Goal: Task Accomplishment & Management: Complete application form

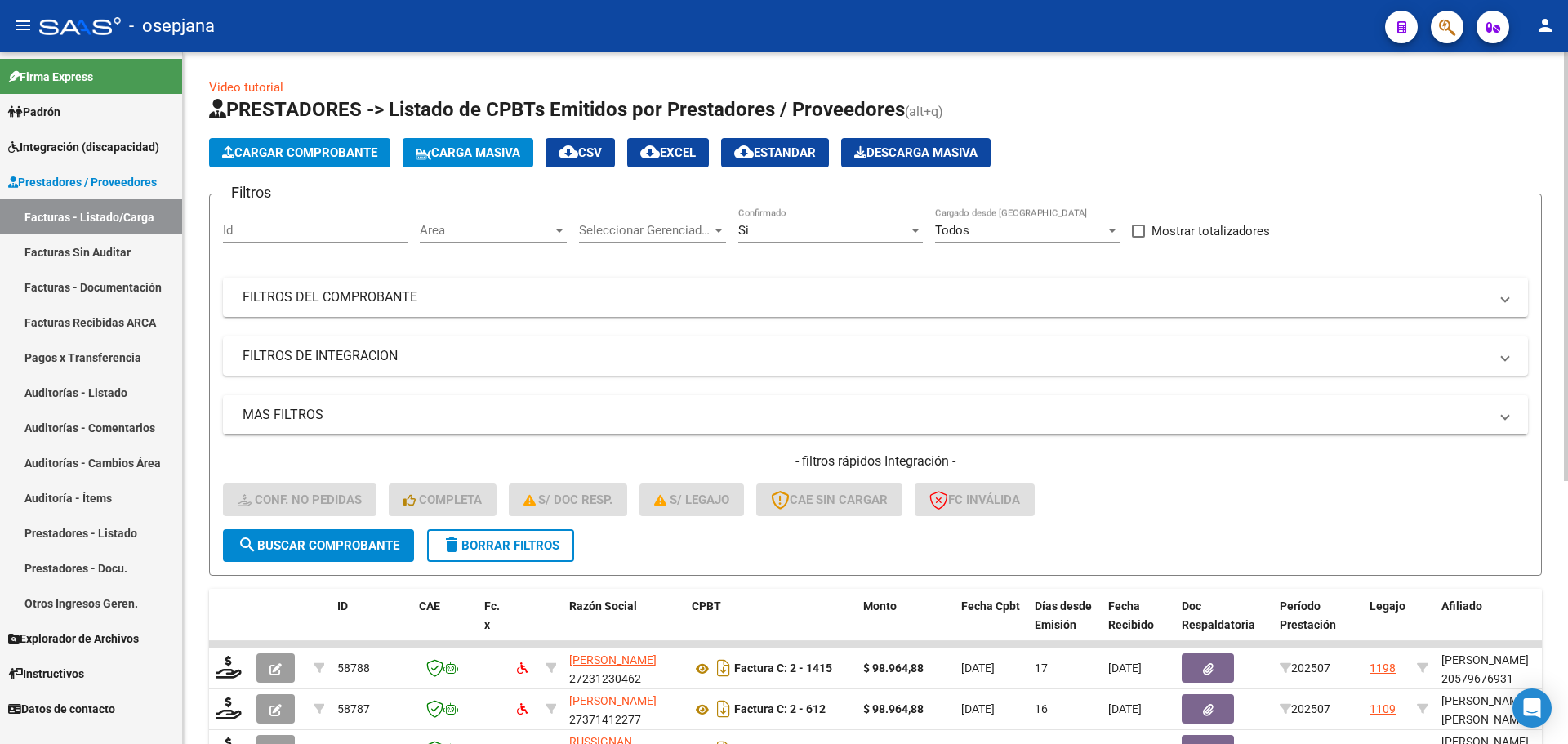
scroll to position [424, 0]
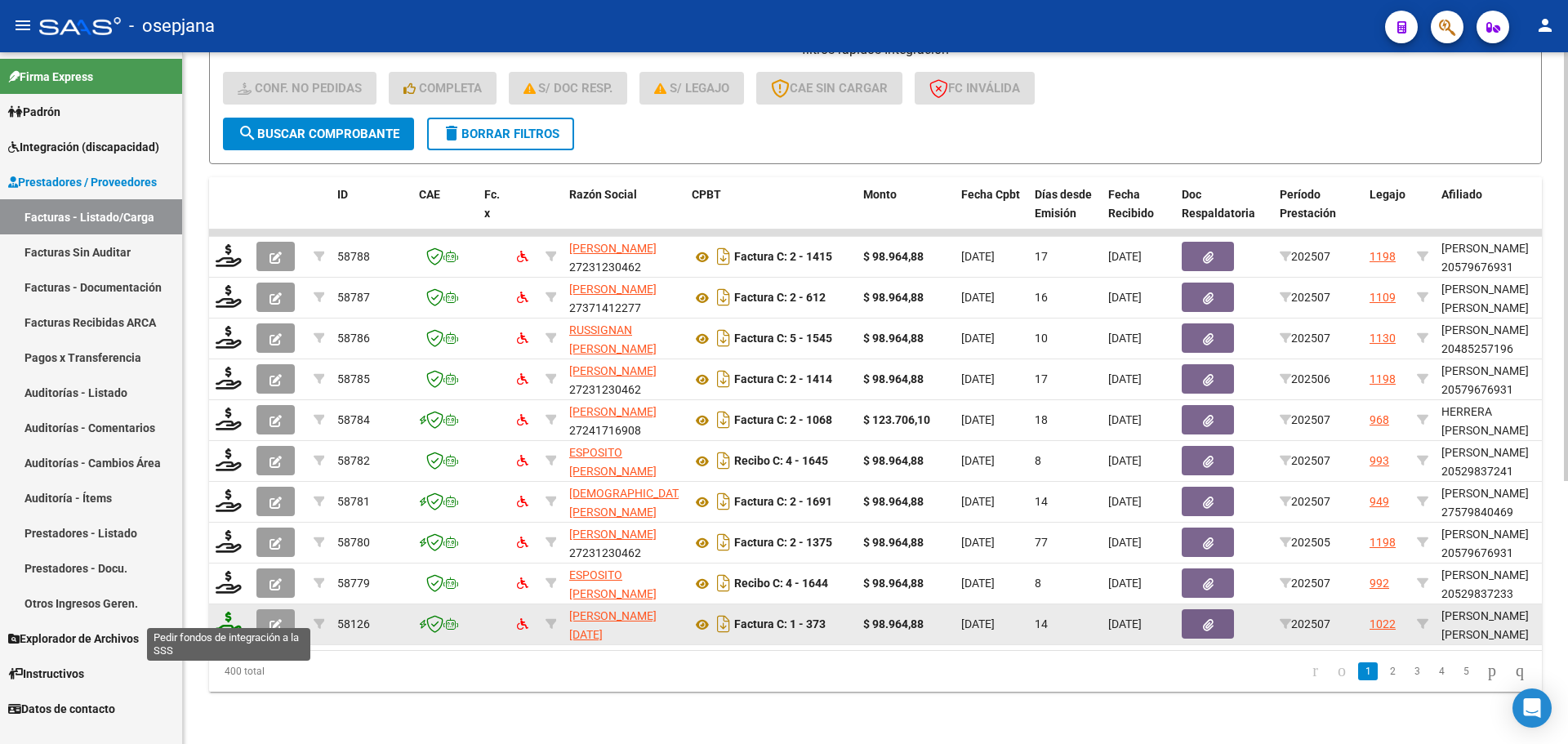
click at [223, 612] on icon at bounding box center [228, 623] width 26 height 23
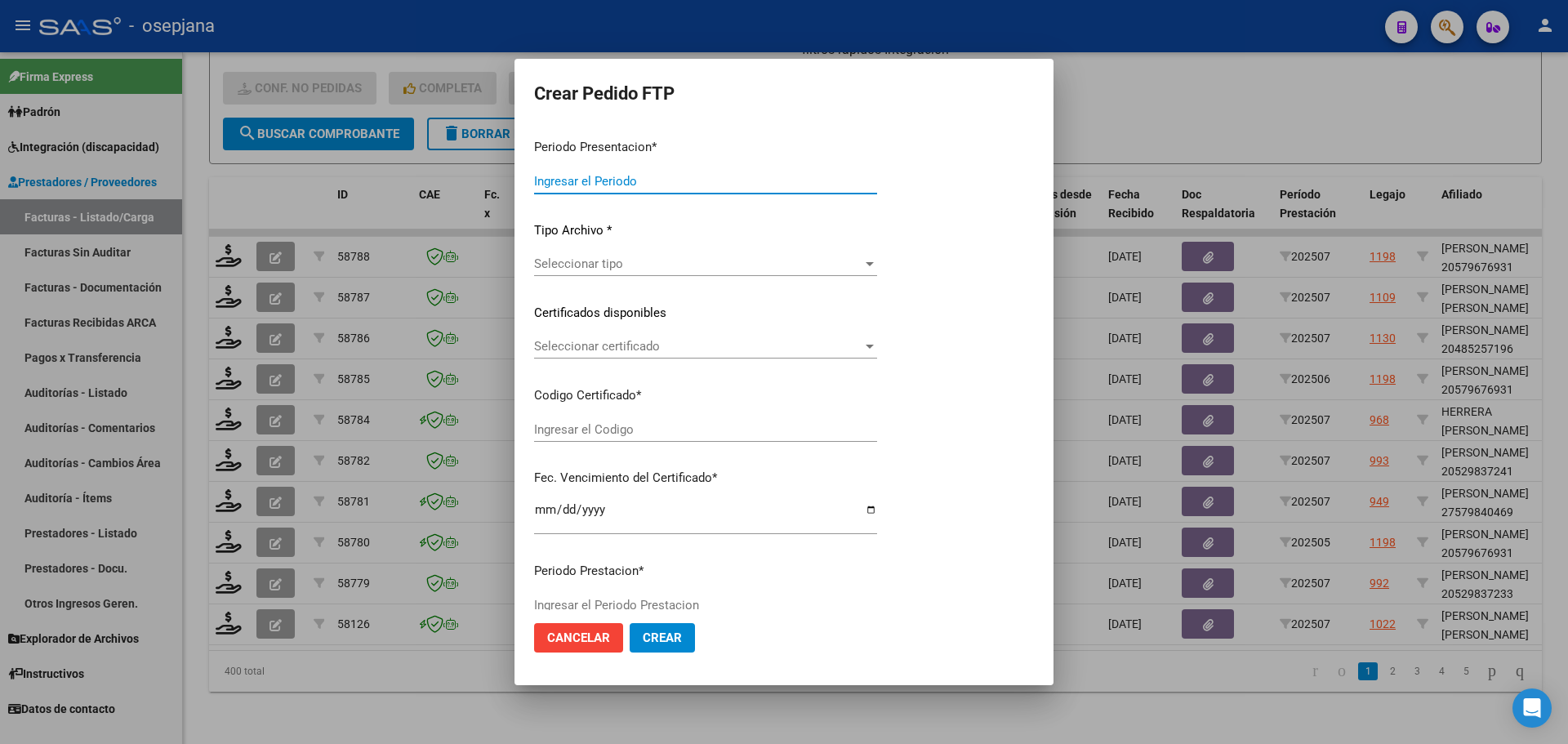
type input "202507"
type input "$ 98.964,88"
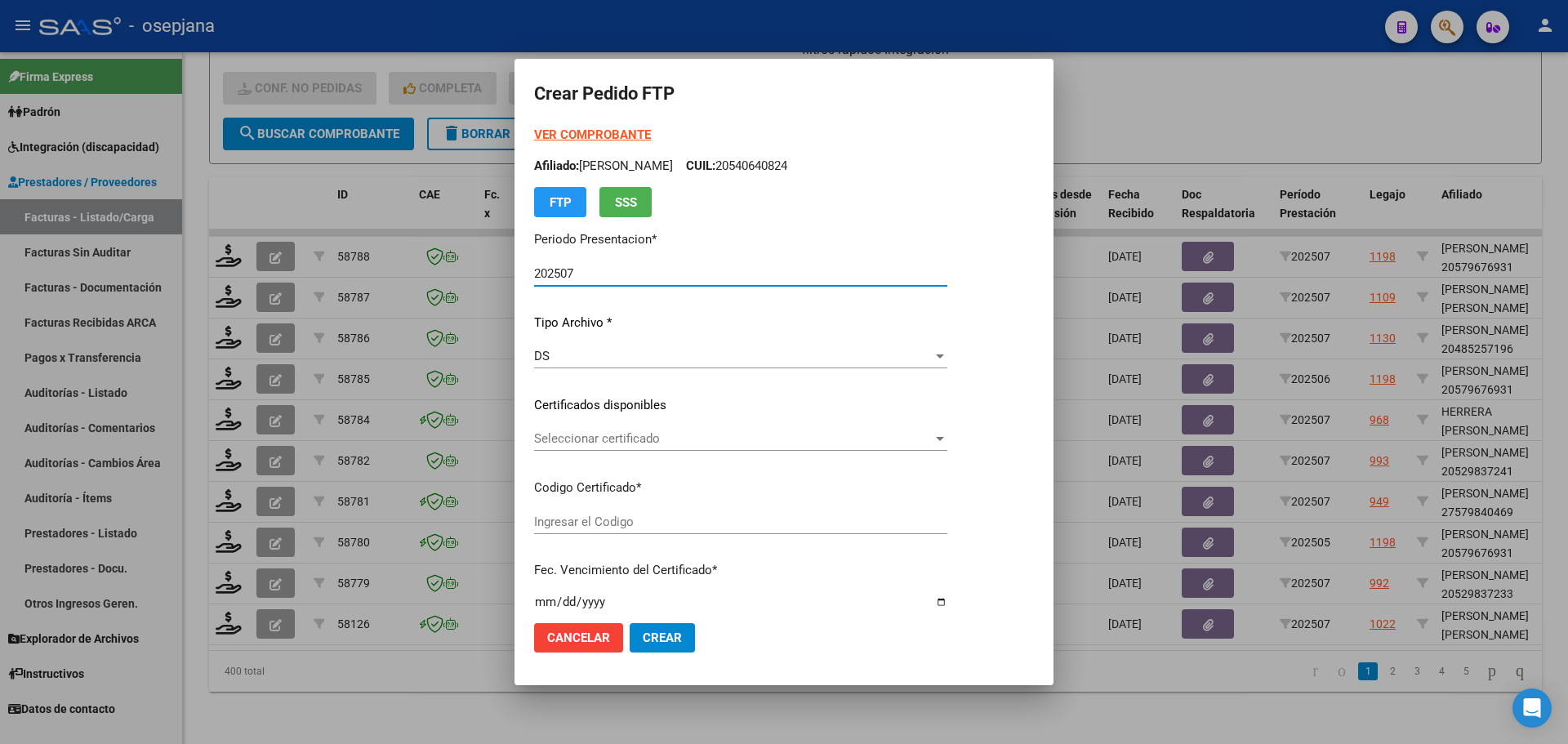
type input "VEN02000962386982023051520280515BS10725"
type input "2028-05-15"
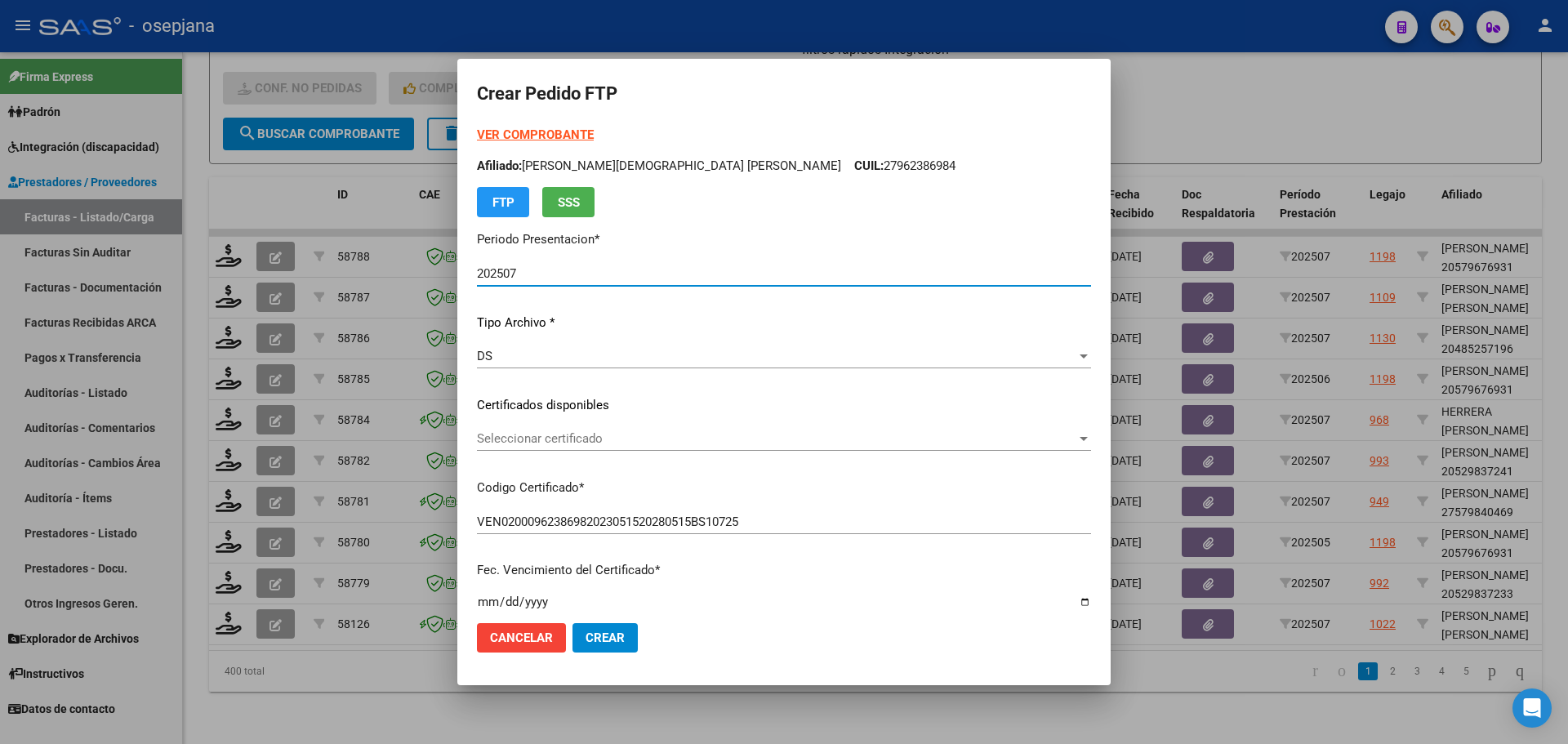
click at [637, 430] on div "Seleccionar certificado Seleccionar certificado" at bounding box center [784, 438] width 614 height 25
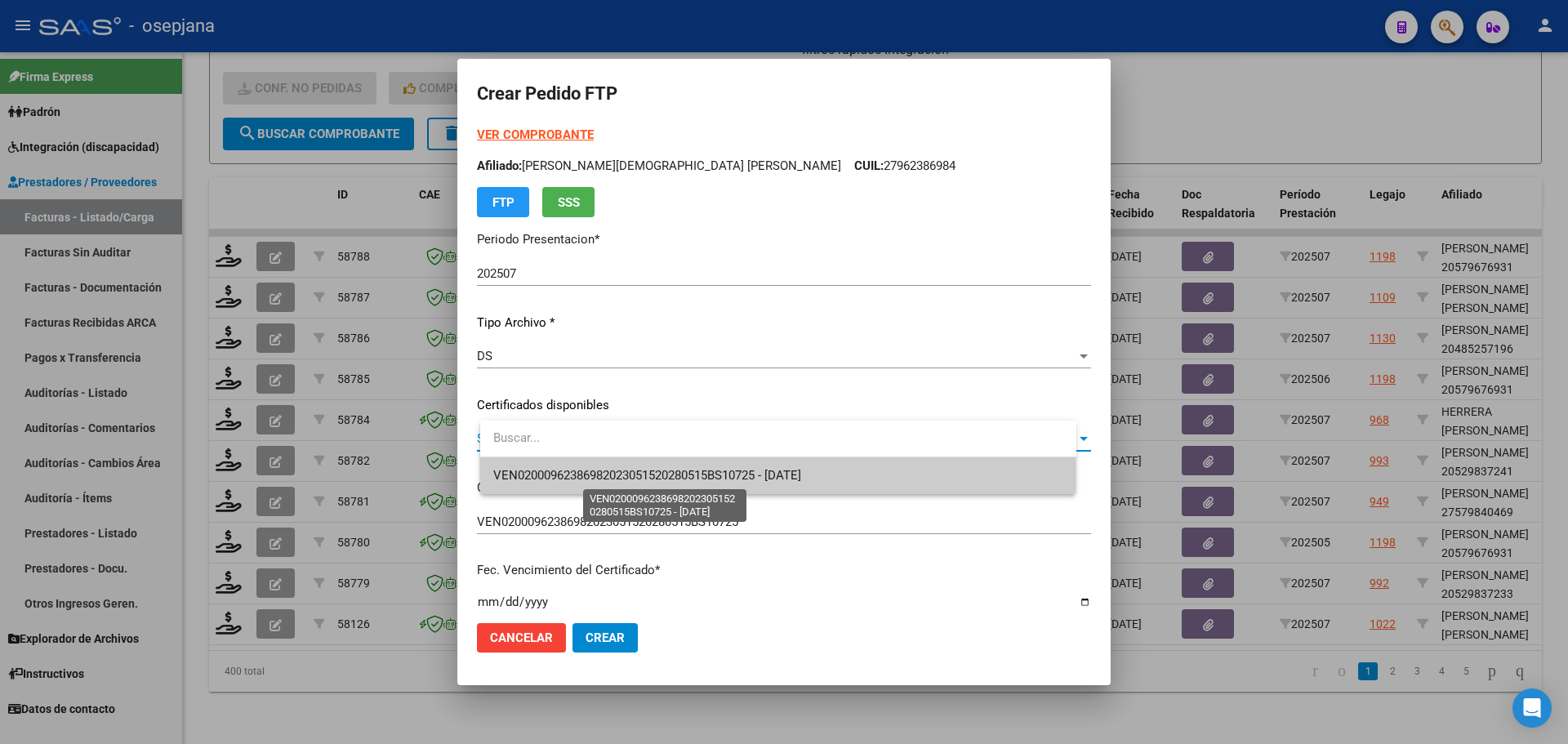
click at [637, 472] on span "VEN02000962386982023051520280515BS10725 - 2028-05-15" at bounding box center [647, 475] width 308 height 15
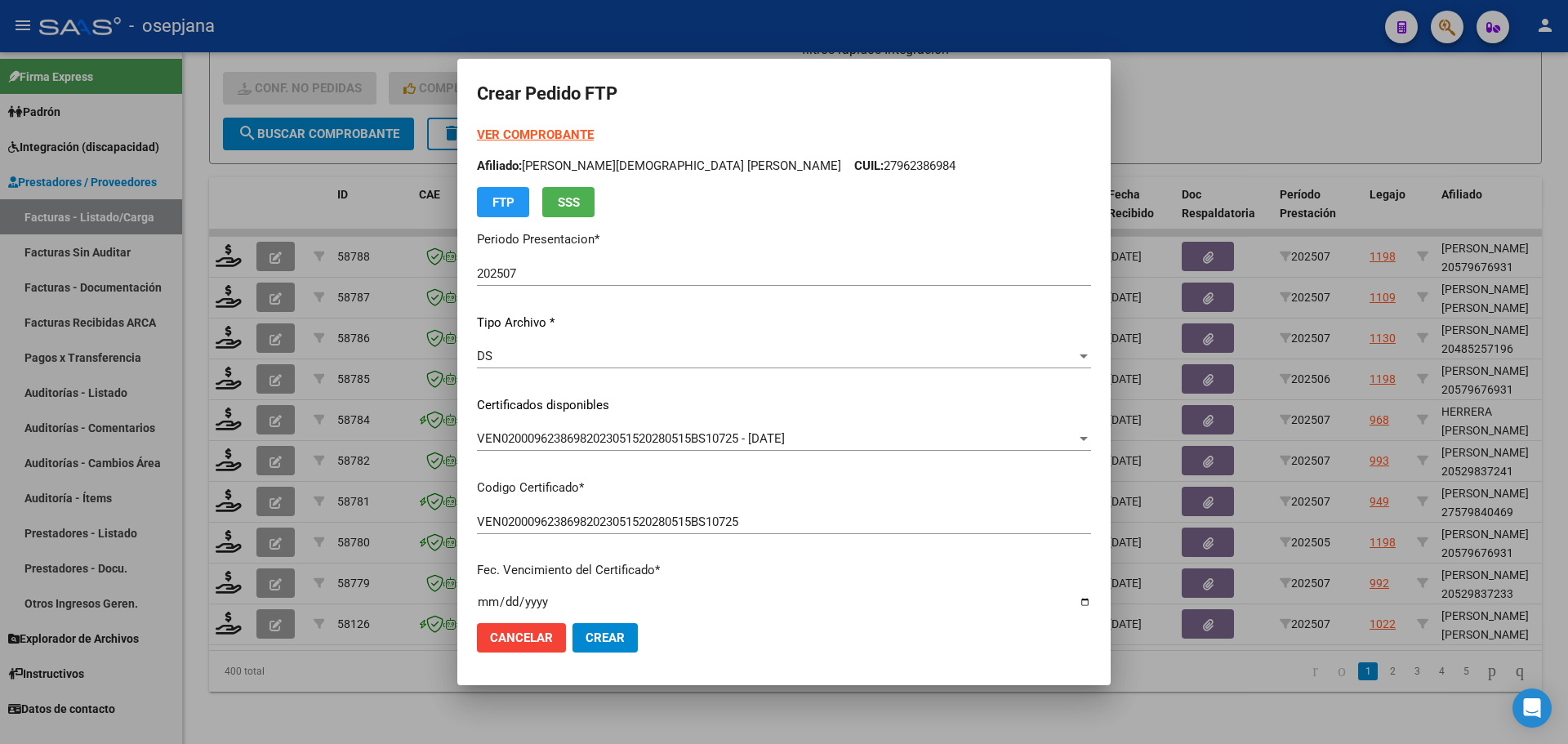
click at [568, 133] on strong "VER COMPROBANTE" at bounding box center [535, 134] width 117 height 15
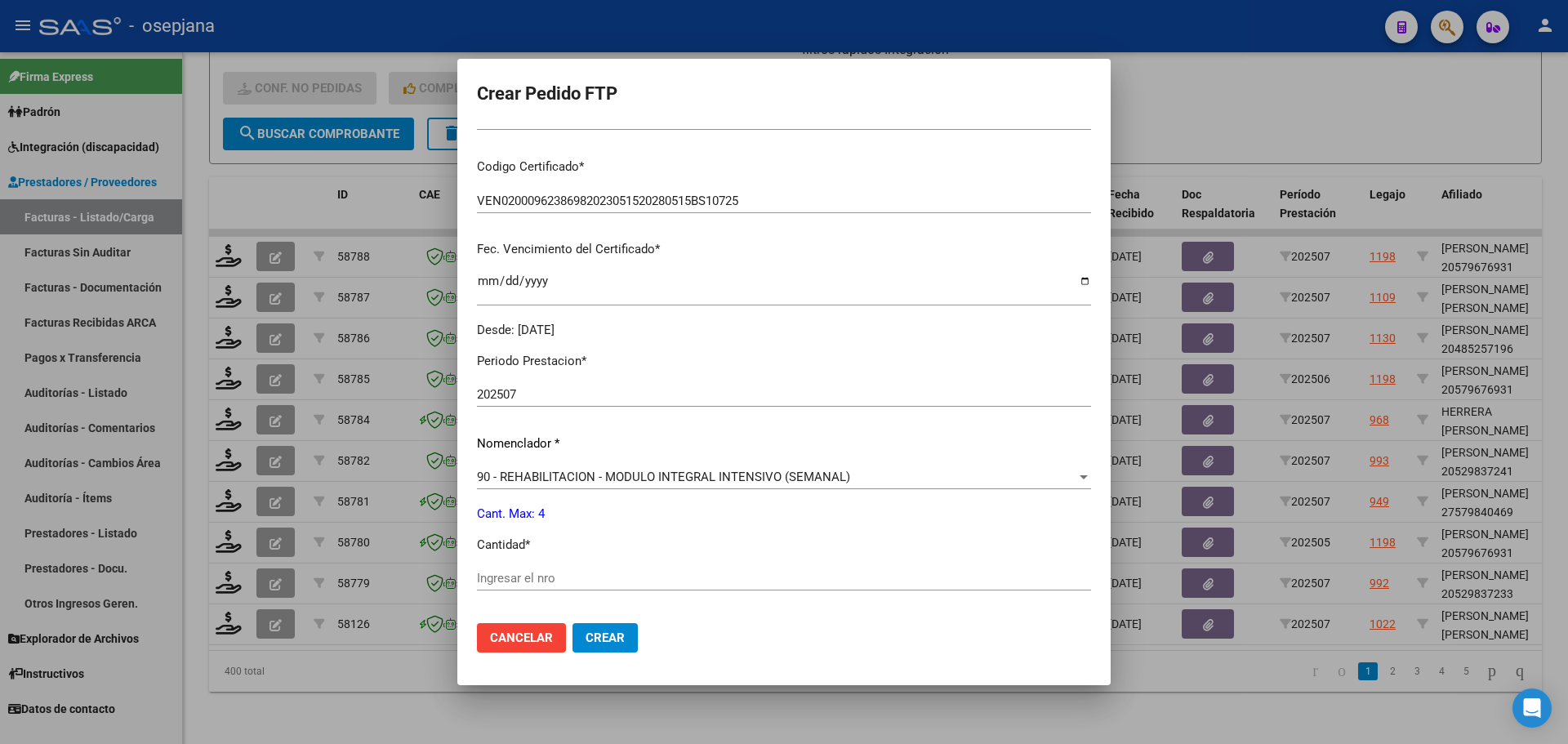
scroll to position [327, 0]
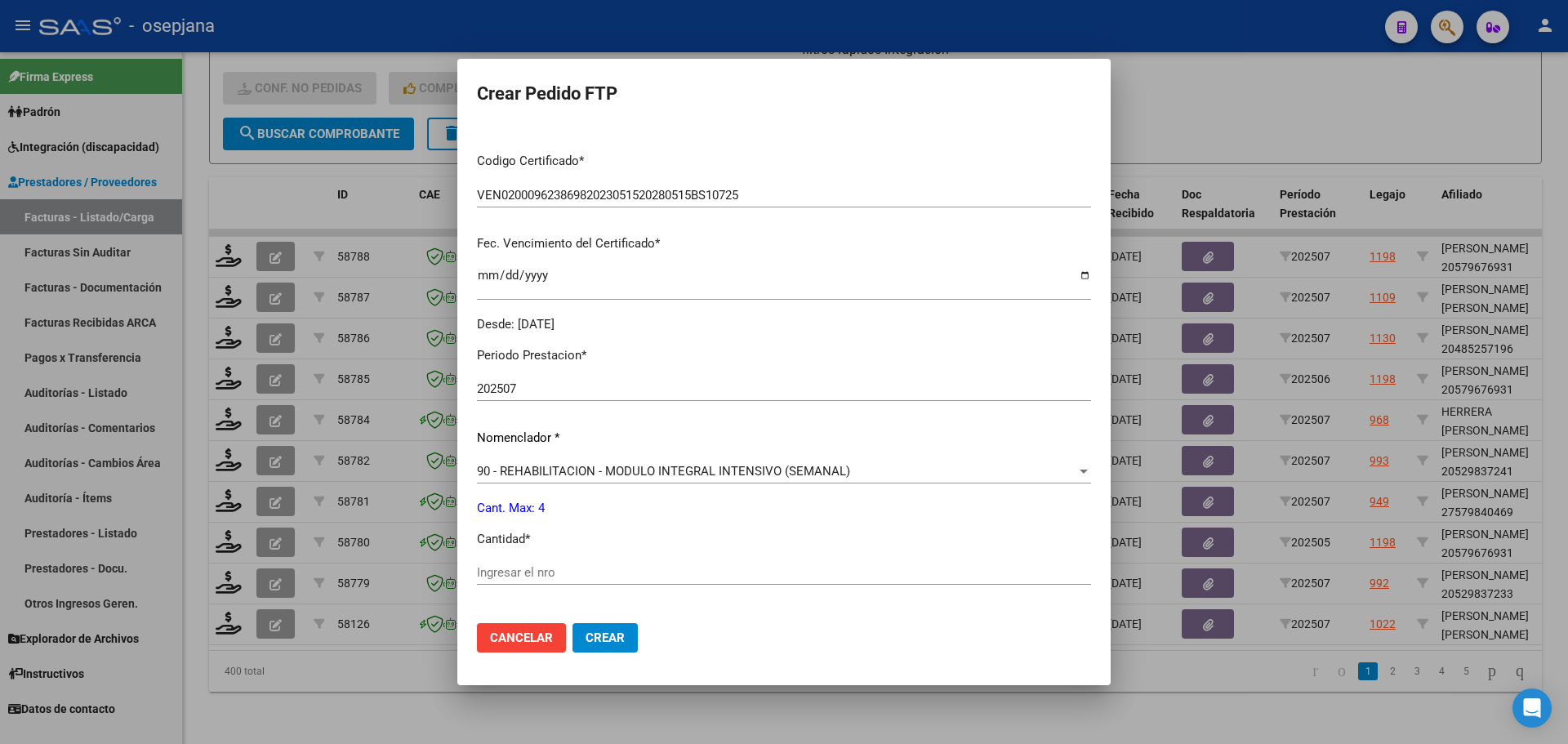
click at [513, 563] on div "Ingresar el nro" at bounding box center [784, 572] width 614 height 25
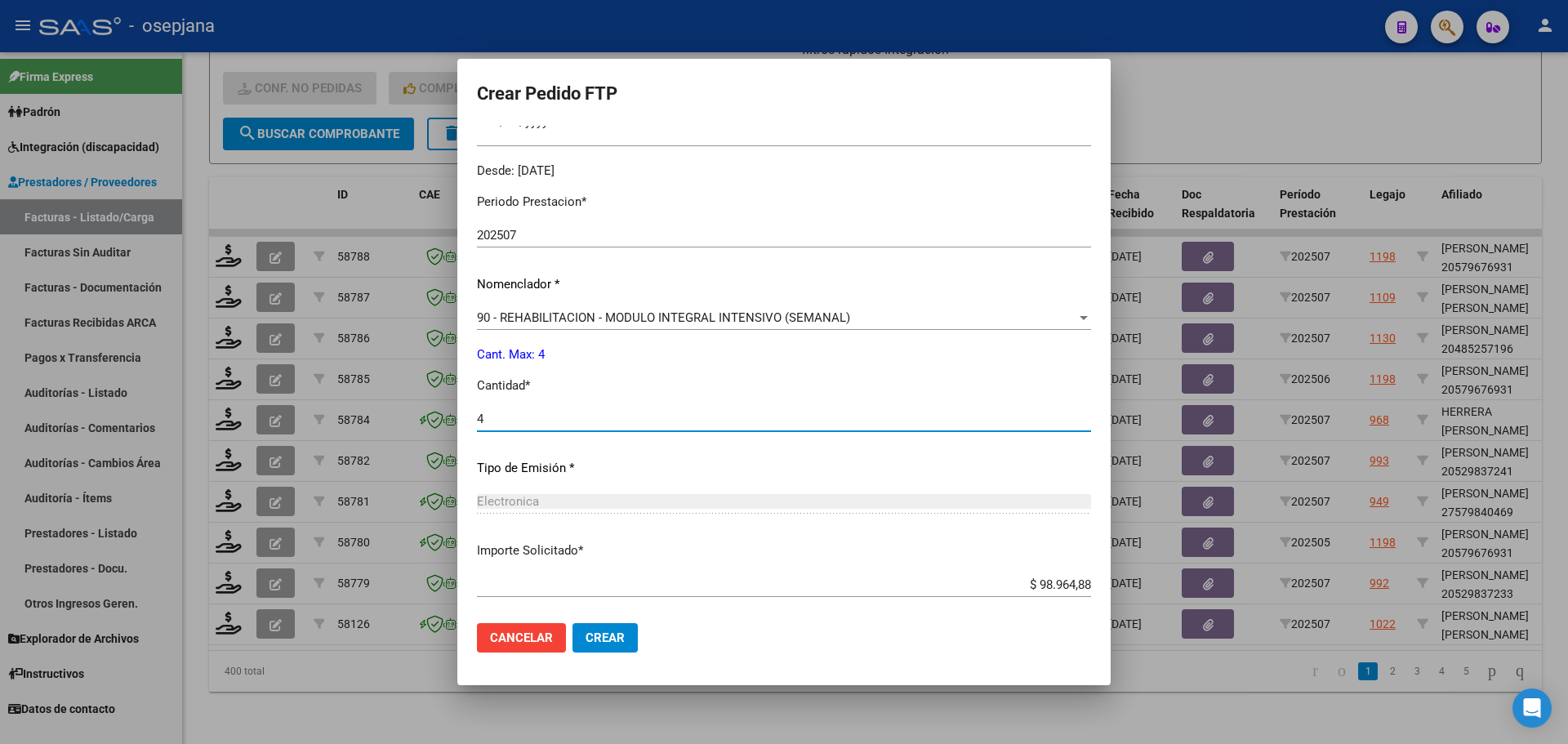
scroll to position [565, 0]
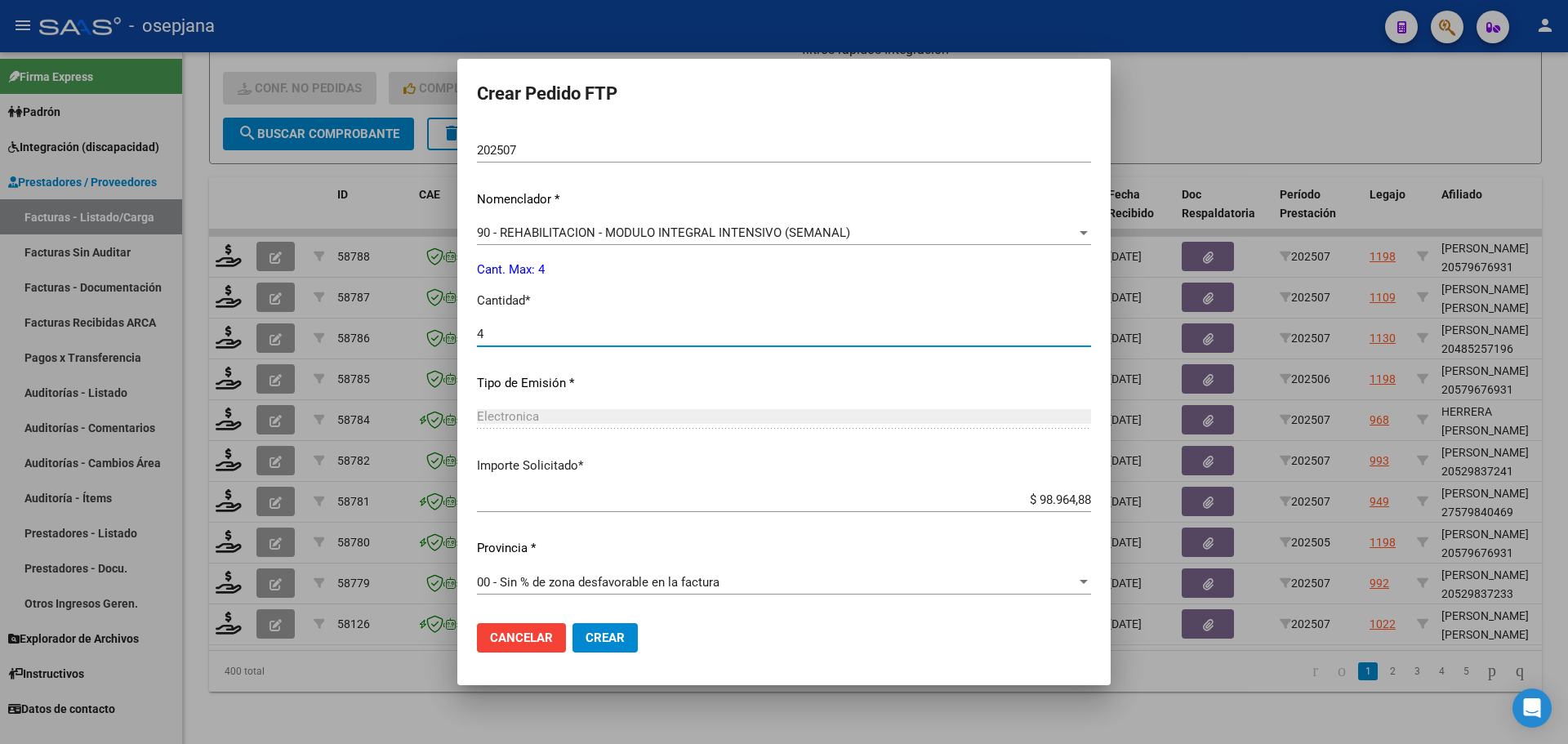
type input "4"
click at [619, 639] on span "Crear" at bounding box center [605, 638] width 39 height 15
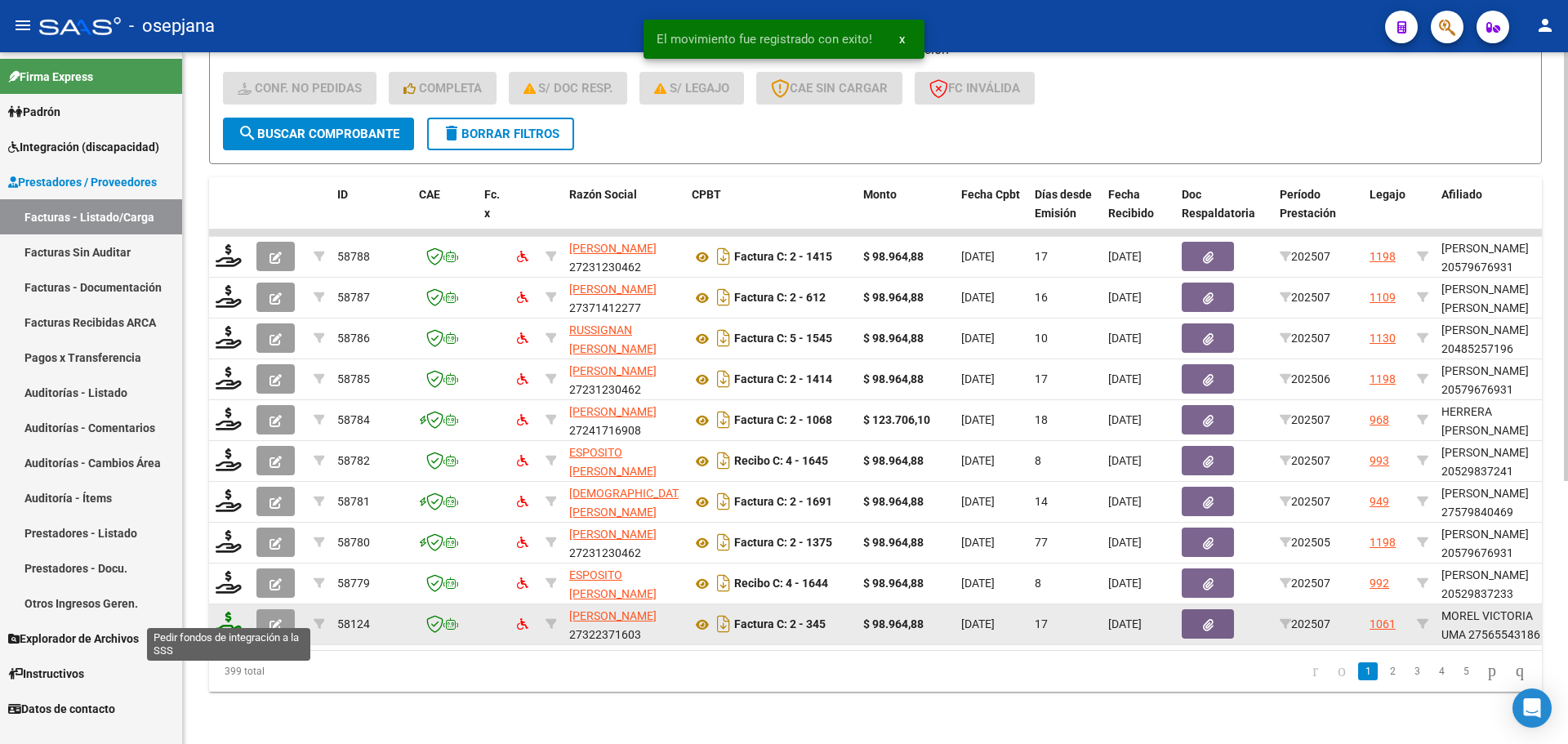
click at [220, 622] on icon at bounding box center [228, 623] width 26 height 23
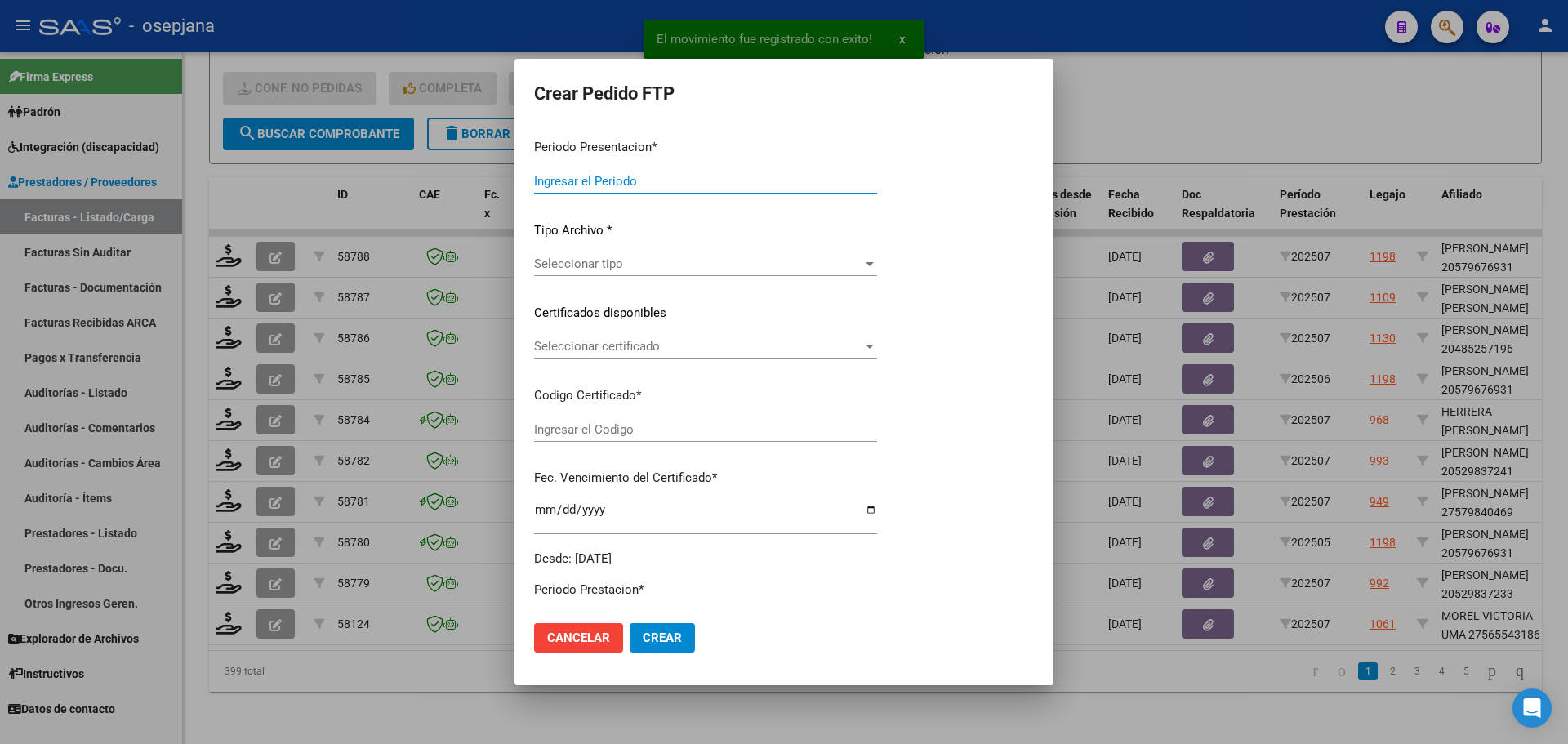
type input "202507"
type input "$ 98.964,88"
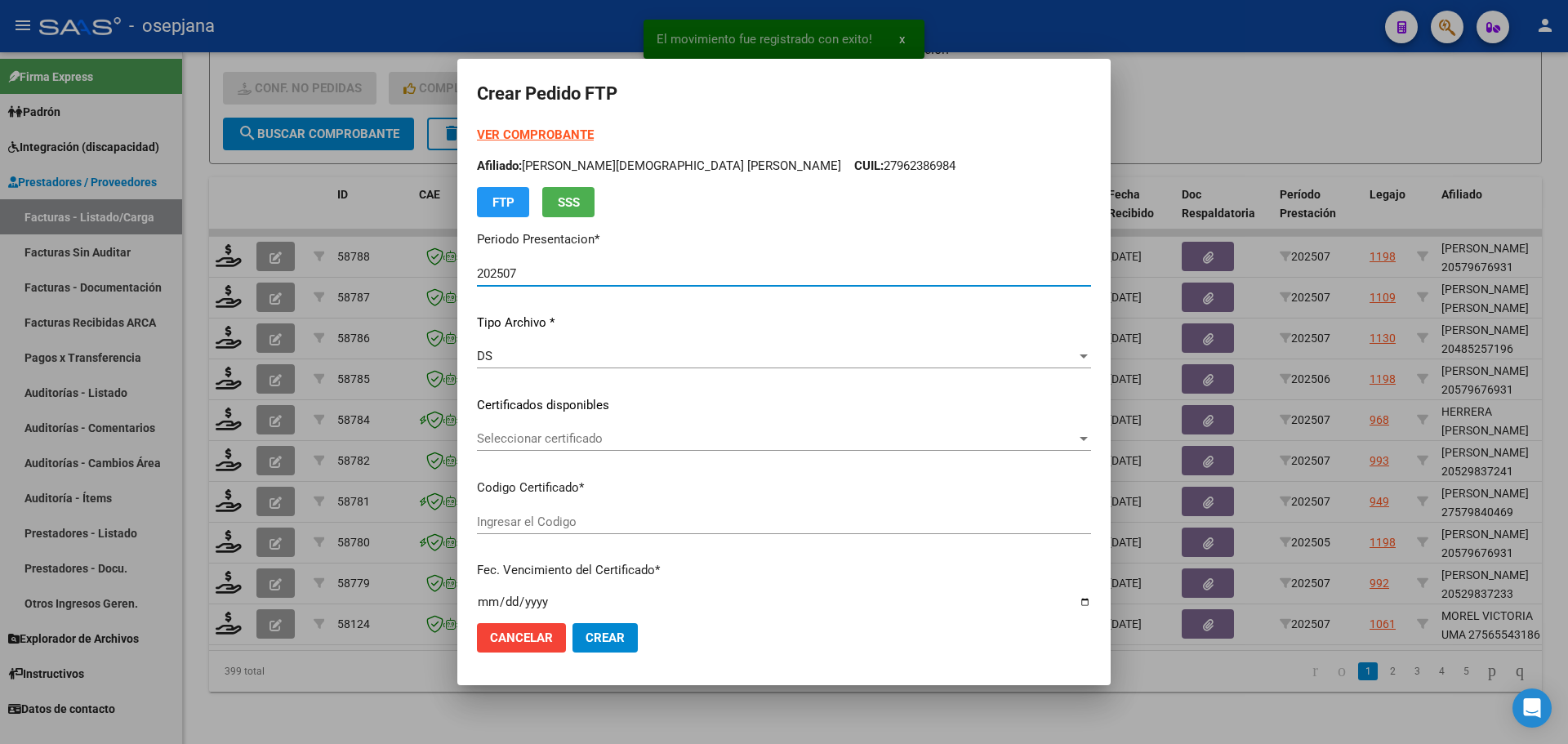
type input "ARG01000565543182023070420280704AND109"
type input "2028-07-04"
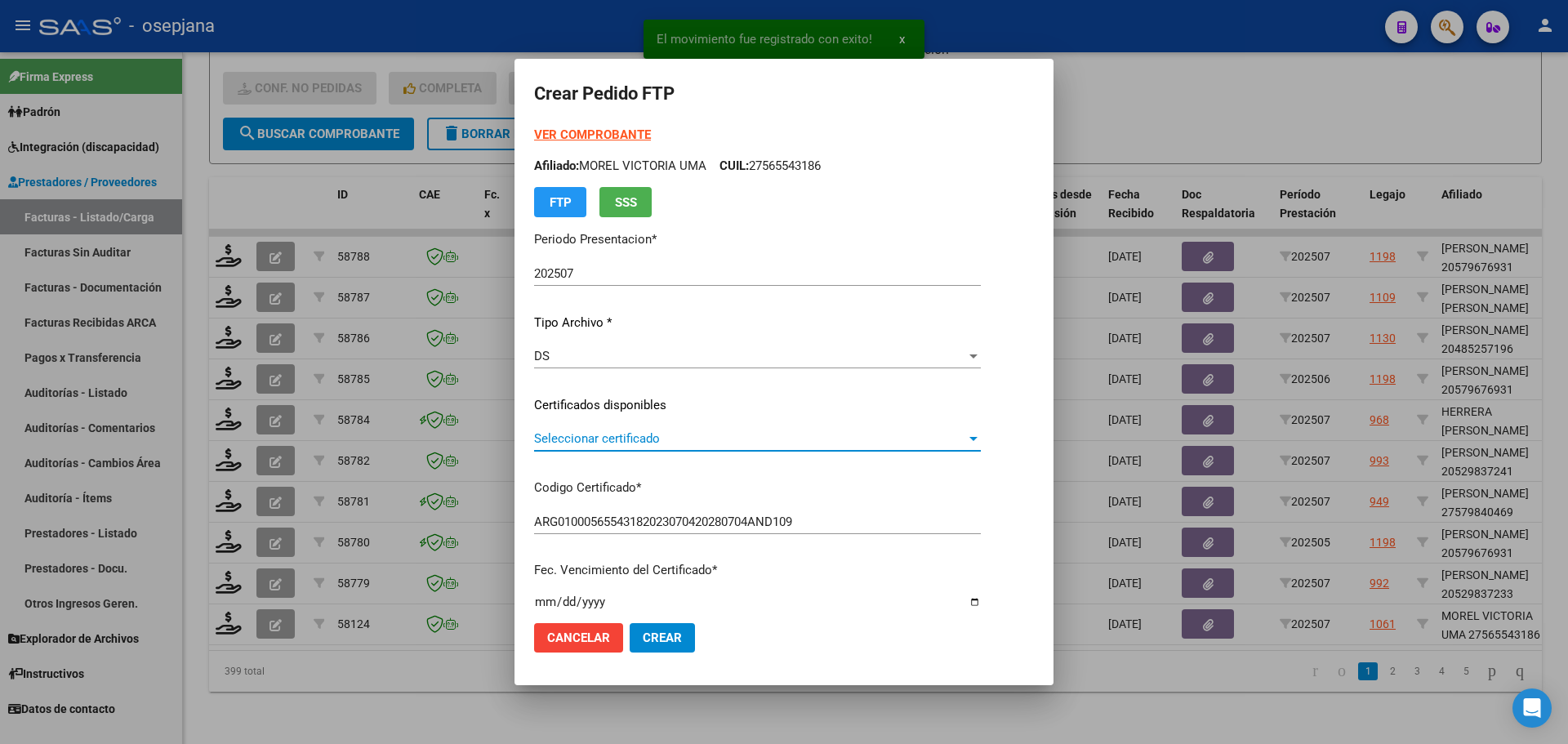
click at [581, 439] on span "Seleccionar certificado" at bounding box center [750, 438] width 432 height 15
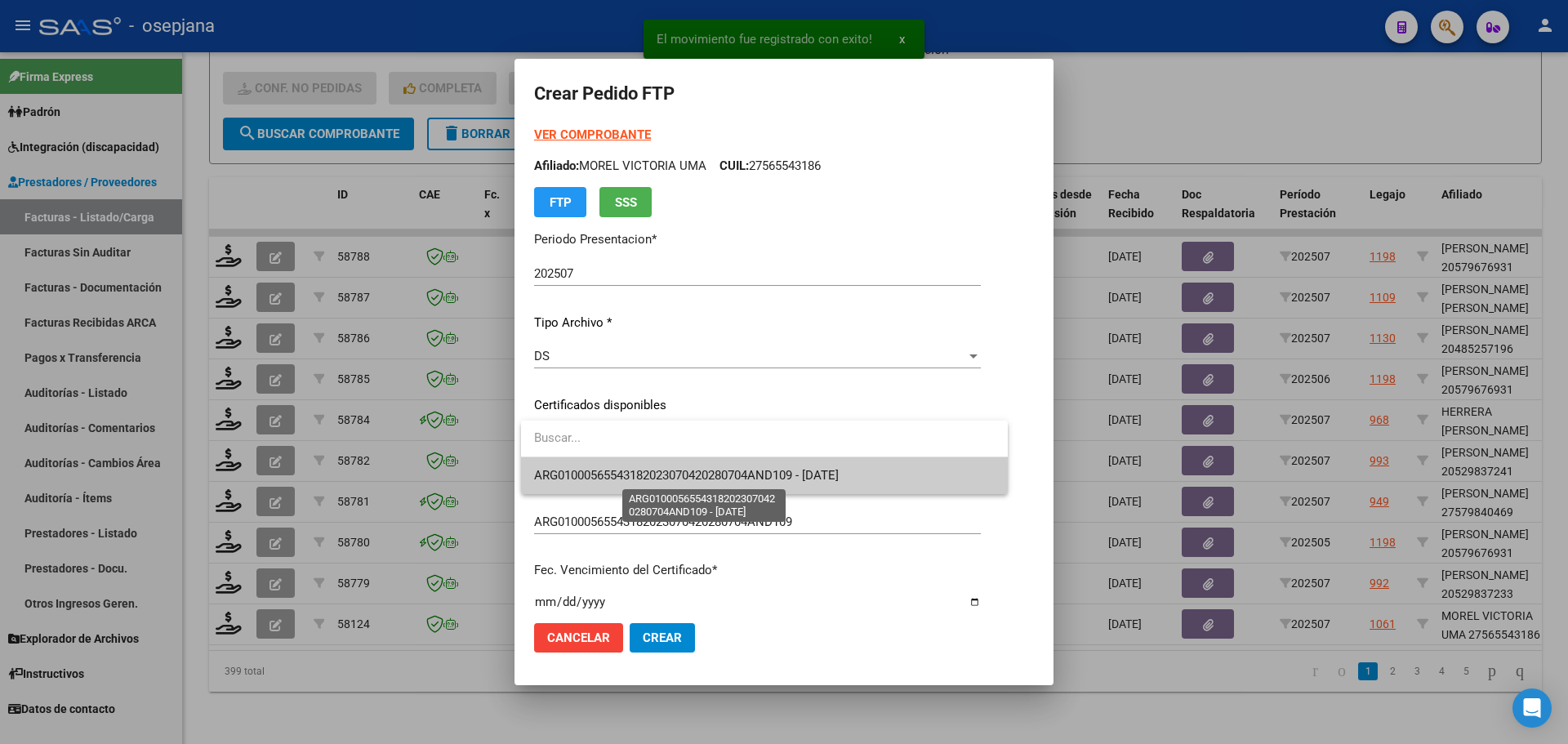
click at [590, 479] on span "ARG01000565543182023070420280704AND109 - 2028-07-04" at bounding box center [686, 475] width 305 height 15
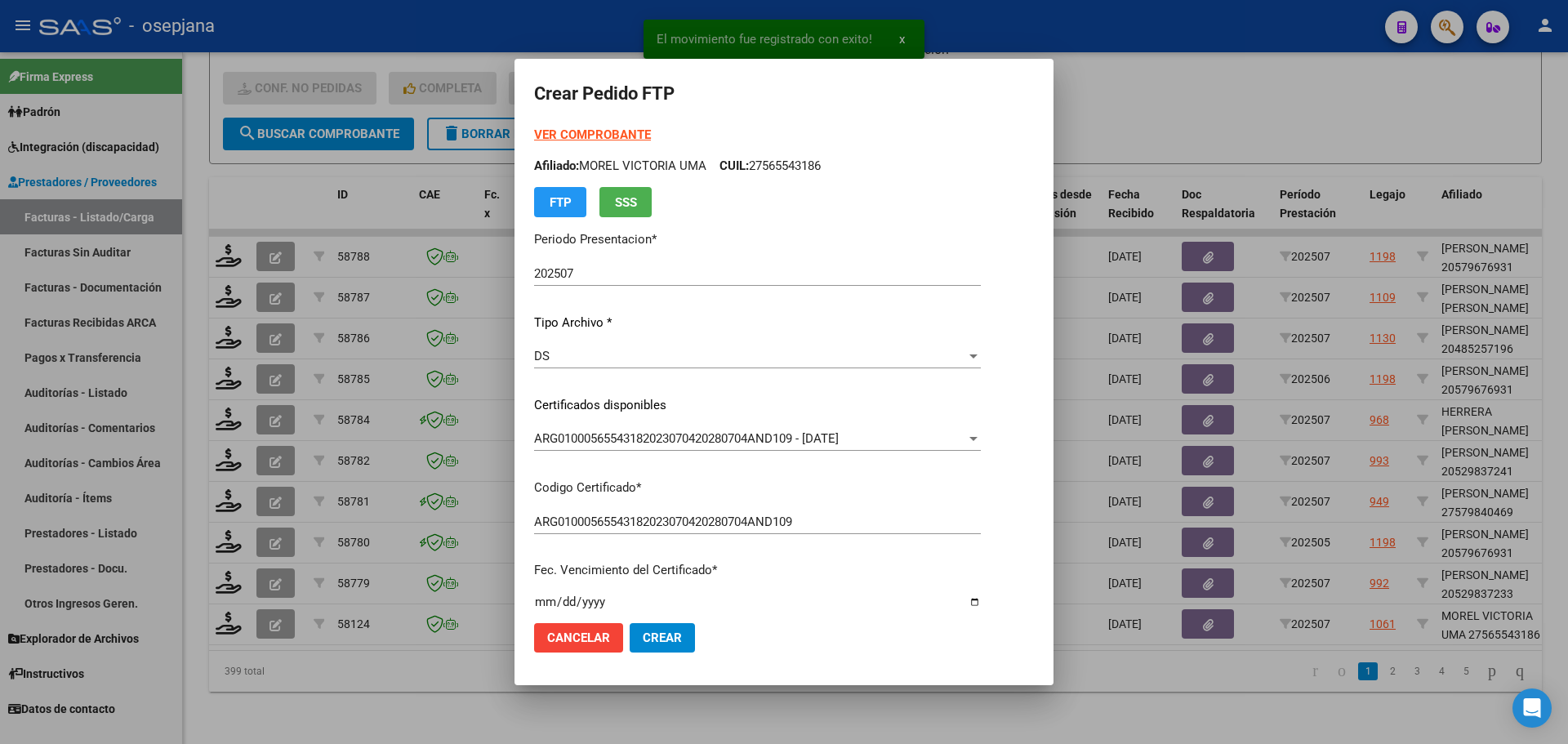
click at [609, 131] on strong "VER COMPROBANTE" at bounding box center [593, 134] width 117 height 15
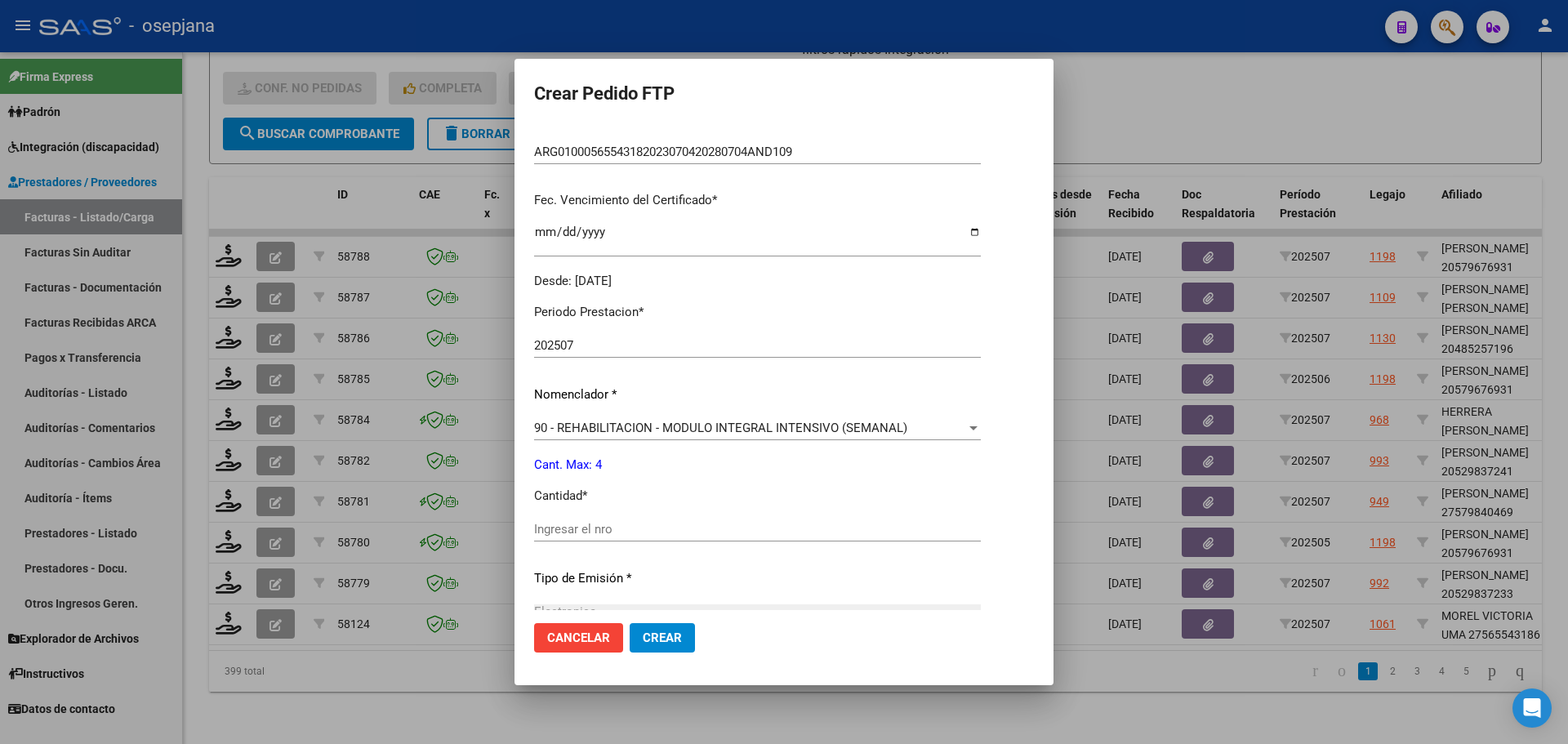
scroll to position [408, 0]
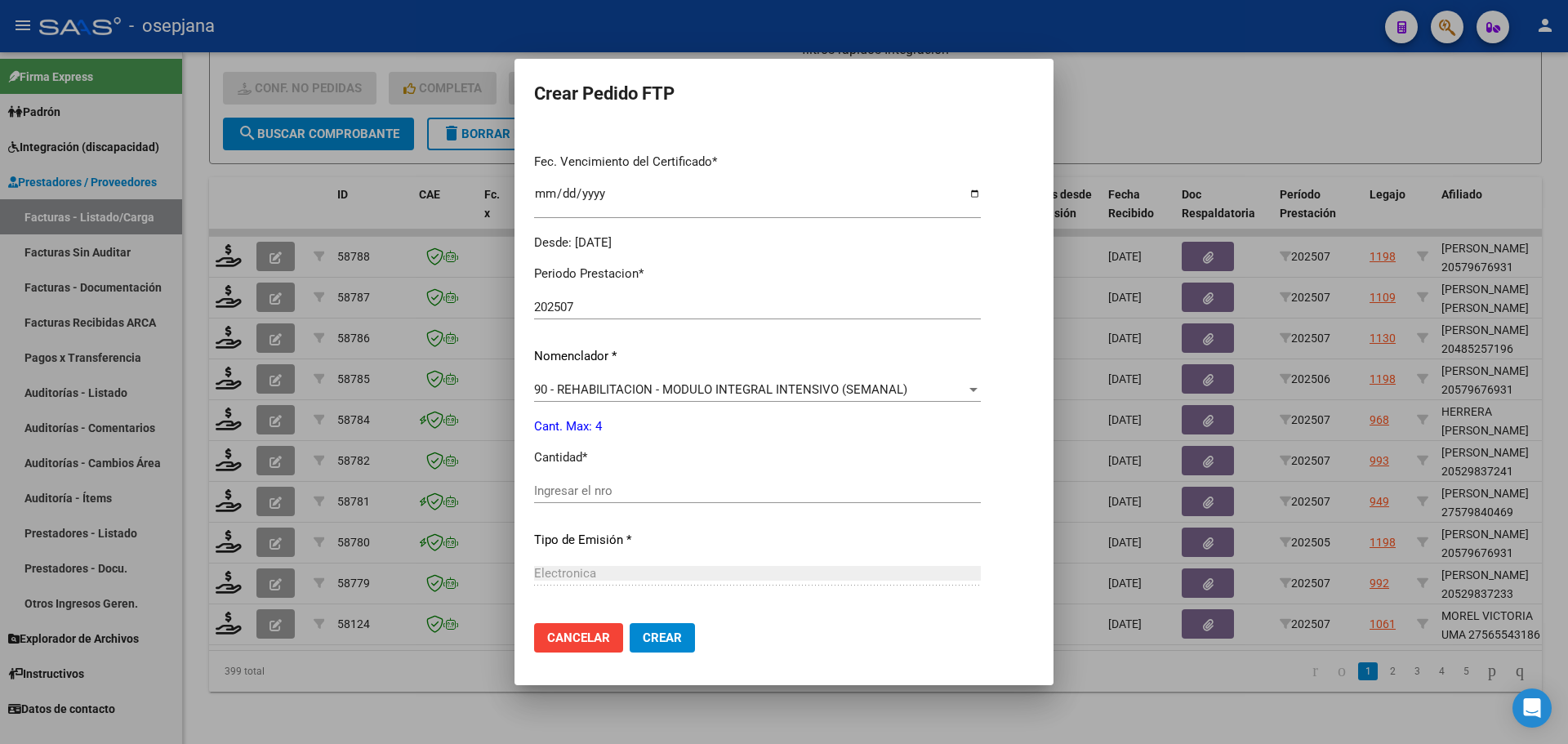
click at [596, 485] on input "Ingresar el nro" at bounding box center [758, 491] width 447 height 15
type input "4"
click at [659, 646] on button "Crear" at bounding box center [662, 638] width 66 height 30
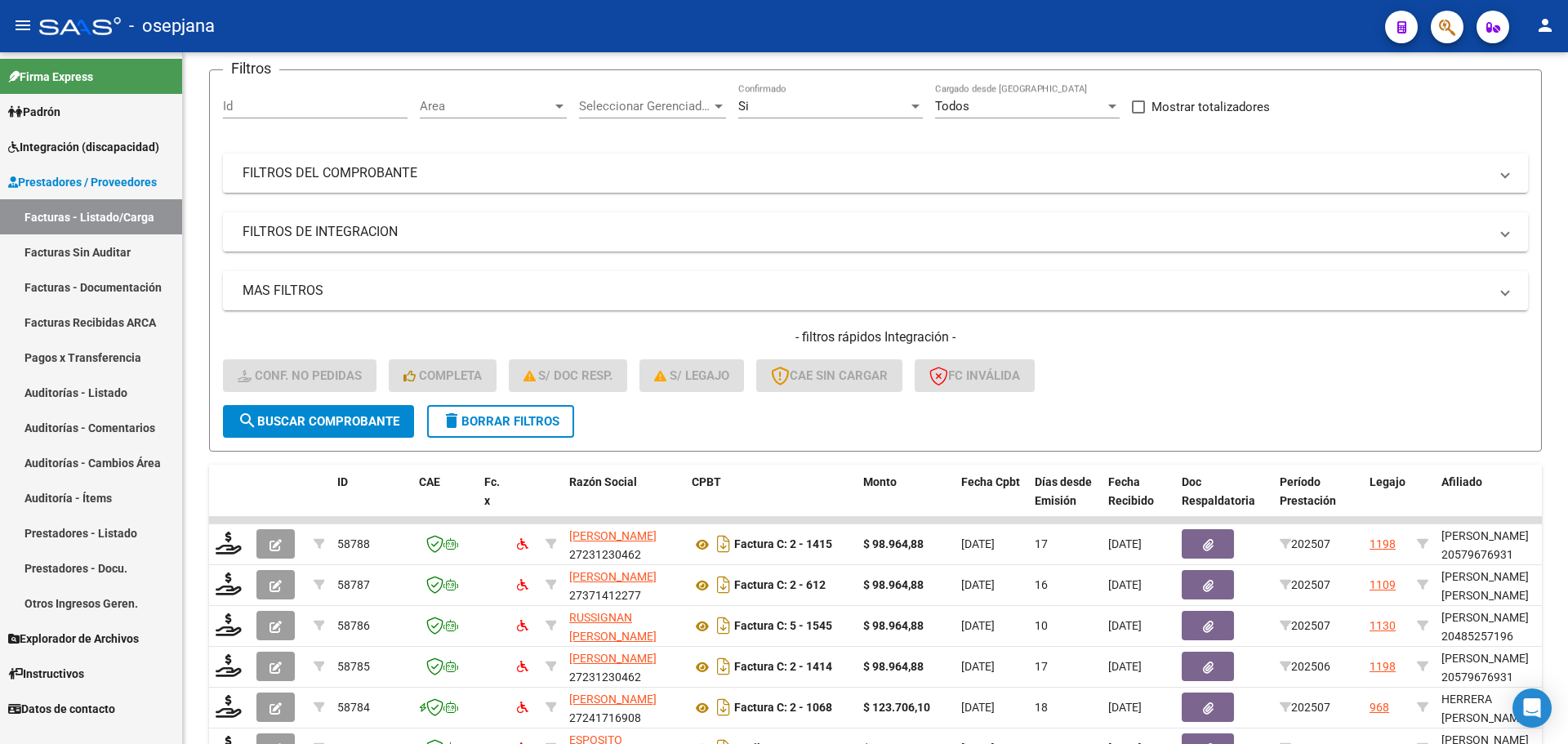
scroll to position [97, 0]
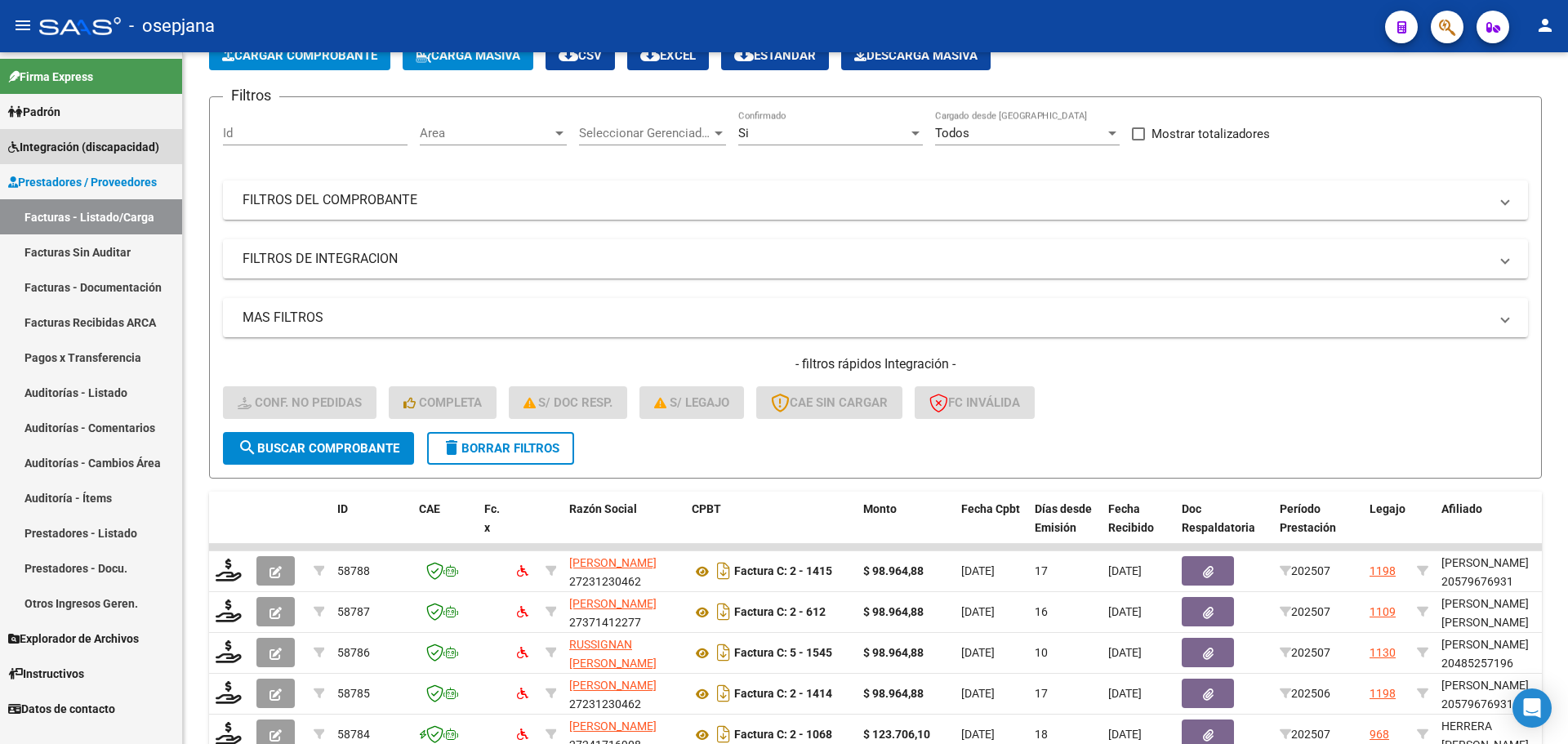
click at [102, 151] on span "Integración (discapacidad)" at bounding box center [83, 147] width 151 height 18
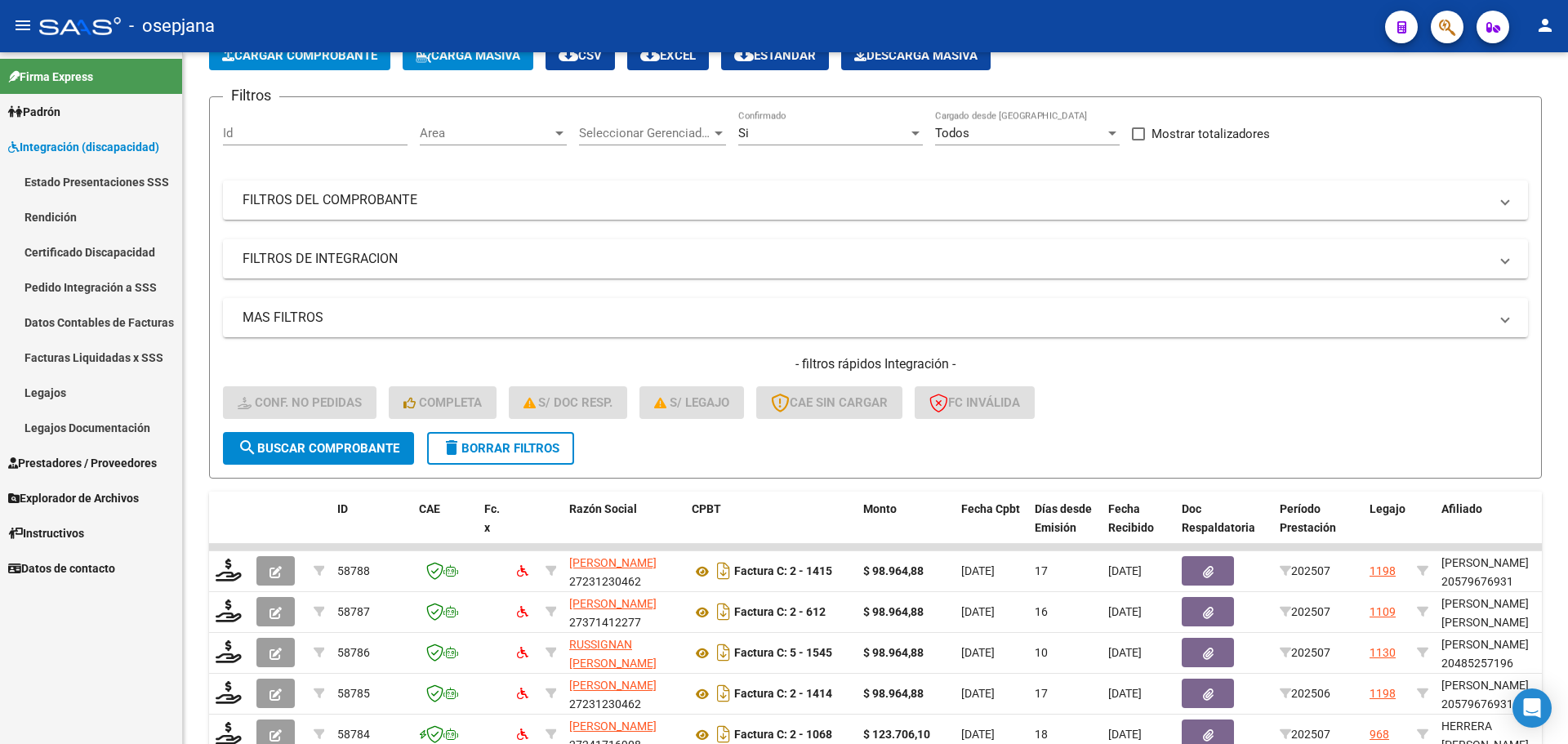
click at [71, 392] on link "Legajos" at bounding box center [90, 391] width 182 height 35
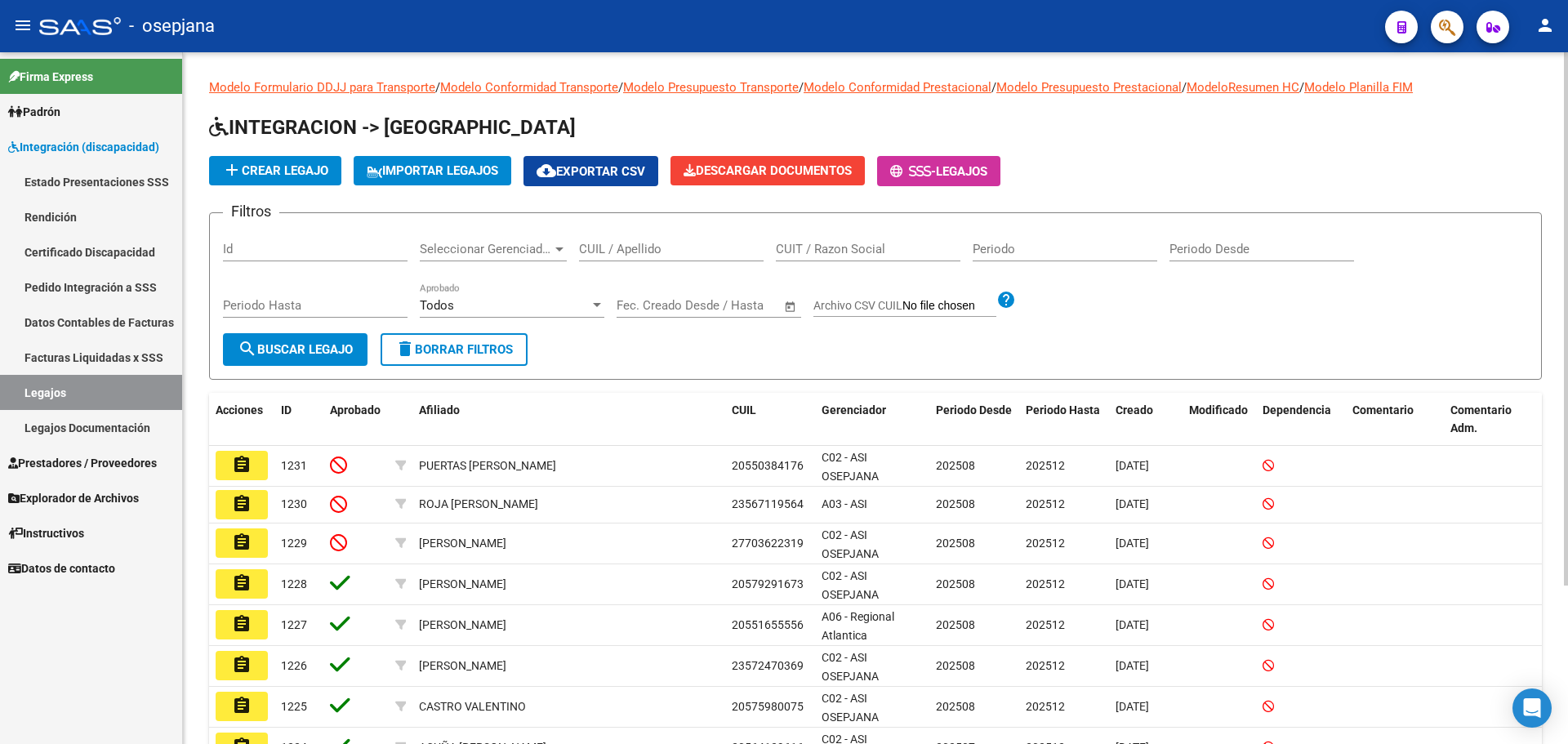
click at [637, 243] on input "CUIL / Apellido" at bounding box center [671, 248] width 185 height 15
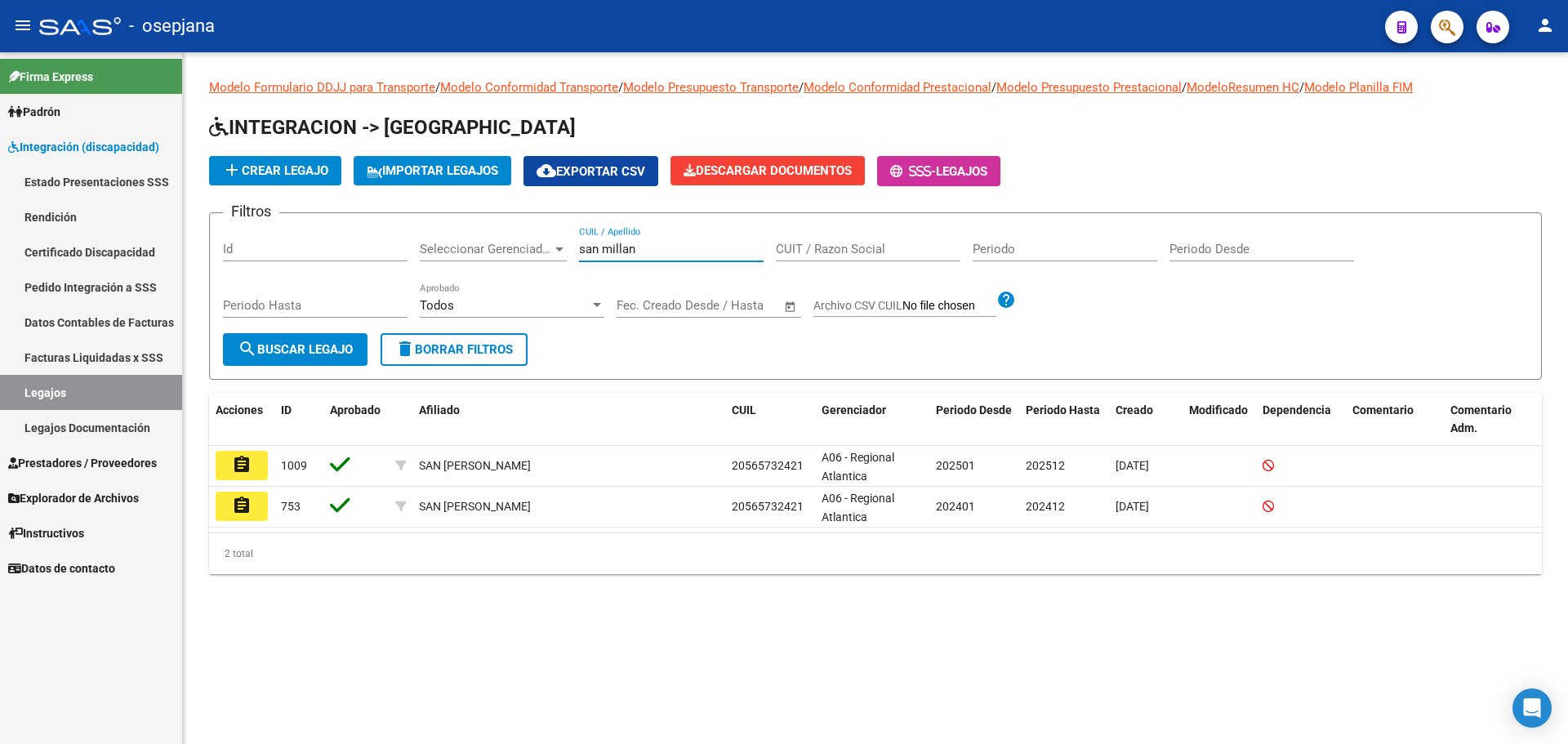
type input "san millan"
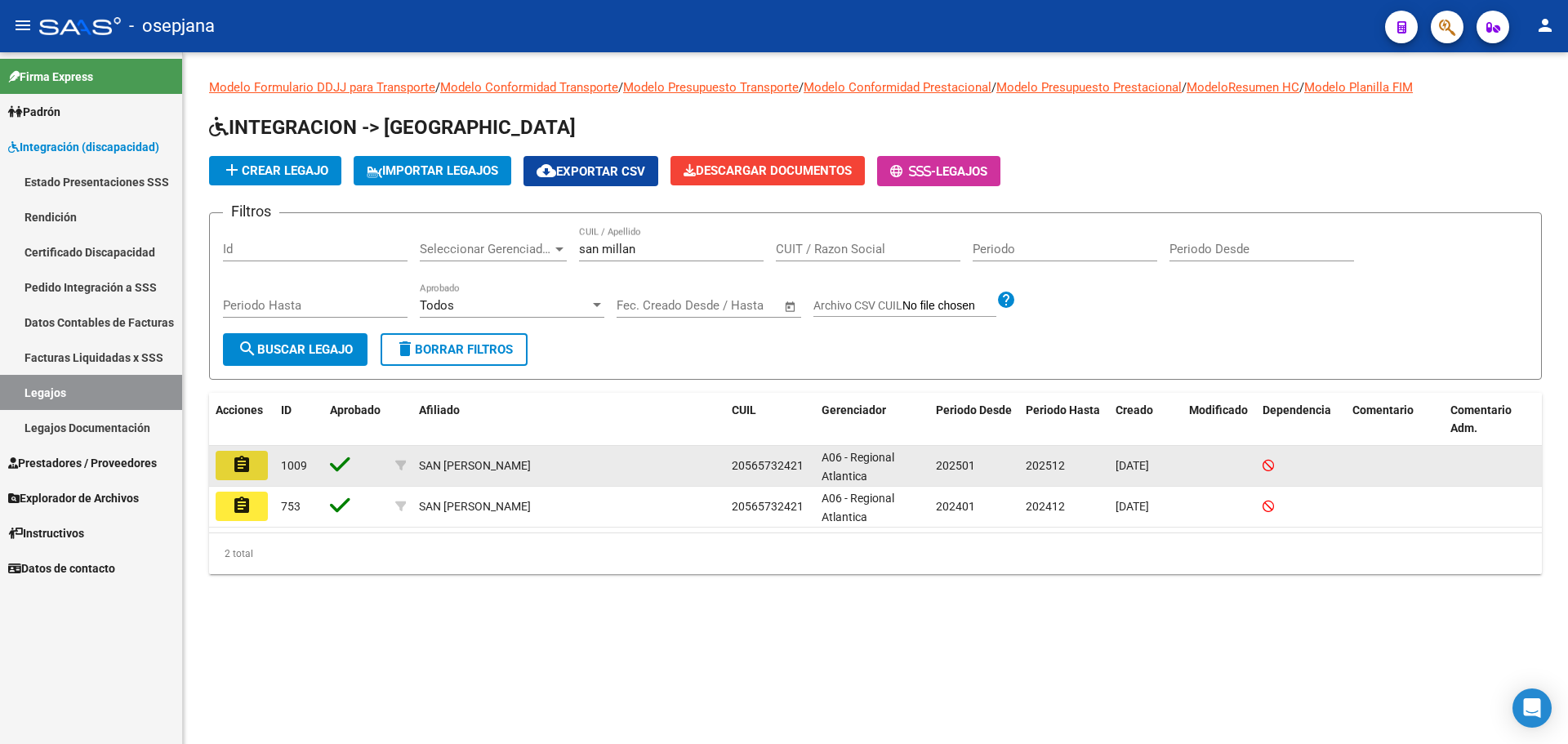
click at [248, 454] on button "assignment" at bounding box center [241, 466] width 53 height 30
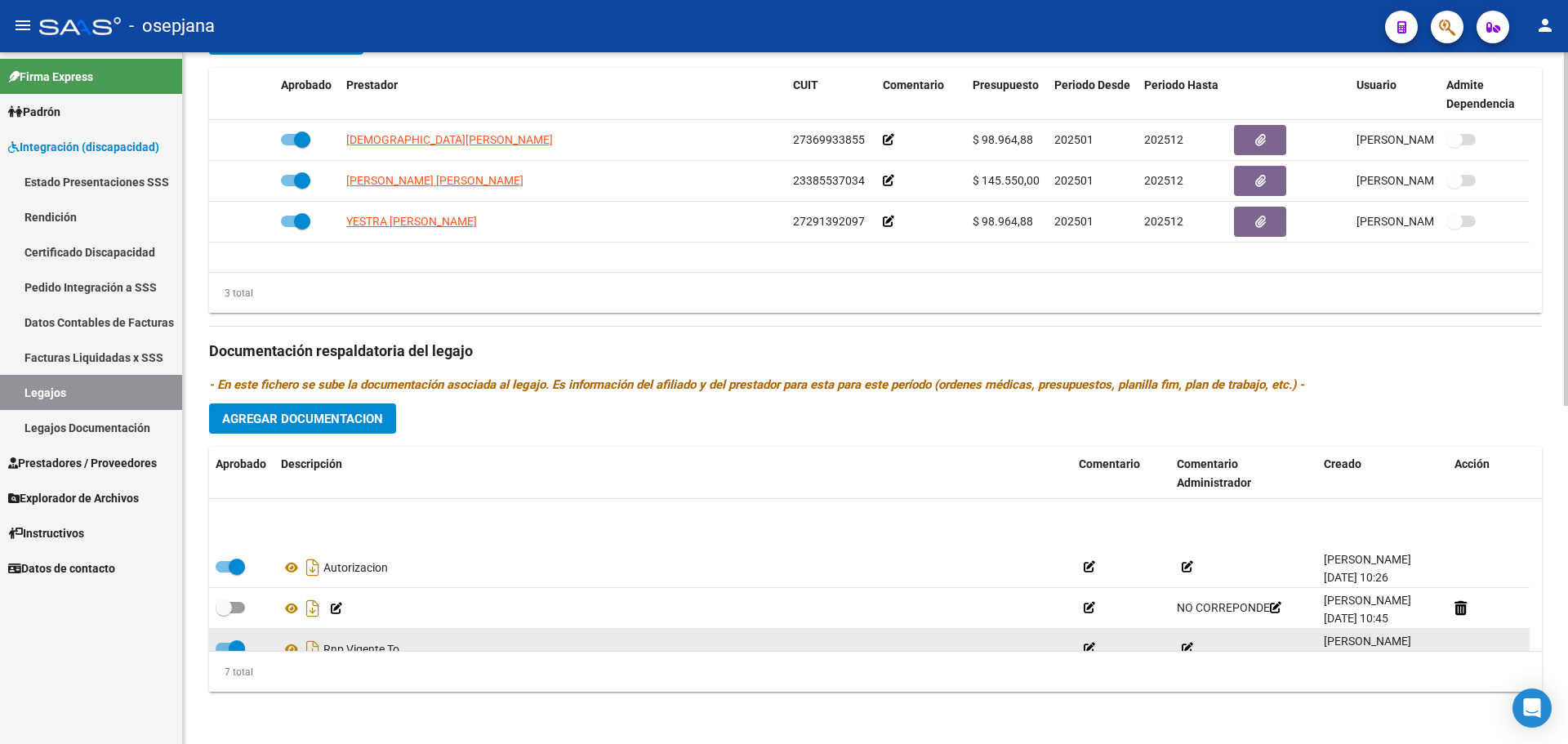
scroll to position [139, 0]
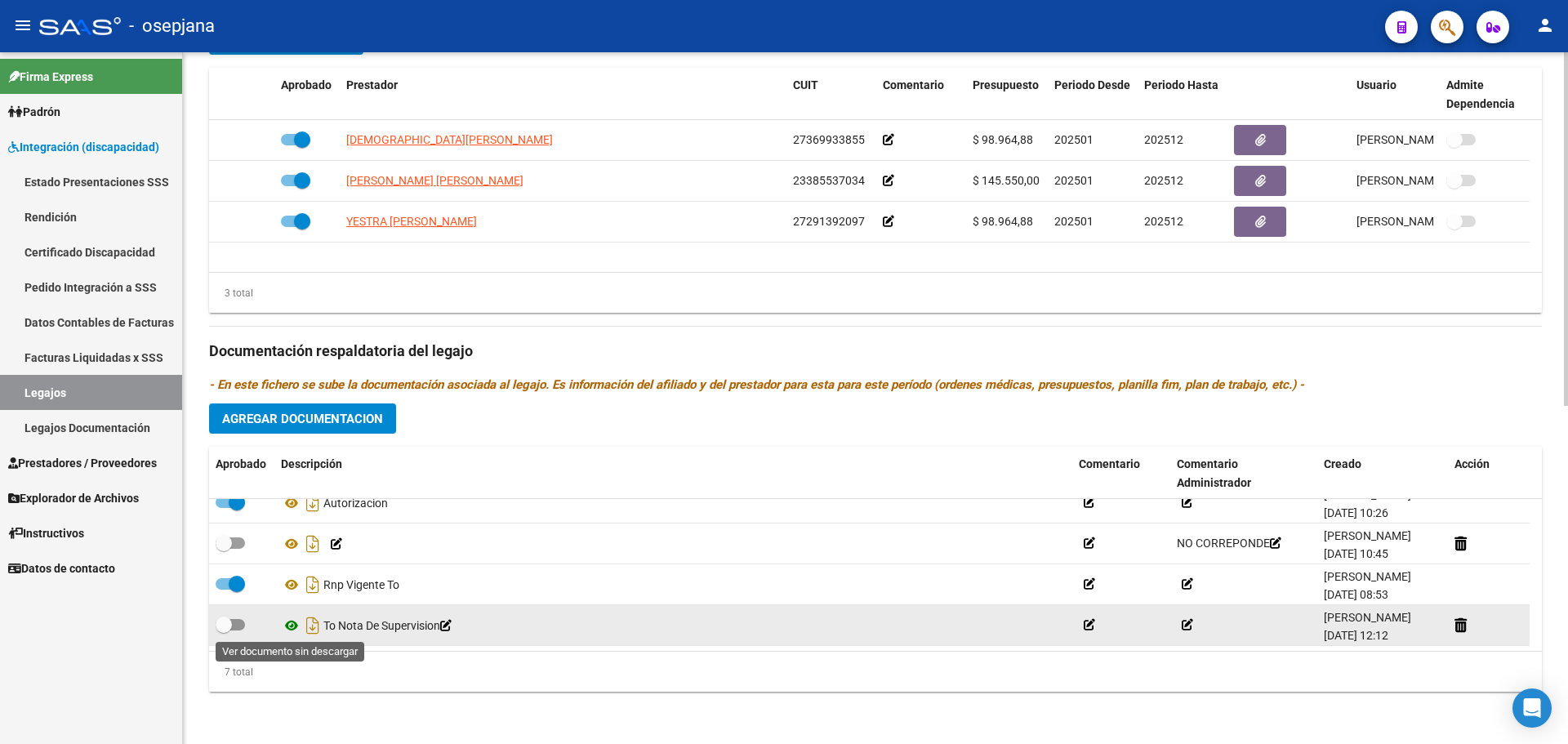
click at [292, 625] on icon at bounding box center [291, 626] width 21 height 20
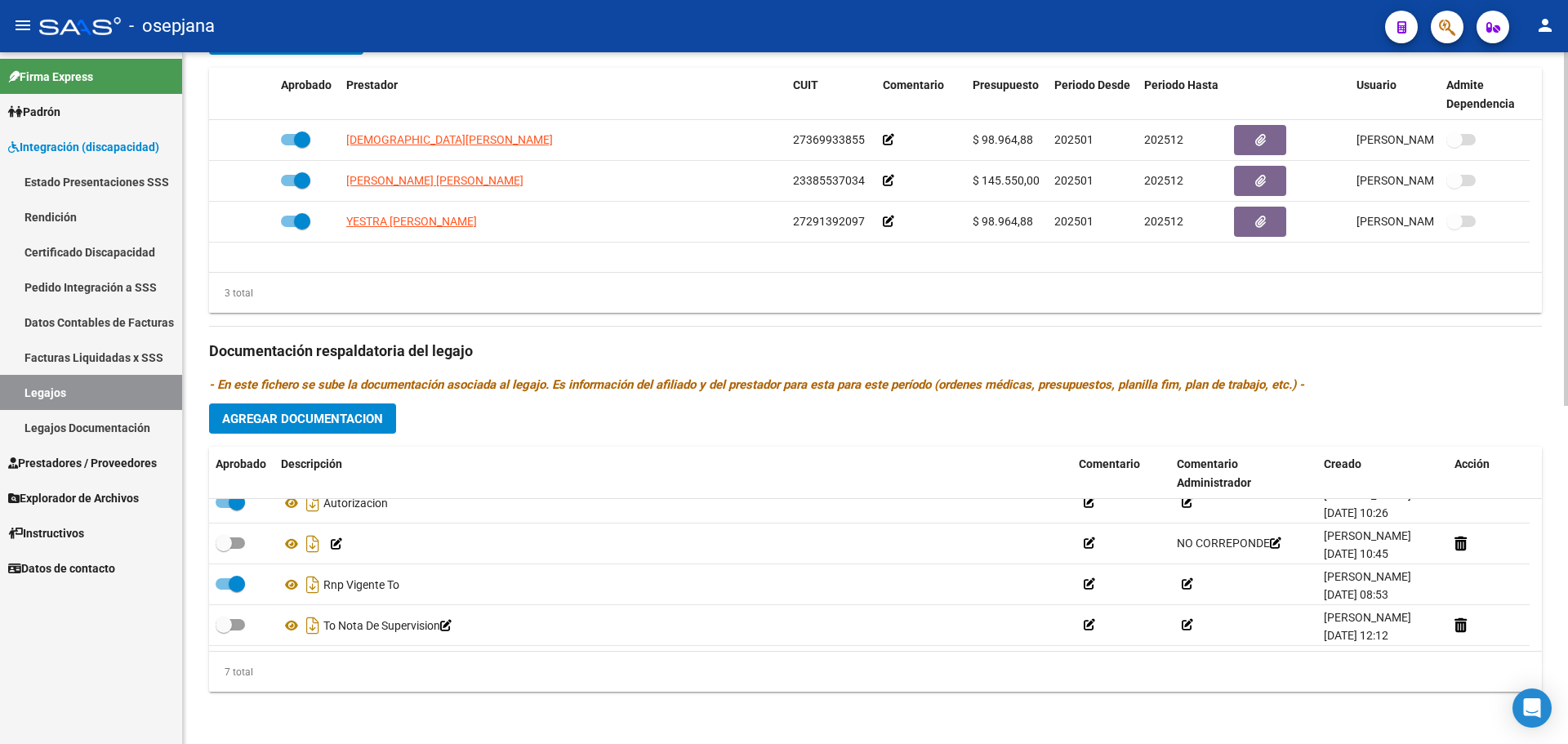
click at [46, 467] on span "Prestadores / Proveedores" at bounding box center [82, 463] width 149 height 18
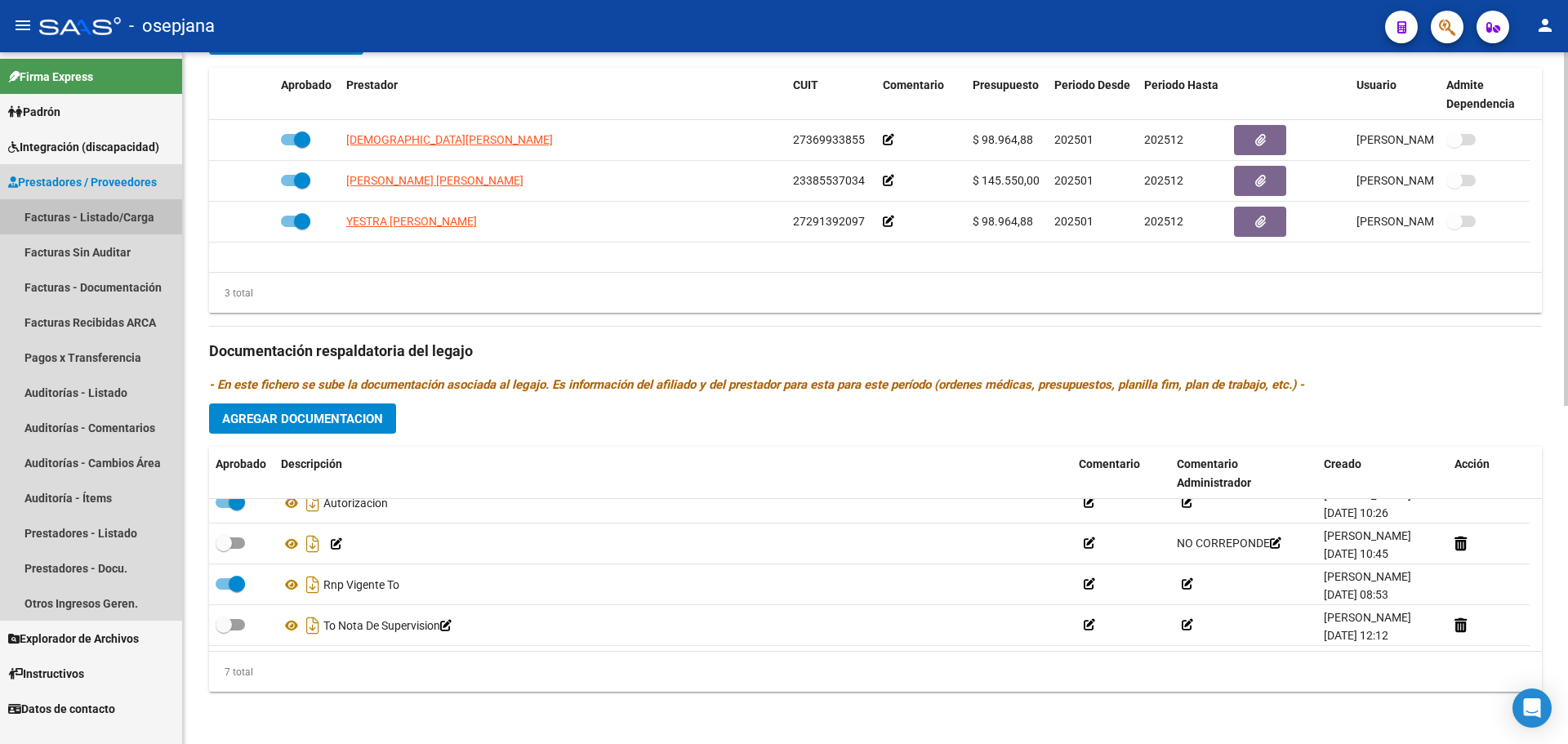
click at [49, 216] on link "Facturas - Listado/Carga" at bounding box center [90, 217] width 182 height 35
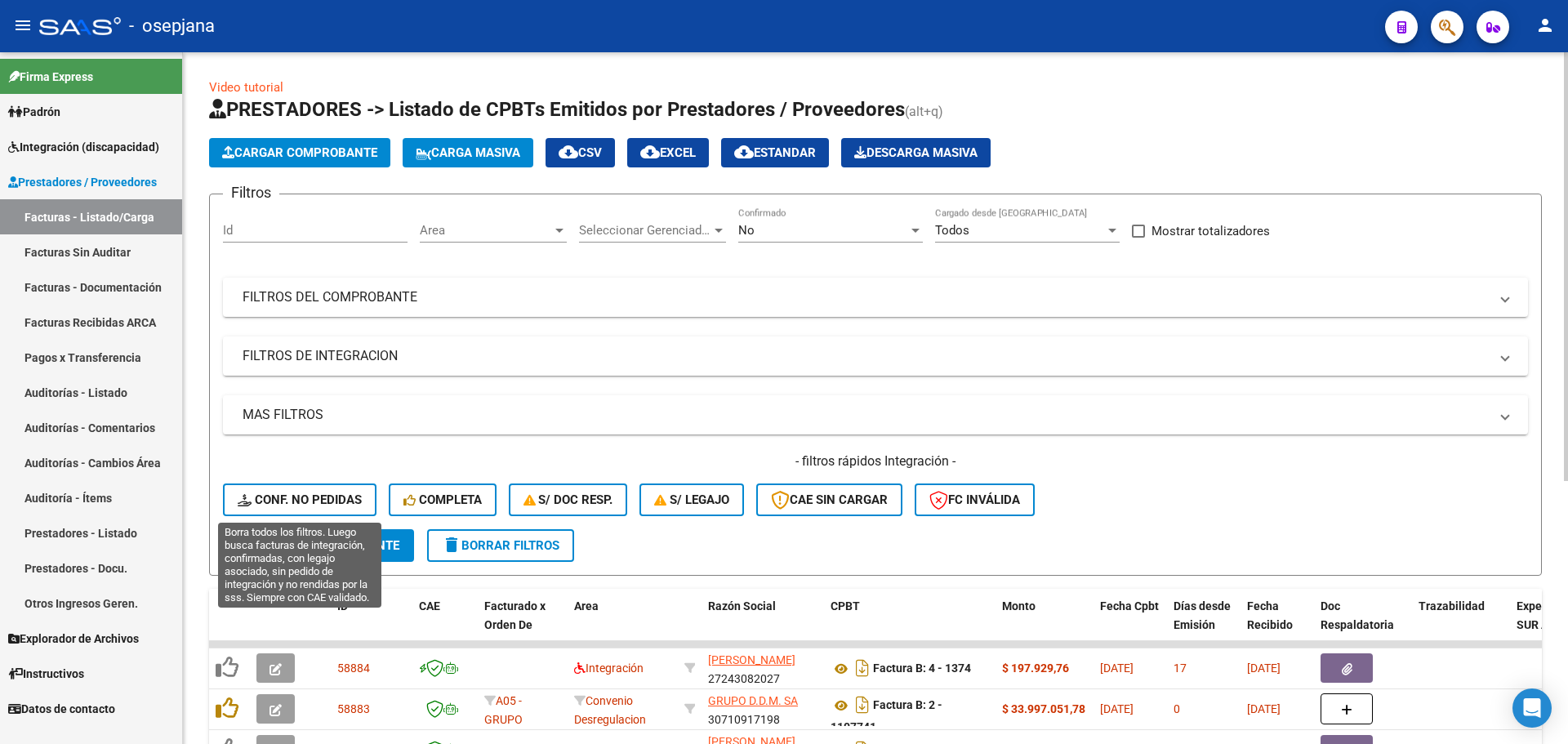
click at [334, 495] on span "Conf. no pedidas" at bounding box center [299, 500] width 124 height 15
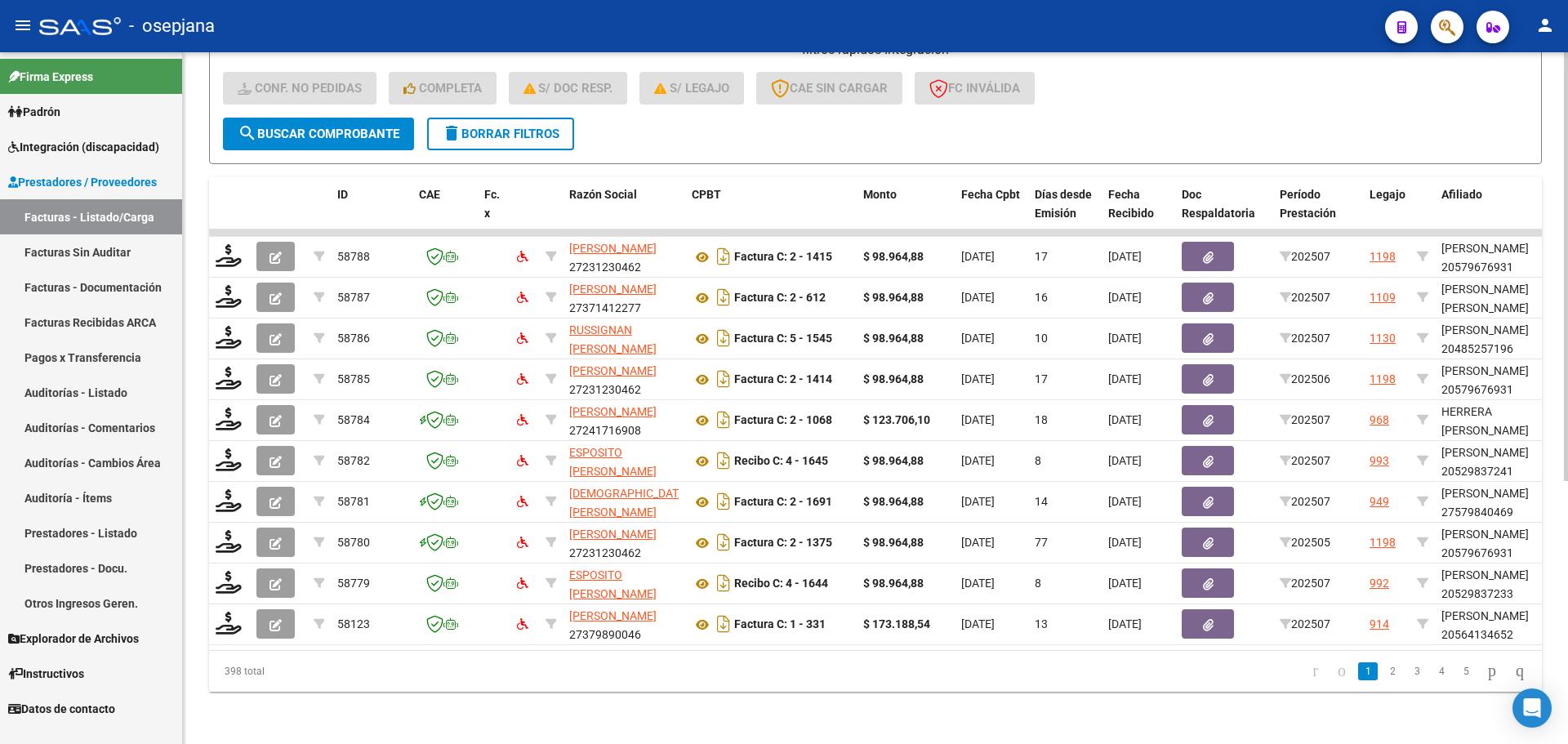
scroll to position [424, 0]
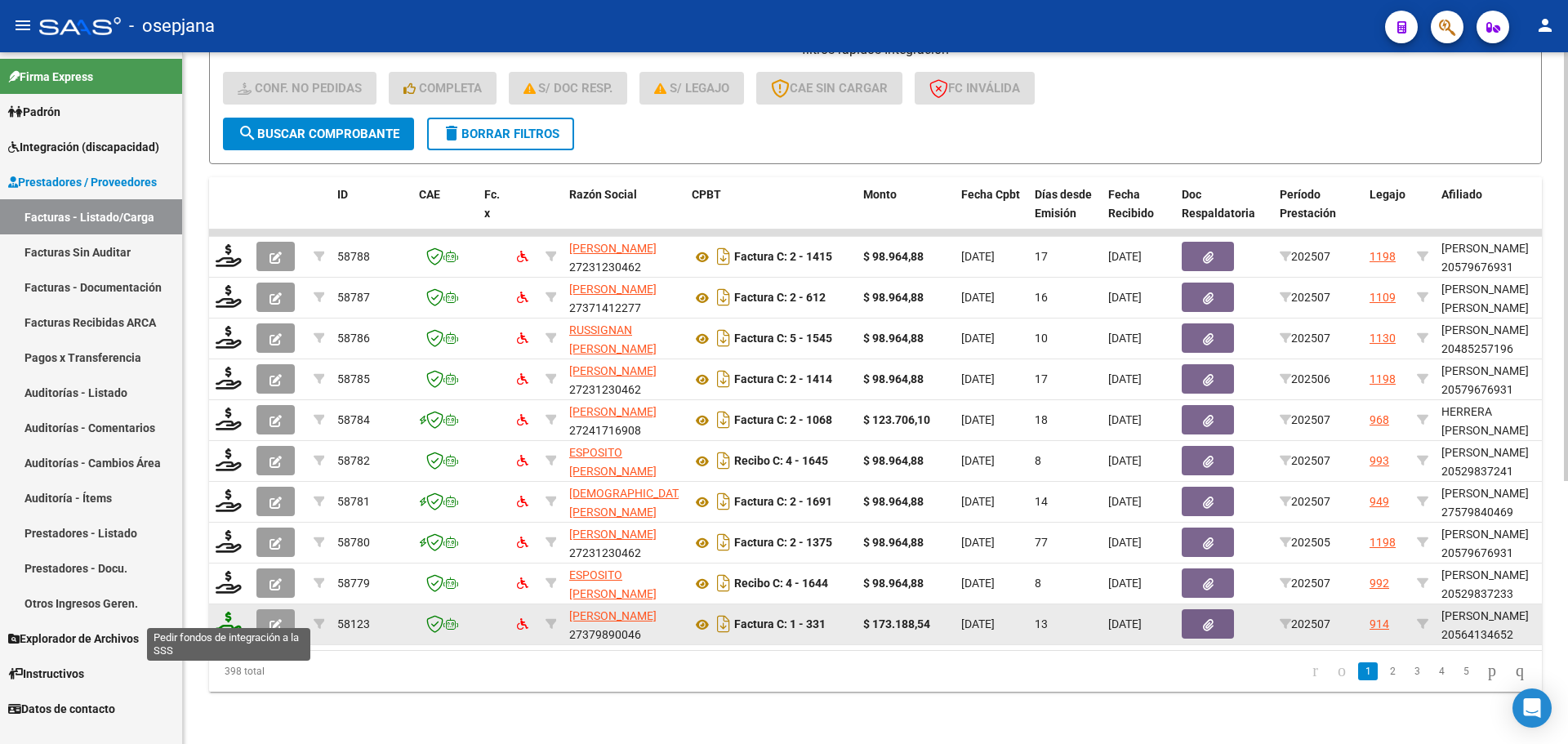
click at [223, 612] on icon at bounding box center [228, 623] width 26 height 23
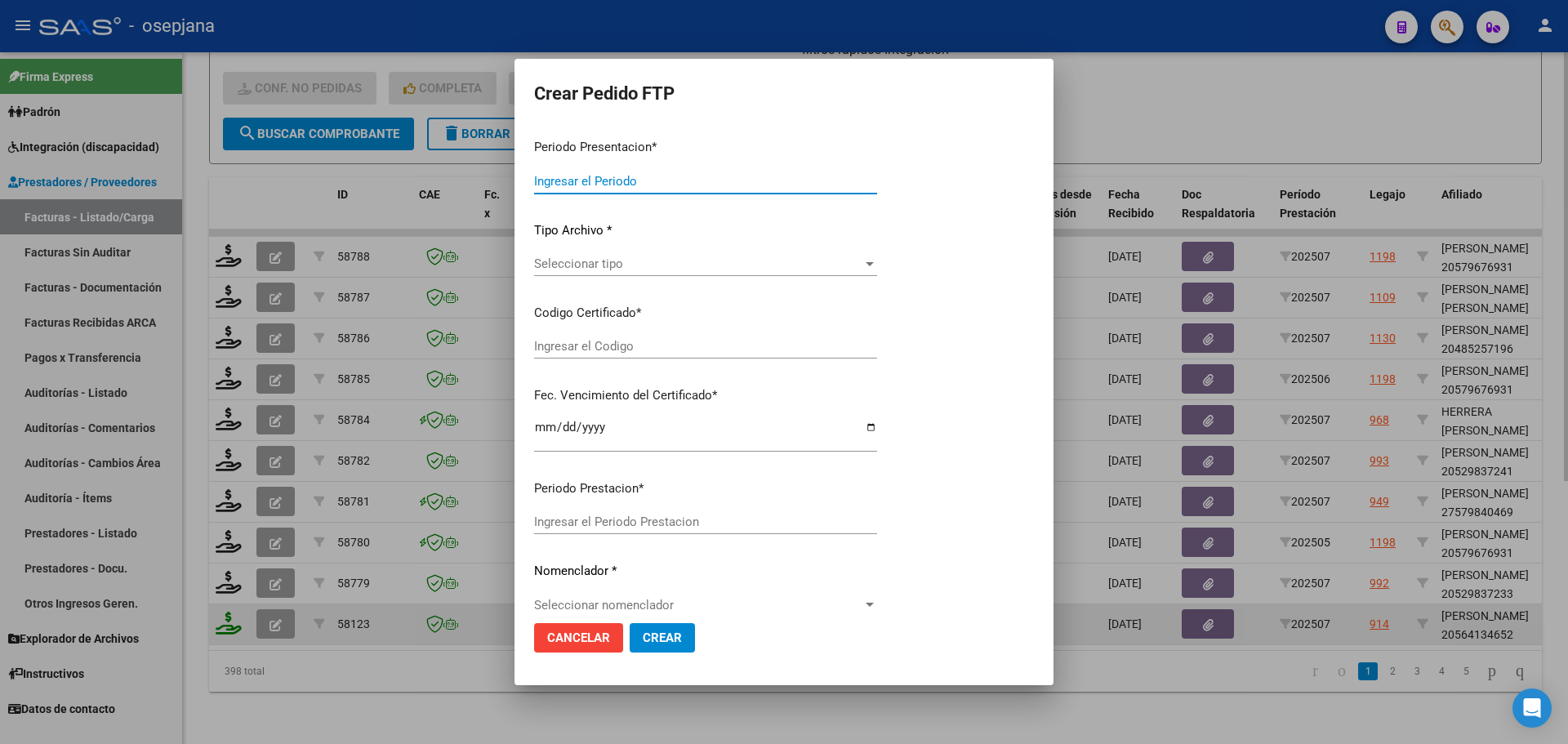
type input "202507"
type input "$ 173.188,54"
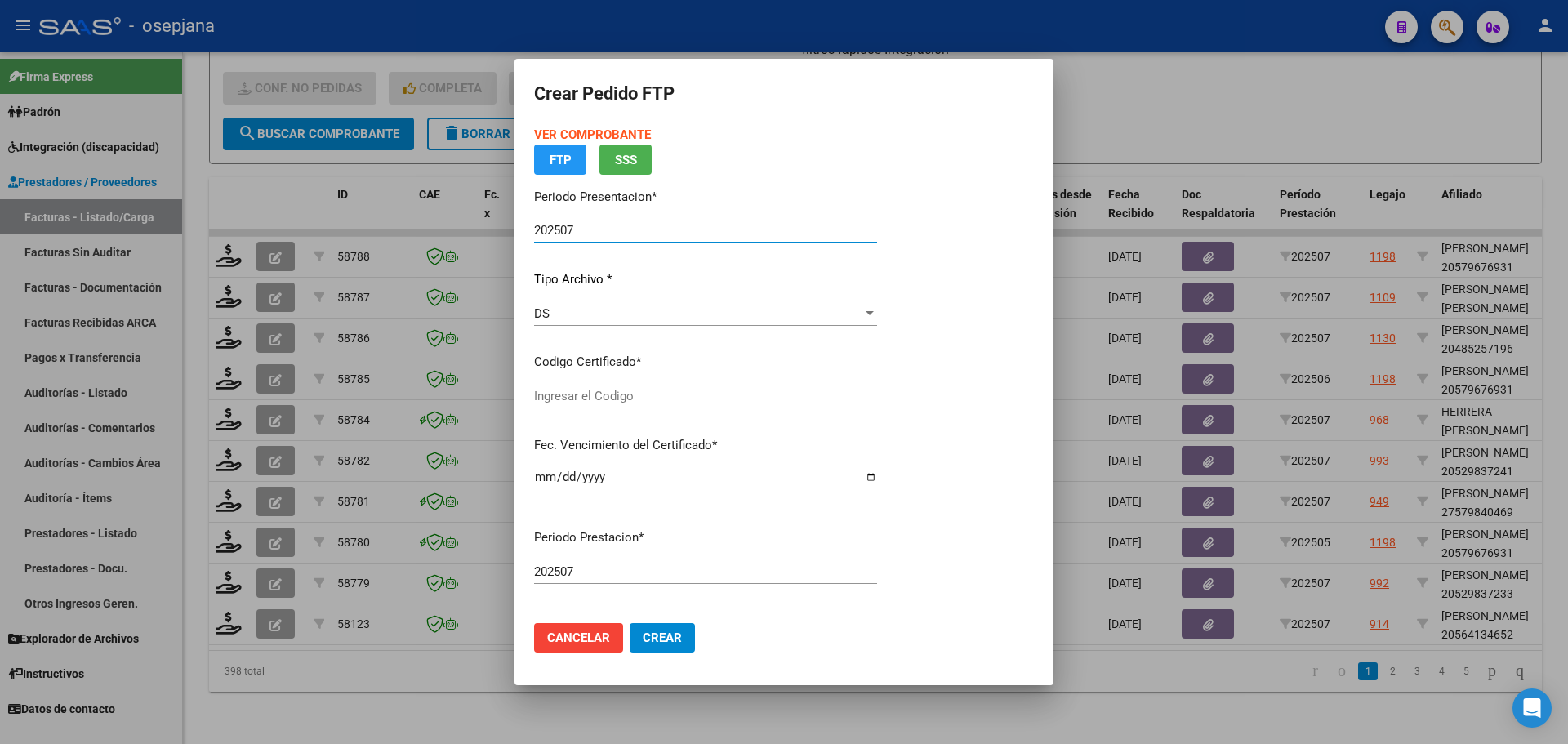
type input "ARG02000564134652024013020290130BS436"
type input "2029-01-30"
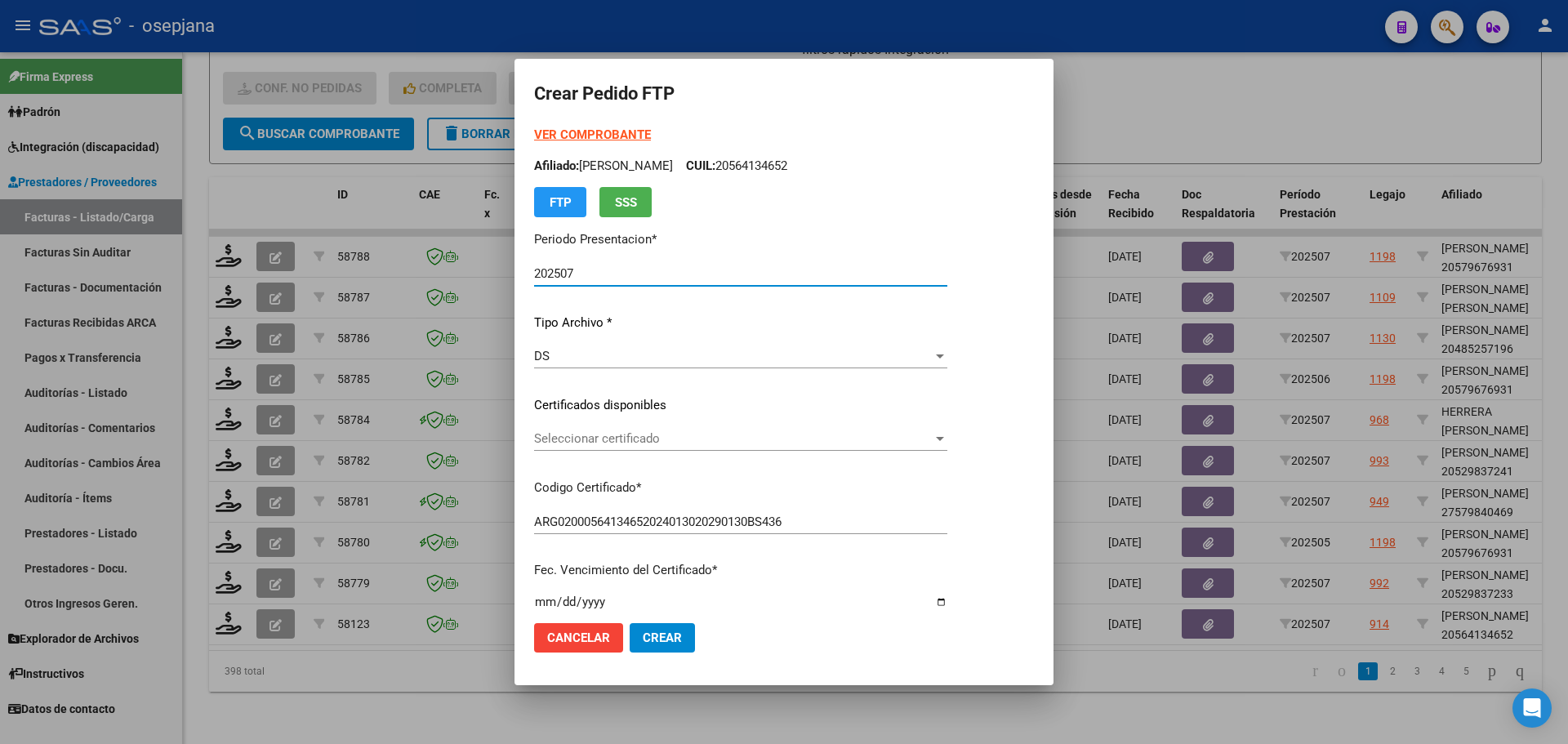
click at [596, 444] on span "Seleccionar certificado" at bounding box center [733, 438] width 398 height 15
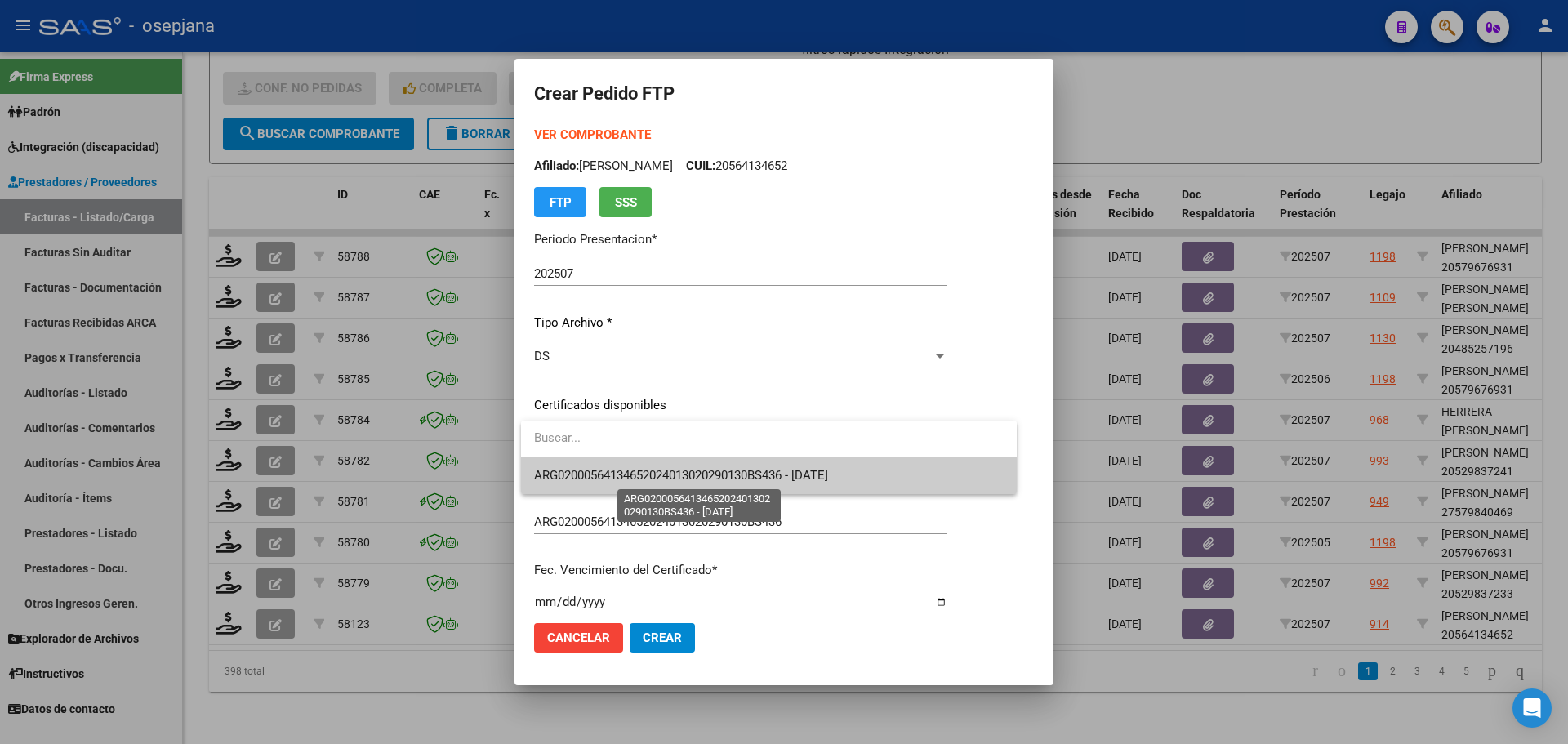
click at [601, 475] on span "ARG02000564134652024013020290130BS436 - 2029-01-30" at bounding box center [681, 475] width 294 height 15
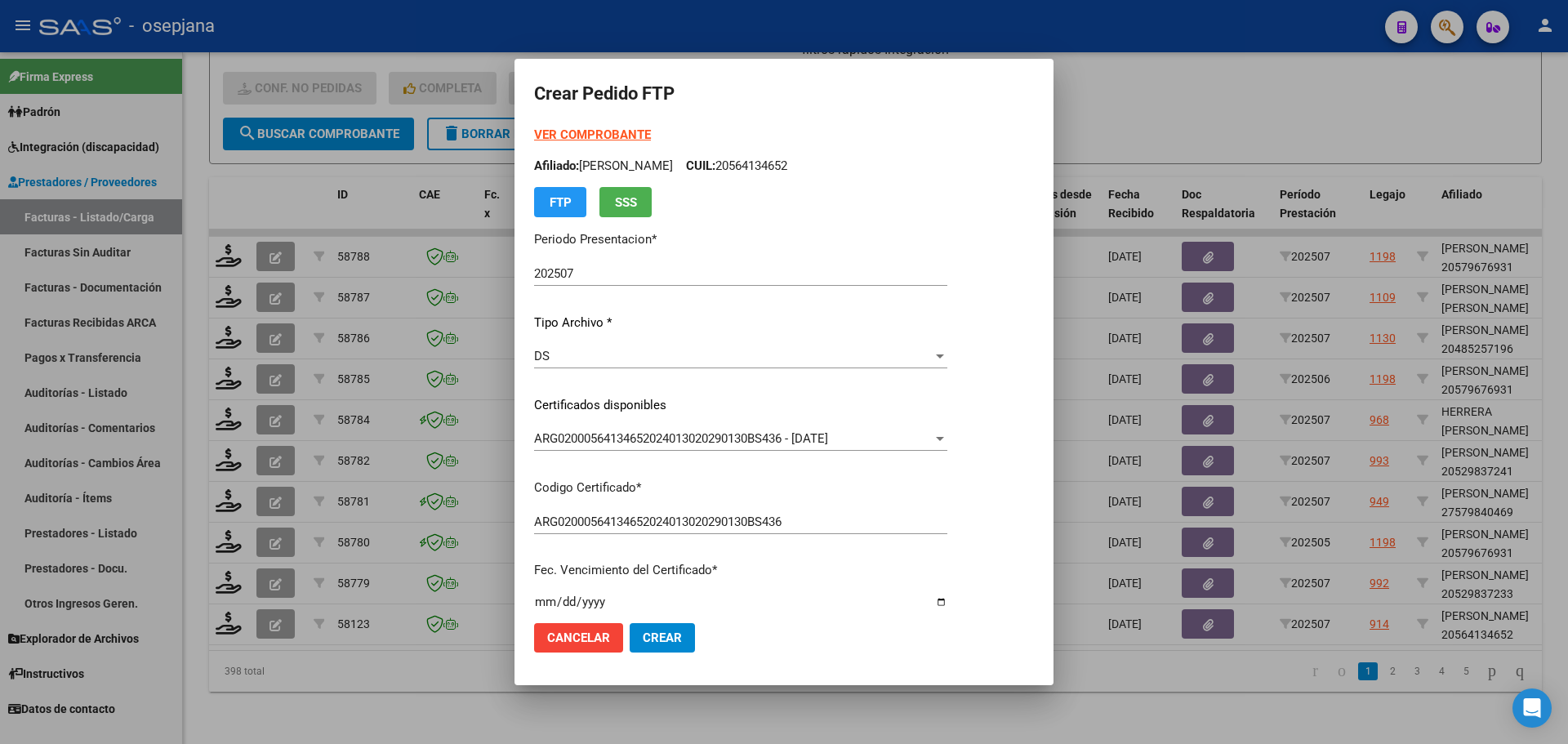
click at [600, 133] on strong "VER COMPROBANTE" at bounding box center [593, 134] width 117 height 15
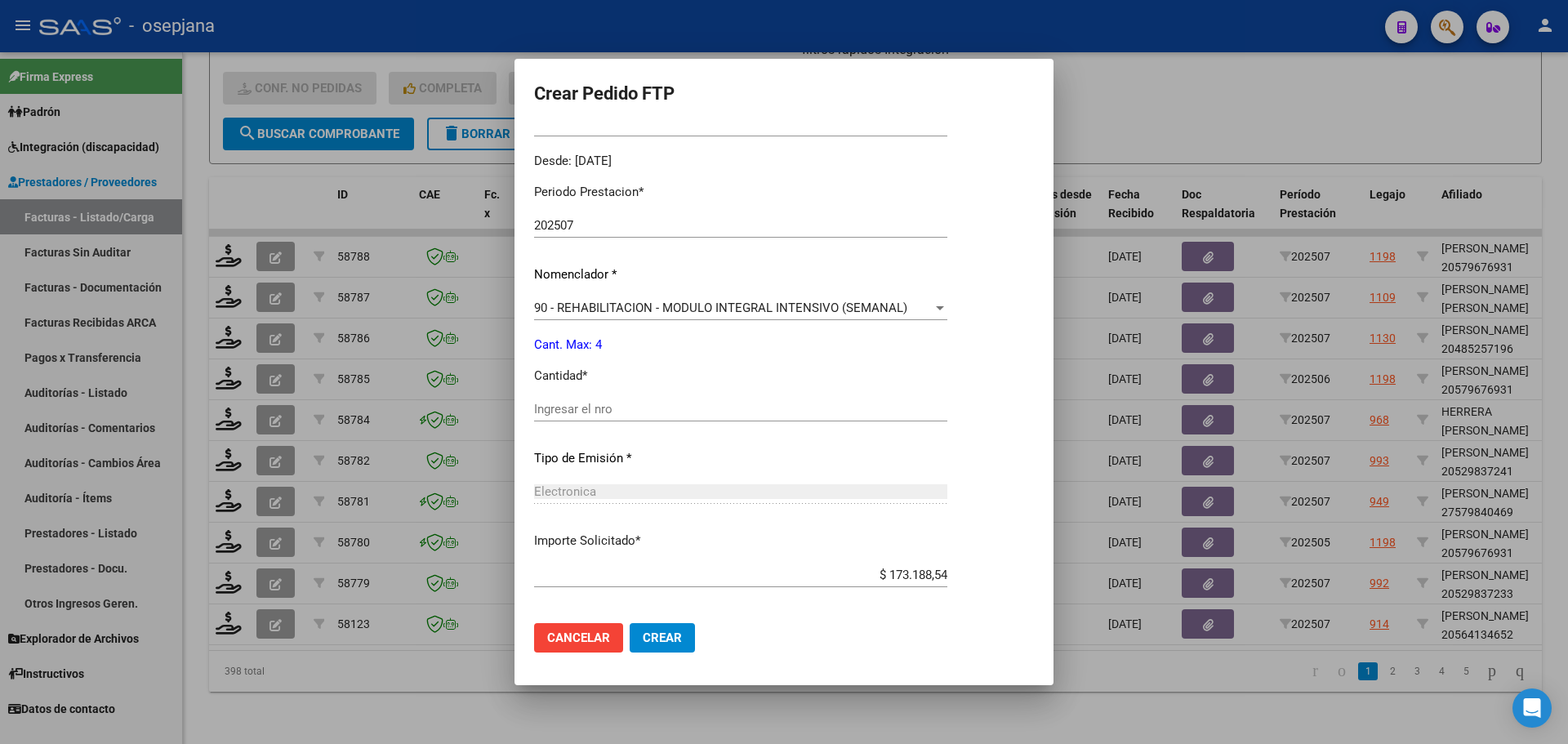
click at [588, 411] on input "Ingresar el nro" at bounding box center [741, 409] width 413 height 15
type input "4"
drag, startPoint x: 669, startPoint y: 633, endPoint x: 717, endPoint y: 566, distance: 82.4
click at [675, 633] on span "Crear" at bounding box center [661, 638] width 39 height 15
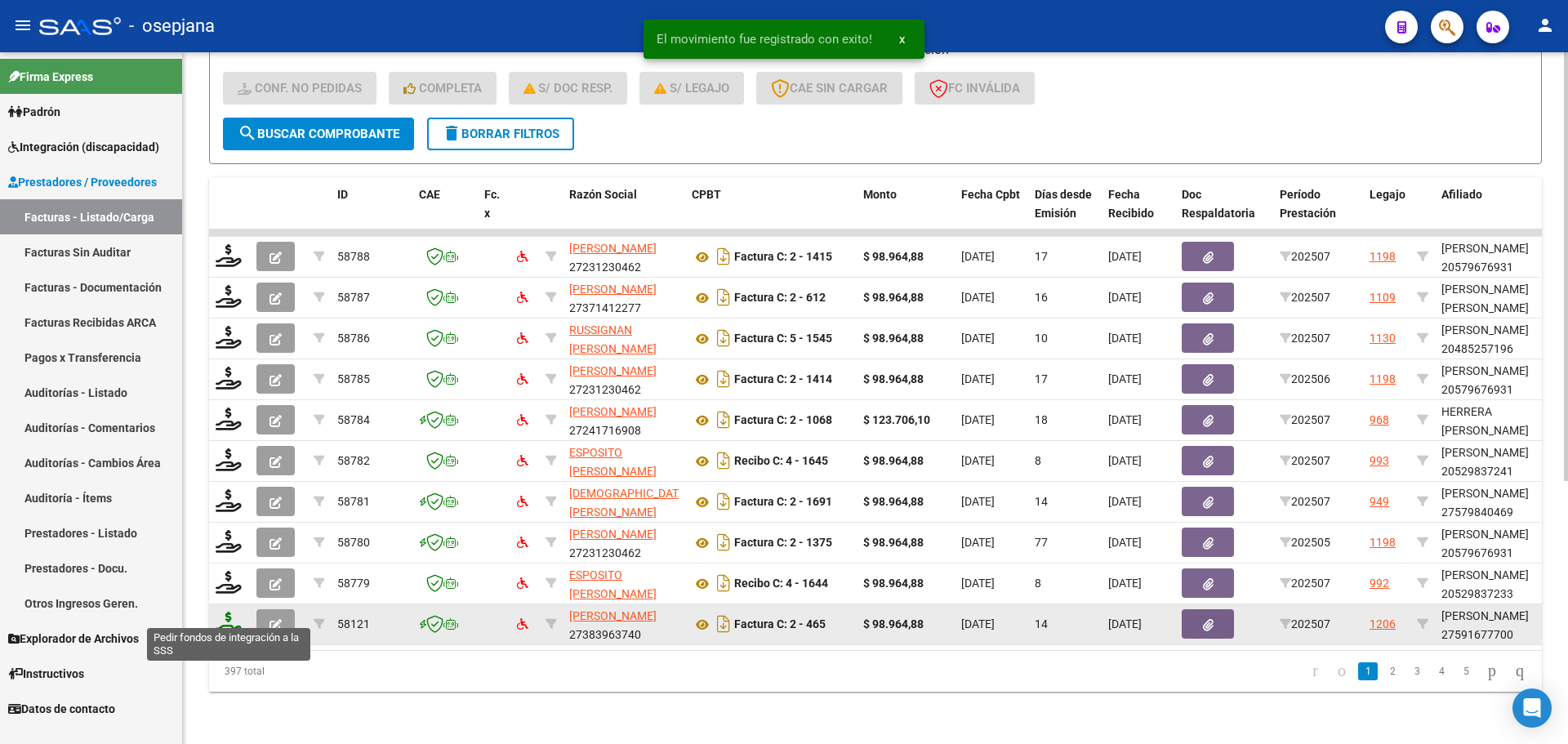
click at [221, 614] on icon at bounding box center [228, 623] width 26 height 23
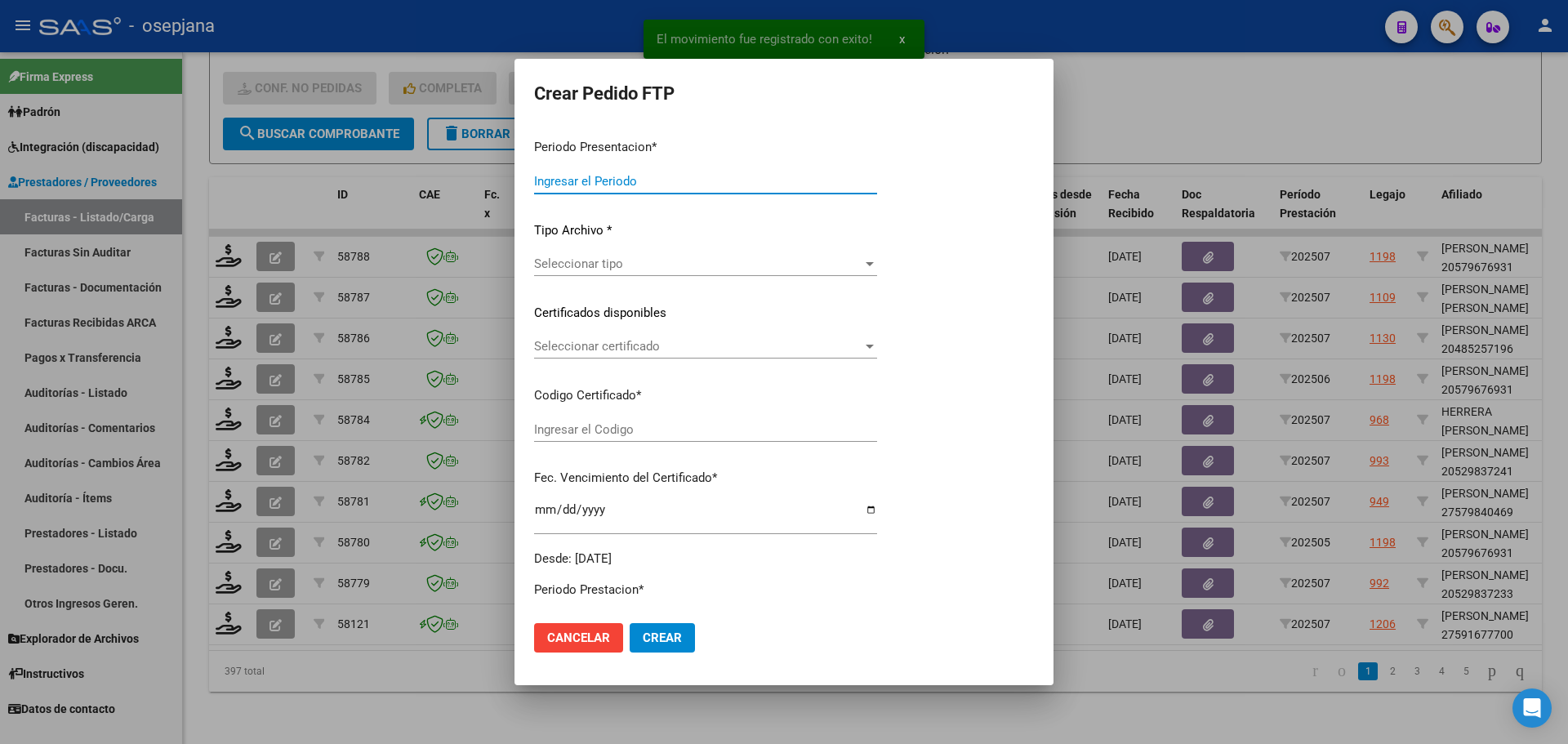
type input "202507"
type input "$ 98.964,88"
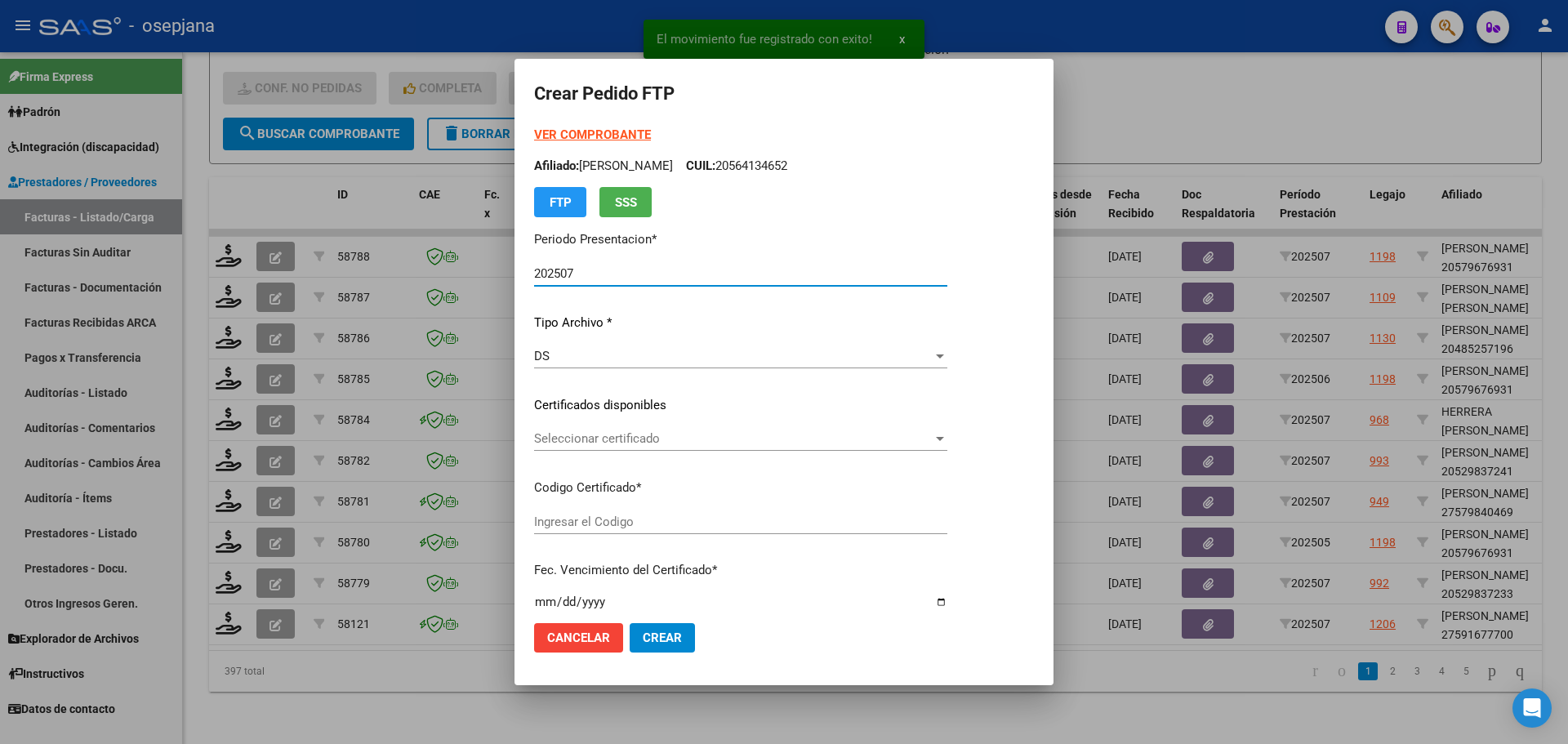
type input "ARG01000591677702024111420261114BSAS415"
type input "2026-11-14"
click at [616, 440] on span "Seleccionar certificado" at bounding box center [733, 438] width 398 height 15
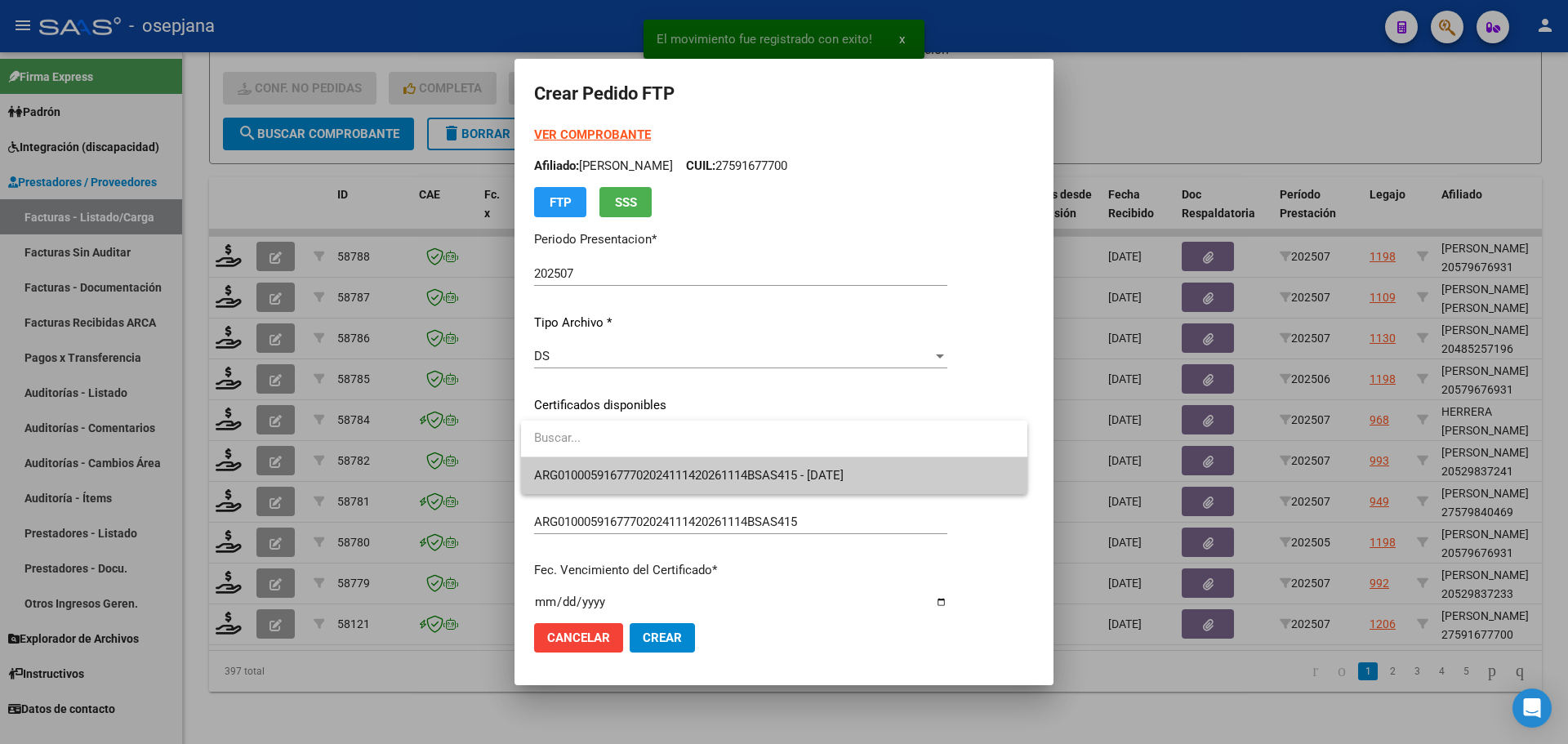
click at [630, 465] on span "ARG01000591677702024111420261114BSAS415 - 2026-11-14" at bounding box center [775, 476] width 481 height 37
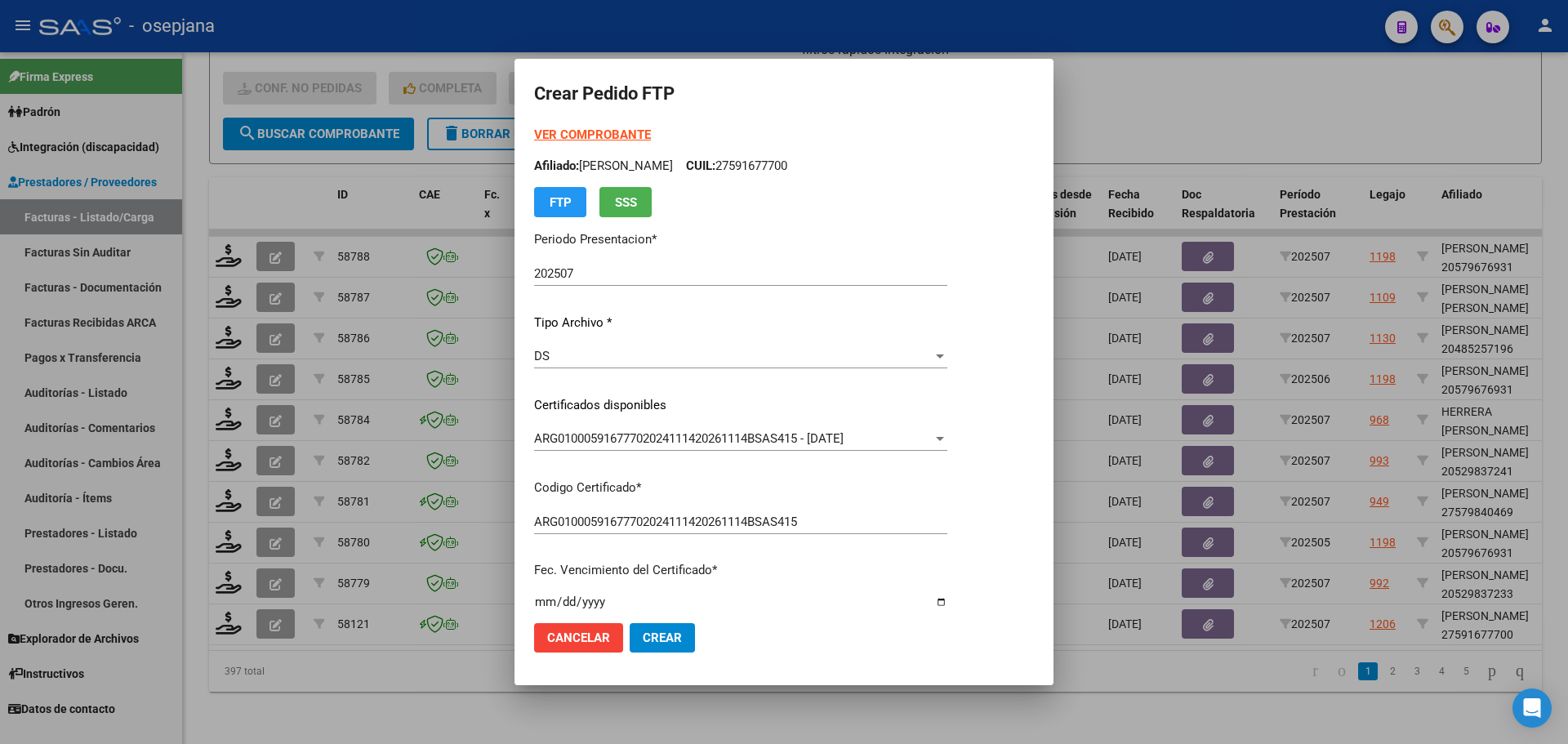
click at [619, 130] on strong "VER COMPROBANTE" at bounding box center [593, 134] width 117 height 15
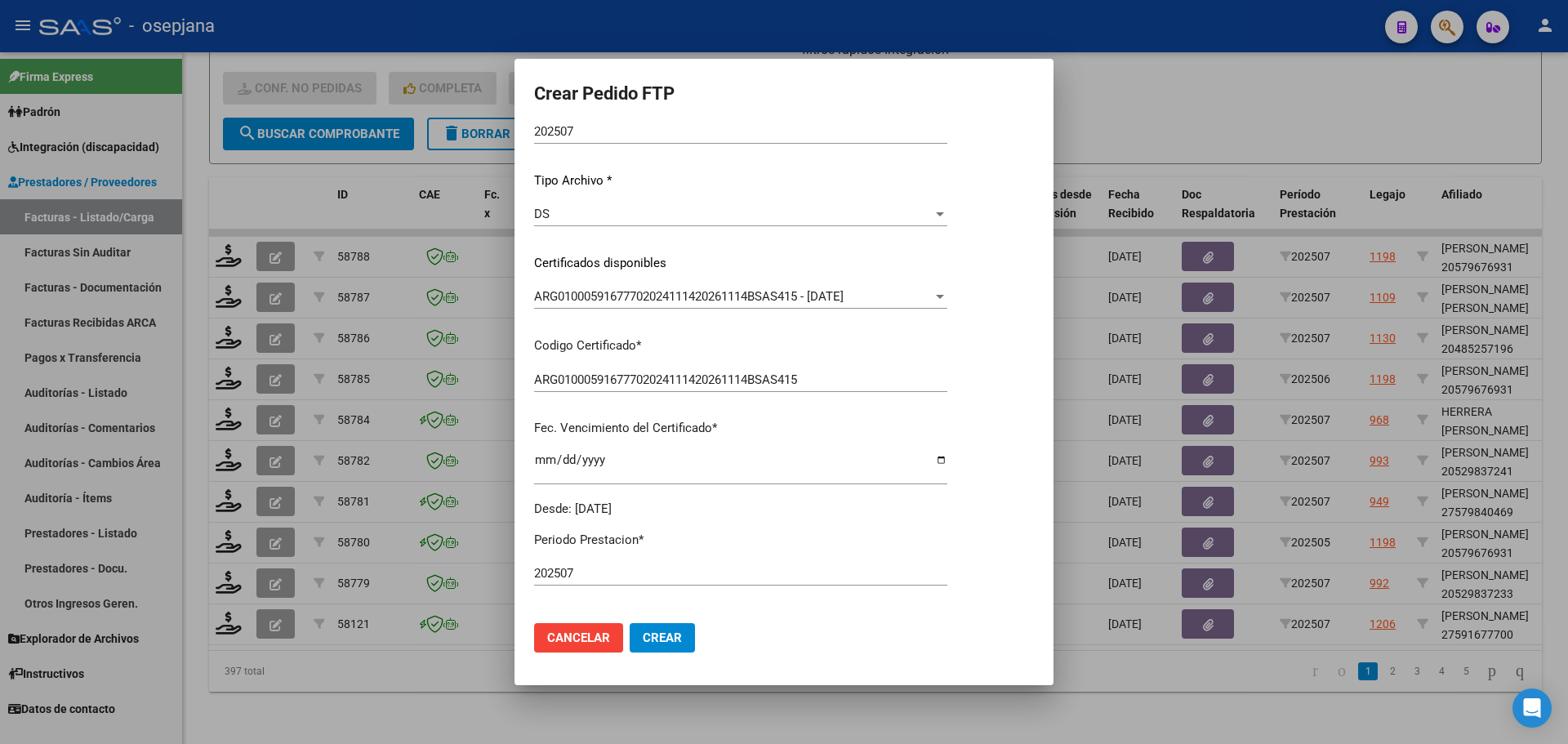
scroll to position [327, 0]
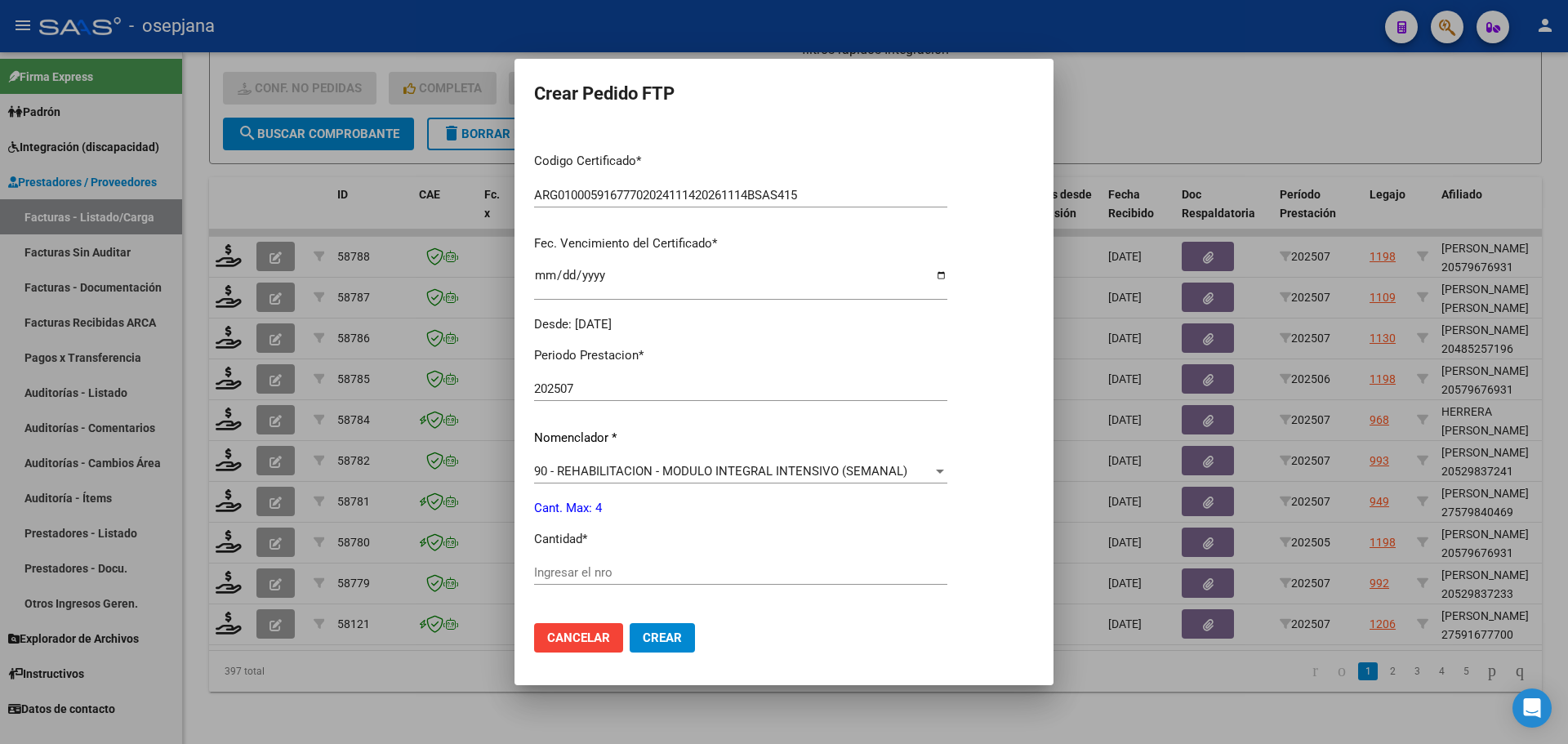
click at [561, 562] on div "Ingresar el nro" at bounding box center [741, 572] width 413 height 25
type input "4"
click at [654, 650] on button "Crear" at bounding box center [662, 638] width 66 height 30
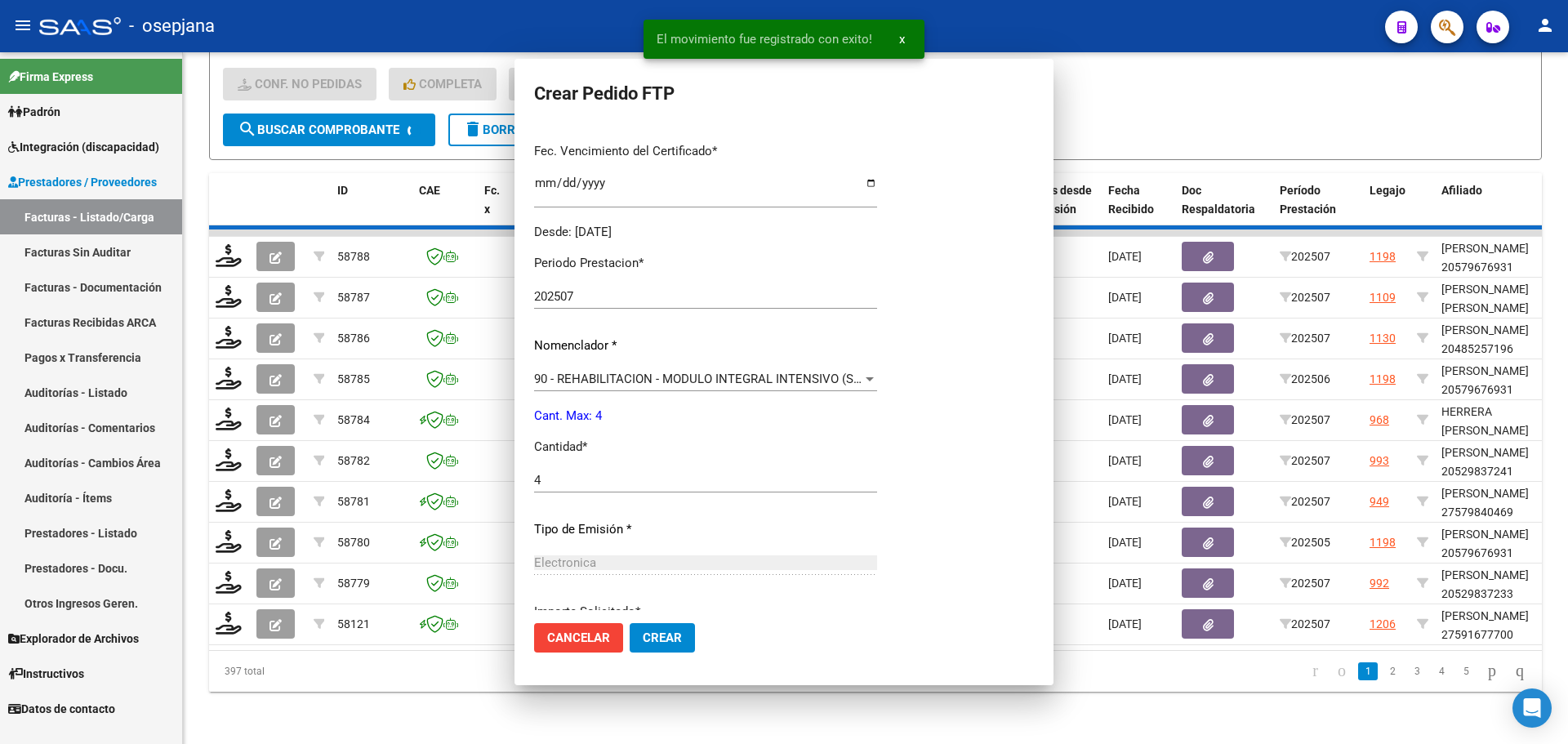
scroll to position [0, 0]
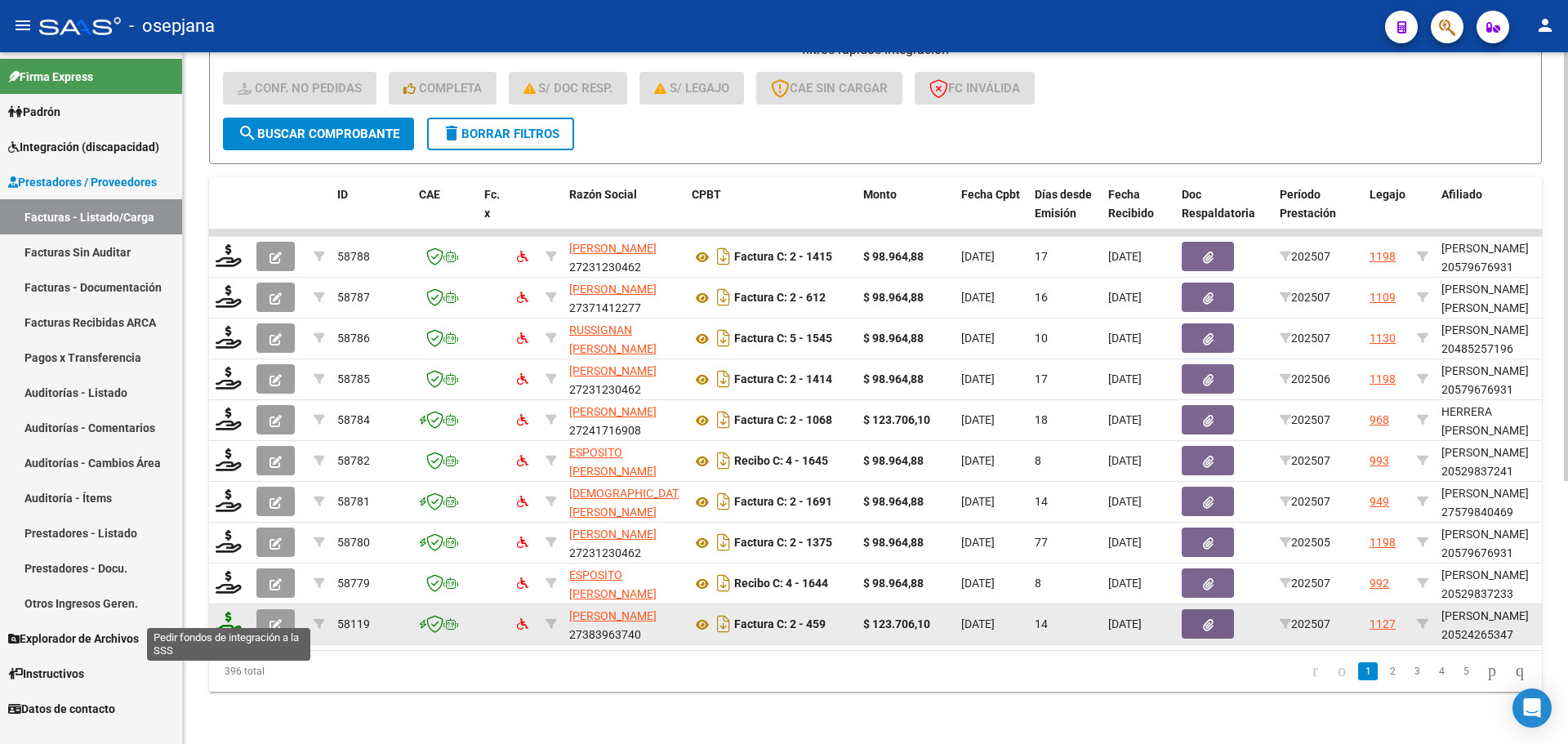
click at [222, 612] on icon at bounding box center [228, 623] width 26 height 23
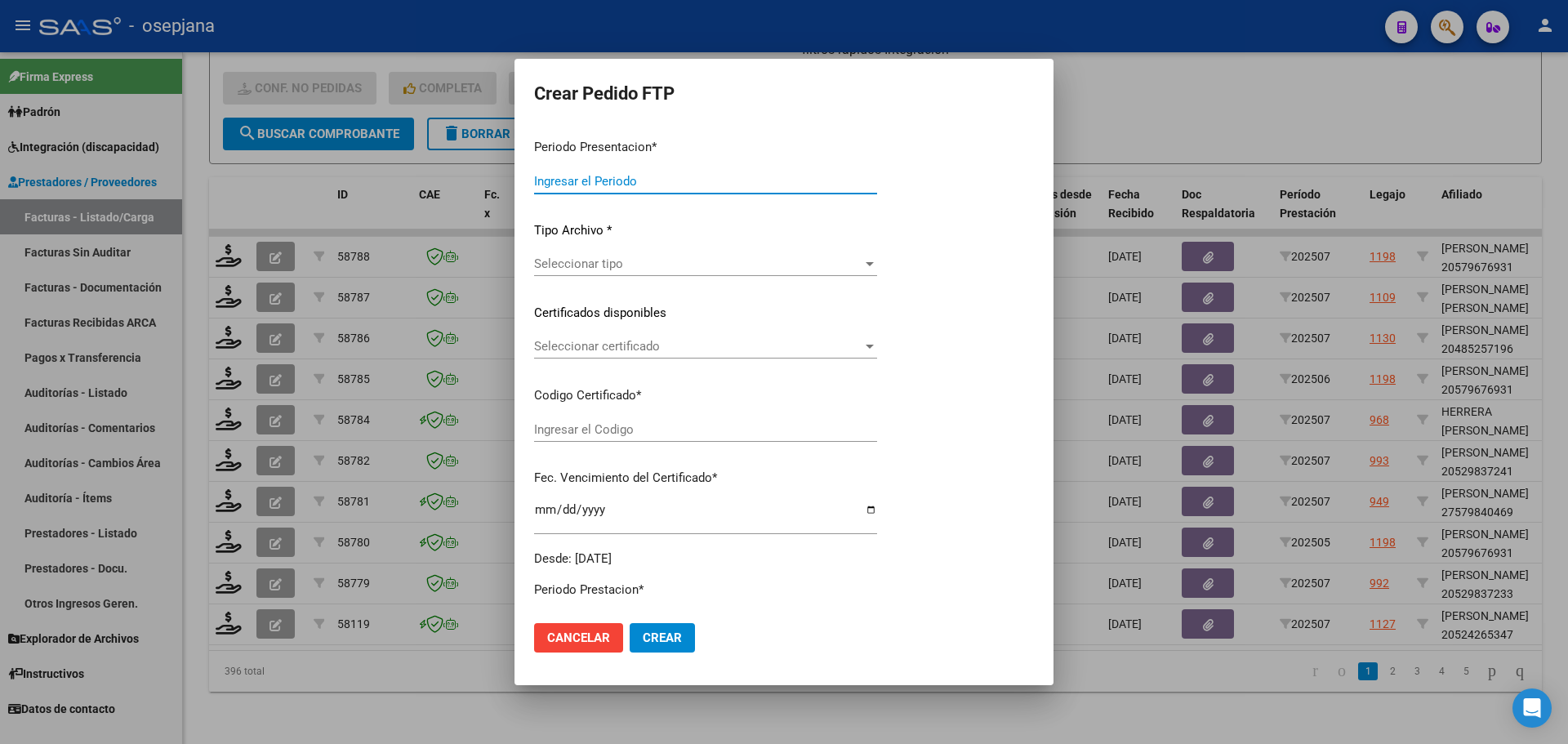
type input "202507"
type input "$ 123.706,10"
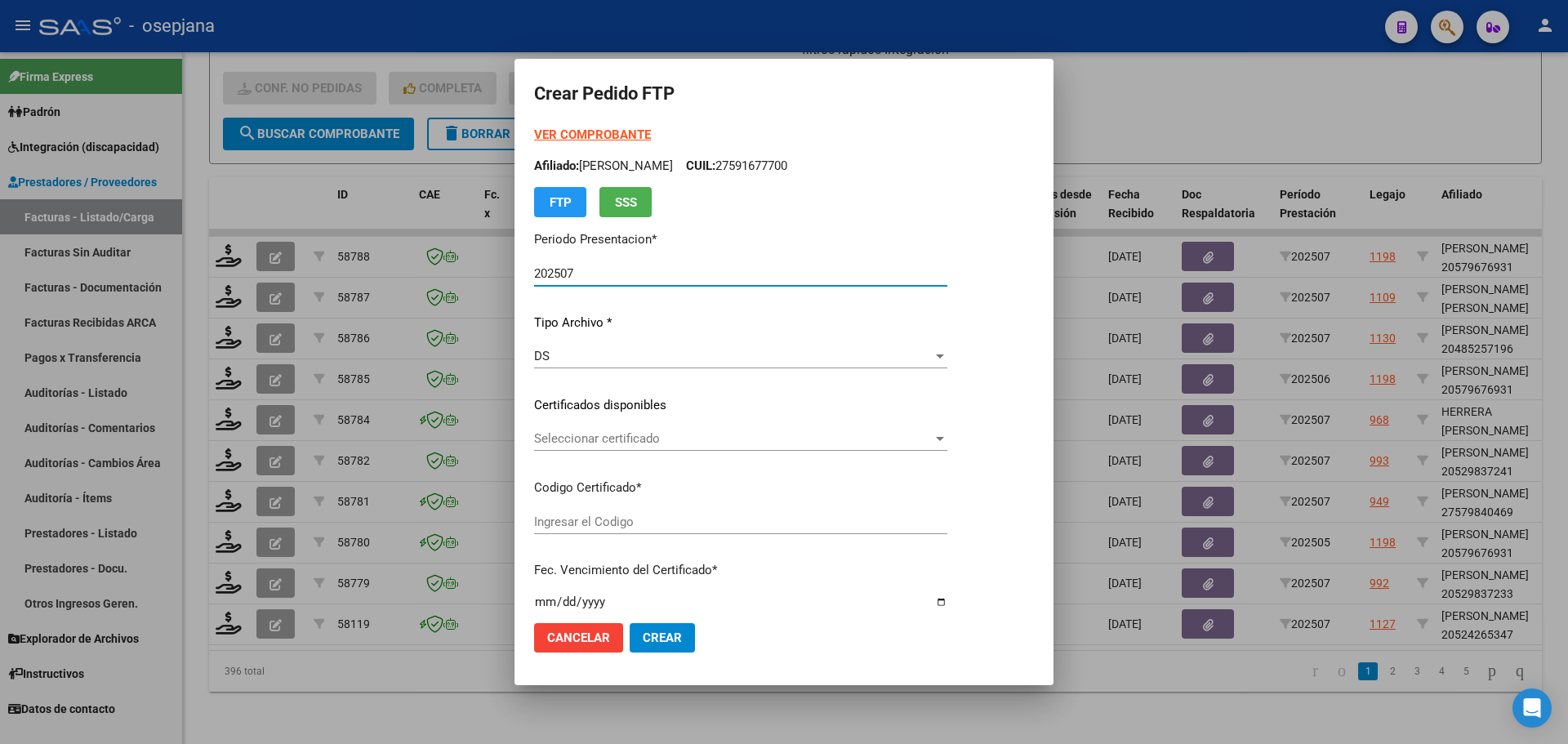
type input "ARG0200052426534-20230303-20330303BS350"
type input "2033-03-03"
click at [613, 446] on span "Seleccionar certificado" at bounding box center [733, 438] width 398 height 15
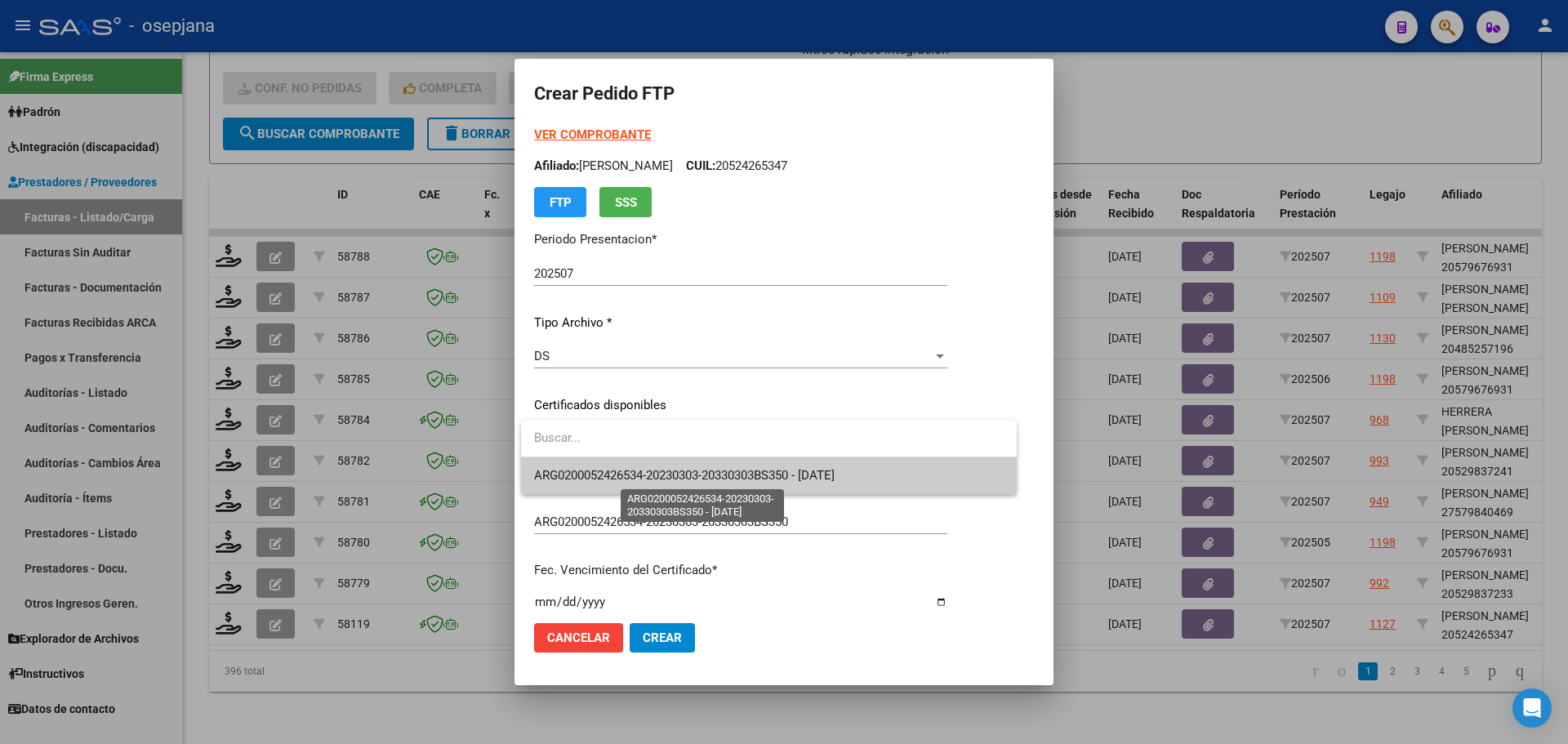
click at [644, 477] on span "ARG0200052426534-20230303-20330303BS350 - 2033-03-03" at bounding box center [684, 475] width 301 height 15
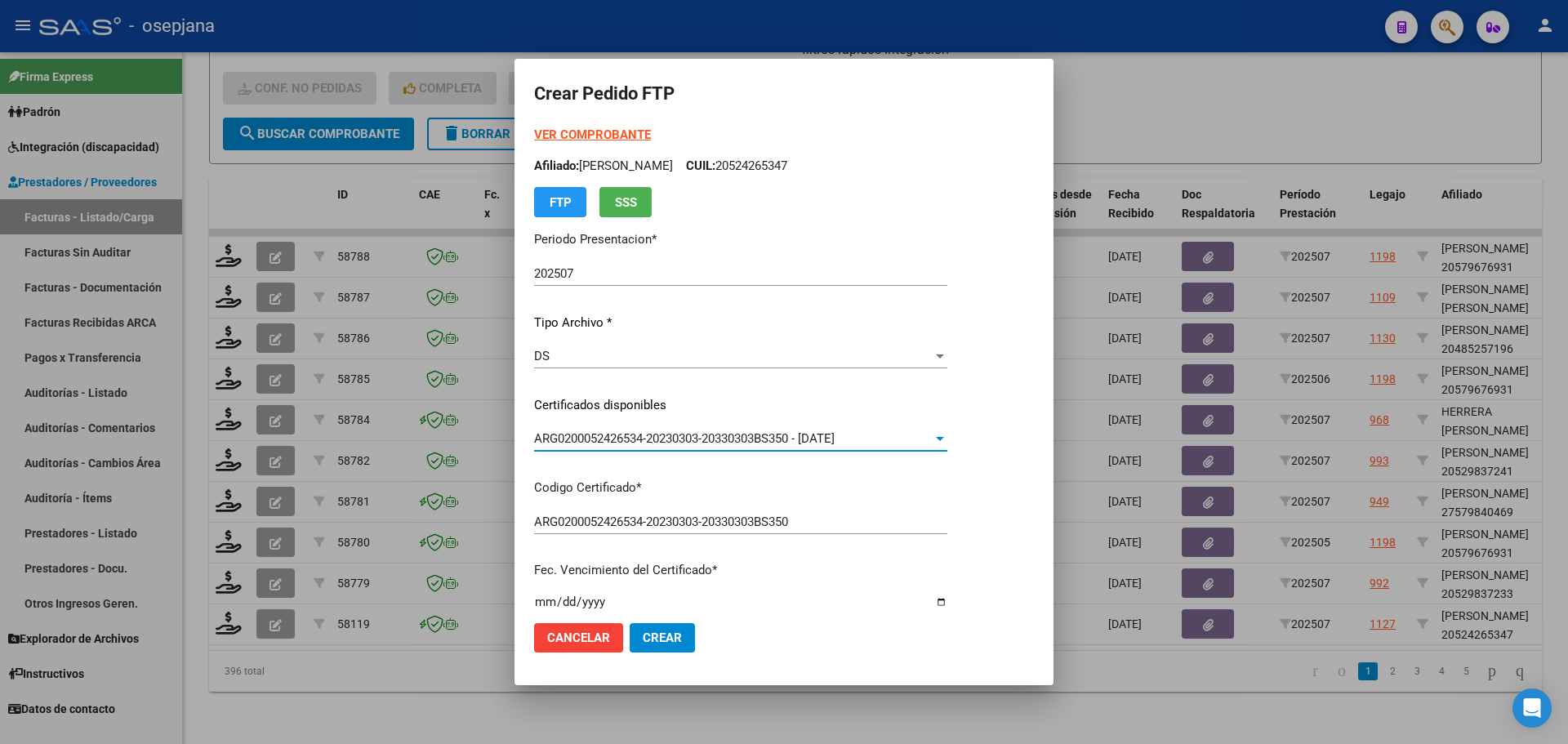
click at [592, 136] on strong "VER COMPROBANTE" at bounding box center [593, 134] width 117 height 15
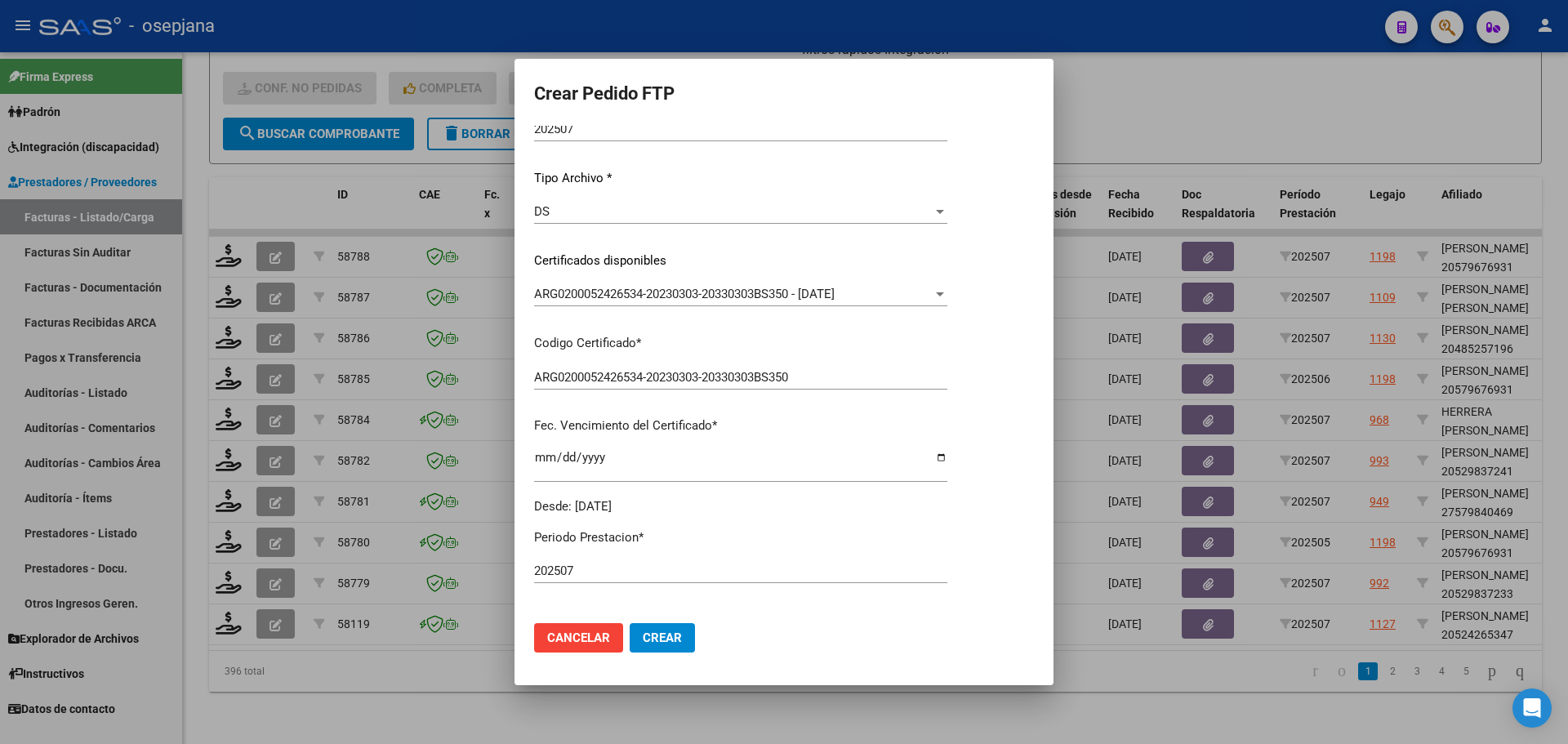
scroll to position [408, 0]
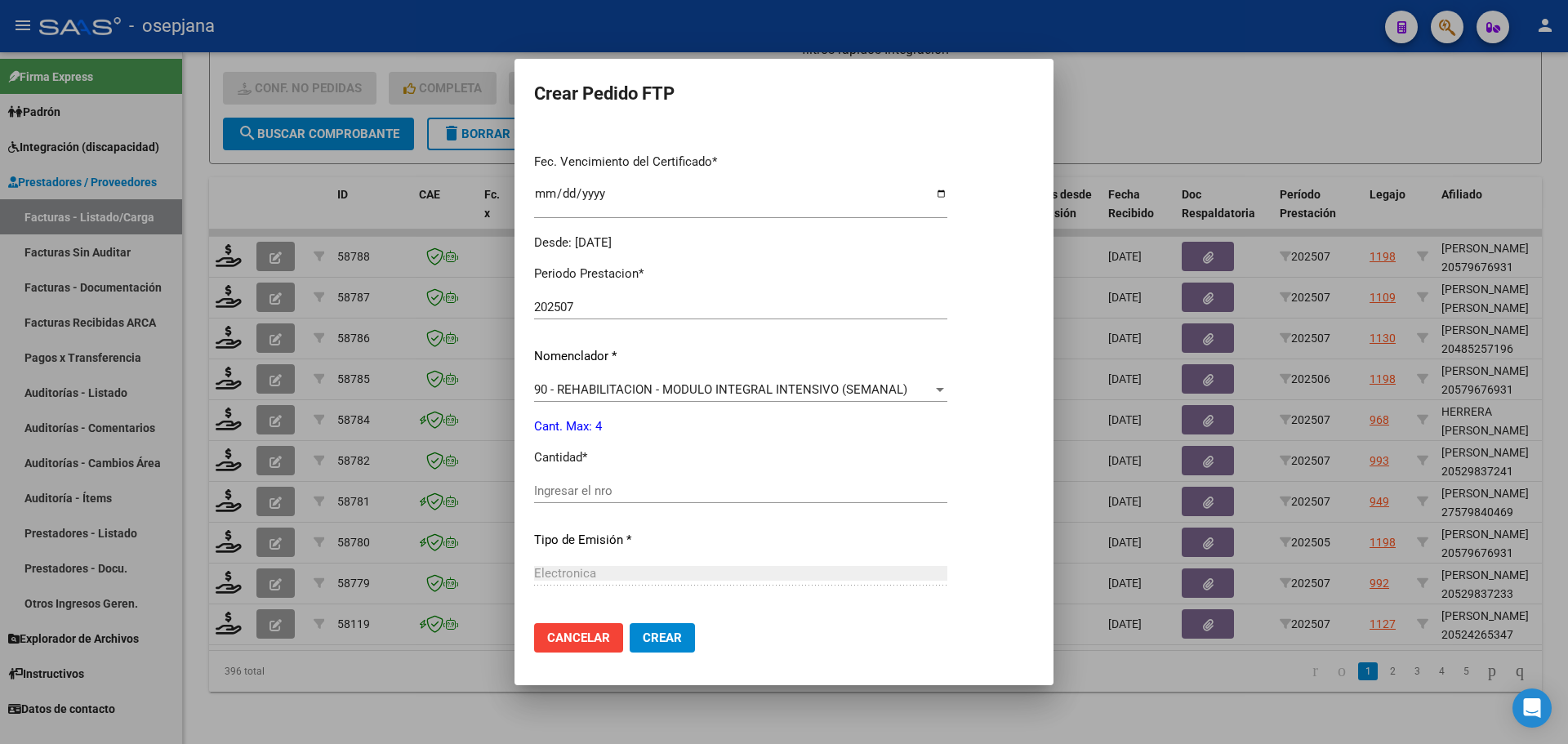
click at [615, 491] on input "Ingresar el nro" at bounding box center [741, 491] width 413 height 15
type input "4"
click at [669, 644] on span "Crear" at bounding box center [661, 638] width 39 height 15
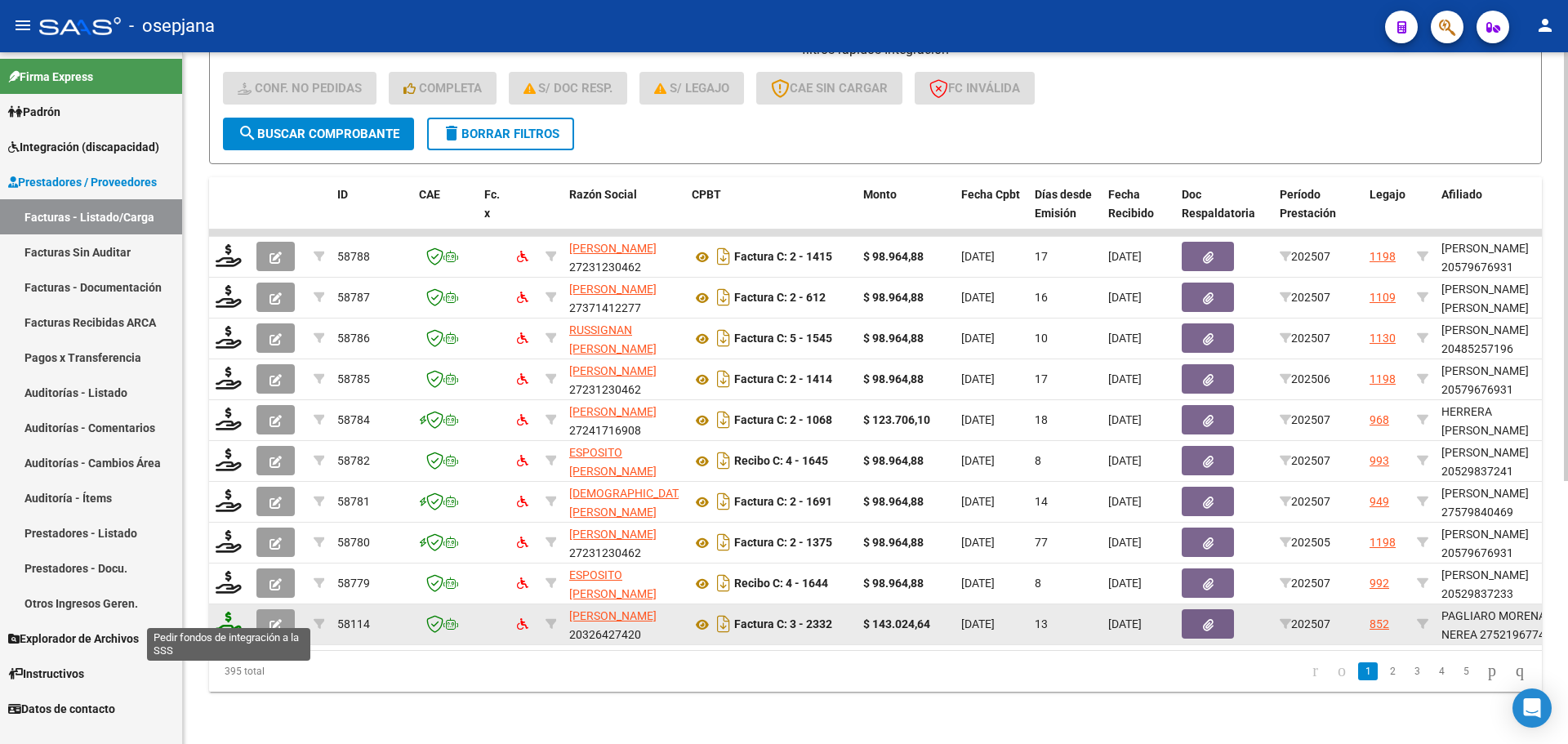
click at [229, 615] on icon at bounding box center [228, 623] width 26 height 23
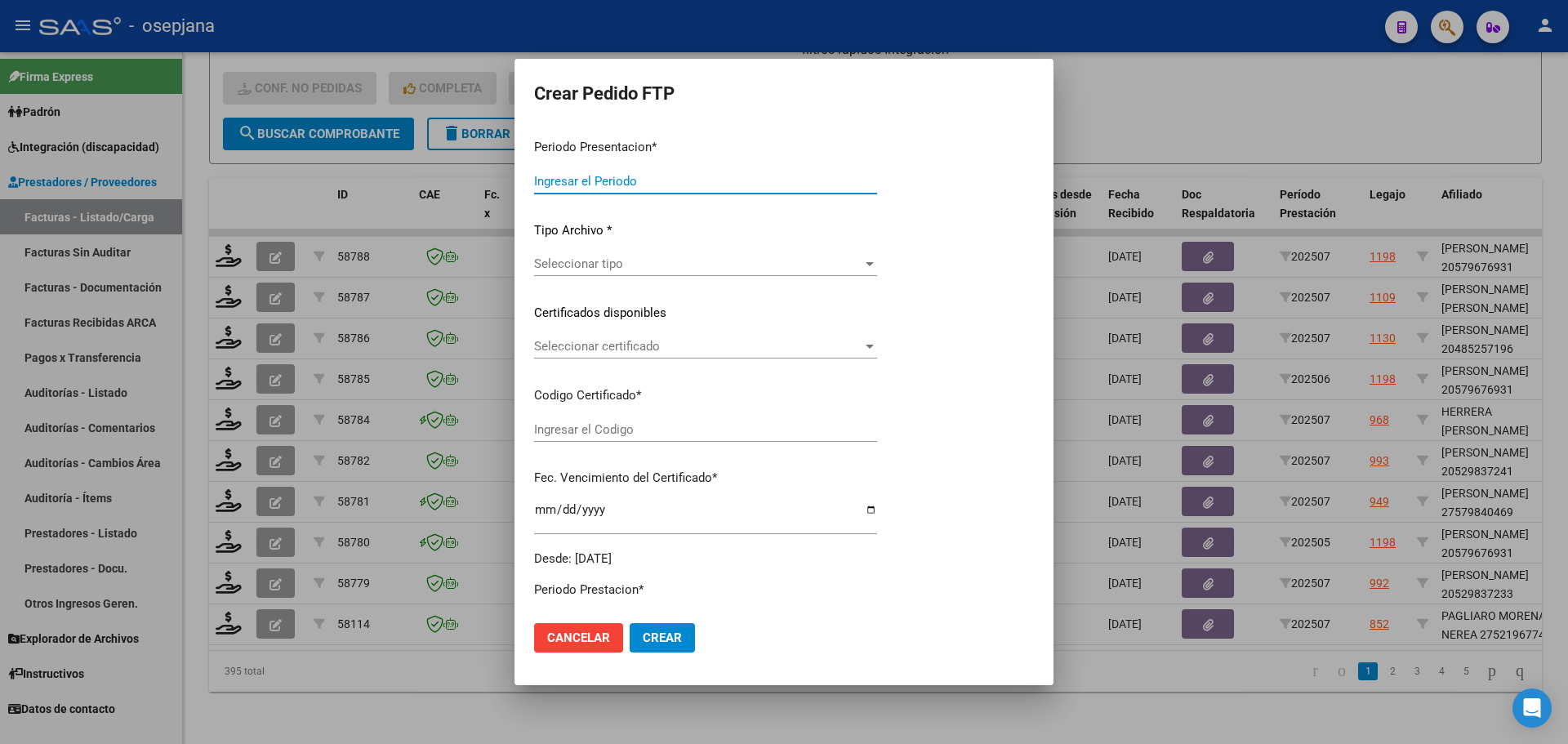
type input "202507"
type input "$ 143.024,64"
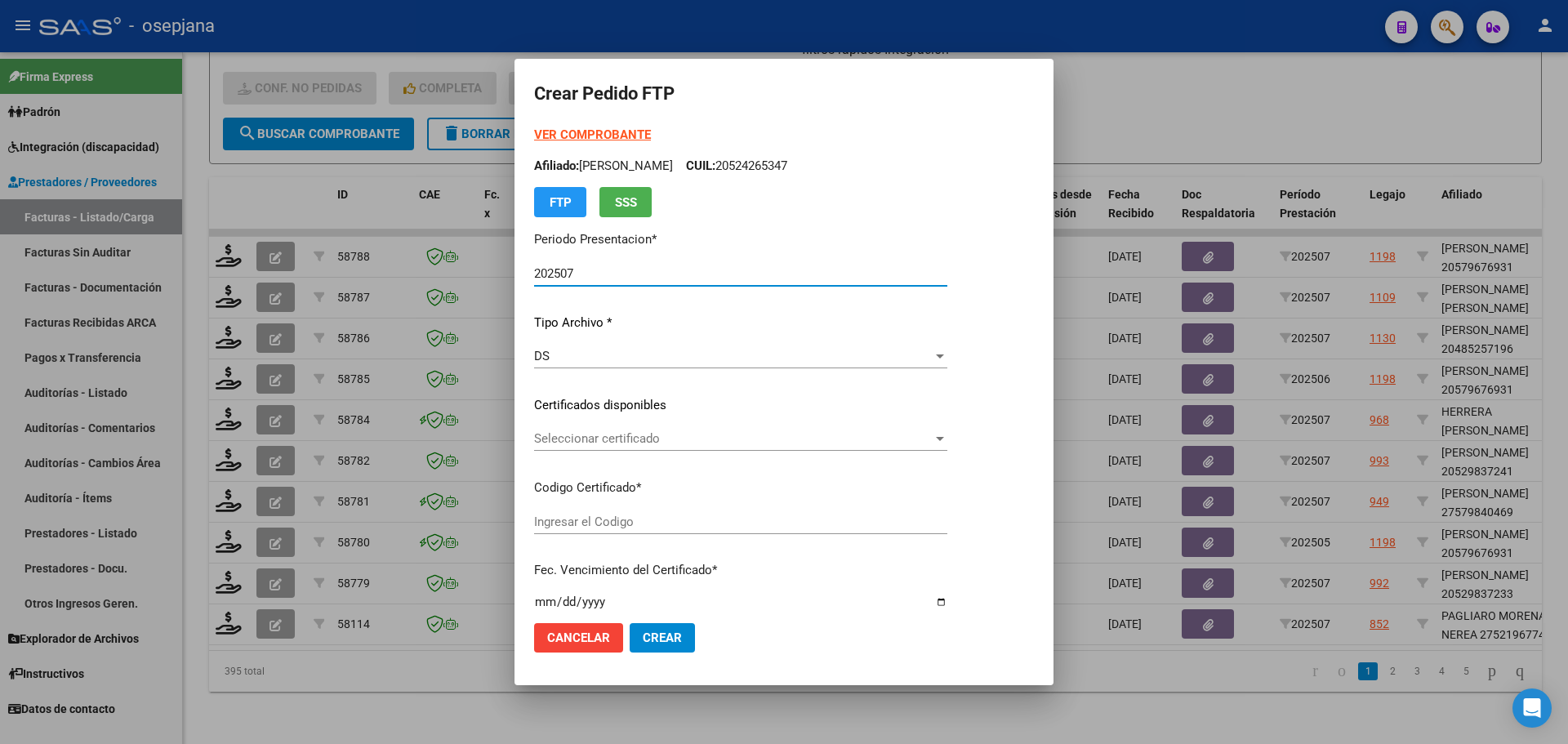
type input "ARG01000521967742024052020290520BSAS313"
type input "2029-05-31"
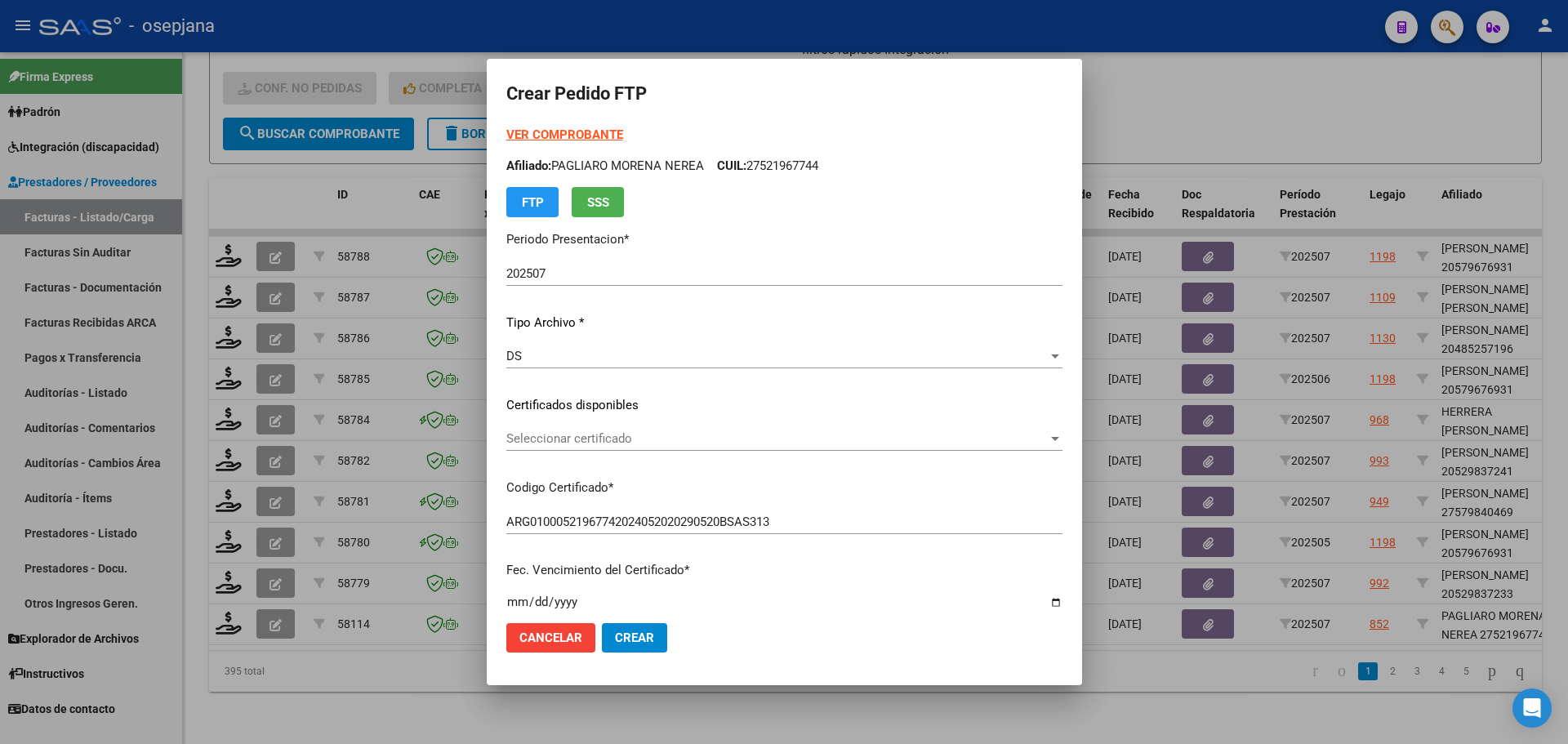
click at [659, 447] on div "Seleccionar certificado Seleccionar certificado" at bounding box center [784, 438] width 556 height 25
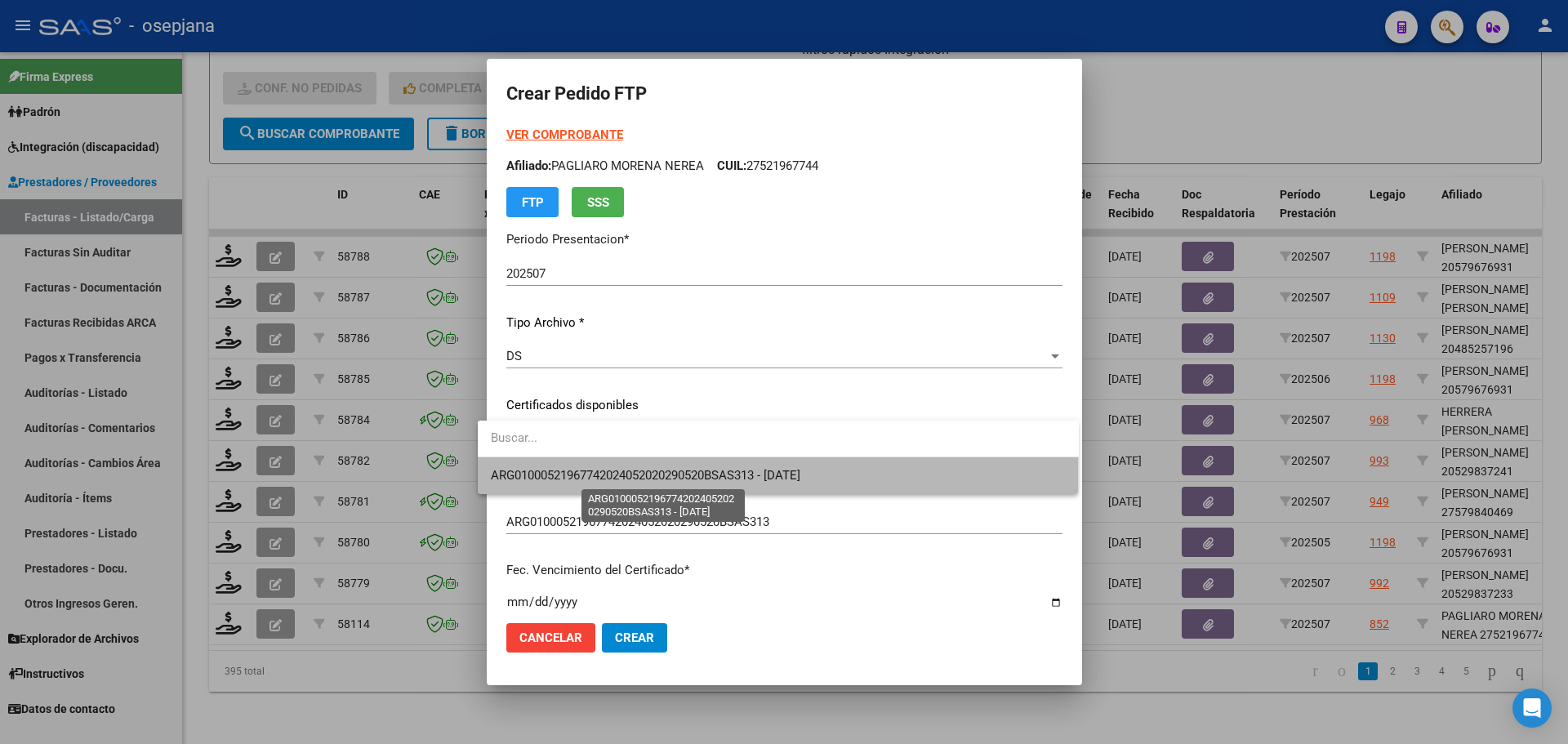
click at [664, 473] on span "ARG01000521967742024052020290520BSAS313 - 2029-05-31" at bounding box center [645, 475] width 310 height 15
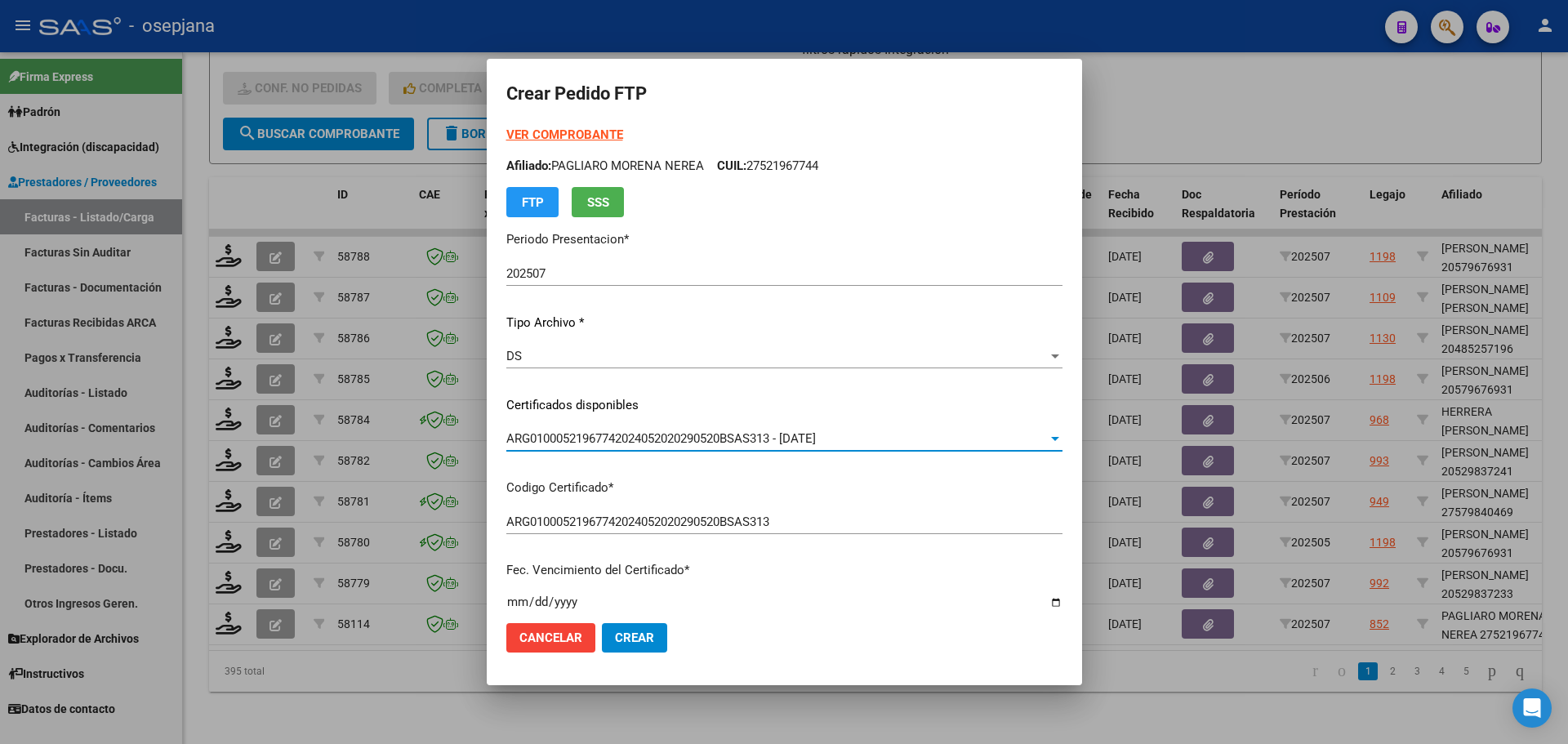
click at [589, 136] on strong "VER COMPROBANTE" at bounding box center [565, 134] width 117 height 15
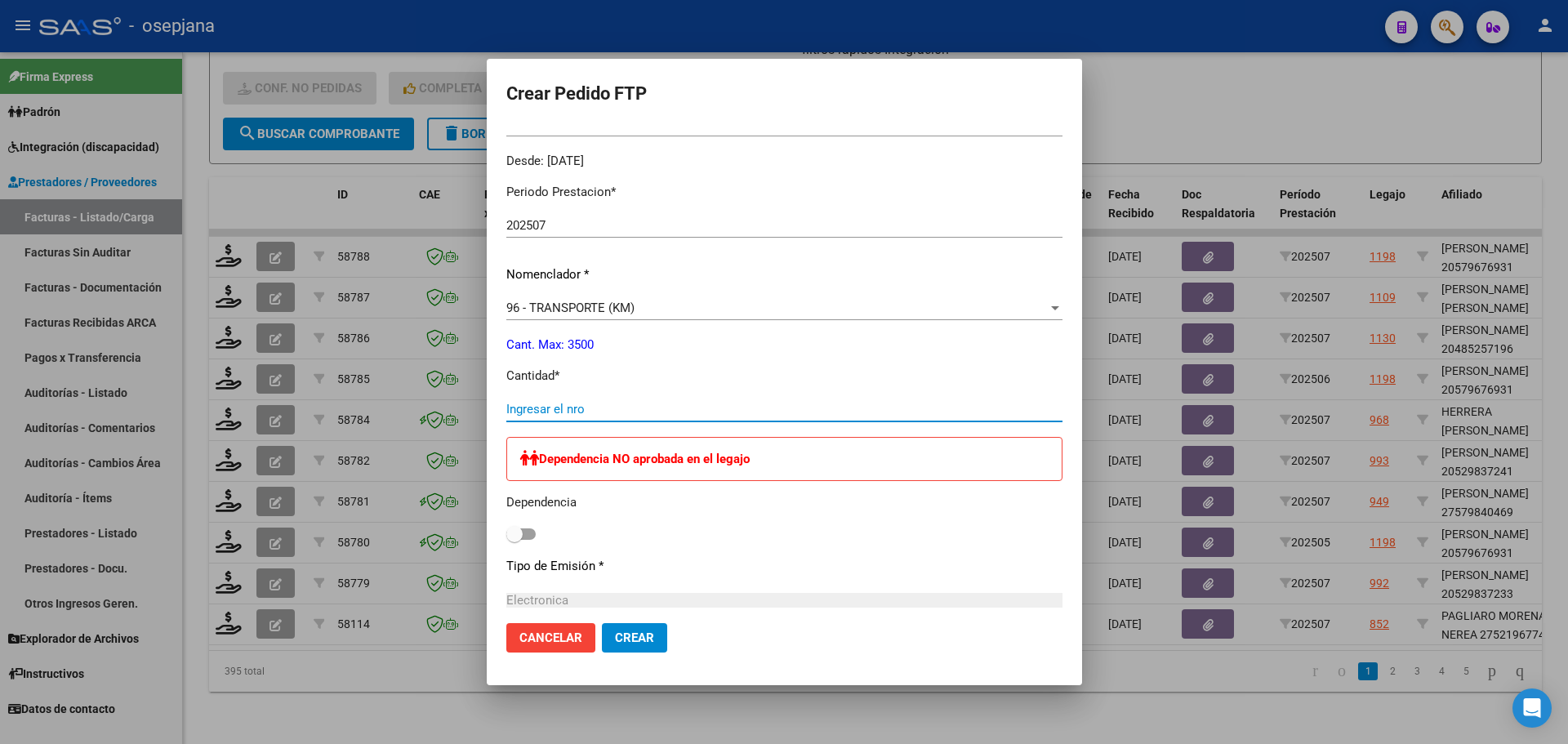
click at [563, 416] on input "Ingresar el nro" at bounding box center [784, 409] width 556 height 15
type input "264"
click at [609, 629] on button "Crear" at bounding box center [635, 638] width 66 height 30
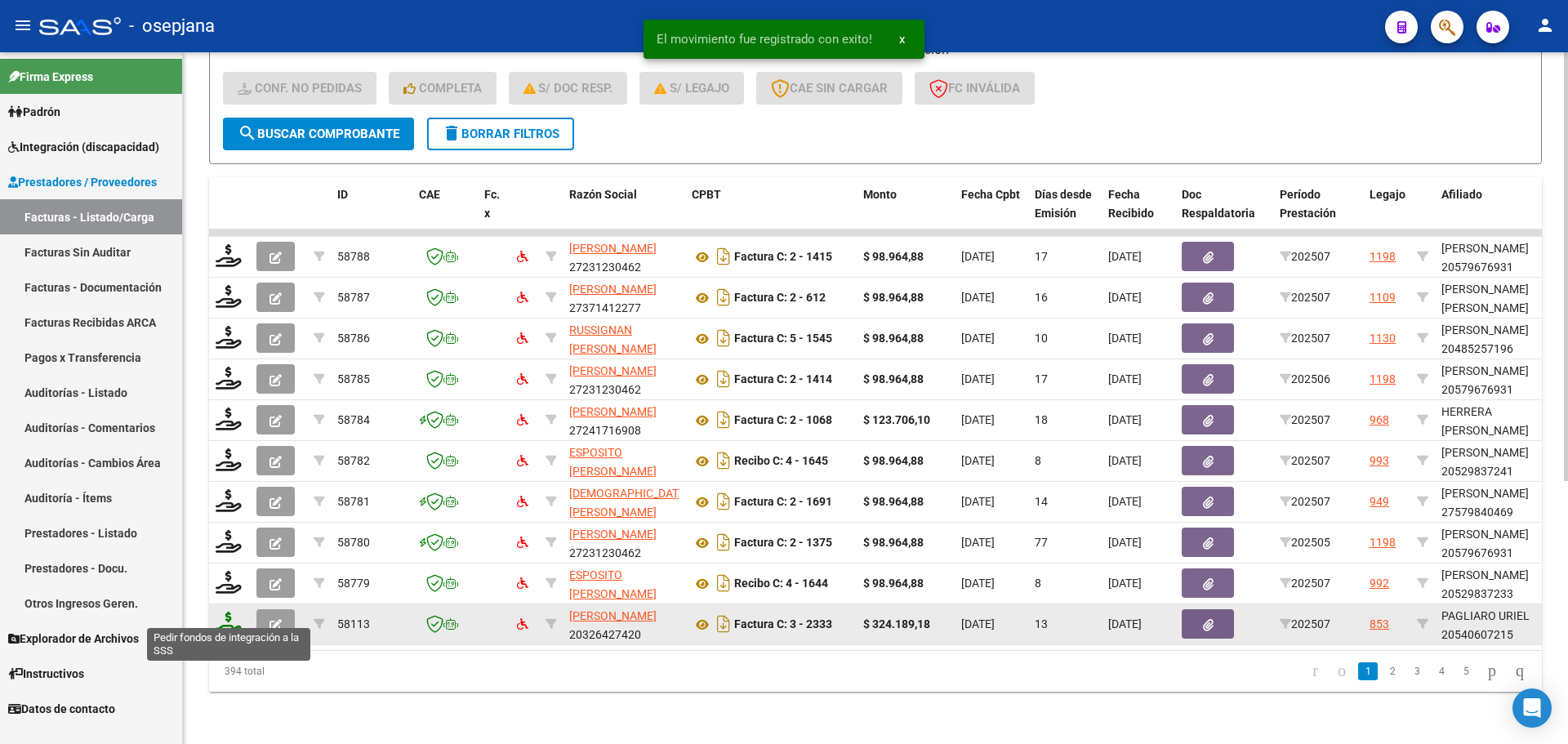
click at [223, 614] on icon at bounding box center [228, 623] width 26 height 23
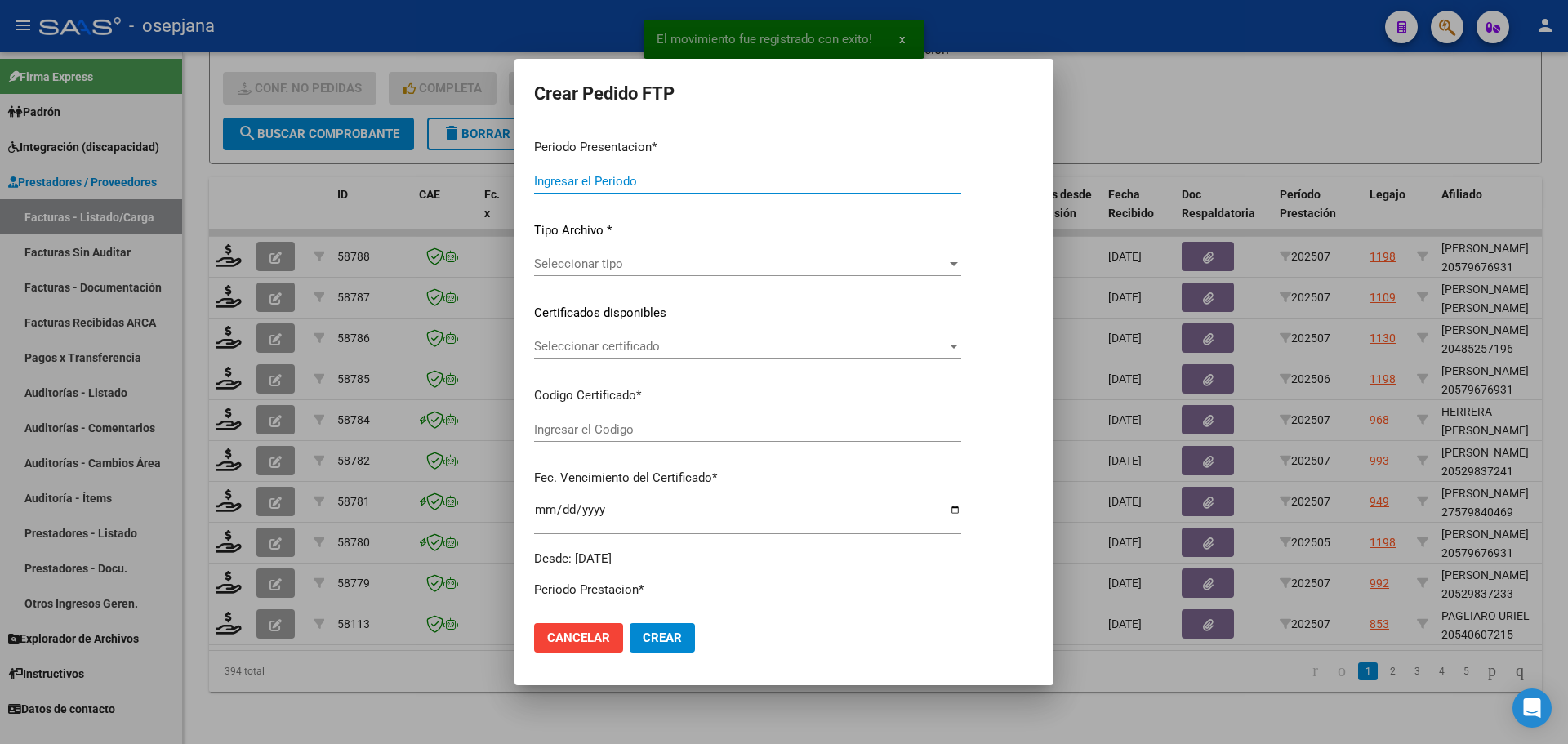
type input "202507"
type input "$ 324.189,18"
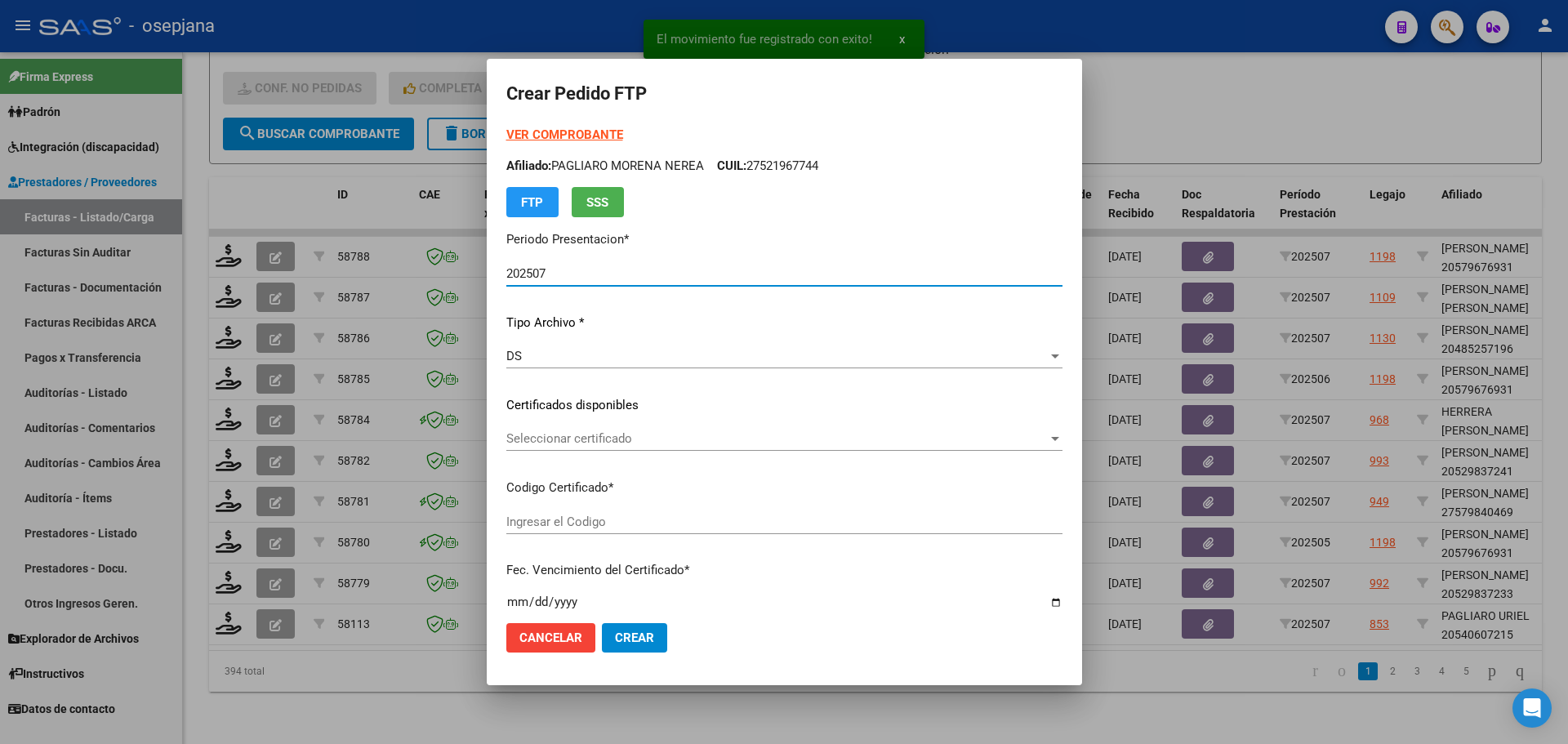
type input "ARG02000540607212024052020290520BSAS313"
type input "2029-05-31"
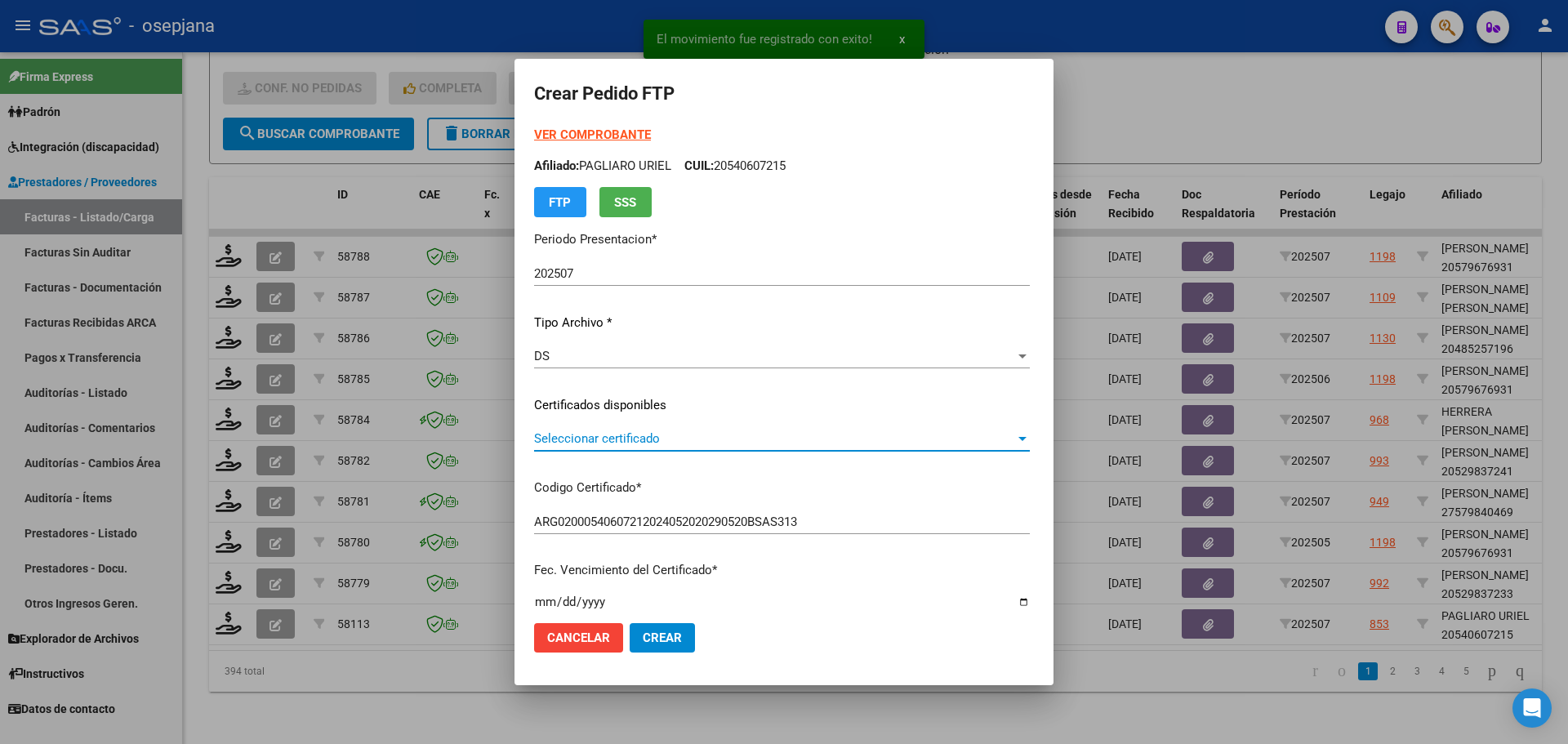
click at [613, 433] on span "Seleccionar certificado" at bounding box center [775, 438] width 481 height 15
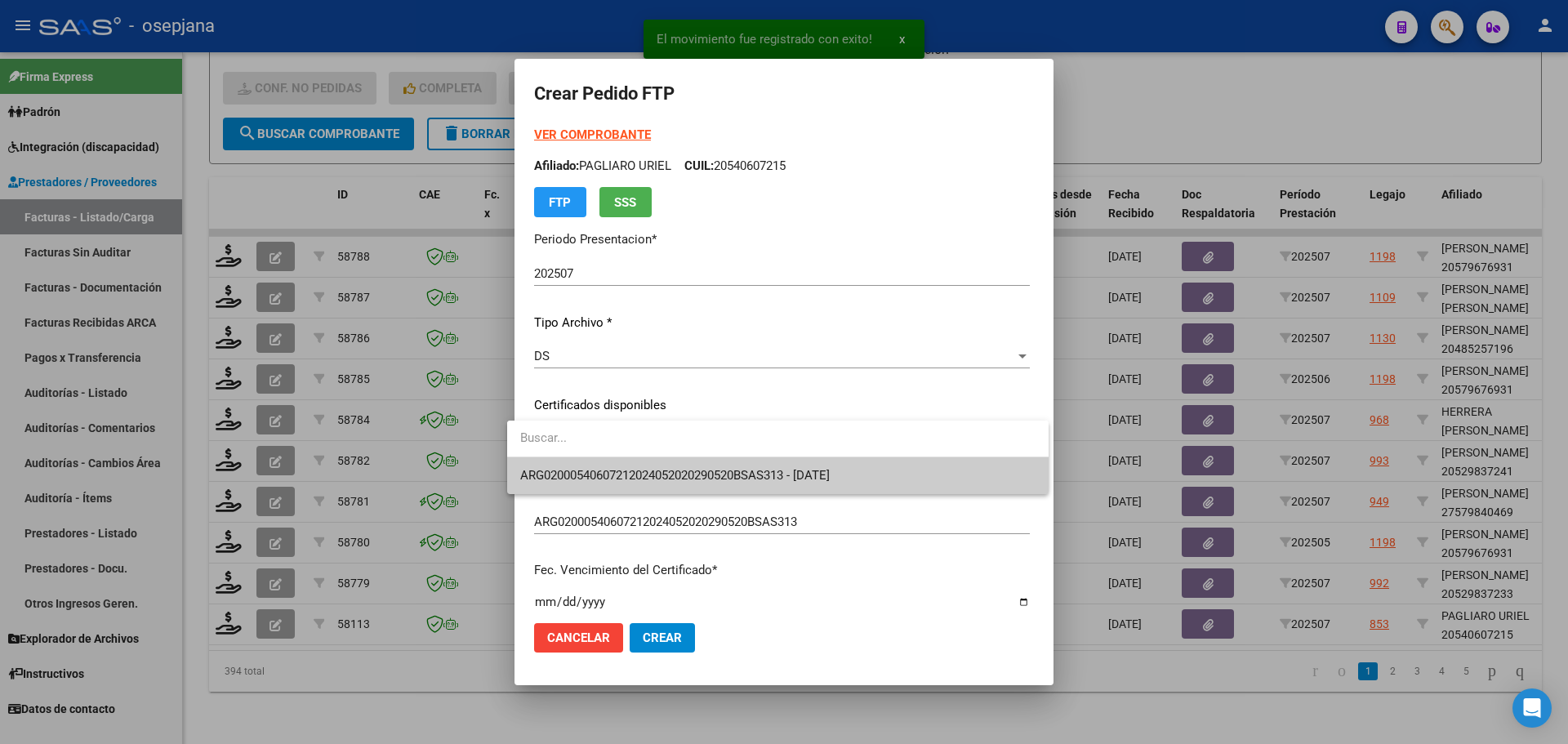
drag, startPoint x: 614, startPoint y: 456, endPoint x: 610, endPoint y: 474, distance: 18.4
click at [615, 458] on div "ARG02000540607212024052020290520BSAS313 - 2029-05-31" at bounding box center [778, 458] width 541 height 74
click at [610, 474] on span "ARG02000540607212024052020290520BSAS313 - 2029-05-31" at bounding box center [675, 475] width 310 height 15
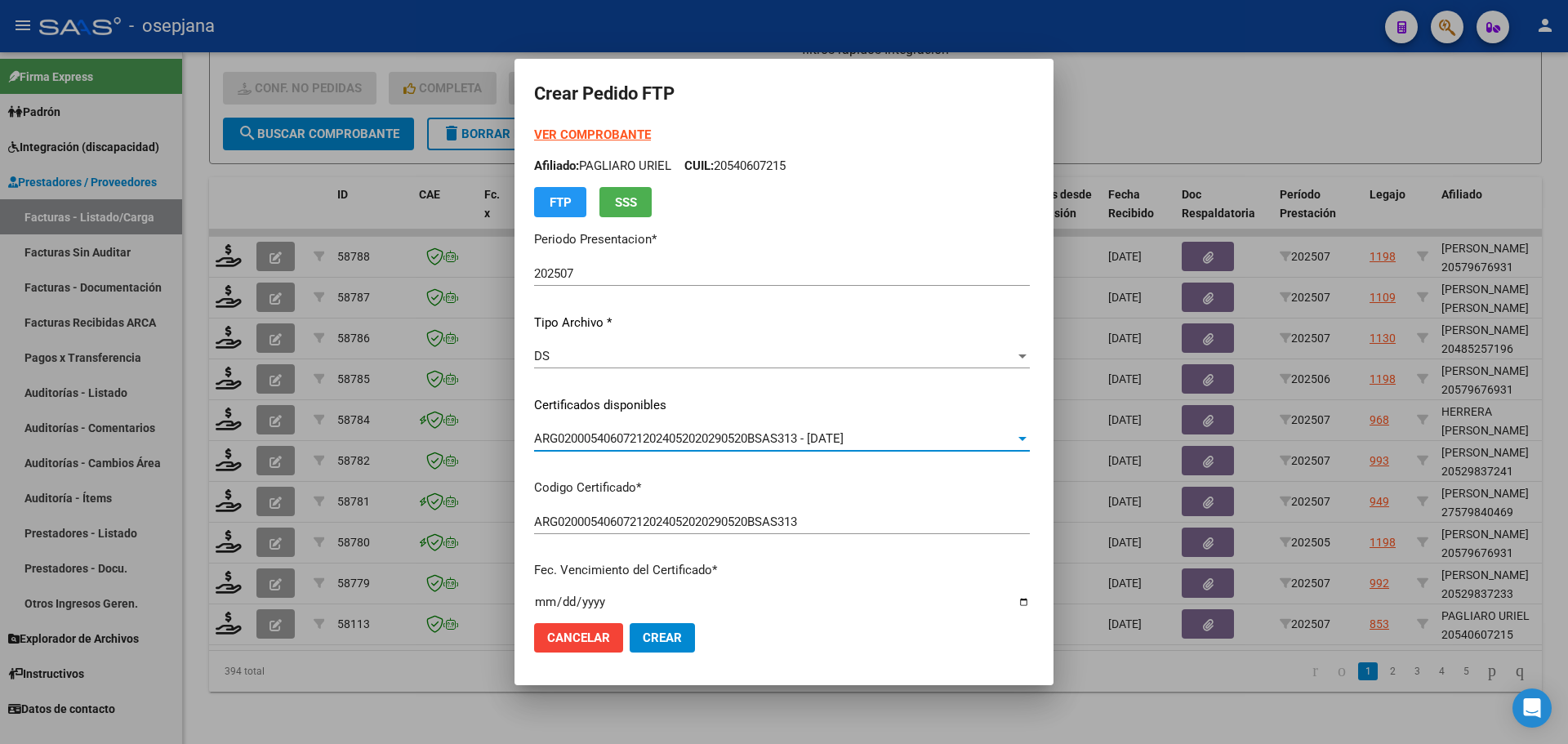
click at [582, 136] on strong "VER COMPROBANTE" at bounding box center [593, 134] width 117 height 15
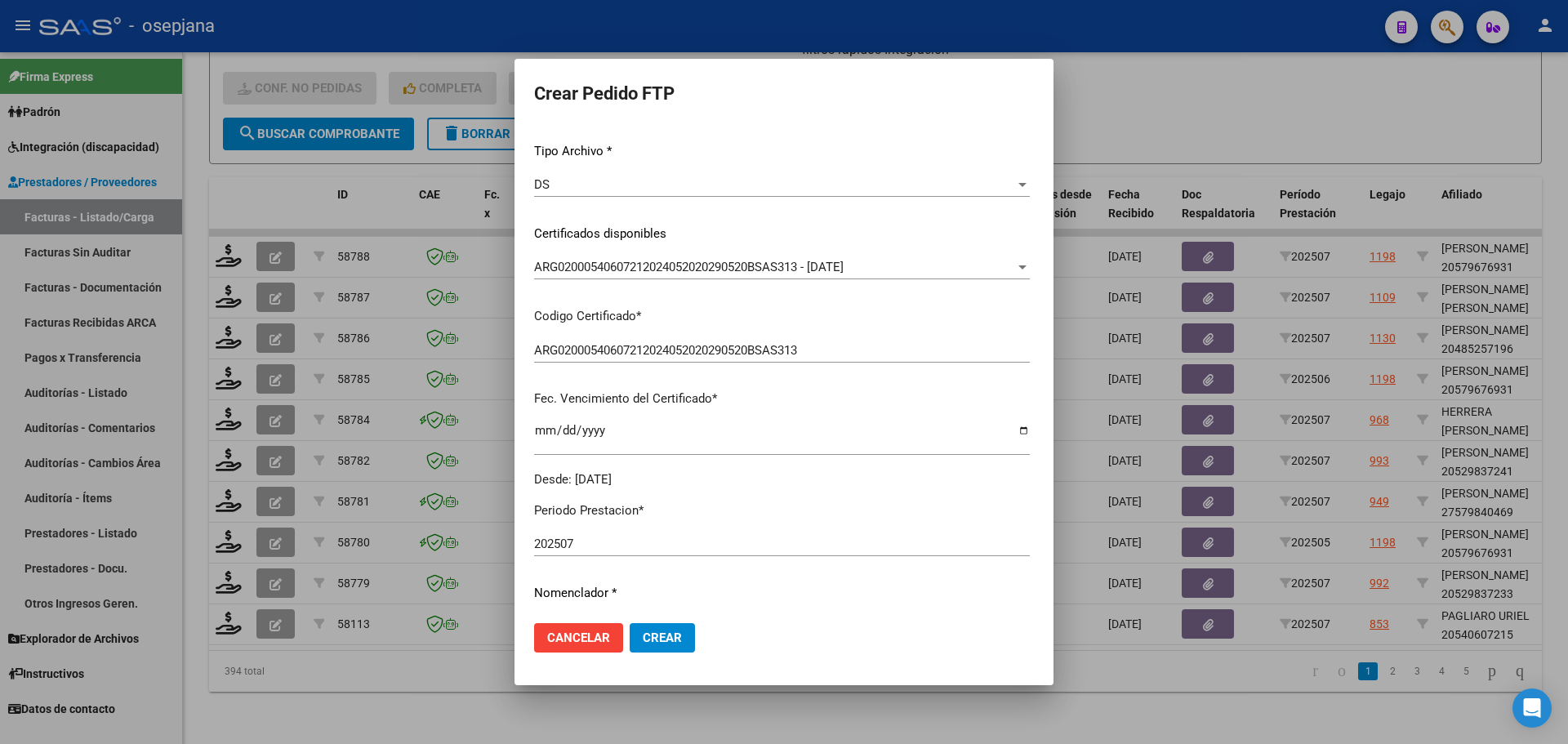
scroll to position [408, 0]
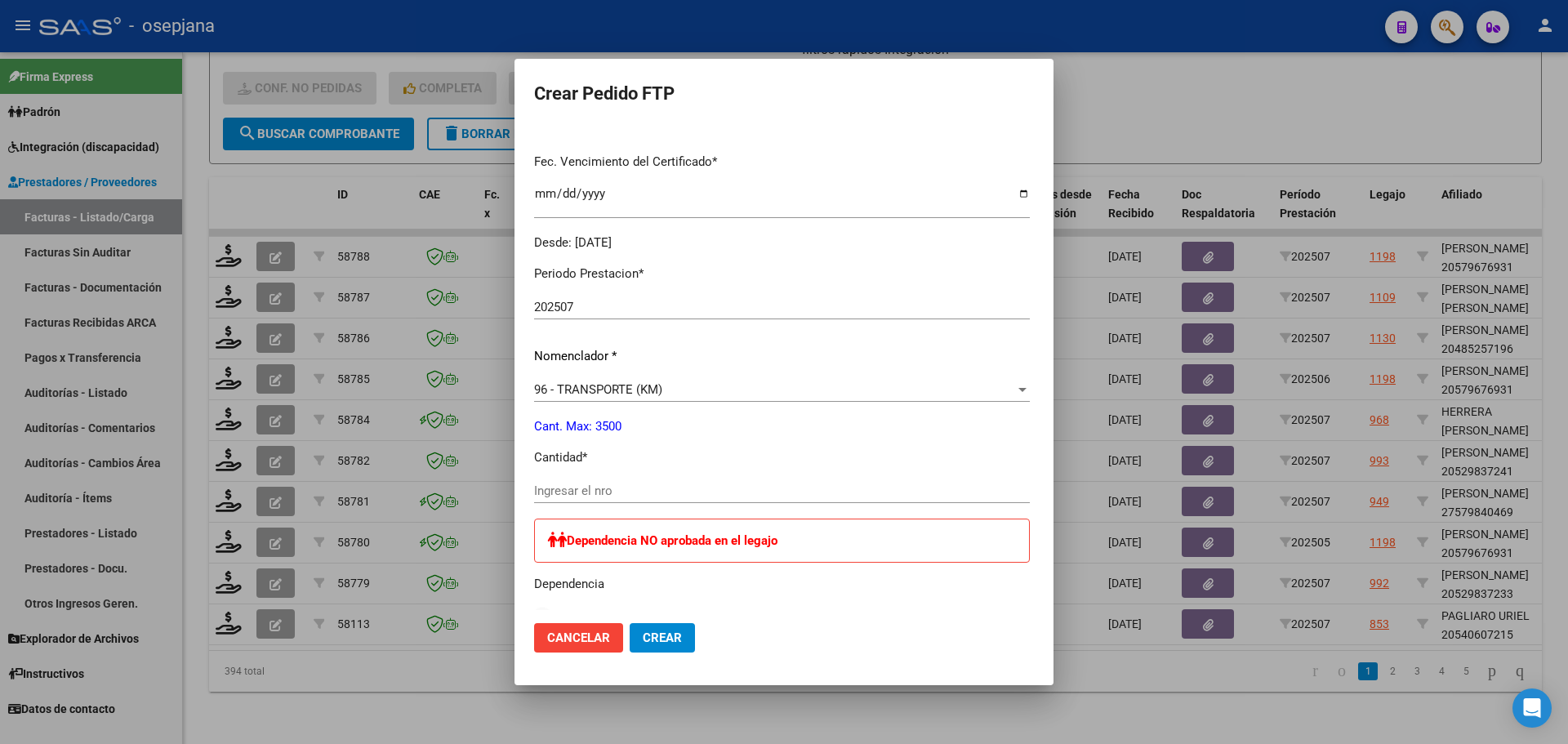
click at [559, 488] on input "Ingresar el nro" at bounding box center [782, 491] width 496 height 15
type input "599"
click at [673, 632] on button "Crear" at bounding box center [662, 638] width 66 height 30
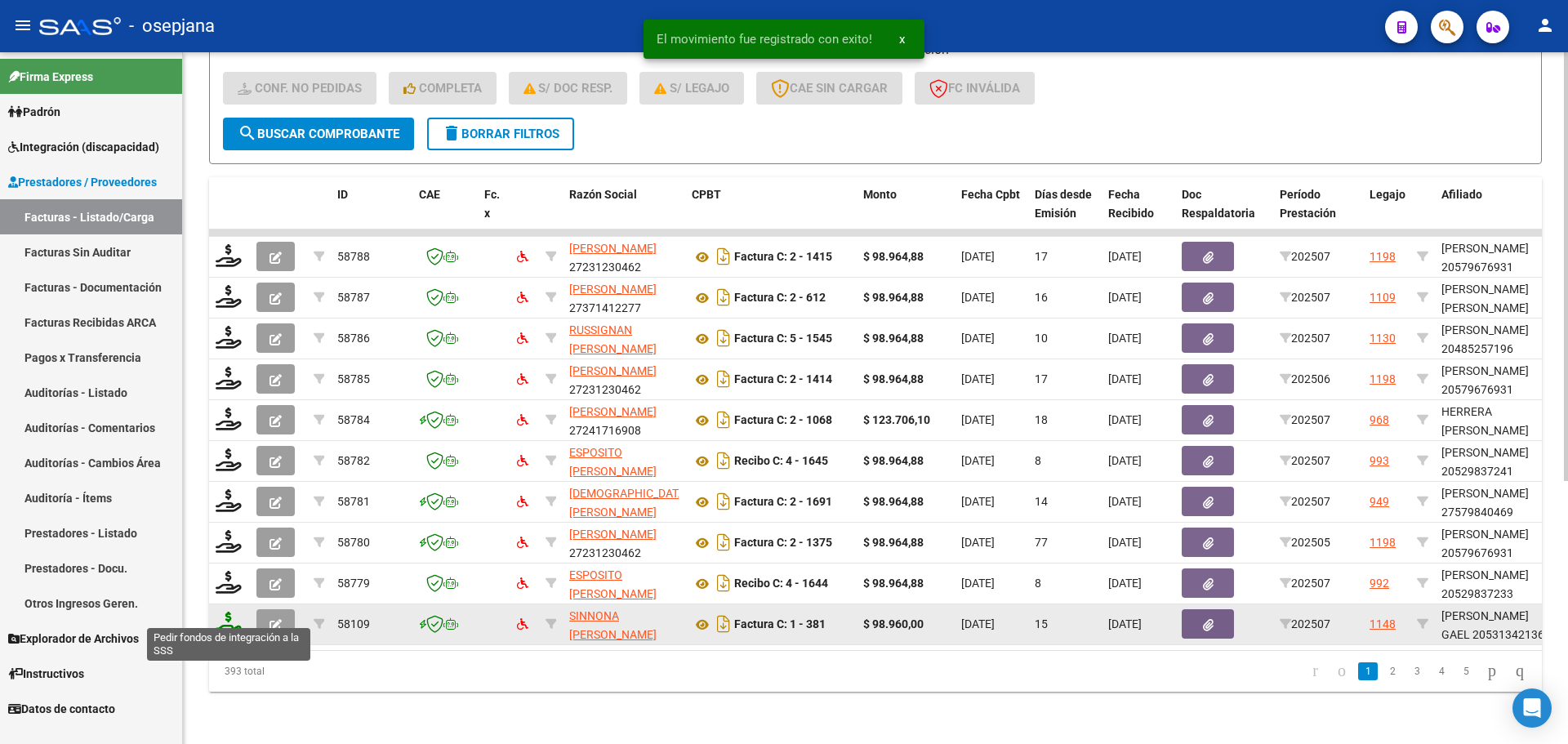
click at [228, 619] on icon at bounding box center [228, 623] width 26 height 23
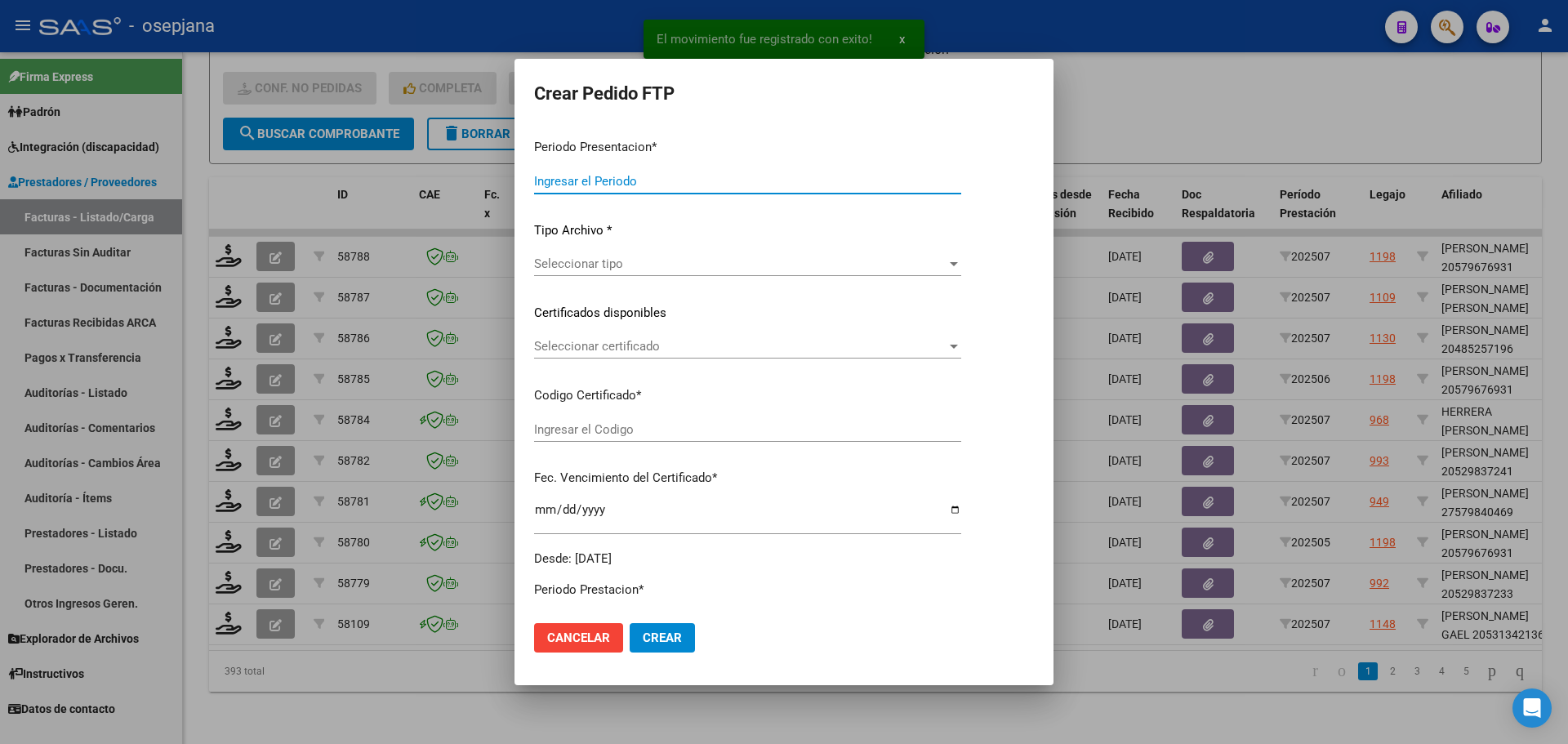
type input "202507"
type input "$ 98.960,00"
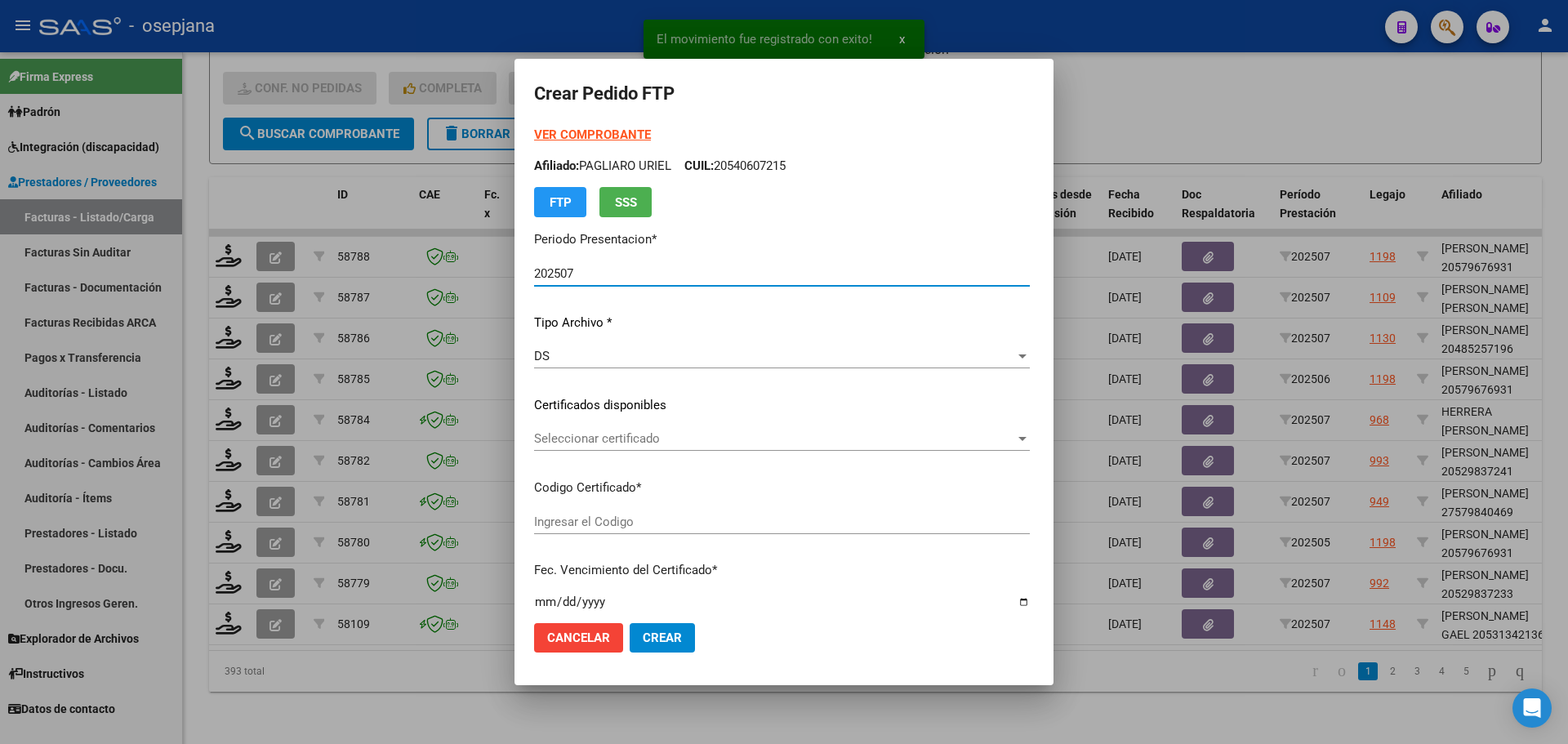
type input "E/T"
type input "2099-12-31"
click at [771, 440] on span "Seleccionar certificado" at bounding box center [750, 438] width 432 height 15
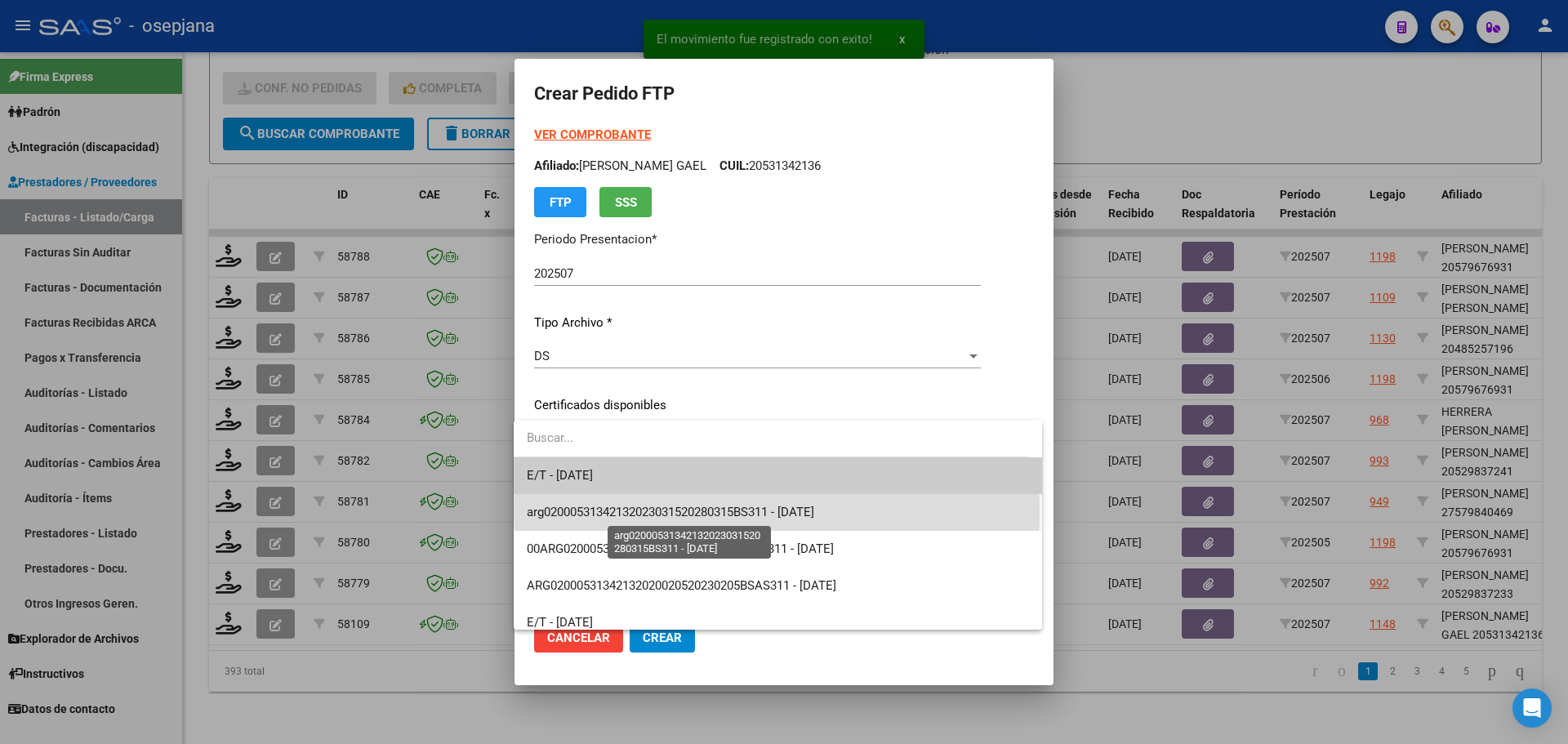
click at [777, 513] on span "arg02000531342132023031520280315BS311 - 2028-03-18" at bounding box center [669, 512] width 287 height 15
type input "arg02000531342132023031520280315BS311"
type input "2028-03-18"
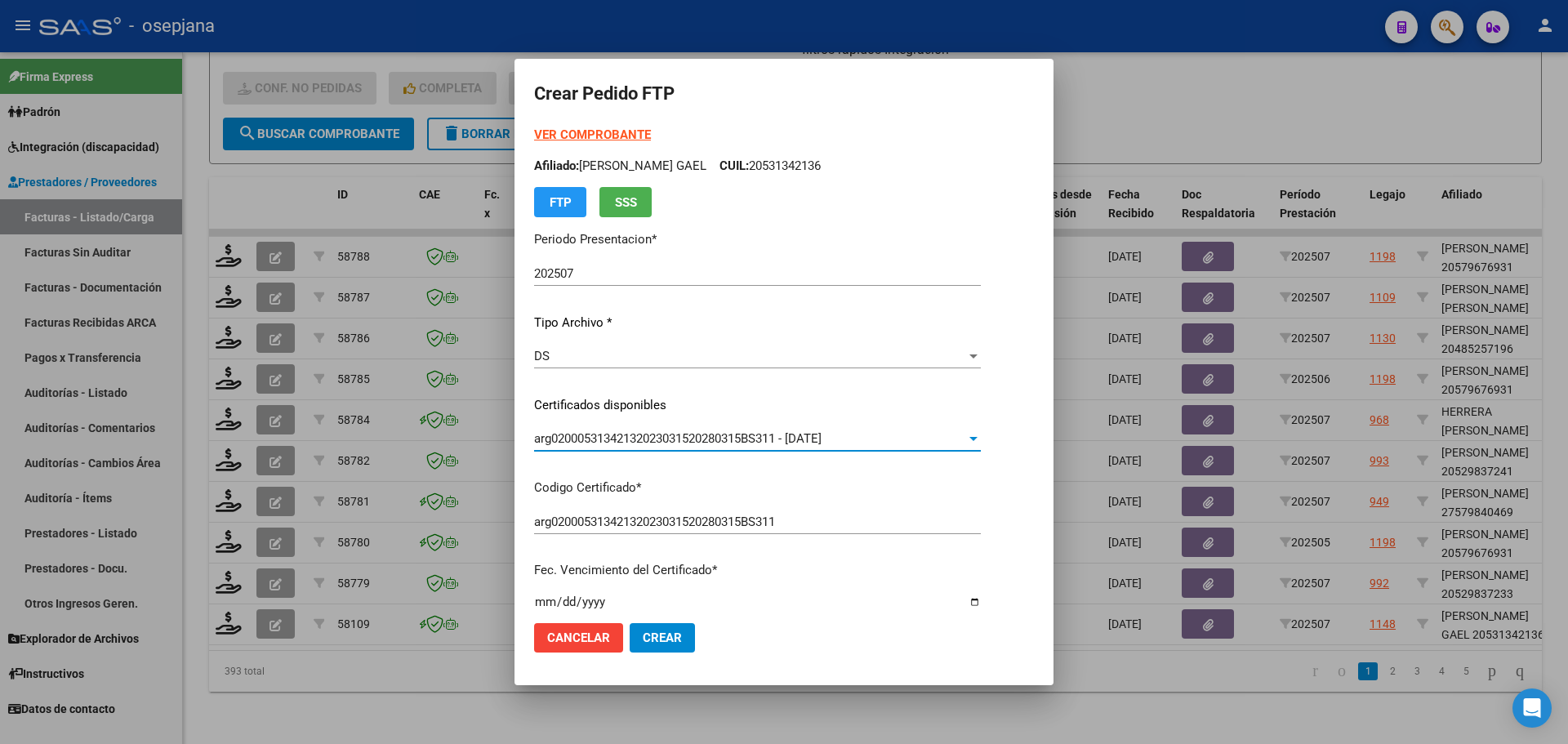
click at [565, 131] on strong "VER COMPROBANTE" at bounding box center [593, 134] width 117 height 15
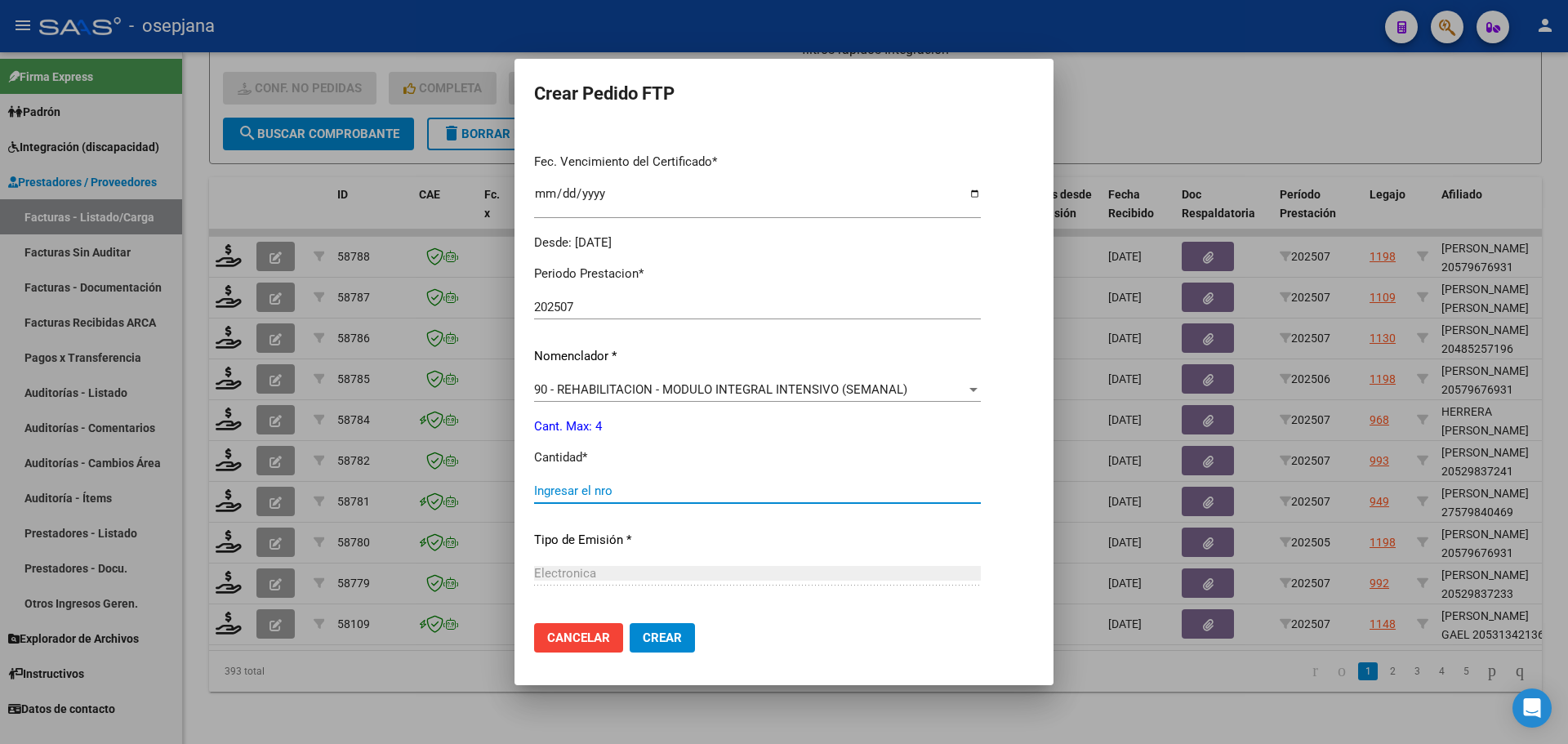
click at [599, 489] on input "Ingresar el nro" at bounding box center [758, 491] width 447 height 15
type input "4"
click at [668, 634] on span "Crear" at bounding box center [661, 638] width 39 height 15
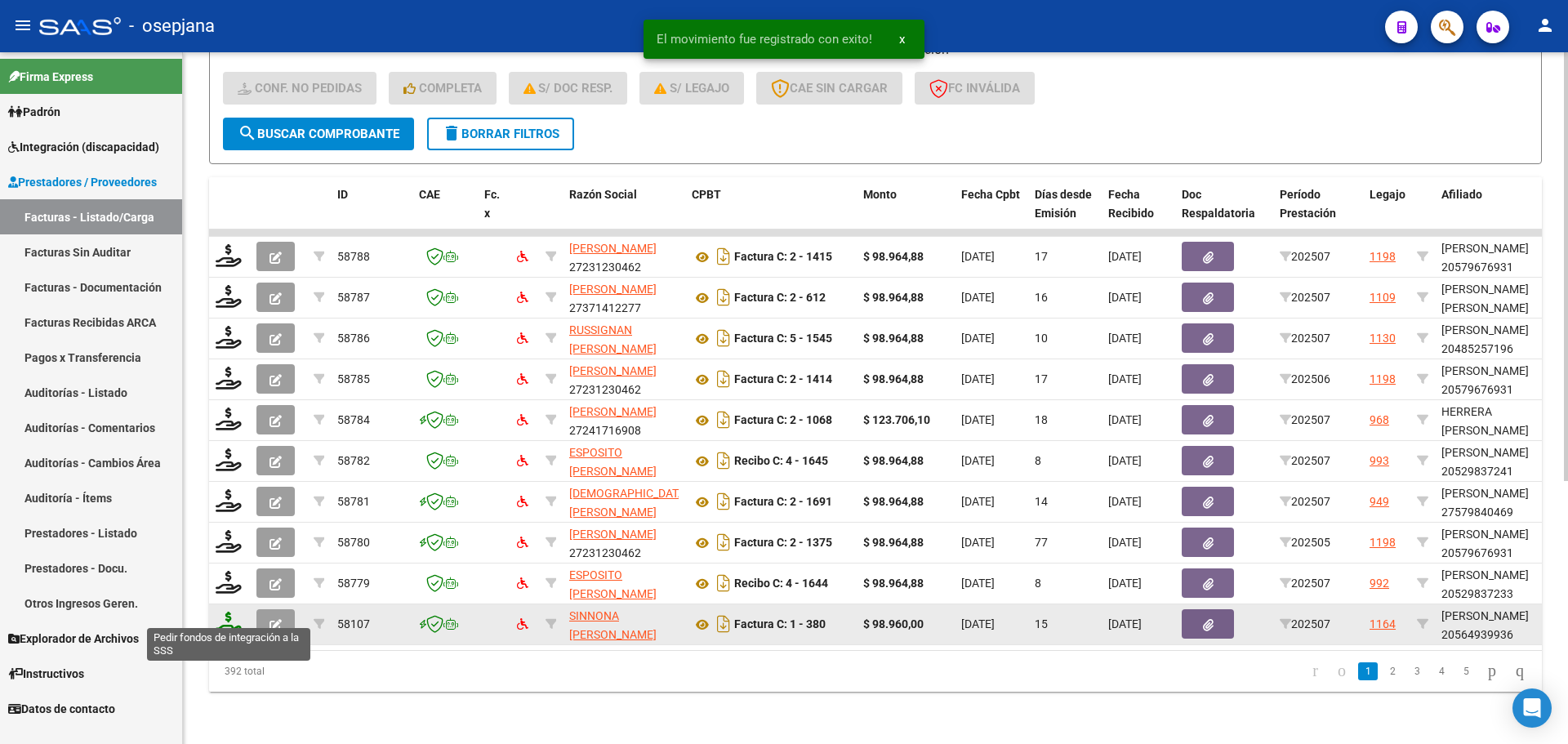
click at [223, 613] on icon at bounding box center [228, 623] width 26 height 23
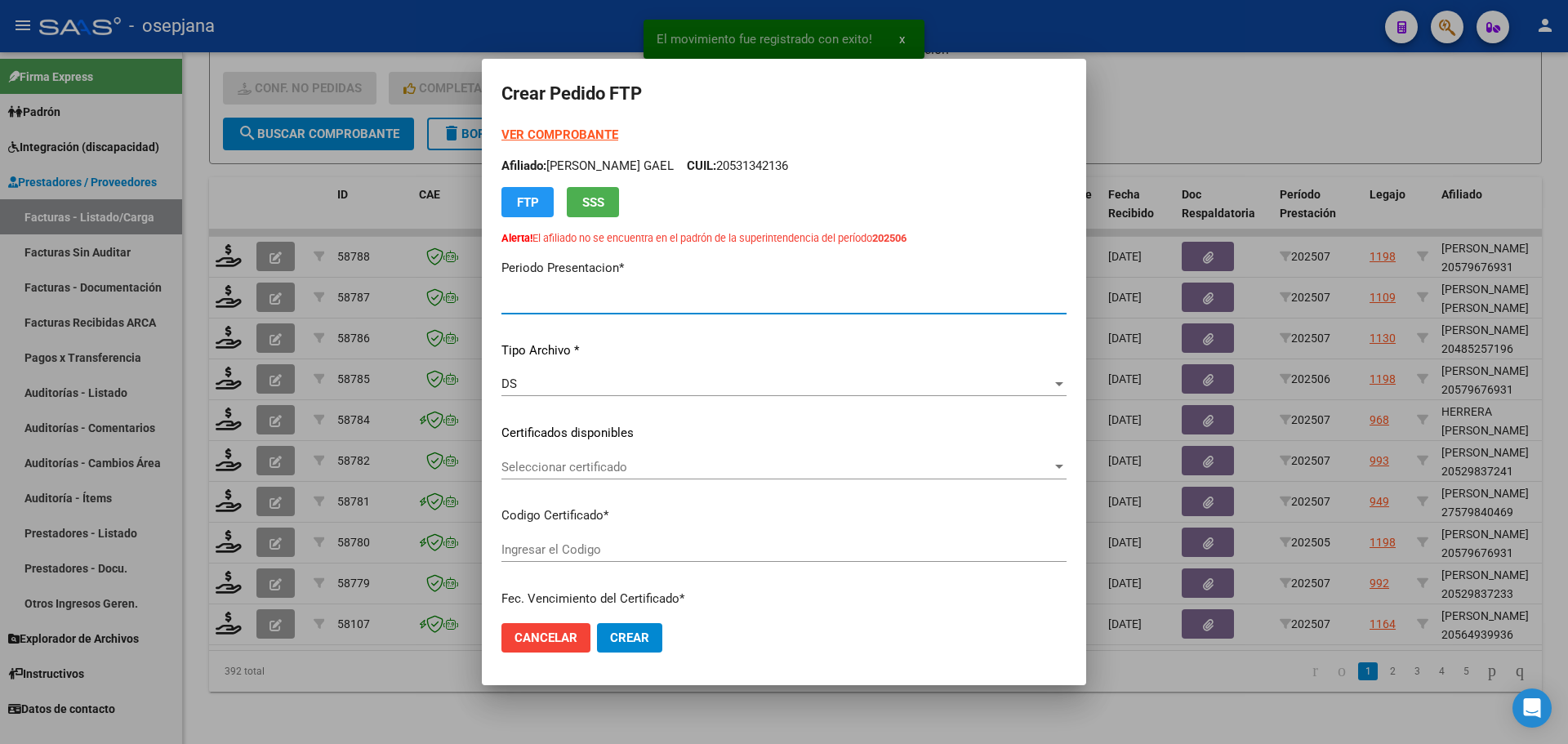
type input "202507"
type input "$ 98.960,00"
type input "ARG02000564939932023101120251011BS311"
type input "2025-10-28"
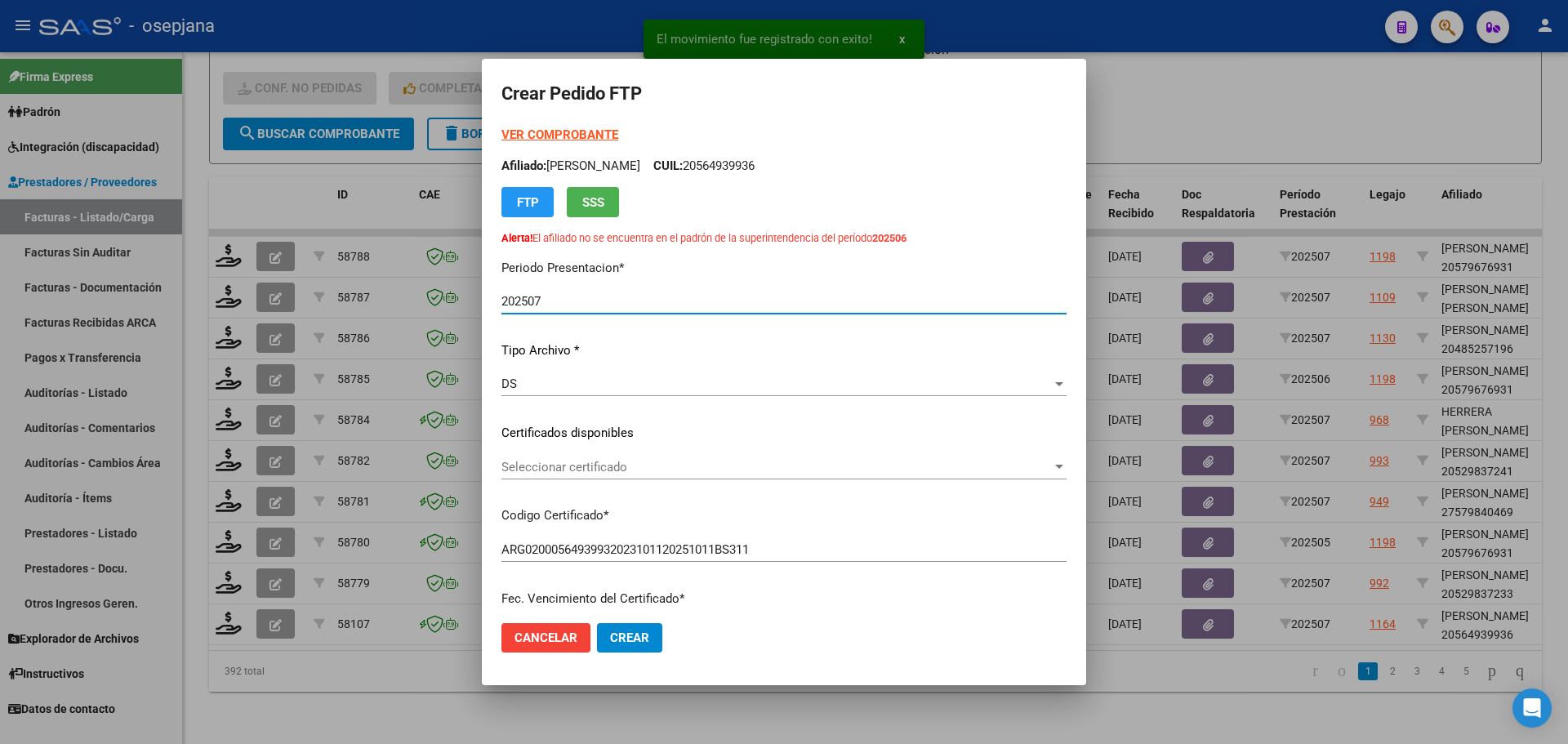
click at [623, 465] on span "Seleccionar certificado" at bounding box center [777, 467] width 550 height 15
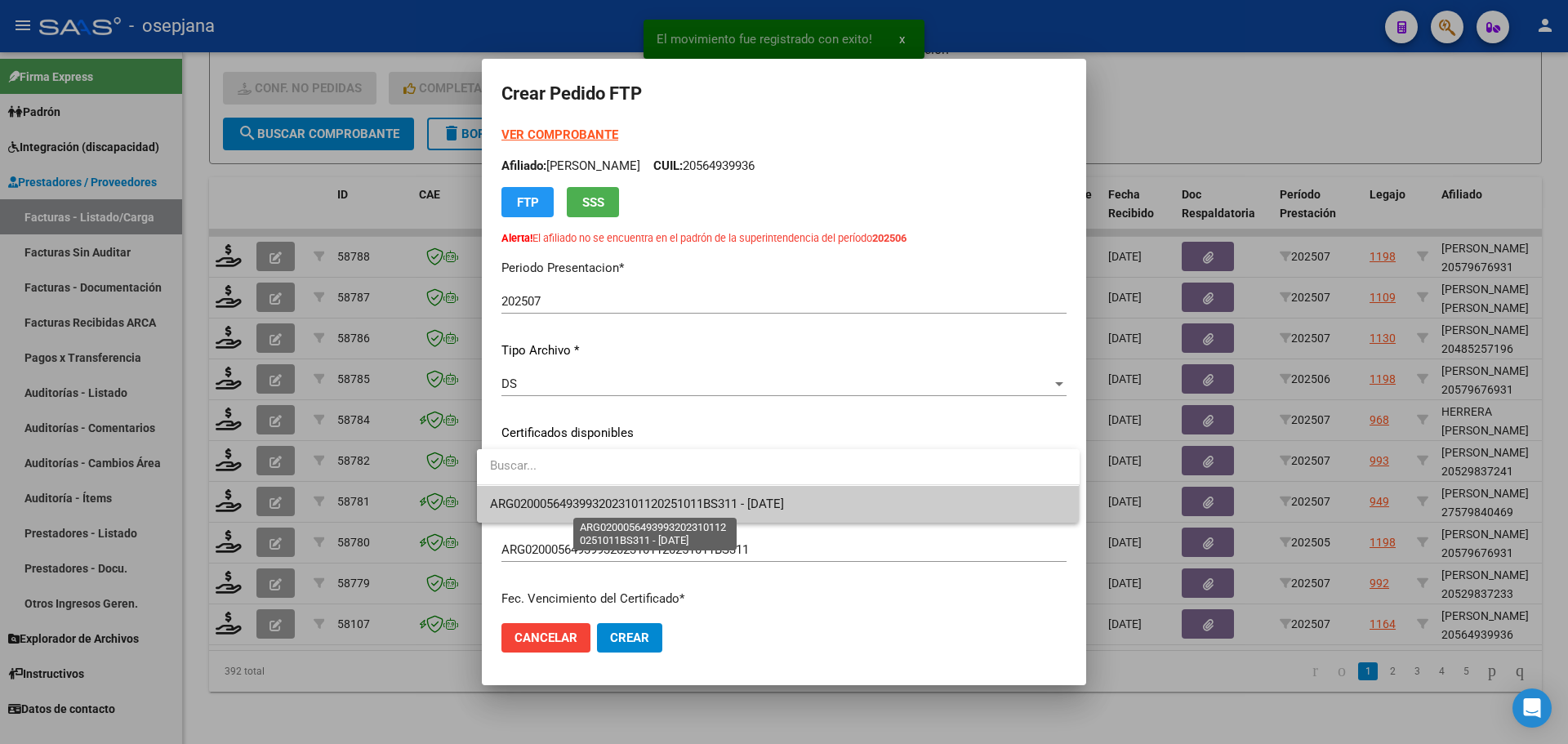
click at [635, 507] on span "ARG02000564939932023101120251011BS311 - 2025-10-28" at bounding box center [637, 504] width 294 height 15
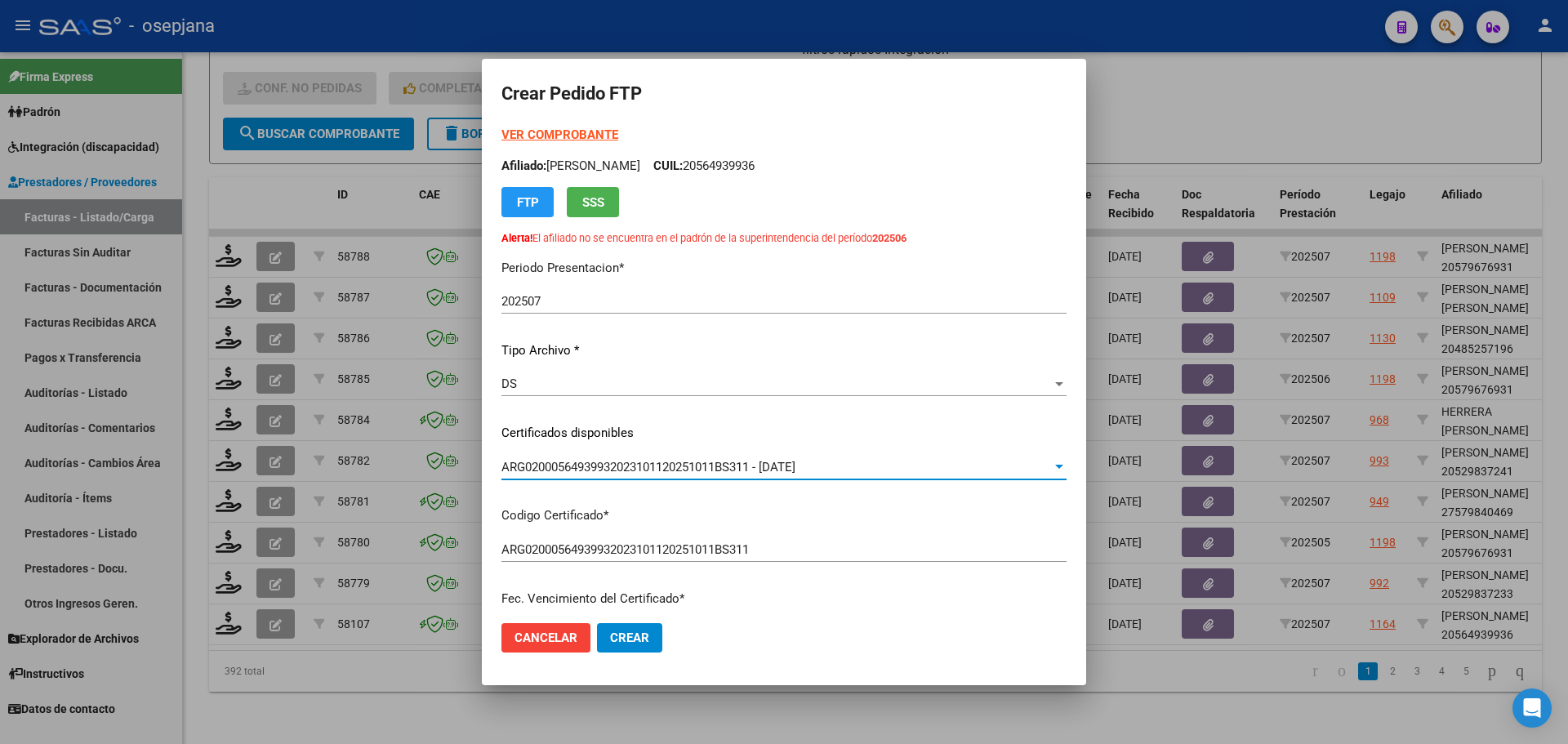
click at [572, 137] on strong "VER COMPROBANTE" at bounding box center [560, 134] width 117 height 15
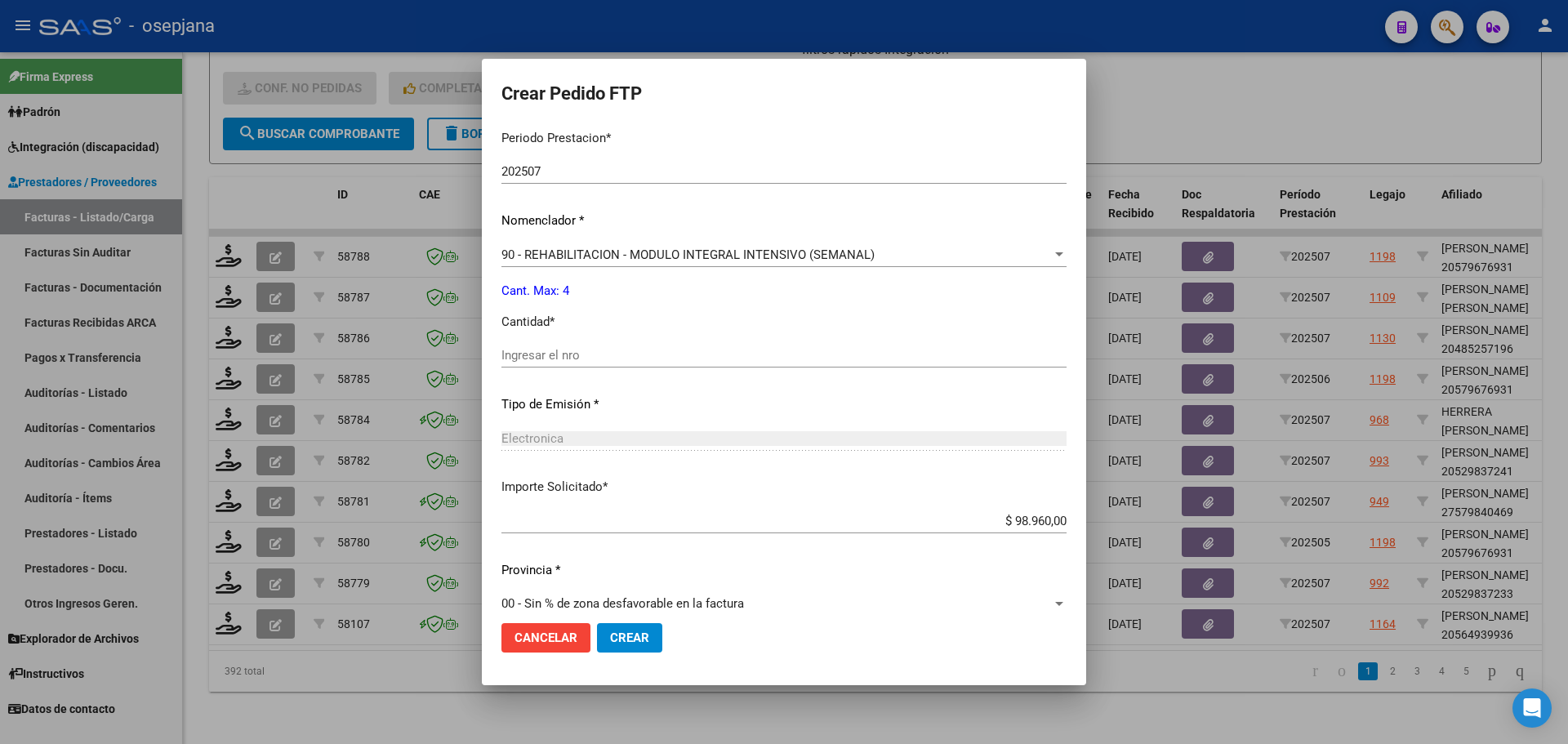
click at [538, 344] on div "Ingresar el nro" at bounding box center [784, 355] width 565 height 25
type input "4"
click at [625, 636] on span "Crear" at bounding box center [629, 638] width 39 height 15
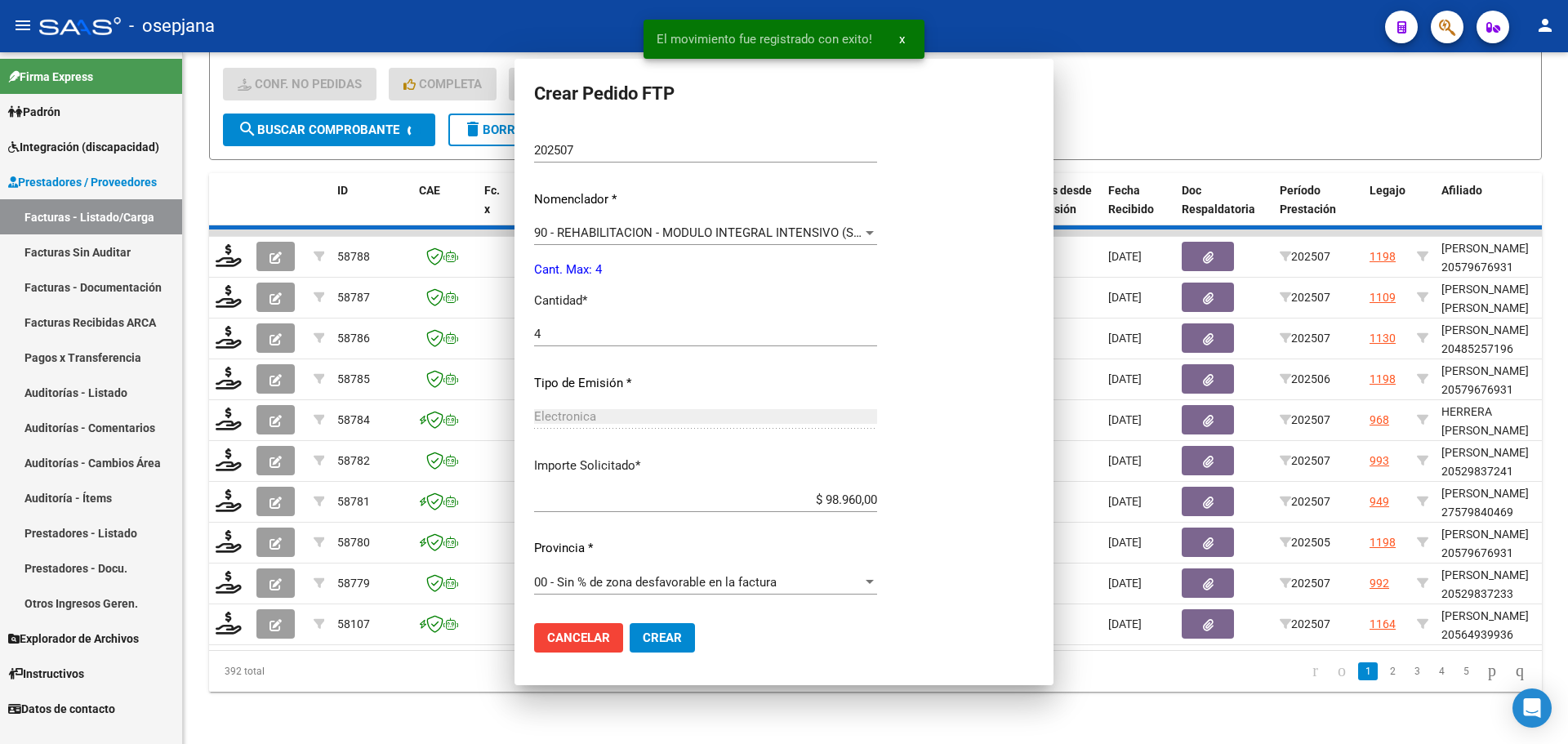
scroll to position [0, 0]
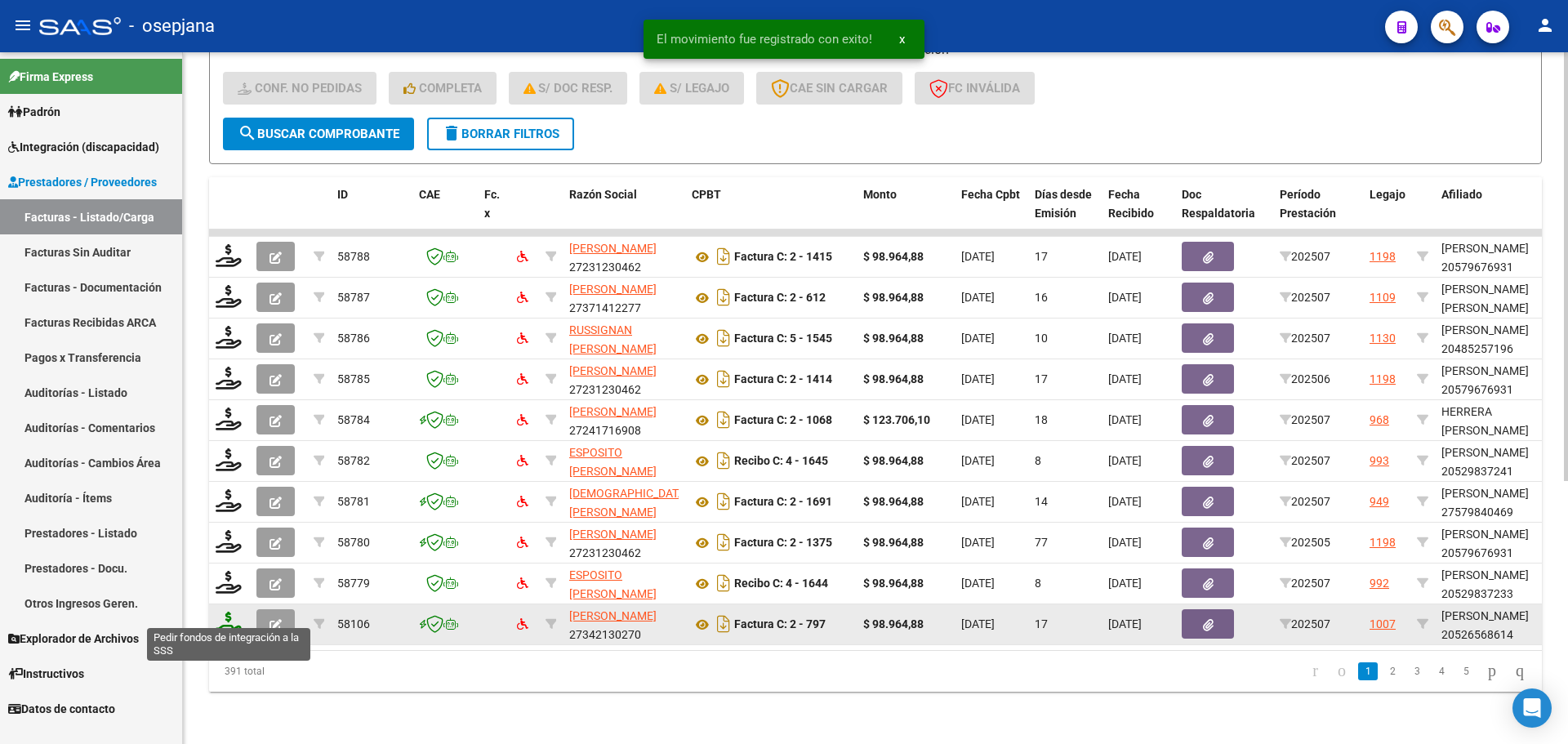
click at [223, 613] on icon at bounding box center [228, 623] width 26 height 23
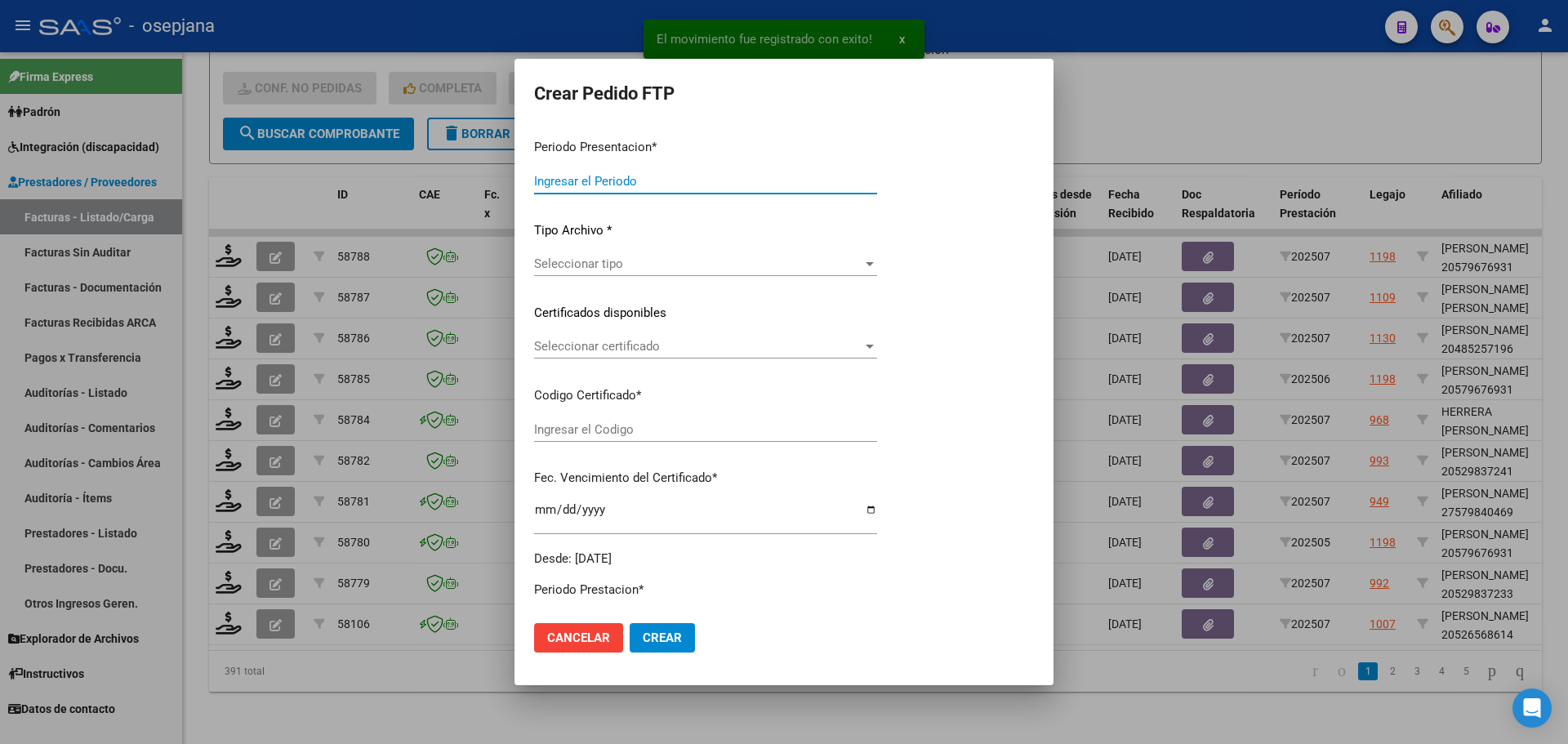
type input "202507"
type input "$ 98.964,88"
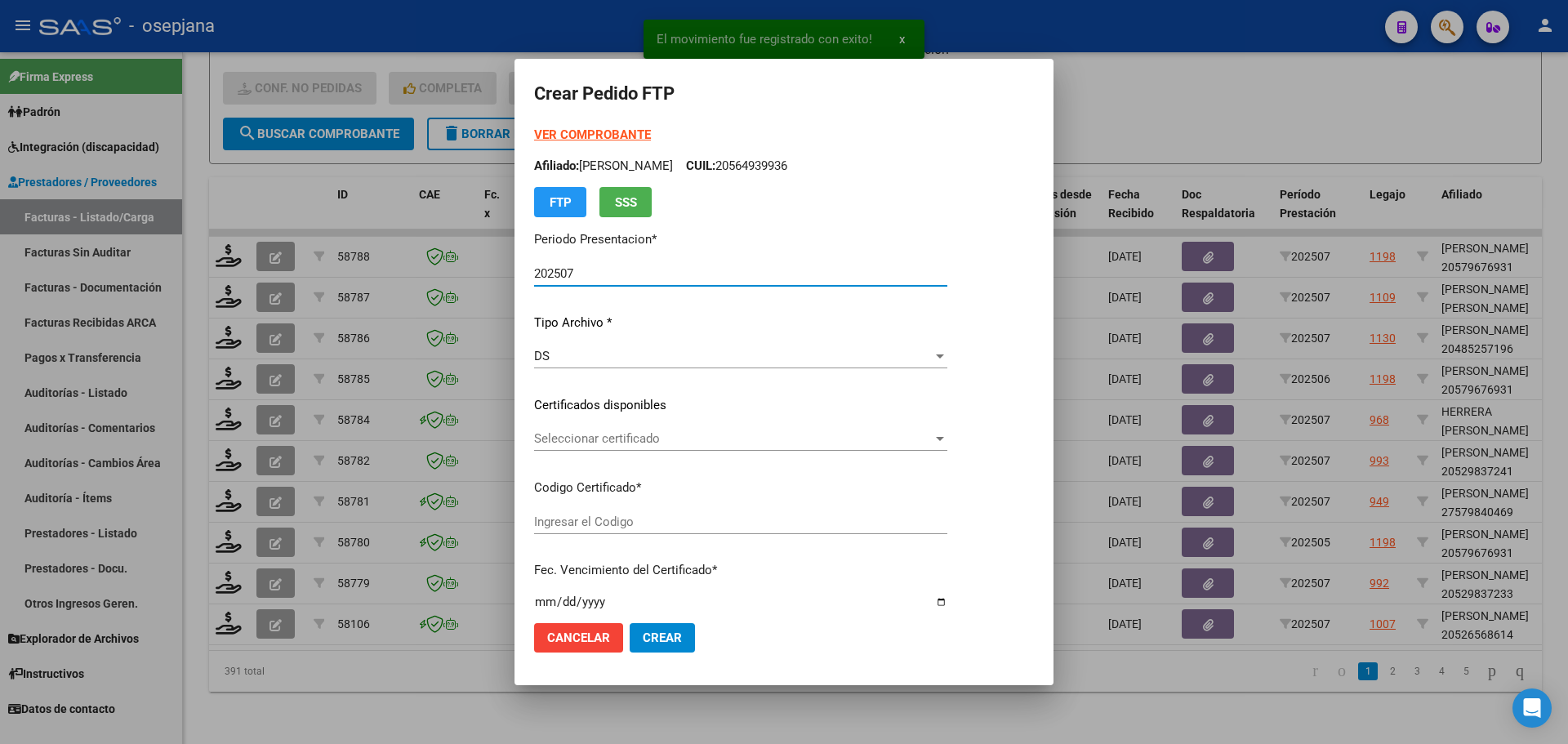
type input "ARG02000526568612023080920260809BSAS313"
type input "2026-08-09"
click at [628, 431] on span "Seleccionar certificado" at bounding box center [733, 438] width 398 height 15
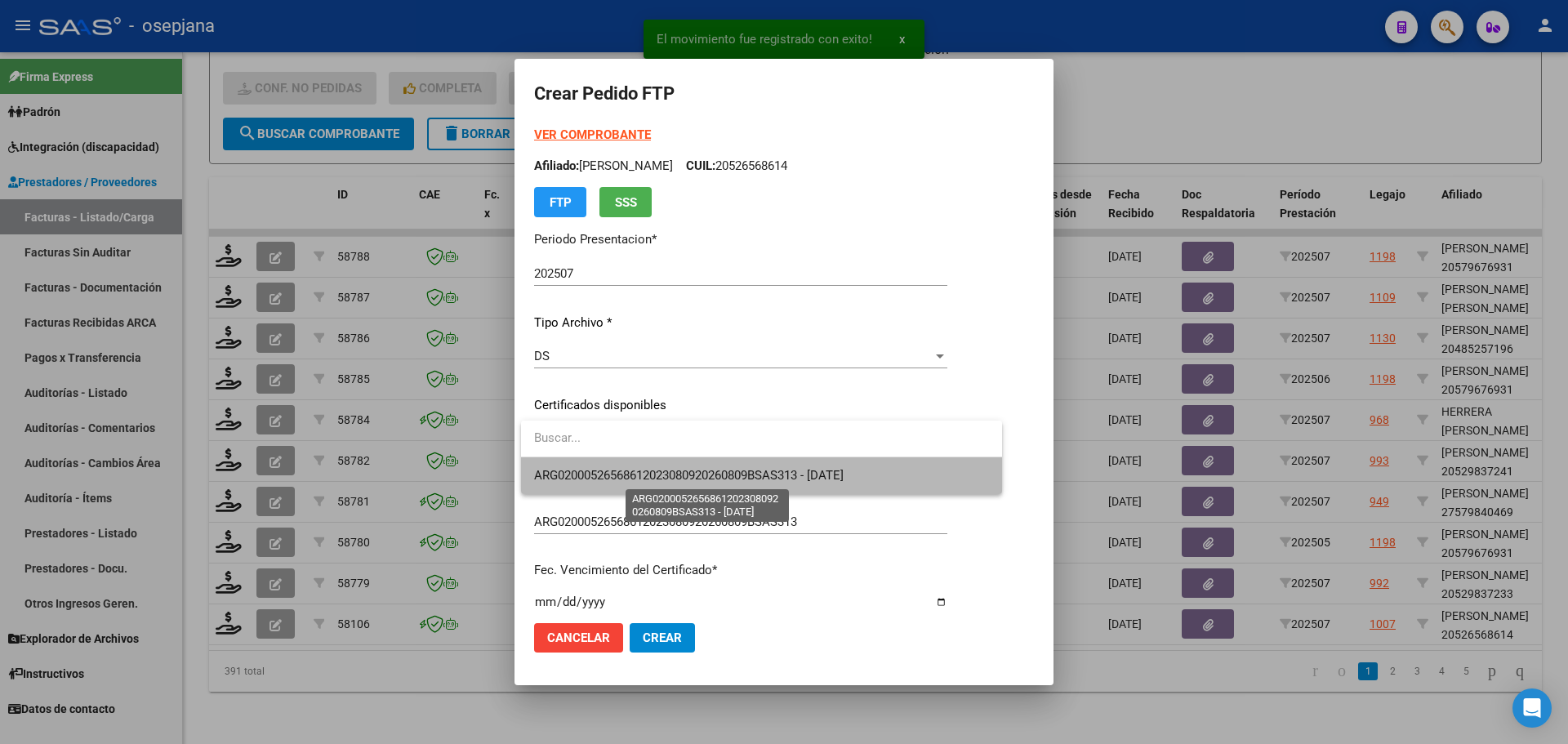
click at [629, 473] on span "ARG02000526568612023080920260809BSAS313 - 2026-08-09" at bounding box center [689, 475] width 310 height 15
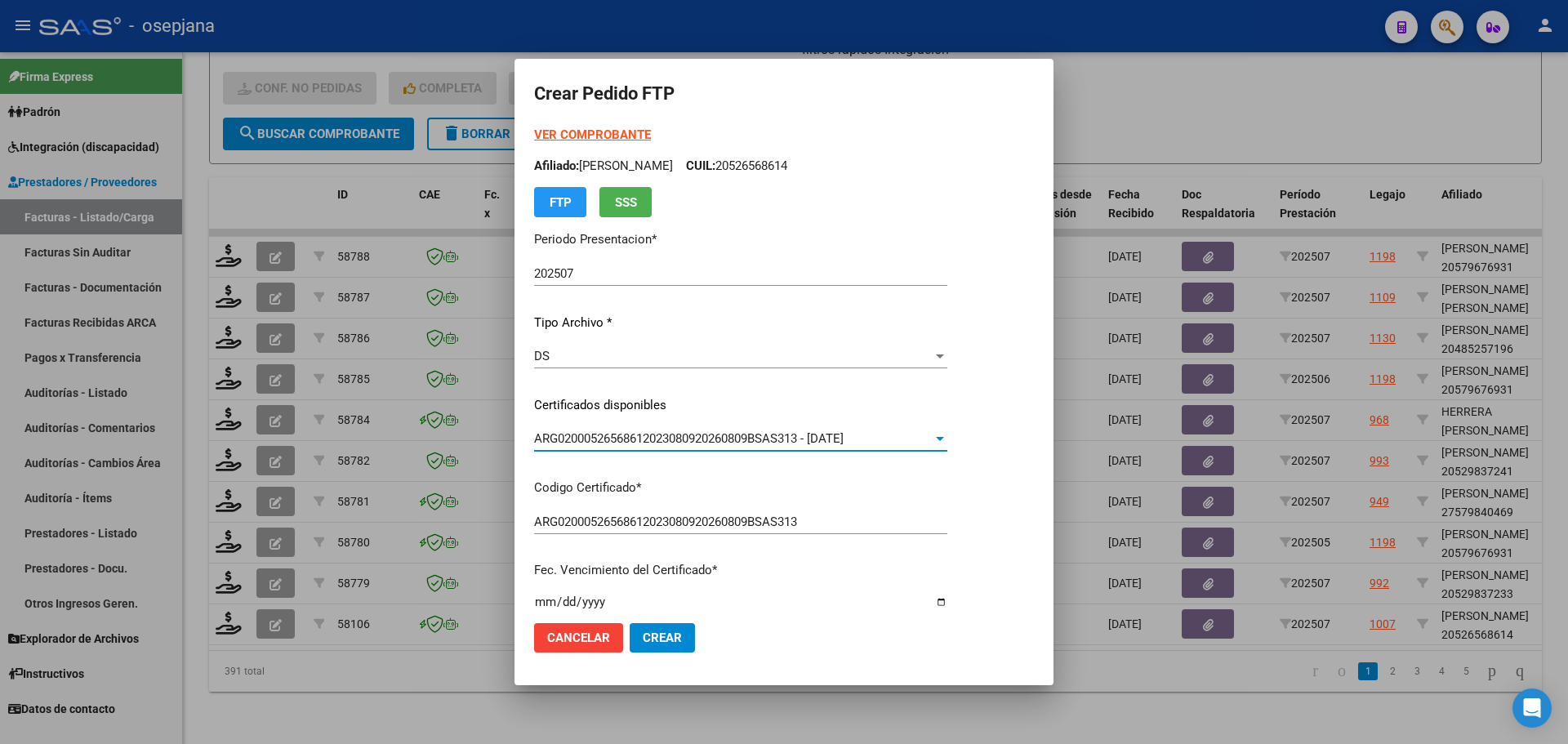
click at [584, 136] on strong "VER COMPROBANTE" at bounding box center [593, 134] width 117 height 15
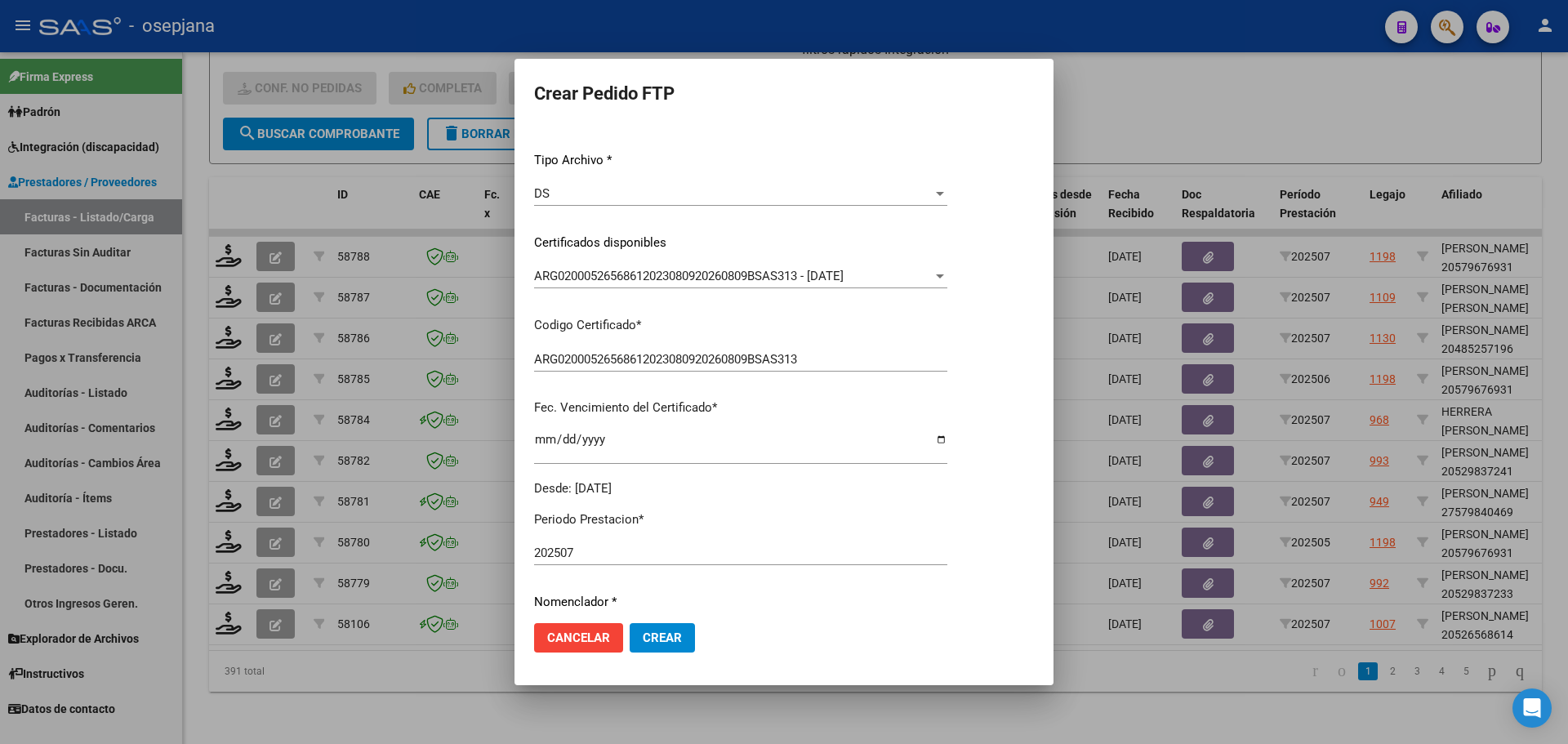
scroll to position [490, 0]
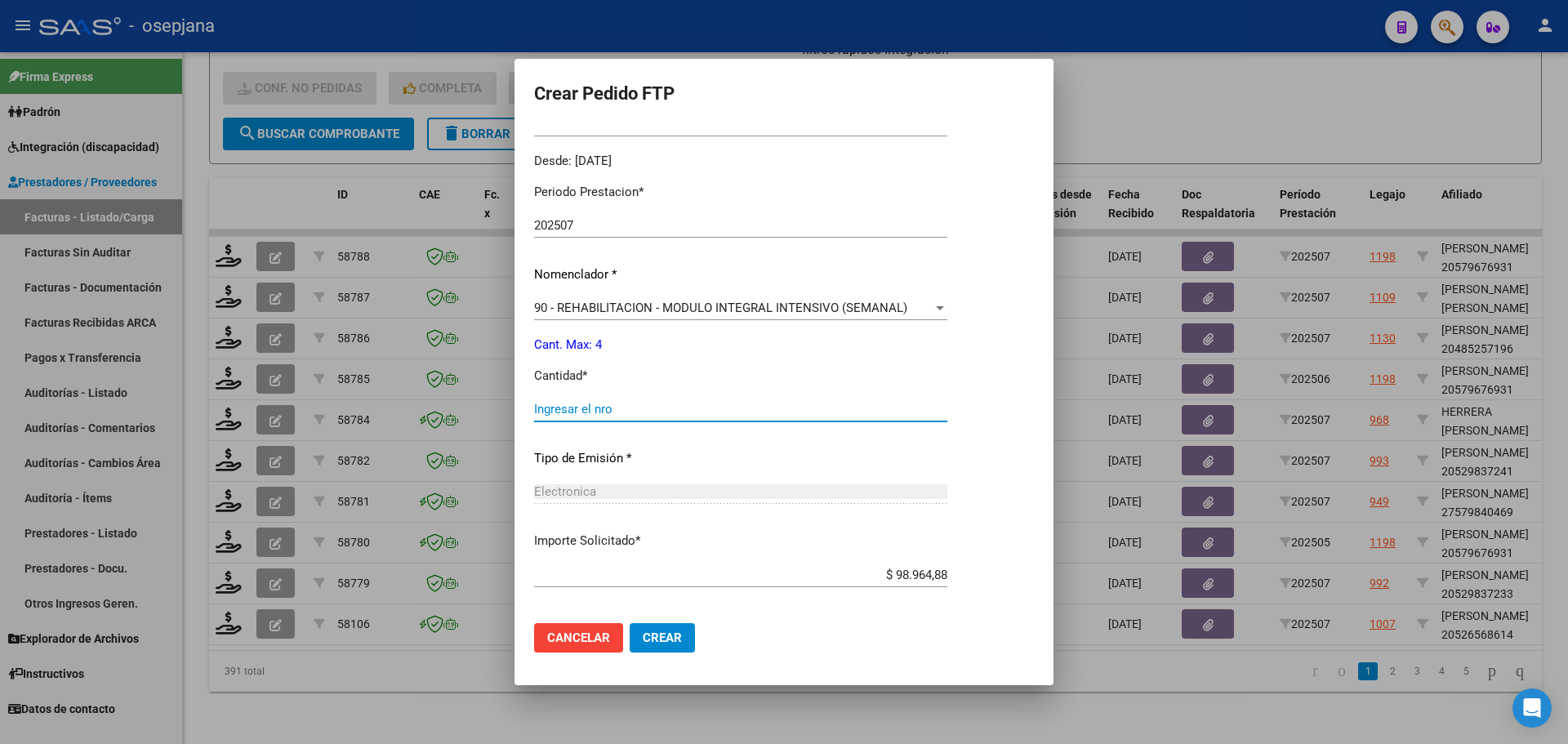
click at [559, 405] on input "Ingresar el nro" at bounding box center [741, 409] width 413 height 15
type input "4"
click at [675, 639] on span "Crear" at bounding box center [661, 638] width 39 height 15
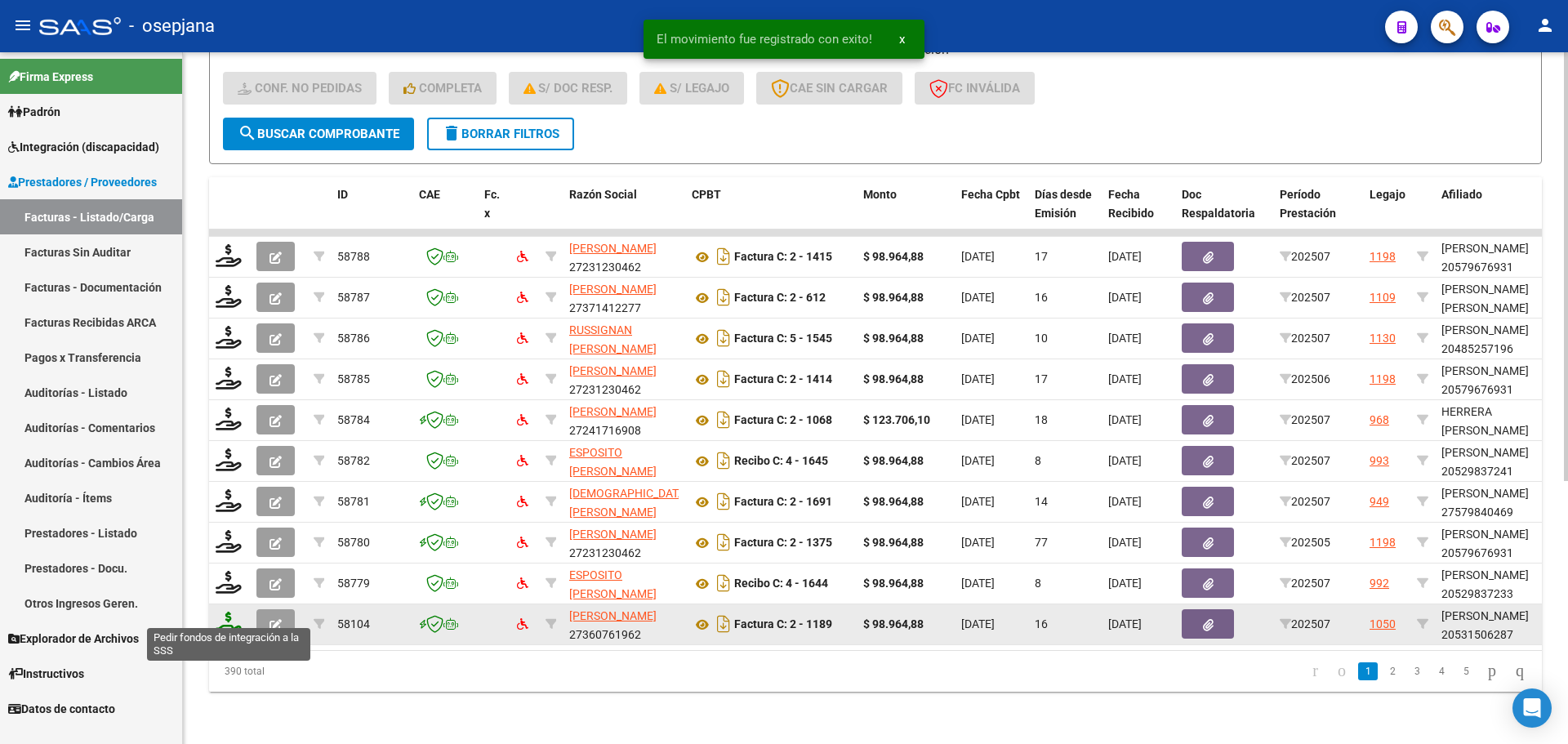
click at [223, 612] on icon at bounding box center [228, 623] width 26 height 23
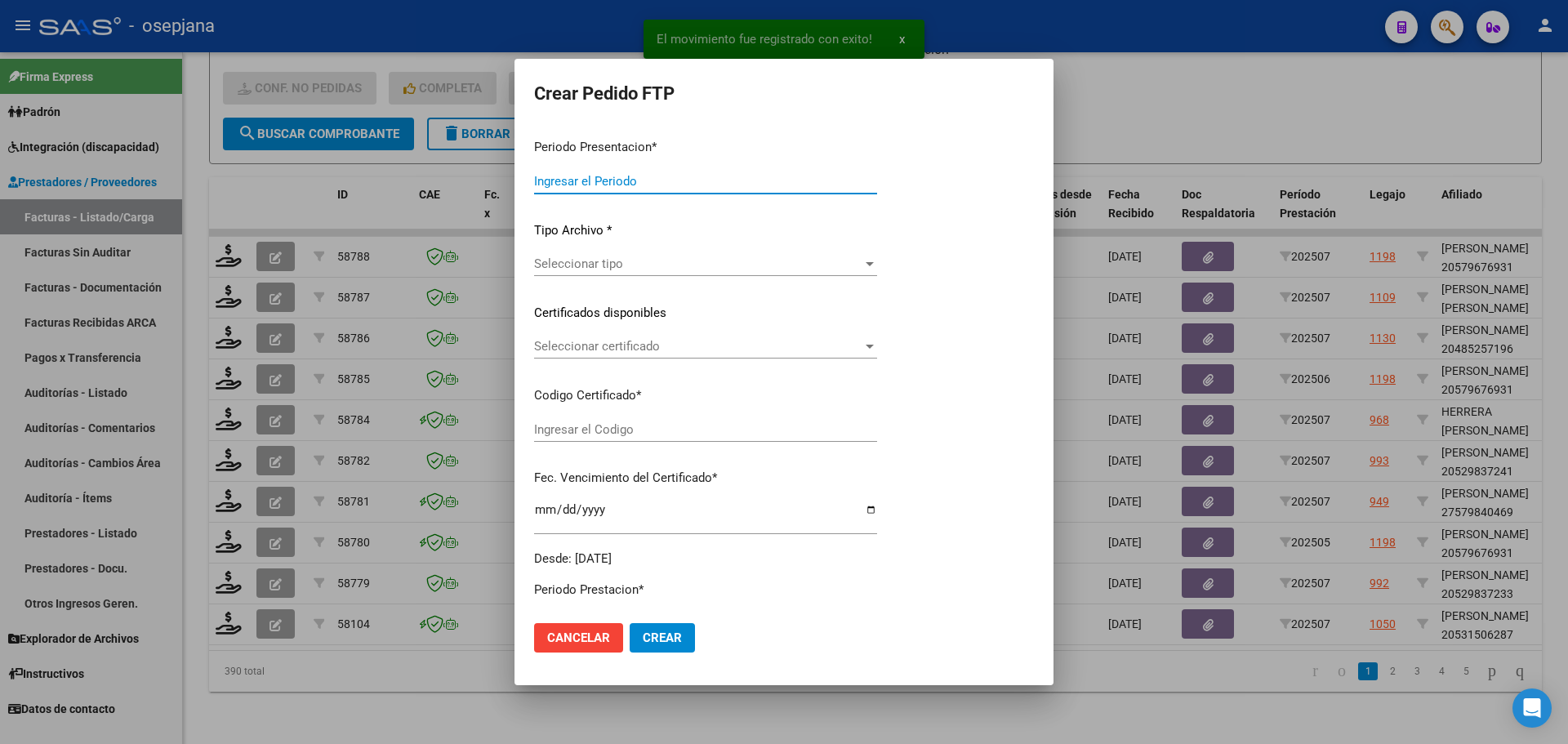
type input "202507"
type input "$ 98.964,88"
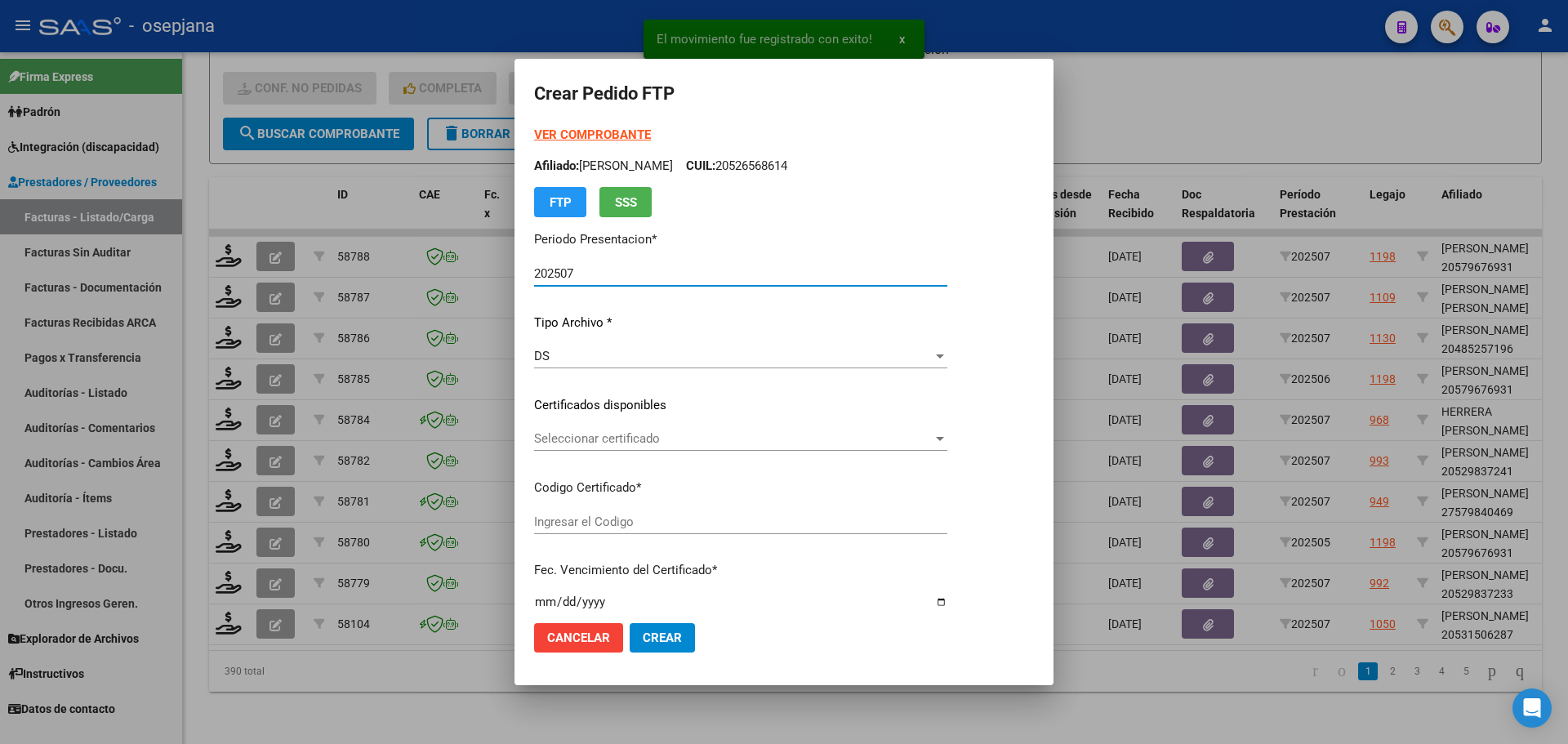
type input "E/T"
type input "2099-12-31"
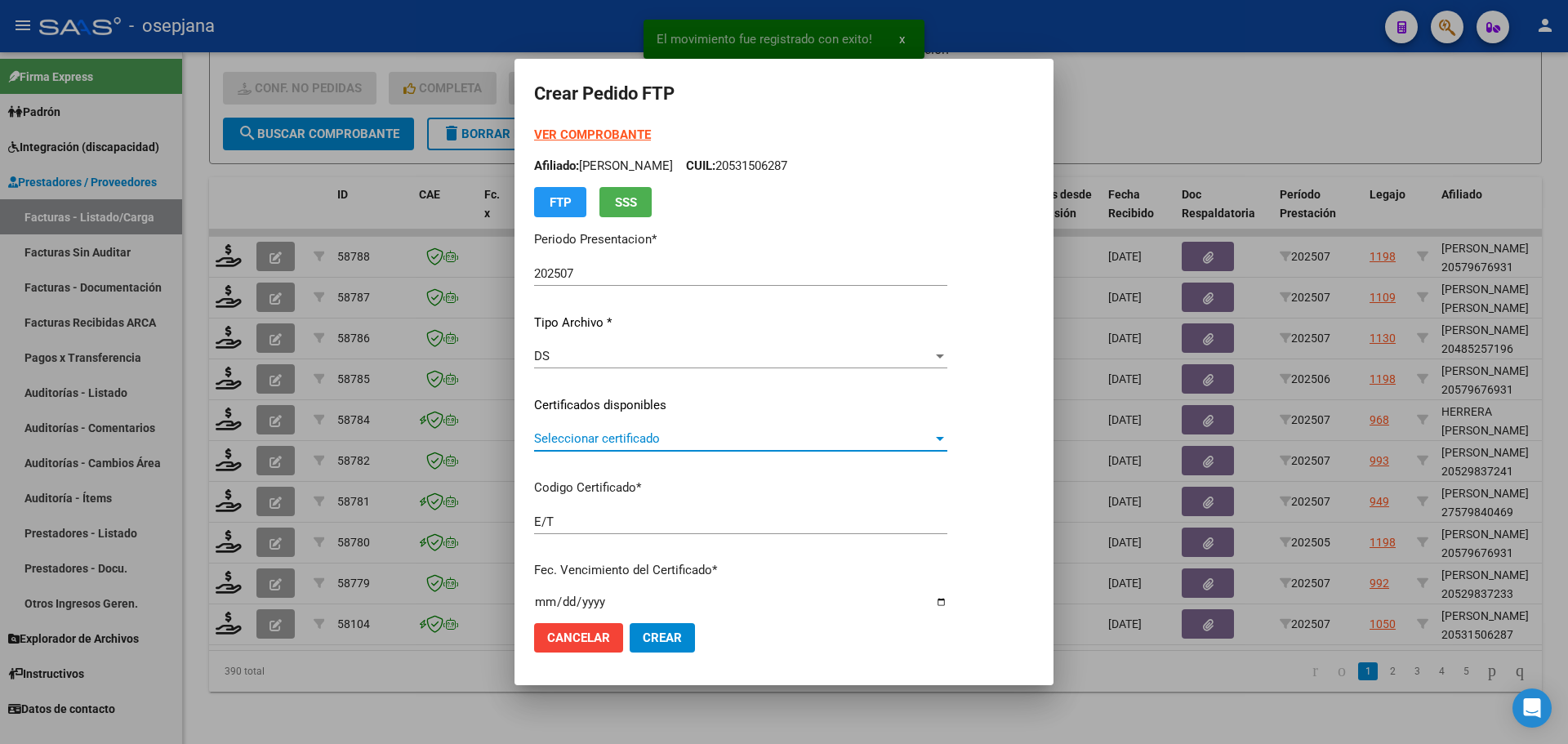
click at [605, 435] on span "Seleccionar certificado" at bounding box center [733, 438] width 398 height 15
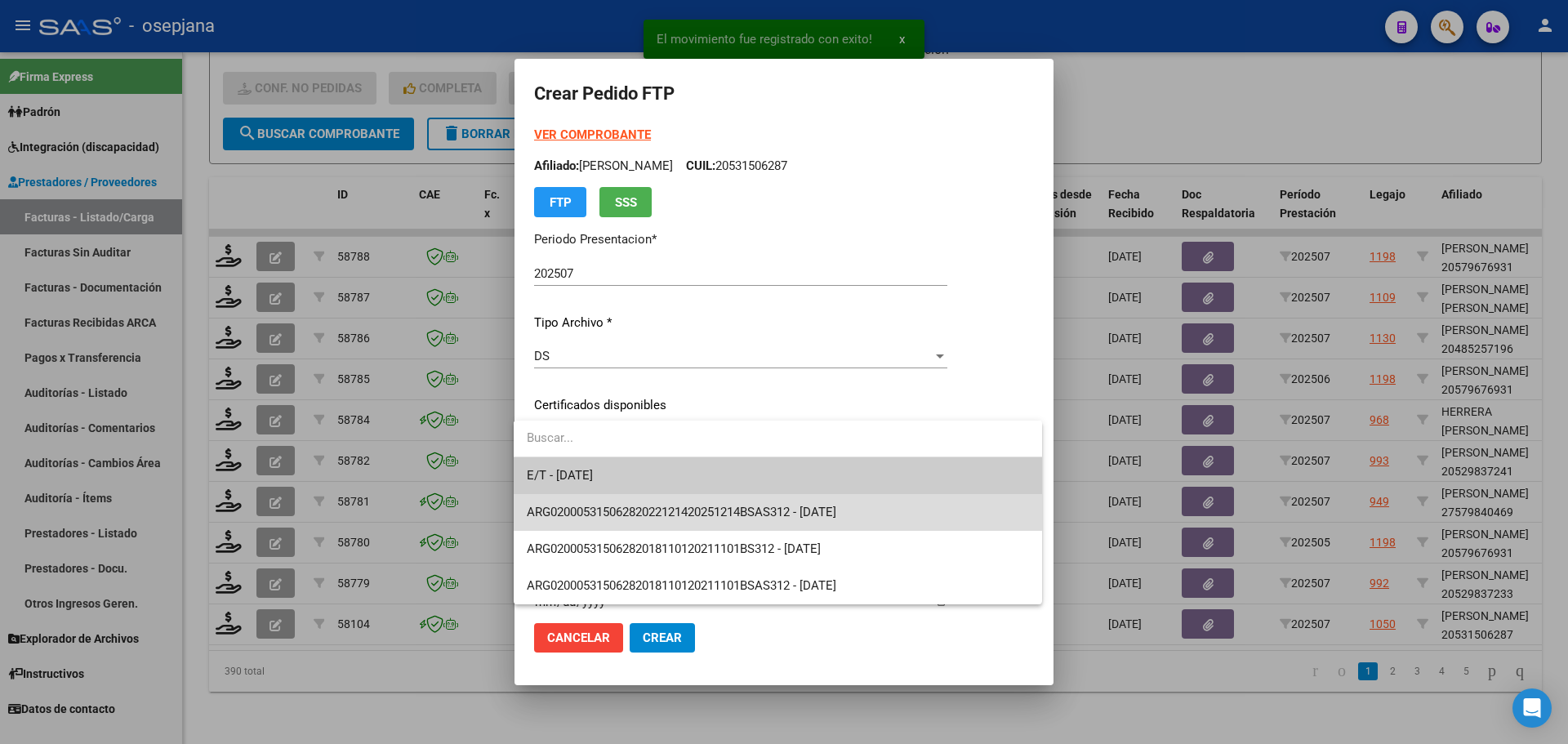
click at [607, 504] on span "ARG02000531506282022121420251214BSAS312 - 2025-12-14" at bounding box center [778, 513] width 502 height 37
type input "ARG02000531506282022121420251214BSAS312"
type input "2025-12-14"
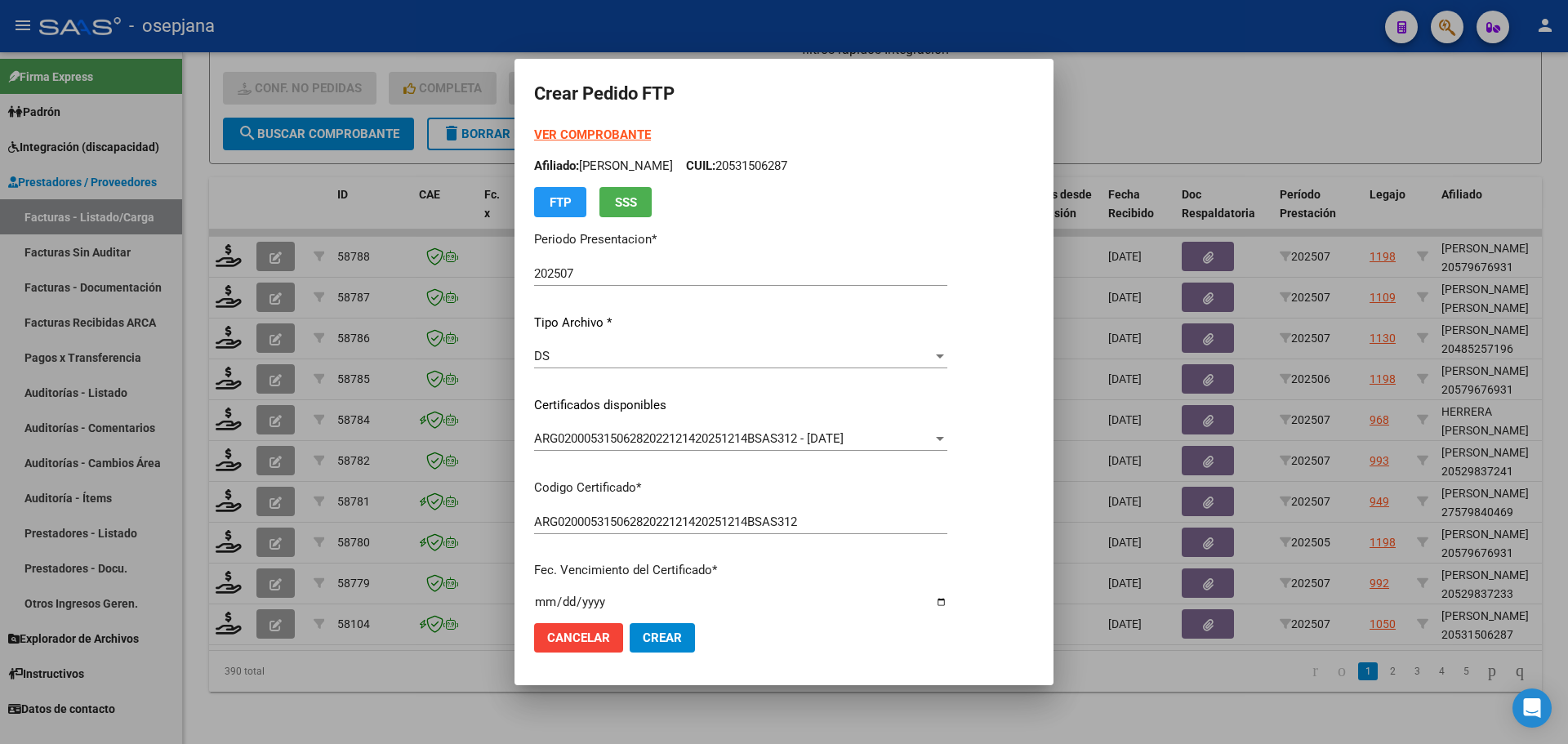
click at [582, 132] on strong "VER COMPROBANTE" at bounding box center [593, 134] width 117 height 15
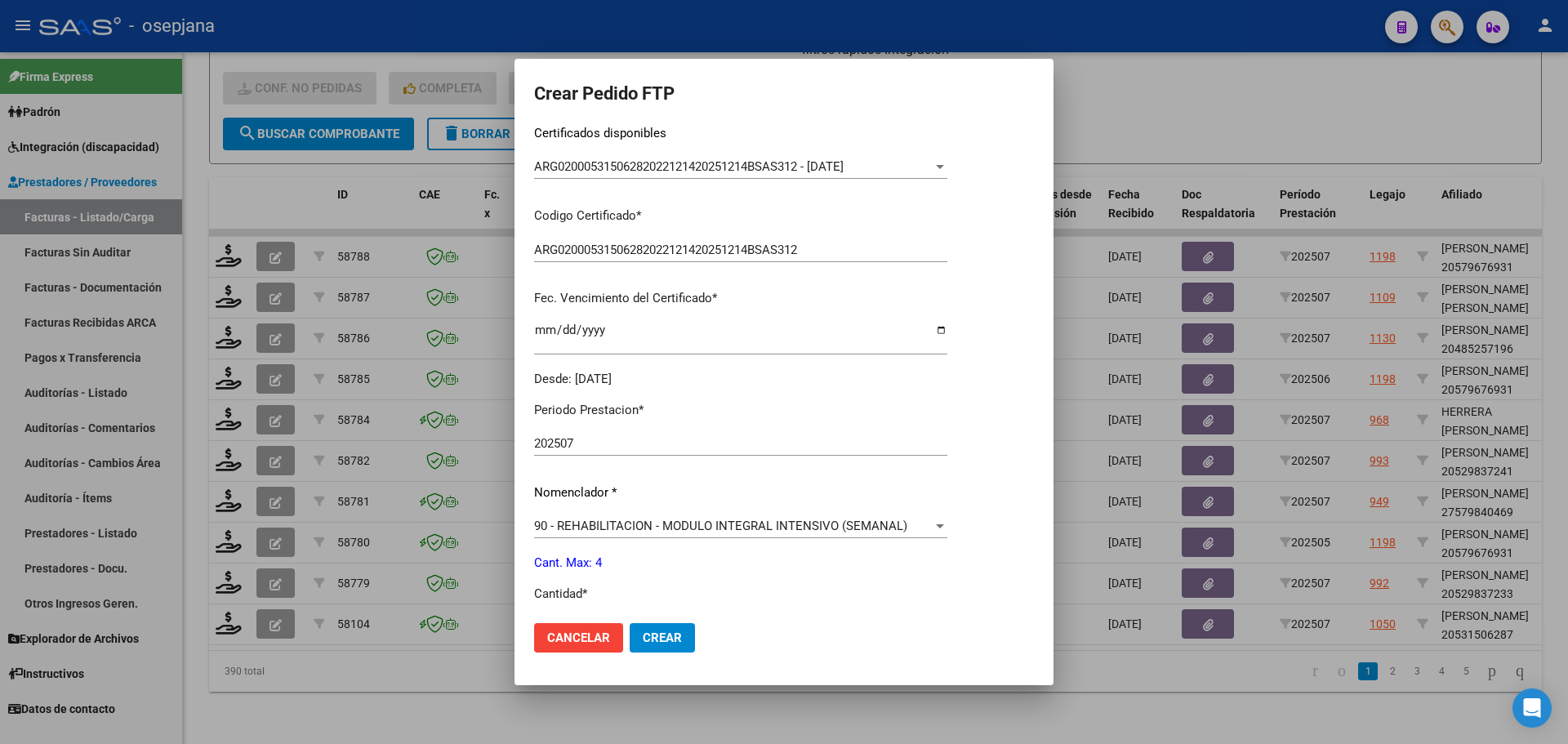
scroll to position [408, 0]
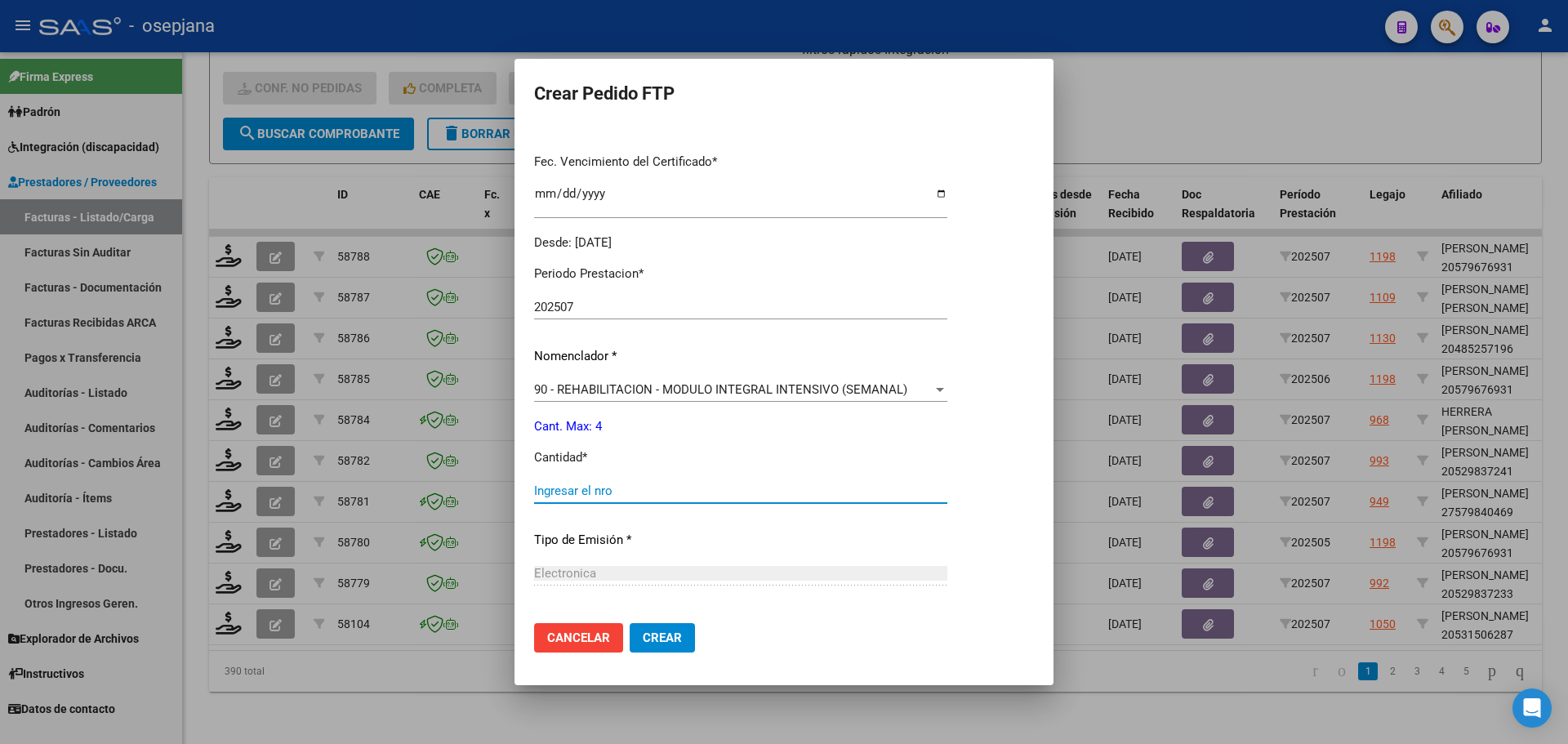
click at [576, 486] on input "Ingresar el nro" at bounding box center [741, 491] width 413 height 15
type input "4"
click at [662, 634] on span "Crear" at bounding box center [661, 638] width 39 height 15
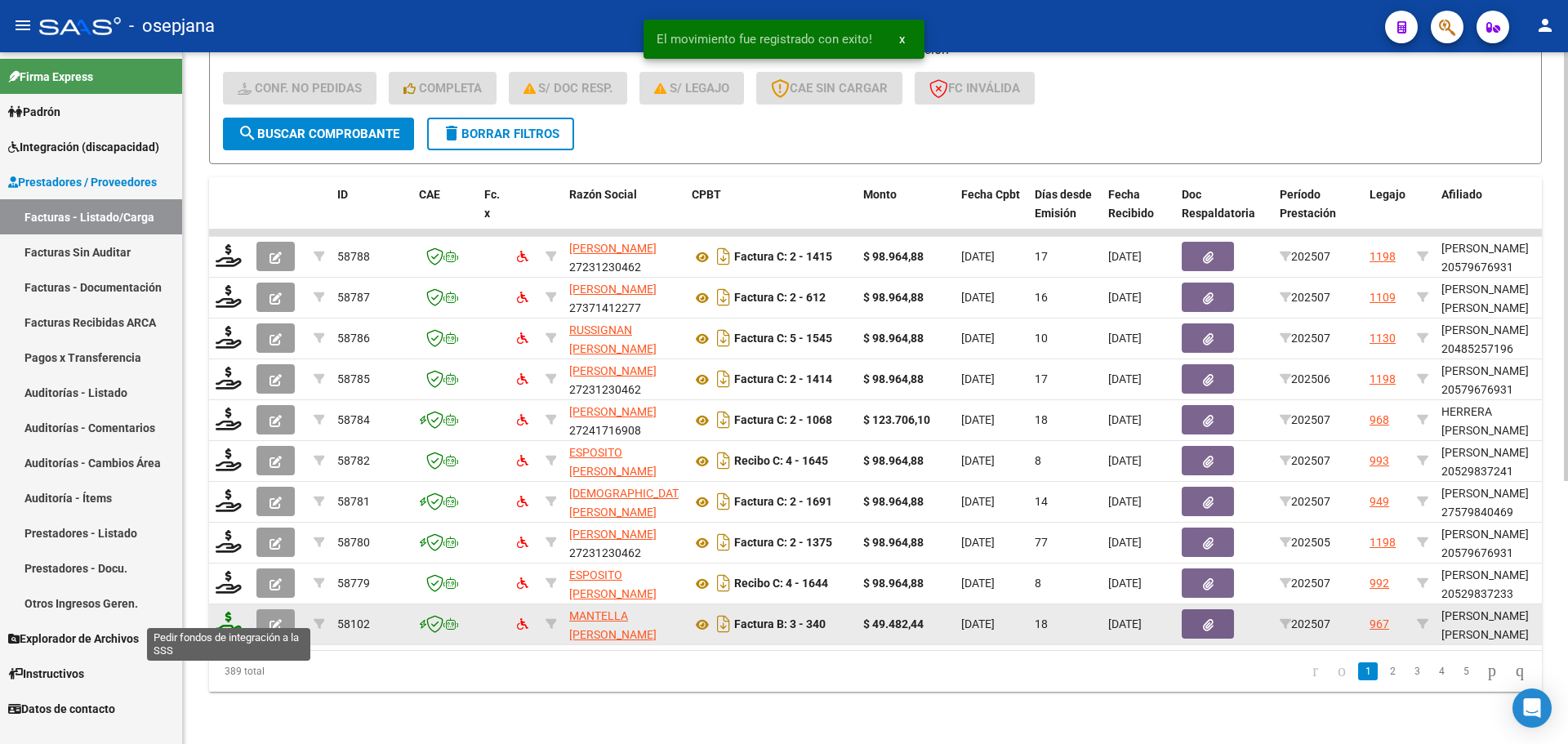
click at [218, 614] on icon at bounding box center [228, 623] width 26 height 23
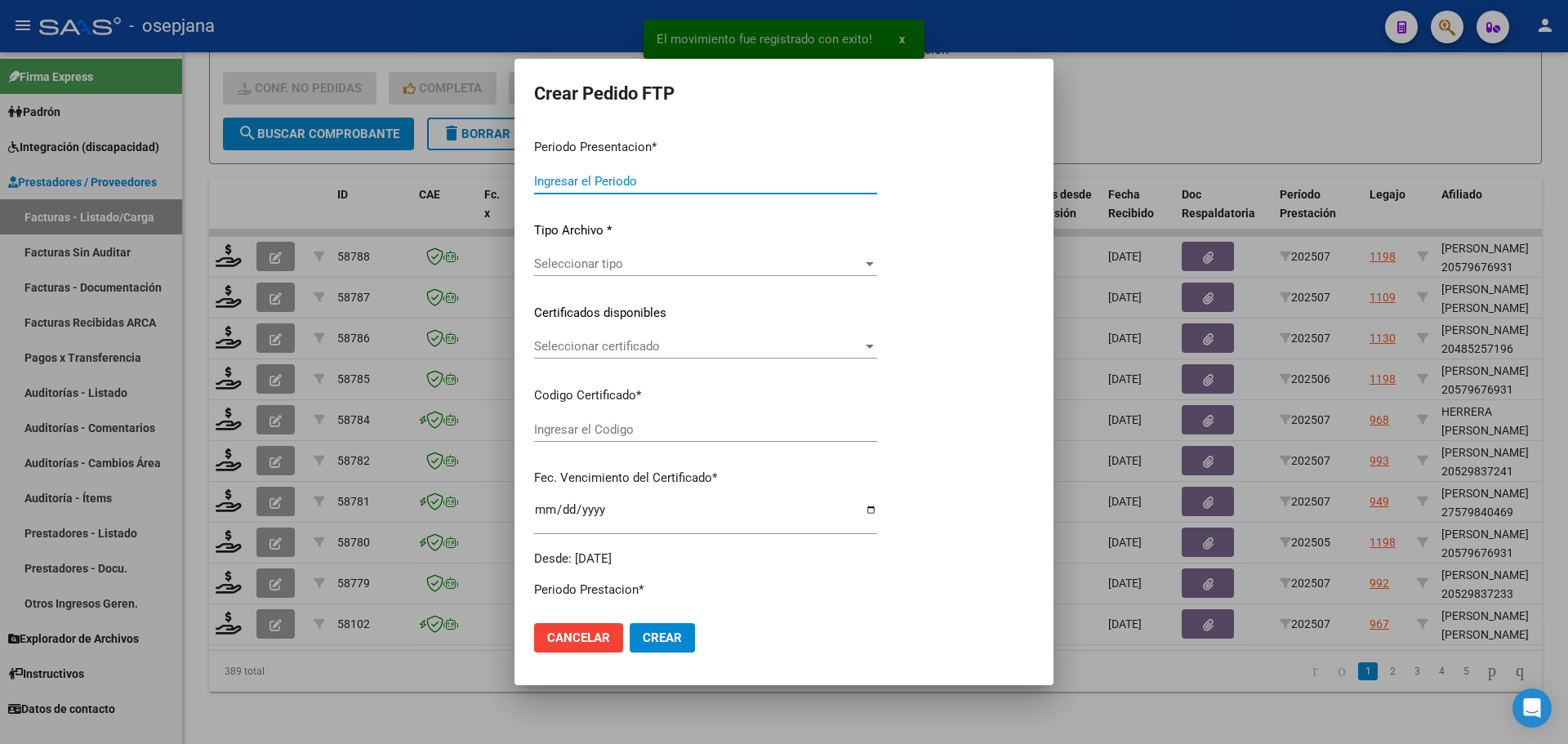
type input "202507"
type input "$ 49.482,44"
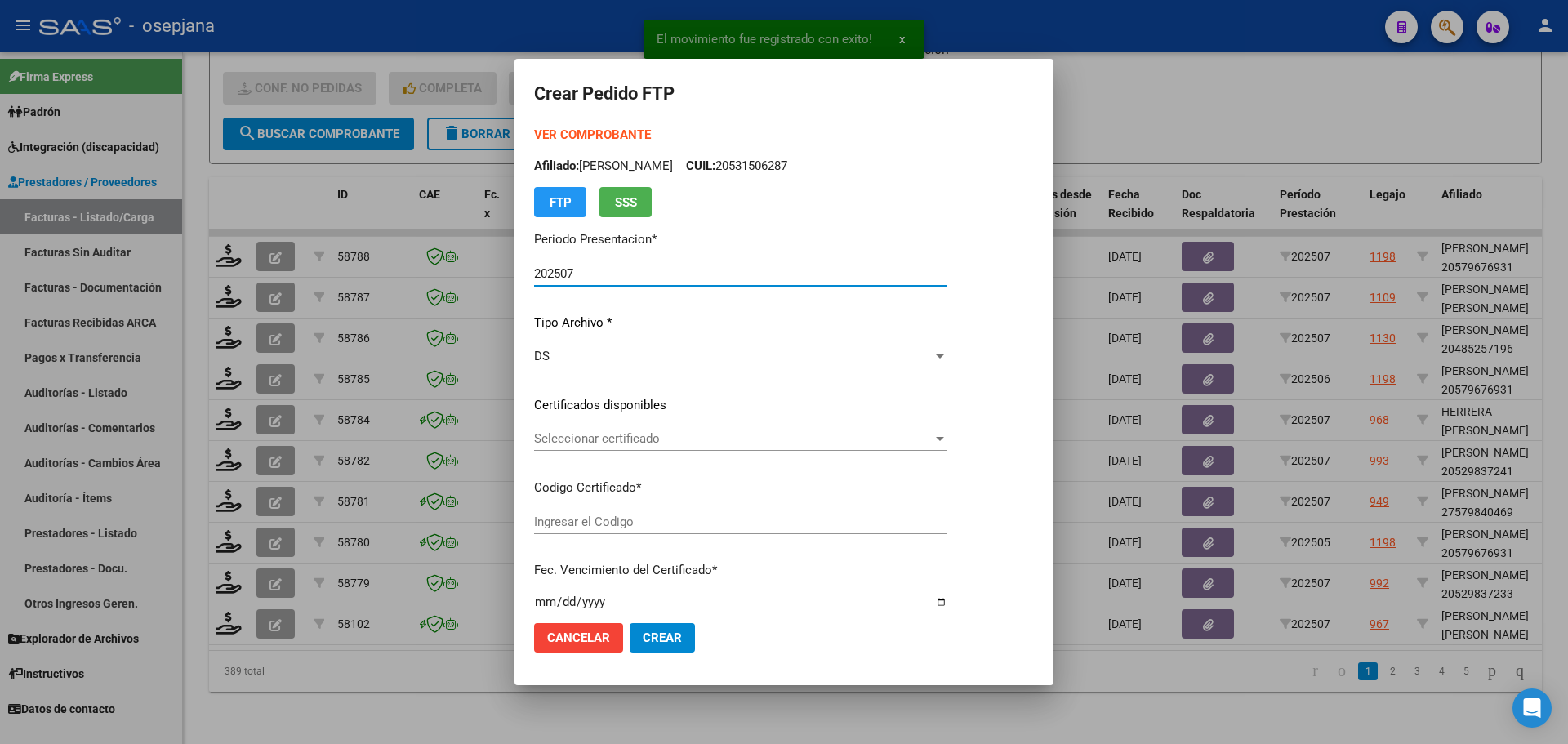
type input "ARG01000554359402022121520271215BS427"
type input "2027-12-15"
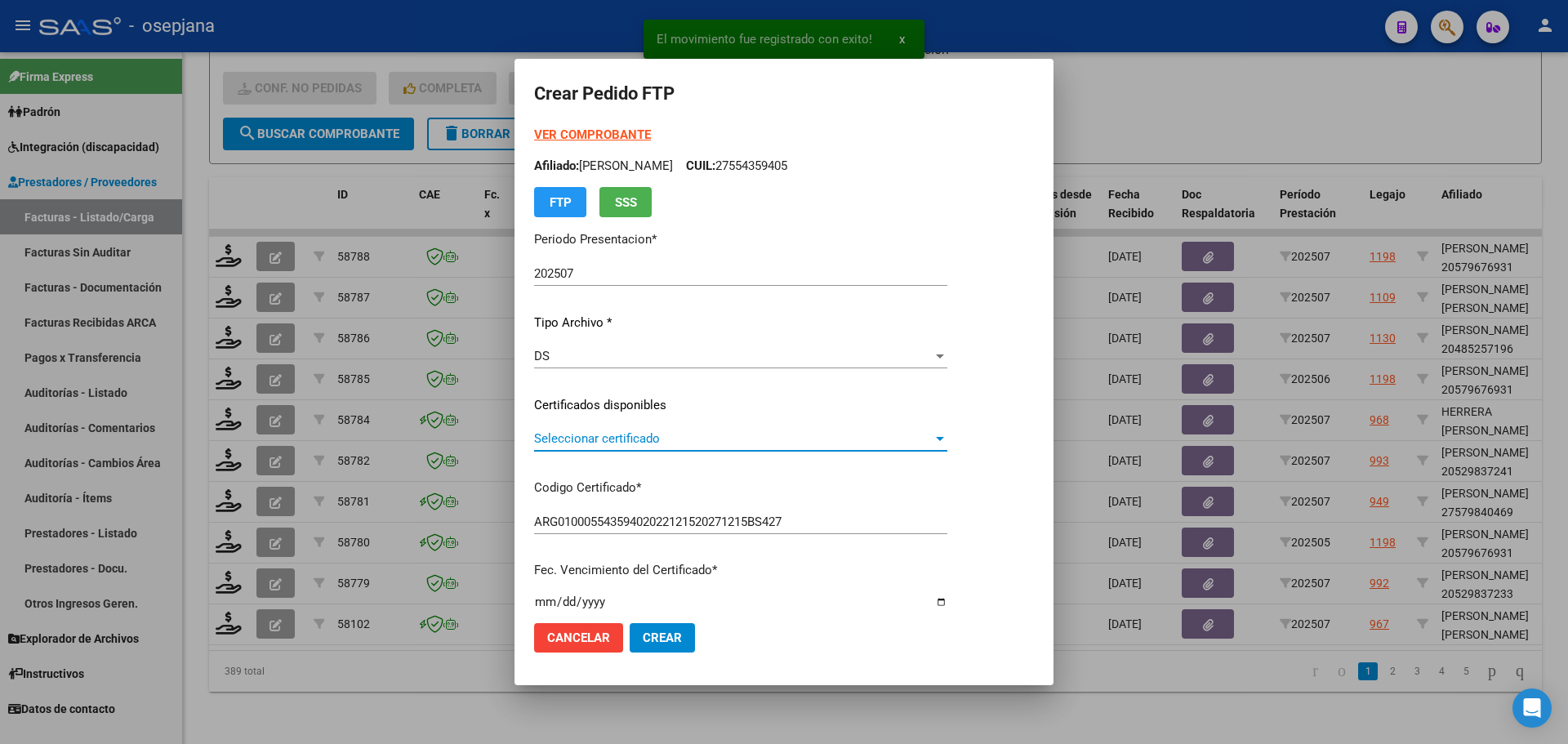
click at [676, 440] on span "Seleccionar certificado" at bounding box center [733, 438] width 398 height 15
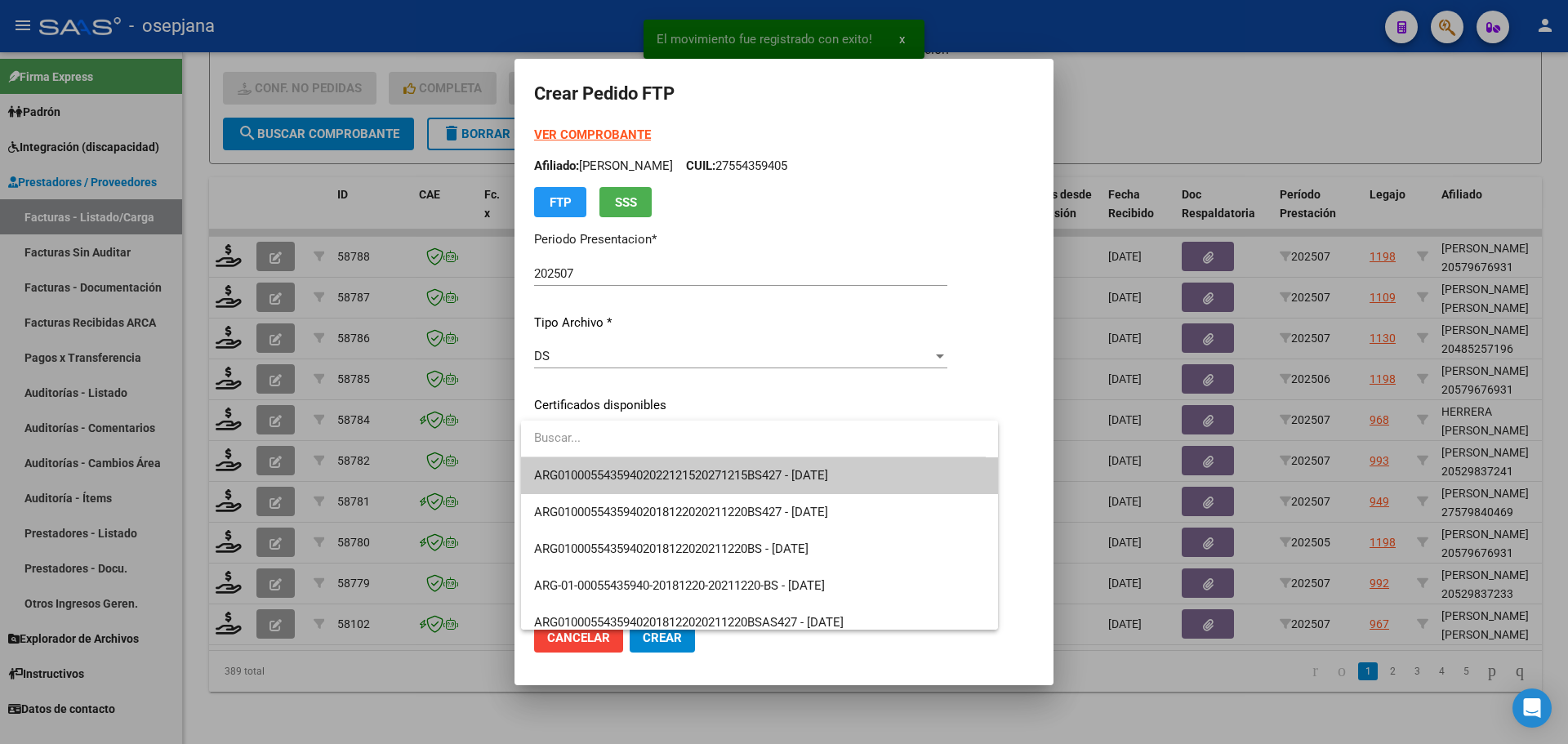
click at [669, 491] on span "ARG01000554359402022121520271215BS427 - 2027-12-15" at bounding box center [760, 476] width 451 height 37
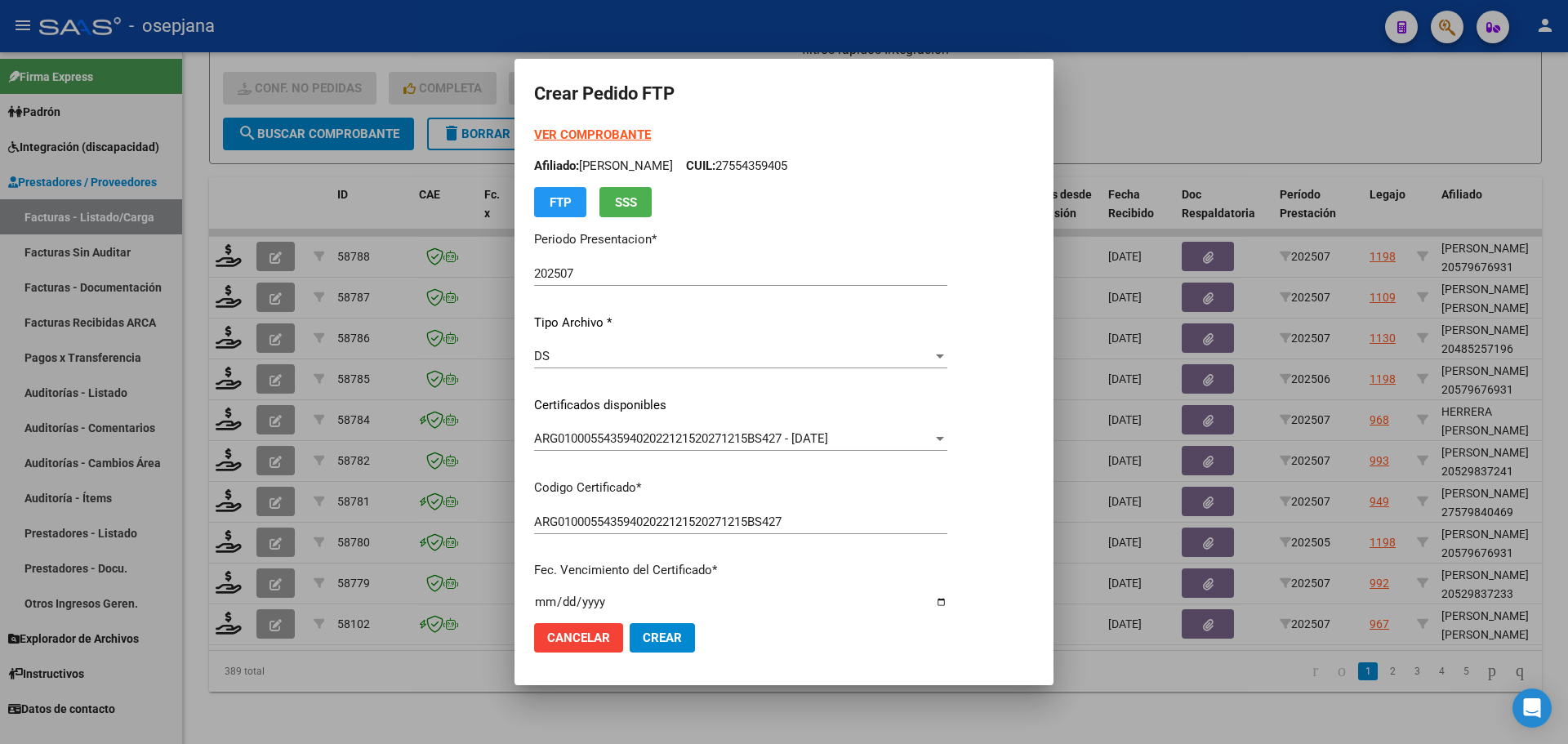
click at [588, 131] on strong "VER COMPROBANTE" at bounding box center [593, 134] width 117 height 15
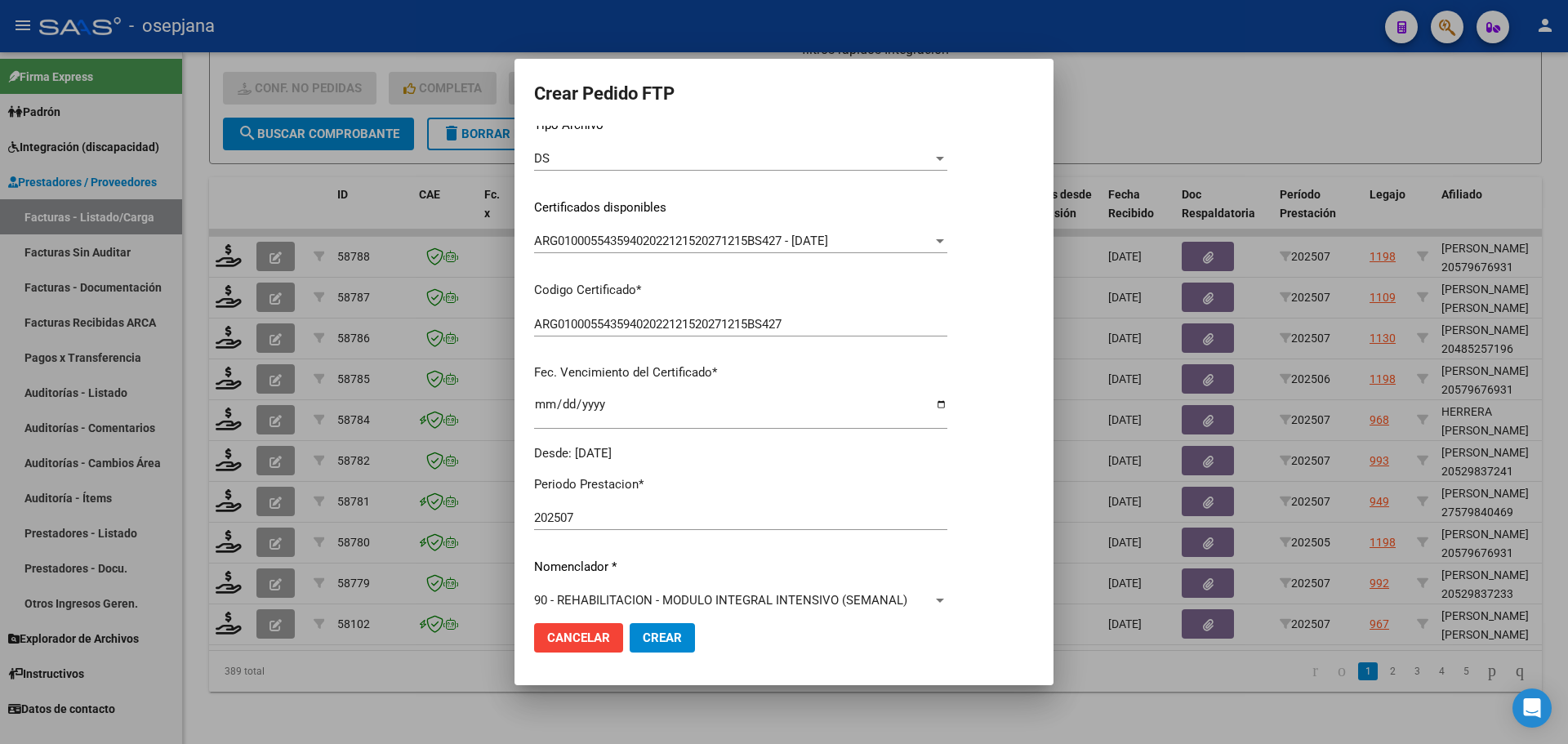
scroll to position [490, 0]
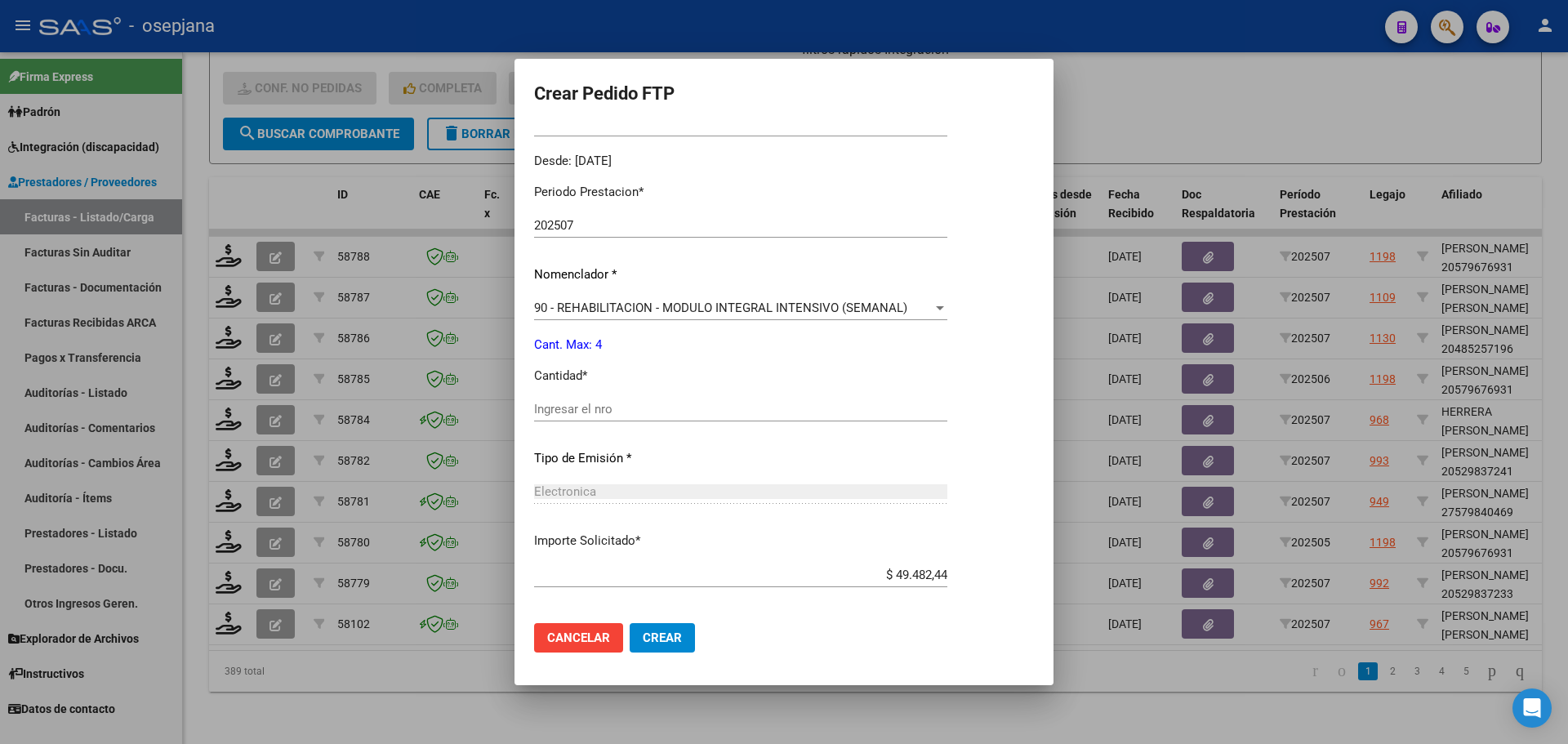
click at [586, 401] on div "Ingresar el nro" at bounding box center [741, 409] width 413 height 25
type input "4"
click at [667, 642] on span "Crear" at bounding box center [661, 638] width 39 height 15
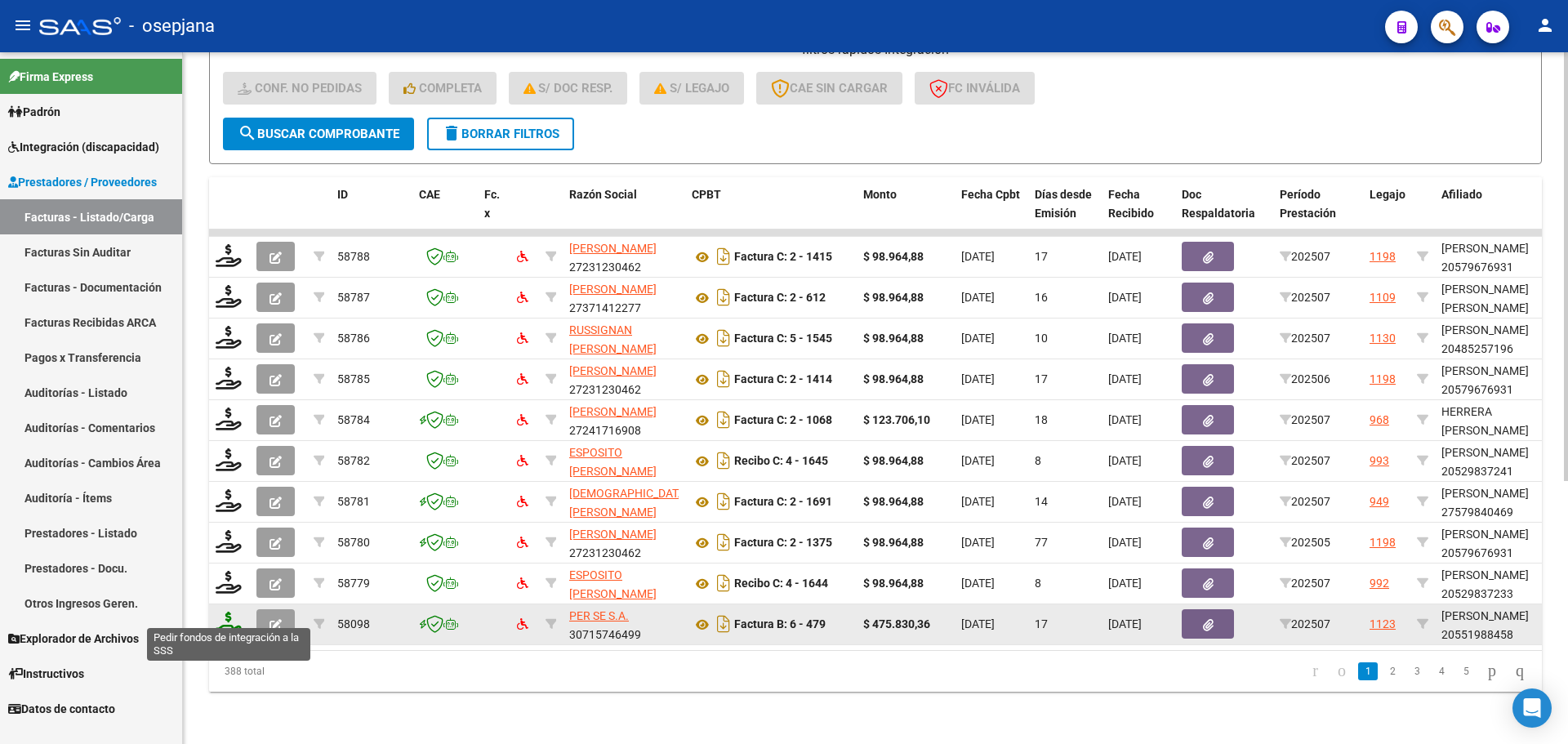
click at [230, 612] on icon at bounding box center [228, 623] width 26 height 23
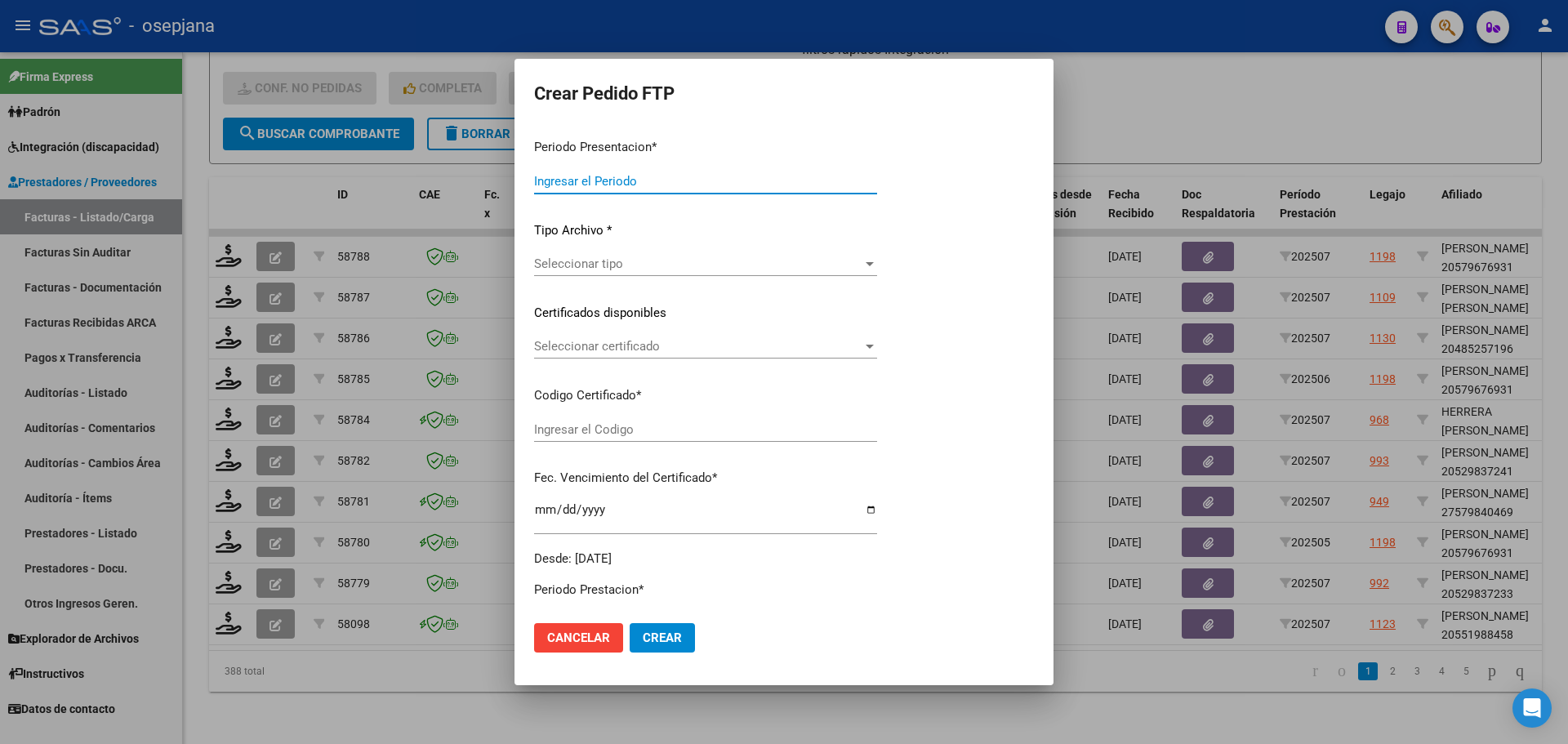
type input "202507"
type input "$ 475.830,36"
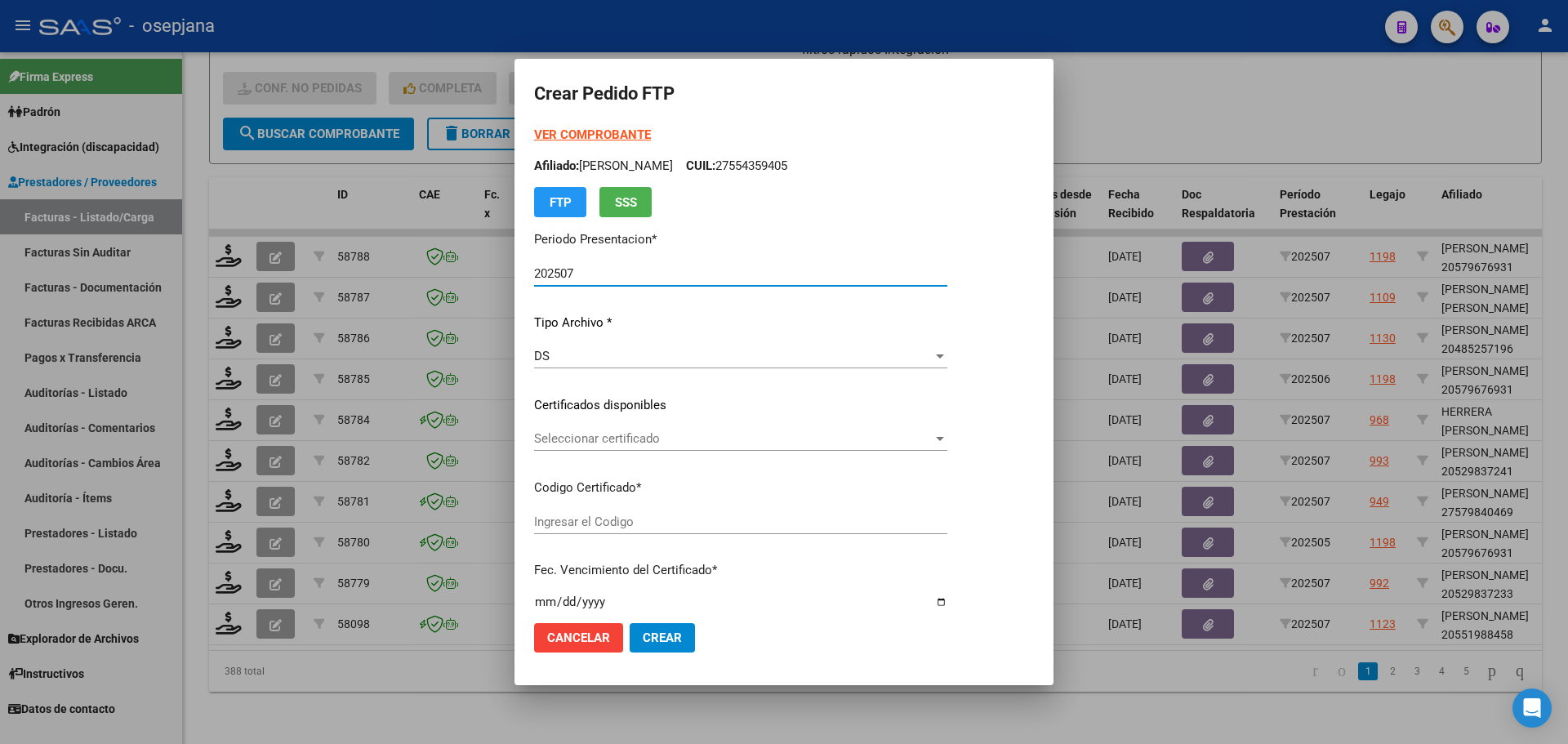
type input "ARG02000551988452022100620321006BSAS309"
type input "2032-10-06"
click at [700, 439] on span "Seleccionar certificado" at bounding box center [733, 438] width 398 height 15
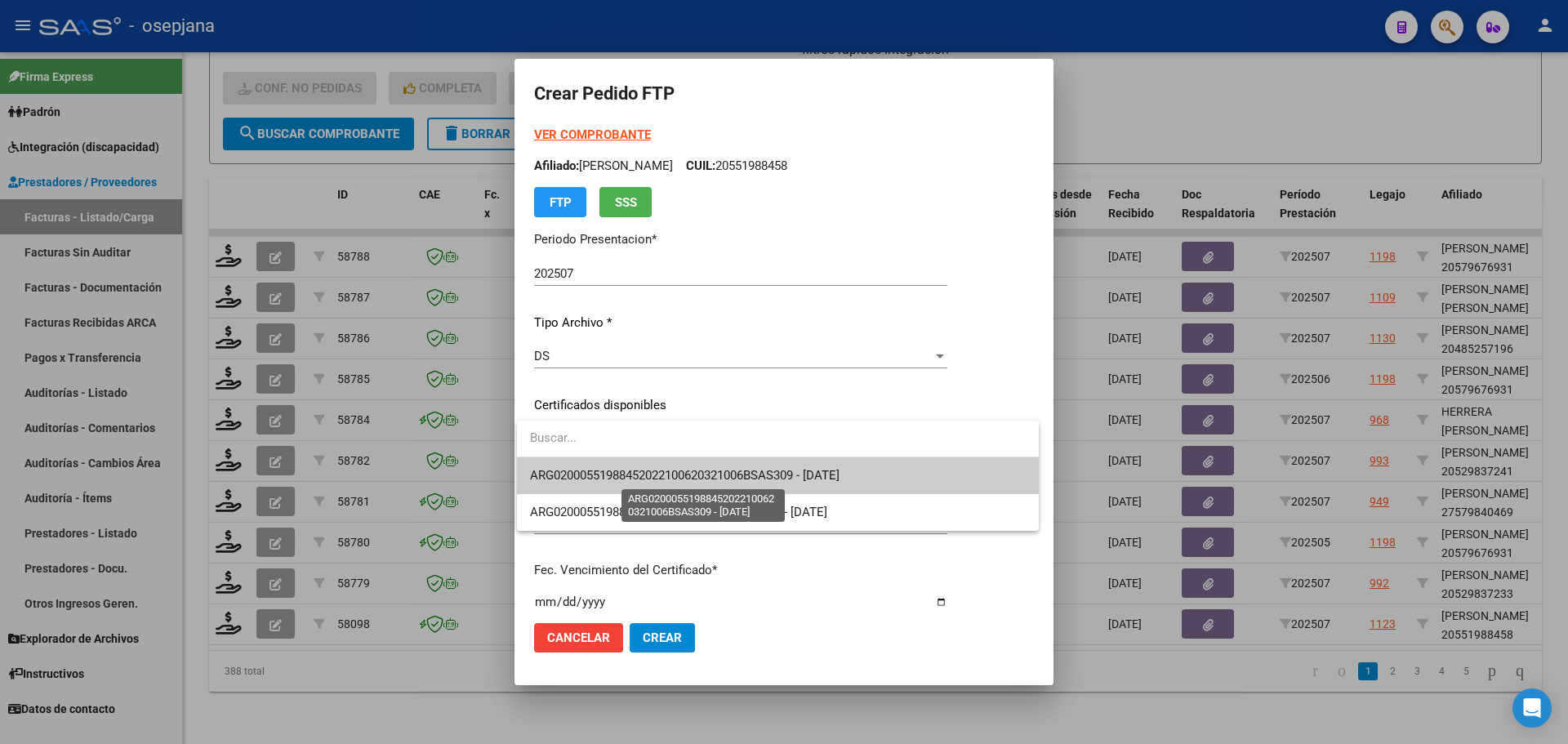
click at [706, 468] on span "ARG02000551988452022100620321006BSAS309 - 2032-10-06" at bounding box center [685, 475] width 310 height 15
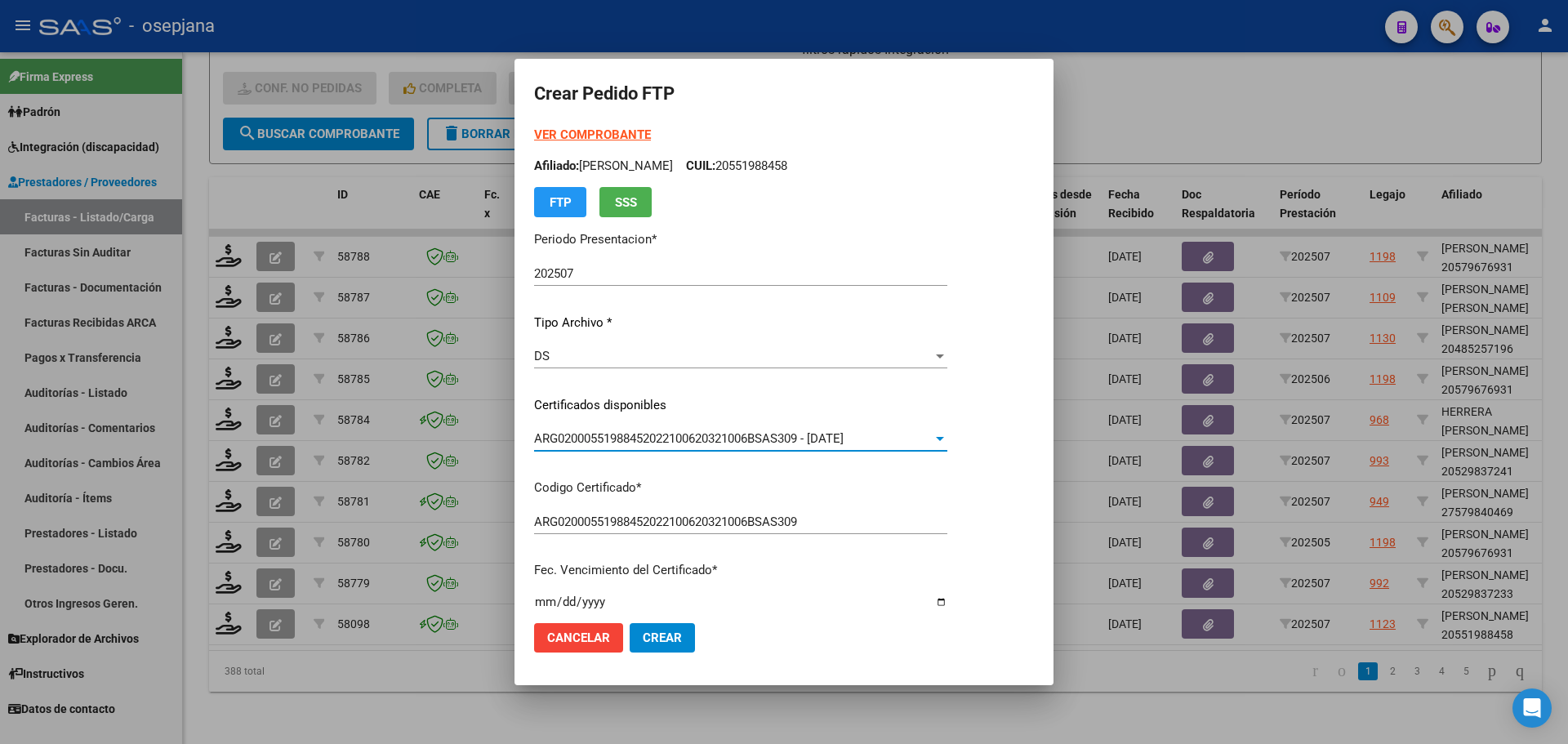
click at [631, 136] on strong "VER COMPROBANTE" at bounding box center [593, 134] width 117 height 15
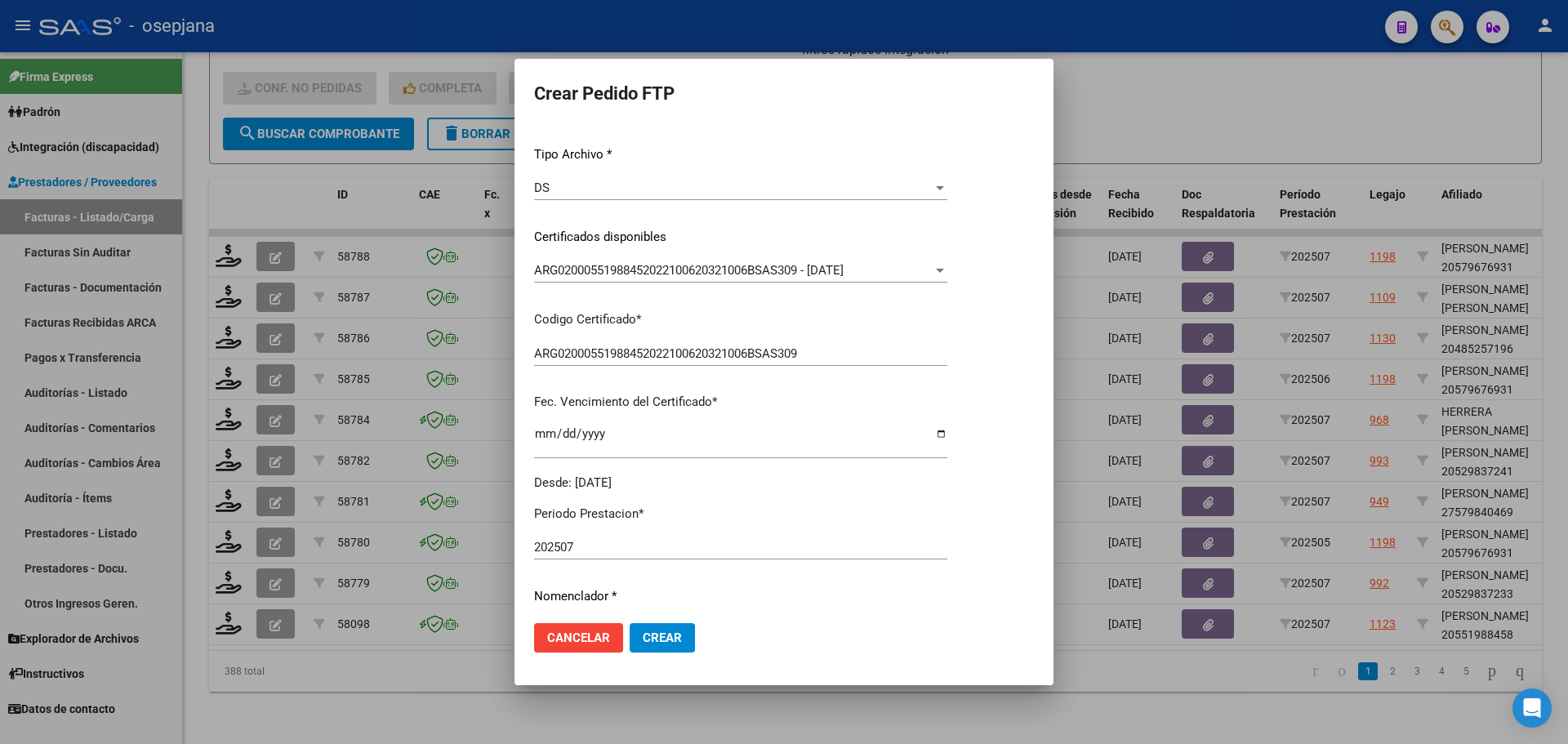
scroll to position [408, 0]
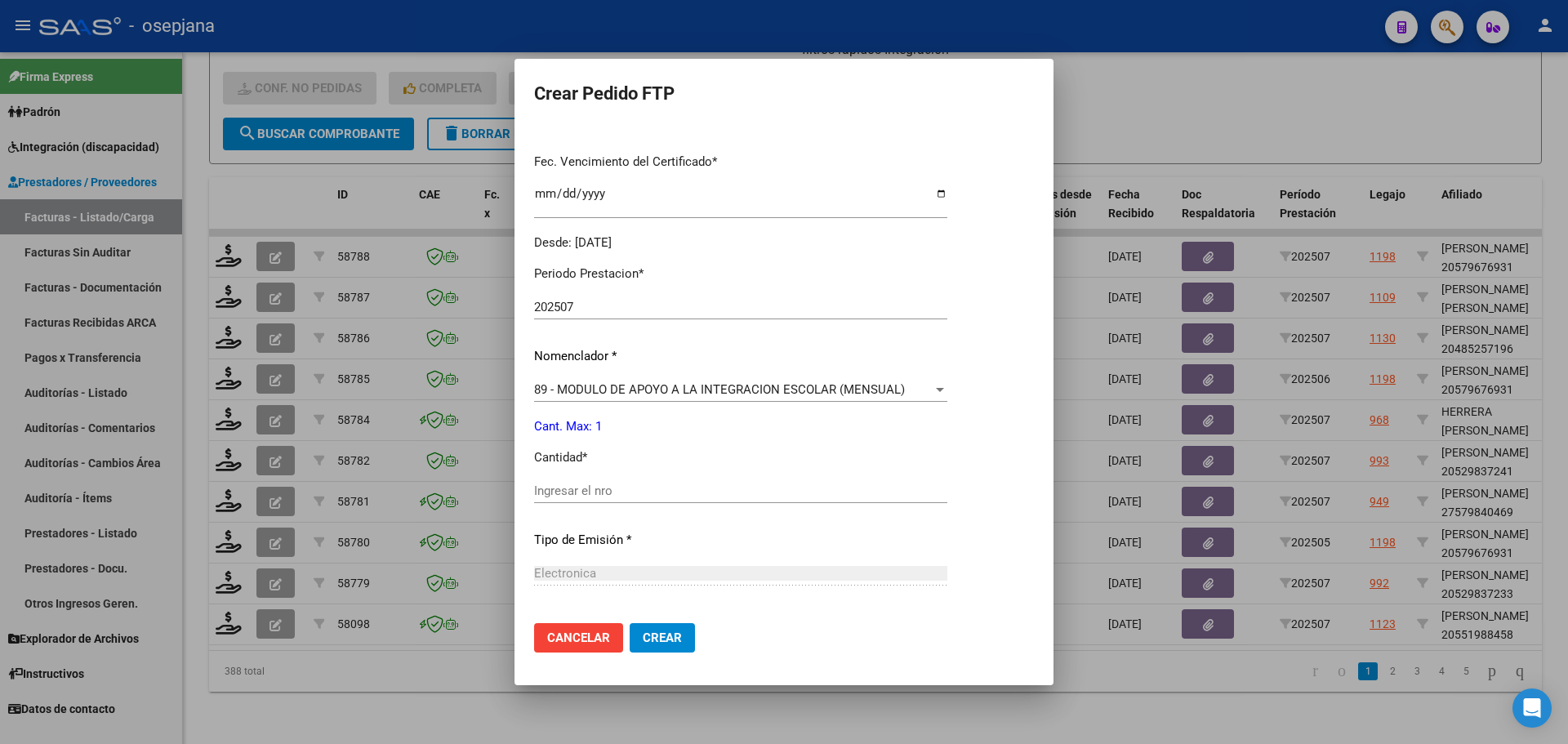
click at [554, 478] on div "Periodo Prestacion * 202507 Ingresar el Periodo Prestacion Nomenclador * 89 - M…" at bounding box center [741, 510] width 413 height 515
click at [569, 490] on input "Ingresar el nro" at bounding box center [741, 491] width 413 height 15
type input "1"
click at [659, 642] on span "Crear" at bounding box center [661, 638] width 39 height 15
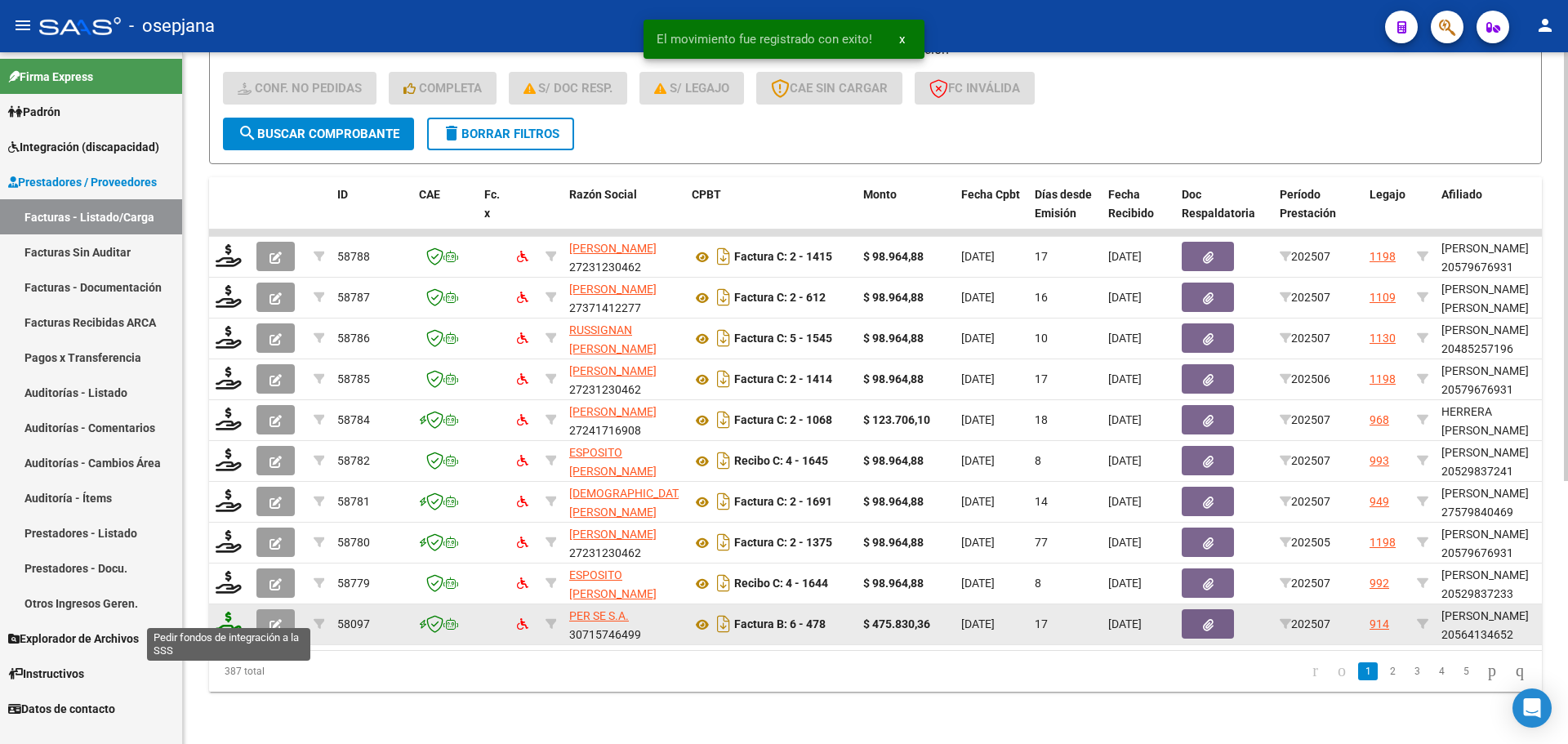
click at [221, 612] on icon at bounding box center [228, 623] width 26 height 23
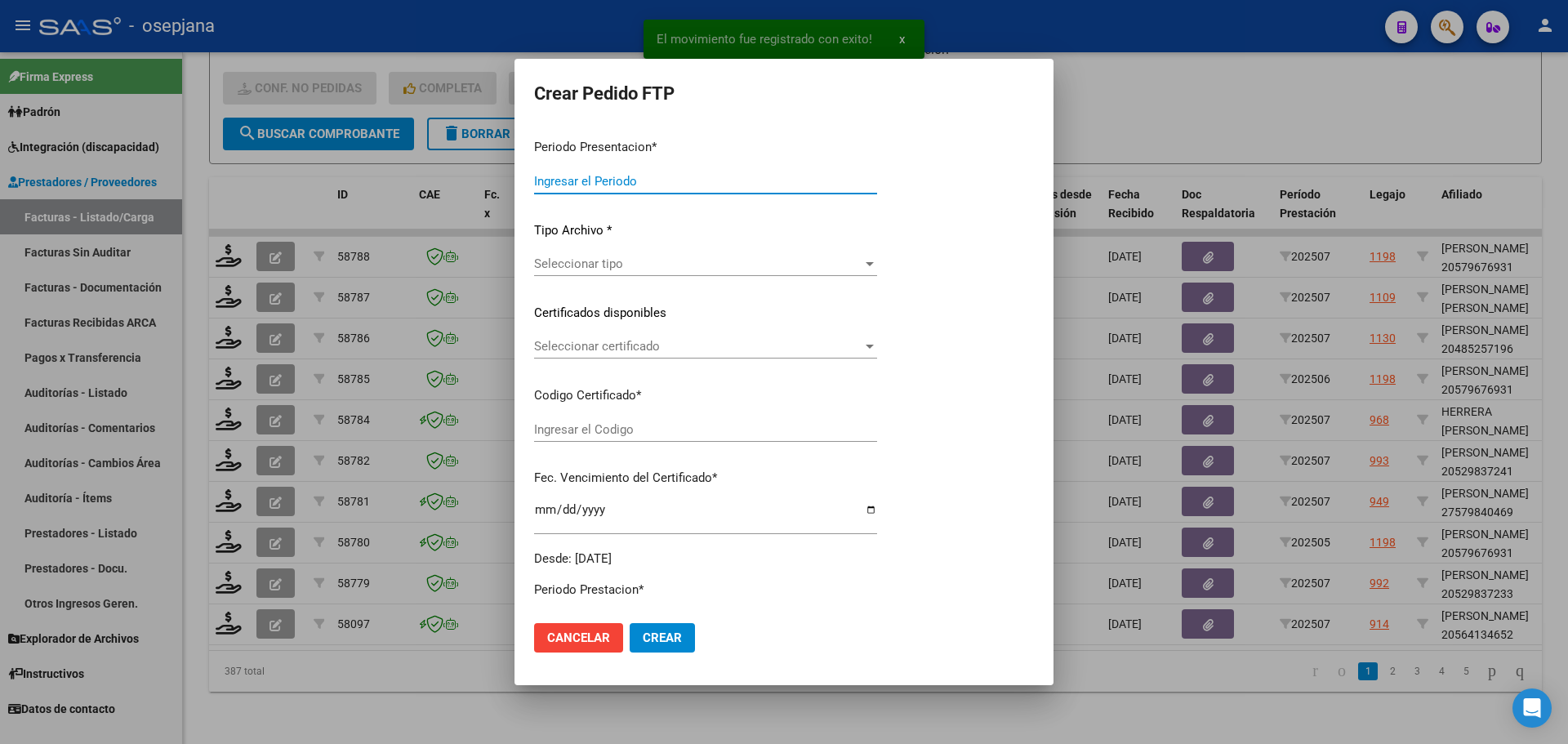
type input "202507"
type input "$ 475.830,36"
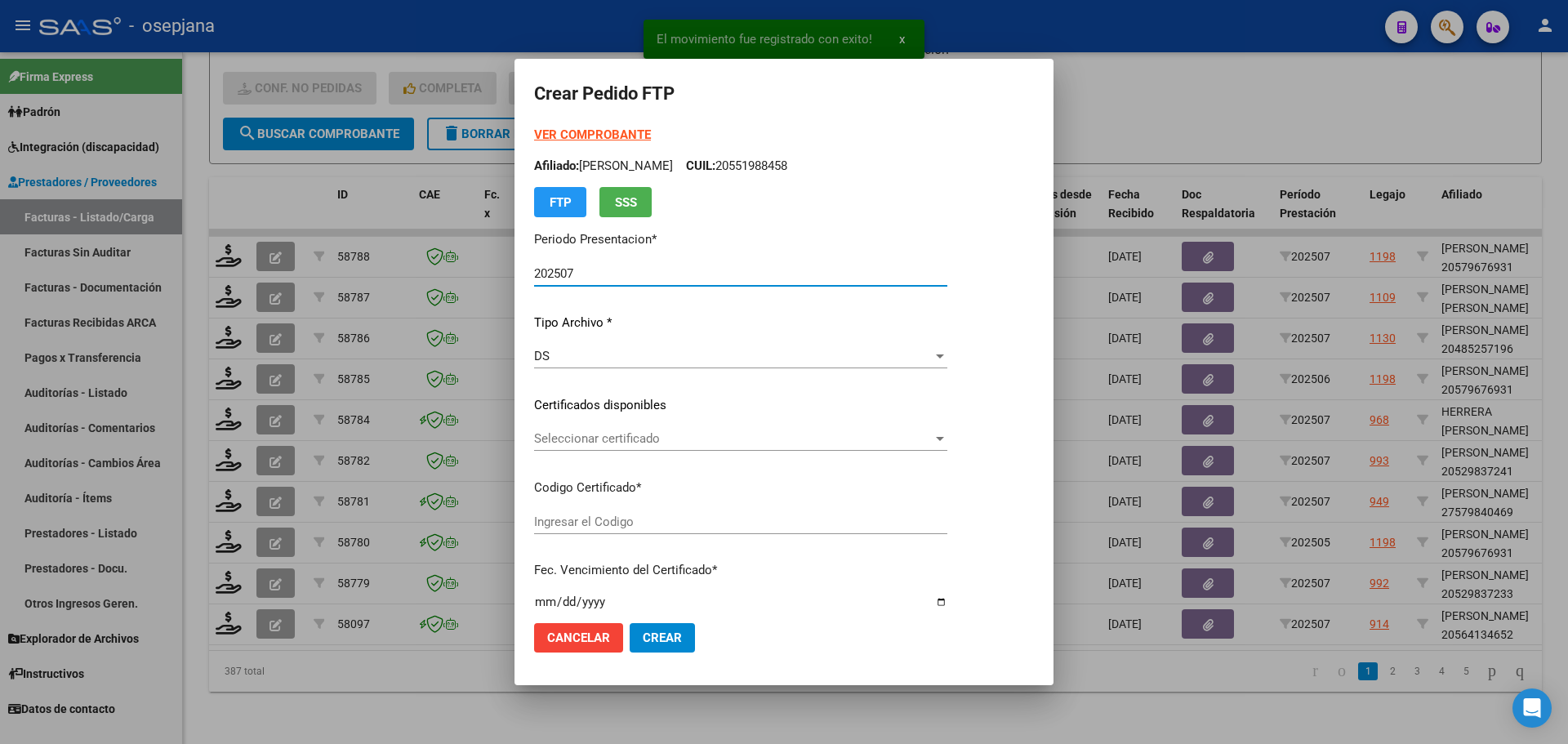
type input "ARG02000564134652024013020290130BS436"
type input "2029-01-30"
click at [657, 437] on span "Seleccionar certificado" at bounding box center [733, 438] width 398 height 15
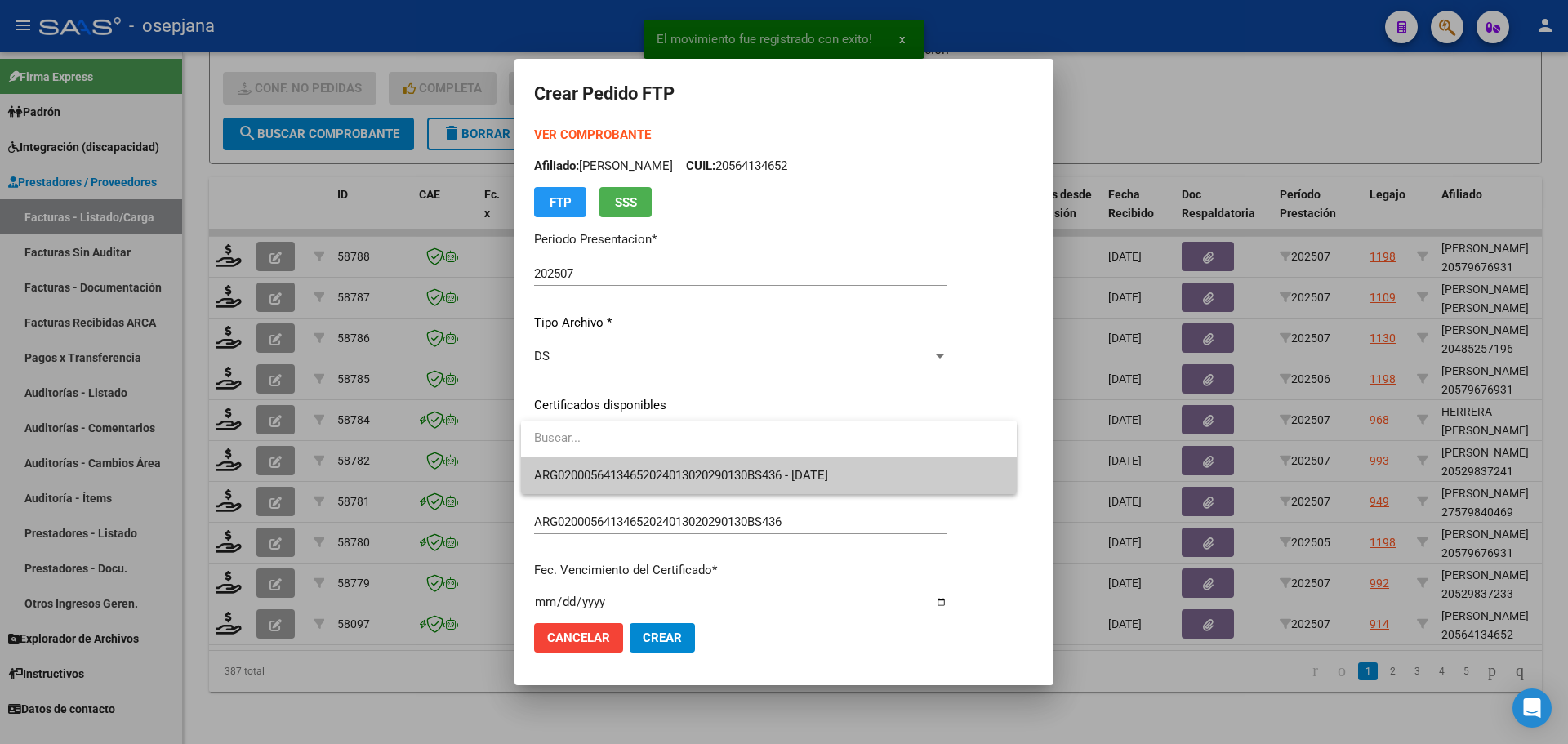
click at [667, 472] on span "ARG02000564134652024013020290130BS436 - 2029-01-30" at bounding box center [681, 475] width 294 height 15
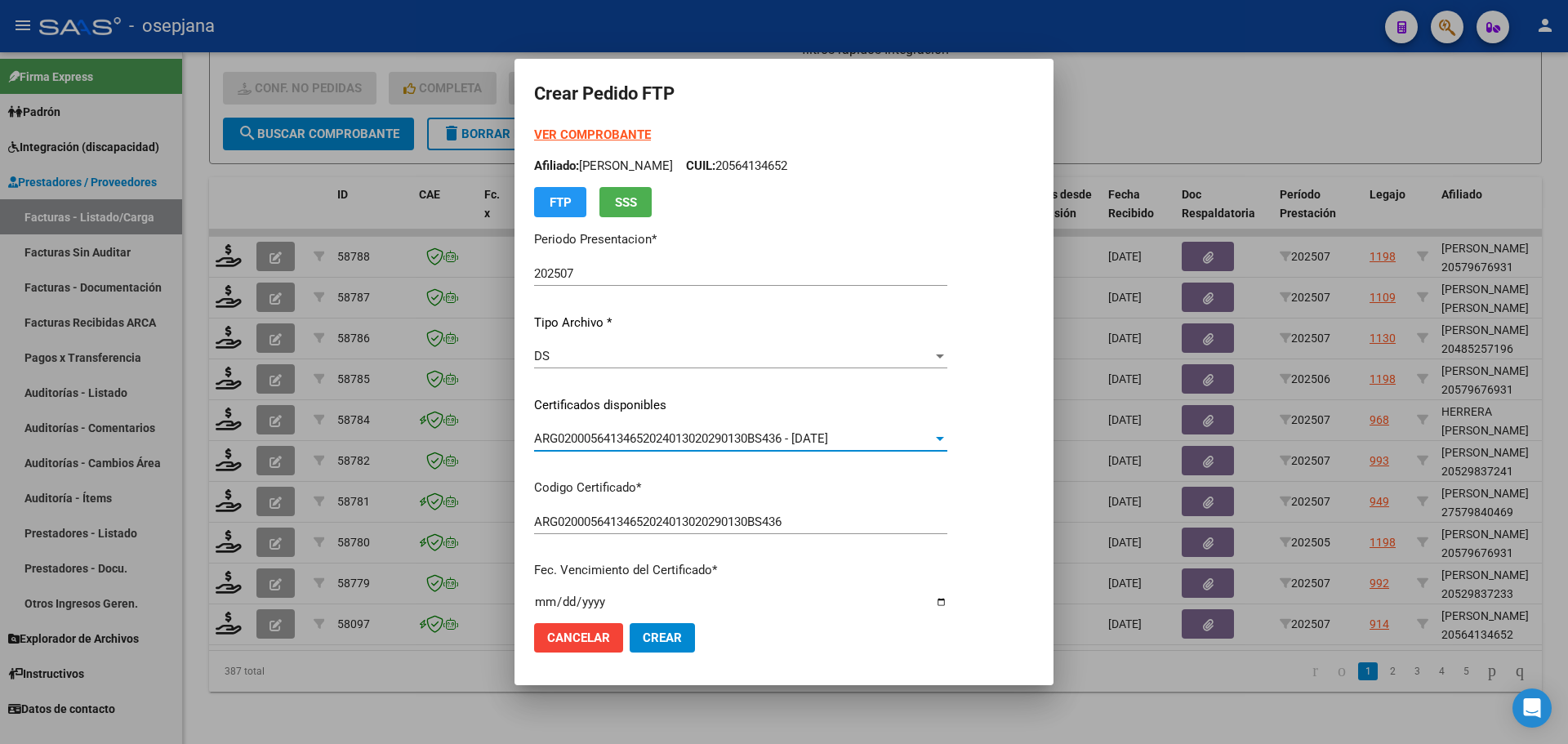
click at [611, 126] on div "VER COMPROBANTE ARCA Padrón Afiliado: LOPEZ DANTE EZEQUIEL CUIL: 20564134652 FT…" at bounding box center [741, 172] width 413 height 91
click at [611, 129] on strong "VER COMPROBANTE" at bounding box center [593, 134] width 117 height 15
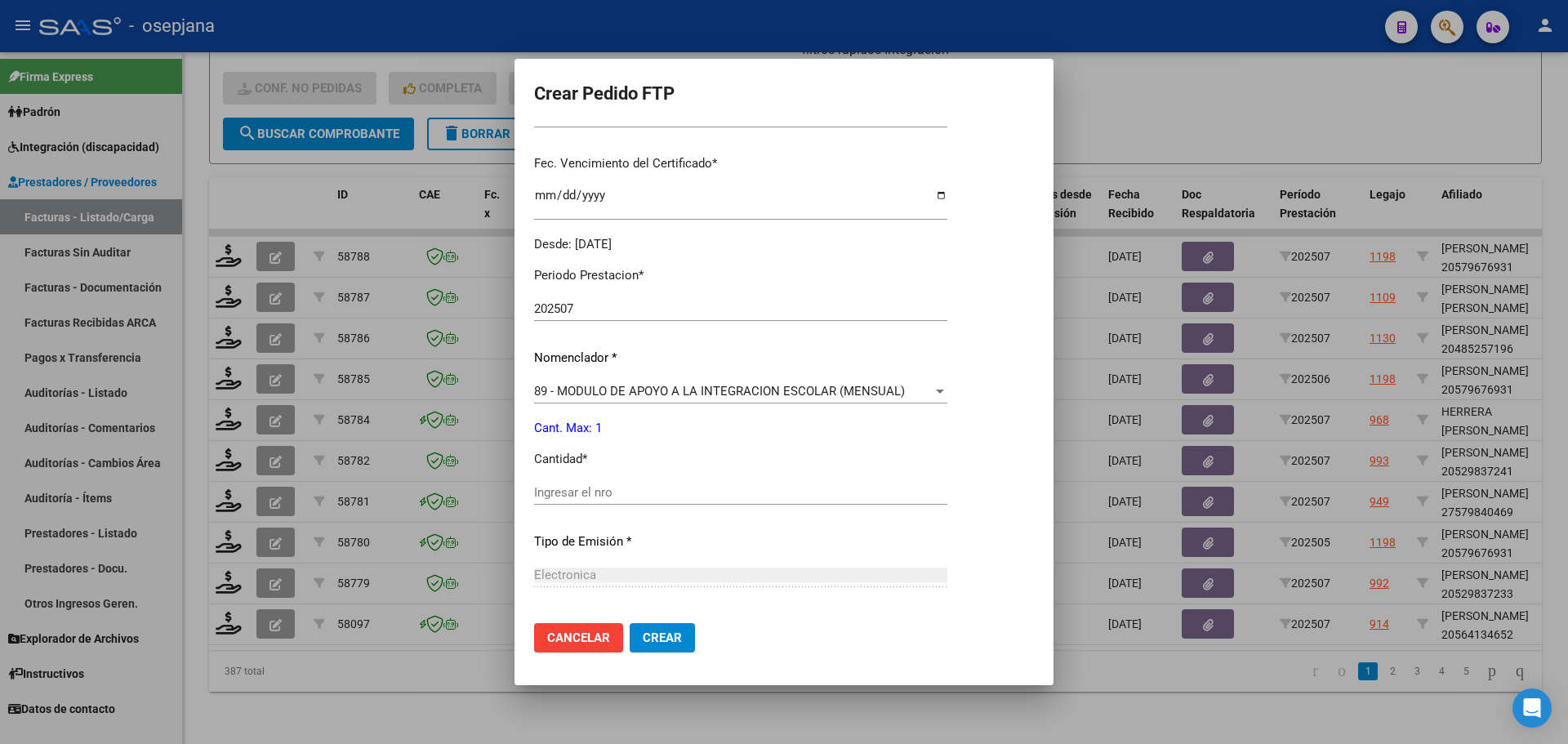
scroll to position [408, 0]
click at [581, 486] on input "Ingresar el nro" at bounding box center [741, 491] width 413 height 15
type input "1"
click at [678, 637] on span "Crear" at bounding box center [661, 638] width 39 height 15
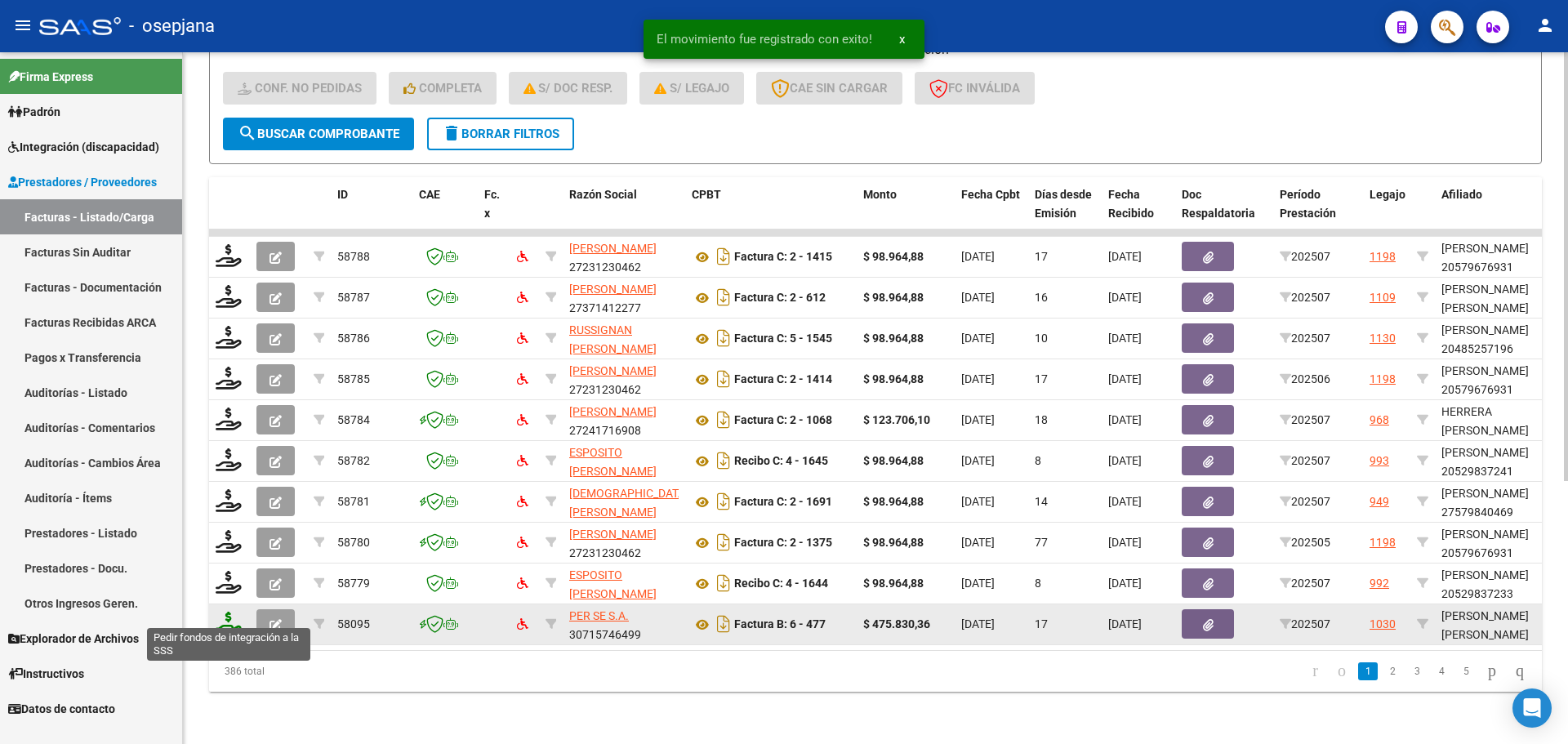
click at [237, 612] on icon at bounding box center [228, 623] width 26 height 23
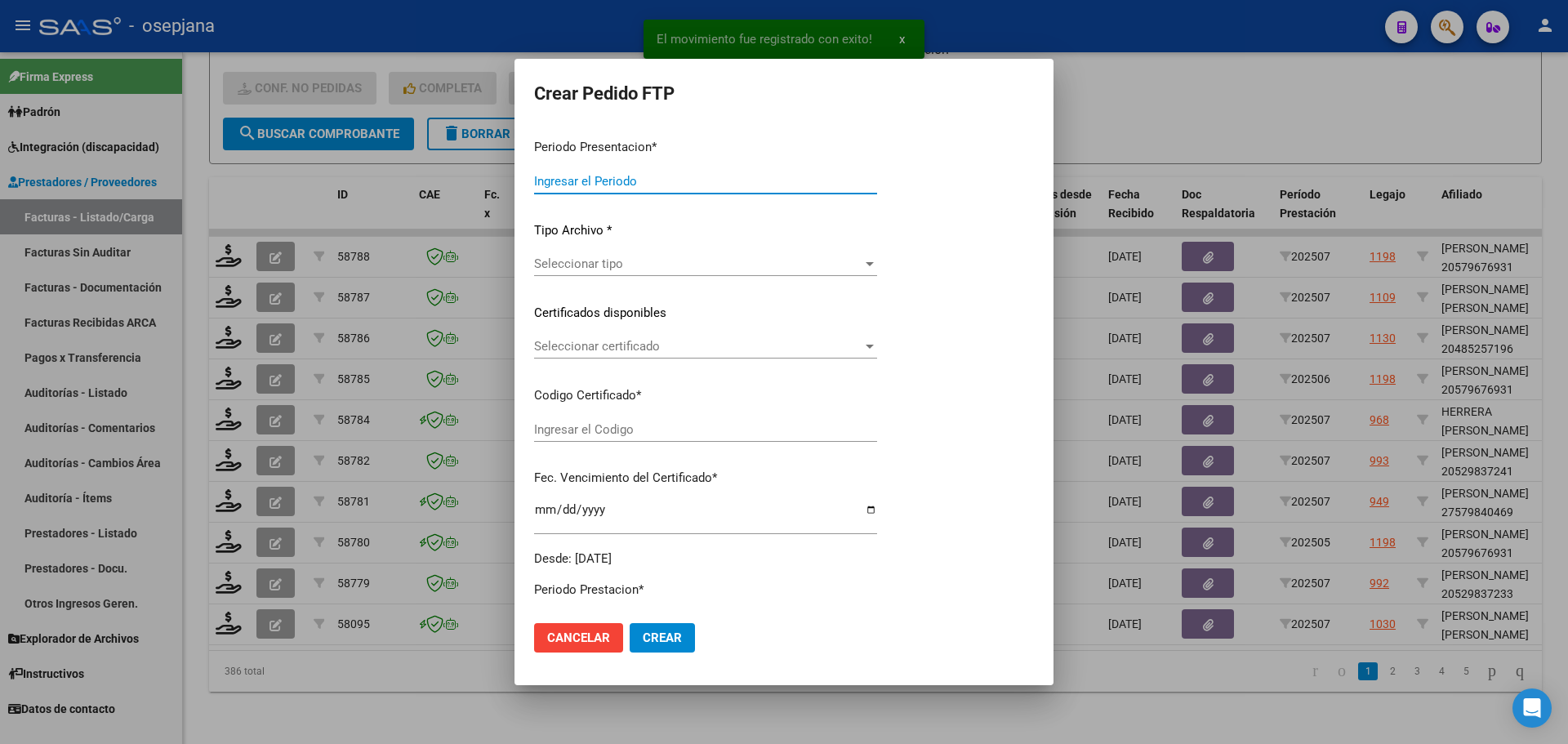
type input "202507"
type input "$ 475.830,36"
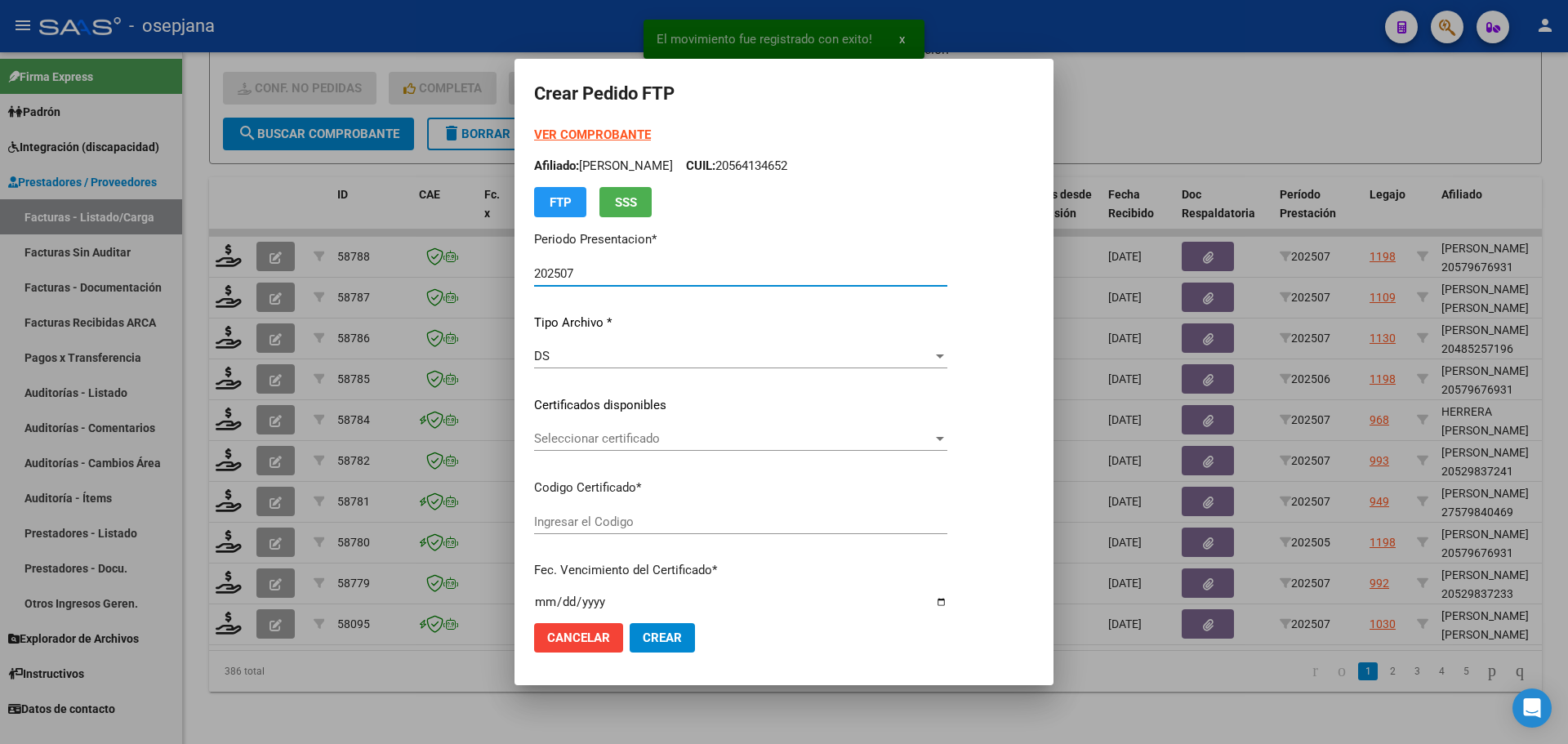
type input "ARG020005725864120230815-20280815AND109"
type input "2028-08-15"
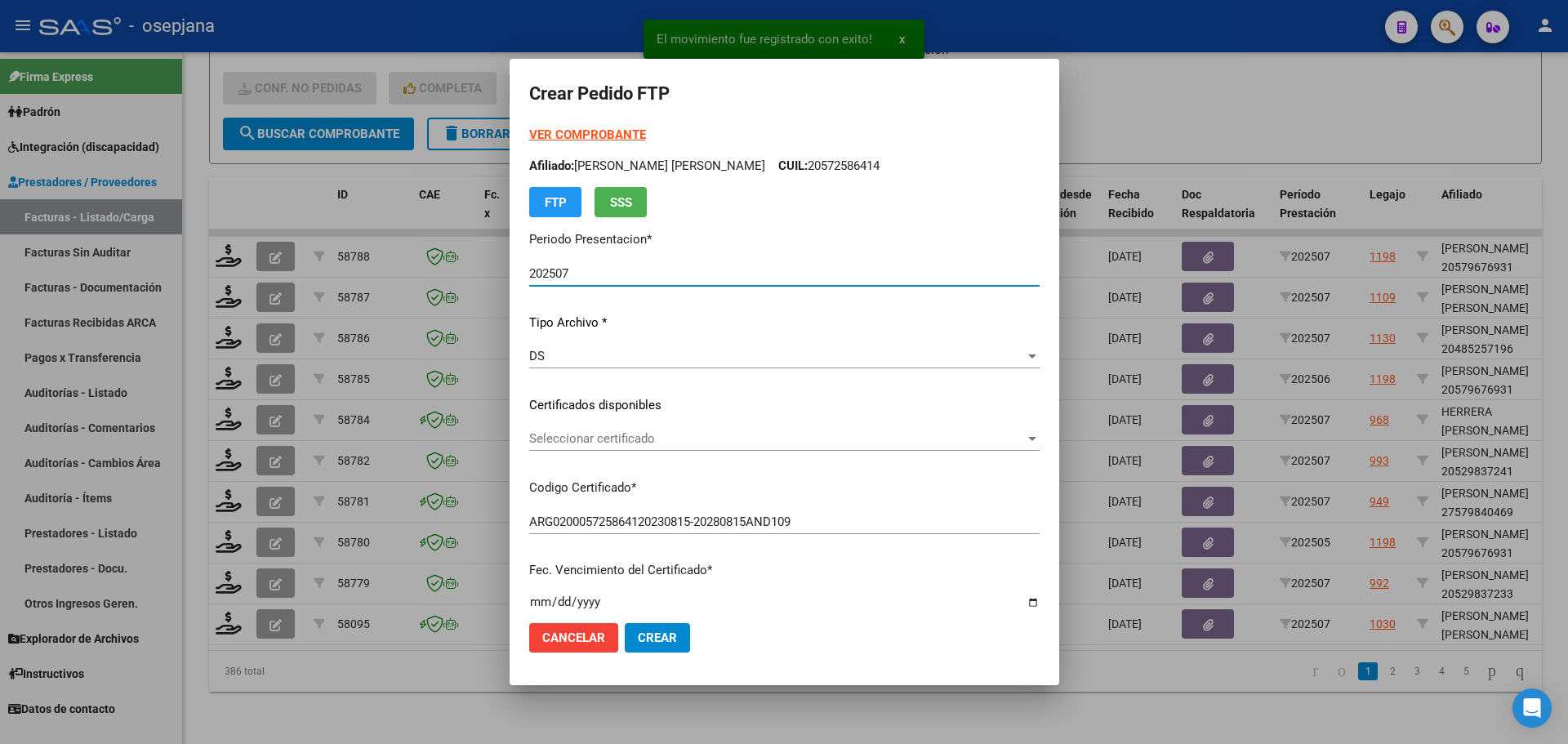
click at [612, 435] on span "Seleccionar certificado" at bounding box center [777, 438] width 496 height 15
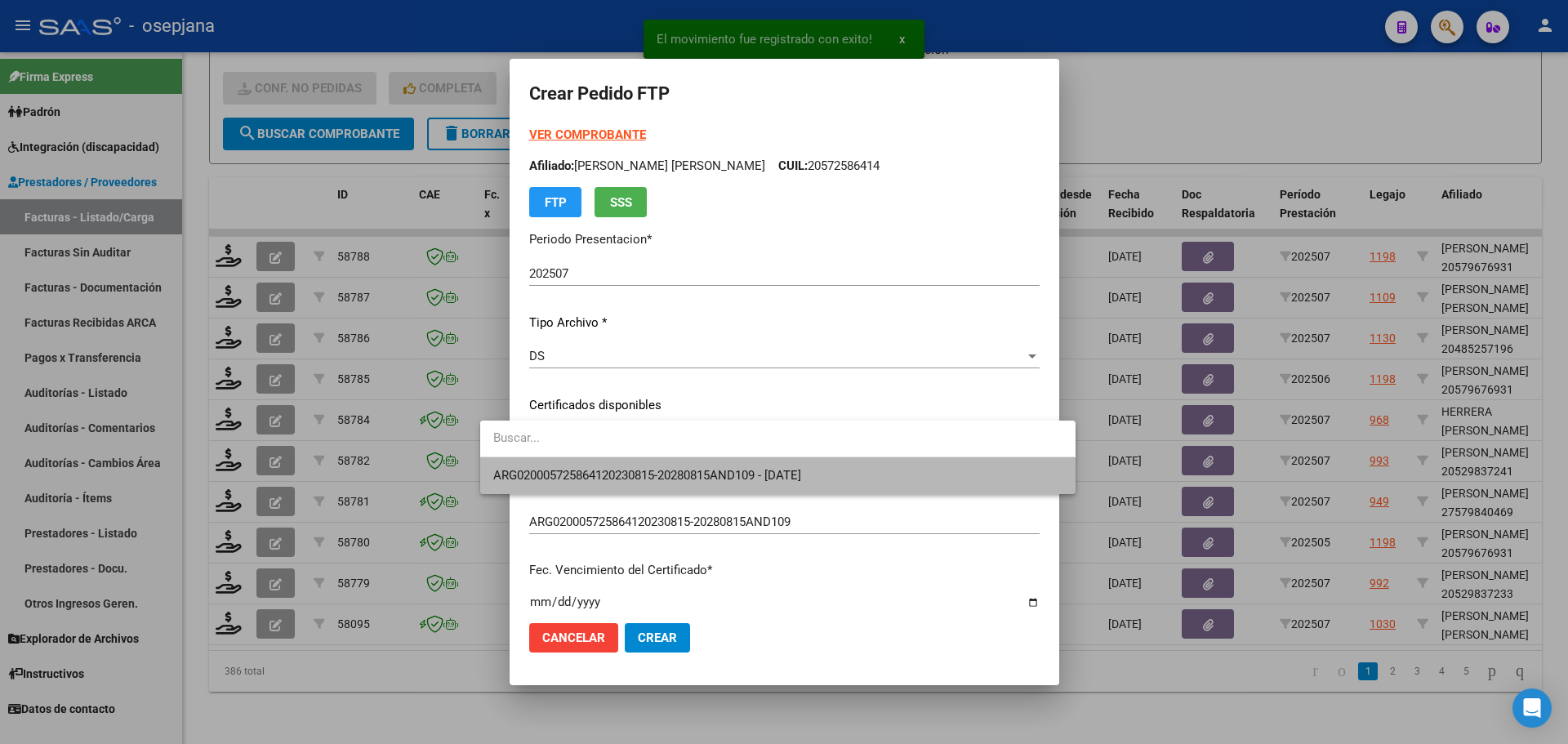
click at [613, 462] on span "ARG020005725864120230815-20280815AND109 - 2028-08-15" at bounding box center [778, 476] width 568 height 37
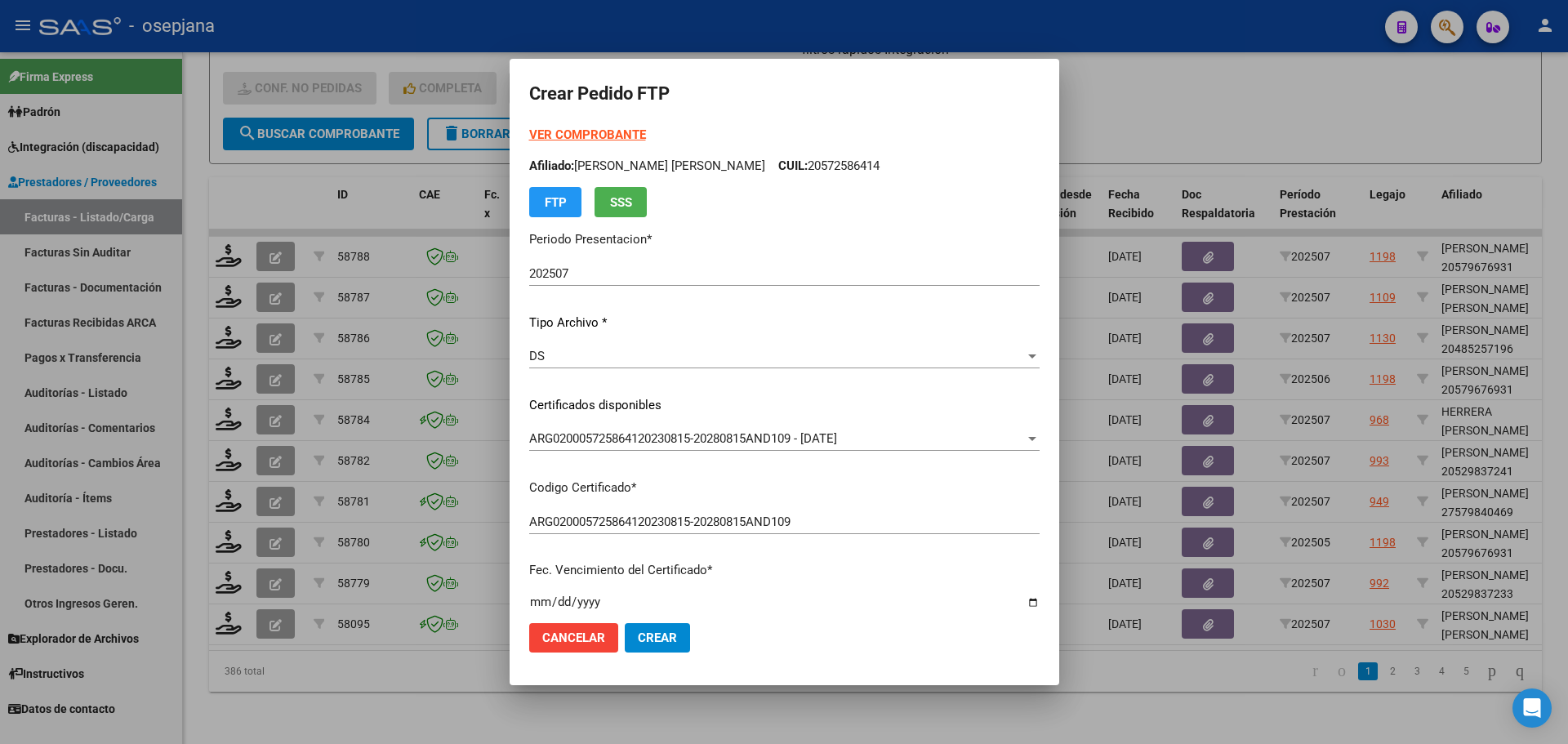
click at [585, 133] on strong "VER COMPROBANTE" at bounding box center [588, 134] width 117 height 15
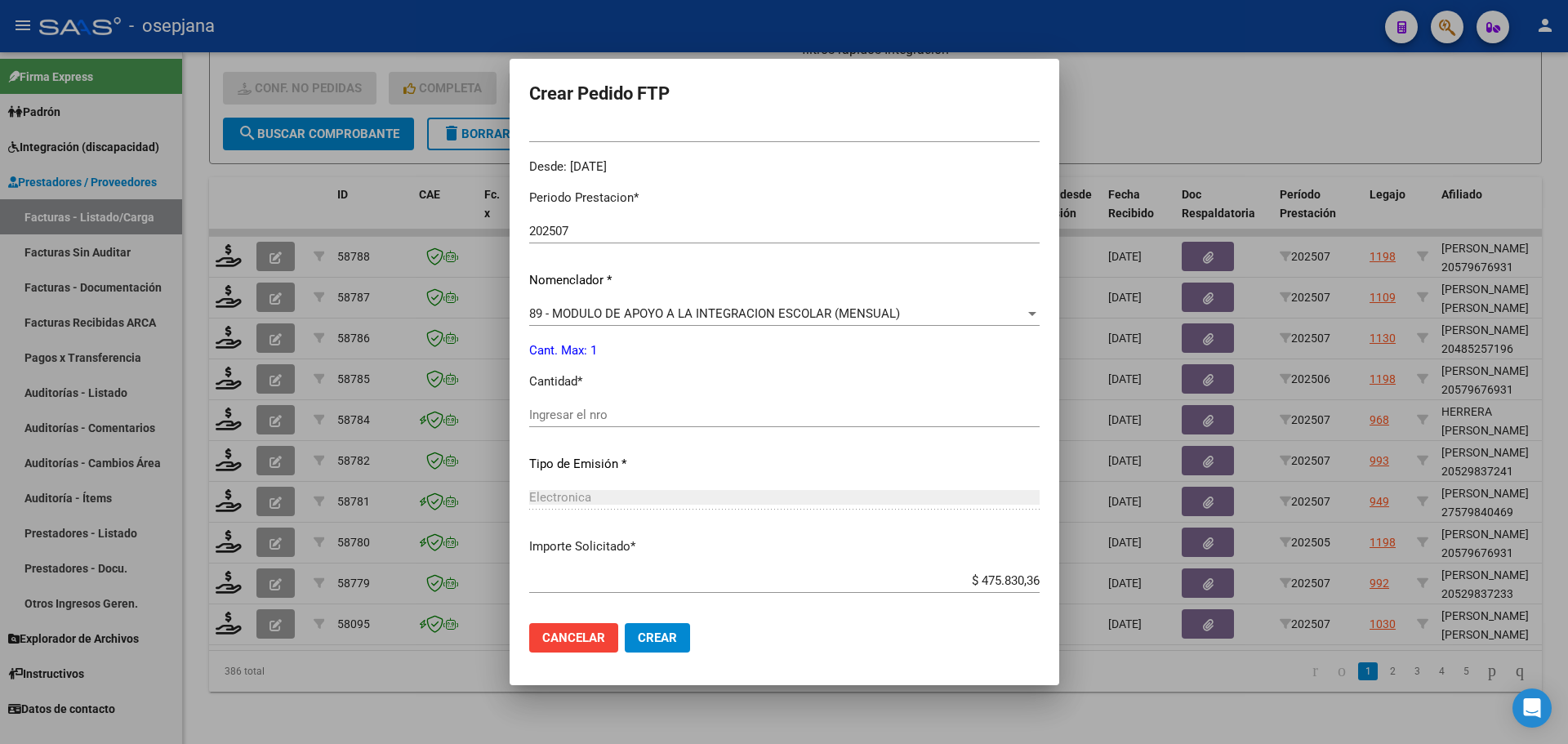
scroll to position [490, 0]
click at [529, 412] on input "Ingresar el nro" at bounding box center [784, 409] width 510 height 15
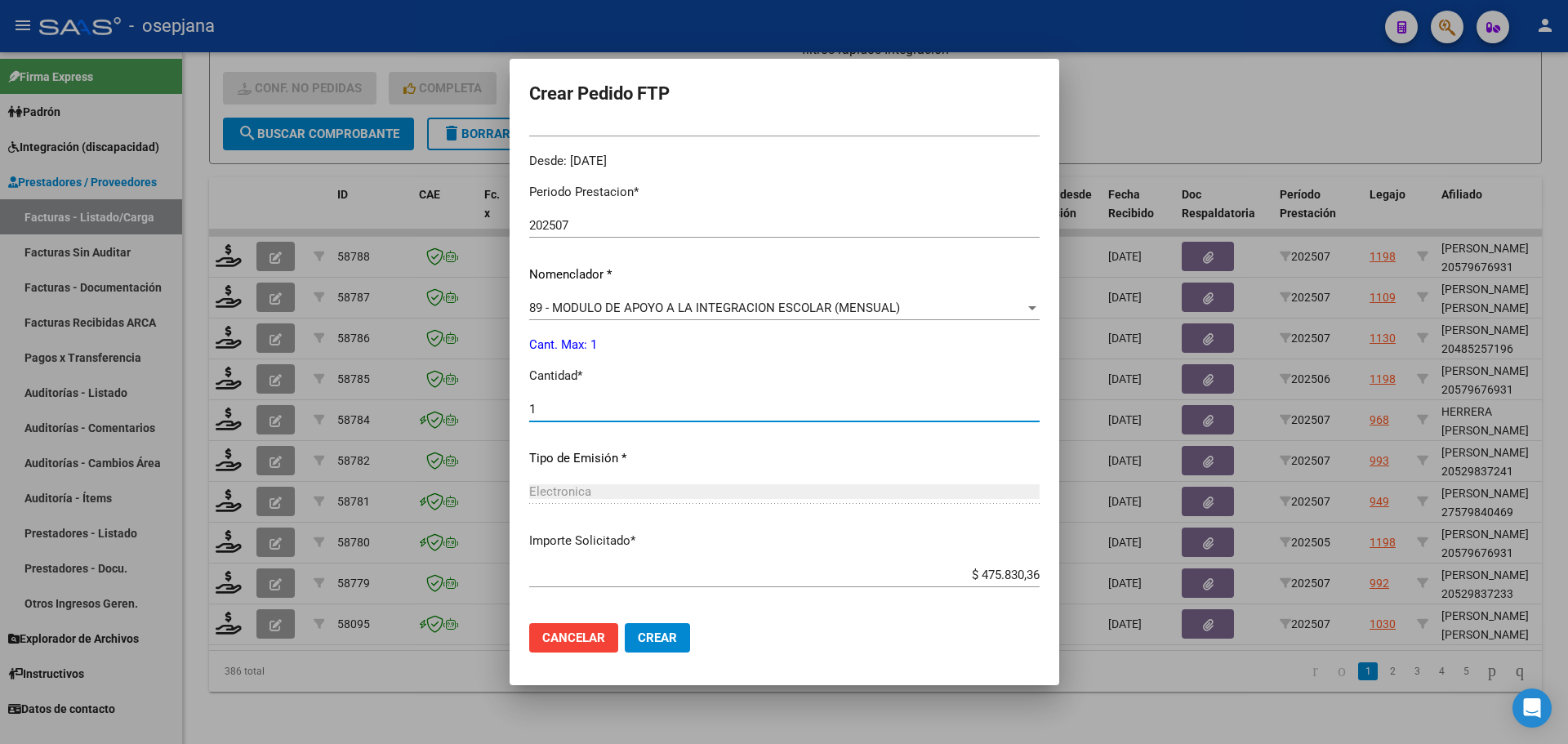
type input "1"
click at [638, 635] on span "Crear" at bounding box center [656, 638] width 39 height 15
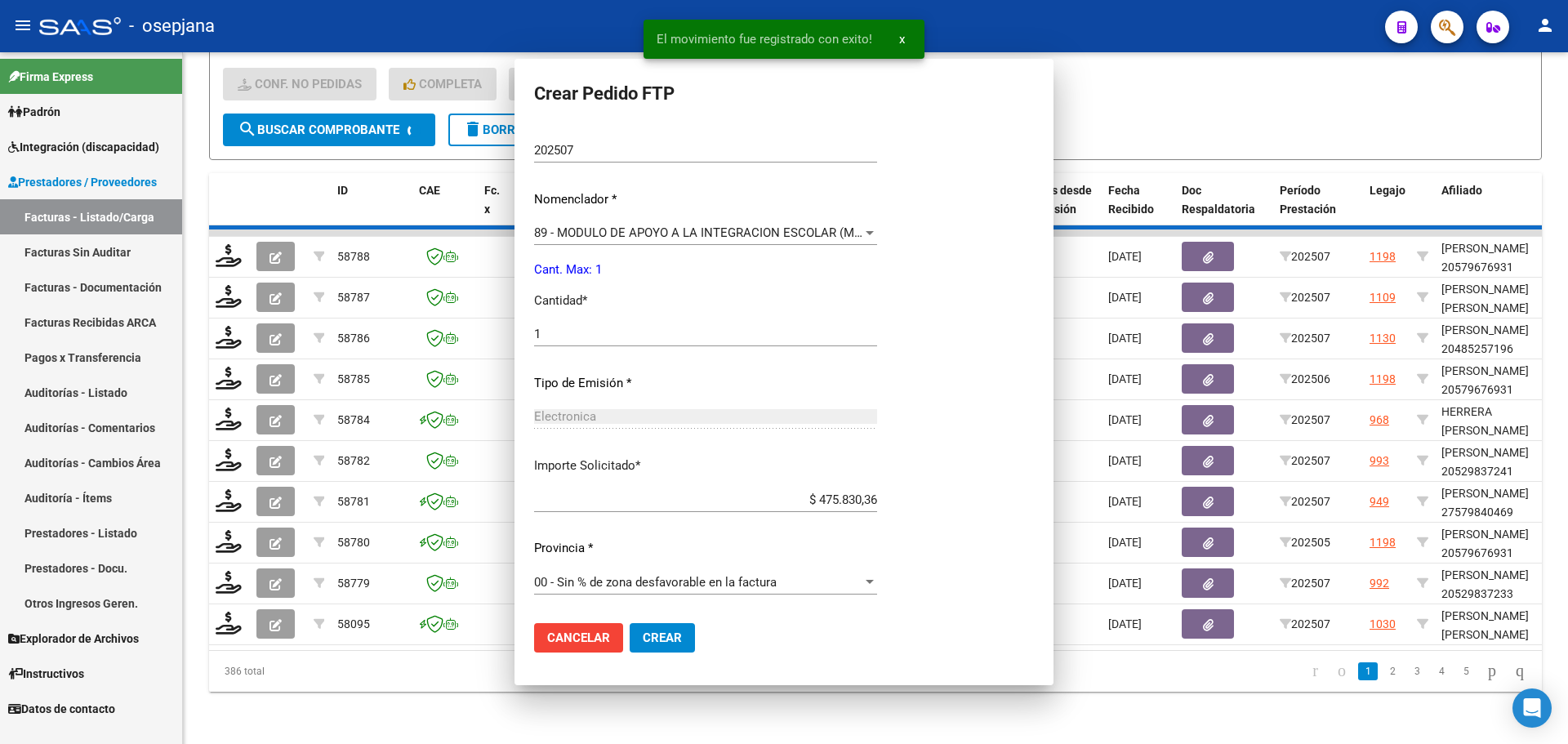
scroll to position [0, 0]
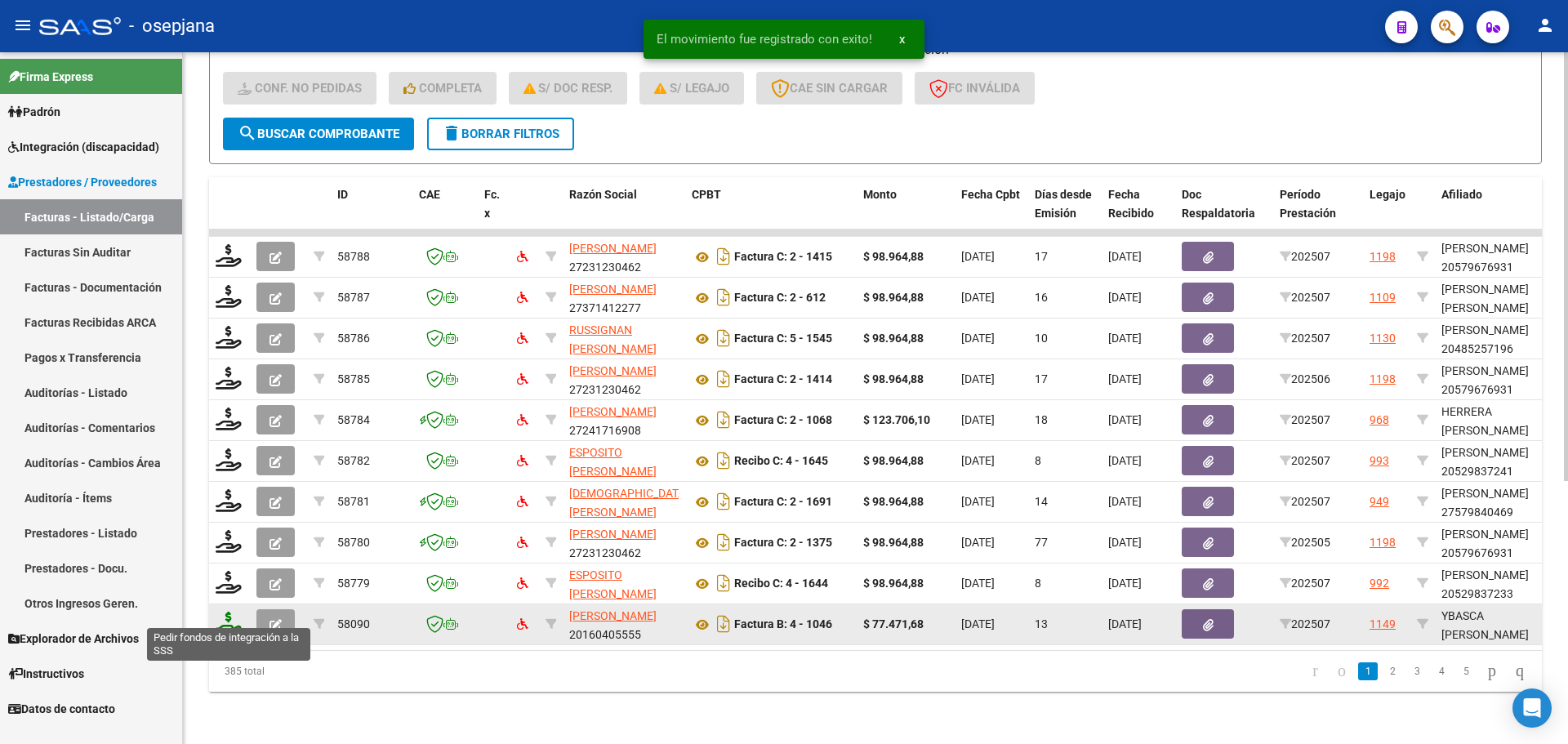
click at [236, 619] on icon at bounding box center [228, 623] width 26 height 23
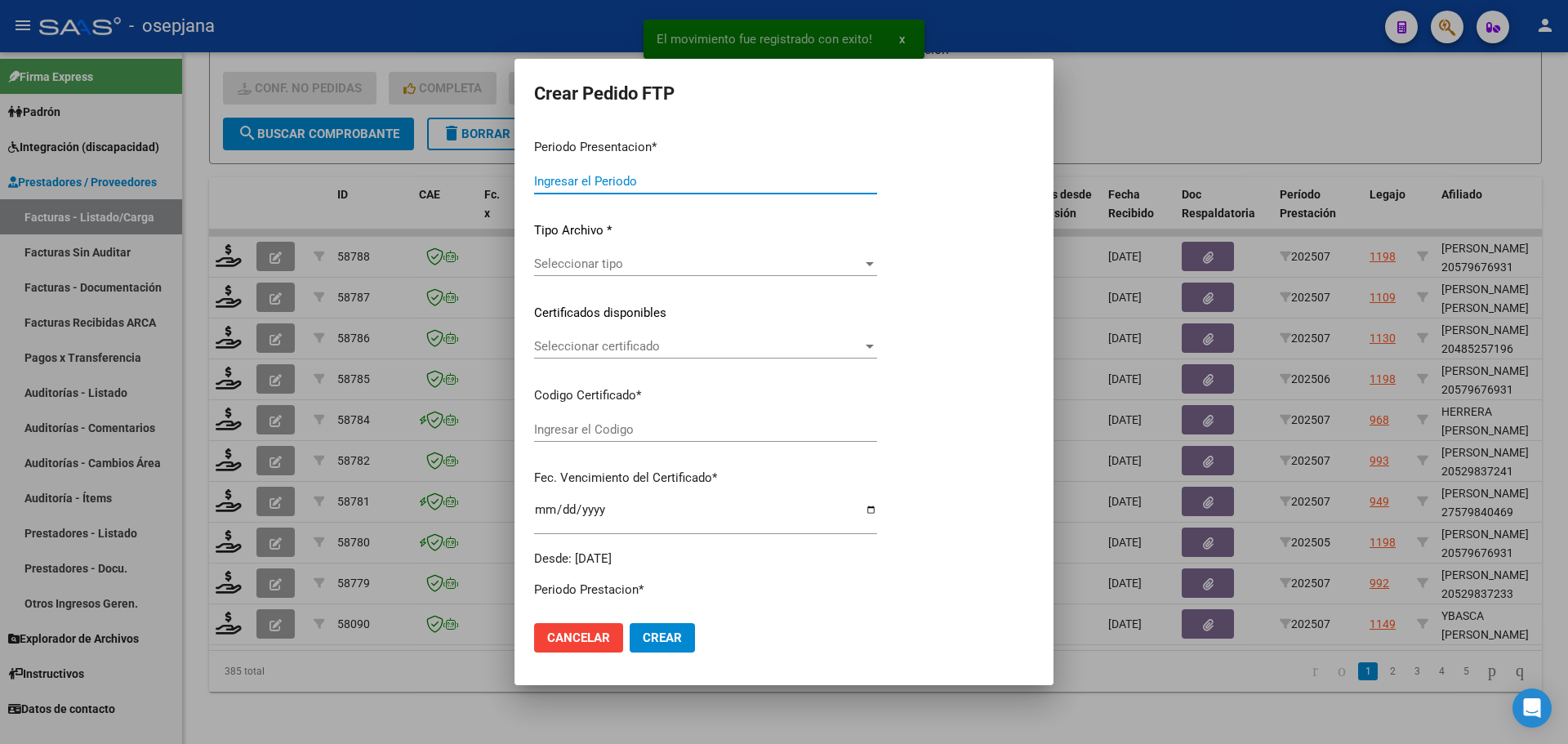
type input "202507"
type input "$ 77.471,68"
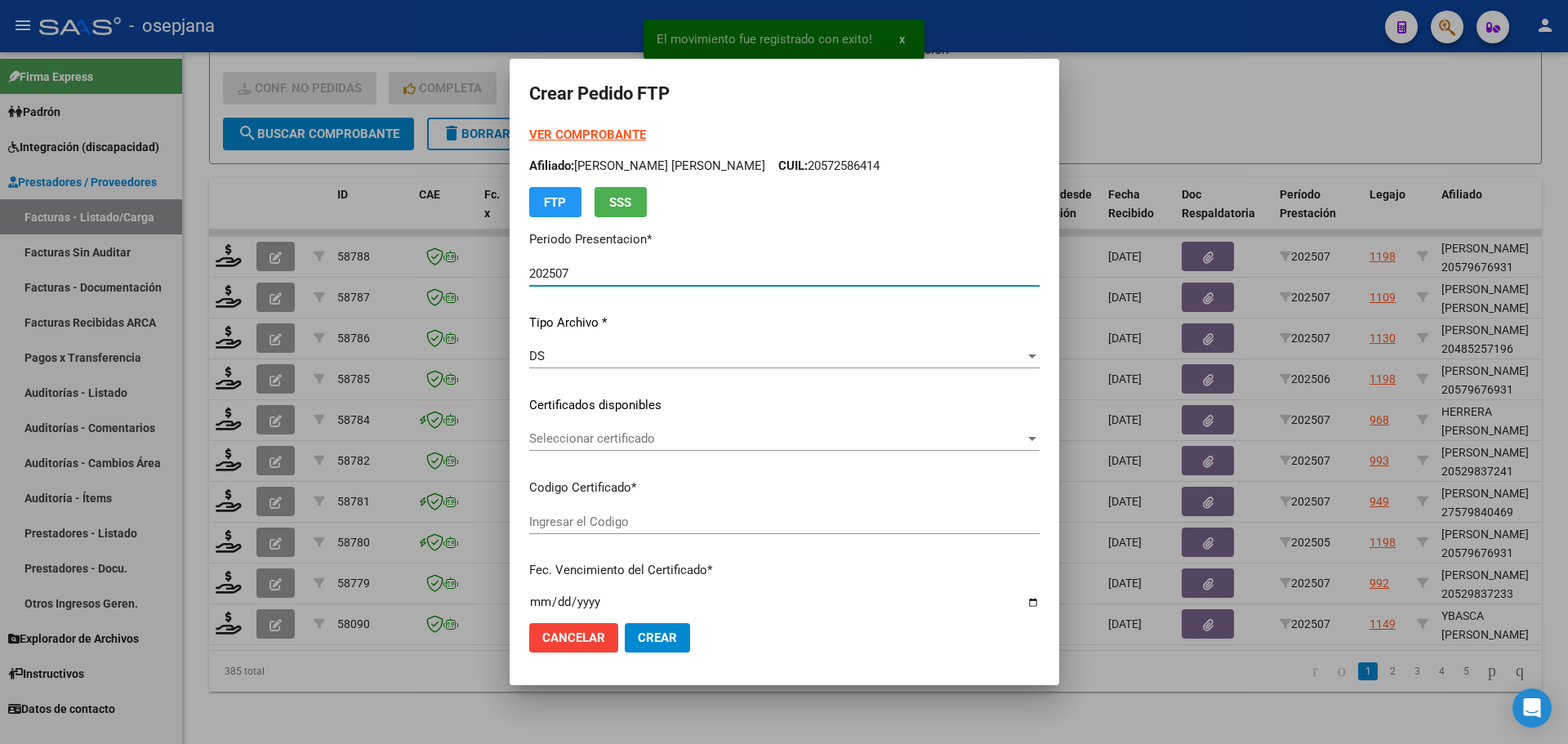
type input "ARG01000538370072022050320270503BSAS313"
type input "2027-05-03"
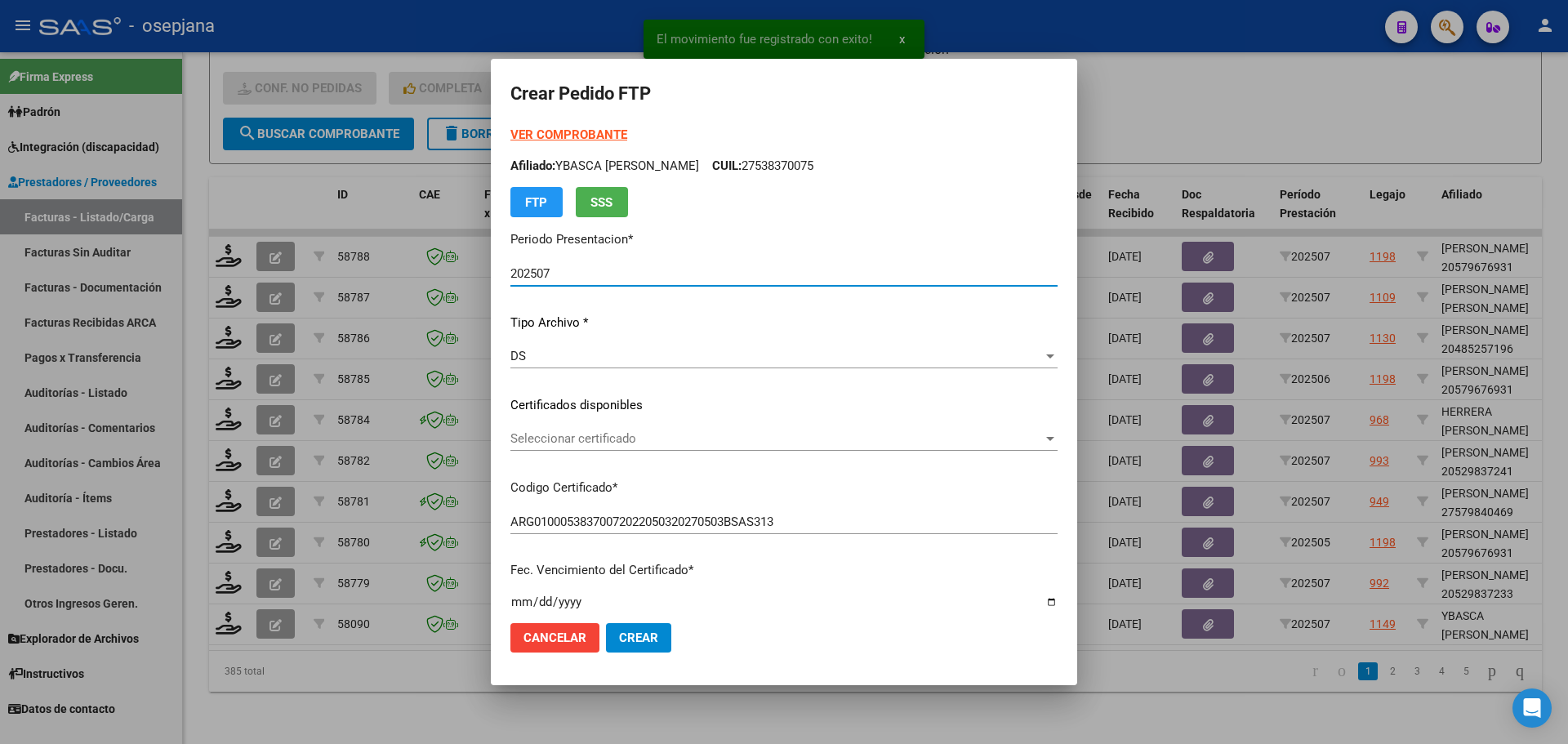
click at [632, 430] on div "Seleccionar certificado Seleccionar certificado" at bounding box center [784, 438] width 547 height 25
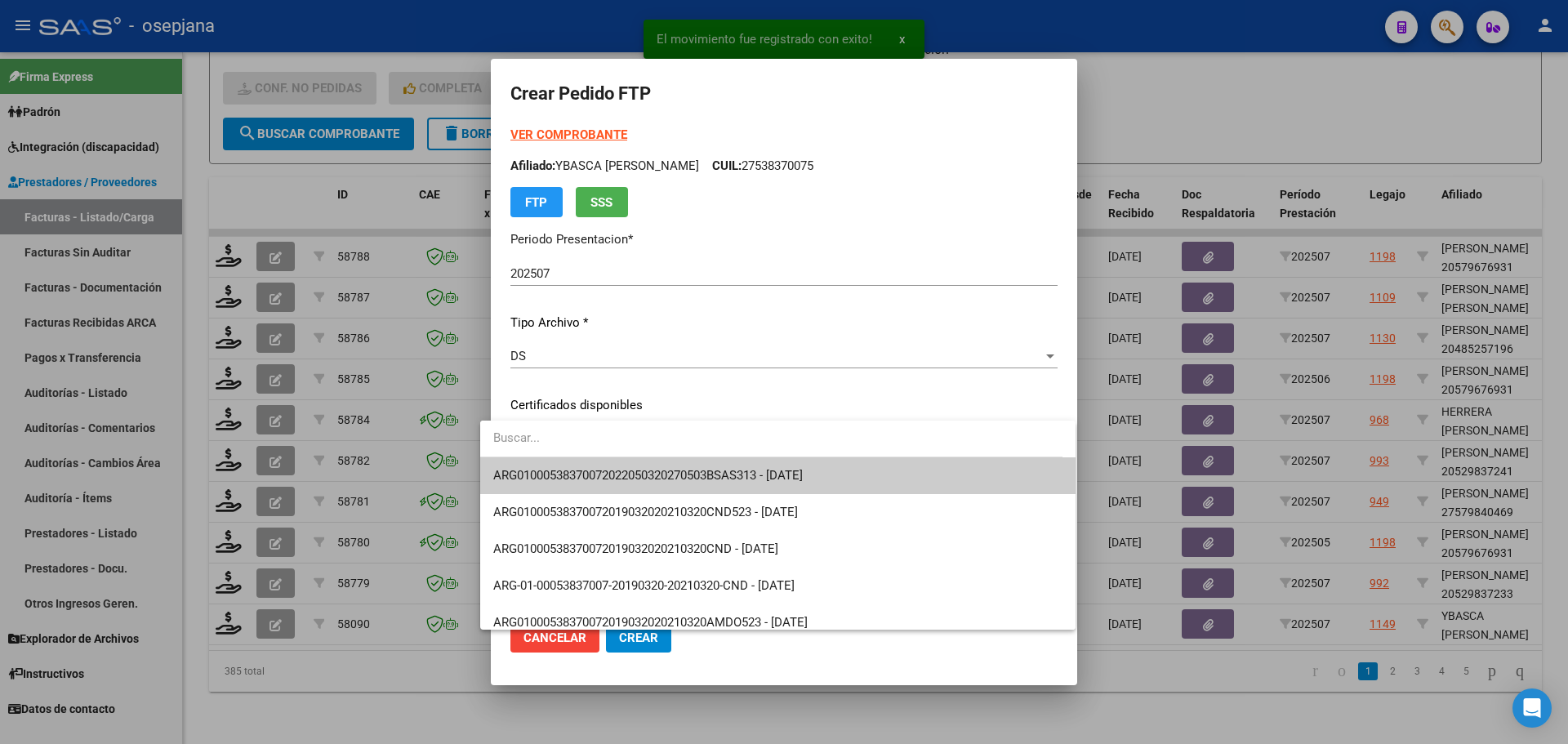
click at [633, 466] on span "ARG01000538370072022050320270503BSAS313 - 2027-05-03" at bounding box center [778, 476] width 568 height 37
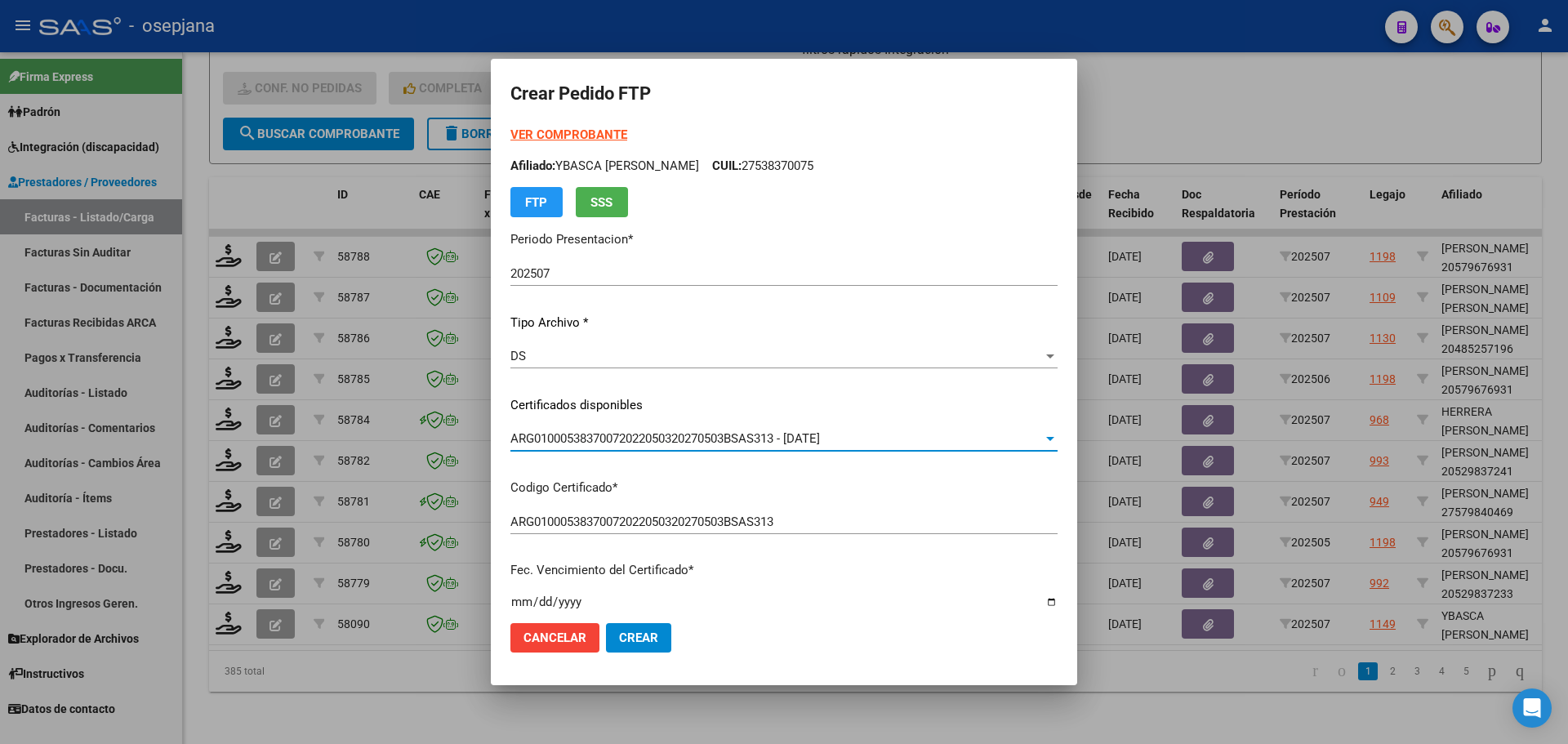
click at [581, 136] on strong "VER COMPROBANTE" at bounding box center [569, 134] width 117 height 15
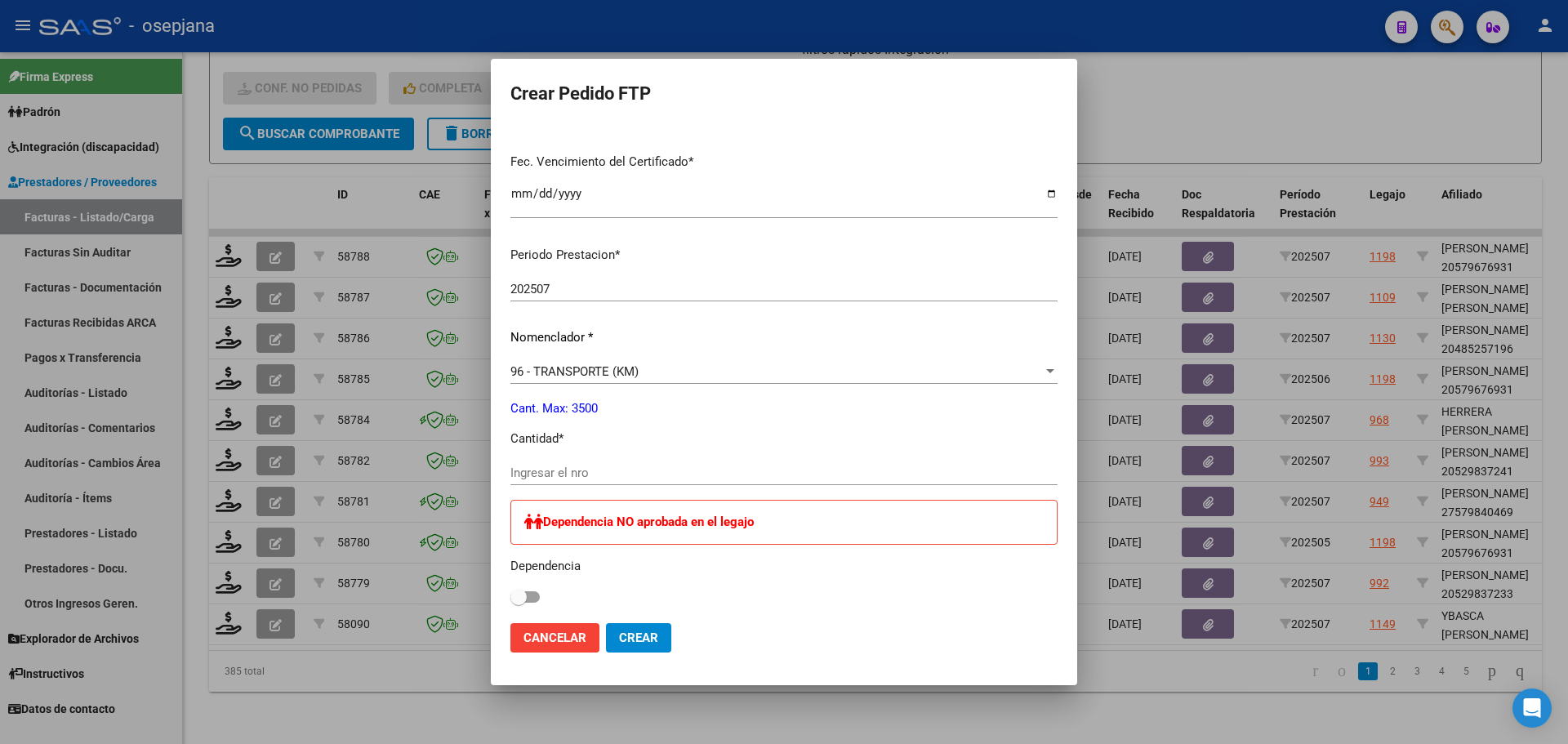
scroll to position [81, 0]
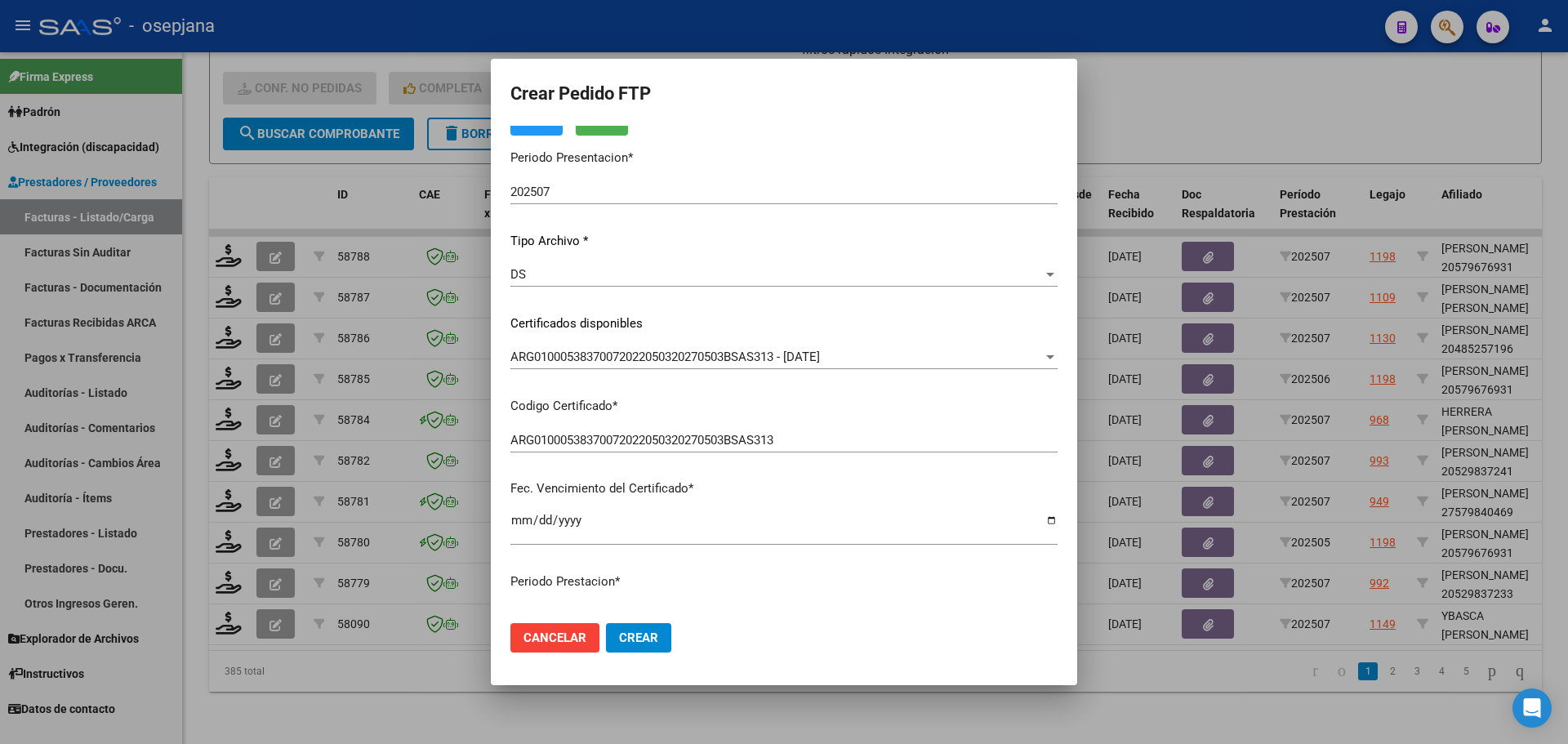
click at [1271, 107] on div at bounding box center [784, 372] width 1568 height 744
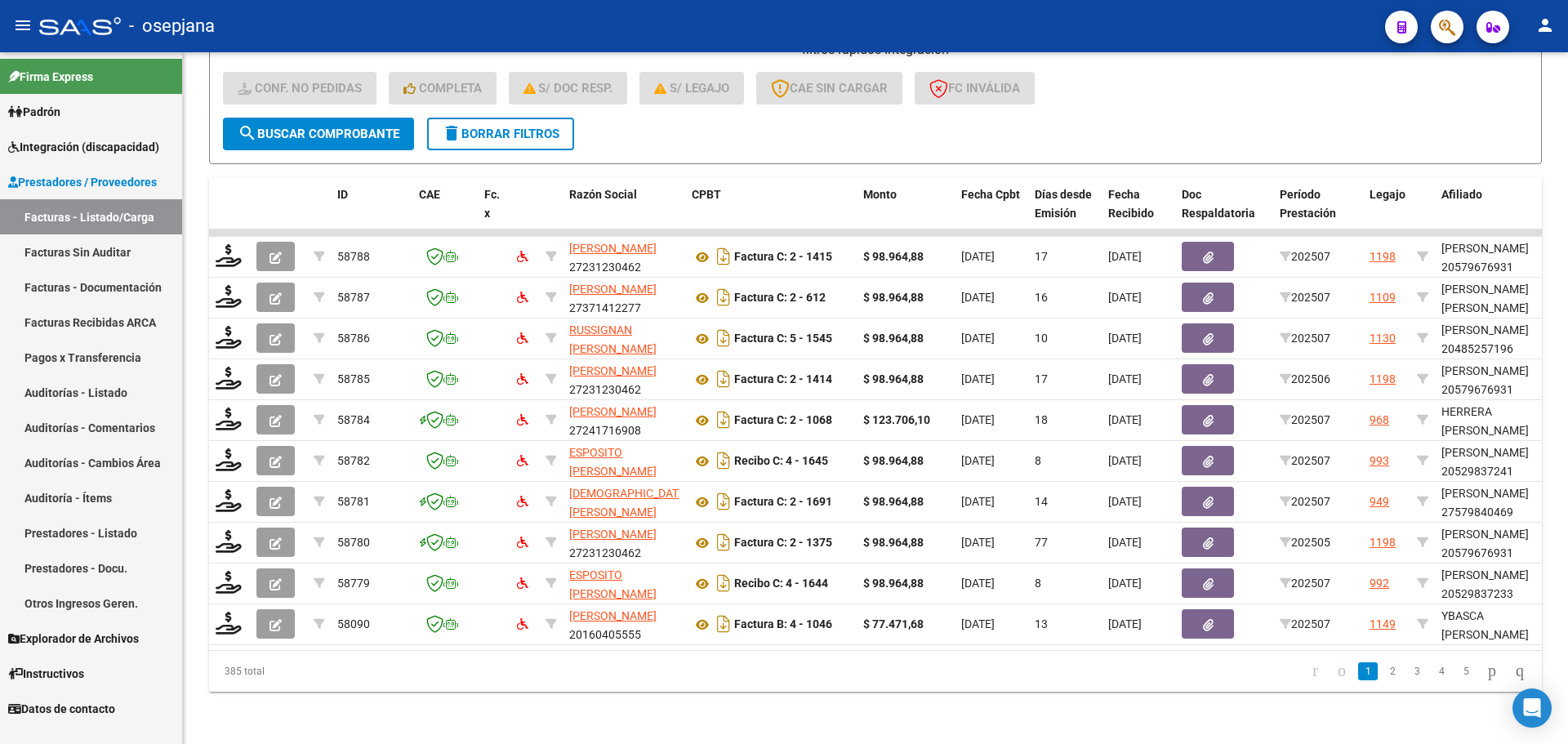
click at [71, 148] on span "Integración (discapacidad)" at bounding box center [83, 147] width 151 height 18
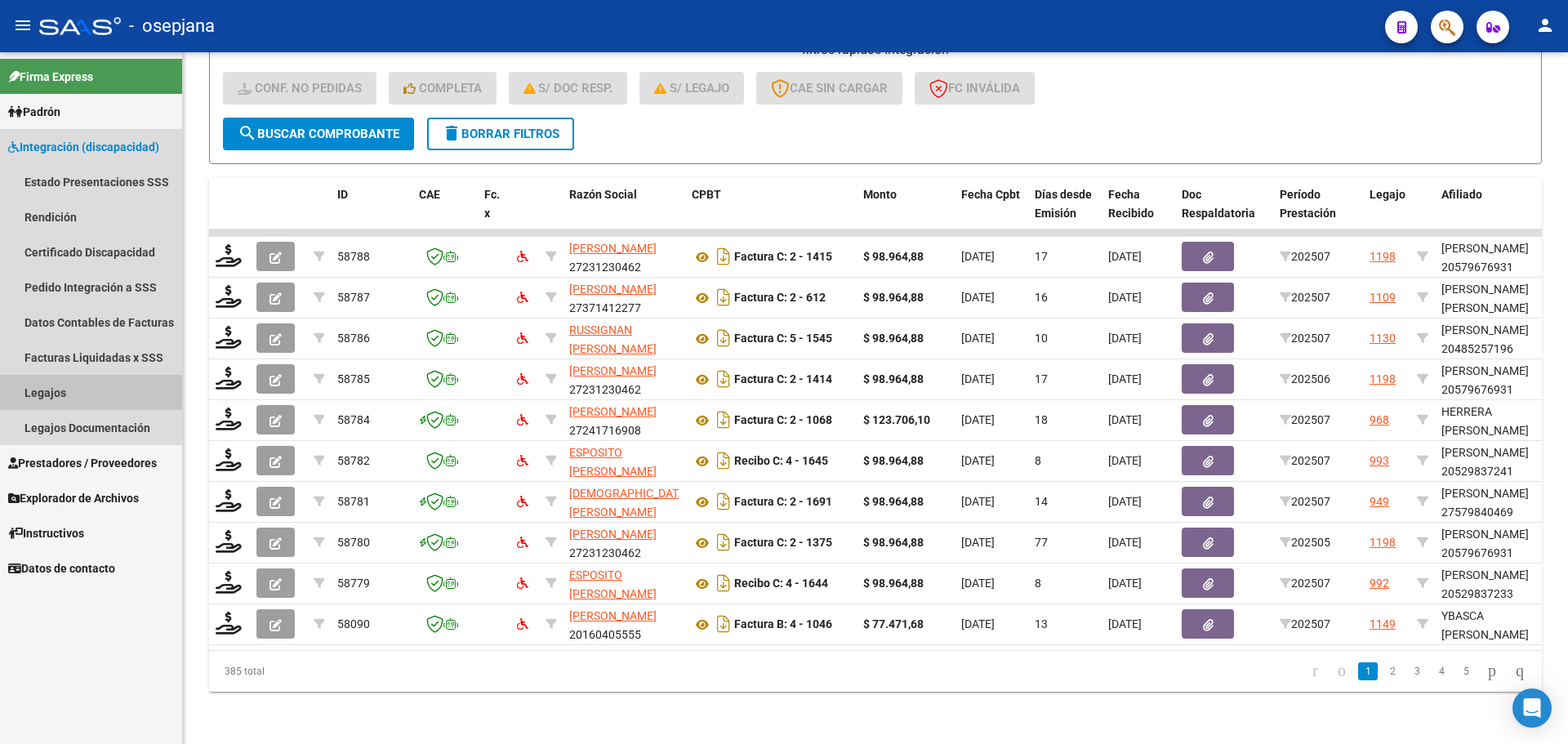
click at [49, 387] on link "Legajos" at bounding box center [90, 391] width 182 height 35
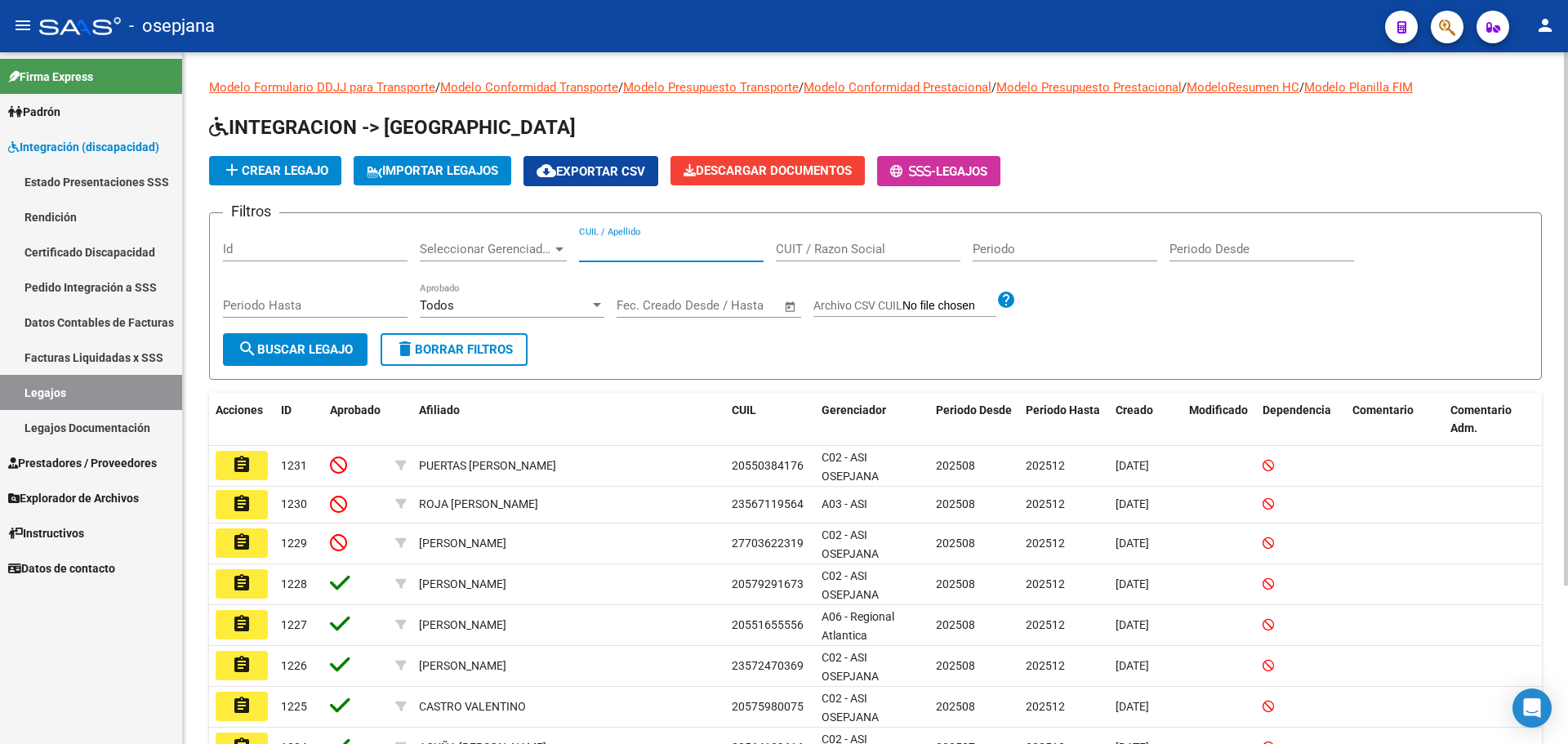
click at [688, 243] on input "CUIL / Apellido" at bounding box center [671, 248] width 185 height 15
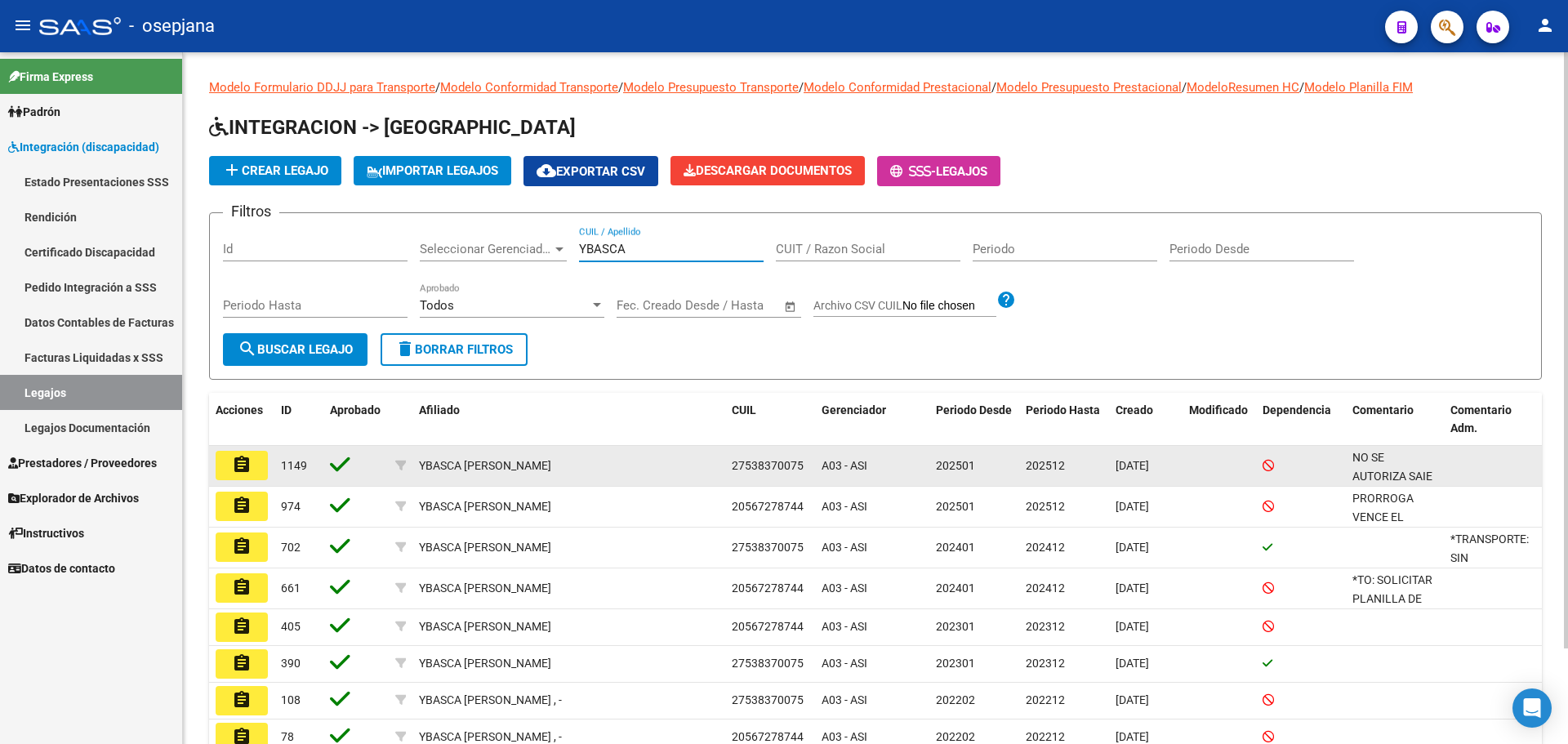
type input "YBASCA"
click at [260, 453] on button "assignment" at bounding box center [241, 466] width 53 height 30
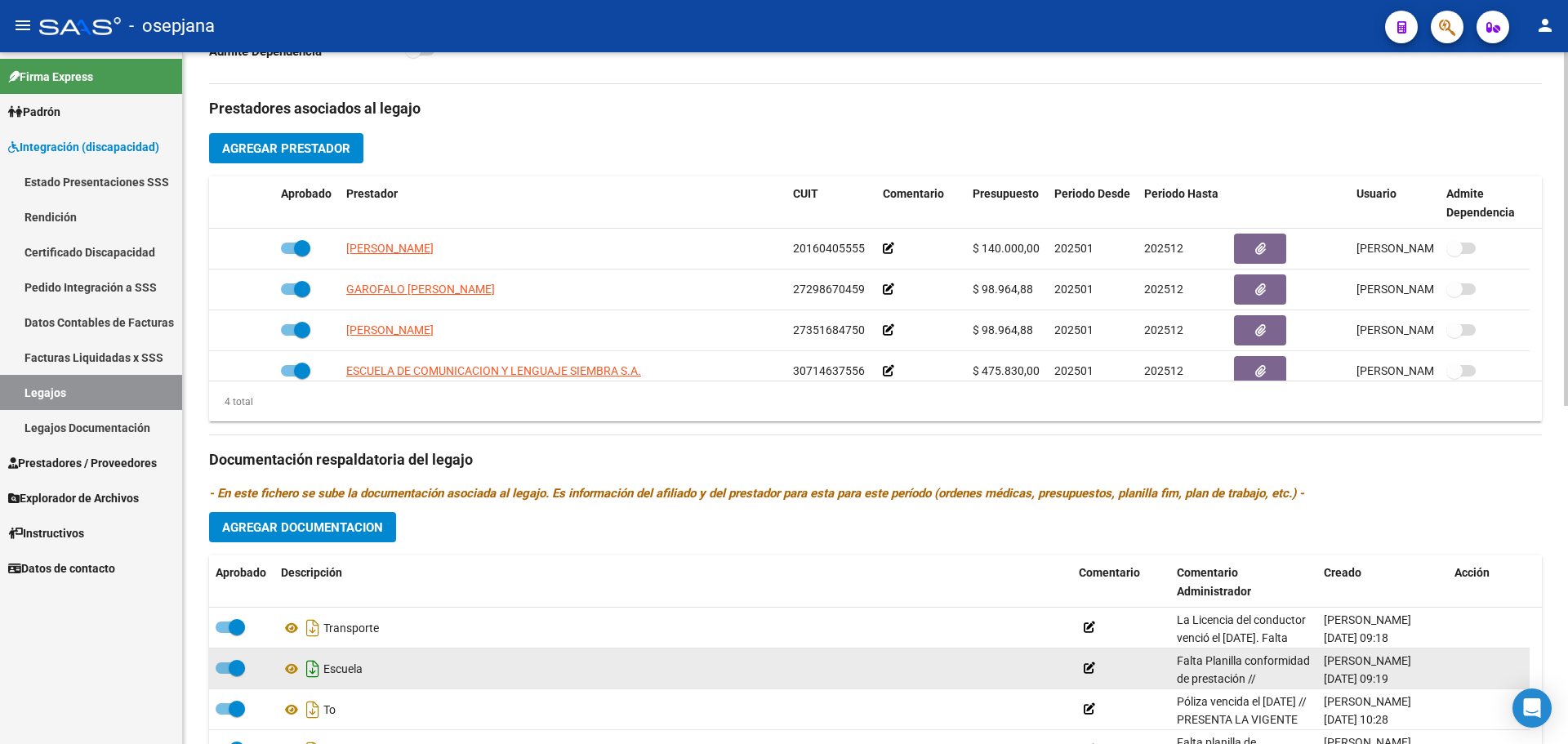
scroll to position [660, 0]
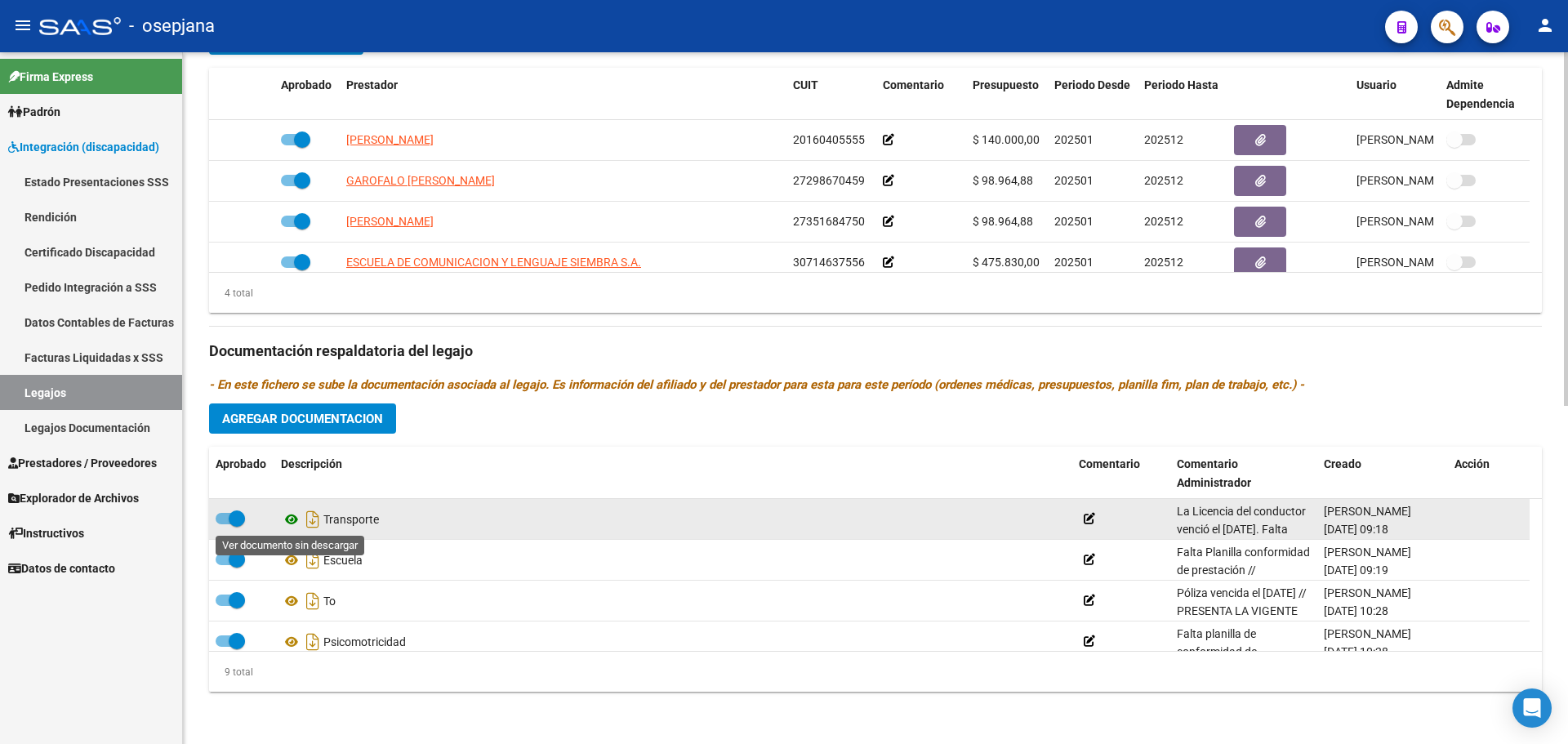
click at [292, 521] on icon at bounding box center [291, 520] width 21 height 20
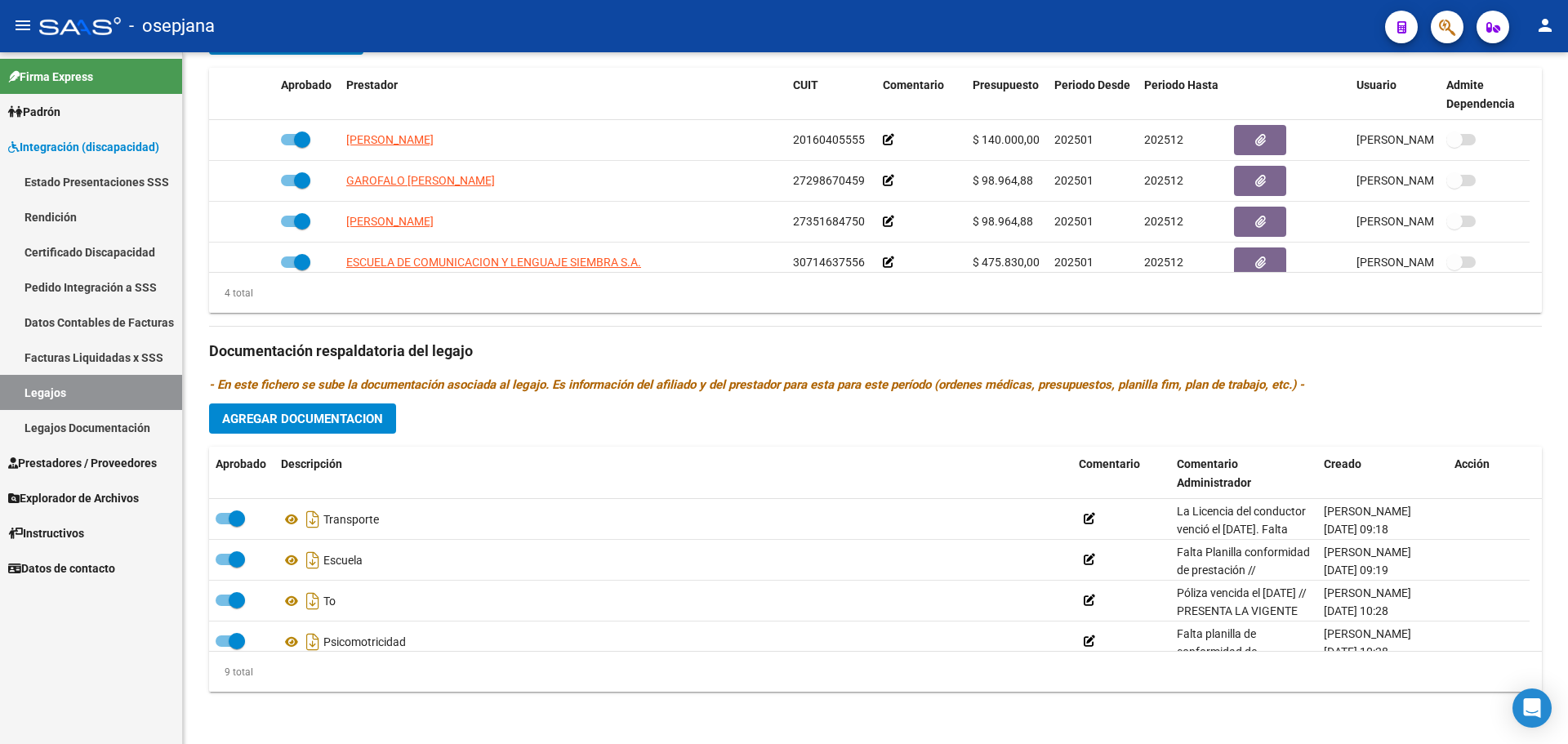
click at [36, 458] on span "Prestadores / Proveedores" at bounding box center [82, 463] width 149 height 18
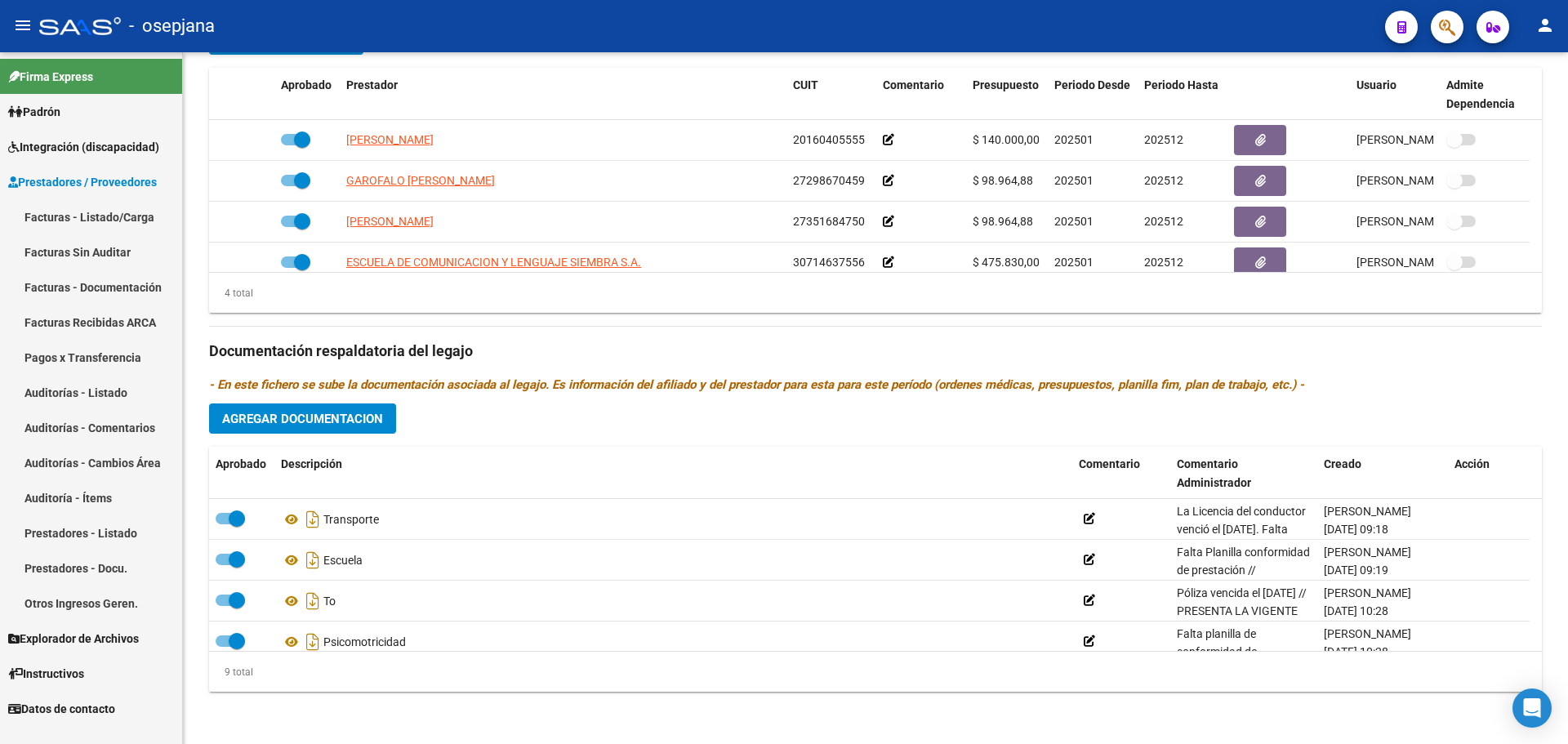
click at [74, 214] on link "Facturas - Listado/Carga" at bounding box center [90, 217] width 182 height 35
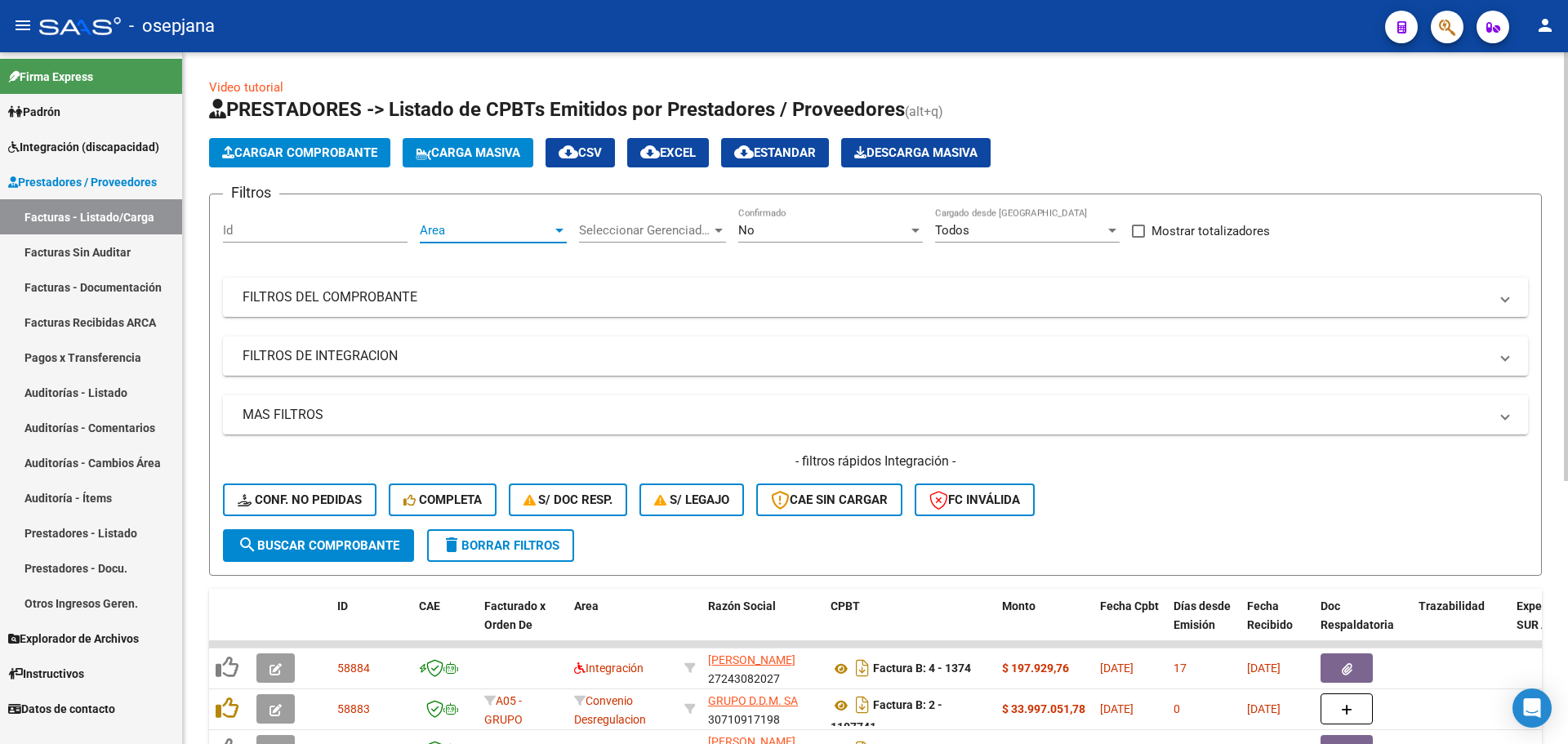
click at [499, 232] on span "Area" at bounding box center [486, 230] width 132 height 15
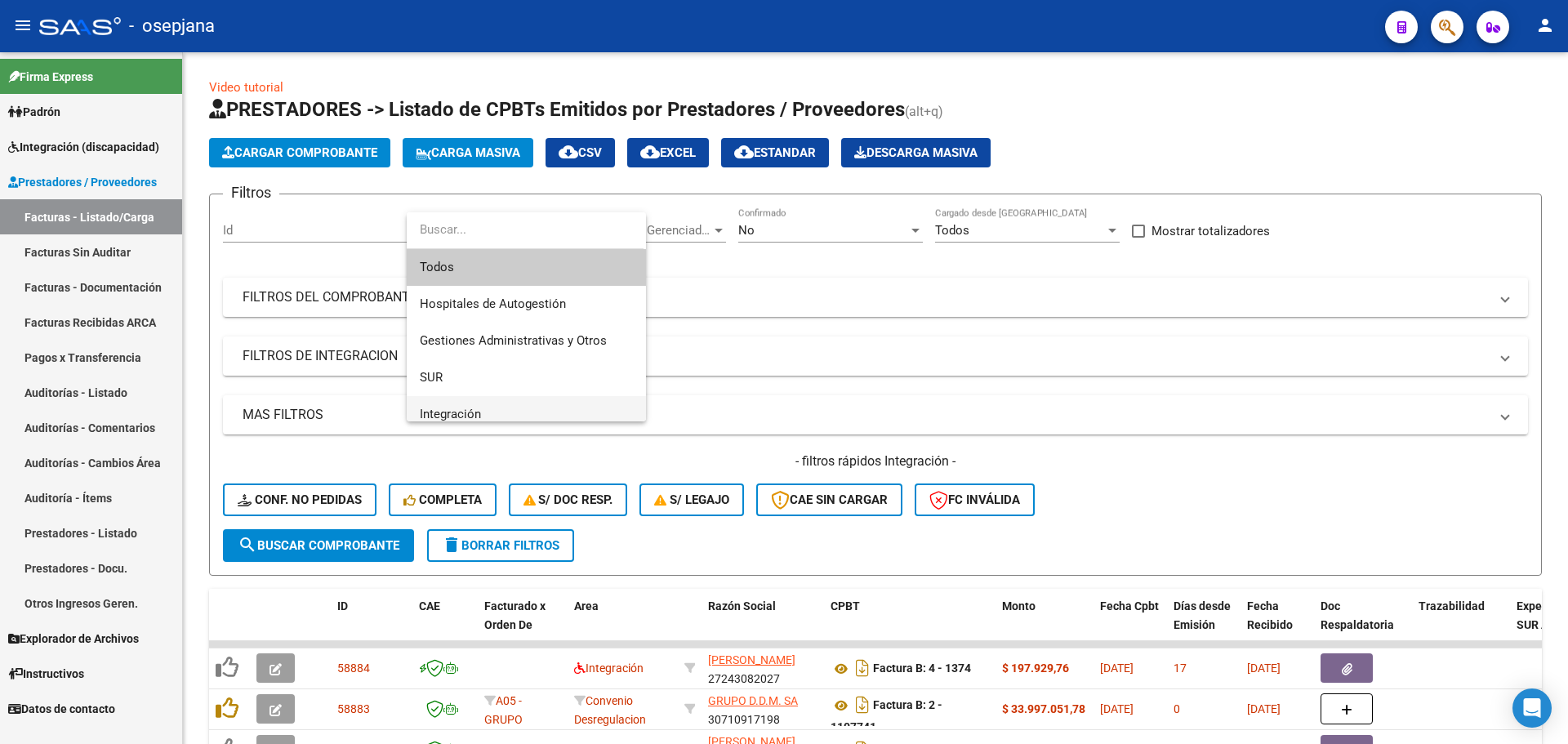
click at [515, 415] on span "Integración" at bounding box center [526, 414] width 214 height 37
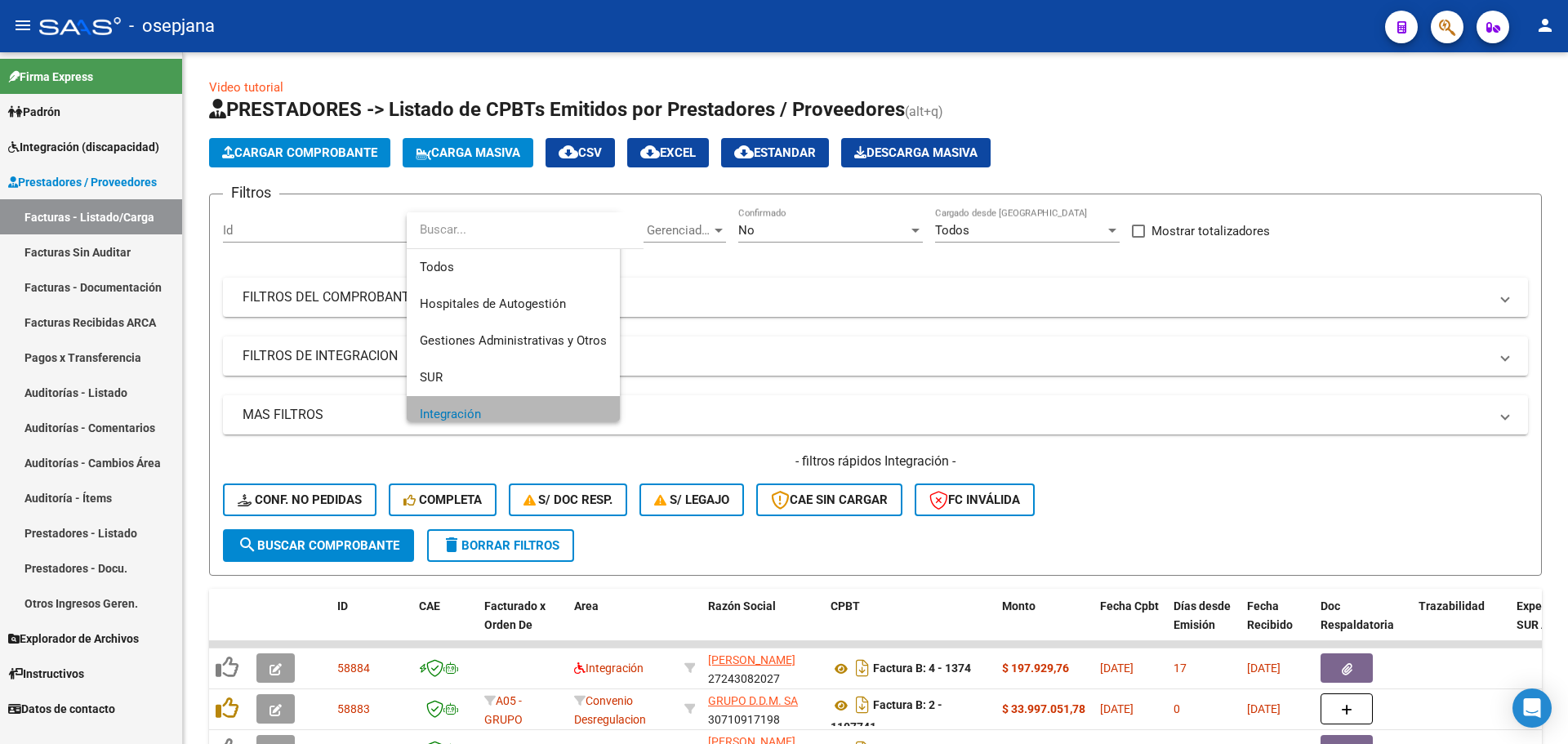
scroll to position [12, 0]
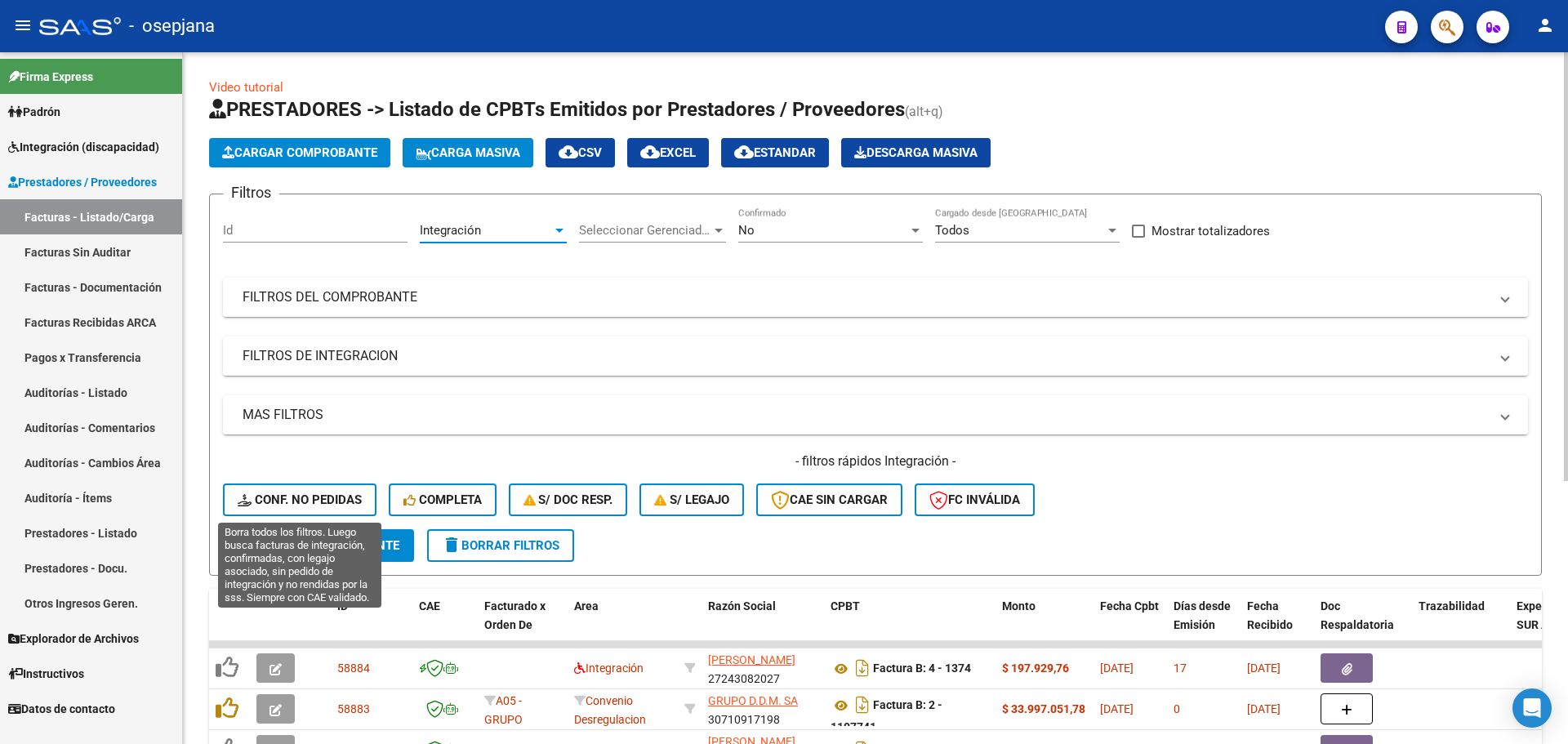
click at [291, 491] on button "Conf. no pedidas" at bounding box center [300, 500] width 154 height 33
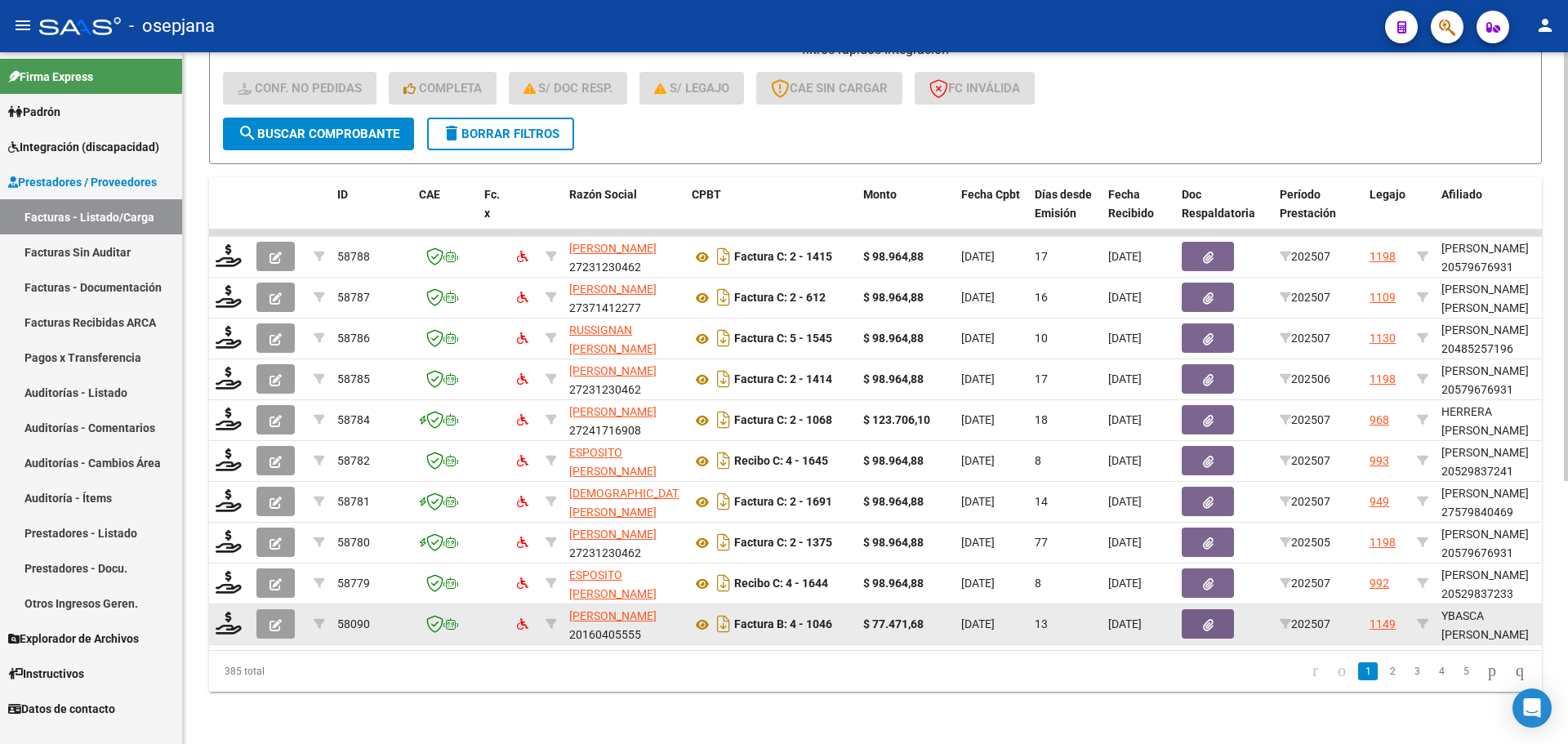
scroll to position [424, 0]
click at [701, 617] on icon at bounding box center [702, 625] width 21 height 20
click at [228, 612] on icon at bounding box center [228, 623] width 26 height 23
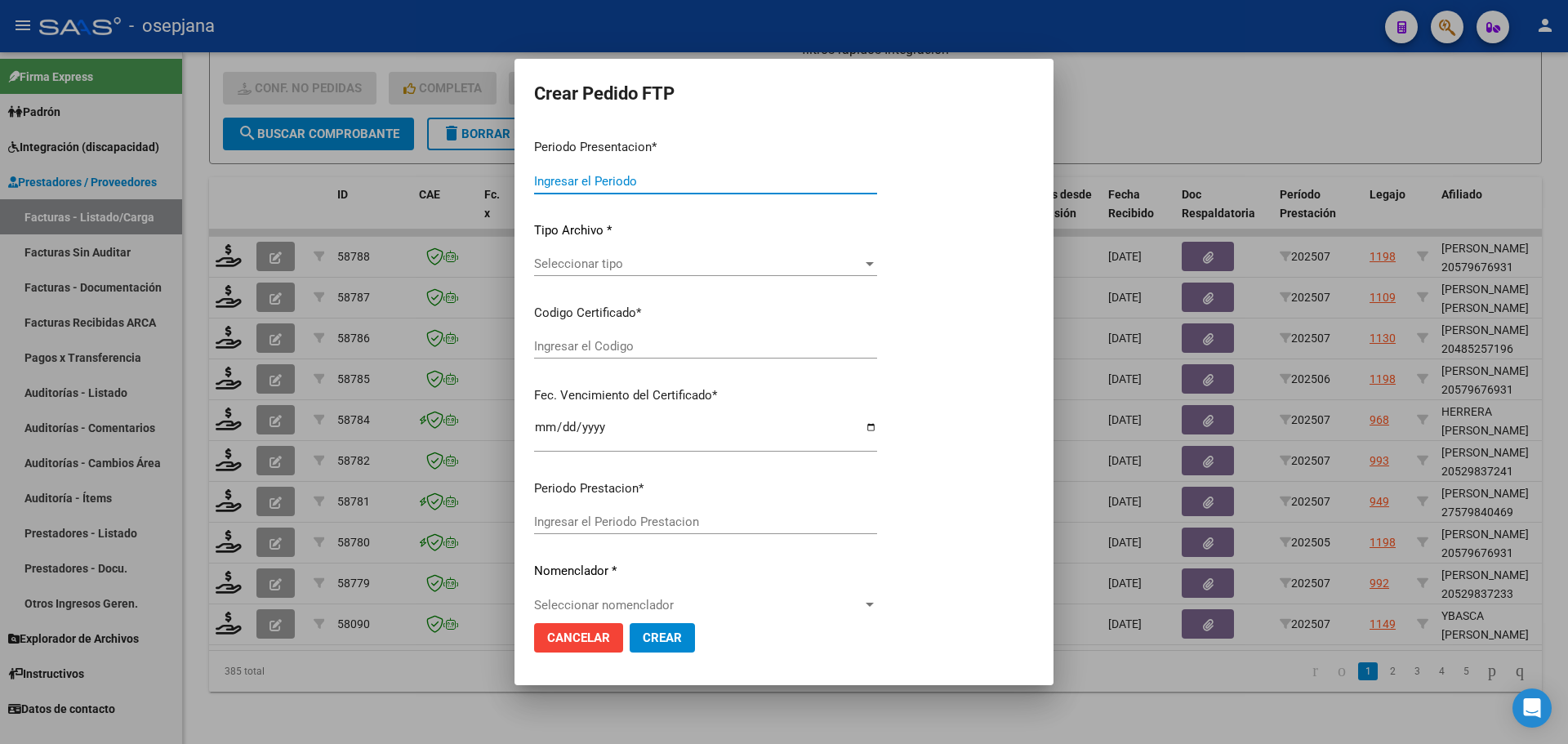
type input "202507"
type input "$ 77.471,68"
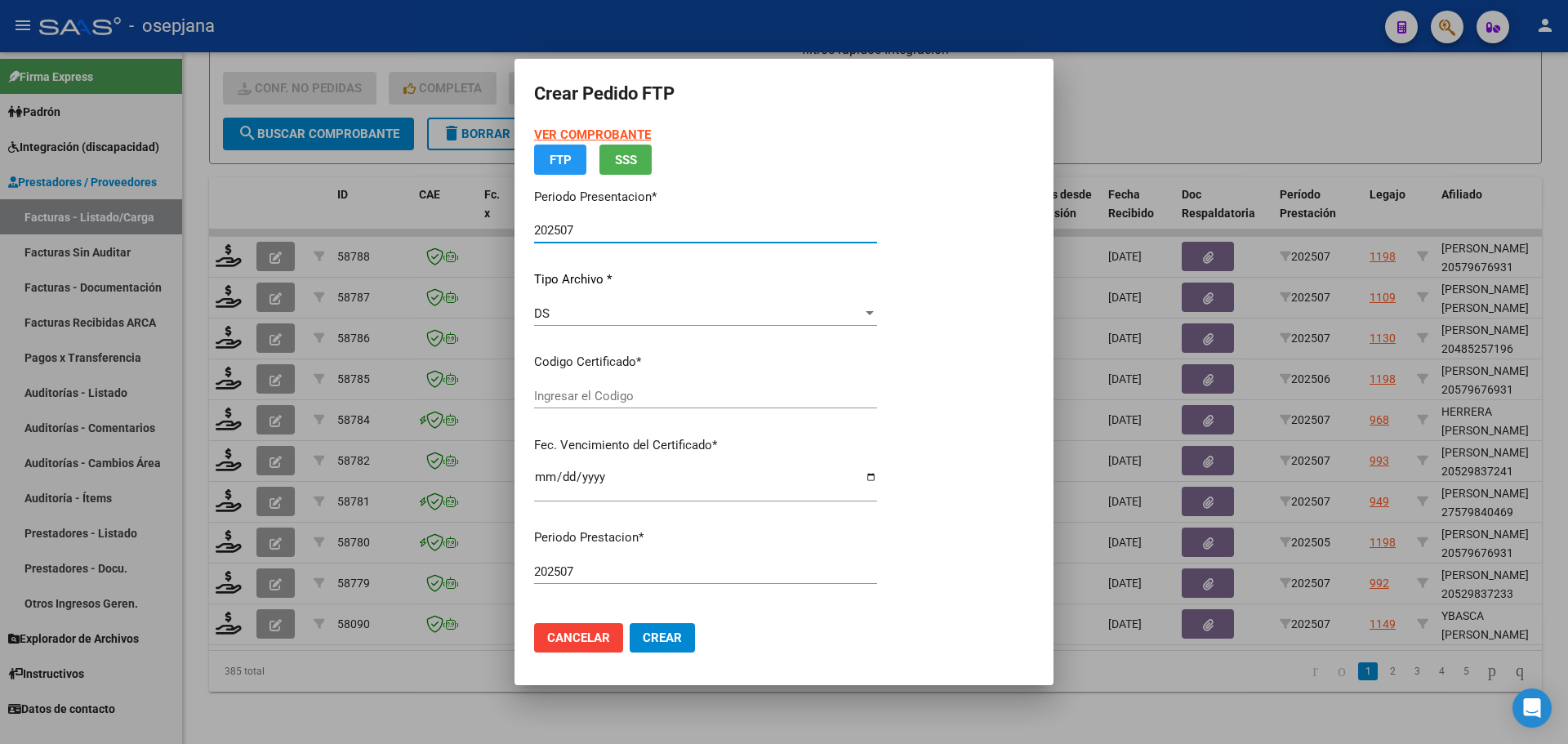
type input "ARG01000538370072022050320270503BSAS313"
type input "2027-05-03"
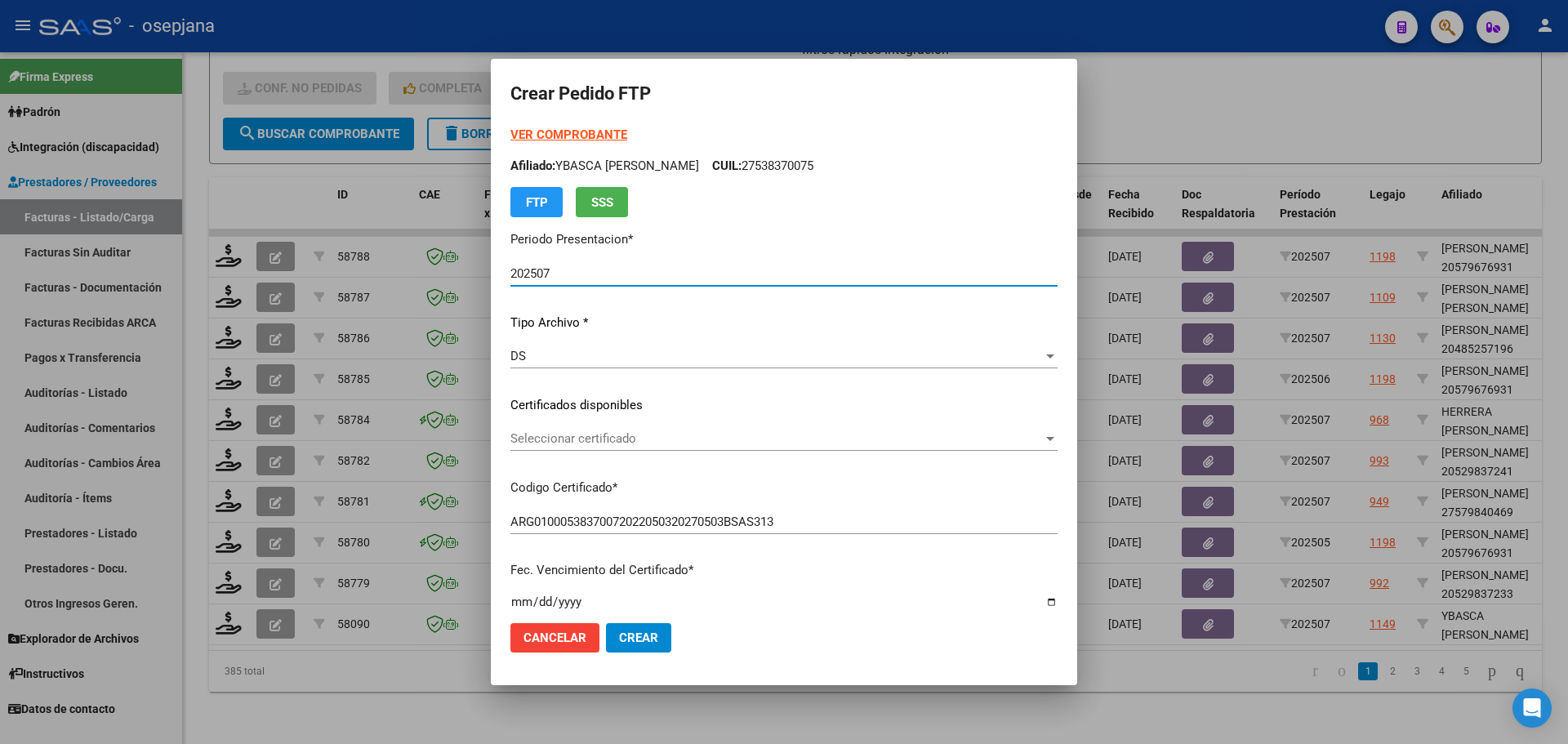
click at [543, 439] on span "Seleccionar certificado" at bounding box center [777, 438] width 532 height 15
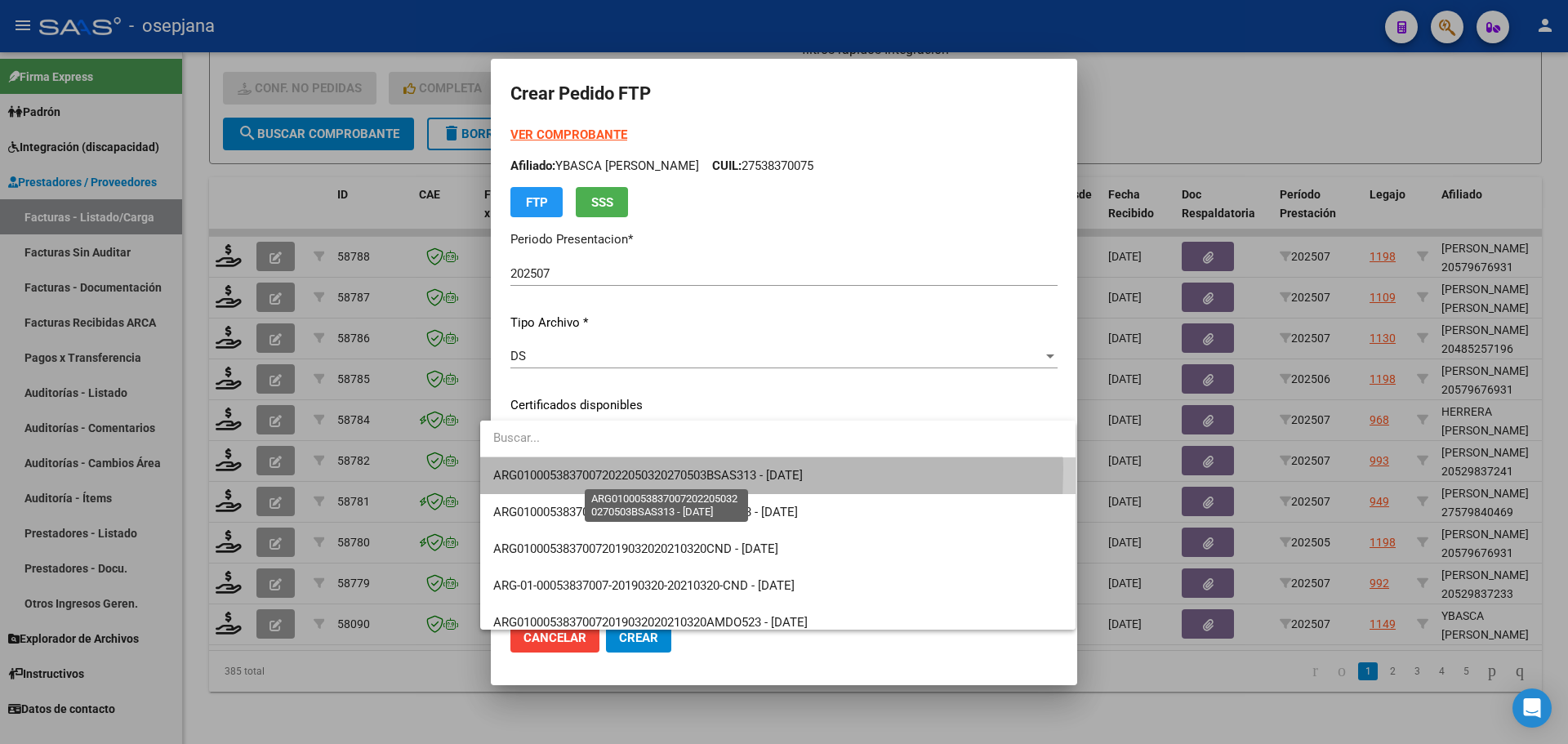
click at [545, 469] on span "ARG01000538370072022050320270503BSAS313 - 2027-05-03" at bounding box center [648, 475] width 310 height 15
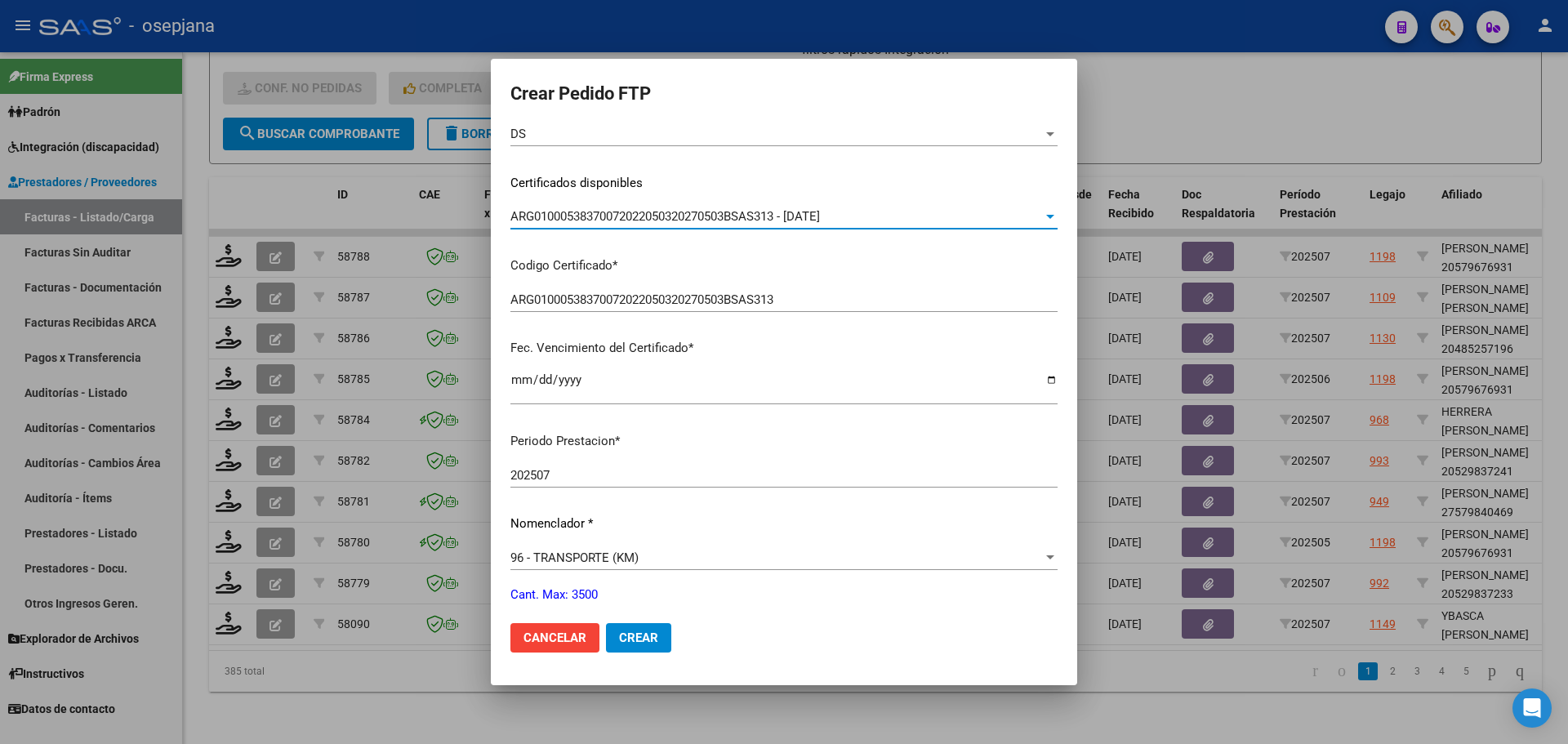
scroll to position [490, 0]
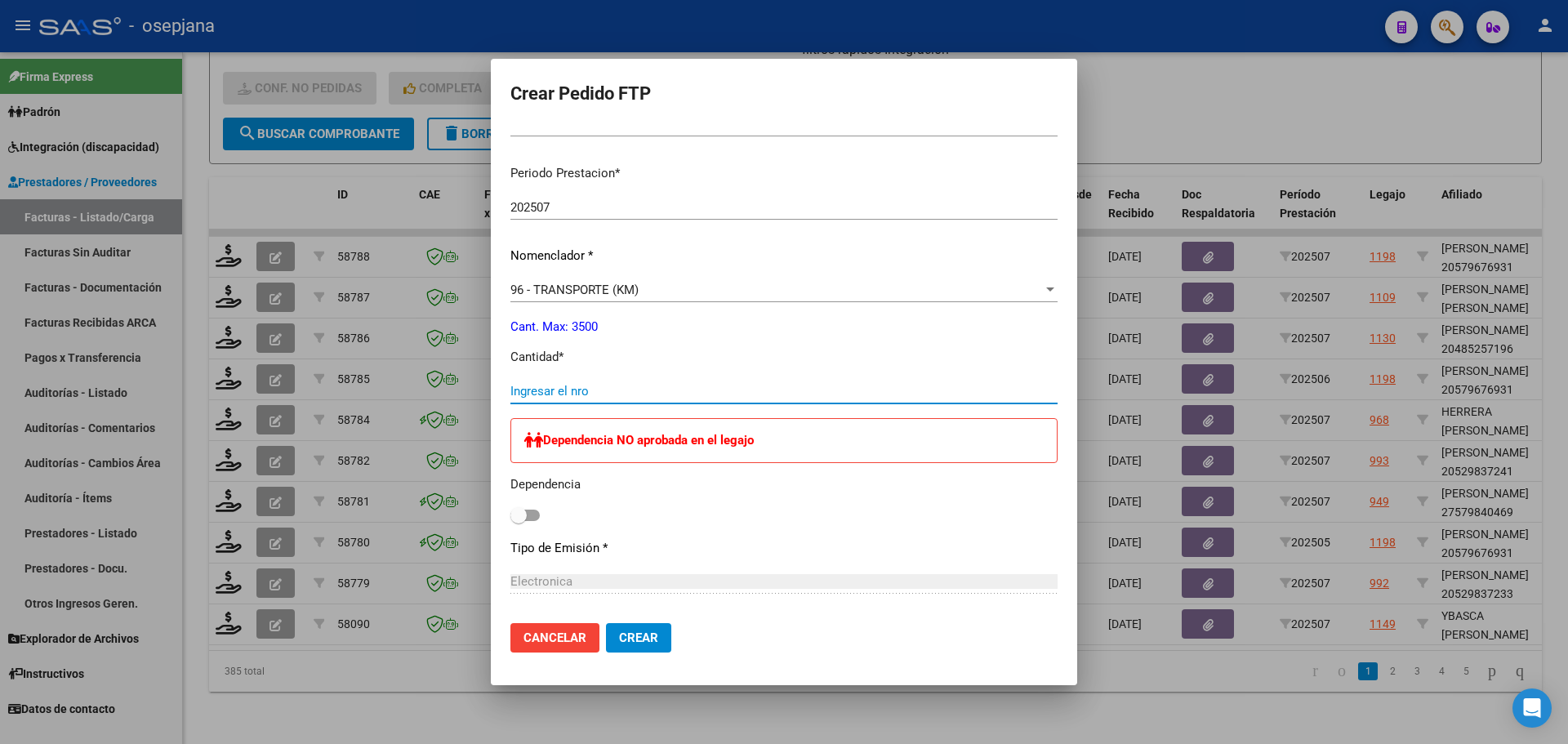
click at [539, 393] on input "Ingresar el nro" at bounding box center [784, 391] width 547 height 15
type input "143"
click at [634, 640] on span "Crear" at bounding box center [638, 638] width 39 height 15
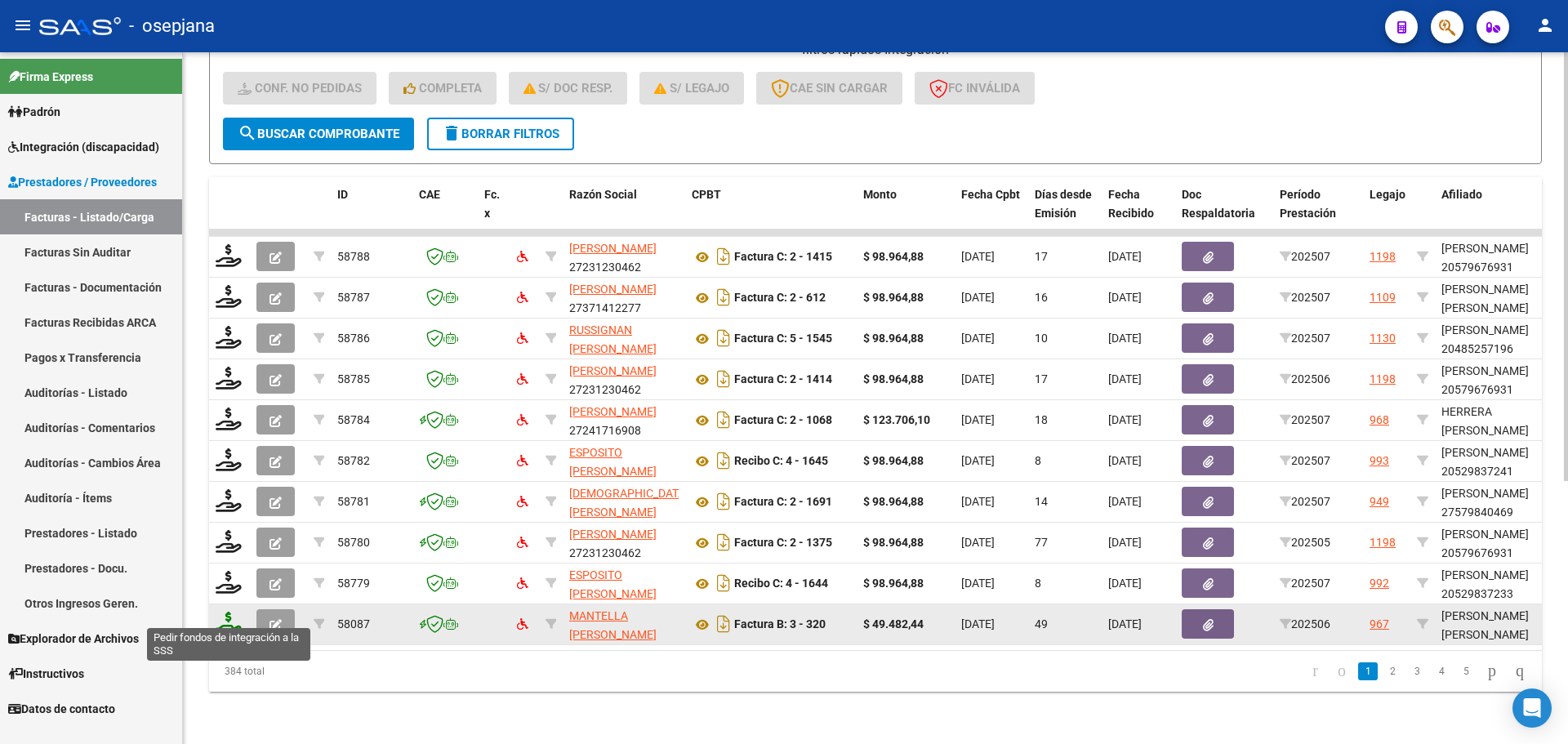
click at [223, 615] on icon at bounding box center [228, 623] width 26 height 23
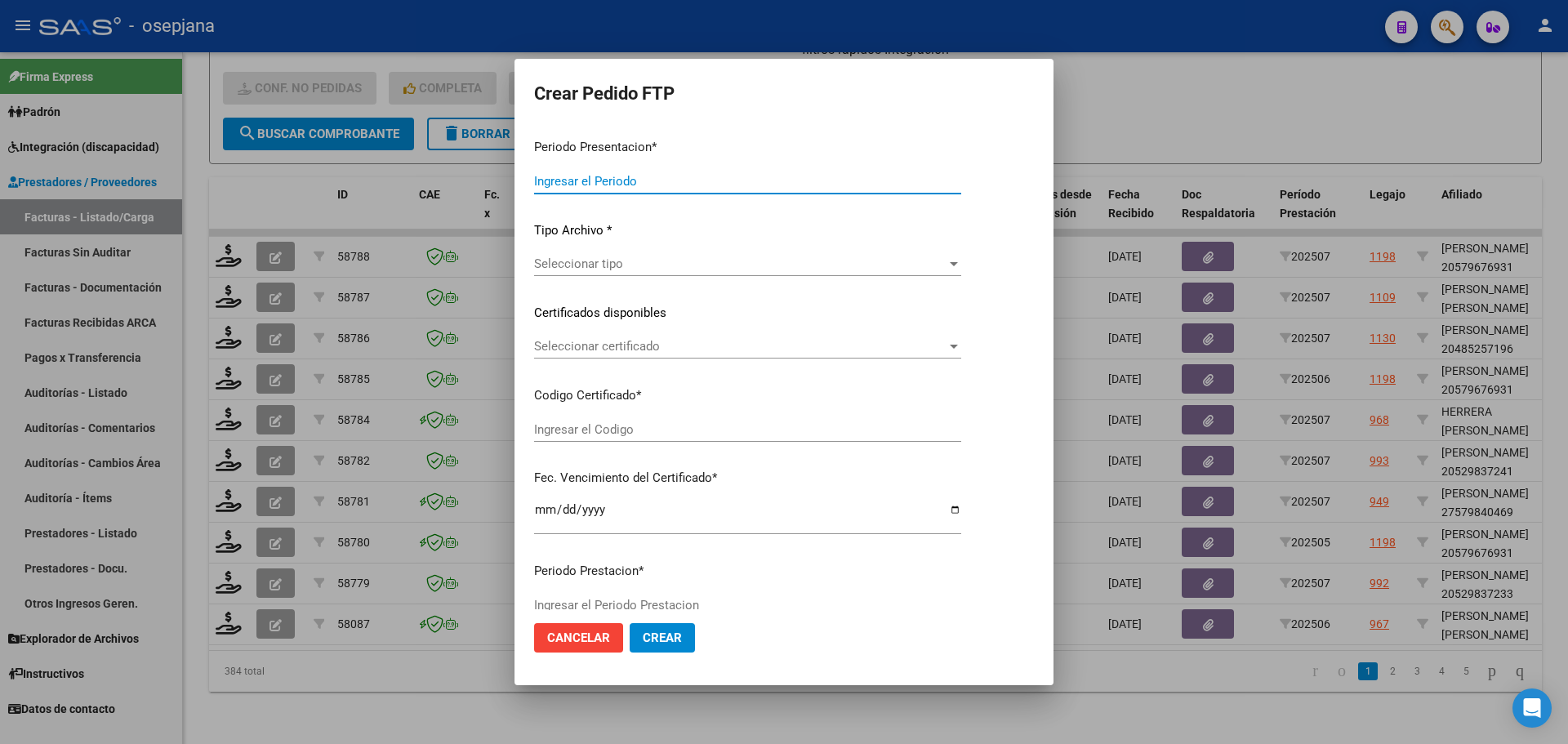
type input "202507"
type input "202506"
type input "$ 49.482,44"
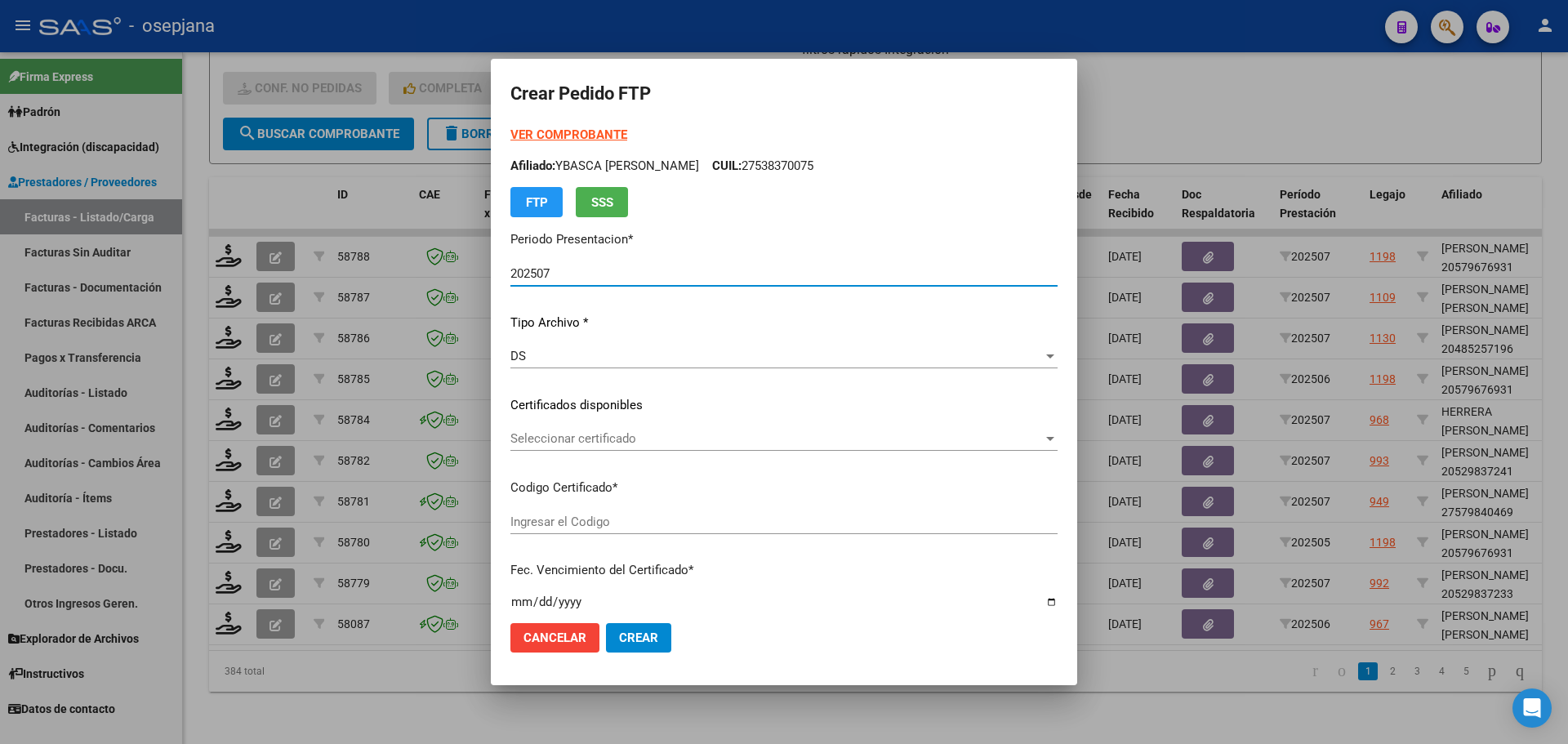
type input "ARG01000554359402022121520271215BS427"
type input "2027-12-15"
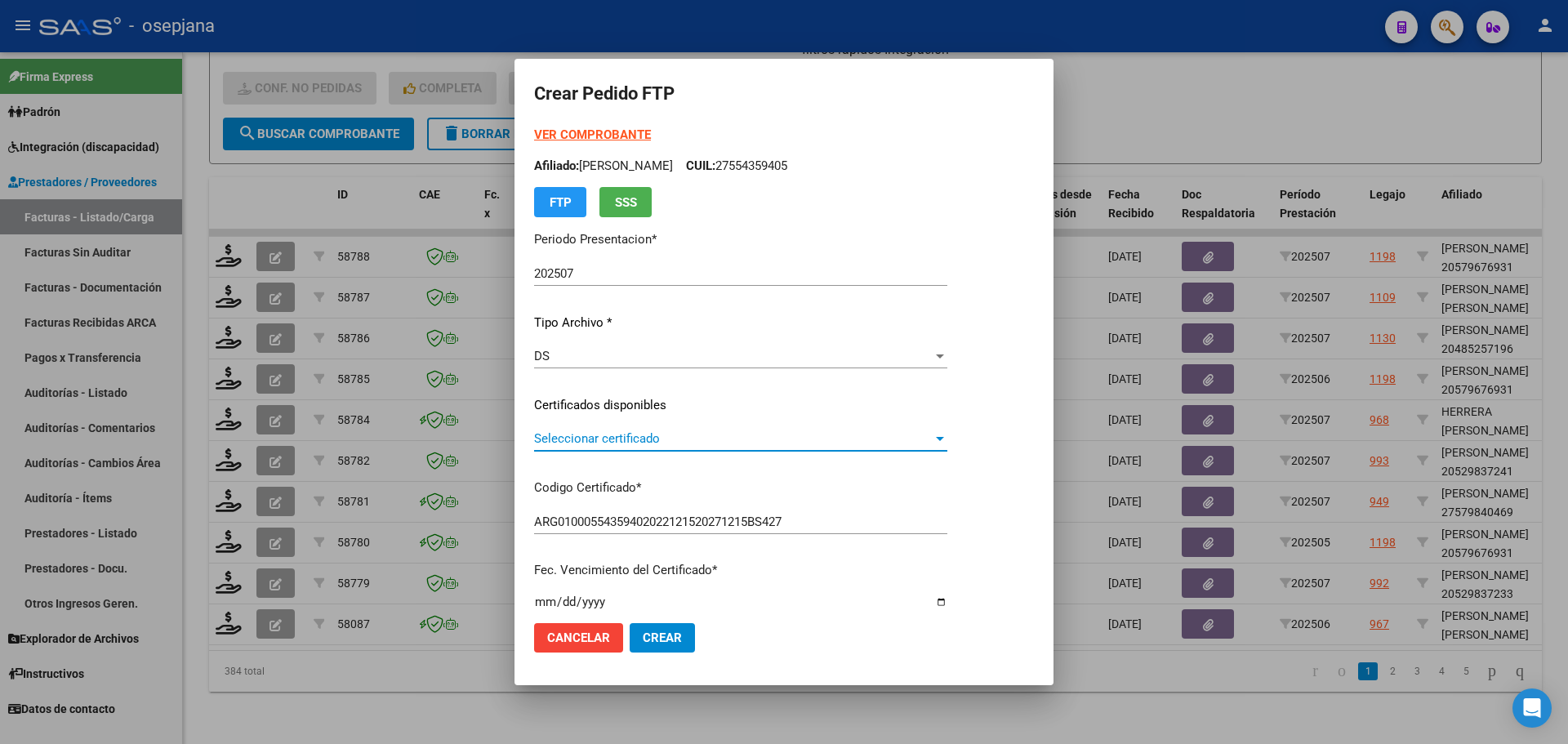
click at [660, 437] on span "Seleccionar certificado" at bounding box center [733, 438] width 398 height 15
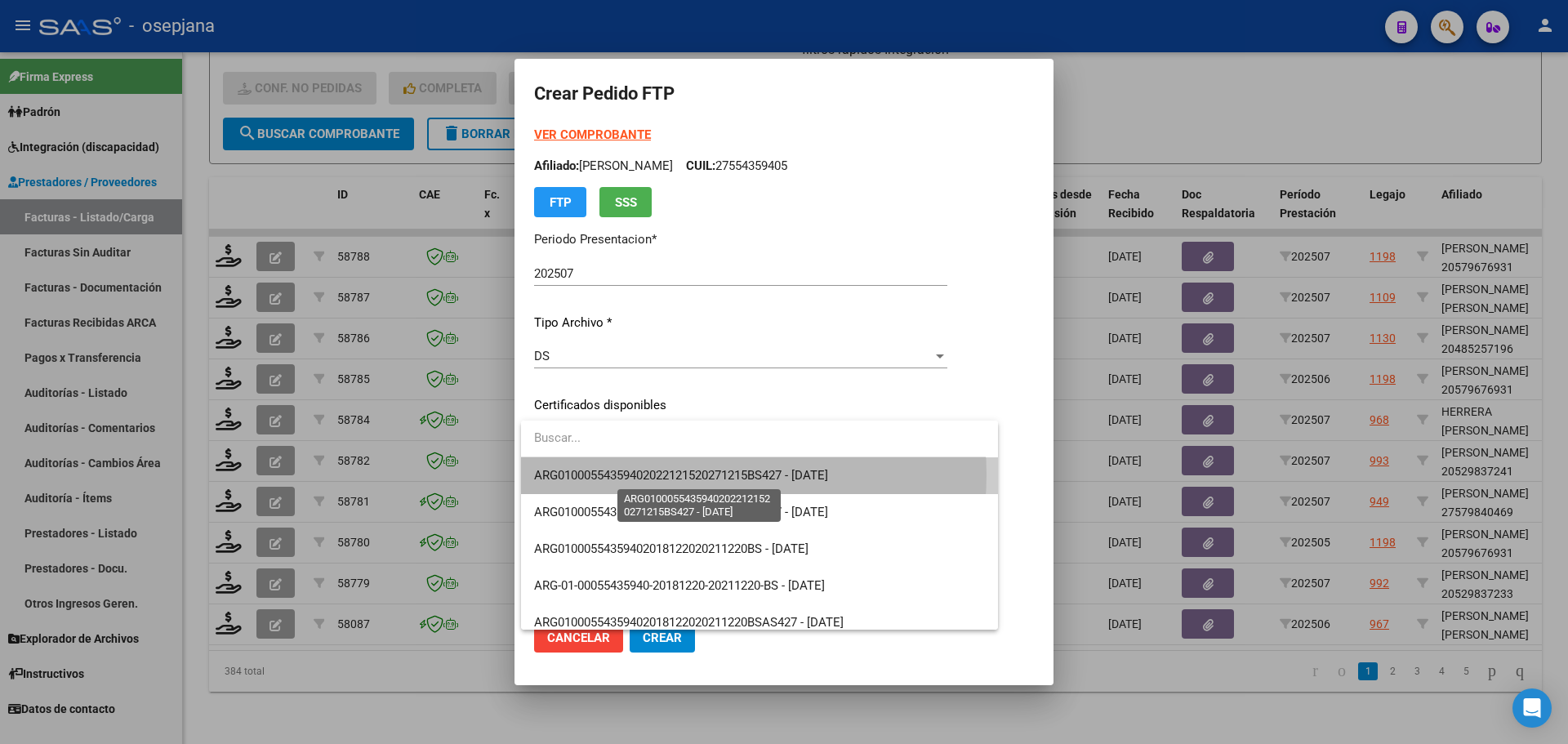
click at [671, 475] on span "ARG01000554359402022121520271215BS427 - 2027-12-15" at bounding box center [681, 475] width 294 height 15
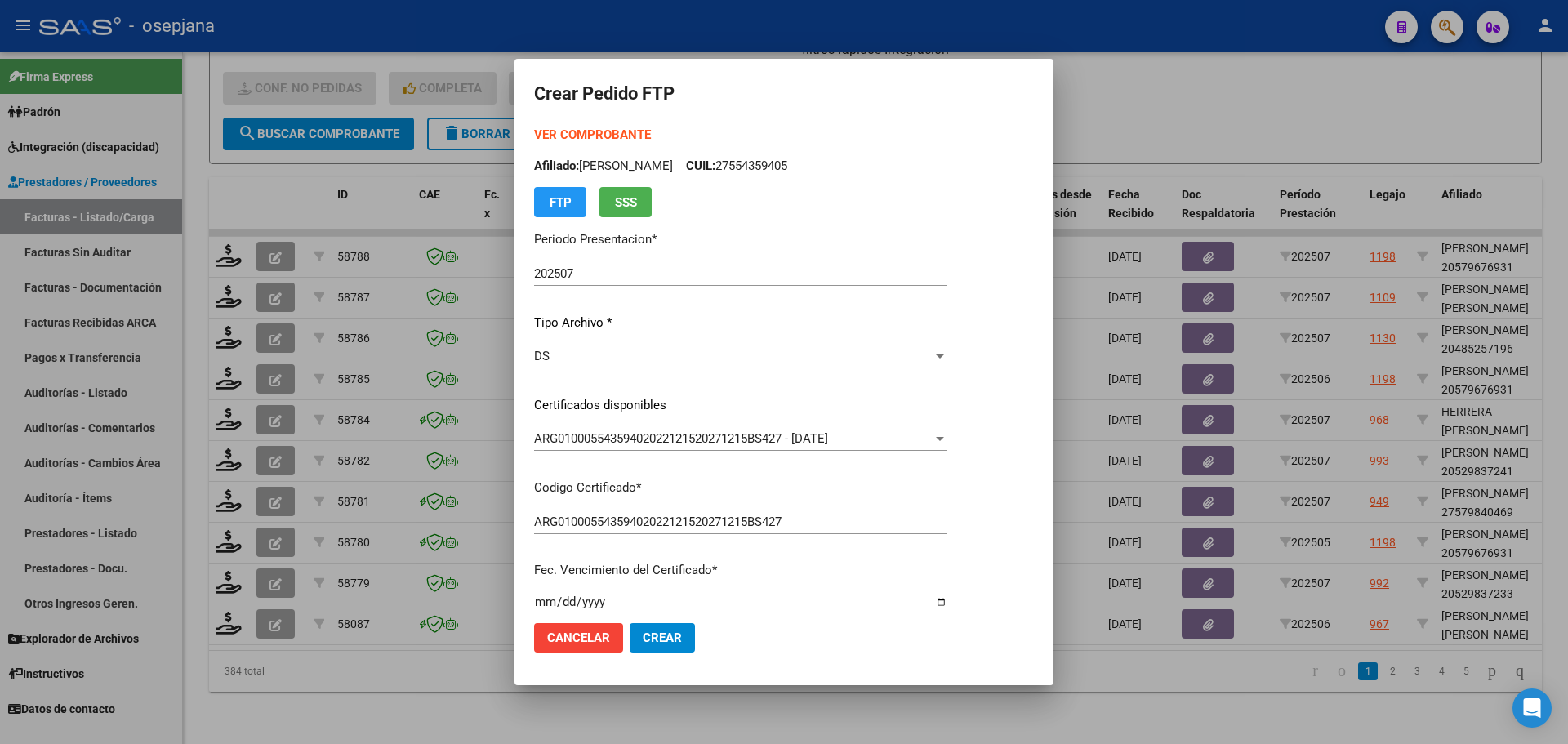
click at [589, 137] on strong "VER COMPROBANTE" at bounding box center [593, 134] width 117 height 15
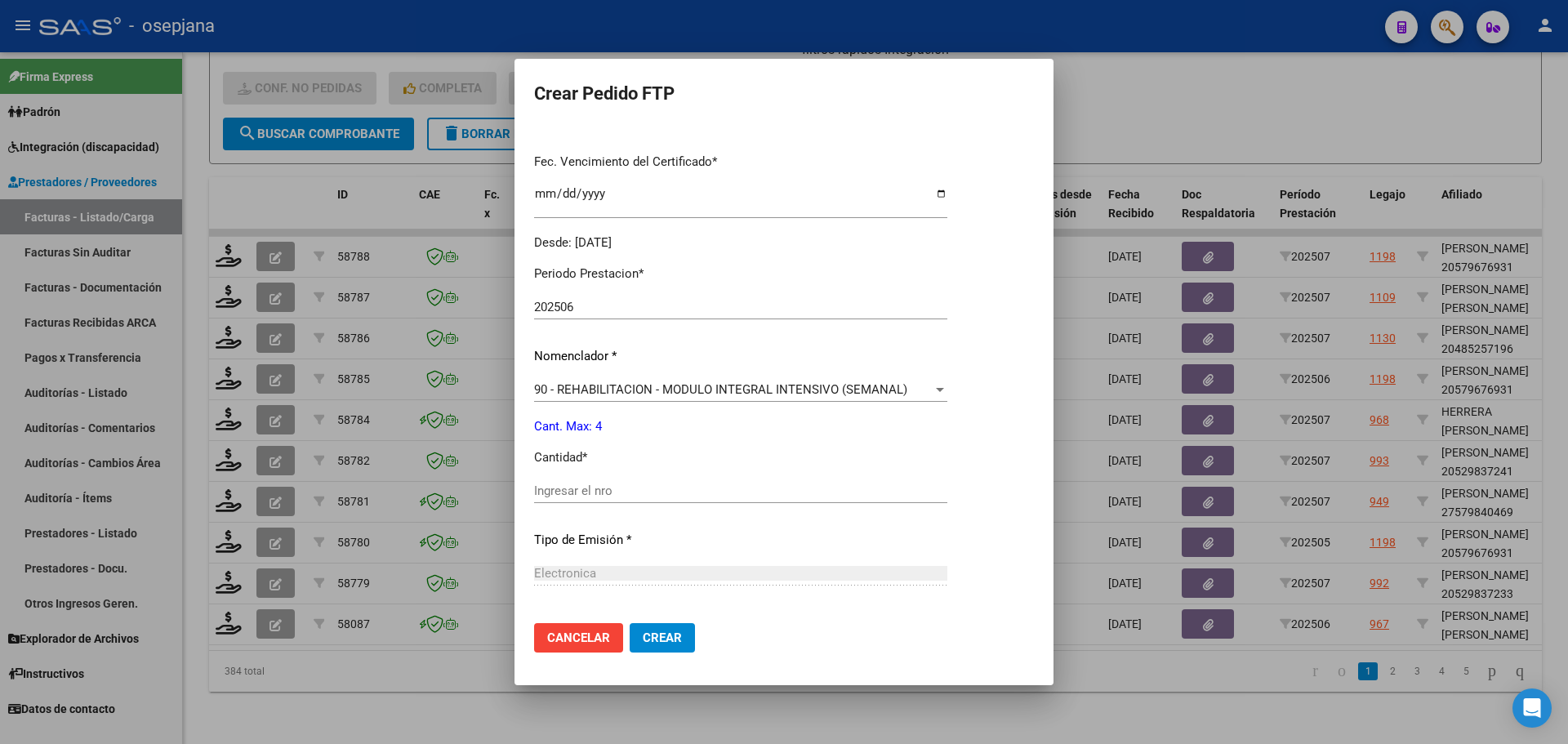
click at [557, 481] on div "Ingresar el nro" at bounding box center [741, 491] width 413 height 25
type input "4"
click at [660, 642] on span "Crear" at bounding box center [661, 638] width 39 height 15
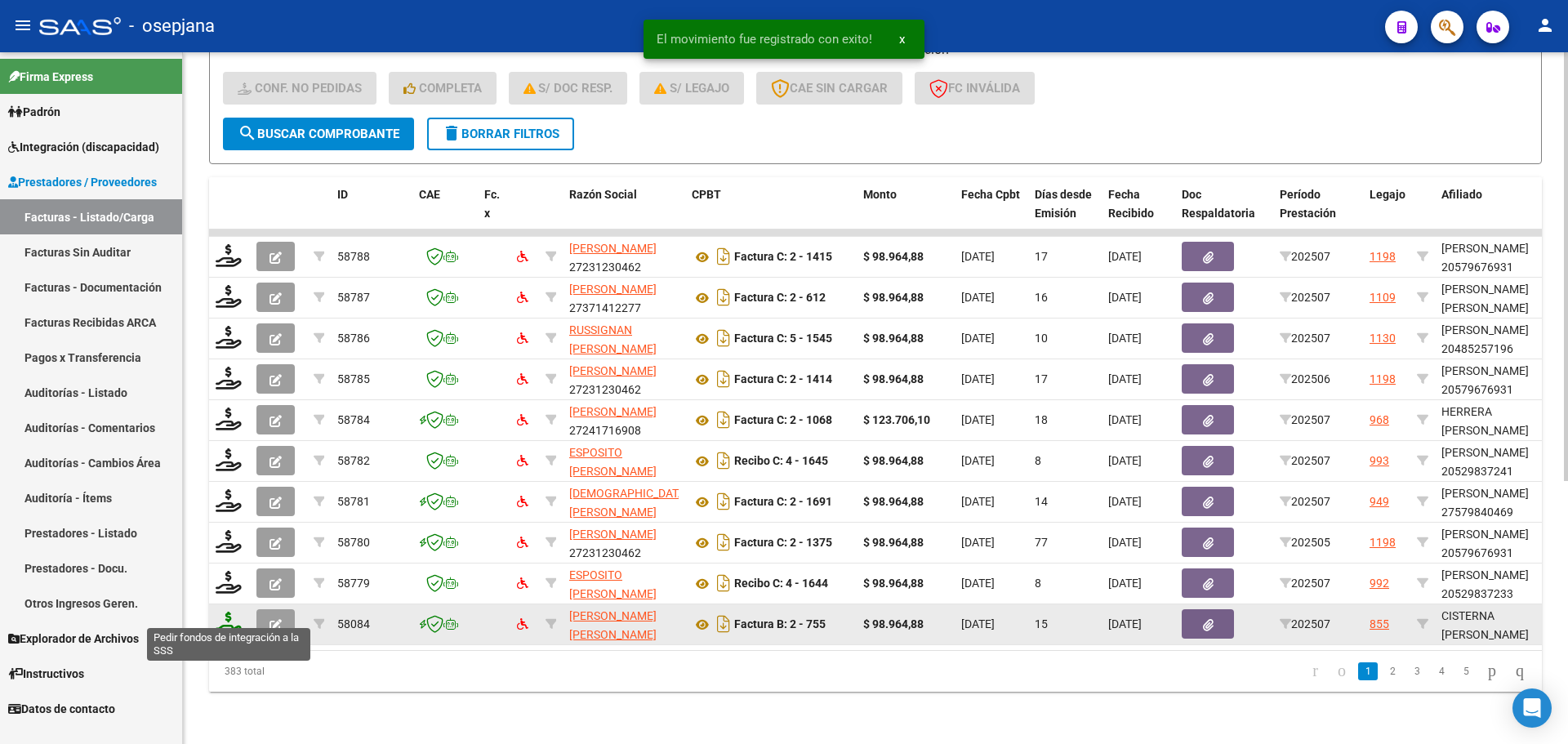
click at [223, 617] on icon at bounding box center [228, 623] width 26 height 23
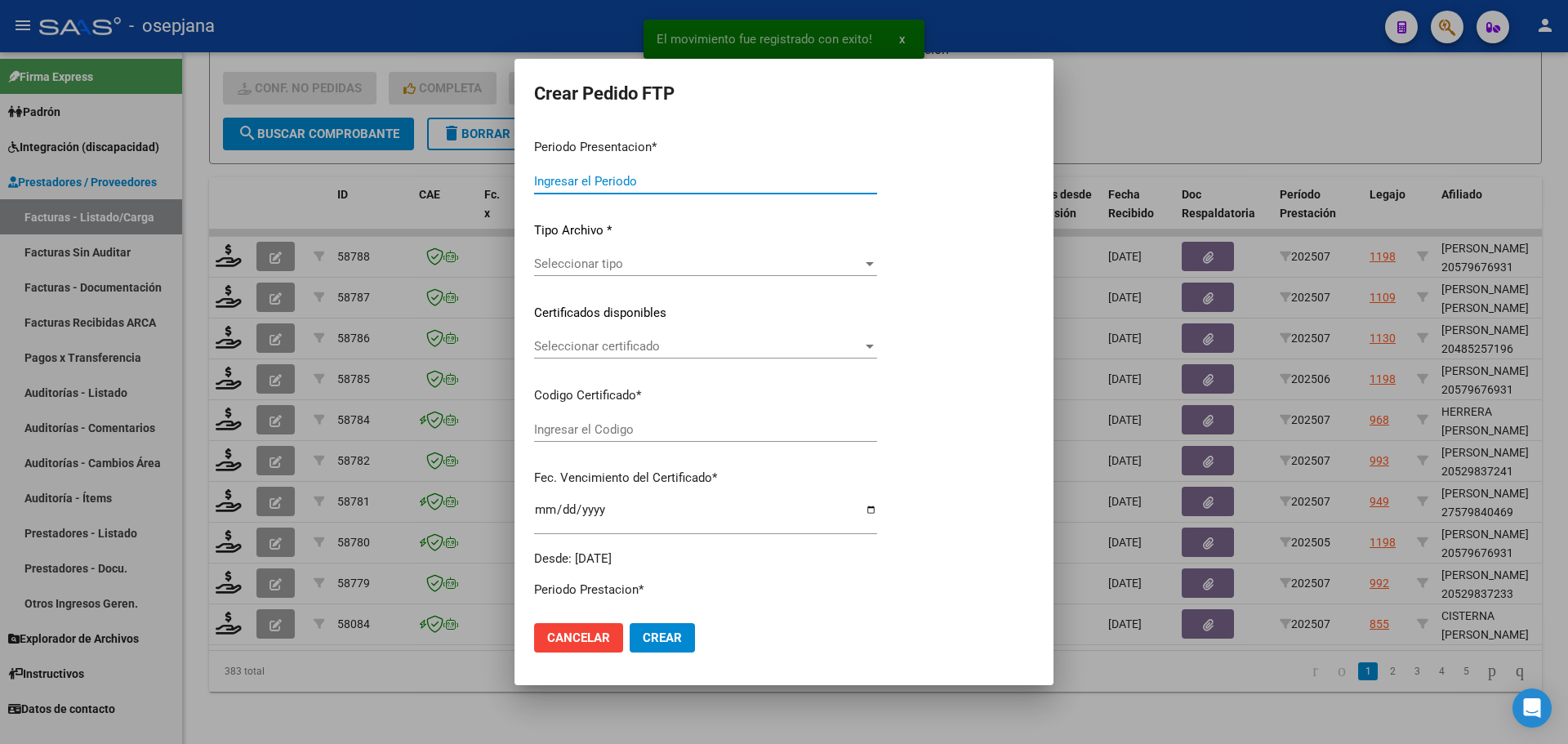
type input "202507"
type input "$ 98.964,88"
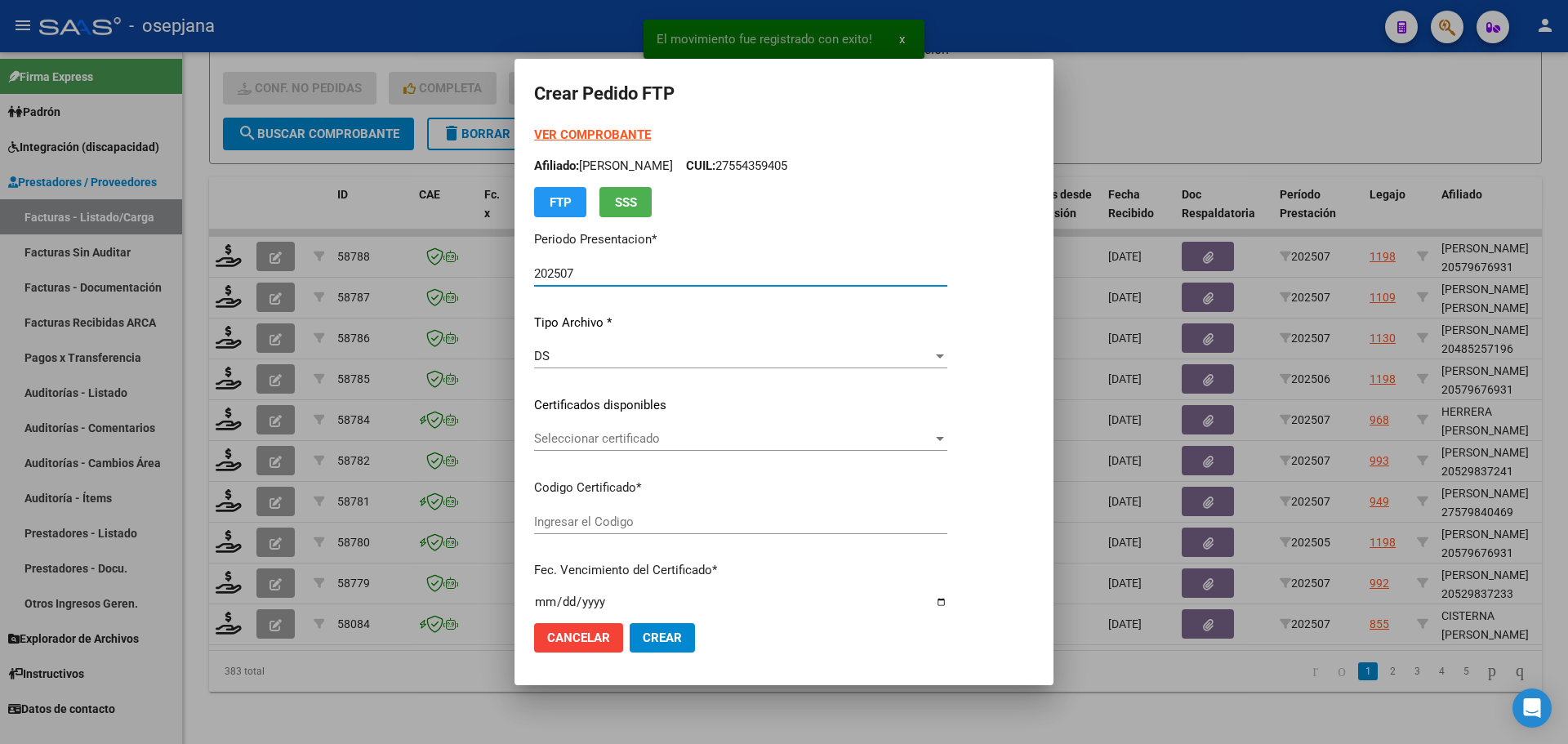
type input "ARG02000558872192022121320271213BS10725"
type input "2027-12-13"
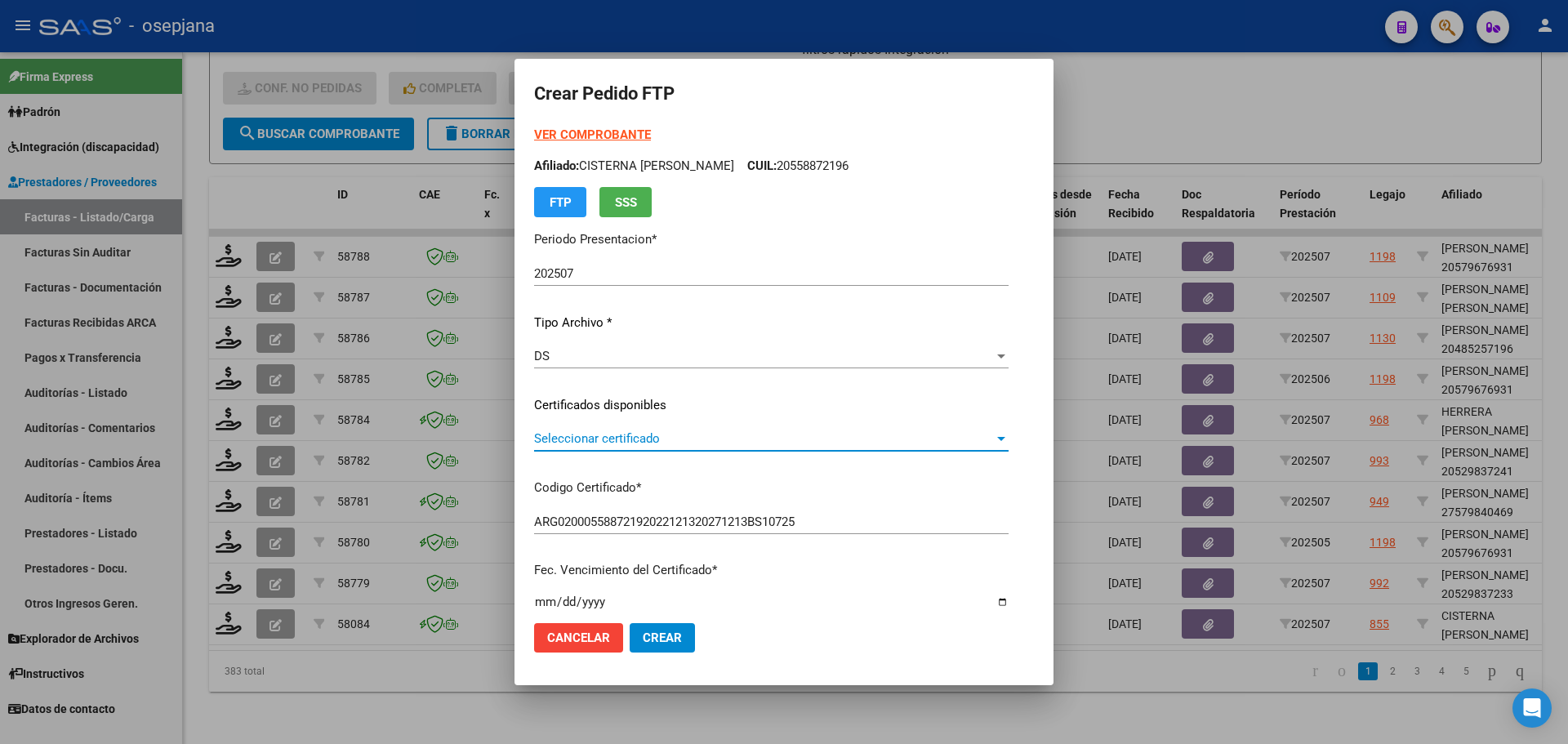
click at [598, 439] on span "Seleccionar certificado" at bounding box center [764, 438] width 460 height 15
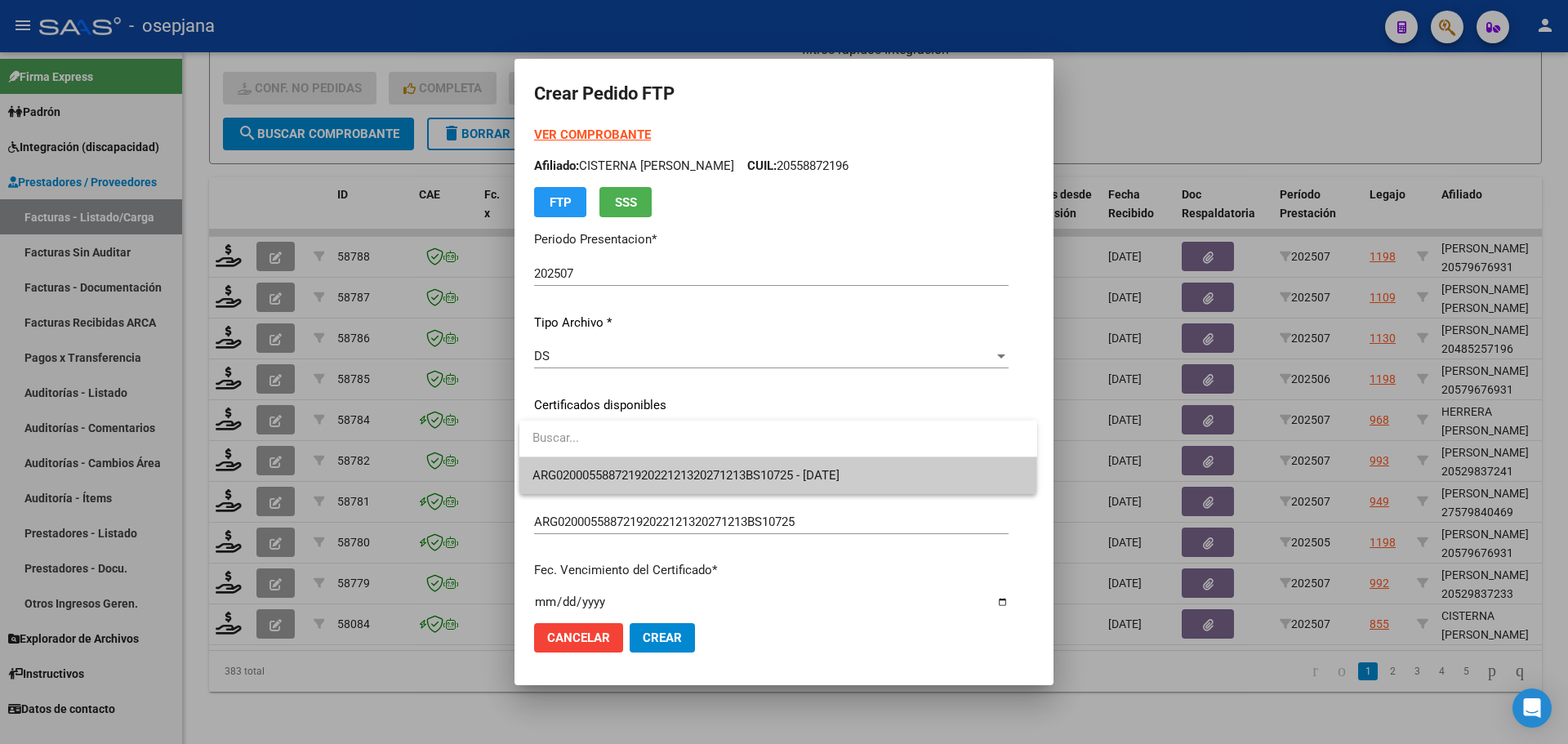
click at [611, 470] on span "ARG02000558872192022121320271213BS10725 - 2027-12-13" at bounding box center [685, 475] width 307 height 15
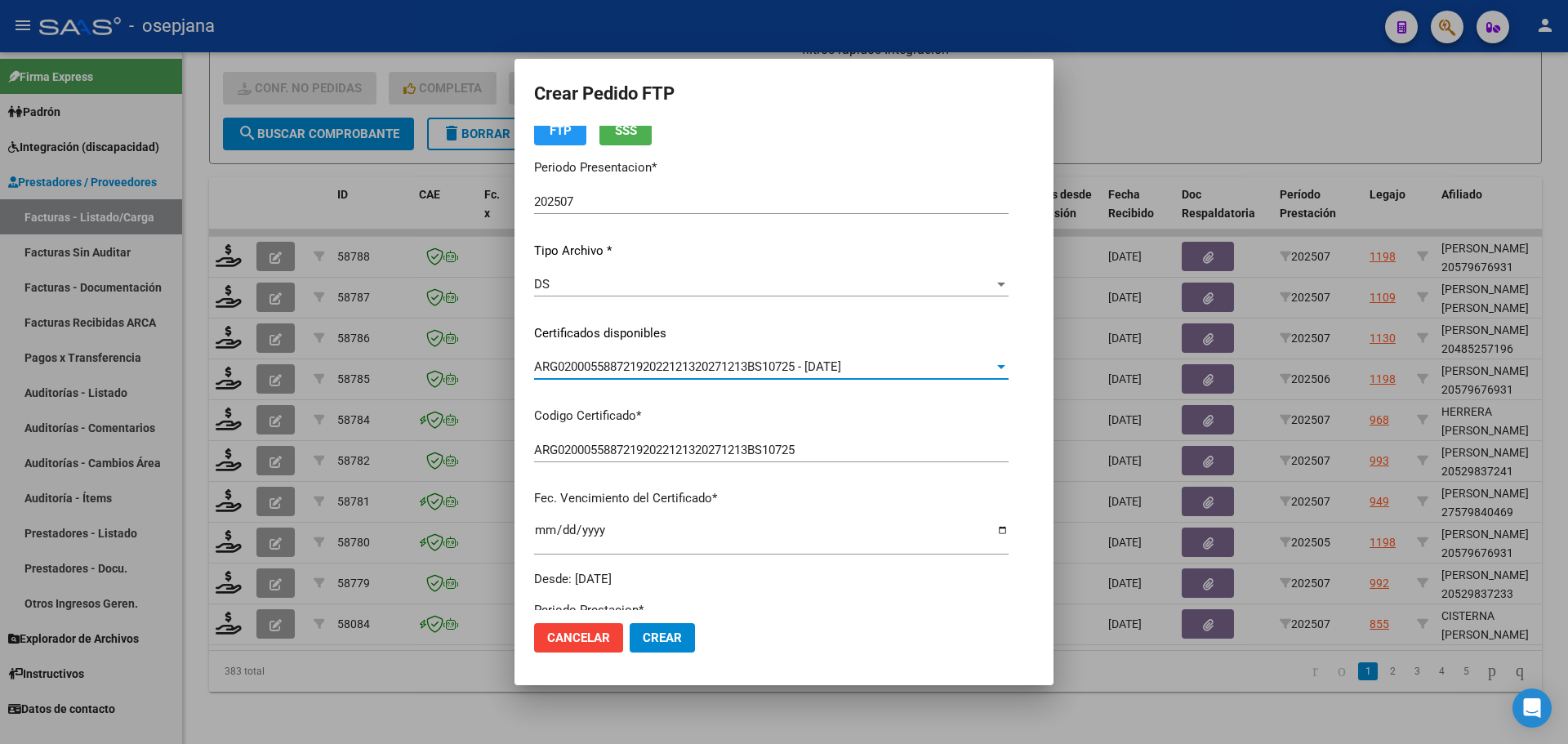
scroll to position [0, 0]
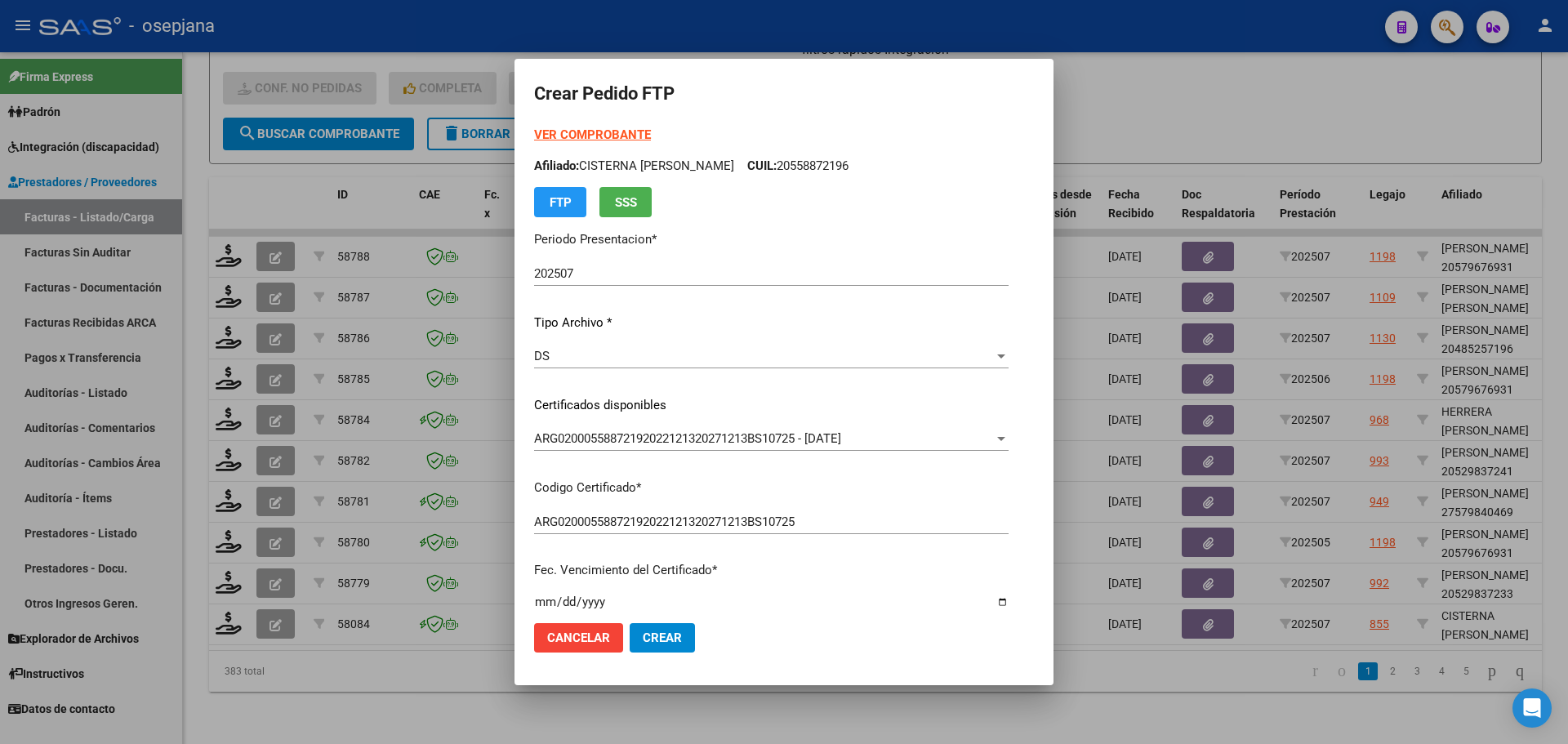
click at [629, 136] on strong "VER COMPROBANTE" at bounding box center [593, 134] width 117 height 15
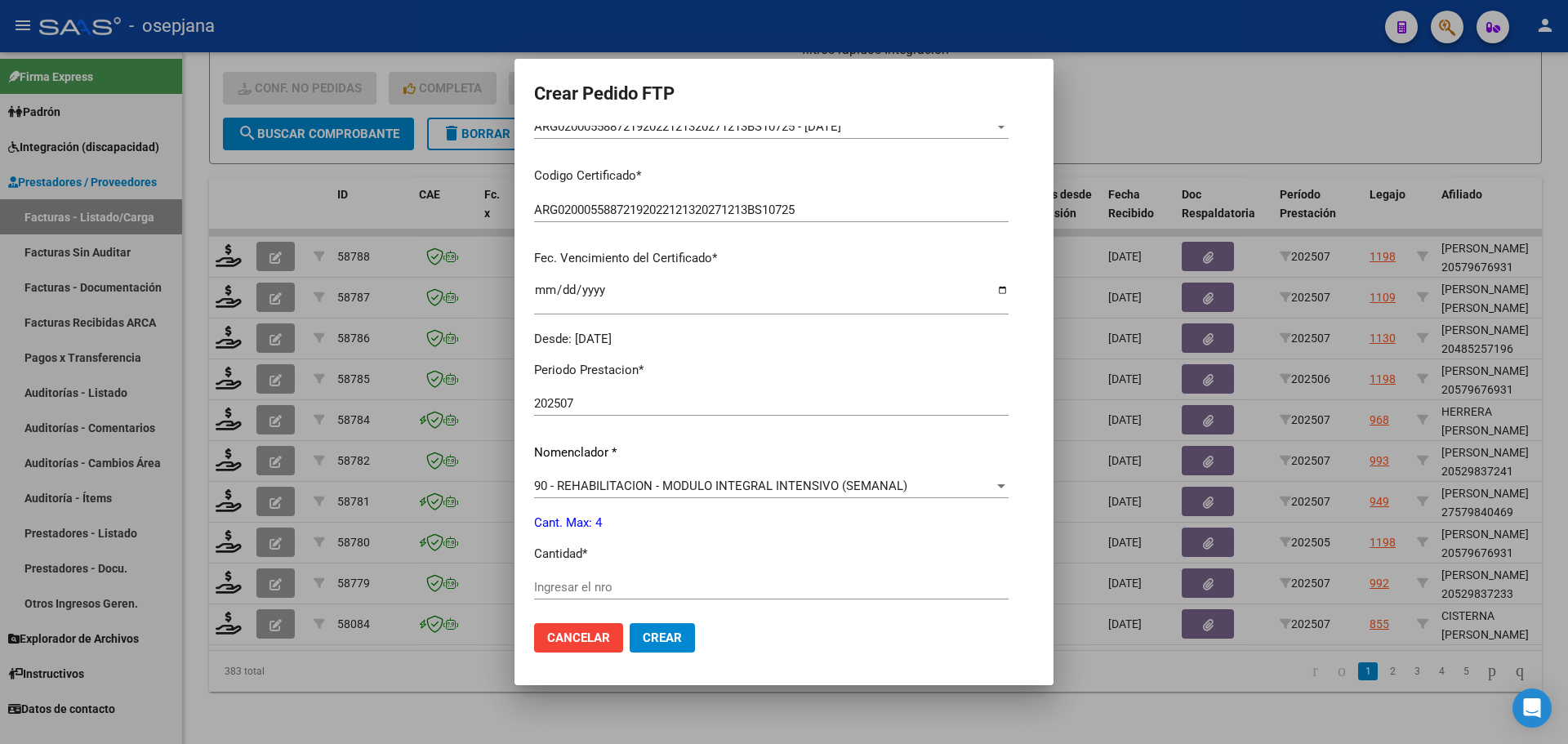
scroll to position [408, 0]
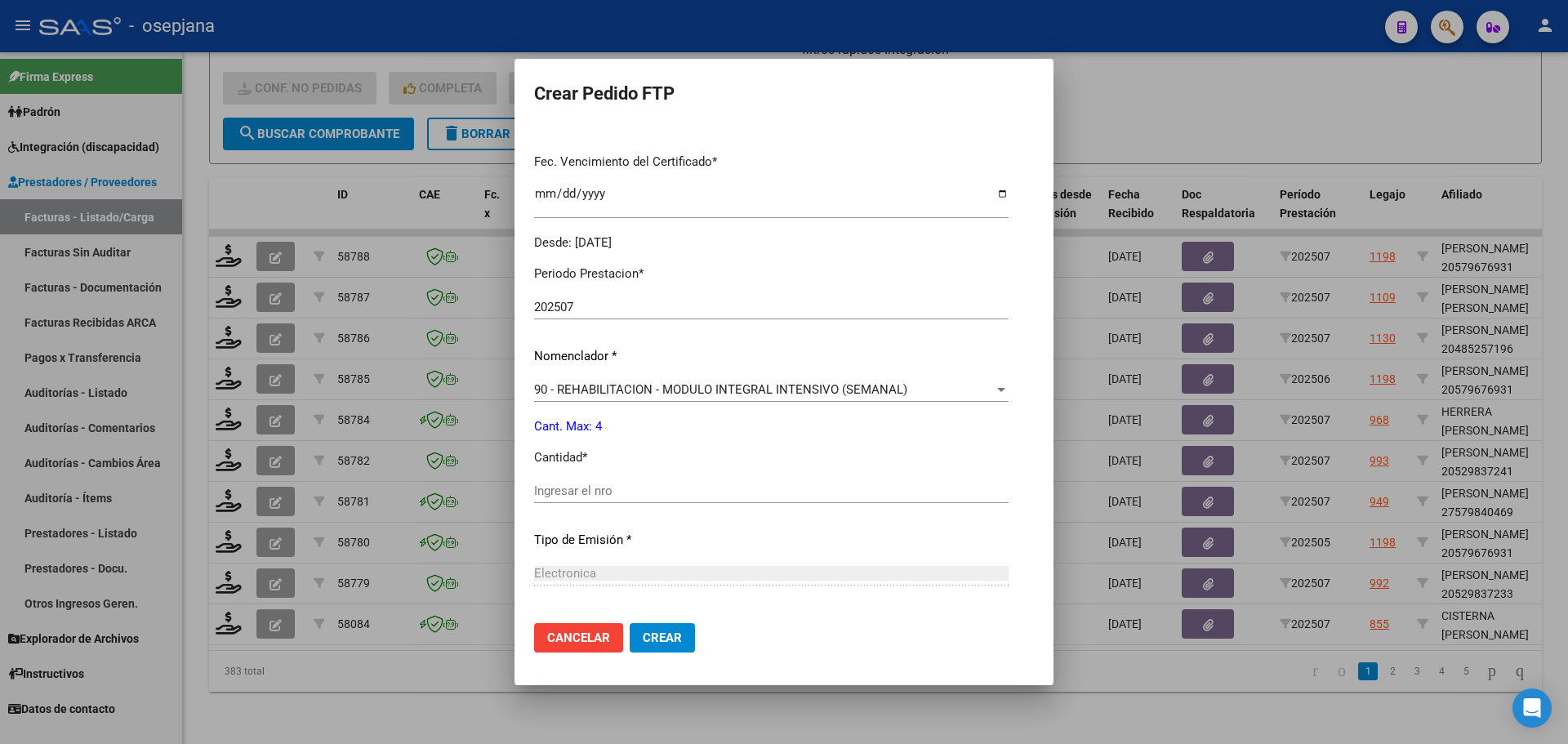
click at [577, 488] on input "Ingresar el nro" at bounding box center [772, 491] width 475 height 15
type input "4"
click at [681, 646] on button "Crear" at bounding box center [662, 638] width 66 height 30
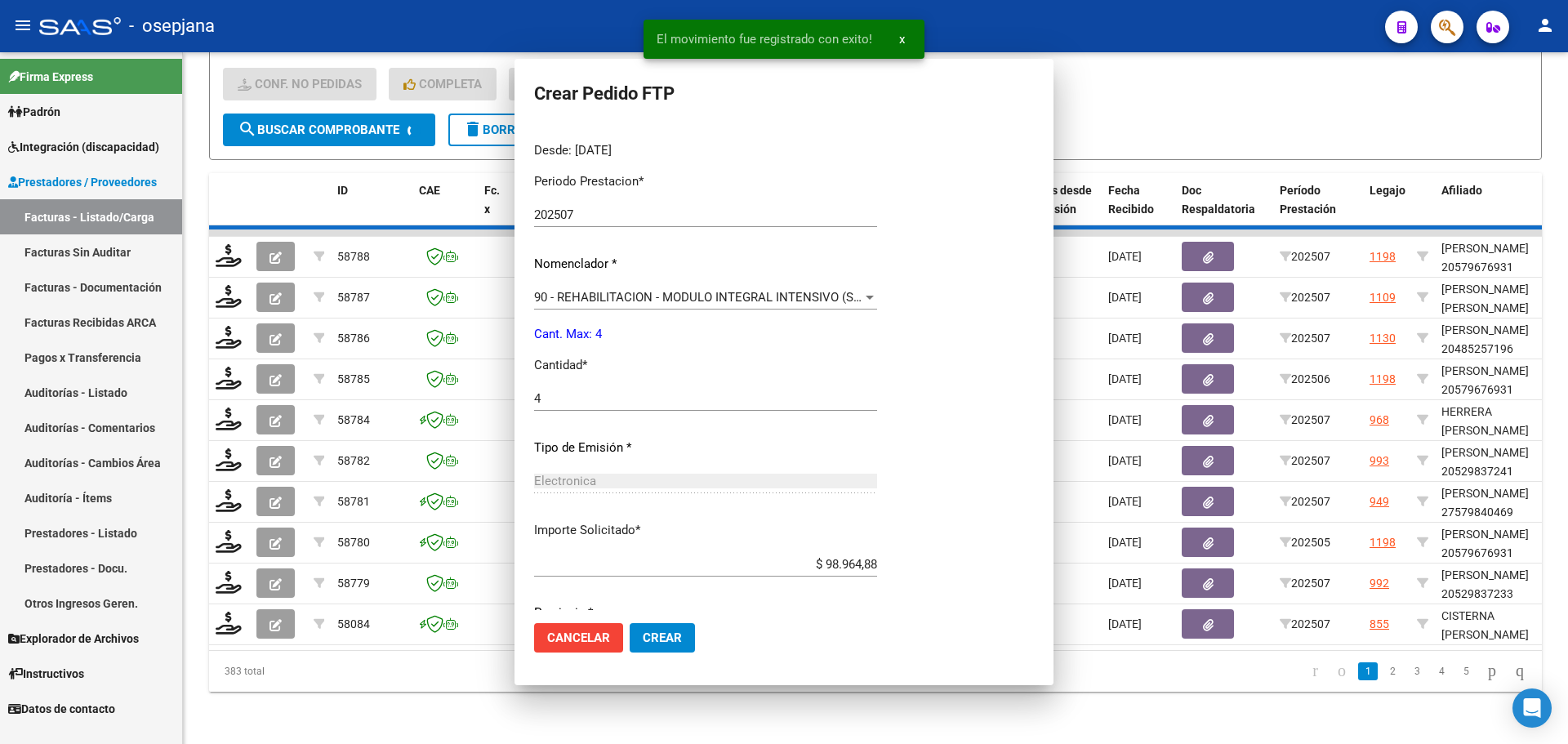
scroll to position [0, 0]
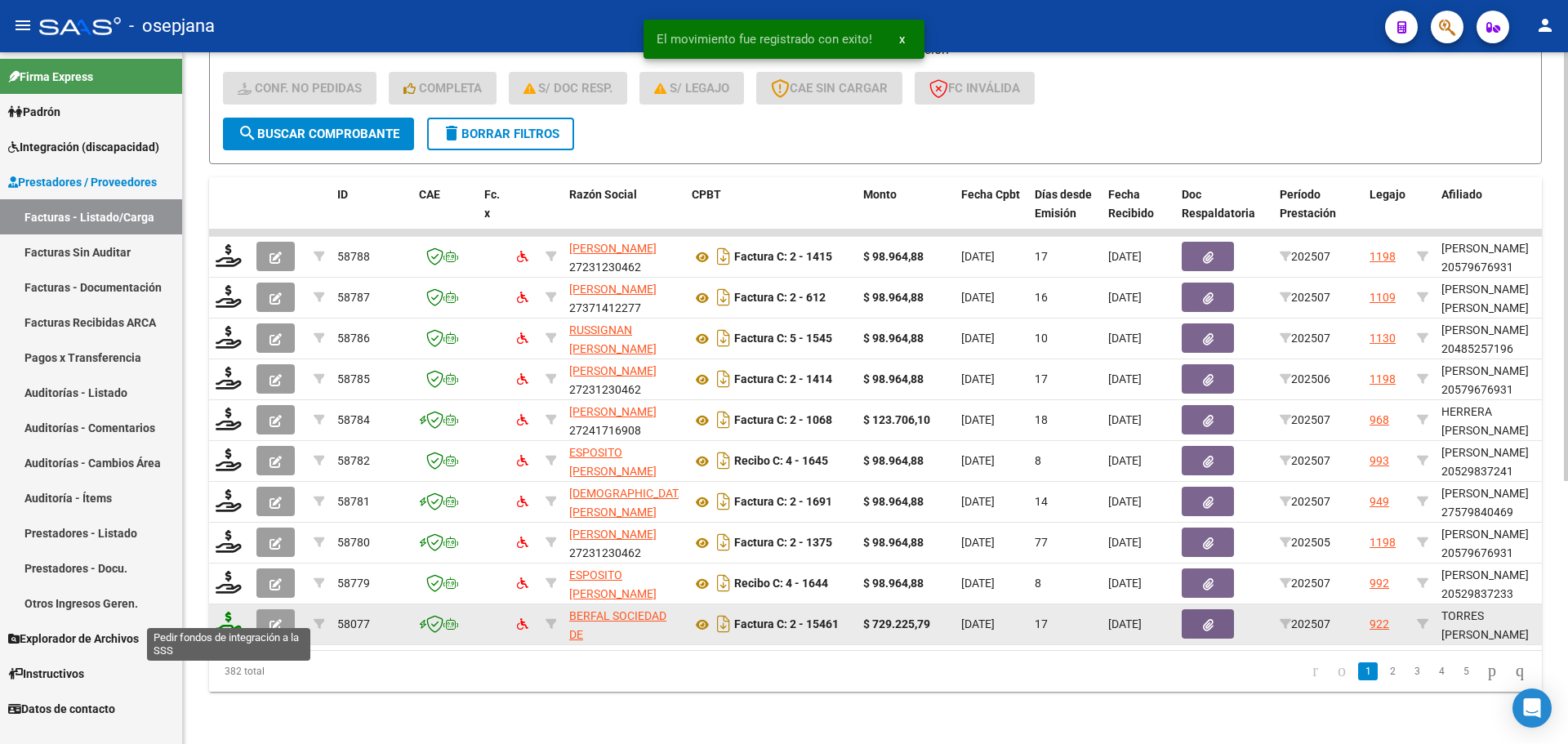
click at [229, 612] on icon at bounding box center [228, 623] width 26 height 23
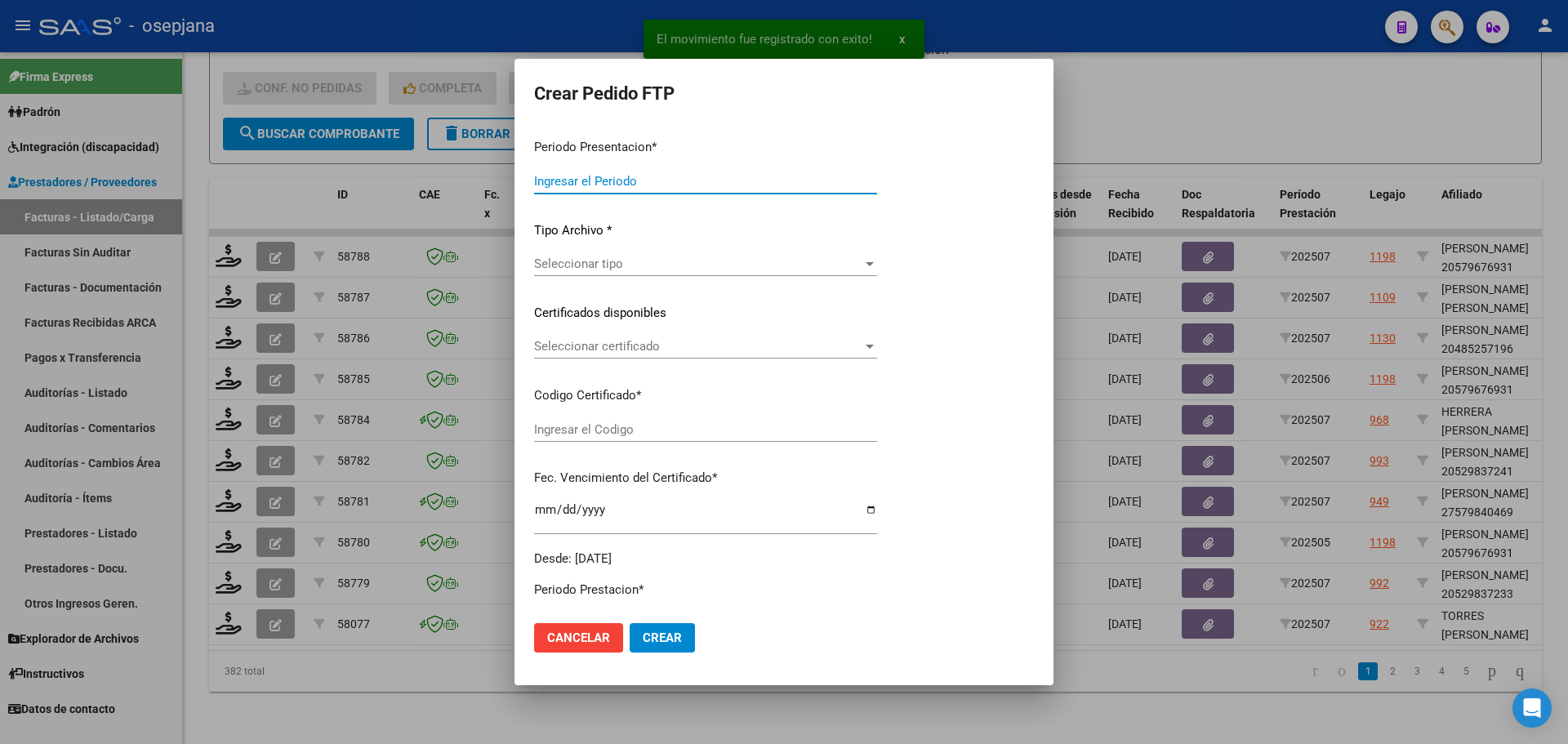
type input "202507"
type input "$ 729.225,79"
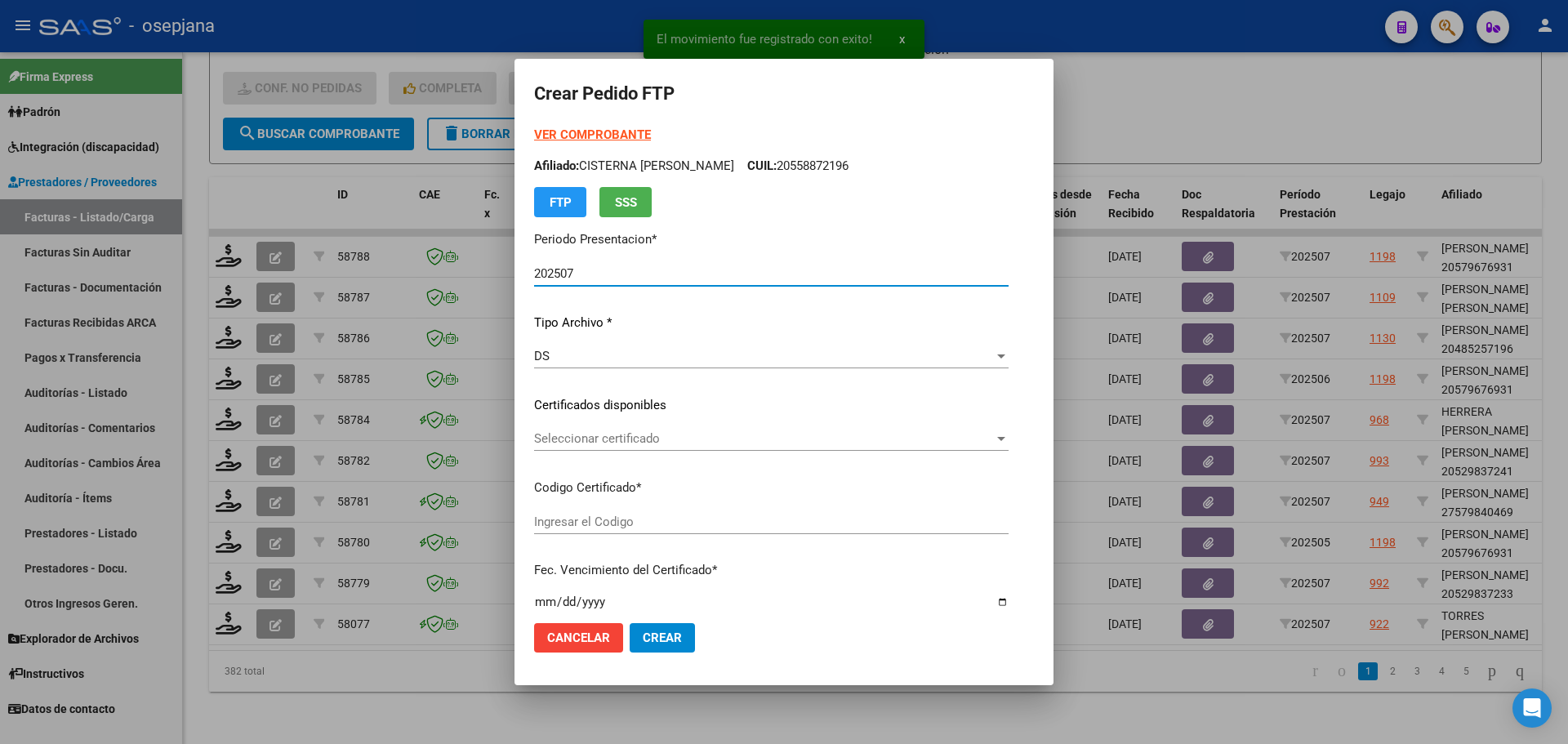
type input "ARG01000489229492022072620270726BSAS313"
type input "2027-07-26"
click at [674, 435] on span "Seleccionar certificado" at bounding box center [758, 438] width 447 height 15
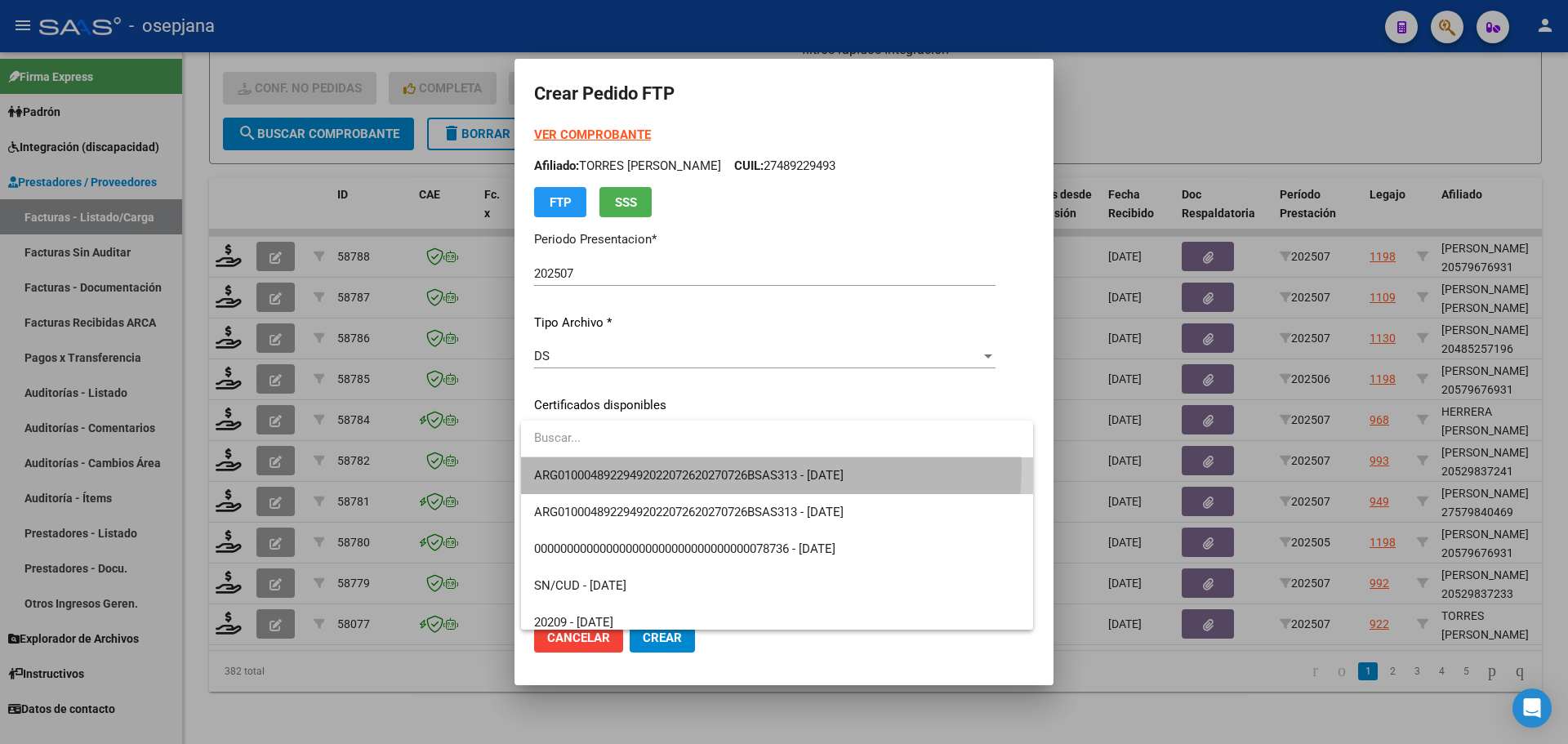
click at [670, 467] on span "ARG01000489229492022072620270726BSAS313 - 2027-07-26" at bounding box center [777, 476] width 486 height 37
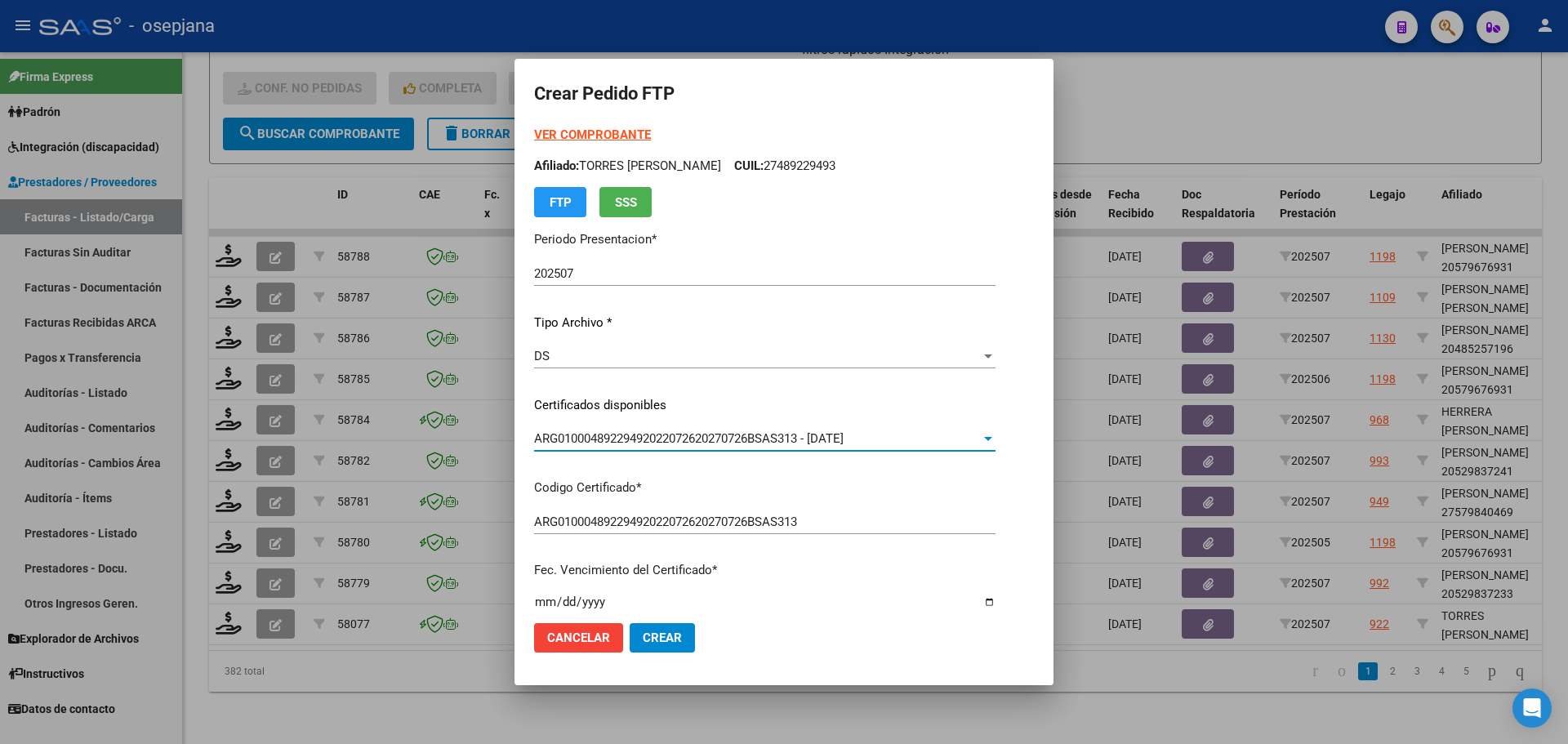
click at [548, 133] on strong "VER COMPROBANTE" at bounding box center [593, 134] width 117 height 15
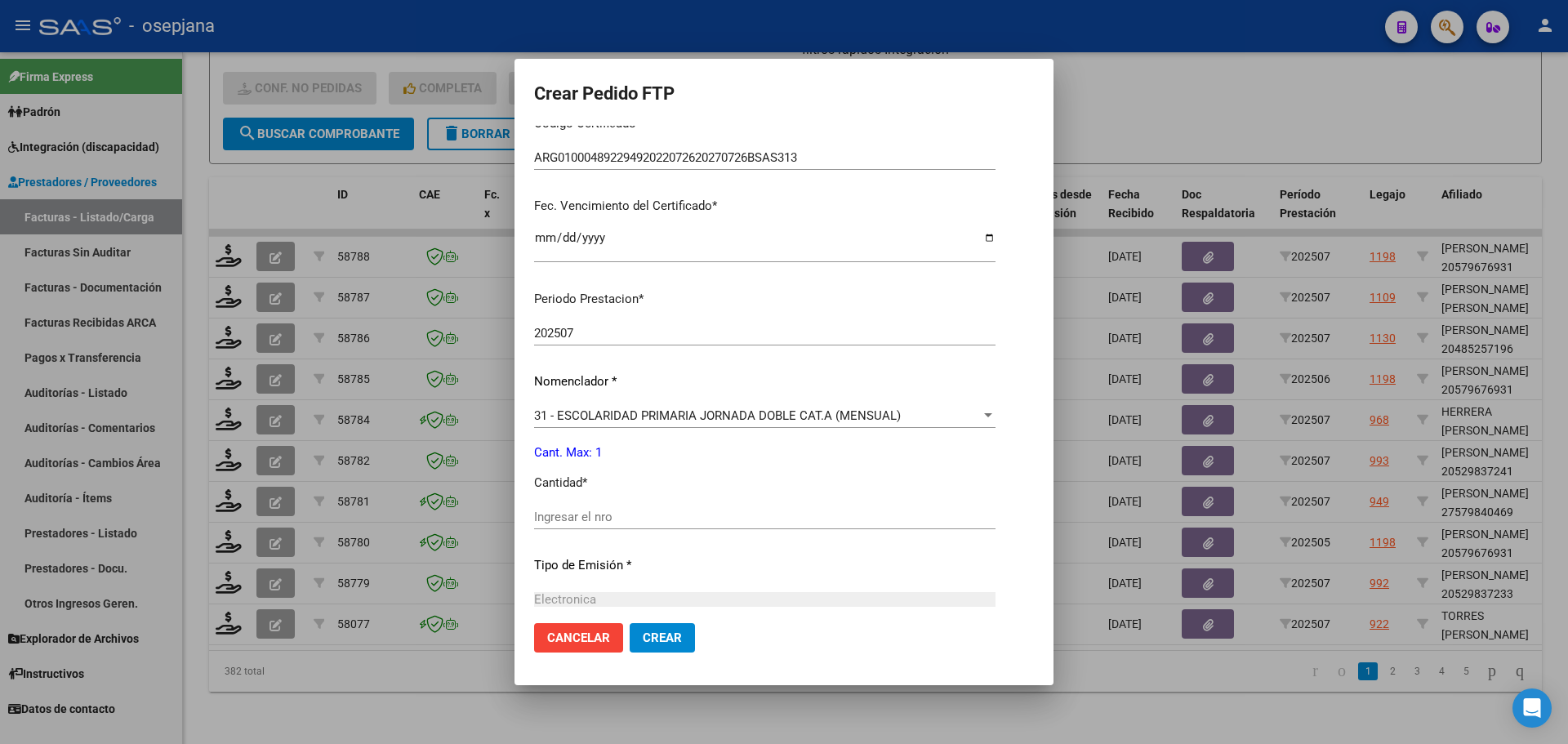
scroll to position [408, 0]
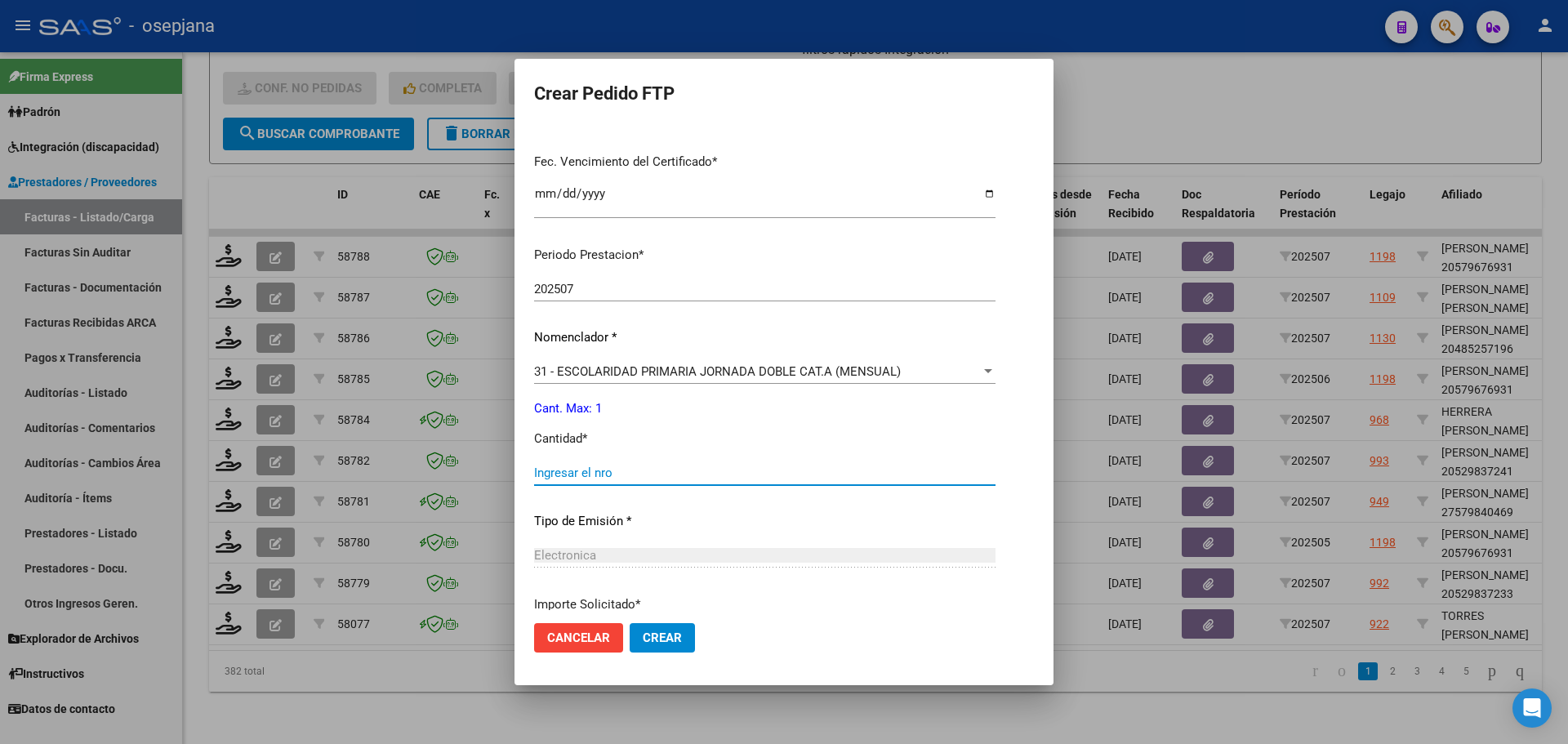
click at [588, 472] on input "Ingresar el nro" at bounding box center [765, 473] width 462 height 15
type input "1"
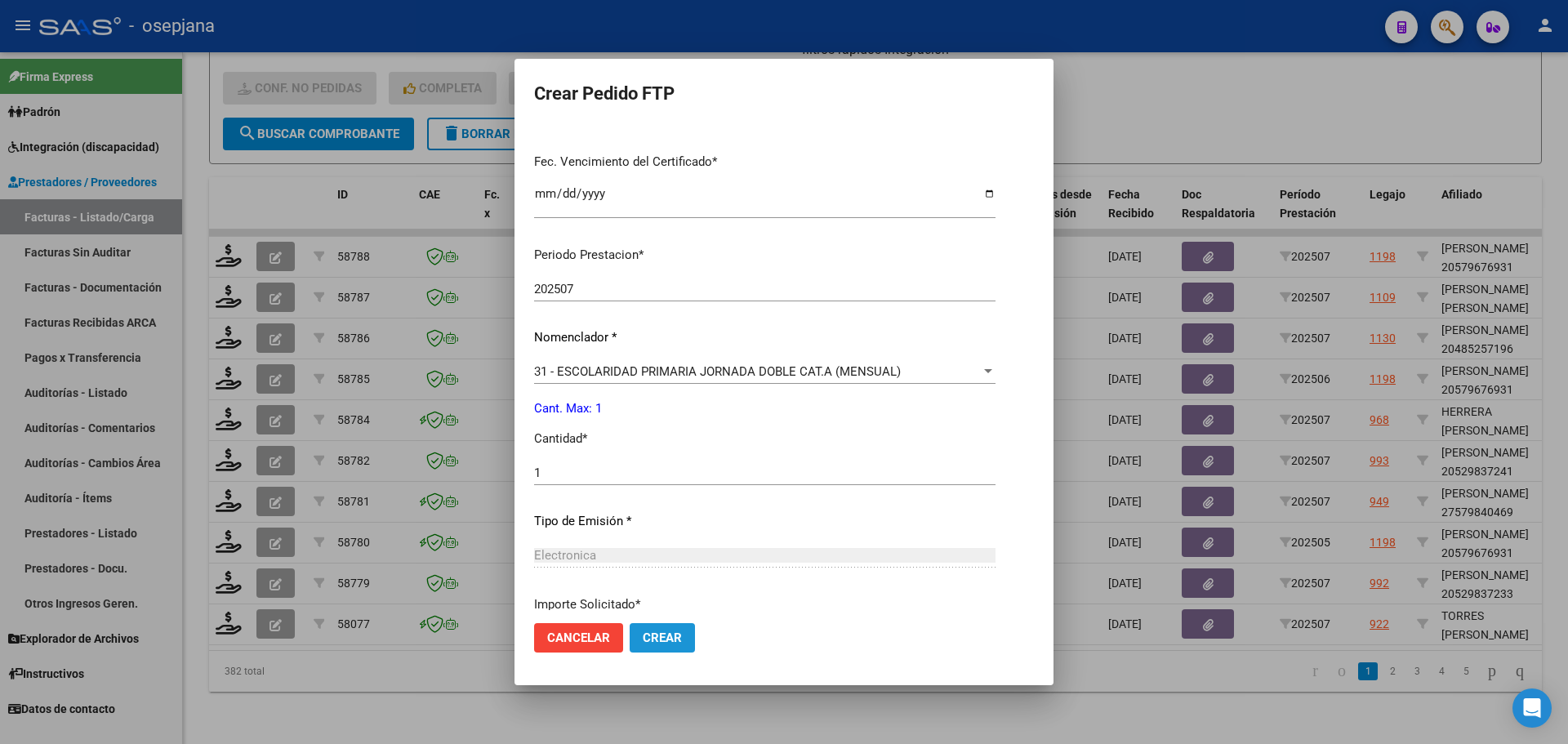
click at [658, 635] on span "Crear" at bounding box center [661, 638] width 39 height 15
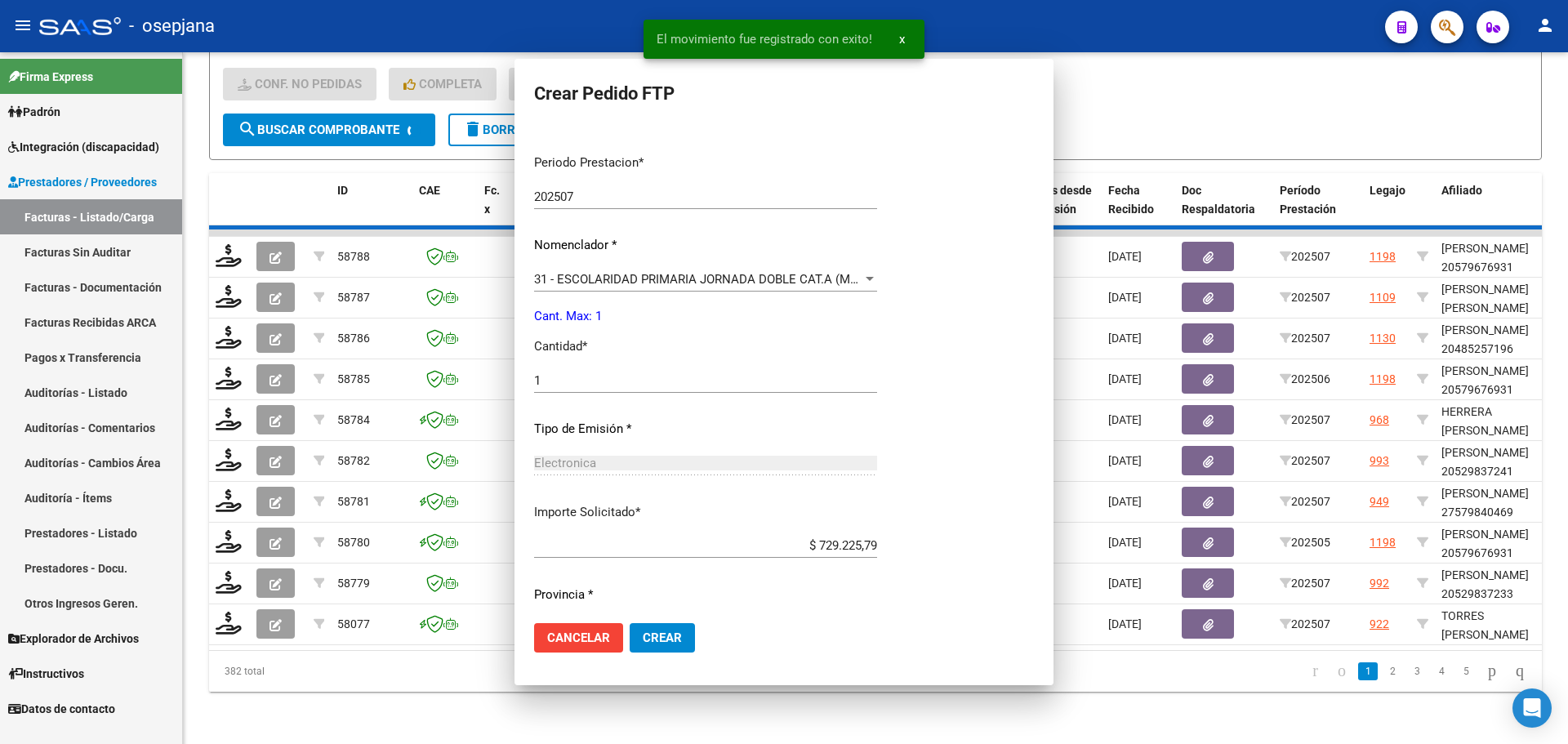
scroll to position [0, 0]
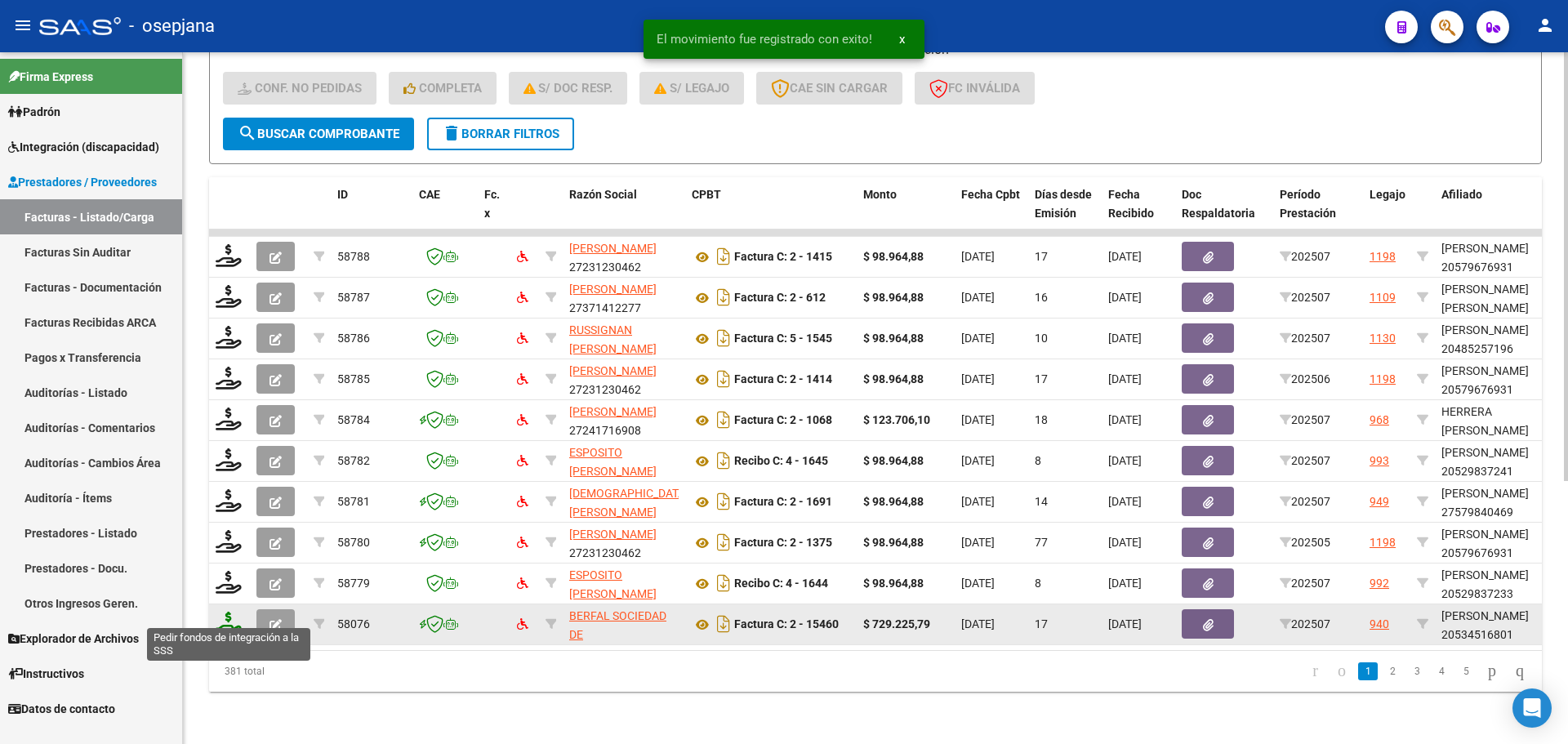
click at [227, 612] on icon at bounding box center [228, 623] width 26 height 23
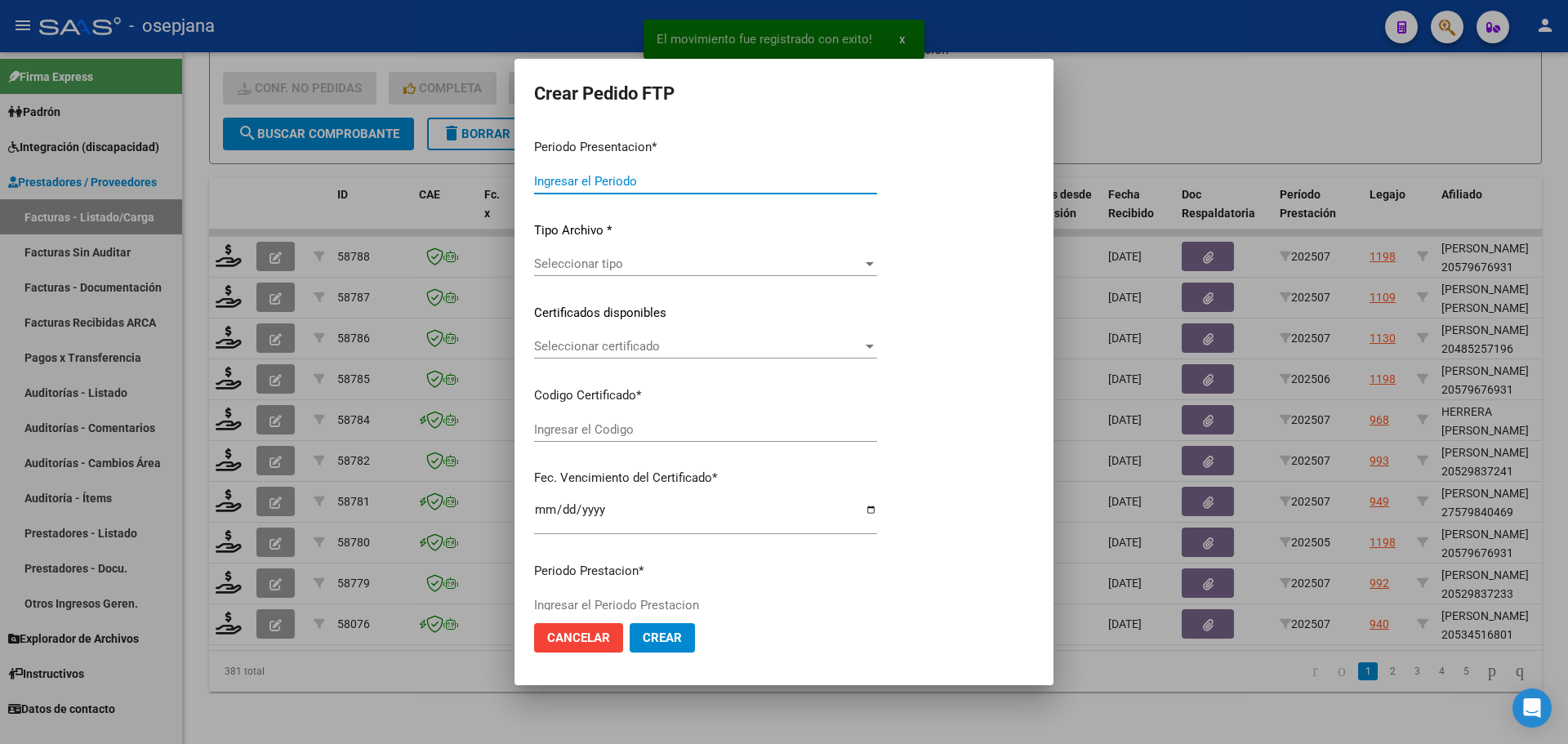
type input "202507"
type input "$ 729.225,79"
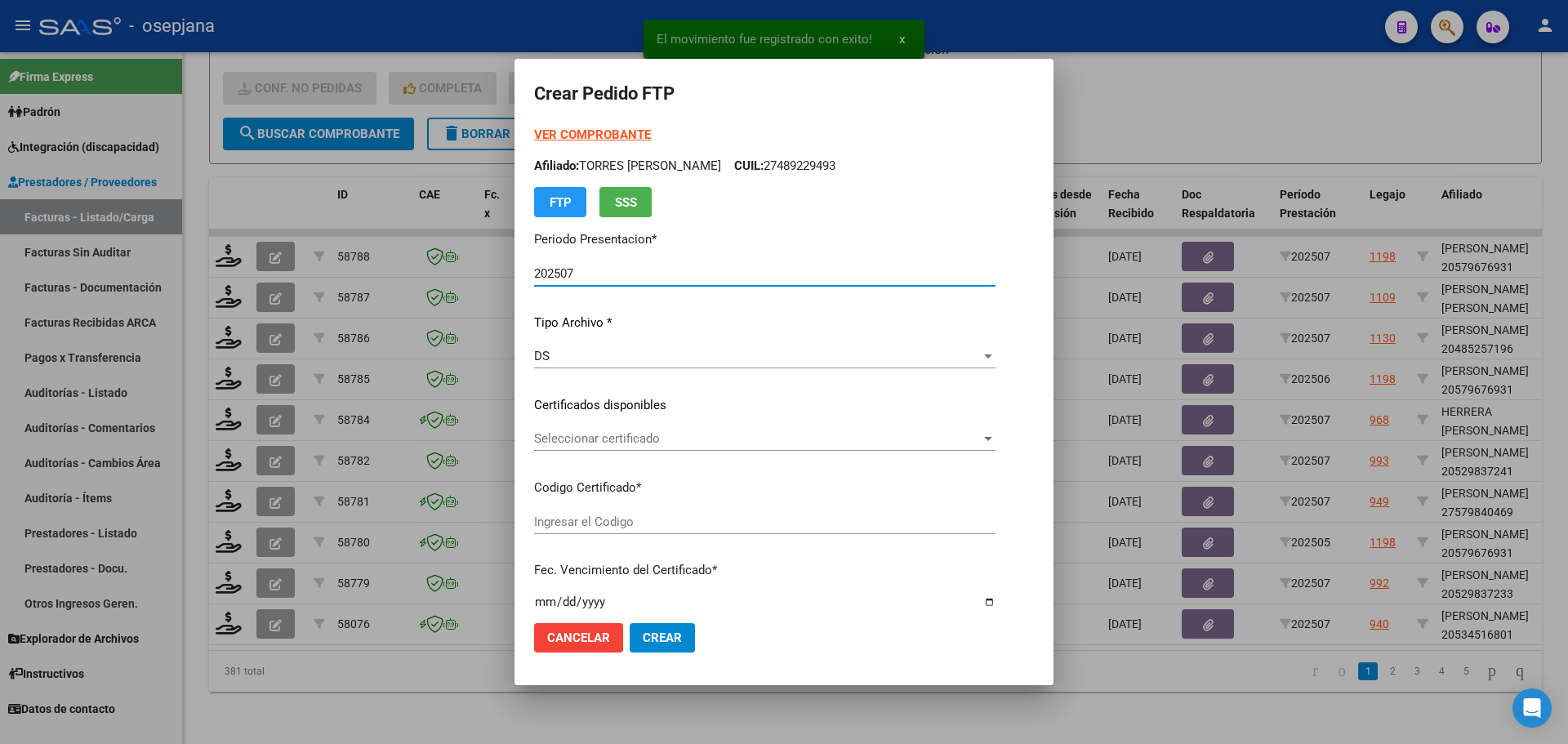
type input "ARG02000534516802022042120270421BSAS448"
type input "2027-04-21"
click at [683, 435] on span "Seleccionar certificado" at bounding box center [733, 438] width 398 height 15
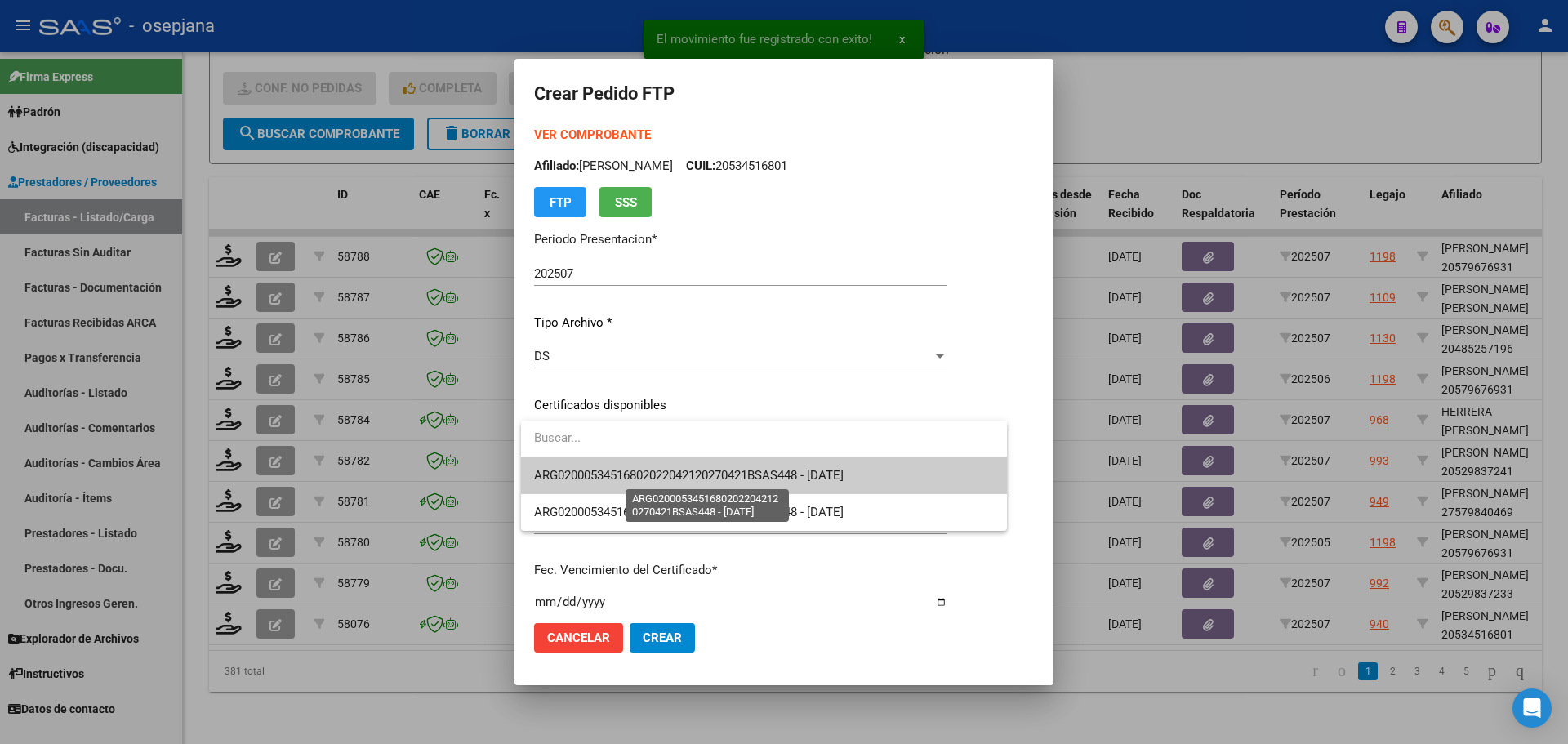
click at [679, 472] on span "ARG02000534516802022042120270421BSAS448 - 2027-04-21" at bounding box center [689, 475] width 310 height 15
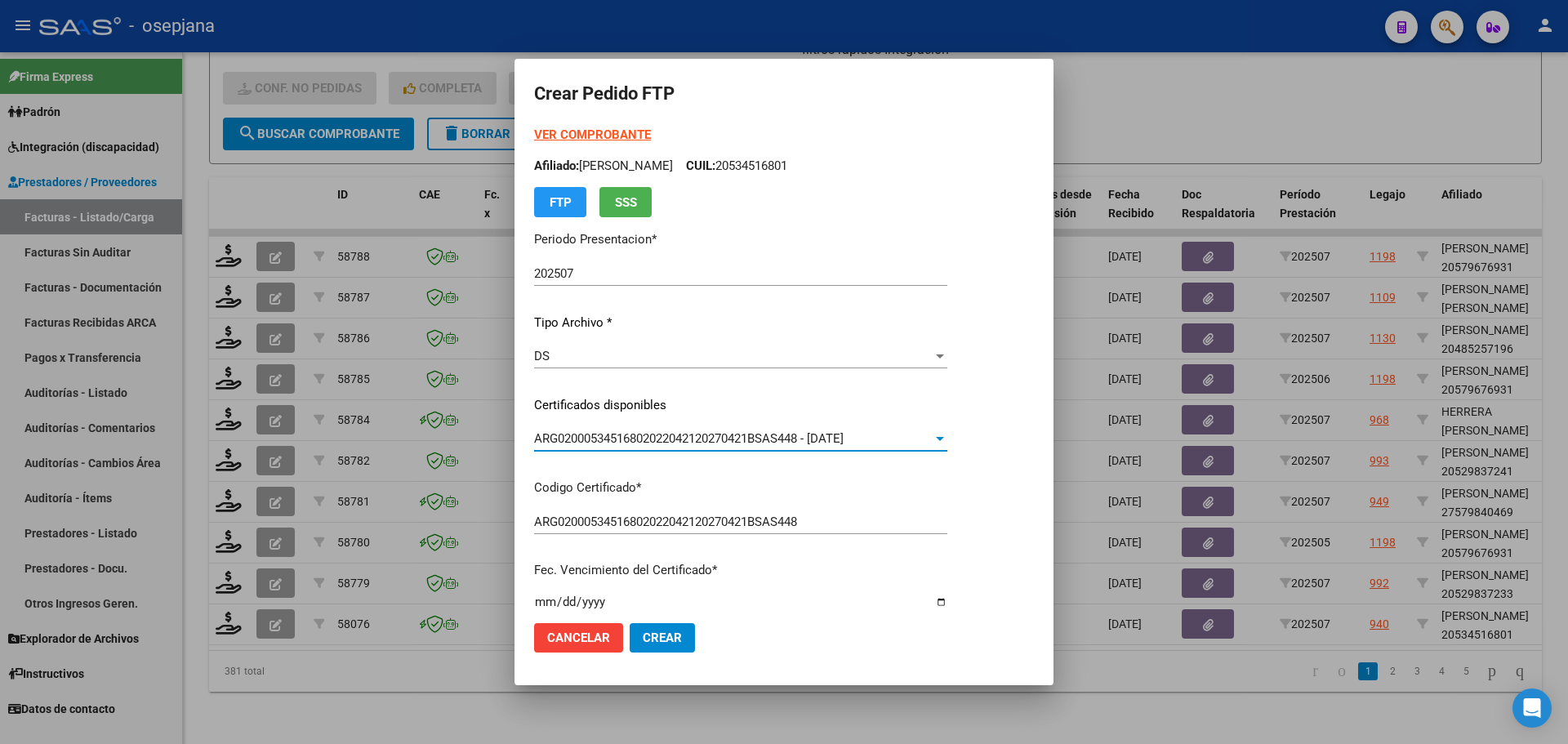
click at [610, 132] on strong "VER COMPROBANTE" at bounding box center [593, 134] width 117 height 15
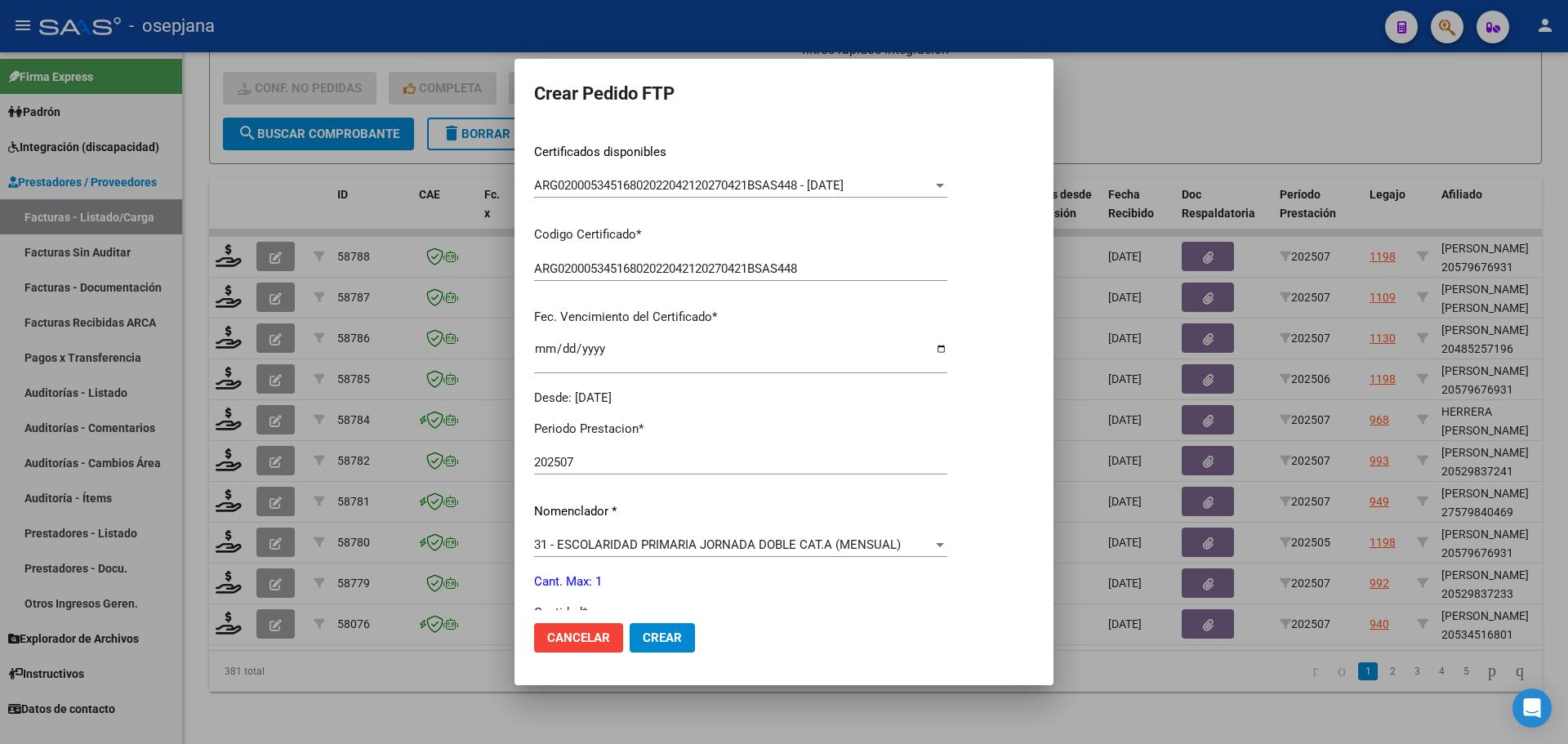
scroll to position [408, 0]
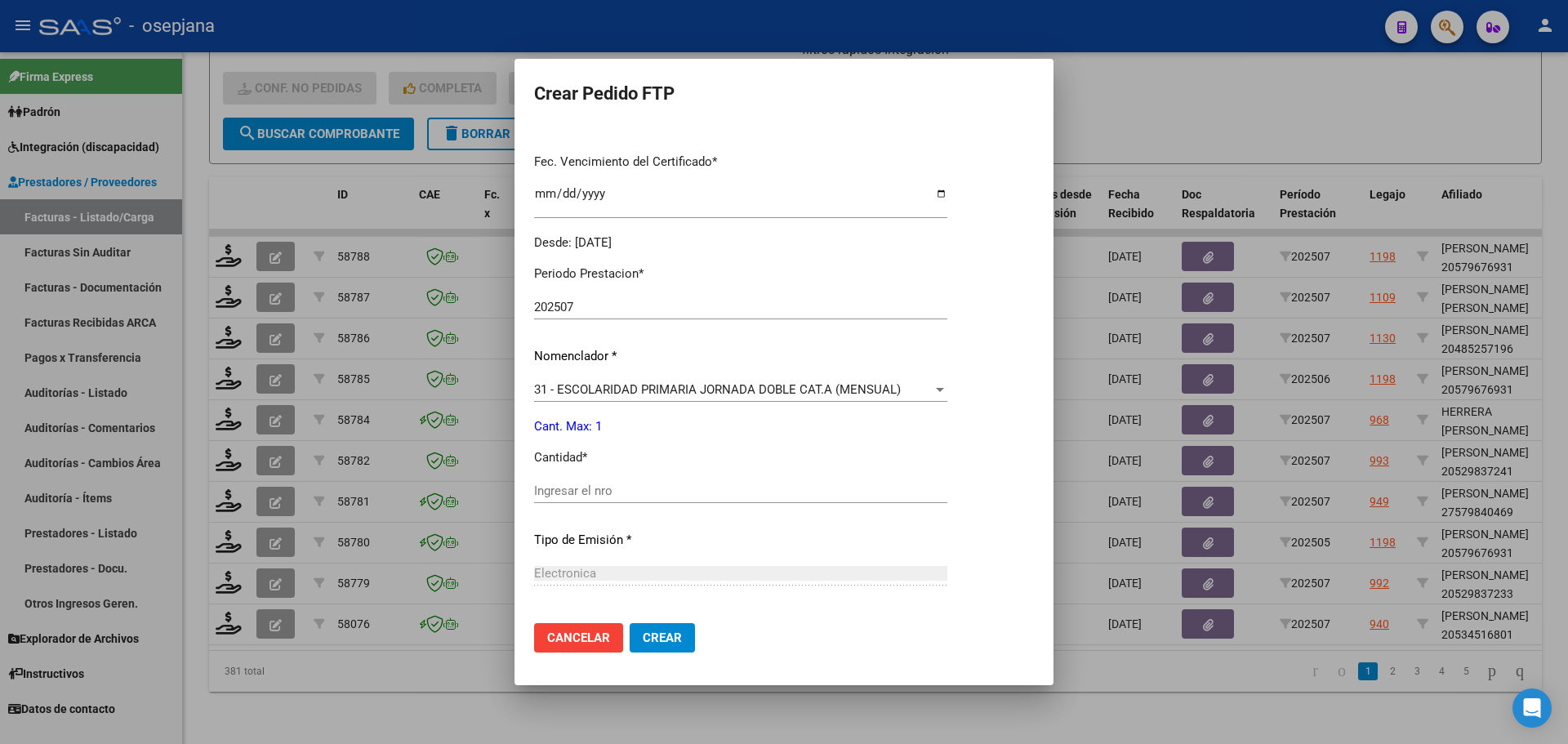
click at [556, 498] on input "Ingresar el nro" at bounding box center [741, 491] width 413 height 15
type input "1"
click at [665, 620] on mat-dialog-actions "Cancelar Crear" at bounding box center [784, 638] width 499 height 56
click at [660, 647] on button "Crear" at bounding box center [662, 638] width 66 height 30
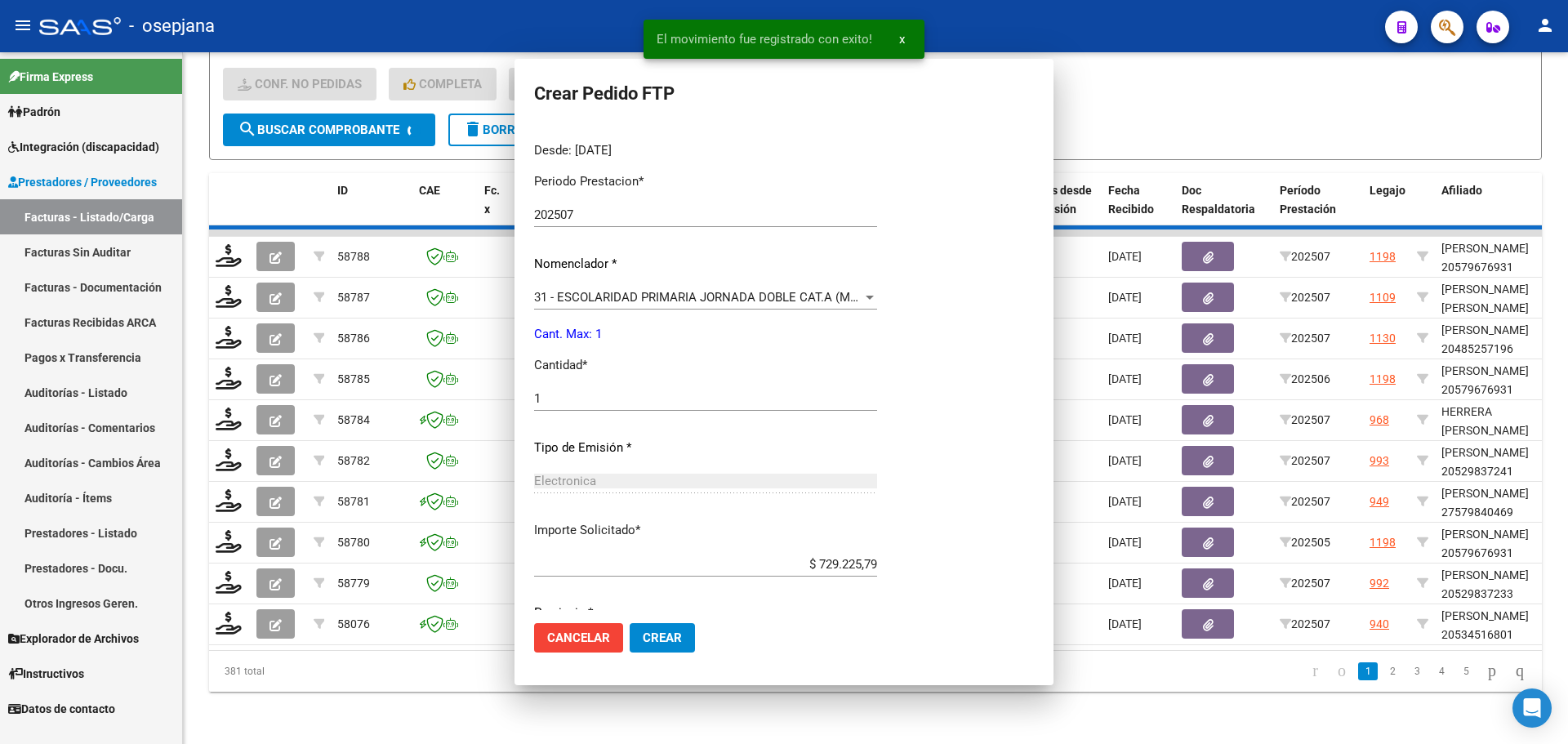
scroll to position [0, 0]
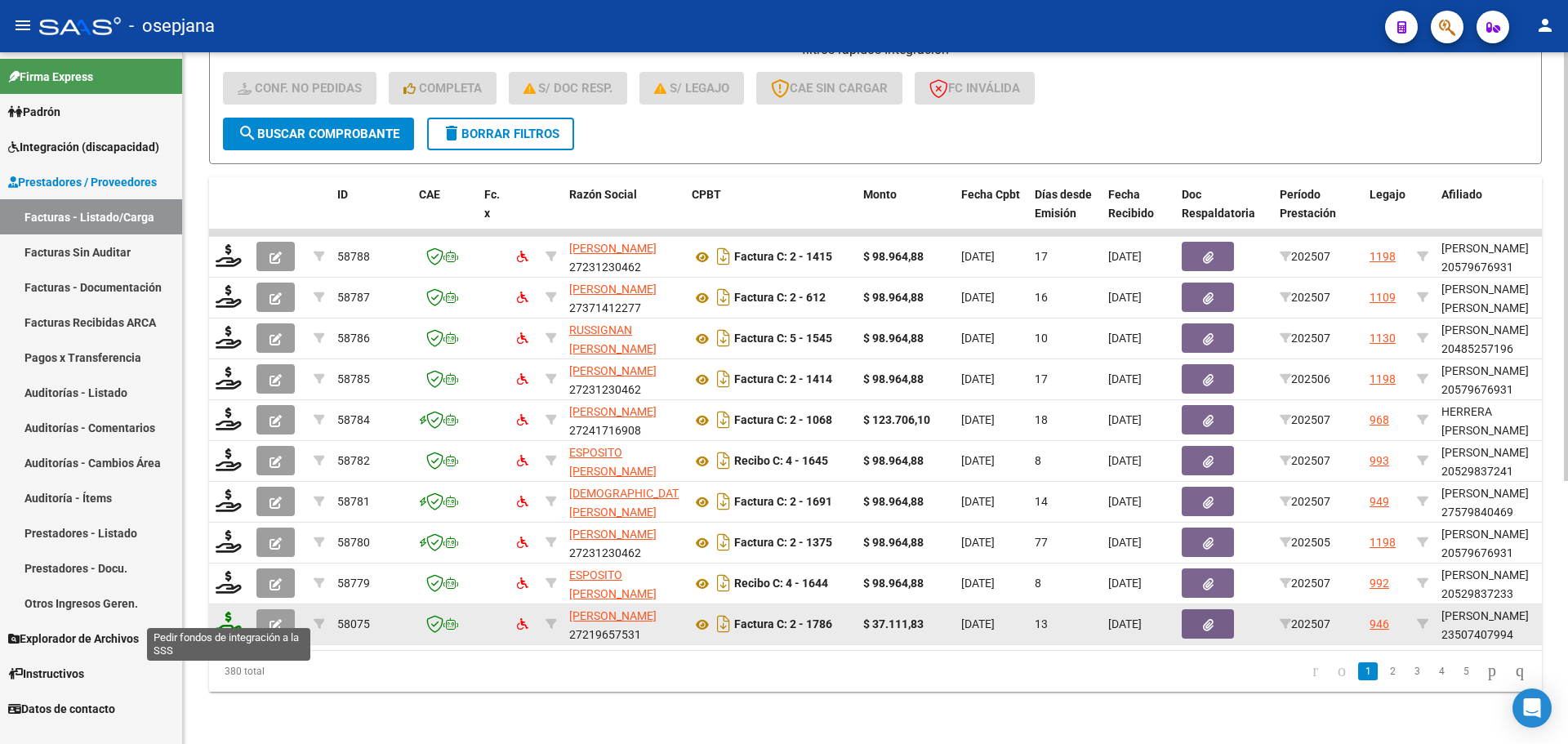
click at [229, 615] on icon at bounding box center [228, 623] width 26 height 23
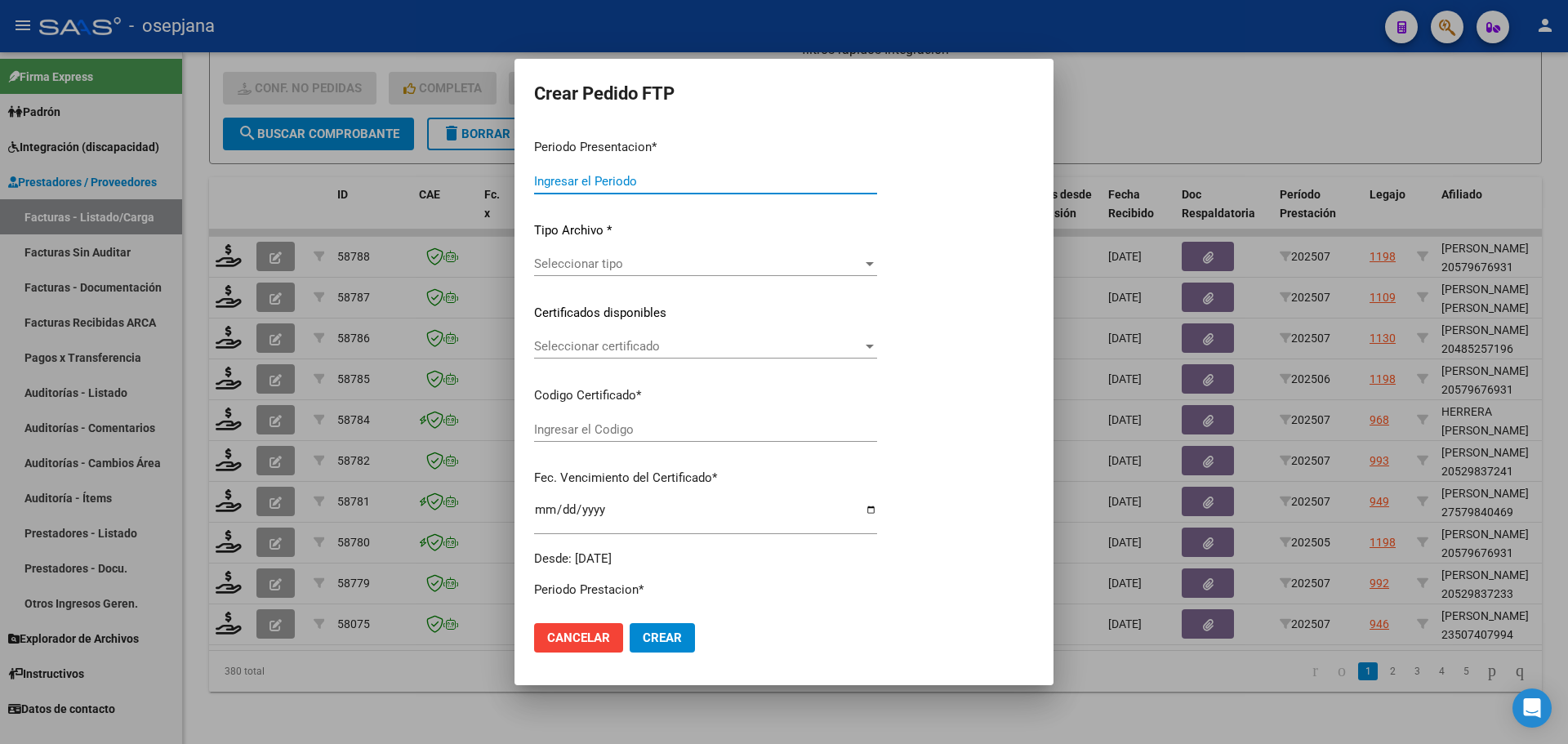
type input "202507"
type input "$ 37.111,83"
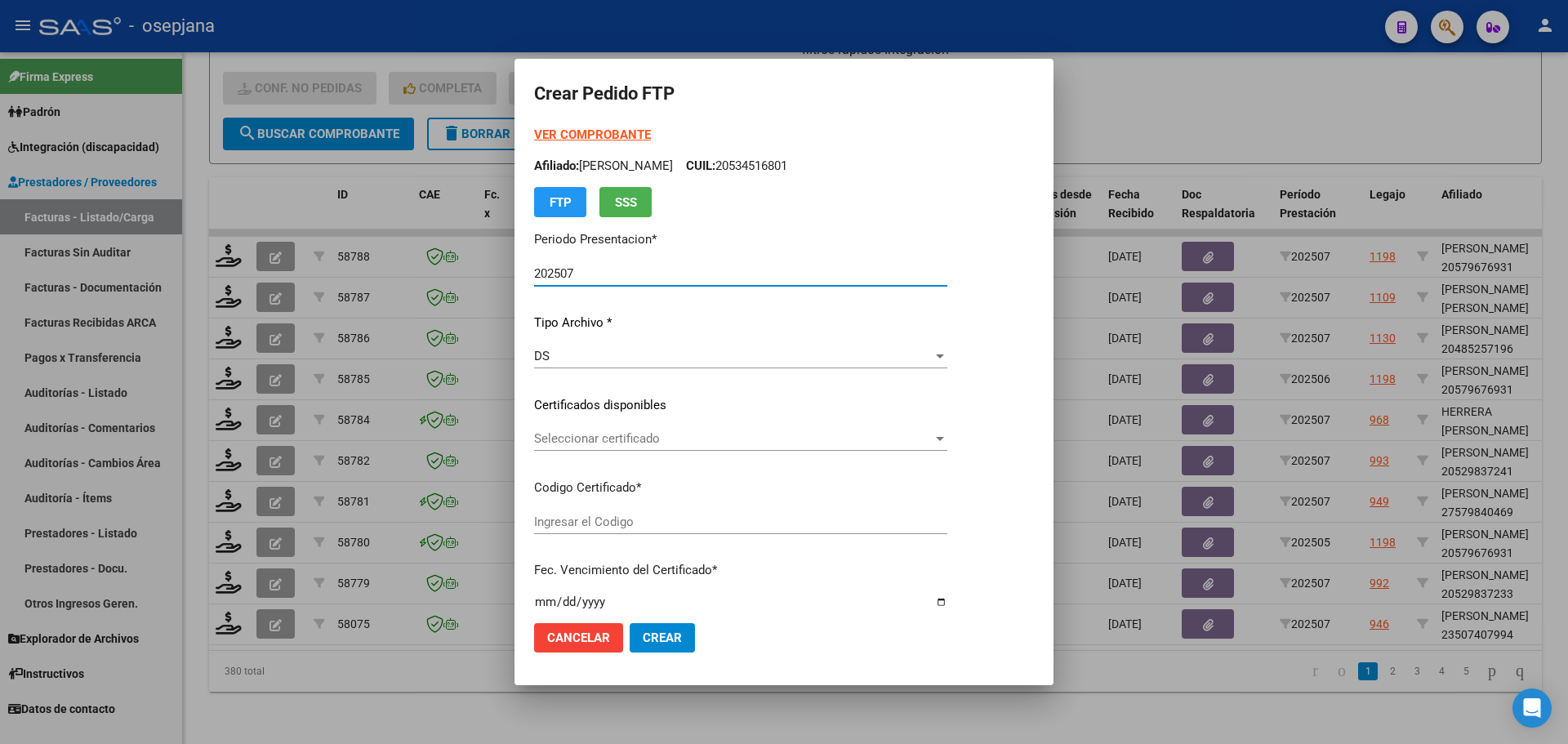
type input "SIN/NRO"
type input "2099-12-31"
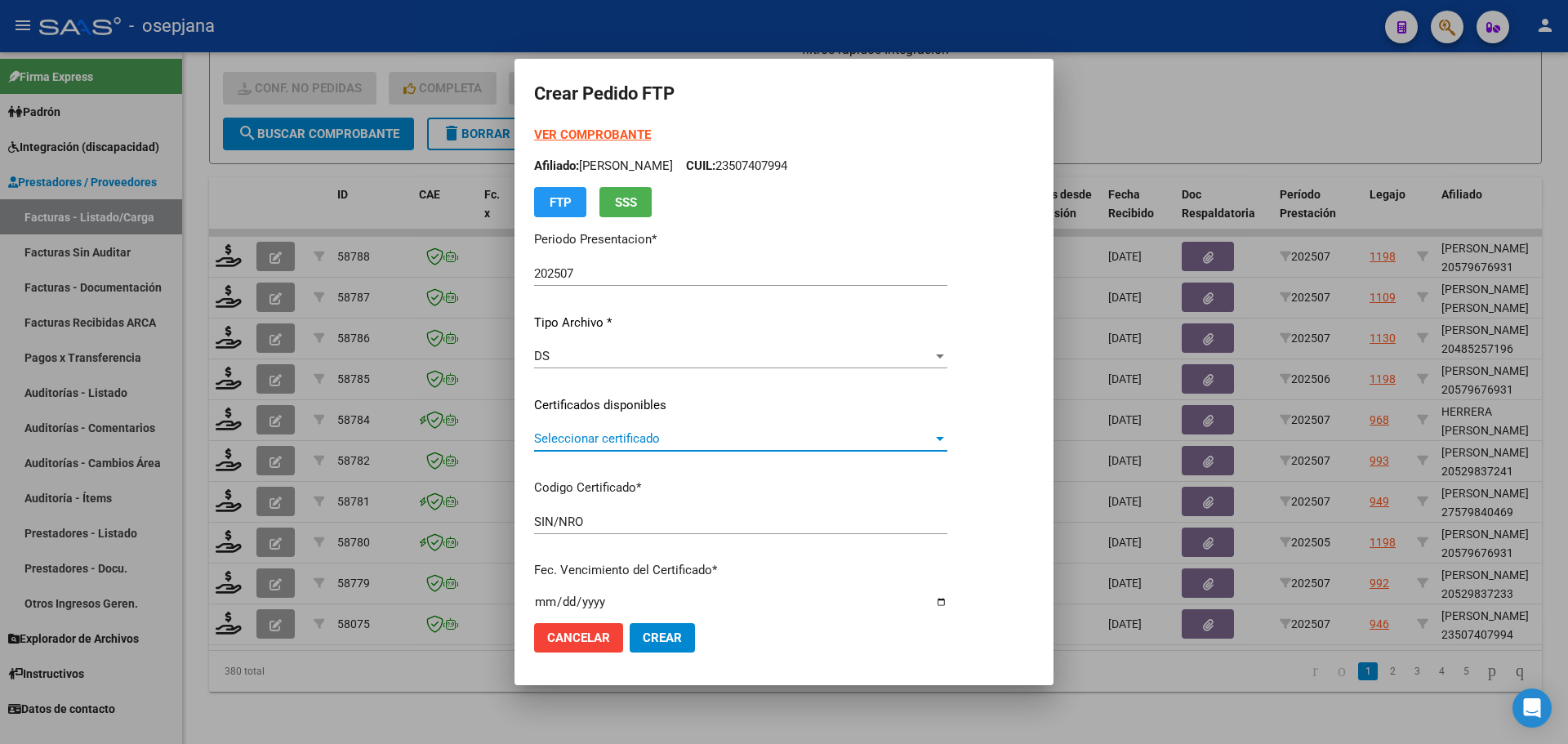
click at [673, 446] on span "Seleccionar certificado" at bounding box center [733, 438] width 398 height 15
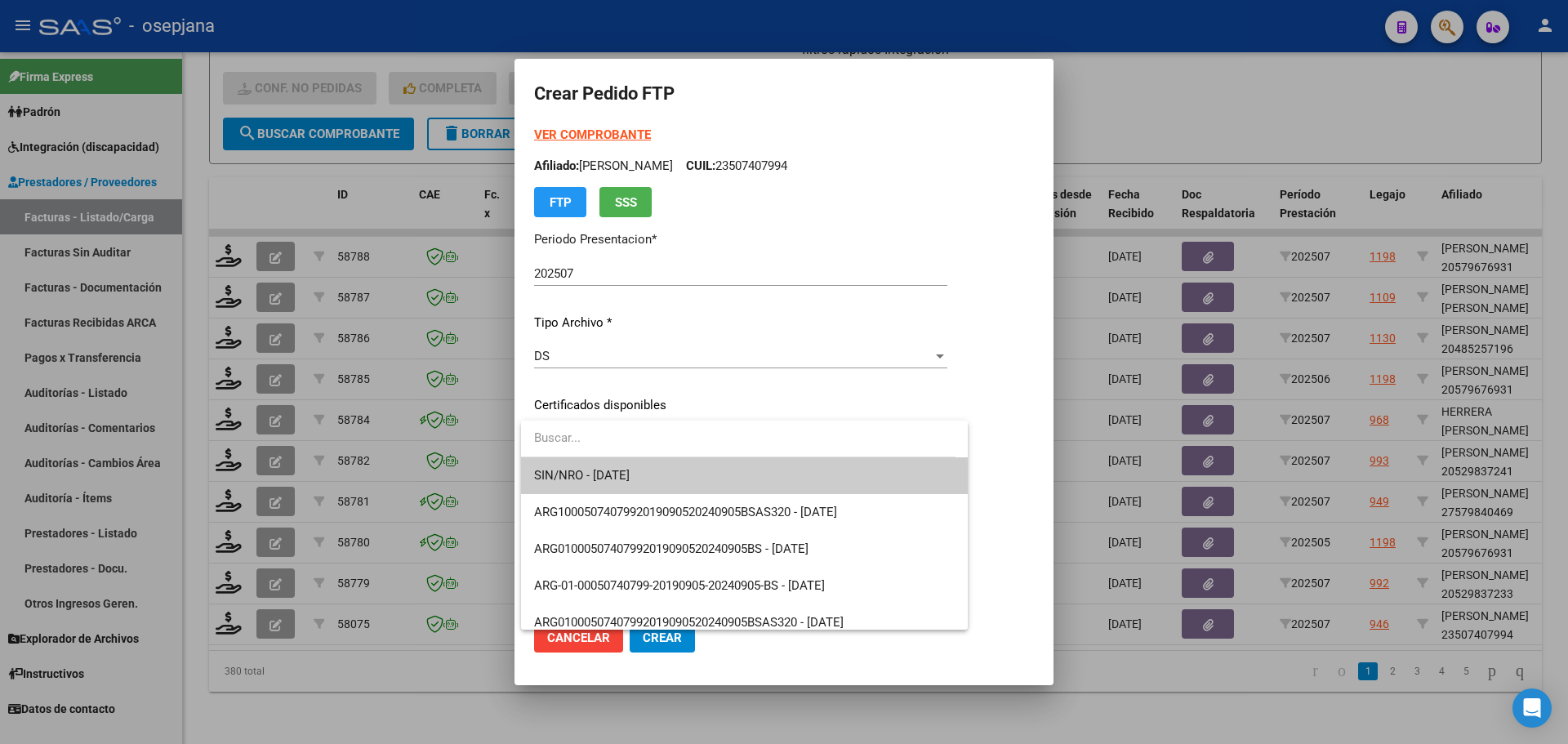
click at [666, 479] on span "SIN/NRO - 2099-12-31" at bounding box center [745, 476] width 421 height 37
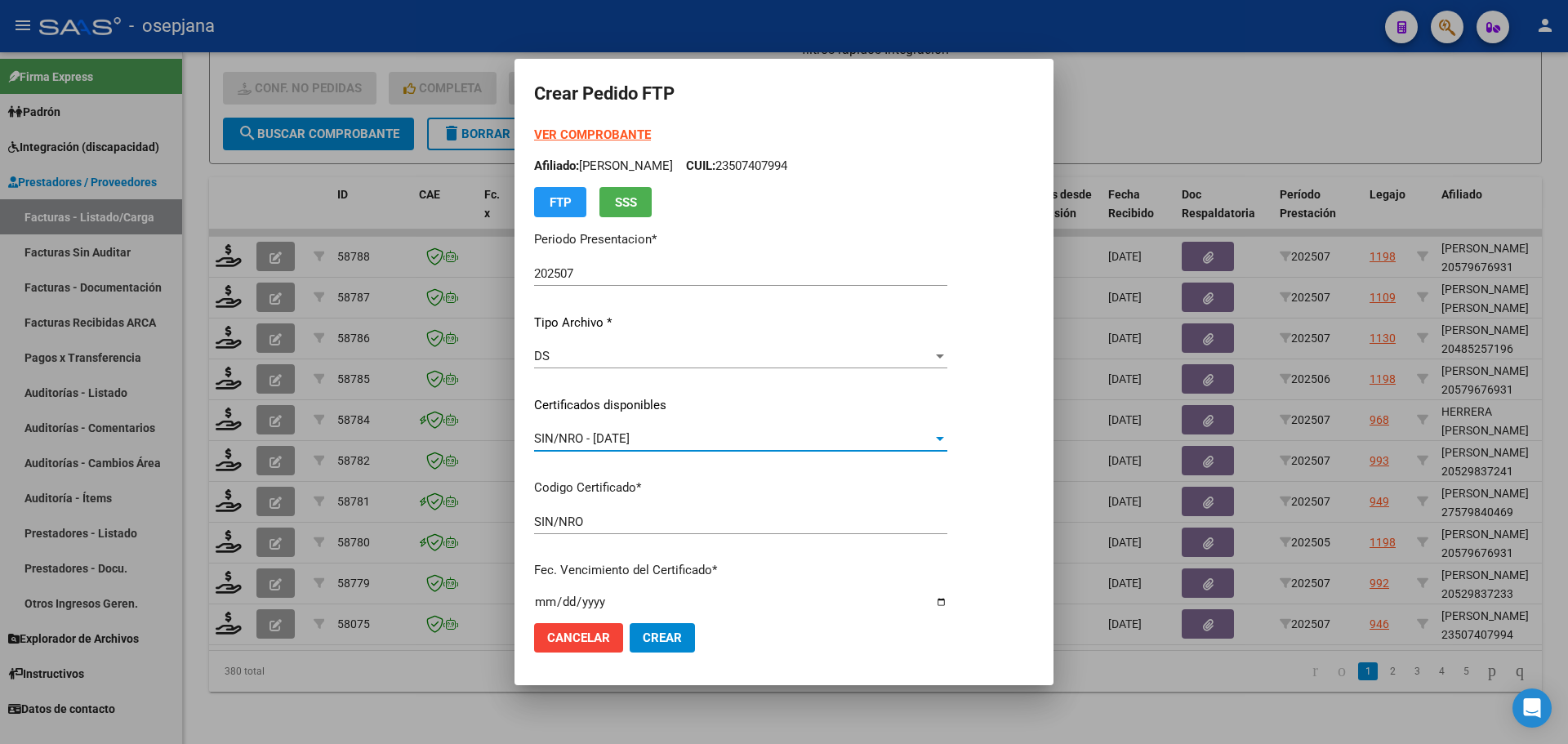
click at [687, 444] on div "SIN/NRO - 2099-12-31" at bounding box center [733, 438] width 398 height 15
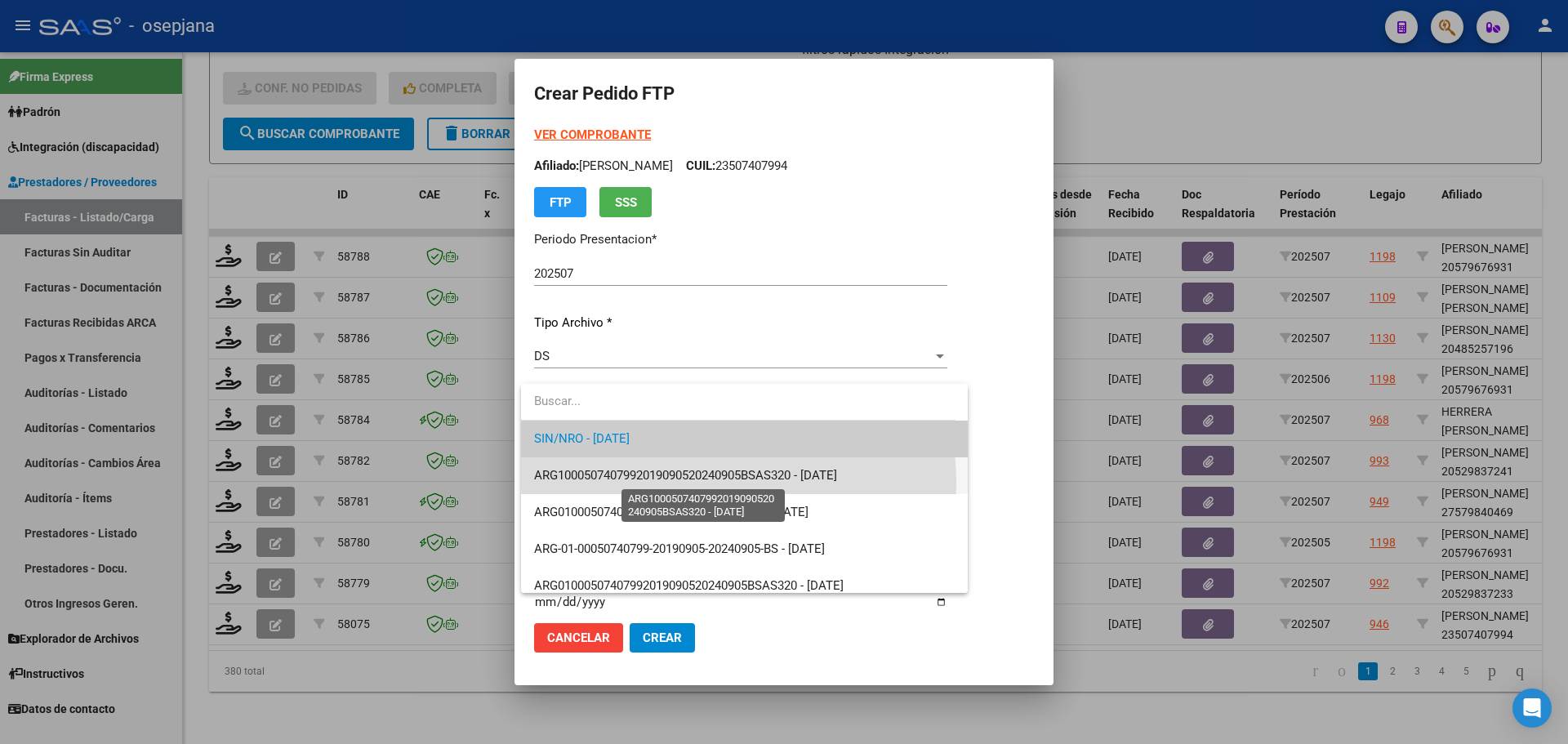
click at [687, 483] on span "ARG1000507407992019090520240905BSAS320 - 2025-09-05" at bounding box center [685, 475] width 303 height 15
type input "ARG1000507407992019090520240905BSAS320"
type input "2025-09-05"
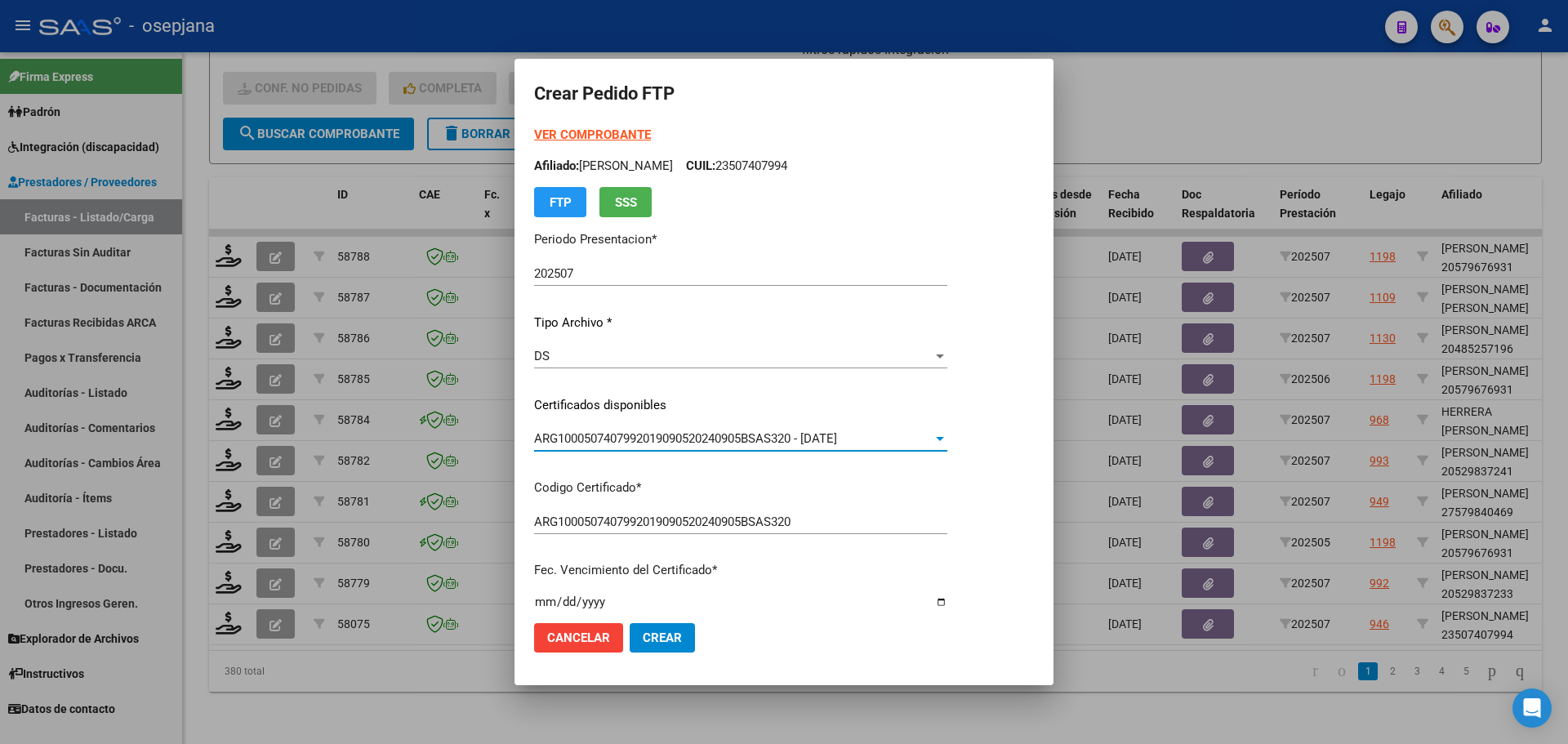
click at [615, 129] on strong "VER COMPROBANTE" at bounding box center [593, 134] width 117 height 15
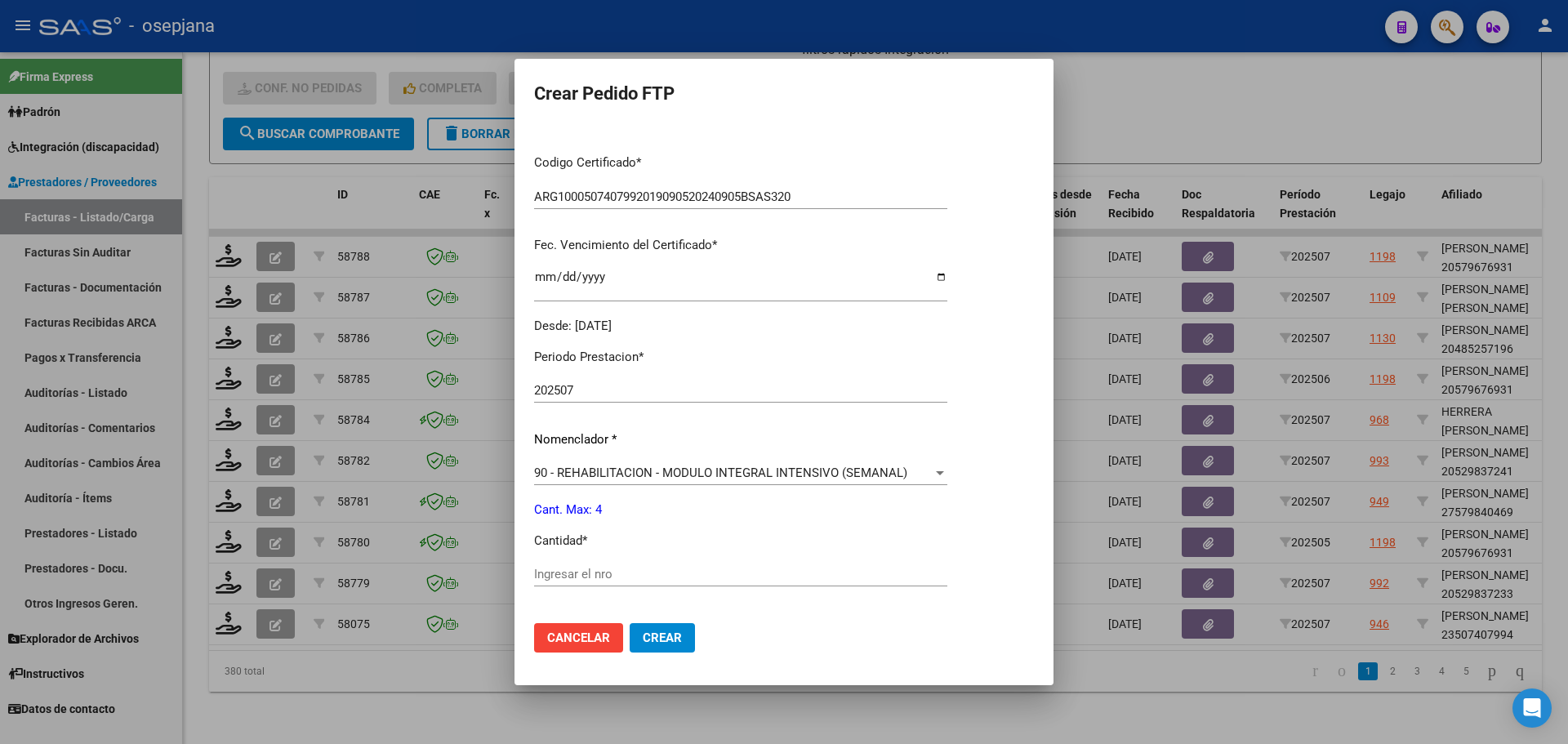
scroll to position [327, 0]
click at [607, 576] on input "Ingresar el nro" at bounding box center [741, 572] width 413 height 15
type input "4"
click at [677, 636] on span "Crear" at bounding box center [661, 638] width 39 height 15
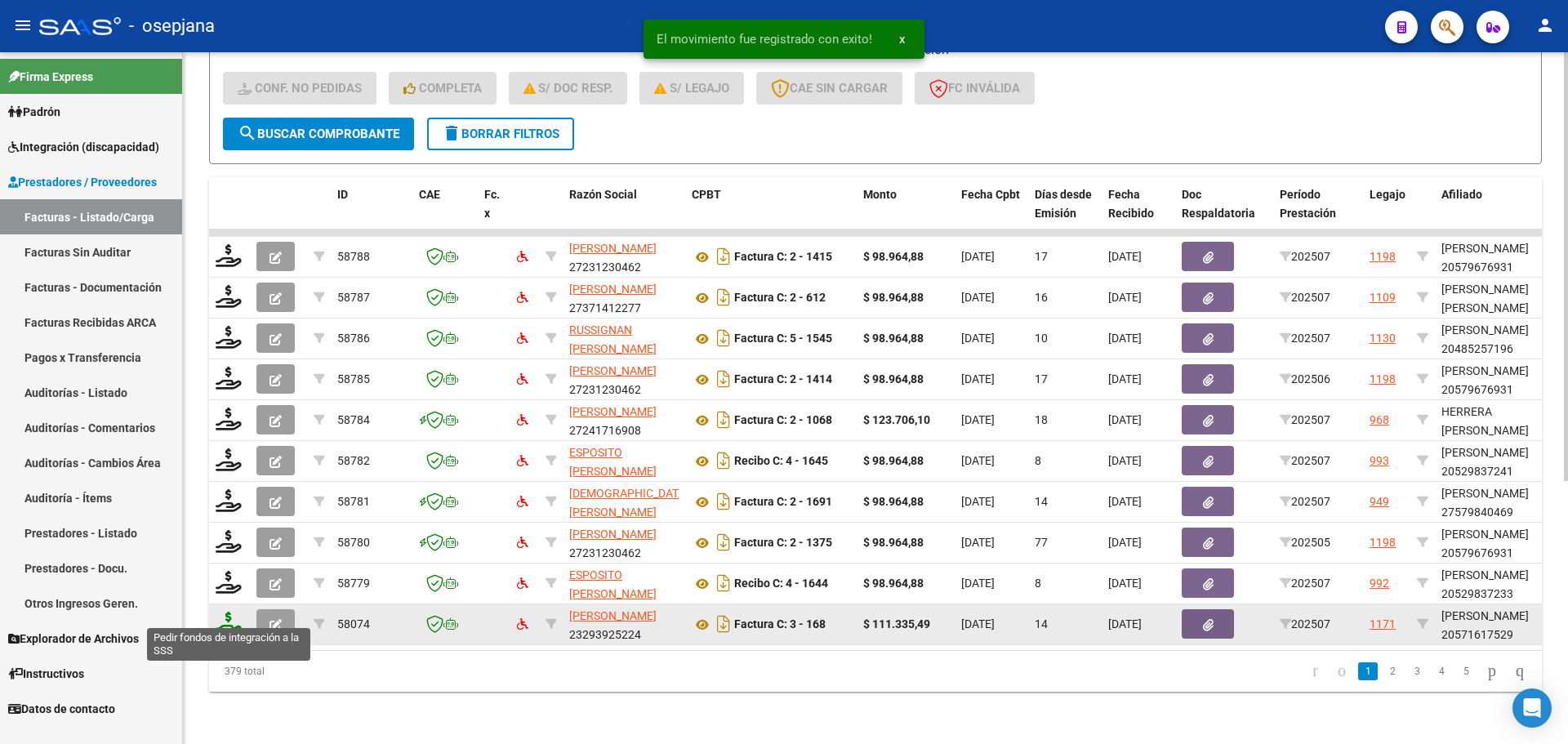
click at [228, 614] on icon at bounding box center [228, 623] width 26 height 23
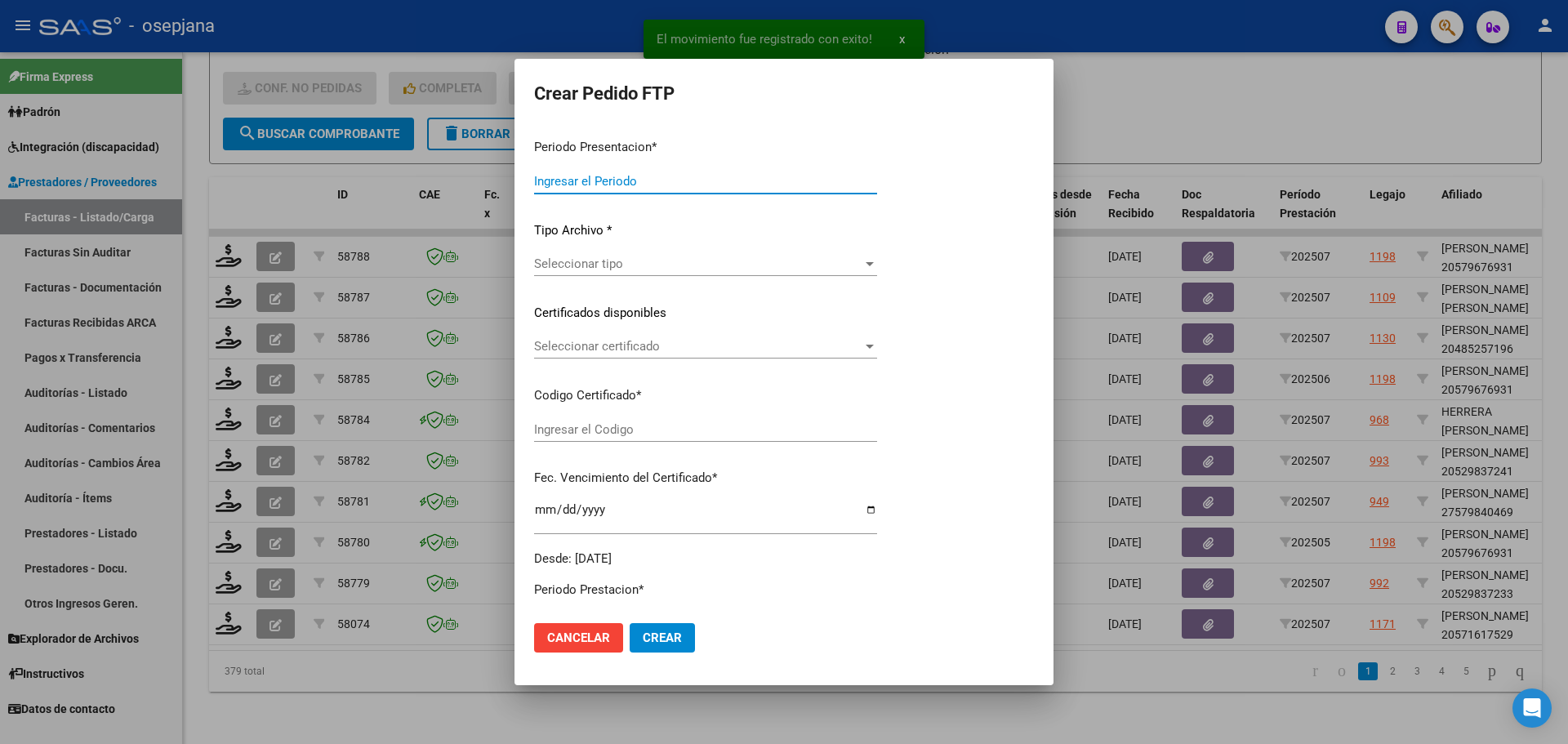
type input "202507"
type input "$ 111.335,49"
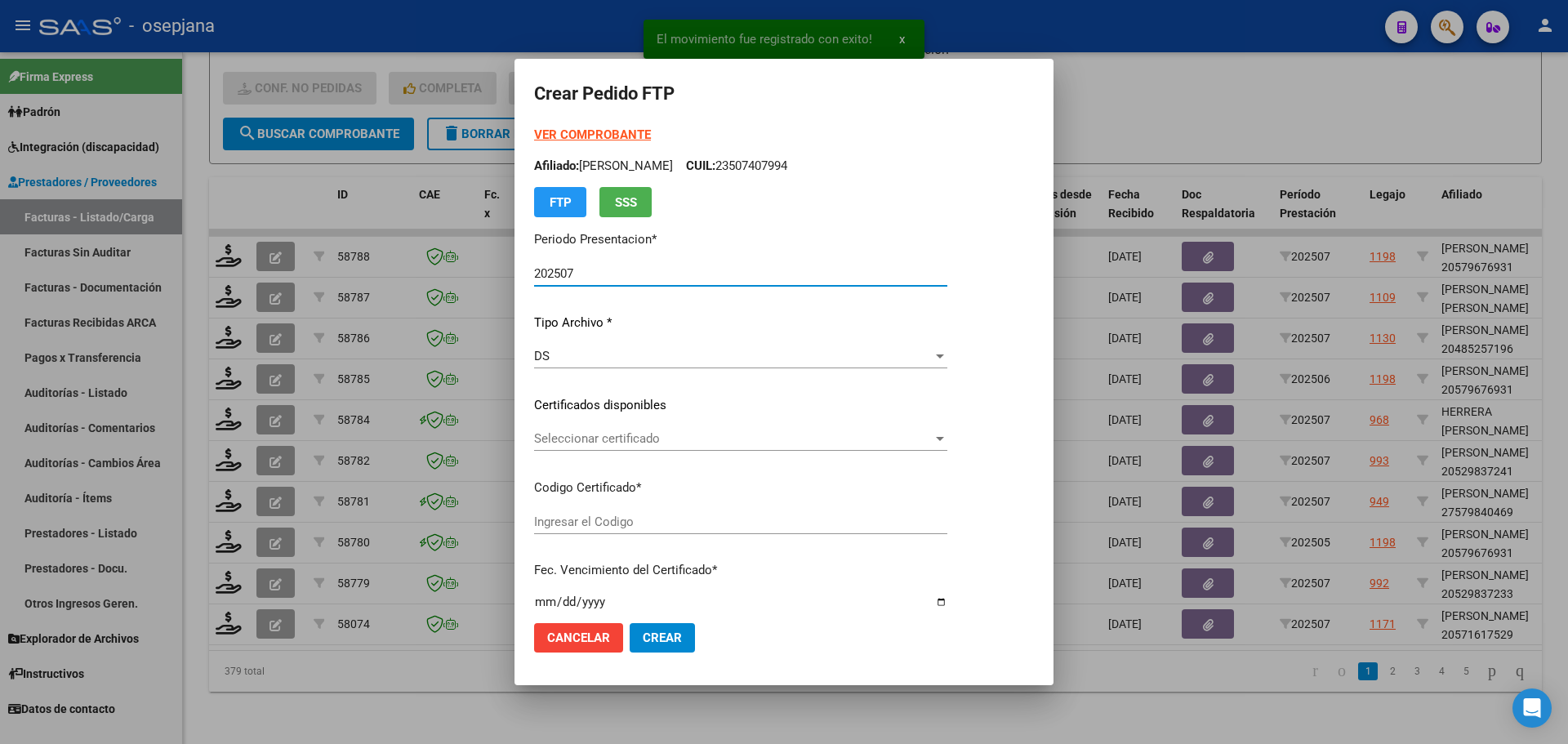
type input "ARG02000571617522024061320290613BSAS436"
type input "2029-06-13"
click at [639, 437] on span "Seleccionar certificado" at bounding box center [733, 438] width 398 height 15
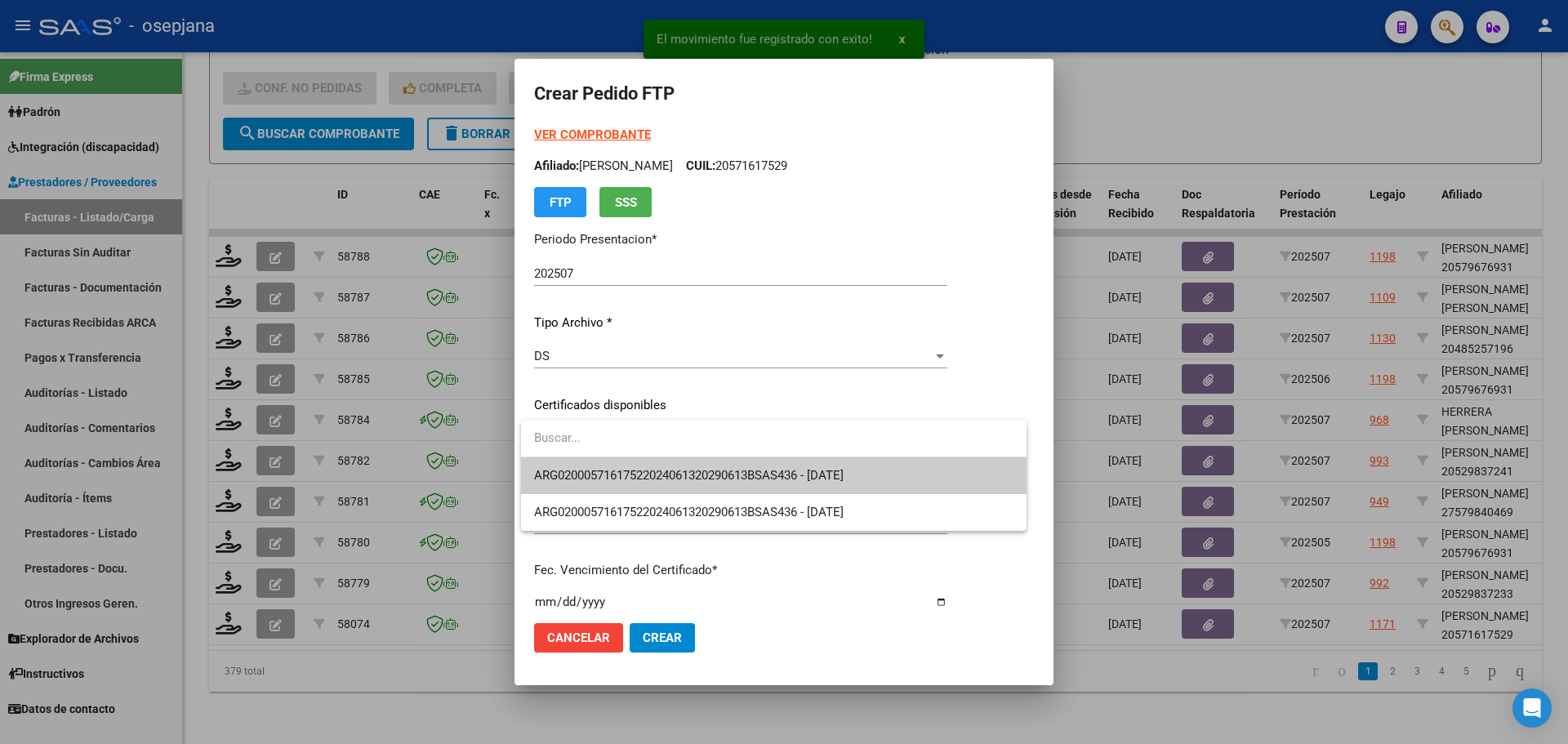
click at [646, 459] on span "ARG02000571617522024061320290613BSAS436 - 2029-06-13" at bounding box center [774, 476] width 480 height 37
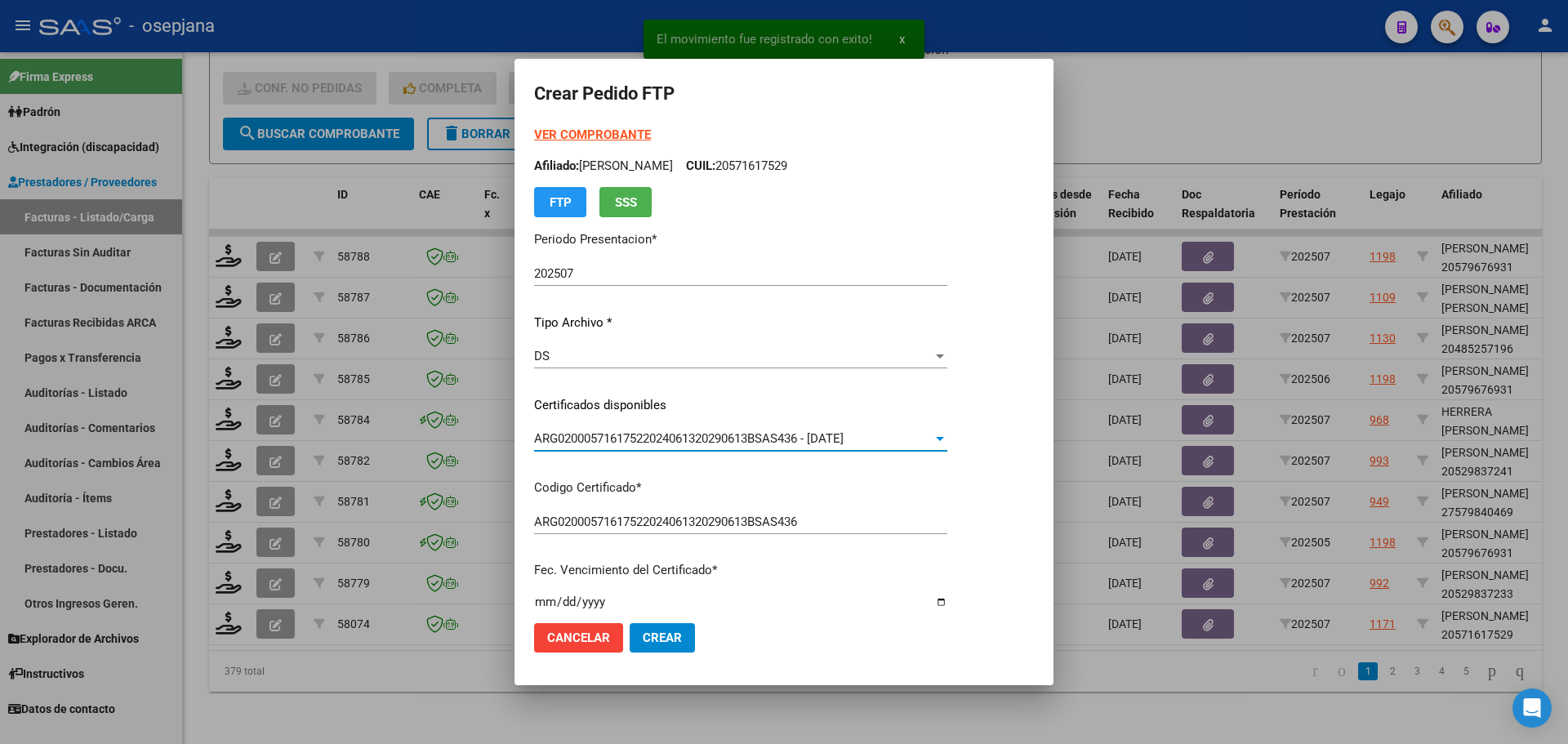
click at [610, 135] on strong "VER COMPROBANTE" at bounding box center [593, 134] width 117 height 15
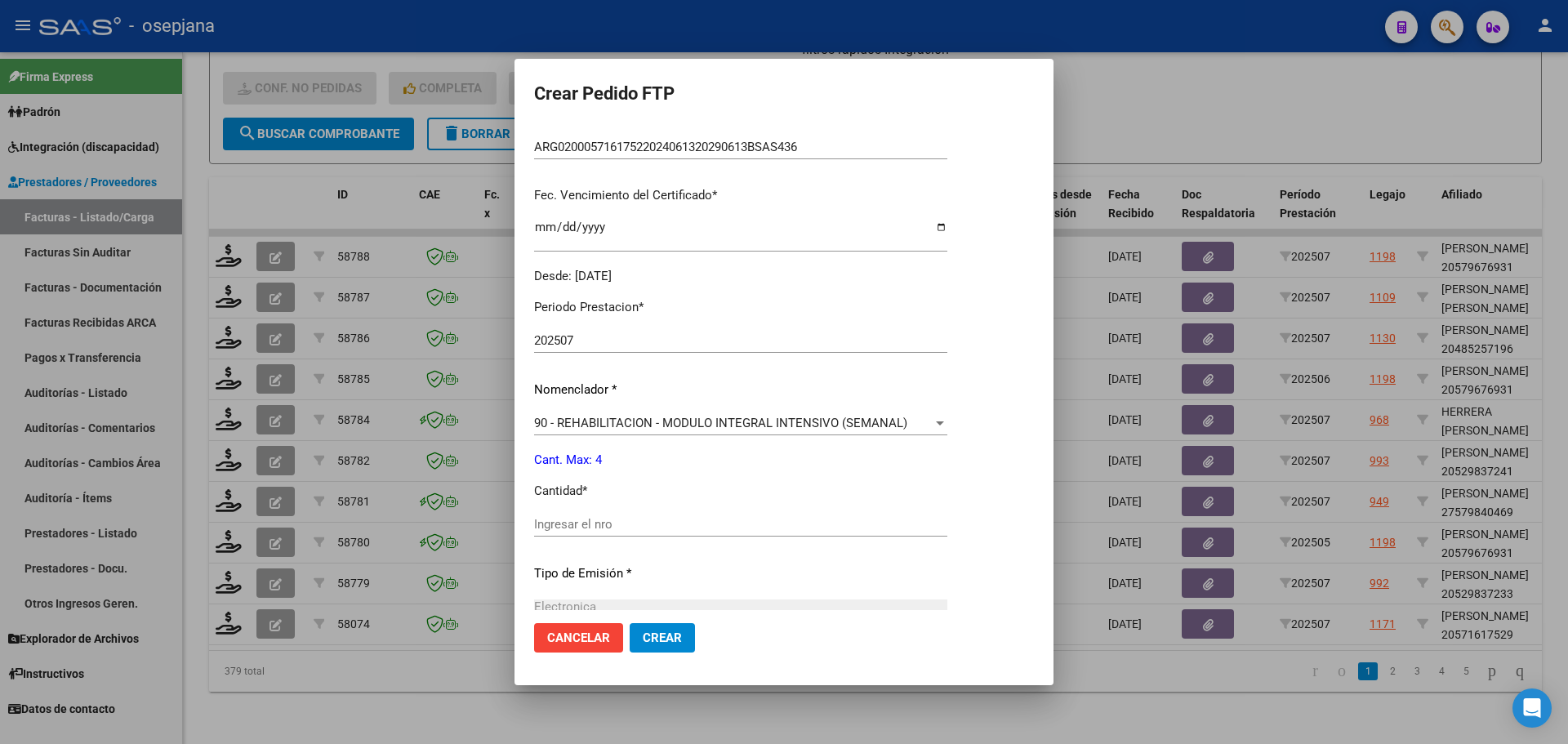
scroll to position [408, 0]
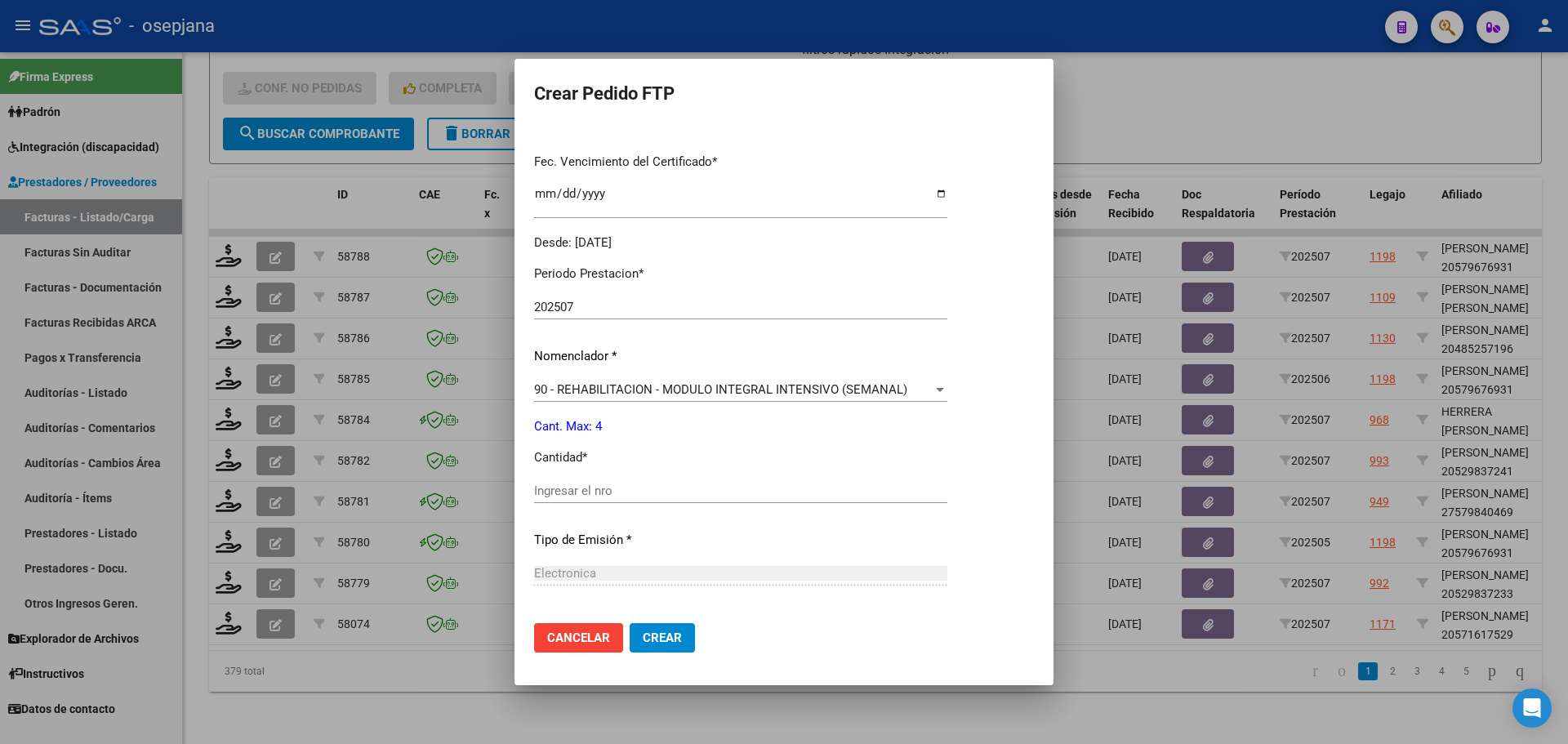
click at [554, 484] on input "Ingresar el nro" at bounding box center [741, 491] width 413 height 15
type input "4"
click at [656, 643] on span "Crear" at bounding box center [661, 638] width 39 height 15
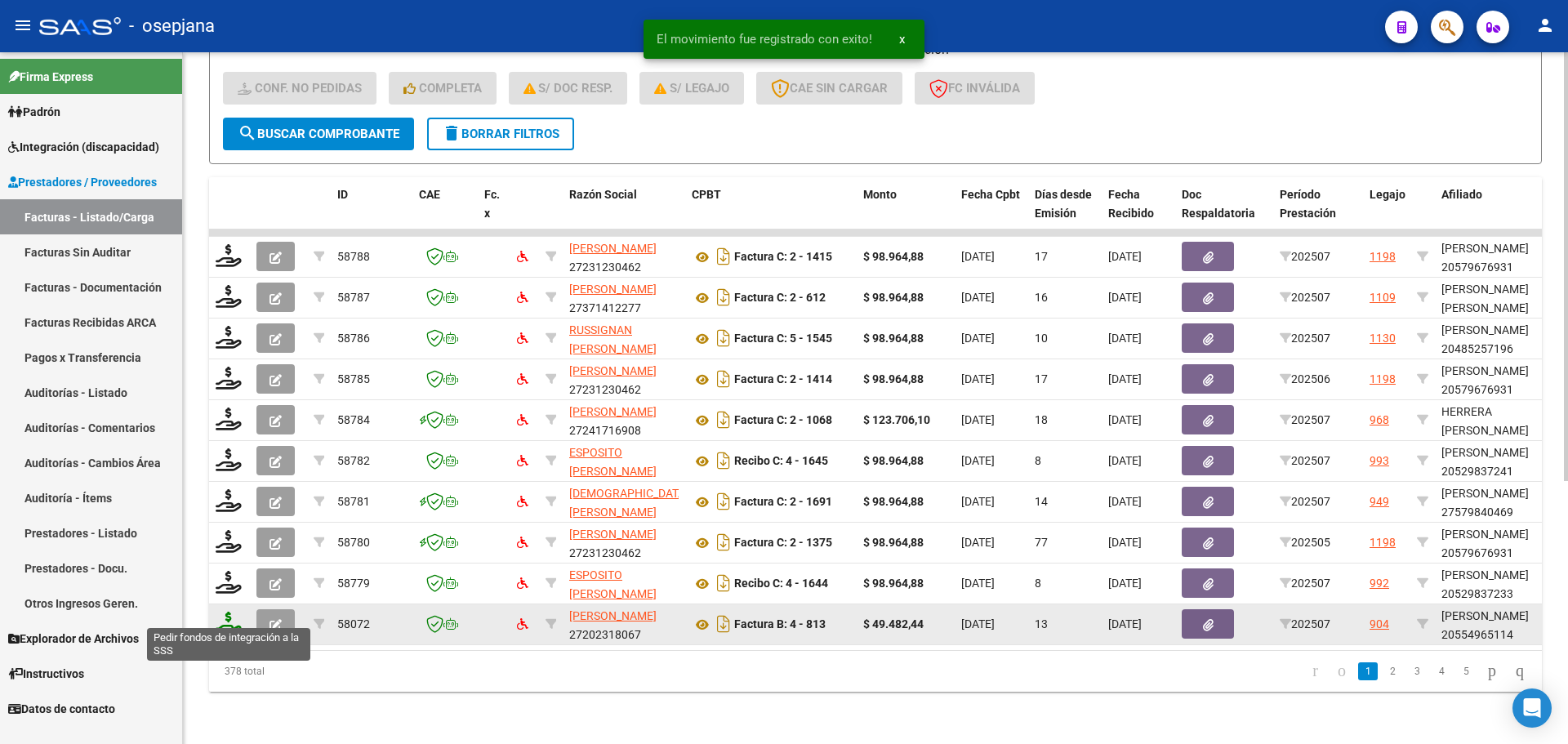
click at [232, 617] on icon at bounding box center [228, 623] width 26 height 23
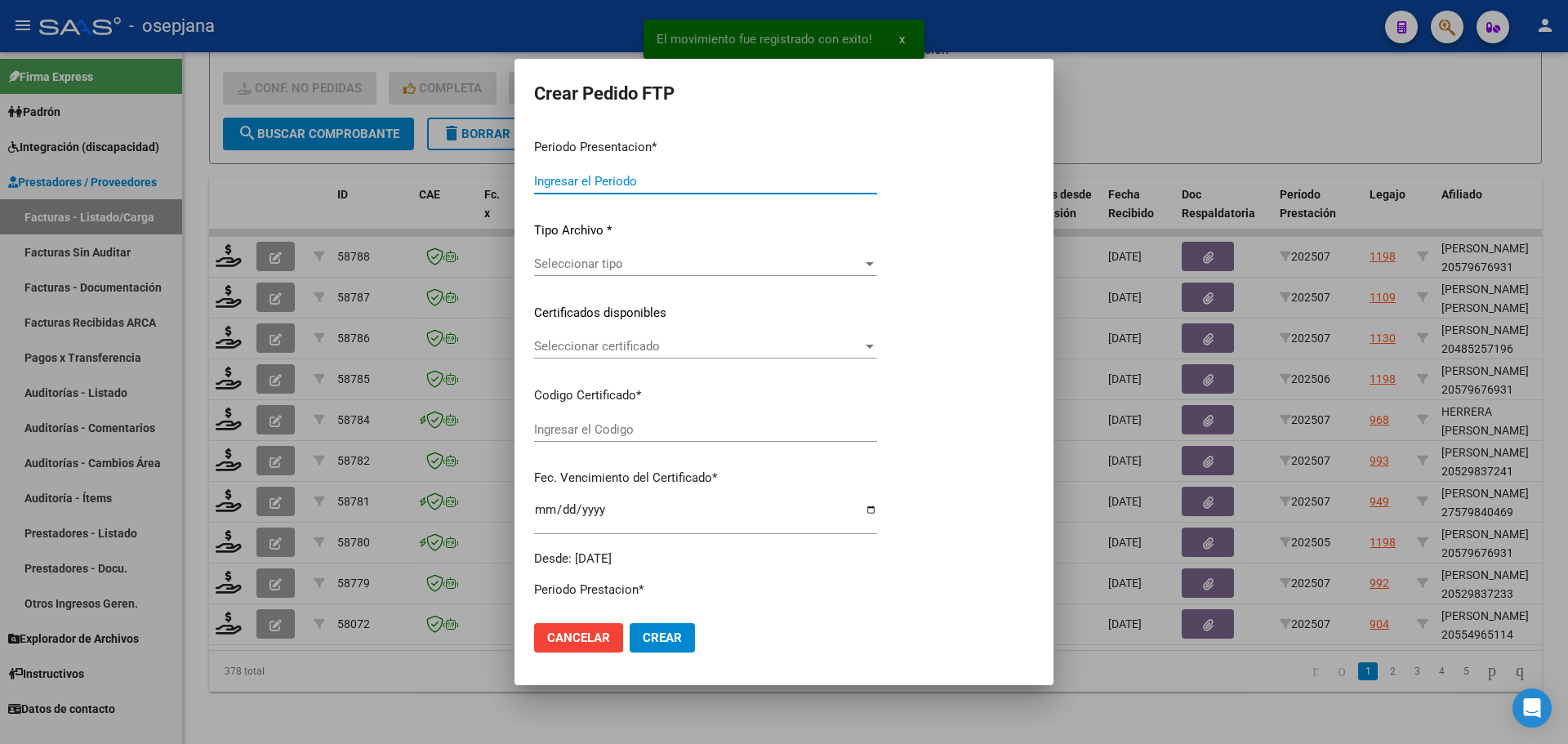
type input "202507"
type input "$ 49.482,44"
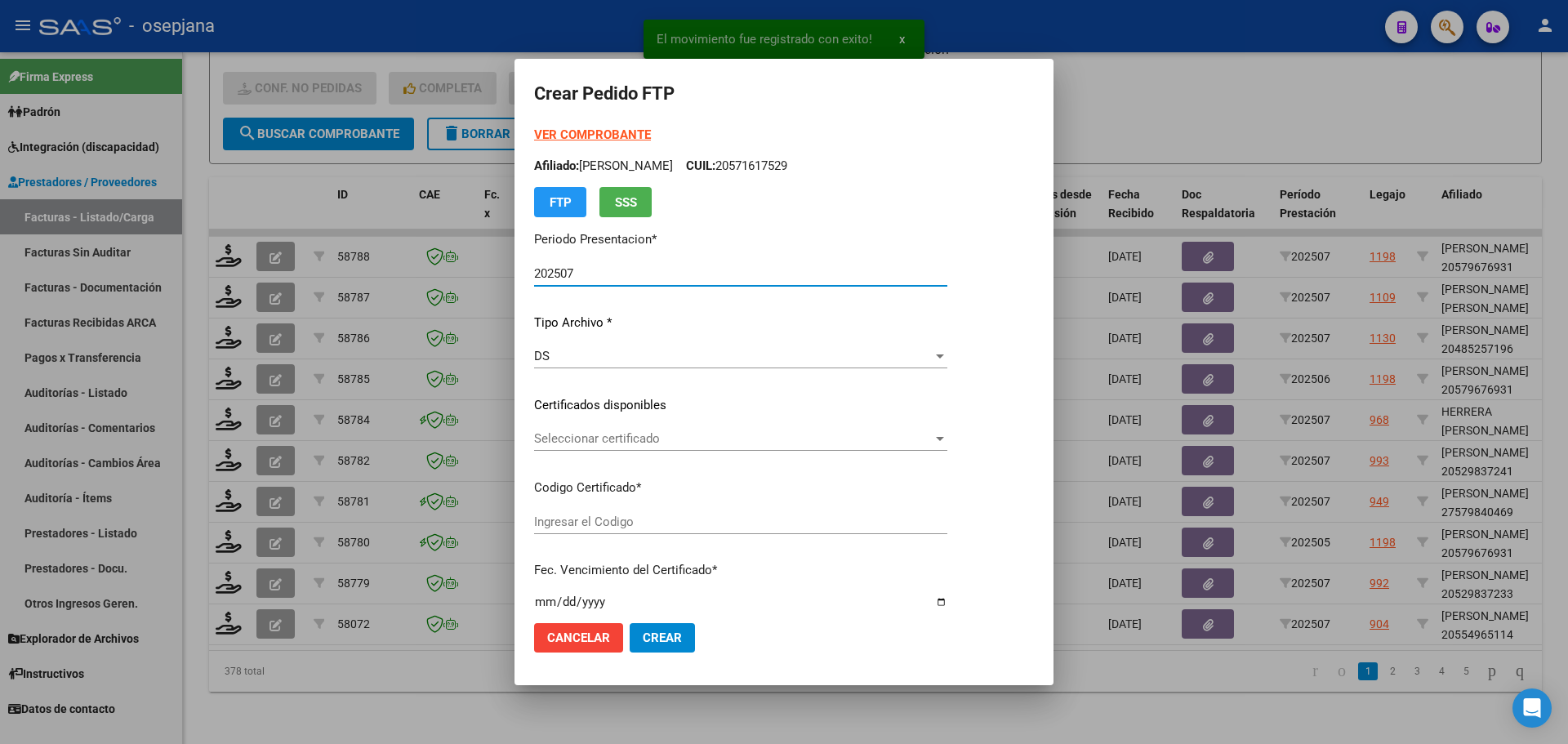
type input "ARG02000554965112022121420271214BS320"
type input "2027-12-14"
click at [611, 443] on span "Seleccionar certificado" at bounding box center [733, 438] width 398 height 15
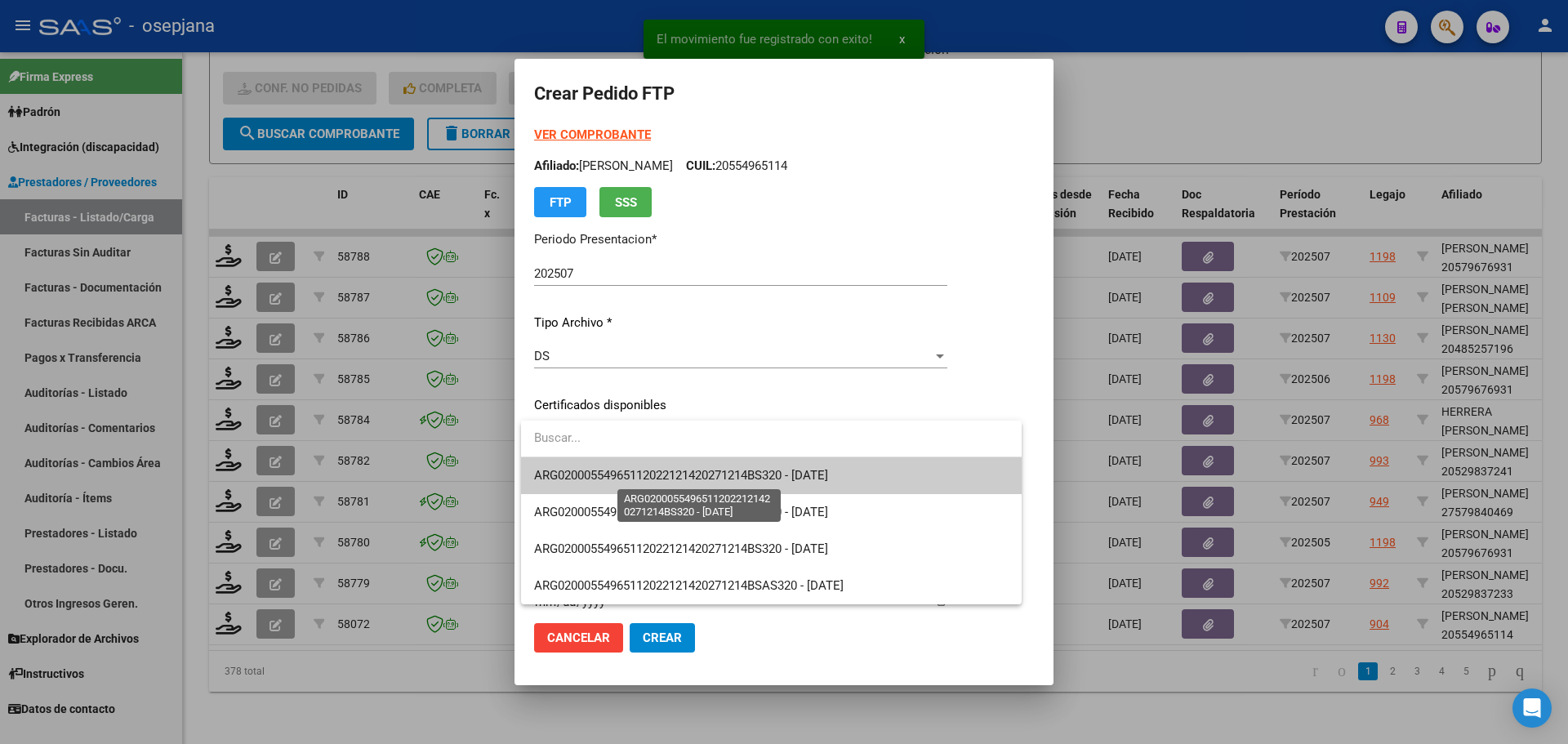
click at [613, 480] on span "ARG02000554965112022121420271214BS320 - 2027-12-14" at bounding box center [681, 475] width 294 height 15
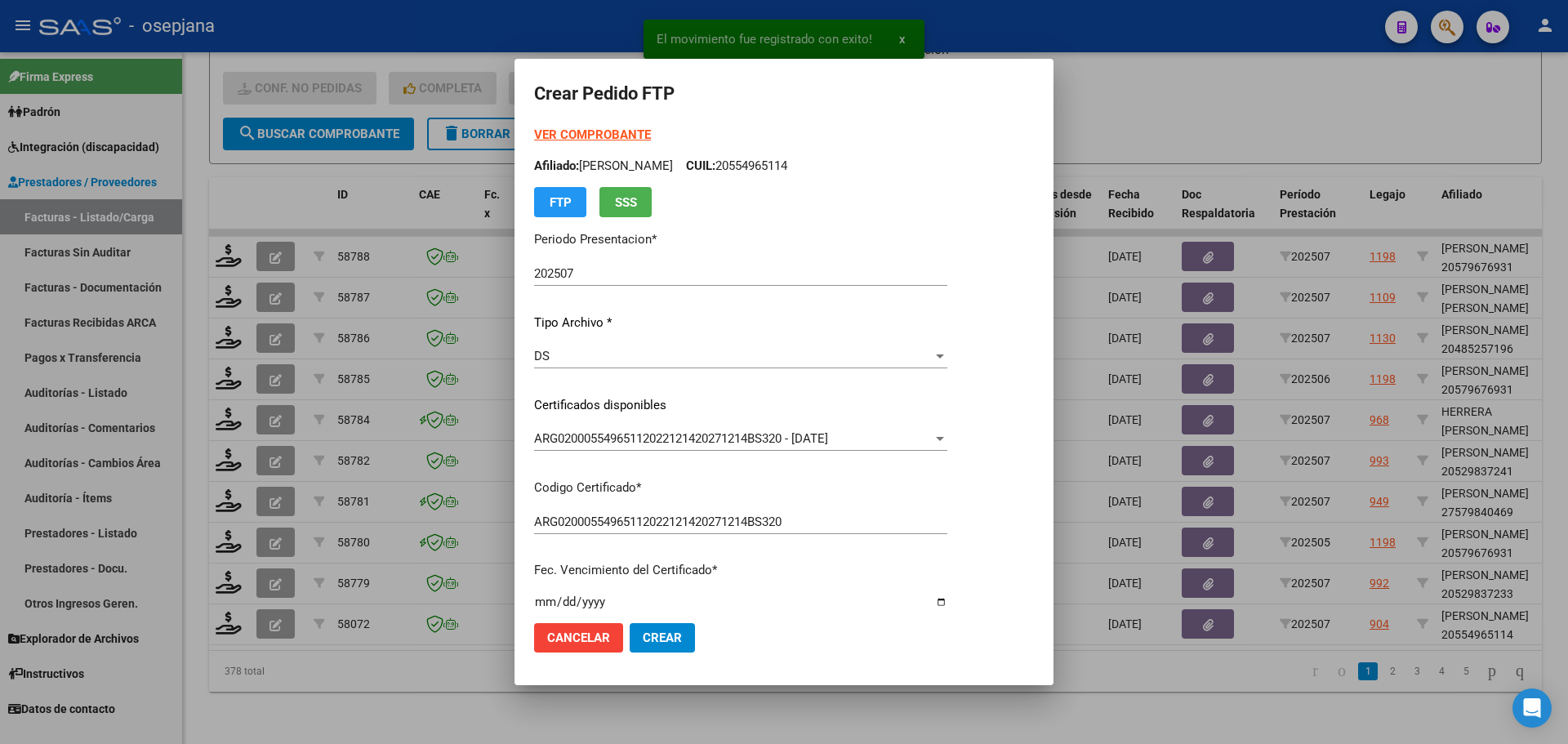
click at [583, 133] on strong "VER COMPROBANTE" at bounding box center [593, 134] width 117 height 15
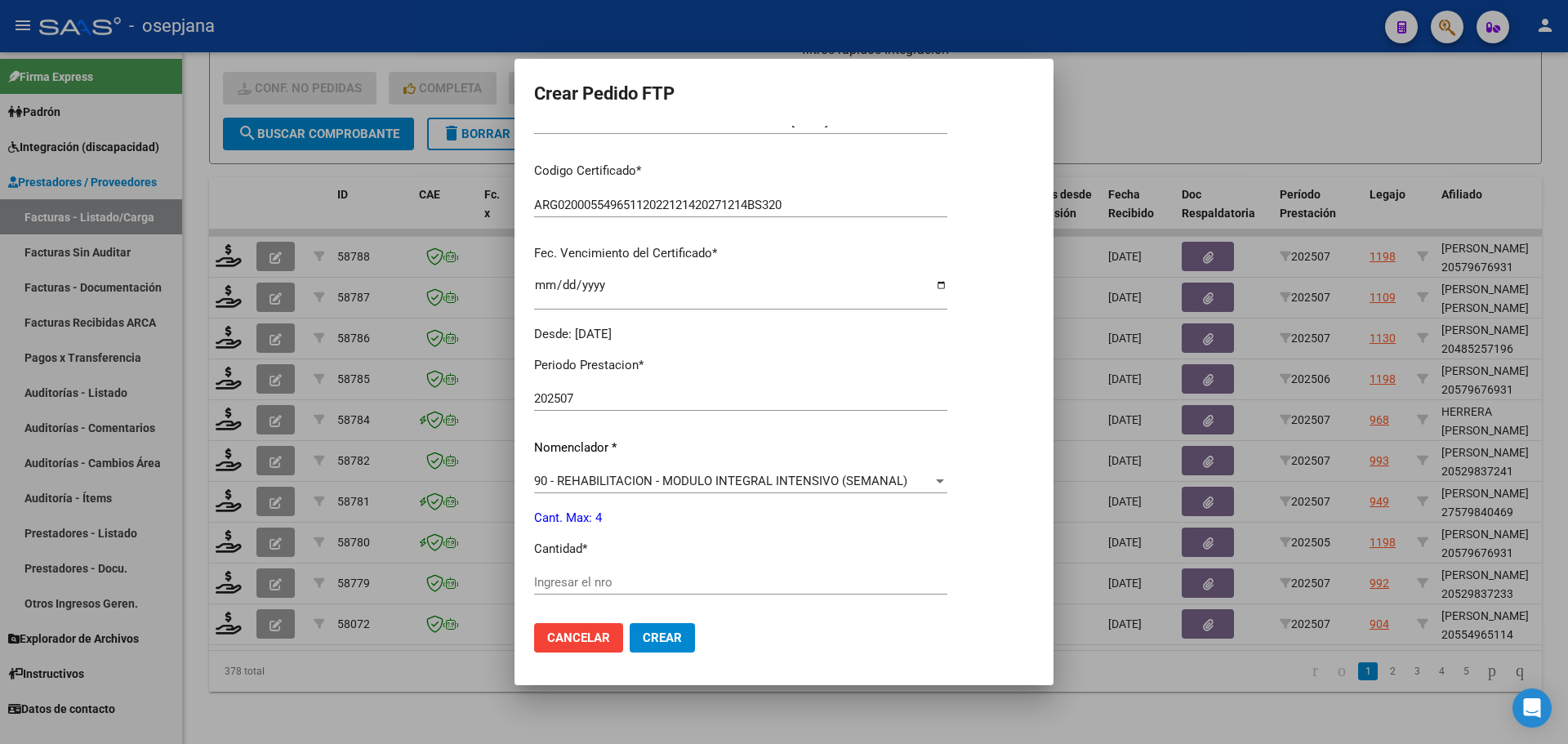
scroll to position [327, 0]
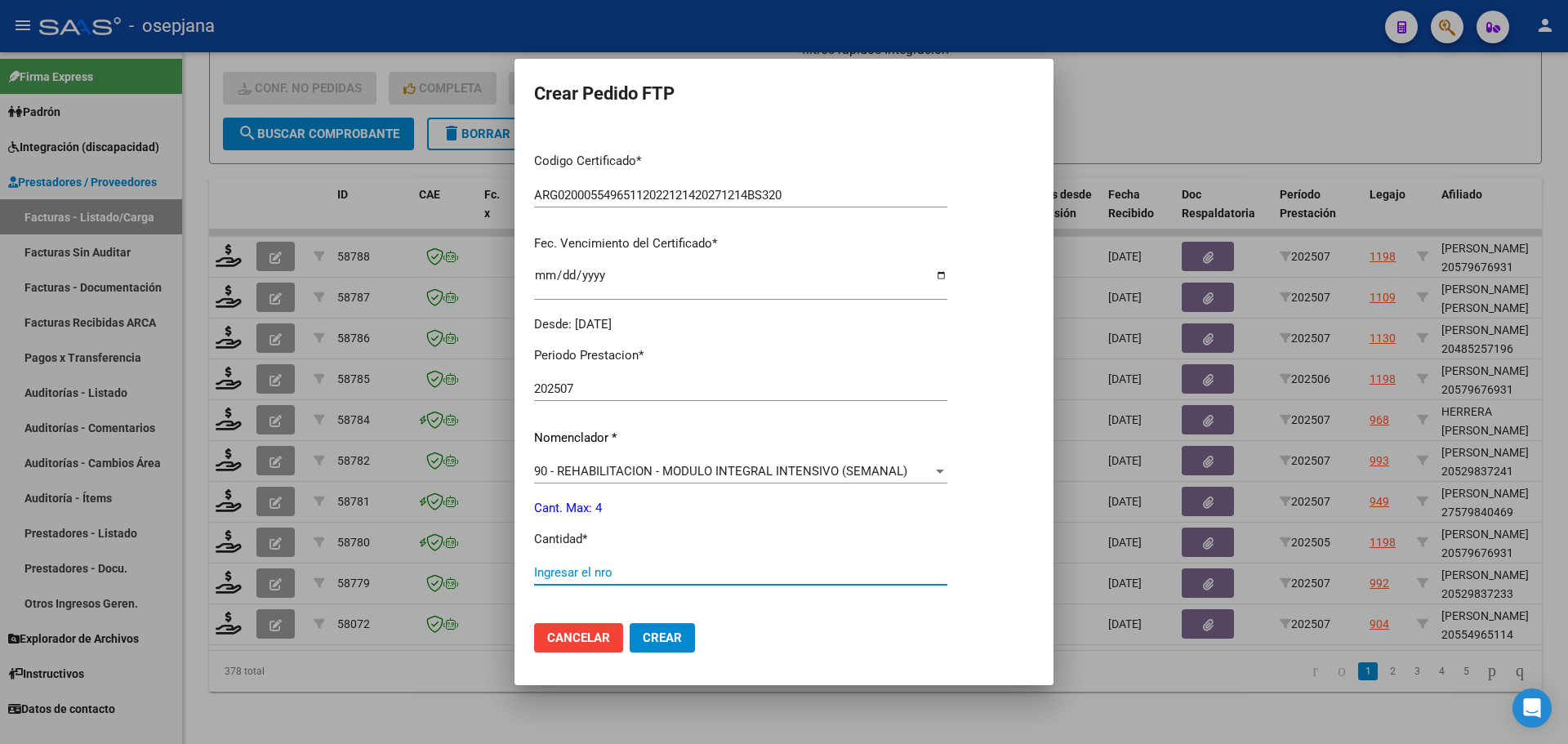
click at [566, 570] on input "Ingresar el nro" at bounding box center [741, 572] width 413 height 15
type input "4"
click at [642, 640] on span "Crear" at bounding box center [661, 638] width 39 height 15
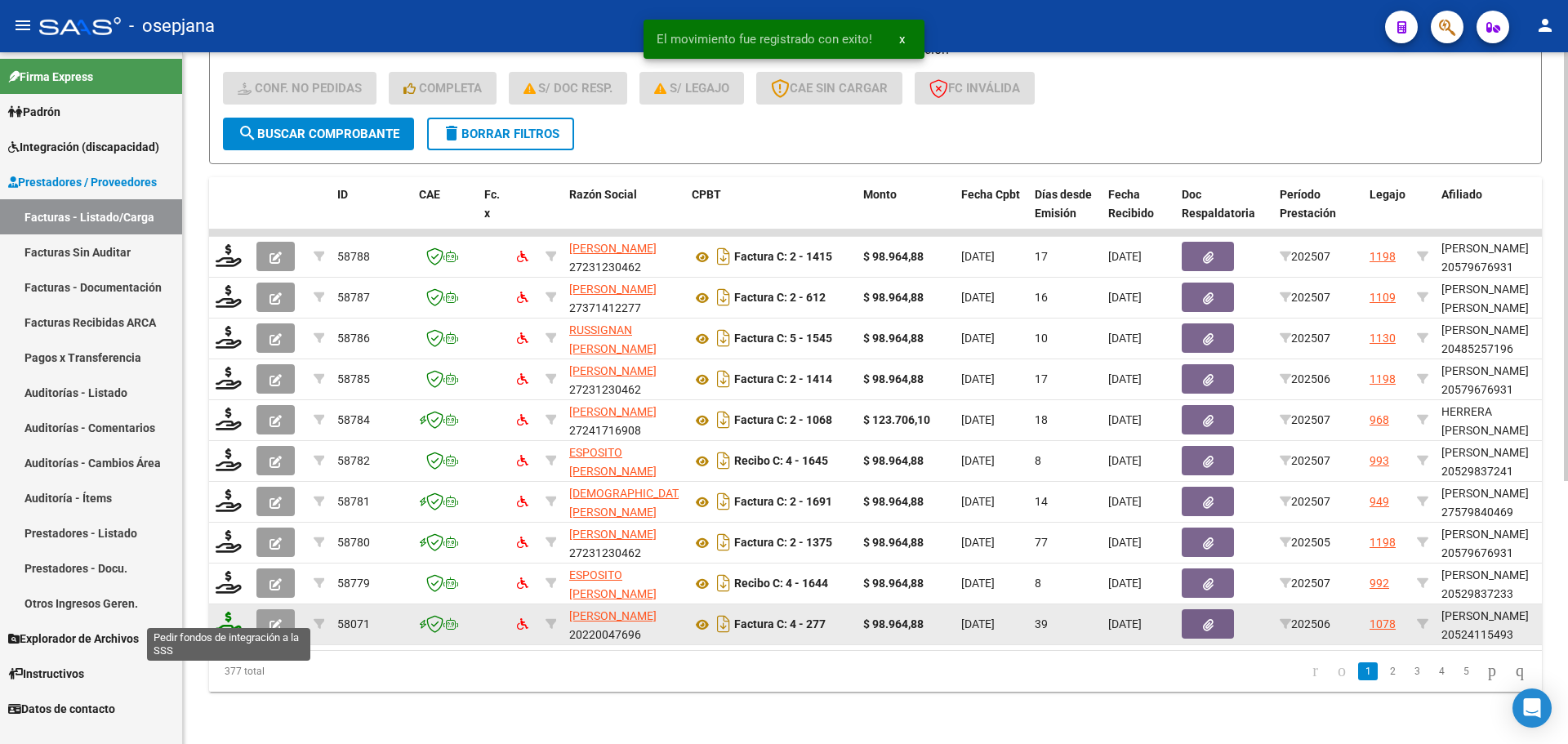
click at [228, 612] on icon at bounding box center [228, 623] width 26 height 23
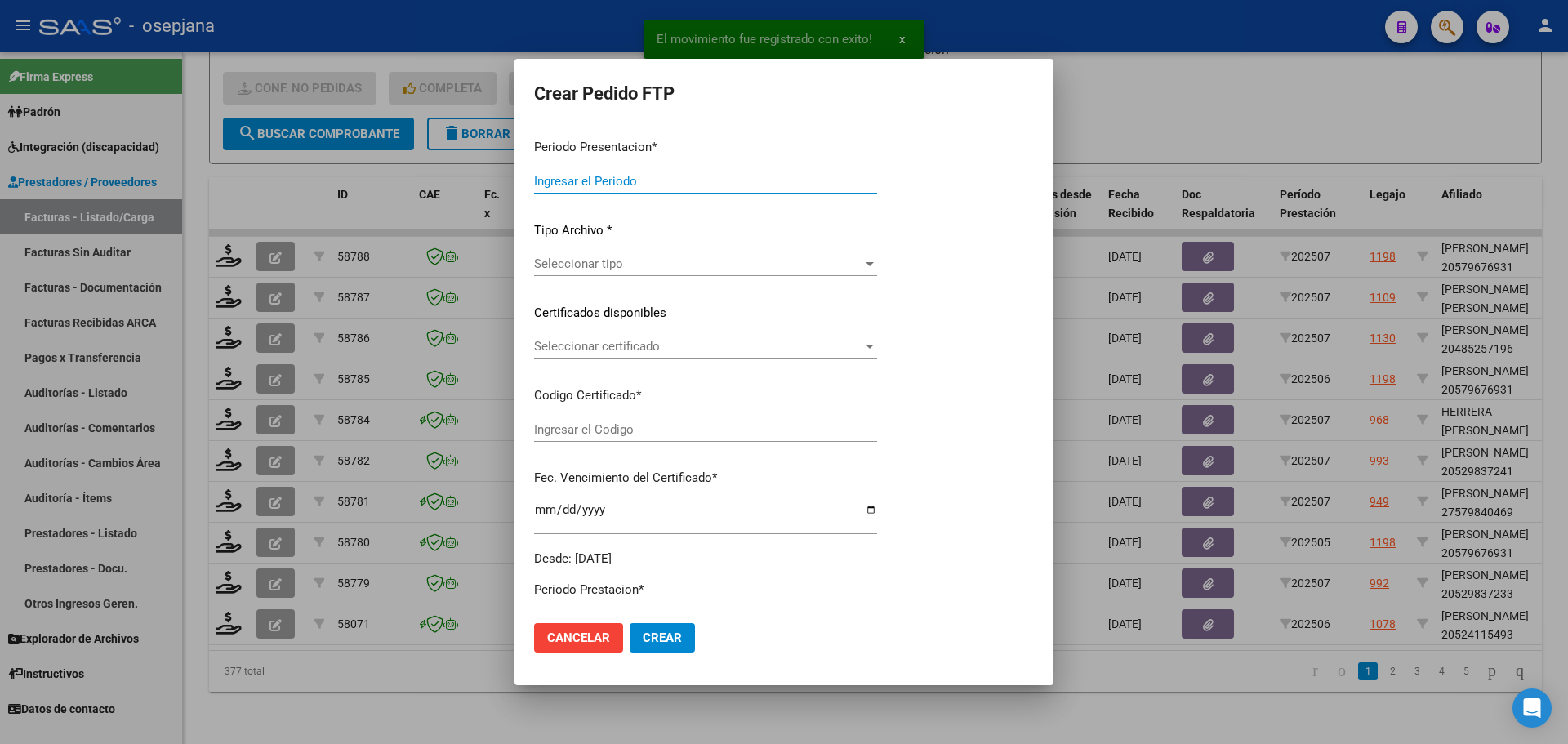
type input "202507"
type input "202506"
type input "$ 98.964,88"
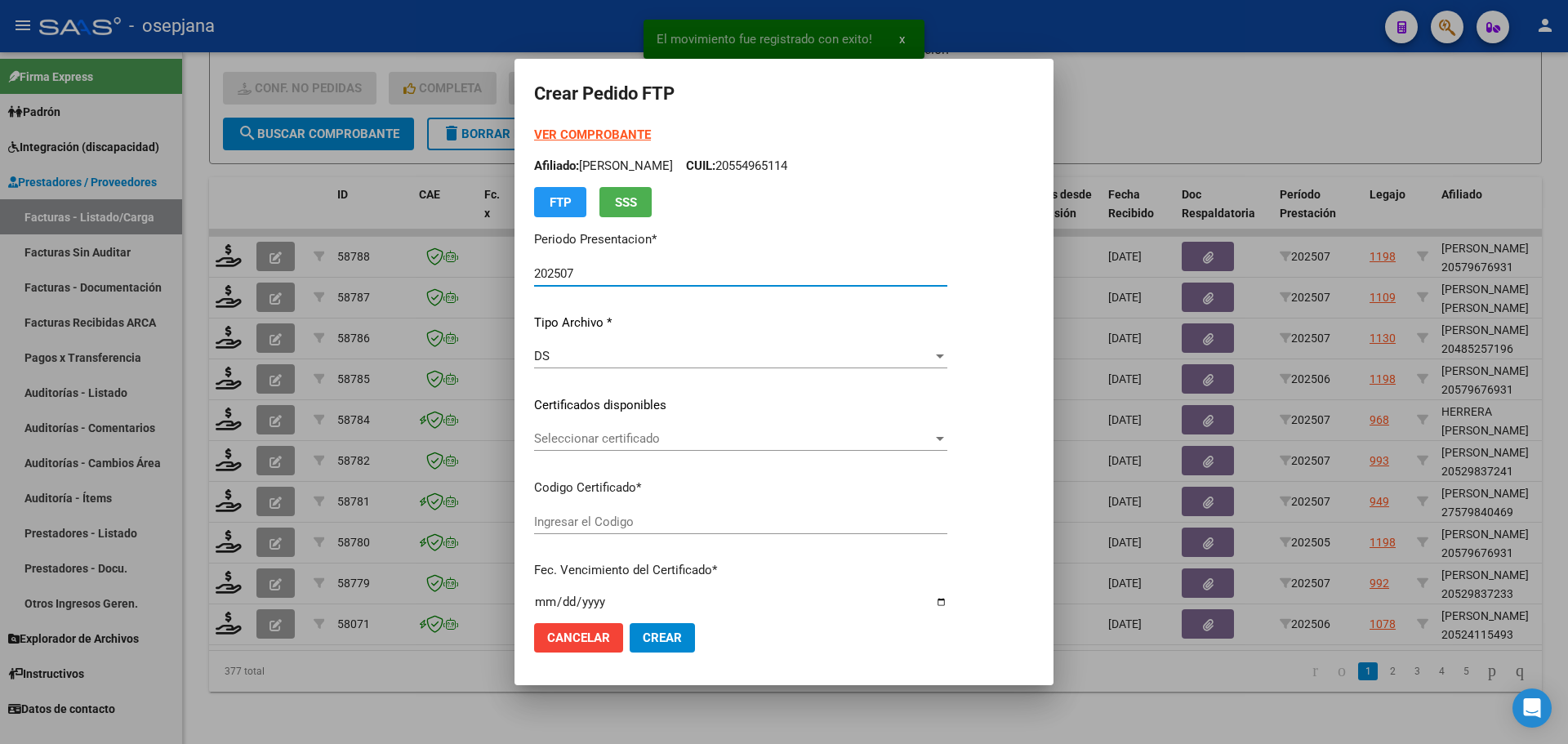
type input "ARG02000524115492024061920270619BSAS342"
type input "2027-06-01"
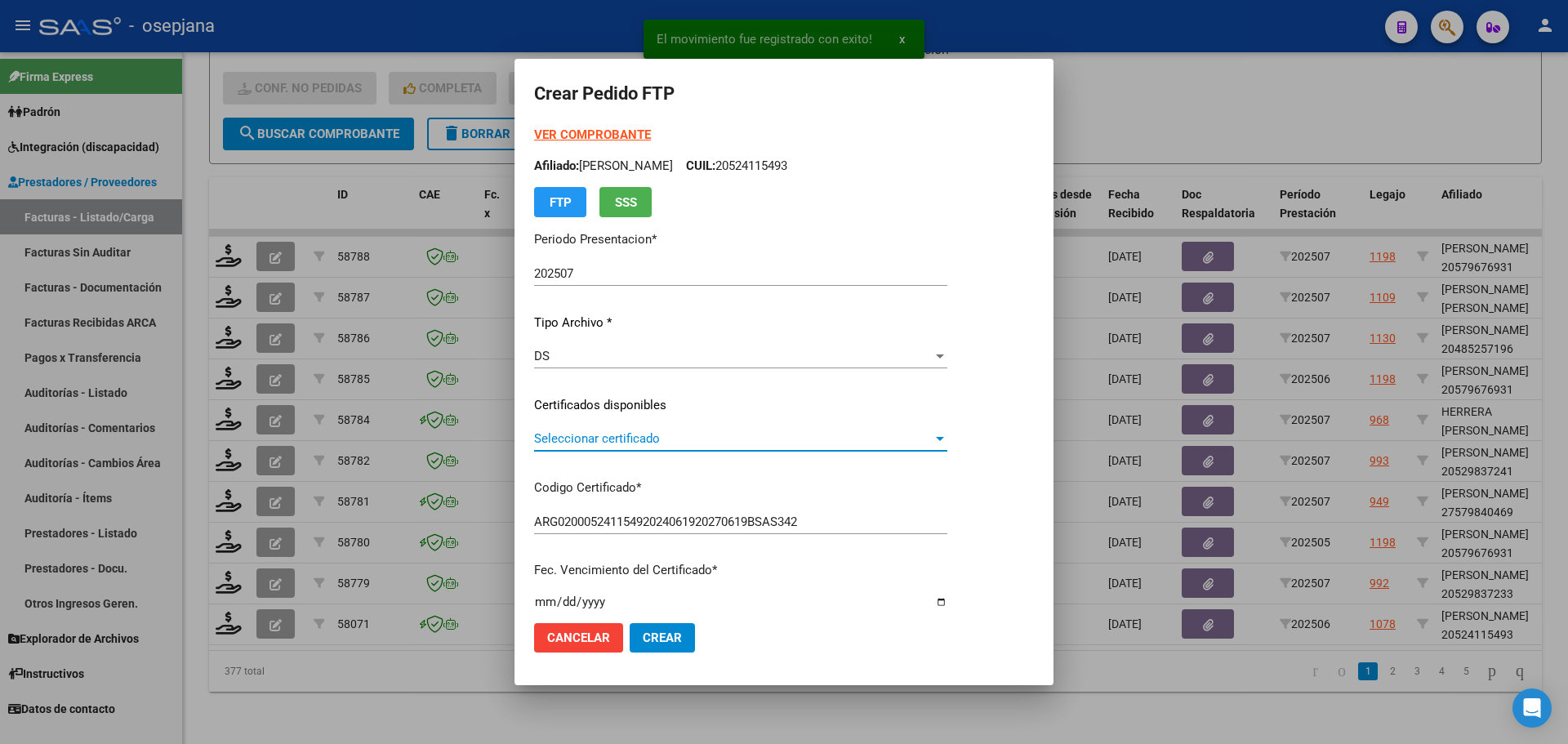
click at [620, 439] on span "Seleccionar certificado" at bounding box center [733, 438] width 398 height 15
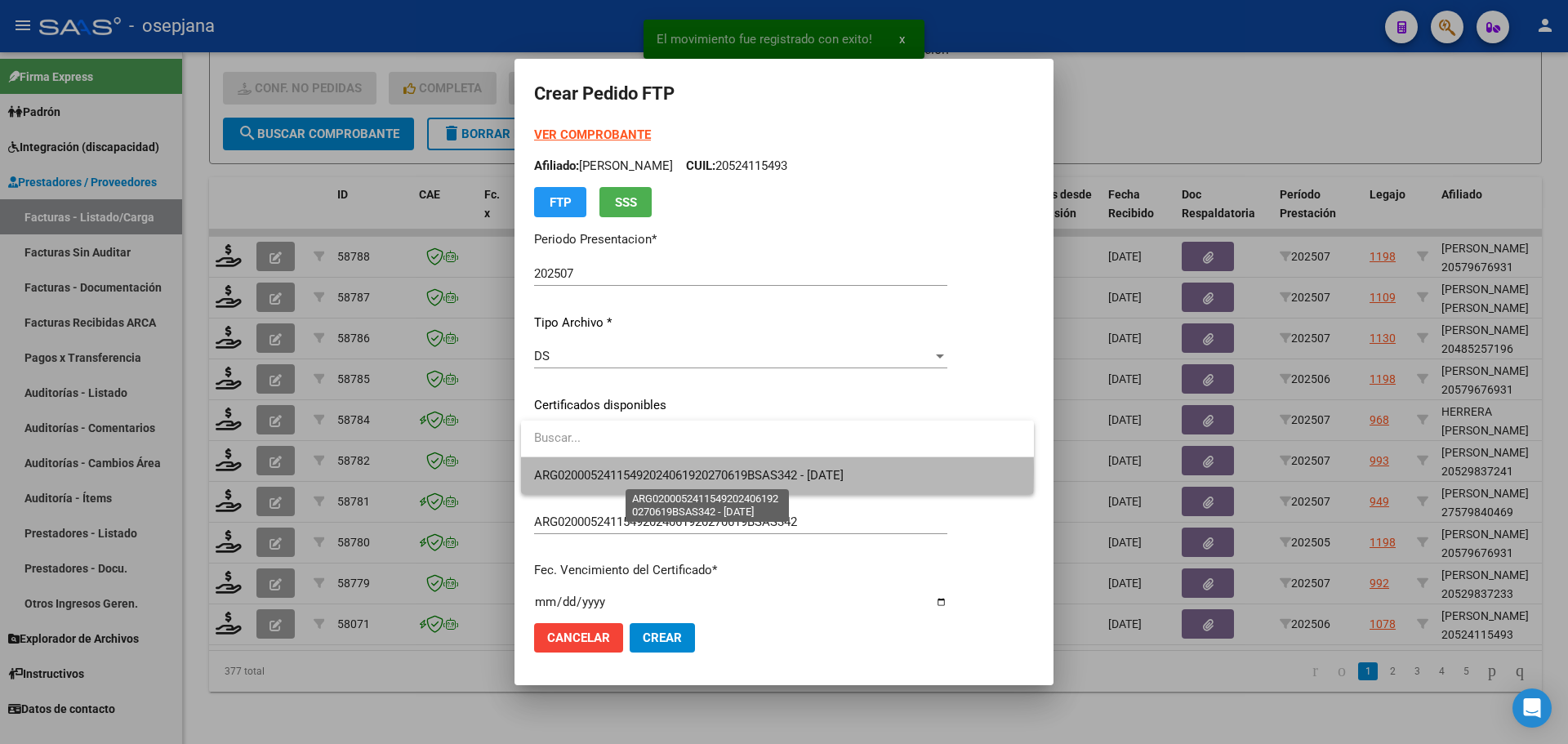
click at [619, 470] on span "ARG02000524115492024061920270619BSAS342 - 2027-06-01" at bounding box center [689, 475] width 310 height 15
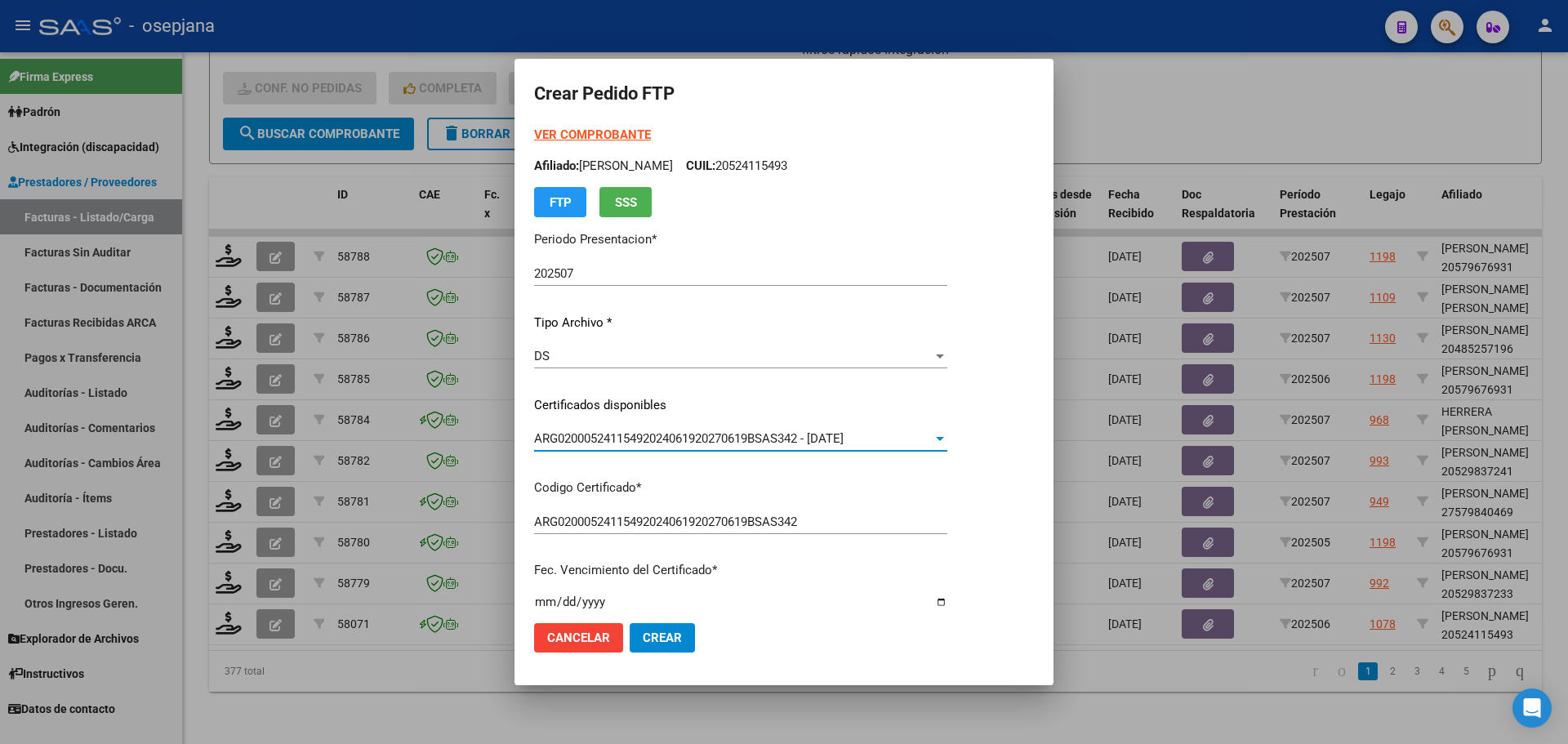
click at [611, 127] on strong "VER COMPROBANTE" at bounding box center [593, 134] width 117 height 15
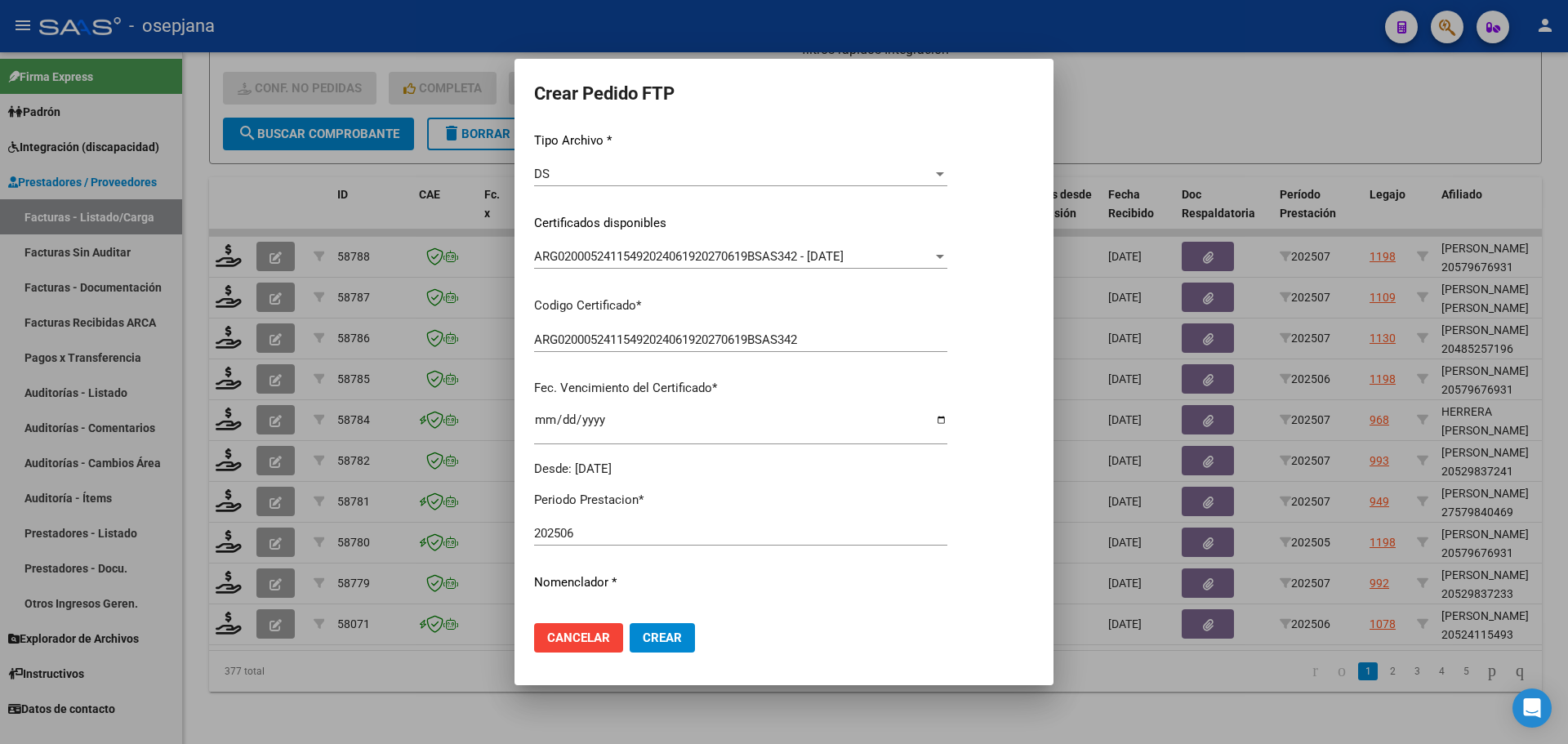
scroll to position [327, 0]
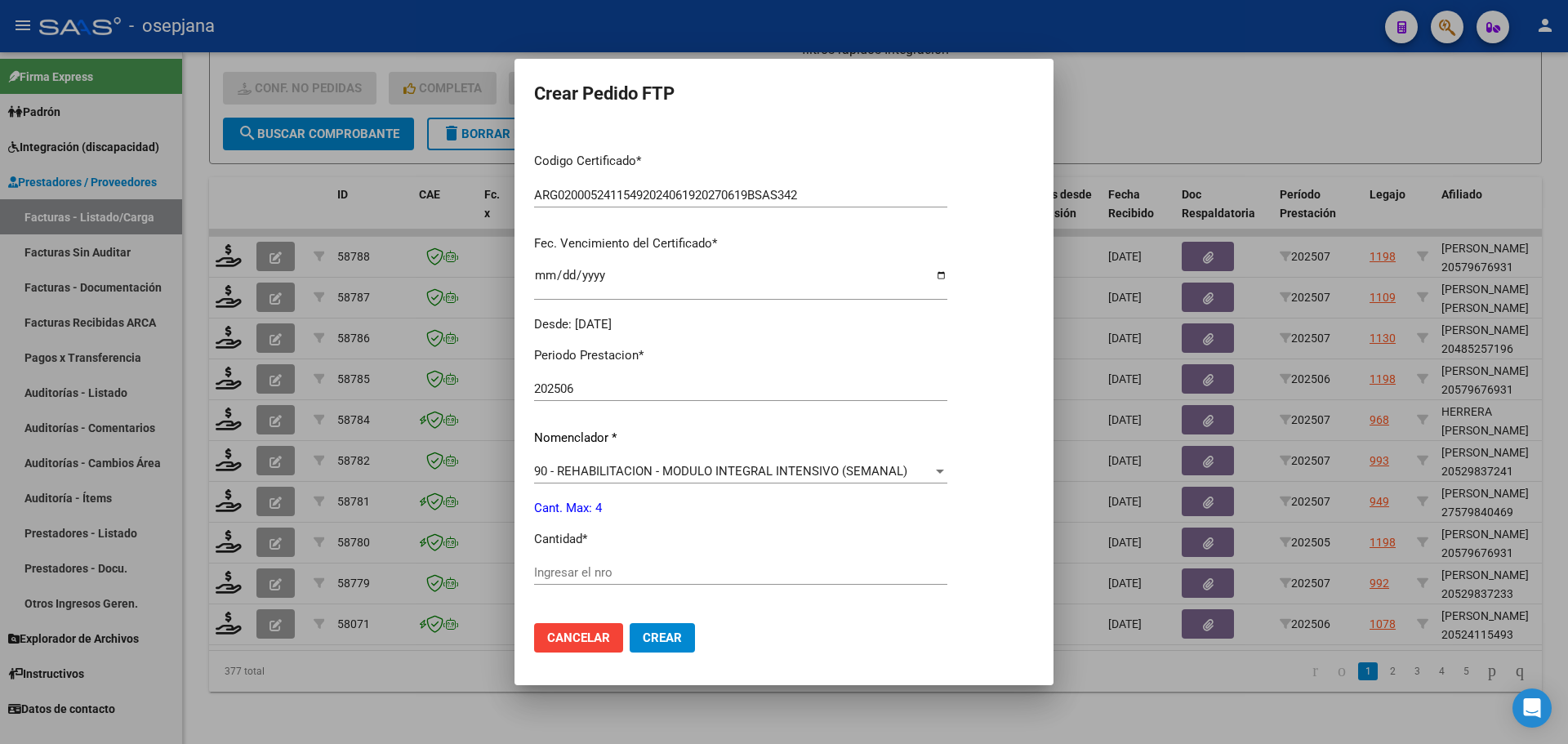
click at [568, 564] on div "Ingresar el nro" at bounding box center [741, 572] width 413 height 25
type input "4"
click at [646, 629] on button "Crear" at bounding box center [662, 638] width 66 height 30
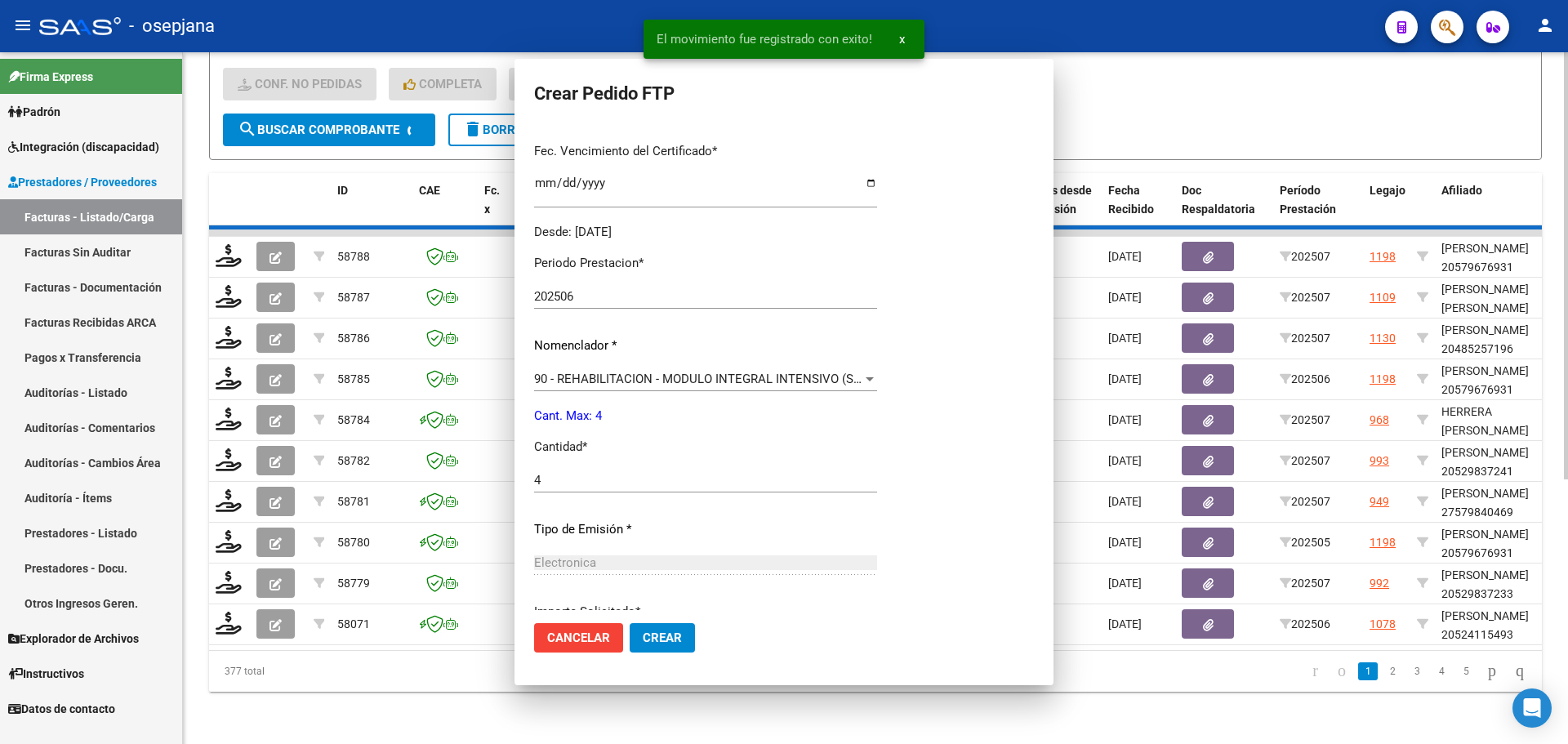
scroll to position [0, 0]
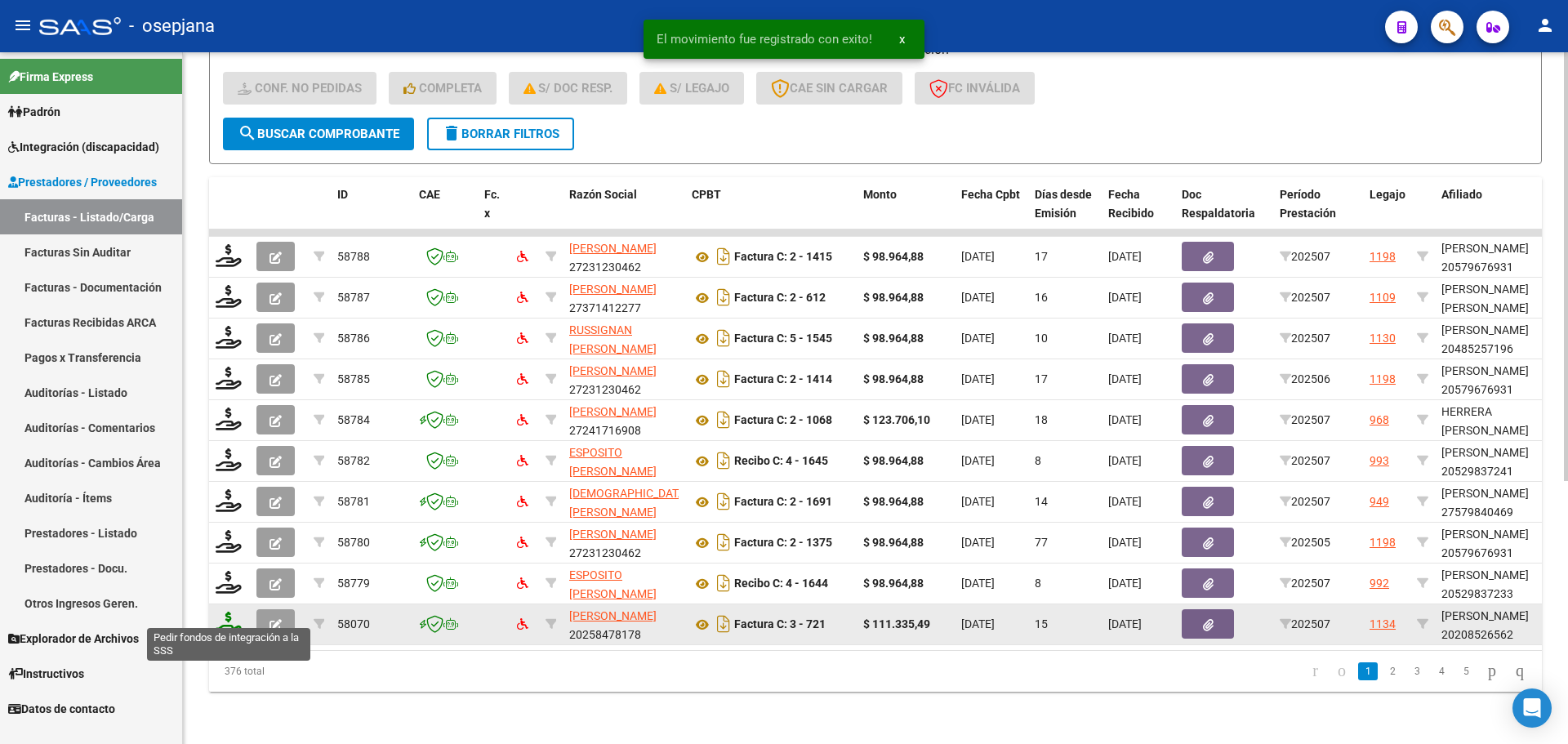
click at [224, 612] on icon at bounding box center [228, 623] width 26 height 23
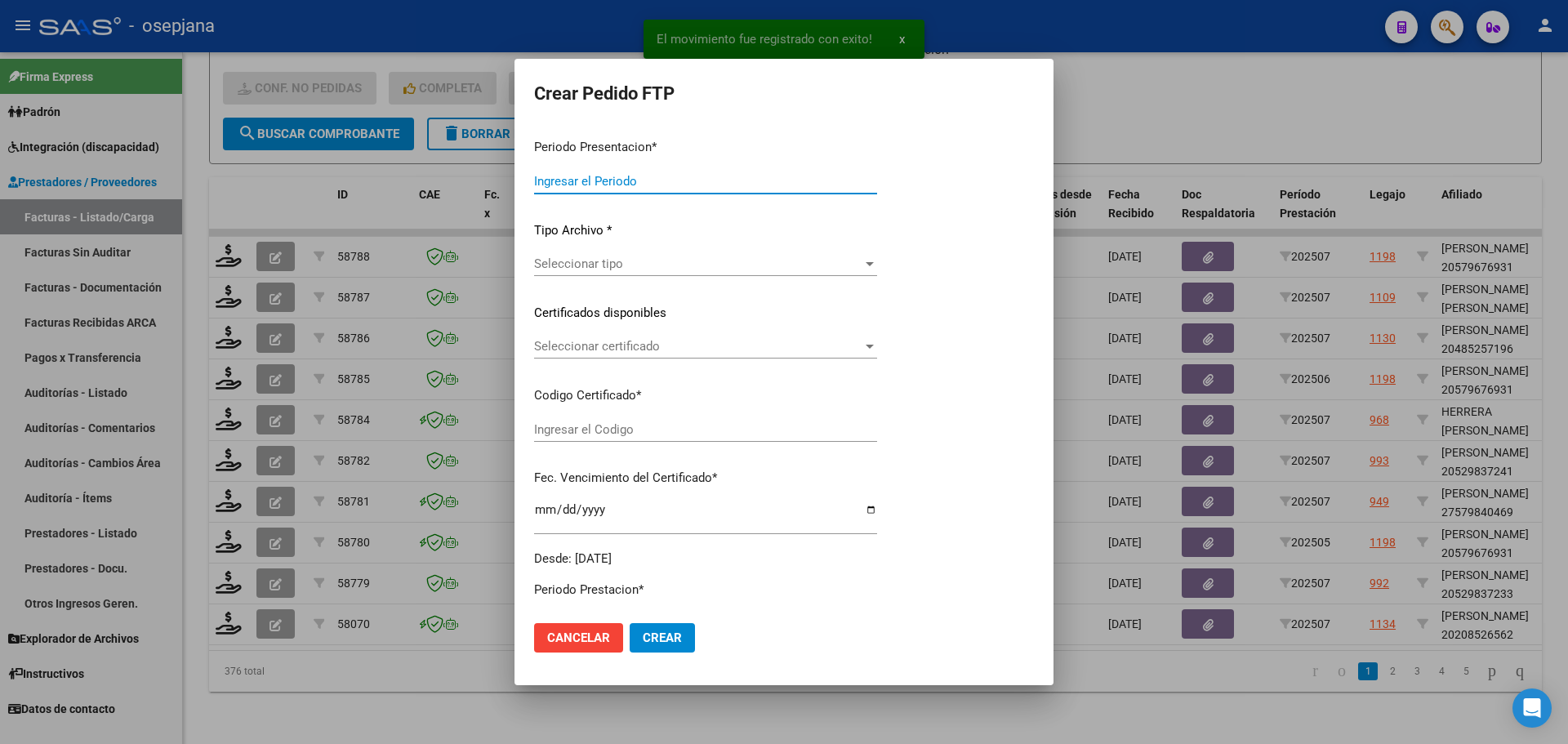
type input "202507"
type input "$ 111.335,49"
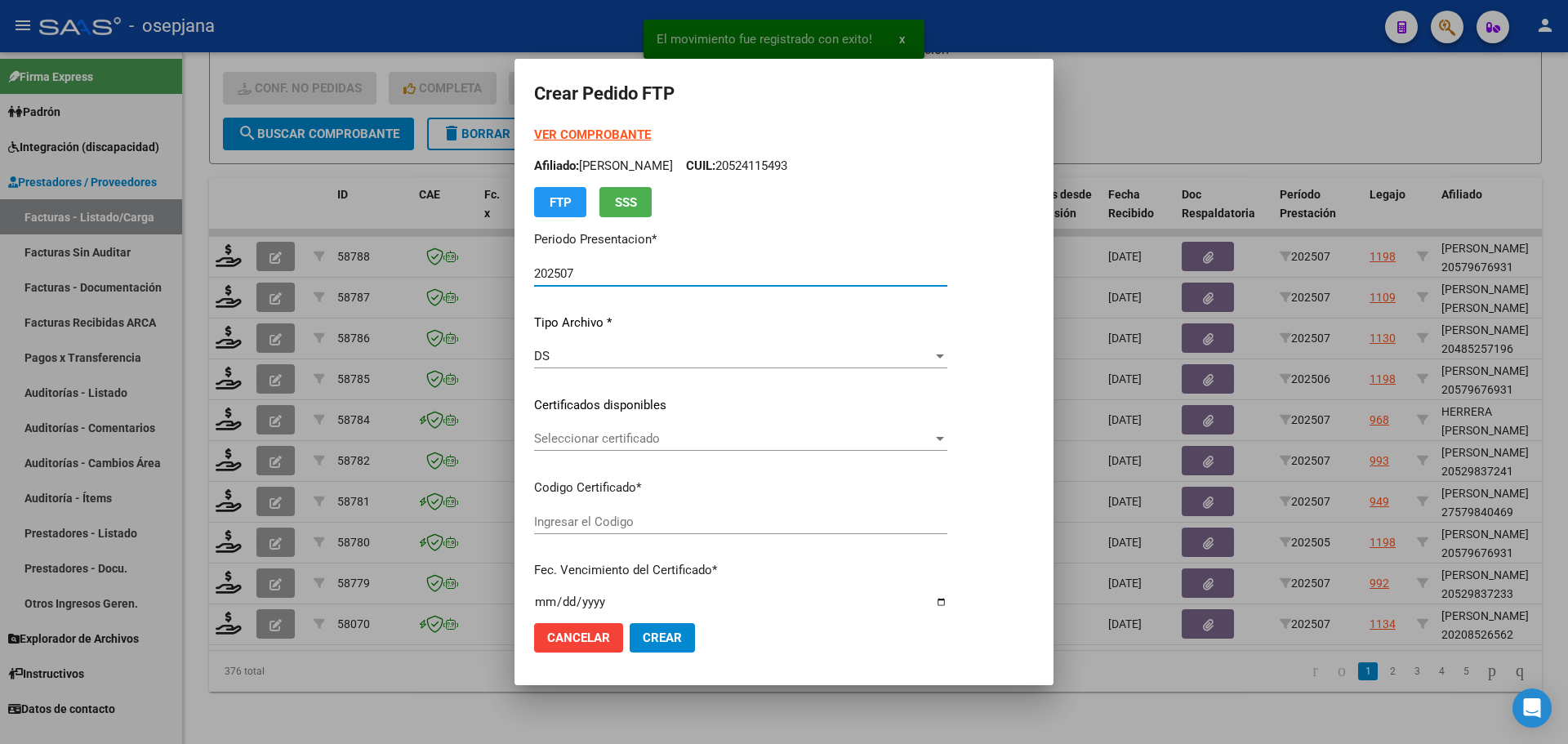
type input "ARG02000208526562024042920270429BSAS313"
type input "2027-04-30"
click at [672, 438] on span "Seleccionar certificado" at bounding box center [733, 438] width 398 height 15
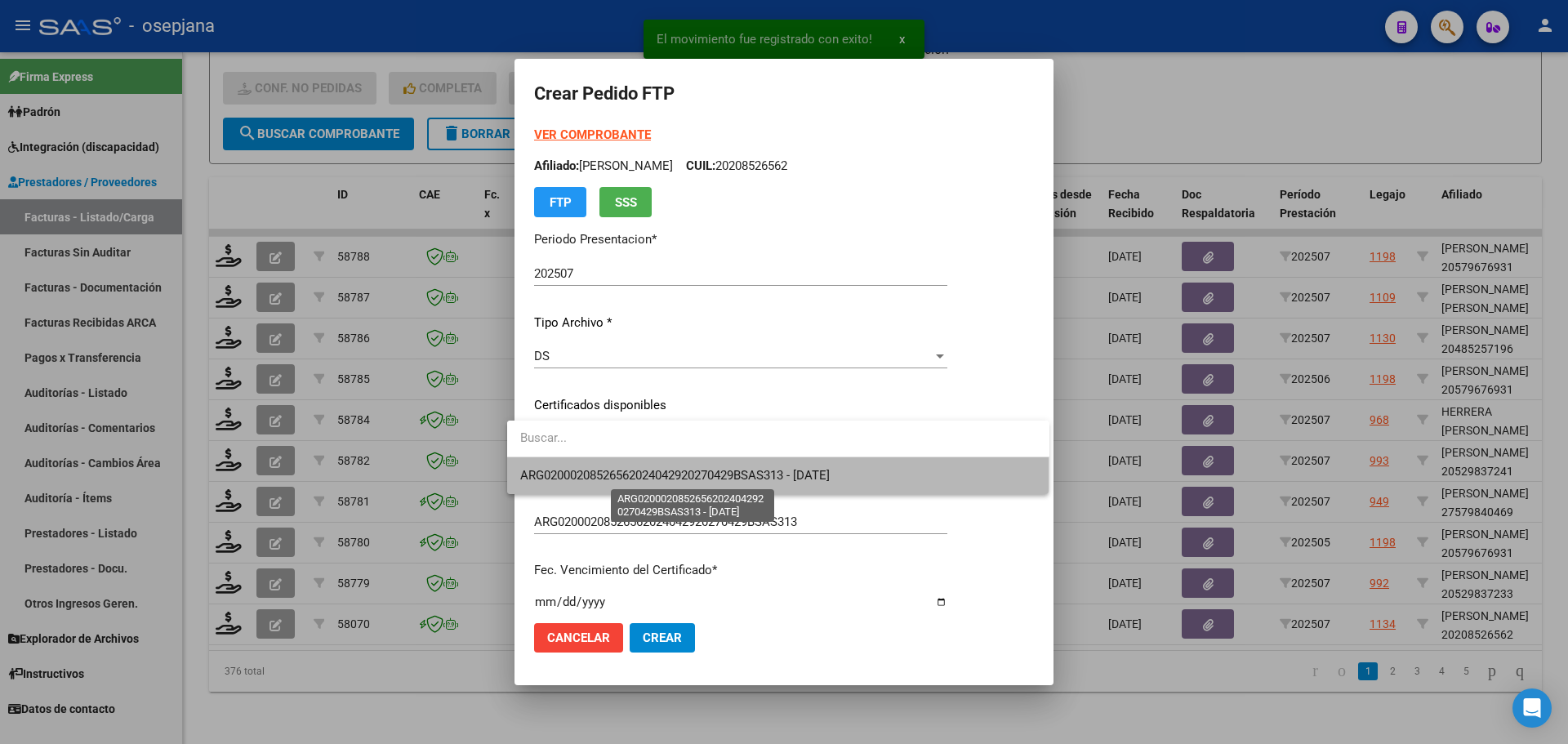
click at [669, 472] on span "ARG02000208526562024042920270429BSAS313 - 2027-04-30" at bounding box center [675, 475] width 310 height 15
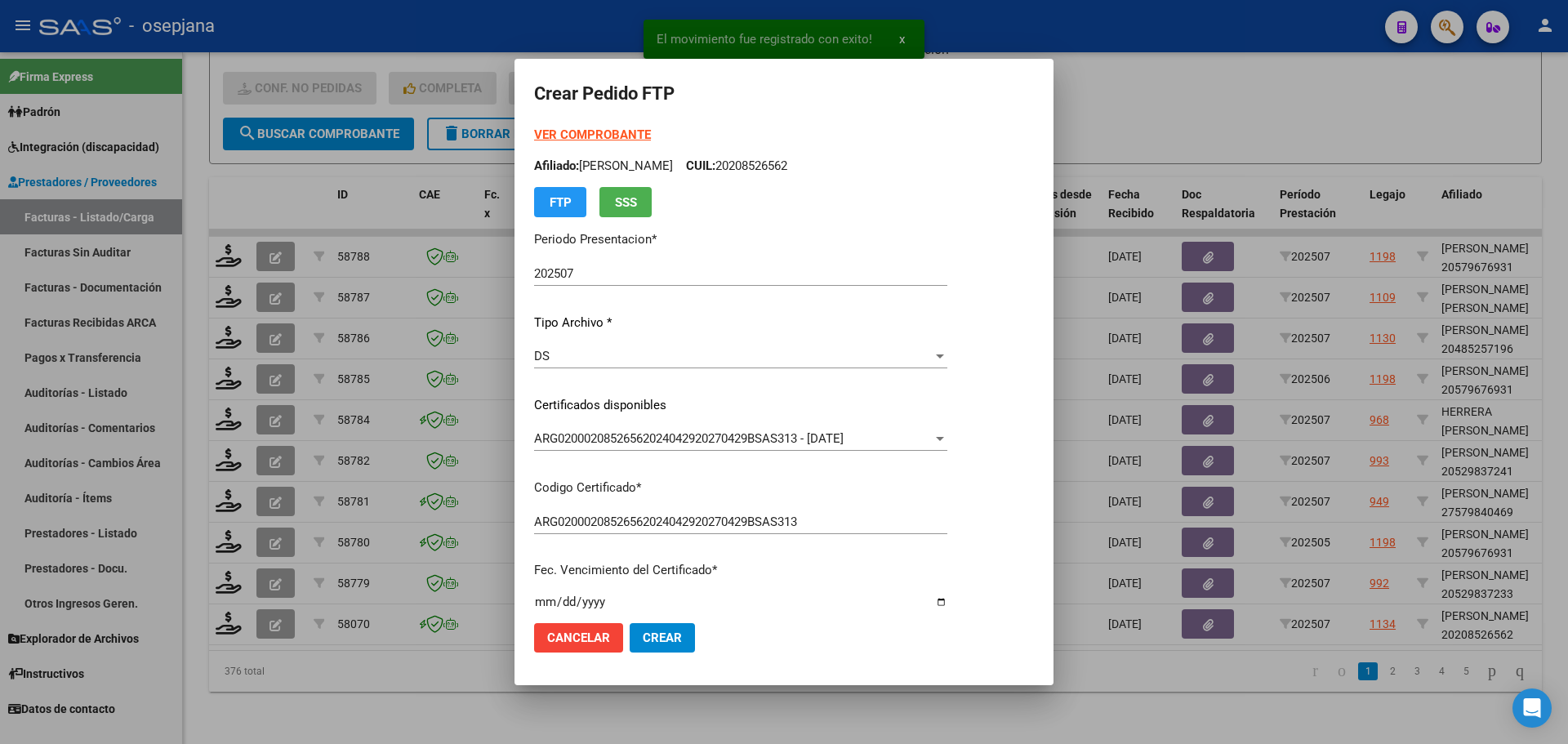
click at [567, 128] on strong "VER COMPROBANTE" at bounding box center [593, 134] width 117 height 15
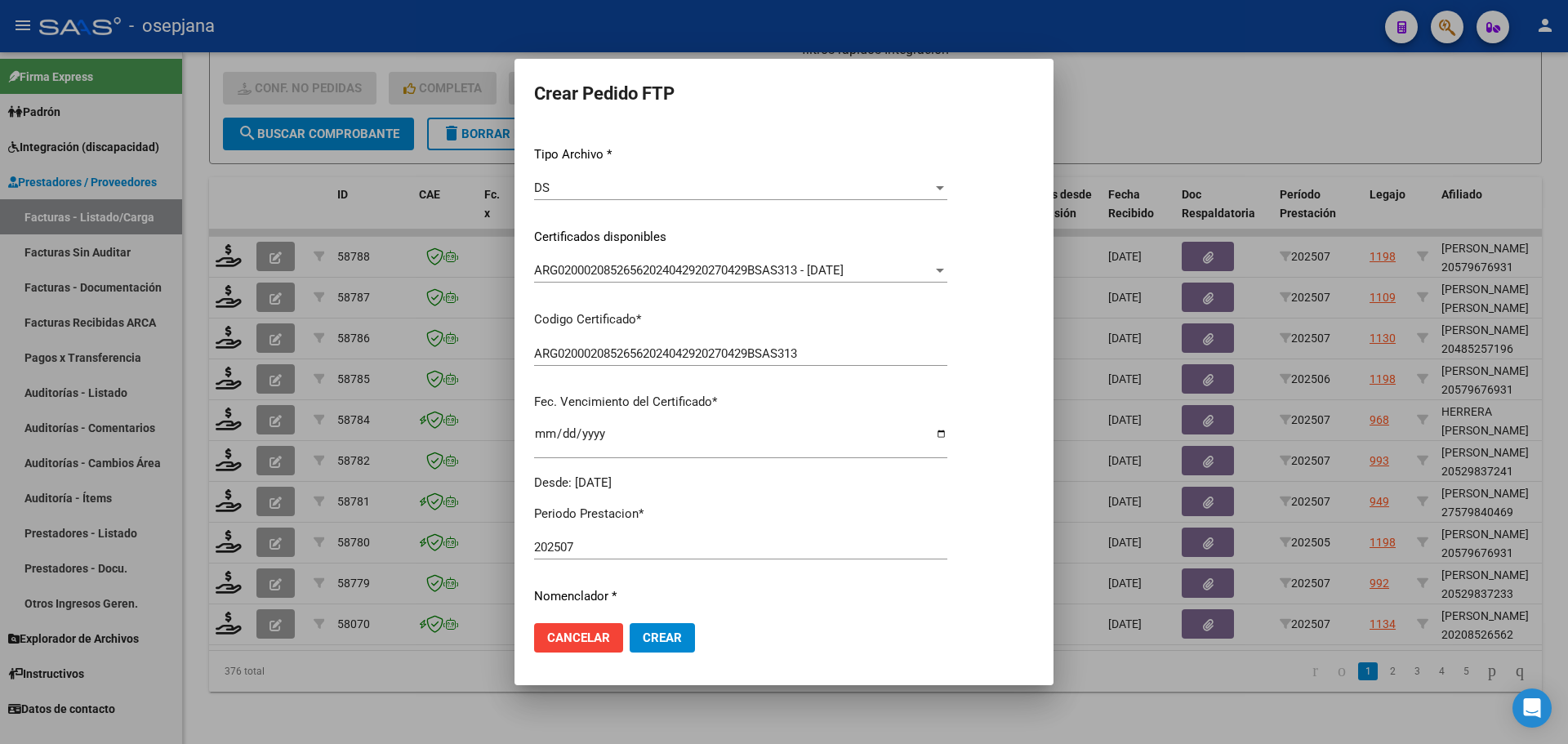
scroll to position [490, 0]
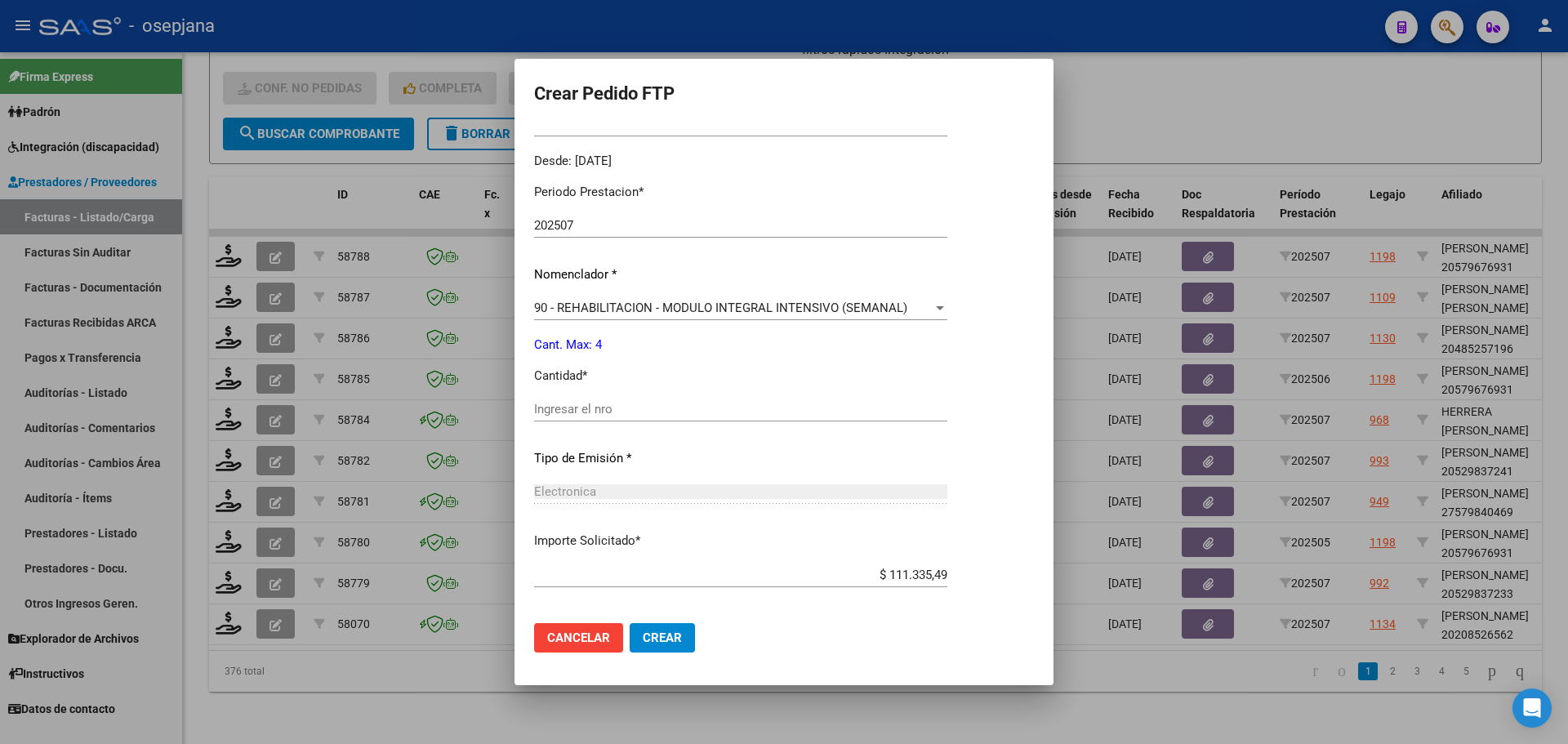
click at [549, 407] on input "Ingresar el nro" at bounding box center [741, 409] width 413 height 15
type input "4"
click at [642, 642] on span "Crear" at bounding box center [661, 638] width 39 height 15
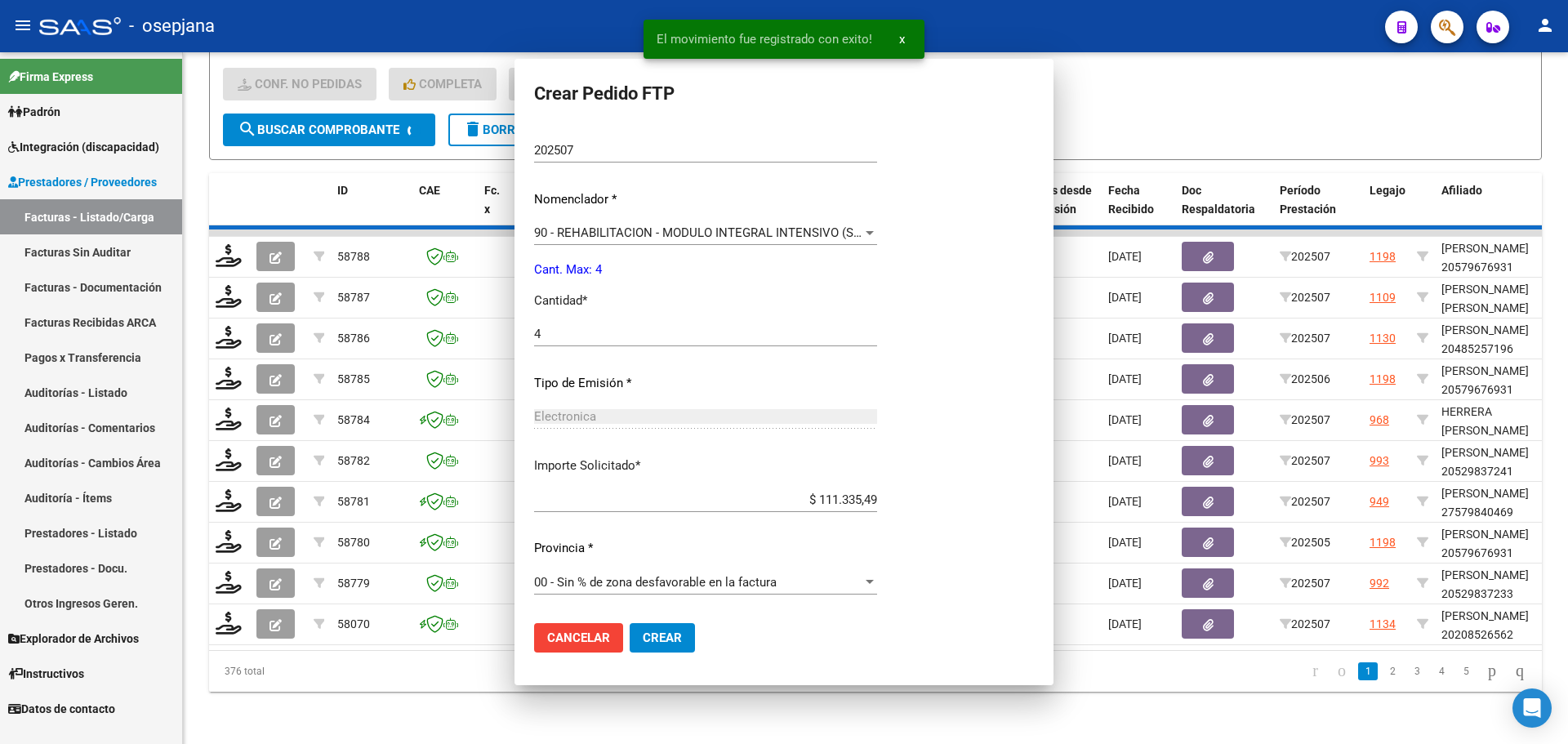
scroll to position [0, 0]
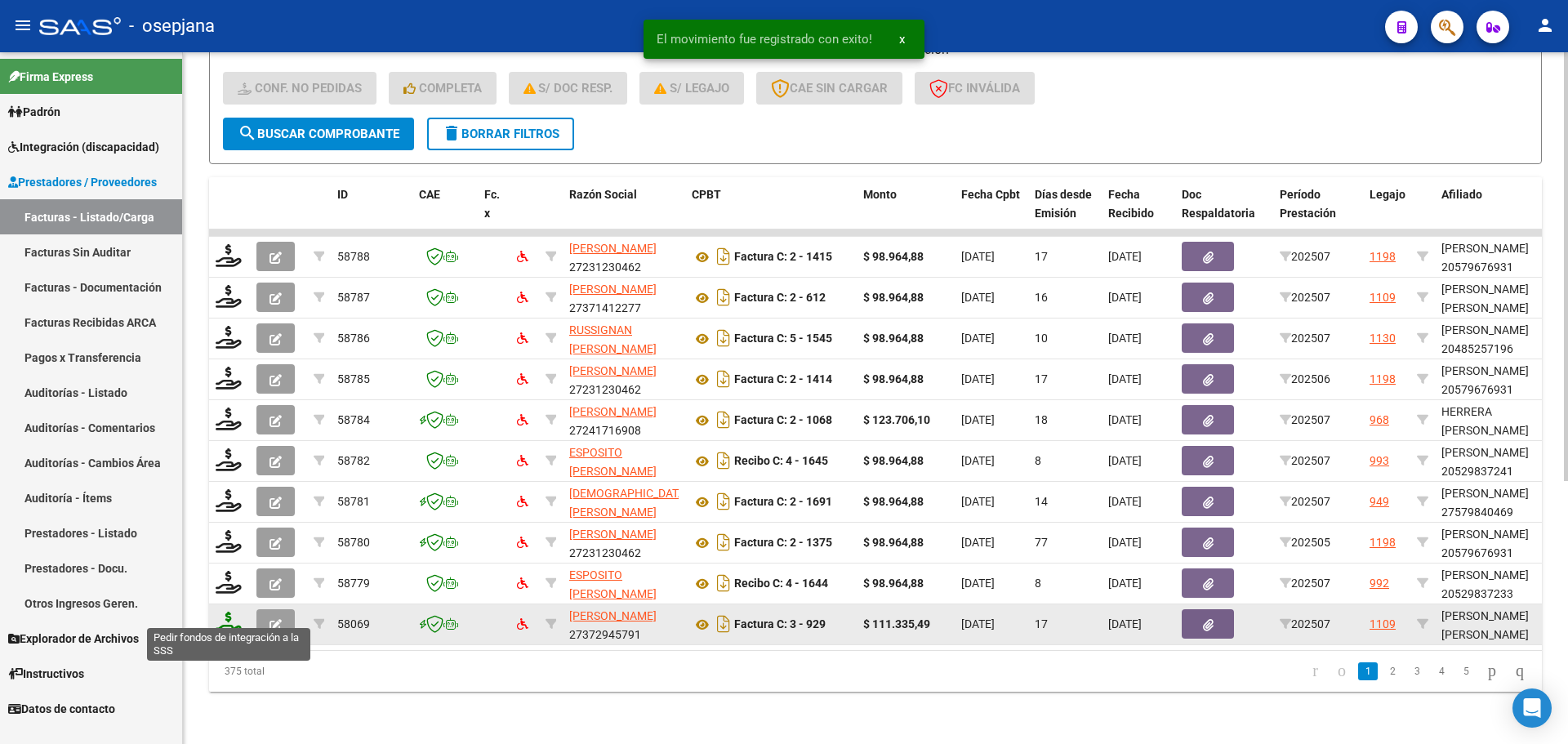
click at [229, 617] on icon at bounding box center [228, 623] width 26 height 23
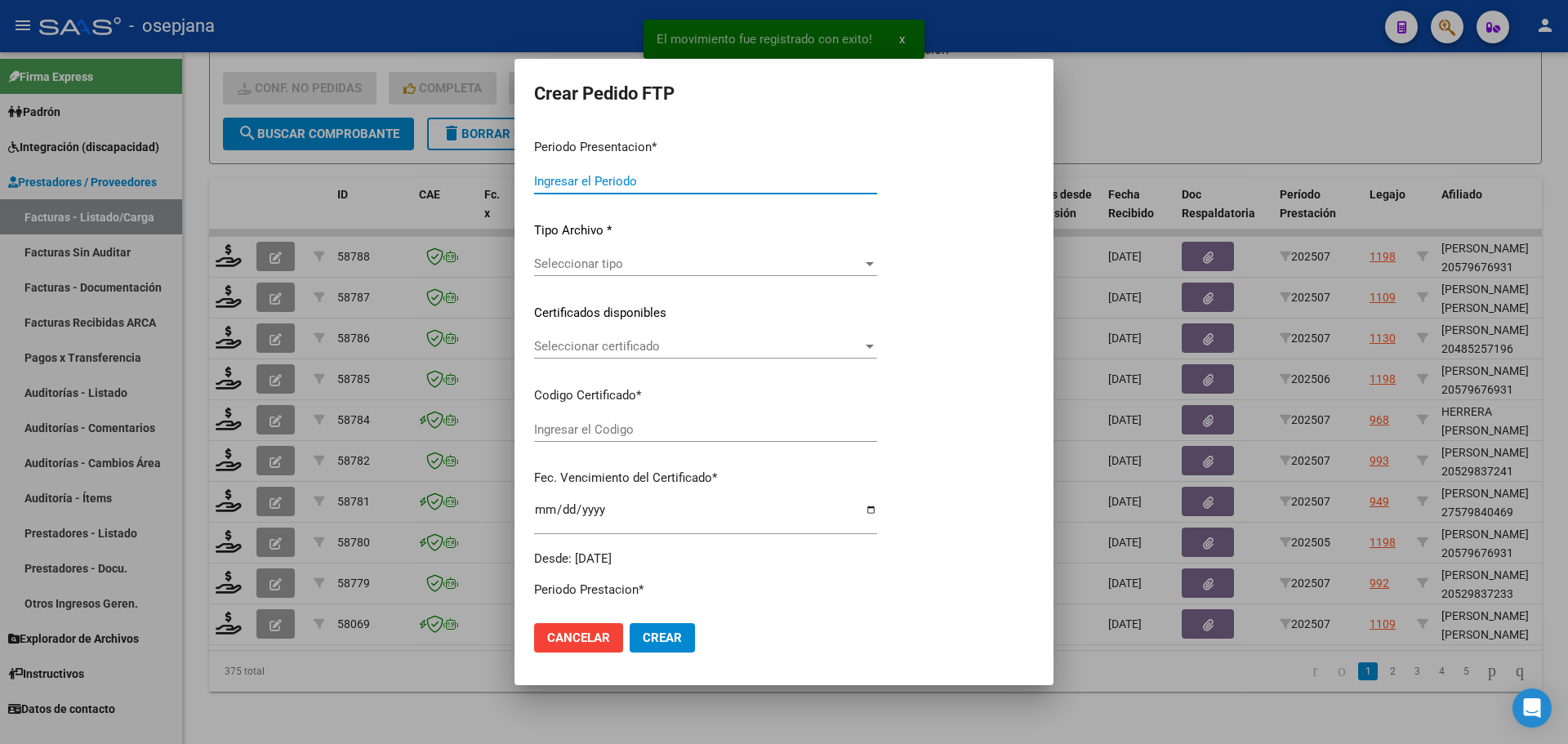
type input "202507"
type input "$ 111.335,49"
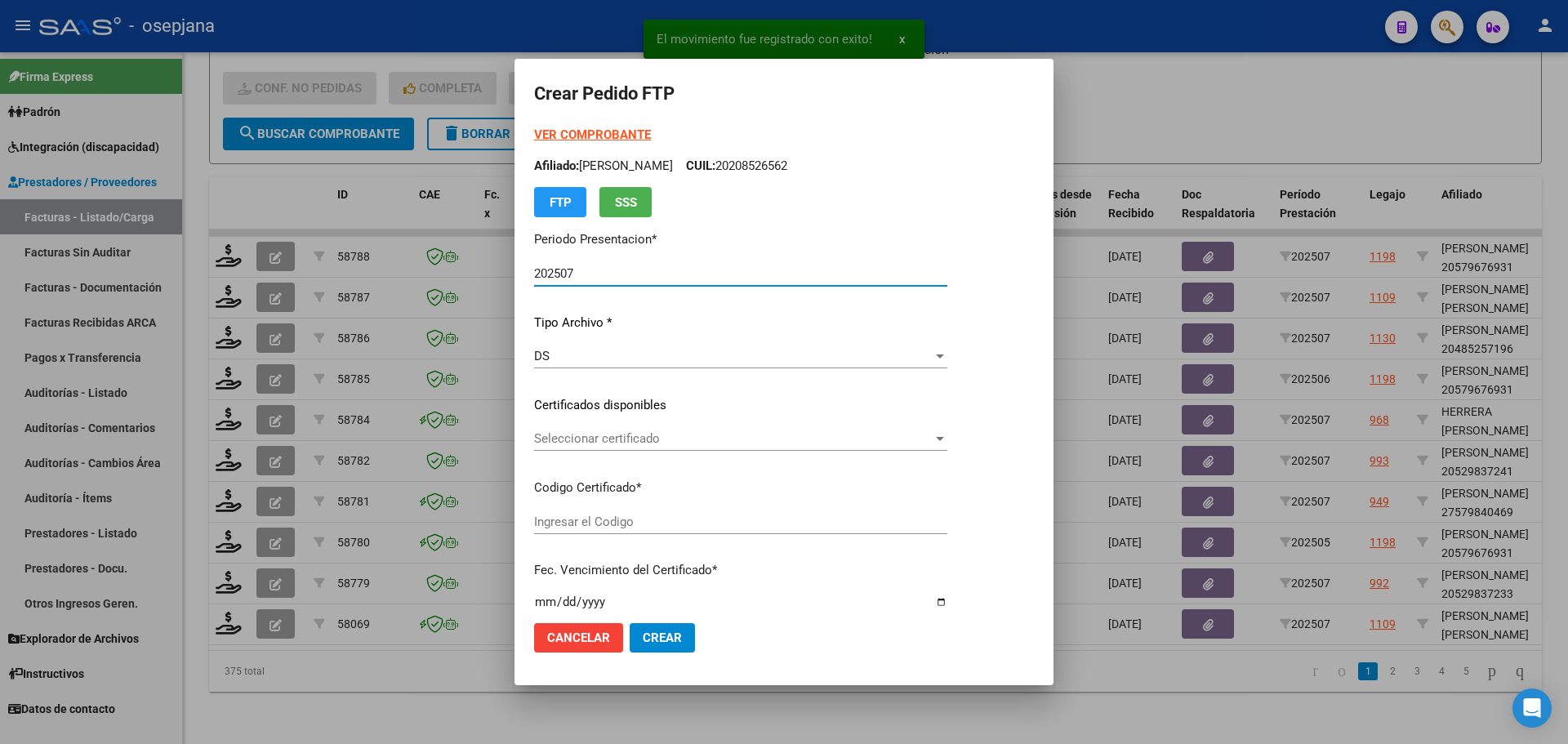
type input "ARG02000566480932025051220300512BSAS342"
type input "2030-05-12"
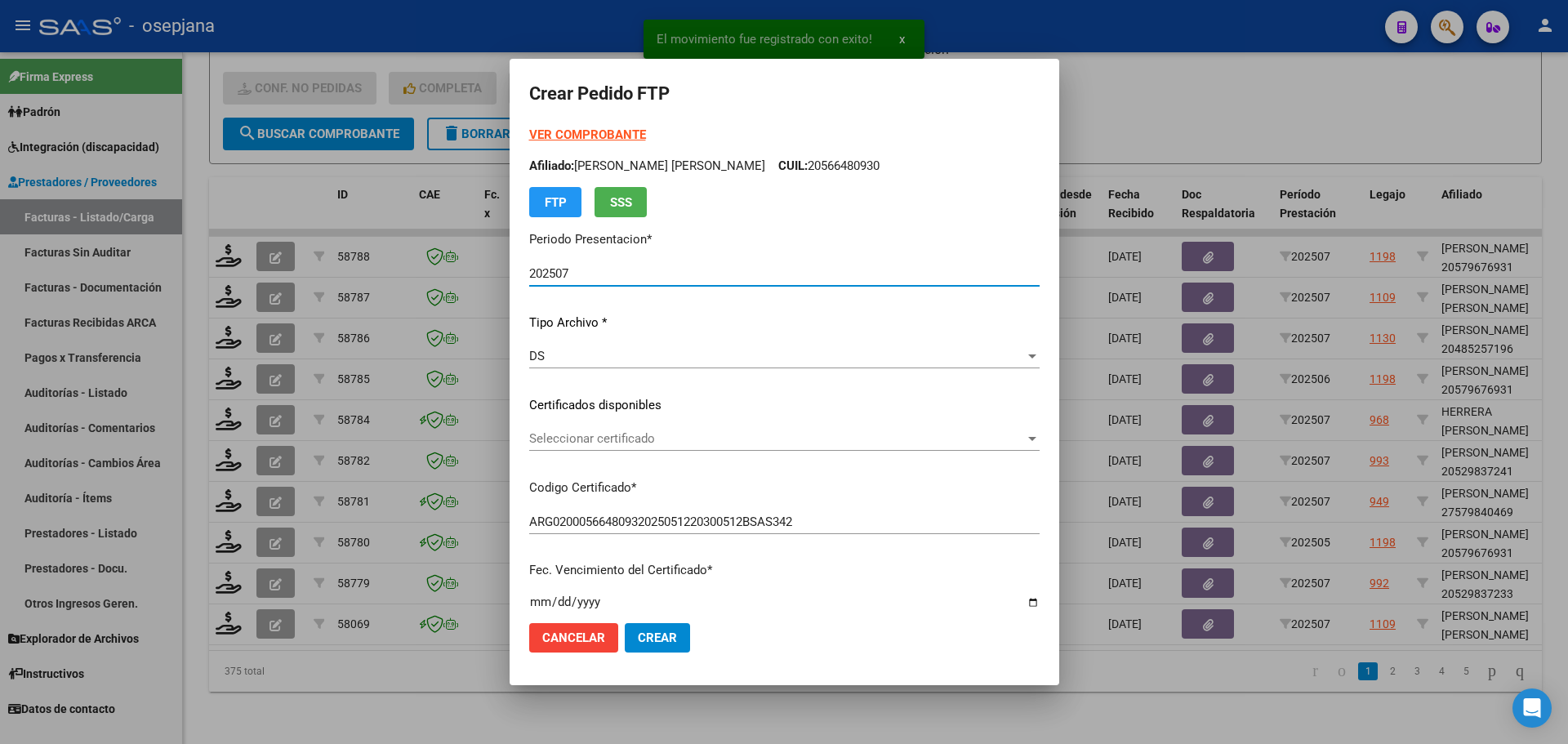
click at [596, 441] on span "Seleccionar certificado" at bounding box center [777, 438] width 496 height 15
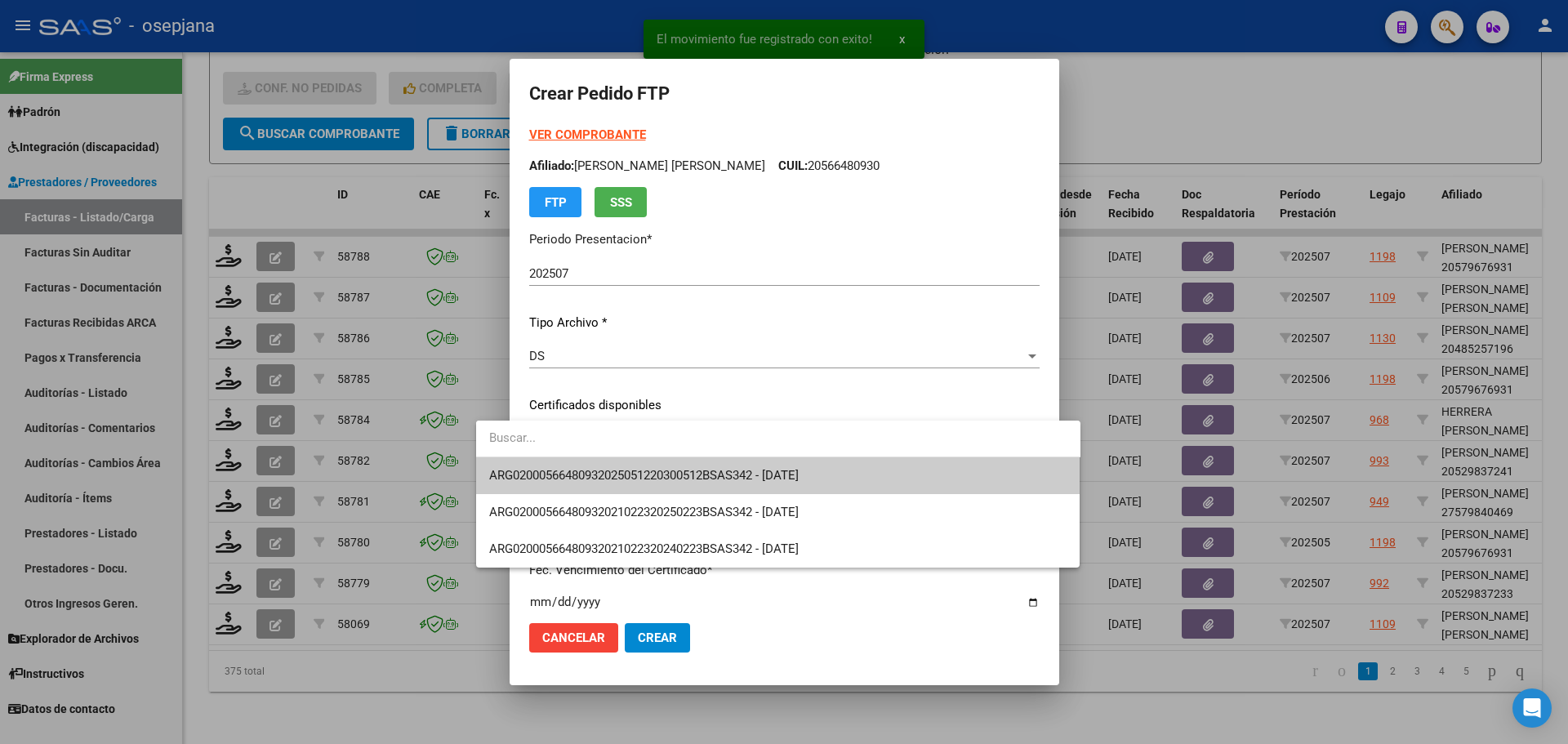
click at [610, 485] on span "ARG02000566480932025051220300512BSAS342 - 2030-05-12" at bounding box center [779, 476] width 578 height 37
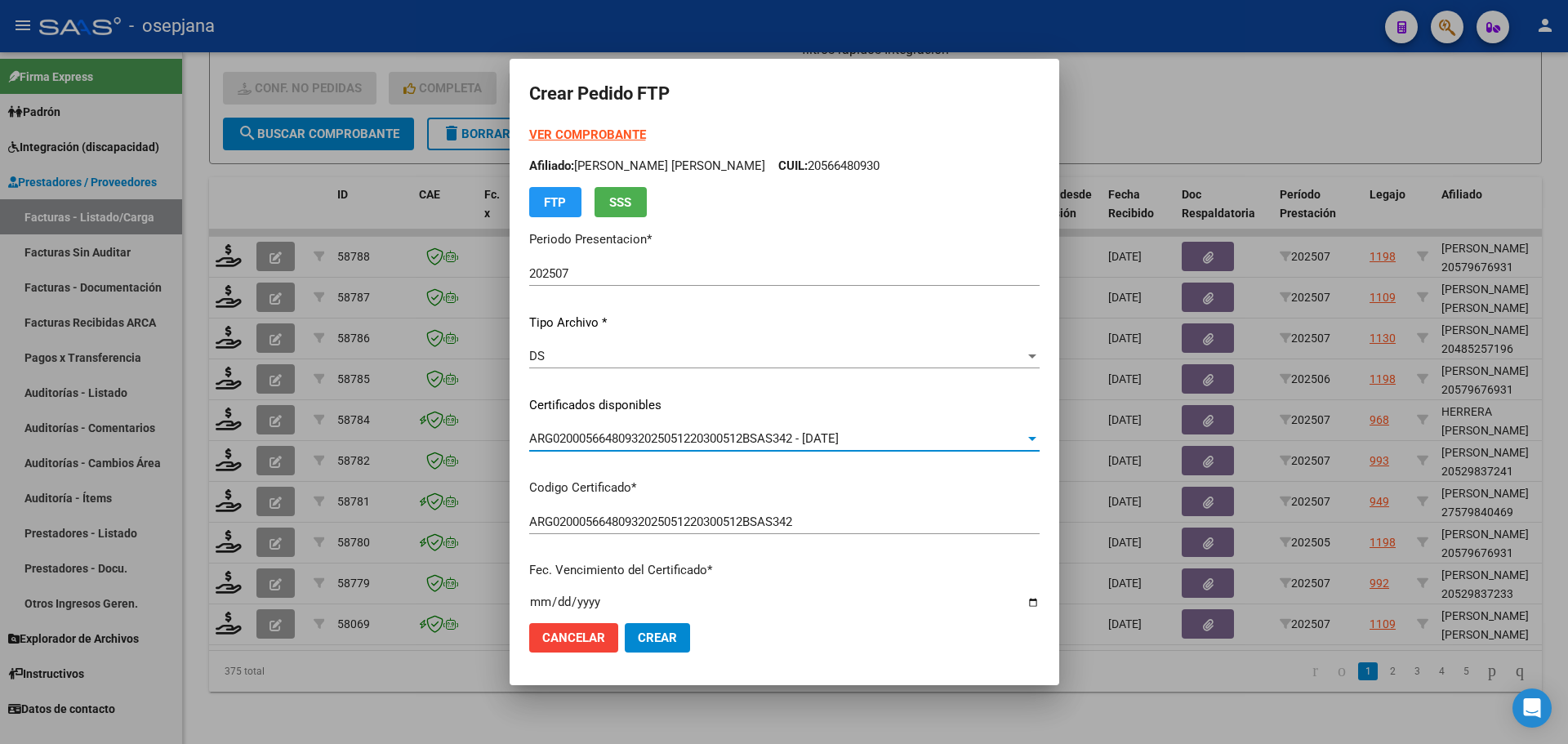
click at [534, 132] on strong "VER COMPROBANTE" at bounding box center [588, 134] width 117 height 15
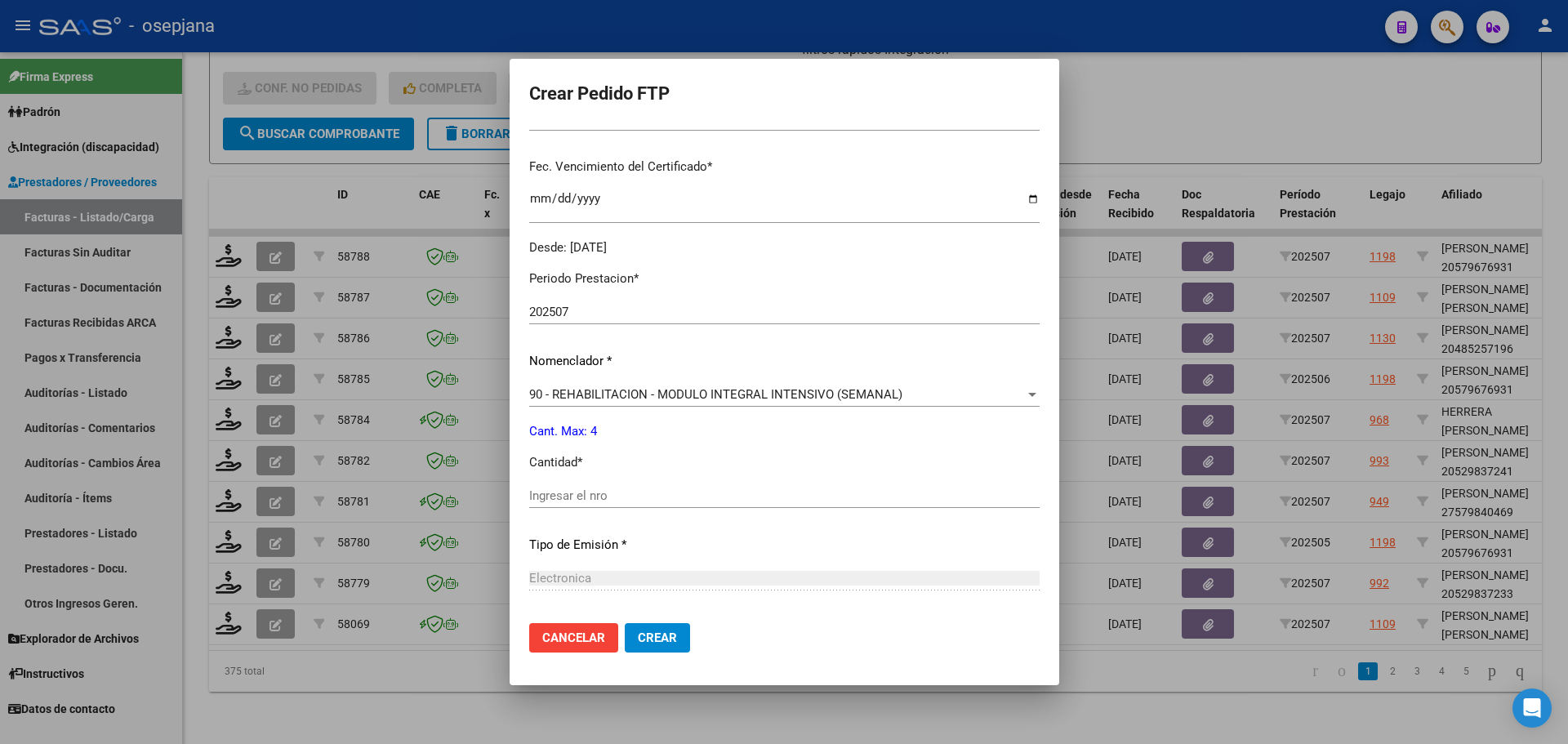
scroll to position [408, 0]
click at [529, 490] on input "Ingresar el nro" at bounding box center [784, 491] width 510 height 15
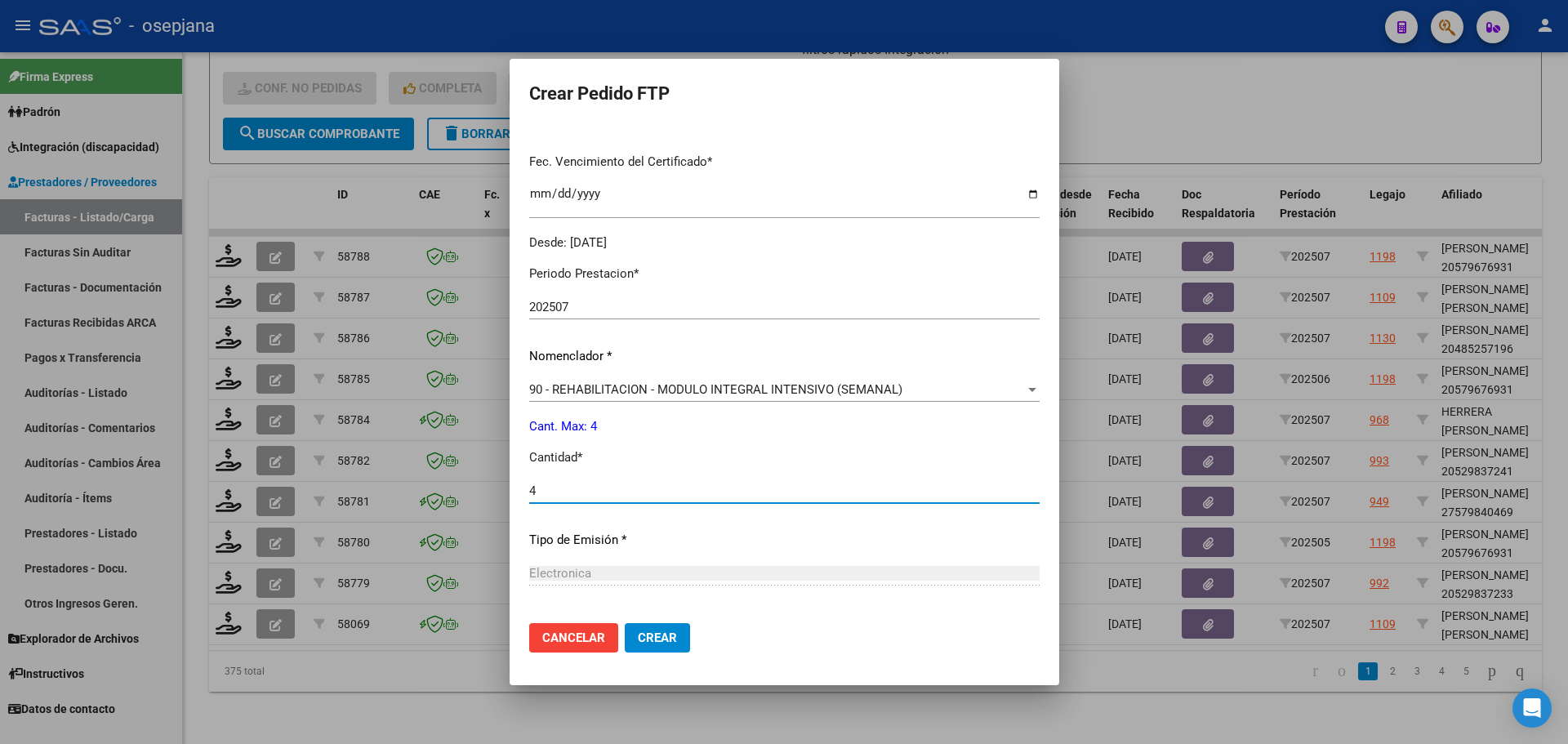
type input "4"
click at [638, 642] on span "Crear" at bounding box center [656, 638] width 39 height 15
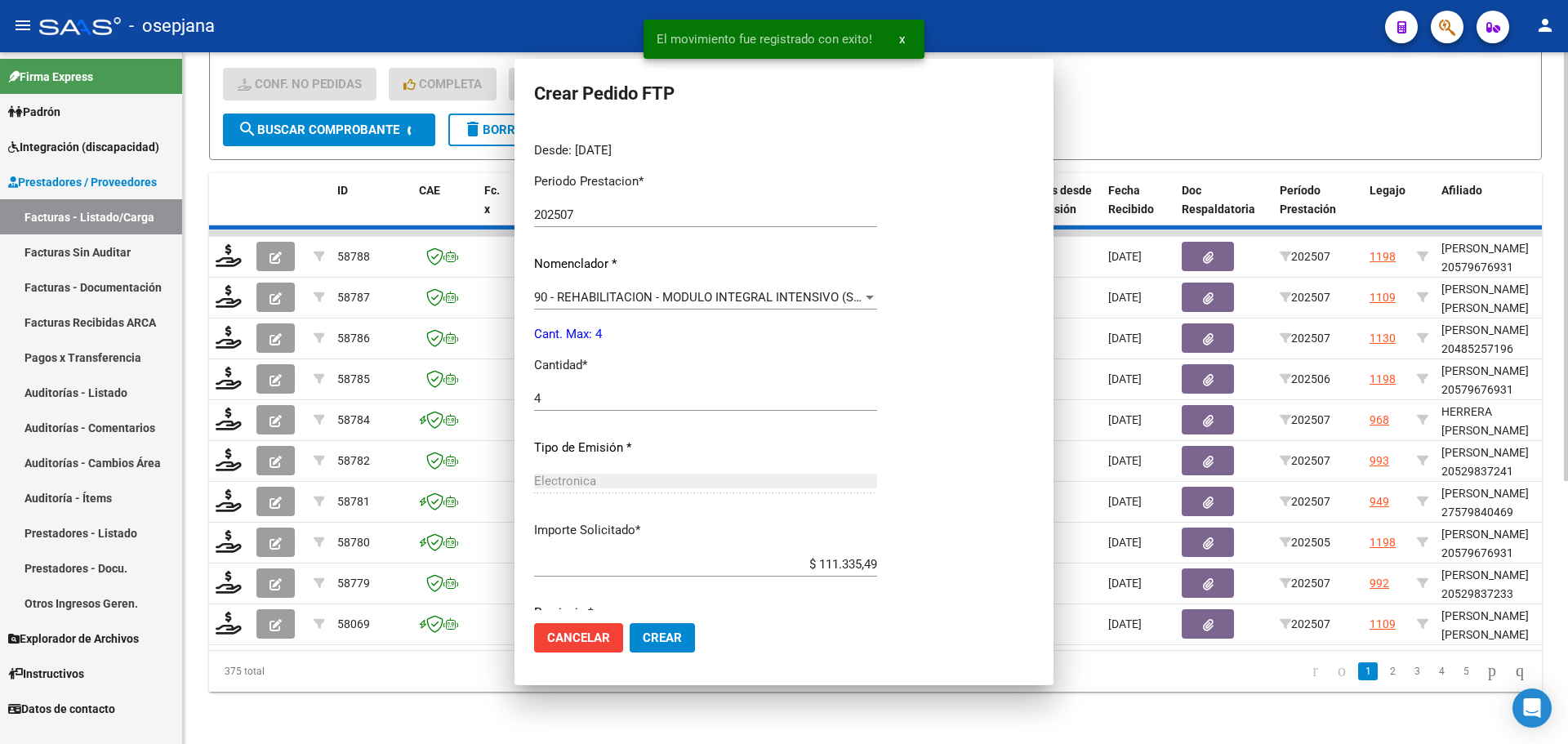
scroll to position [316, 0]
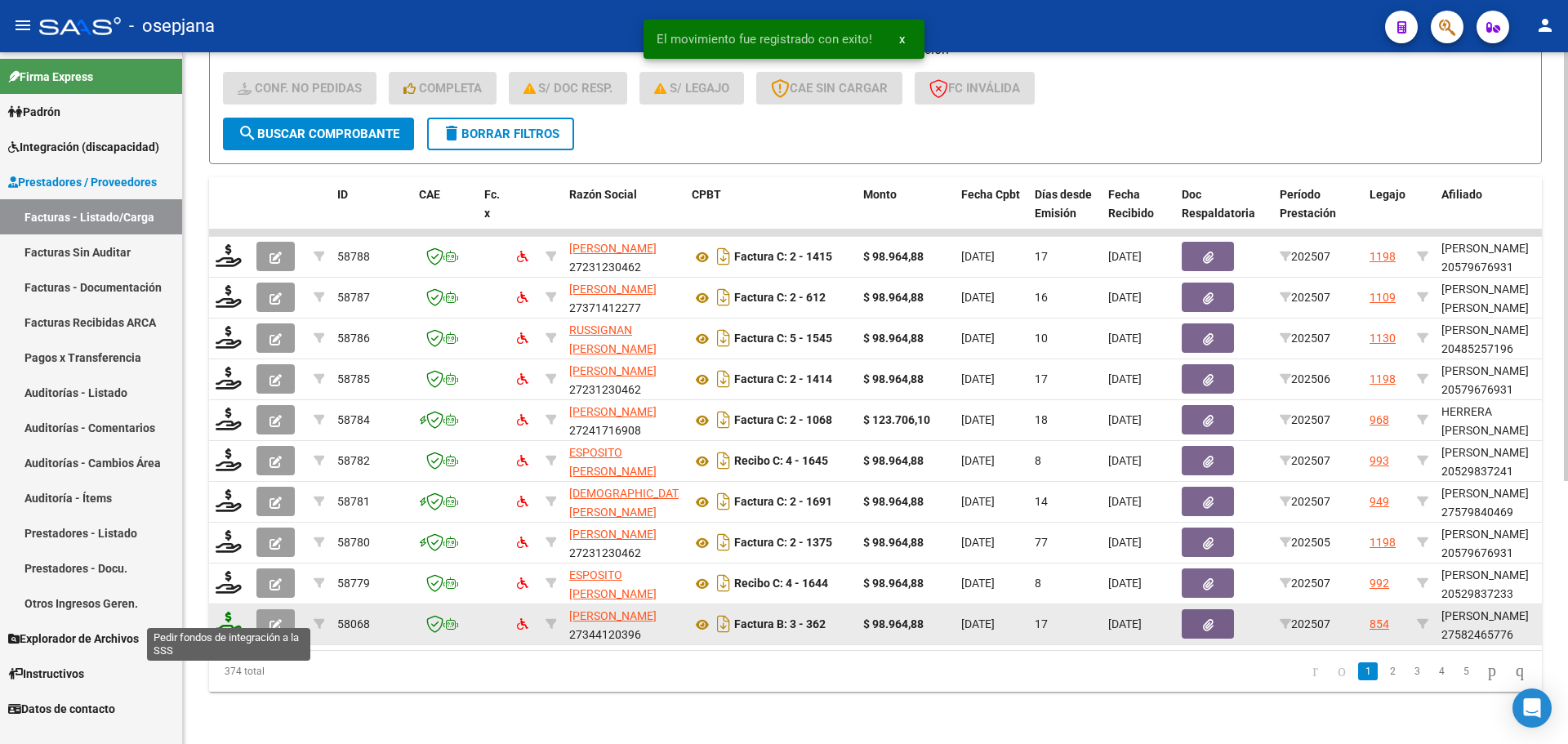
click at [232, 612] on icon at bounding box center [228, 623] width 26 height 23
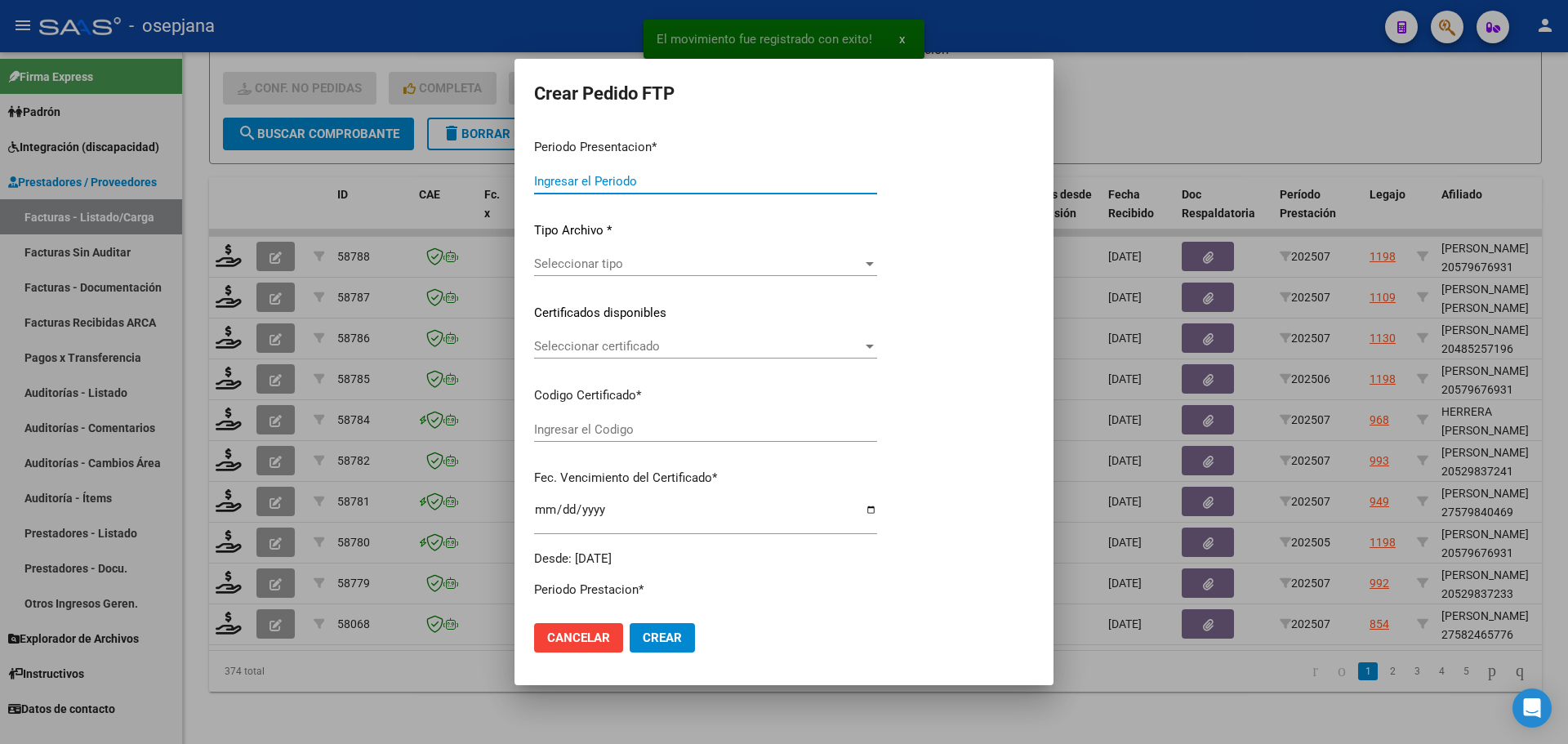
type input "202507"
type input "$ 98.964,88"
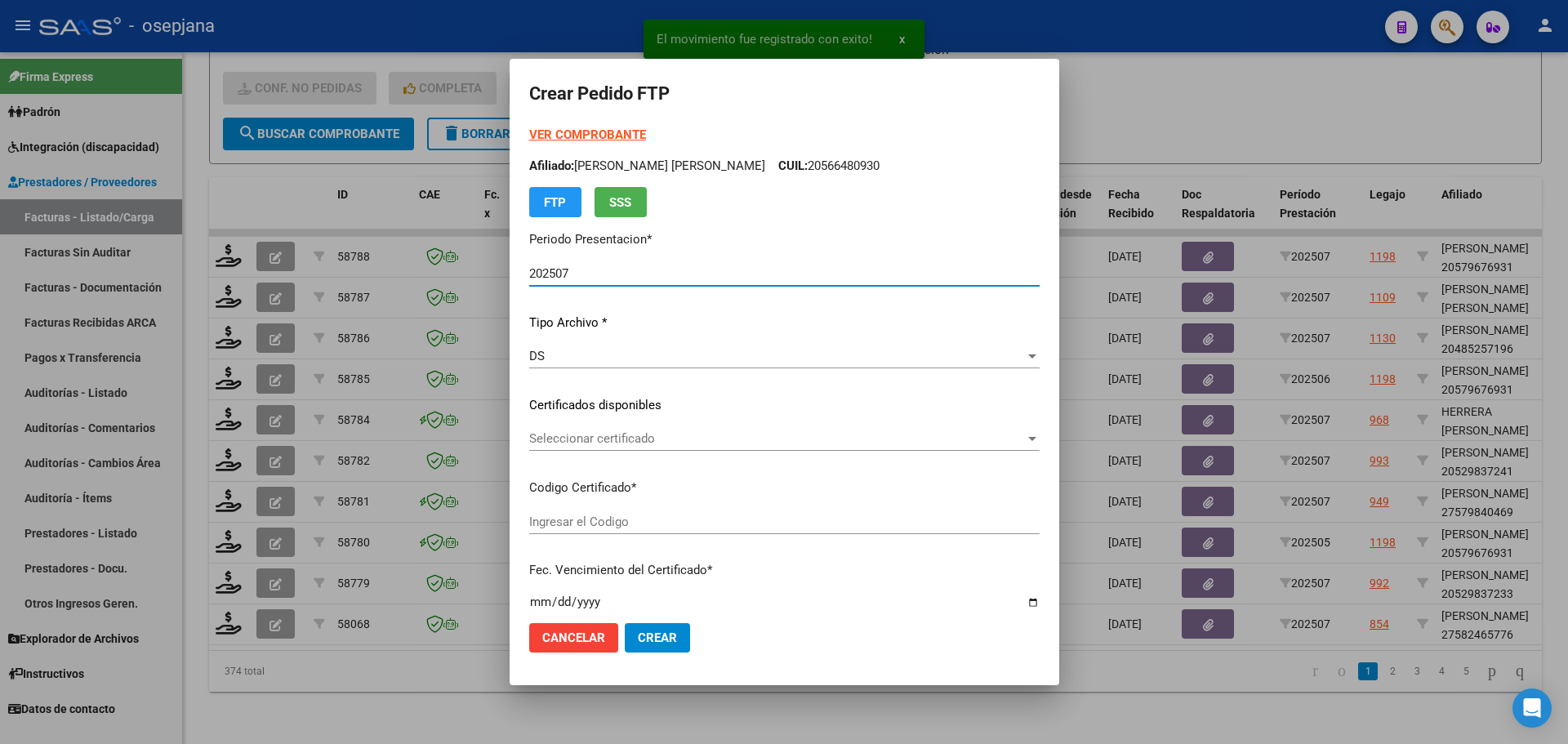
type input "ARG01000582465772024071020270710BSAS313"
type input "2027-07-18"
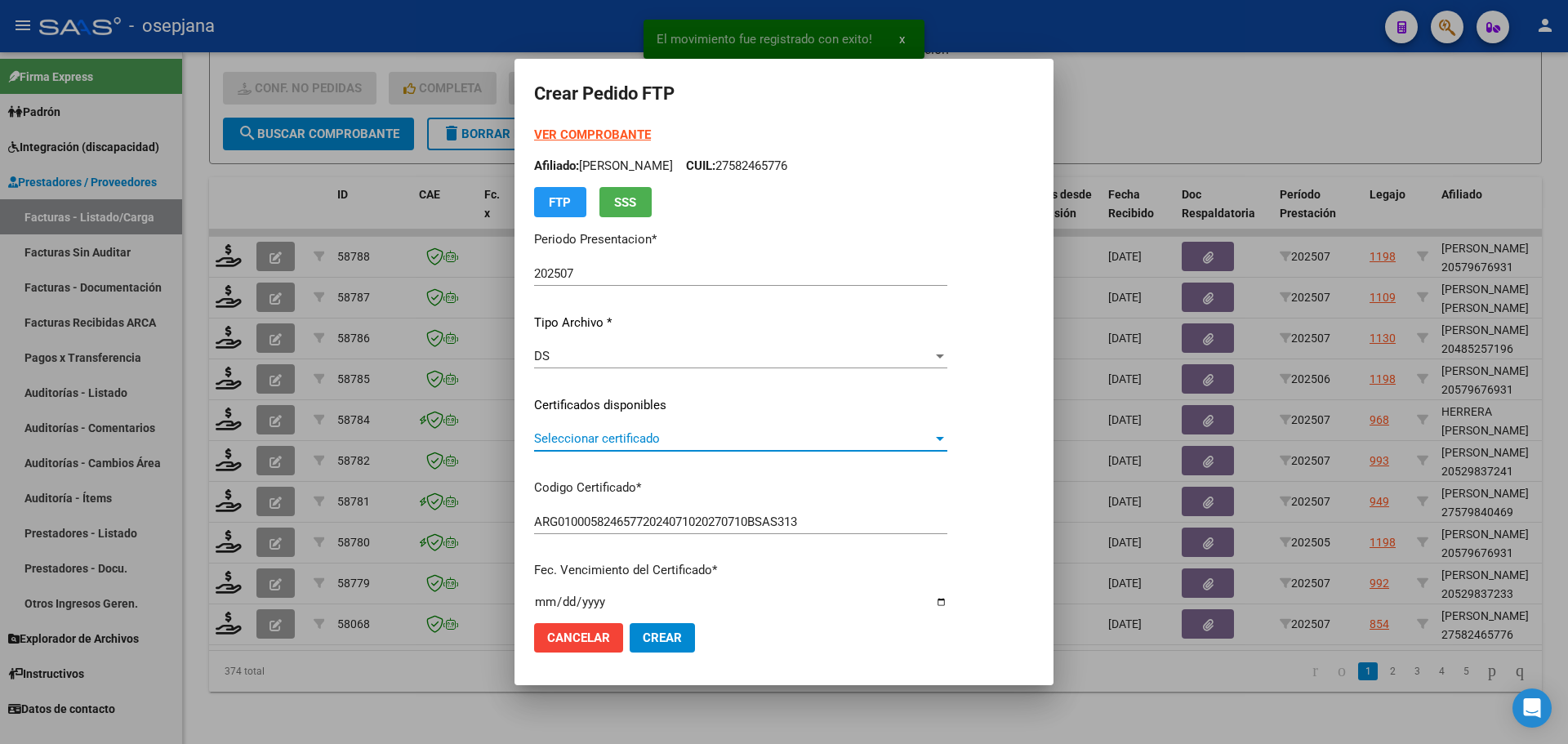
click at [575, 442] on span "Seleccionar certificado" at bounding box center [733, 438] width 398 height 15
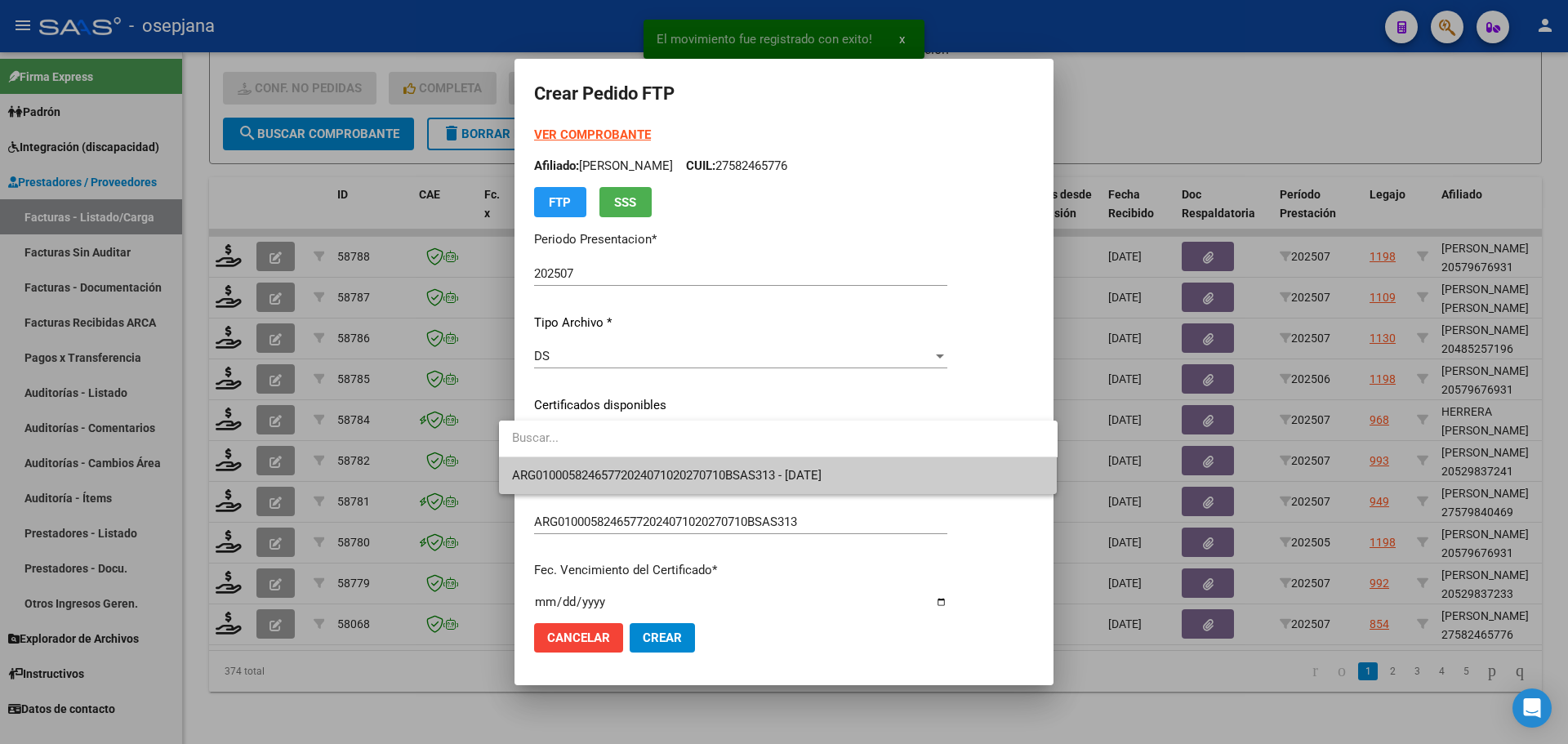
click at [585, 468] on span "ARG01000582465772024071020270710BSAS313 - 2027-07-18" at bounding box center [667, 475] width 310 height 15
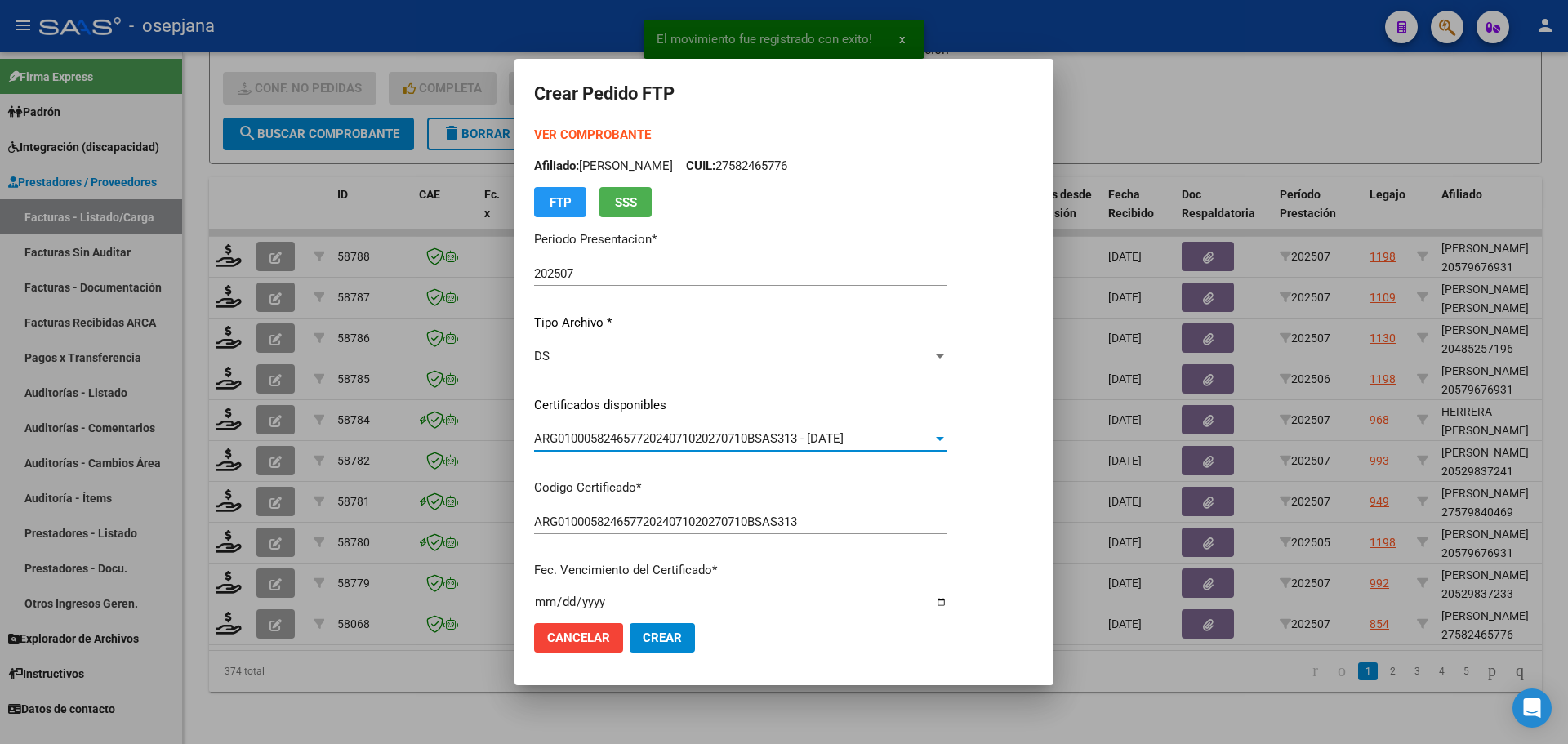
click at [596, 131] on strong "VER COMPROBANTE" at bounding box center [593, 134] width 117 height 15
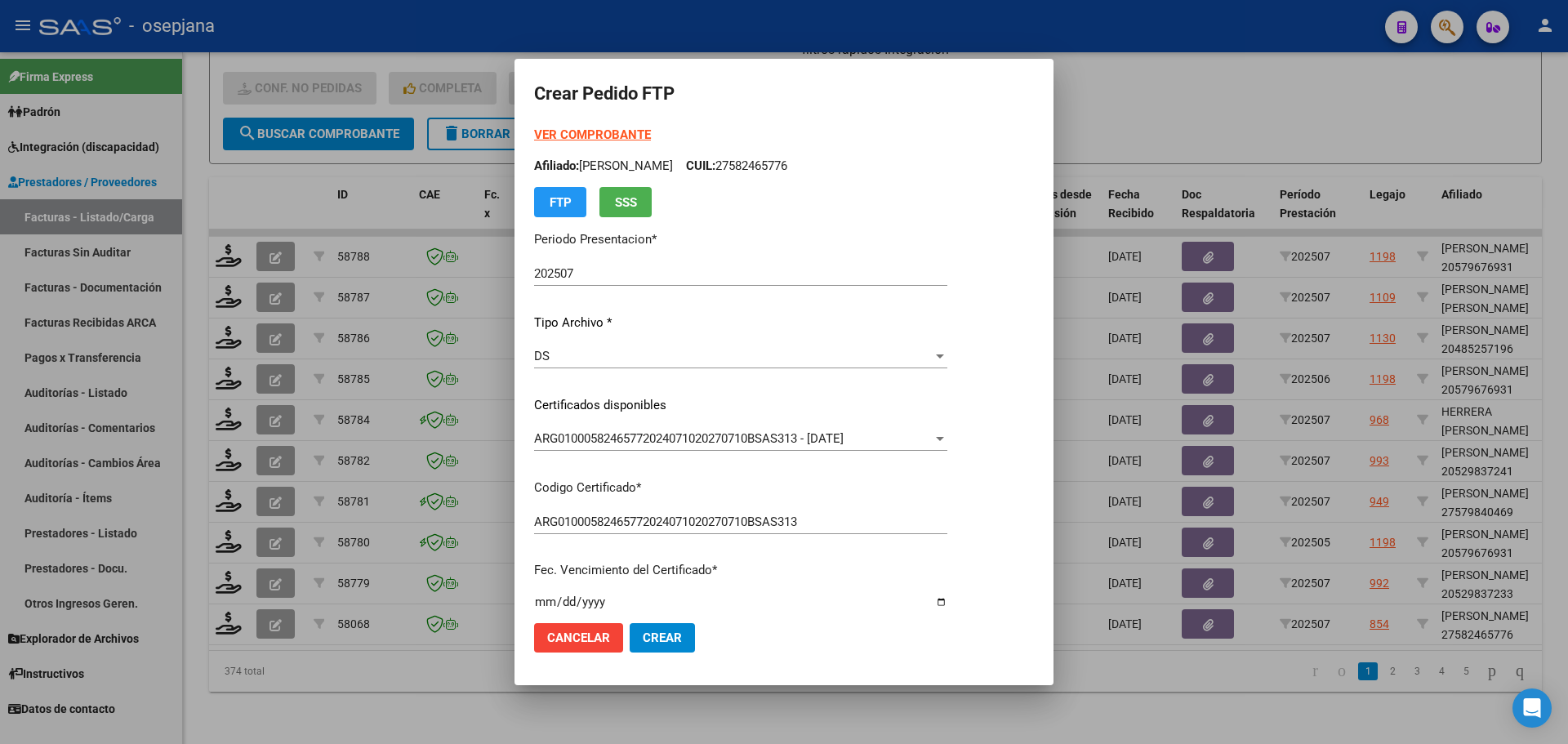
scroll to position [408, 0]
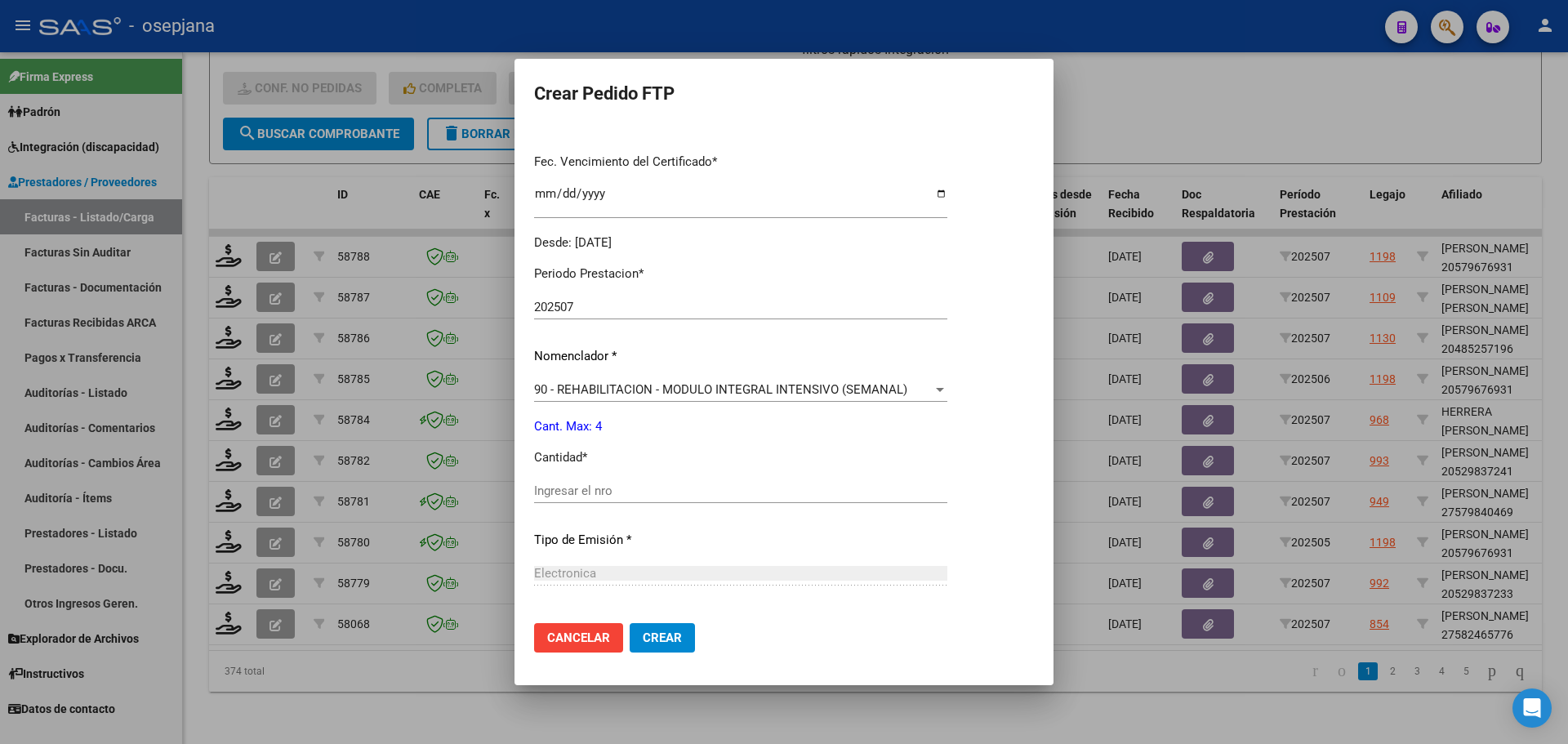
click at [596, 489] on input "Ingresar el nro" at bounding box center [741, 491] width 413 height 15
type input "4"
click at [646, 644] on span "Crear" at bounding box center [661, 638] width 39 height 15
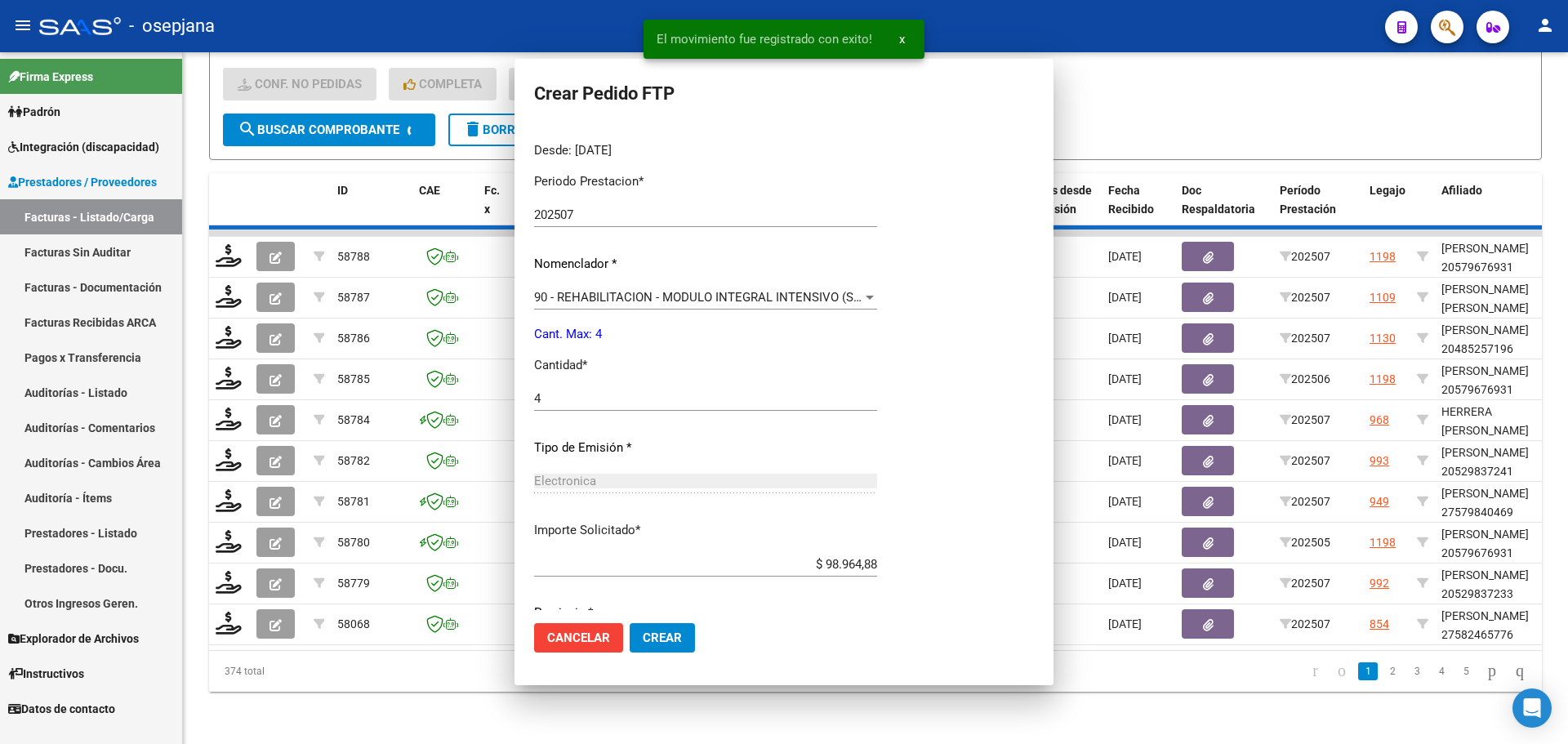
scroll to position [316, 0]
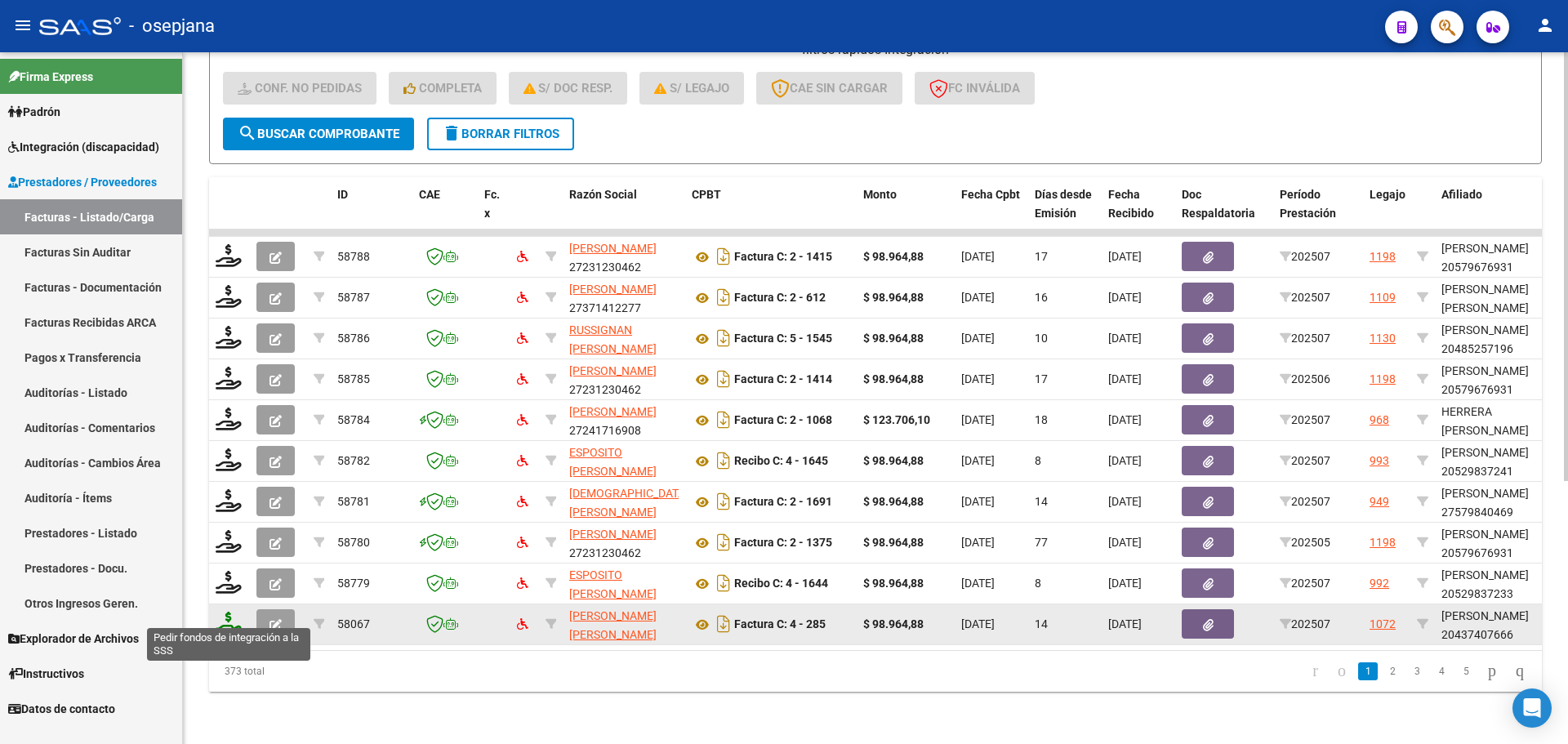
click at [223, 612] on icon at bounding box center [228, 623] width 26 height 23
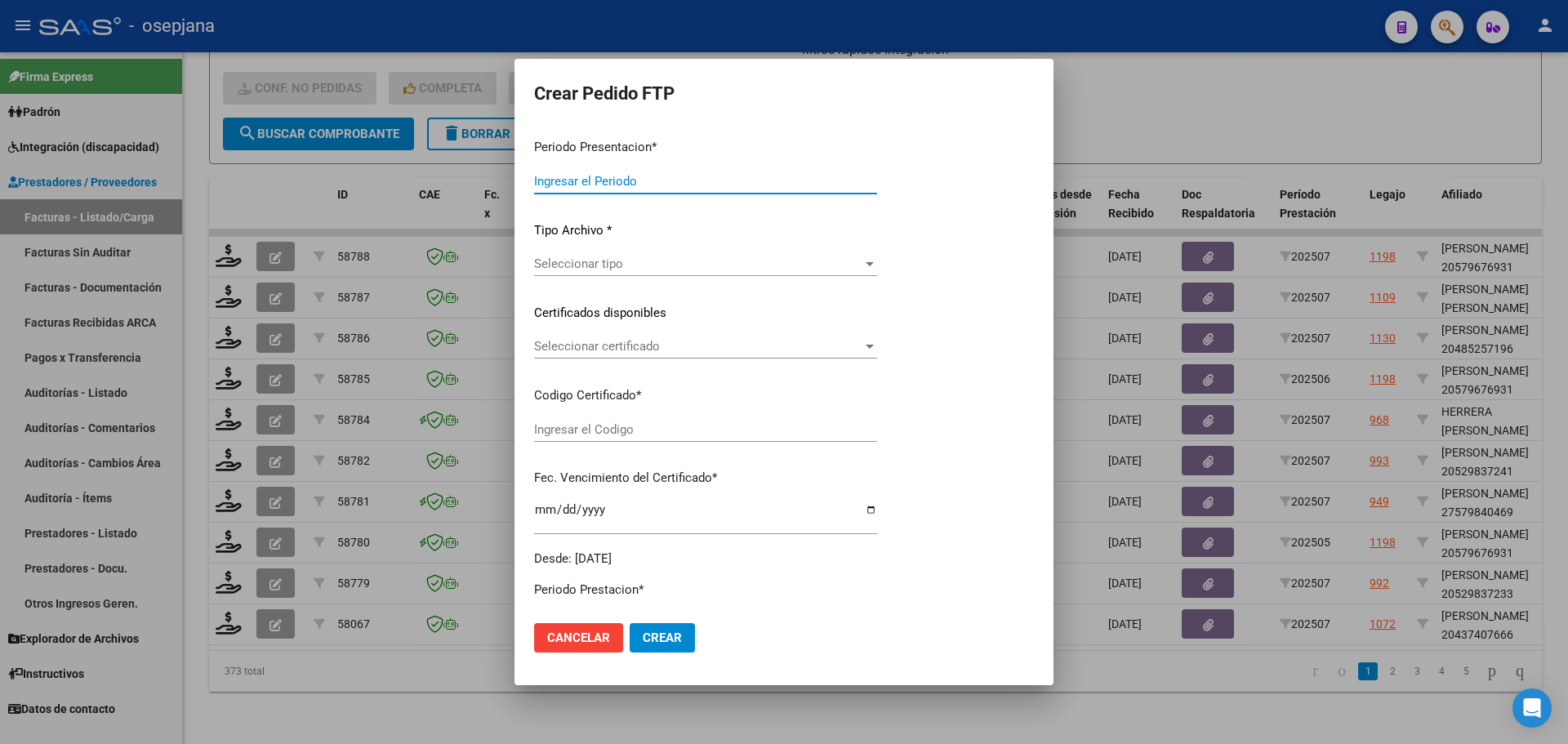
type input "202507"
type input "$ 98.964,88"
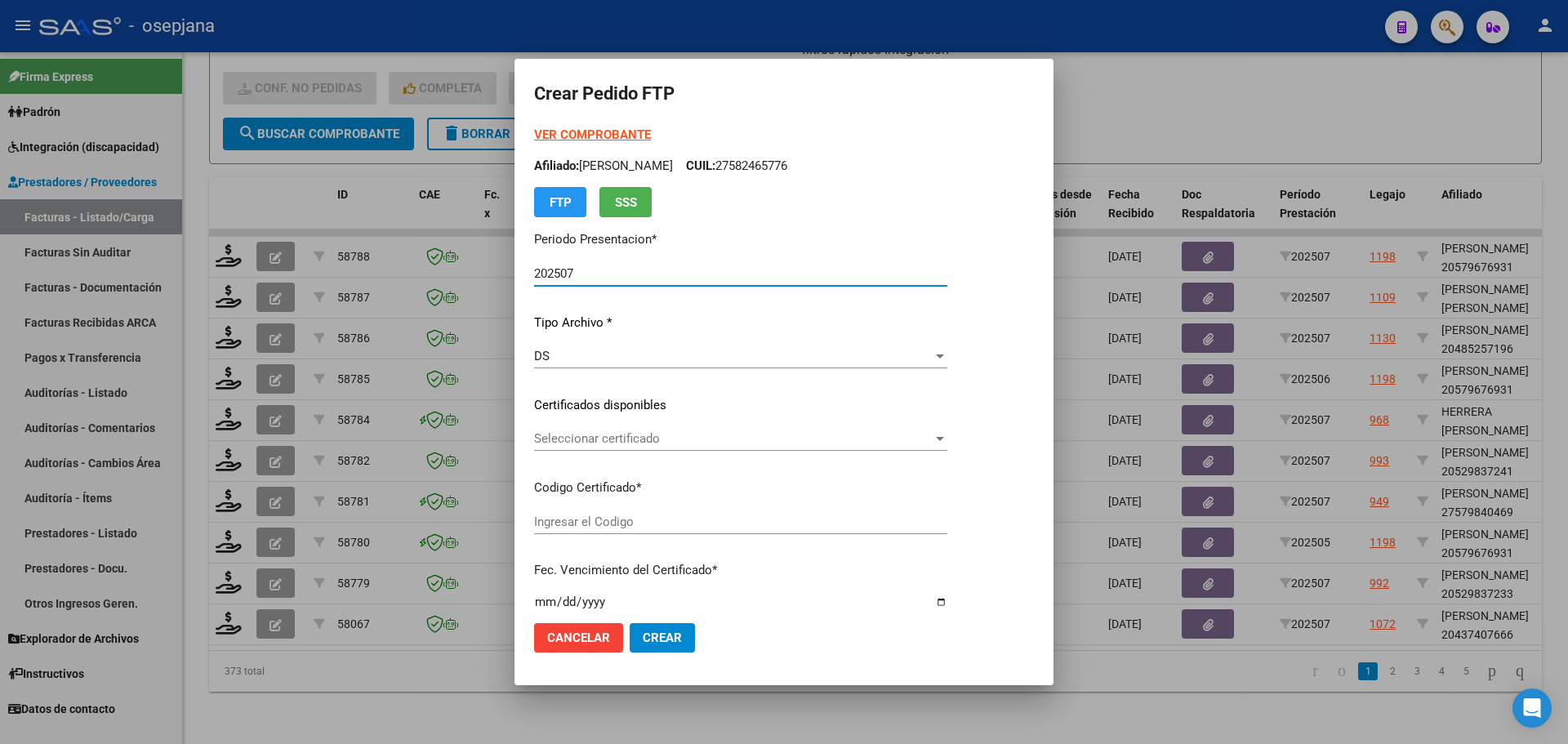
type input "ARG02000437407662023012520280125BSAS389"
type input "2028-01-25"
click at [610, 451] on div "Seleccionar certificado Seleccionar certificado" at bounding box center [741, 438] width 413 height 25
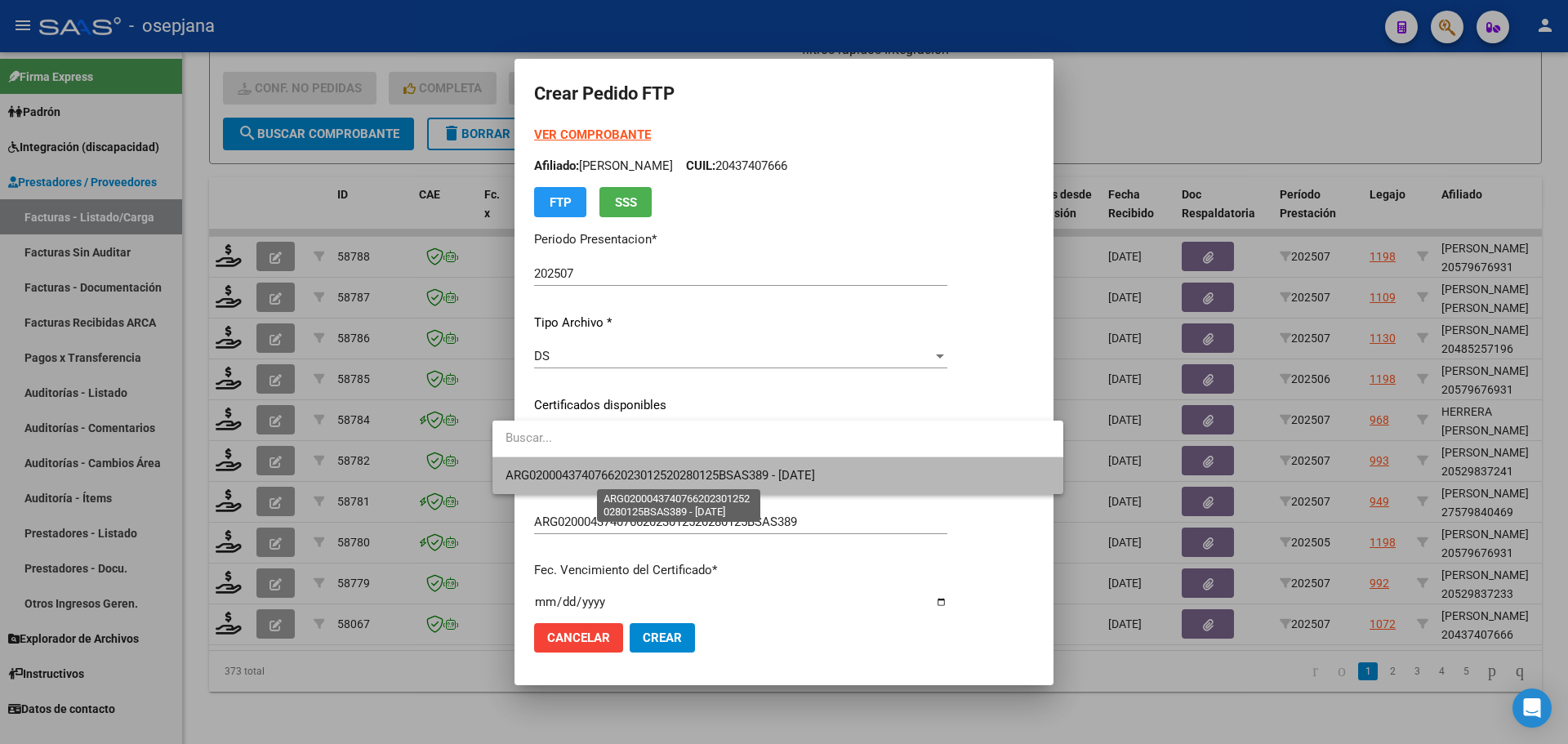
click at [616, 469] on span "ARG02000437407662023012520280125BSAS389 - 2028-01-25" at bounding box center [660, 475] width 310 height 15
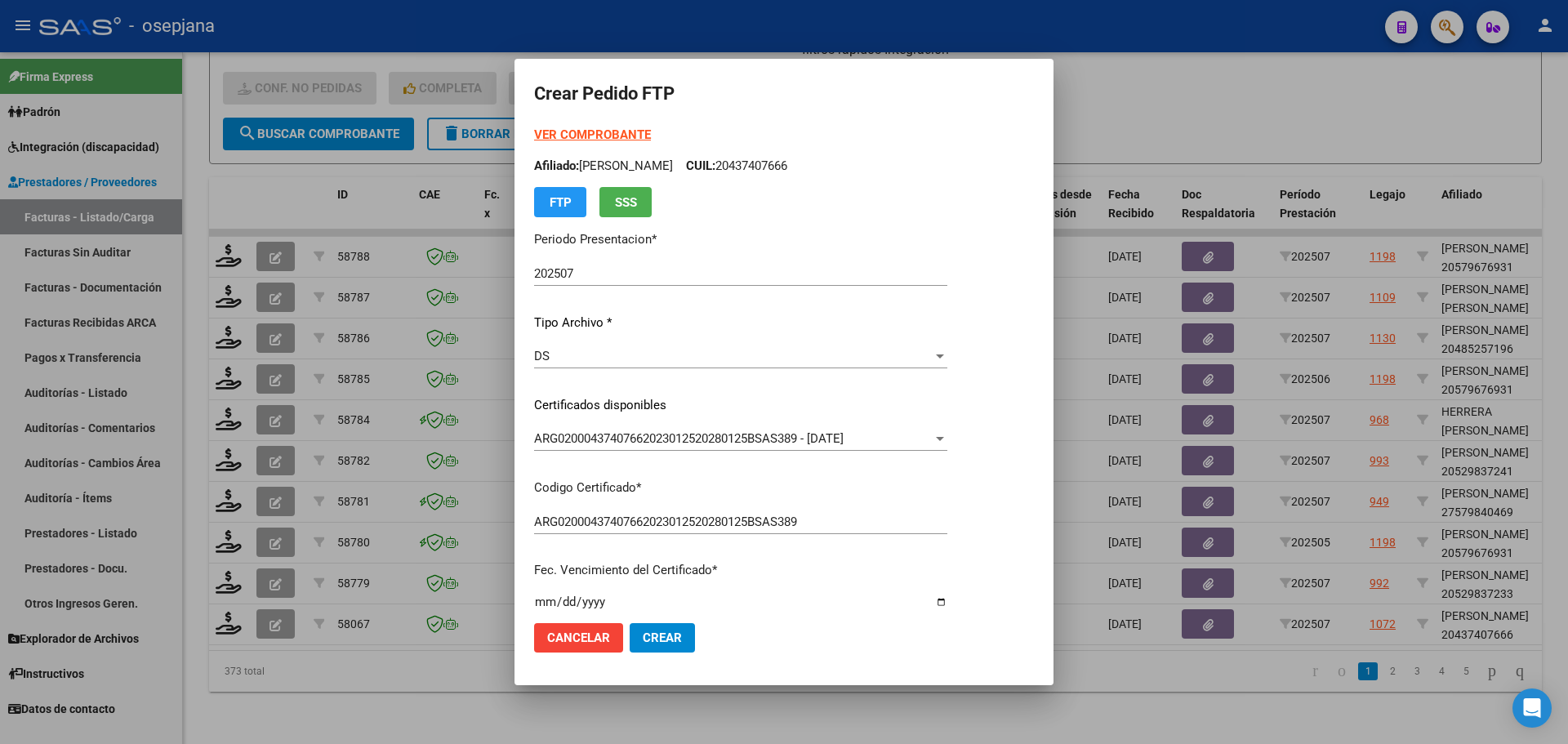
click at [605, 135] on strong "VER COMPROBANTE" at bounding box center [593, 134] width 117 height 15
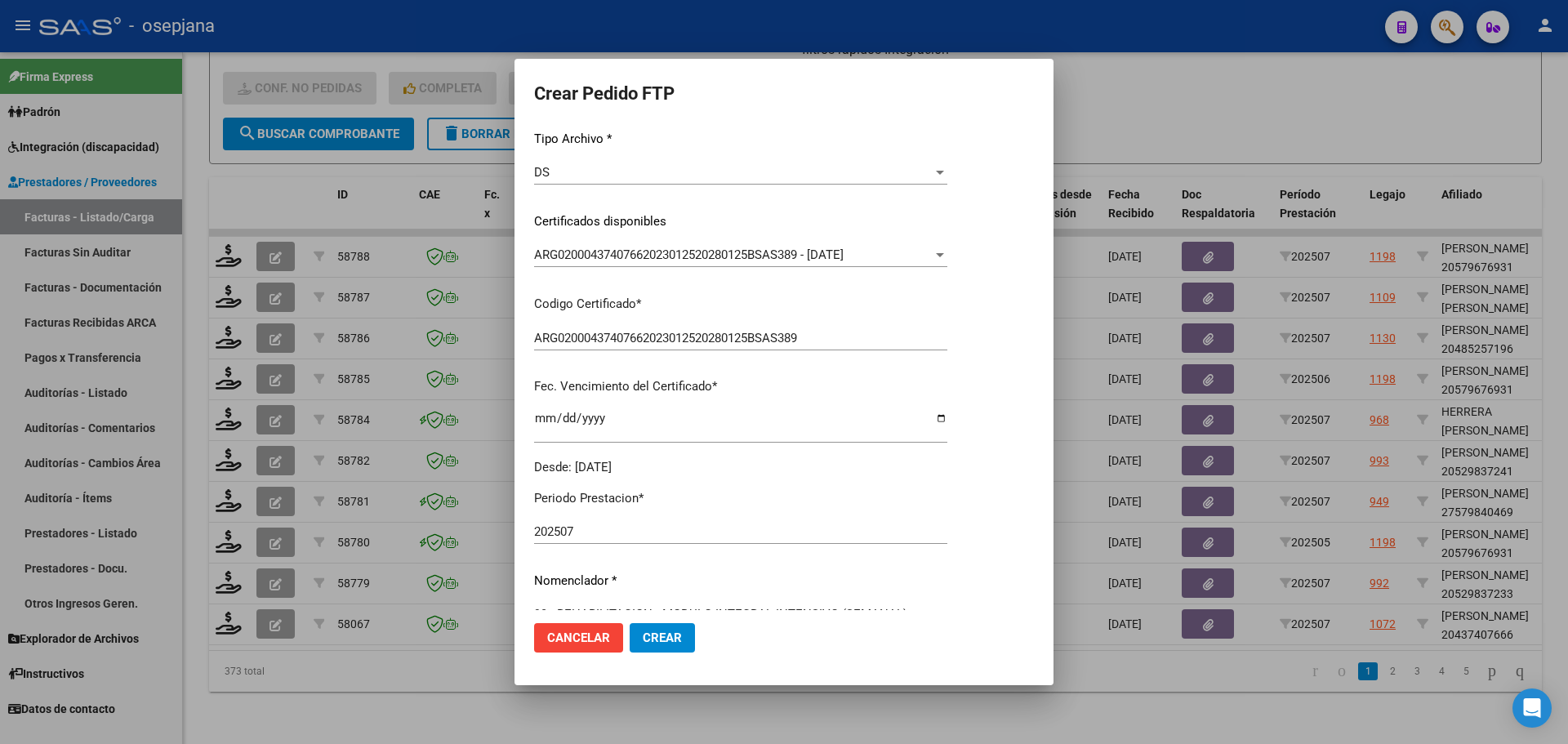
scroll to position [408, 0]
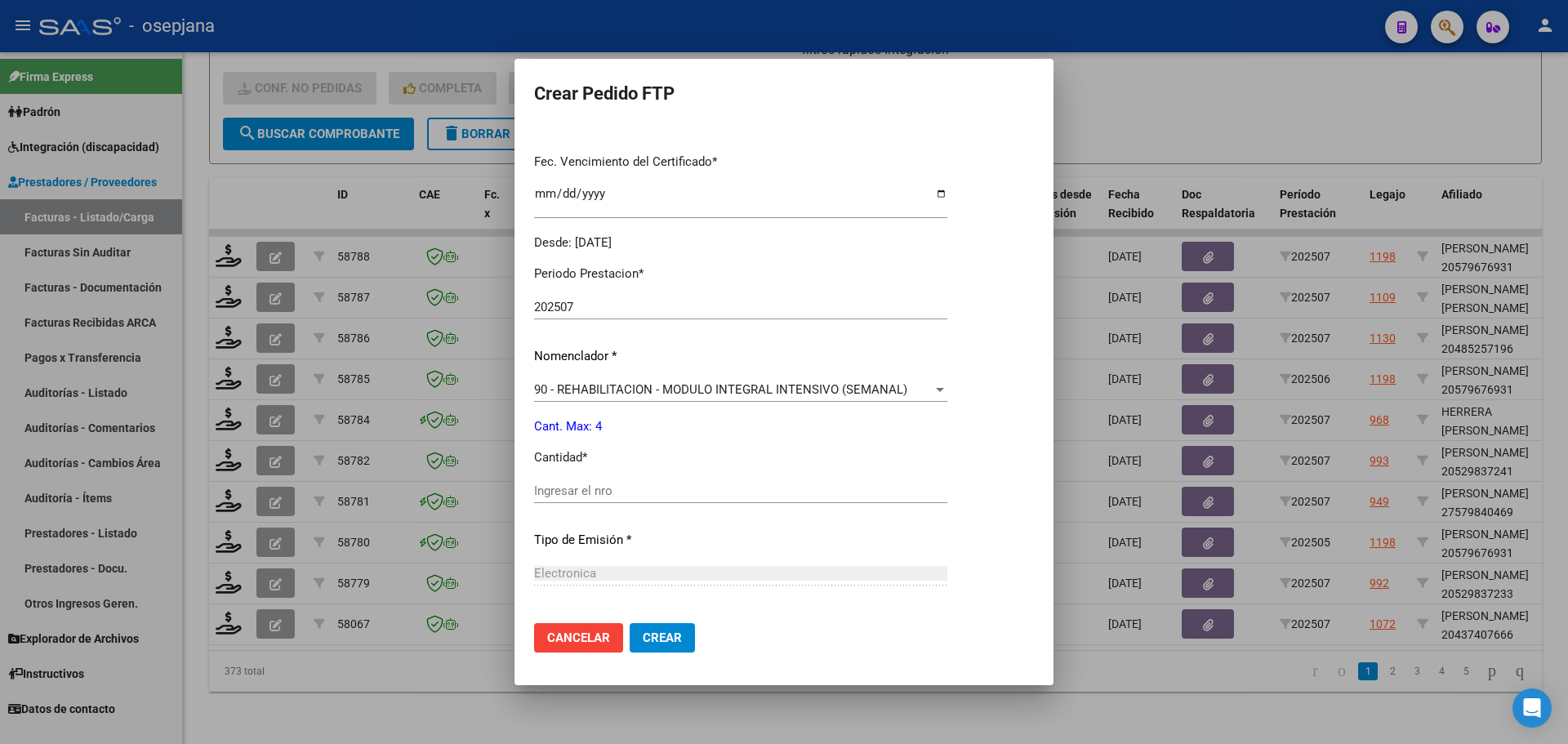
click at [536, 487] on input "Ingresar el nro" at bounding box center [741, 491] width 413 height 15
type input "4"
click at [642, 636] on span "Crear" at bounding box center [661, 638] width 39 height 15
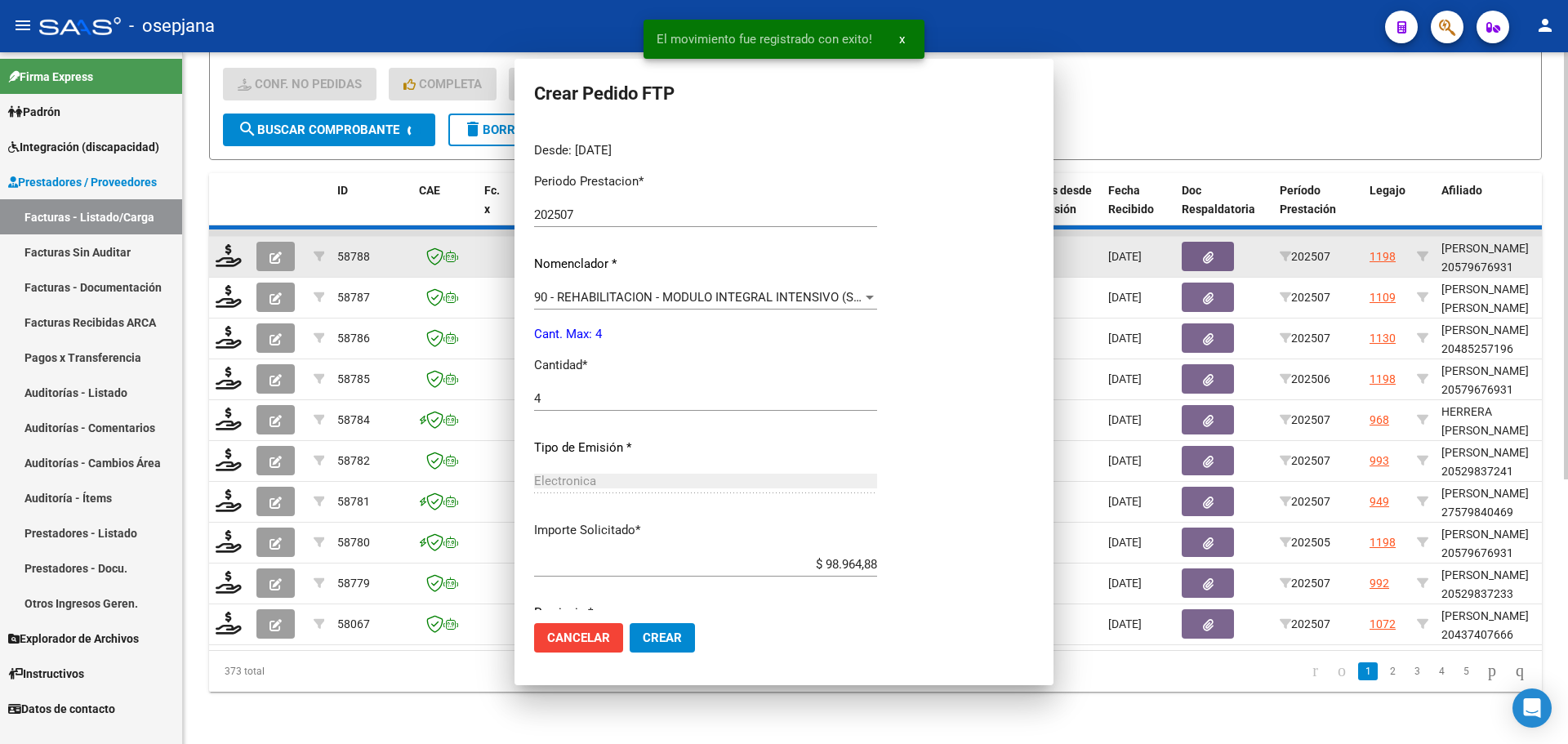
scroll to position [316, 0]
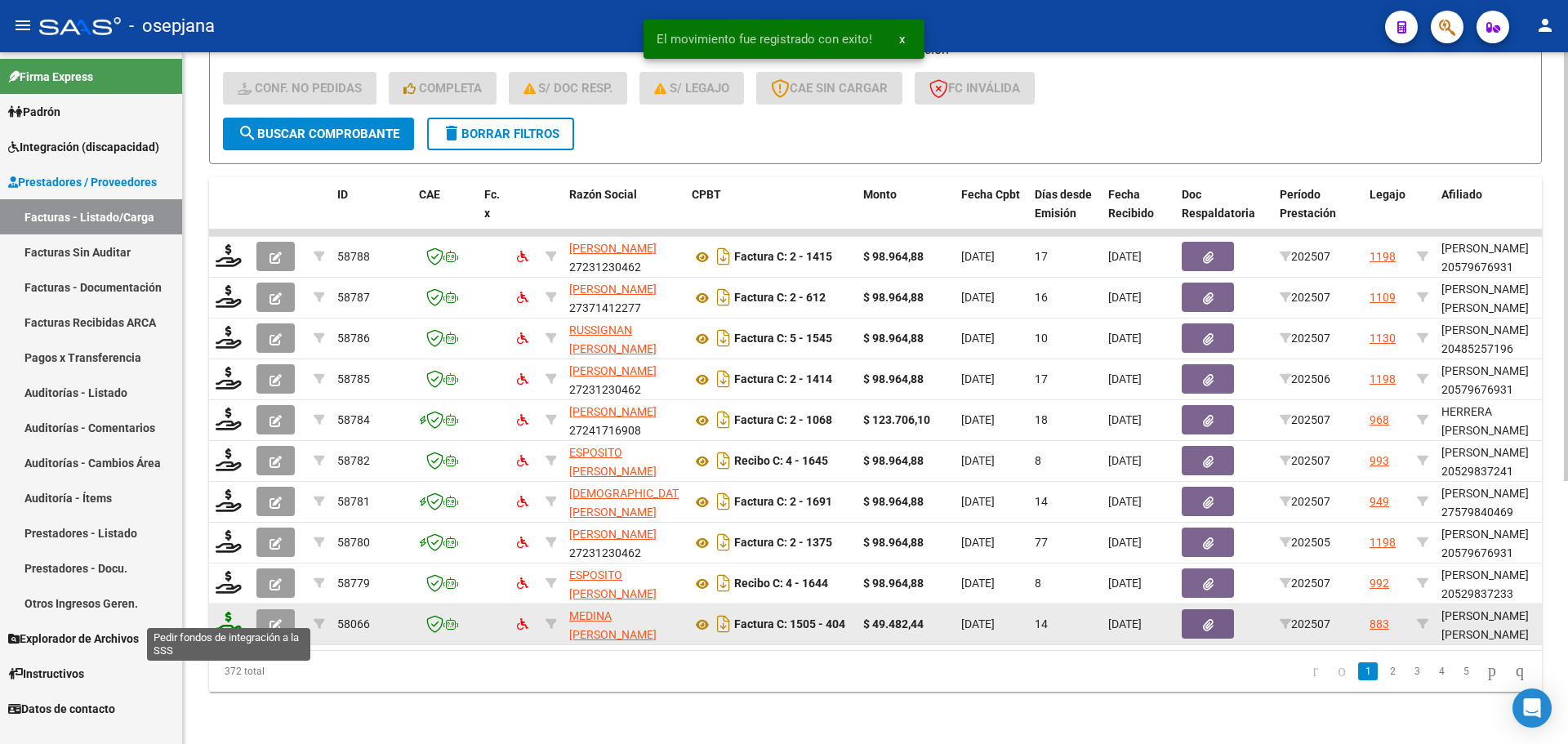
click at [226, 612] on icon at bounding box center [228, 623] width 26 height 23
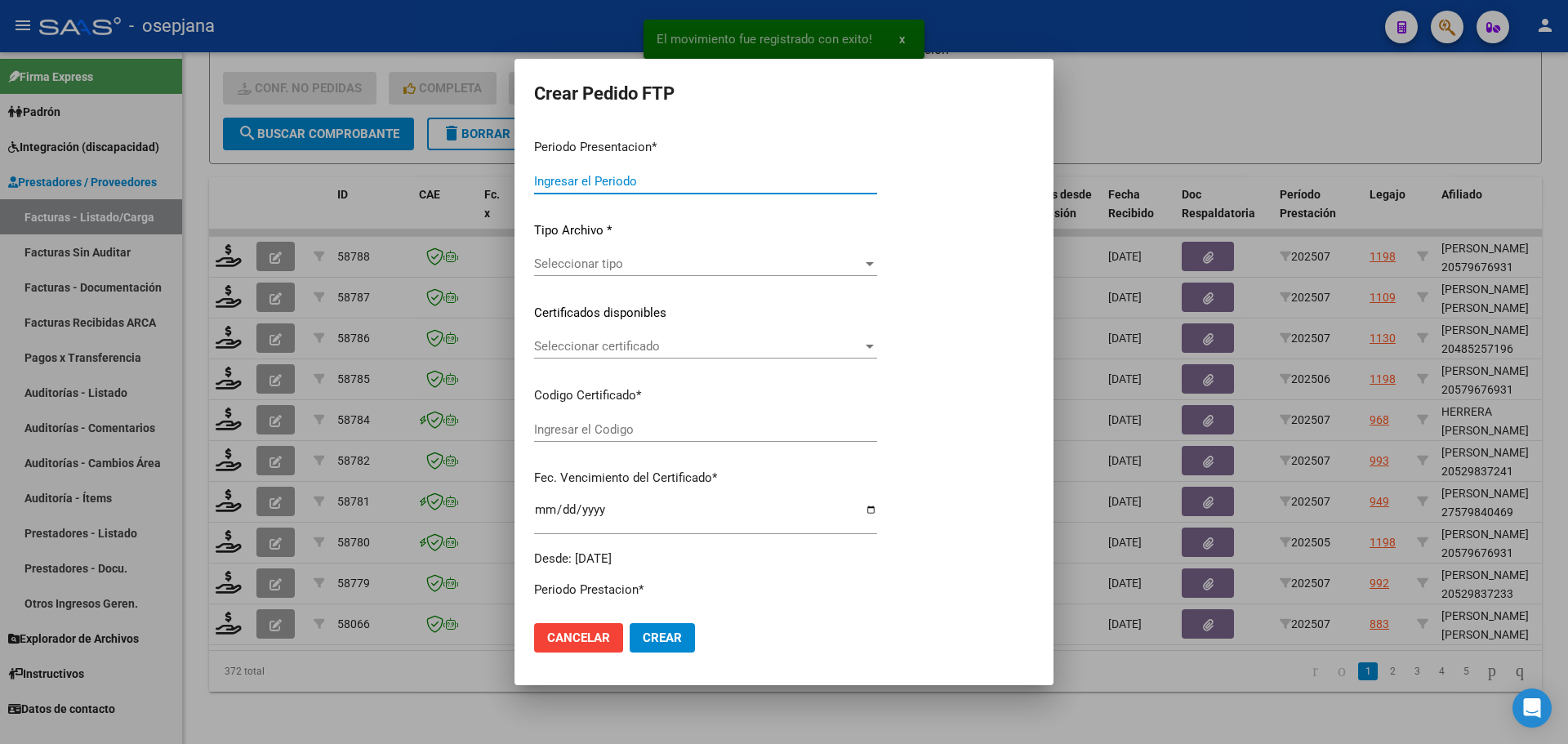
type input "202507"
type input "$ 49.482,44"
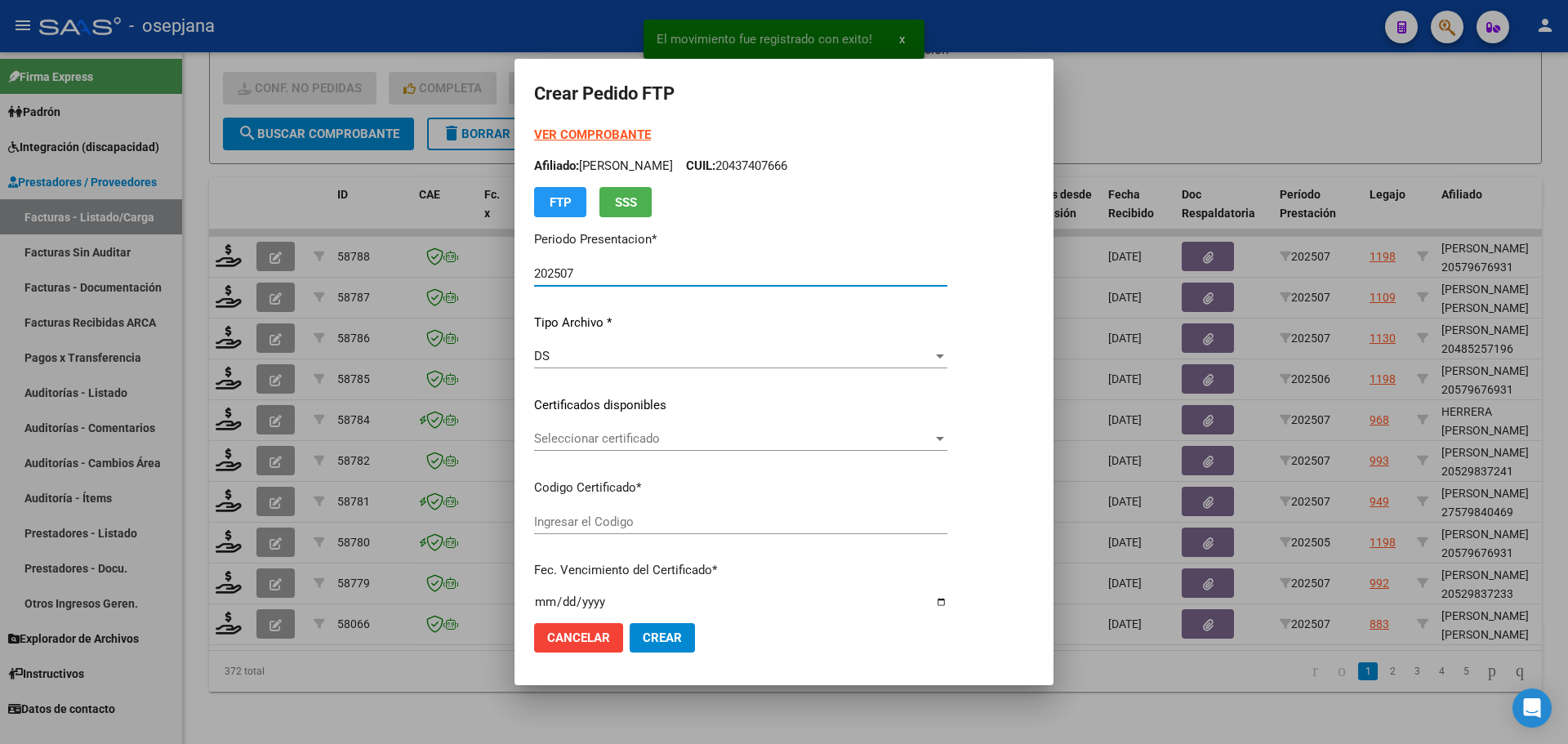
type input "ARG02000567119922022052320270523BSAS448"
type input "2027-05-23"
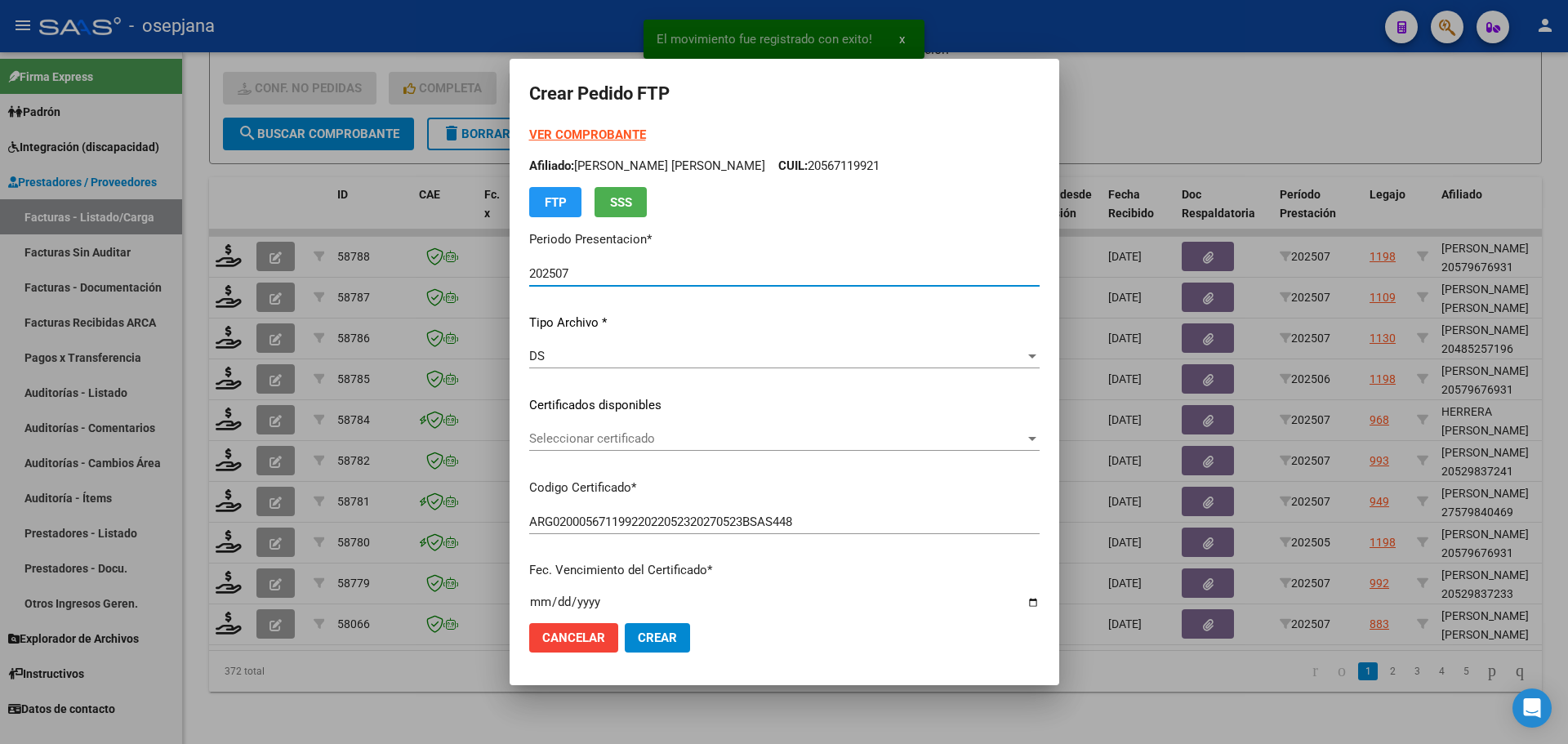
click at [669, 429] on div "Seleccionar certificado Seleccionar certificado" at bounding box center [784, 438] width 510 height 25
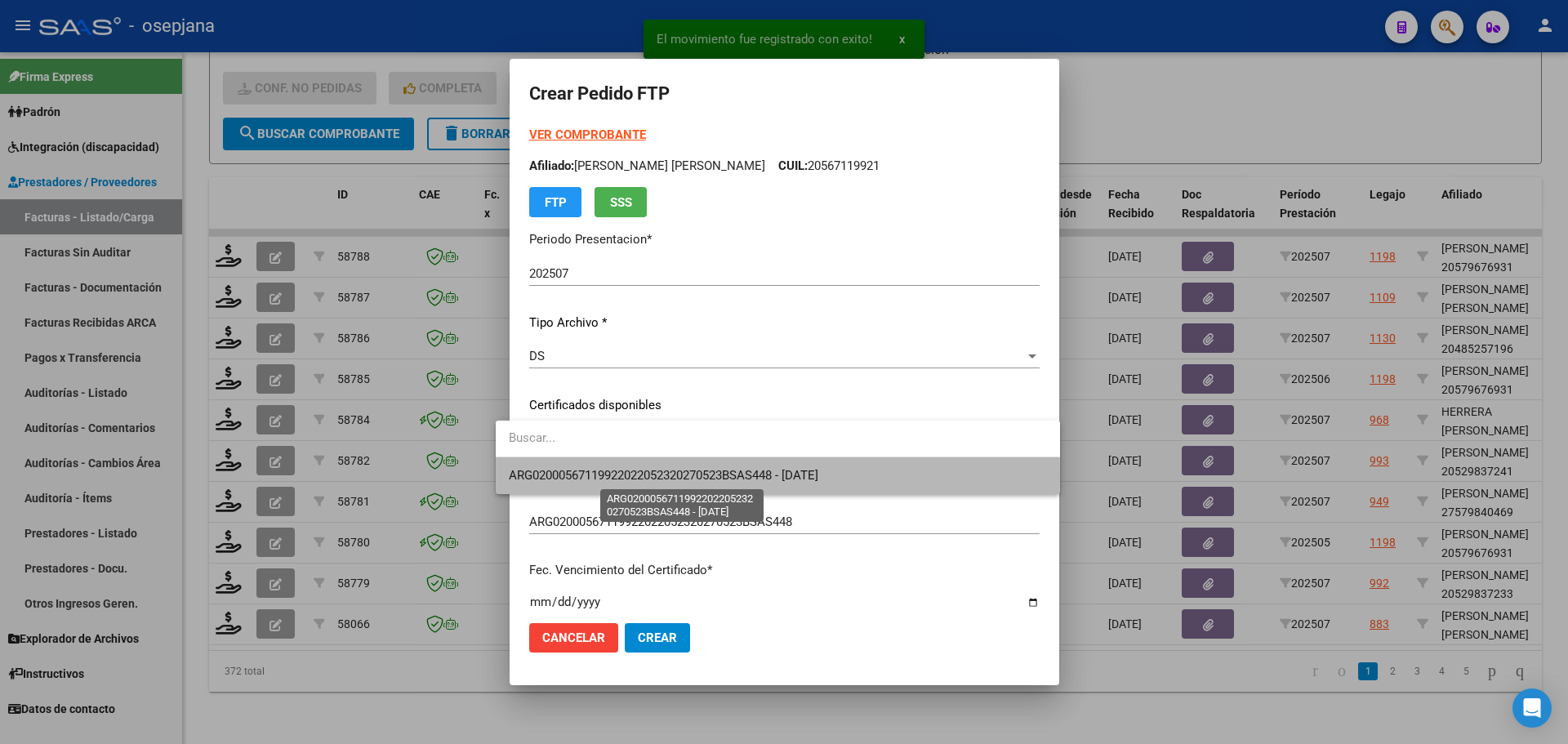
click at [668, 476] on span "ARG02000567119922022052320270523BSAS448 - 2027-05-23" at bounding box center [663, 475] width 310 height 15
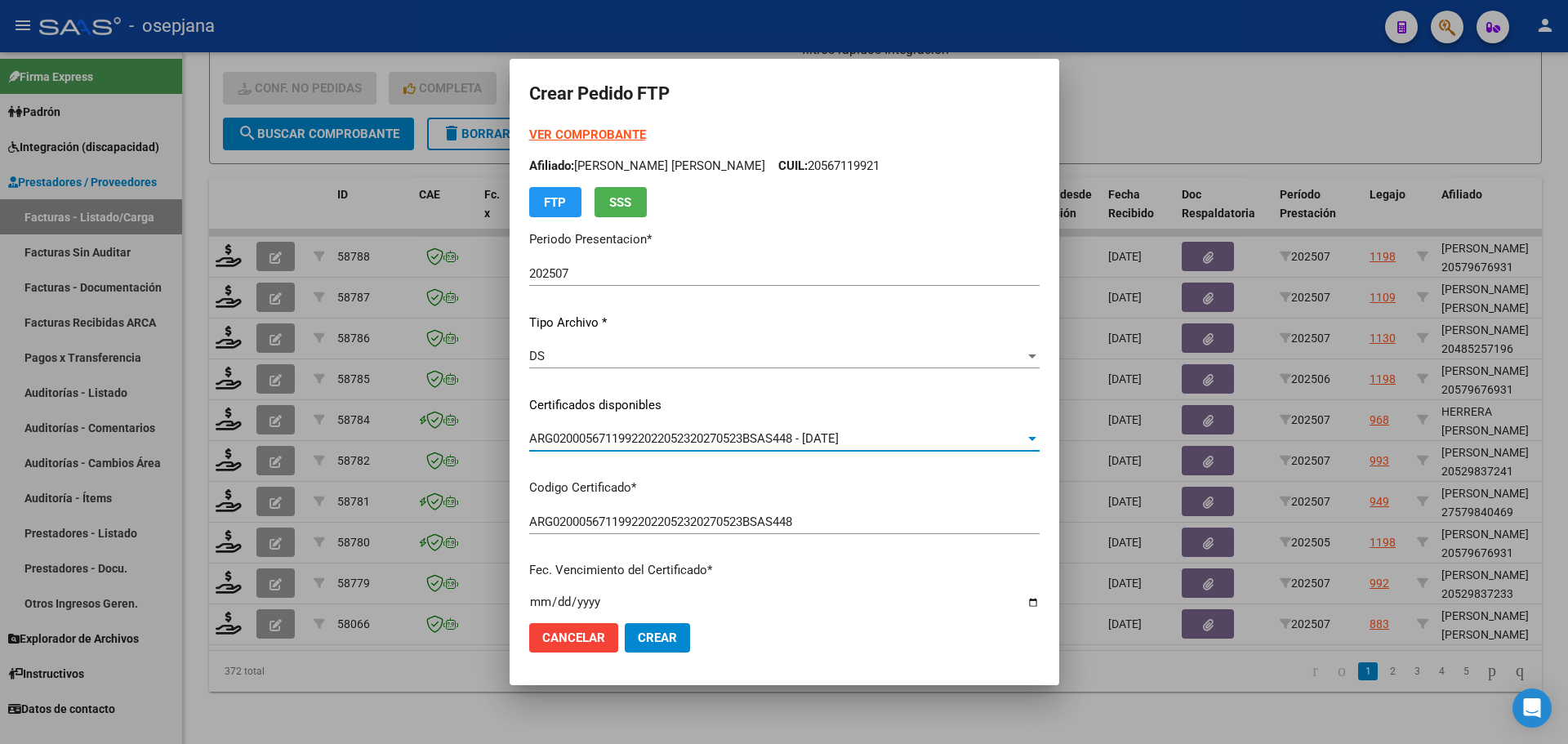
click at [577, 132] on strong "VER COMPROBANTE" at bounding box center [588, 134] width 117 height 15
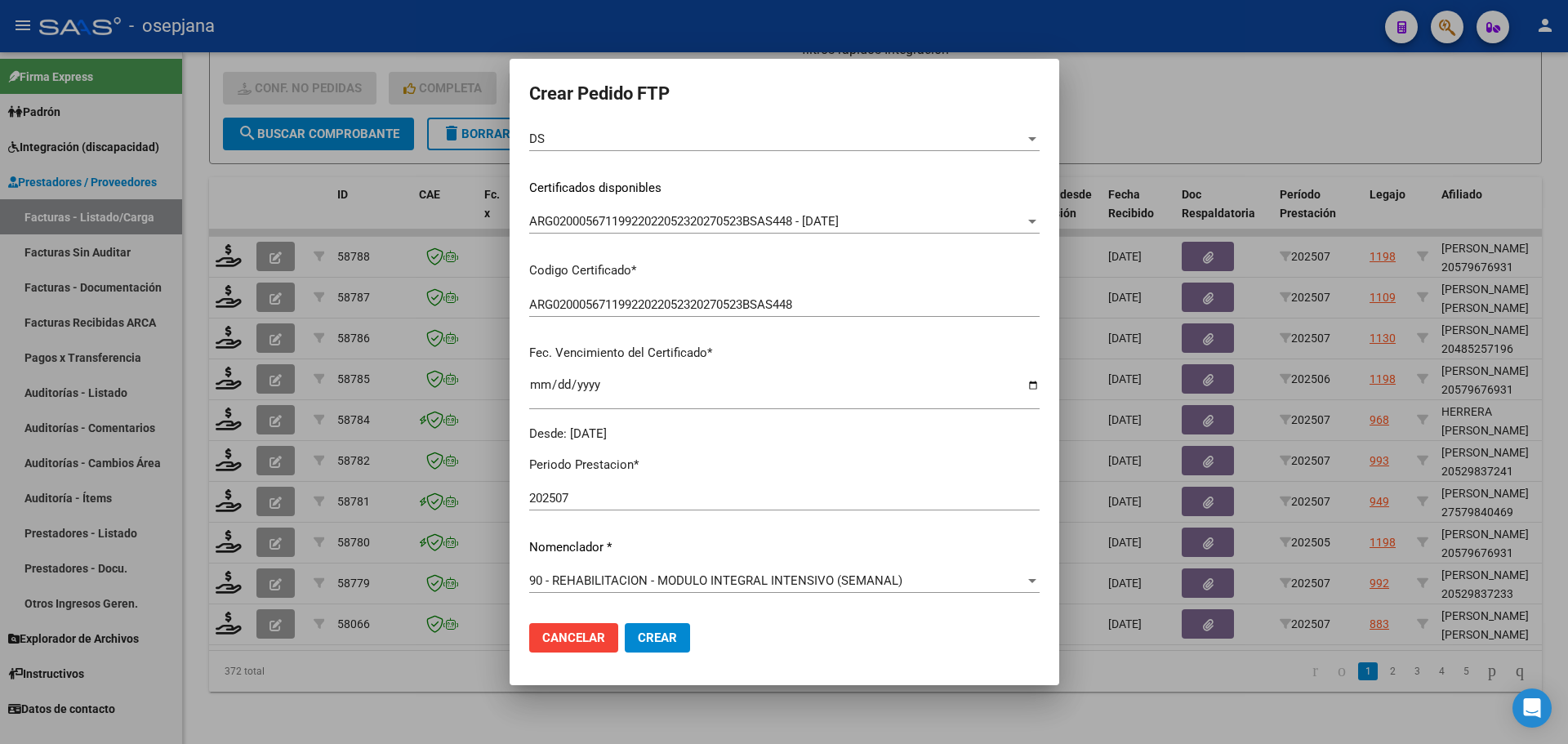
scroll to position [408, 0]
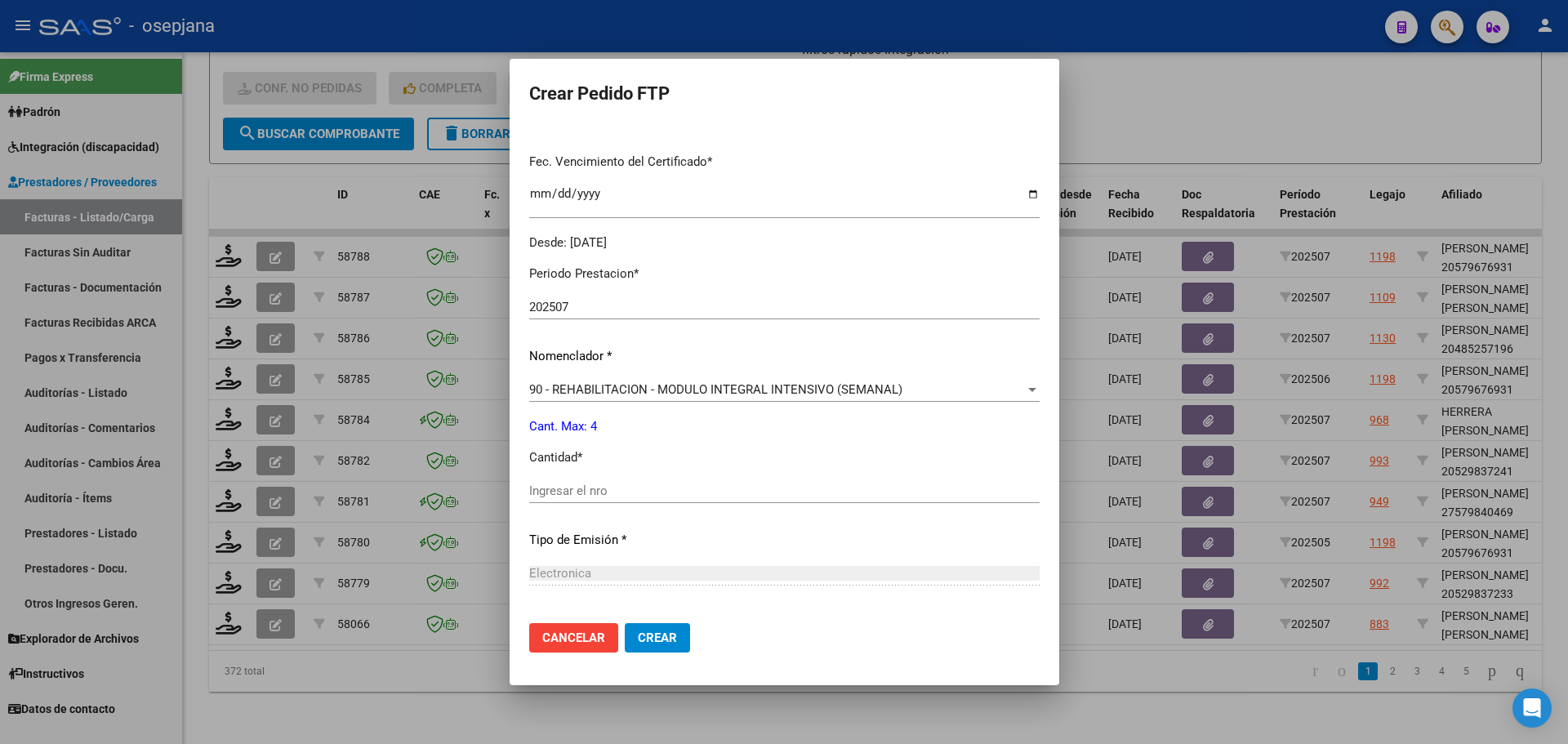
click at [529, 496] on input "Ingresar el nro" at bounding box center [784, 491] width 510 height 15
type input "4"
click at [646, 637] on span "Crear" at bounding box center [656, 638] width 39 height 15
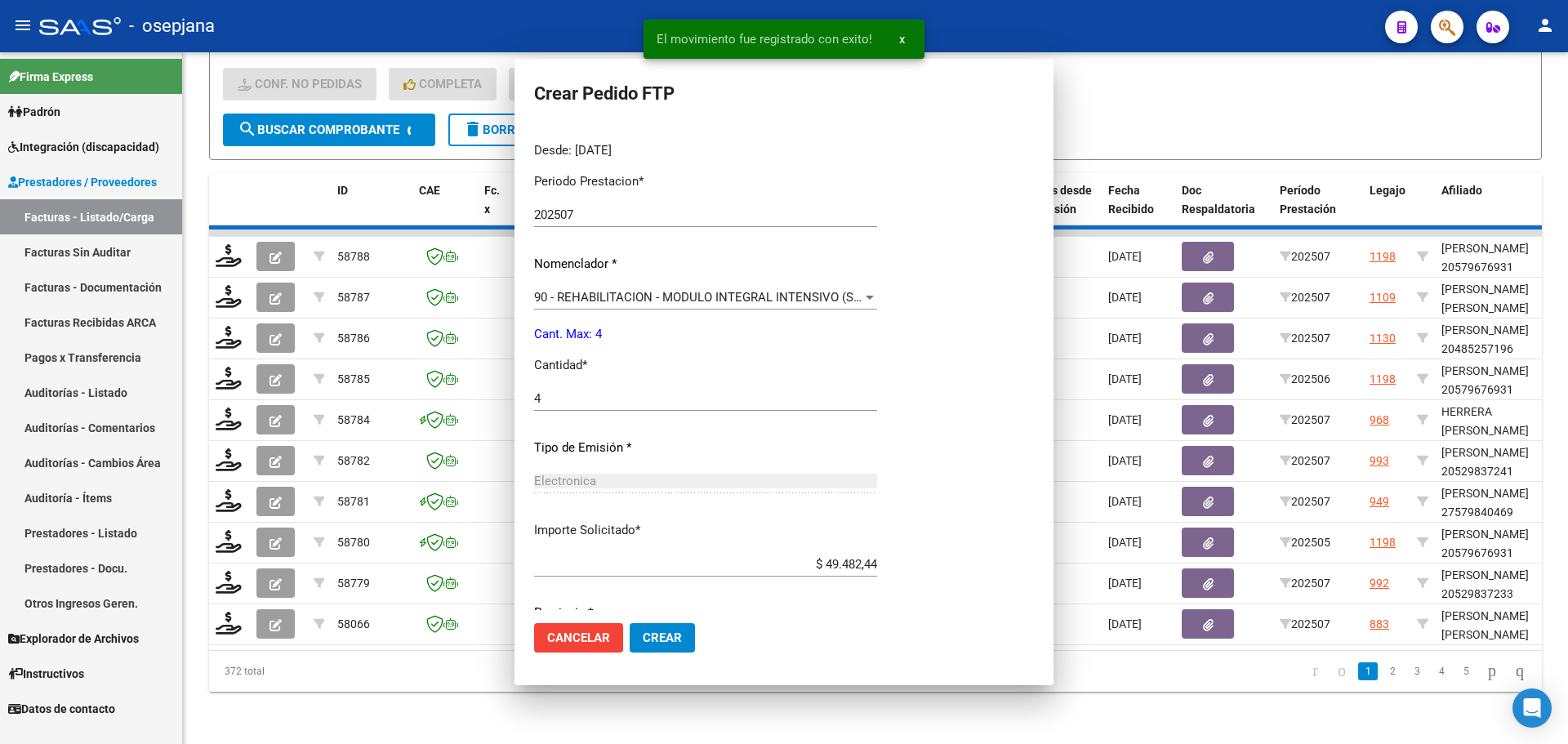
scroll to position [0, 0]
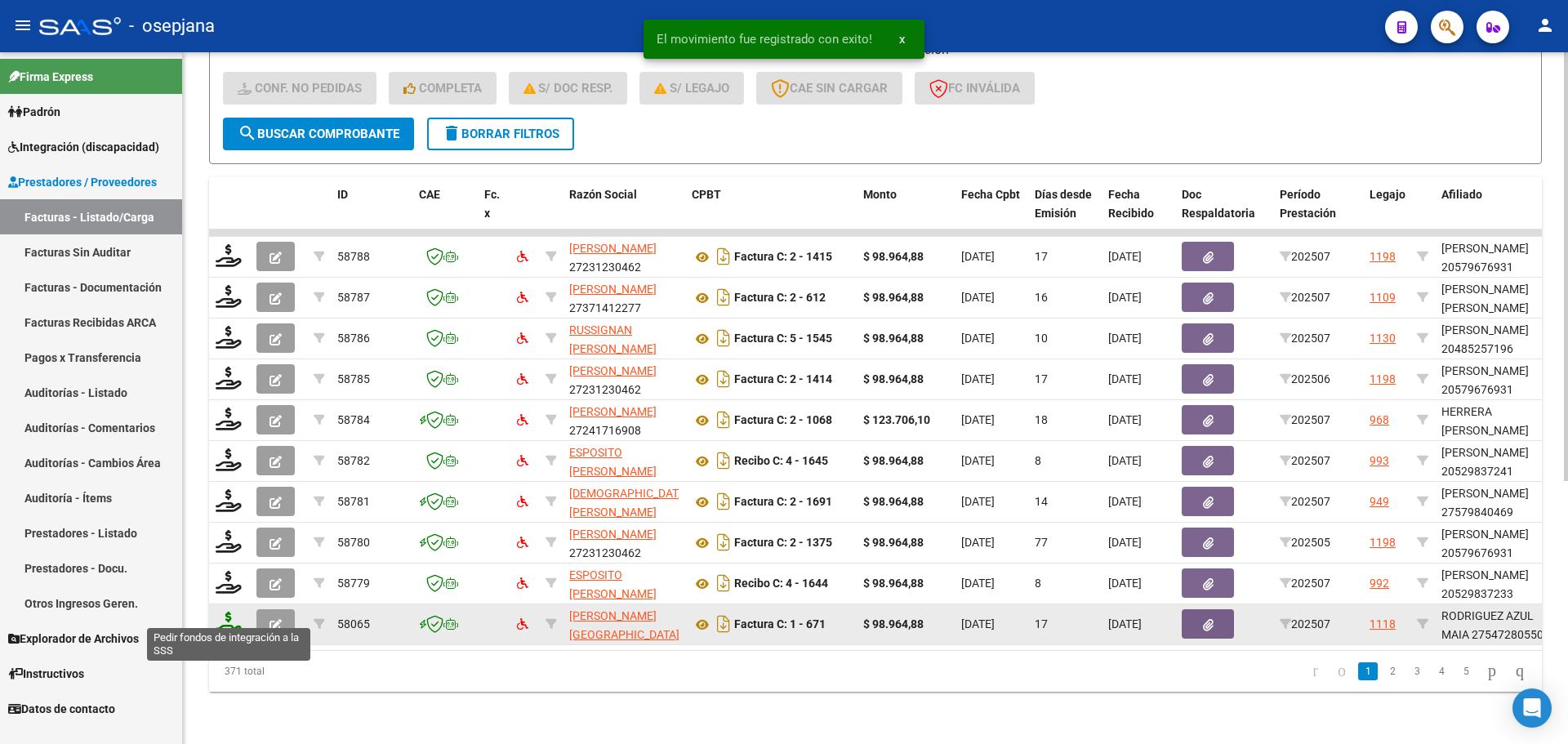
click at [230, 618] on icon at bounding box center [228, 623] width 26 height 23
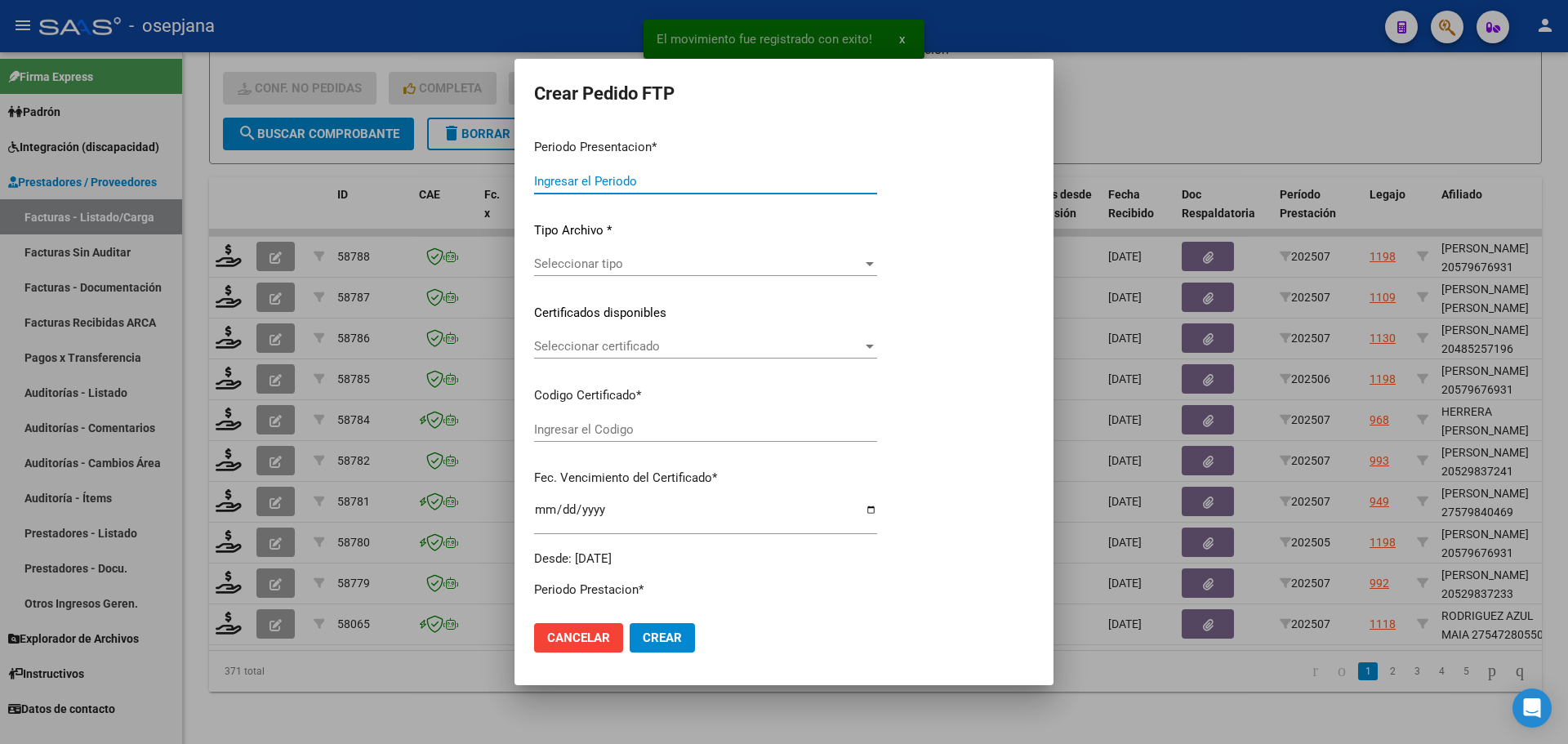
type input "202507"
type input "$ 98.964,88"
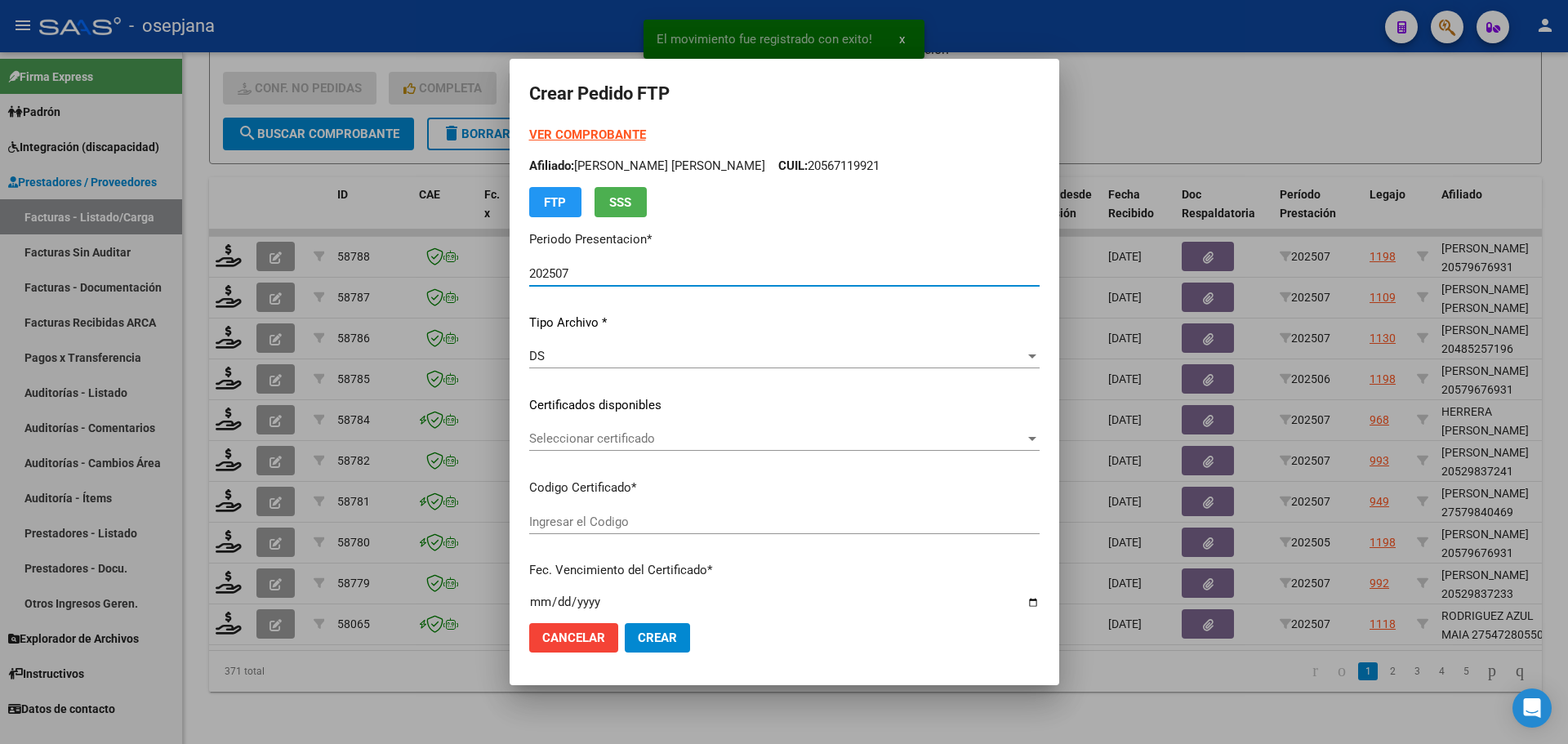
type input "ARG01000547280552024011020270110BSAS342"
type input "2027-01-10"
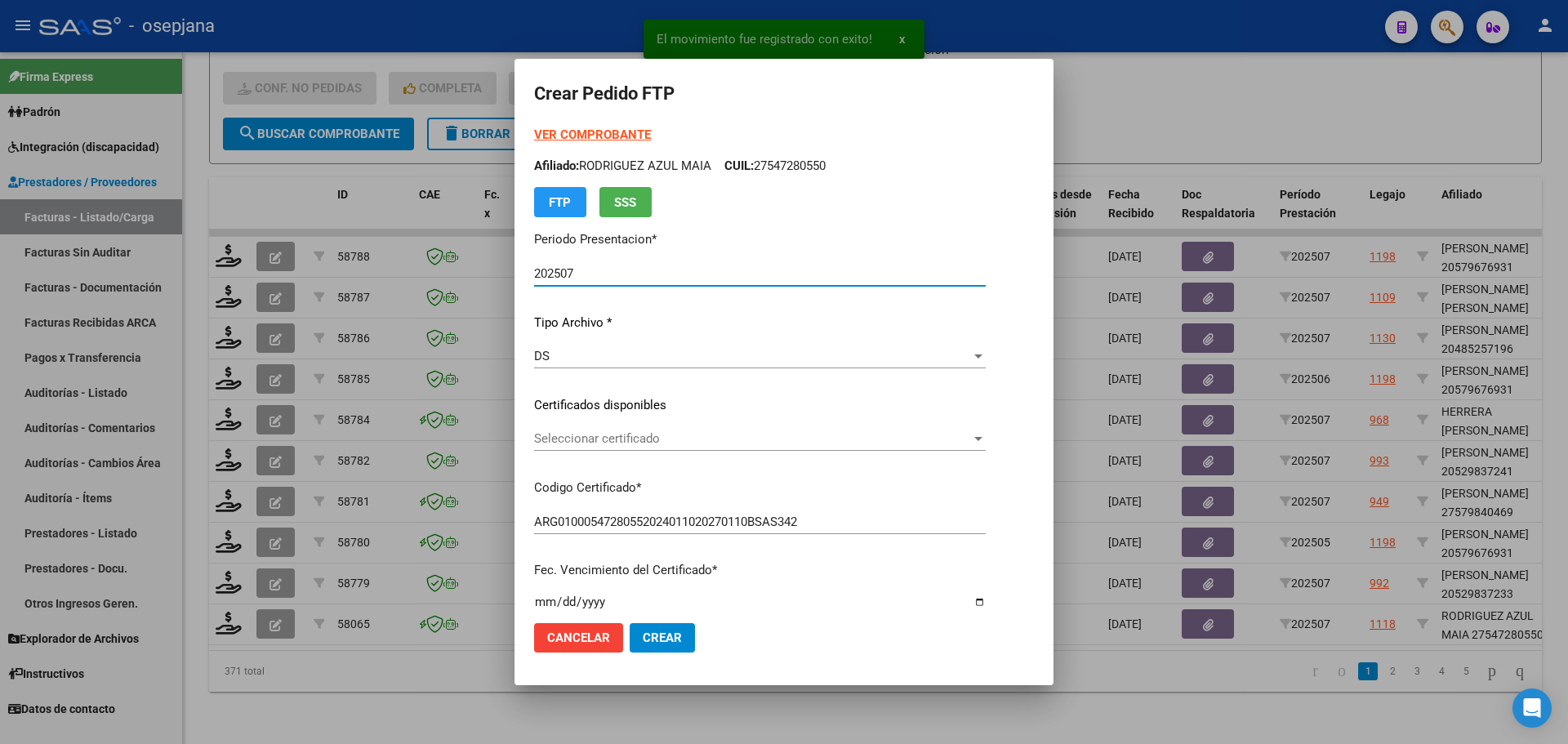
click at [641, 436] on span "Seleccionar certificado" at bounding box center [753, 438] width 437 height 15
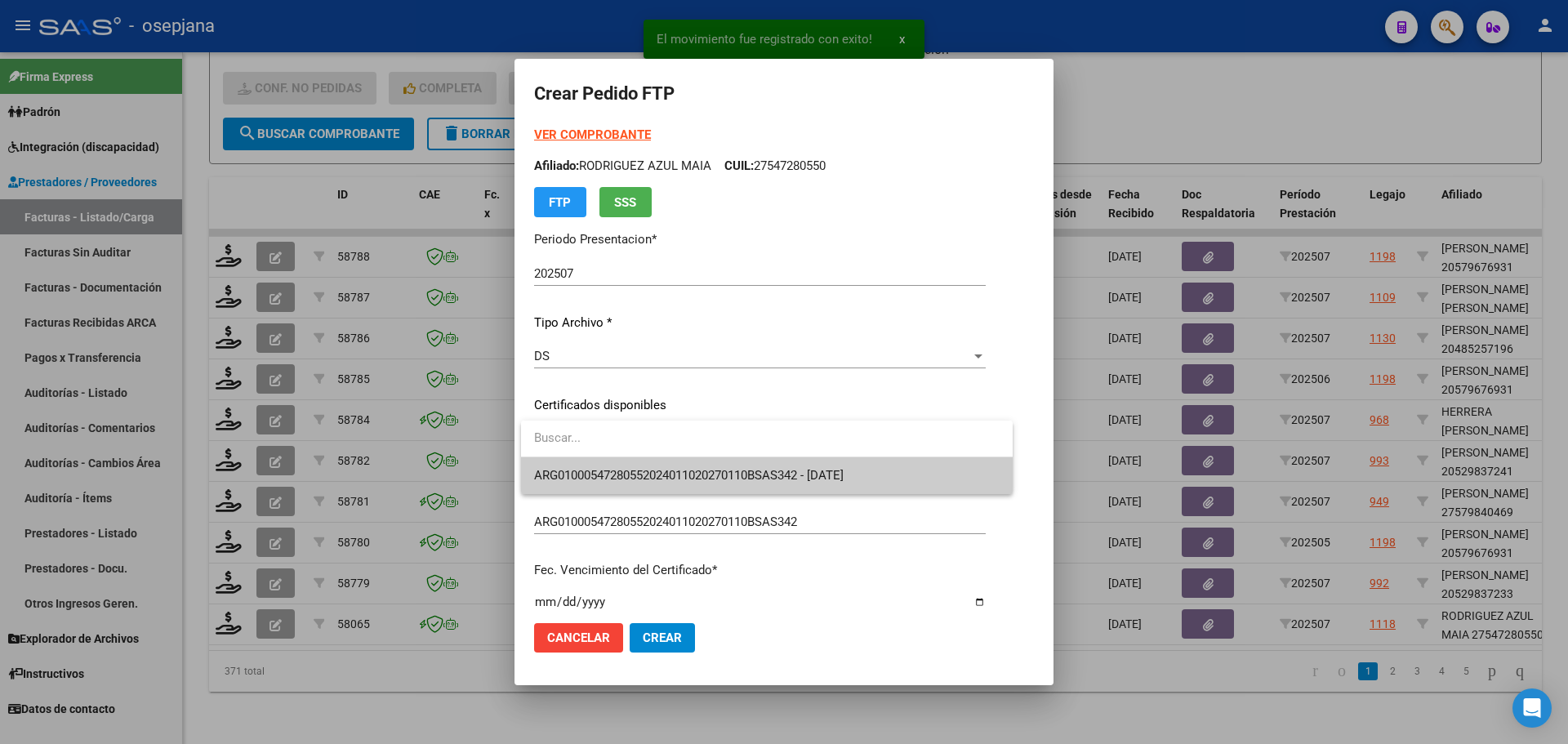
click at [640, 467] on span "ARG01000547280552024011020270110BSAS342 - 2027-01-10" at bounding box center [767, 476] width 466 height 37
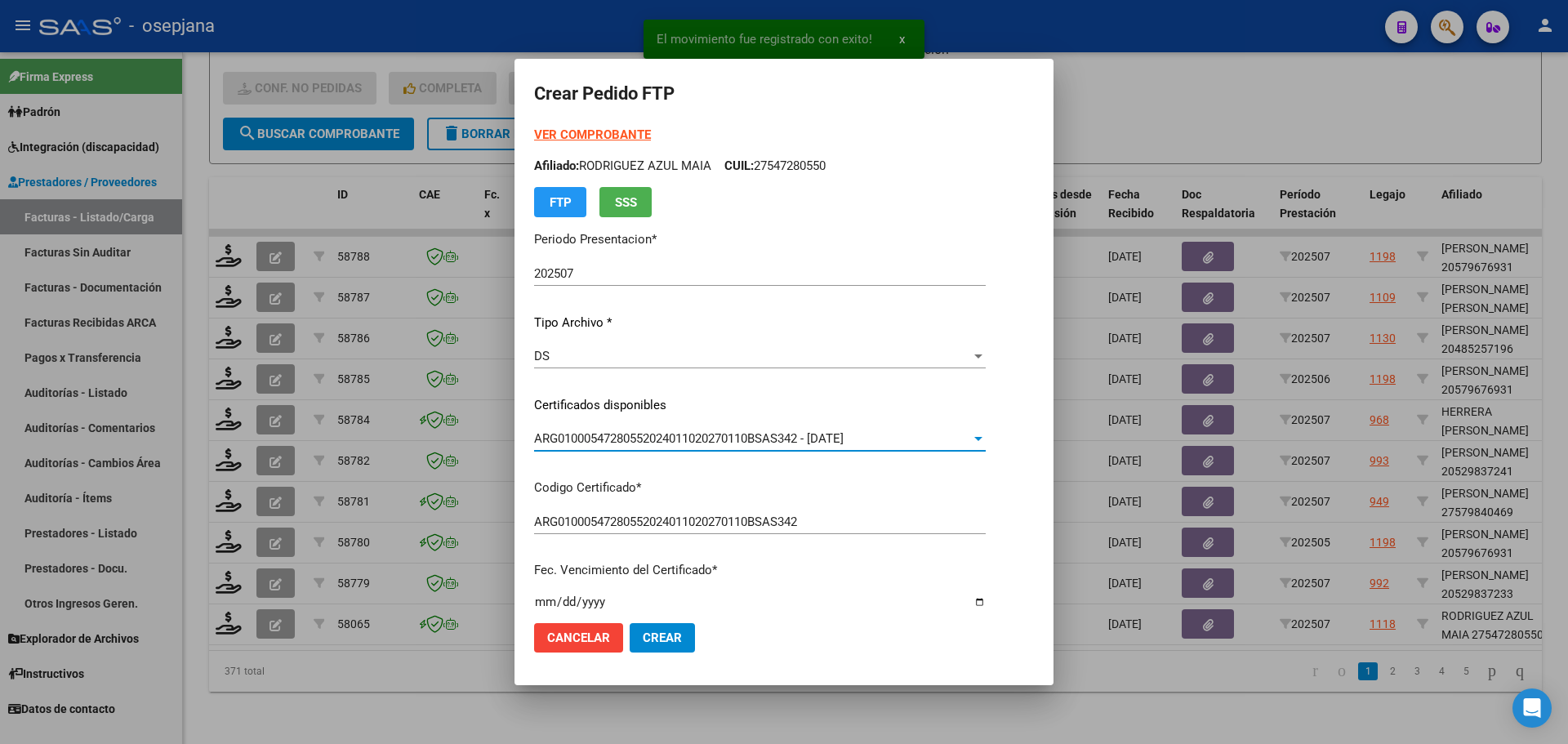
click at [618, 136] on strong "VER COMPROBANTE" at bounding box center [593, 134] width 117 height 15
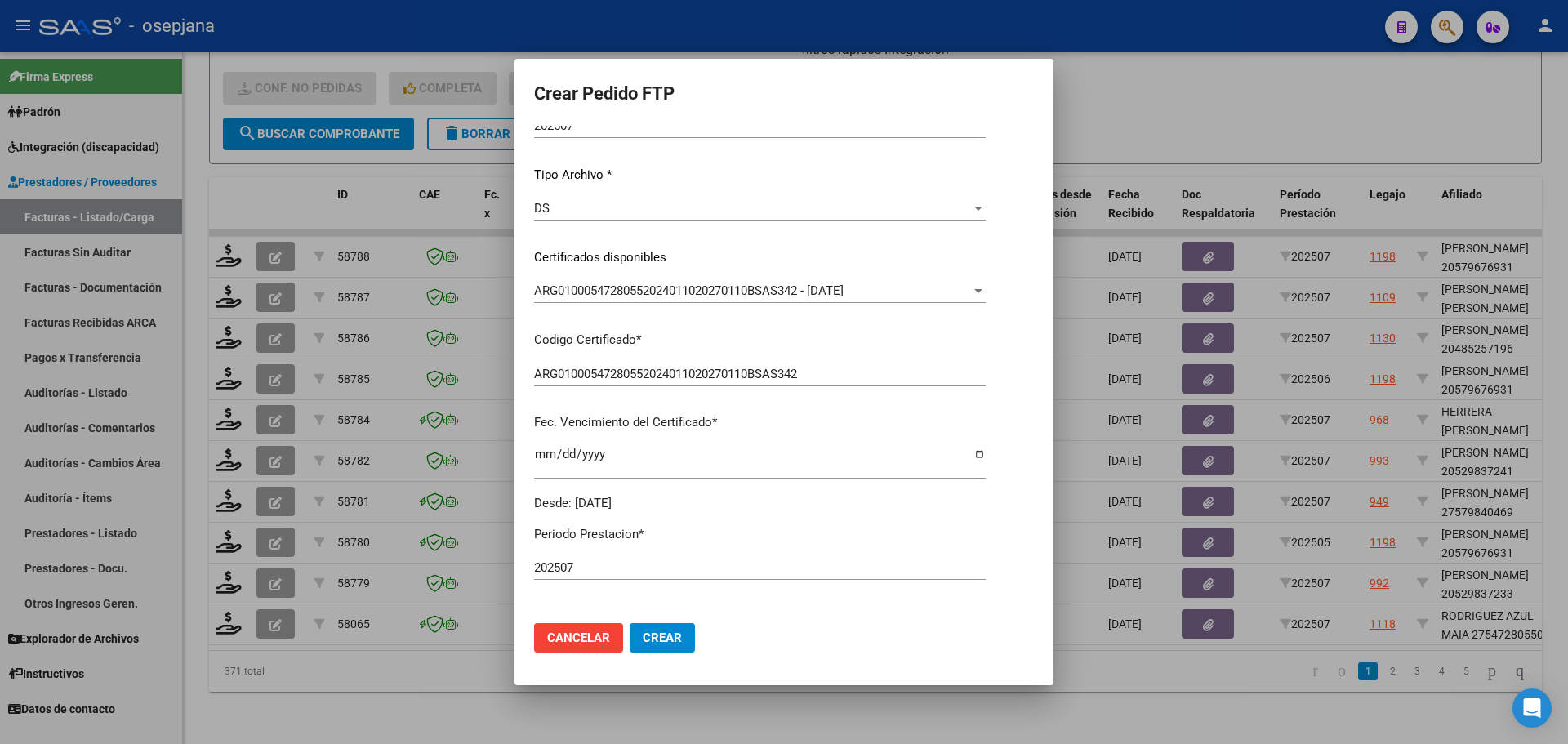
scroll to position [327, 0]
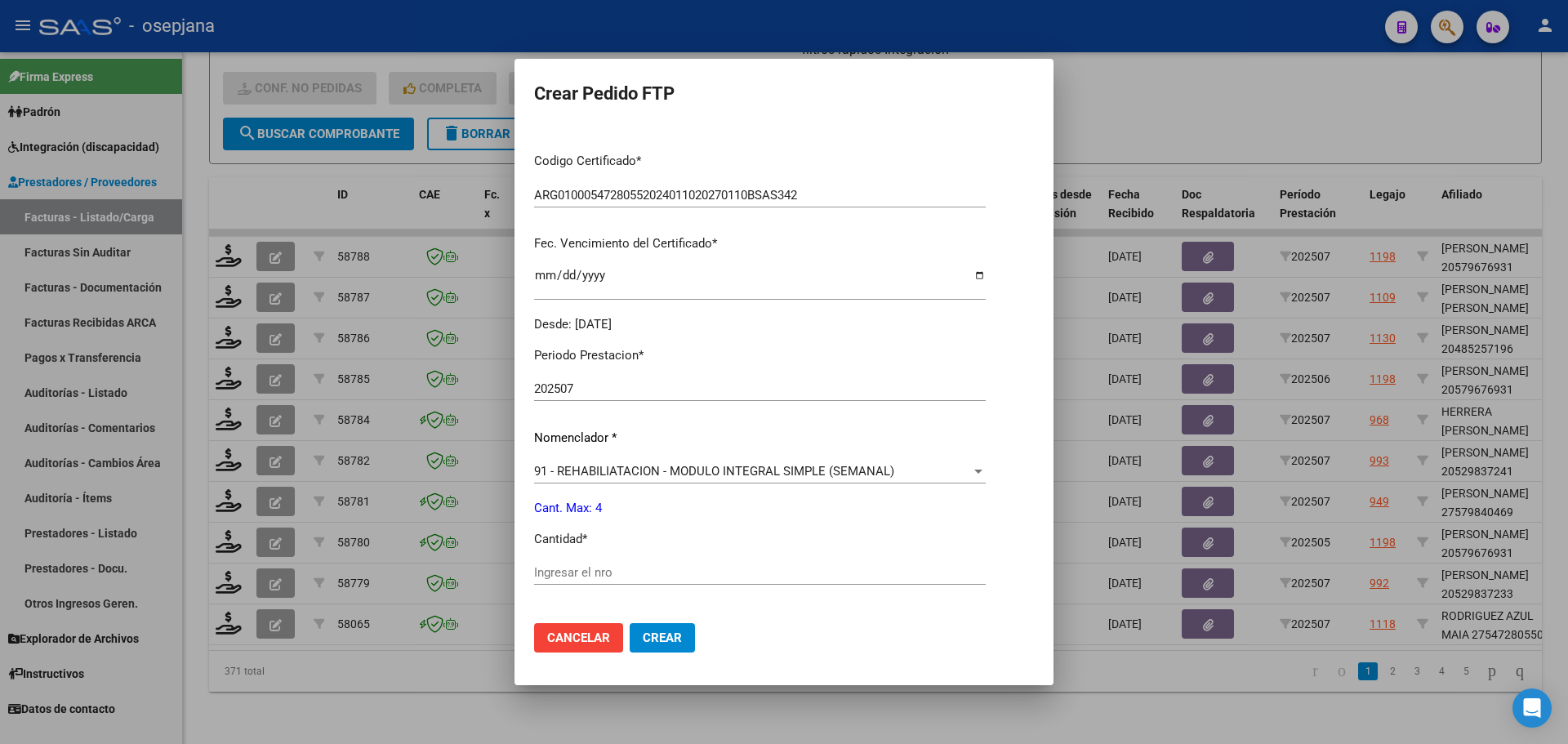
click at [555, 570] on input "Ingresar el nro" at bounding box center [760, 572] width 452 height 15
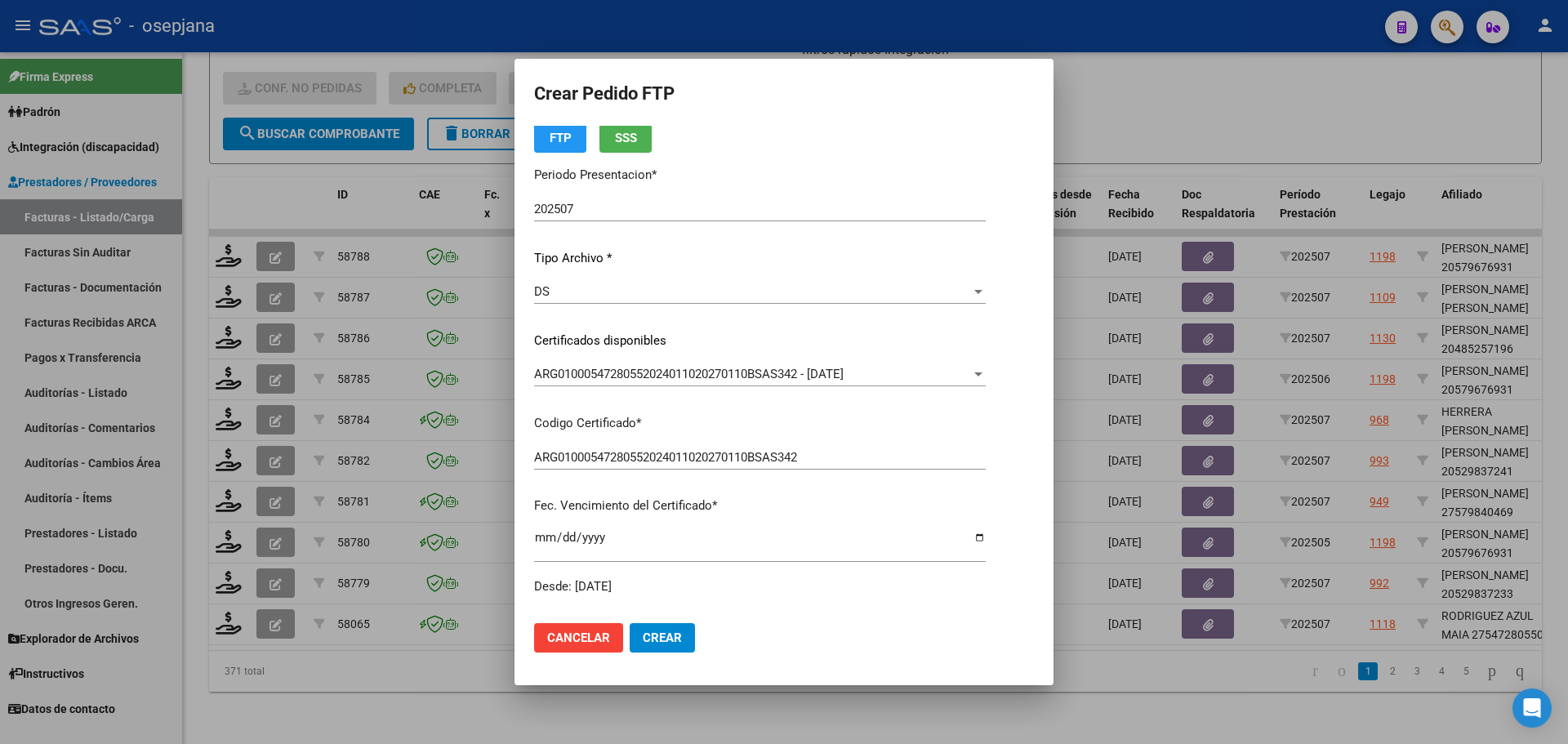
scroll to position [0, 0]
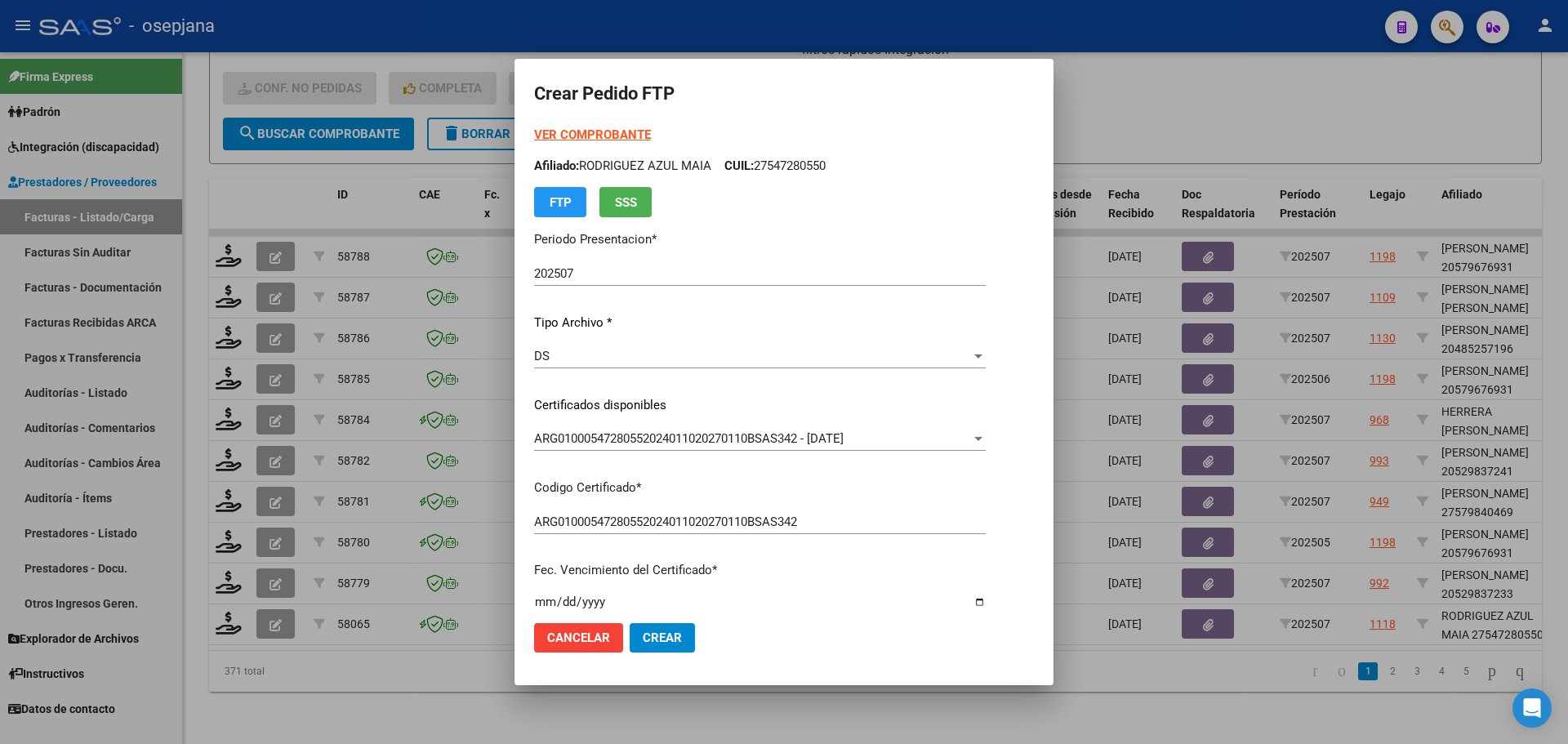
type input "4"
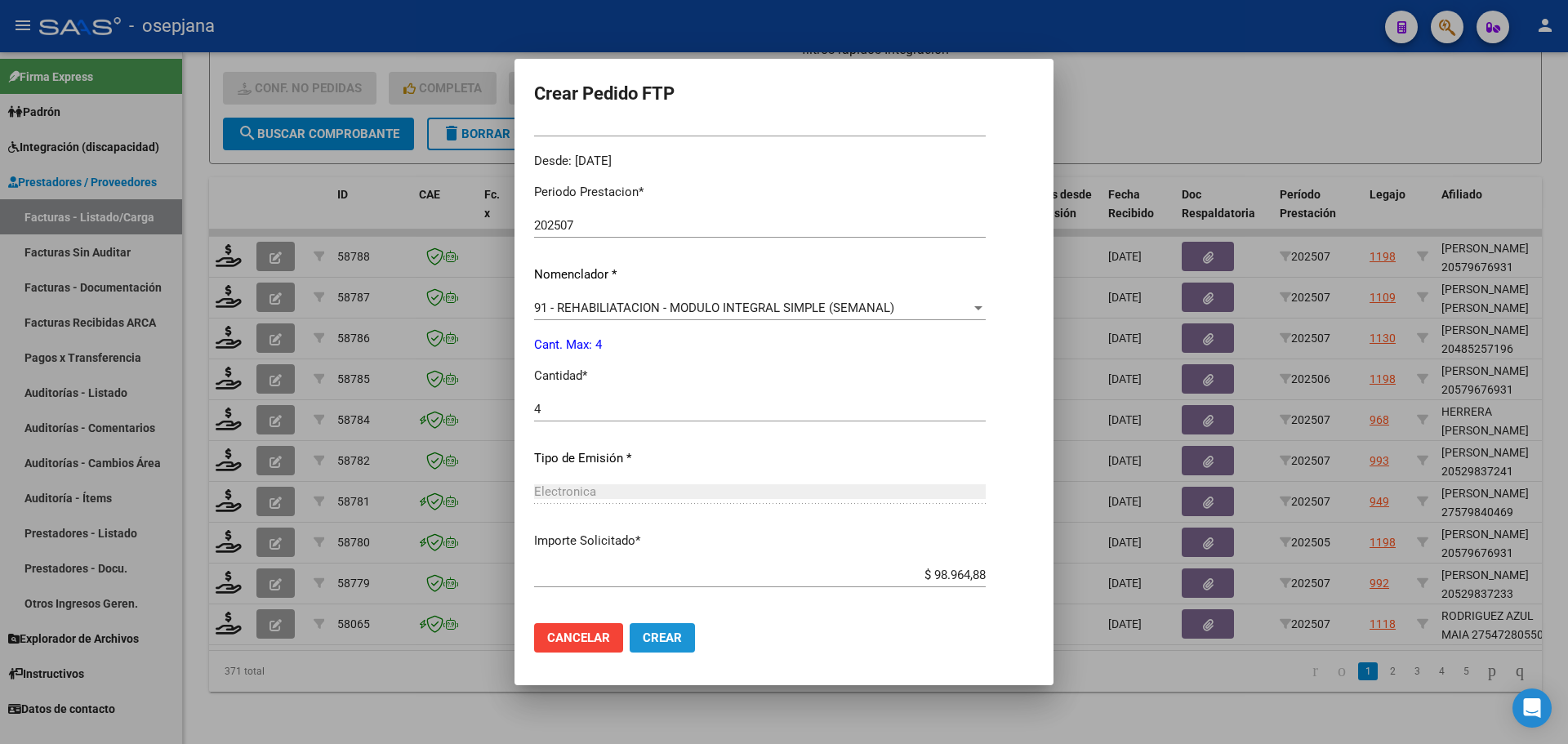
click at [671, 637] on span "Crear" at bounding box center [661, 638] width 39 height 15
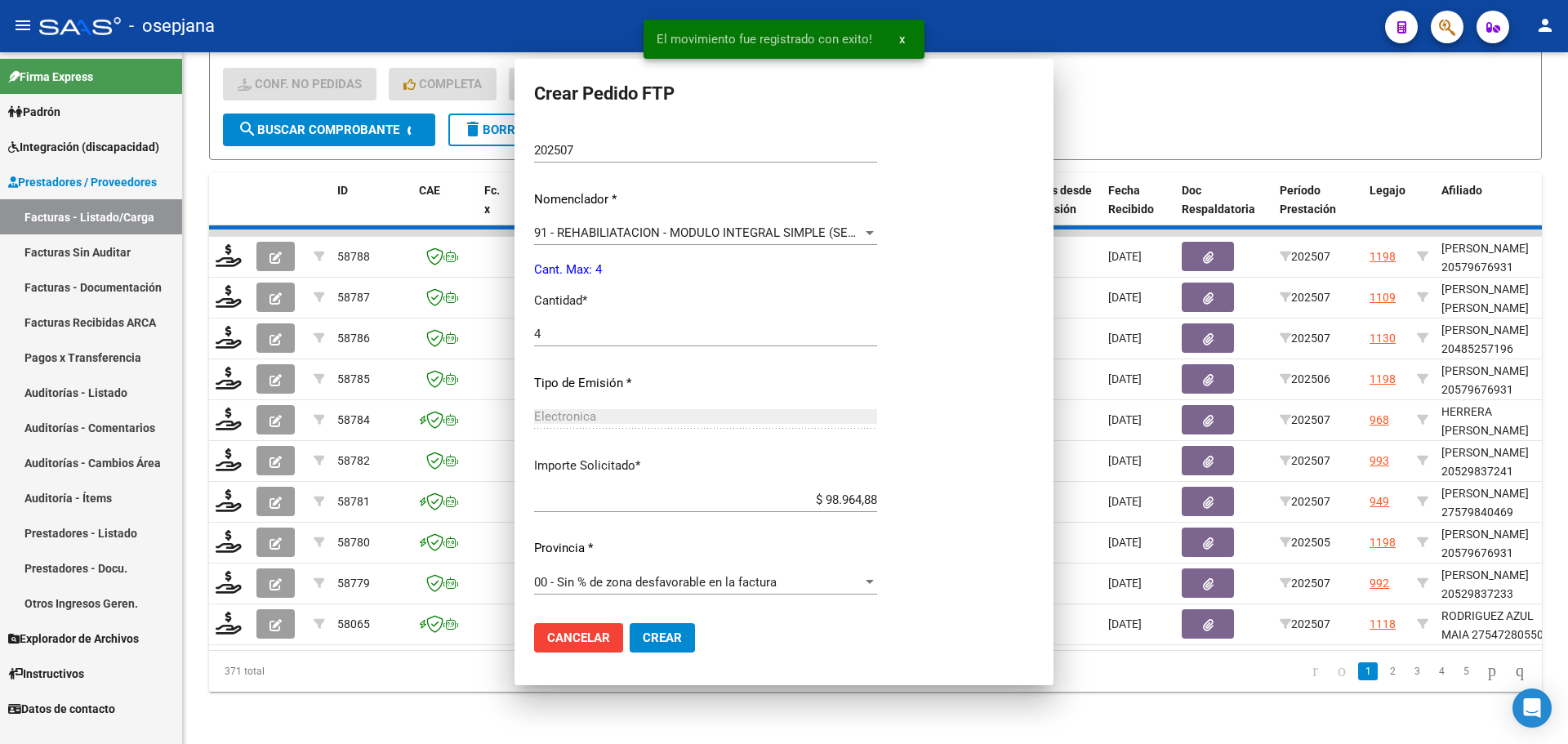
scroll to position [398, 0]
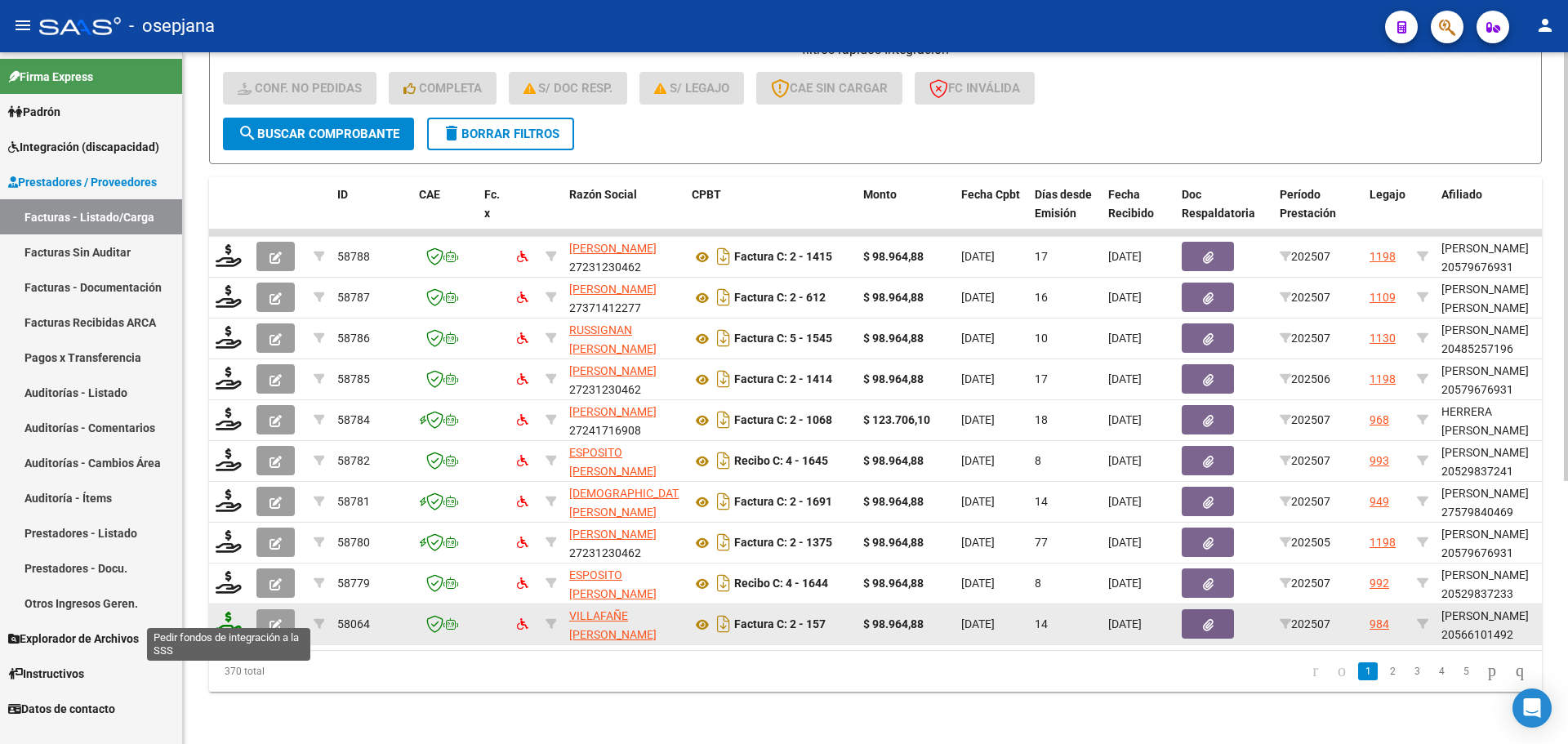
click at [225, 618] on icon at bounding box center [228, 623] width 26 height 23
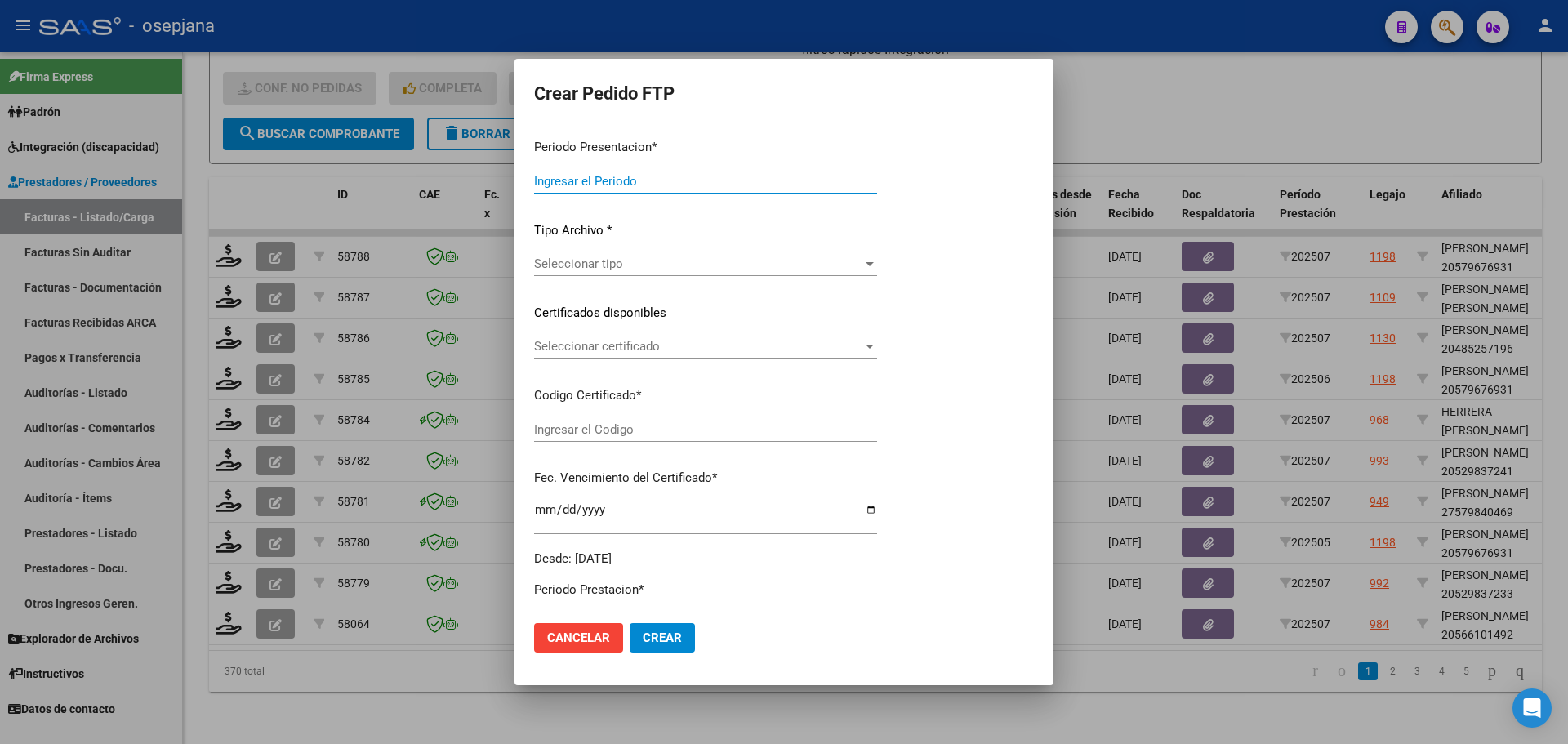
type input "202507"
type input "$ 98.964,88"
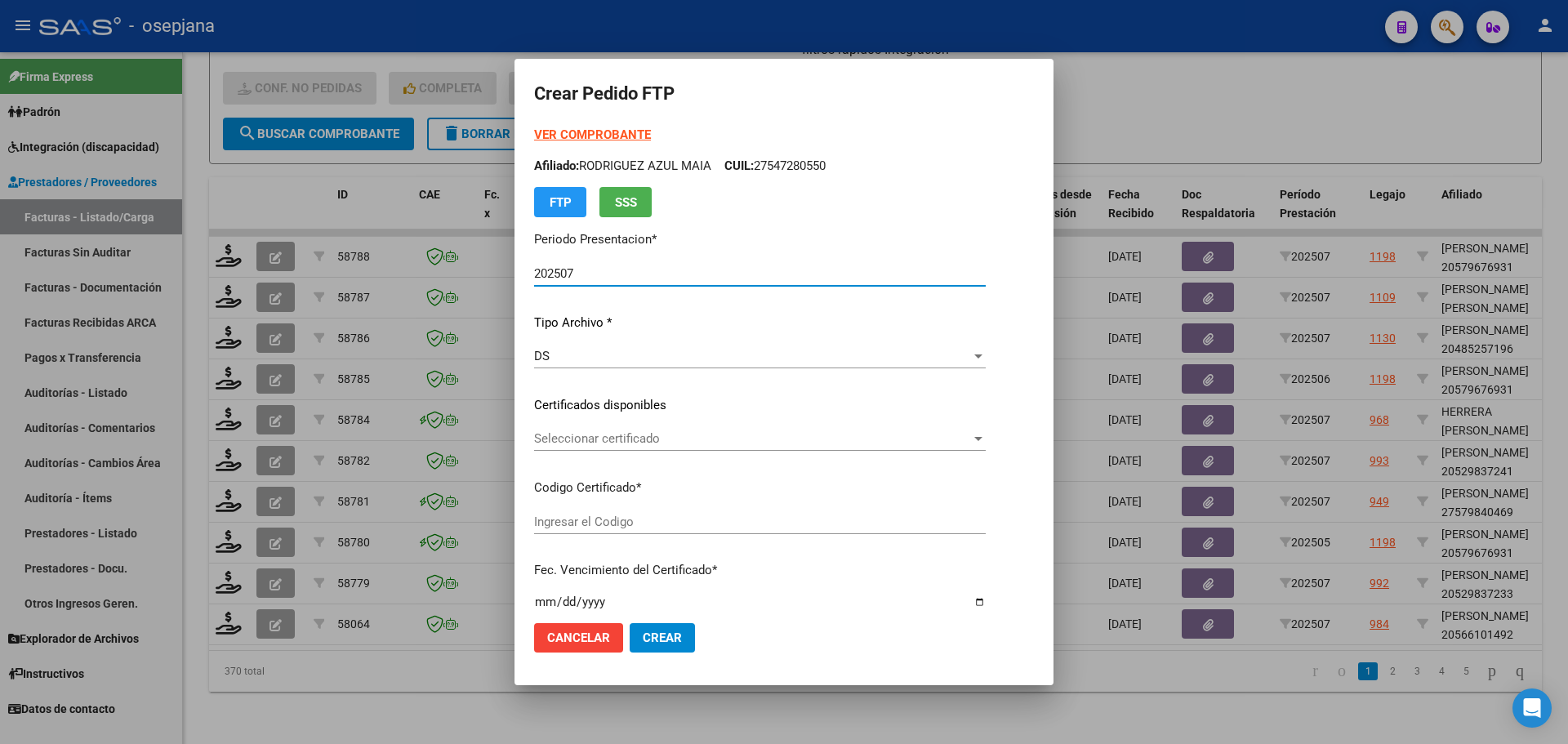
type input "ARG02000566101492023122720251227BUE427"
type input "2025-12-27"
click at [682, 431] on span "Seleccionar certificado" at bounding box center [733, 438] width 398 height 15
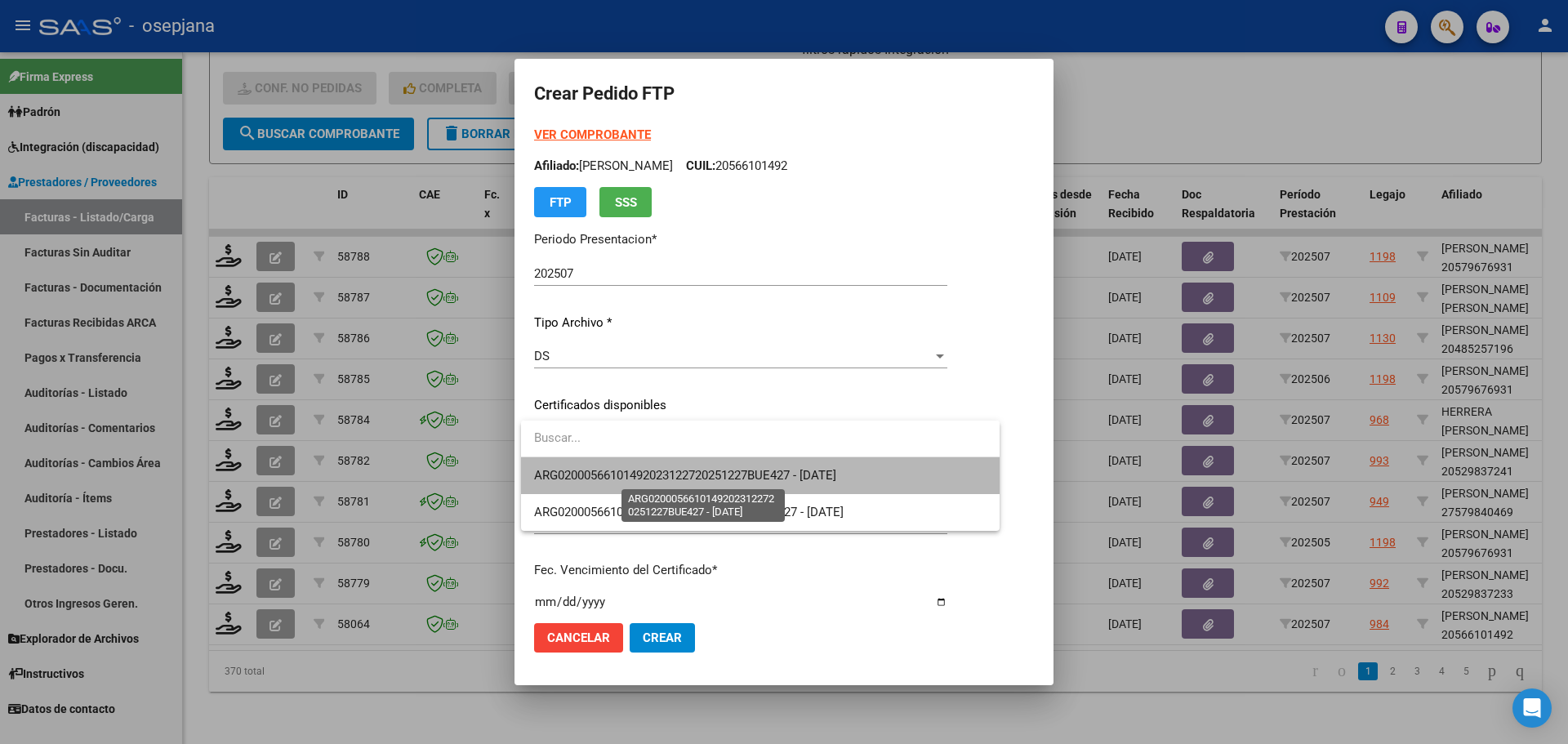
click at [689, 468] on span "ARG02000566101492023122720251227BUE427 - 2025-12-27" at bounding box center [685, 475] width 302 height 15
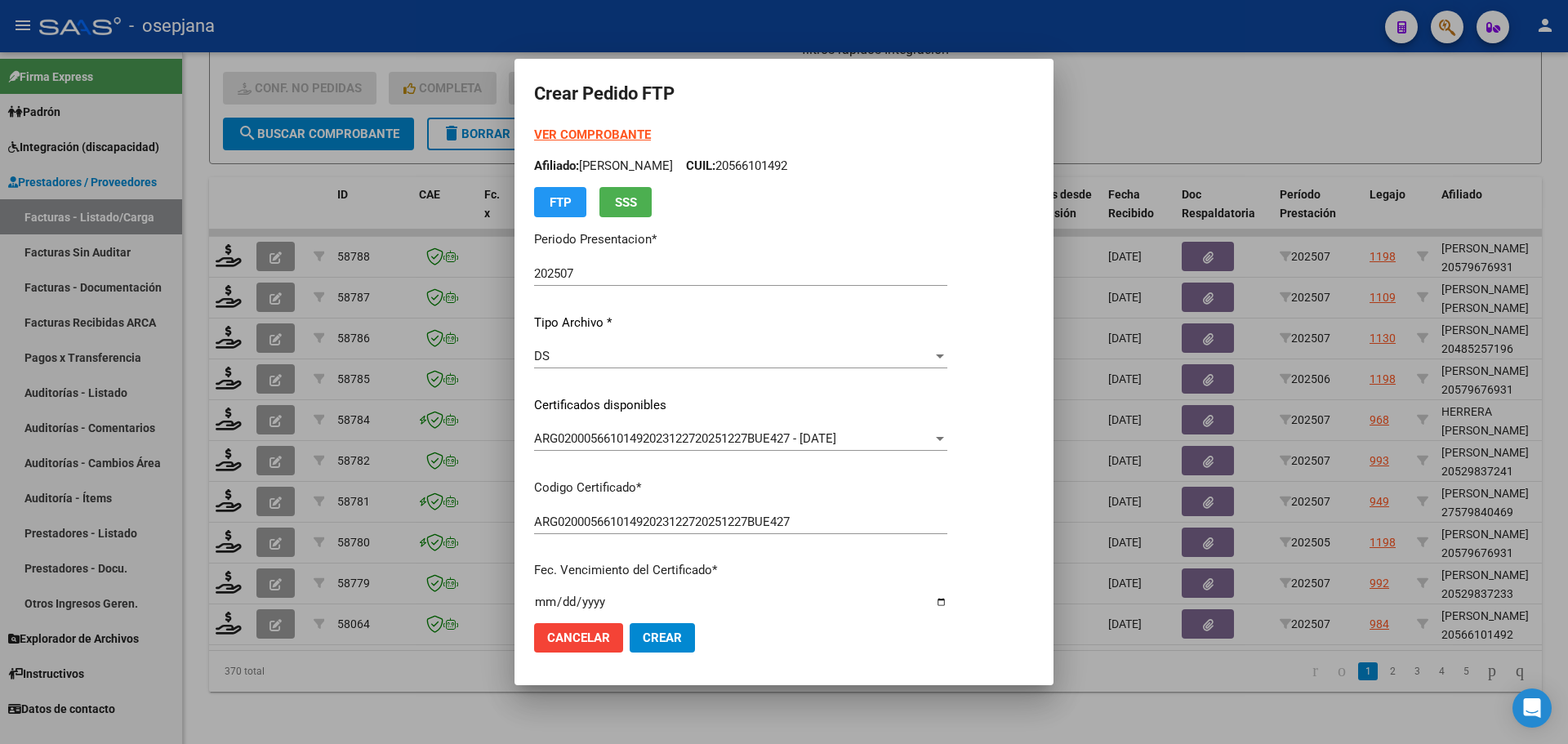
click at [600, 131] on strong "VER COMPROBANTE" at bounding box center [593, 134] width 117 height 15
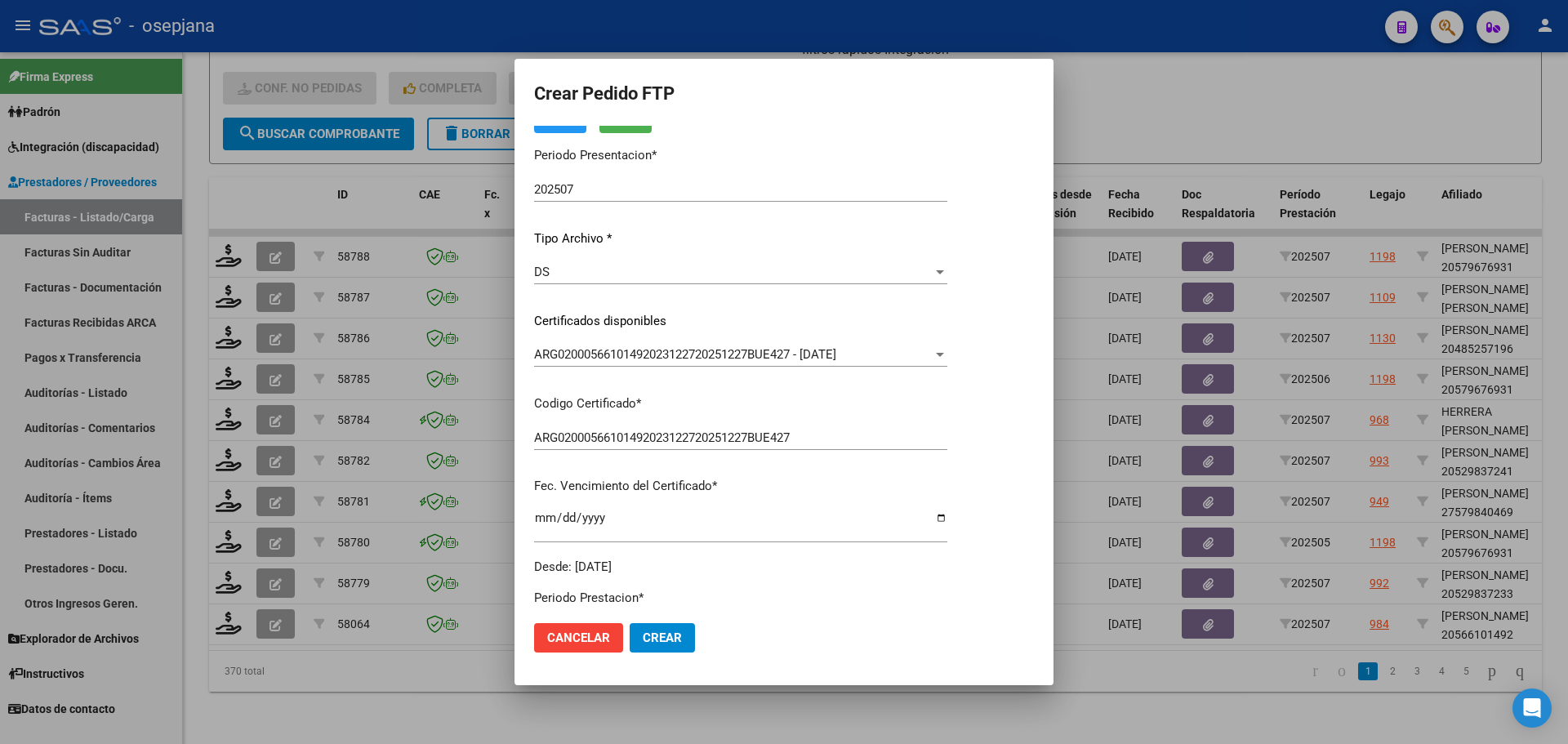
scroll to position [408, 0]
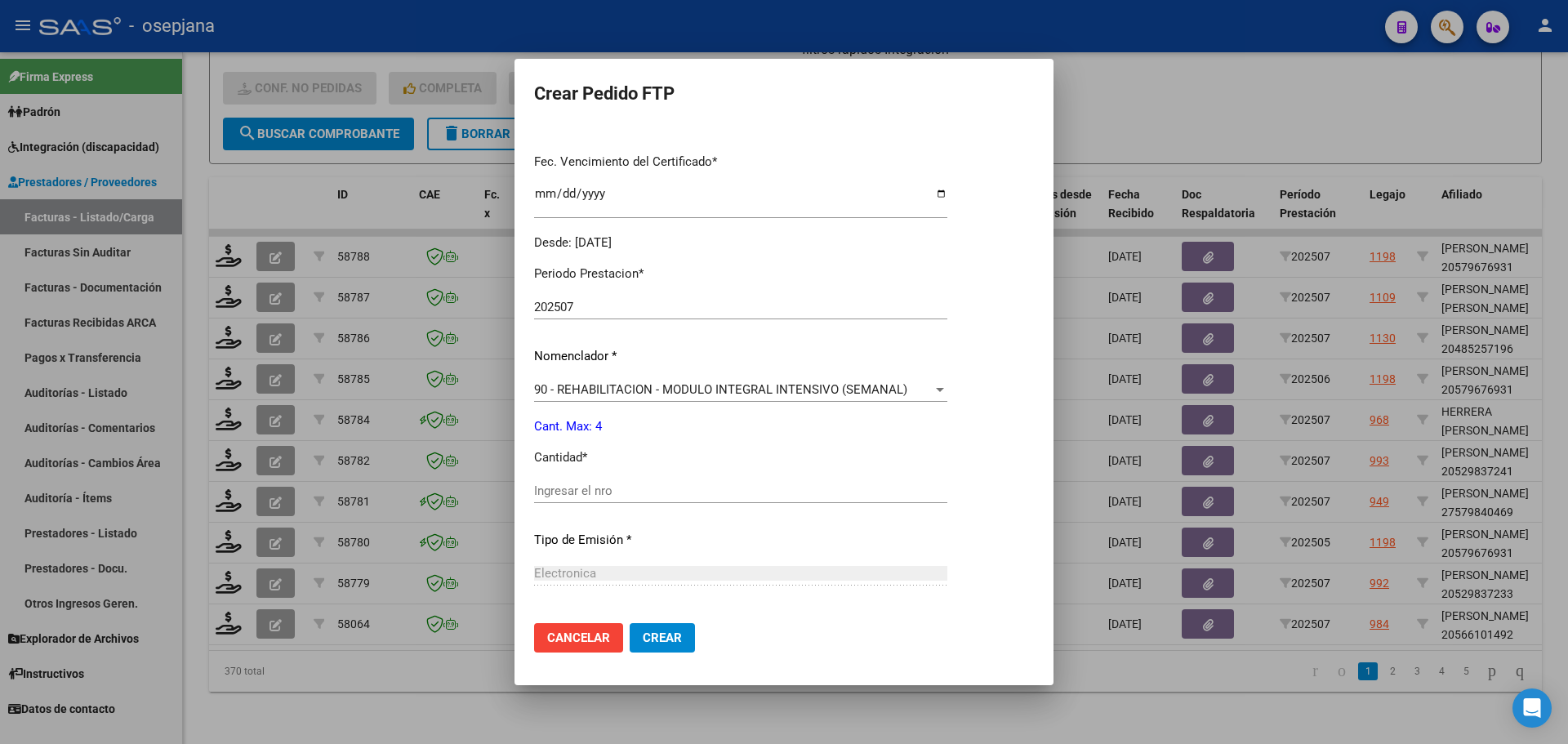
click at [584, 481] on div "Ingresar el nro" at bounding box center [741, 491] width 413 height 25
type input "4"
click at [684, 641] on button "Crear" at bounding box center [662, 638] width 66 height 30
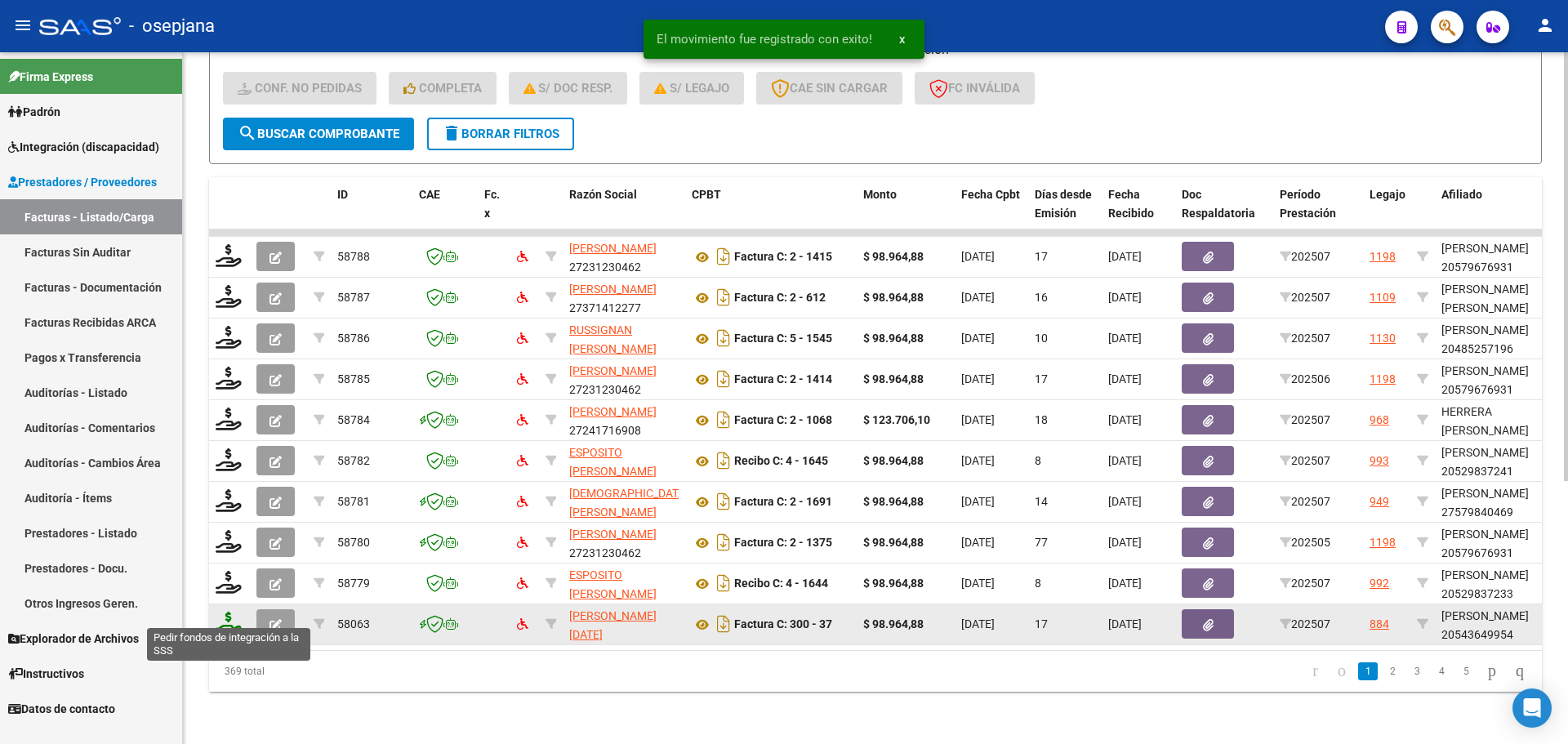
click at [227, 612] on icon at bounding box center [228, 623] width 26 height 23
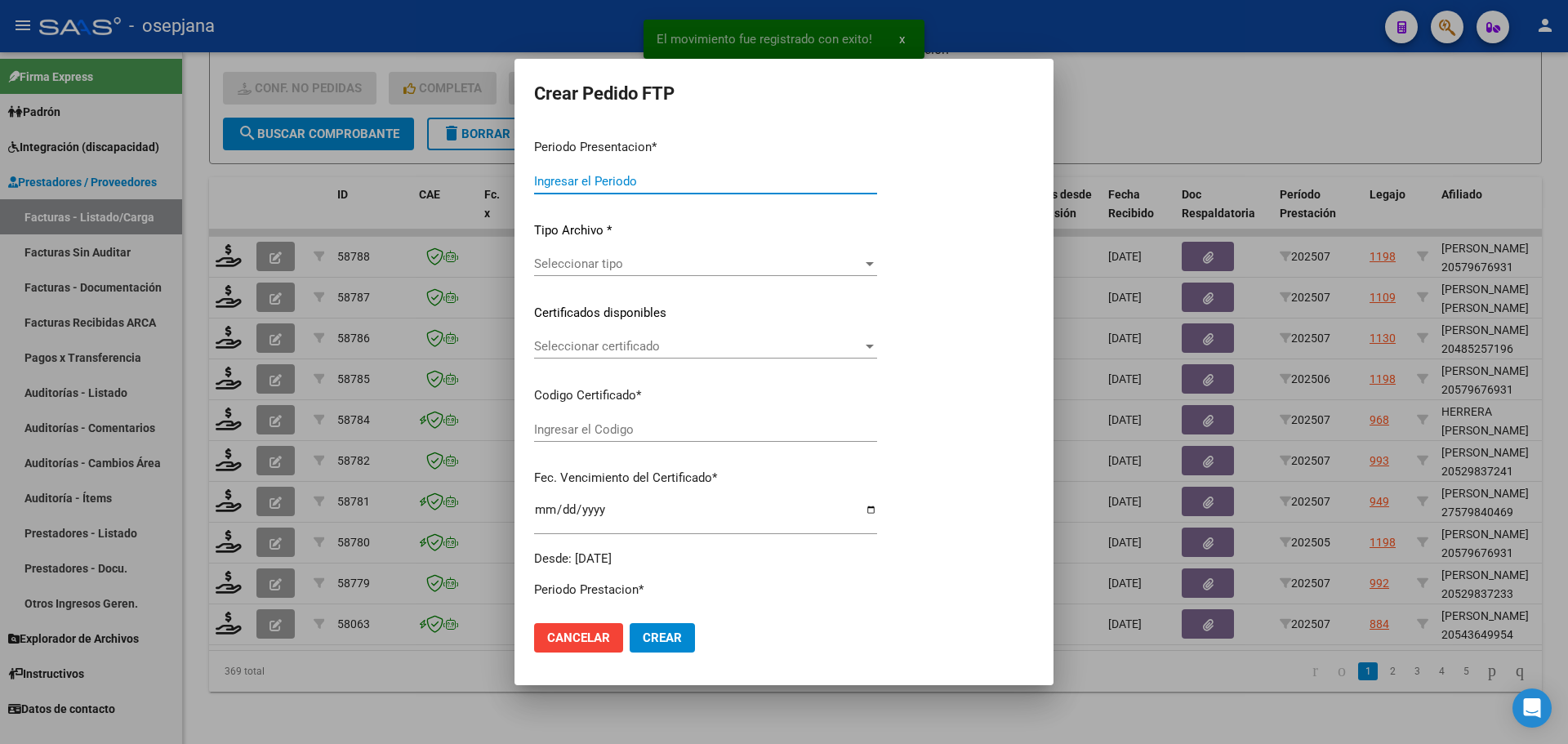
type input "202507"
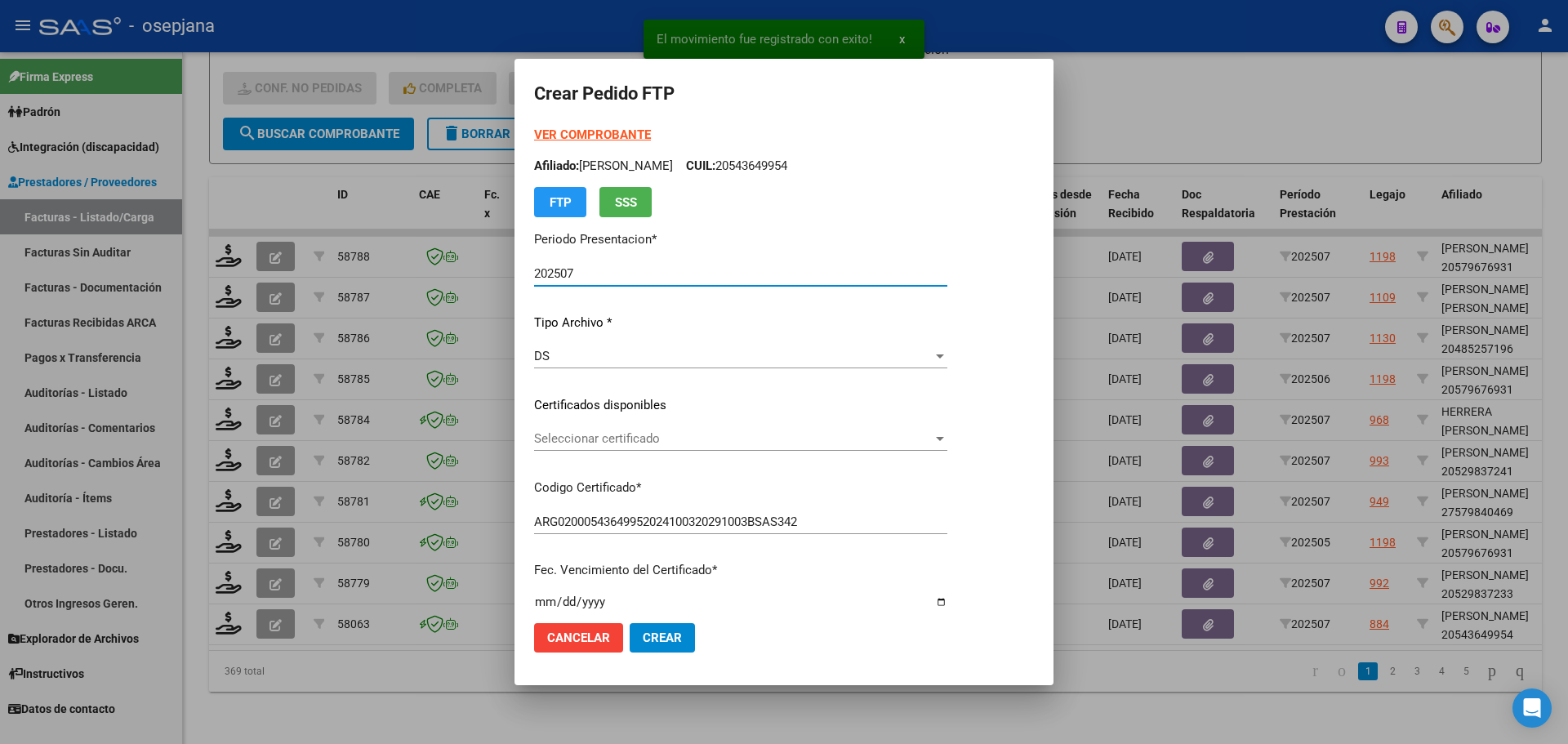
click at [621, 433] on span "Seleccionar certificado" at bounding box center [733, 438] width 398 height 15
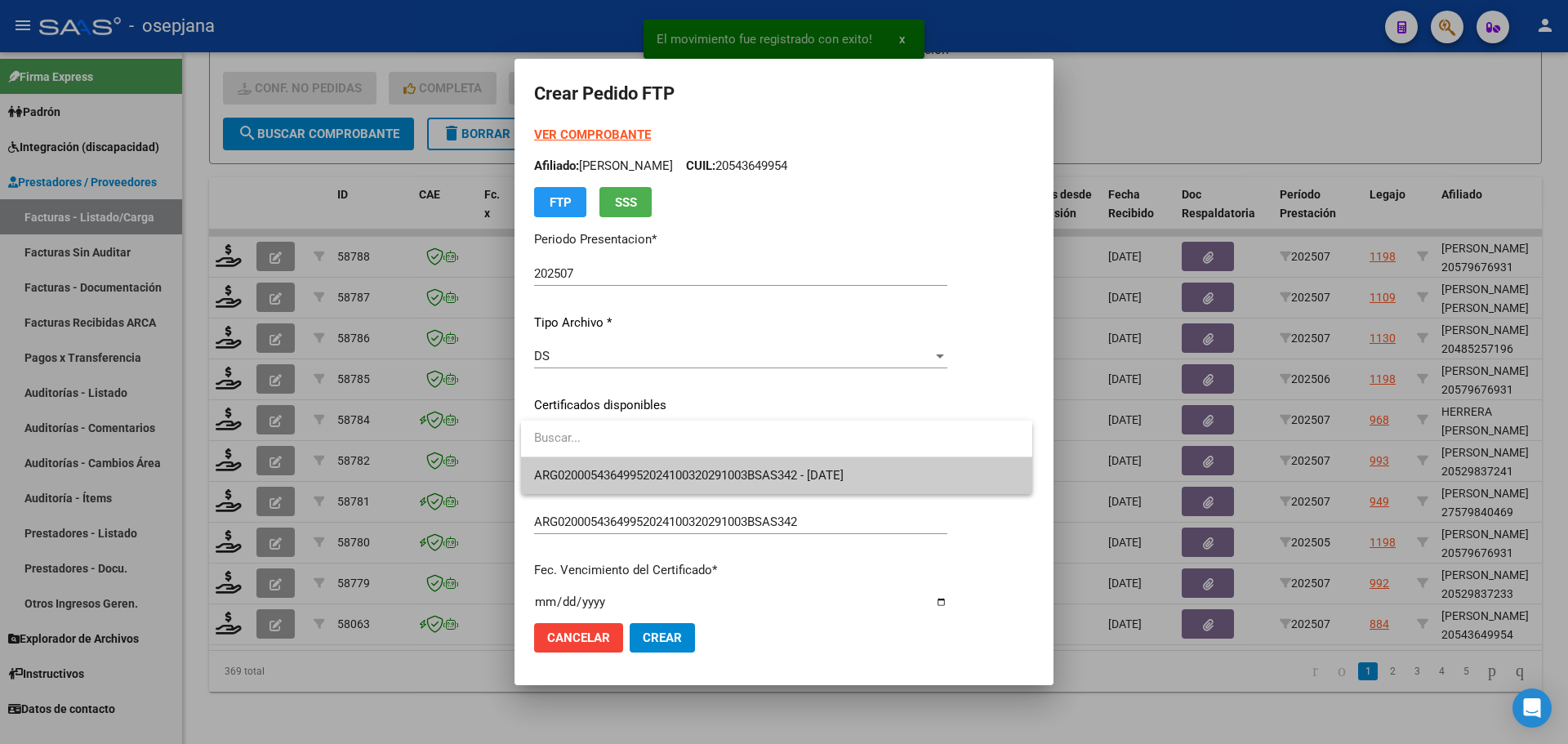
click at [628, 462] on span "ARG02000543649952024100320291003BSAS342 - 2029-10-03" at bounding box center [777, 476] width 486 height 37
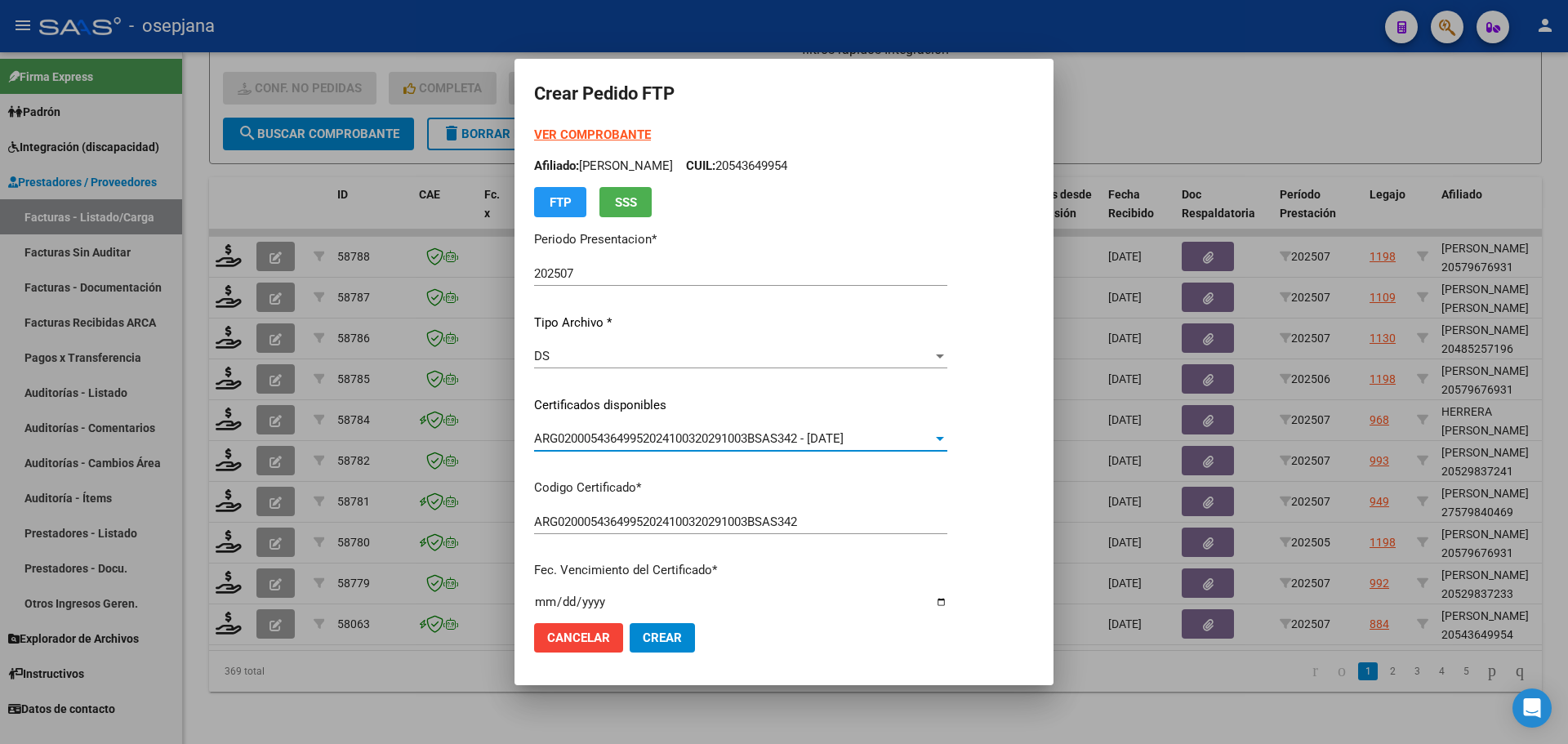
click at [614, 131] on strong "VER COMPROBANTE" at bounding box center [593, 134] width 117 height 15
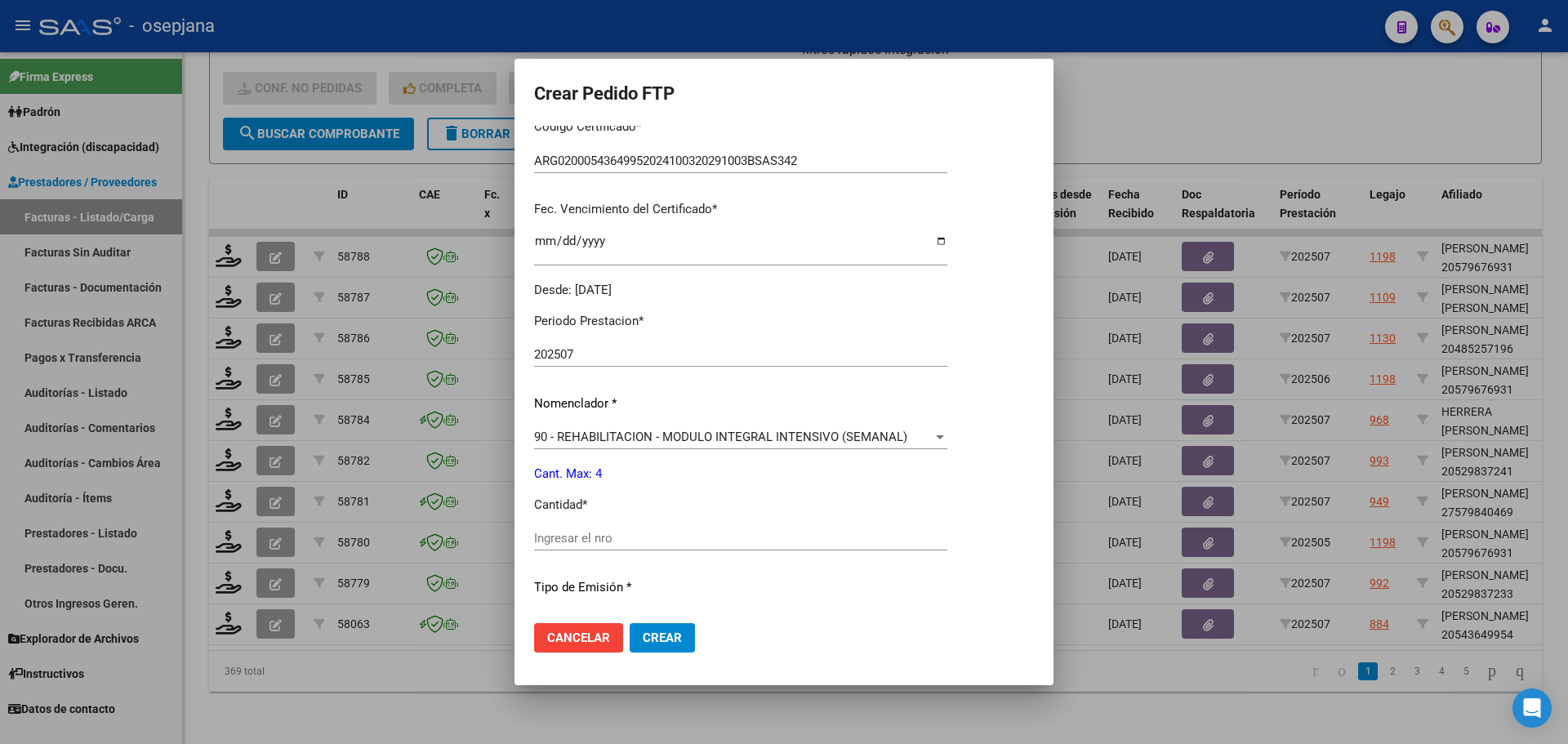
scroll to position [408, 0]
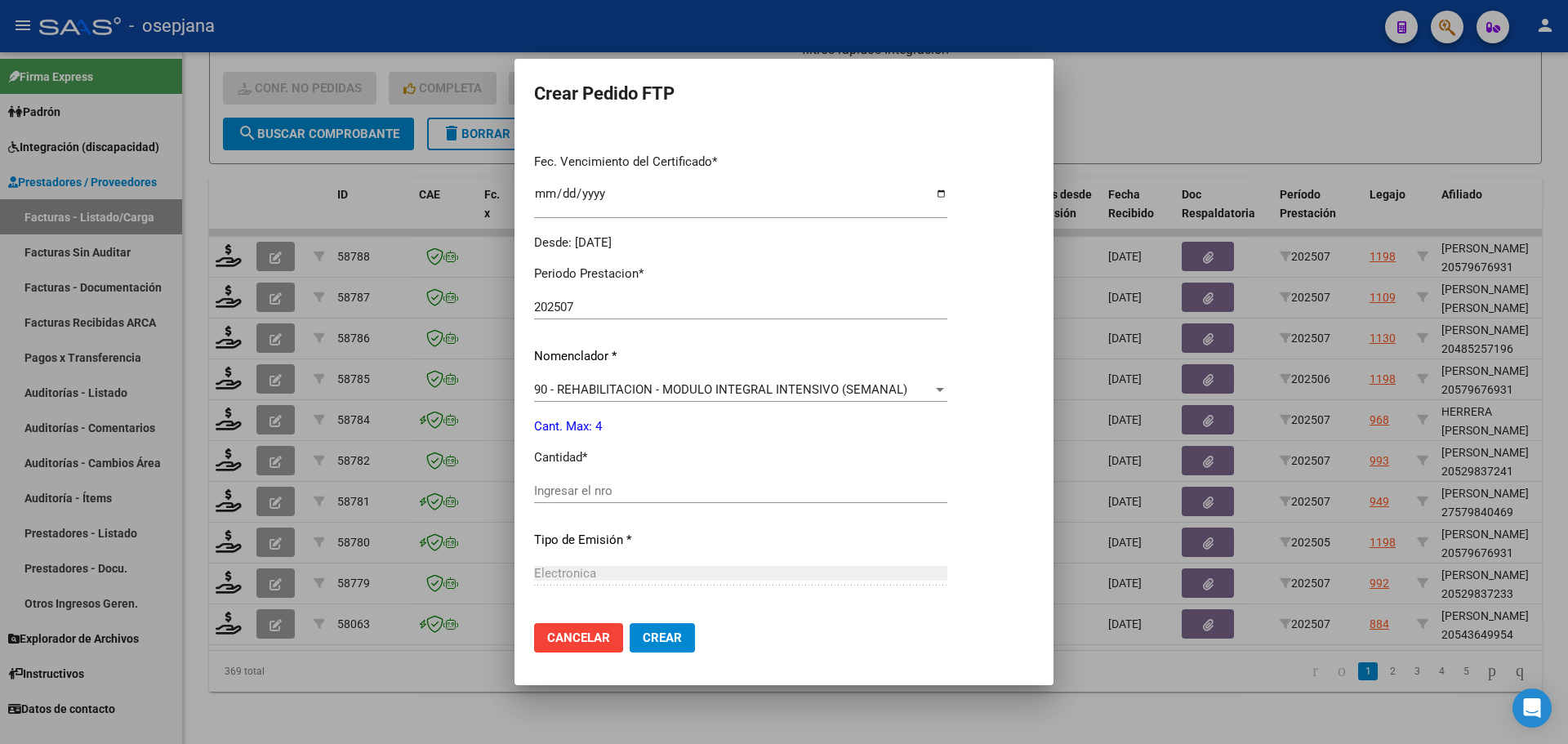
click at [591, 479] on div "Ingresar el nro" at bounding box center [741, 491] width 413 height 25
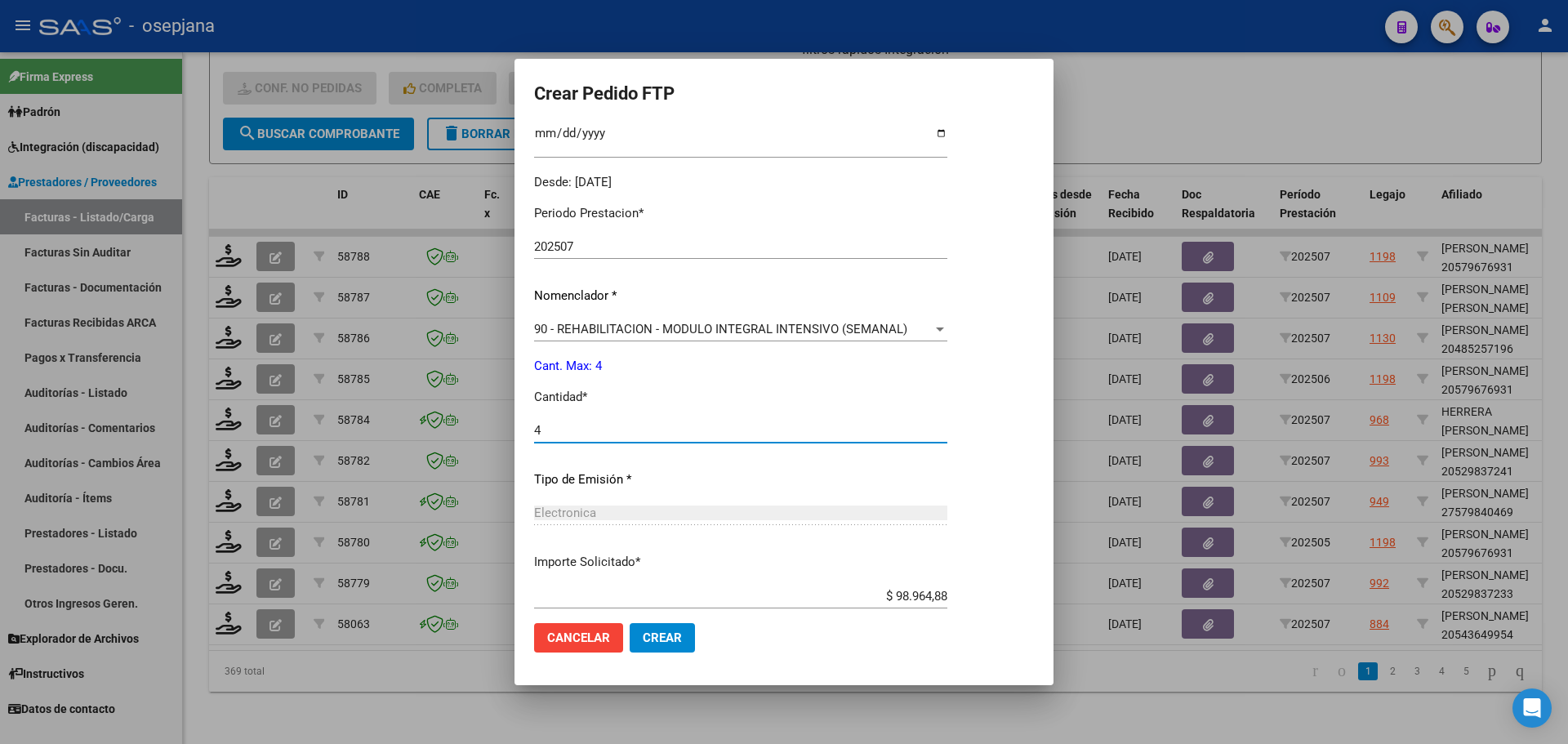
scroll to position [565, 0]
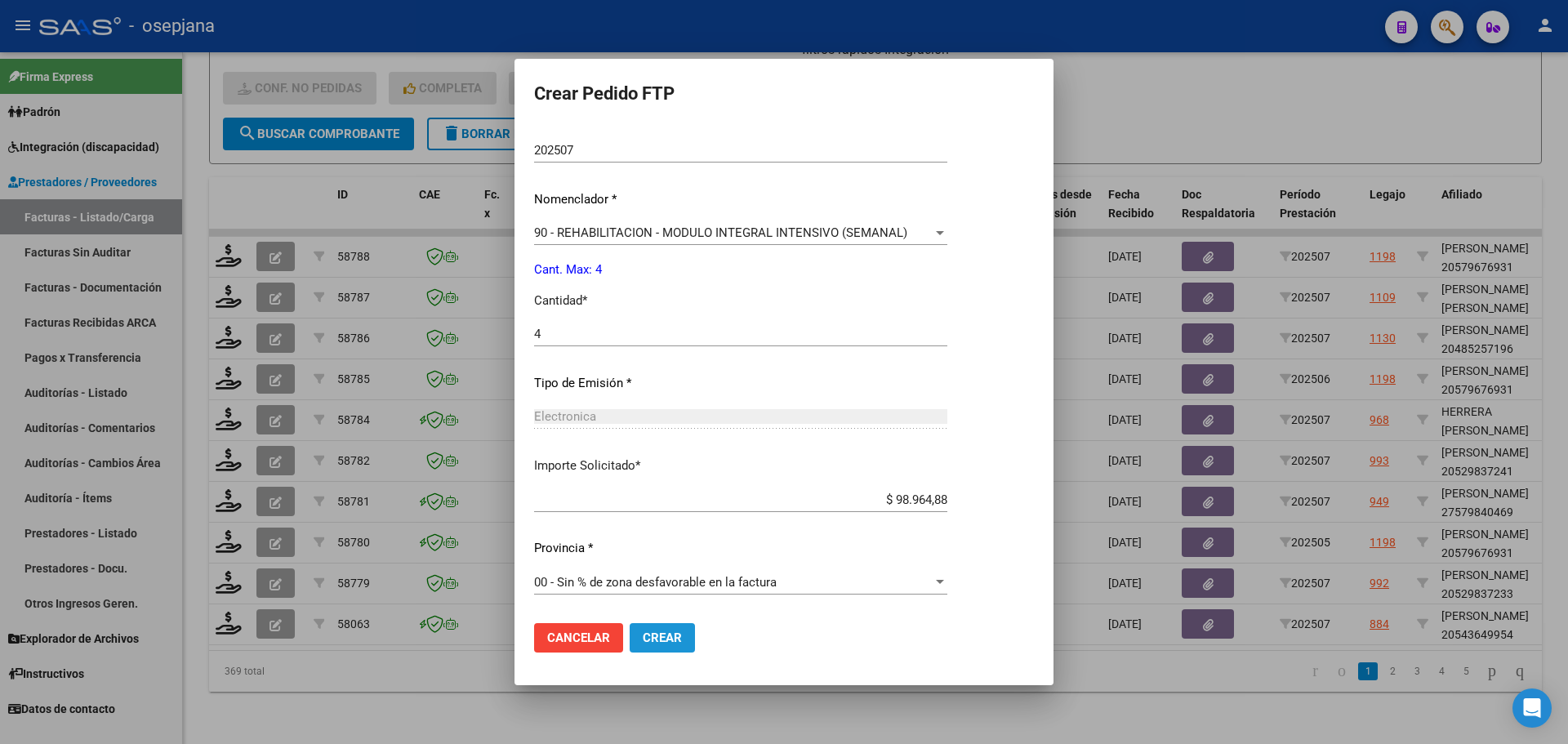
click at [674, 637] on span "Crear" at bounding box center [661, 638] width 39 height 15
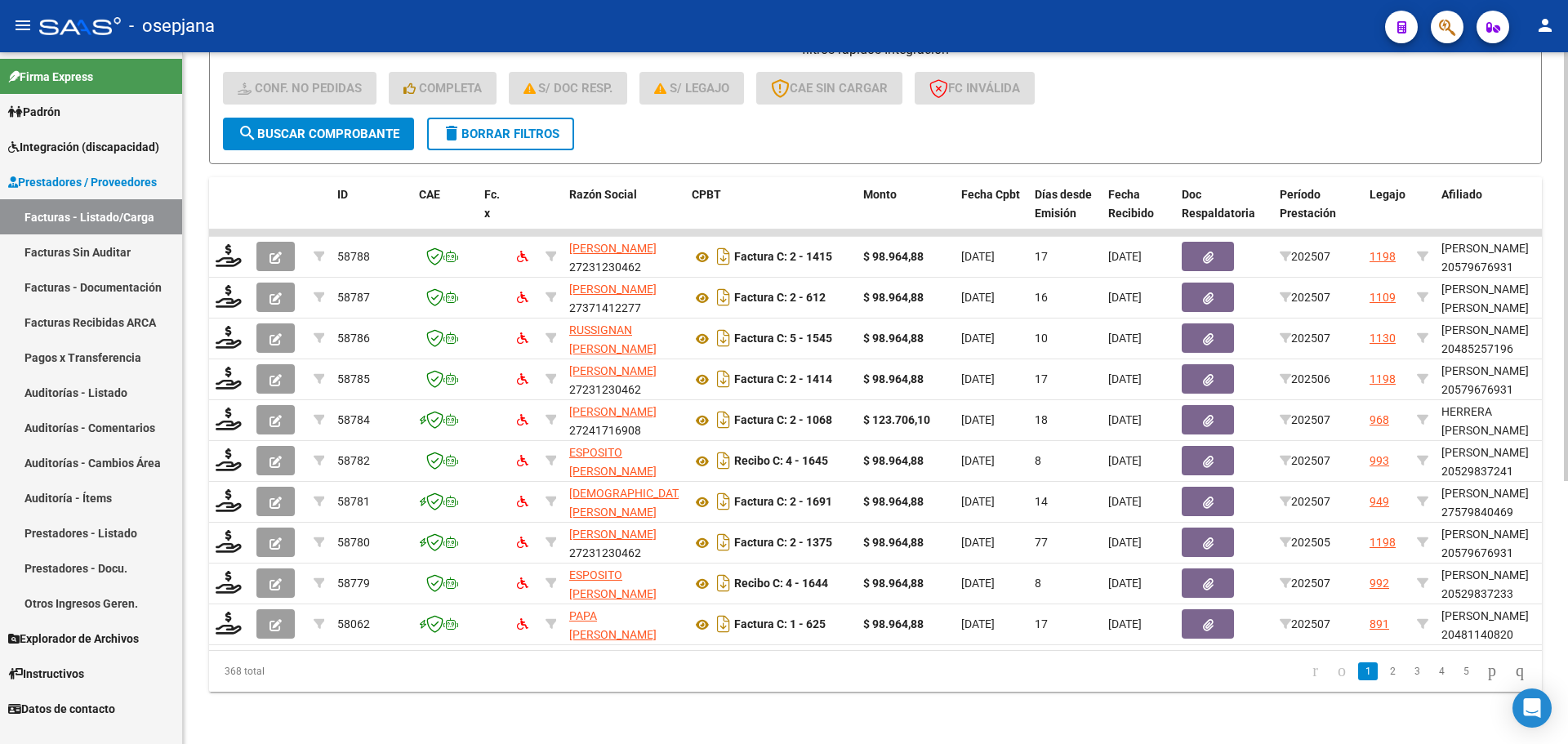
scroll to position [343, 0]
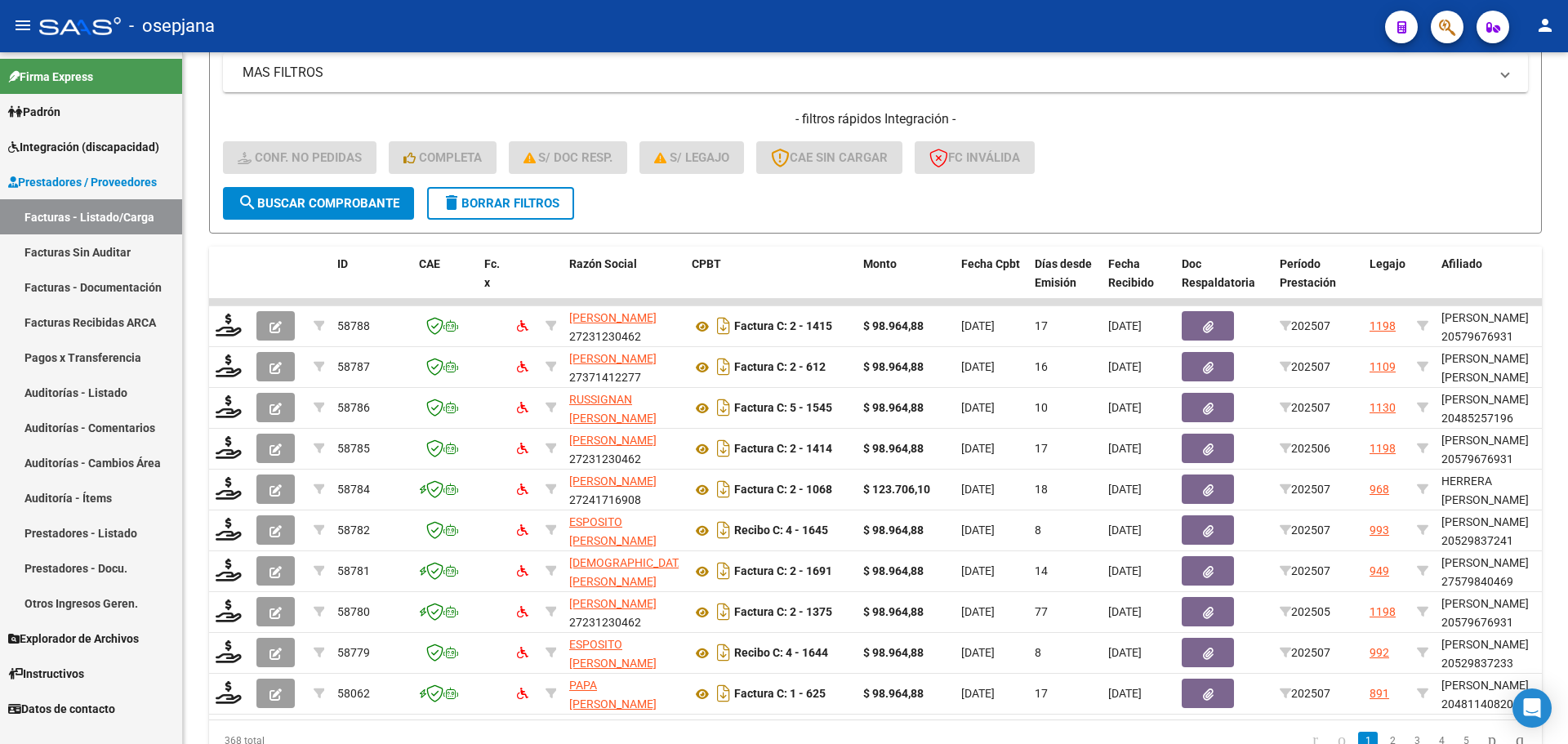
click at [42, 136] on link "Integración (discapacidad)" at bounding box center [90, 146] width 182 height 35
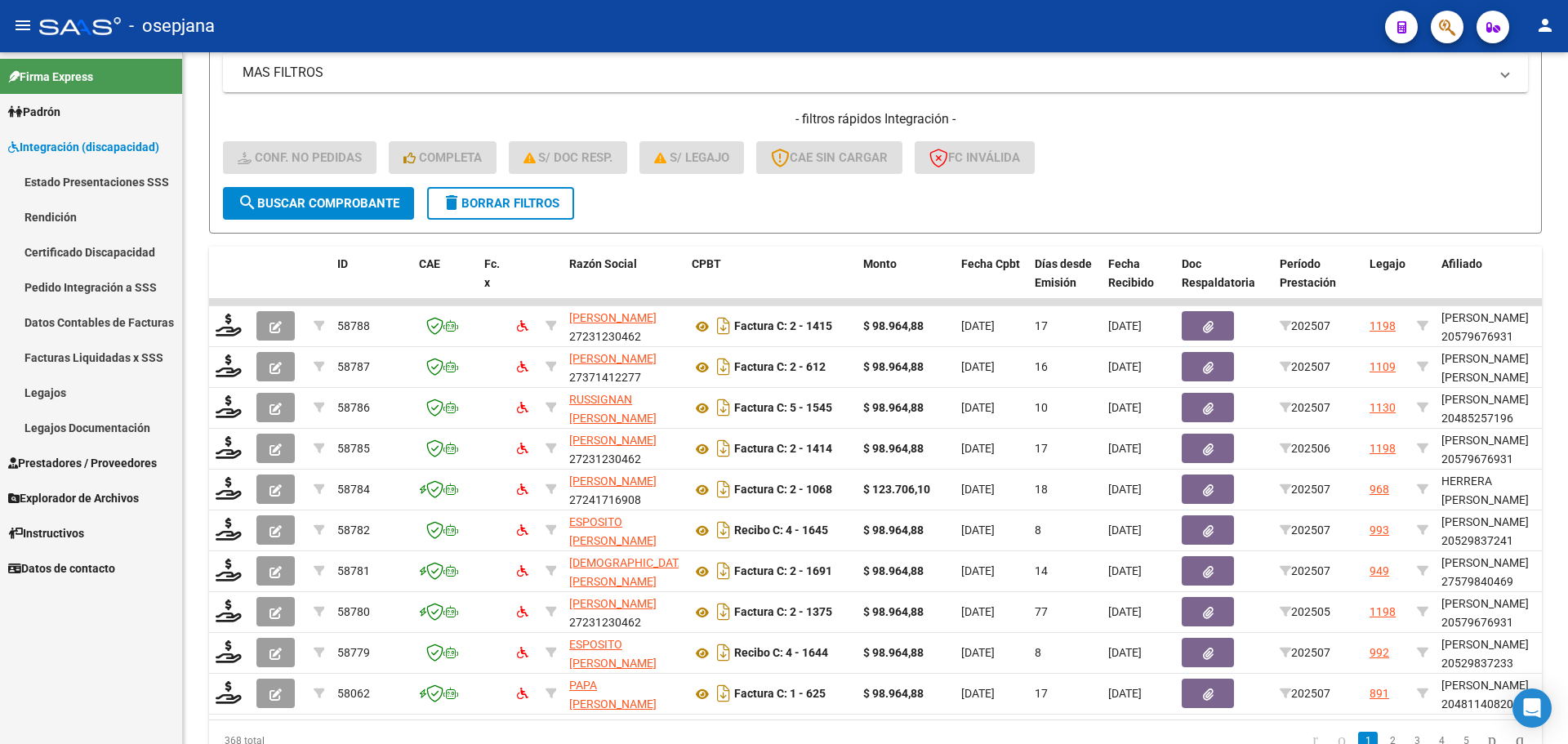
click at [53, 457] on span "Prestadores / Proveedores" at bounding box center [82, 463] width 149 height 18
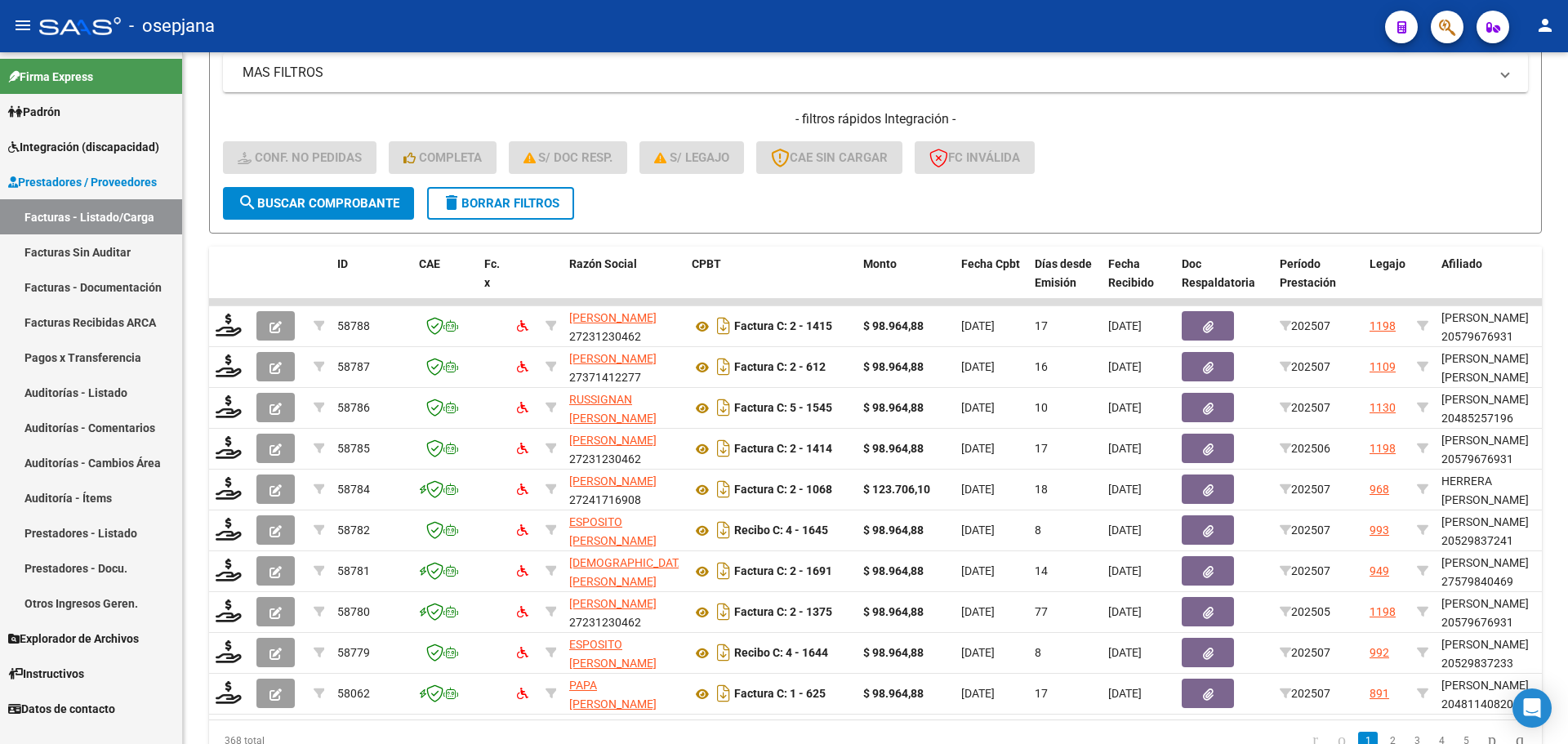
click at [90, 216] on link "Facturas - Listado/Carga" at bounding box center [90, 217] width 182 height 35
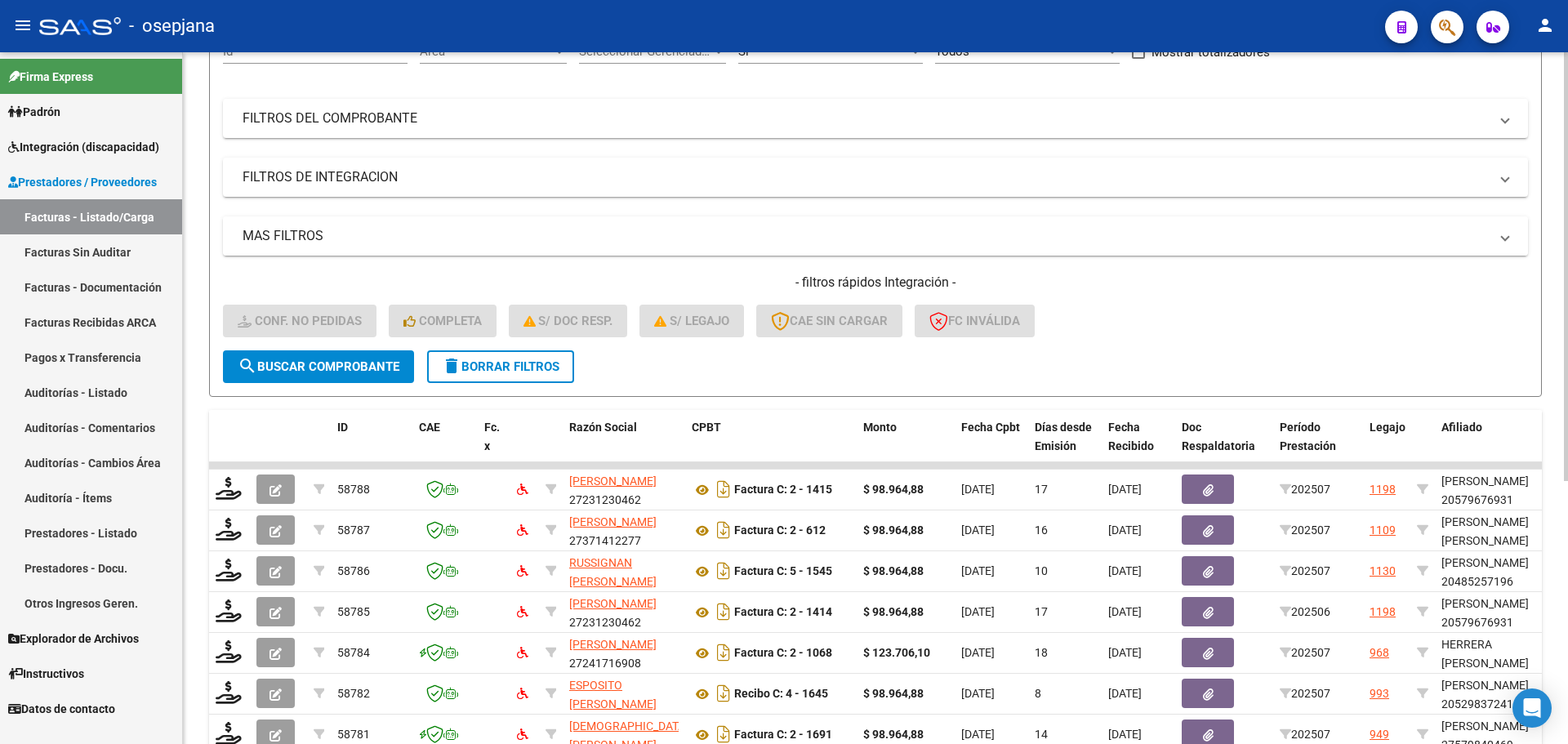
scroll to position [97, 0]
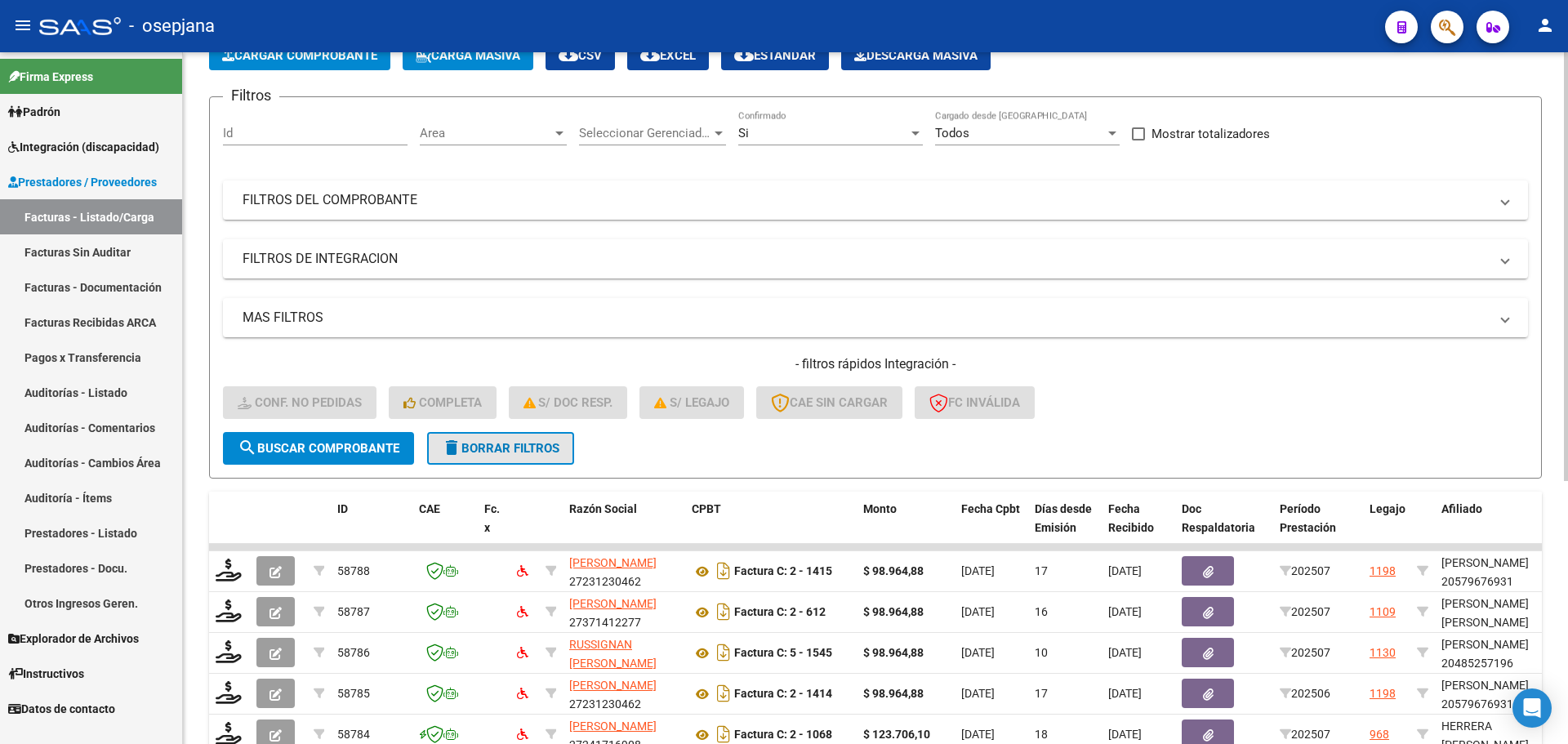
click at [531, 441] on span "delete Borrar Filtros" at bounding box center [500, 448] width 117 height 15
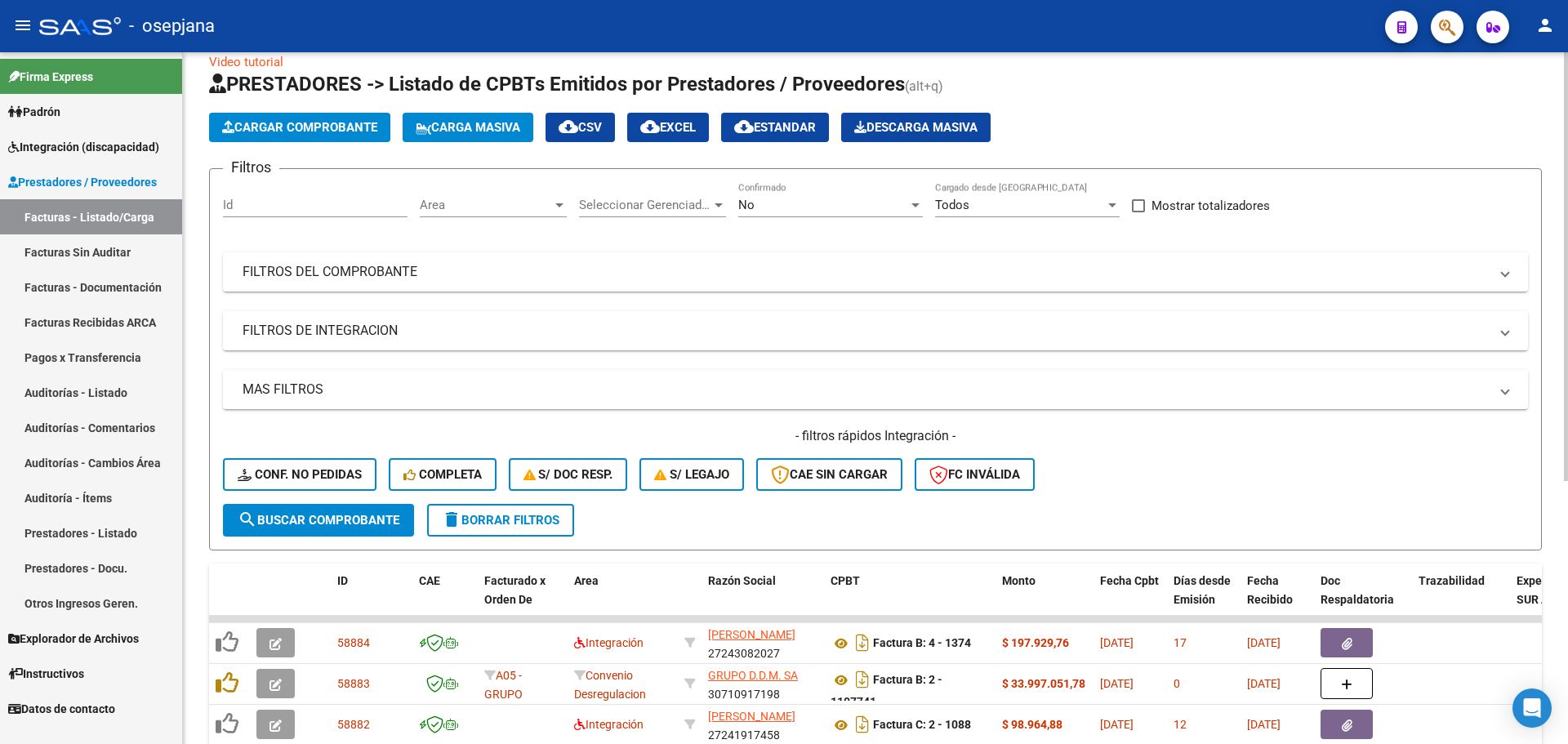
click at [522, 263] on mat-panel-title "FILTROS DEL COMPROBANTE" at bounding box center [865, 272] width 1246 height 18
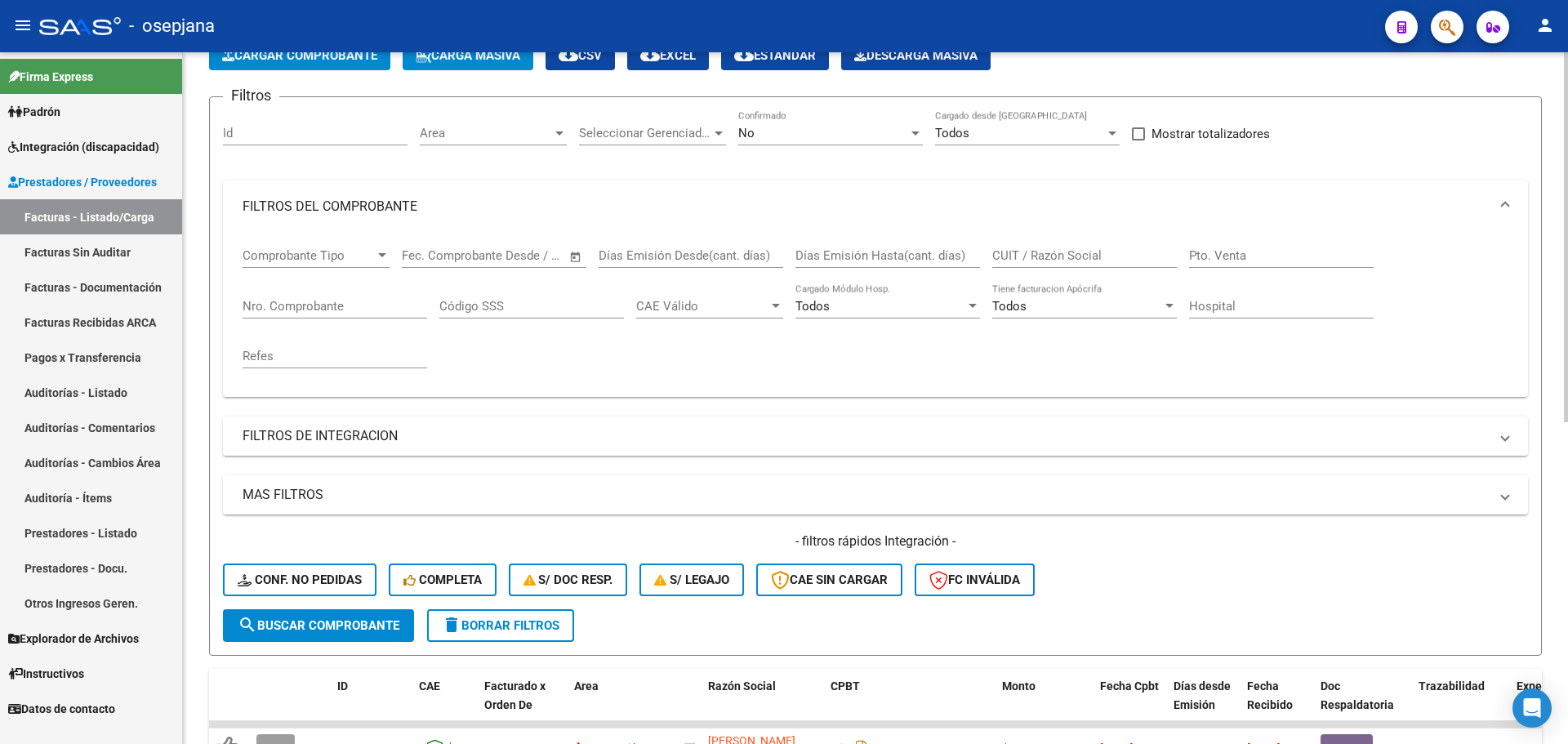
click at [494, 141] on div "Area Area" at bounding box center [494, 127] width 147 height 35
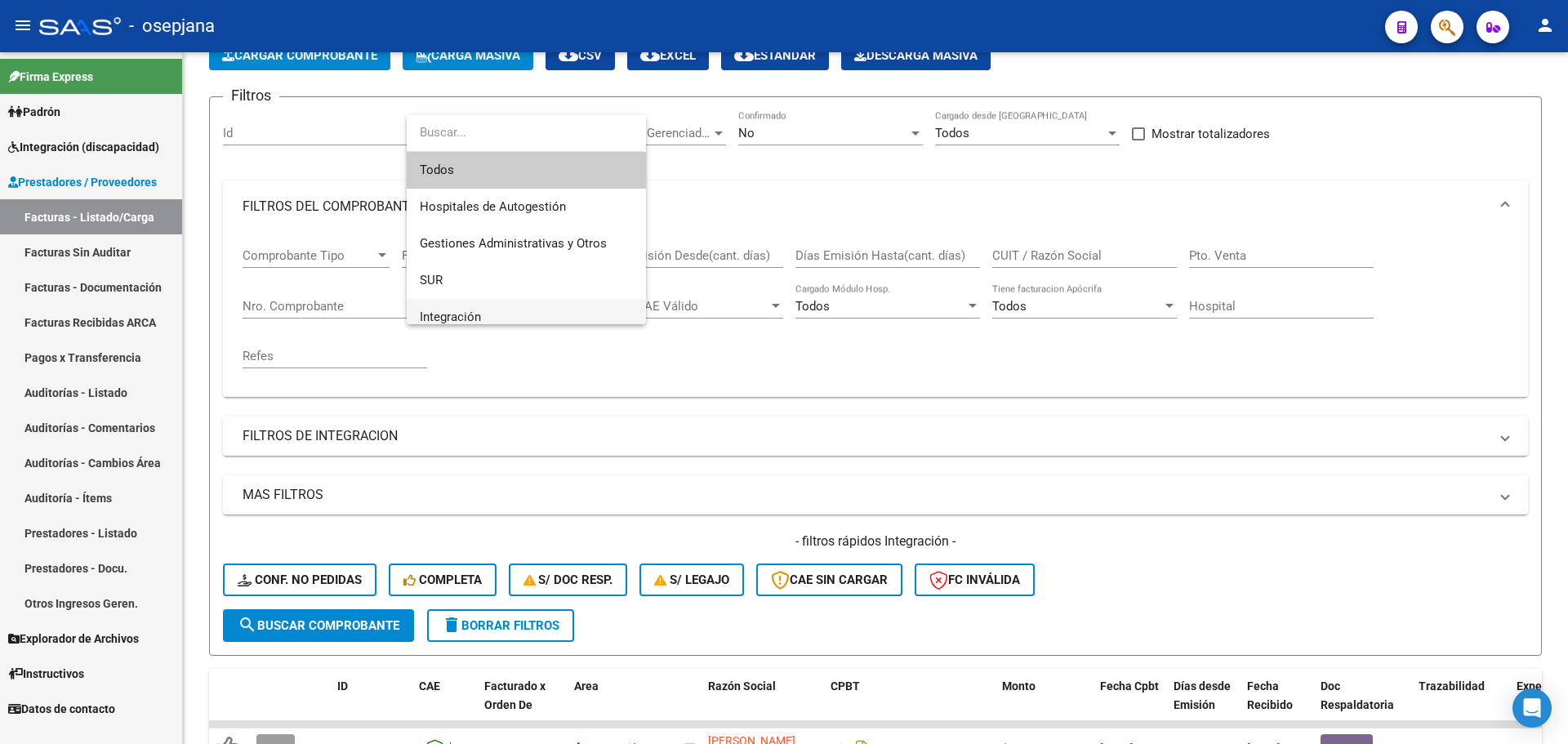
click at [503, 307] on span "Integración" at bounding box center [526, 317] width 214 height 37
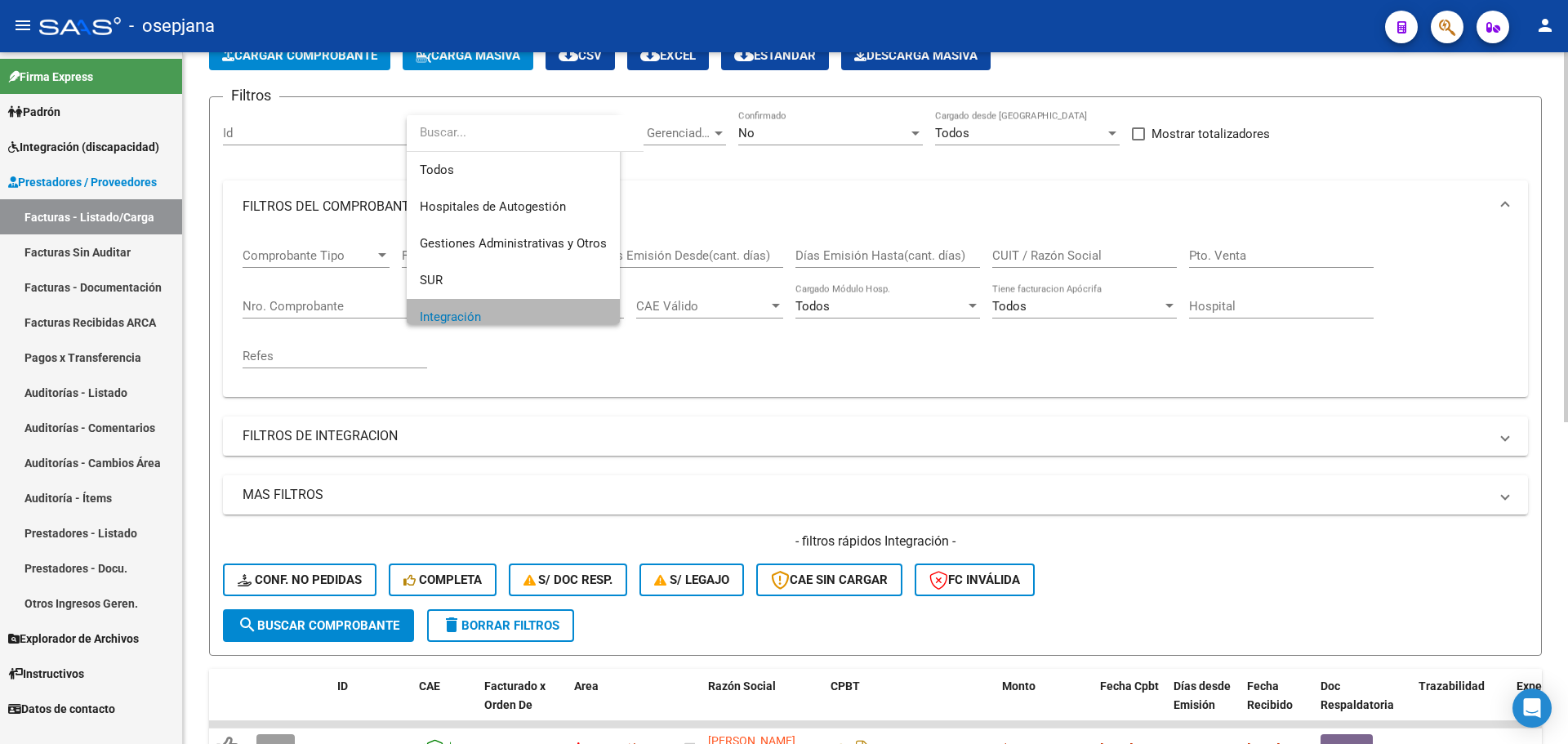
scroll to position [12, 0]
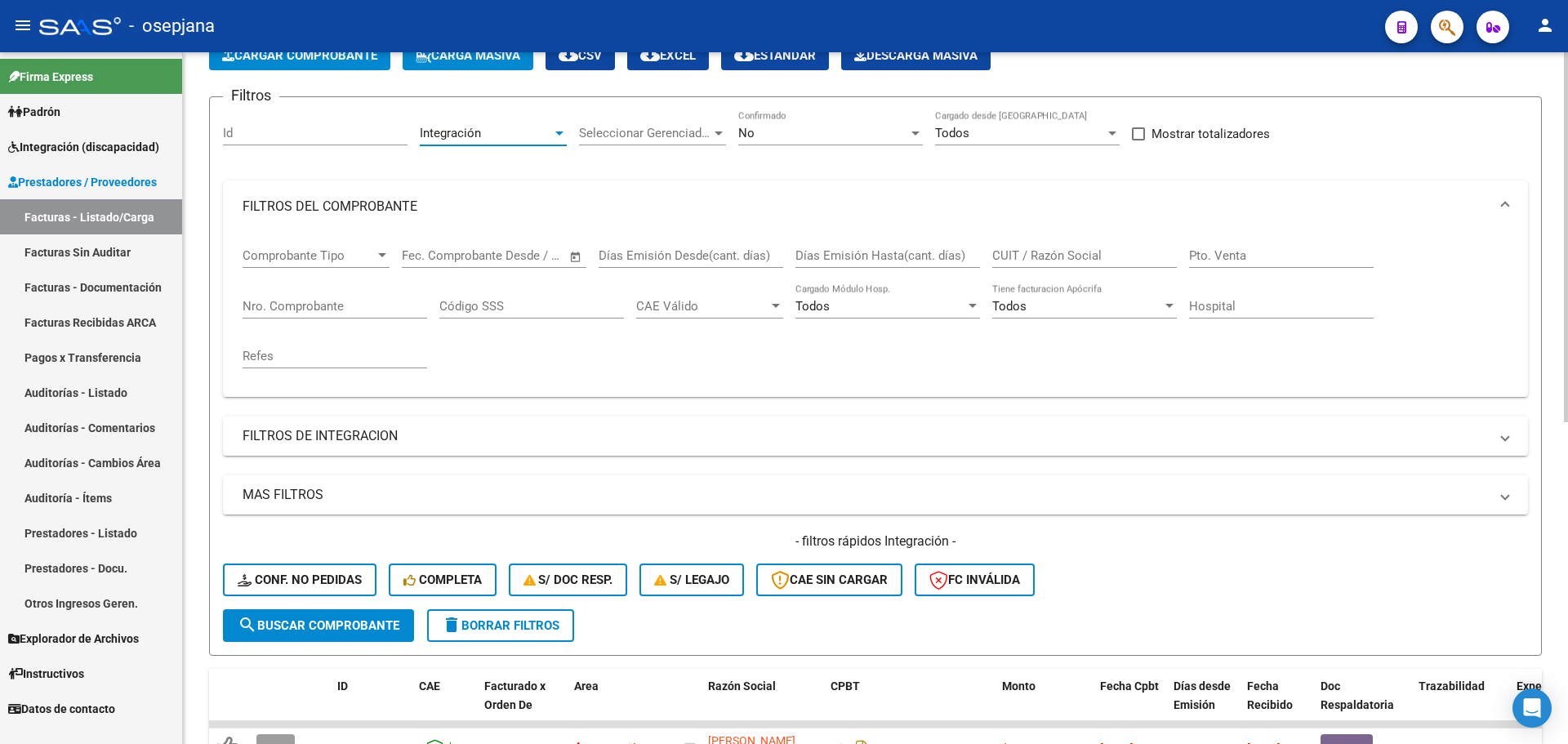
click at [774, 132] on div "No" at bounding box center [822, 133] width 170 height 15
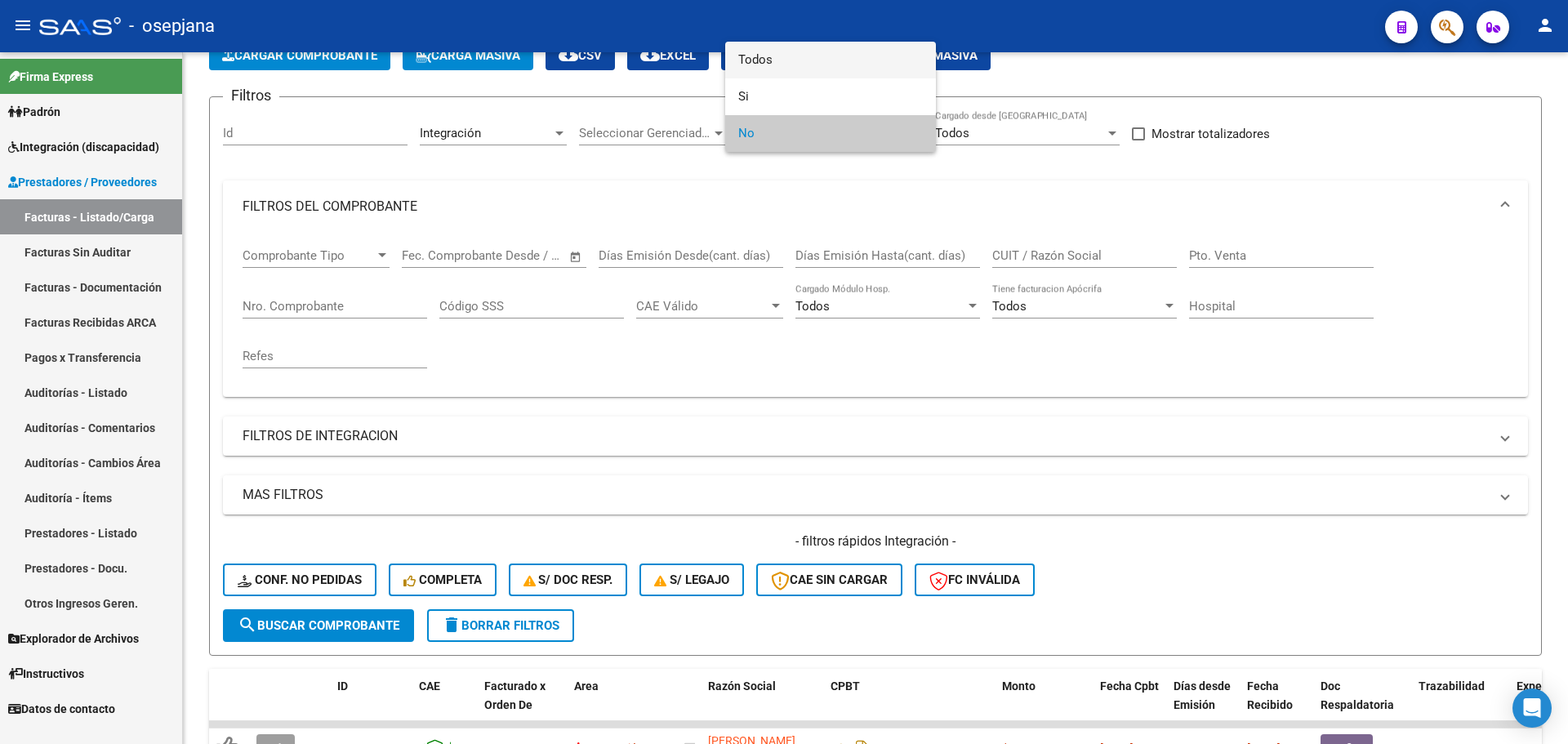
click at [771, 48] on span "Todos" at bounding box center [830, 60] width 185 height 37
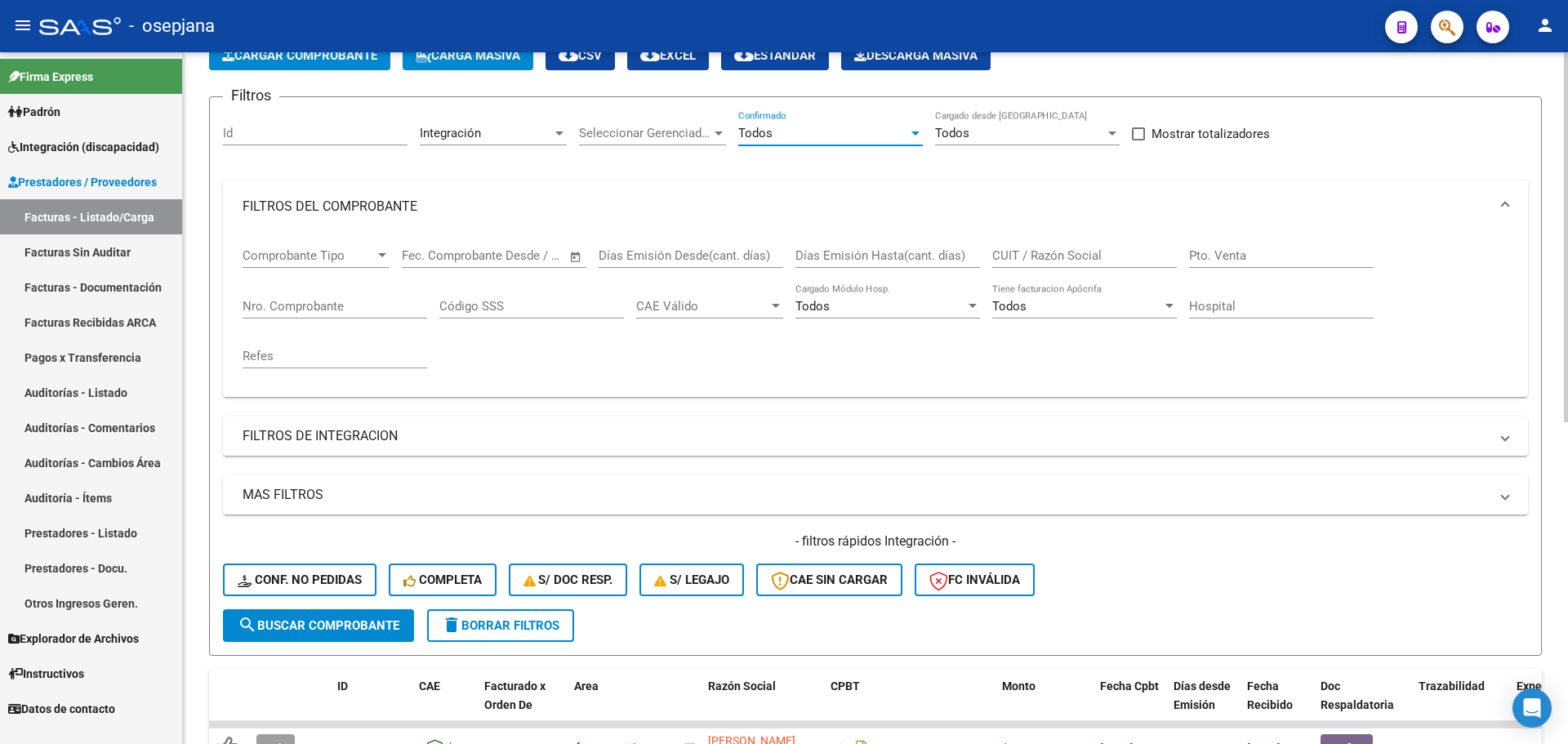
click at [334, 308] on input "Nro. Comprobante" at bounding box center [335, 306] width 185 height 15
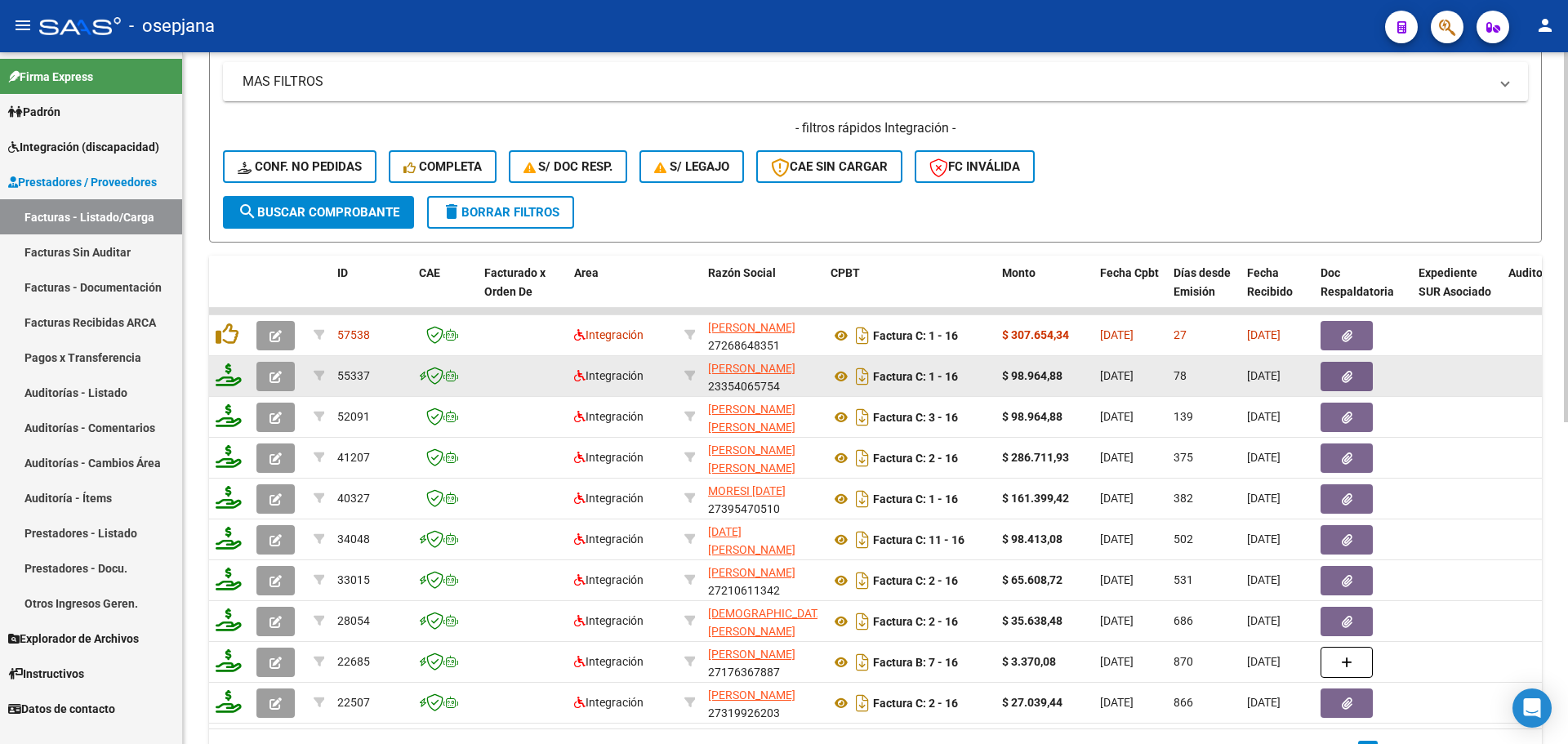
scroll to position [601, 0]
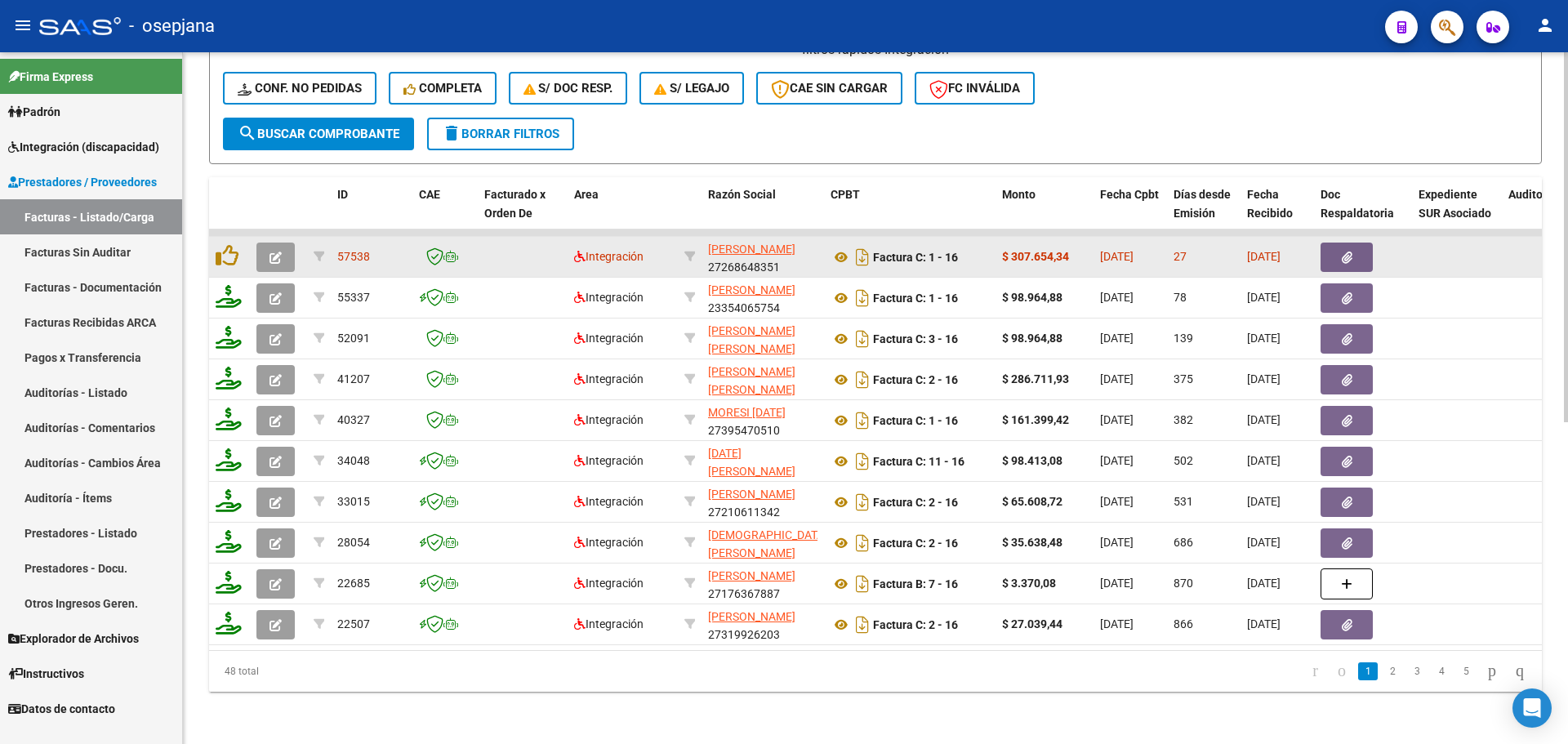
click at [276, 251] on icon "button" at bounding box center [275, 257] width 12 height 12
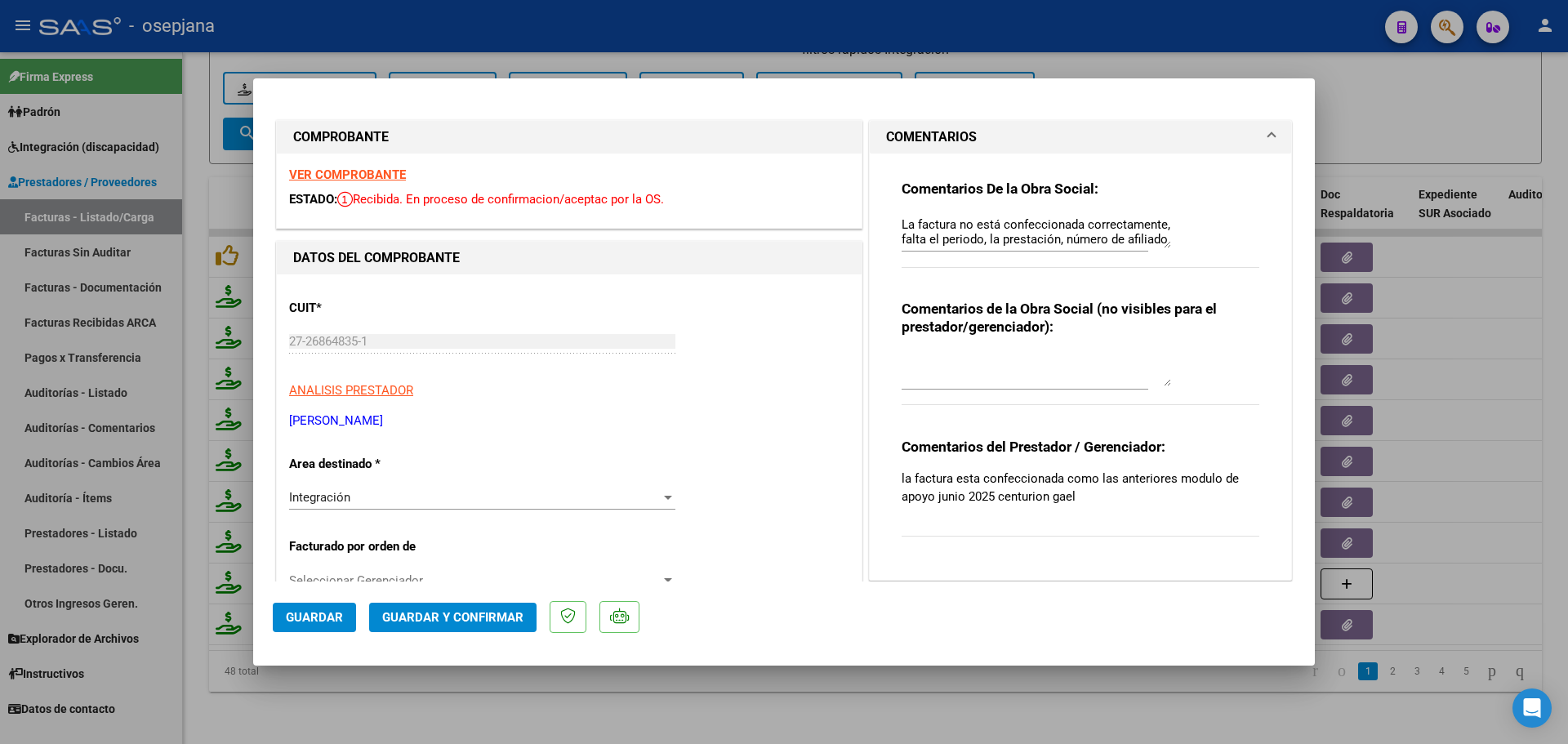
click at [1450, 94] on div at bounding box center [784, 372] width 1568 height 744
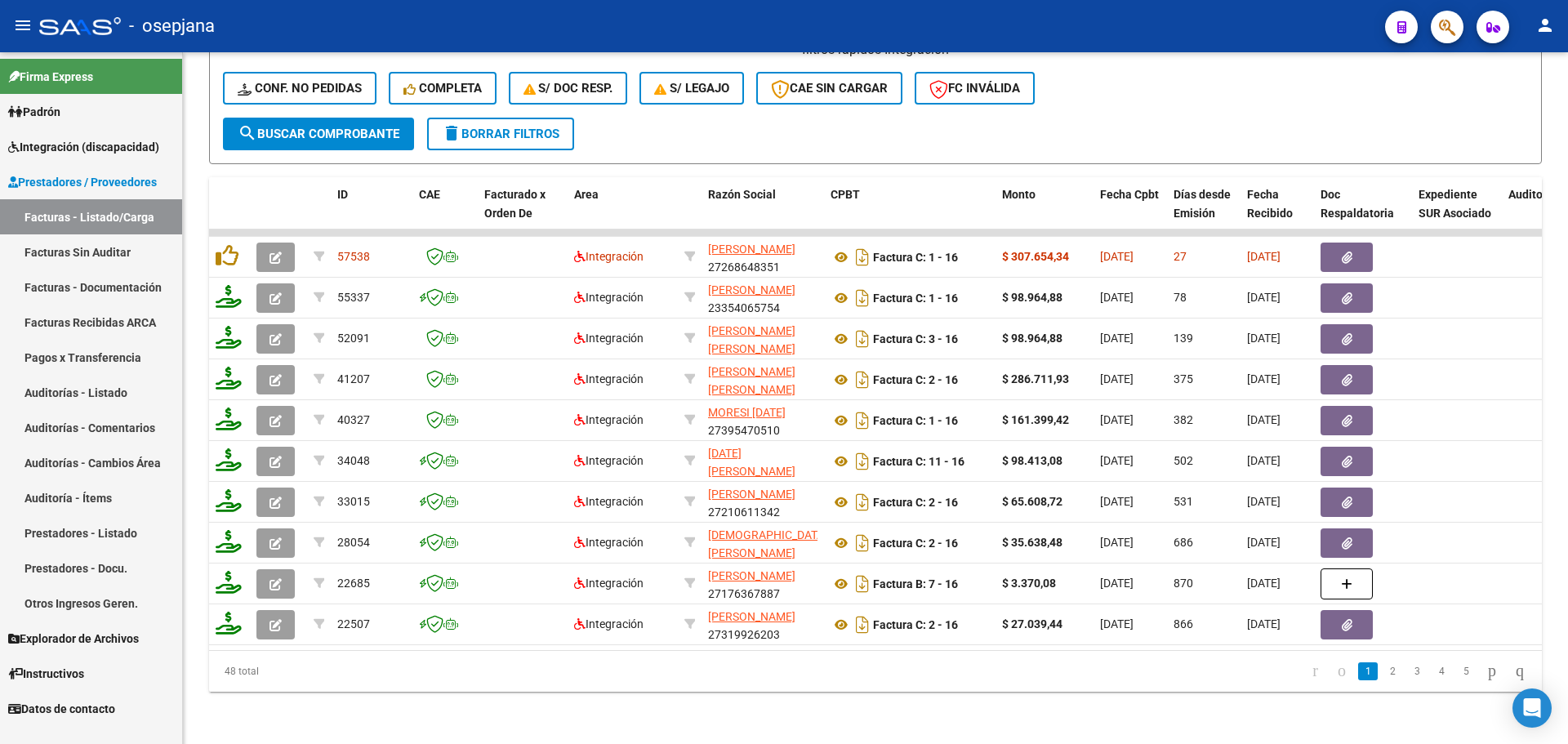
click at [78, 179] on span "Prestadores / Proveedores" at bounding box center [82, 182] width 149 height 18
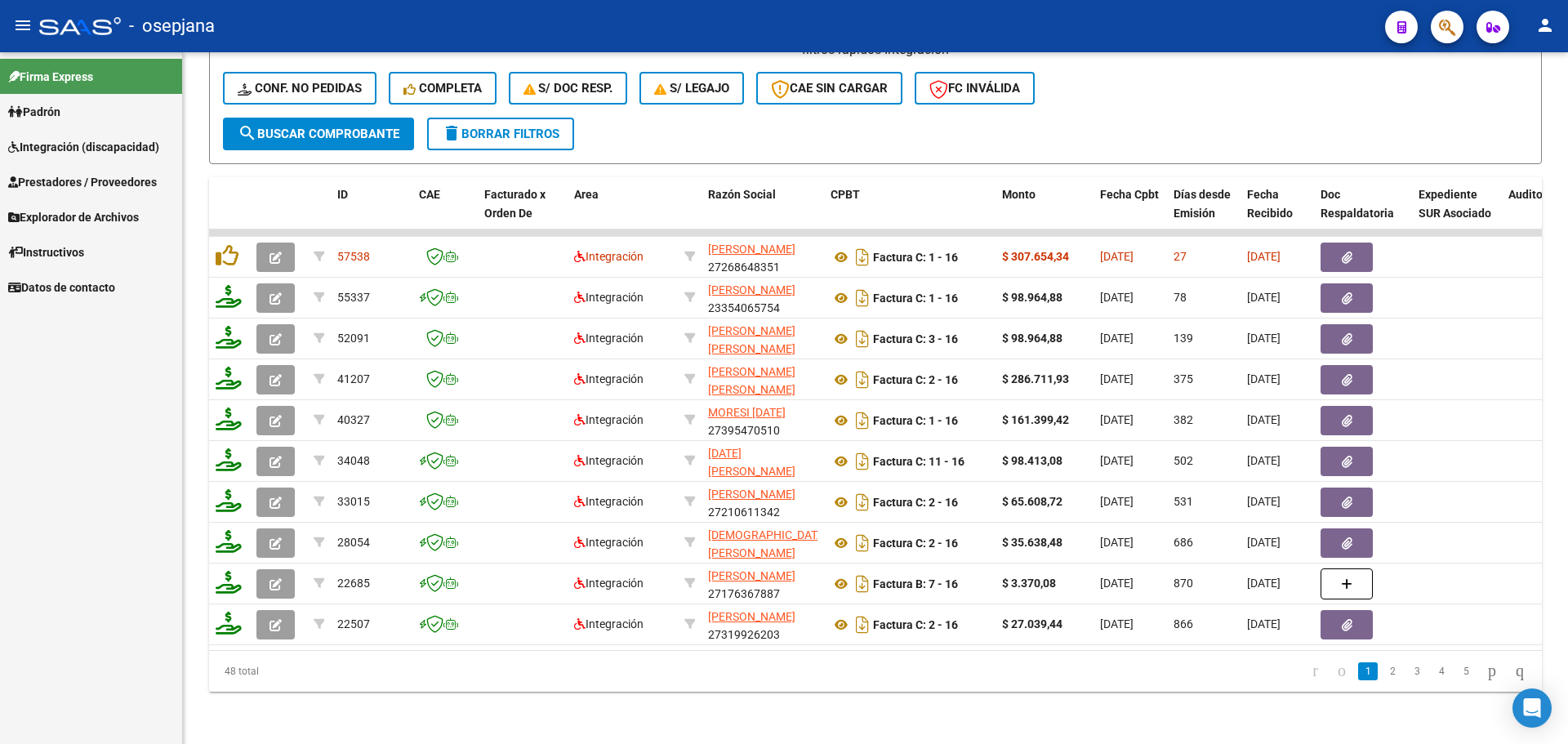
click at [78, 179] on span "Prestadores / Proveedores" at bounding box center [82, 182] width 149 height 18
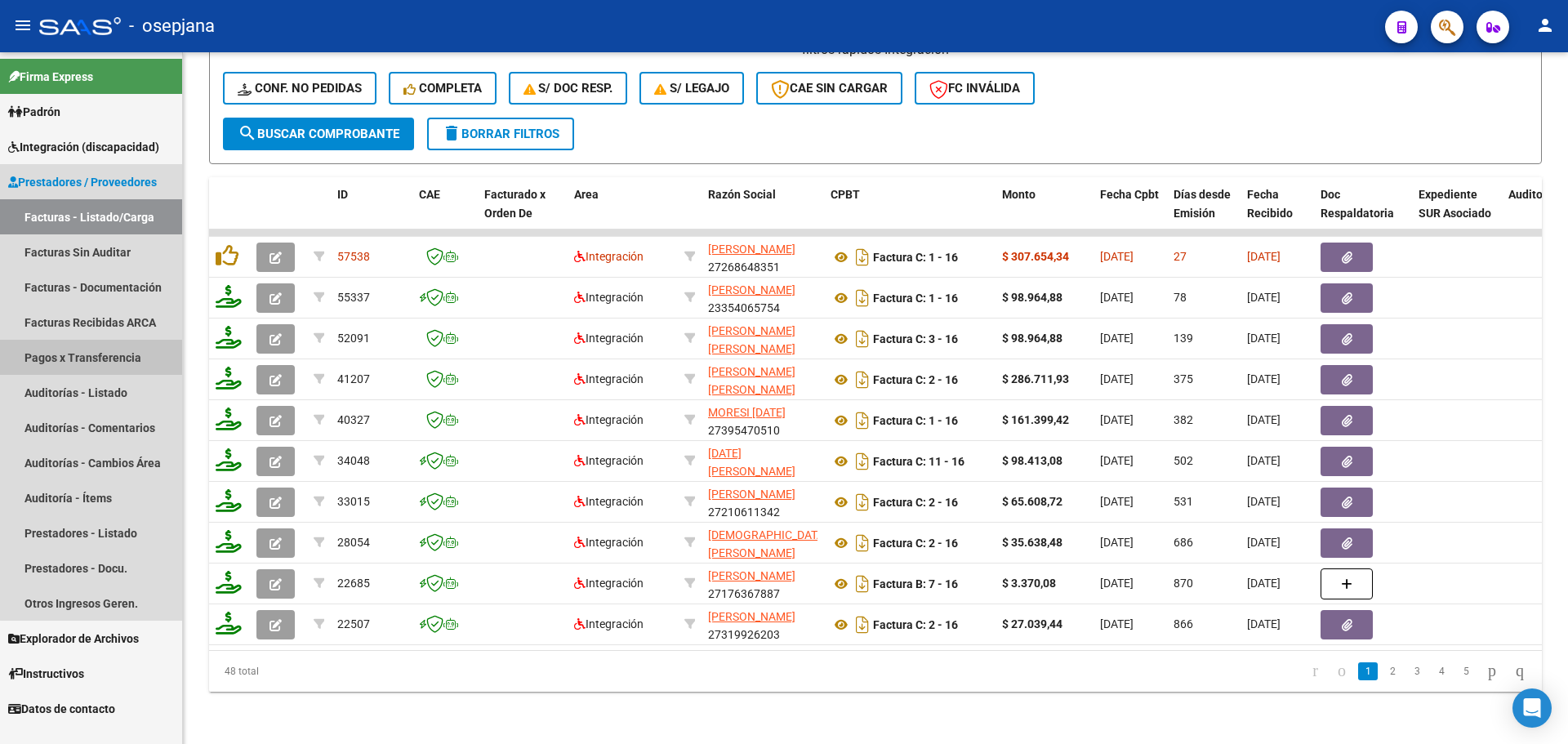
click at [98, 351] on link "Pagos x Transferencia" at bounding box center [90, 357] width 182 height 35
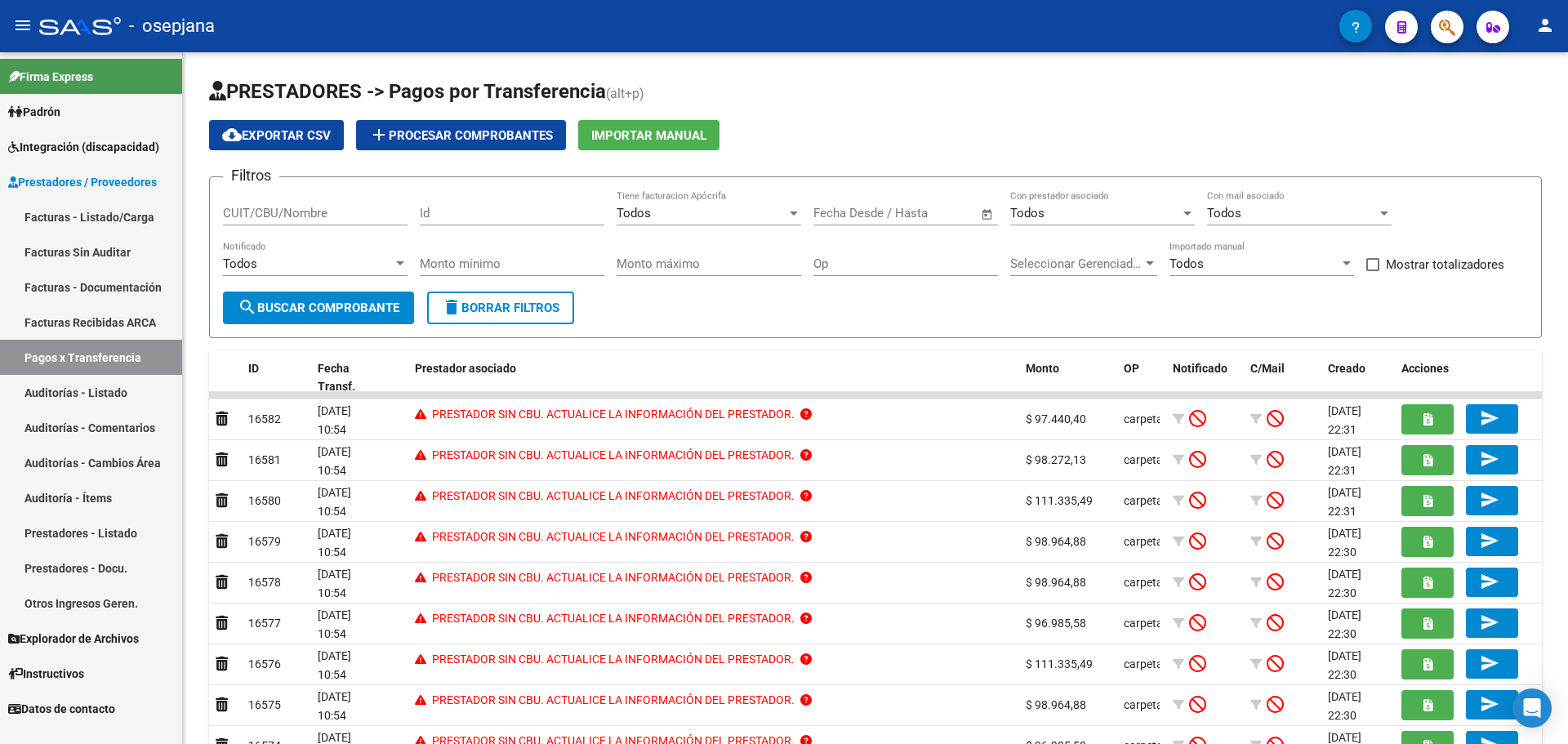
click at [71, 138] on span "Integración (discapacidad)" at bounding box center [83, 147] width 151 height 18
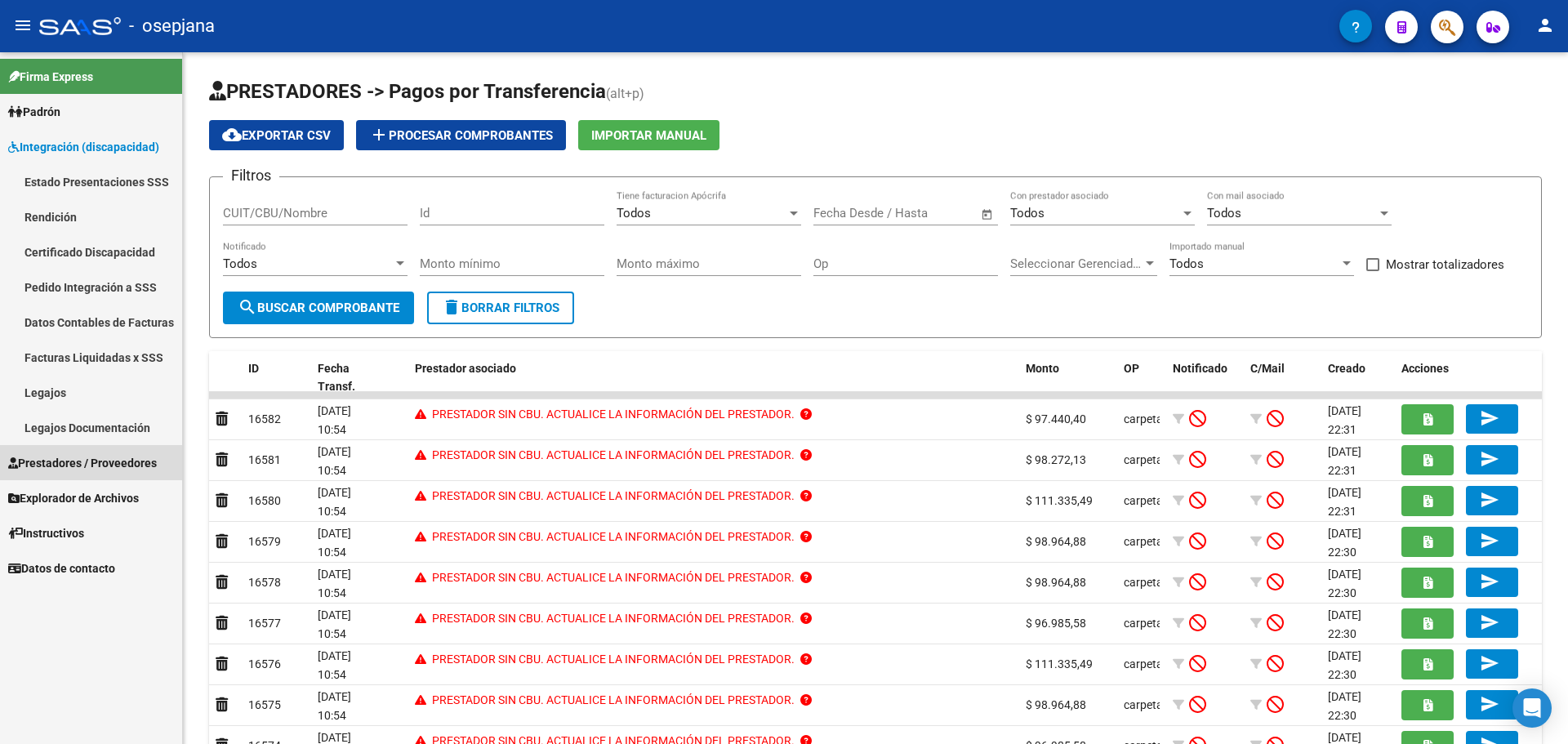
click at [74, 459] on span "Prestadores / Proveedores" at bounding box center [82, 463] width 149 height 18
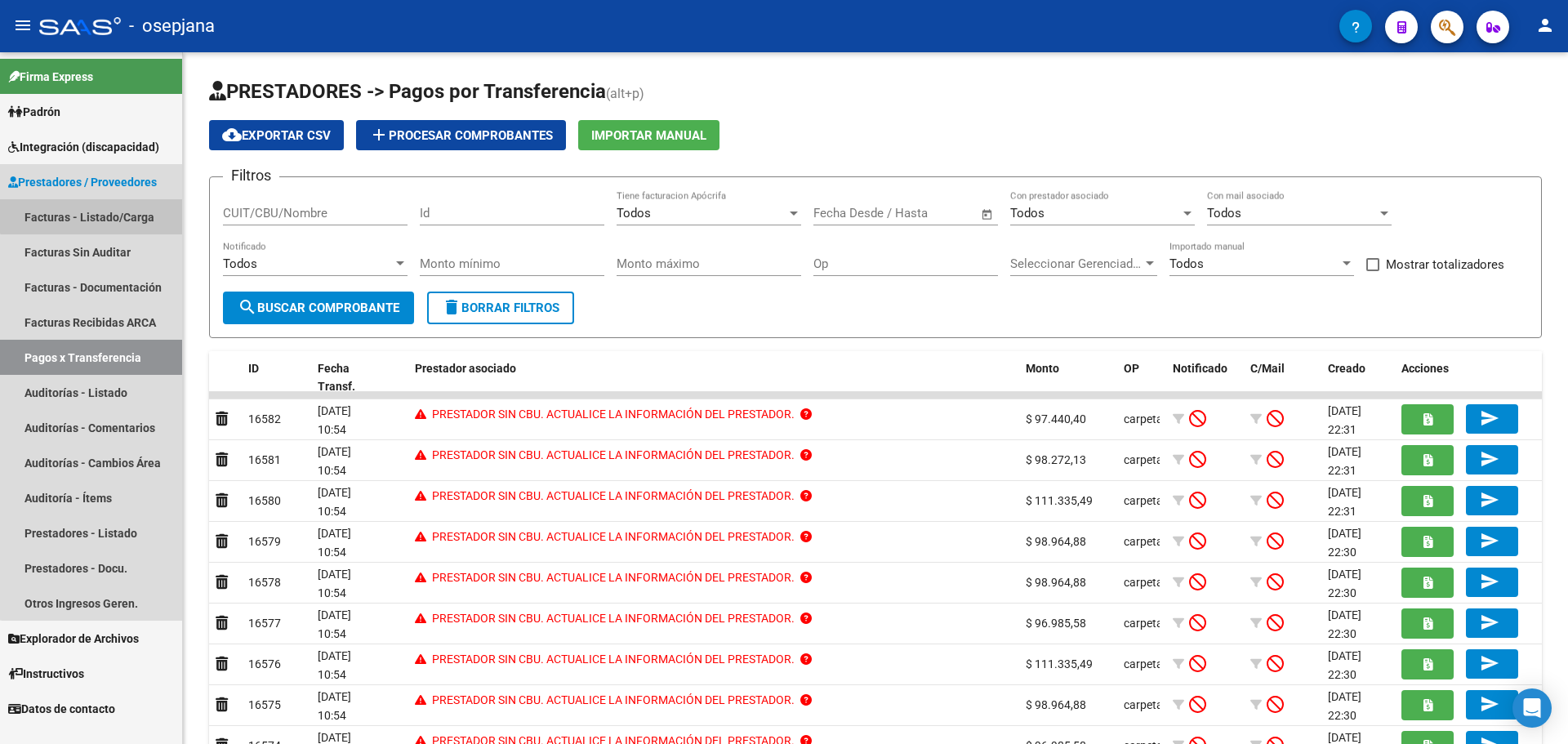
click at [95, 209] on link "Facturas - Listado/Carga" at bounding box center [90, 217] width 182 height 35
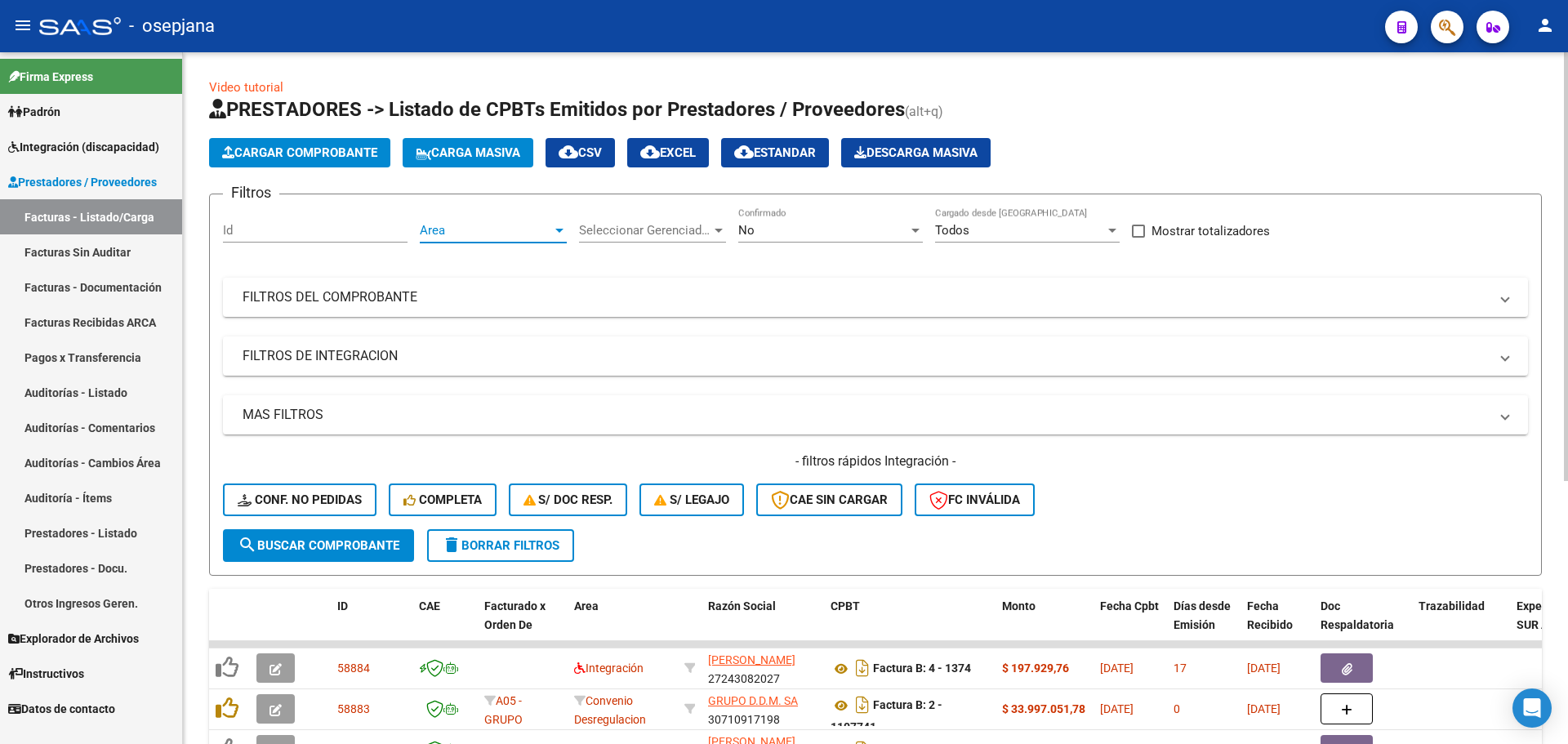
click at [451, 232] on span "Area" at bounding box center [486, 230] width 132 height 15
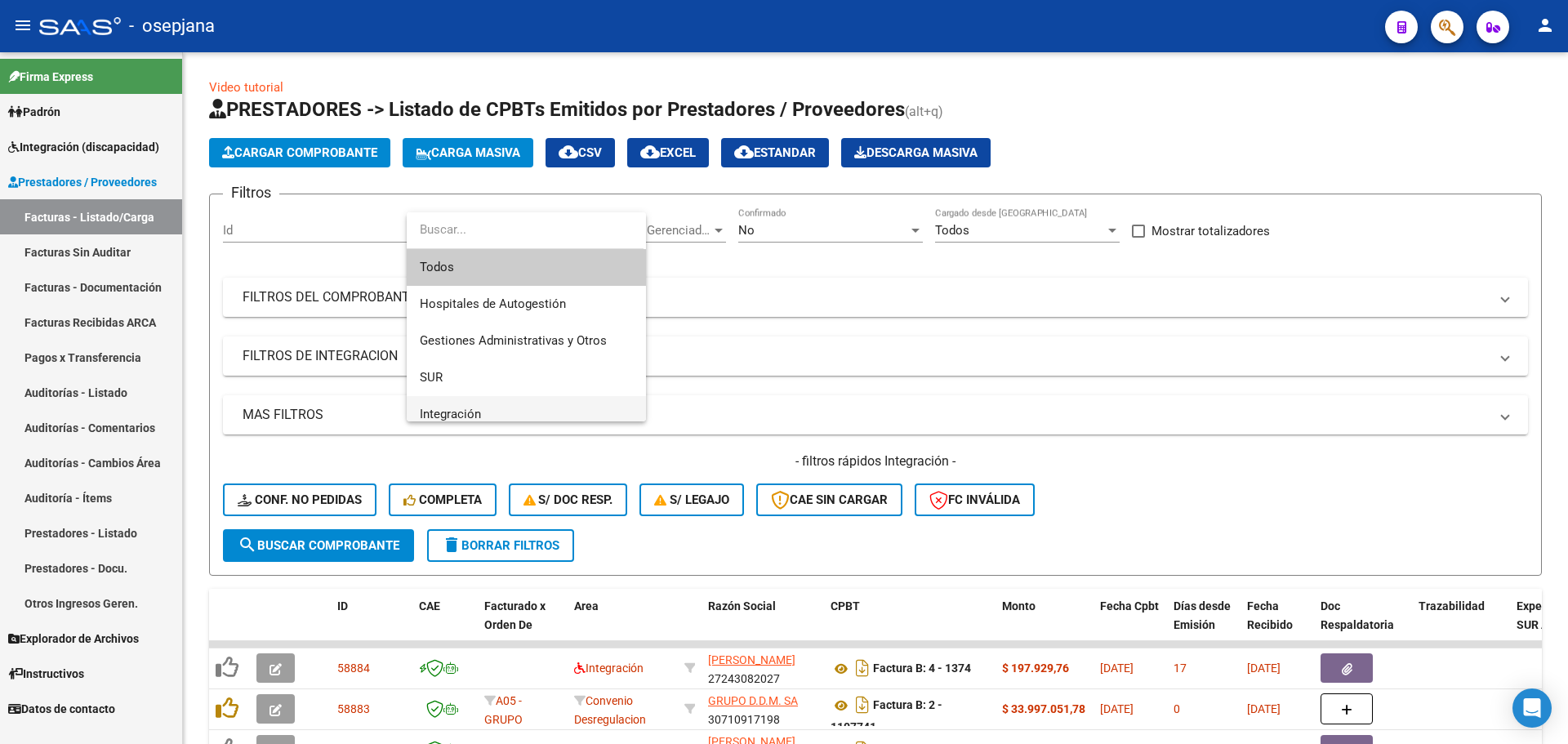
click at [463, 405] on span "Integración" at bounding box center [526, 414] width 214 height 37
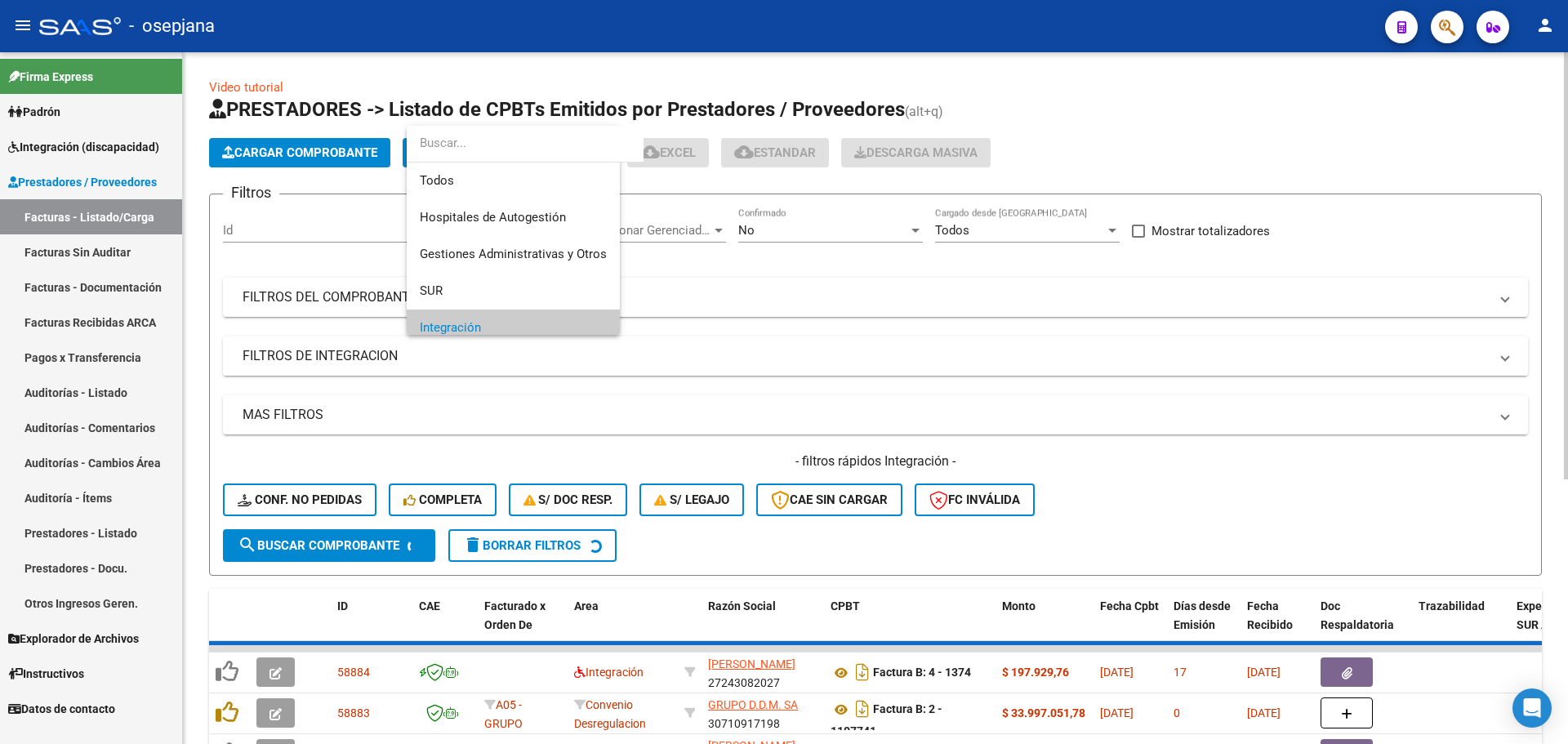
scroll to position [98, 0]
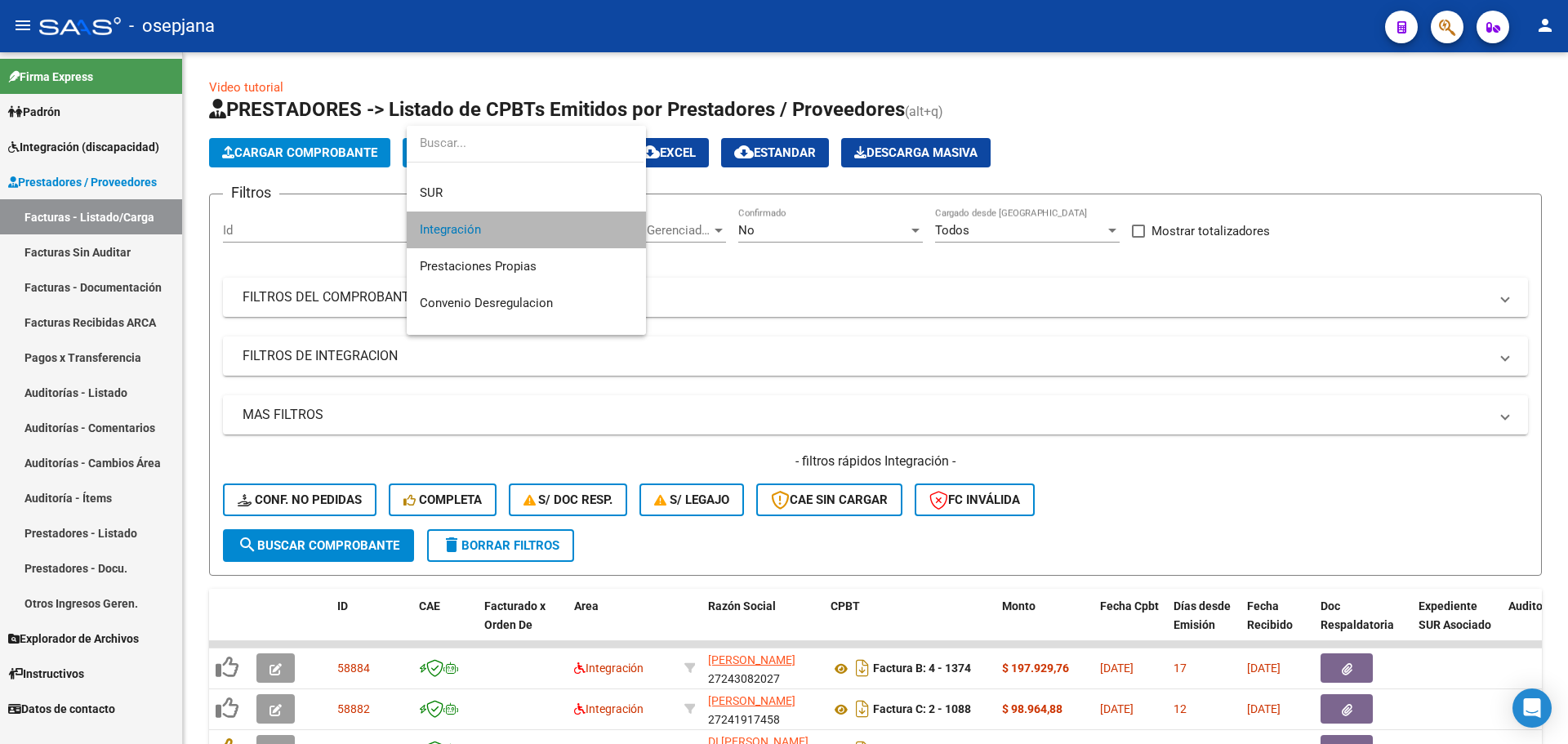
click at [538, 217] on span "Integración" at bounding box center [526, 229] width 214 height 37
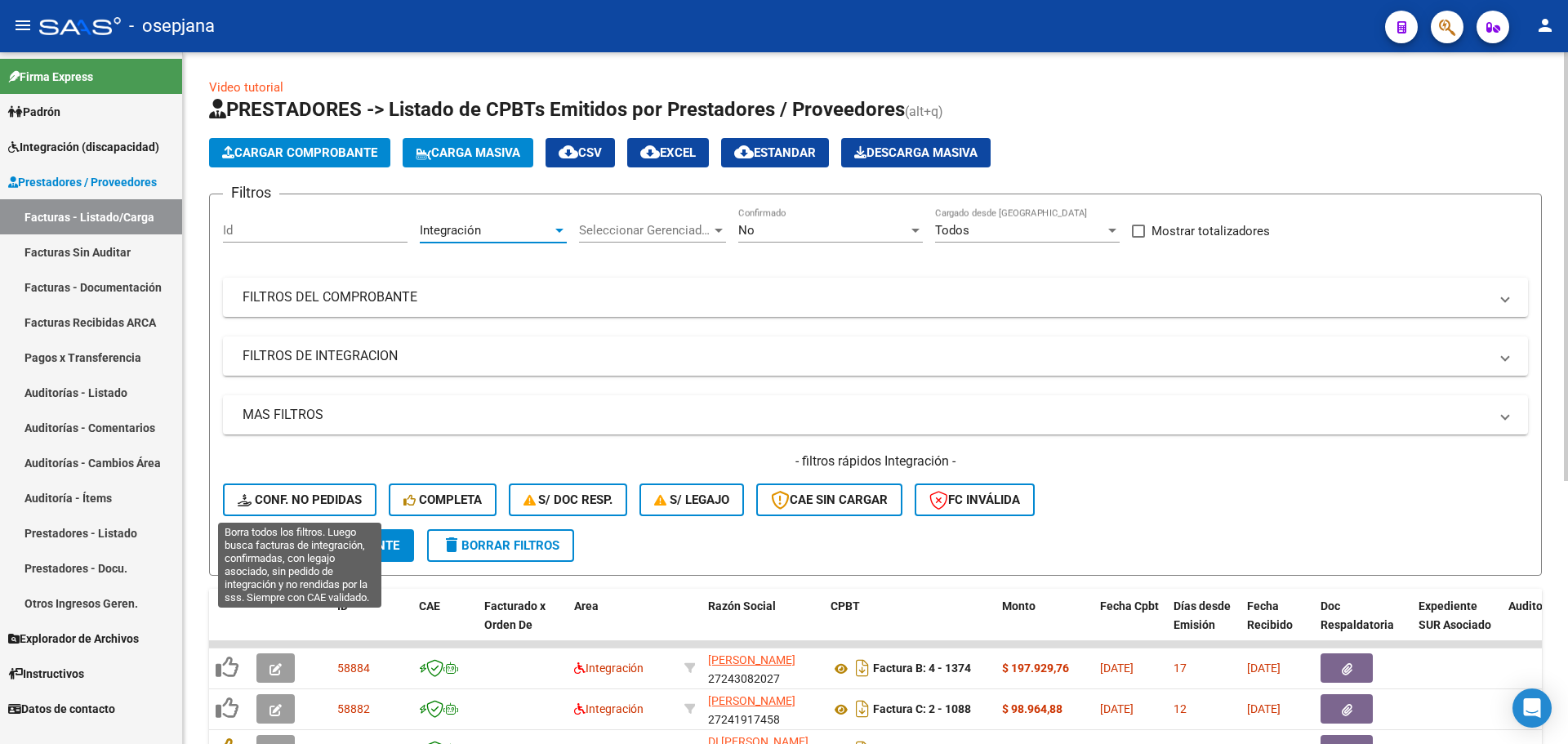
click at [277, 501] on span "Conf. no pedidas" at bounding box center [299, 500] width 124 height 15
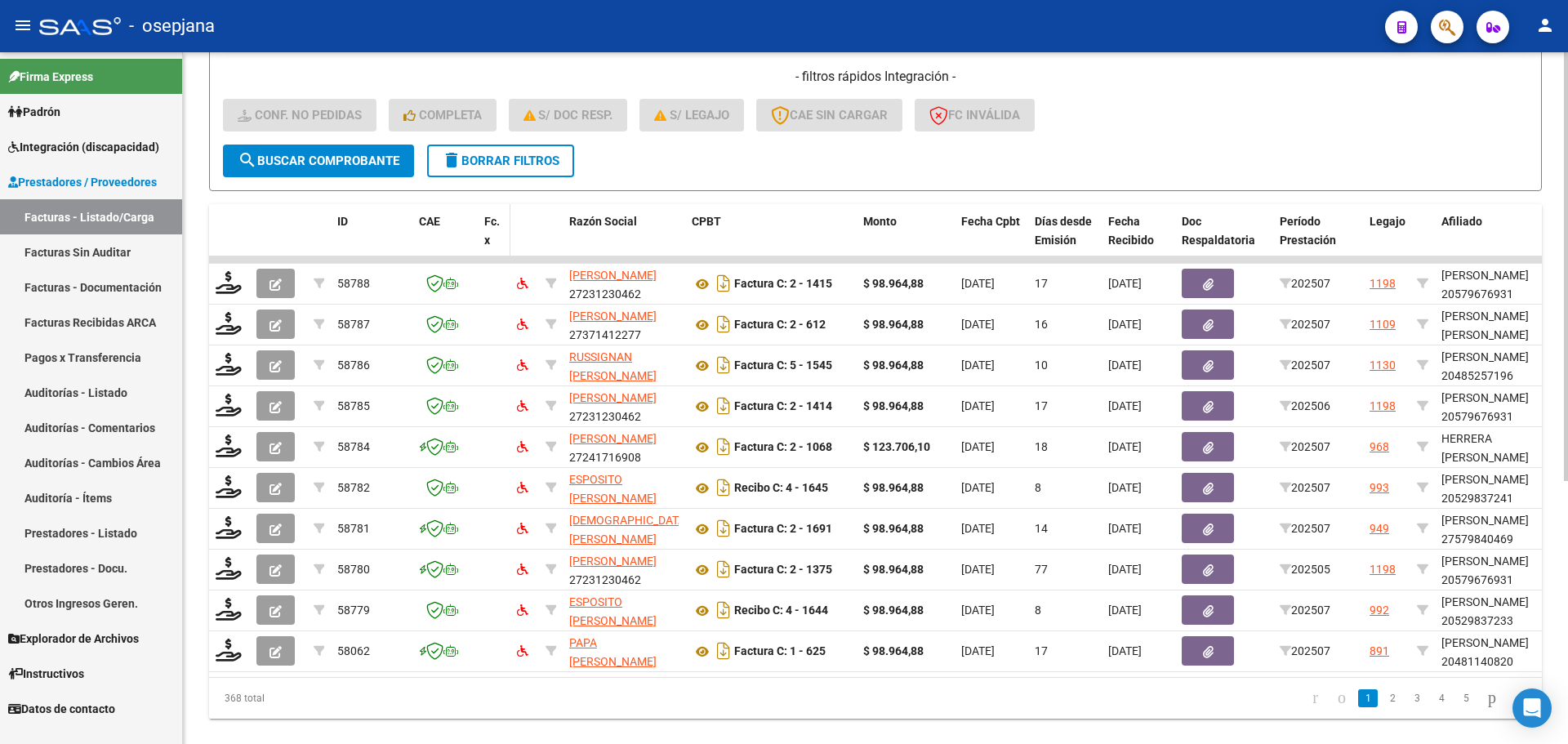
scroll to position [408, 0]
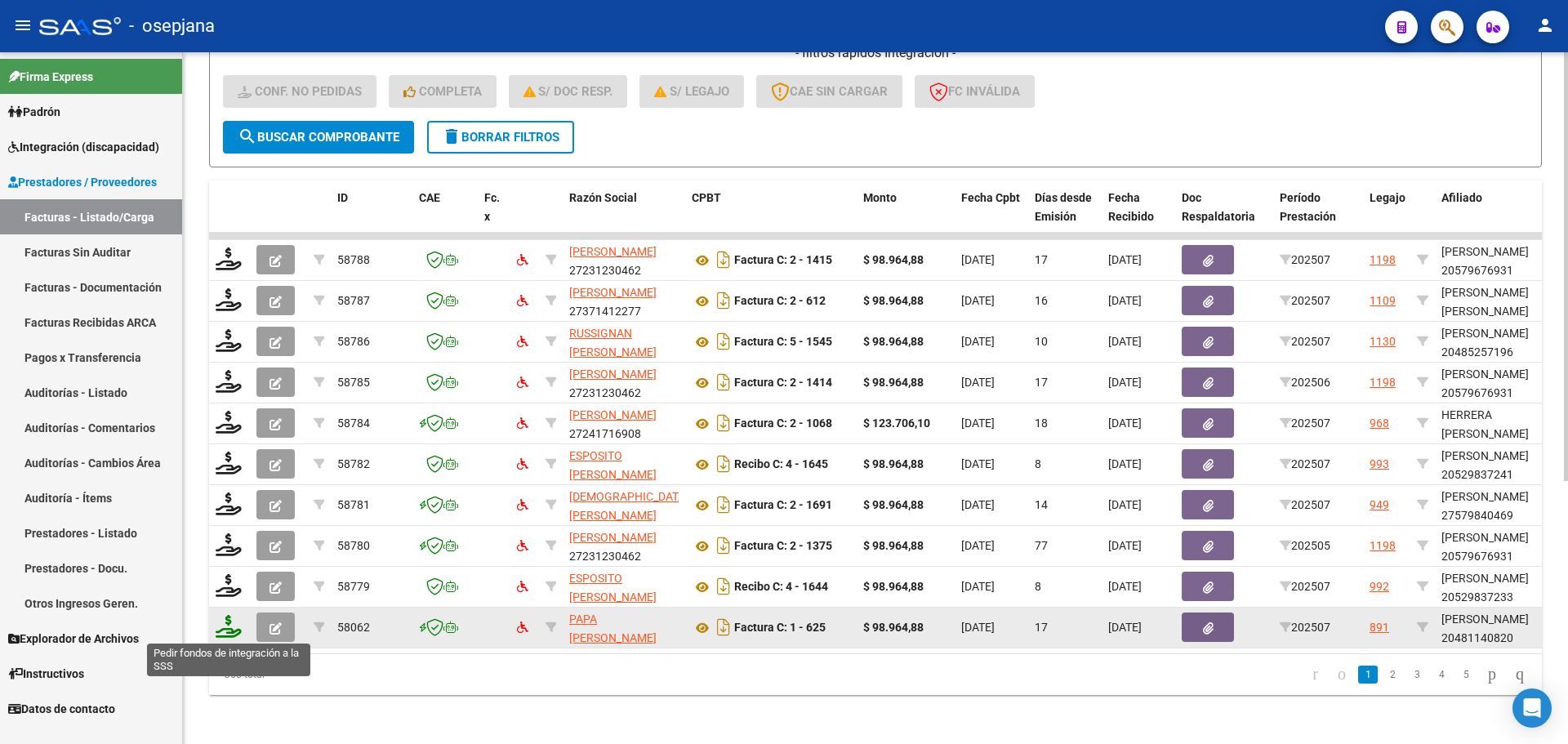
click at [226, 628] on icon at bounding box center [228, 626] width 26 height 23
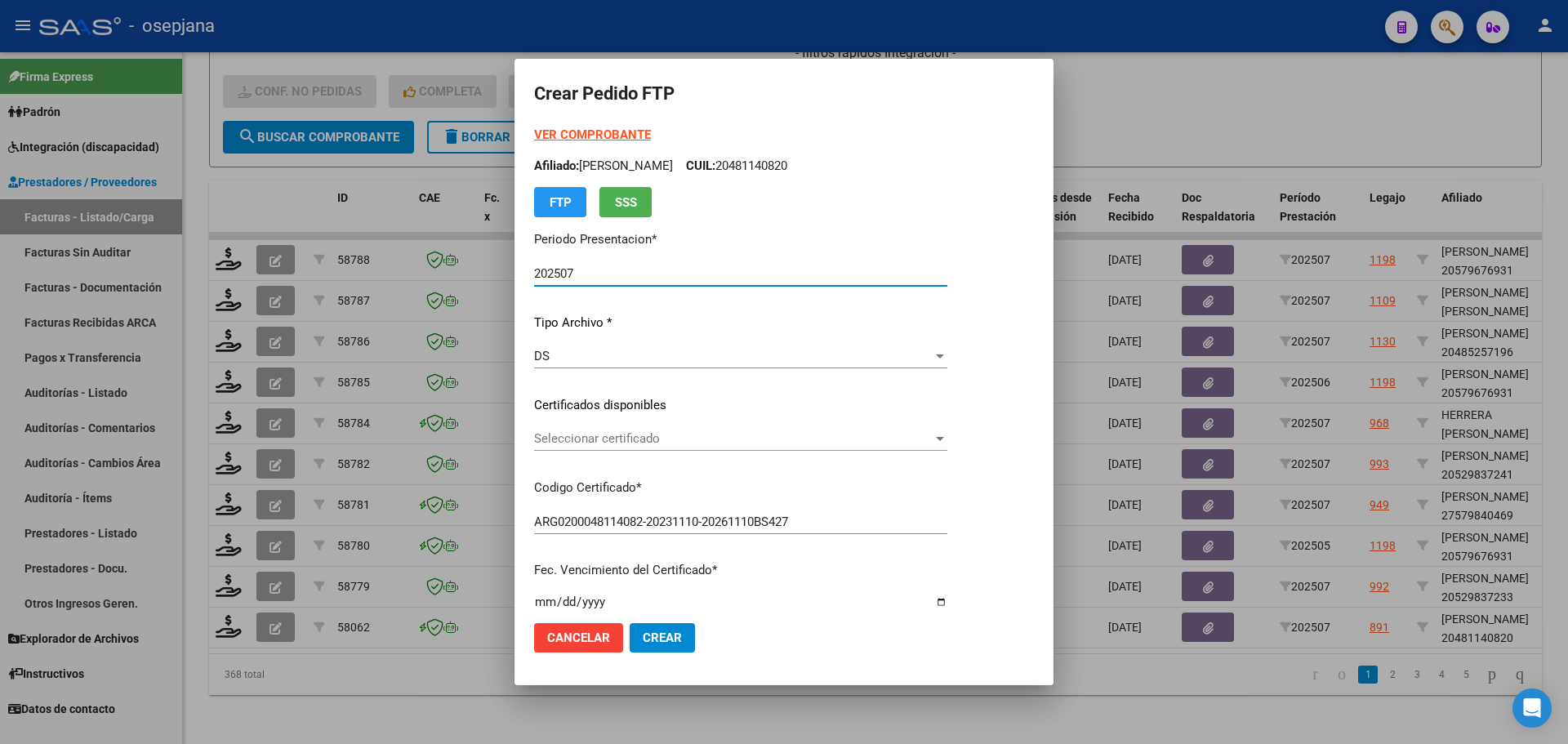
click at [457, 683] on div at bounding box center [784, 372] width 1568 height 744
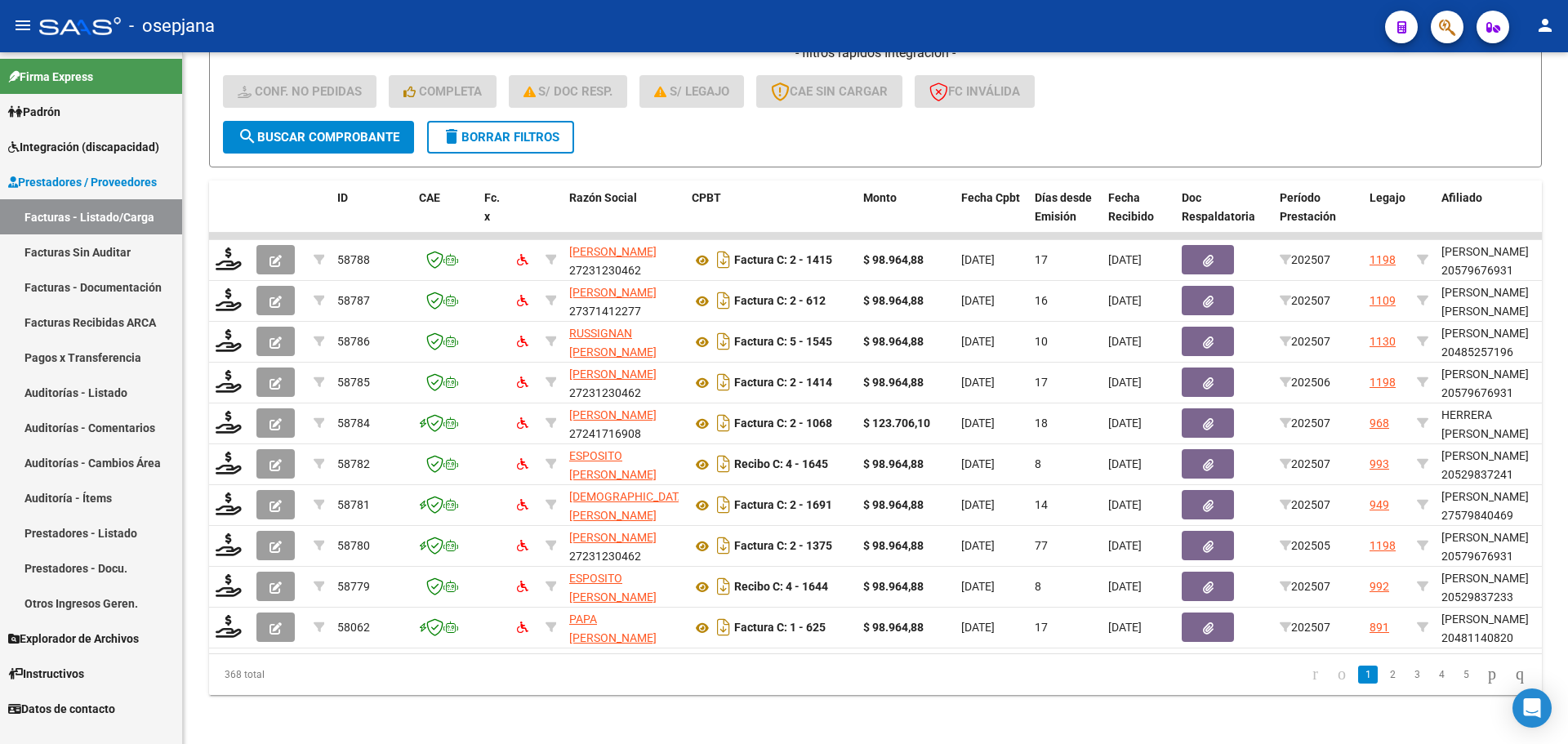
click at [103, 179] on span "Prestadores / Proveedores" at bounding box center [82, 182] width 149 height 18
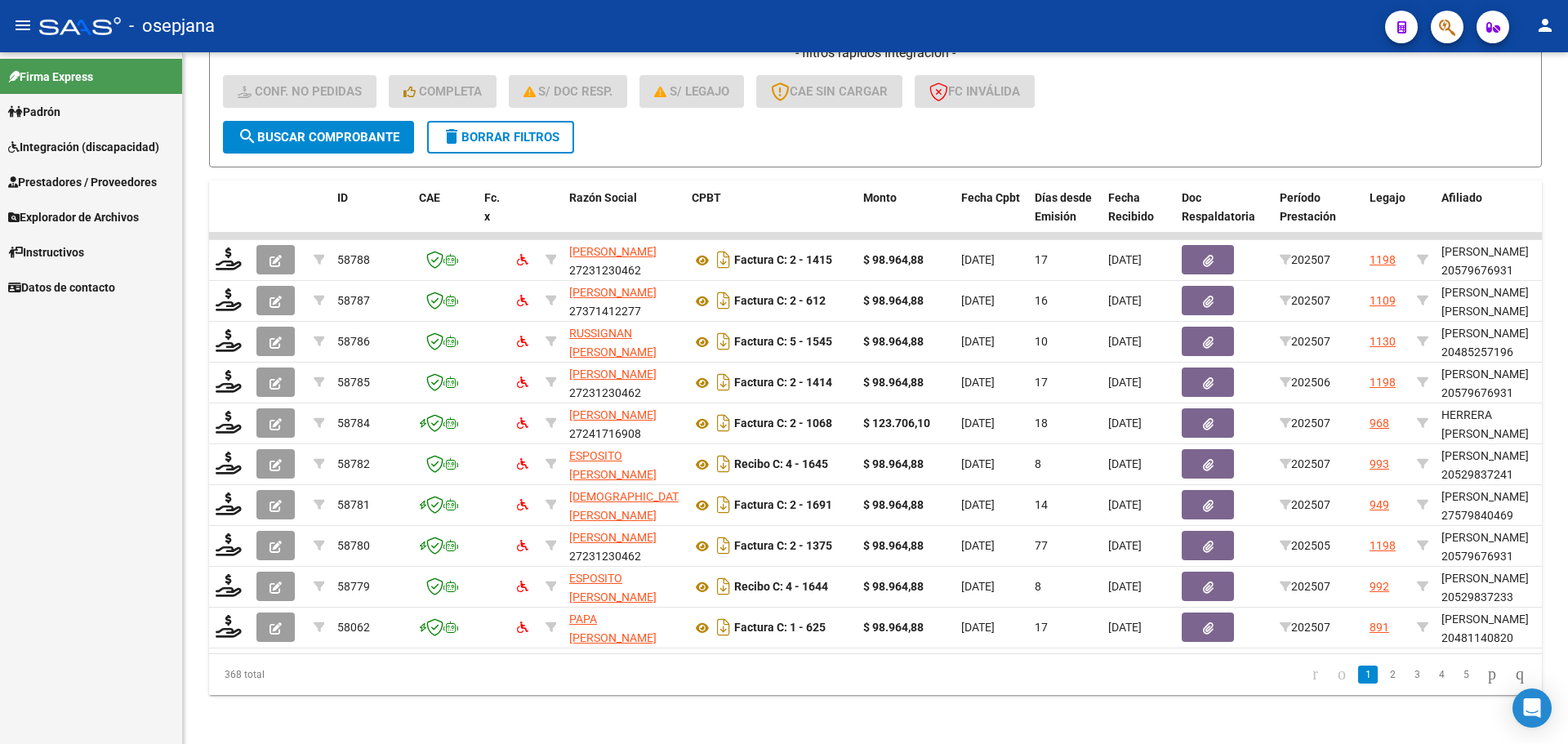
click at [103, 179] on span "Prestadores / Proveedores" at bounding box center [82, 182] width 149 height 18
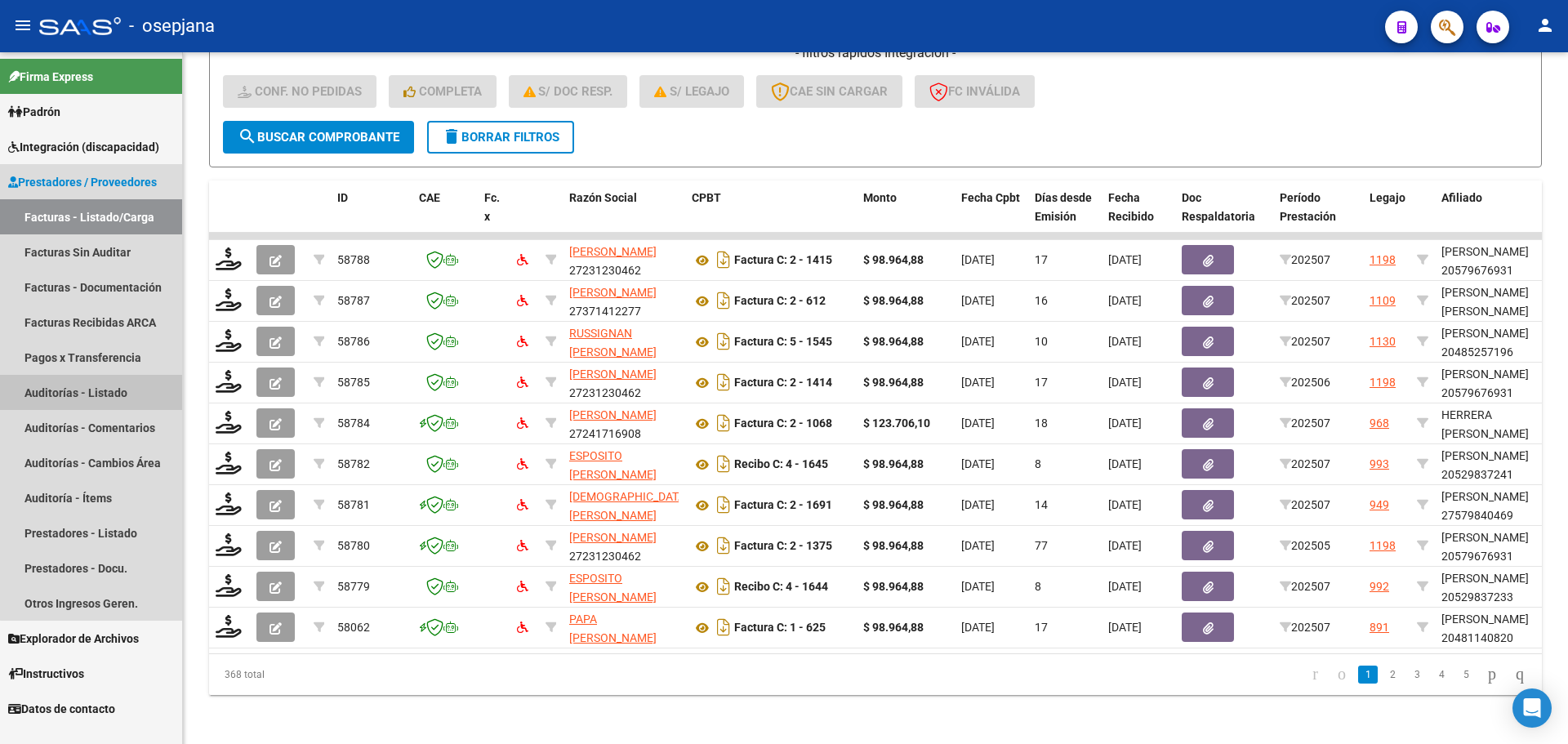
click at [106, 388] on link "Auditorías - Listado" at bounding box center [90, 391] width 182 height 35
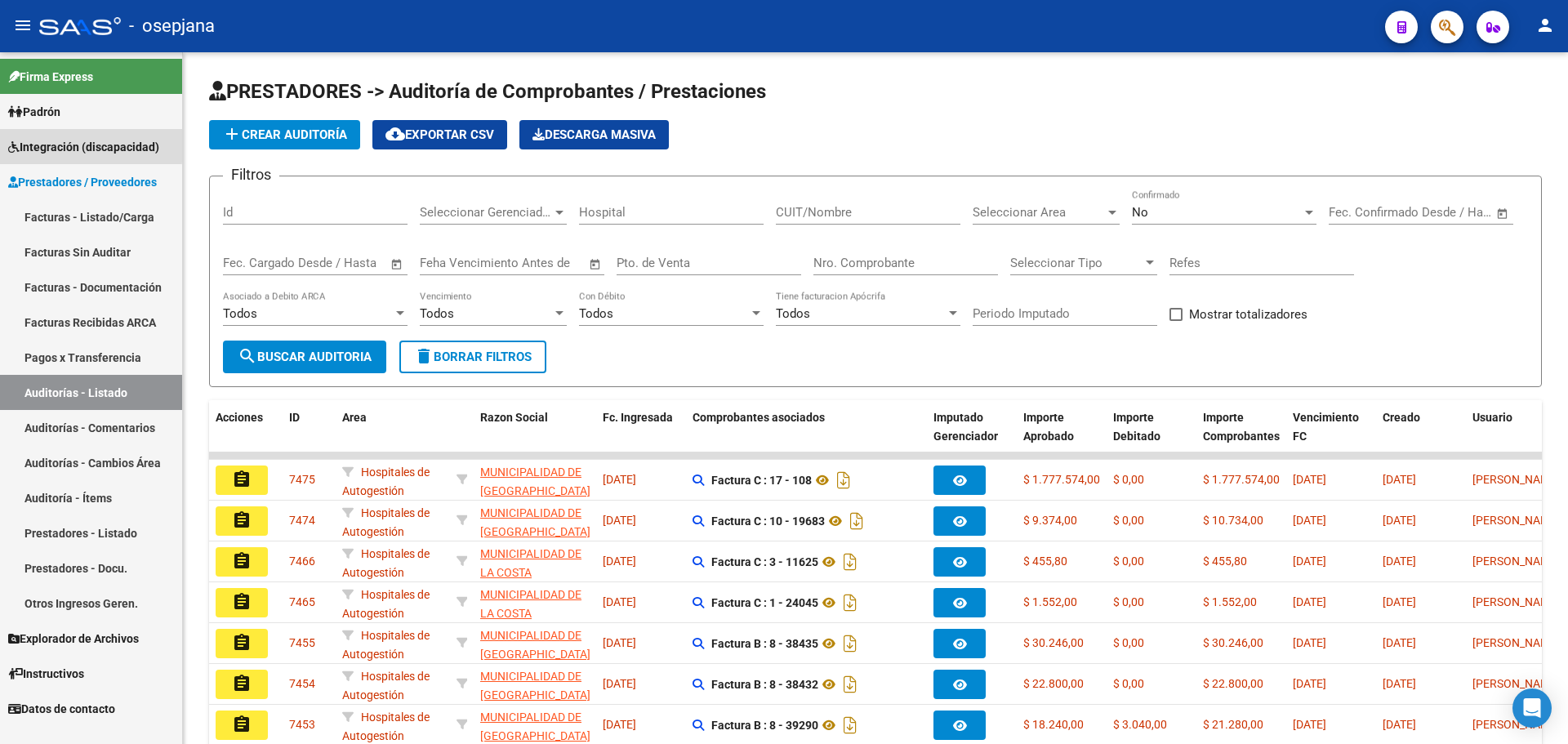
click at [56, 143] on span "Integración (discapacidad)" at bounding box center [83, 147] width 151 height 18
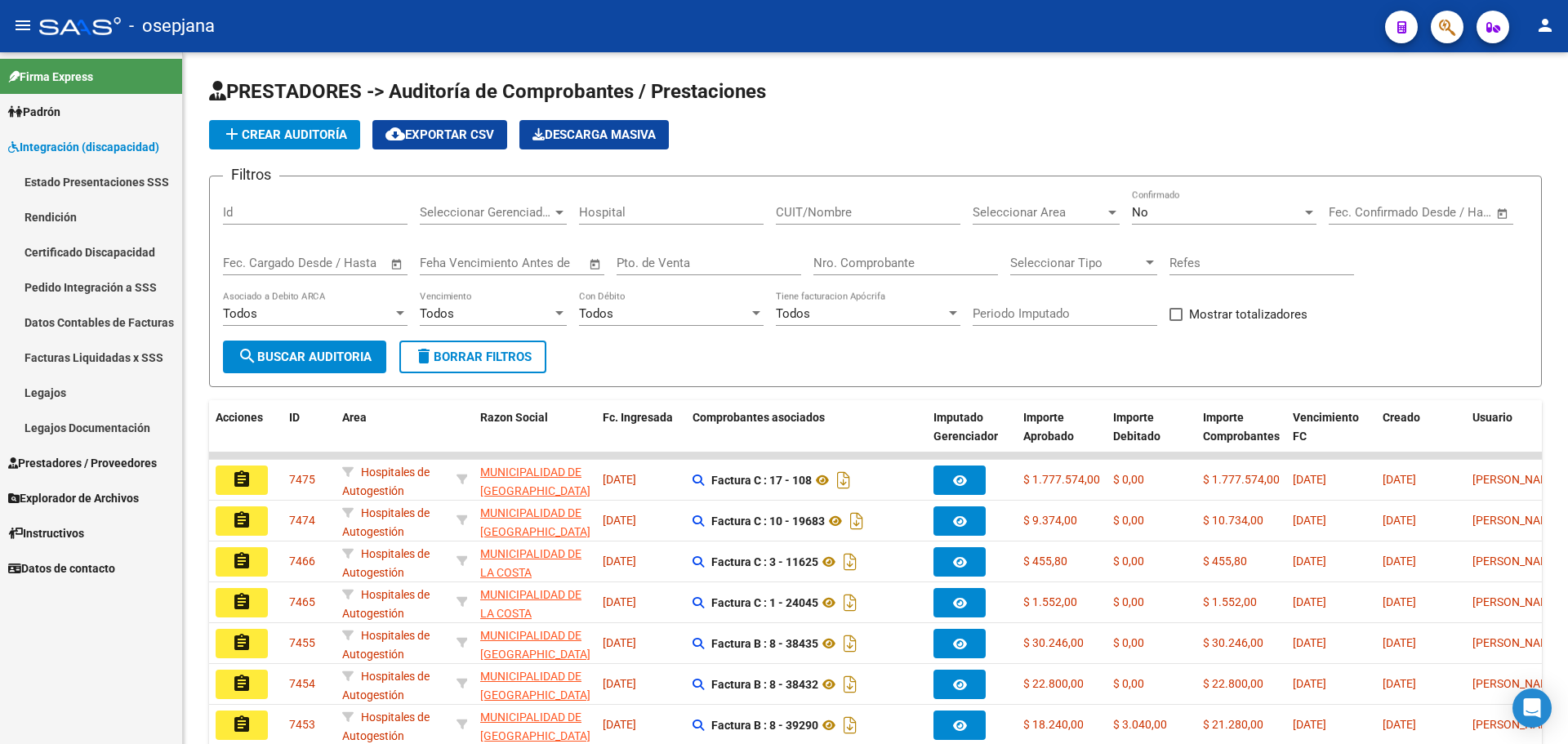
click at [56, 143] on span "Integración (discapacidad)" at bounding box center [83, 147] width 151 height 18
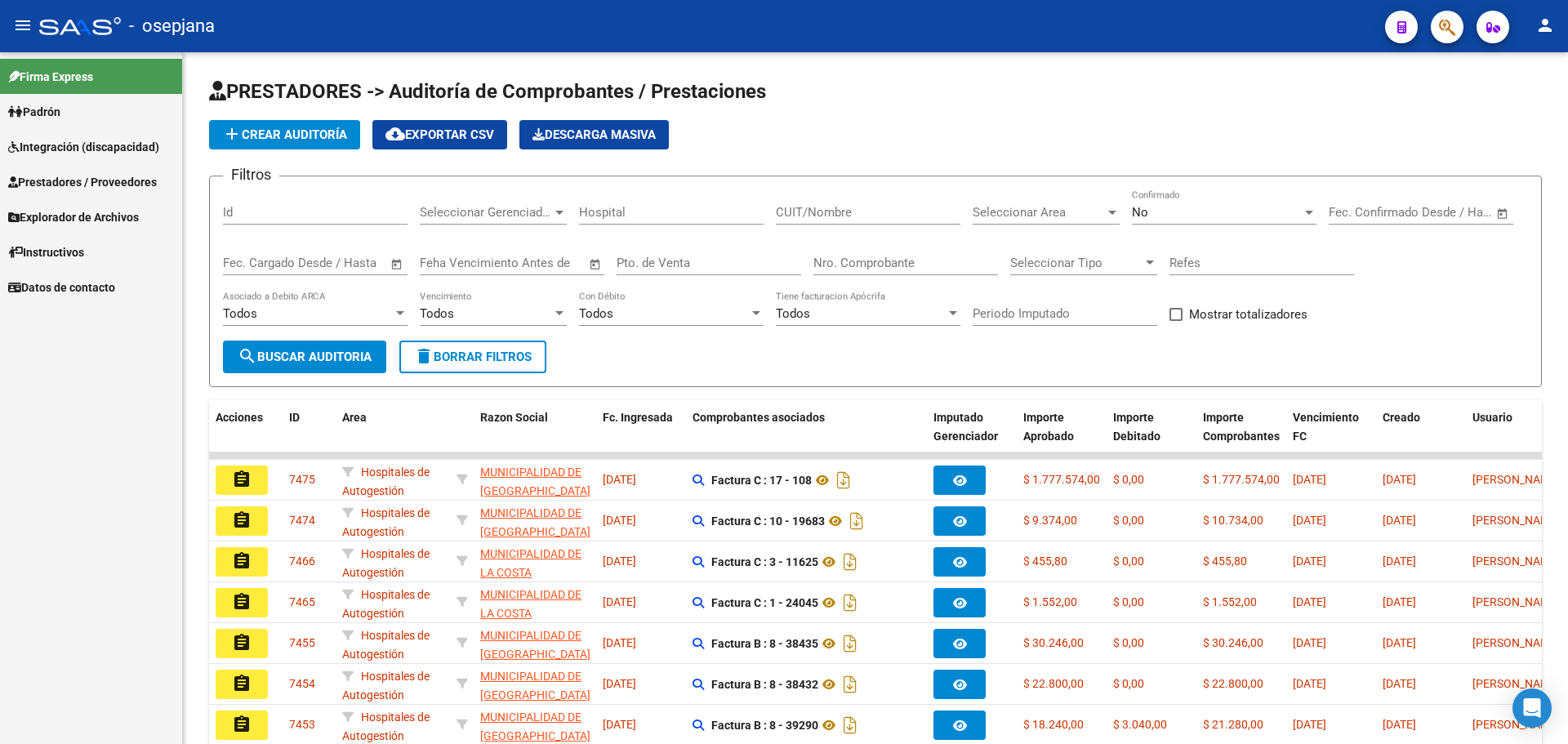
click at [56, 143] on span "Integración (discapacidad)" at bounding box center [83, 147] width 151 height 18
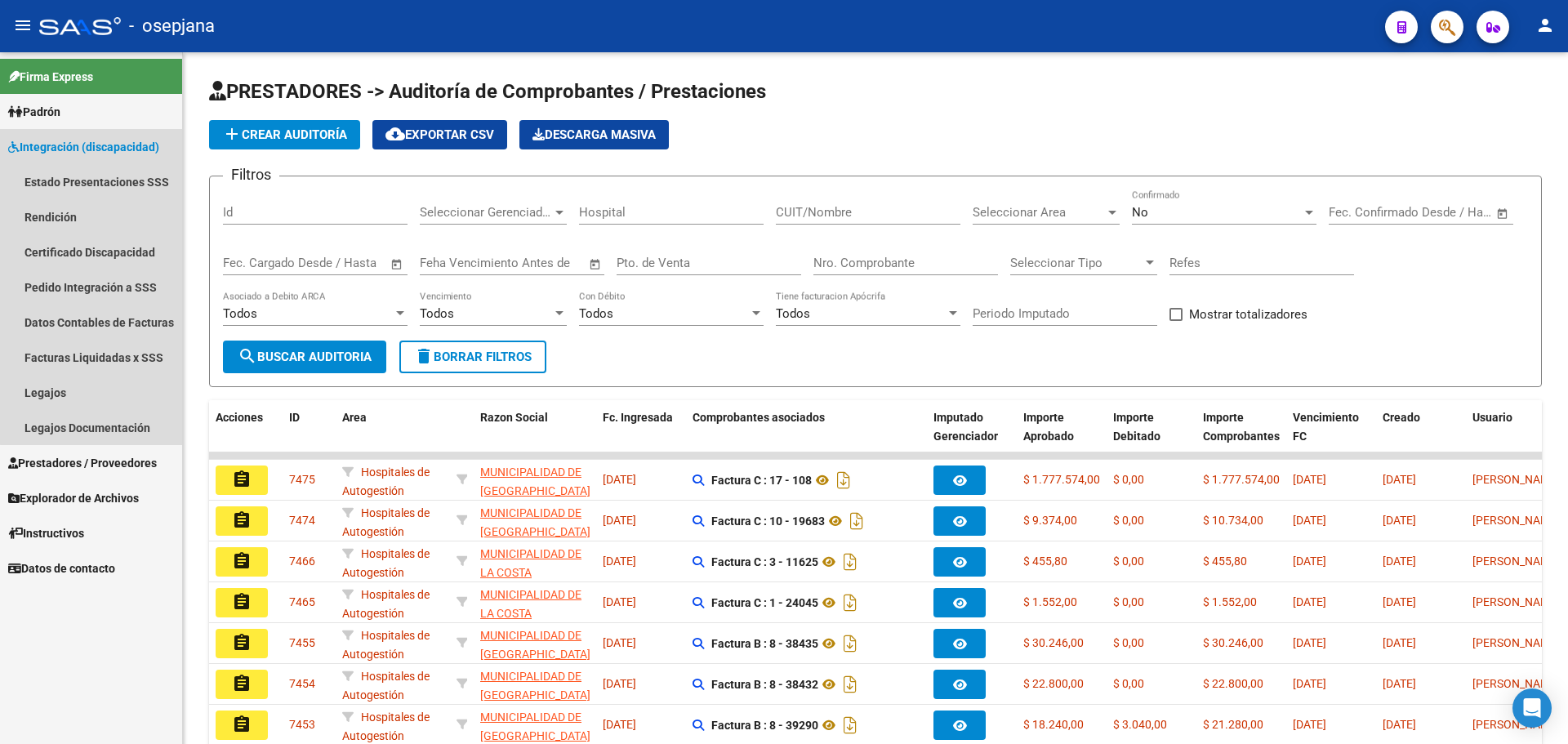
click at [95, 144] on span "Integración (discapacidad)" at bounding box center [83, 147] width 151 height 18
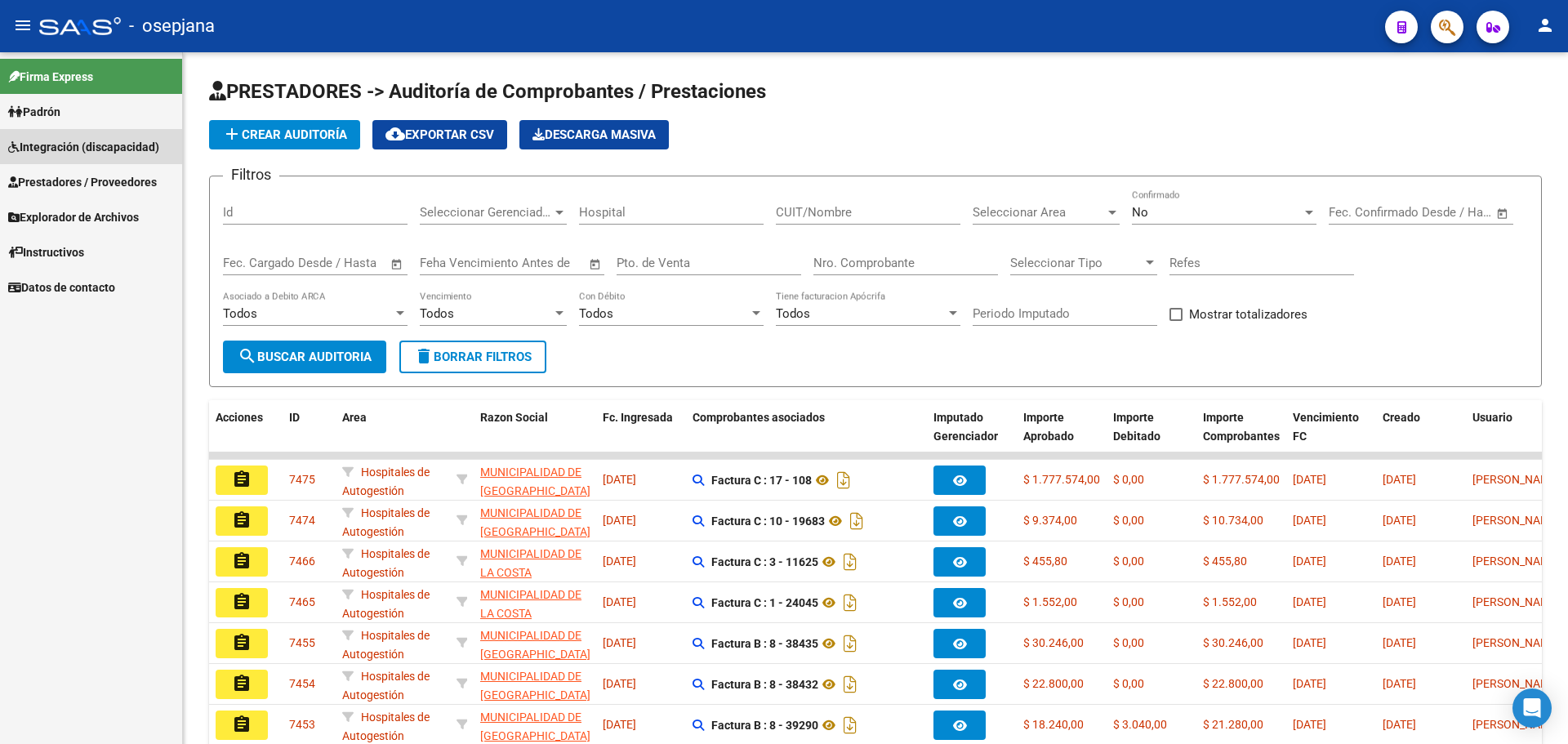
click at [95, 144] on span "Integración (discapacidad)" at bounding box center [83, 147] width 151 height 18
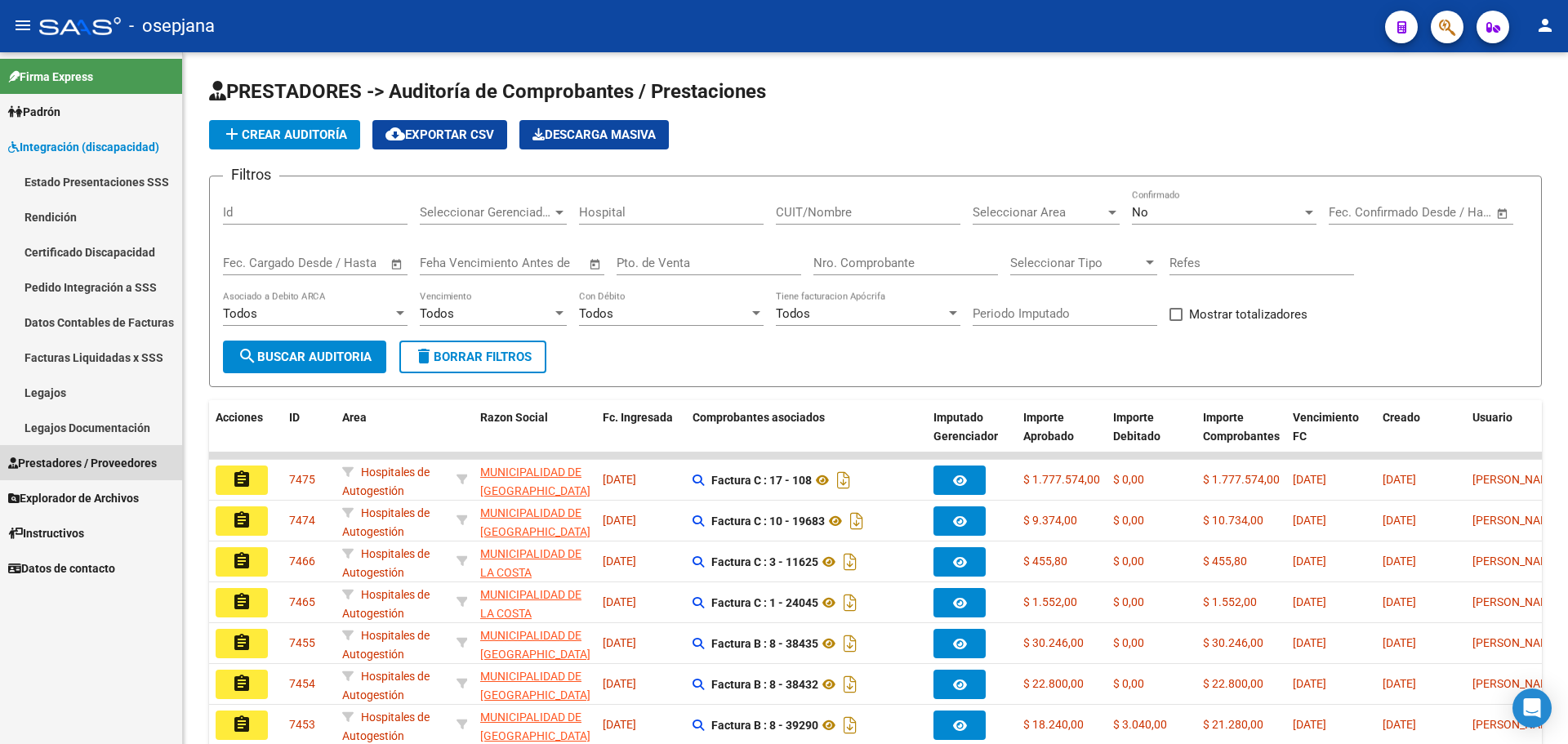
click at [77, 459] on span "Prestadores / Proveedores" at bounding box center [82, 463] width 149 height 18
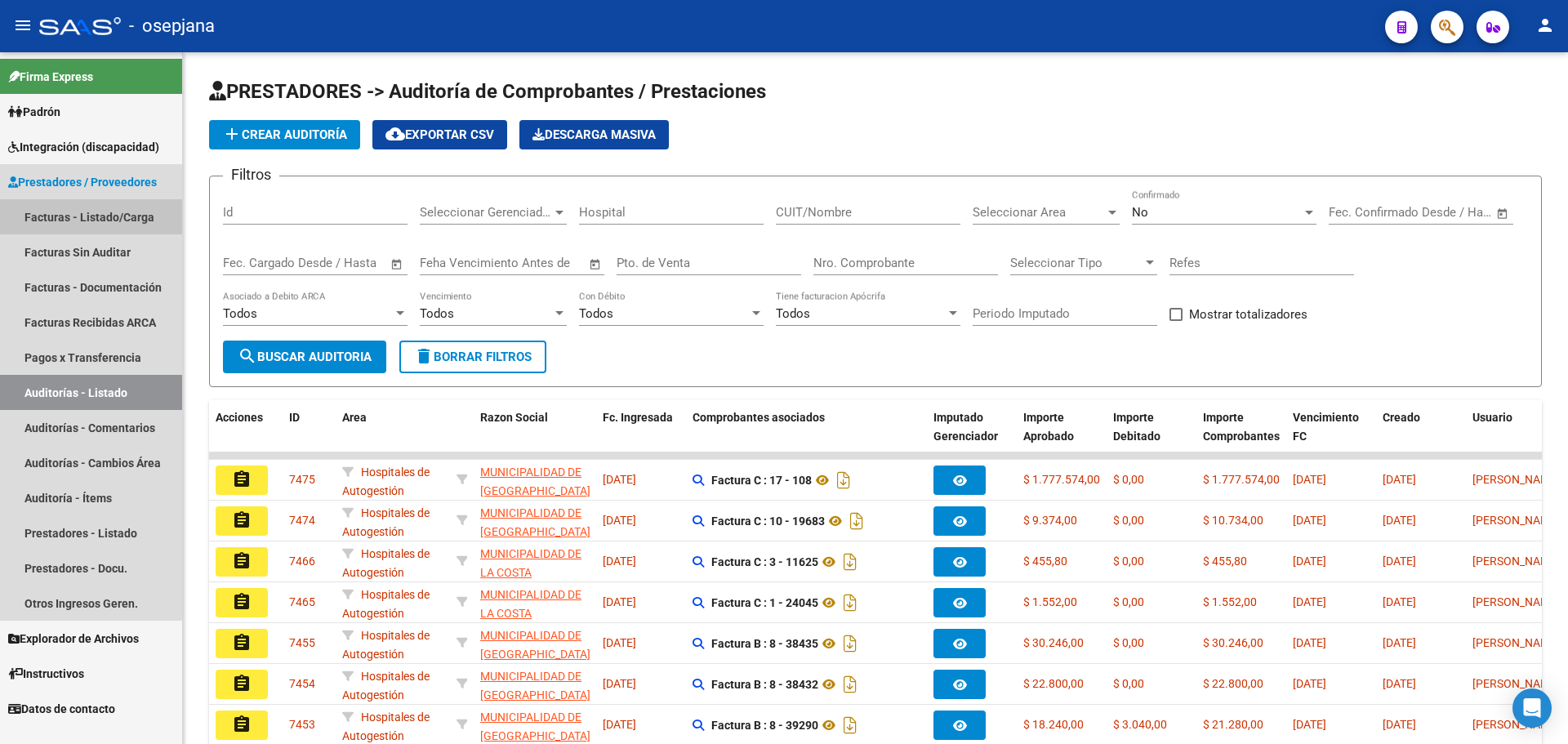
click at [59, 214] on link "Facturas - Listado/Carga" at bounding box center [90, 217] width 182 height 35
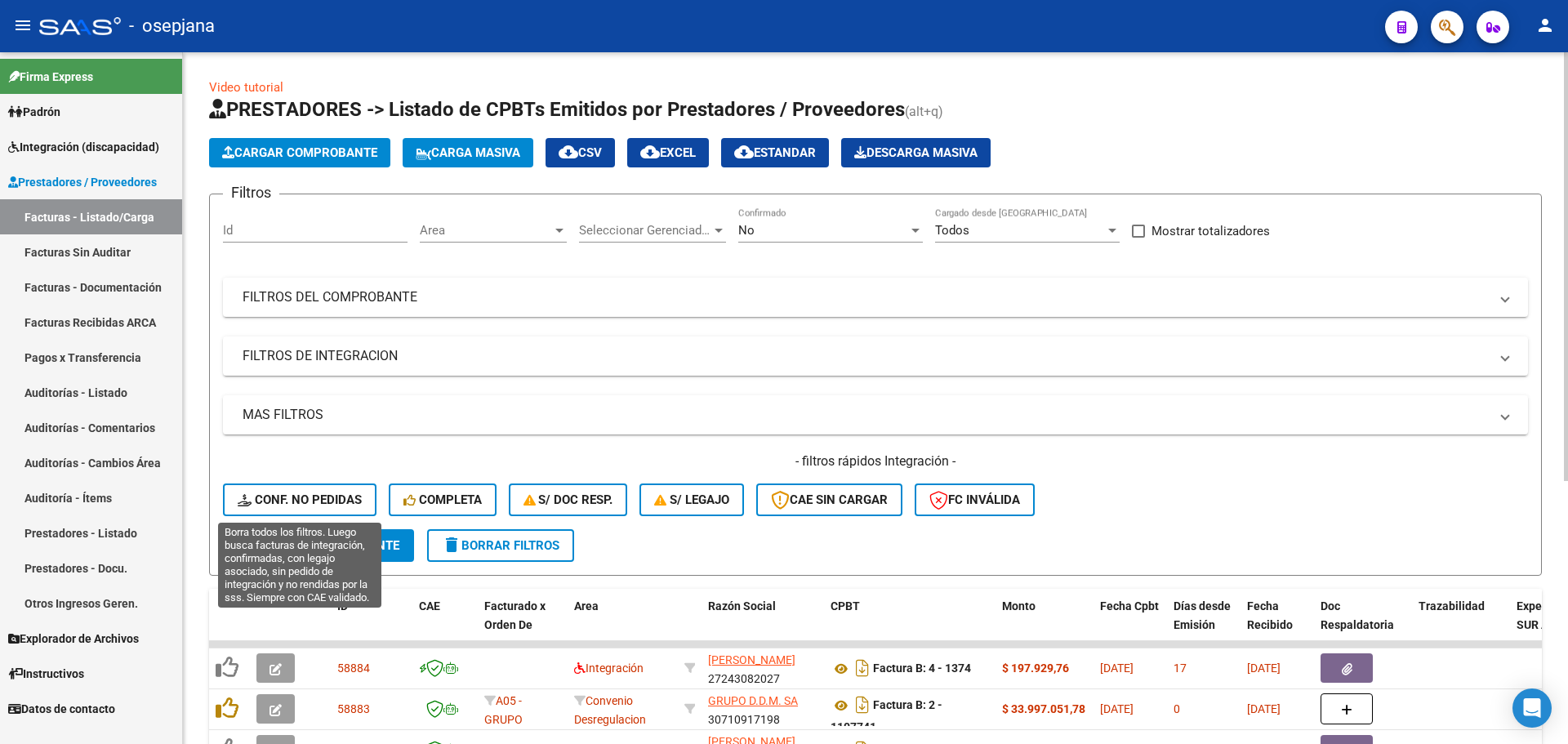
click at [347, 493] on span "Conf. no pedidas" at bounding box center [299, 500] width 124 height 15
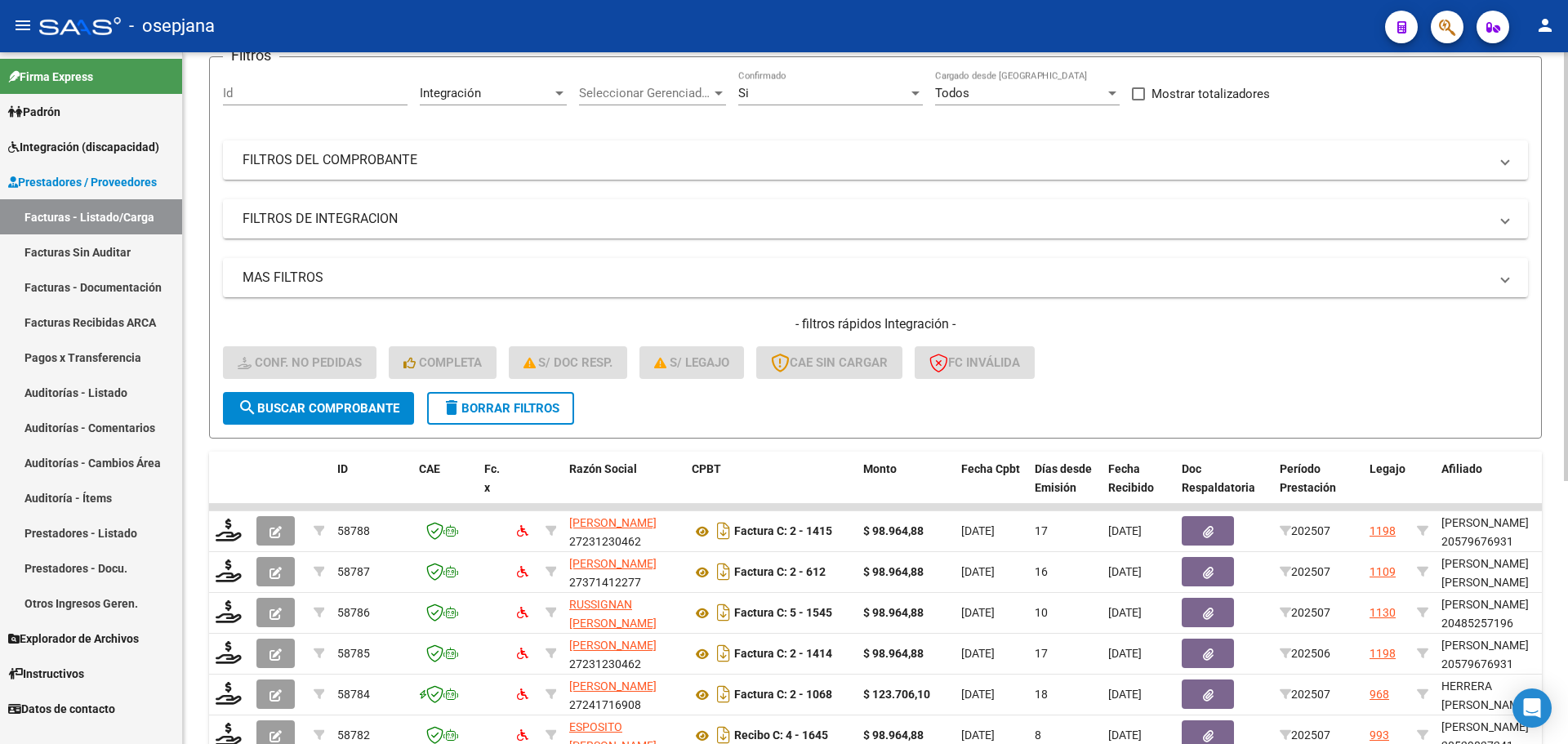
scroll to position [424, 0]
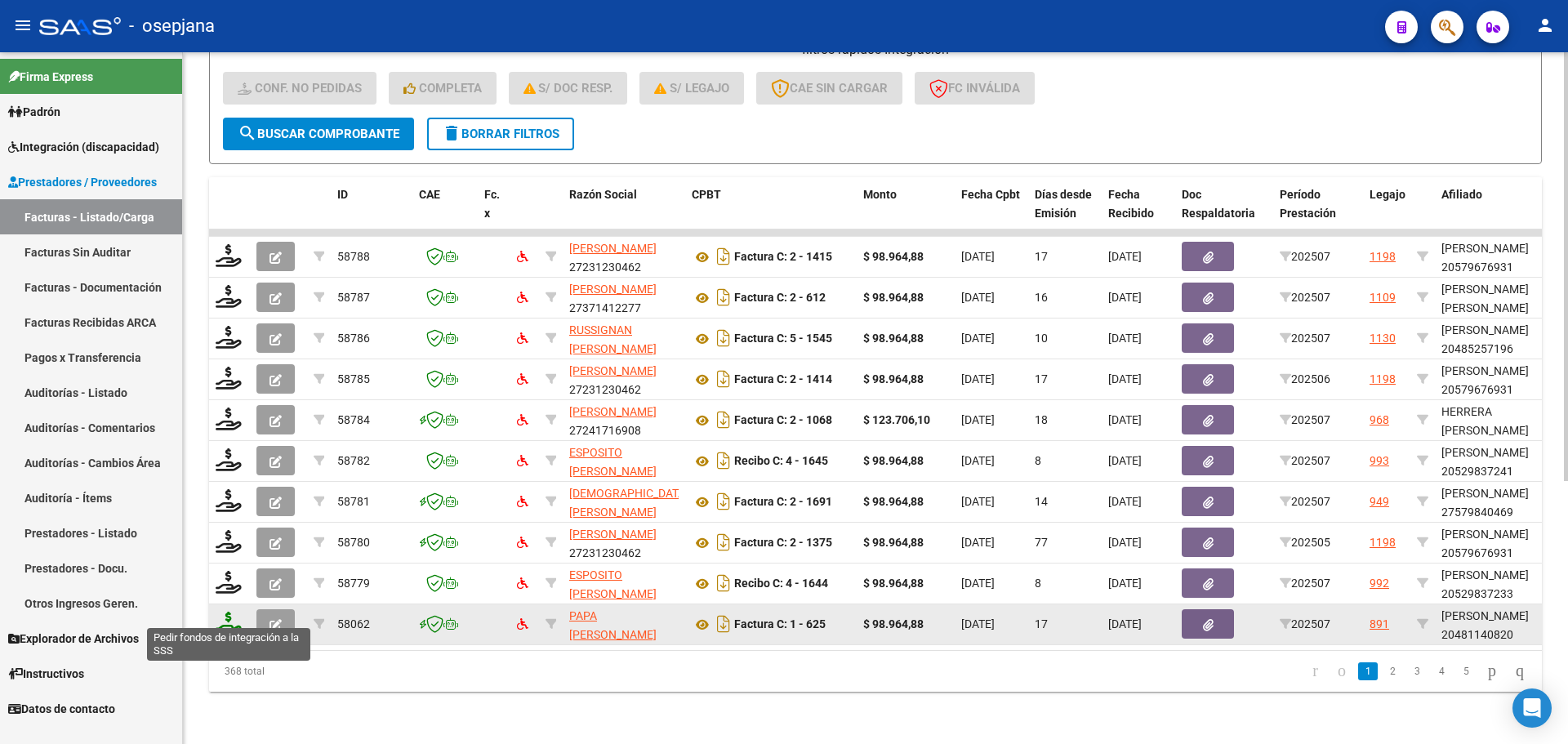
click at [227, 614] on icon at bounding box center [228, 623] width 26 height 23
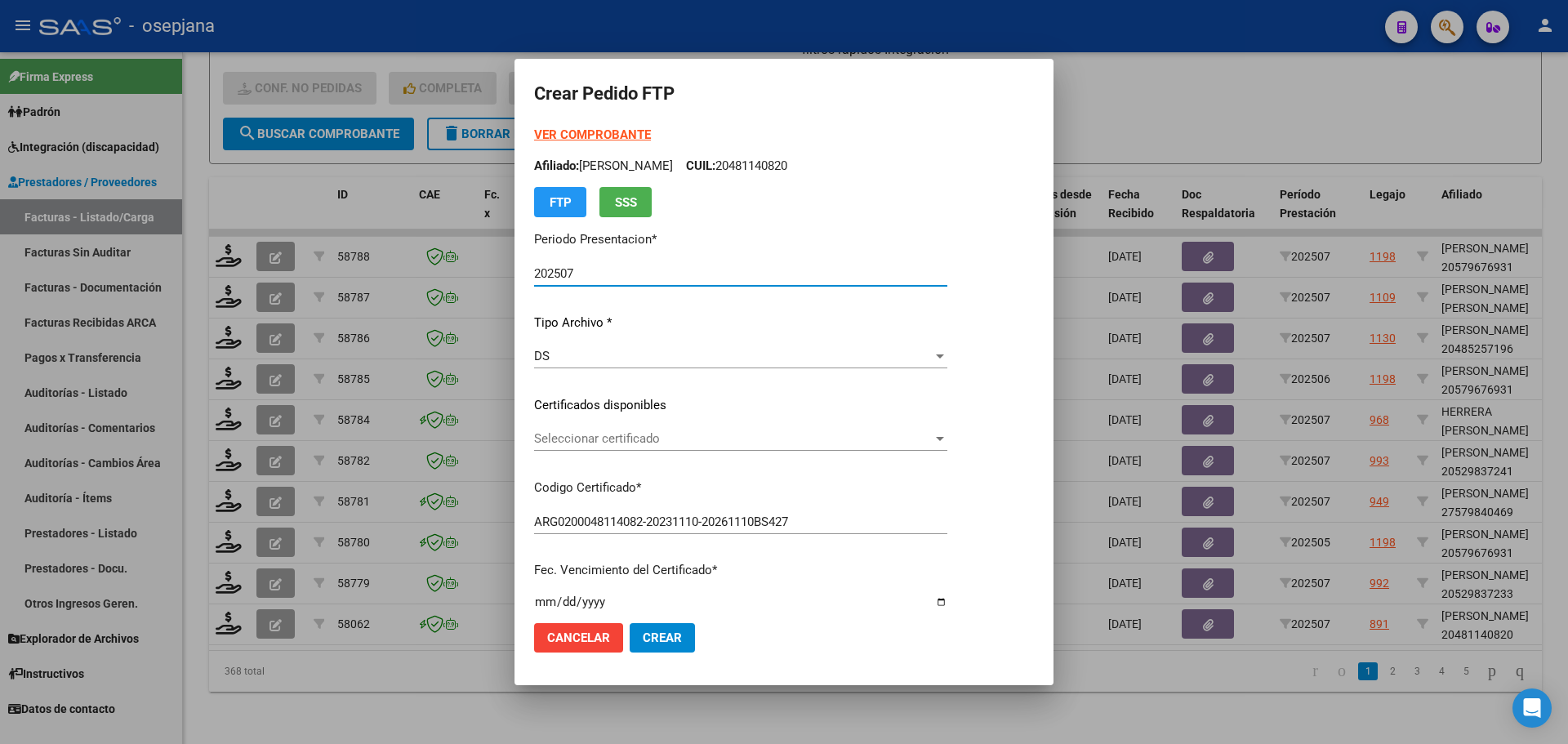
click at [648, 444] on span "Seleccionar certificado" at bounding box center [733, 438] width 398 height 15
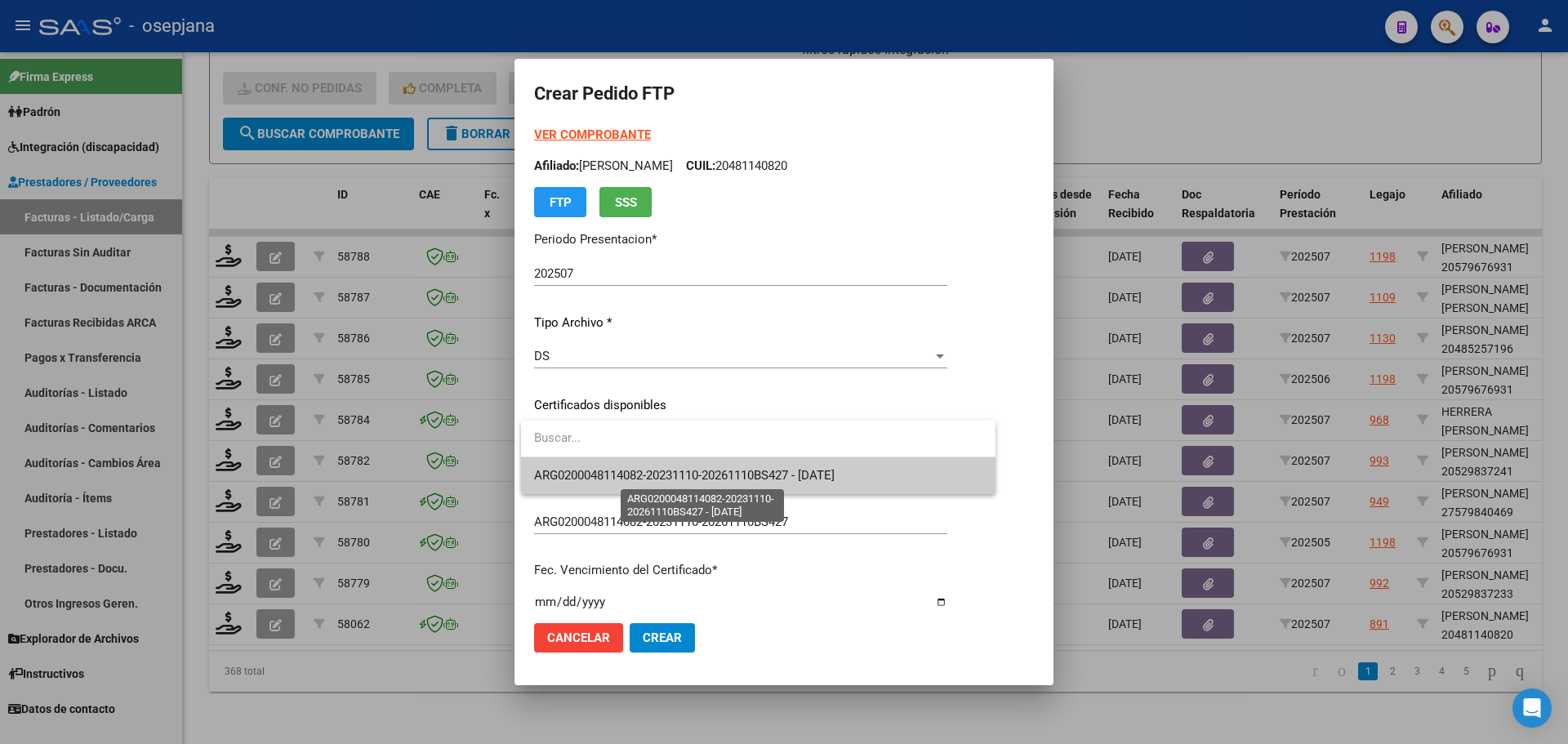
click at [648, 471] on span "ARG0200048114082-20231110-20261110BS427 - 2026-11-10" at bounding box center [684, 475] width 301 height 15
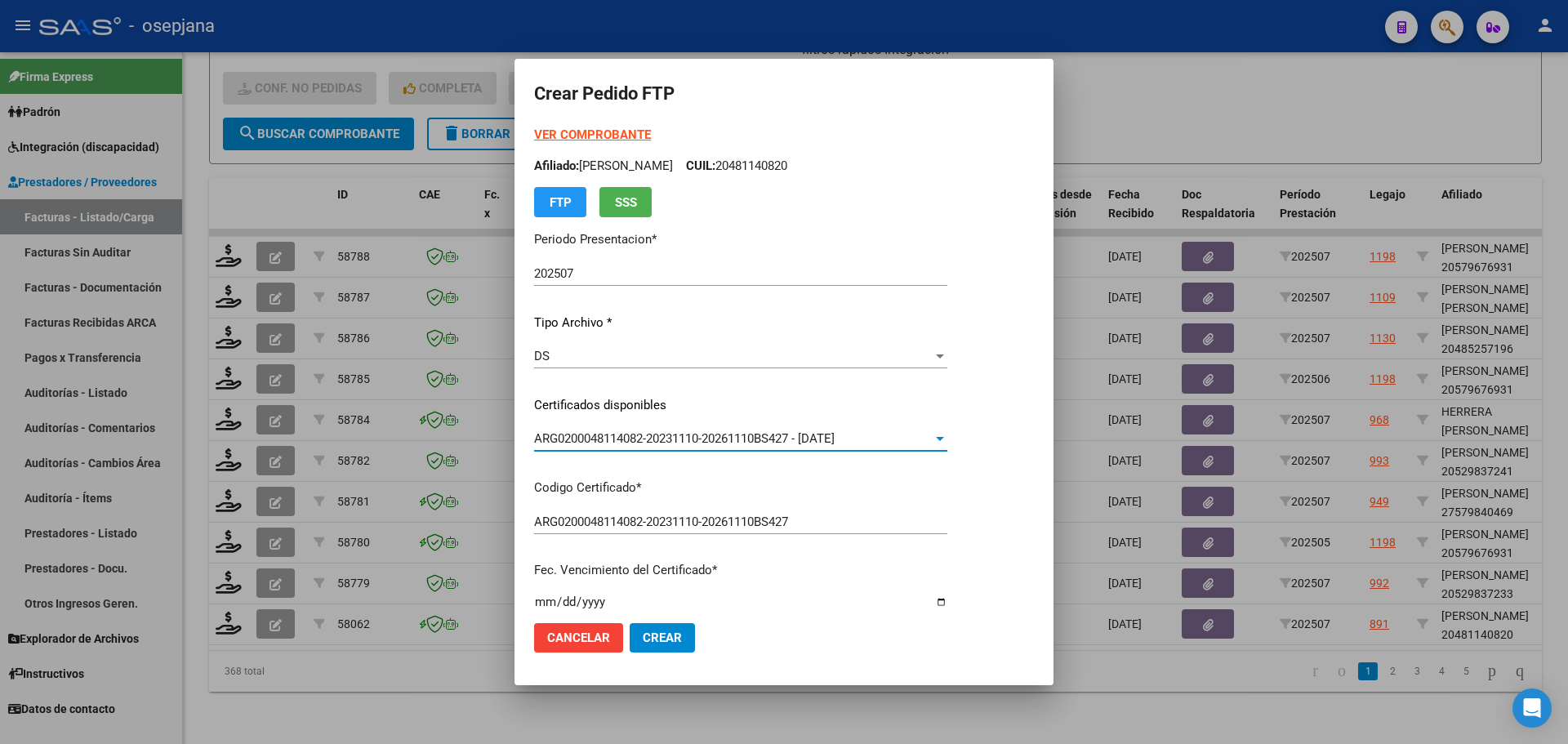
click at [594, 129] on strong "VER COMPROBANTE" at bounding box center [593, 134] width 117 height 15
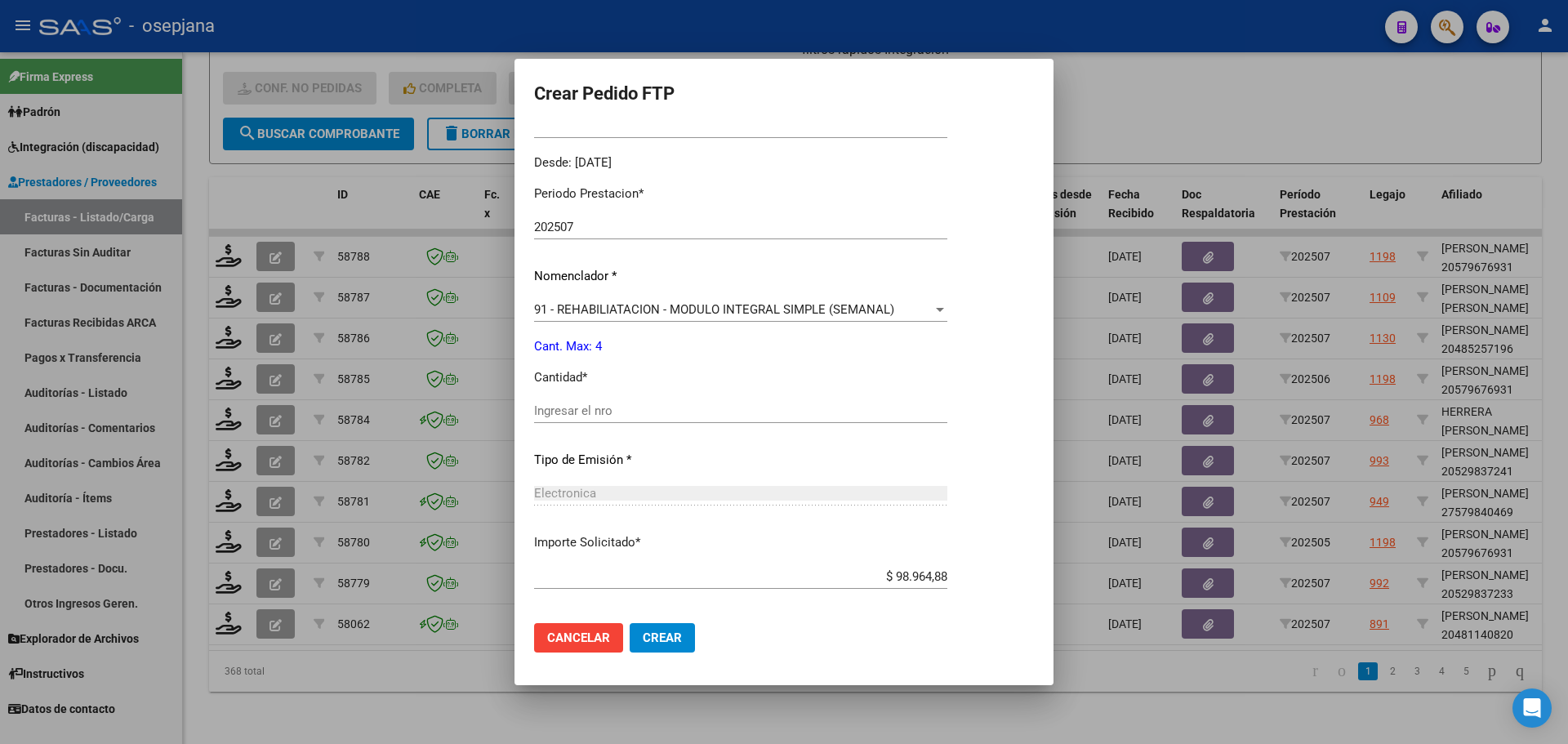
scroll to position [490, 0]
click at [571, 407] on input "Ingresar el nro" at bounding box center [741, 409] width 413 height 15
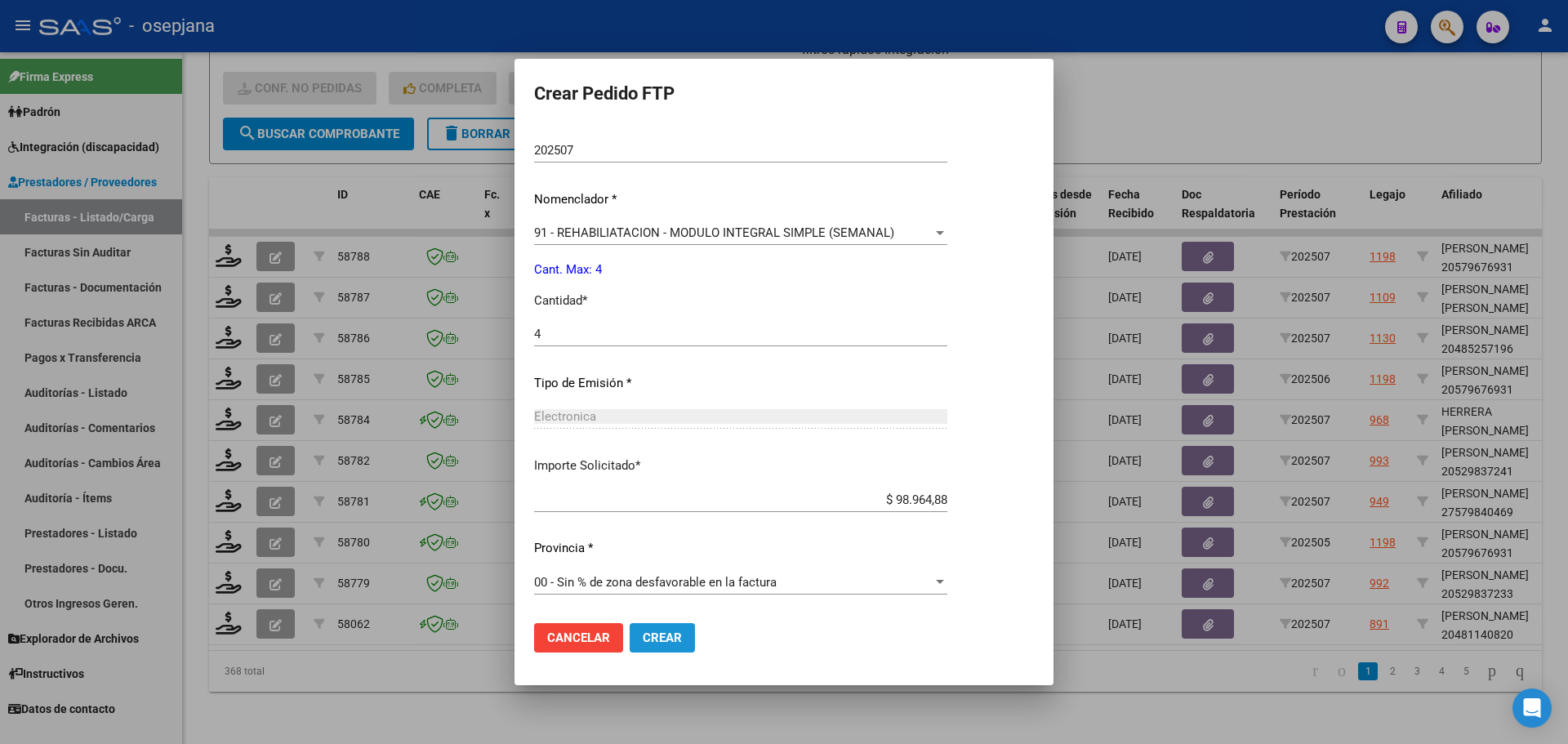
click at [687, 634] on button "Crear" at bounding box center [662, 638] width 66 height 30
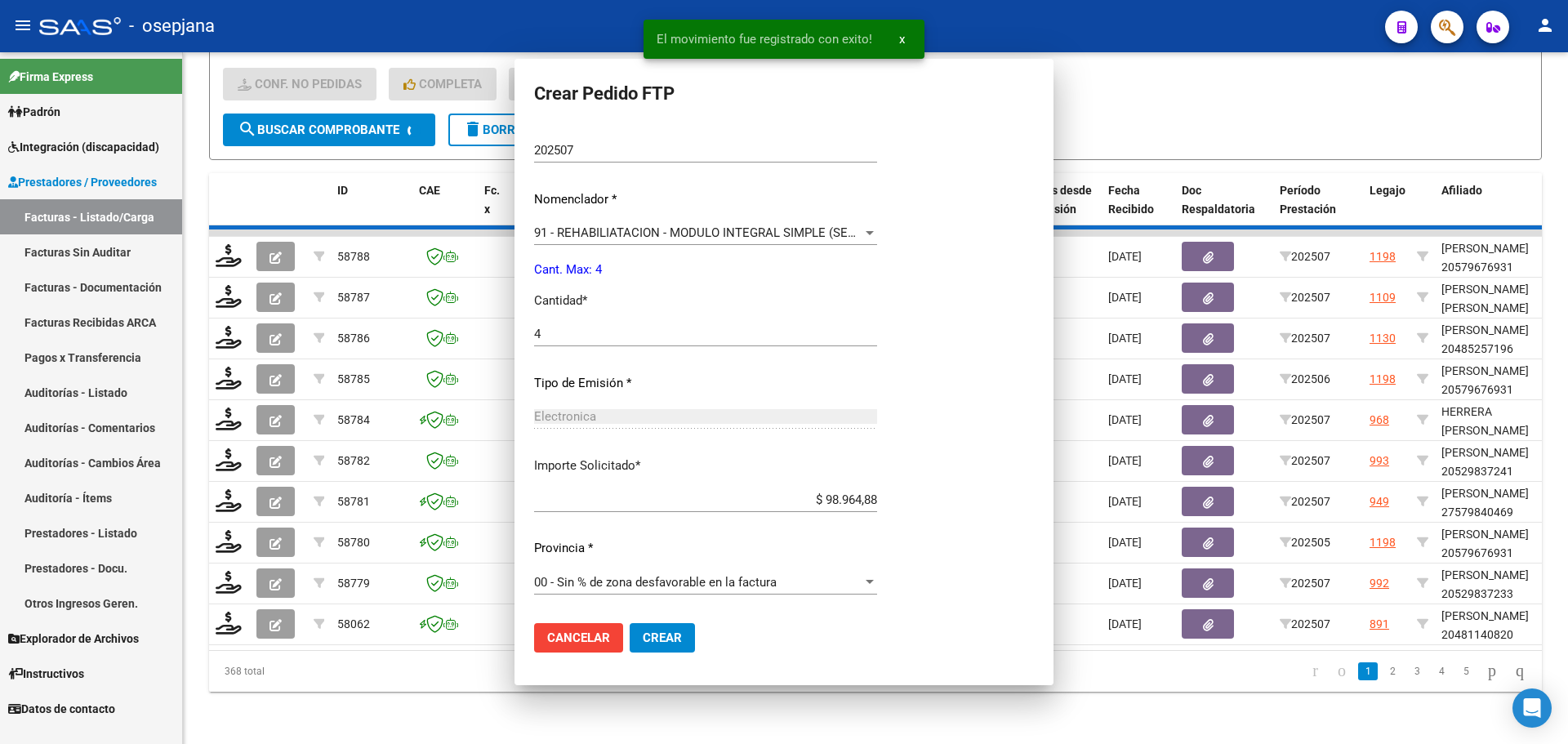
scroll to position [0, 0]
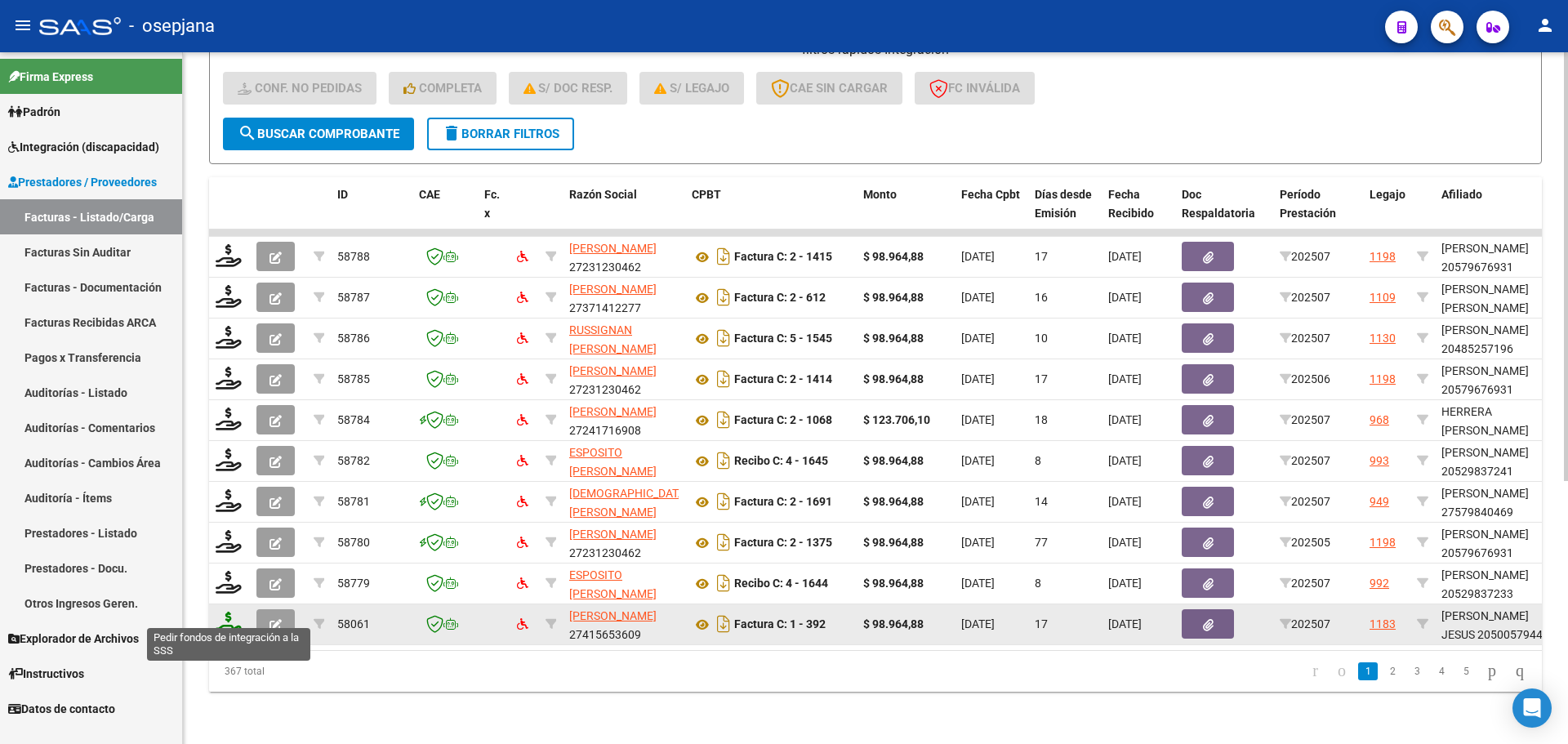
click at [228, 612] on icon at bounding box center [228, 623] width 26 height 23
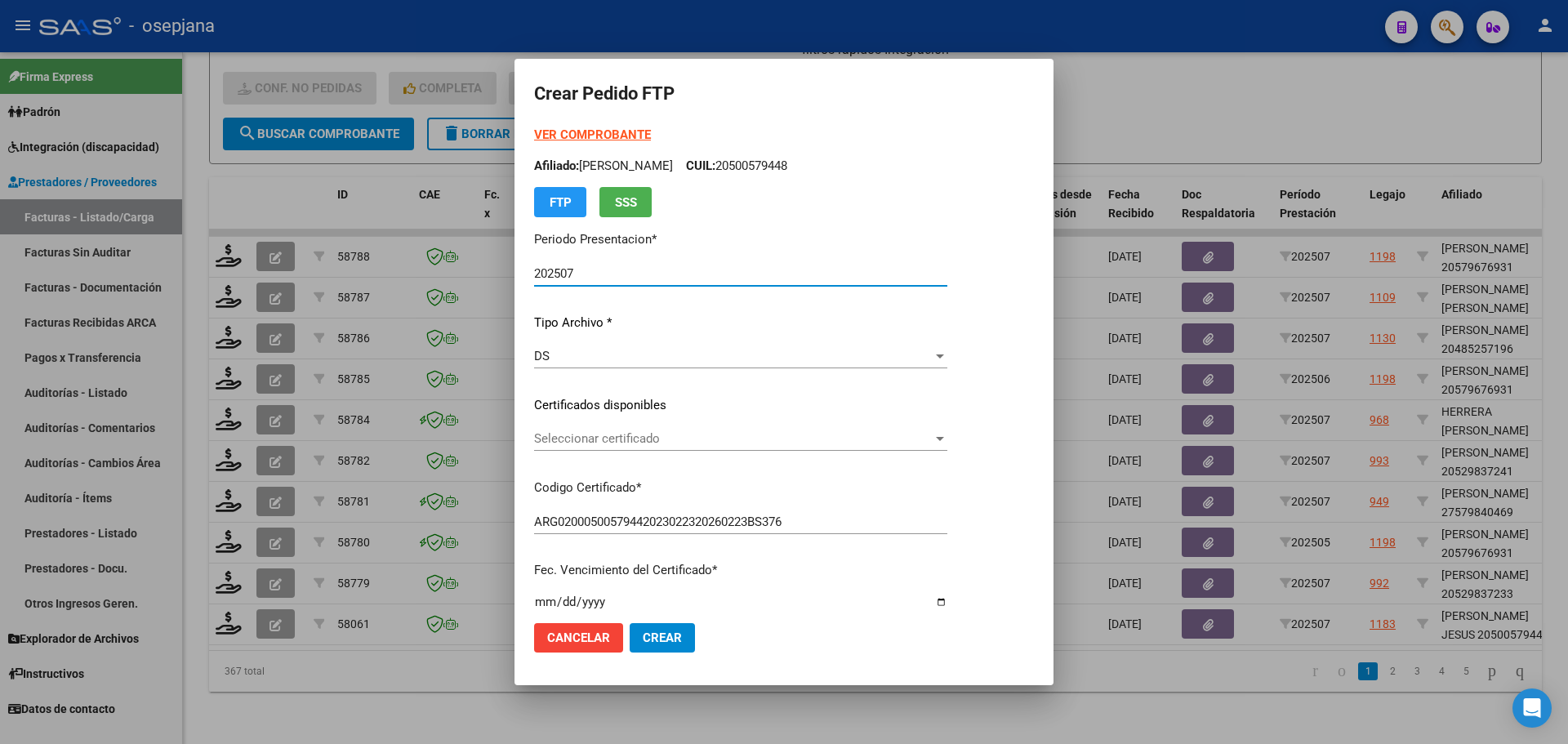
click at [744, 441] on span "Seleccionar certificado" at bounding box center [733, 438] width 398 height 15
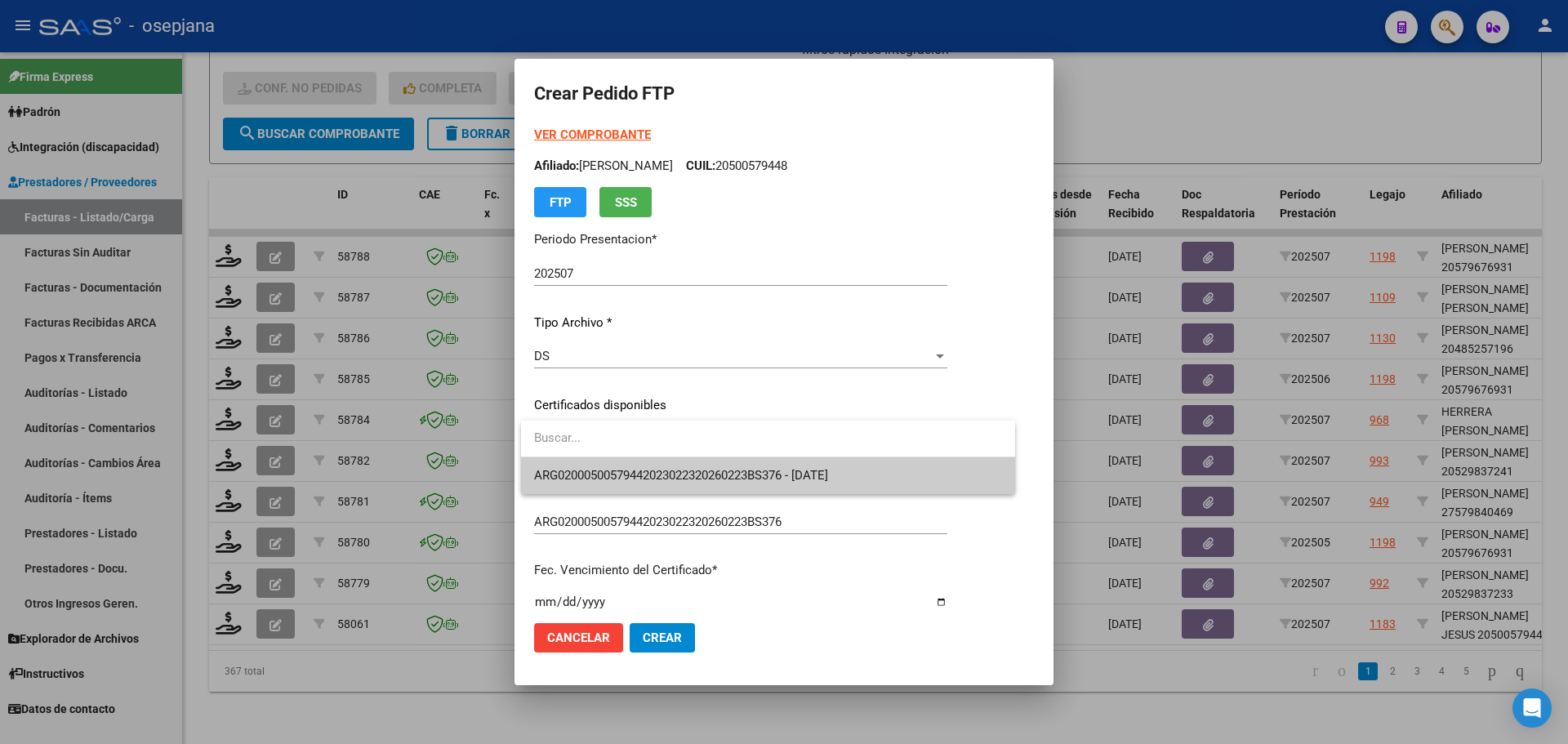
click at [754, 468] on span "ARG02000500579442023022320260223BS376 - 2026-02-23" at bounding box center [681, 475] width 294 height 15
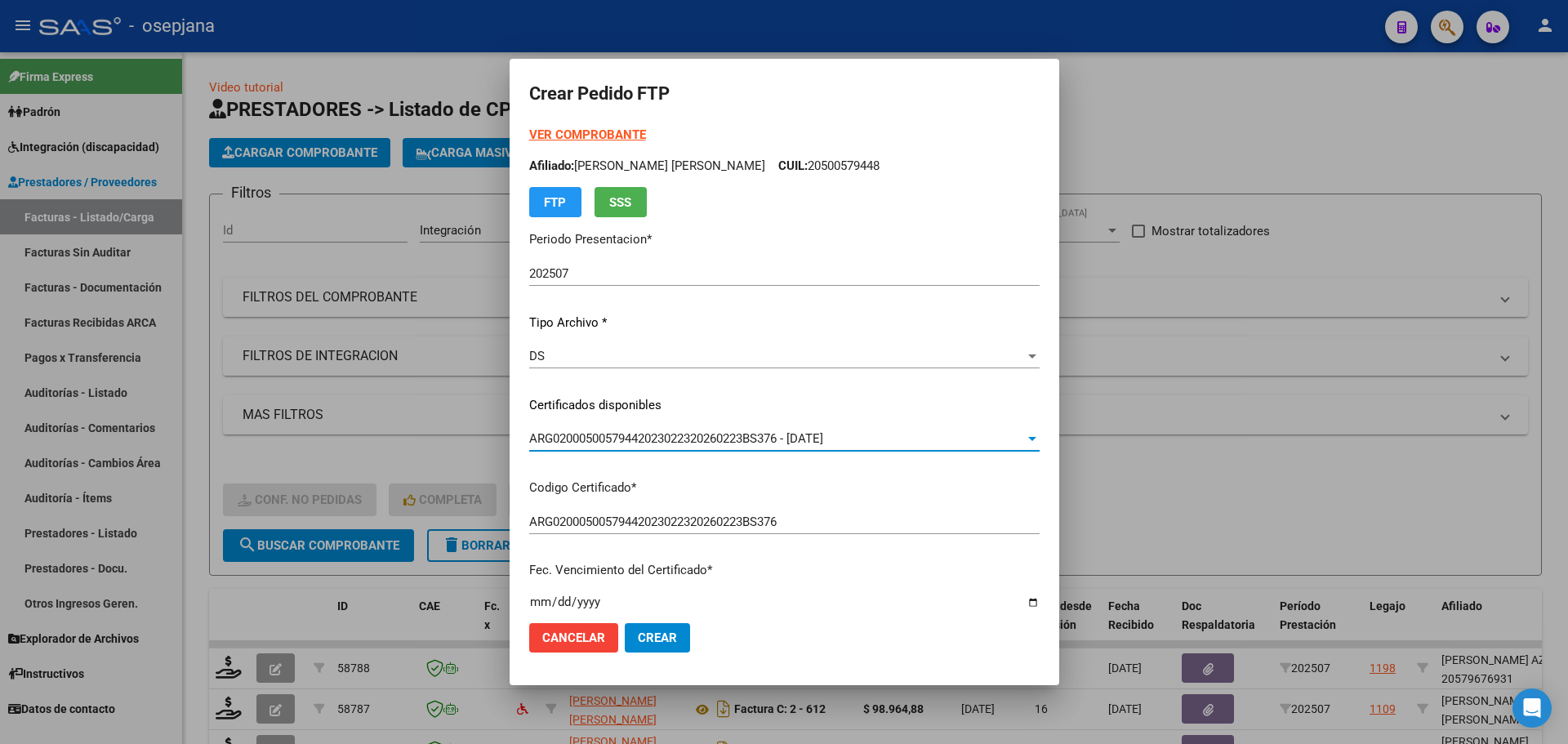
scroll to position [424, 0]
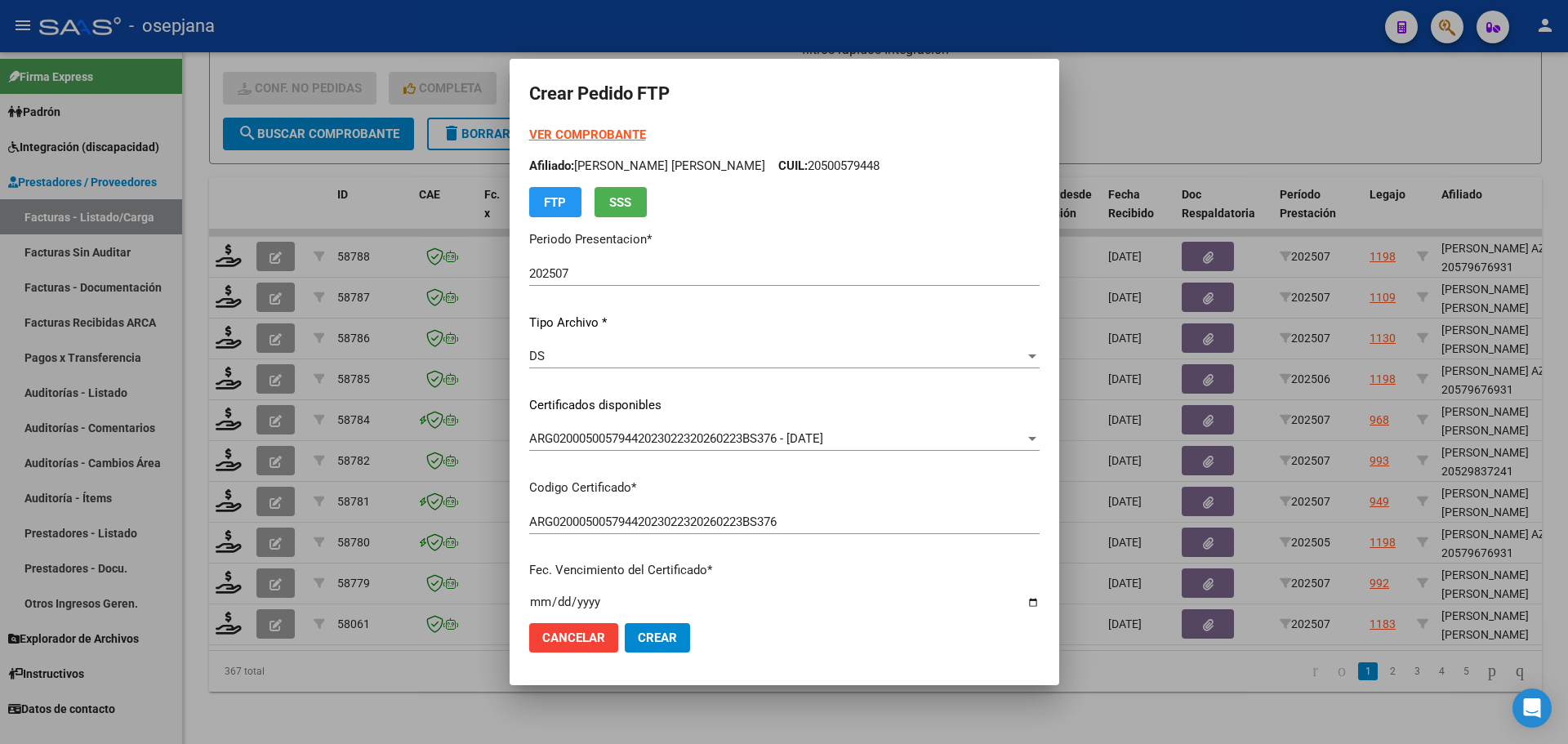
click at [635, 133] on strong "VER COMPROBANTE" at bounding box center [588, 134] width 117 height 15
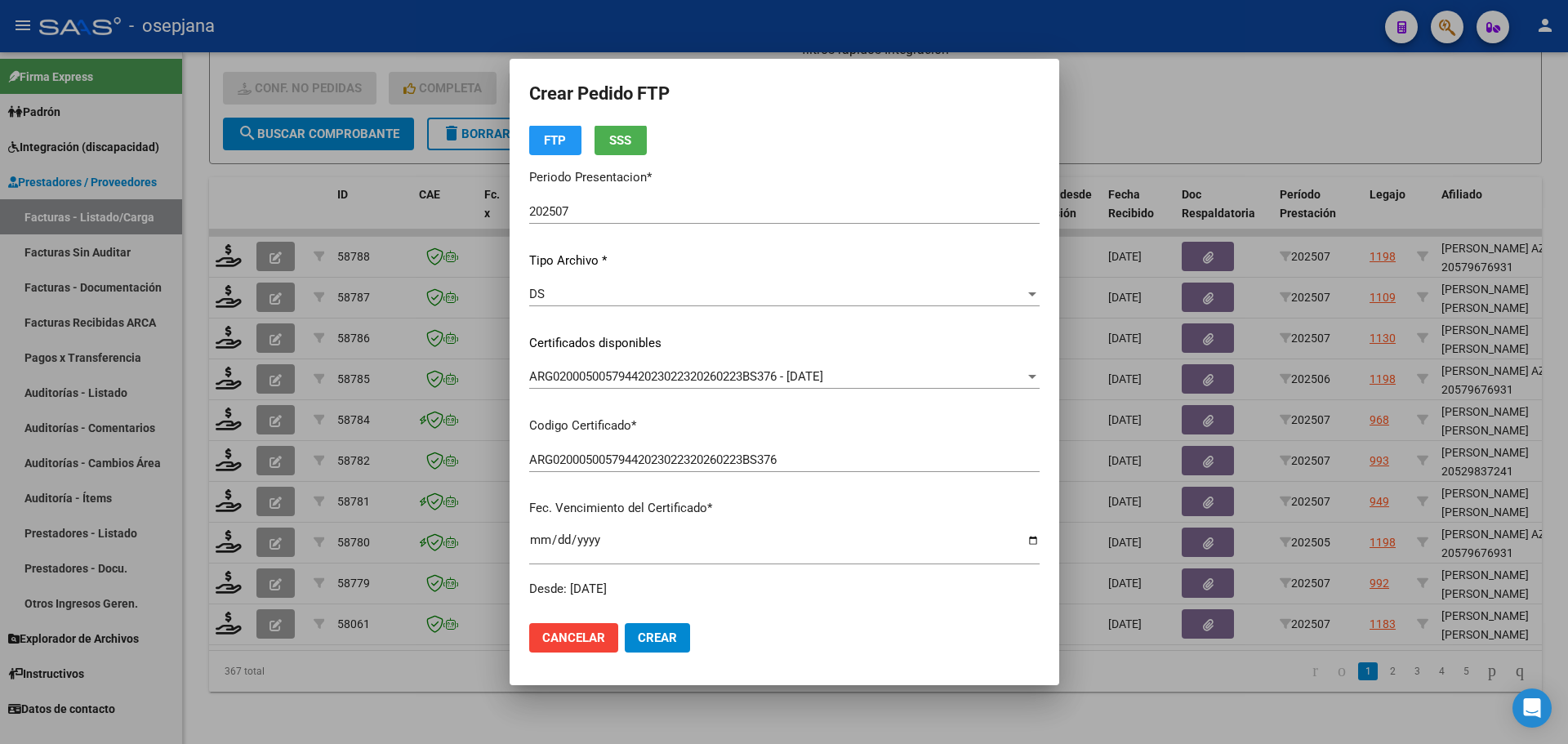
scroll to position [245, 0]
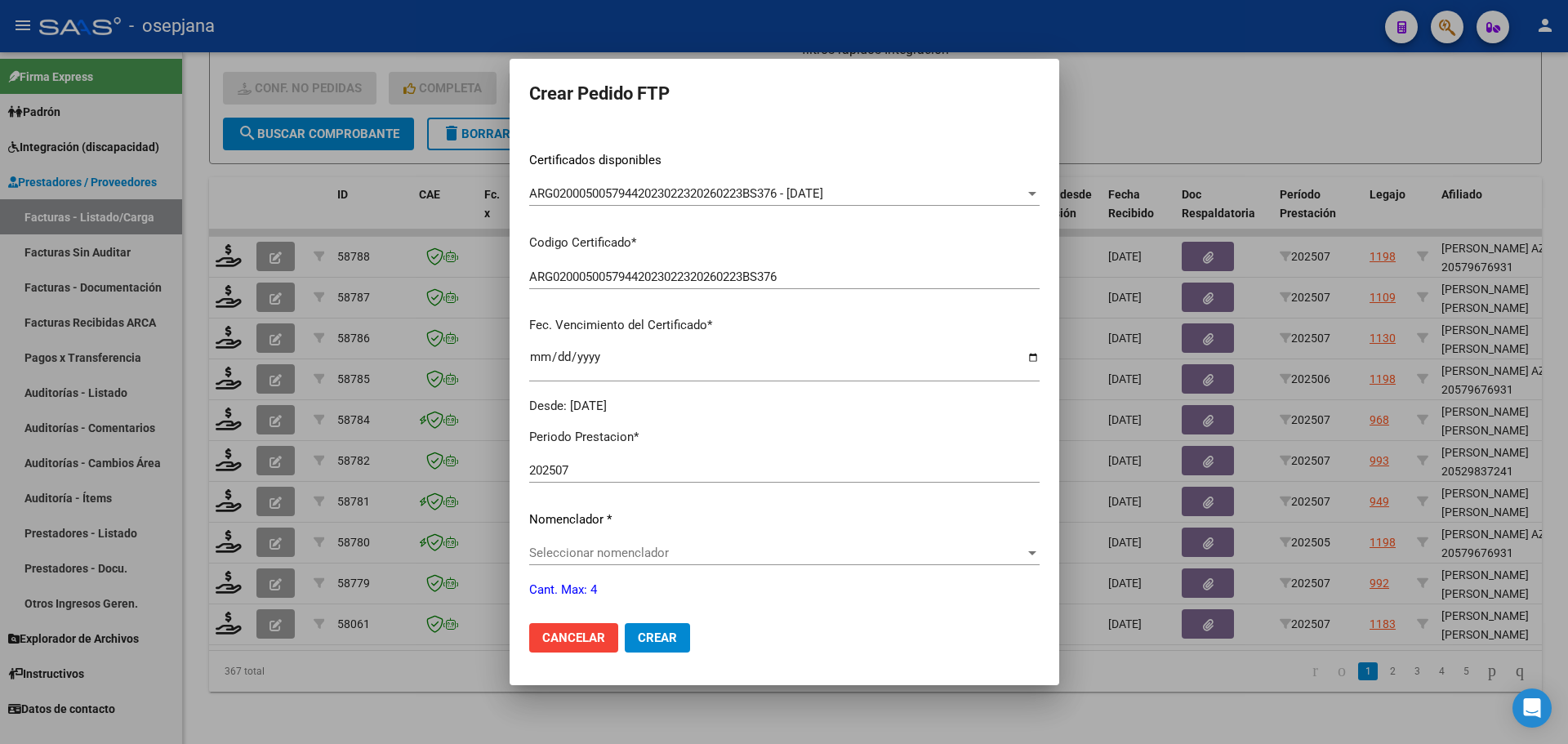
click at [586, 551] on span "Seleccionar nomenclador" at bounding box center [777, 552] width 496 height 15
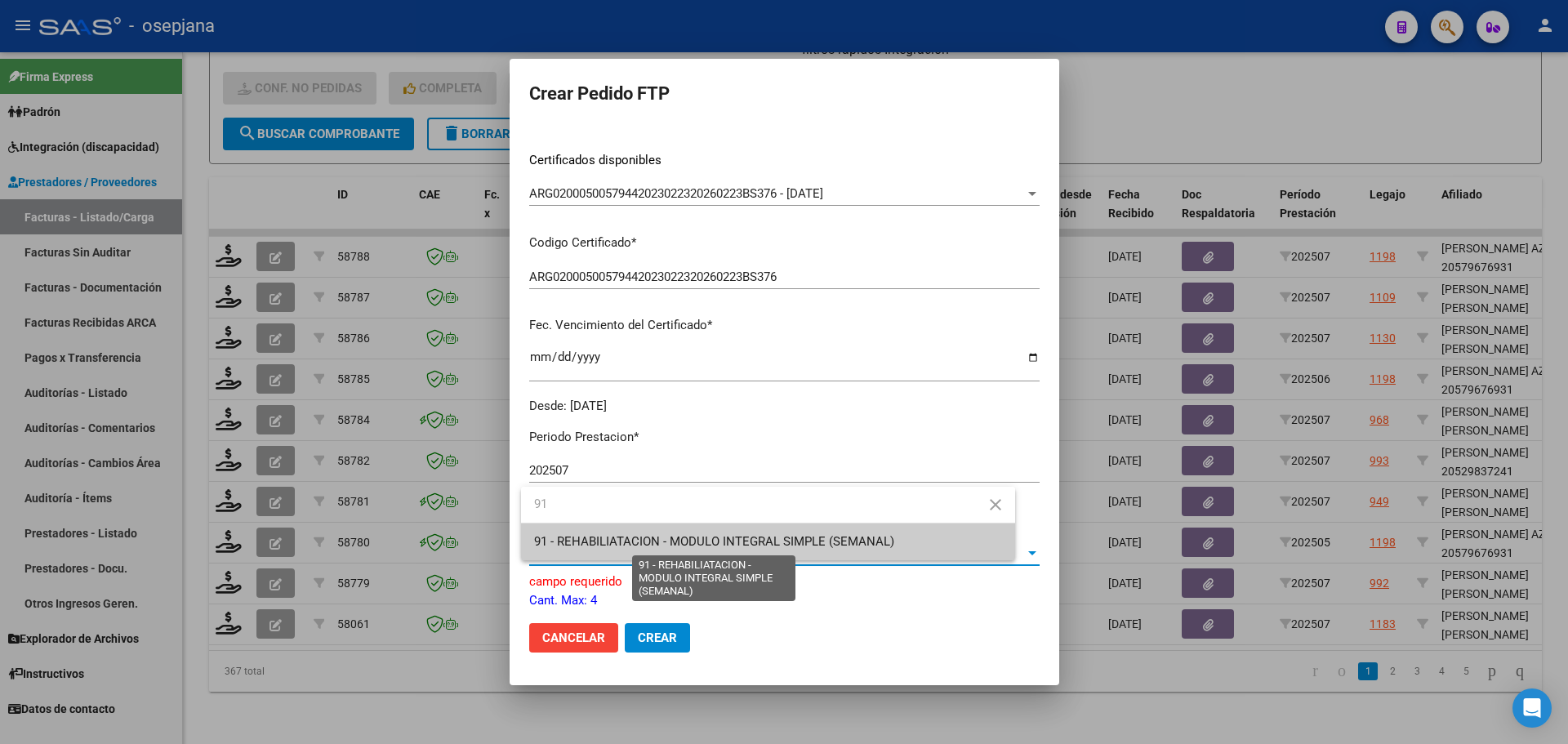
type input "91"
click at [567, 541] on span "91 - REHABILIATACION - MODULO INTEGRAL SIMPLE (SEMANAL)" at bounding box center [714, 541] width 360 height 15
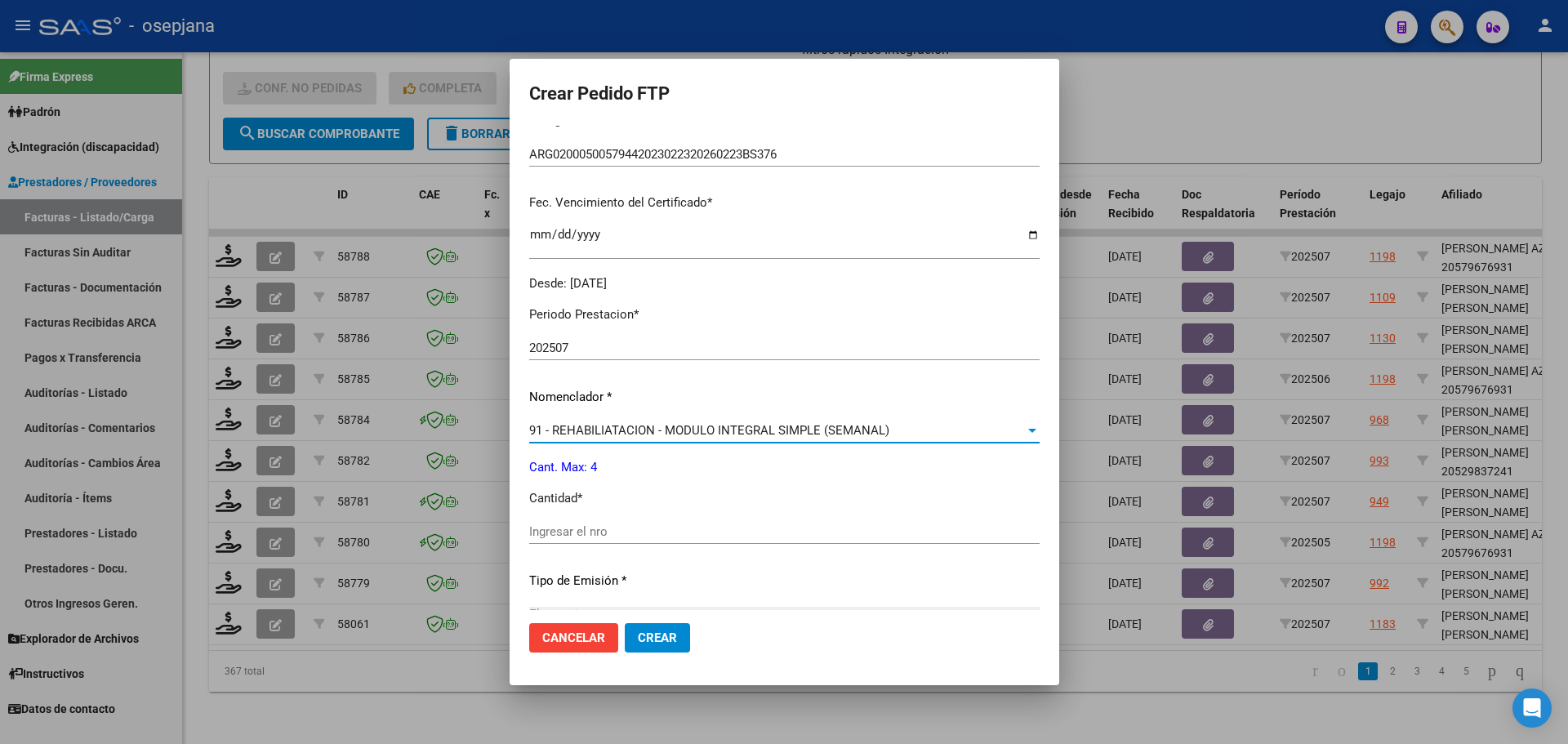
scroll to position [490, 0]
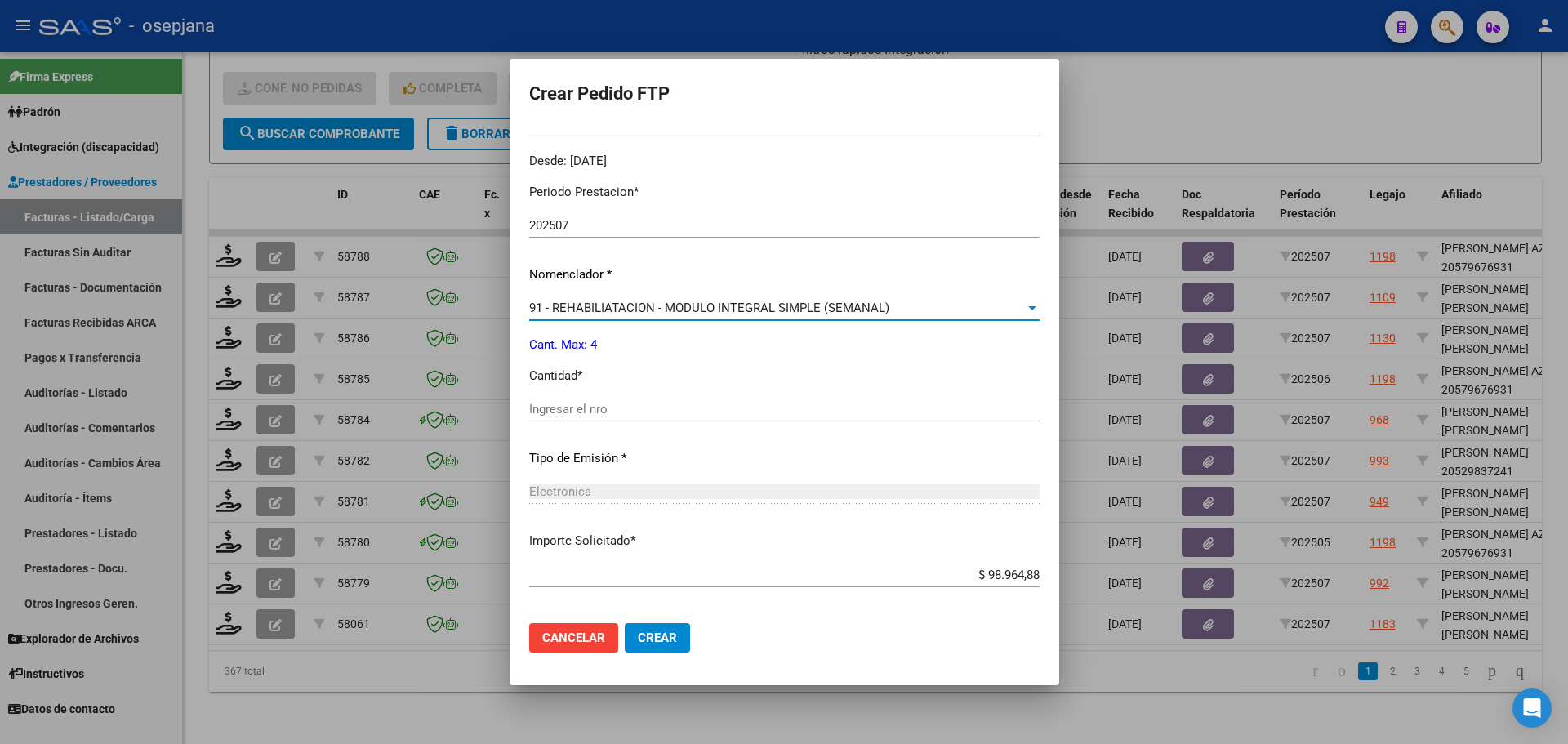
click at [560, 415] on input "Ingresar el nro" at bounding box center [784, 409] width 510 height 15
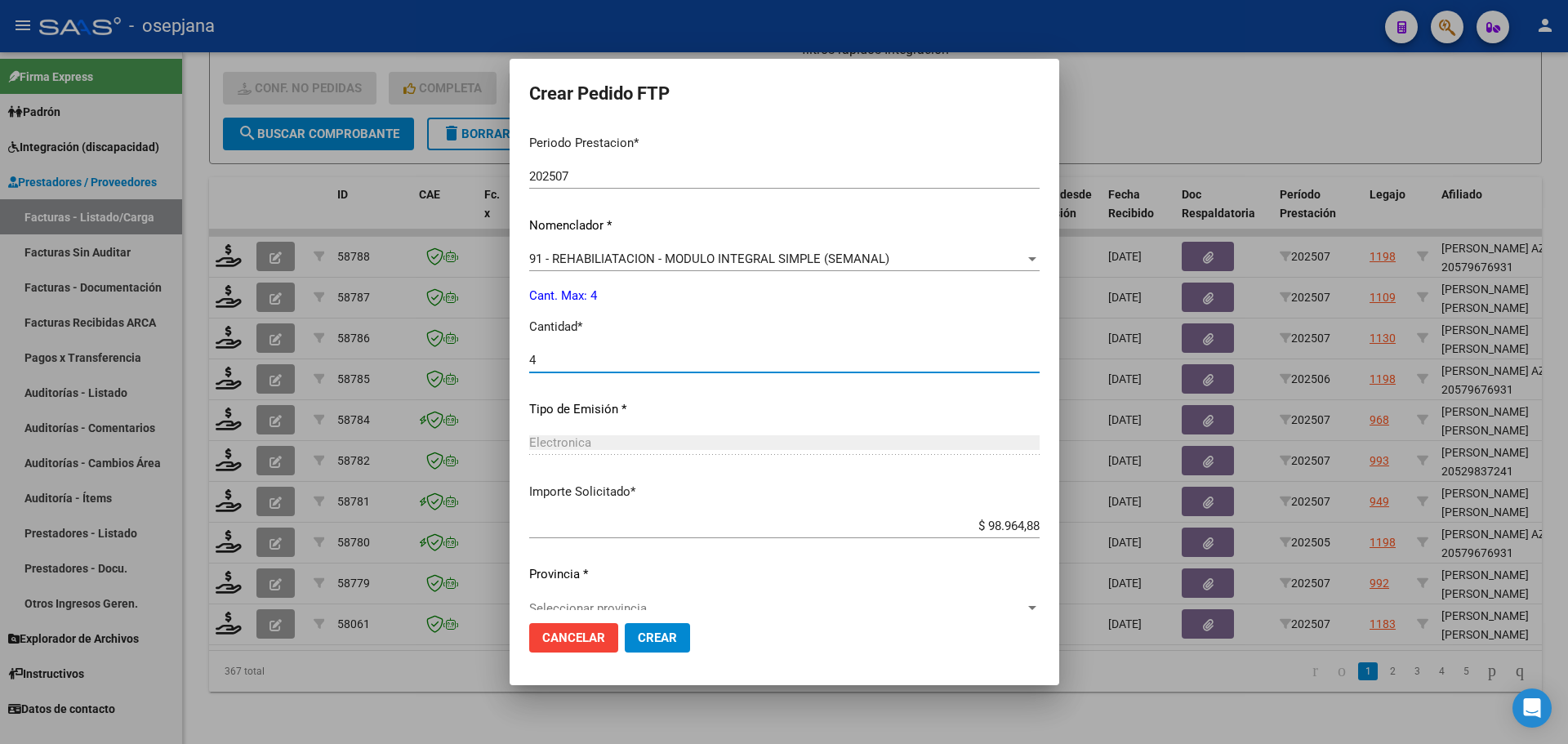
scroll to position [565, 0]
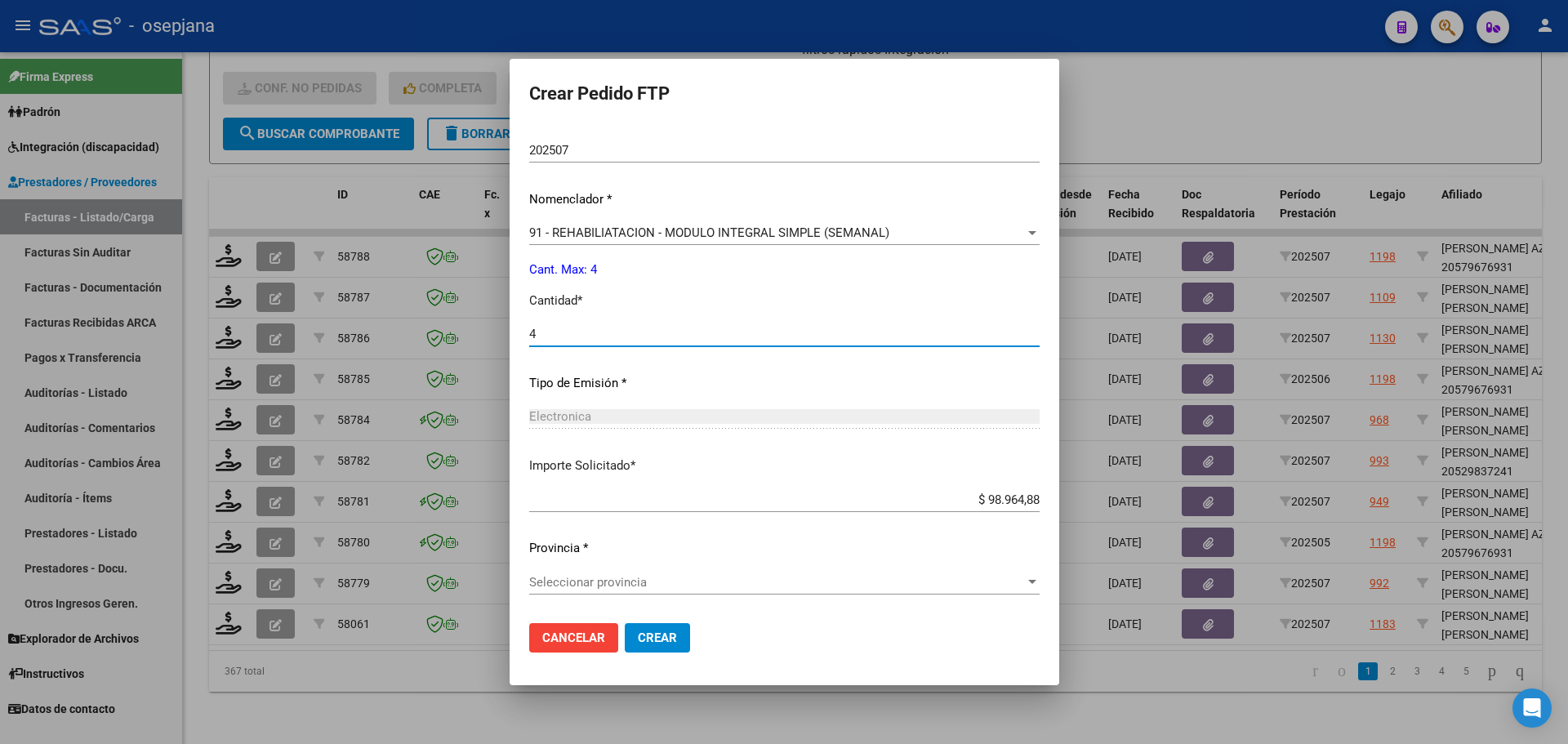
type input "4"
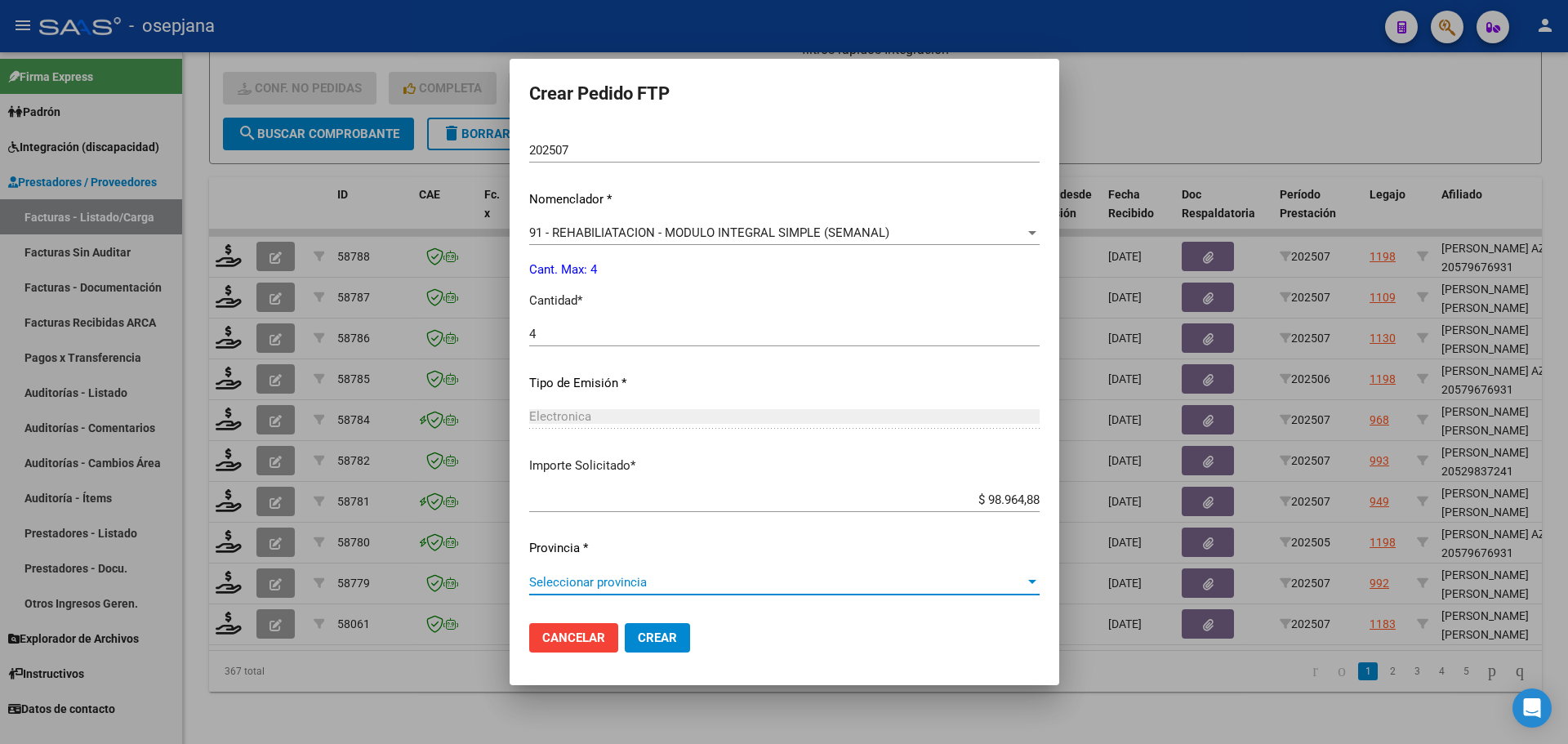
click at [638, 581] on span "Seleccionar provincia" at bounding box center [777, 582] width 496 height 15
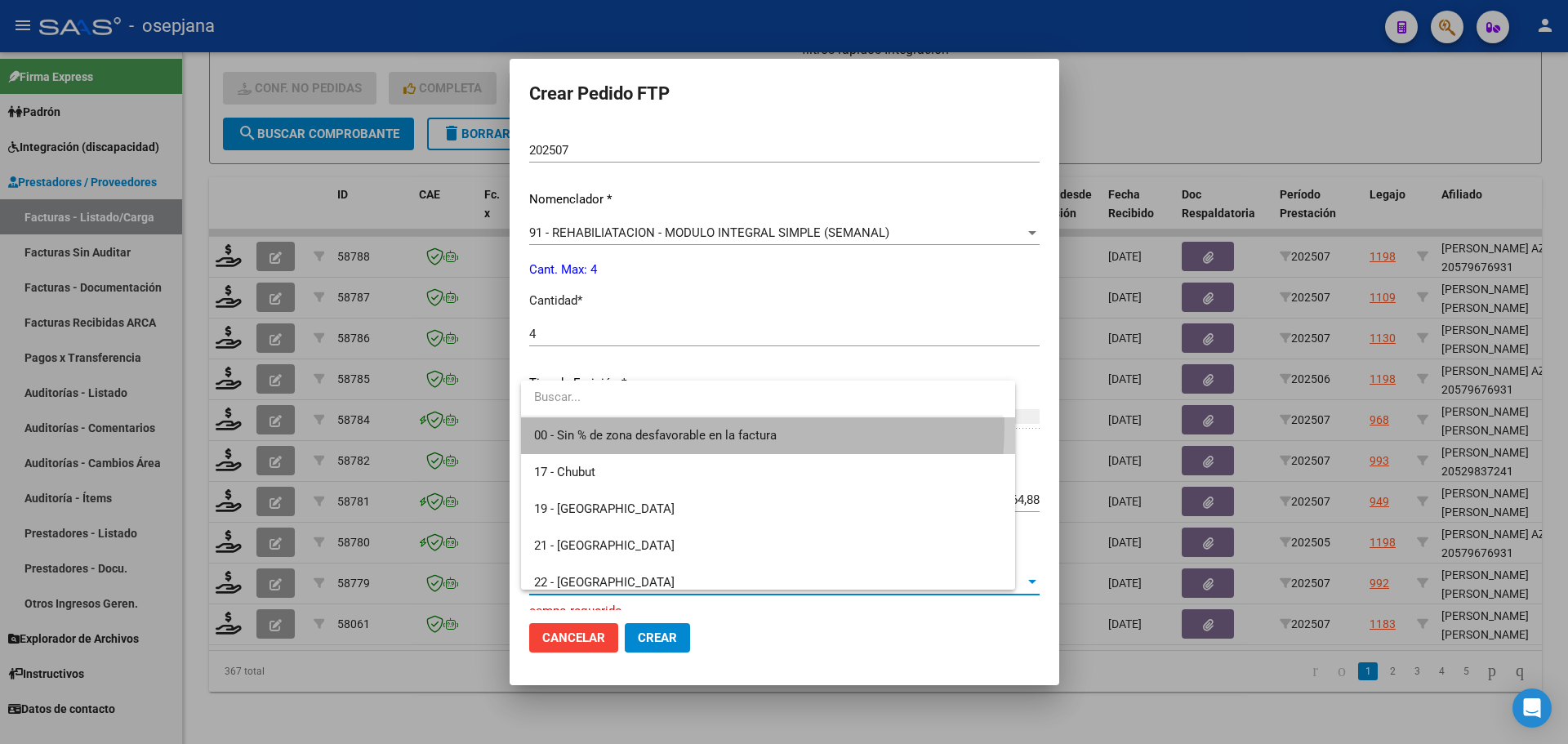
click at [655, 425] on span "00 - Sin % de zona desfavorable en la factura" at bounding box center [768, 435] width 468 height 37
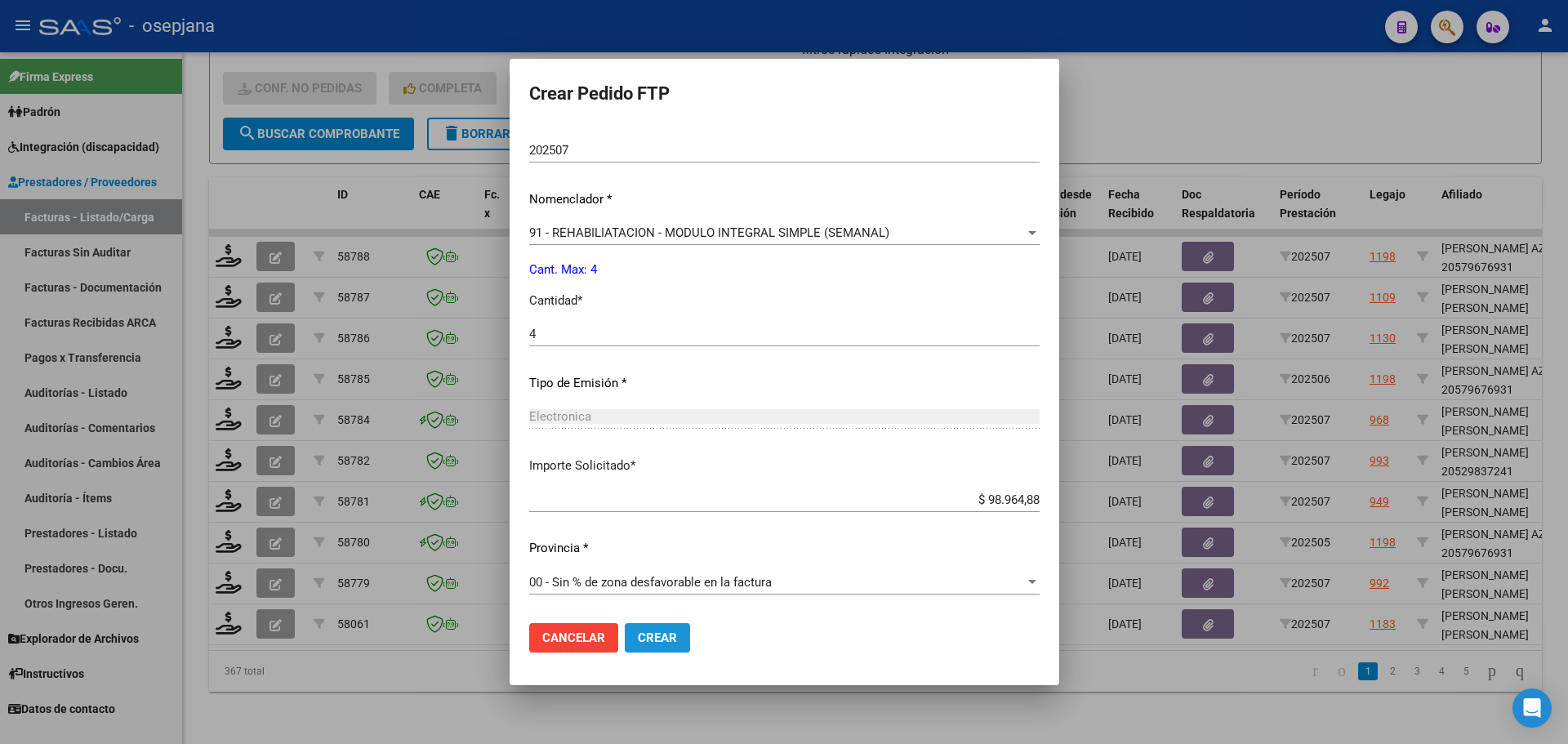
click at [667, 641] on span "Crear" at bounding box center [656, 638] width 39 height 15
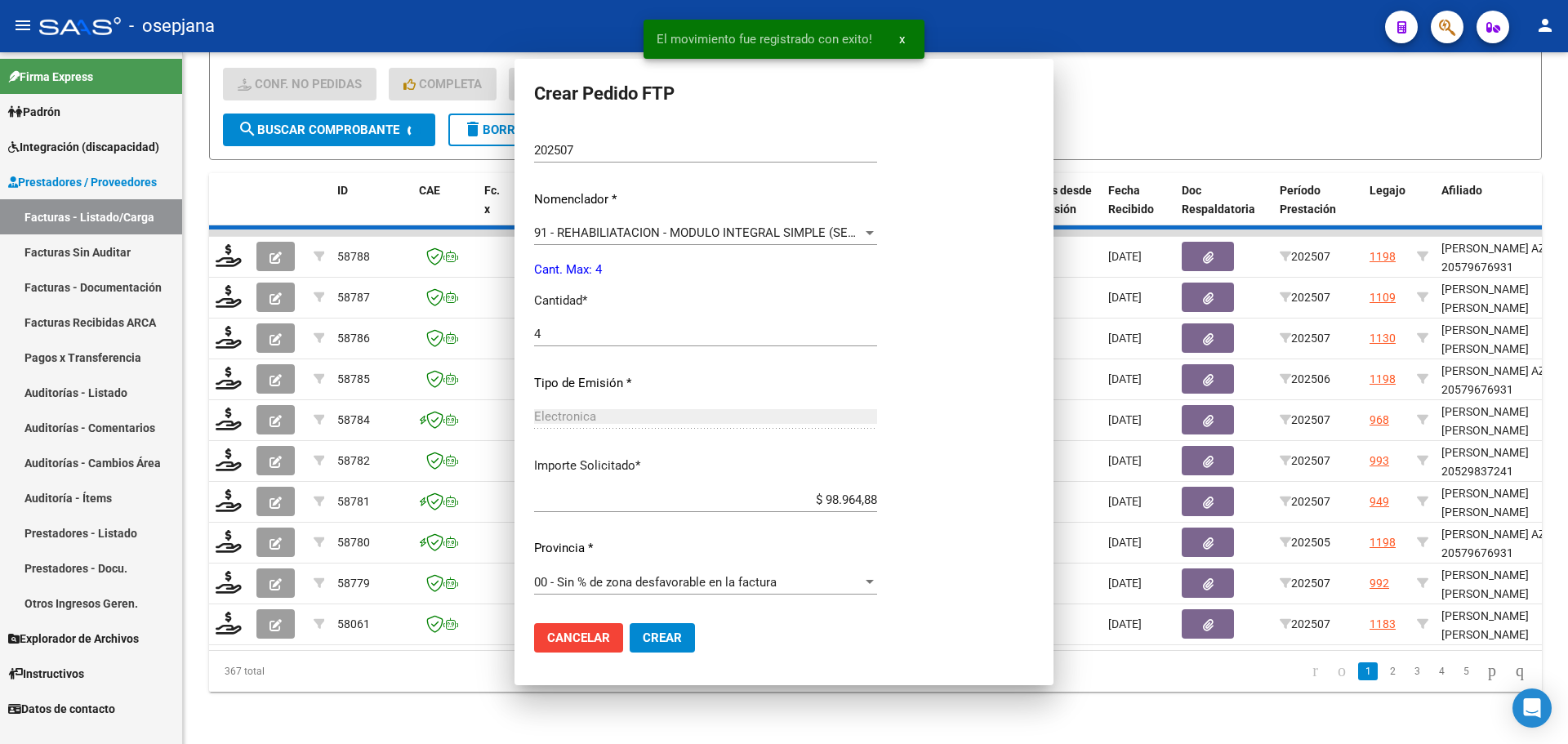
scroll to position [0, 0]
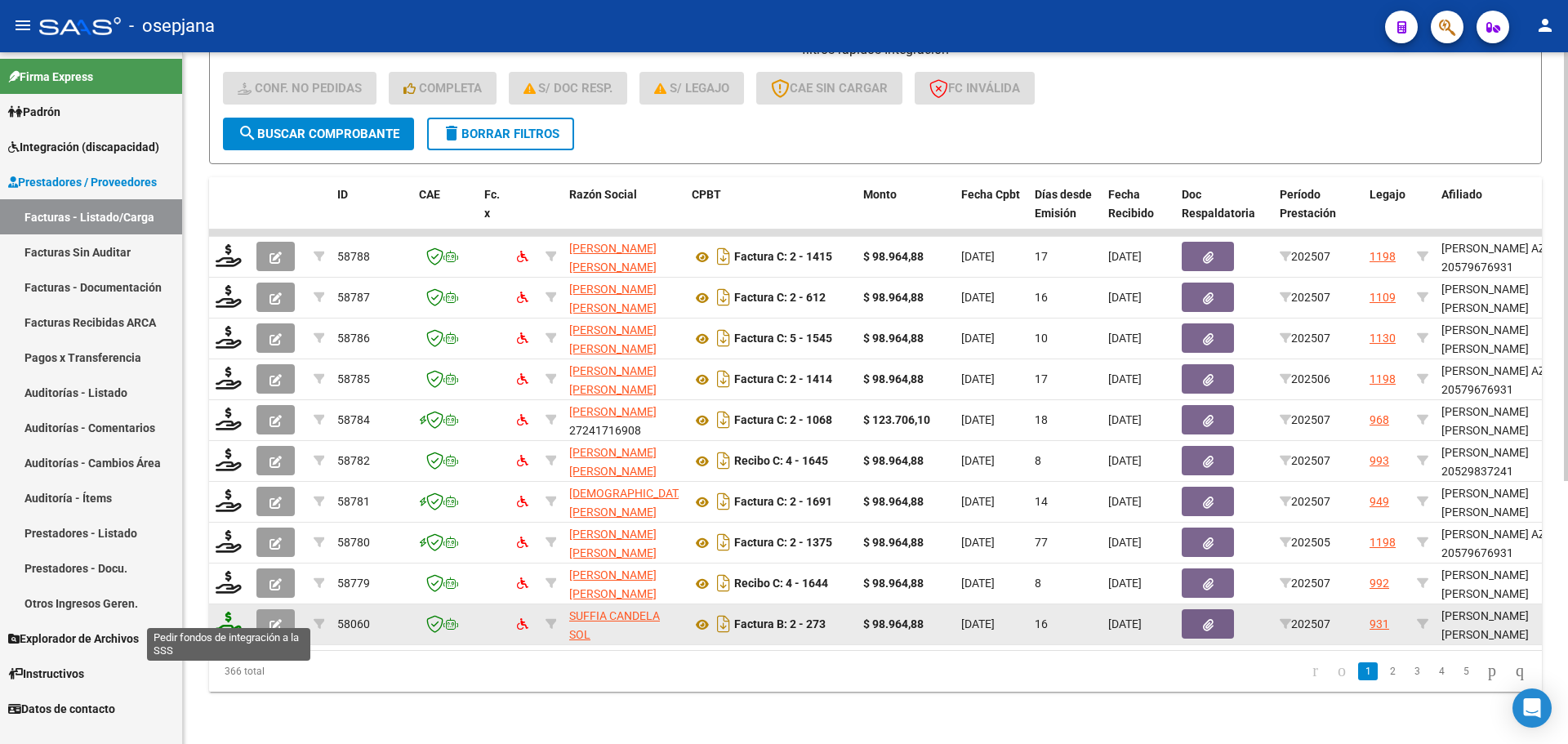
click at [229, 612] on icon at bounding box center [228, 623] width 26 height 23
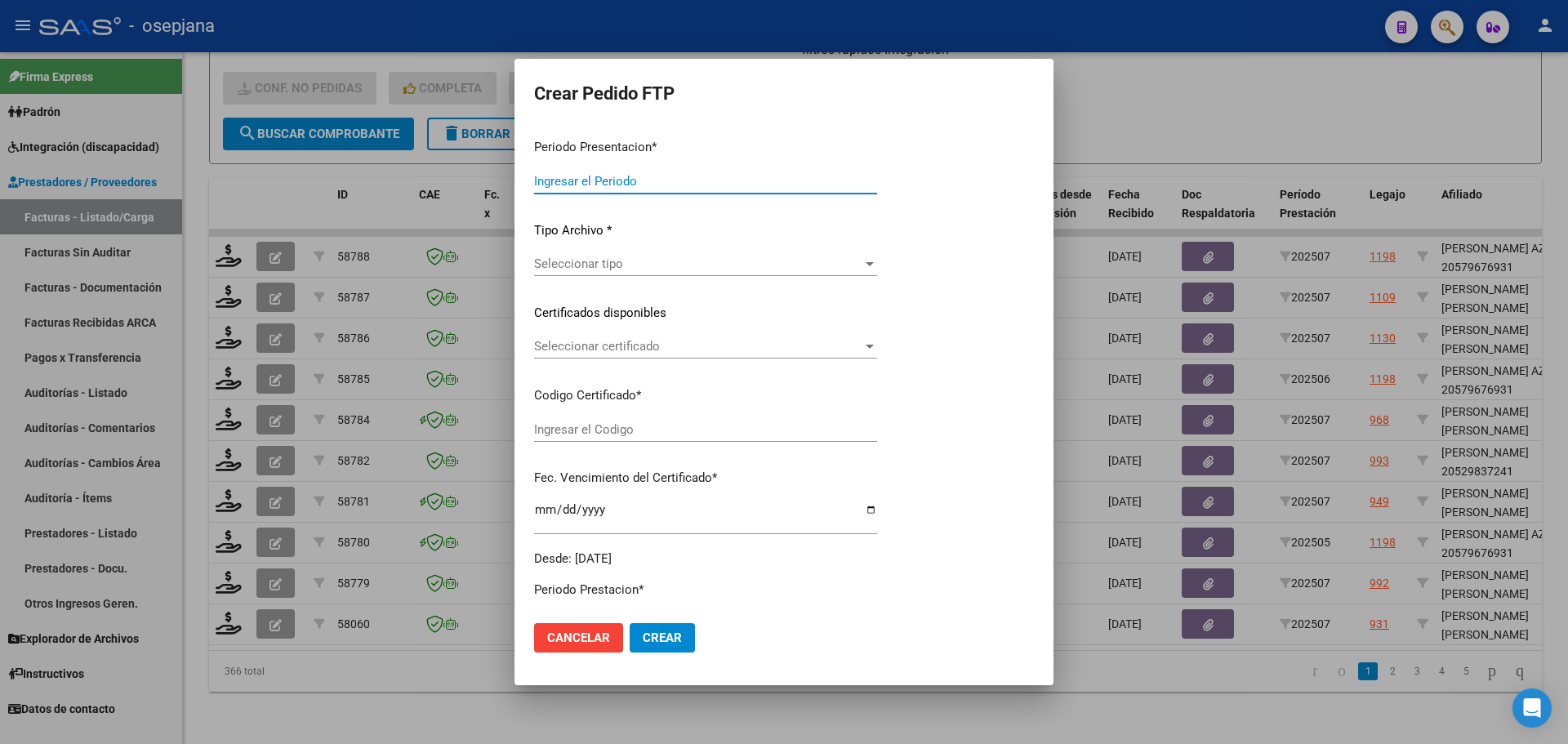
type input "202507"
type input "$ 98.964,88"
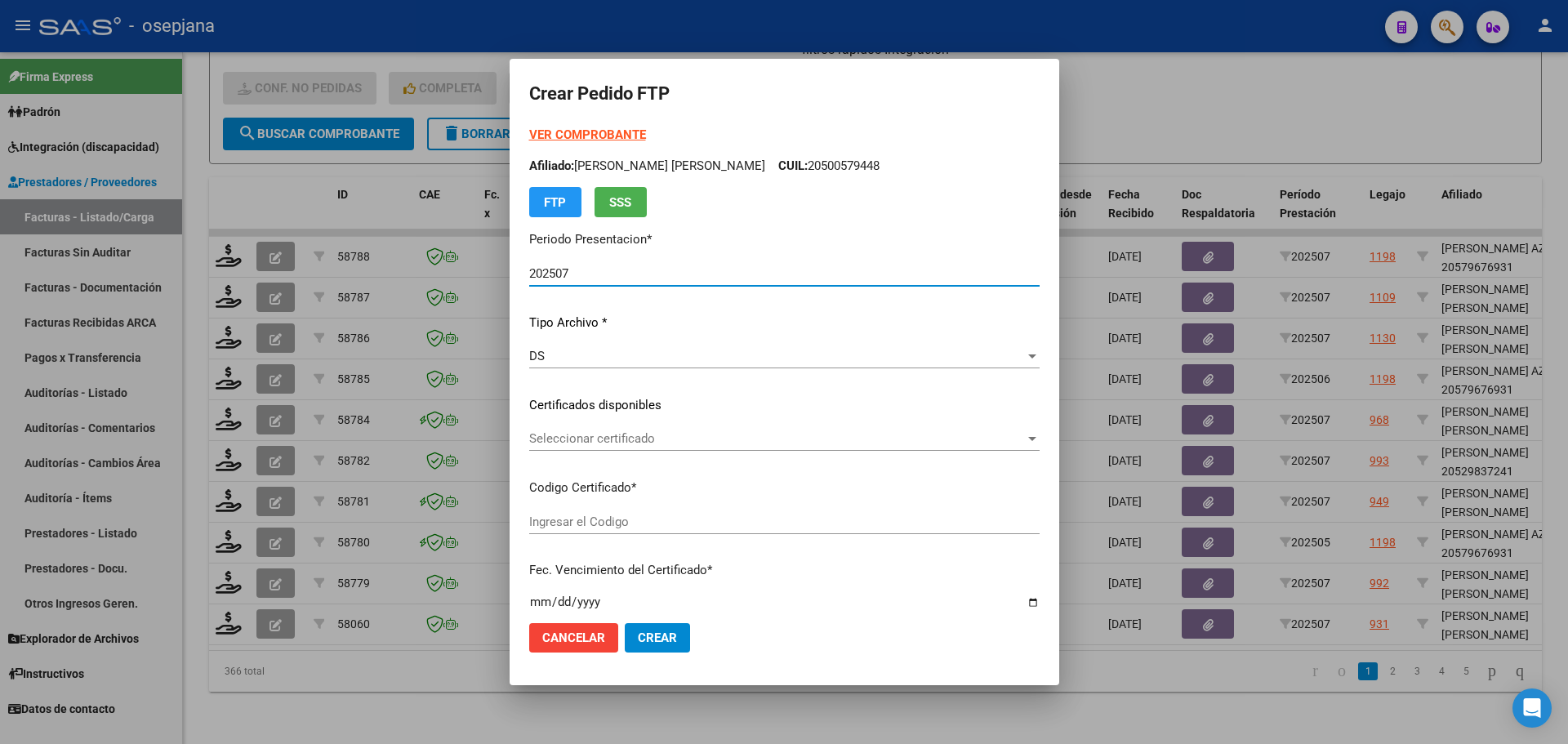
type input "ARG02000578886582024121620271216BSAS342"
type input "2027-12-16"
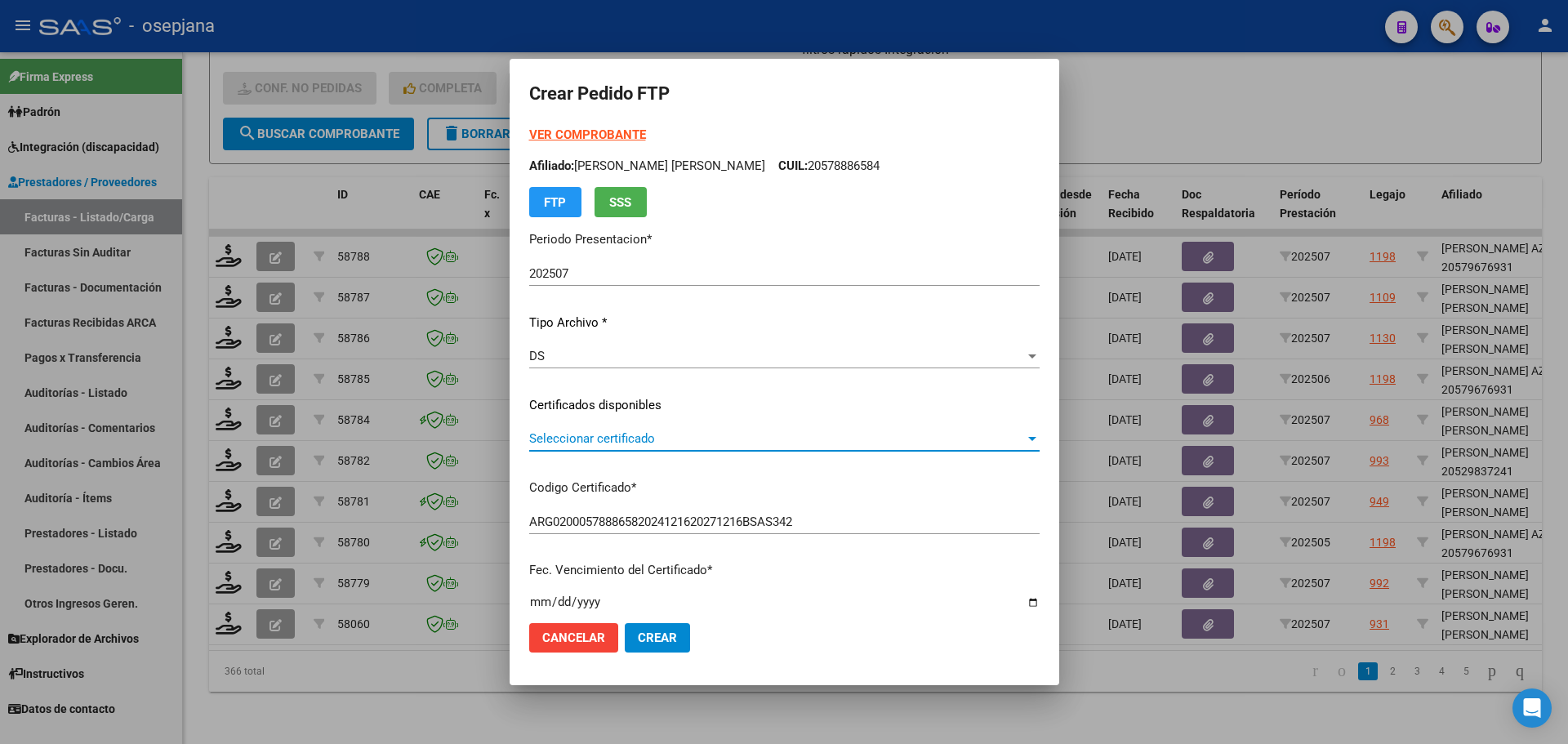
click at [711, 441] on span "Seleccionar certificado" at bounding box center [777, 438] width 496 height 15
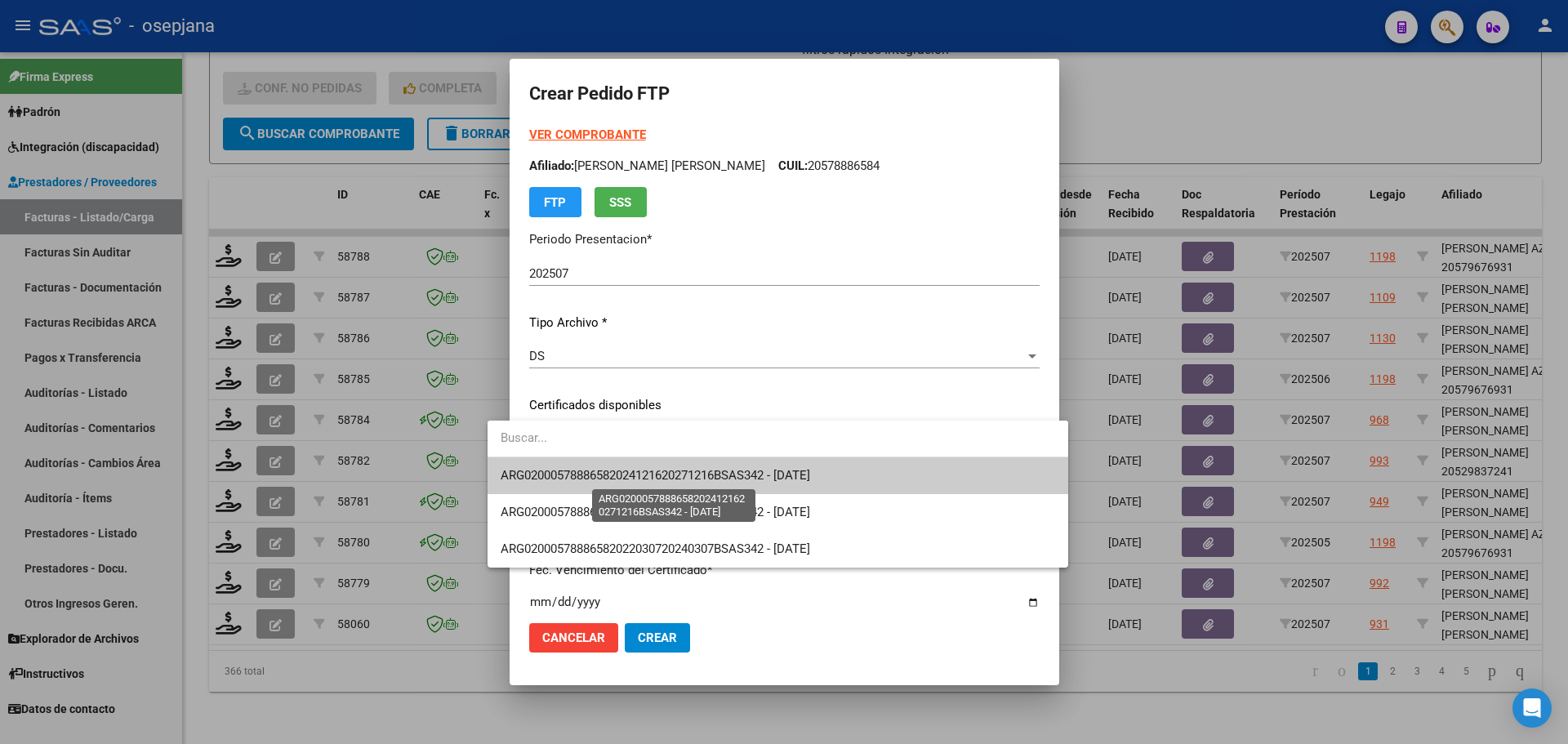
click at [715, 475] on span "ARG02000578886582024121620271216BSAS342 - 2027-12-16" at bounding box center [655, 475] width 310 height 15
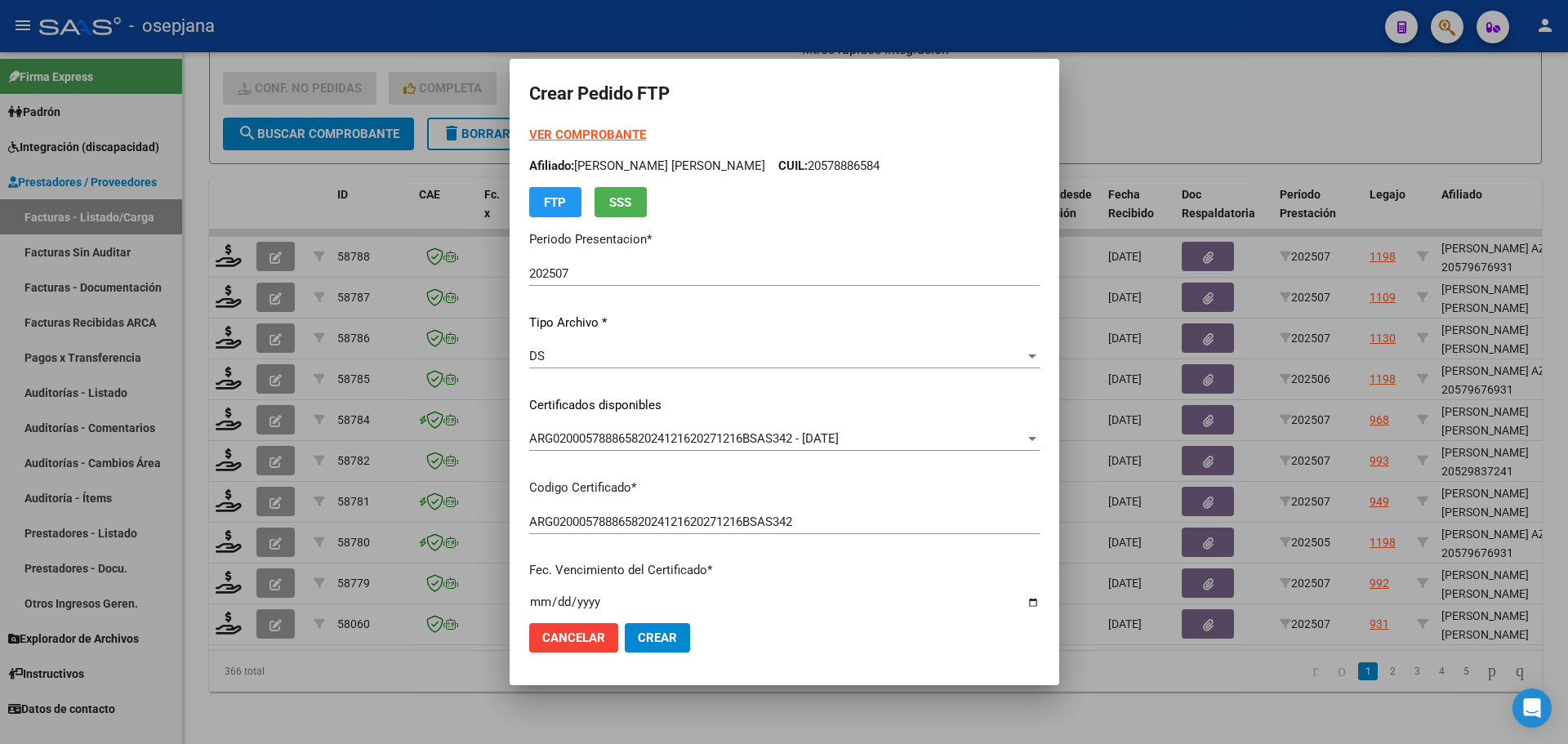
click at [559, 135] on strong "VER COMPROBANTE" at bounding box center [588, 134] width 117 height 15
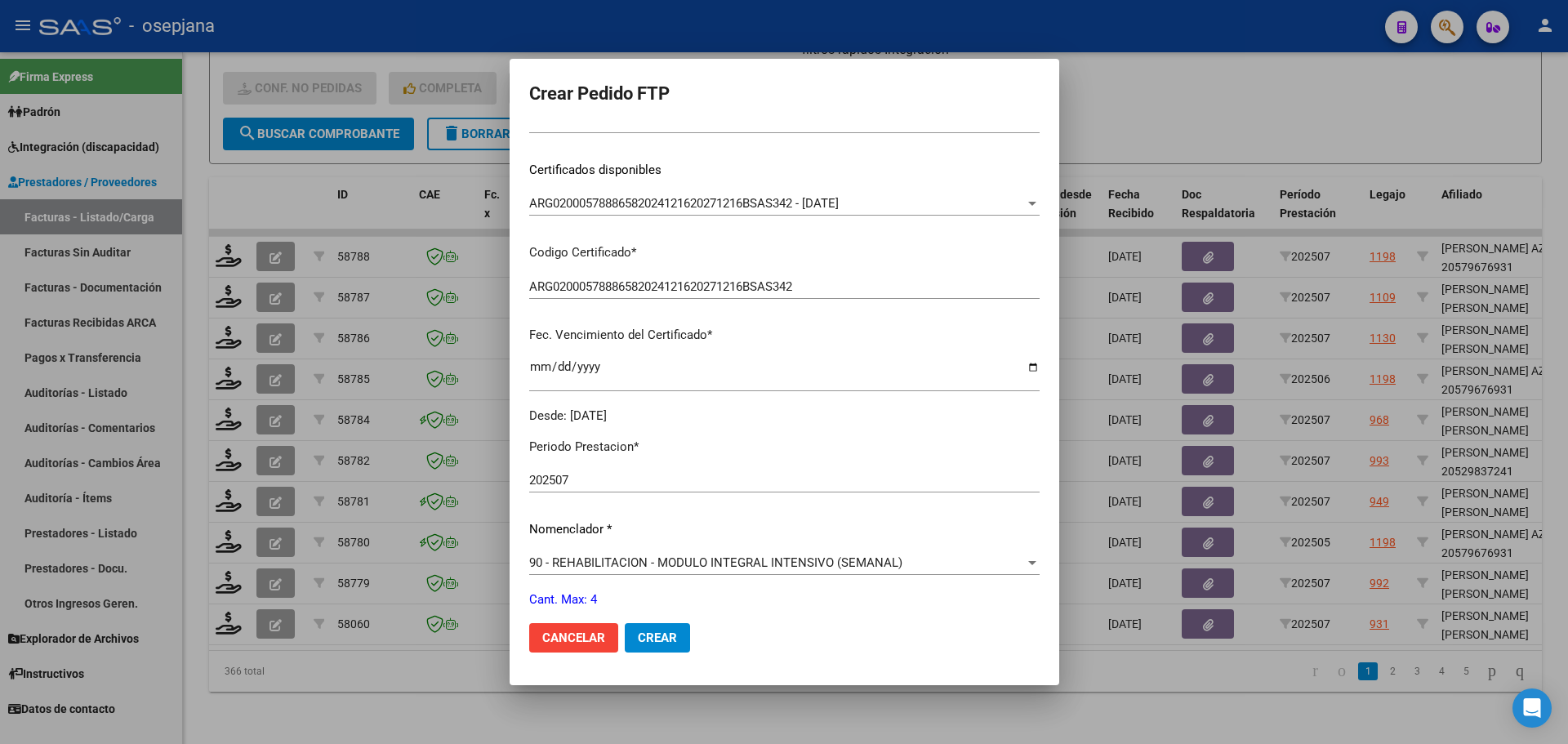
scroll to position [408, 0]
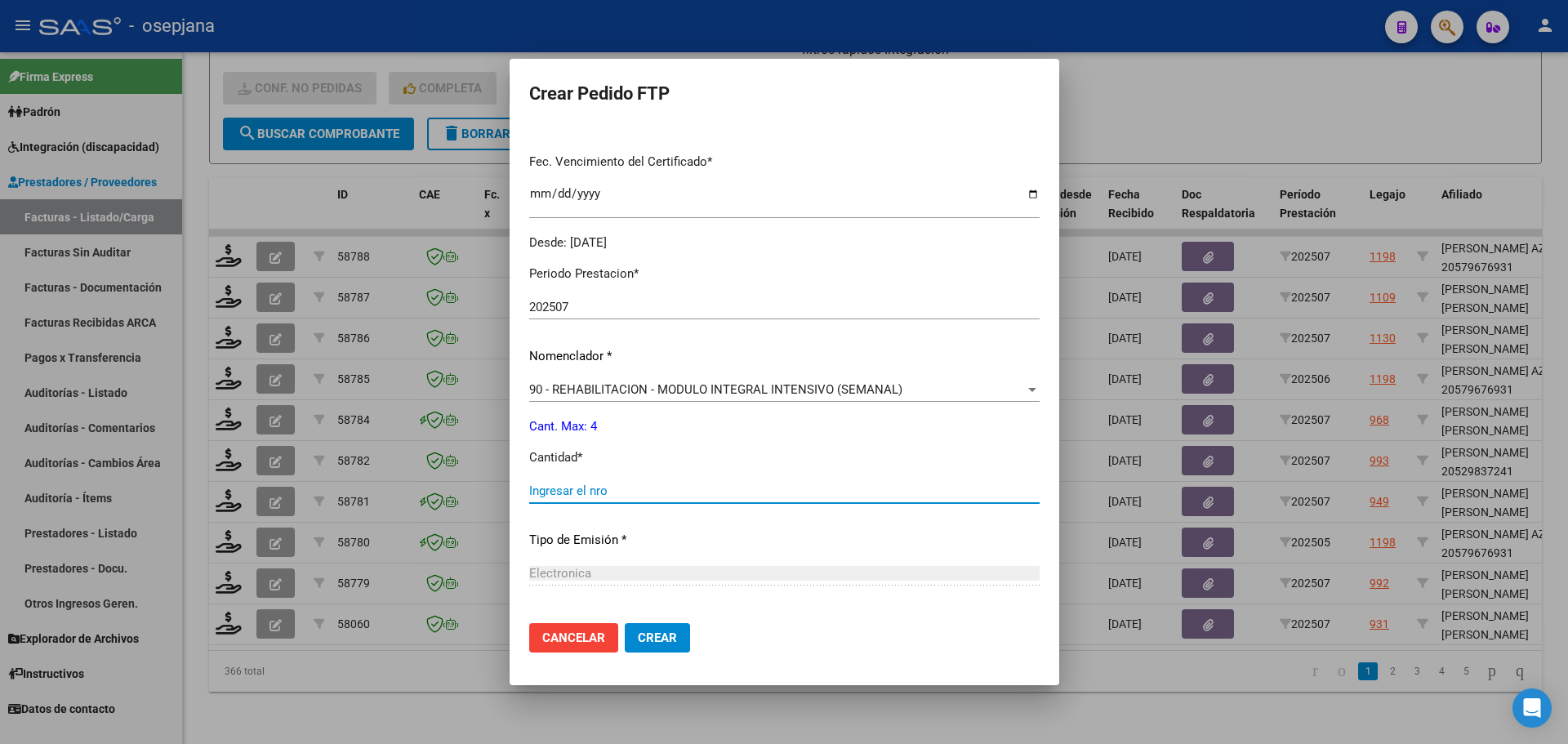
click at [530, 490] on input "Ingresar el nro" at bounding box center [784, 491] width 510 height 15
type input "4"
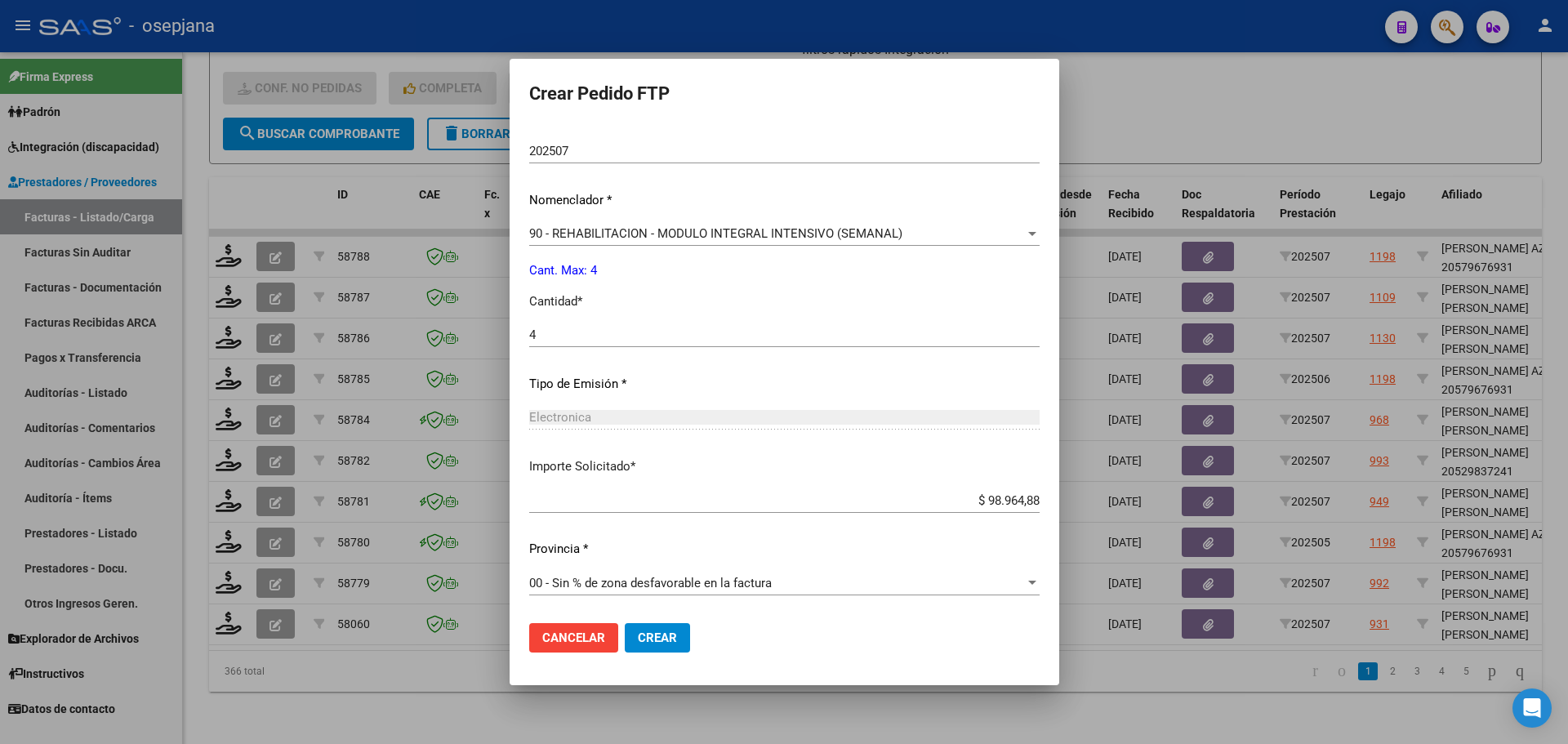
scroll to position [565, 0]
click at [638, 634] on span "Crear" at bounding box center [656, 638] width 39 height 15
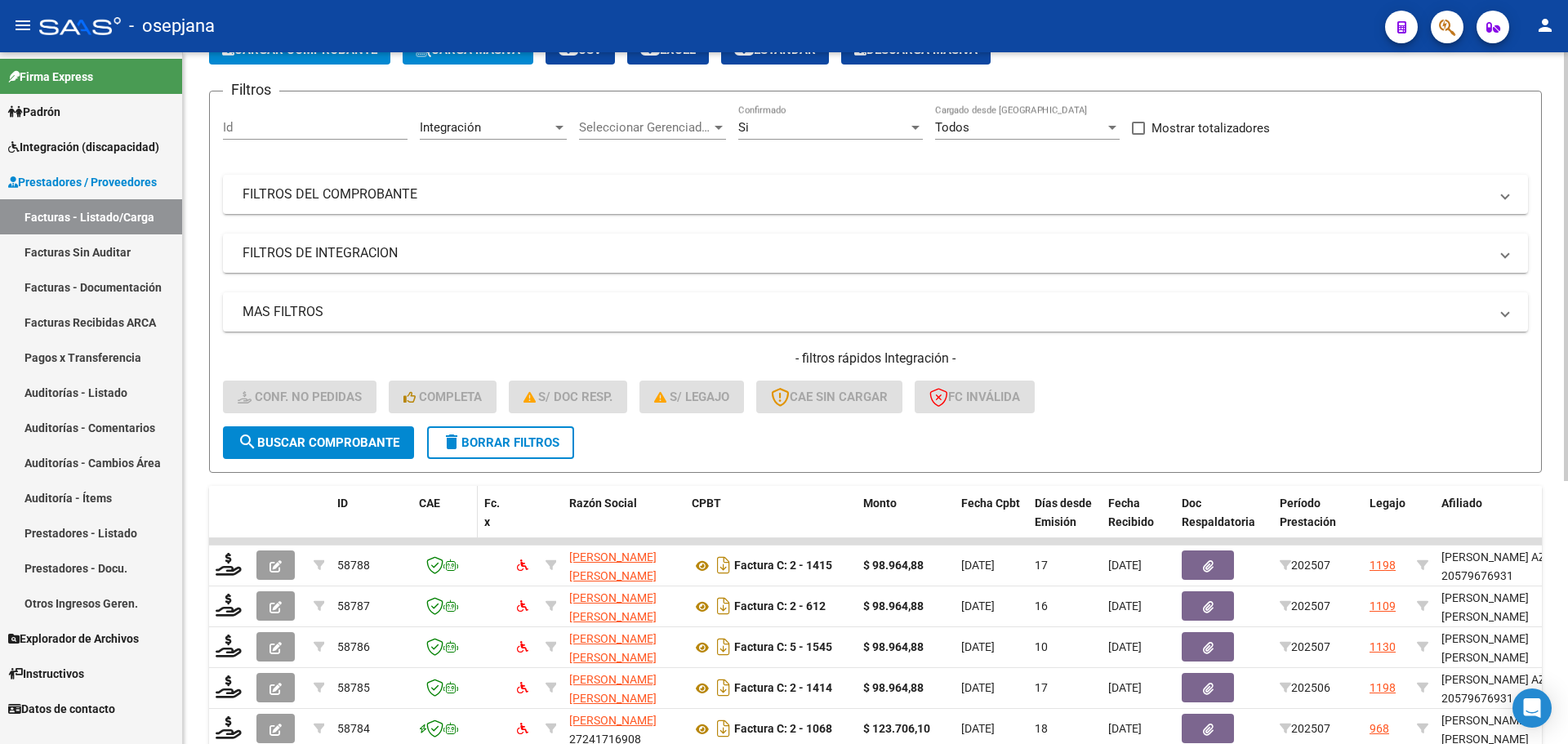
scroll to position [97, 0]
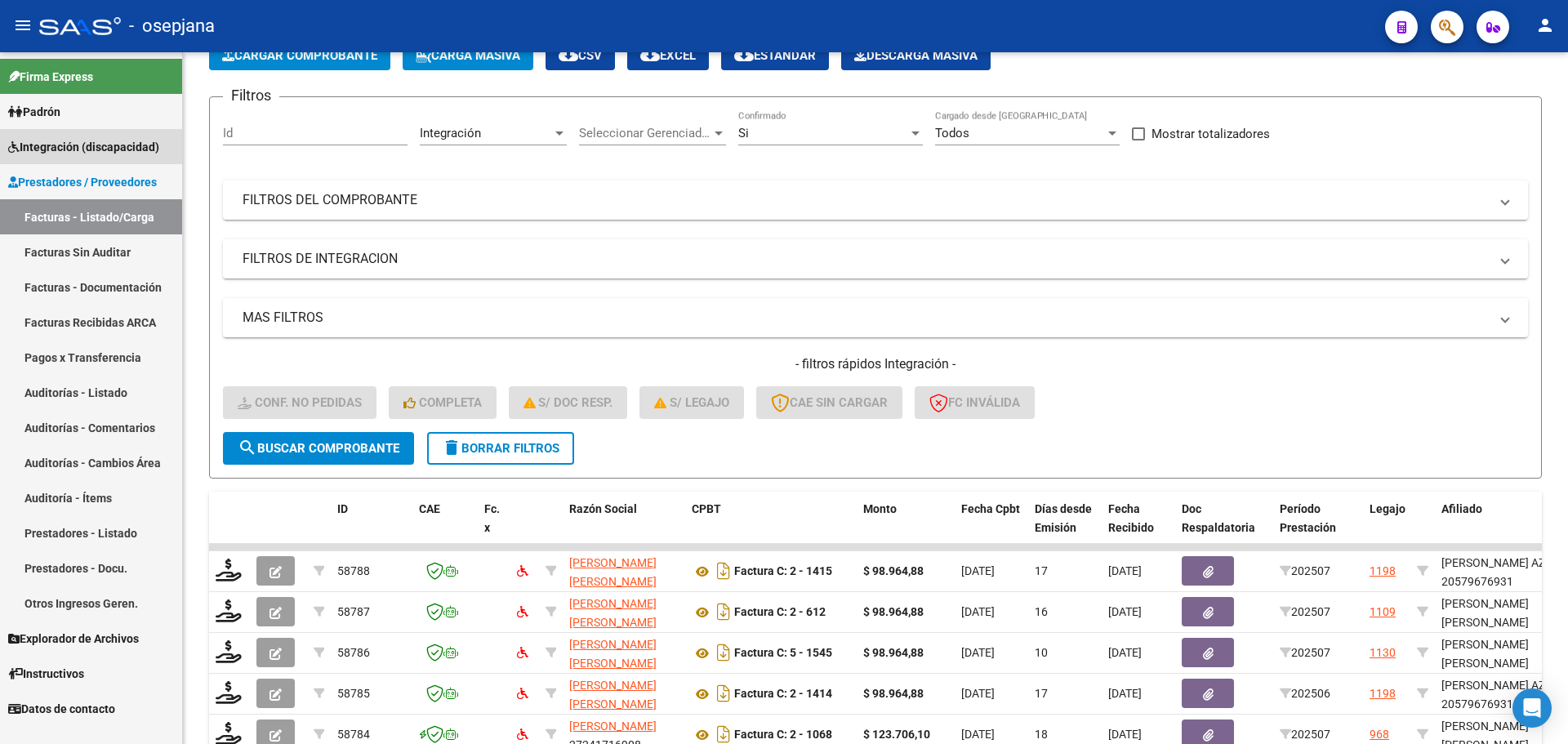
click at [74, 143] on span "Integración (discapacidad)" at bounding box center [83, 147] width 151 height 18
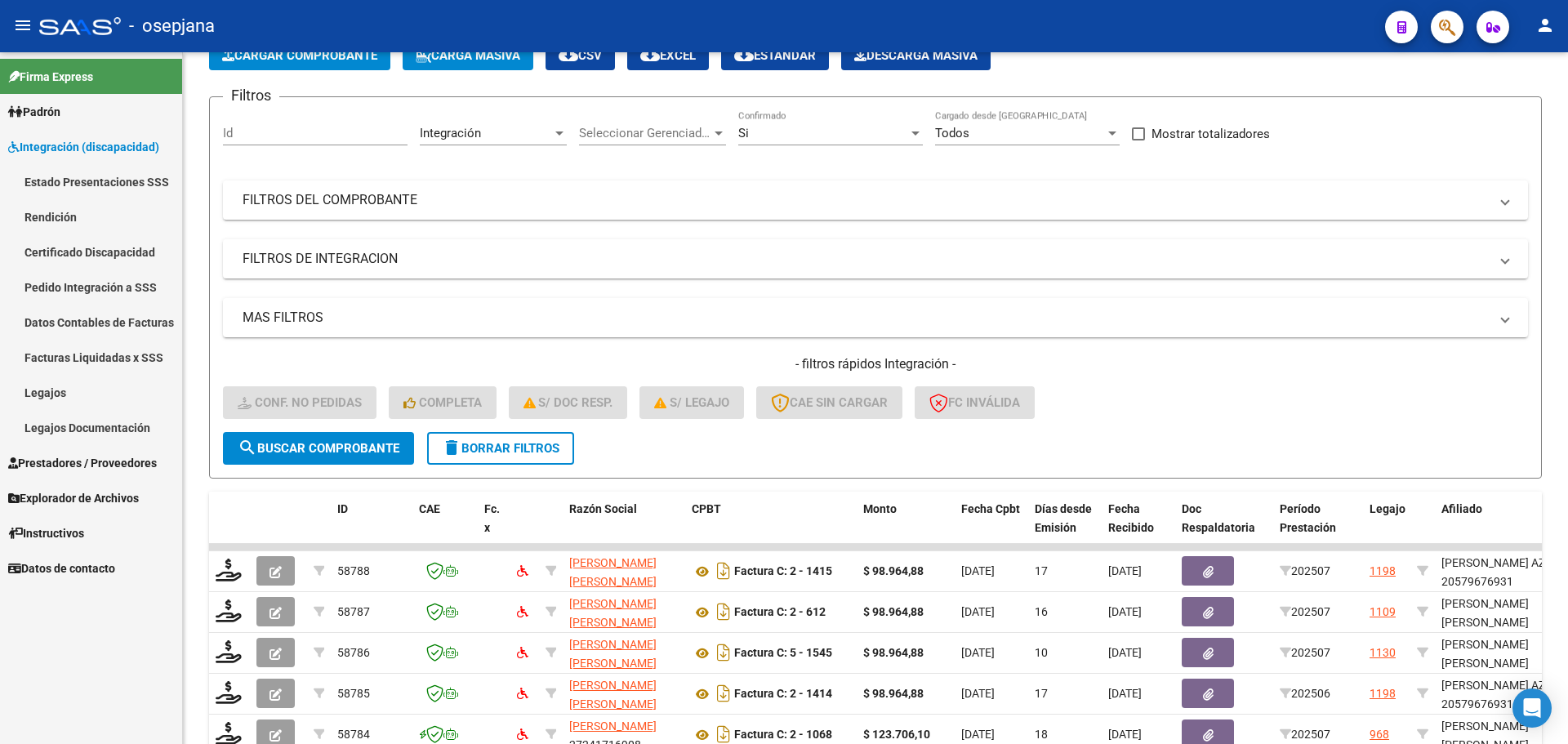
click at [94, 462] on span "Prestadores / Proveedores" at bounding box center [82, 463] width 149 height 18
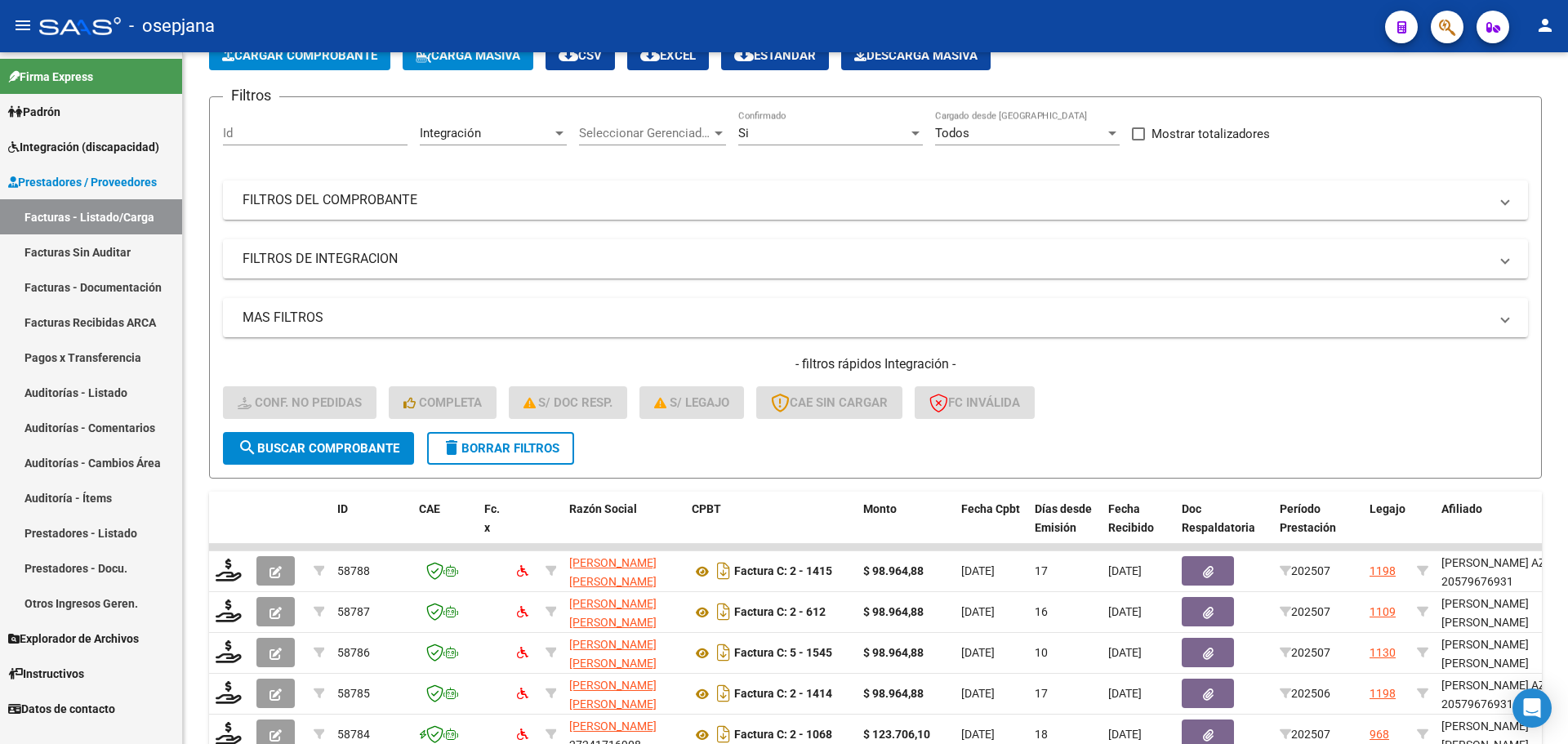
click at [70, 207] on link "Facturas - Listado/Carga" at bounding box center [90, 217] width 182 height 35
click at [528, 136] on div "Integración" at bounding box center [486, 133] width 132 height 15
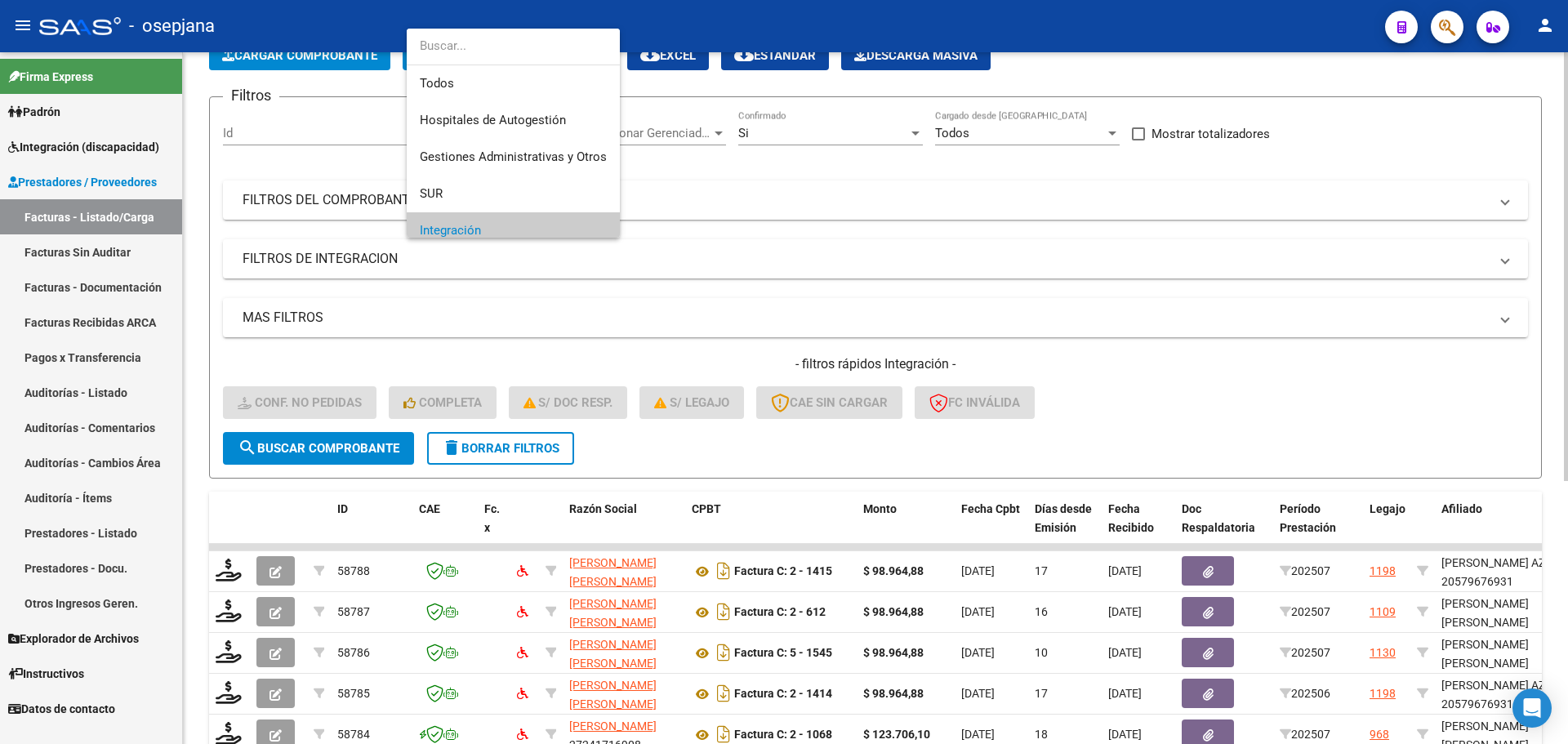
scroll to position [98, 0]
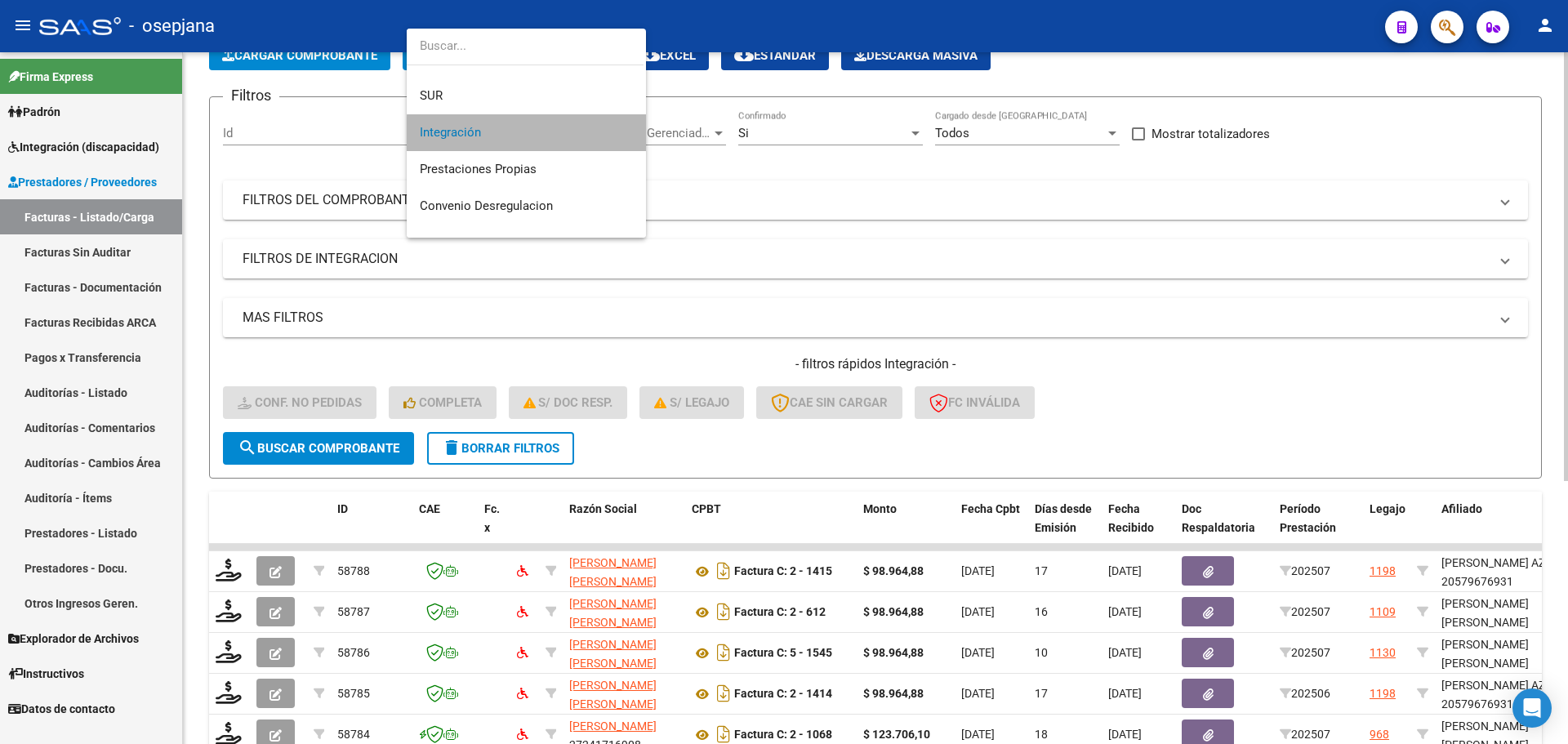
click at [528, 136] on span "Integración" at bounding box center [526, 132] width 214 height 37
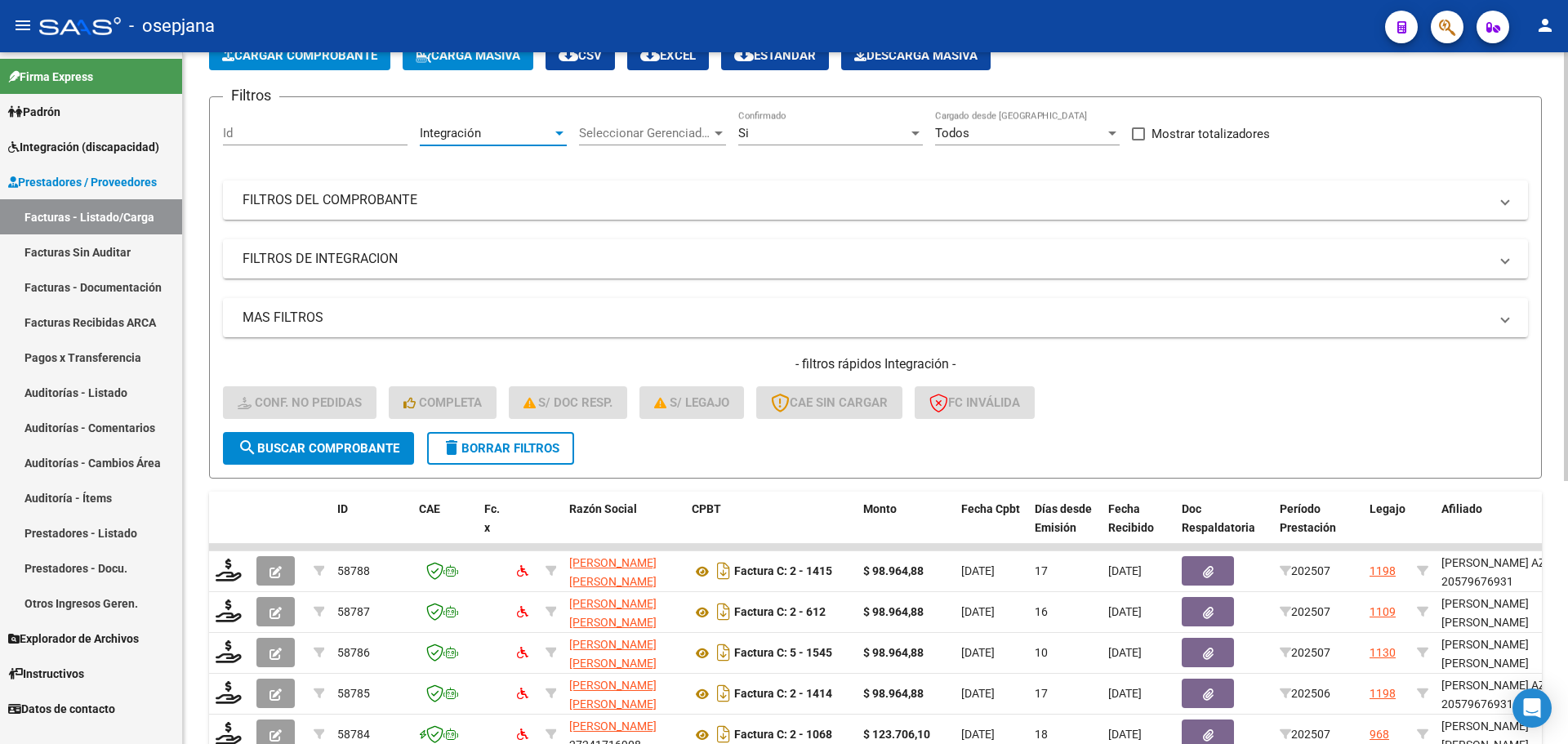
click at [784, 145] on div "Si Confirmado" at bounding box center [830, 127] width 185 height 35
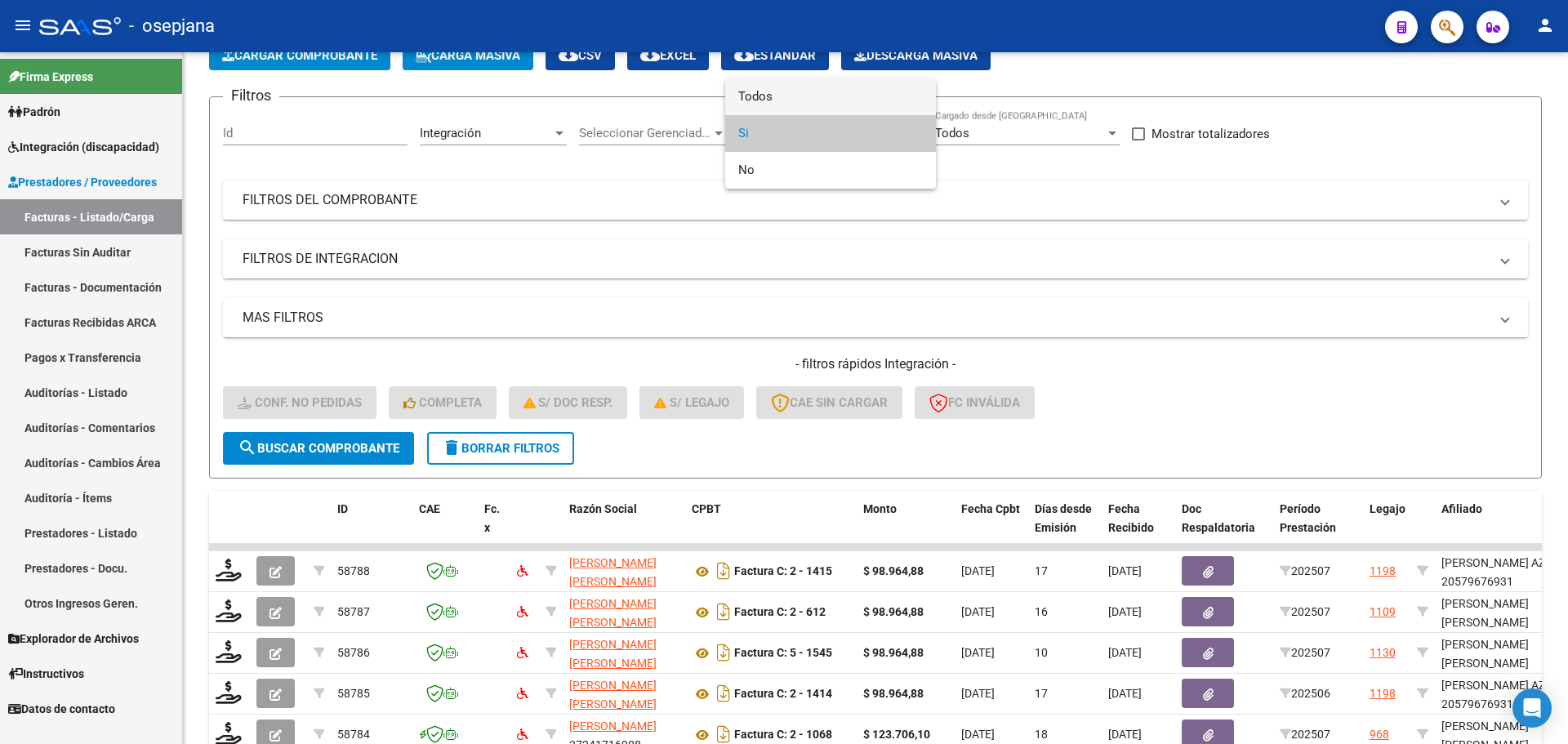
click at [761, 93] on span "Todos" at bounding box center [830, 96] width 185 height 37
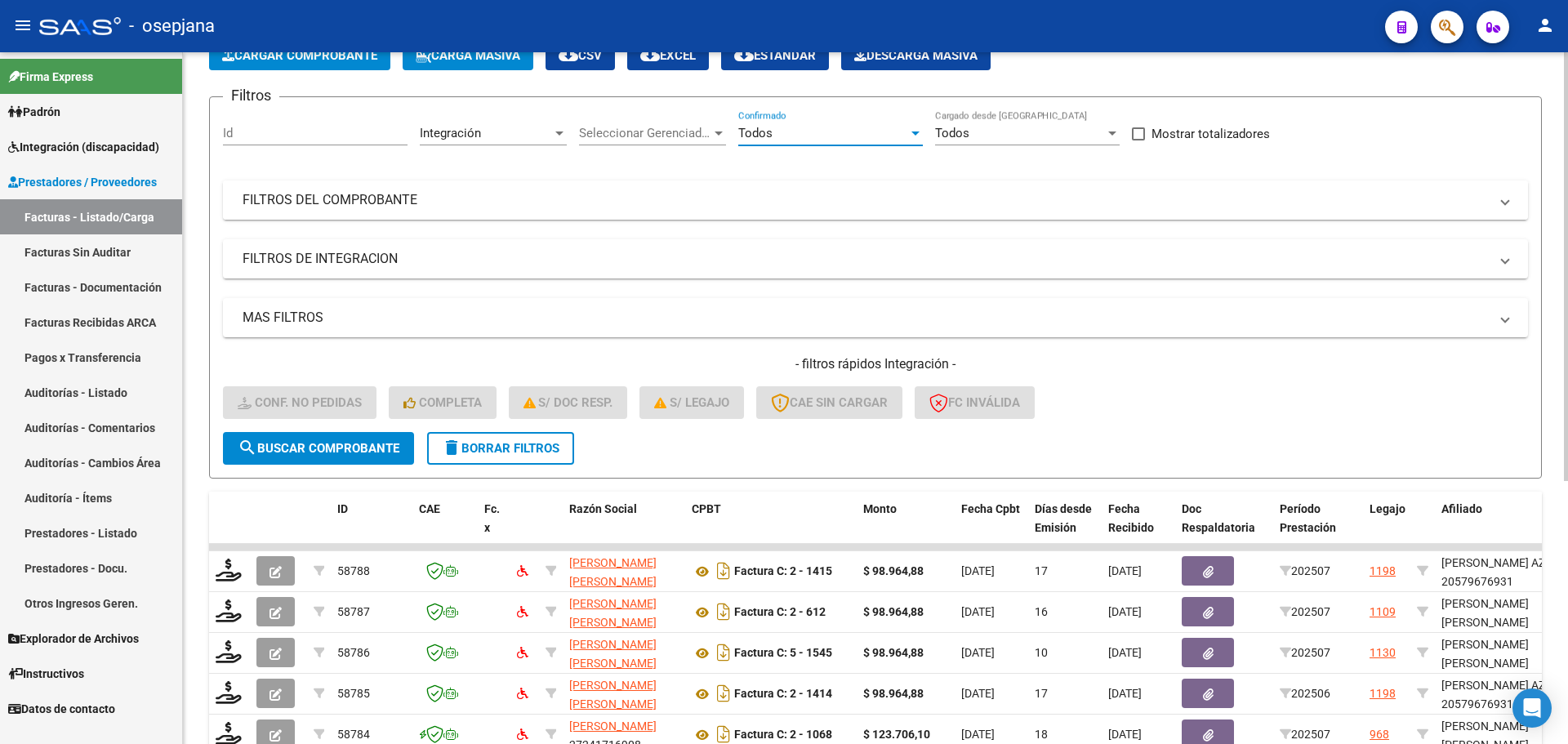
click at [575, 197] on mat-panel-title "FILTROS DEL COMPROBANTE" at bounding box center [865, 200] width 1246 height 18
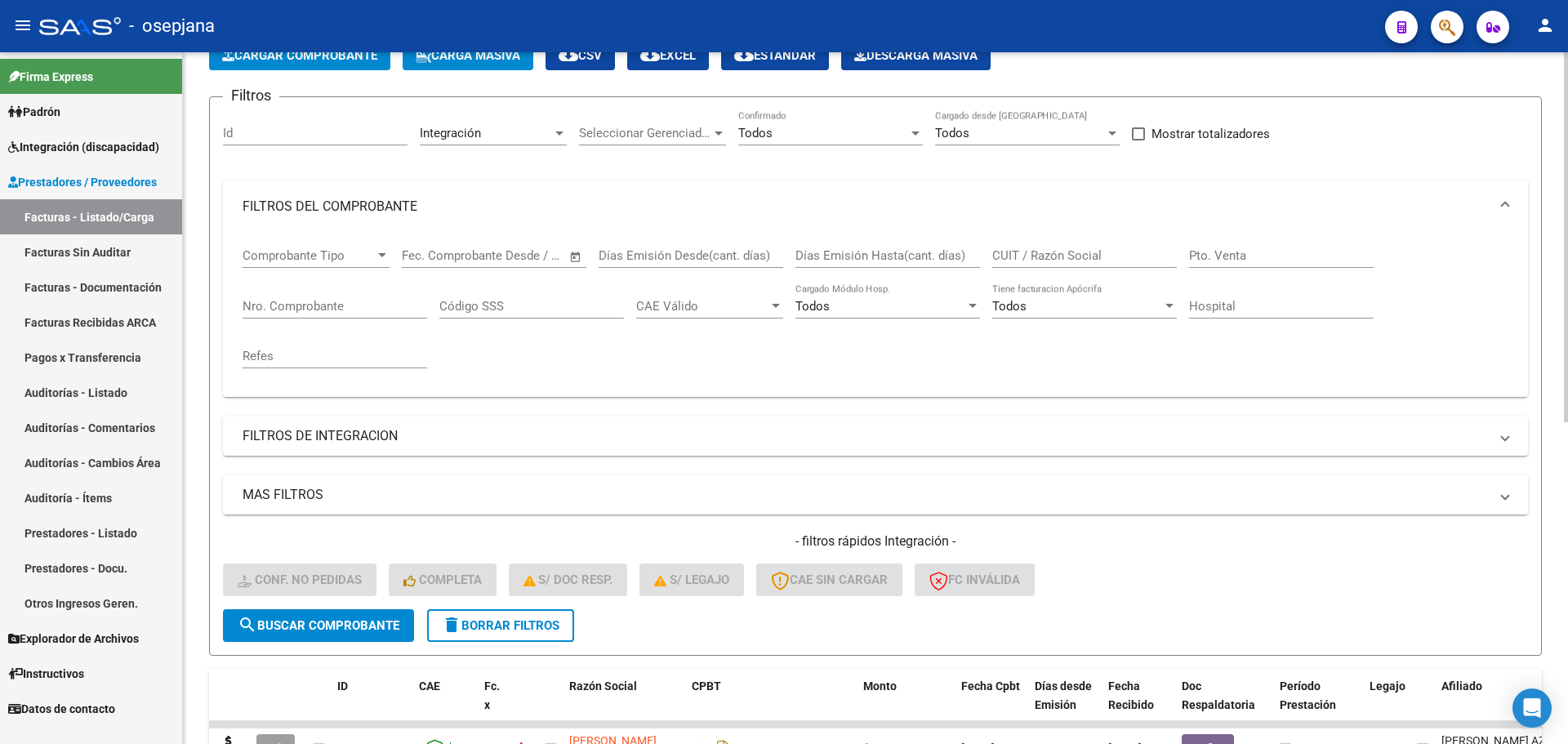
click at [336, 301] on input "Nro. Comprobante" at bounding box center [335, 306] width 185 height 15
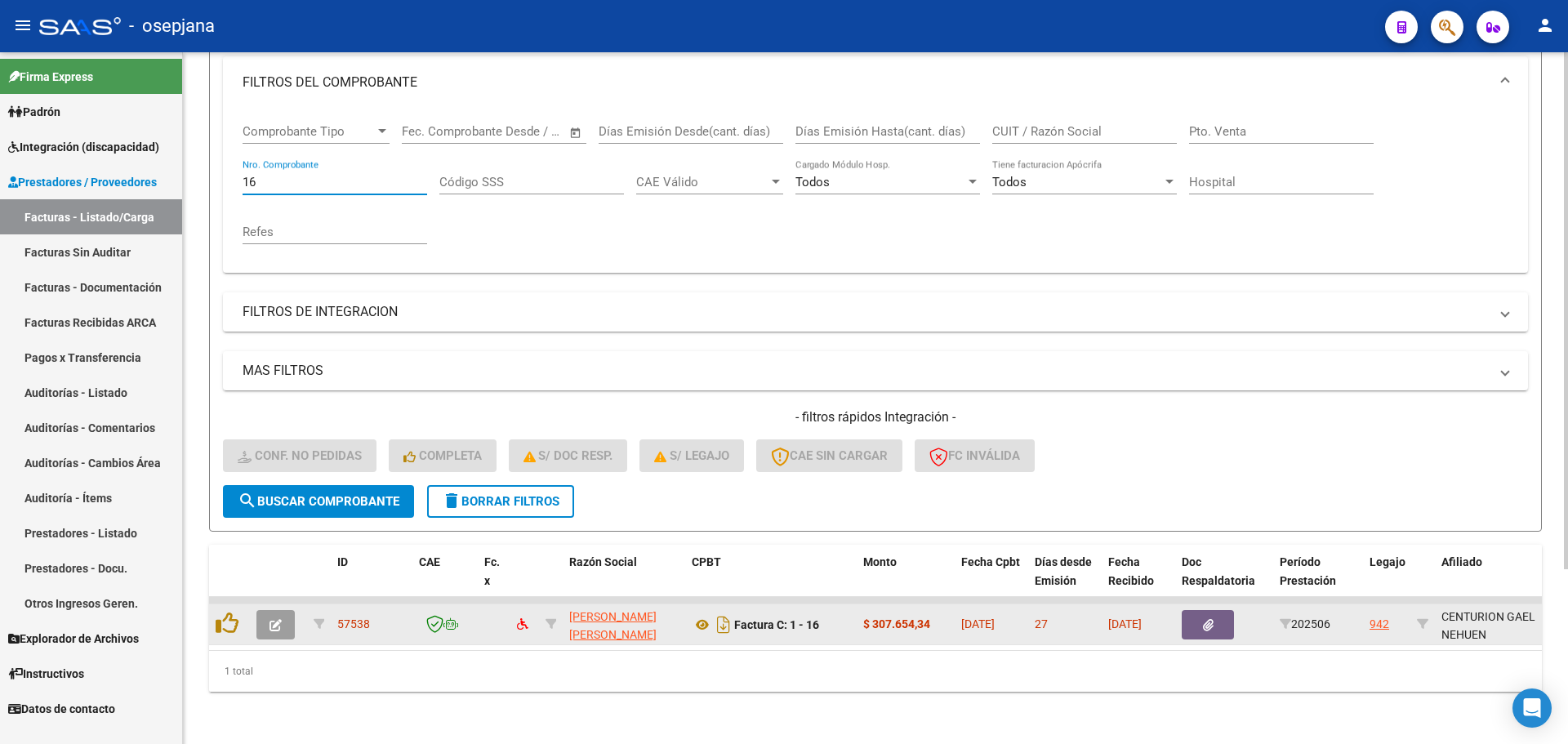
type input "16"
click at [275, 619] on icon "button" at bounding box center [275, 625] width 12 height 12
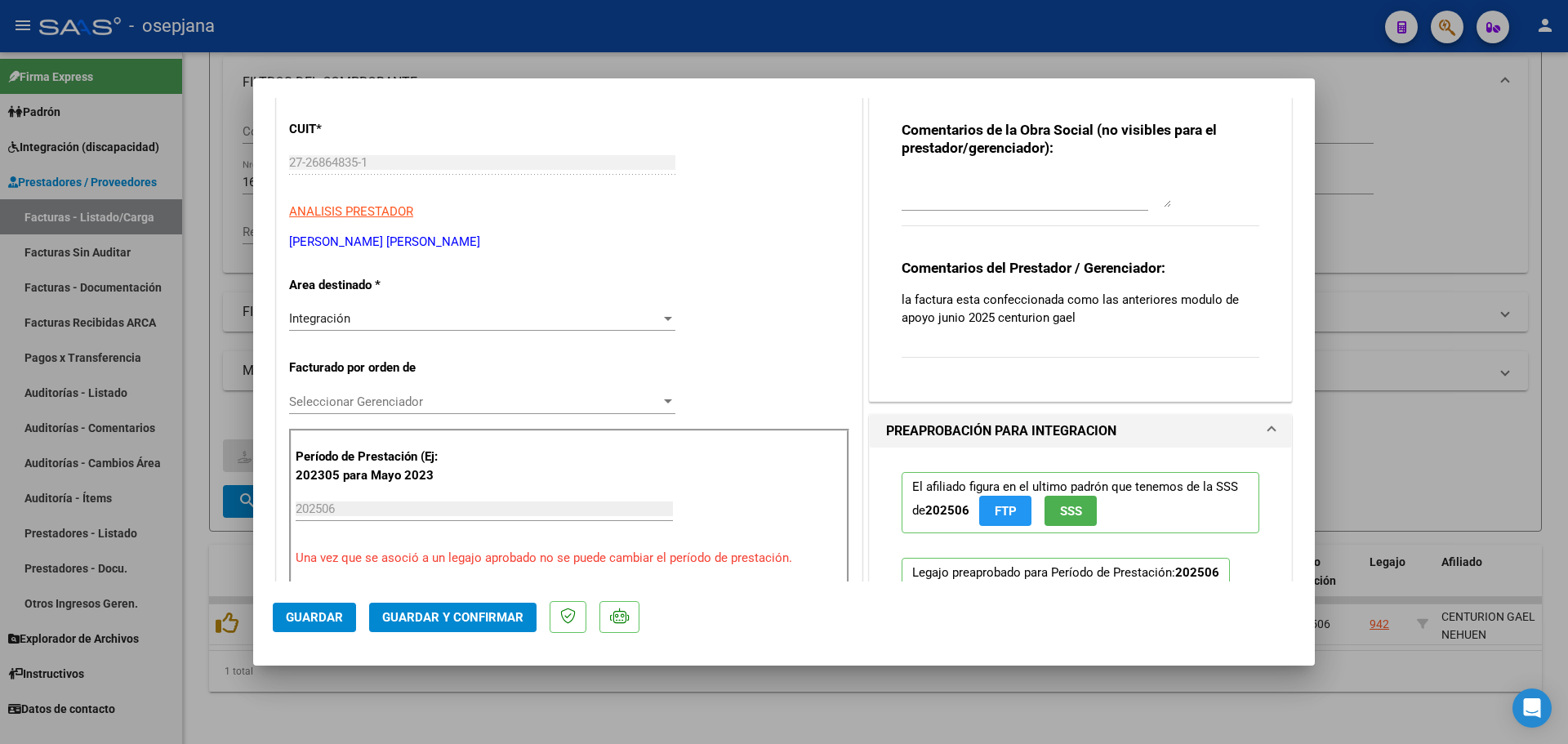
scroll to position [0, 0]
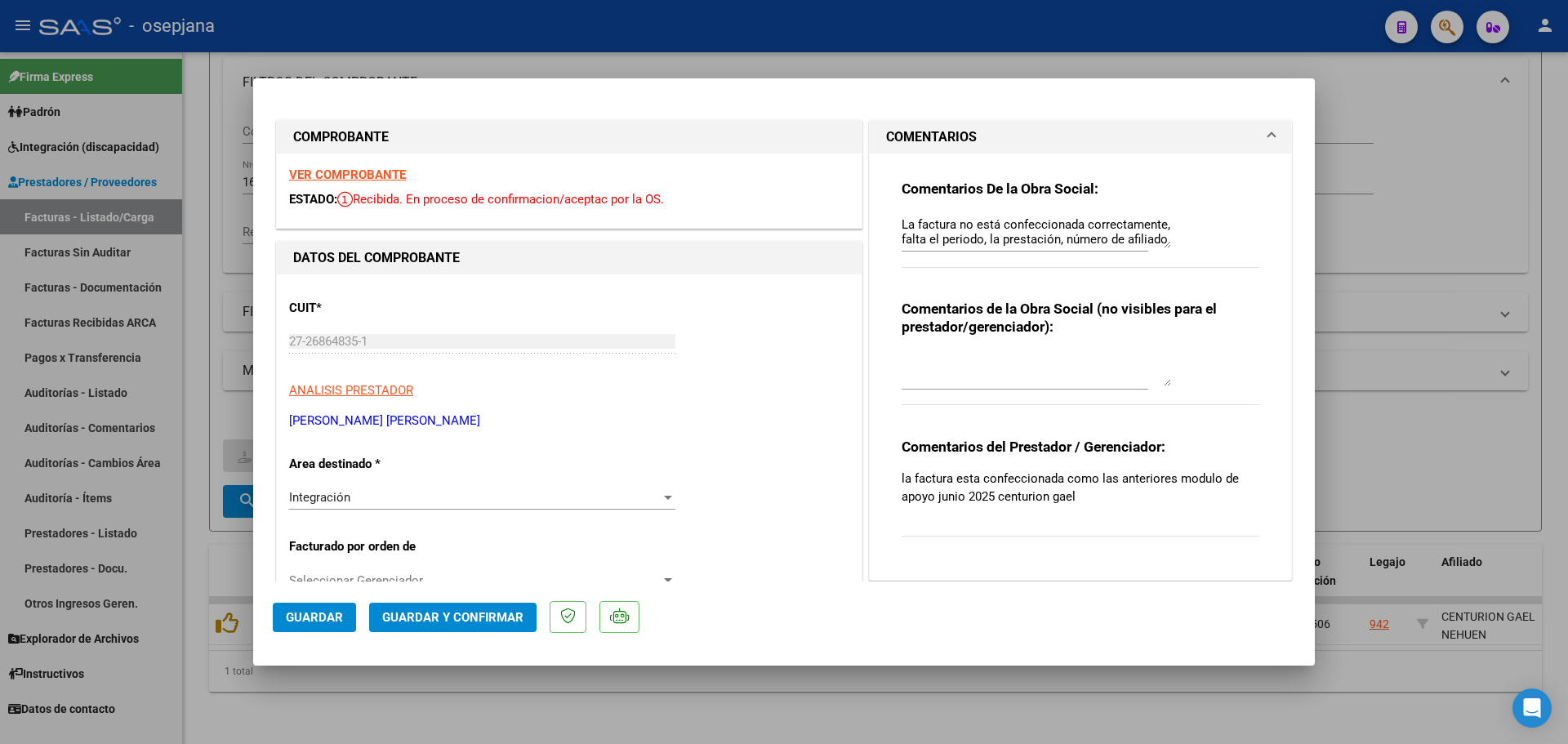
click at [378, 177] on strong "VER COMPROBANTE" at bounding box center [348, 175] width 117 height 15
click at [1400, 223] on div at bounding box center [784, 372] width 1568 height 744
type input "$ 0,00"
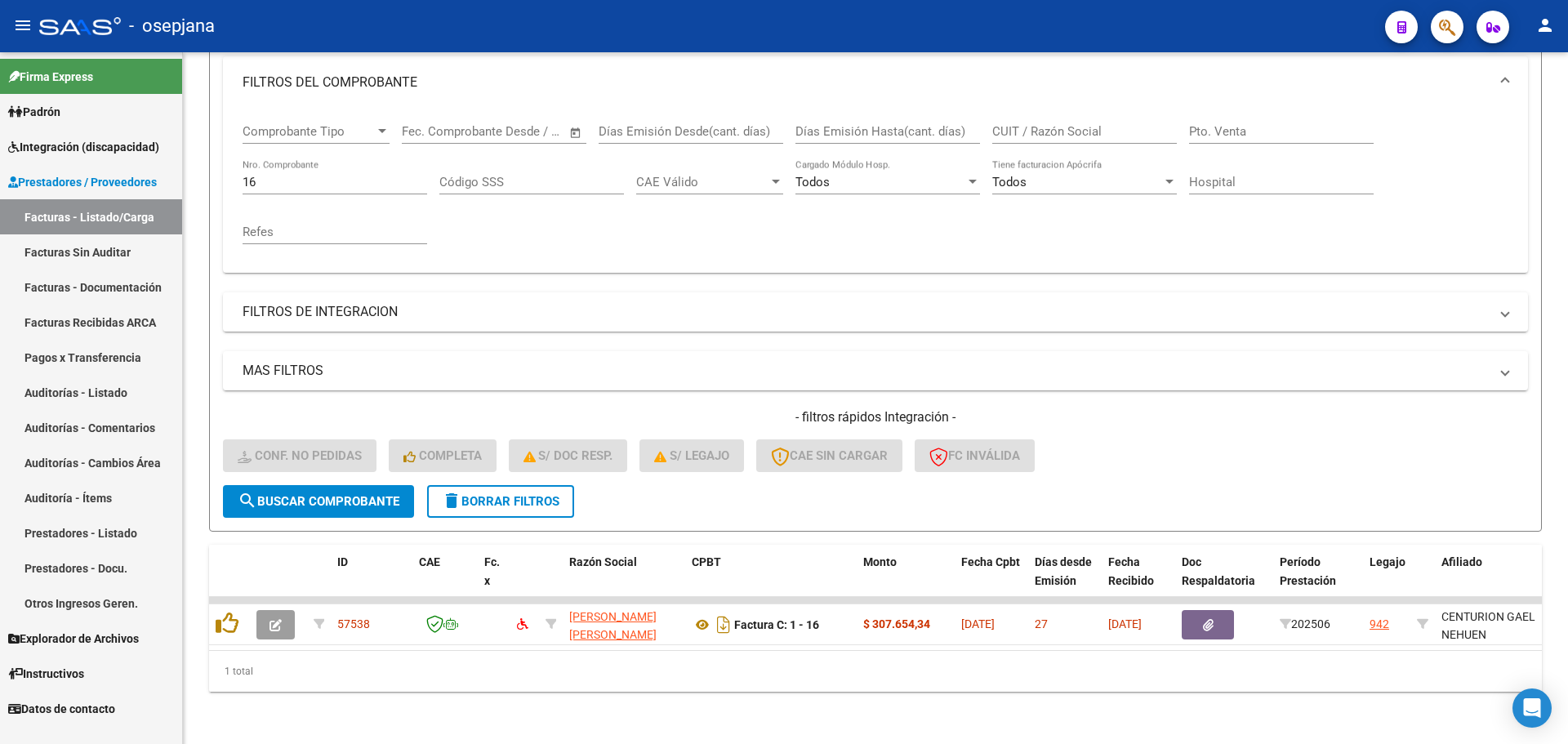
click at [92, 138] on span "Integración (discapacidad)" at bounding box center [83, 147] width 151 height 18
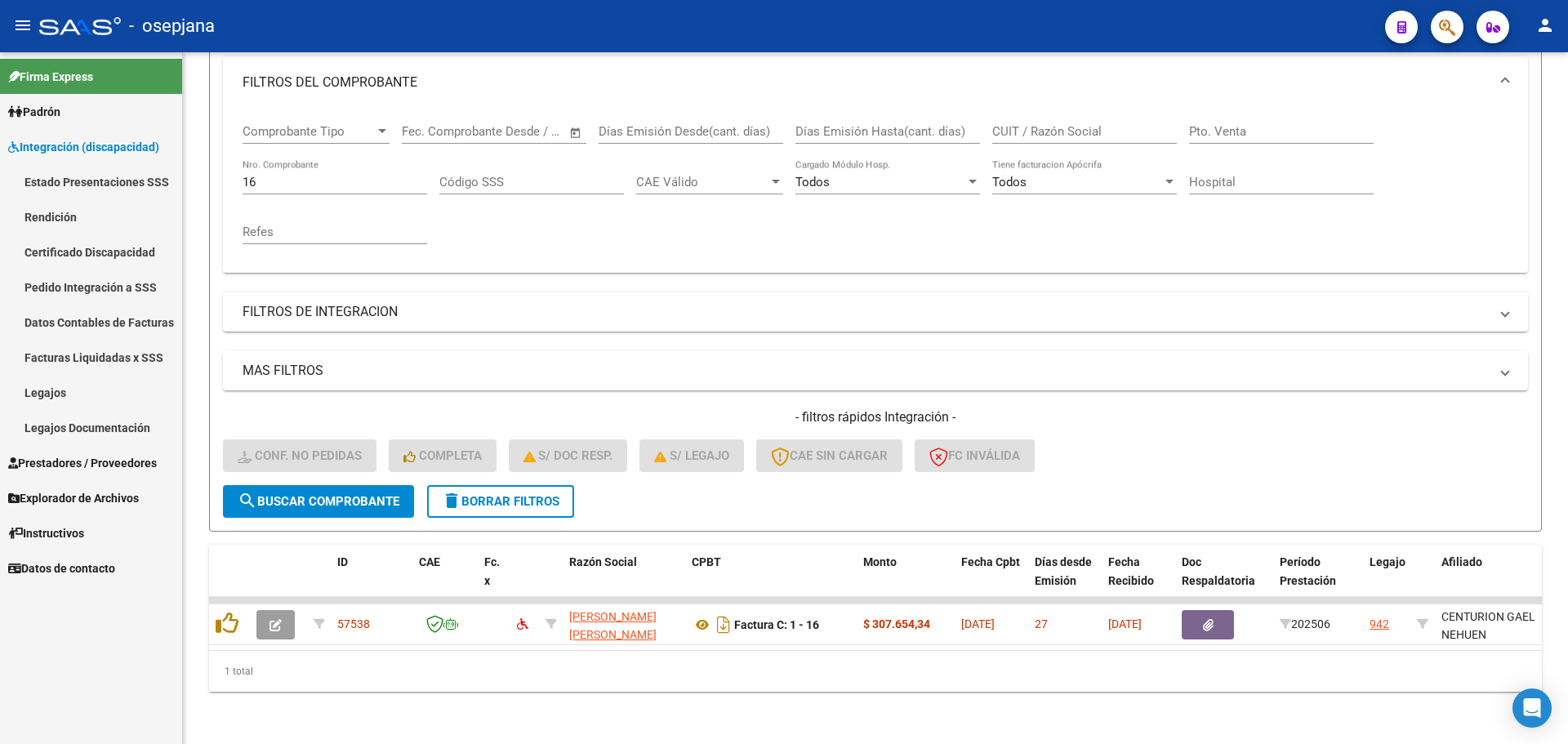
click at [82, 455] on span "Prestadores / Proveedores" at bounding box center [82, 463] width 149 height 18
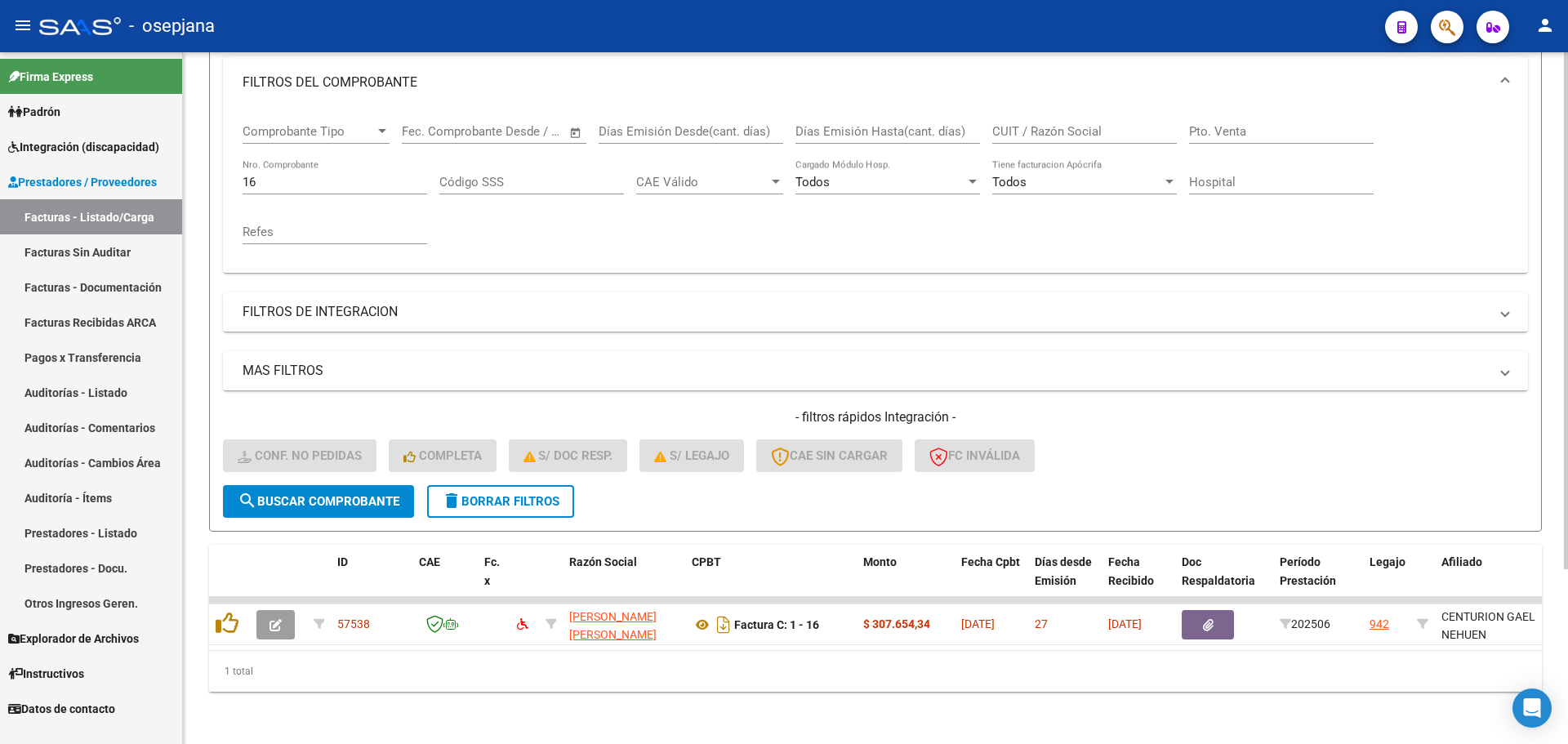
drag, startPoint x: 270, startPoint y: 161, endPoint x: 236, endPoint y: 176, distance: 37.2
click at [236, 176] on div "Comprobante Tipo Comprobante Tipo Start date – End date Fec. Comprobante Desde …" at bounding box center [876, 190] width 1305 height 164
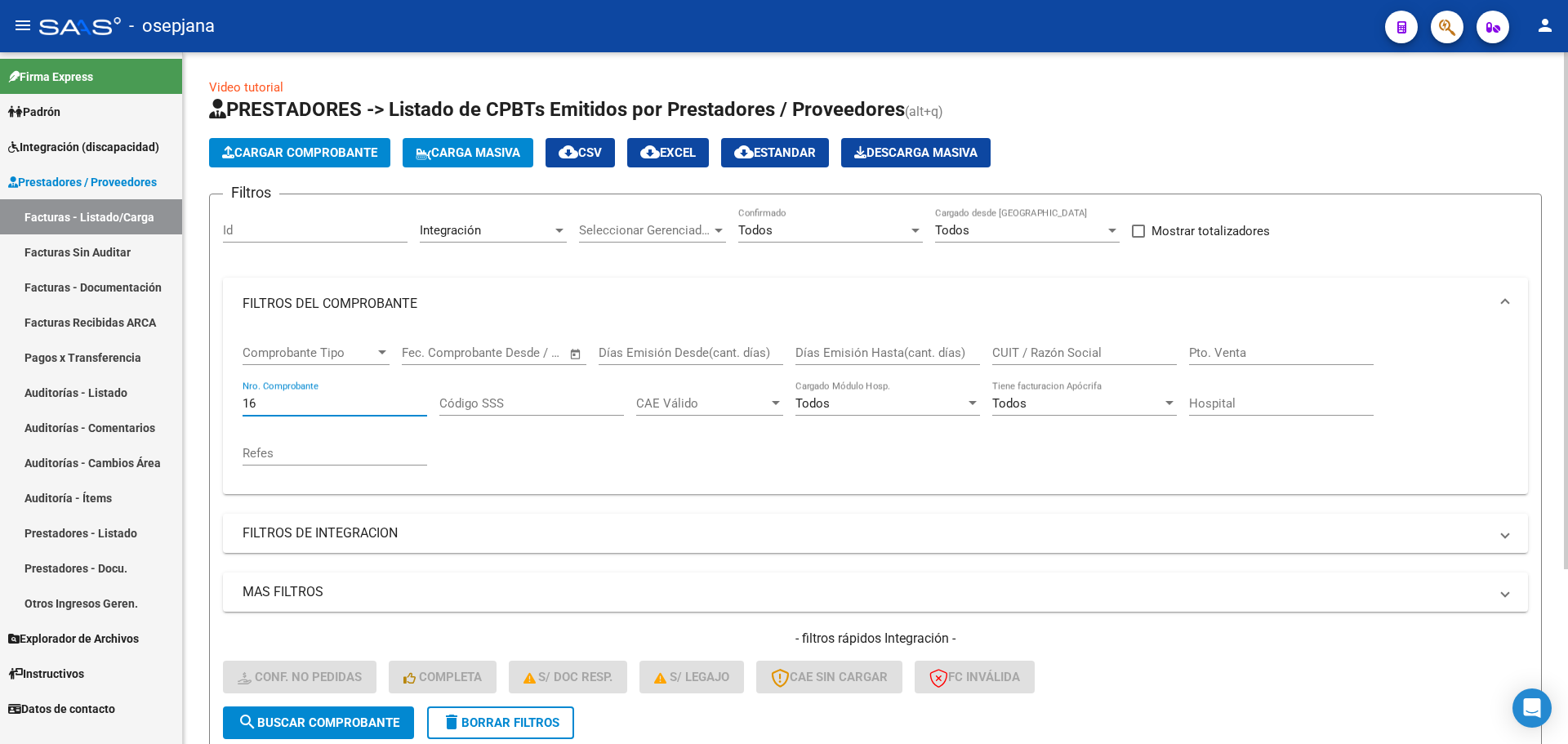
drag, startPoint x: 308, startPoint y: 407, endPoint x: 229, endPoint y: 404, distance: 79.1
click at [229, 404] on div "Comprobante Tipo Comprobante Tipo Start date – End date Fec. Comprobante Desde …" at bounding box center [876, 411] width 1305 height 164
click at [758, 226] on span "Todos" at bounding box center [755, 230] width 35 height 15
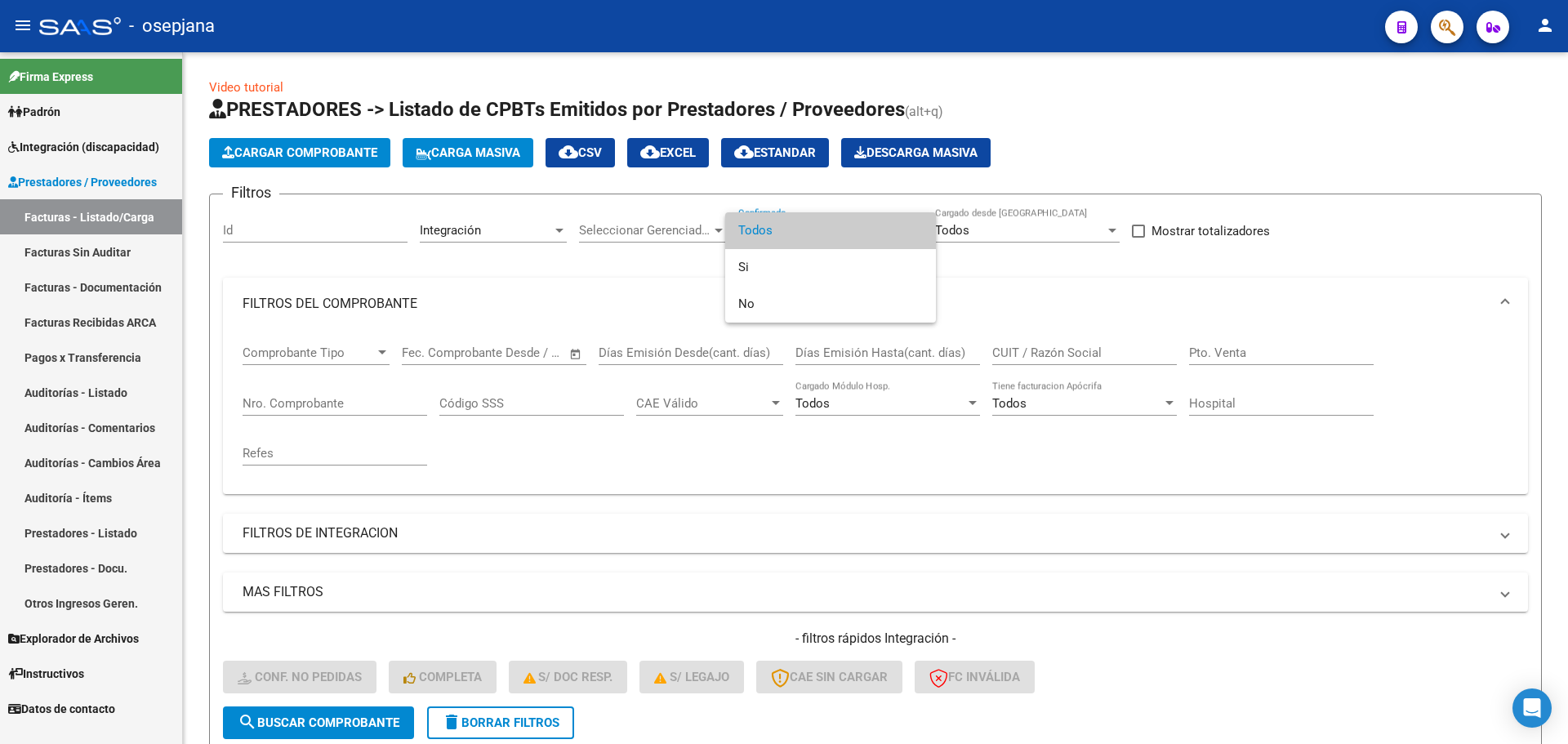
click at [501, 721] on div at bounding box center [784, 372] width 1568 height 744
click at [501, 721] on span "delete Borrar Filtros" at bounding box center [500, 722] width 117 height 15
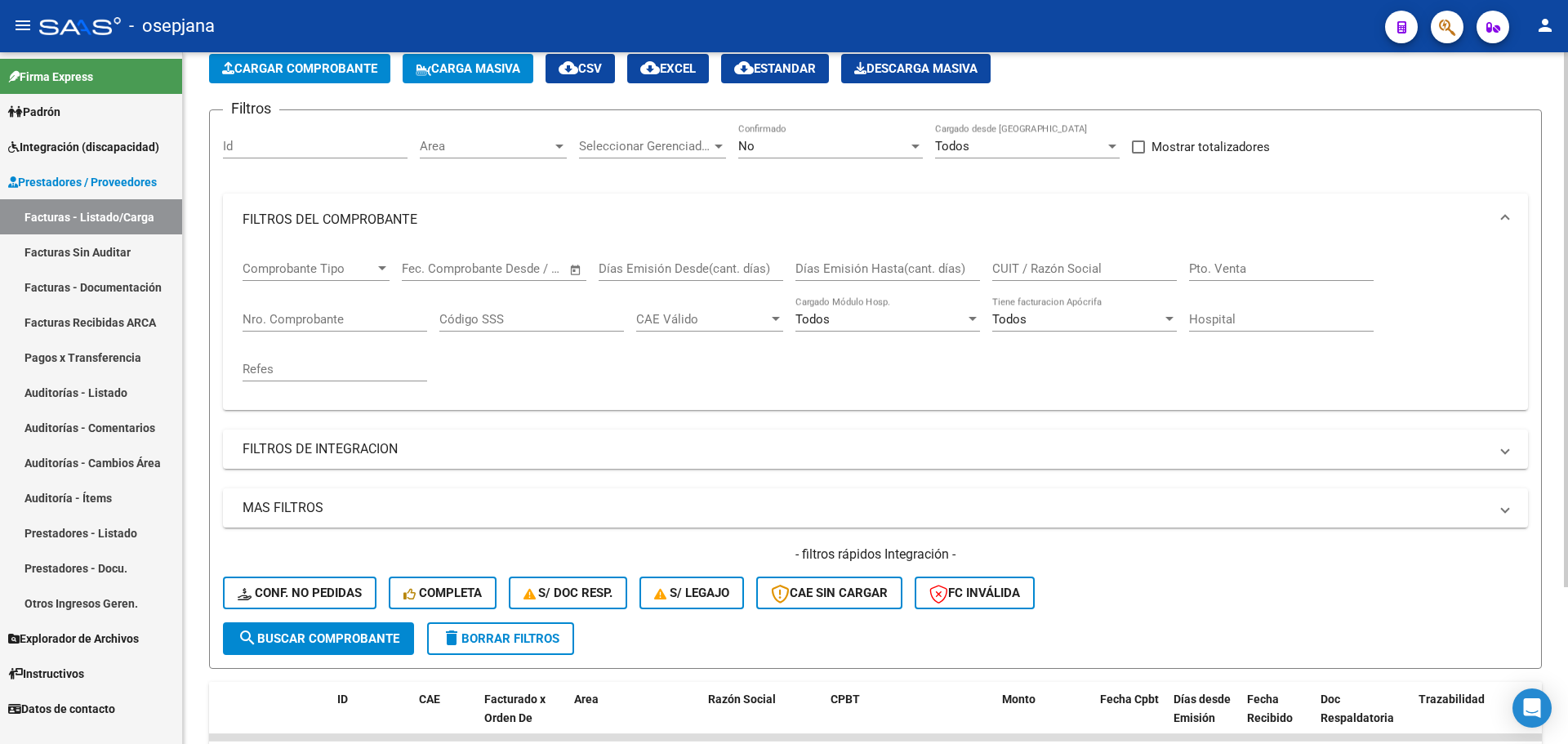
scroll to position [163, 0]
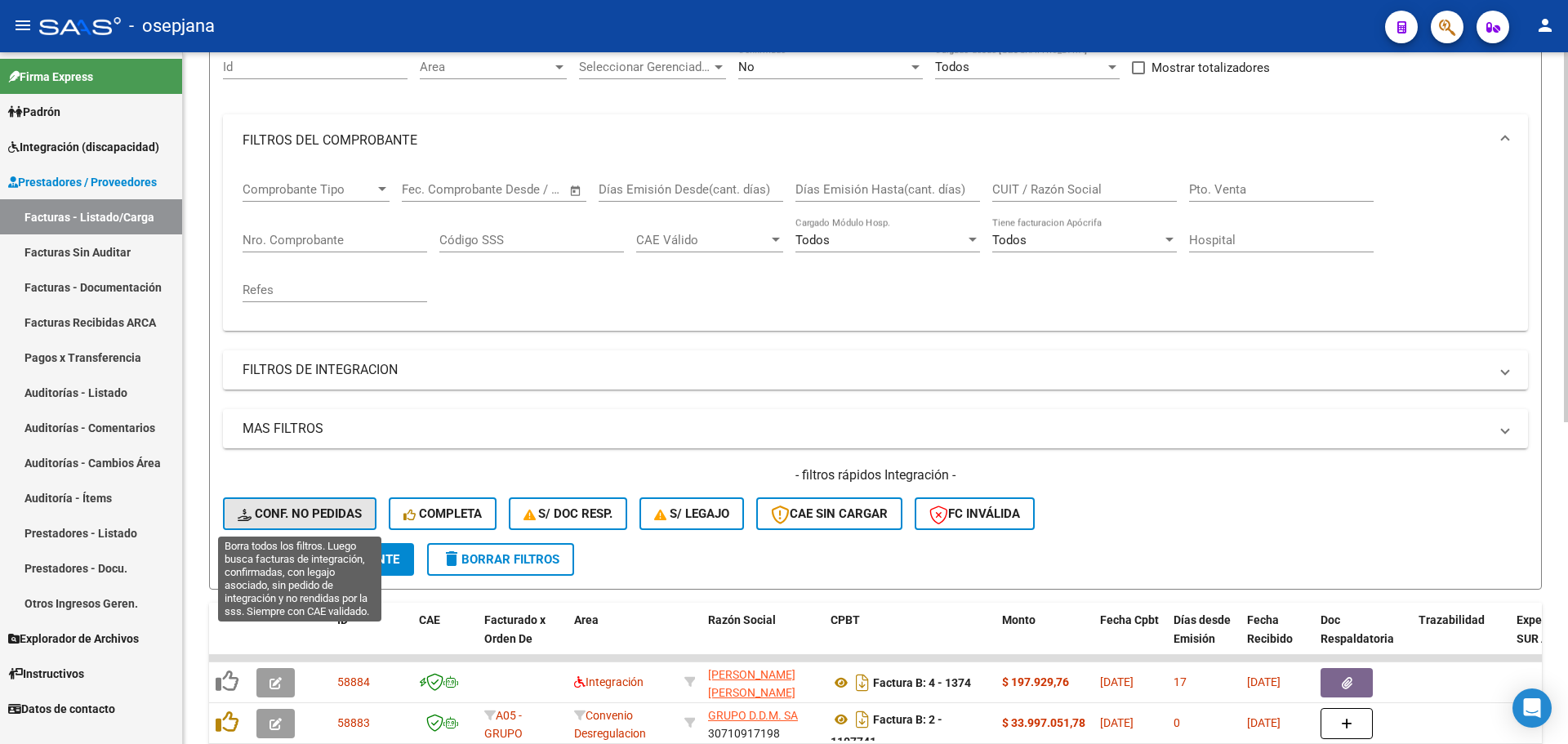
click at [329, 514] on span "Conf. no pedidas" at bounding box center [299, 514] width 124 height 15
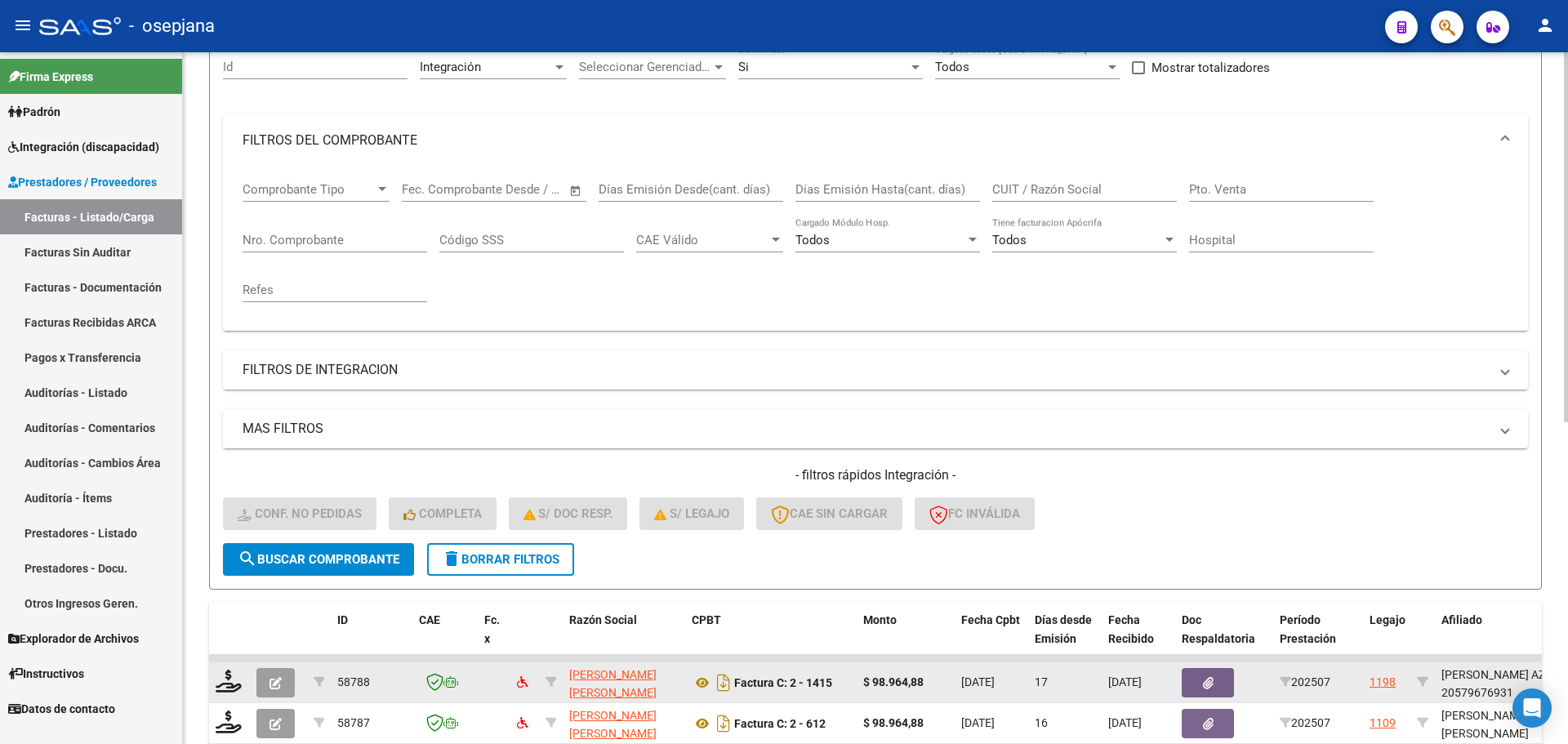
scroll to position [601, 0]
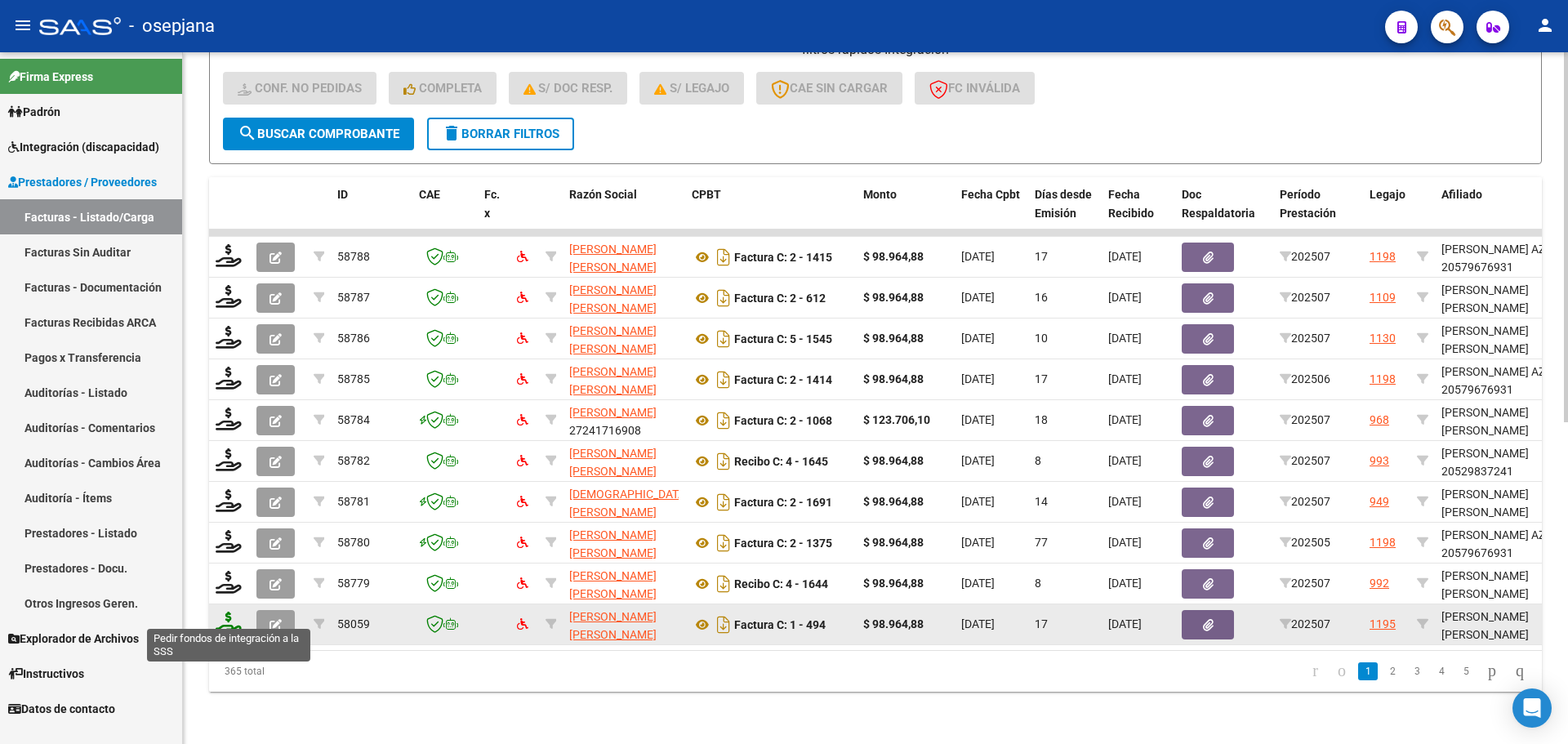
click at [231, 612] on icon at bounding box center [228, 623] width 26 height 23
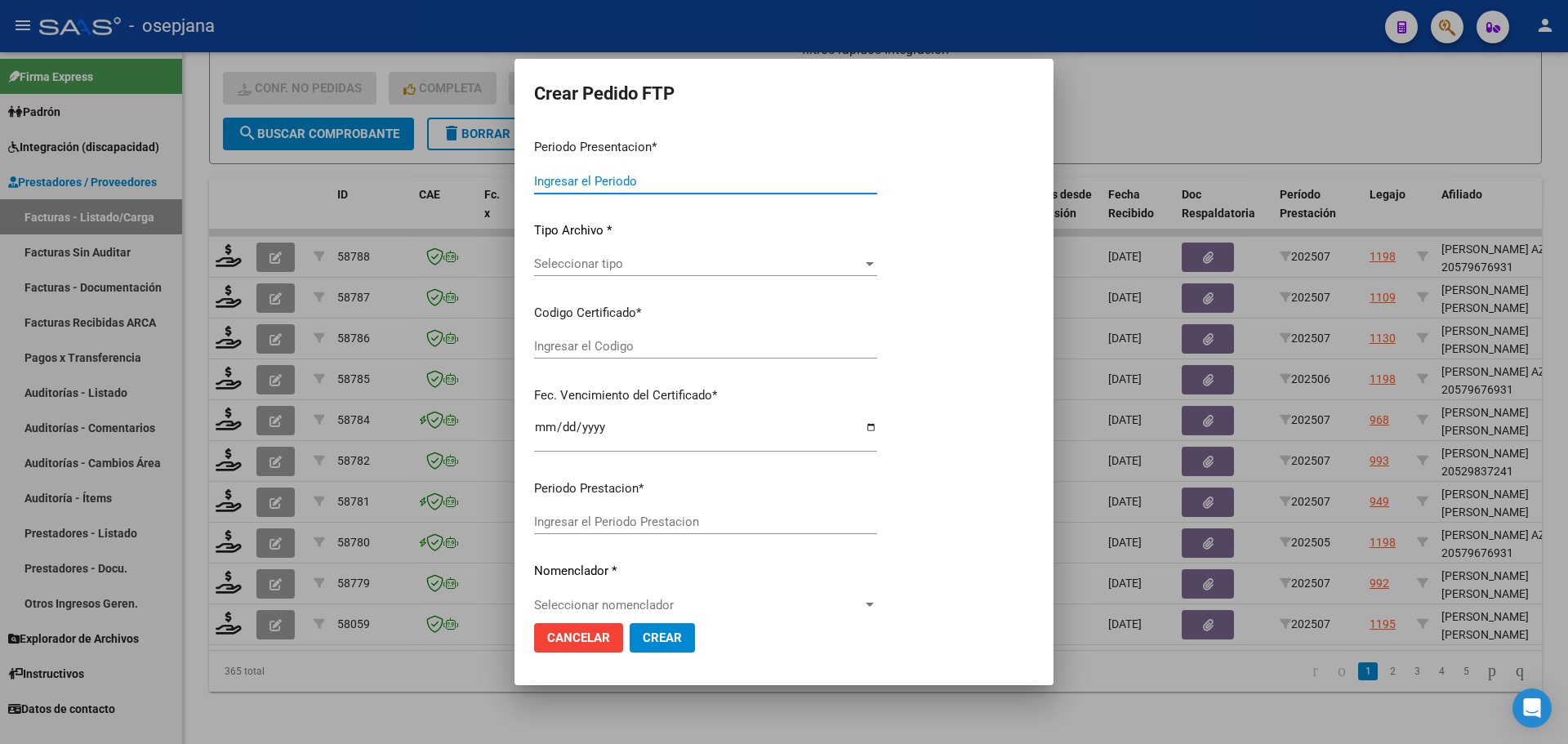
type input "202507"
type input "$ 98.964,88"
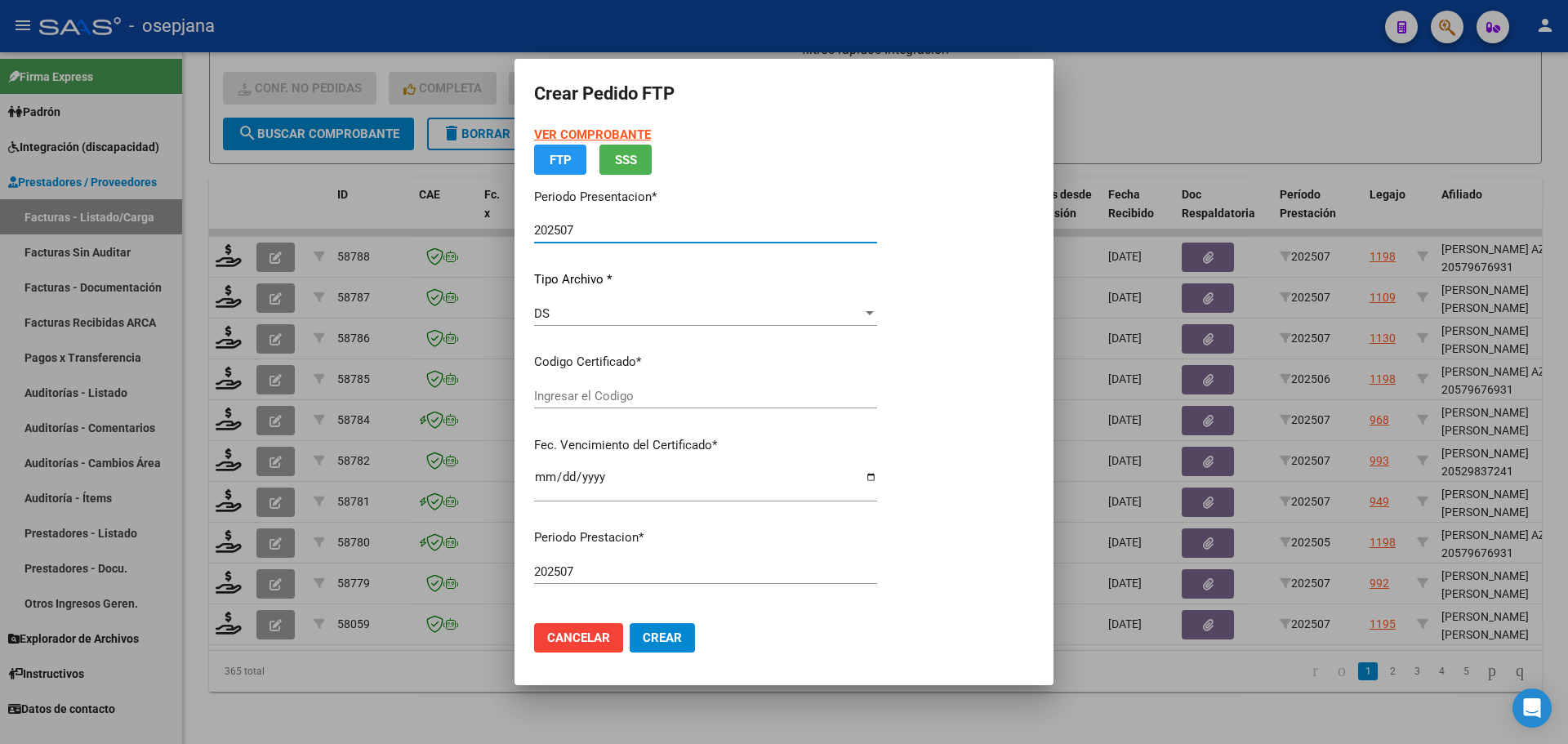
type input "ARG02000549735172024100820261008BUE313"
type input "2026-10-16"
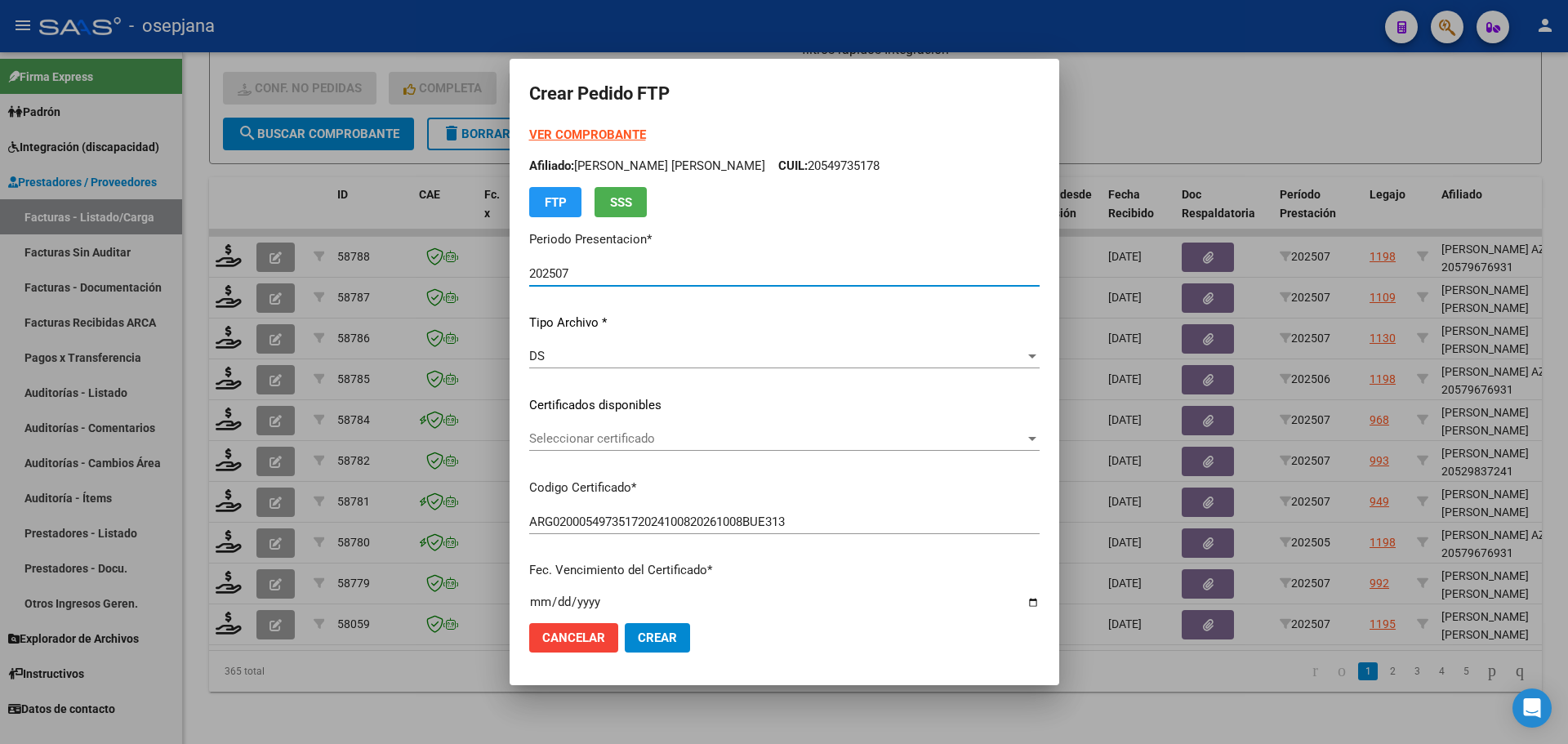
click at [645, 435] on span "Seleccionar certificado" at bounding box center [777, 438] width 496 height 15
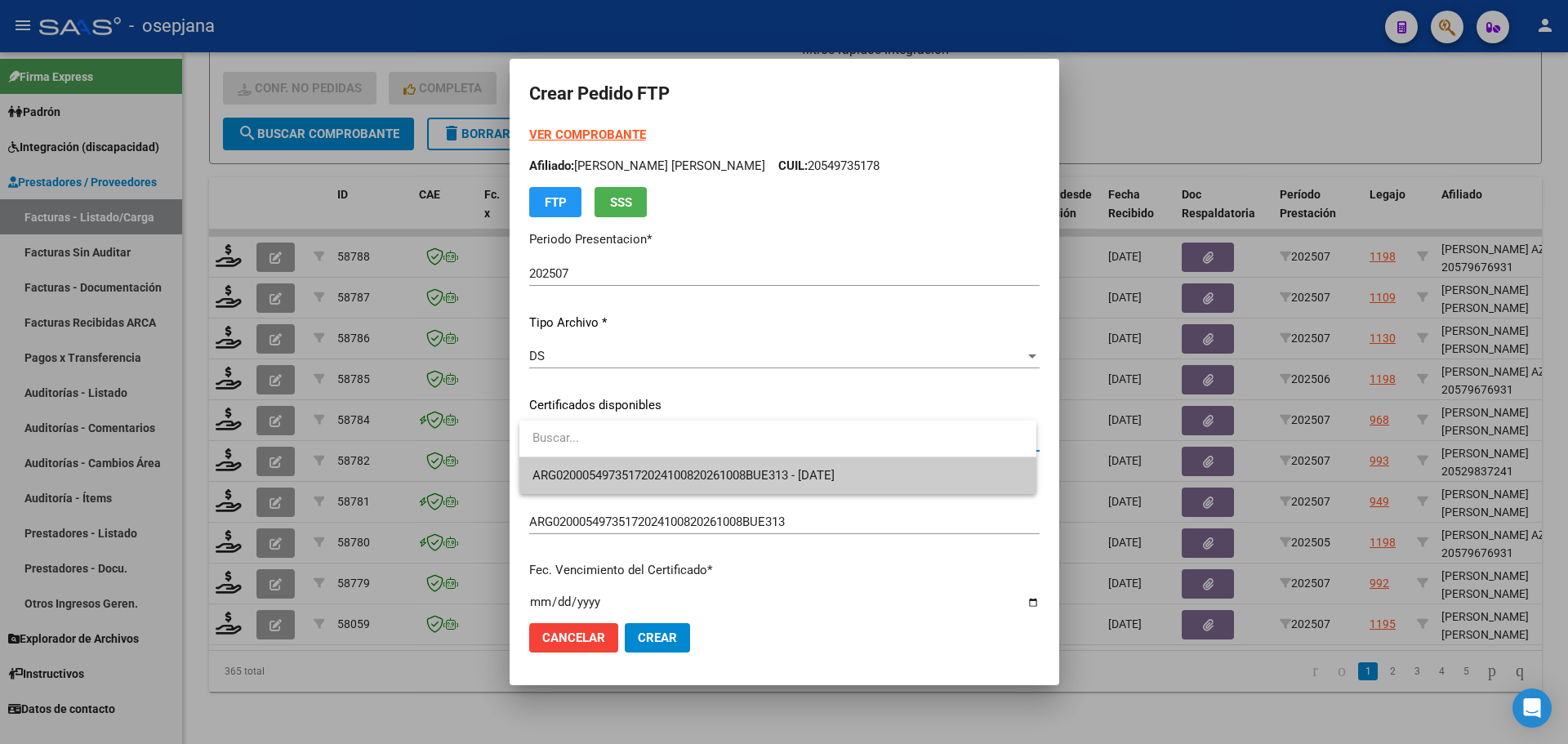
click at [656, 464] on span "ARG02000549735172024100820261008BUE313 - 2026-10-16" at bounding box center [778, 476] width 491 height 37
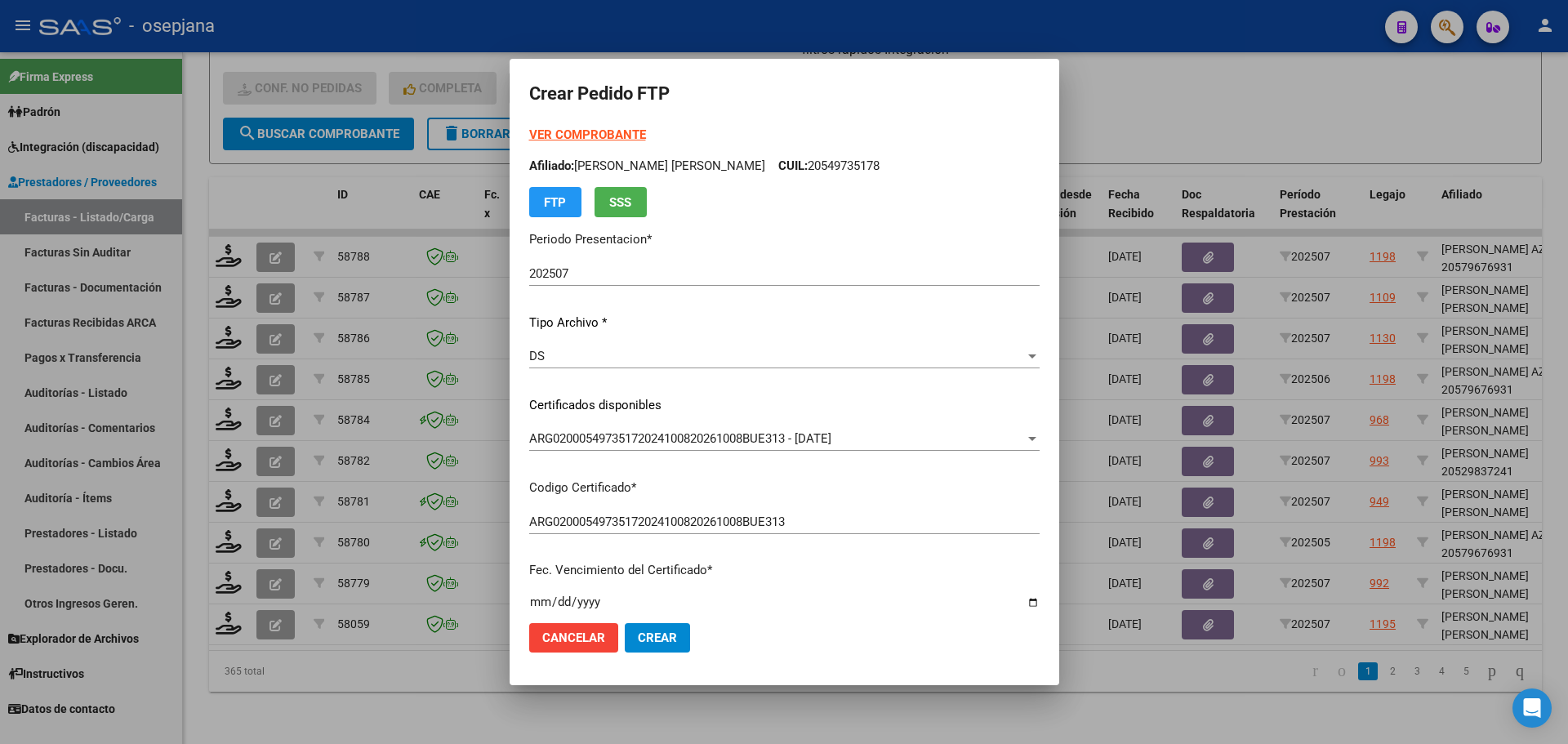
click at [559, 139] on strong "VER COMPROBANTE" at bounding box center [588, 134] width 117 height 15
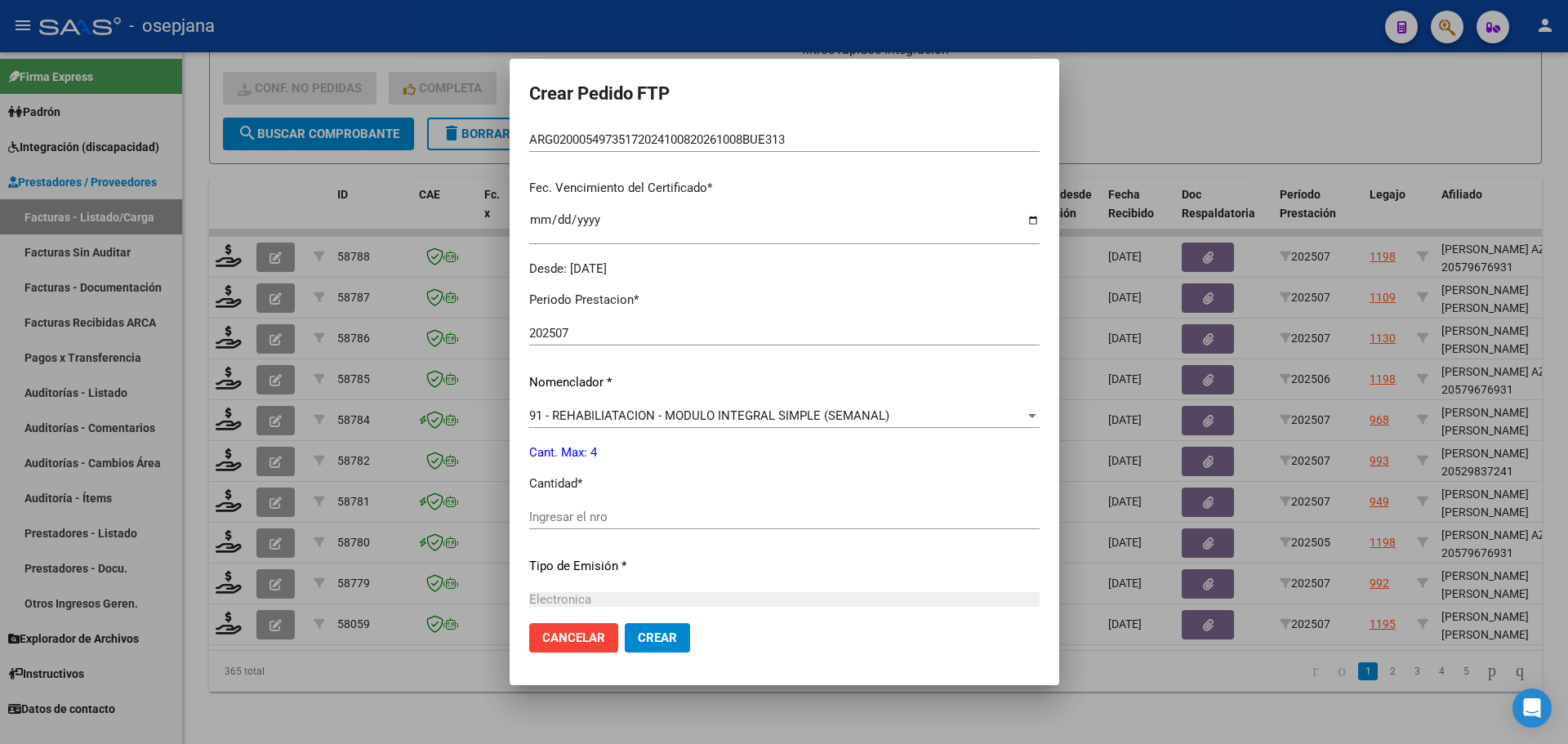
scroll to position [408, 0]
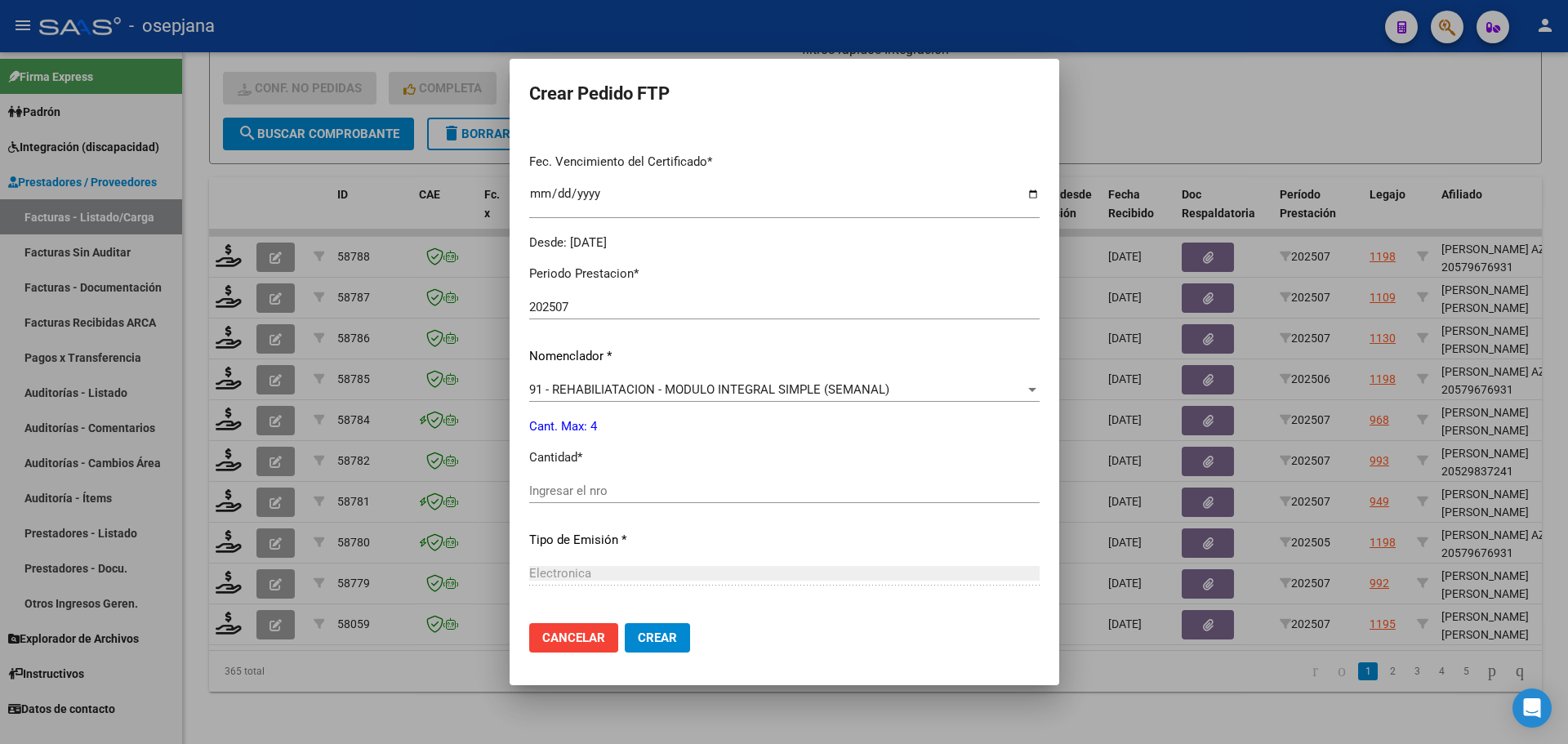
click at [551, 481] on div "Ingresar el nro" at bounding box center [784, 491] width 510 height 25
type input "4"
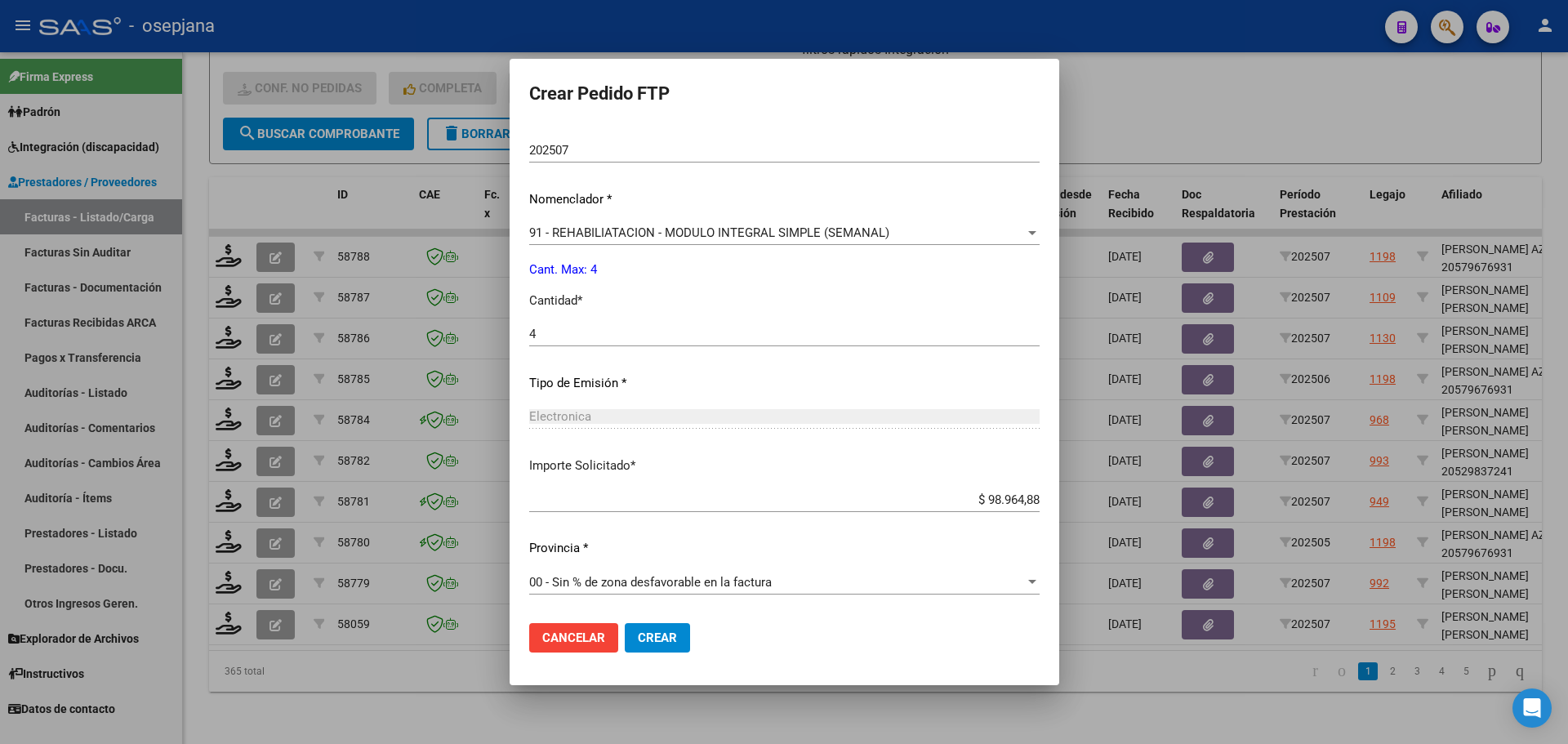
click at [668, 646] on button "Crear" at bounding box center [657, 638] width 66 height 30
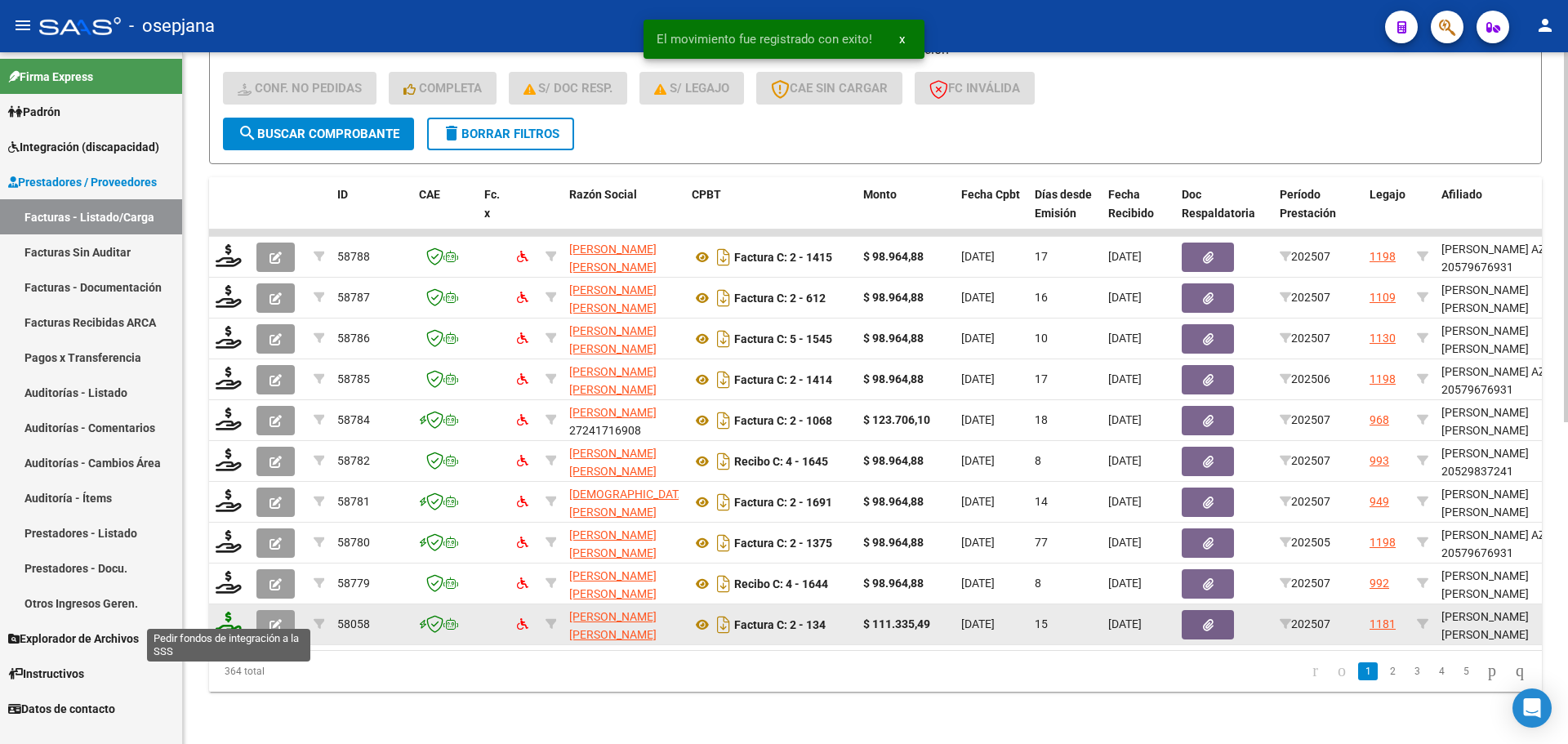
click at [232, 618] on icon at bounding box center [228, 623] width 26 height 23
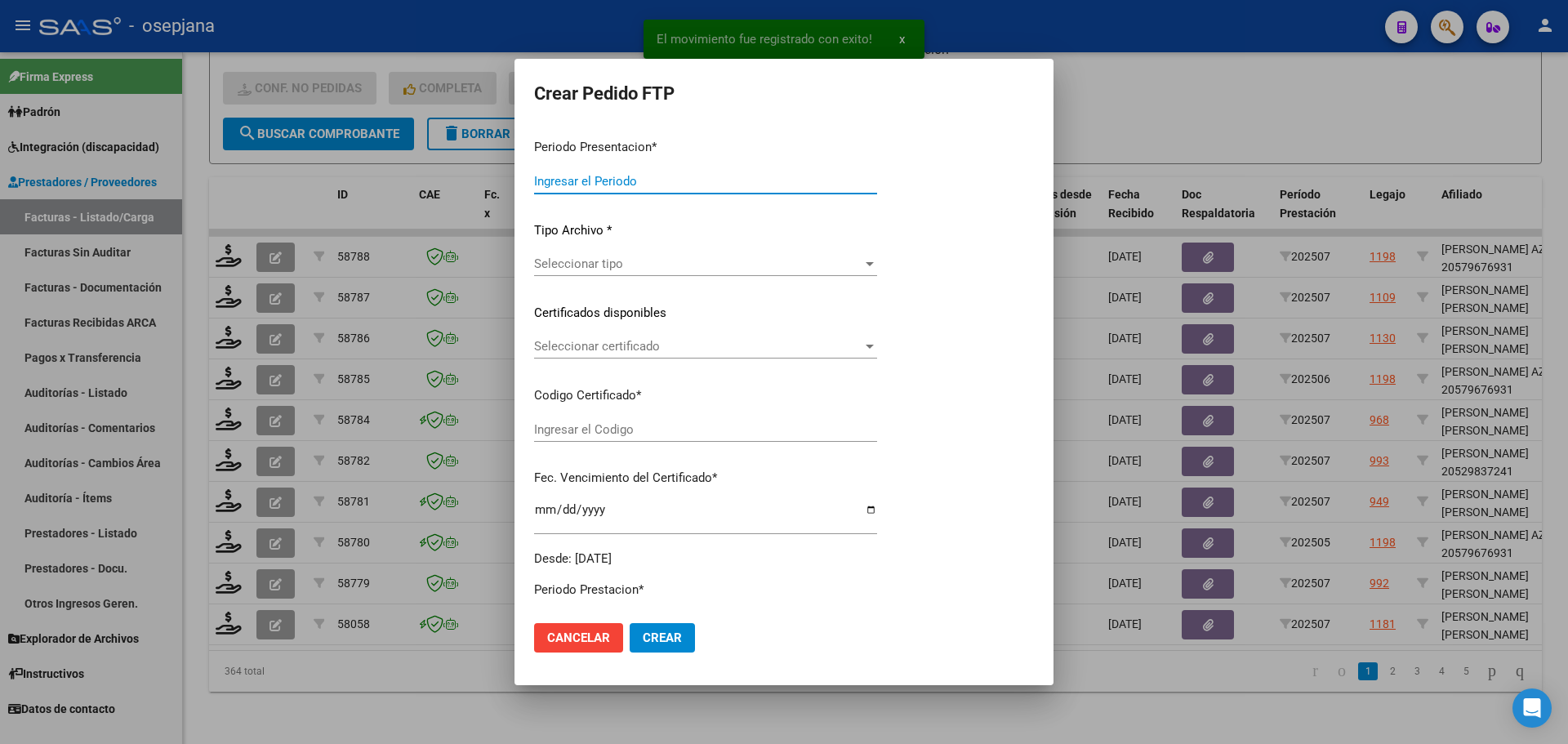
type input "202507"
type input "$ 111.335,49"
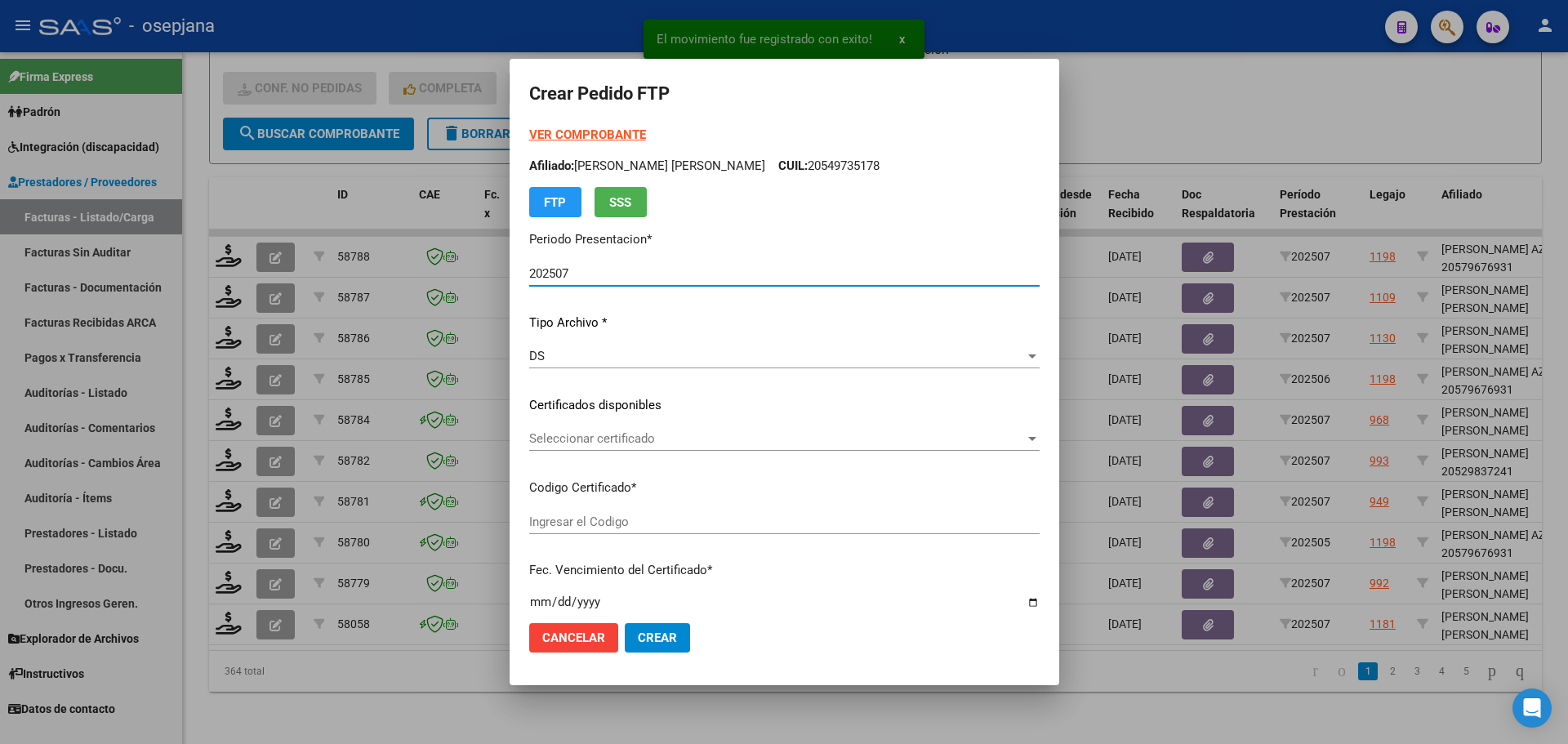
type input "ARG02000511690722024081420270814BUE311"
type input "2027-08-17"
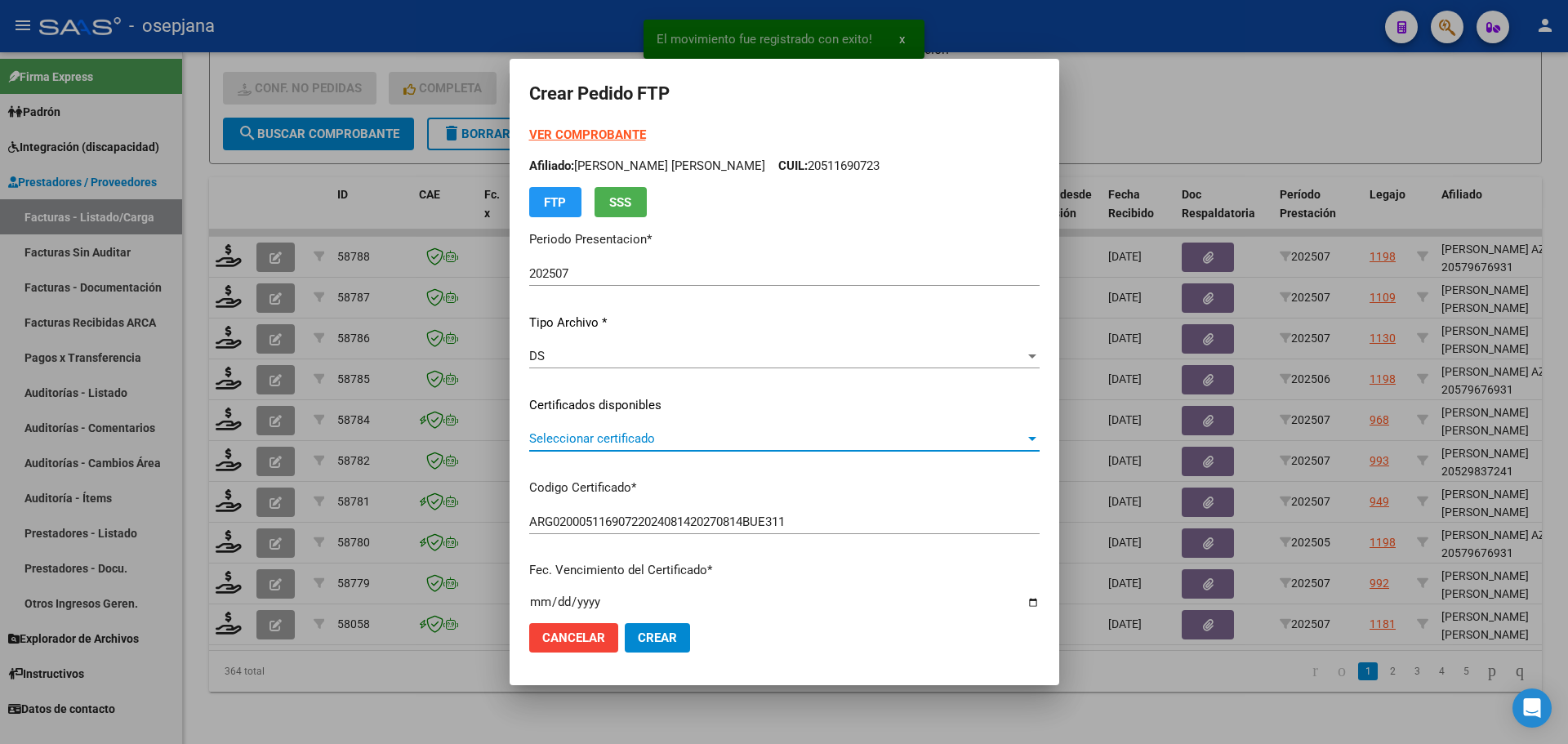
click at [595, 444] on span "Seleccionar certificado" at bounding box center [777, 438] width 496 height 15
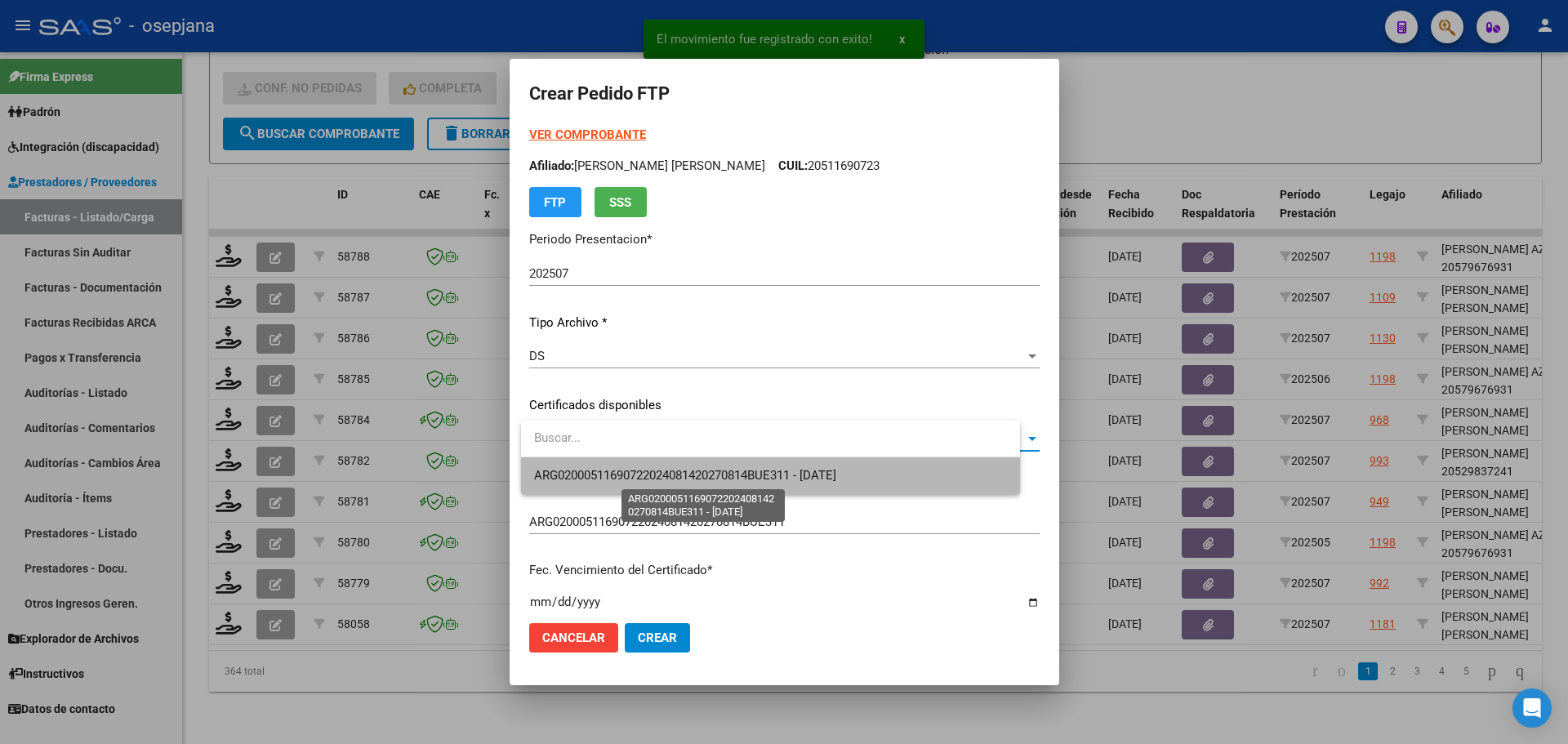
click at [600, 473] on span "ARG02000511690722024081420270814BUE311 - 2027-08-17" at bounding box center [685, 475] width 302 height 15
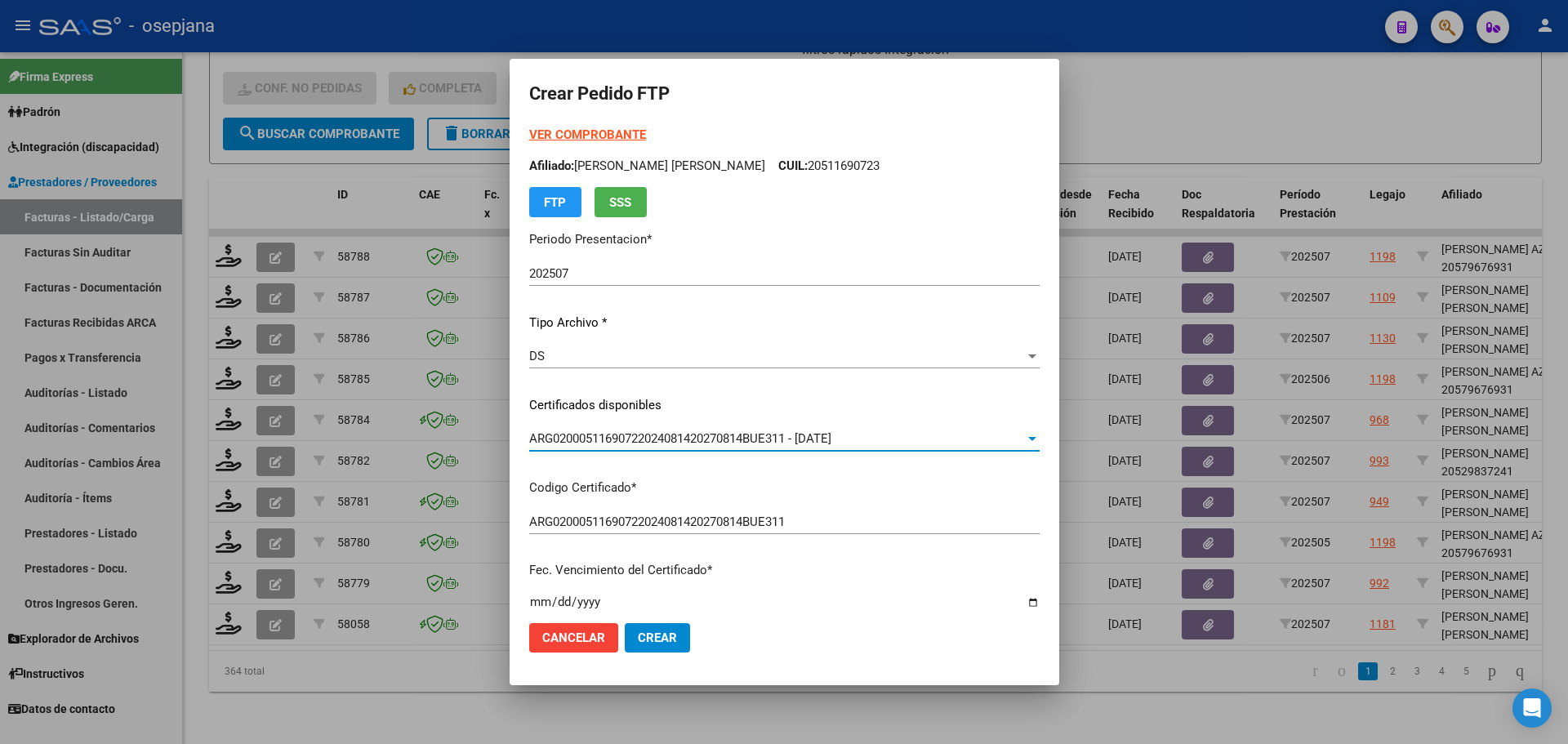
click at [591, 135] on strong "VER COMPROBANTE" at bounding box center [588, 134] width 117 height 15
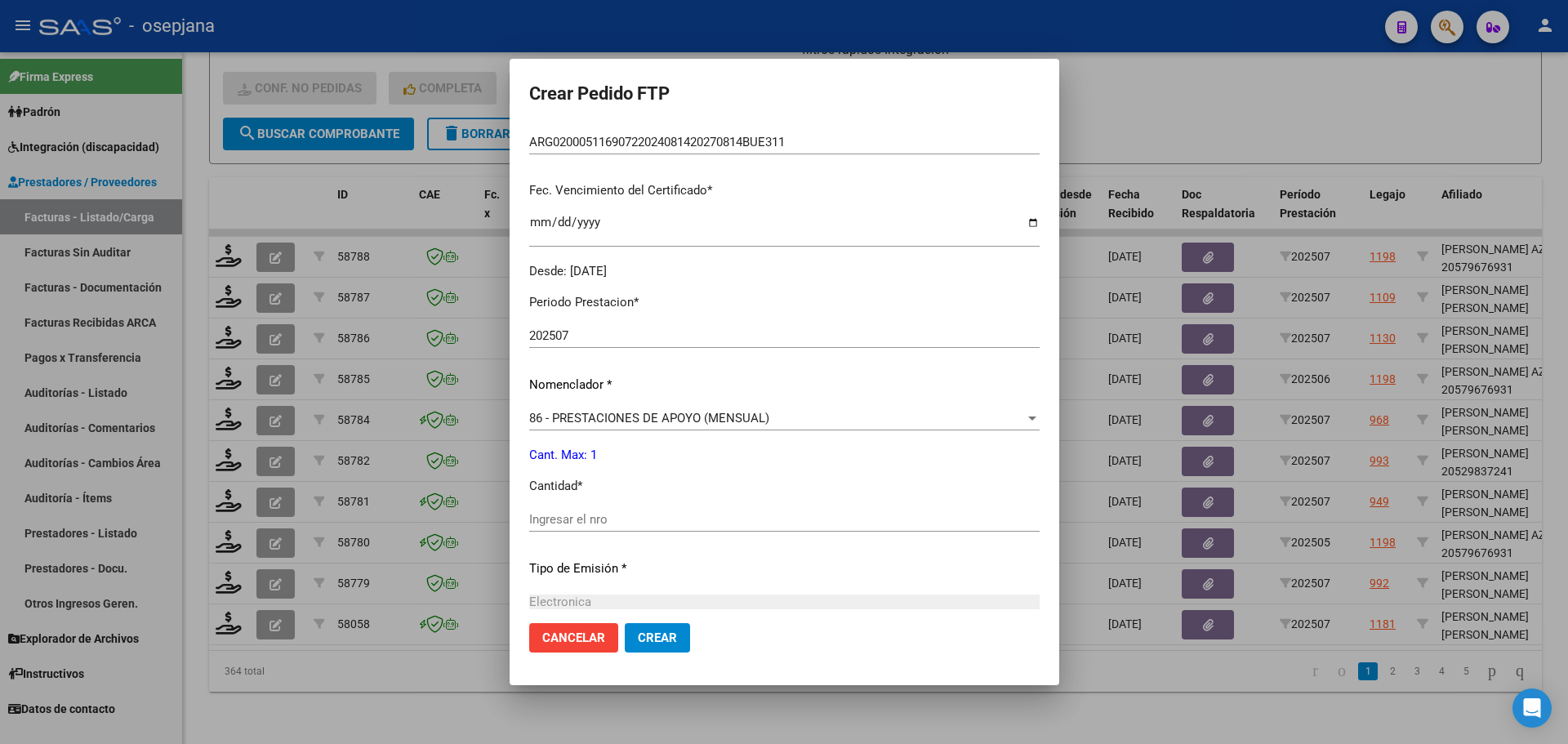
scroll to position [490, 0]
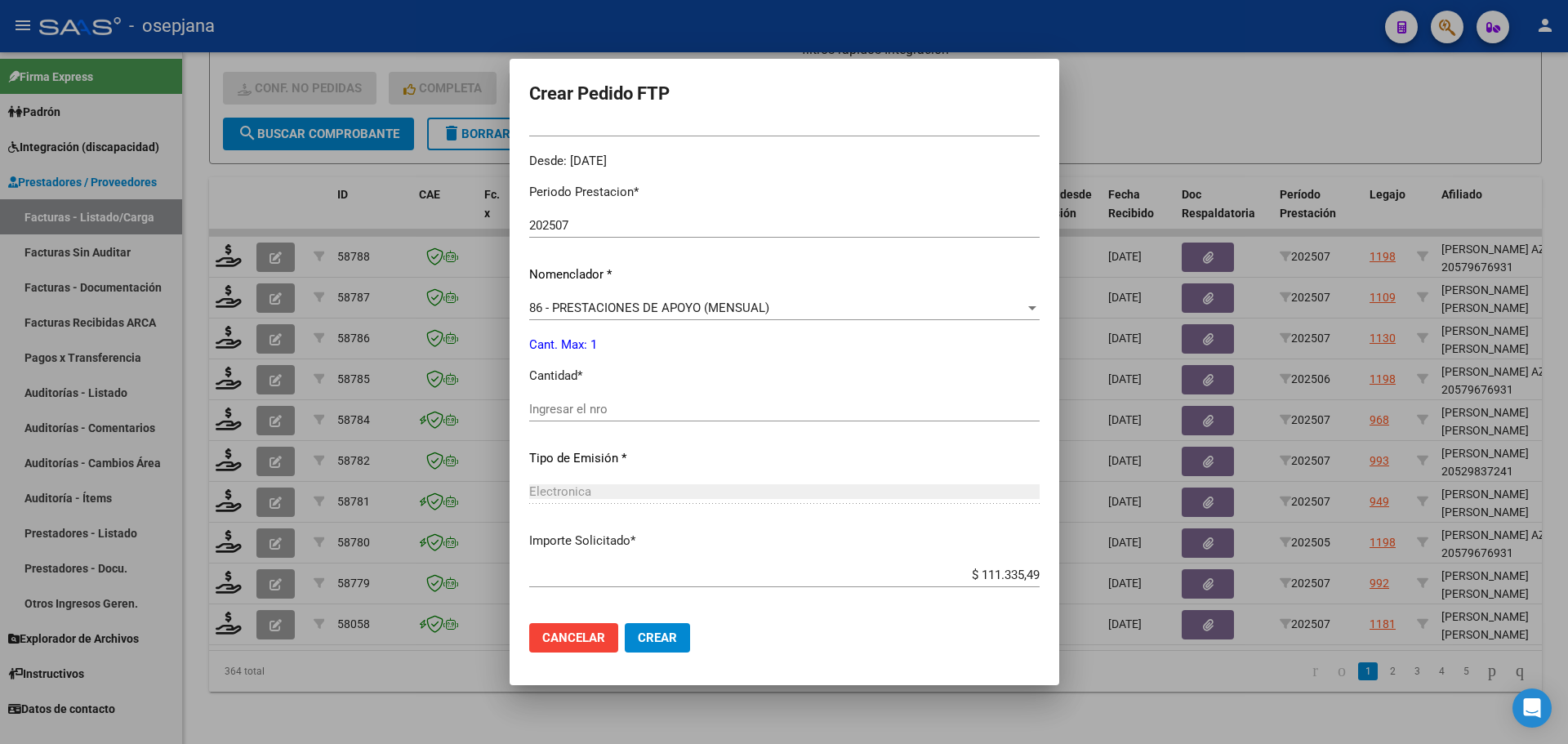
click at [568, 421] on div "Ingresar el nro" at bounding box center [784, 409] width 510 height 25
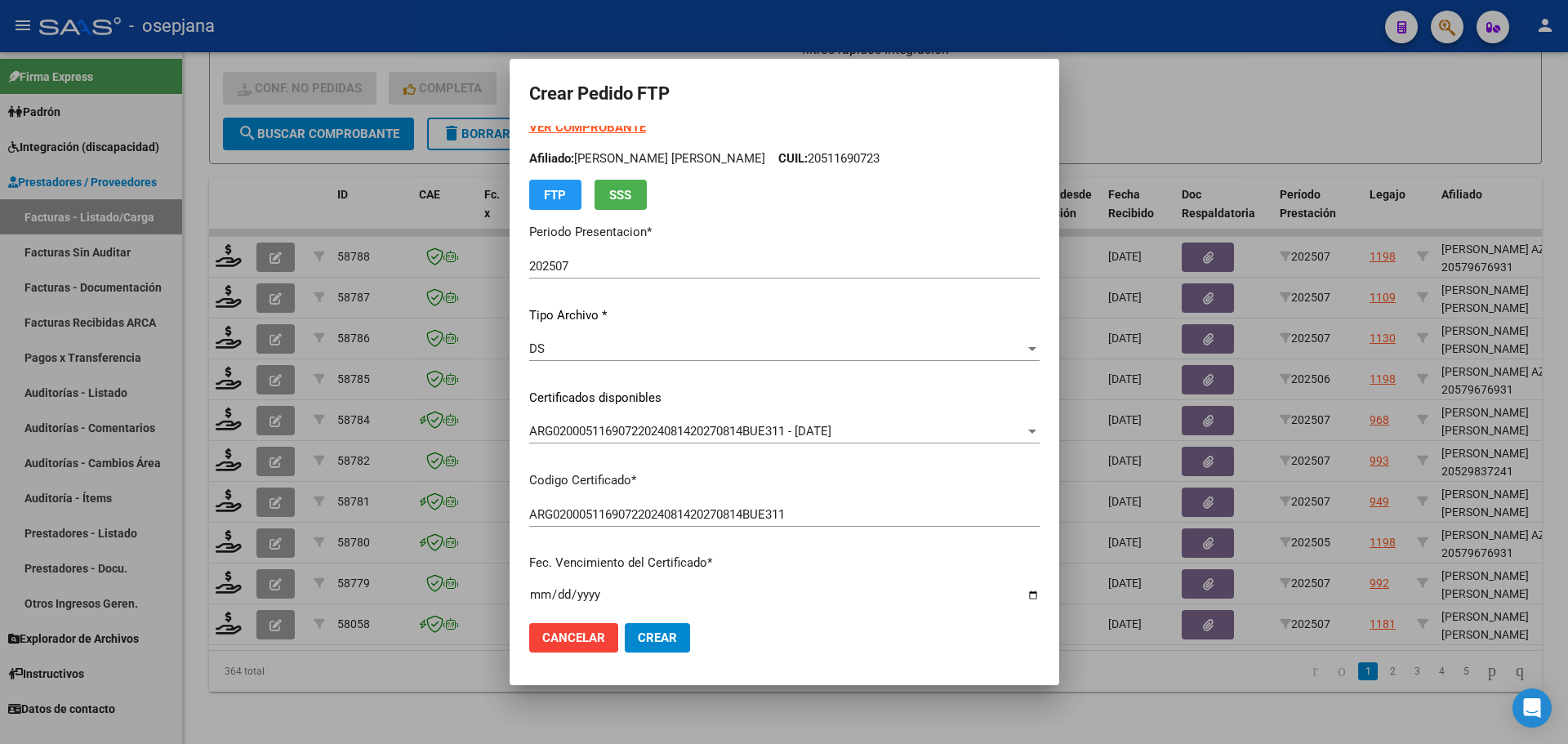
scroll to position [0, 0]
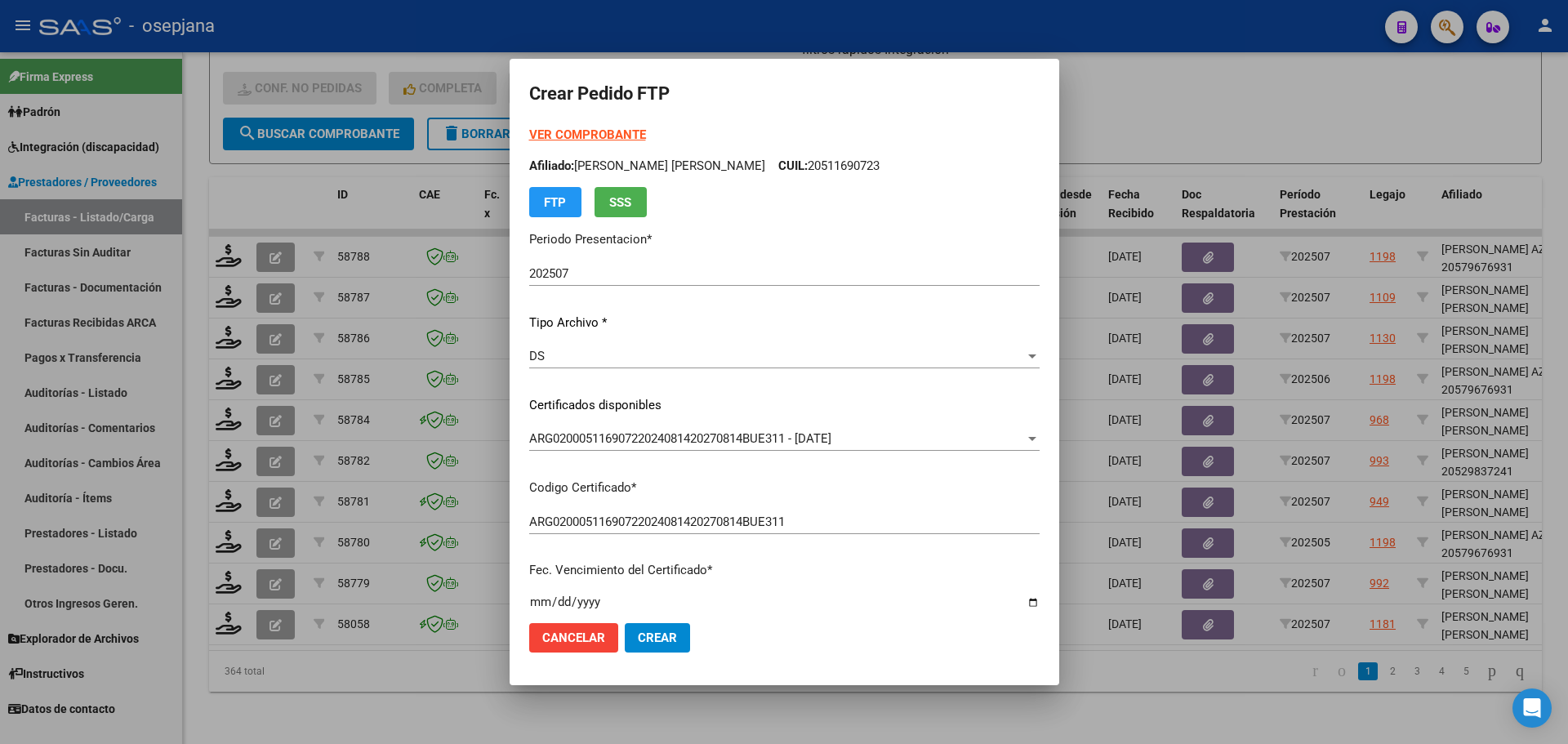
type input "1"
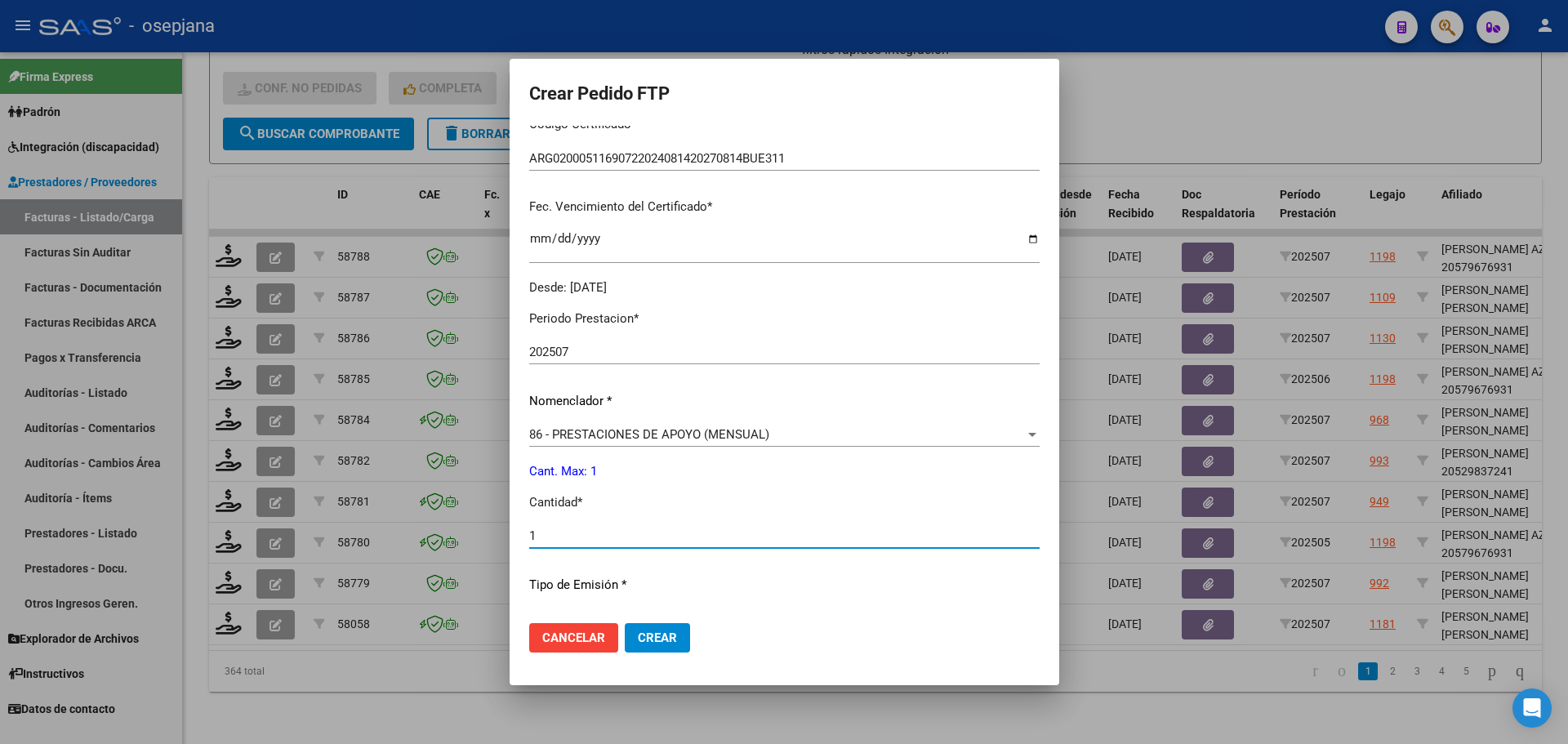
scroll to position [408, 0]
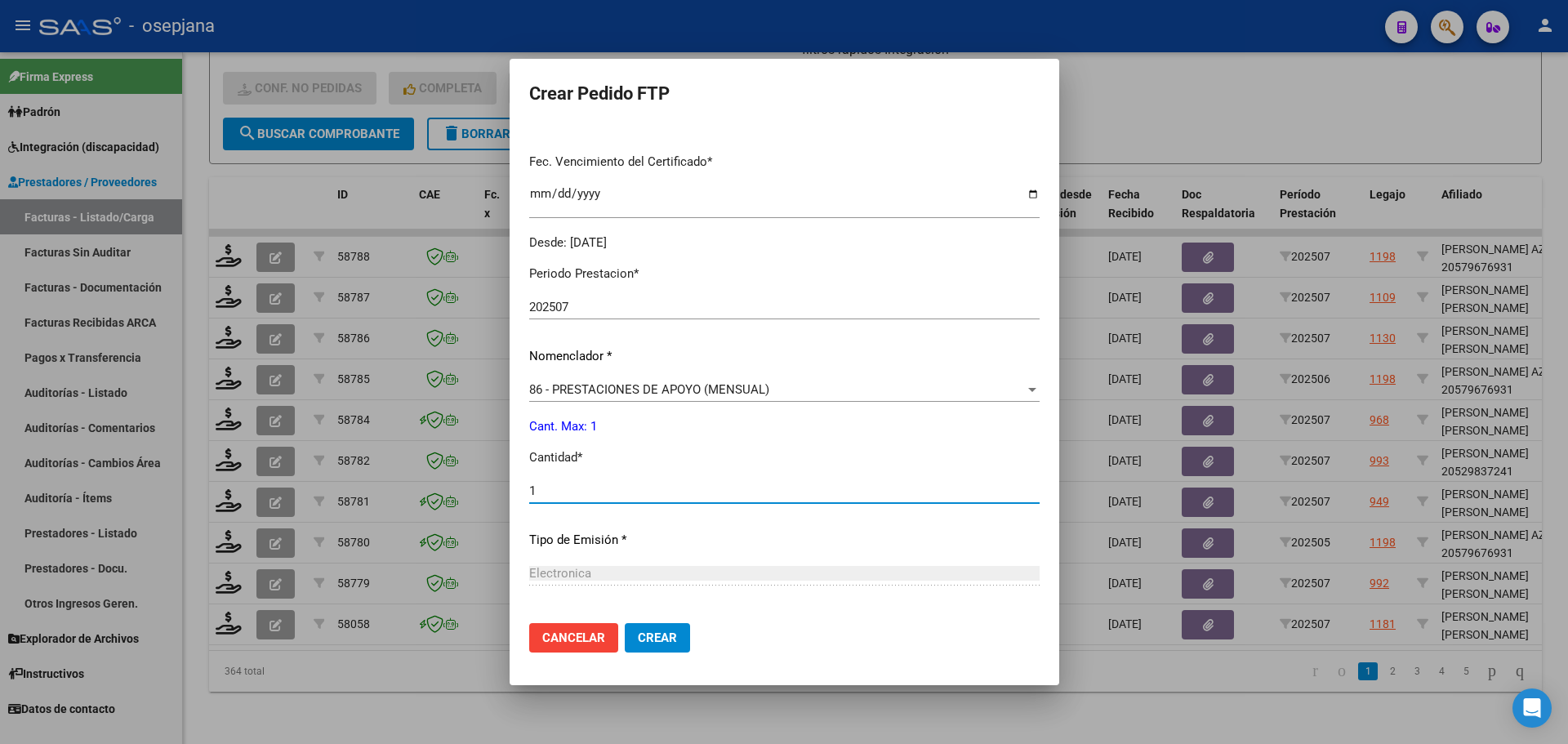
click at [651, 632] on span "Crear" at bounding box center [656, 638] width 39 height 15
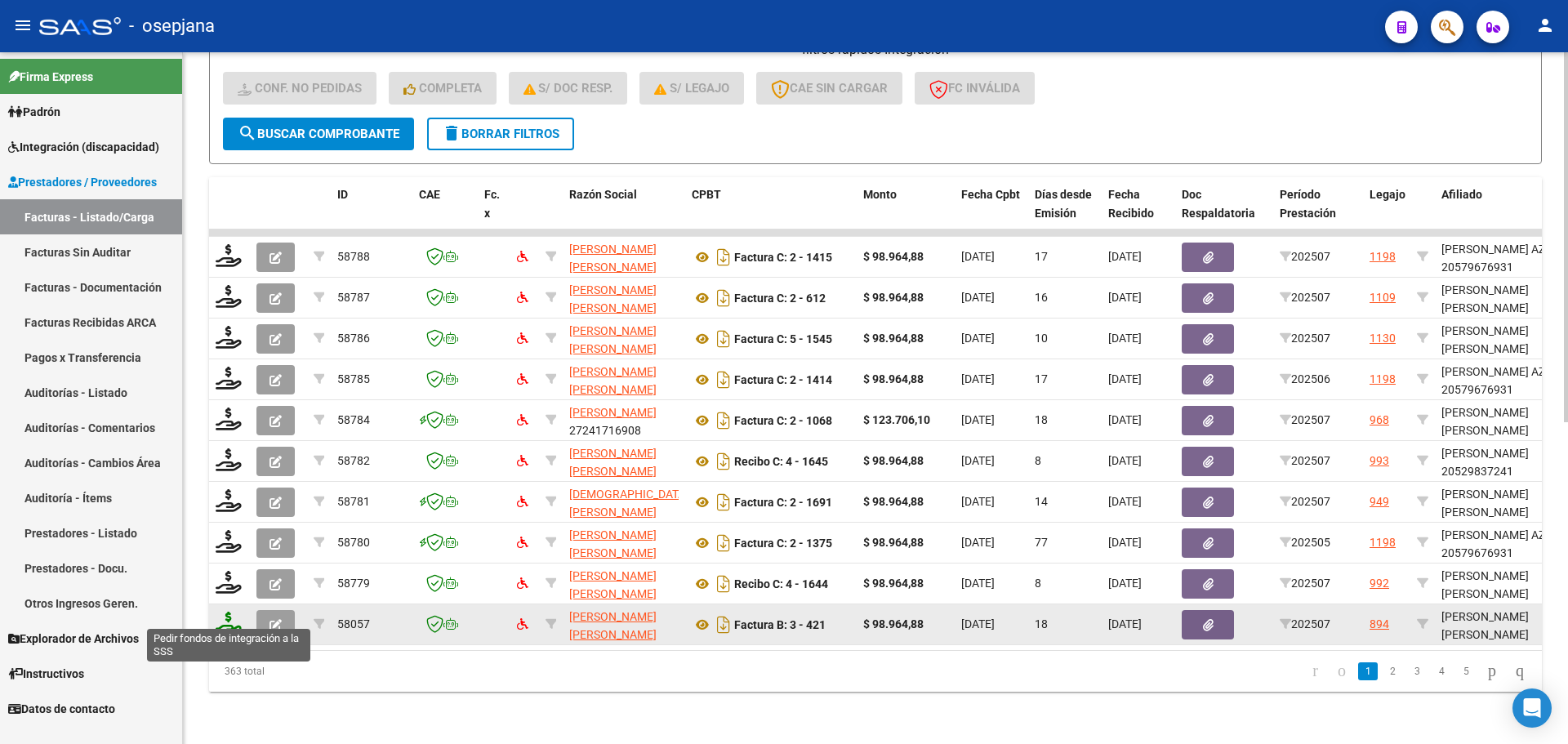
click at [230, 612] on icon at bounding box center [228, 623] width 26 height 23
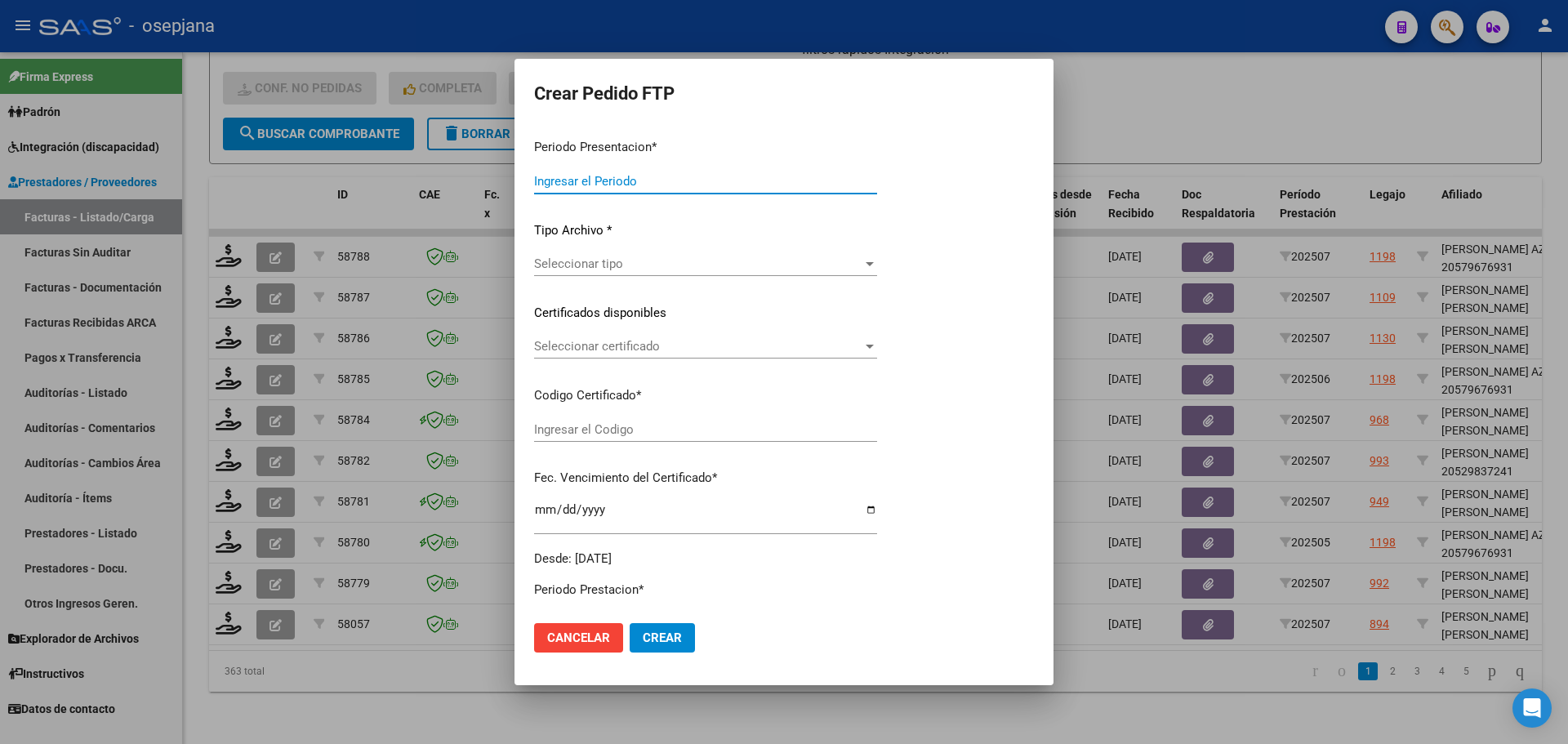
type input "202507"
type input "$ 98.964,88"
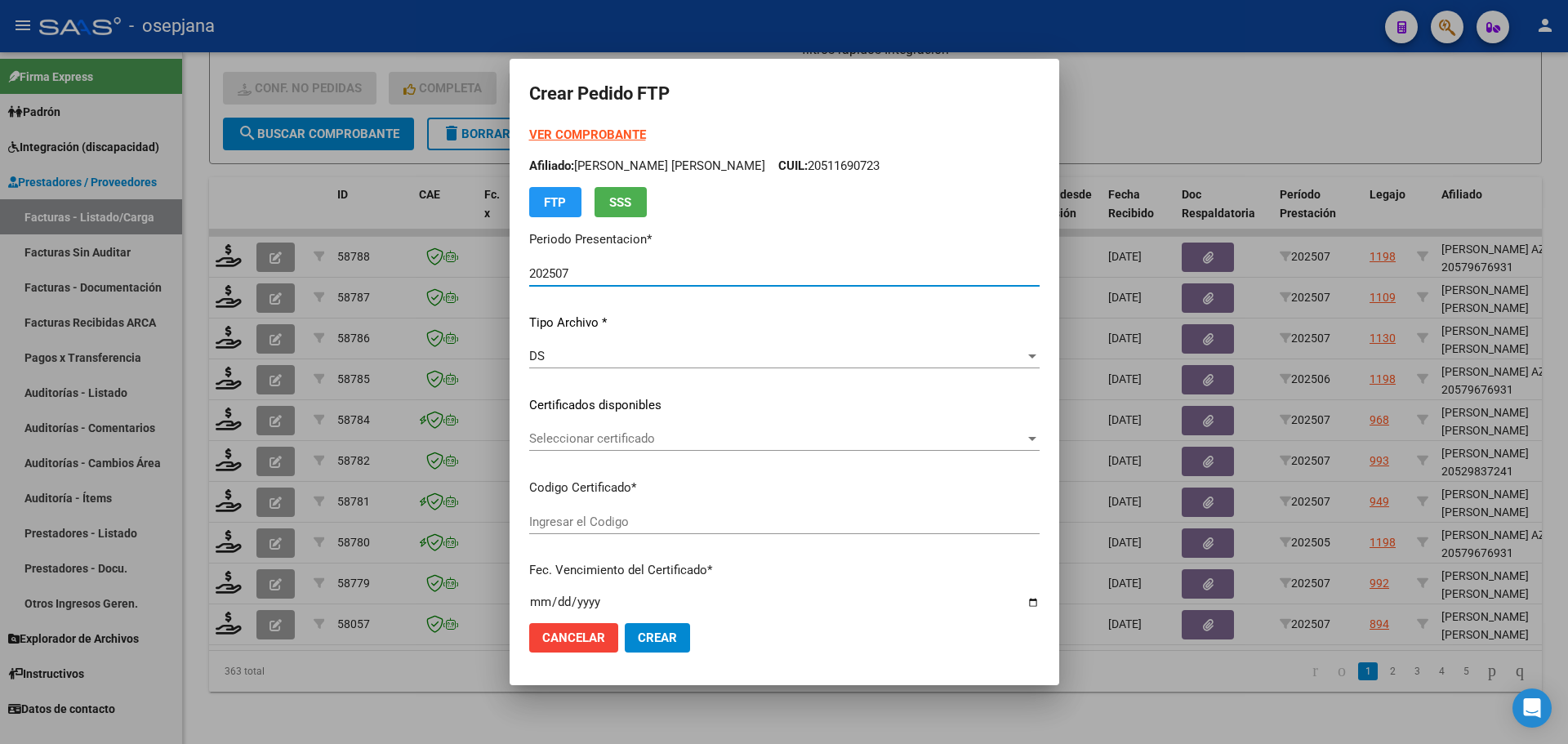
type input "ARG02000563992592024091620260916BSAS342"
type input "2026-09-16"
click at [700, 439] on span "Seleccionar certificado" at bounding box center [777, 438] width 496 height 15
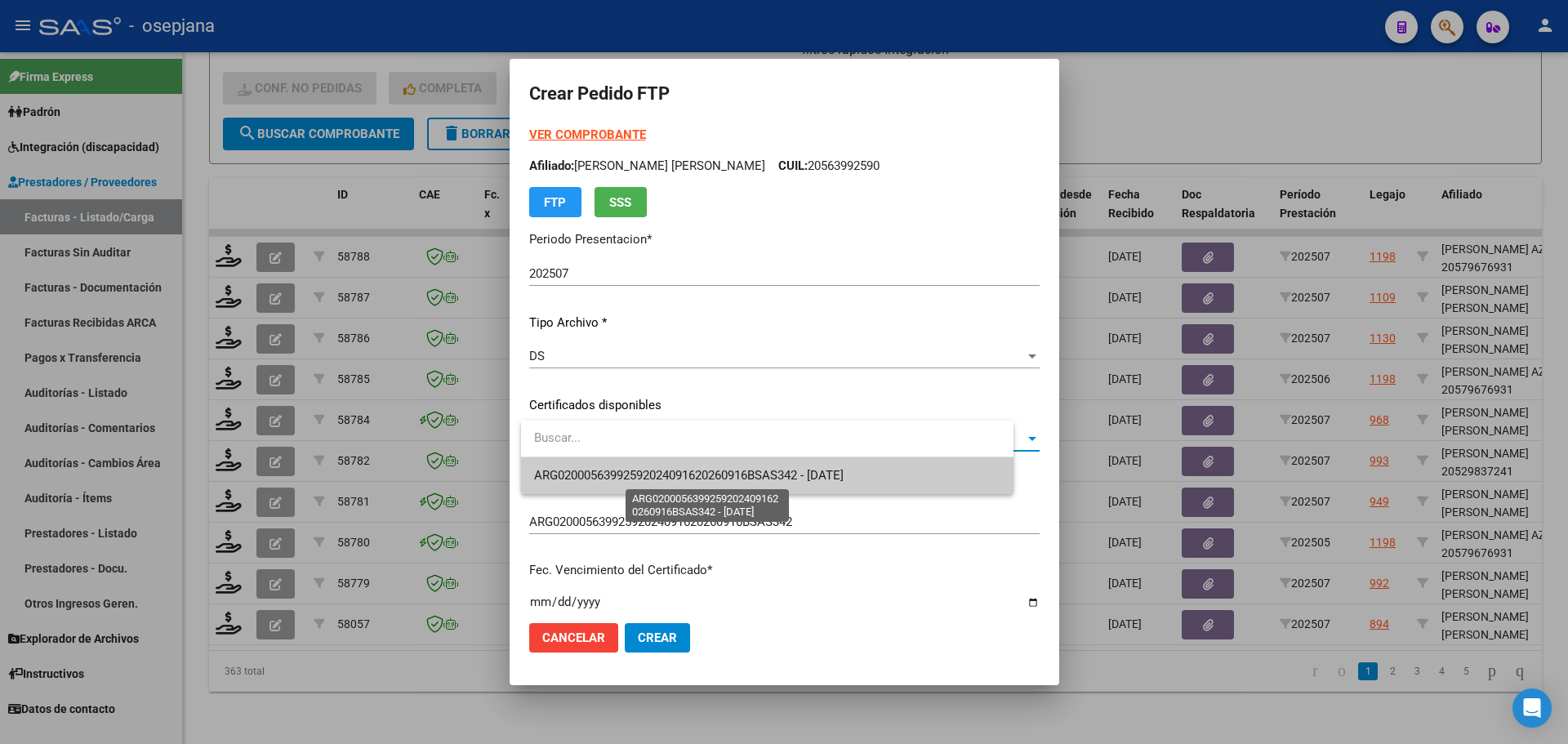
click at [703, 473] on span "ARG02000563992592024091620260916BSAS342 - 2026-09-16" at bounding box center [689, 475] width 310 height 15
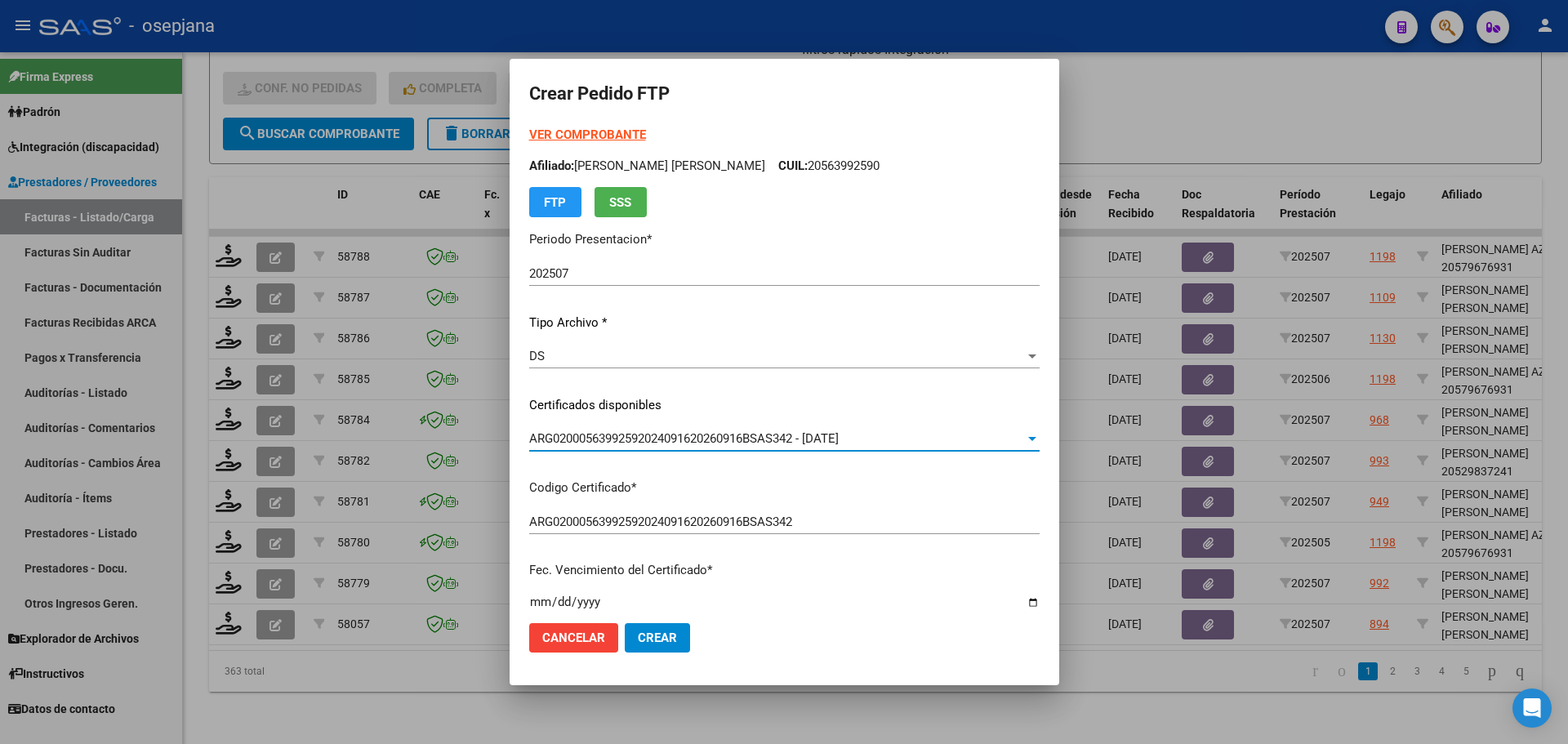
click at [608, 128] on strong "VER COMPROBANTE" at bounding box center [588, 134] width 117 height 15
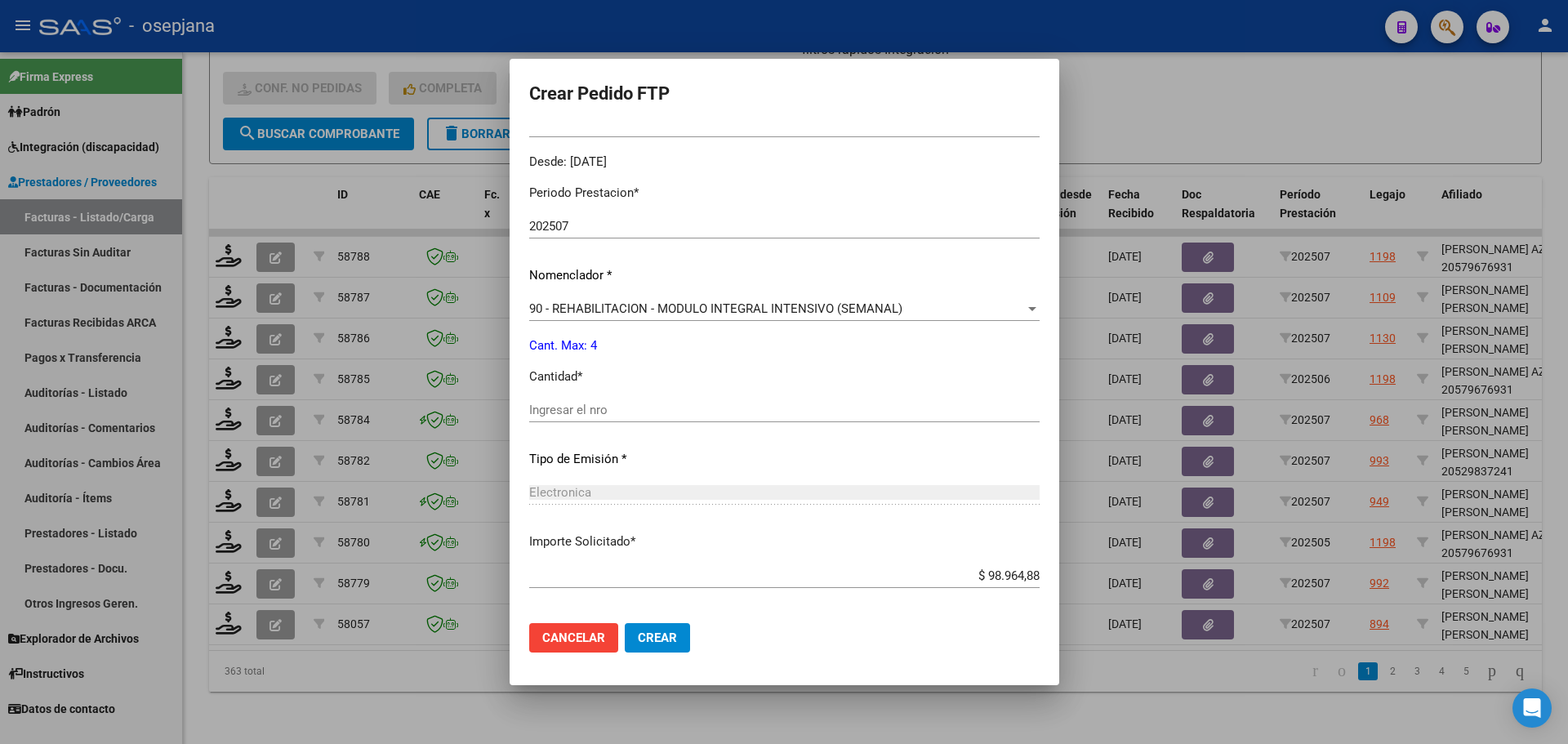
scroll to position [490, 0]
click at [577, 401] on div "Ingresar el nro" at bounding box center [784, 409] width 510 height 25
type input "4"
click at [670, 629] on button "Crear" at bounding box center [657, 638] width 66 height 30
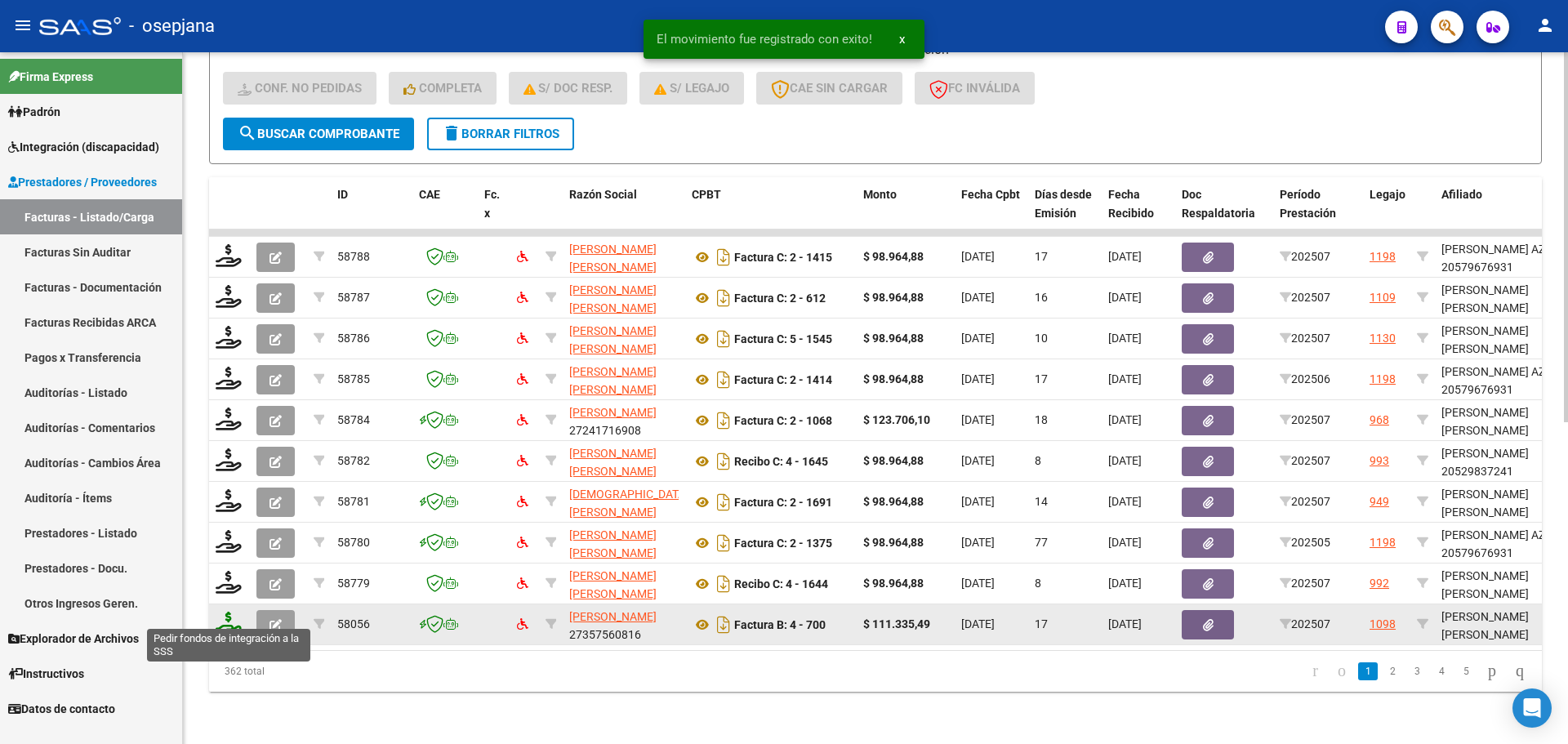
click at [225, 612] on icon at bounding box center [228, 623] width 26 height 23
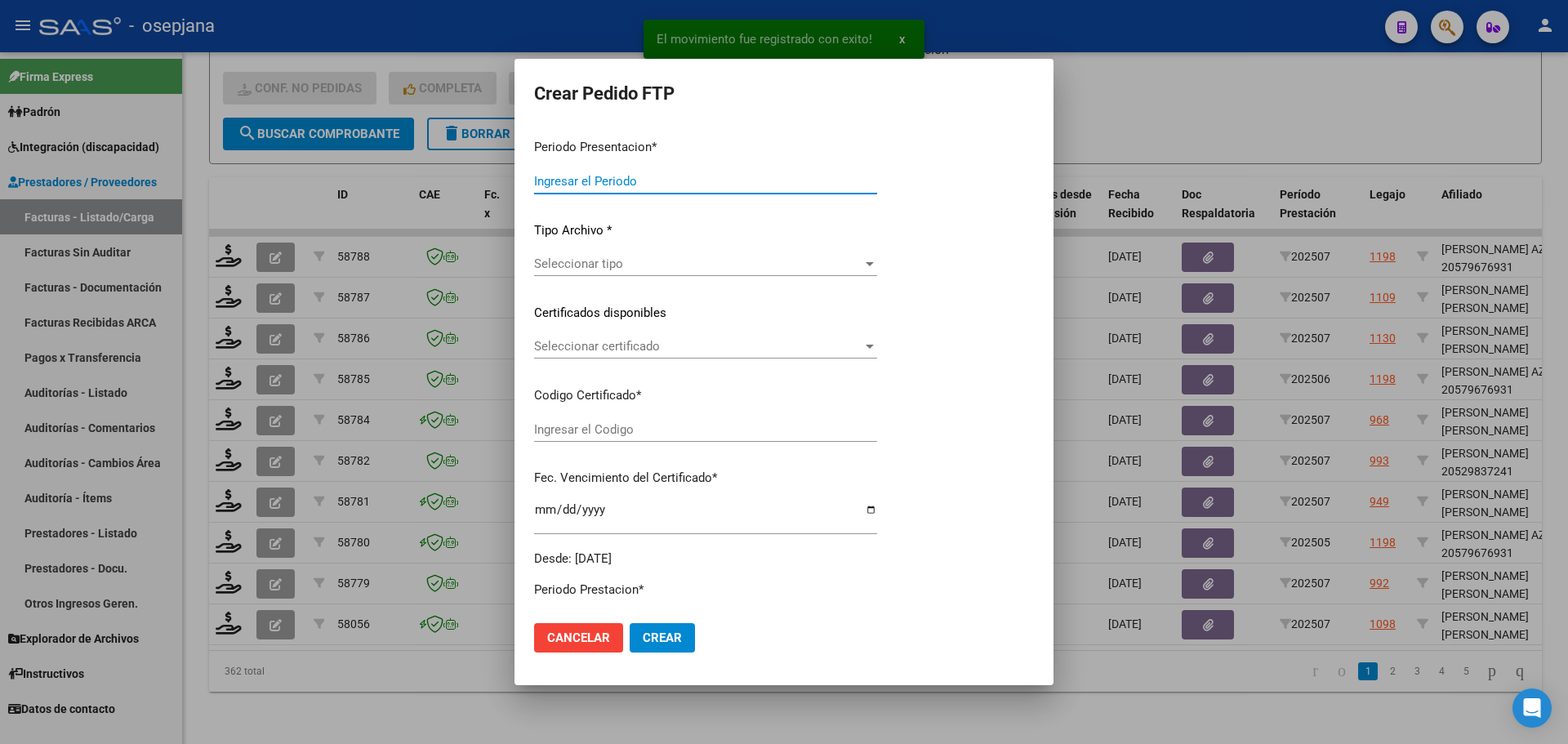
type input "202507"
type input "$ 111.335,49"
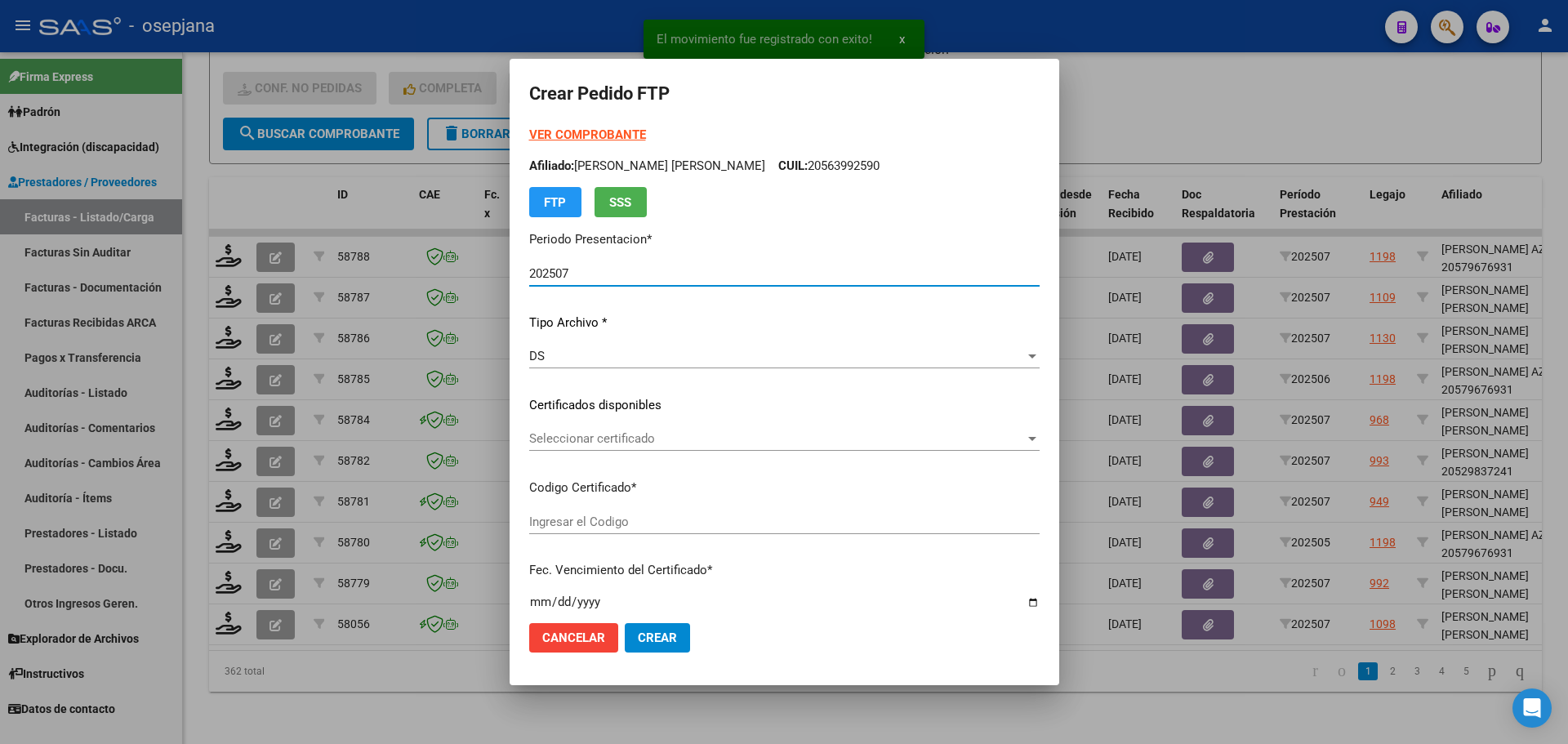
type input "ARG0100057903402-20230824-20260824BS313"
type input "2026-08-29"
click at [717, 435] on span "Seleccionar certificado" at bounding box center [777, 438] width 496 height 15
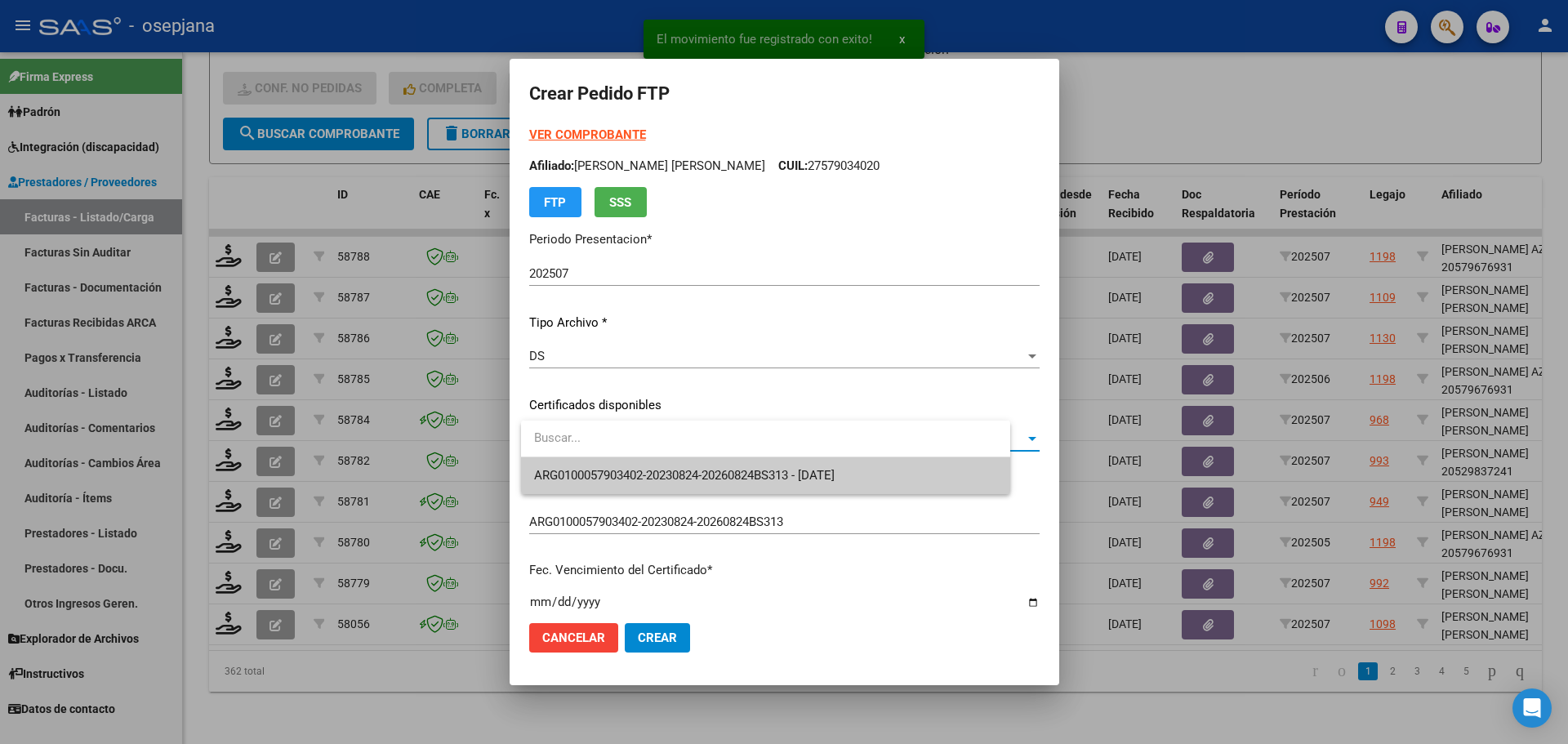
click at [717, 468] on span "ARG0100057903402-20230824-20260824BS313 - 2026-08-29" at bounding box center [766, 476] width 463 height 37
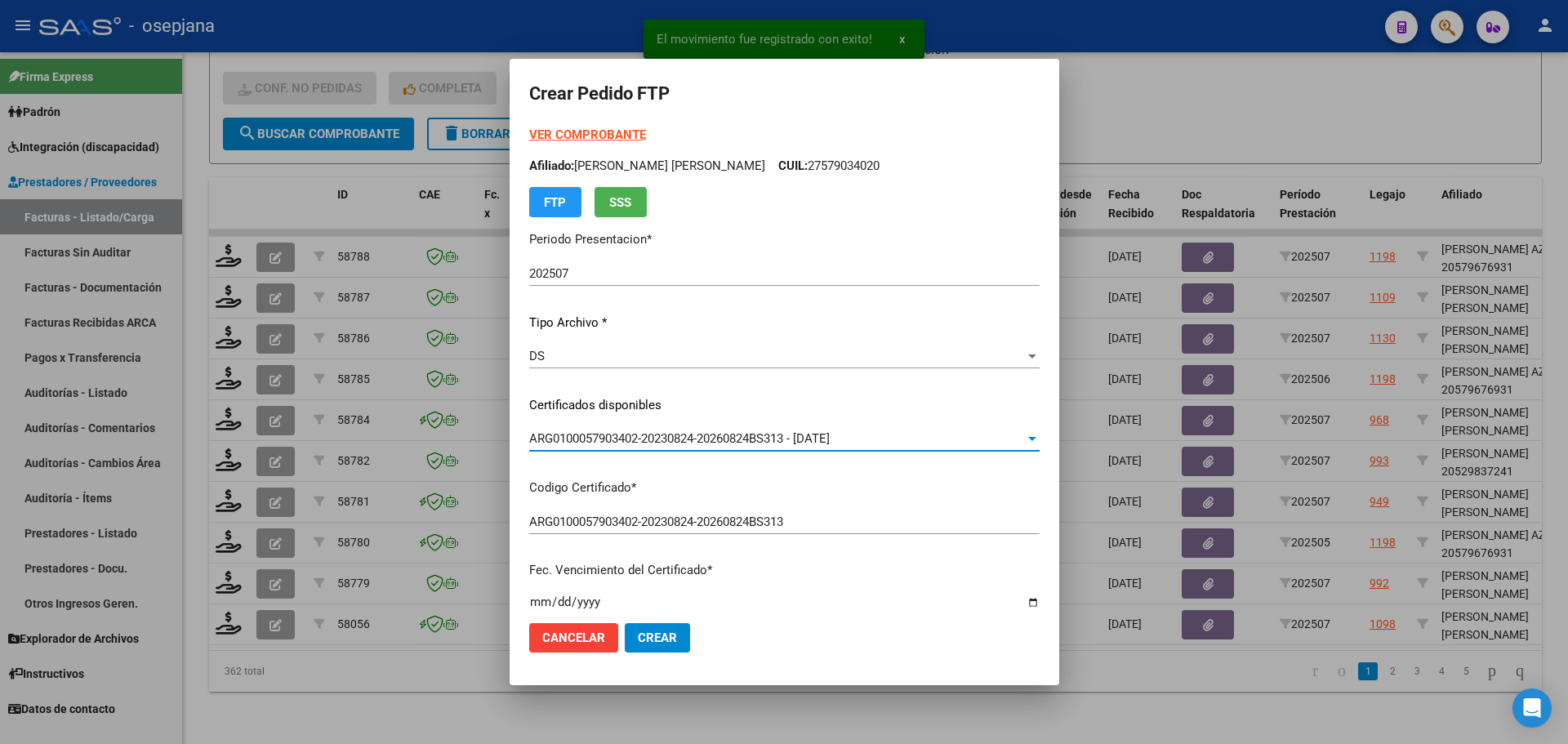
click at [623, 131] on strong "VER COMPROBANTE" at bounding box center [588, 134] width 117 height 15
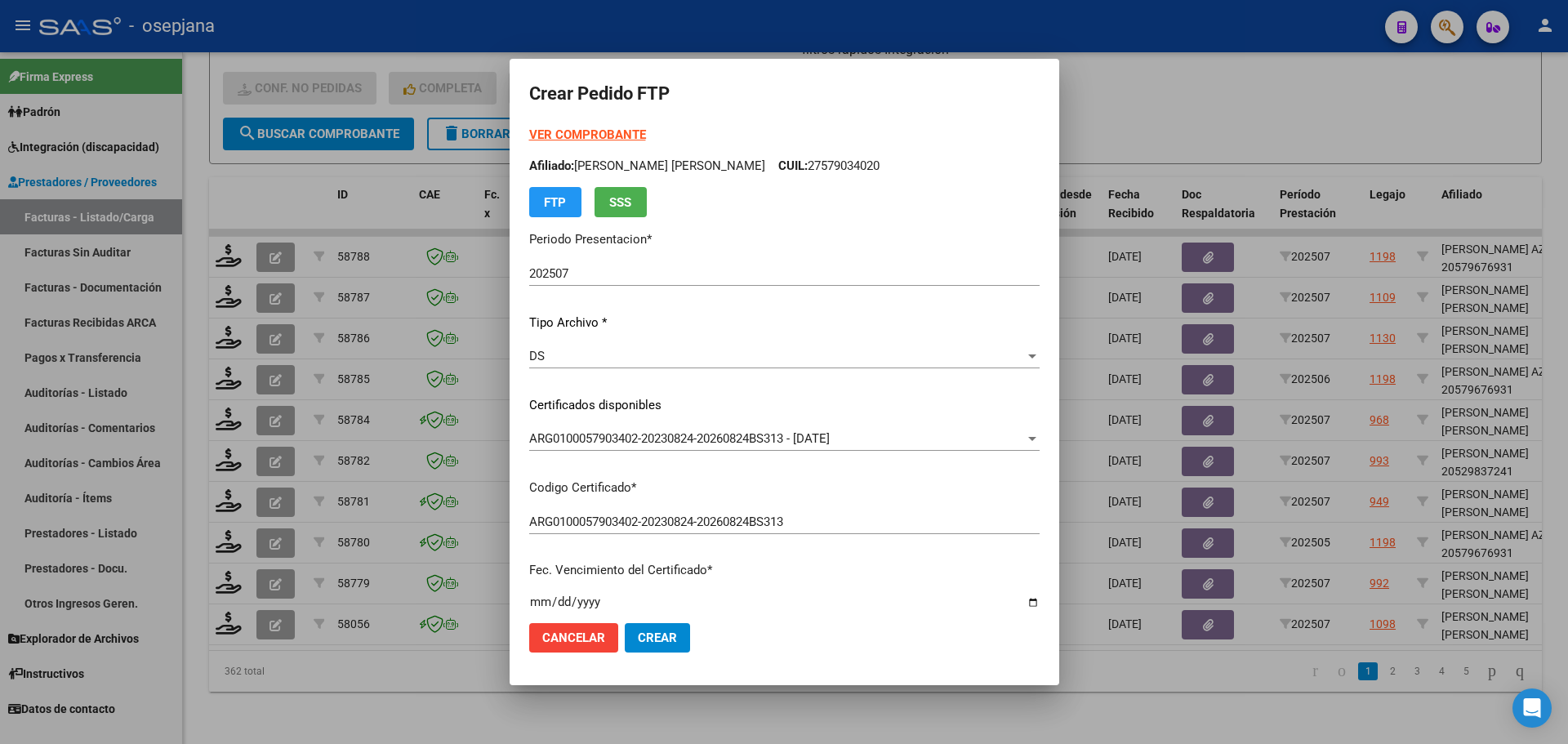
scroll to position [408, 0]
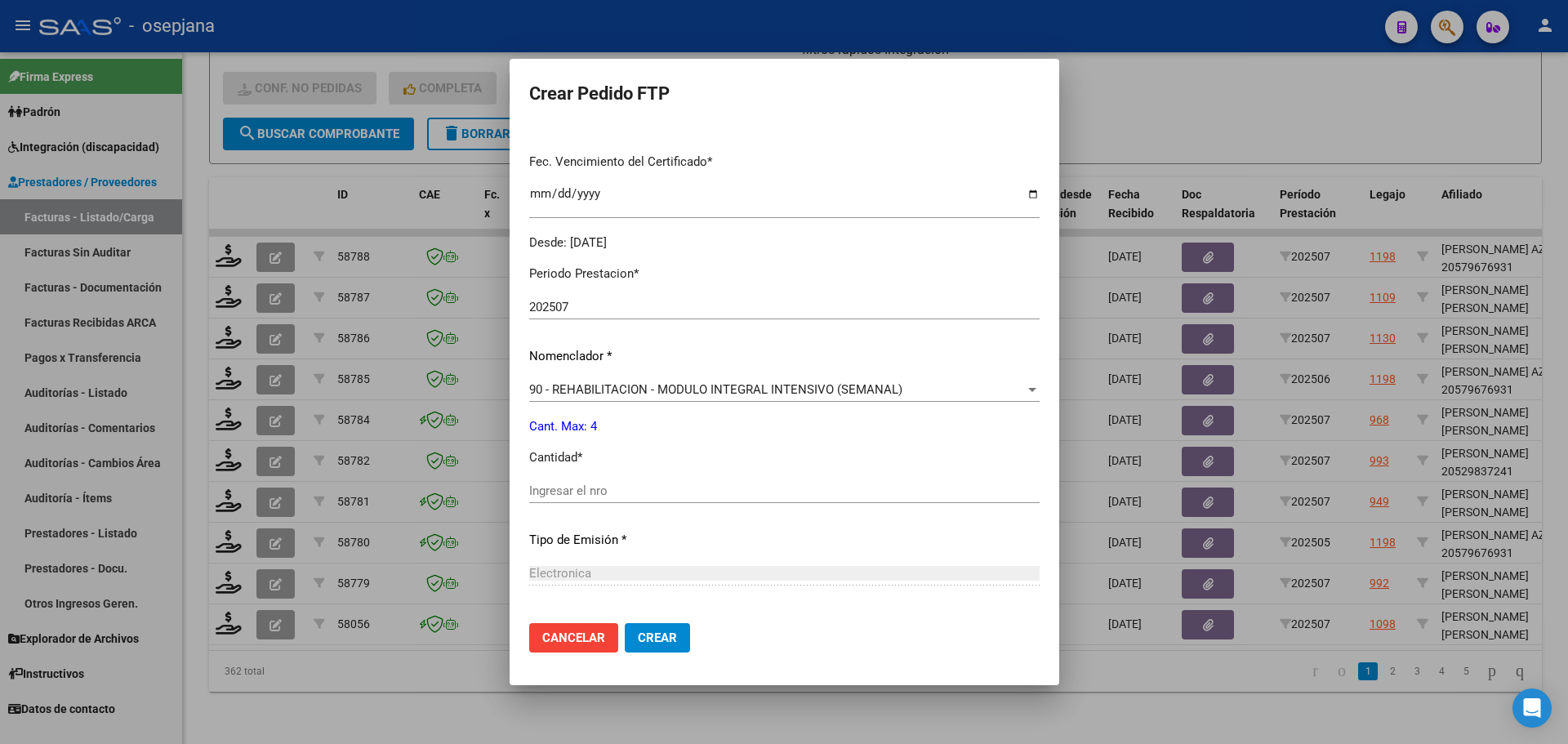
click at [575, 490] on input "Ingresar el nro" at bounding box center [784, 491] width 510 height 15
type input "4"
click at [657, 630] on button "Crear" at bounding box center [657, 638] width 66 height 30
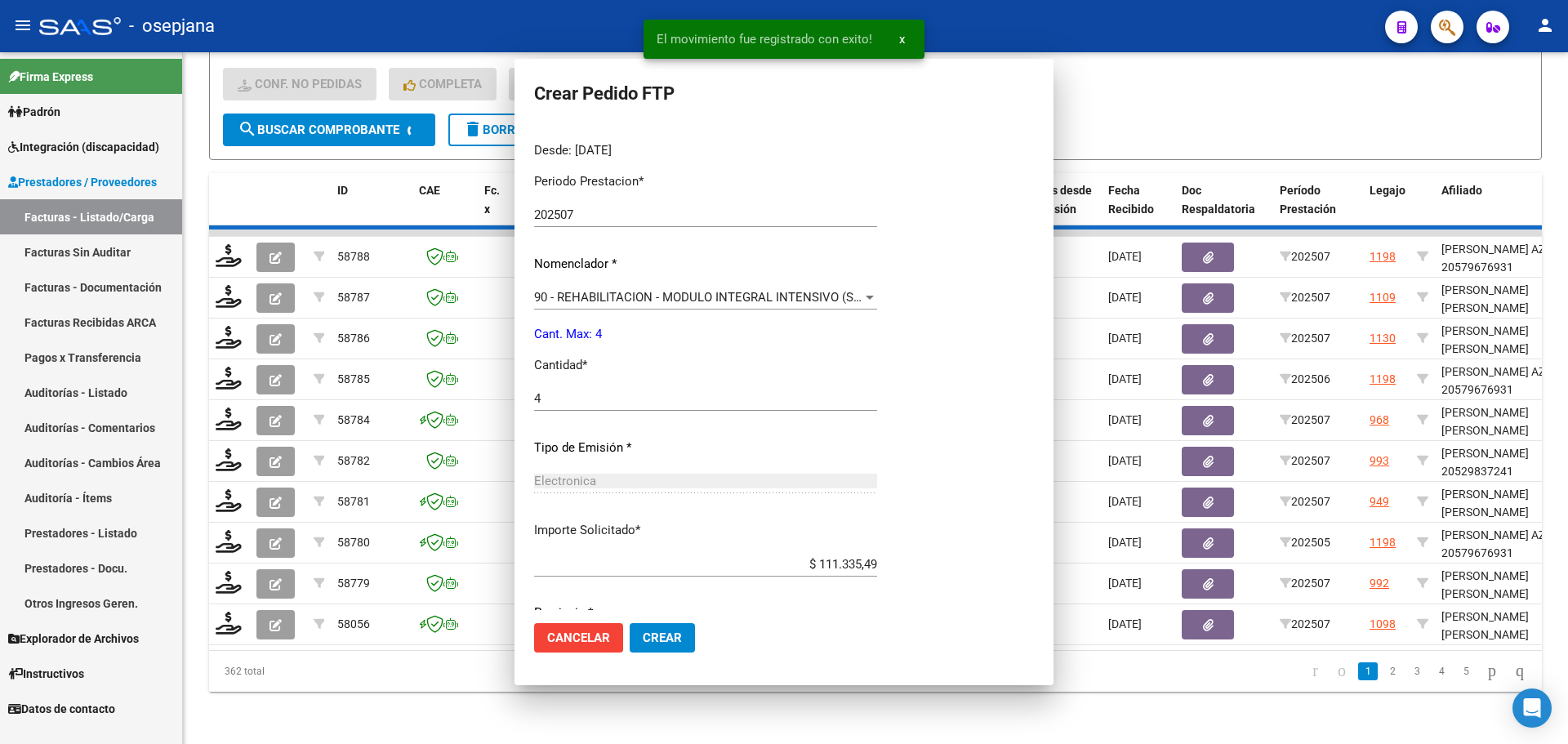
scroll to position [0, 0]
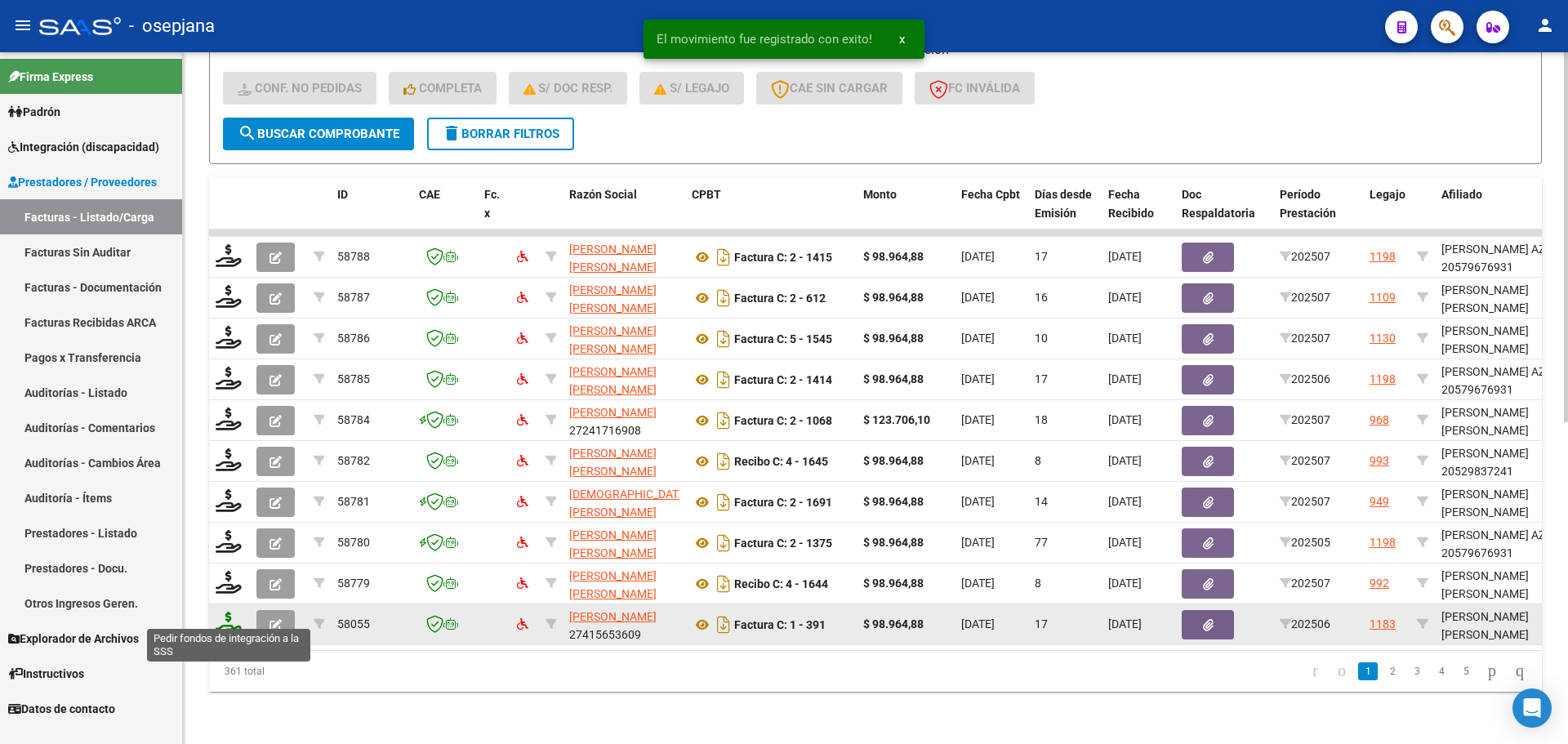
click at [218, 622] on icon at bounding box center [228, 623] width 26 height 23
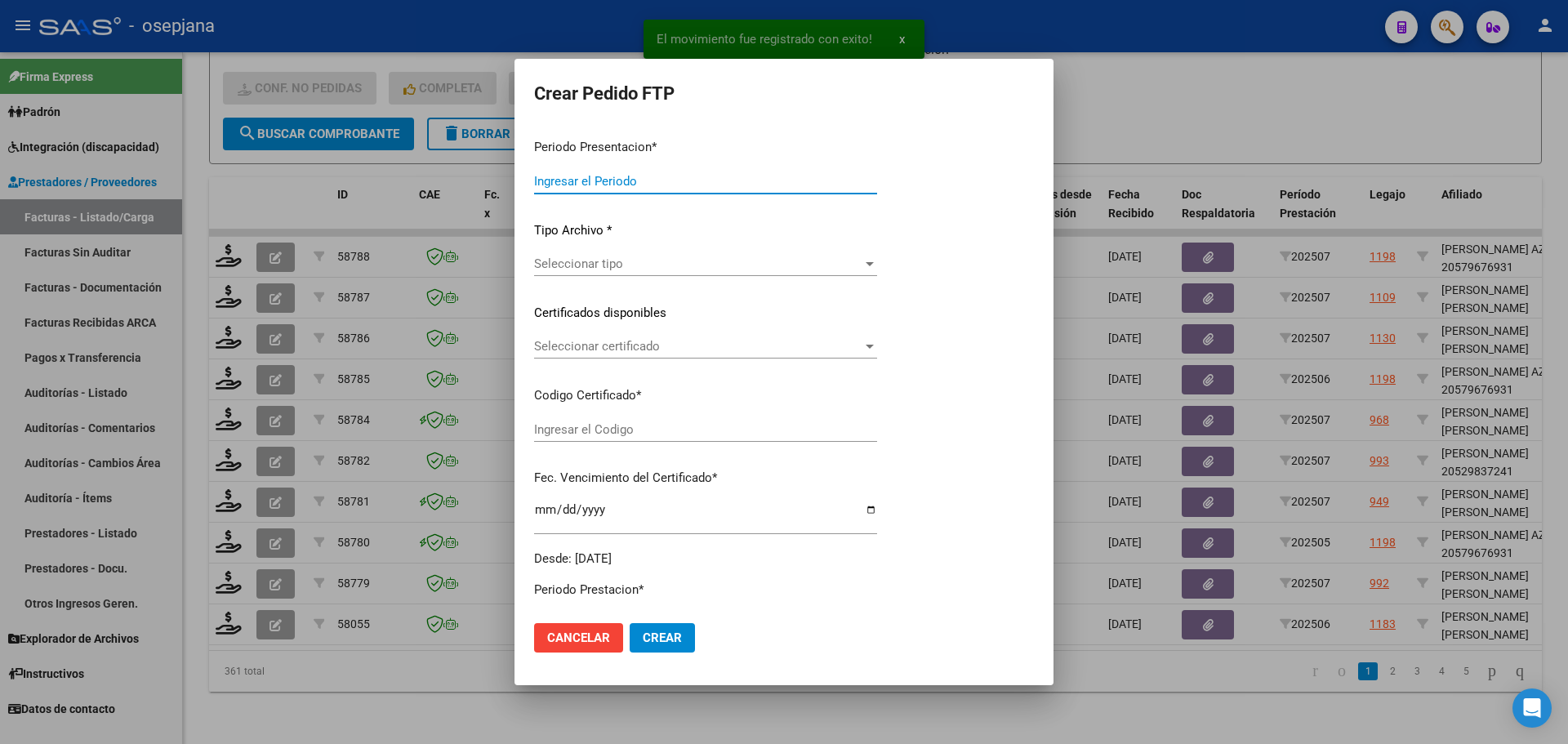
type input "202507"
type input "202506"
type input "$ 98.964,88"
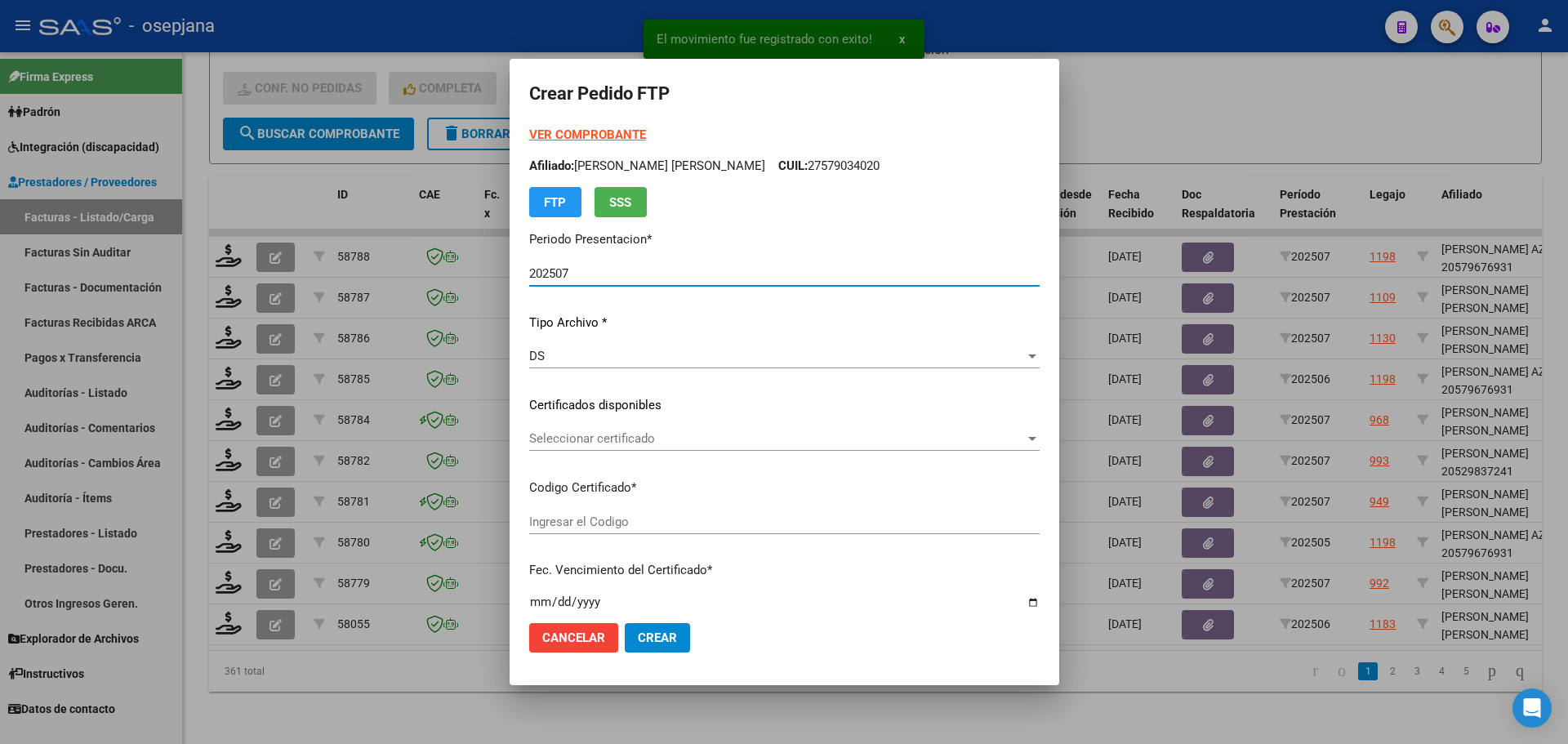
type input "ARG02000500579442023022320260223BS376"
type input "2026-02-23"
click at [641, 445] on span "Seleccionar certificado" at bounding box center [777, 438] width 496 height 15
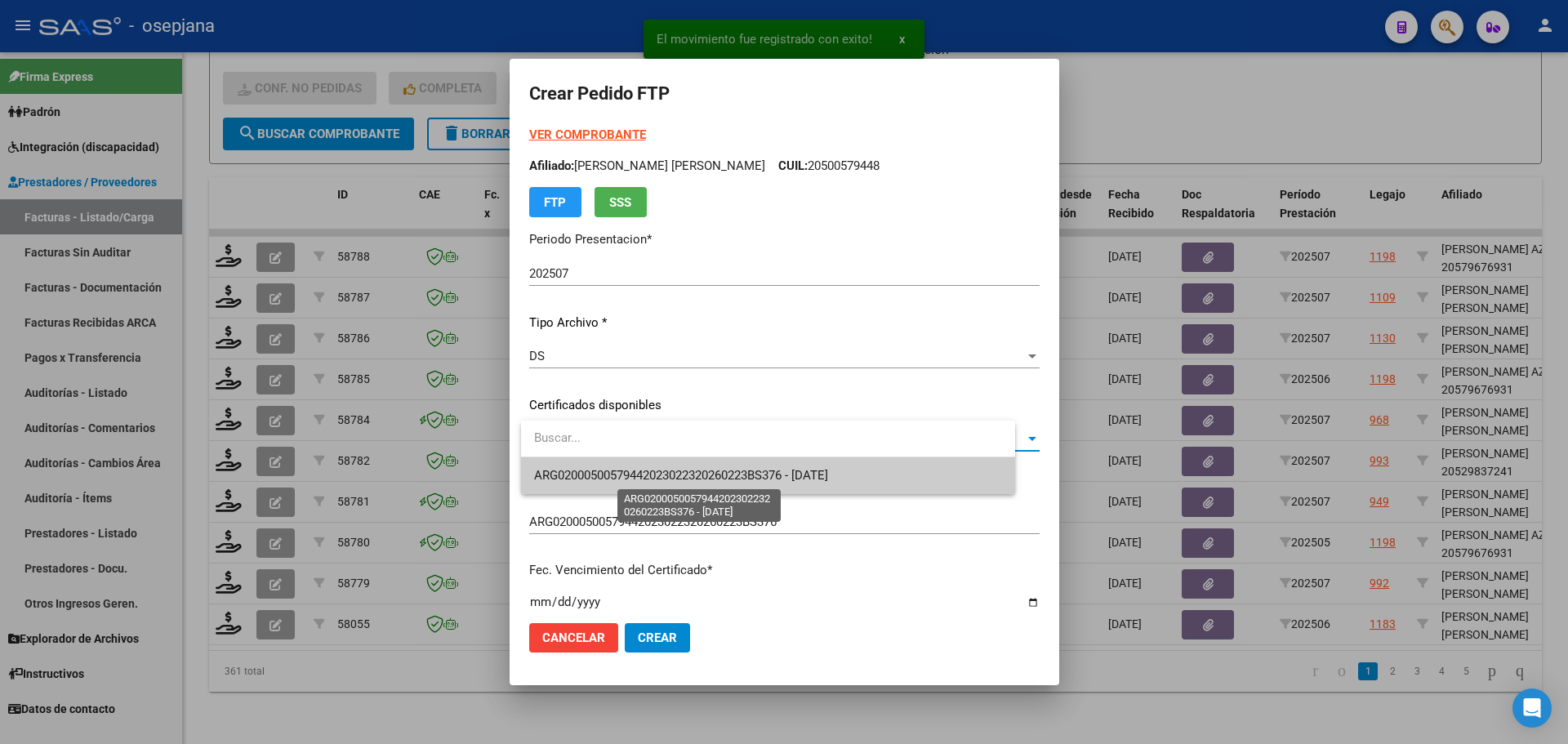
click at [657, 473] on span "ARG02000500579442023022320260223BS376 - 2026-02-23" at bounding box center [681, 475] width 294 height 15
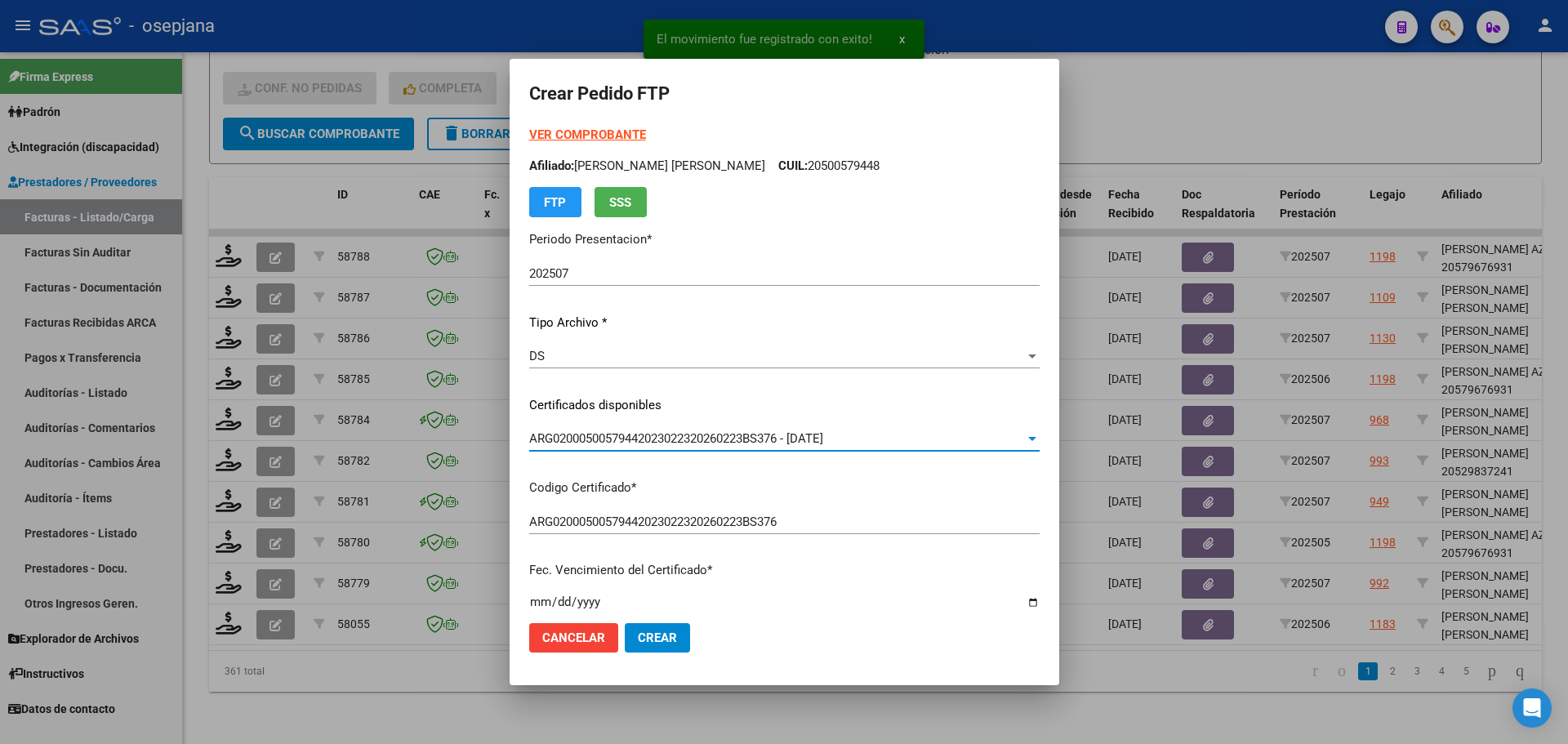
click at [596, 130] on strong "VER COMPROBANTE" at bounding box center [588, 134] width 117 height 15
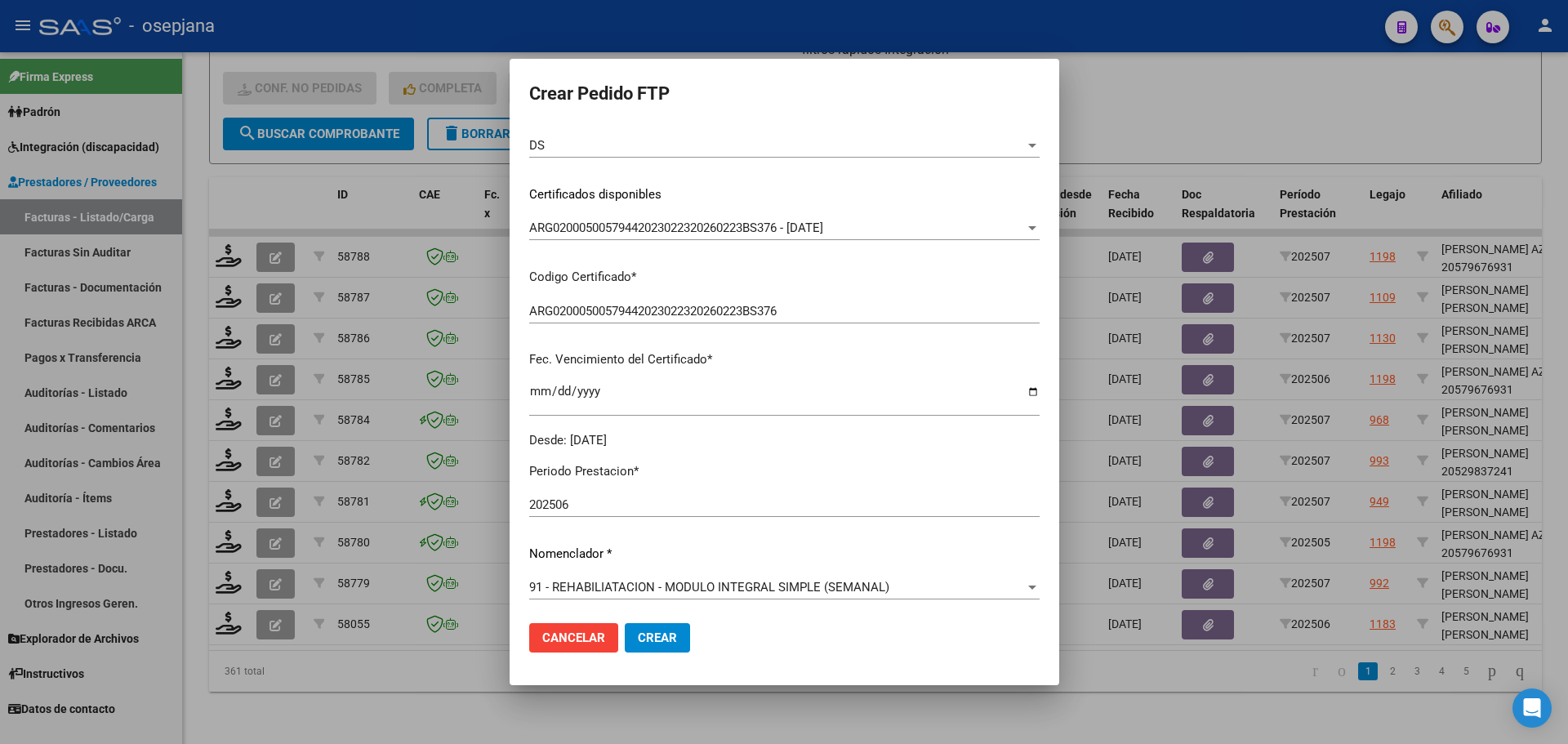
scroll to position [408, 0]
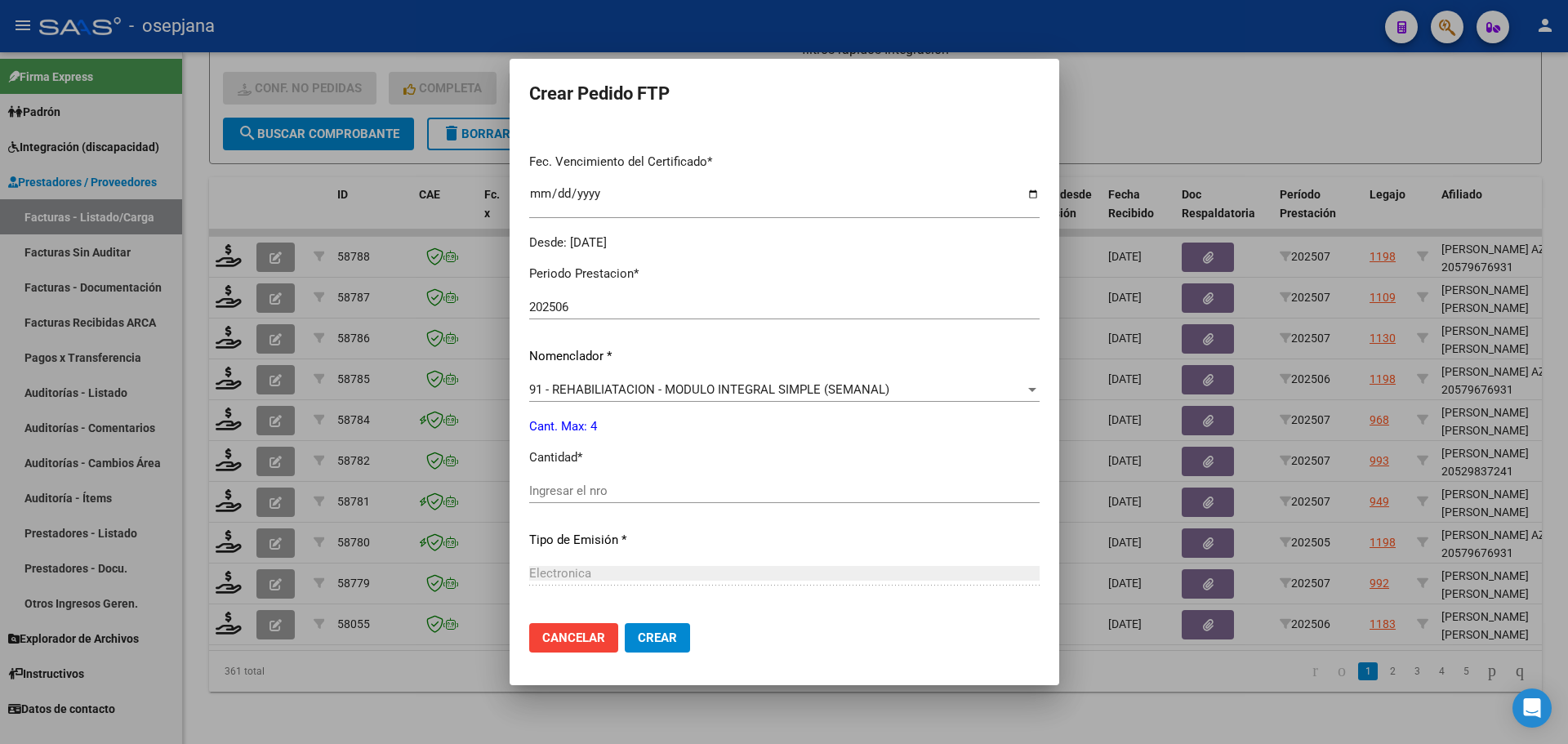
click at [570, 482] on div "Ingresar el nro" at bounding box center [784, 491] width 510 height 25
type input "4"
click at [645, 633] on span "Crear" at bounding box center [656, 638] width 39 height 15
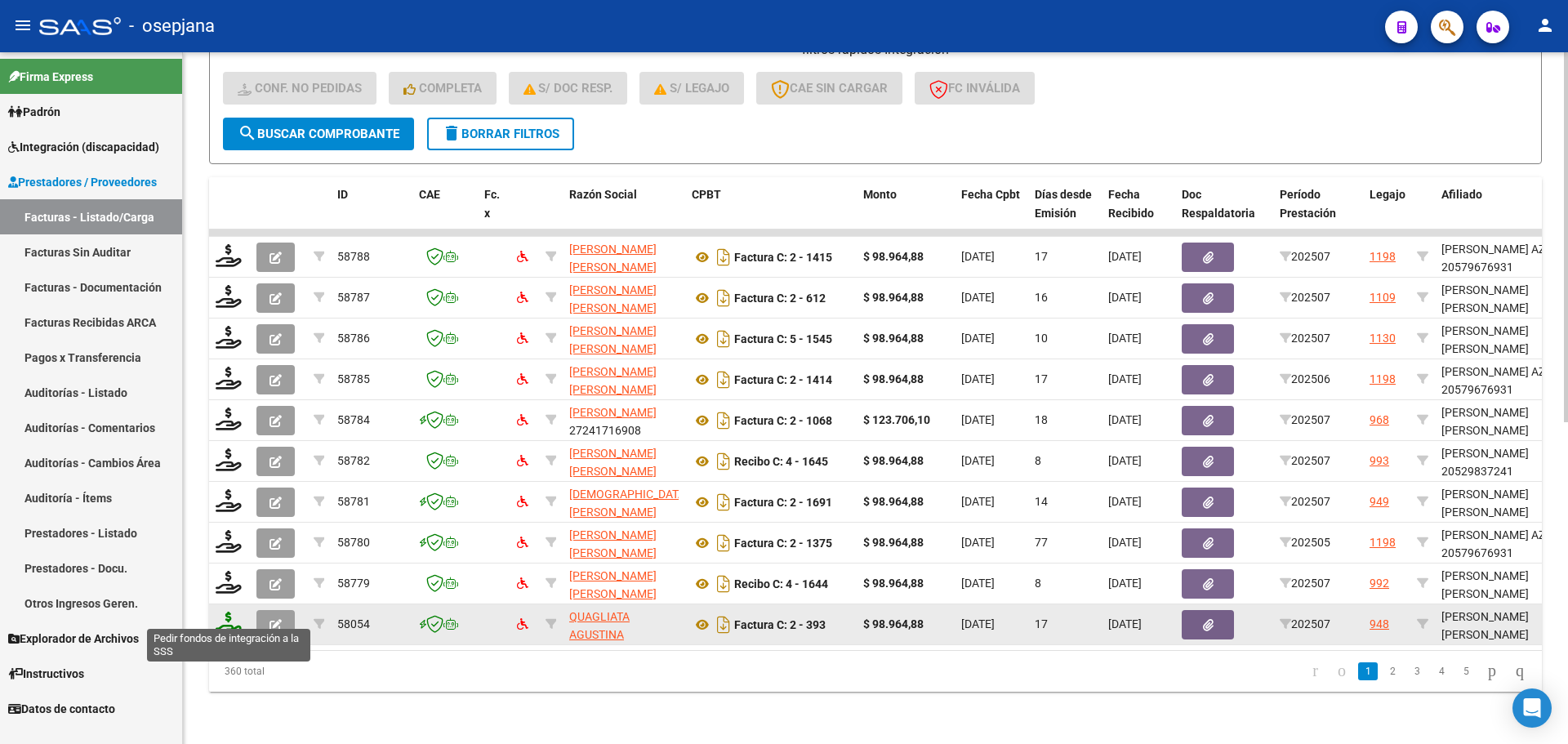
click at [229, 612] on icon at bounding box center [228, 623] width 26 height 23
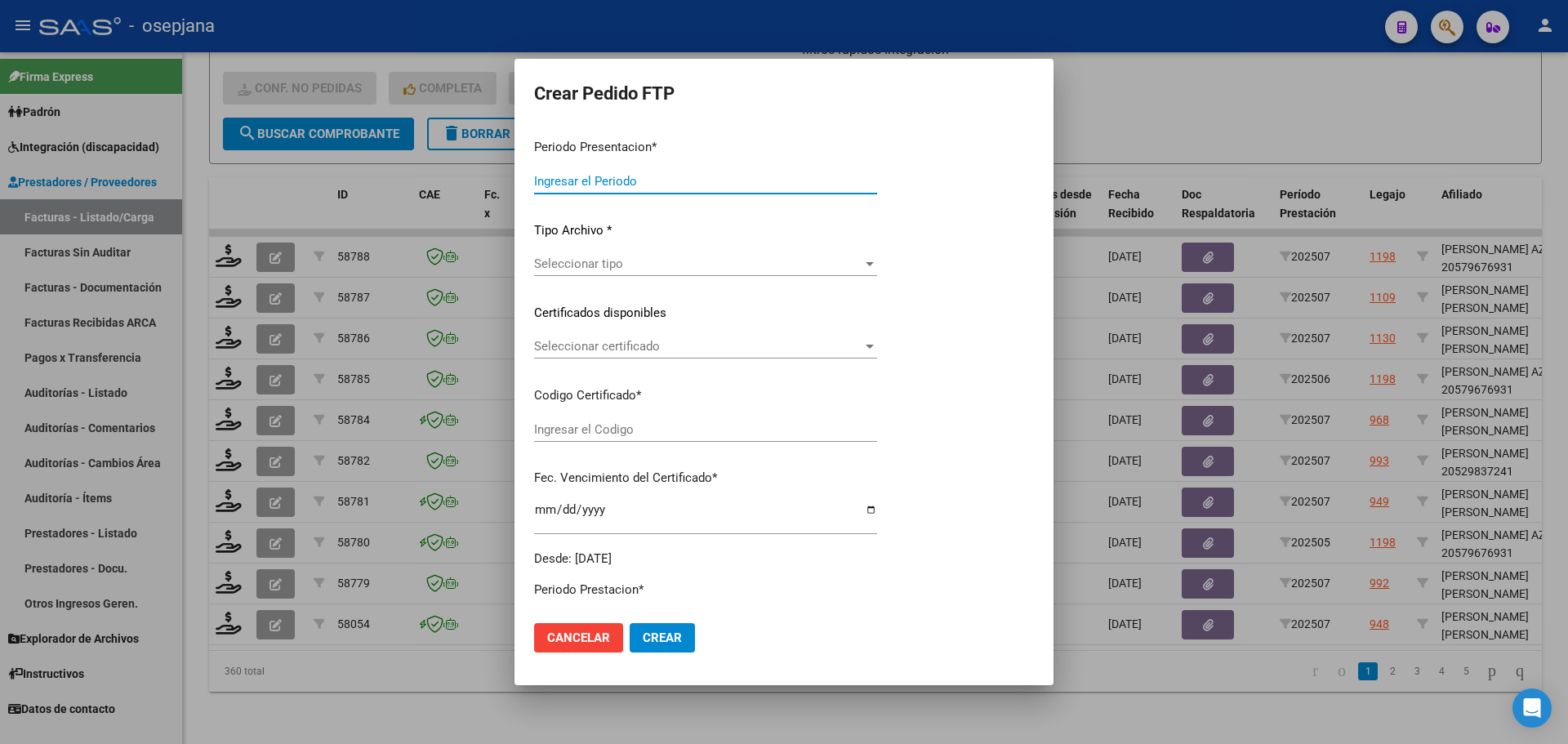
type input "202507"
type input "$ 98.964,88"
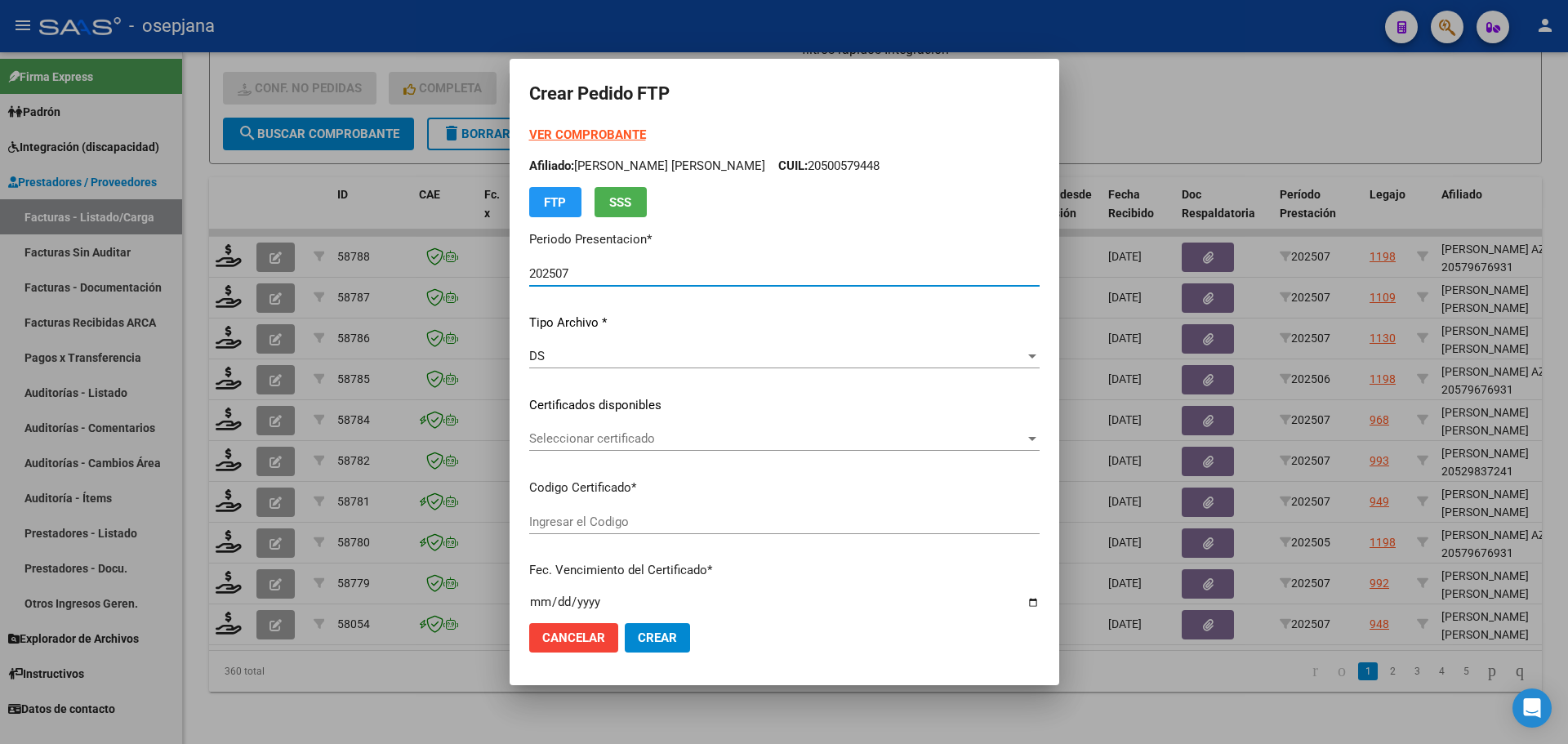
type input "ARG02000571803222024070320270703BSAS415"
type input "2027-07-03"
click at [767, 440] on span "Seleccionar certificado" at bounding box center [777, 438] width 496 height 15
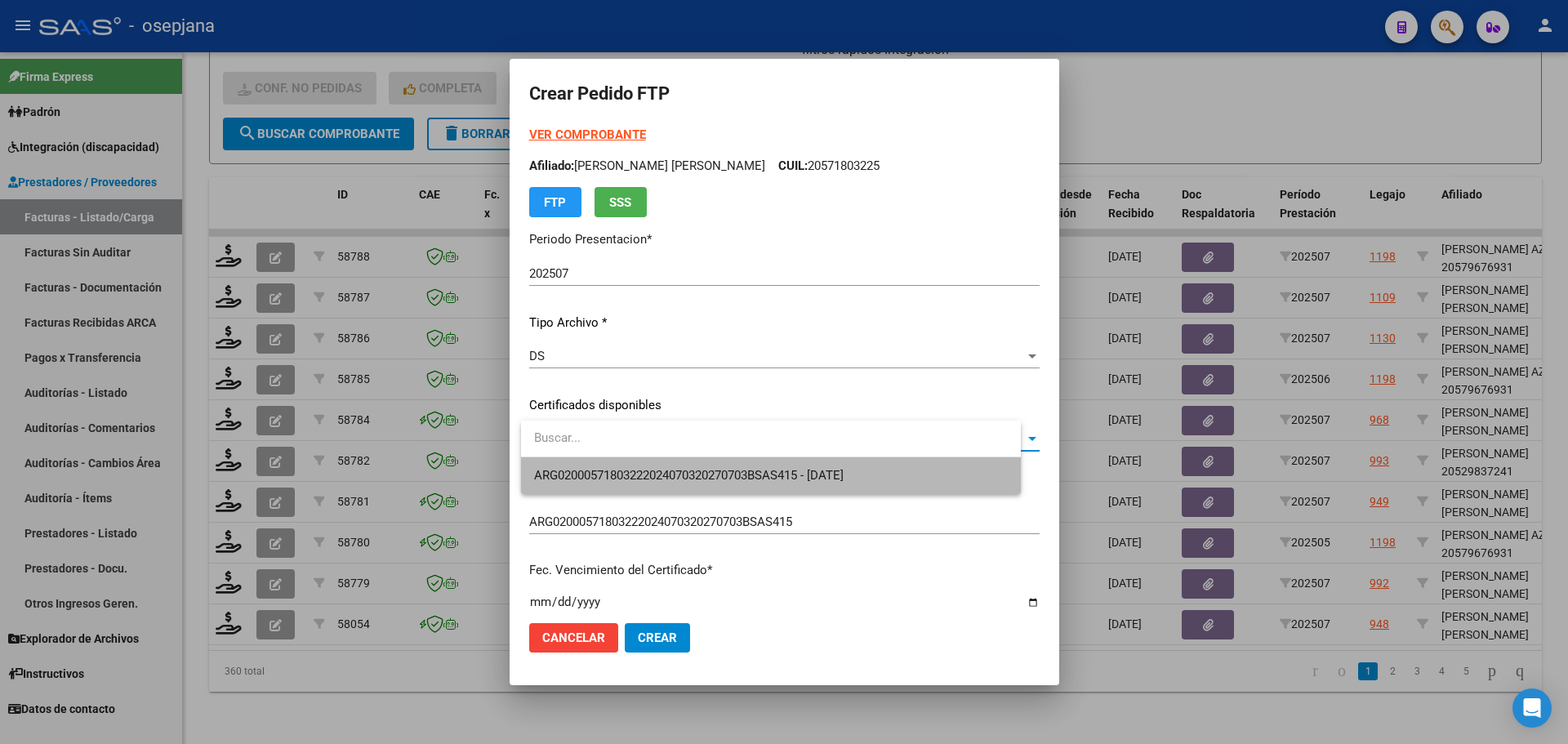
click at [773, 490] on span "ARG02000571803222024070320270703BSAS415 - 2027-07-03" at bounding box center [771, 476] width 474 height 37
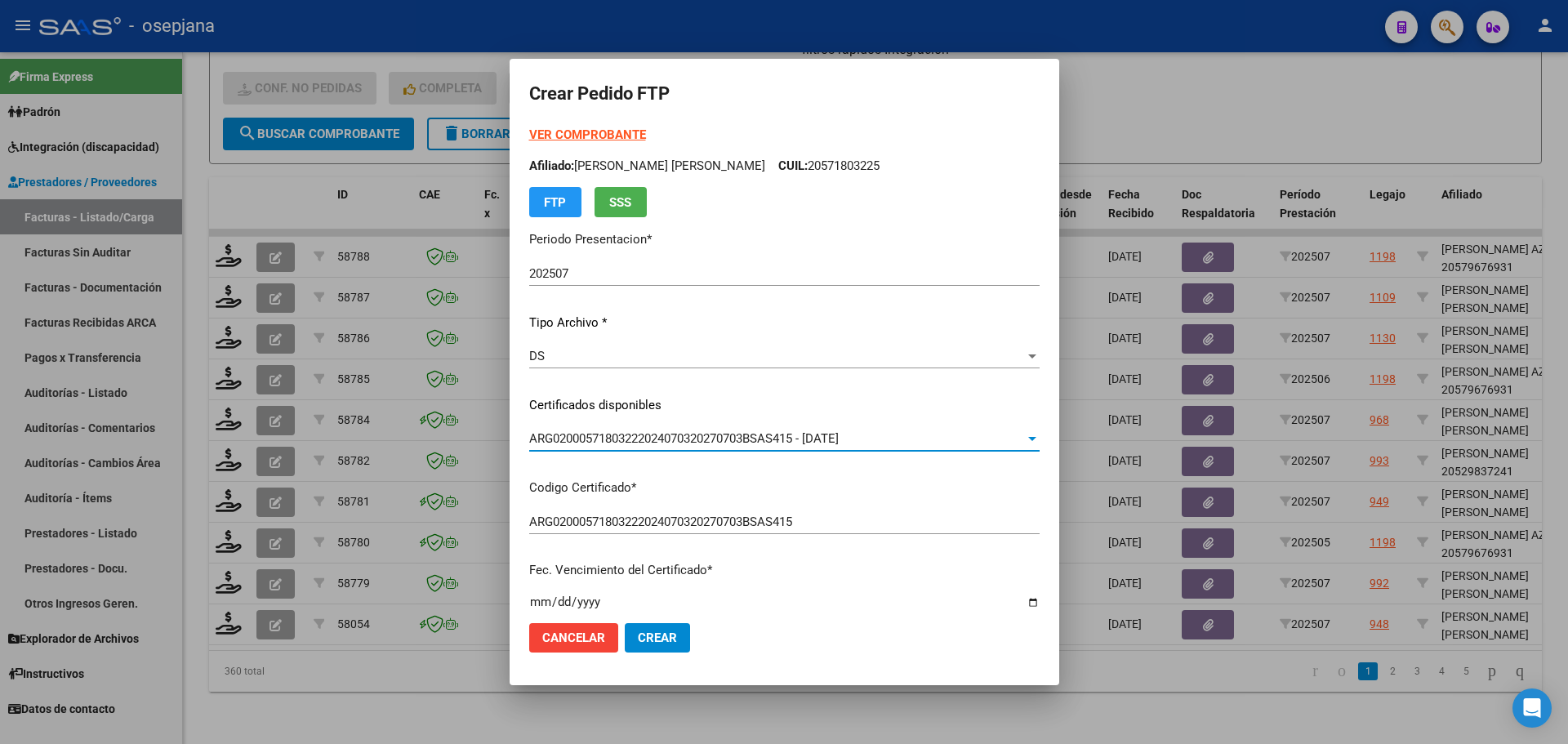
click at [620, 133] on strong "VER COMPROBANTE" at bounding box center [588, 134] width 117 height 15
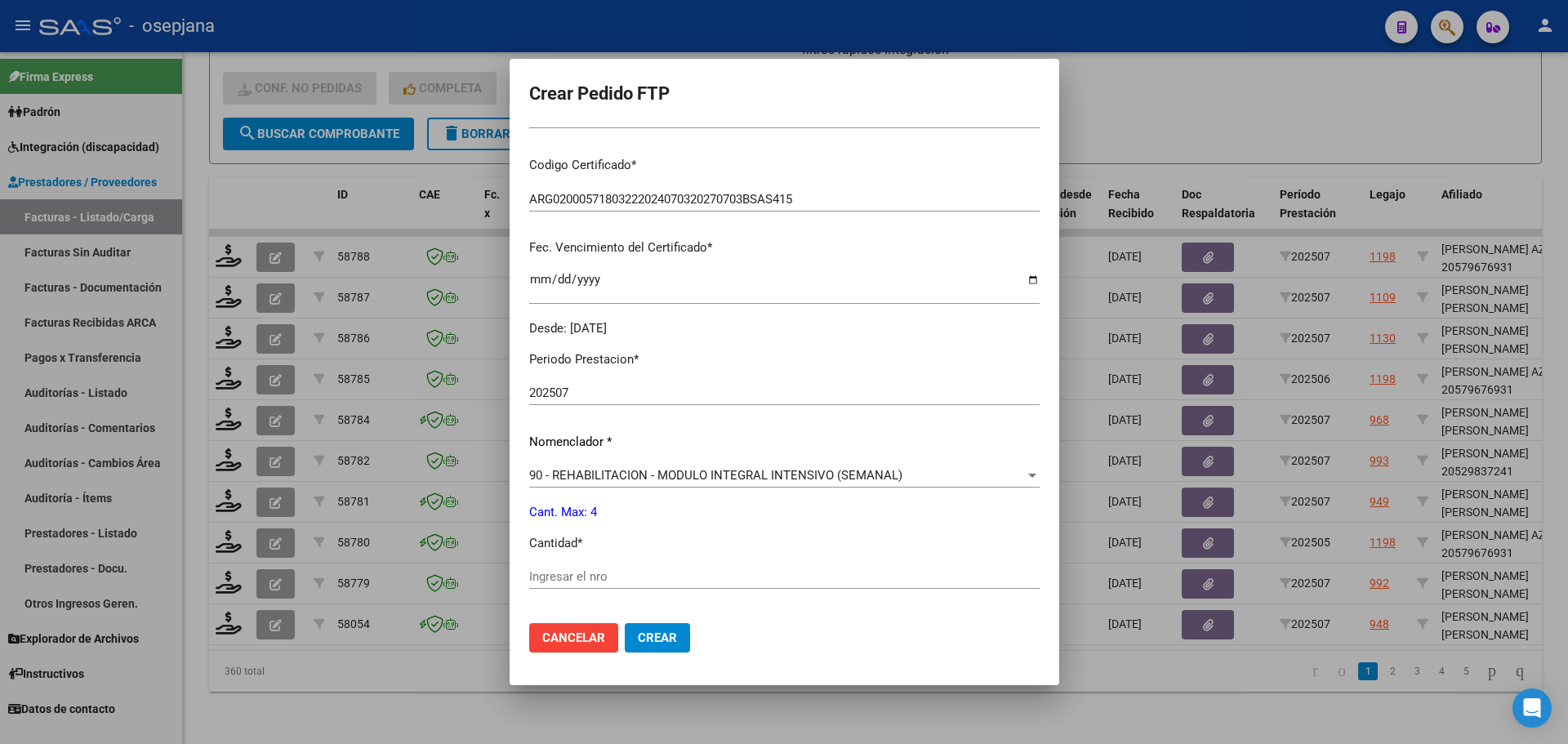
scroll to position [408, 0]
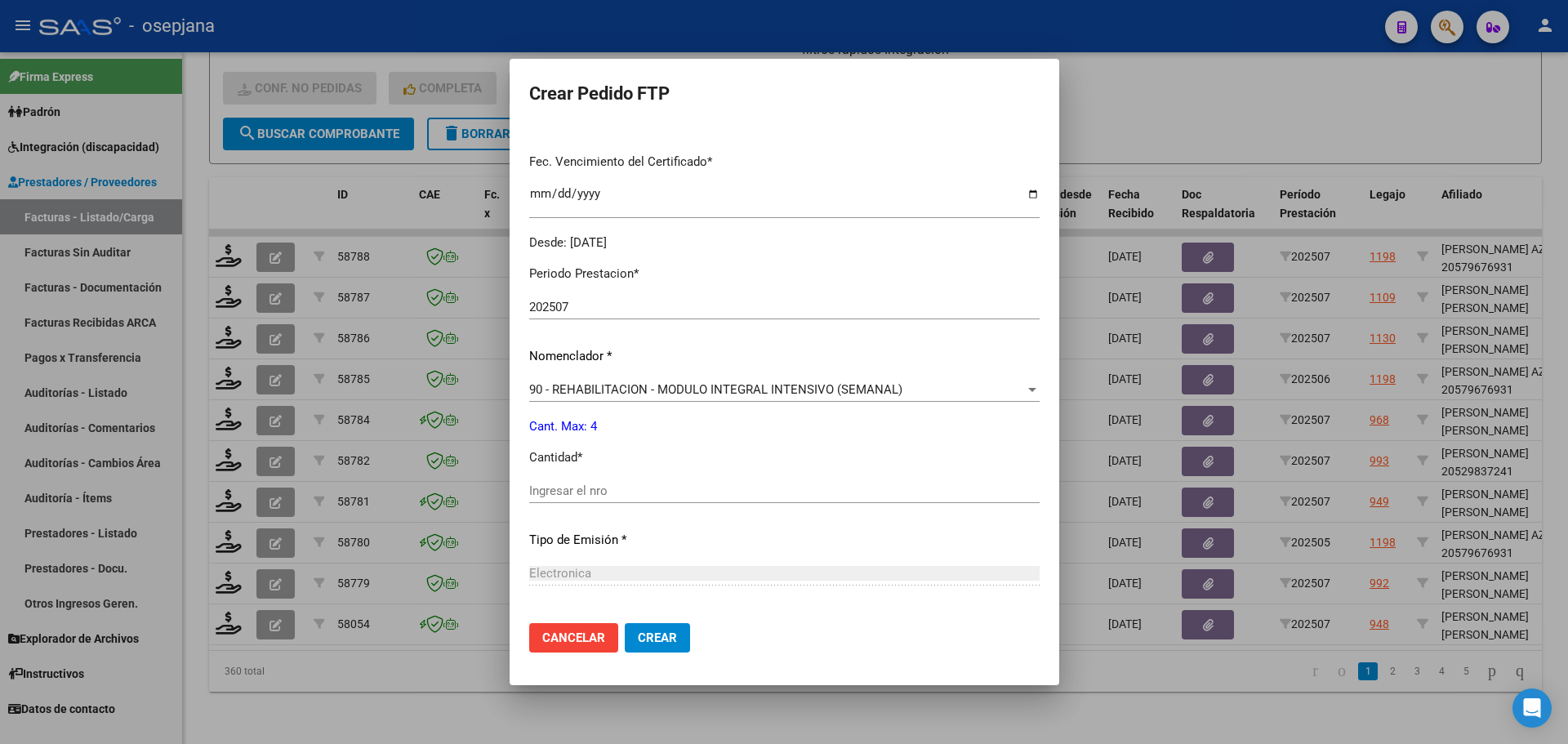
click at [569, 499] on input "Ingresar el nro" at bounding box center [784, 491] width 510 height 15
type input "4"
click at [665, 628] on button "Crear" at bounding box center [657, 638] width 66 height 30
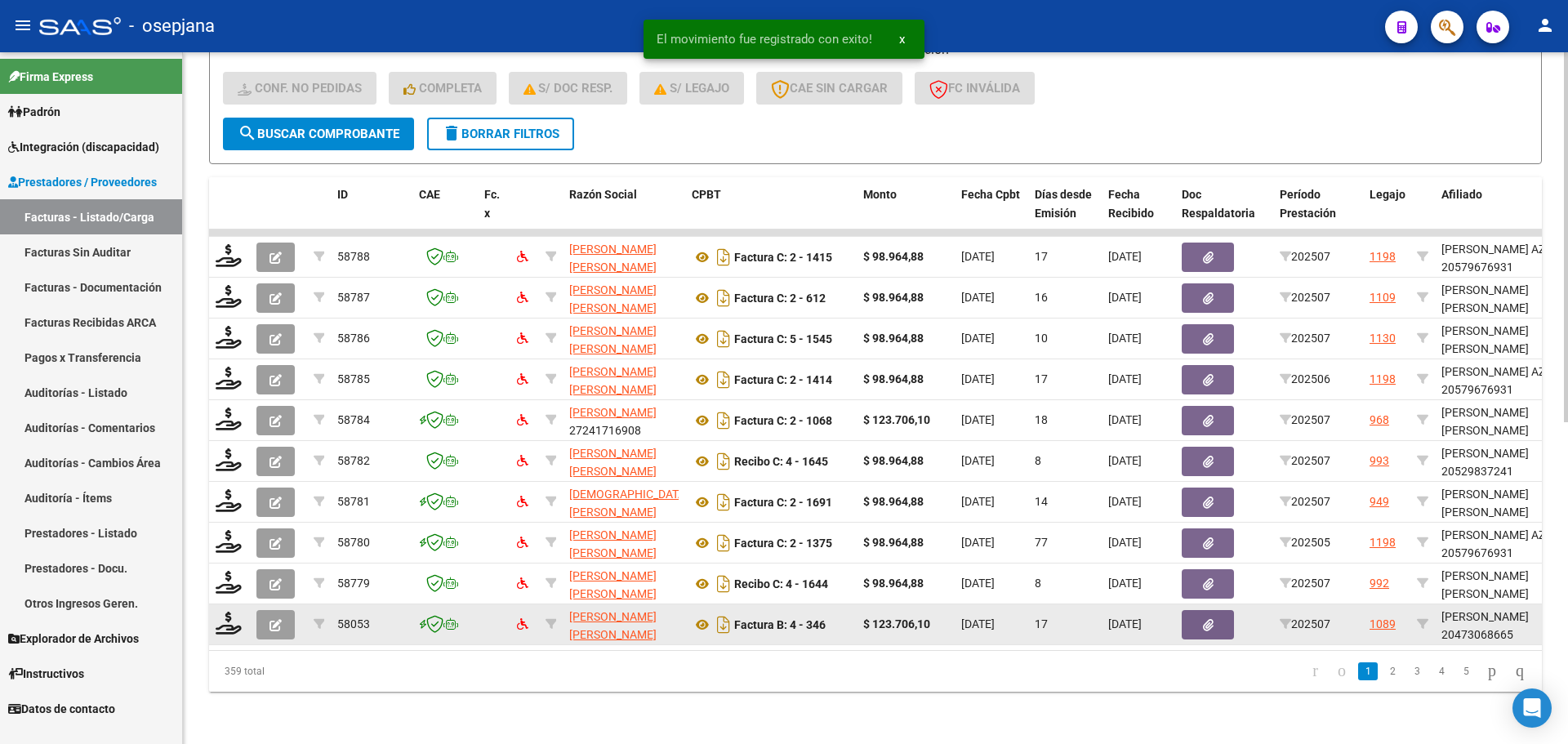
click at [231, 605] on datatable-body-cell at bounding box center [229, 625] width 41 height 40
click at [227, 621] on icon at bounding box center [228, 623] width 26 height 23
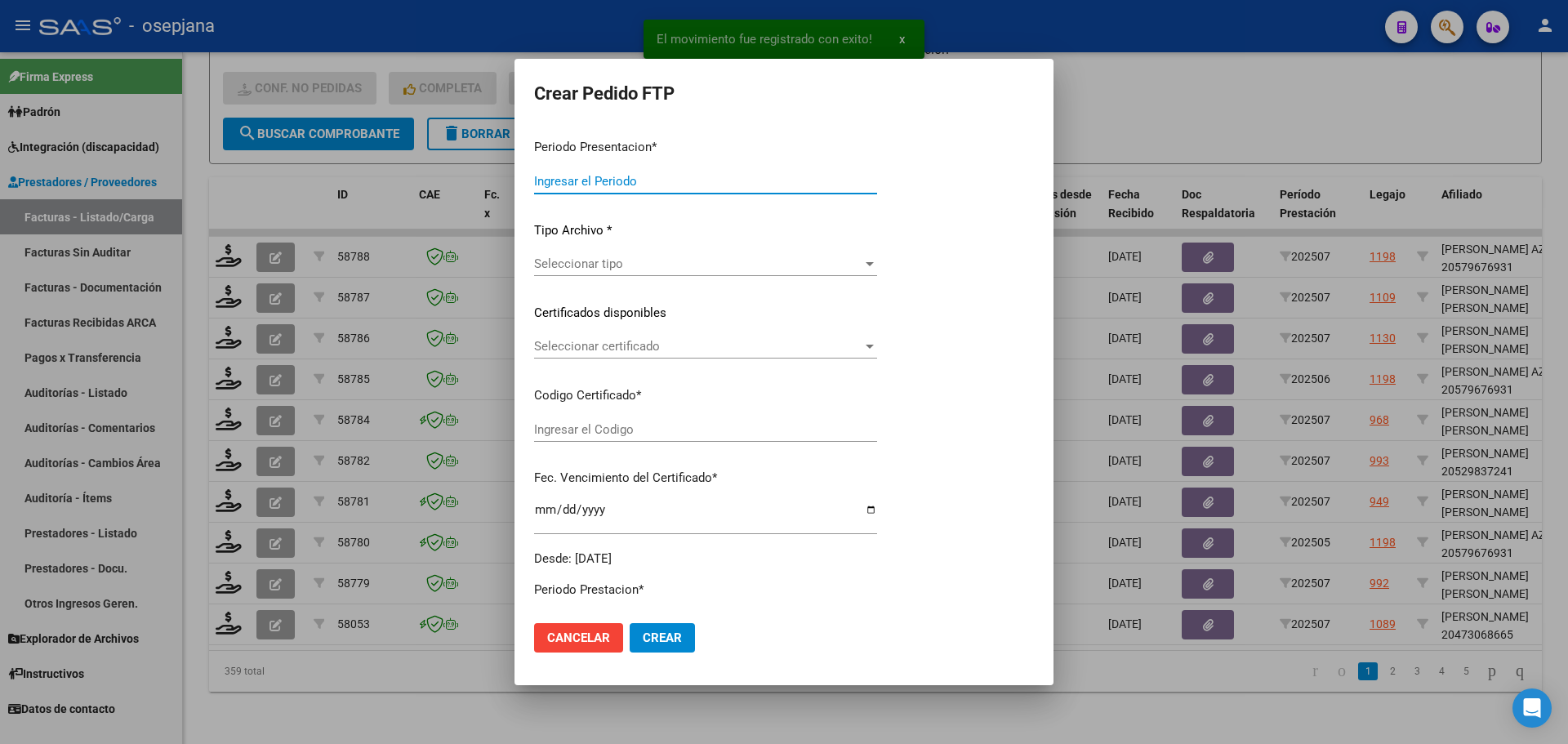
type input "202507"
type input "$ 123.706,10"
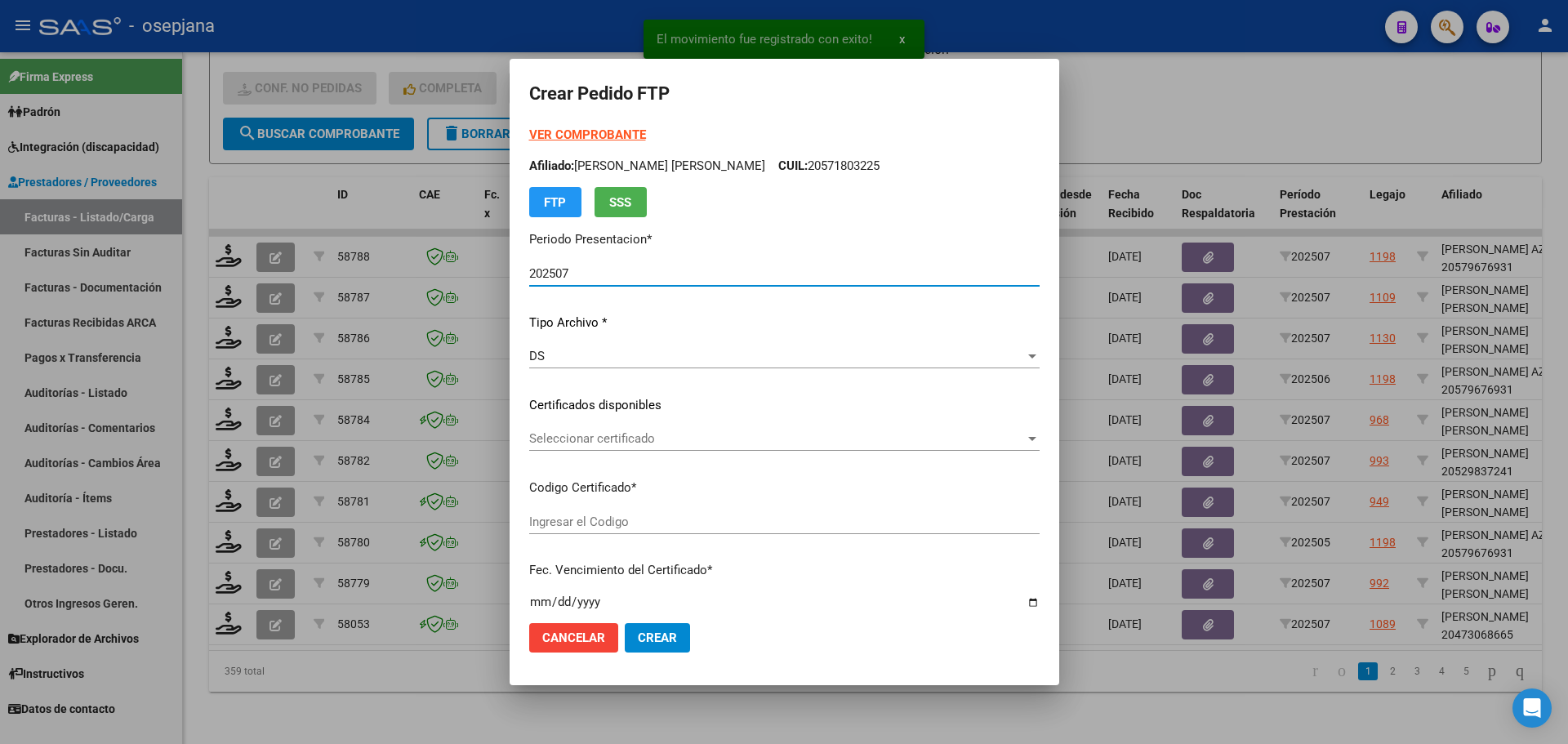
type input "E/T"
type input "2099-12-31"
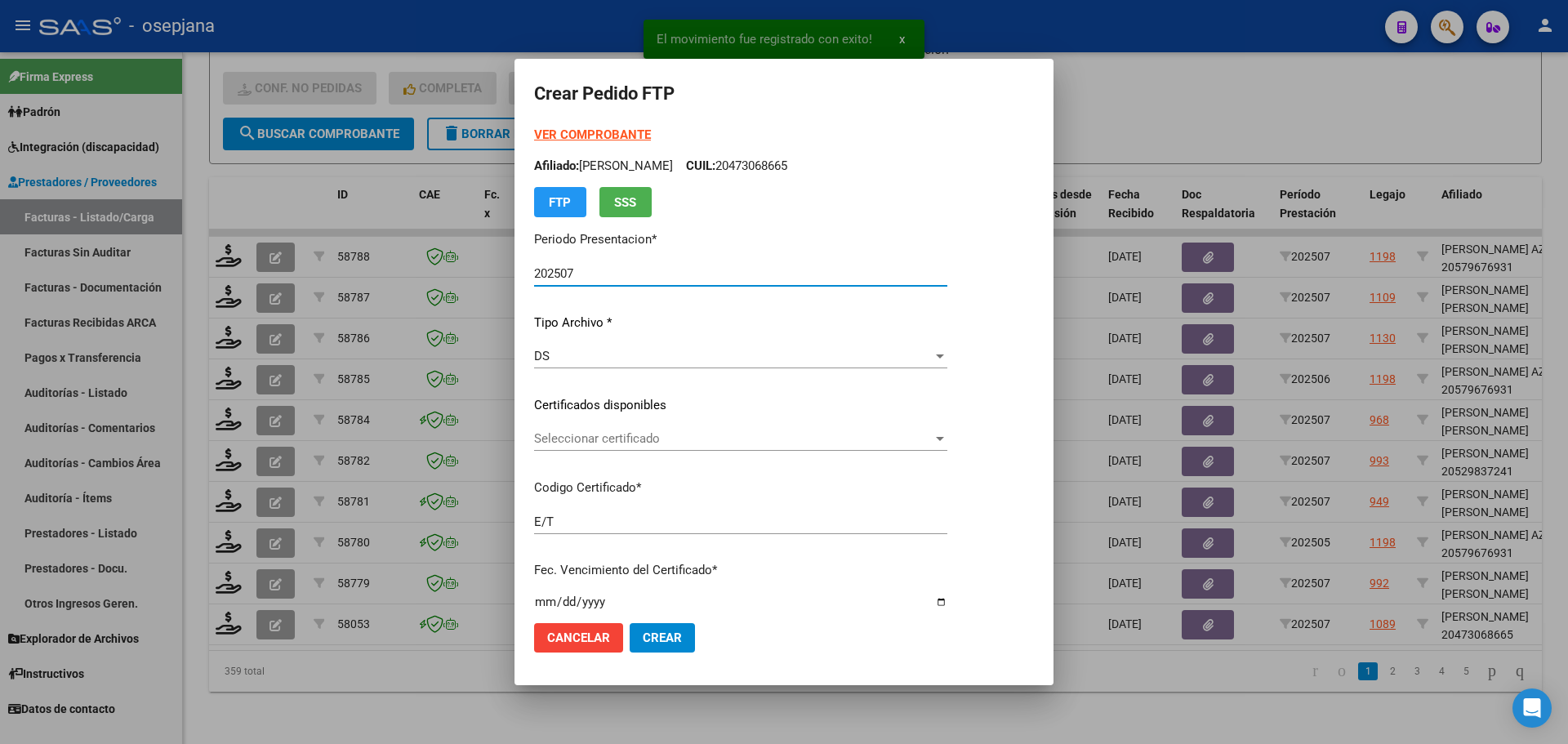
click at [699, 439] on span "Seleccionar certificado" at bounding box center [733, 438] width 398 height 15
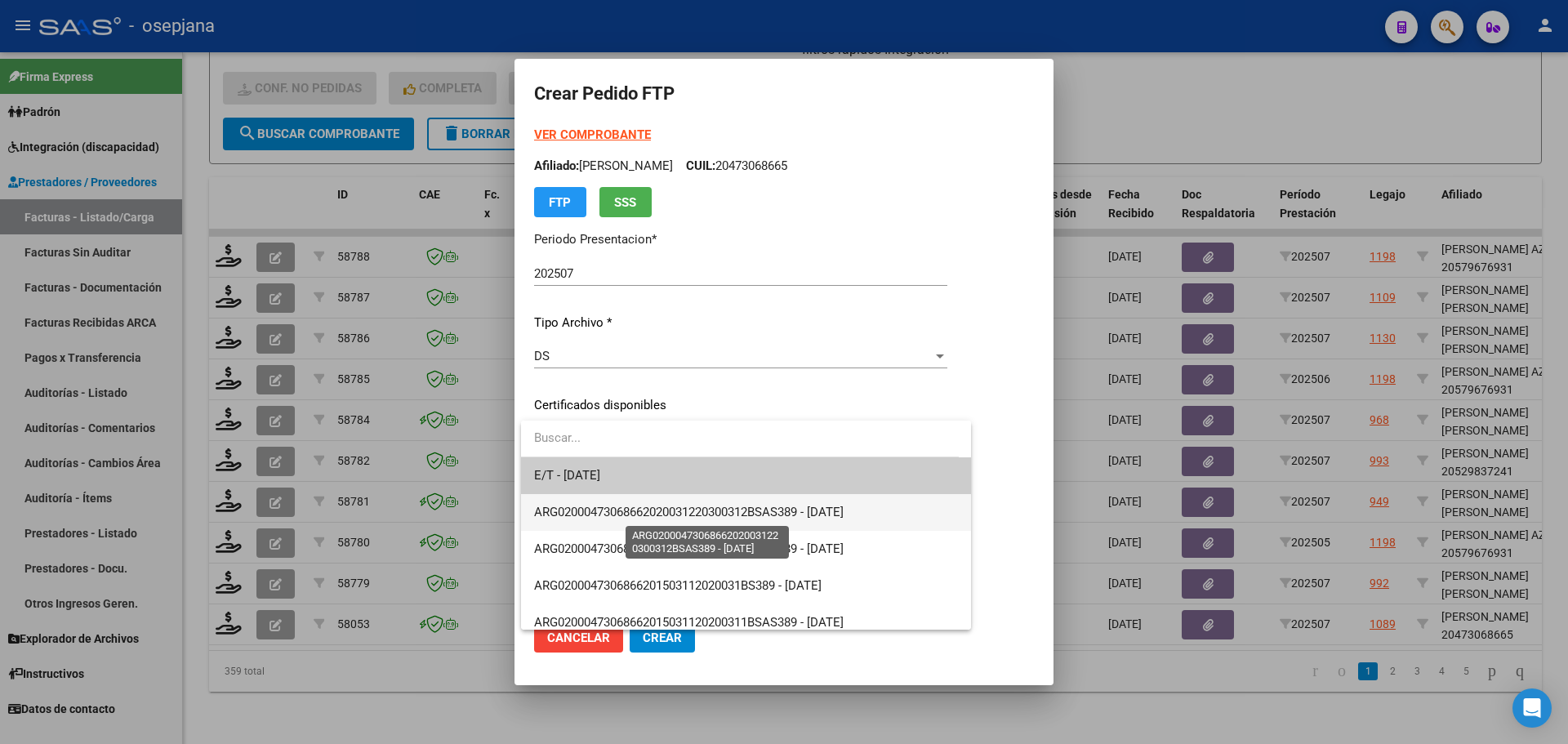
click at [701, 508] on span "ARG02000473068662020031220300312BSAS389 - 2030-03-12" at bounding box center [689, 512] width 310 height 15
type input "ARG02000473068662020031220300312BSAS389"
type input "2030-03-12"
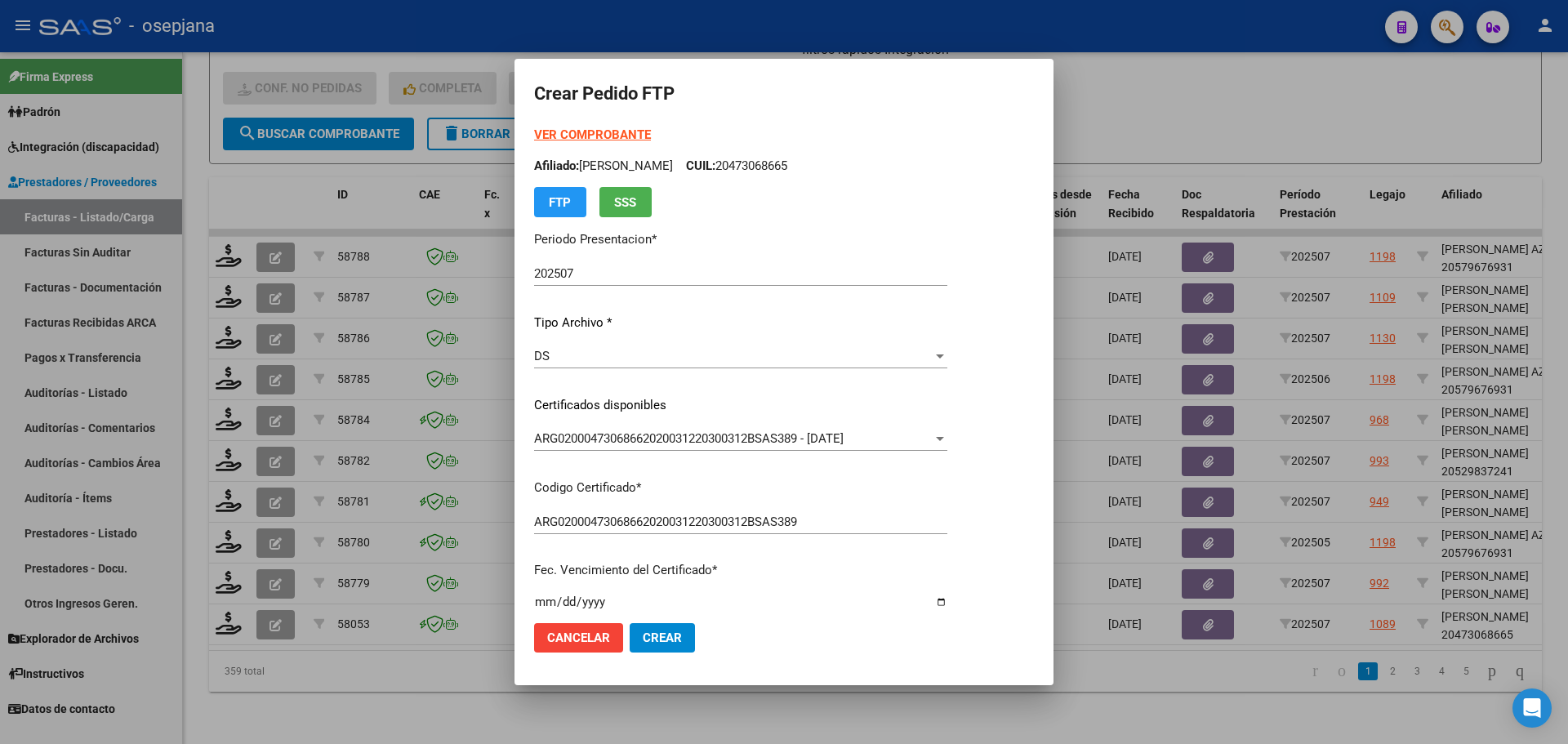
click at [591, 136] on strong "VER COMPROBANTE" at bounding box center [593, 134] width 117 height 15
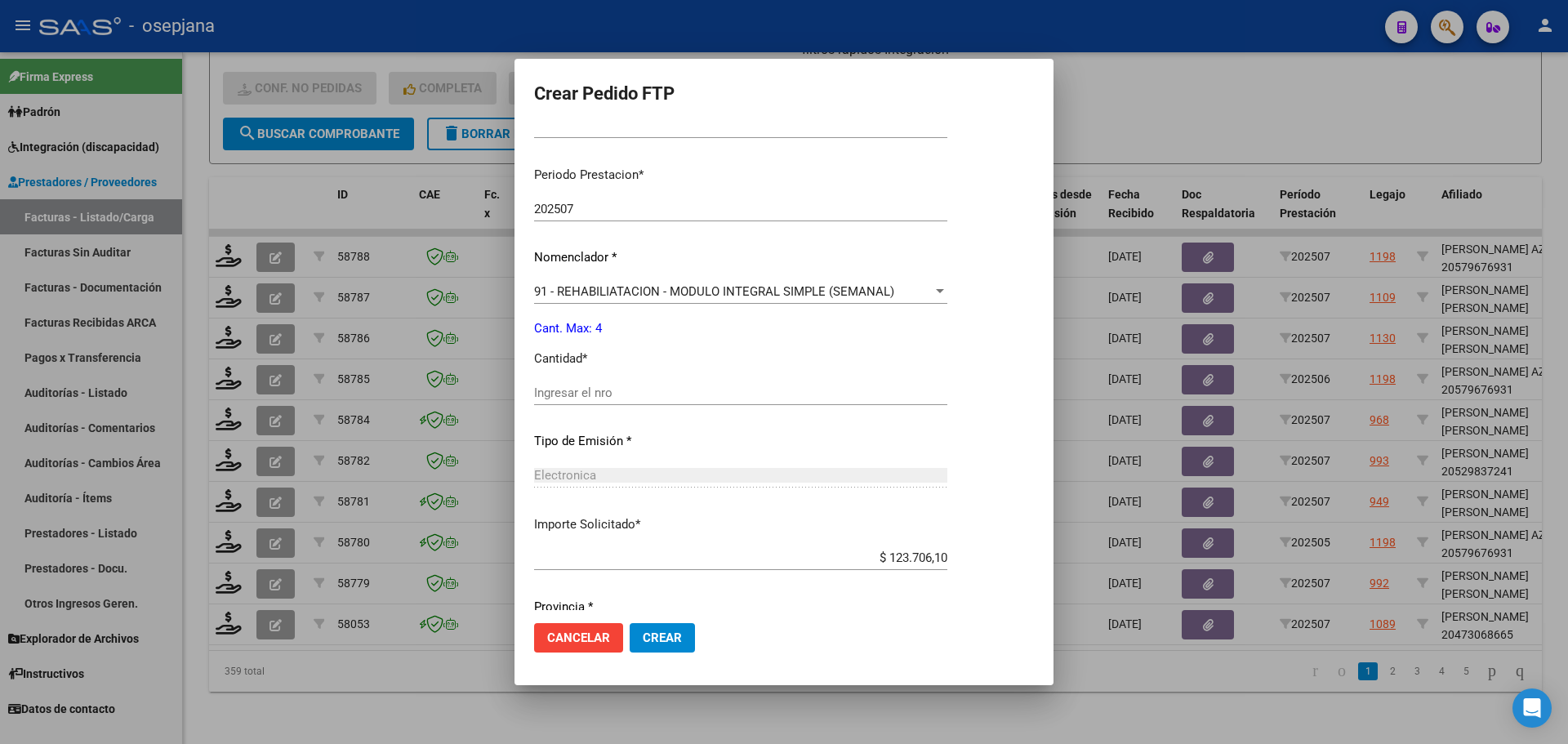
scroll to position [490, 0]
click at [617, 398] on input "Ingresar el nro" at bounding box center [741, 391] width 413 height 15
type input "4"
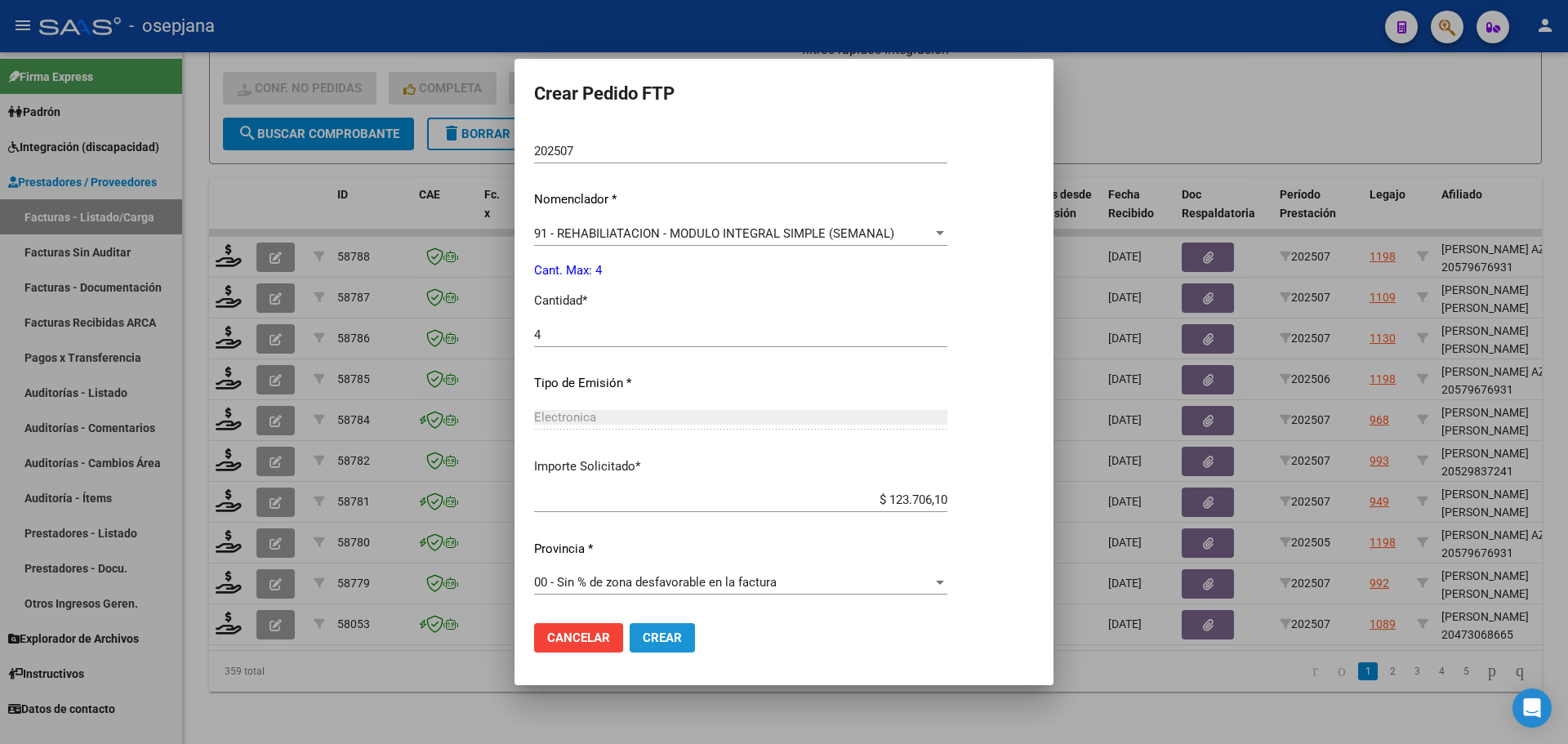
click at [678, 637] on span "Crear" at bounding box center [661, 638] width 39 height 15
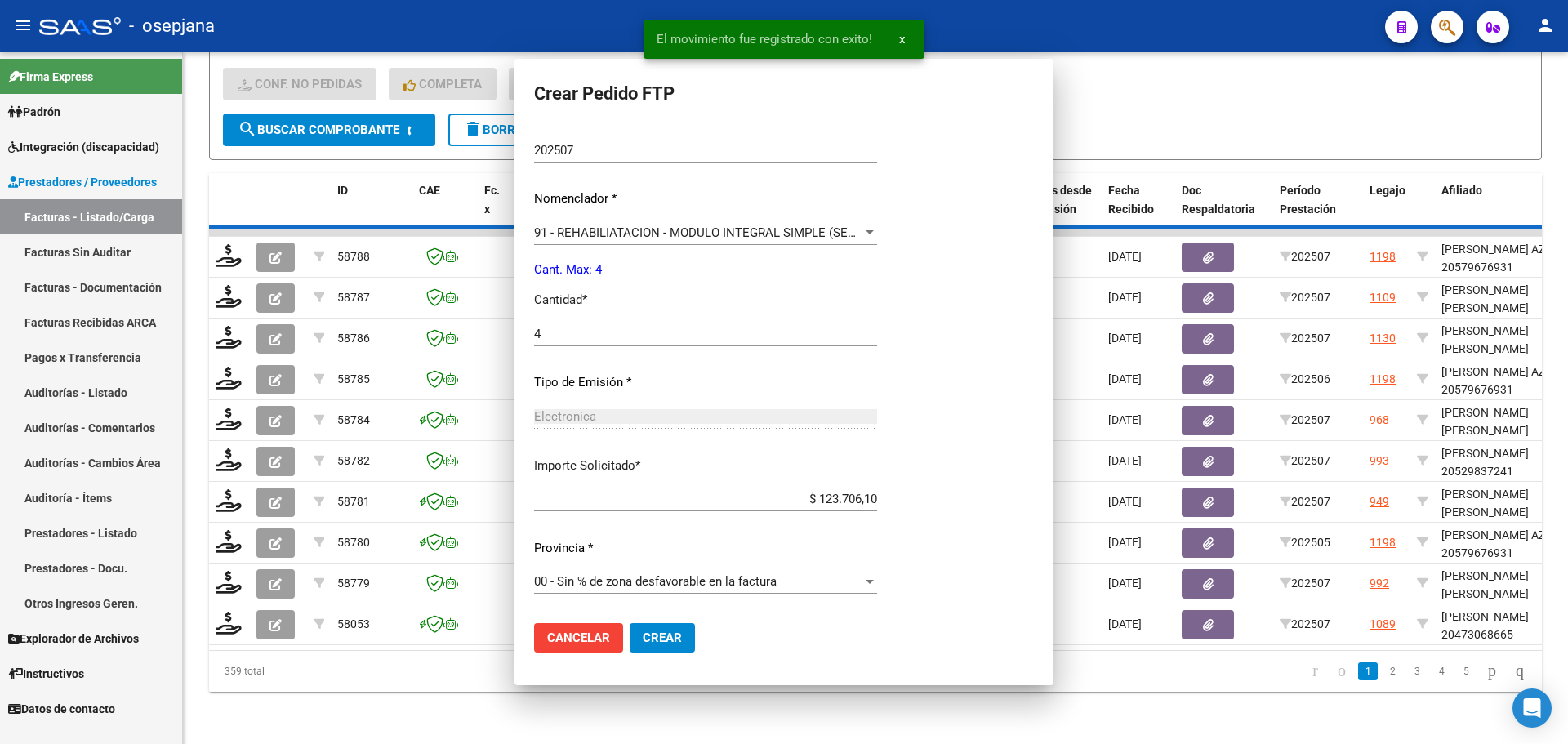
scroll to position [0, 0]
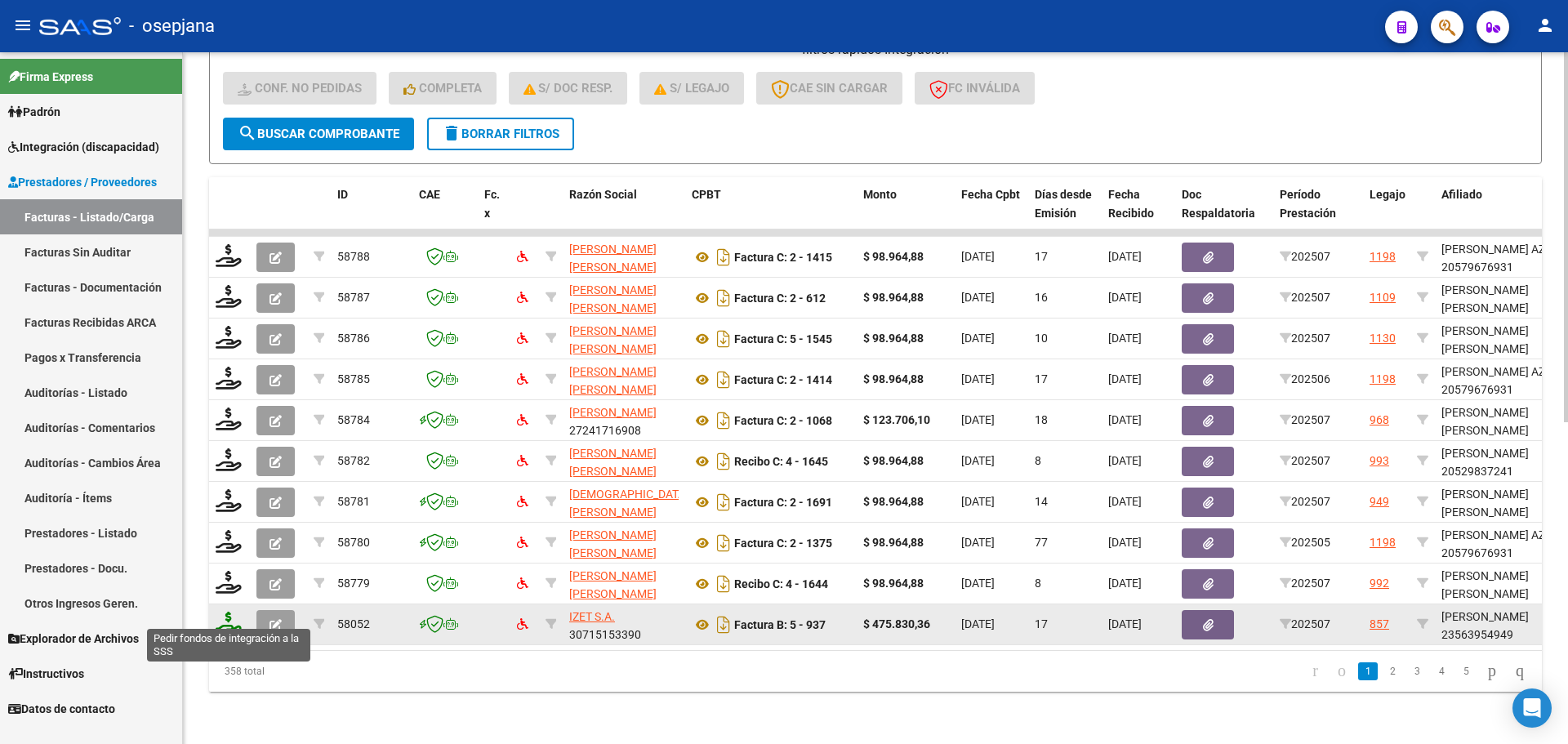
click at [231, 614] on icon at bounding box center [228, 623] width 26 height 23
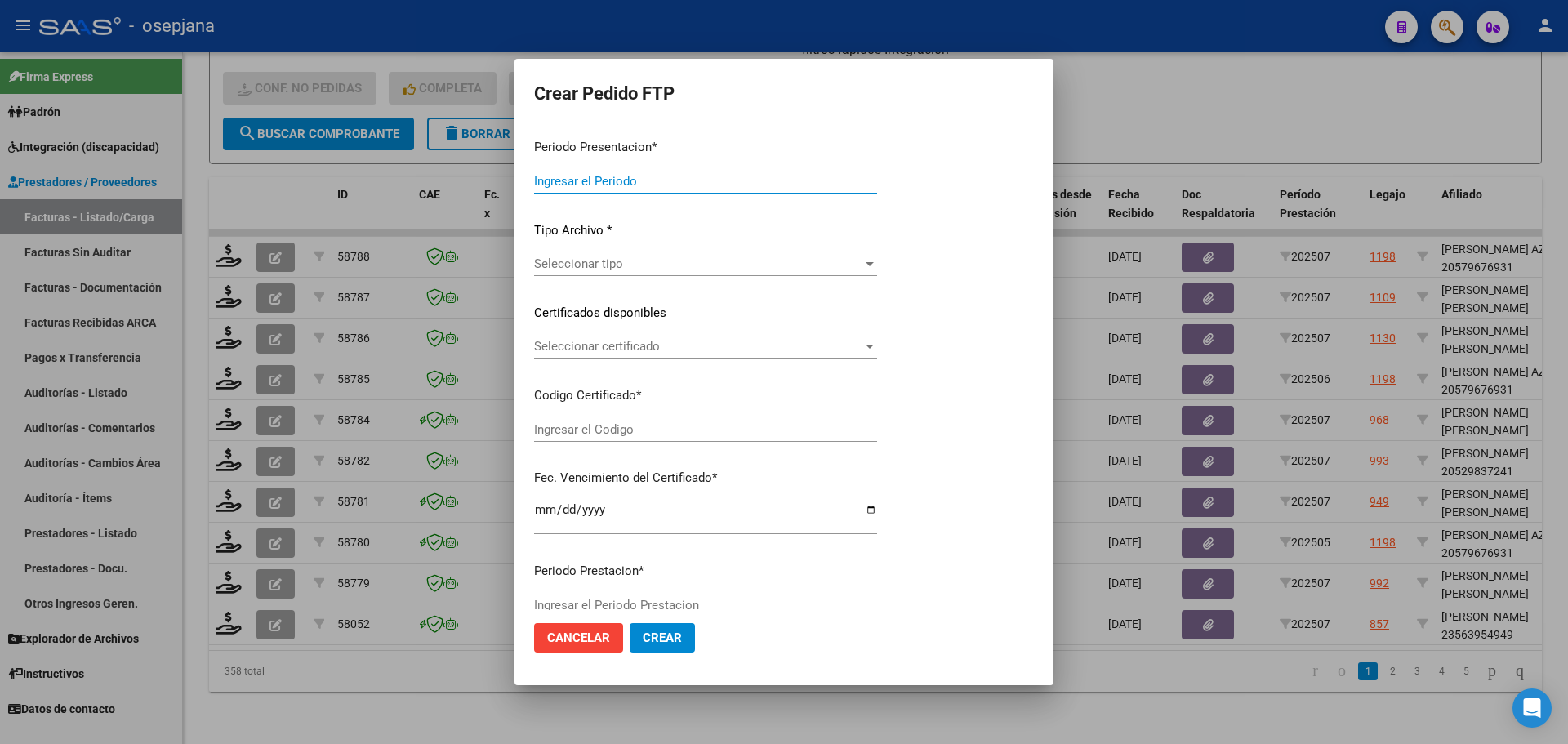
type input "202507"
type input "$ 475.830,36"
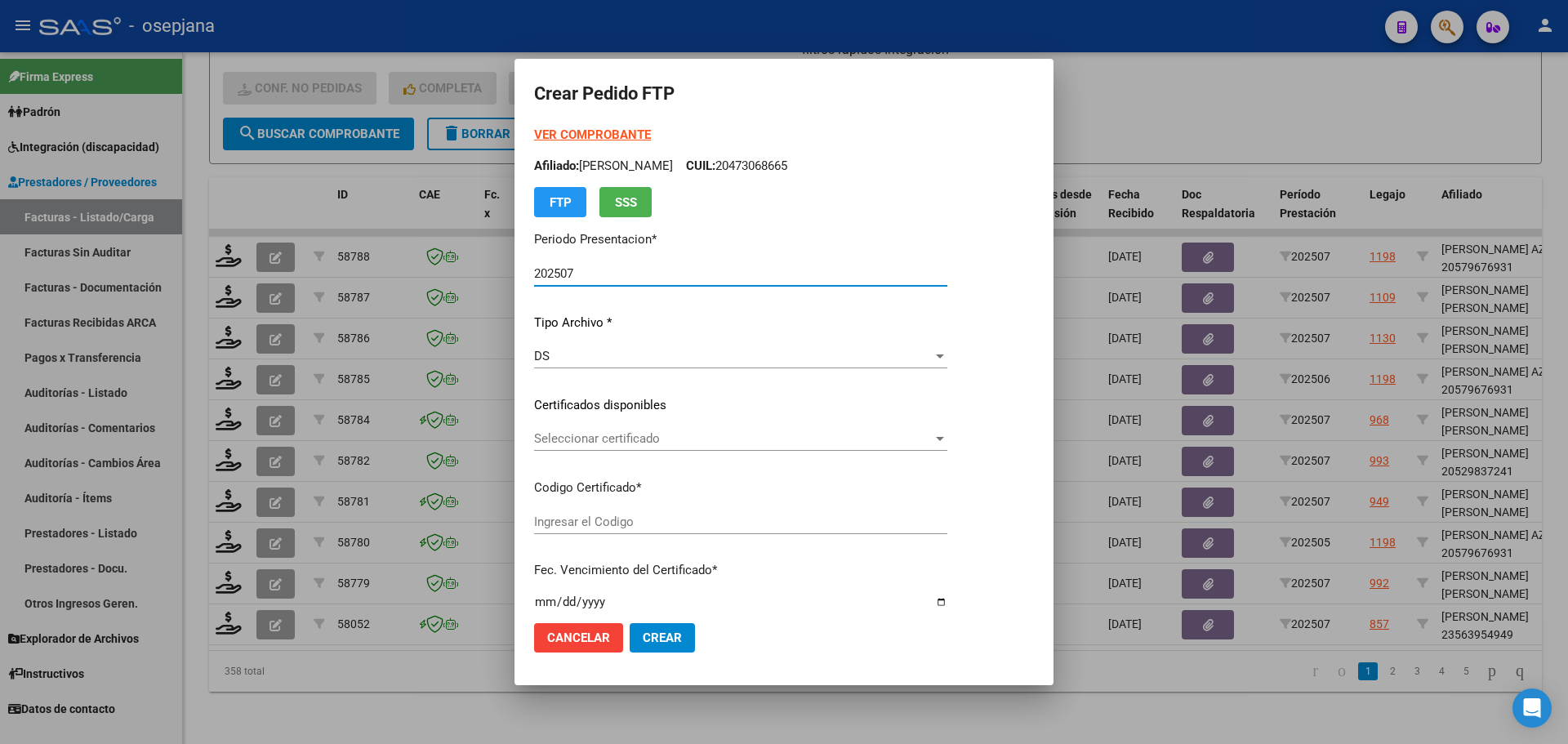
type input "ARG02000563954942024070820290708BSAS352"
type input "2029-07-08"
click at [591, 438] on span "Seleccionar certificado" at bounding box center [733, 438] width 398 height 15
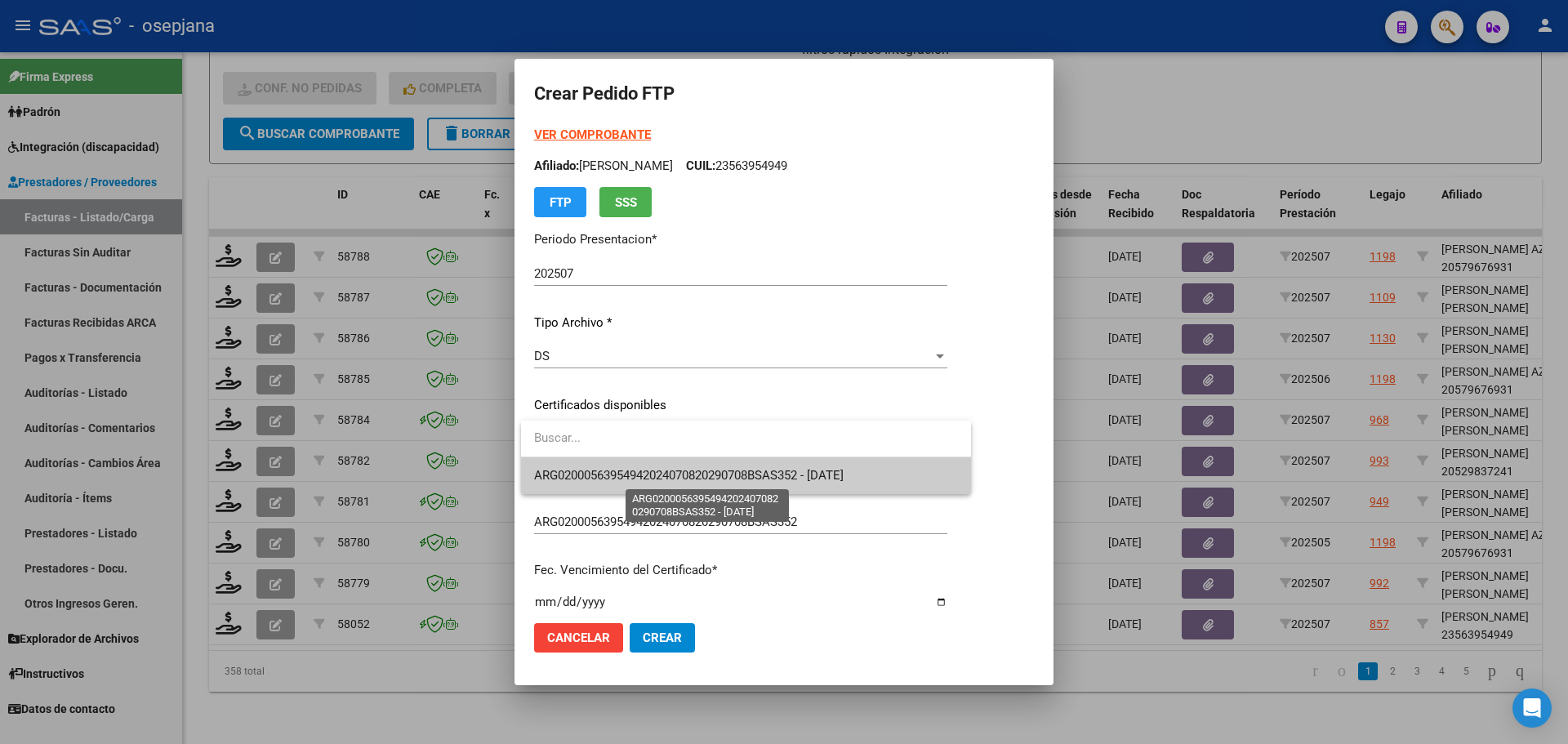
click at [615, 477] on span "ARG02000563954942024070820290708BSAS352 - 2029-07-08" at bounding box center [689, 475] width 310 height 15
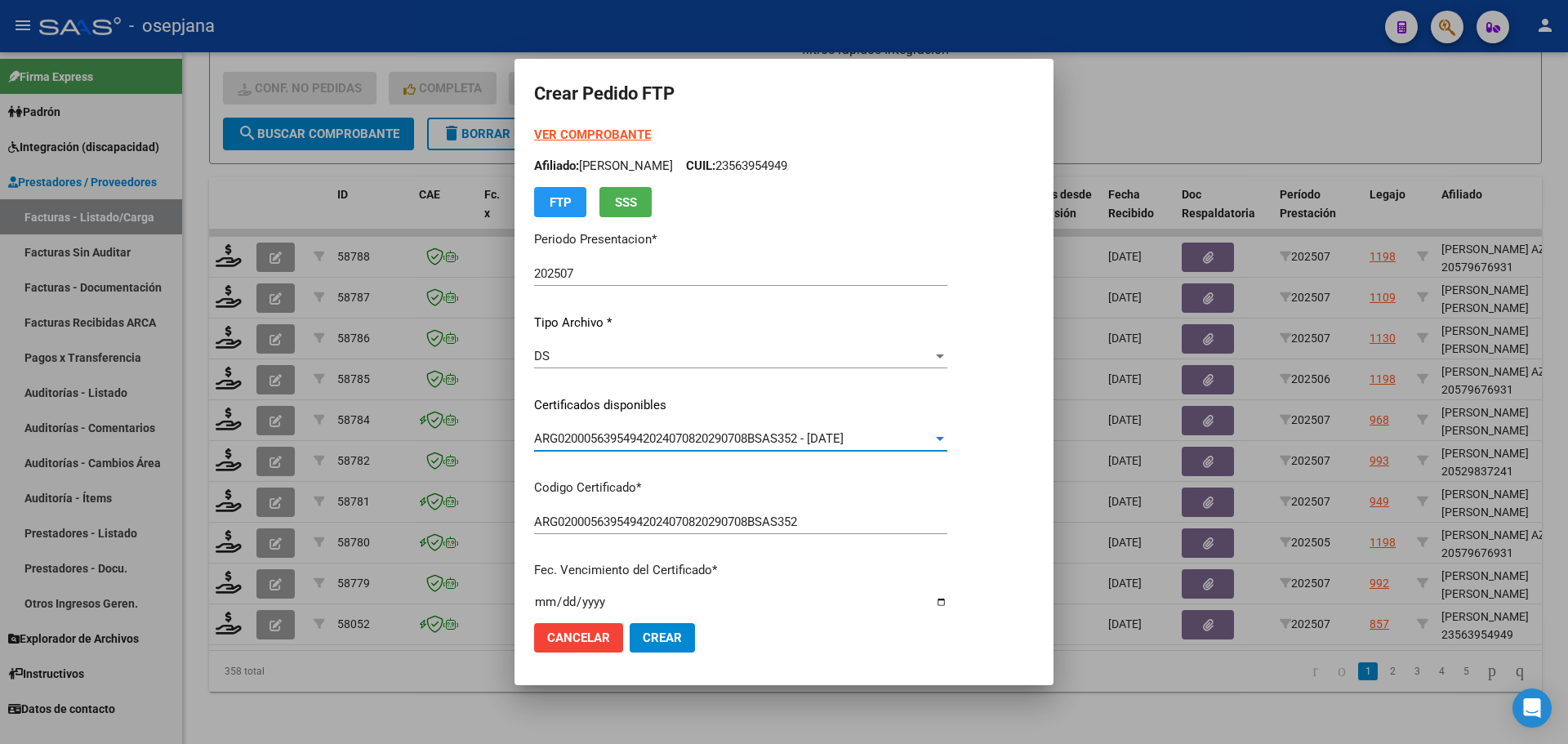
click at [583, 131] on strong "VER COMPROBANTE" at bounding box center [593, 134] width 117 height 15
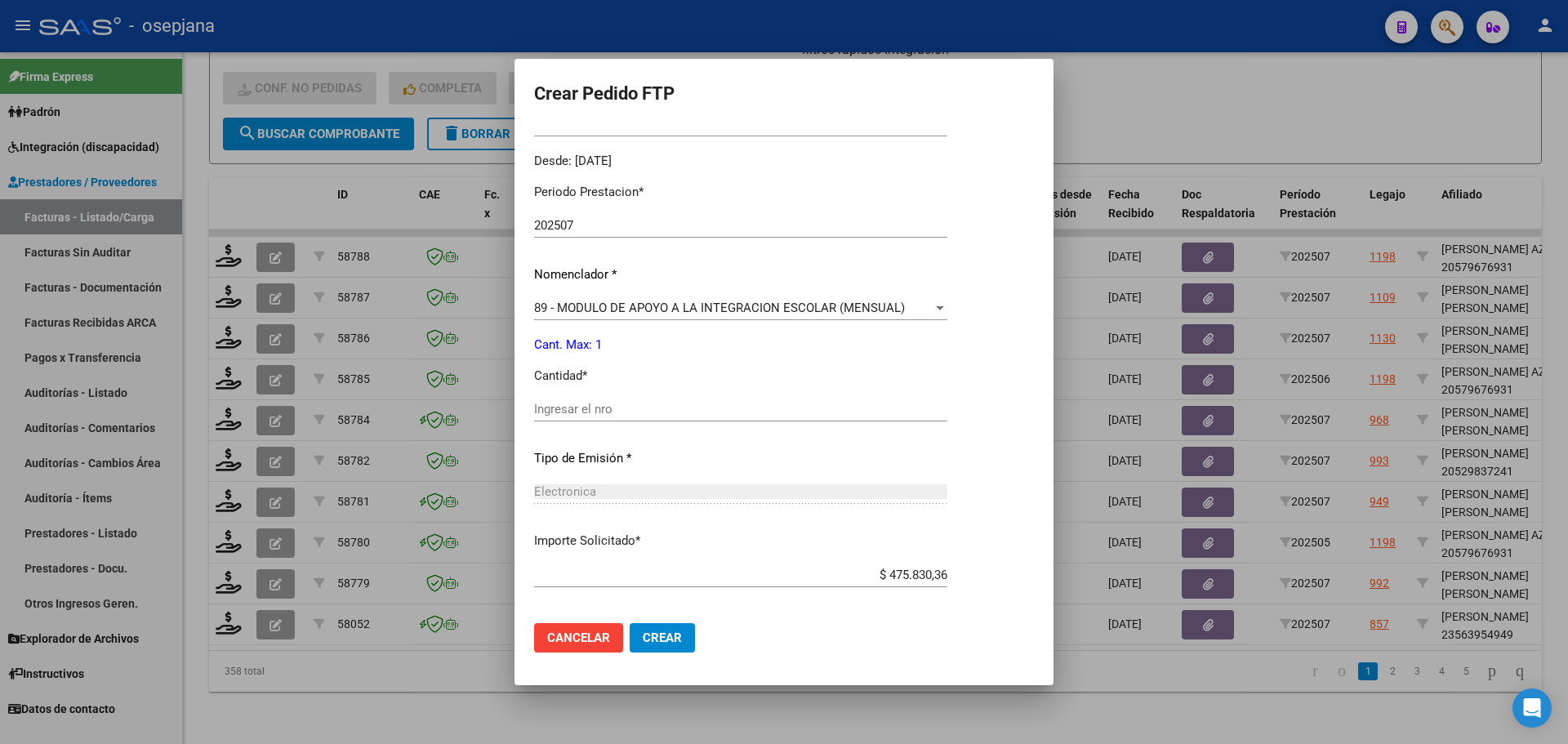
click at [570, 411] on input "Ingresar el nro" at bounding box center [741, 409] width 413 height 15
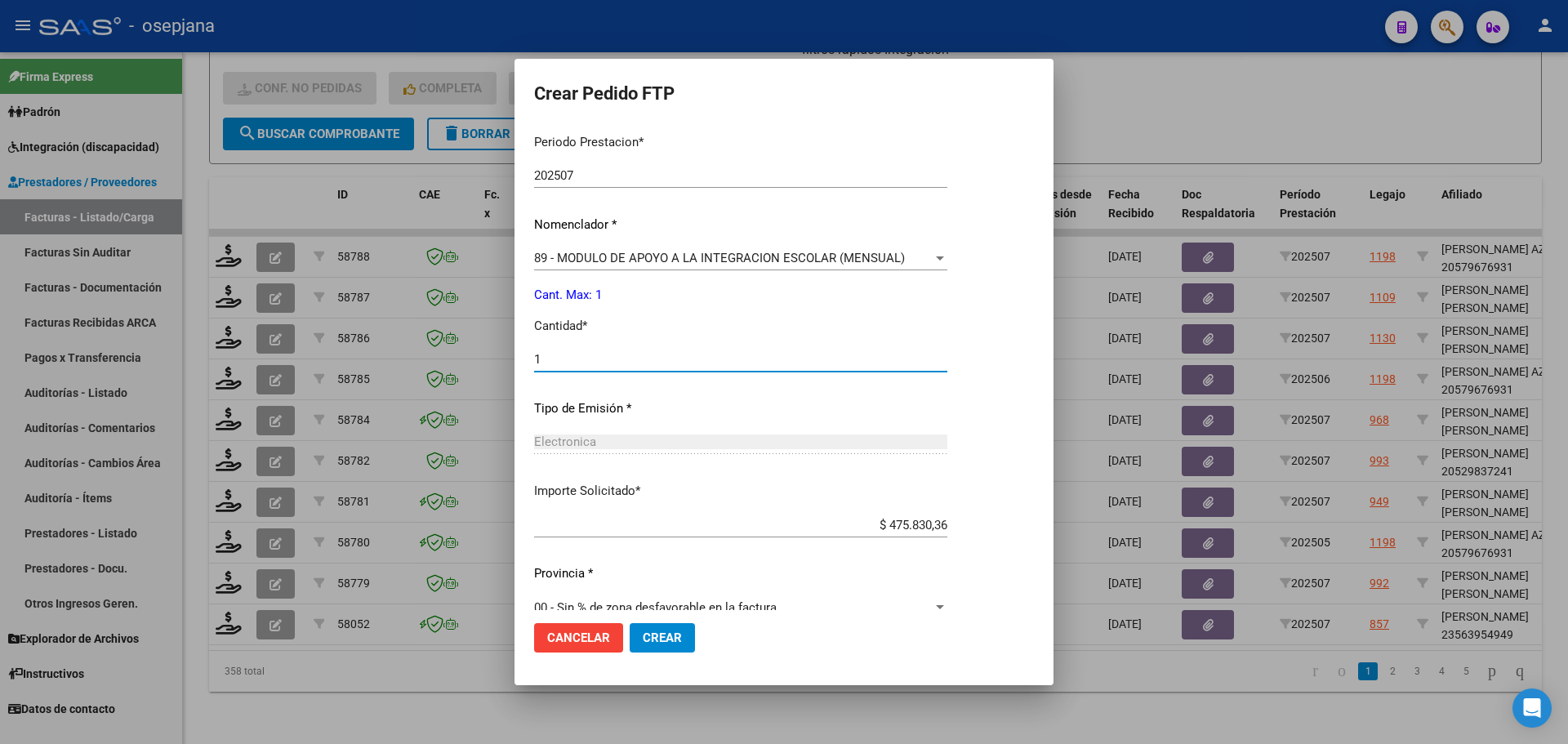
scroll to position [565, 0]
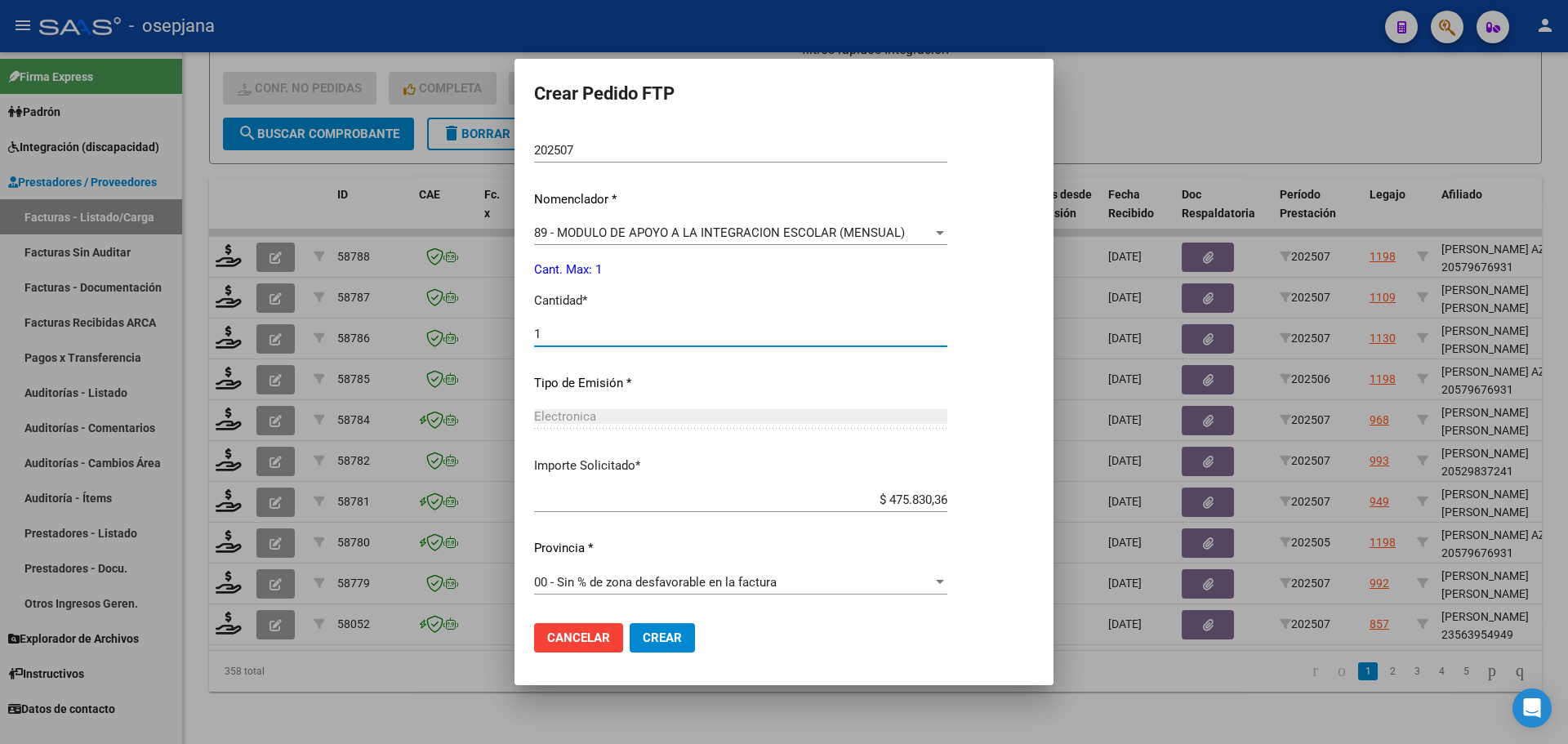
type input "1"
click at [655, 629] on button "Crear" at bounding box center [662, 638] width 66 height 30
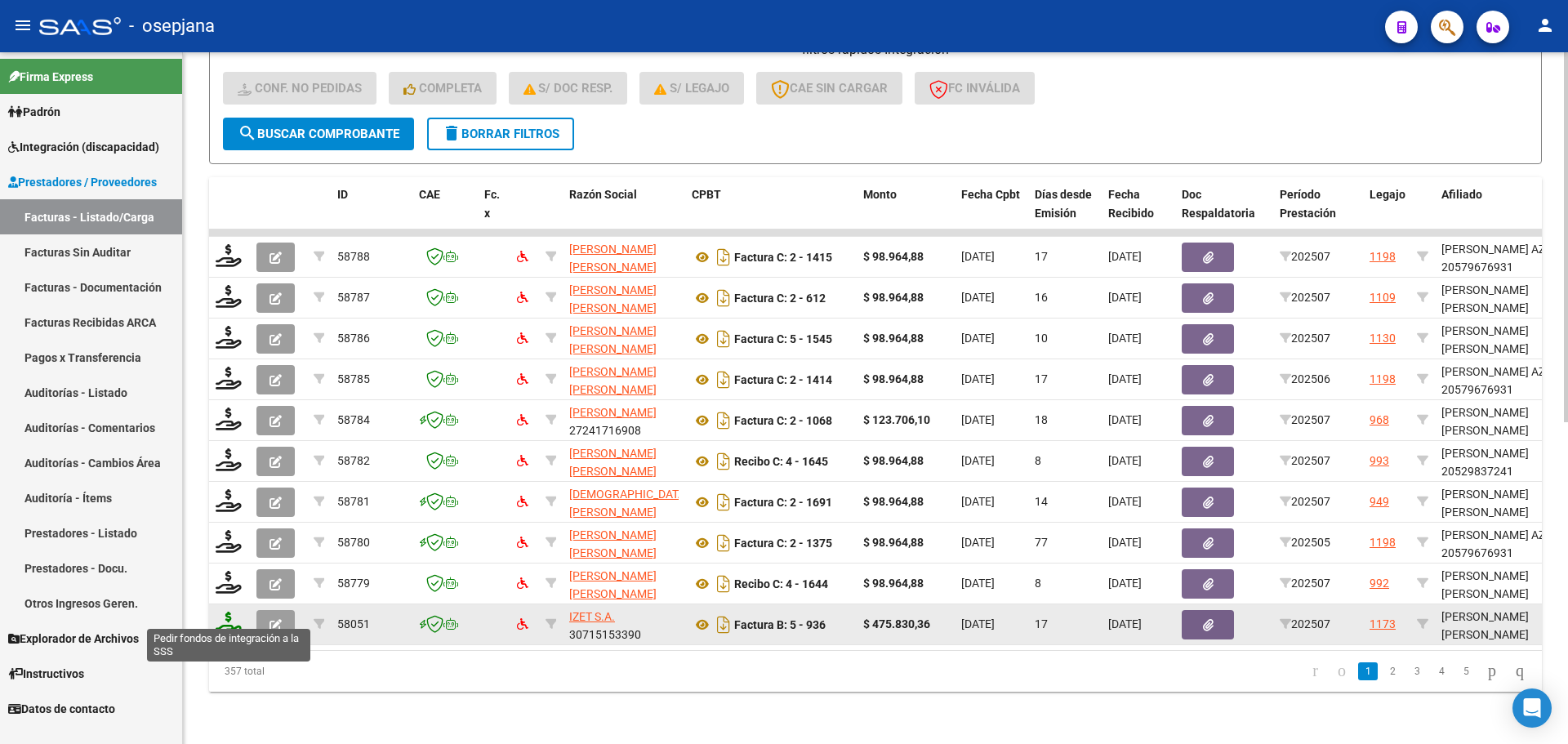
click at [230, 612] on icon at bounding box center [228, 623] width 26 height 23
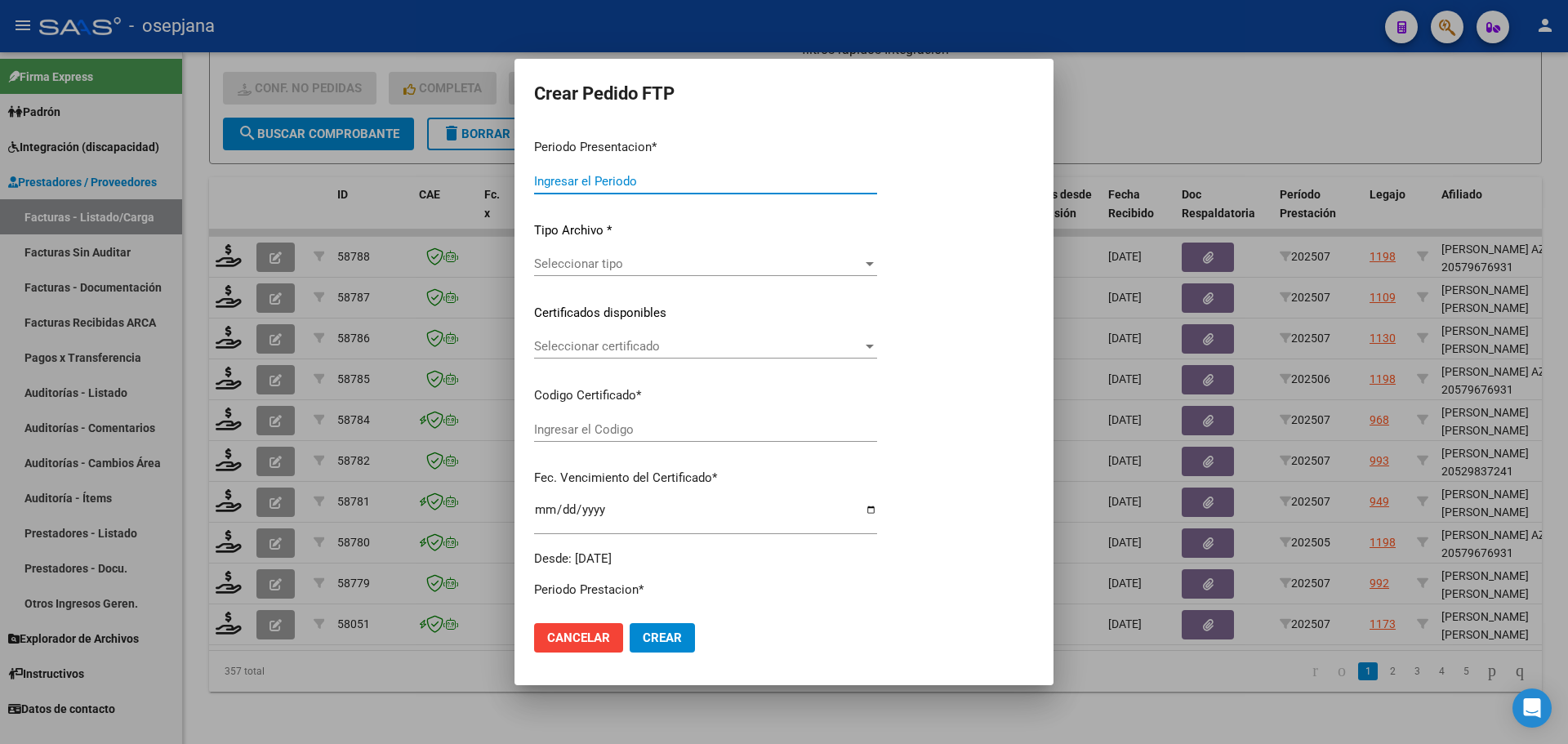
type input "202507"
type input "$ 475.830,36"
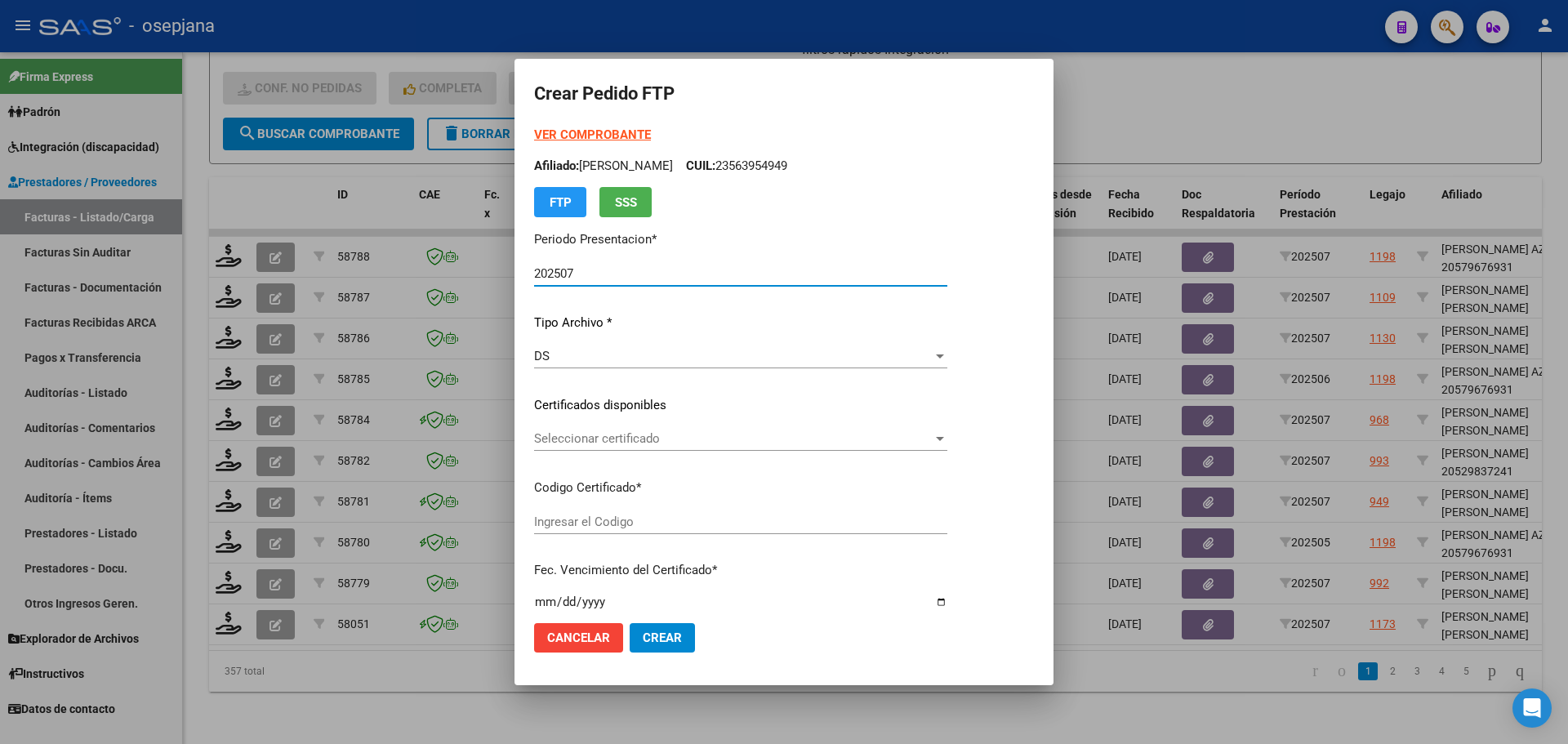
type input "ARG02000583603582024050220270502BSAS427"
type input "2027-05-02"
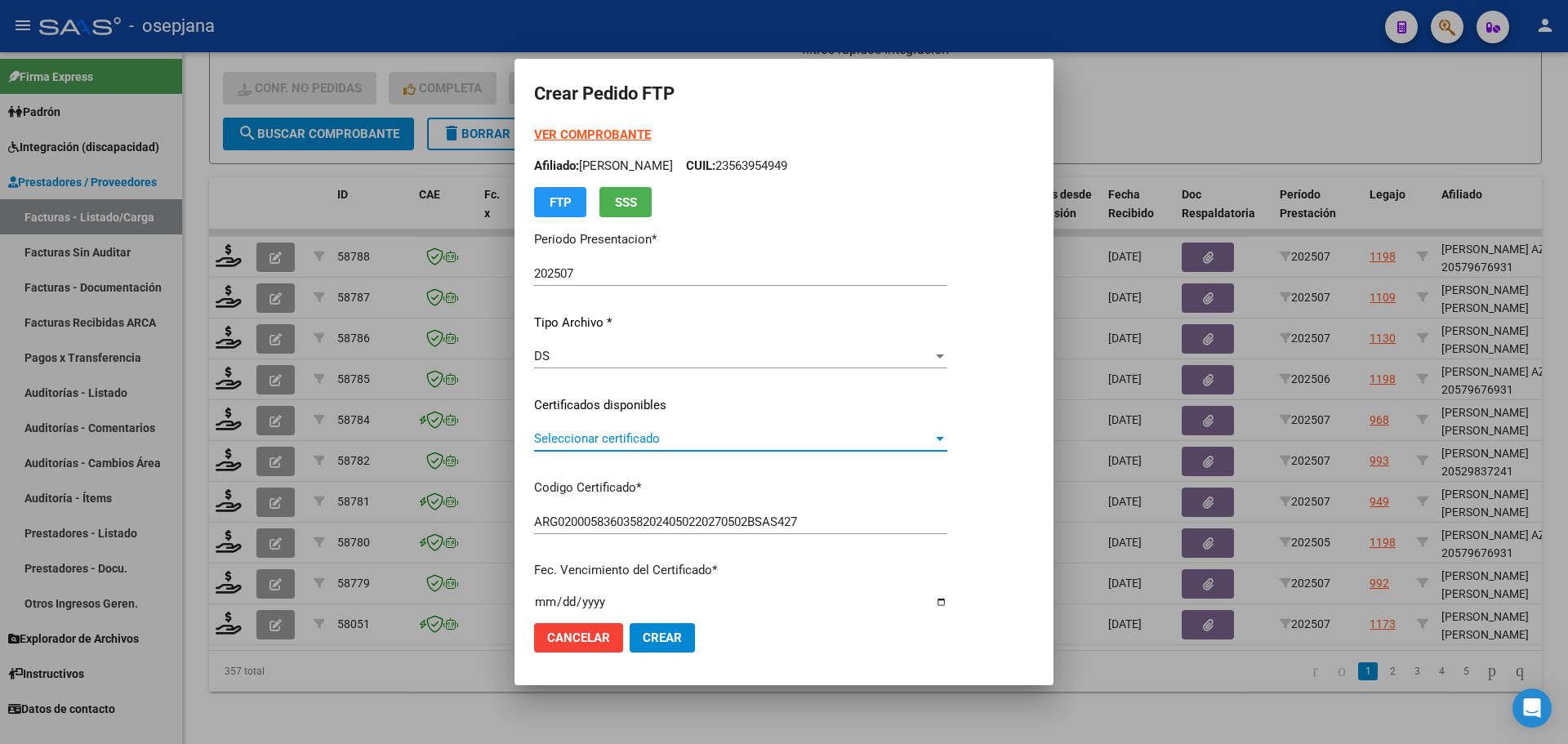
click at [623, 435] on span "Seleccionar certificado" at bounding box center [733, 438] width 398 height 15
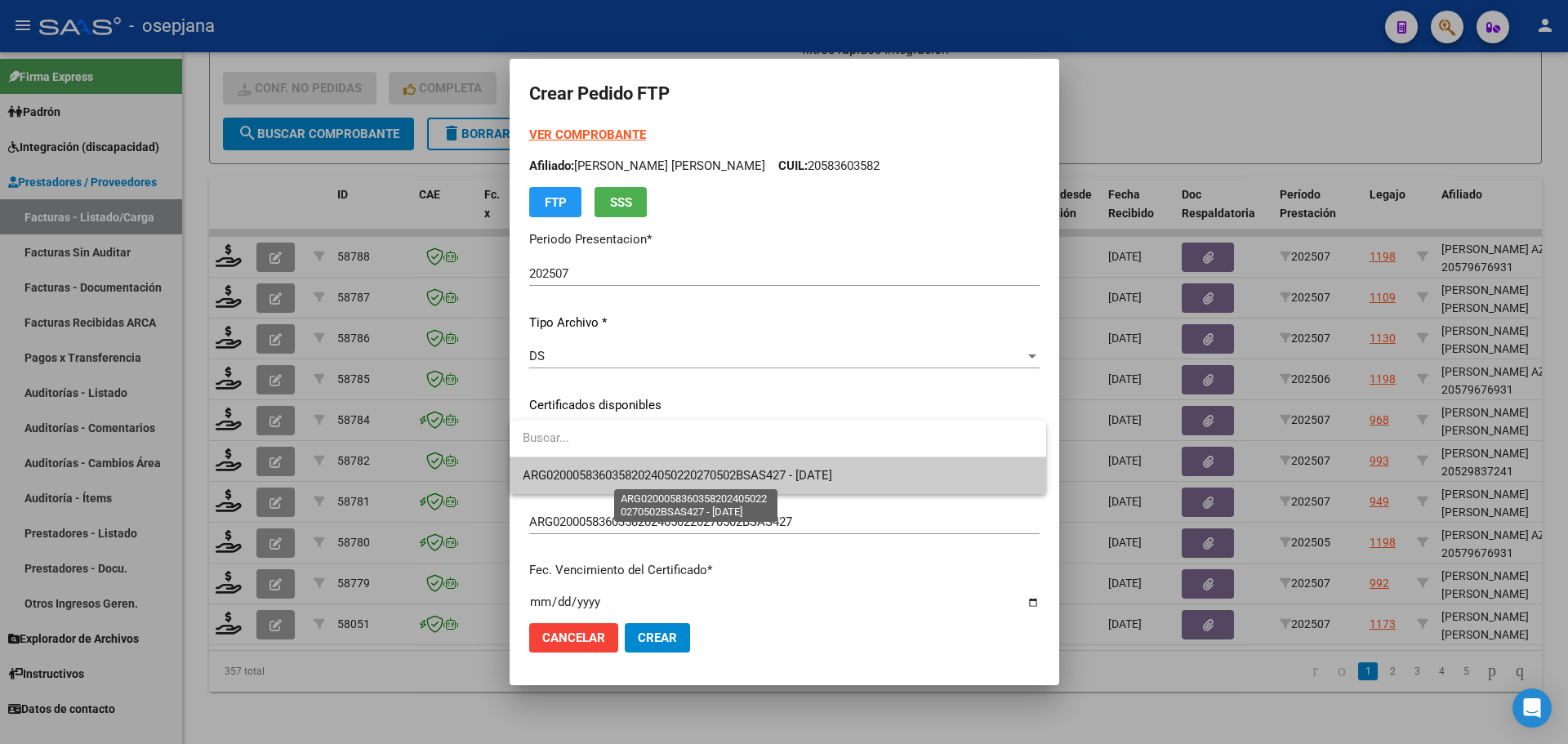
click at [637, 470] on span "ARG02000583603582024050220270502BSAS427 - 2027-05-02" at bounding box center [677, 475] width 310 height 15
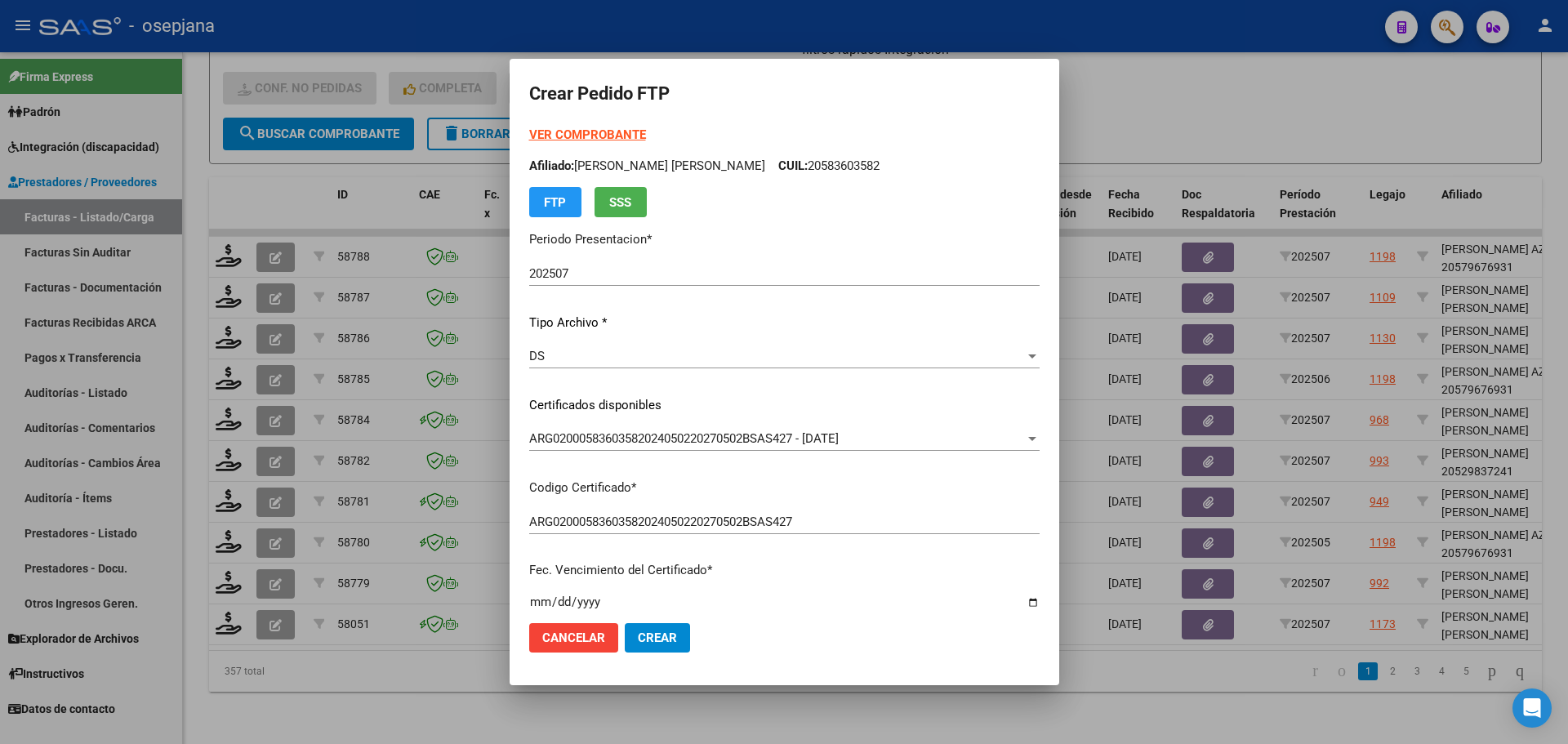
click at [615, 133] on strong "VER COMPROBANTE" at bounding box center [588, 134] width 117 height 15
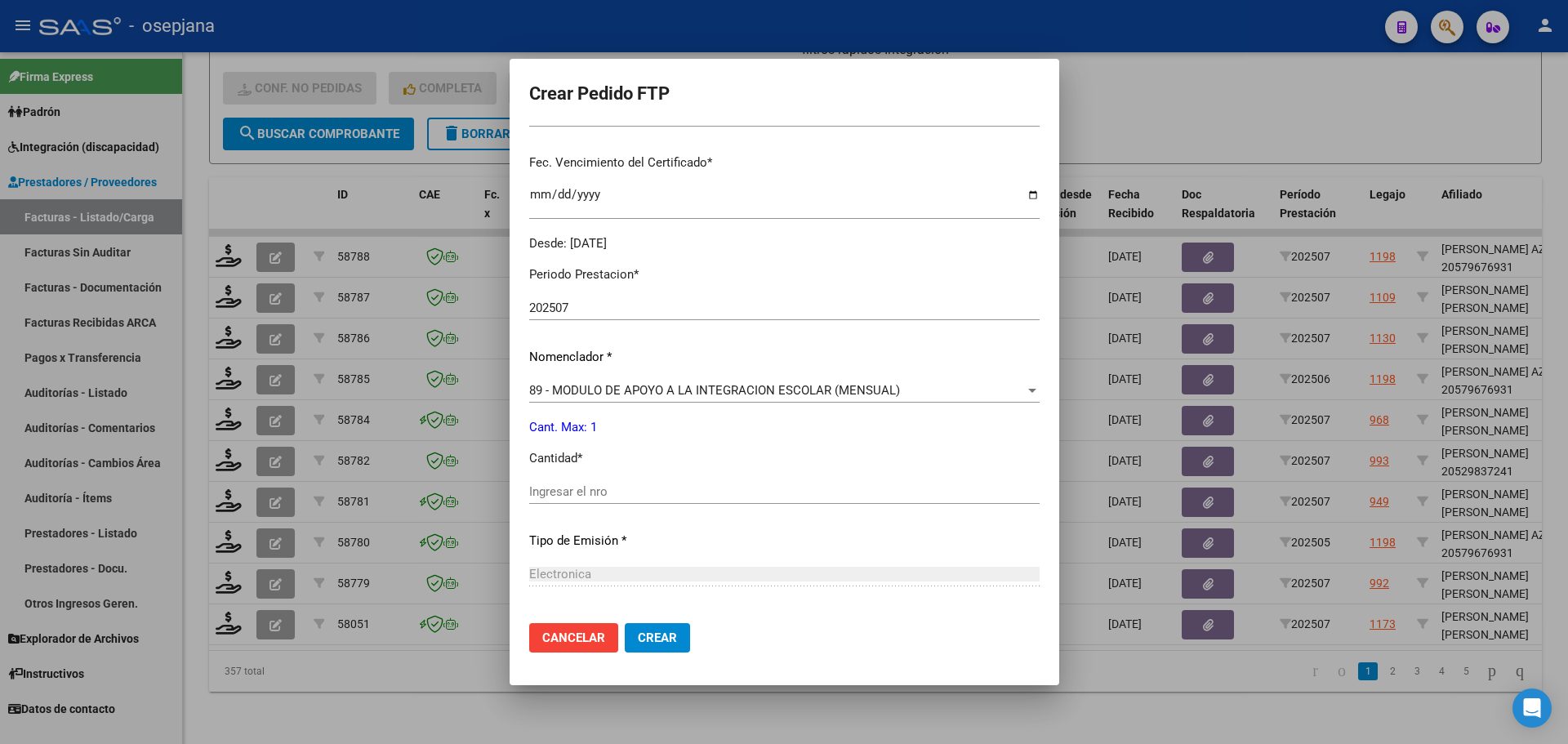
scroll to position [408, 0]
click at [566, 489] on input "Ingresar el nro" at bounding box center [784, 491] width 510 height 15
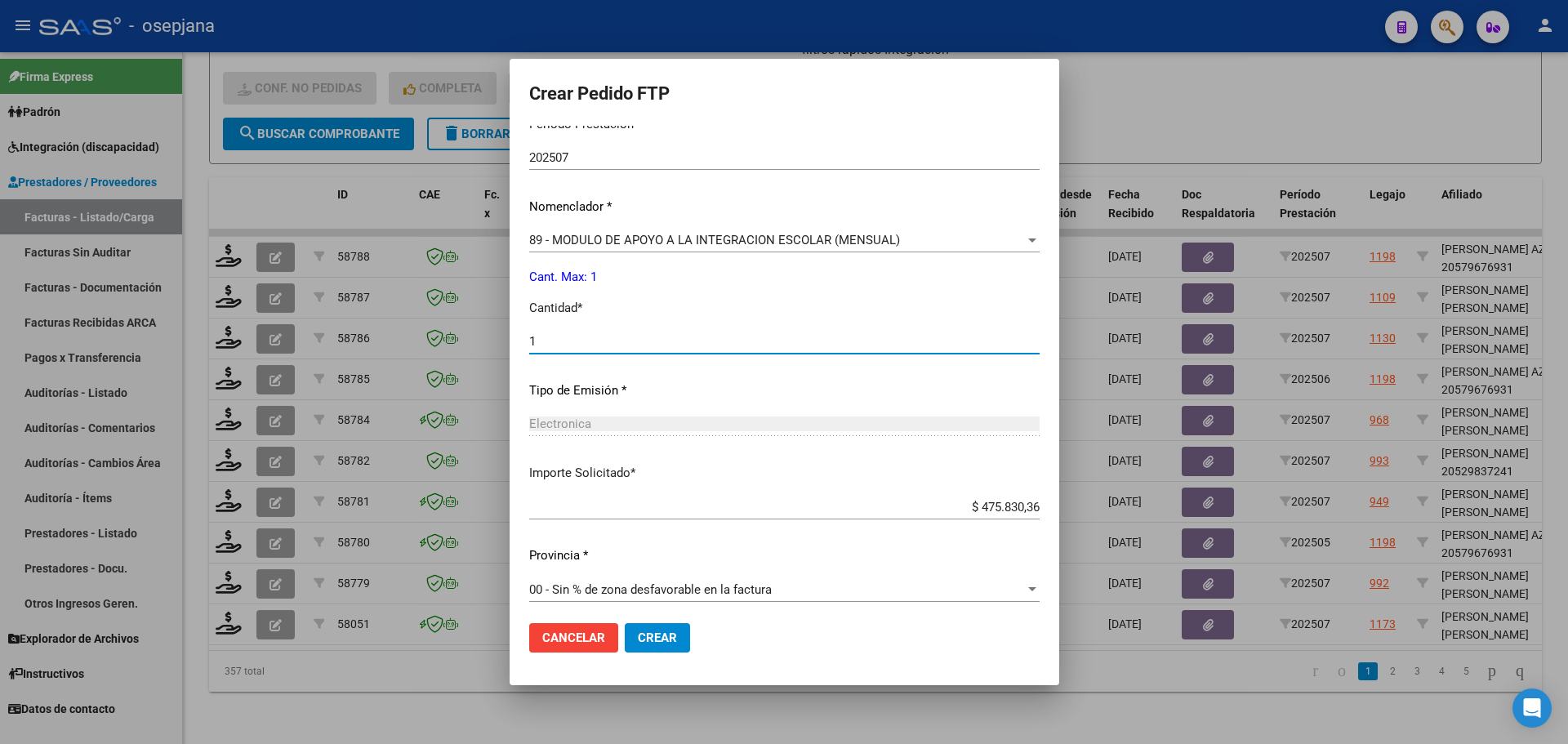
scroll to position [565, 0]
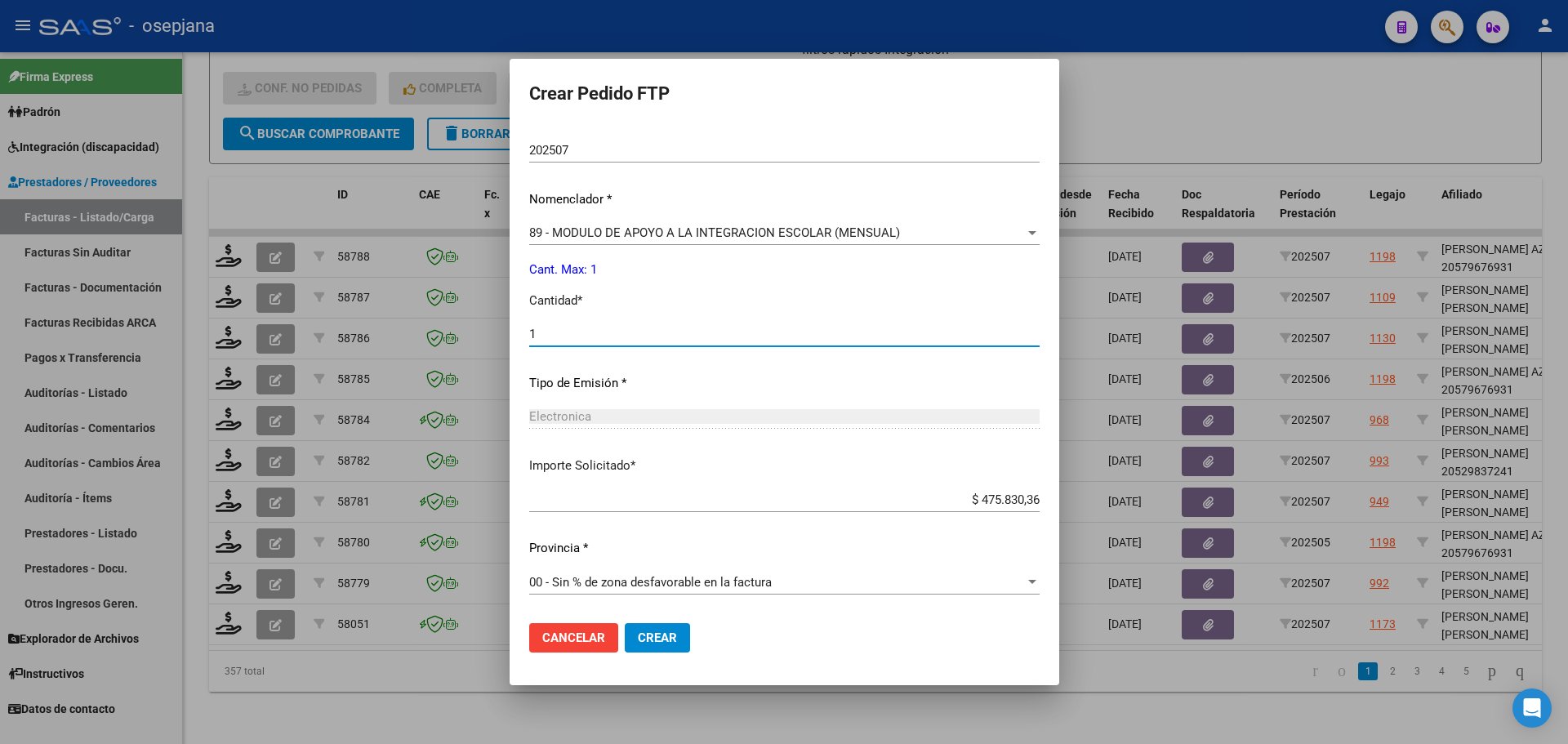
type input "1"
click at [655, 640] on span "Crear" at bounding box center [656, 638] width 39 height 15
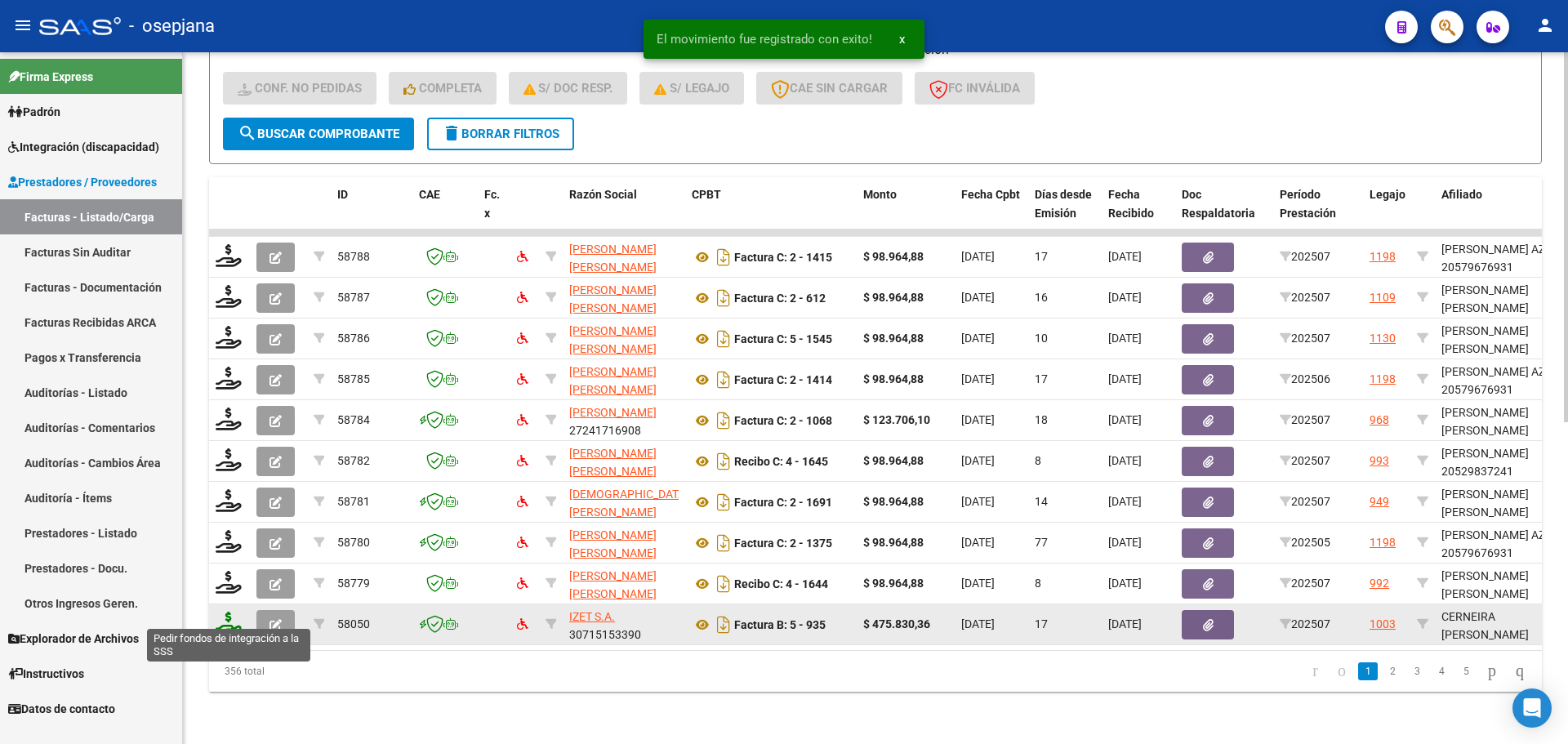
click at [236, 615] on icon at bounding box center [228, 623] width 26 height 23
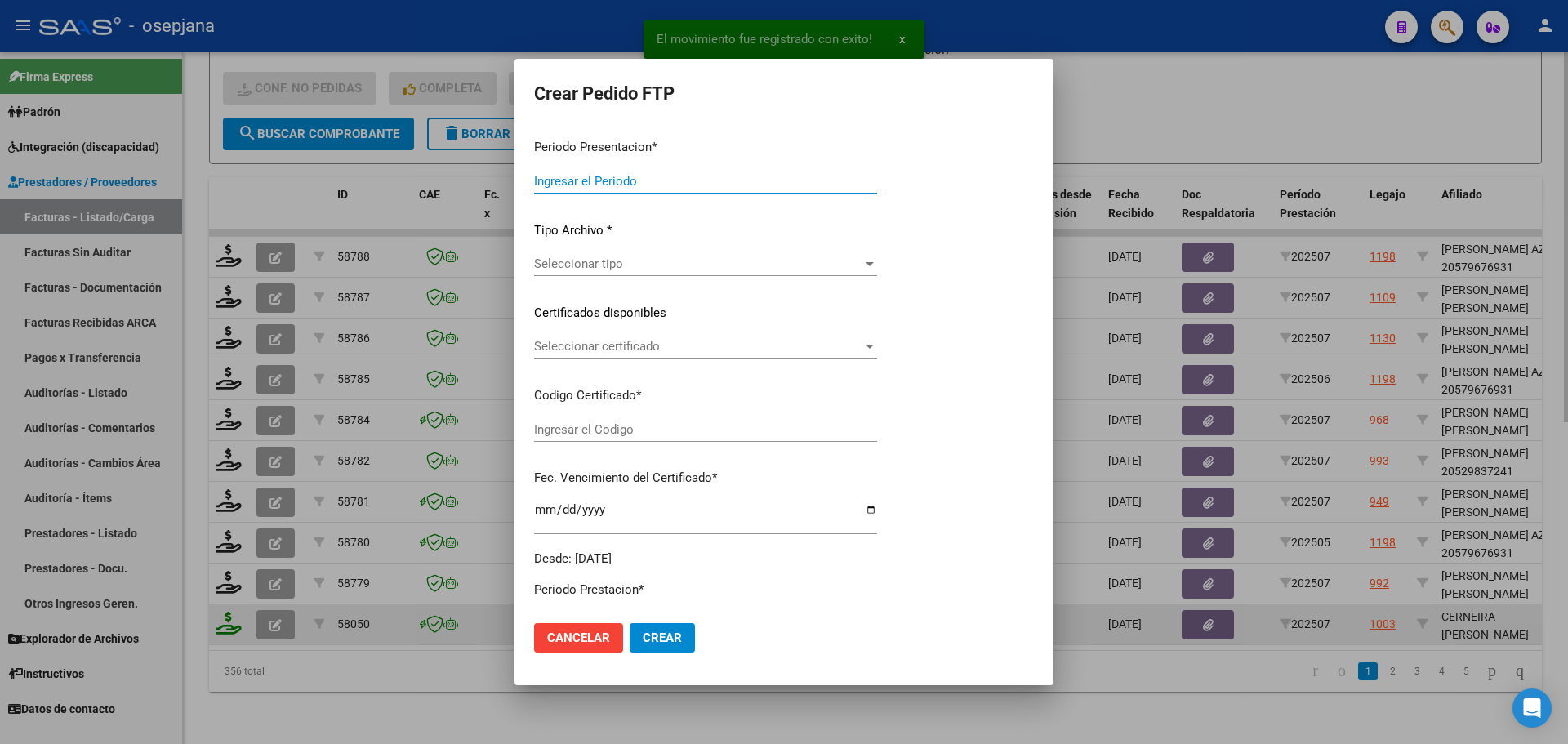
type input "202507"
type input "$ 475.830,36"
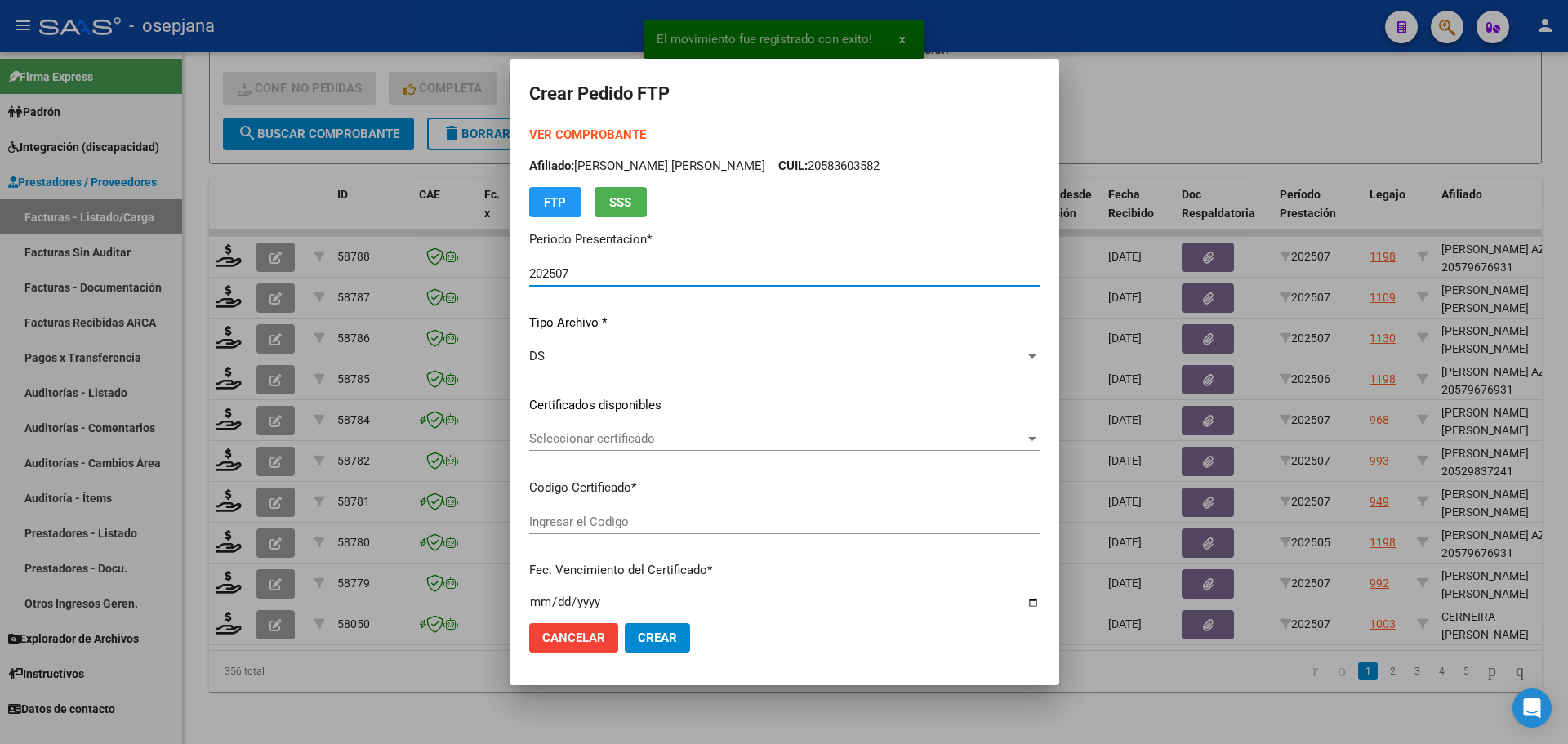
type input "ARG02000580314182024041020270410BSAS313"
type input "2027-04-10"
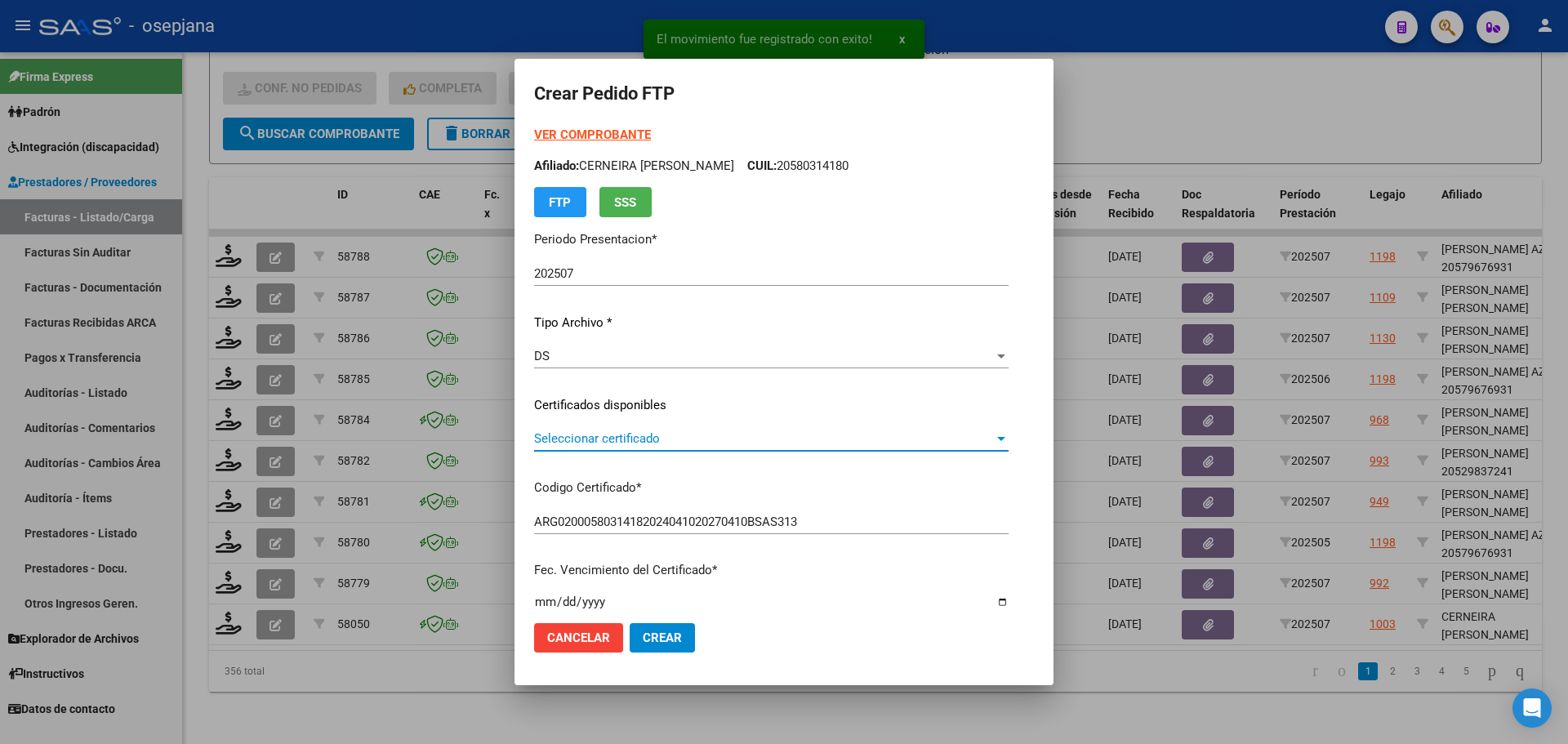
click at [682, 437] on span "Seleccionar certificado" at bounding box center [764, 438] width 460 height 15
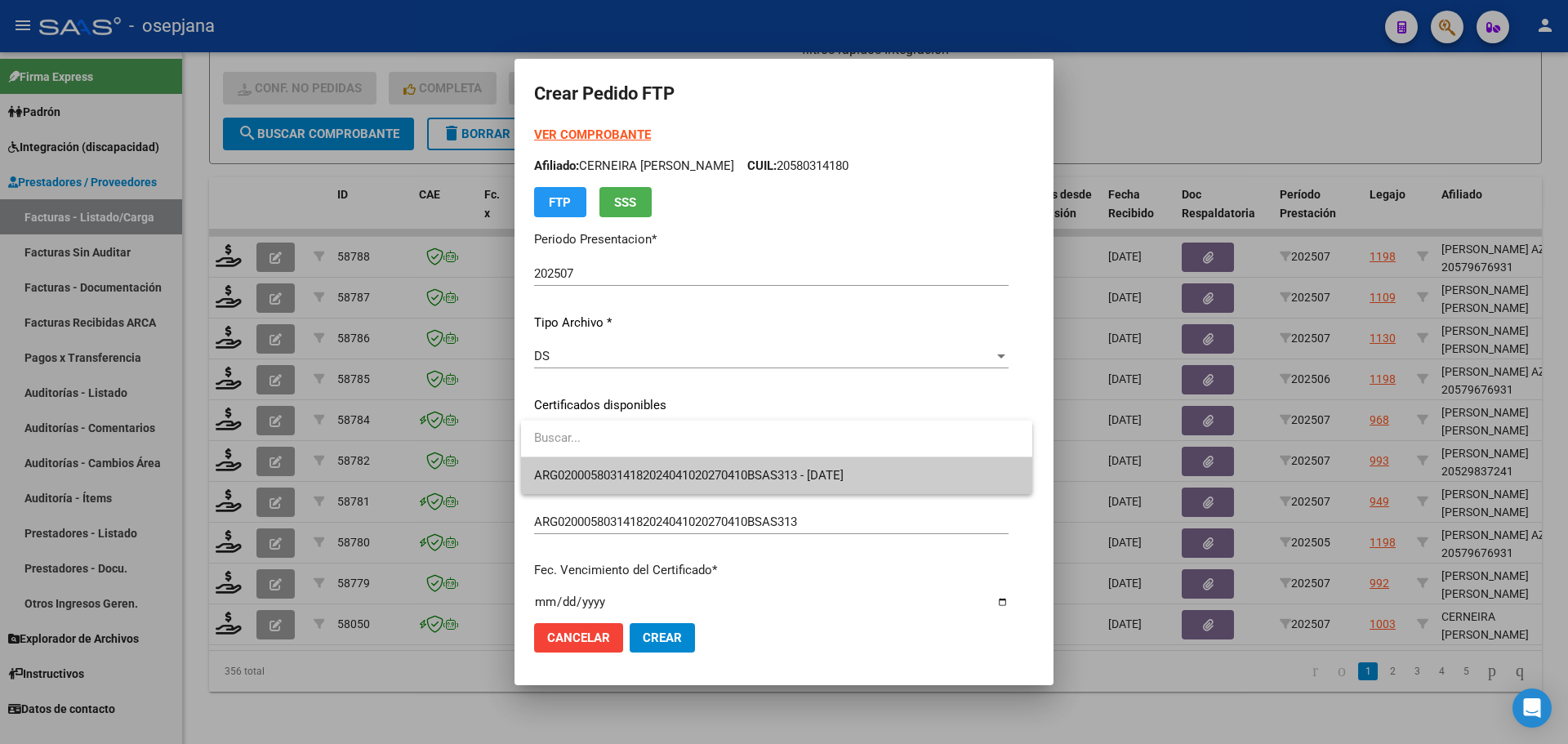
click at [688, 464] on span "ARG02000580314182024041020270410BSAS313 - 2027-04-10" at bounding box center [777, 476] width 486 height 37
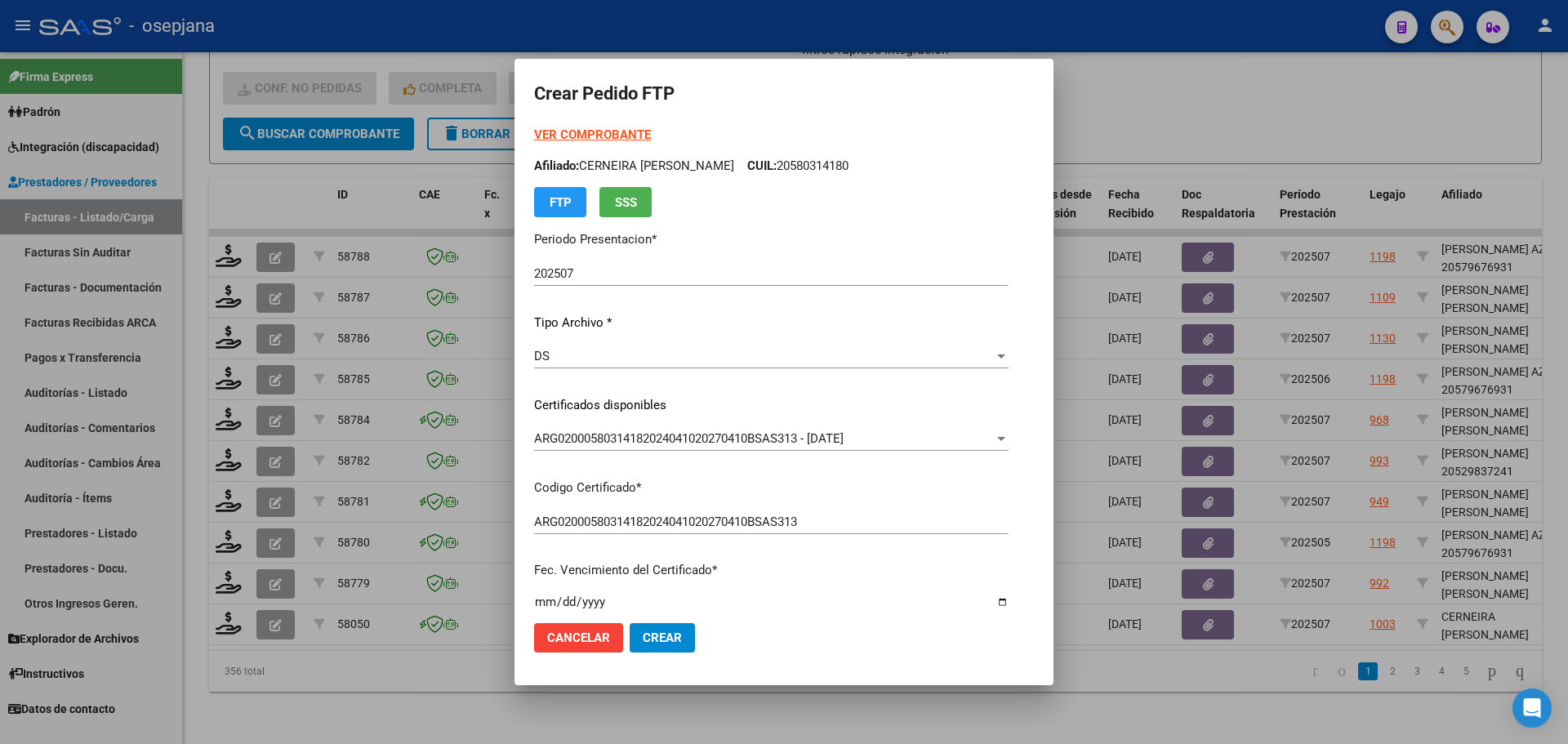
click at [614, 130] on strong "VER COMPROBANTE" at bounding box center [593, 134] width 117 height 15
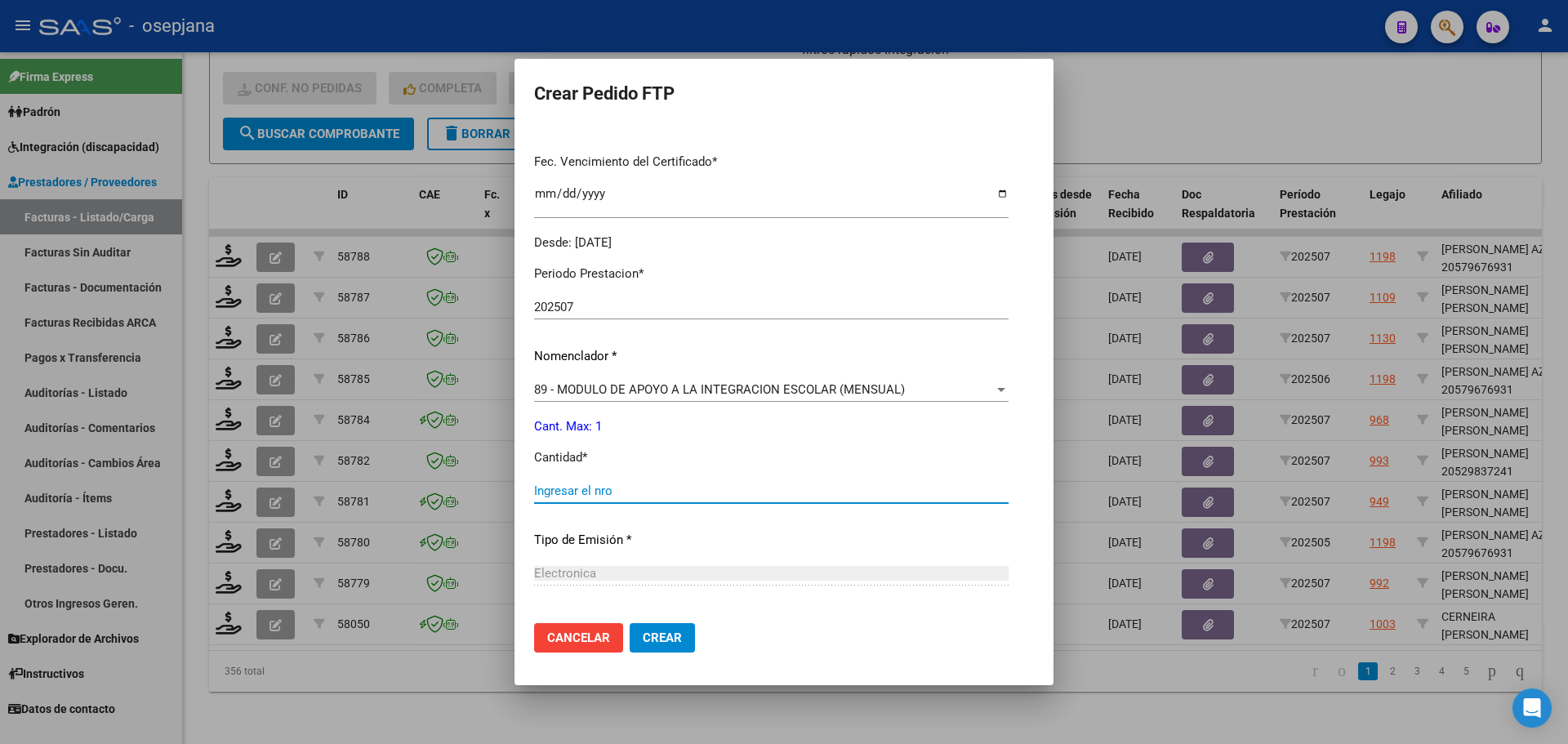
click at [581, 488] on input "Ingresar el nro" at bounding box center [772, 491] width 475 height 15
type input "1"
click at [667, 643] on span "Crear" at bounding box center [661, 638] width 39 height 15
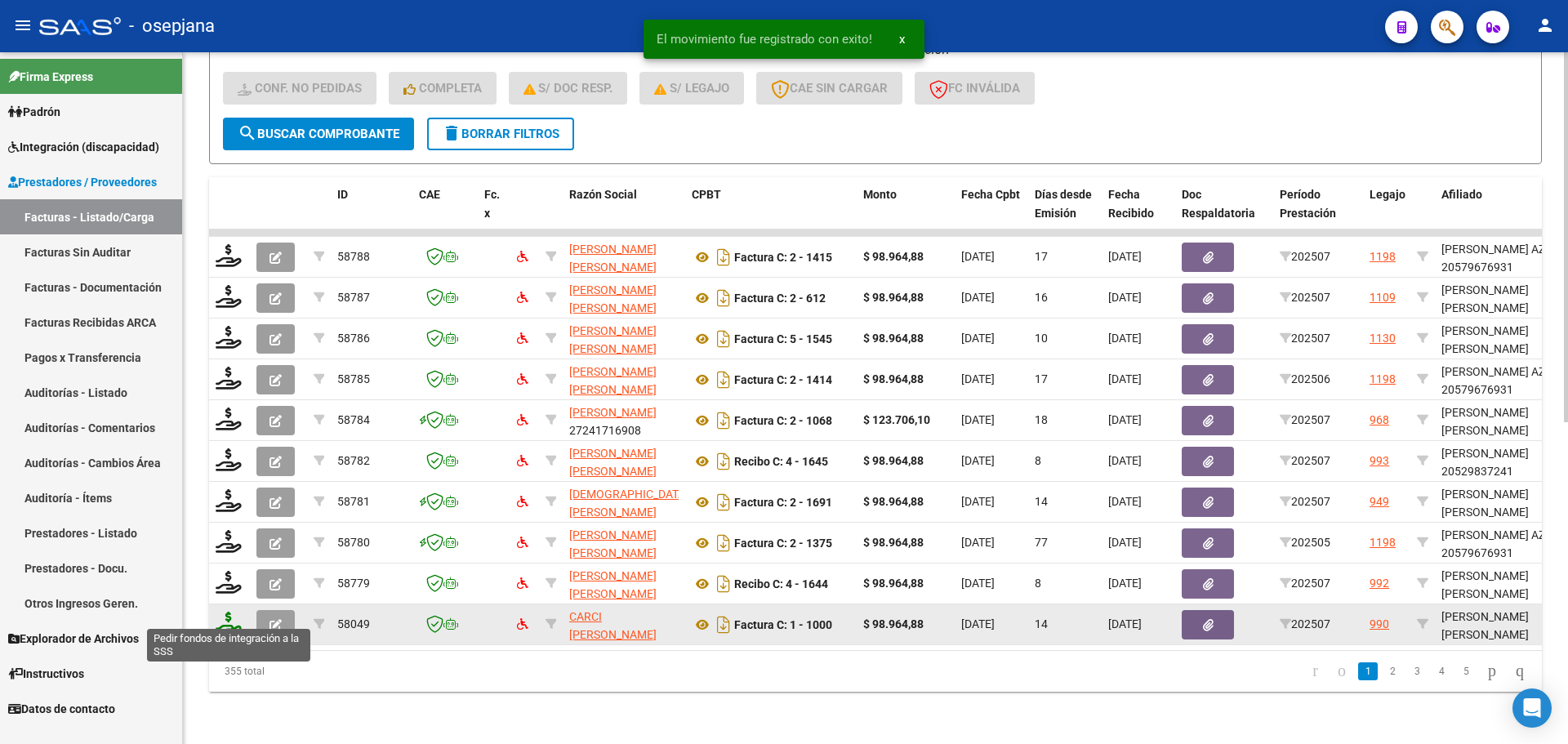
click at [231, 612] on icon at bounding box center [228, 623] width 26 height 23
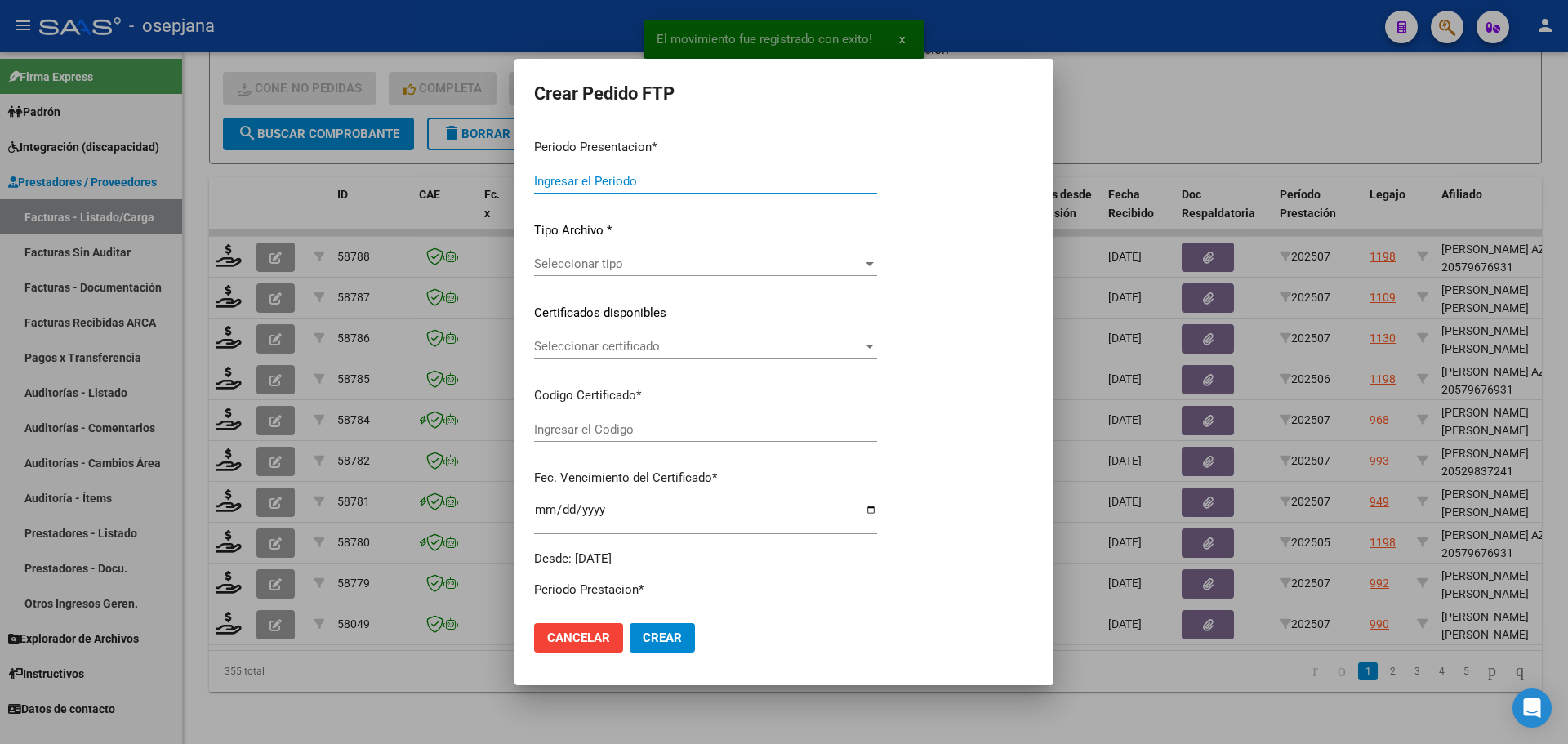
type input "202507"
type input "$ 98.964,88"
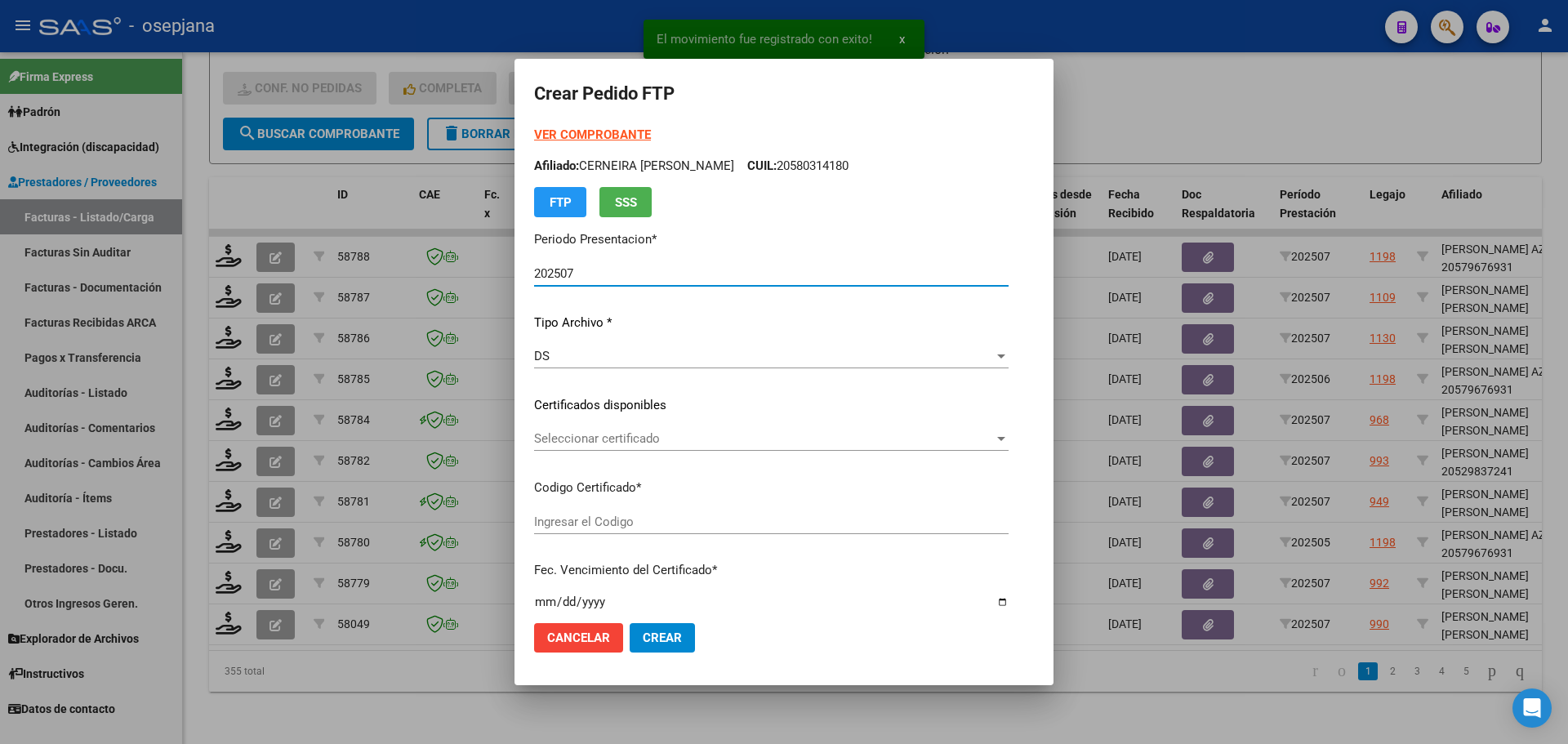
type input "ARG02000536775092023050420260504BS313"
type input "2026-05-24"
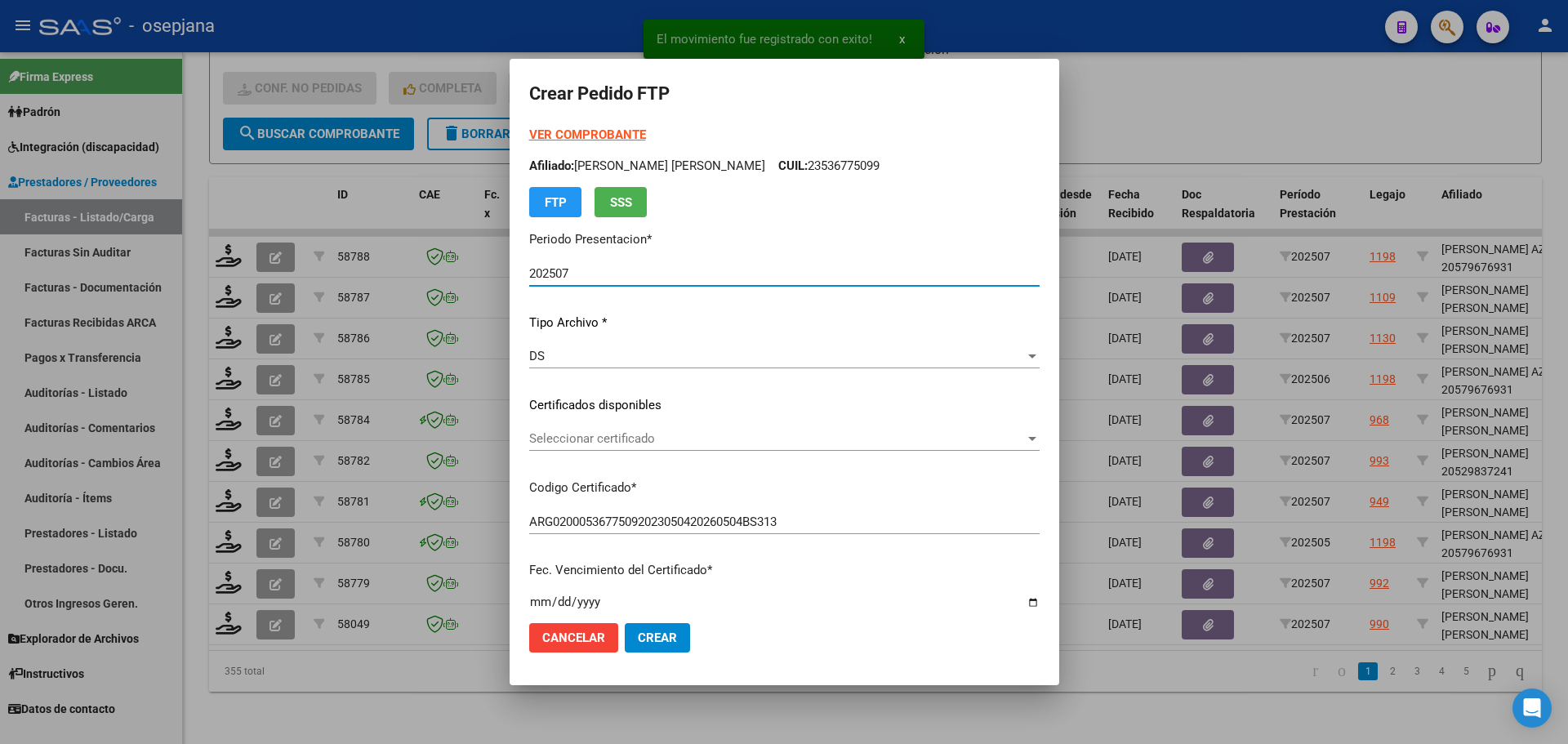
click at [591, 431] on span "Seleccionar certificado" at bounding box center [777, 438] width 496 height 15
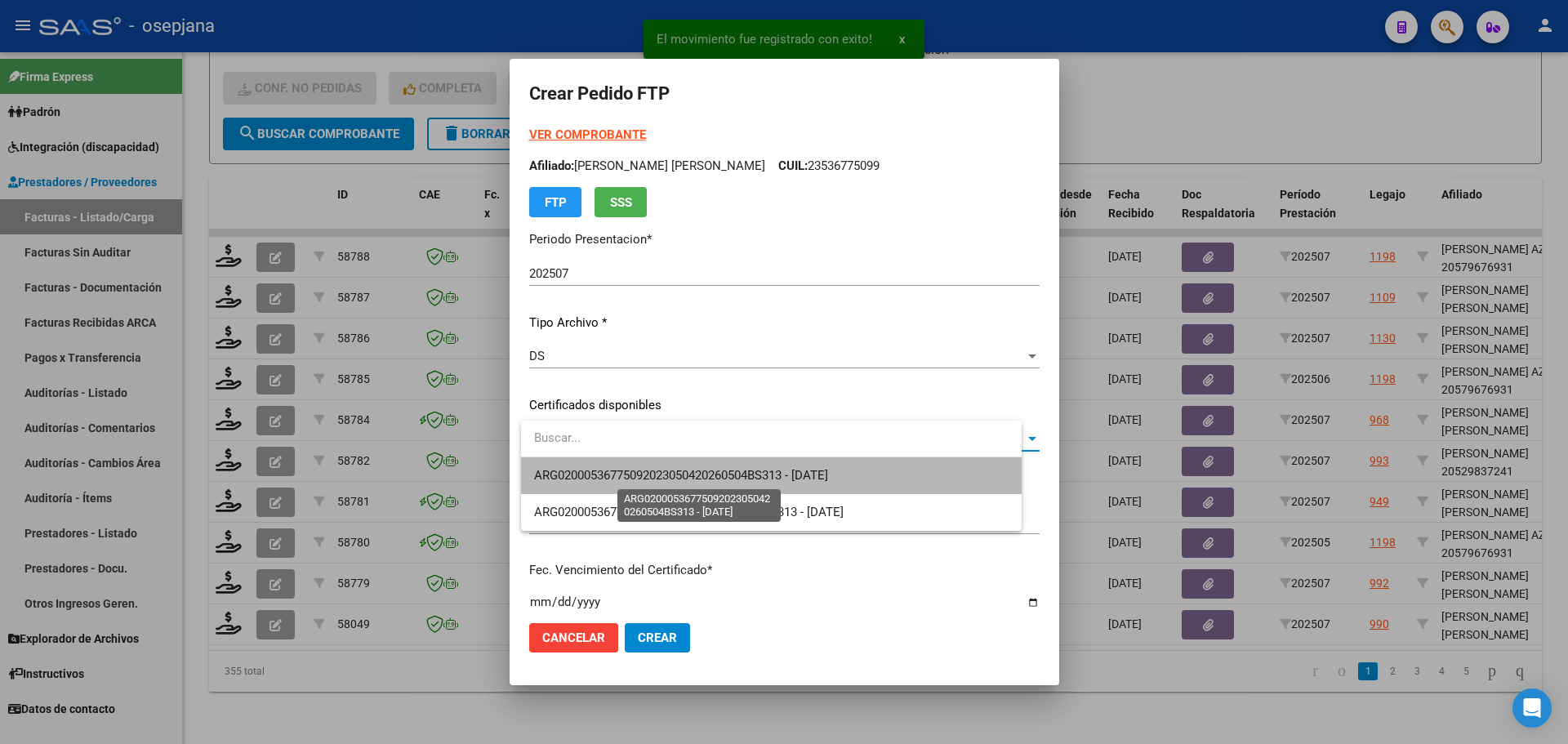
click at [606, 470] on span "ARG02000536775092023050420260504BS313 - 2026-05-24" at bounding box center [681, 475] width 294 height 15
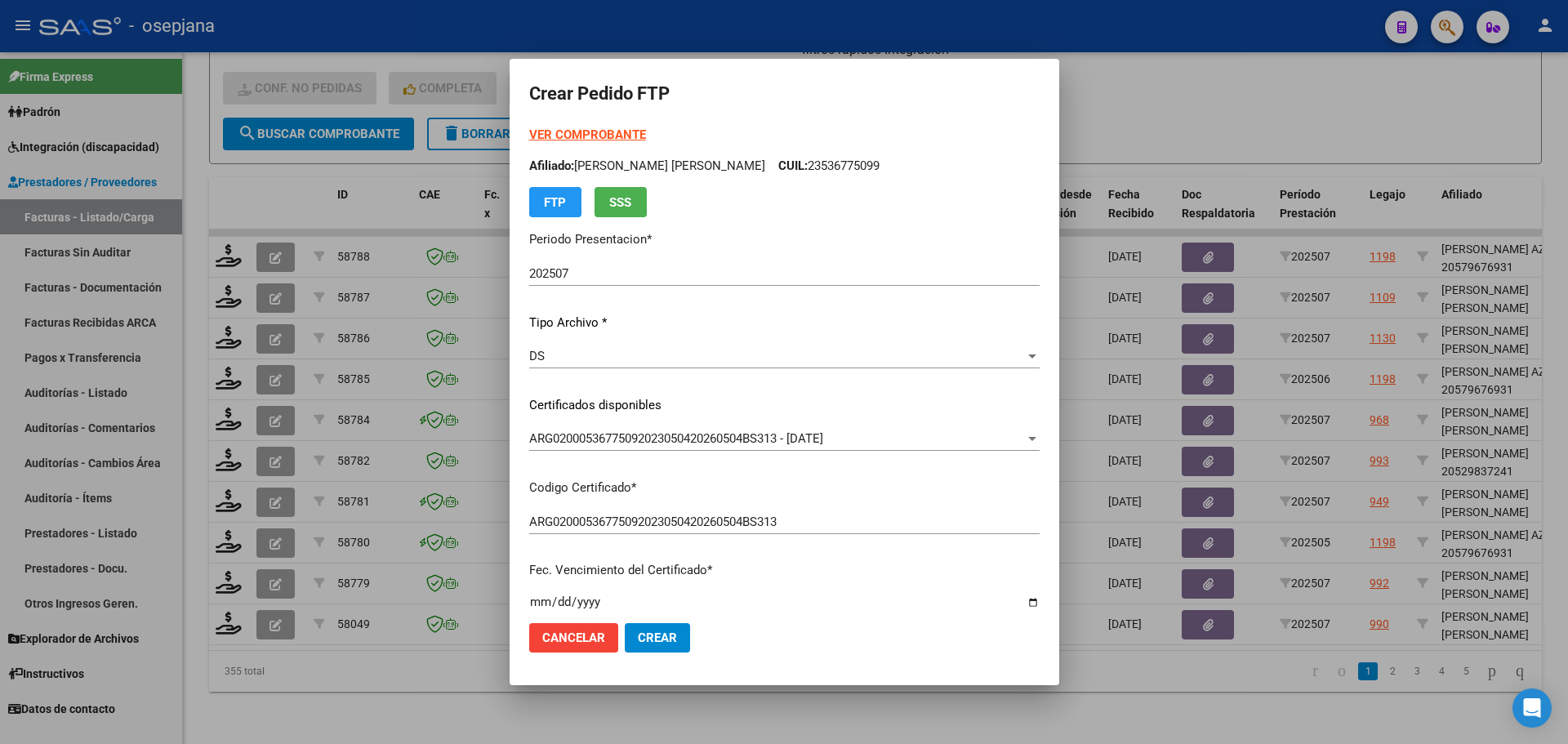
click at [591, 131] on strong "VER COMPROBANTE" at bounding box center [588, 134] width 117 height 15
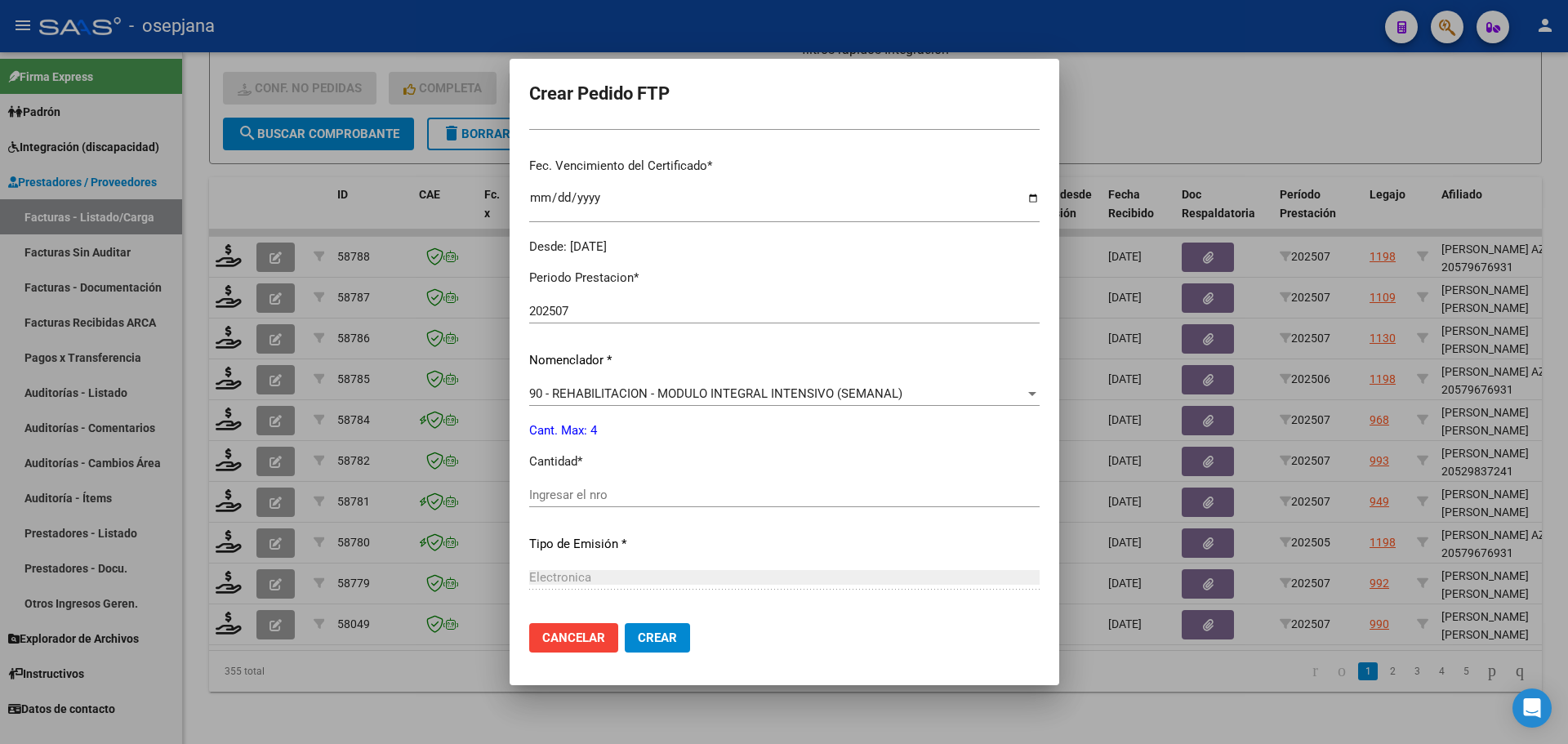
scroll to position [408, 0]
click at [561, 497] on input "Ingresar el nro" at bounding box center [784, 491] width 510 height 15
type input "4"
click at [655, 628] on button "Crear" at bounding box center [657, 638] width 66 height 30
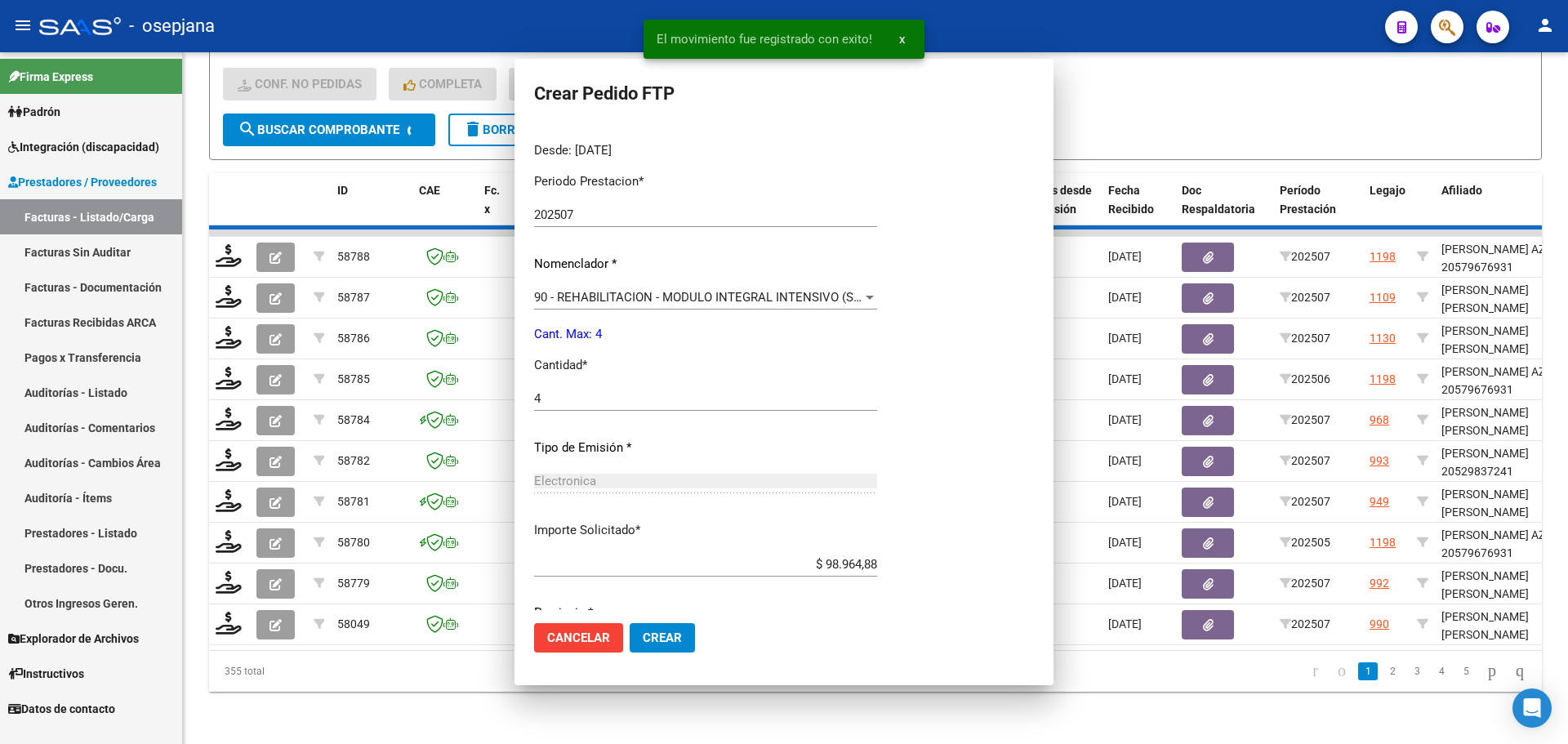
scroll to position [0, 0]
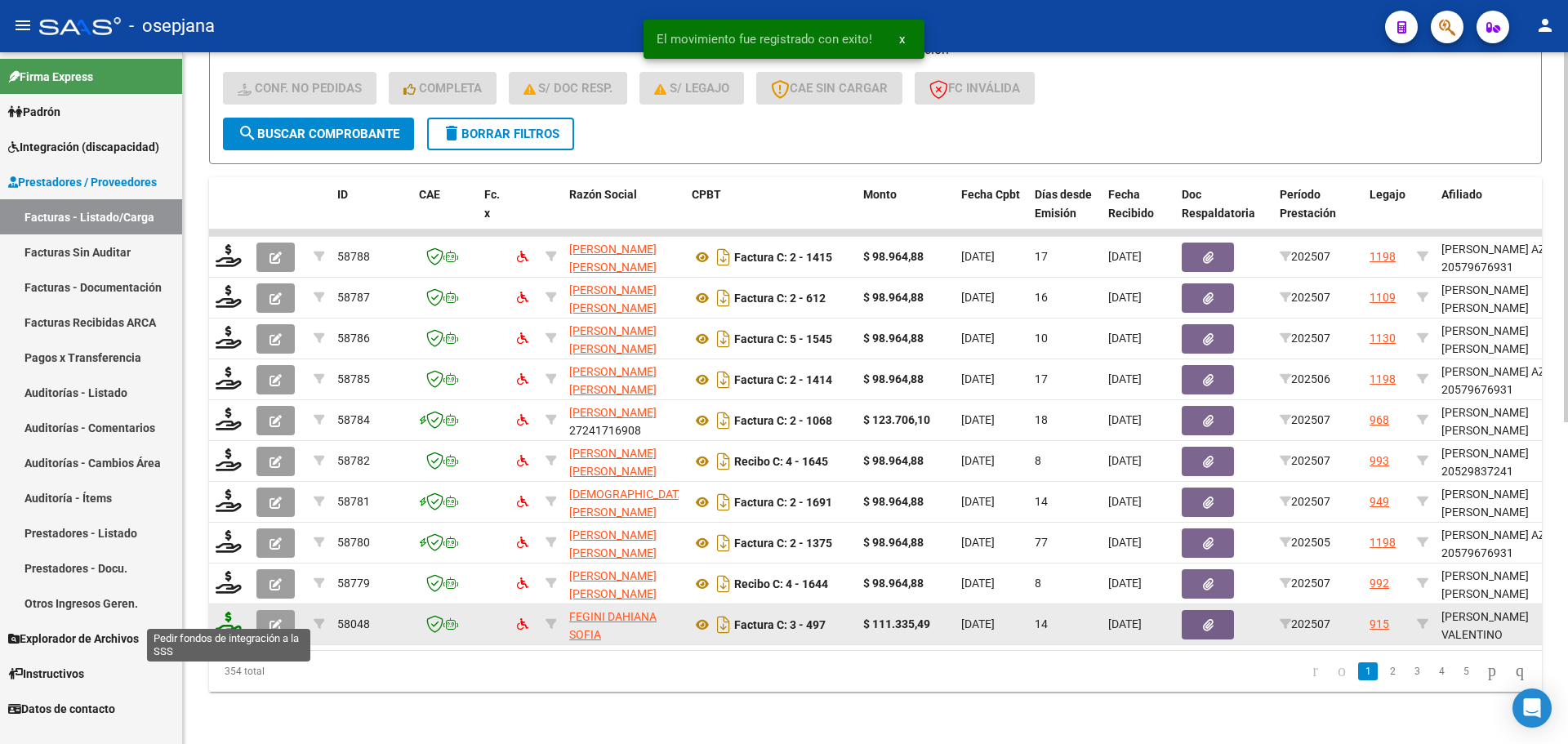
click at [233, 615] on icon at bounding box center [228, 623] width 26 height 23
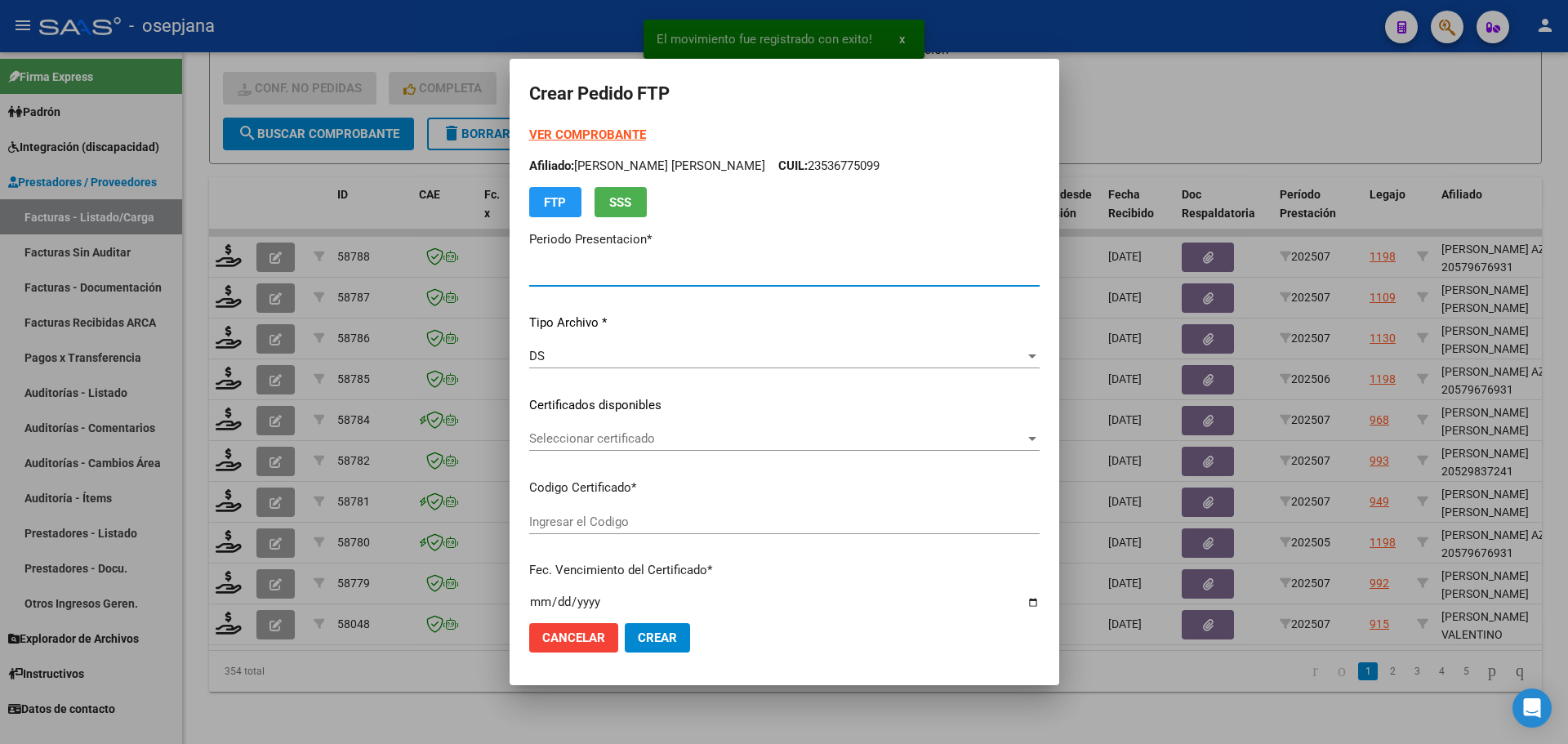
type input "202507"
type input "$ 111.335,49"
type input "ARG02000569324342022070620260706BSAS313"
type input "[DATE]"
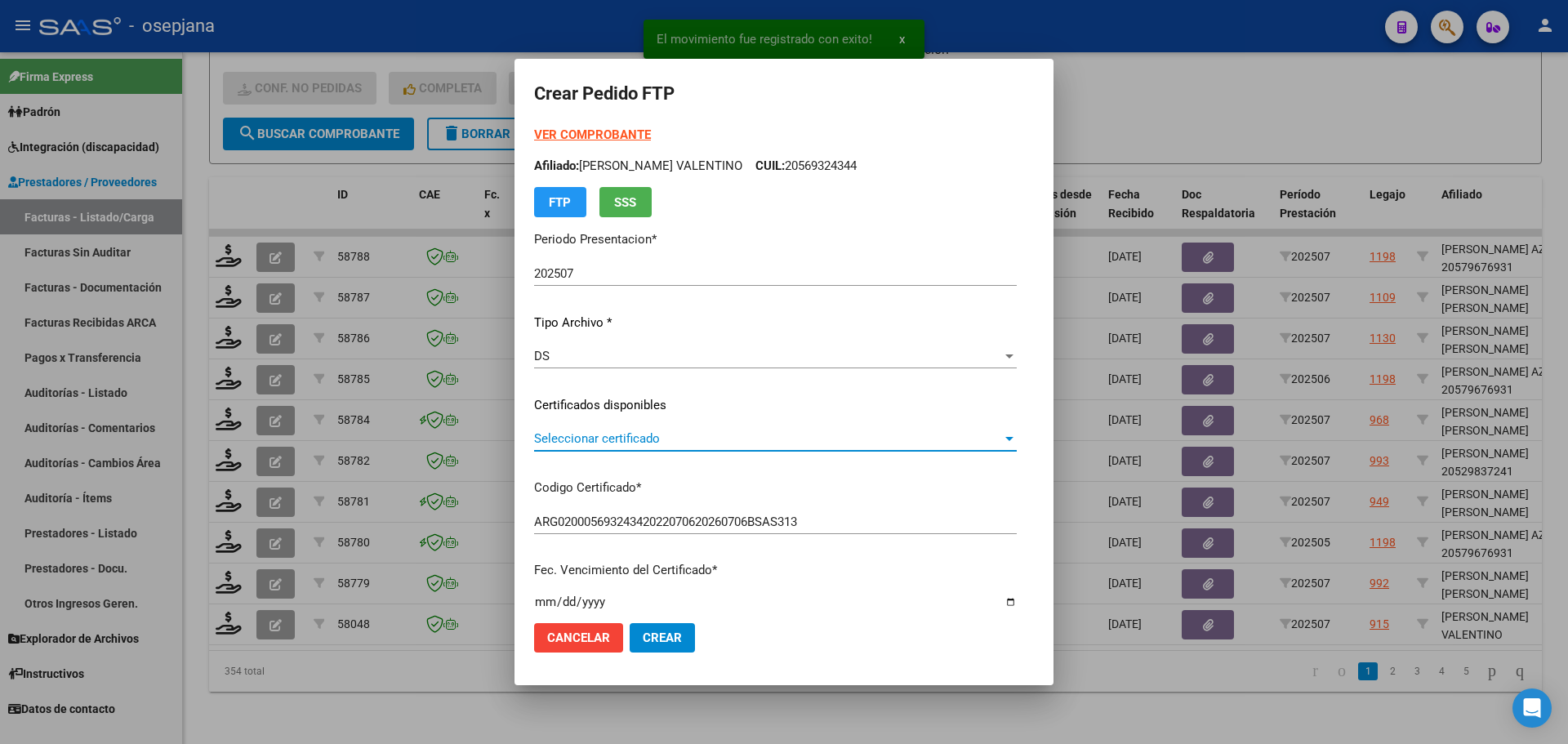
click at [635, 443] on span "Seleccionar certificado" at bounding box center [768, 438] width 468 height 15
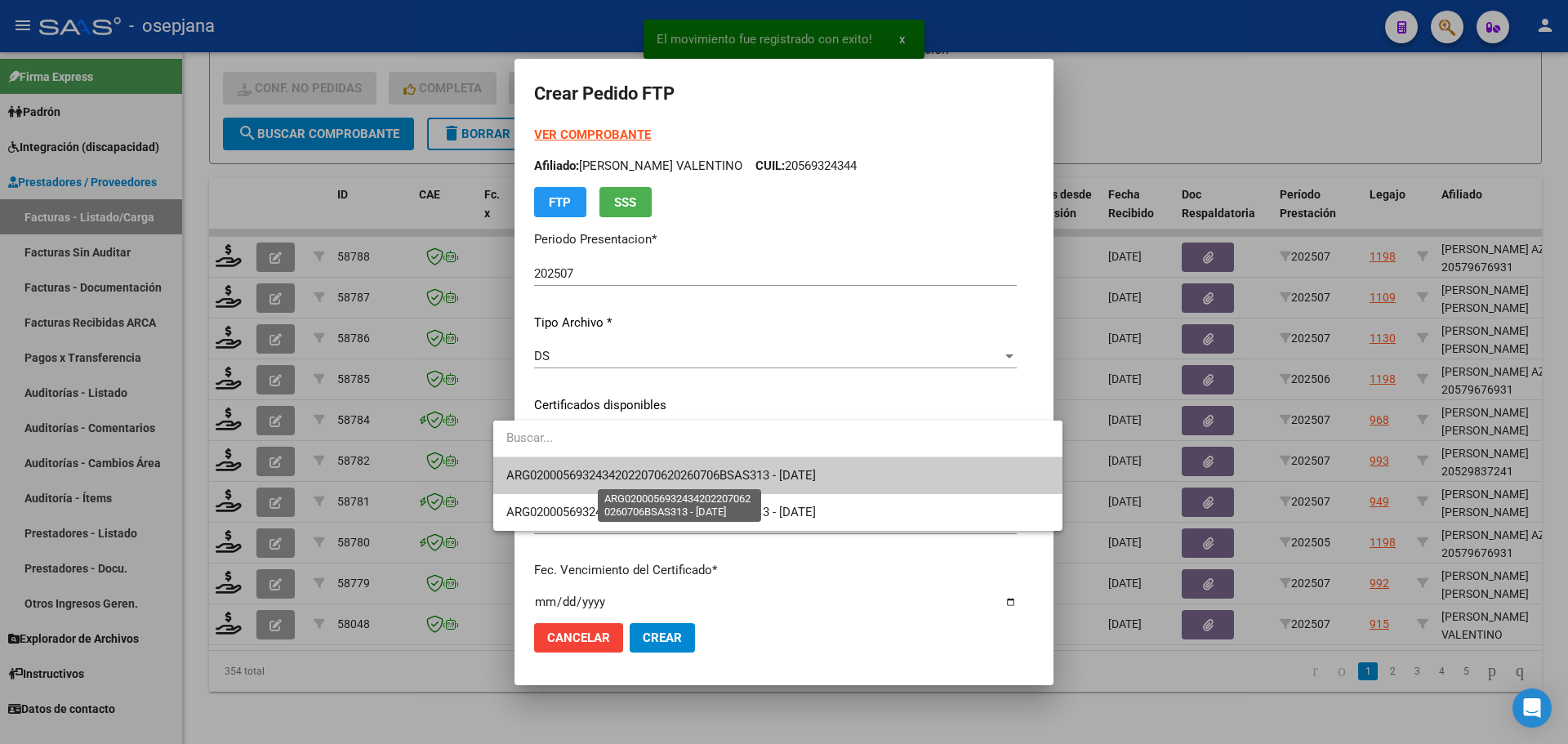
click at [641, 470] on span "ARG02000569324342022070620260706BSAS313 - [DATE]" at bounding box center [661, 475] width 310 height 15
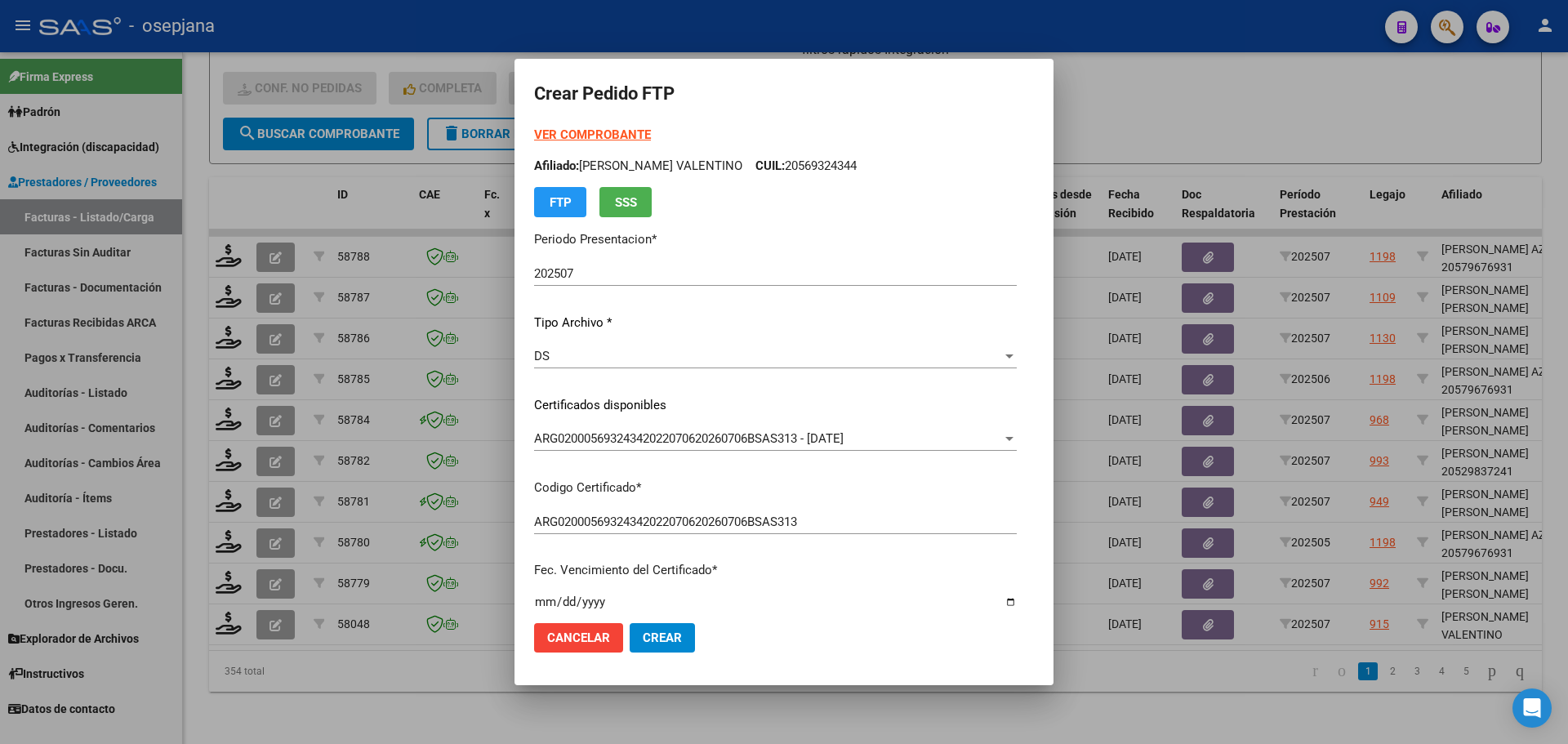
click at [549, 130] on strong "VER COMPROBANTE" at bounding box center [593, 134] width 117 height 15
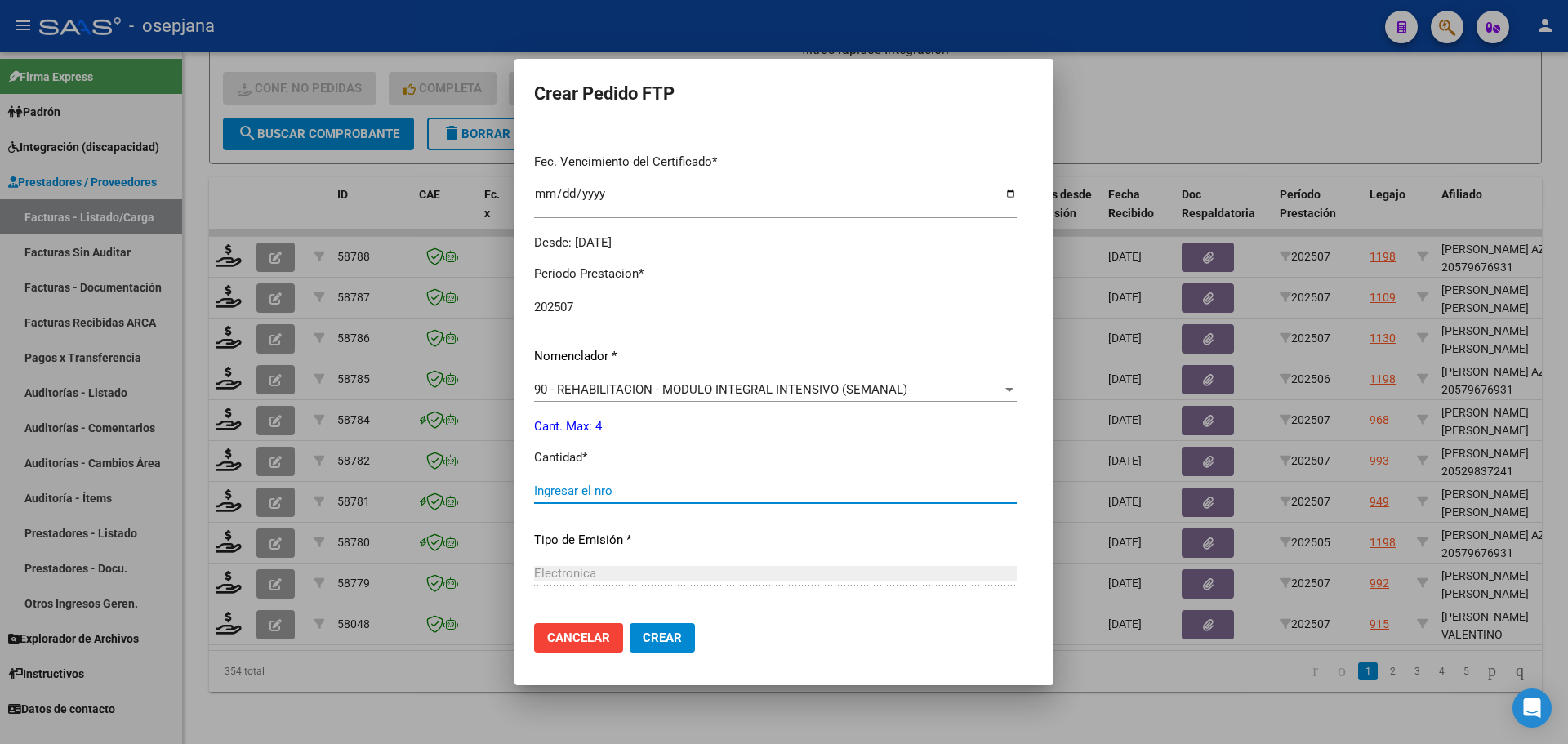
click at [534, 497] on input "Ingresar el nro" at bounding box center [776, 491] width 483 height 15
type input "4"
click at [649, 658] on mat-dialog-actions "Cancelar Crear" at bounding box center [784, 638] width 499 height 56
click at [649, 644] on span "Crear" at bounding box center [661, 638] width 39 height 15
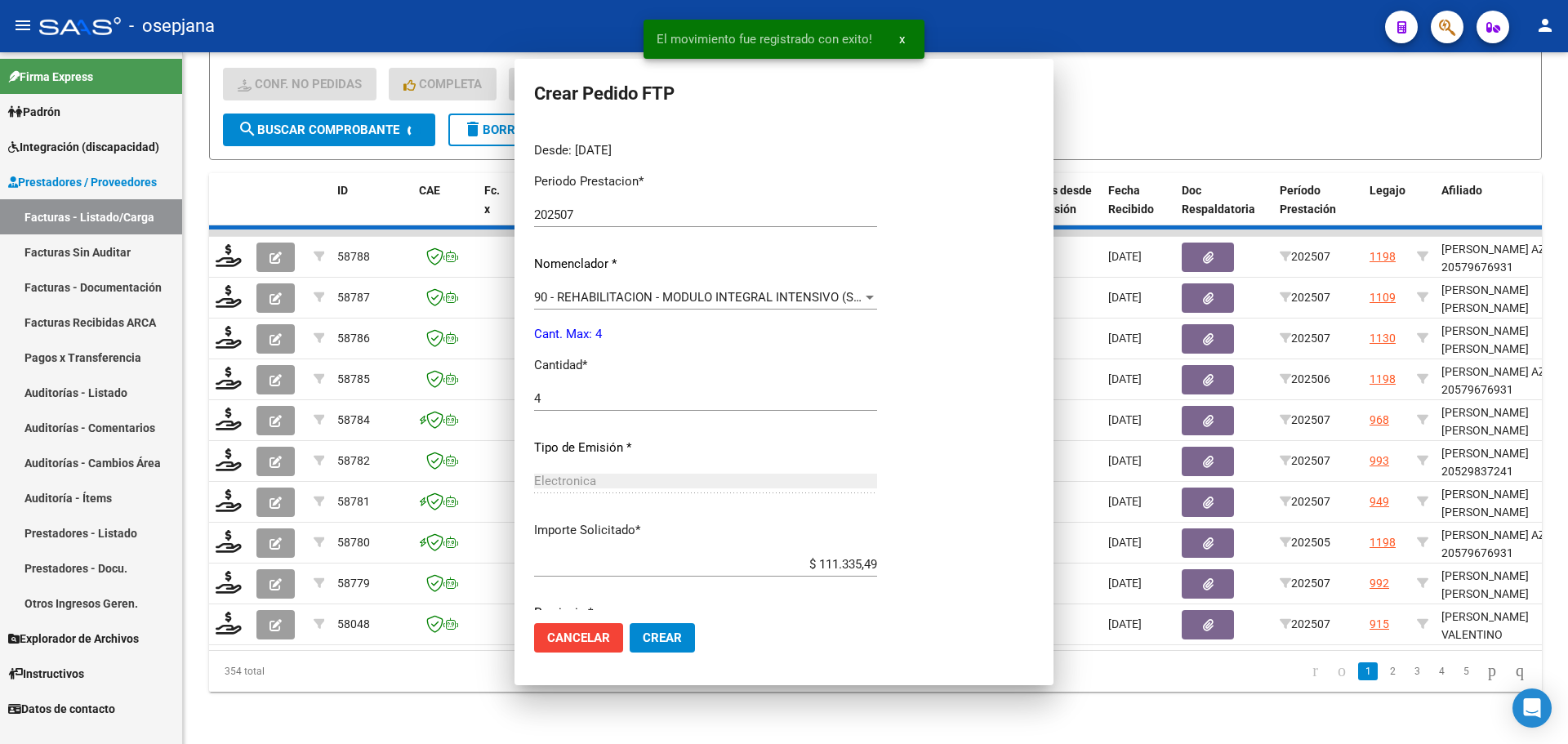
scroll to position [0, 0]
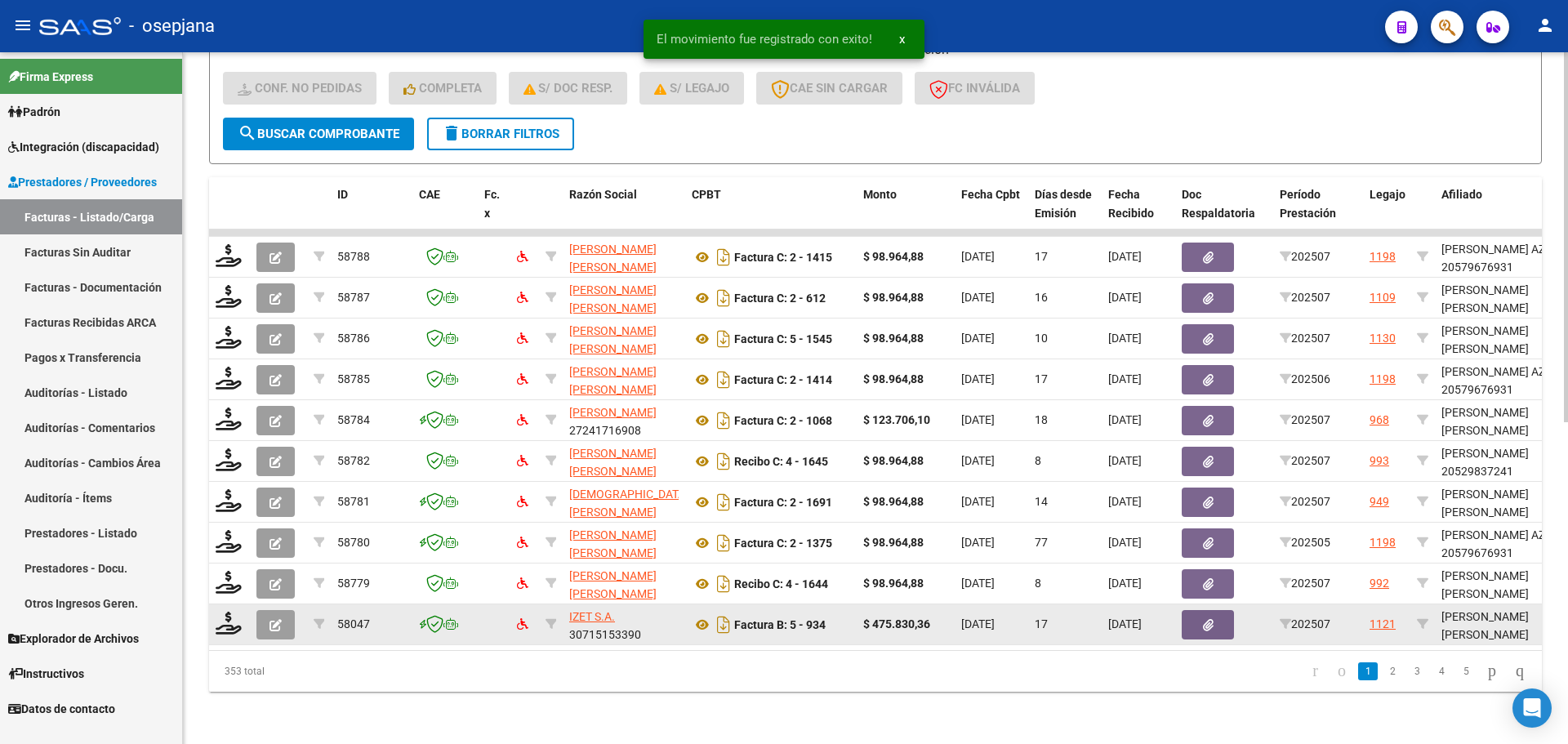
click at [223, 605] on datatable-body-cell at bounding box center [229, 625] width 41 height 40
click at [223, 613] on icon at bounding box center [228, 623] width 26 height 23
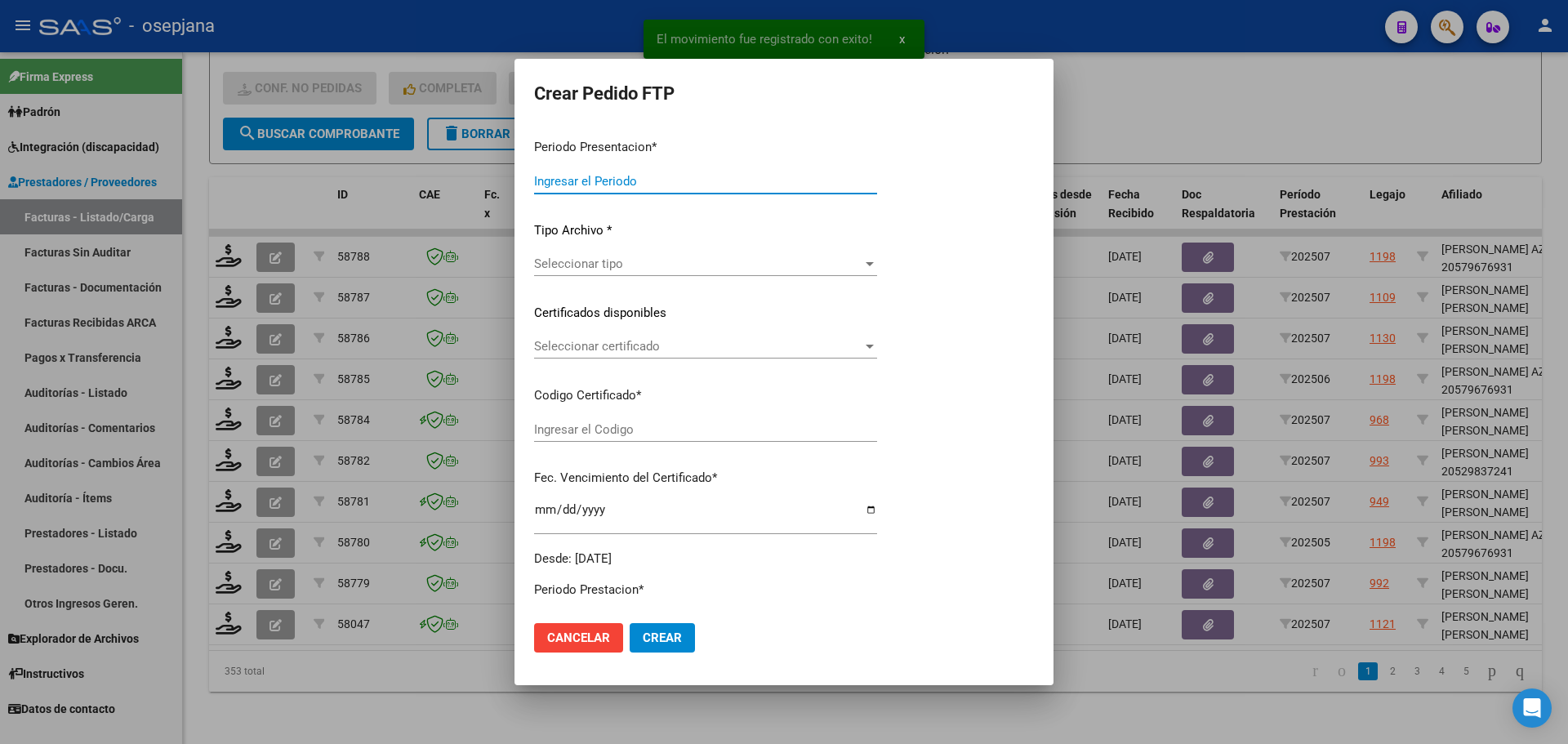
type input "202507"
type input "$ 475.830,36"
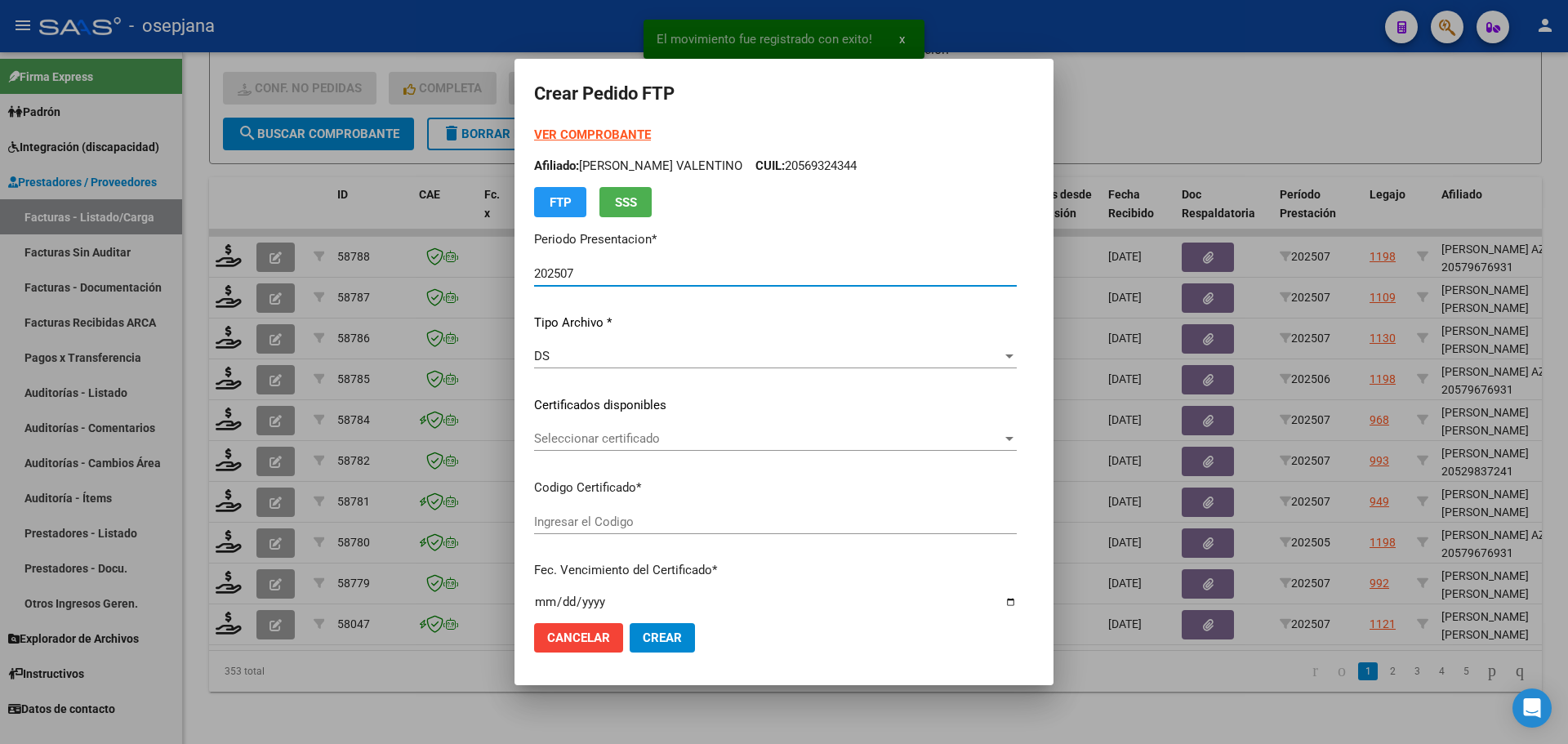
type input "ARG01000574720732025010820300108BSAS311"
type input "2030-01-08"
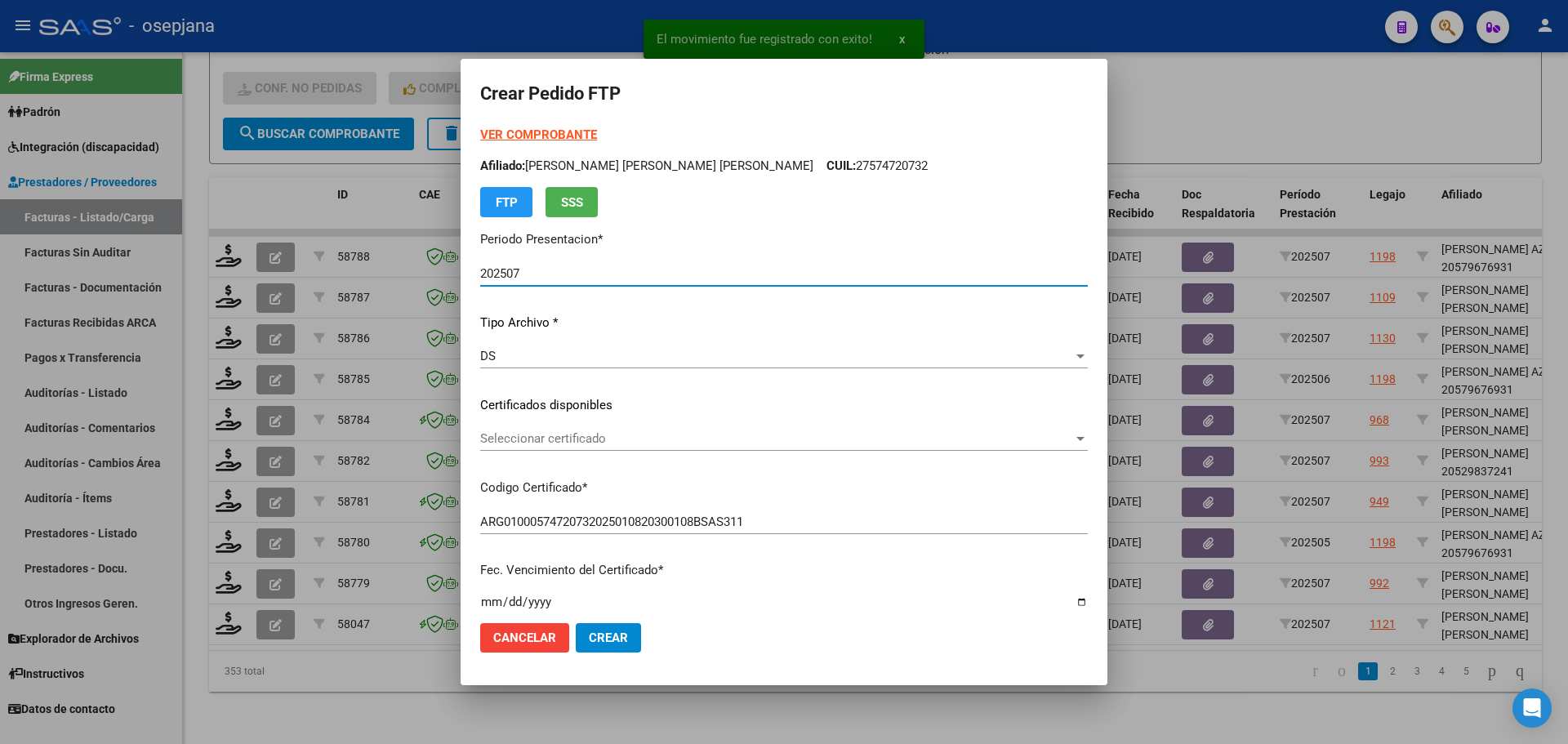
click at [665, 436] on span "Seleccionar certificado" at bounding box center [777, 438] width 593 height 15
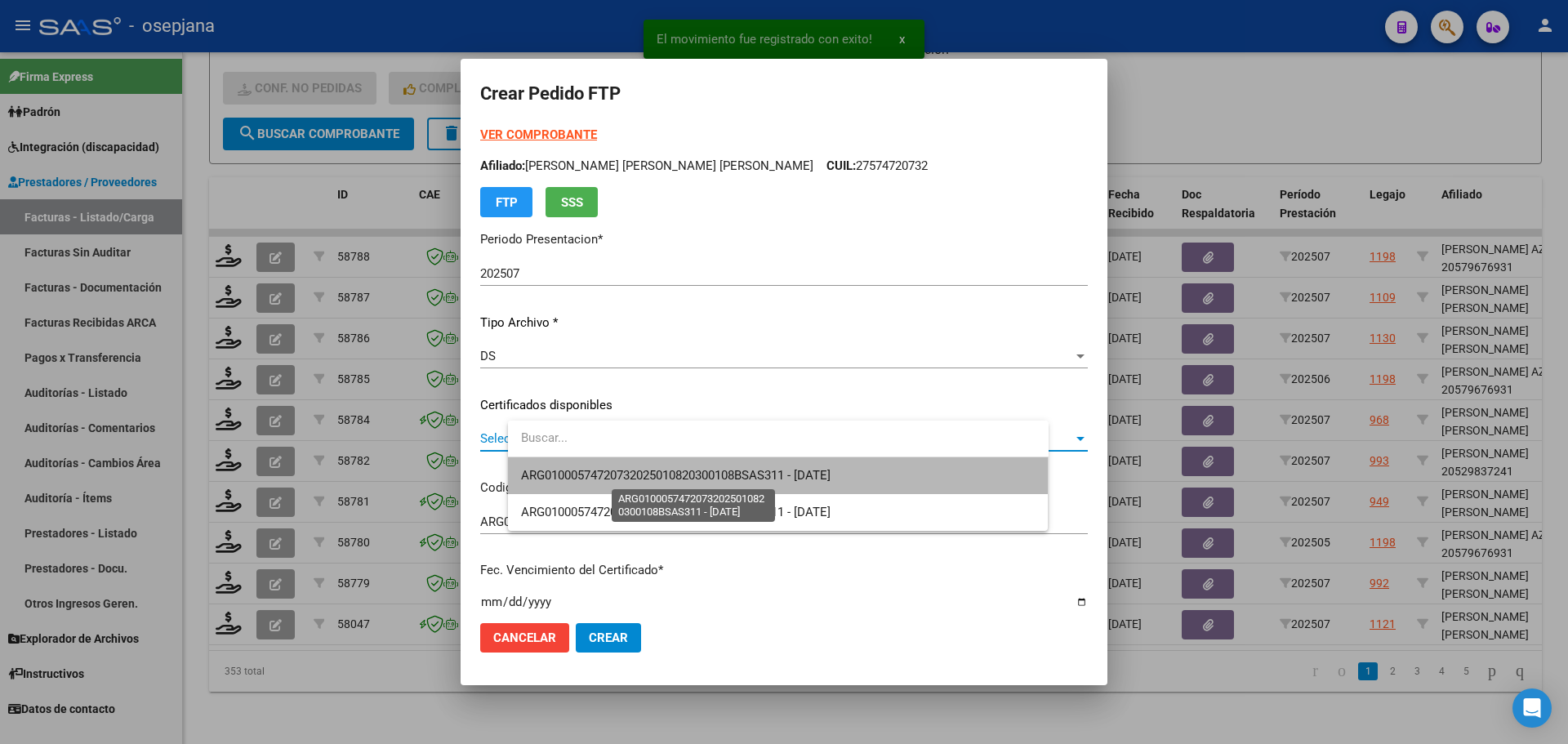
click at [671, 470] on span "ARG01000574720732025010820300108BSAS311 - 2030-01-08" at bounding box center [676, 475] width 310 height 15
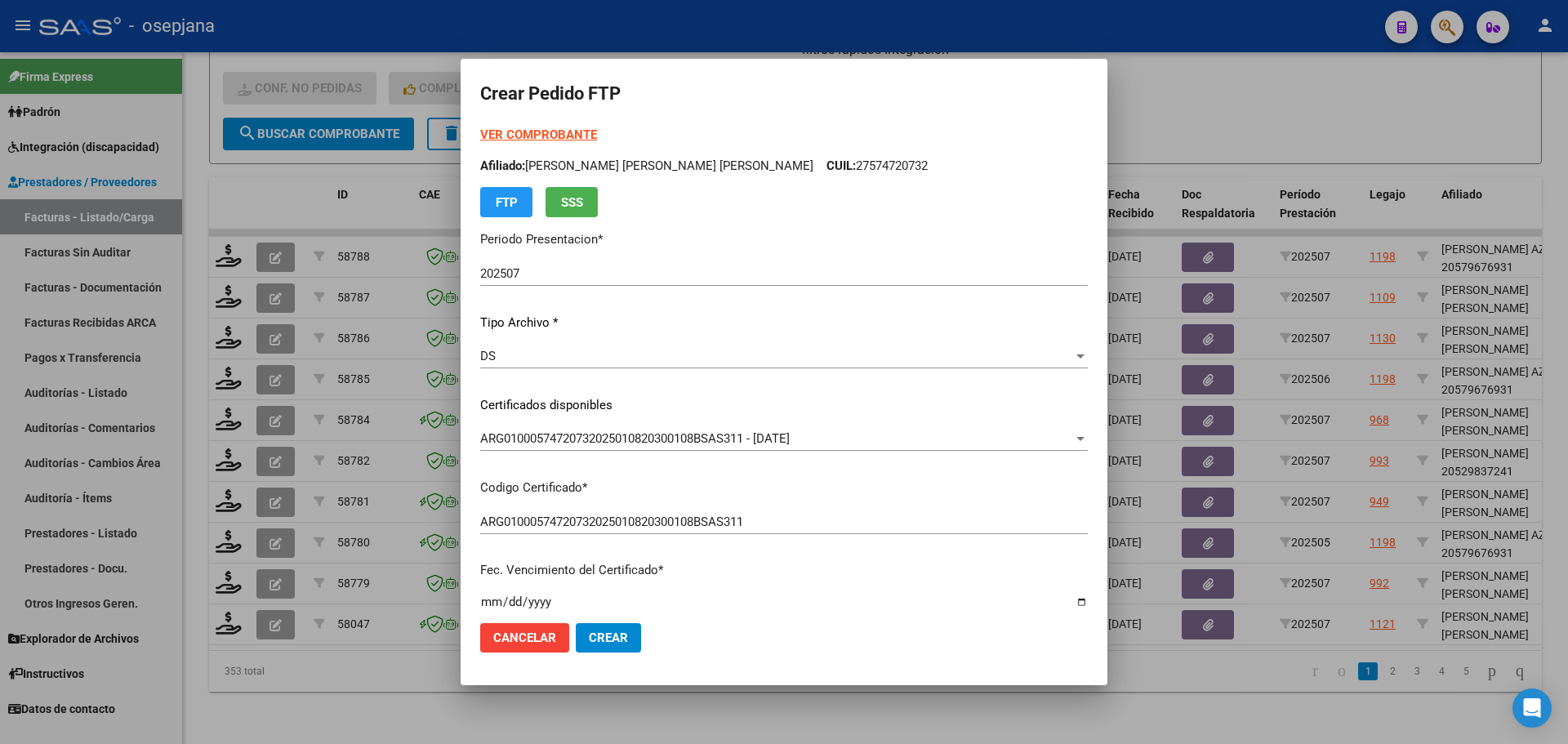
click at [565, 135] on strong "VER COMPROBANTE" at bounding box center [539, 134] width 117 height 15
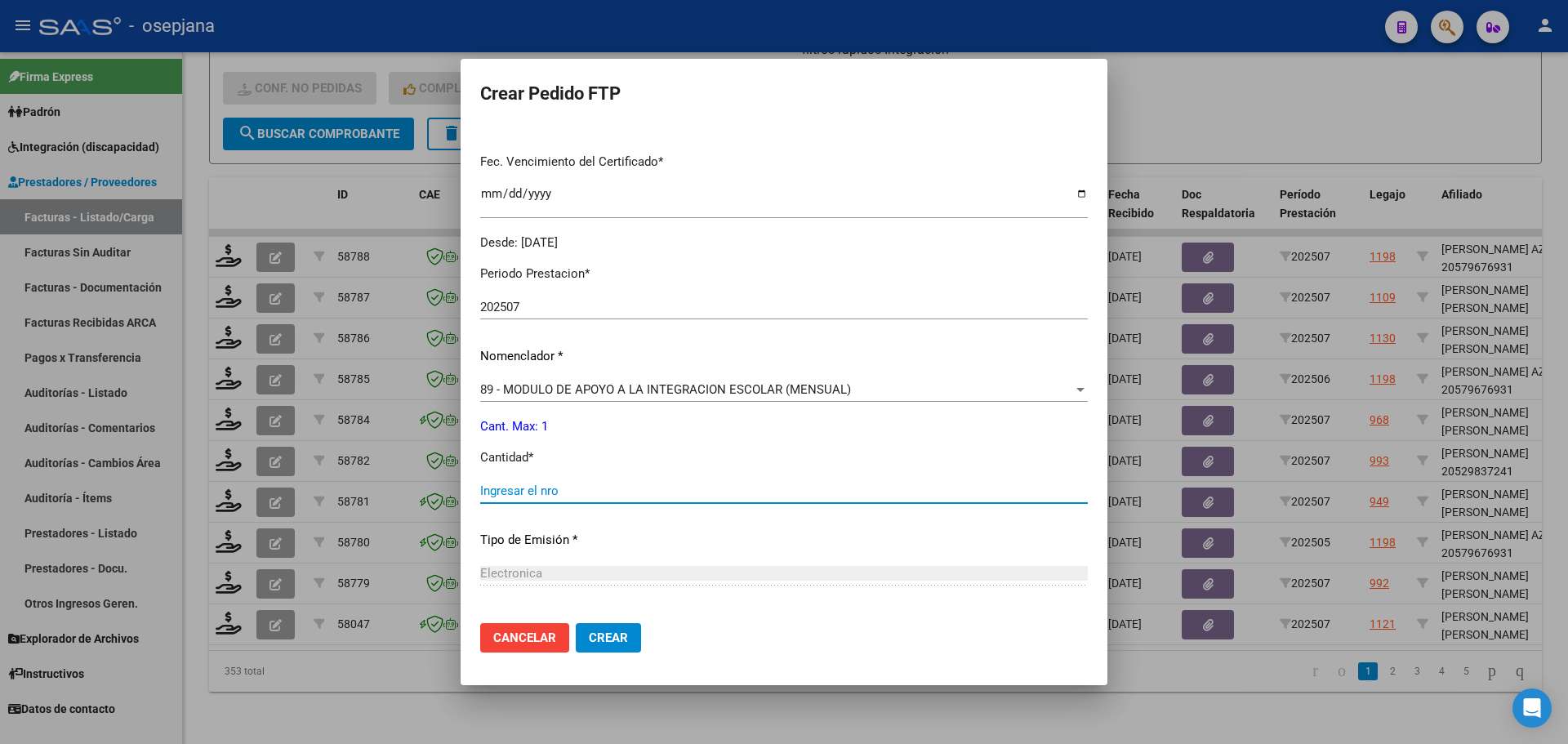
click at [555, 491] on input "Ingresar el nro" at bounding box center [784, 491] width 608 height 15
type input "1"
click at [628, 636] on span "Crear" at bounding box center [608, 638] width 39 height 15
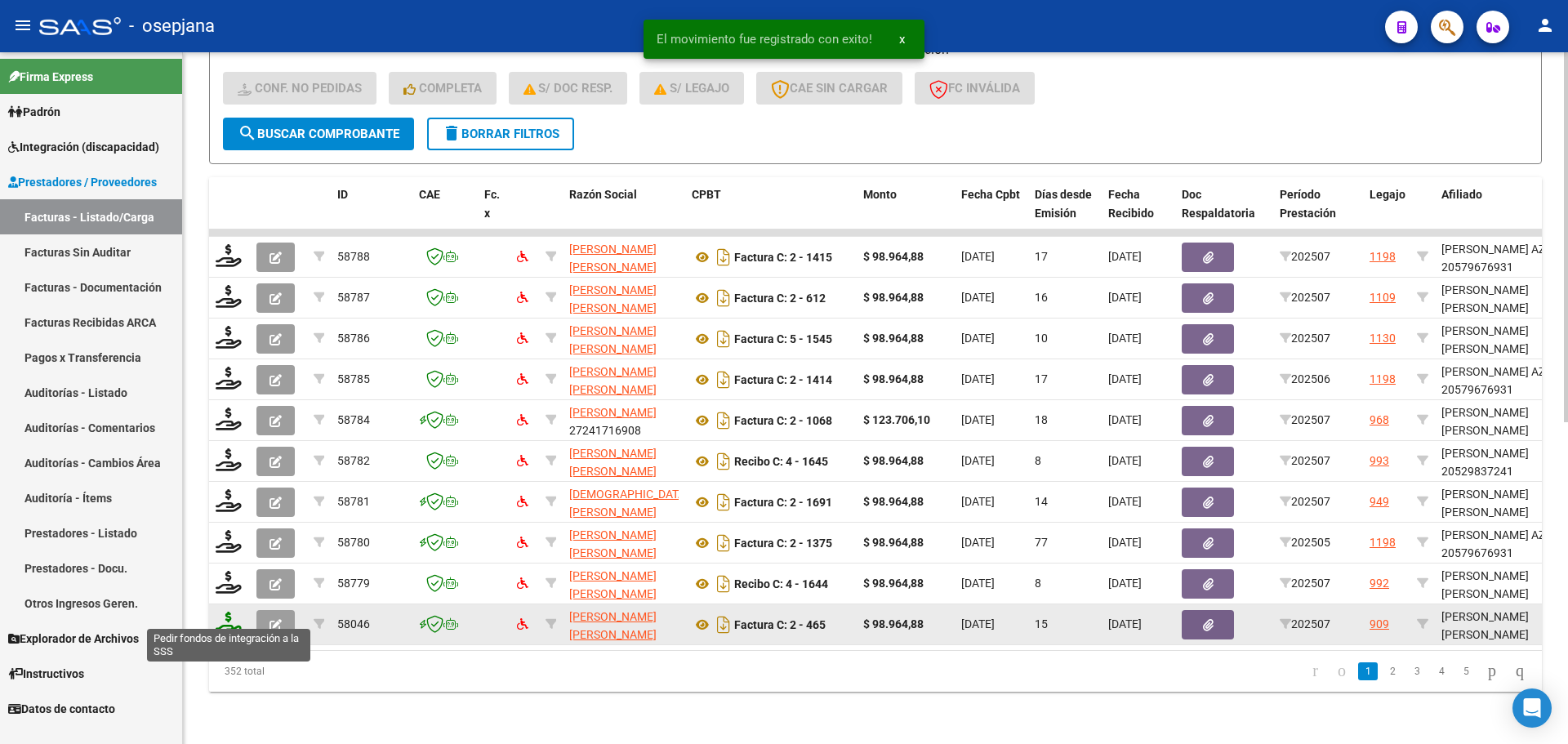
click at [227, 619] on icon at bounding box center [228, 623] width 26 height 23
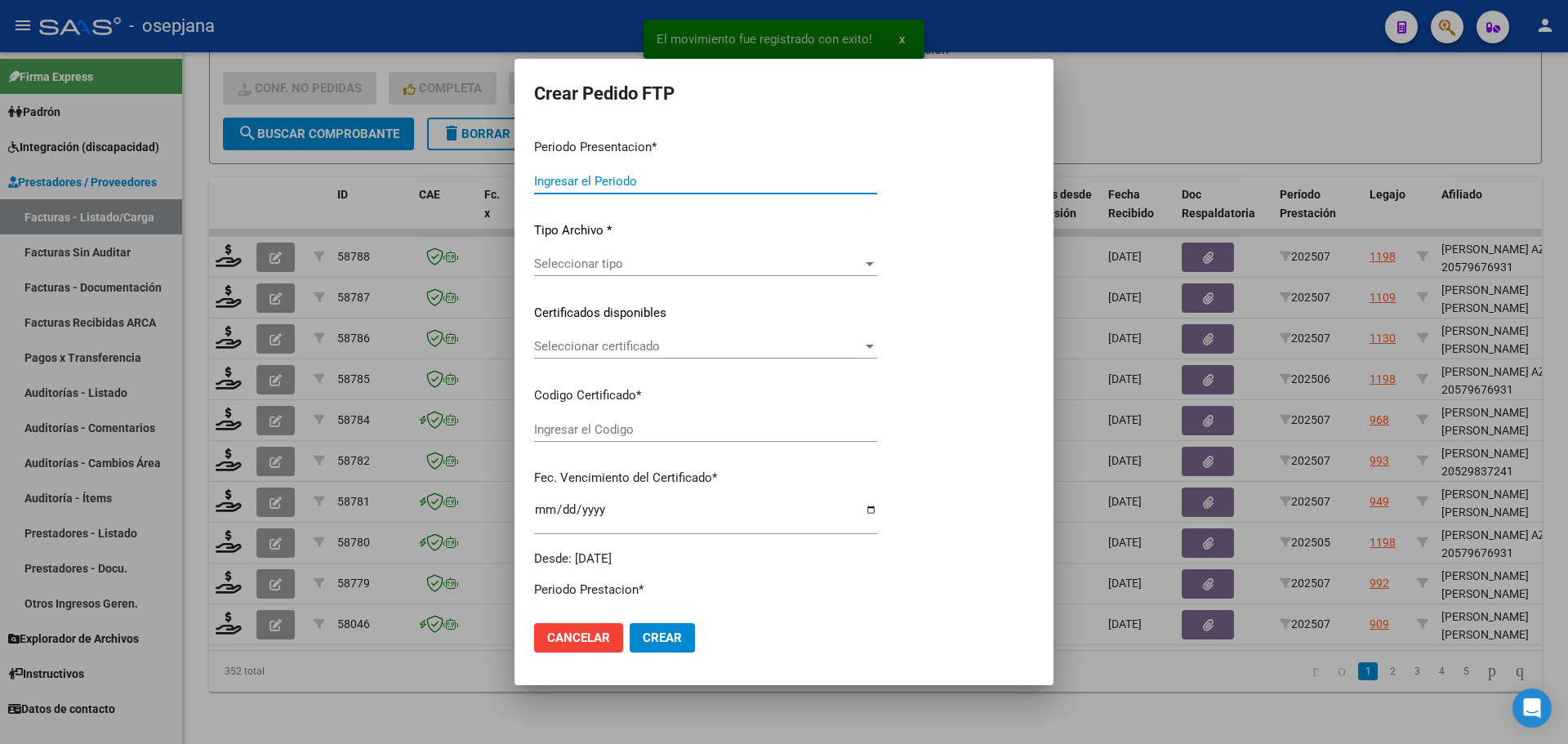
type input "202507"
type input "$ 98.964,88"
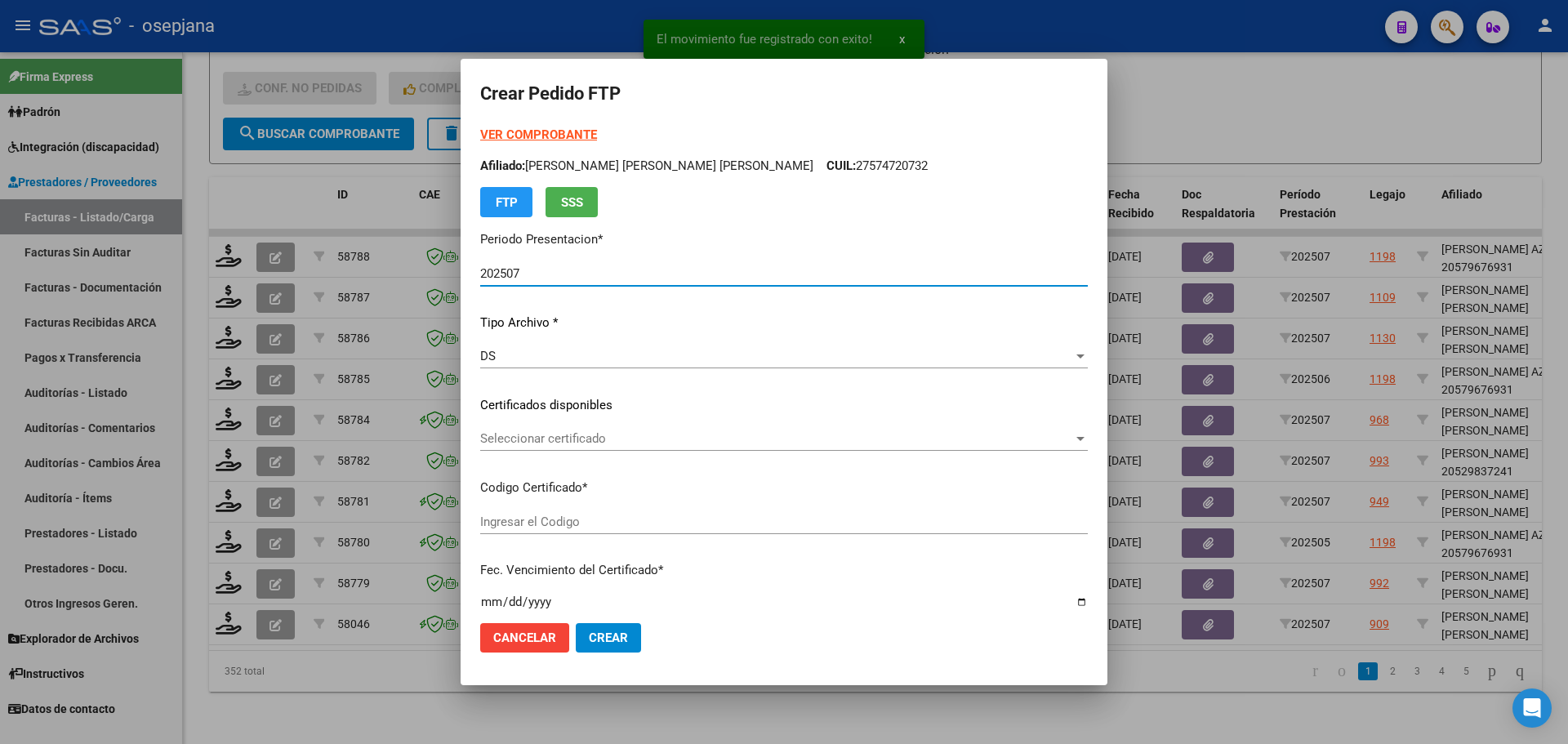
type input "ARG02000537550162021111920261119BSAS309"
type input "2026-11-19"
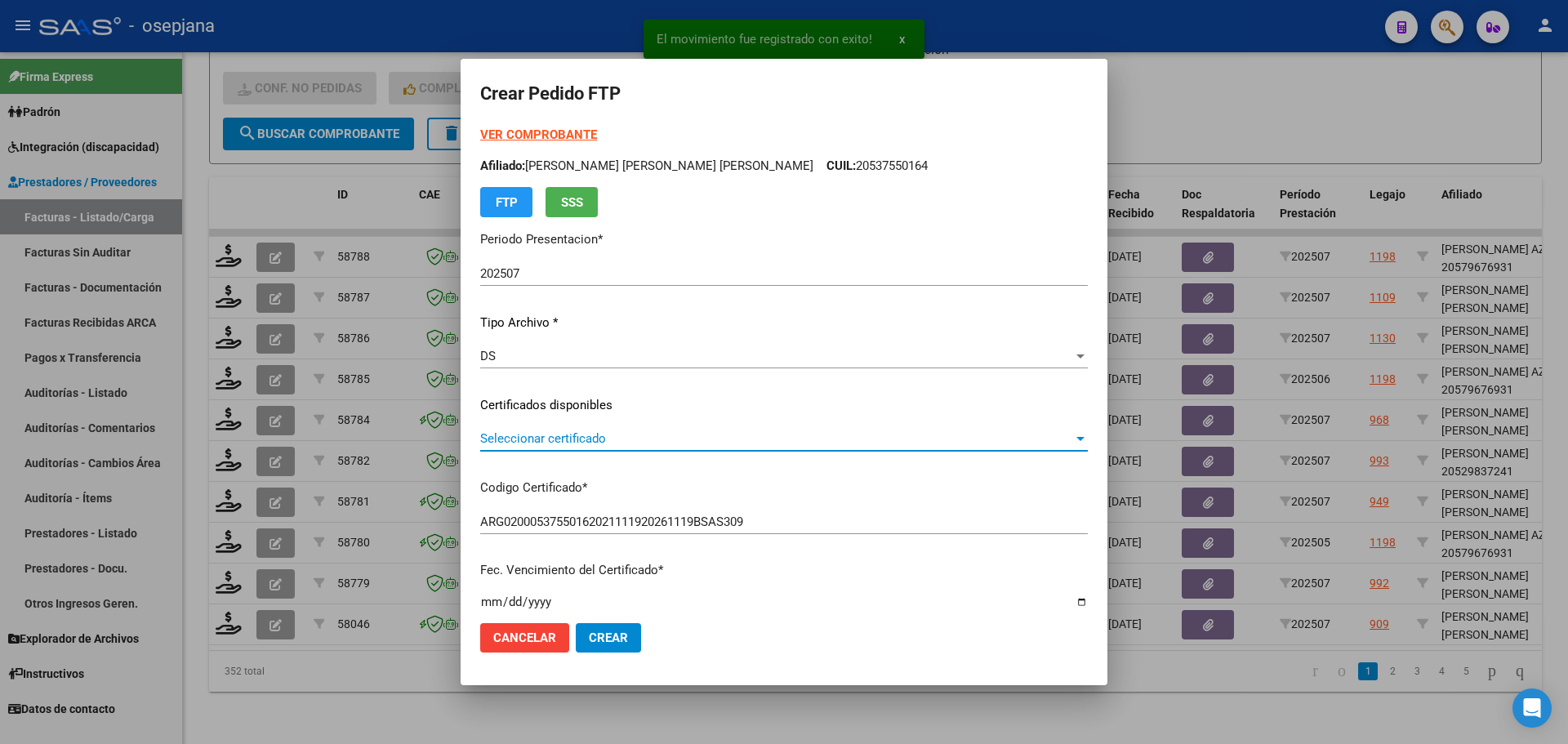
click at [573, 439] on span "Seleccionar certificado" at bounding box center [777, 438] width 593 height 15
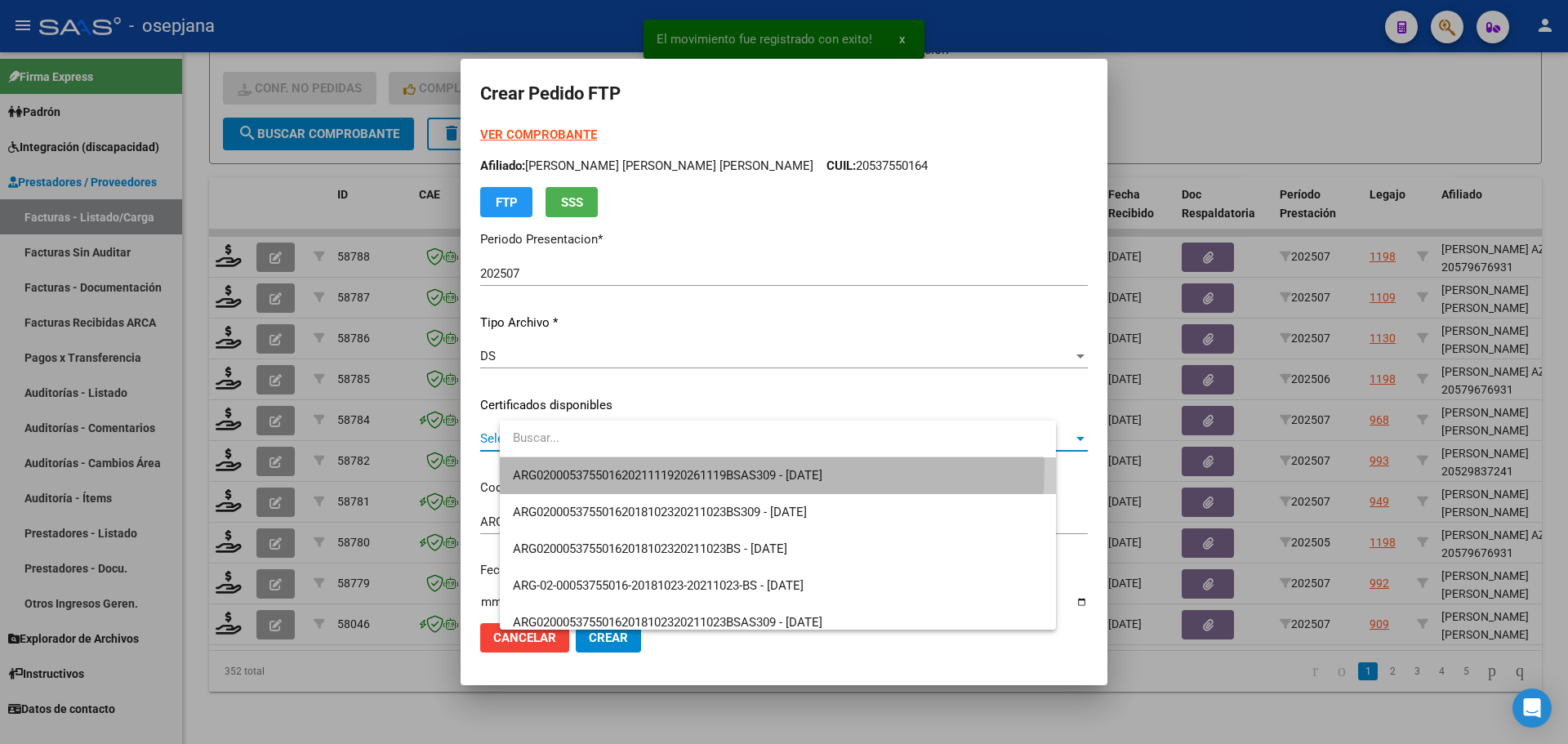
click at [577, 464] on span "ARG02000537550162021111920261119BSAS309 - 2026-11-19" at bounding box center [777, 476] width 529 height 37
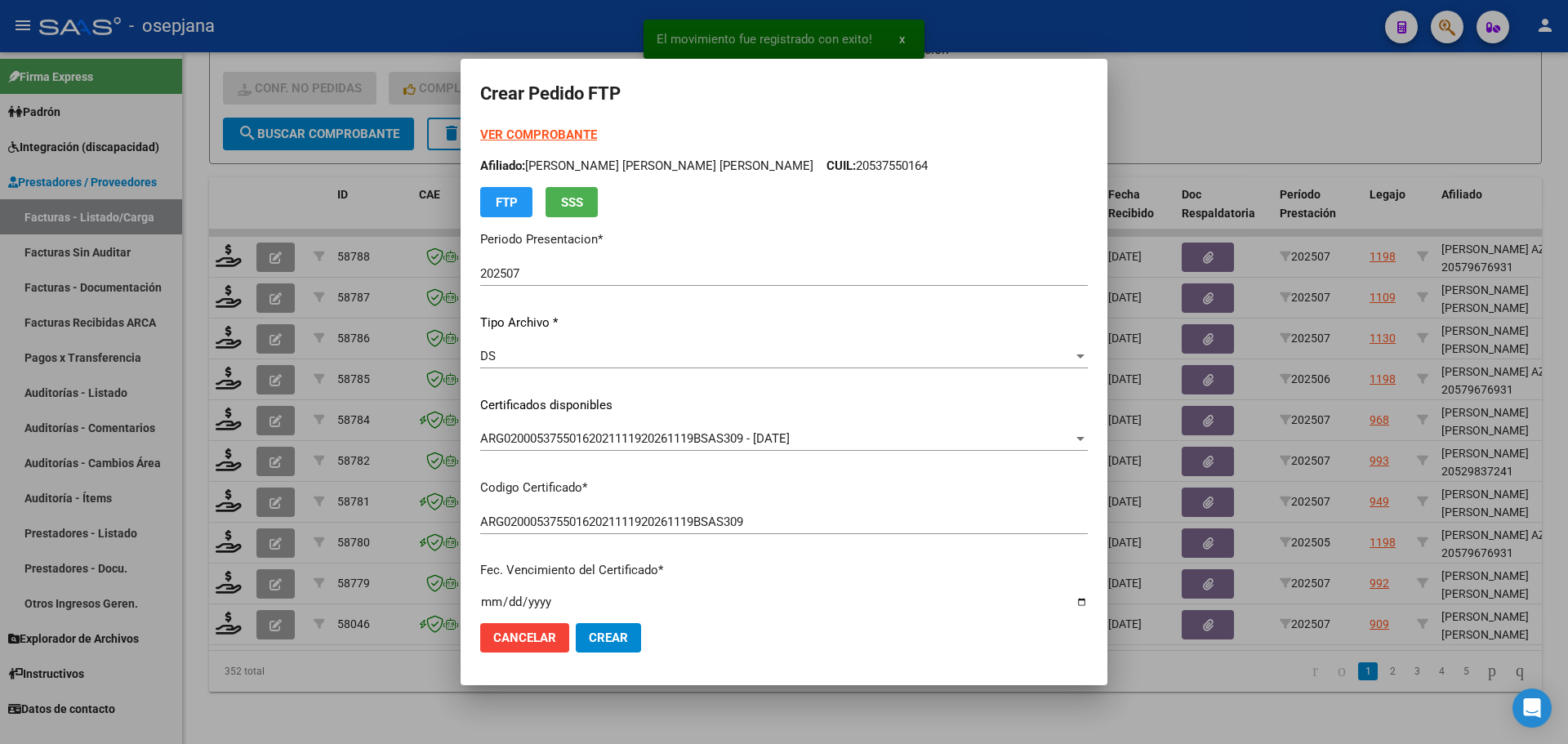
click at [577, 131] on strong "VER COMPROBANTE" at bounding box center [539, 134] width 117 height 15
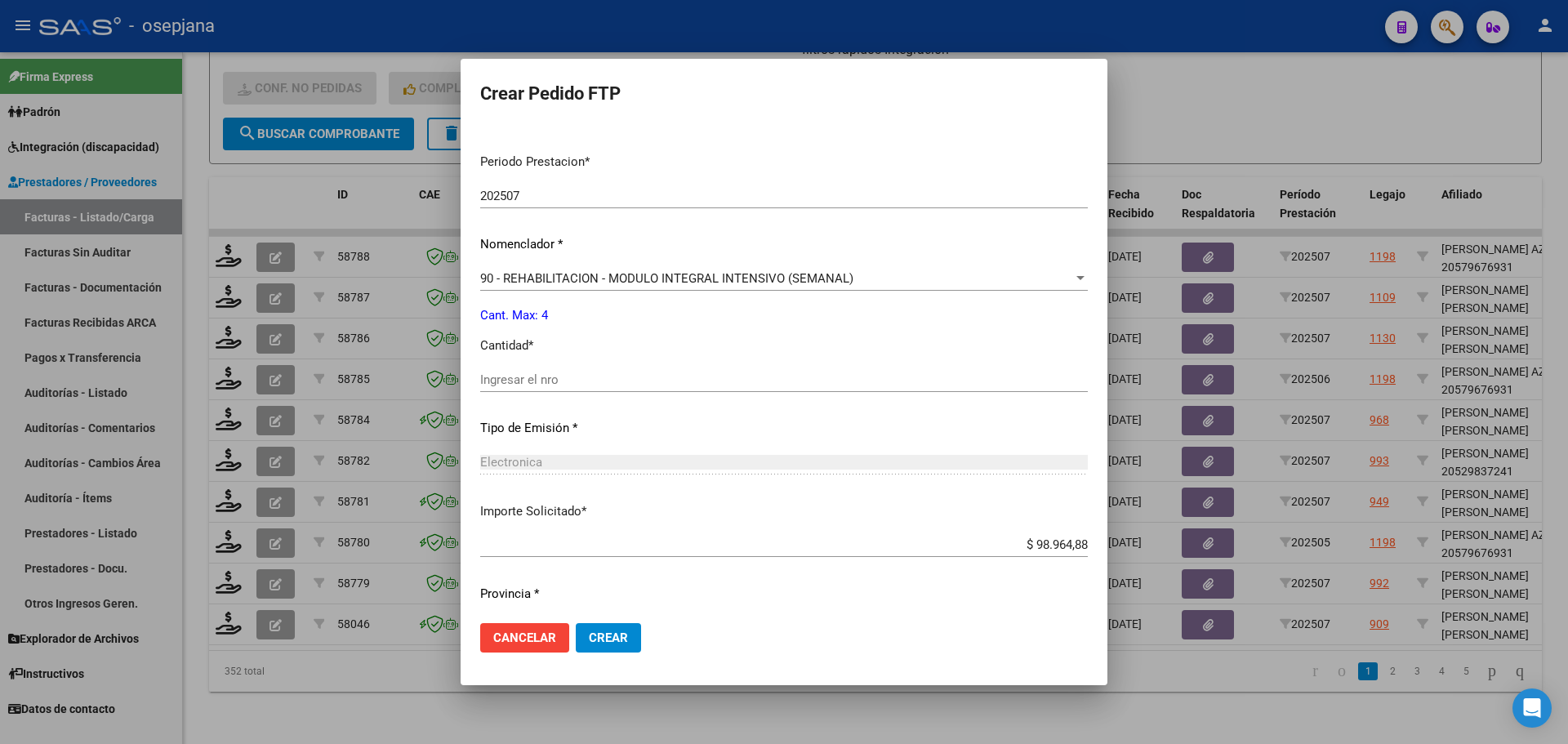
scroll to position [546, 0]
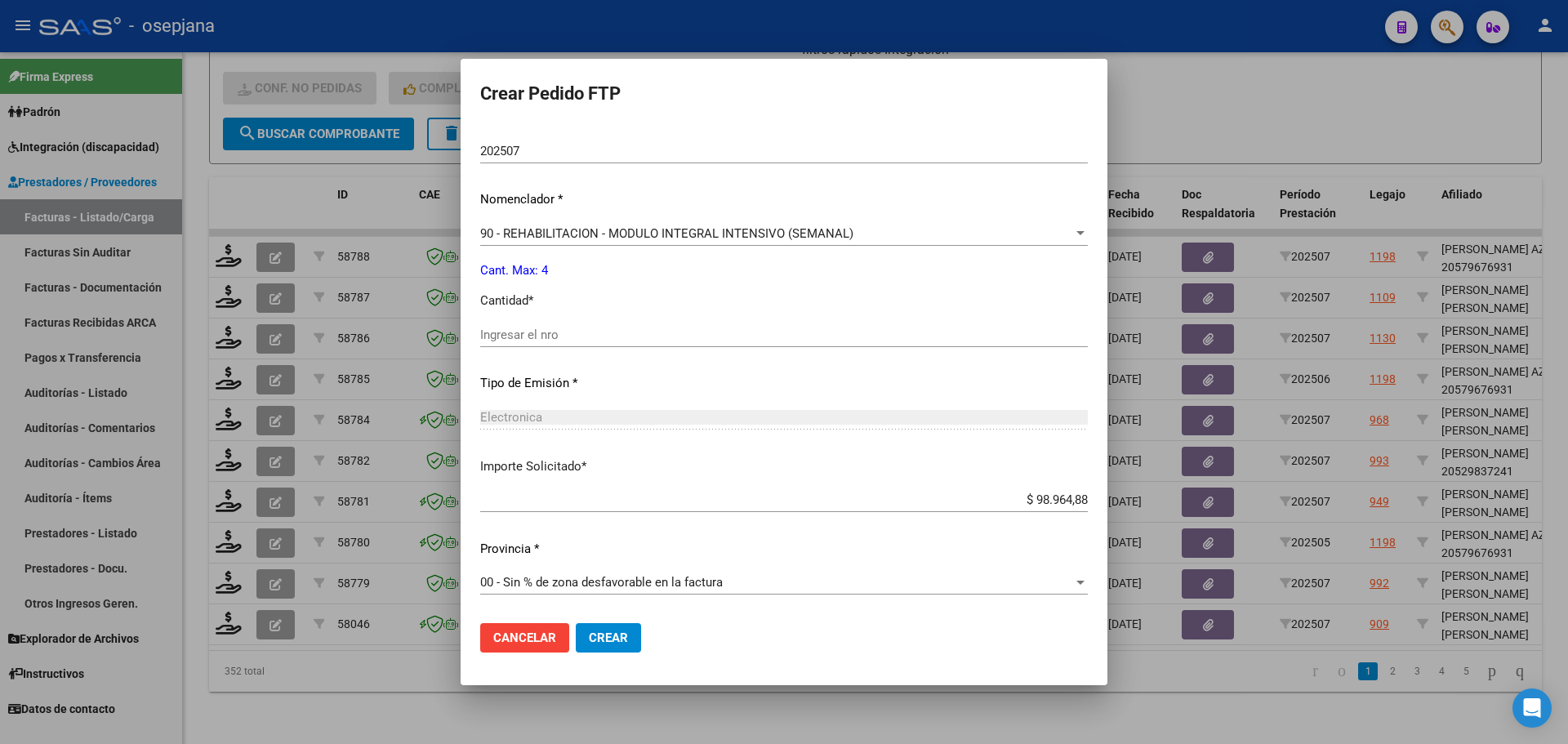
click at [545, 345] on div "Ingresar el nro" at bounding box center [784, 335] width 608 height 25
type input "4"
click at [641, 625] on button "Crear" at bounding box center [609, 638] width 66 height 30
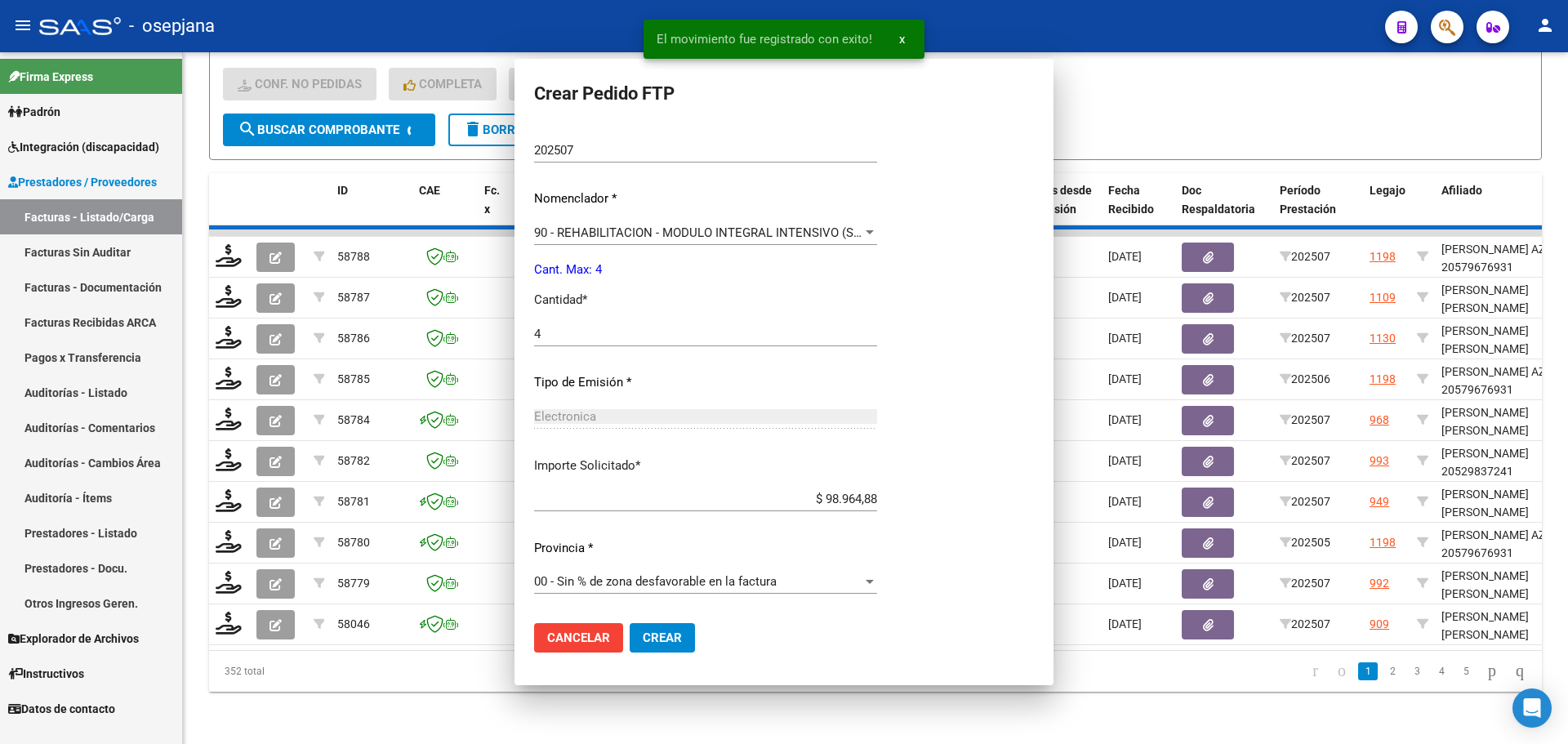
scroll to position [0, 0]
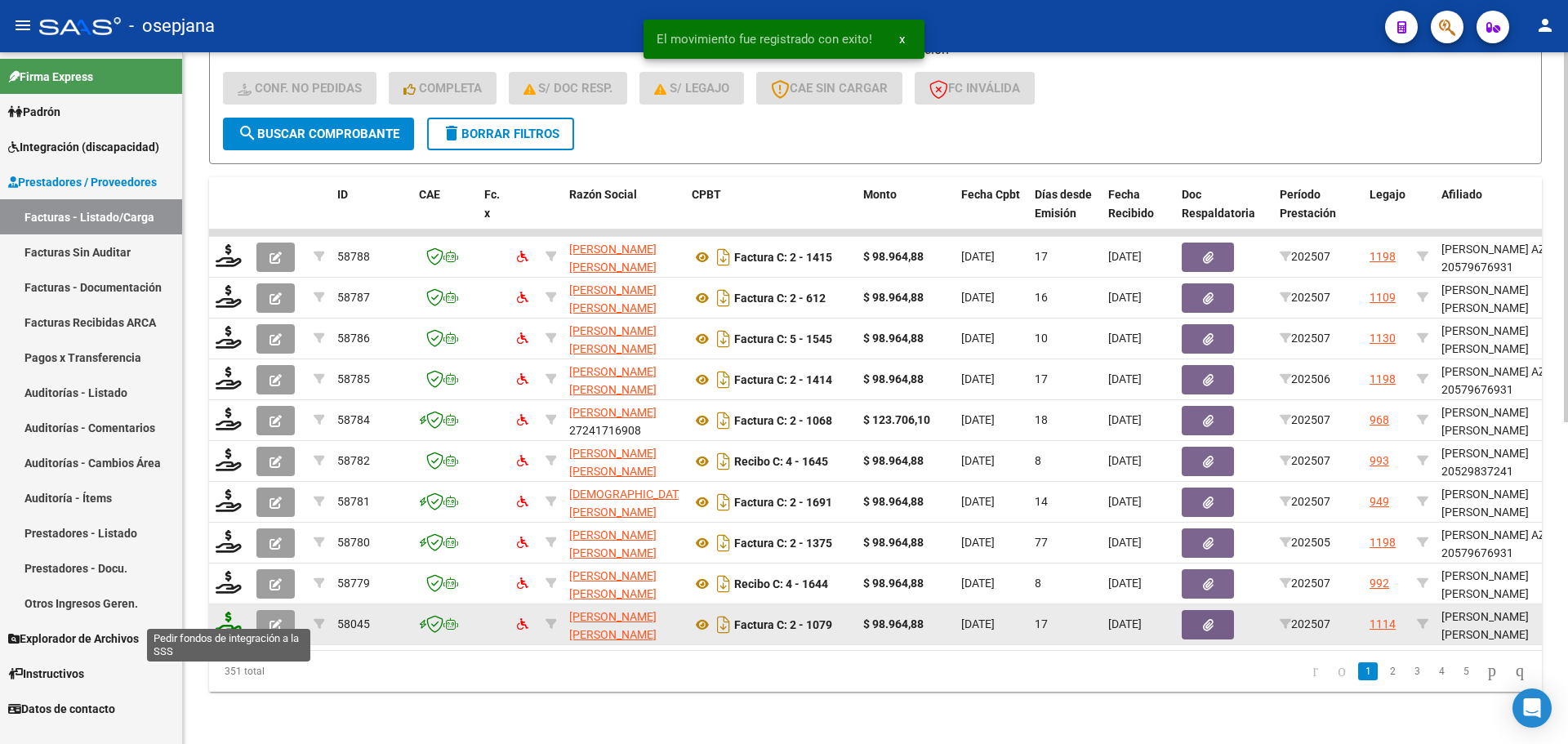
click at [223, 615] on icon at bounding box center [228, 623] width 26 height 23
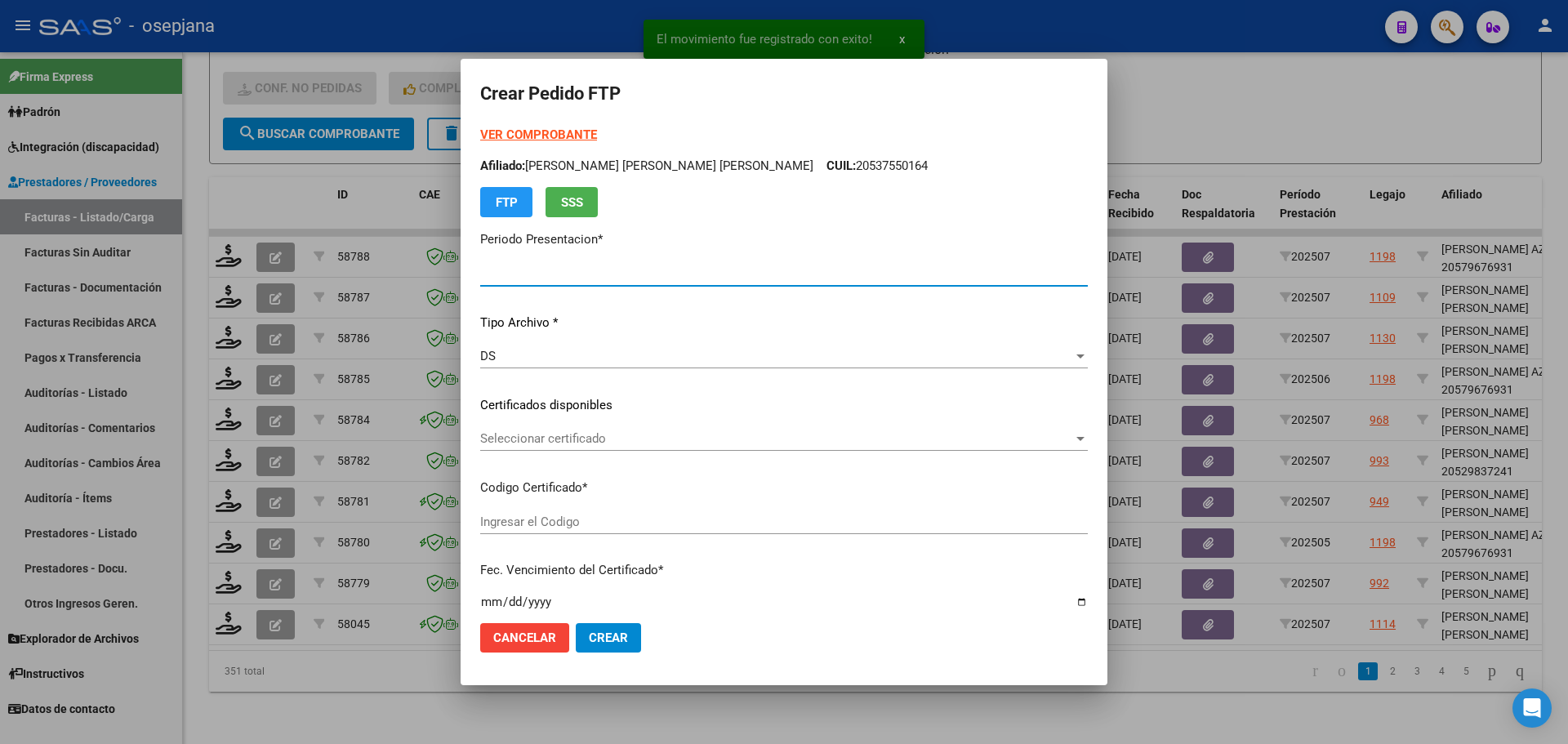
type input "202507"
type input "$ 98.964,88"
type input "ARG02000497468112024031120340311BUE311"
type input "2034-03-16"
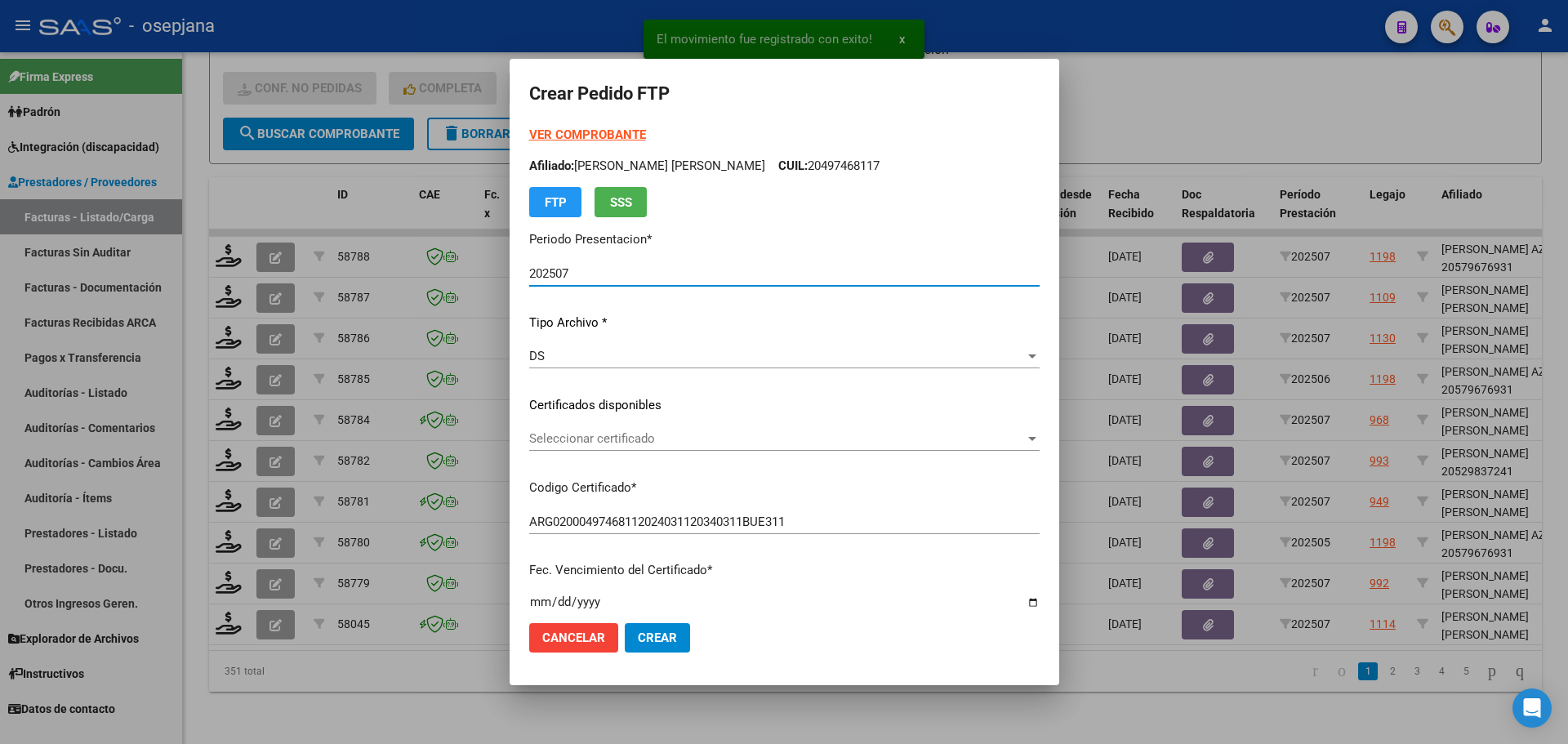
click at [619, 430] on div "Seleccionar certificado Seleccionar certificado" at bounding box center [784, 438] width 510 height 25
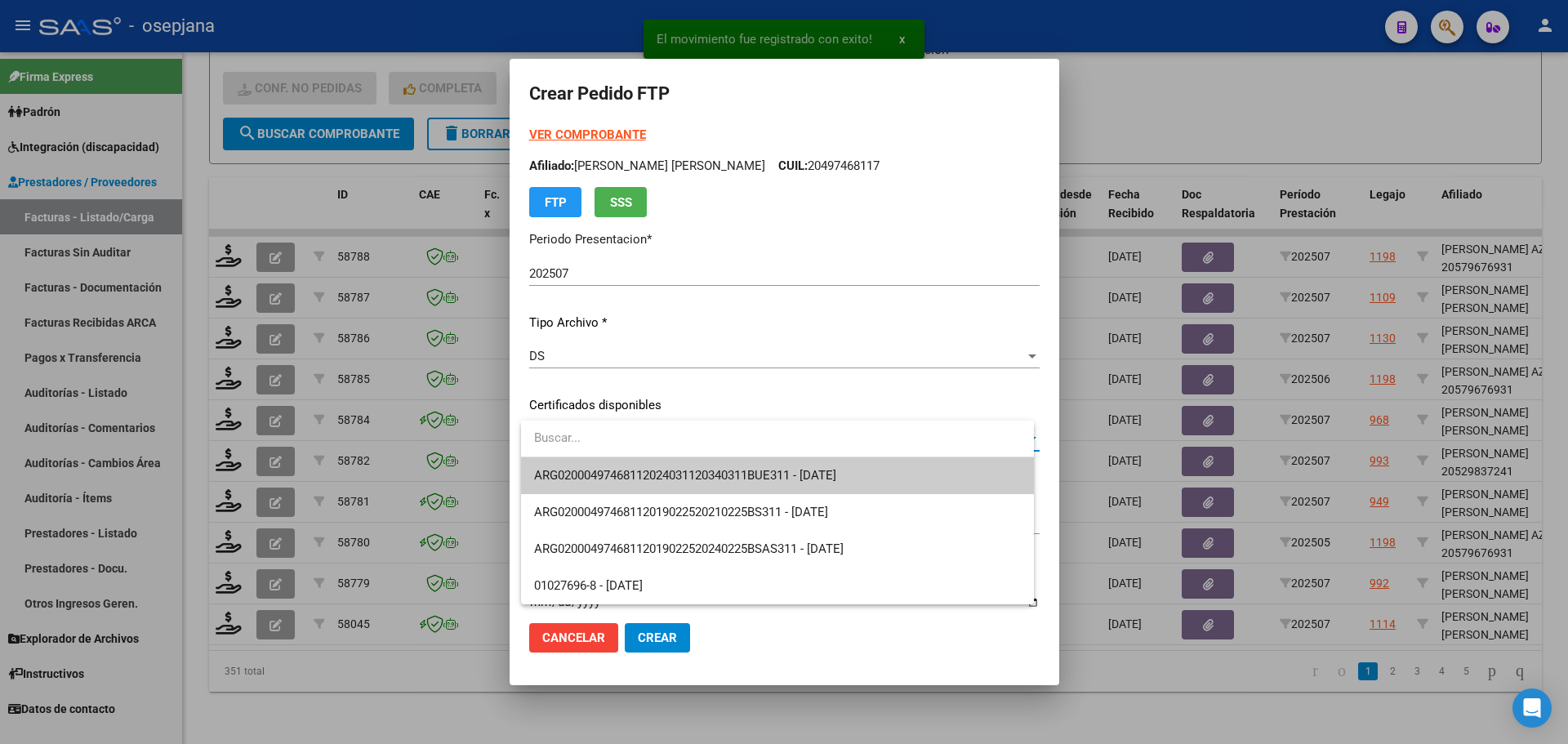
click at [615, 467] on span "ARG02000497468112024031120340311BUE311 - 2034-03-16" at bounding box center [778, 476] width 487 height 37
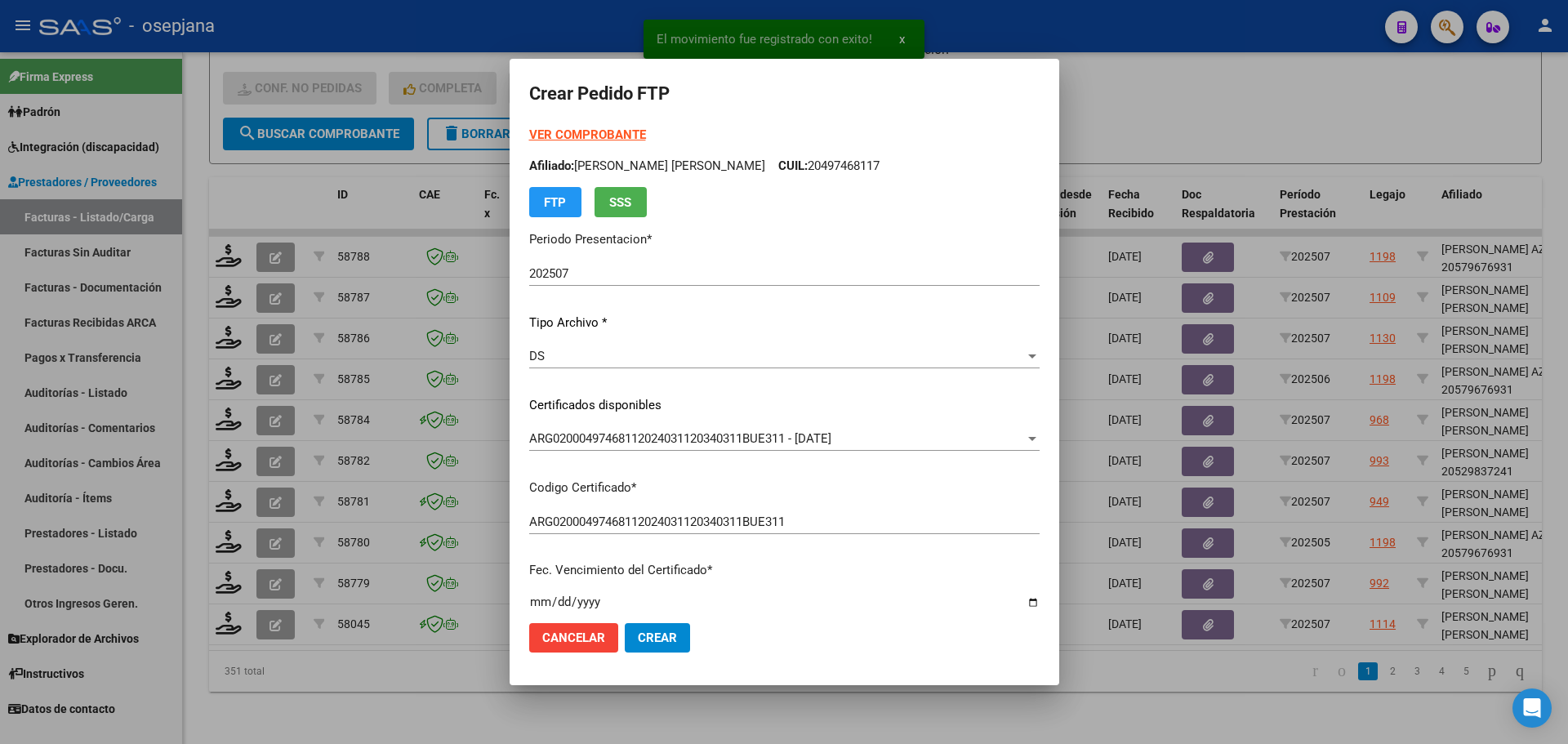
click at [582, 136] on strong "VER COMPROBANTE" at bounding box center [588, 134] width 117 height 15
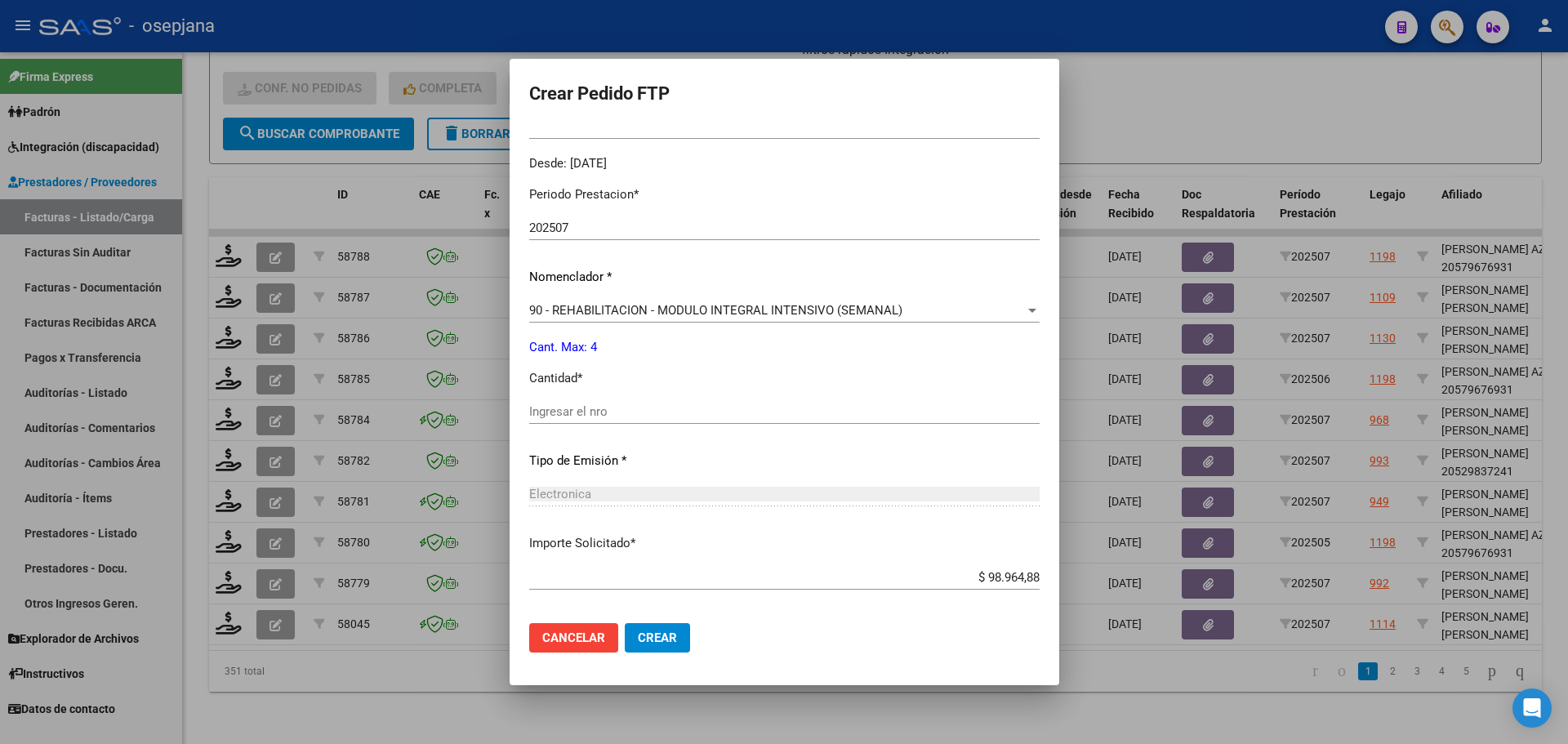
scroll to position [490, 0]
click at [585, 398] on div "Ingresar el nro" at bounding box center [784, 409] width 510 height 25
type input "4"
click at [667, 646] on button "Crear" at bounding box center [657, 638] width 66 height 30
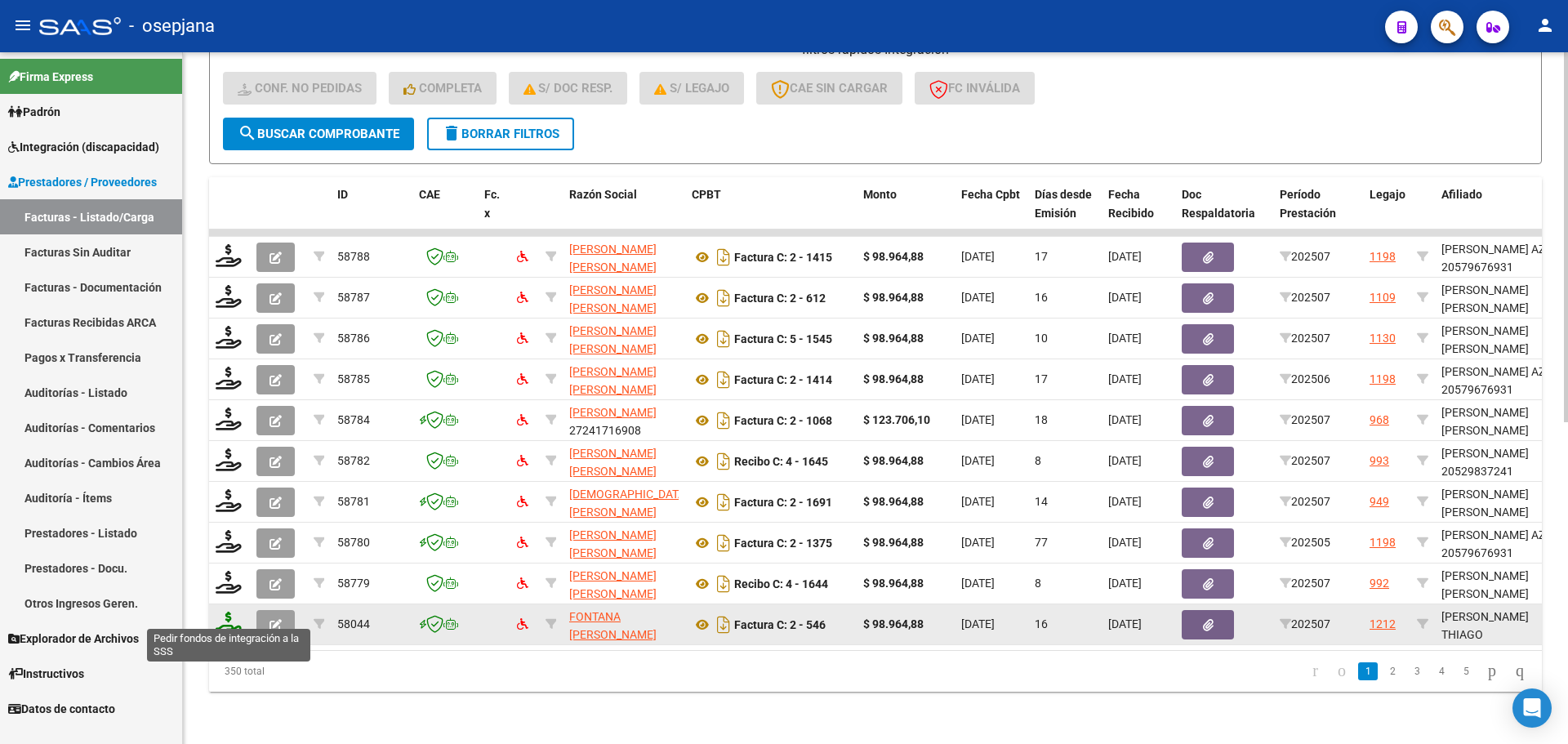
click at [225, 613] on icon at bounding box center [228, 623] width 26 height 23
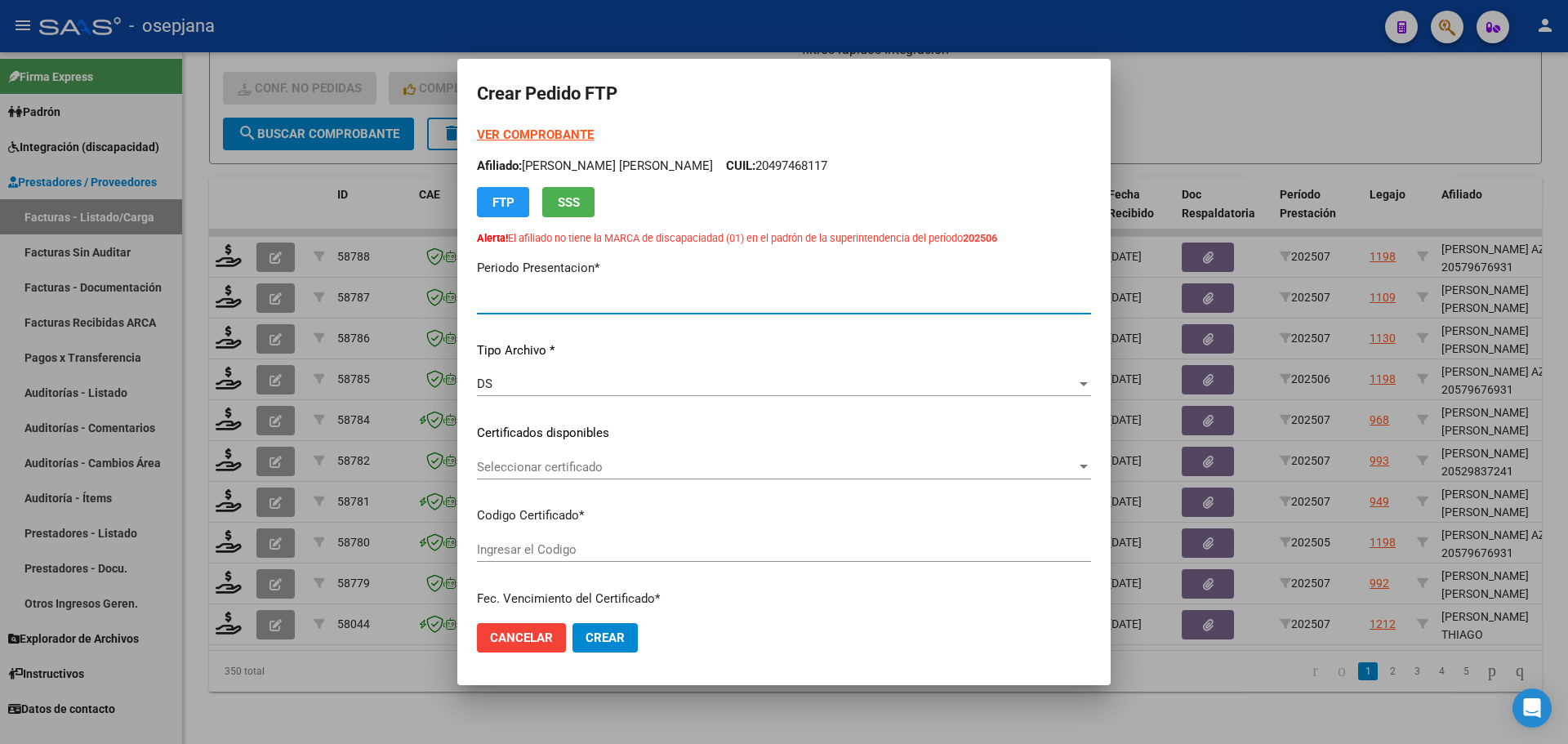
type input "202507"
type input "$ 98.964,88"
type input "ARG02000583500422025042820300428BSAS436"
type input "2030-04-28"
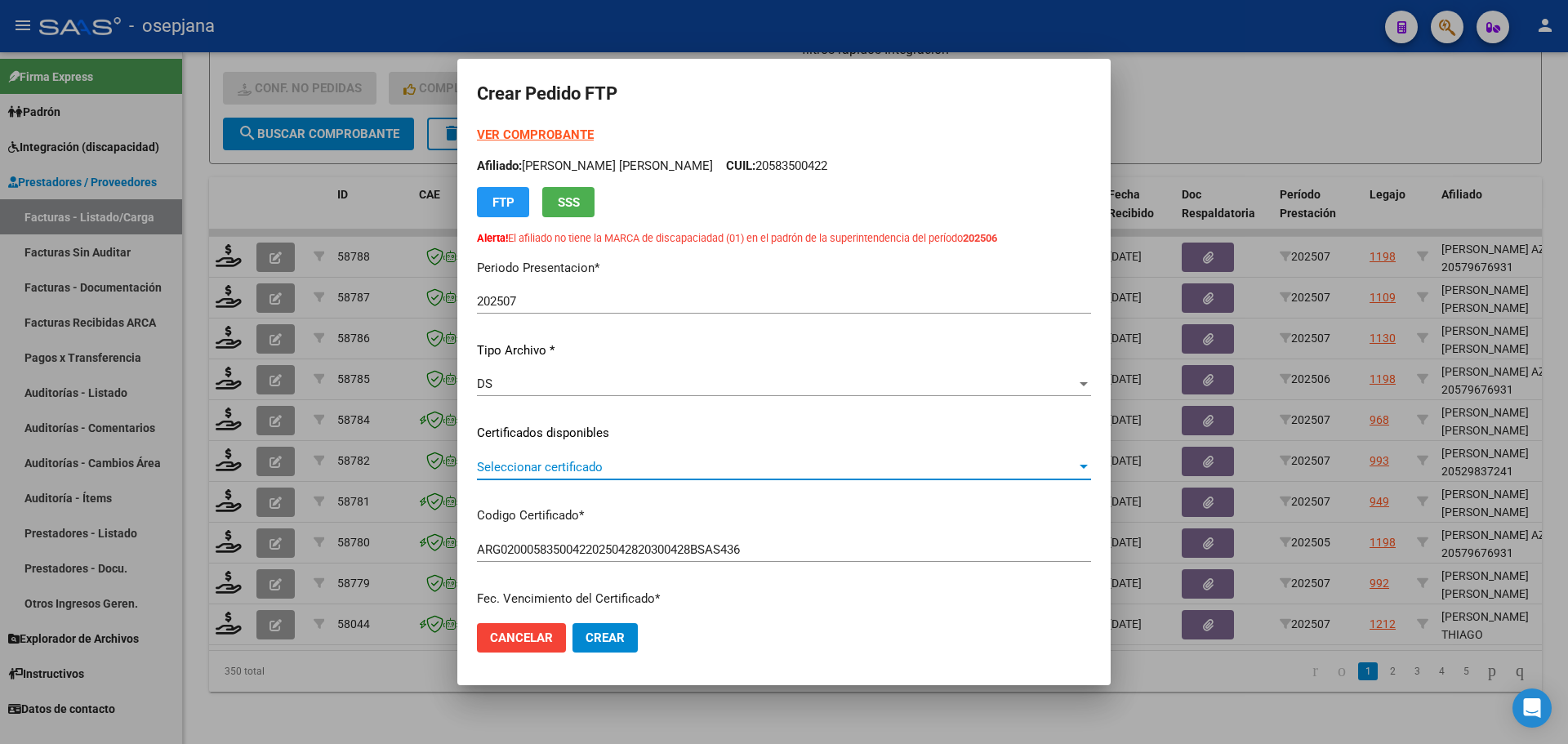
click at [622, 460] on span "Seleccionar certificado" at bounding box center [777, 467] width 600 height 15
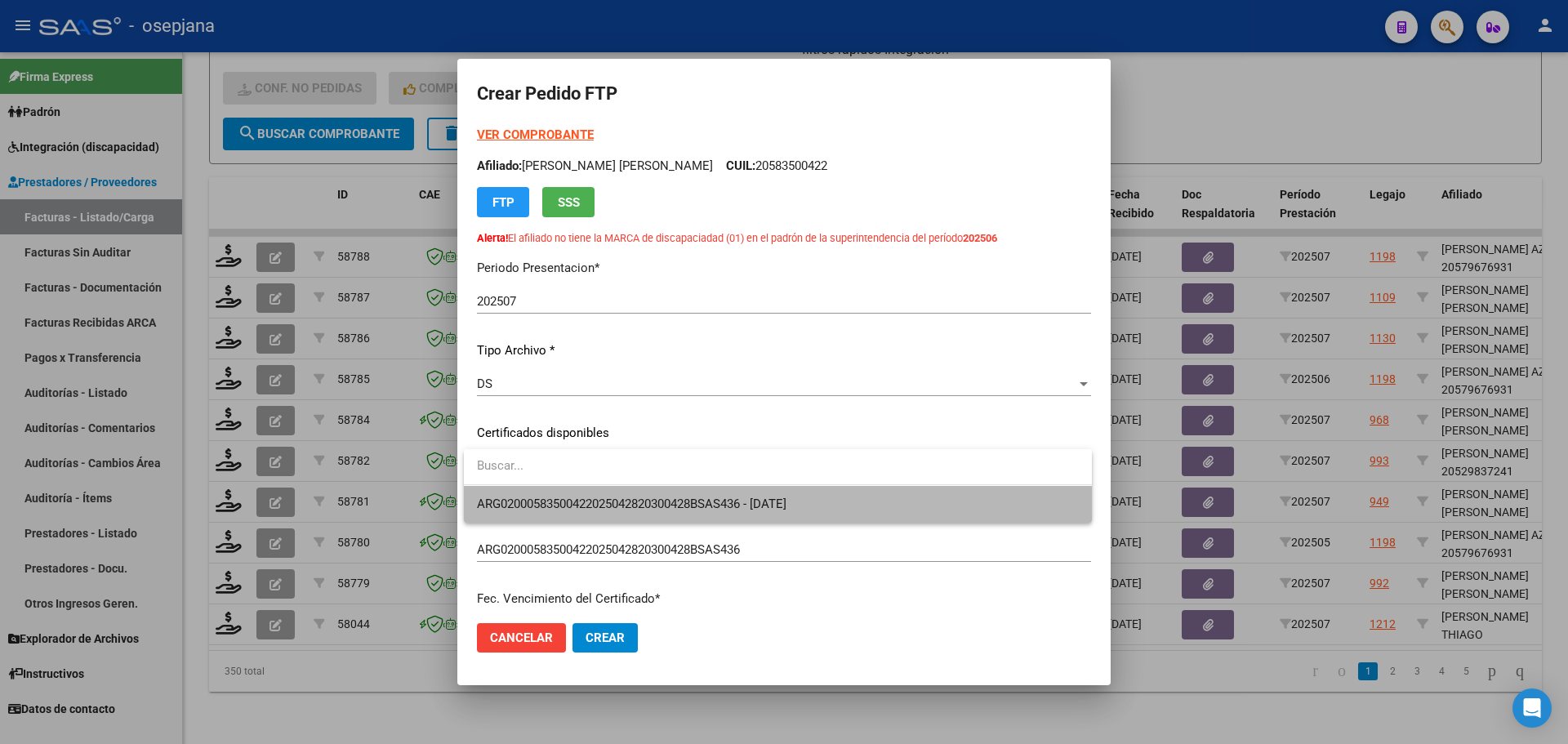
click at [628, 495] on span "ARG02000583500422025042820300428BSAS436 - 2030-04-28" at bounding box center [778, 504] width 602 height 37
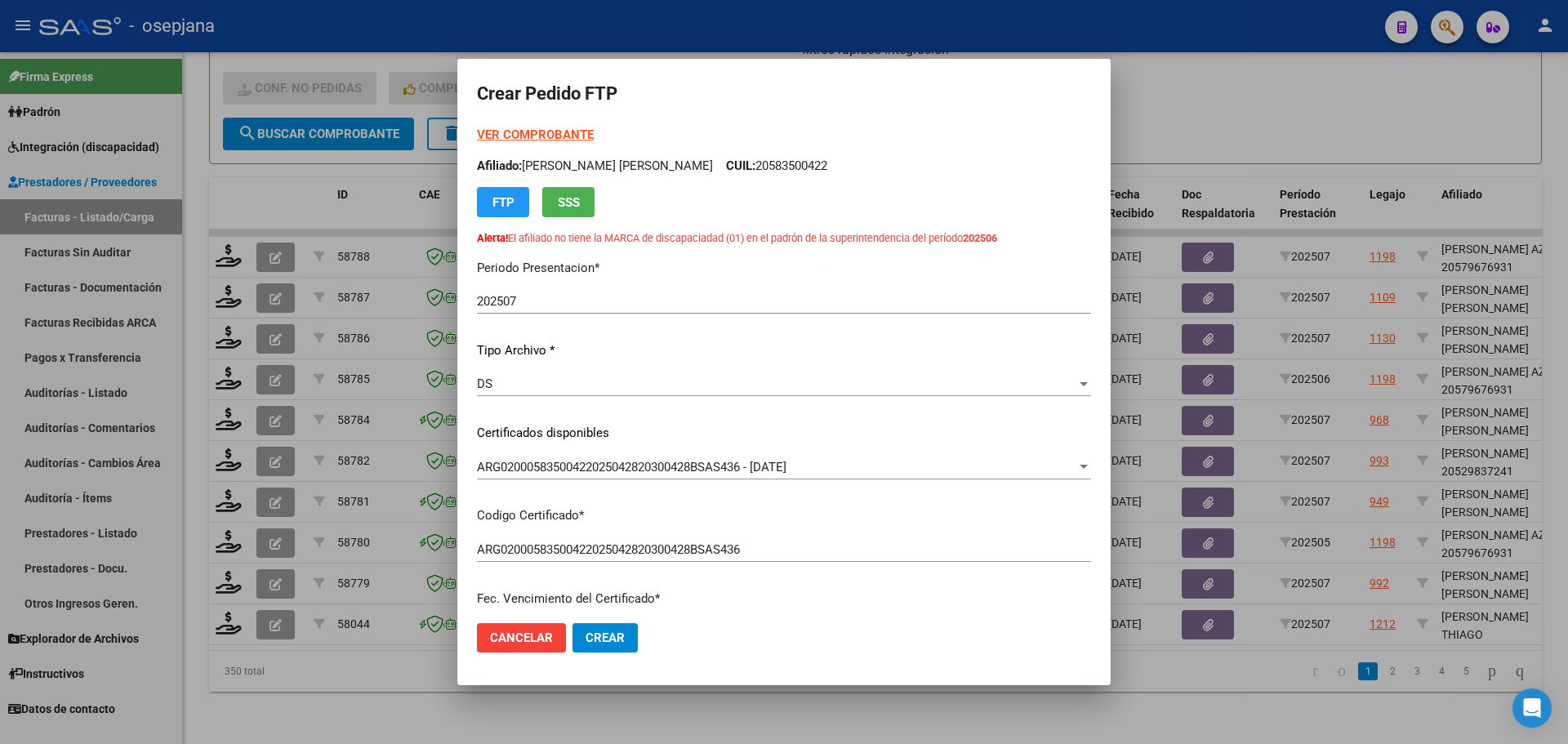
click at [549, 131] on strong "VER COMPROBANTE" at bounding box center [535, 134] width 117 height 15
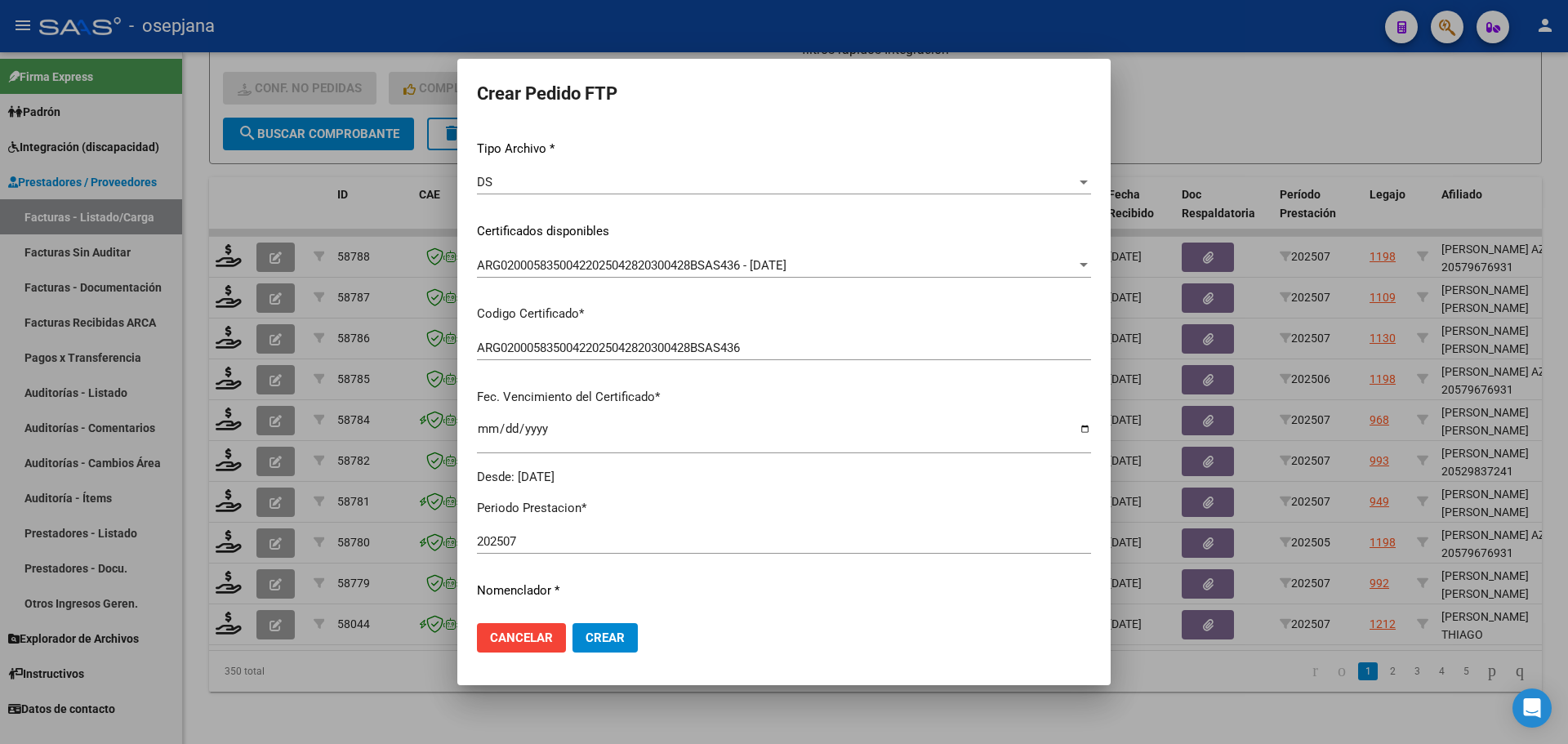
scroll to position [490, 0]
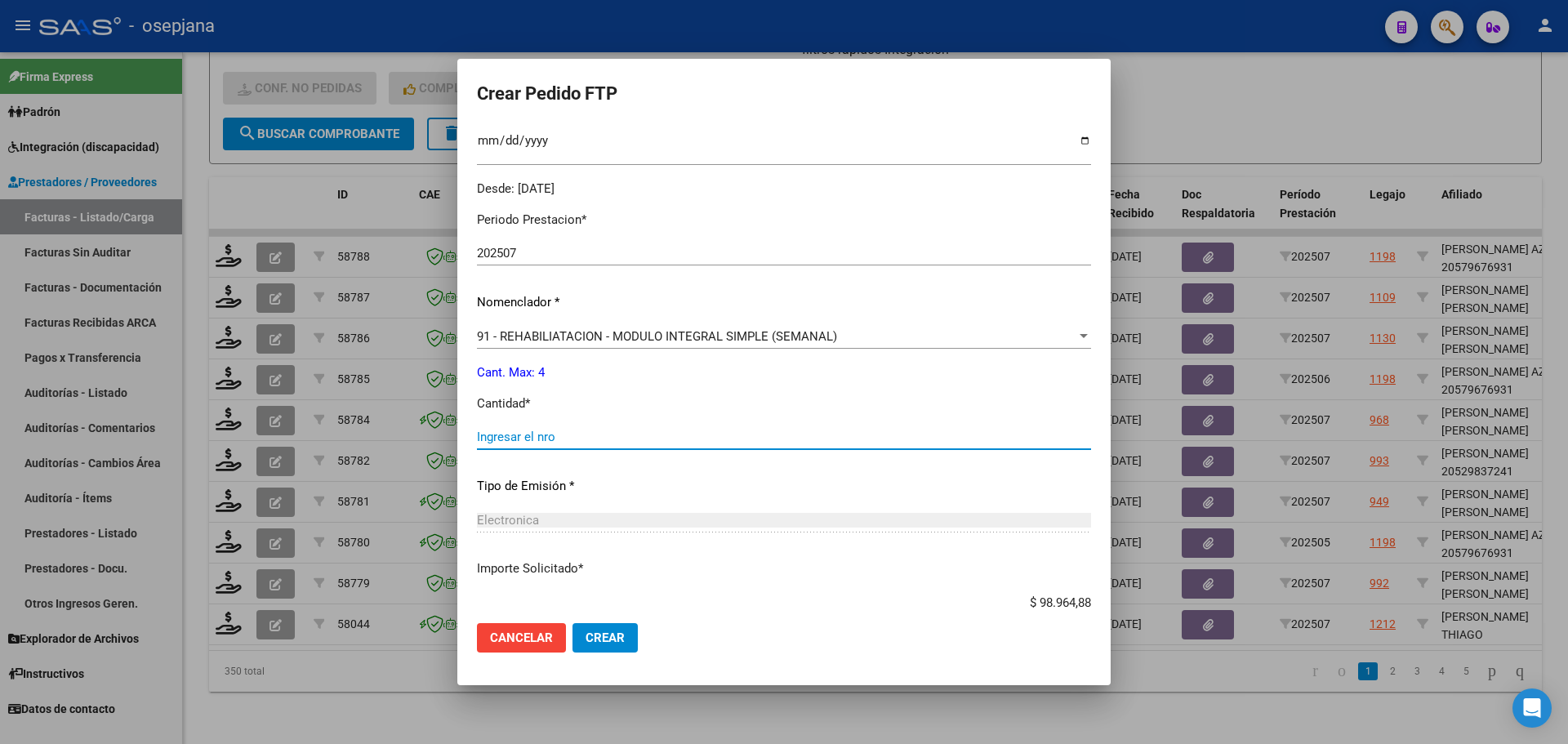
click at [531, 436] on input "Ingresar el nro" at bounding box center [784, 437] width 614 height 15
type input "4"
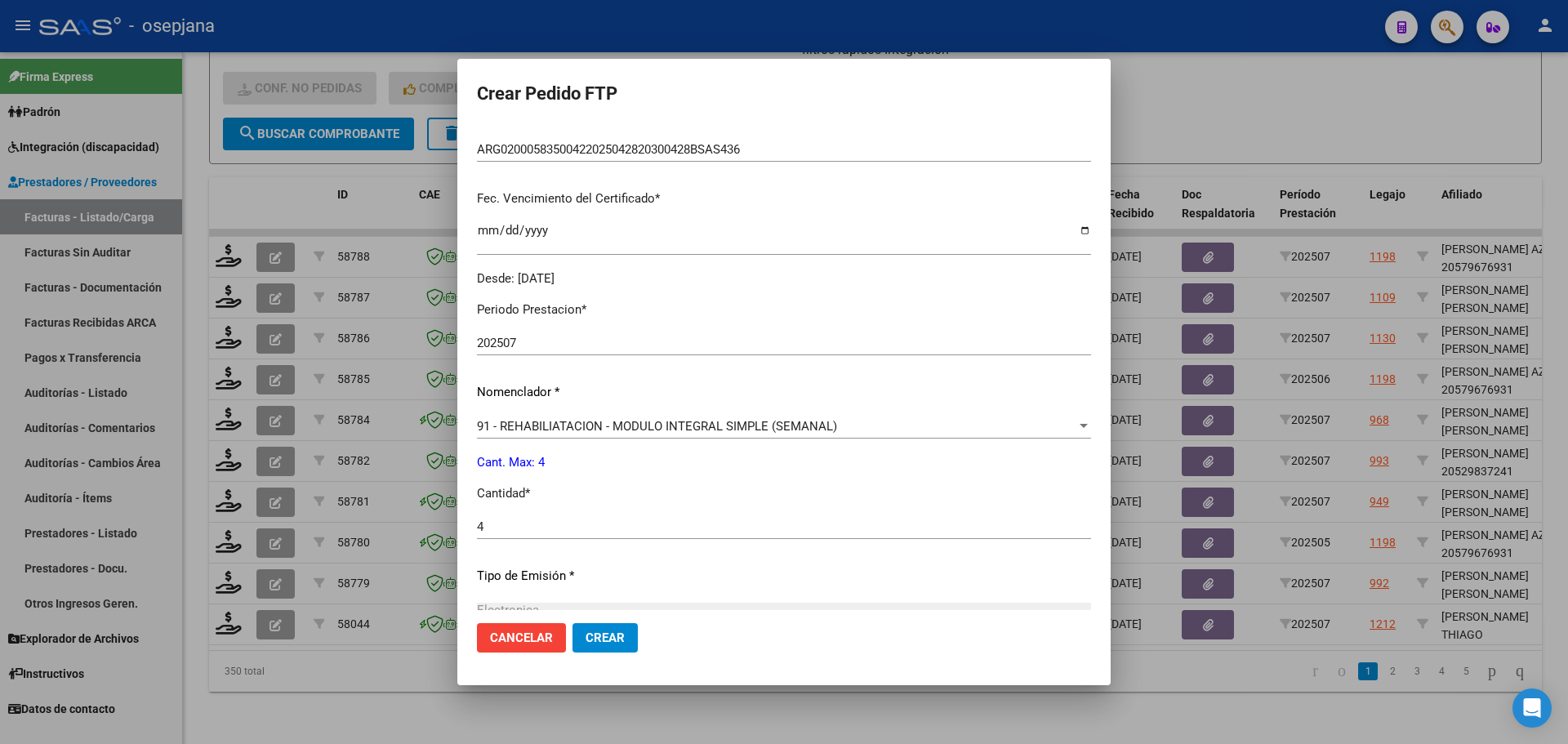
scroll to position [408, 0]
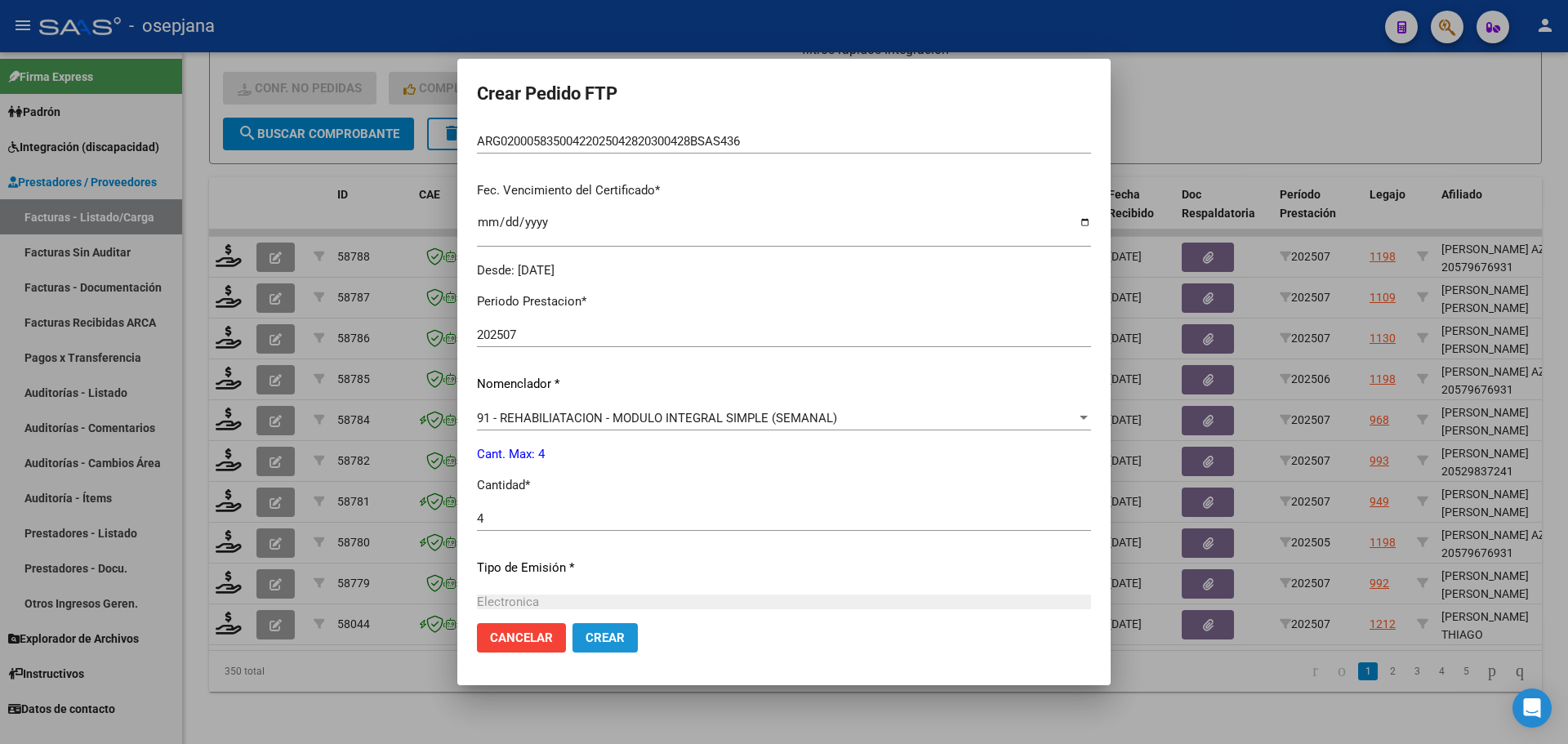
click at [624, 644] on span "Crear" at bounding box center [605, 638] width 39 height 15
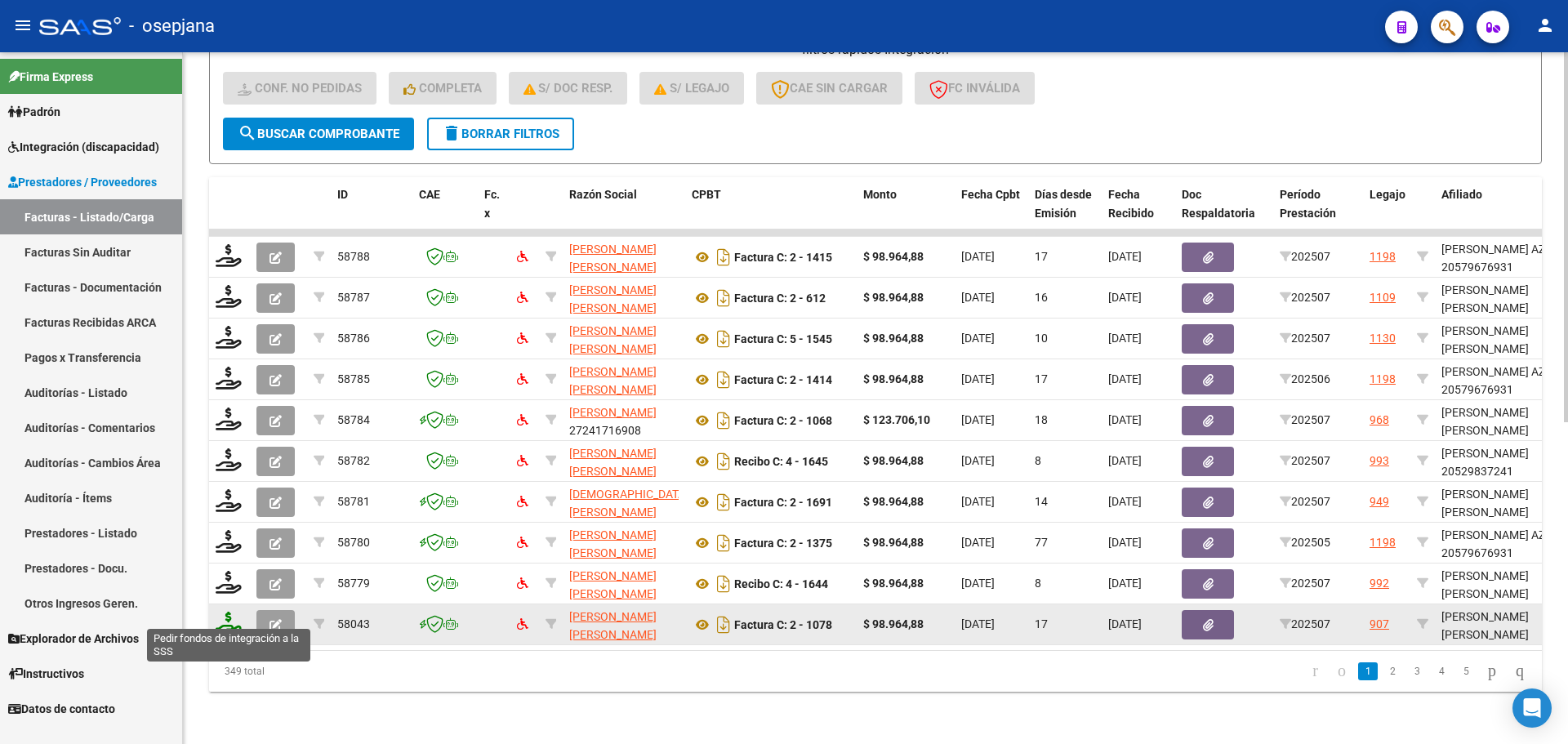
click at [222, 617] on icon at bounding box center [228, 623] width 26 height 23
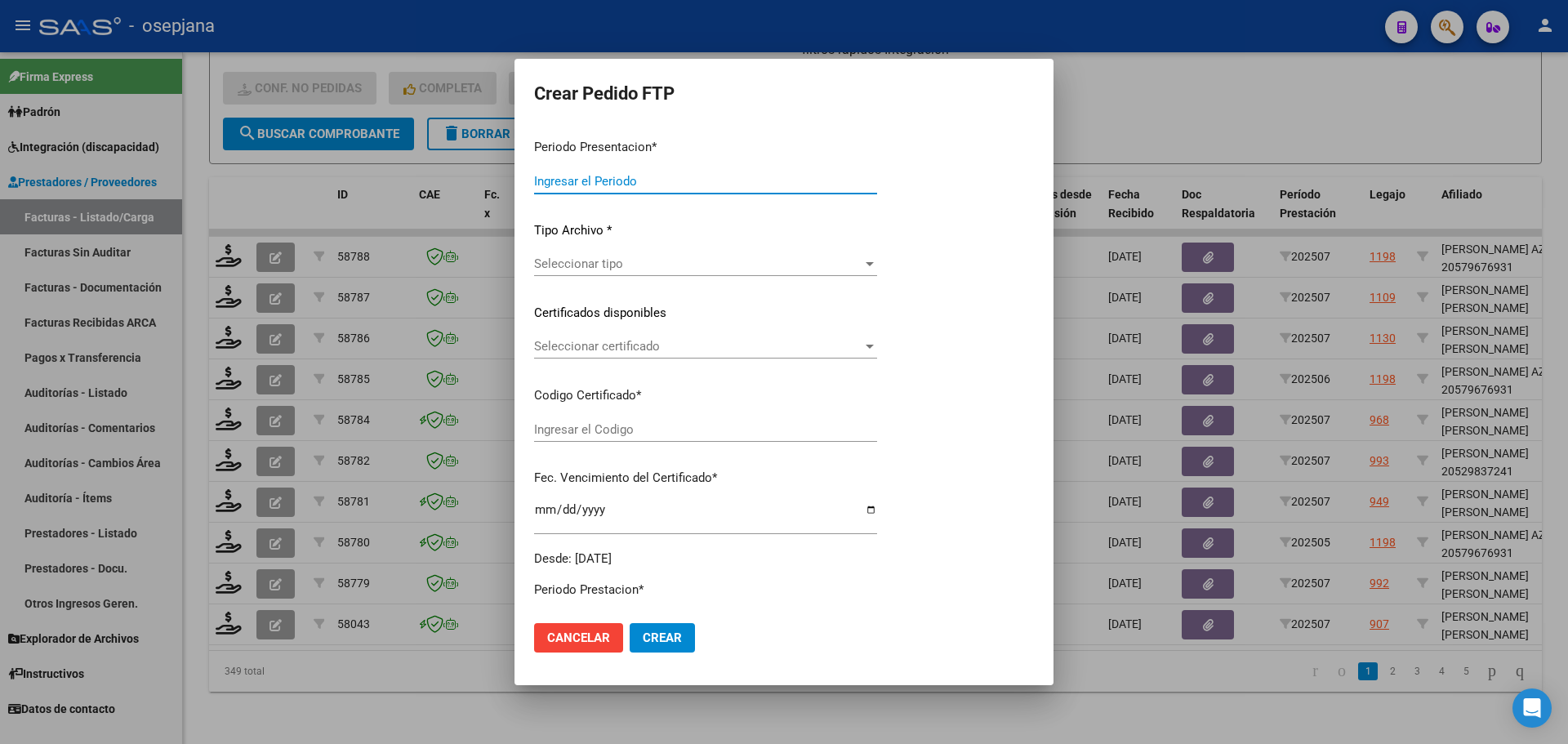
type input "202507"
type input "$ 98.964,88"
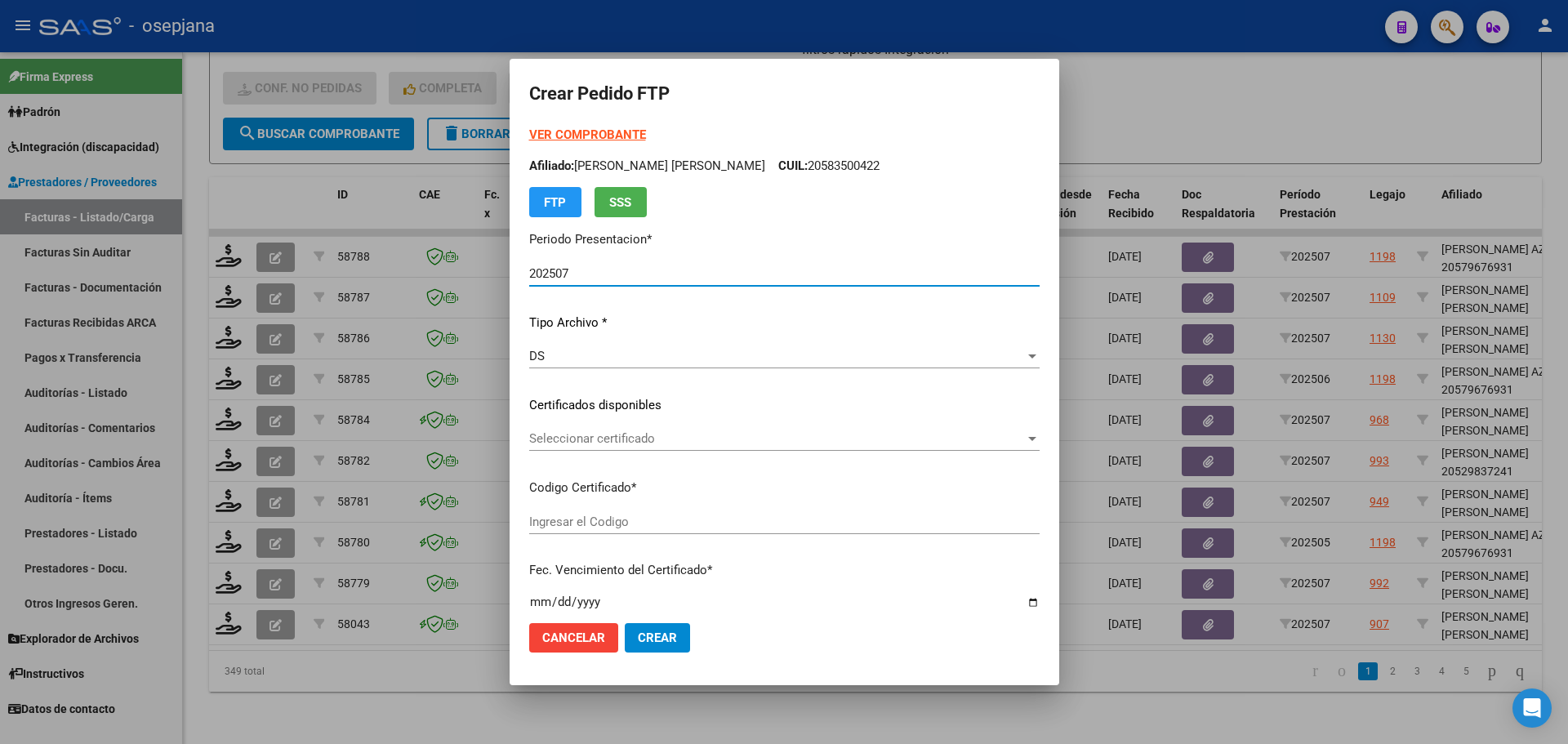
type input "ARG02000540571992021040720260407BSAS311"
type input "2026-04-07"
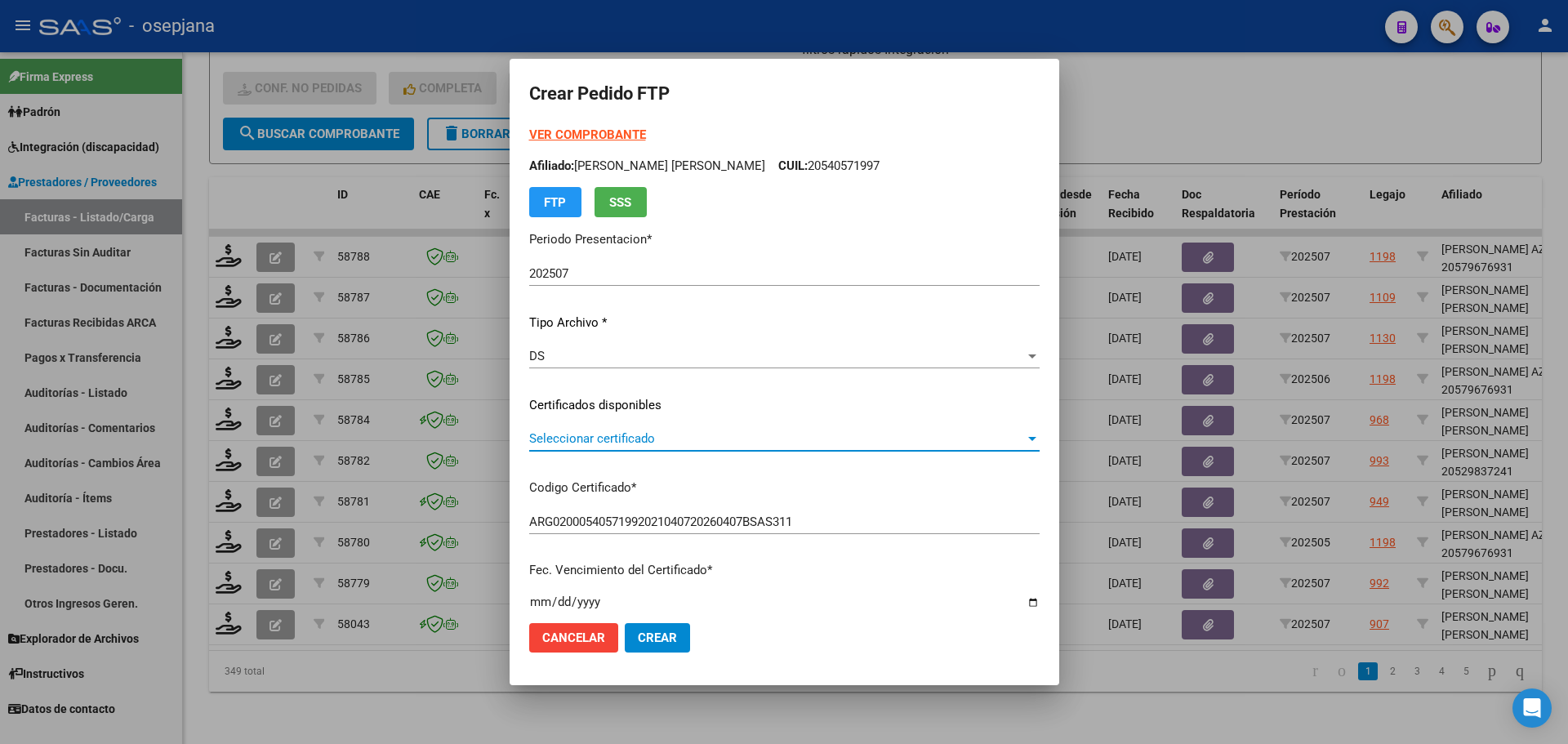
click at [600, 432] on span "Seleccionar certificado" at bounding box center [777, 438] width 496 height 15
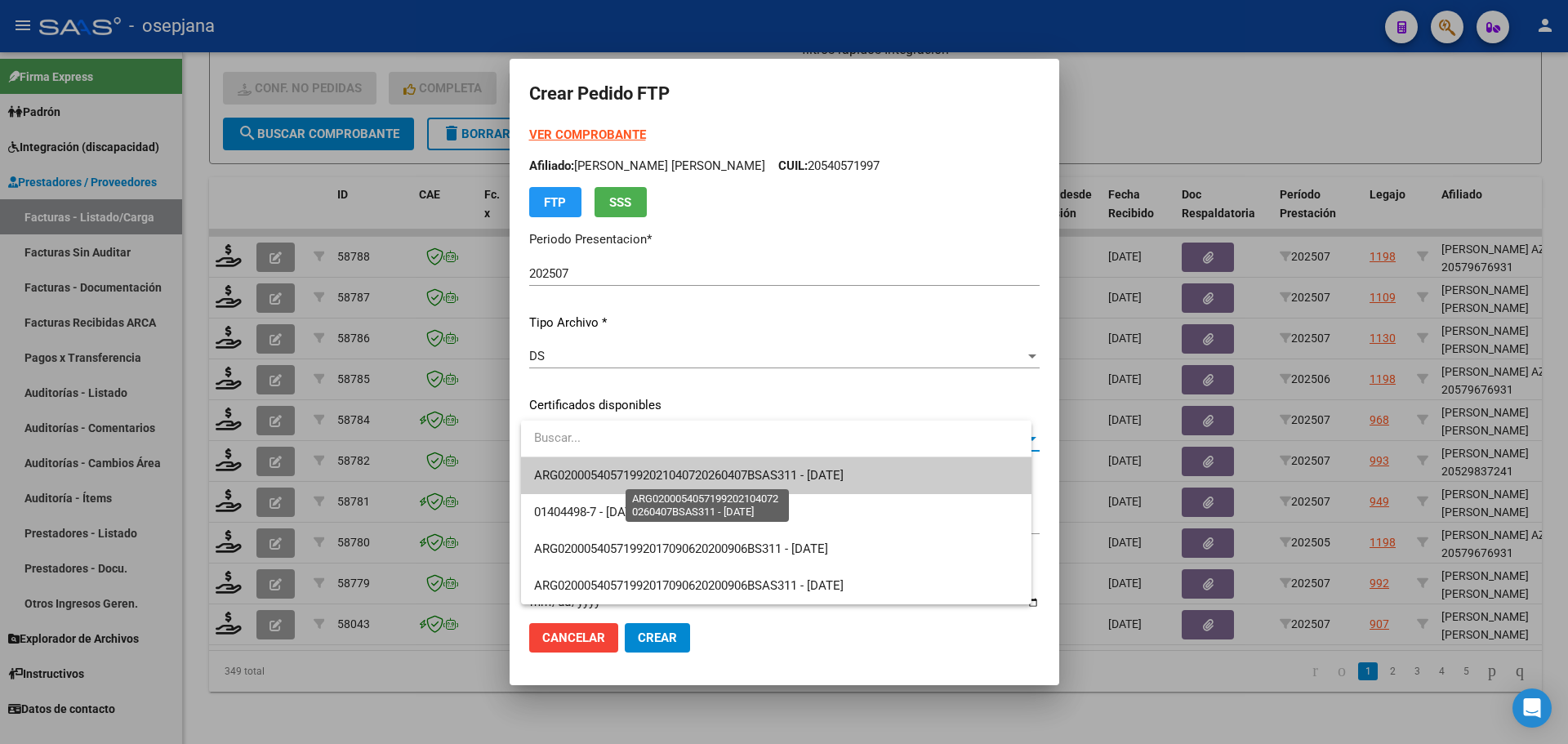
click at [603, 479] on span "ARG02000540571992021040720260407BSAS311 - 2026-04-07" at bounding box center [689, 475] width 310 height 15
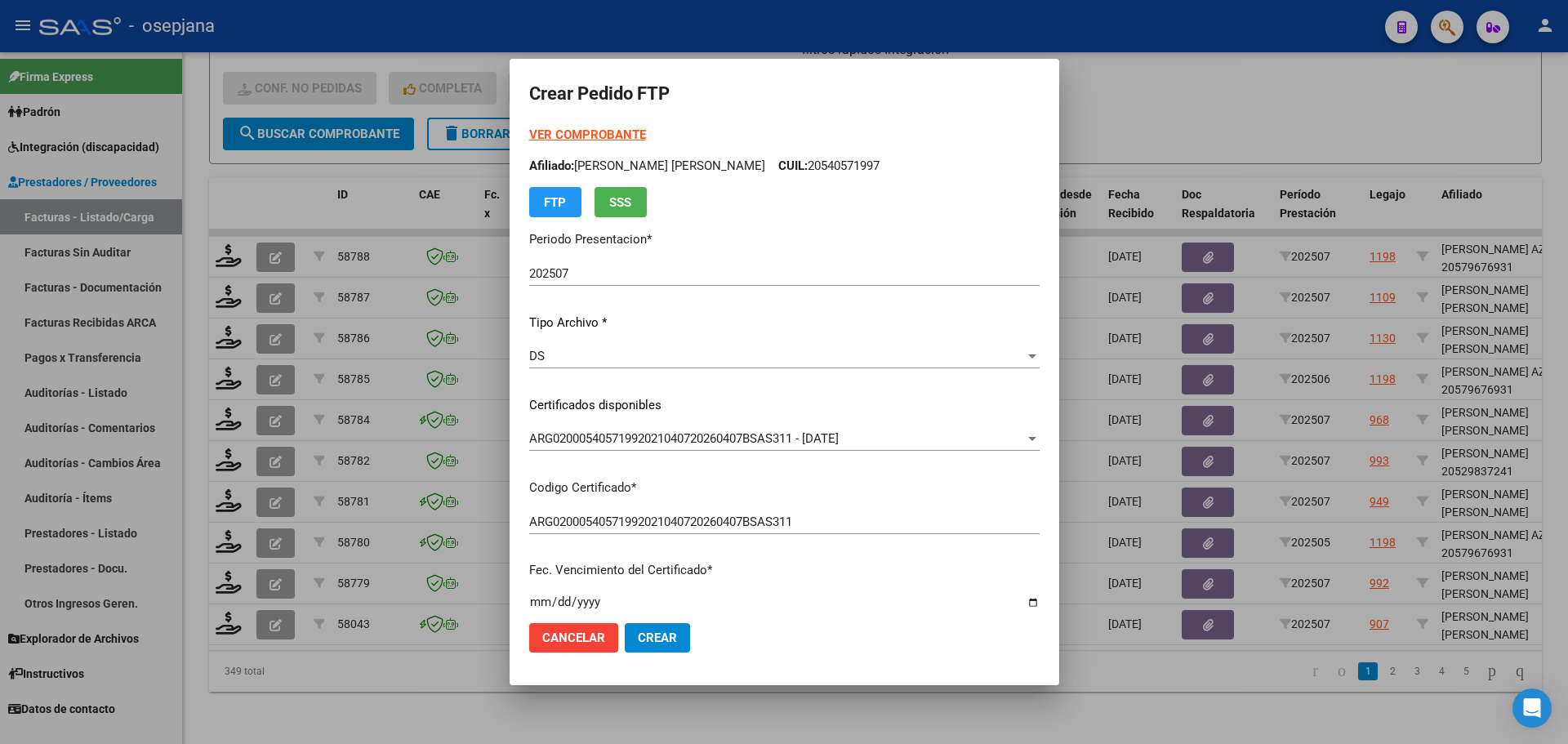
click at [605, 135] on strong "VER COMPROBANTE" at bounding box center [588, 134] width 117 height 15
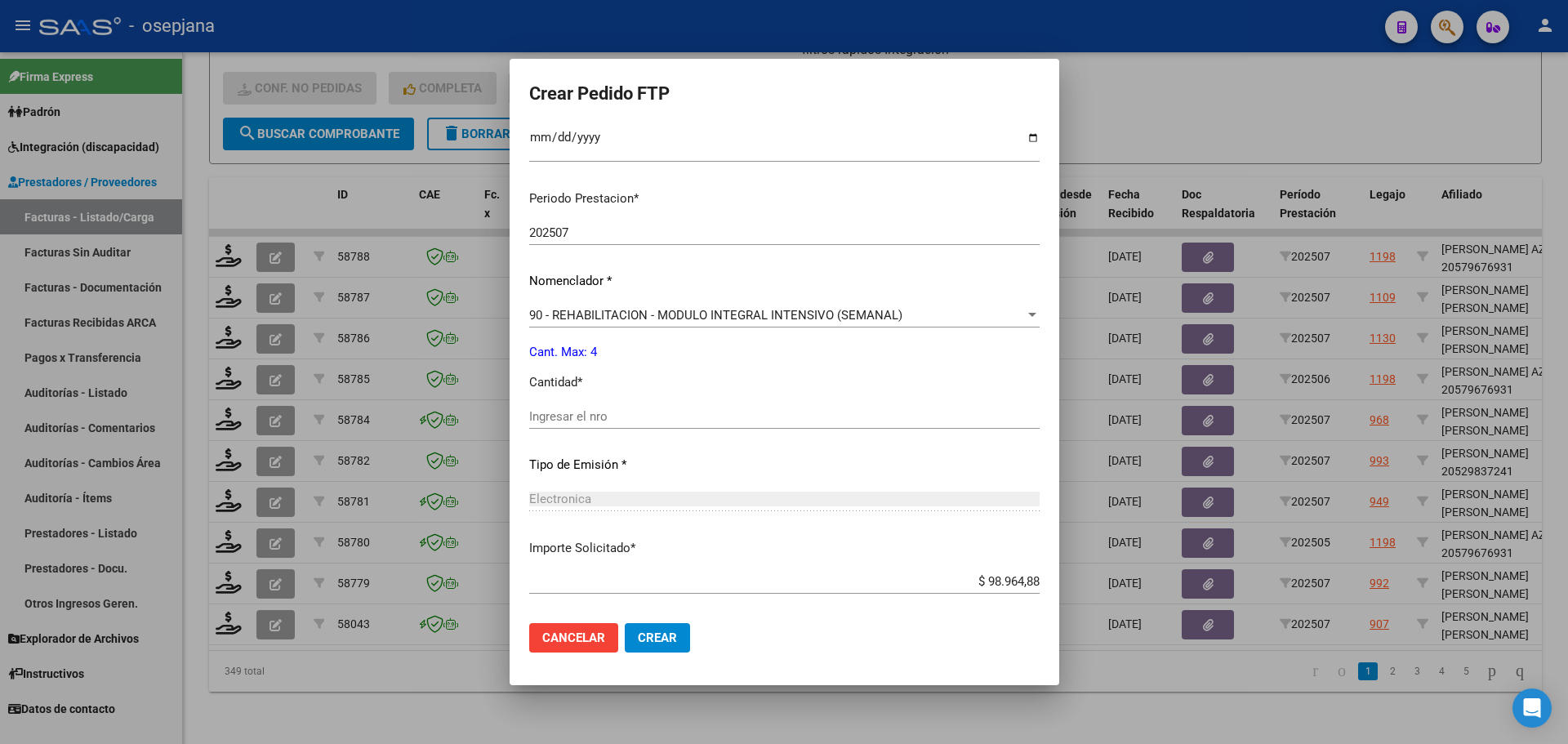
scroll to position [490, 0]
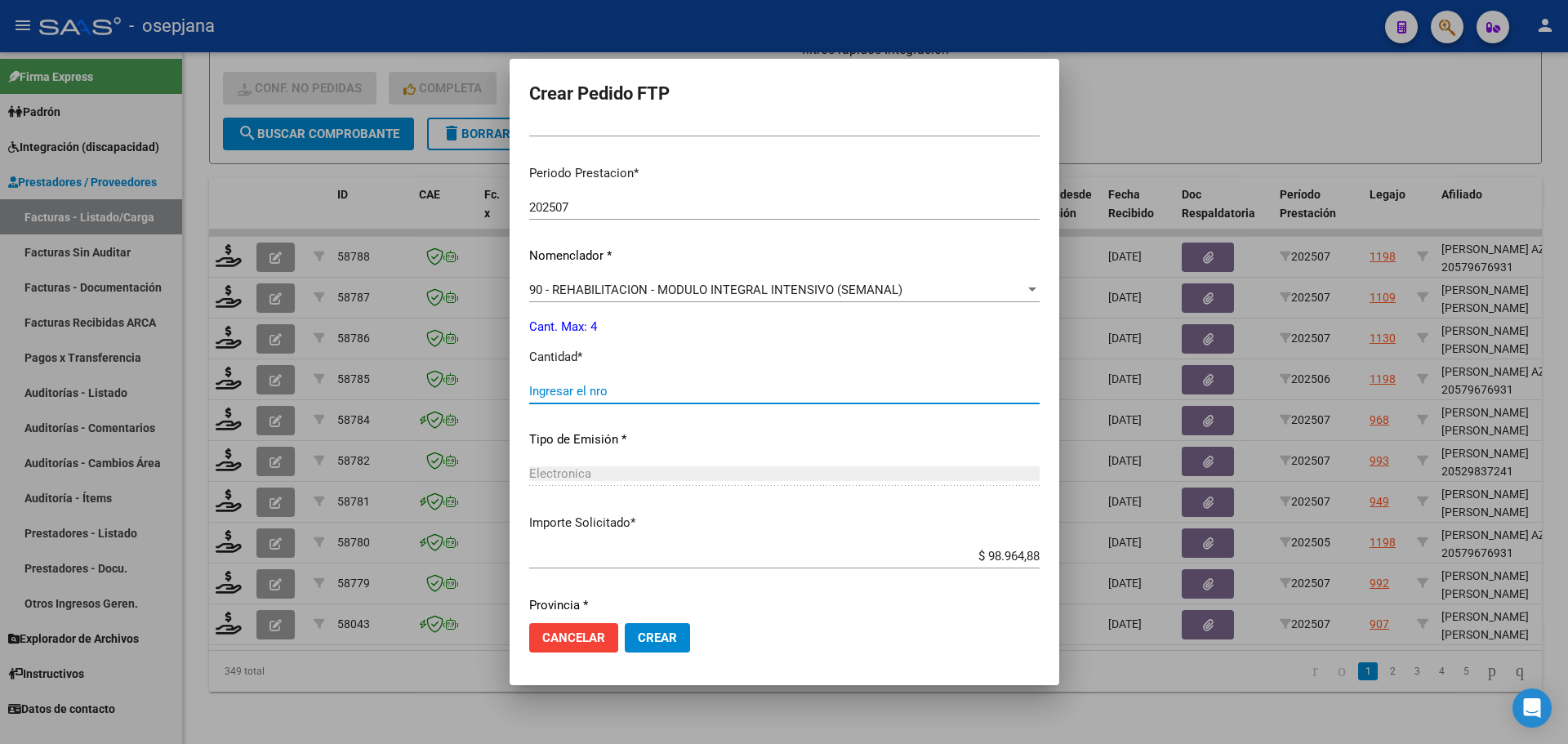
click at [564, 390] on input "Ingresar el nro" at bounding box center [784, 391] width 510 height 15
type input "4"
click at [677, 637] on span "Crear" at bounding box center [656, 638] width 39 height 15
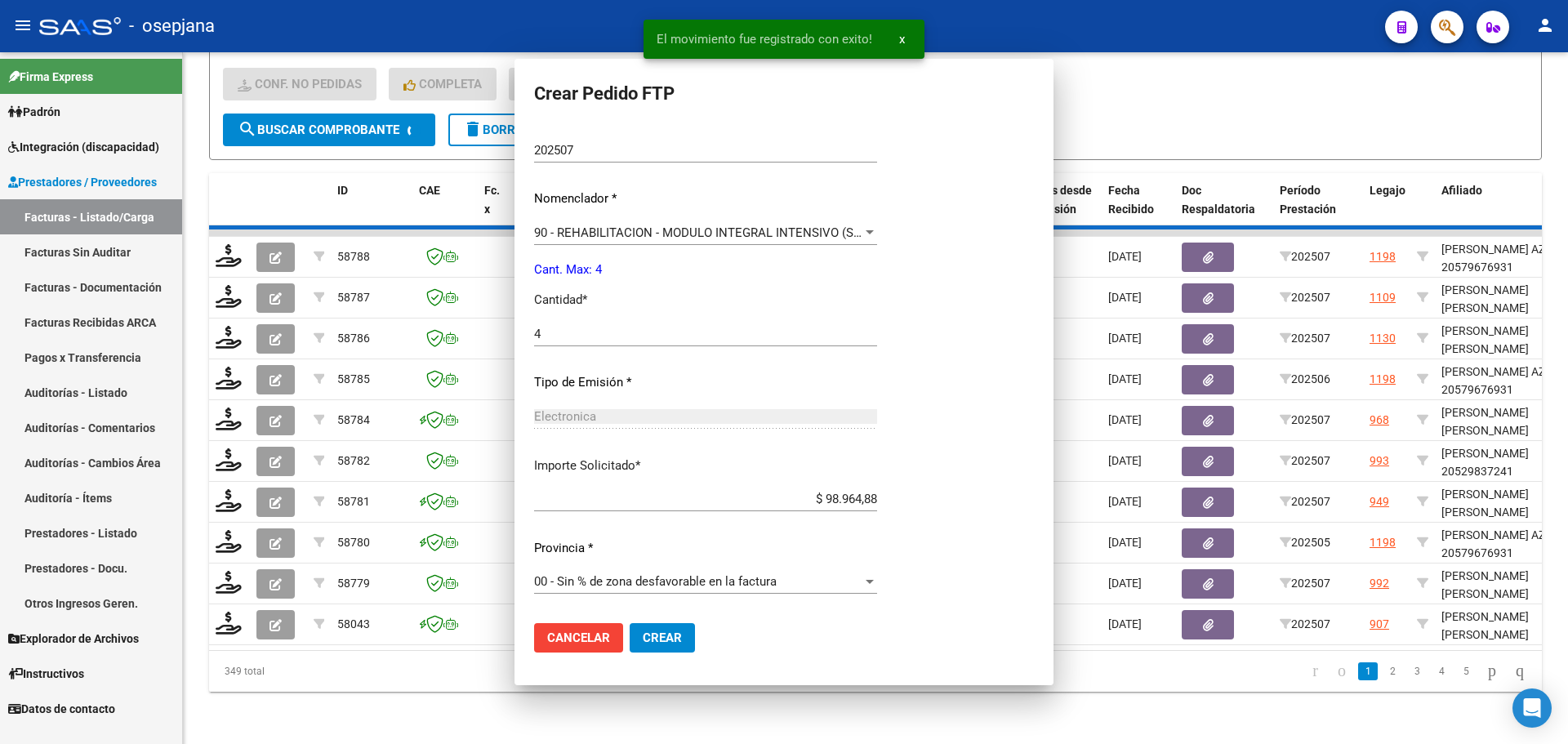
scroll to position [0, 0]
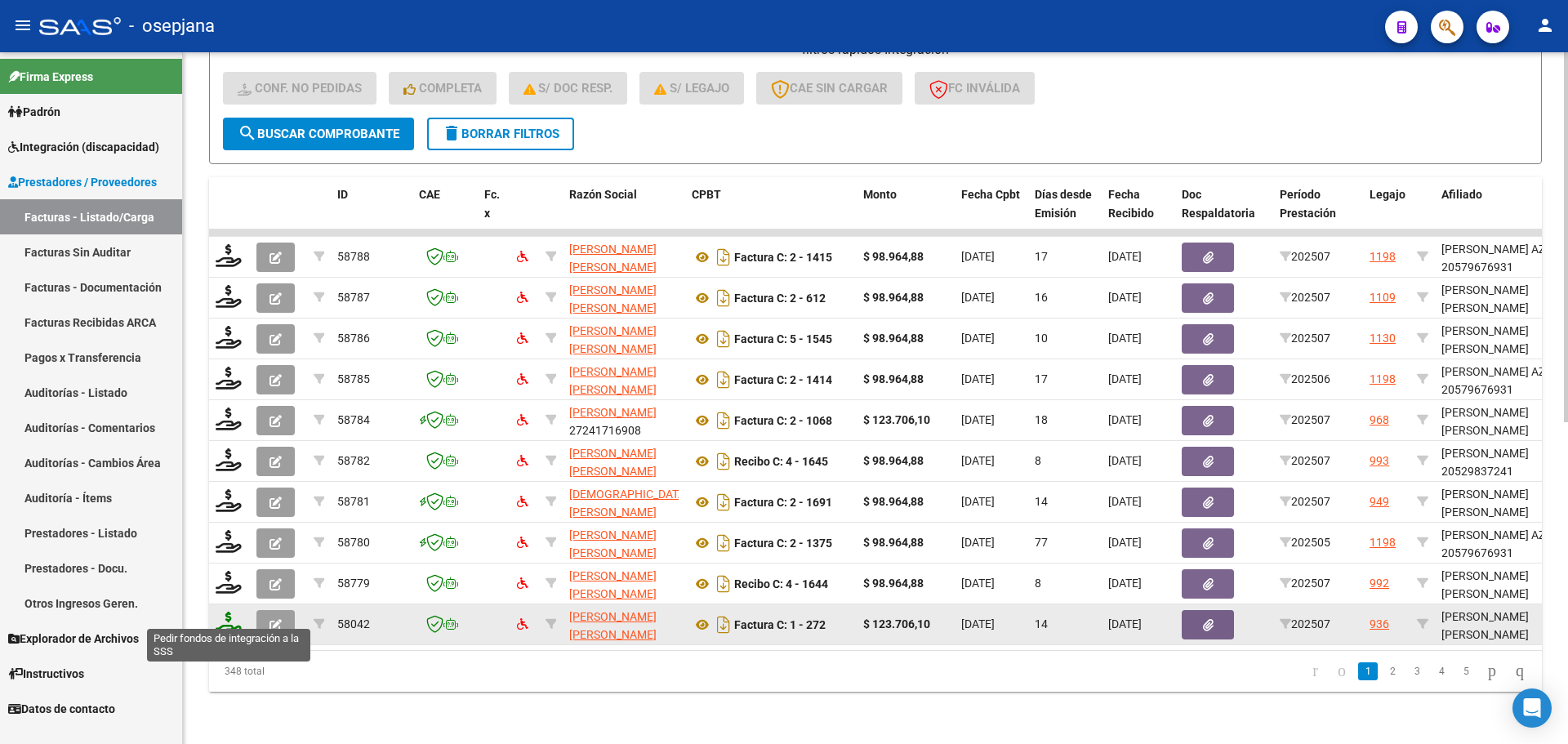
click at [230, 619] on icon at bounding box center [228, 623] width 26 height 23
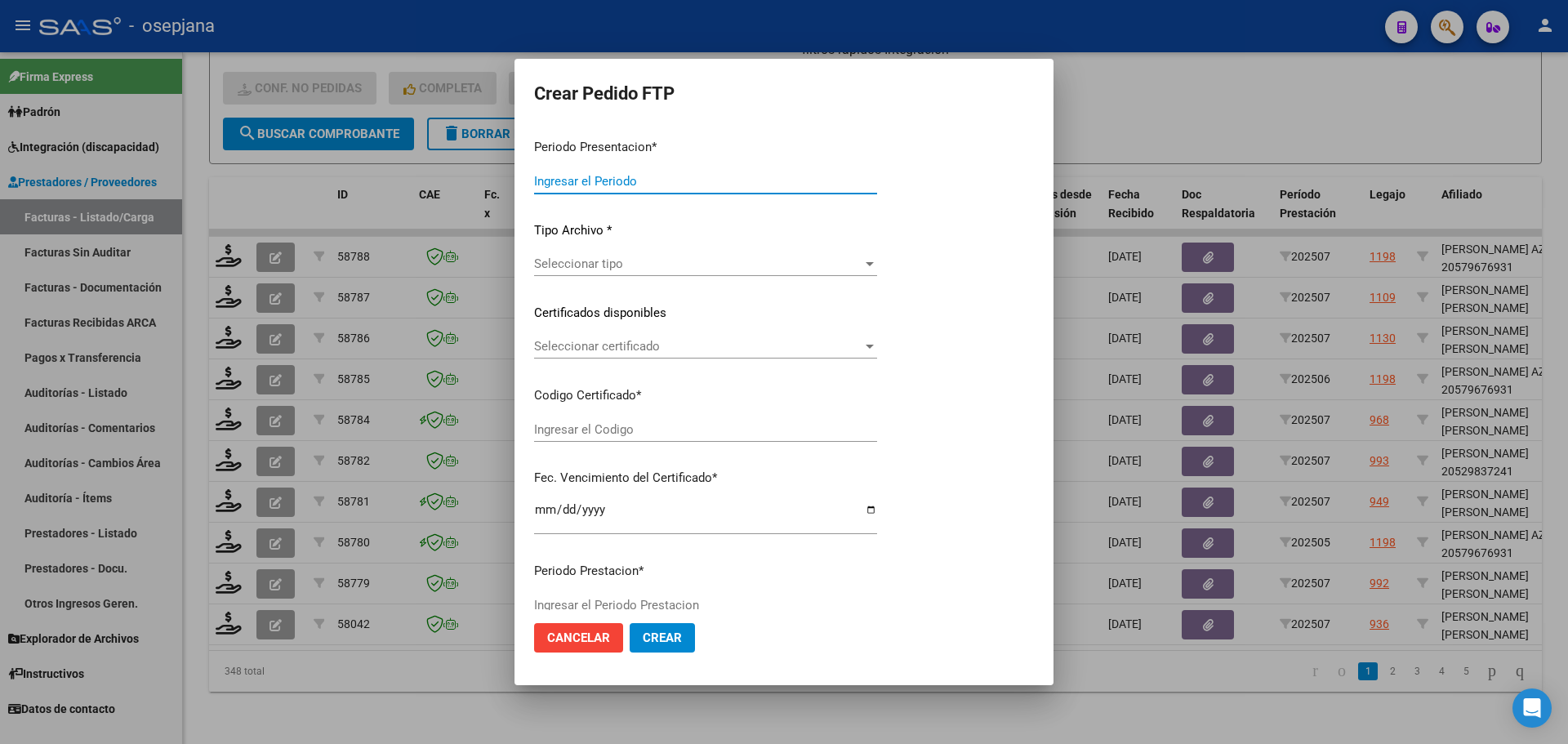
type input "202507"
type input "$ 123.706,10"
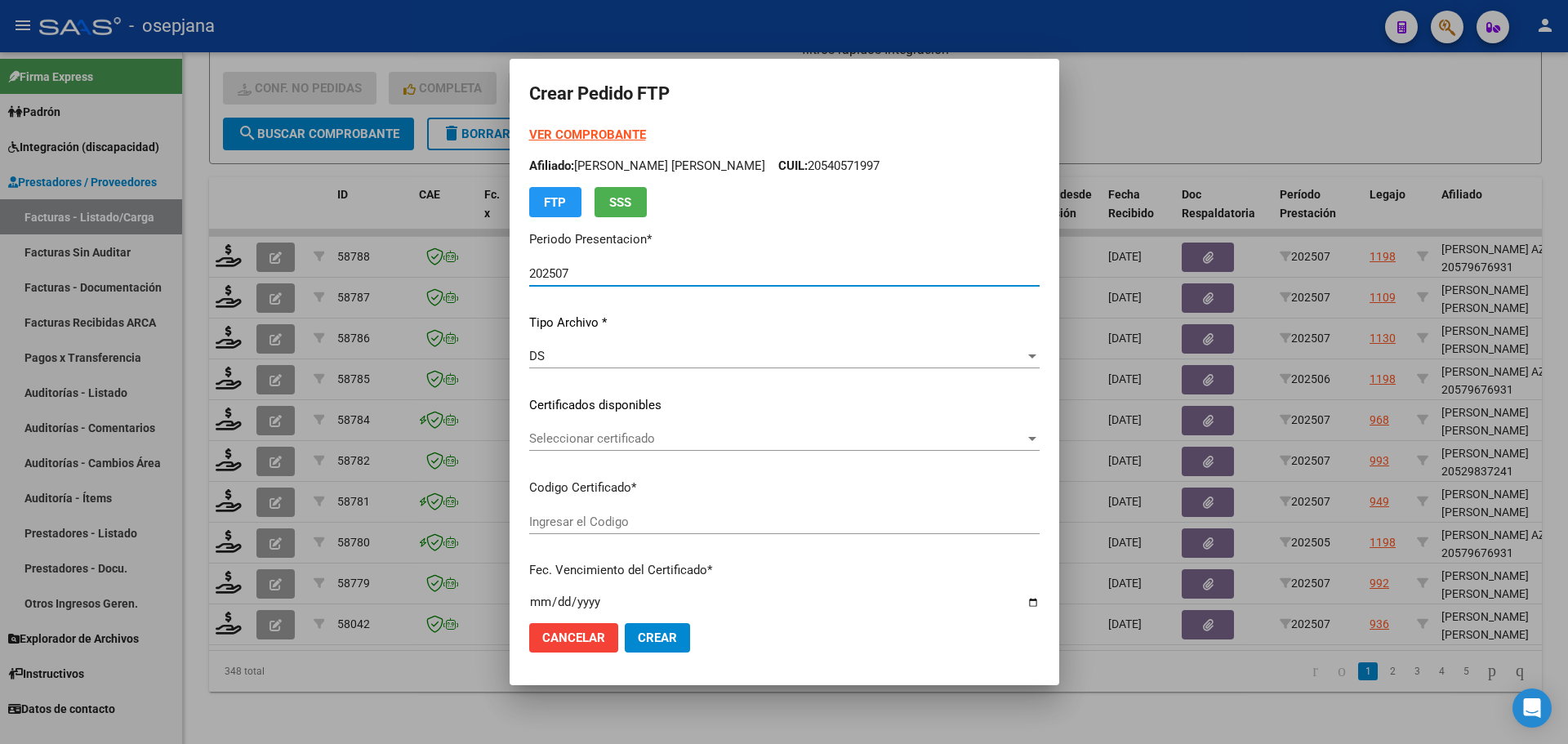
type input "ARG010005625926020230228-20280228BS314"
type input "2028-02-28"
click at [661, 430] on div "Seleccionar certificado Seleccionar certificado" at bounding box center [784, 438] width 510 height 25
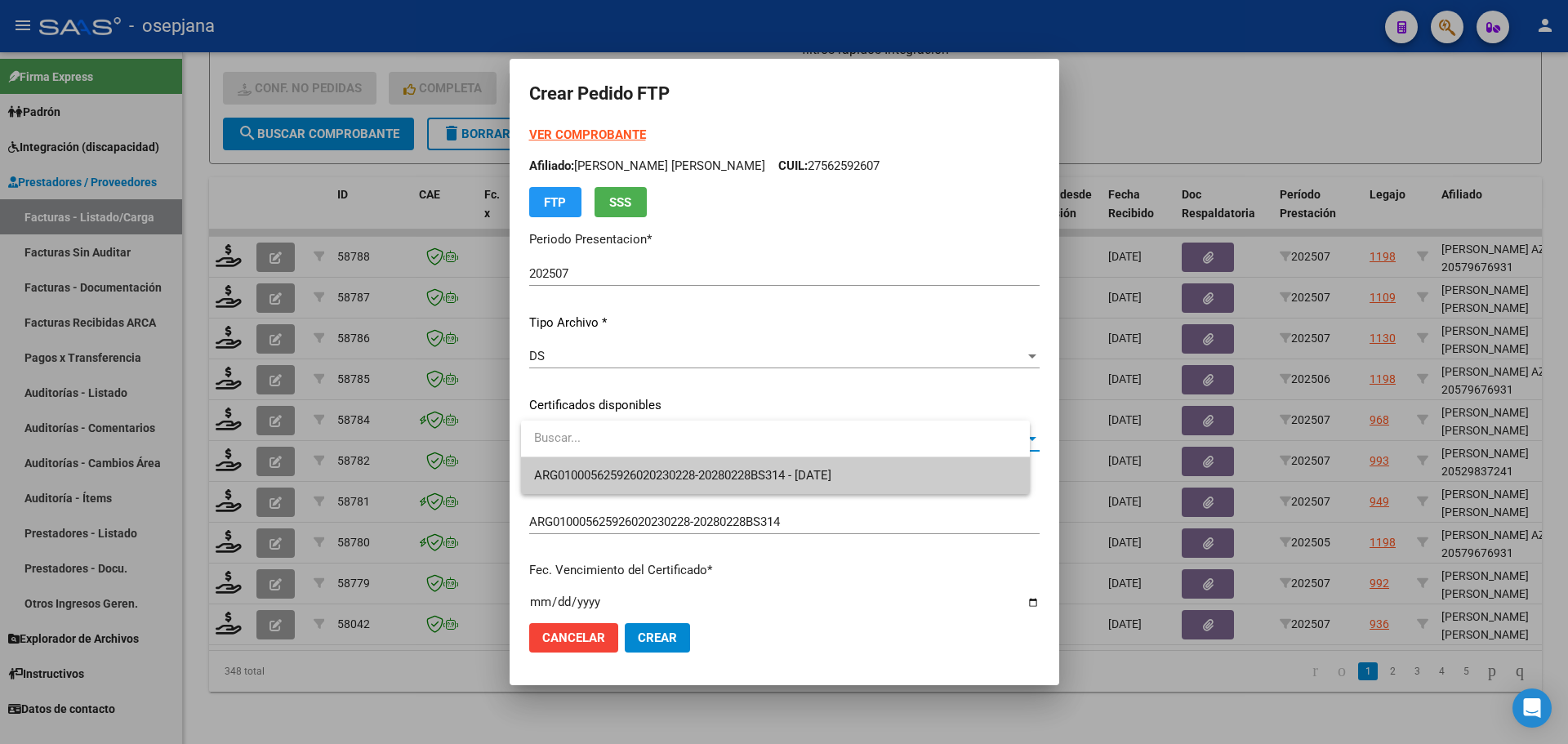
click at [673, 474] on span "ARG010005625926020230228-20280228BS314 - 2028-02-28" at bounding box center [682, 475] width 297 height 15
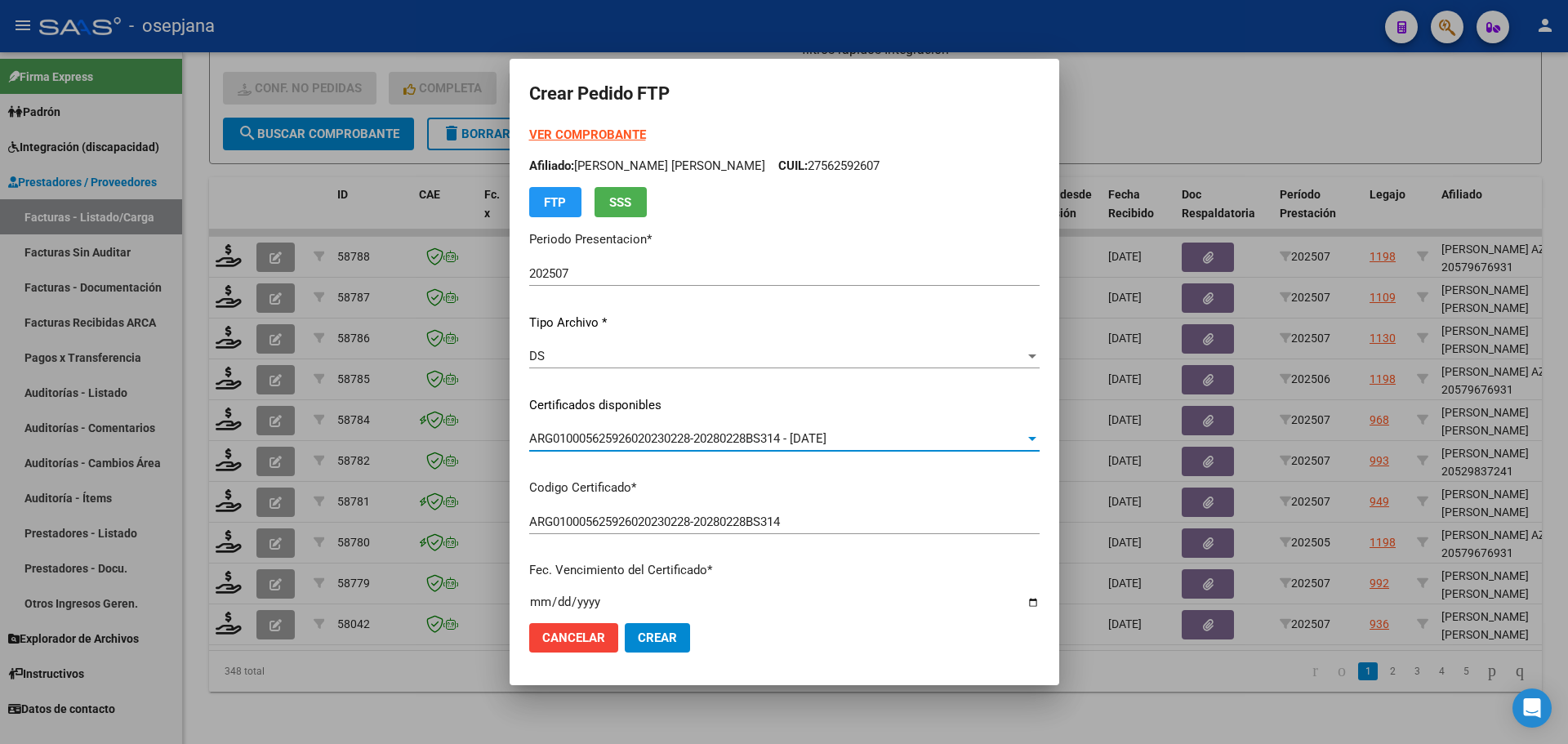
click at [598, 131] on strong "VER COMPROBANTE" at bounding box center [588, 134] width 117 height 15
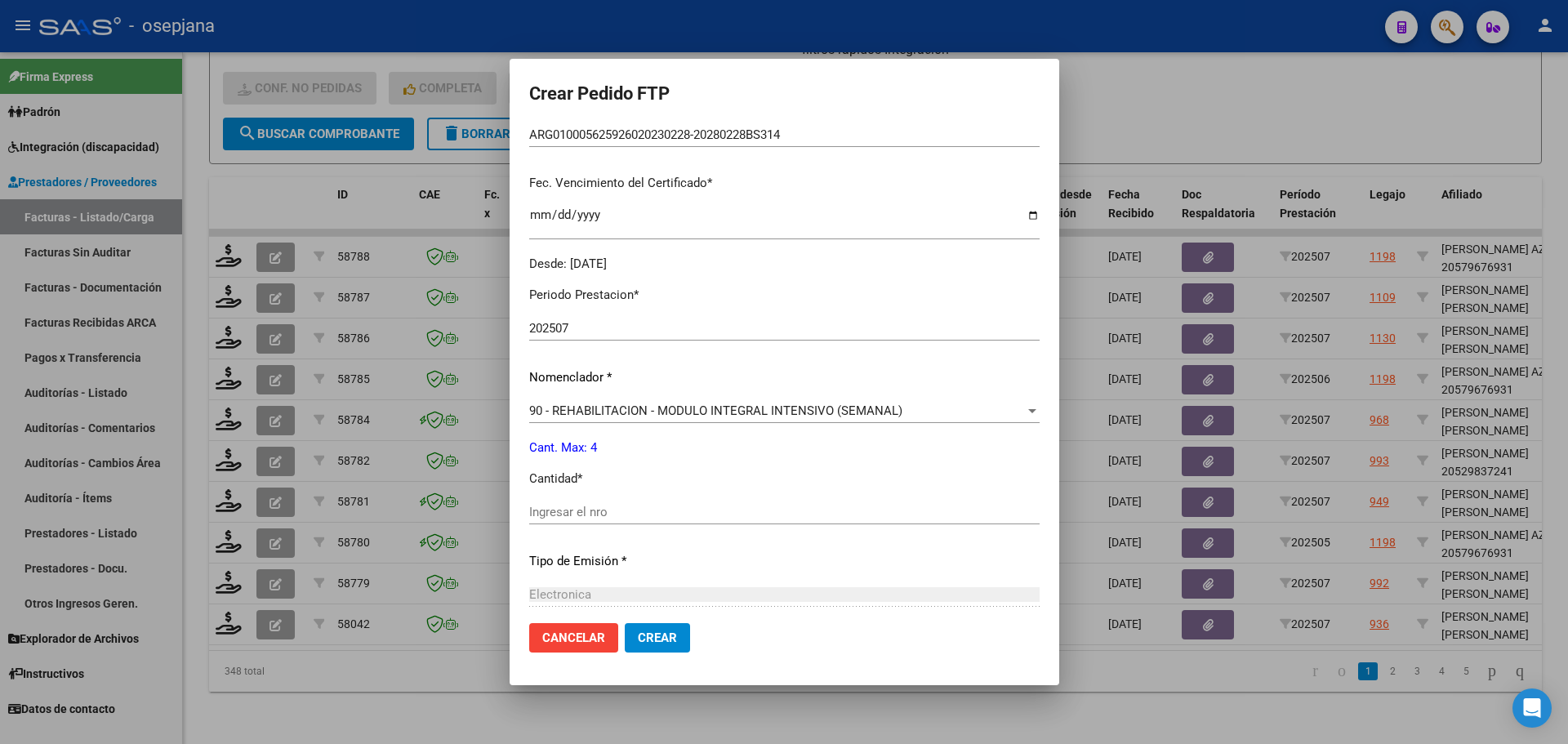
scroll to position [408, 0]
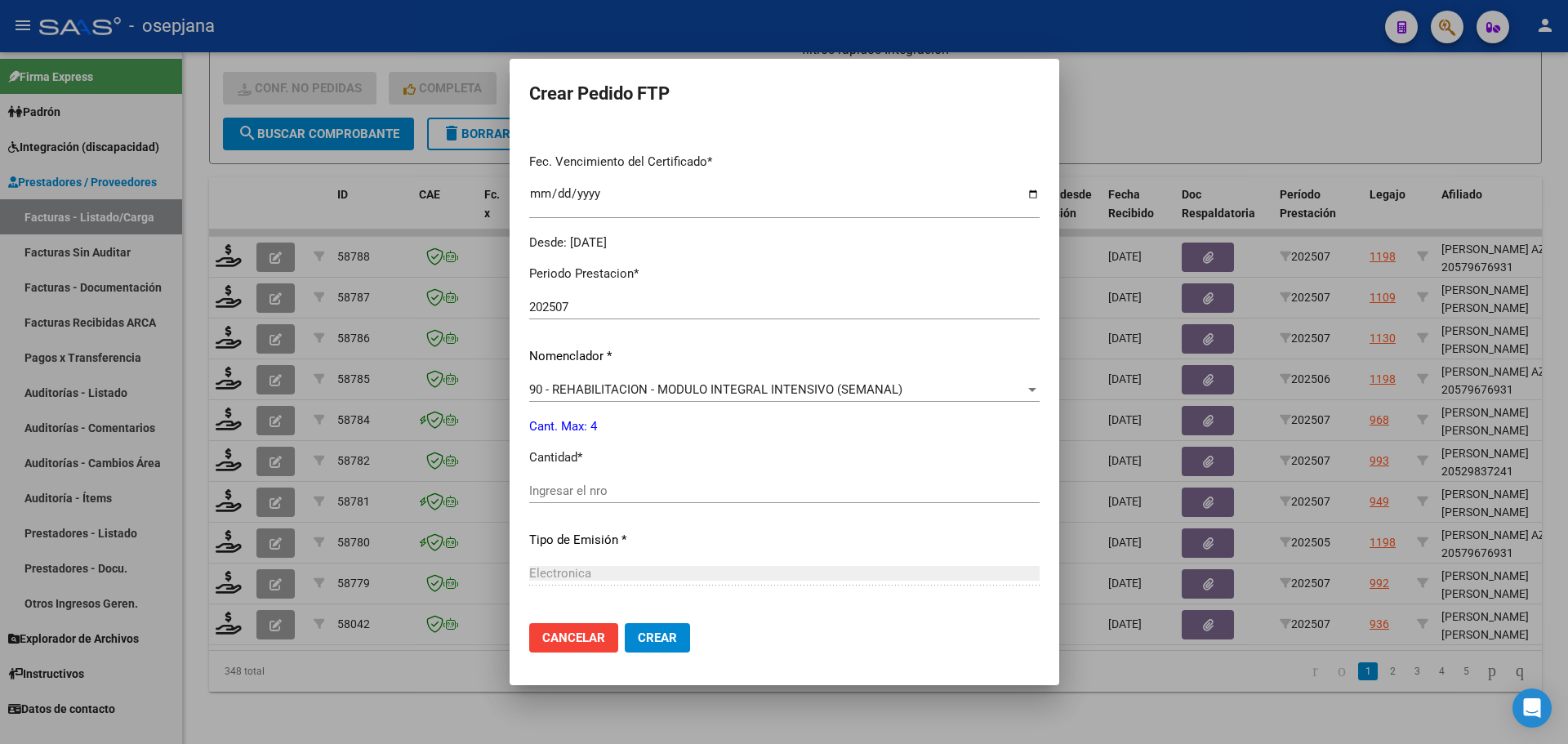
click at [572, 492] on input "Ingresar el nro" at bounding box center [784, 491] width 510 height 15
type input "4"
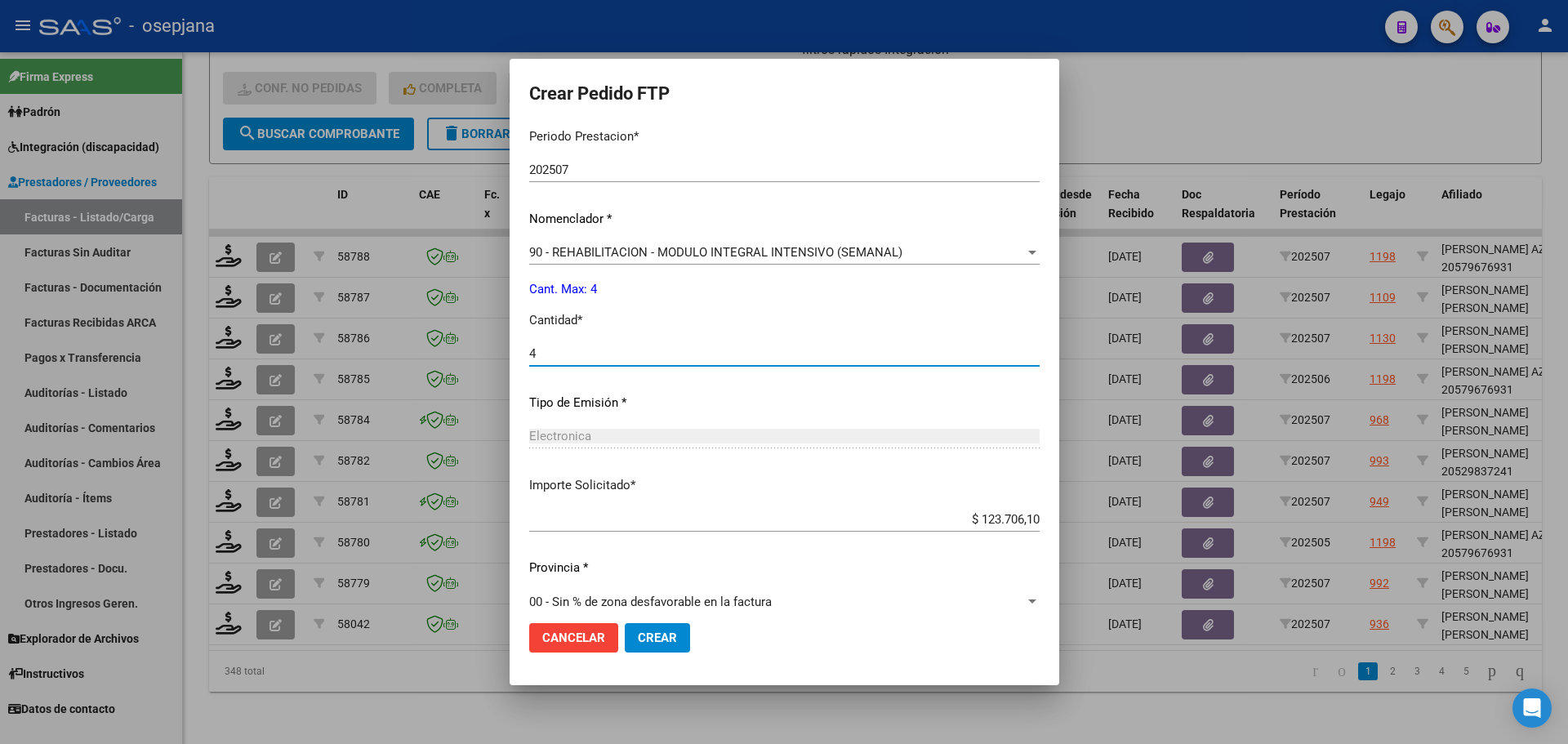
scroll to position [565, 0]
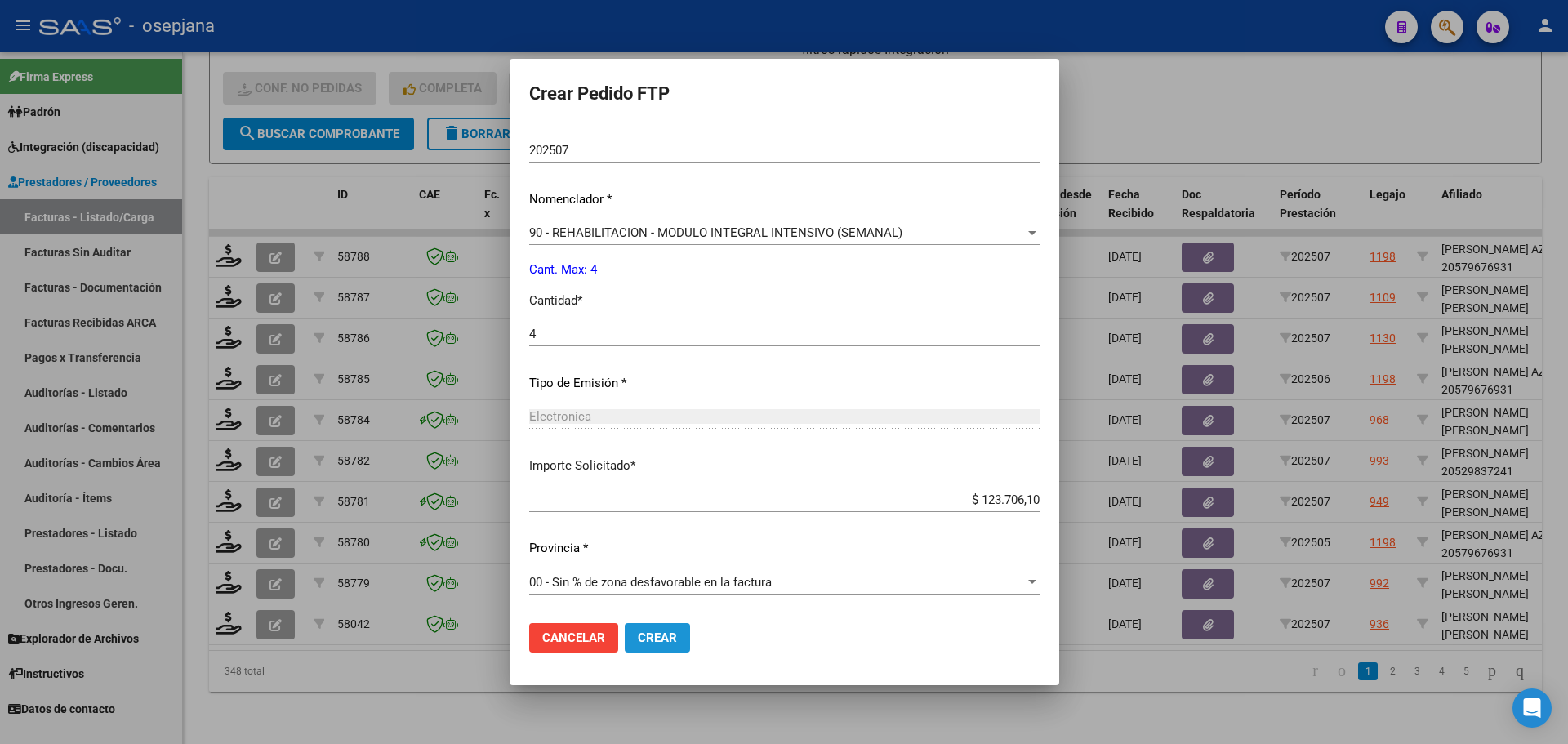
click at [657, 626] on button "Crear" at bounding box center [657, 638] width 66 height 30
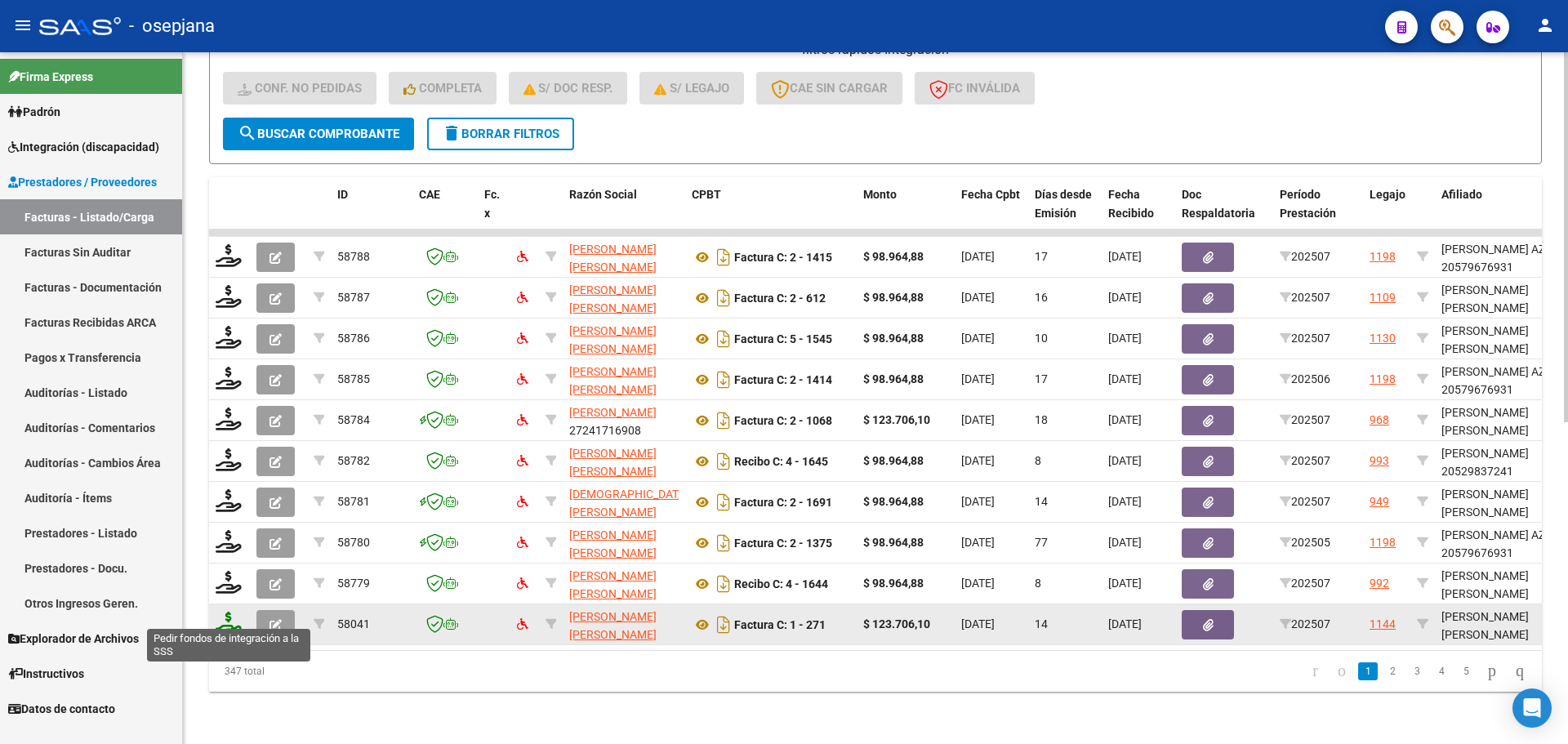
click at [230, 612] on icon at bounding box center [228, 623] width 26 height 23
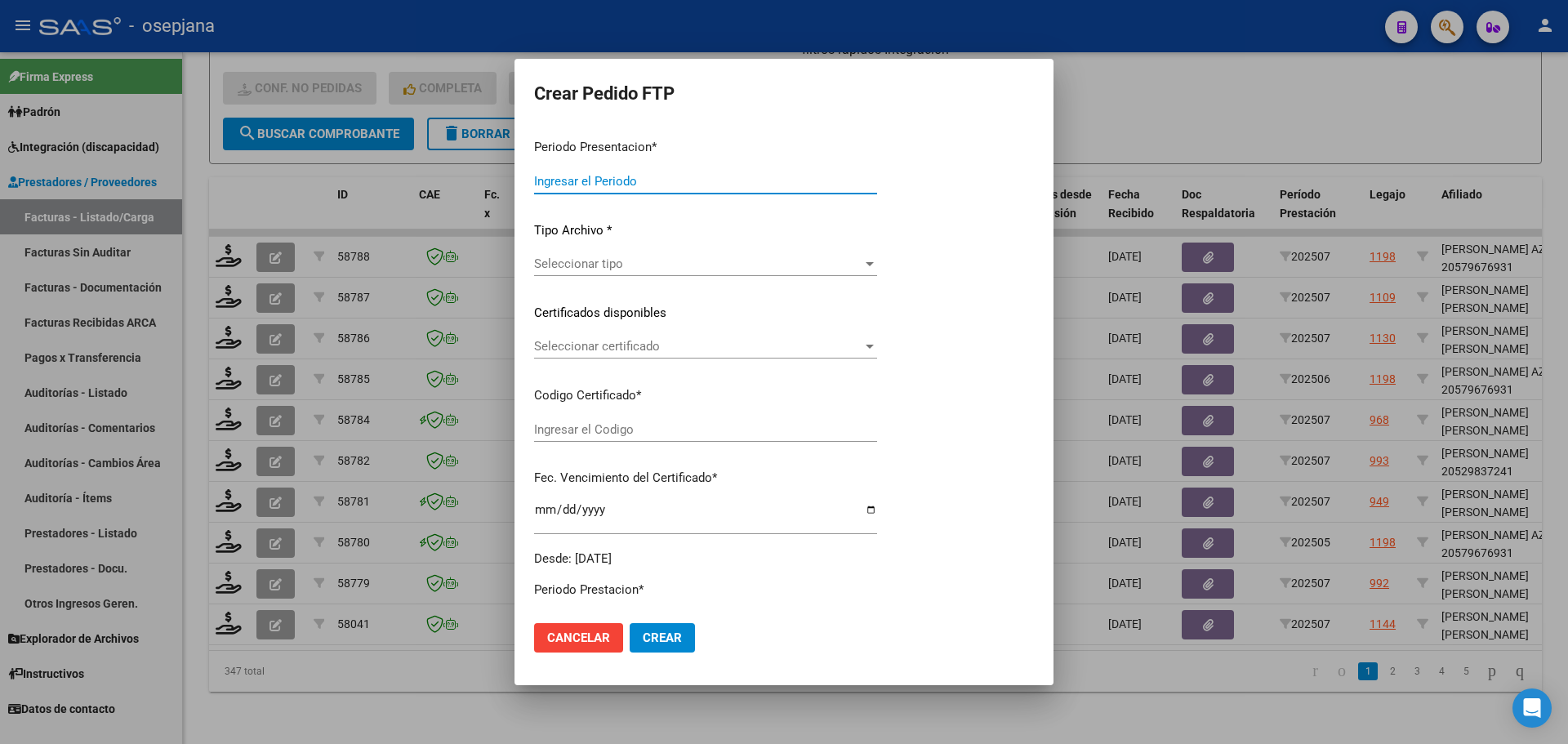
type input "202507"
type input "$ 123.706,10"
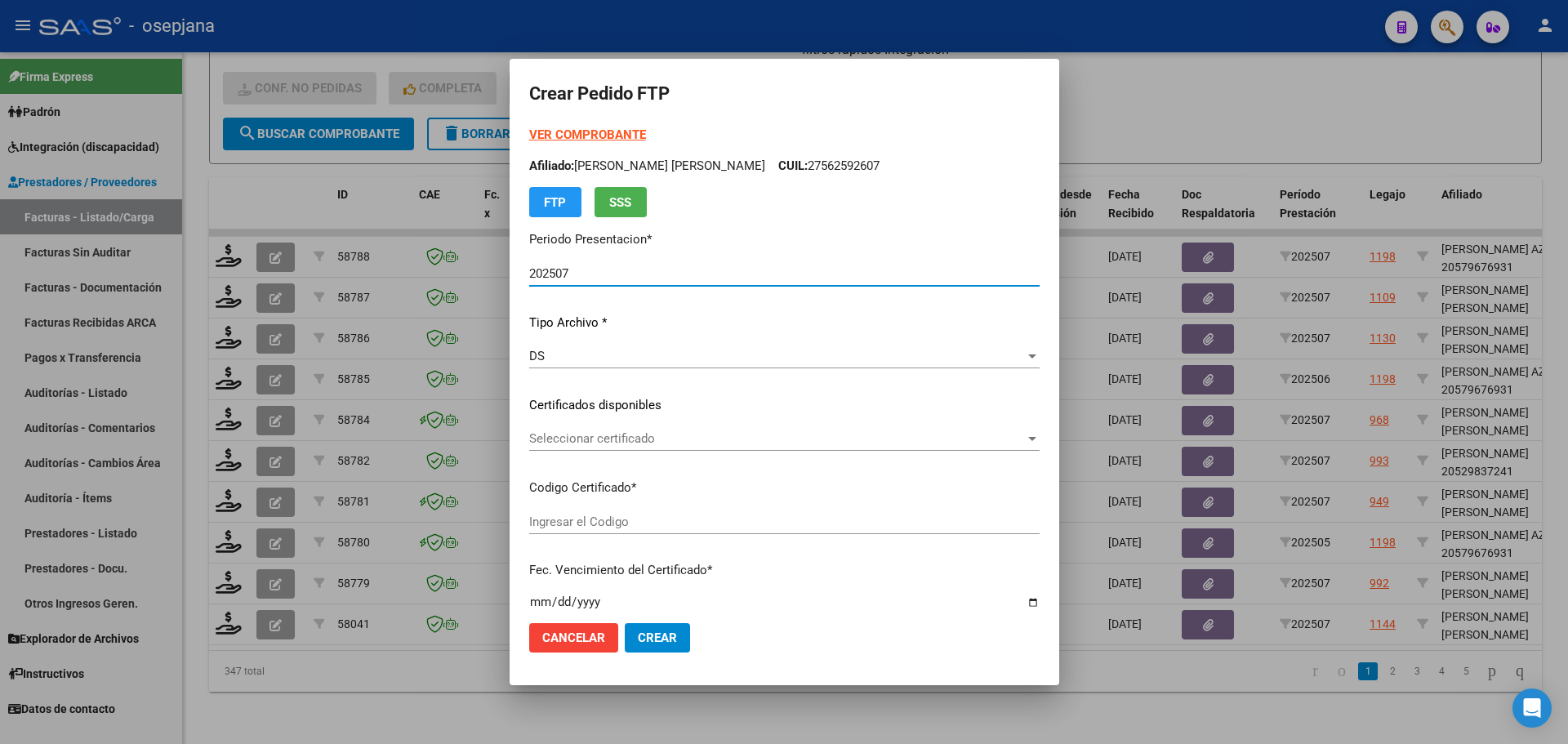
type input "ARG02000549604002022021820270218CND523"
type input "2027-02-18"
click at [625, 434] on span "Seleccionar certificado" at bounding box center [777, 438] width 496 height 15
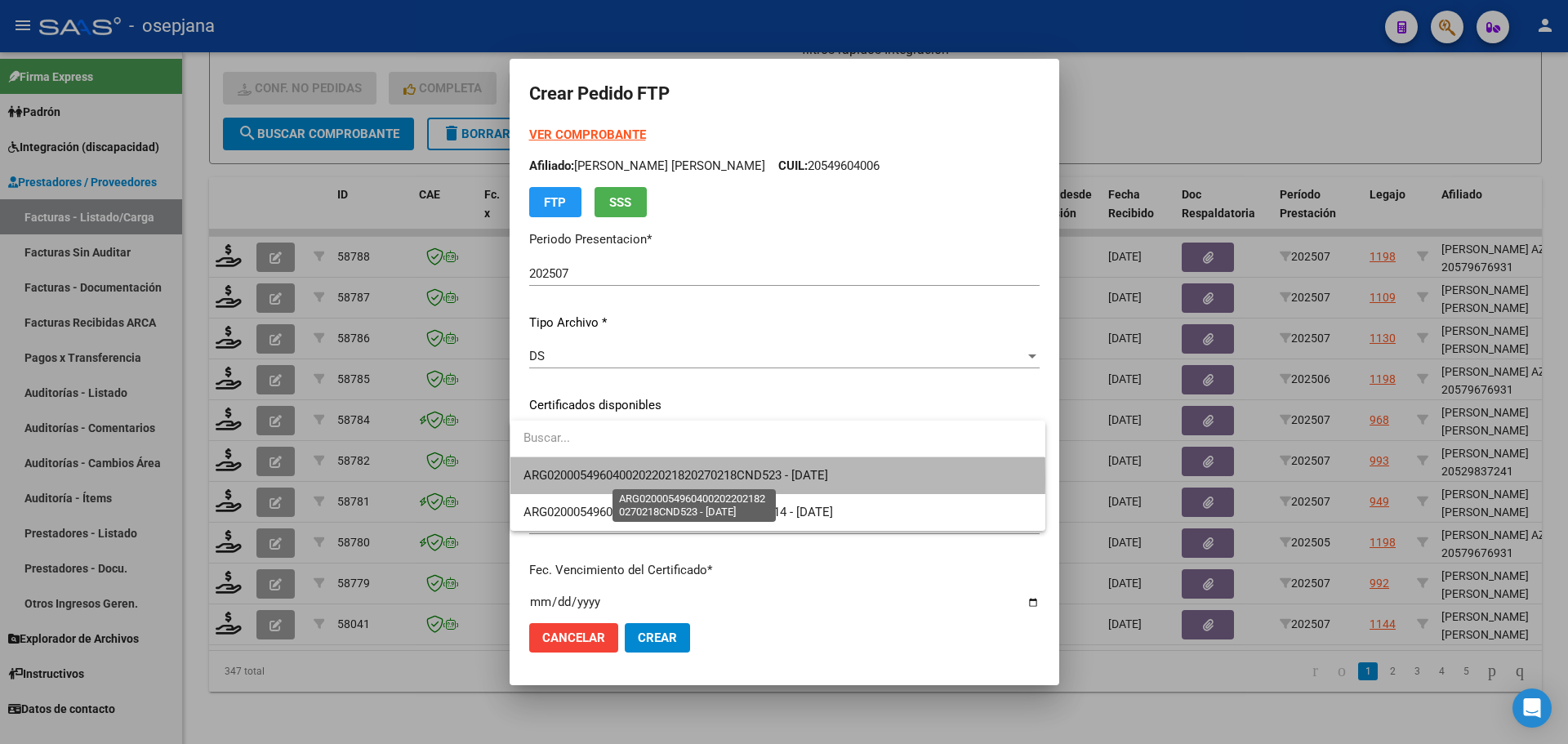
click at [639, 477] on span "ARG02000549604002022021820270218CND523 - 2027-02-18" at bounding box center [675, 475] width 305 height 15
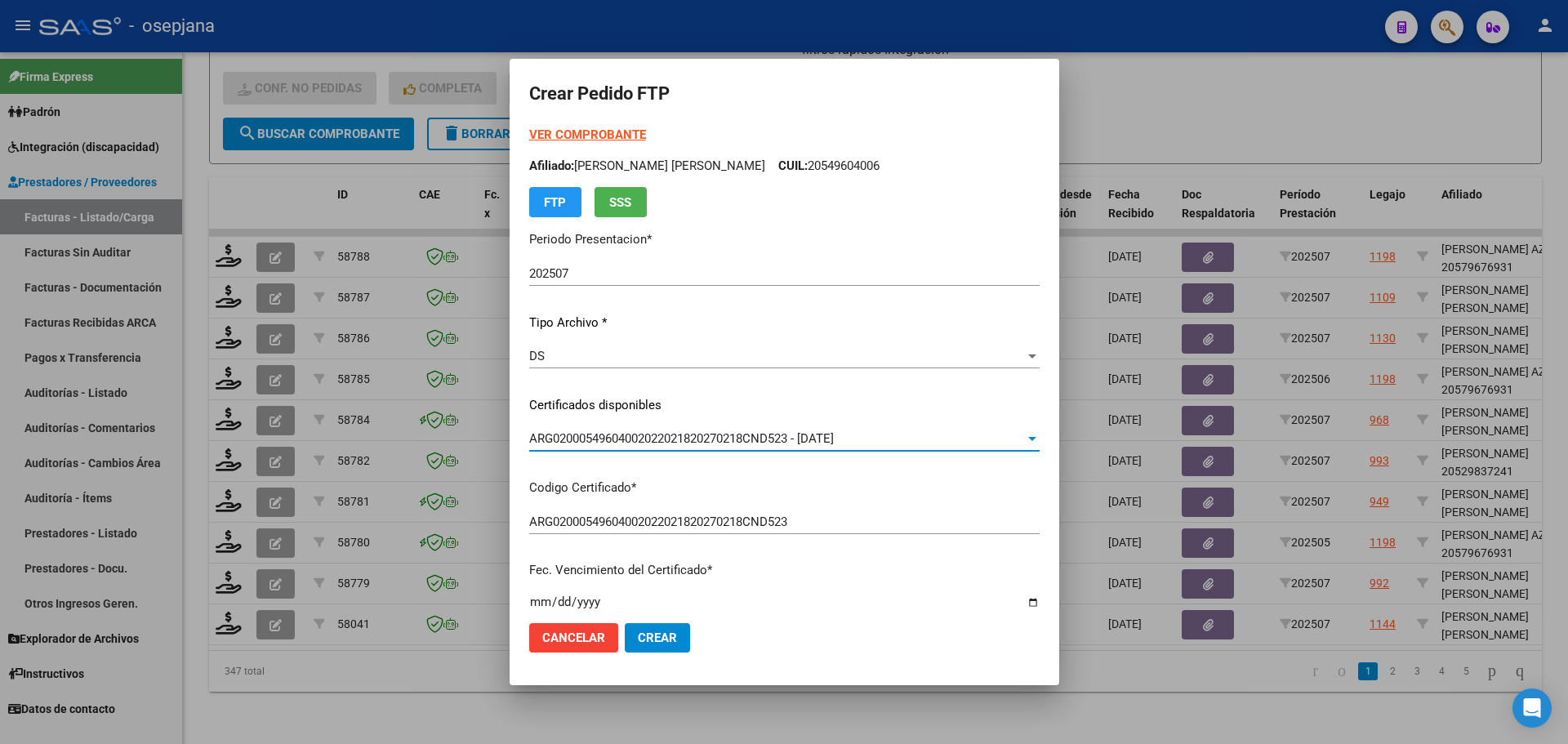
click at [604, 130] on strong "VER COMPROBANTE" at bounding box center [588, 134] width 117 height 15
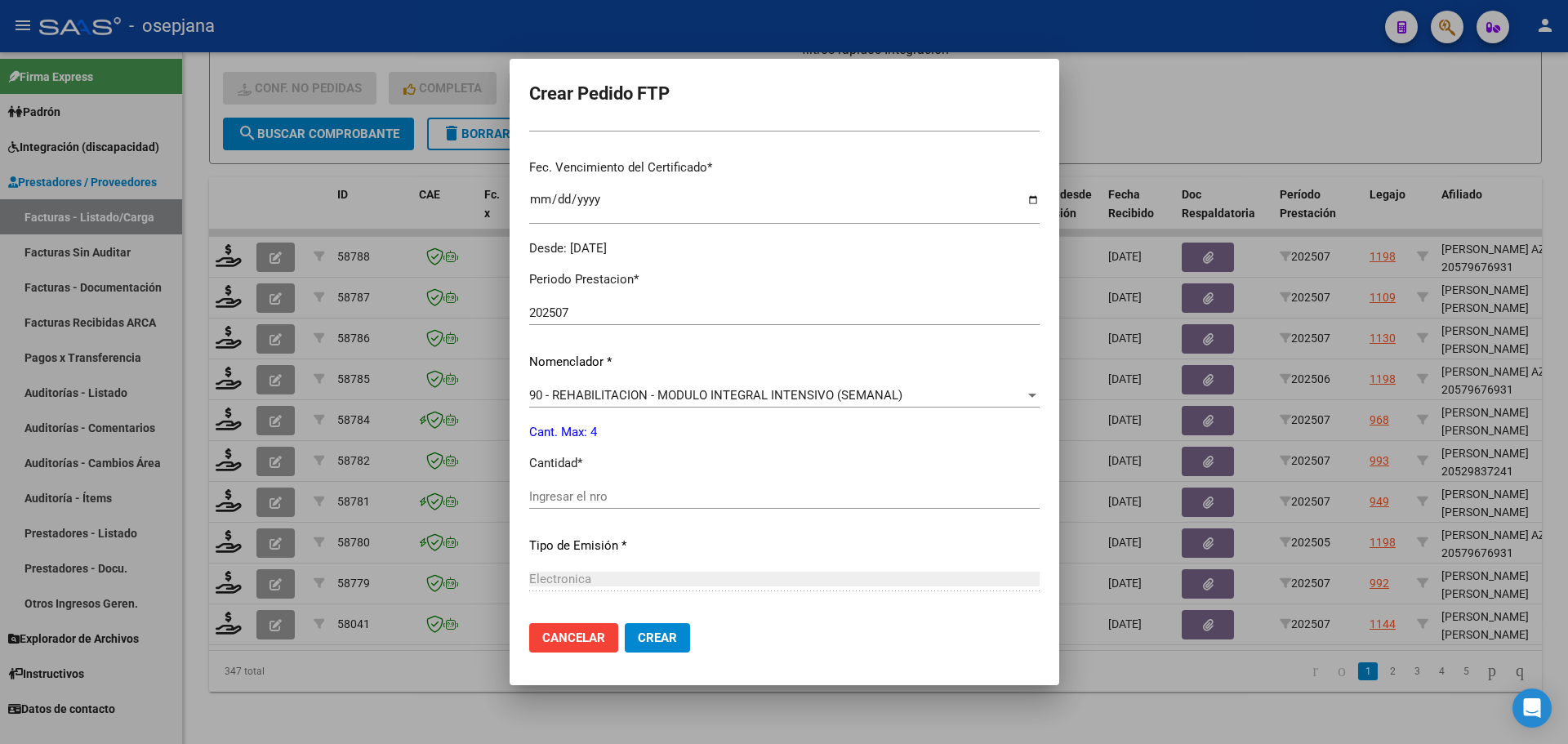
scroll to position [408, 0]
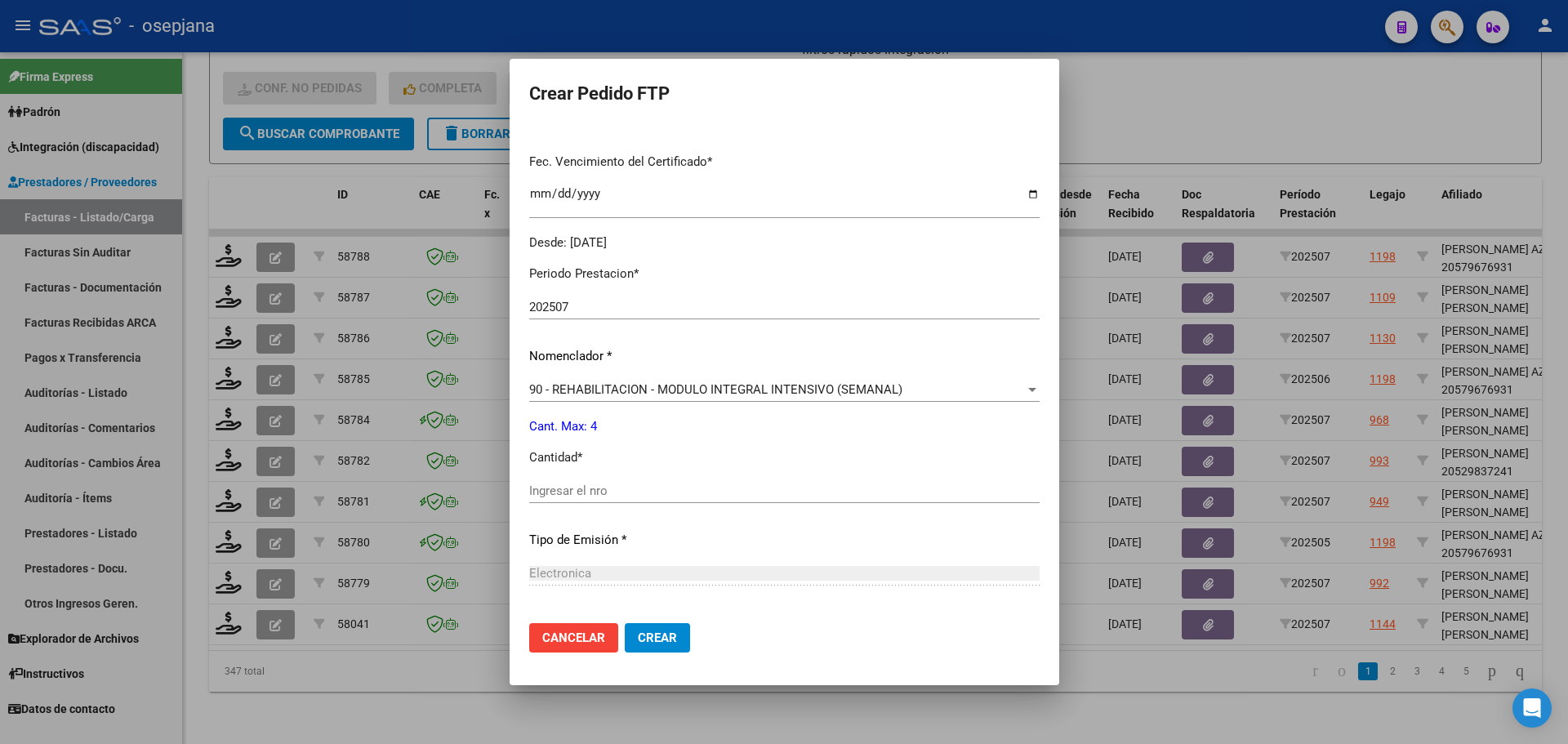
click at [559, 483] on div "Ingresar el nro" at bounding box center [784, 491] width 510 height 25
type input "4"
click at [644, 631] on span "Crear" at bounding box center [656, 638] width 39 height 15
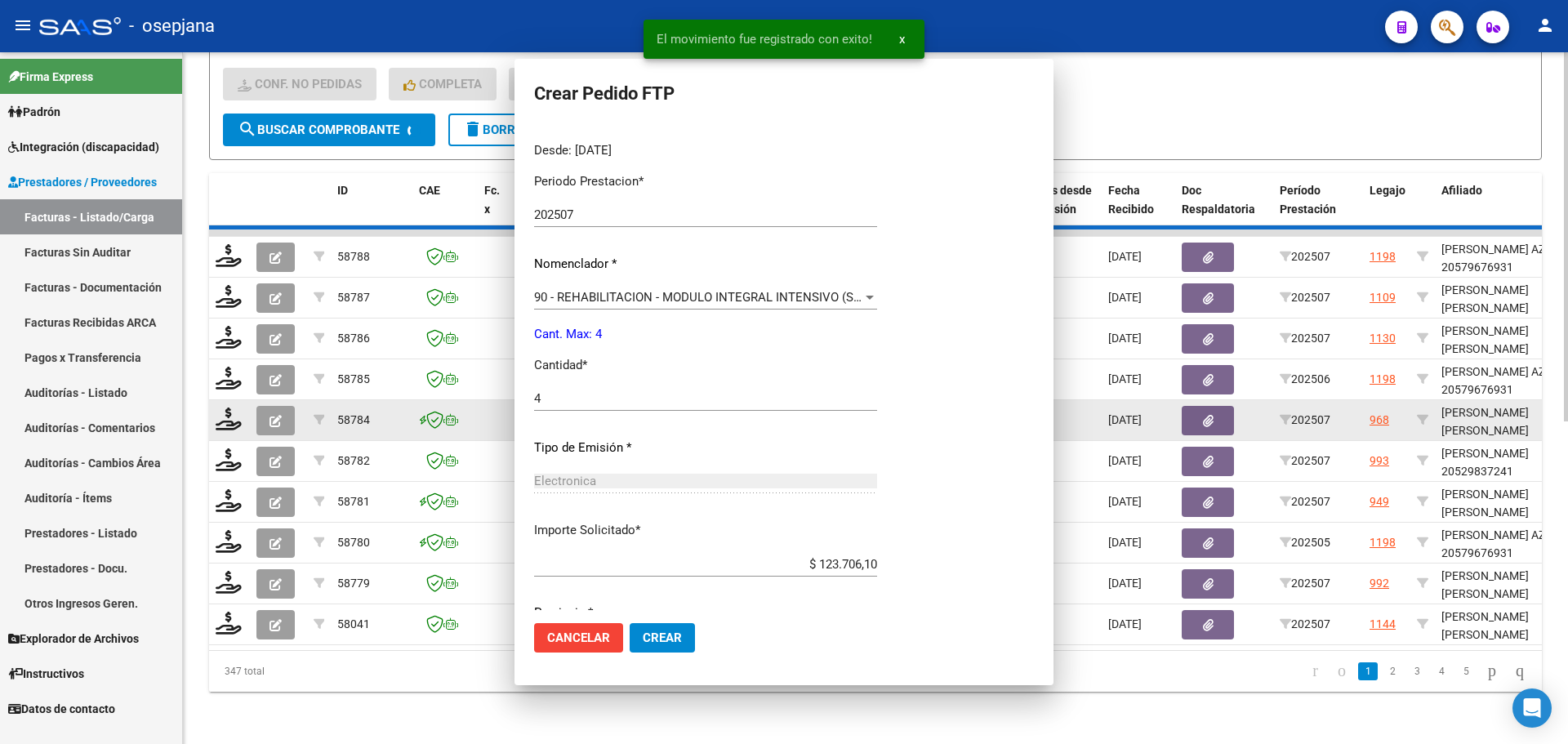
scroll to position [0, 0]
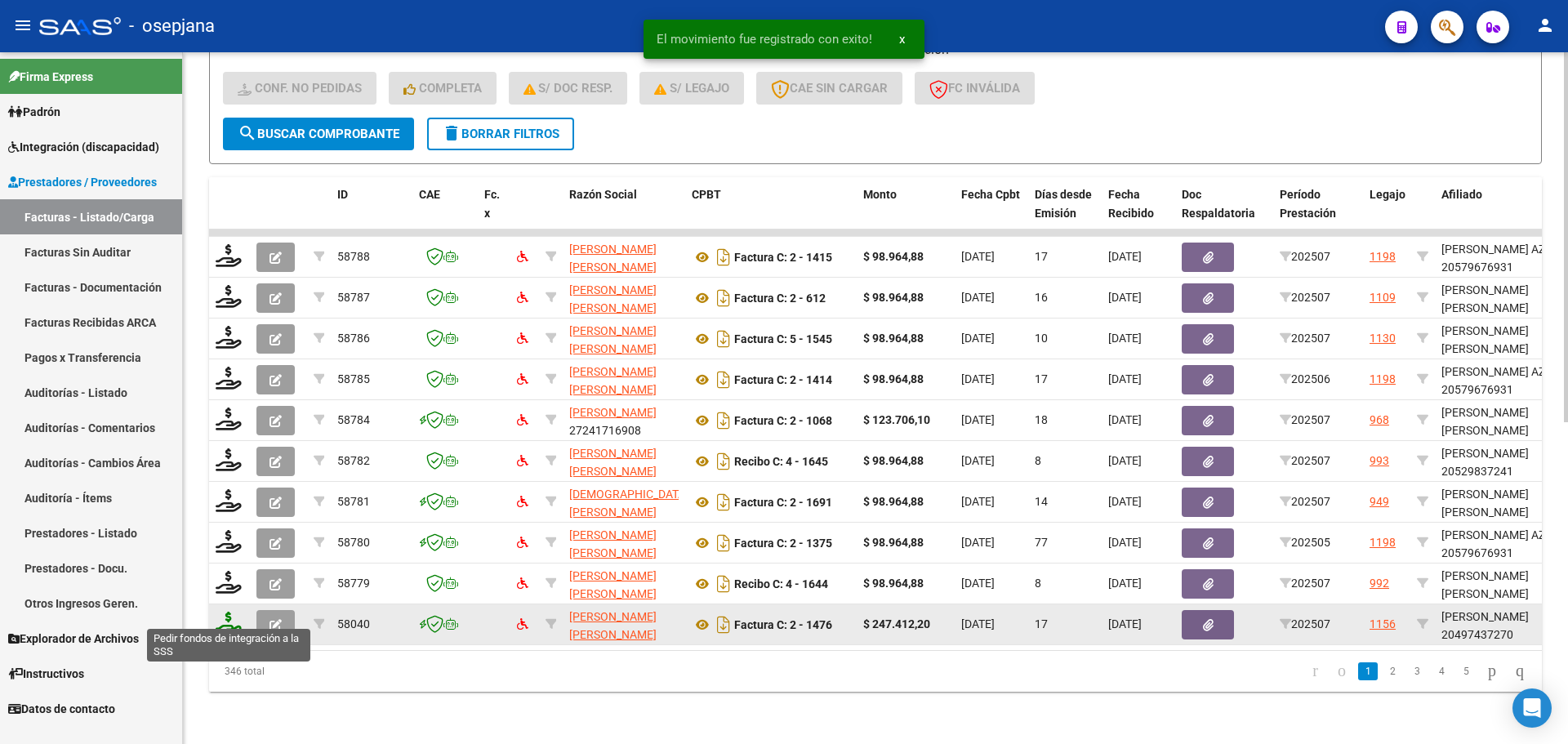
click at [228, 620] on icon at bounding box center [228, 623] width 26 height 23
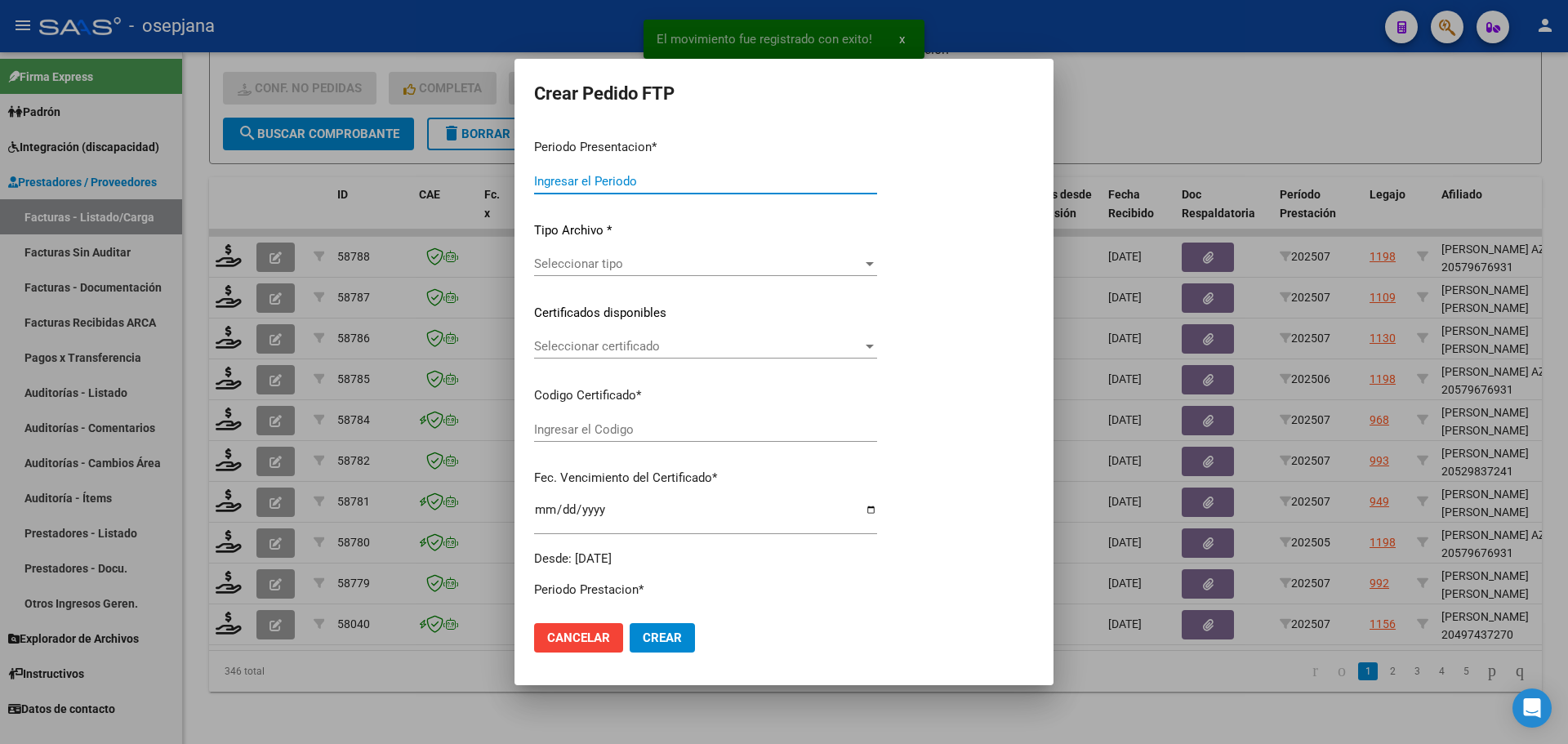
type input "202507"
type input "$ 247.412,20"
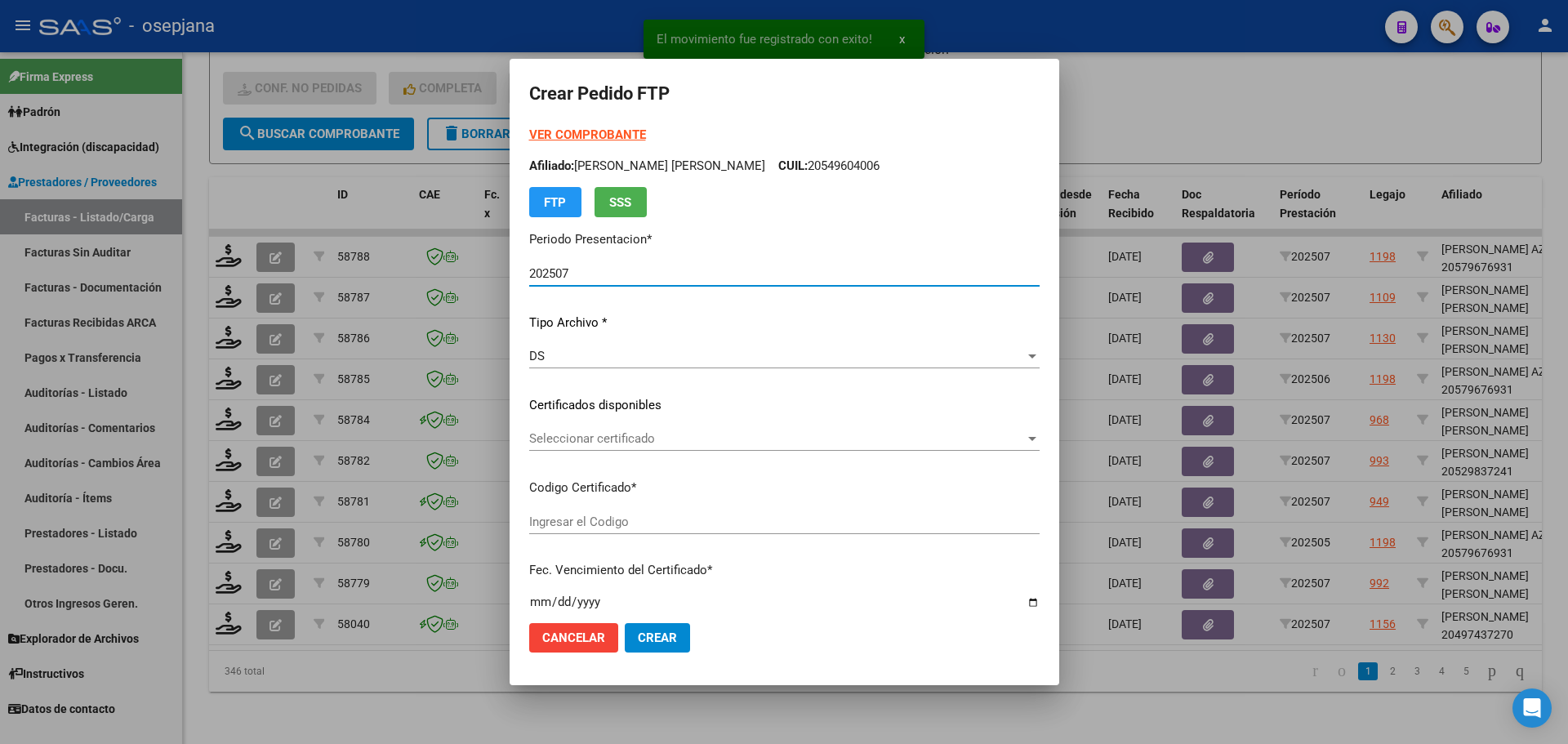
type input "ARG02000497437292019030720230307BSAS313"
type input "2025-11-06"
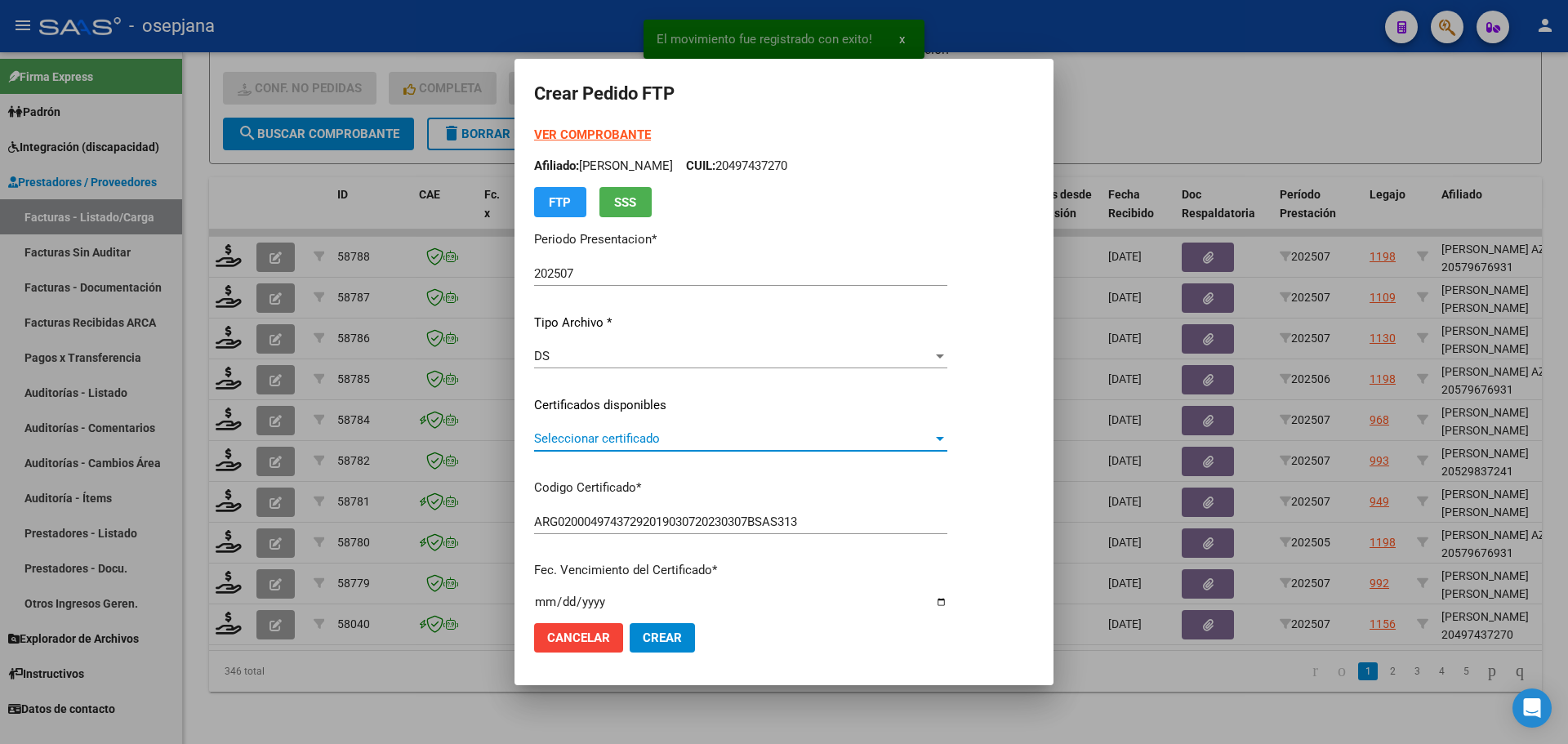
click at [600, 439] on span "Seleccionar certificado" at bounding box center [733, 438] width 398 height 15
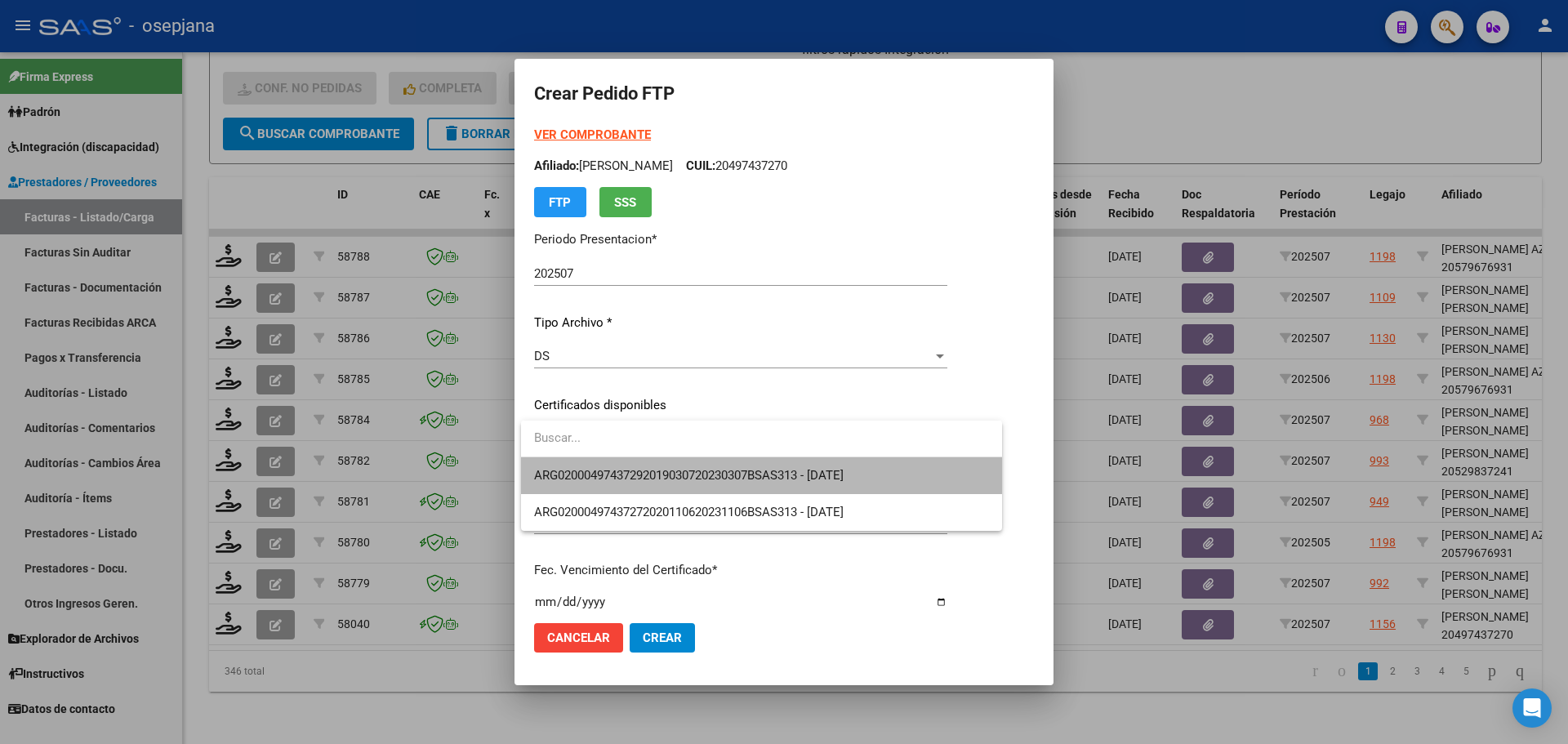
click at [607, 467] on span "ARG02000497437292019030720230307BSAS313 - 2025-11-06" at bounding box center [762, 476] width 455 height 37
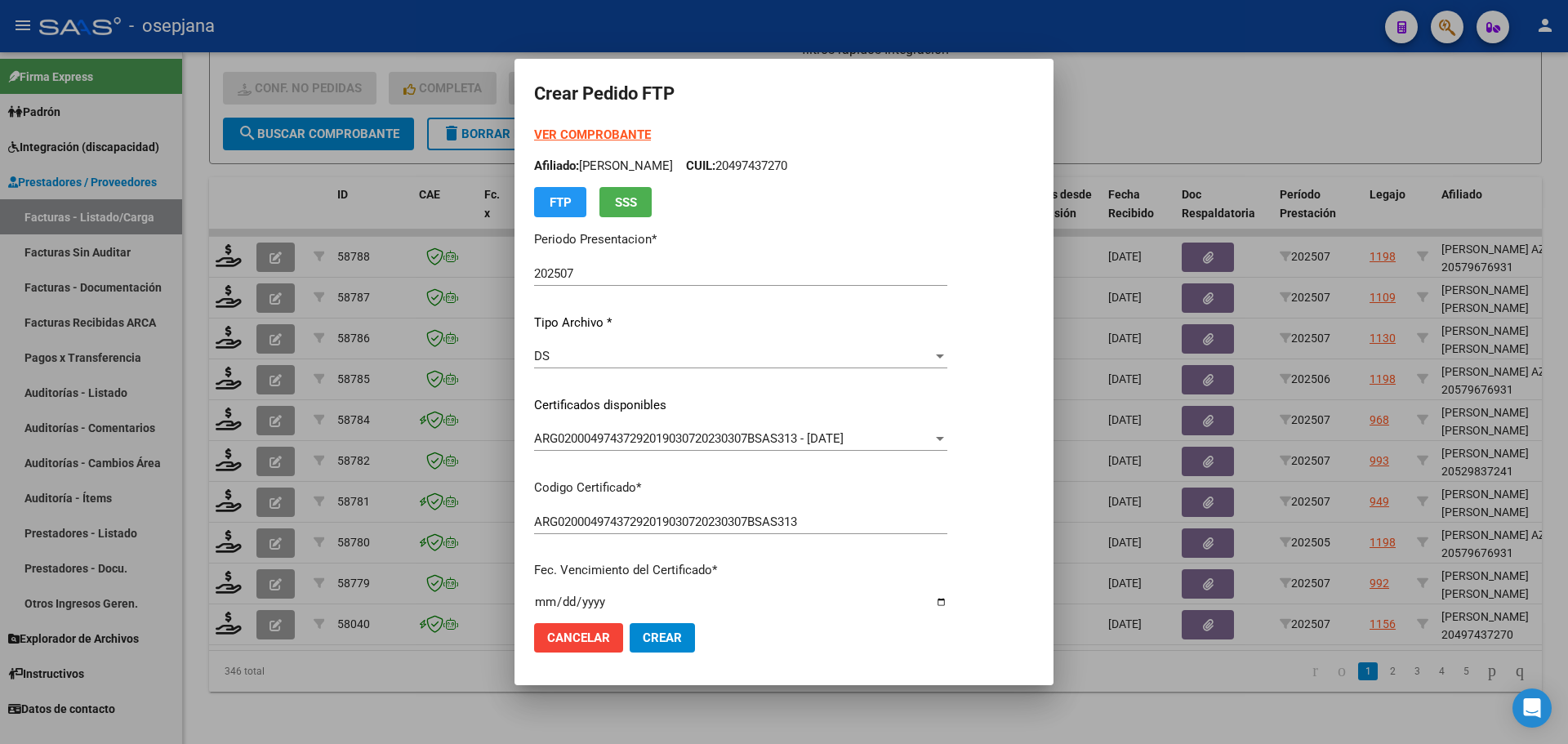
click at [580, 132] on strong "VER COMPROBANTE" at bounding box center [593, 134] width 117 height 15
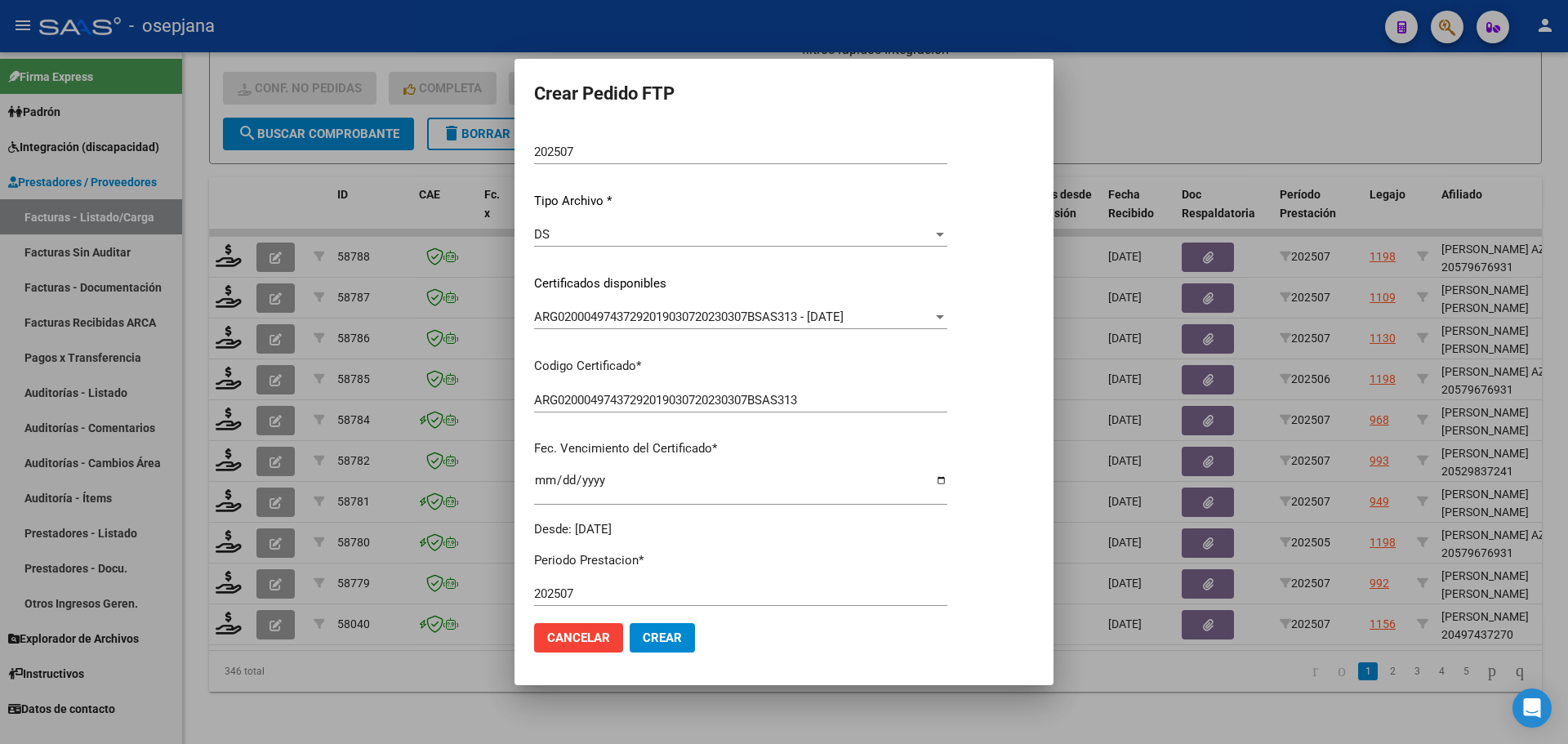
scroll to position [327, 0]
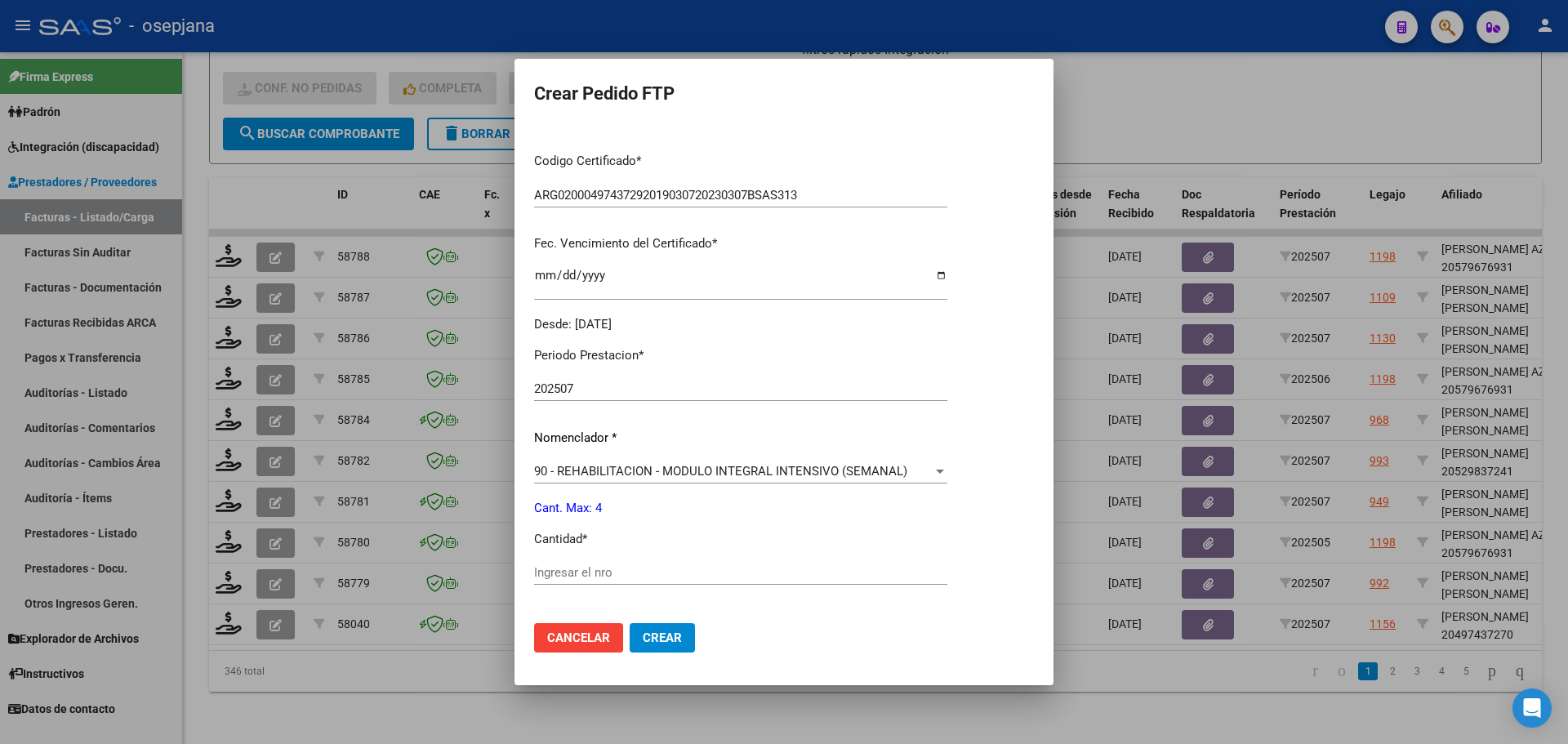
click at [585, 563] on div "Ingresar el nro" at bounding box center [741, 572] width 413 height 25
type input "4"
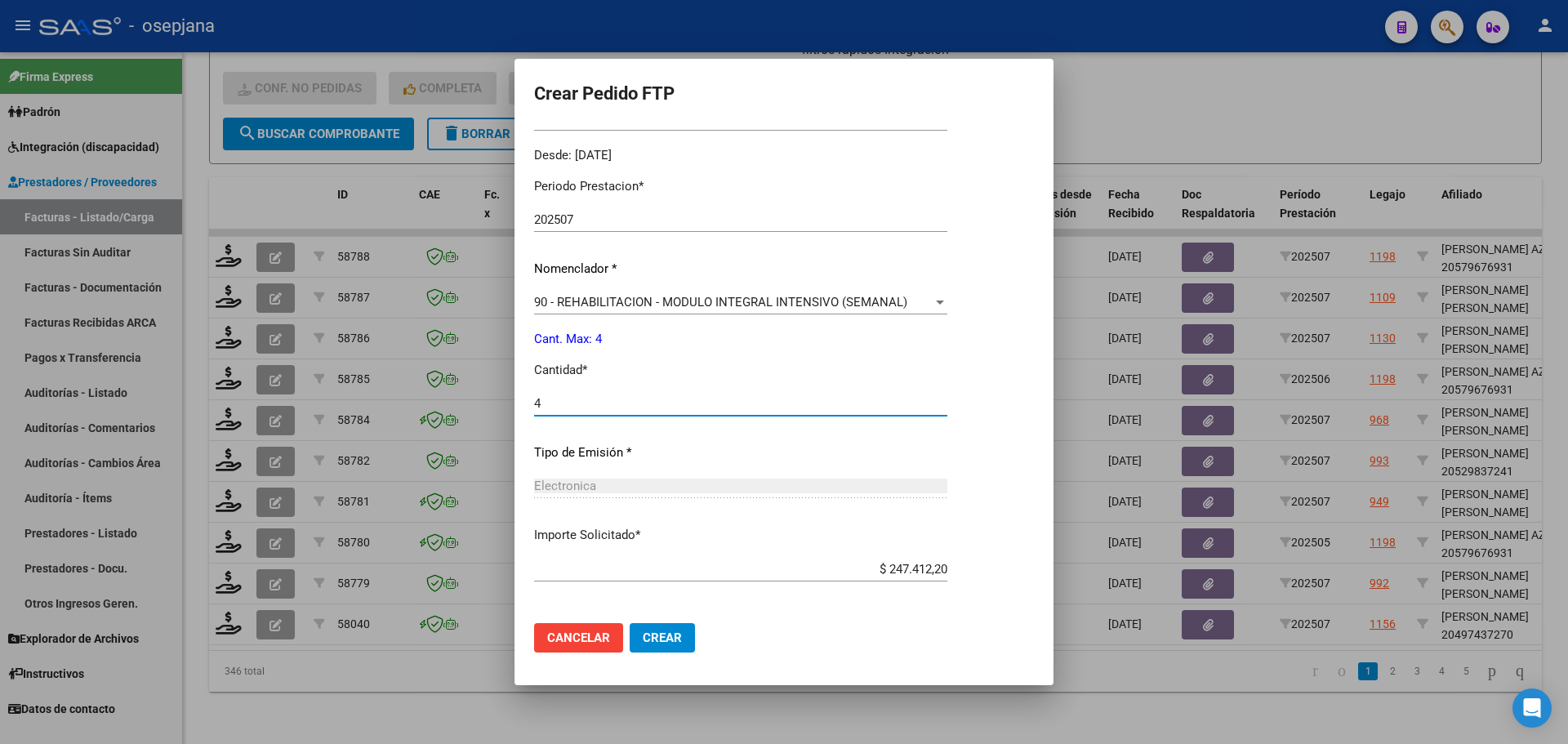
scroll to position [565, 0]
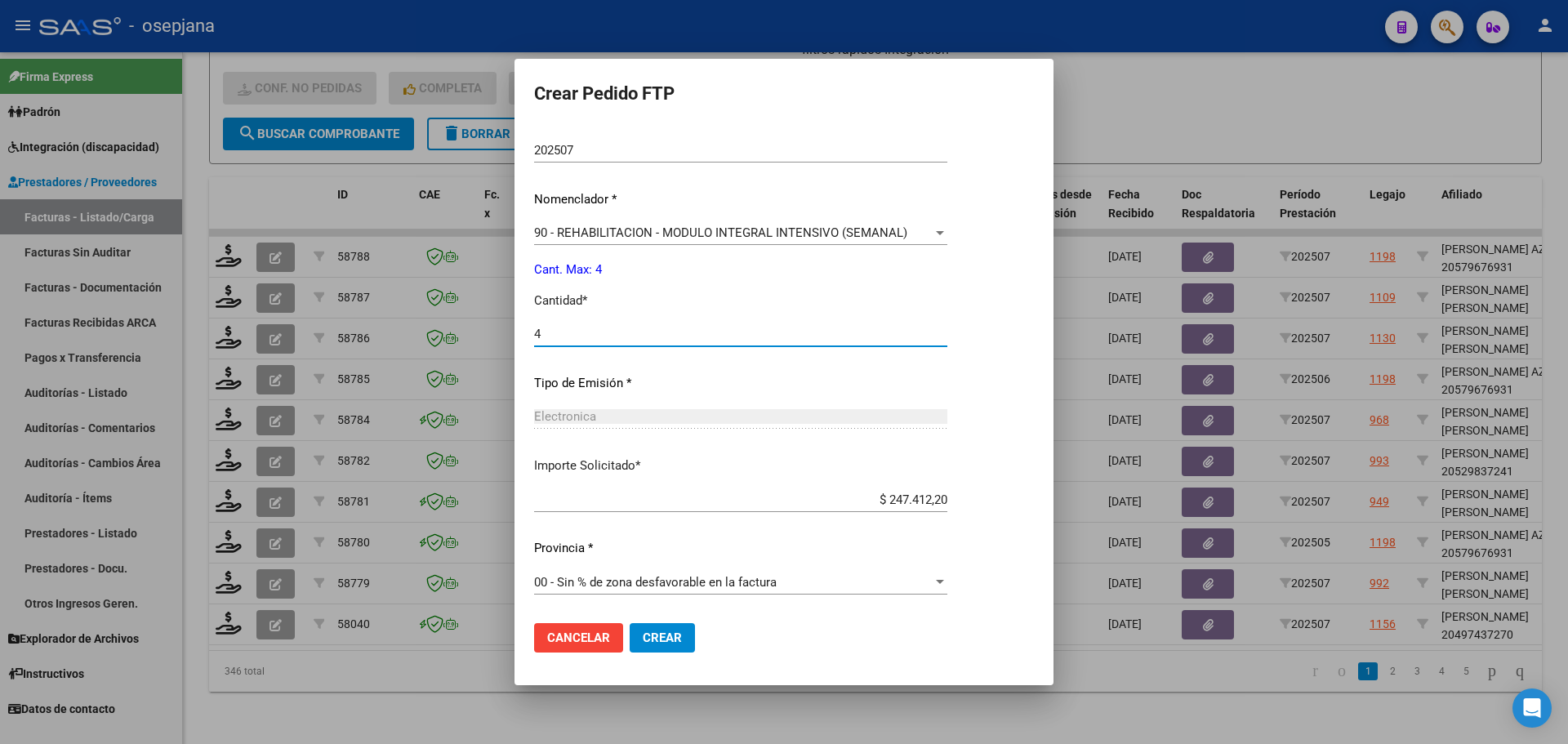
click at [661, 634] on span "Crear" at bounding box center [661, 638] width 39 height 15
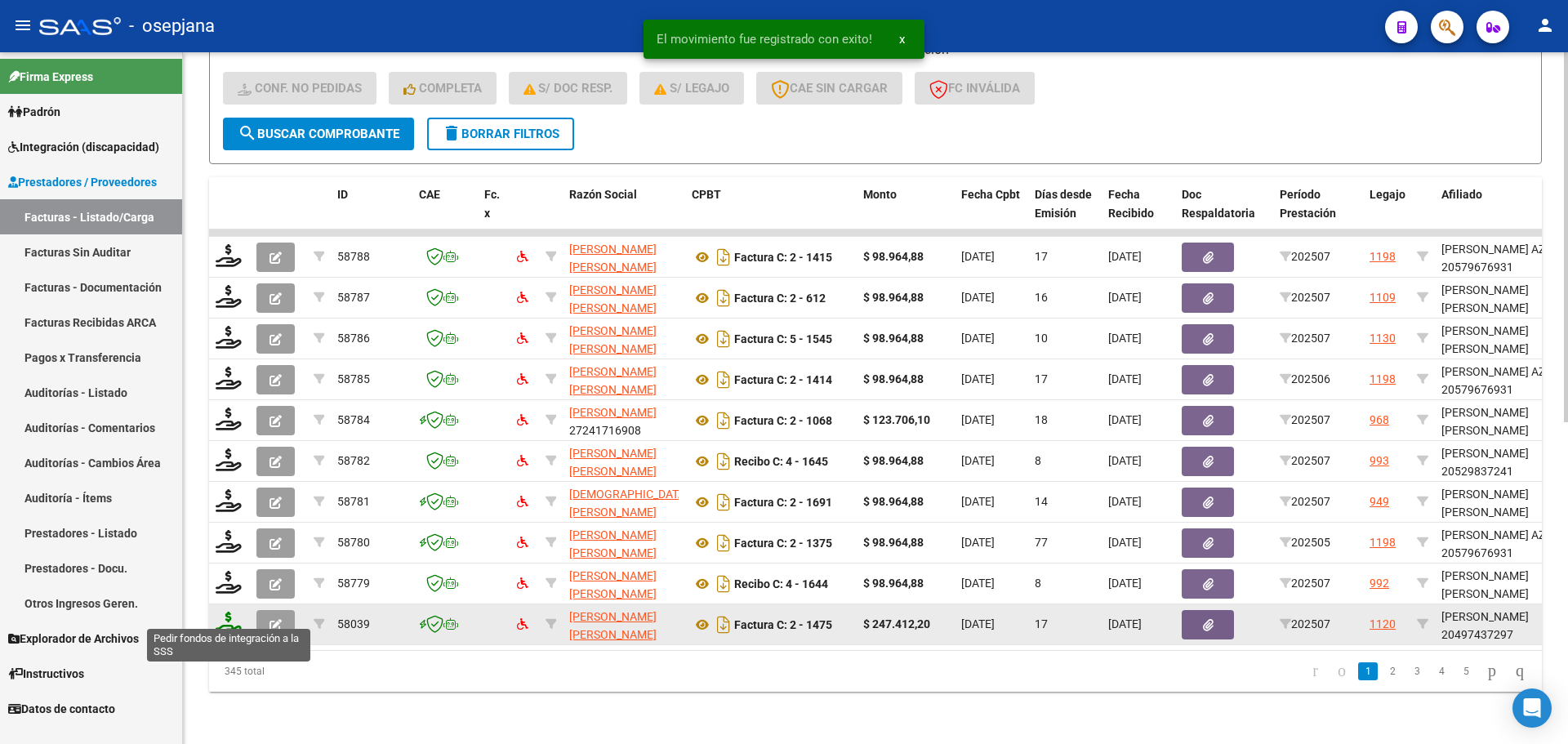
click at [224, 619] on icon at bounding box center [228, 623] width 26 height 23
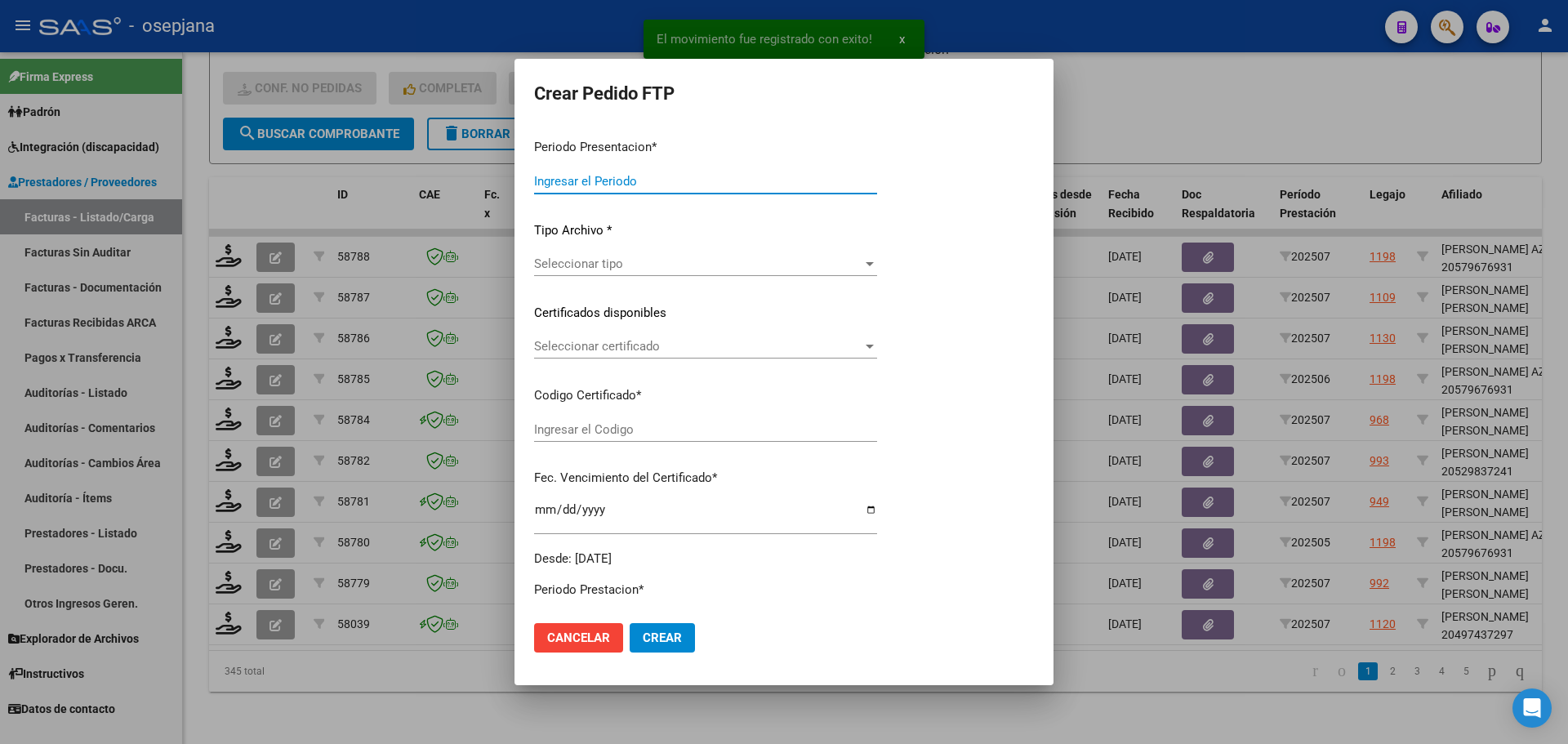
type input "202507"
type input "$ 247.412,20"
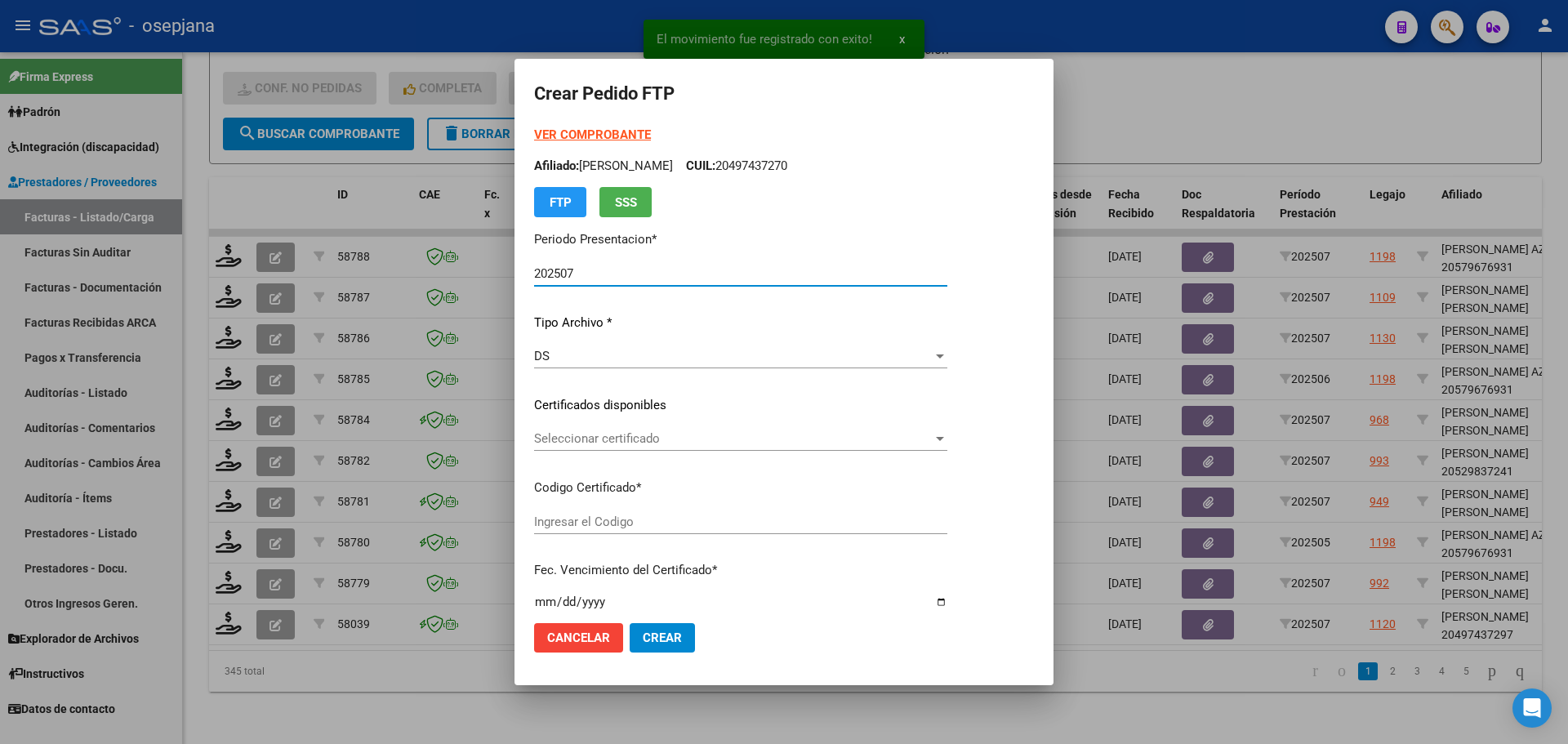
type input "ARG02000497437292023071920280719BS313"
type input "2028-07-04"
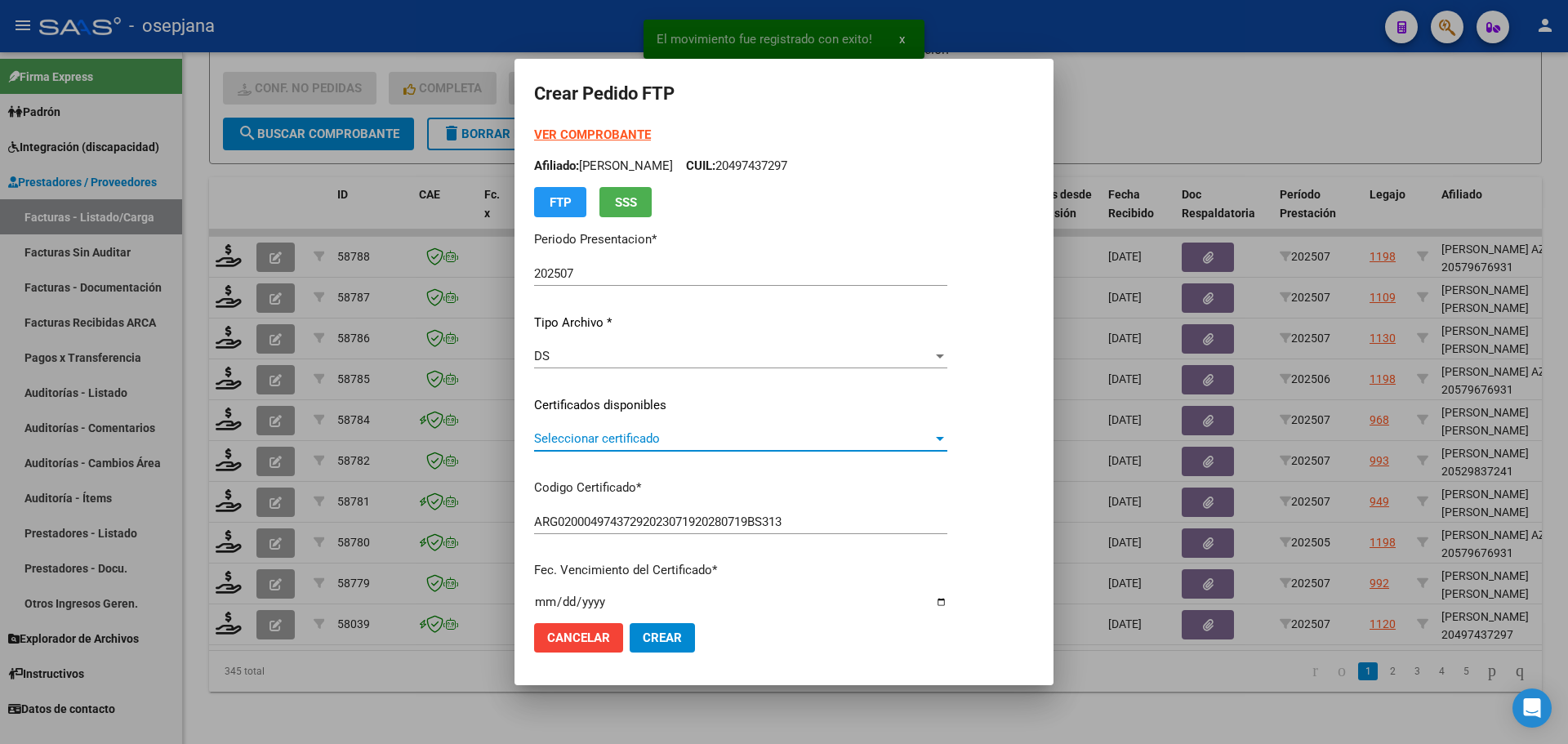
click at [605, 435] on span "Seleccionar certificado" at bounding box center [733, 438] width 398 height 15
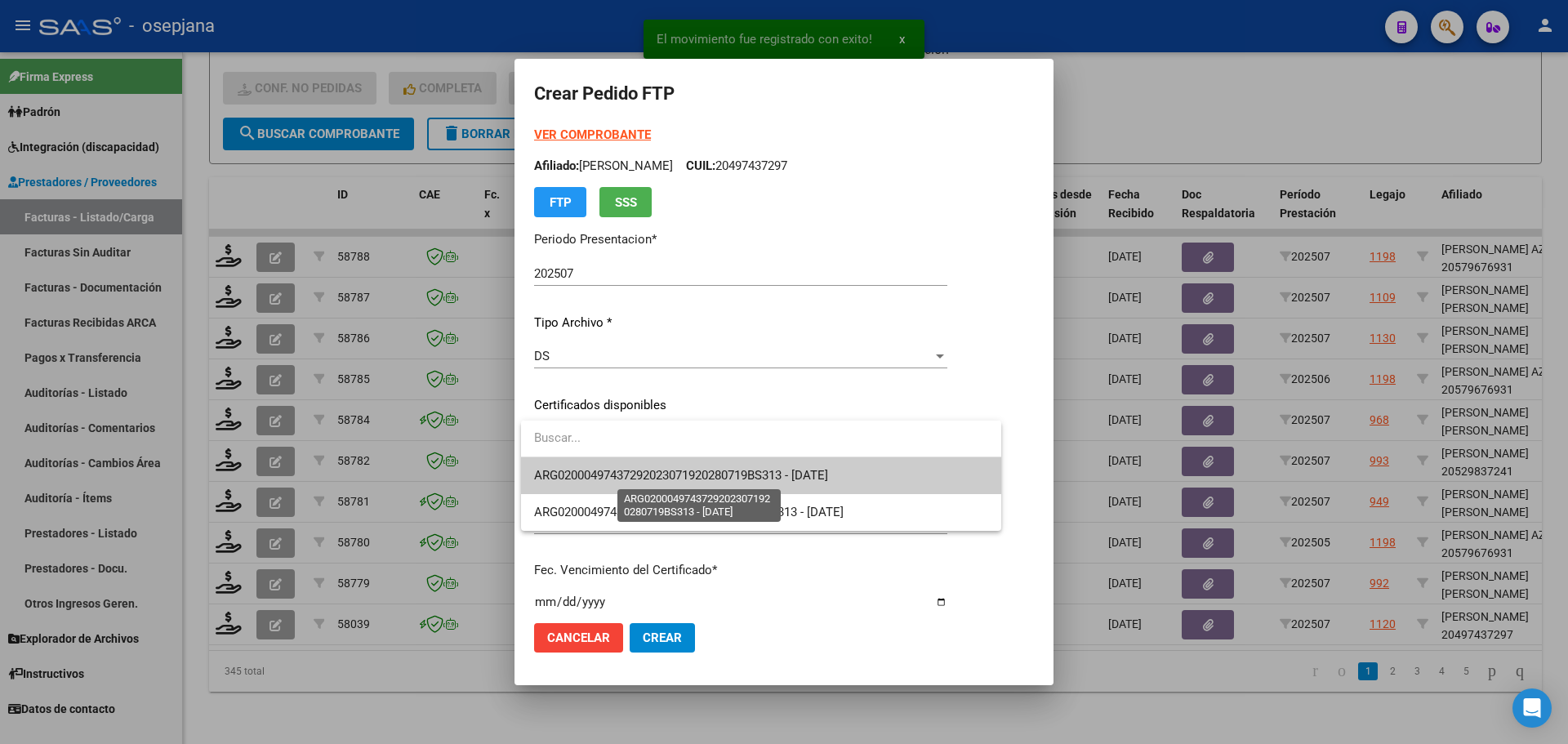
click at [614, 476] on span "ARG02000497437292023071920280719BS313 - 2028-07-04" at bounding box center [681, 475] width 294 height 15
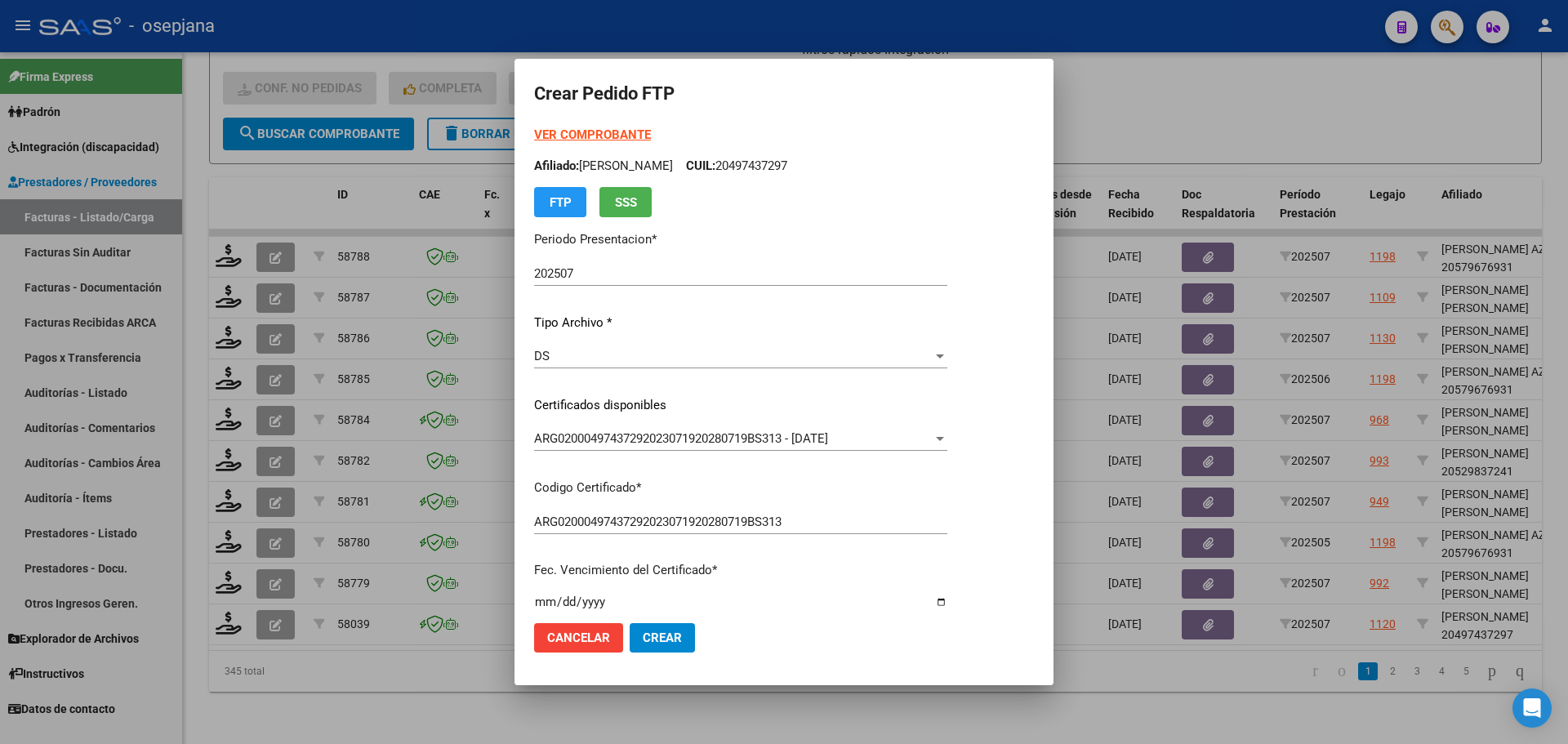
click at [602, 128] on strong "VER COMPROBANTE" at bounding box center [593, 134] width 117 height 15
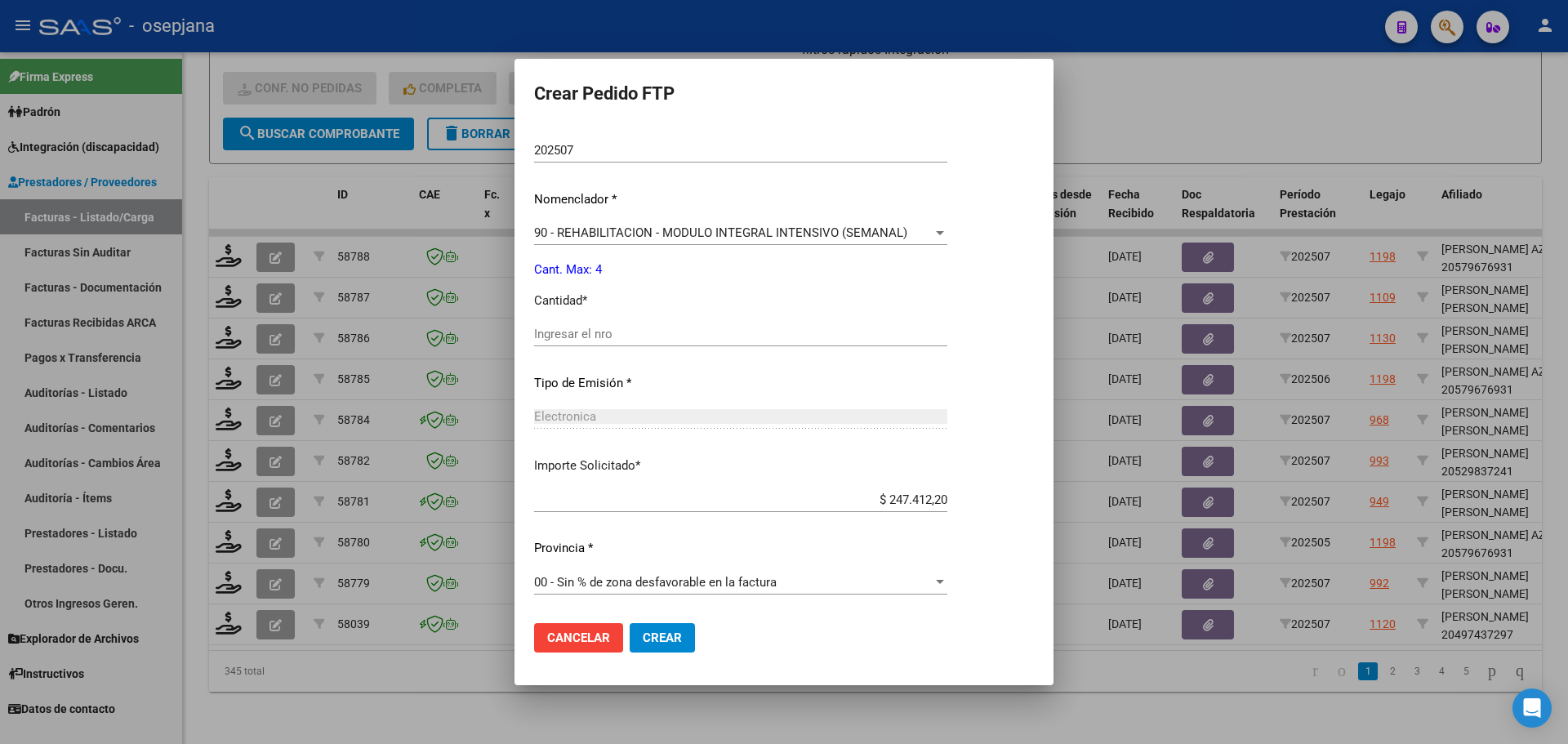
click at [578, 333] on input "Ingresar el nro" at bounding box center [741, 334] width 413 height 15
type input "4"
click at [667, 639] on span "Crear" at bounding box center [661, 638] width 39 height 15
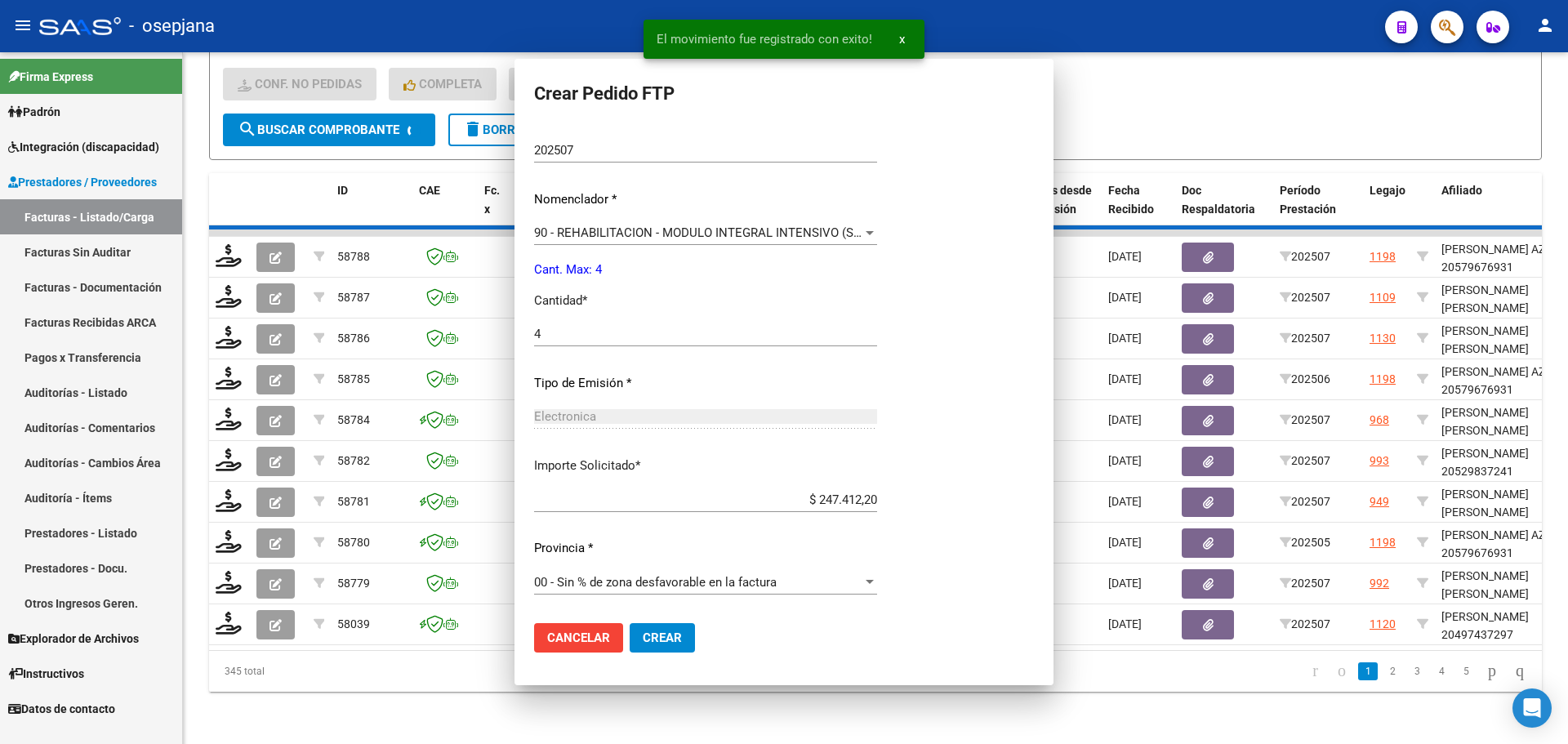
scroll to position [0, 0]
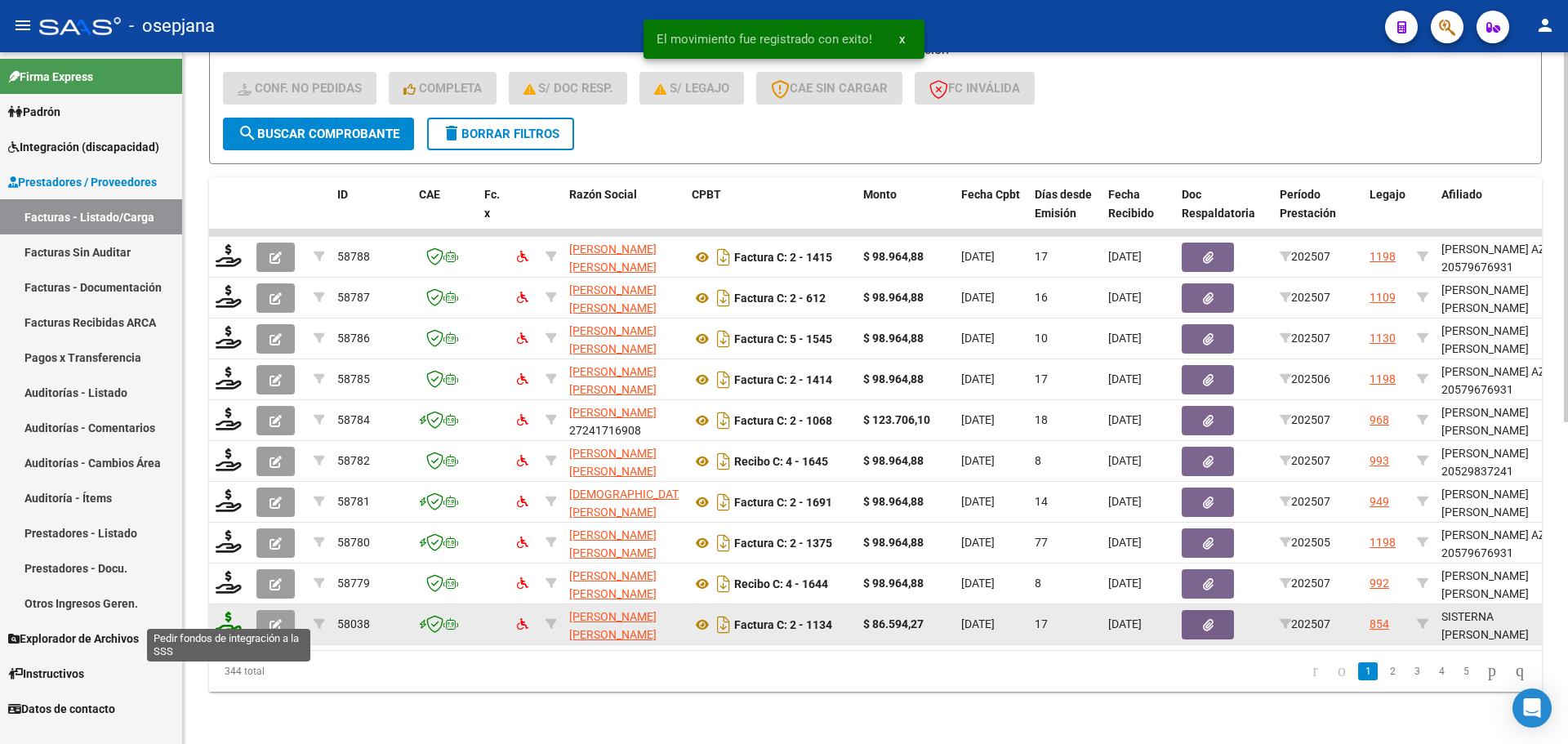
click at [221, 619] on icon at bounding box center [228, 623] width 26 height 23
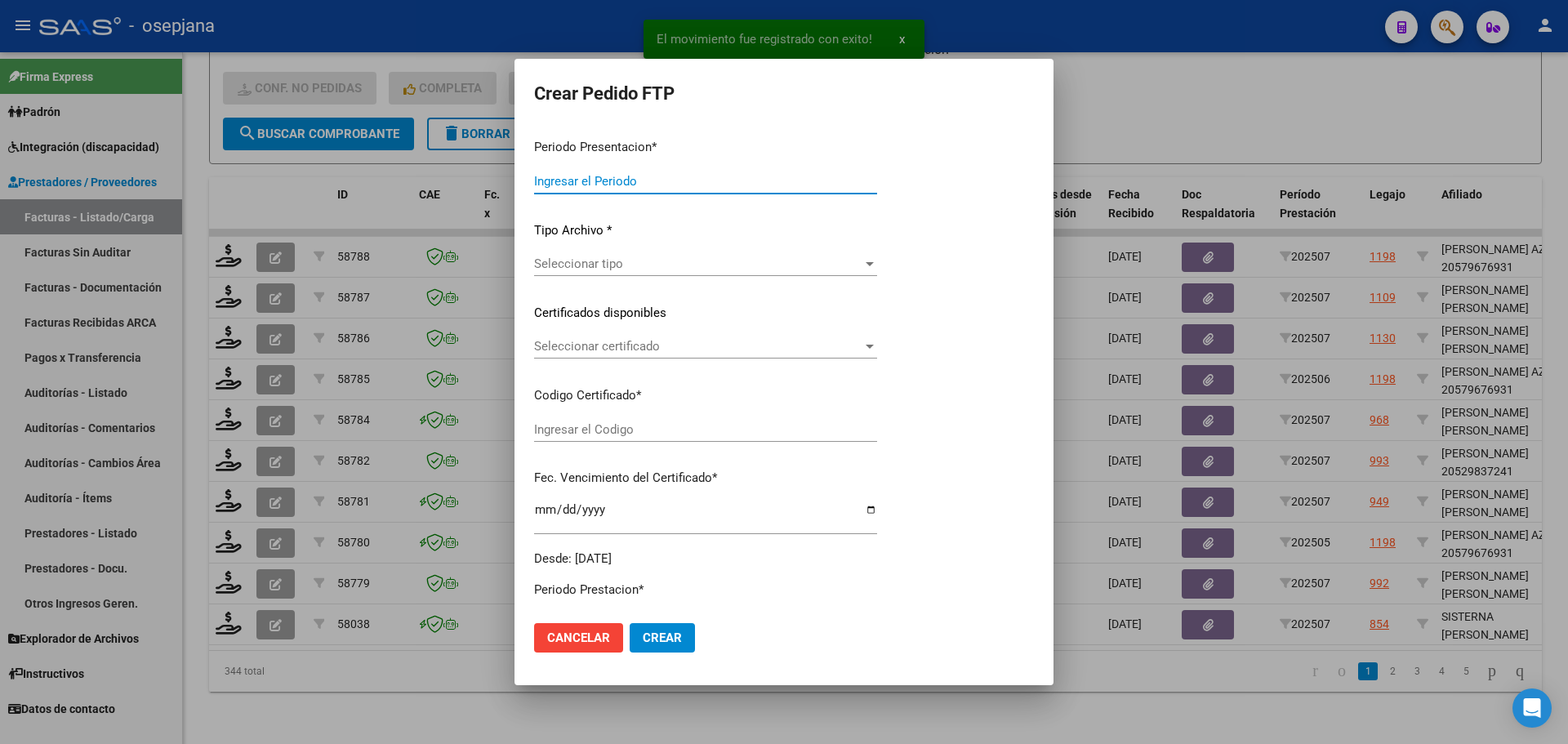
type input "202507"
type input "$ 86.594,27"
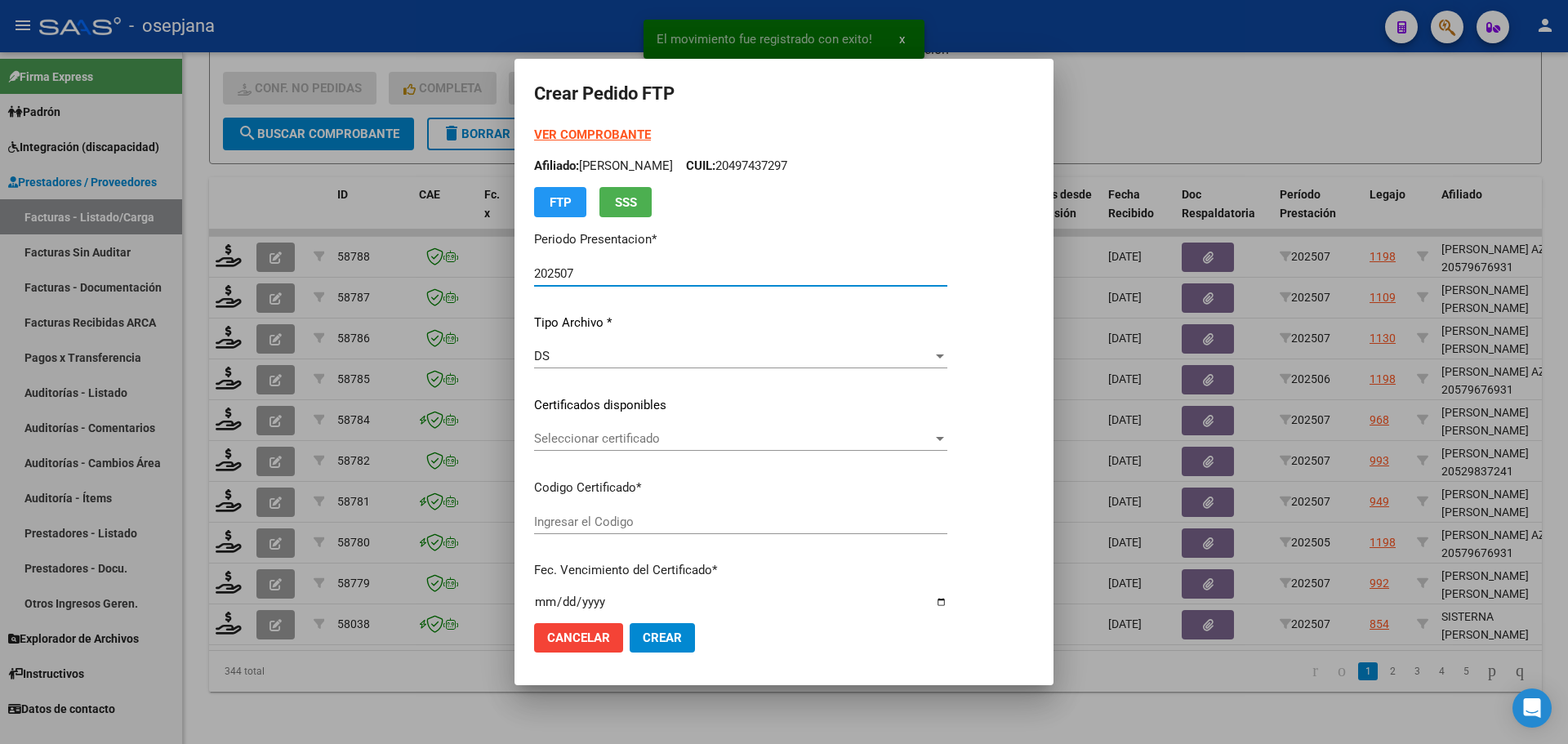
type input "ARG01000582465772024071020270710BSAS313"
type input "2027-07-18"
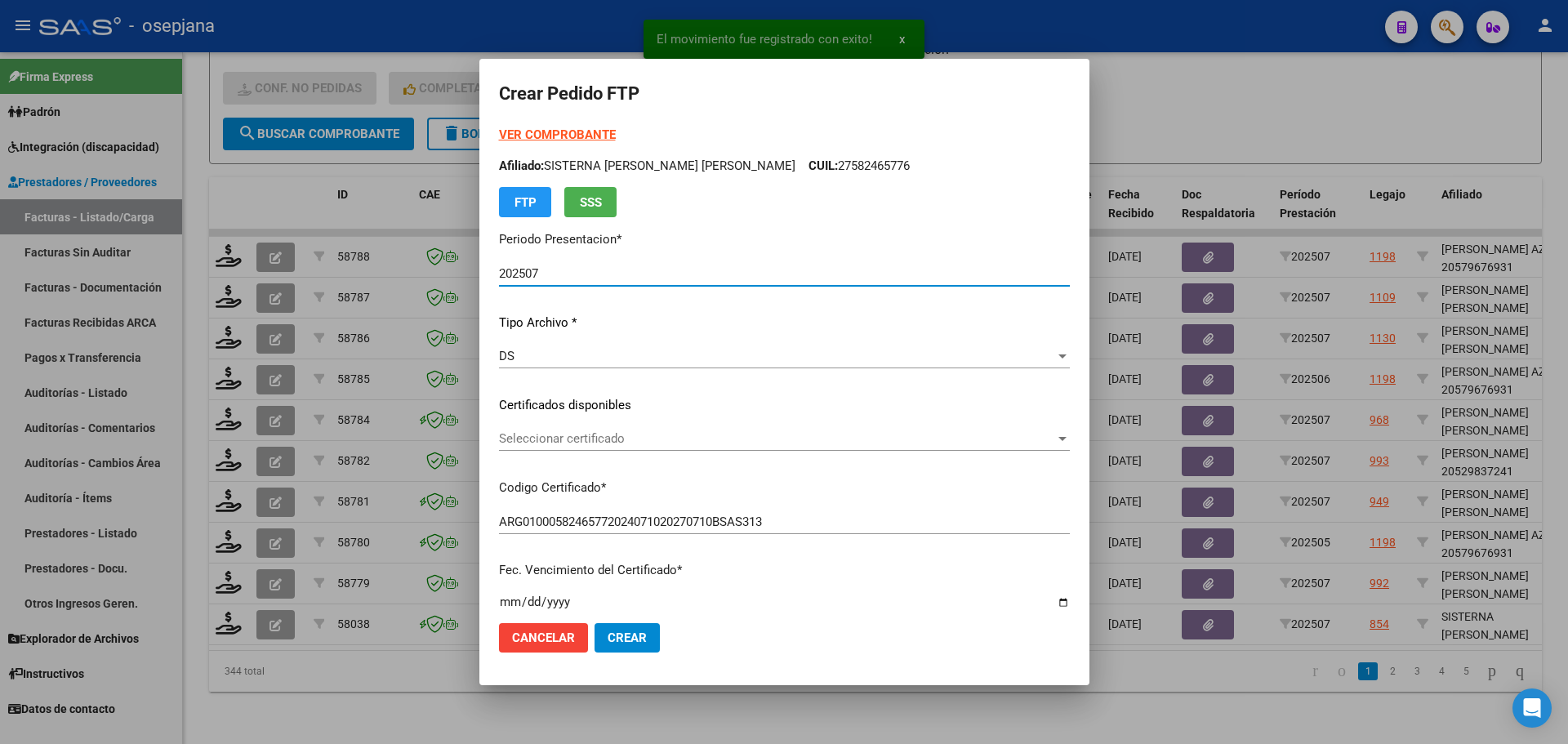
click at [602, 436] on span "Seleccionar certificado" at bounding box center [777, 438] width 556 height 15
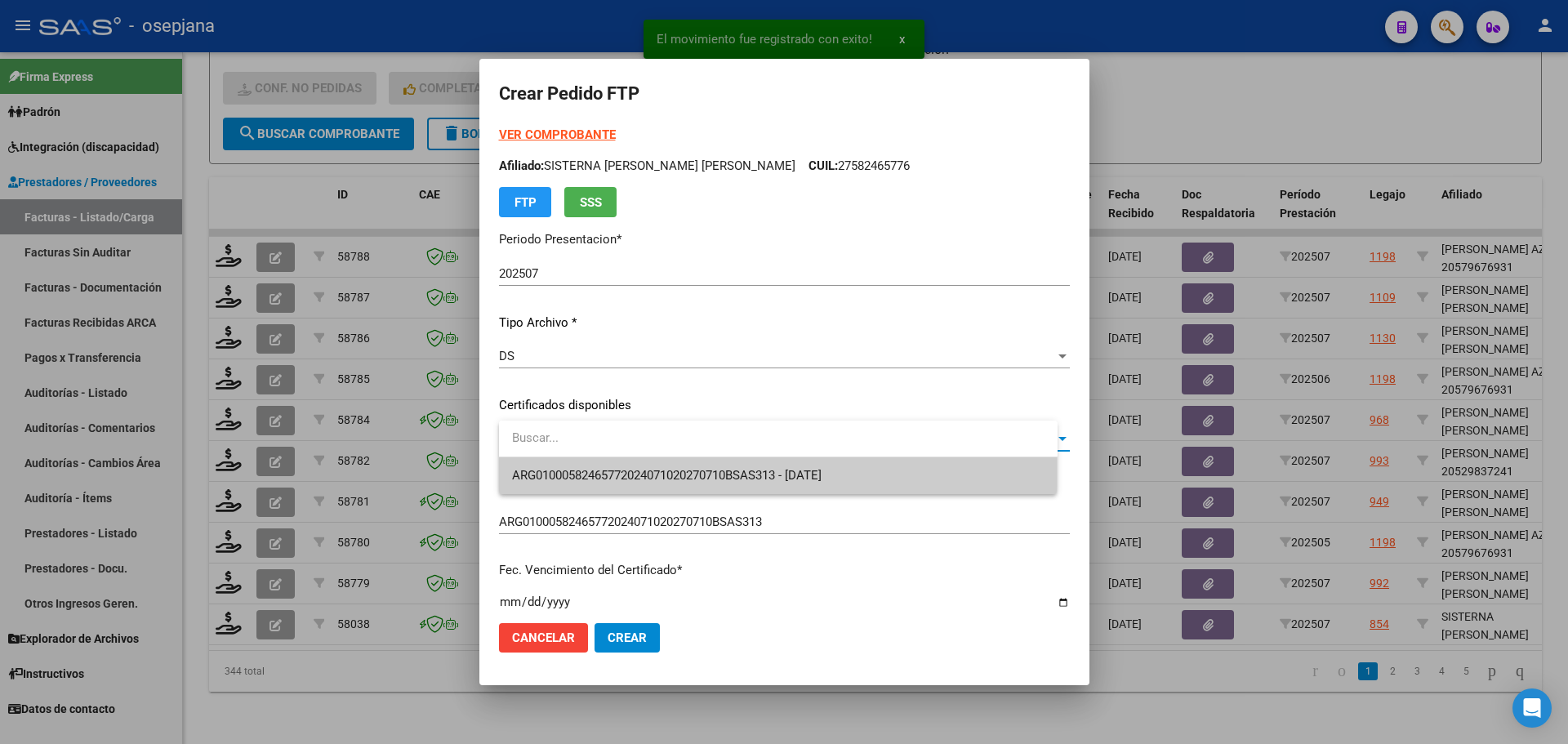
click at [614, 467] on span "ARG01000582465772024071020270710BSAS313 - 2027-07-18" at bounding box center [779, 476] width 532 height 37
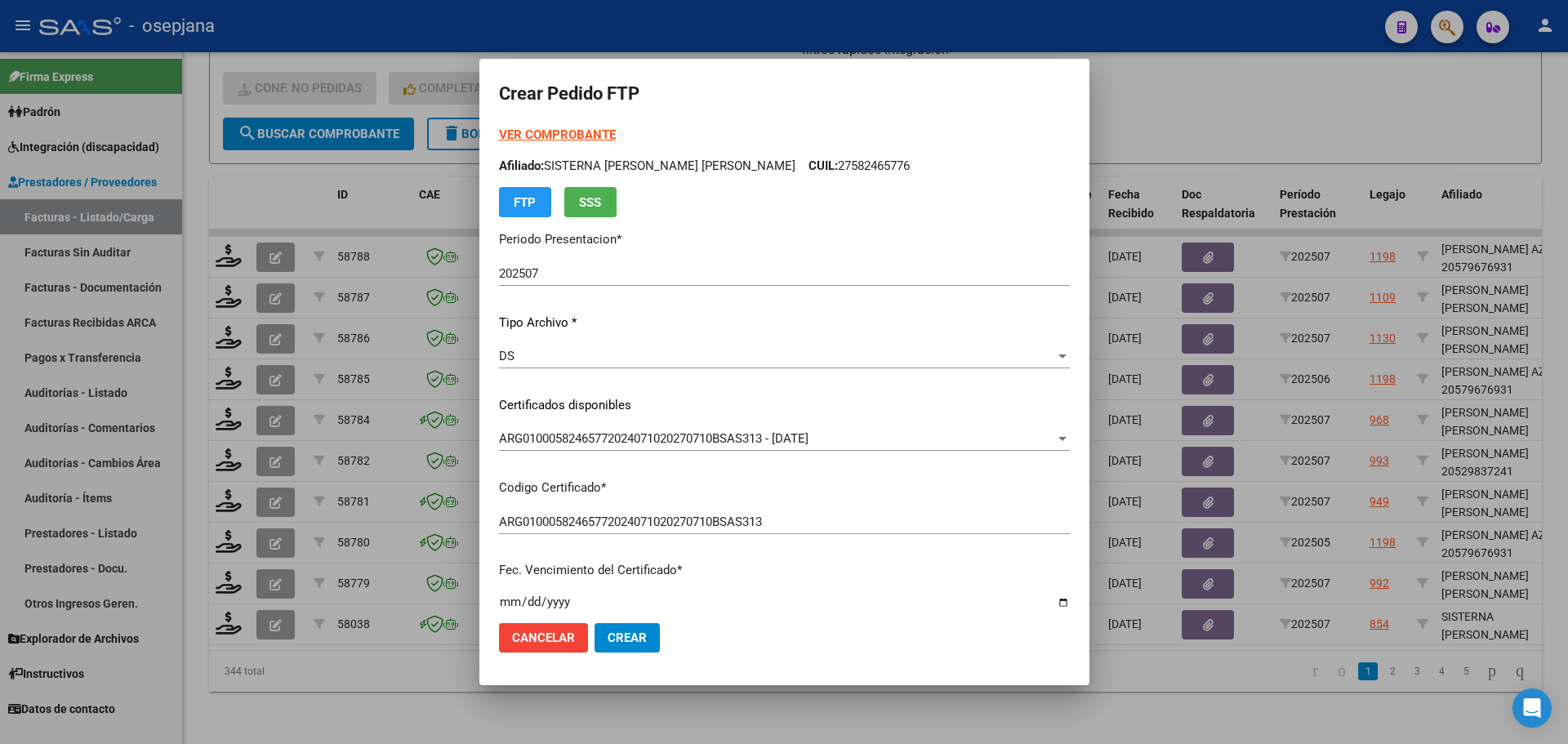
click at [581, 131] on strong "VER COMPROBANTE" at bounding box center [557, 134] width 117 height 15
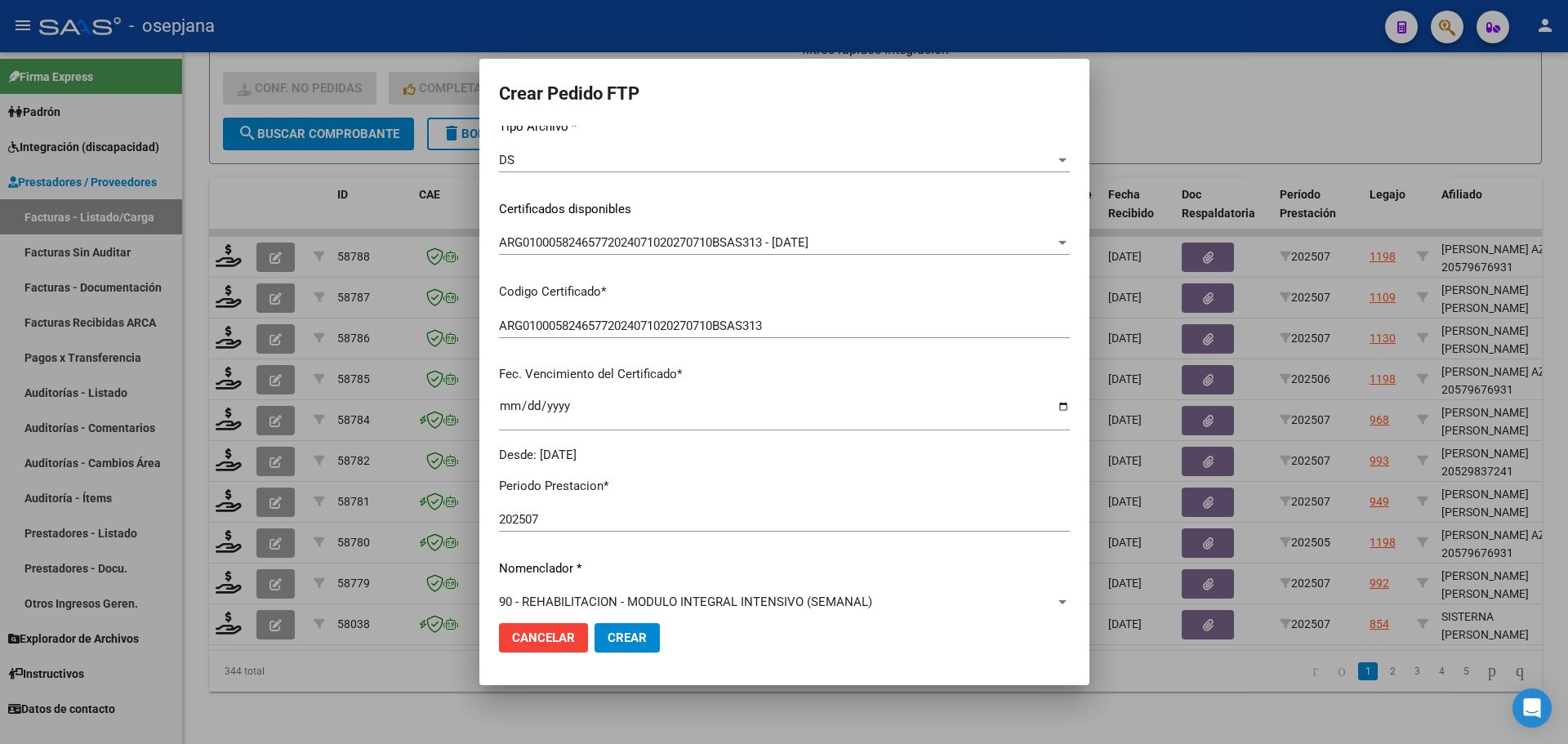
scroll to position [490, 0]
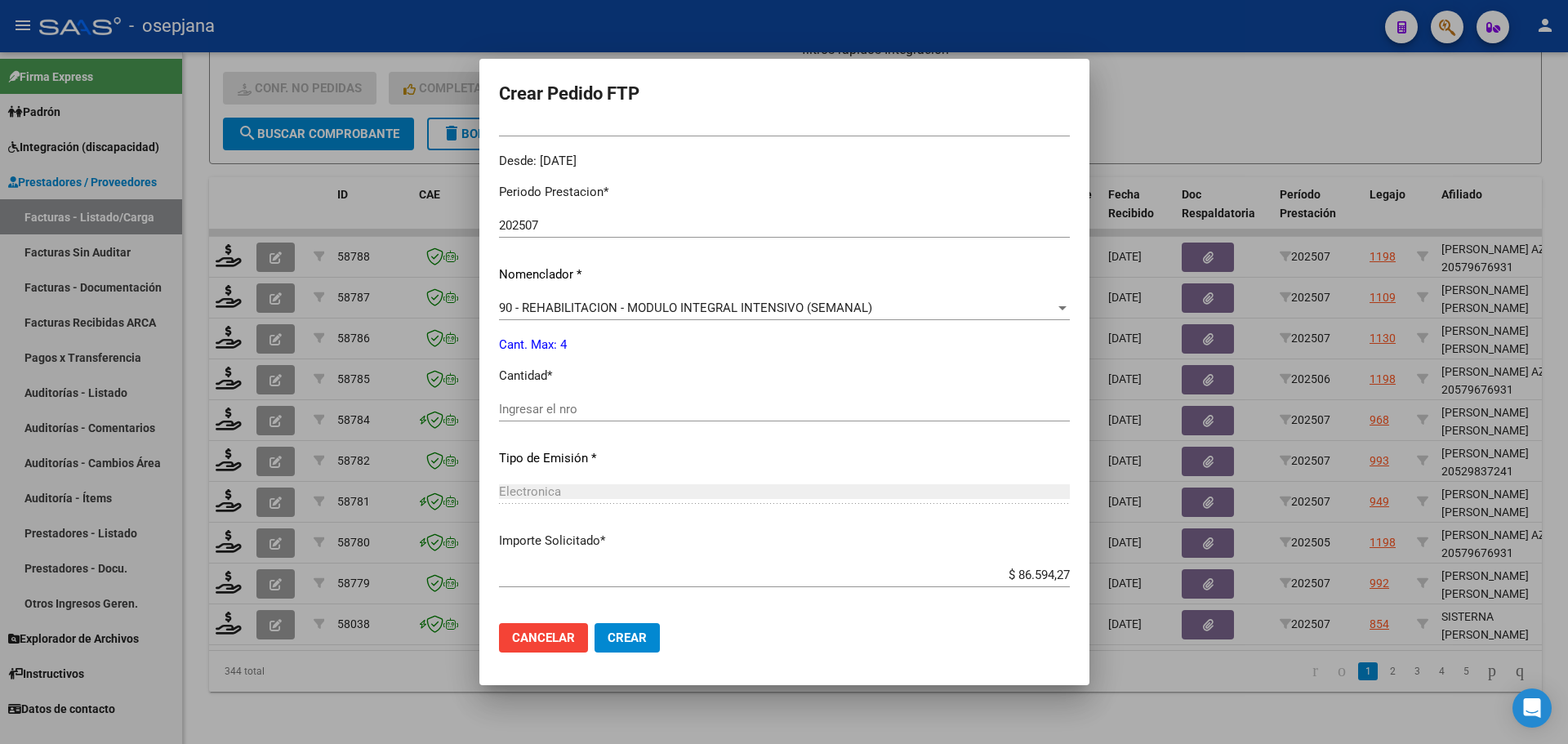
click at [556, 401] on div "Ingresar el nro" at bounding box center [784, 409] width 571 height 25
type input "4"
click at [641, 644] on span "Crear" at bounding box center [627, 638] width 39 height 15
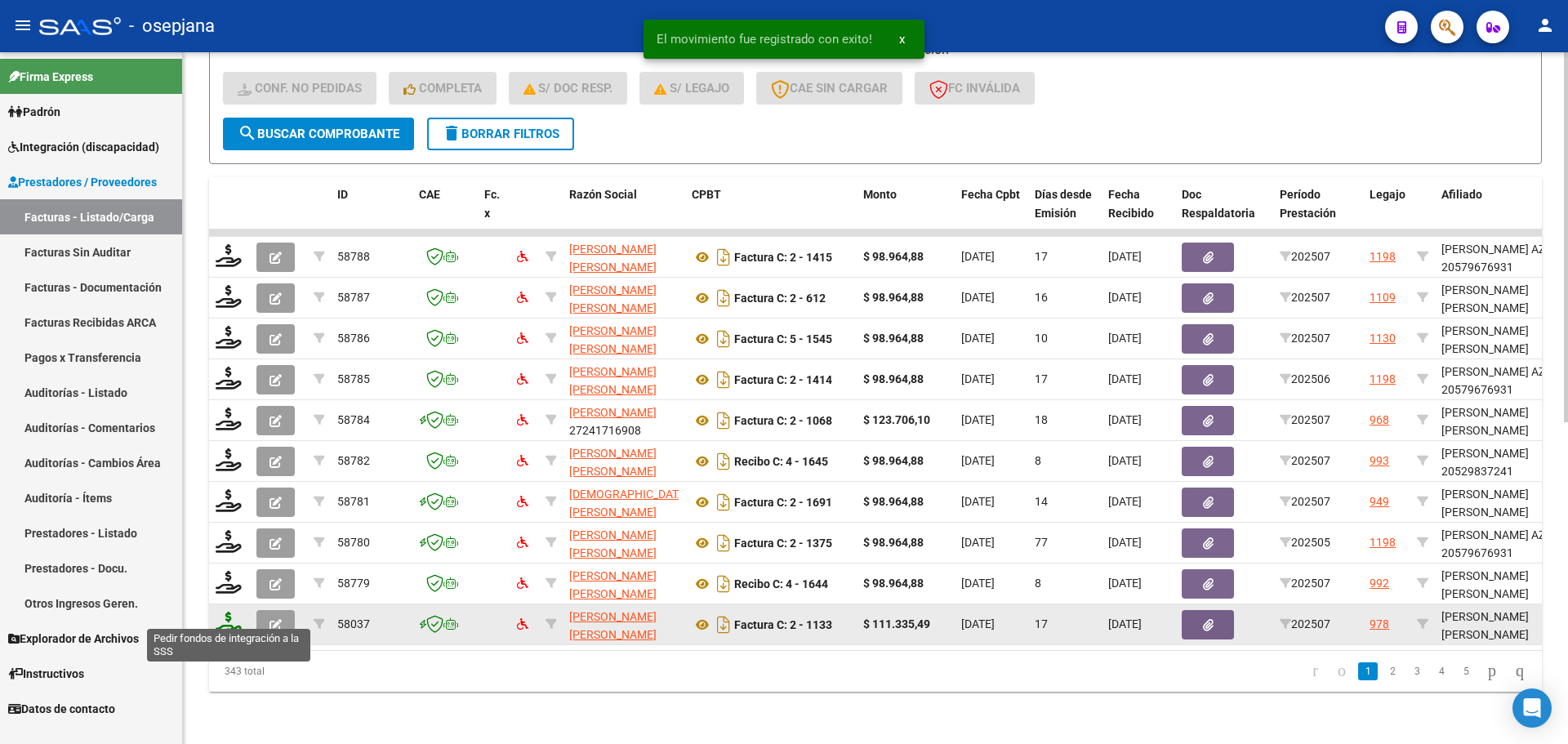
click at [226, 615] on icon at bounding box center [228, 623] width 26 height 23
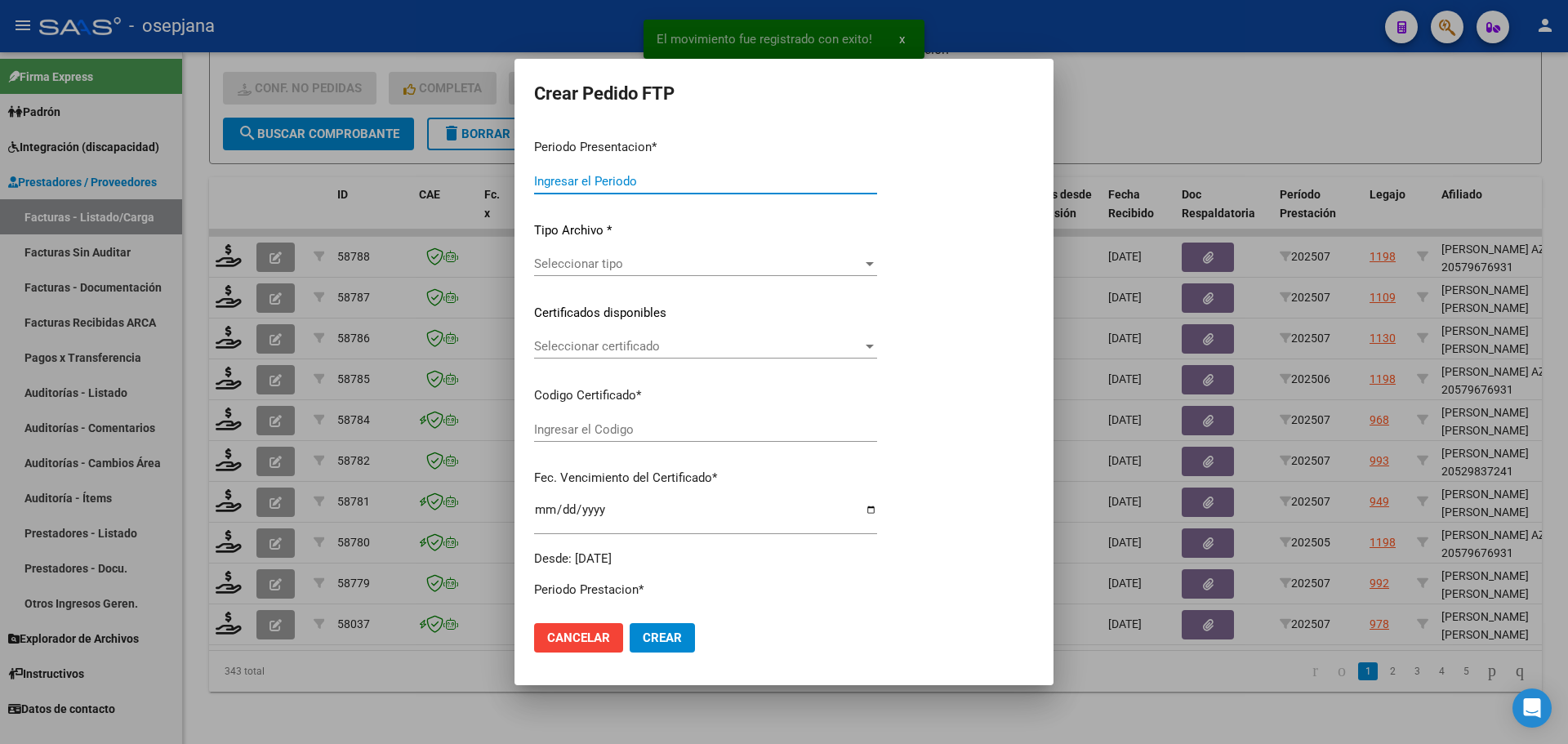
type input "202507"
type input "$ 111.335,49"
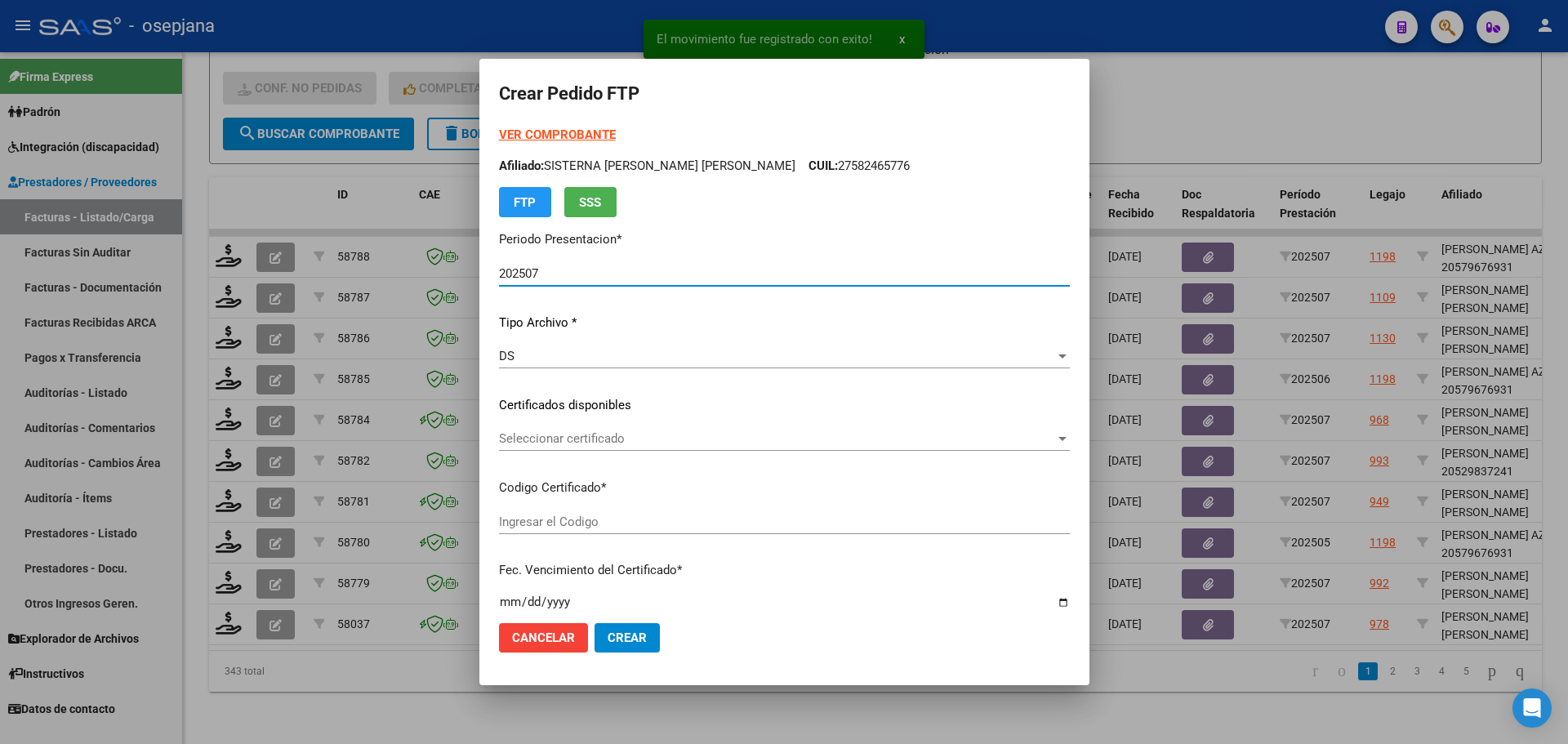
type input "ARG02000580645422023080120260801BSAS427"
type input "2026-08-04"
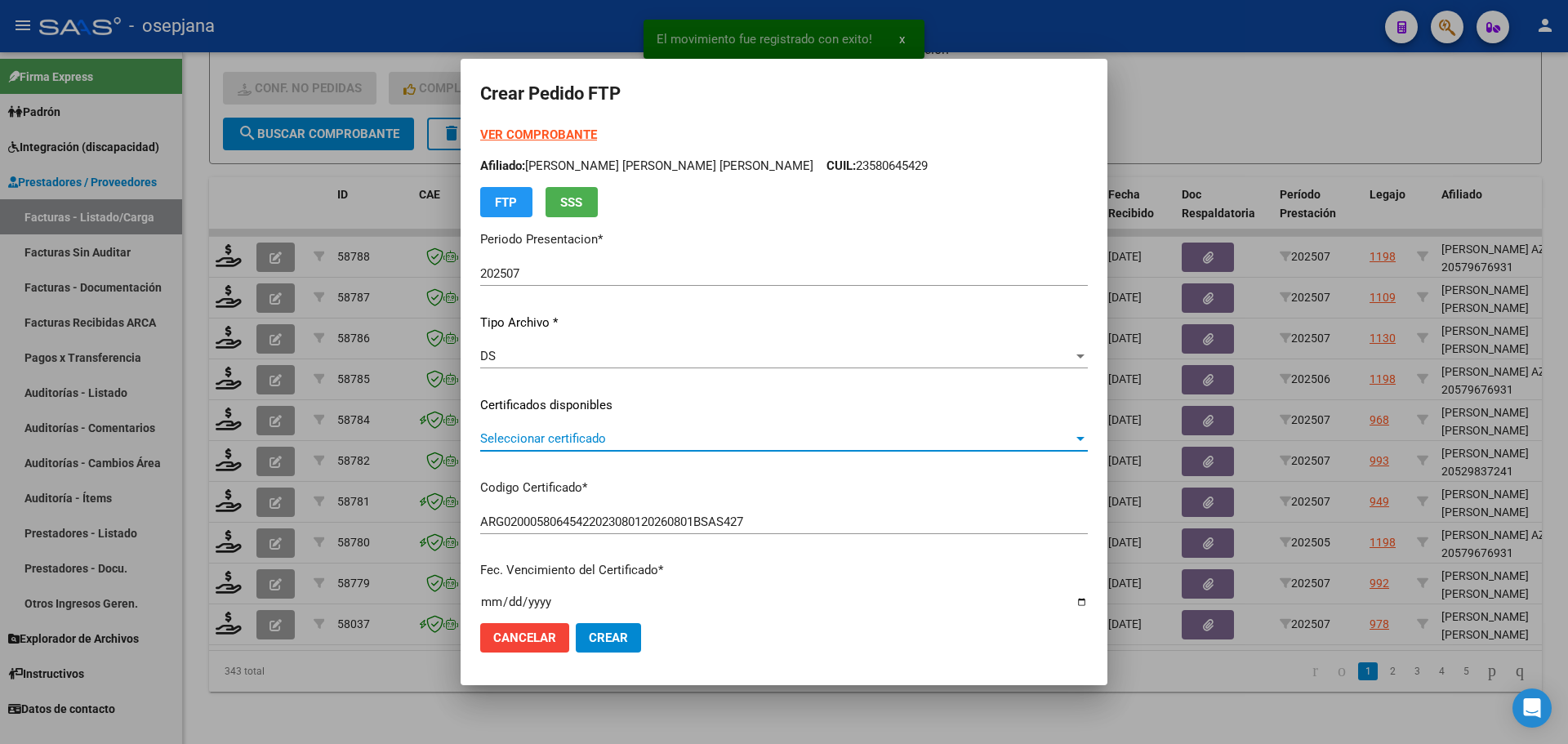
click at [593, 440] on span "Seleccionar certificado" at bounding box center [777, 438] width 593 height 15
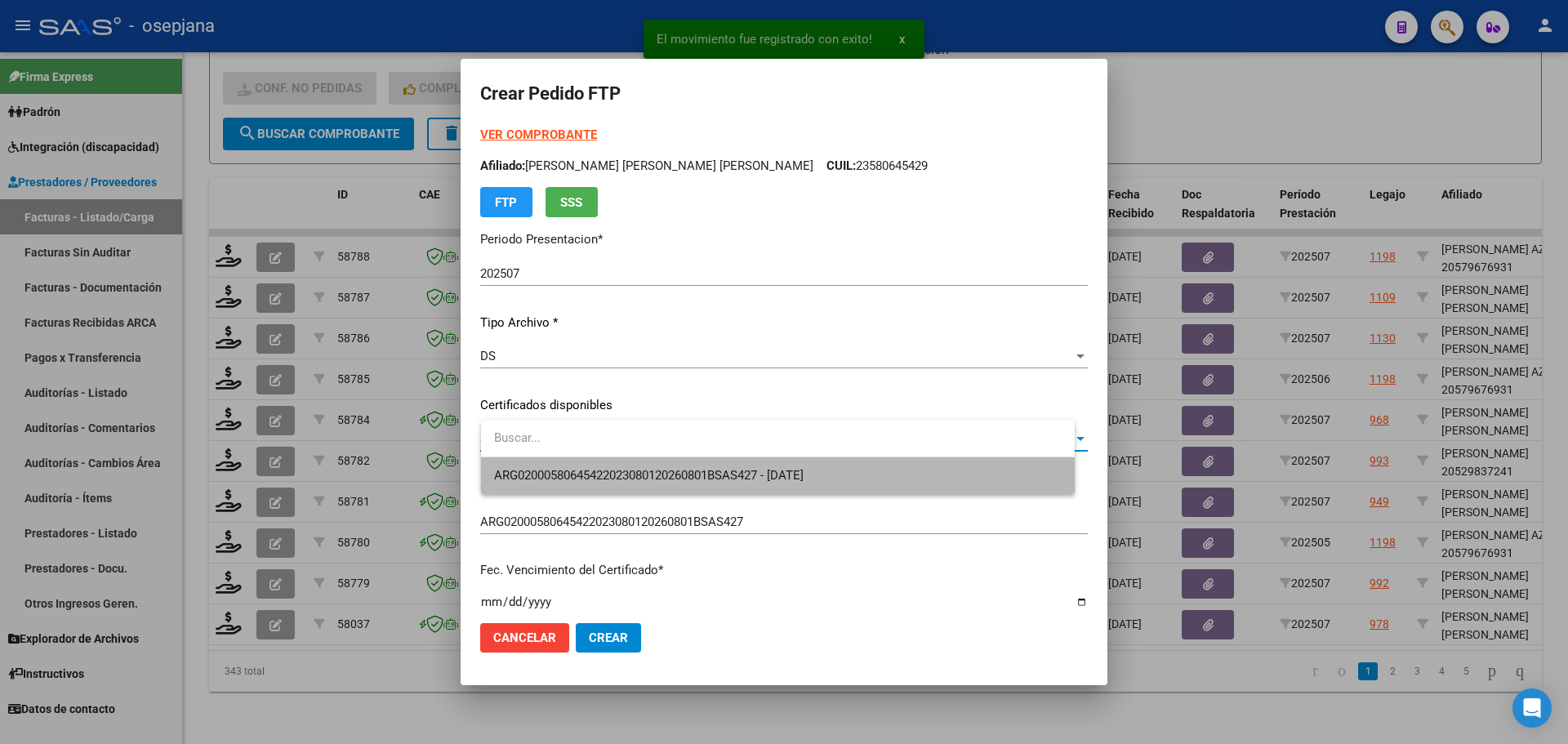
click at [595, 464] on span "ARG02000580645422023080120260801BSAS427 - 2026-08-04" at bounding box center [778, 476] width 567 height 37
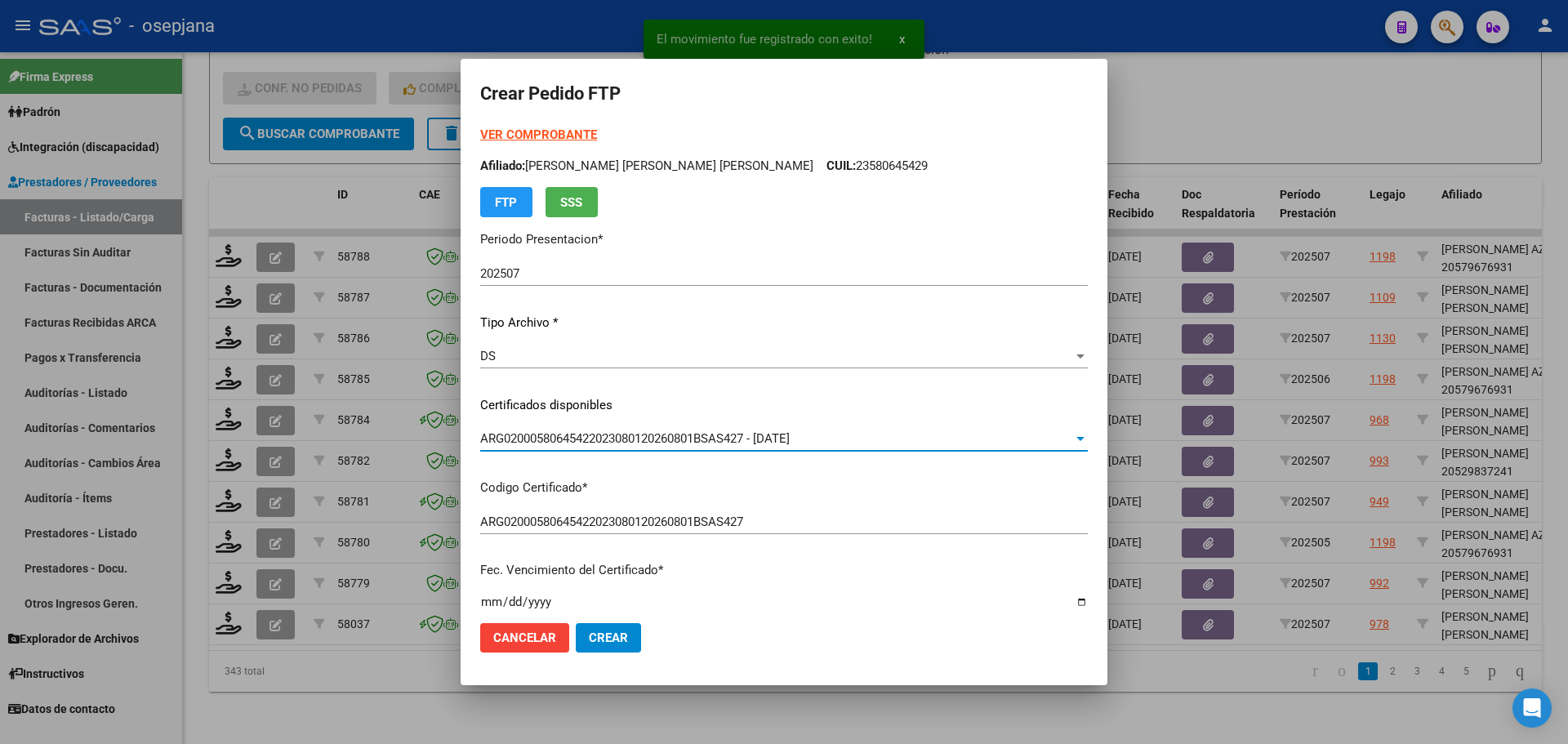
click at [573, 129] on strong "VER COMPROBANTE" at bounding box center [539, 134] width 117 height 15
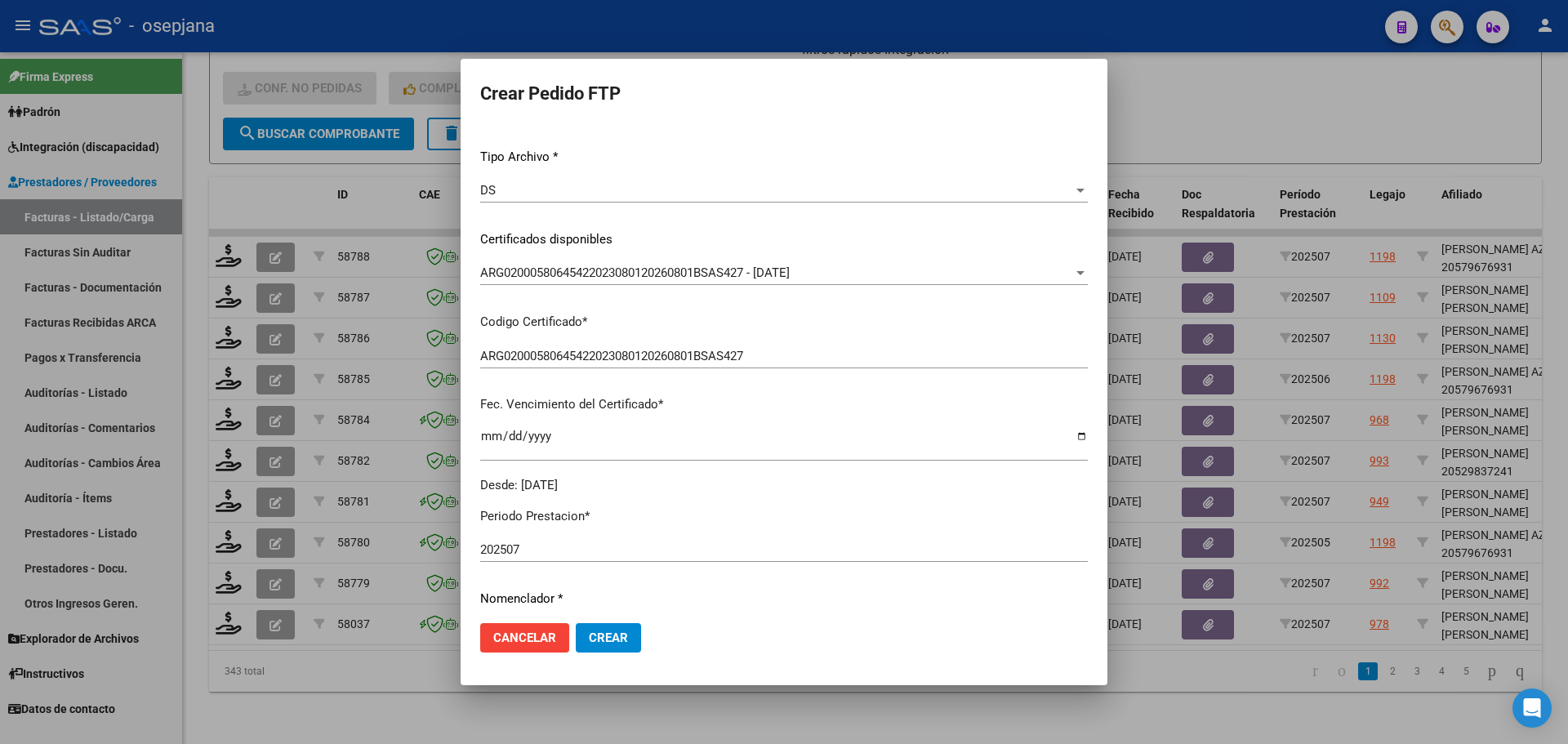
scroll to position [490, 0]
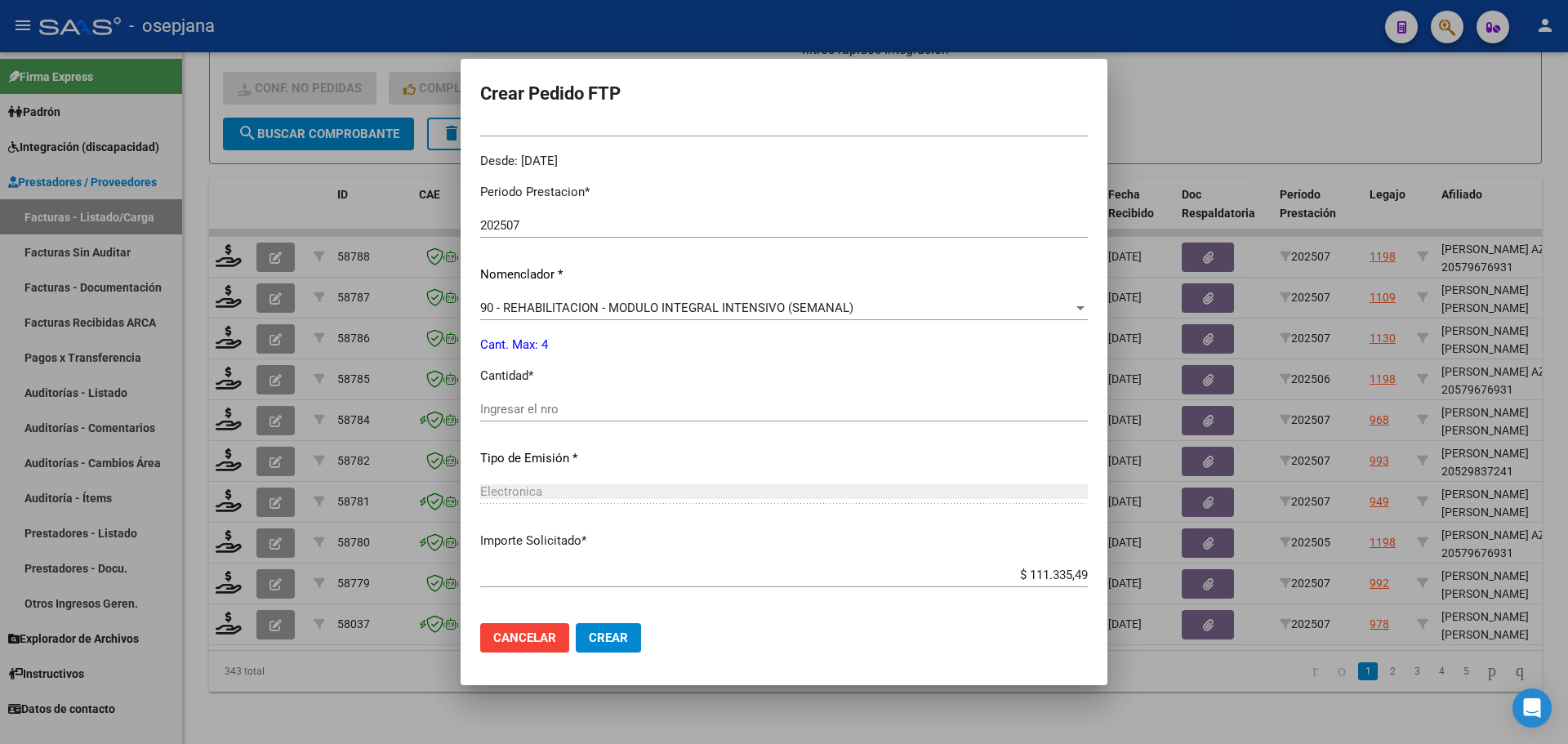
click at [521, 408] on input "Ingresar el nro" at bounding box center [784, 409] width 608 height 15
type input "4"
click at [628, 643] on span "Crear" at bounding box center [608, 638] width 39 height 15
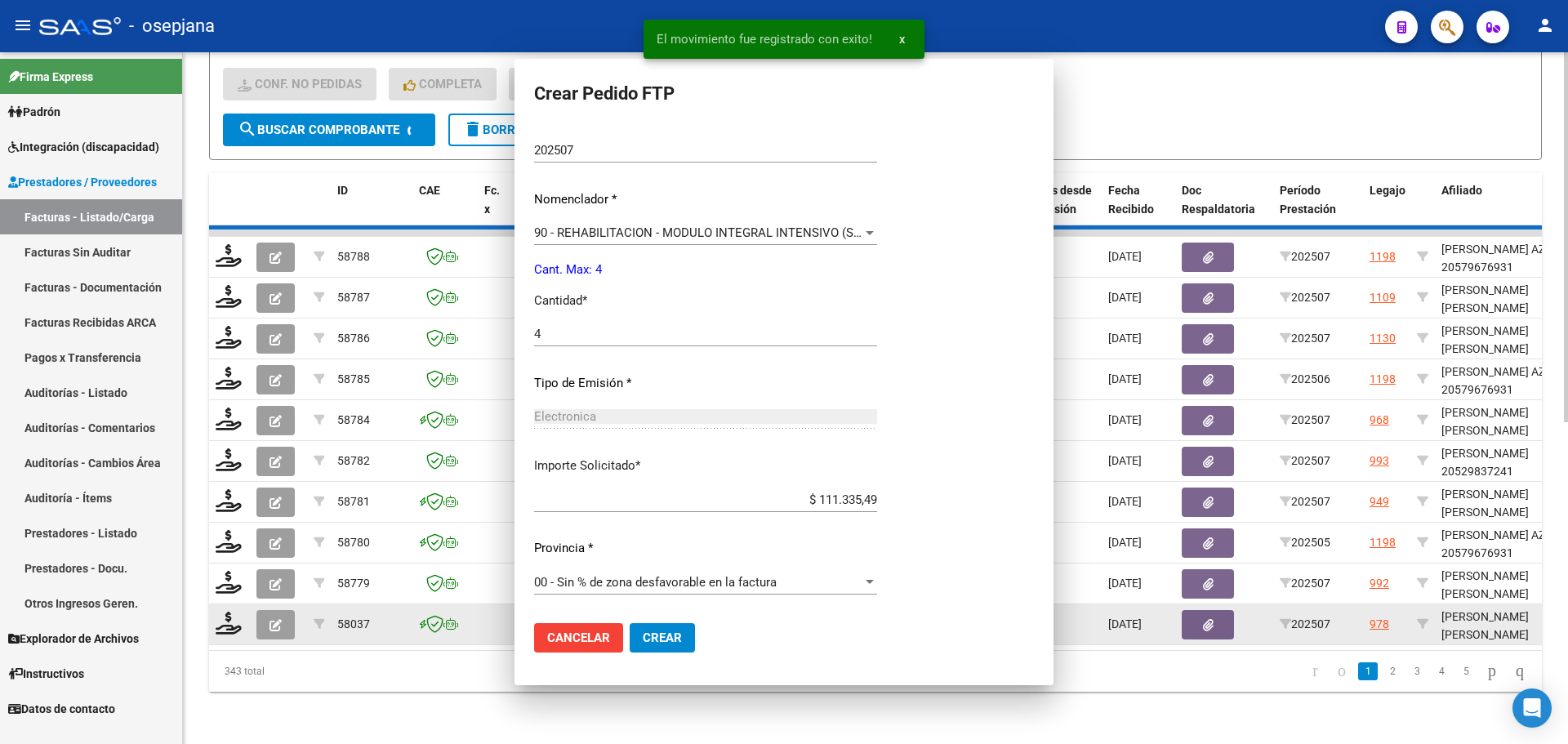
scroll to position [0, 0]
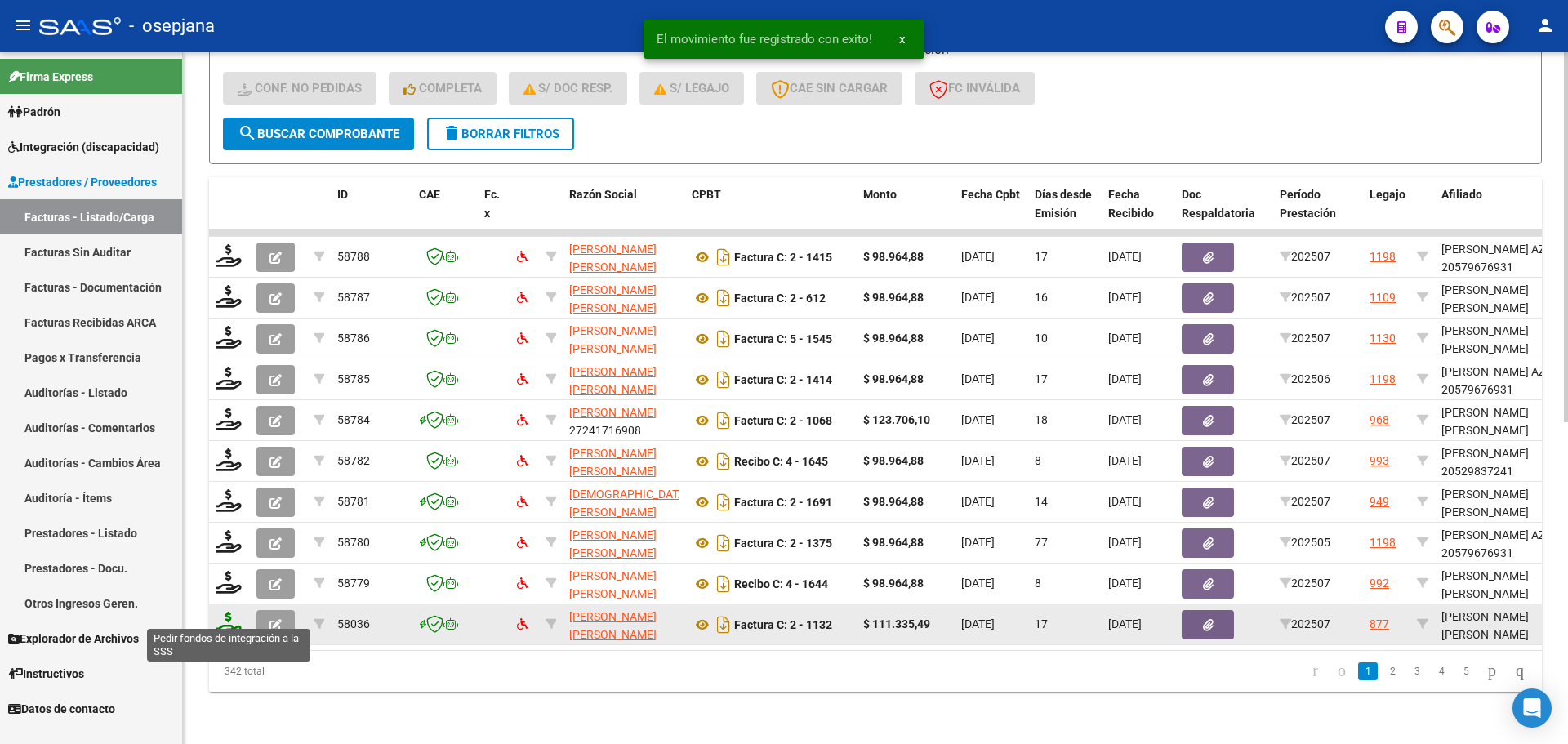
click at [237, 612] on icon at bounding box center [228, 623] width 26 height 23
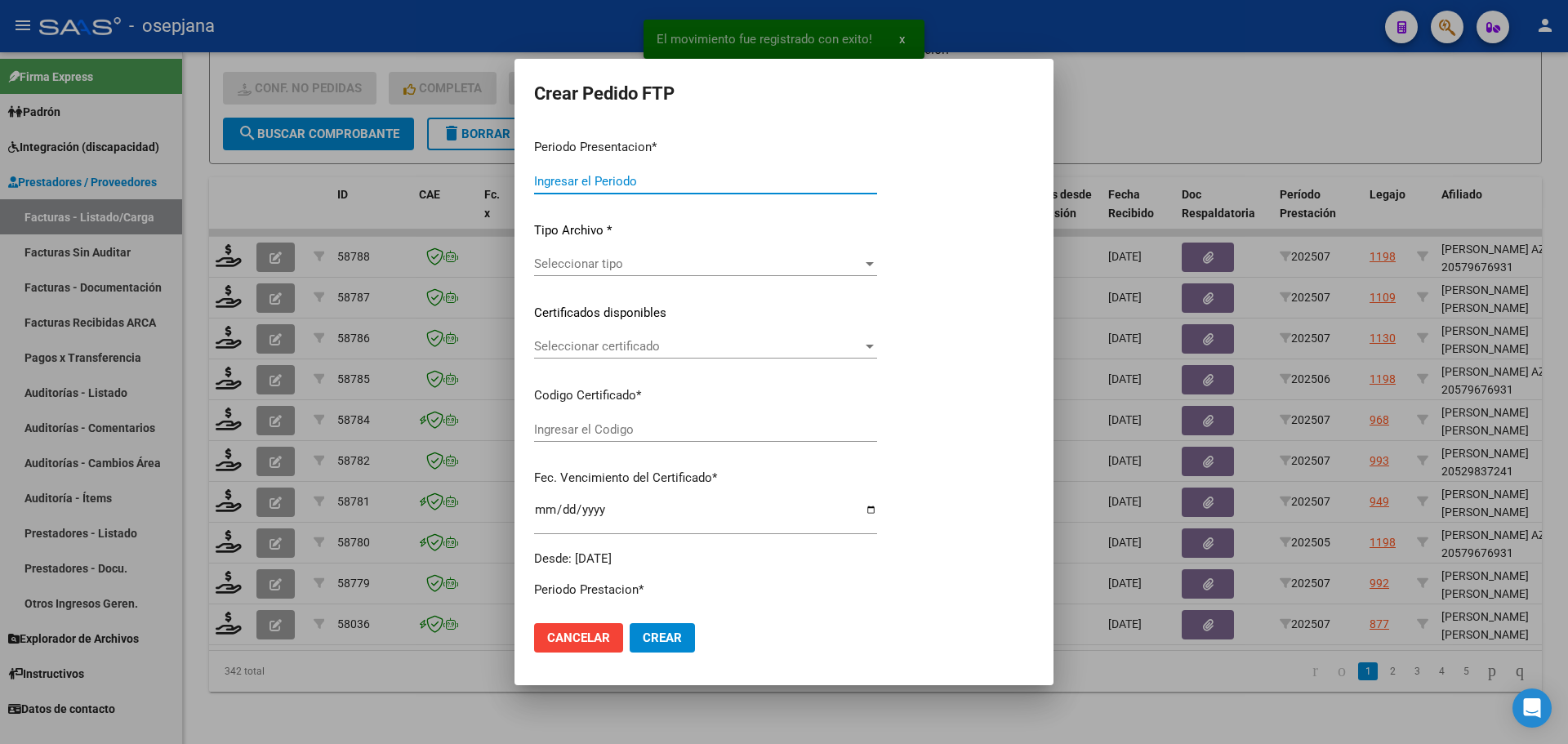
type input "202507"
type input "$ 111.335,49"
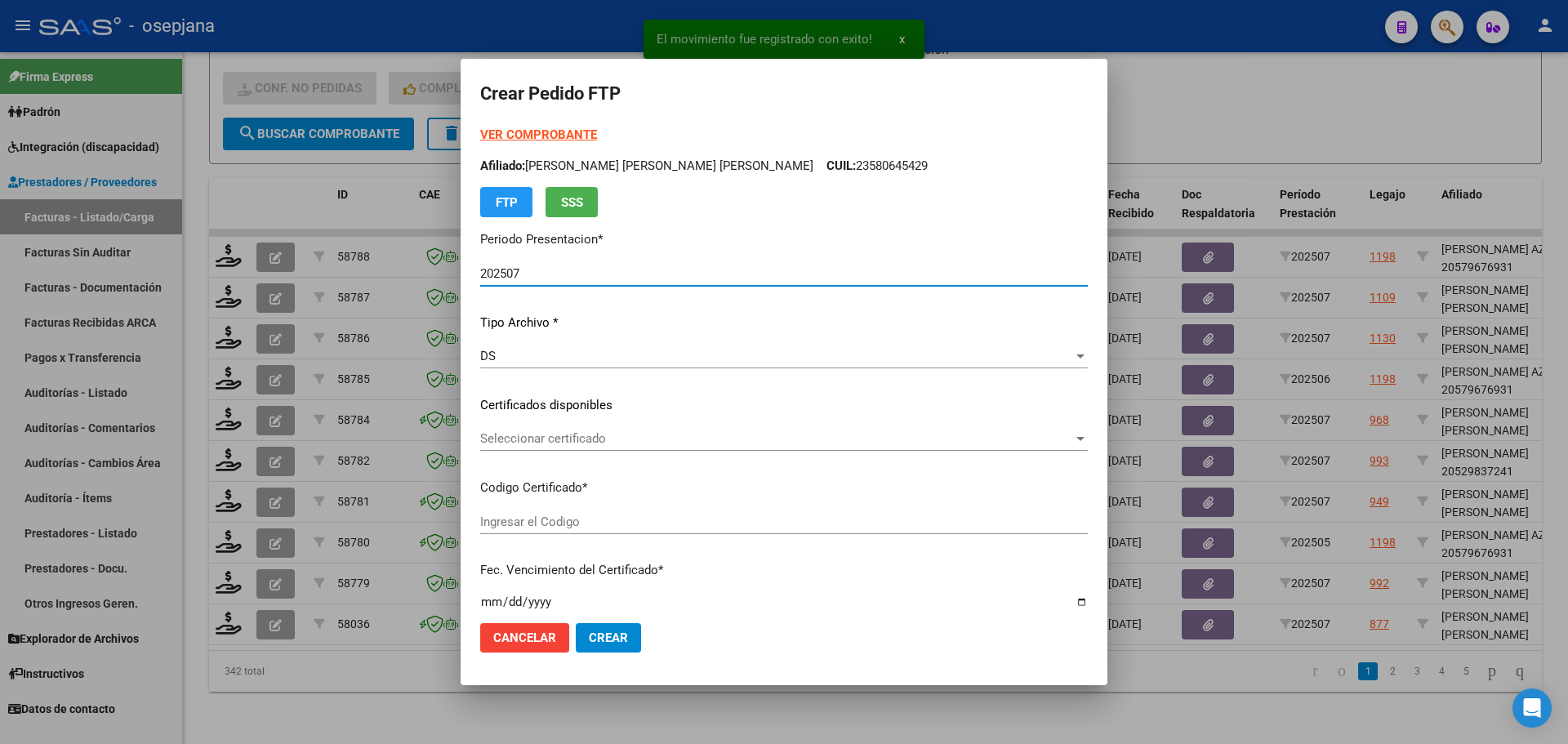
type input "ARG02000543440752023091220280912BSAS436"
type input "2028-08-12"
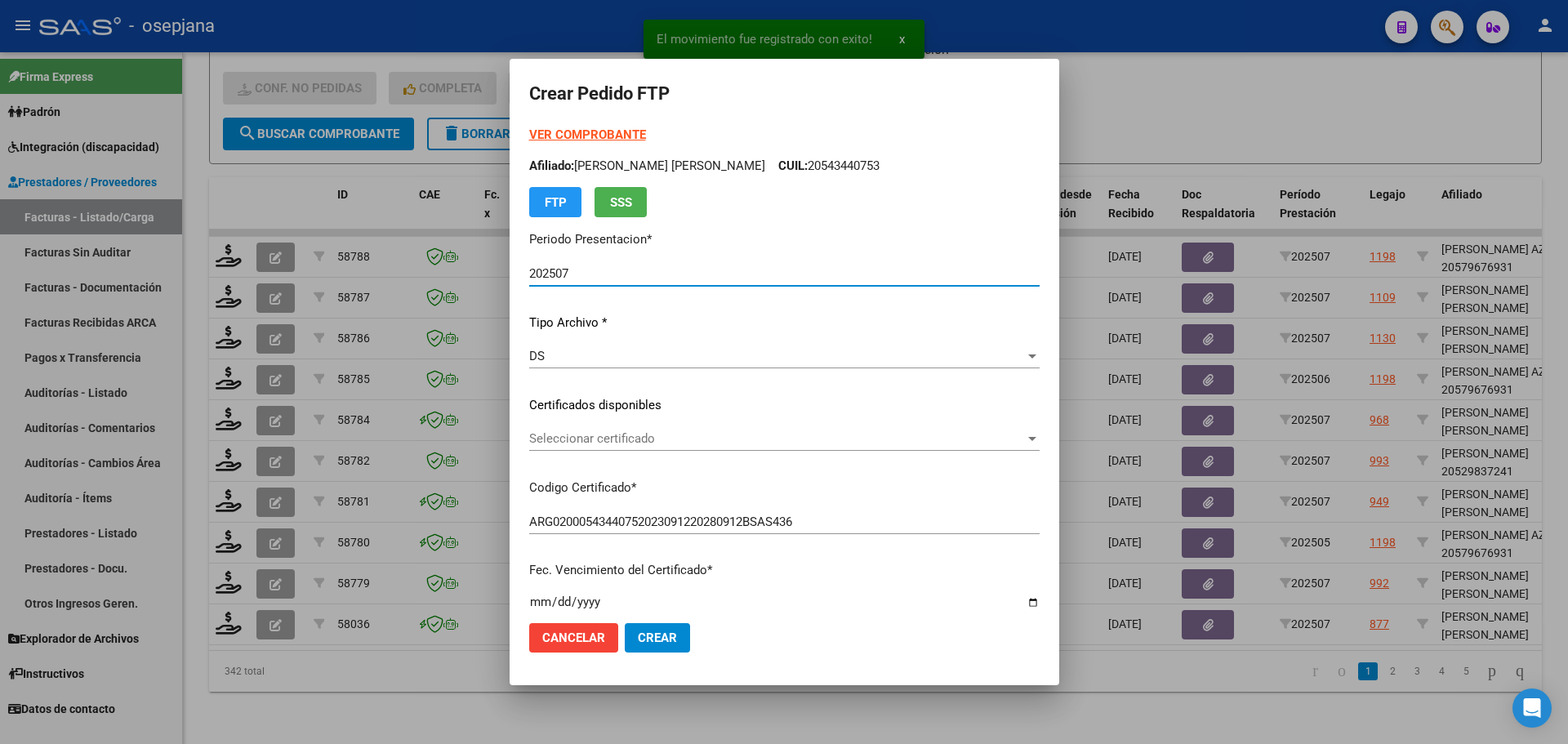
click at [633, 444] on span "Seleccionar certificado" at bounding box center [777, 438] width 496 height 15
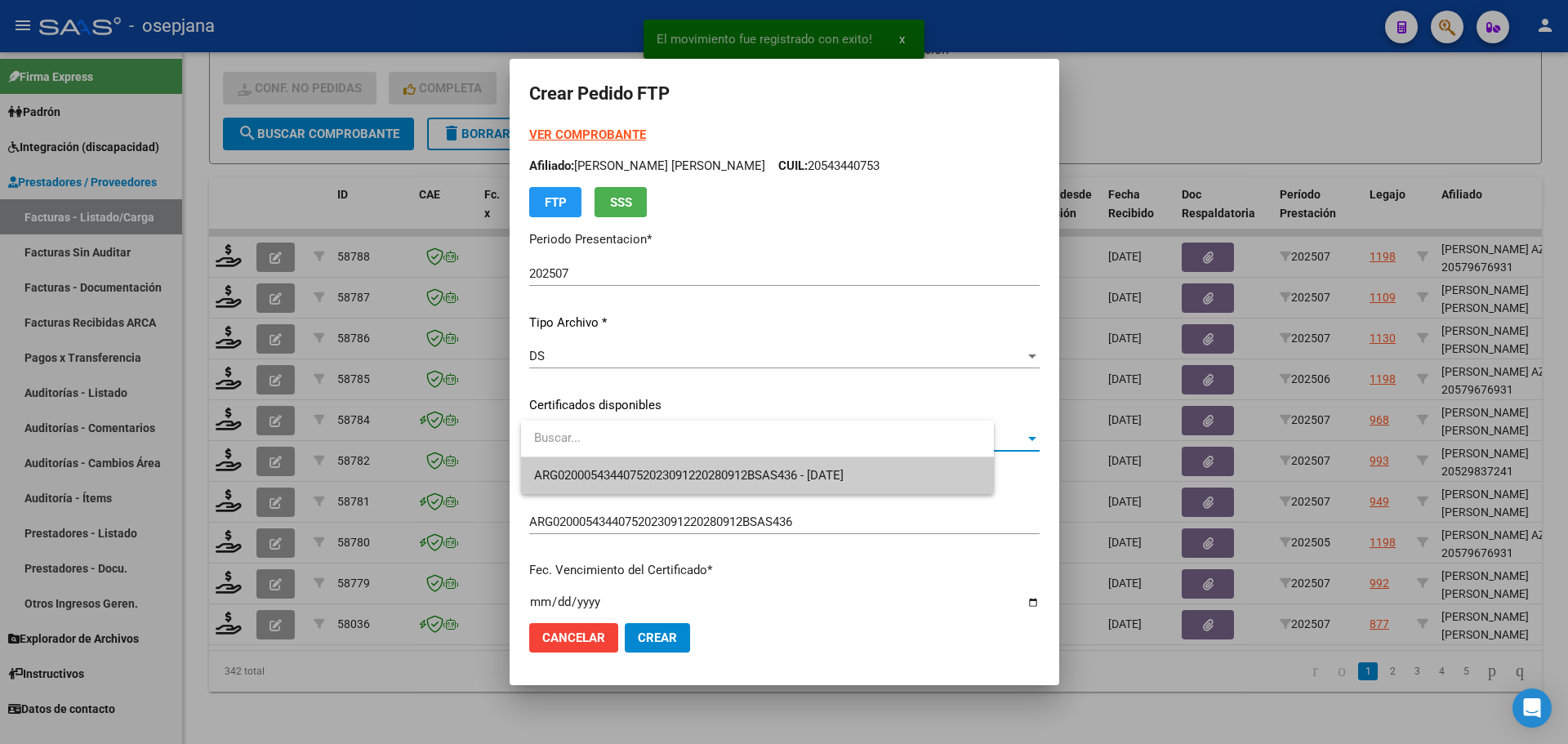
click at [640, 468] on span "ARG02000543440752023091220280912BSAS436 - 2028-08-12" at bounding box center [689, 475] width 310 height 15
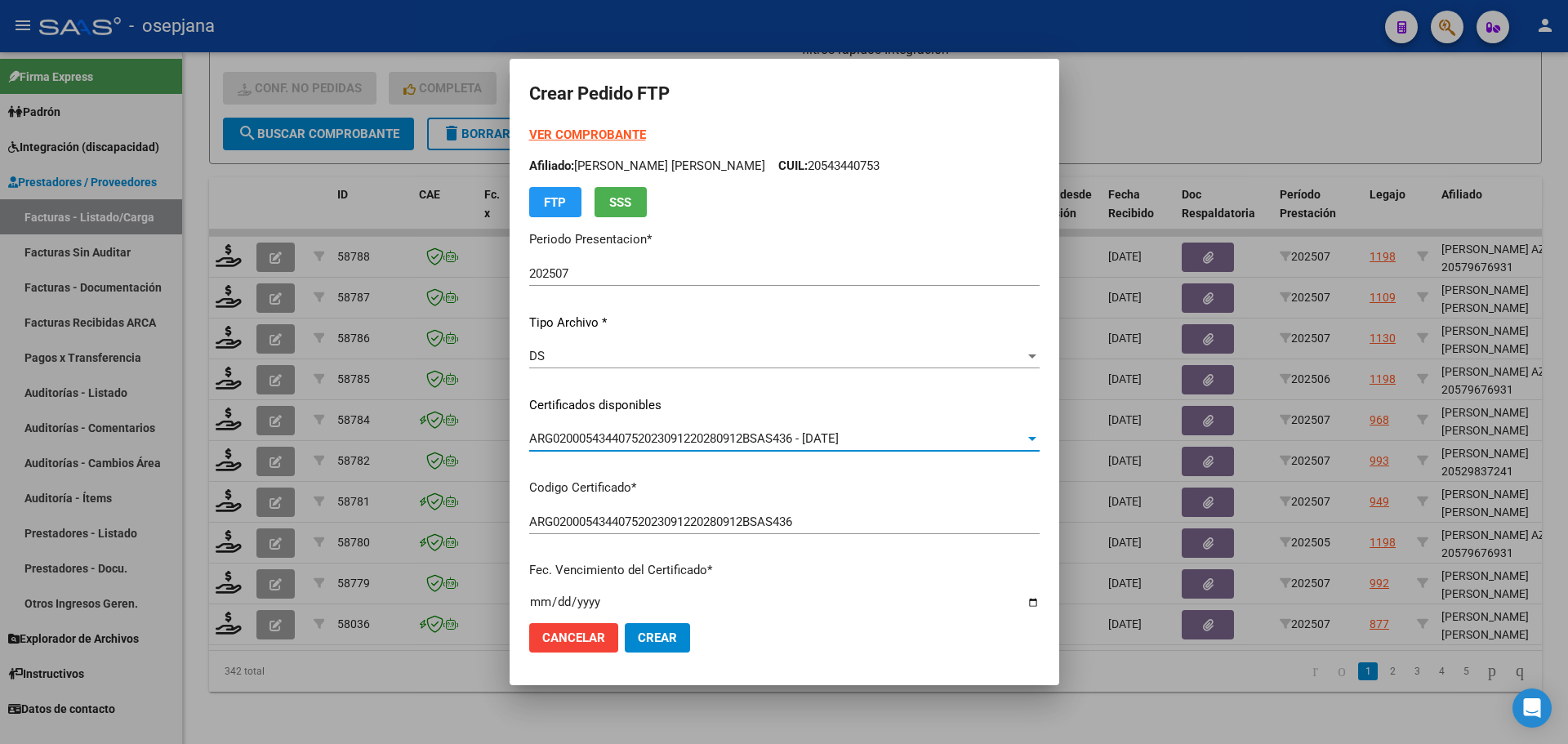
click at [591, 131] on strong "VER COMPROBANTE" at bounding box center [588, 134] width 117 height 15
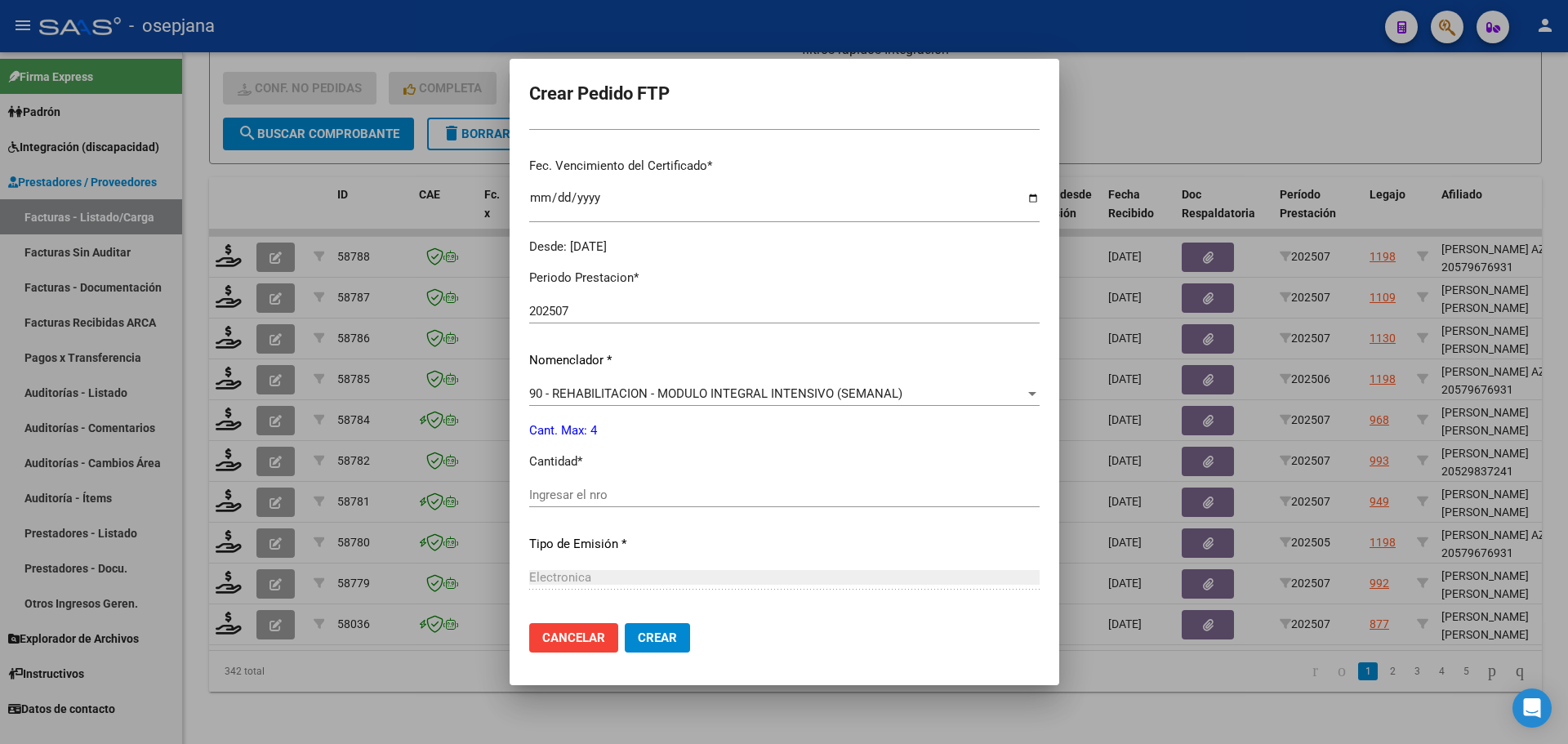
scroll to position [408, 0]
click at [560, 488] on input "Ingresar el nro" at bounding box center [784, 491] width 510 height 15
type input "4"
click at [670, 639] on span "Crear" at bounding box center [656, 638] width 39 height 15
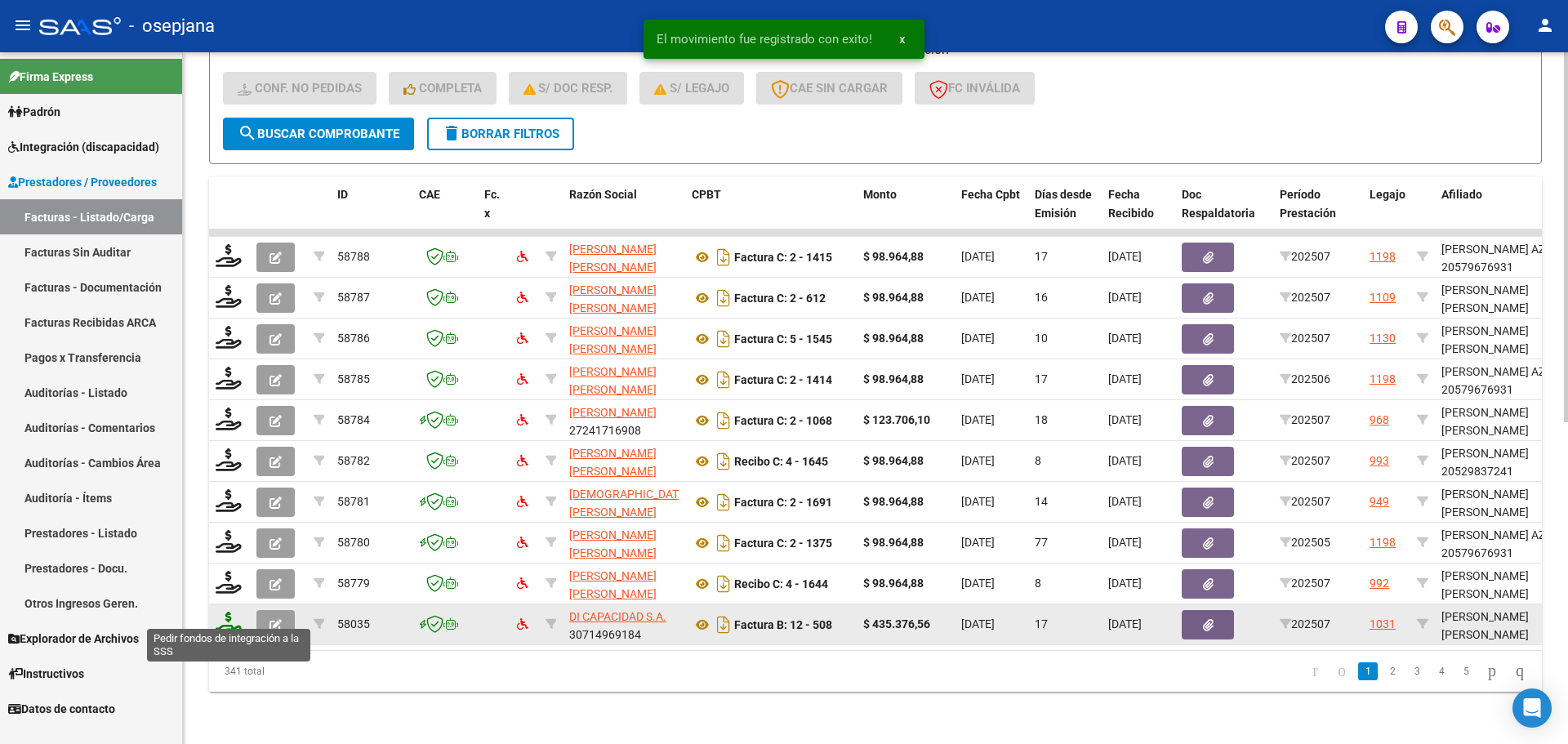
click at [226, 614] on icon at bounding box center [228, 623] width 26 height 23
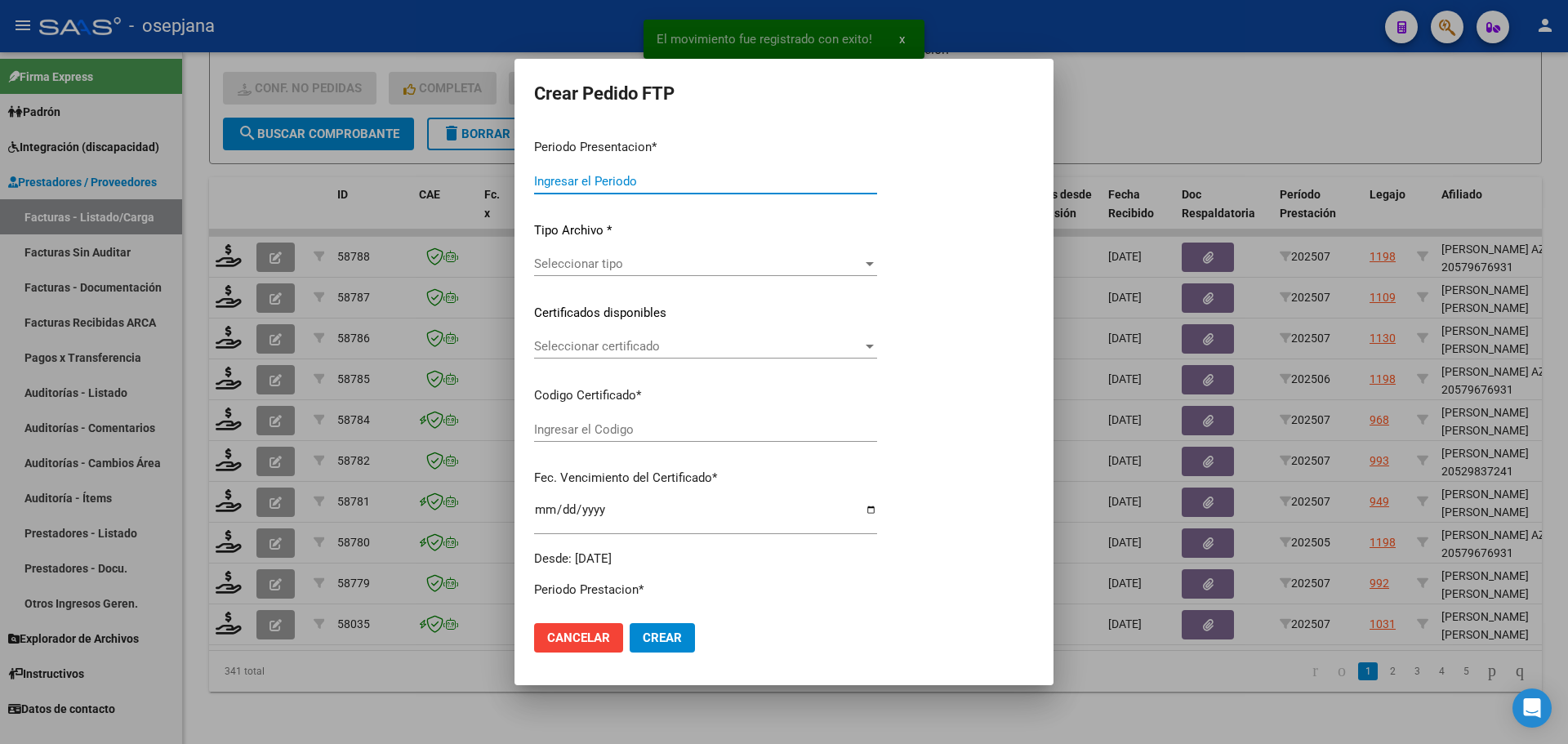
type input "202507"
type input "$ 435.376,56"
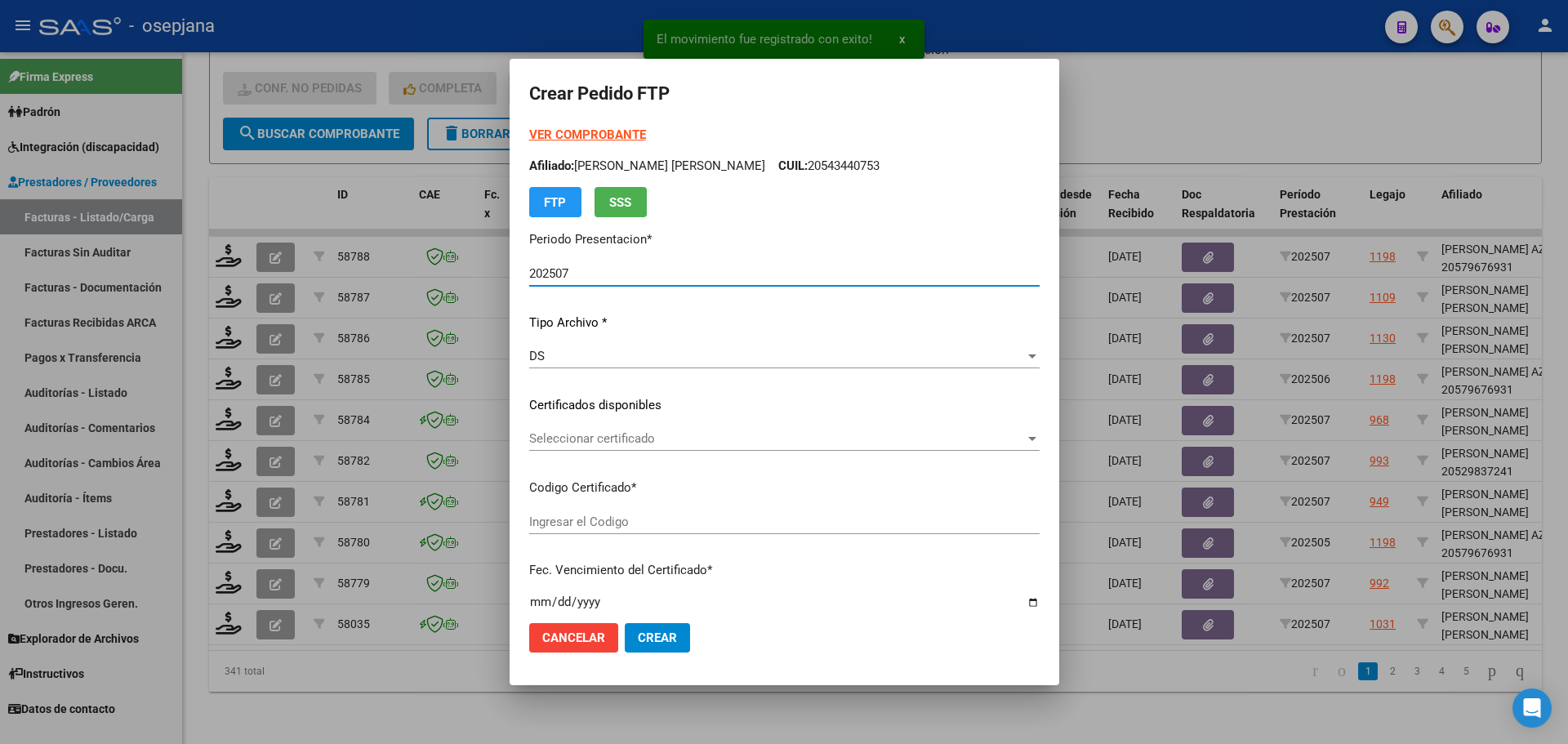
type input "ARG02000543459022021081120260811BSAS415"
type input "2026-08-11"
click at [593, 430] on div "Seleccionar certificado Seleccionar certificado" at bounding box center [784, 438] width 510 height 25
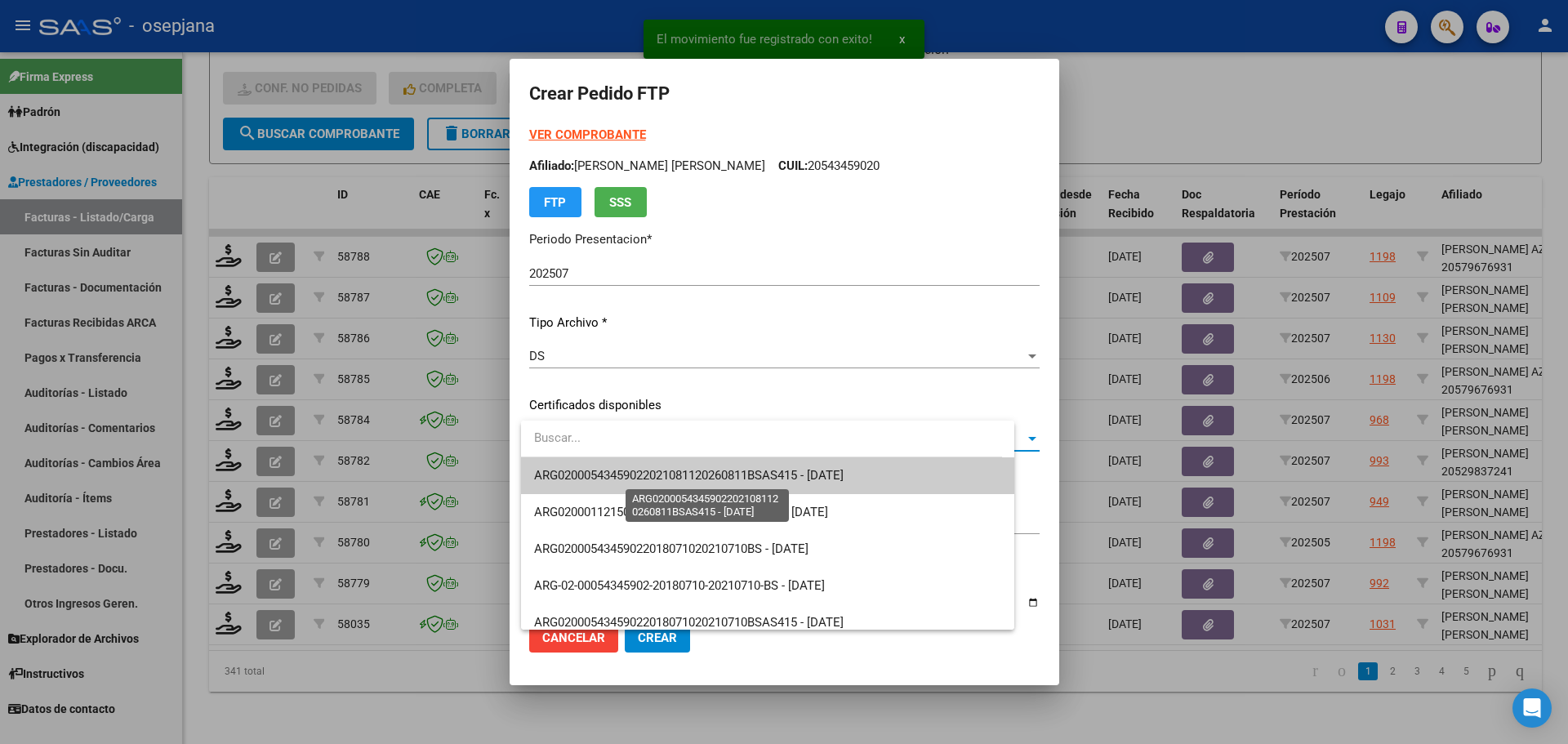
click at [633, 469] on span "ARG02000543459022021081120260811BSAS415 - 2026-08-11" at bounding box center [689, 475] width 310 height 15
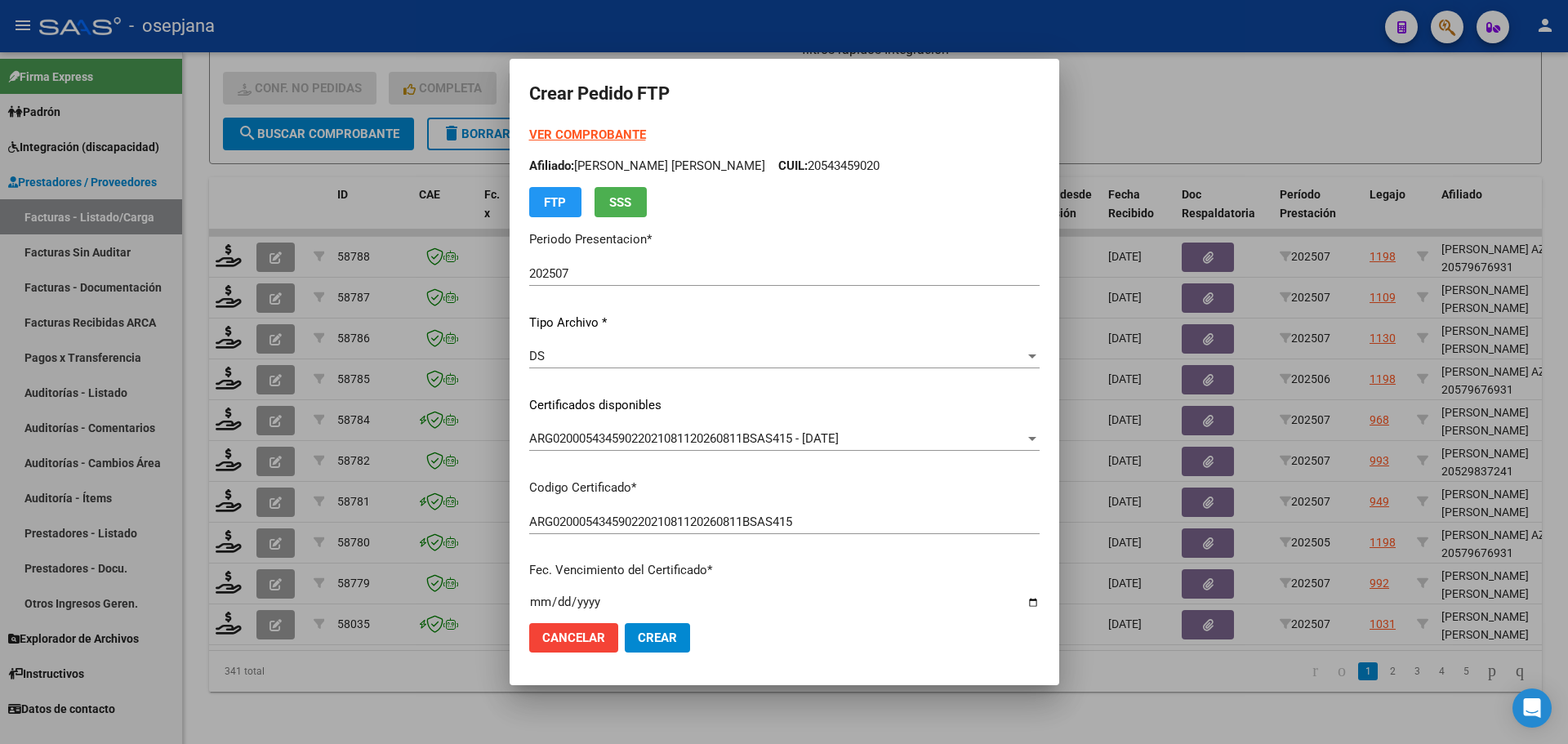
click at [577, 137] on strong "VER COMPROBANTE" at bounding box center [588, 134] width 117 height 15
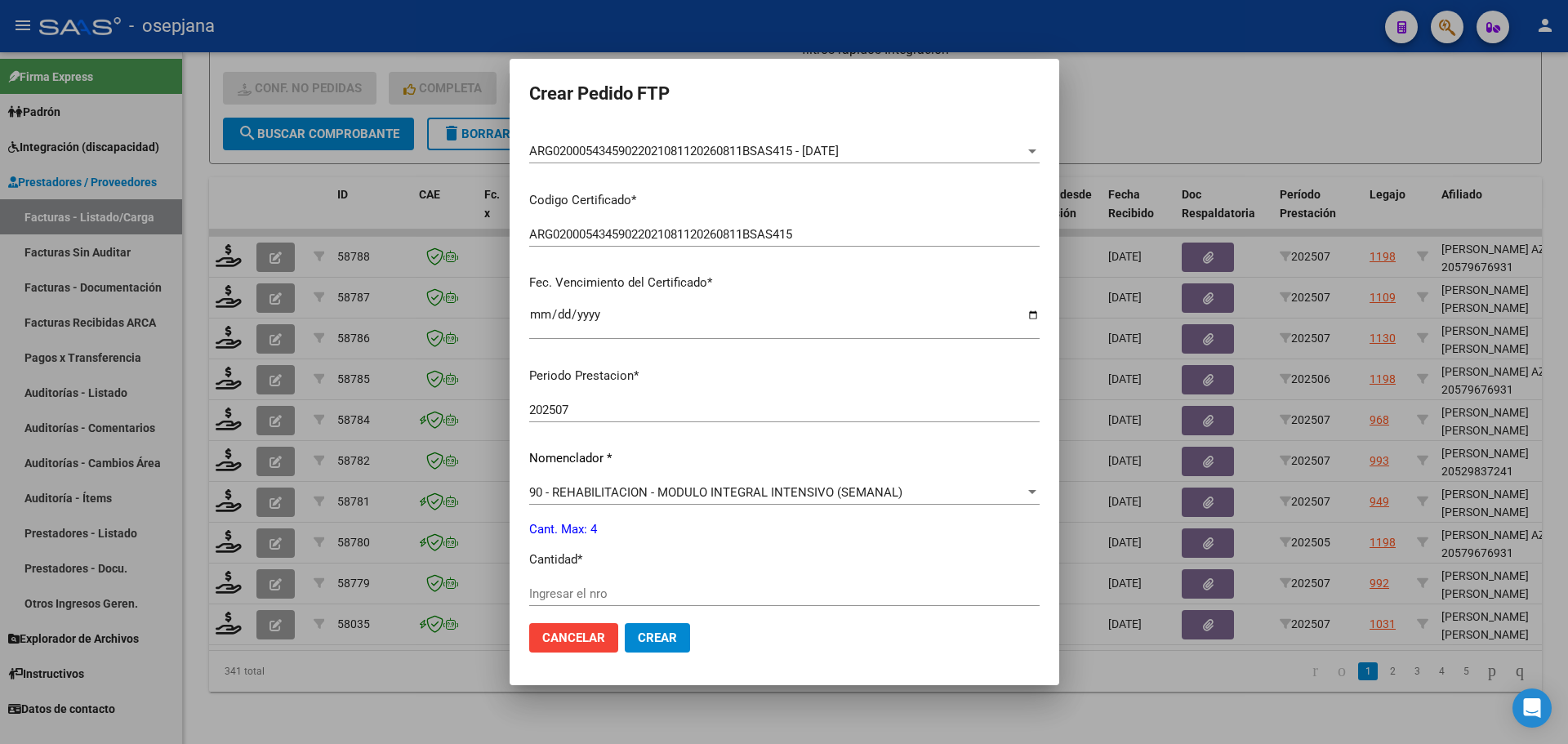
scroll to position [546, 0]
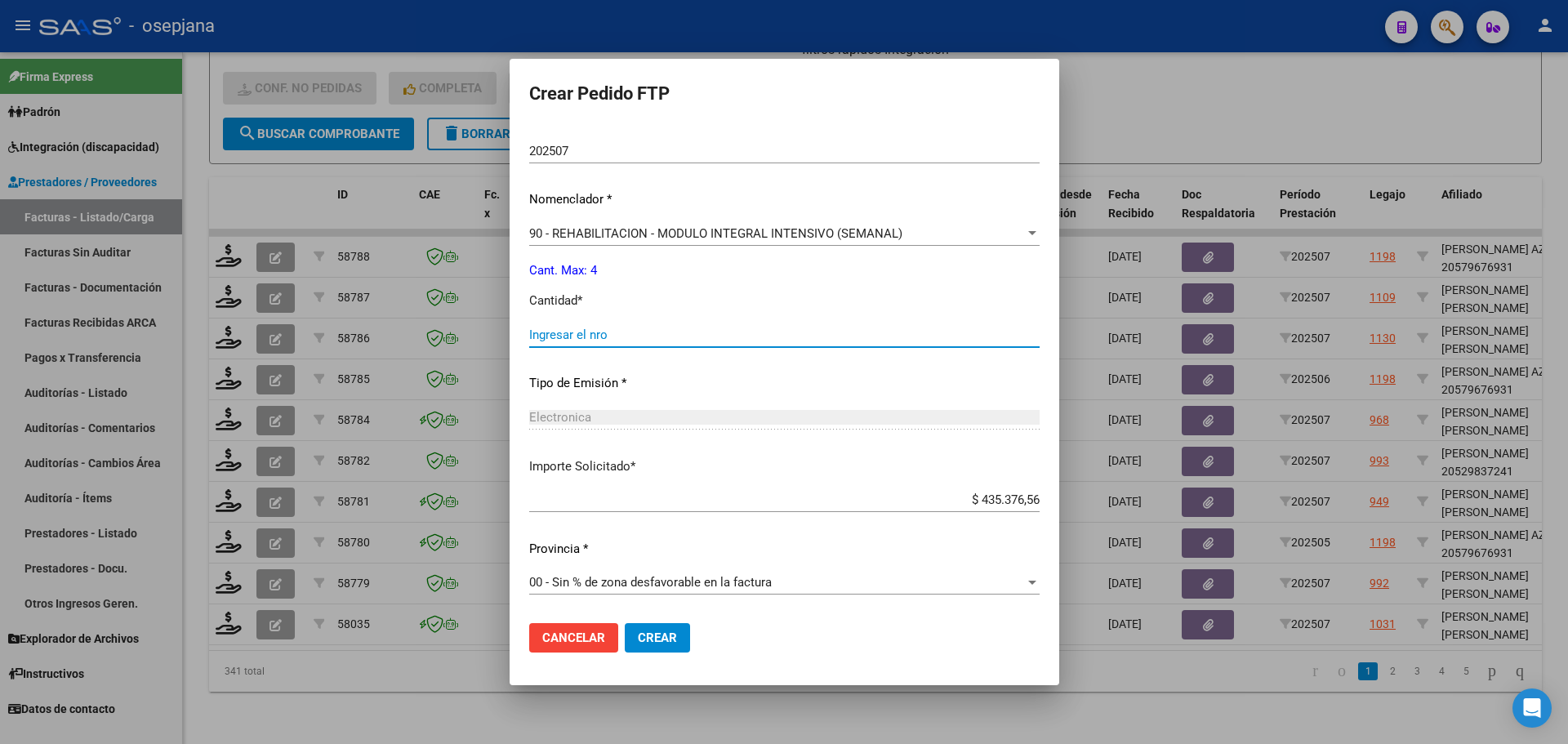
click at [550, 334] on input "Ingresar el nro" at bounding box center [784, 335] width 510 height 15
type input "4"
click at [678, 621] on mat-dialog-actions "Cancelar Crear" at bounding box center [784, 638] width 510 height 56
click at [678, 629] on button "Crear" at bounding box center [657, 638] width 66 height 30
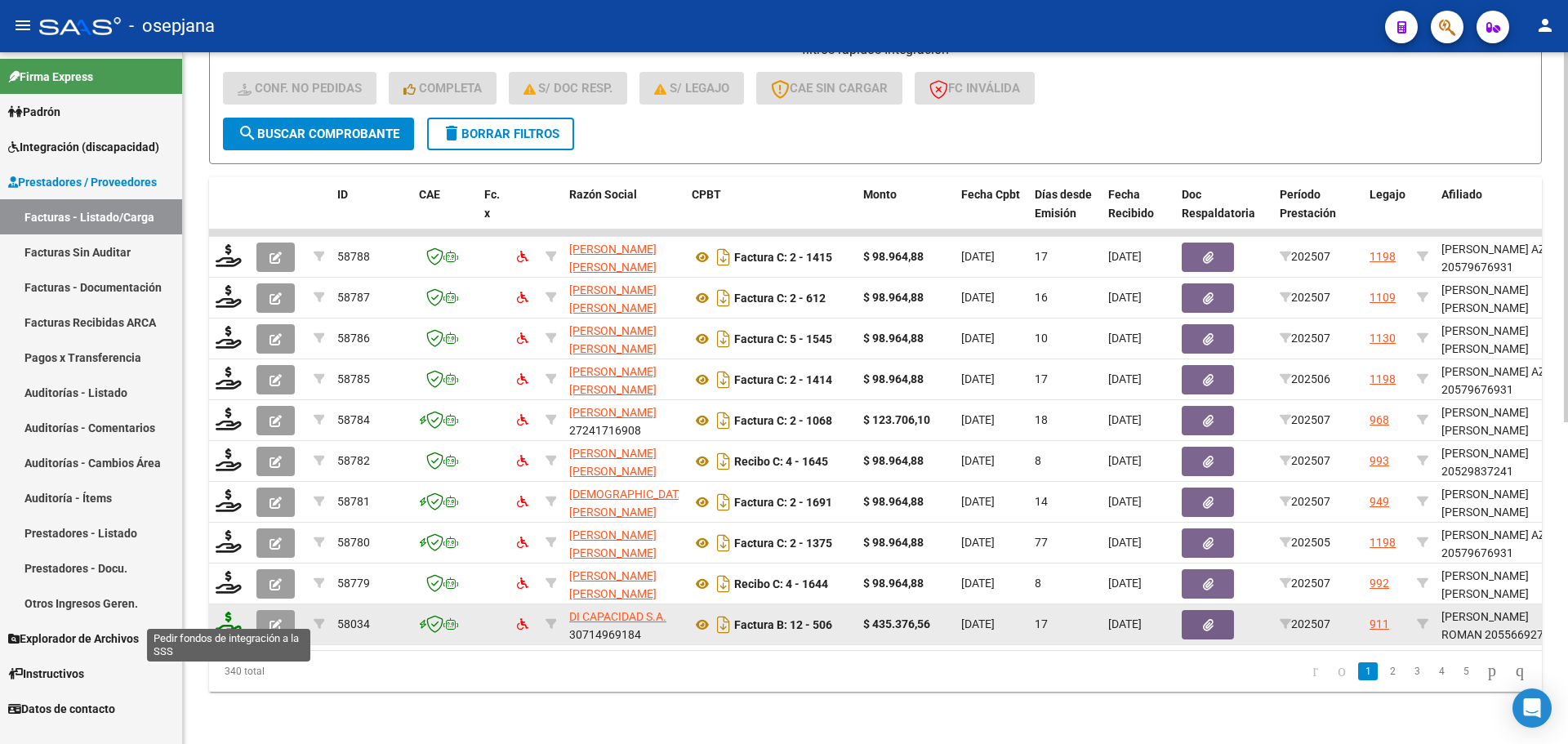
click at [235, 612] on icon at bounding box center [228, 623] width 26 height 23
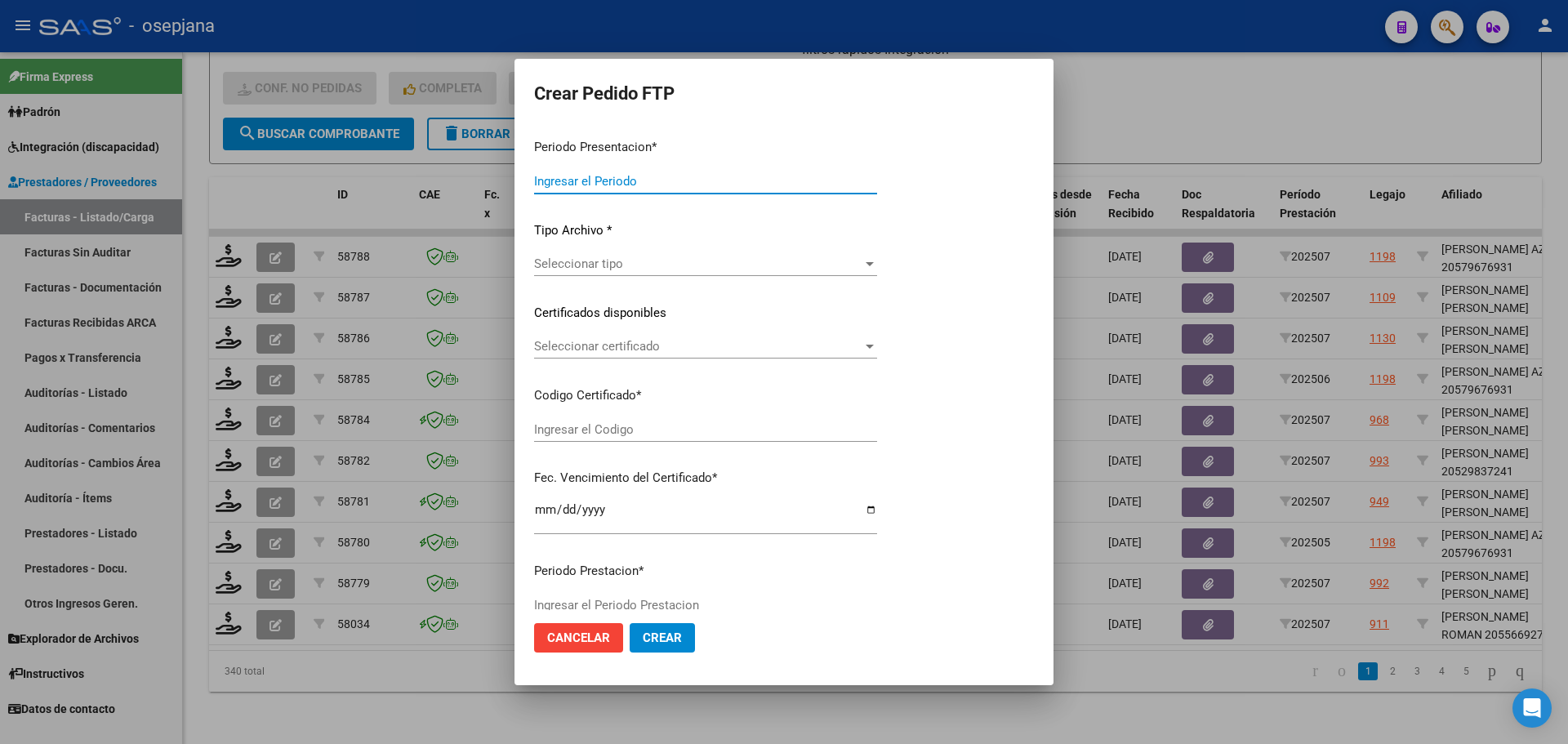
type input "202507"
type input "$ 435.376,56"
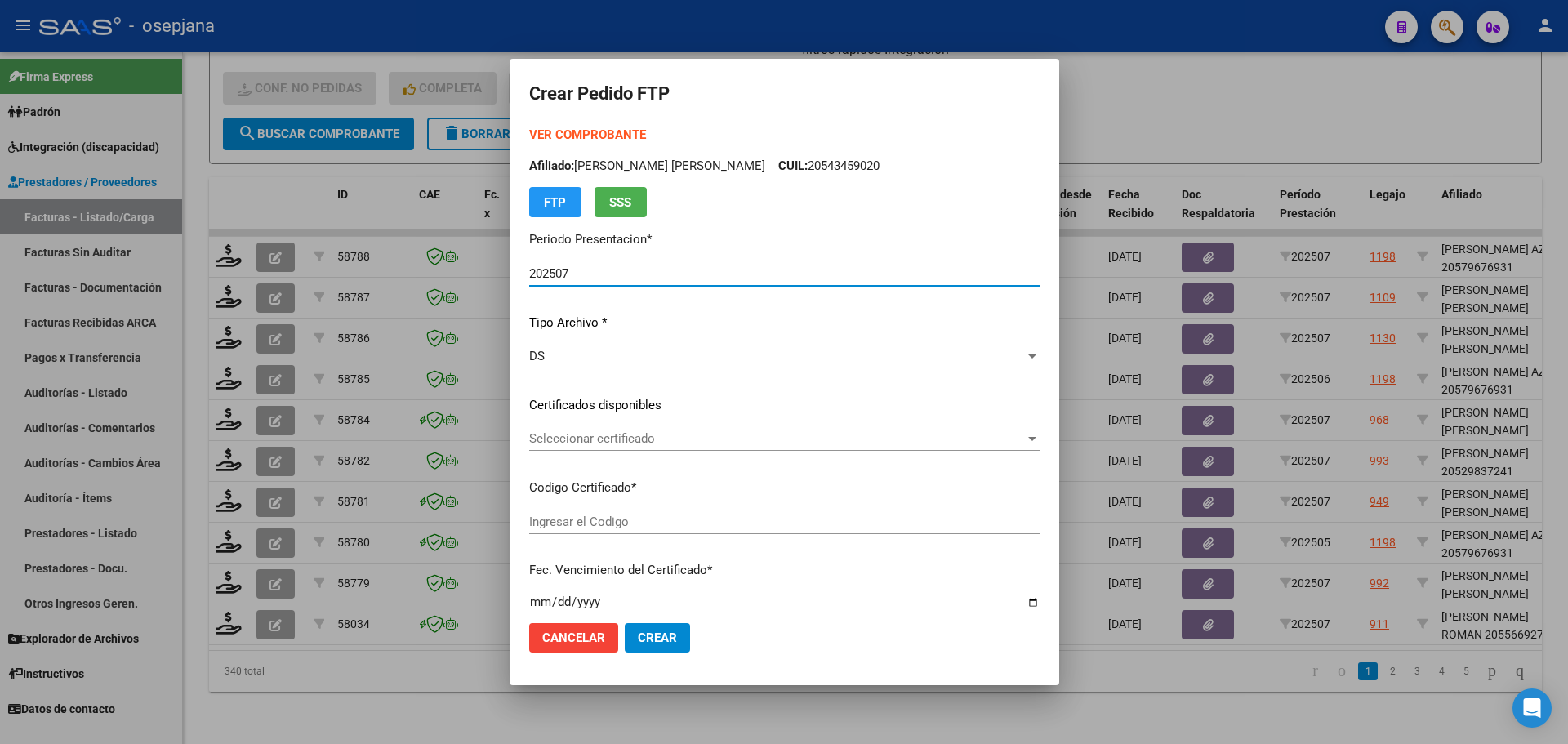
type input "ARG02000556692742024022820290228BSAS342"
type input "2029-02-28"
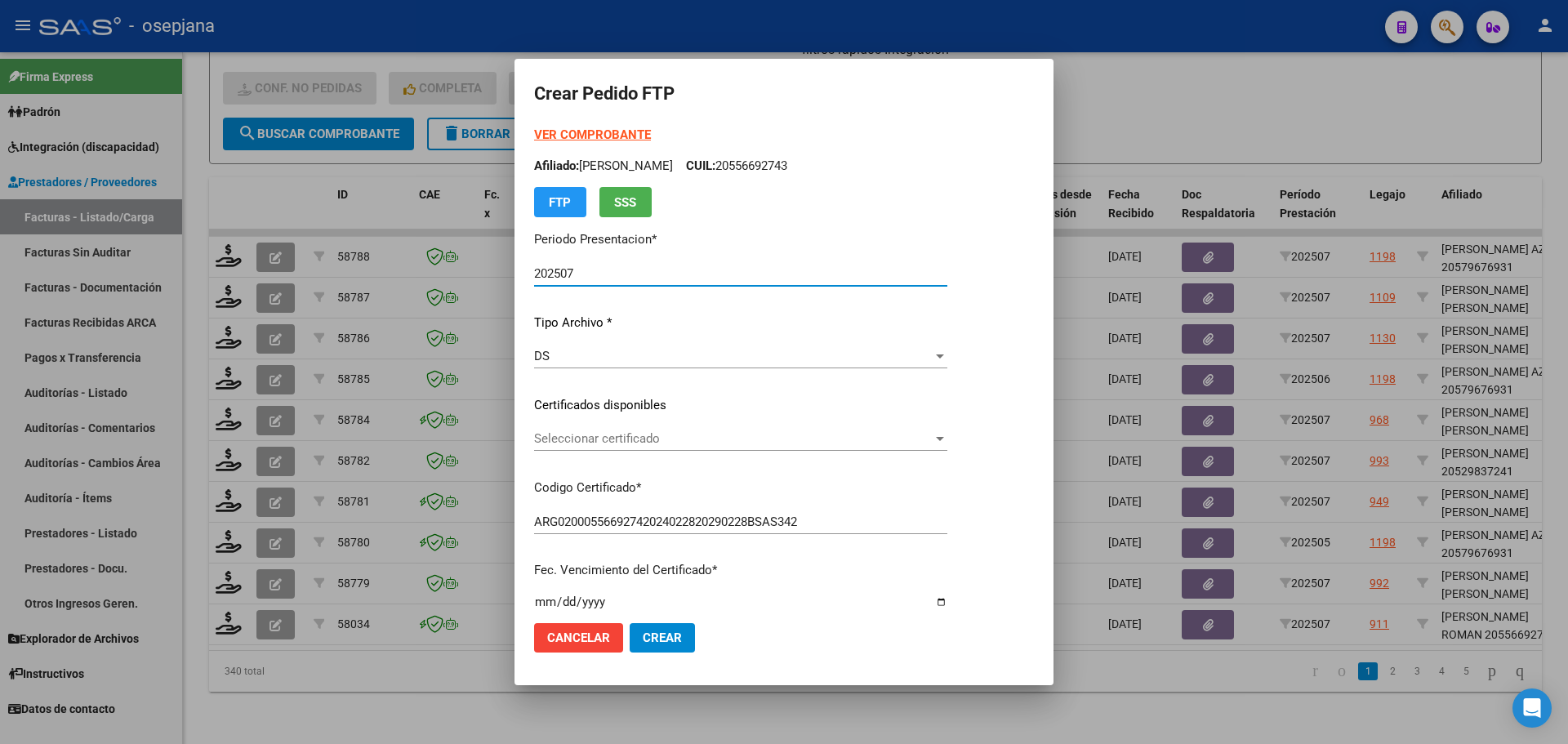
click at [720, 435] on span "Seleccionar certificado" at bounding box center [733, 438] width 398 height 15
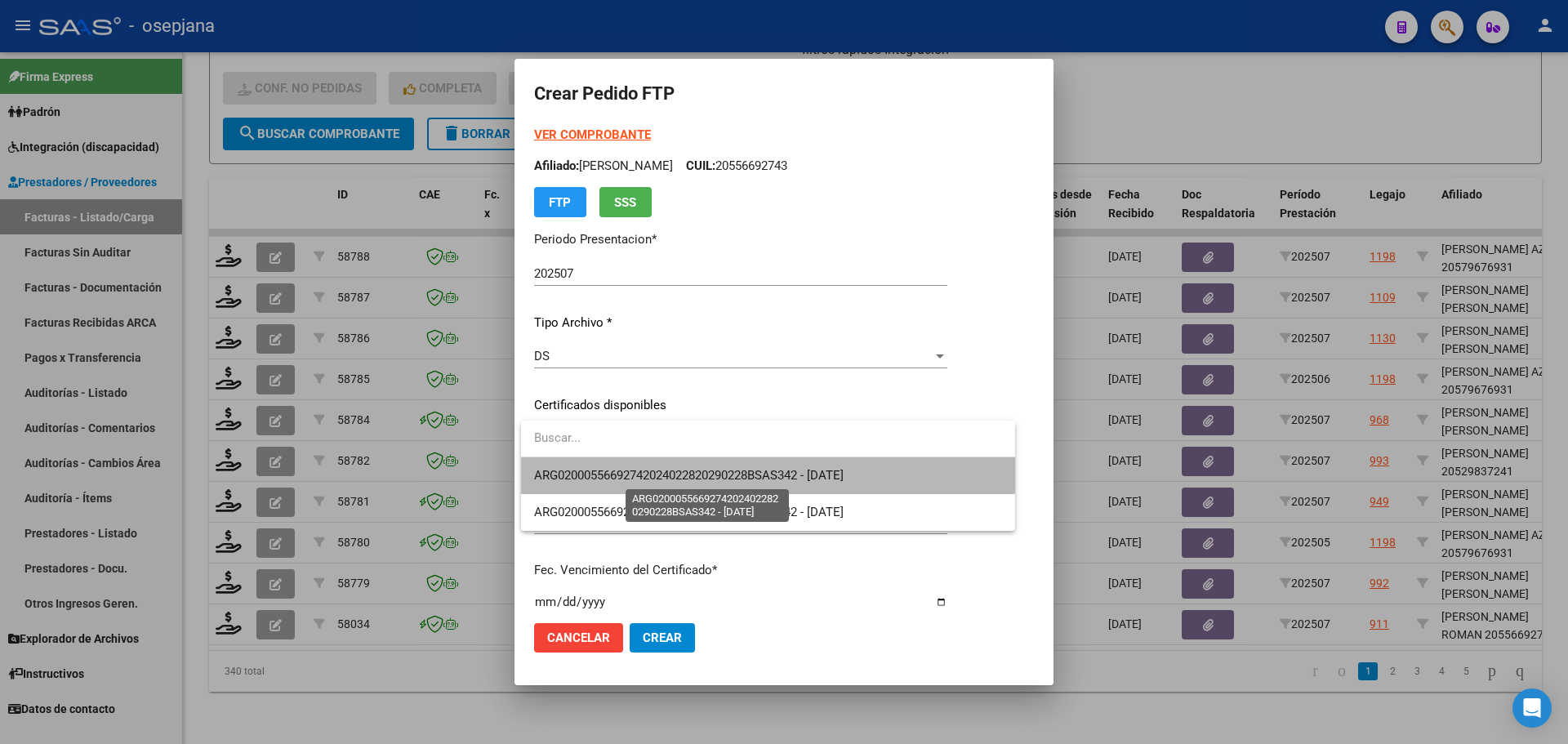
click at [733, 468] on span "ARG02000556692742024022820290228BSAS342 - 2029-02-28" at bounding box center [689, 475] width 310 height 15
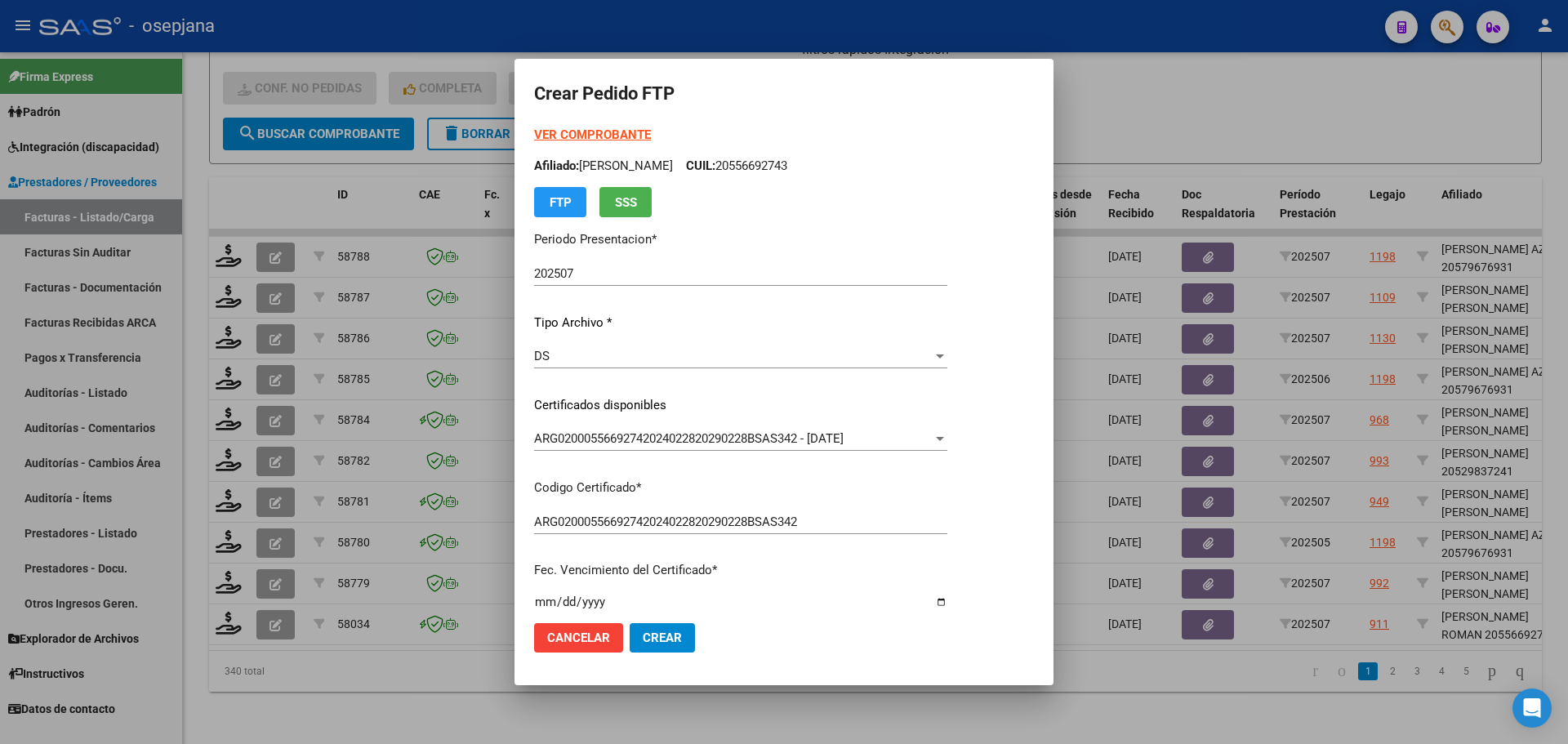
click at [603, 135] on strong "VER COMPROBANTE" at bounding box center [593, 134] width 117 height 15
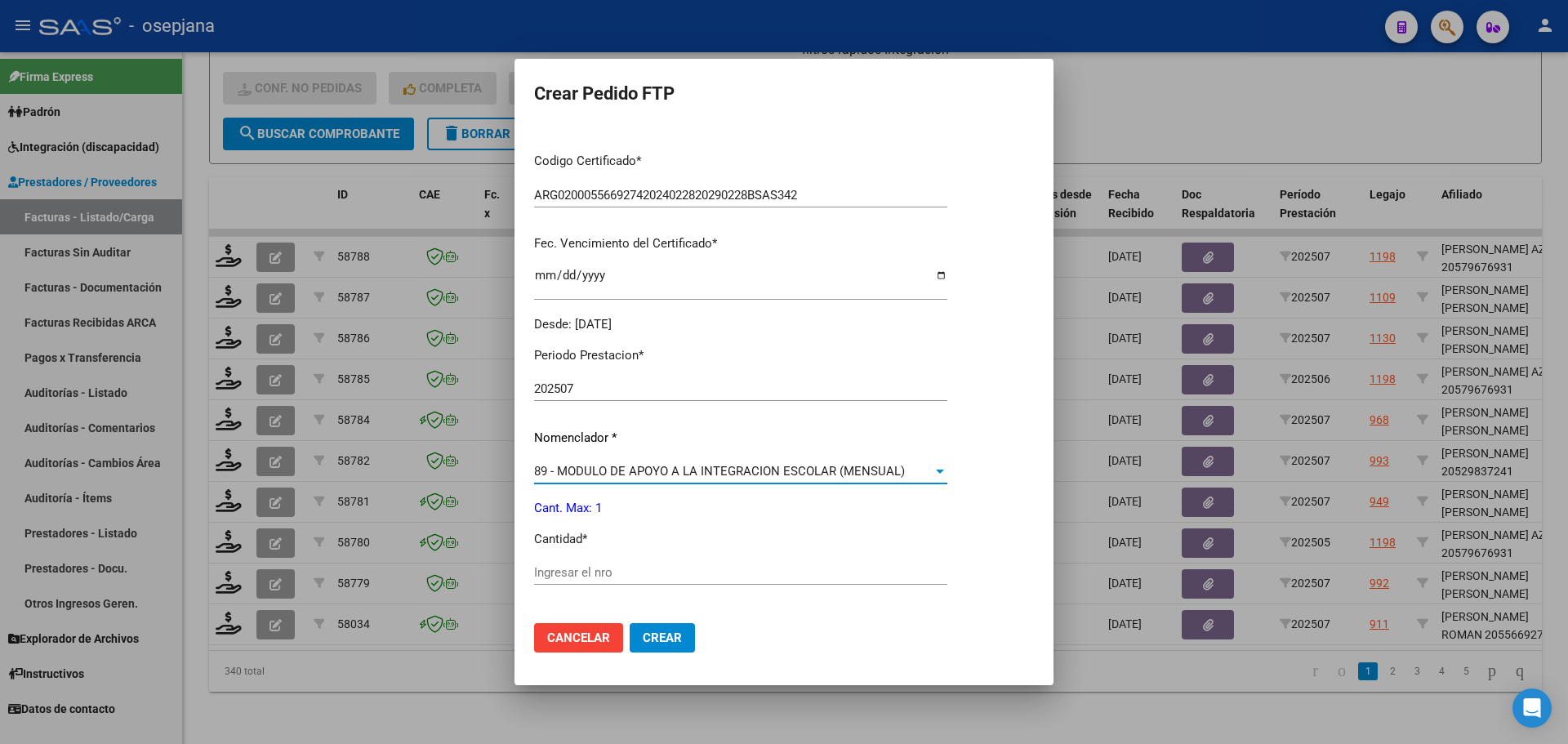
click at [609, 478] on span "89 - MODULO DE APOYO A LA INTEGRACION ESCOLAR (MENSUAL)" at bounding box center [719, 471] width 370 height 15
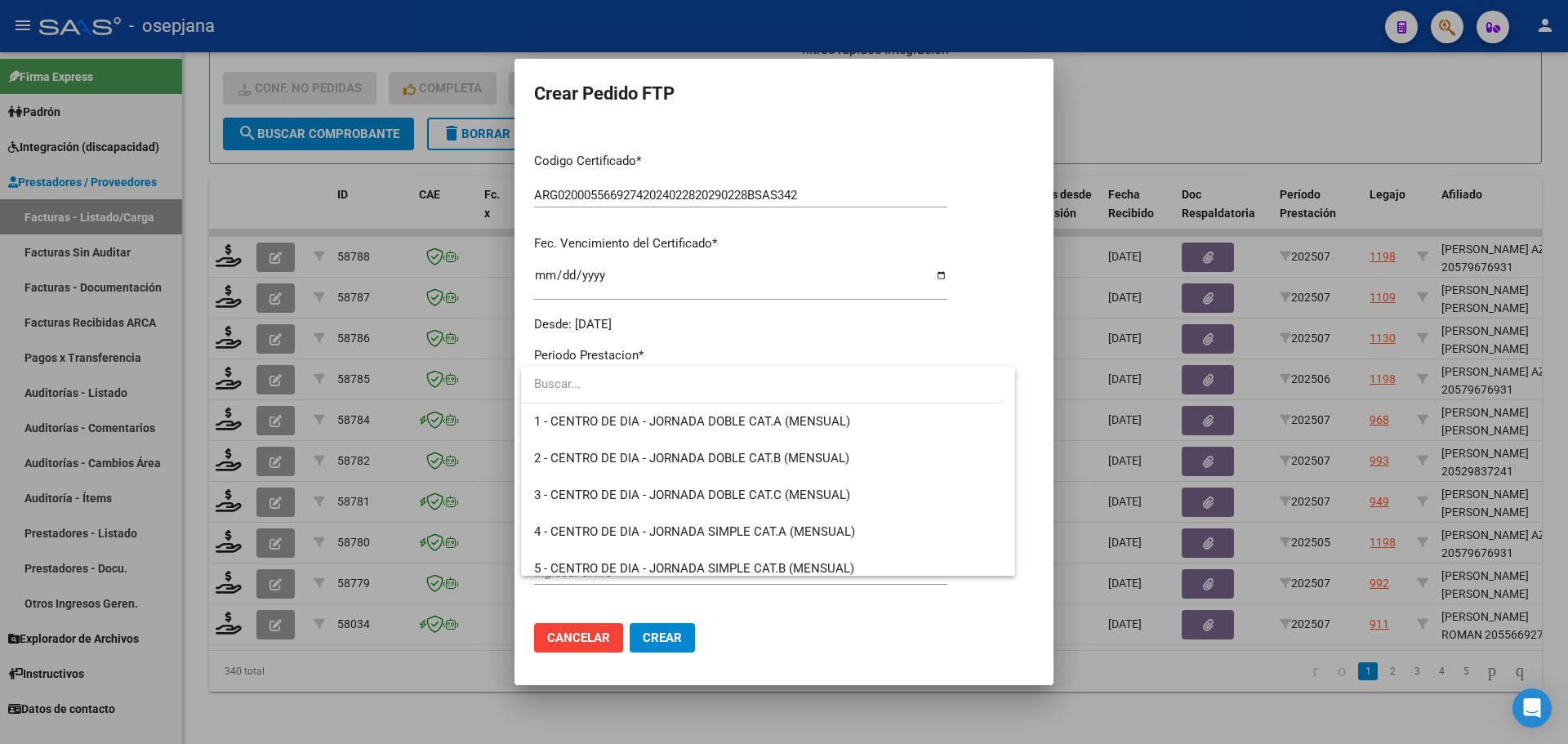
scroll to position [3186, 0]
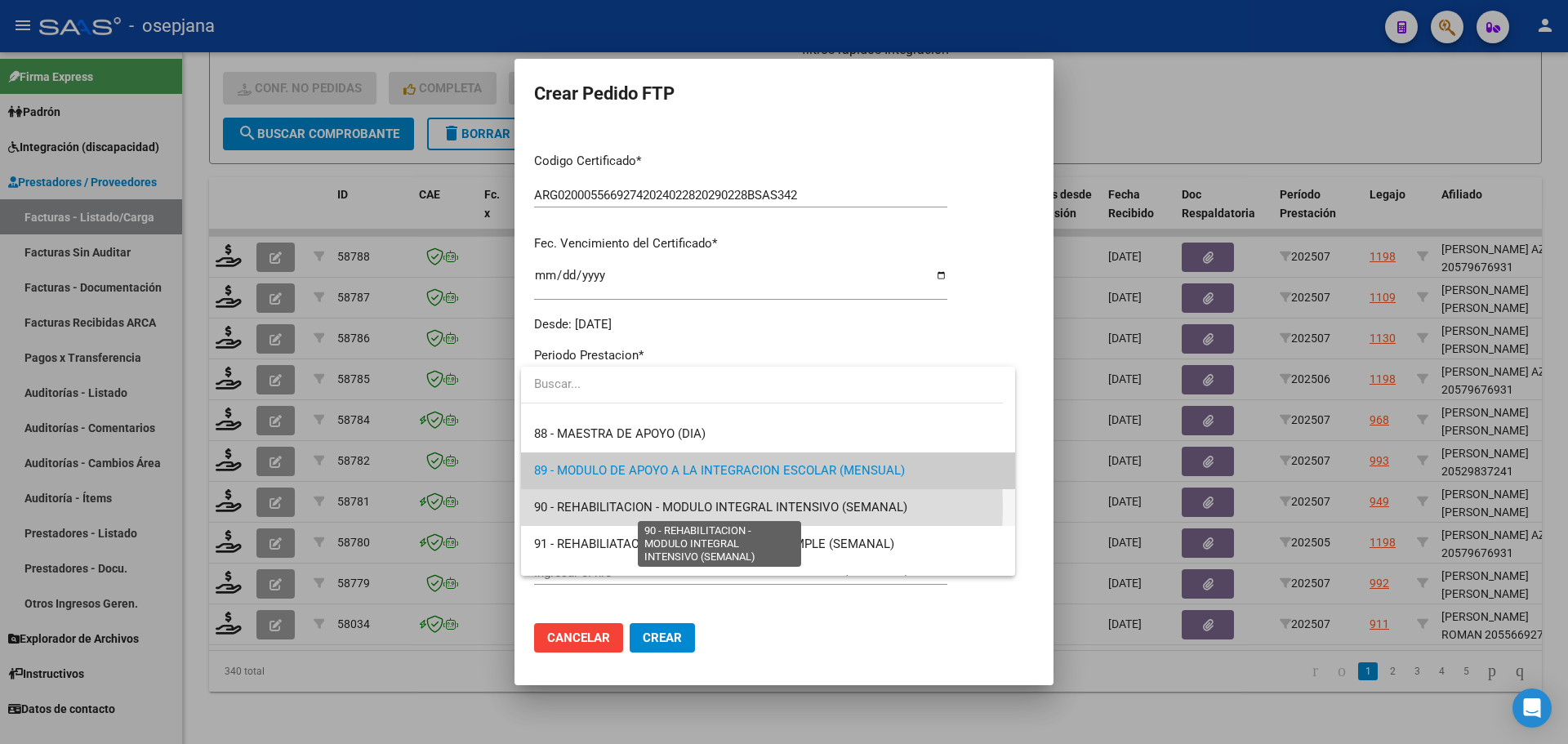
click at [610, 506] on span "90 - REHABILITACION - MODULO INTEGRAL INTENSIVO (SEMANAL)" at bounding box center [721, 507] width 373 height 15
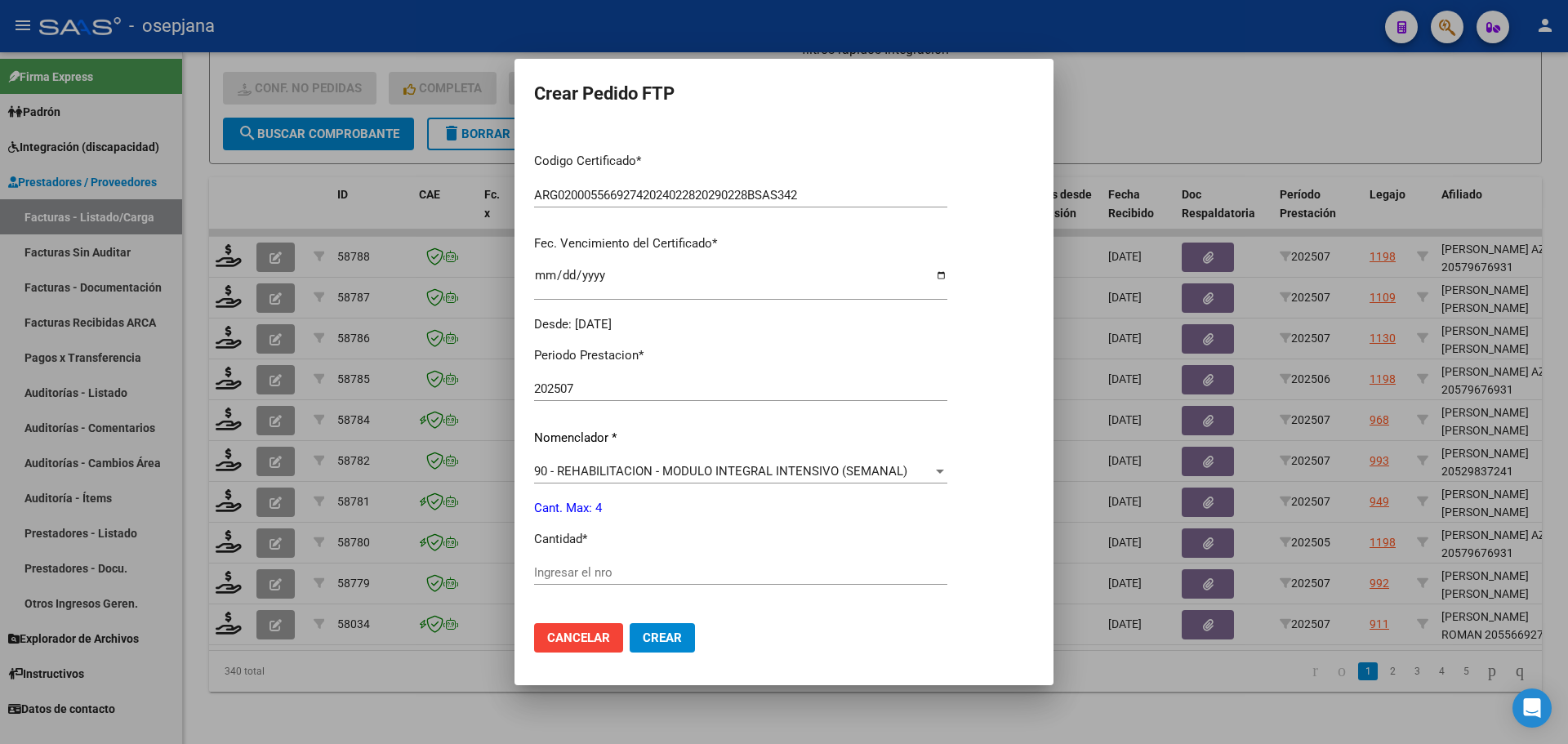
click at [579, 557] on div "Periodo Prestacion * 202507 Ingresar el Periodo Prestacion Nomenclador * 90 - R…" at bounding box center [741, 591] width 413 height 515
click at [590, 562] on div "Ingresar el nro" at bounding box center [741, 572] width 413 height 25
type input "4"
click at [655, 631] on span "Crear" at bounding box center [661, 638] width 39 height 15
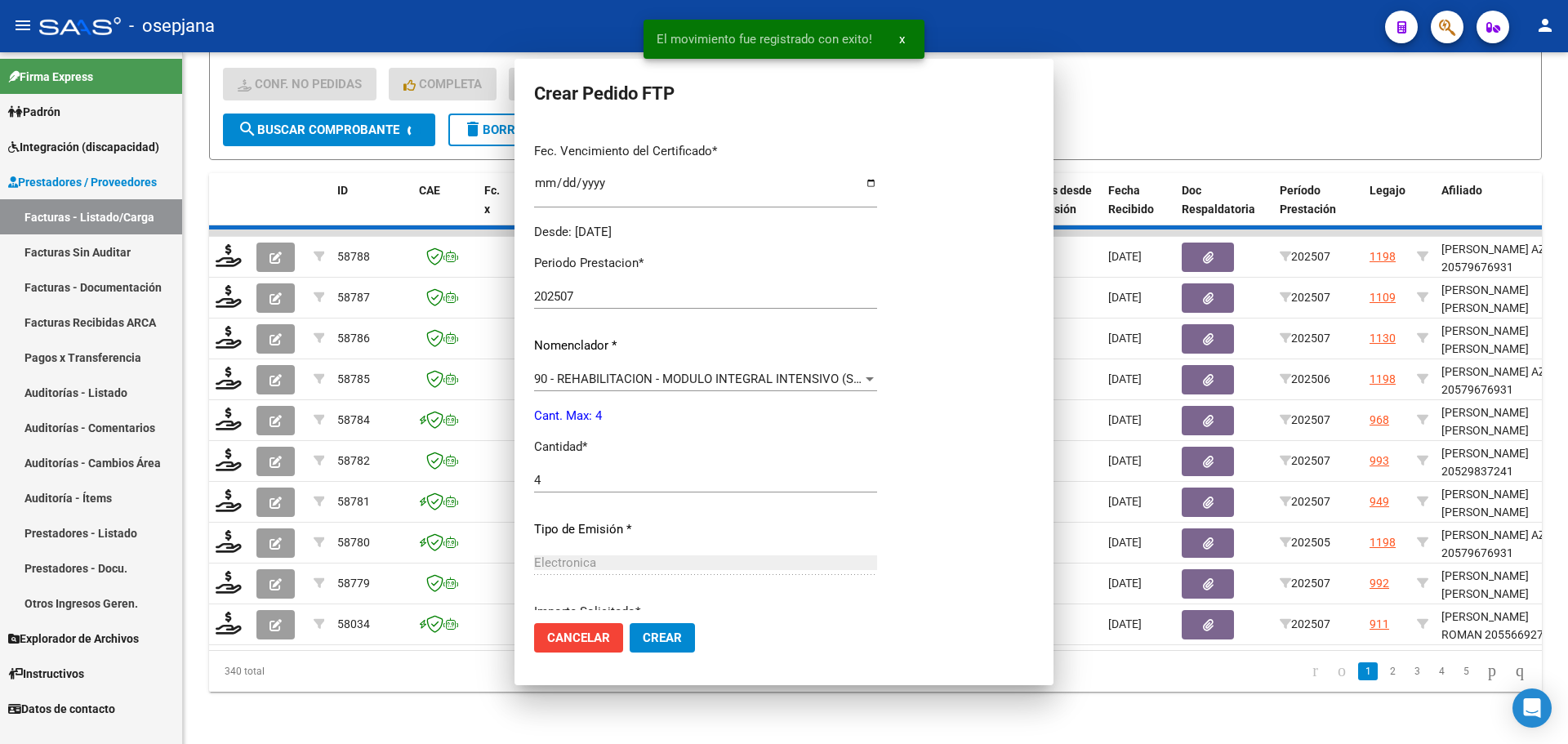
scroll to position [0, 0]
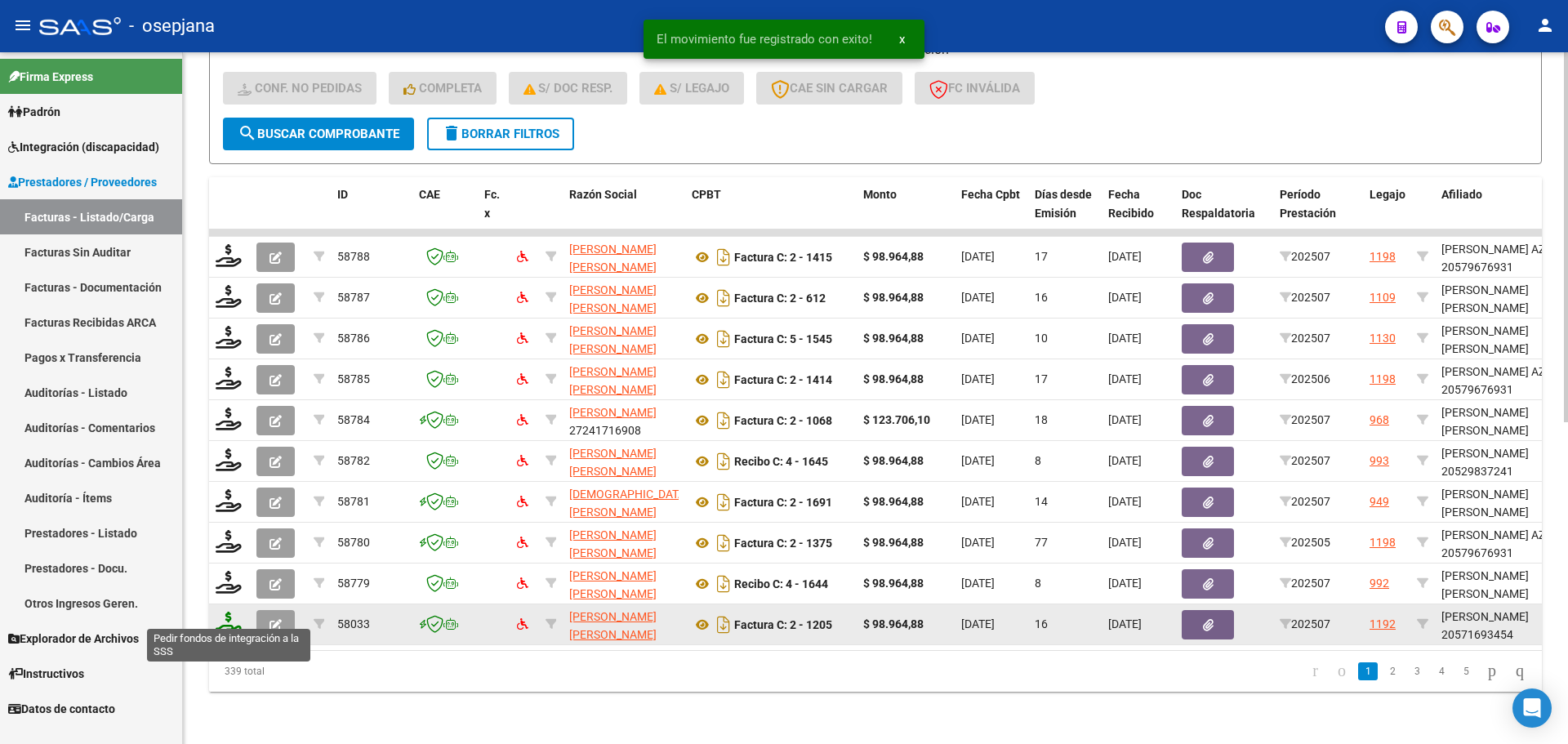
click at [232, 612] on icon at bounding box center [228, 623] width 26 height 23
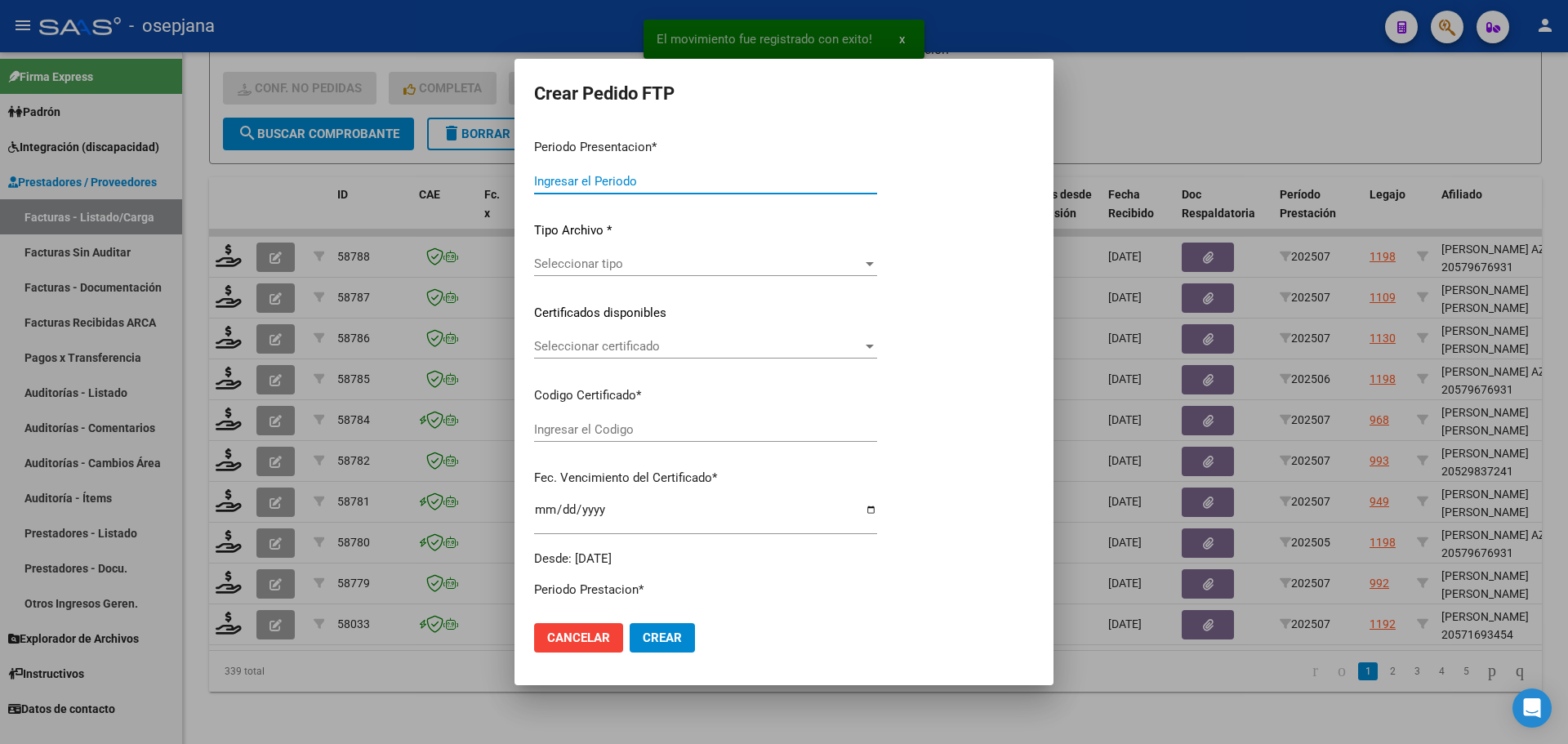
type input "202507"
type input "$ 98.964,88"
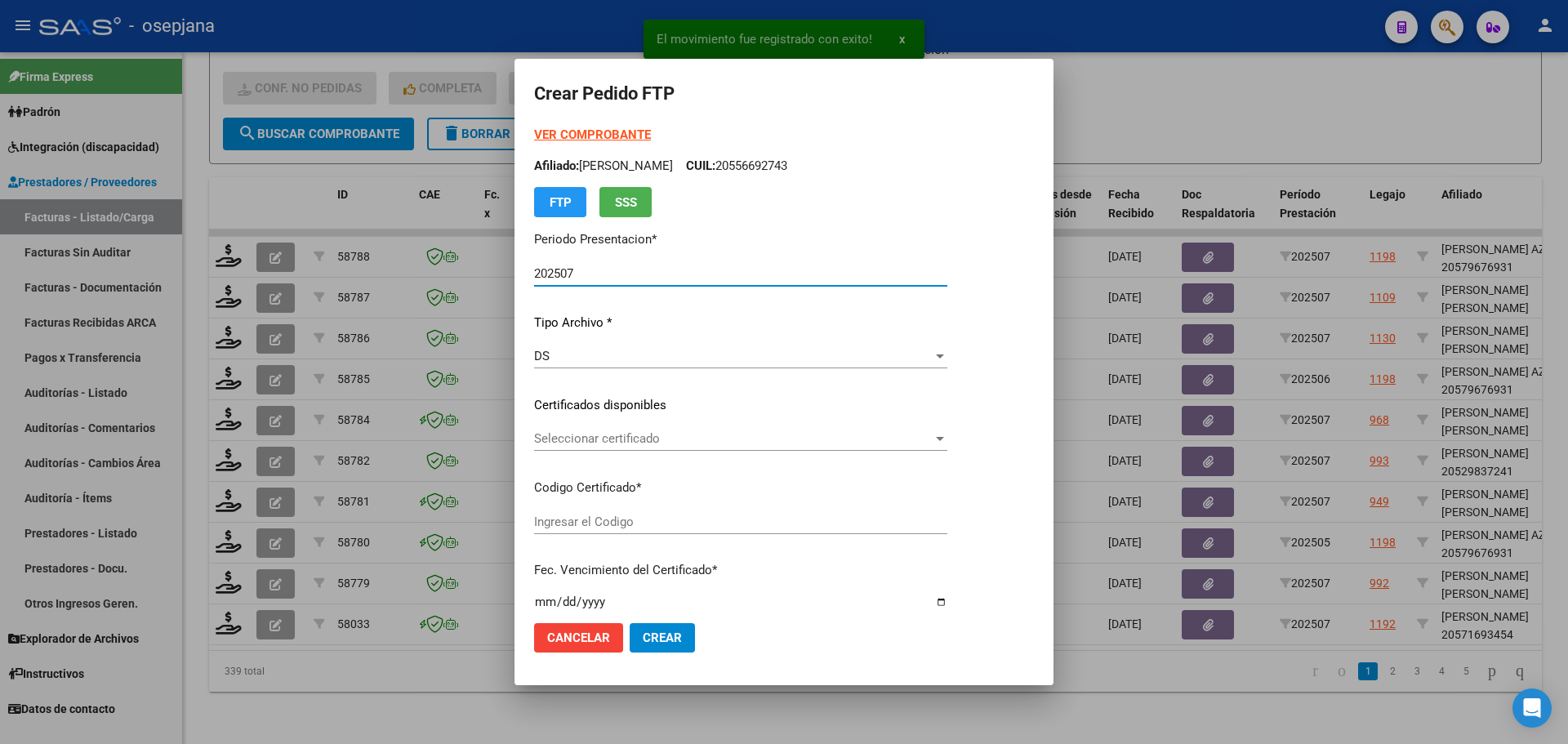
type input "ARG02000571693452021081120250811BSAS313"
type input "2025-08-11"
click at [638, 434] on span "Seleccionar certificado" at bounding box center [733, 438] width 398 height 15
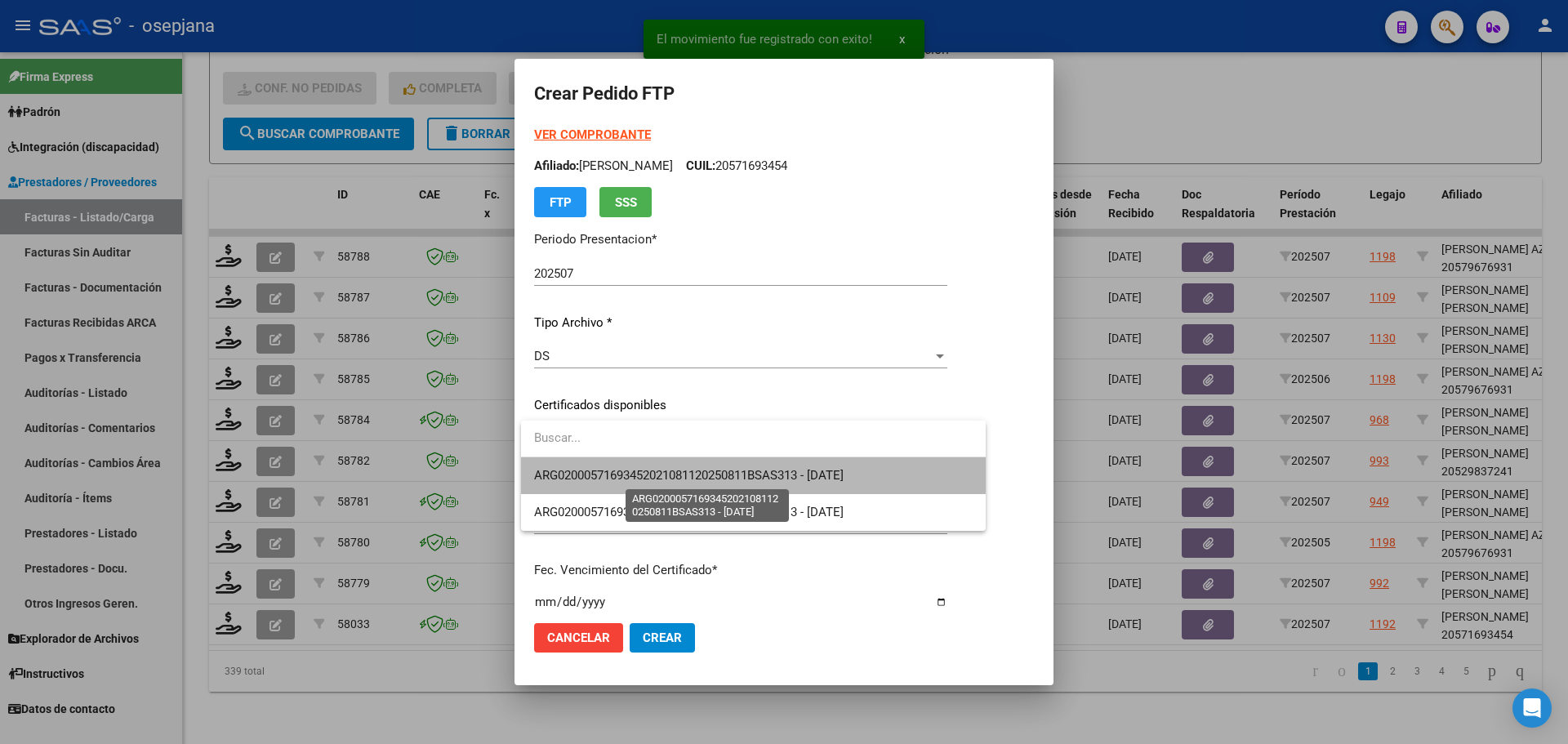
click at [640, 468] on span "ARG02000571693452021081120250811BSAS313 - 2025-08-11" at bounding box center [689, 475] width 310 height 15
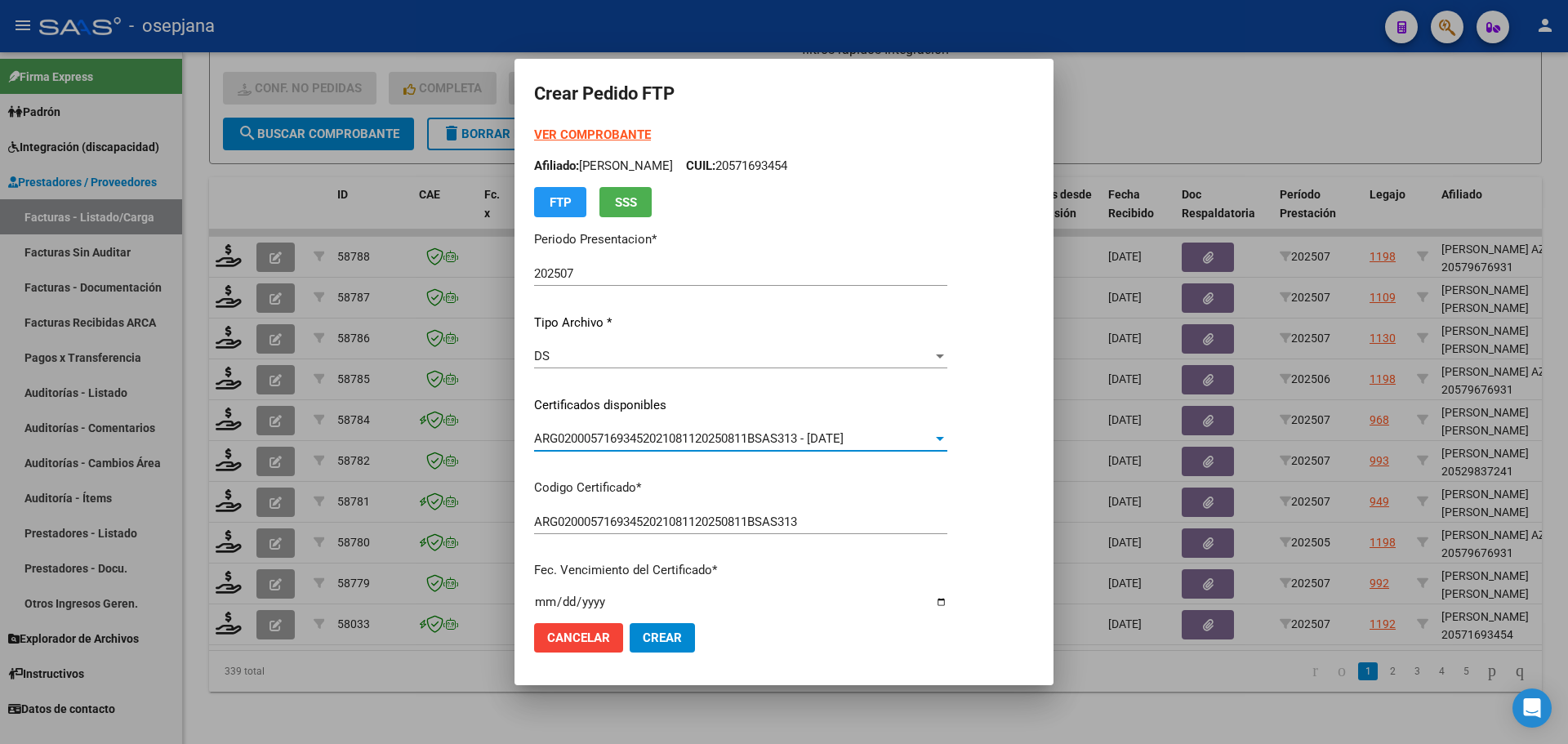
click at [600, 131] on strong "VER COMPROBANTE" at bounding box center [593, 134] width 117 height 15
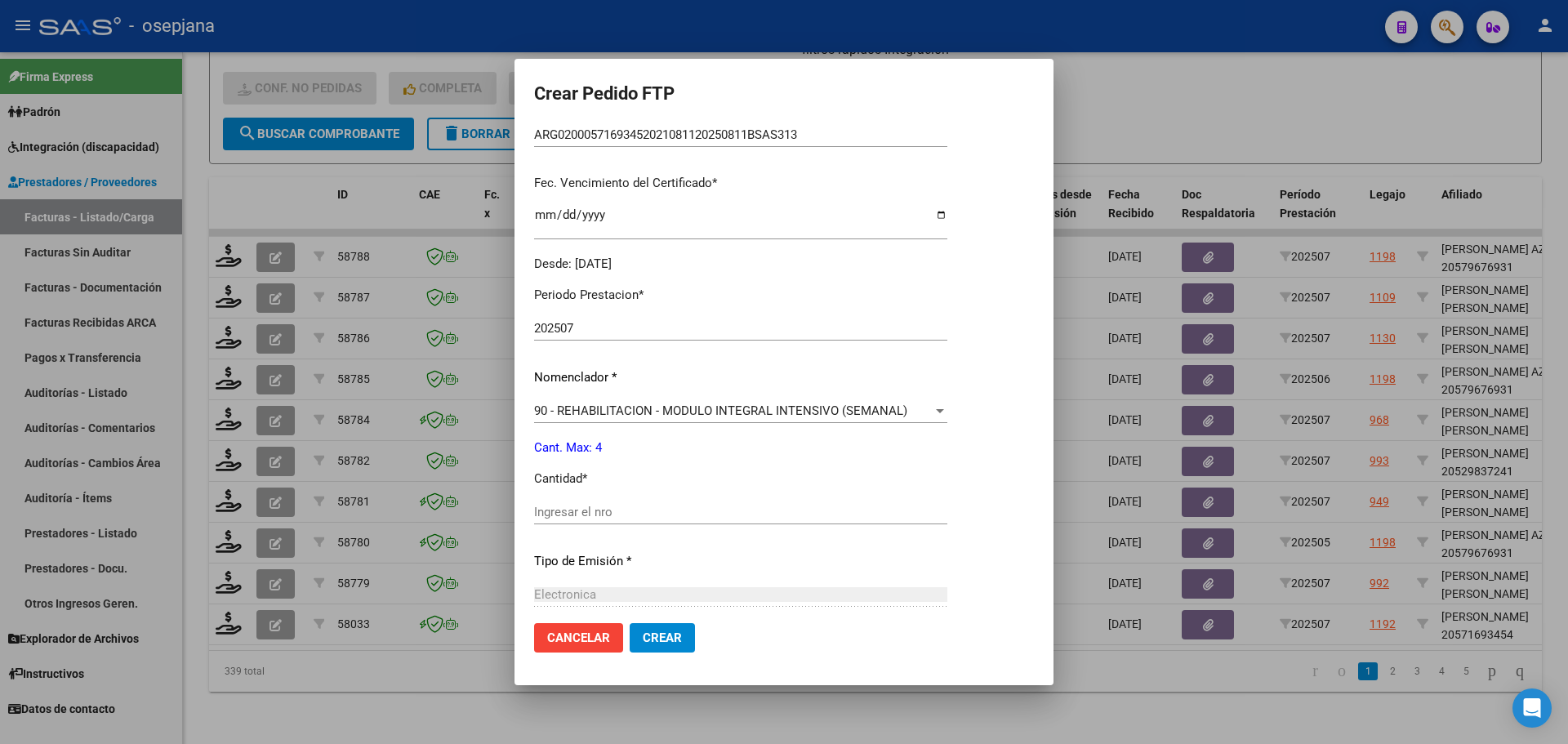
scroll to position [490, 0]
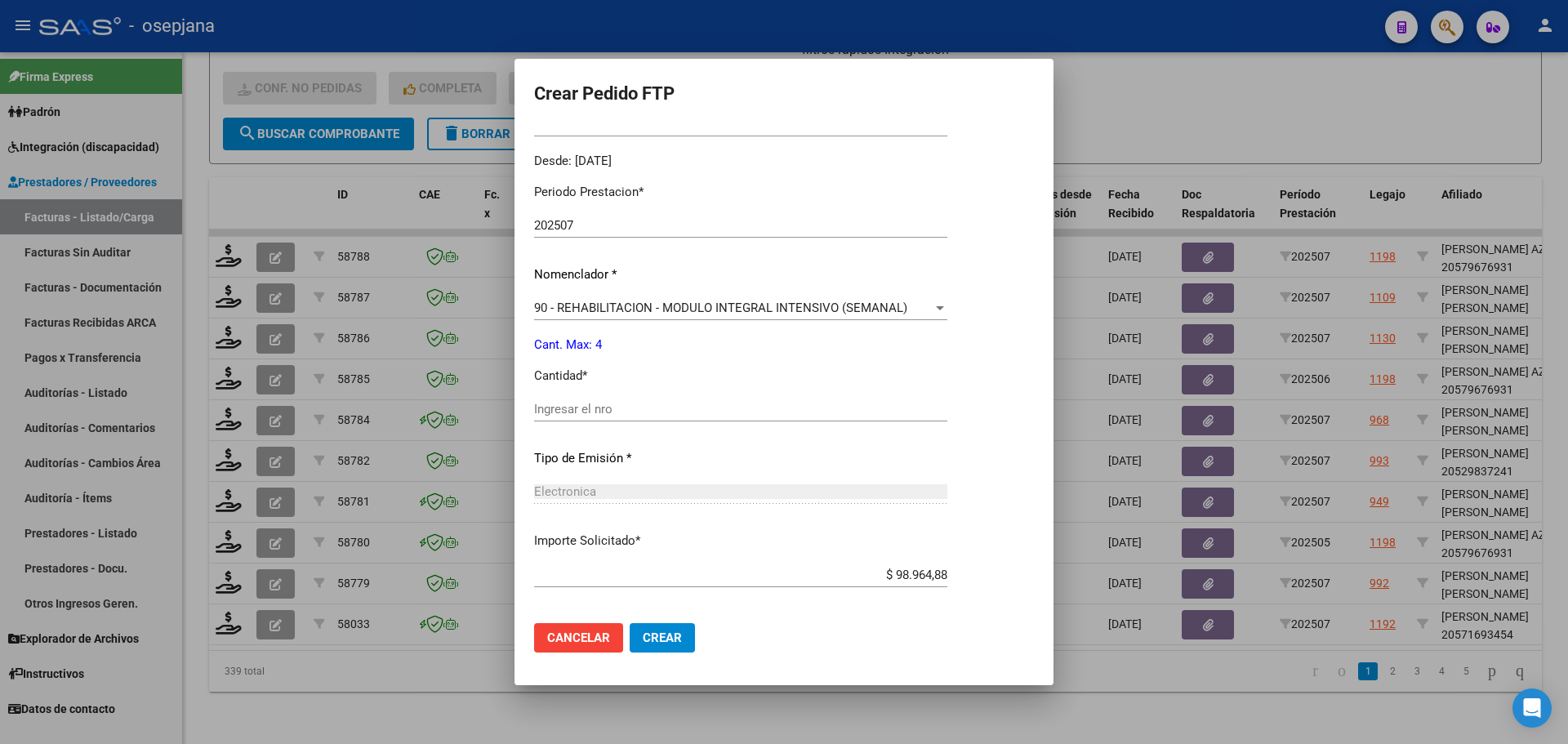
click at [572, 400] on div "Ingresar el nro" at bounding box center [741, 409] width 413 height 25
type input "4"
click at [670, 644] on span "Crear" at bounding box center [661, 638] width 39 height 15
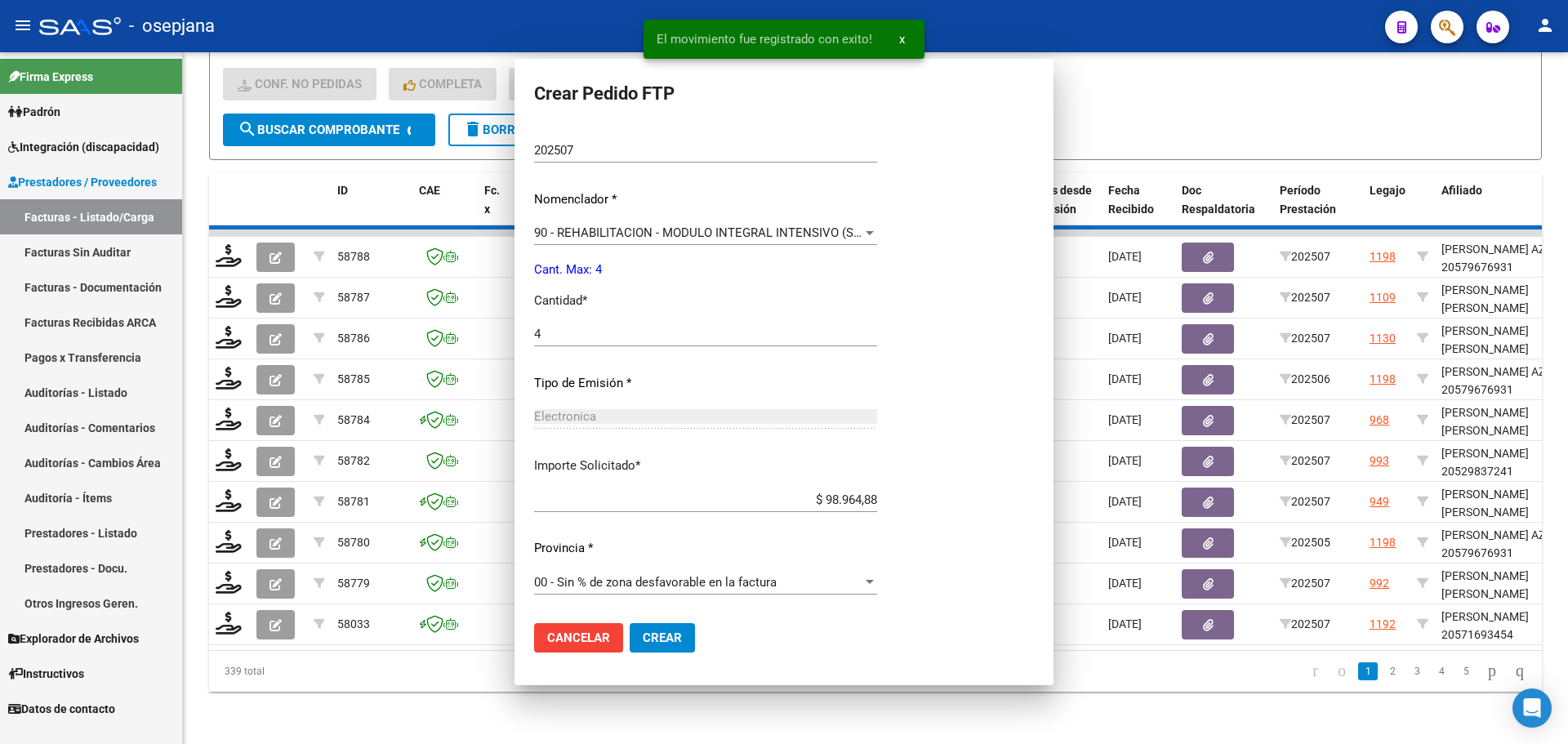
scroll to position [0, 0]
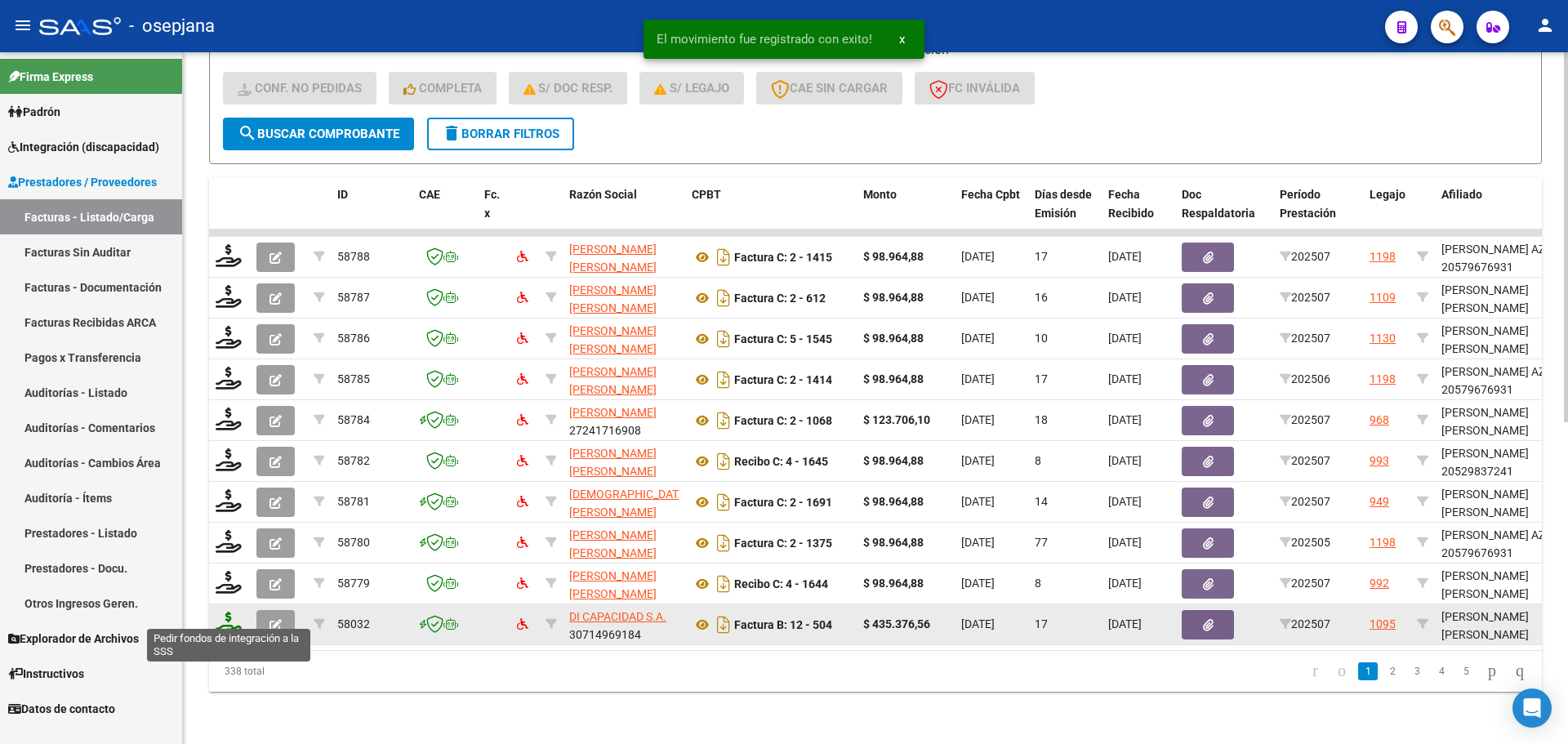
click at [231, 614] on icon at bounding box center [228, 623] width 26 height 23
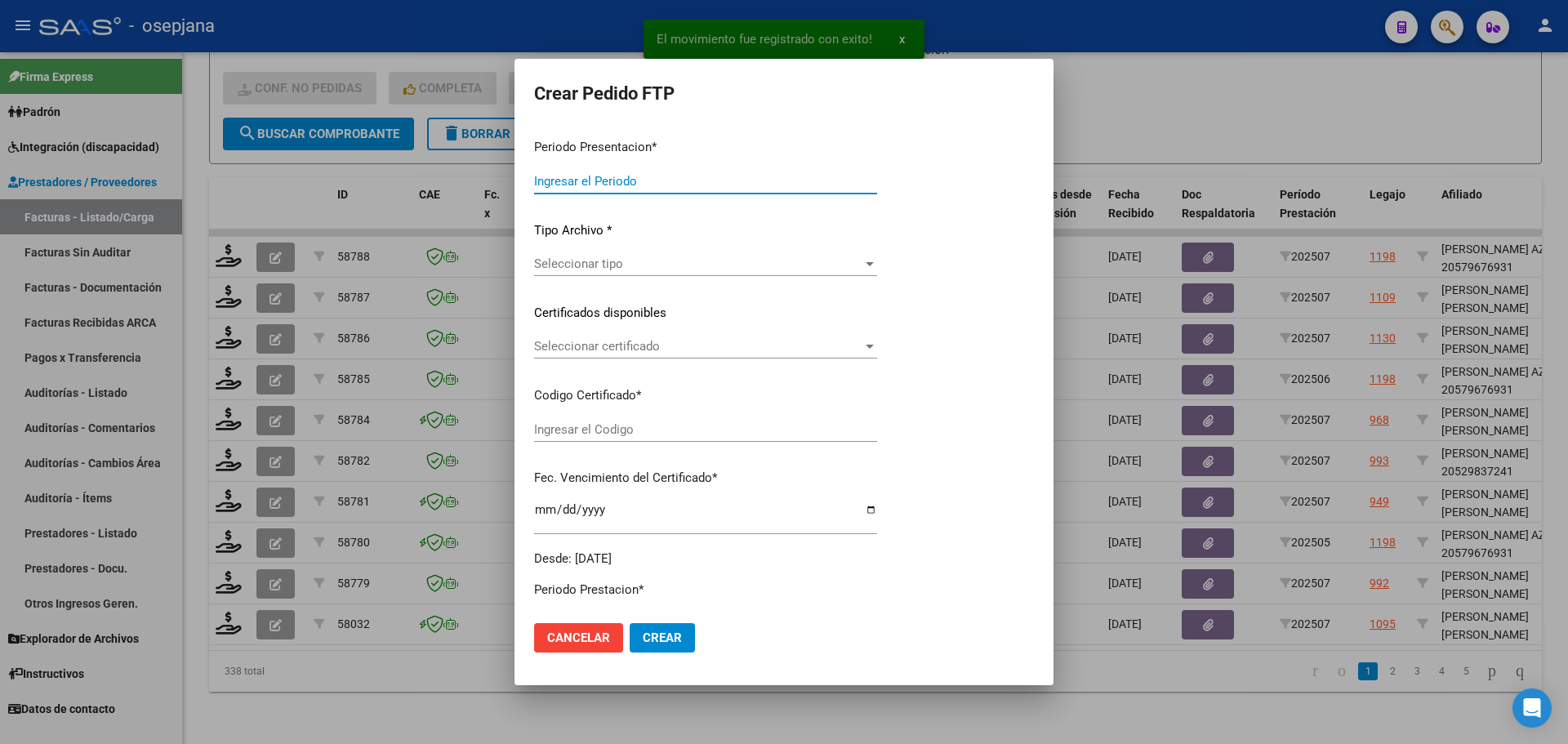
type input "202507"
type input "$ 435.376,56"
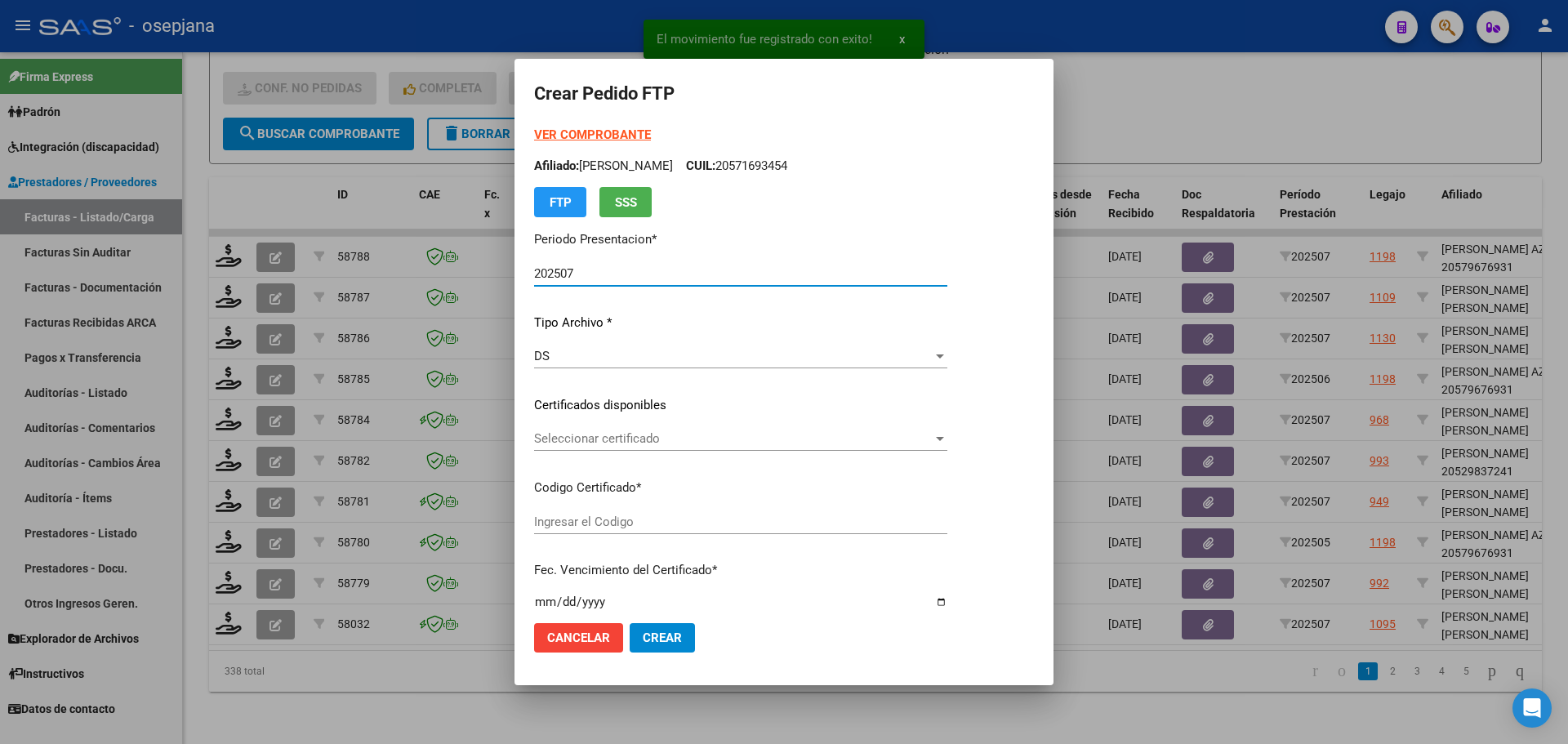
type input "ARG01000548278752024093020260930BSAS265"
type input "2026-09-30"
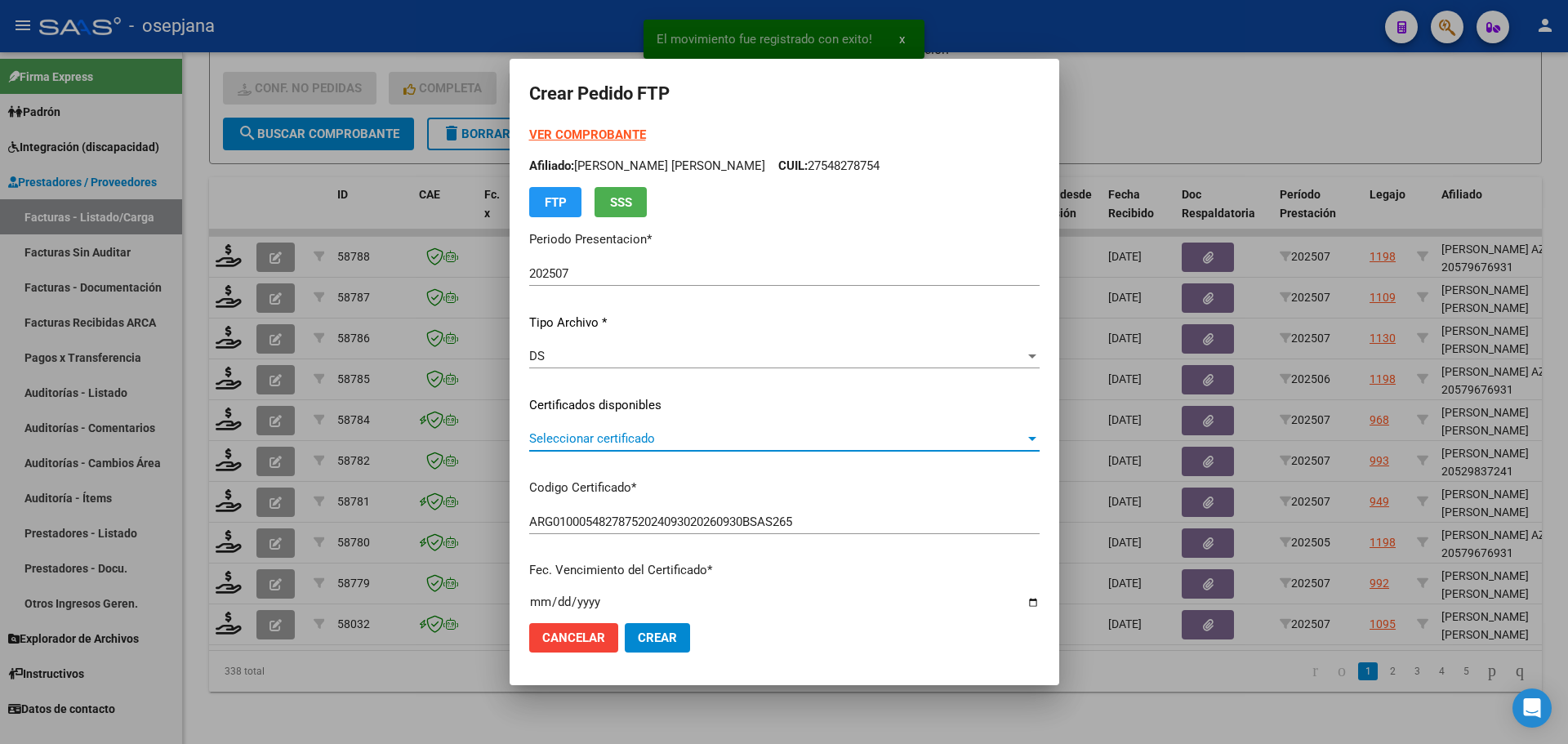
click at [619, 434] on span "Seleccionar certificado" at bounding box center [777, 438] width 496 height 15
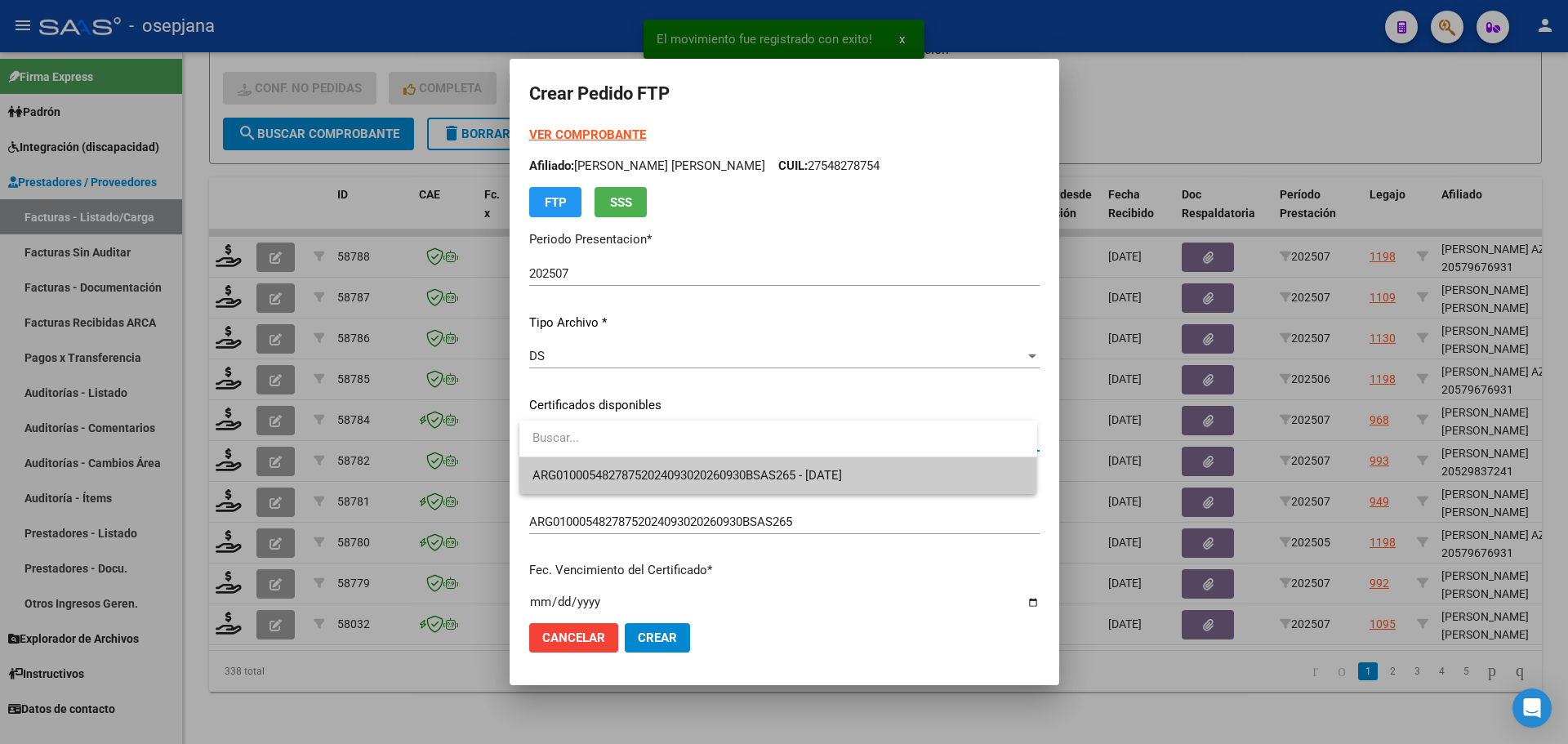
click at [622, 463] on span "ARG01000548278752024093020260930BSAS265 - 2026-09-30" at bounding box center [778, 476] width 492 height 37
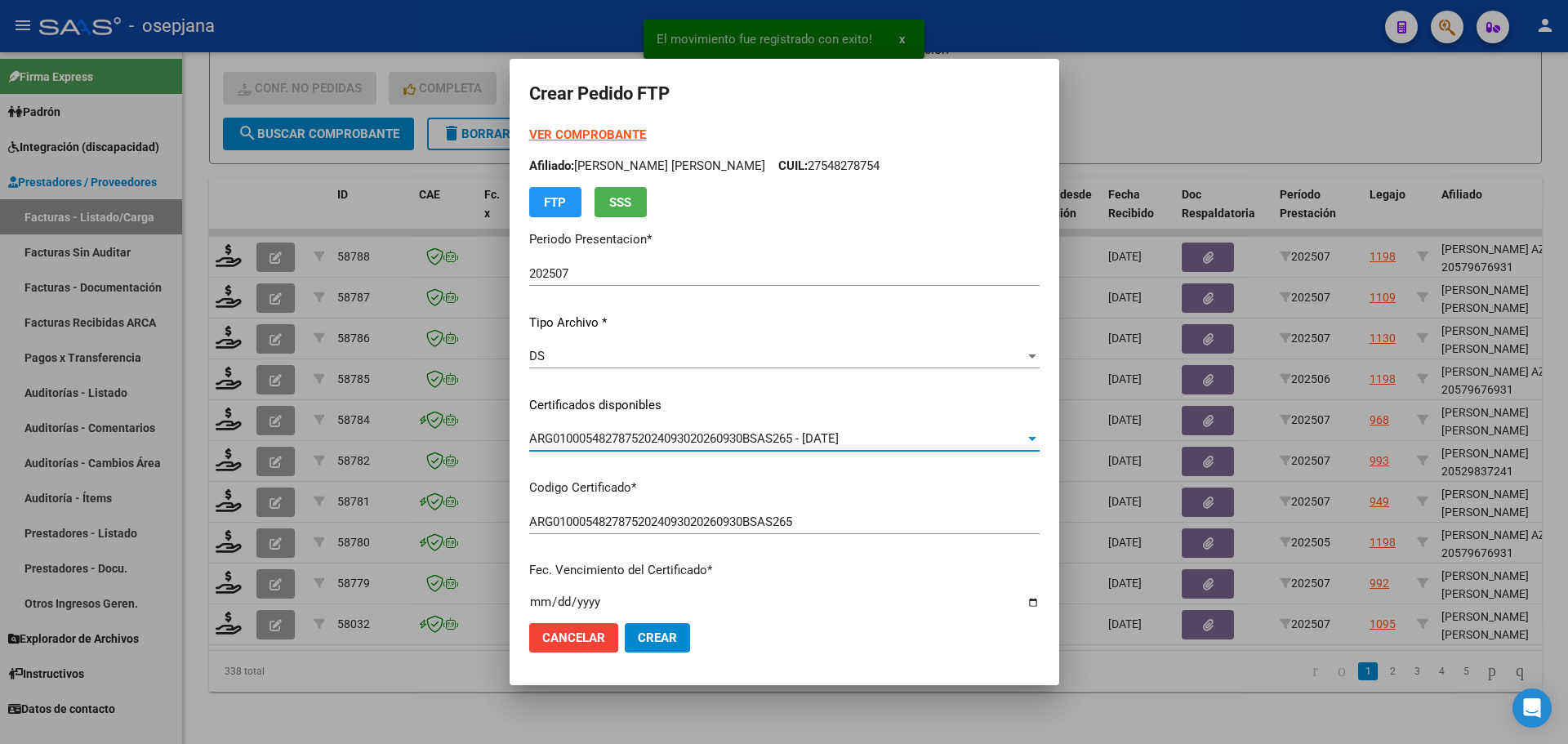
click at [586, 129] on strong "VER COMPROBANTE" at bounding box center [588, 134] width 117 height 15
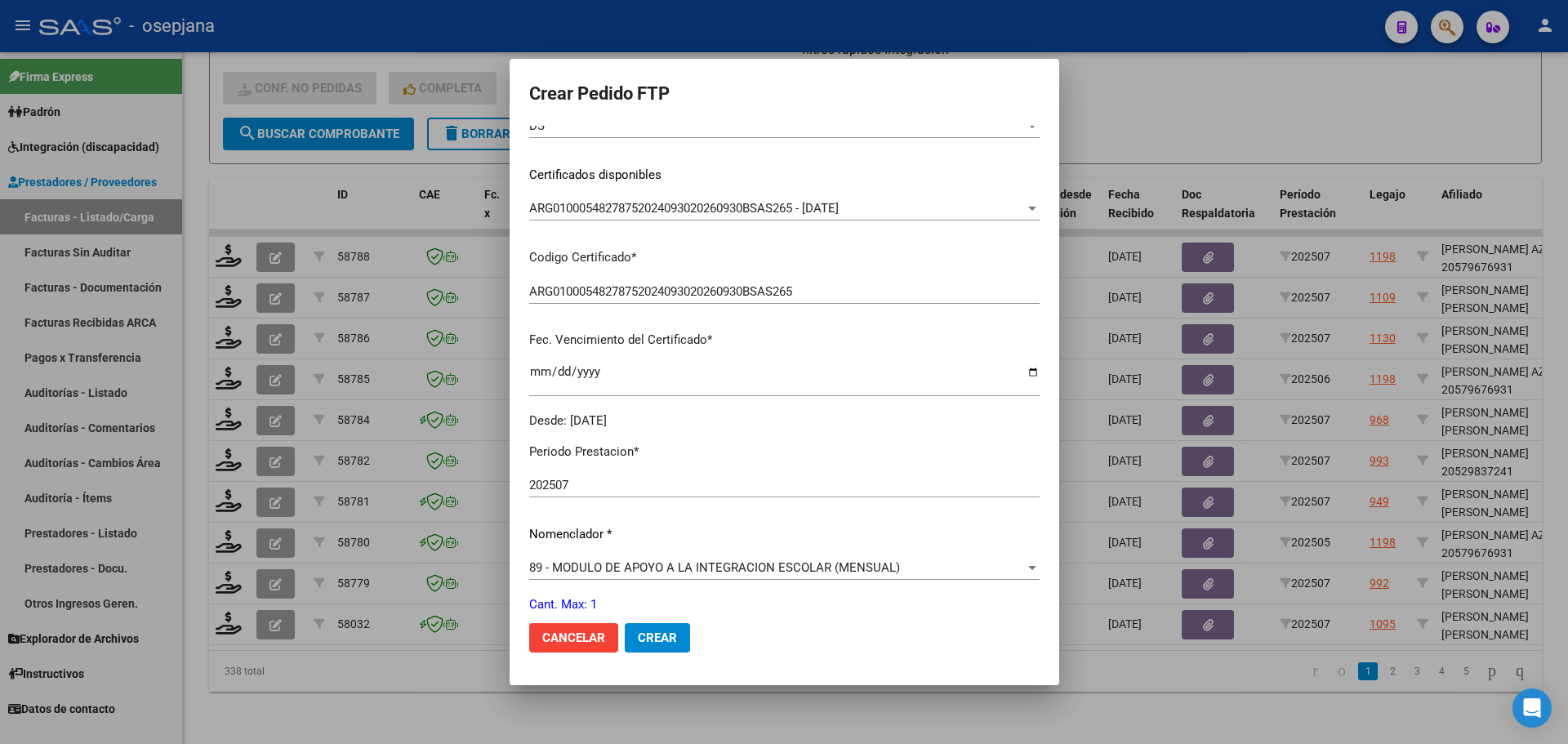
scroll to position [408, 0]
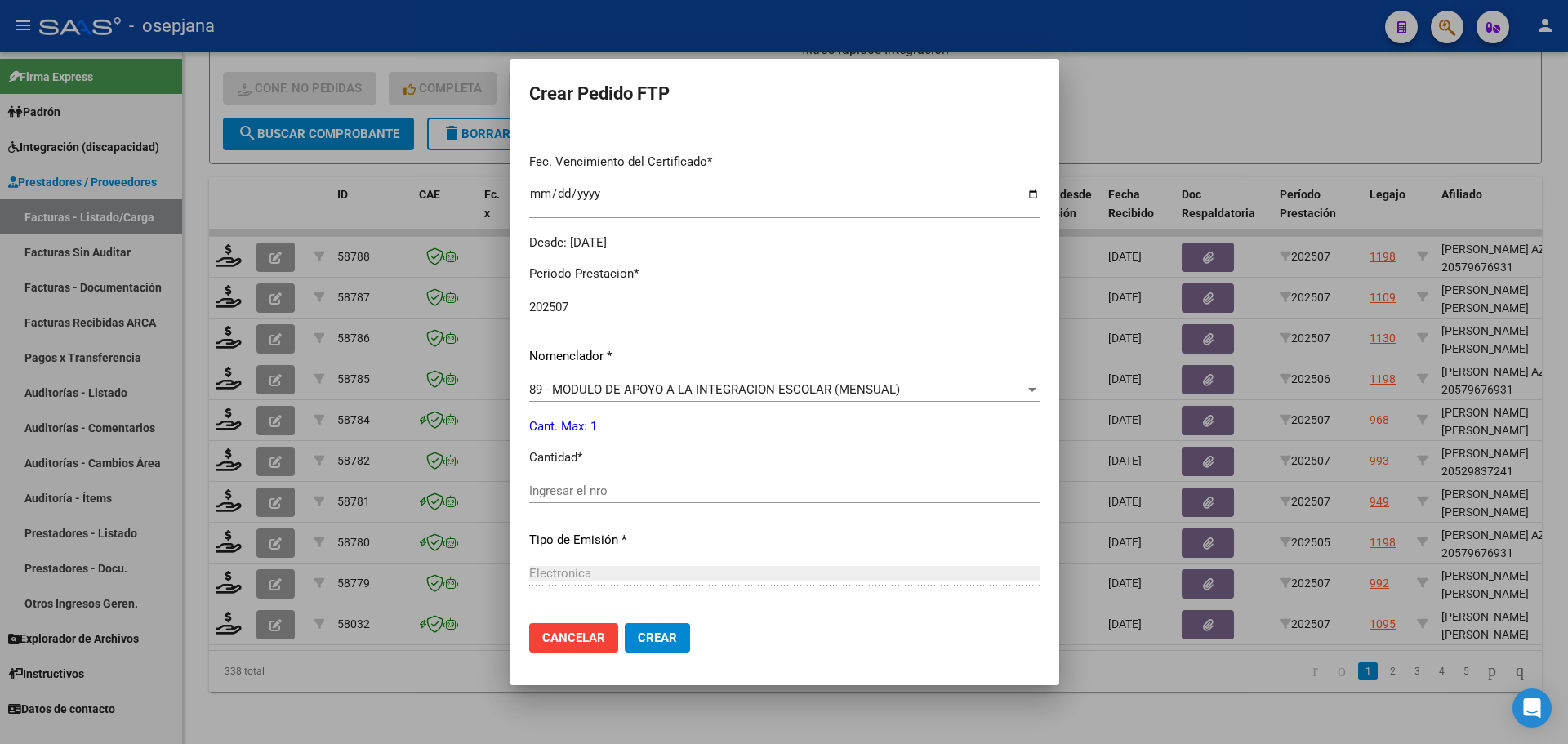
click at [648, 381] on div "89 - MODULO DE APOYO A LA INTEGRACION ESCOLAR (MENSUAL) Seleccionar nomenclador" at bounding box center [784, 389] width 510 height 25
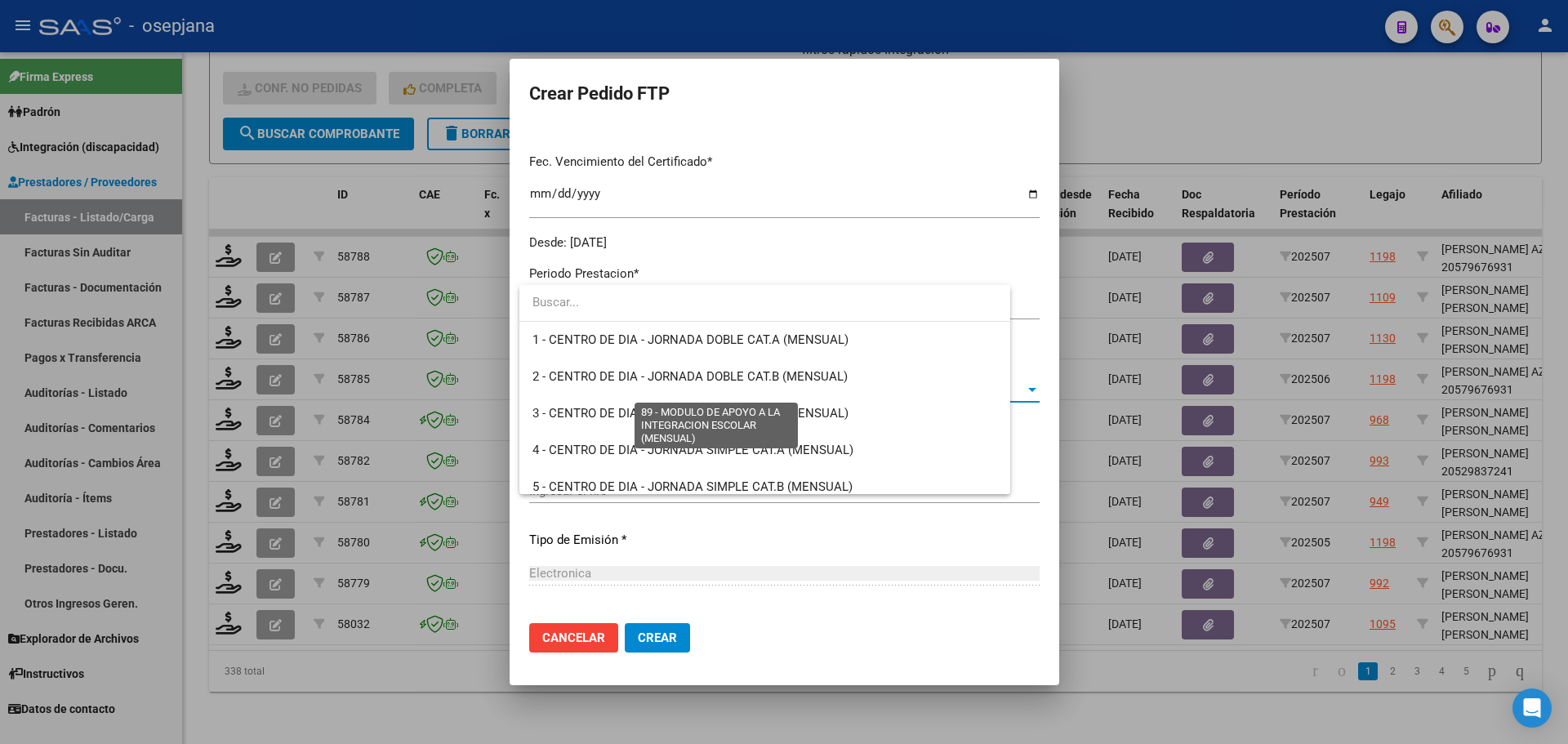
scroll to position [3186, 0]
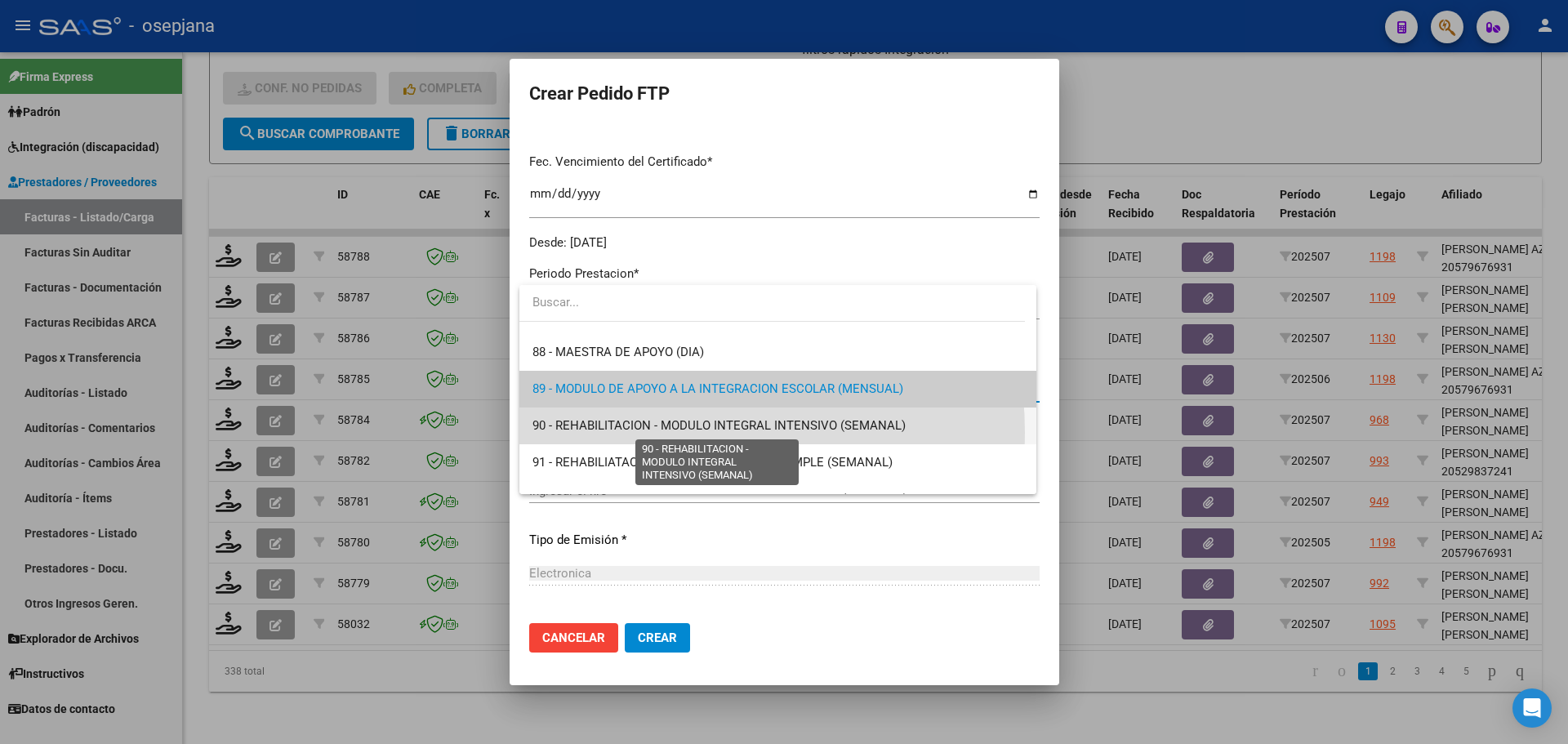
click at [637, 433] on span "90 - REHABILITACION - MODULO INTEGRAL INTENSIVO (SEMANAL)" at bounding box center [719, 425] width 373 height 15
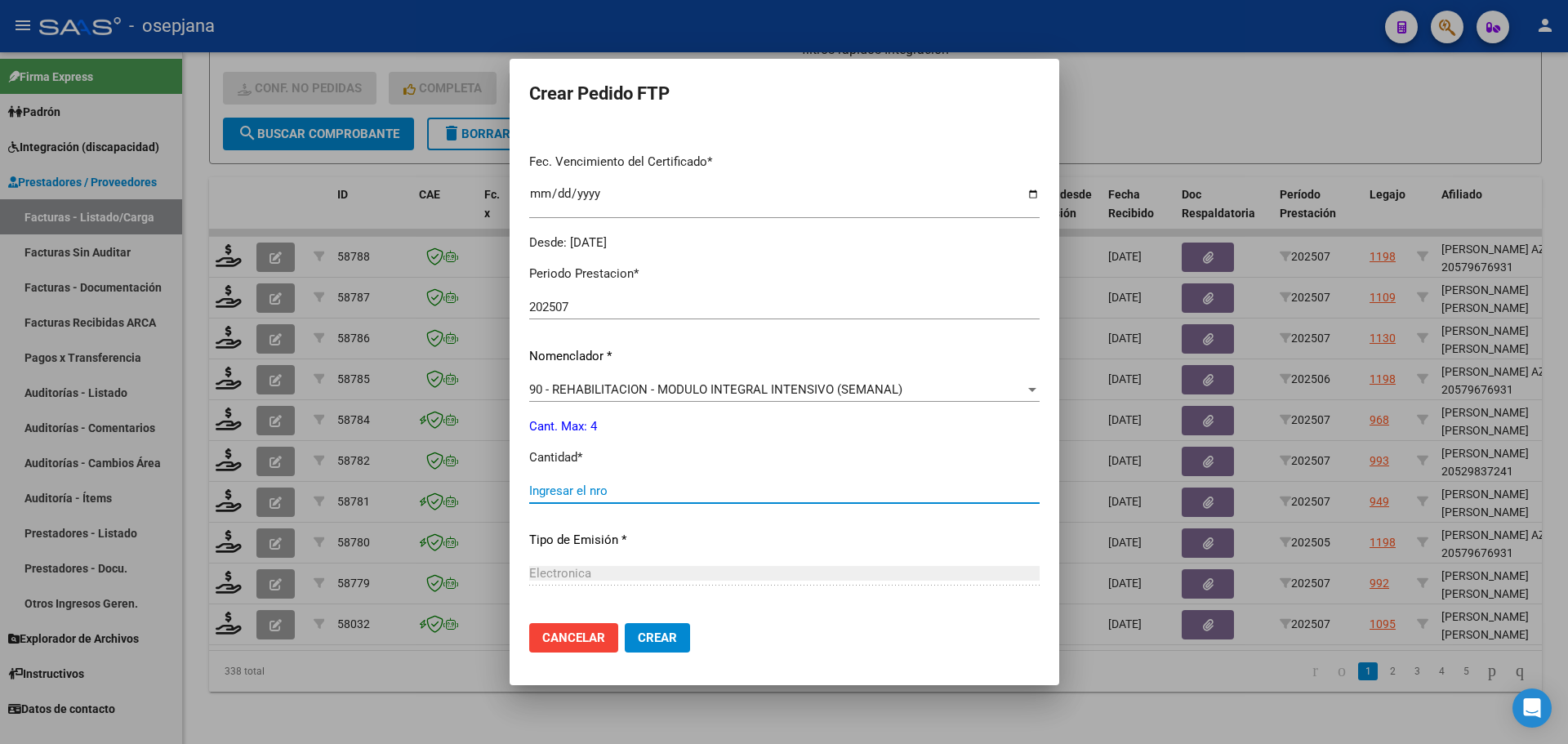
click at [608, 490] on input "Ingresar el nro" at bounding box center [784, 491] width 510 height 15
type input "4"
click at [675, 633] on span "Crear" at bounding box center [656, 638] width 39 height 15
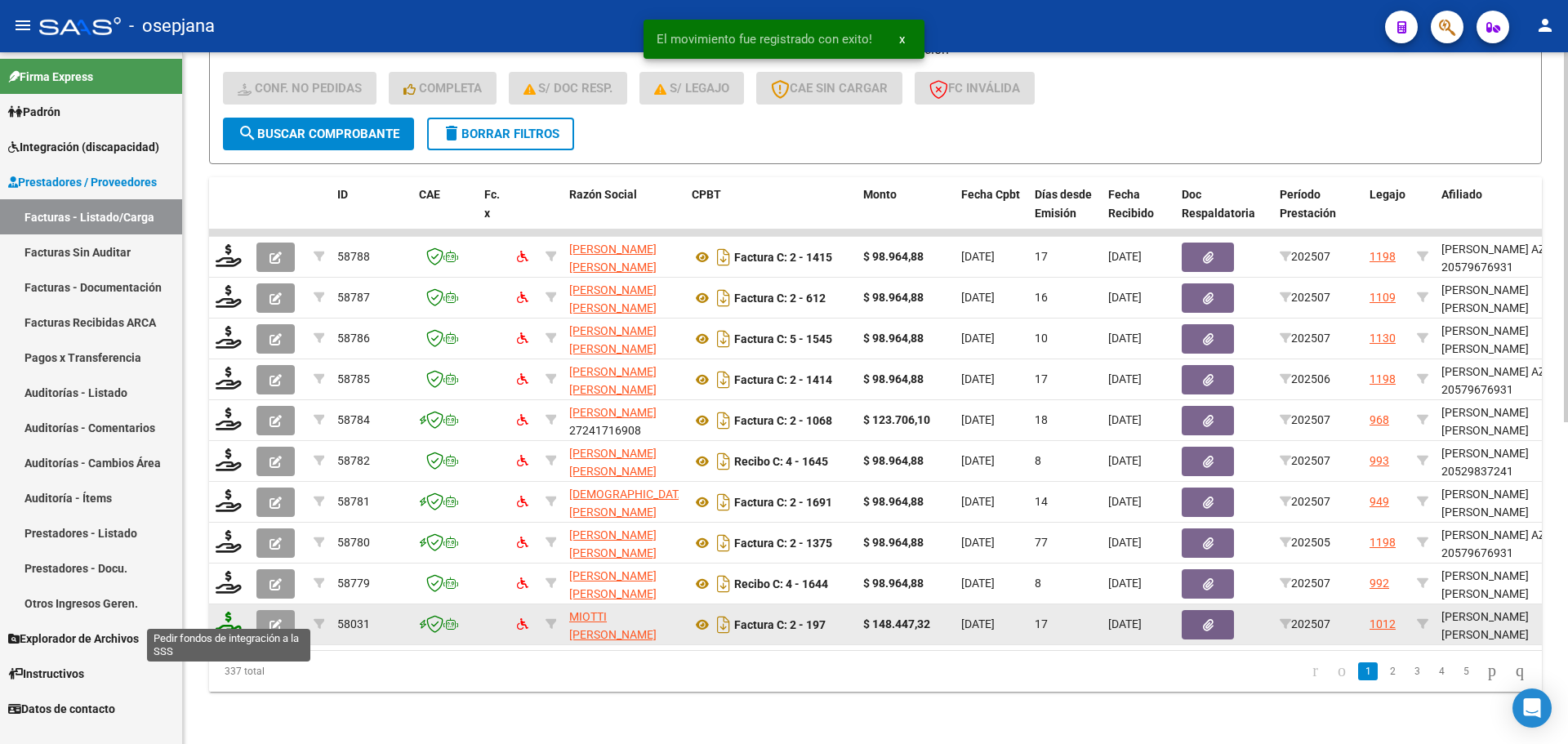
click at [232, 618] on icon at bounding box center [228, 623] width 26 height 23
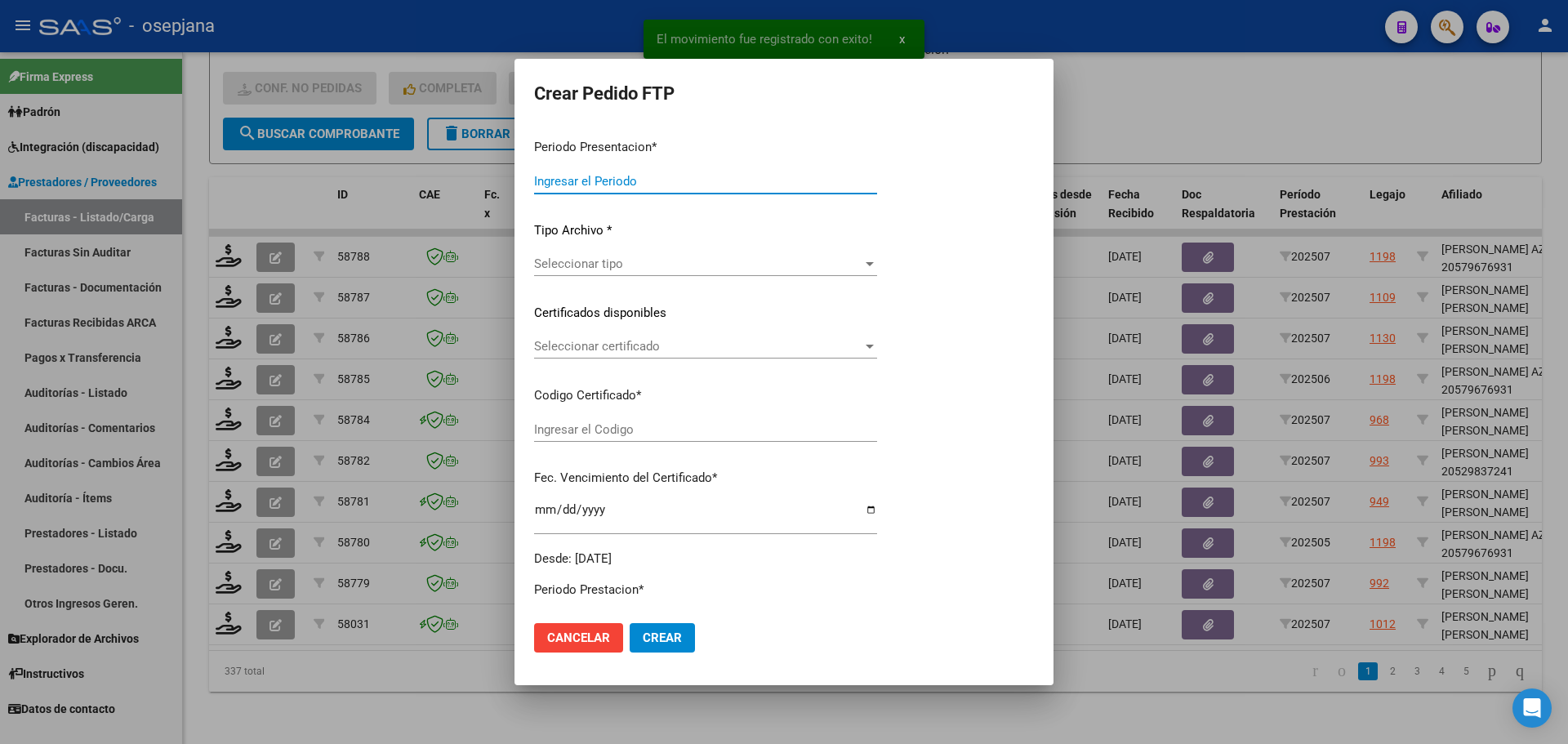
type input "202507"
type input "$ 148.447,32"
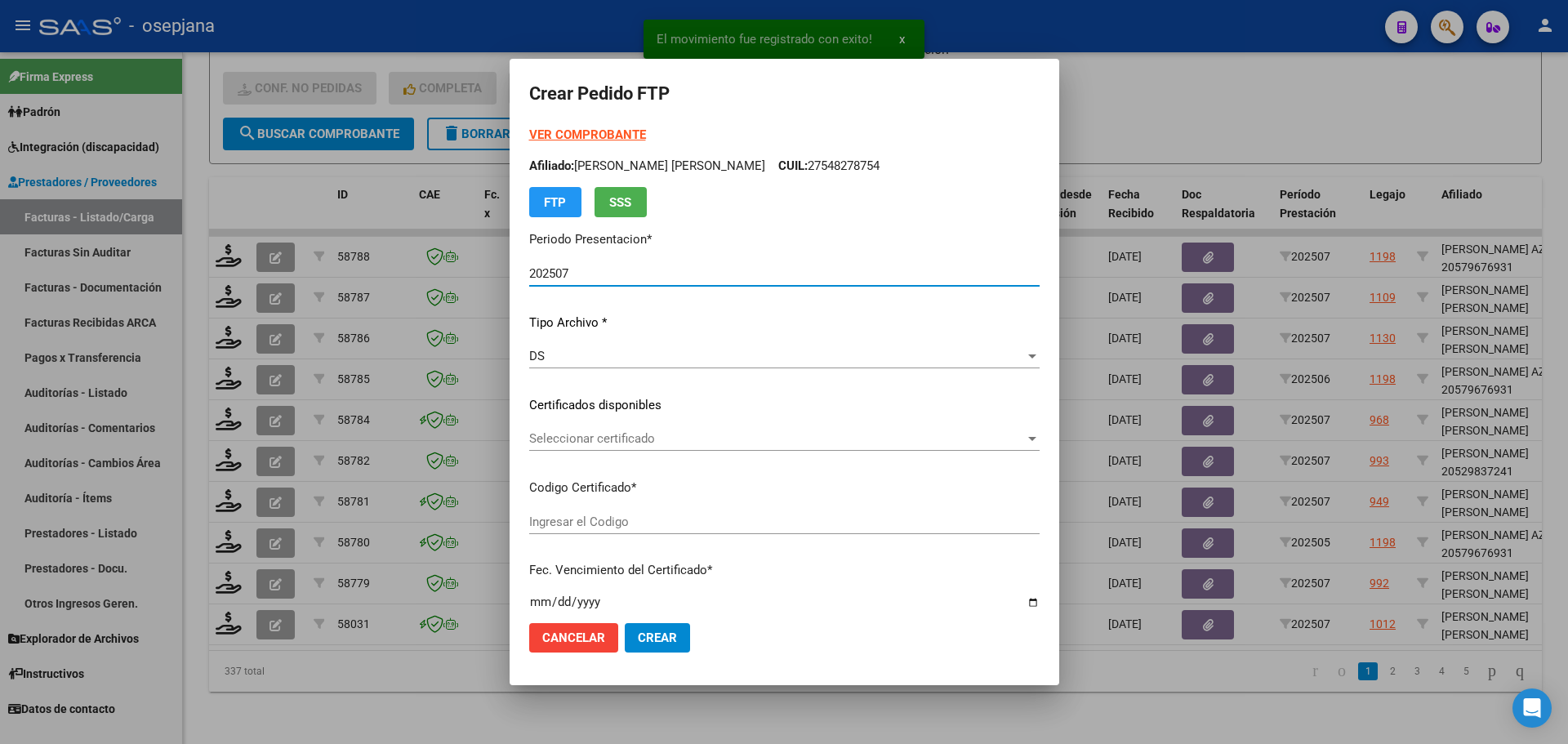
type input "ARG02000501422682019122320241223BSAS376"
type input "2025-12-23"
click at [620, 430] on div "Seleccionar certificado Seleccionar certificado" at bounding box center [784, 438] width 510 height 25
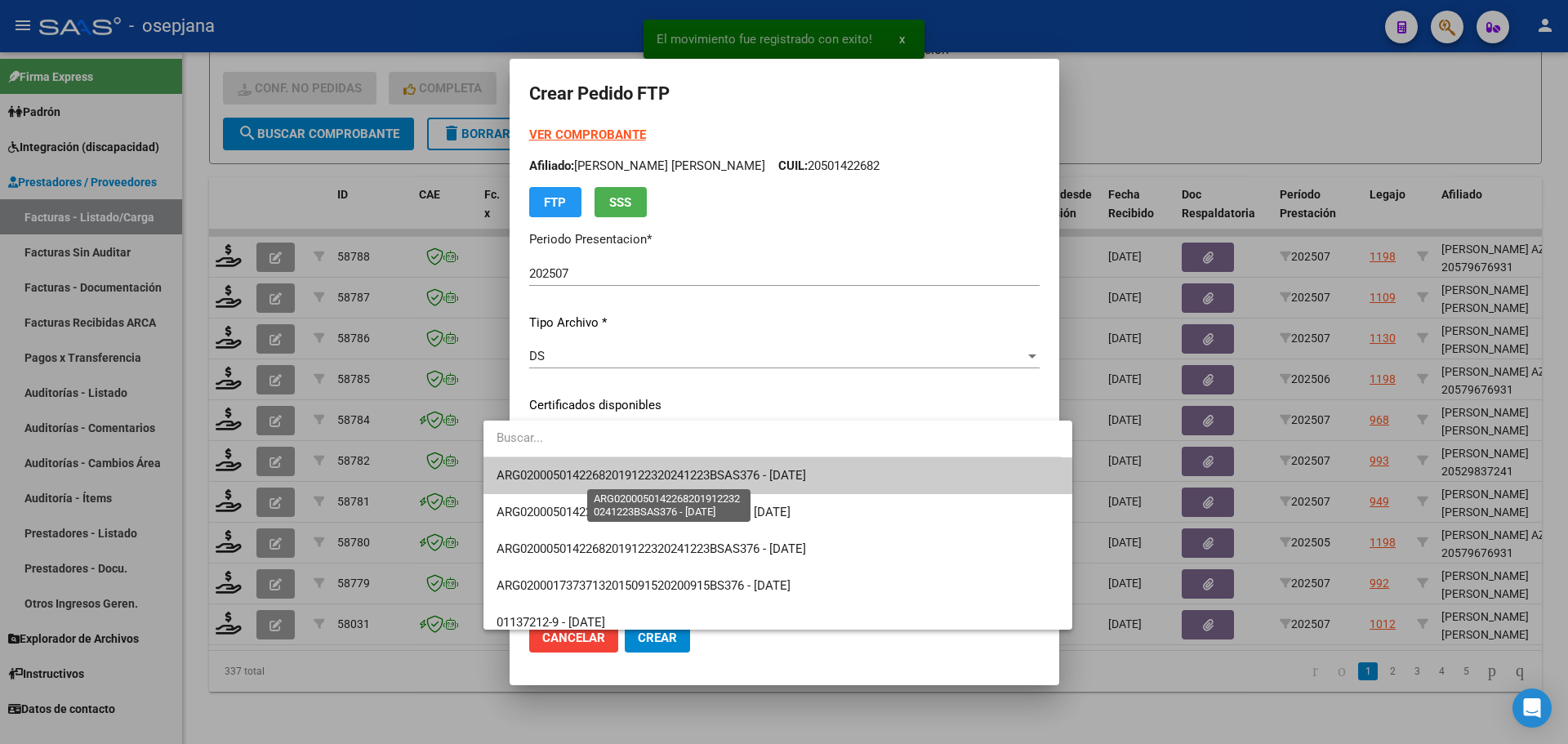
click at [633, 474] on span "ARG02000501422682019122320241223BSAS376 - 2025-12-23" at bounding box center [651, 475] width 310 height 15
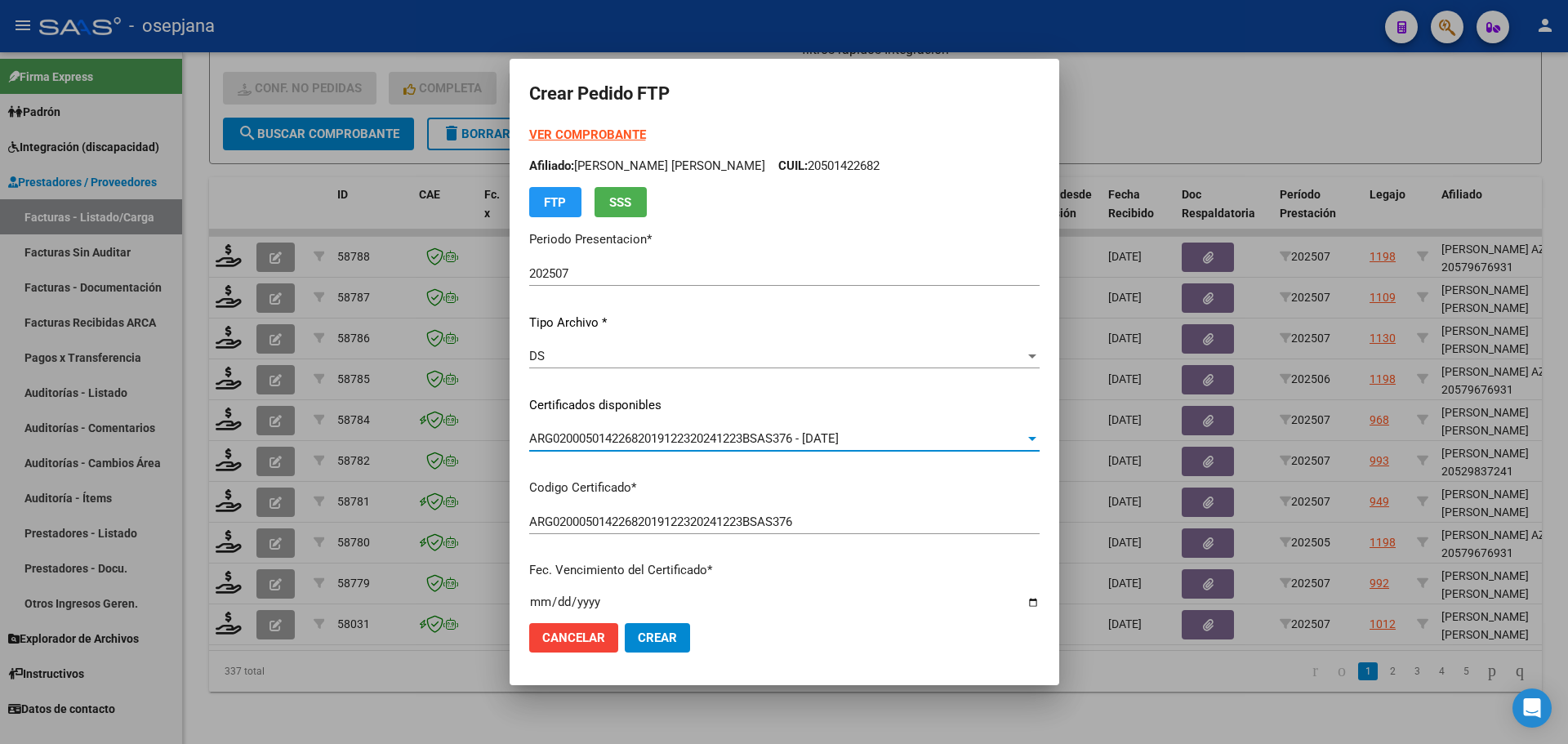
click at [556, 136] on strong "VER COMPROBANTE" at bounding box center [588, 134] width 117 height 15
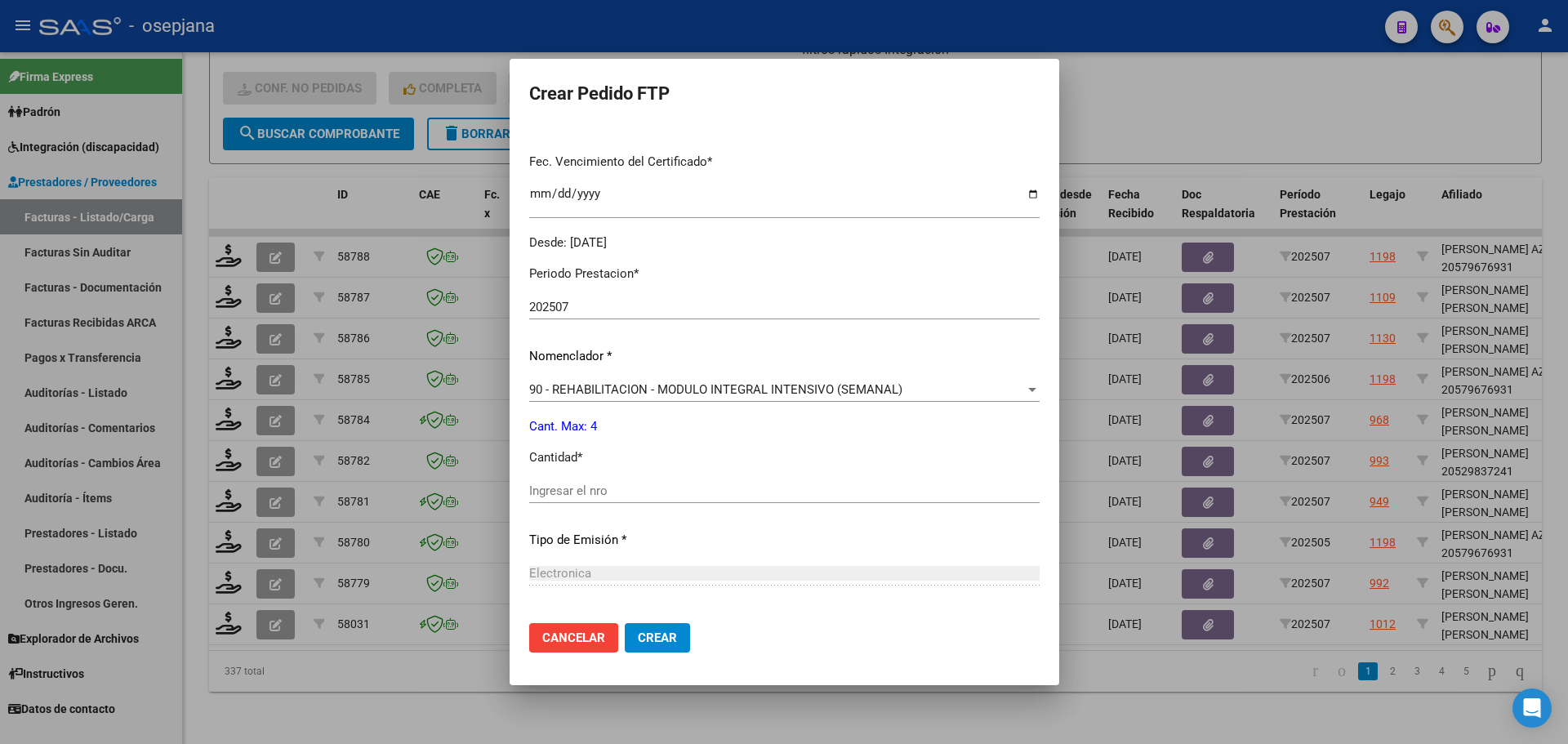
click at [530, 500] on div "Ingresar el nro" at bounding box center [784, 491] width 510 height 25
type input "4"
click at [644, 637] on button "Crear" at bounding box center [657, 638] width 66 height 30
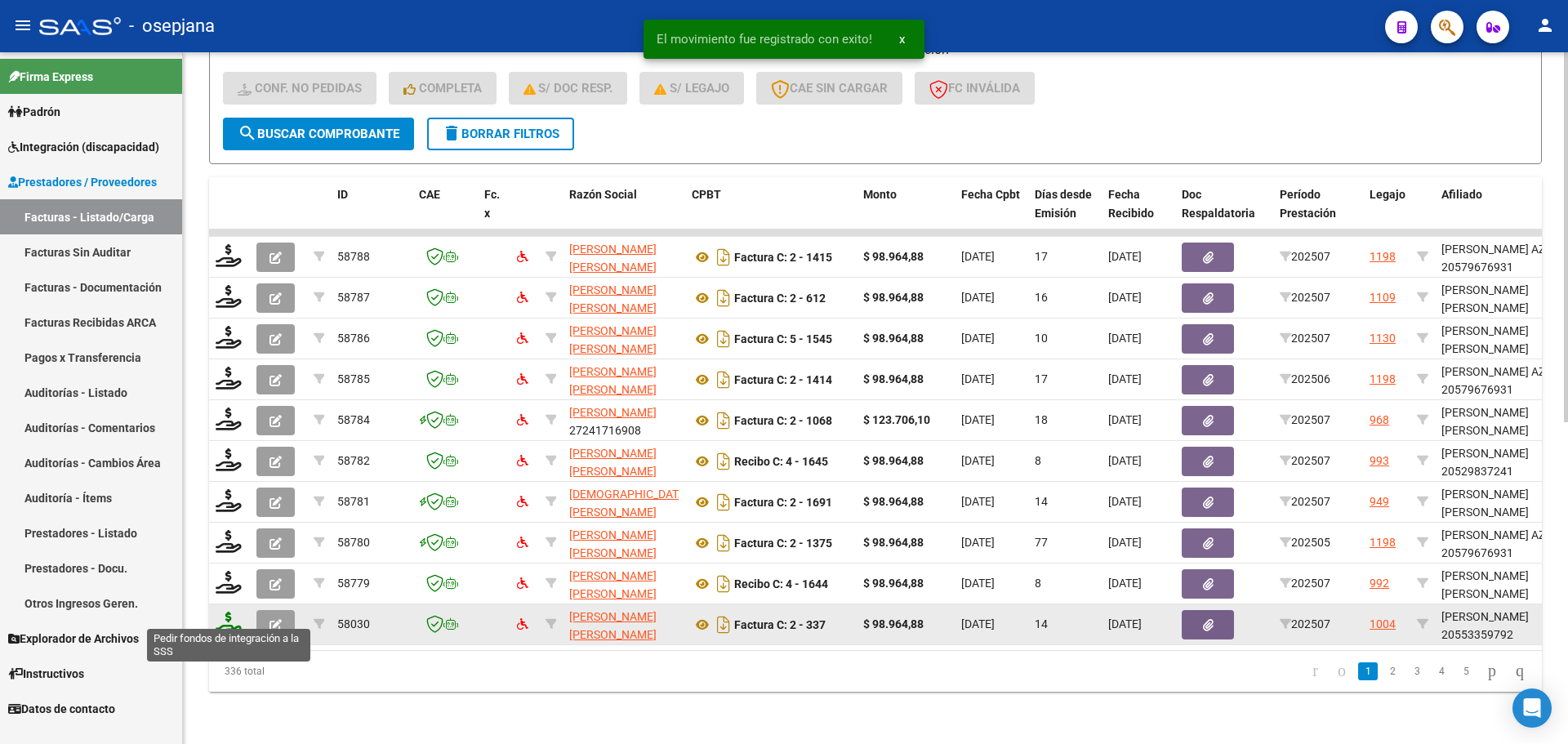
click at [223, 615] on icon at bounding box center [228, 623] width 26 height 23
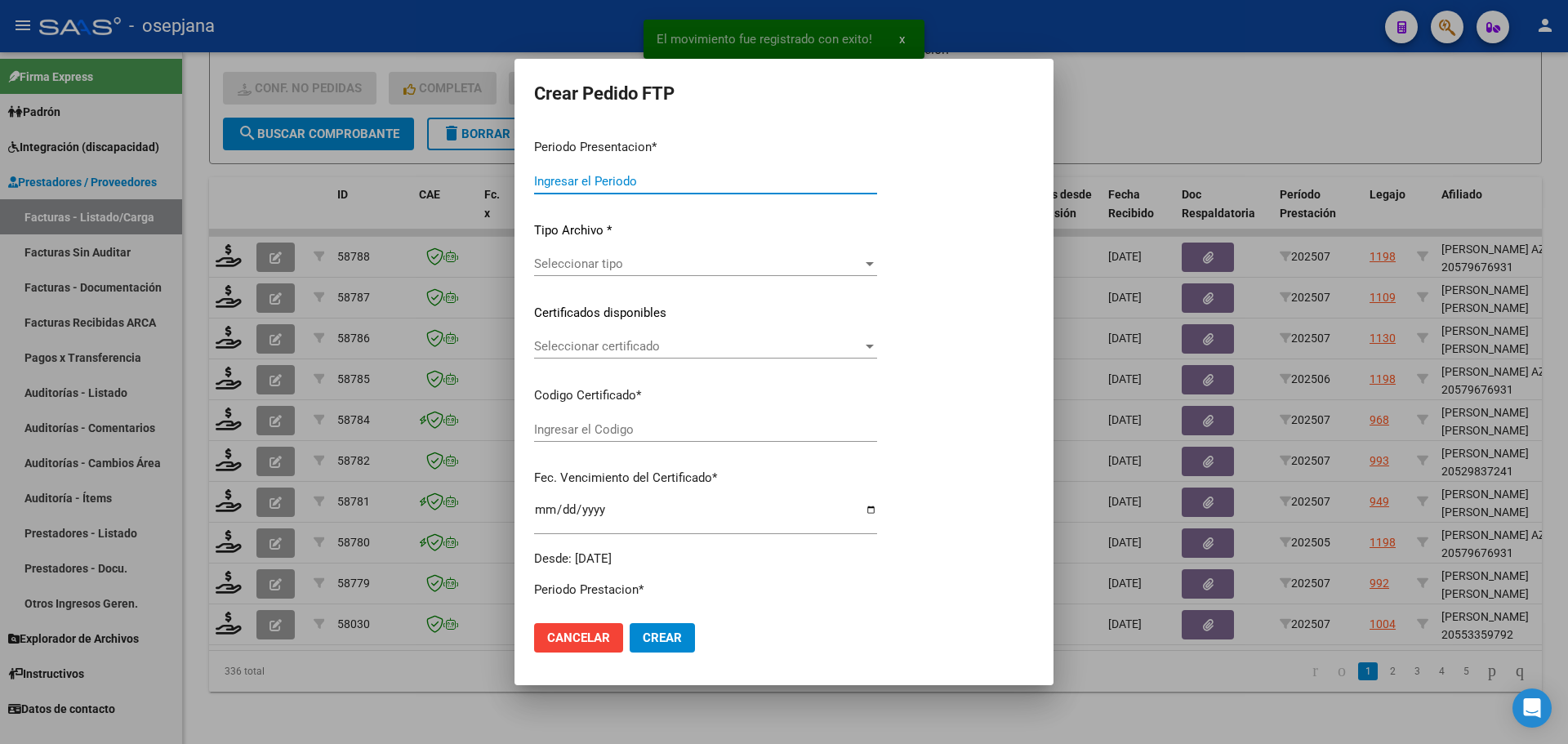
type input "202507"
type input "$ 98.964,88"
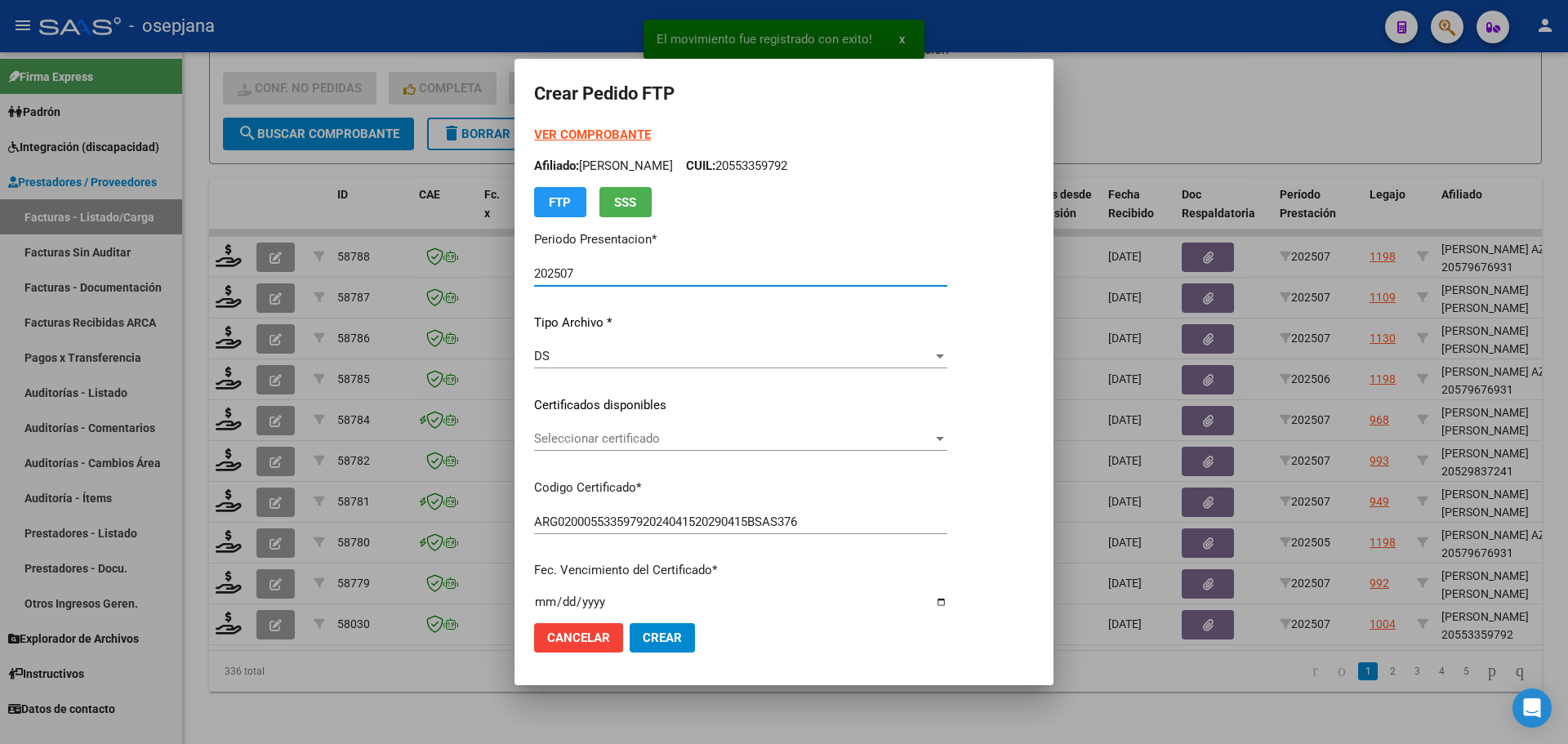
click at [606, 433] on span "Seleccionar certificado" at bounding box center [733, 438] width 398 height 15
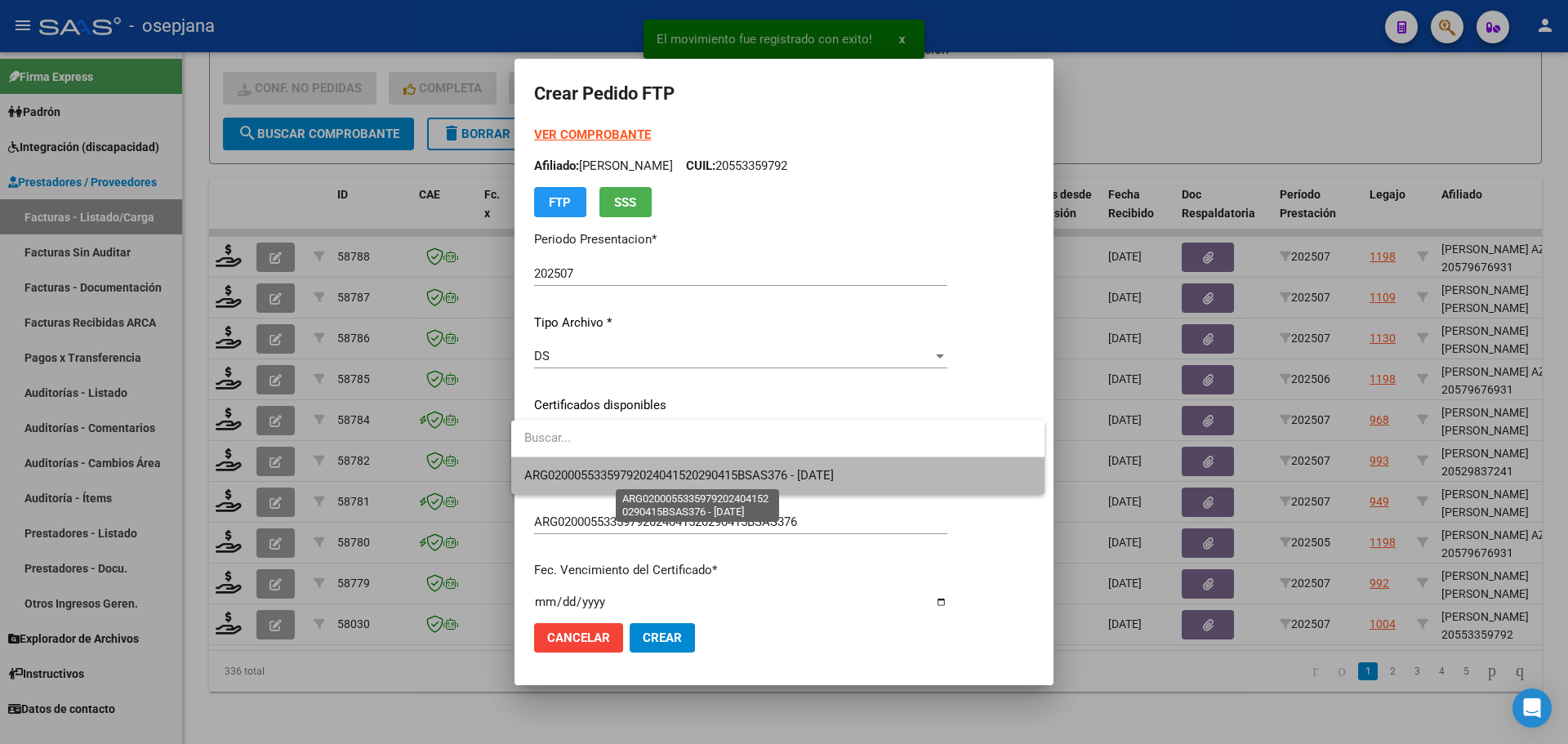
click at [636, 481] on span "ARG02000553359792024041520290415BSAS376 - 2029-04-15" at bounding box center [679, 475] width 310 height 15
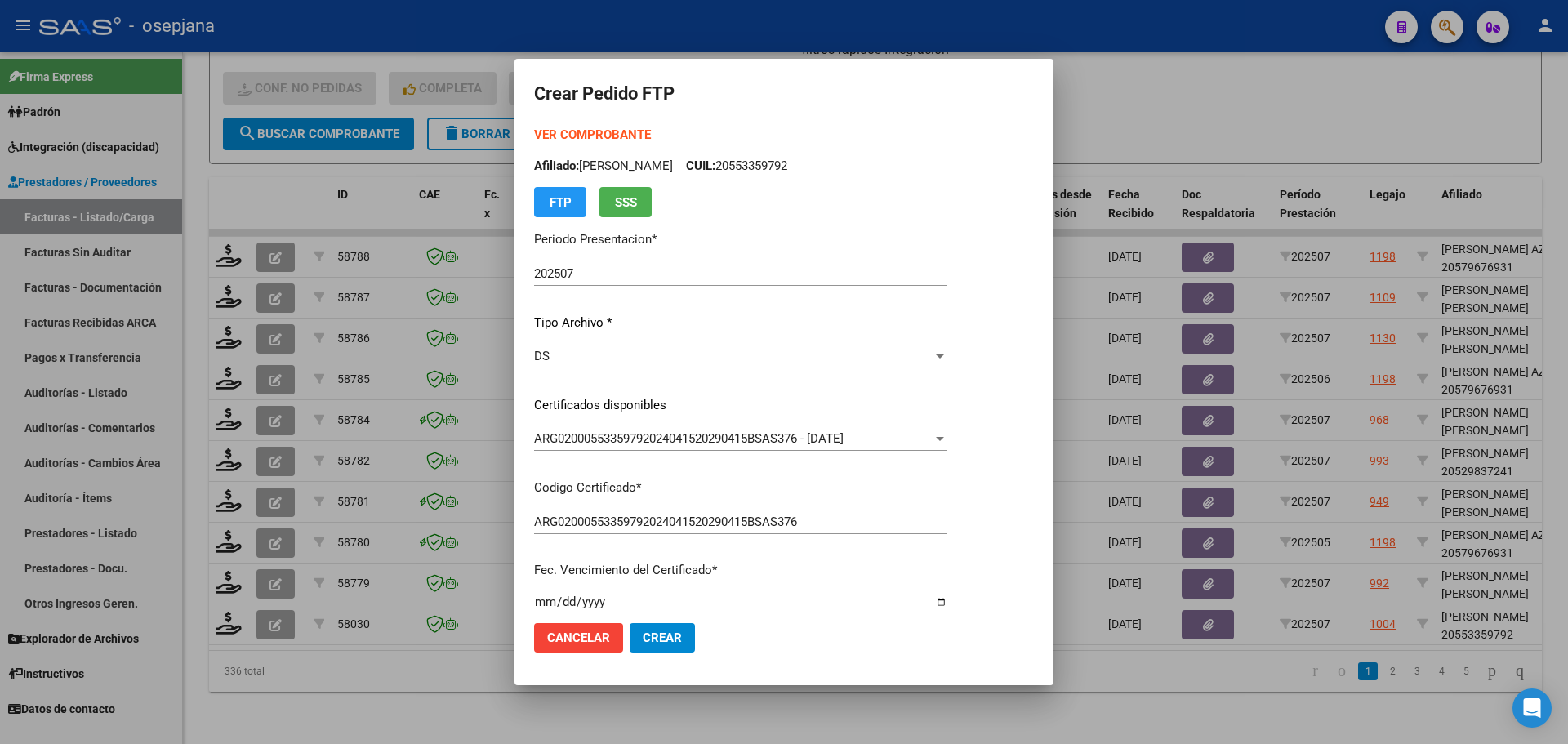
click at [581, 126] on div "VER COMPROBANTE ARCA Padrón Afiliado: MAIDANA SANTINO BENJAMIN CUIL: 2055335979…" at bounding box center [741, 172] width 413 height 91
click at [586, 136] on strong "VER COMPROBANTE" at bounding box center [593, 134] width 117 height 15
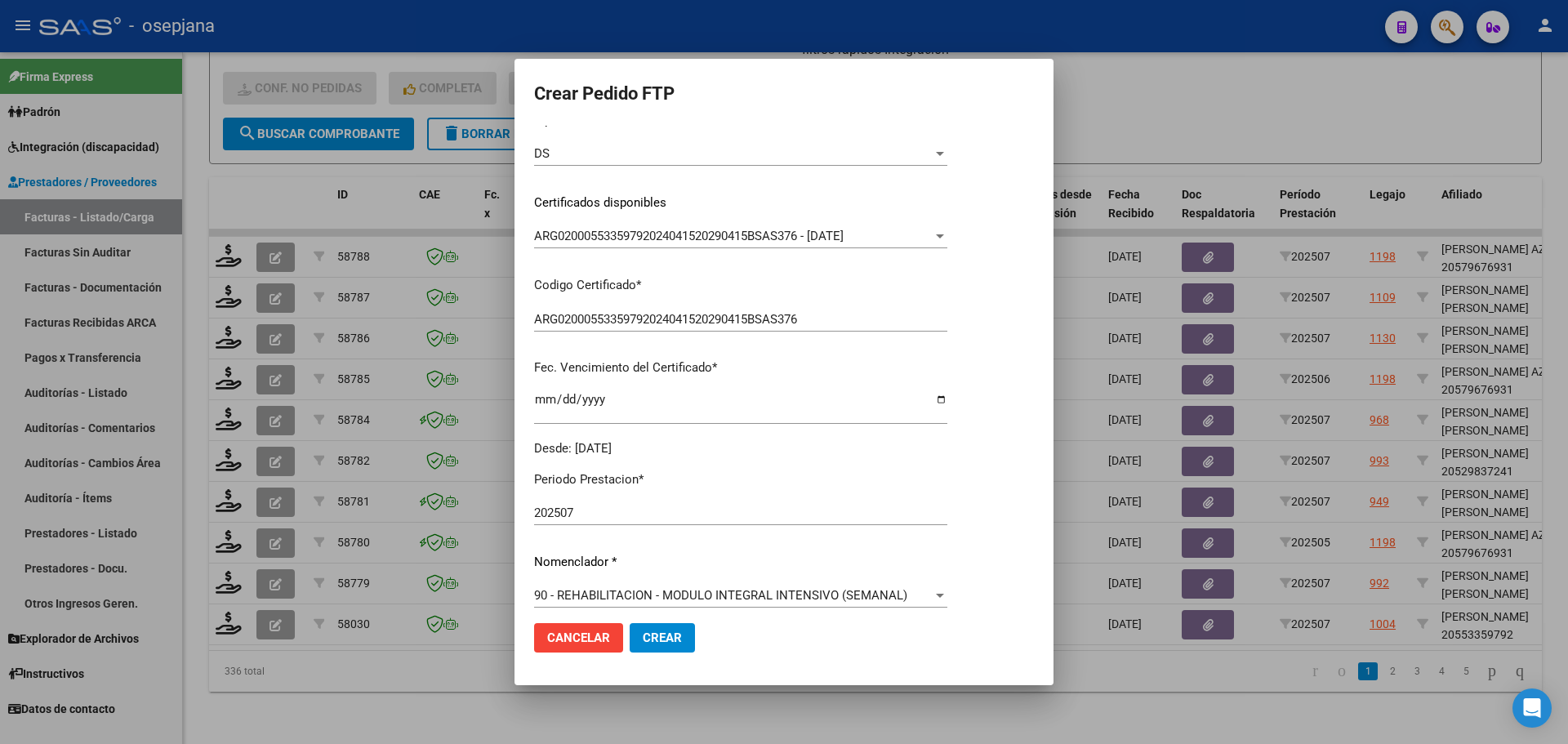
scroll to position [408, 0]
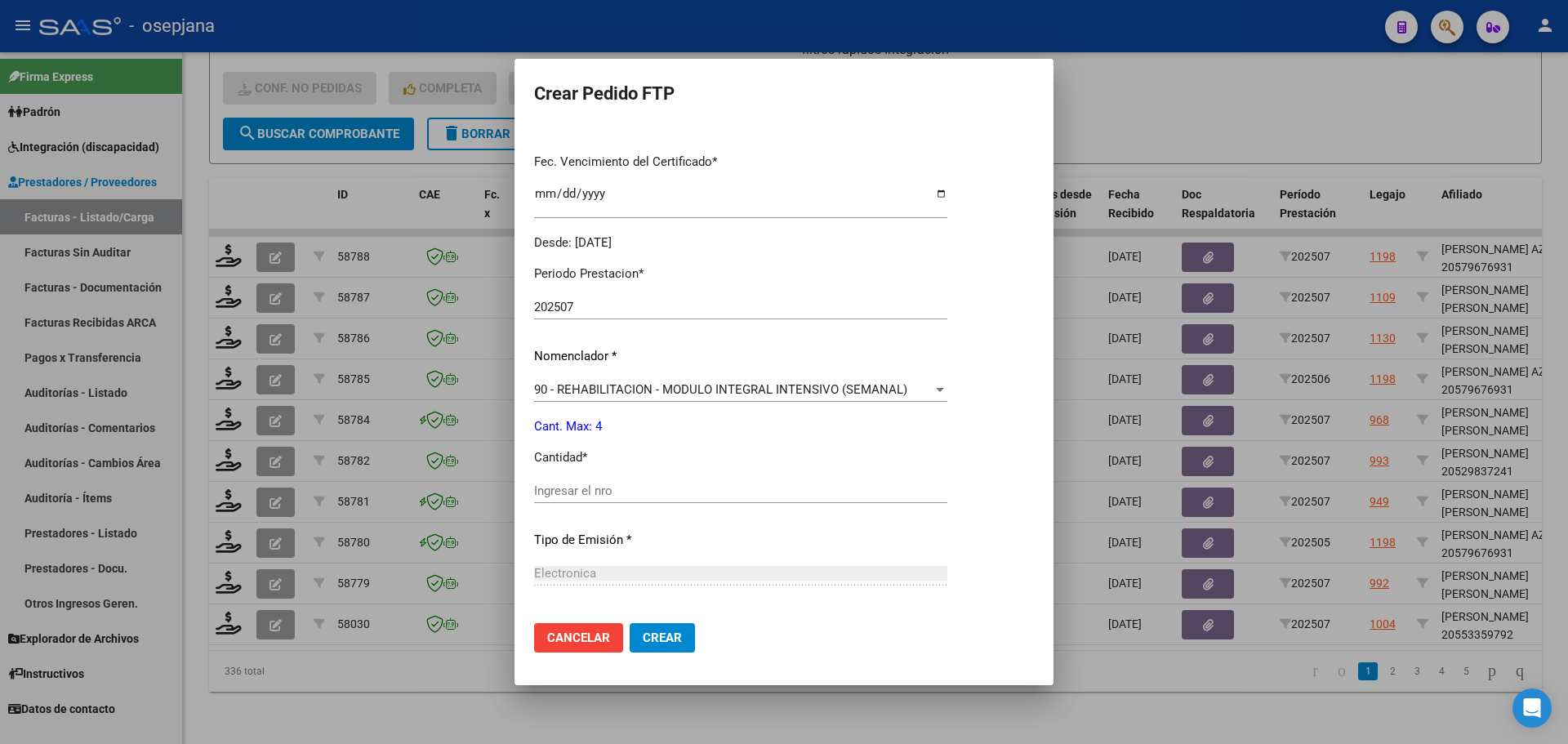
click at [555, 486] on input "Ingresar el nro" at bounding box center [741, 491] width 413 height 15
click at [644, 639] on span "Crear" at bounding box center [661, 638] width 39 height 15
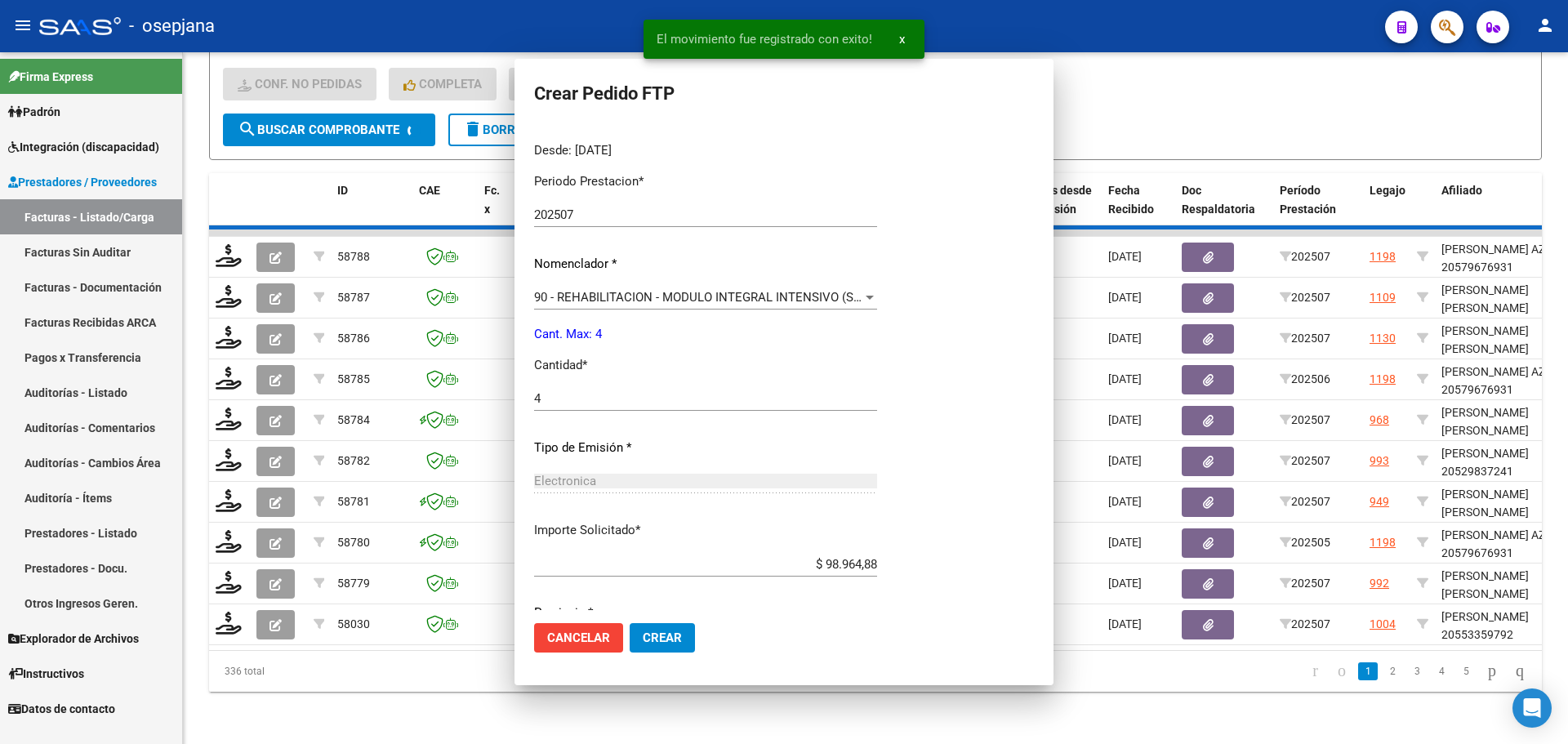
scroll to position [316, 0]
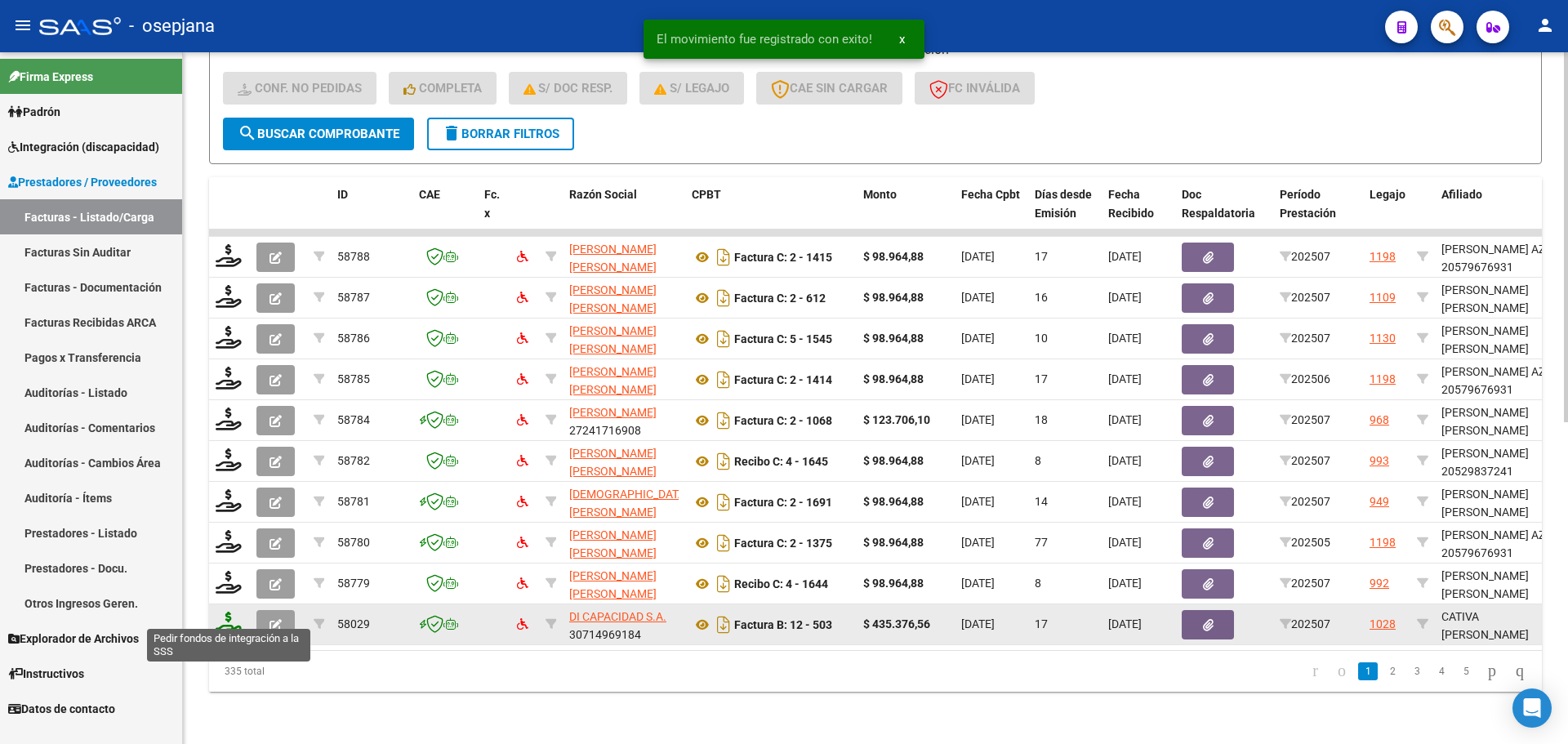
click at [223, 615] on icon at bounding box center [228, 623] width 26 height 23
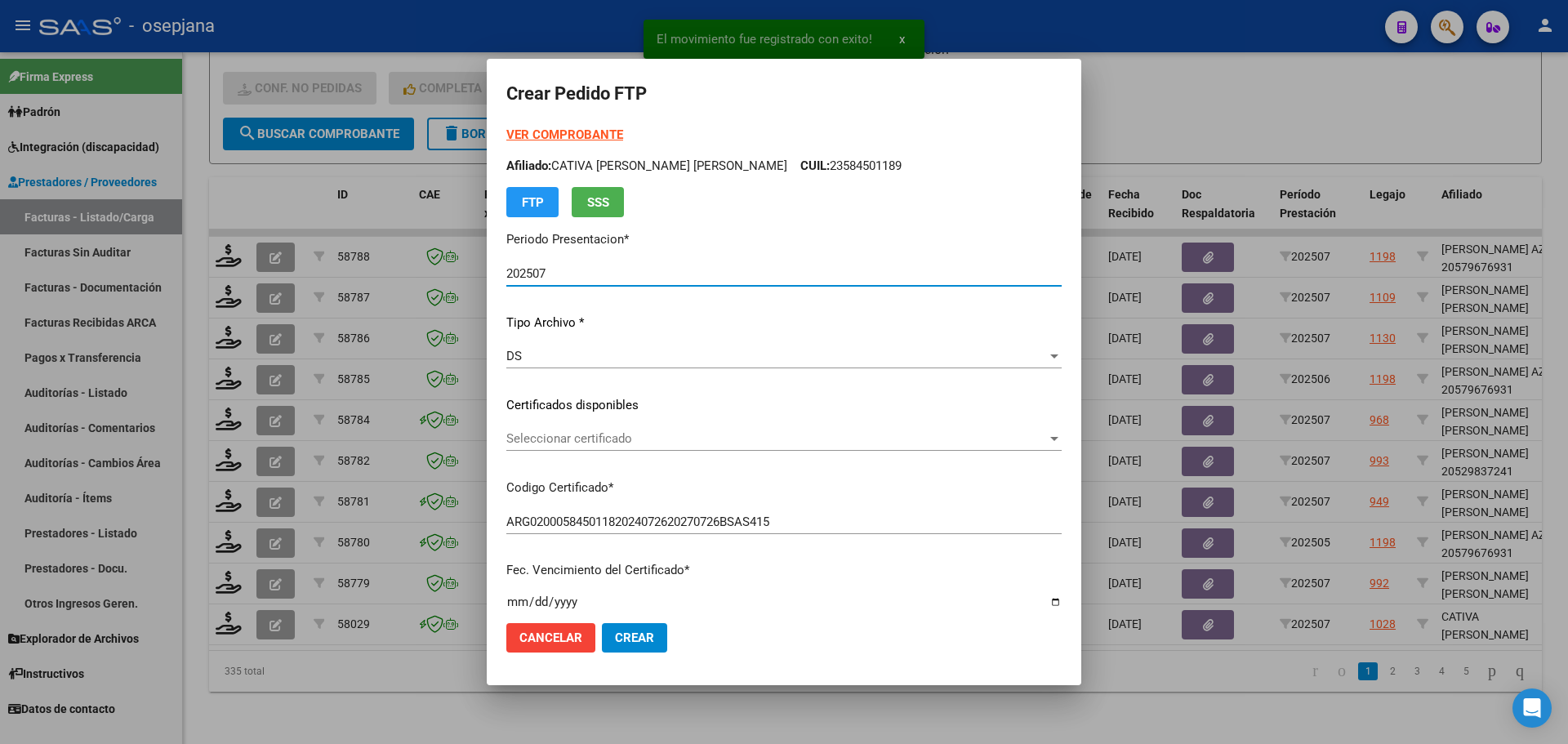
click at [655, 436] on span "Seleccionar certificado" at bounding box center [777, 438] width 540 height 15
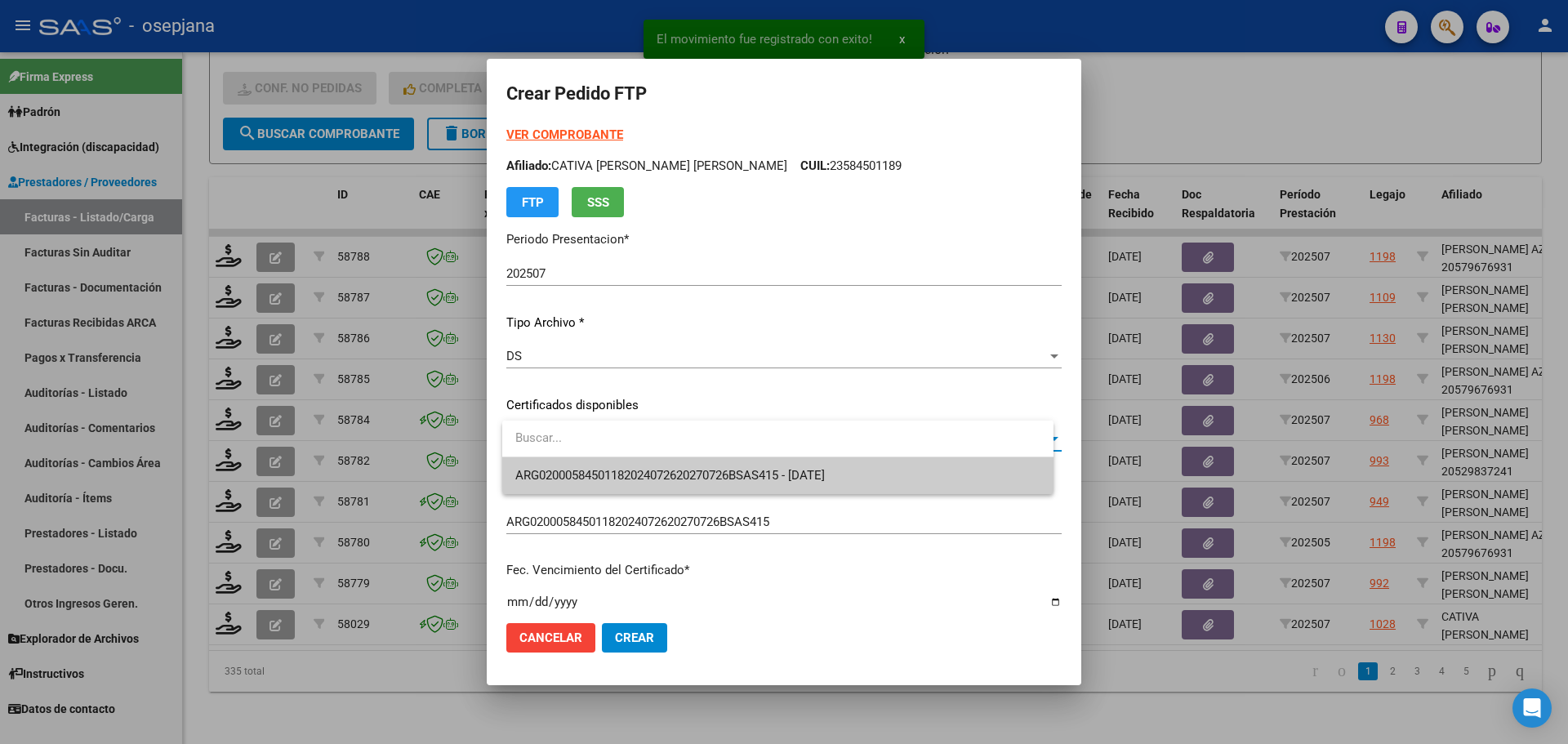
click at [660, 462] on span "ARG02000584501182024072620270726BSAS415 - 2027-07-26" at bounding box center [778, 476] width 525 height 37
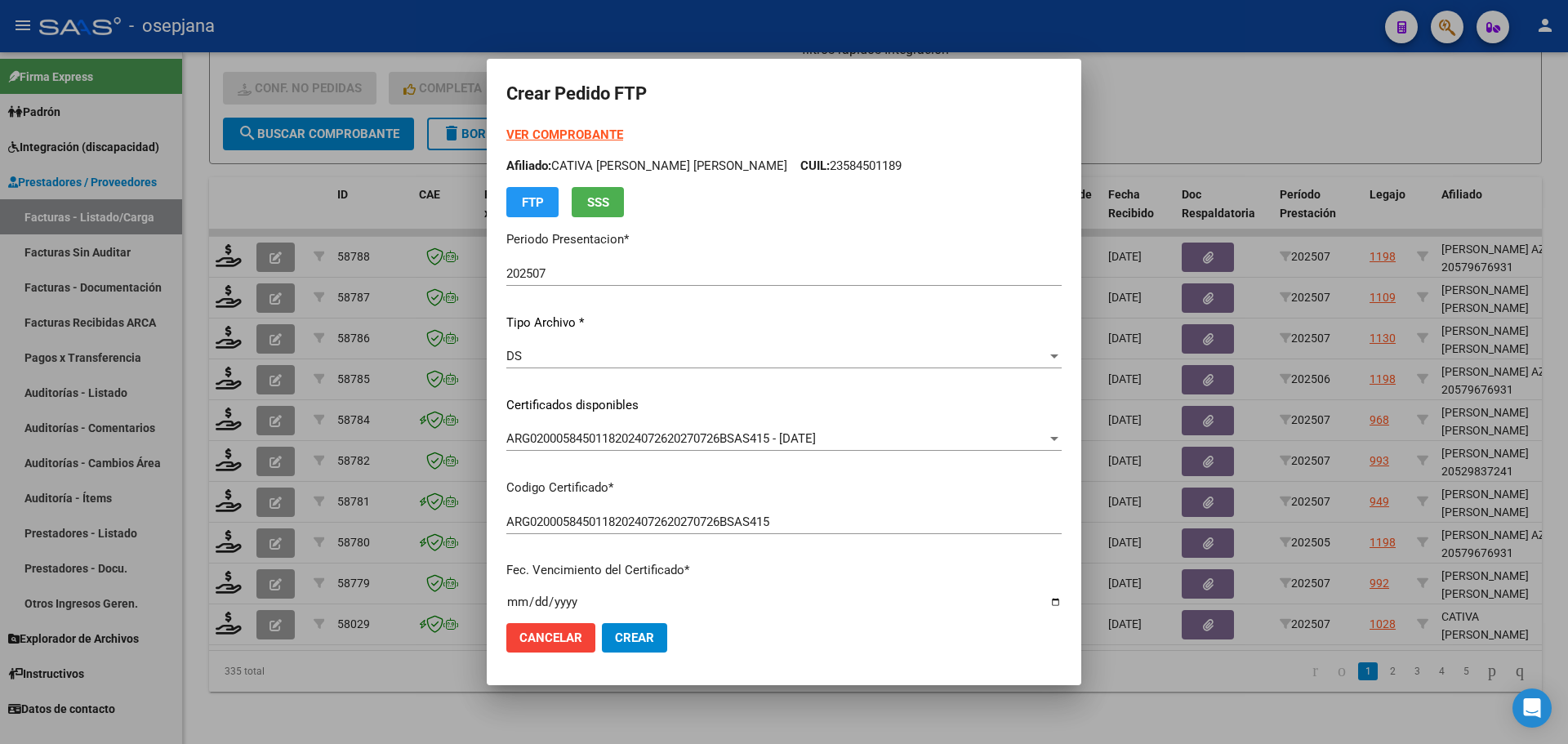
click at [587, 136] on strong "VER COMPROBANTE" at bounding box center [565, 134] width 117 height 15
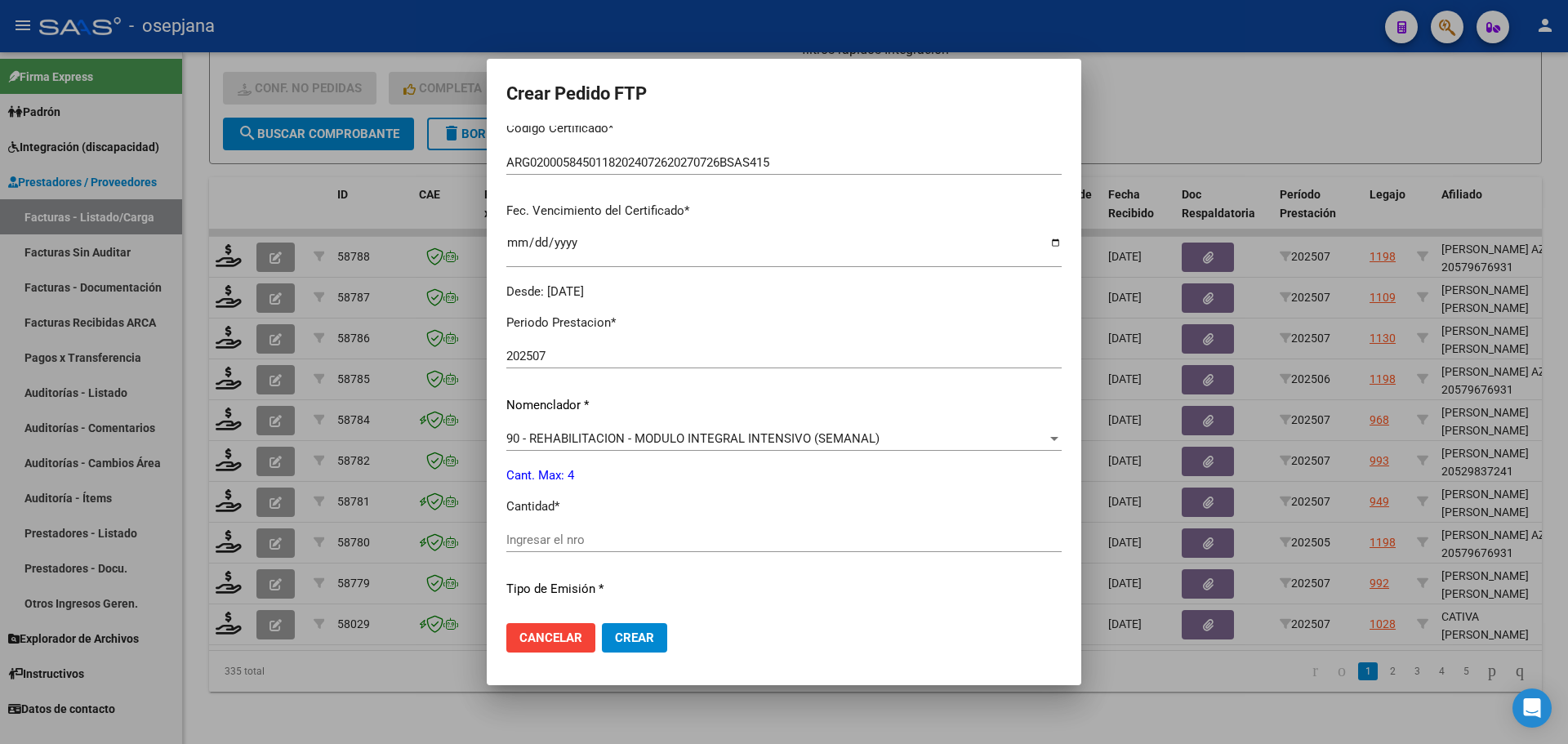
scroll to position [490, 0]
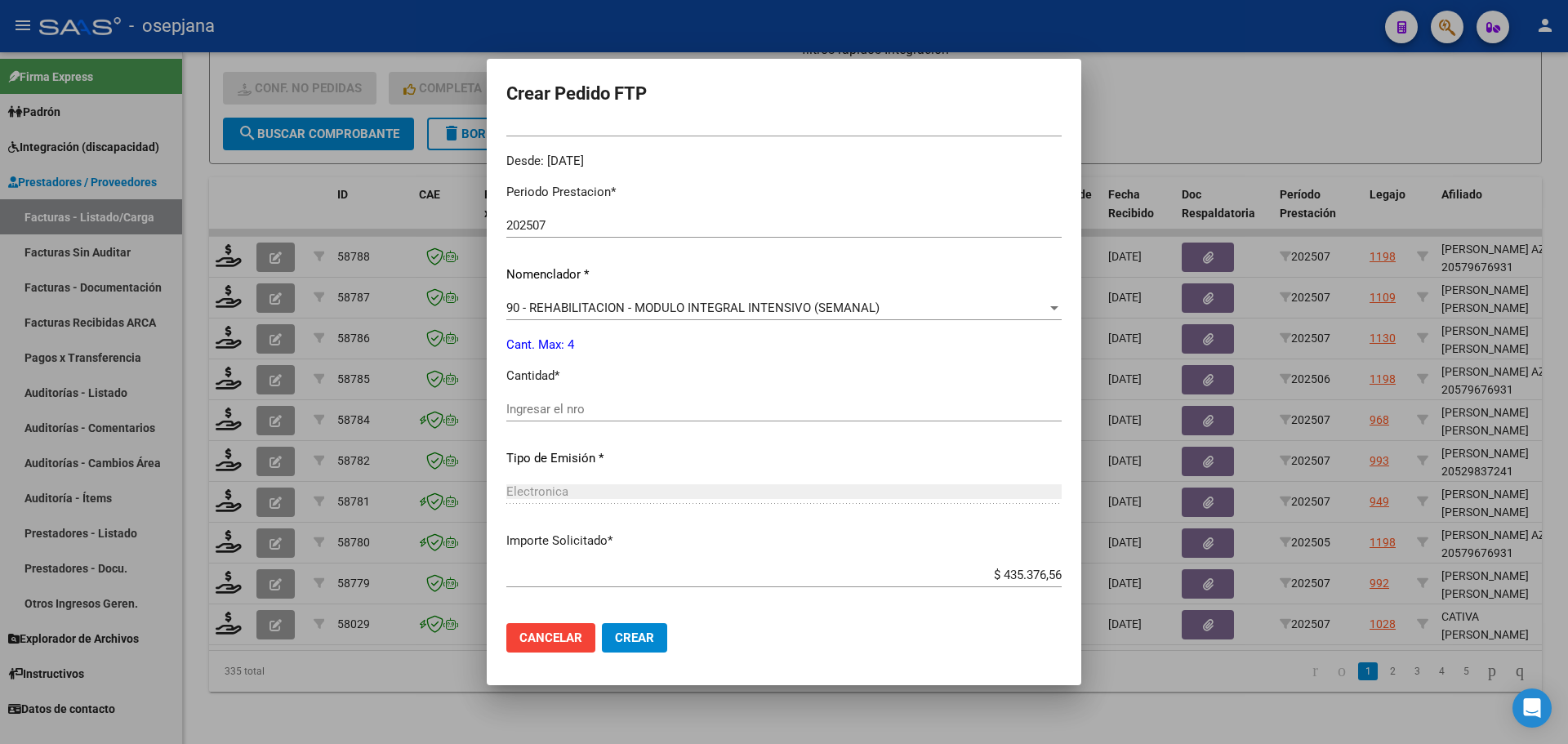
click at [566, 417] on div "Ingresar el nro" at bounding box center [784, 409] width 555 height 25
click at [642, 639] on span "Crear" at bounding box center [634, 638] width 39 height 15
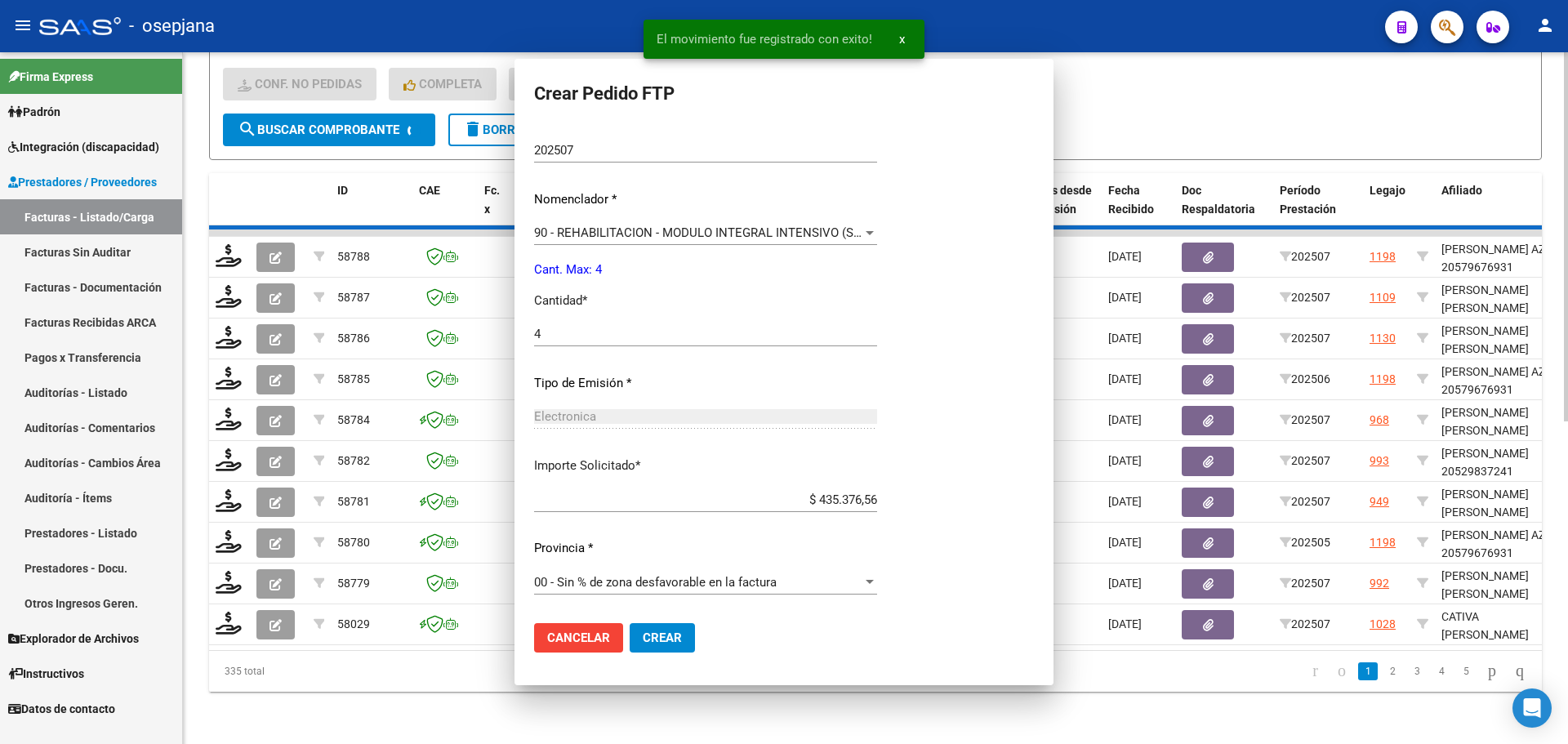
scroll to position [0, 0]
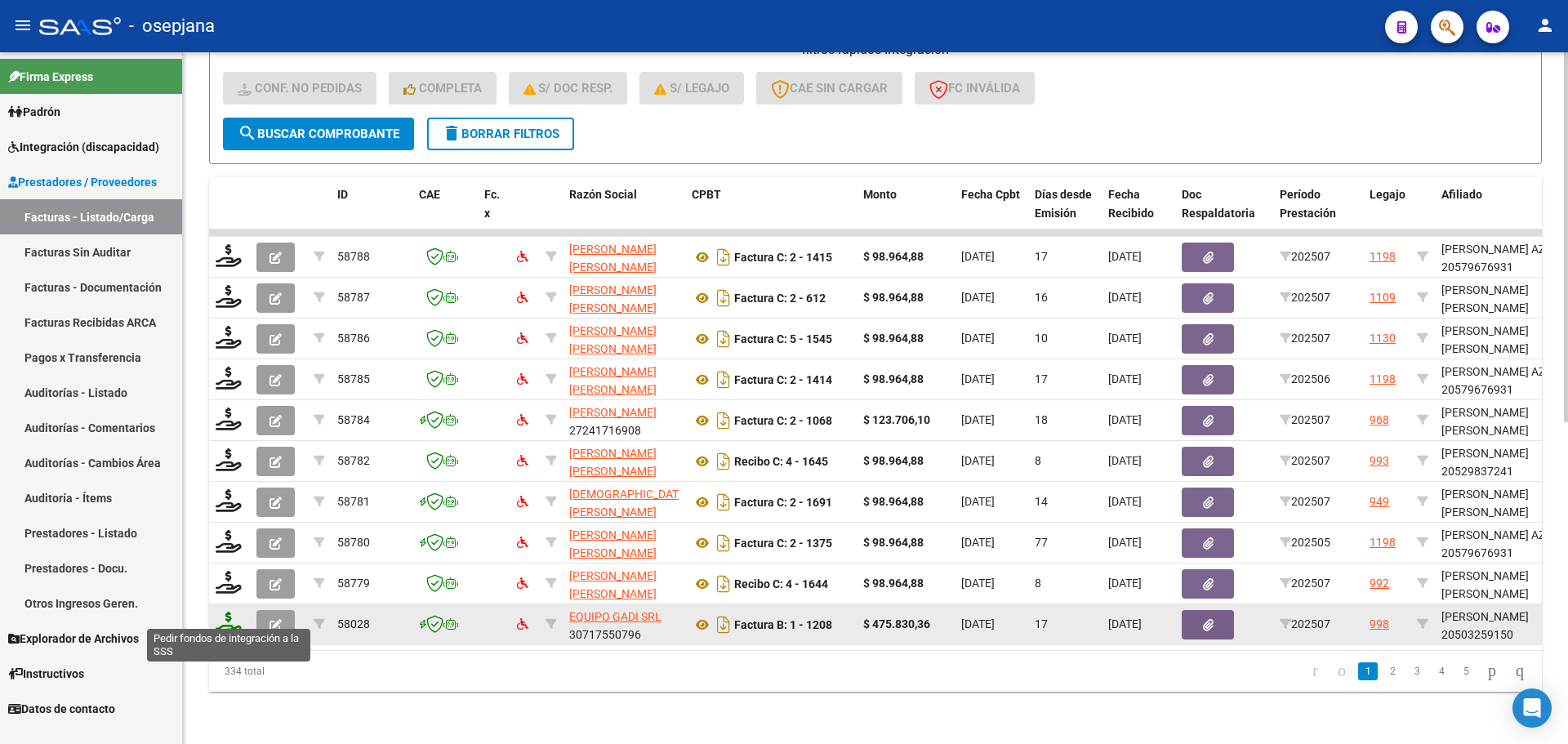
click at [226, 612] on icon at bounding box center [228, 623] width 26 height 23
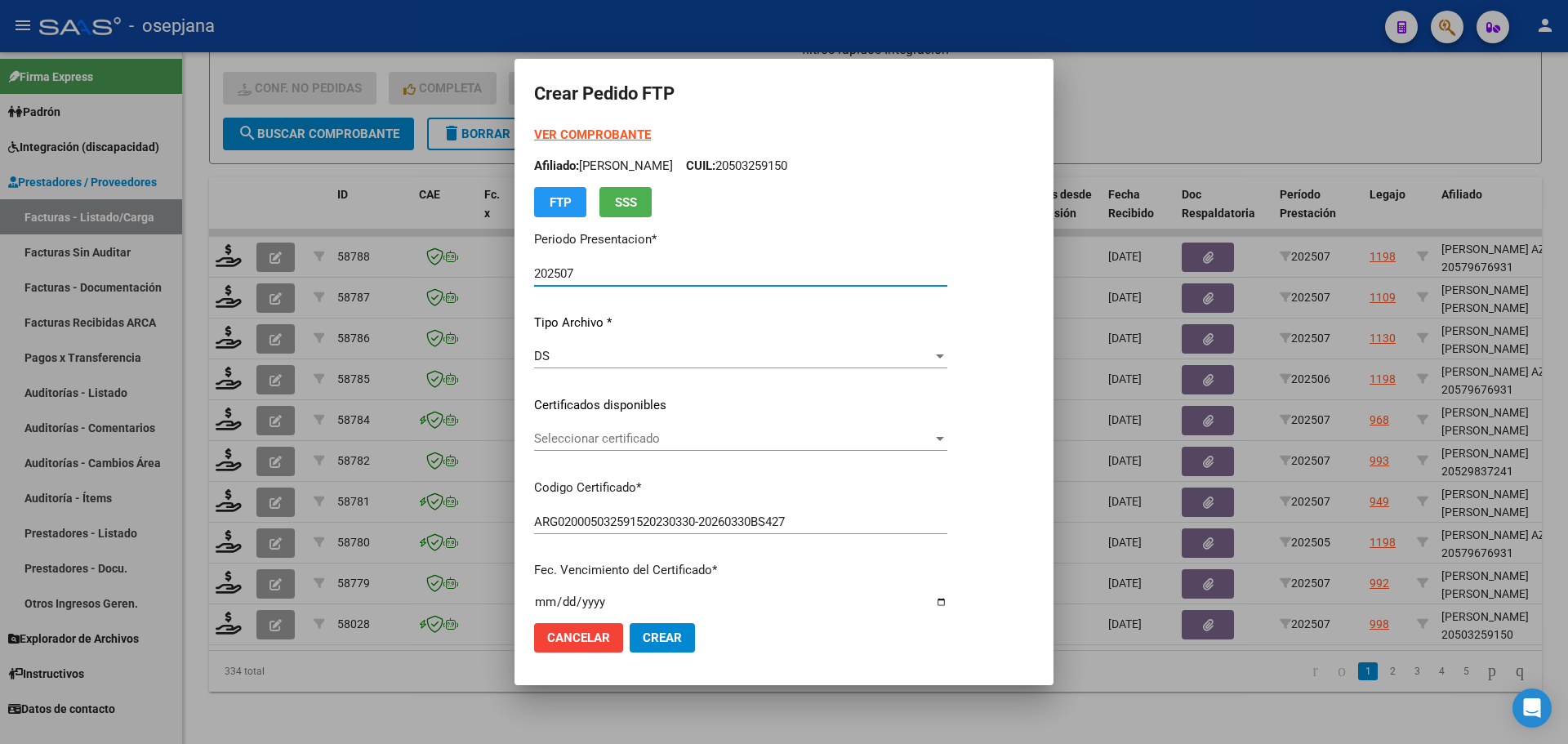
click at [577, 439] on span "Seleccionar certificado" at bounding box center [733, 438] width 398 height 15
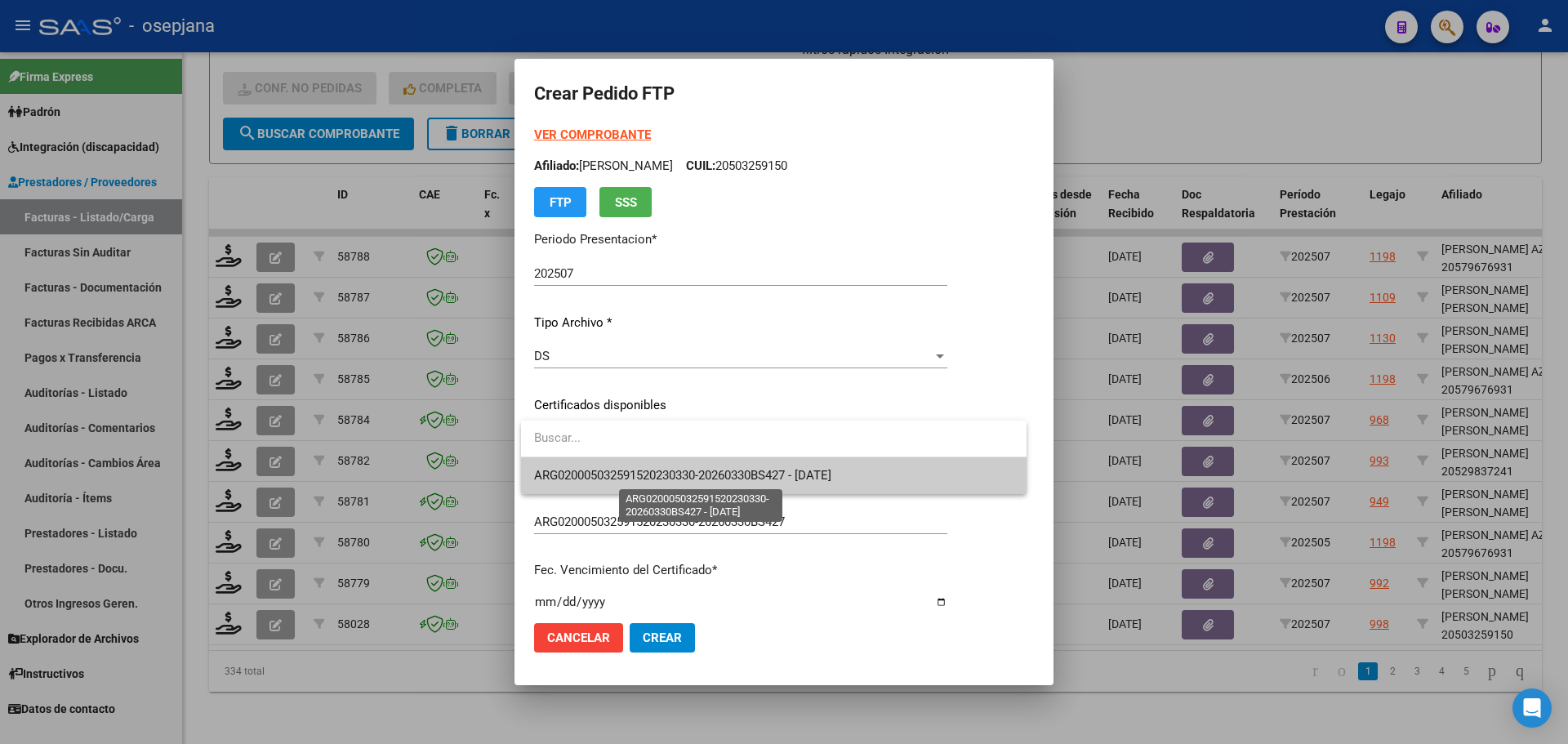
click at [586, 475] on span "ARG020005032591520230330-20260330BS427 - 2026-03-30" at bounding box center [682, 475] width 297 height 15
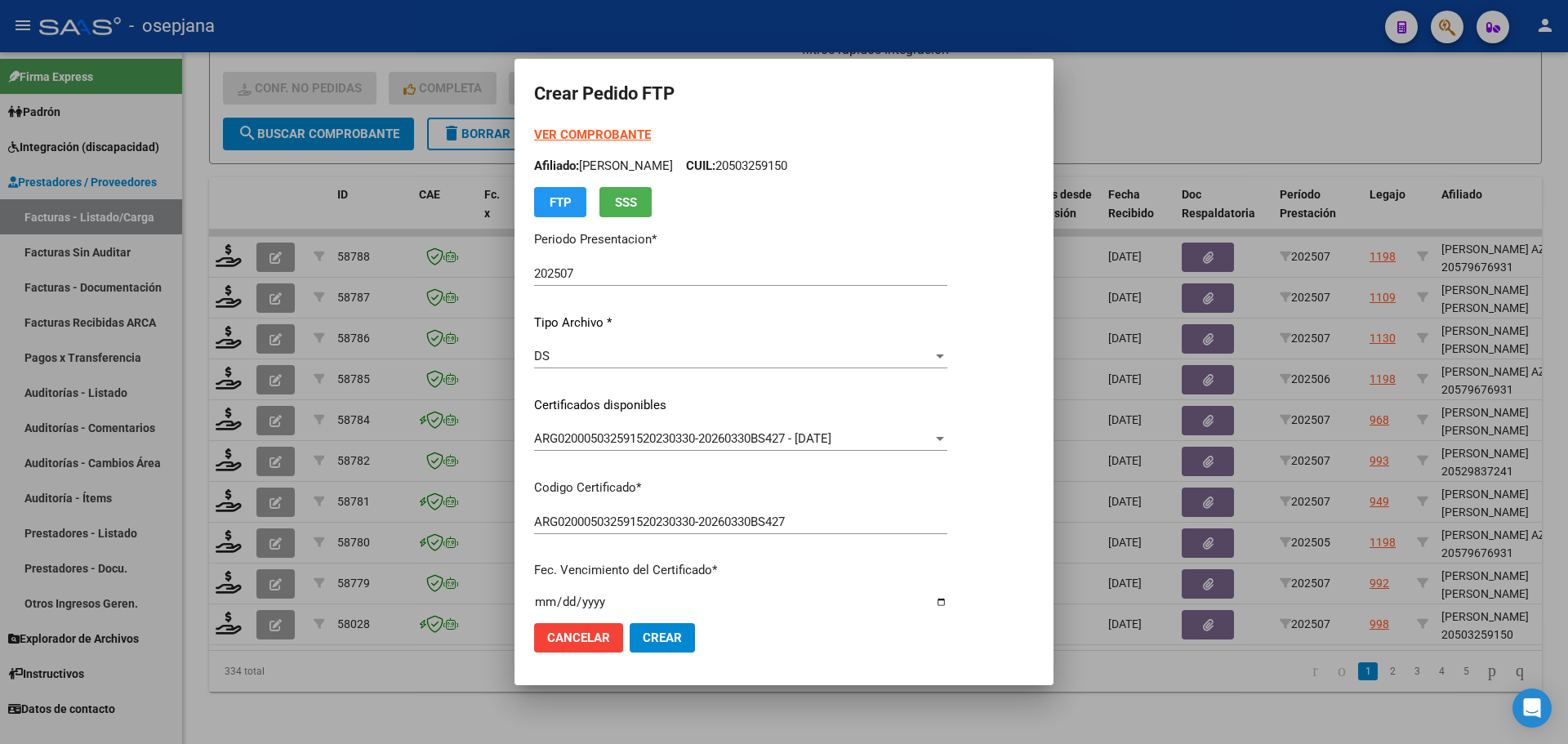
click at [611, 132] on strong "VER COMPROBANTE" at bounding box center [593, 134] width 117 height 15
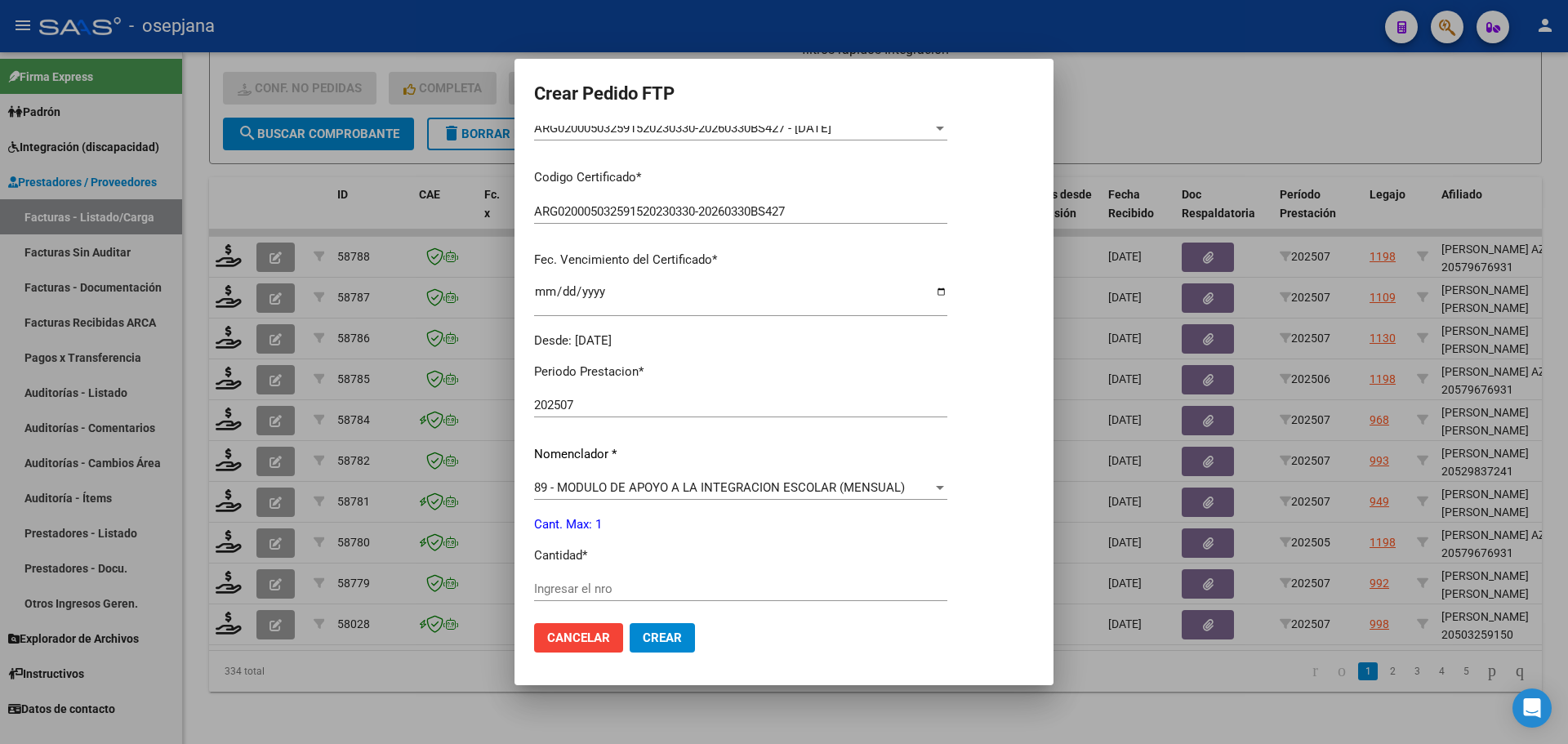
scroll to position [408, 0]
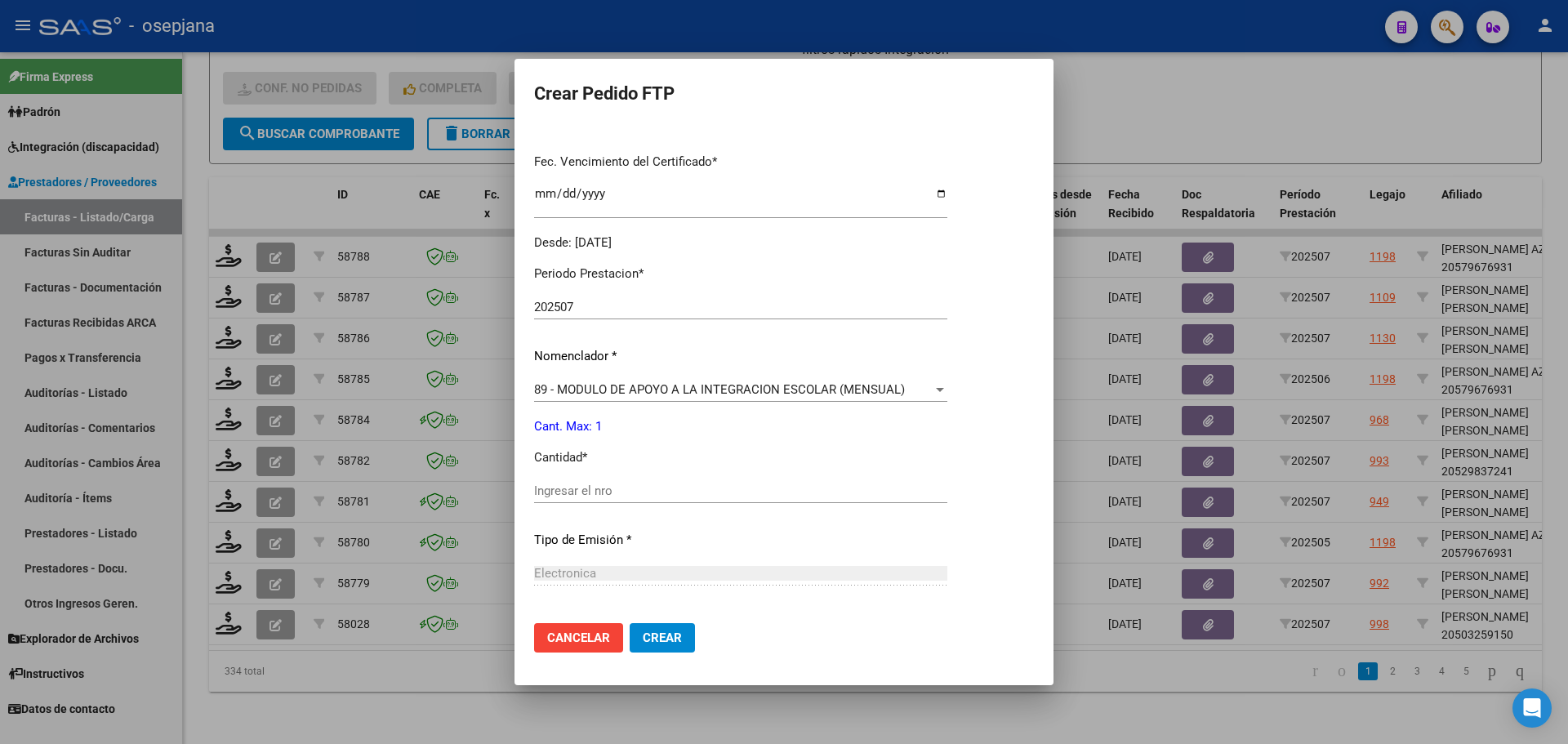
click at [592, 486] on input "Ingresar el nro" at bounding box center [741, 491] width 413 height 15
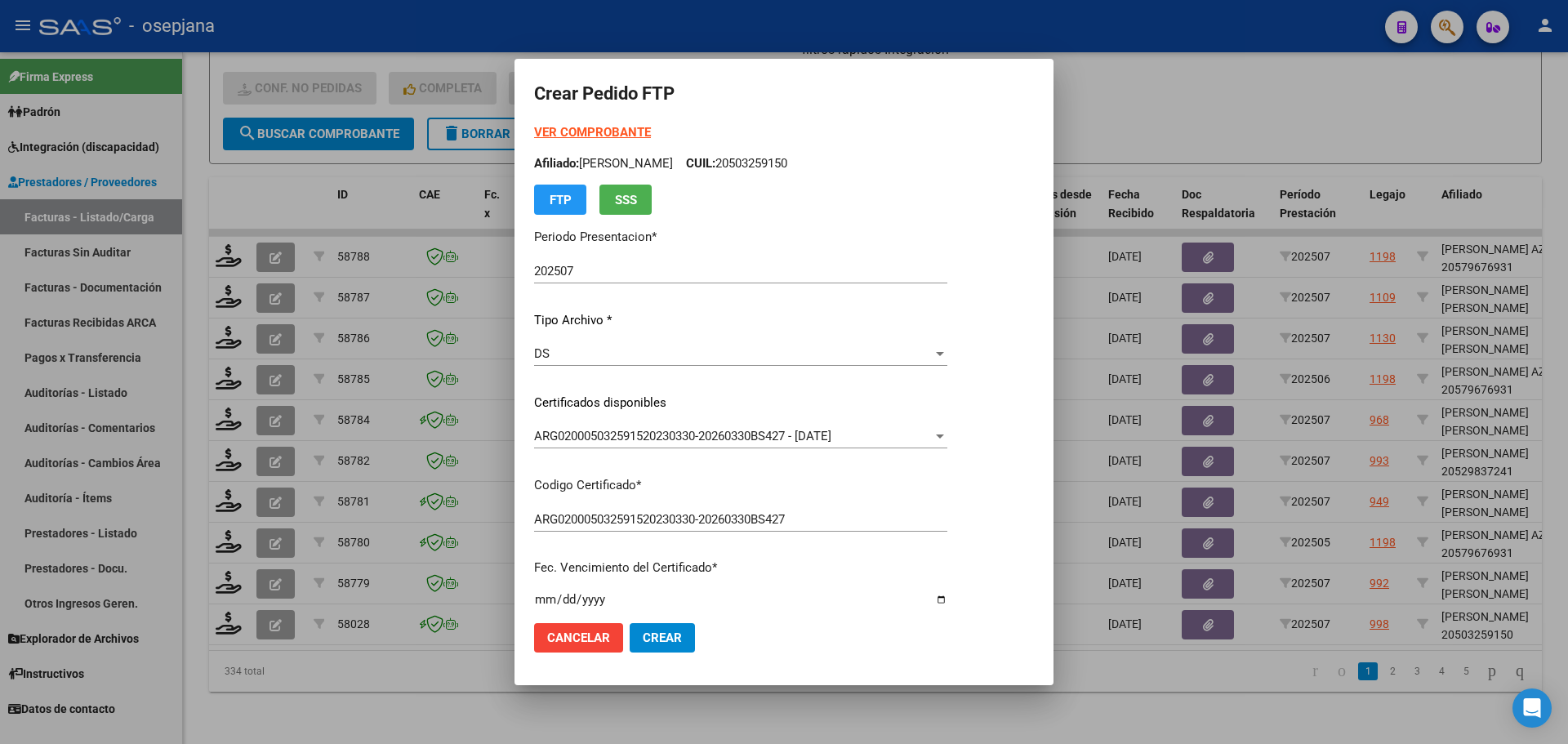
scroll to position [0, 0]
click at [680, 642] on span "Crear" at bounding box center [661, 638] width 39 height 15
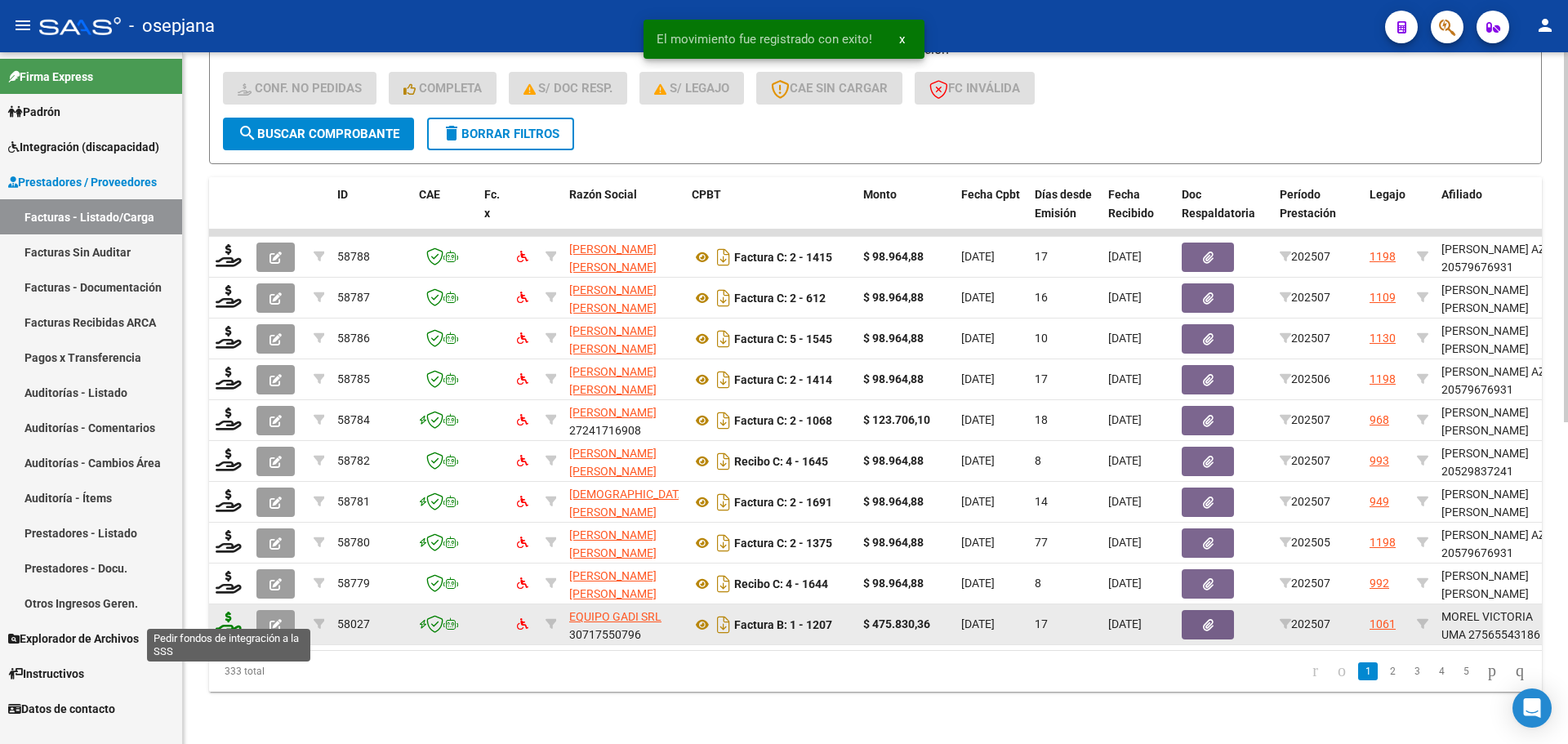
click at [221, 619] on icon at bounding box center [228, 623] width 26 height 23
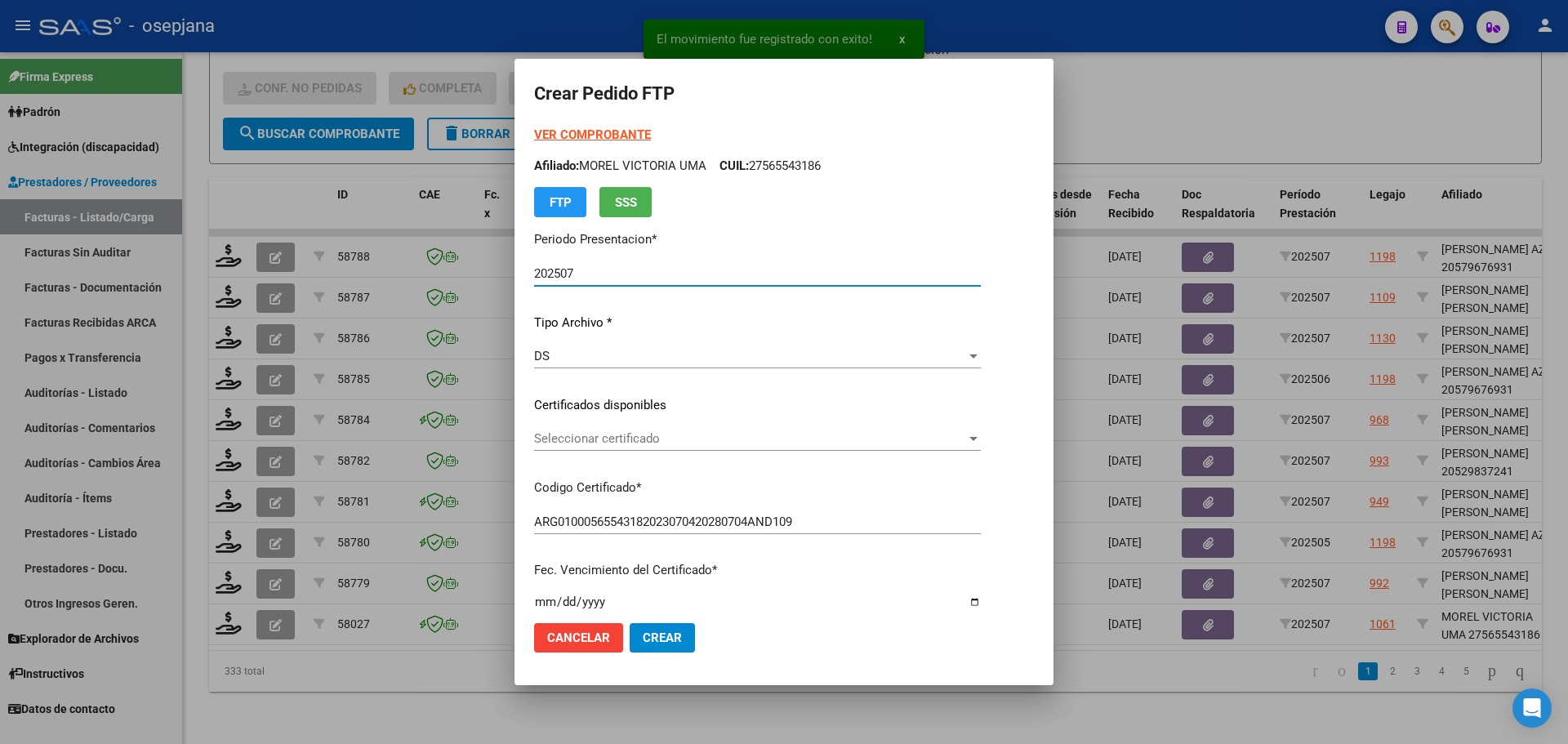
click at [663, 438] on span "Seleccionar certificado" at bounding box center [750, 438] width 432 height 15
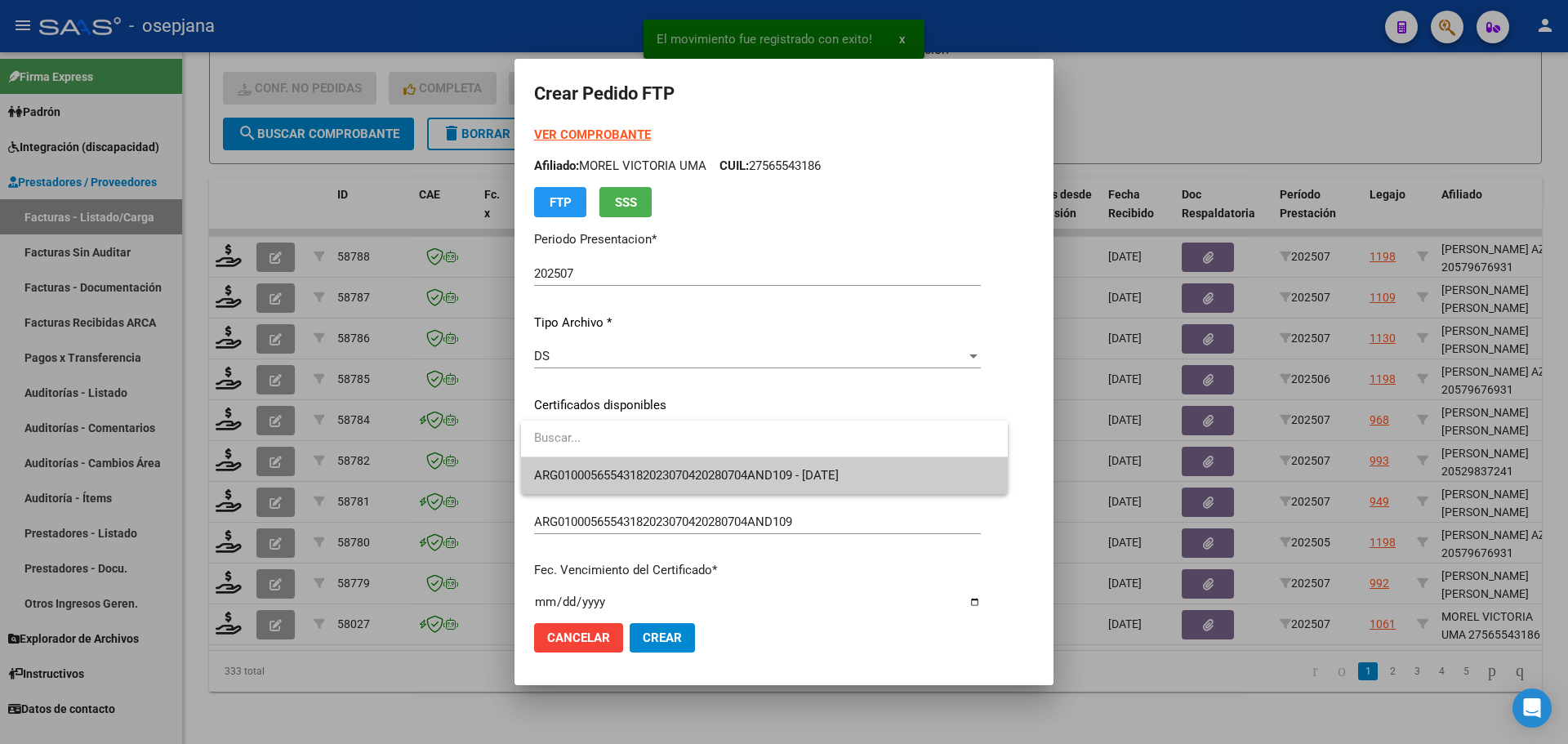
click at [664, 470] on span "ARG01000565543182023070420280704AND109 - 2028-07-04" at bounding box center [686, 475] width 305 height 15
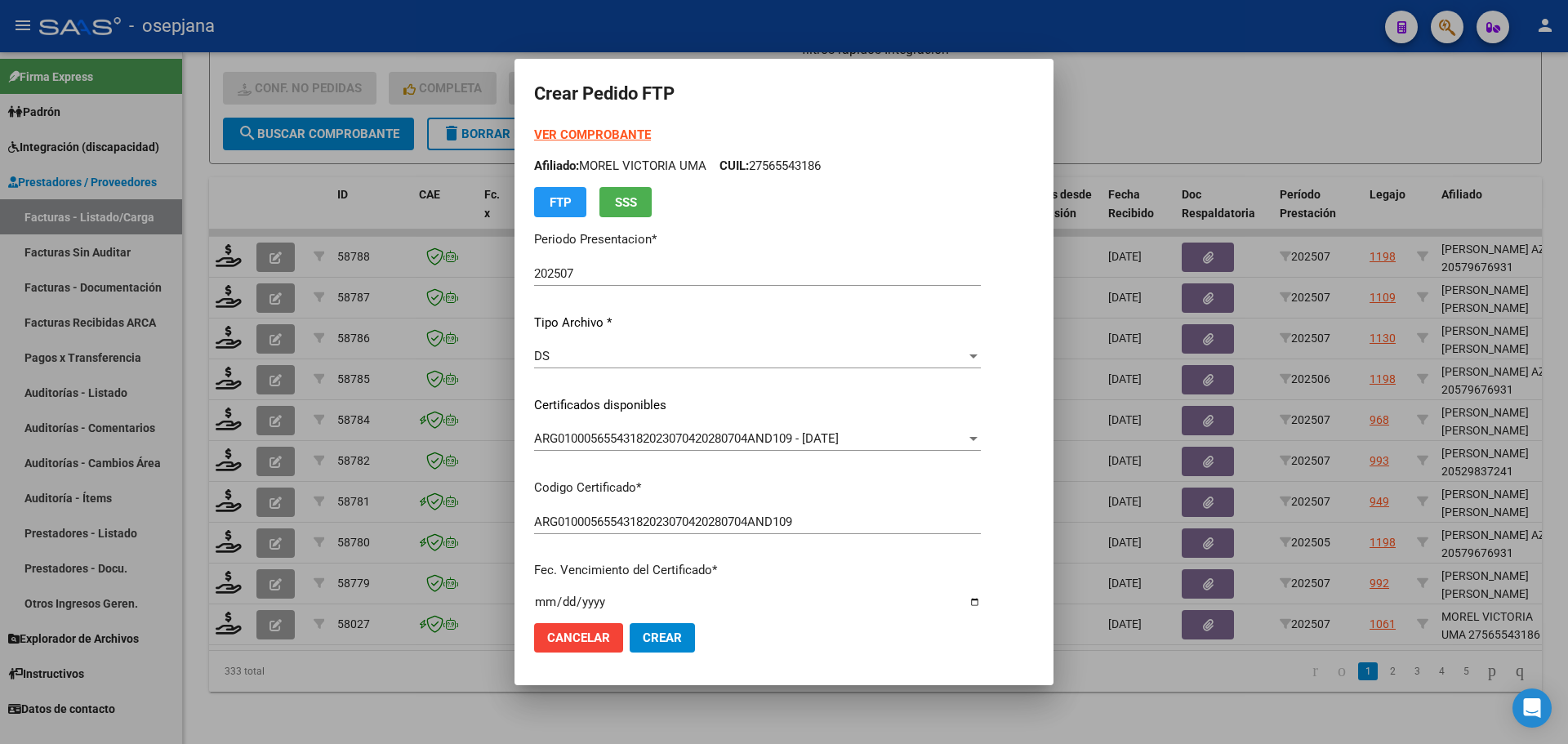
click at [600, 128] on strong "VER COMPROBANTE" at bounding box center [593, 134] width 117 height 15
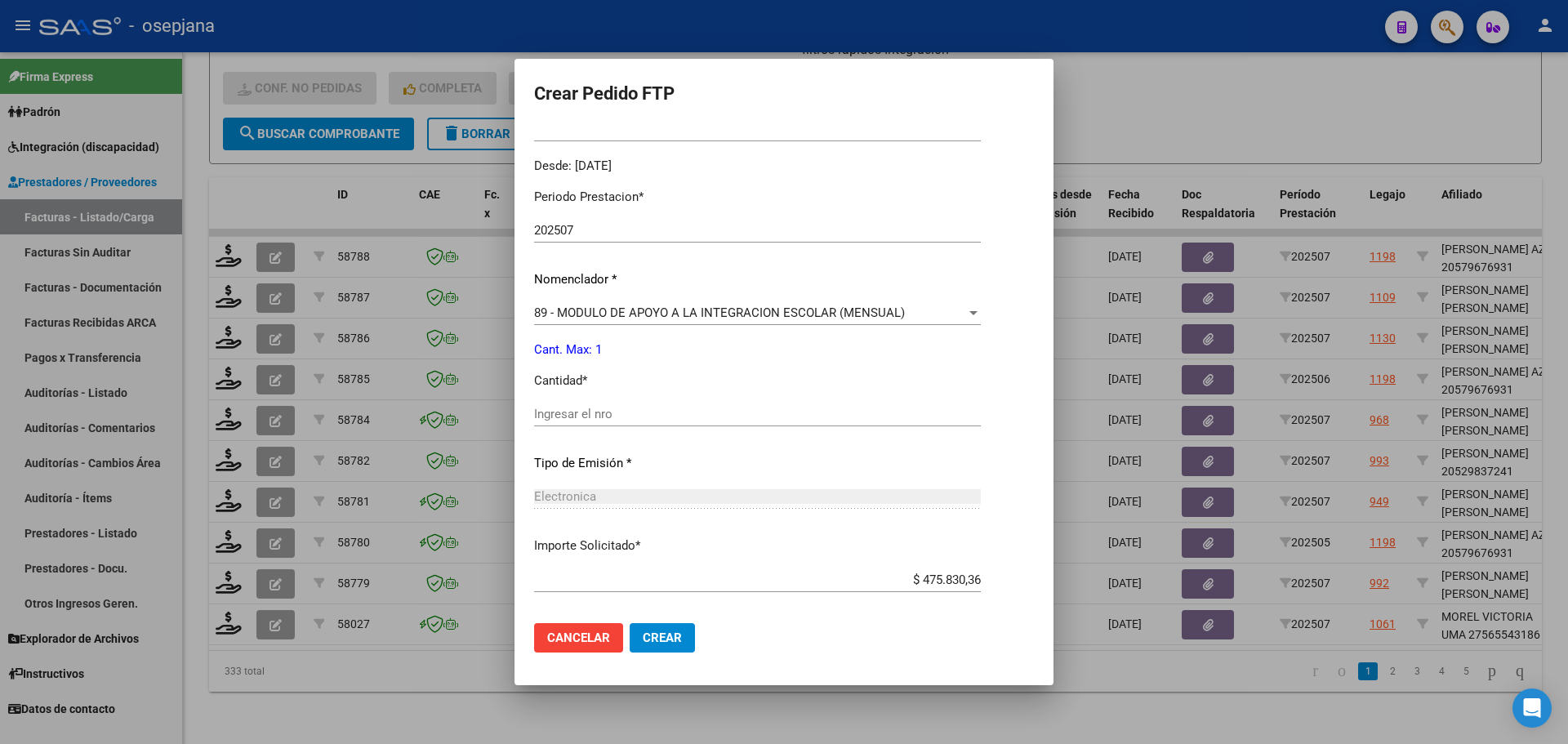
scroll to position [490, 0]
click at [554, 417] on div "Ingresar el nro" at bounding box center [758, 409] width 447 height 25
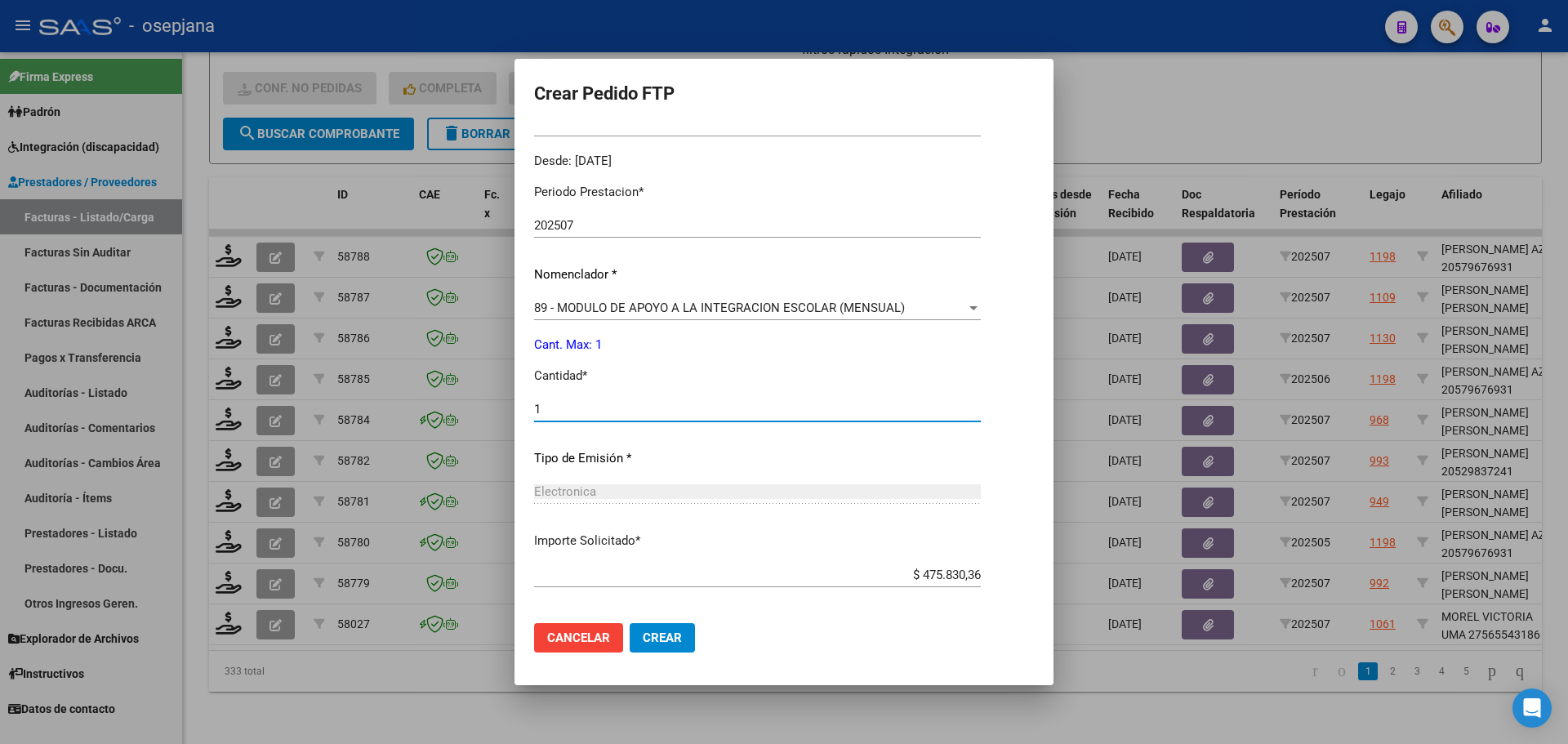
click at [644, 638] on span "Crear" at bounding box center [661, 638] width 39 height 15
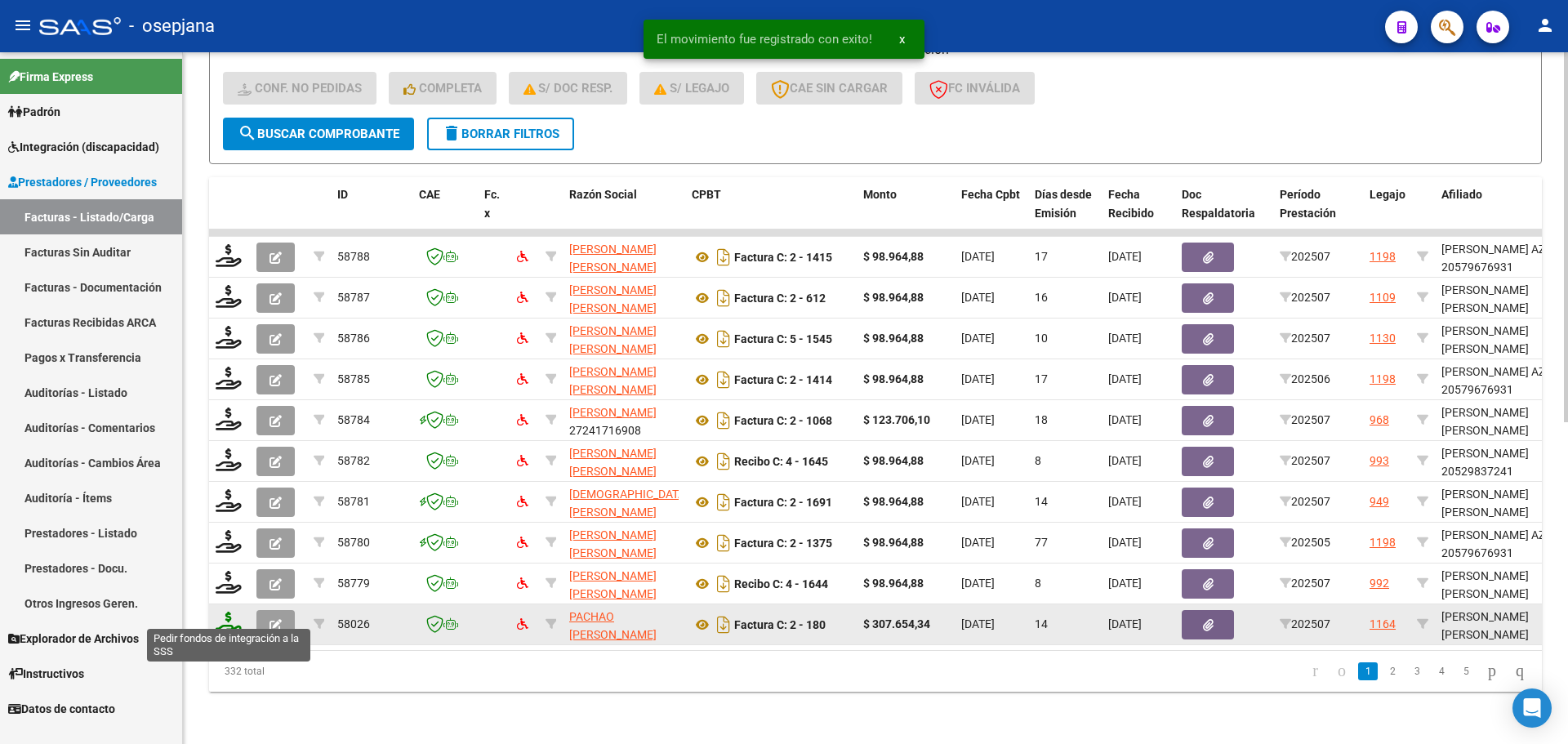
click at [230, 616] on icon at bounding box center [228, 623] width 26 height 23
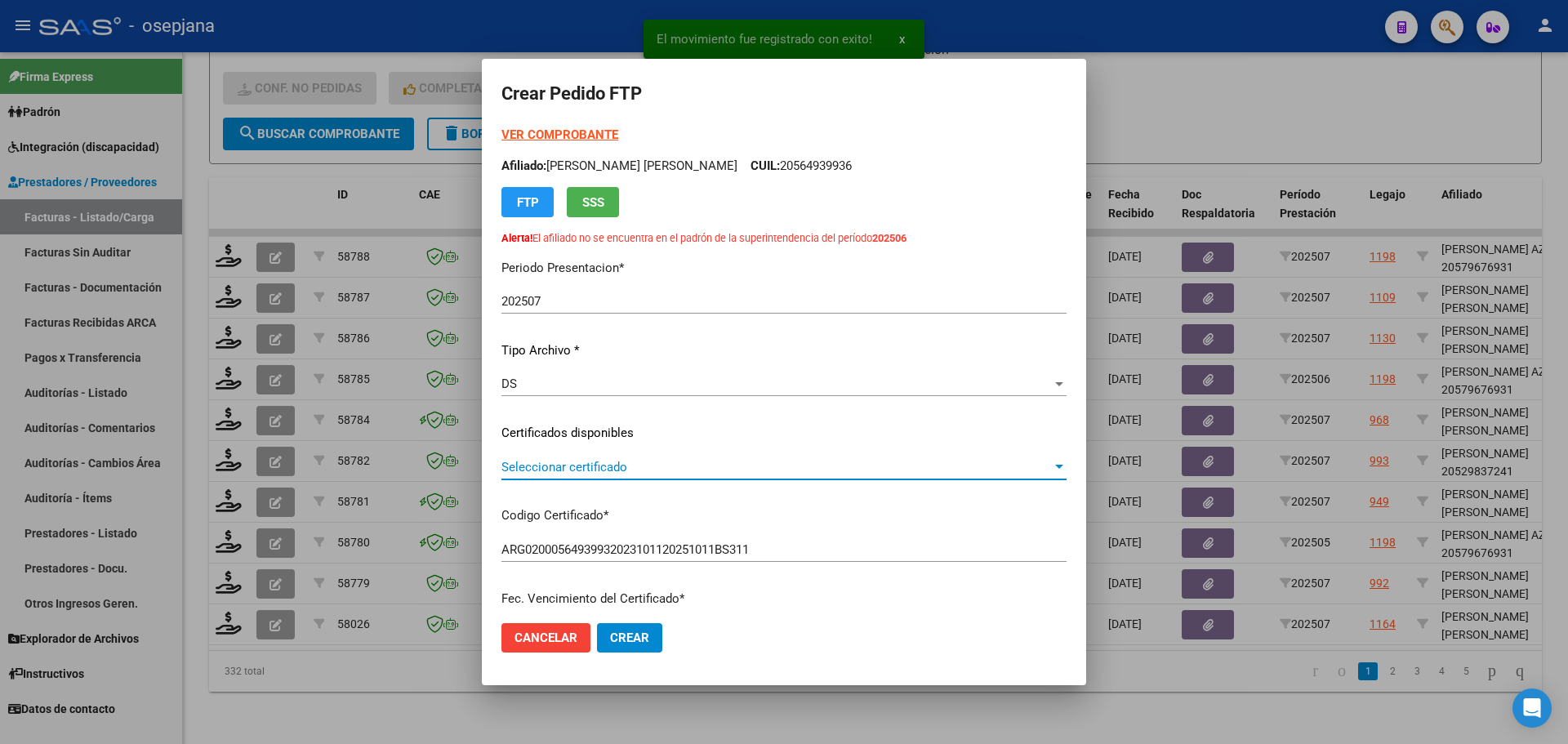
click at [614, 460] on span "Seleccionar certificado" at bounding box center [777, 467] width 550 height 15
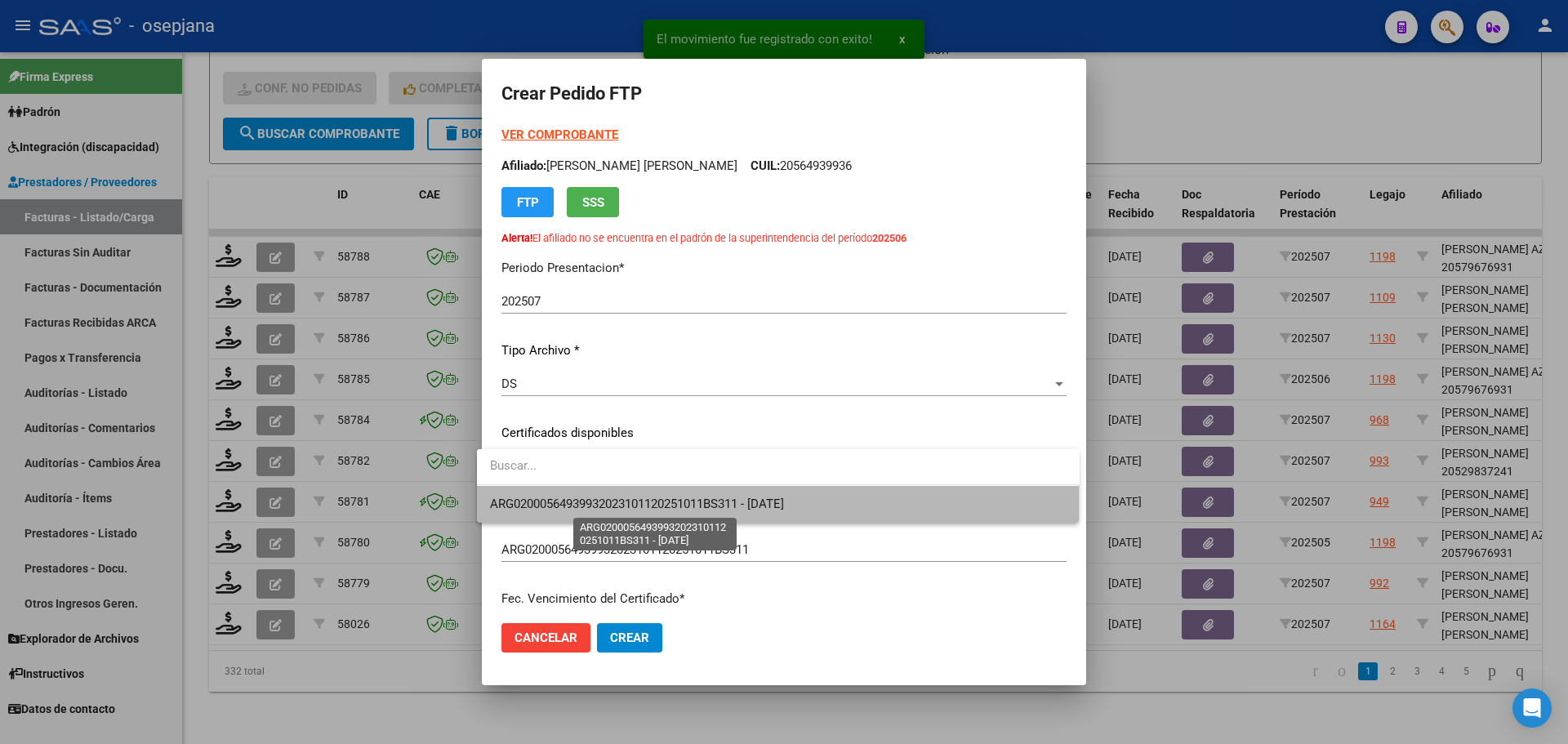
click at [618, 504] on span "ARG02000564939932023101120251011BS311 - 2025-10-28" at bounding box center [637, 504] width 294 height 15
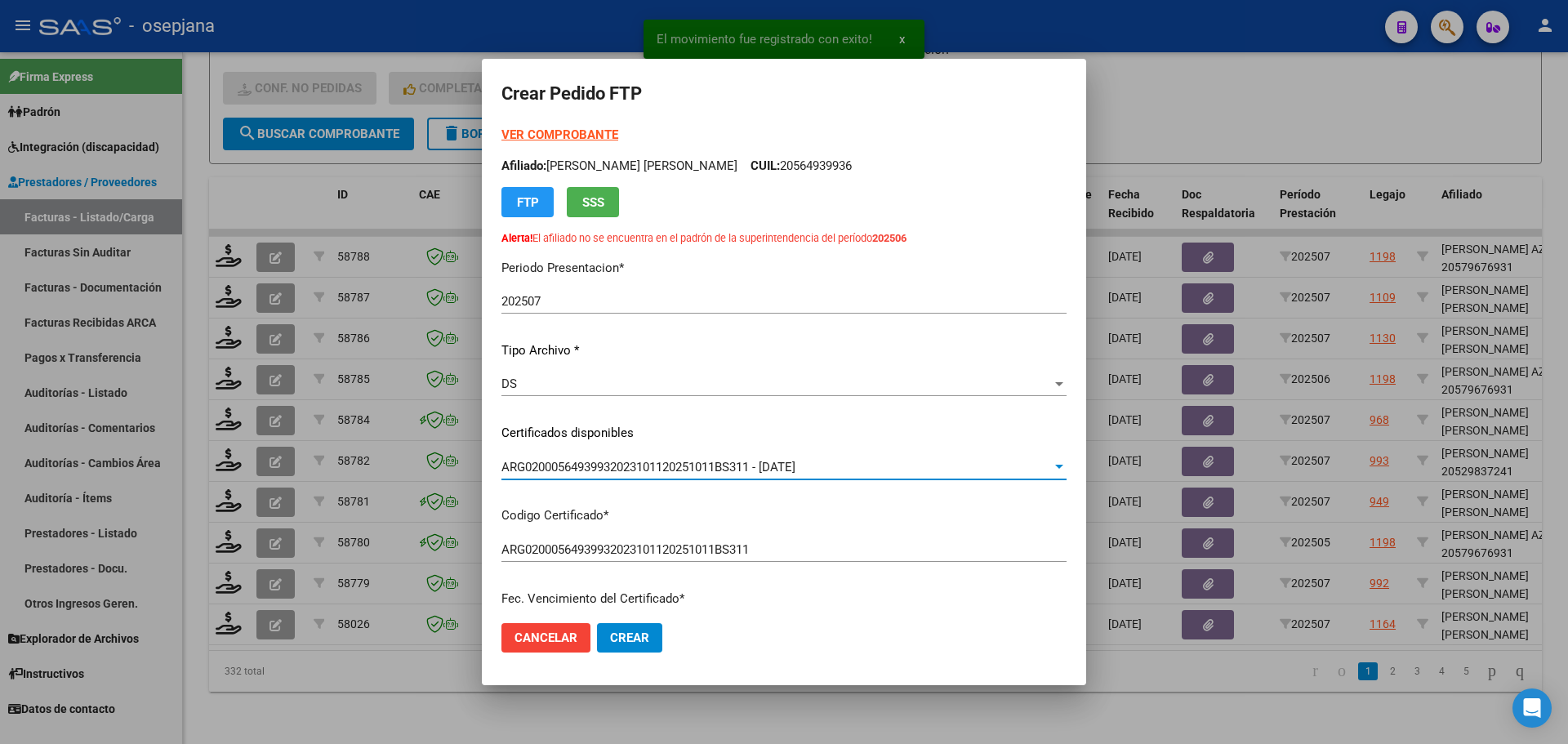
click at [579, 136] on strong "VER COMPROBANTE" at bounding box center [560, 134] width 117 height 15
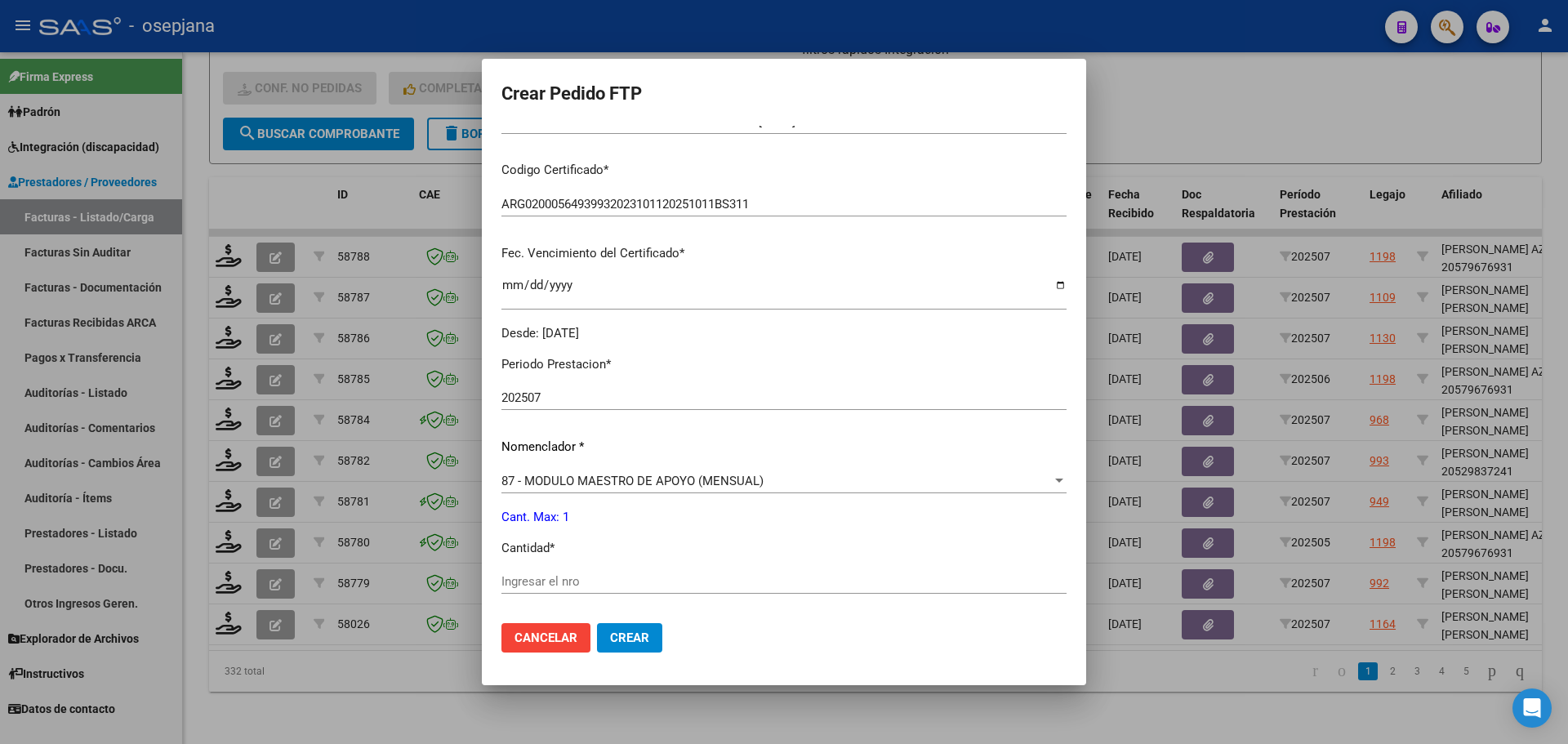
scroll to position [572, 0]
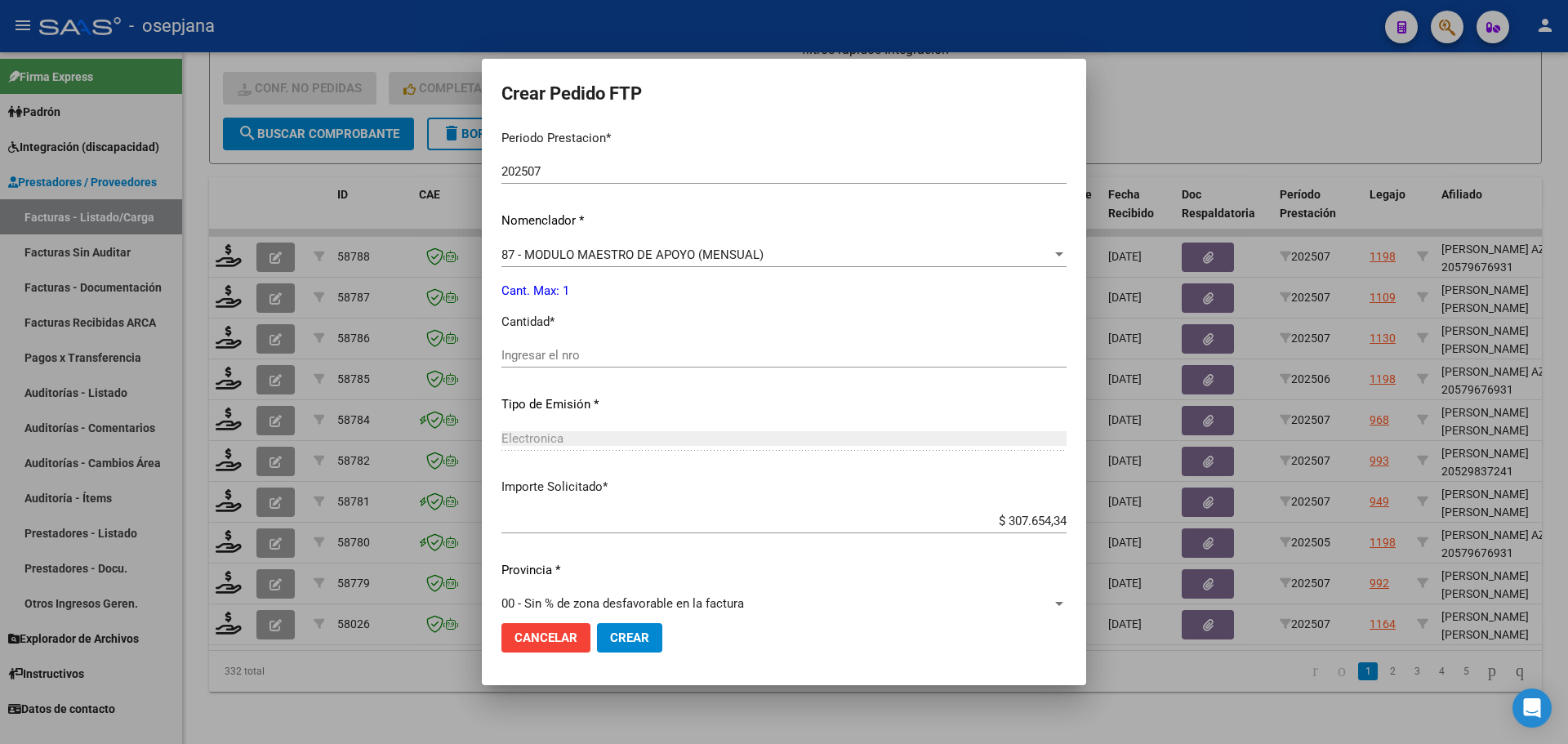
click at [540, 344] on div "Ingresar el nro" at bounding box center [784, 355] width 565 height 25
click at [619, 642] on span "Crear" at bounding box center [629, 638] width 39 height 15
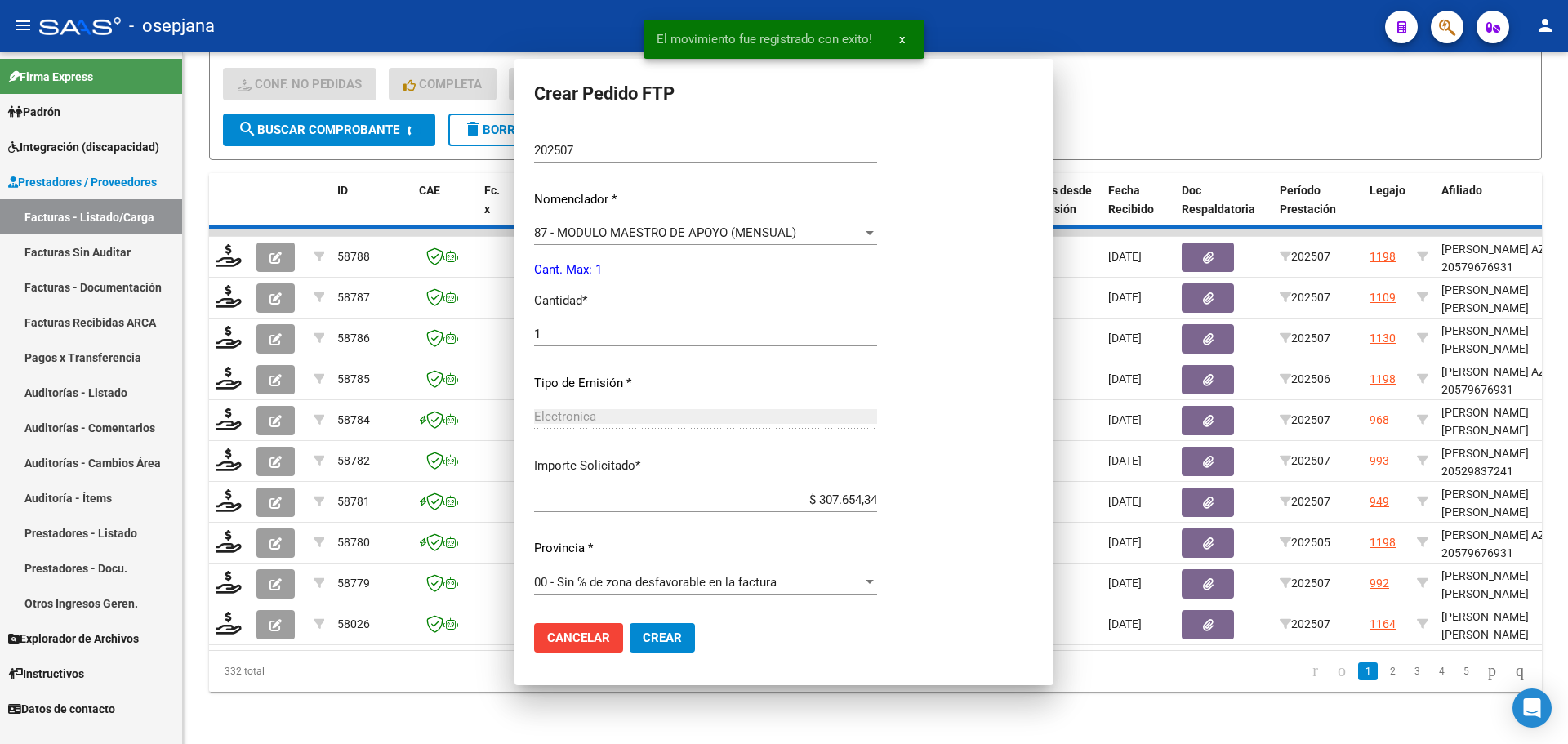
scroll to position [0, 0]
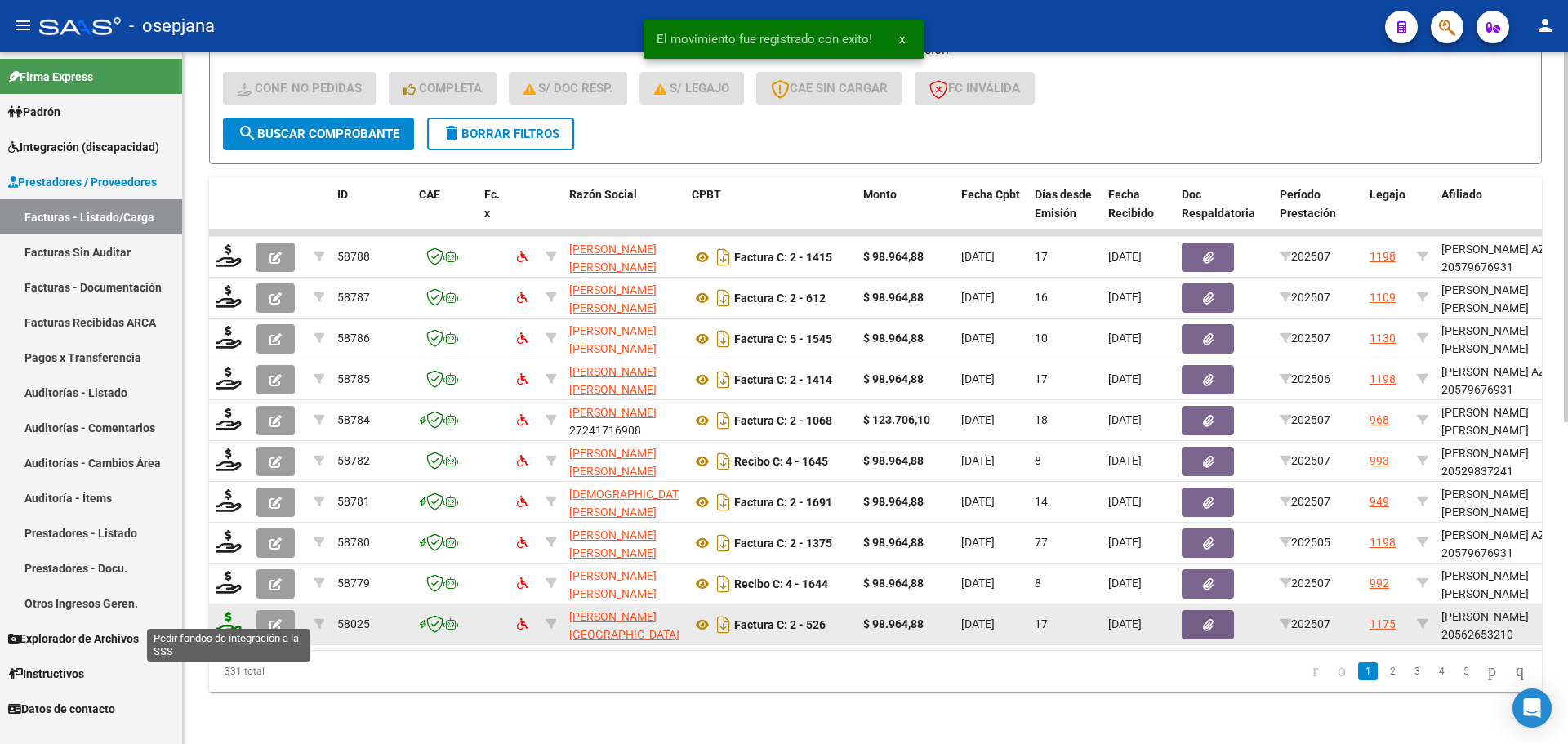
click at [230, 612] on icon at bounding box center [228, 623] width 26 height 23
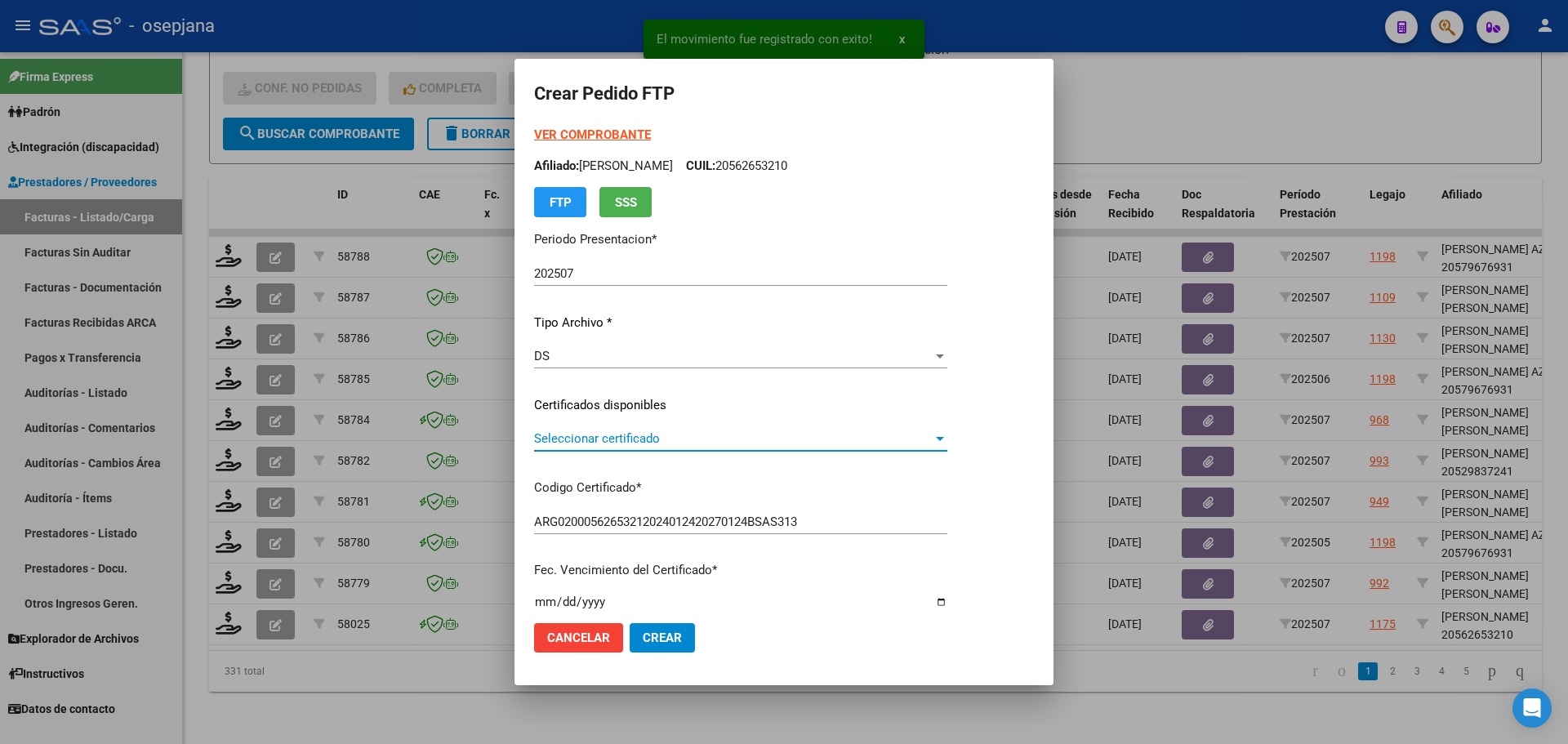
click at [629, 434] on span "Seleccionar certificado" at bounding box center [733, 438] width 398 height 15
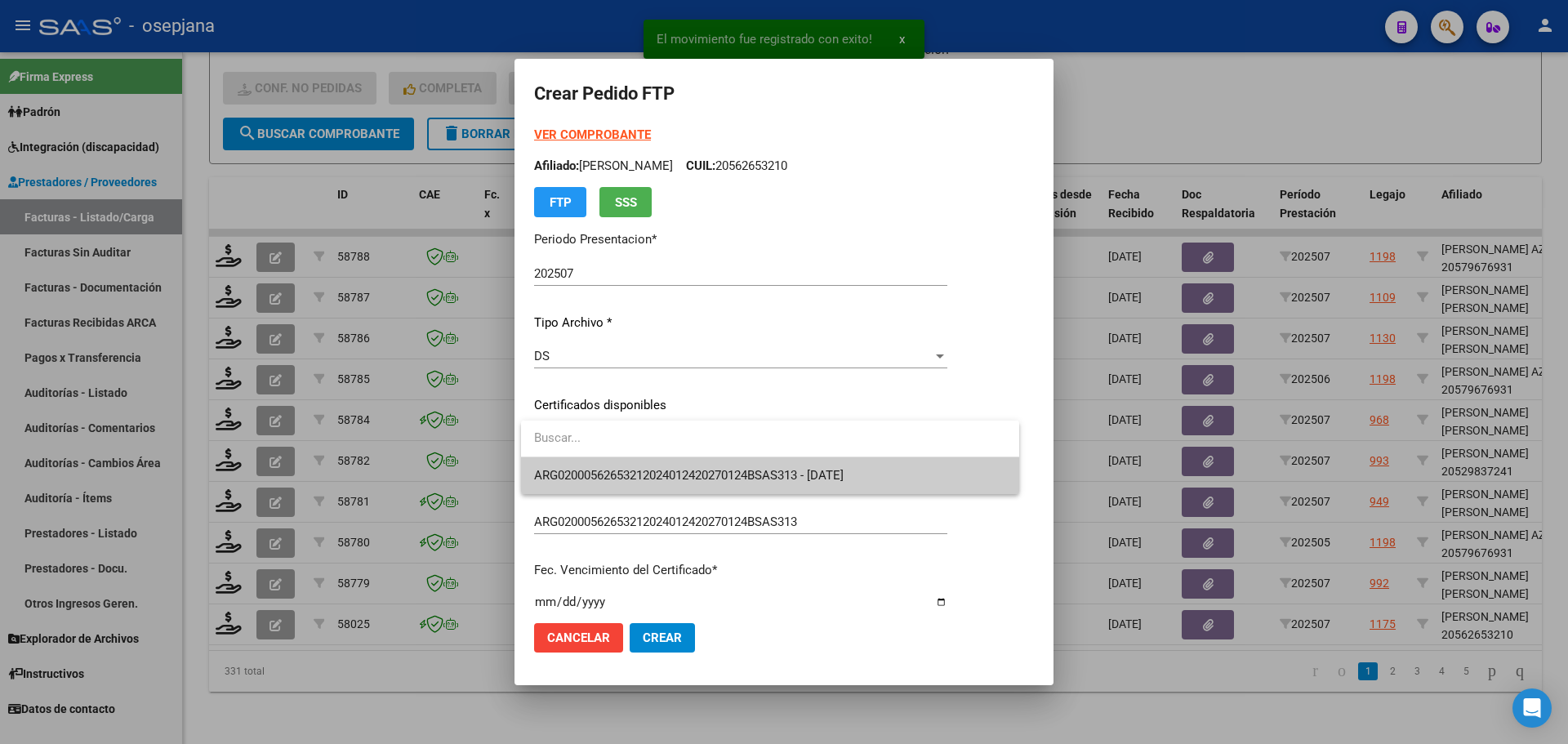
click at [633, 467] on span "ARG02000562653212024012420270124BSAS313 - 2027-01-24" at bounding box center [770, 476] width 472 height 37
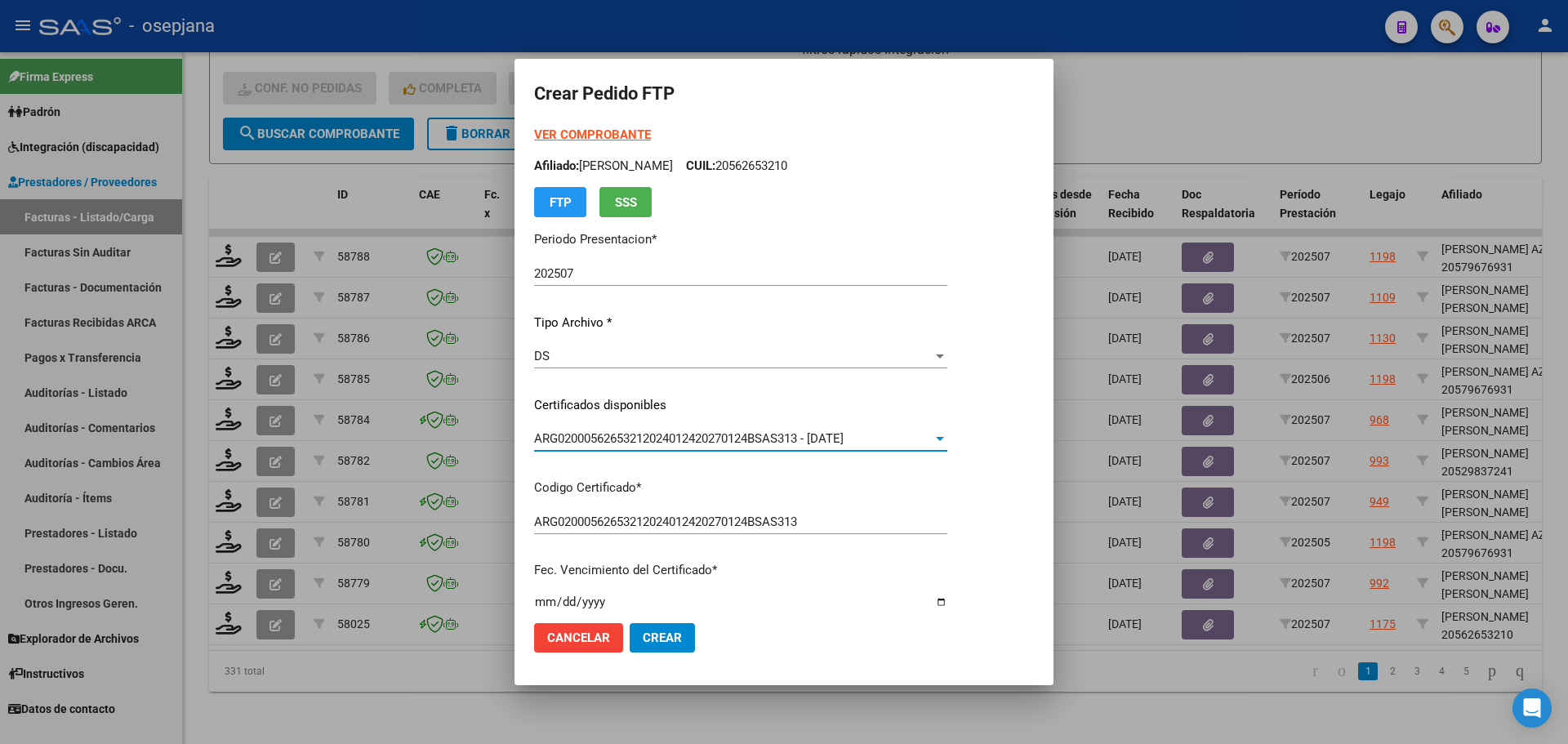
click at [624, 132] on strong "VER COMPROBANTE" at bounding box center [593, 134] width 117 height 15
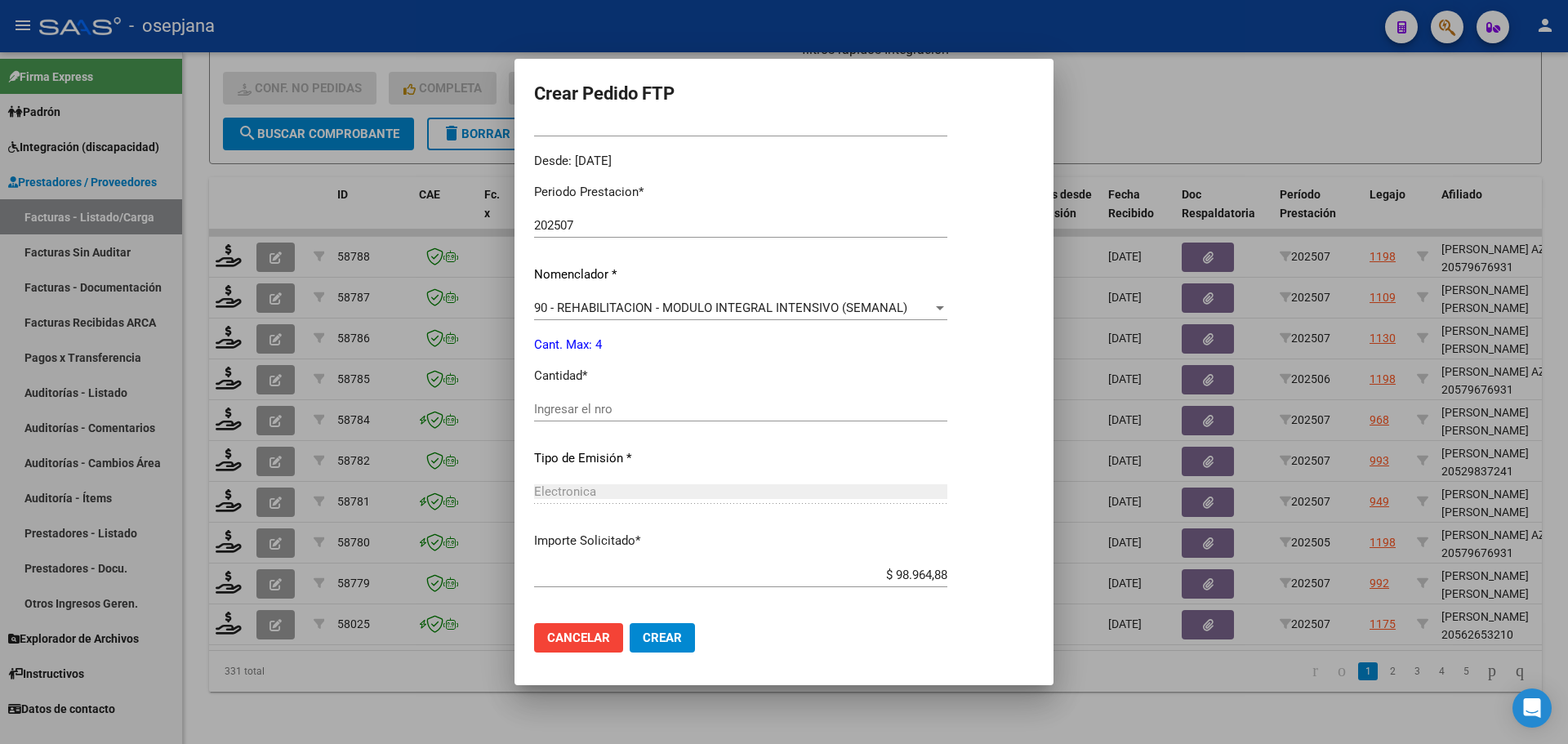
click at [582, 414] on input "Ingresar el nro" at bounding box center [741, 409] width 413 height 15
click at [678, 640] on span "Crear" at bounding box center [661, 638] width 39 height 15
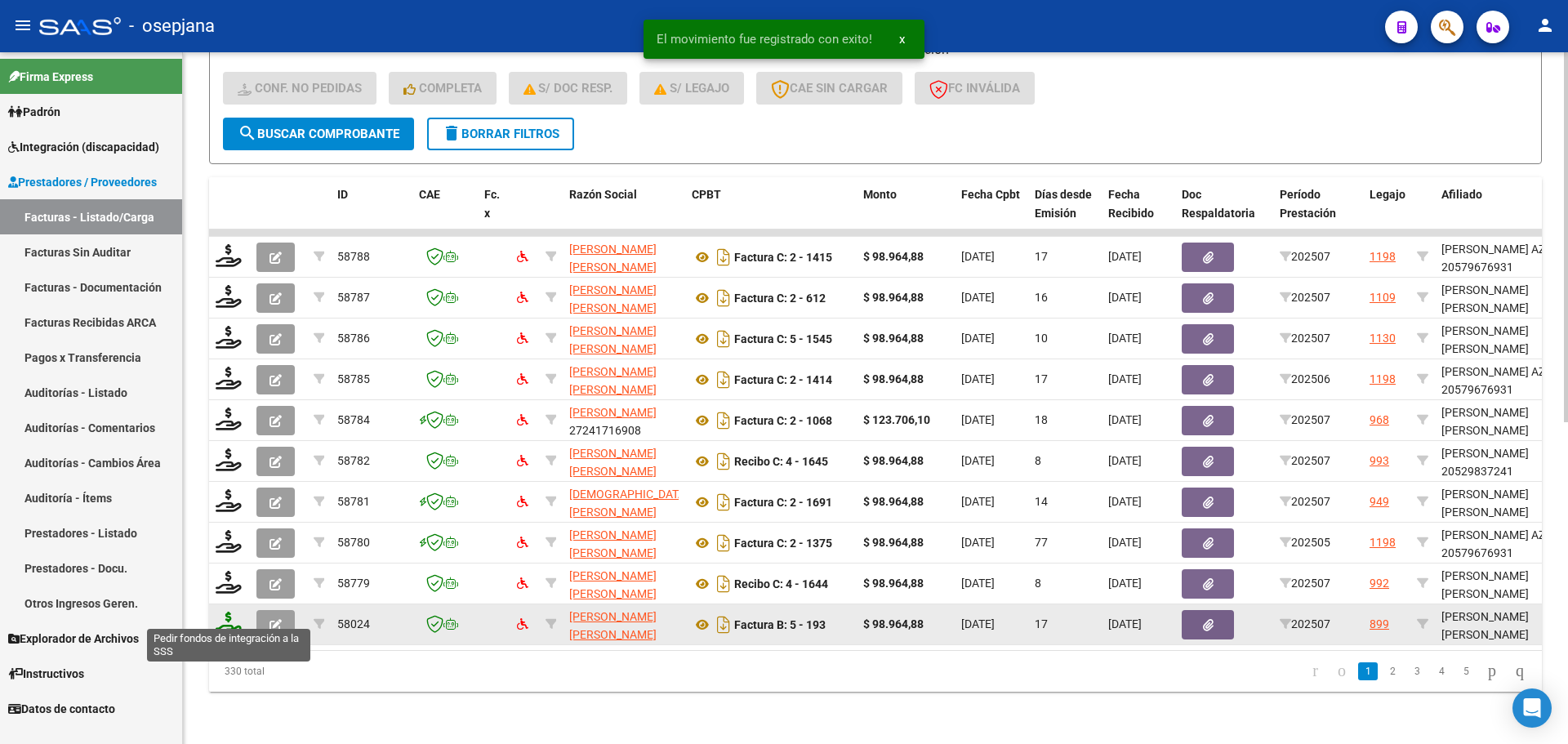
click at [225, 614] on icon at bounding box center [228, 623] width 26 height 23
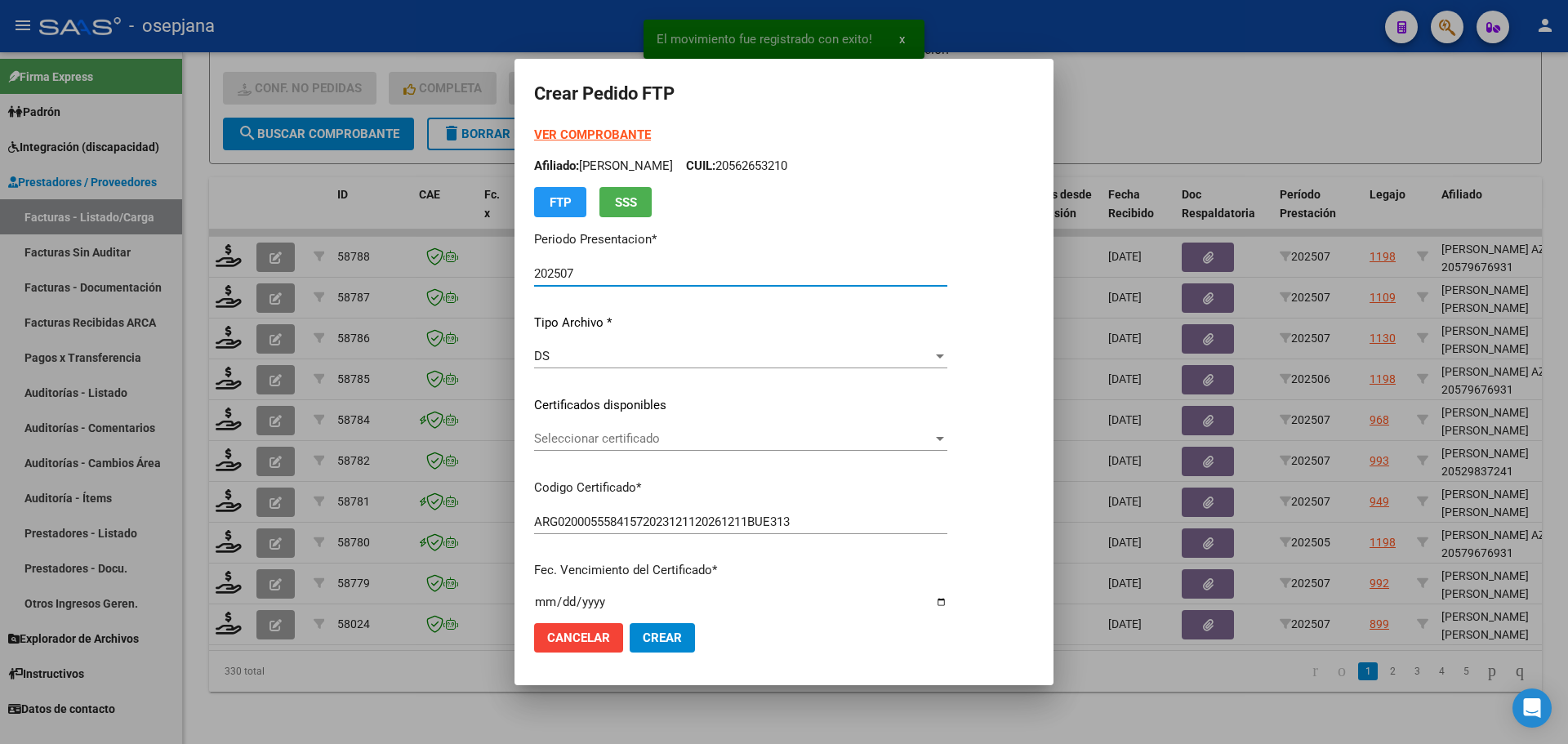
click at [625, 435] on span "Seleccionar certificado" at bounding box center [733, 438] width 398 height 15
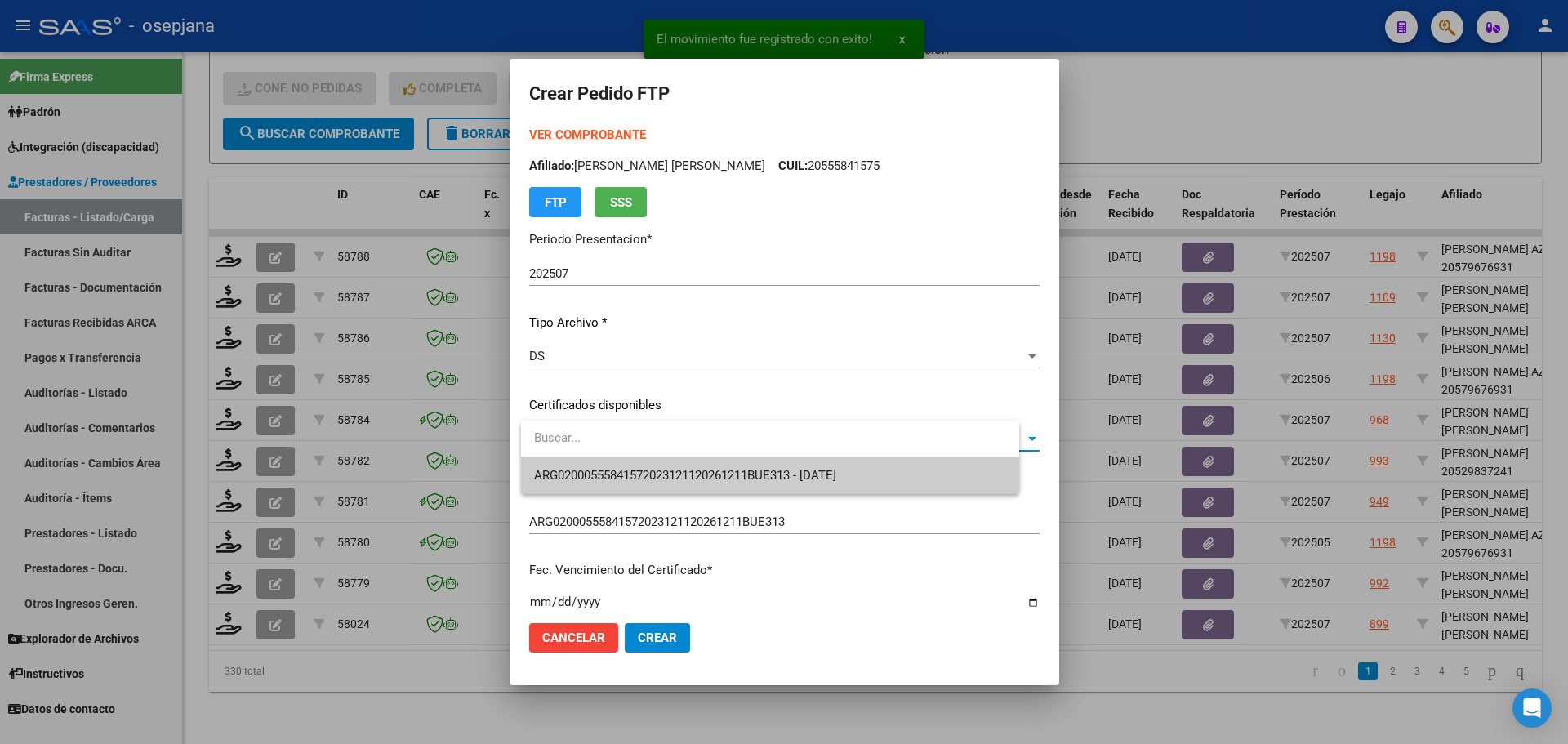
click at [635, 472] on span "ARG02000555841572023121120261211BUE313 - 2026-12-18" at bounding box center [685, 475] width 302 height 15
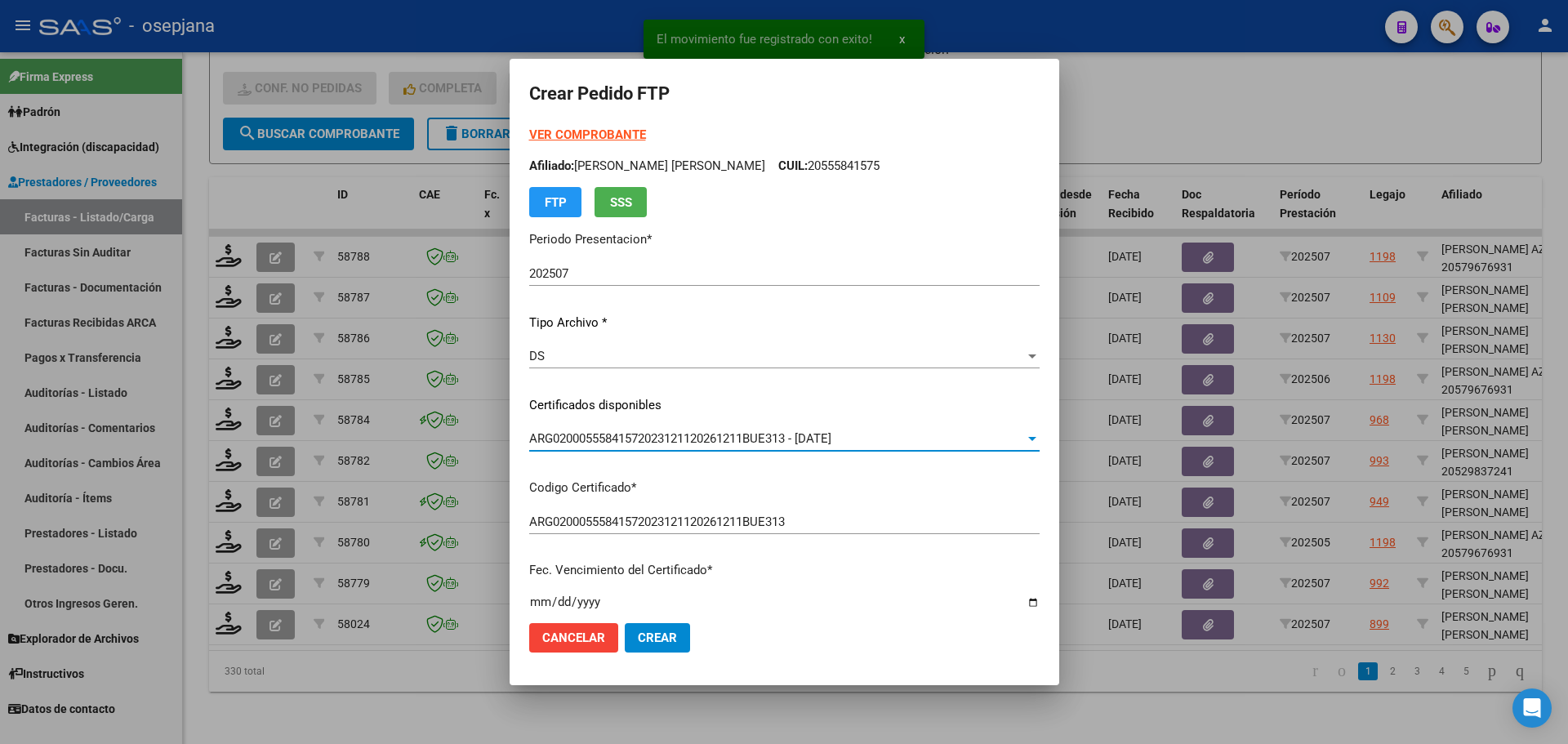
click at [582, 125] on form "Crear Pedido FTP VER COMPROBANTE ARCA Padrón Afiliado: RODRIGUEZ VEGA LORENZO R…" at bounding box center [784, 372] width 510 height 586
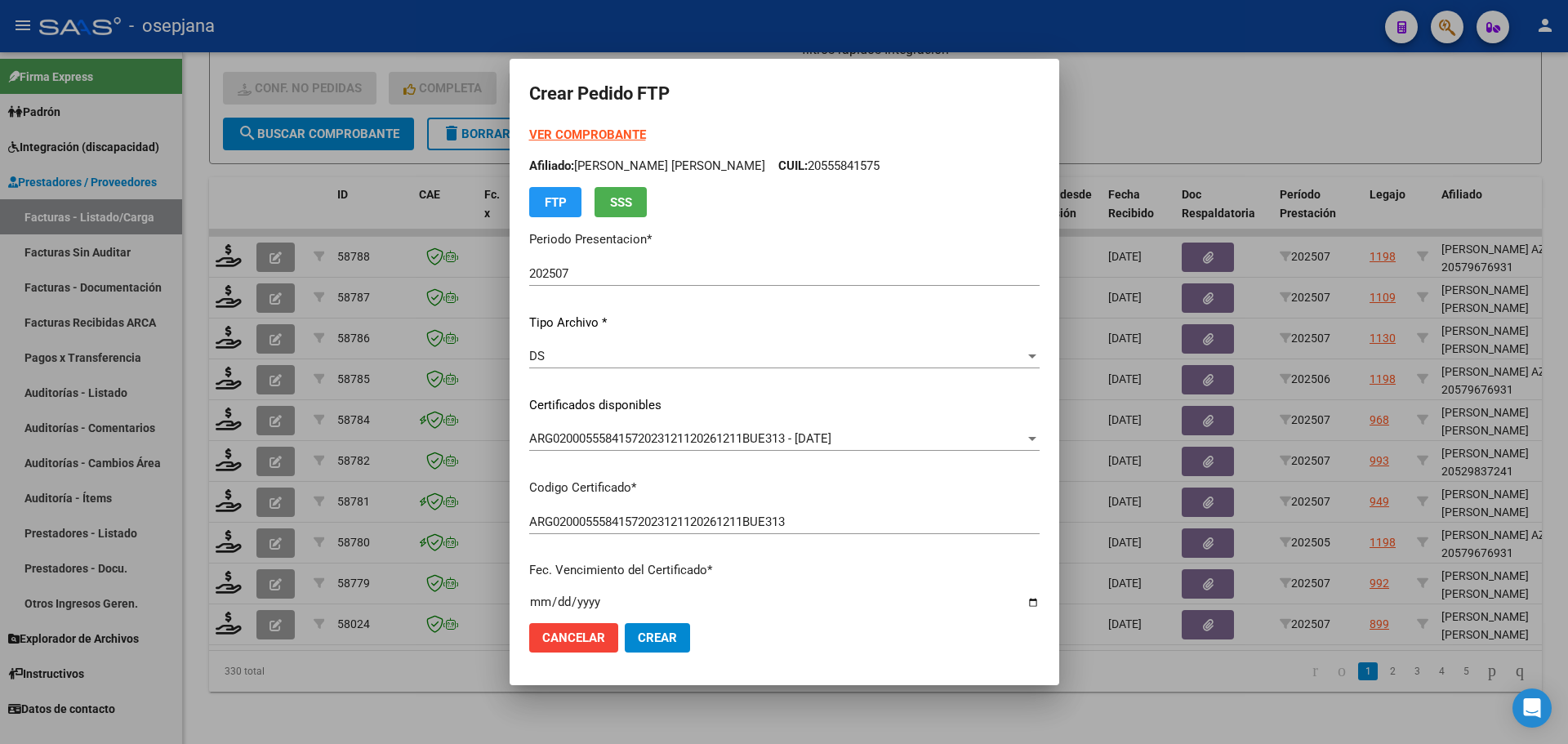
click at [582, 134] on strong "VER COMPROBANTE" at bounding box center [588, 134] width 117 height 15
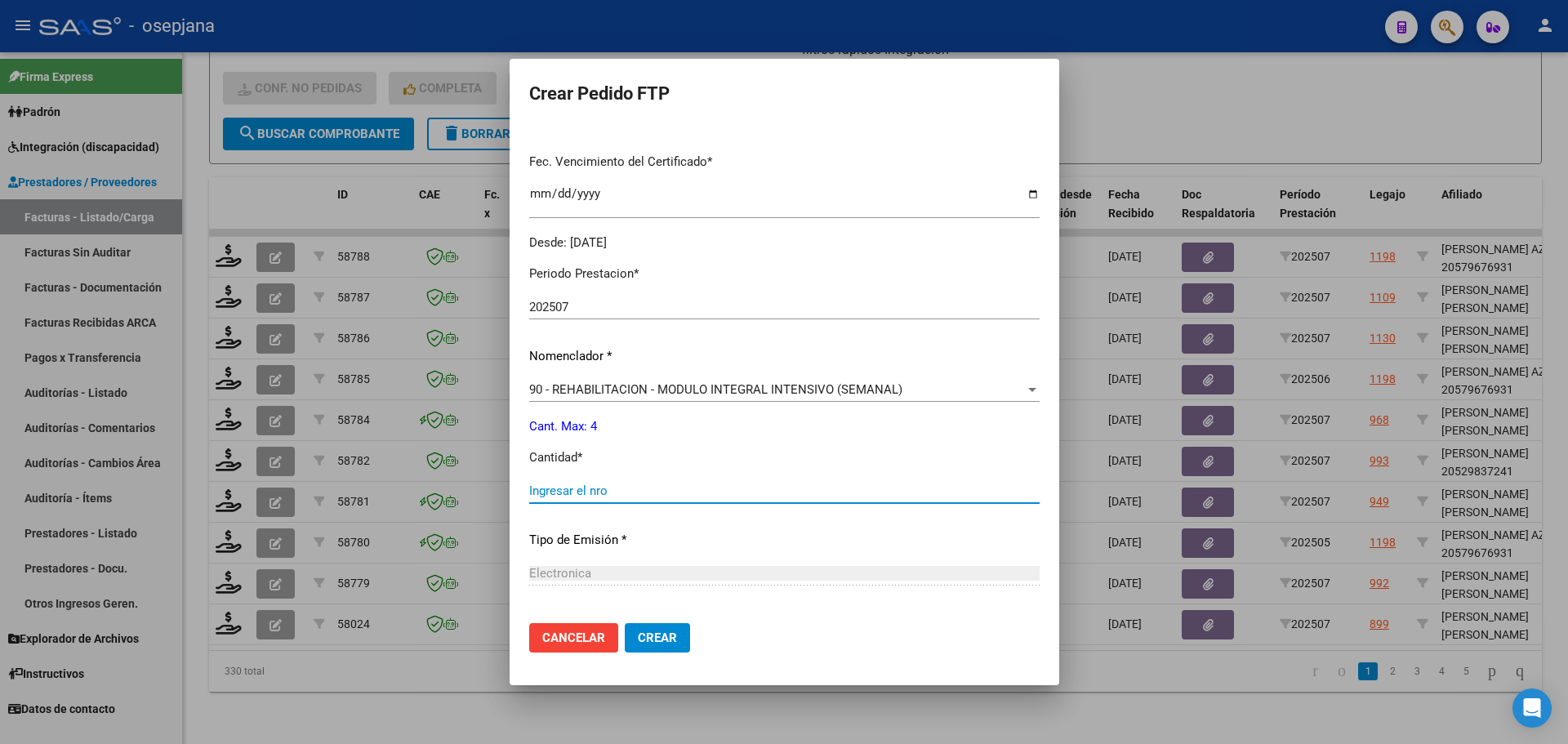
click at [542, 491] on input "Ingresar el nro" at bounding box center [784, 491] width 510 height 15
click at [651, 646] on button "Crear" at bounding box center [657, 638] width 66 height 30
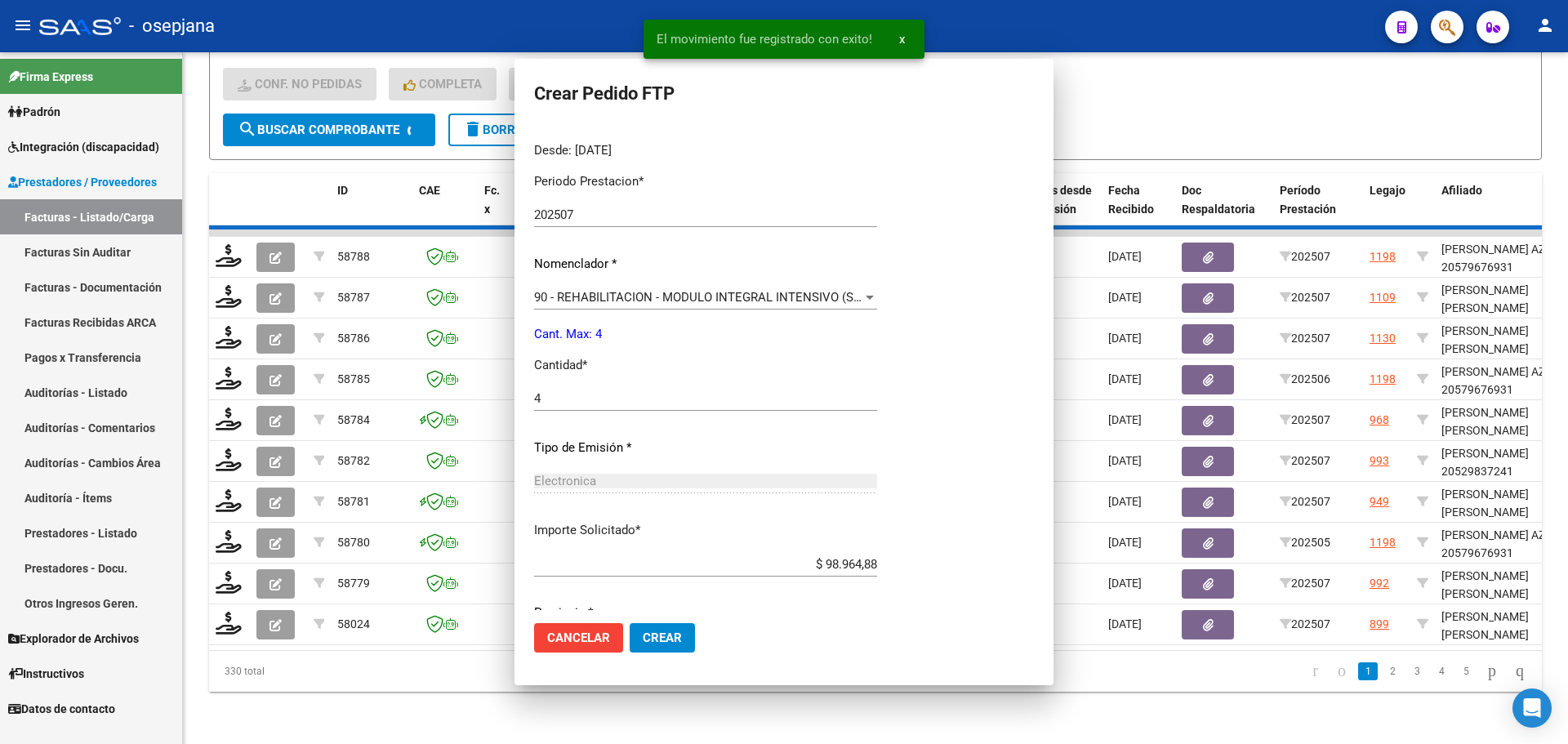
scroll to position [0, 0]
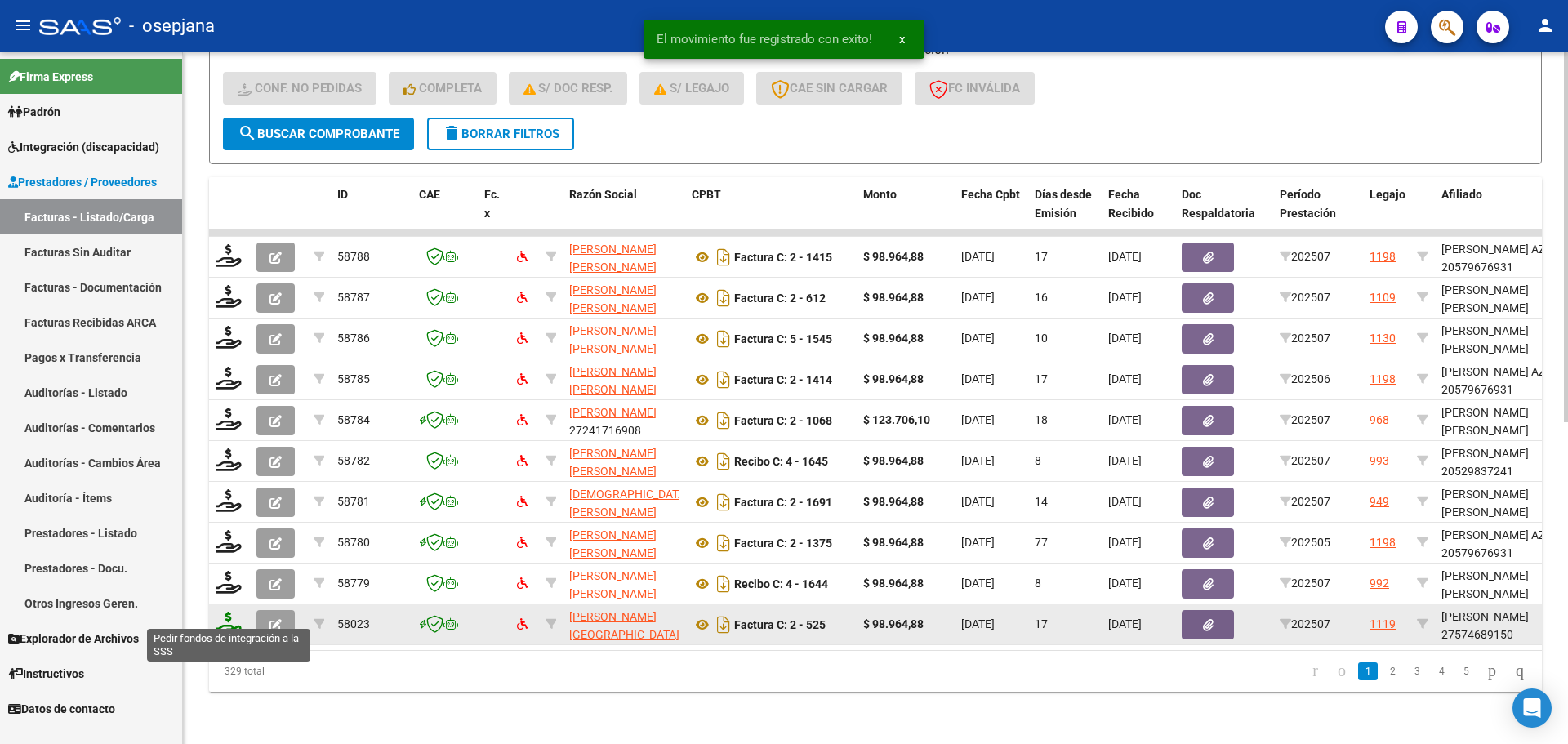
click at [221, 612] on icon at bounding box center [228, 623] width 26 height 23
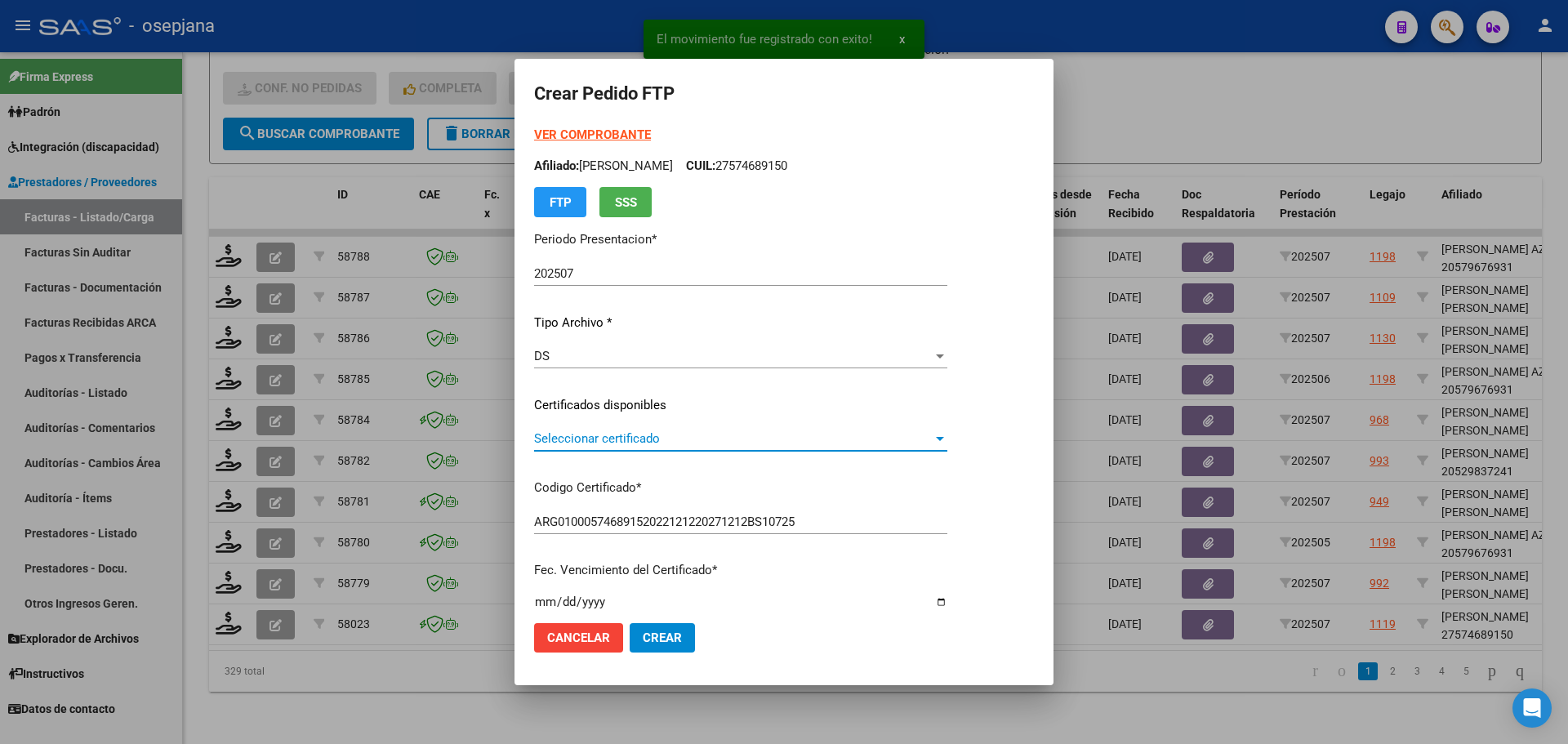
click at [620, 437] on span "Seleccionar certificado" at bounding box center [733, 438] width 398 height 15
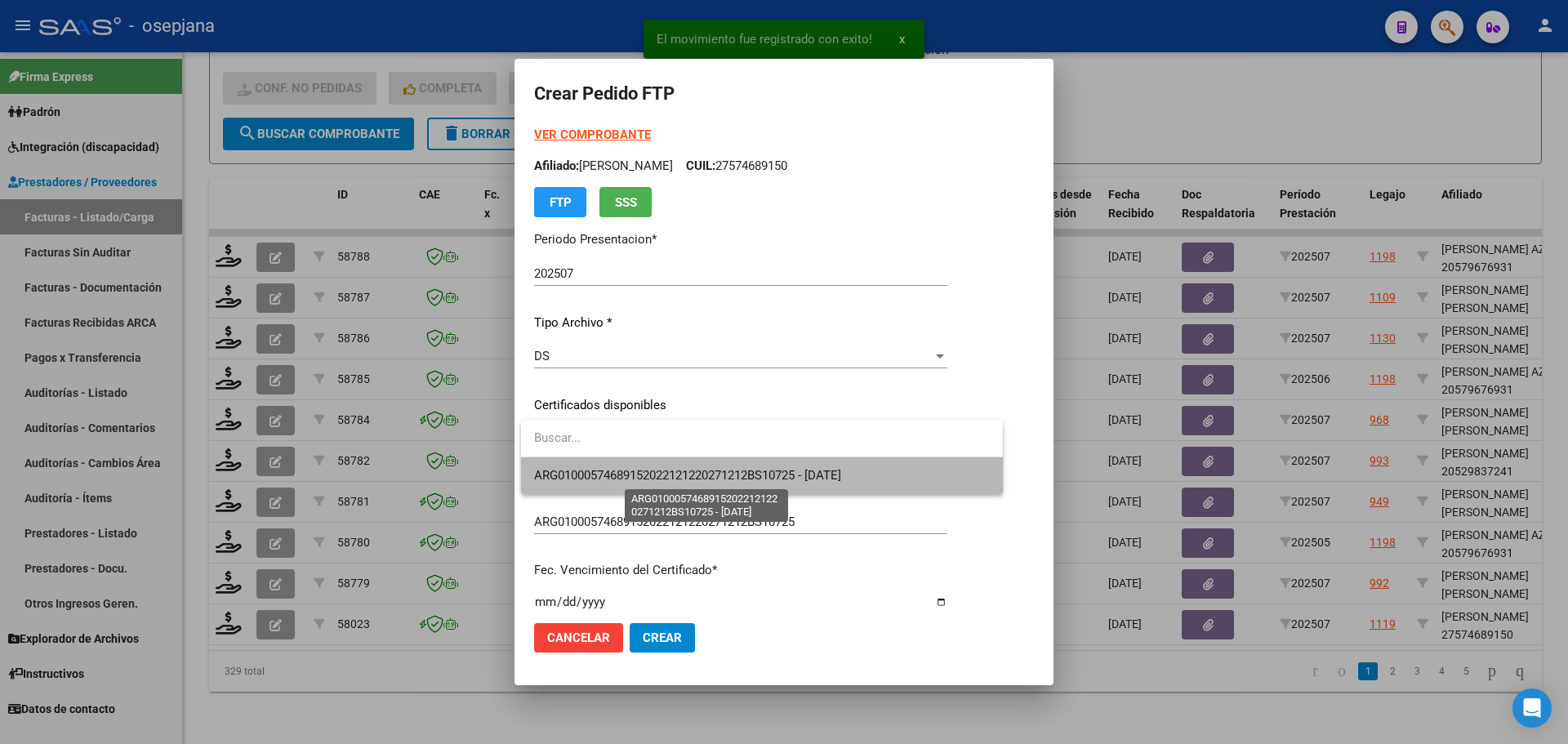
click at [616, 473] on span "ARG01000574689152022121220271212BS10725 - 2027-12-12" at bounding box center [687, 475] width 307 height 15
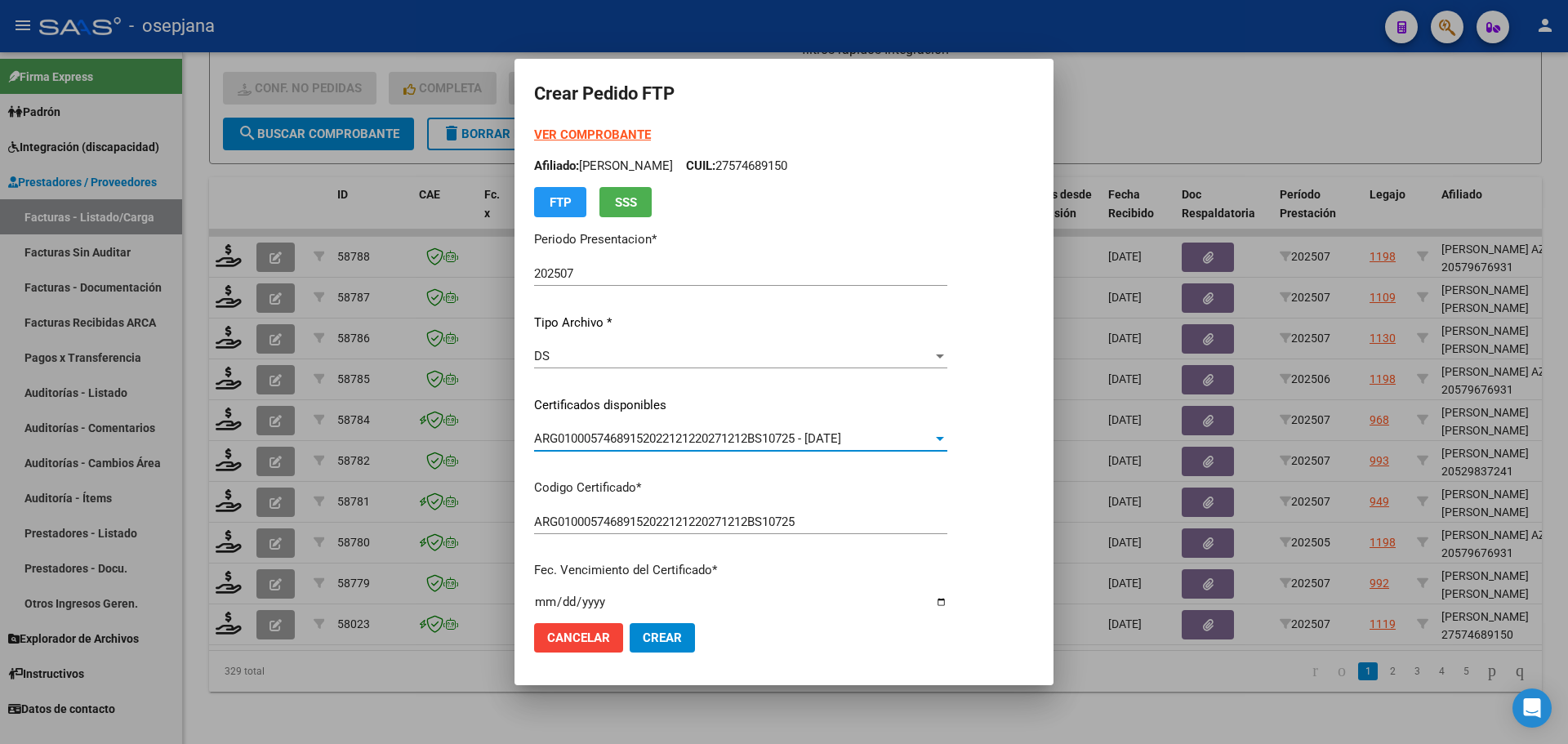
click at [586, 136] on strong "VER COMPROBANTE" at bounding box center [593, 134] width 117 height 15
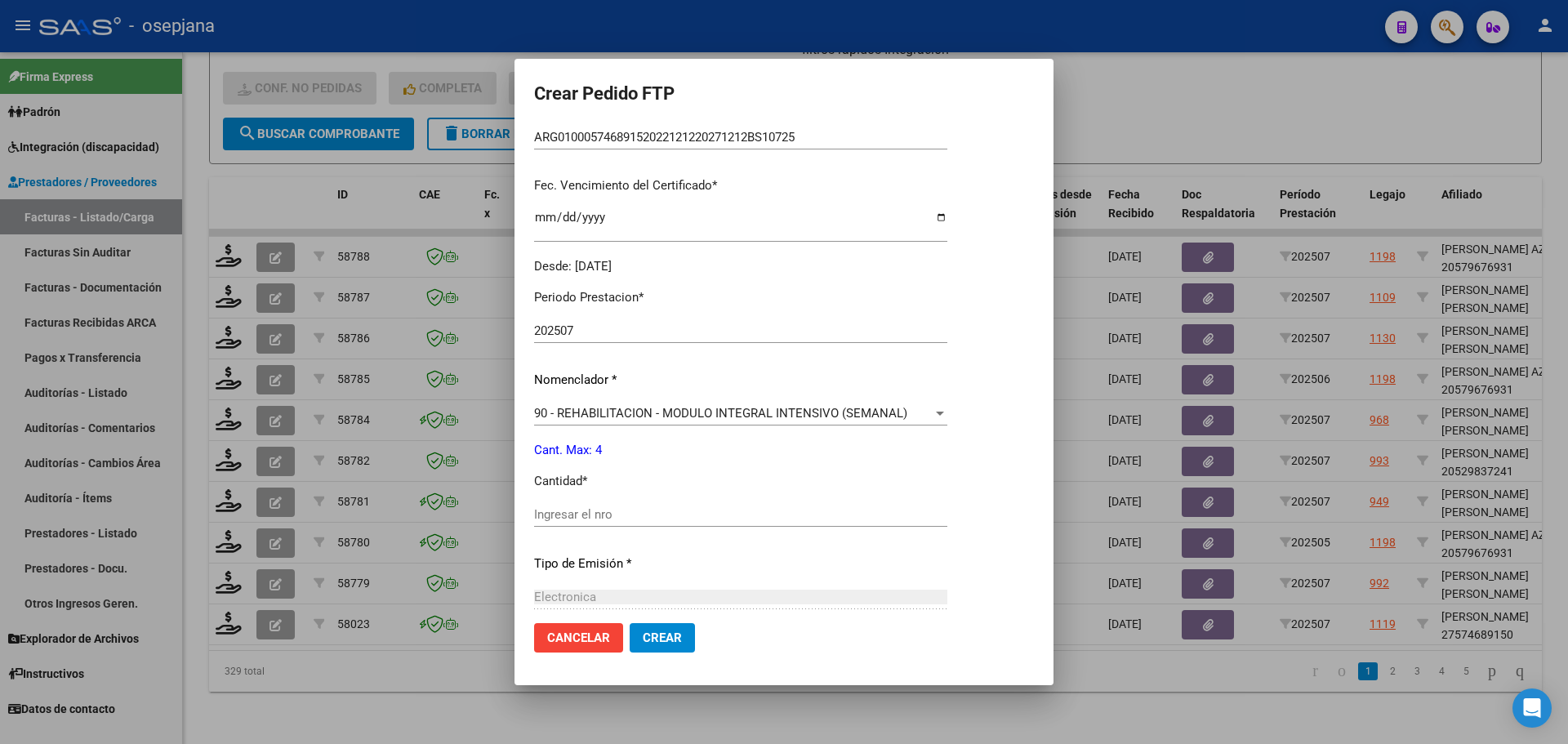
scroll to position [408, 0]
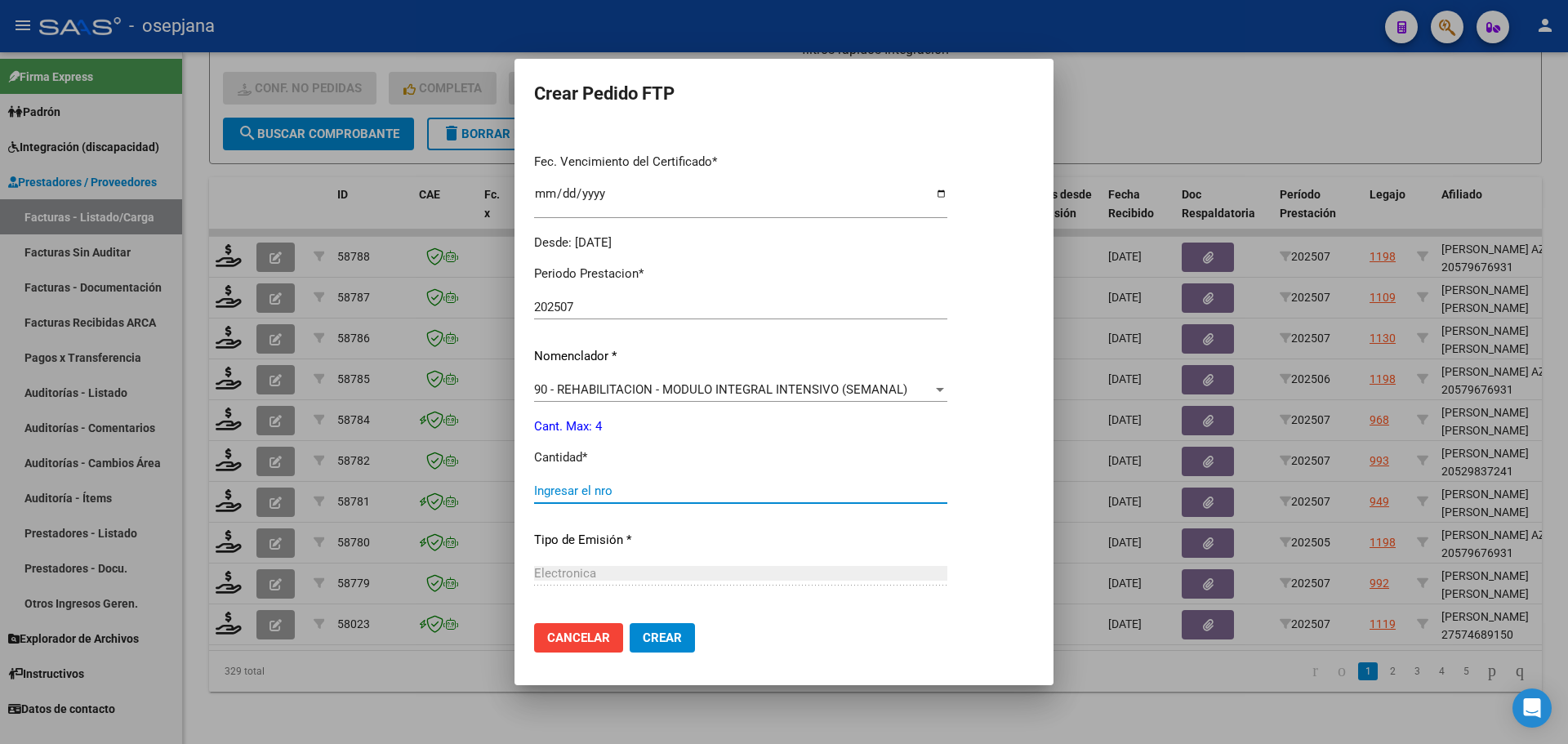
click at [560, 495] on input "Ingresar el nro" at bounding box center [741, 491] width 413 height 15
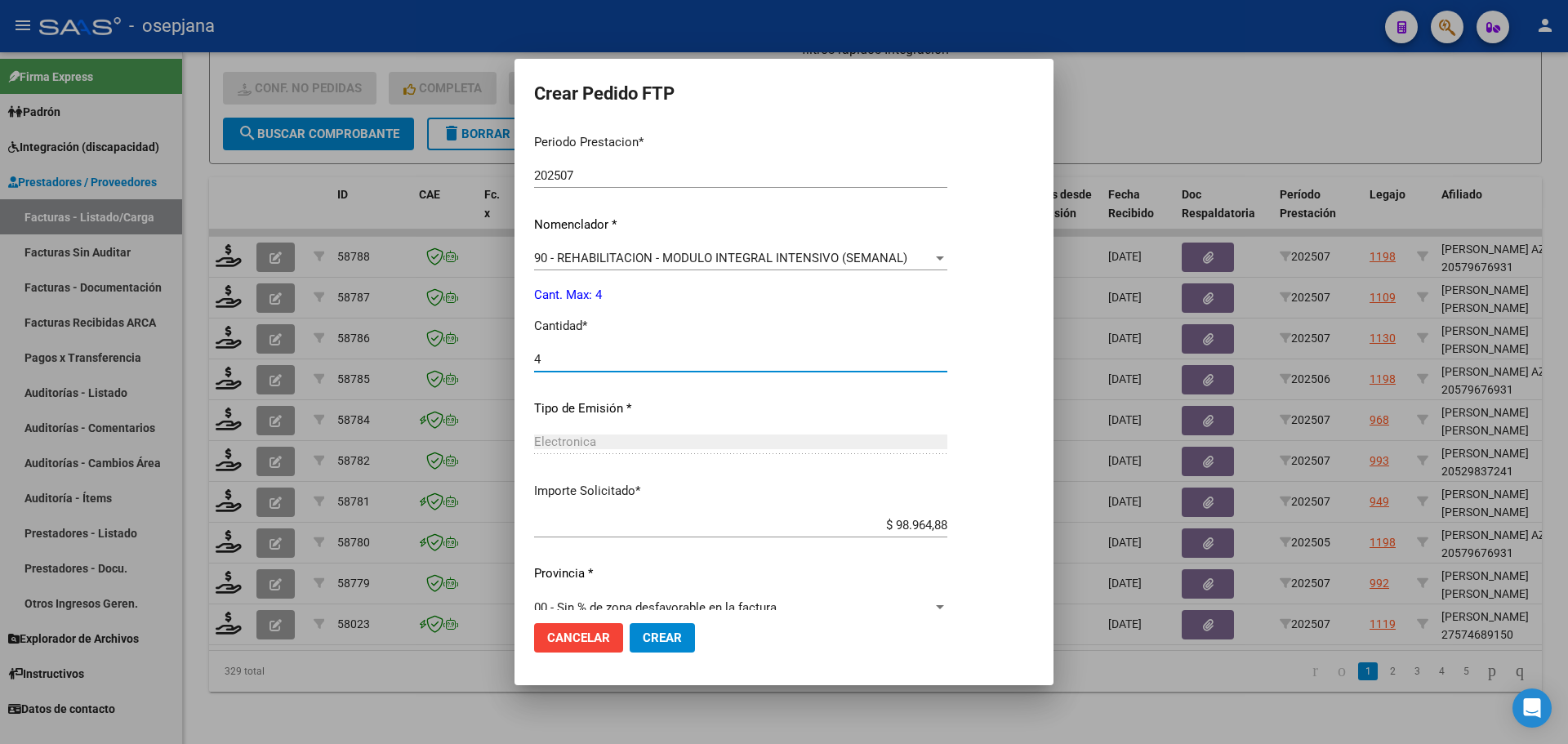
scroll to position [565, 0]
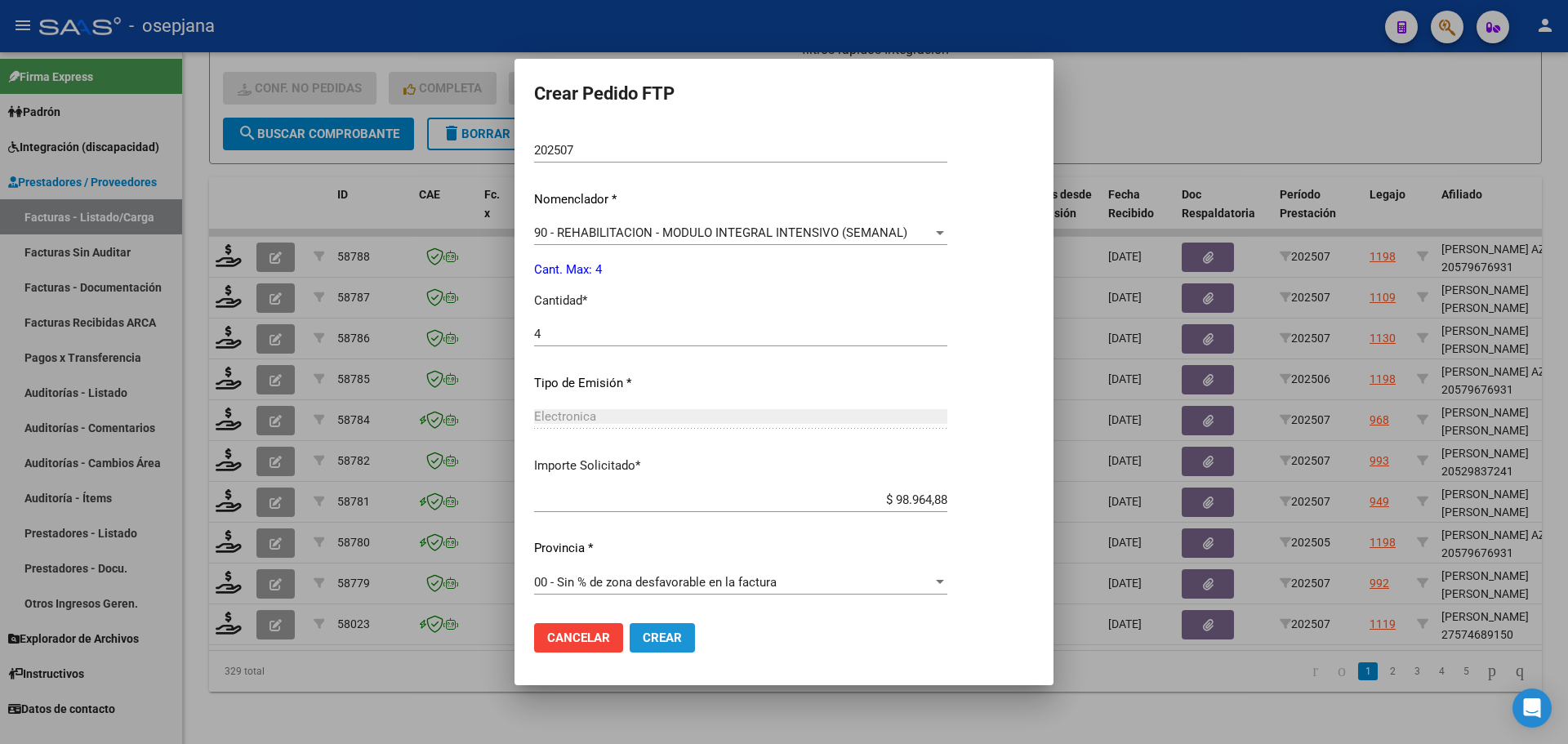
click at [658, 628] on button "Crear" at bounding box center [662, 638] width 66 height 30
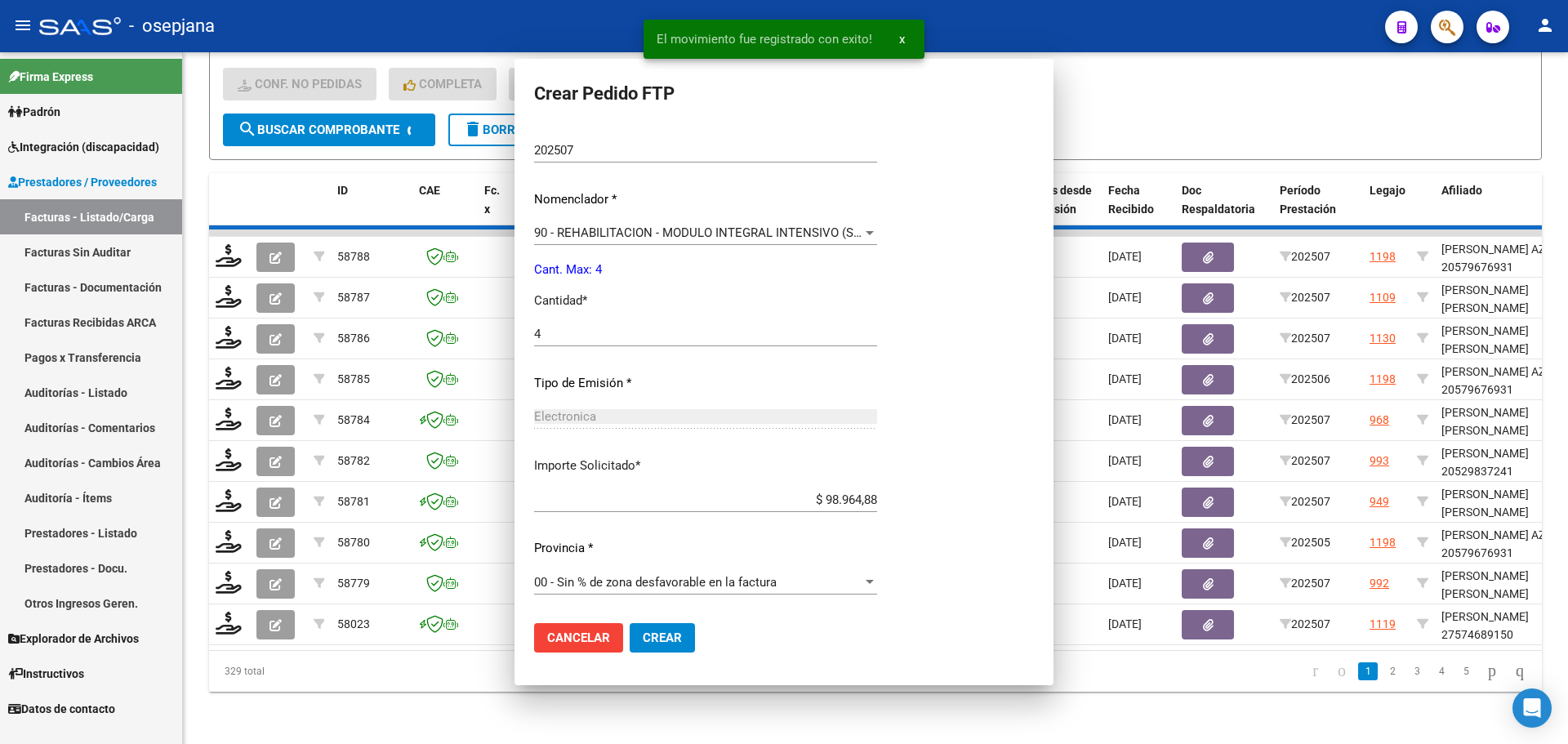
scroll to position [0, 0]
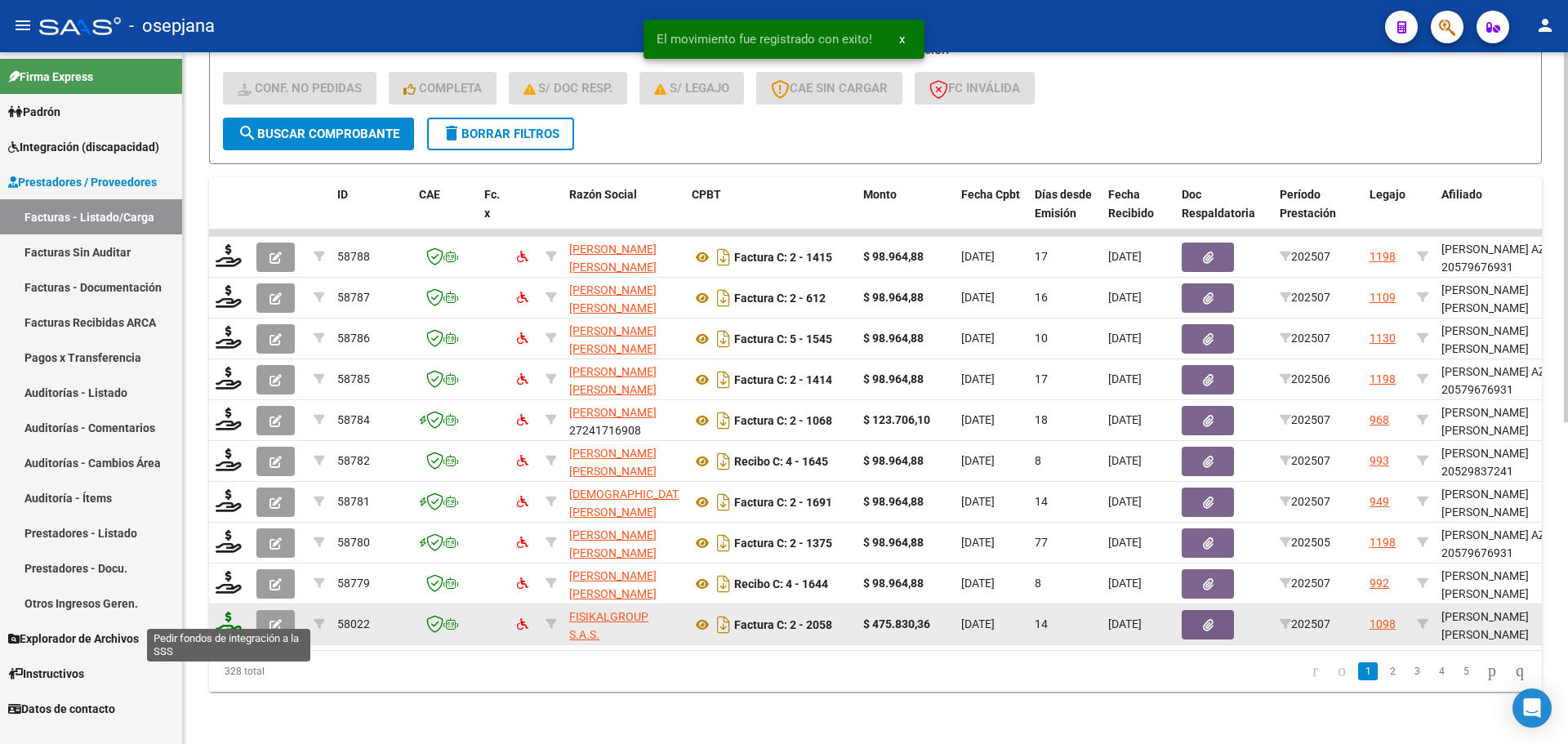
click at [227, 612] on icon at bounding box center [228, 623] width 26 height 23
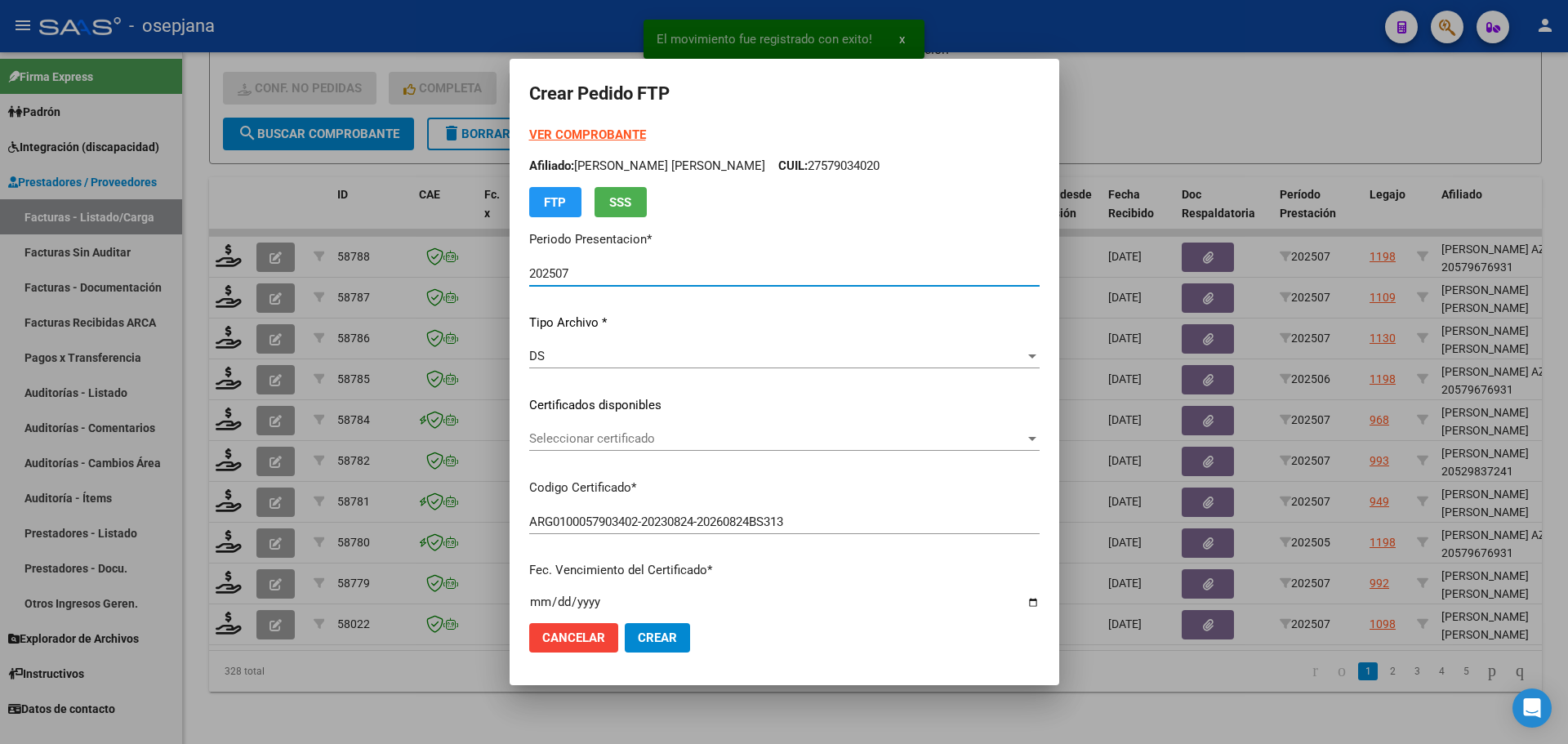
click at [661, 438] on span "Seleccionar certificado" at bounding box center [777, 438] width 496 height 15
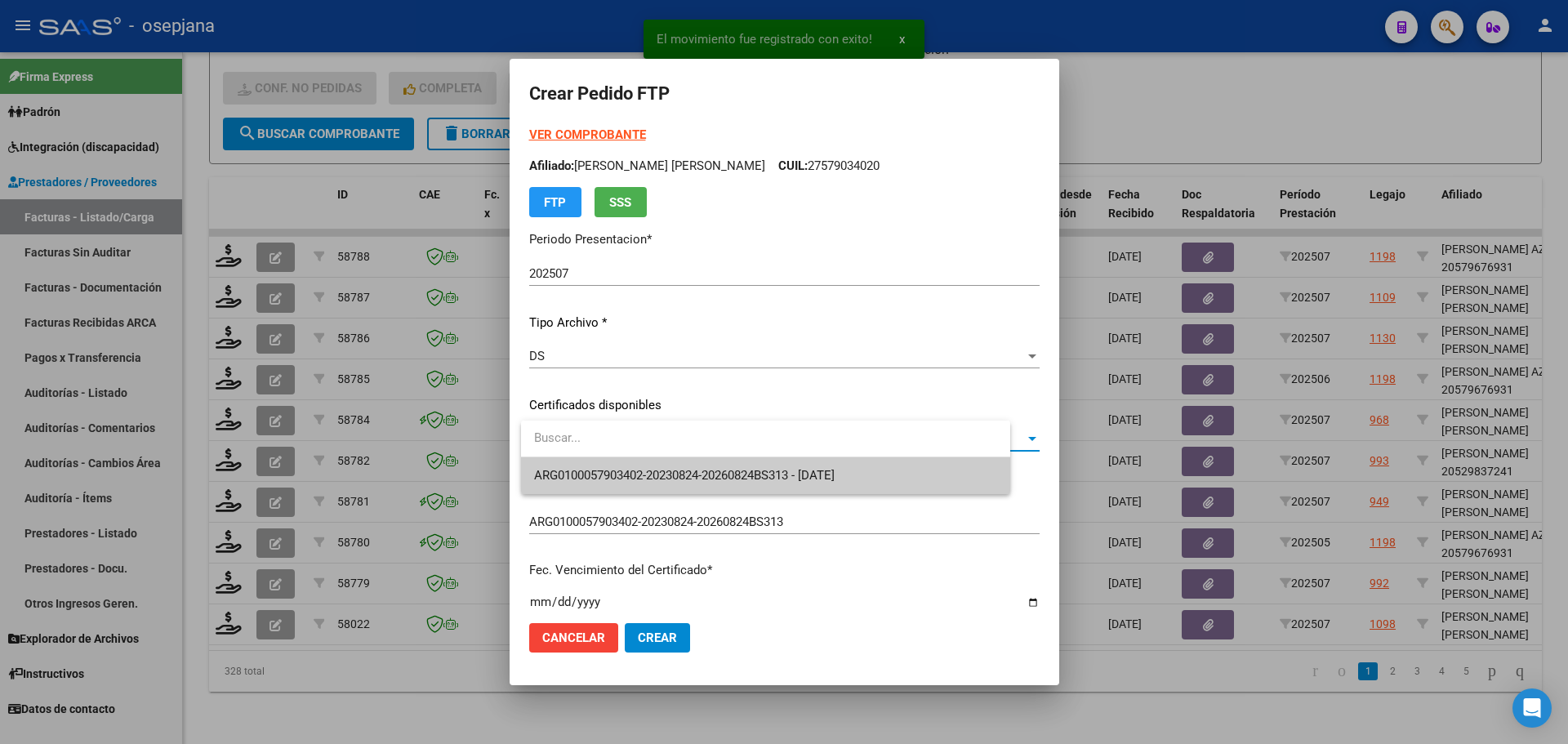
click at [667, 468] on span "ARG0100057903402-20230824-20260824BS313 - 2026-08-29" at bounding box center [684, 475] width 301 height 15
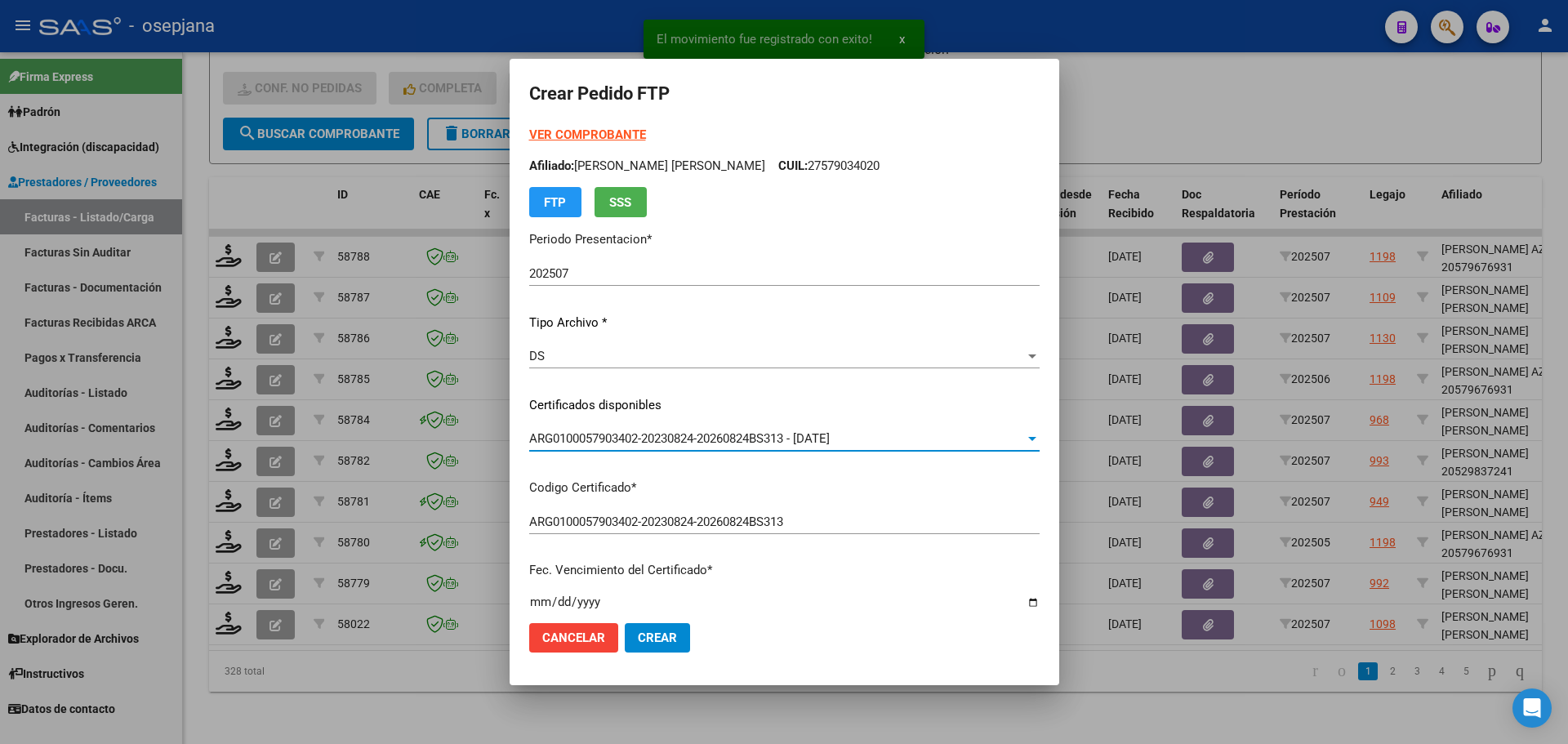
click at [586, 130] on strong "VER COMPROBANTE" at bounding box center [588, 134] width 117 height 15
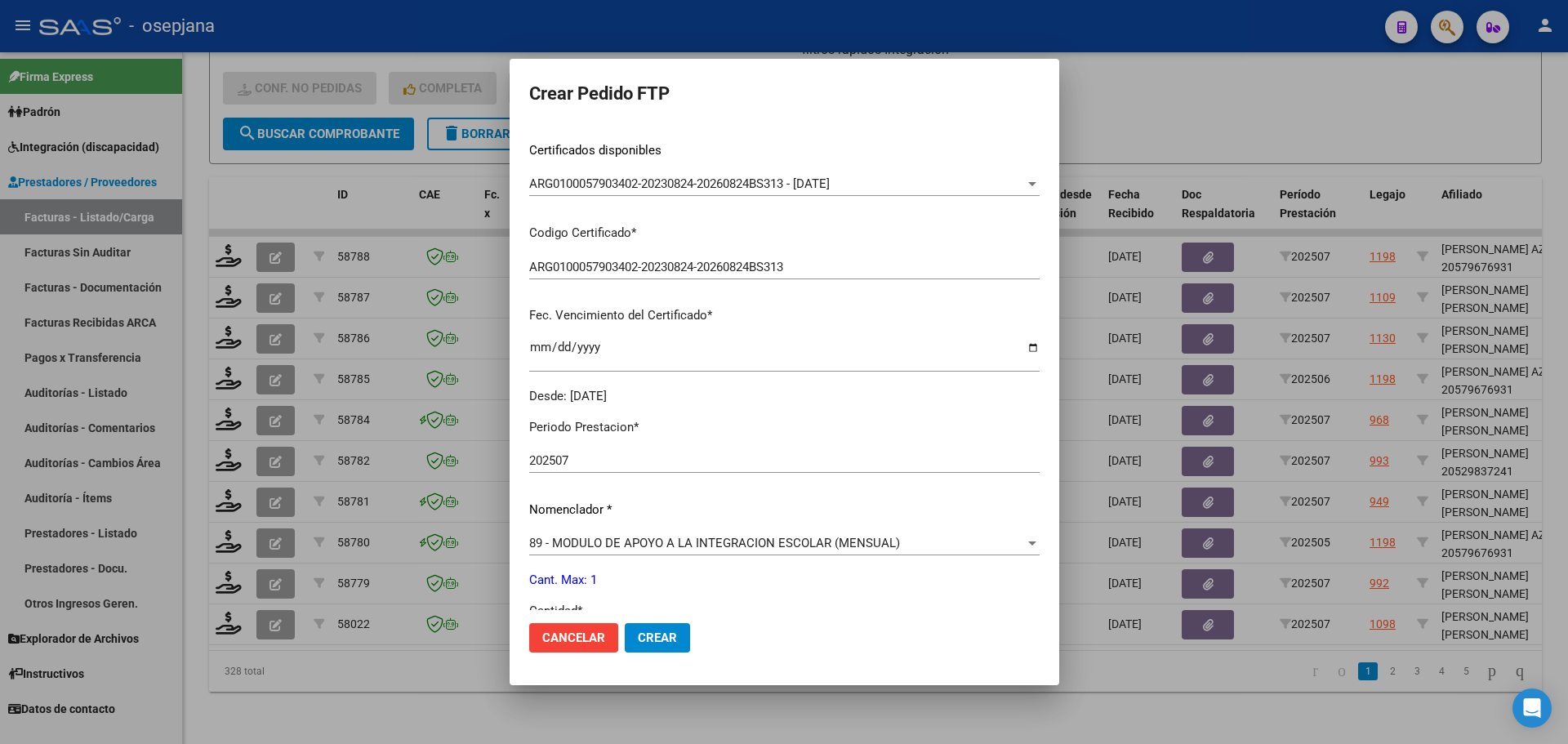
scroll to position [408, 0]
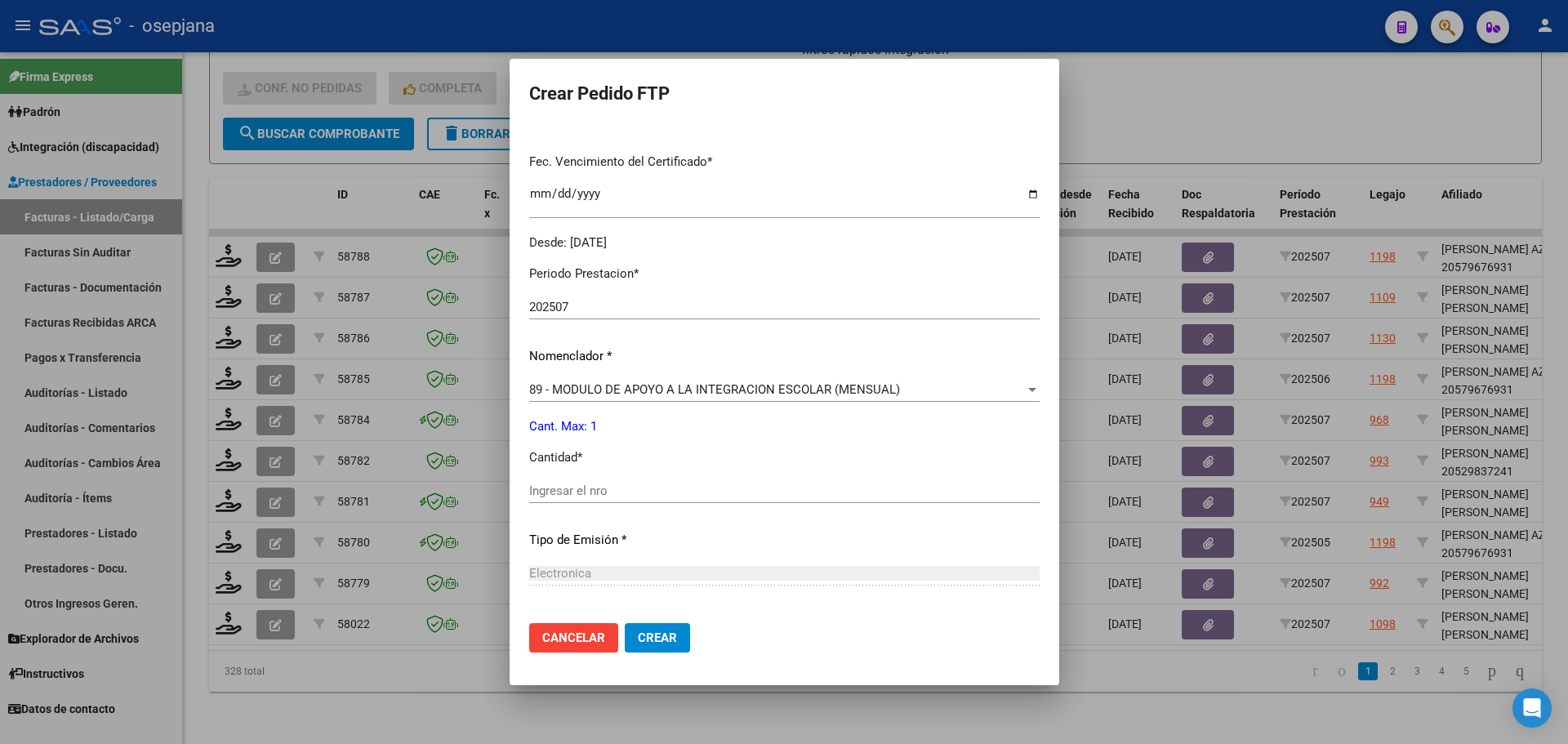
click at [579, 491] on input "Ingresar el nro" at bounding box center [784, 491] width 510 height 15
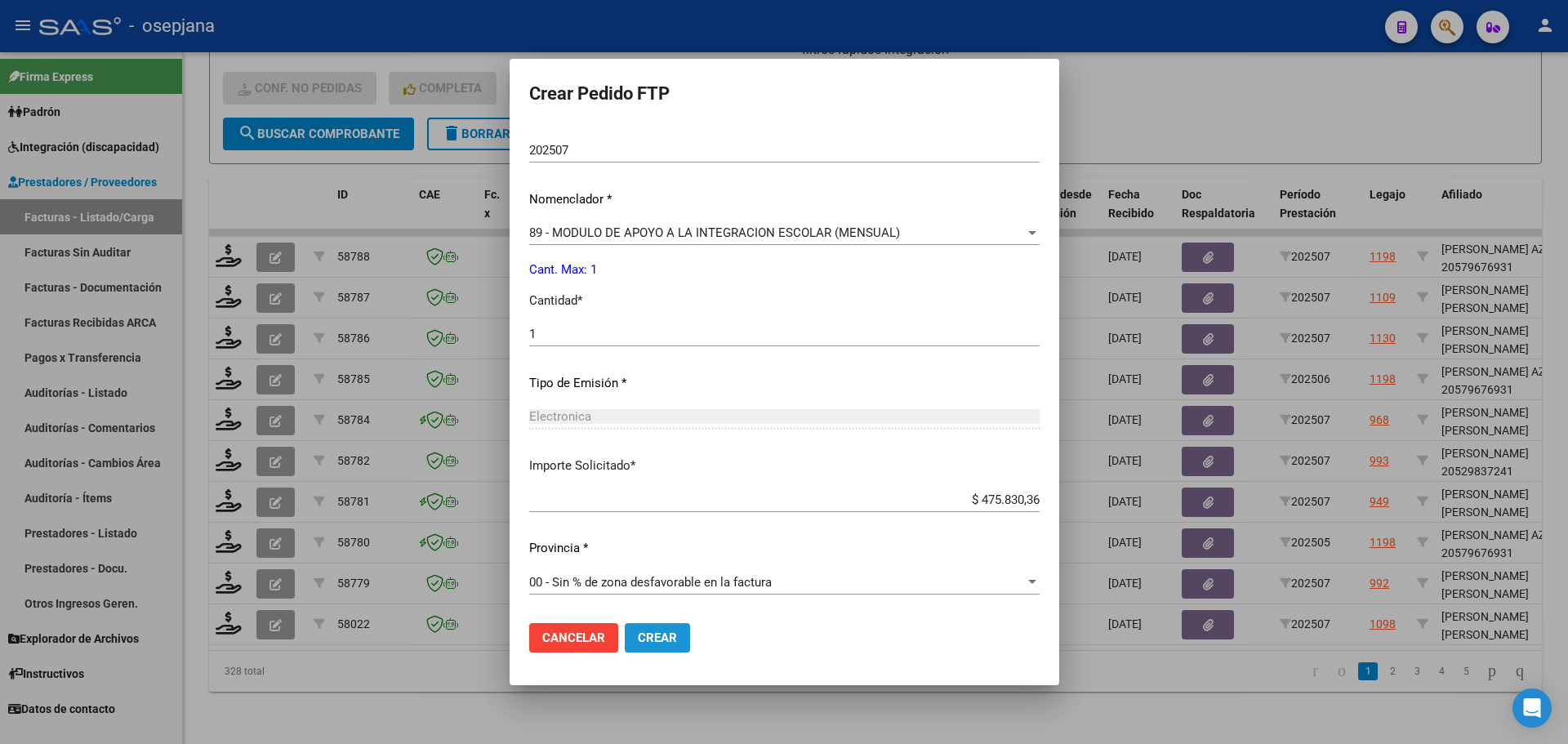
click at [662, 636] on span "Crear" at bounding box center [656, 638] width 39 height 15
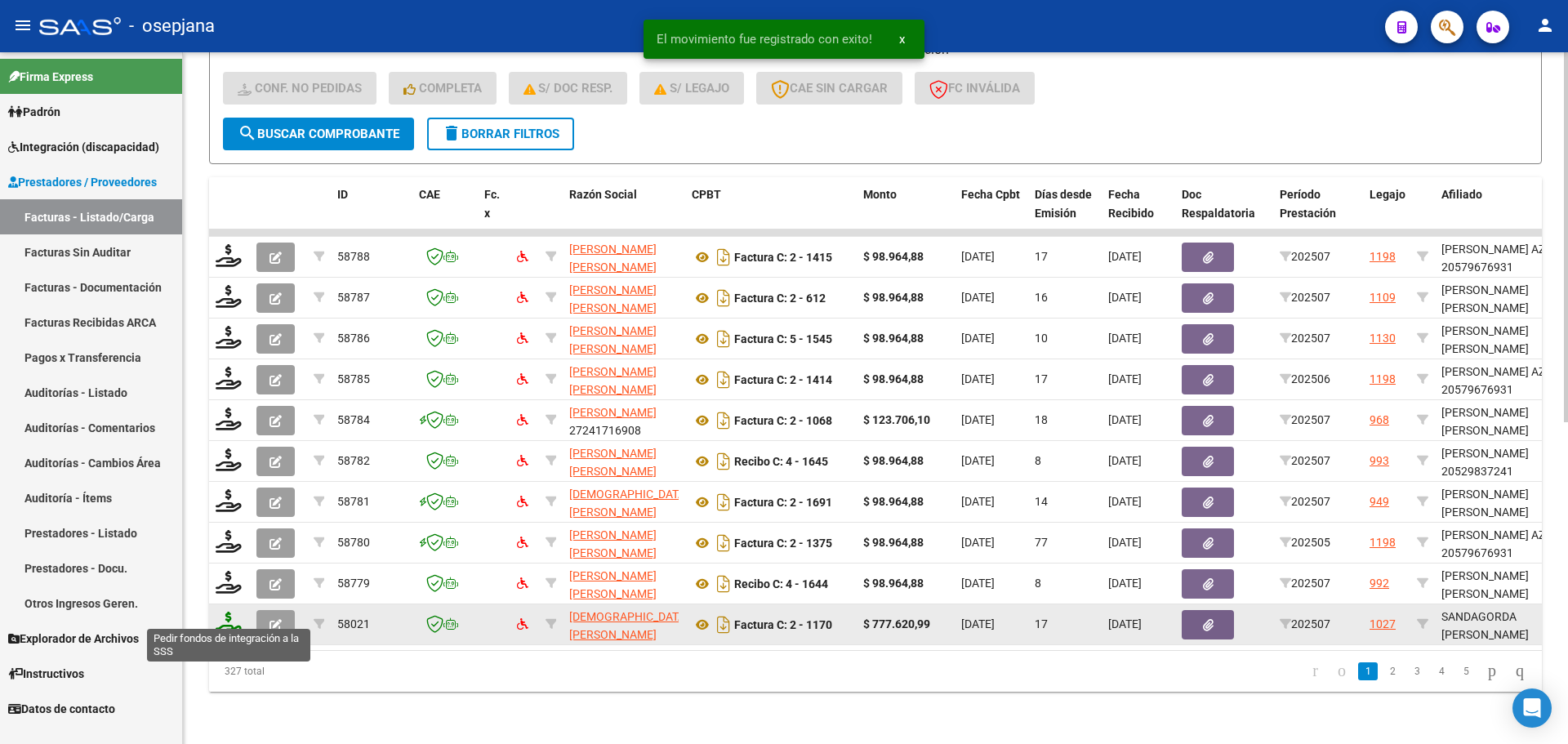
click at [223, 614] on icon at bounding box center [228, 623] width 26 height 23
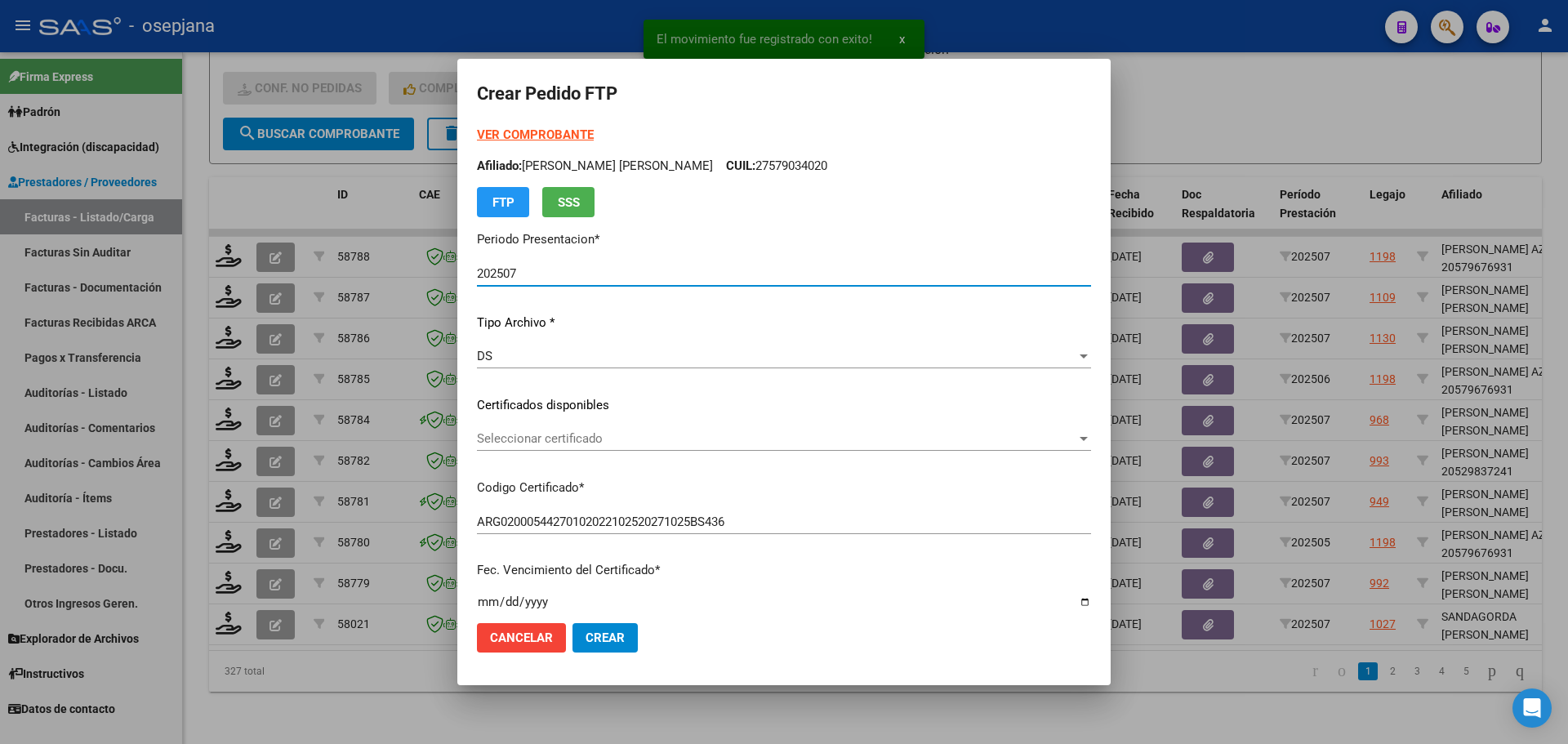
click at [646, 430] on div "Seleccionar certificado Seleccionar certificado" at bounding box center [784, 438] width 614 height 25
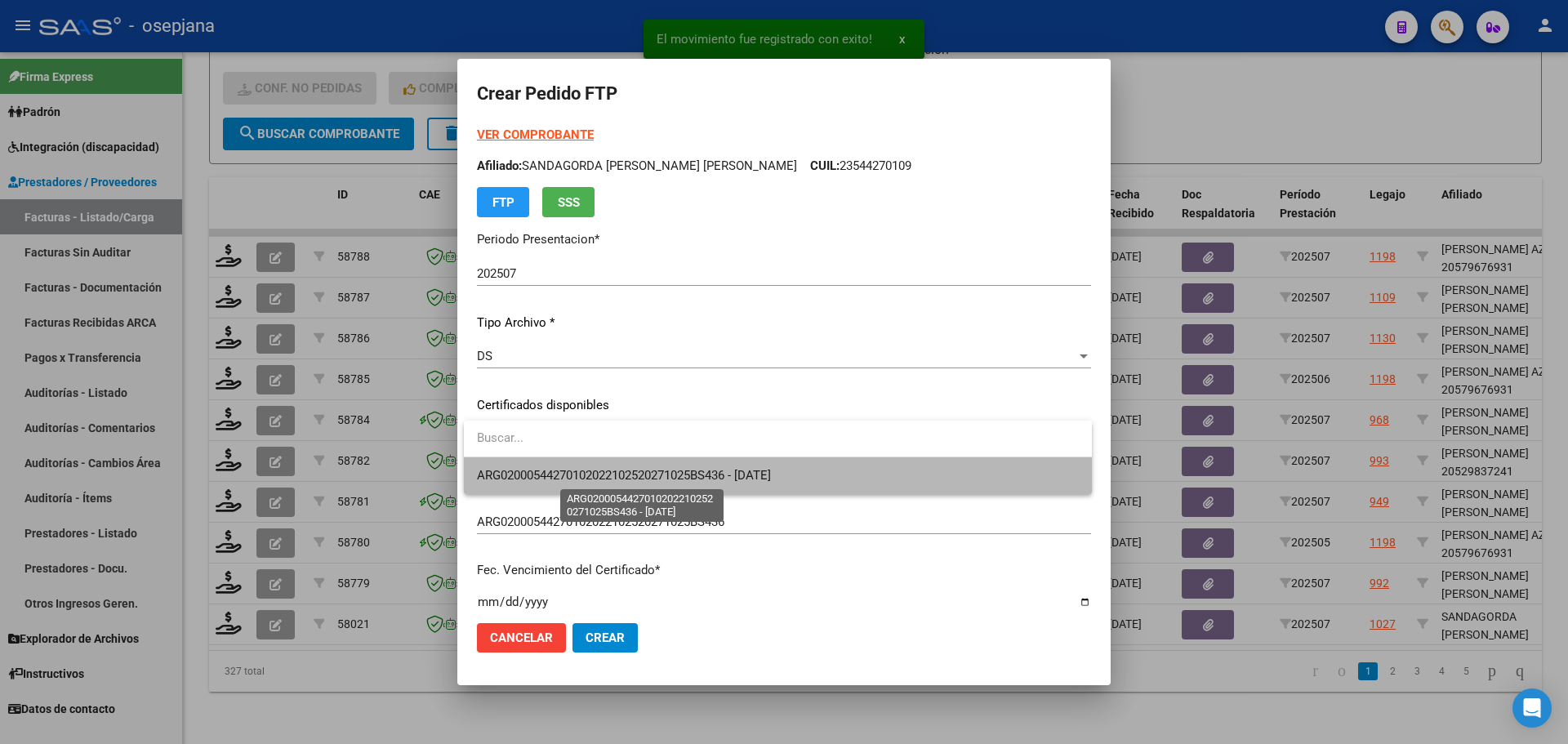
click at [659, 471] on span "ARG02000544270102022102520271025BS436 - 2027-10-25" at bounding box center [624, 475] width 294 height 15
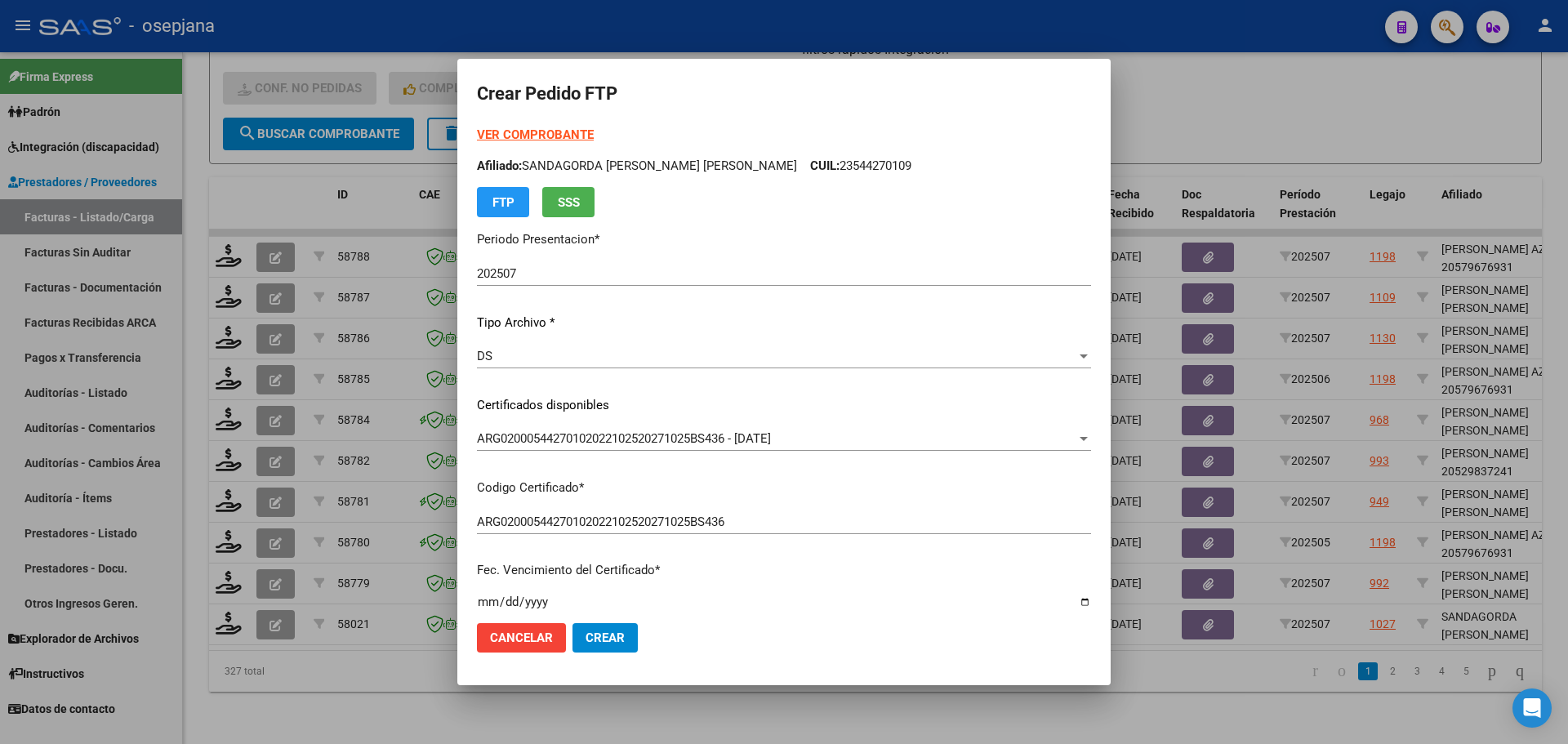
click at [554, 136] on strong "VER COMPROBANTE" at bounding box center [535, 134] width 117 height 15
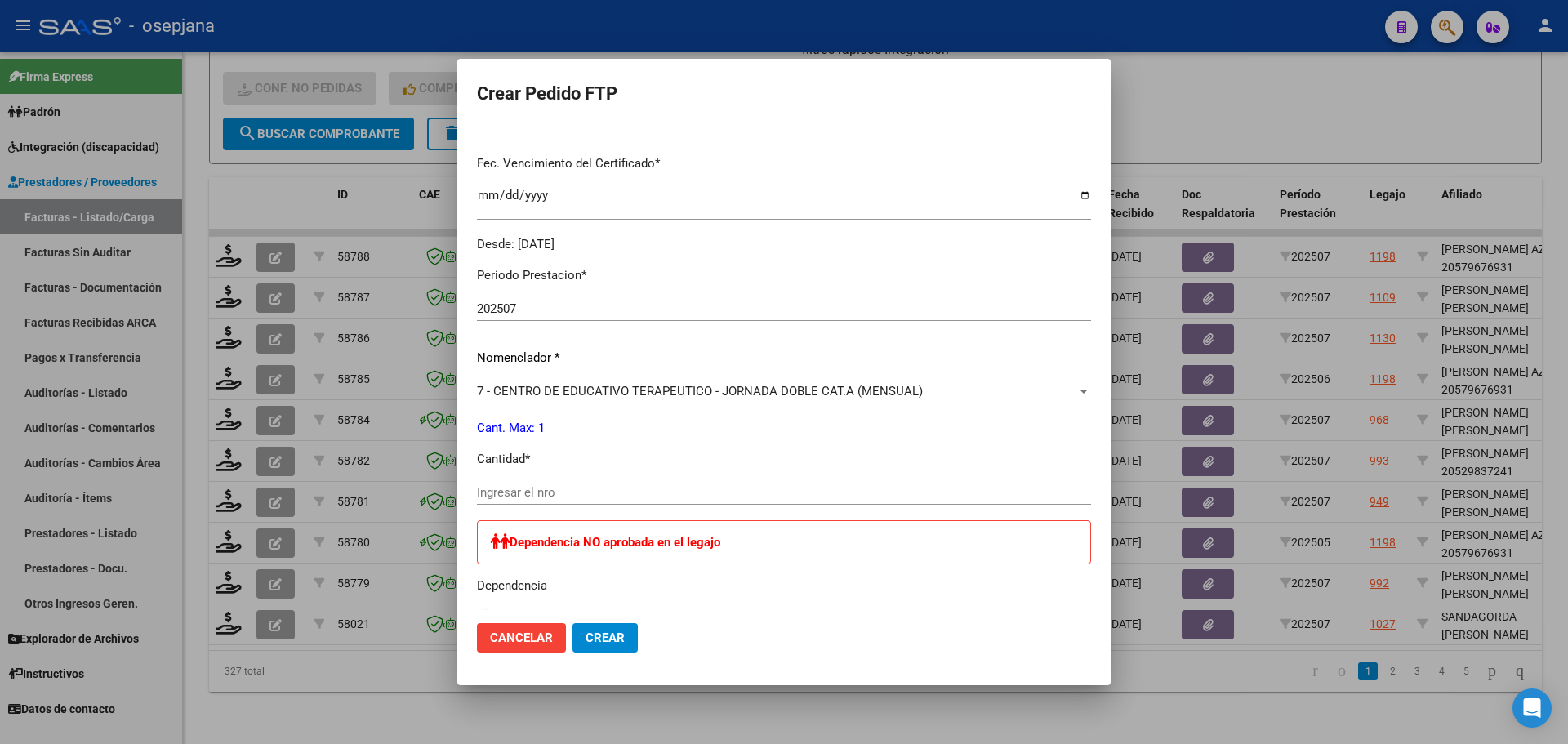
scroll to position [408, 0]
click at [514, 499] on input "Ingresar el nro" at bounding box center [784, 491] width 614 height 15
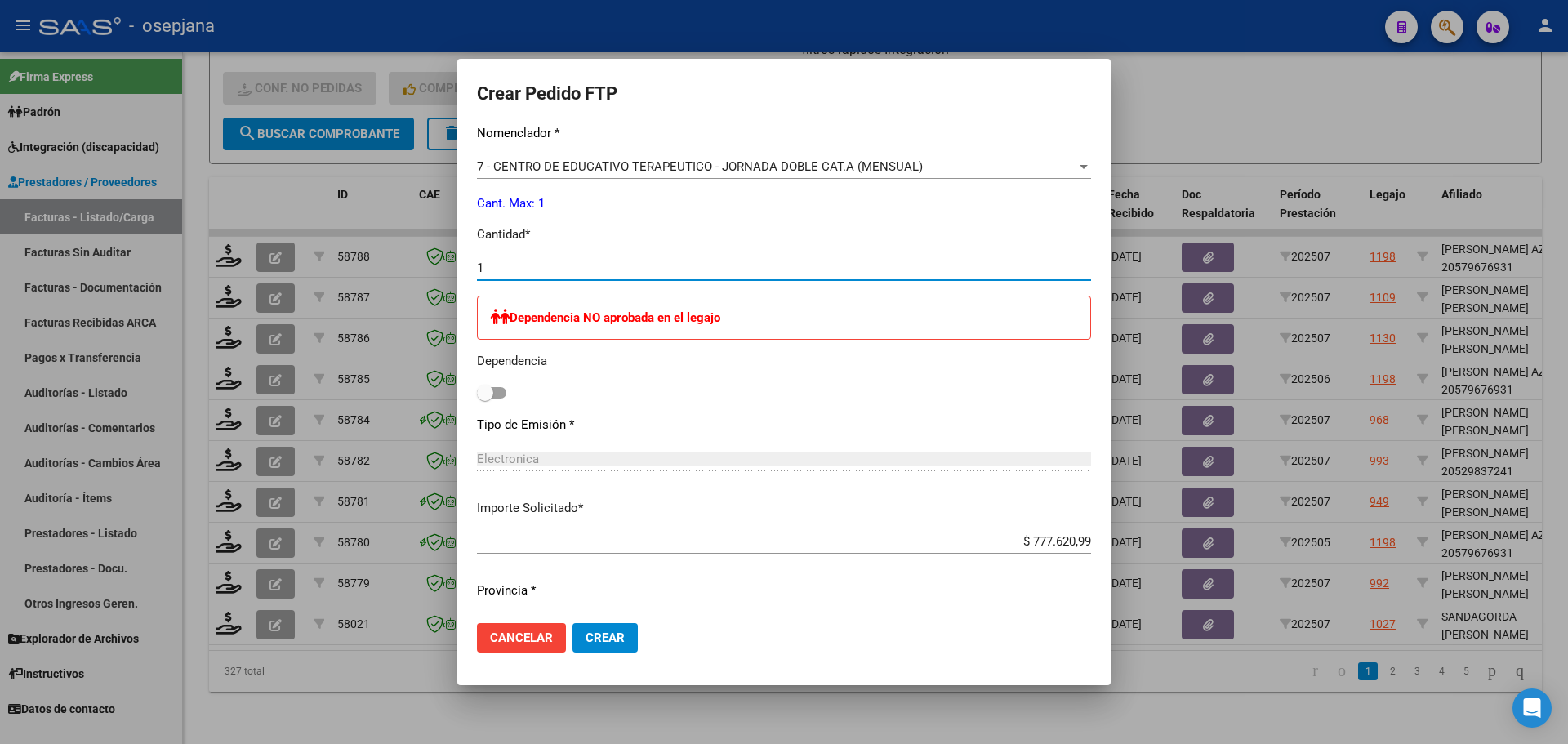
scroll to position [673, 0]
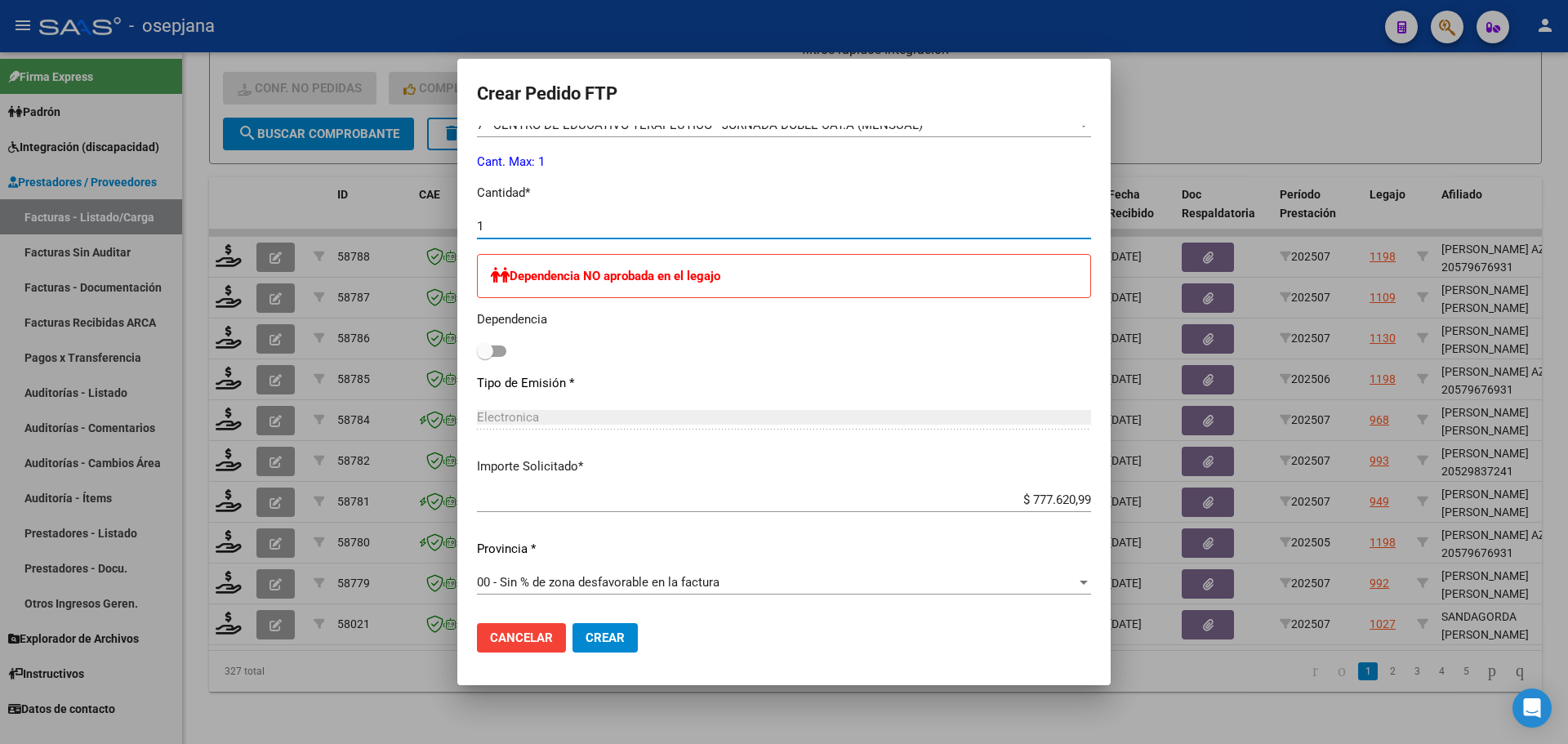
click at [607, 629] on button "Crear" at bounding box center [606, 638] width 66 height 30
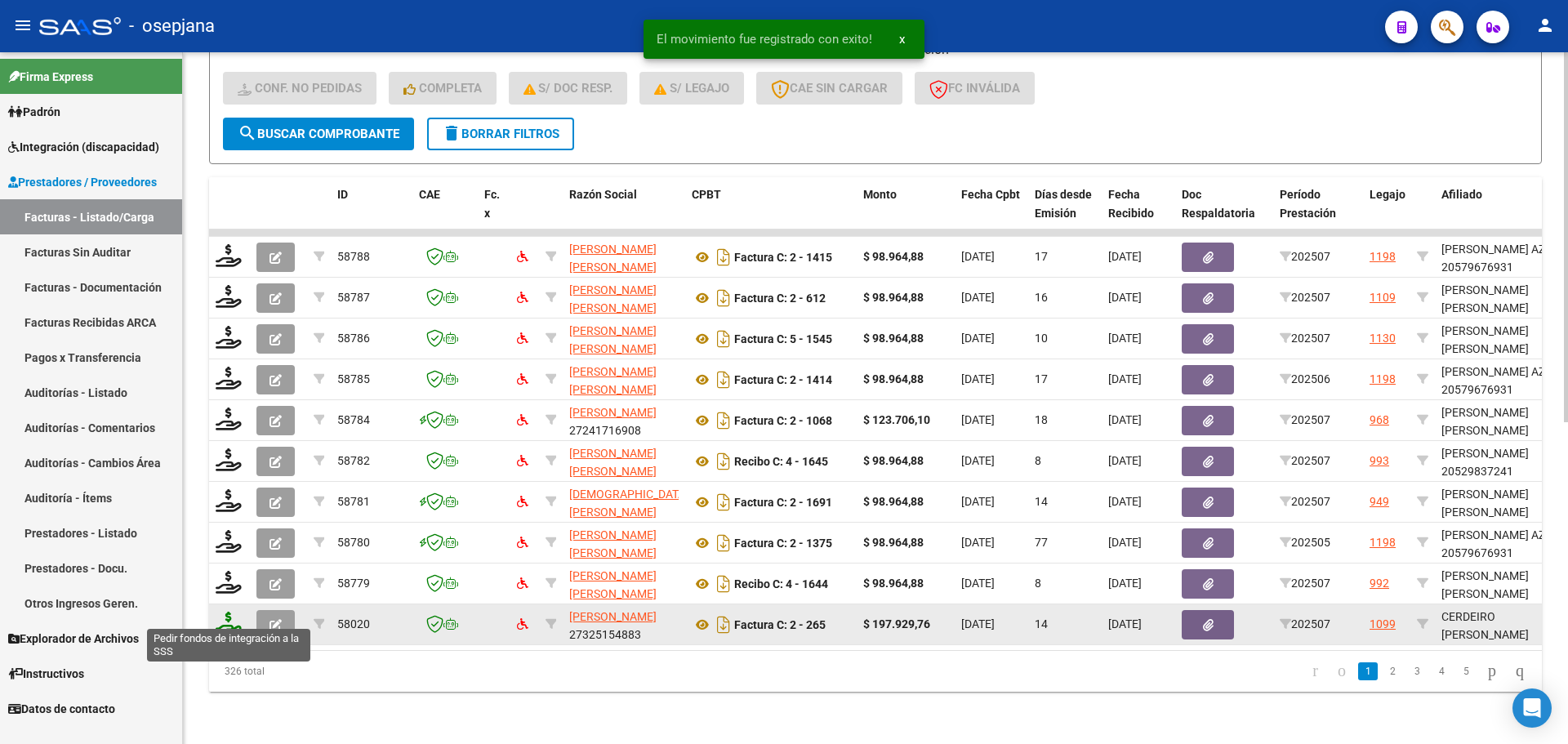
click at [233, 622] on icon at bounding box center [228, 623] width 26 height 23
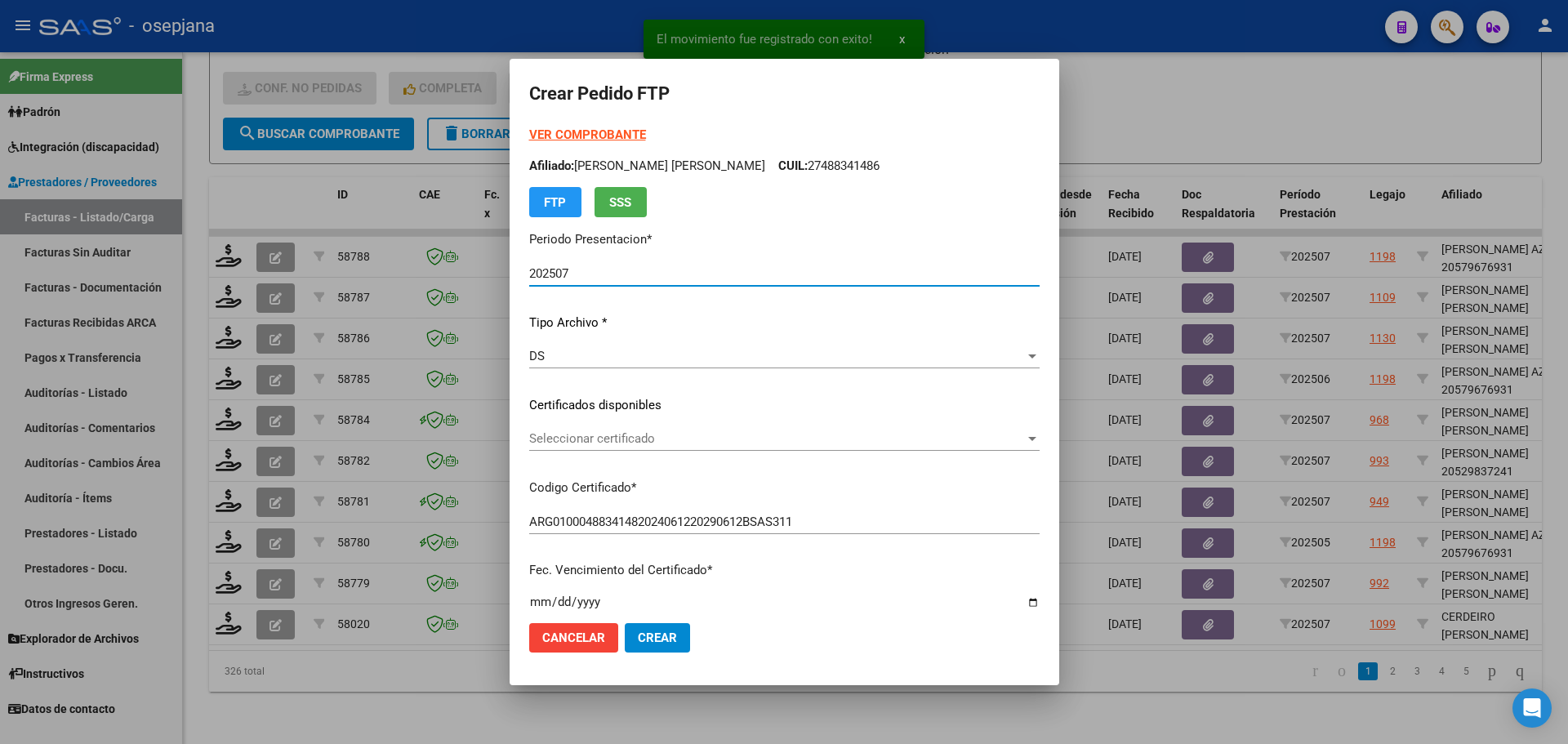
click at [615, 434] on span "Seleccionar certificado" at bounding box center [777, 438] width 496 height 15
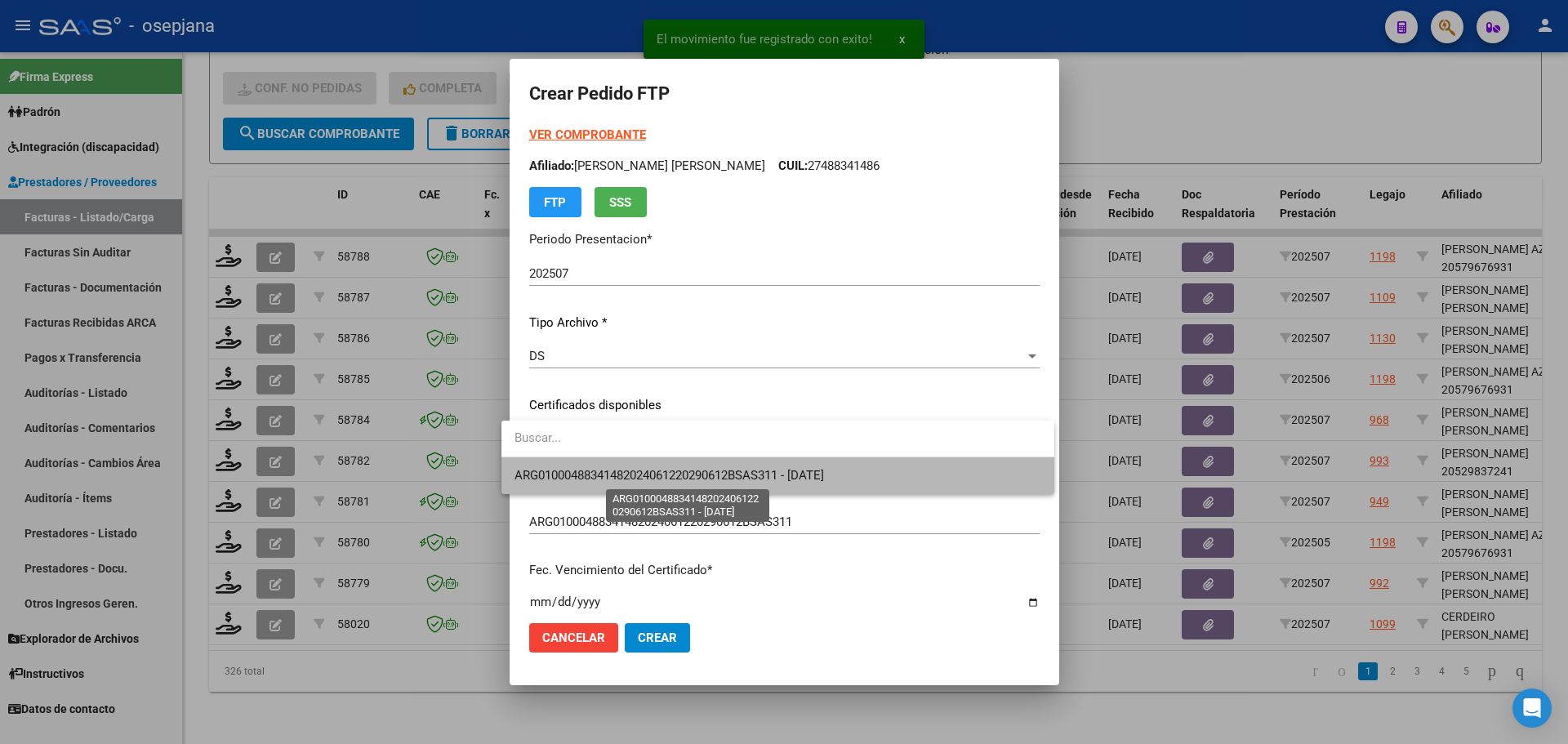
click at [622, 470] on span "ARG01000488341482024061220290612BSAS311 - 2029-06-12" at bounding box center [669, 475] width 310 height 15
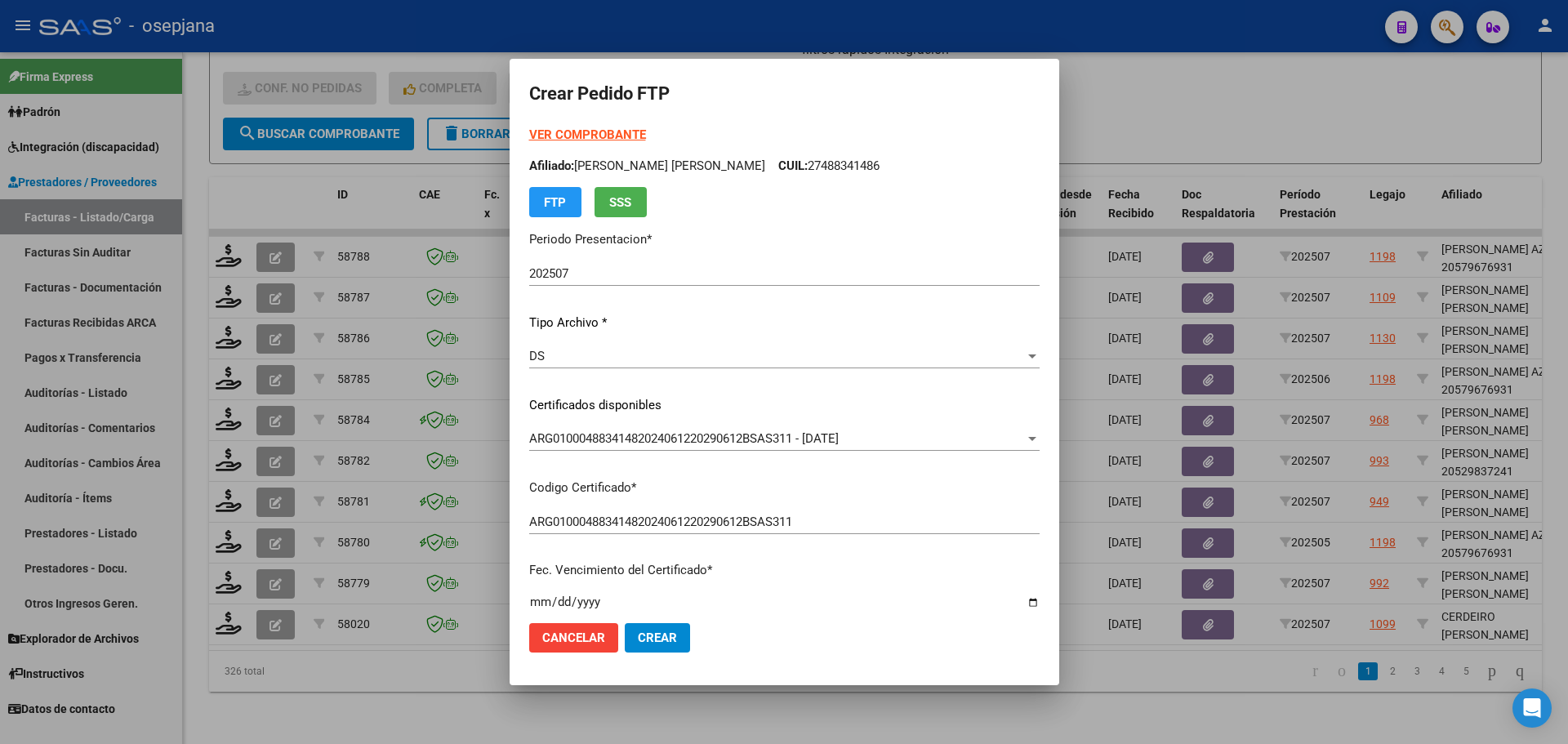
click at [576, 130] on strong "VER COMPROBANTE" at bounding box center [588, 134] width 117 height 15
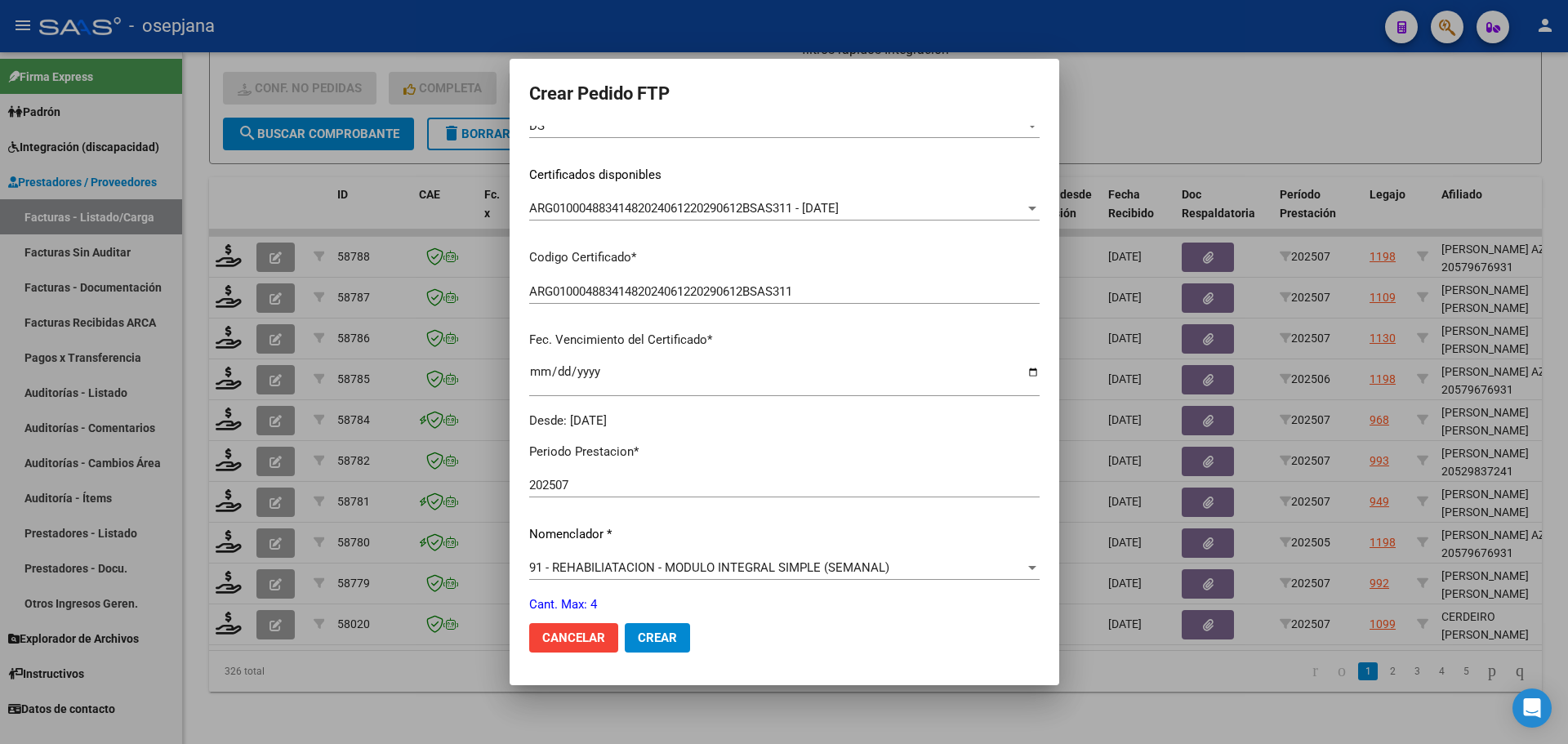
scroll to position [565, 0]
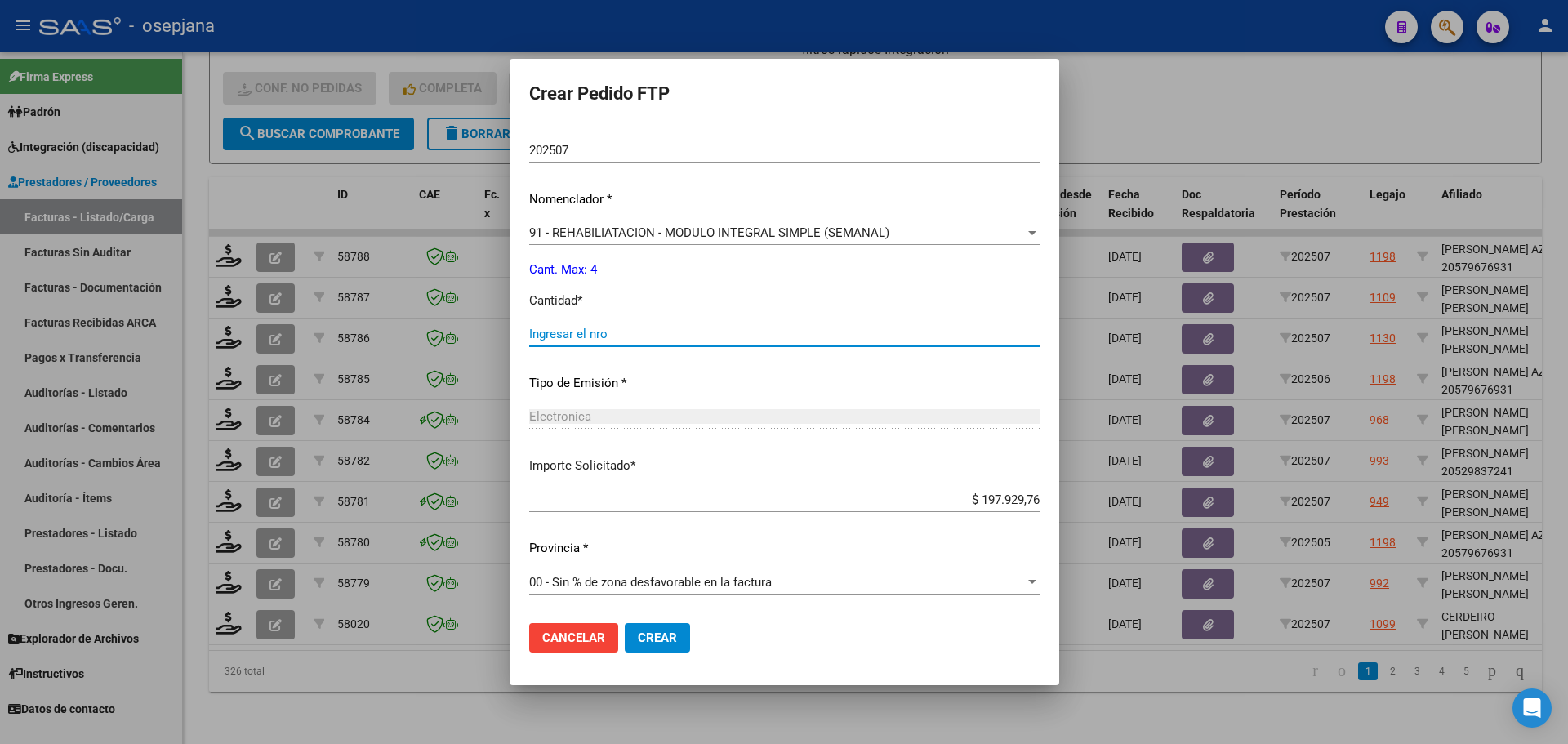
click at [539, 334] on input "Ingresar el nro" at bounding box center [784, 334] width 510 height 15
click at [649, 619] on mat-dialog-actions "Cancelar Crear" at bounding box center [784, 638] width 510 height 56
click at [656, 635] on span "Crear" at bounding box center [656, 638] width 39 height 15
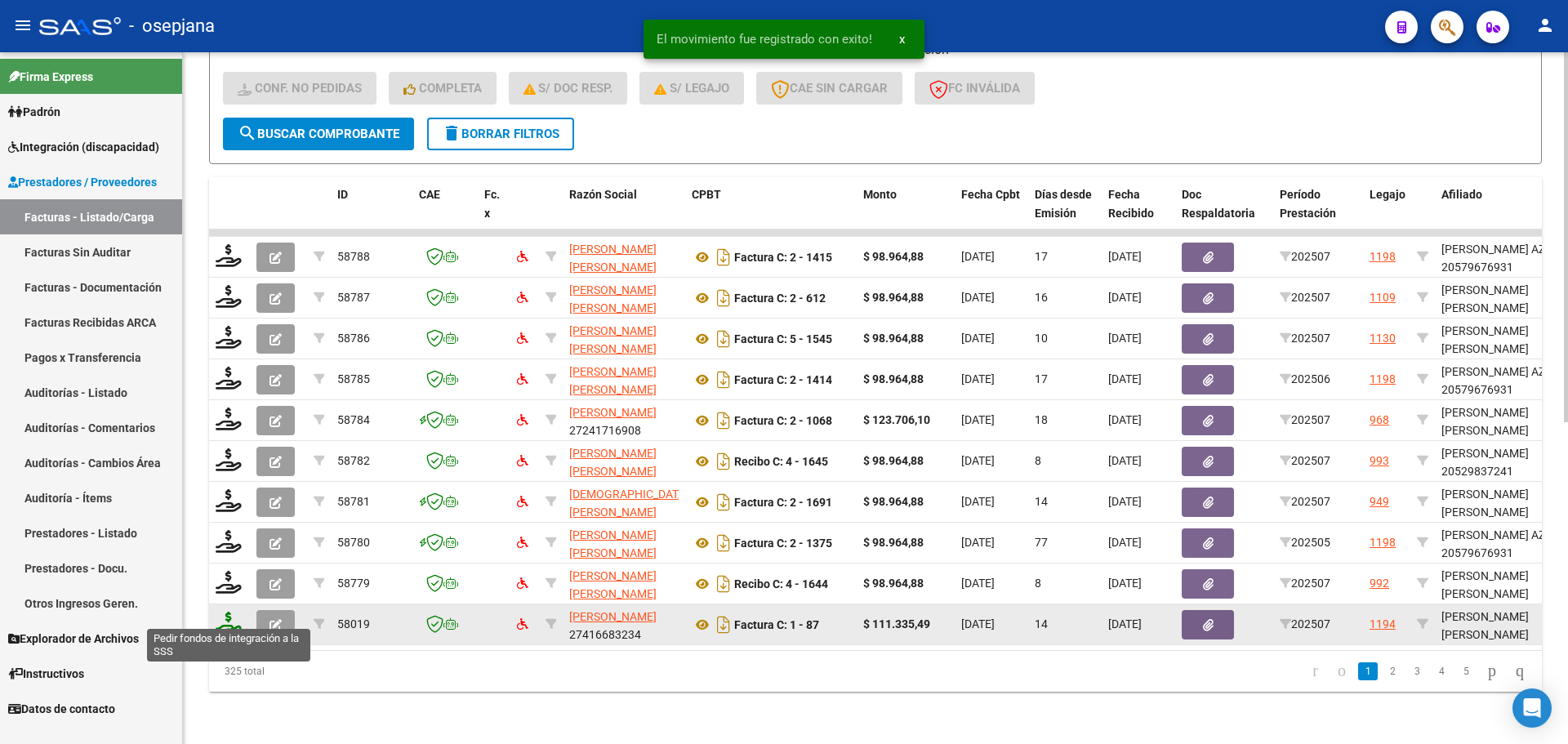
click at [232, 615] on icon at bounding box center [228, 623] width 26 height 23
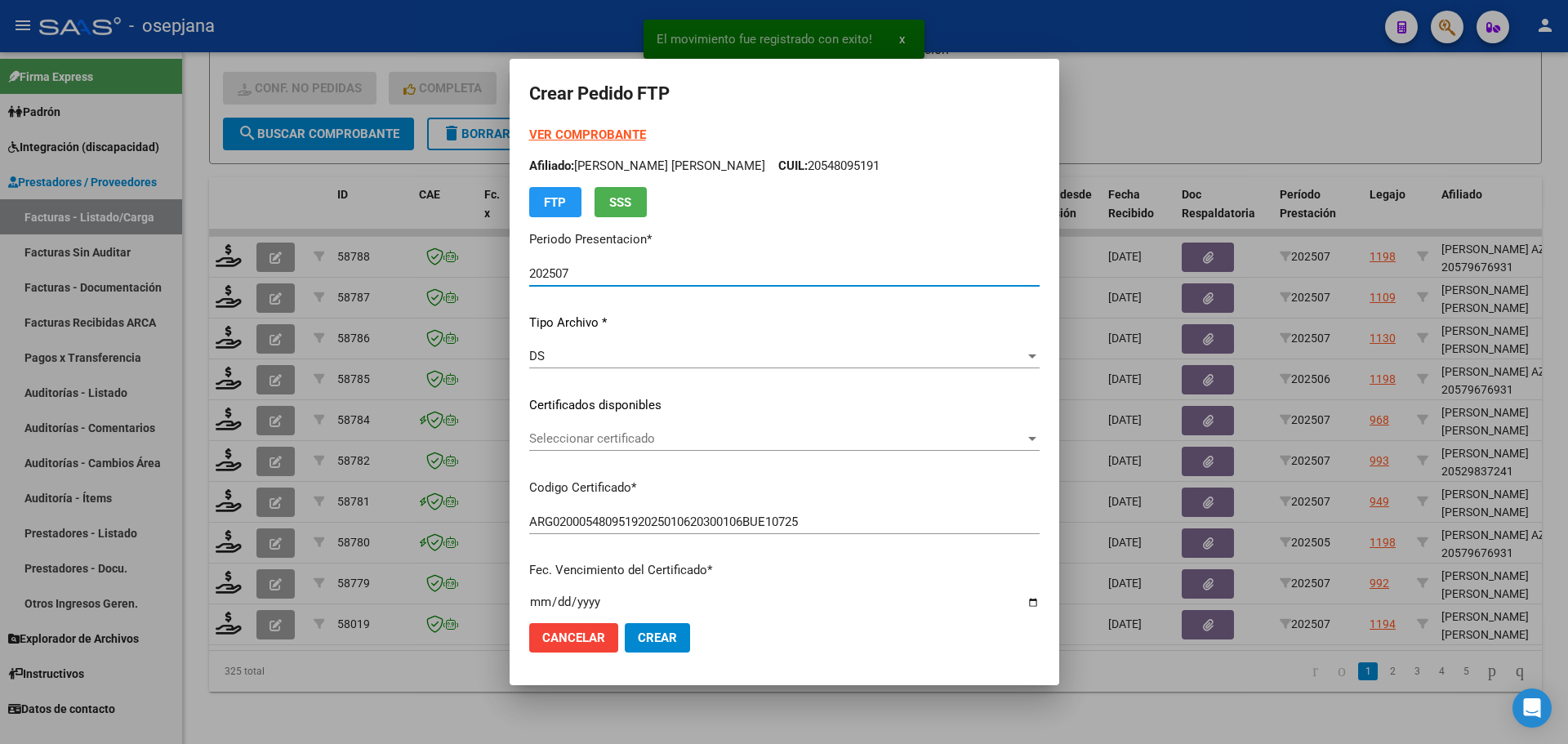
click at [634, 427] on div "Seleccionar certificado Seleccionar certificado" at bounding box center [784, 438] width 510 height 25
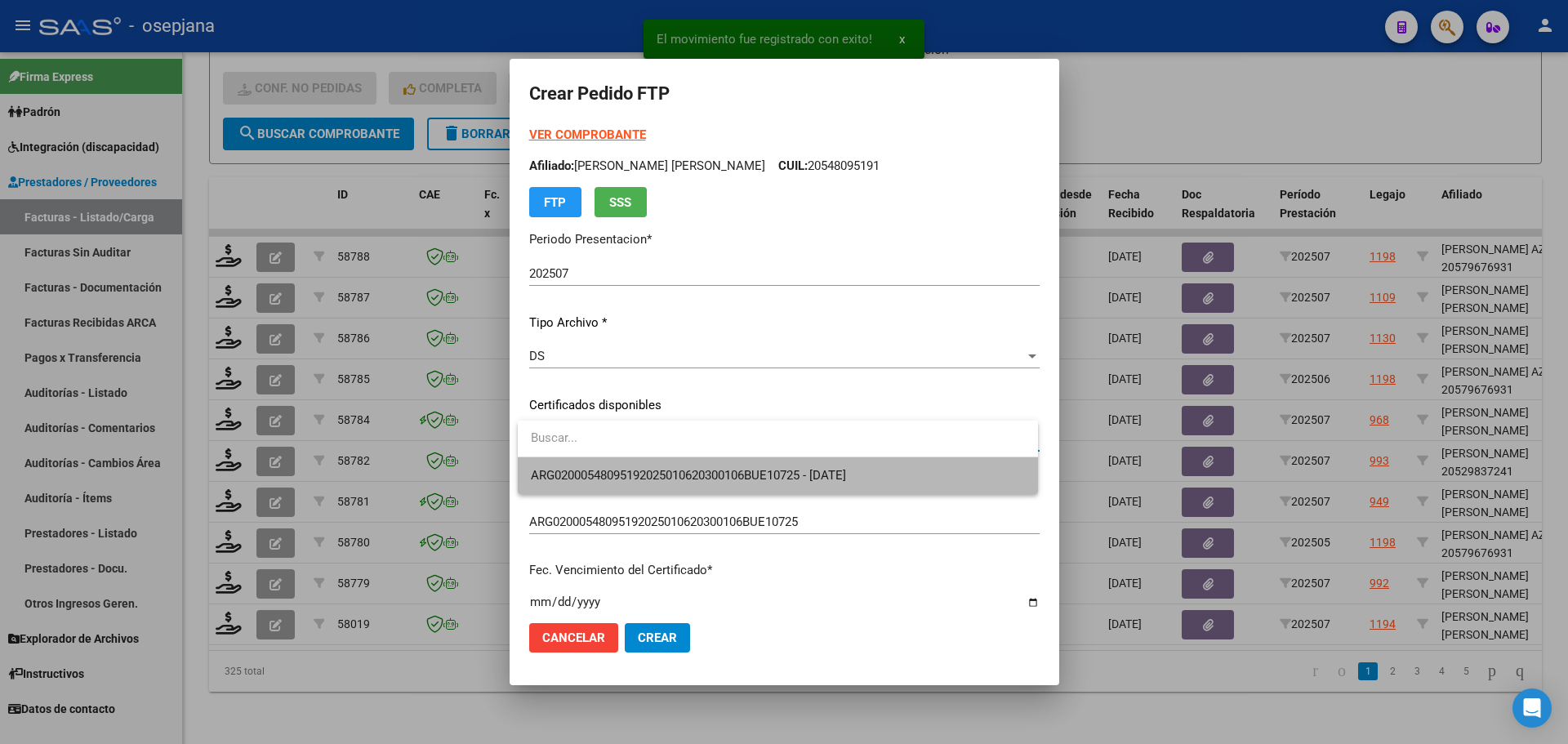
click at [646, 463] on span "ARG02000548095192025010620300106BUE10725 - 2030-01-06" at bounding box center [779, 476] width 495 height 37
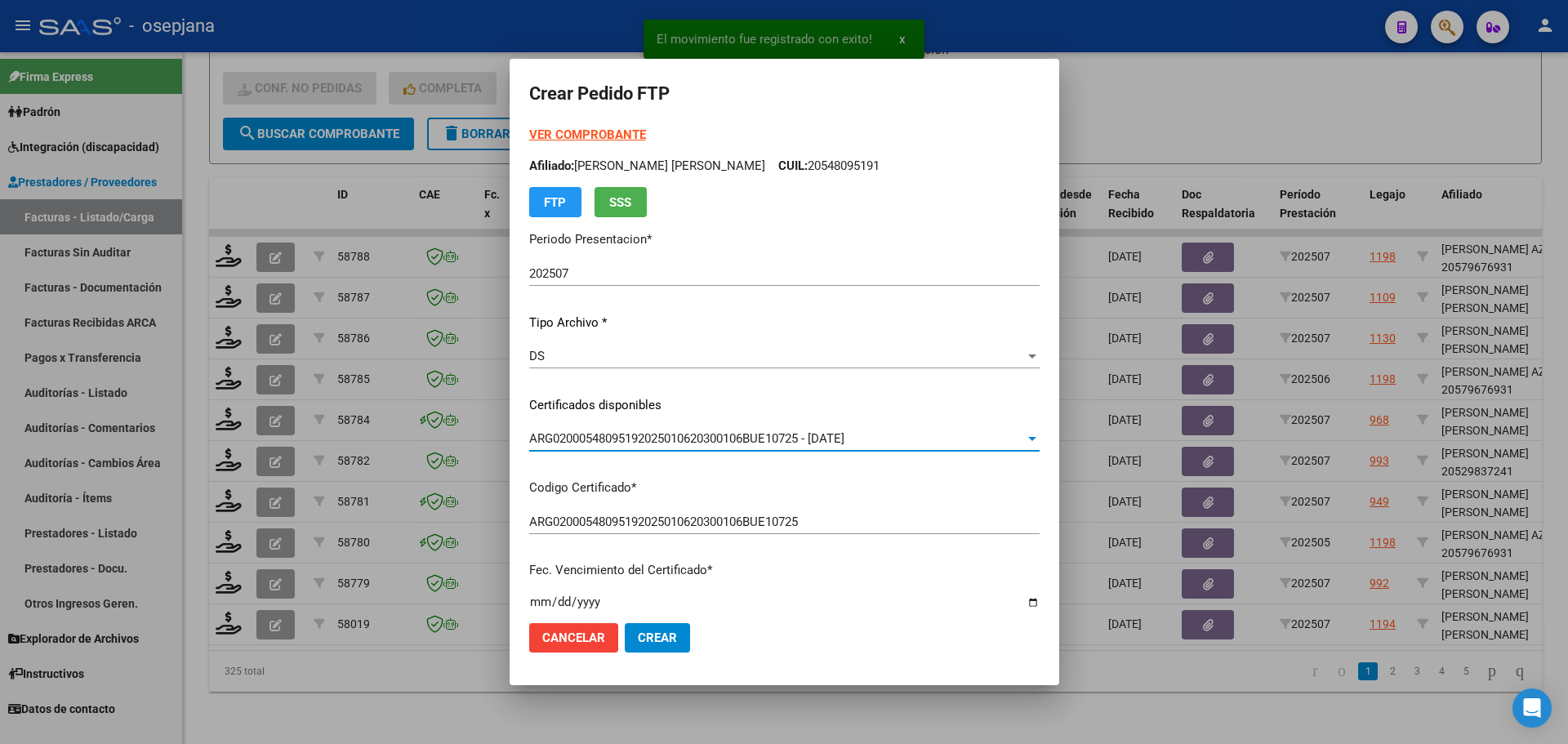
click at [610, 135] on strong "VER COMPROBANTE" at bounding box center [588, 134] width 117 height 15
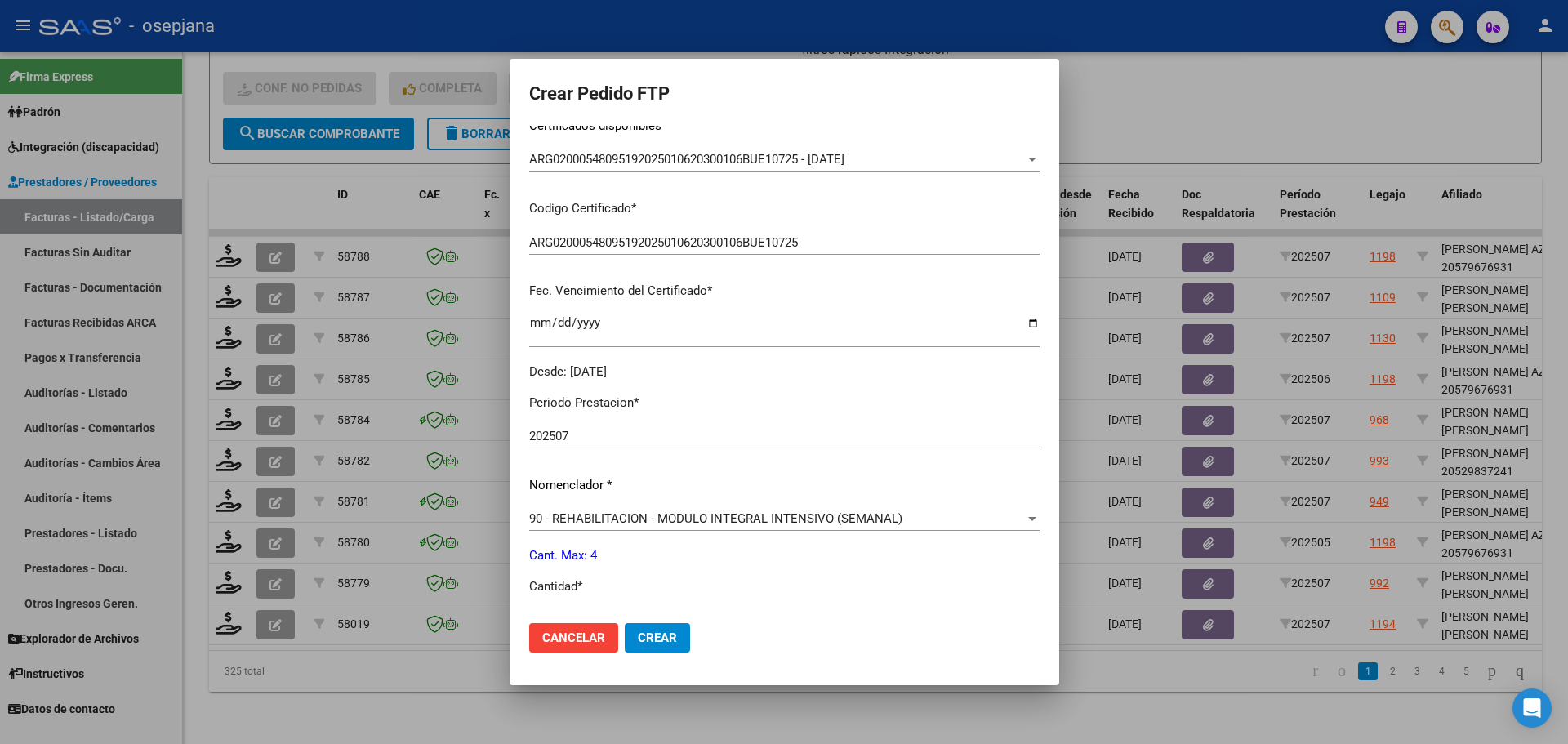
scroll to position [490, 0]
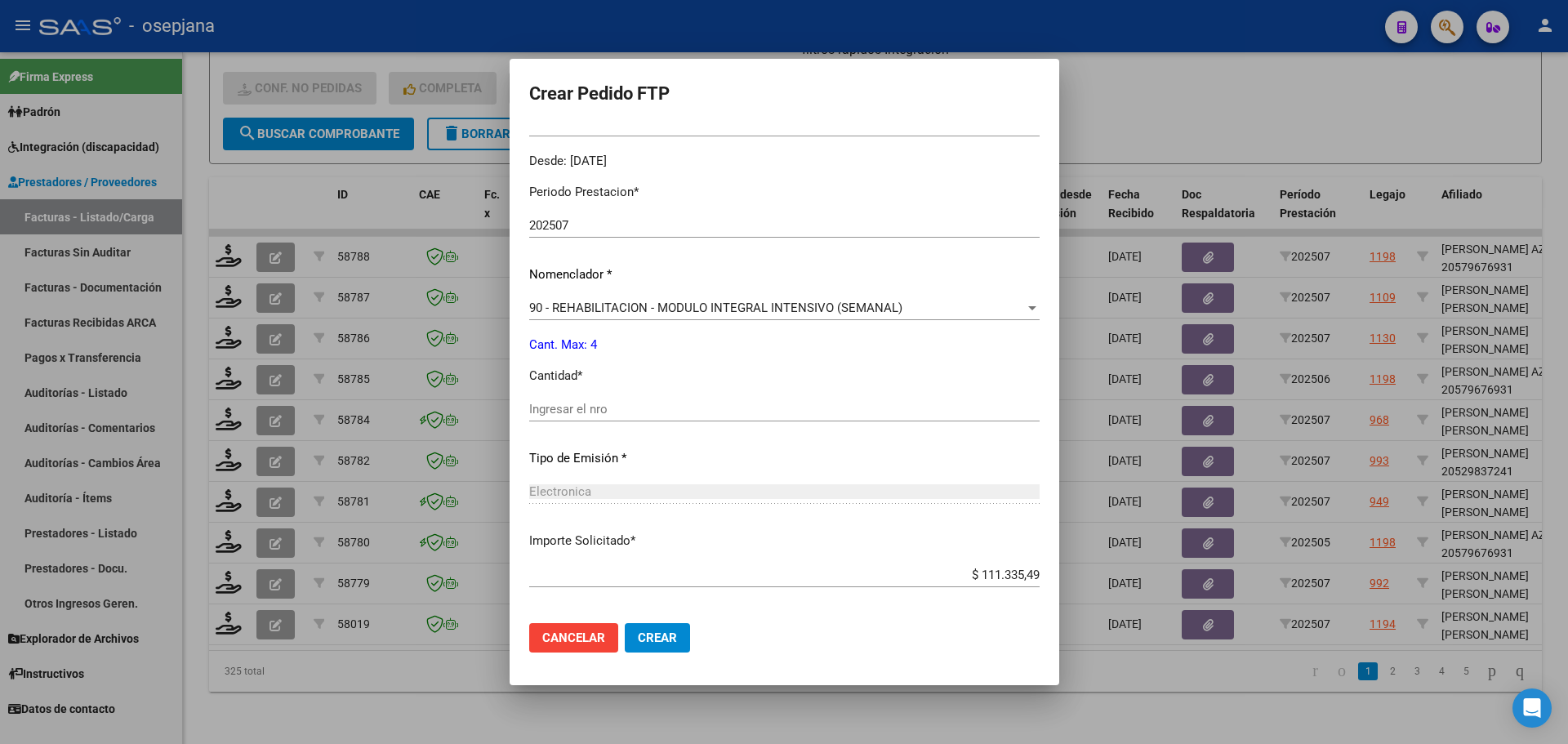
click at [549, 419] on div "Ingresar el nro" at bounding box center [784, 409] width 510 height 25
click at [649, 628] on button "Crear" at bounding box center [657, 638] width 66 height 30
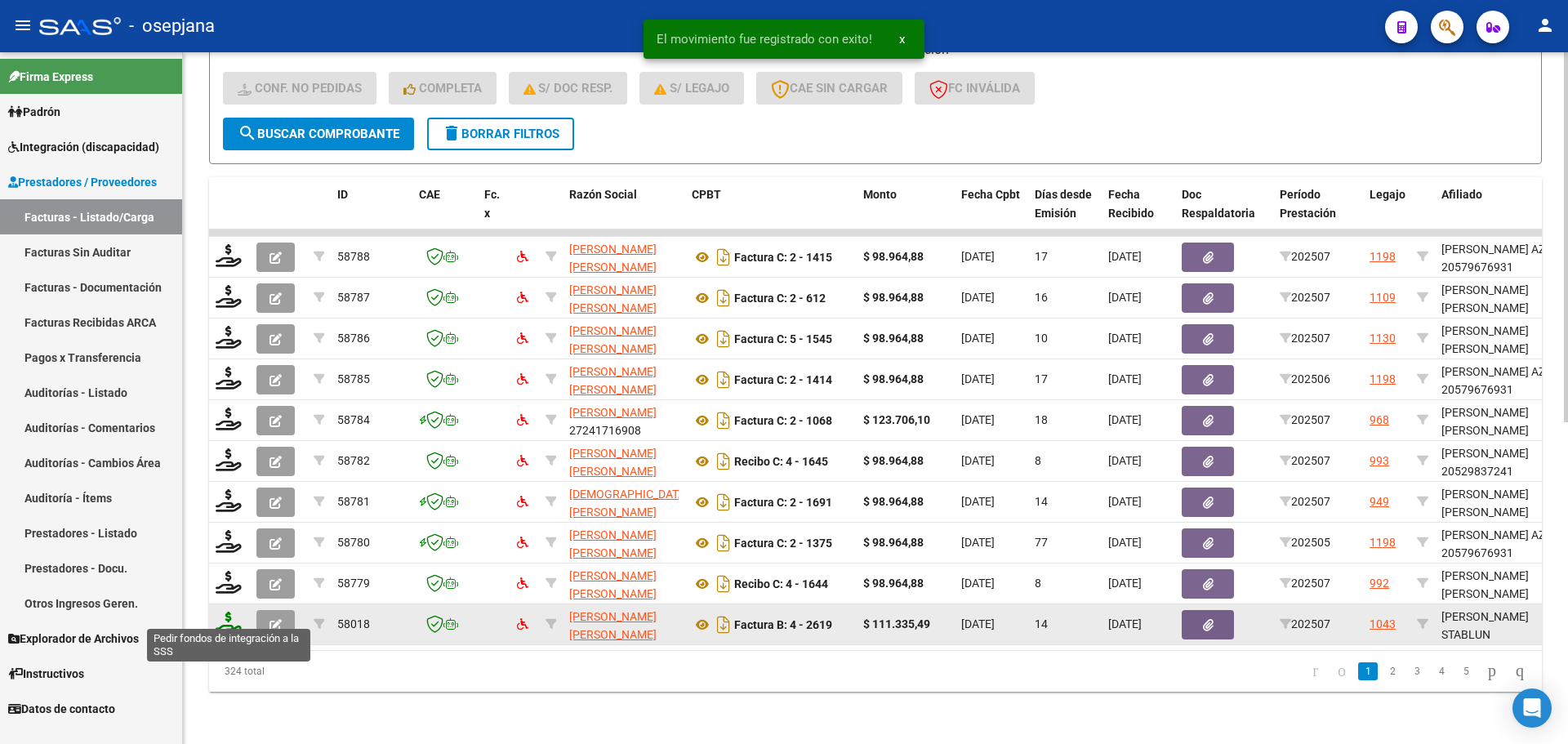
click at [218, 619] on icon at bounding box center [228, 623] width 26 height 23
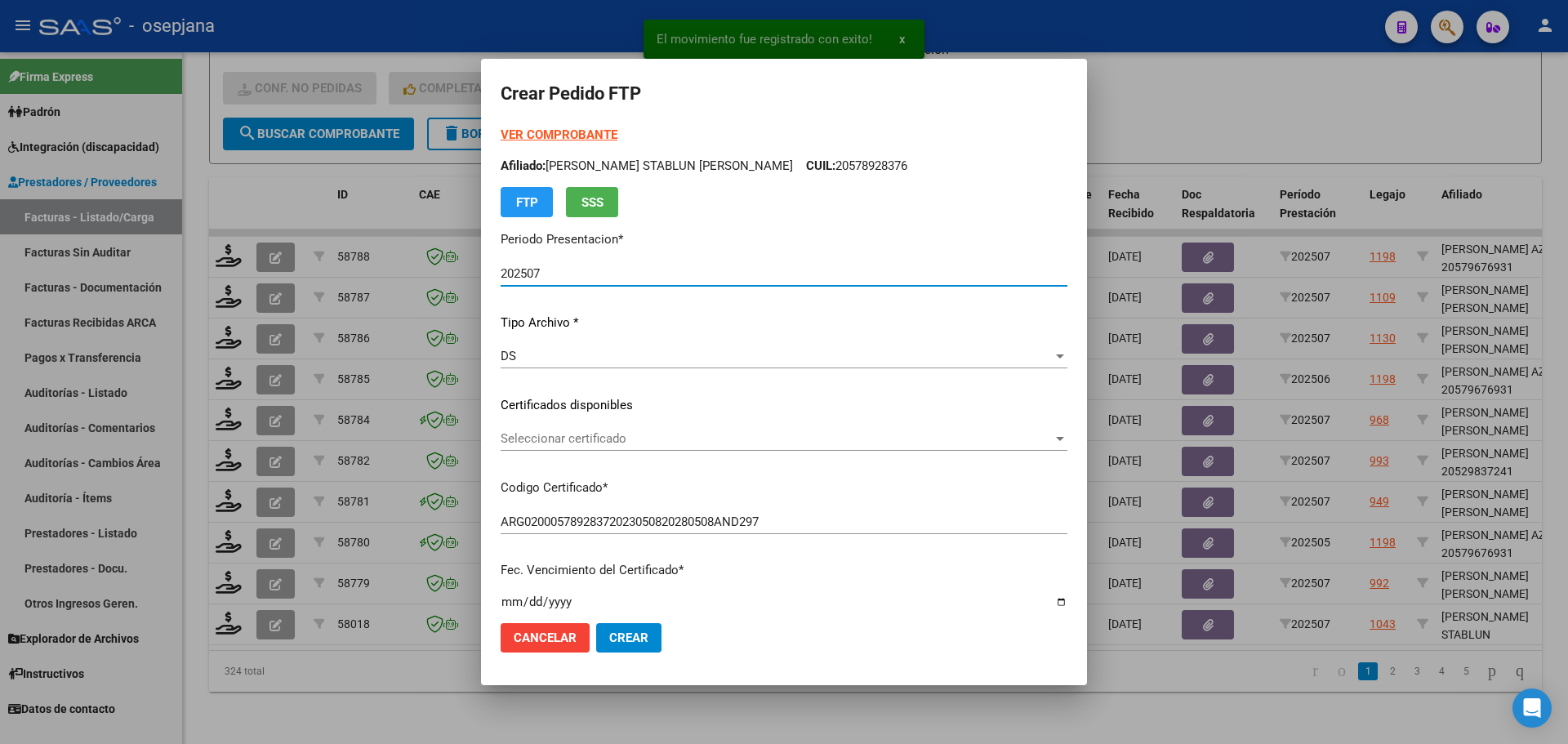
click at [577, 442] on span "Seleccionar certificado" at bounding box center [777, 438] width 552 height 15
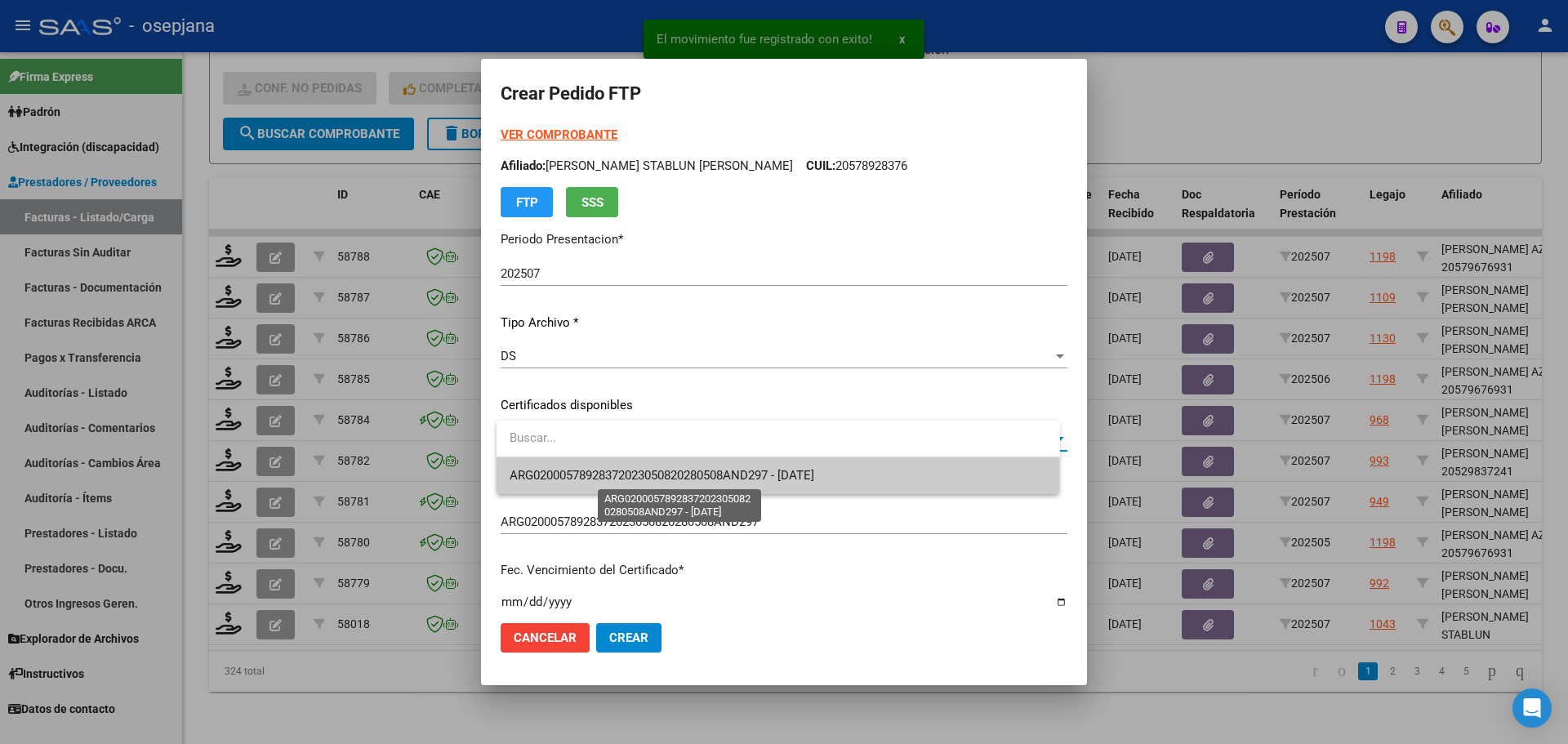
click at [587, 480] on span "ARG02000578928372023050820280508AND297 - 2028-05-01" at bounding box center [661, 475] width 305 height 15
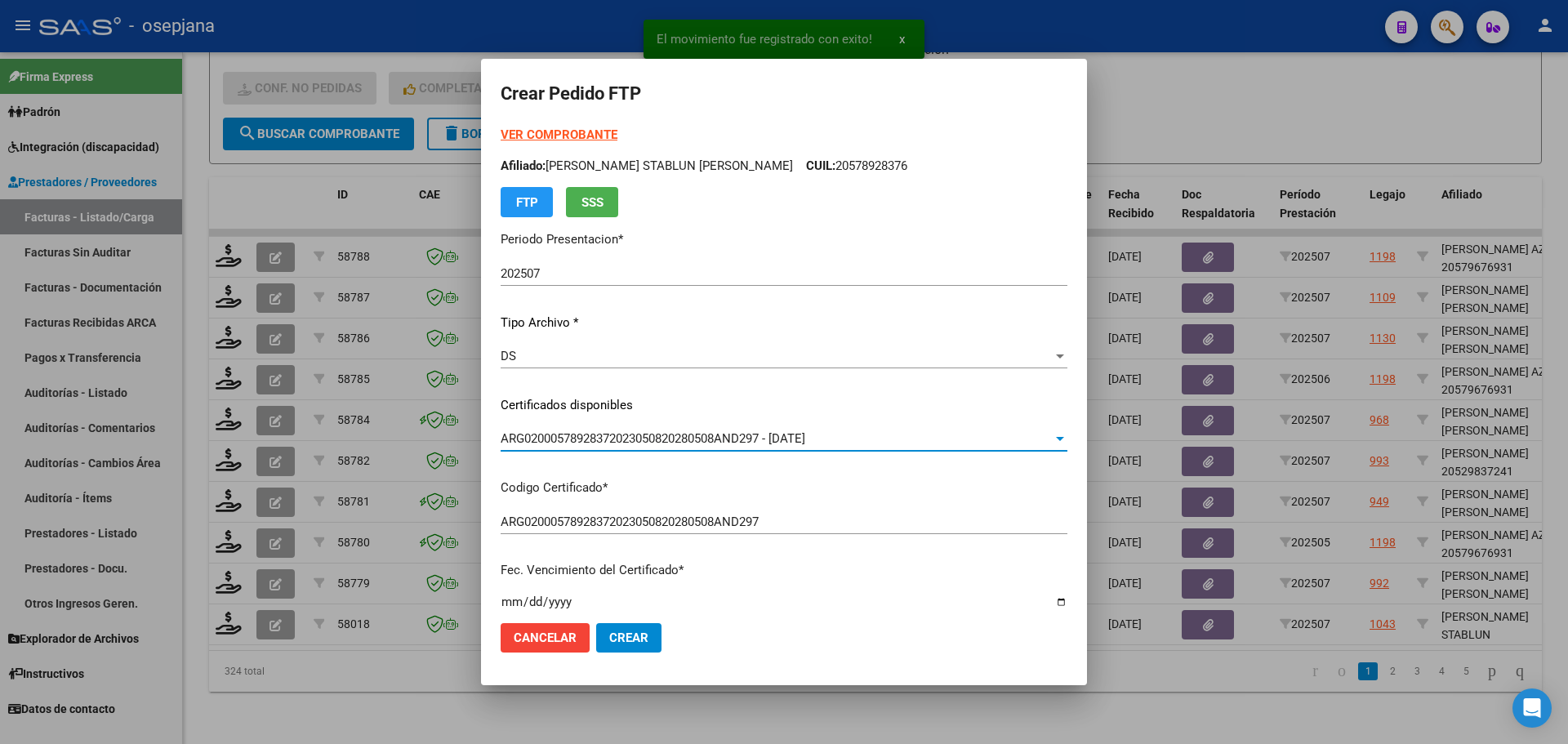
click at [553, 134] on strong "VER COMPROBANTE" at bounding box center [559, 134] width 117 height 15
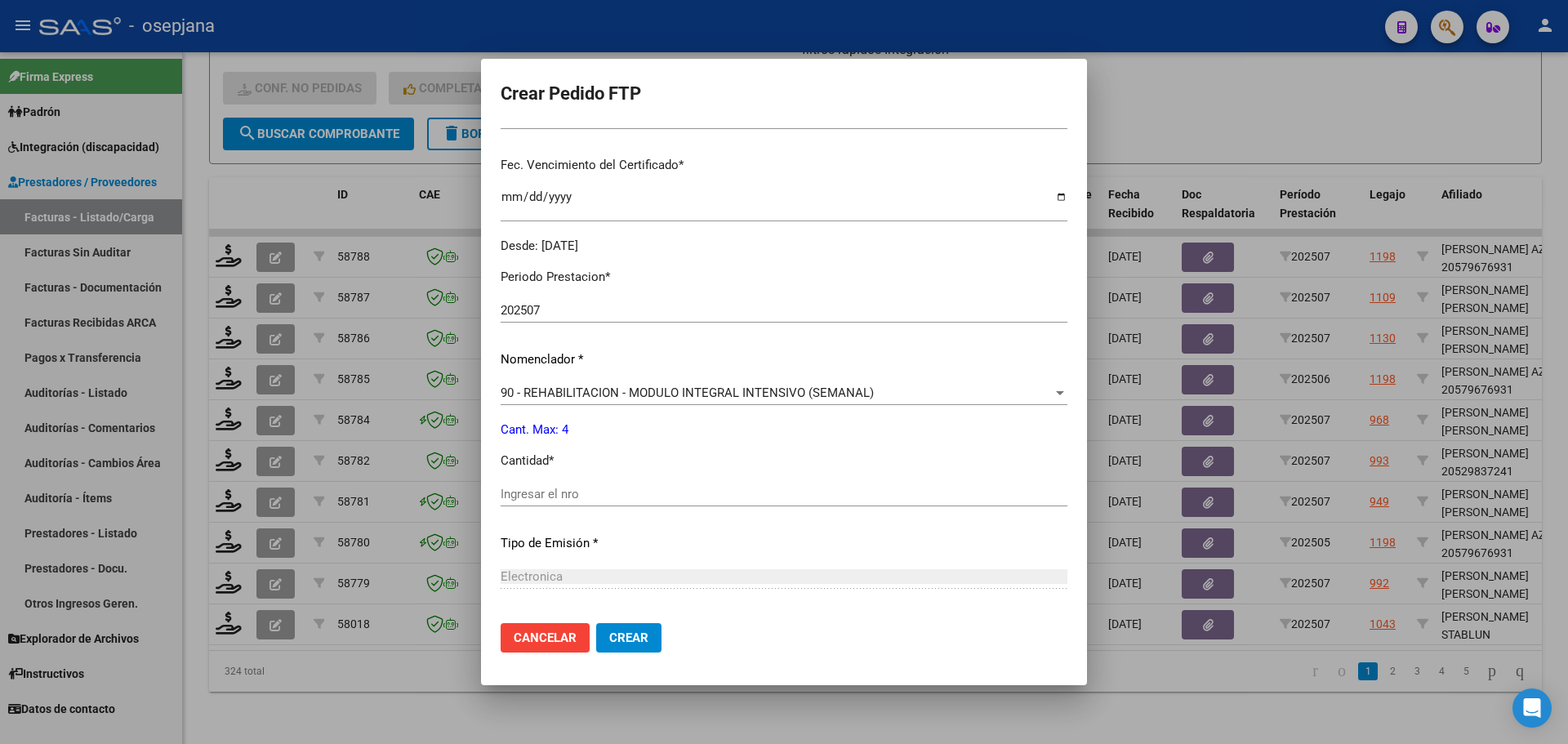
scroll to position [408, 0]
click at [531, 491] on input "Ingresar el nro" at bounding box center [784, 491] width 567 height 15
click at [644, 642] on span "Crear" at bounding box center [629, 638] width 39 height 15
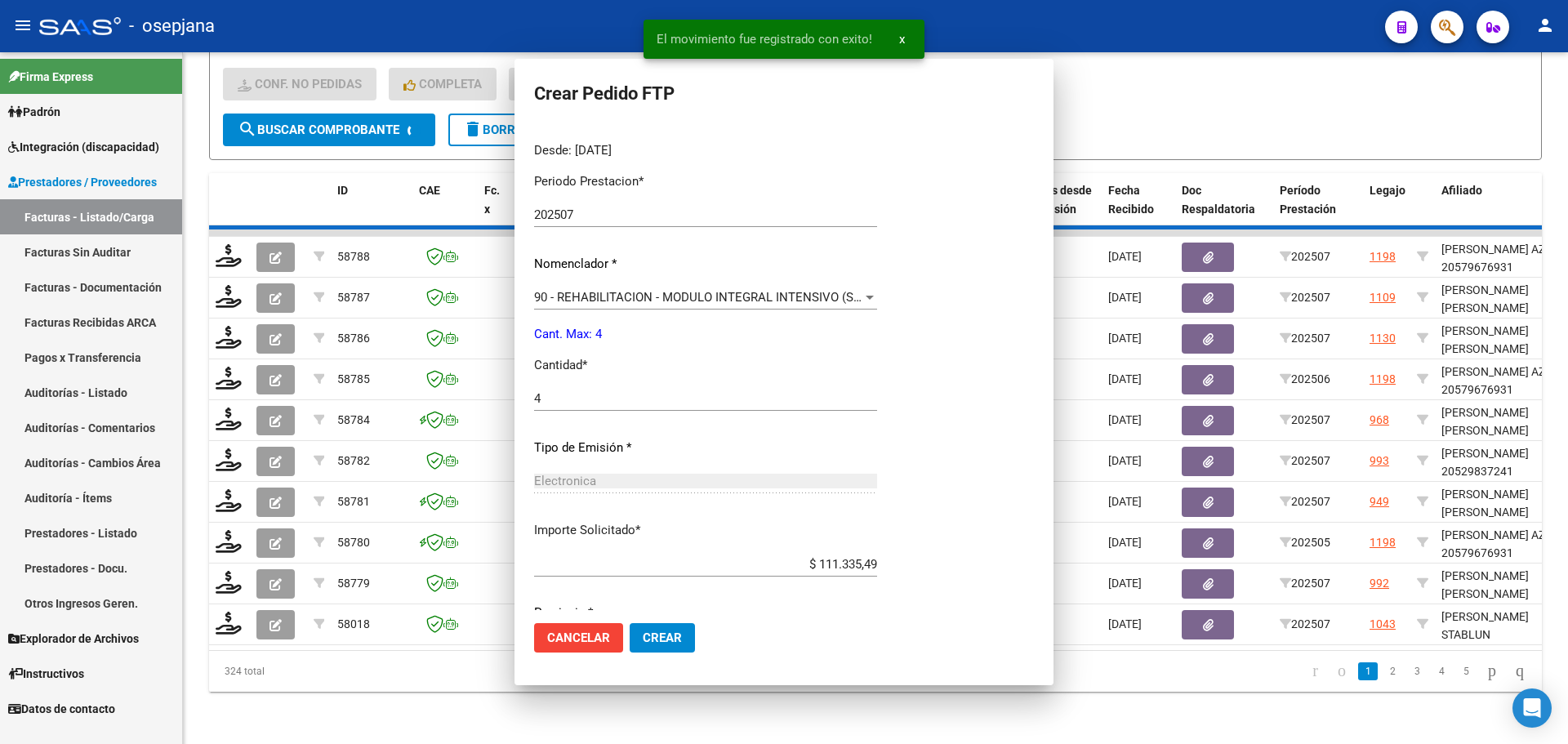
scroll to position [0, 0]
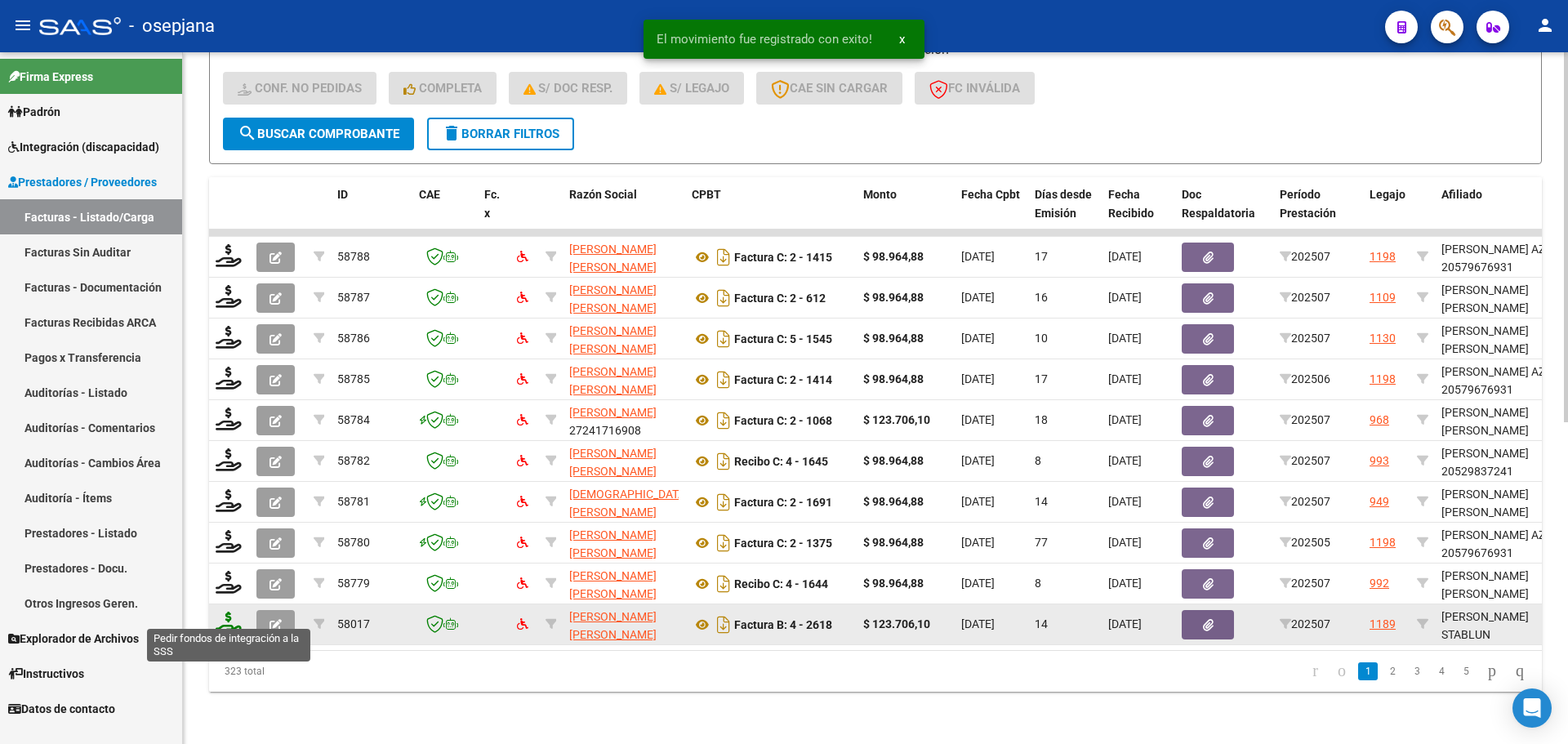
click at [223, 617] on icon at bounding box center [228, 623] width 26 height 23
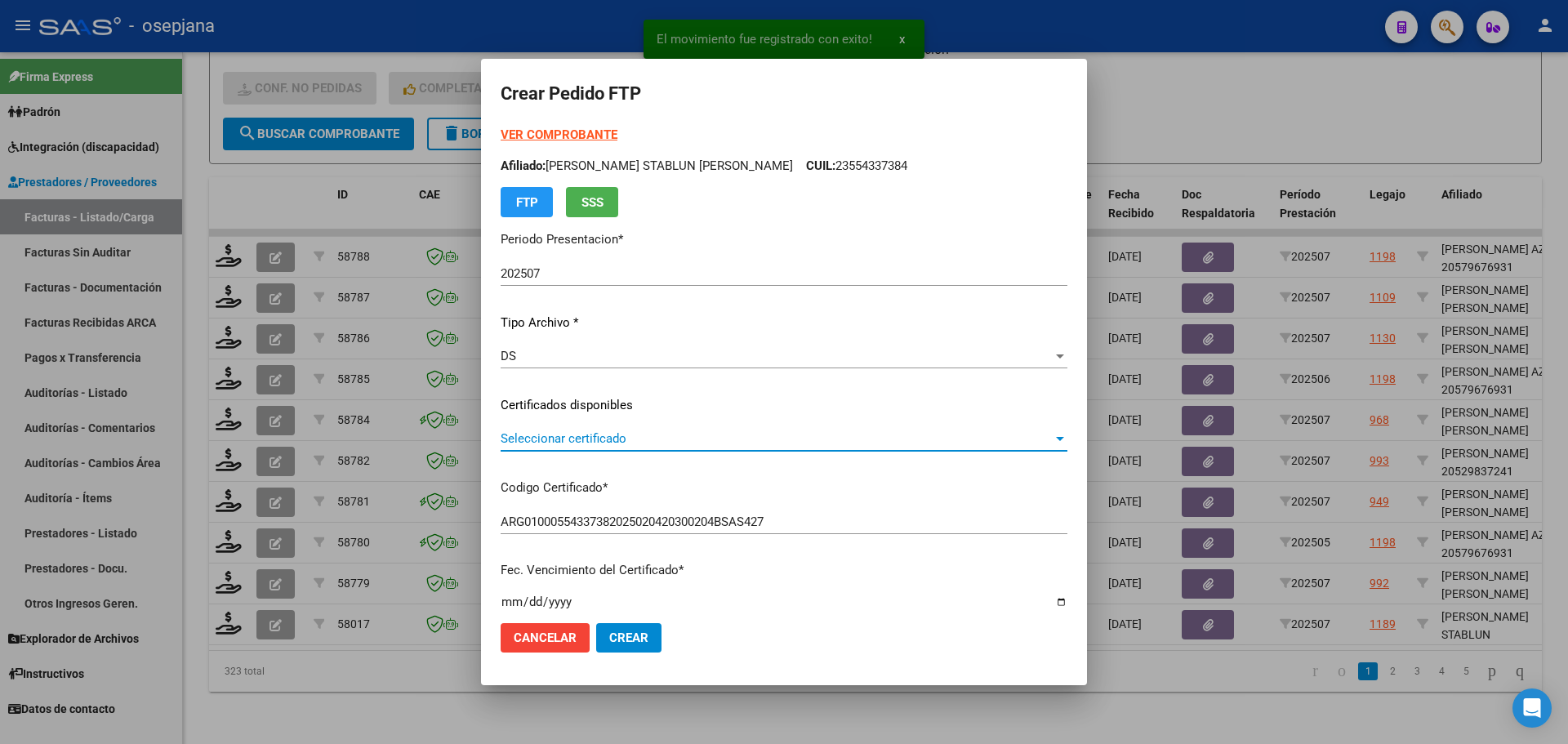
click at [614, 433] on span "Seleccionar certificado" at bounding box center [777, 438] width 552 height 15
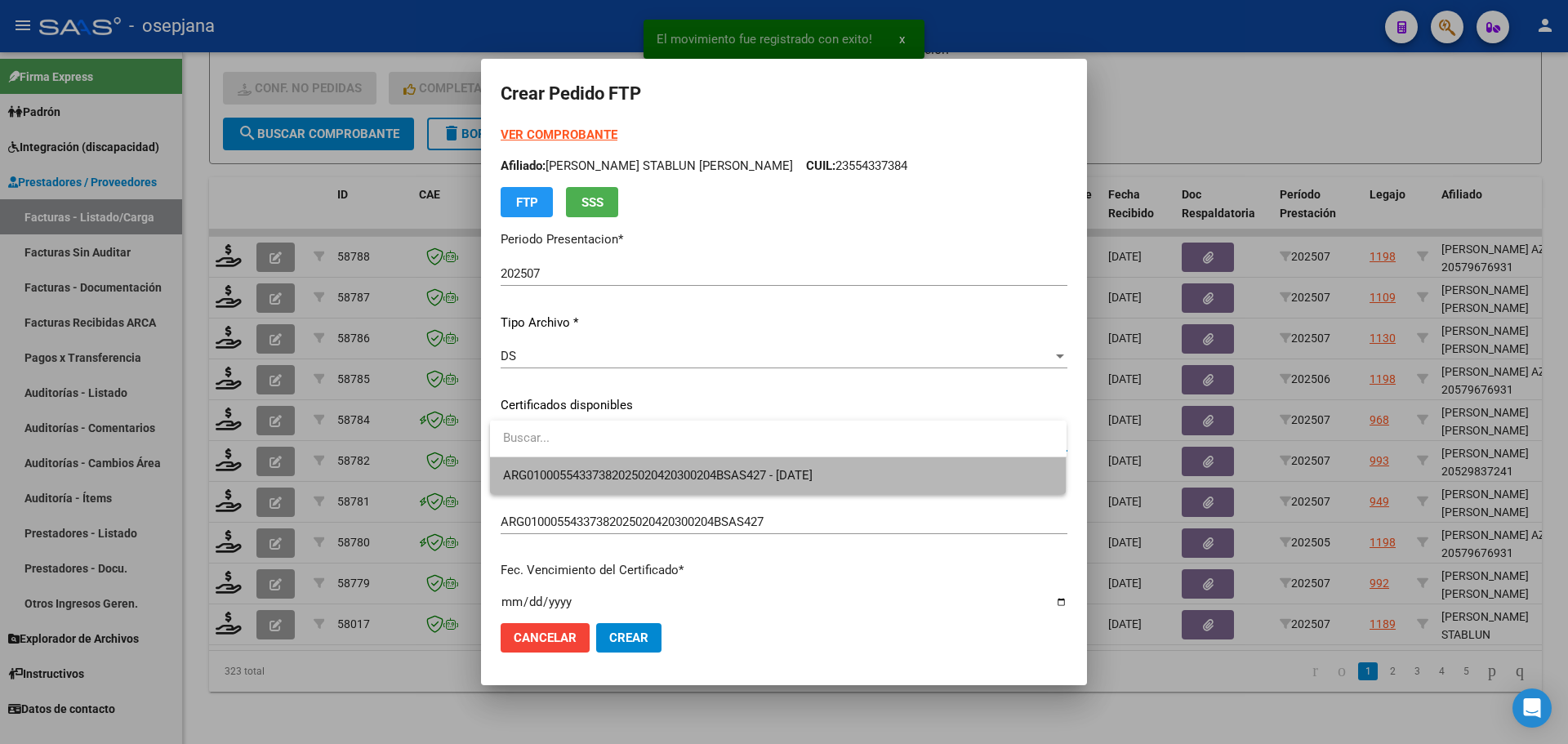
click at [623, 467] on span "ARG01000554337382025020420300204BSAS427 - 2030-02-04" at bounding box center [779, 476] width 550 height 37
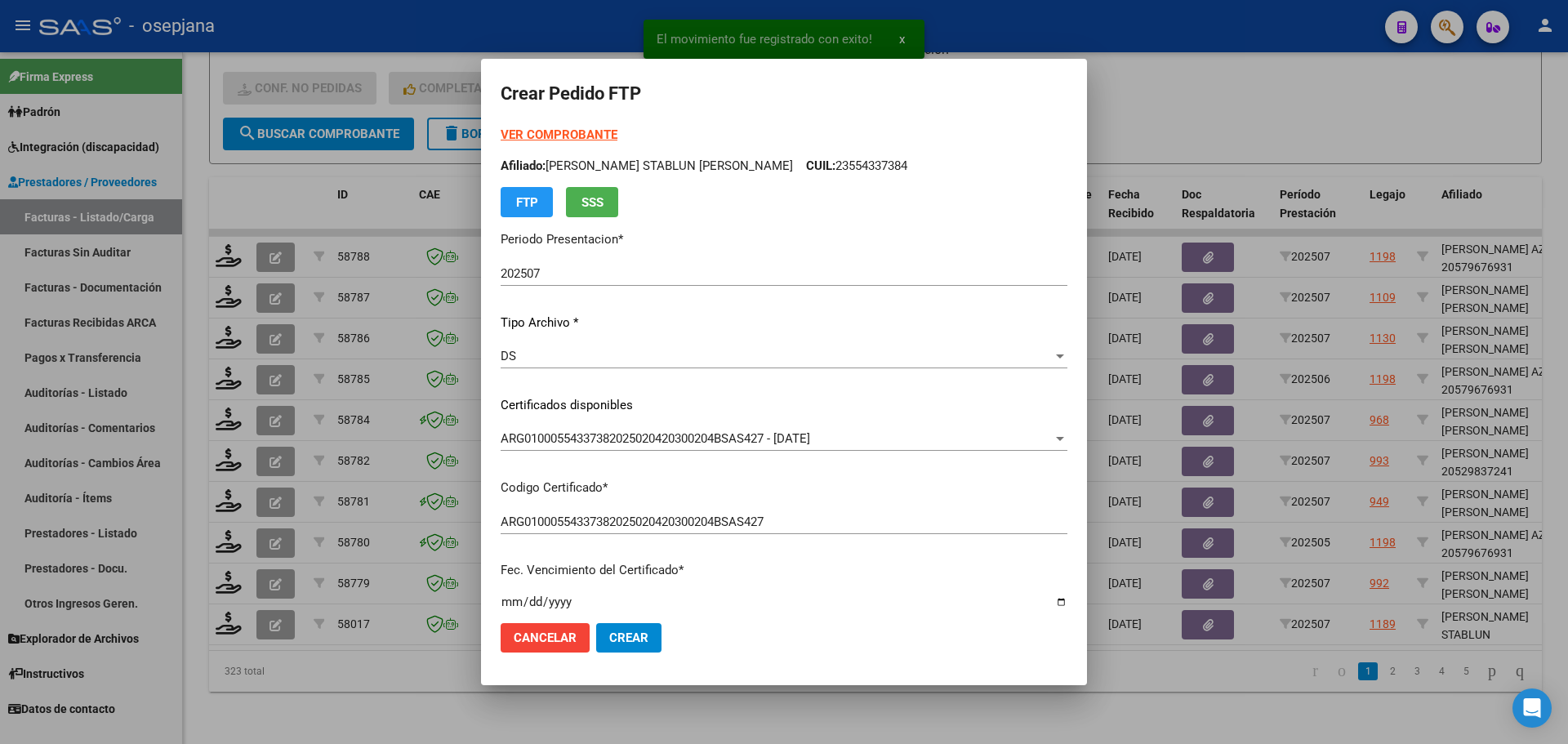
click at [578, 130] on strong "VER COMPROBANTE" at bounding box center [559, 134] width 117 height 15
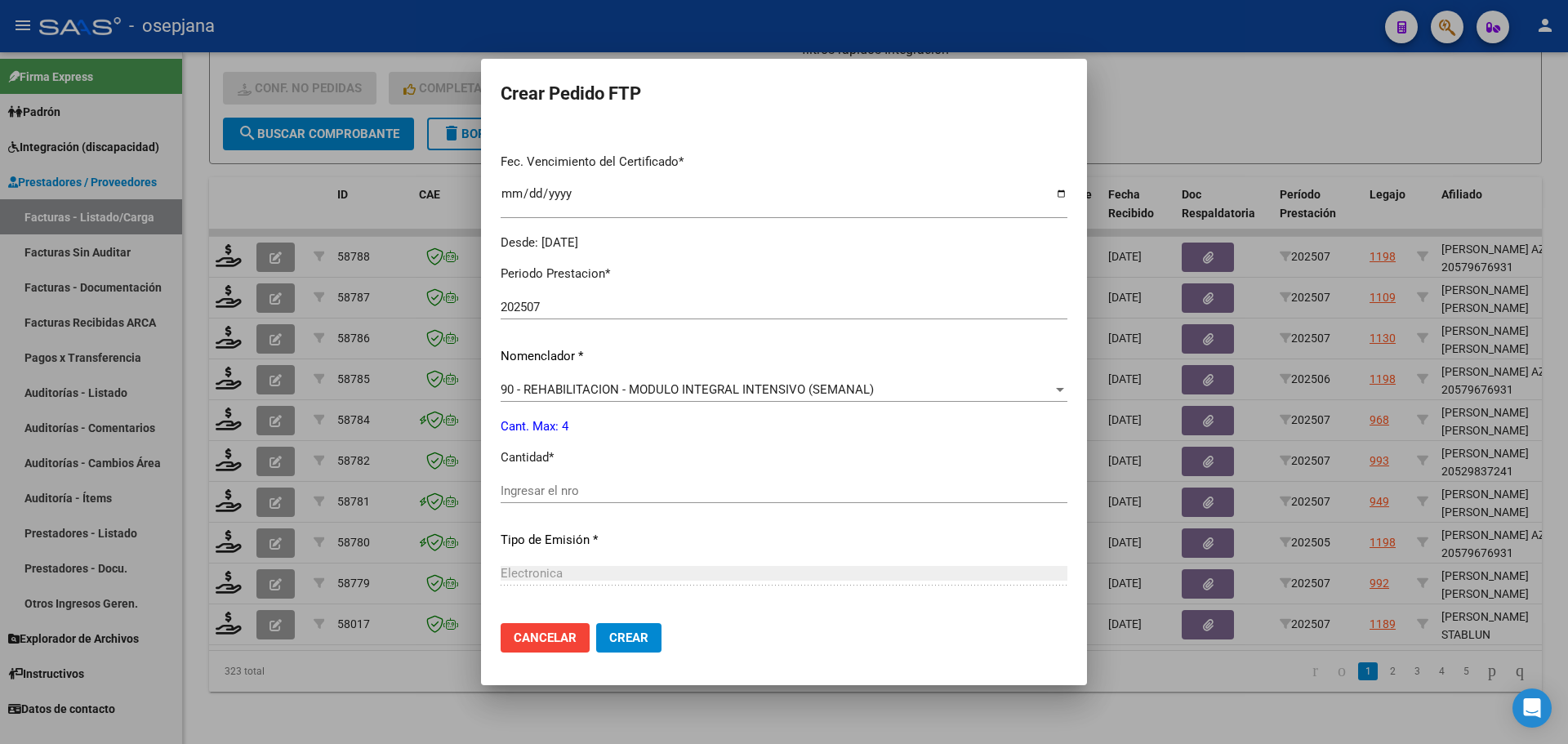
click at [516, 490] on input "Ingresar el nro" at bounding box center [784, 491] width 567 height 15
click at [641, 627] on button "Crear" at bounding box center [629, 638] width 66 height 30
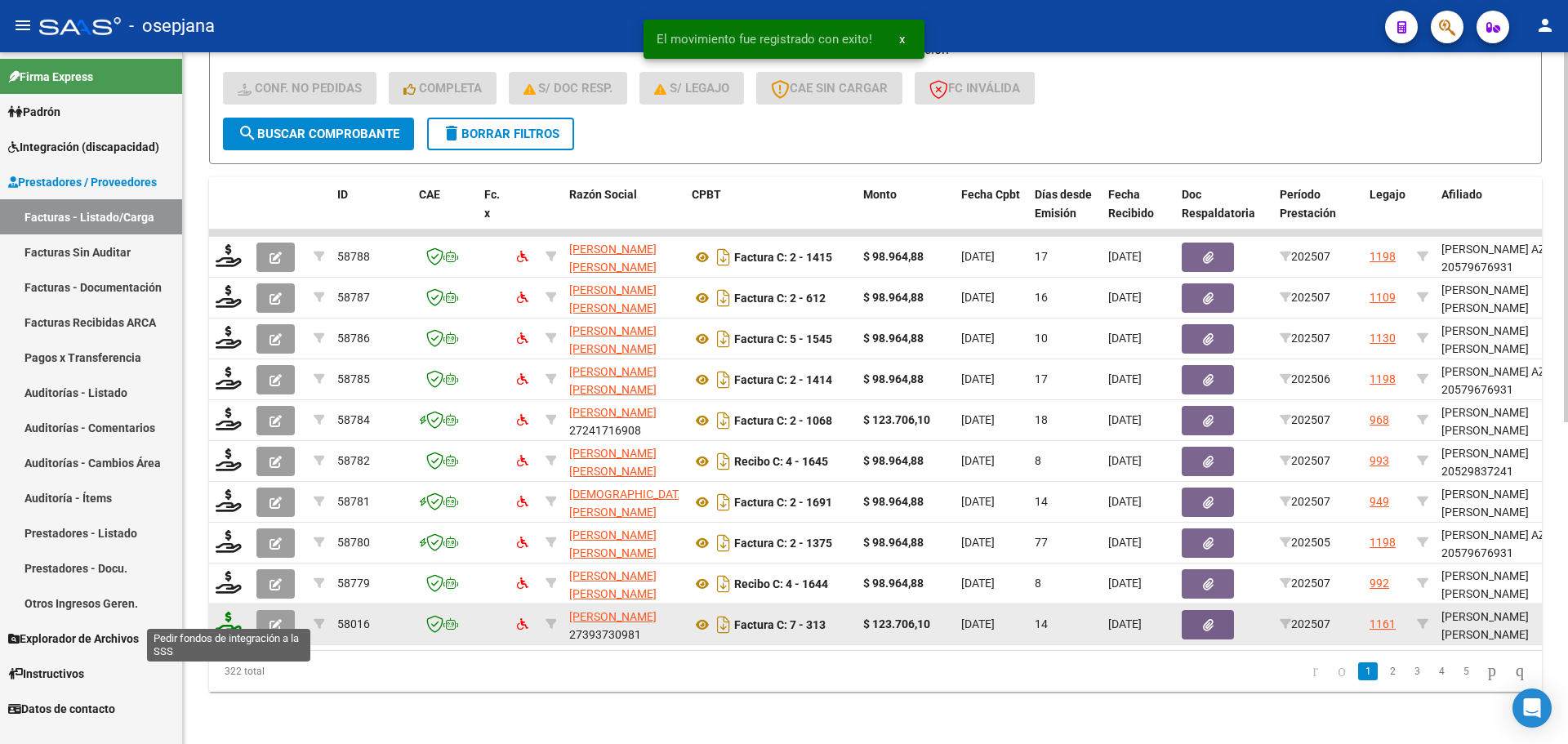
click at [226, 613] on icon at bounding box center [228, 623] width 26 height 23
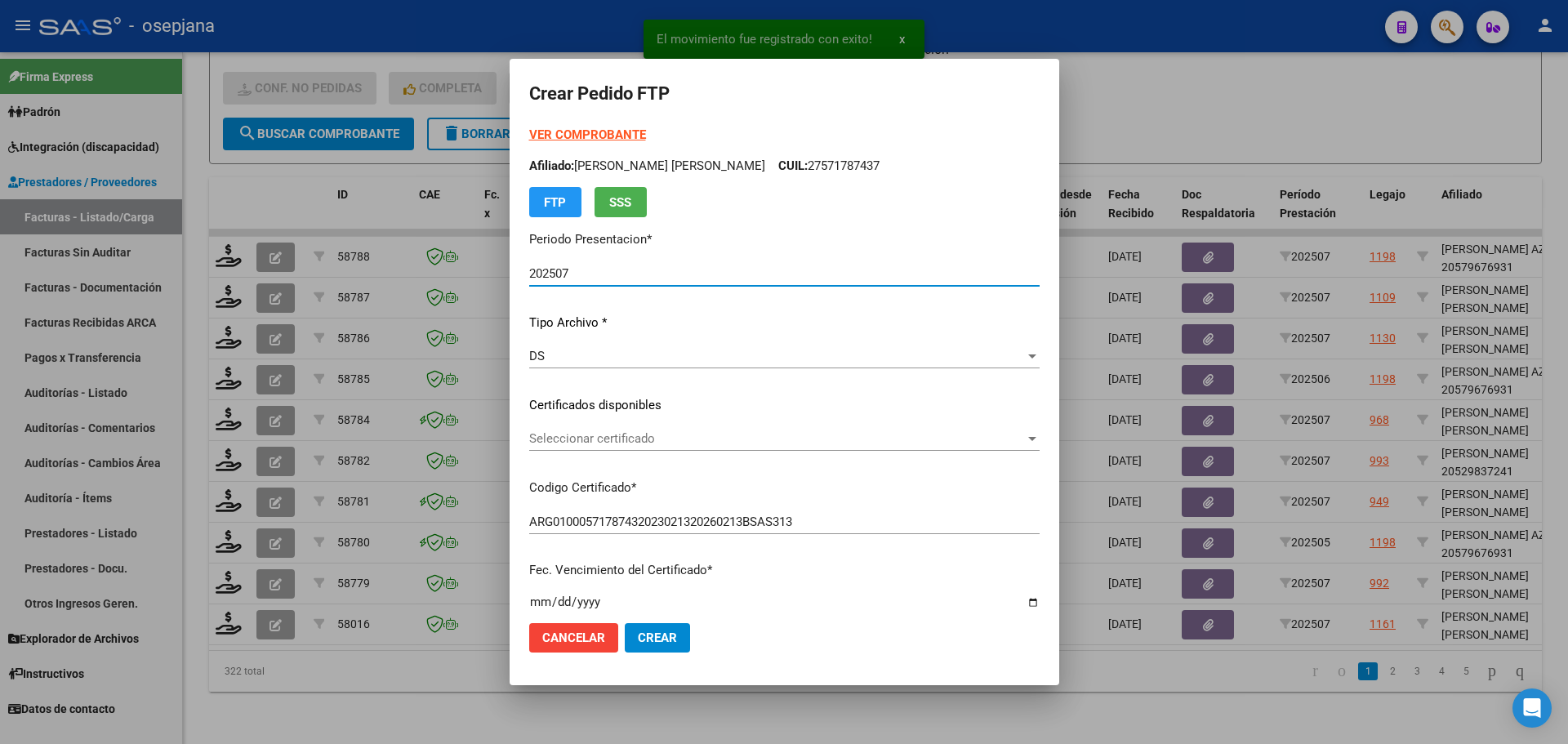
click at [690, 438] on span "Seleccionar certificado" at bounding box center [777, 438] width 496 height 15
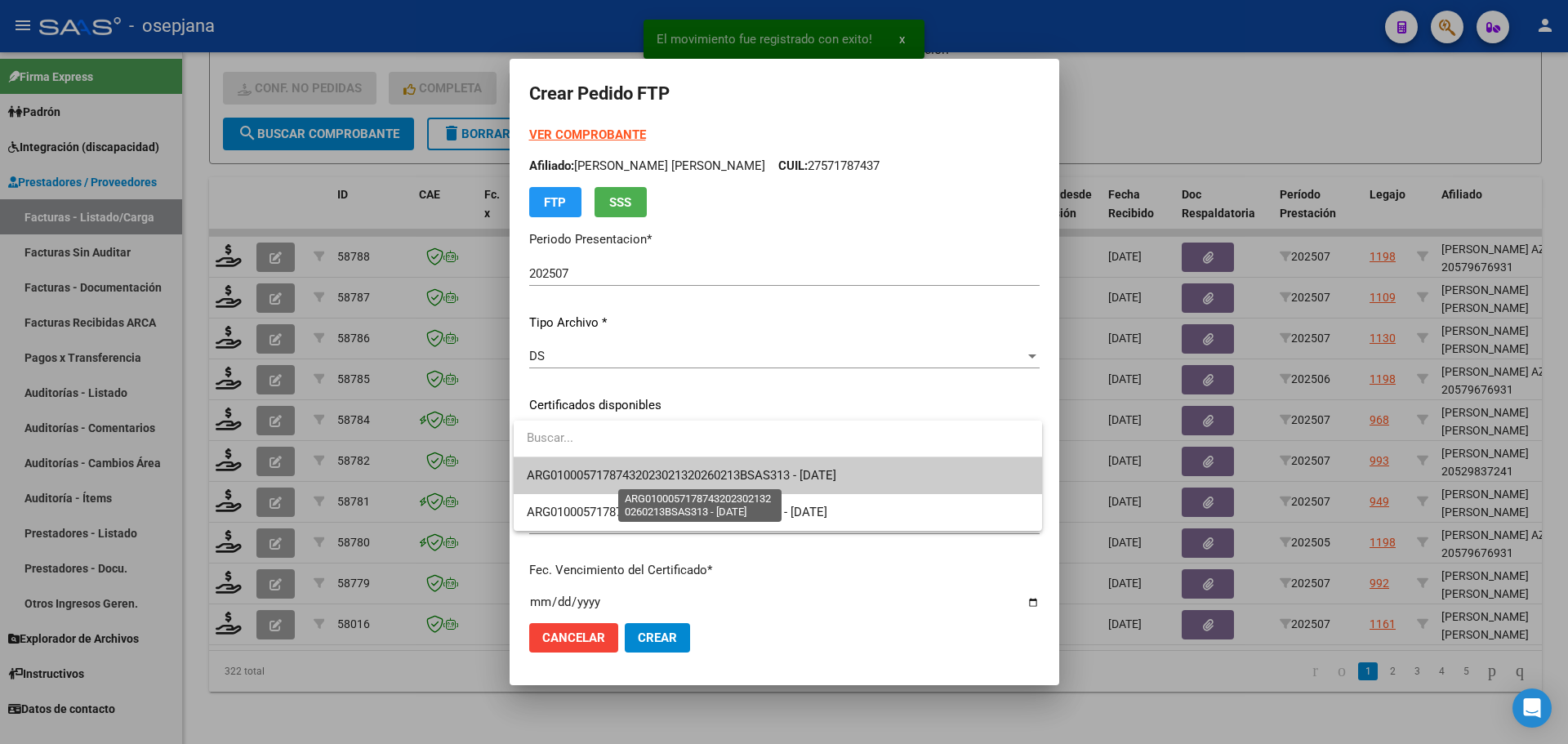
click at [697, 475] on span "ARG01000571787432023021320260213BSAS313 - 2026-02-13" at bounding box center [681, 475] width 310 height 15
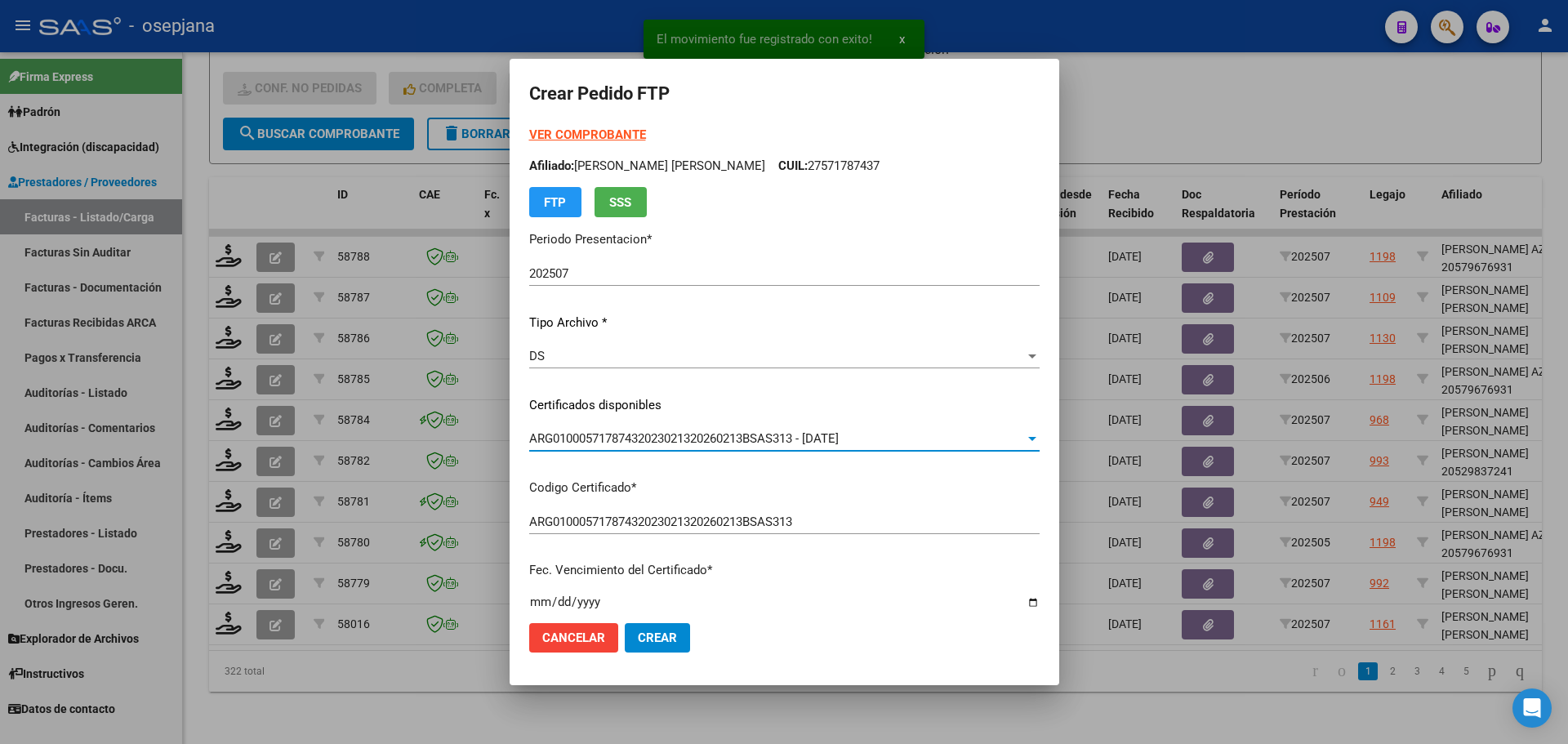
click at [581, 132] on strong "VER COMPROBANTE" at bounding box center [588, 134] width 117 height 15
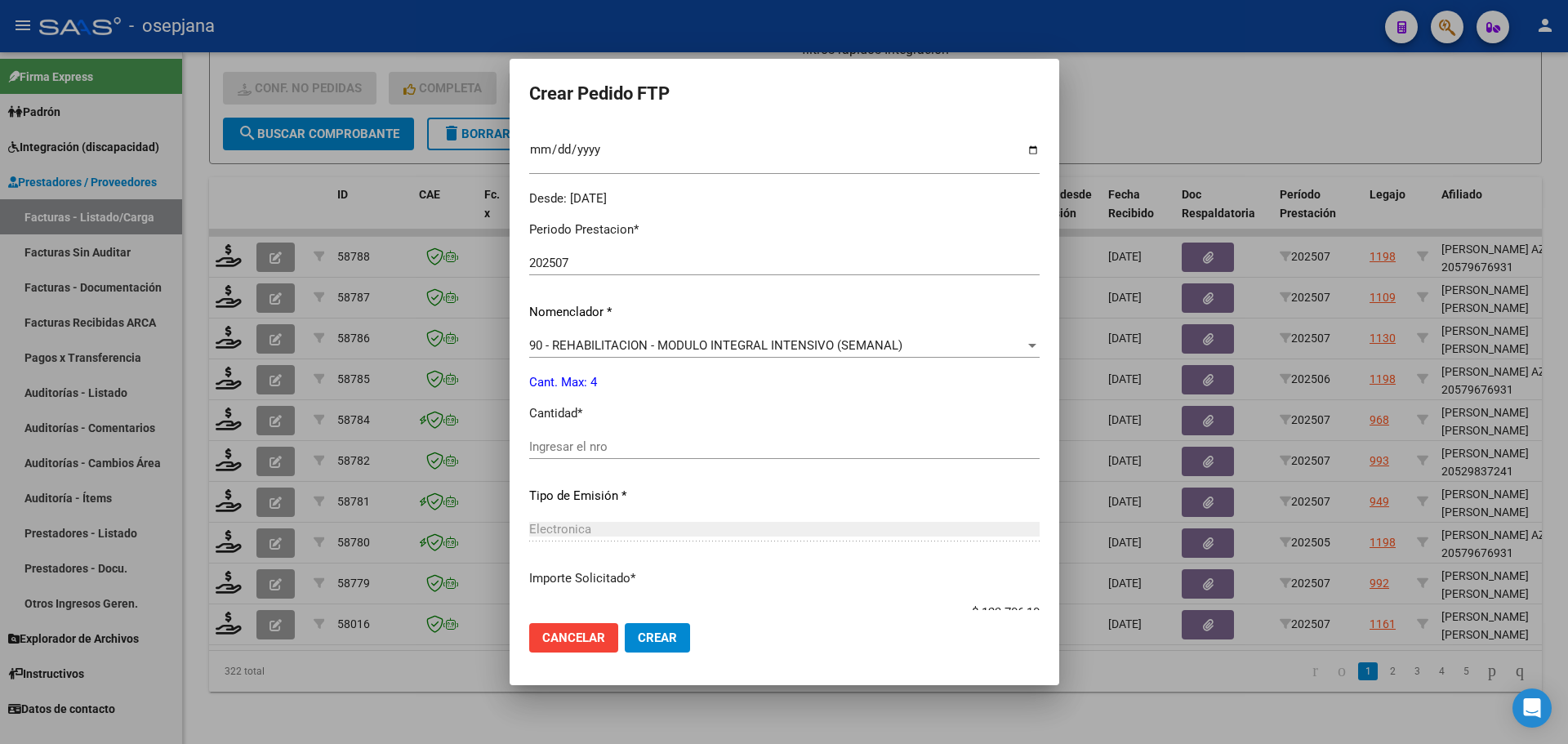
scroll to position [565, 0]
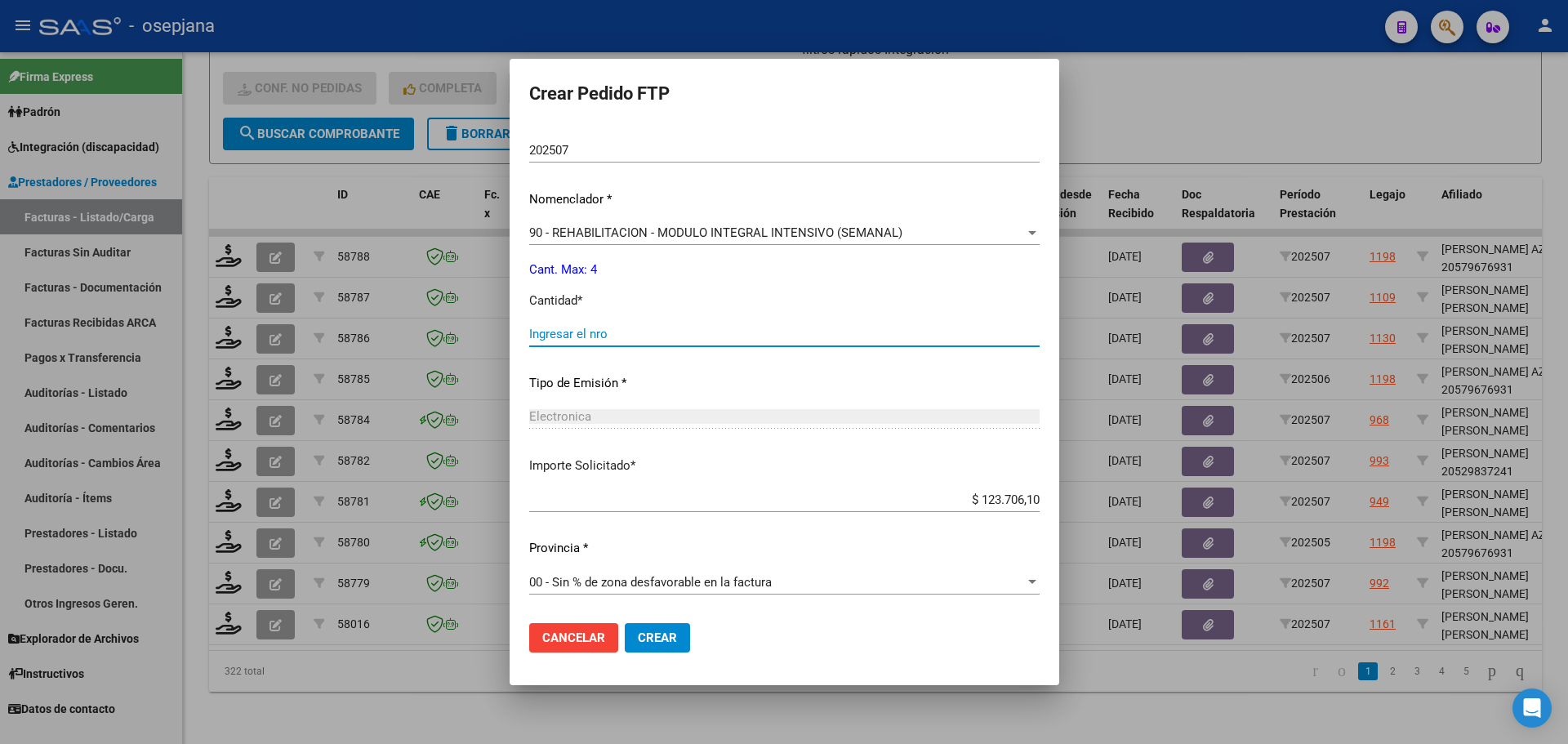
click at [569, 336] on input "Ingresar el nro" at bounding box center [784, 334] width 510 height 15
click at [655, 637] on span "Crear" at bounding box center [656, 638] width 39 height 15
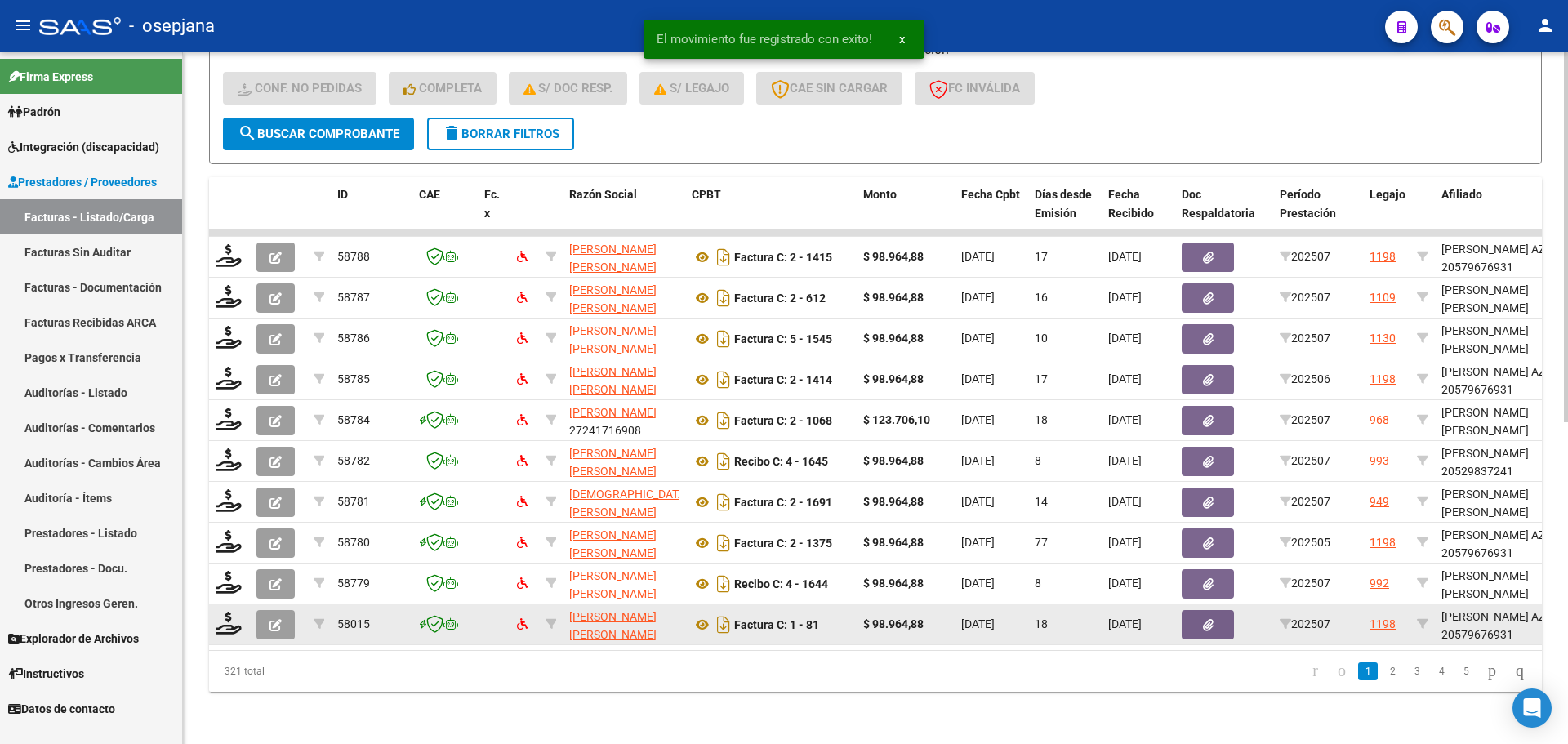
click at [219, 627] on datatable-body-cell at bounding box center [229, 625] width 41 height 40
click at [227, 613] on icon at bounding box center [228, 623] width 26 height 23
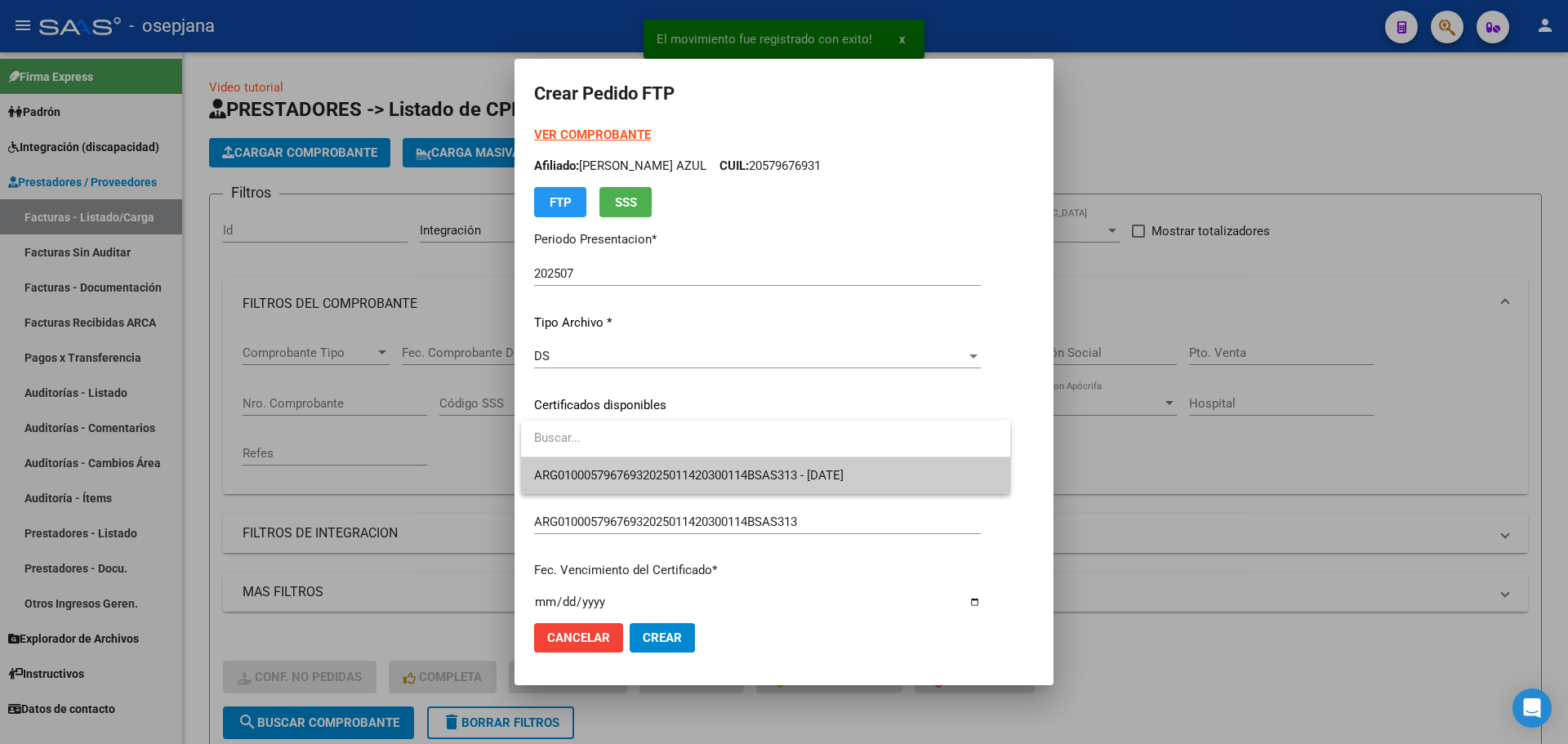
scroll to position [601, 0]
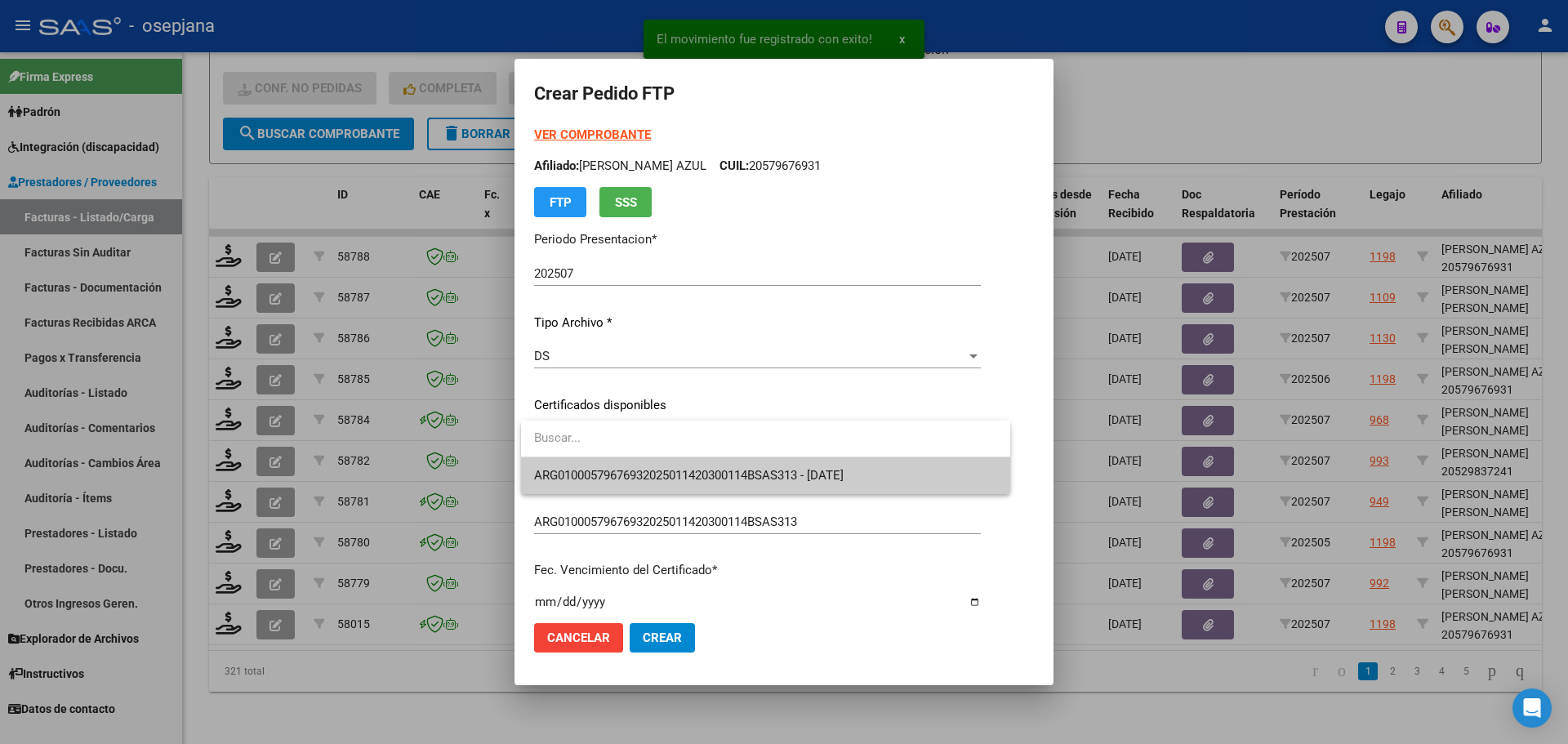
click at [678, 468] on span "ARG01000579676932025011420300114BSAS313 - [DATE]" at bounding box center [766, 476] width 463 height 37
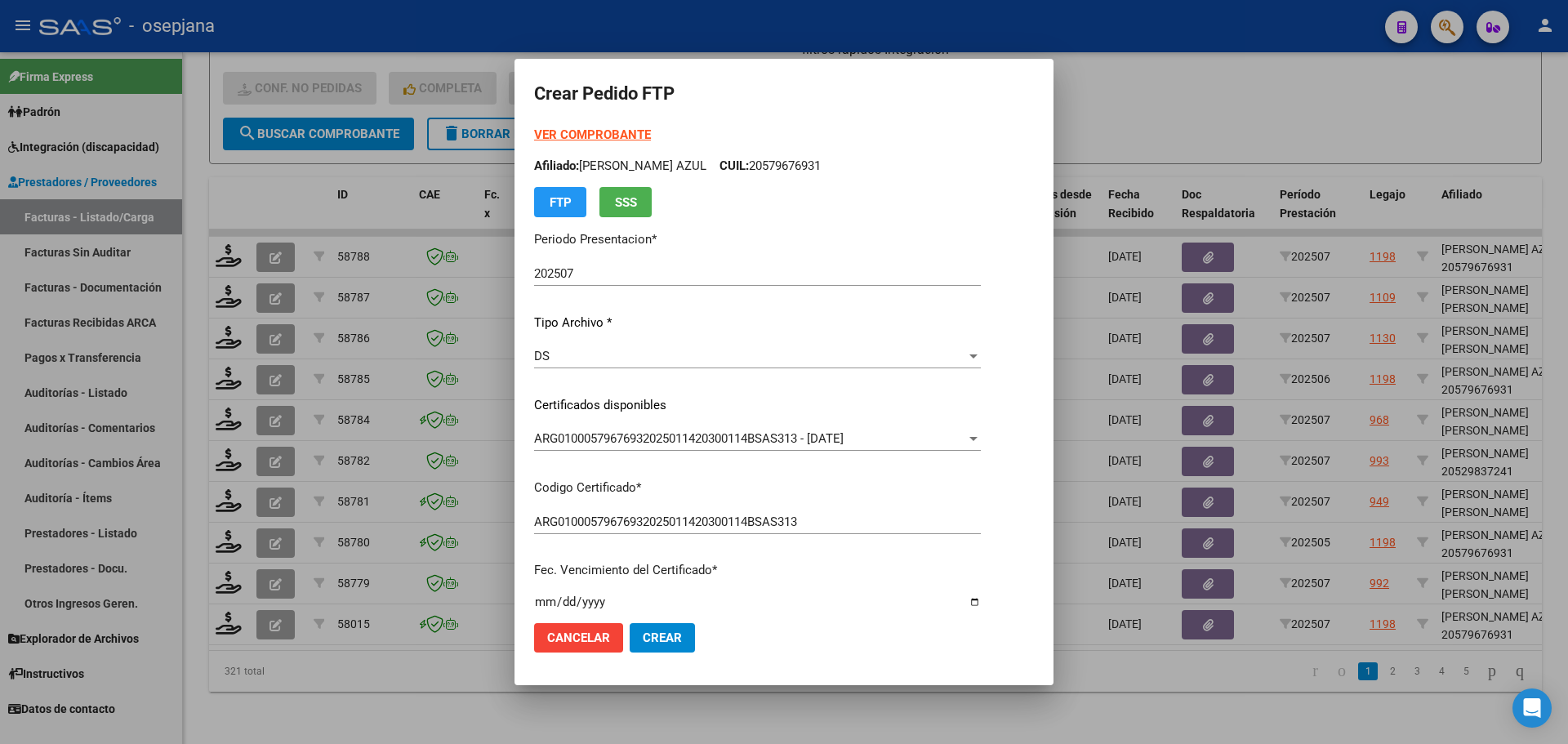
click at [612, 131] on strong "VER COMPROBANTE" at bounding box center [593, 134] width 117 height 15
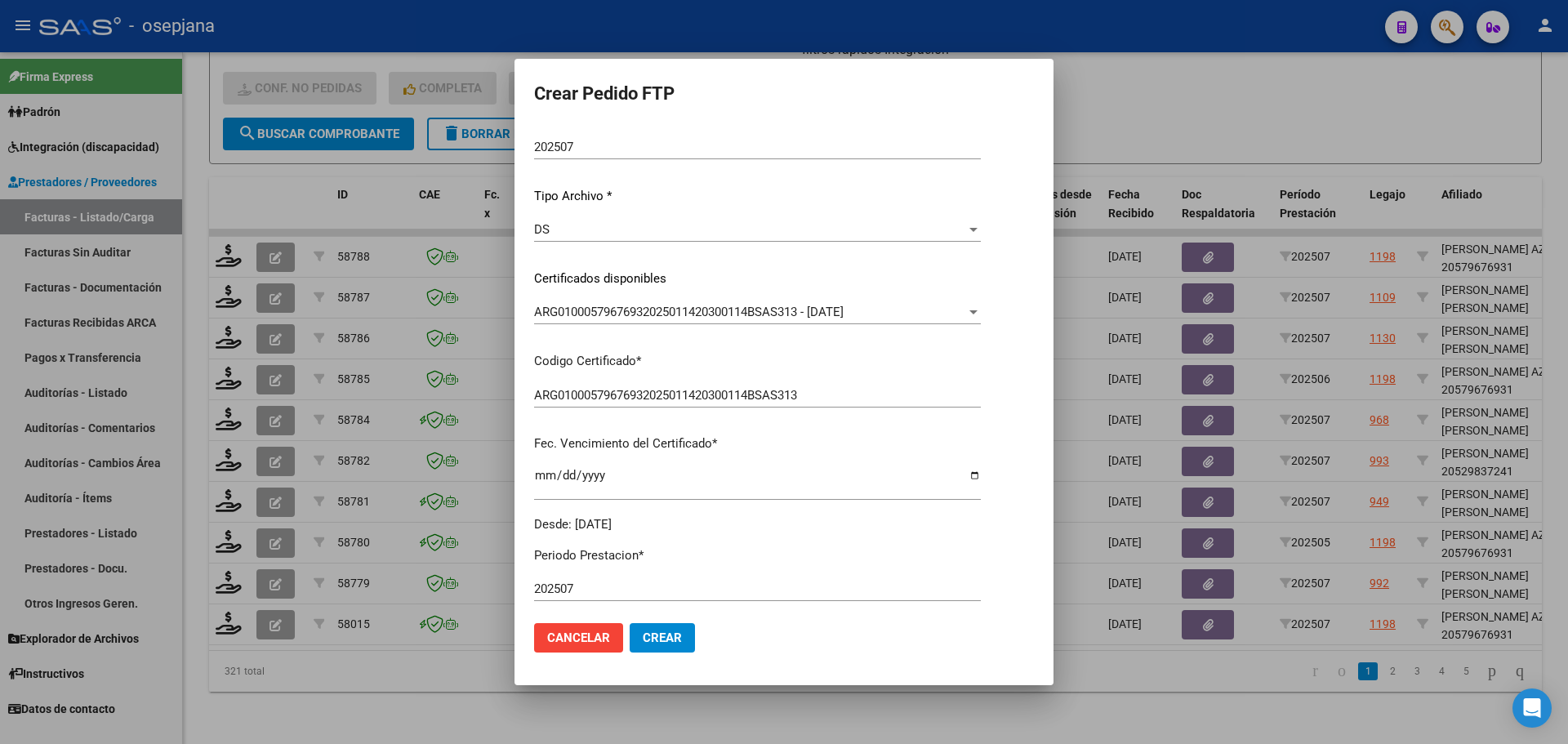
scroll to position [327, 0]
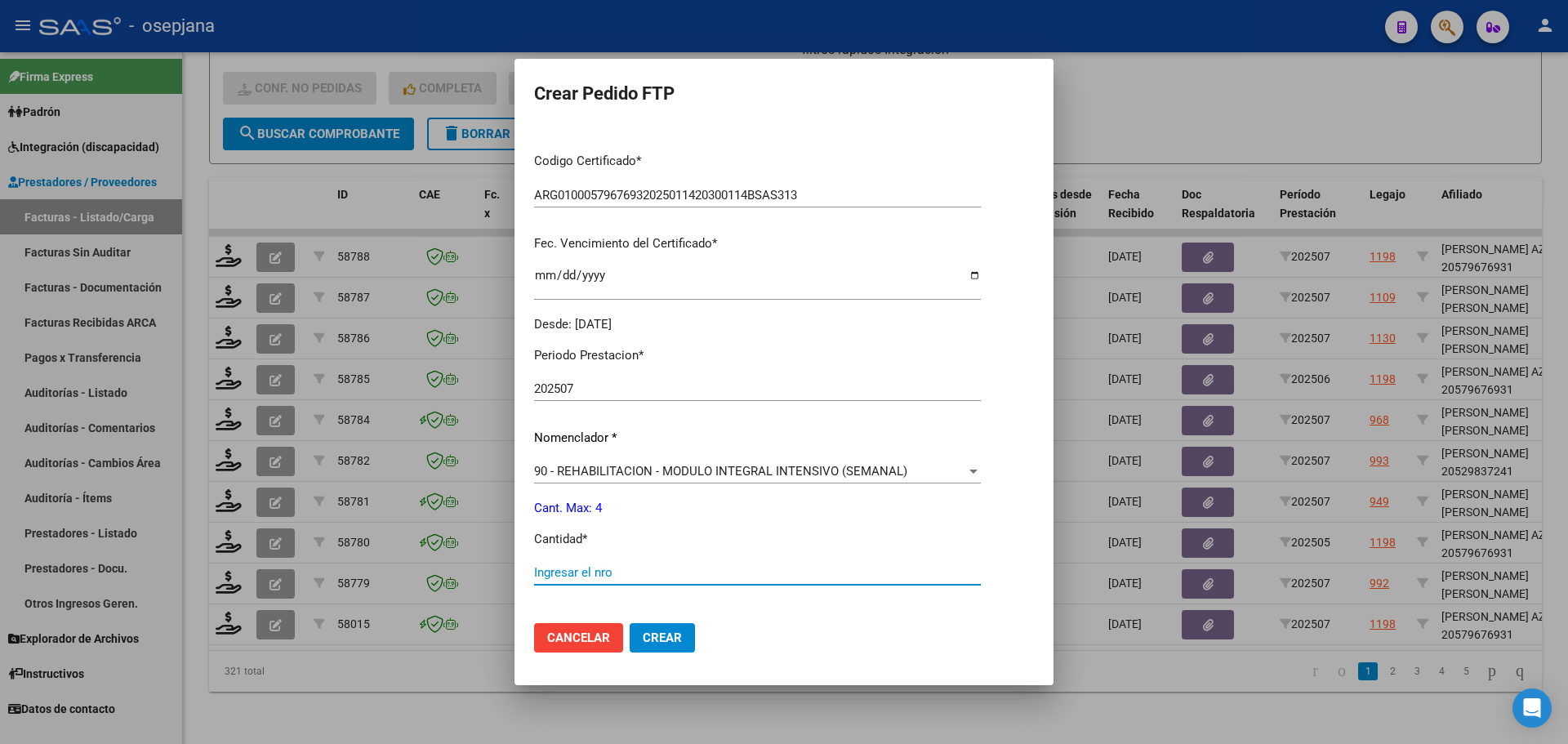
click at [573, 565] on input "Ingresar el nro" at bounding box center [758, 572] width 447 height 15
type input "4"
click at [665, 647] on button "Crear" at bounding box center [662, 638] width 66 height 30
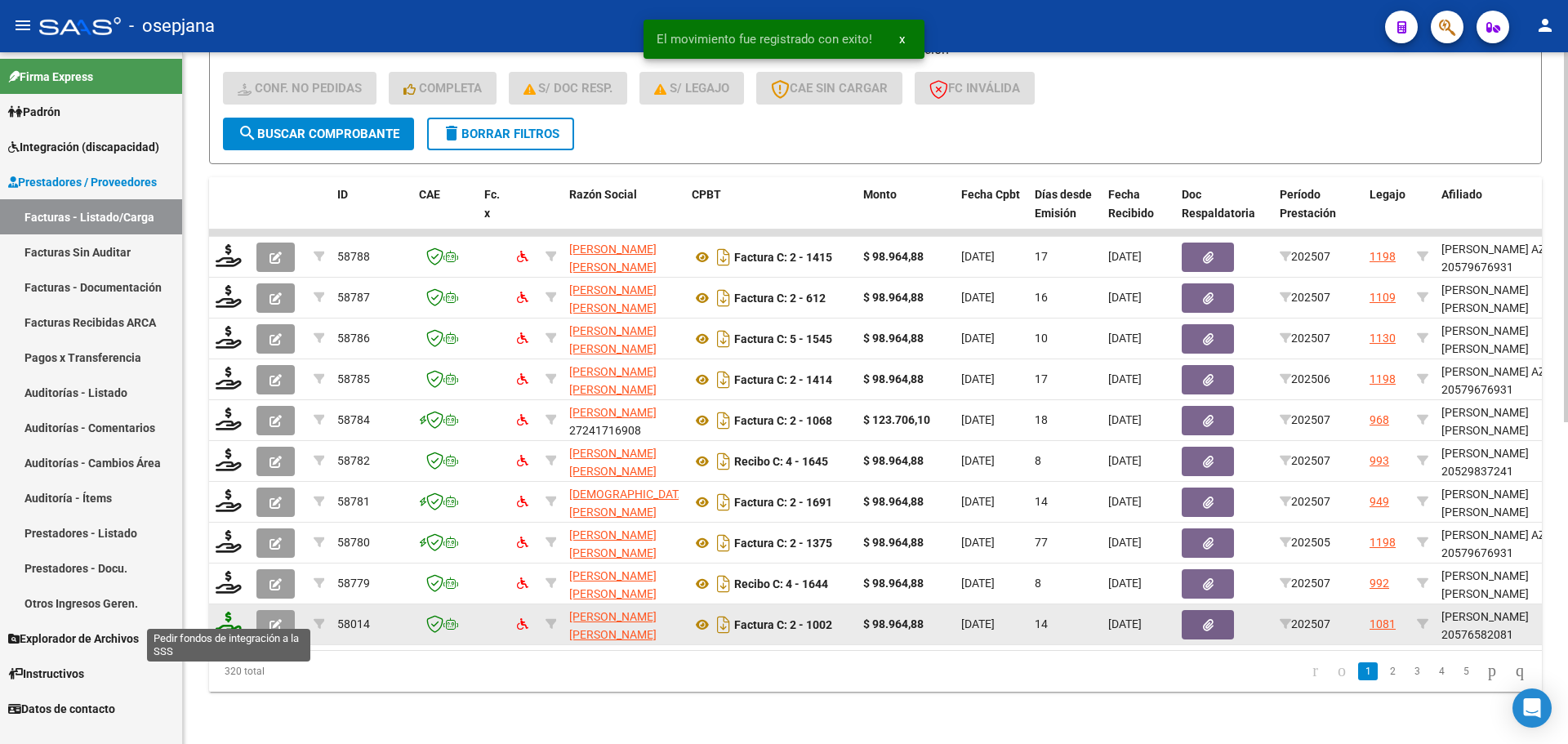
click at [226, 612] on icon at bounding box center [228, 623] width 26 height 23
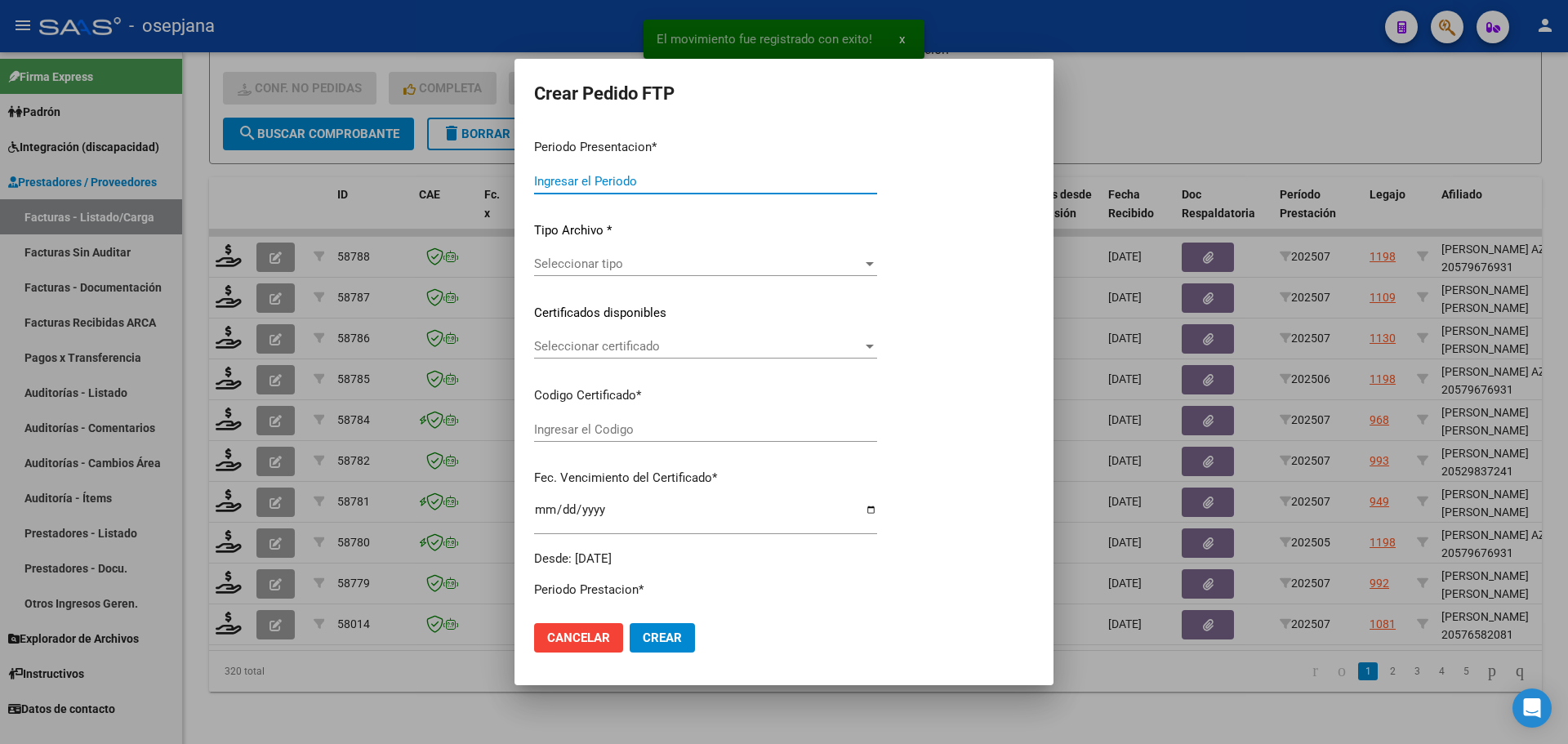
type input "202507"
type input "$ 98.964,88"
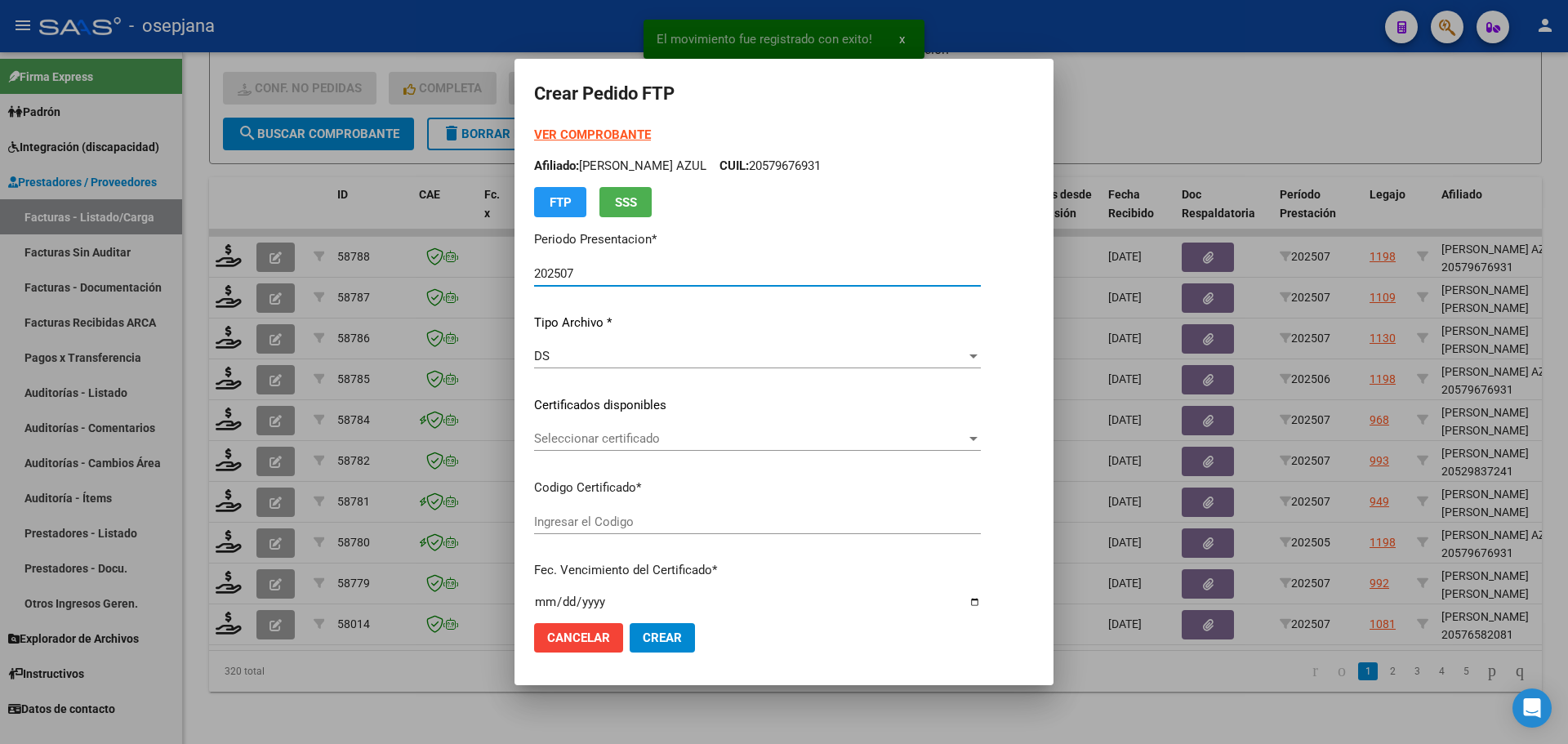
type input "ARG02000576582082022111020271110BSAS427"
type input "[DATE]"
click at [674, 430] on div "Seleccionar certificado Seleccionar certificado" at bounding box center [741, 438] width 413 height 25
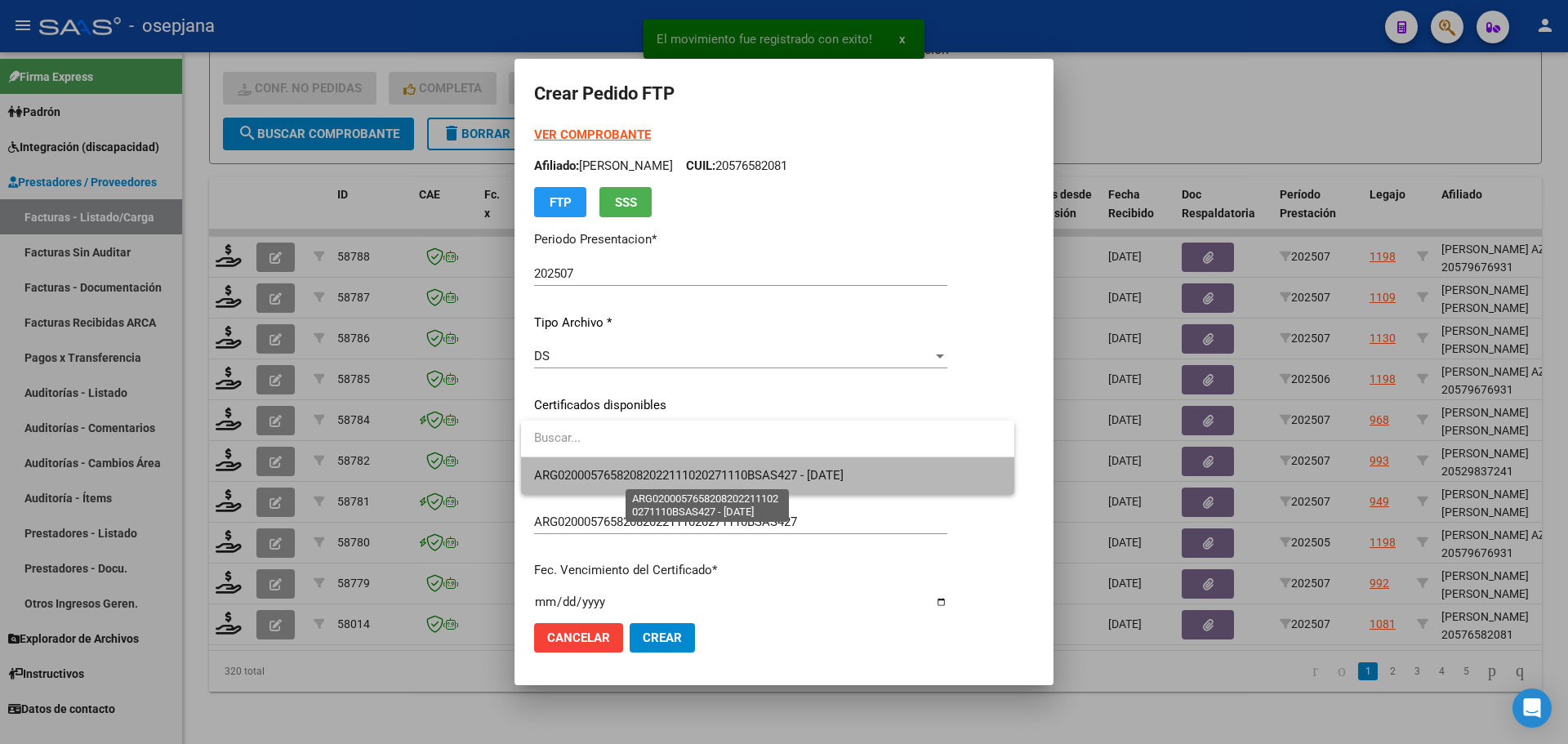
click at [682, 472] on span "ARG02000576582082022111020271110BSAS427 - [DATE]" at bounding box center [689, 475] width 310 height 15
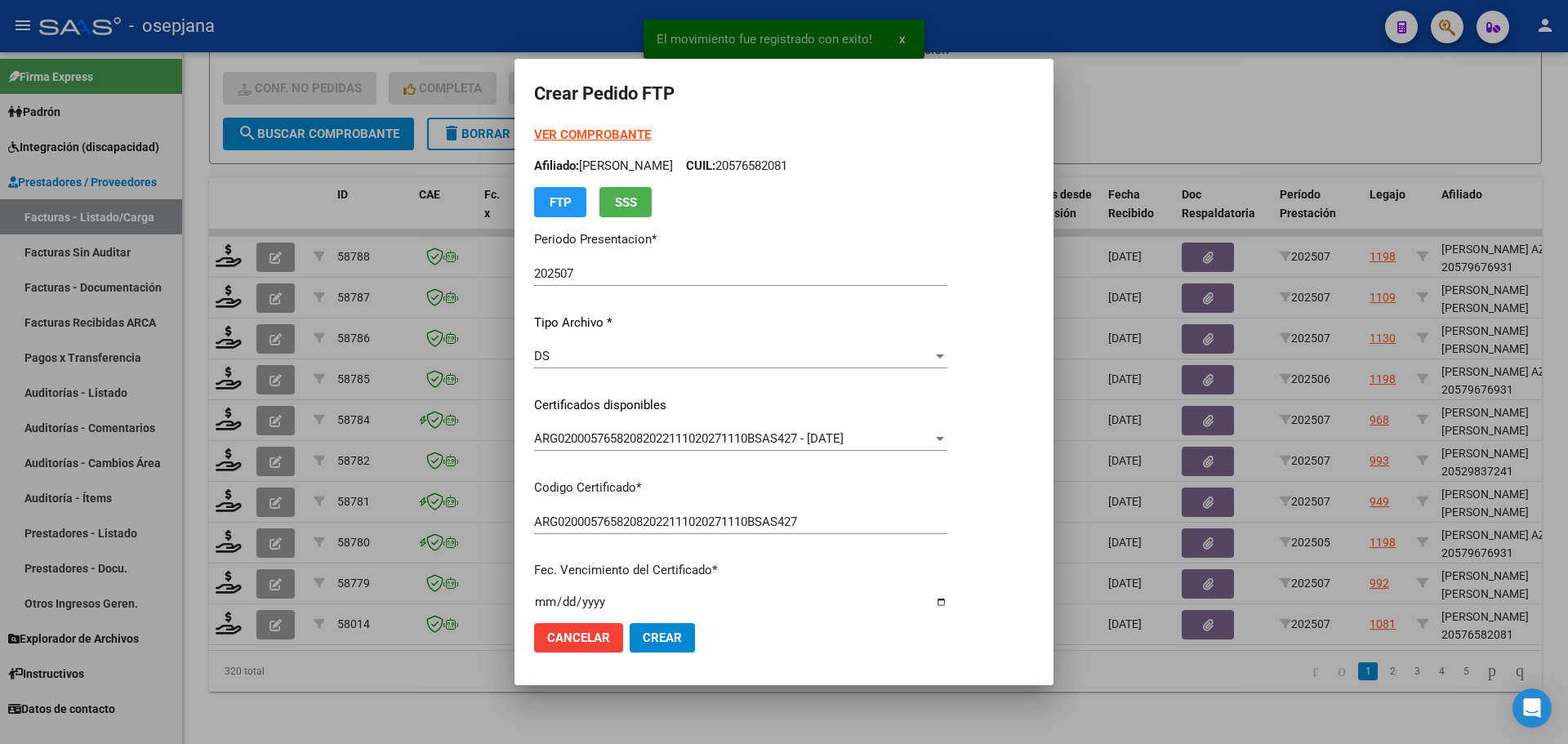
click at [614, 137] on strong "VER COMPROBANTE" at bounding box center [593, 134] width 117 height 15
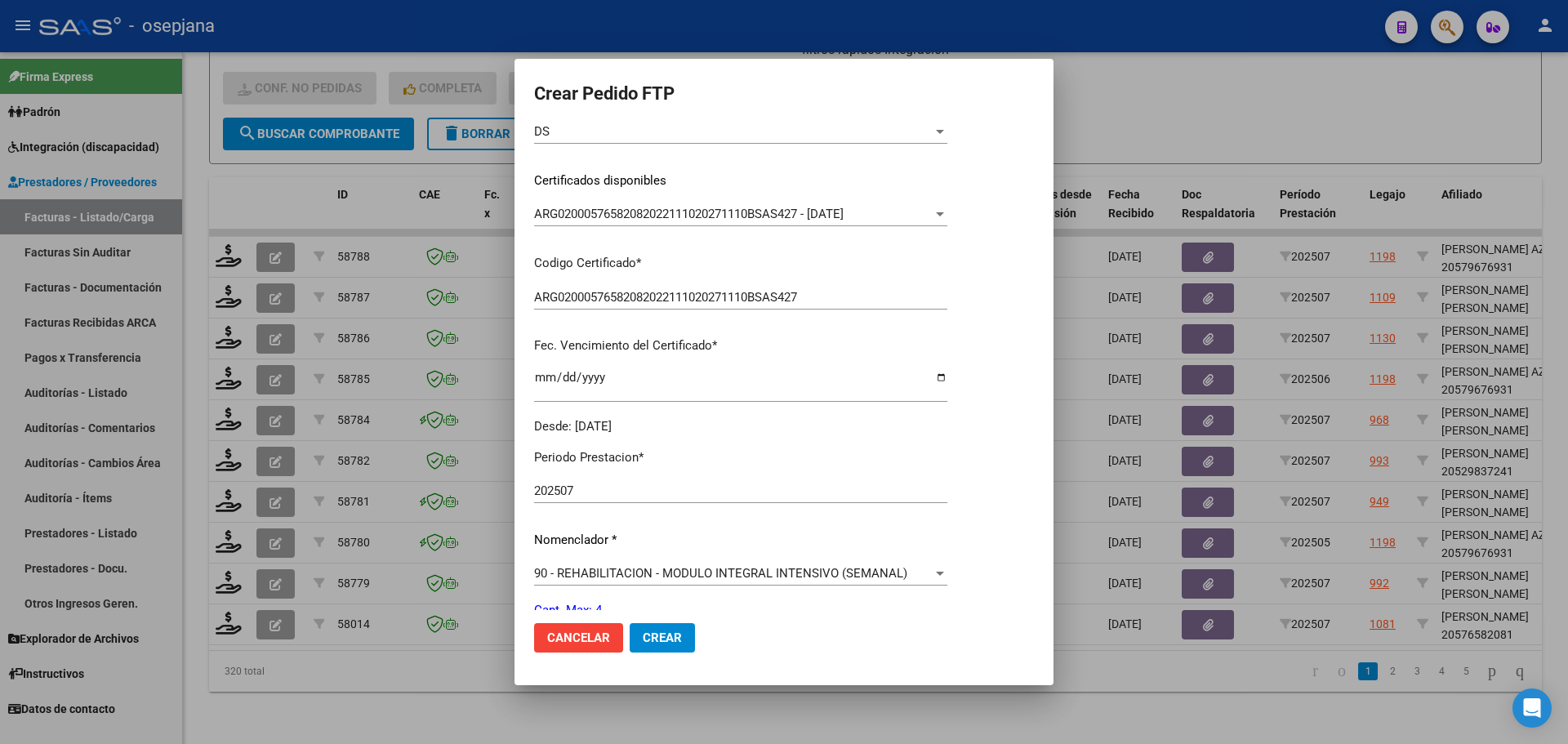
scroll to position [408, 0]
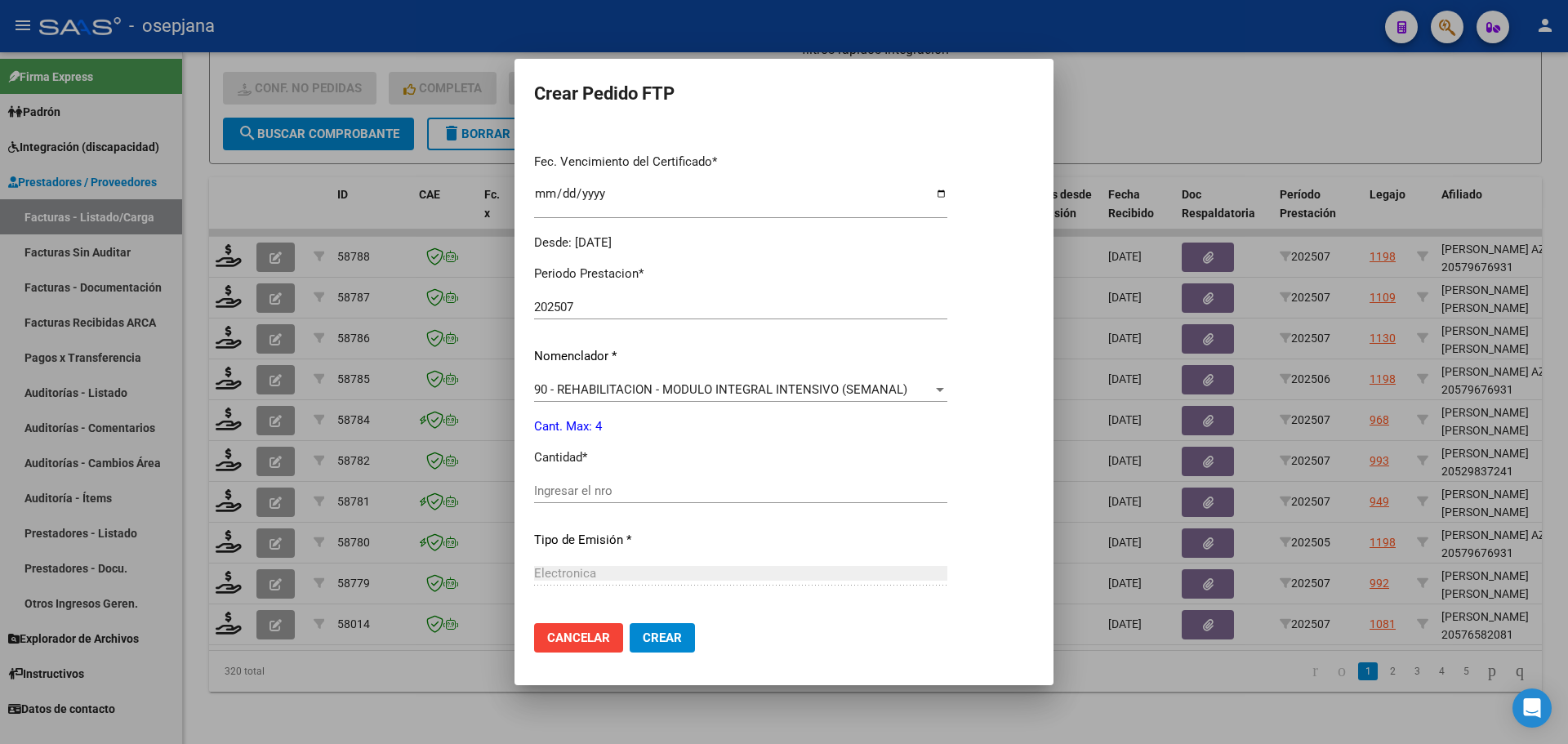
click at [567, 483] on div "Ingresar el nro" at bounding box center [741, 491] width 413 height 25
type input "4"
click at [660, 629] on button "Crear" at bounding box center [662, 638] width 66 height 30
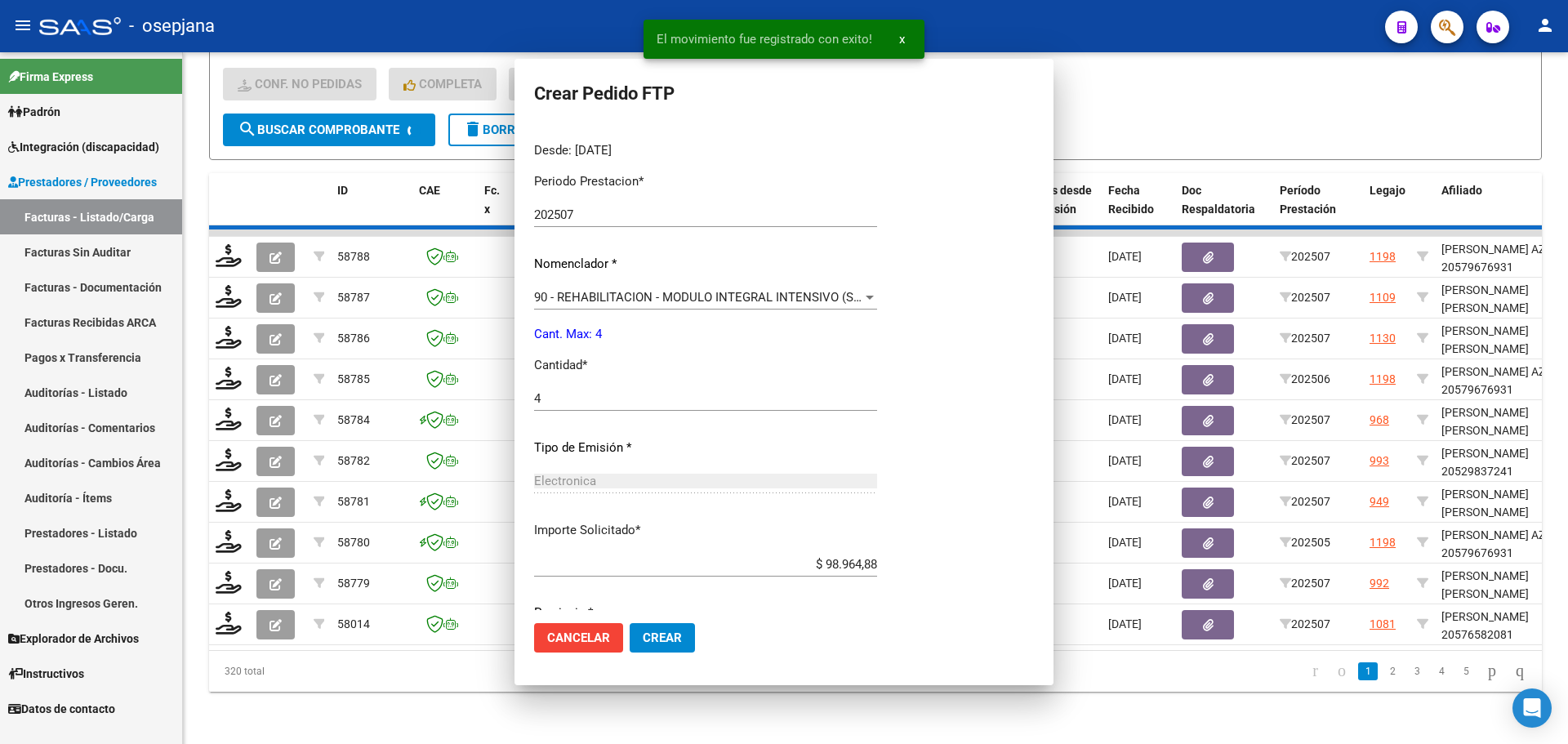
scroll to position [0, 0]
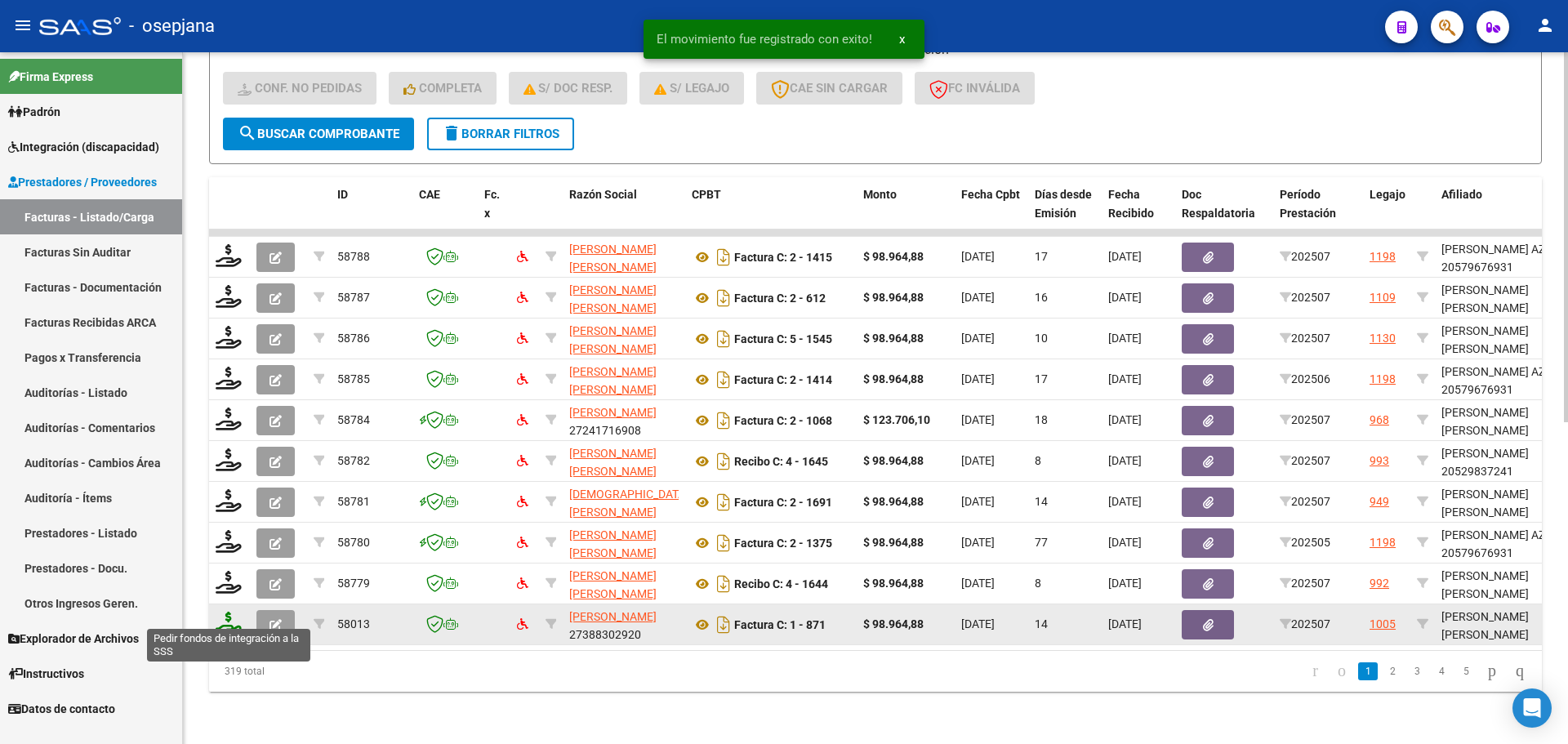
click at [231, 612] on icon at bounding box center [228, 623] width 26 height 23
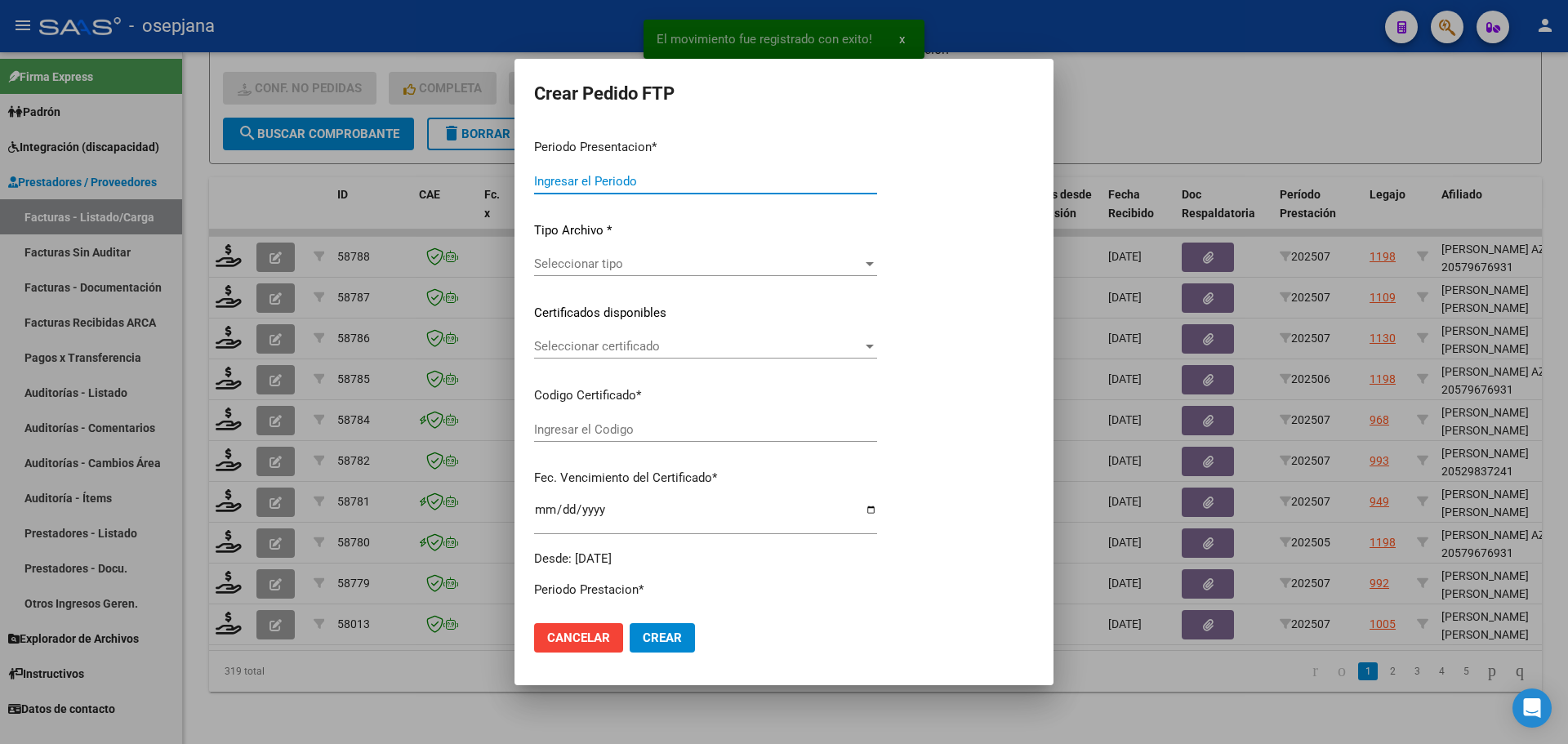
type input "202507"
type input "$ 98.964,88"
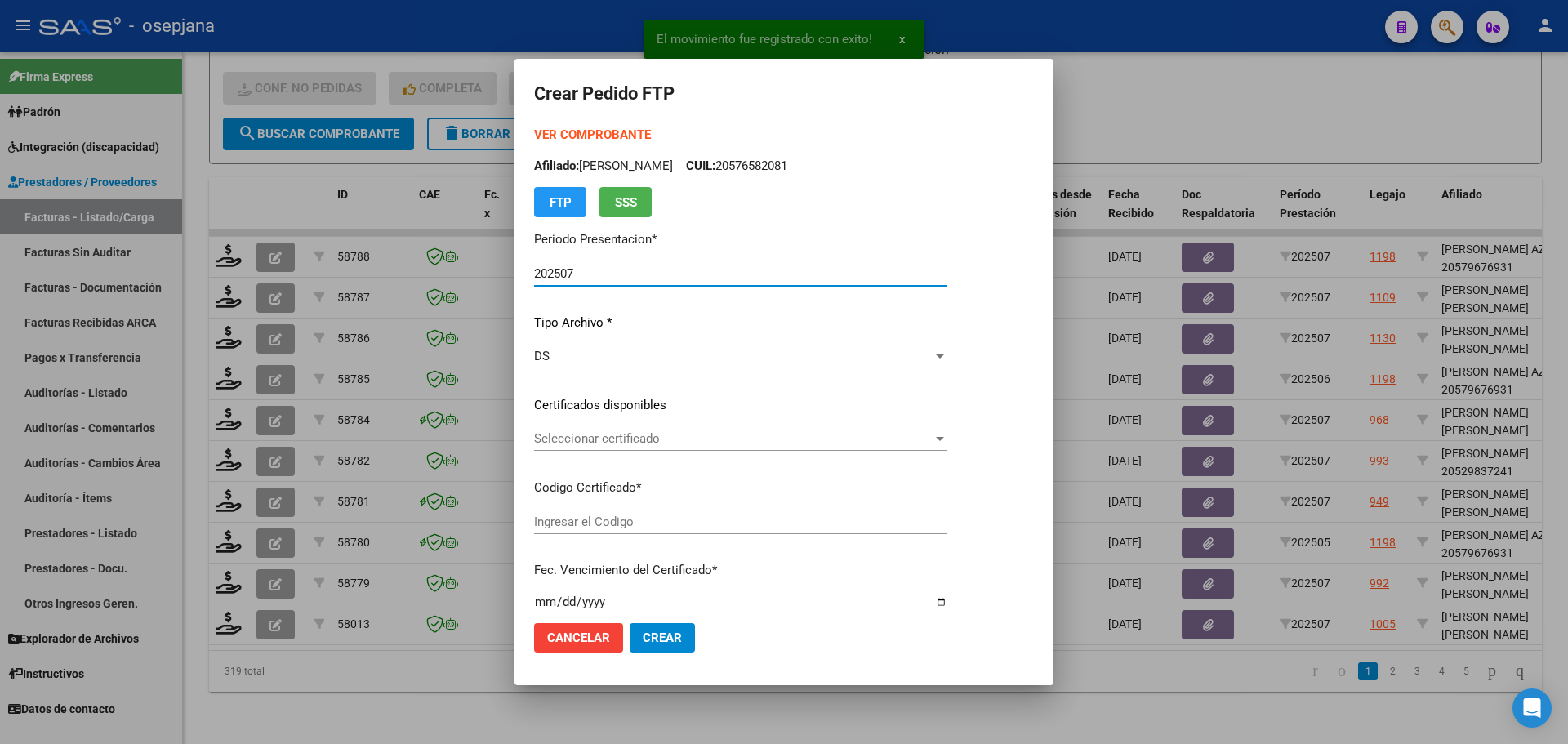
type input "ARG02000545220822024020920340209BSAS313"
type input "[DATE]"
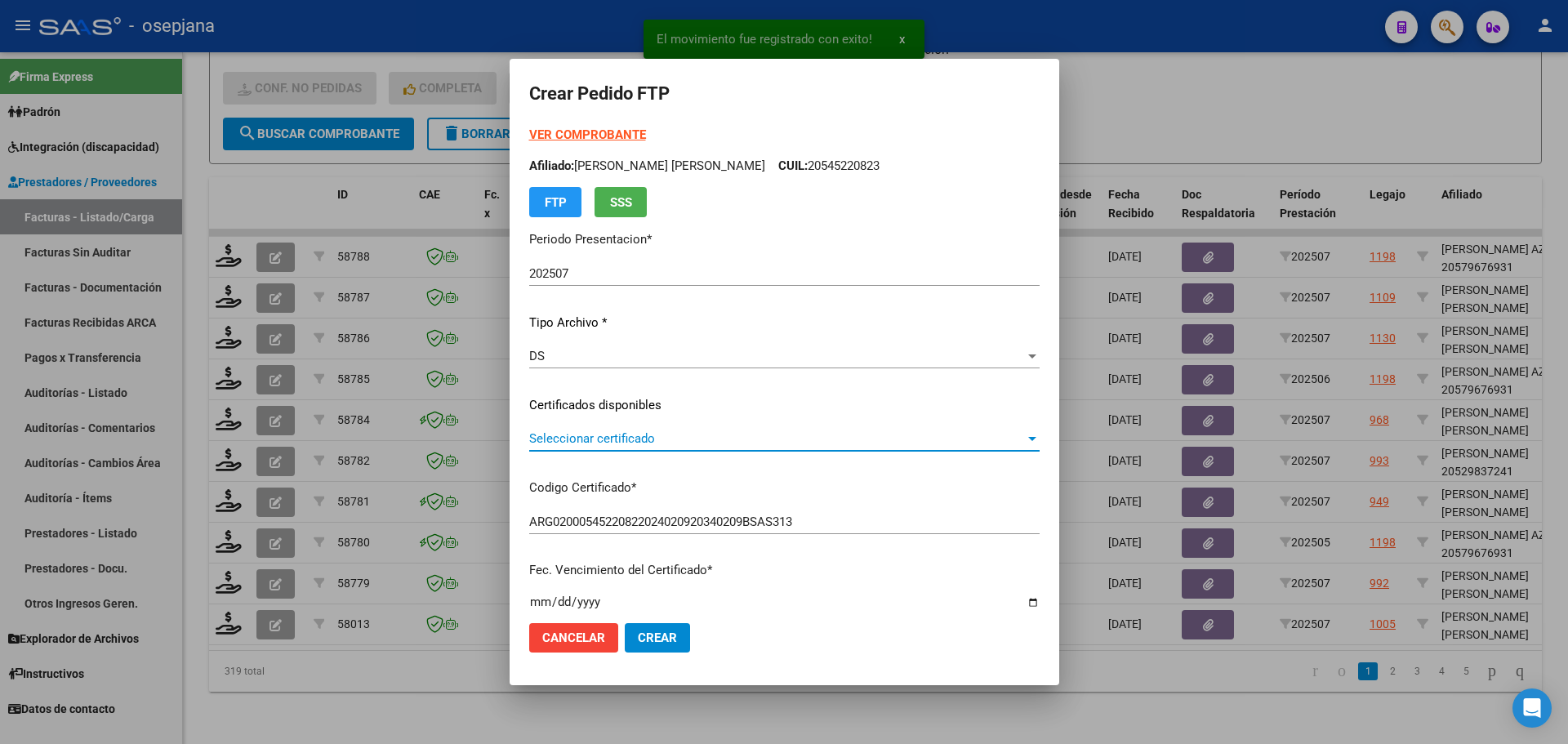
click at [641, 444] on span "Seleccionar certificado" at bounding box center [777, 438] width 496 height 15
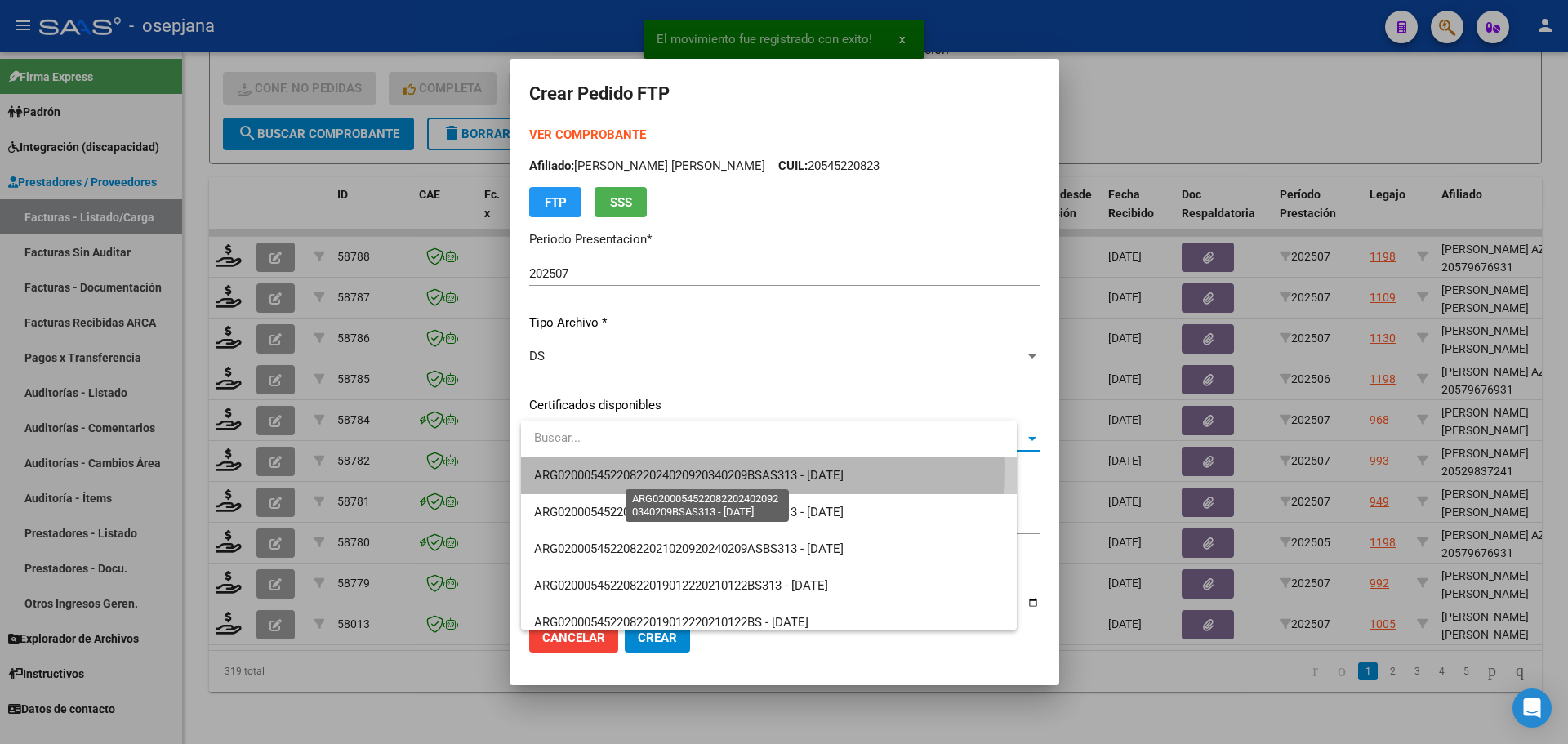
click at [653, 469] on span "ARG02000545220822024020920340209BSAS313 - [DATE]" at bounding box center [689, 475] width 310 height 15
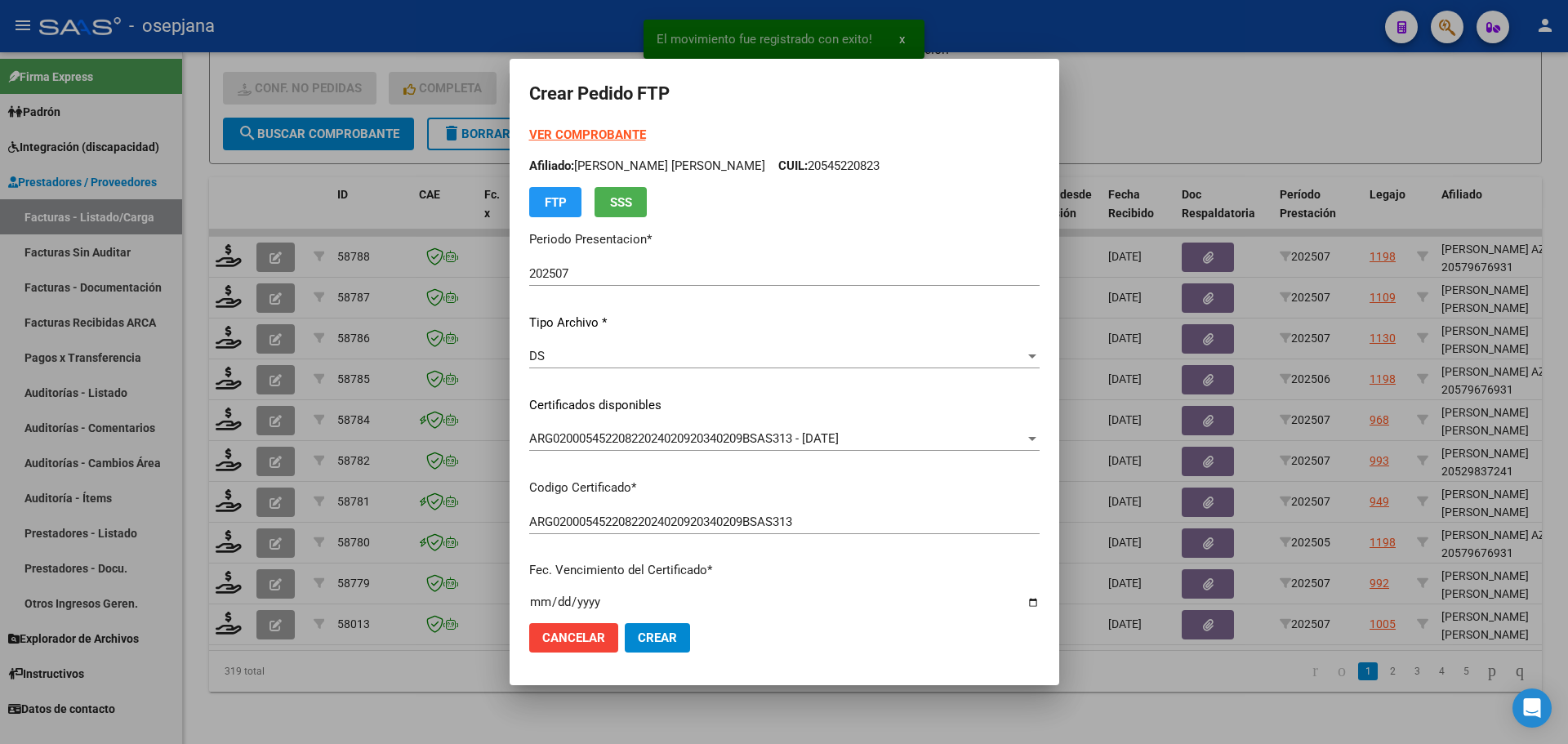
click at [563, 129] on strong "VER COMPROBANTE" at bounding box center [588, 134] width 117 height 15
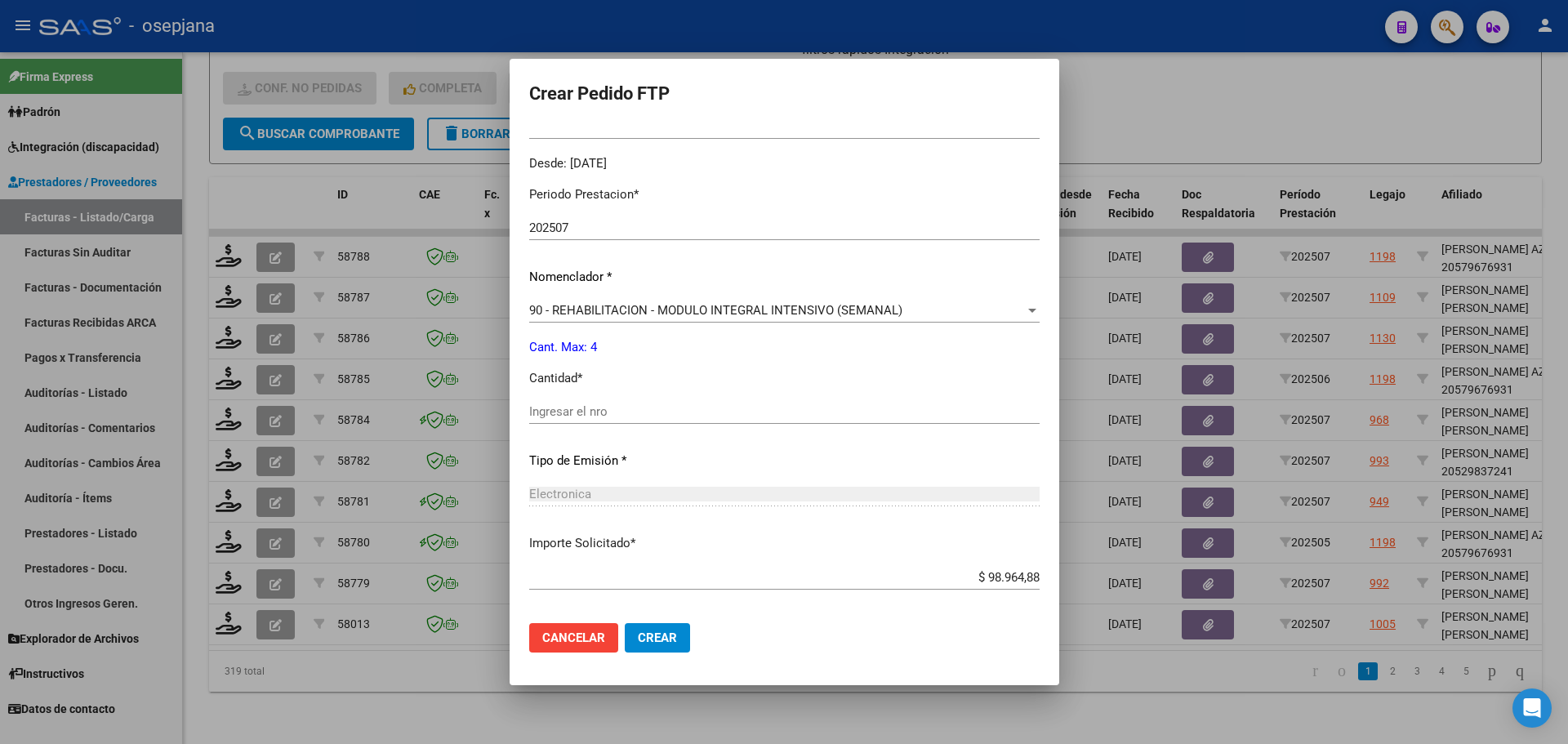
scroll to position [490, 0]
click at [572, 407] on input "Ingresar el nro" at bounding box center [784, 409] width 510 height 15
type input "4"
click at [668, 644] on span "Crear" at bounding box center [656, 638] width 39 height 15
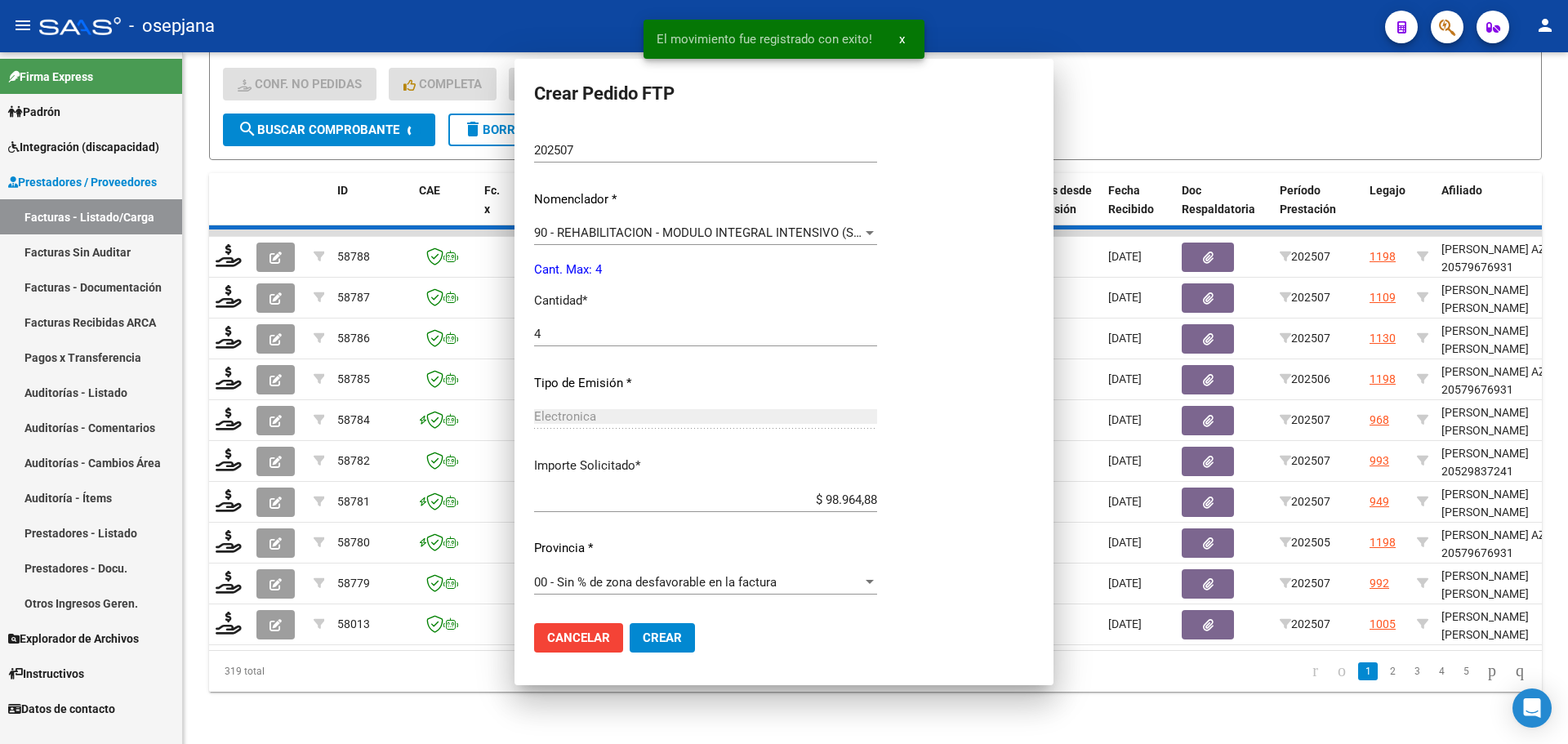
scroll to position [0, 0]
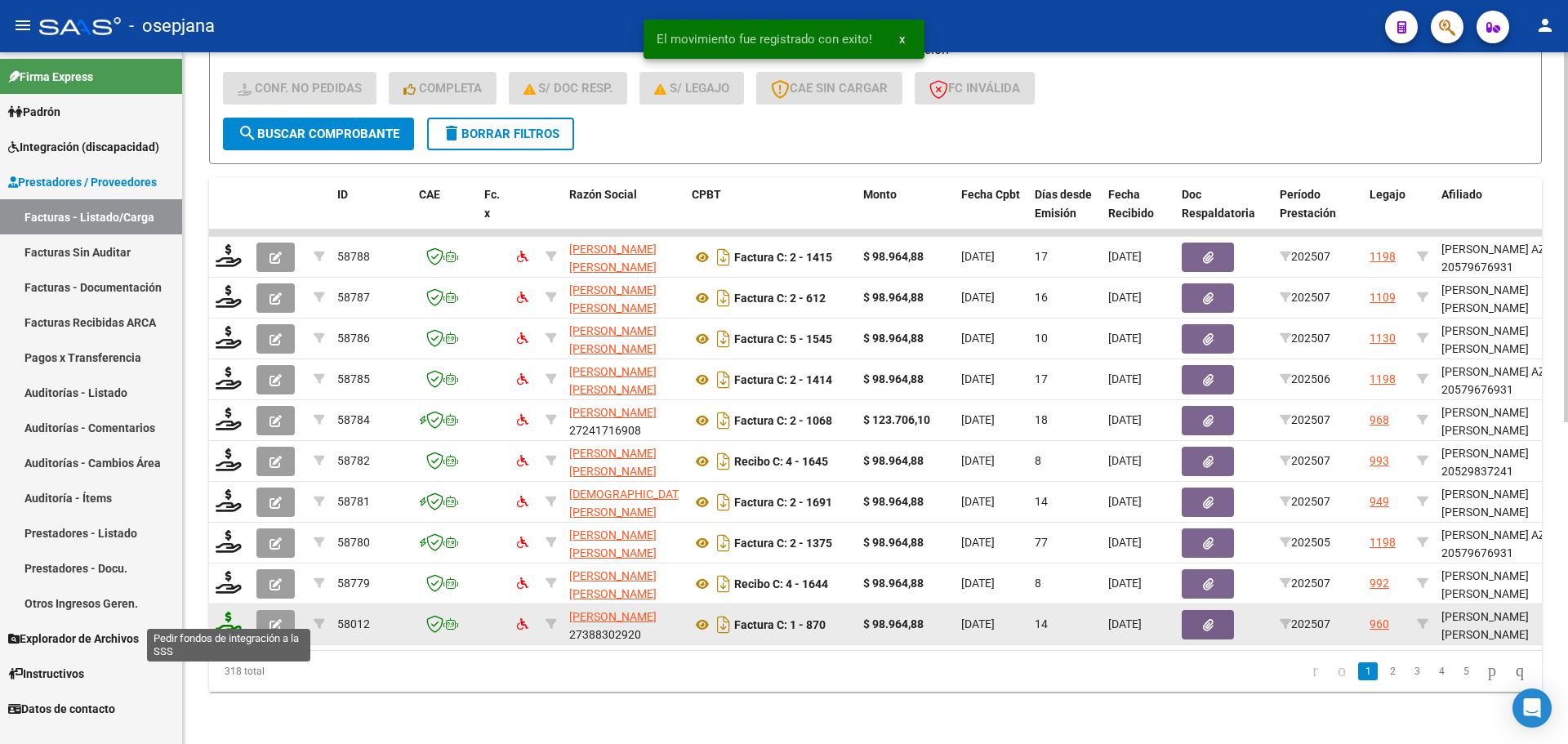
click at [224, 614] on icon at bounding box center [228, 623] width 26 height 23
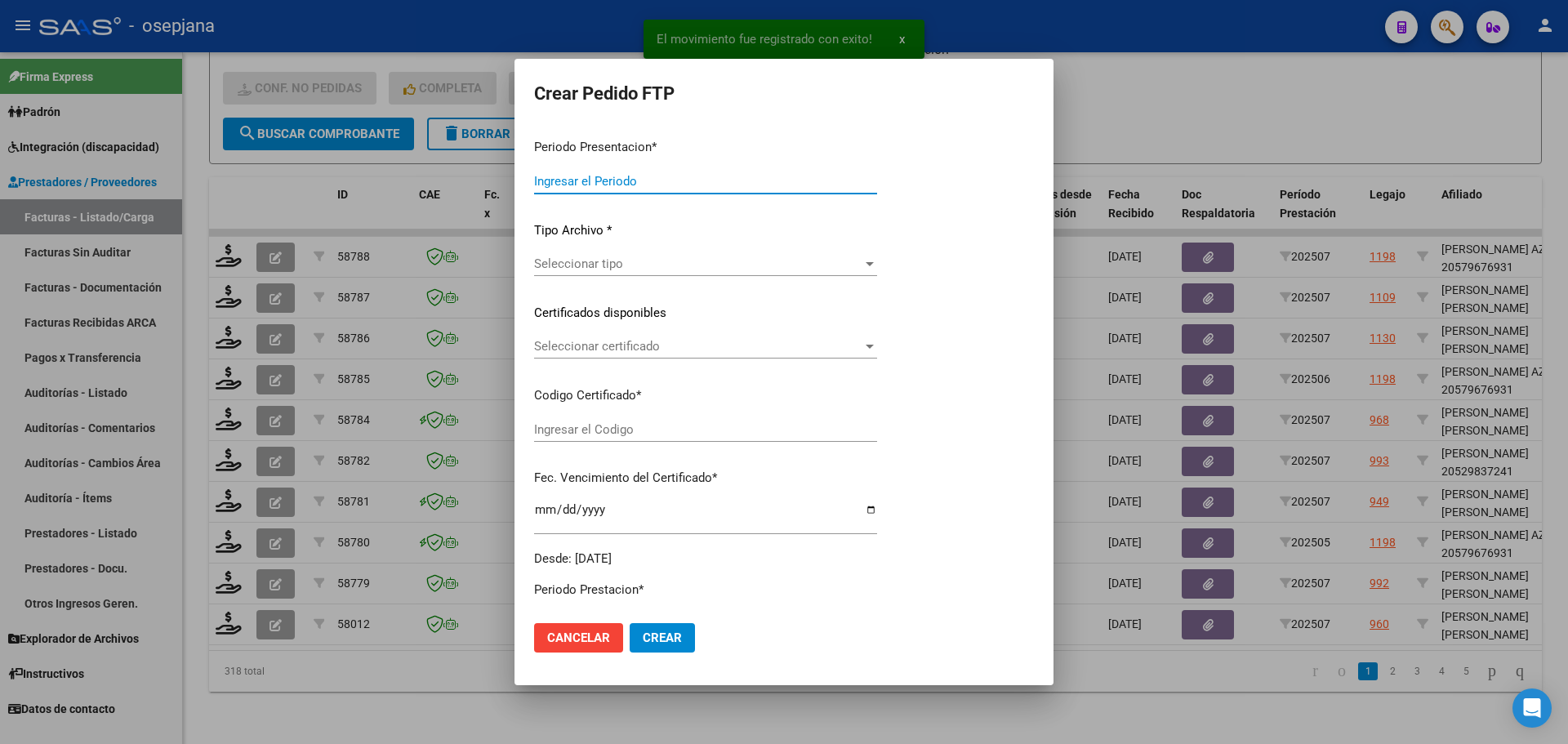
type input "202507"
type input "$ 98.964,88"
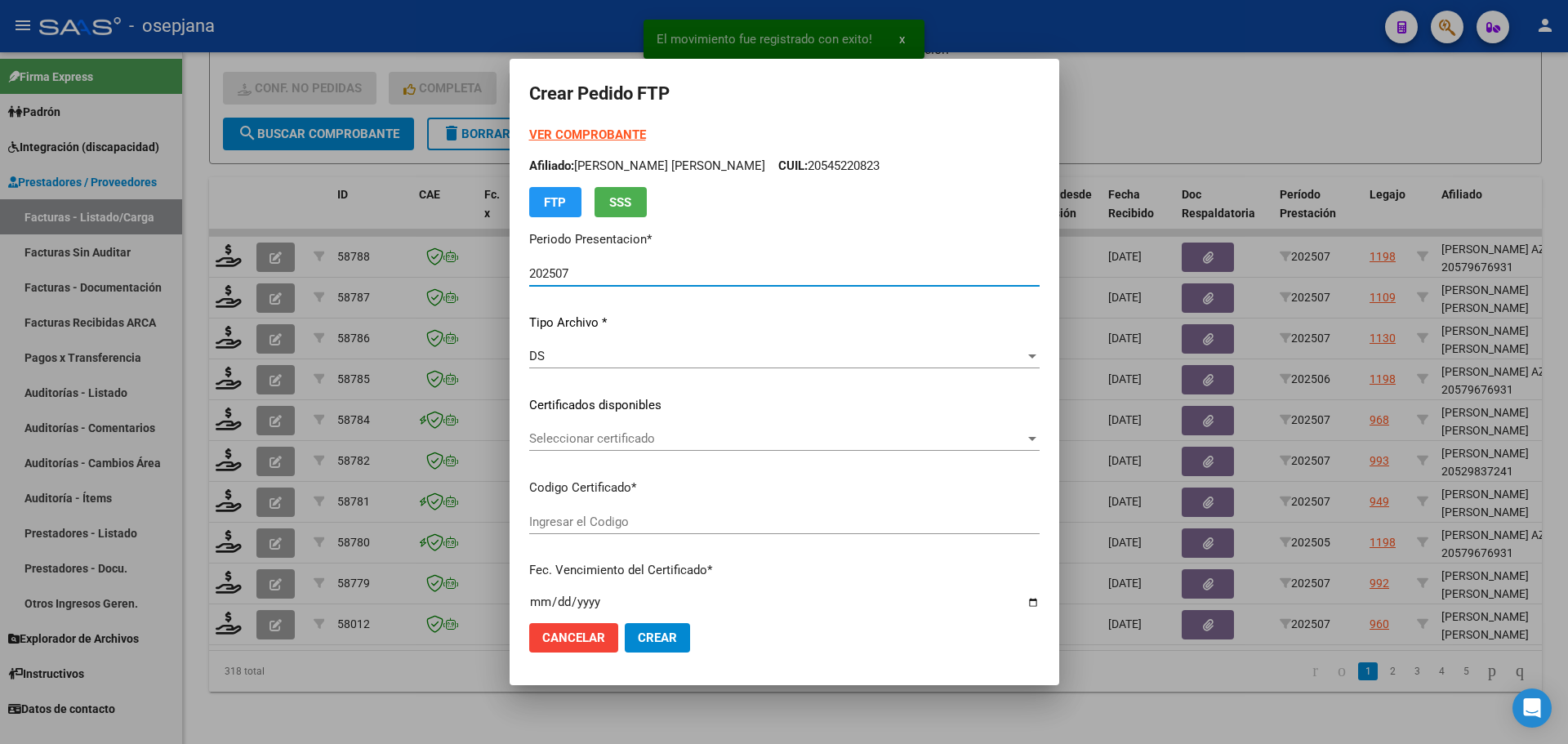
type input "ARG02000555823042022060720260607BSAS313"
type input "[DATE]"
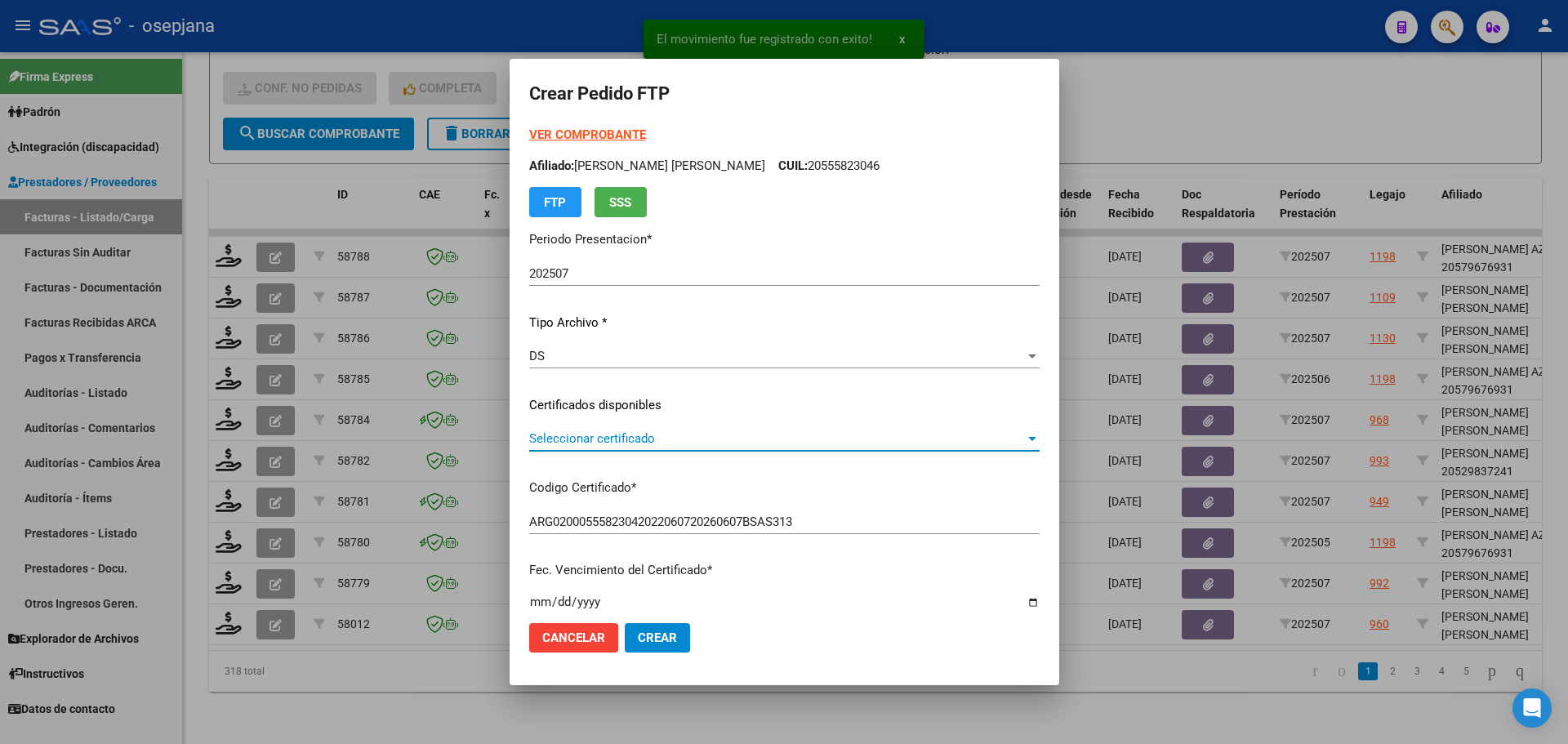
click at [588, 436] on span "Seleccionar certificado" at bounding box center [777, 438] width 496 height 15
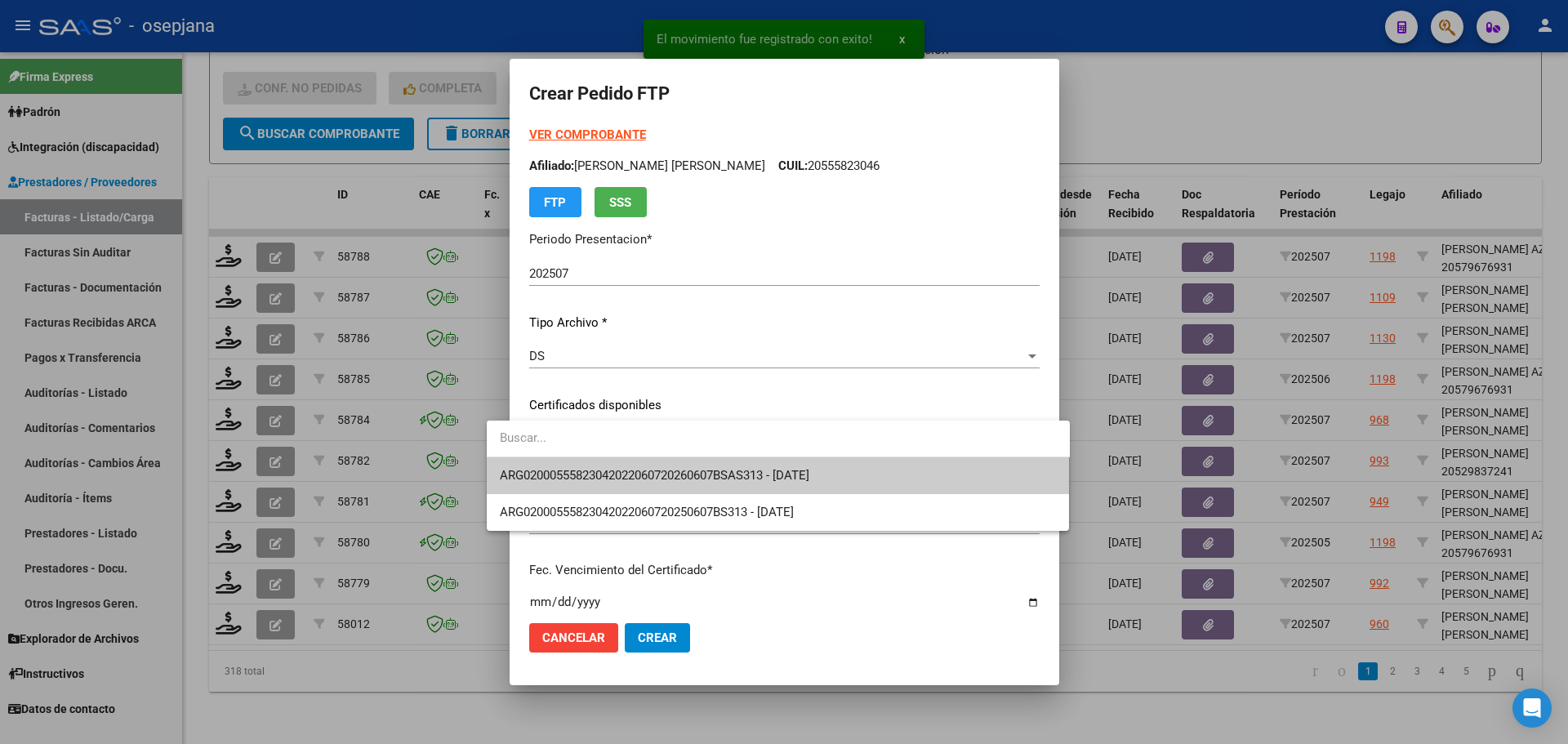
click at [589, 467] on span "ARG02000555823042022060720260607BSAS313 - [DATE]" at bounding box center [778, 476] width 557 height 37
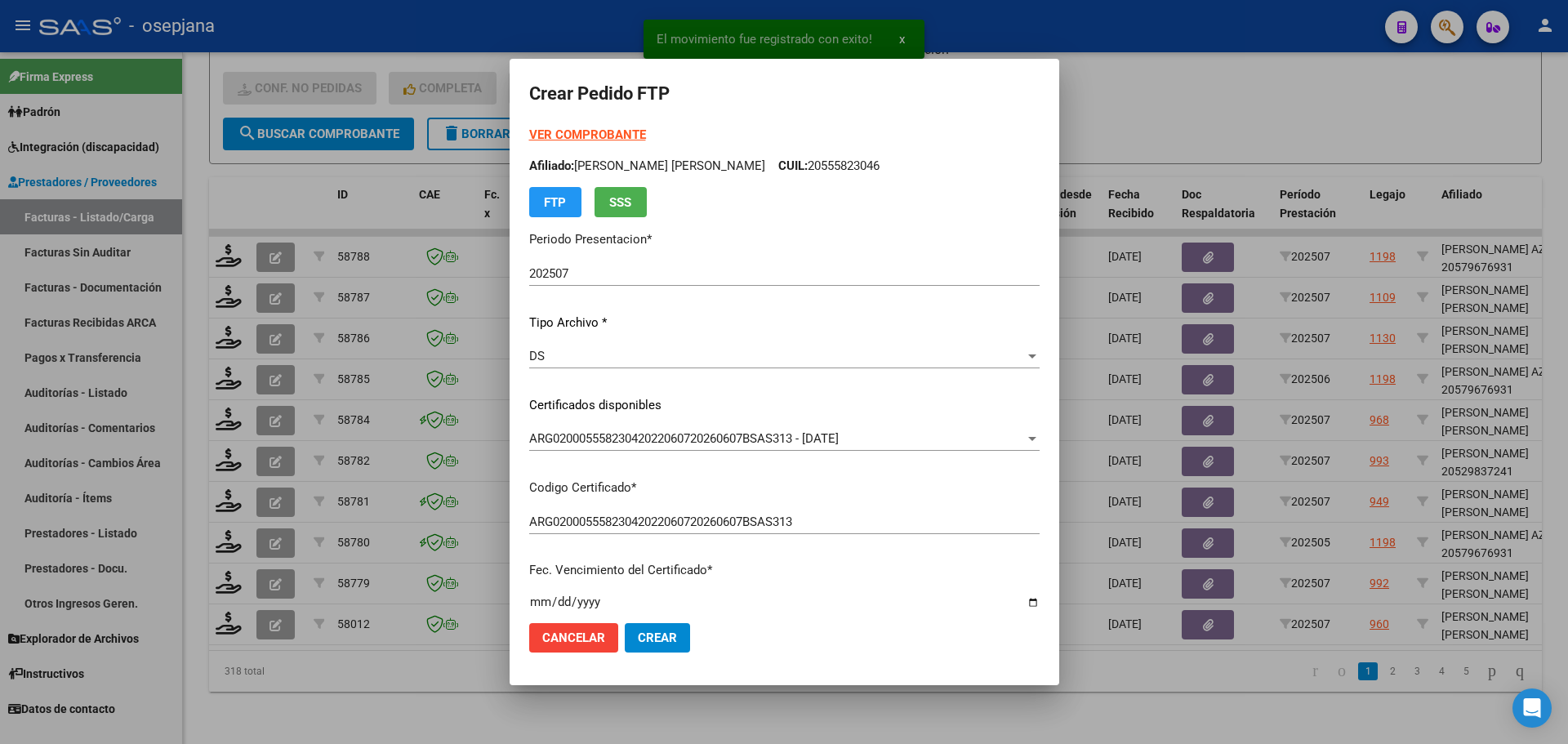
click at [578, 131] on strong "VER COMPROBANTE" at bounding box center [588, 134] width 117 height 15
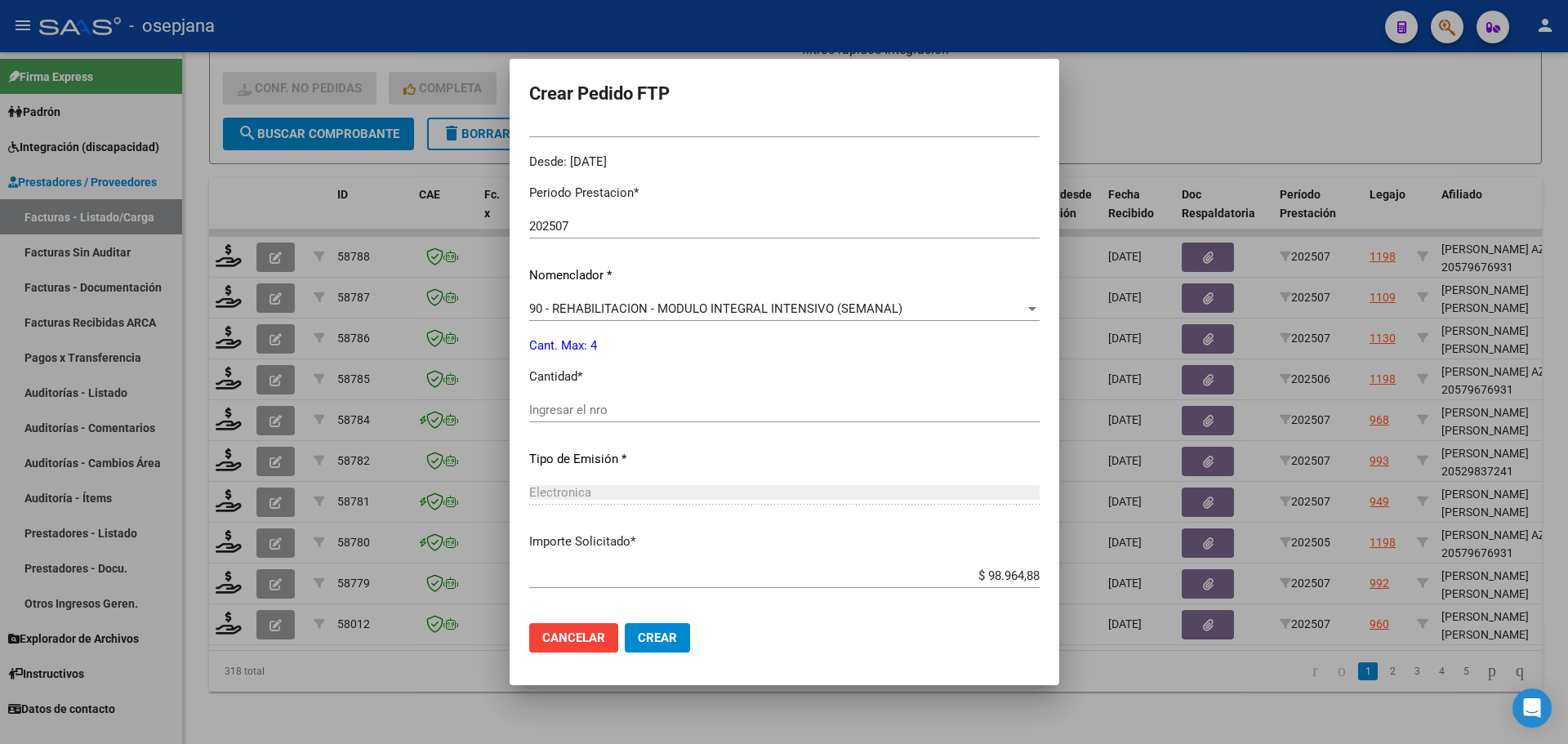
scroll to position [490, 0]
click at [529, 411] on input "Ingresar el nro" at bounding box center [784, 409] width 510 height 15
type input "4"
click at [638, 634] on span "Crear" at bounding box center [656, 638] width 39 height 15
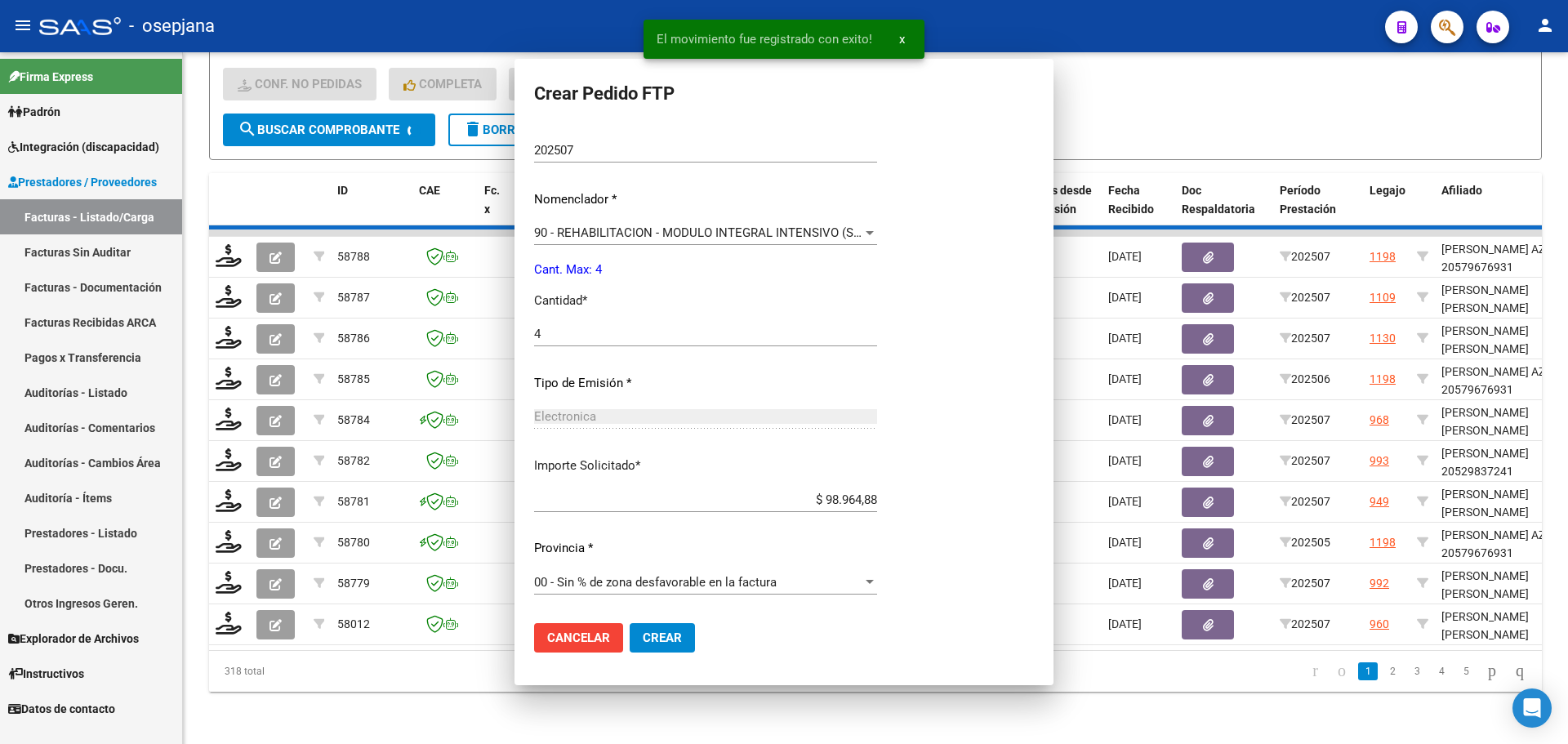
scroll to position [0, 0]
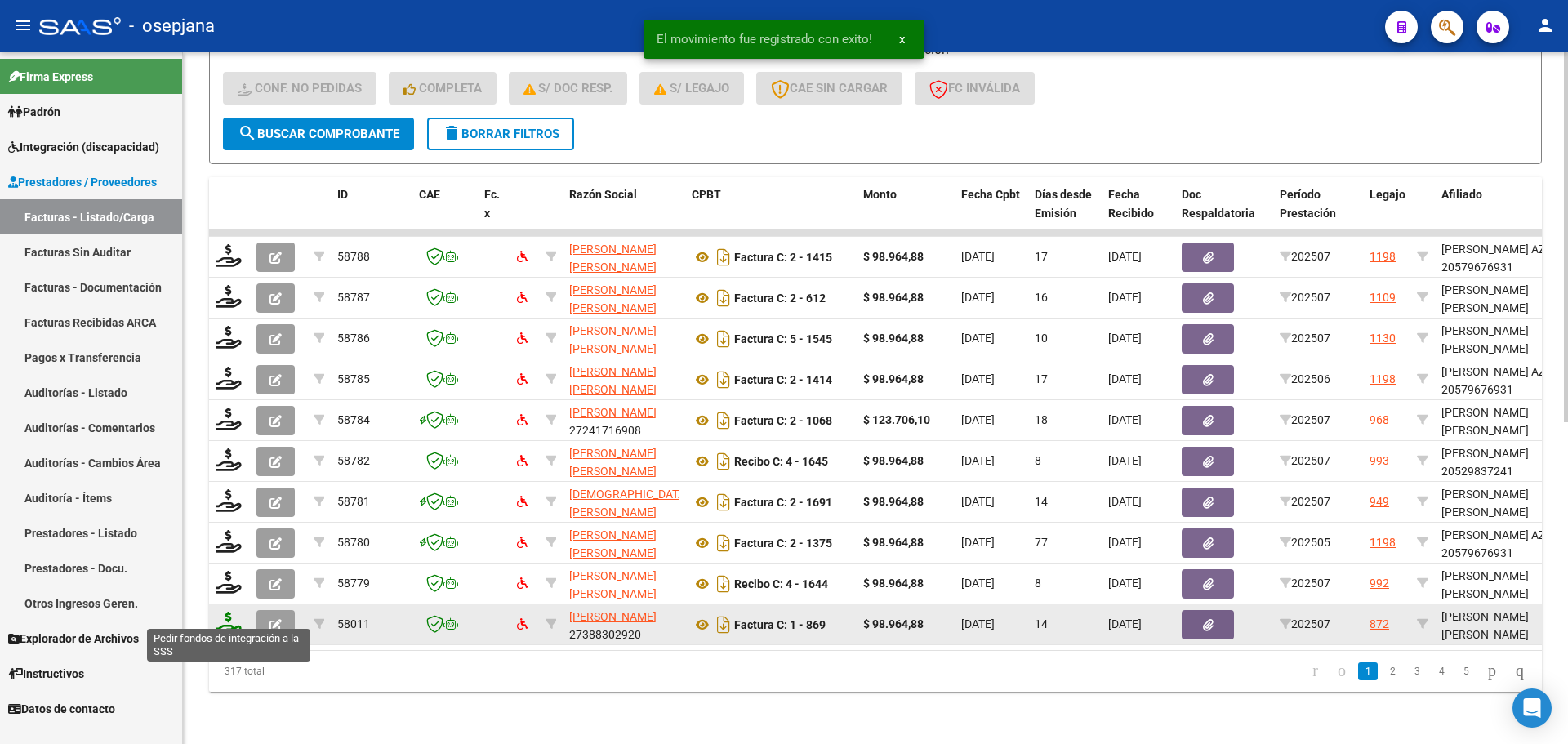
click at [227, 619] on icon at bounding box center [228, 623] width 26 height 23
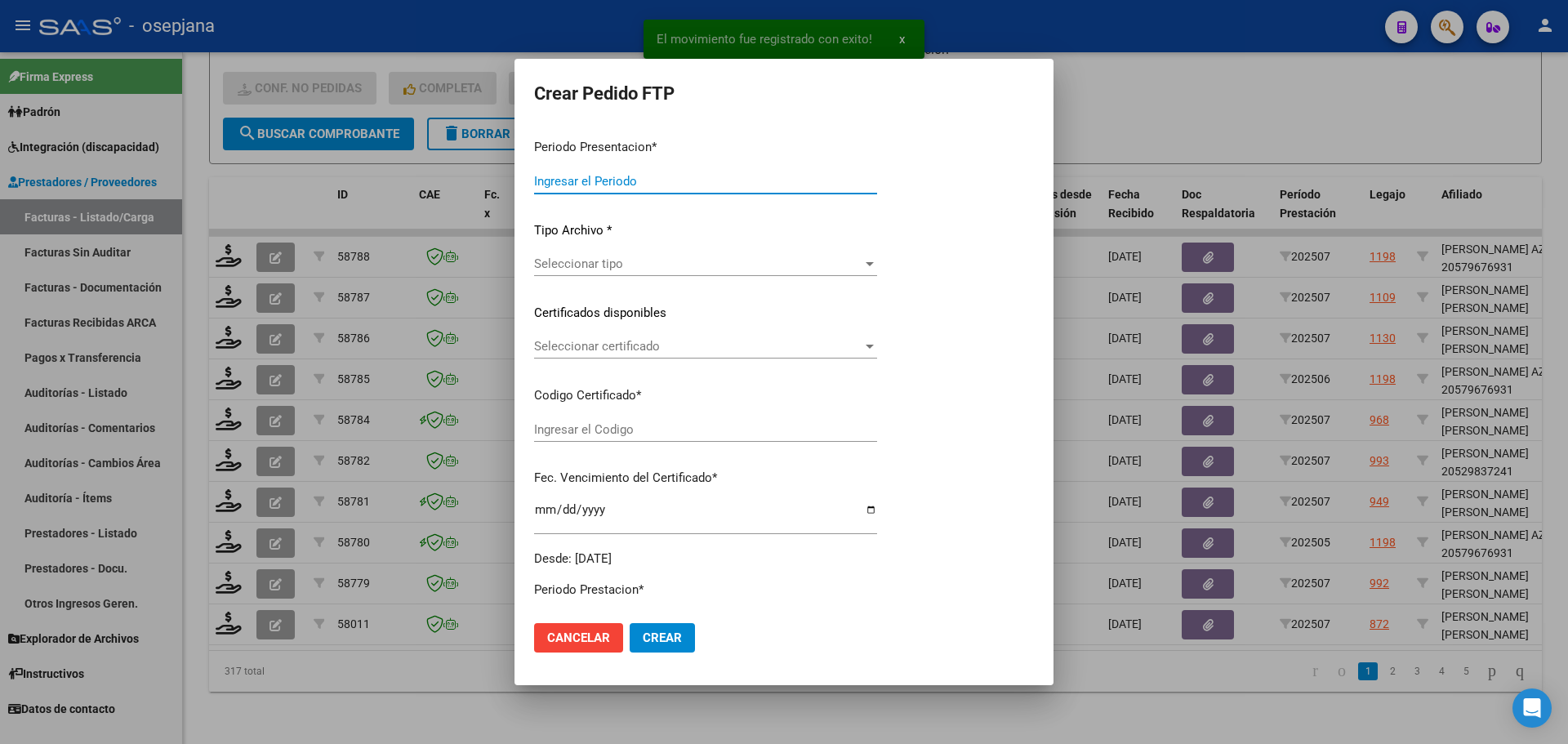
type input "202507"
type input "$ 98.964,88"
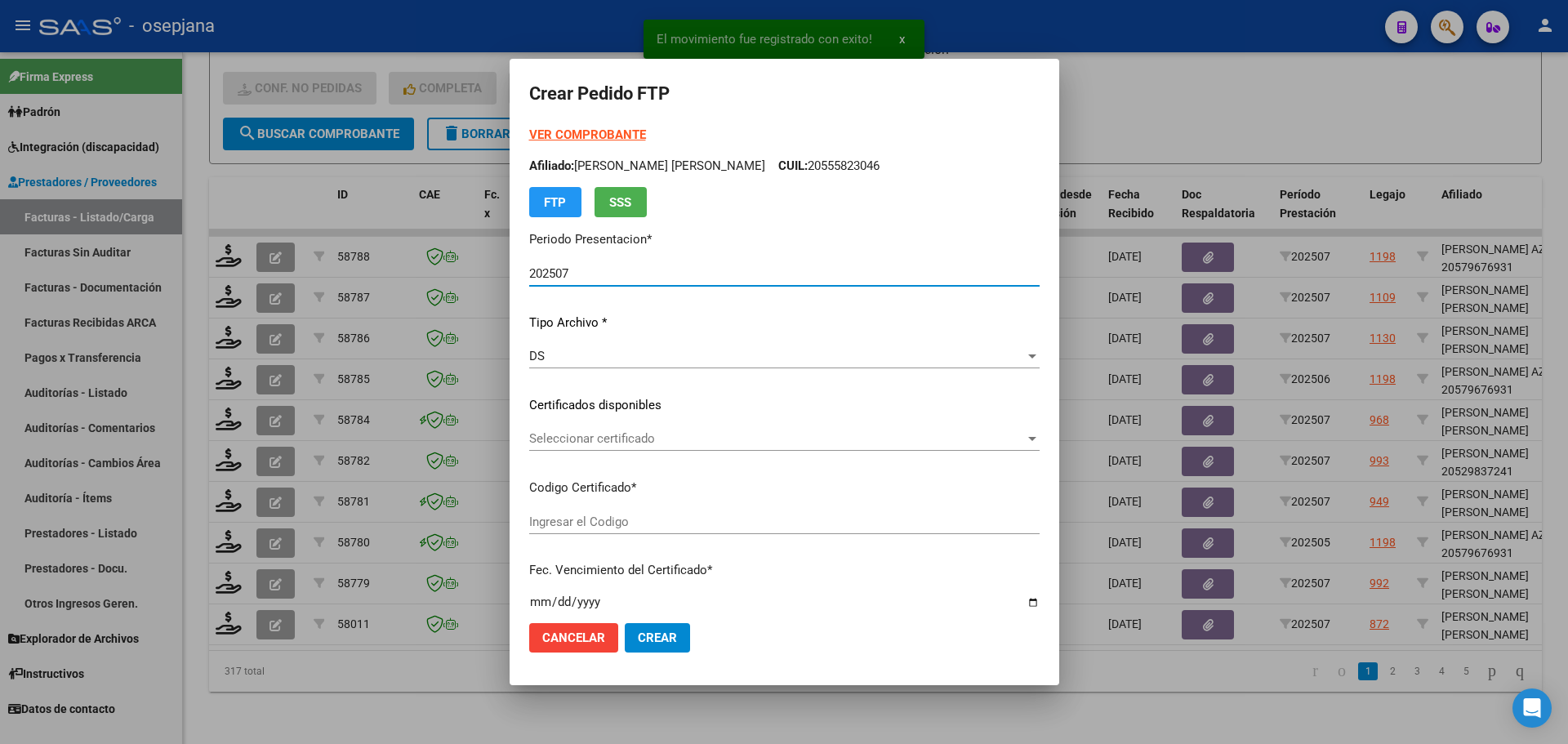
type input "ARG01000525953692025040120280401BUE313"
type input "[DATE]"
click at [589, 427] on div "Seleccionar certificado Seleccionar certificado" at bounding box center [784, 438] width 510 height 25
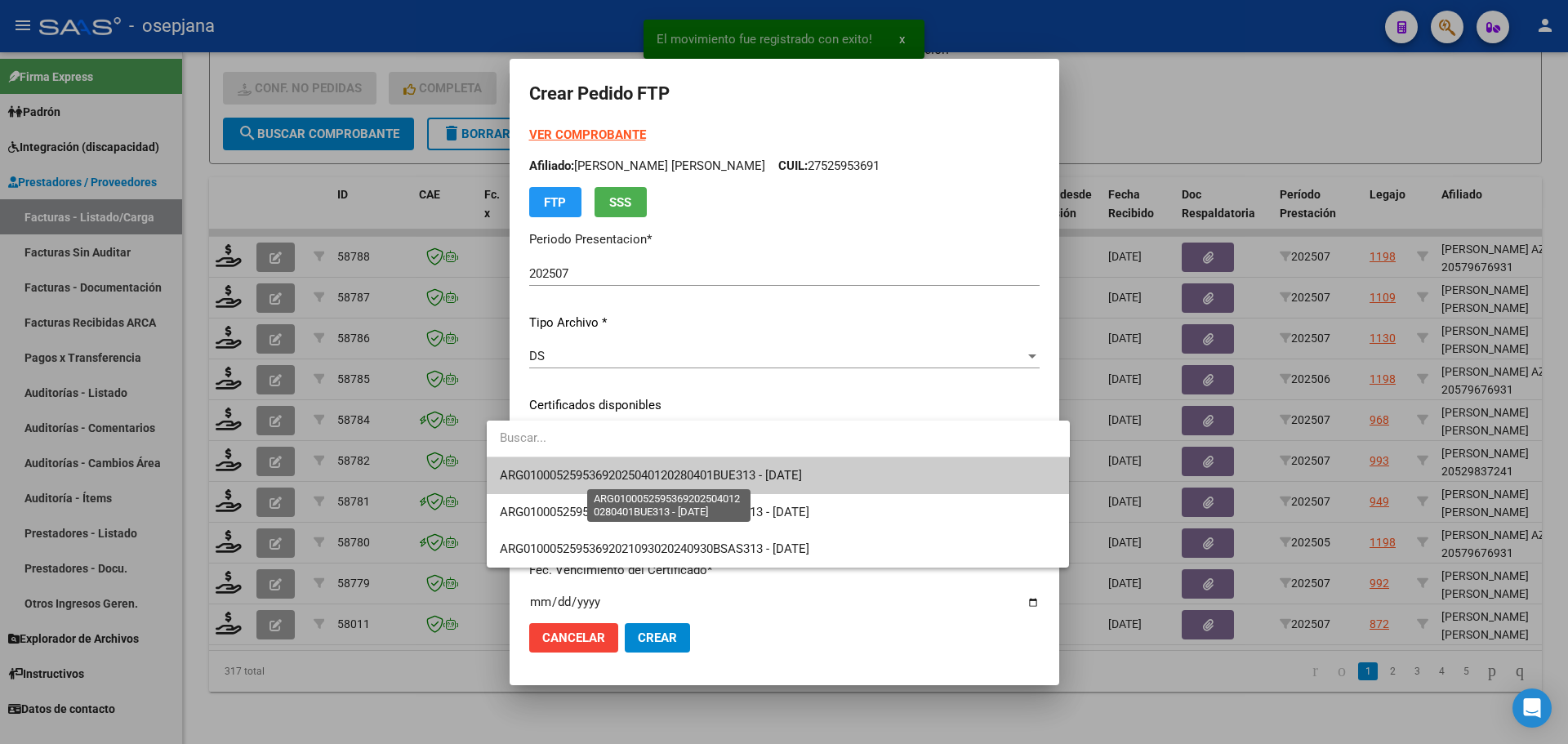
click at [593, 477] on span "ARG01000525953692025040120280401BUE313 - [DATE]" at bounding box center [650, 475] width 302 height 15
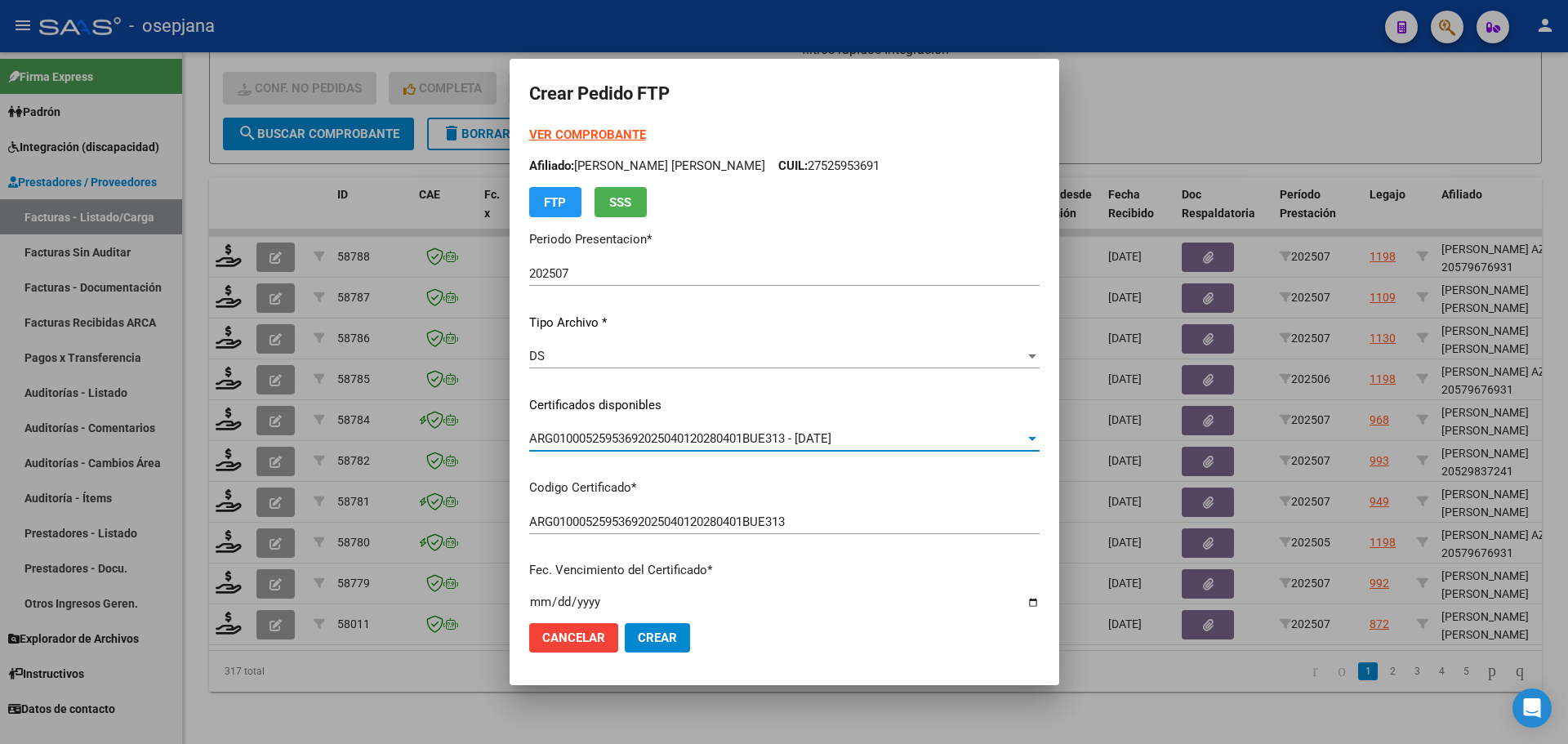
click at [596, 126] on div "VER COMPROBANTE ARCA [PERSON_NAME] Afiliado: [PERSON_NAME] [PERSON_NAME] CUIL: …" at bounding box center [784, 172] width 510 height 91
click at [600, 136] on strong "VER COMPROBANTE" at bounding box center [588, 134] width 117 height 15
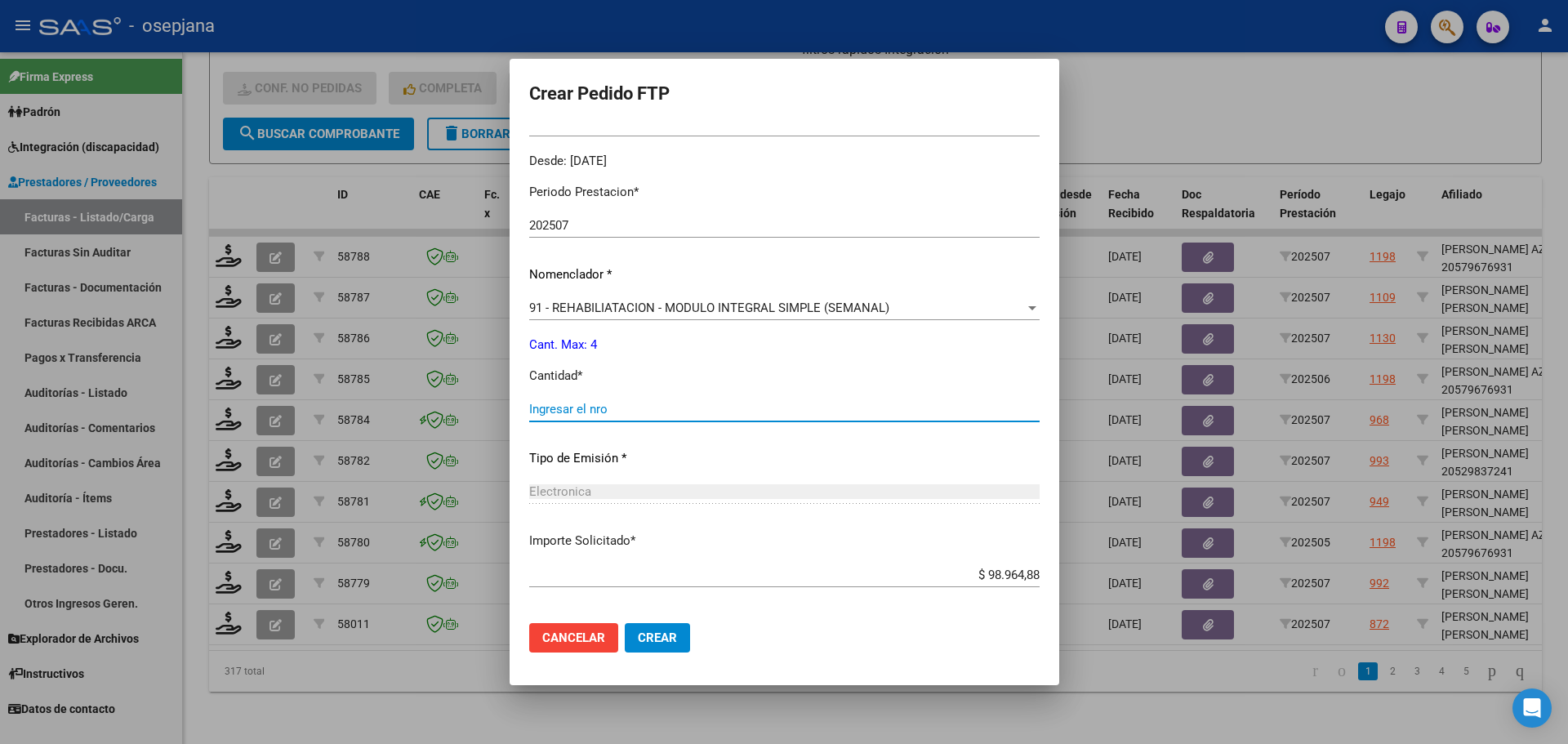
click at [580, 409] on input "Ingresar el nro" at bounding box center [784, 409] width 510 height 15
type input "4"
drag, startPoint x: 689, startPoint y: 638, endPoint x: 571, endPoint y: 304, distance: 354.2
click at [689, 637] on button "Crear" at bounding box center [657, 638] width 66 height 30
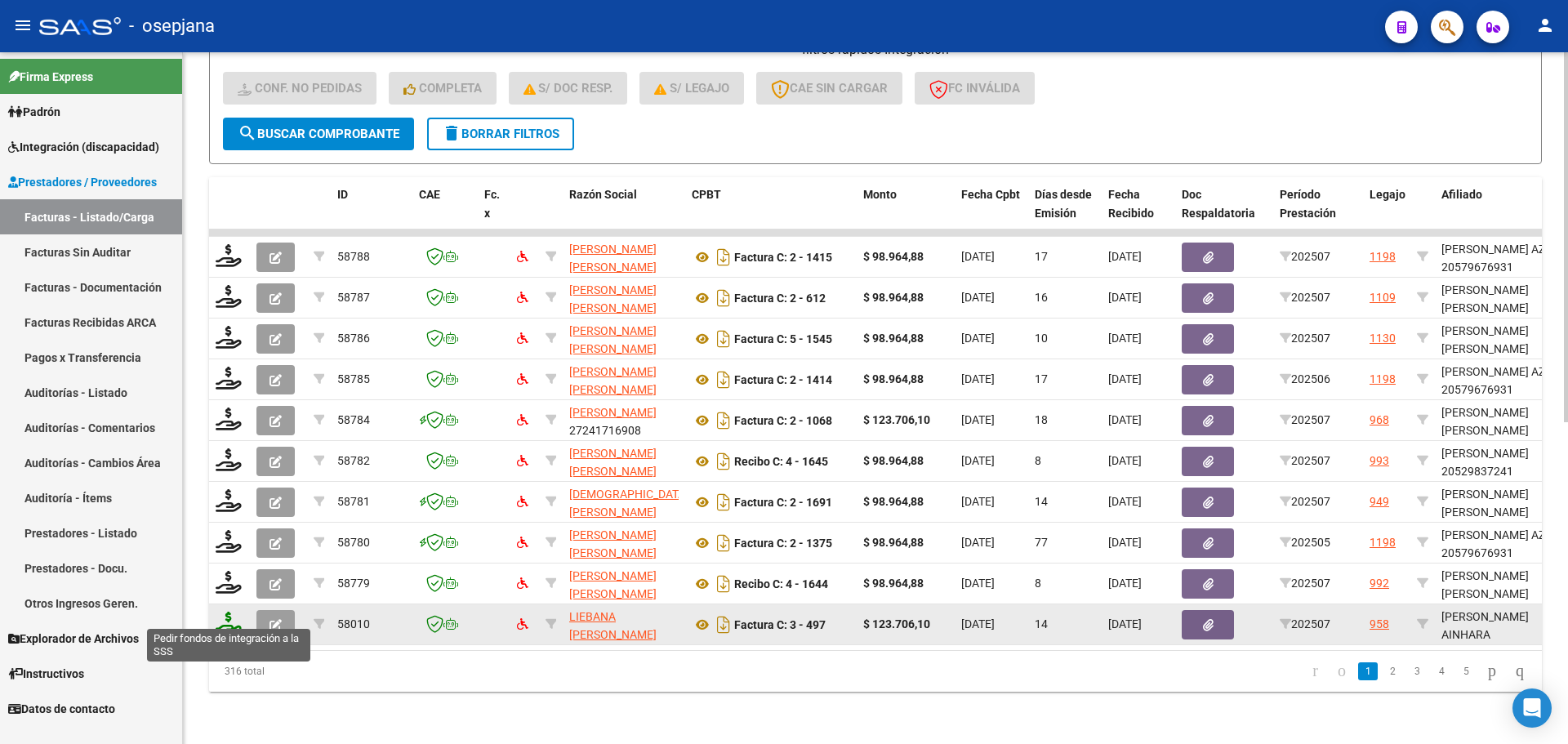
click at [228, 612] on icon at bounding box center [228, 623] width 26 height 23
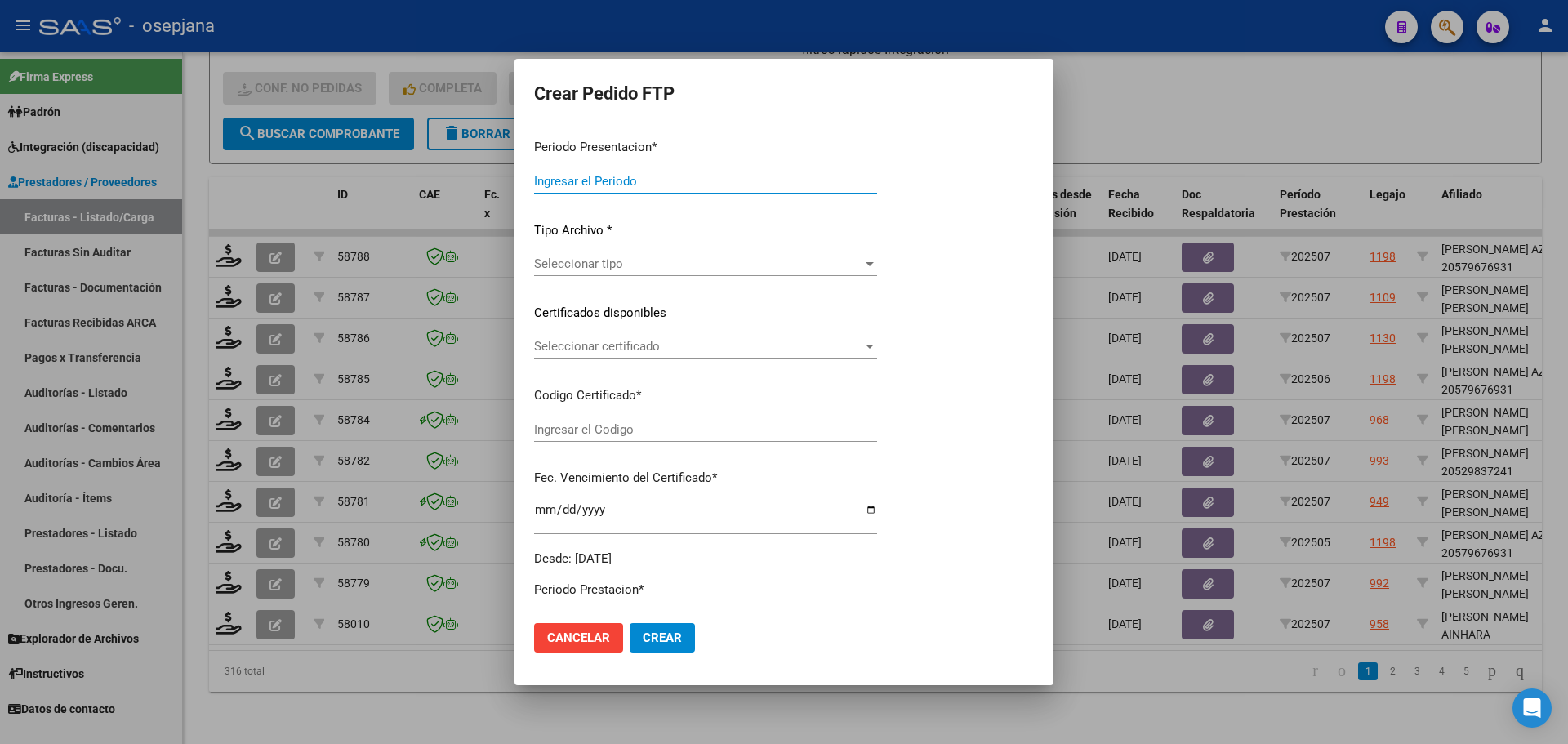
type input "202507"
type input "$ 123.706,10"
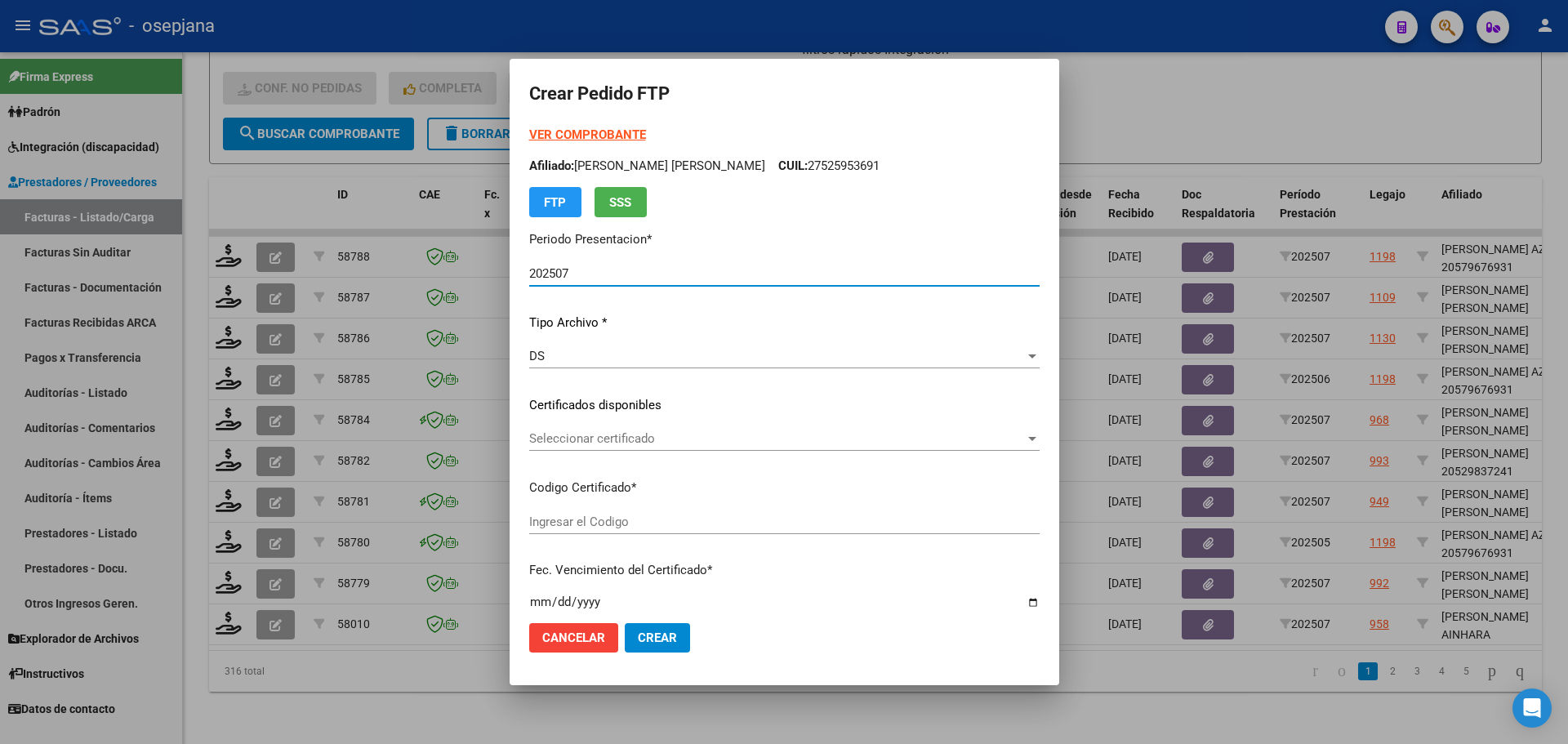
type input "ARG01000576310682025060620300606BUE410"
type input "[DATE]"
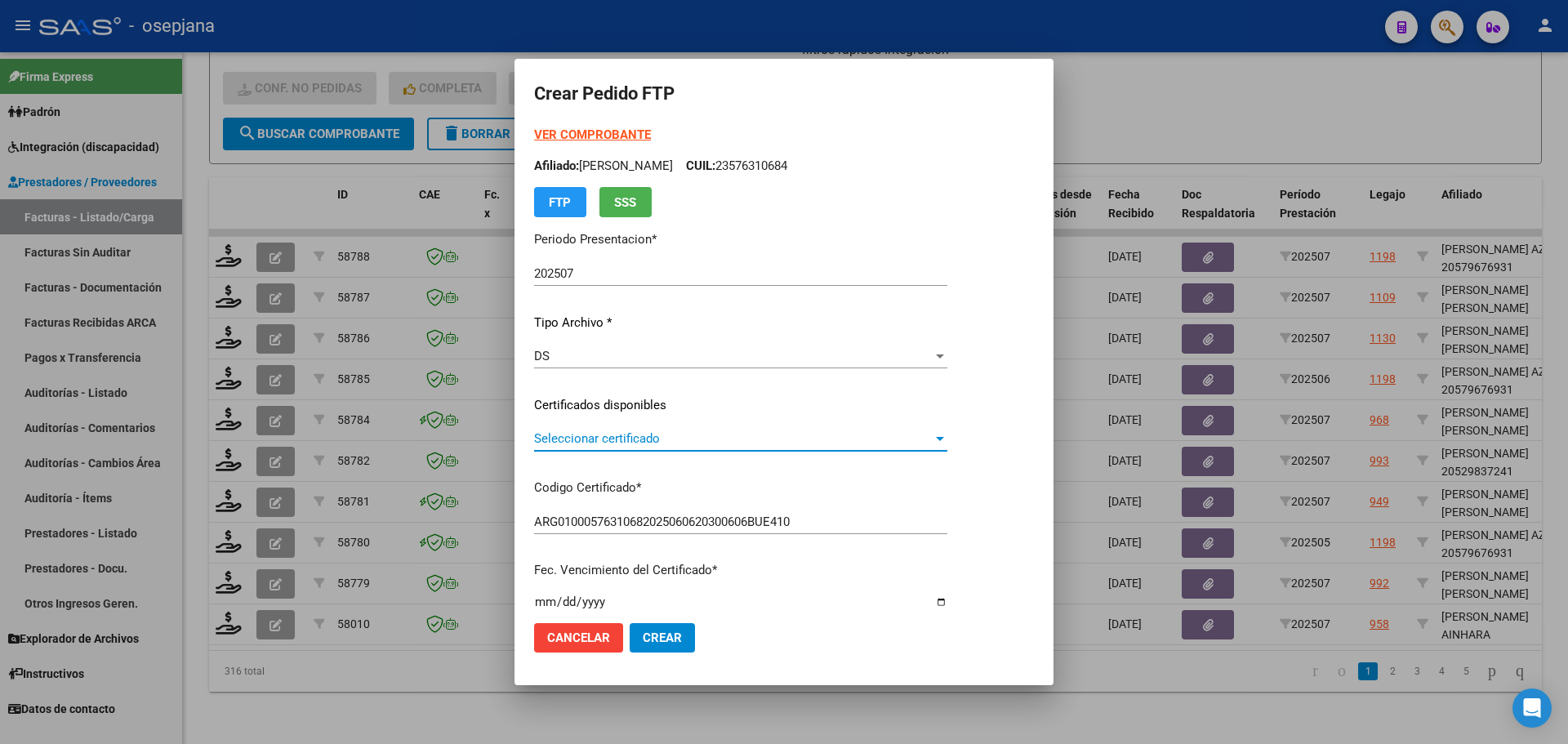
click at [632, 436] on span "Seleccionar certificado" at bounding box center [733, 438] width 398 height 15
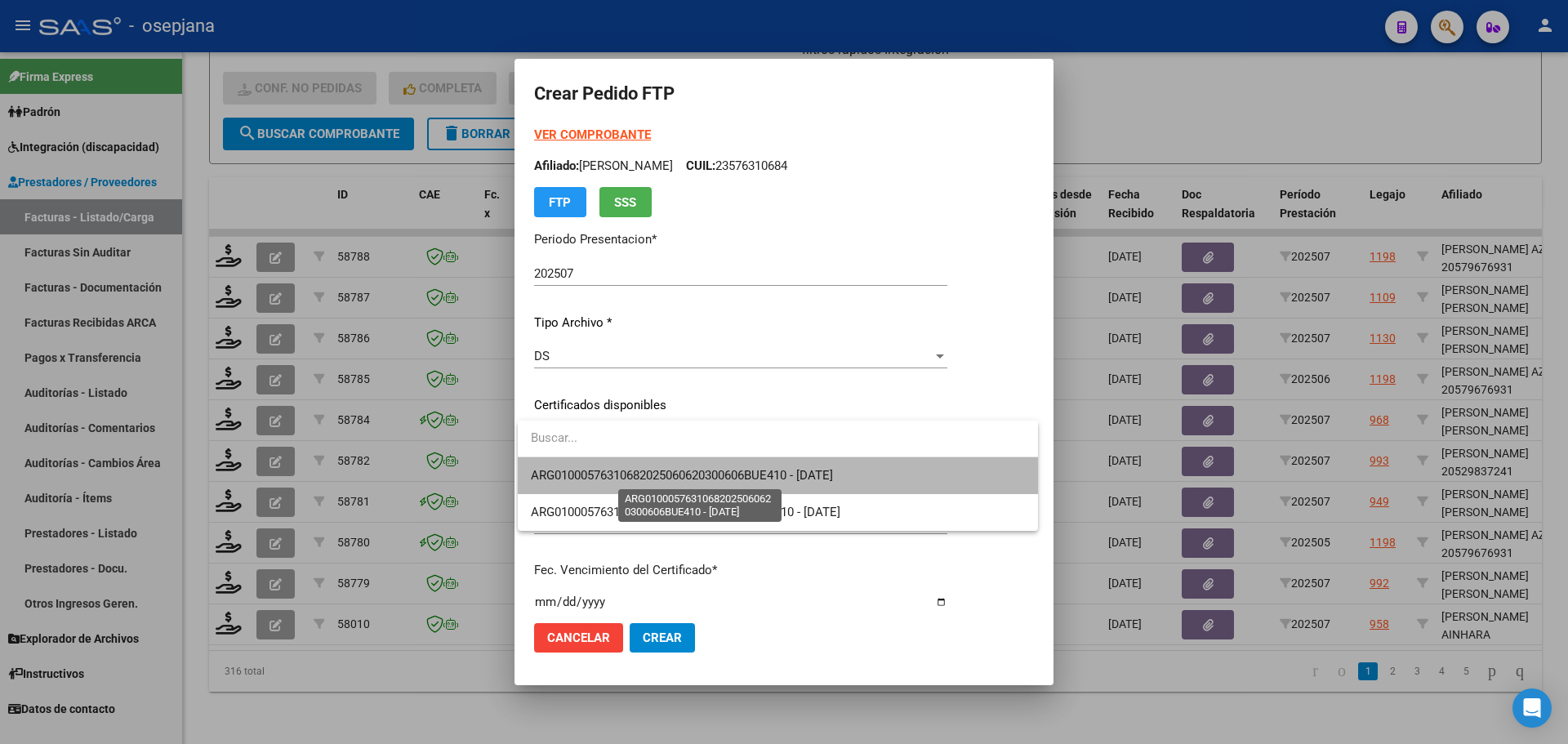
click at [639, 470] on span "ARG01000576310682025060620300606BUE410 - [DATE]" at bounding box center [682, 475] width 302 height 15
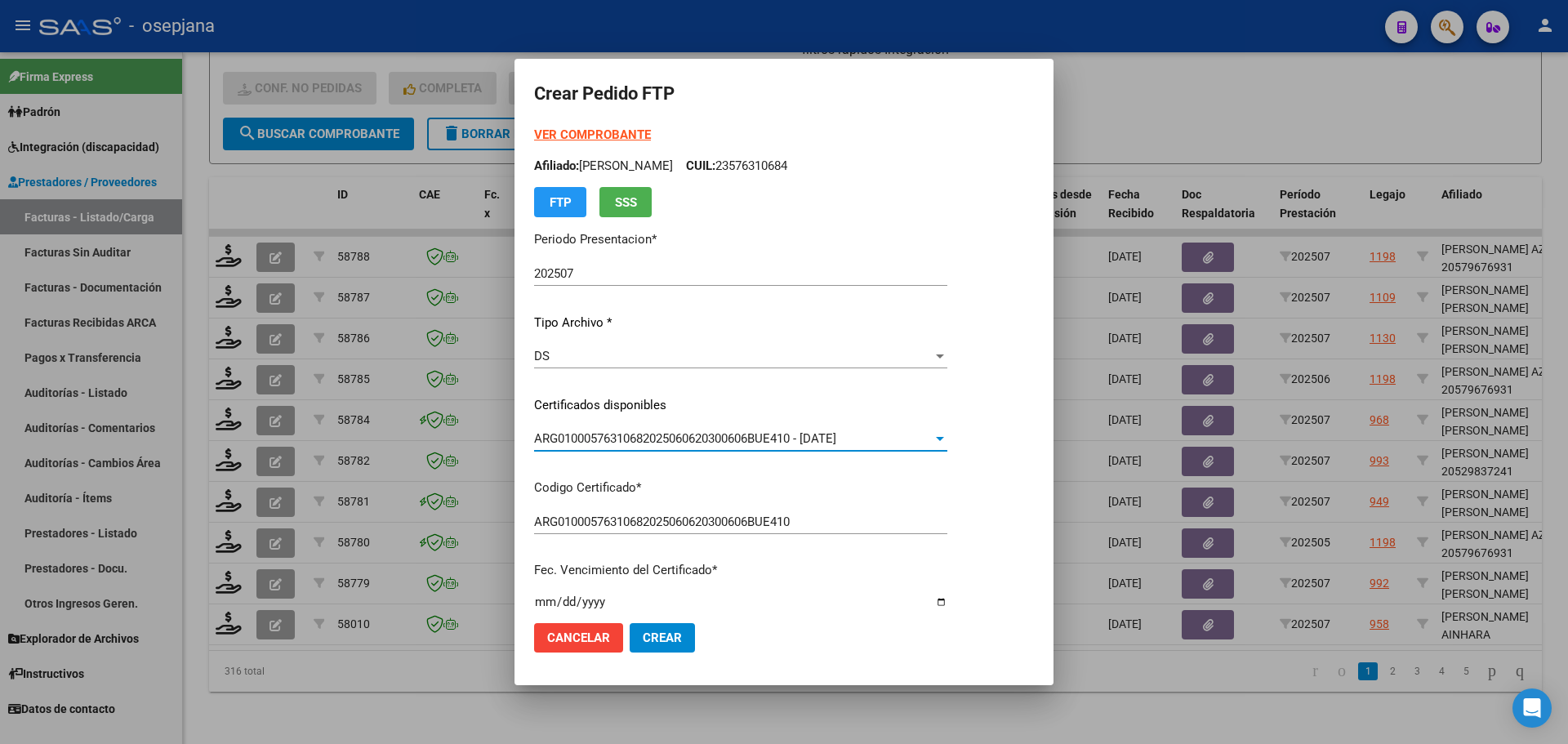
click at [604, 130] on strong "VER COMPROBANTE" at bounding box center [593, 134] width 117 height 15
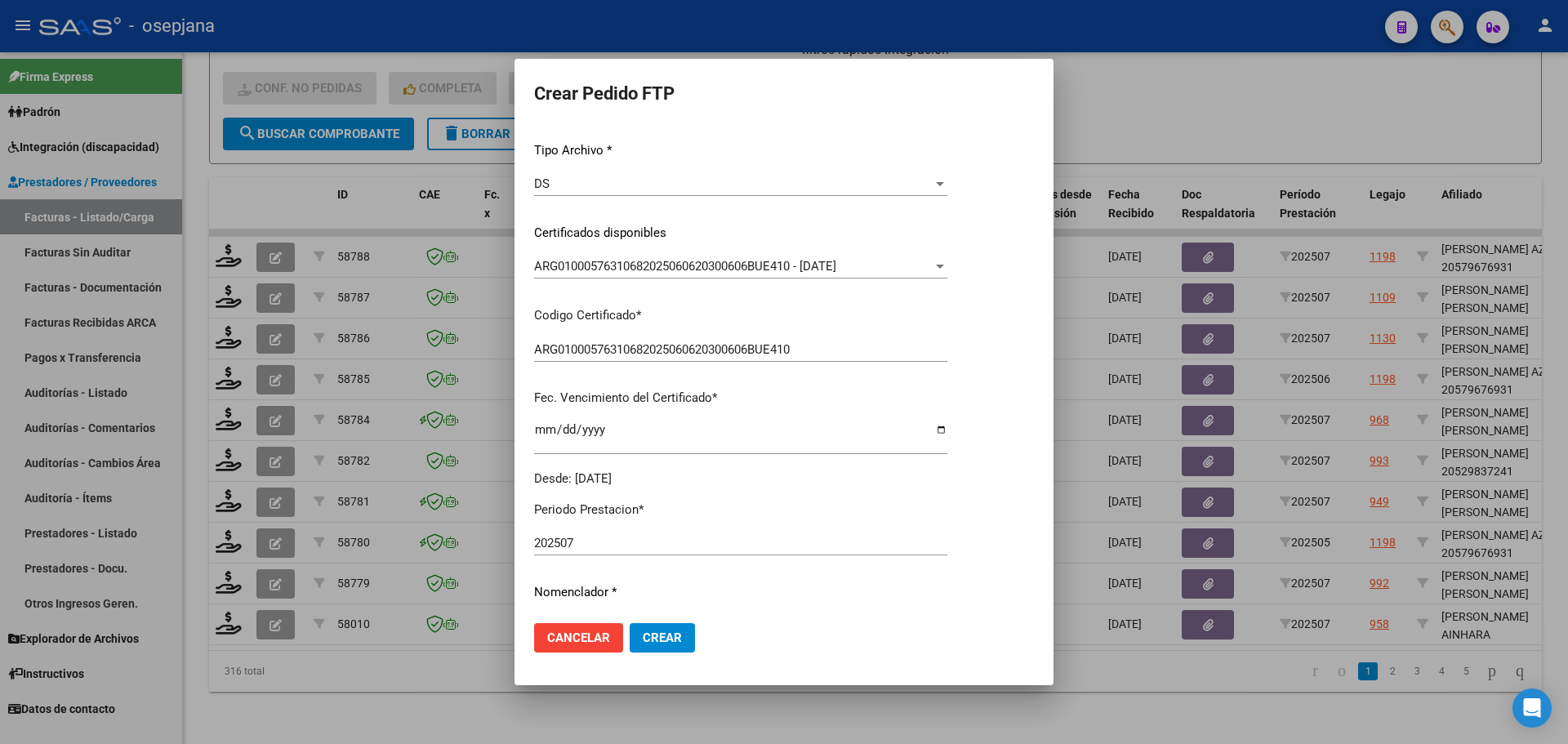
scroll to position [327, 0]
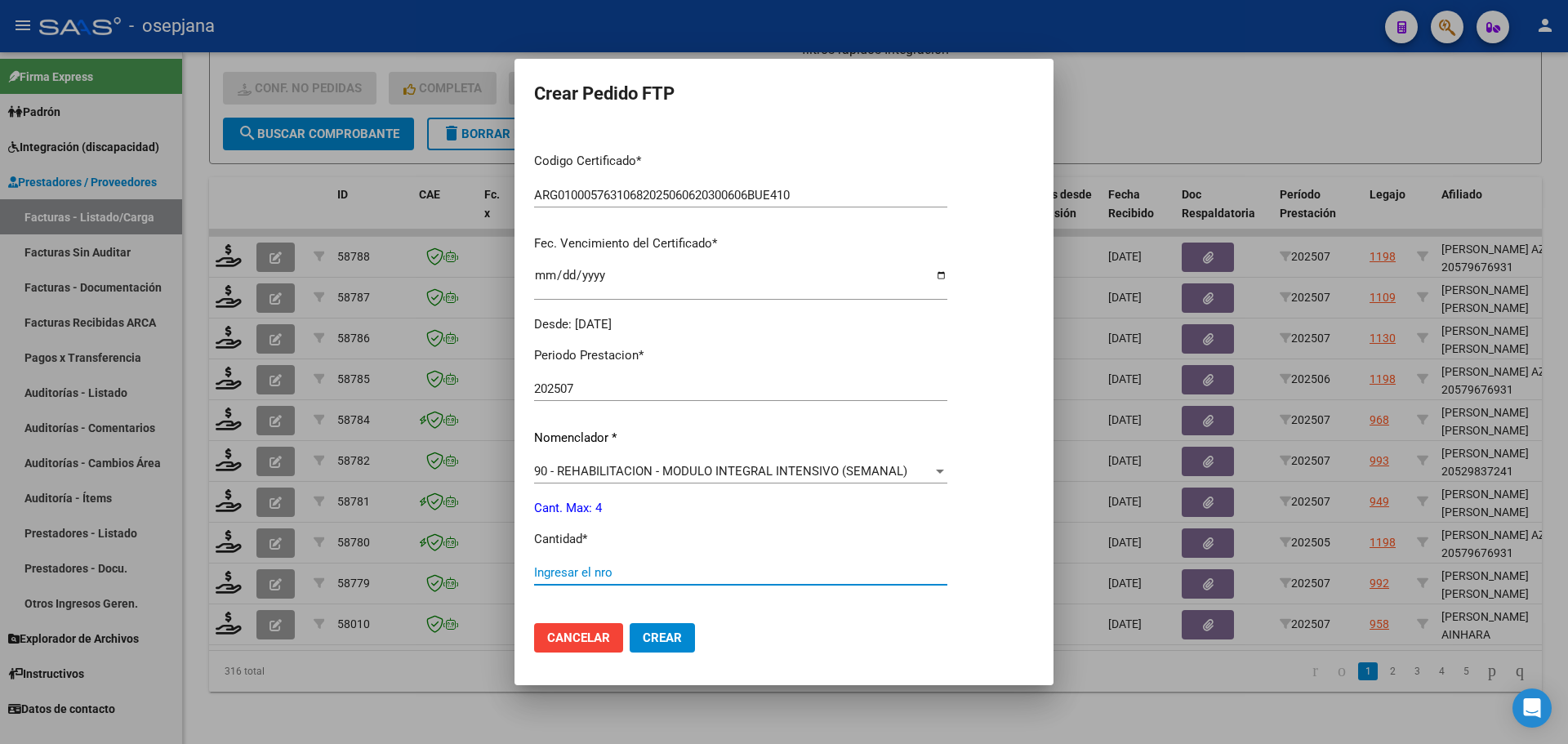
click at [592, 573] on input "Ingresar el nro" at bounding box center [741, 572] width 413 height 15
type input "4"
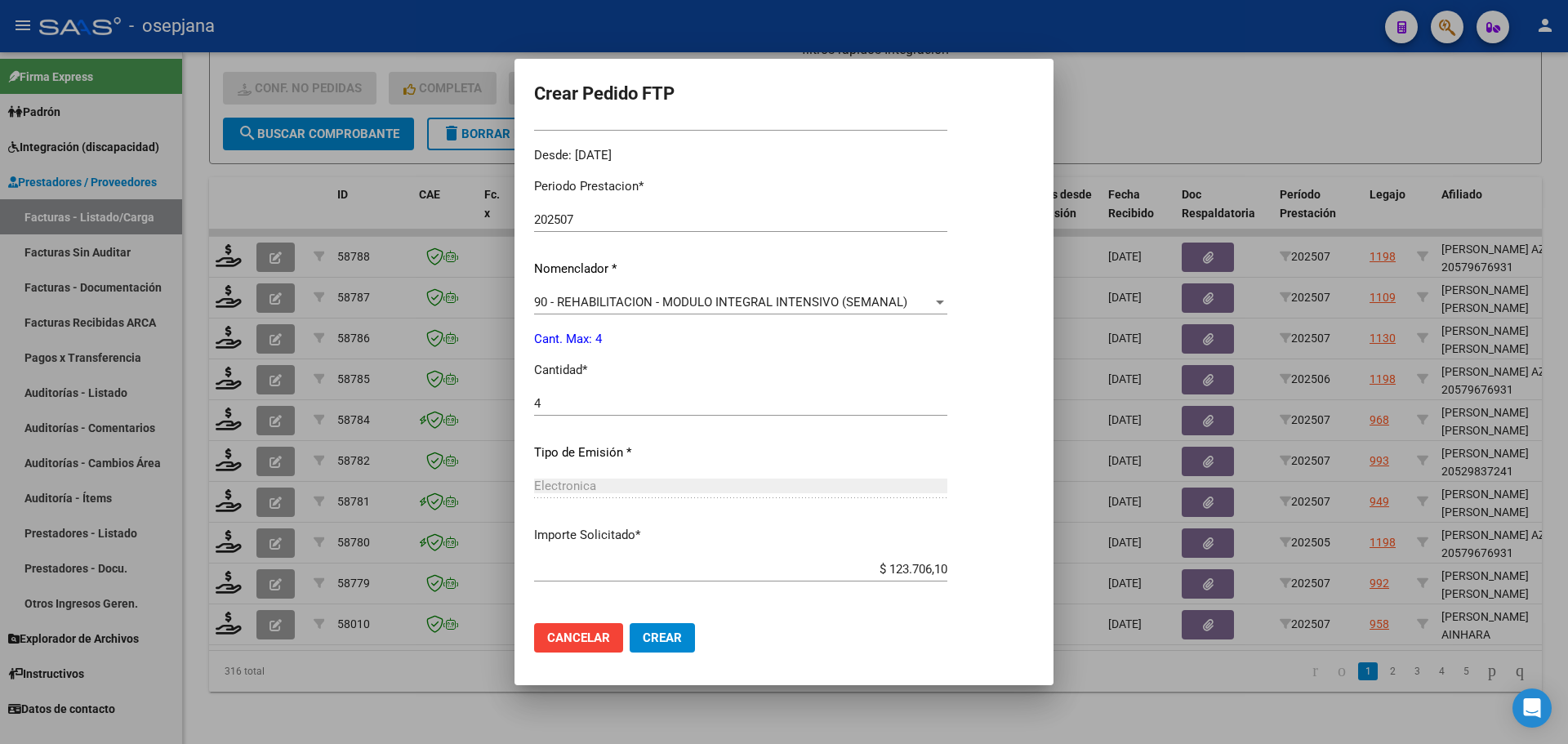
scroll to position [565, 0]
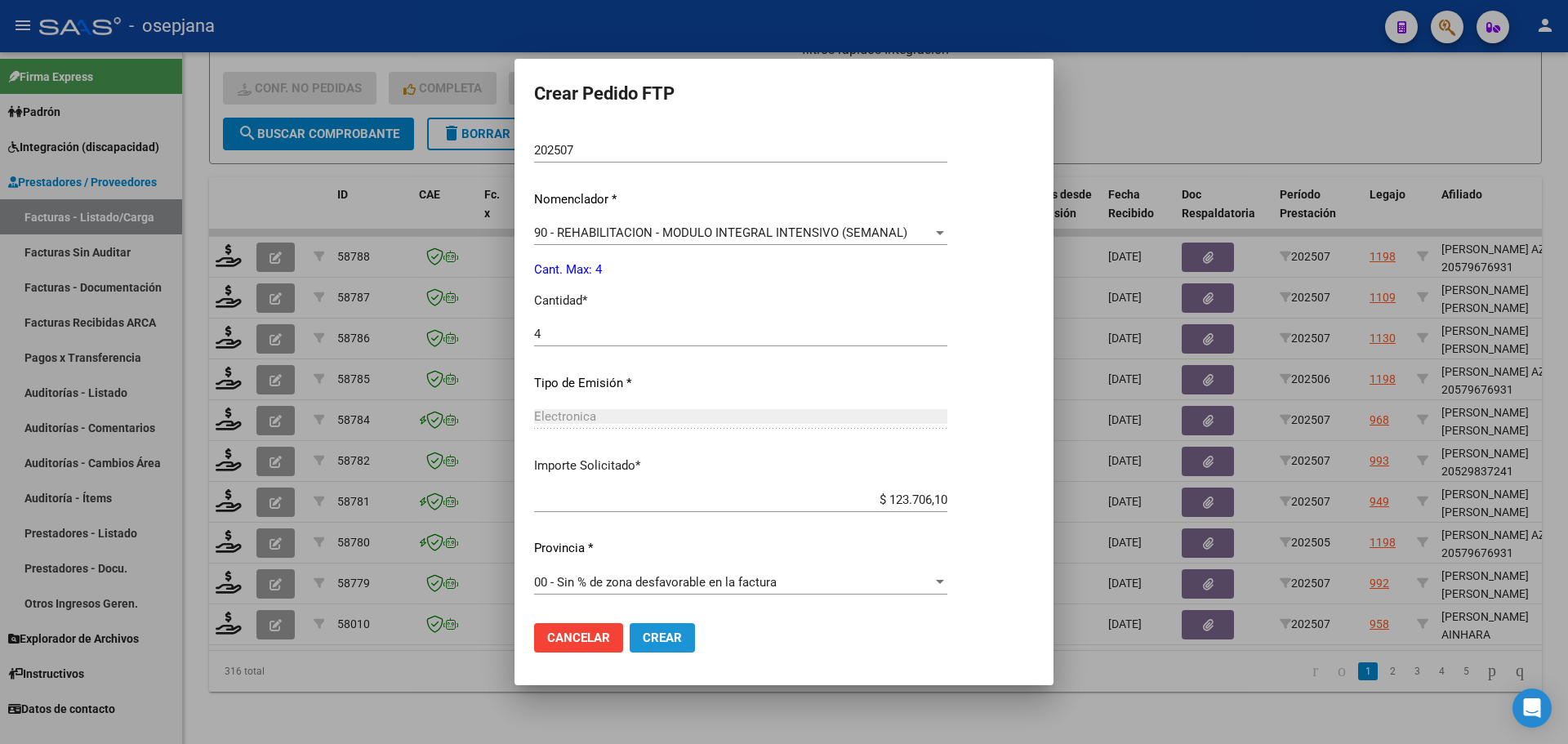
click at [660, 641] on span "Crear" at bounding box center [661, 638] width 39 height 15
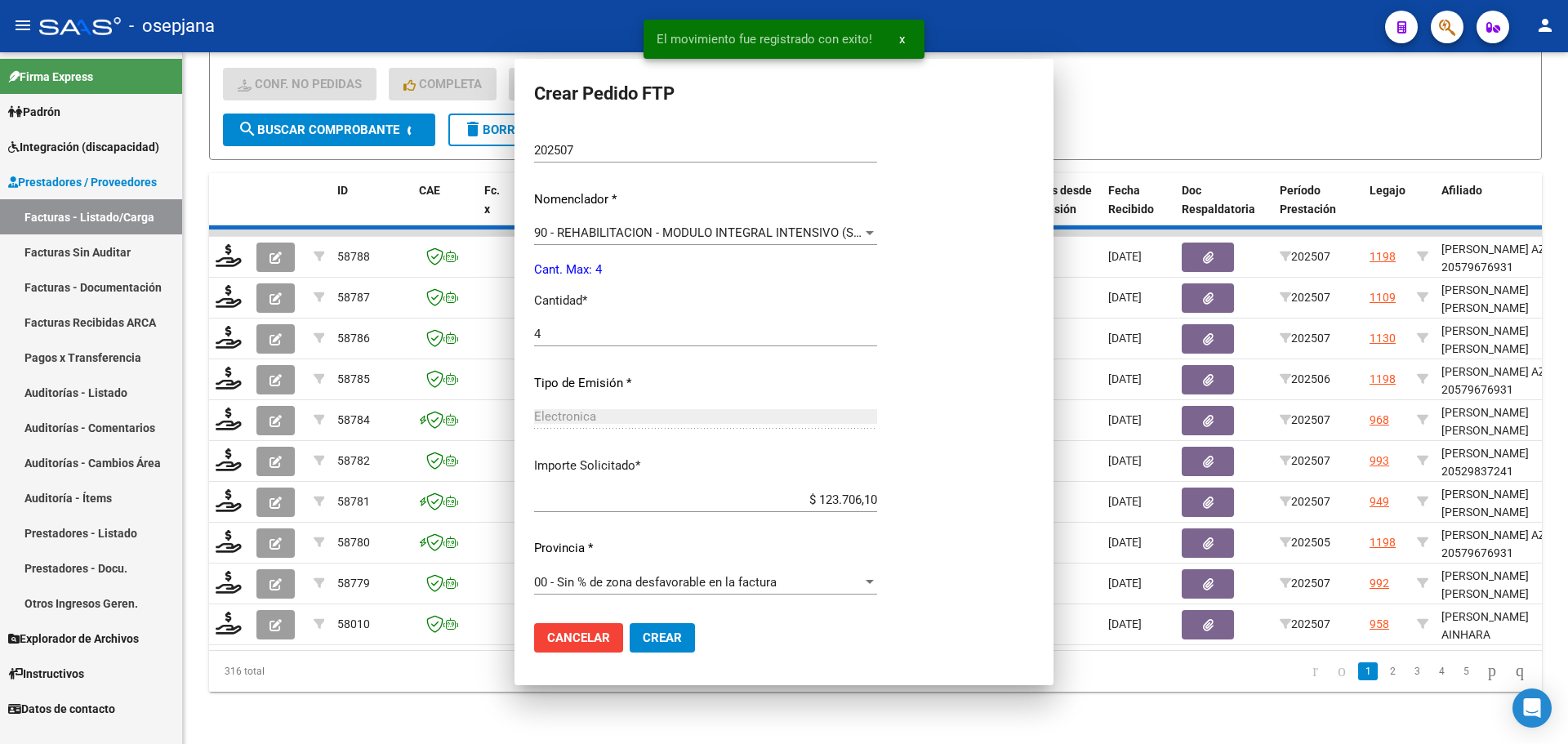
scroll to position [0, 0]
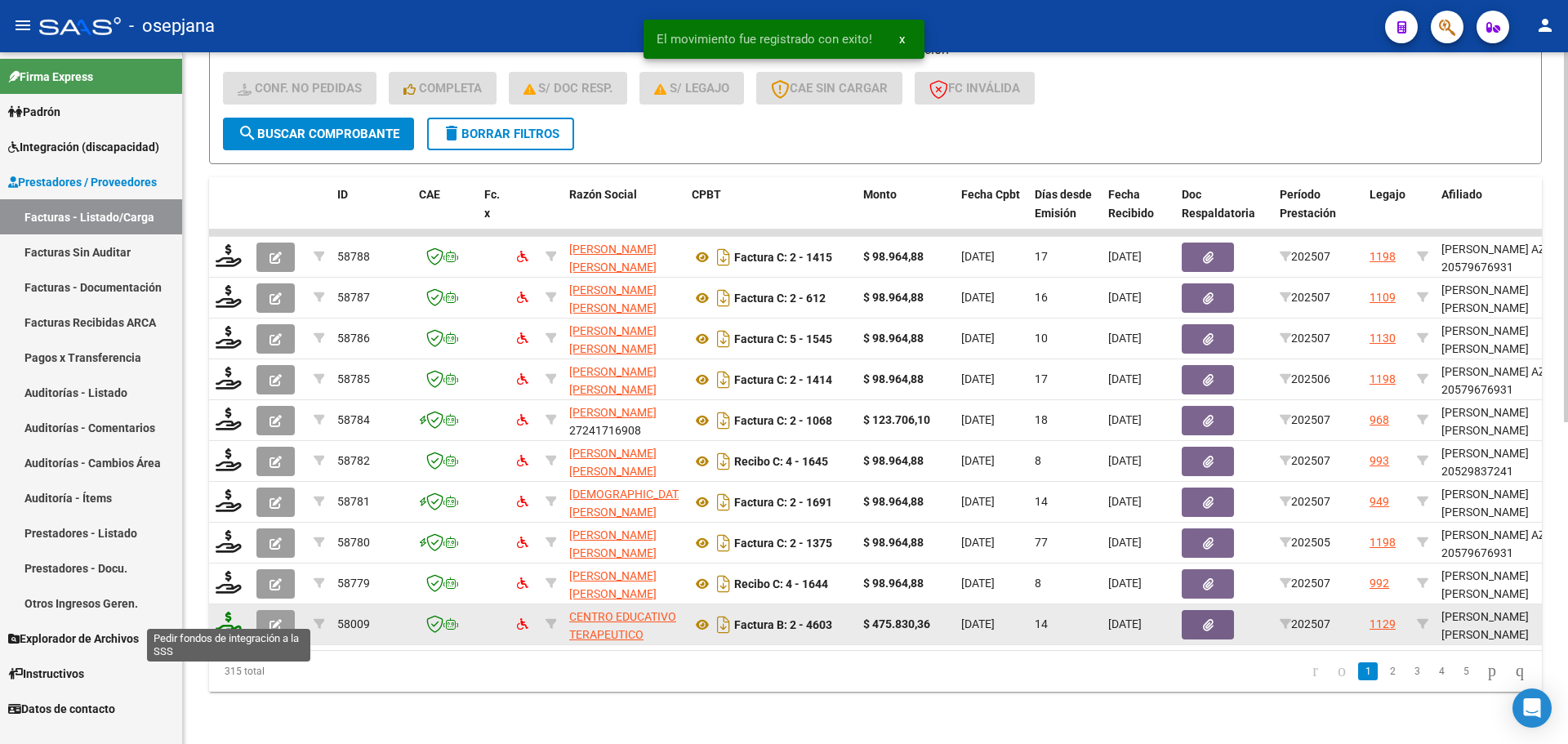
click at [223, 619] on icon at bounding box center [228, 623] width 26 height 23
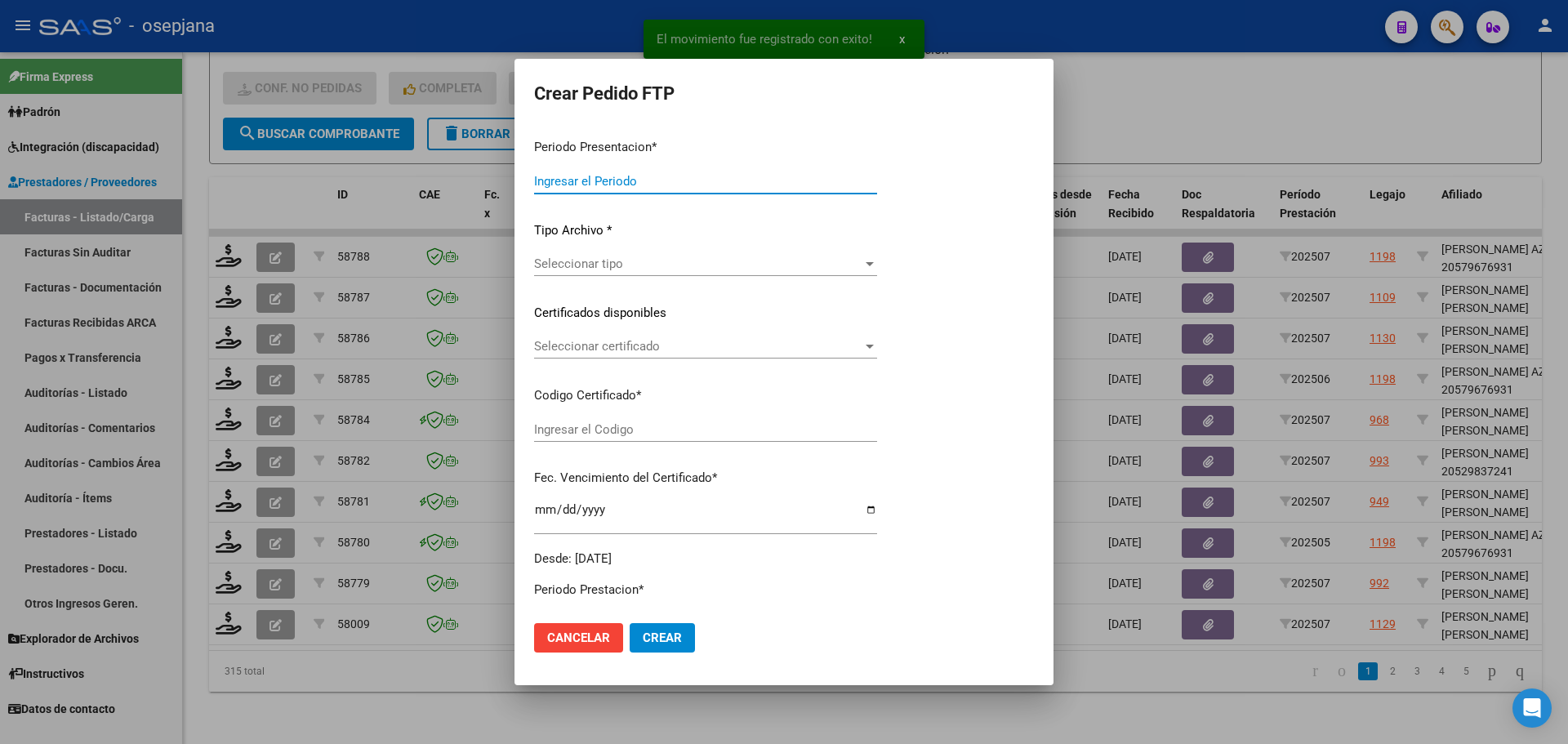
type input "202507"
type input "$ 475.830,36"
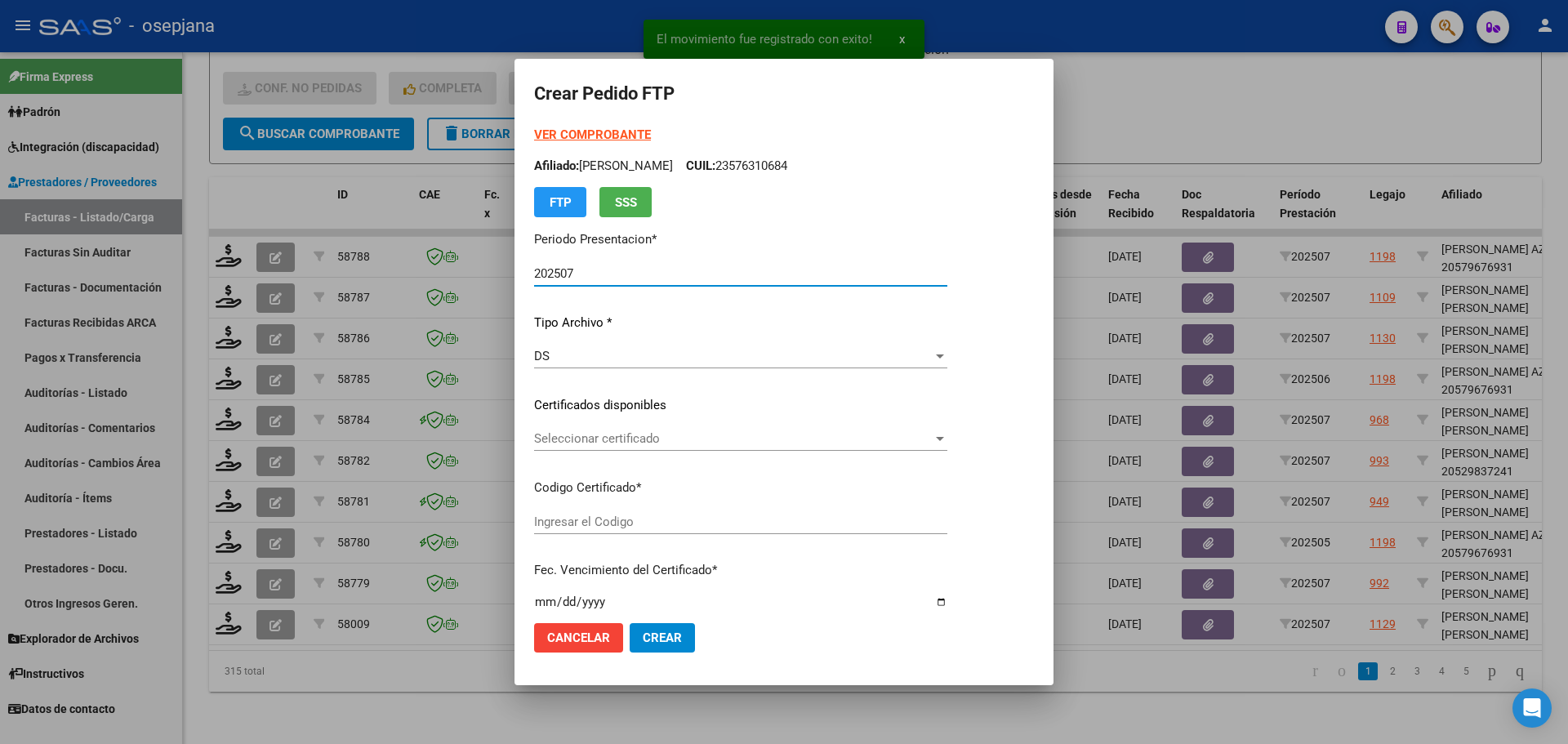
type input "ARG02000534499872020042320260423BSAS376"
type input "[DATE]"
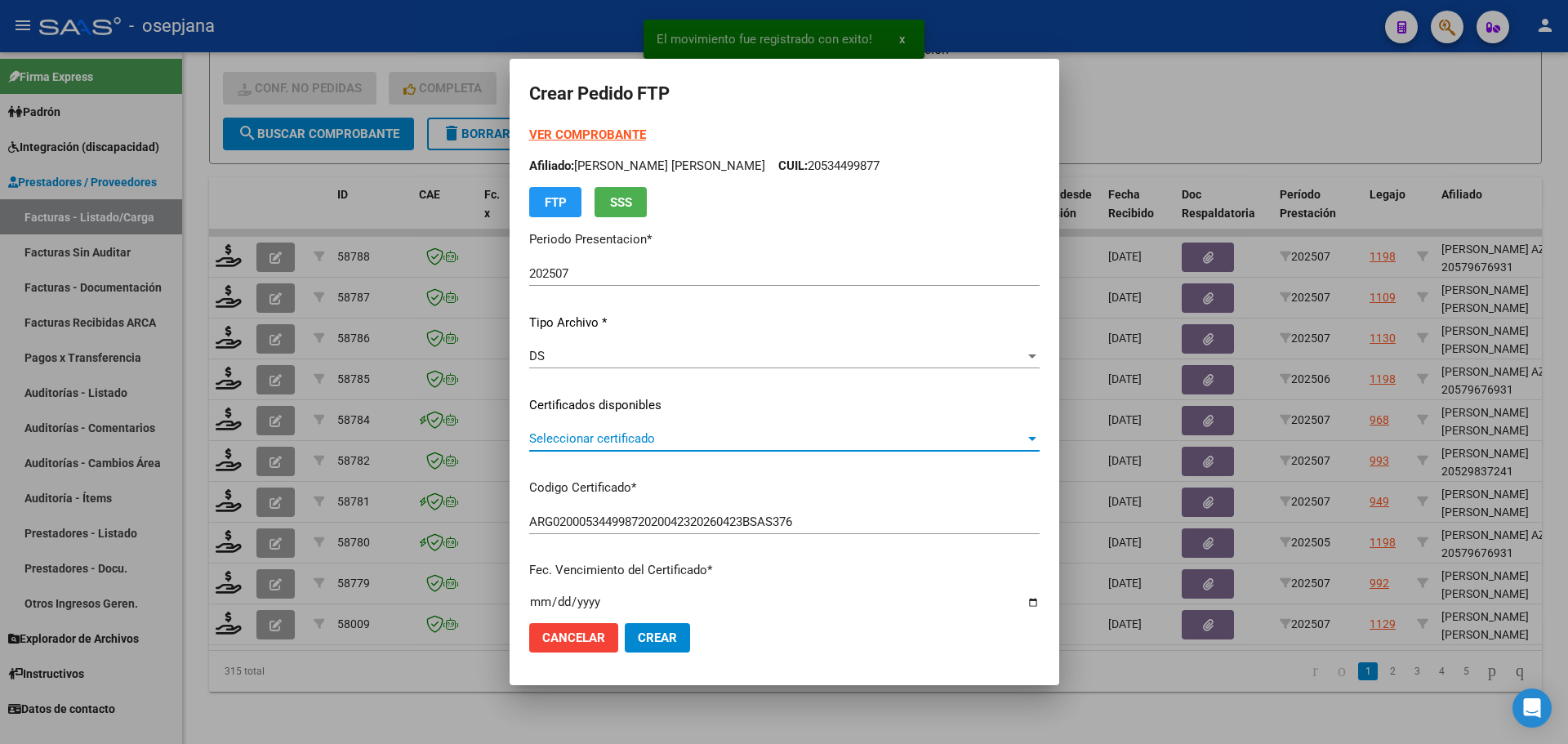
click at [621, 438] on span "Seleccionar certificado" at bounding box center [777, 438] width 496 height 15
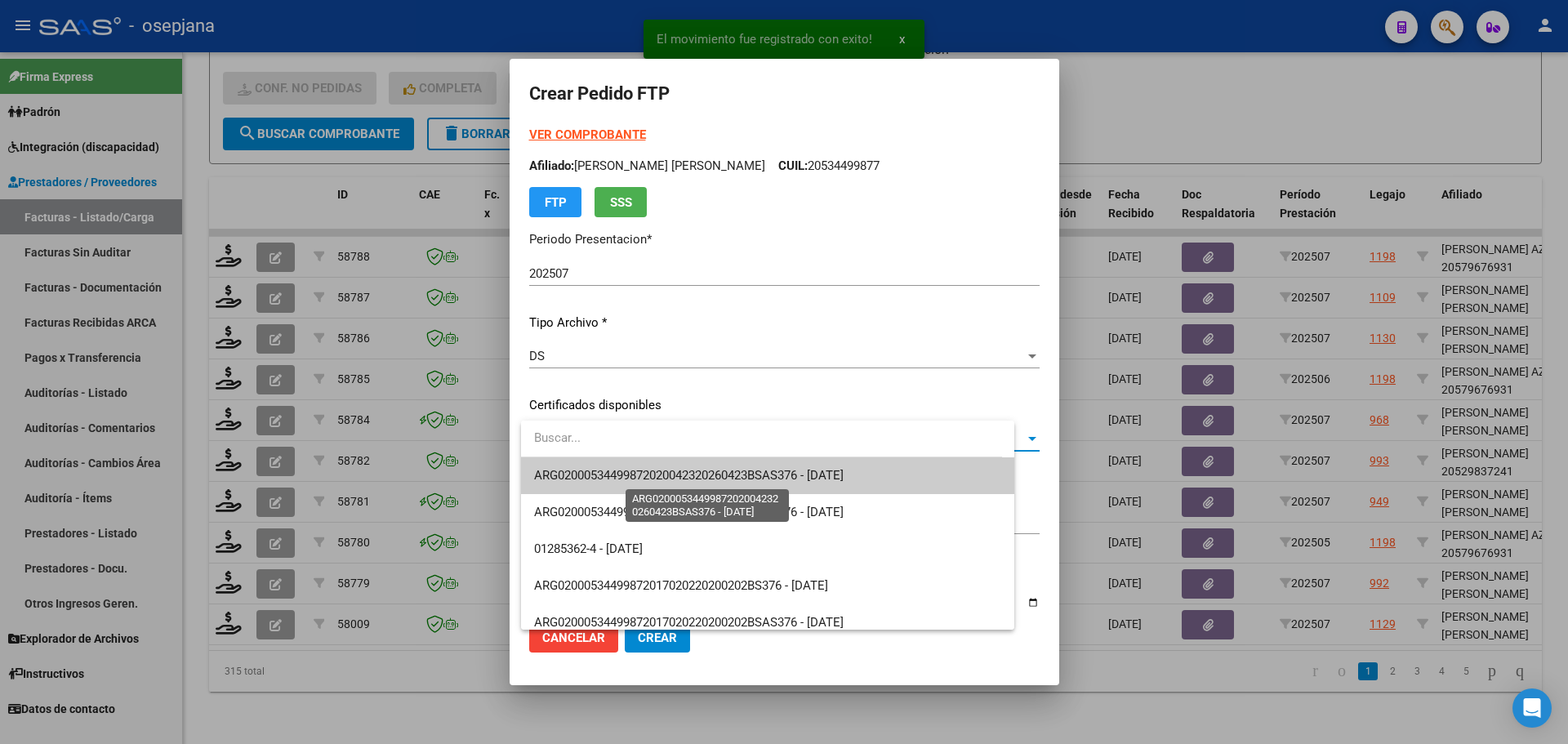
click at [622, 469] on span "ARG02000534499872020042320260423BSAS376 - [DATE]" at bounding box center [689, 475] width 310 height 15
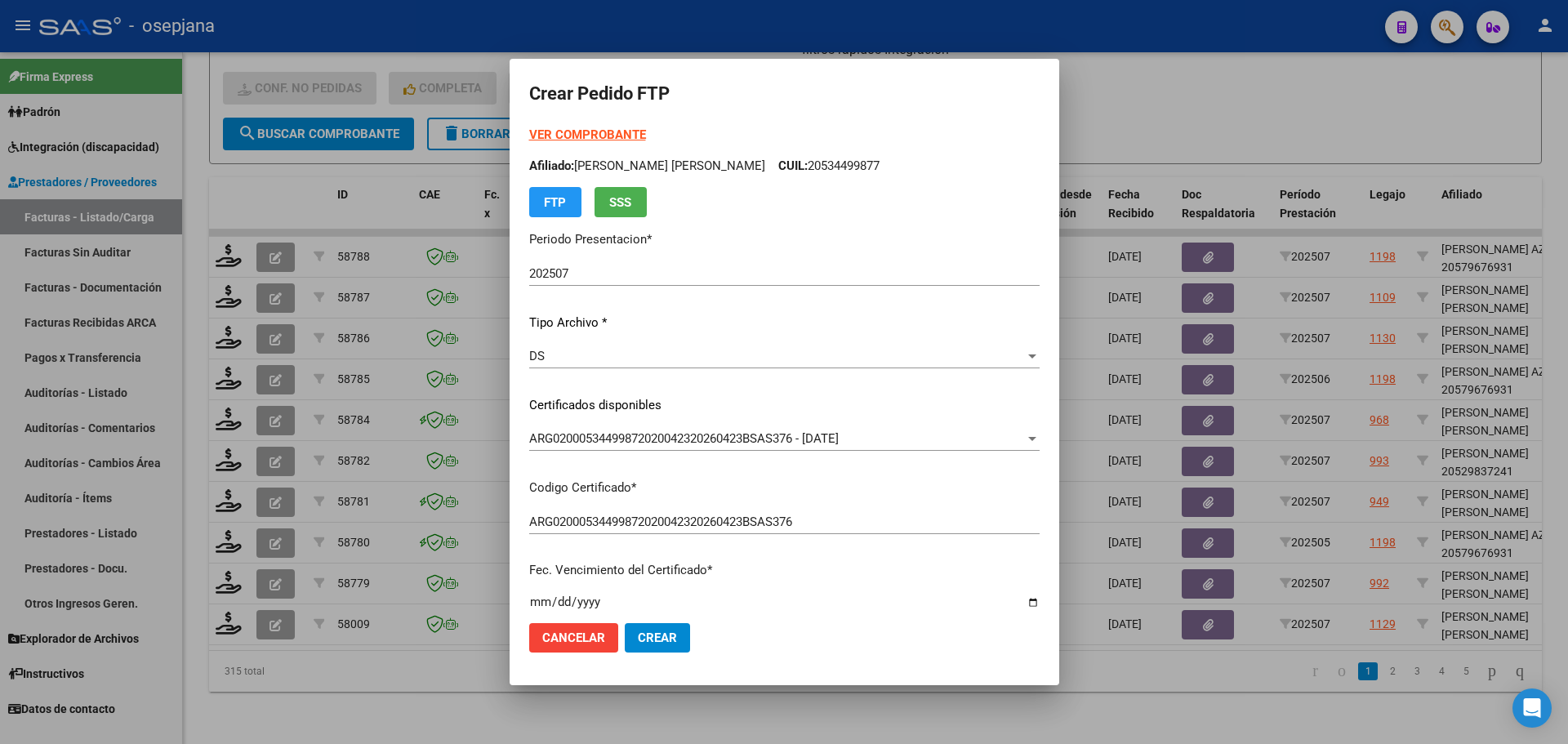
click at [582, 131] on strong "VER COMPROBANTE" at bounding box center [588, 134] width 117 height 15
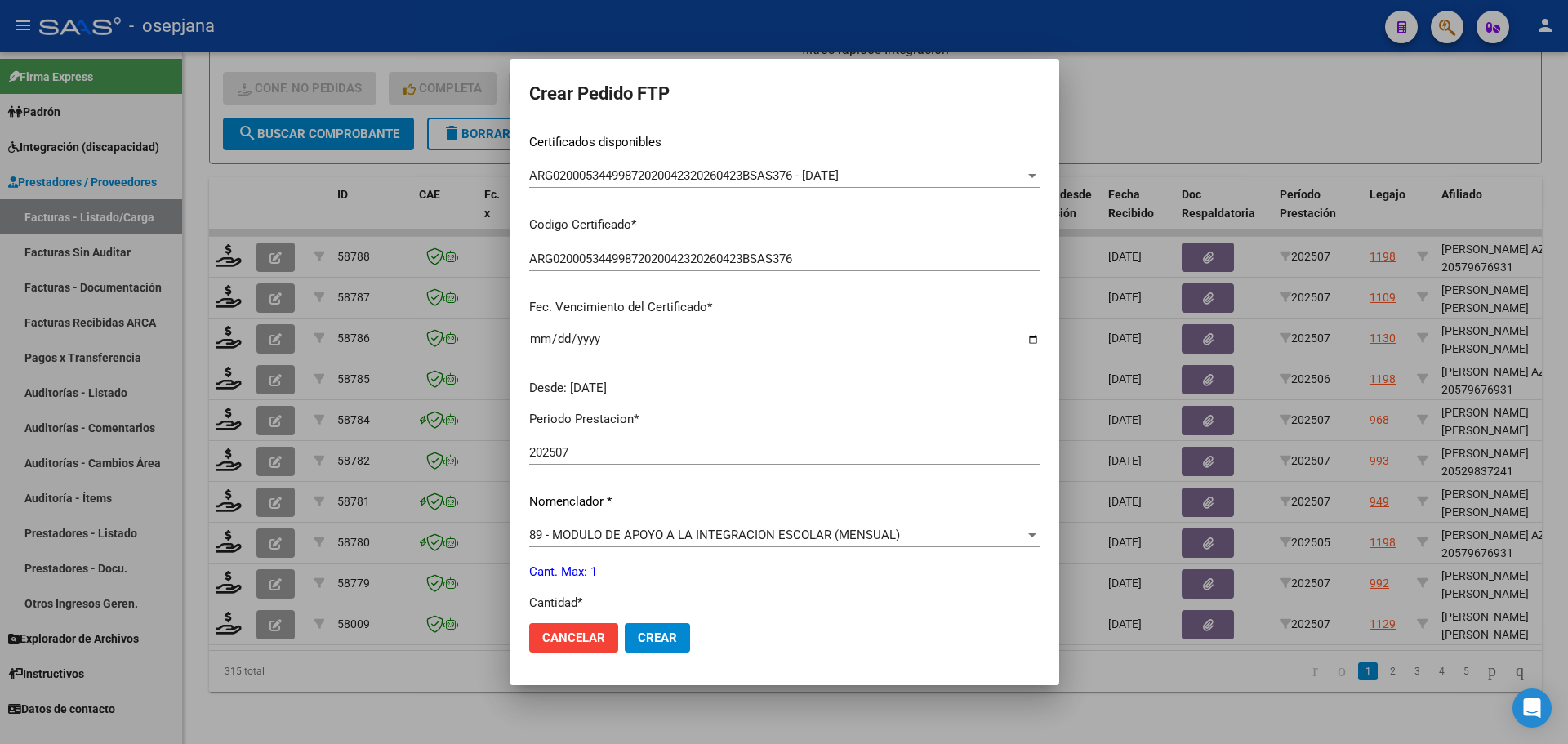
scroll to position [565, 0]
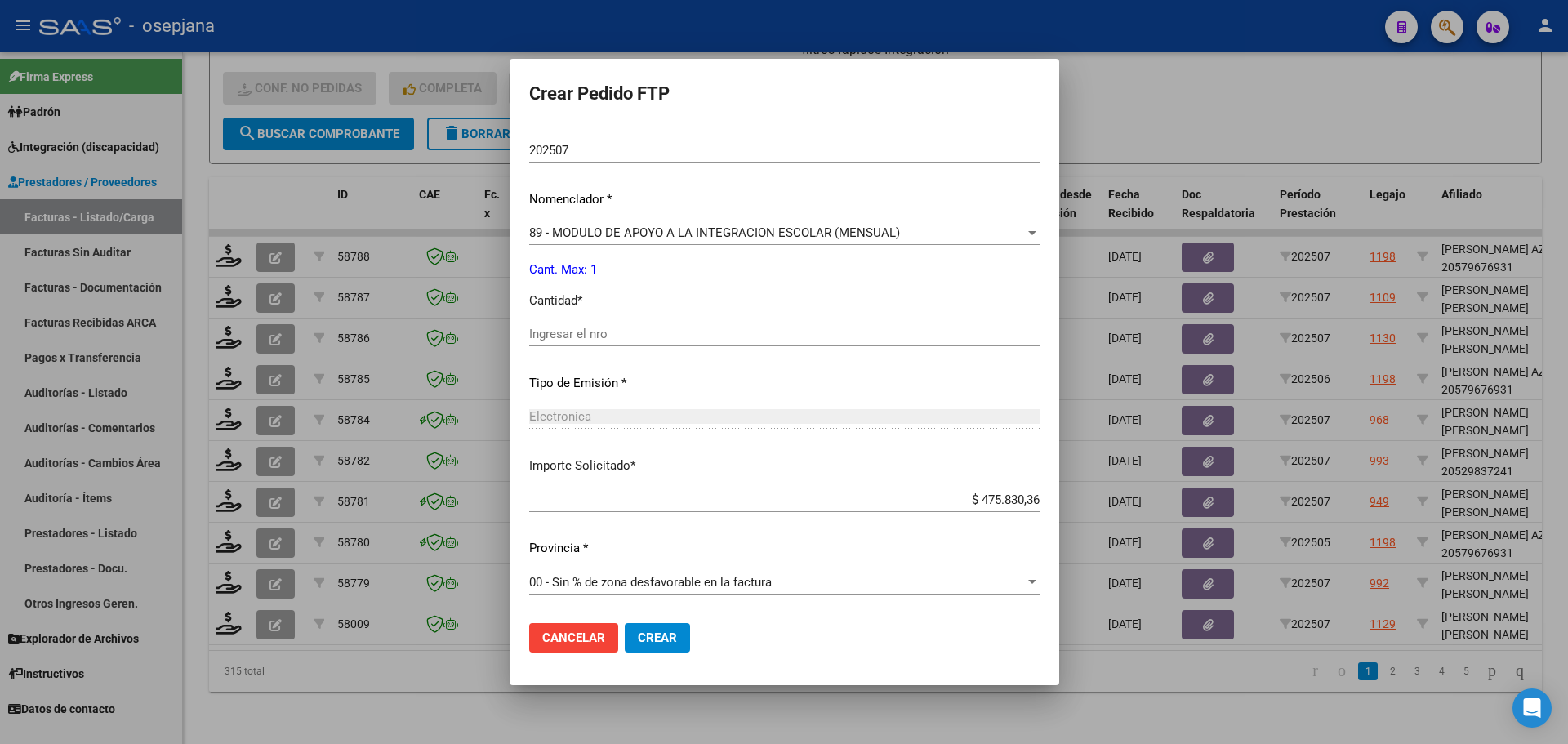
click at [586, 333] on input "Ingresar el nro" at bounding box center [784, 334] width 510 height 15
type input "1"
click at [683, 641] on button "Crear" at bounding box center [657, 638] width 66 height 30
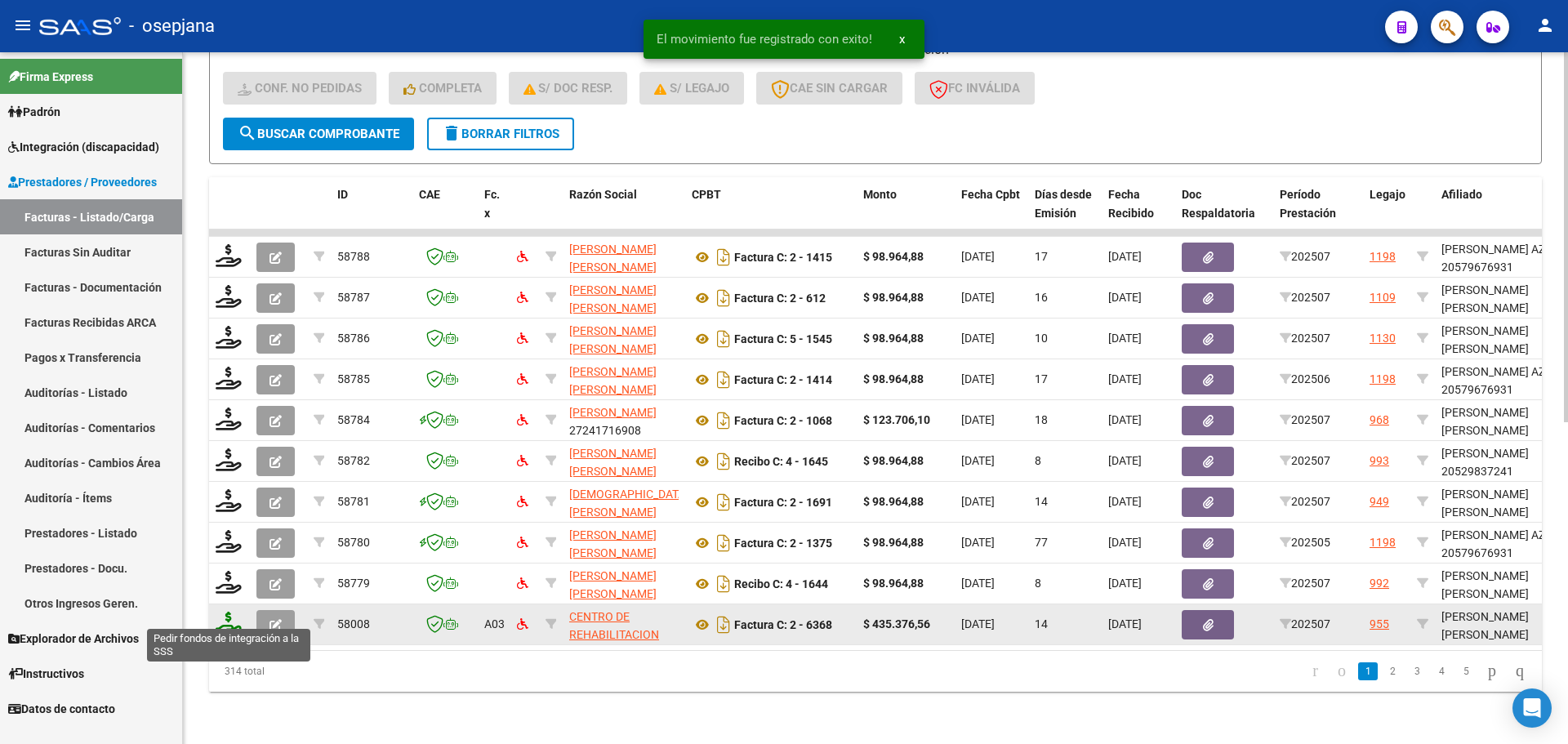
click at [235, 612] on icon at bounding box center [228, 623] width 26 height 23
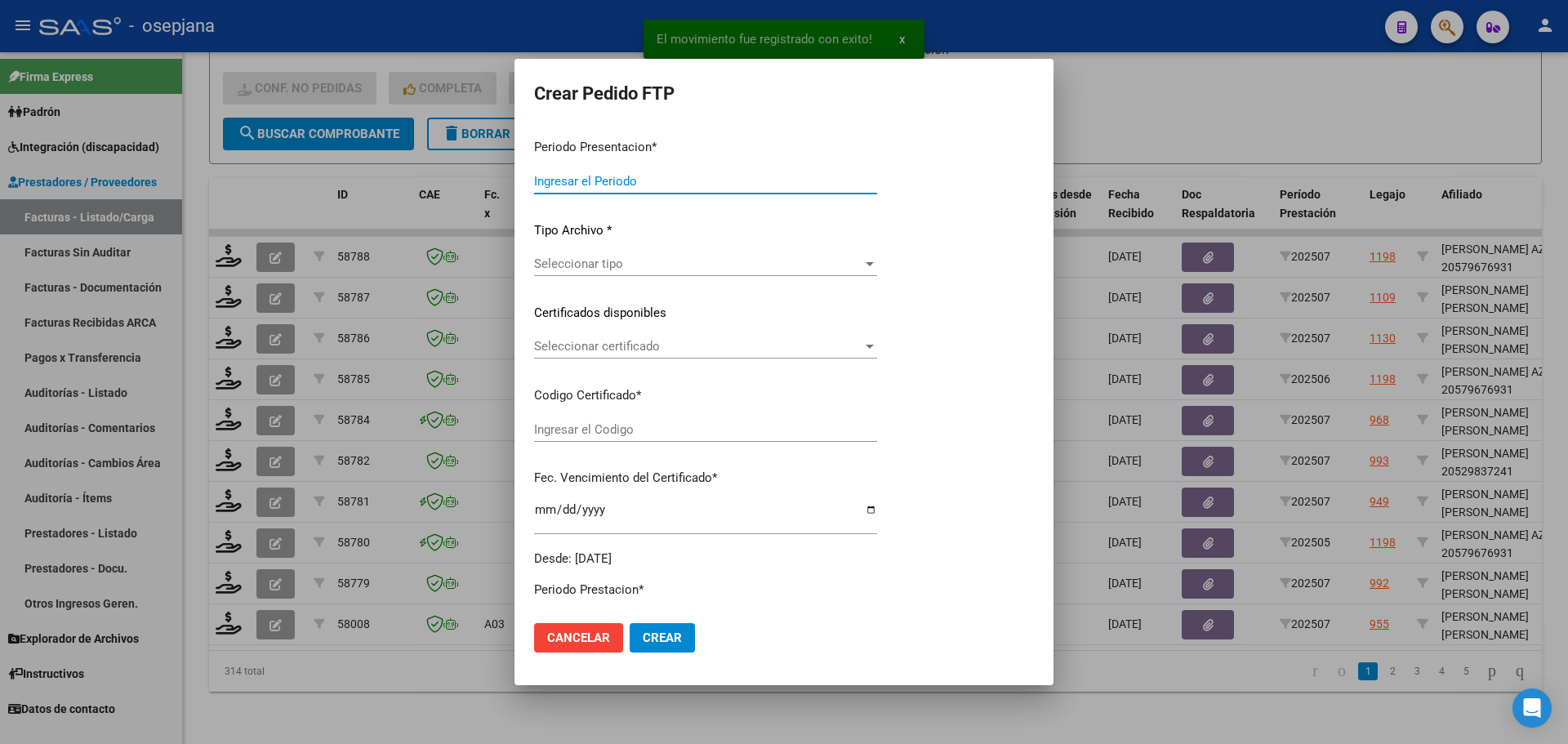
type input "202507"
type input "$ 435.376,56"
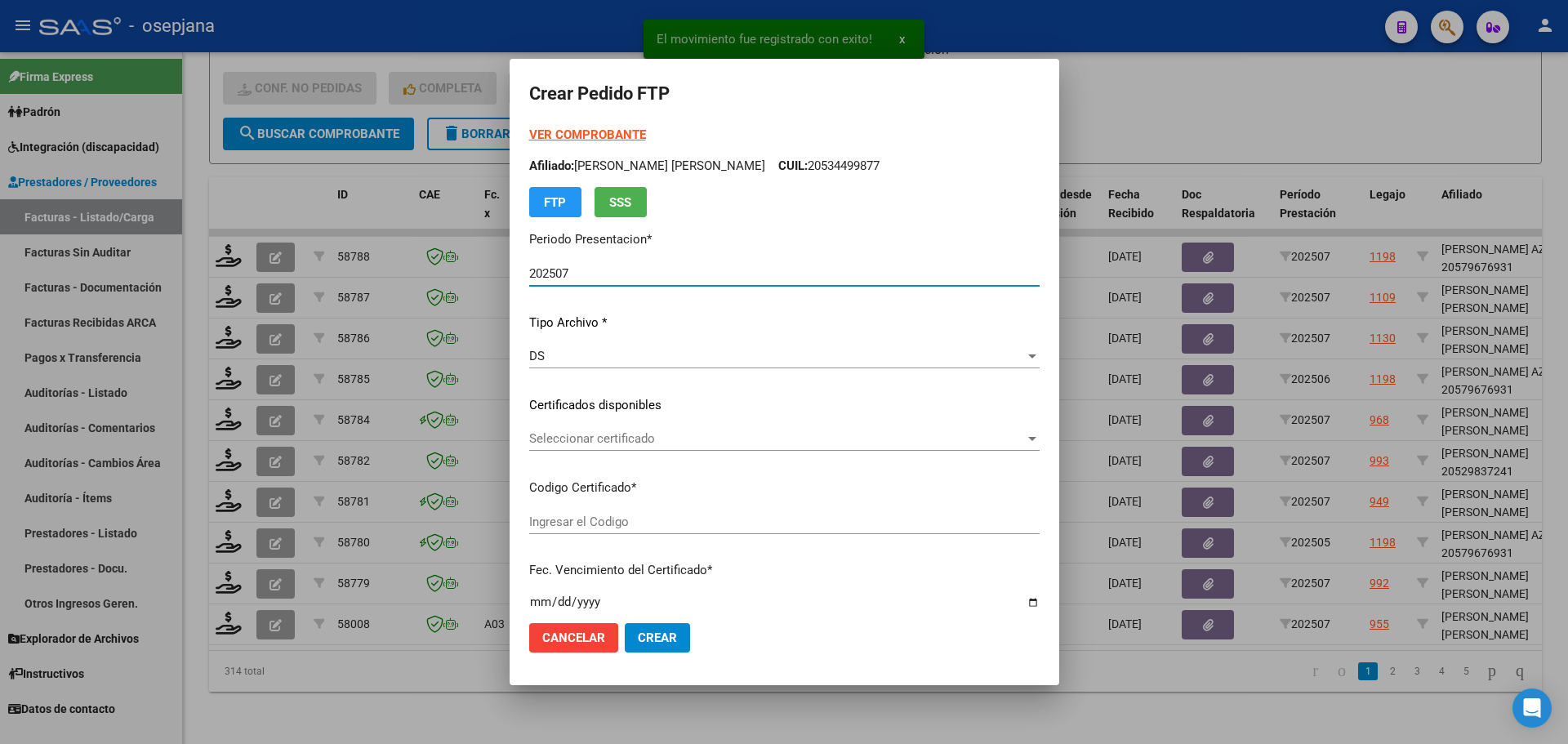
type input "ARG020005580287120230307-20280307BUE314"
type input "[DATE]"
click at [627, 433] on span "Seleccionar certificado" at bounding box center [777, 438] width 496 height 15
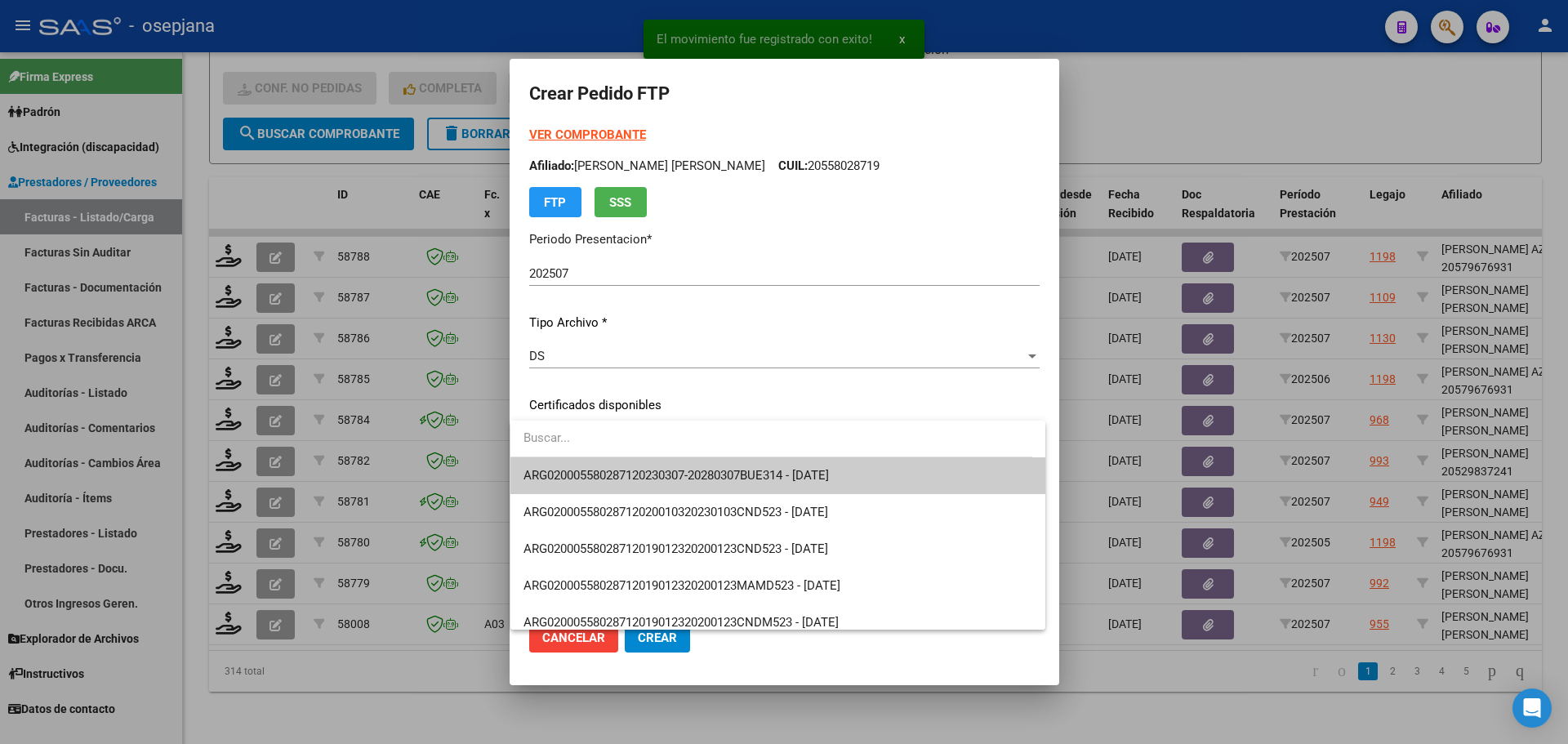
click at [633, 471] on span "ARG020005580287120230307-20280307BUE314 - [DATE]" at bounding box center [676, 475] width 306 height 15
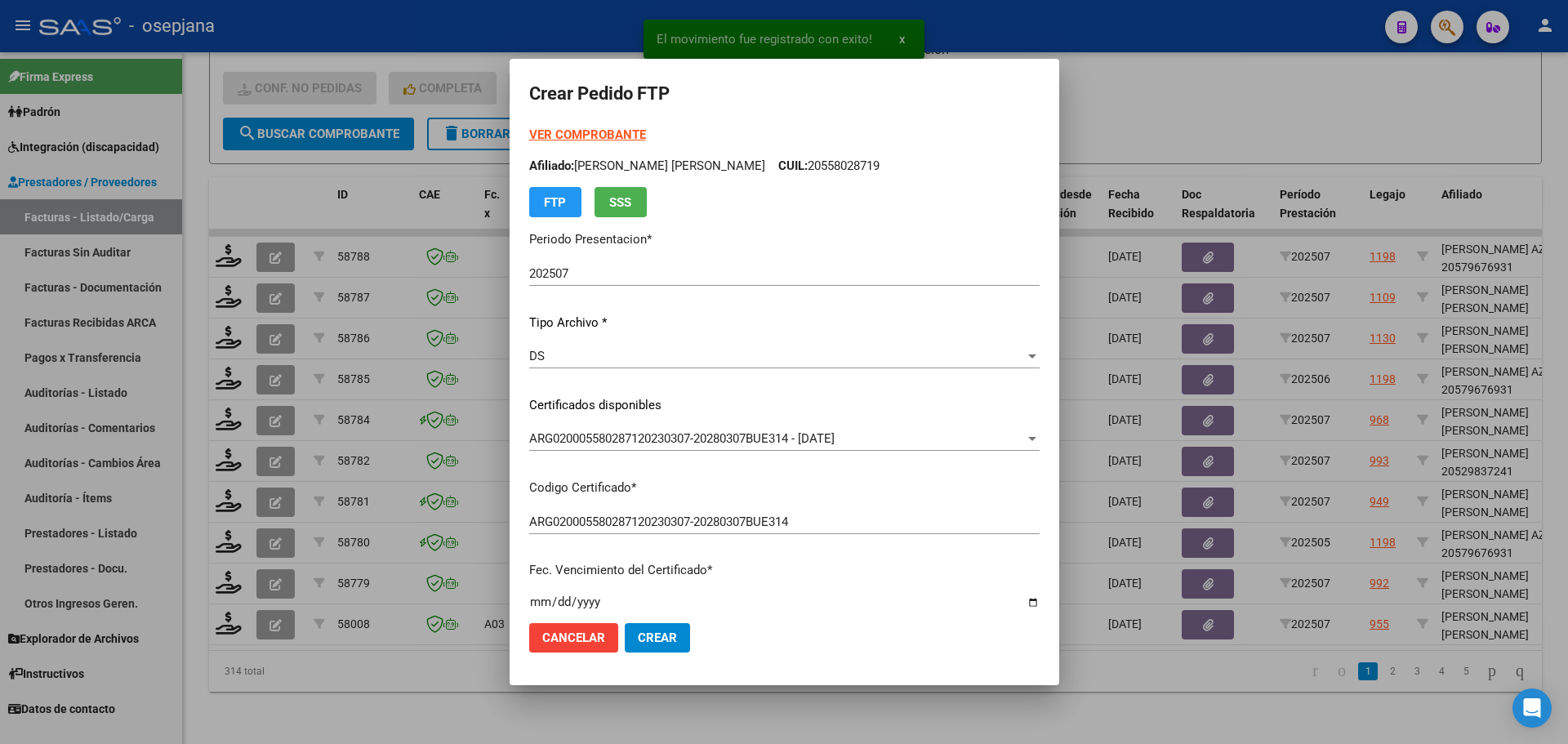
click at [587, 125] on form "Crear Pedido FTP VER COMPROBANTE ARCA [PERSON_NAME] Afiliado: [PERSON_NAME] [PE…" at bounding box center [784, 372] width 510 height 586
click at [586, 132] on strong "VER COMPROBANTE" at bounding box center [588, 134] width 117 height 15
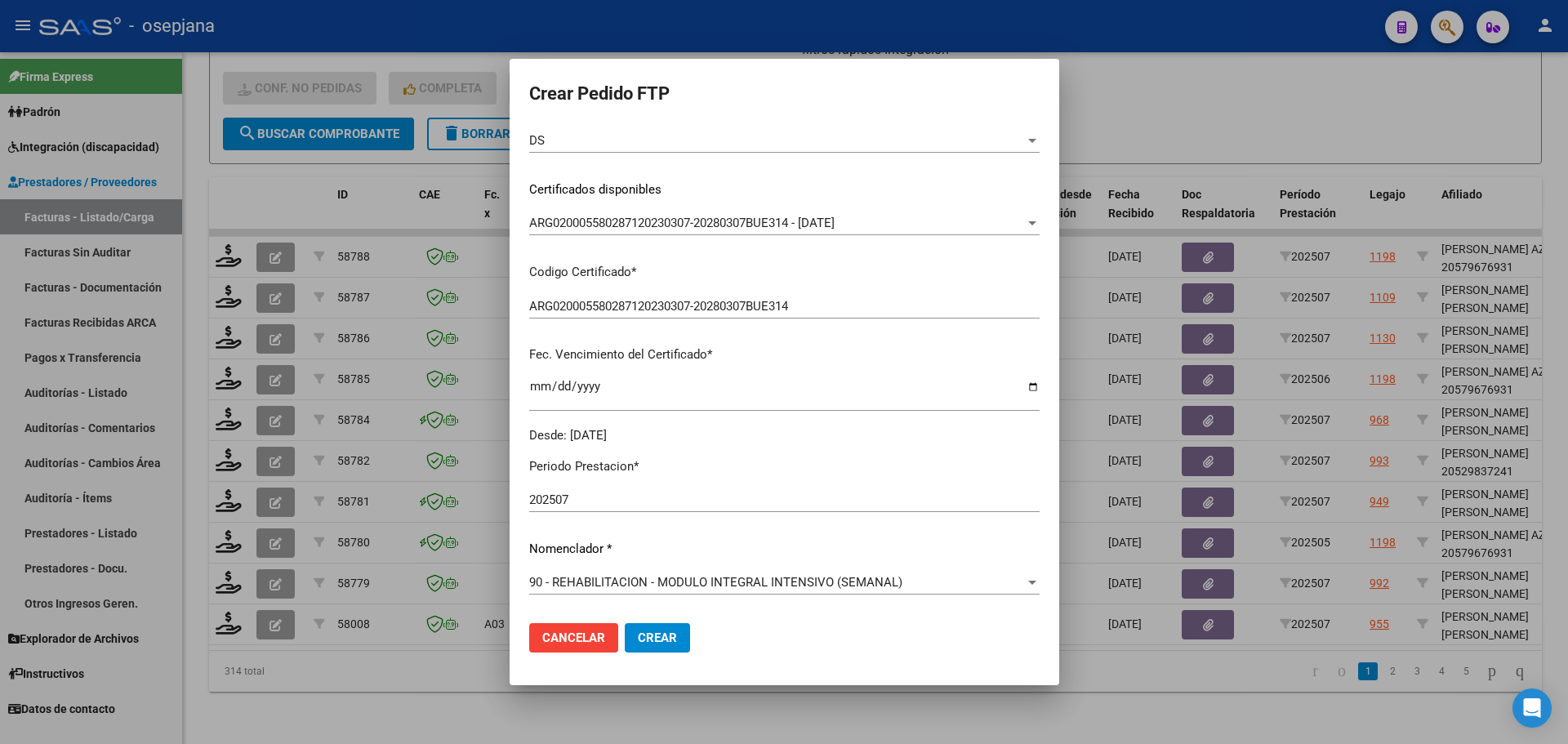
scroll to position [408, 0]
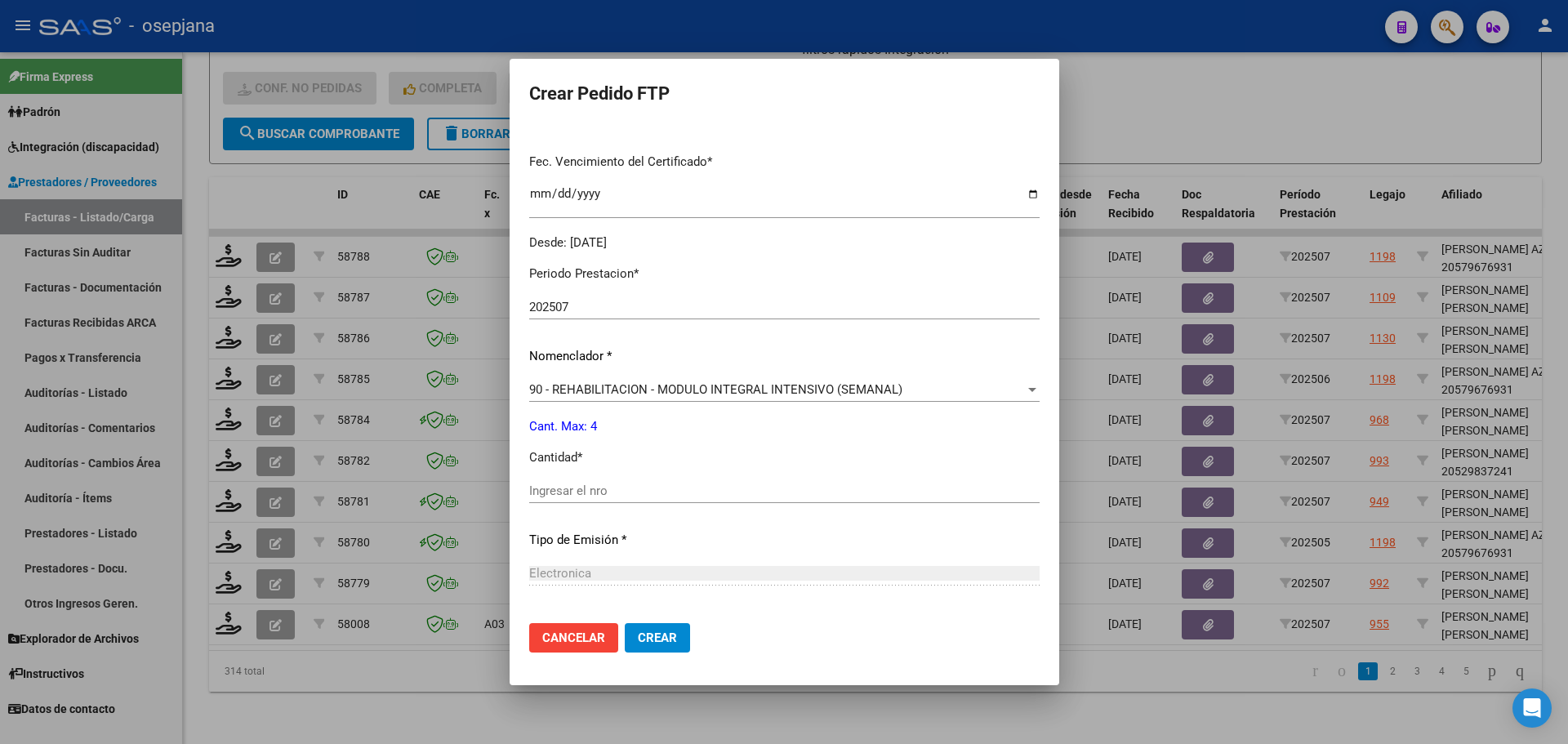
click at [561, 488] on input "Ingresar el nro" at bounding box center [784, 491] width 510 height 15
type input "4"
click at [633, 629] on button "Crear" at bounding box center [657, 638] width 66 height 30
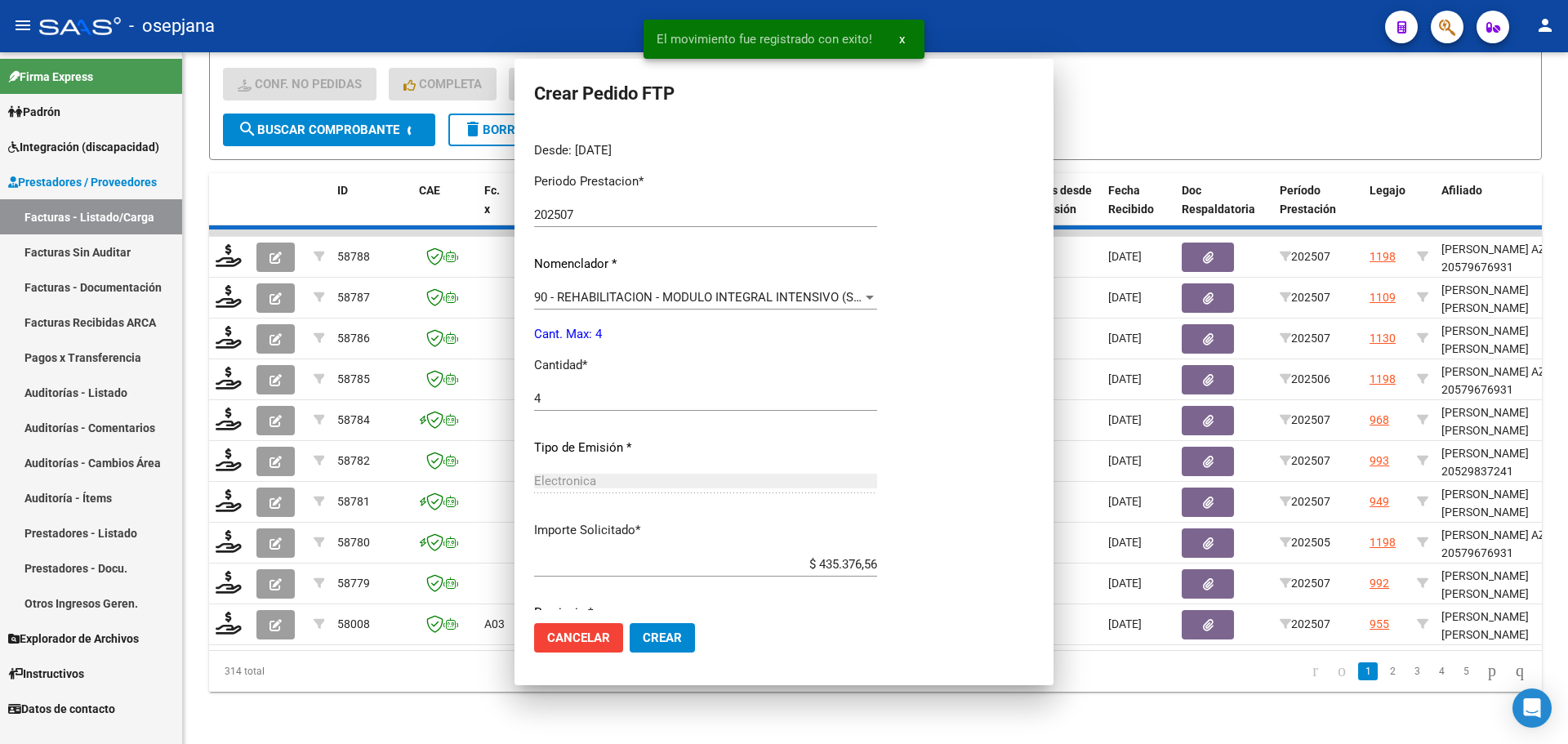
scroll to position [0, 0]
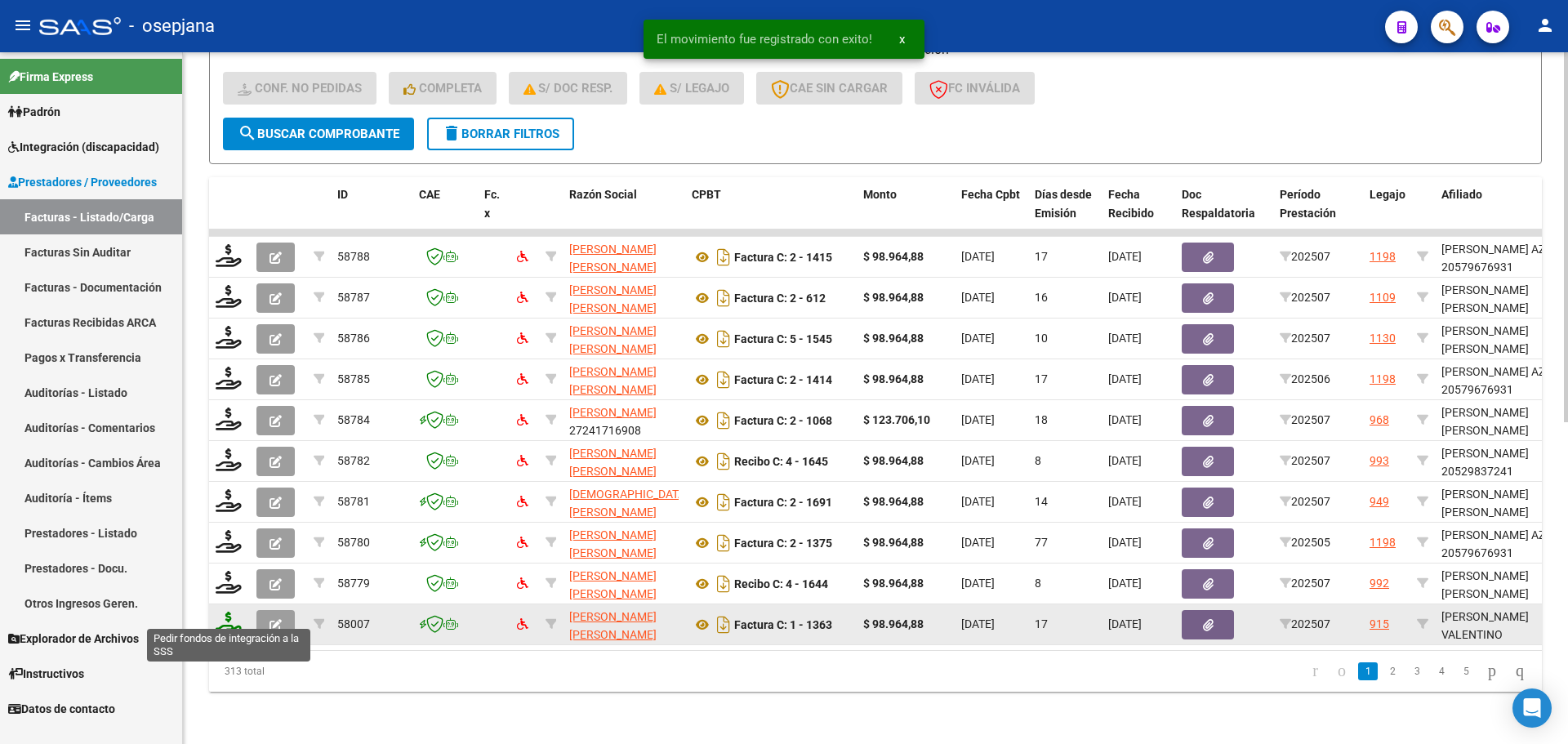
click at [220, 618] on icon at bounding box center [228, 623] width 26 height 23
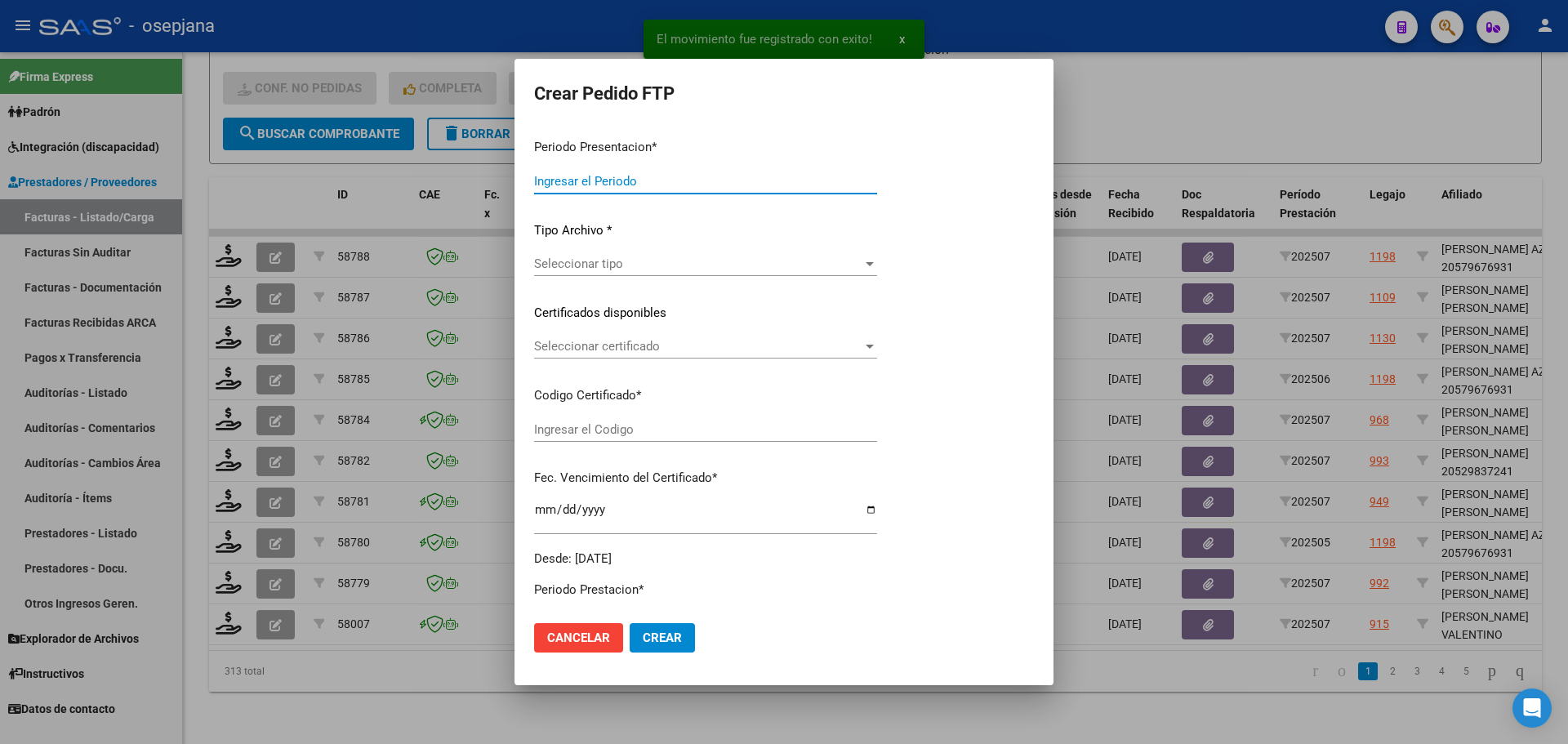
type input "202507"
type input "$ 98.964,88"
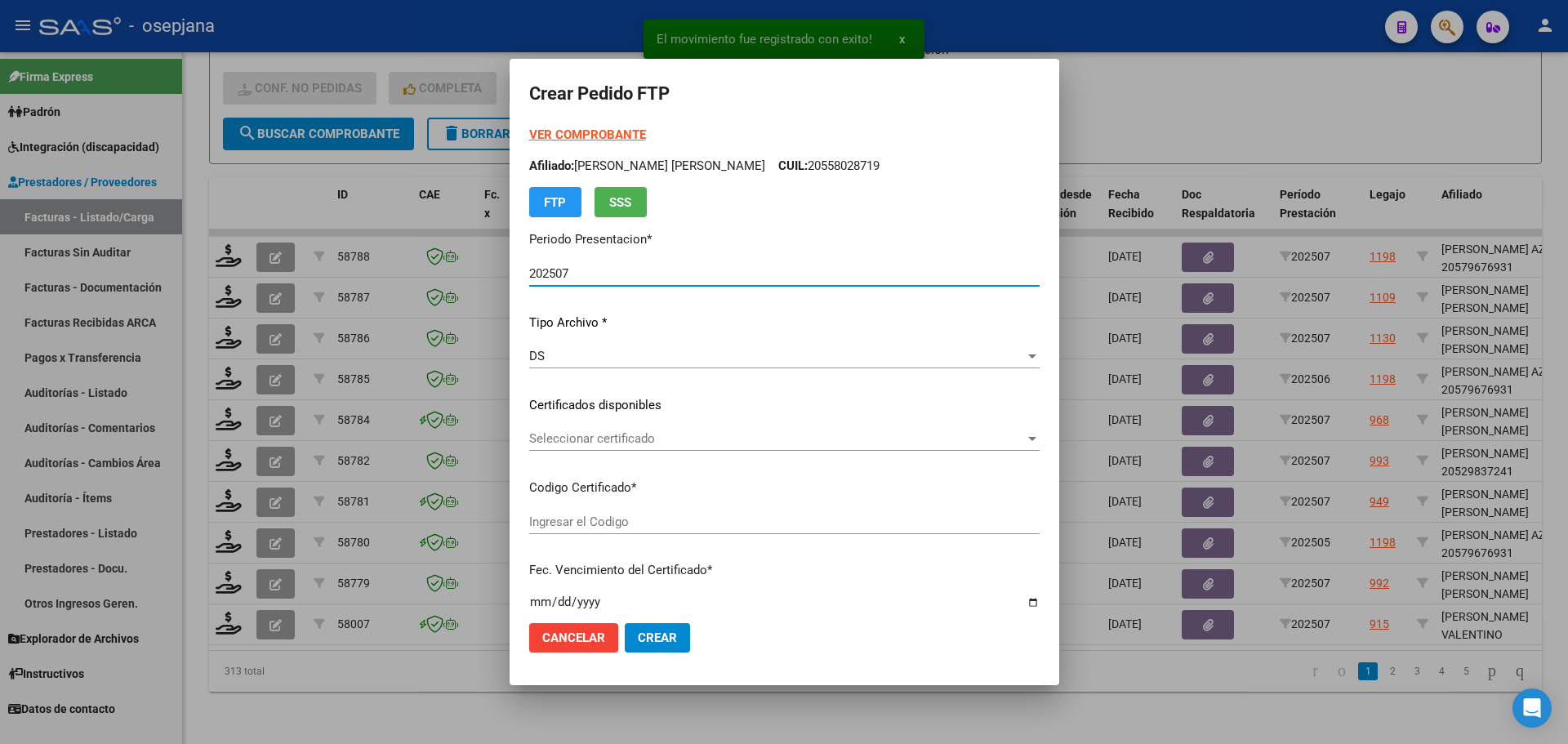
type input "ARG02000569324342022070620260706BSAS313"
type input "[DATE]"
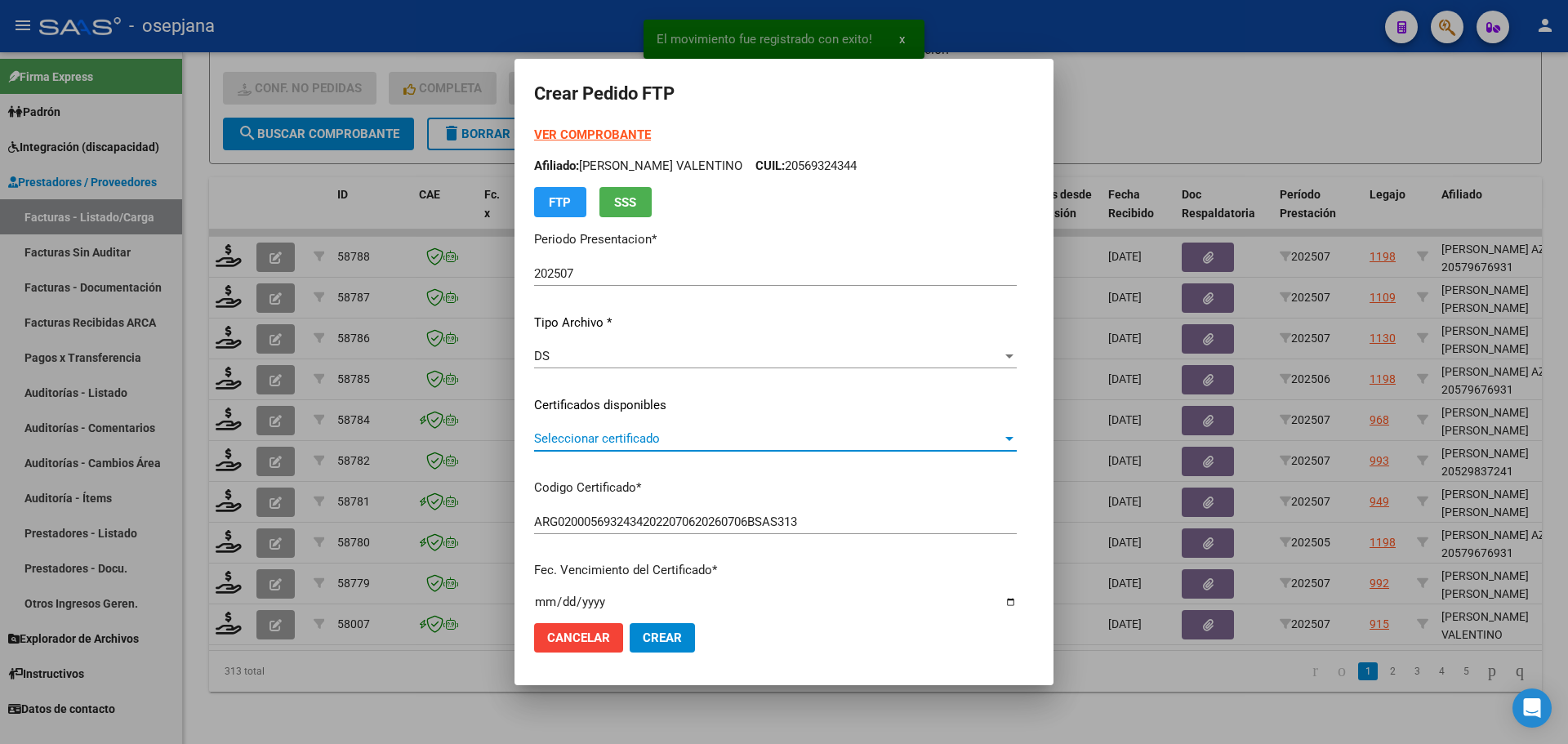
click at [617, 434] on span "Seleccionar certificado" at bounding box center [768, 438] width 468 height 15
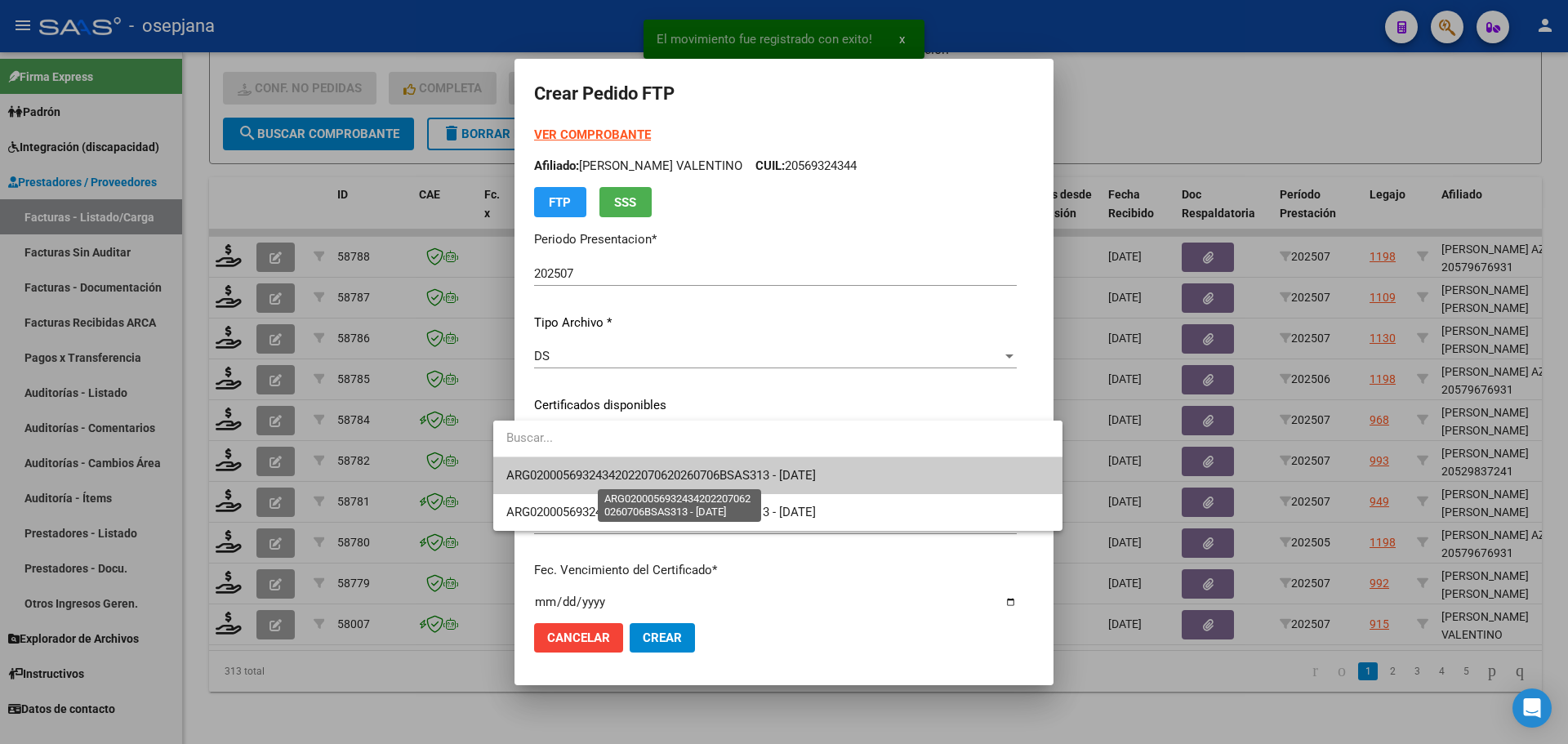
click at [617, 470] on span "ARG02000569324342022070620260706BSAS313 - [DATE]" at bounding box center [661, 475] width 310 height 15
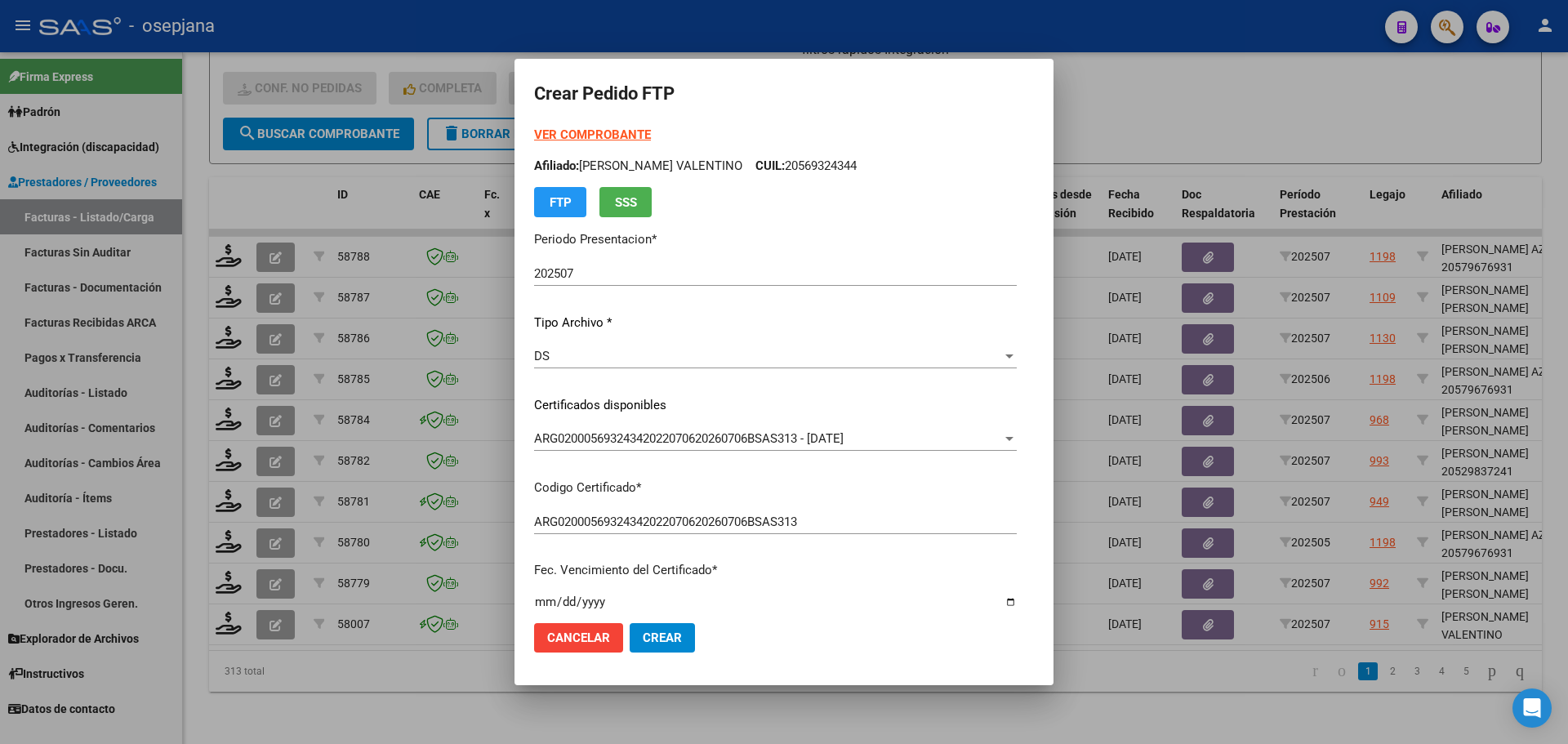
click at [588, 133] on strong "VER COMPROBANTE" at bounding box center [593, 134] width 117 height 15
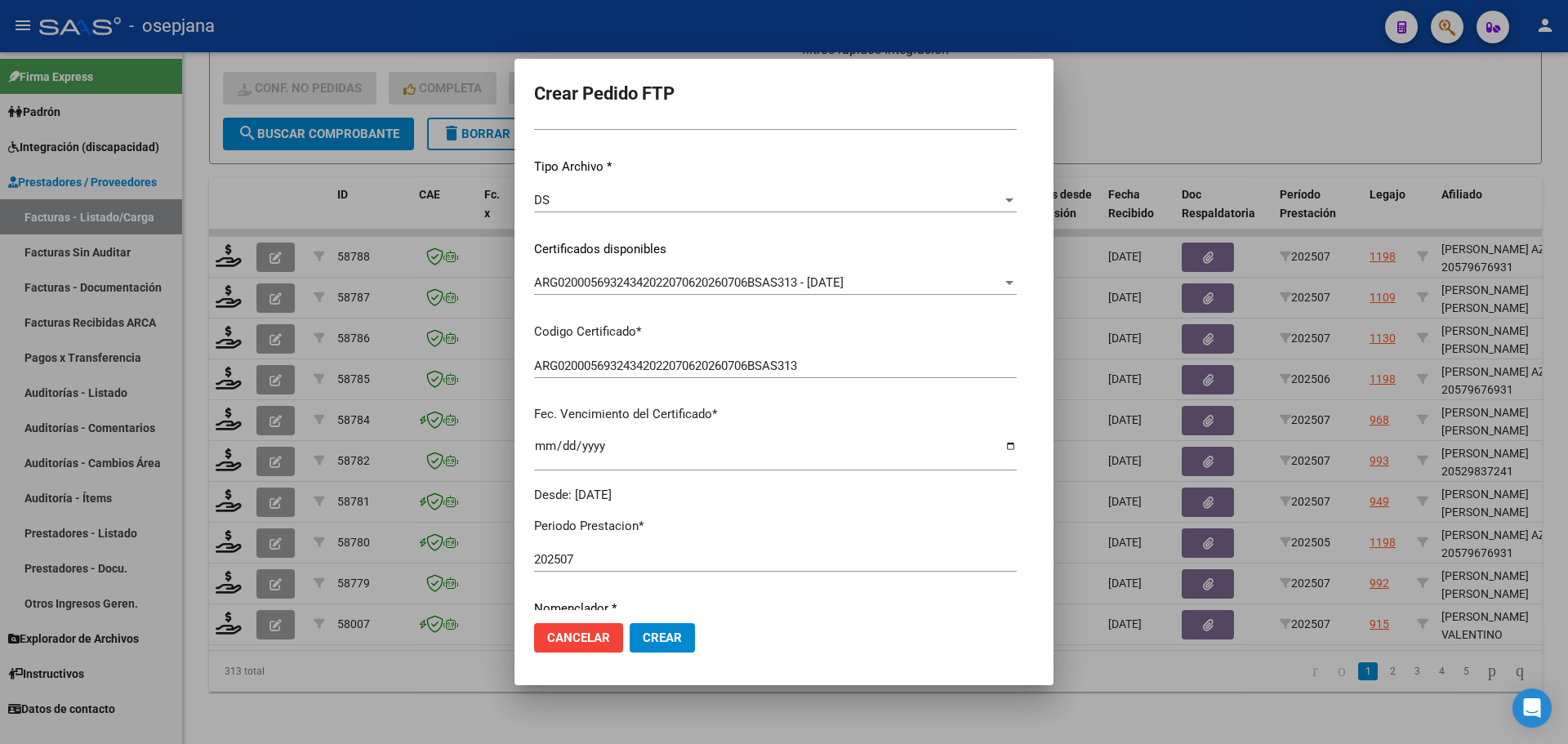
scroll to position [327, 0]
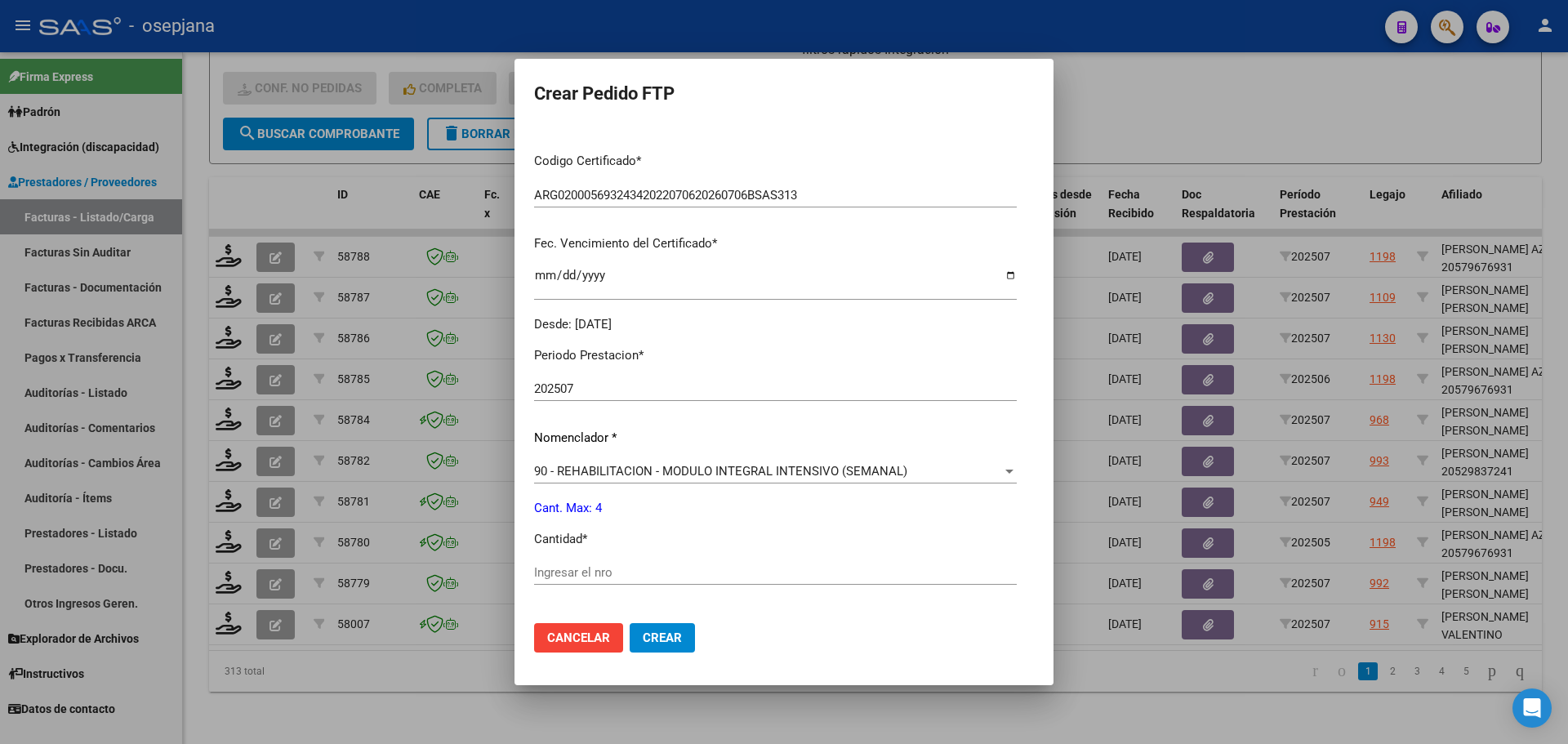
click at [549, 555] on div "Periodo Prestacion * 202507 Ingresar el Periodo Prestacion Nomenclador * 90 - R…" at bounding box center [776, 591] width 483 height 515
click at [534, 577] on input "Ingresar el nro" at bounding box center [776, 572] width 483 height 15
type input "4"
click at [630, 625] on button "Crear" at bounding box center [662, 638] width 66 height 30
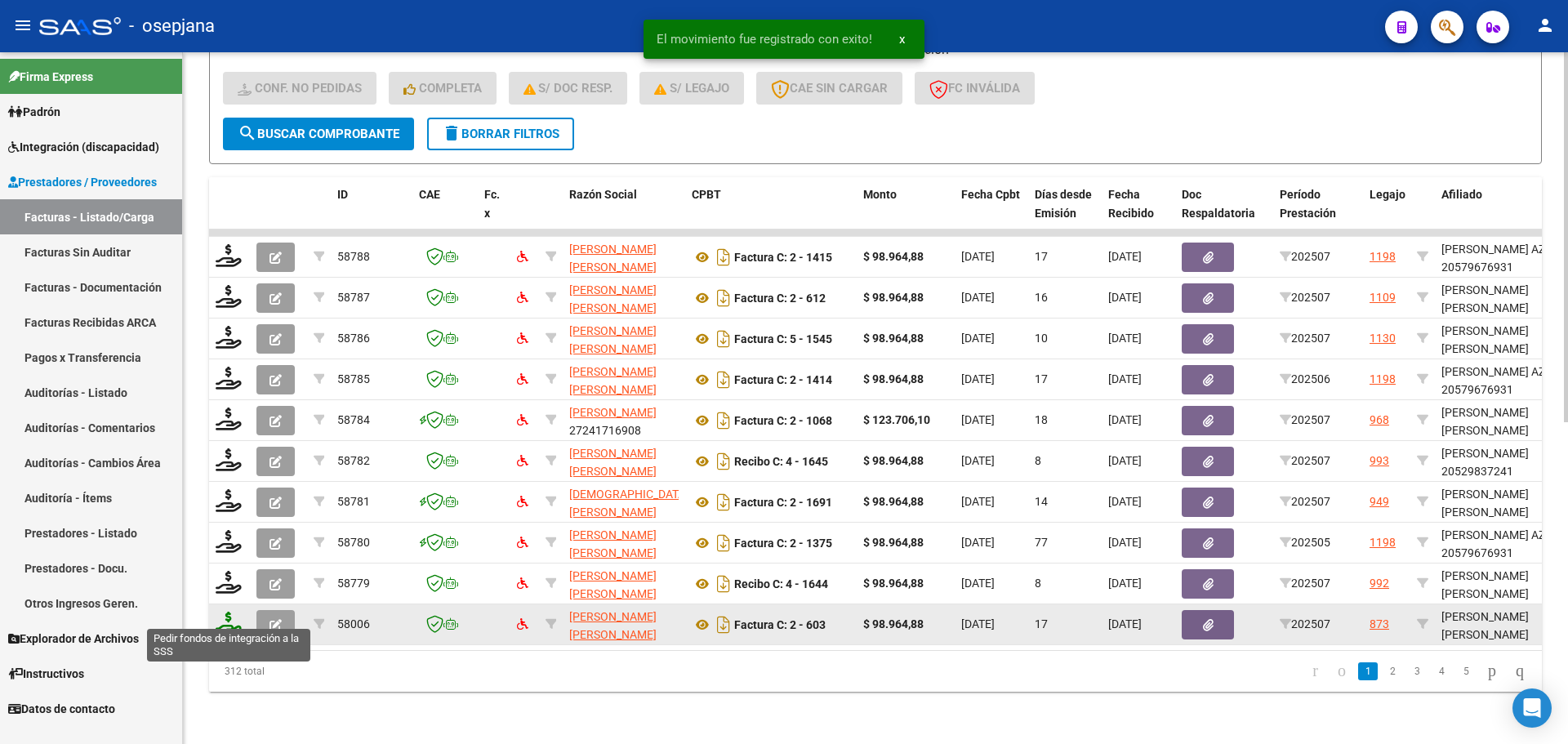
click at [222, 618] on icon at bounding box center [228, 623] width 26 height 23
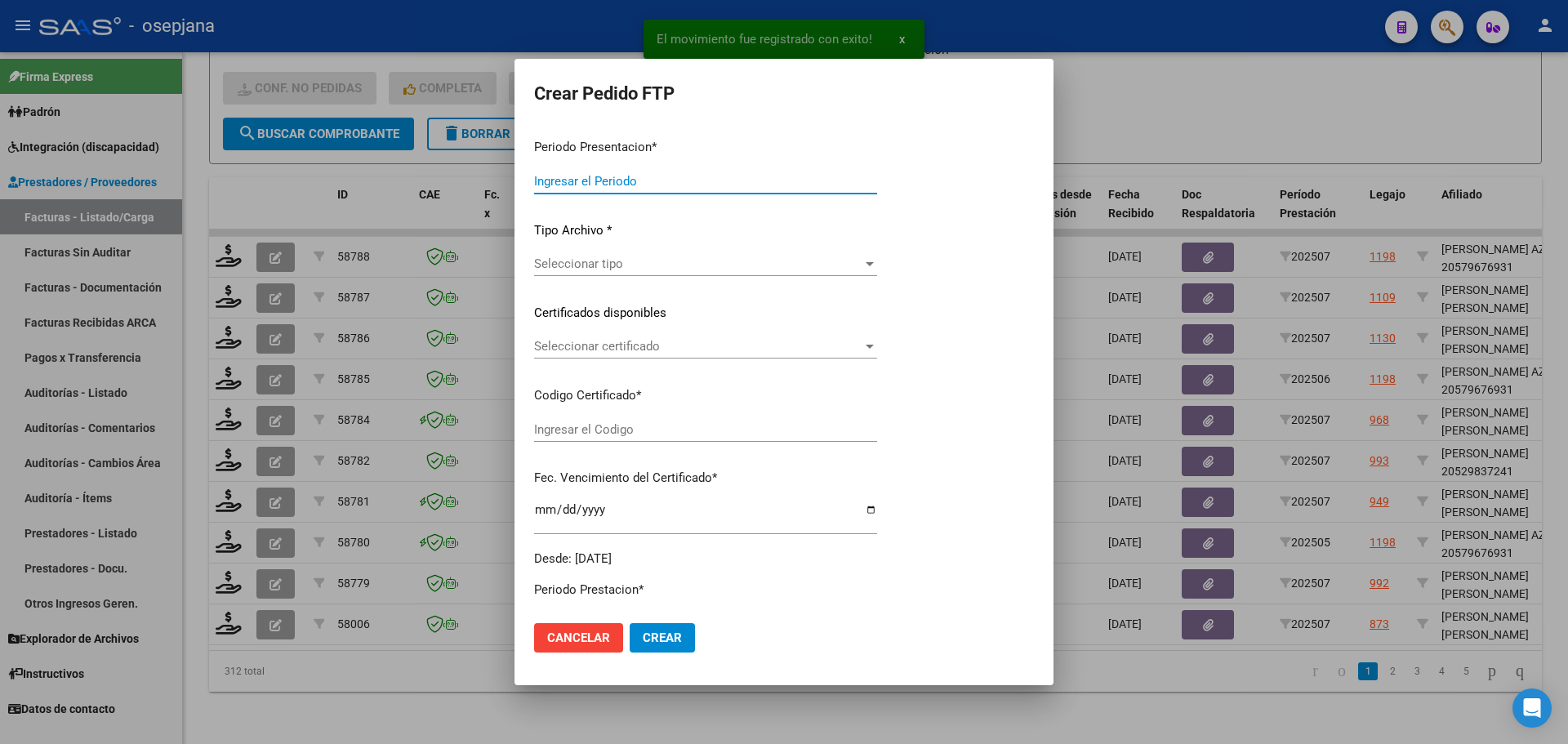
type input "202507"
type input "$ 98.964,88"
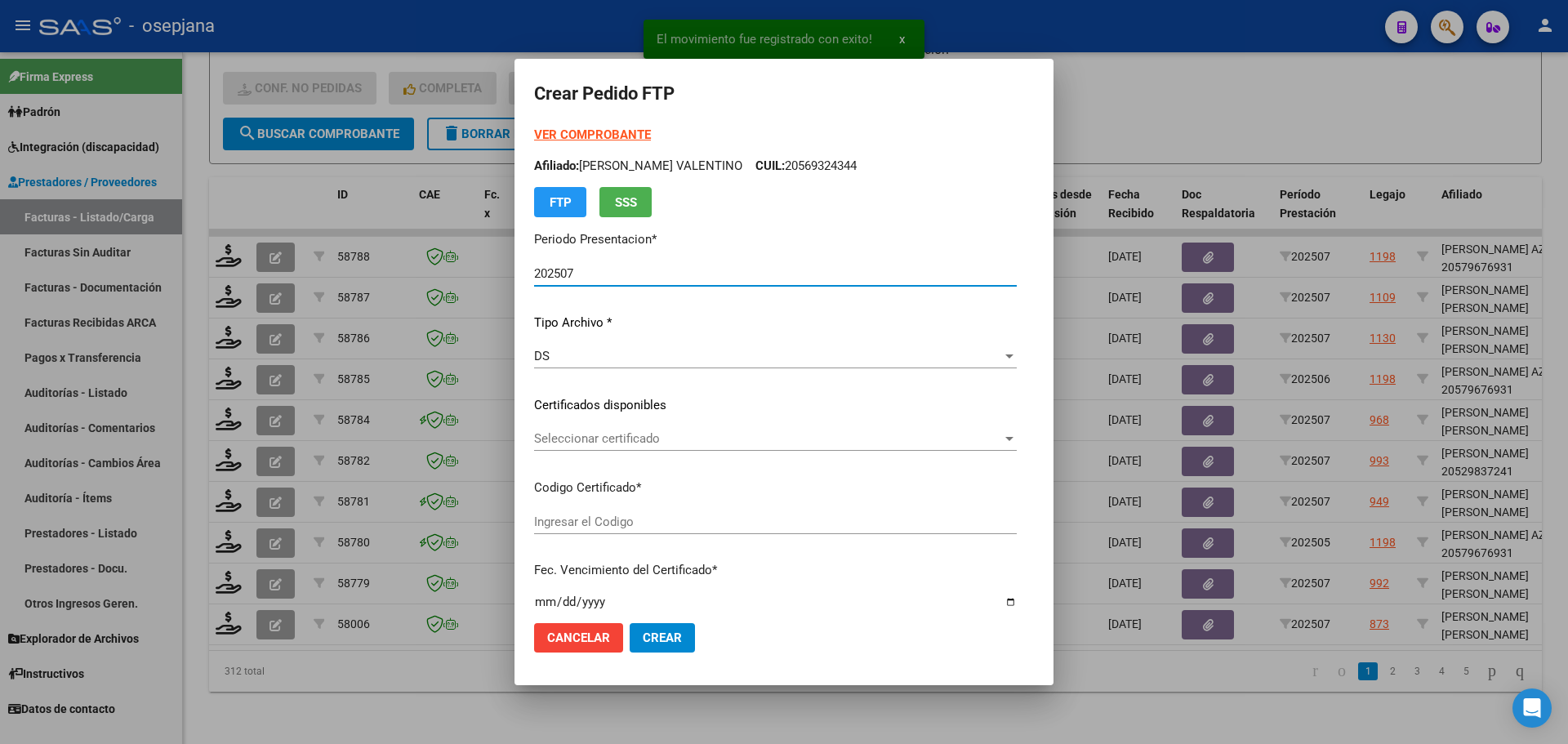
type input "ARG02000564183402022083020270830BSAS448"
type input "[DATE]"
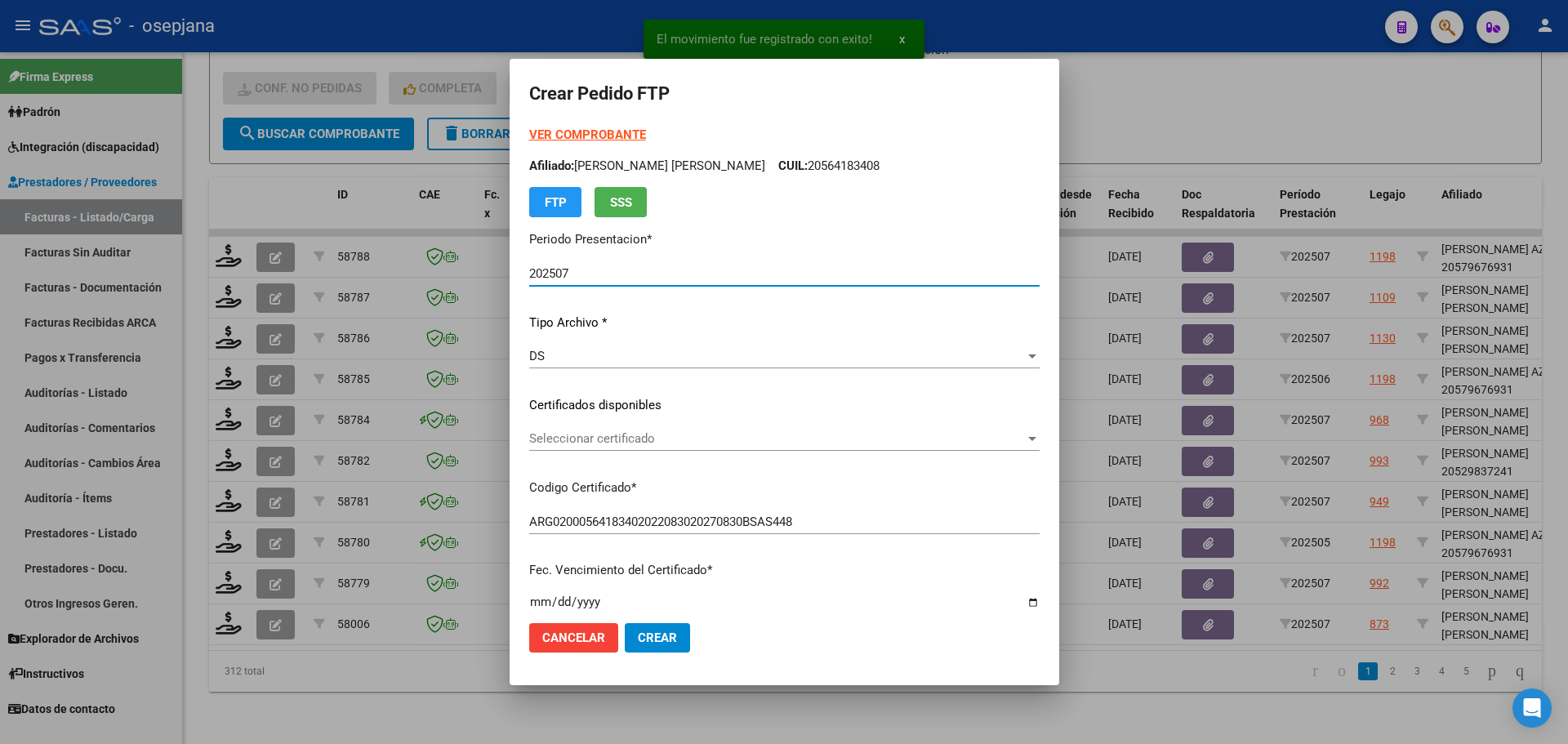
click at [596, 444] on span "Seleccionar certificado" at bounding box center [777, 438] width 496 height 15
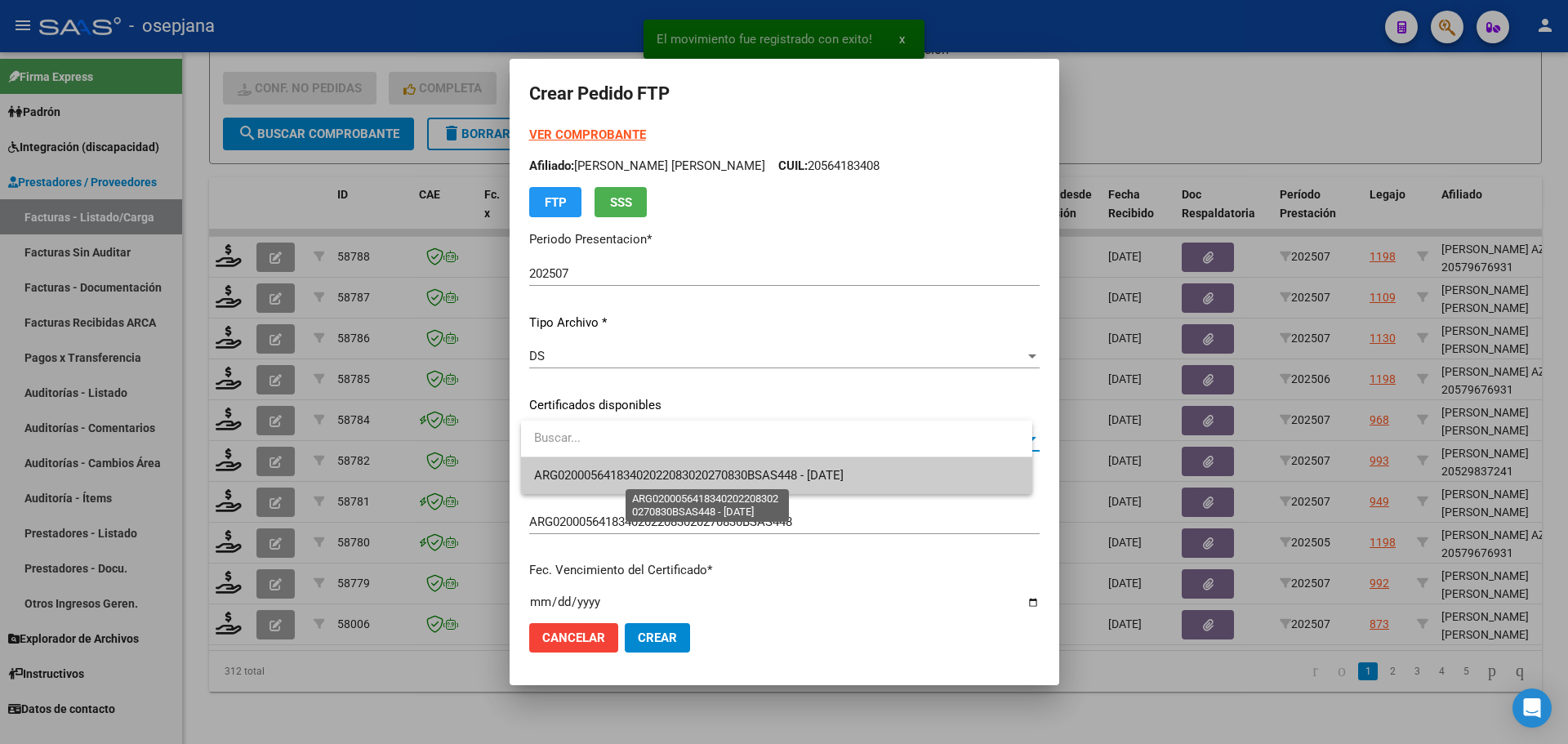
click at [606, 478] on span "ARG02000564183402022083020270830BSAS448 - [DATE]" at bounding box center [689, 475] width 310 height 15
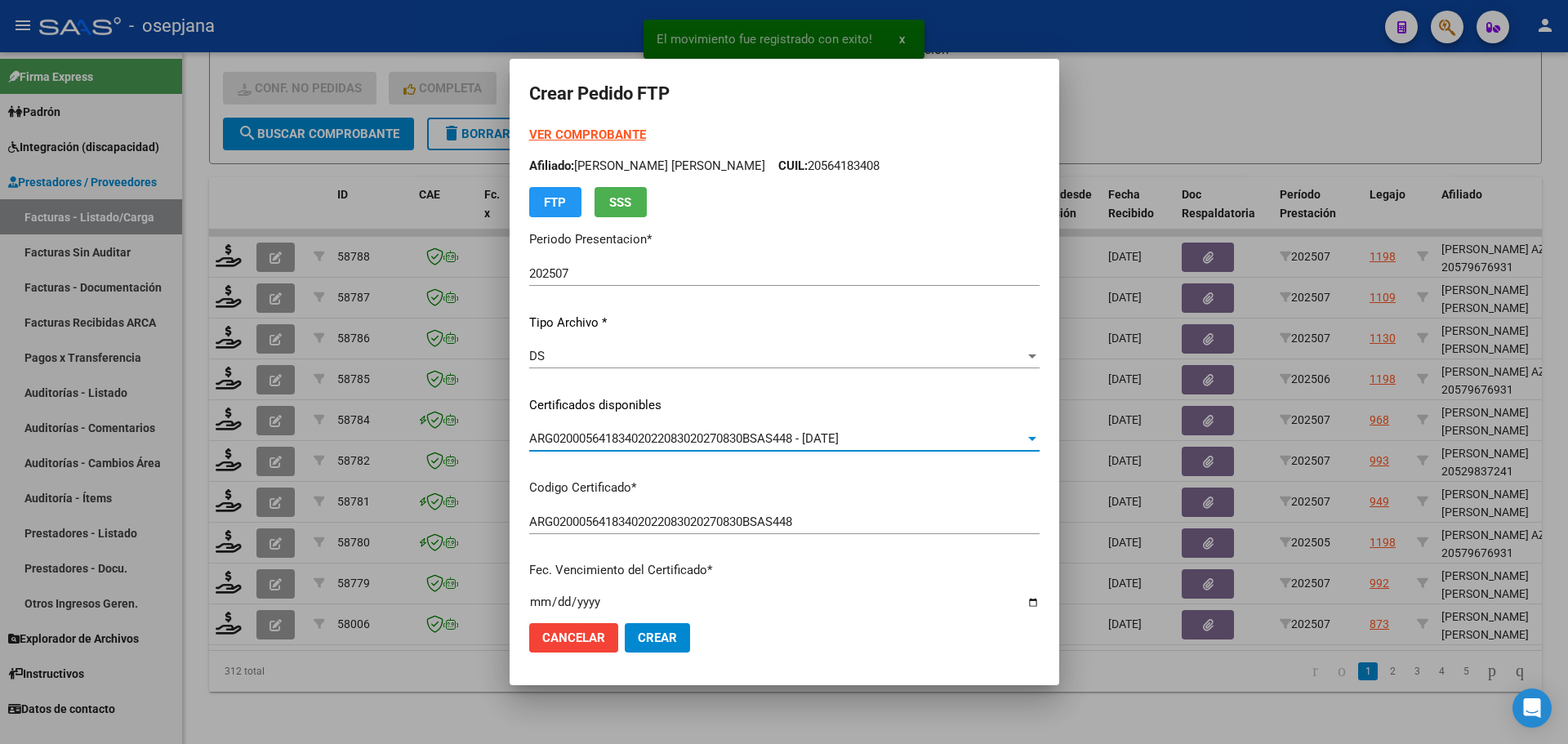
click at [616, 136] on strong "VER COMPROBANTE" at bounding box center [588, 134] width 117 height 15
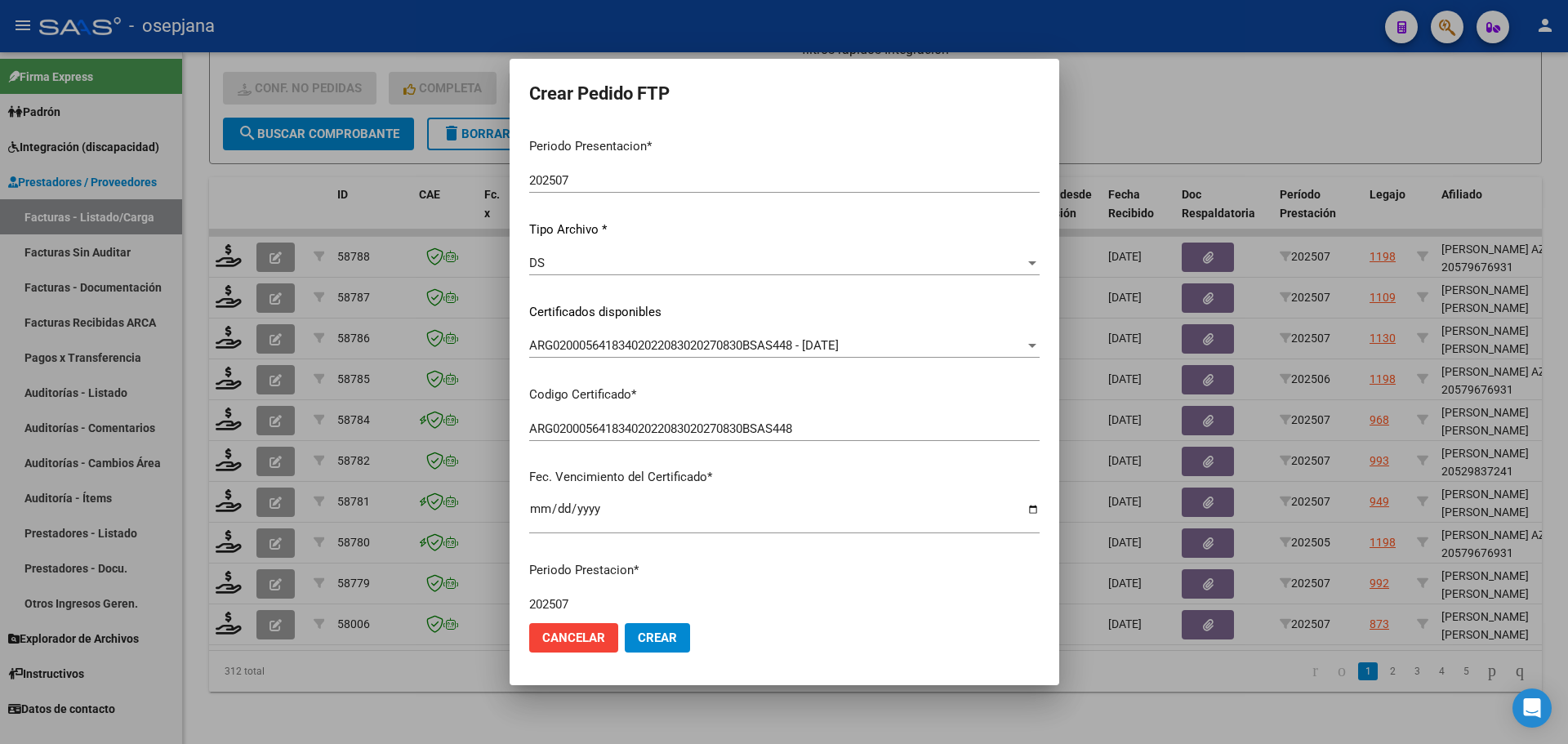
scroll to position [327, 0]
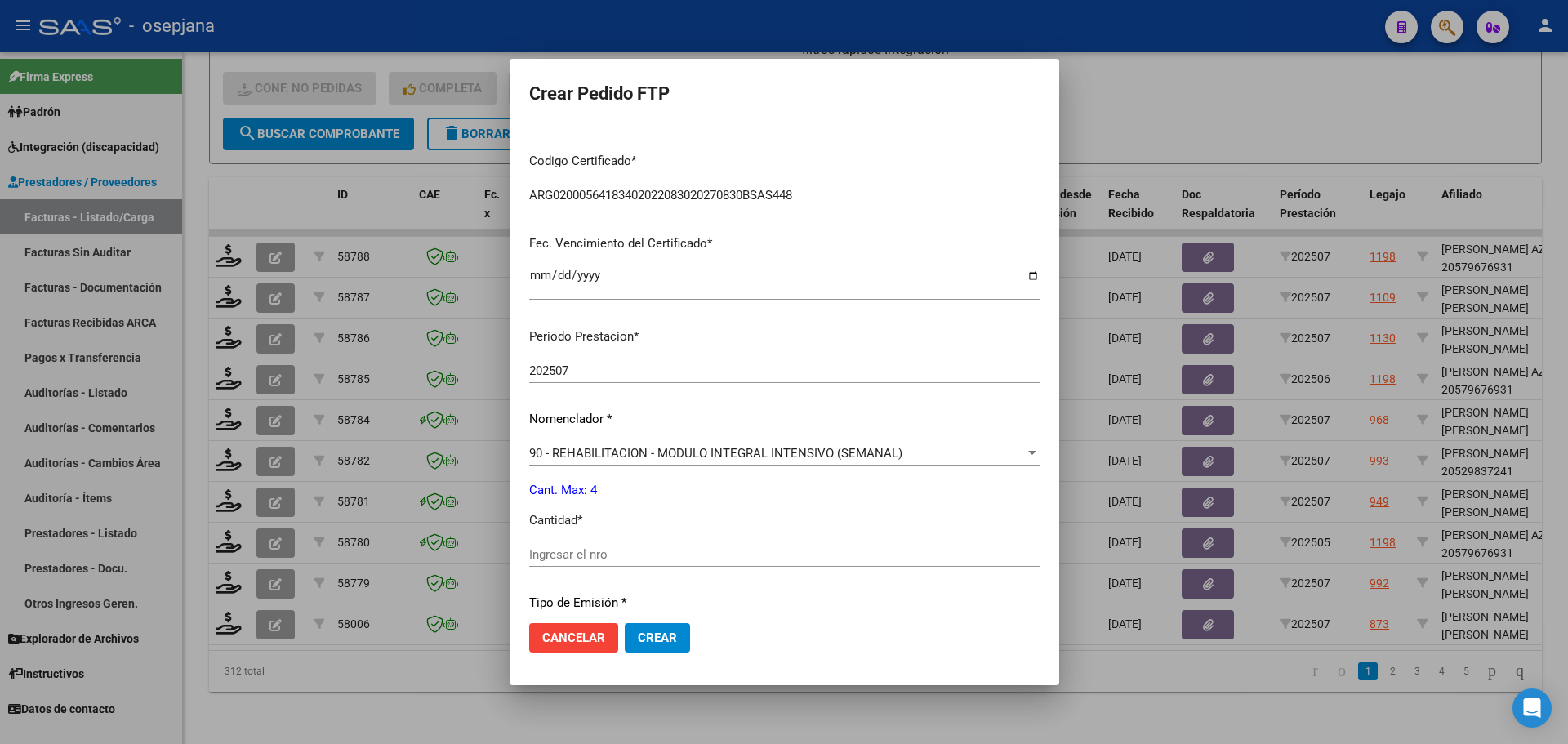
click at [568, 539] on div "Periodo Prestacion * 202507 Ingresar el Periodo Prestacion Nomenclador * 90 - R…" at bounding box center [784, 572] width 510 height 515
click at [564, 549] on input "Ingresar el nro" at bounding box center [784, 554] width 510 height 15
type input "4"
click at [682, 647] on button "Crear" at bounding box center [657, 638] width 66 height 30
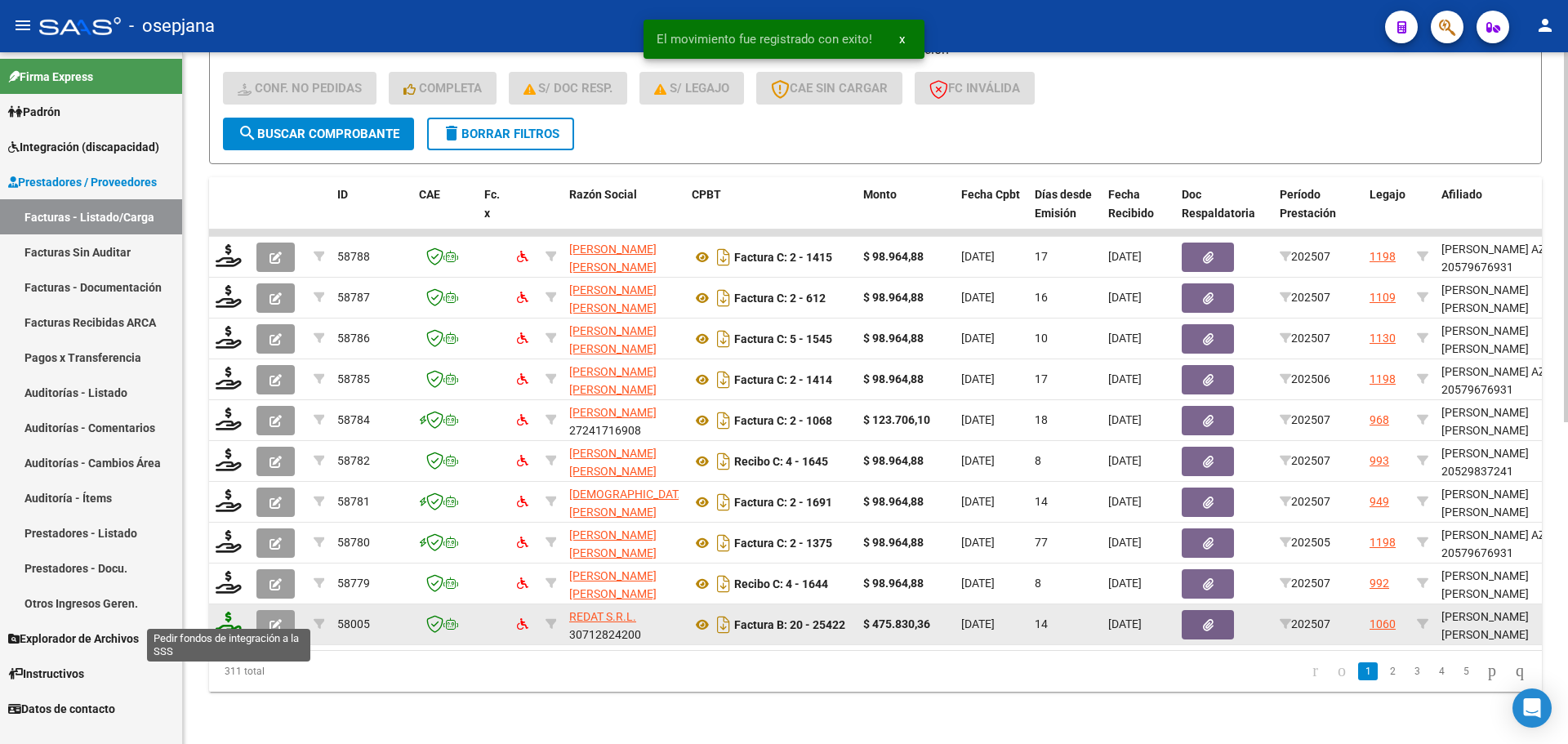
click at [226, 612] on icon at bounding box center [228, 623] width 26 height 23
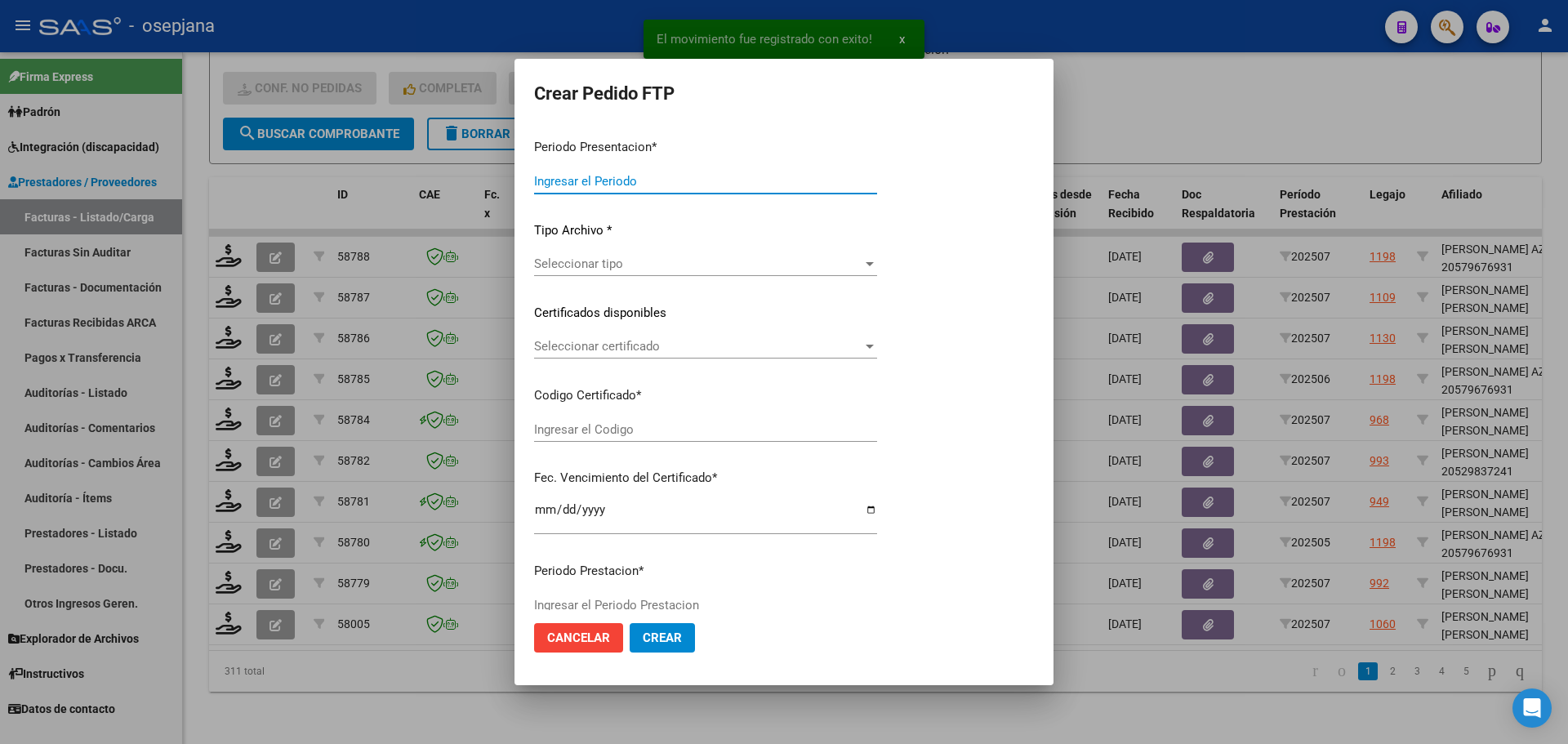
type input "202507"
type input "$ 475.830,36"
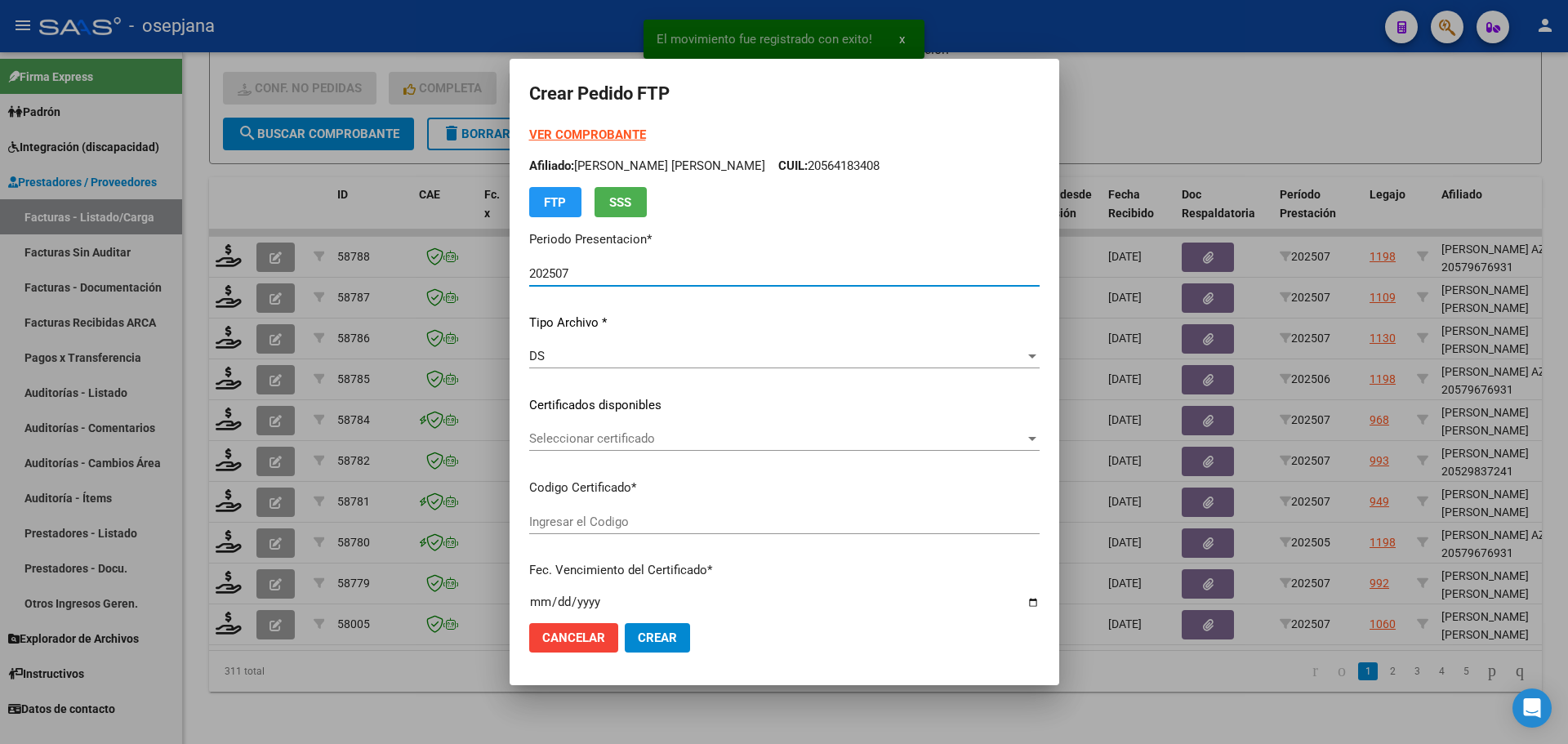
type input "ARG02000571689802023121520281215BS436"
type input "[DATE]"
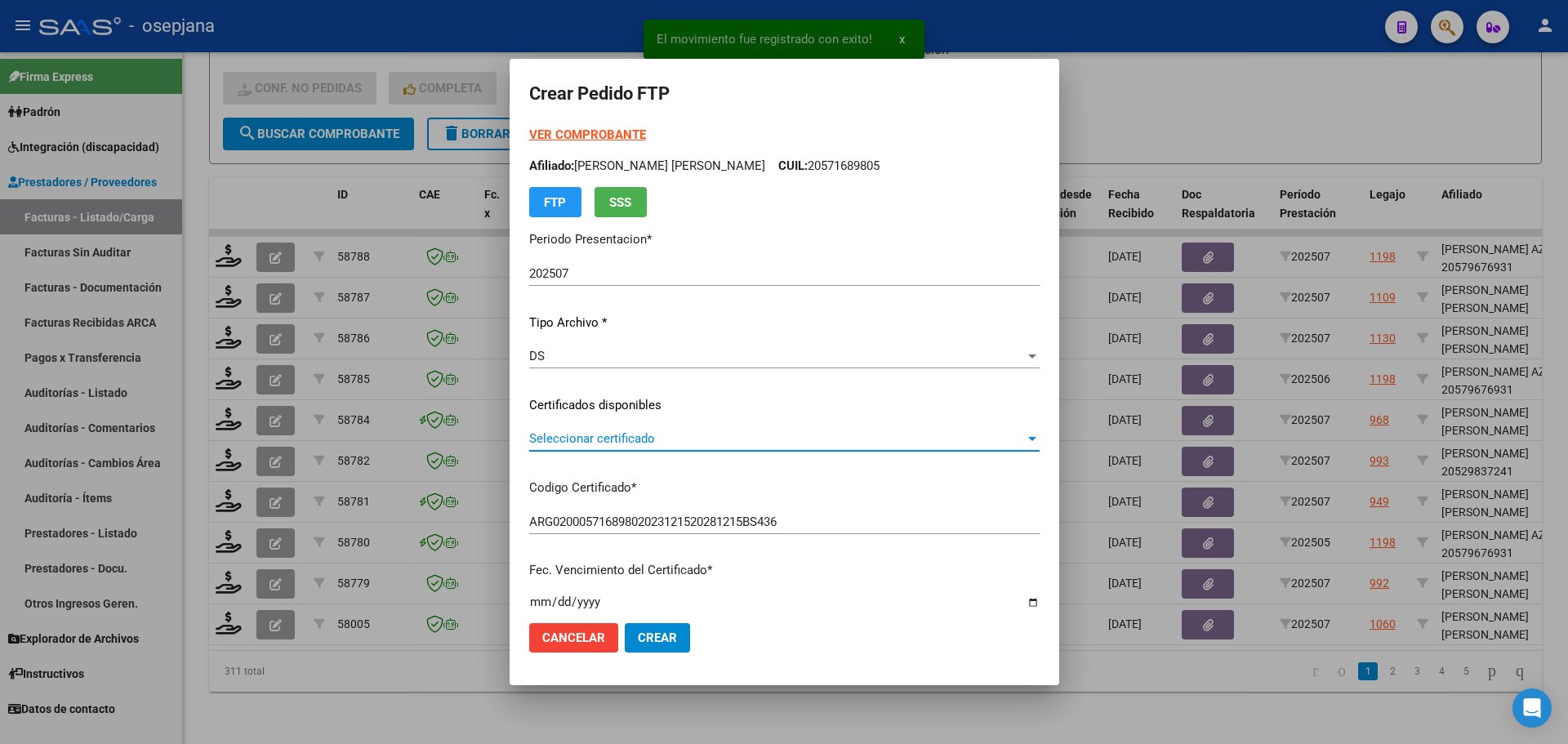
click at [618, 437] on span "Seleccionar certificado" at bounding box center [777, 438] width 496 height 15
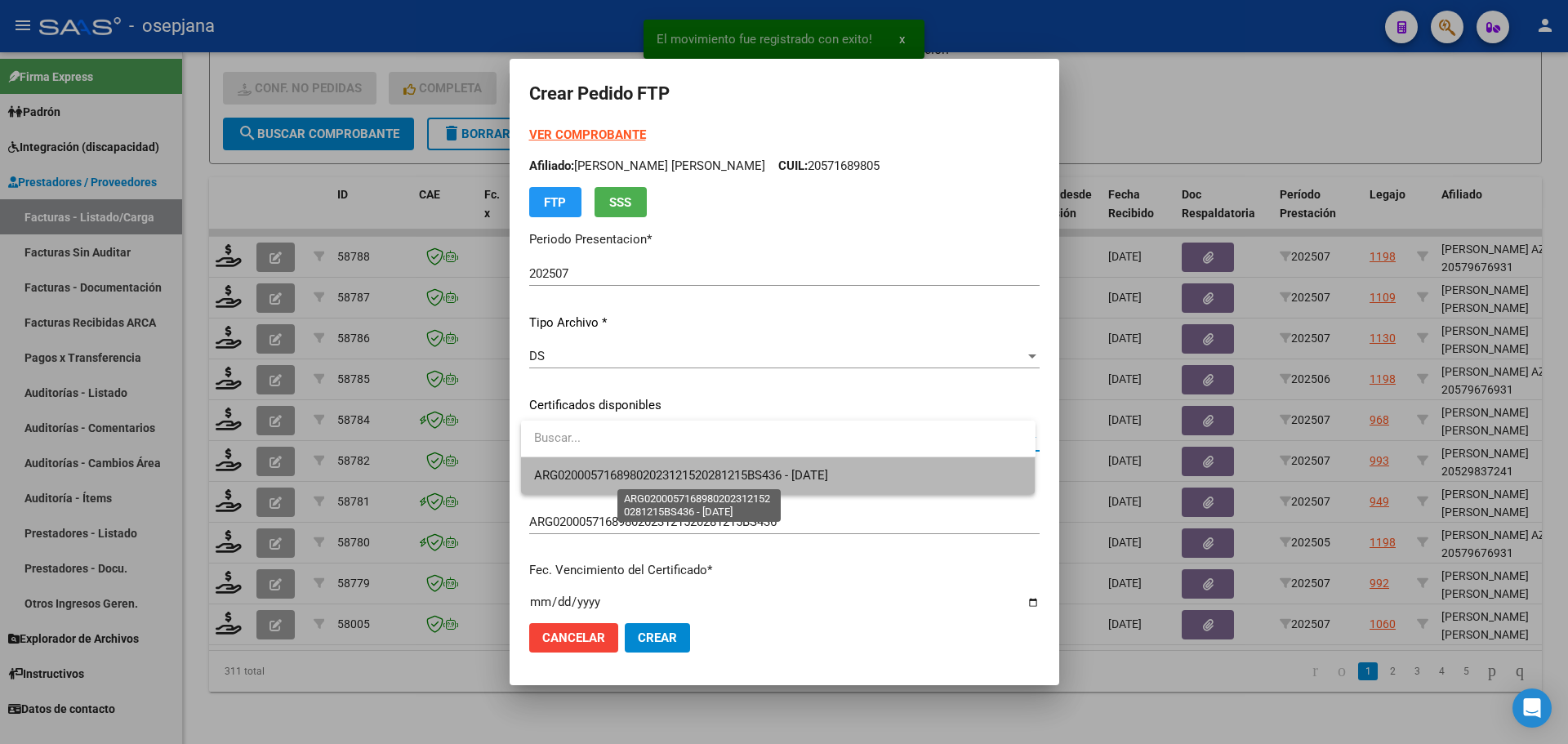
click at [622, 480] on span "ARG02000571689802023121520281215BS436 - [DATE]" at bounding box center [681, 475] width 294 height 15
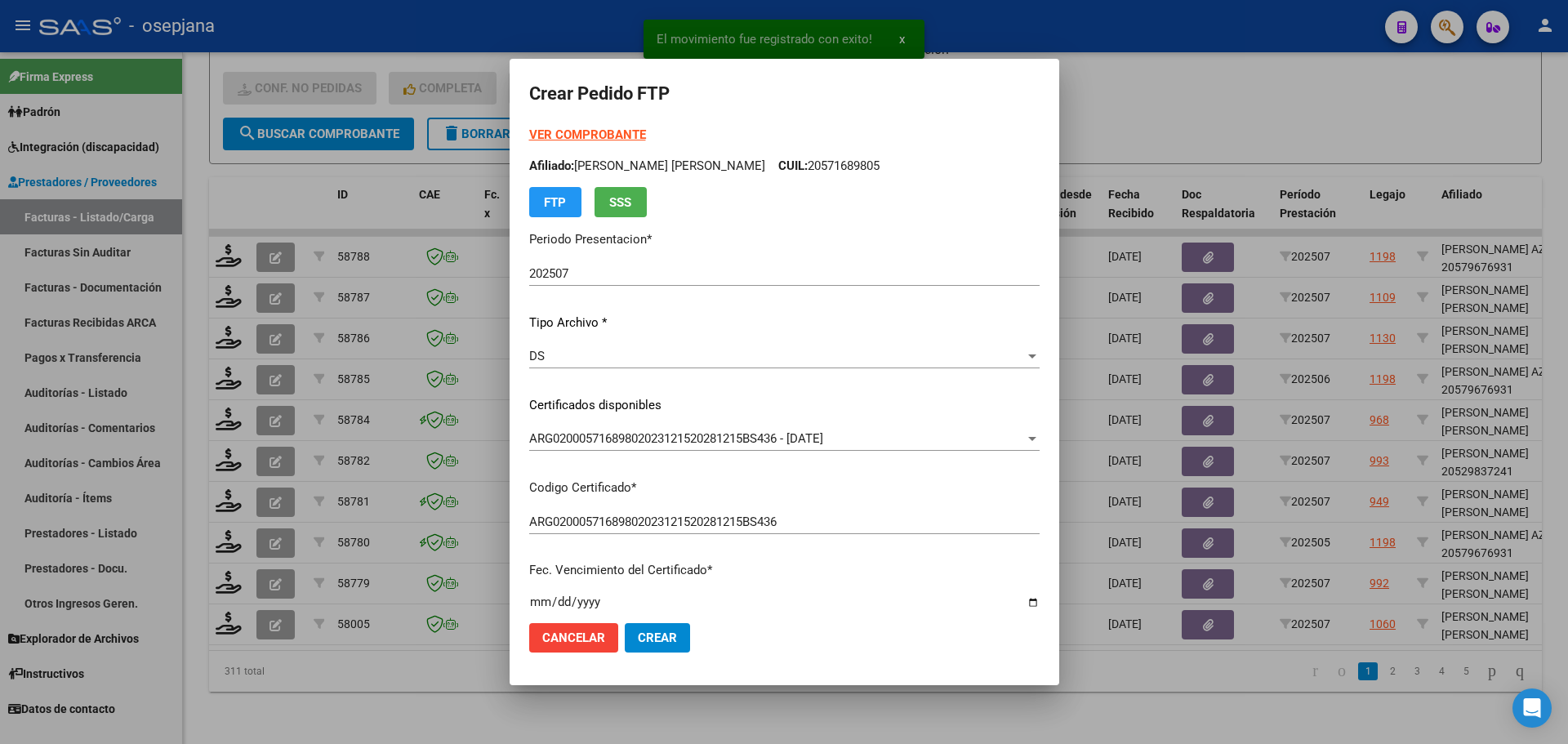
click at [628, 131] on strong "VER COMPROBANTE" at bounding box center [588, 134] width 117 height 15
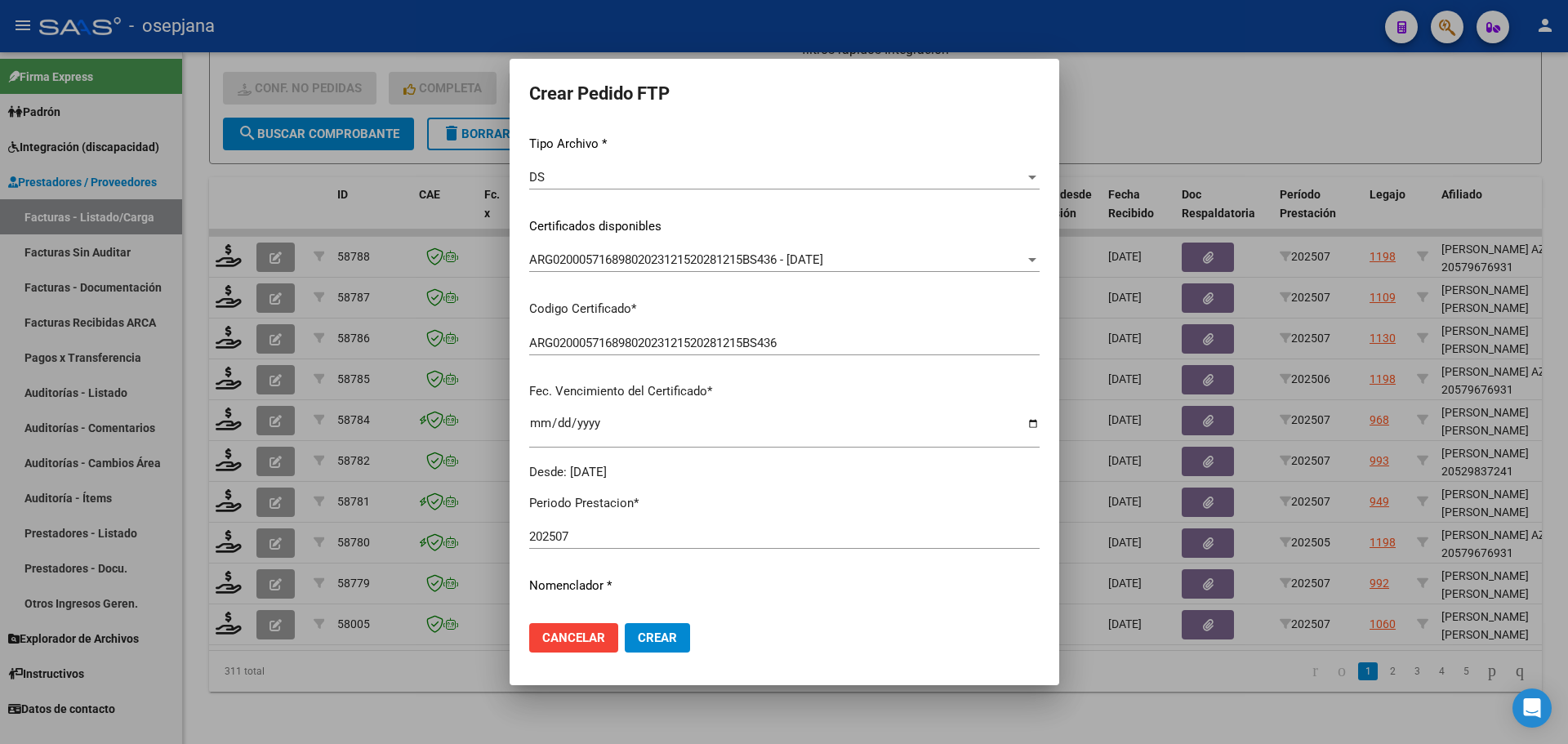
scroll to position [327, 0]
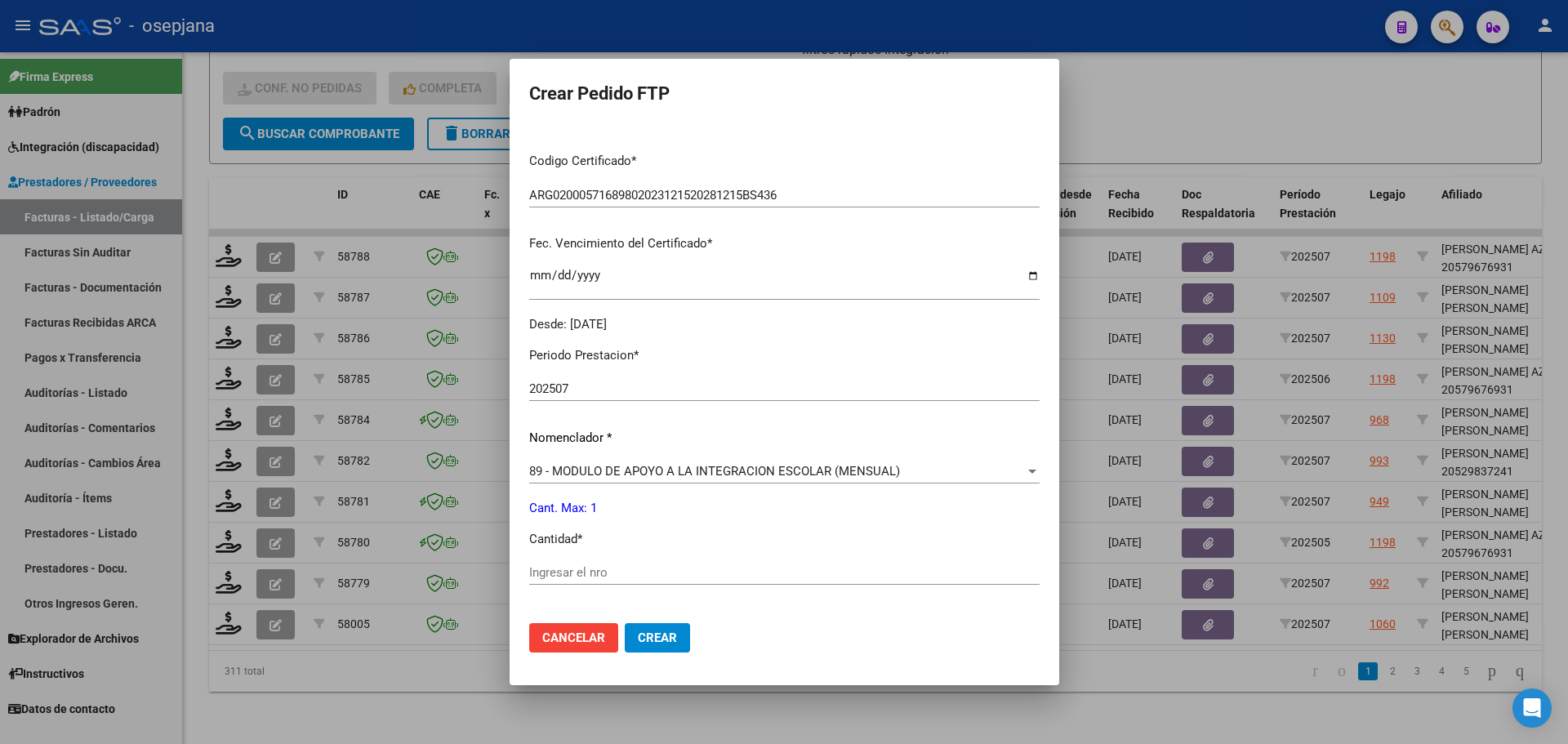
click at [568, 568] on input "Ingresar el nro" at bounding box center [784, 572] width 510 height 15
type input "1"
click at [675, 651] on button "Crear" at bounding box center [657, 638] width 66 height 30
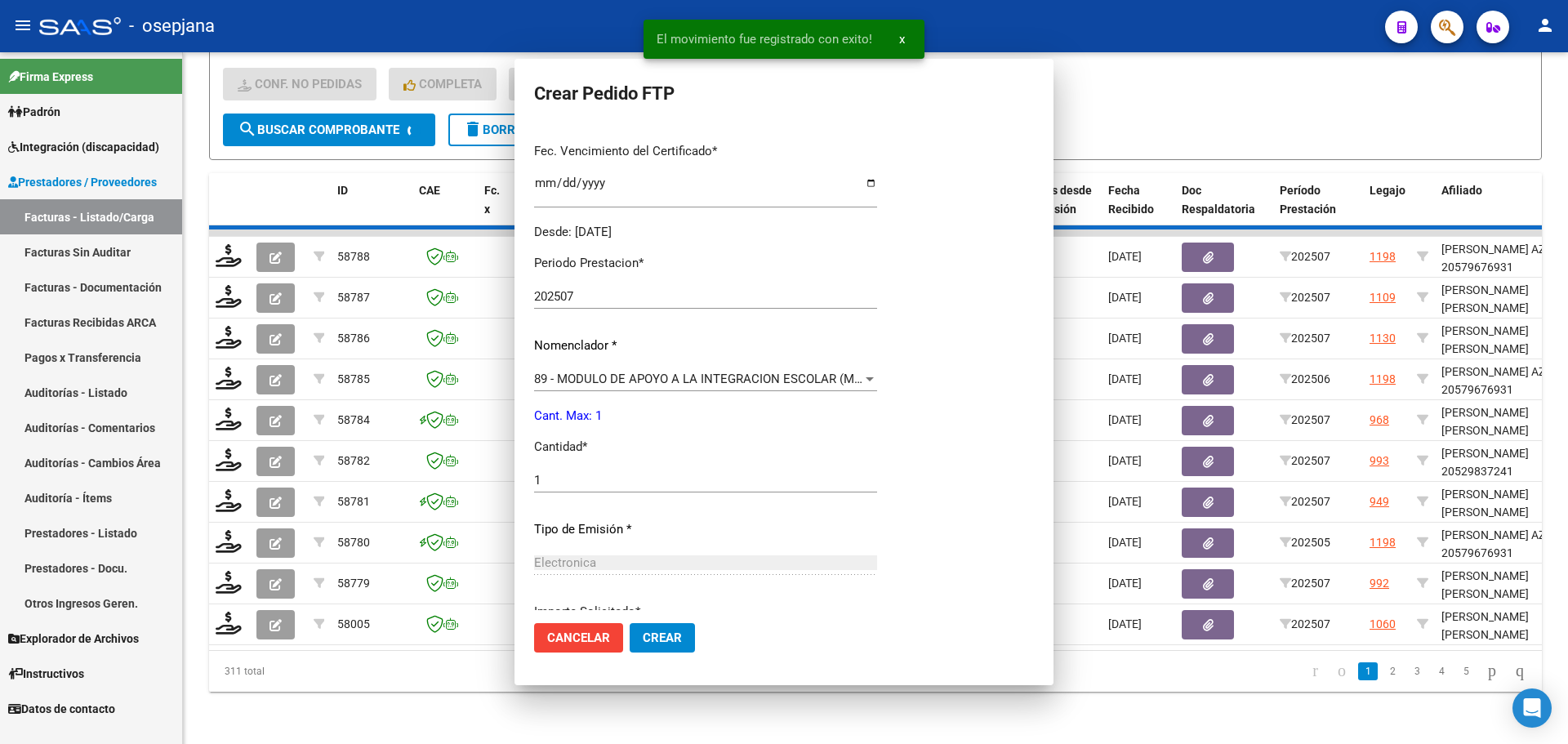
scroll to position [234, 0]
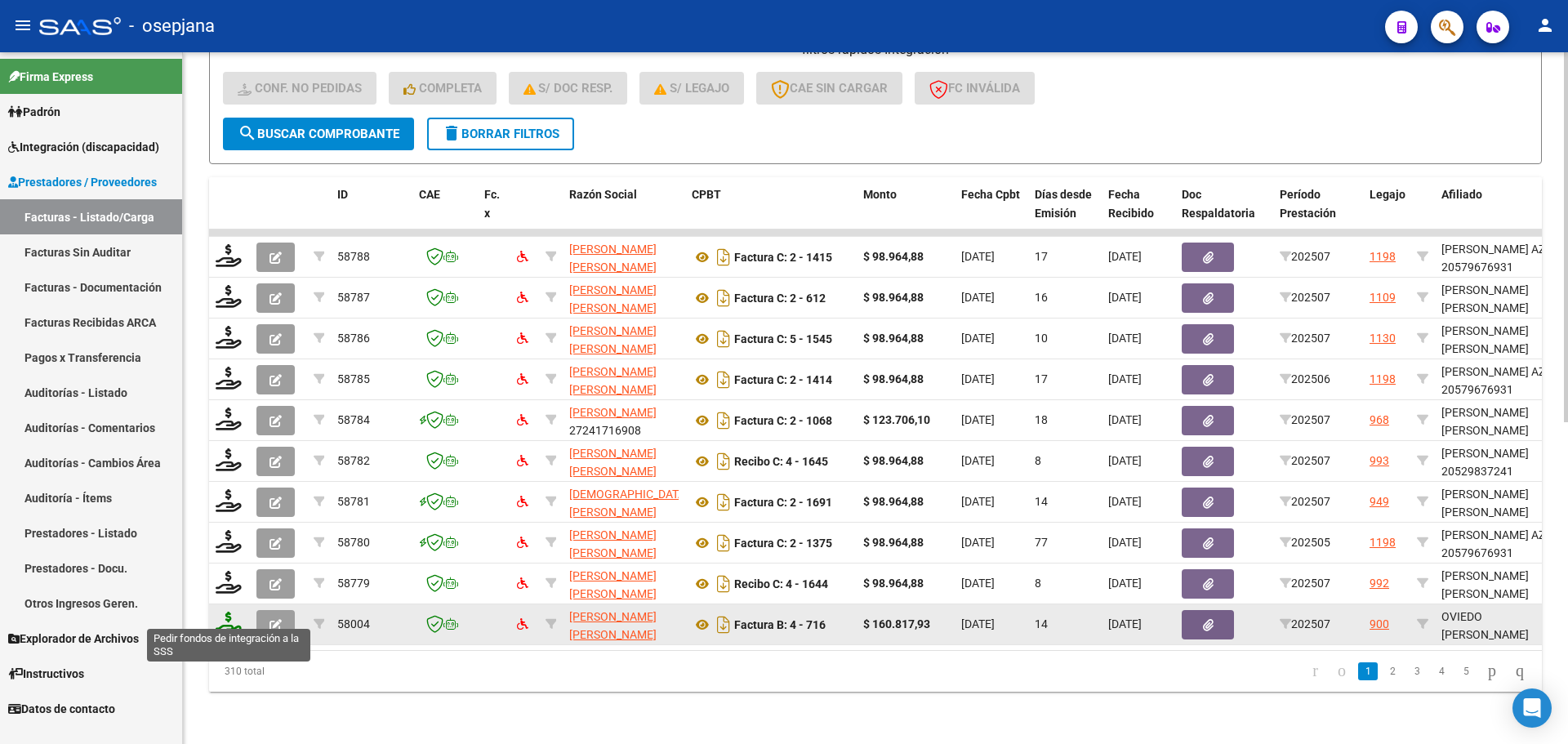
click at [227, 612] on icon at bounding box center [228, 623] width 26 height 23
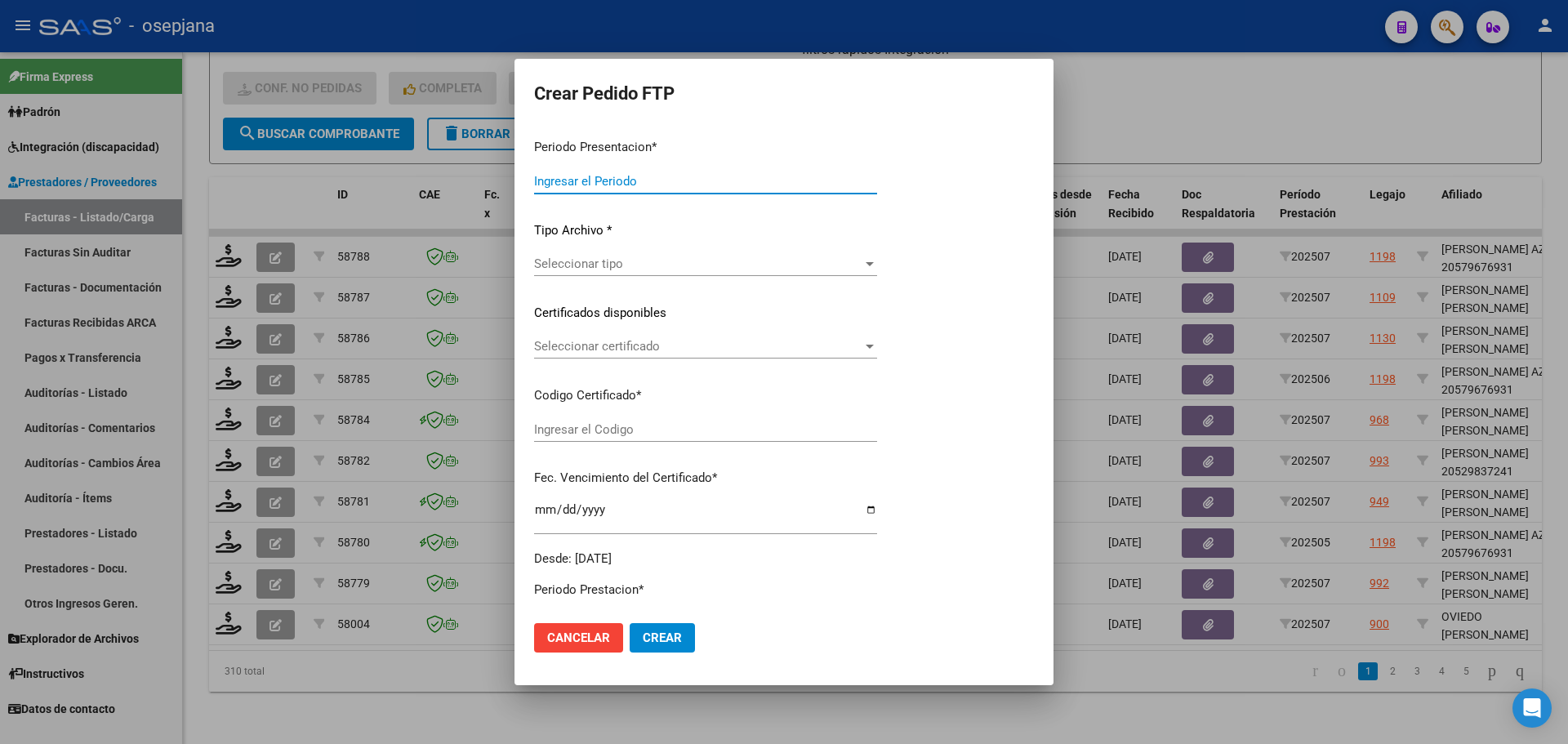
type input "202507"
type input "$ 160.817,93"
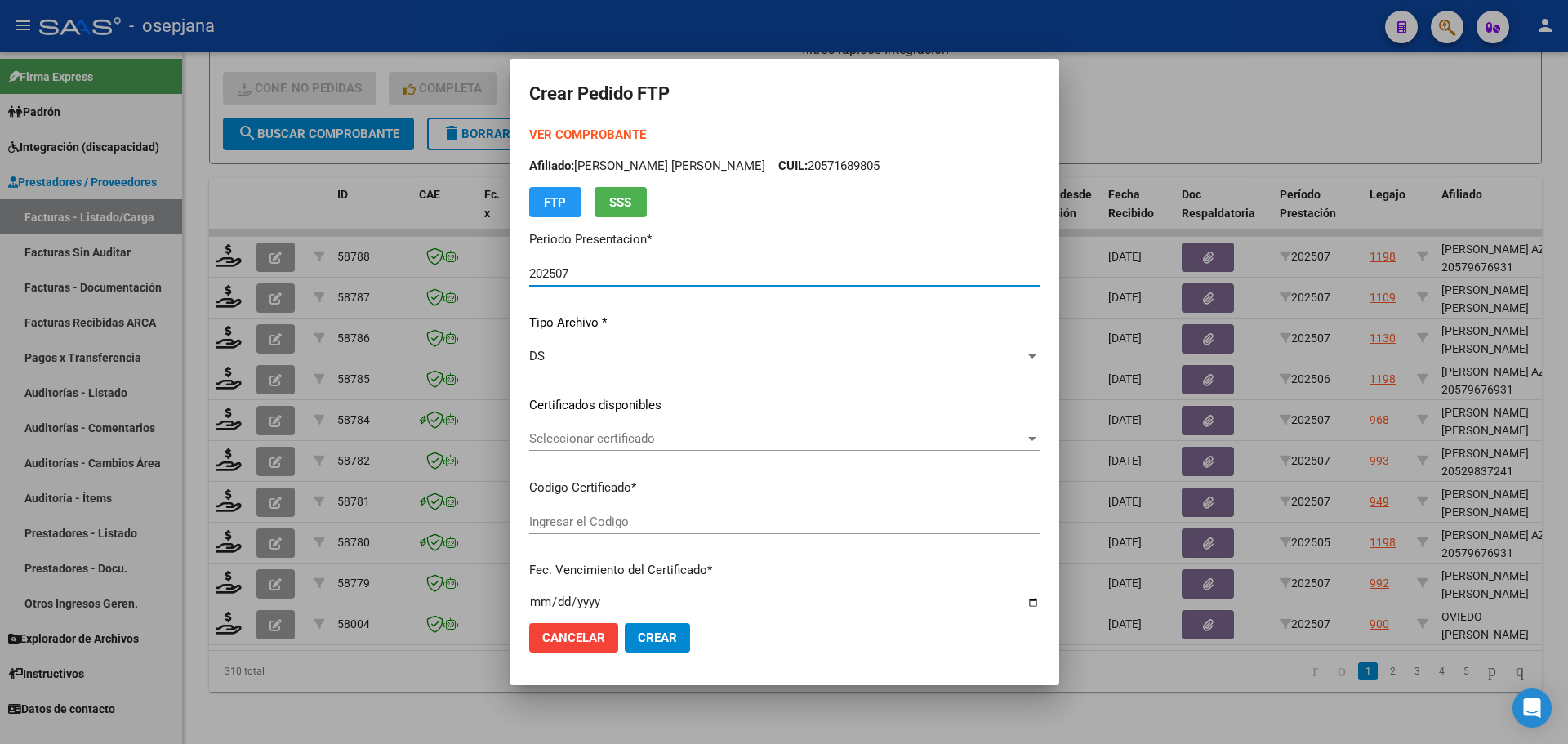
type input "ARG01000368718842019051720290517SNR108"
type input "[DATE]"
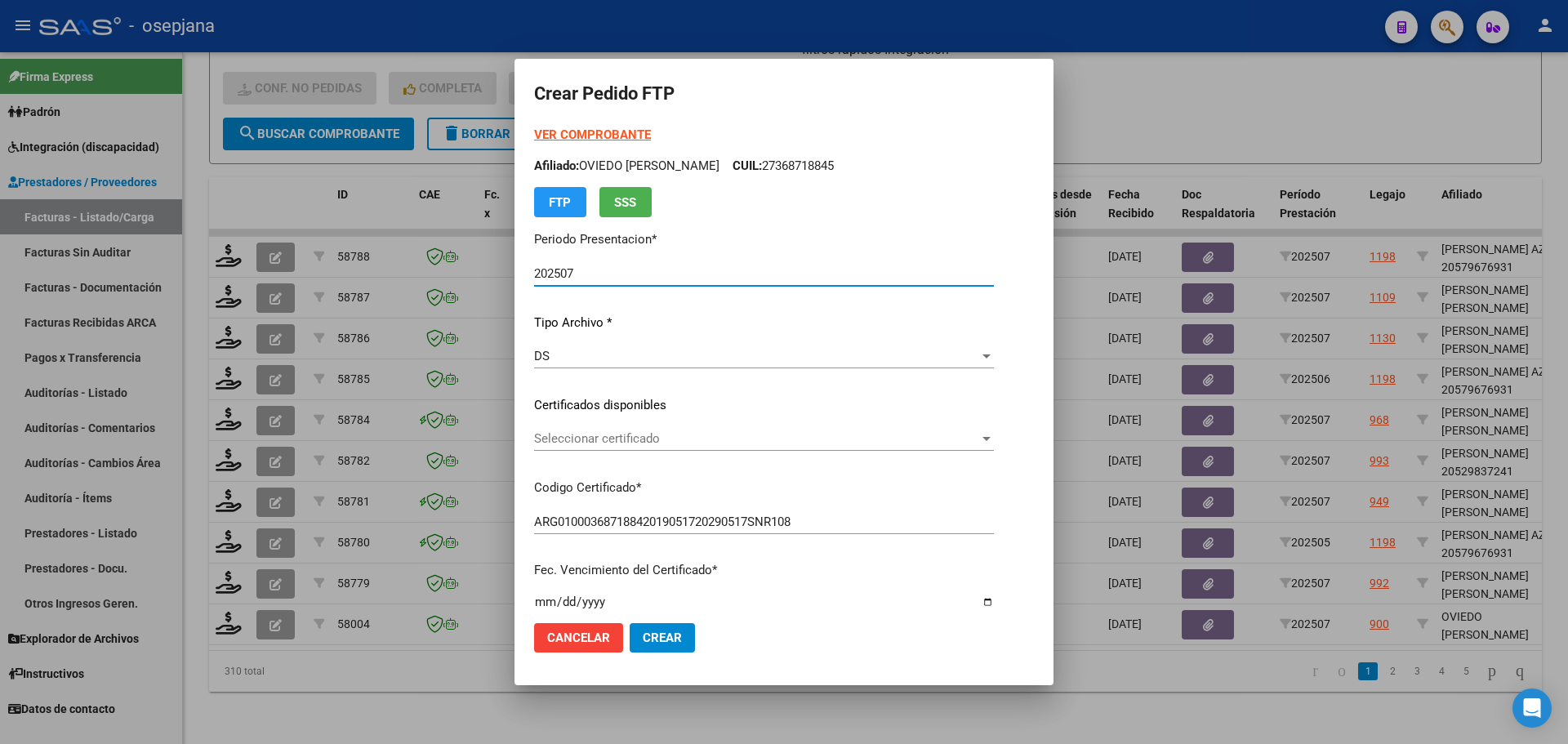
click at [635, 442] on span "Seleccionar certificado" at bounding box center [757, 438] width 445 height 15
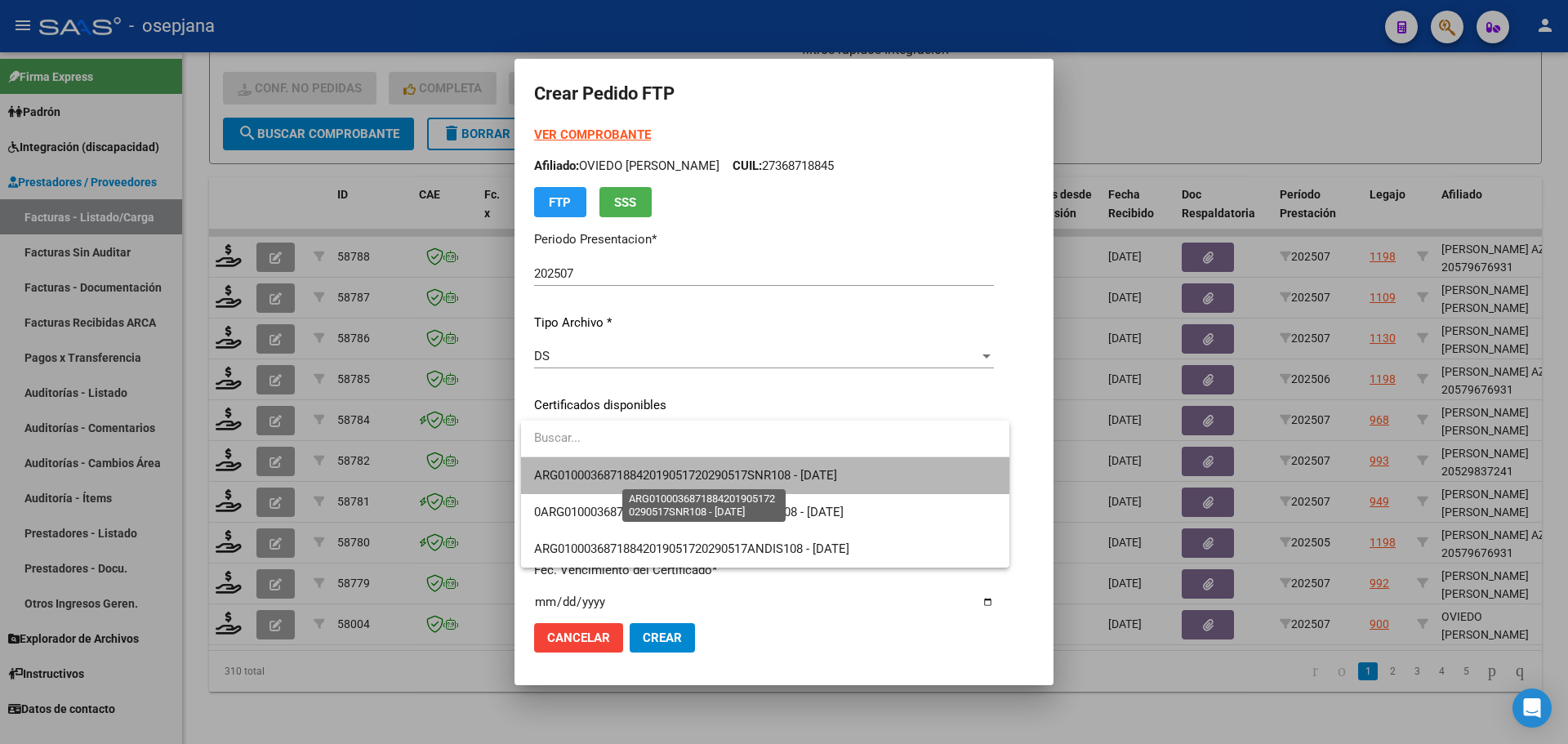
click at [654, 475] on span "ARG01000368718842019051720290517SNR108 - [DATE]" at bounding box center [685, 475] width 303 height 15
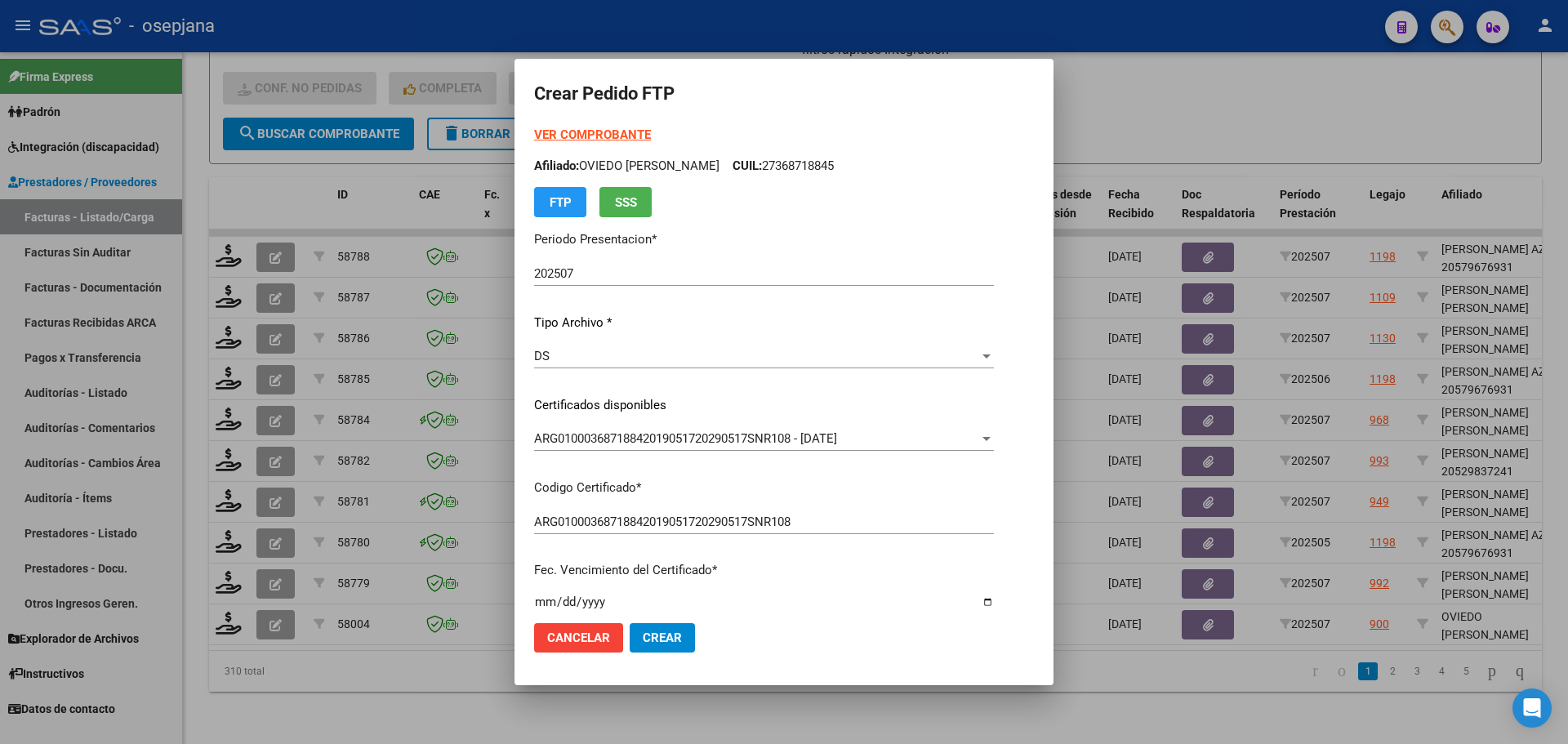
click at [601, 129] on strong "VER COMPROBANTE" at bounding box center [593, 134] width 117 height 15
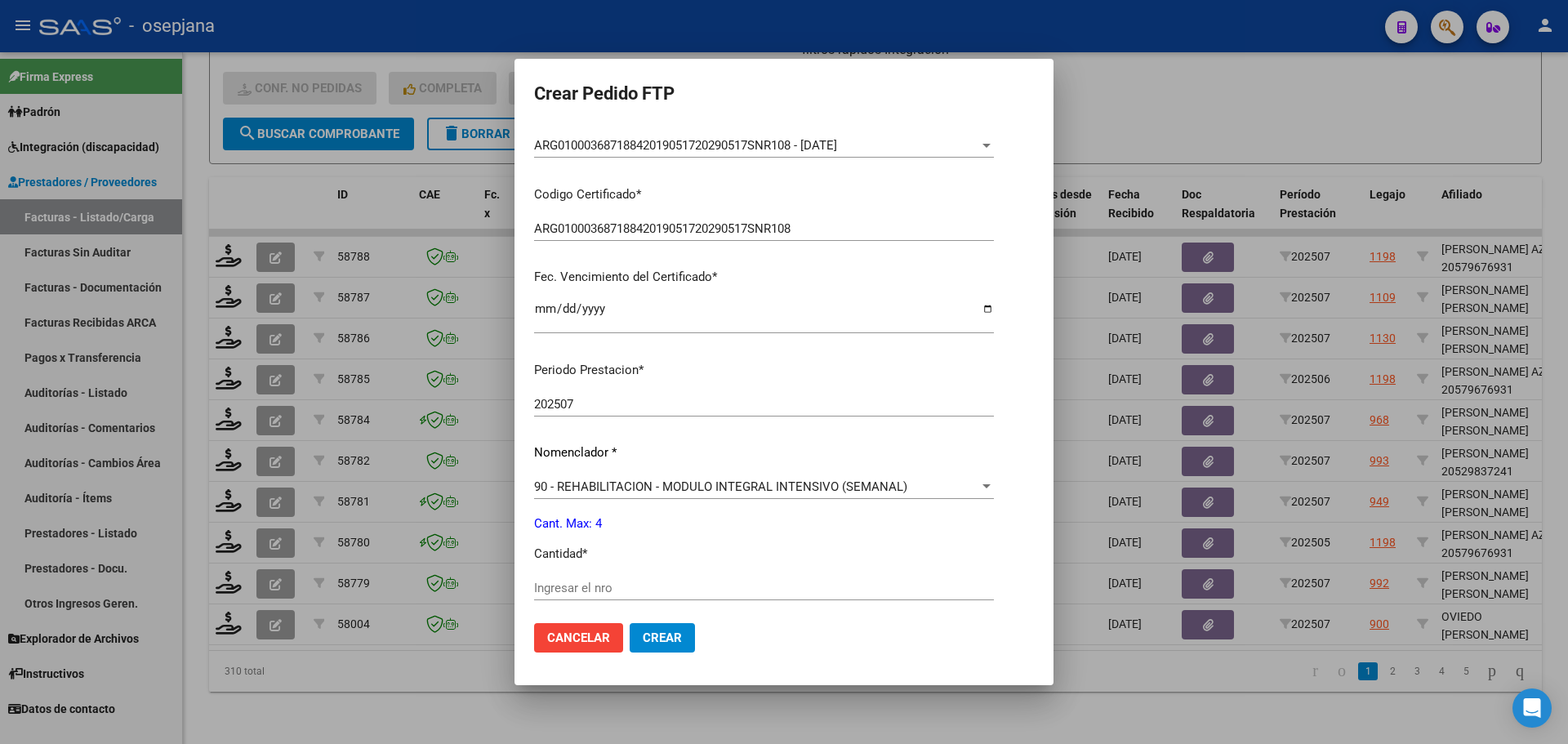
scroll to position [490, 0]
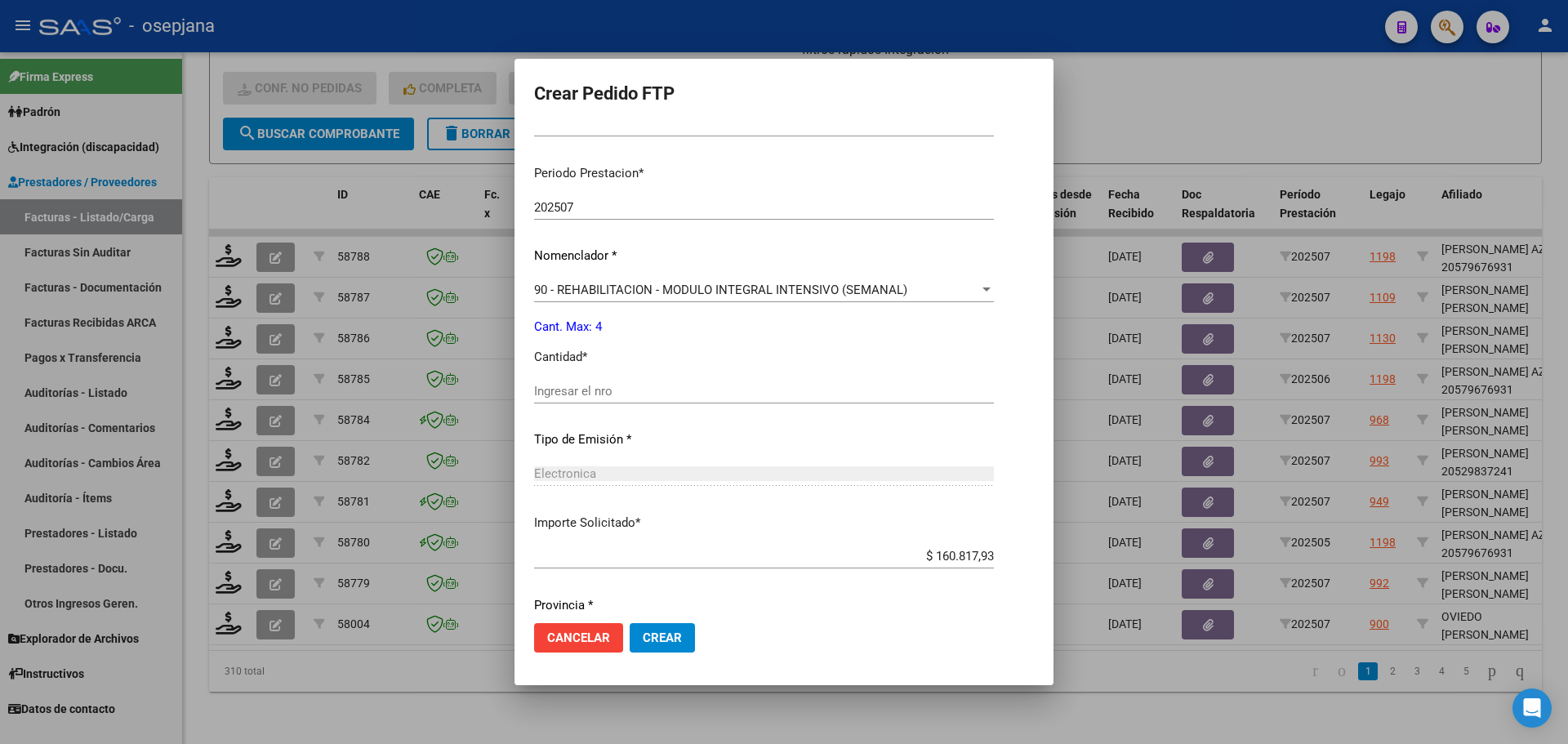
click at [575, 400] on div "Ingresar el nro" at bounding box center [764, 391] width 460 height 25
type input "4"
click at [657, 644] on span "Crear" at bounding box center [661, 638] width 39 height 15
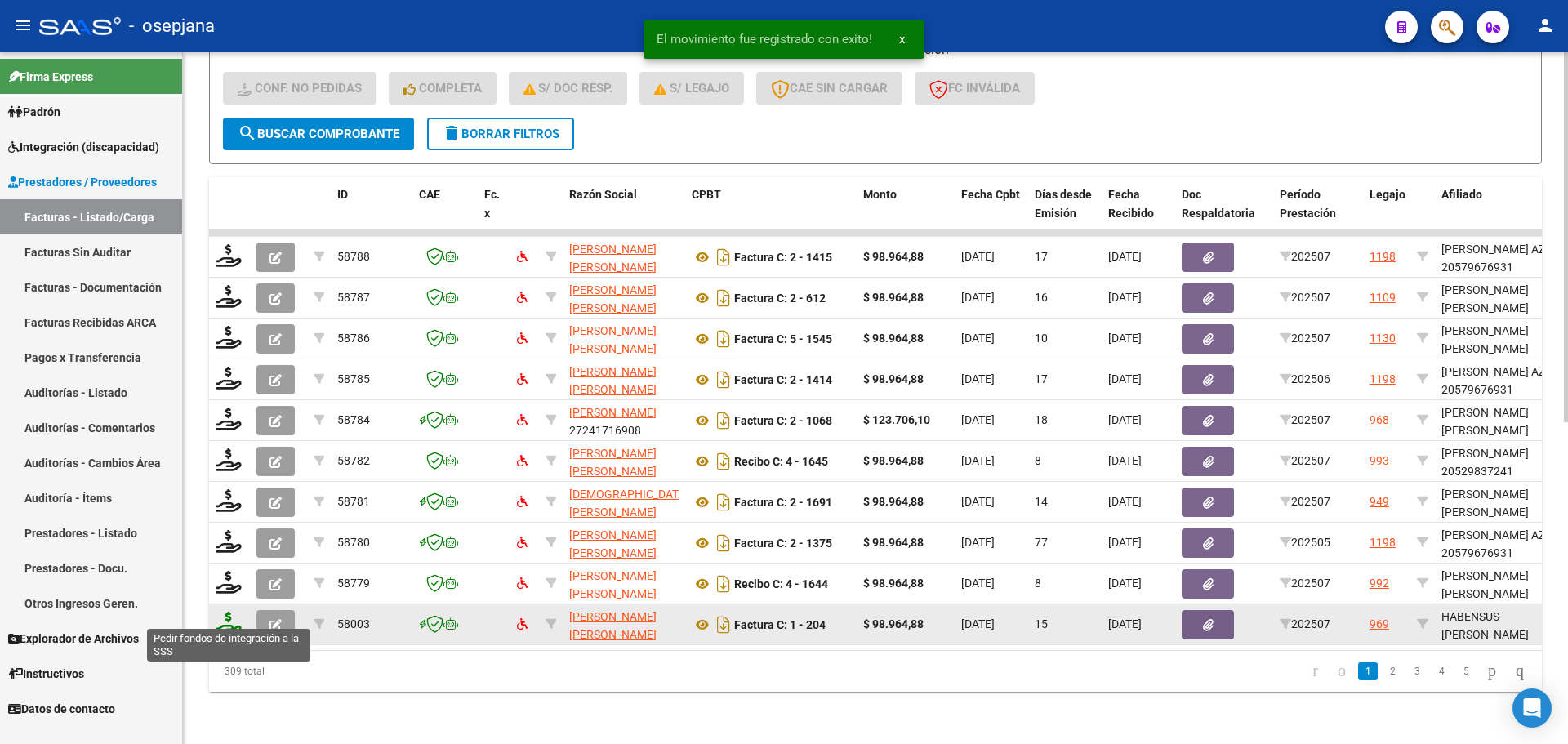
click at [223, 612] on icon at bounding box center [228, 623] width 26 height 23
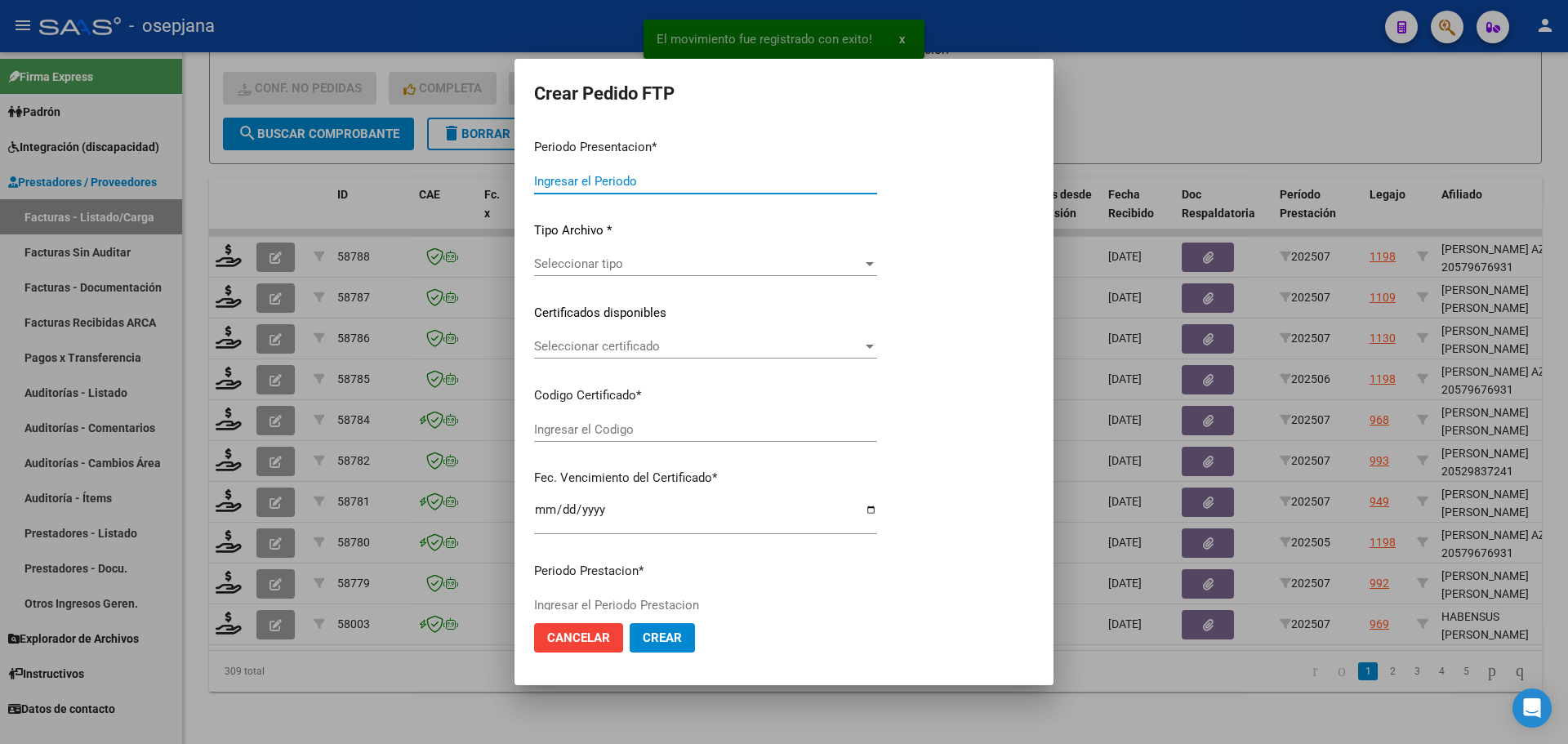
type input "202507"
type input "$ 98.964,88"
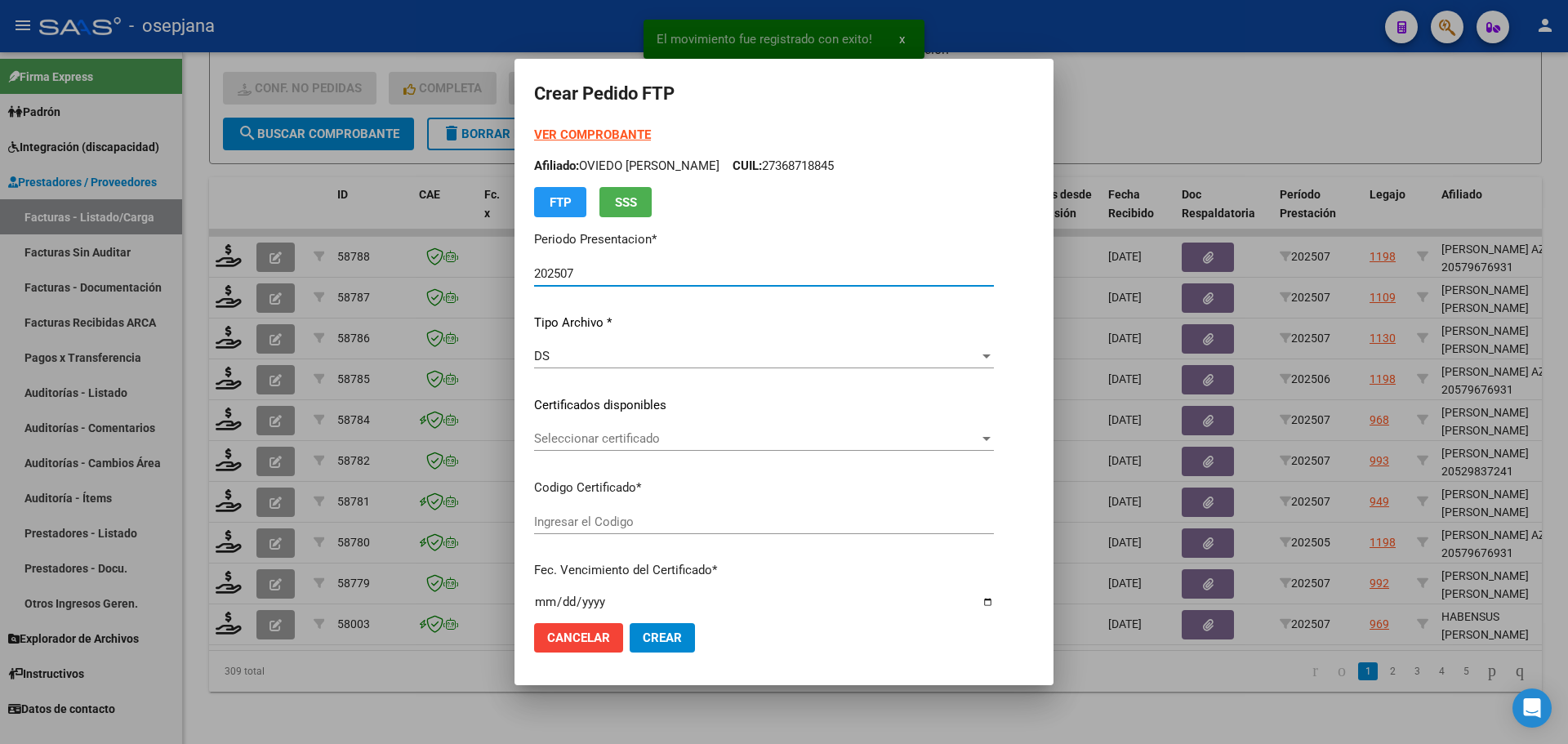
type input "ARG02000555151992023021020280210BSAS427"
type input "[DATE]"
click at [605, 441] on span "Seleccionar certificado" at bounding box center [767, 438] width 466 height 15
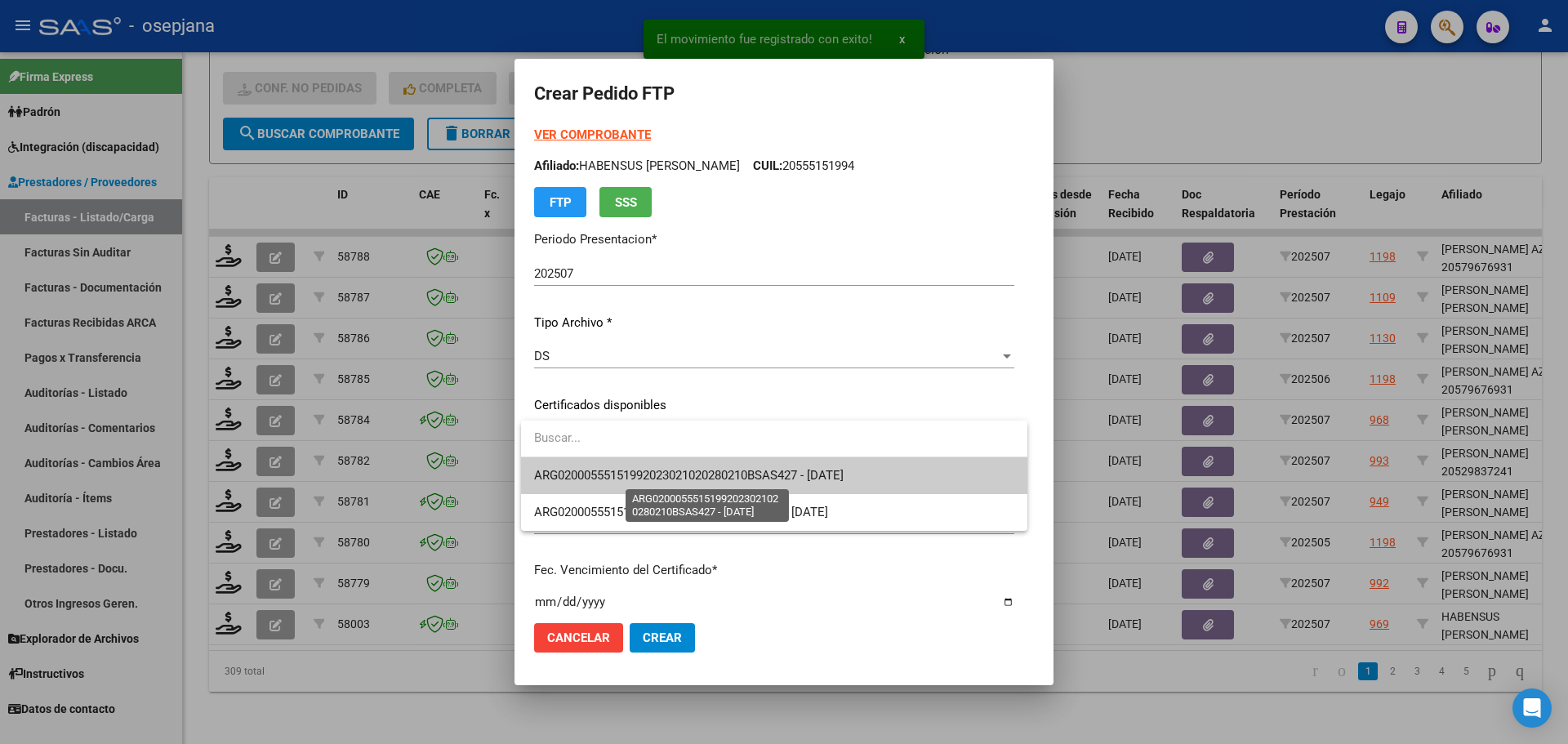
click at [623, 476] on span "ARG02000555151992023021020280210BSAS427 - [DATE]" at bounding box center [689, 475] width 310 height 15
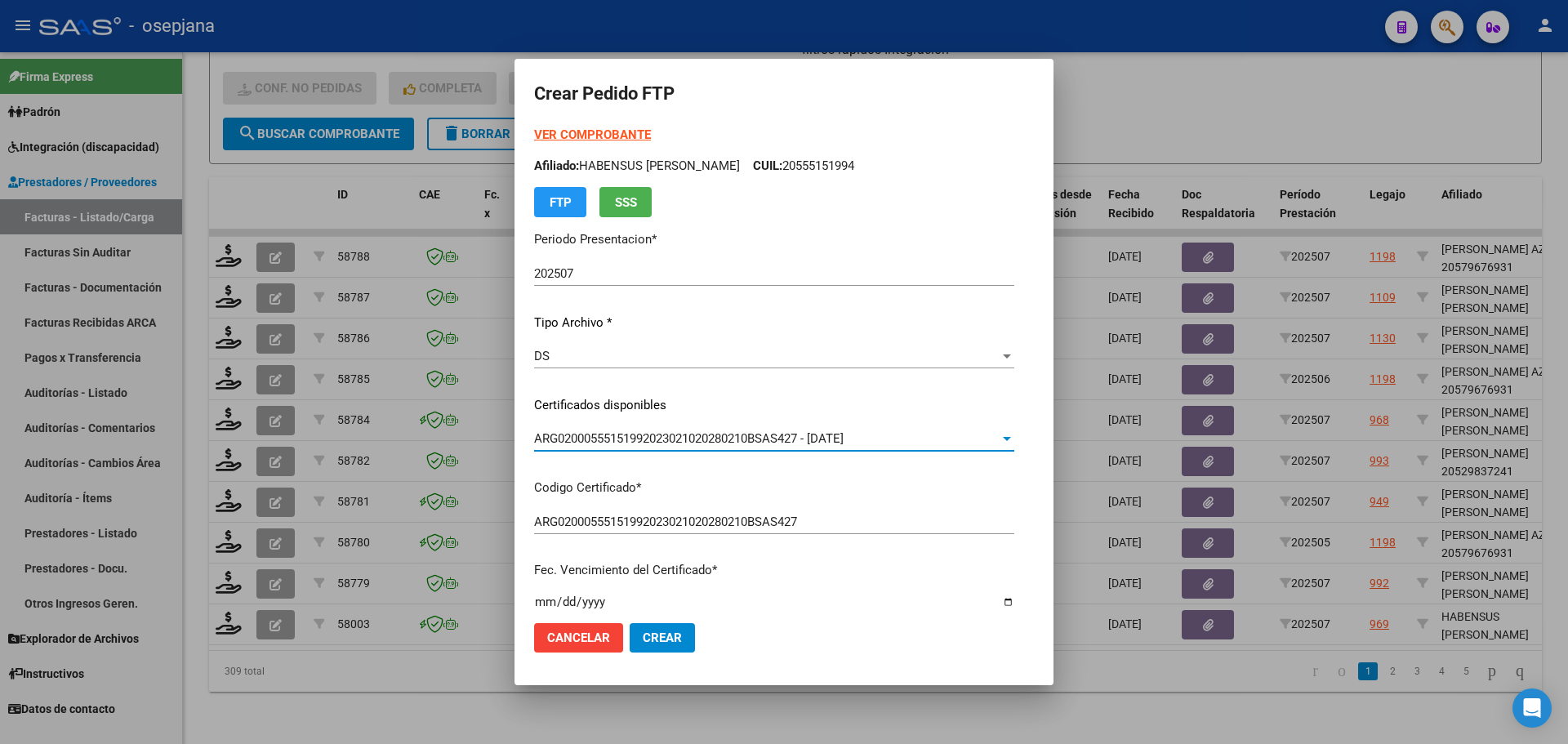
click at [586, 131] on strong "VER COMPROBANTE" at bounding box center [593, 134] width 117 height 15
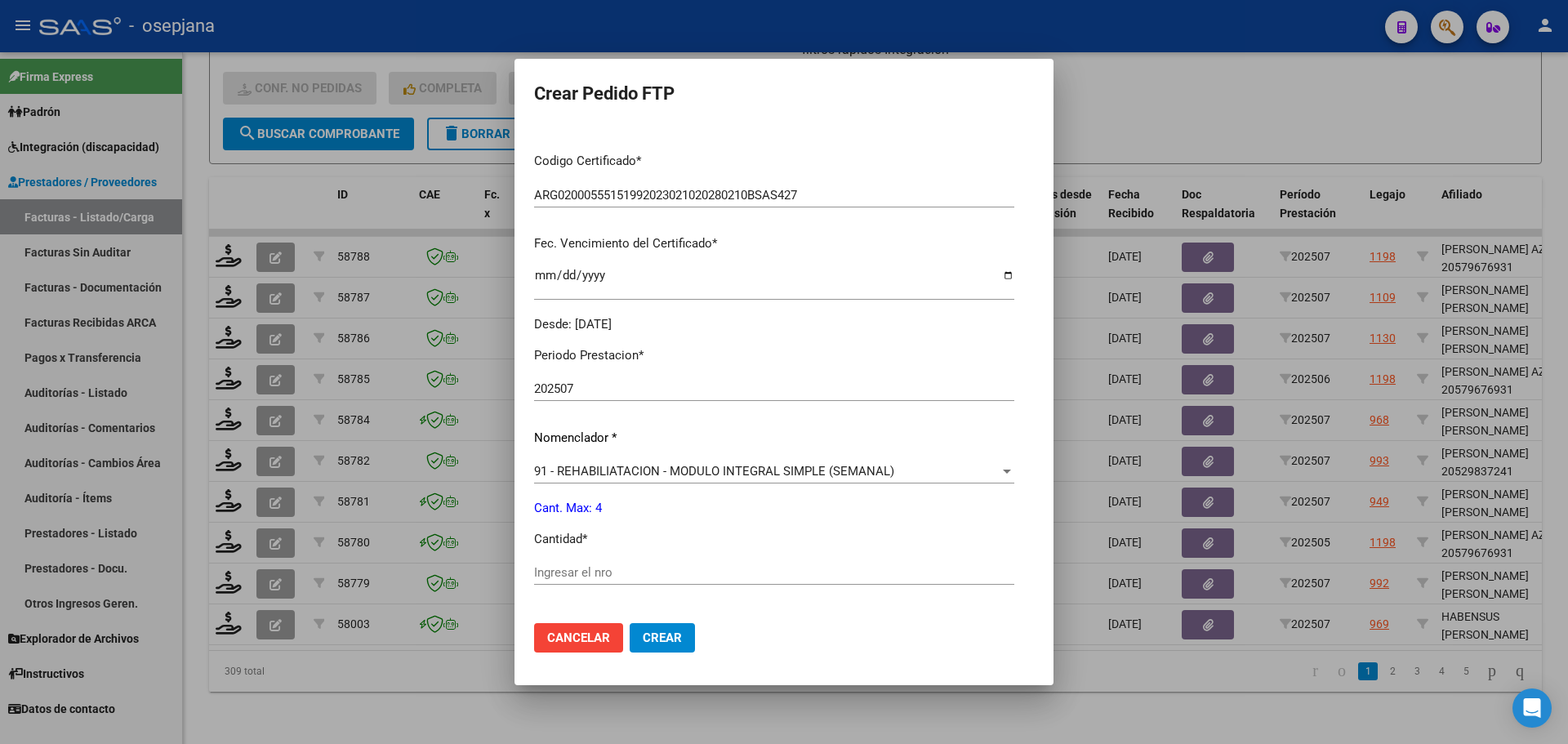
scroll to position [408, 0]
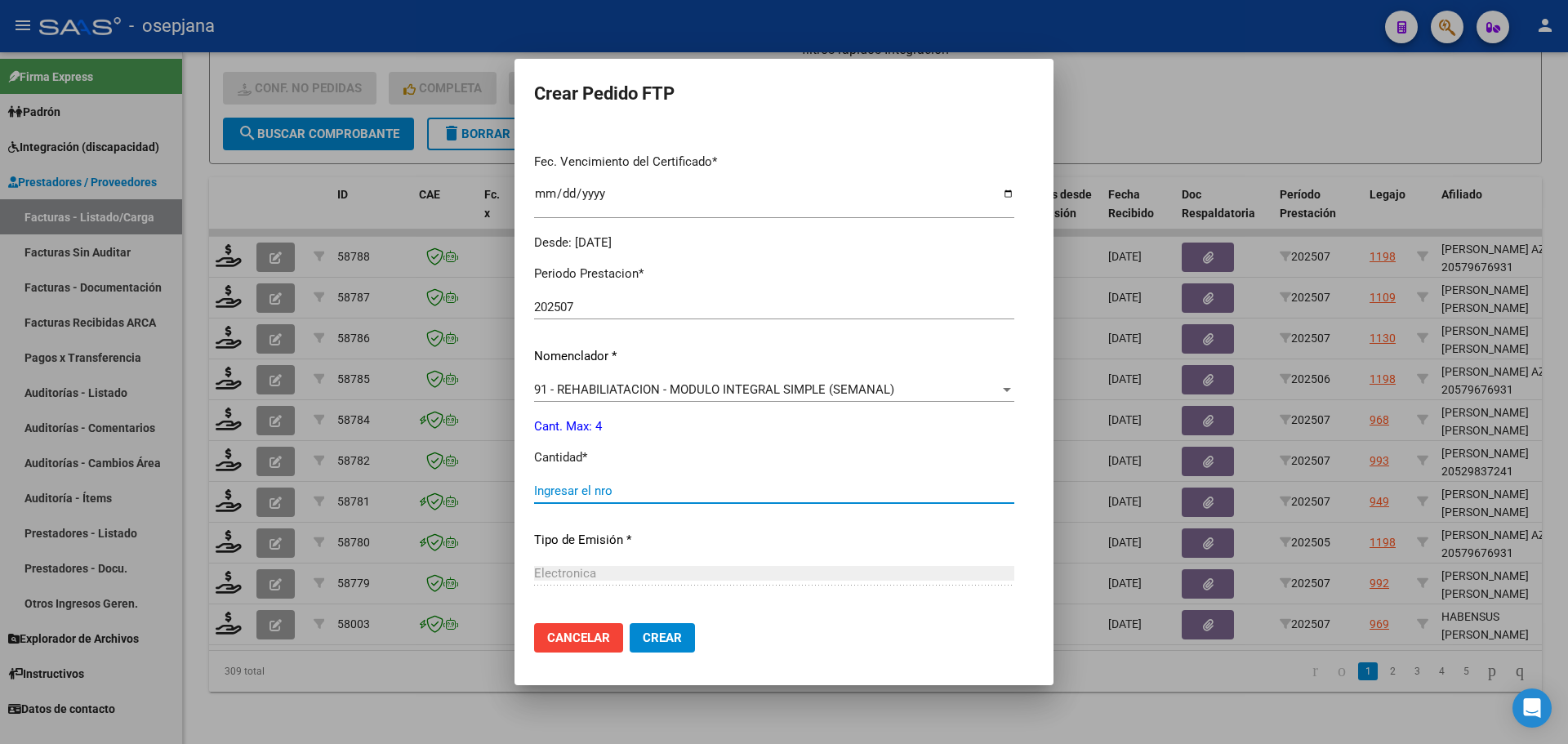
click at [553, 490] on input "Ingresar el nro" at bounding box center [775, 491] width 481 height 15
type input "4"
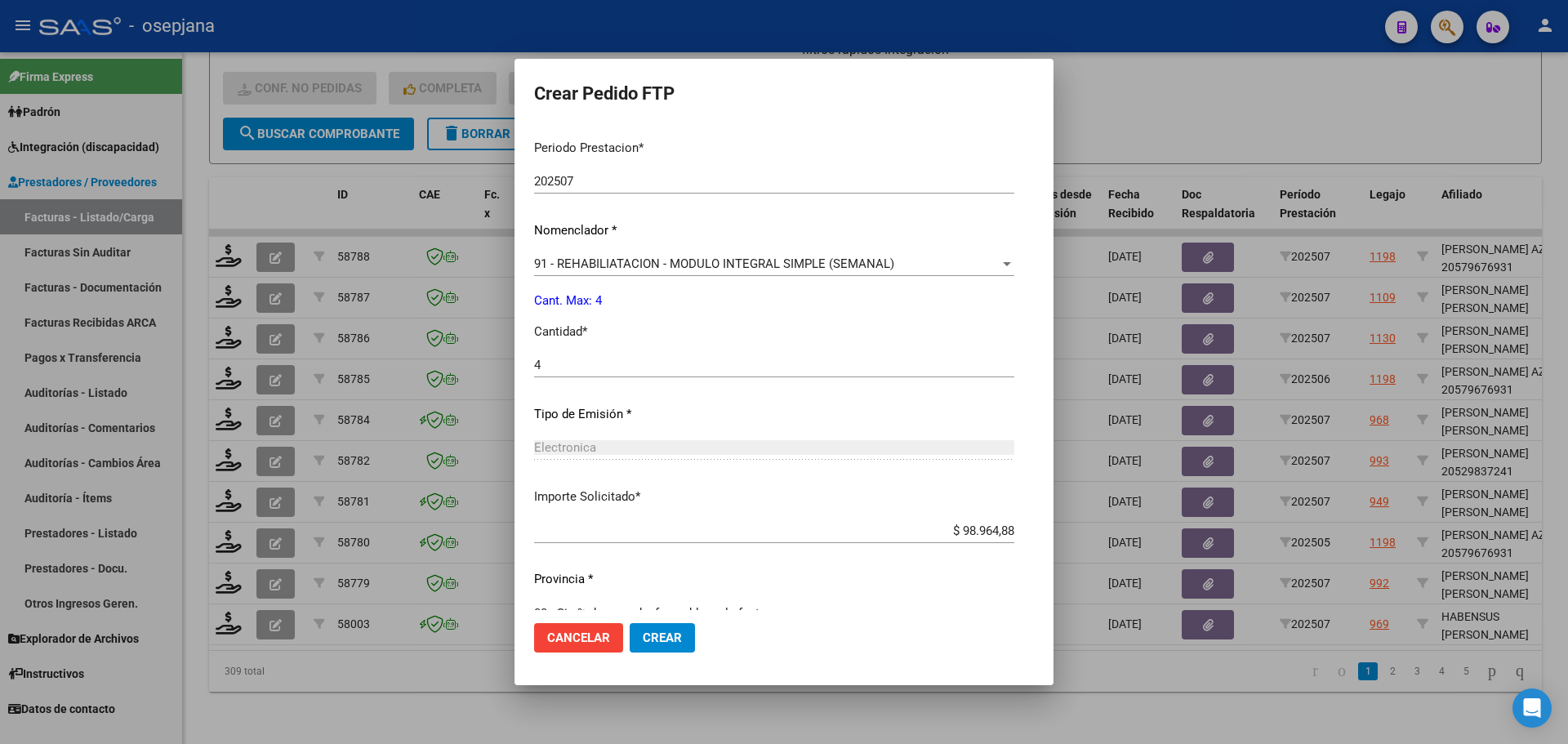
scroll to position [565, 0]
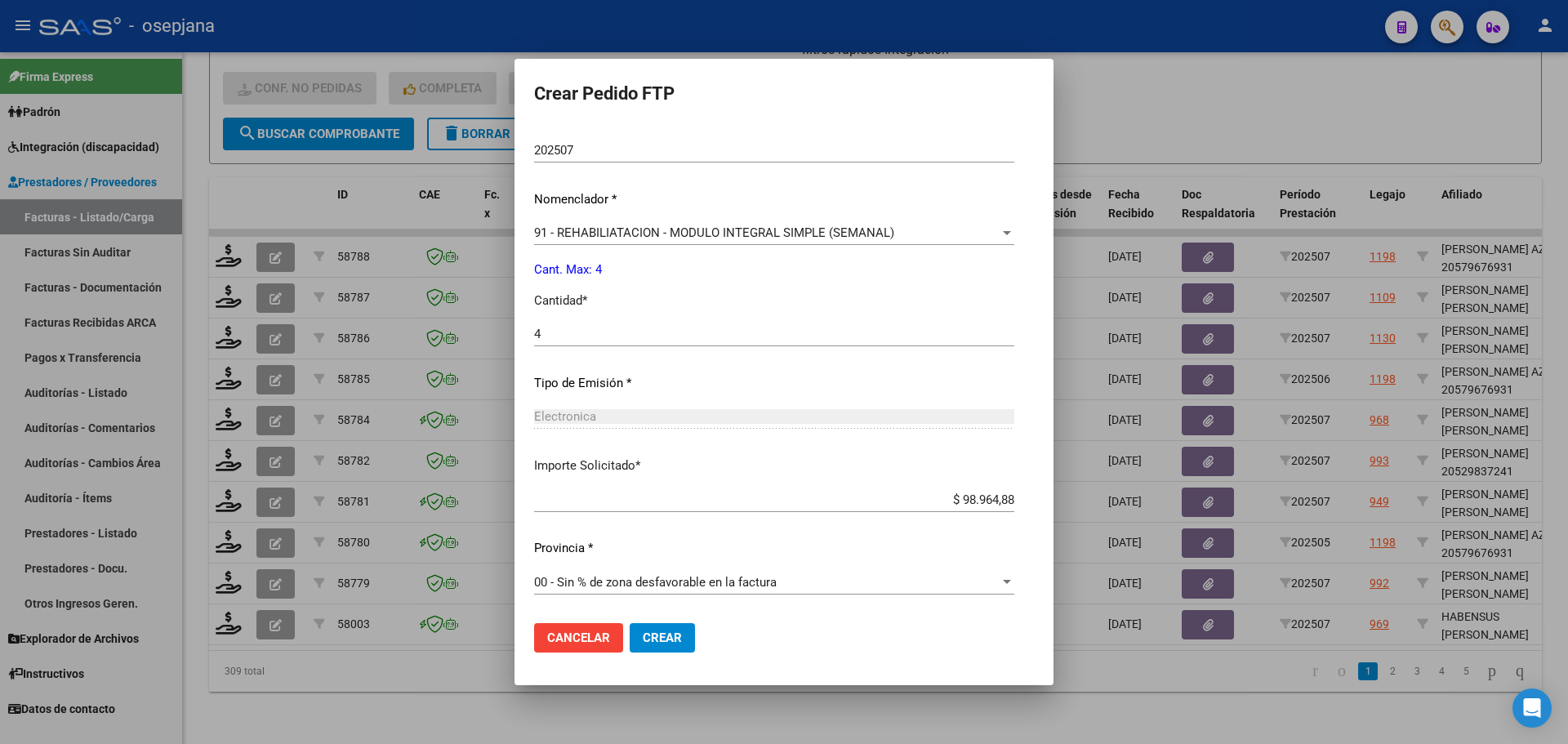
click at [669, 631] on span "Crear" at bounding box center [661, 638] width 39 height 15
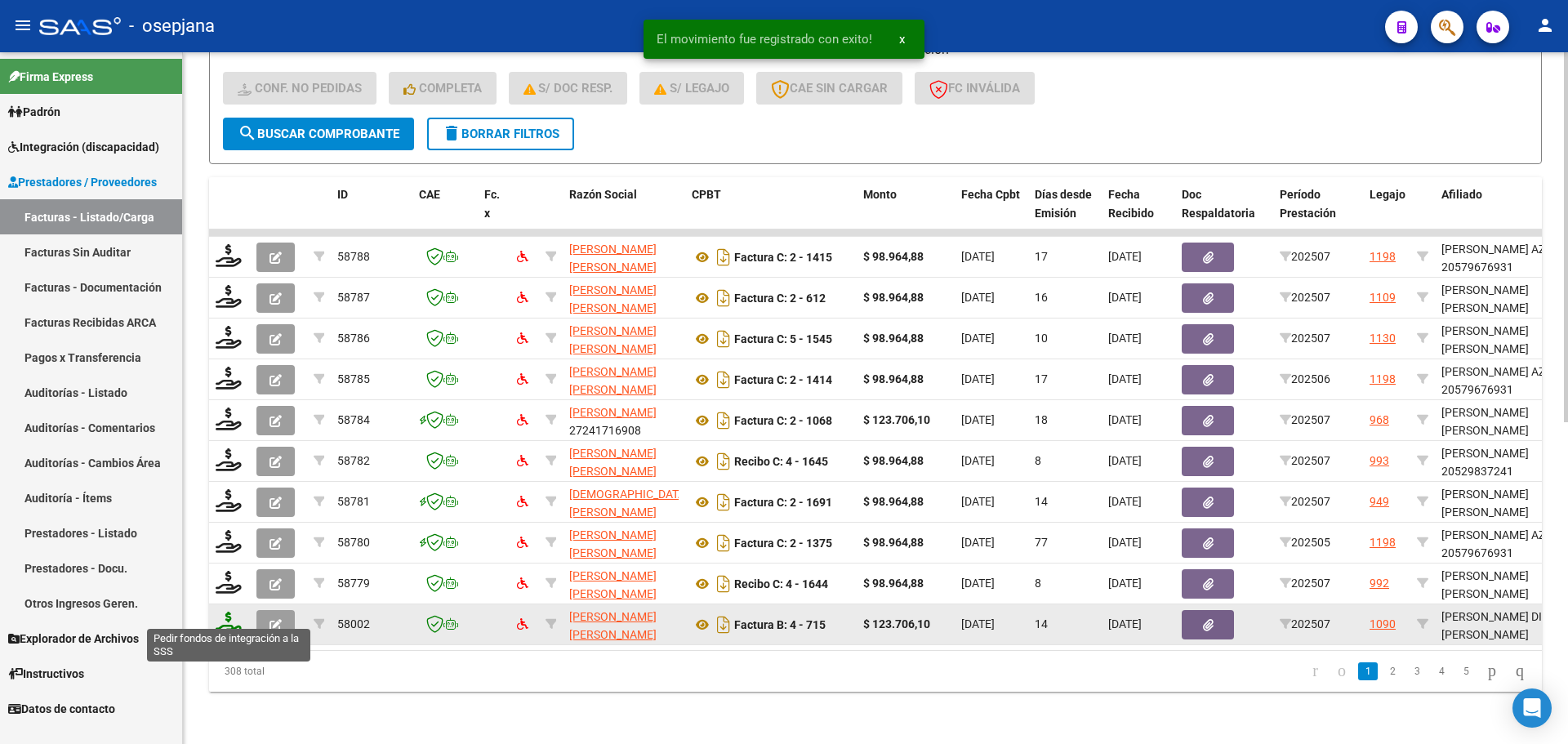
click at [232, 620] on icon at bounding box center [228, 623] width 26 height 23
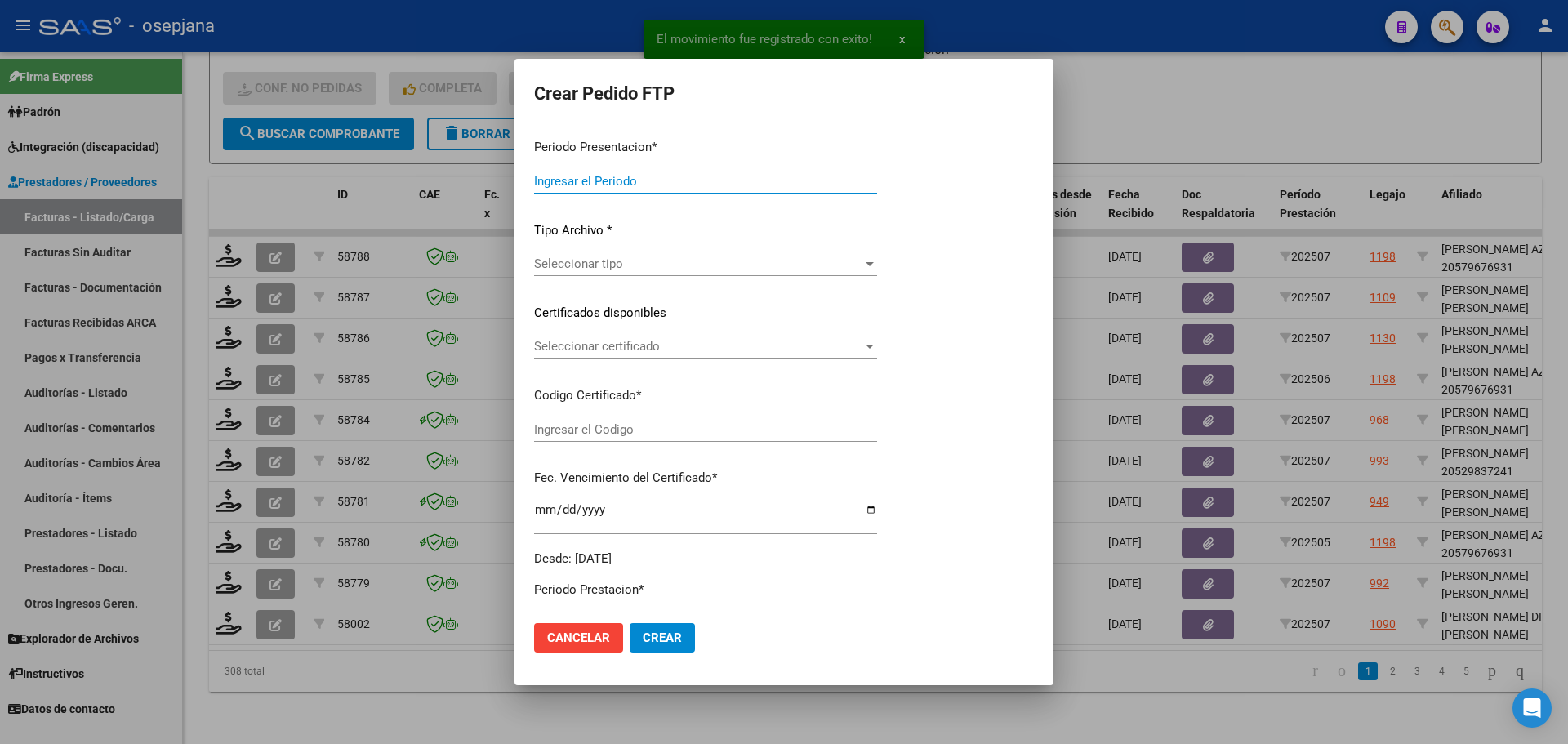
type input "202507"
type input "$ 123.706,10"
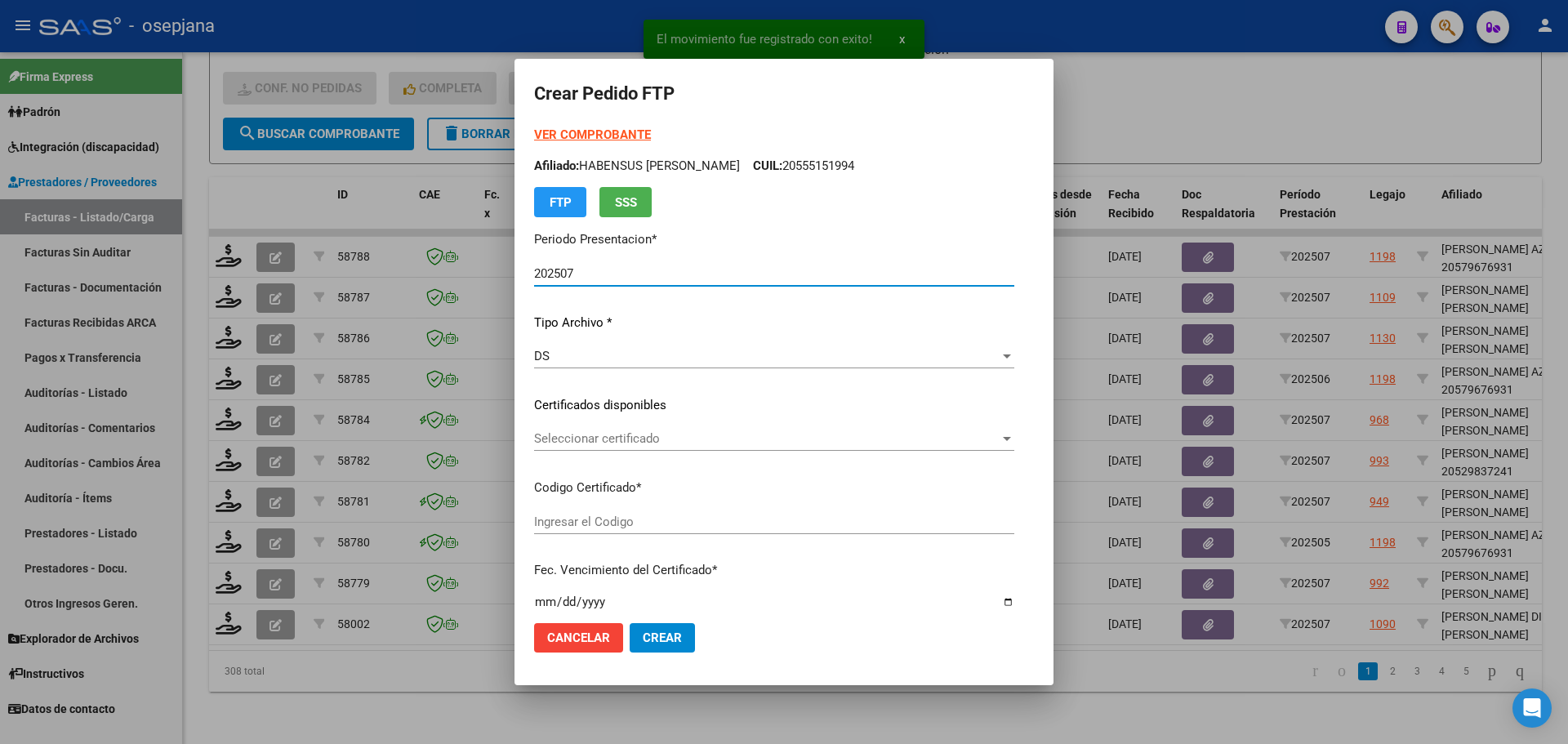
type input "ARG02000138075082022080420270804BSAS313"
type input "[DATE]"
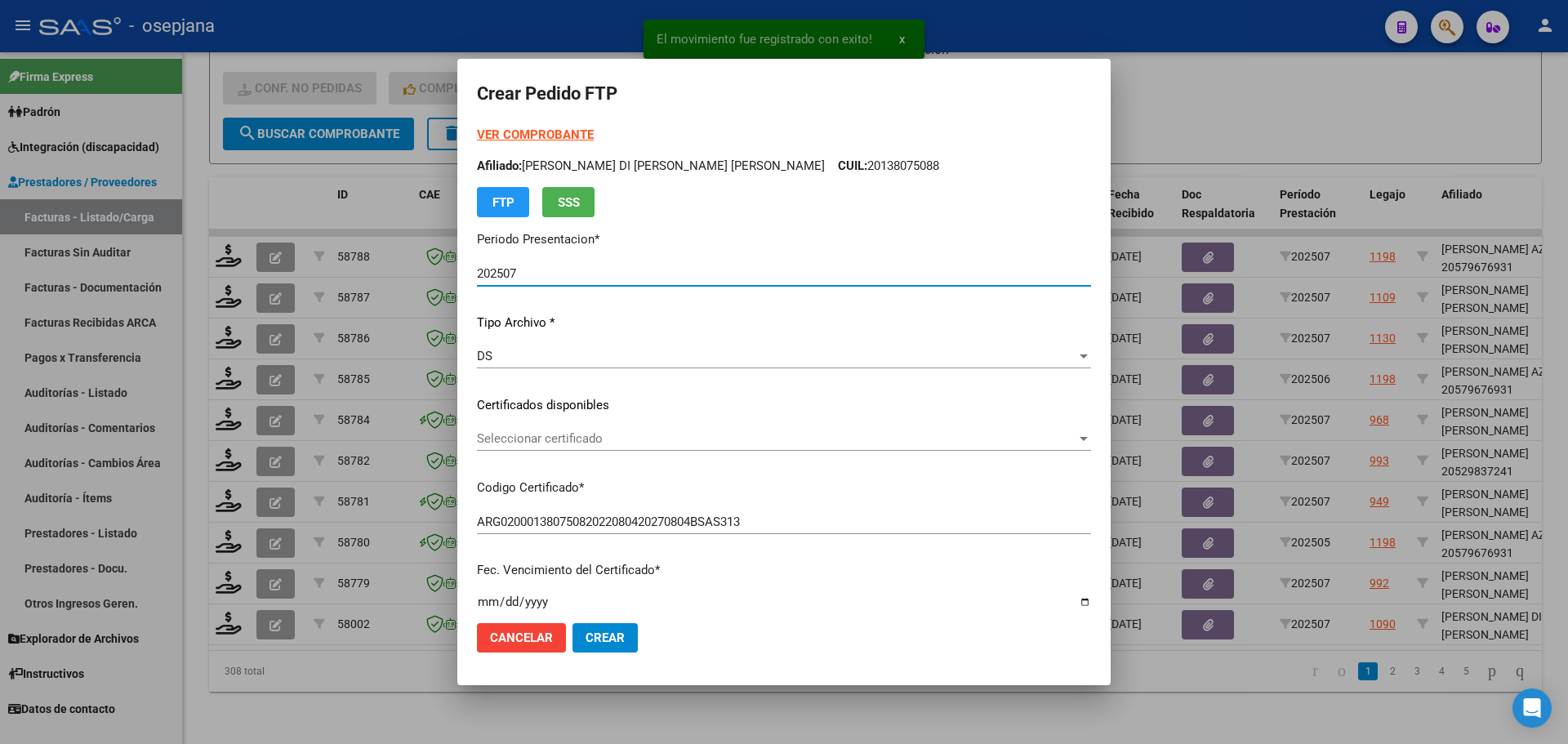
click at [659, 436] on span "Seleccionar certificado" at bounding box center [777, 438] width 600 height 15
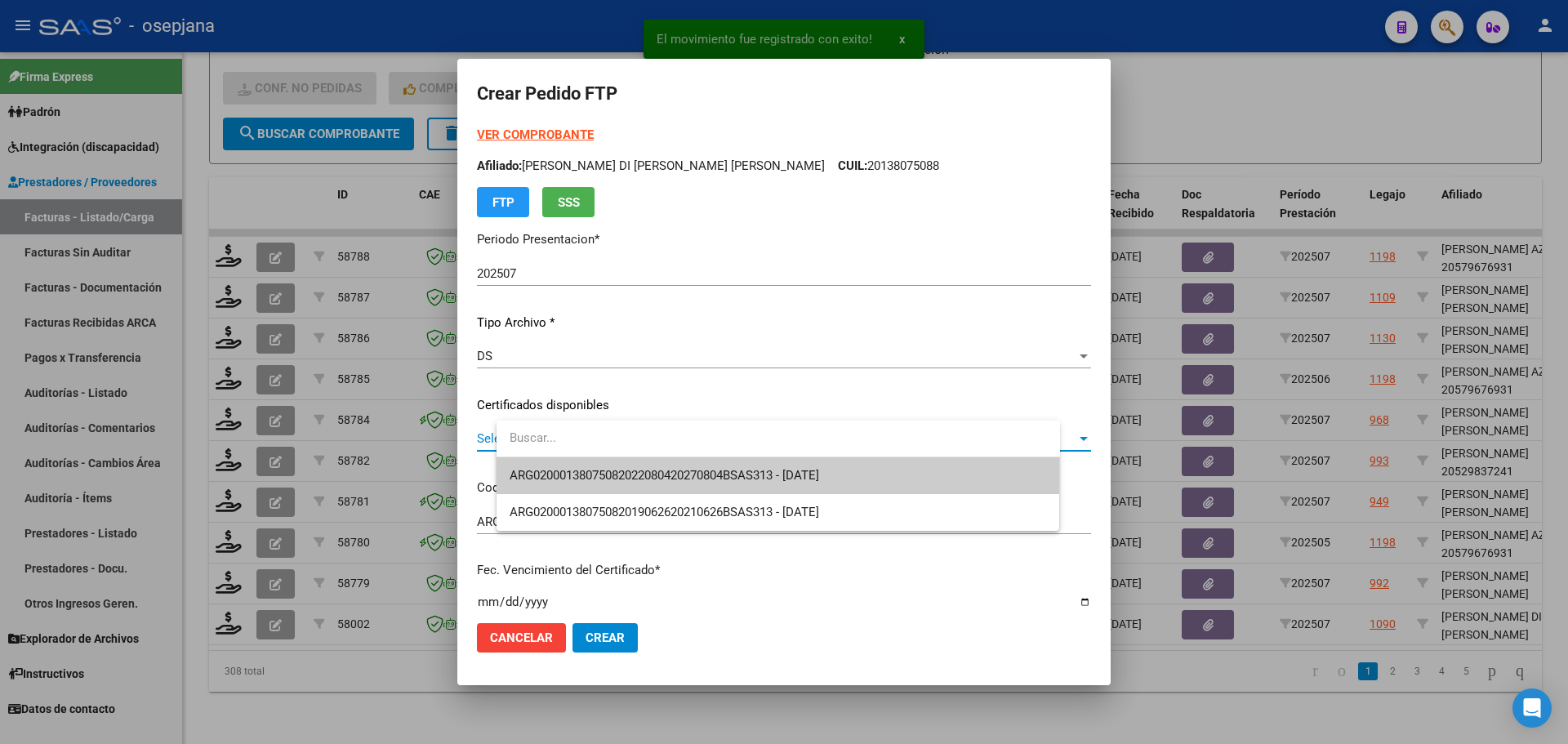
click at [678, 465] on span "ARG02000138075082022080420270804BSAS313 - [DATE]" at bounding box center [778, 476] width 537 height 37
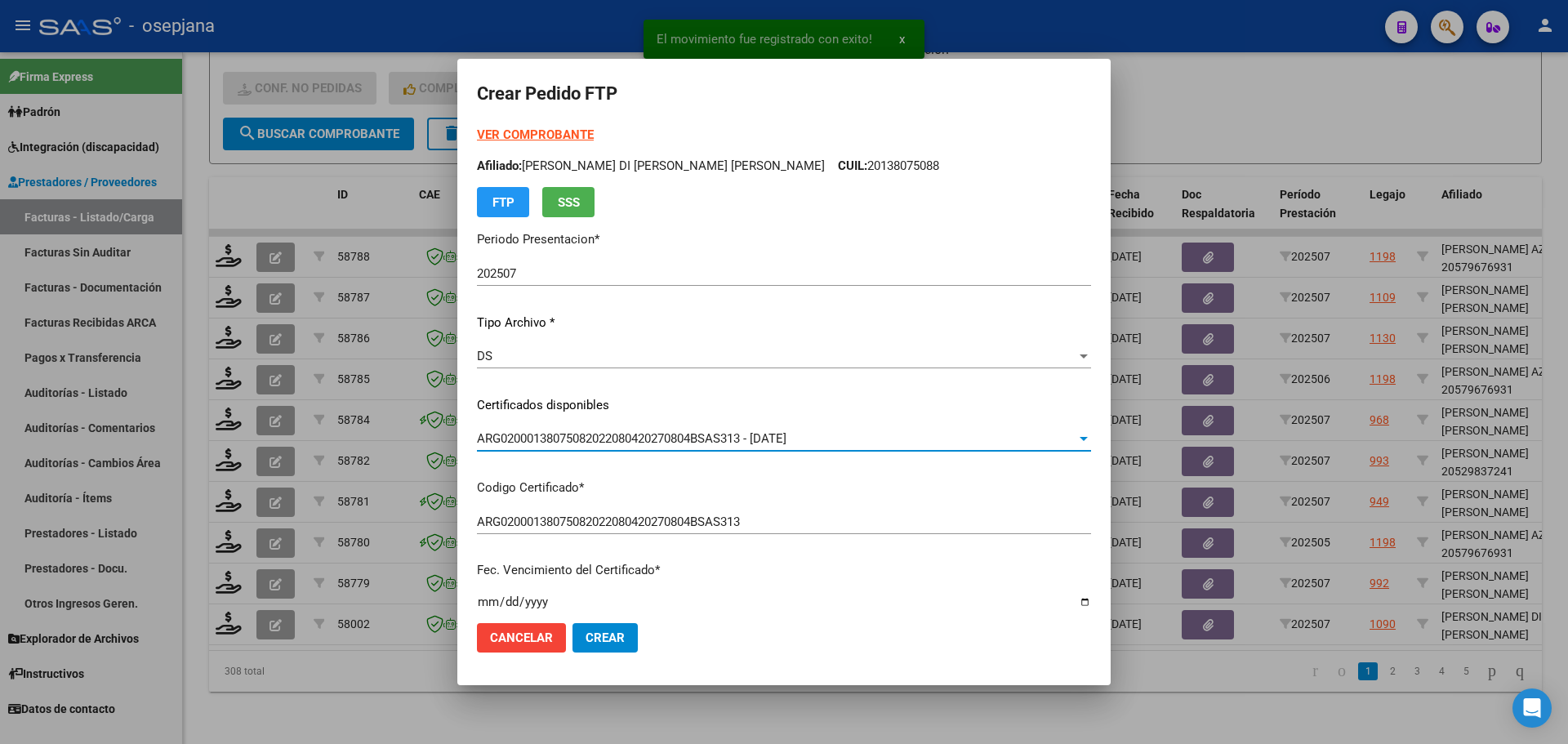
click at [589, 131] on strong "VER COMPROBANTE" at bounding box center [535, 134] width 117 height 15
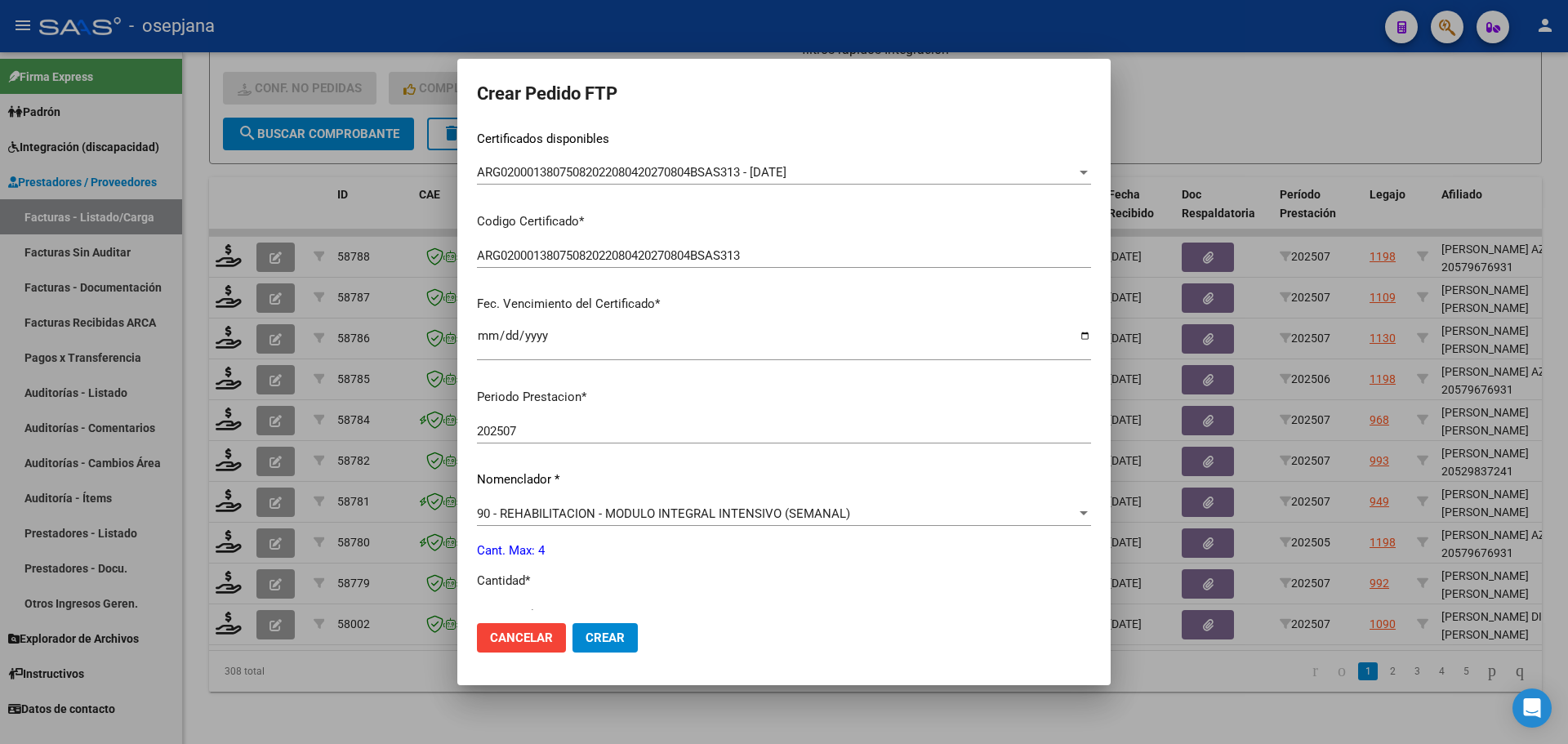
scroll to position [408, 0]
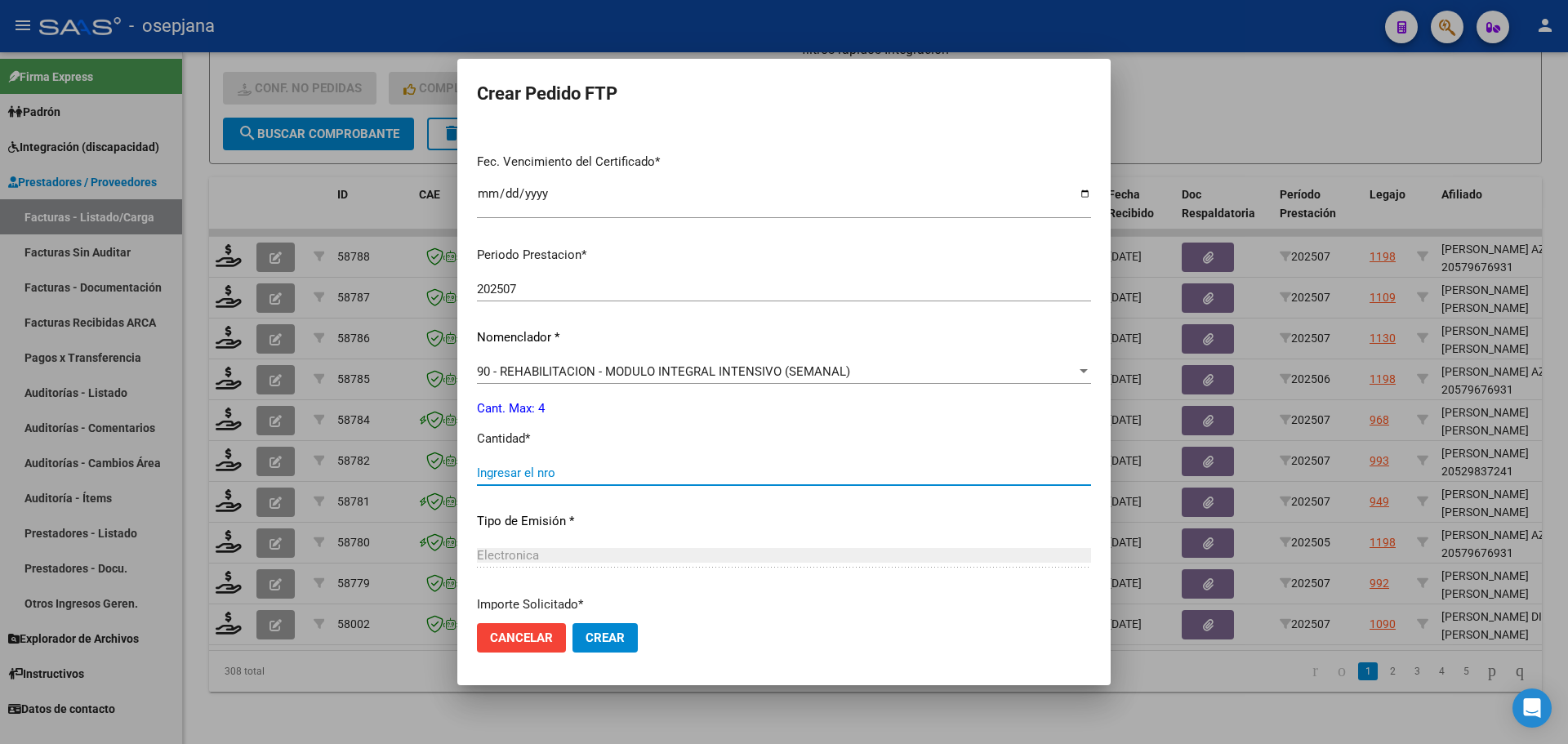
click at [567, 466] on input "Ingresar el nro" at bounding box center [784, 473] width 614 height 15
type input "4"
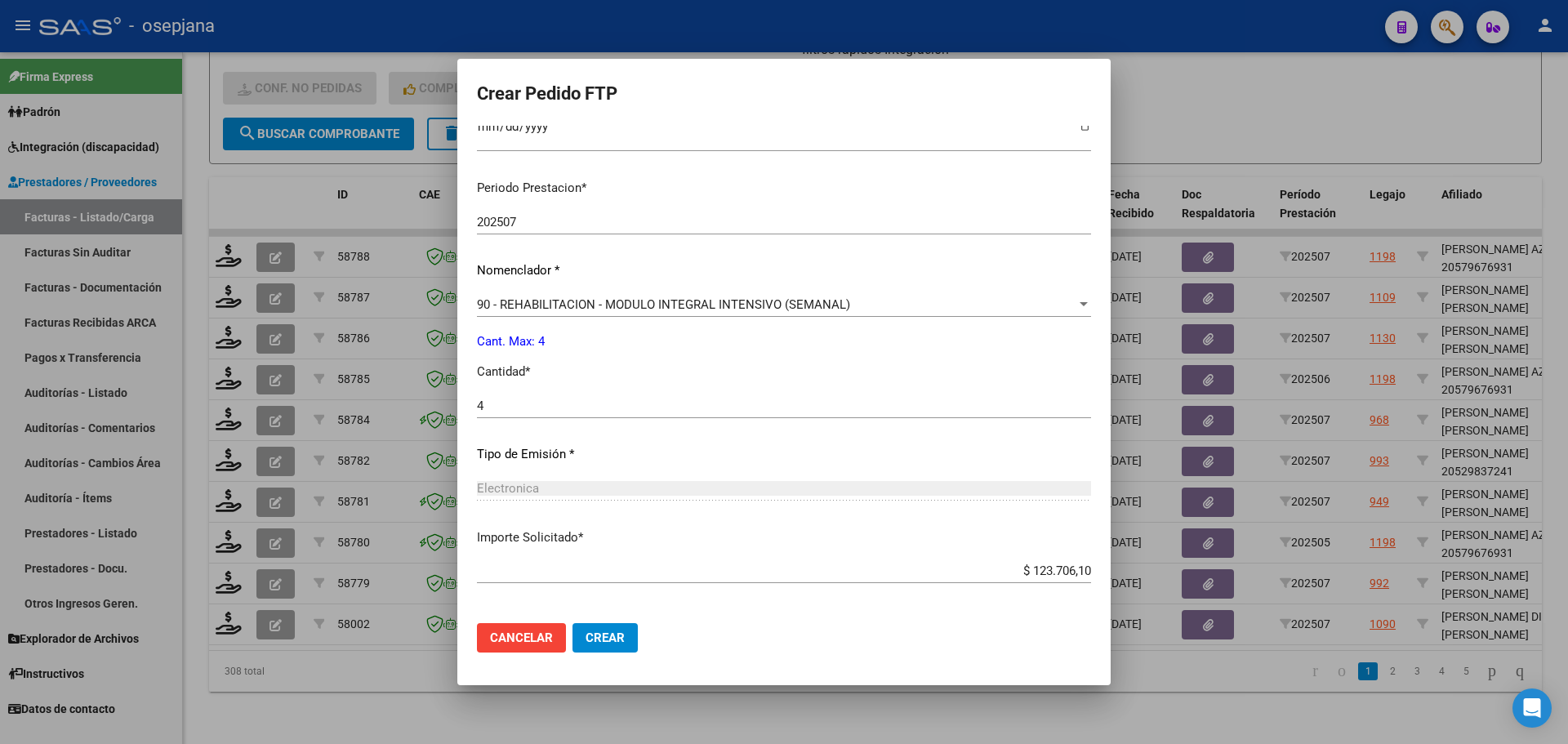
scroll to position [546, 0]
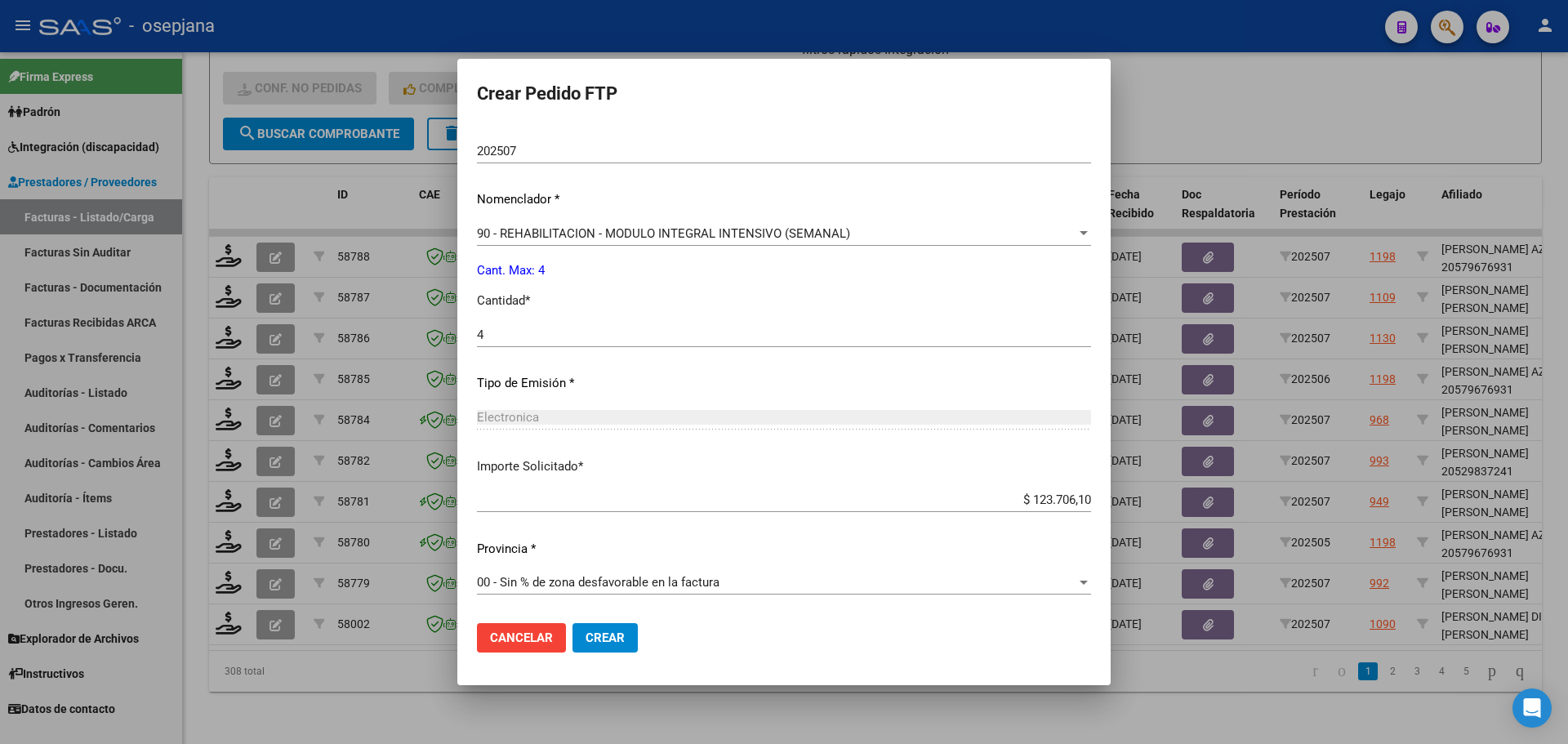
click at [625, 632] on span "Crear" at bounding box center [605, 638] width 39 height 15
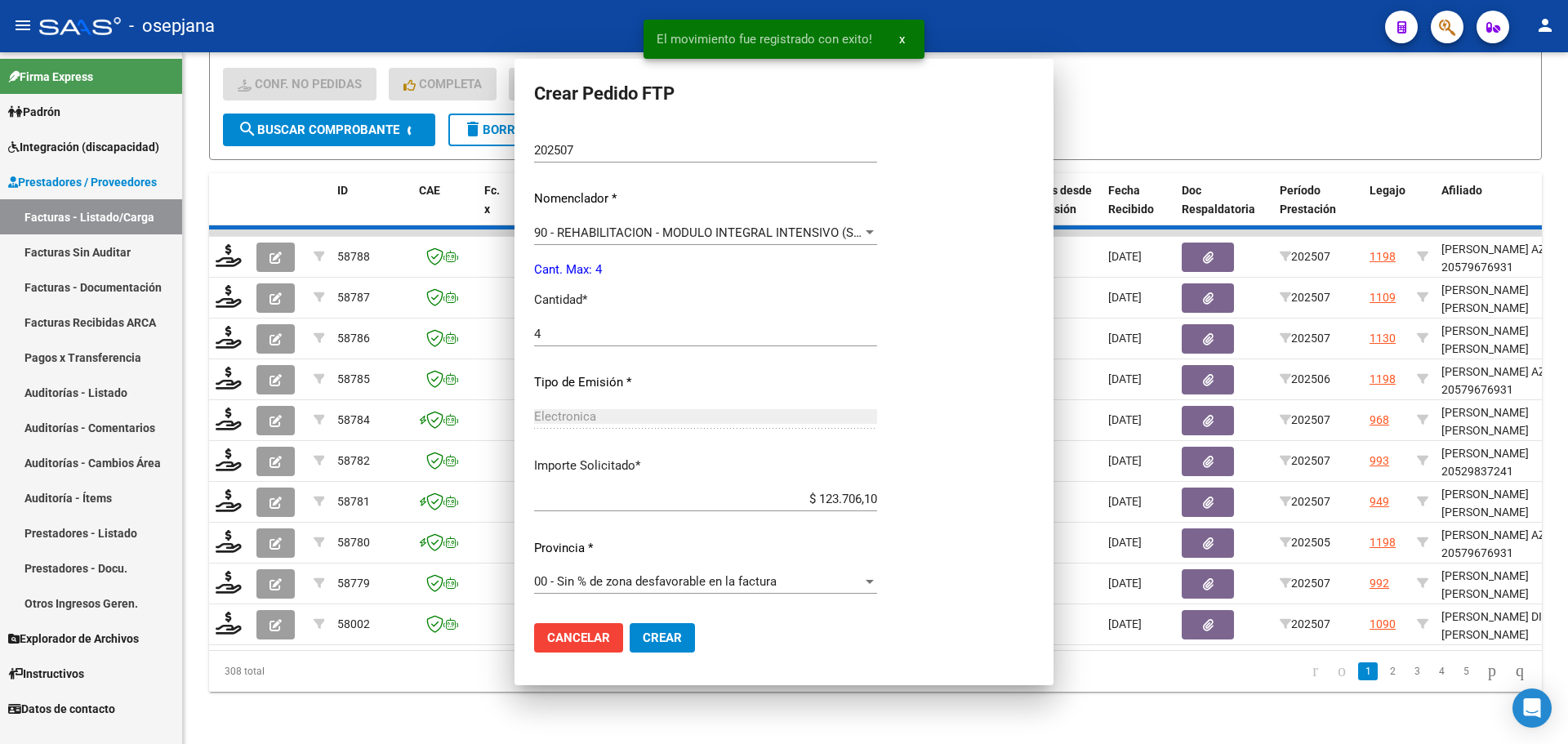
scroll to position [454, 0]
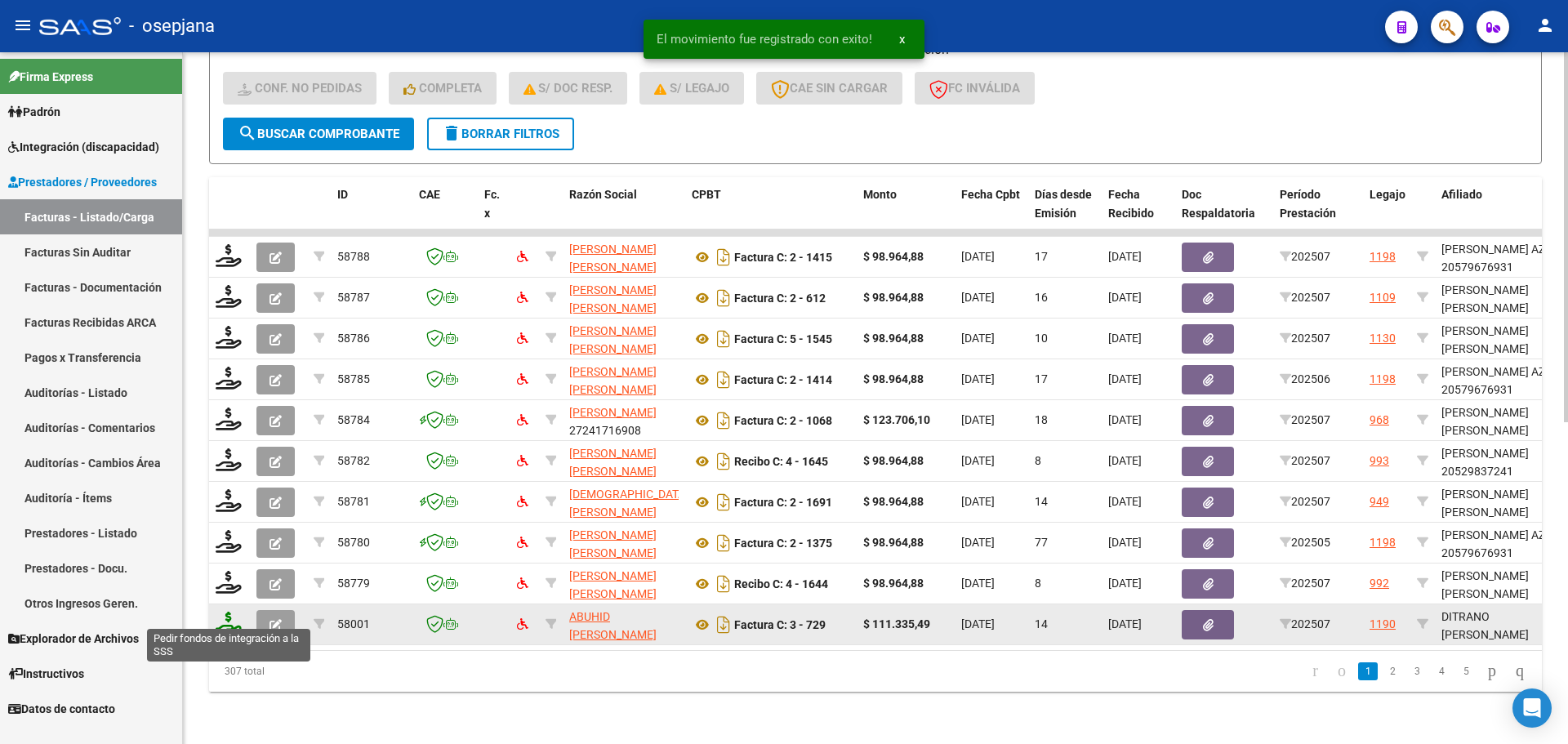
click at [232, 612] on icon at bounding box center [228, 623] width 26 height 23
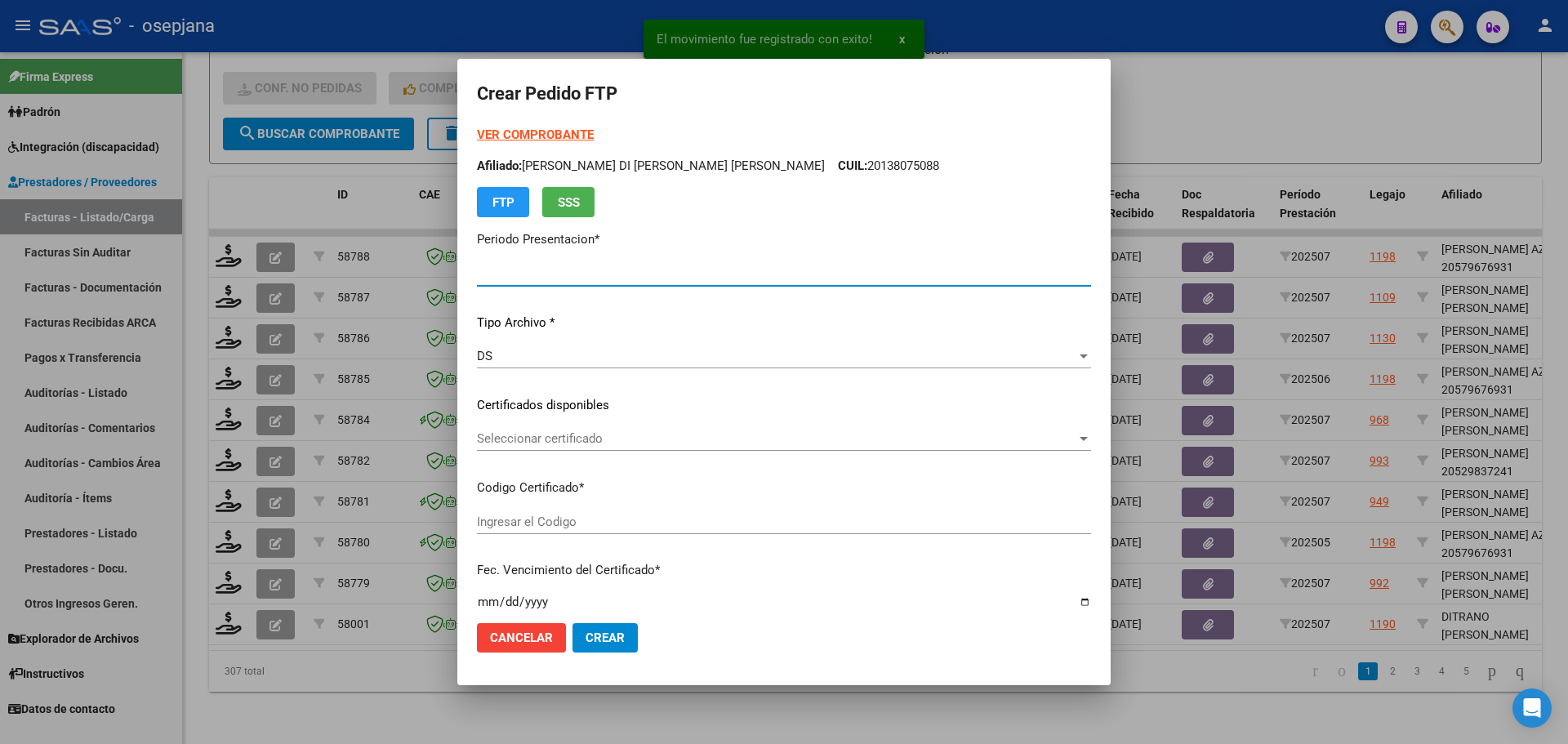
type input "202507"
type input "$ 111.335,49"
type input "ARG02000543657072025011620280116BSAS313"
type input "[DATE]"
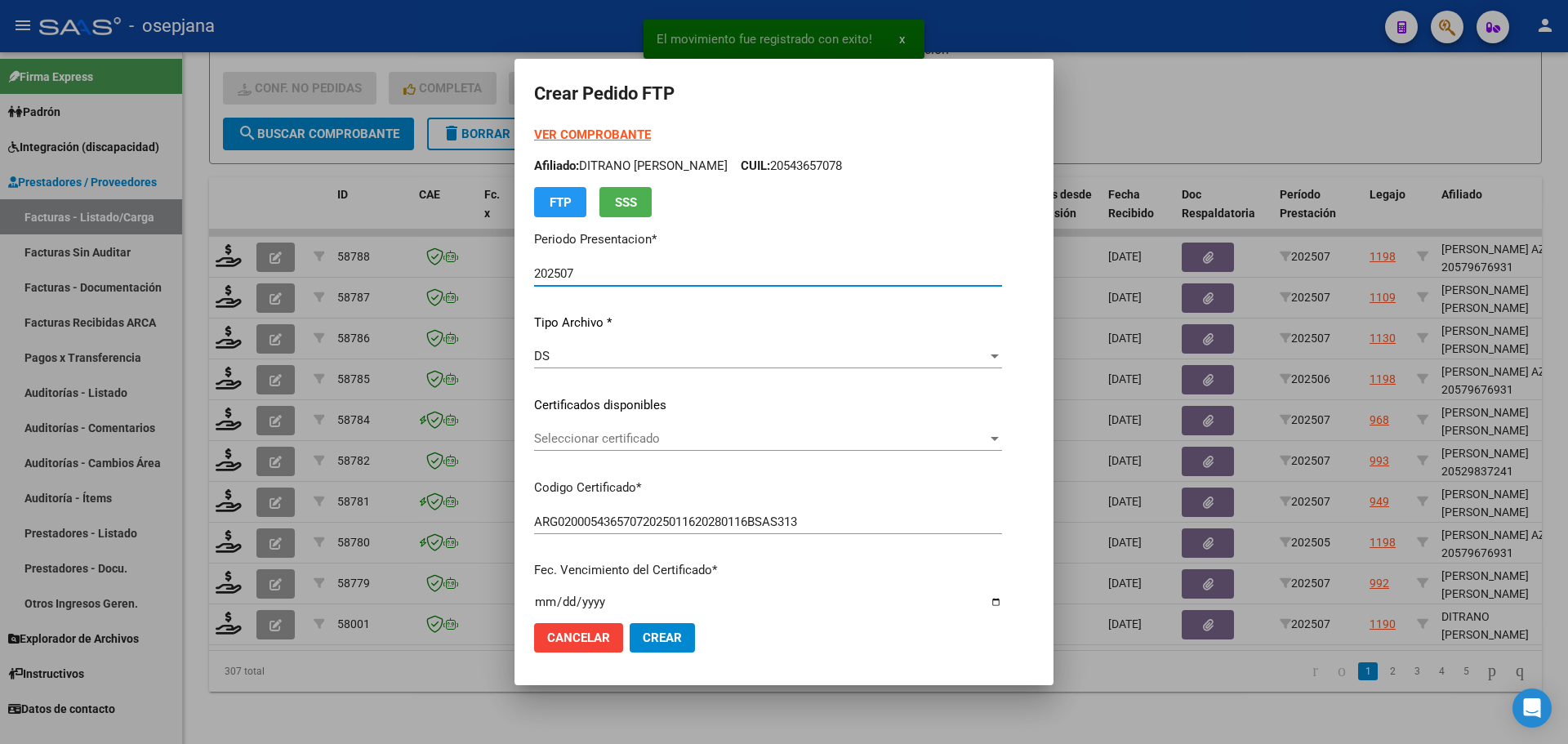
click at [608, 440] on span "Seleccionar certificado" at bounding box center [761, 438] width 453 height 15
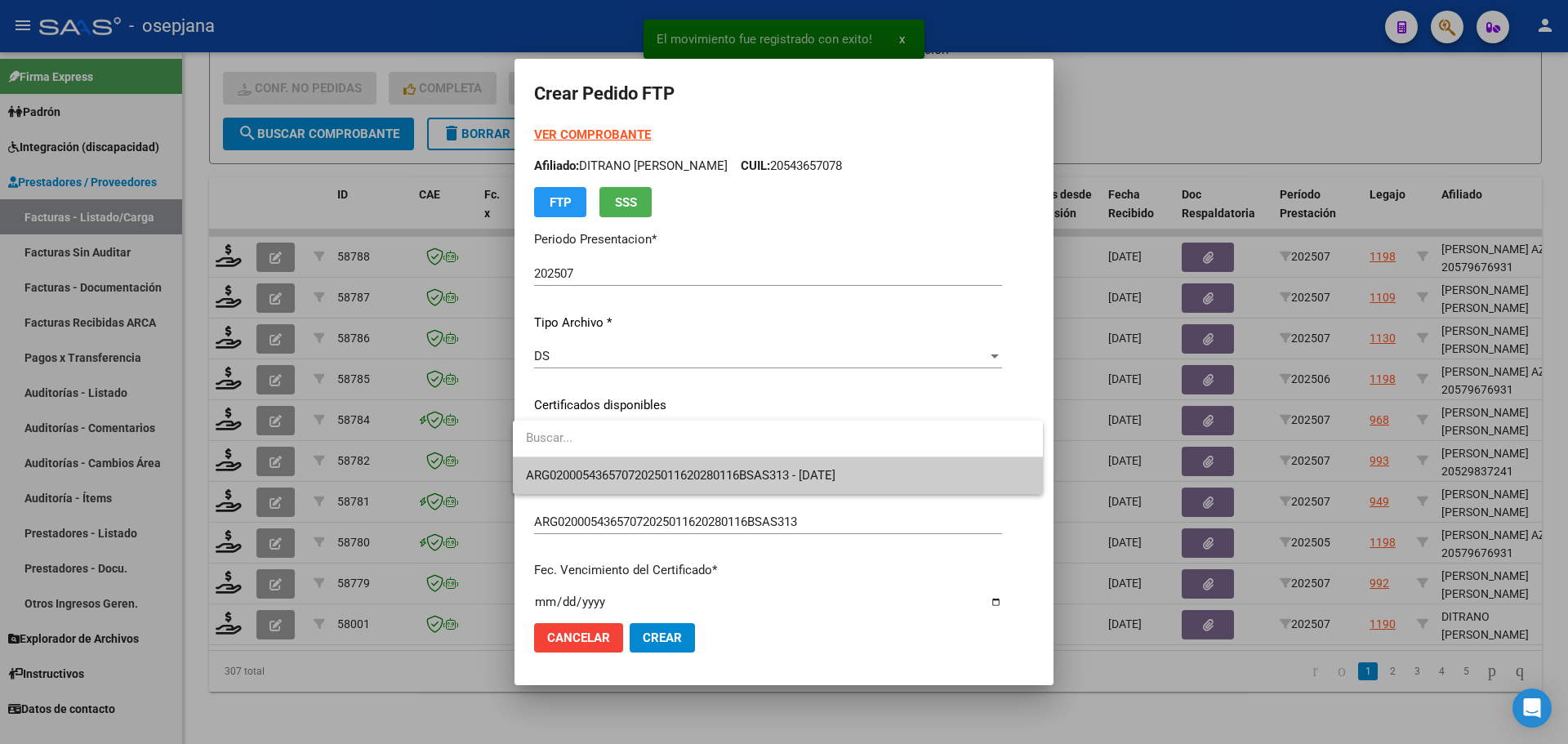
click at [613, 470] on span "ARG02000543657072025011620280116BSAS313 - [DATE]" at bounding box center [681, 475] width 310 height 15
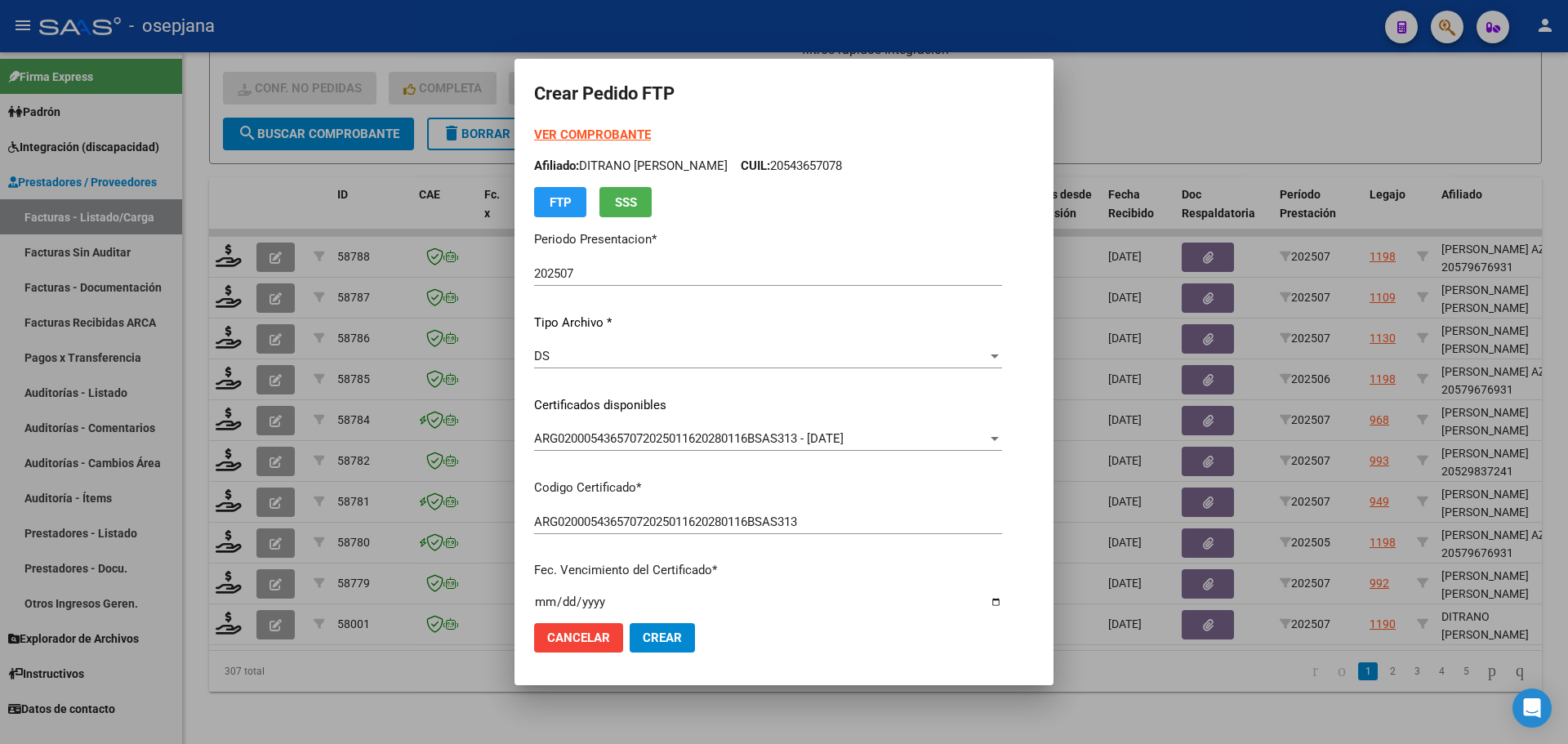
click at [598, 131] on strong "VER COMPROBANTE" at bounding box center [593, 134] width 117 height 15
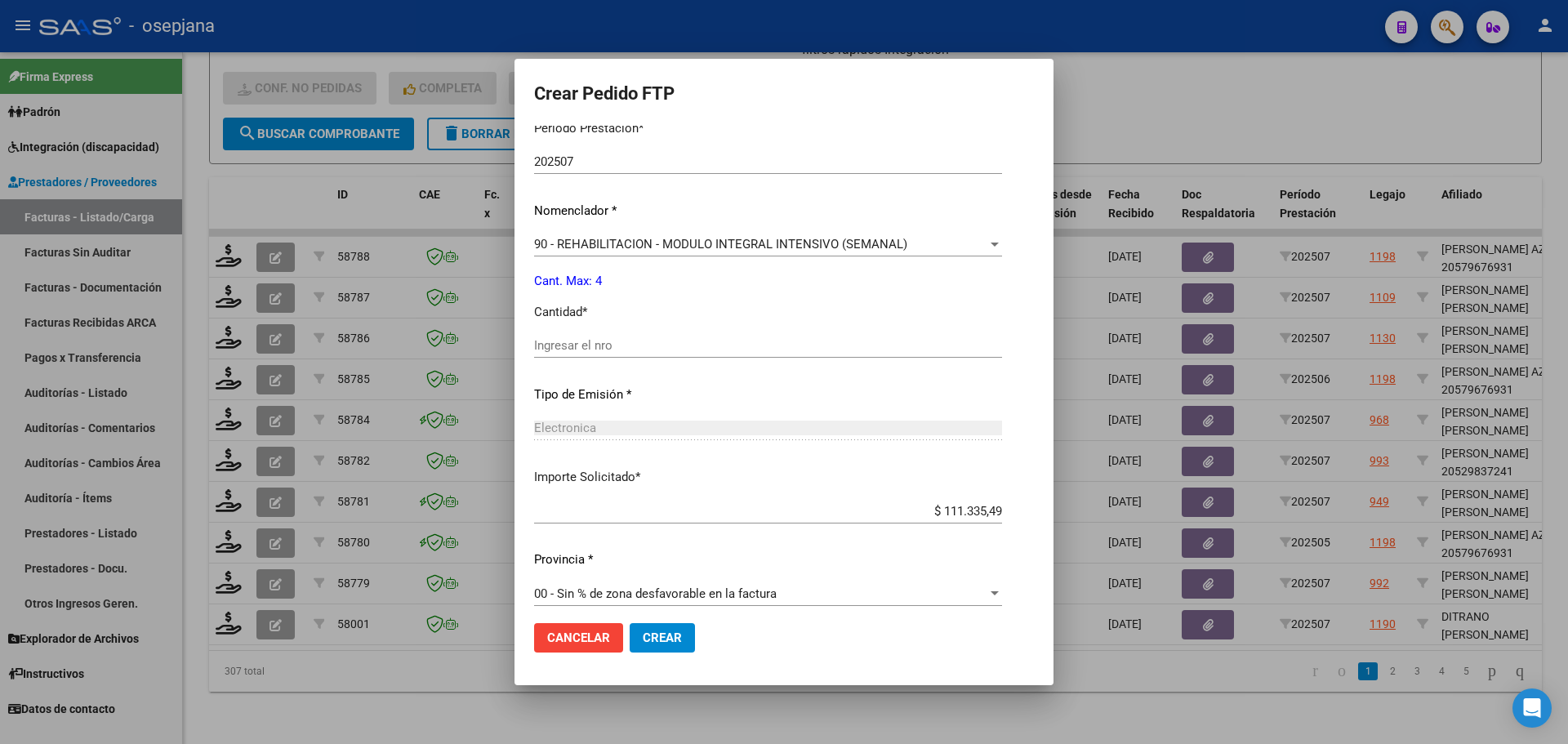
scroll to position [565, 0]
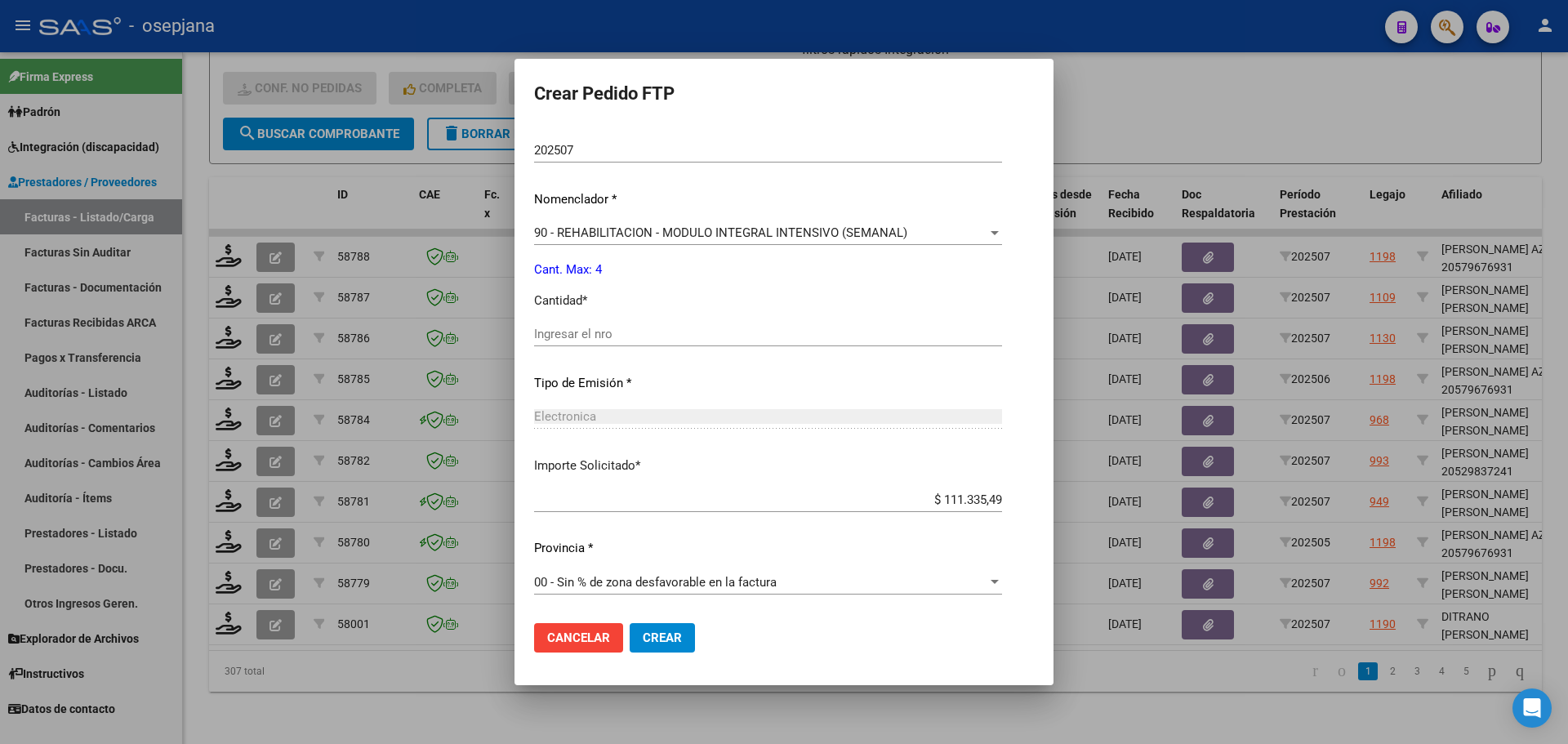
click at [597, 331] on input "Ingresar el nro" at bounding box center [768, 334] width 468 height 15
type input "4"
click at [646, 640] on span "Crear" at bounding box center [661, 638] width 39 height 15
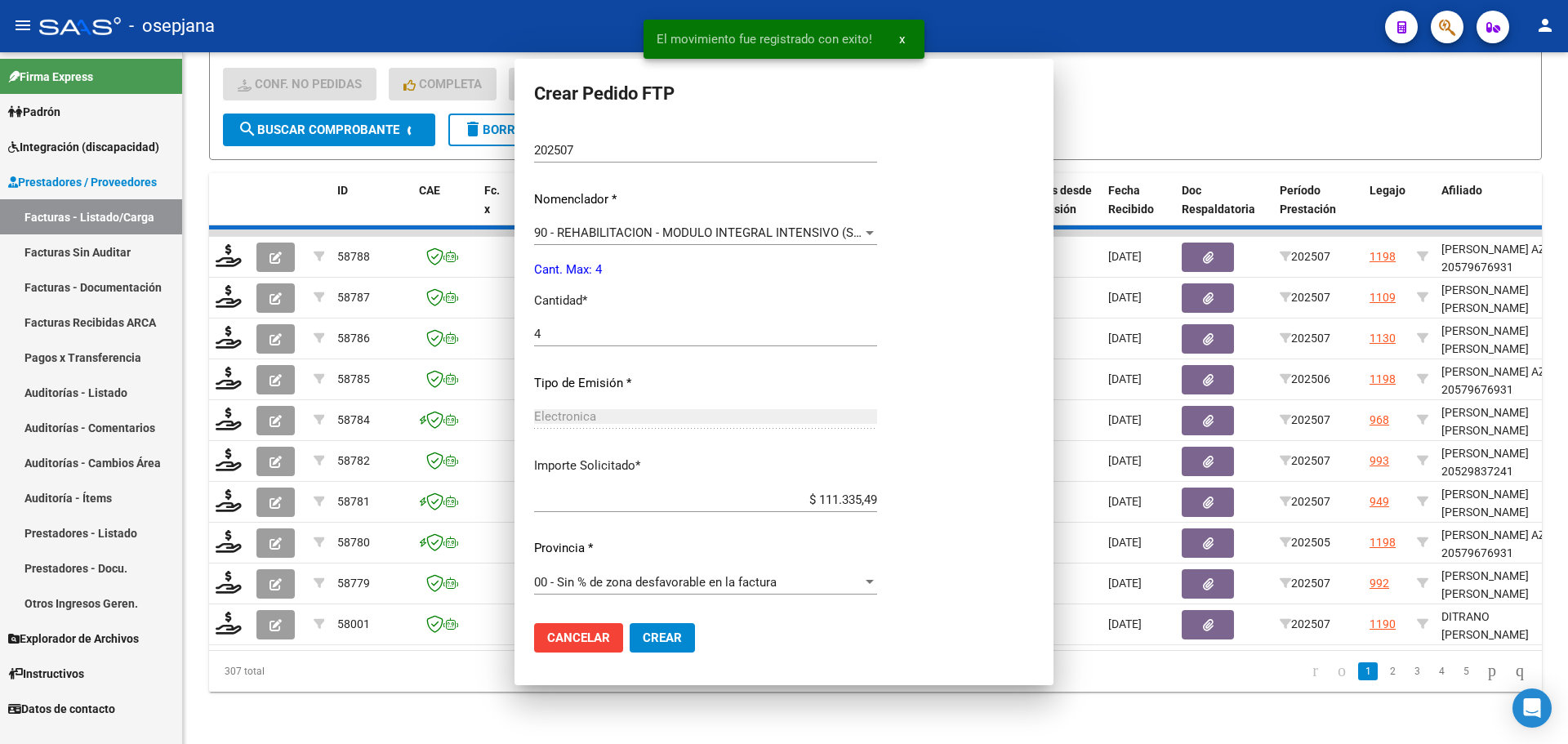
scroll to position [0, 0]
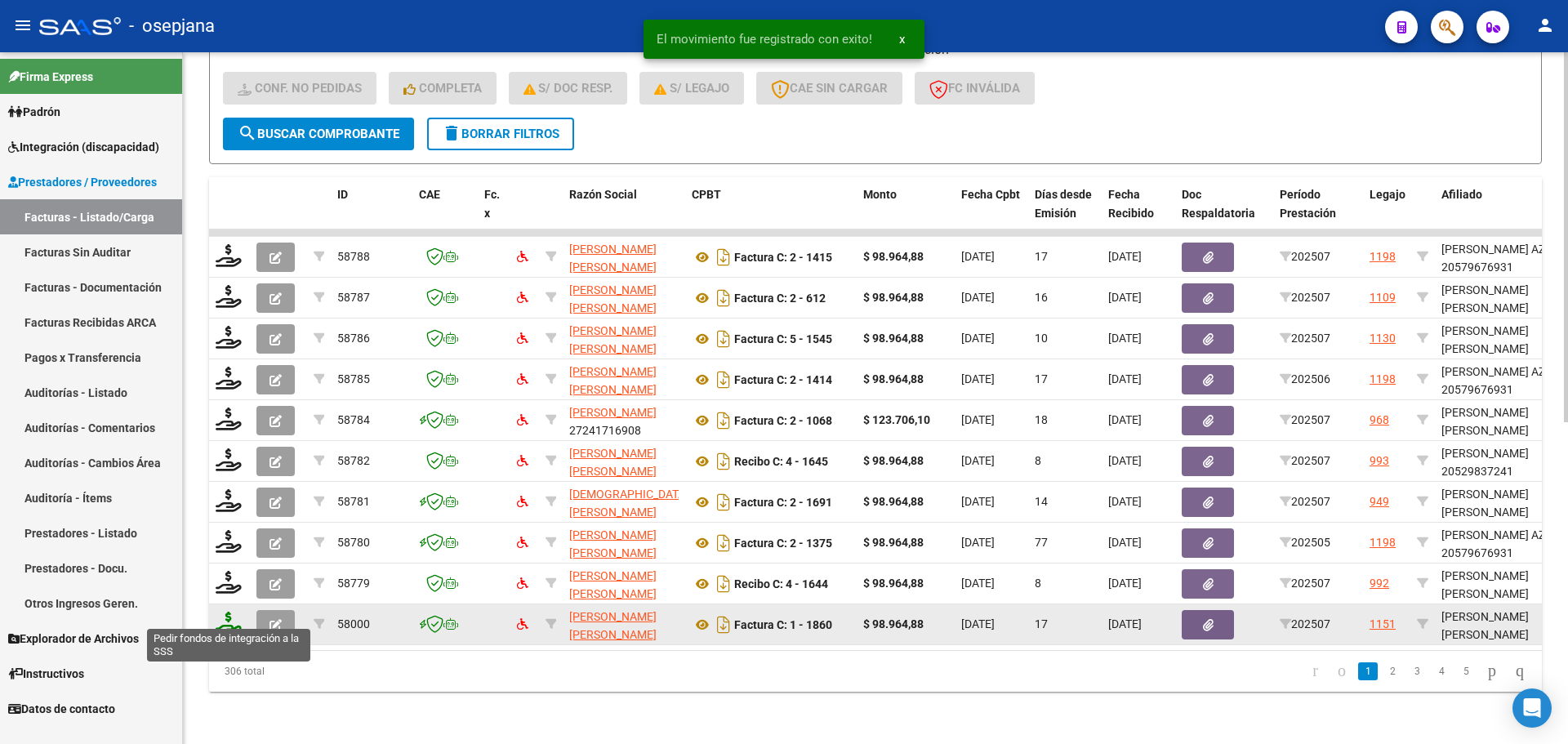
click at [227, 612] on icon at bounding box center [228, 623] width 26 height 23
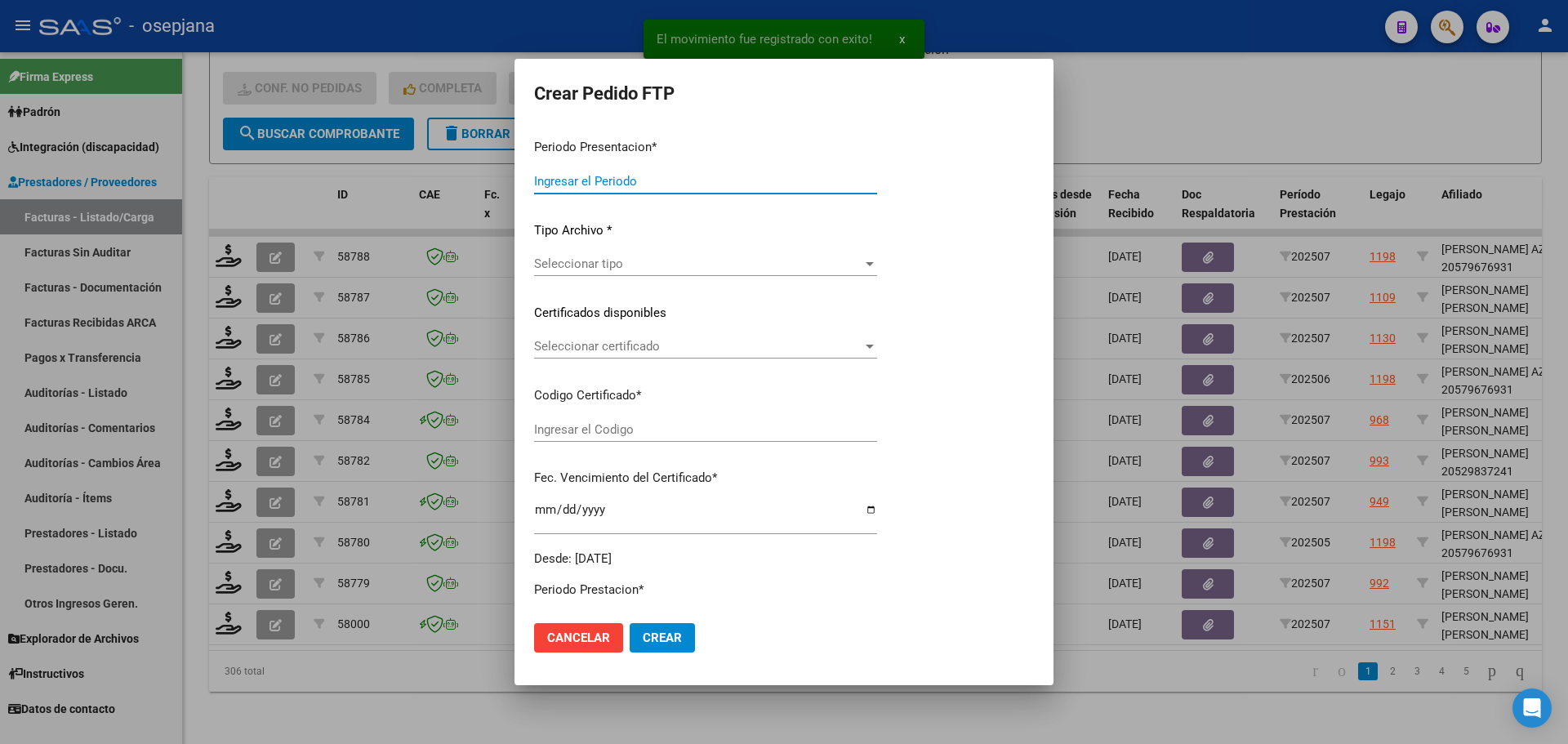
type input "202507"
type input "$ 98.964,88"
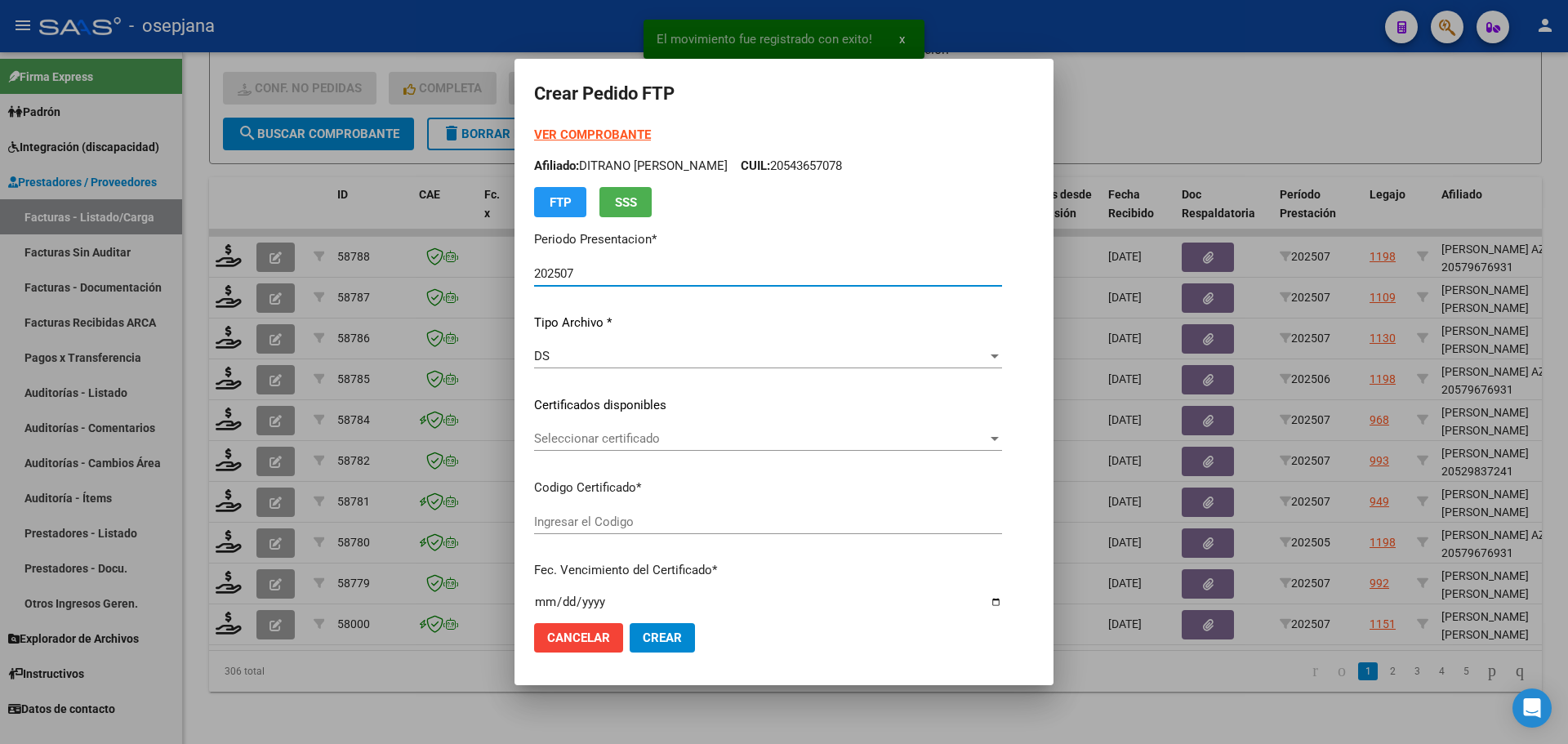
type input "ARG01000583759372024121020261210BSAS427"
type input "[DATE]"
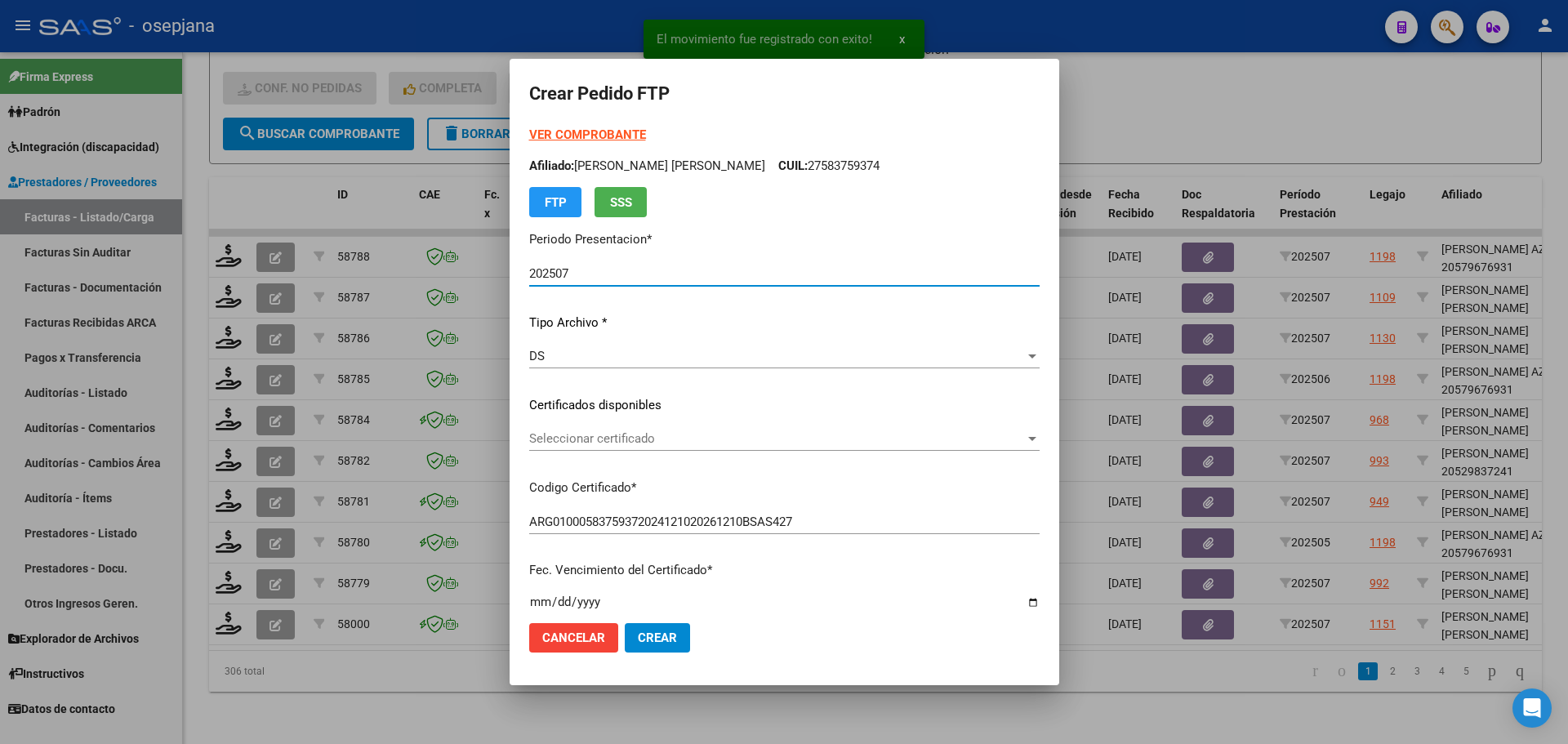
click at [692, 435] on span "Seleccionar certificado" at bounding box center [777, 438] width 496 height 15
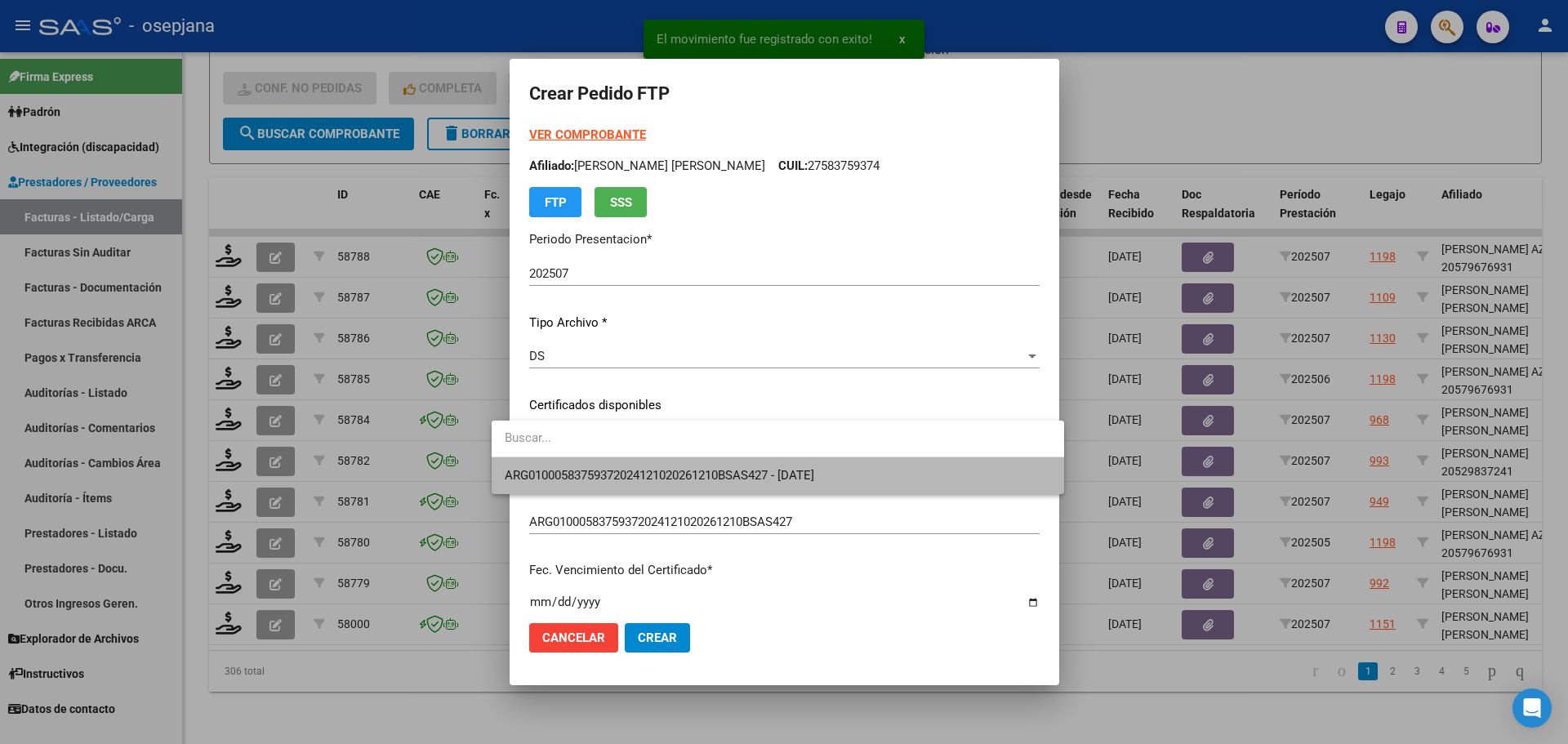
click at [697, 466] on span "ARG01000583759372024121020261210BSAS427 - [DATE]" at bounding box center [778, 476] width 546 height 37
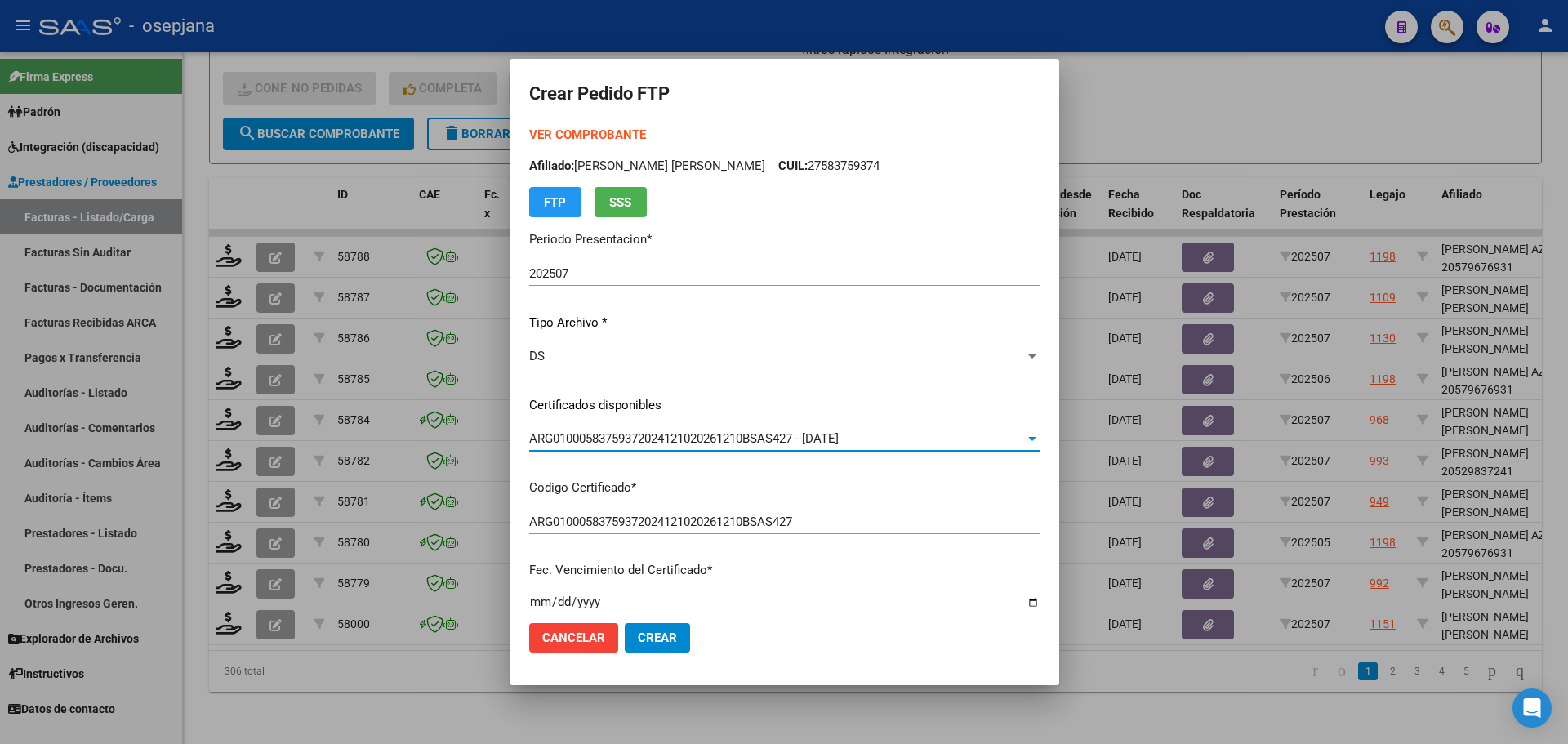
click at [582, 131] on strong "VER COMPROBANTE" at bounding box center [588, 134] width 117 height 15
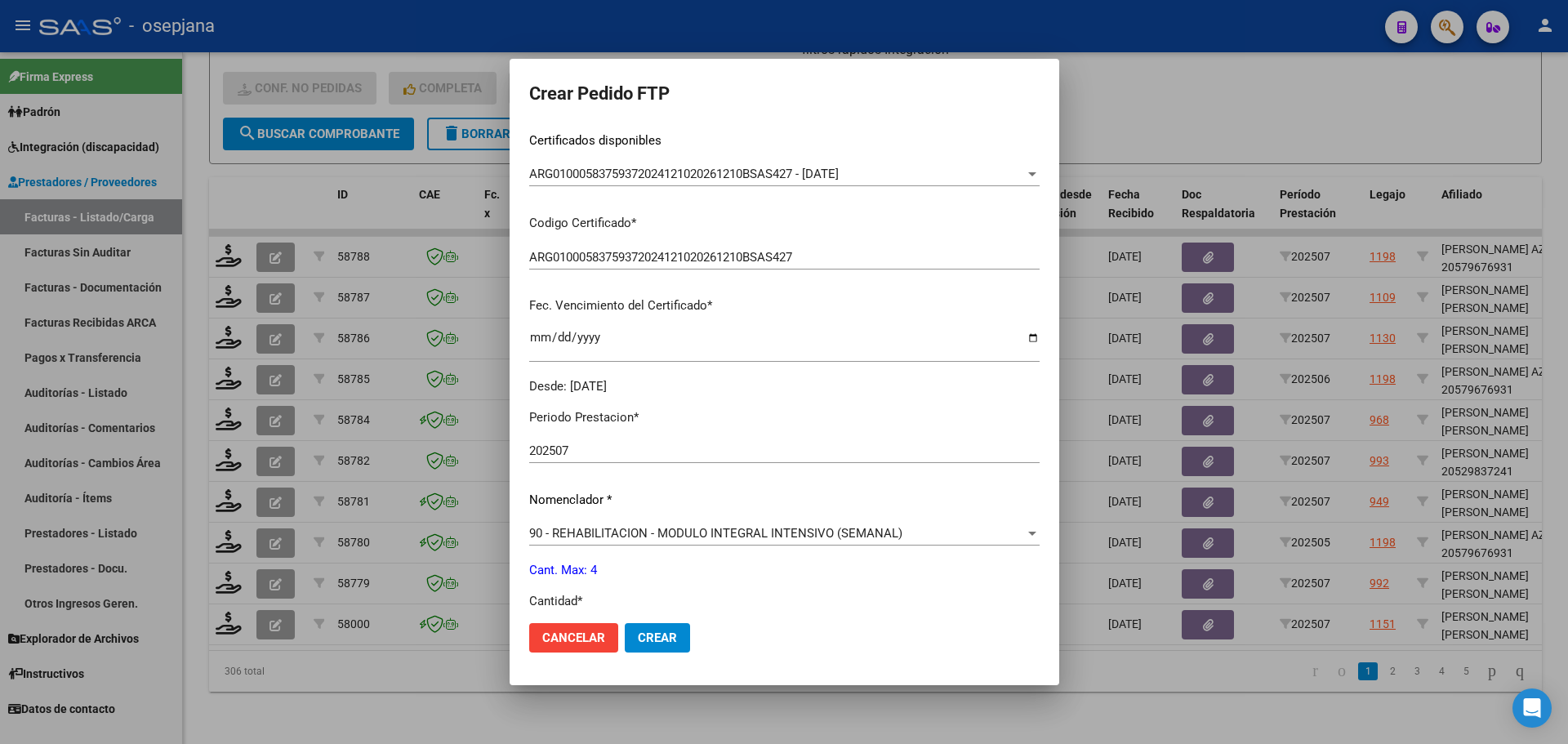
scroll to position [408, 0]
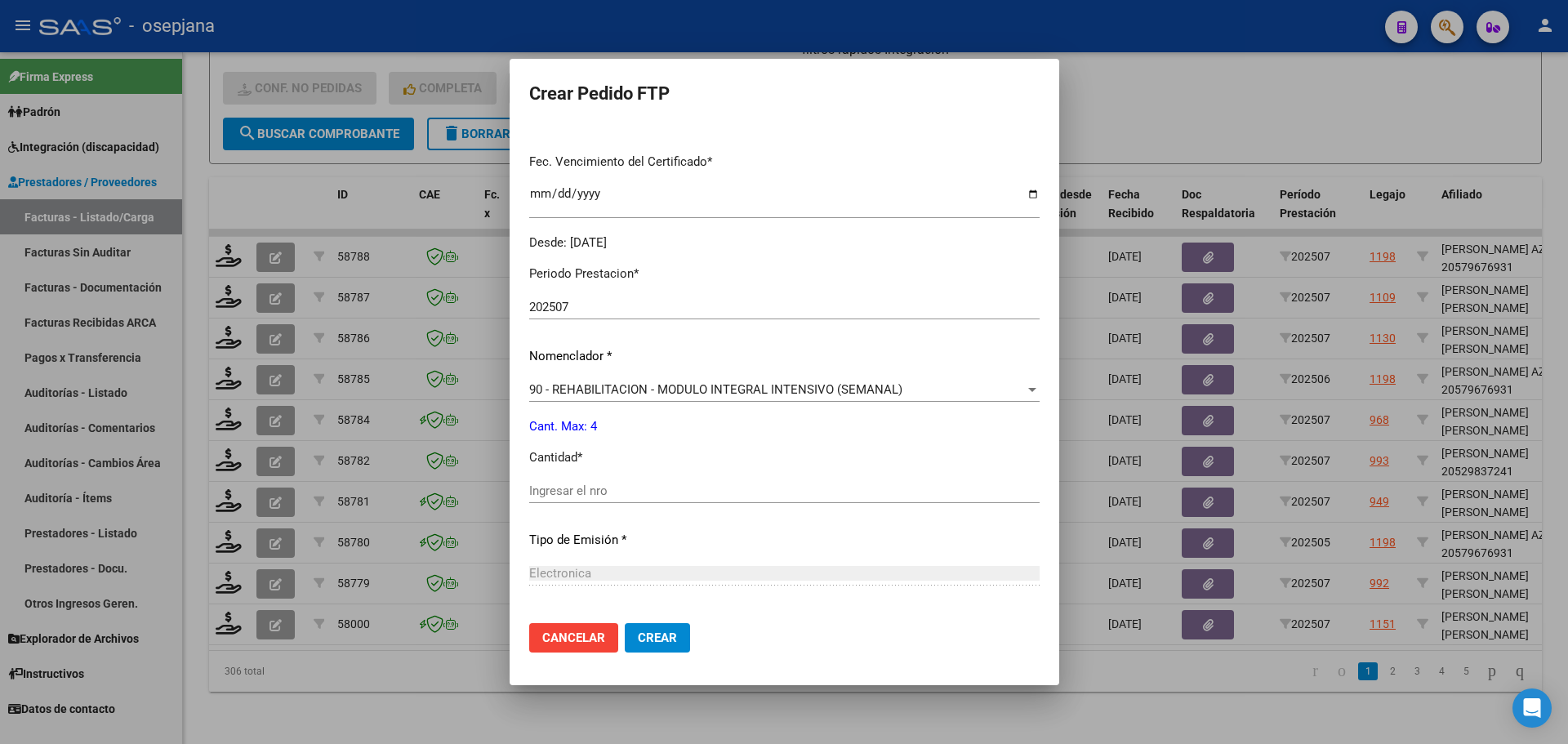
click at [554, 485] on div "Ingresar el nro" at bounding box center [784, 491] width 510 height 25
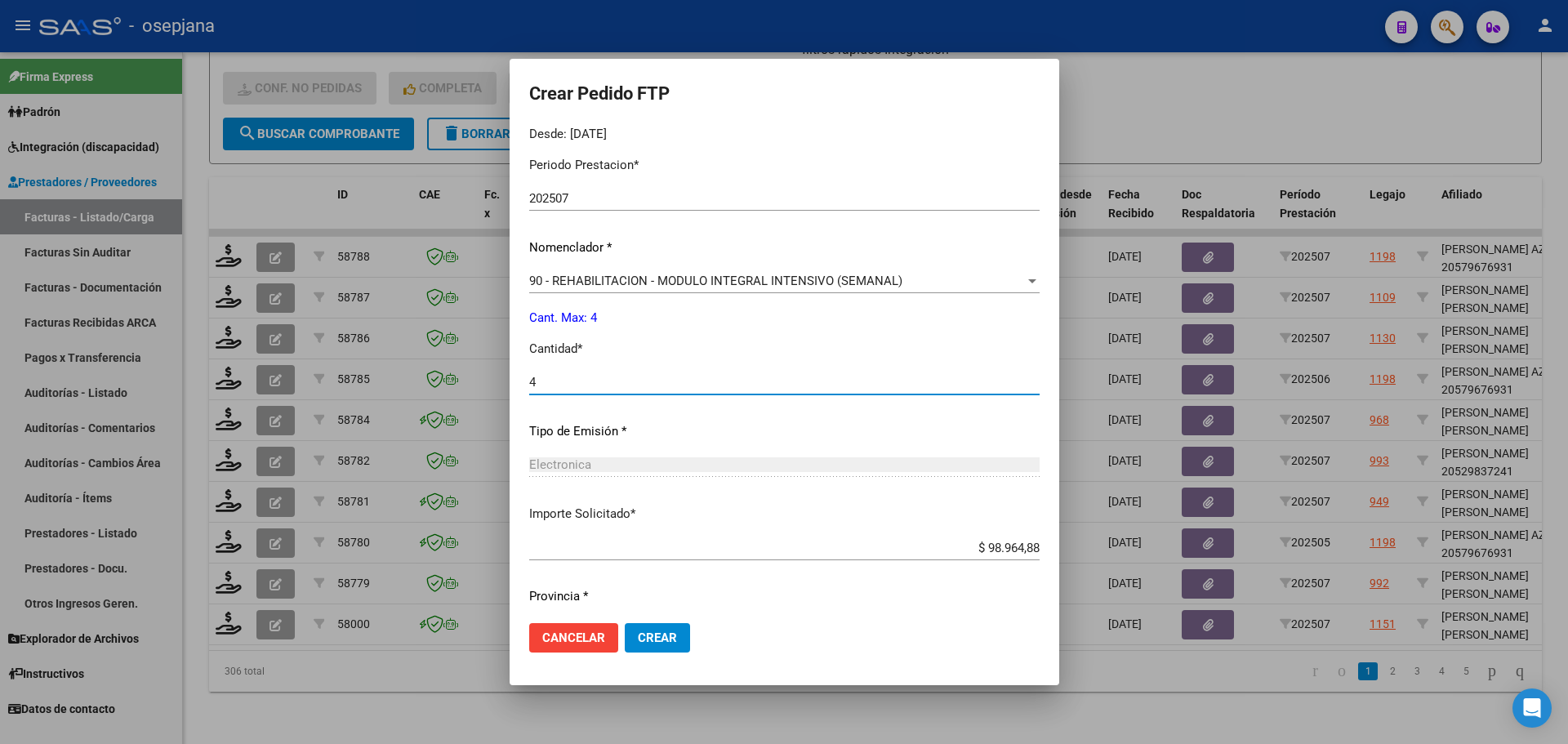
scroll to position [565, 0]
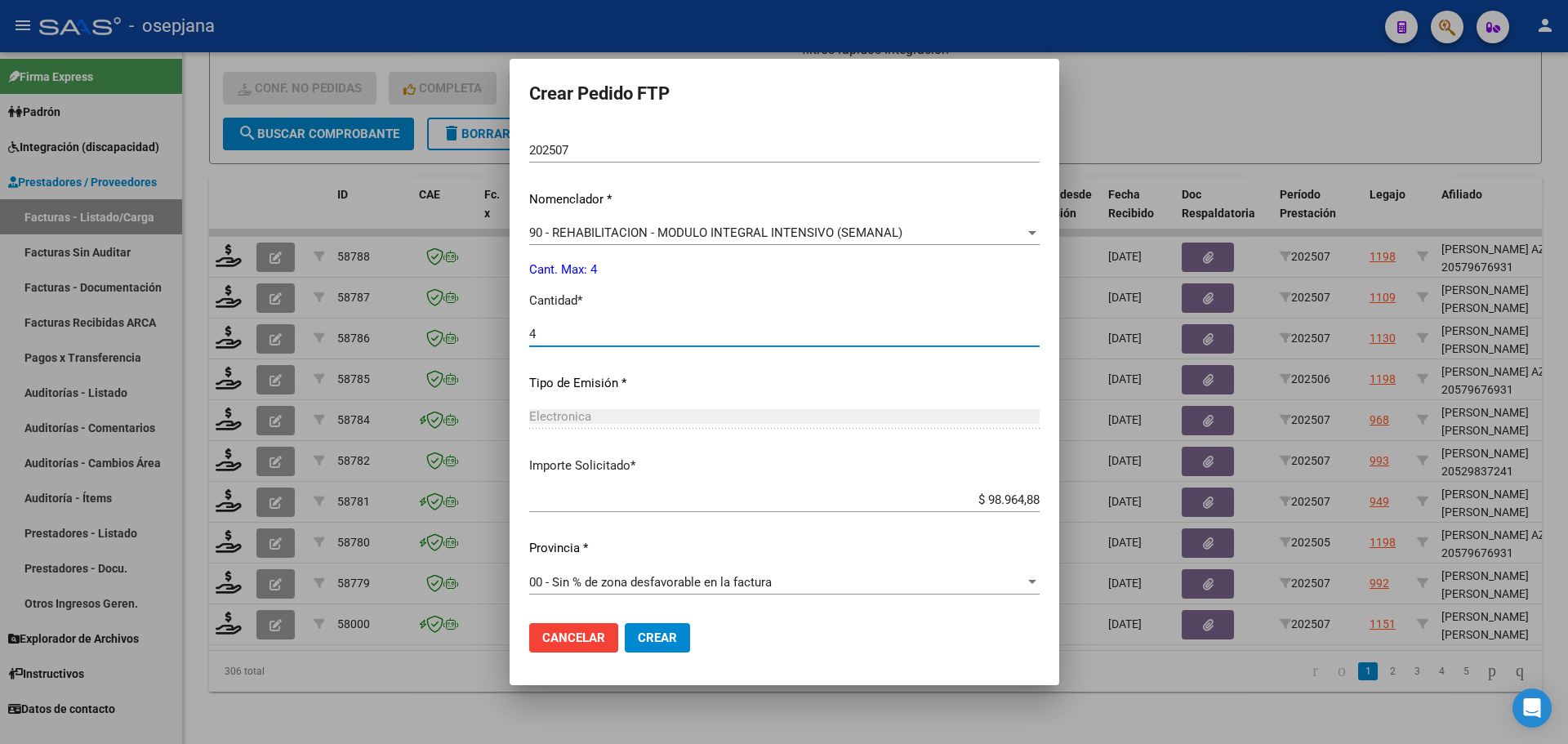
type input "4"
click at [656, 637] on button "Crear" at bounding box center [657, 638] width 66 height 30
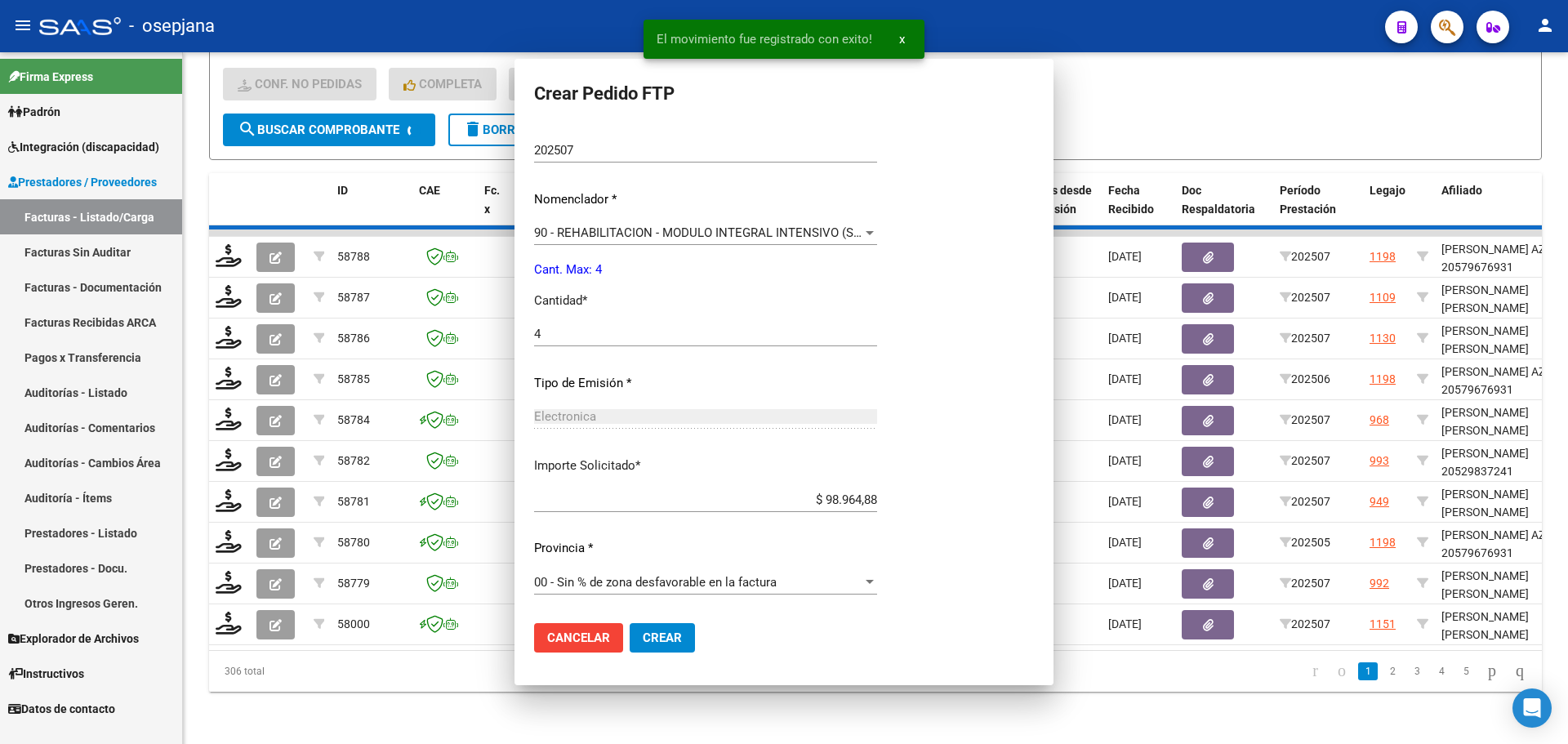
scroll to position [0, 0]
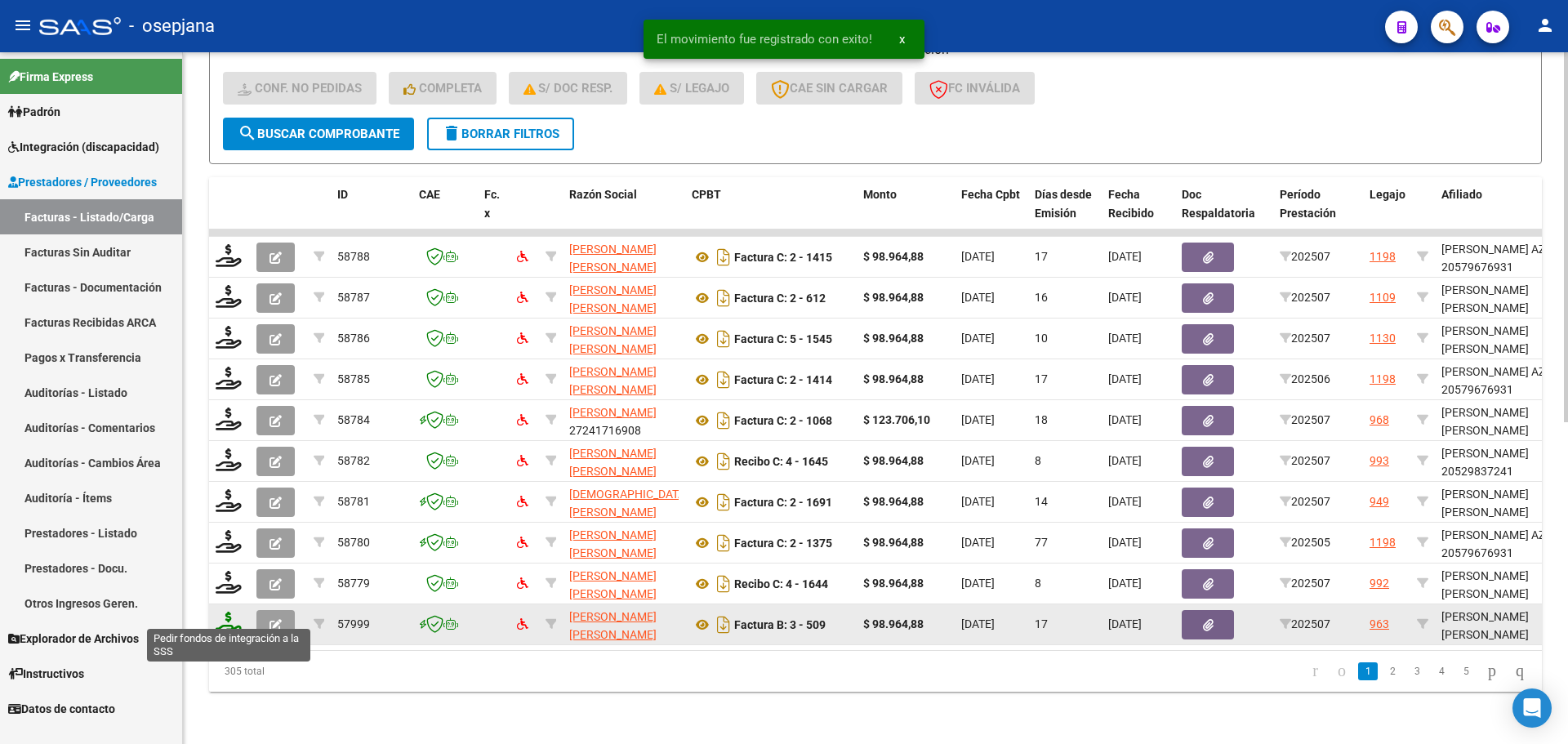
click at [228, 617] on icon at bounding box center [228, 623] width 26 height 23
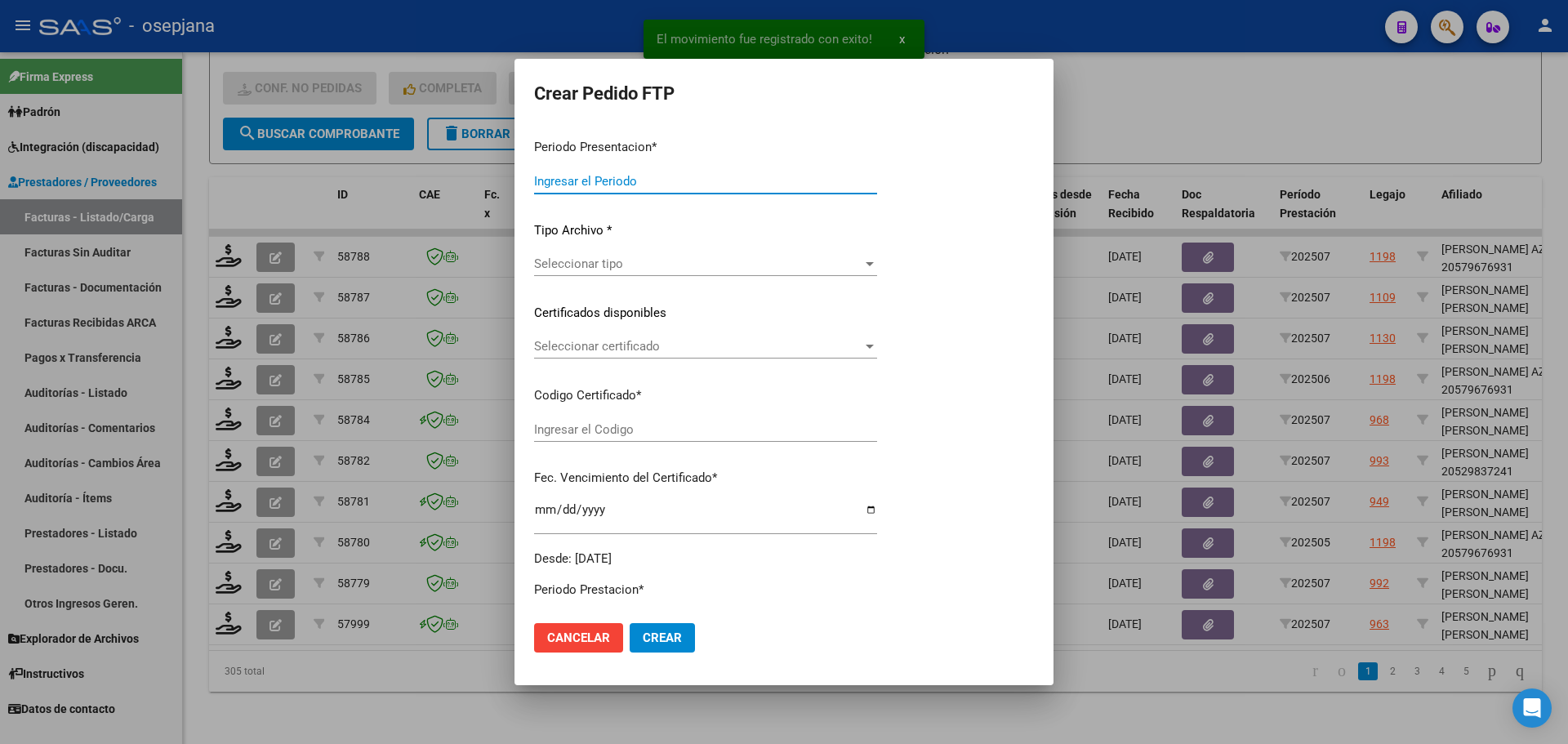
type input "202507"
type input "$ 98.964,88"
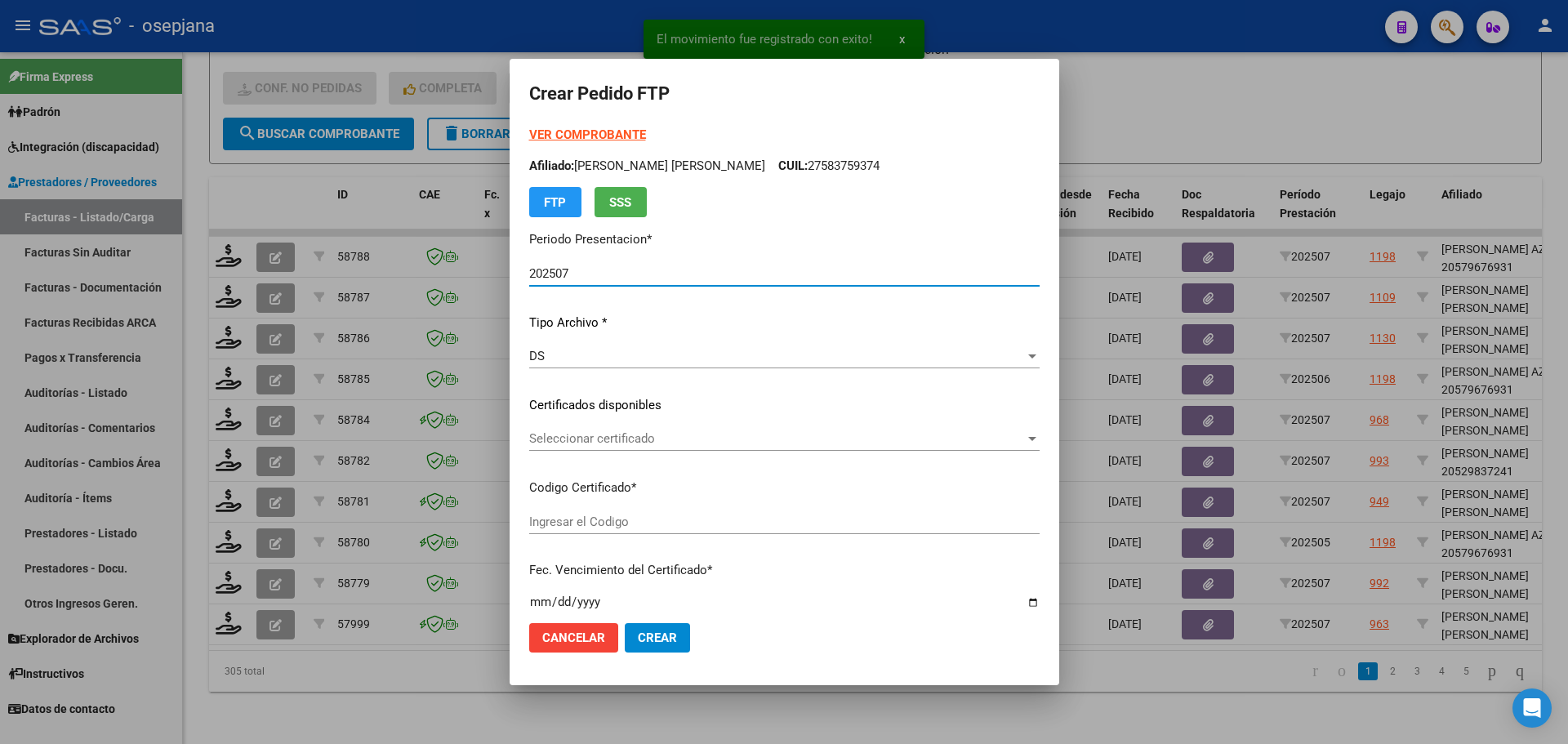
type input "ARG02000540640822021031620260316BSAS448"
type input "[DATE]"
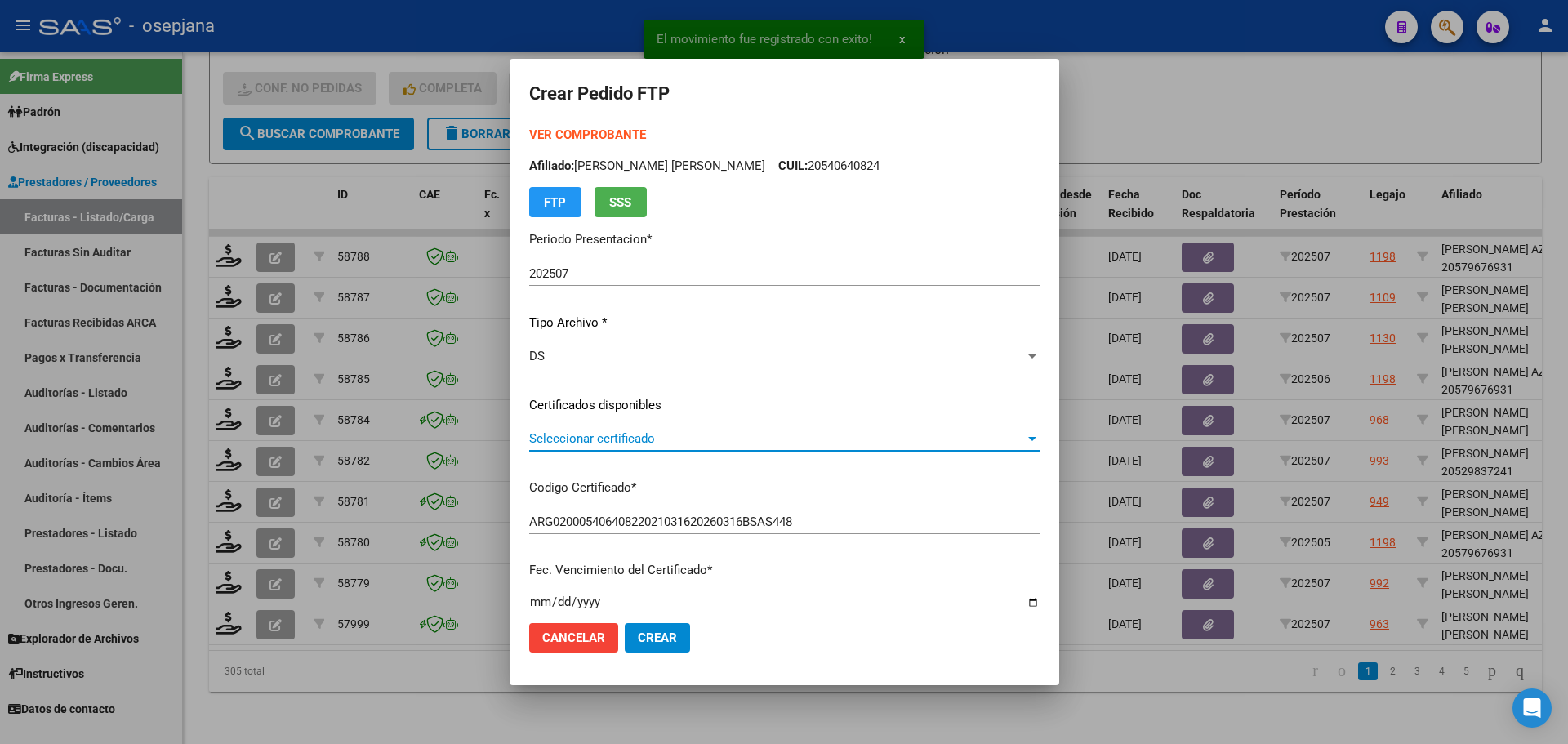
click at [596, 434] on span "Seleccionar certificado" at bounding box center [777, 438] width 496 height 15
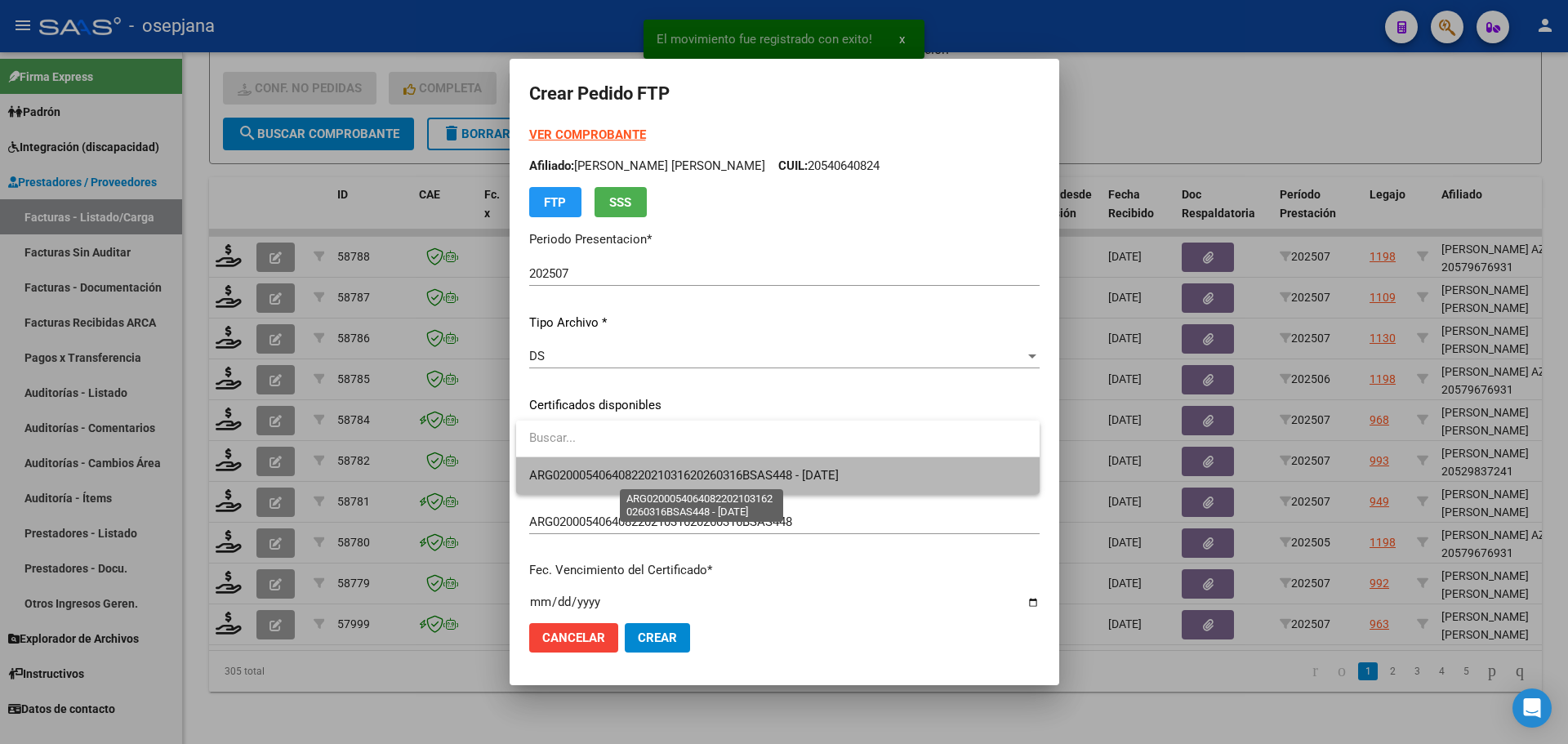
click at [602, 475] on span "ARG02000540640822021031620260316BSAS448 - [DATE]" at bounding box center [684, 475] width 310 height 15
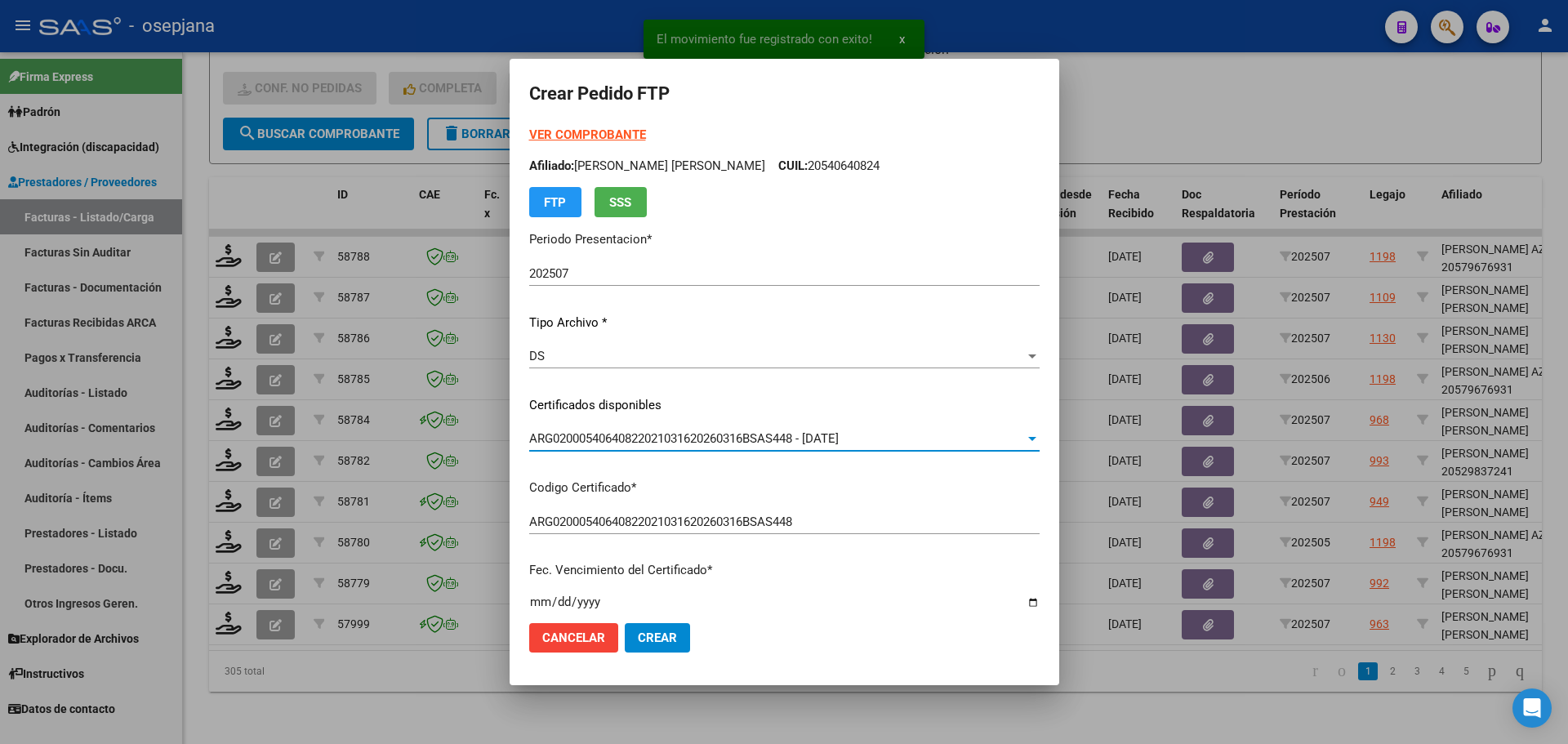
click at [596, 131] on strong "VER COMPROBANTE" at bounding box center [588, 134] width 117 height 15
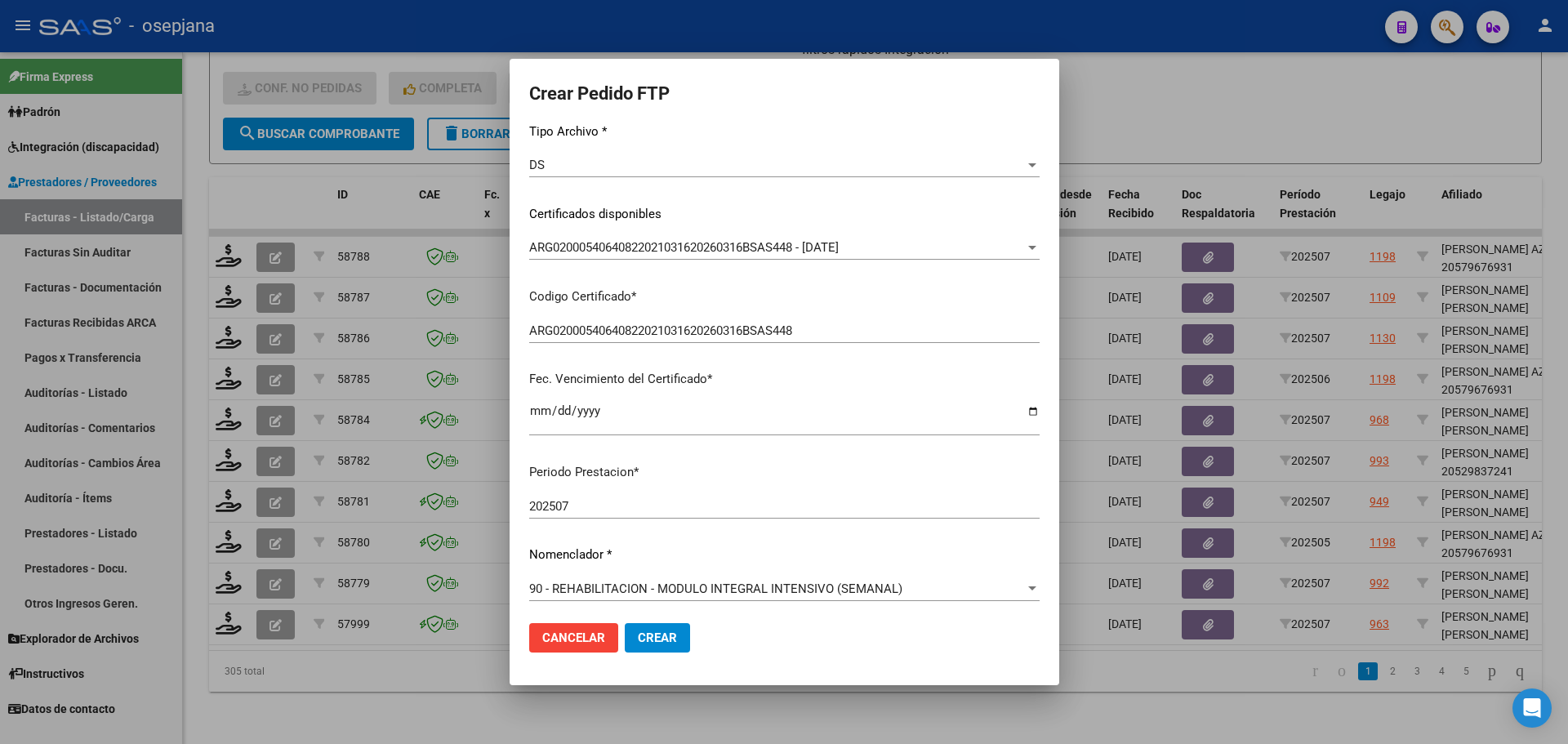
scroll to position [490, 0]
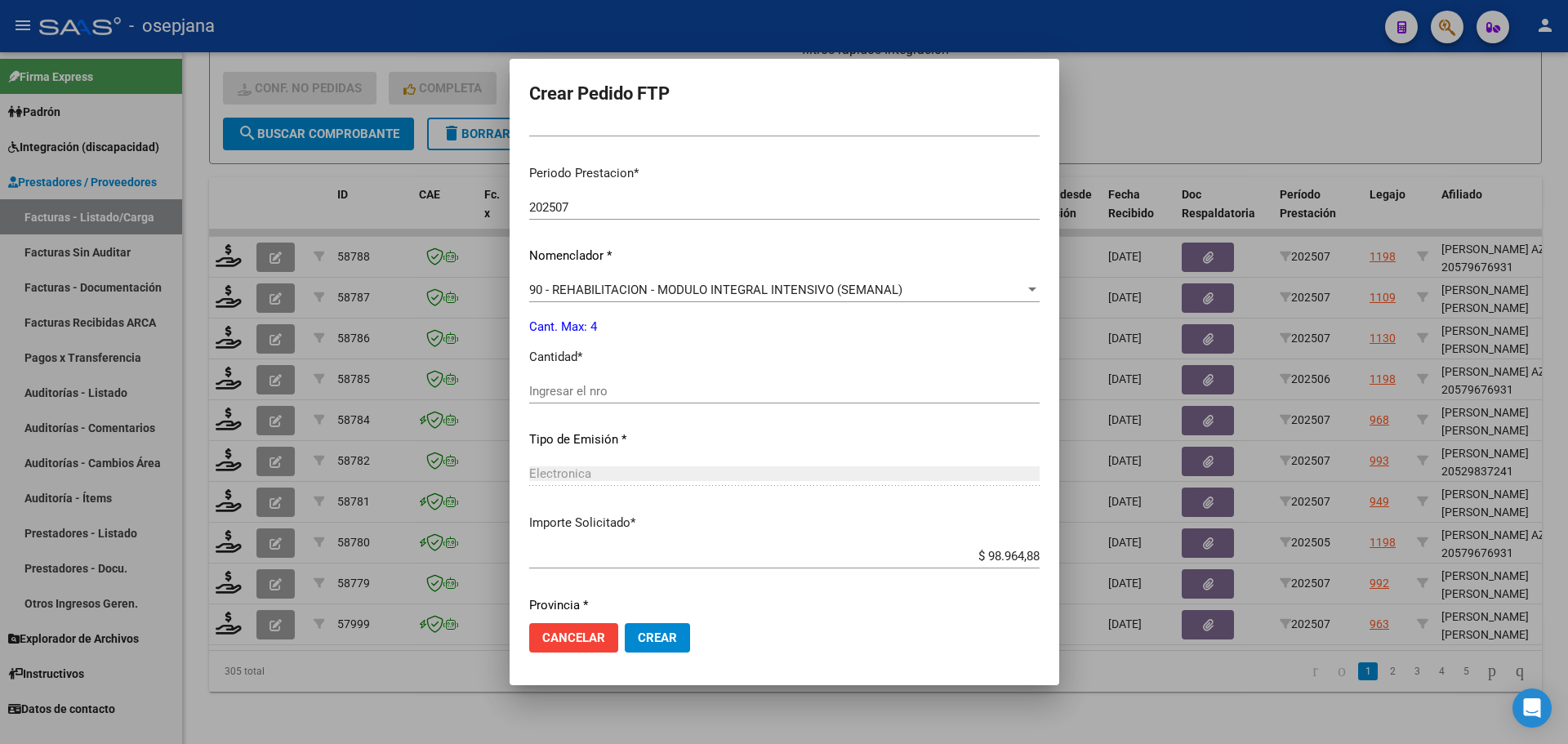
click at [555, 381] on div "Ingresar el nro" at bounding box center [784, 391] width 510 height 25
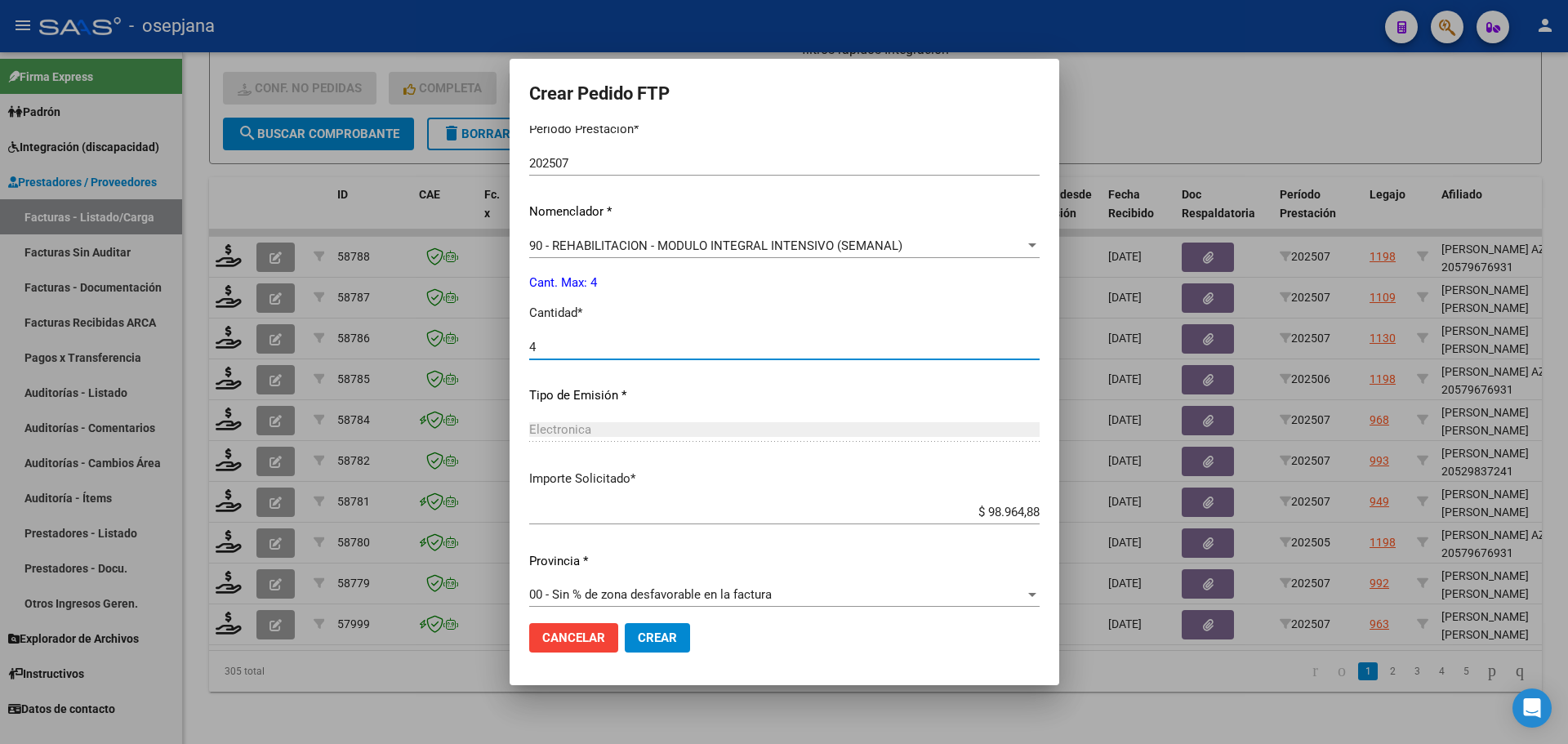
scroll to position [546, 0]
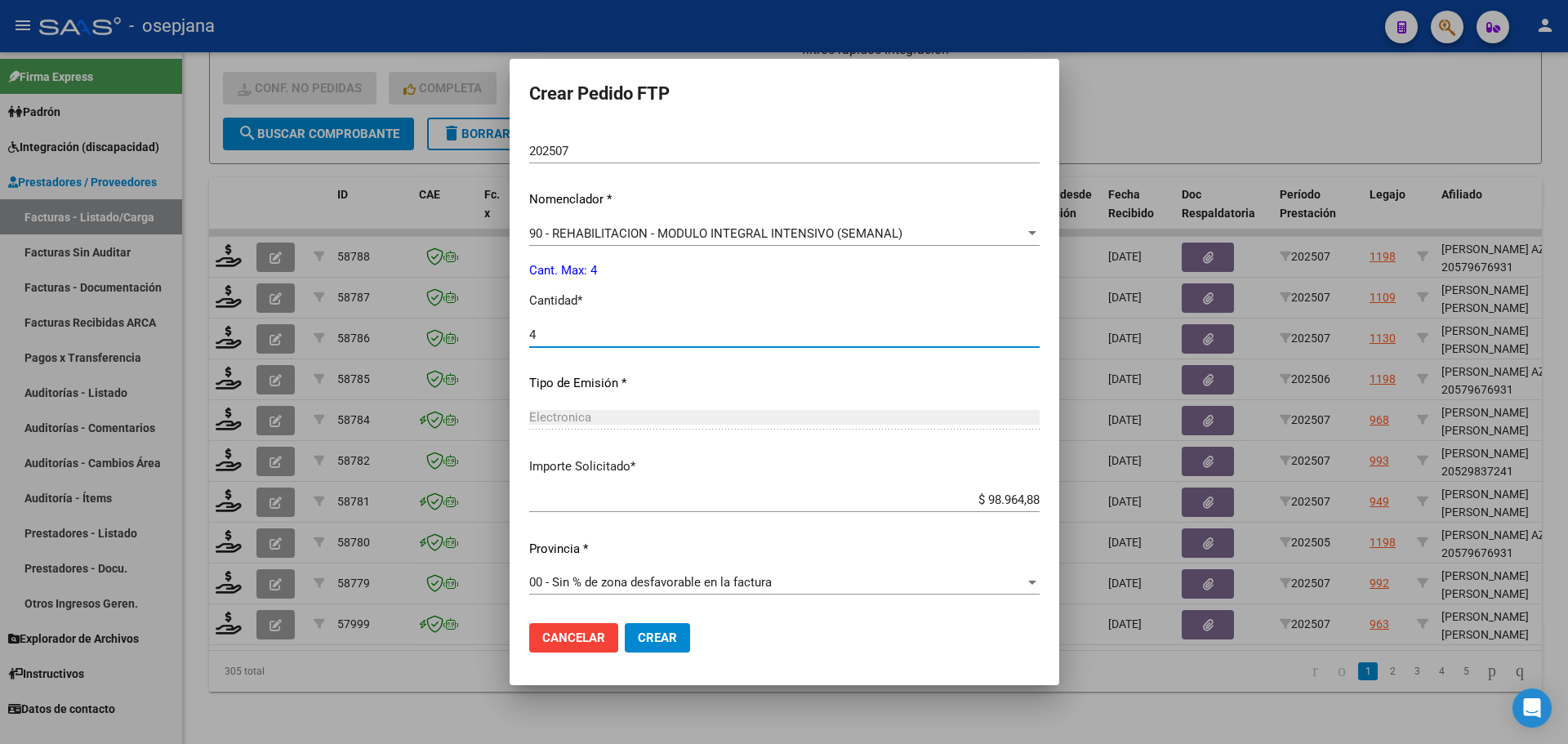
type input "4"
drag, startPoint x: 662, startPoint y: 642, endPoint x: 706, endPoint y: 321, distance: 324.0
click at [662, 643] on span "Crear" at bounding box center [656, 638] width 39 height 15
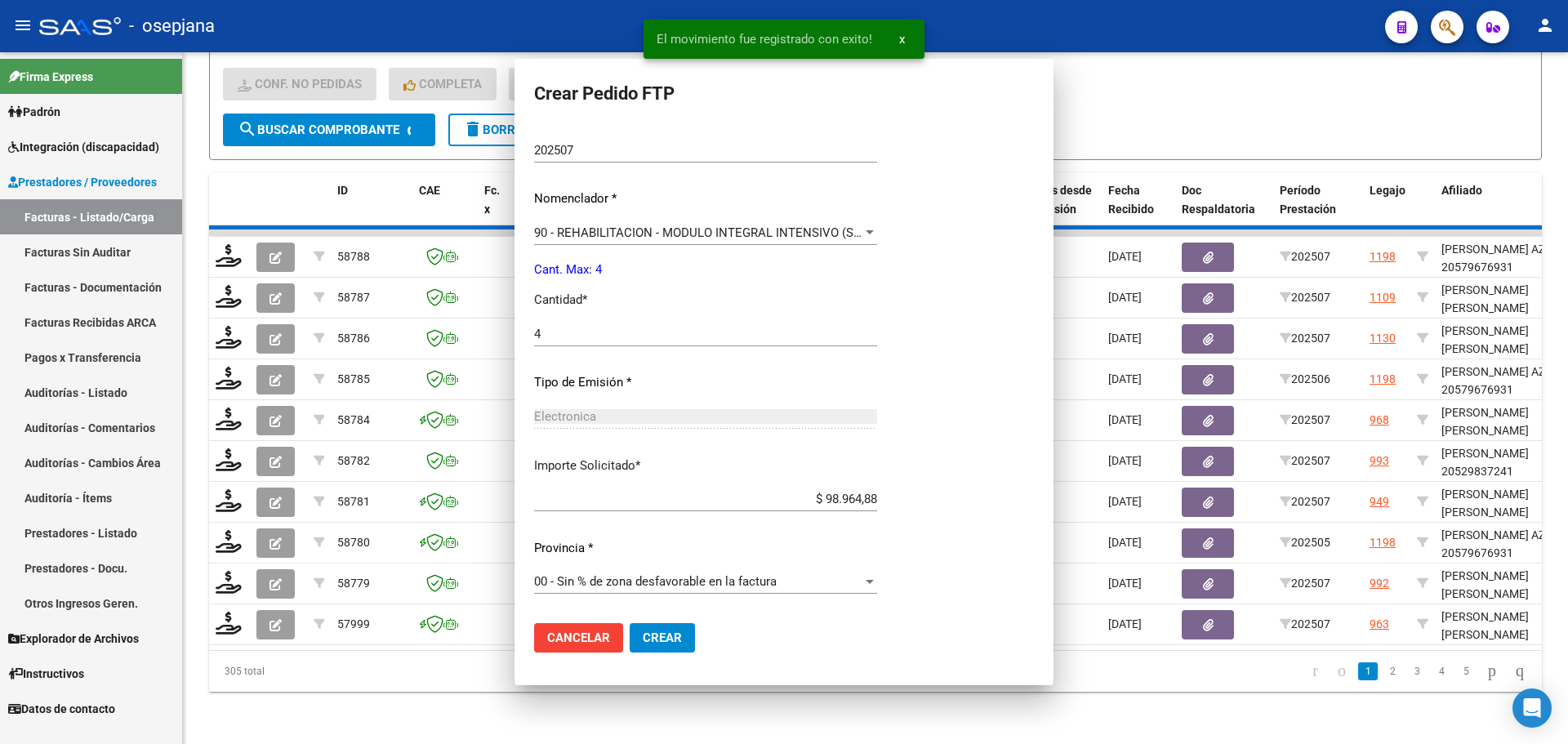
scroll to position [0, 0]
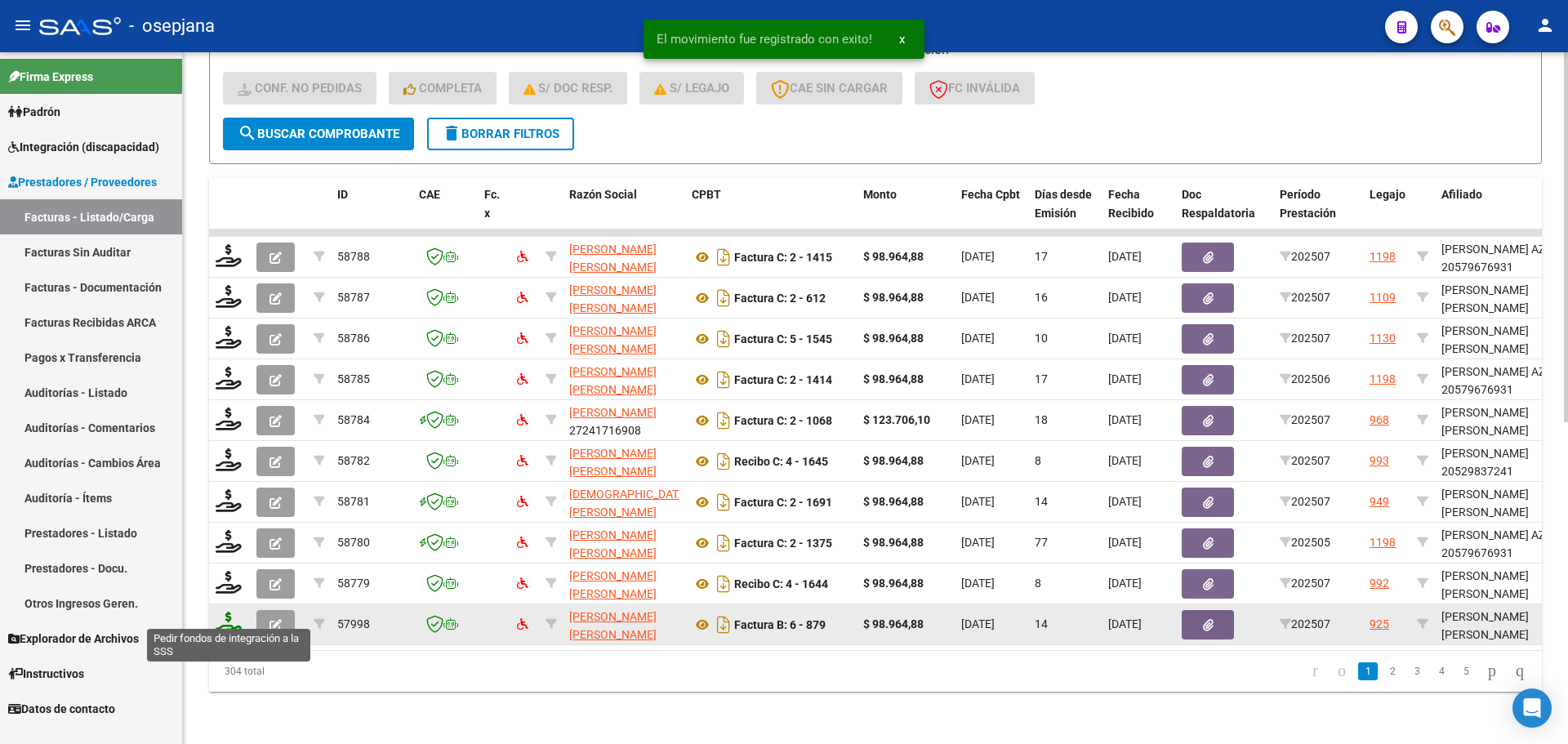
click at [223, 619] on icon at bounding box center [228, 623] width 26 height 23
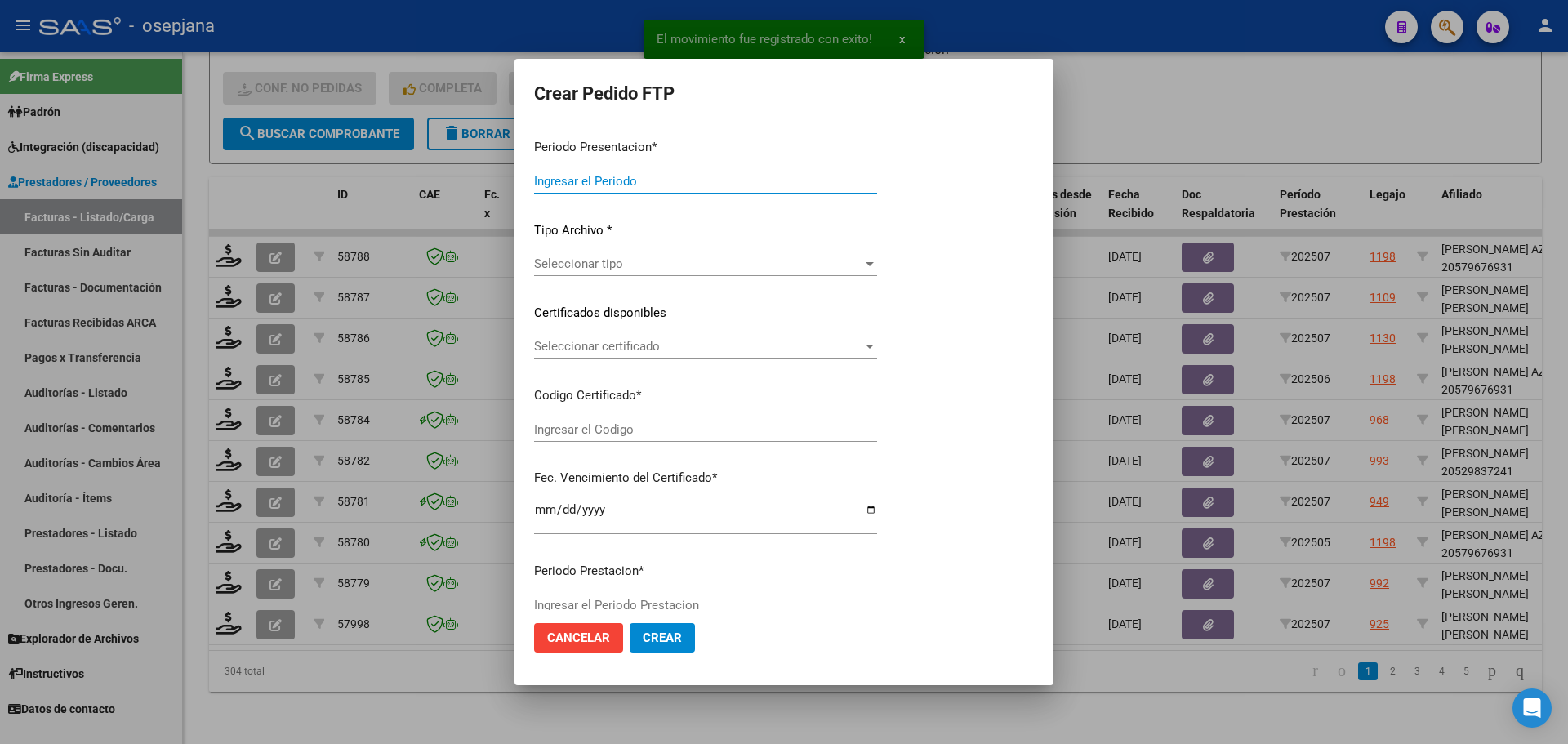
type input "202507"
type input "$ 98.964,88"
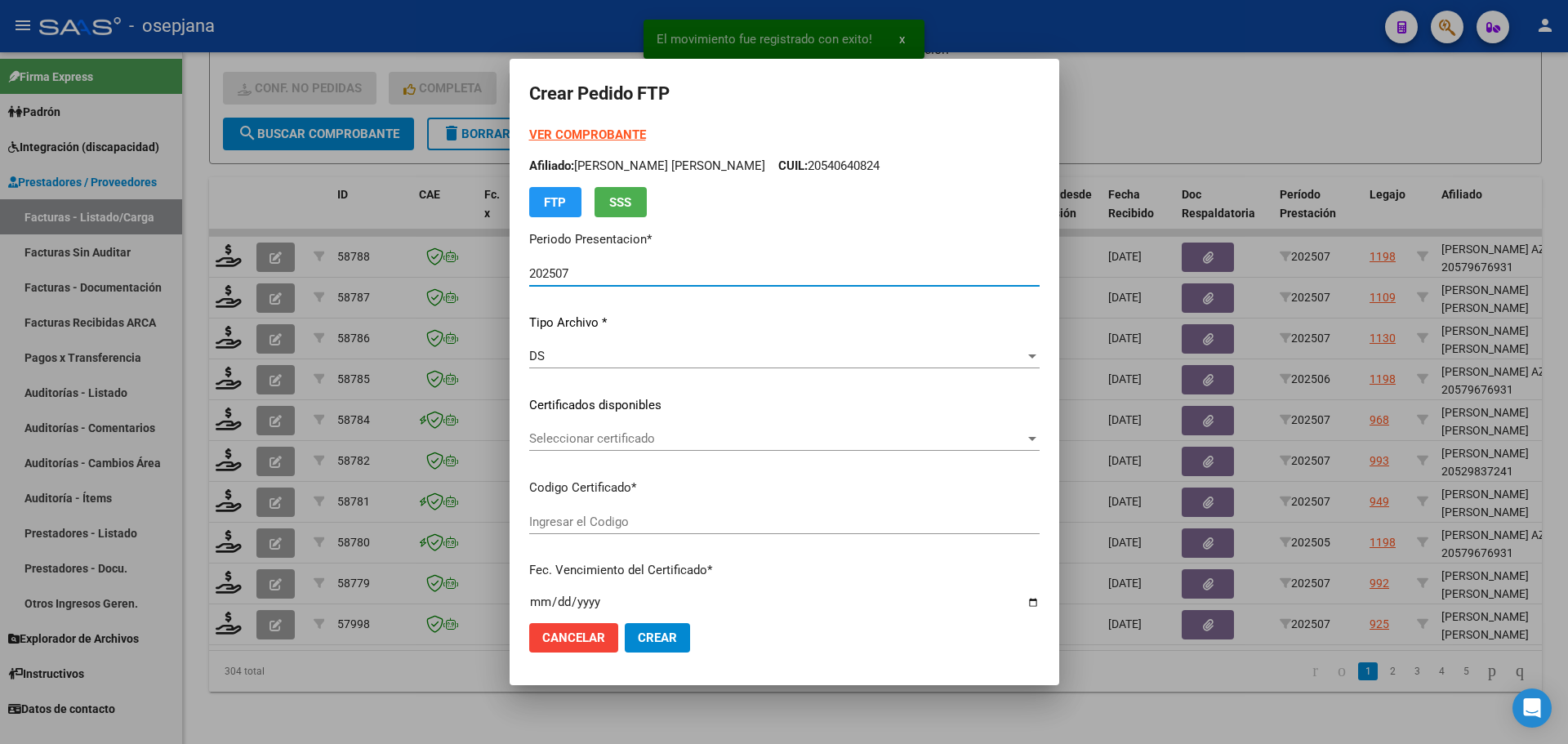
type input "ARG01000570944642025031220300312BSAS313"
type input "[DATE]"
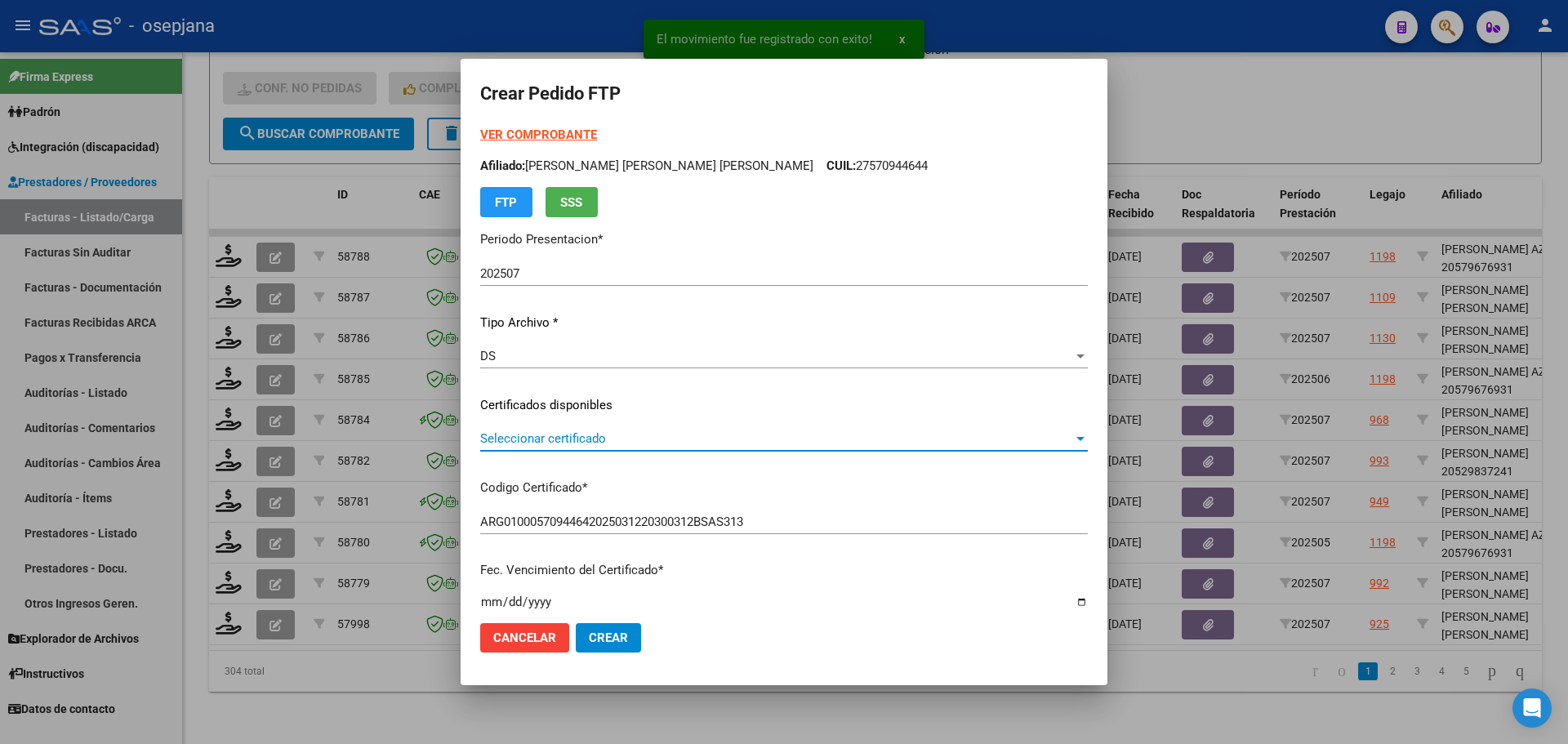
click at [575, 439] on span "Seleccionar certificado" at bounding box center [777, 438] width 593 height 15
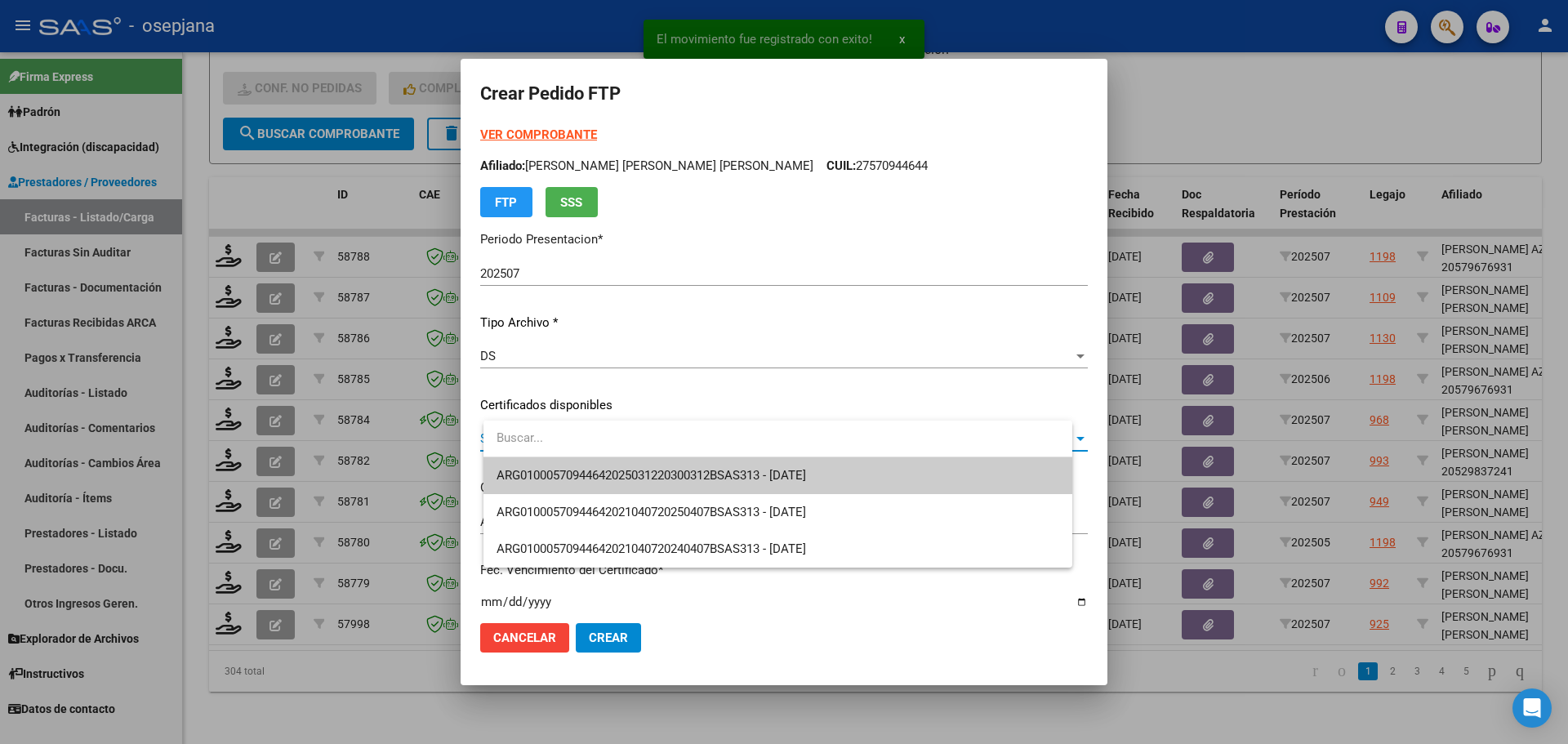
click at [578, 466] on span "ARG01000570944642025031220300312BSAS313 - [DATE]" at bounding box center [778, 476] width 563 height 37
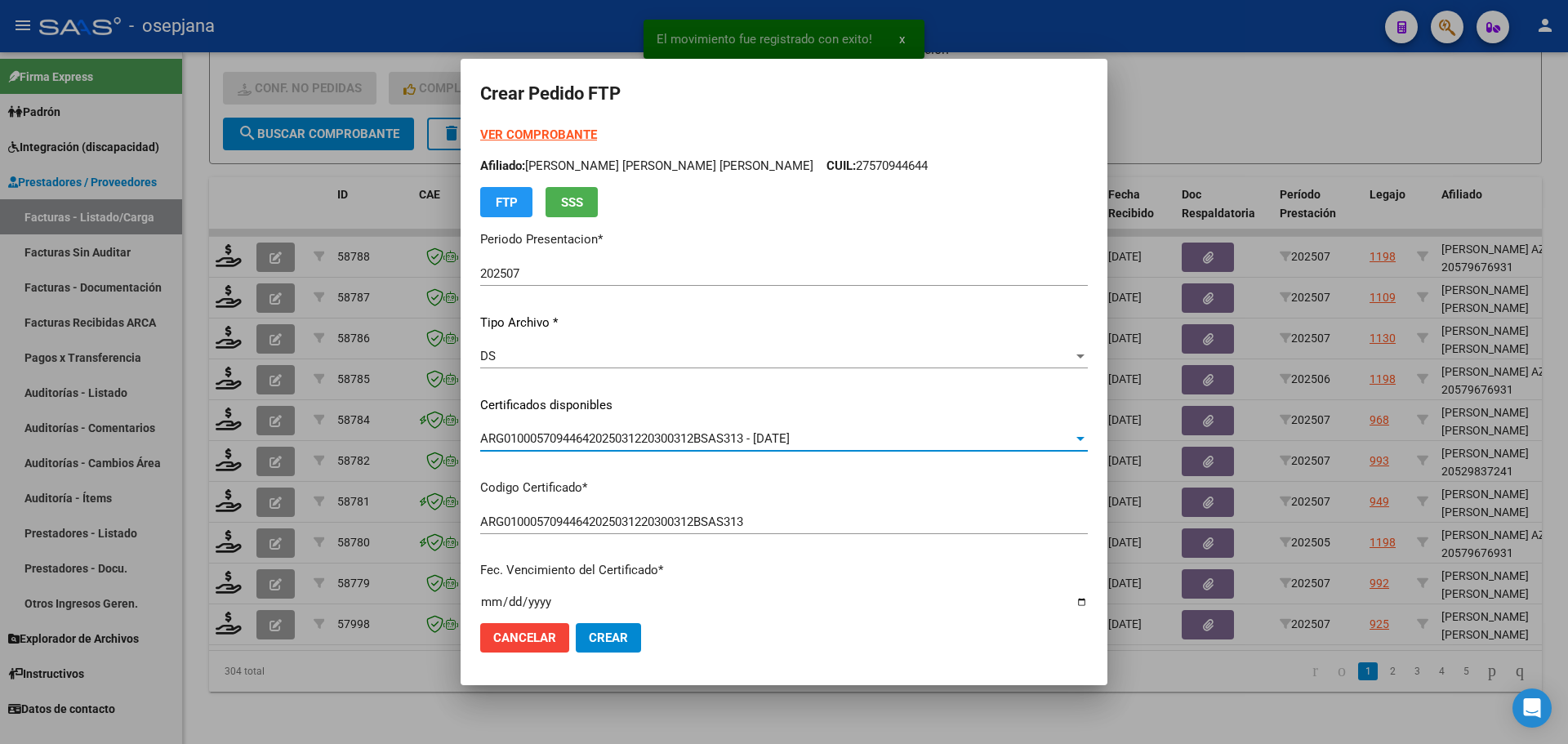
click at [566, 133] on strong "VER COMPROBANTE" at bounding box center [539, 134] width 117 height 15
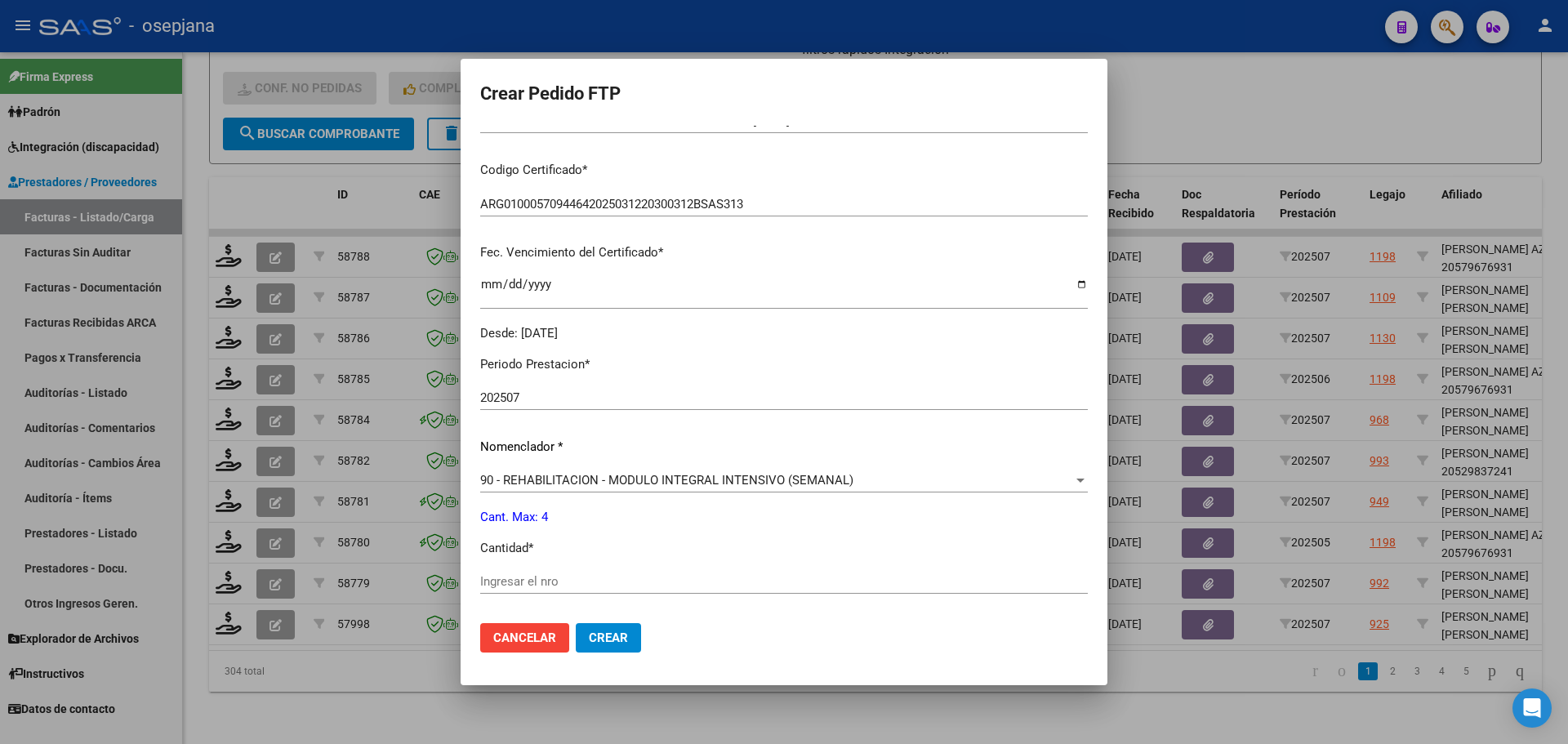
scroll to position [490, 0]
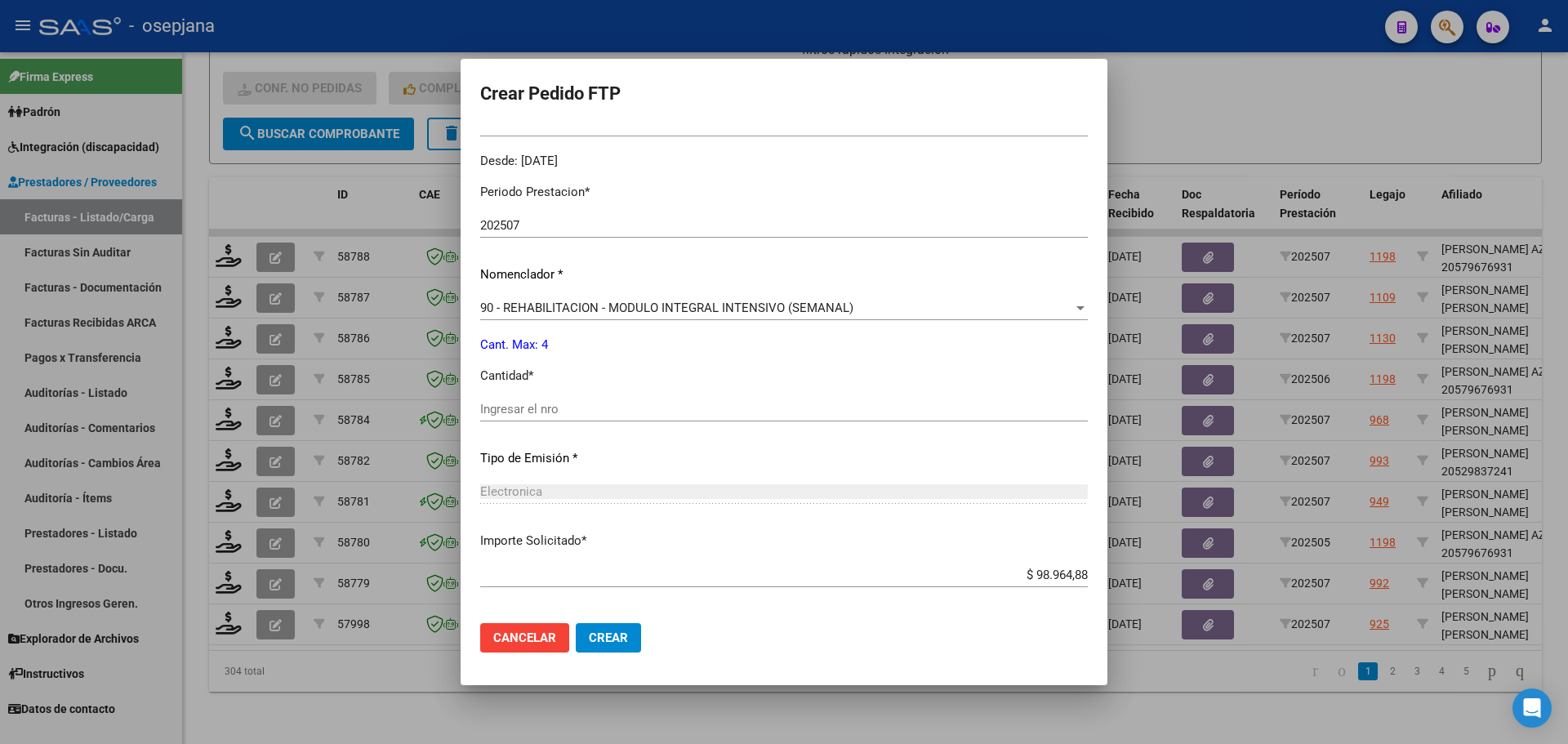
click at [532, 412] on input "Ingresar el nro" at bounding box center [784, 409] width 608 height 15
type input "4"
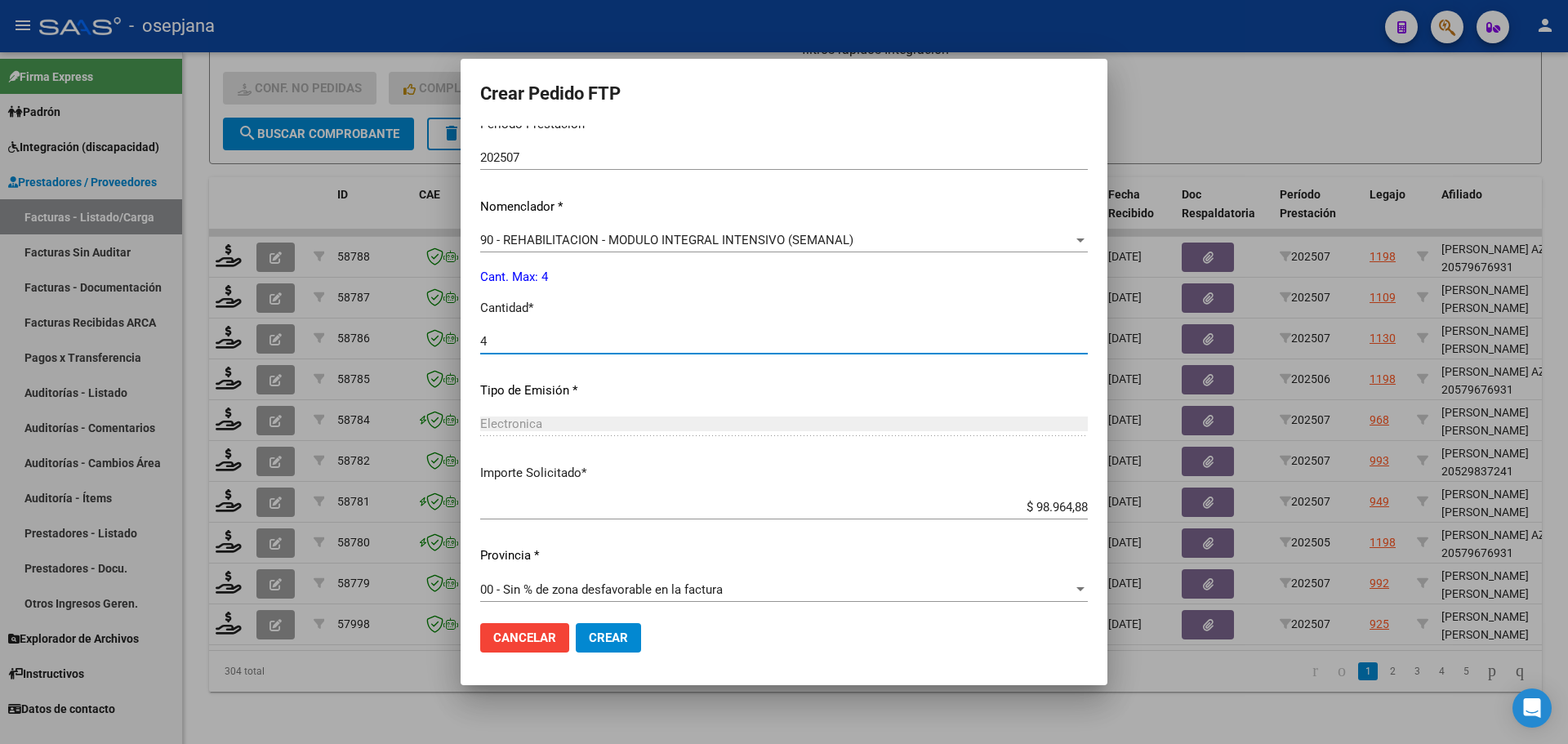
scroll to position [565, 0]
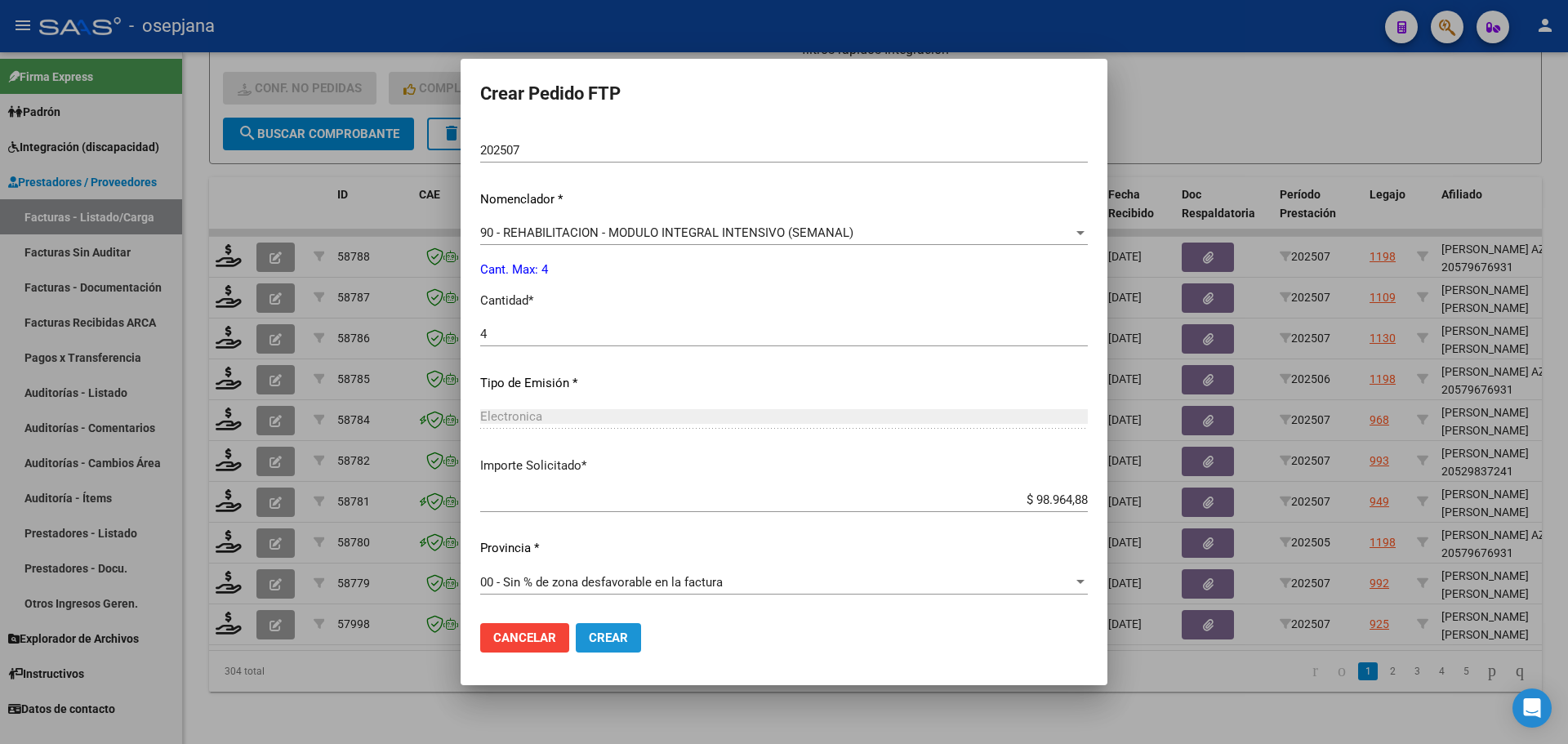
click at [638, 628] on button "Crear" at bounding box center [609, 638] width 66 height 30
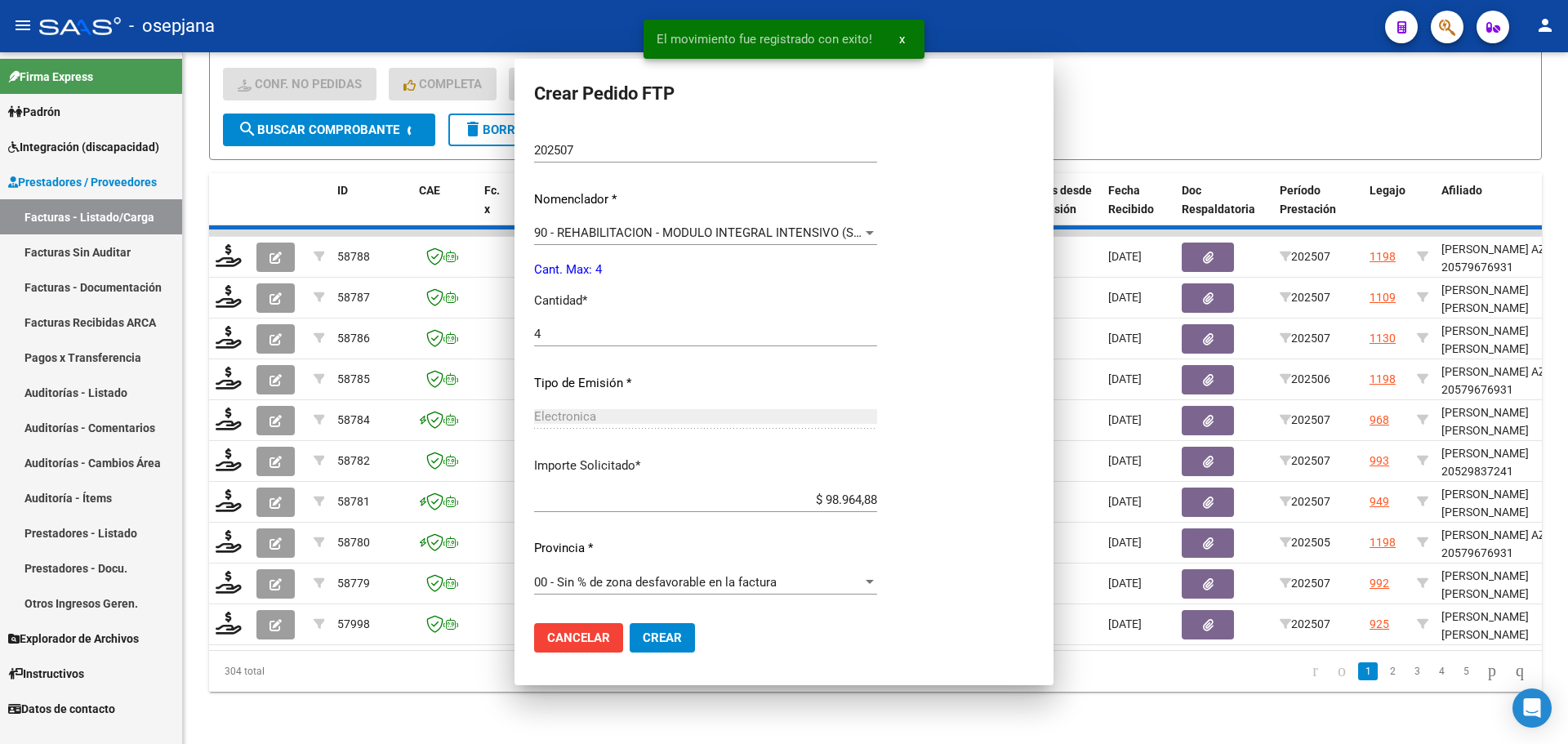
scroll to position [473, 0]
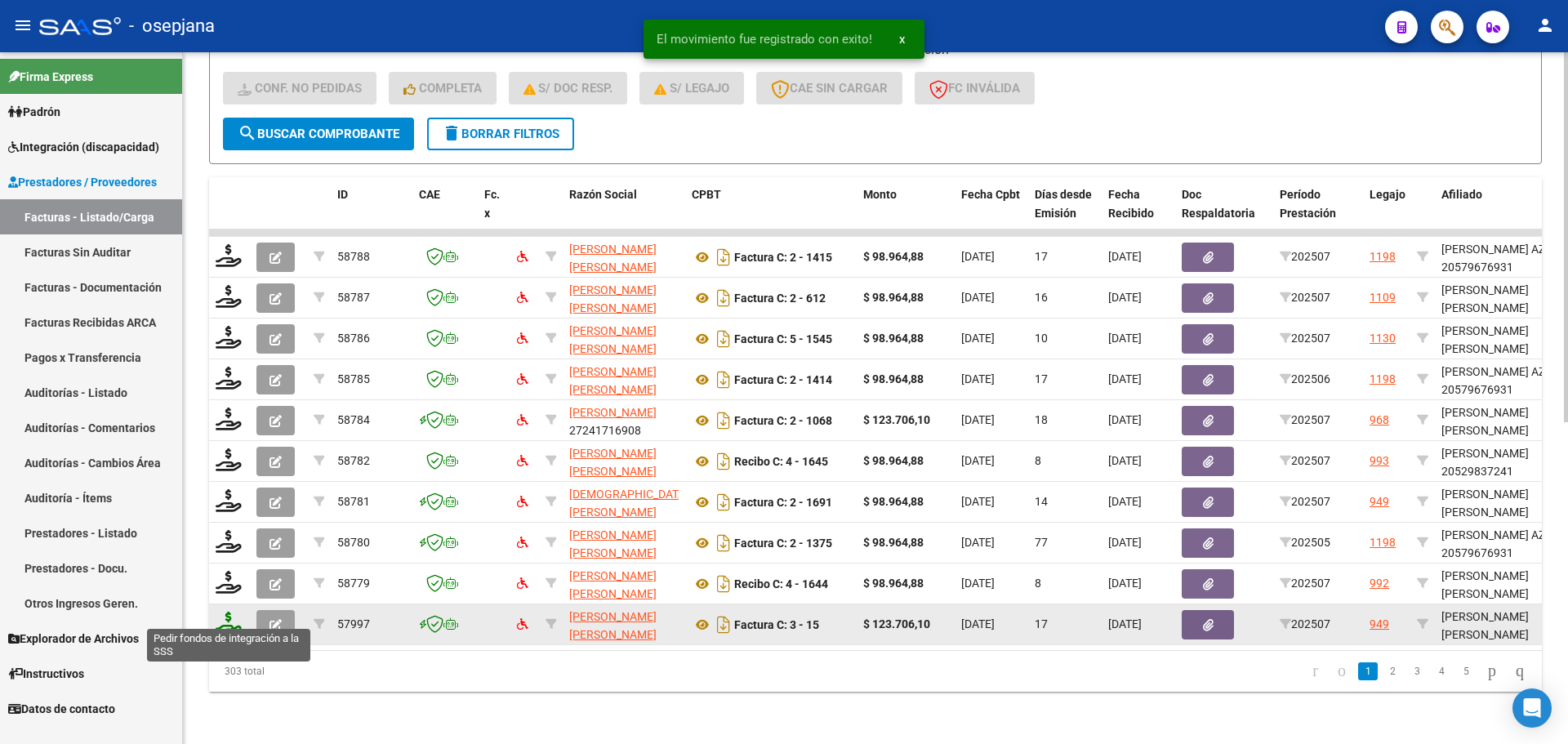
click at [228, 614] on icon at bounding box center [228, 623] width 26 height 23
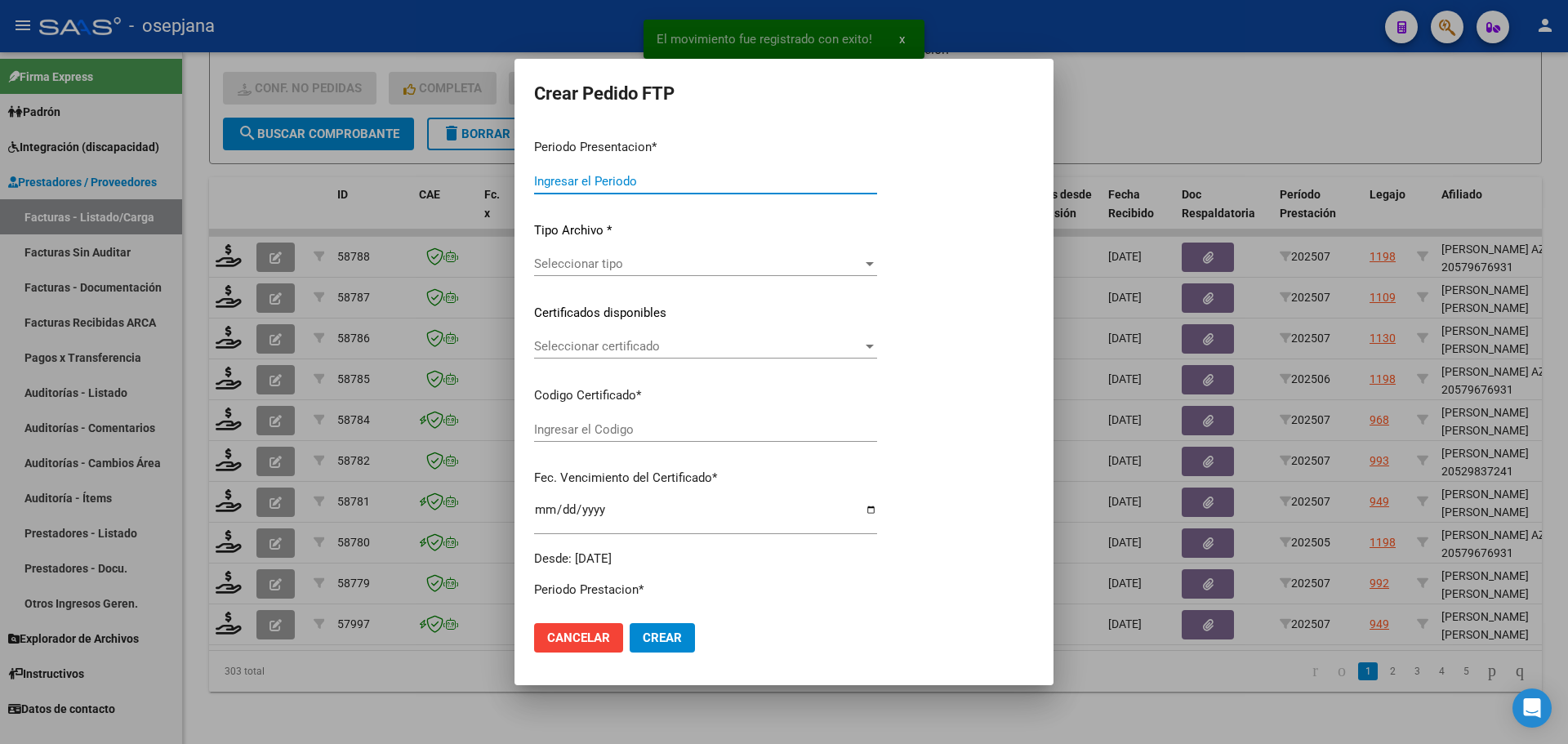
type input "202507"
type input "$ 123.706,10"
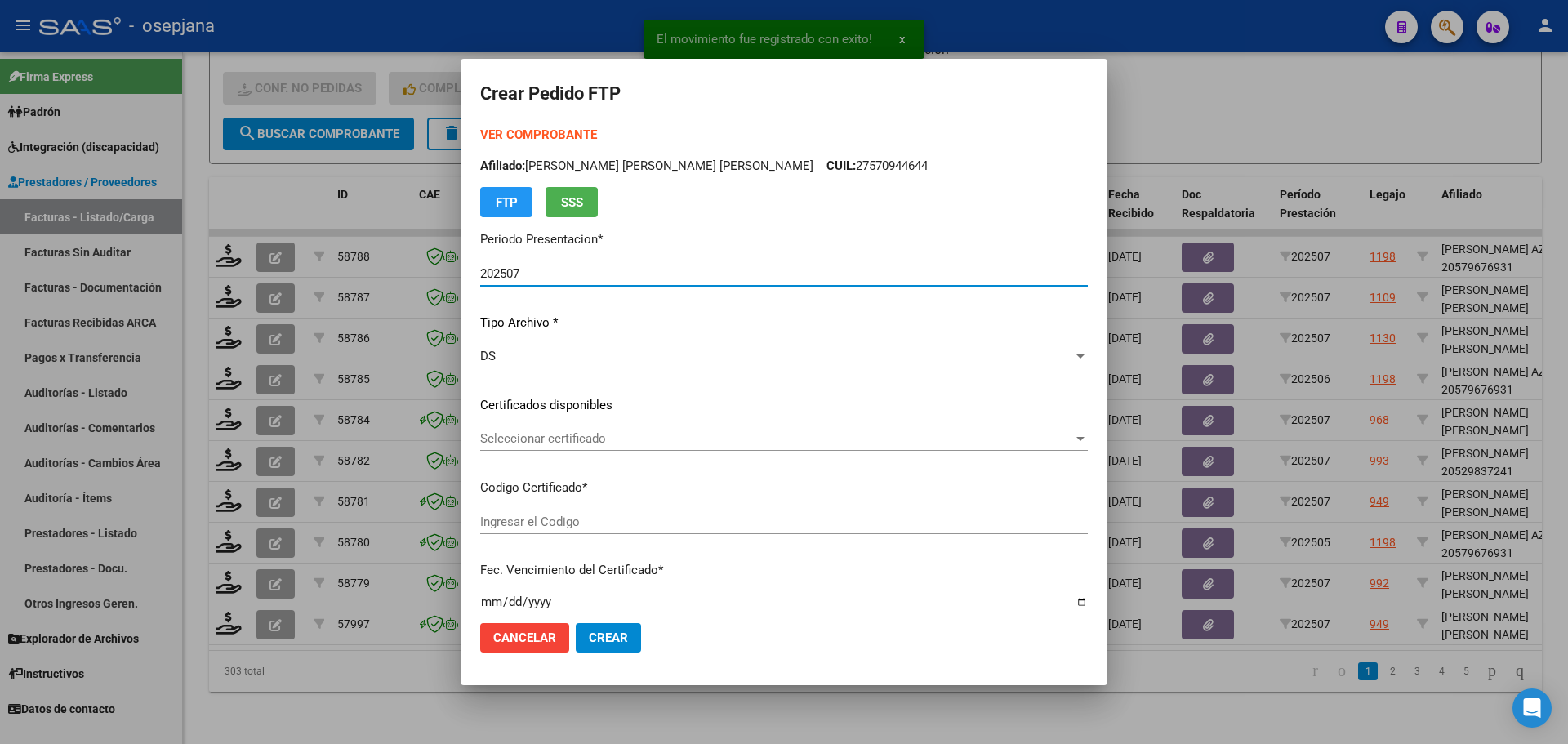
type input "ARG01000579840462022121220251212BS313"
type input "[DATE]"
click at [619, 433] on span "Seleccionar certificado" at bounding box center [777, 438] width 593 height 15
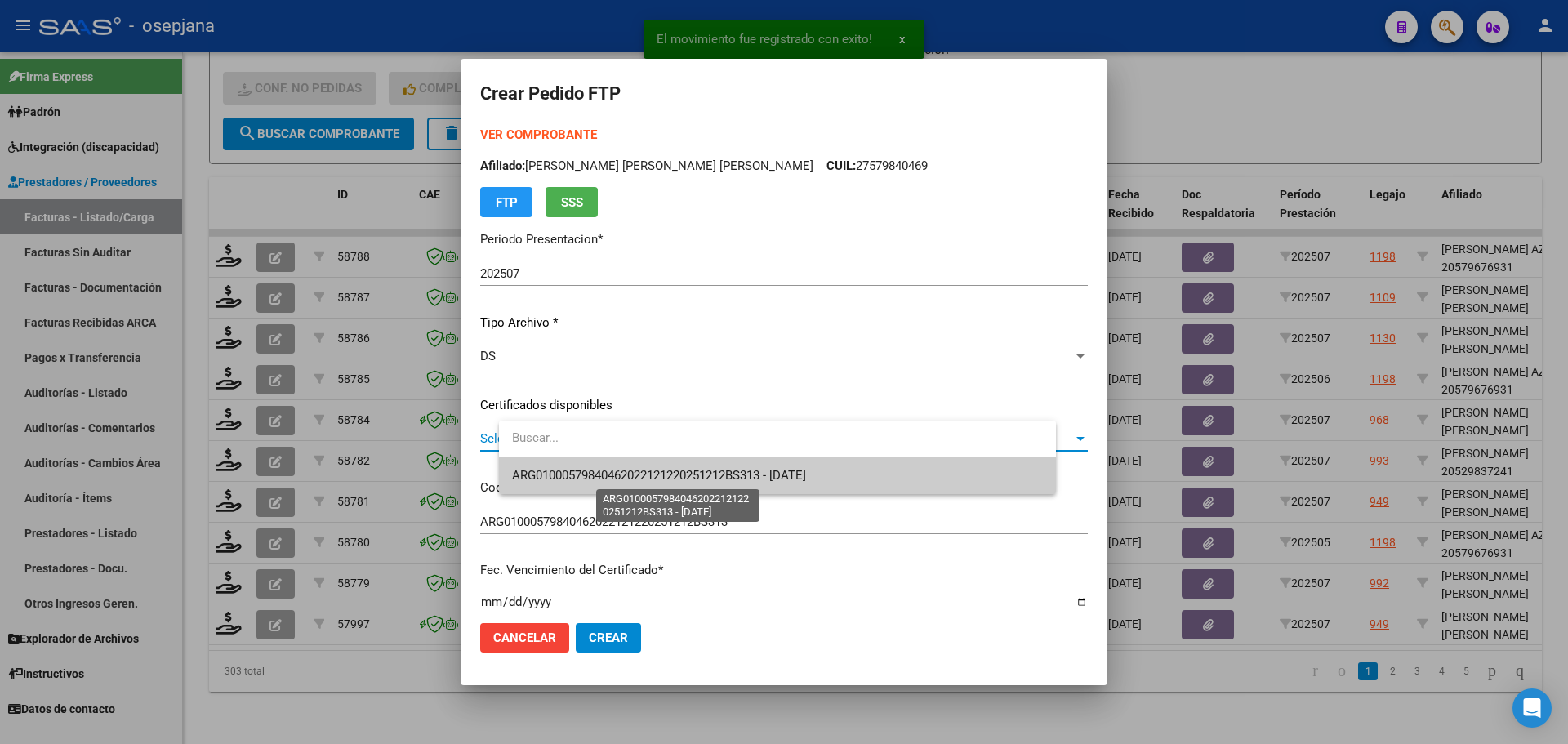
click at [623, 471] on span "ARG01000579840462022121220251212BS313 - [DATE]" at bounding box center [659, 475] width 294 height 15
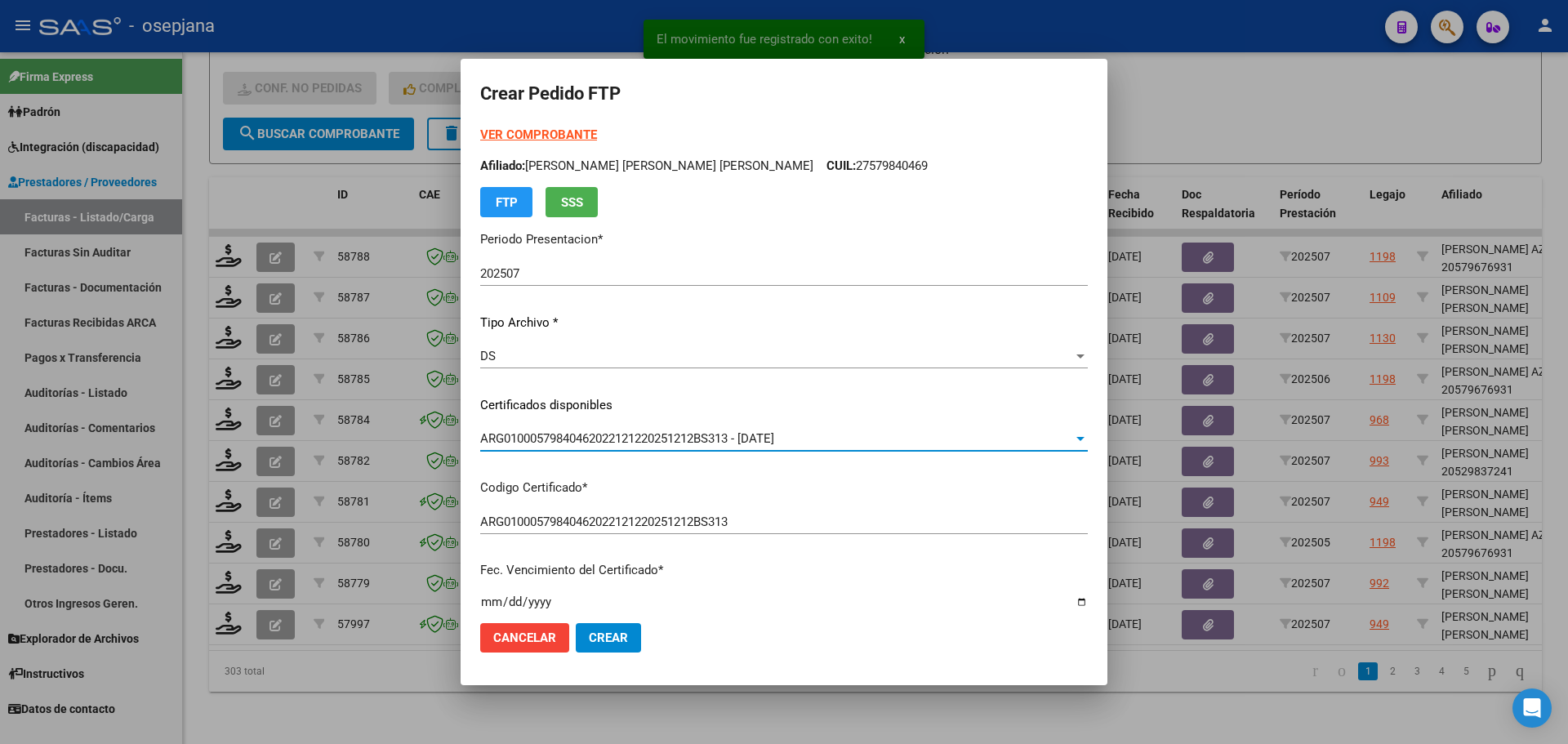
click at [584, 126] on div "VER COMPROBANTE ARCA [PERSON_NAME] Afiliado: [PERSON_NAME] [PERSON_NAME] [PERSO…" at bounding box center [784, 172] width 608 height 91
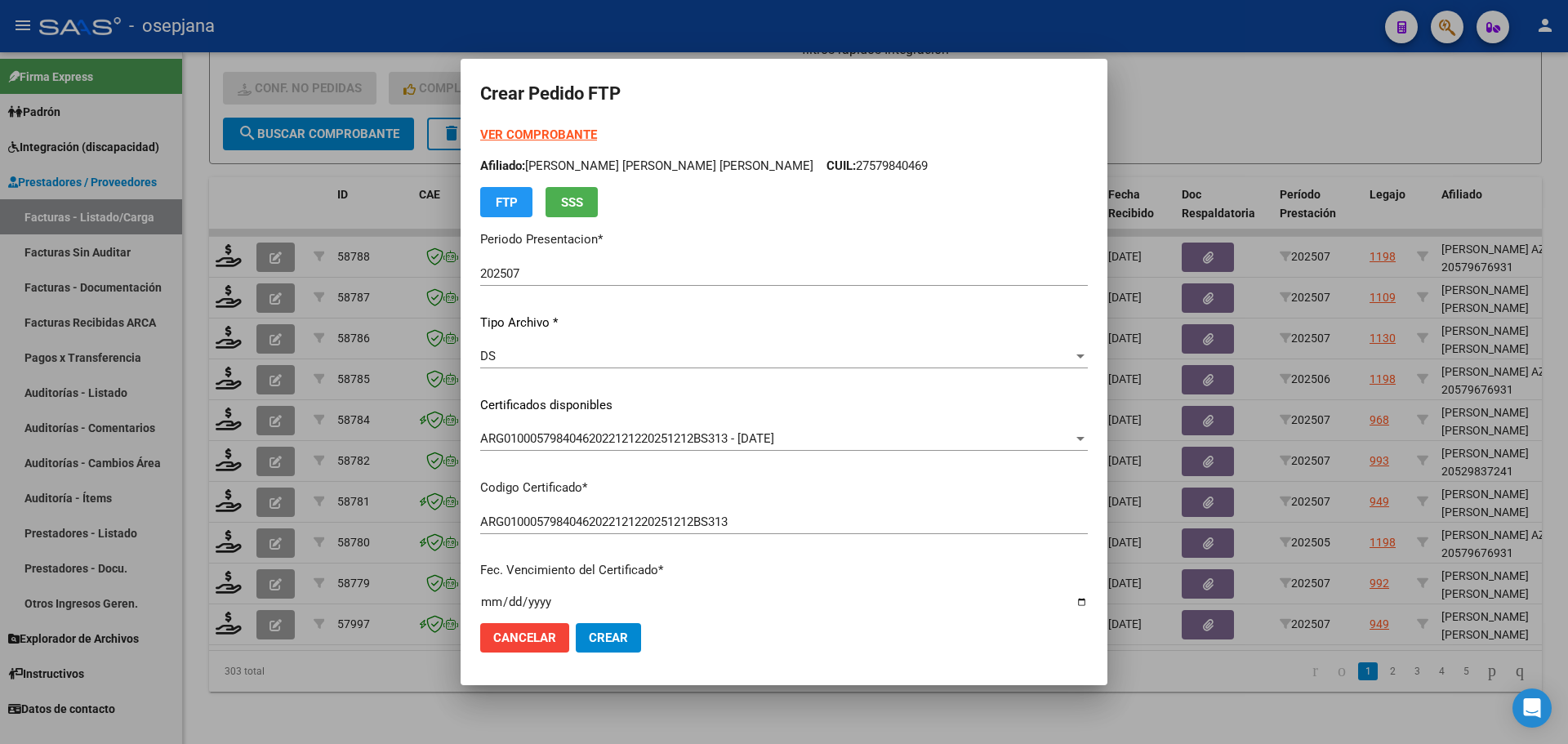
click at [589, 136] on strong "VER COMPROBANTE" at bounding box center [539, 134] width 117 height 15
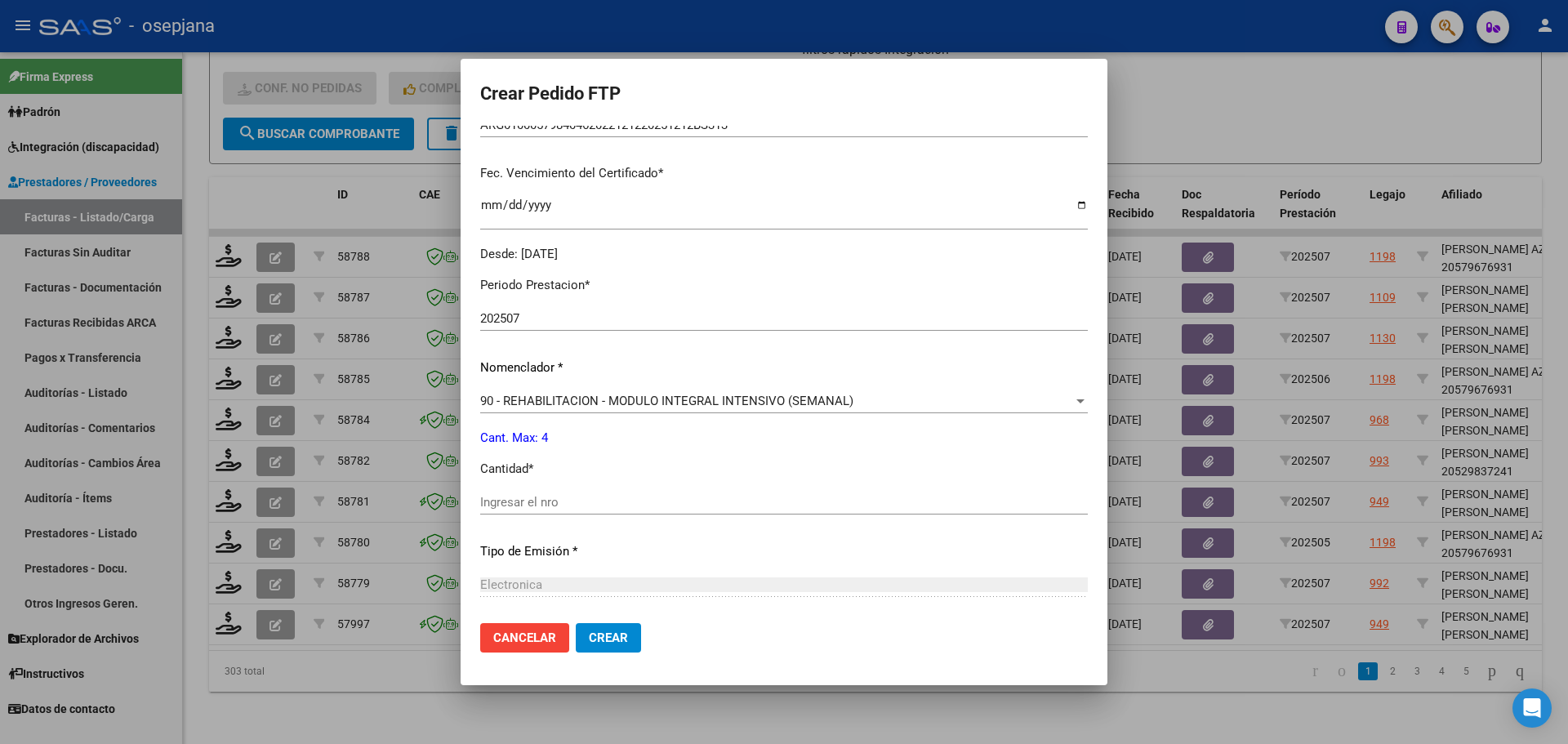
scroll to position [565, 0]
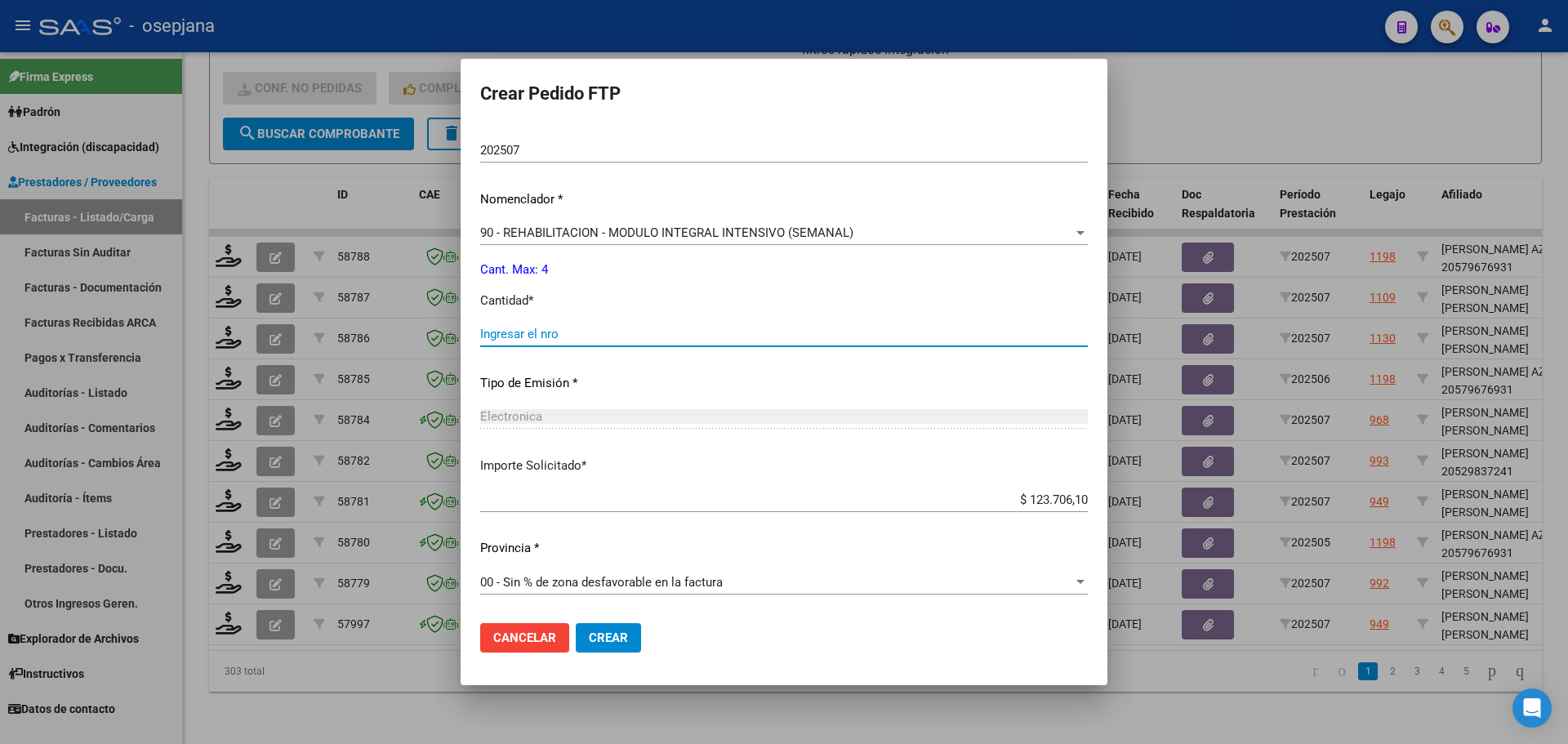
click at [548, 341] on input "Ingresar el nro" at bounding box center [784, 334] width 608 height 15
type input "4"
click at [638, 647] on button "Crear" at bounding box center [609, 638] width 66 height 30
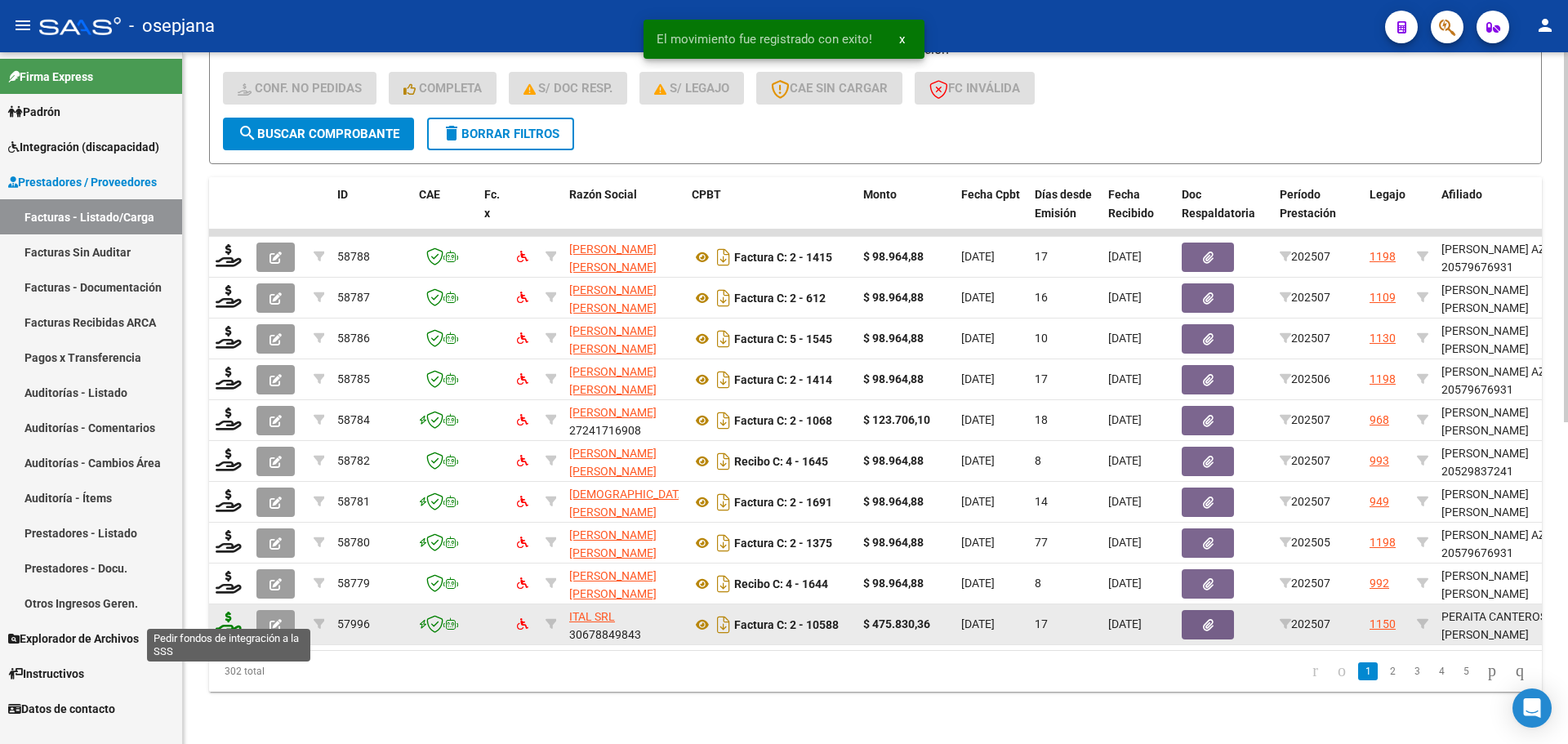
click at [225, 612] on icon at bounding box center [228, 623] width 26 height 23
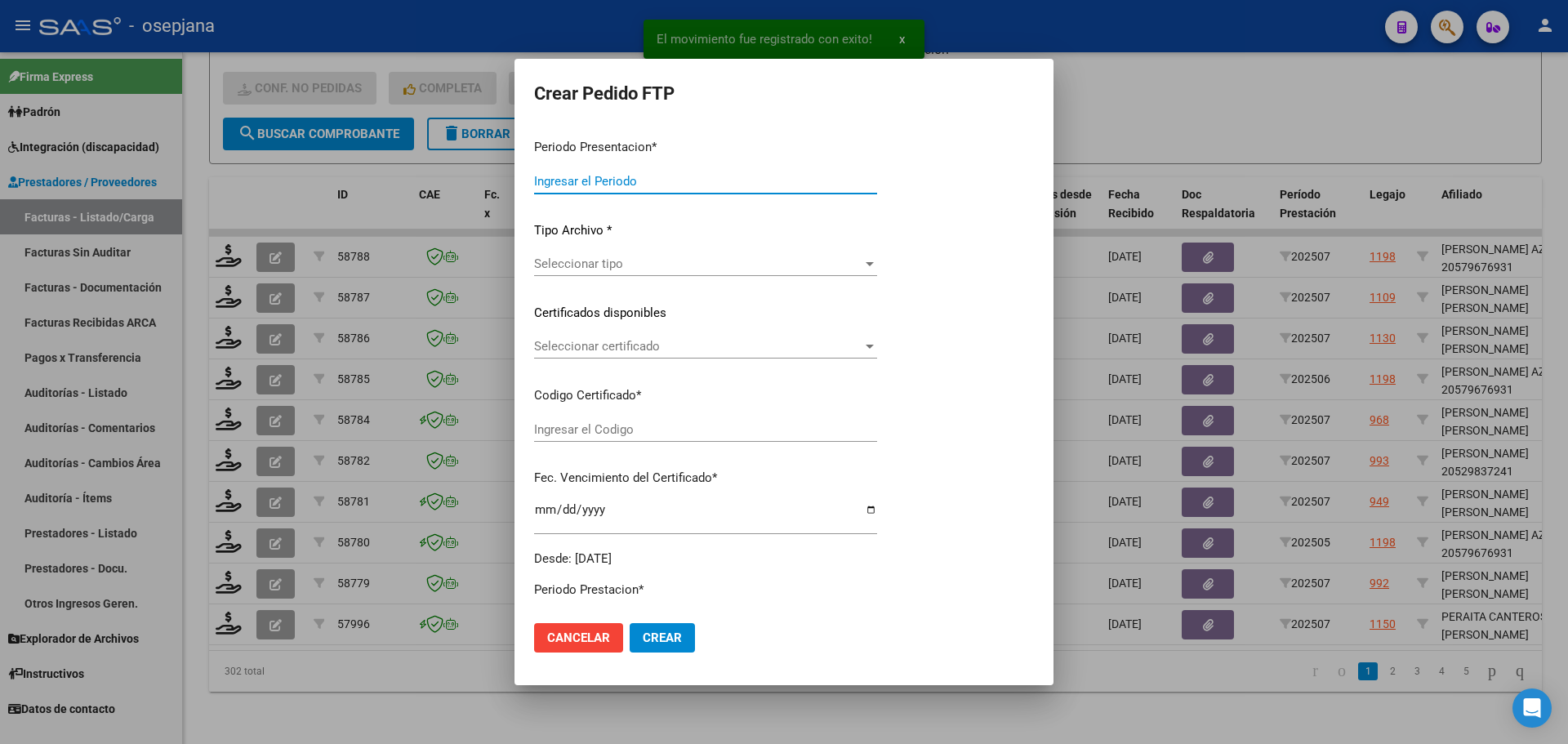
type input "202507"
type input "$ 475.830,36"
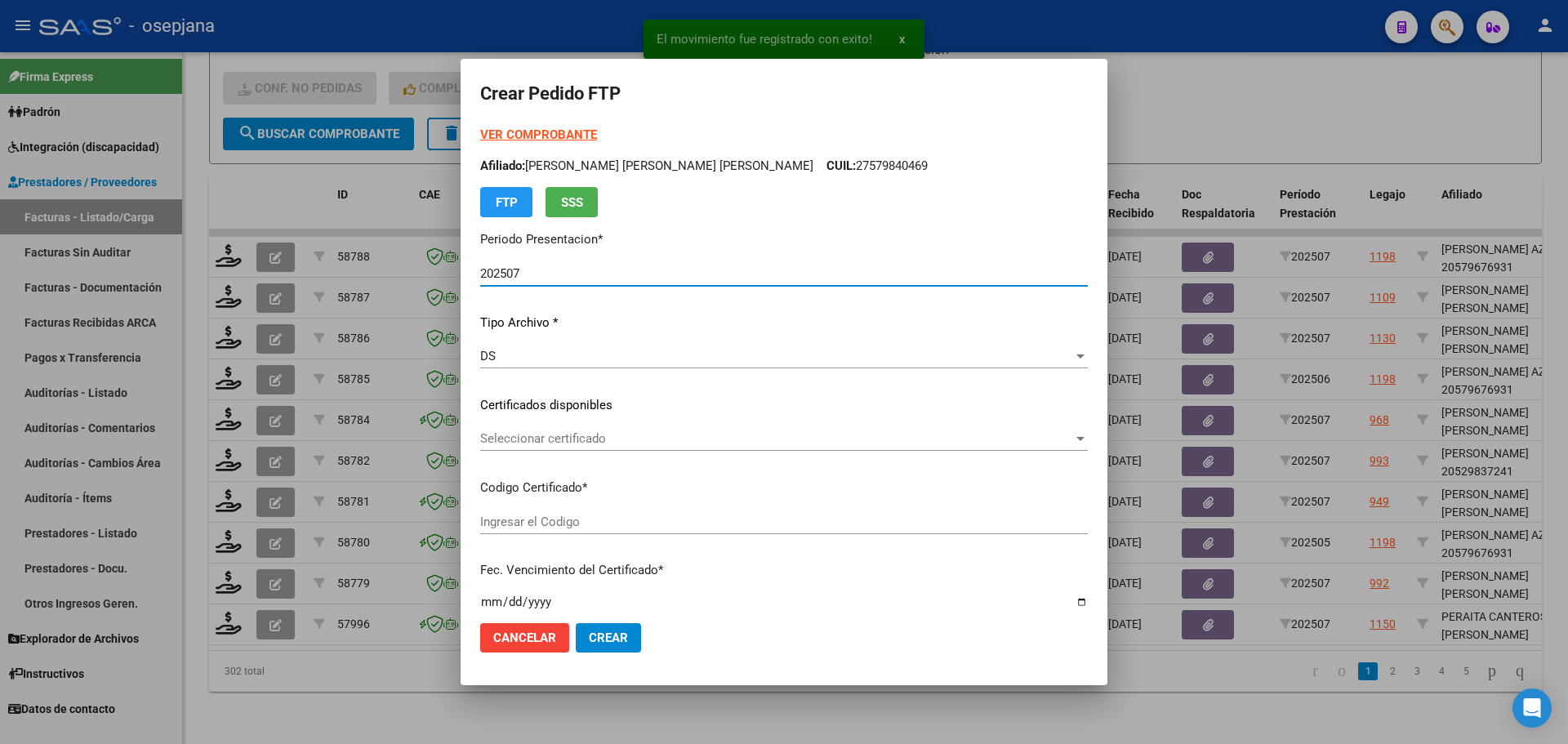
type input "ARG02000477419172018090320250903BSAS436"
type input "[DATE]"
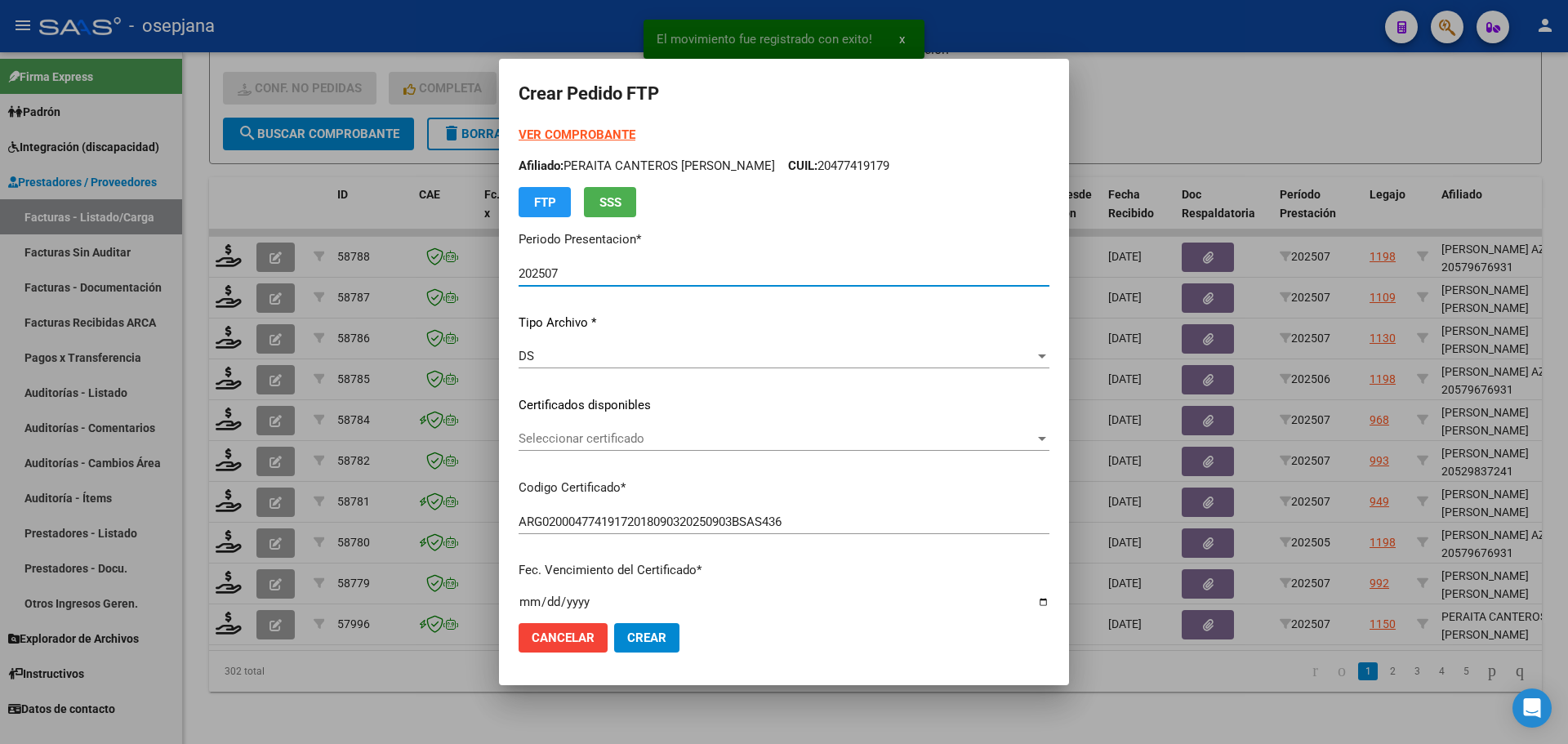
click at [660, 436] on span "Seleccionar certificado" at bounding box center [777, 438] width 516 height 15
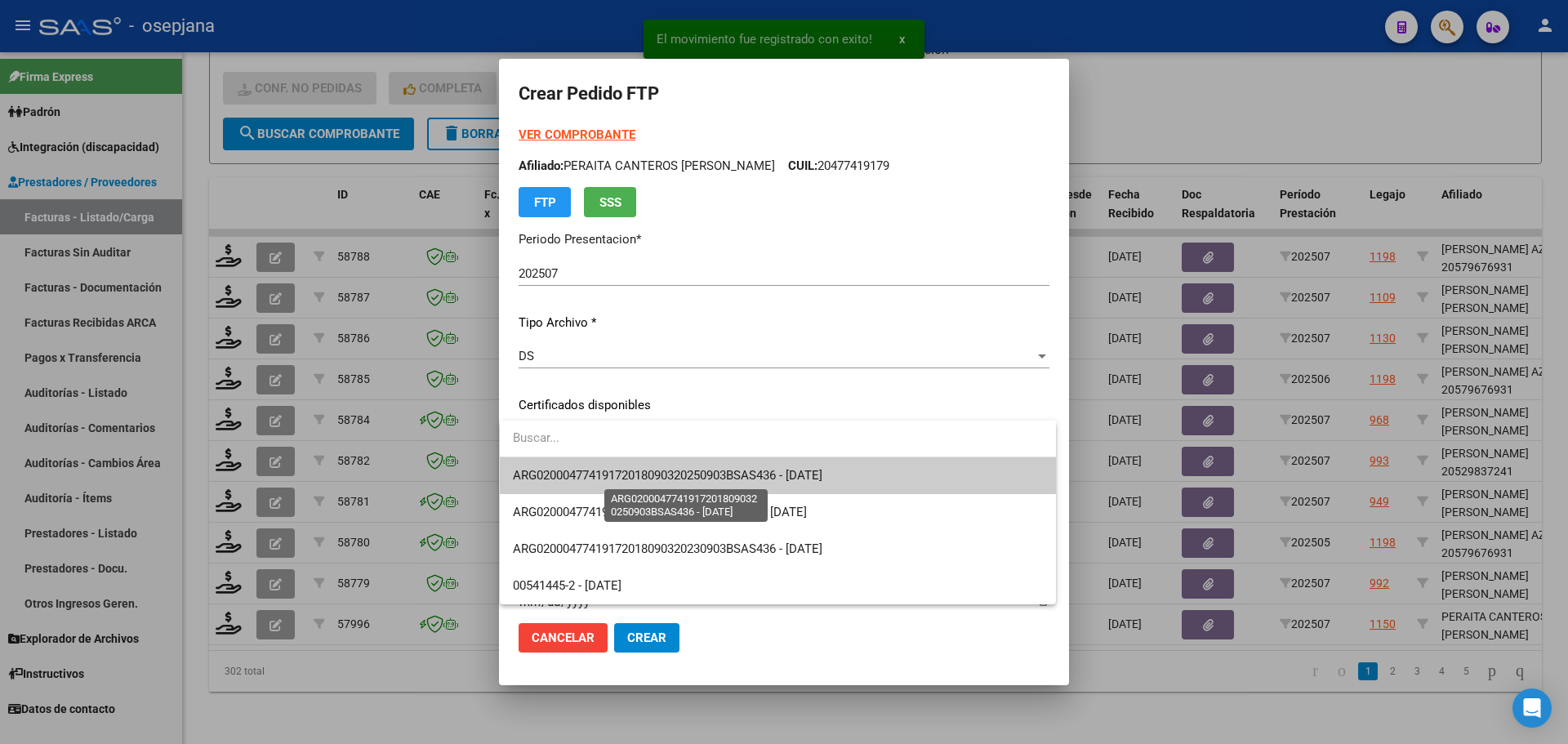
click at [661, 473] on span "ARG02000477419172018090320250903BSAS436 - [DATE]" at bounding box center [667, 475] width 310 height 15
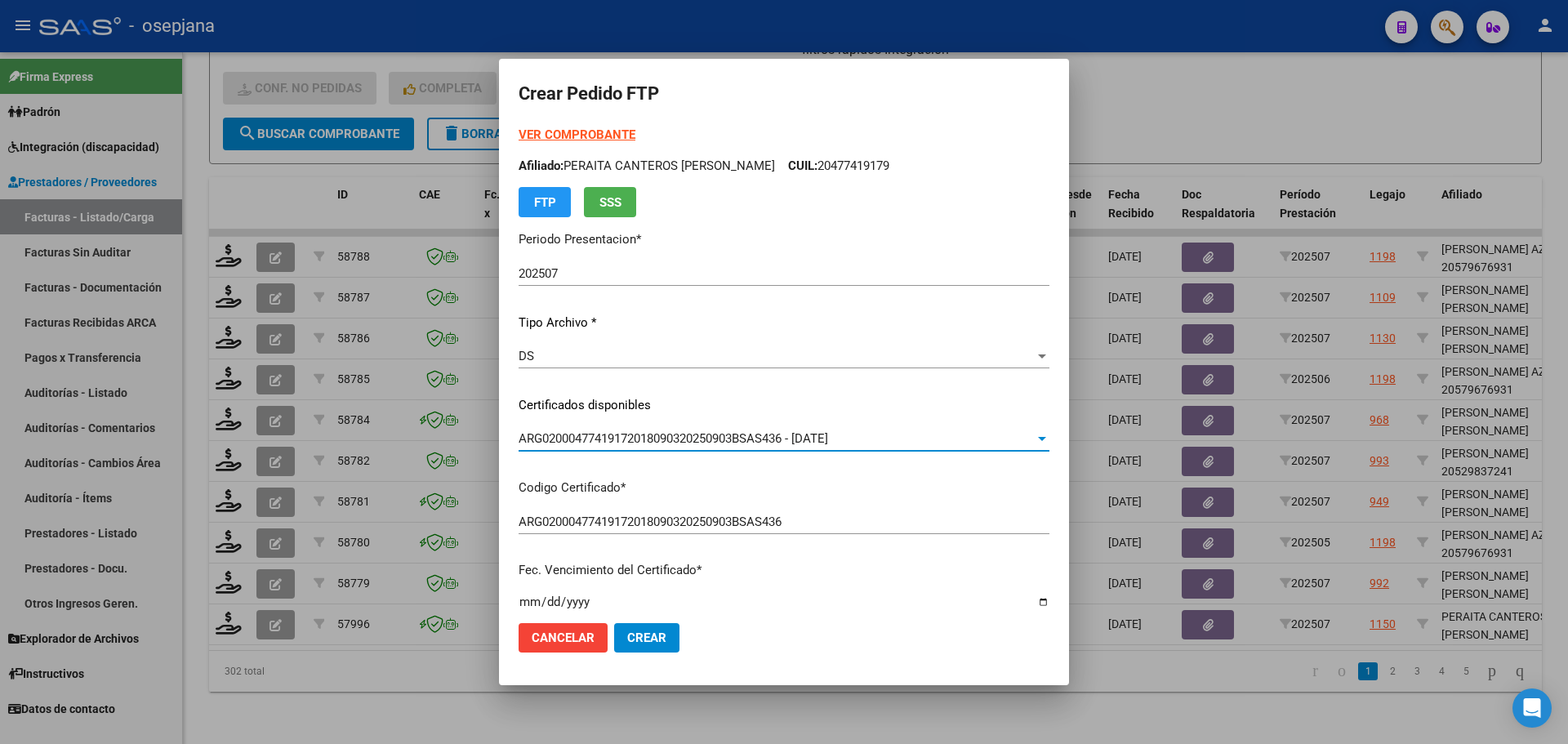
click at [555, 129] on strong "VER COMPROBANTE" at bounding box center [577, 134] width 117 height 15
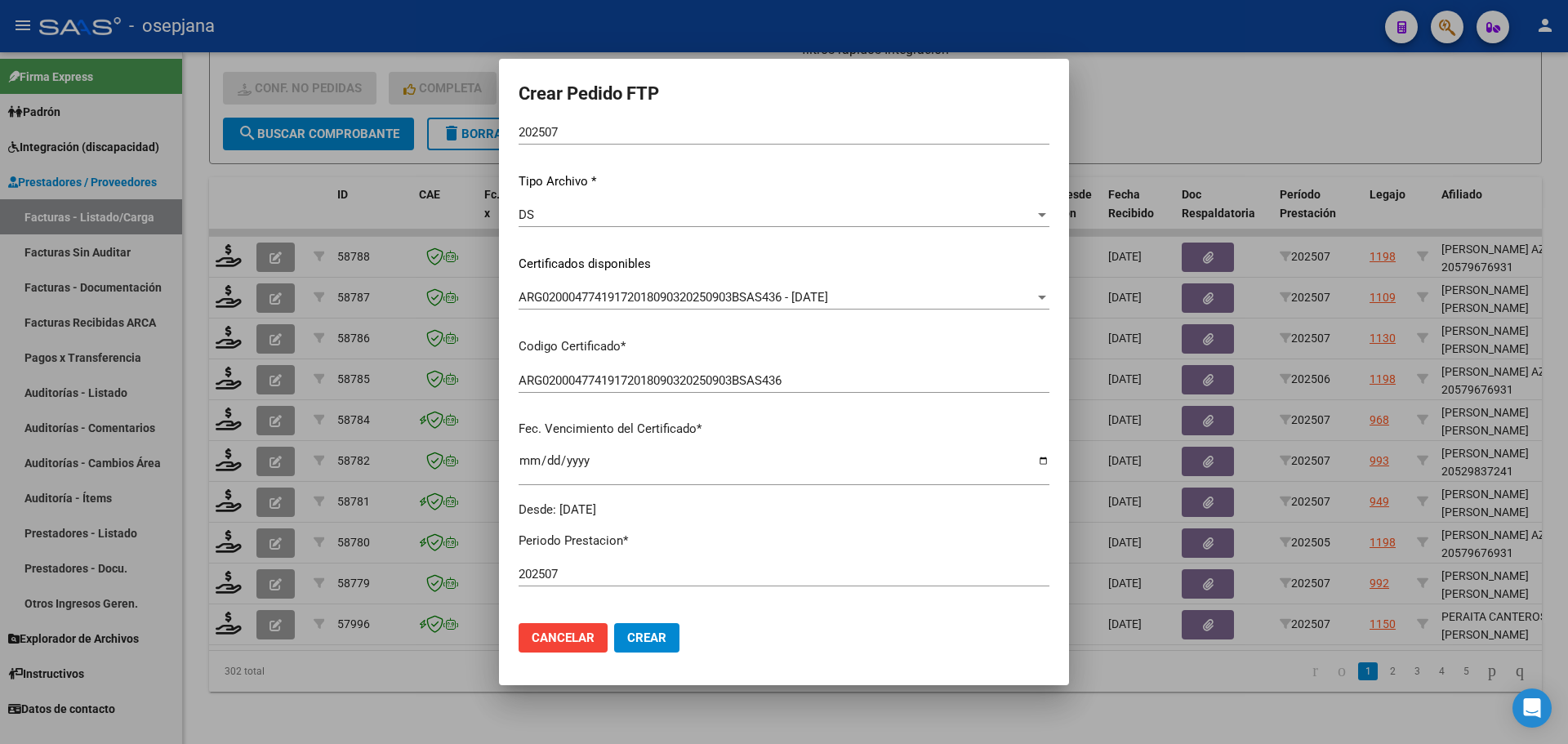
scroll to position [408, 0]
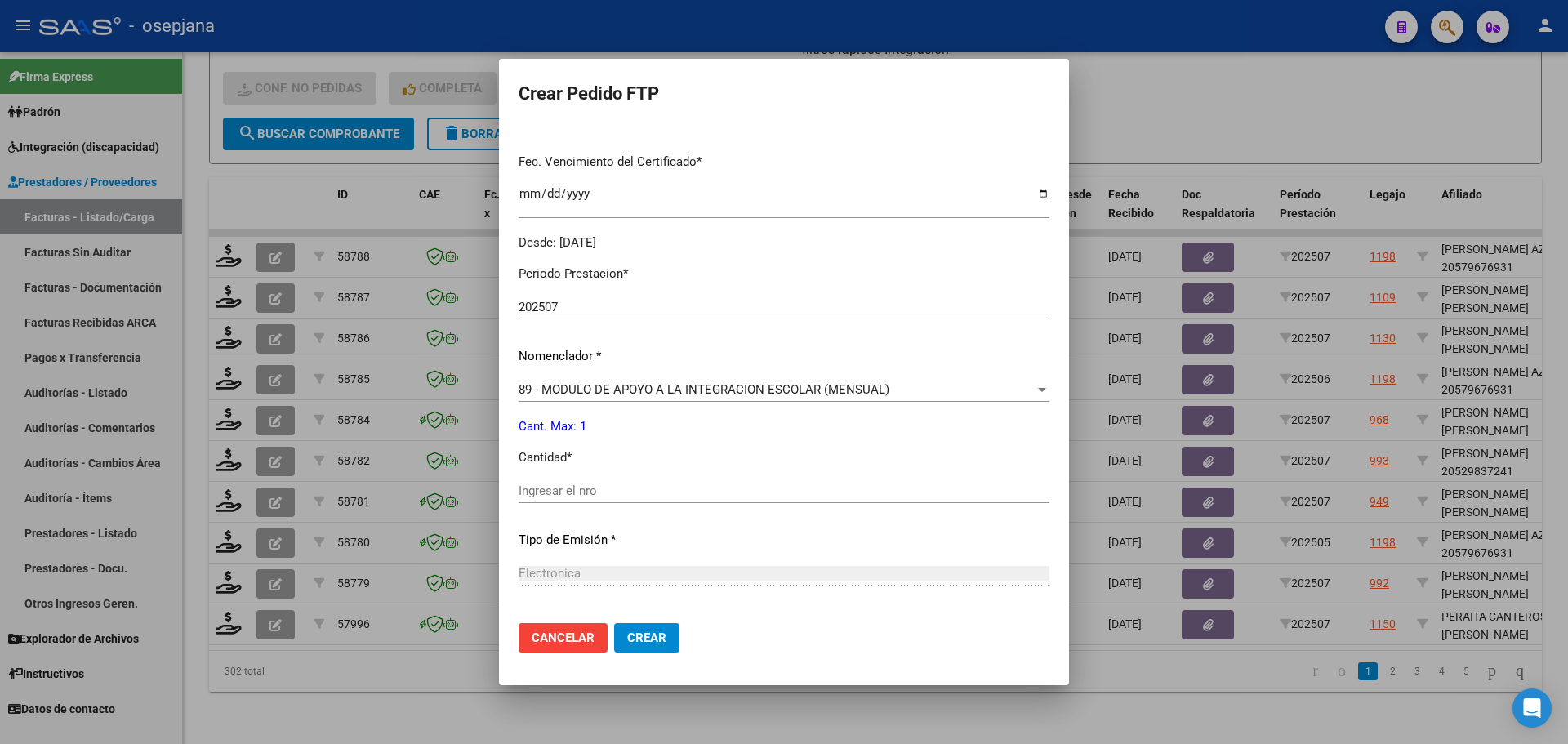
click at [567, 495] on input "Ingresar el nro" at bounding box center [784, 491] width 531 height 15
type input "1"
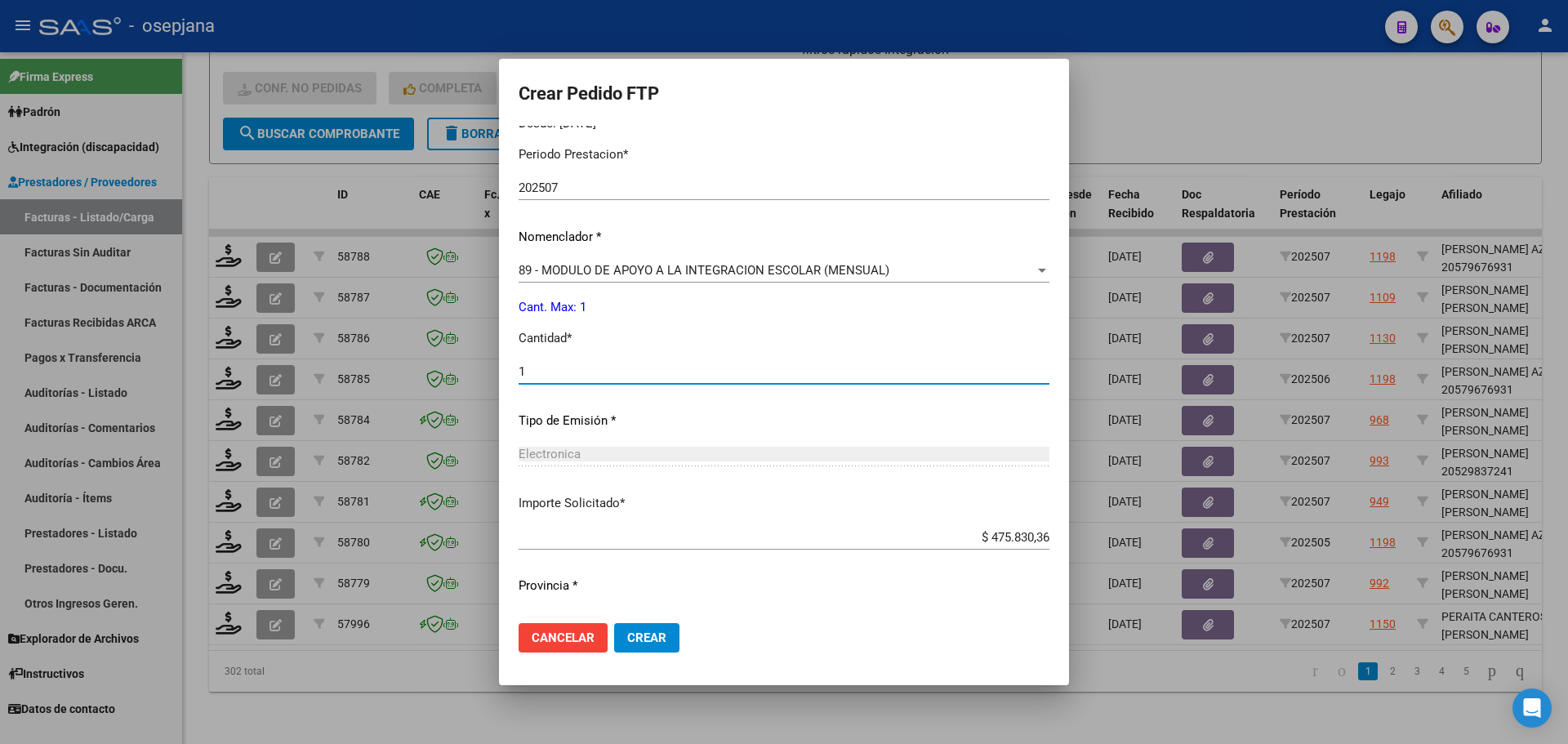
scroll to position [565, 0]
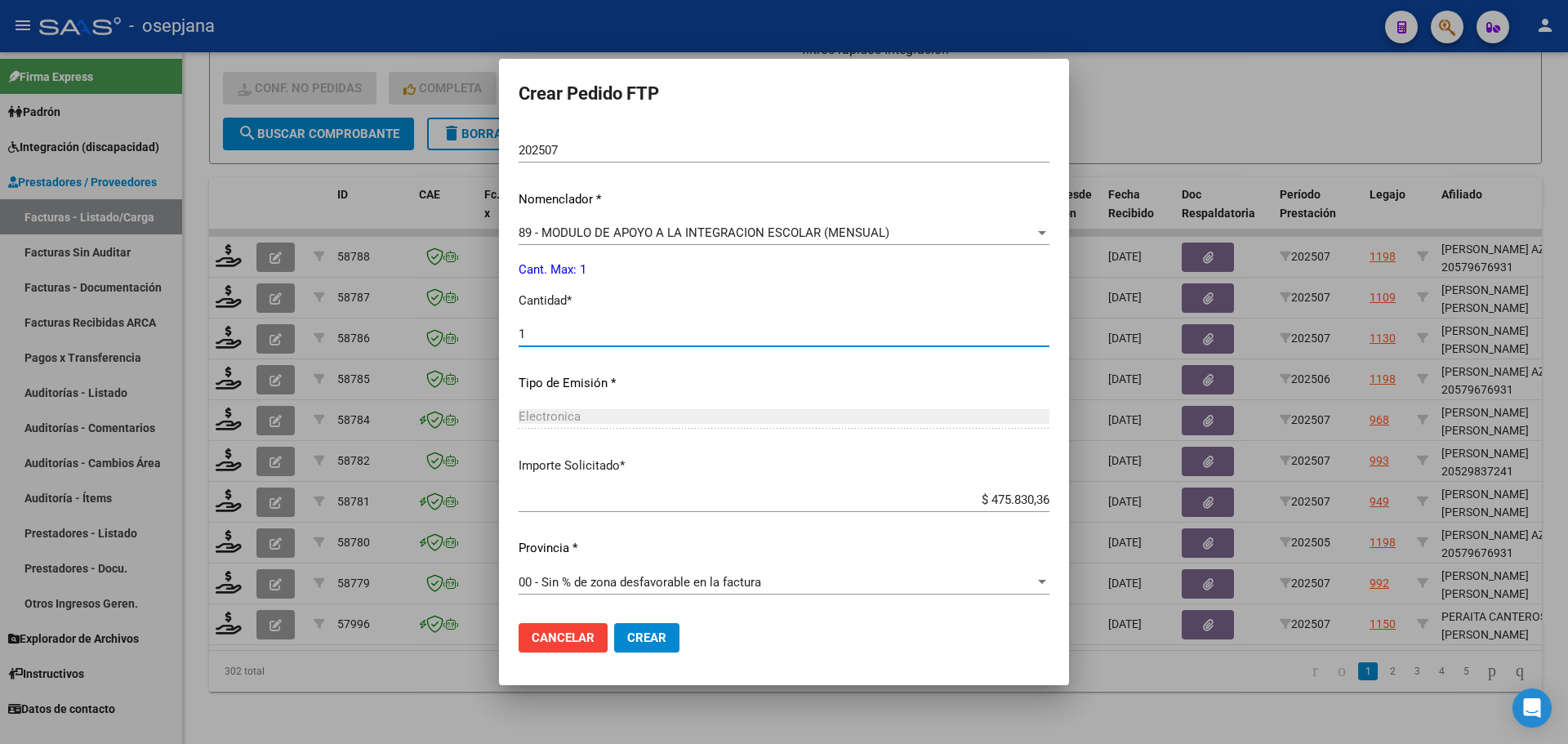
click at [645, 631] on span "Crear" at bounding box center [646, 638] width 39 height 15
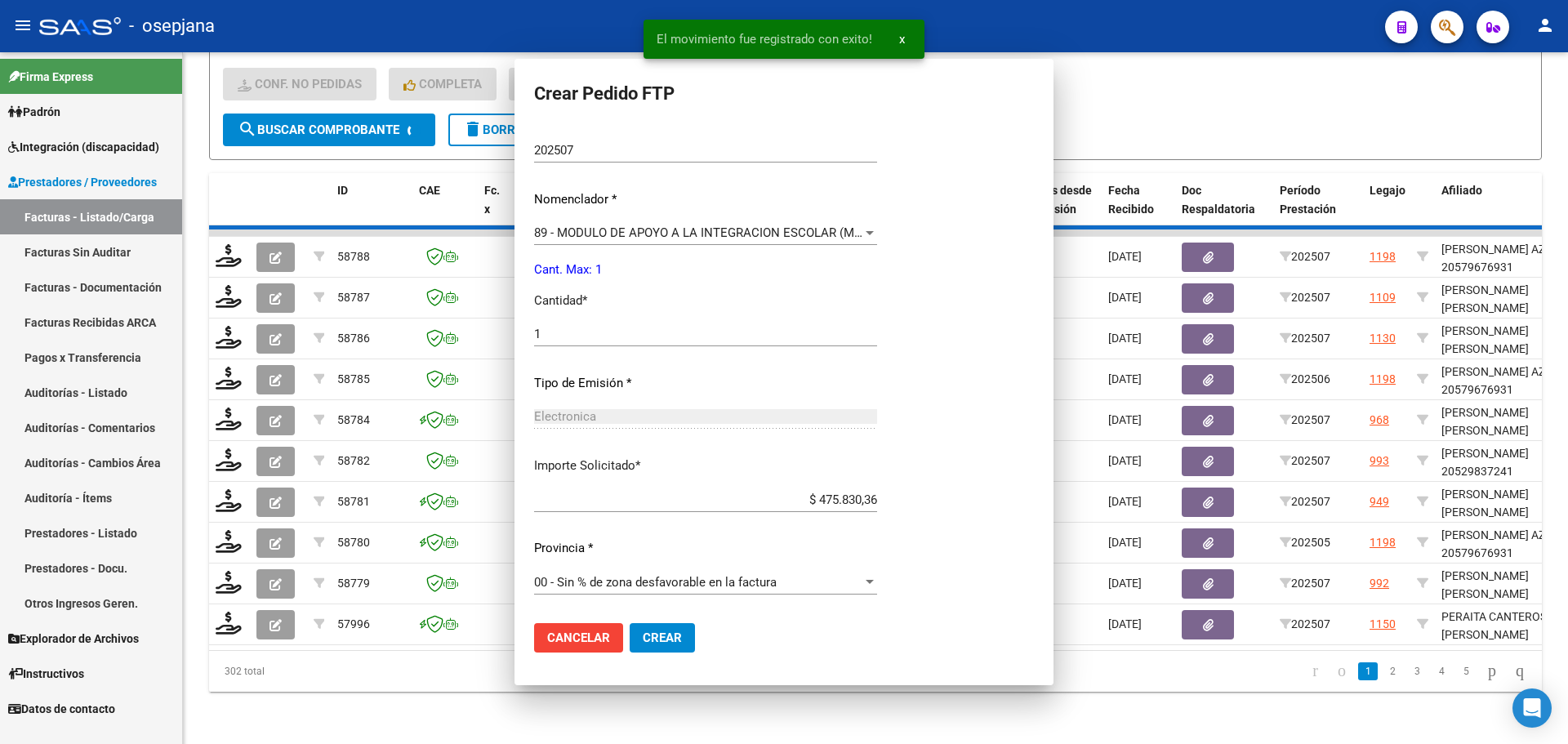
scroll to position [0, 0]
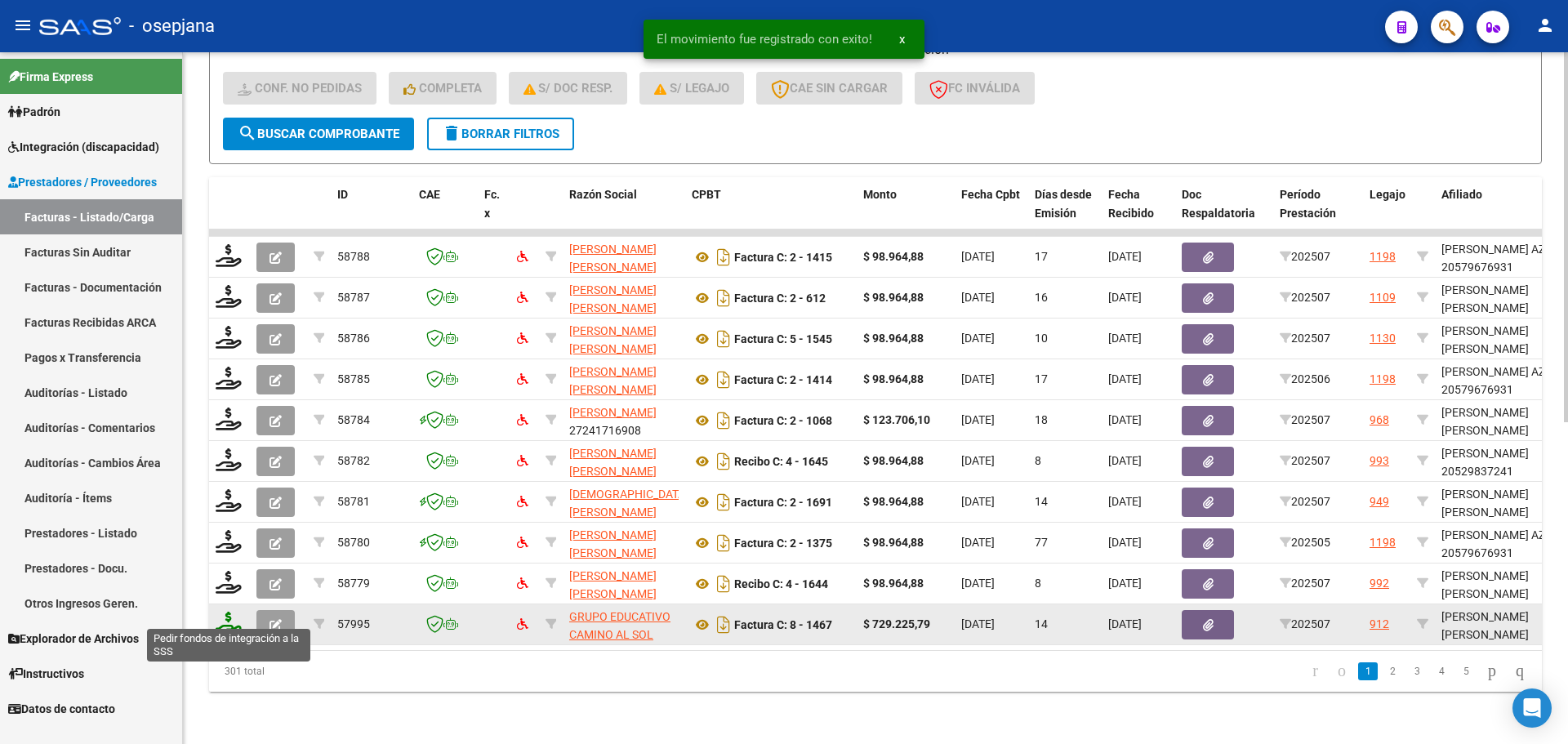
click at [229, 612] on icon at bounding box center [228, 623] width 26 height 23
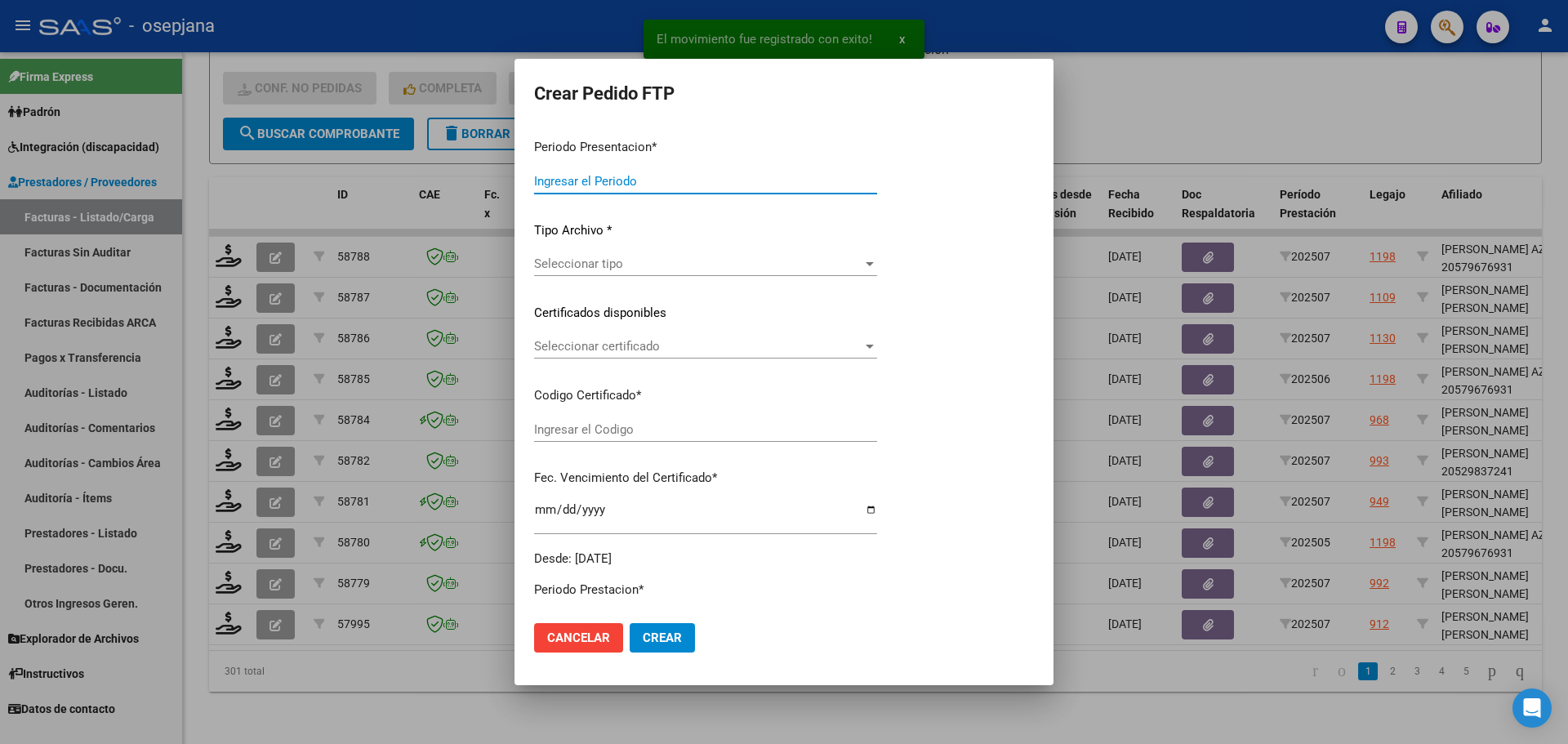
type input "202507"
type input "$ 729.225,79"
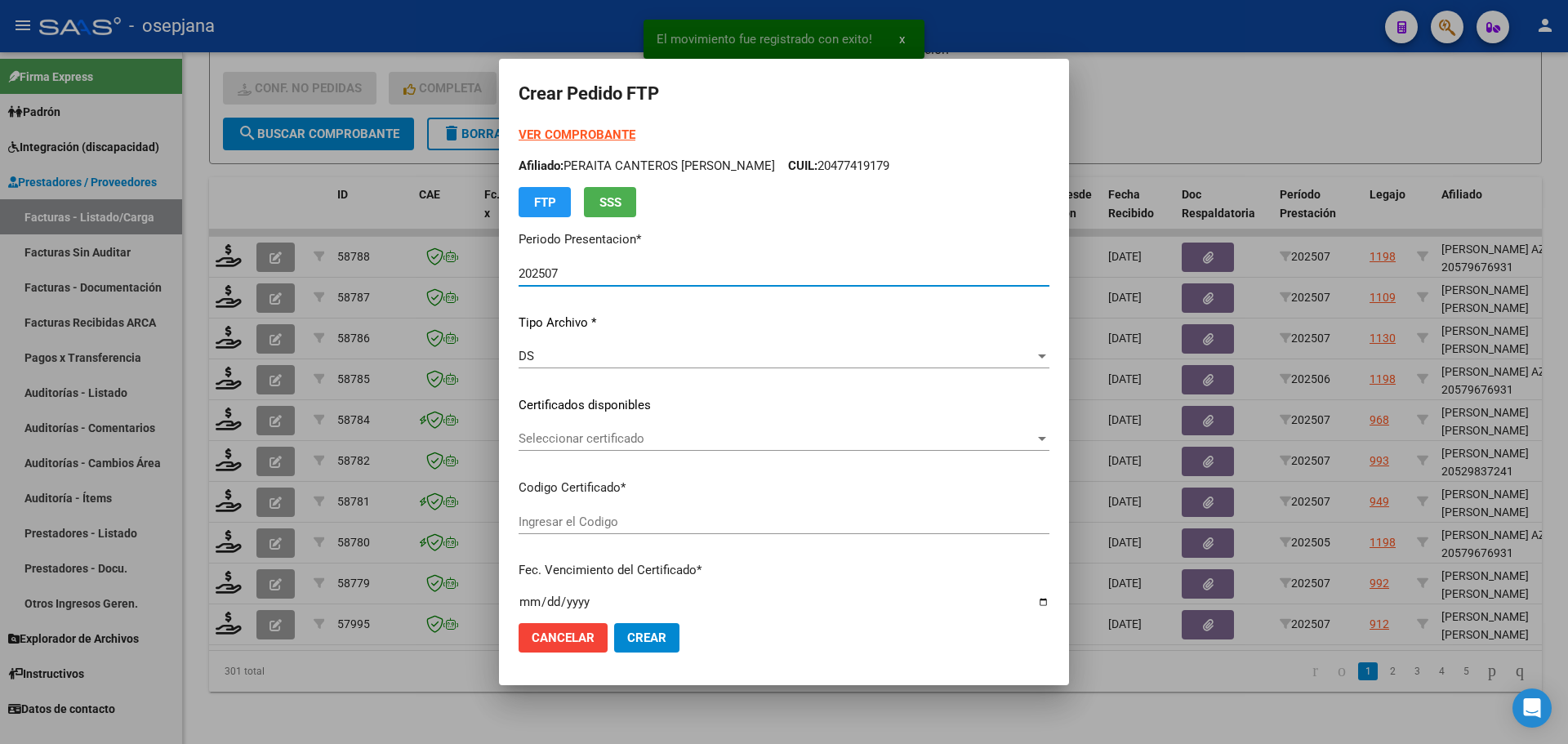
type input "ARG01000569486272023101820281018BS320"
type input "[DATE]"
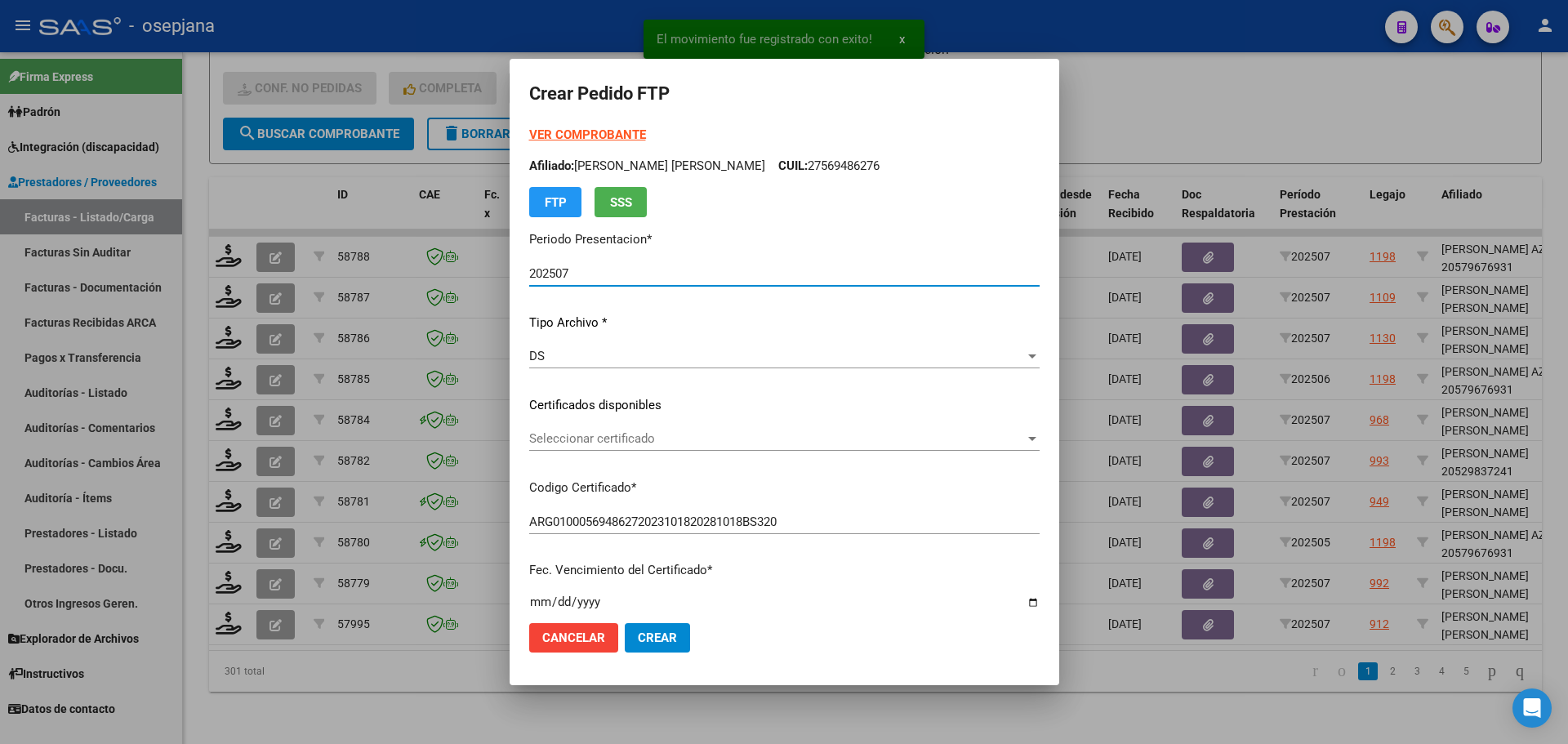
click at [729, 430] on div "Seleccionar certificado Seleccionar certificado" at bounding box center [784, 438] width 510 height 25
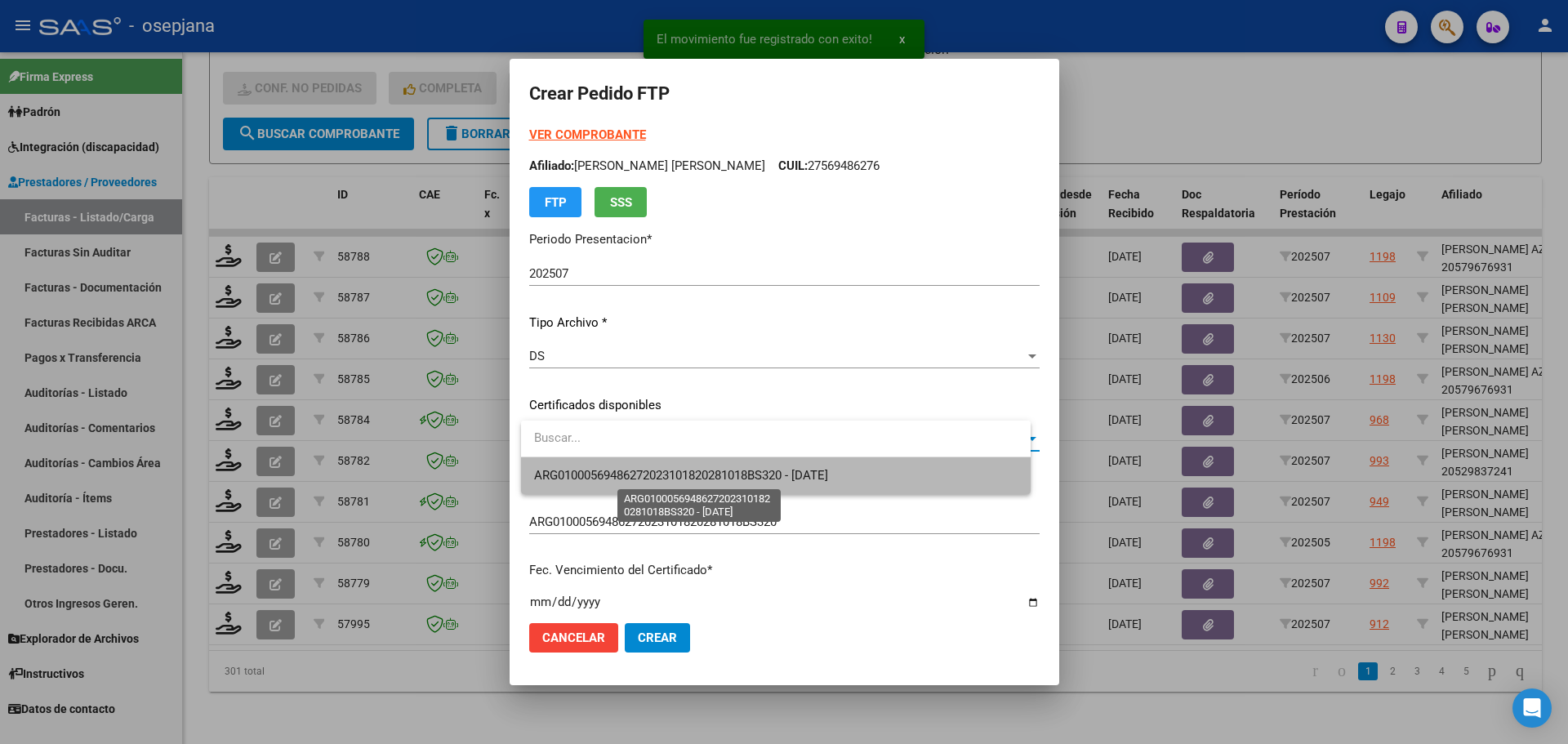
click at [734, 470] on span "ARG01000569486272023101820281018BS320 - [DATE]" at bounding box center [681, 475] width 294 height 15
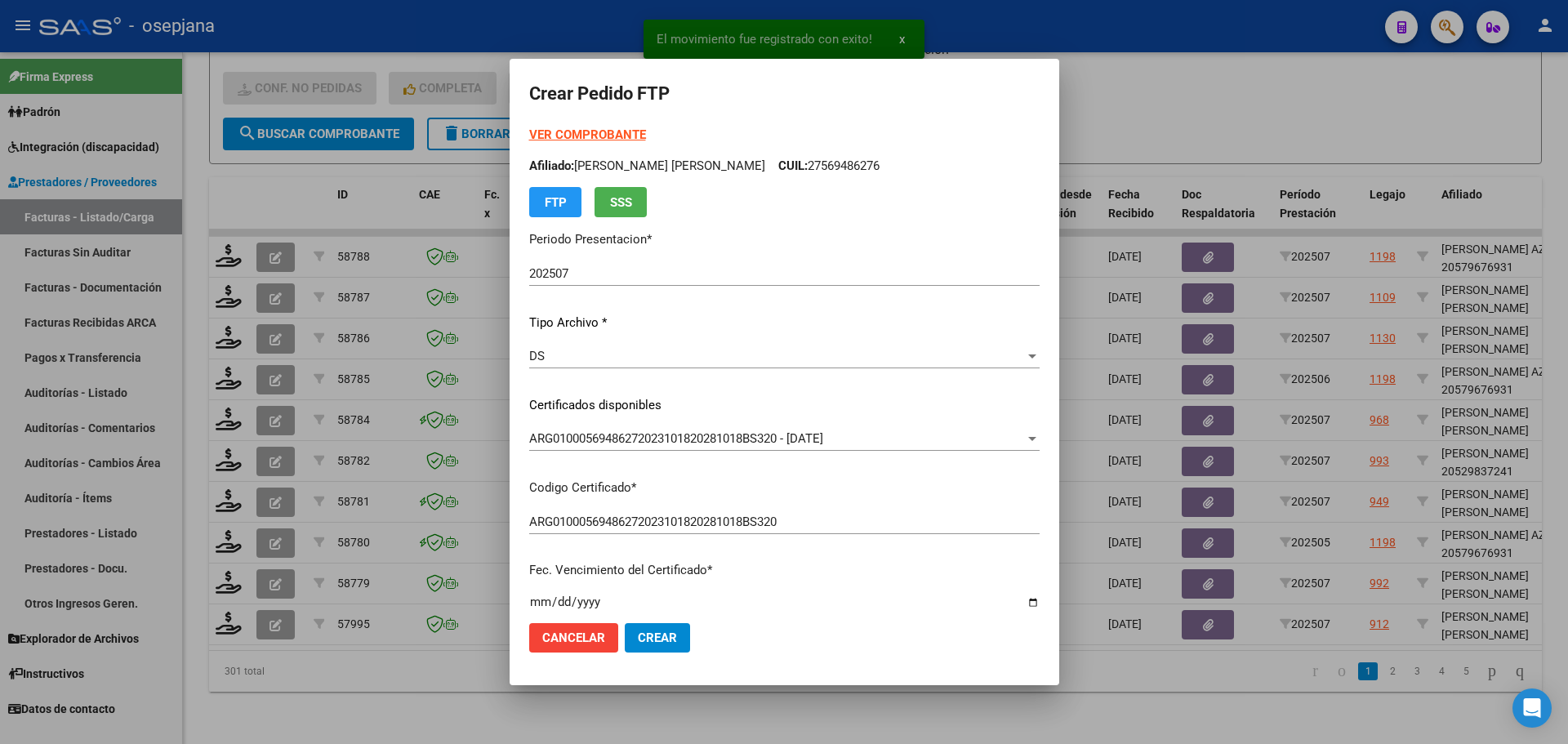
click at [619, 130] on strong "VER COMPROBANTE" at bounding box center [588, 134] width 117 height 15
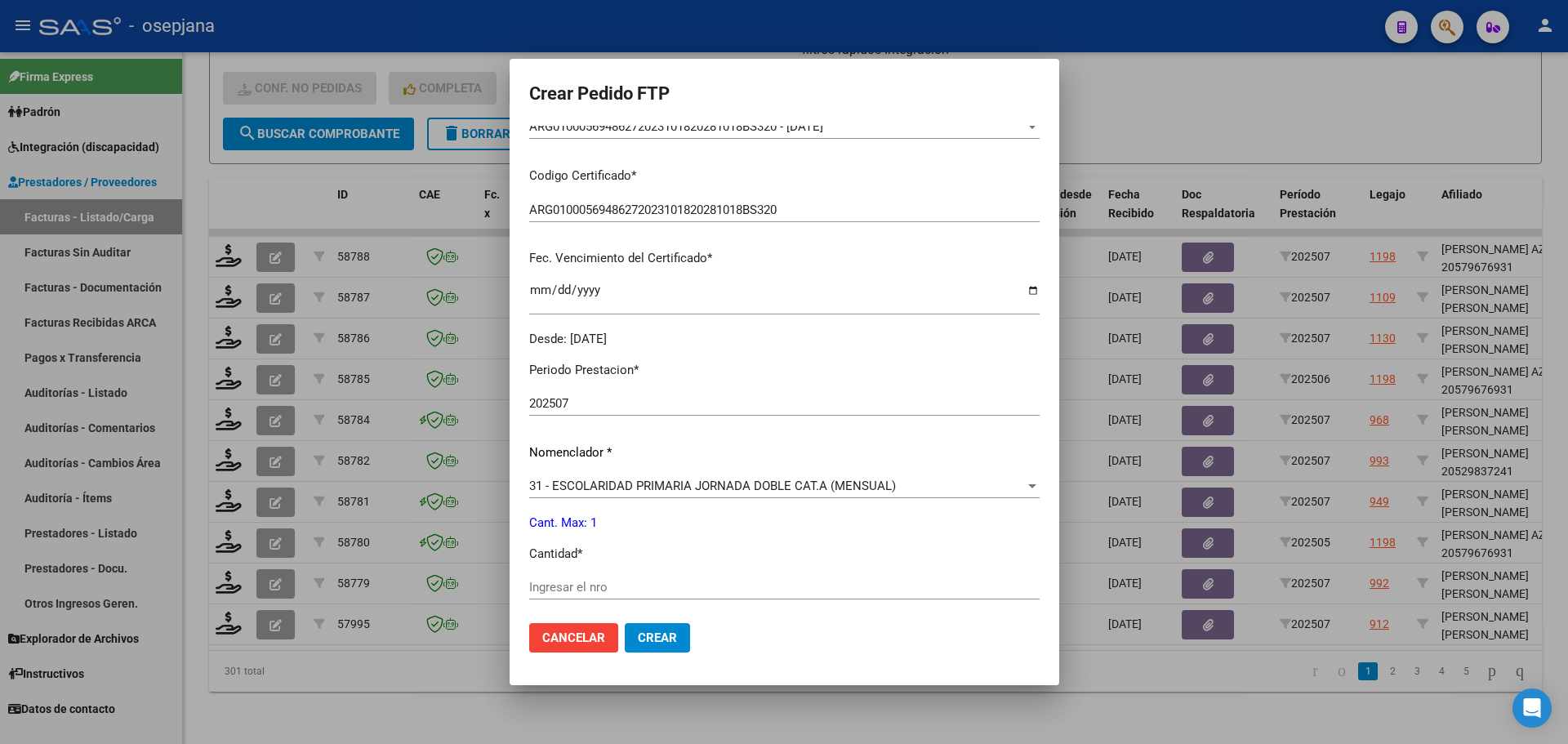
scroll to position [490, 0]
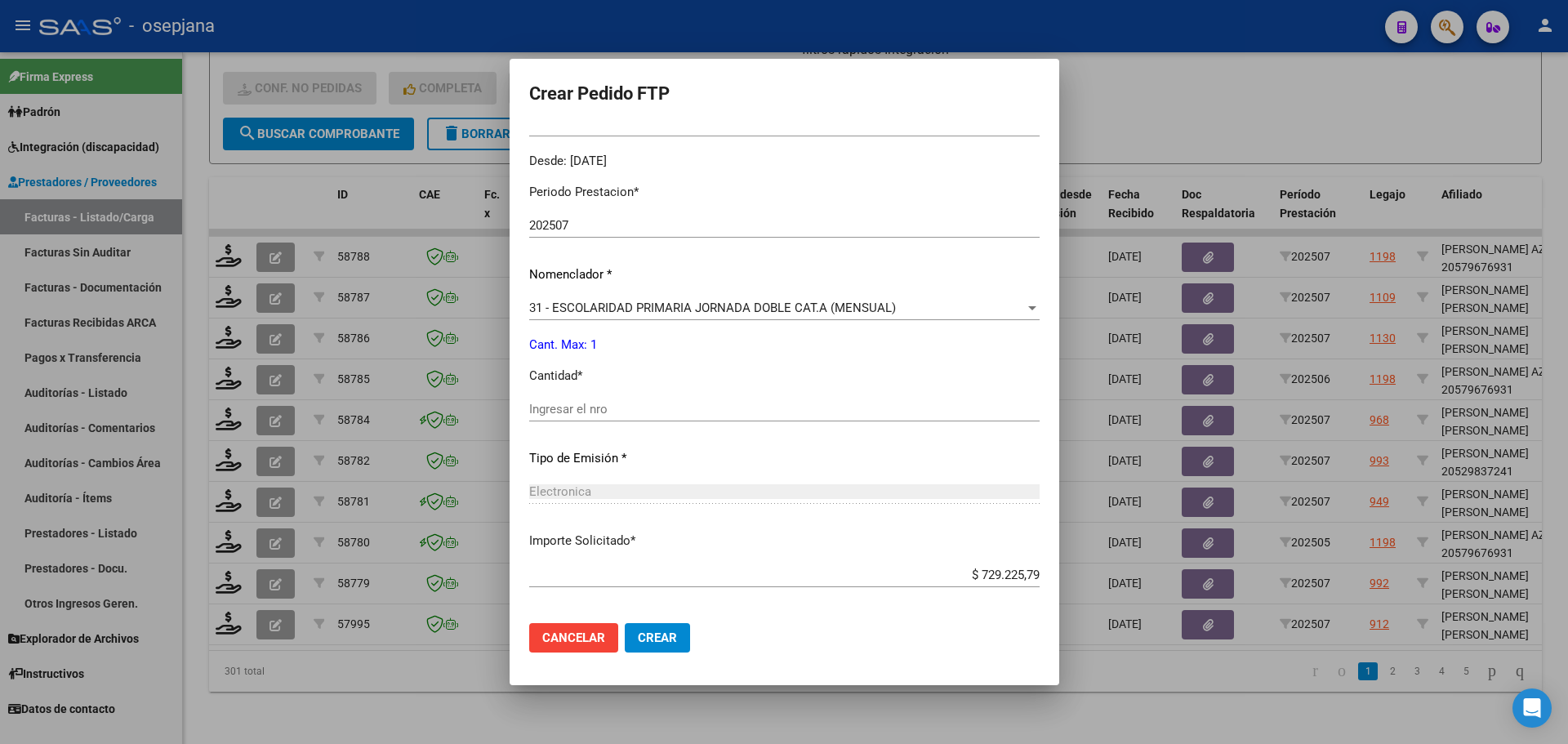
click at [573, 413] on input "Ingresar el nro" at bounding box center [784, 409] width 510 height 15
type input "1"
click at [657, 634] on span "Crear" at bounding box center [656, 638] width 39 height 15
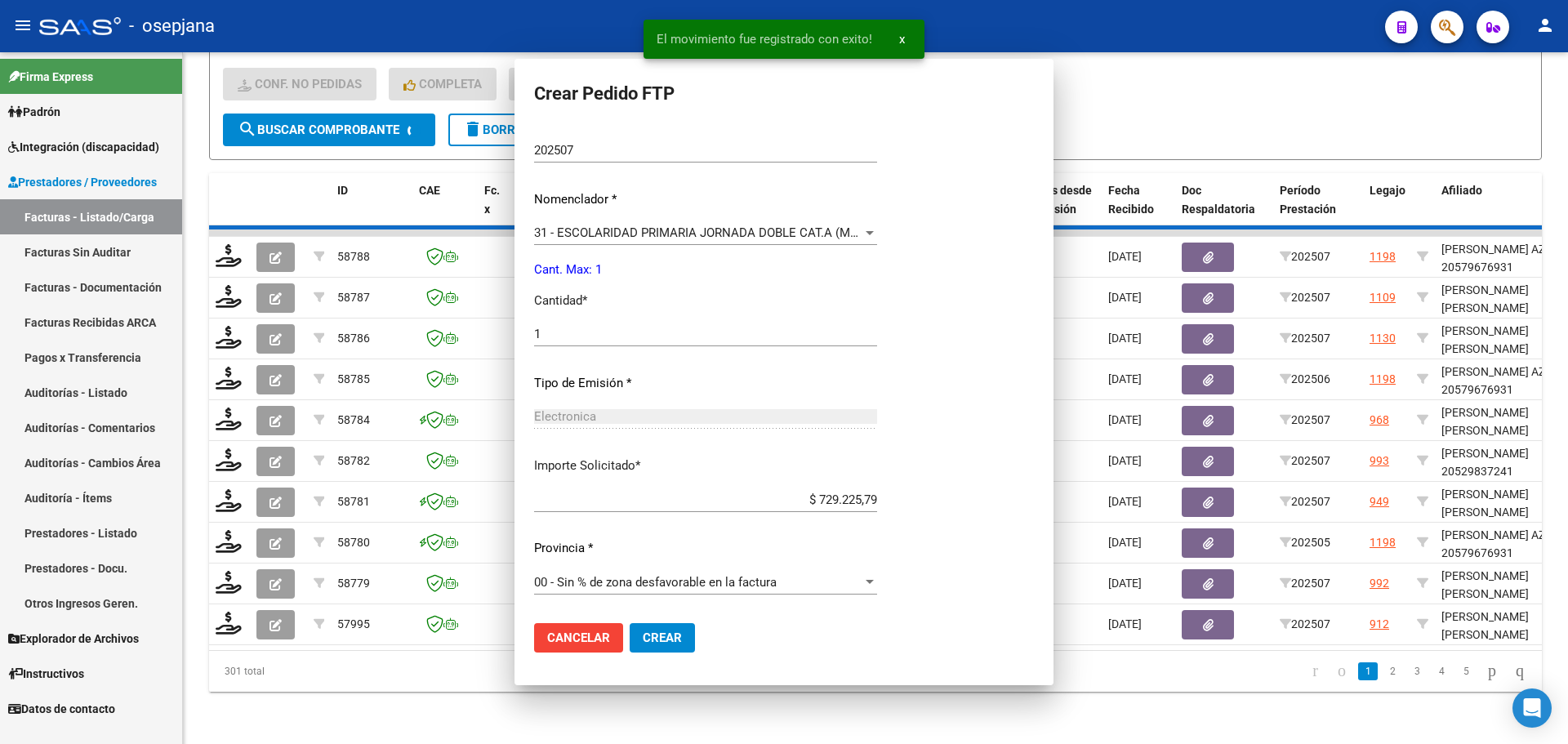
scroll to position [0, 0]
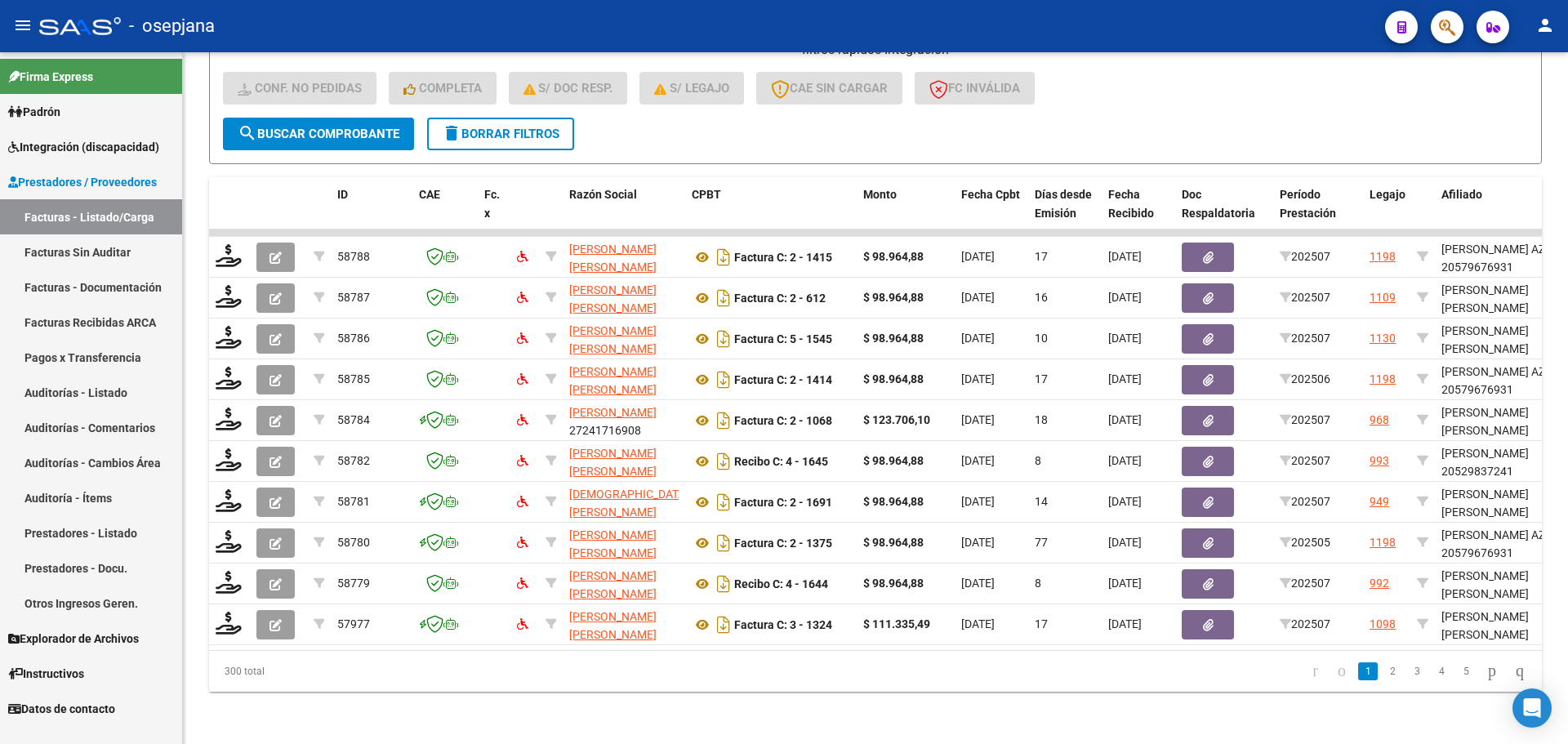
click at [98, 152] on span "Integración (discapacidad)" at bounding box center [83, 147] width 151 height 18
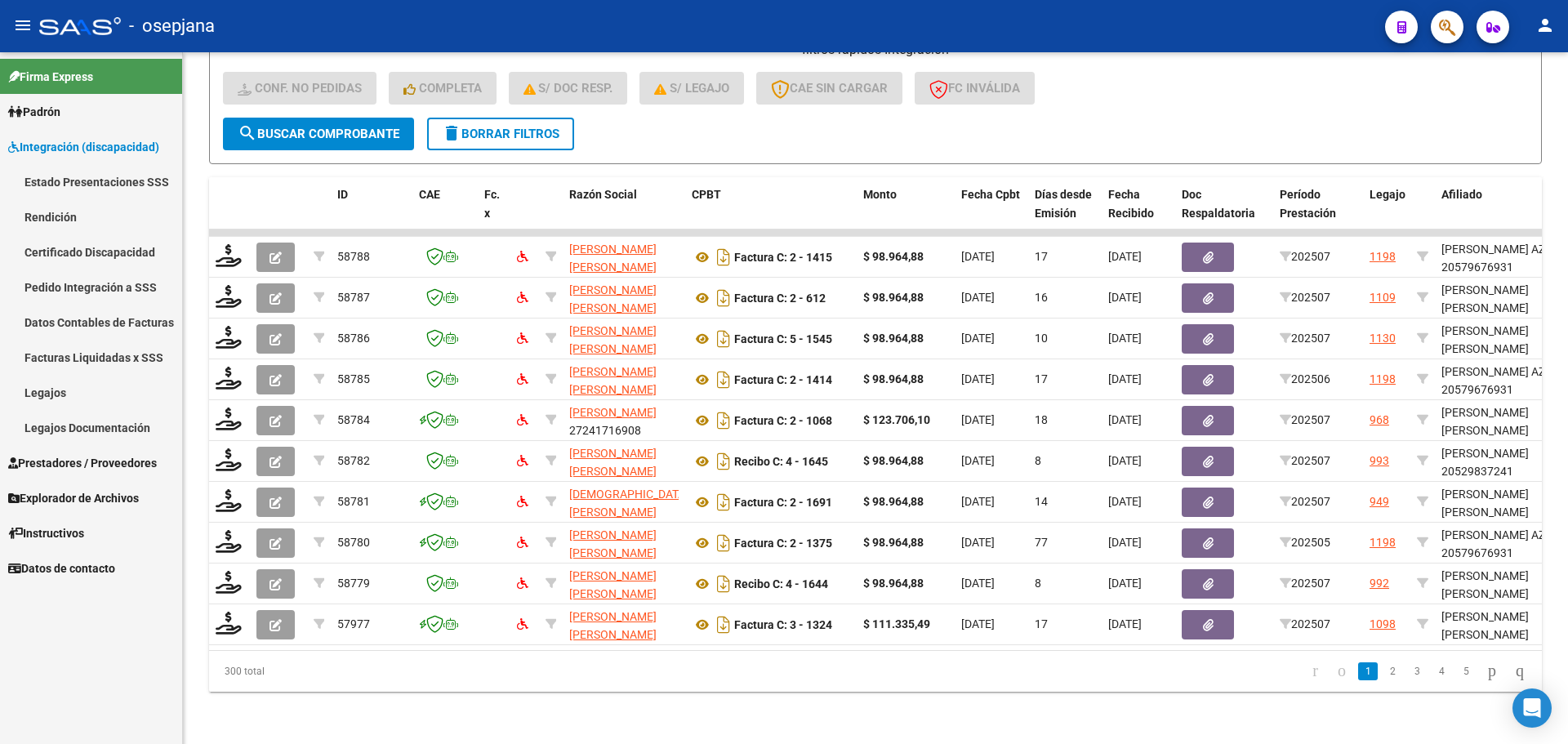
click at [91, 280] on link "Pedido Integración a SSS" at bounding box center [90, 286] width 182 height 35
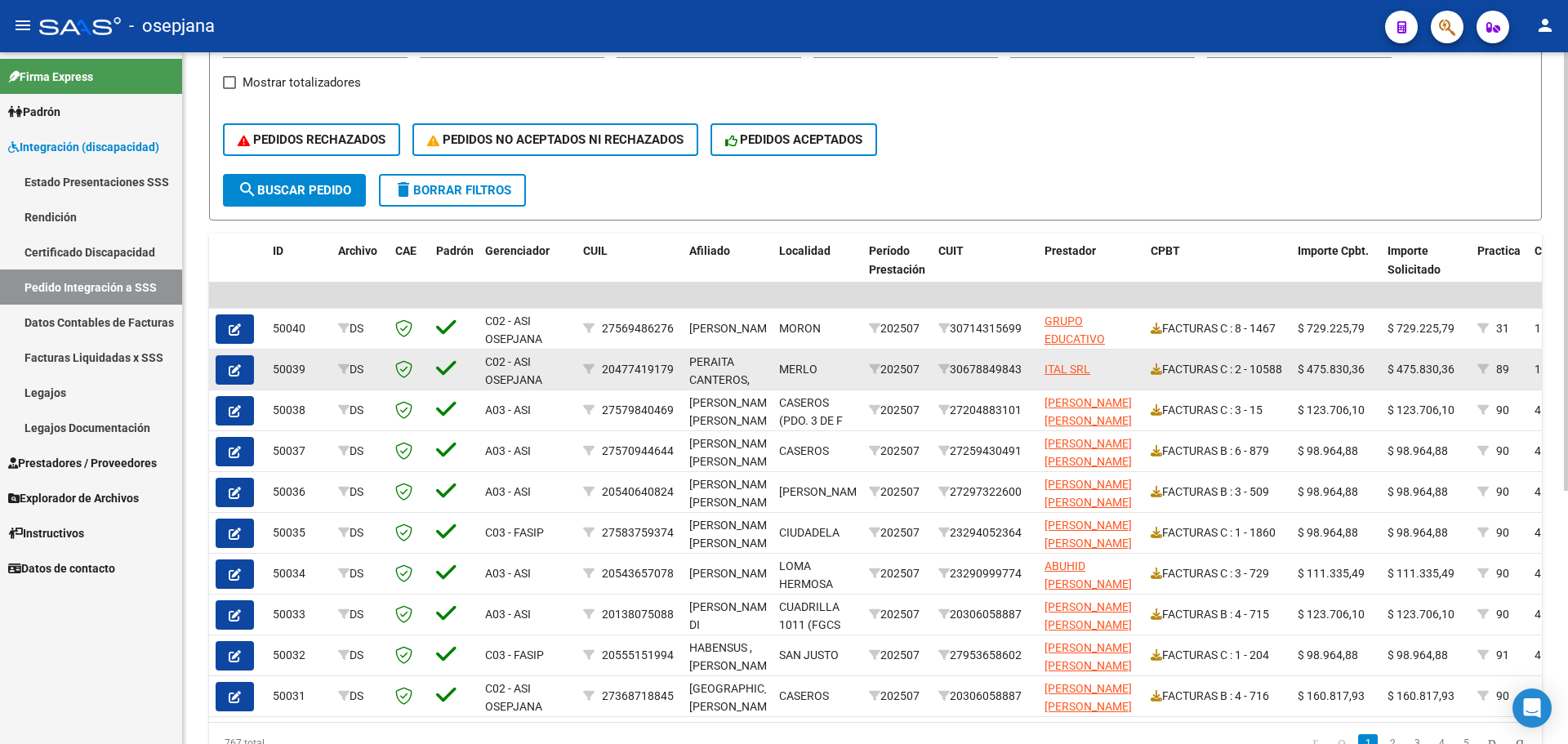
scroll to position [400, 0]
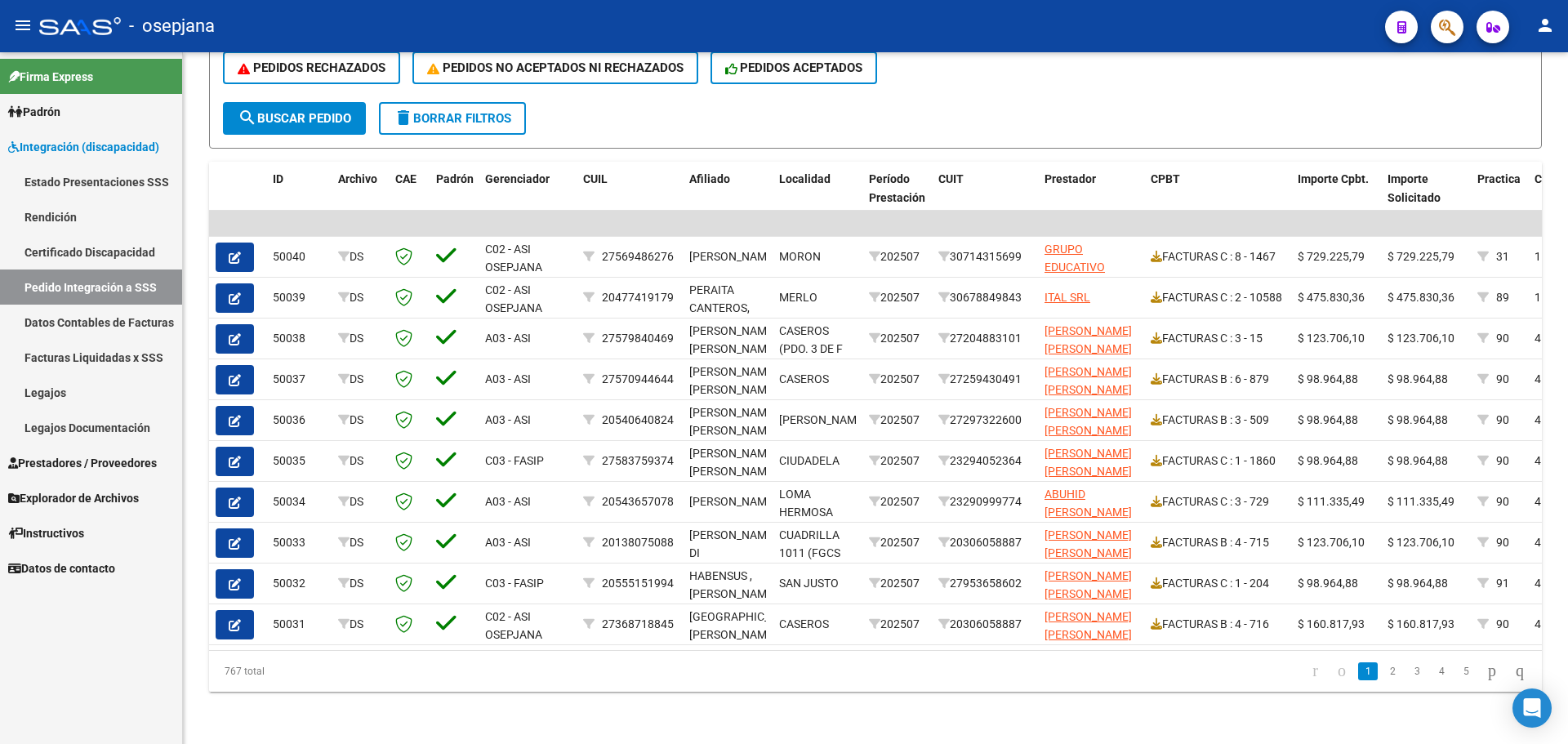
click at [64, 149] on span "Integración (discapacidad)" at bounding box center [83, 147] width 151 height 18
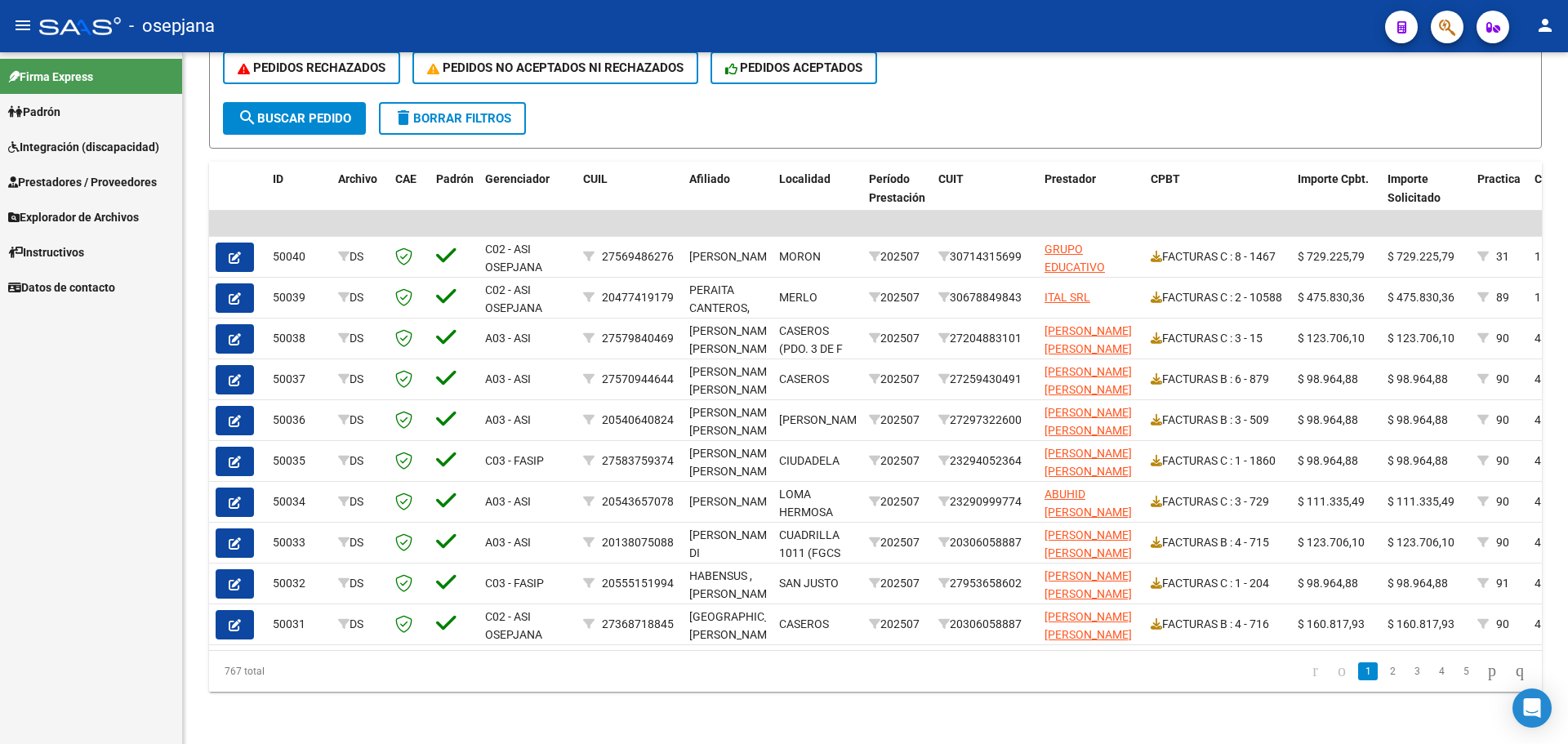
click at [72, 144] on span "Integración (discapacidad)" at bounding box center [83, 147] width 151 height 18
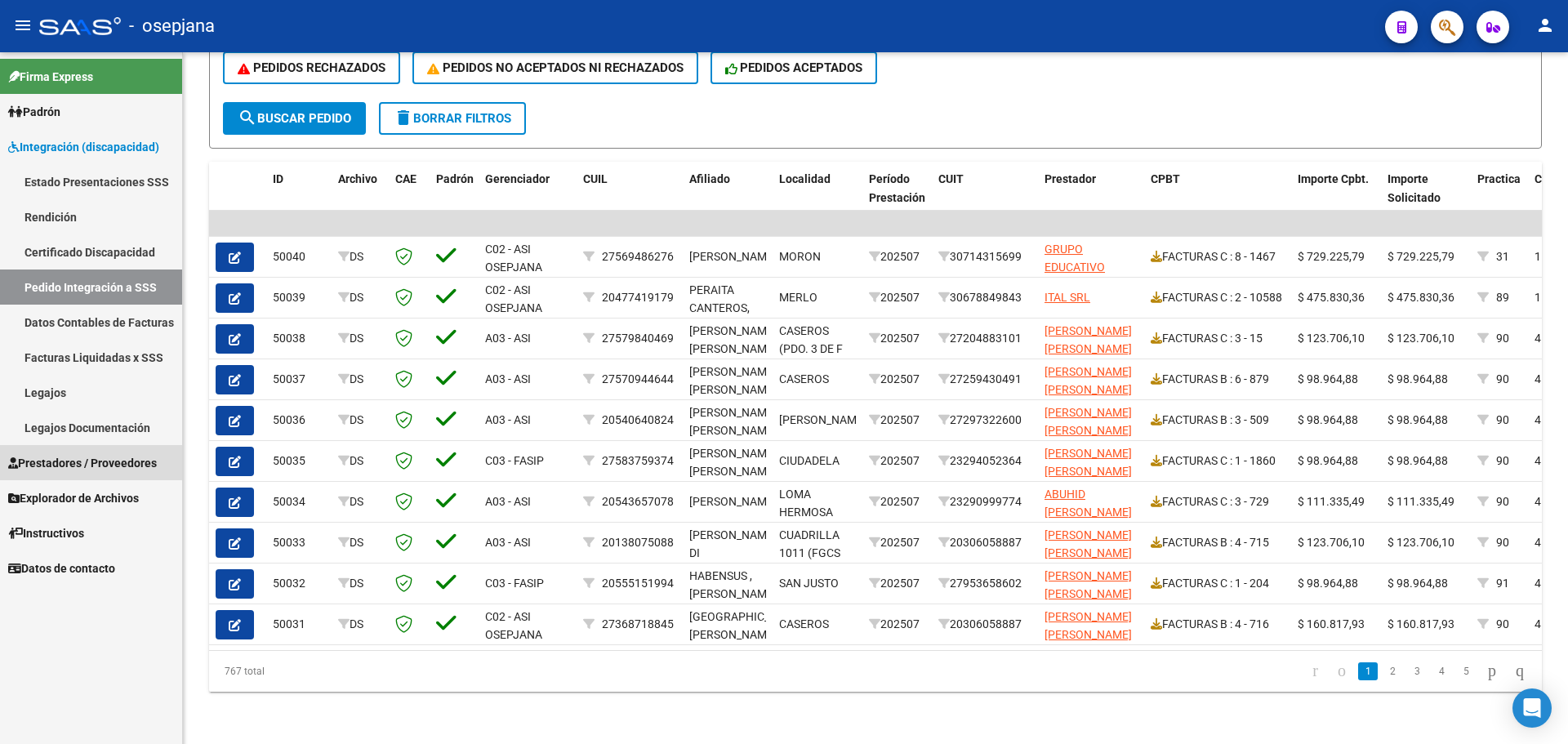
click at [83, 452] on link "Prestadores / Proveedores" at bounding box center [90, 462] width 182 height 35
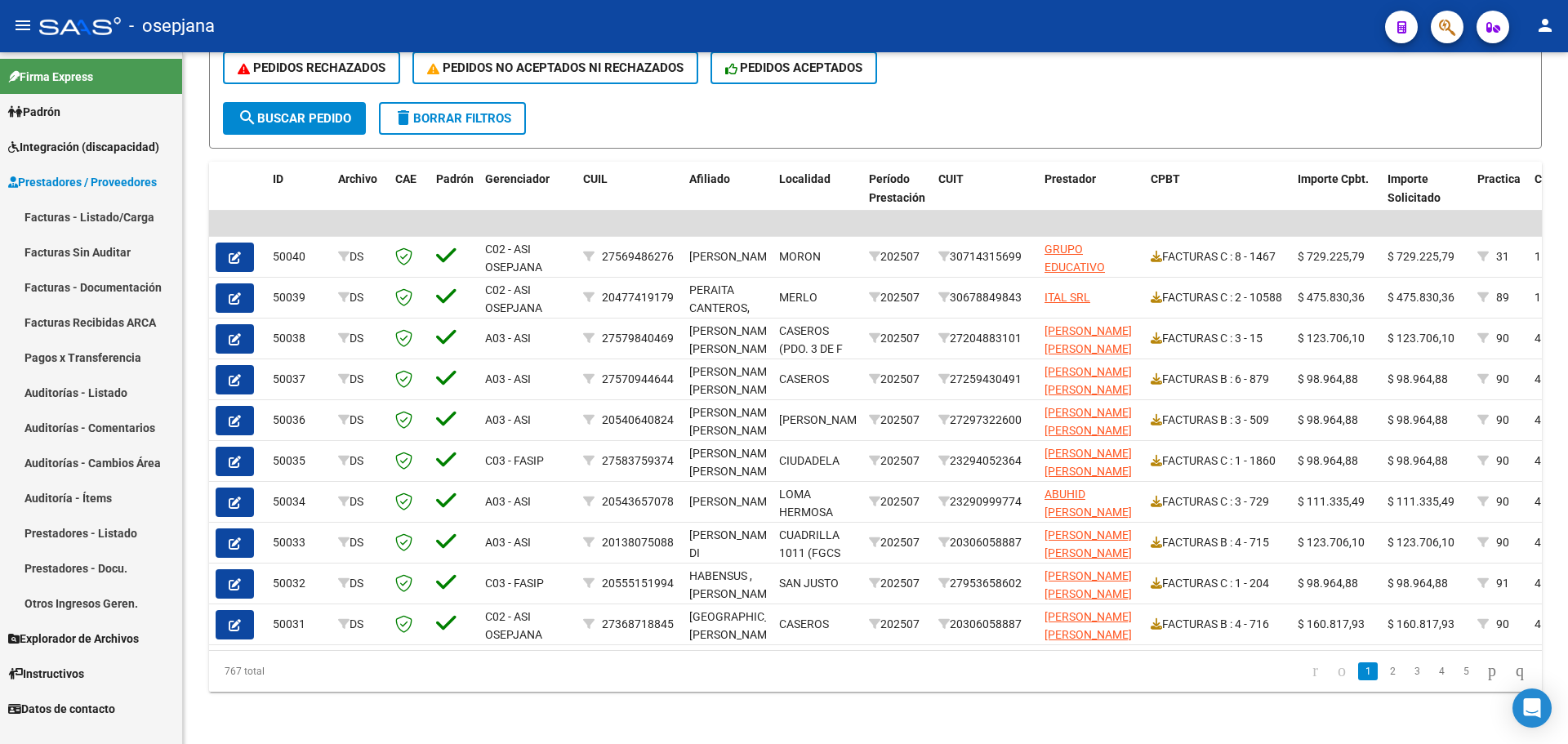
click at [56, 220] on link "Facturas - Listado/Carga" at bounding box center [90, 217] width 182 height 35
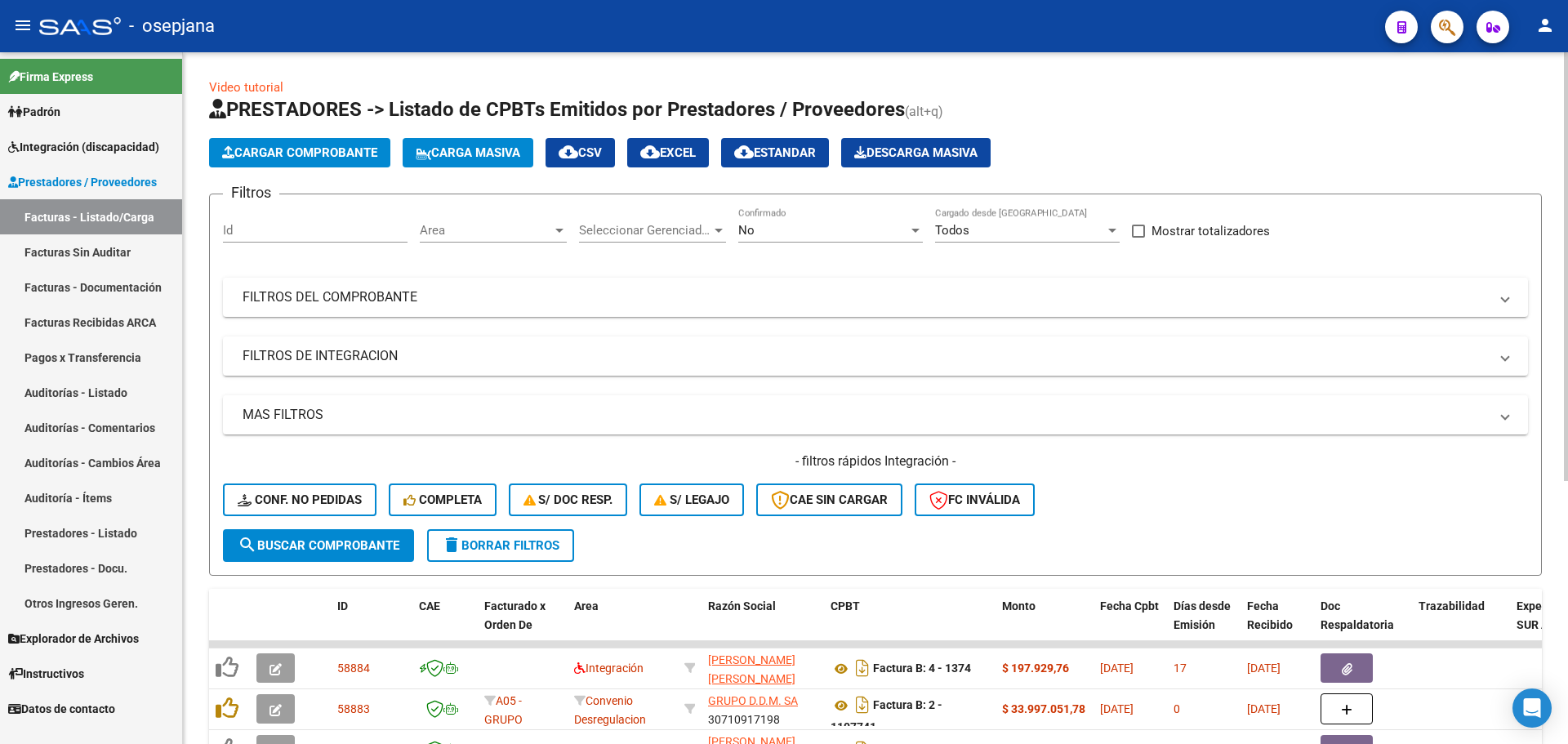
click at [527, 224] on span "Area" at bounding box center [486, 230] width 132 height 15
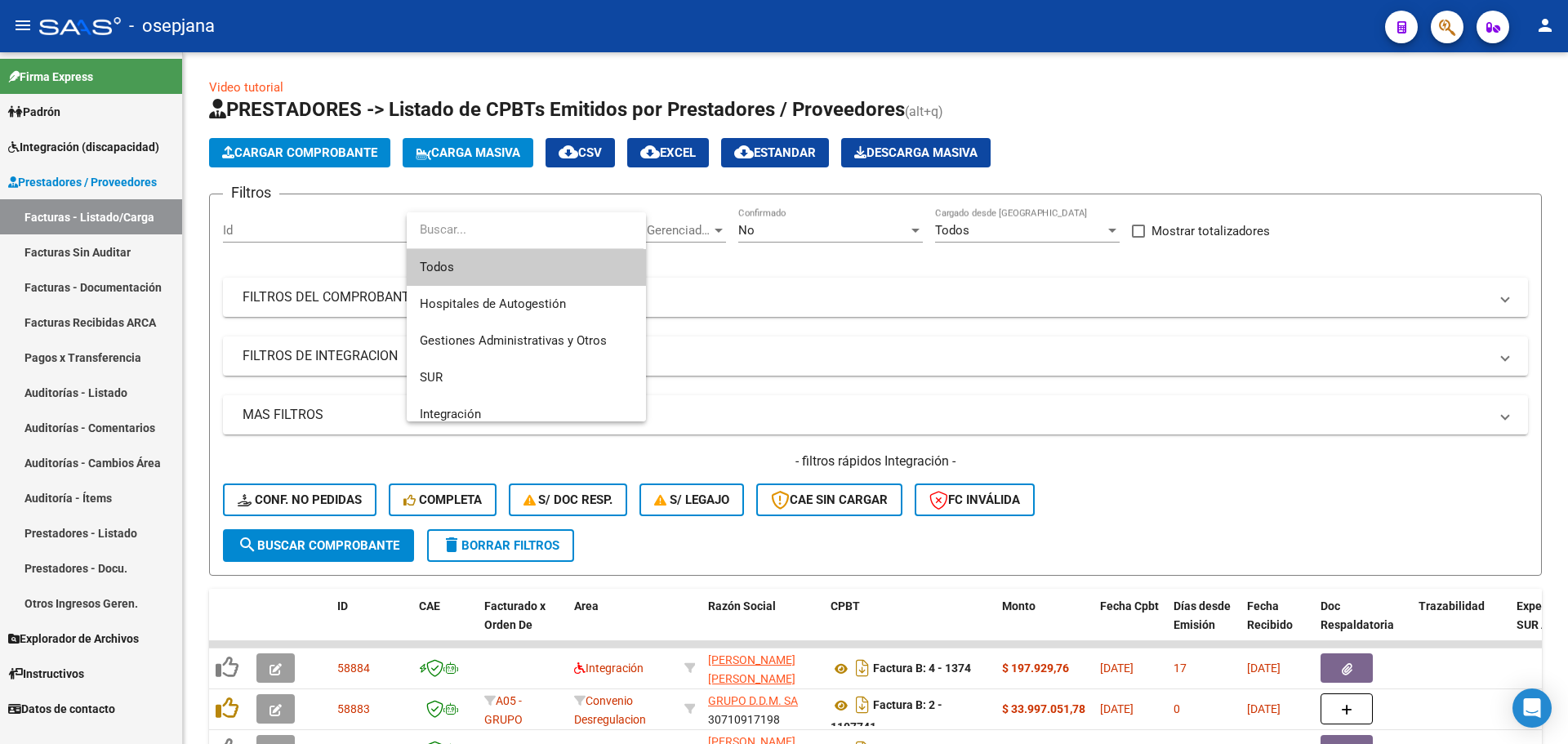
click at [526, 267] on span "Todos" at bounding box center [526, 267] width 214 height 37
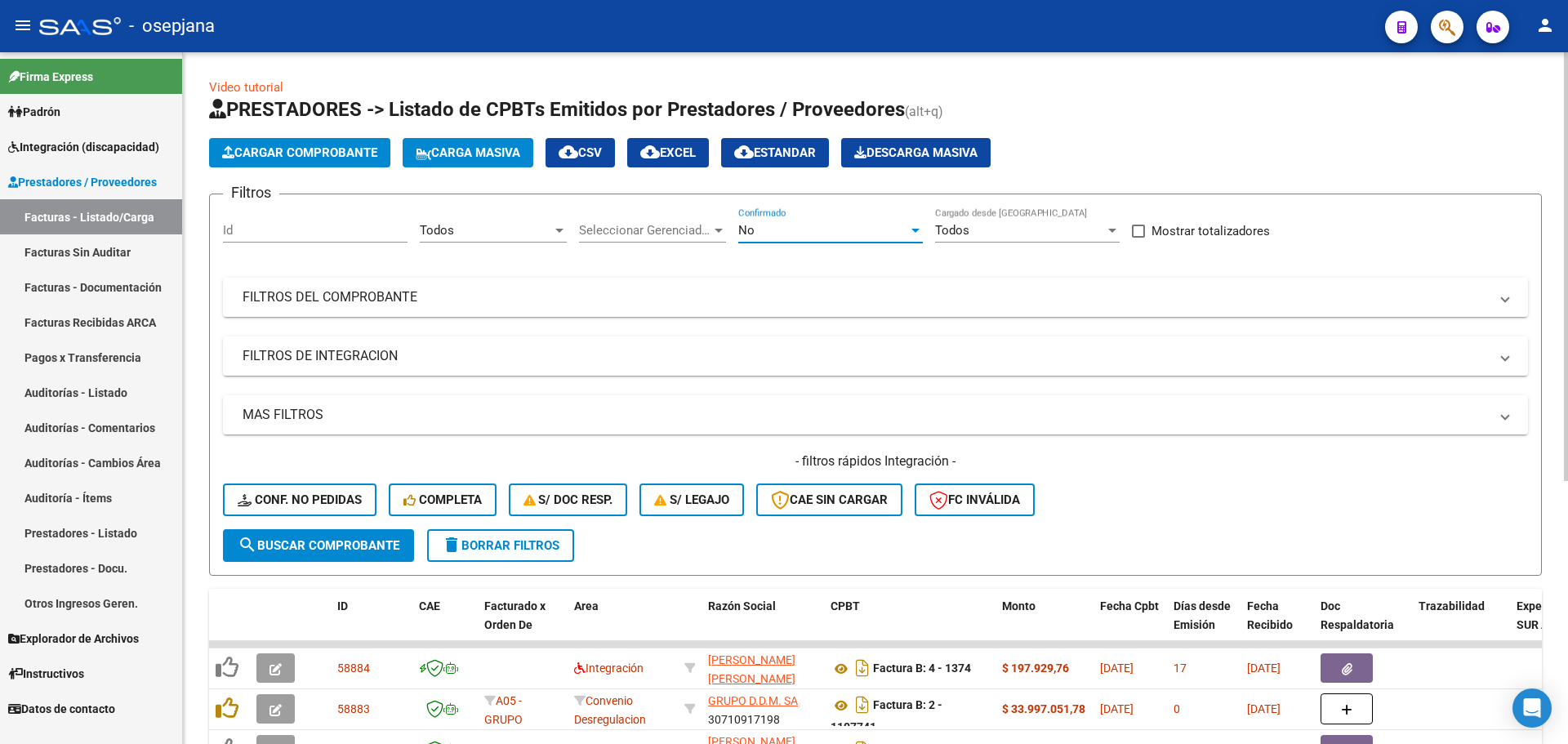
click at [747, 232] on span "No" at bounding box center [746, 230] width 16 height 15
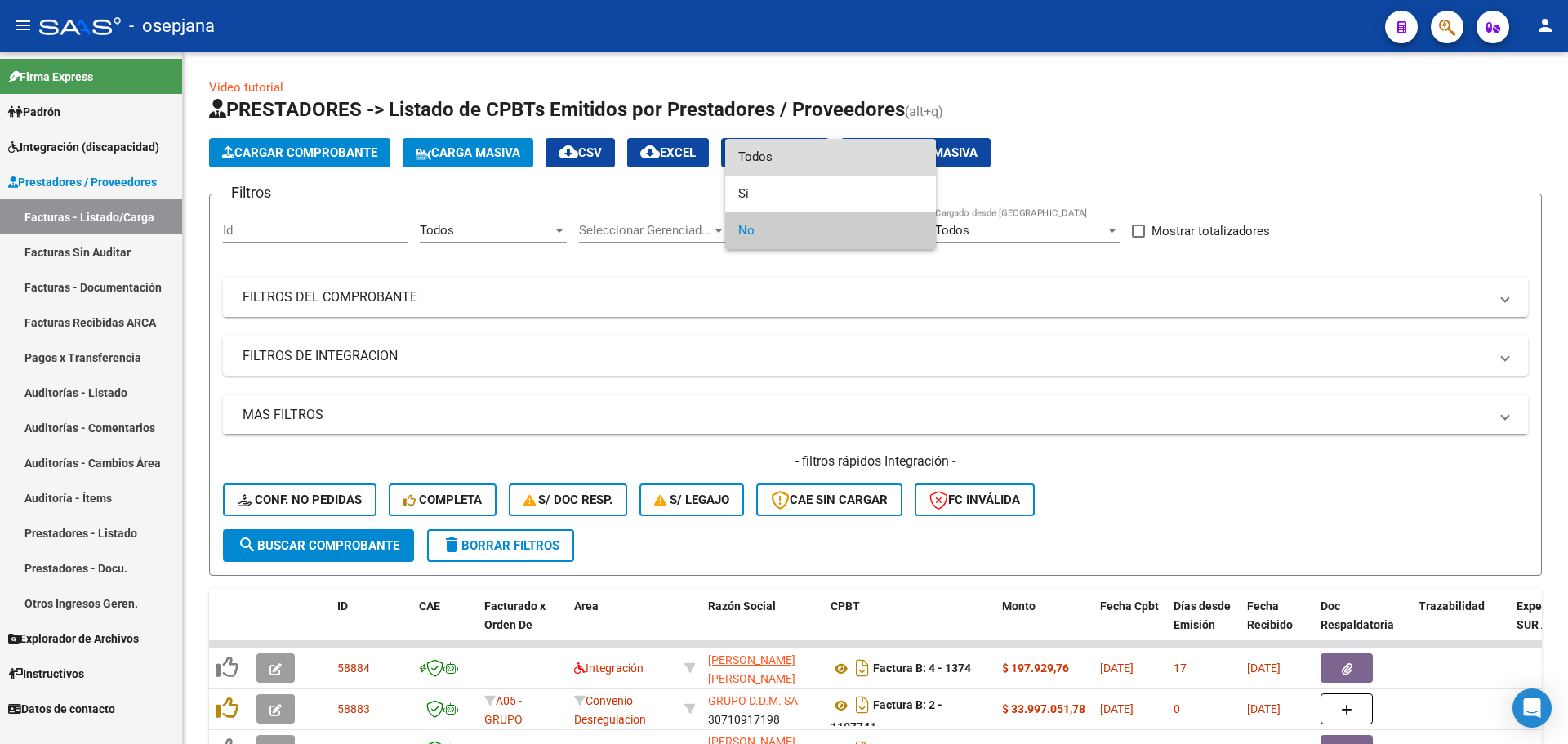
click at [784, 155] on span "Todos" at bounding box center [830, 157] width 185 height 37
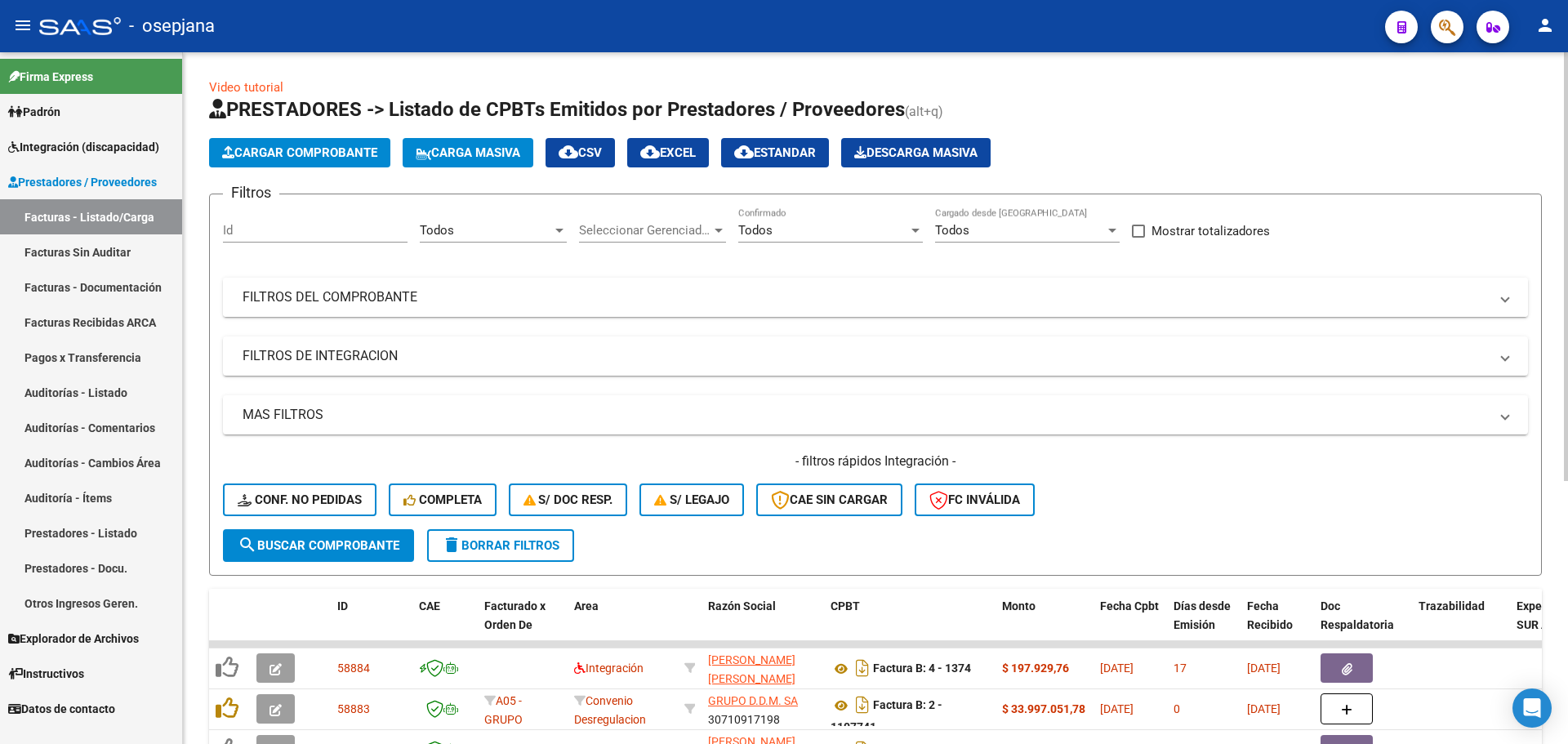
click at [380, 298] on mat-panel-title "FILTROS DEL COMPROBANTE" at bounding box center [865, 297] width 1246 height 18
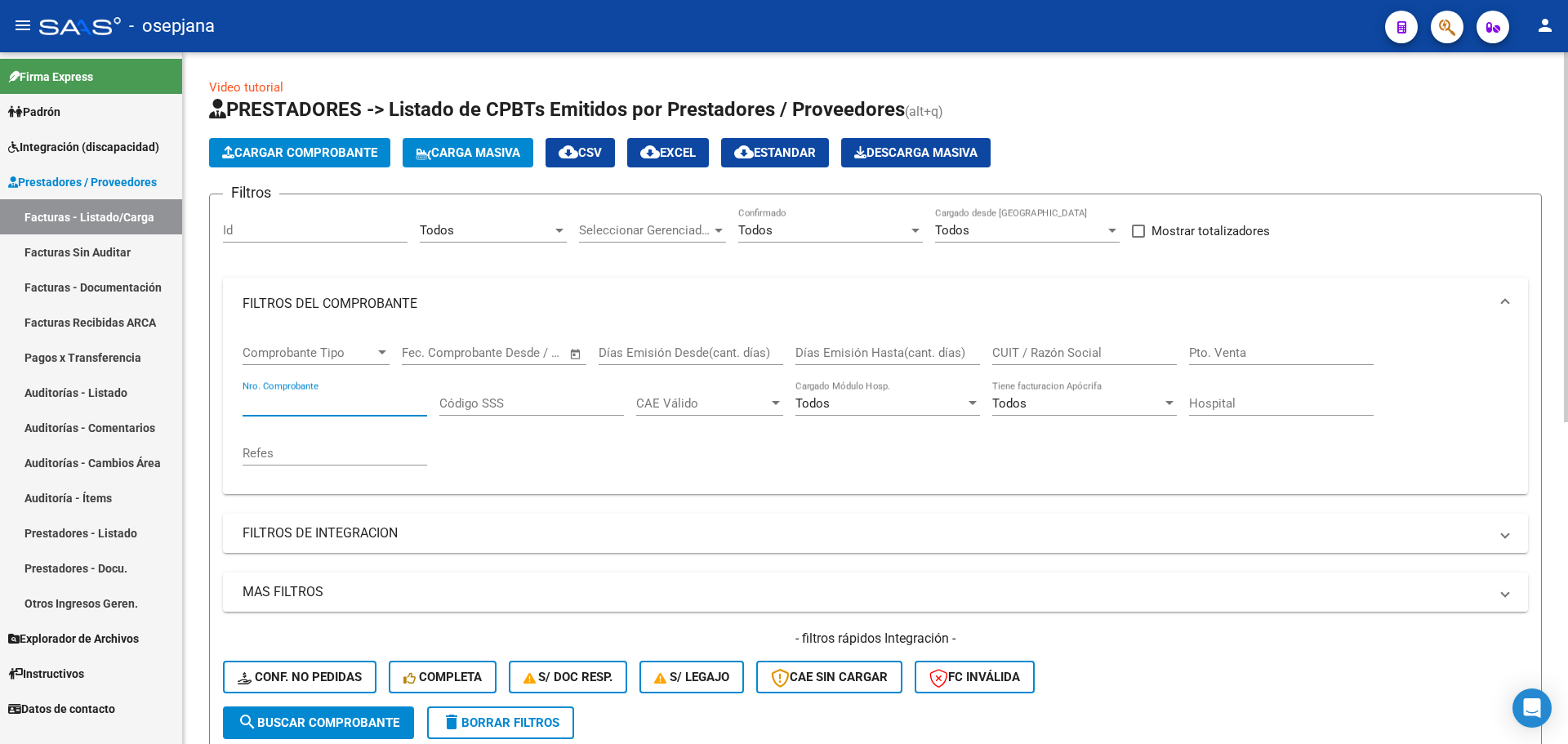
click at [335, 402] on input "Nro. Comprobante" at bounding box center [335, 403] width 185 height 15
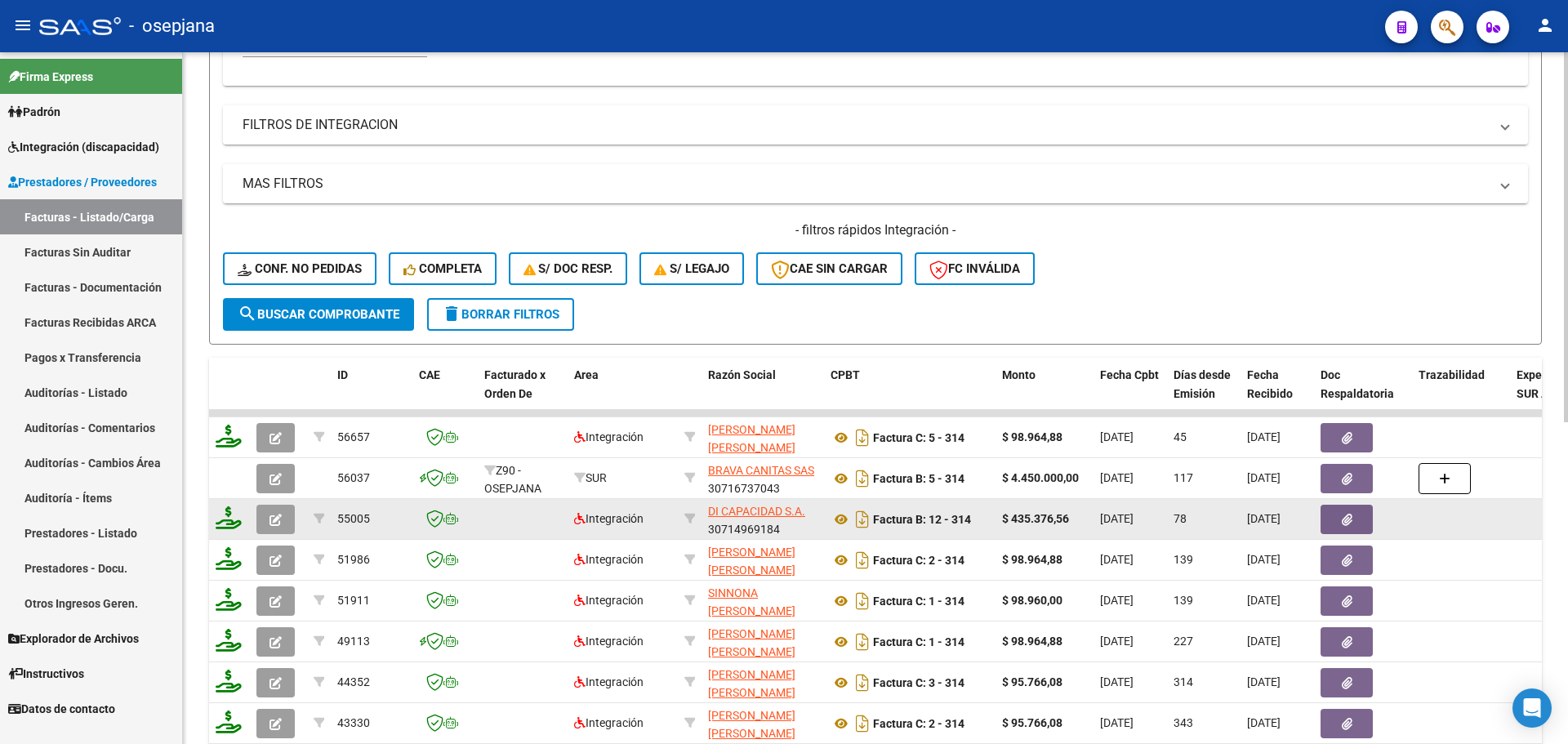
type input "314"
click at [283, 516] on button "button" at bounding box center [275, 520] width 39 height 30
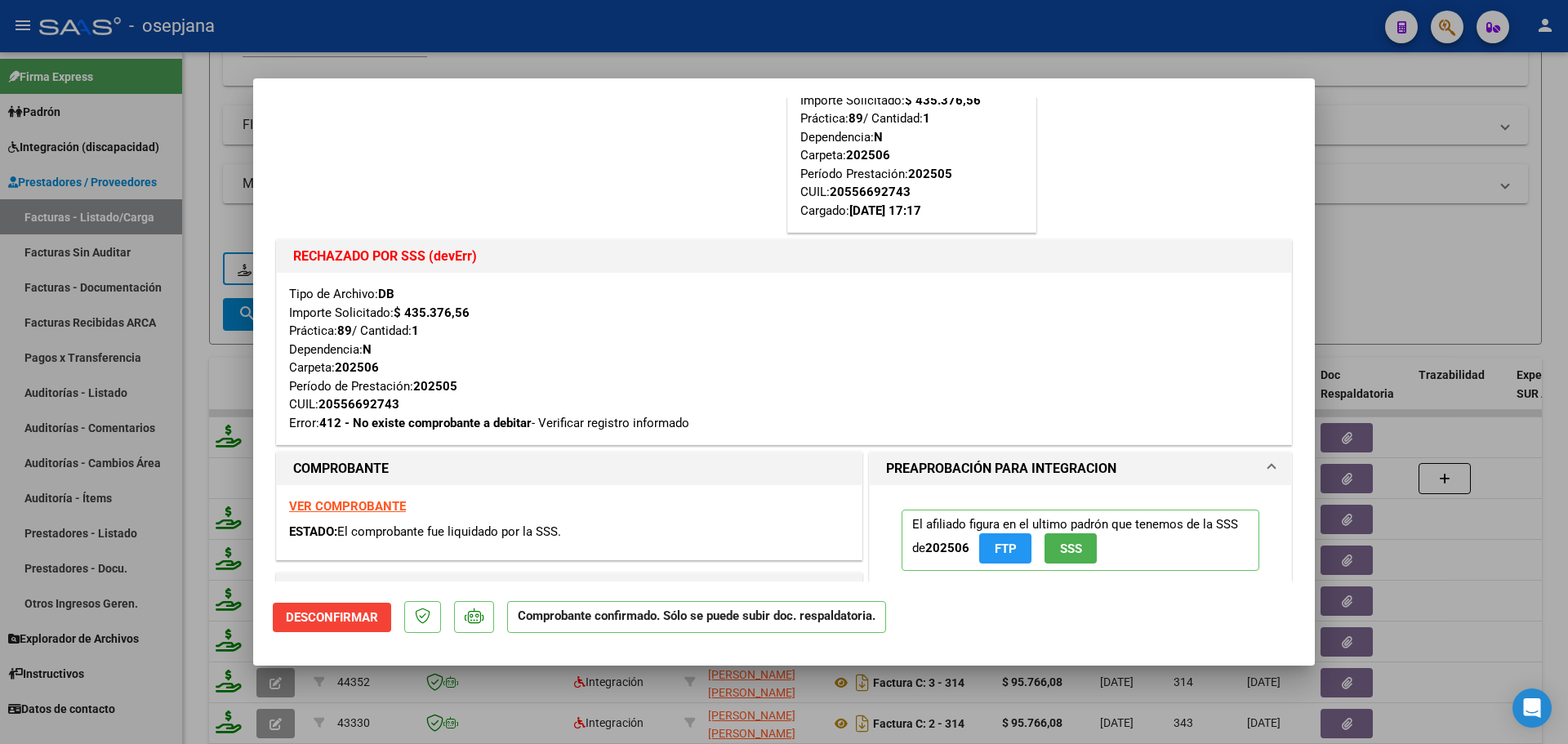
scroll to position [572, 0]
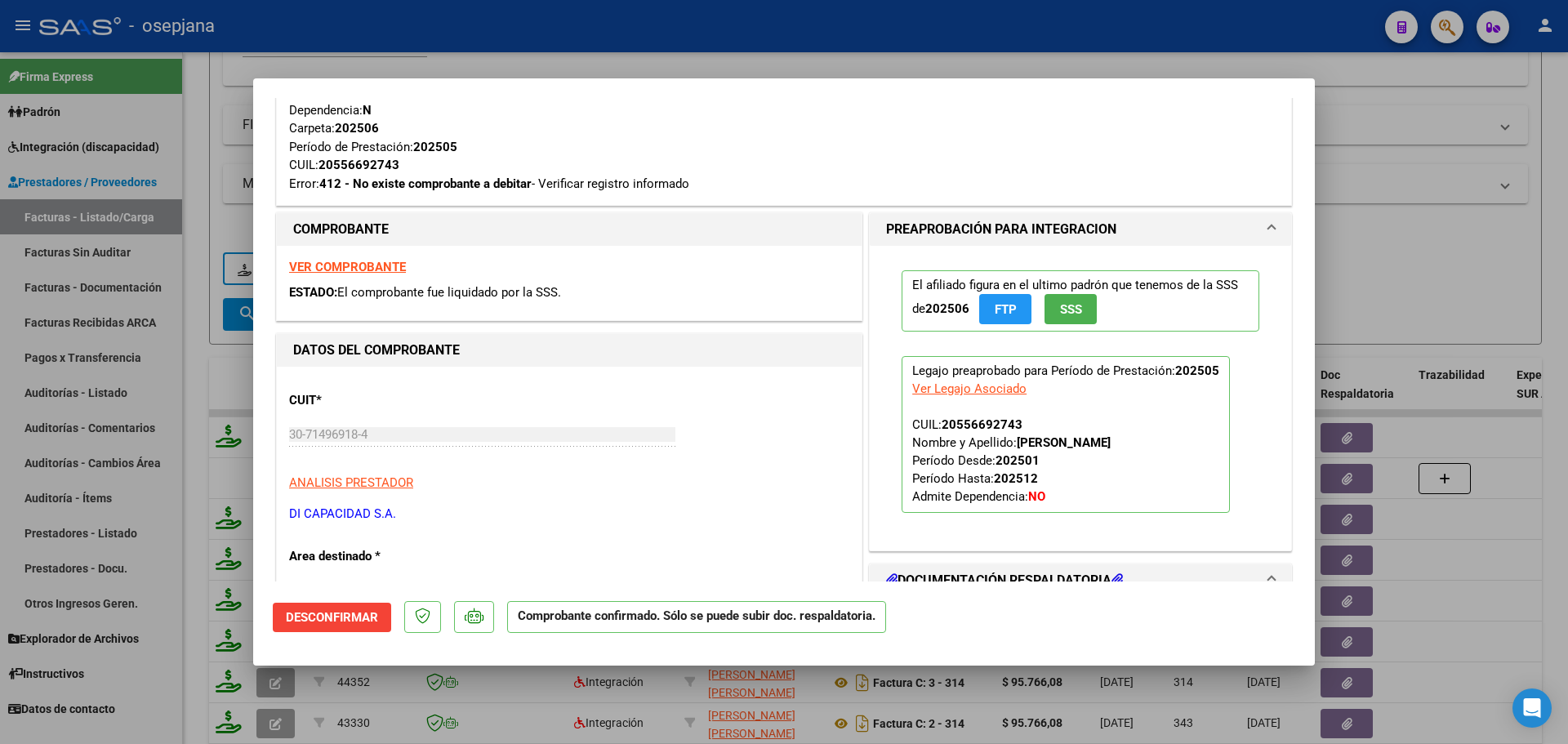
click at [379, 269] on strong "VER COMPROBANTE" at bounding box center [348, 267] width 117 height 15
click at [1459, 129] on div at bounding box center [784, 372] width 1568 height 744
type input "$ 0,00"
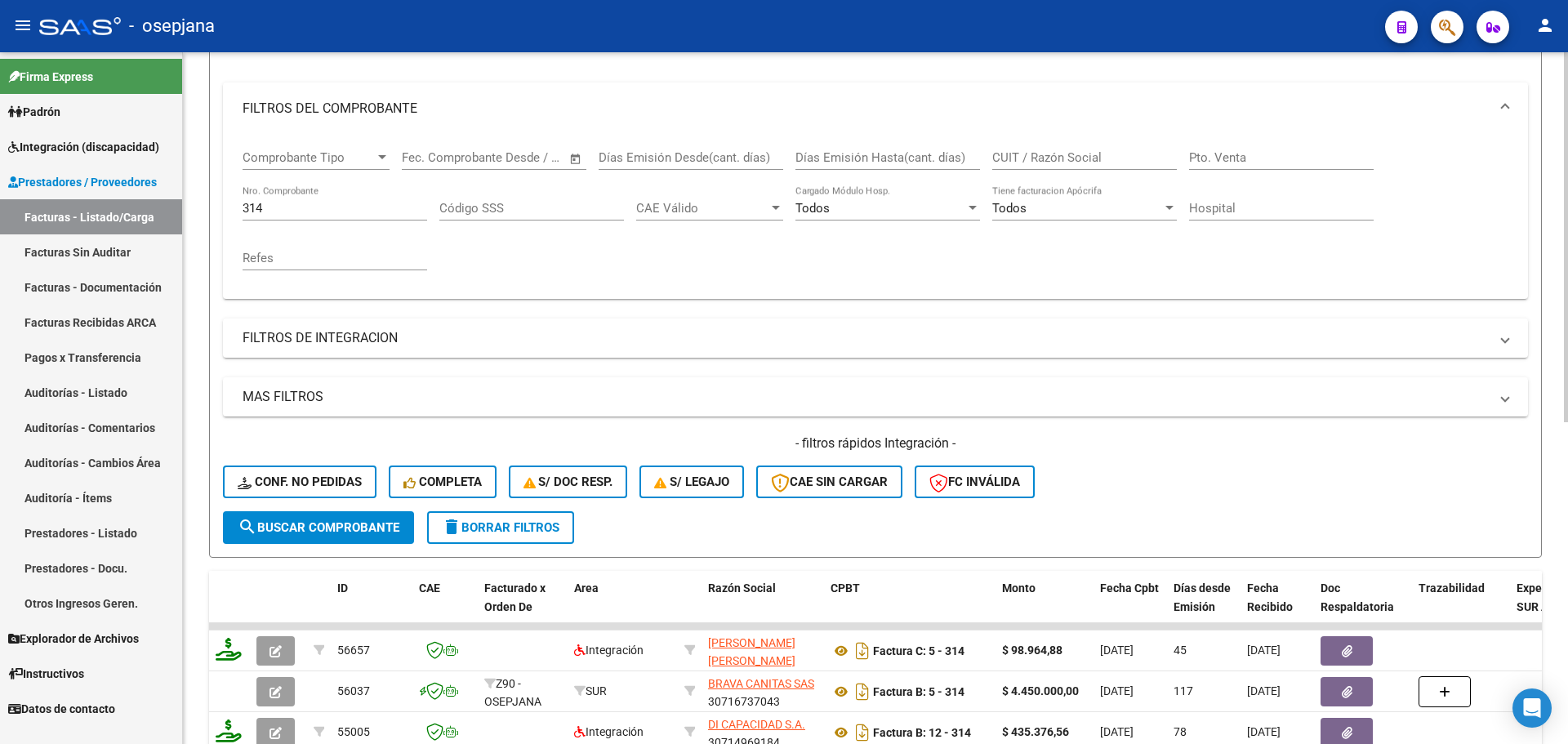
scroll to position [163, 0]
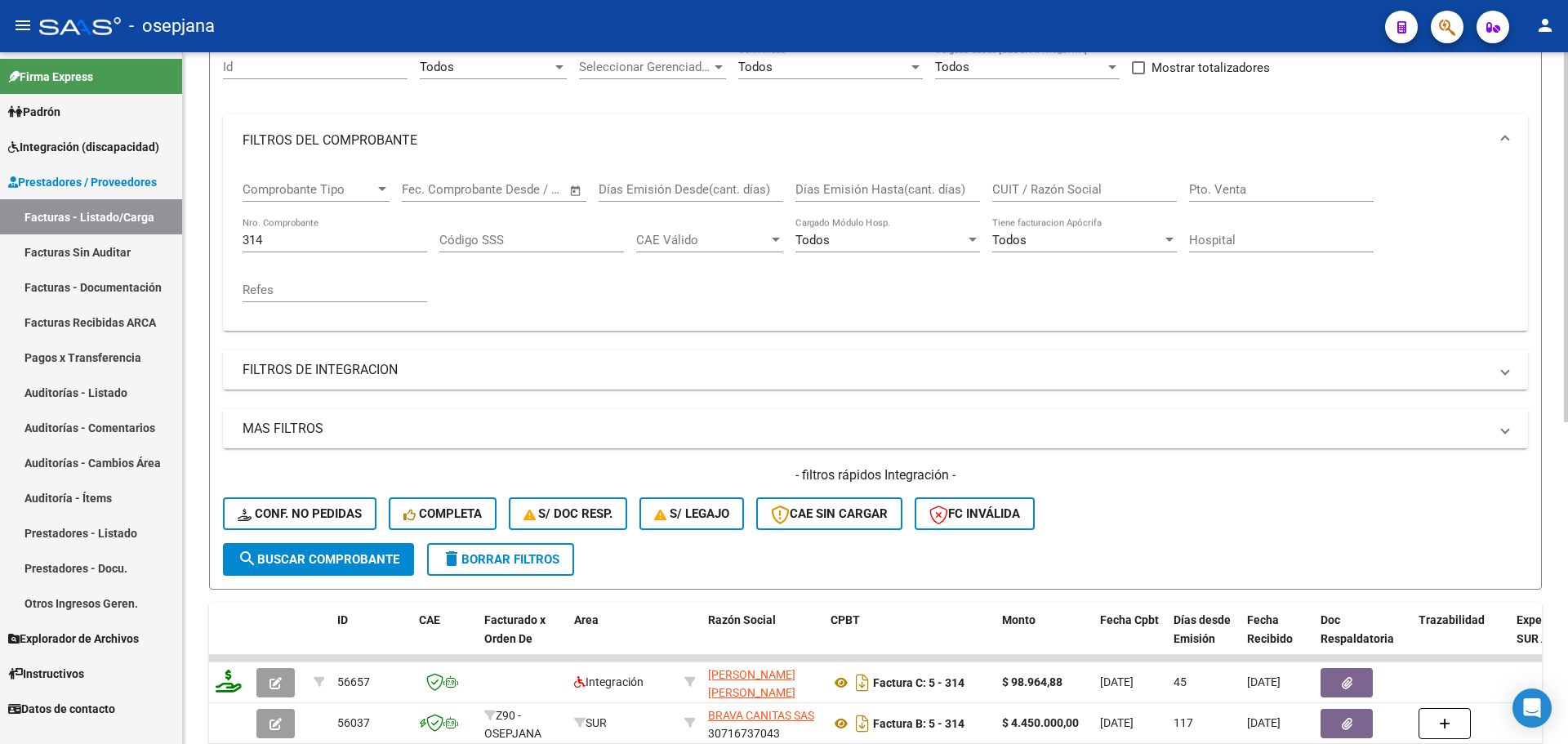
click at [269, 241] on input "314" at bounding box center [335, 239] width 185 height 15
type input "3"
click at [1065, 185] on input "CUIT / Razón Social" at bounding box center [1084, 189] width 185 height 15
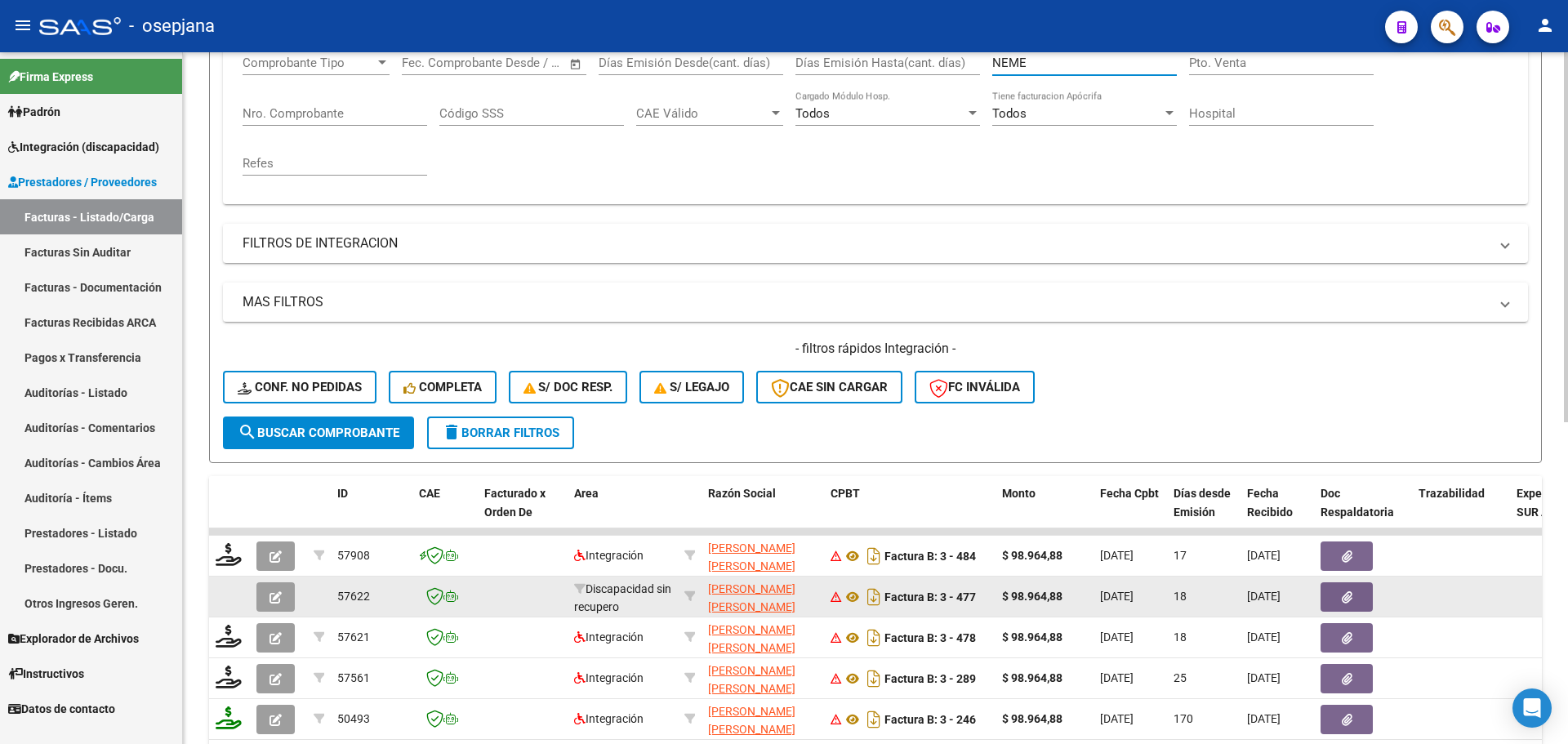
scroll to position [408, 0]
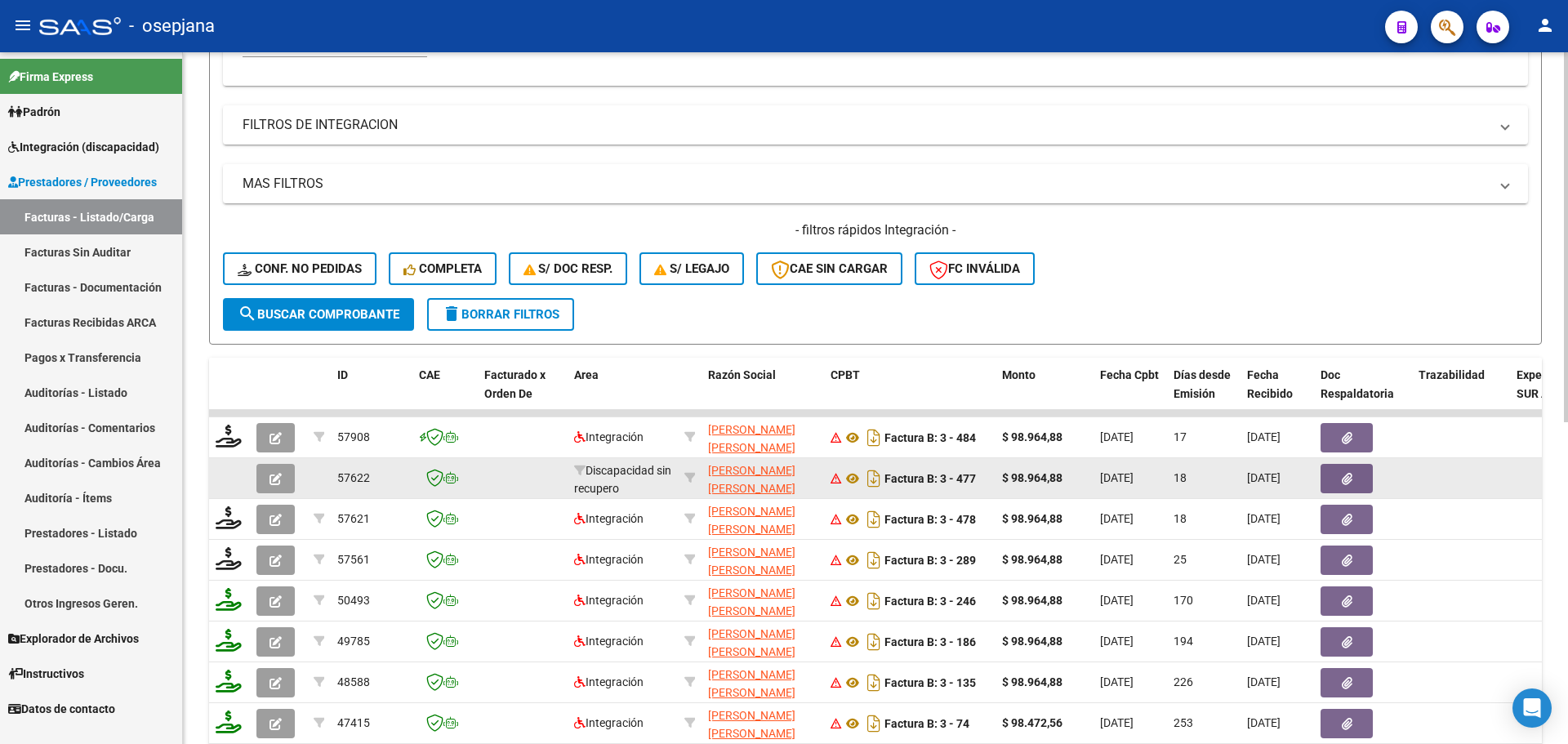
type input "NEME"
click at [287, 480] on button "button" at bounding box center [275, 479] width 39 height 30
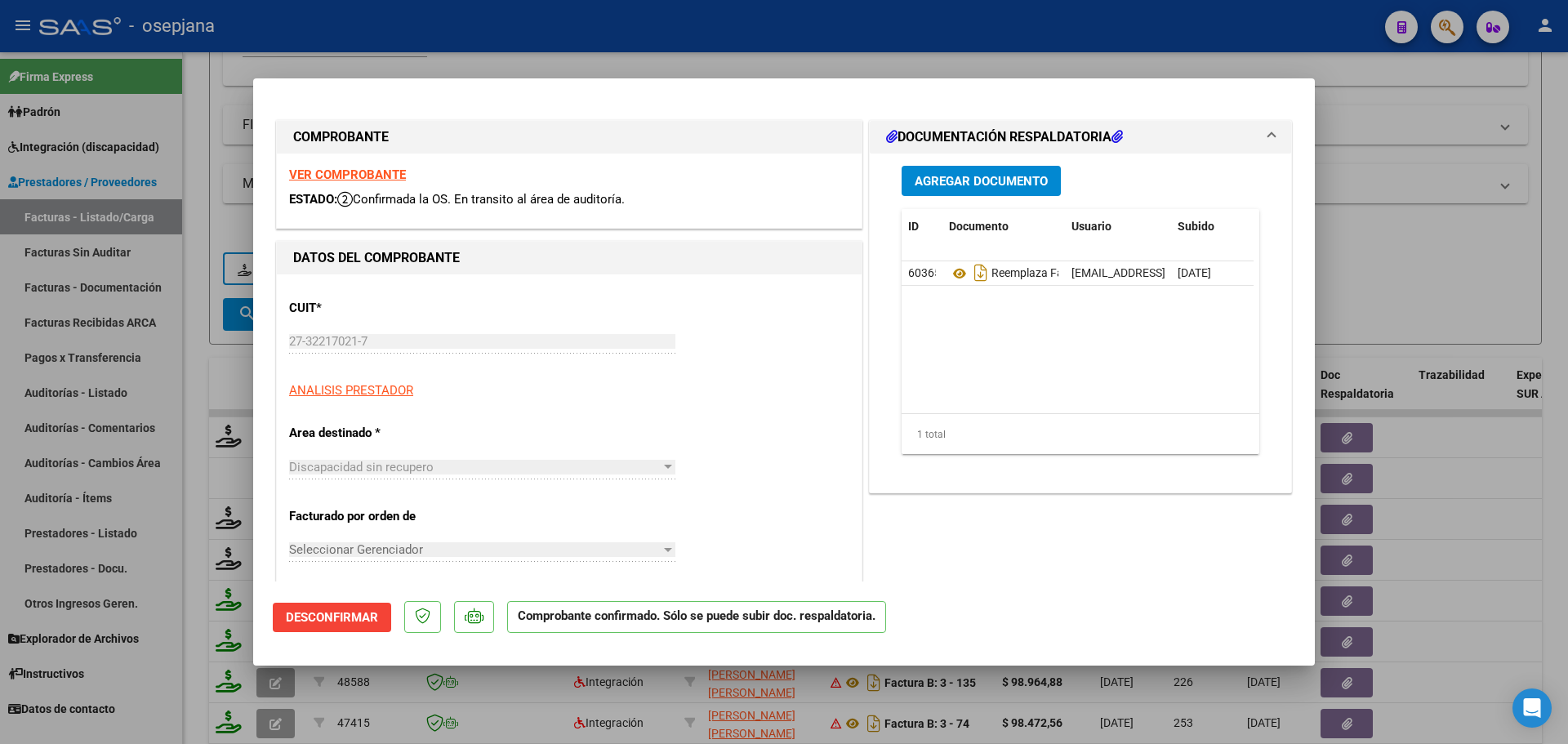
click at [381, 177] on strong "VER COMPROBANTE" at bounding box center [348, 175] width 117 height 15
click at [1412, 232] on div at bounding box center [784, 372] width 1568 height 744
type input "$ 0,00"
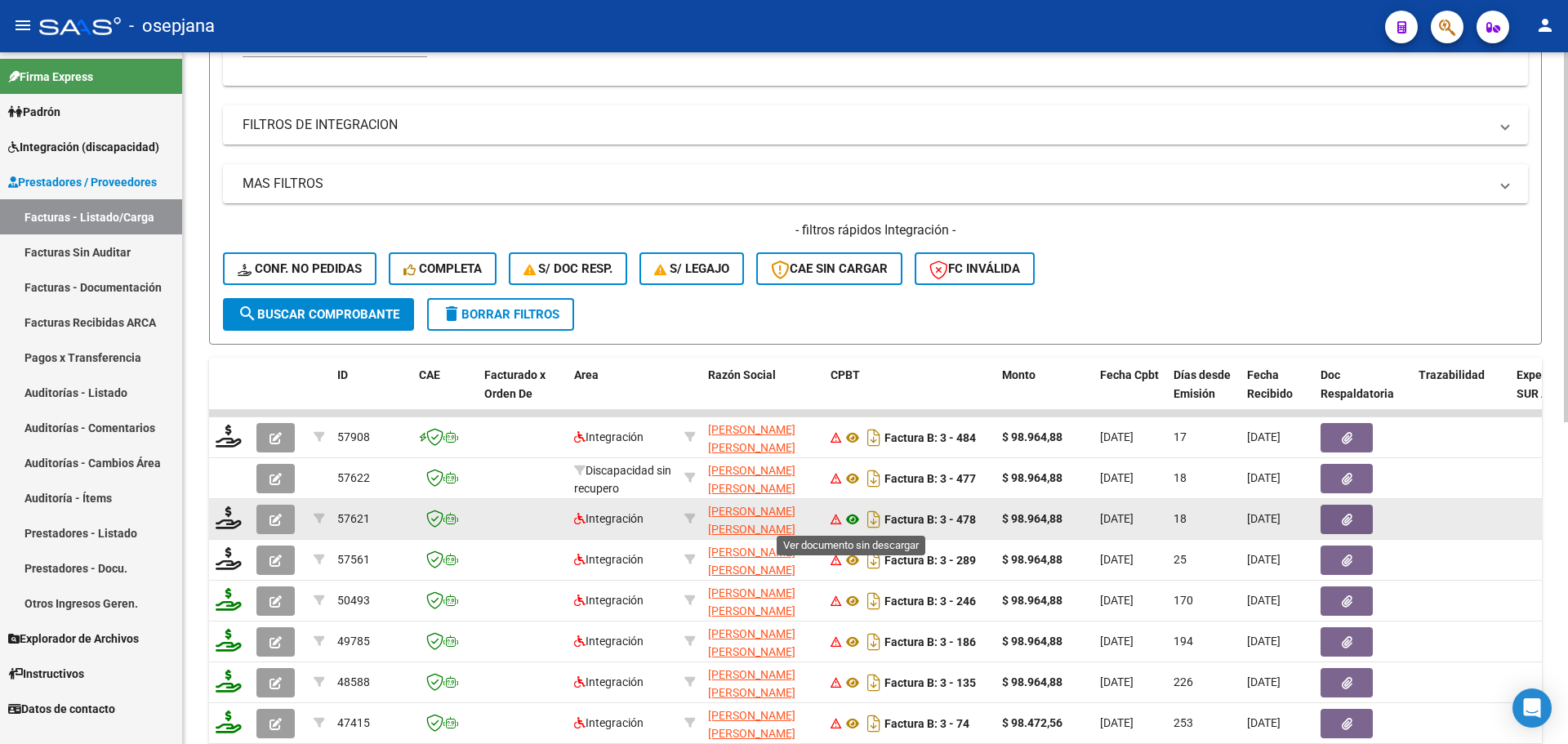
click at [848, 522] on icon at bounding box center [852, 520] width 21 height 20
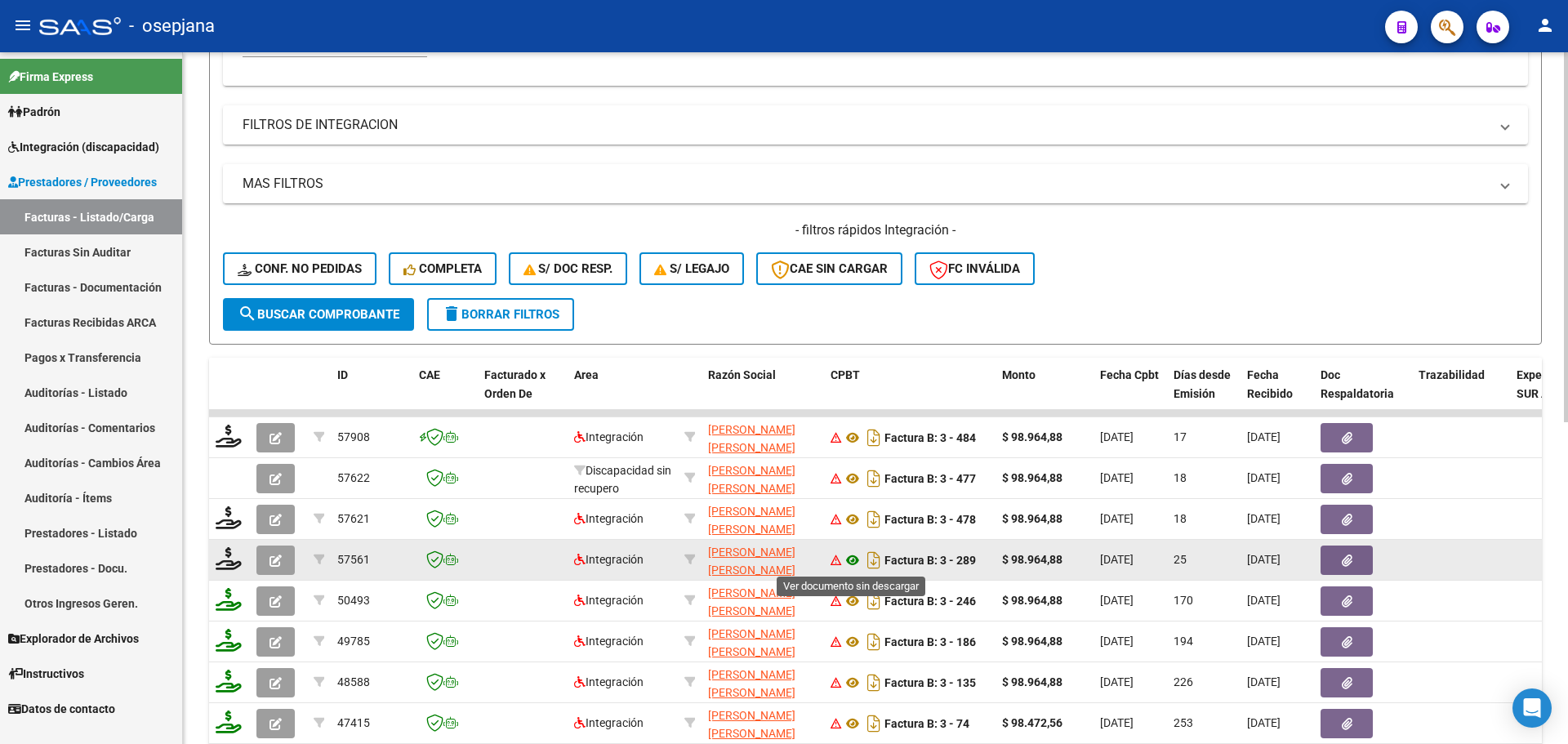
click at [848, 557] on icon at bounding box center [852, 560] width 21 height 20
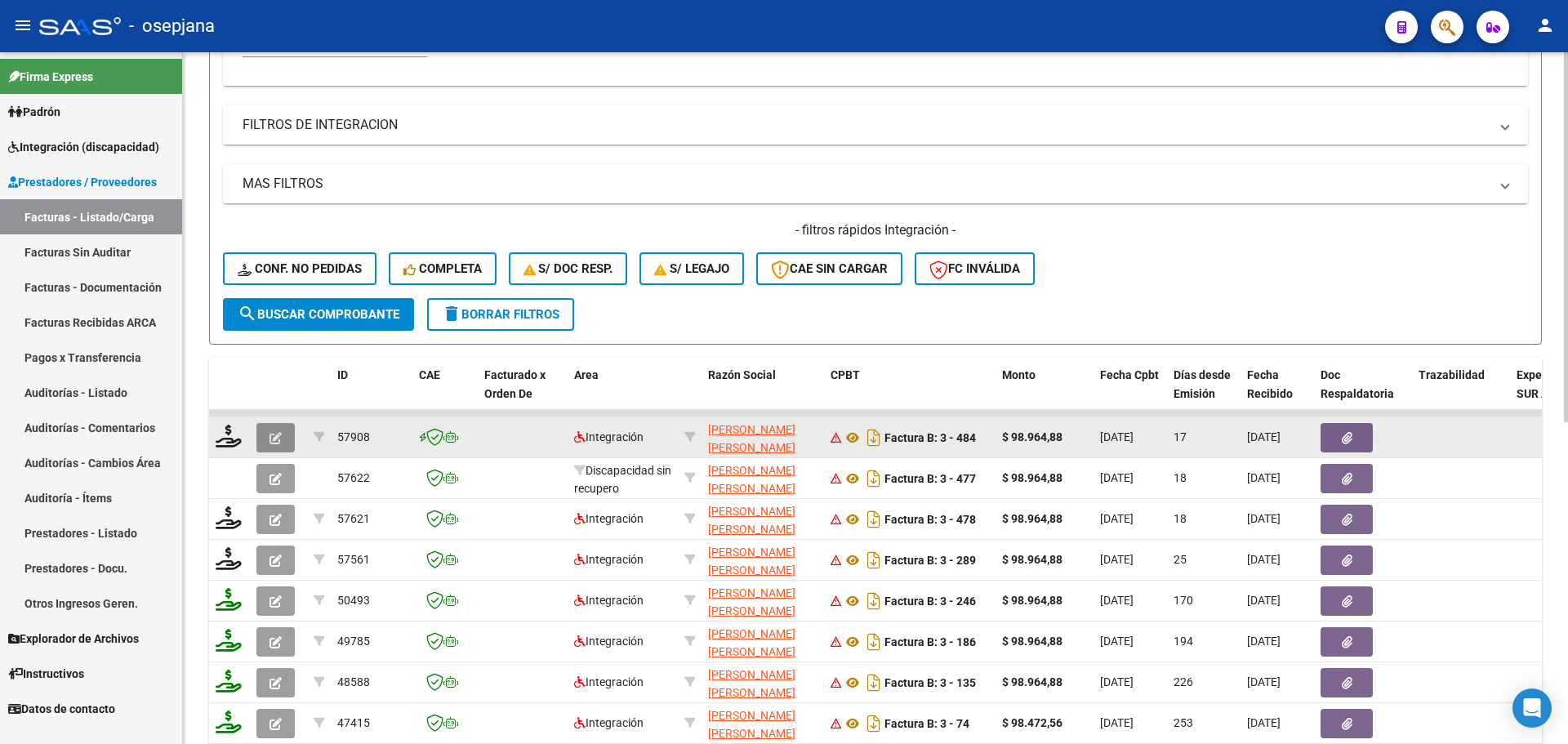
click at [274, 431] on span "button" at bounding box center [275, 437] width 12 height 15
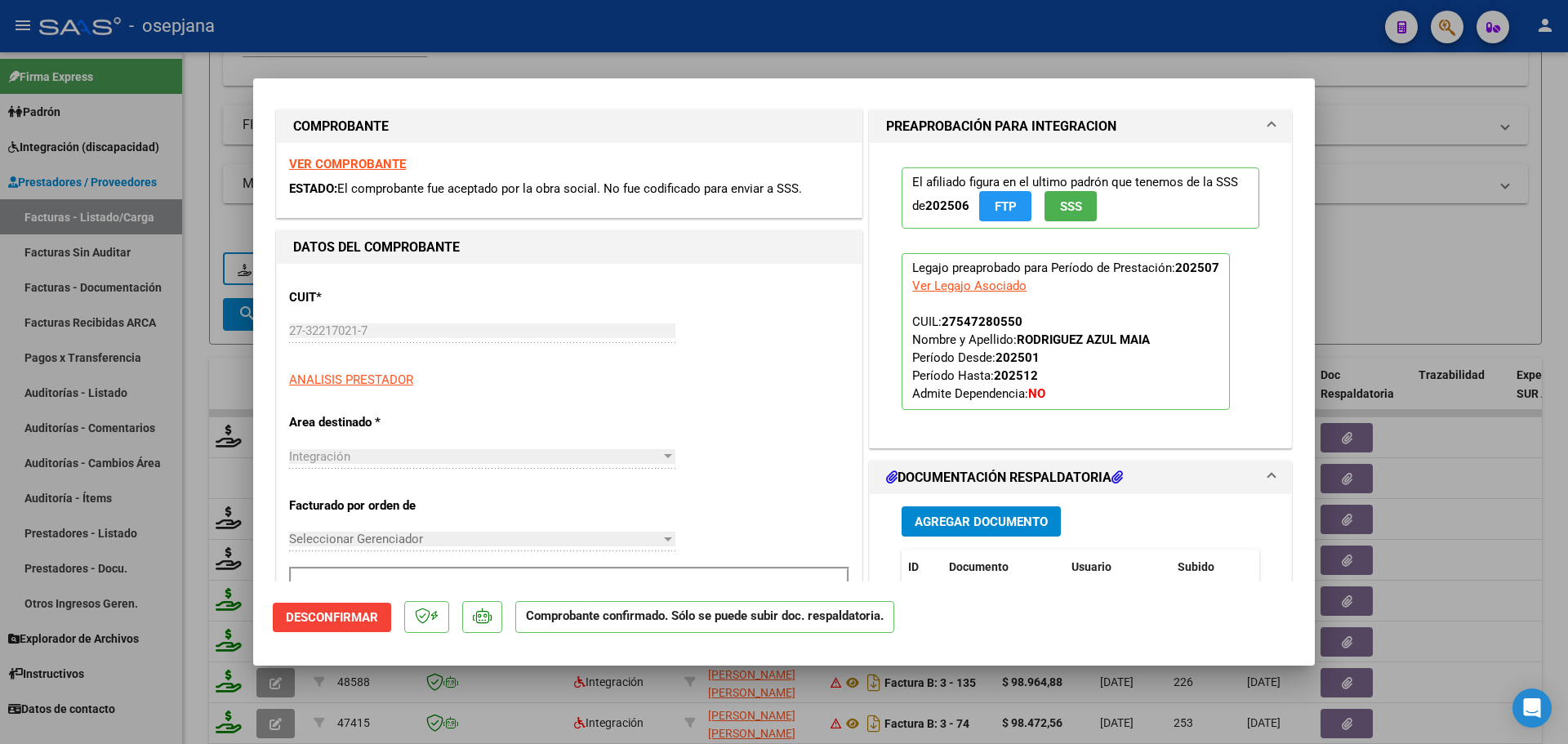
scroll to position [0, 0]
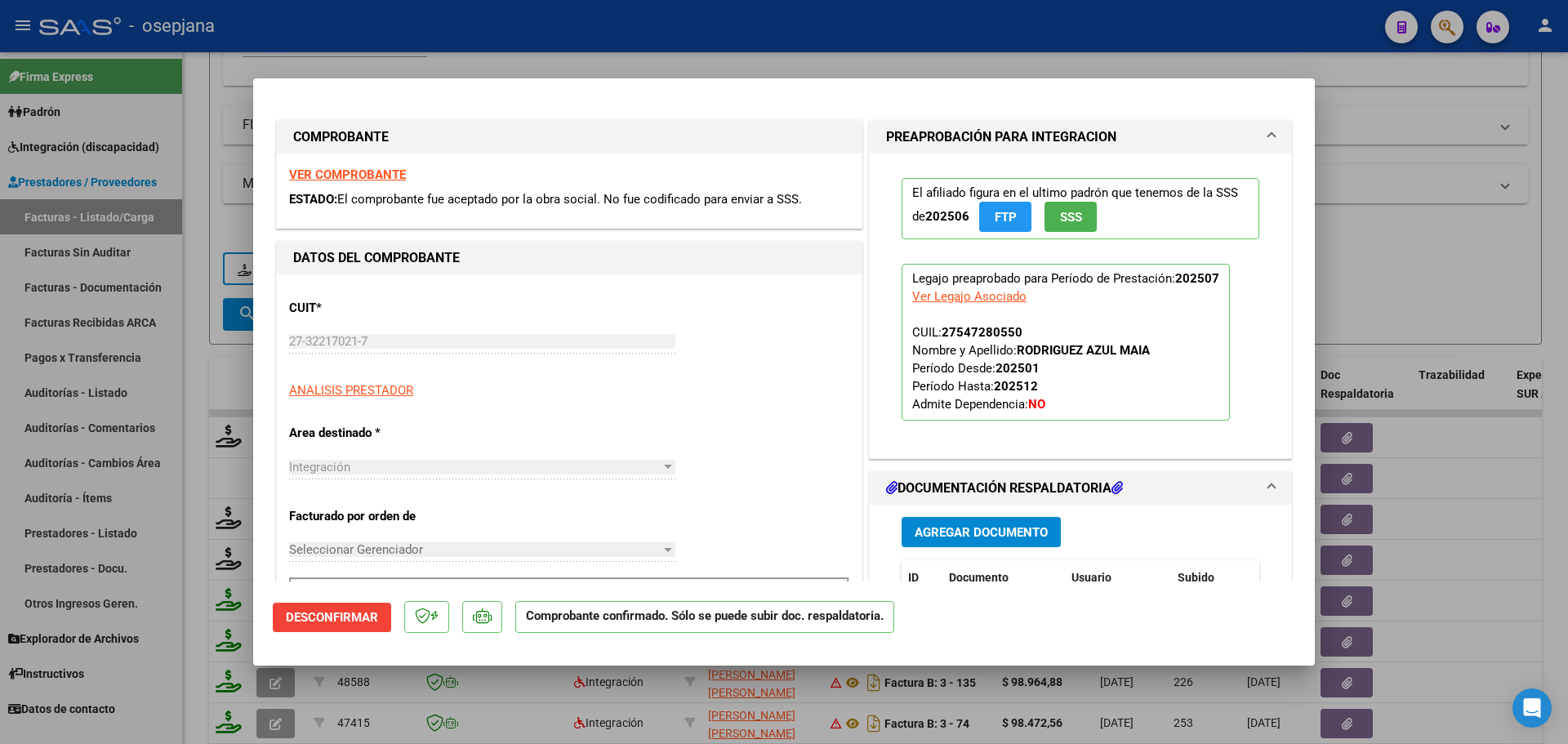
click at [1442, 251] on div at bounding box center [784, 372] width 1568 height 744
type input "$ 0,00"
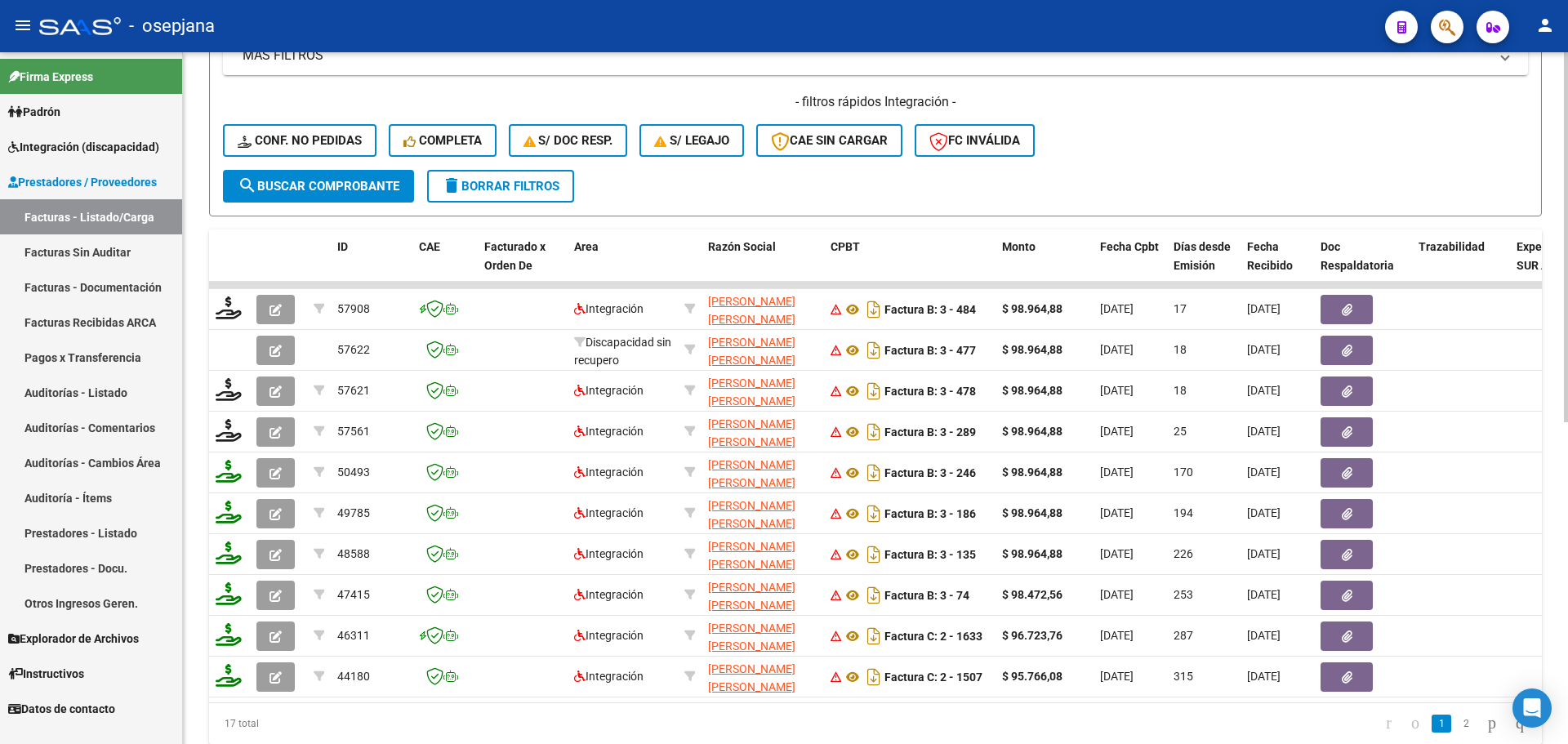
scroll to position [572, 0]
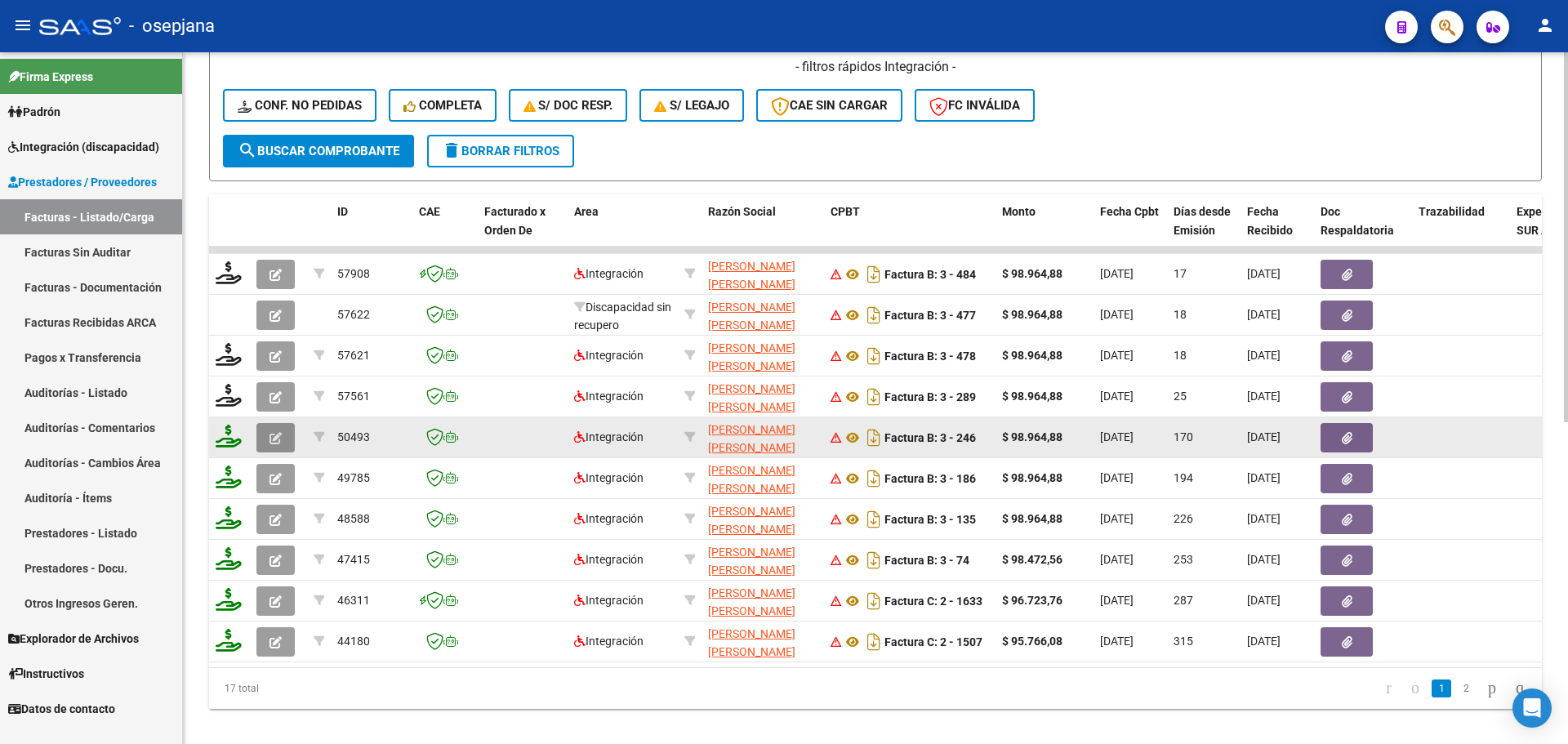
click at [279, 441] on icon "button" at bounding box center [275, 438] width 12 height 12
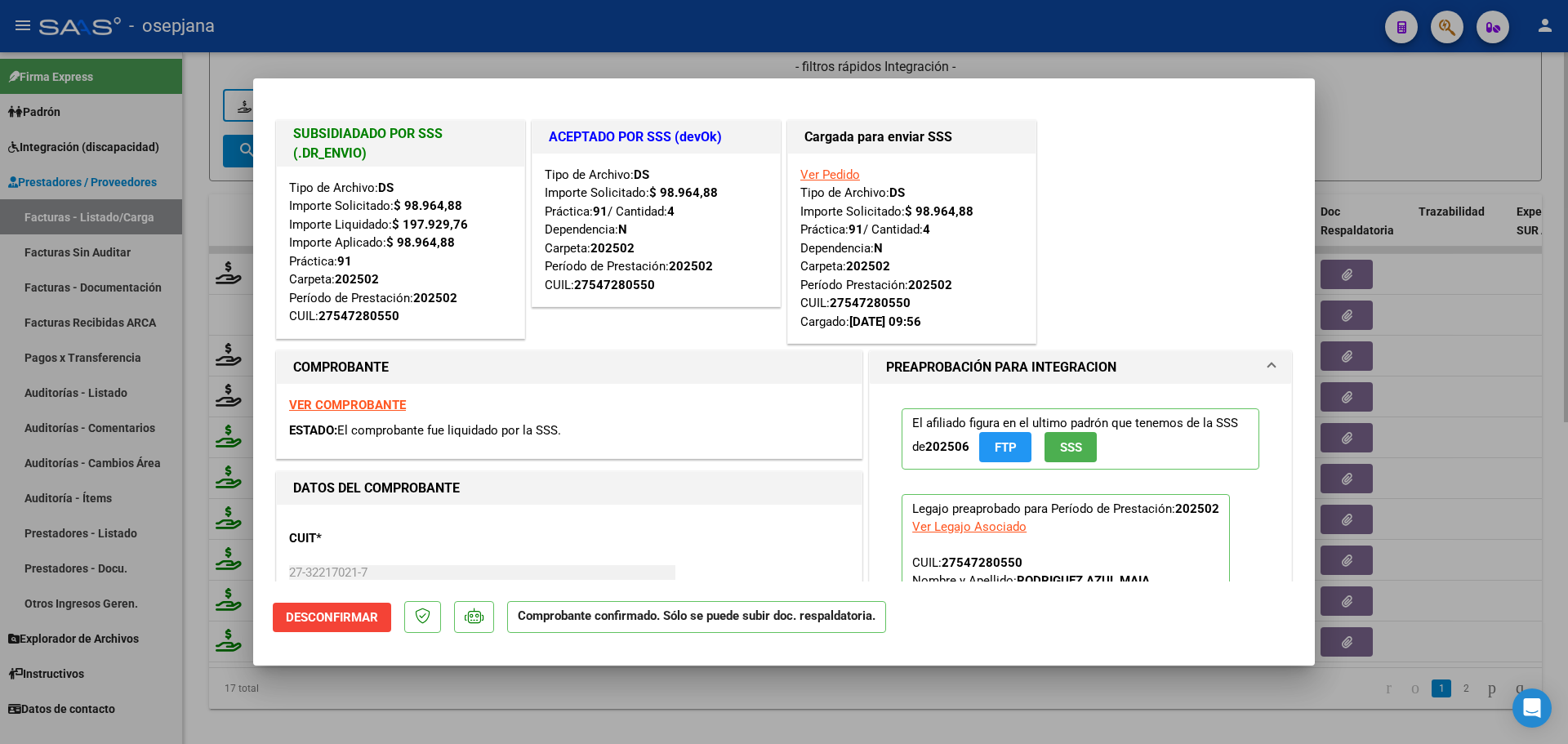
click at [1440, 132] on div at bounding box center [784, 372] width 1568 height 744
type input "$ 0,00"
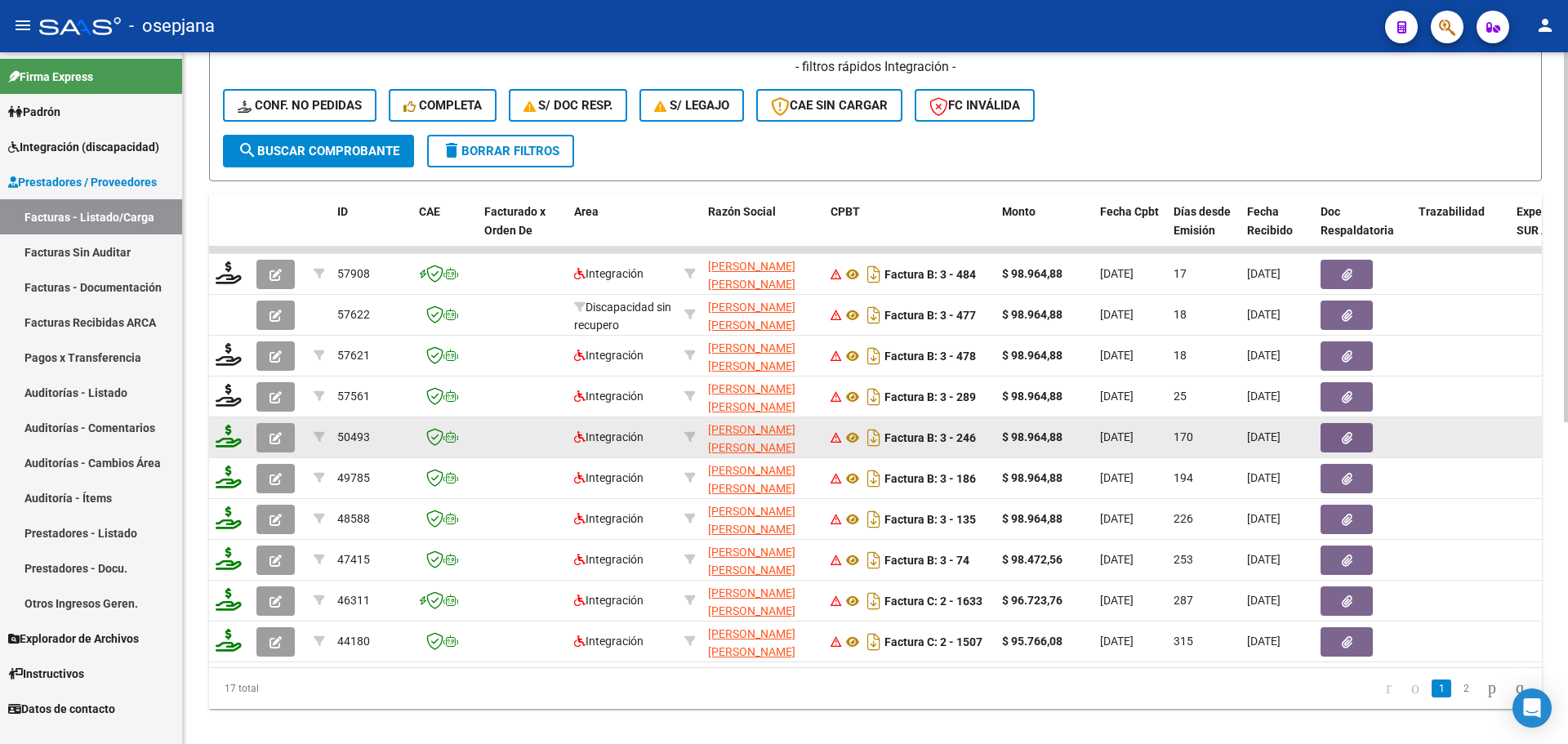
click at [282, 432] on button "button" at bounding box center [275, 438] width 39 height 30
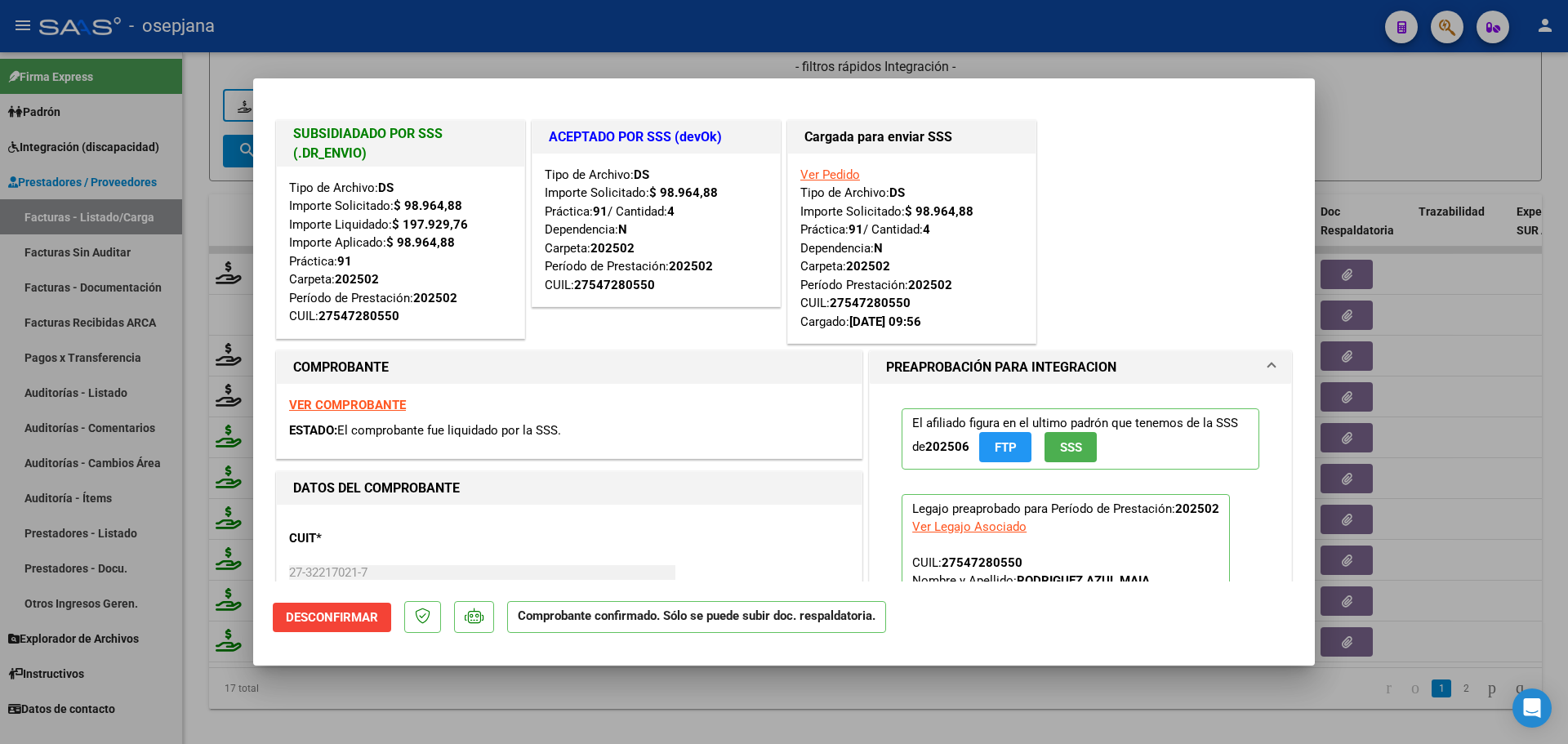
click at [1377, 154] on div at bounding box center [784, 372] width 1568 height 744
type input "$ 0,00"
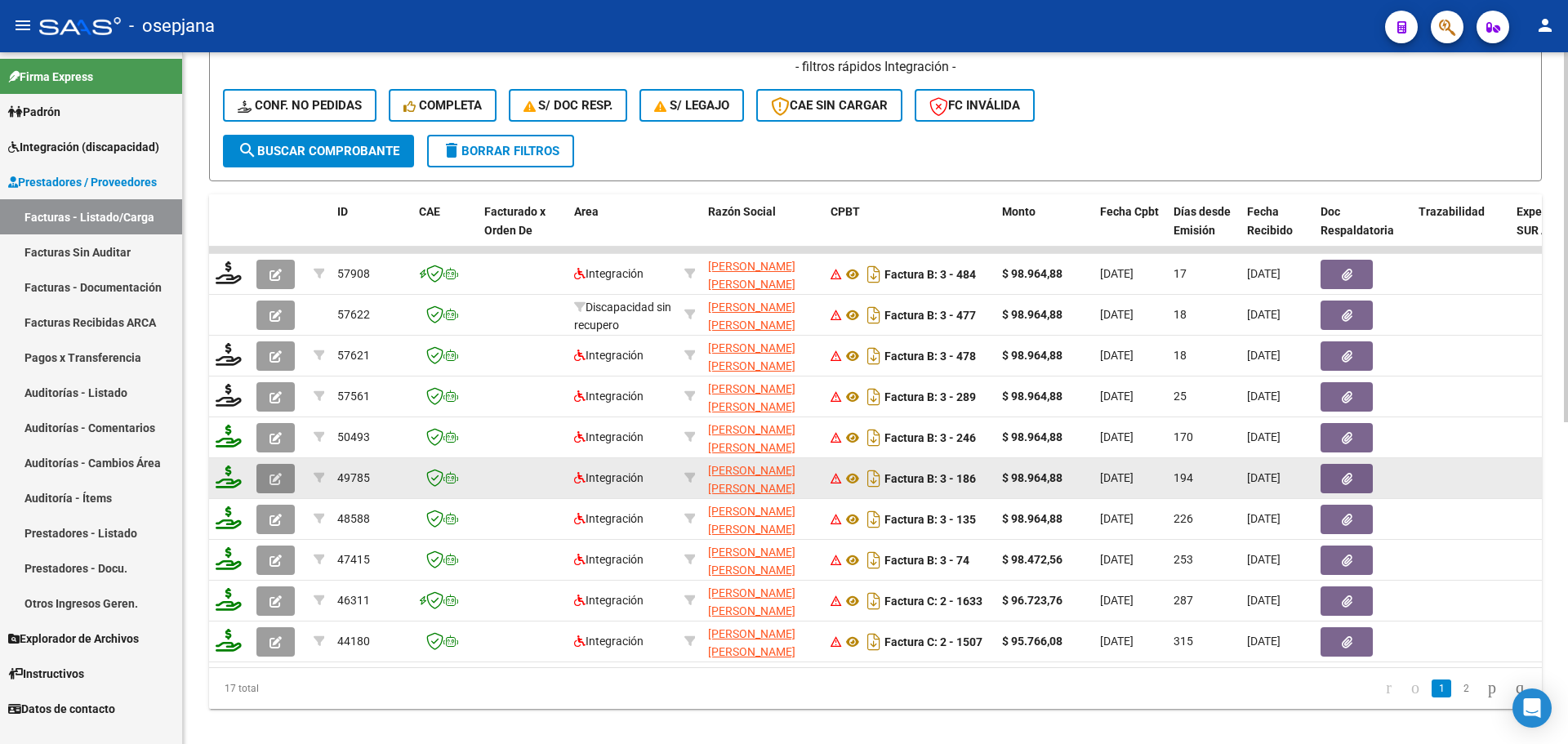
click at [276, 476] on icon "button" at bounding box center [275, 479] width 12 height 12
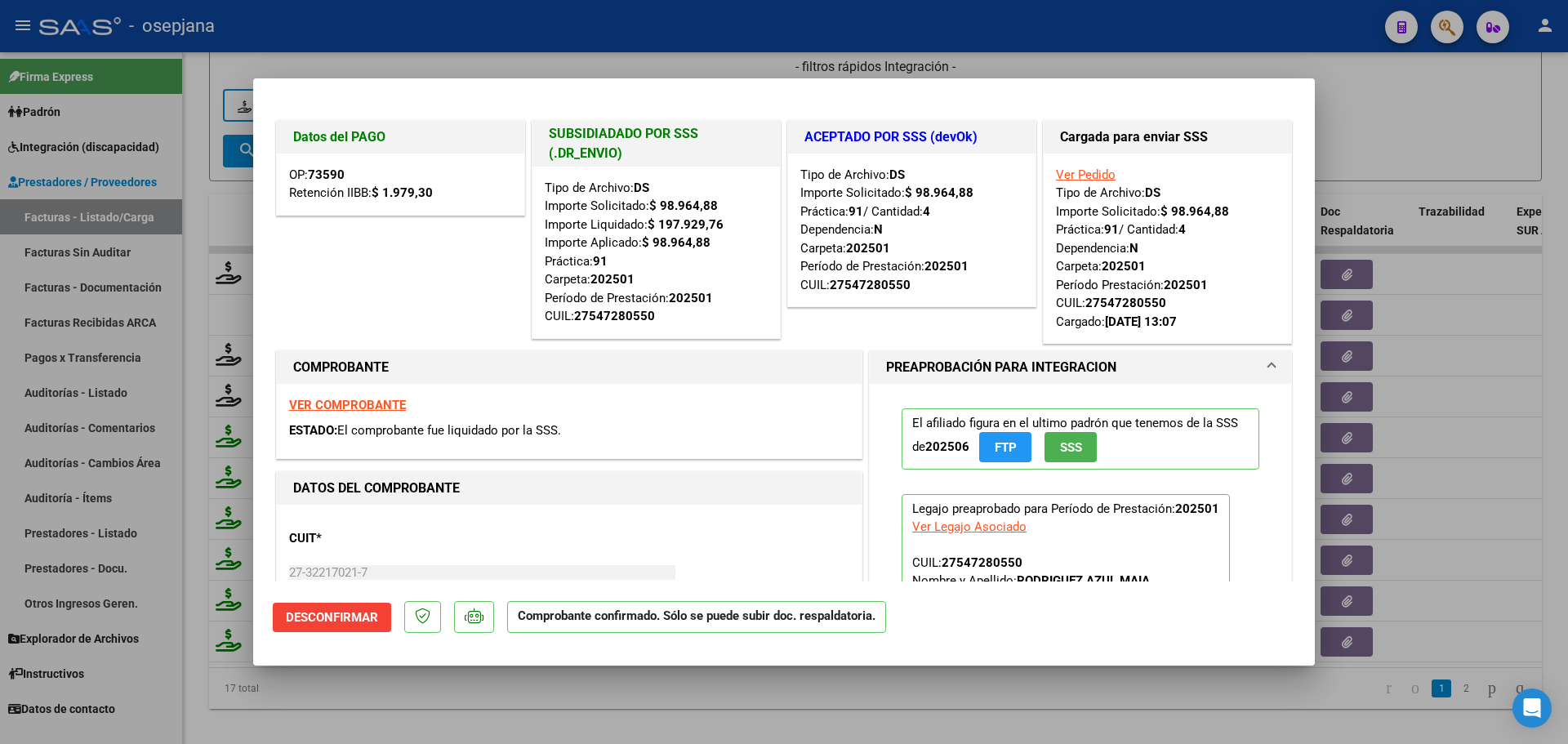
click at [1389, 95] on div at bounding box center [784, 372] width 1568 height 744
type input "$ 0,00"
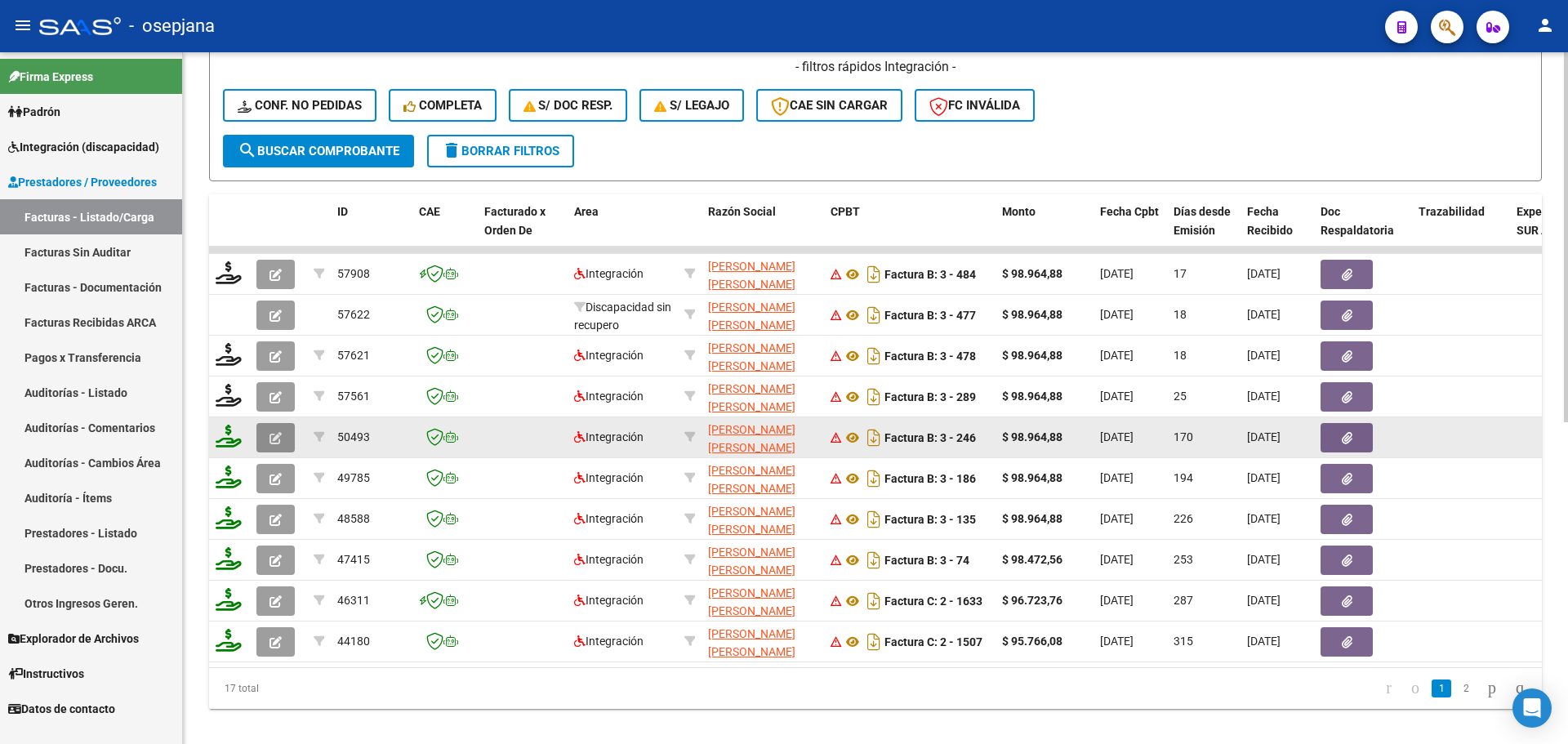
click at [273, 434] on icon "button" at bounding box center [275, 438] width 12 height 12
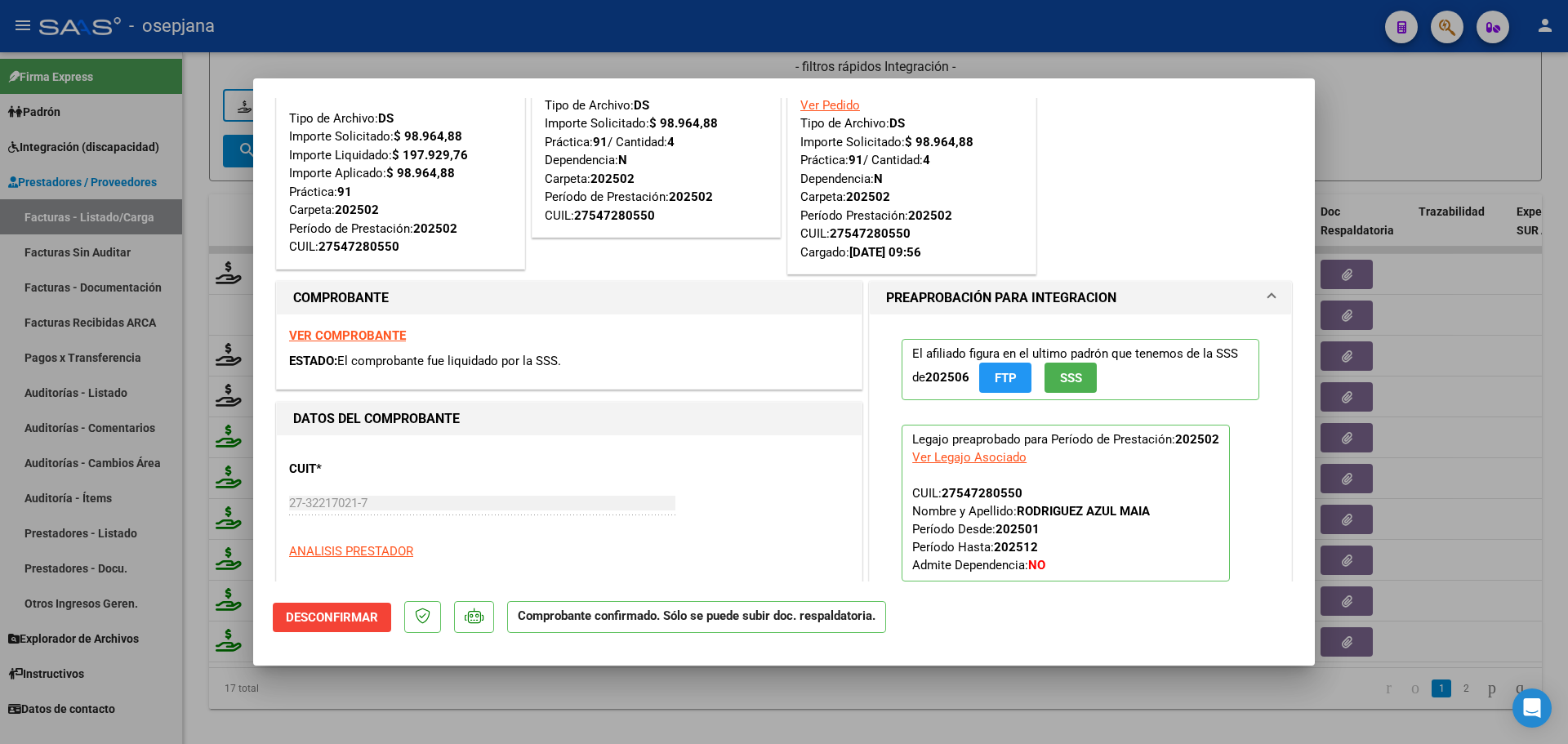
scroll to position [0, 0]
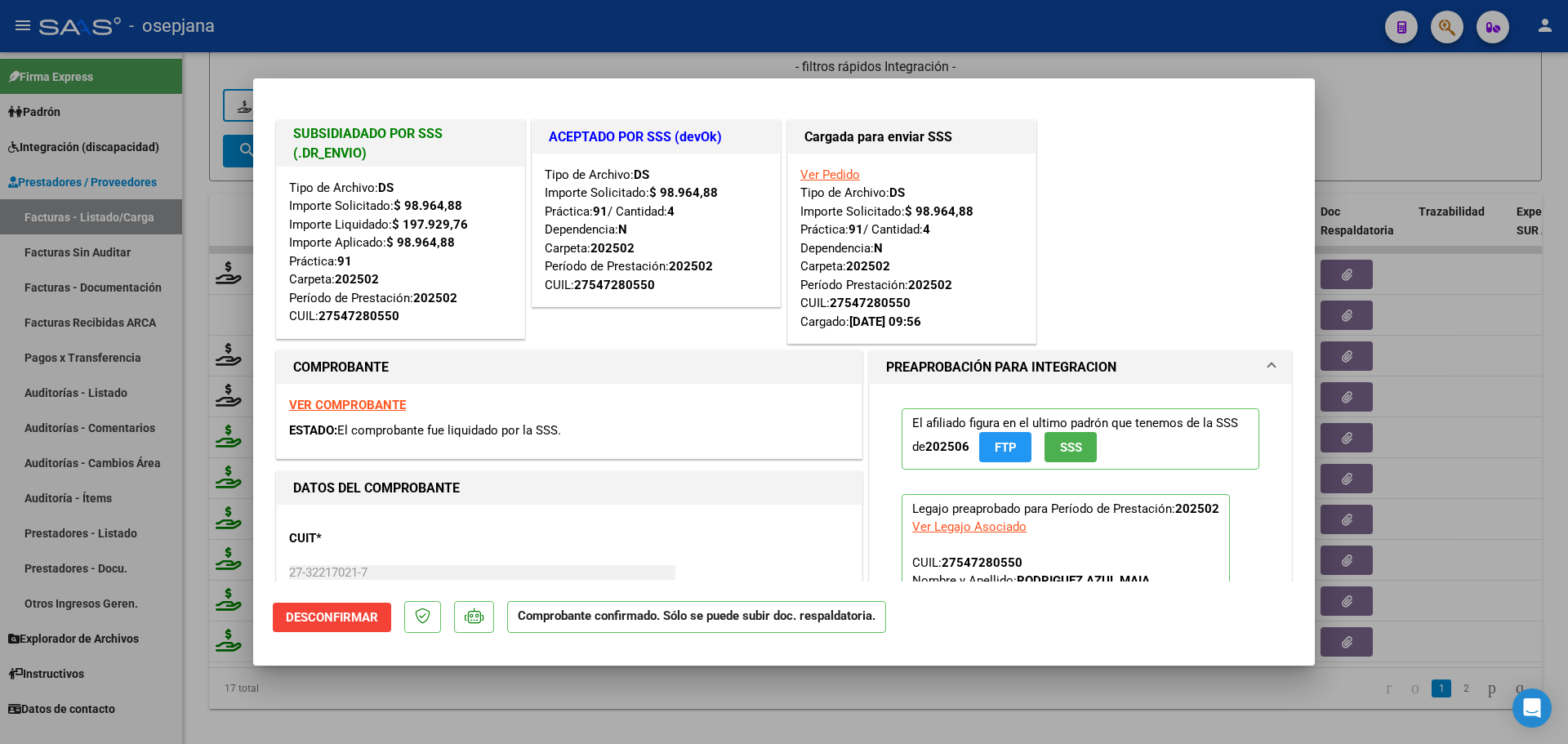
click at [393, 404] on strong "VER COMPROBANTE" at bounding box center [348, 405] width 117 height 15
drag, startPoint x: 1376, startPoint y: 104, endPoint x: 1007, endPoint y: 40, distance: 374.5
click at [1374, 104] on div at bounding box center [784, 372] width 1568 height 744
type input "$ 0,00"
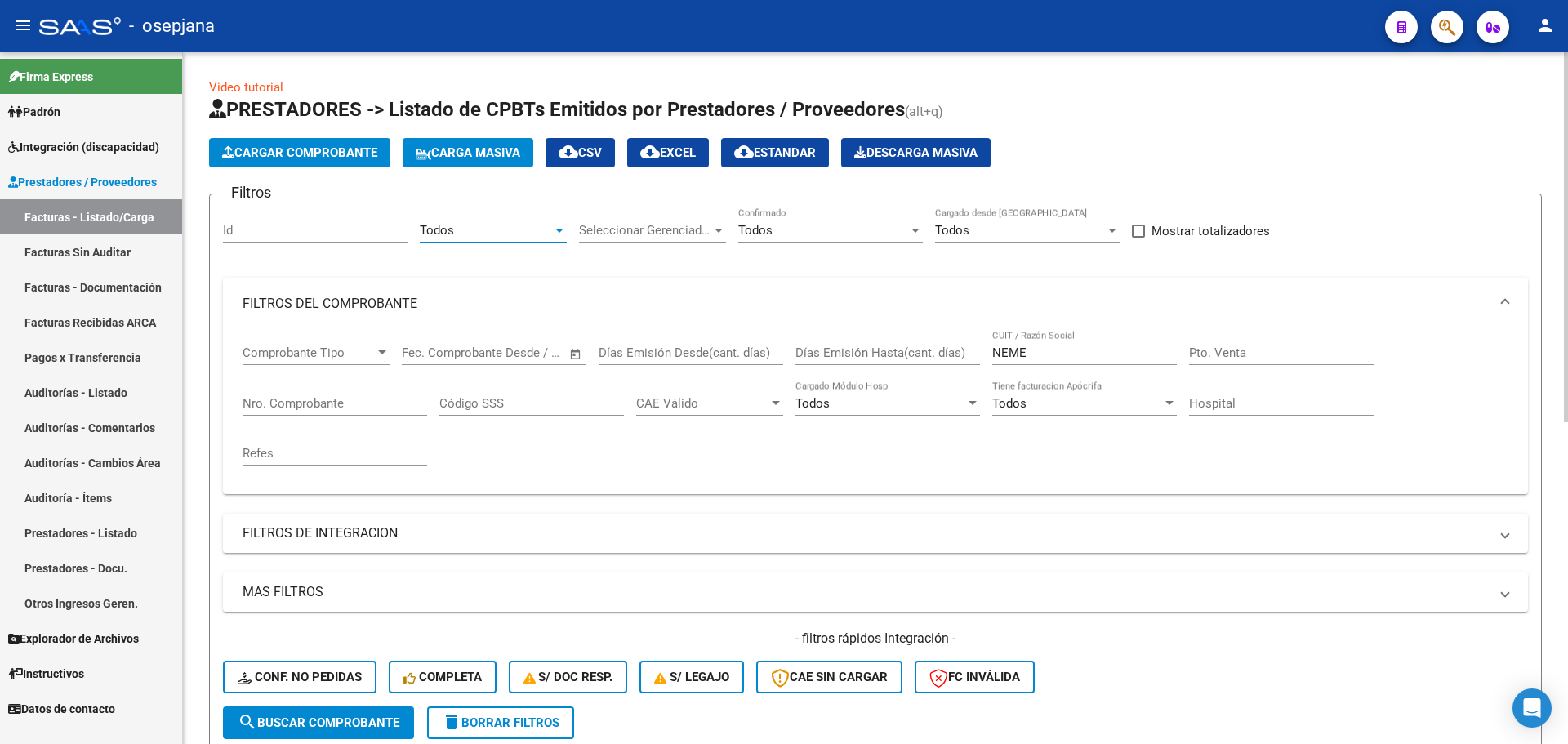
click at [516, 227] on div "Todos" at bounding box center [486, 230] width 132 height 15
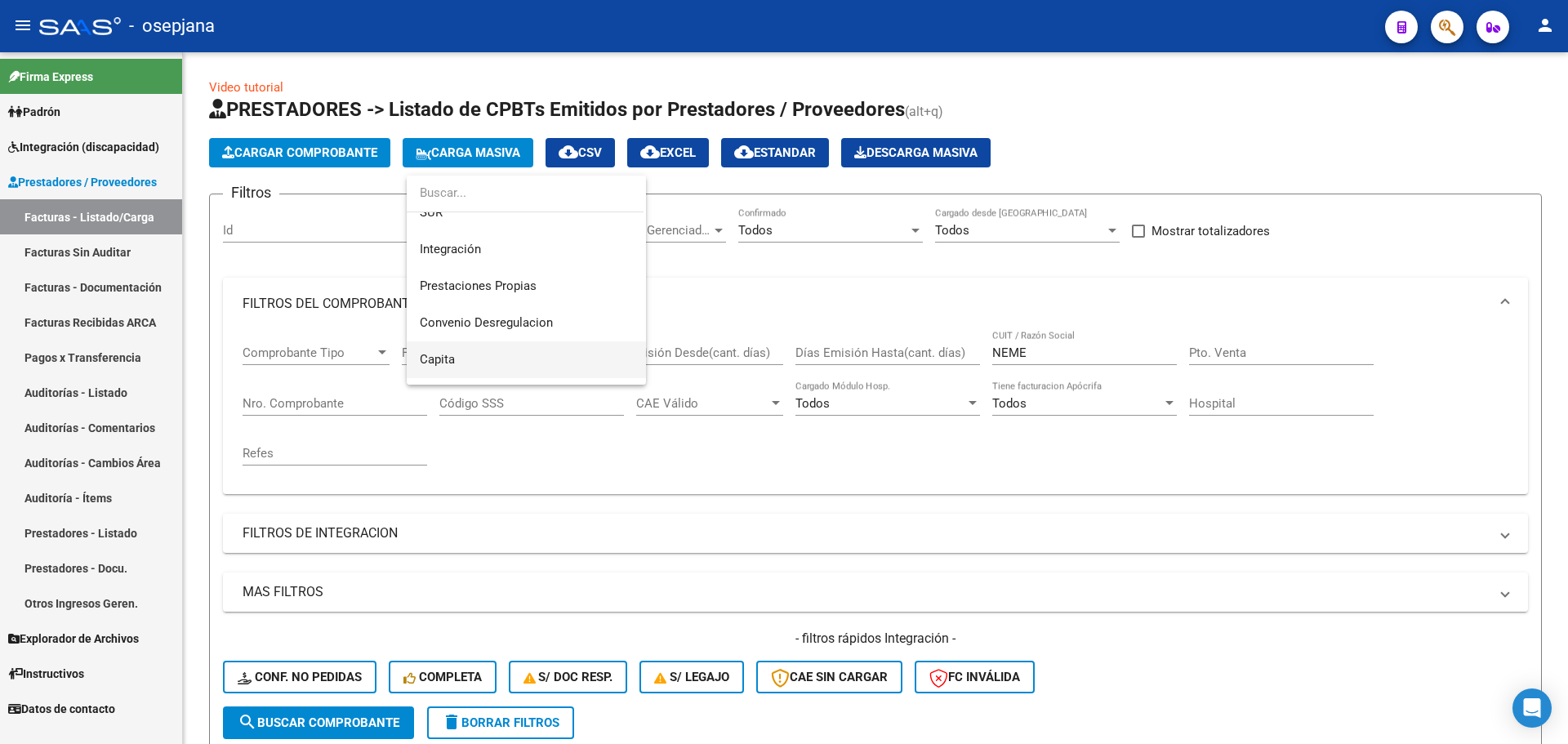
scroll to position [196, 0]
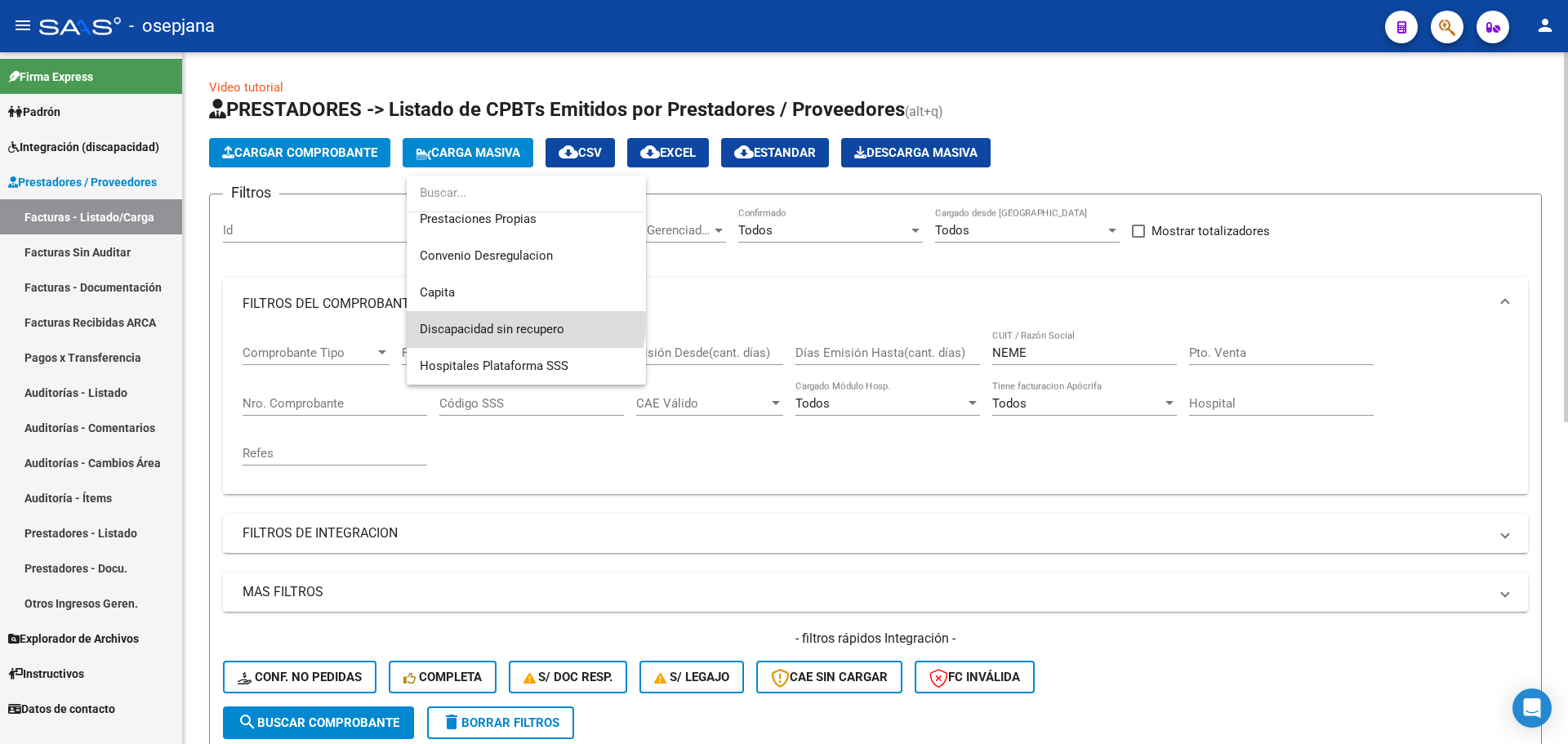
click at [509, 321] on span "Discapacidad sin recupero" at bounding box center [526, 329] width 214 height 37
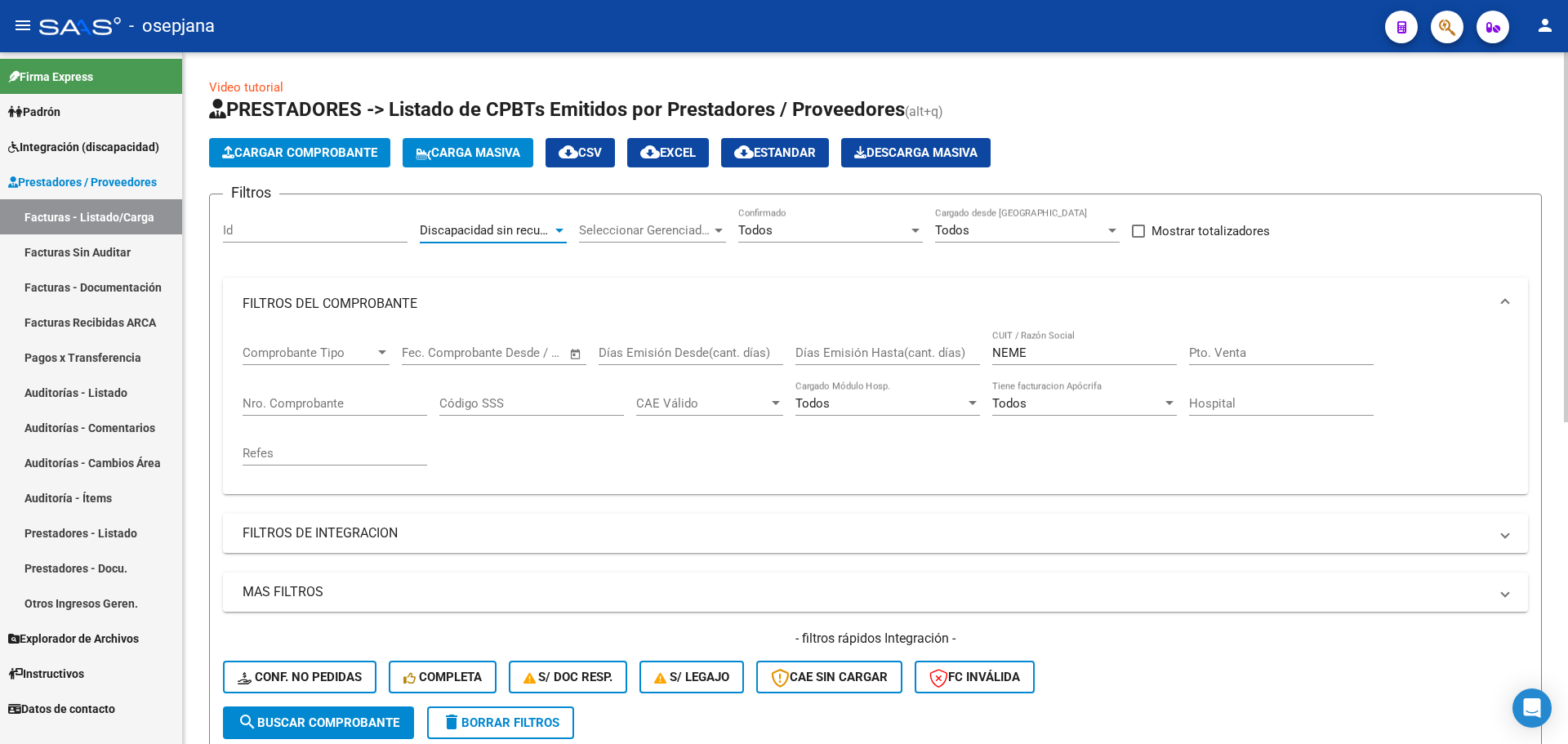
click at [786, 233] on div "Todos" at bounding box center [822, 230] width 170 height 15
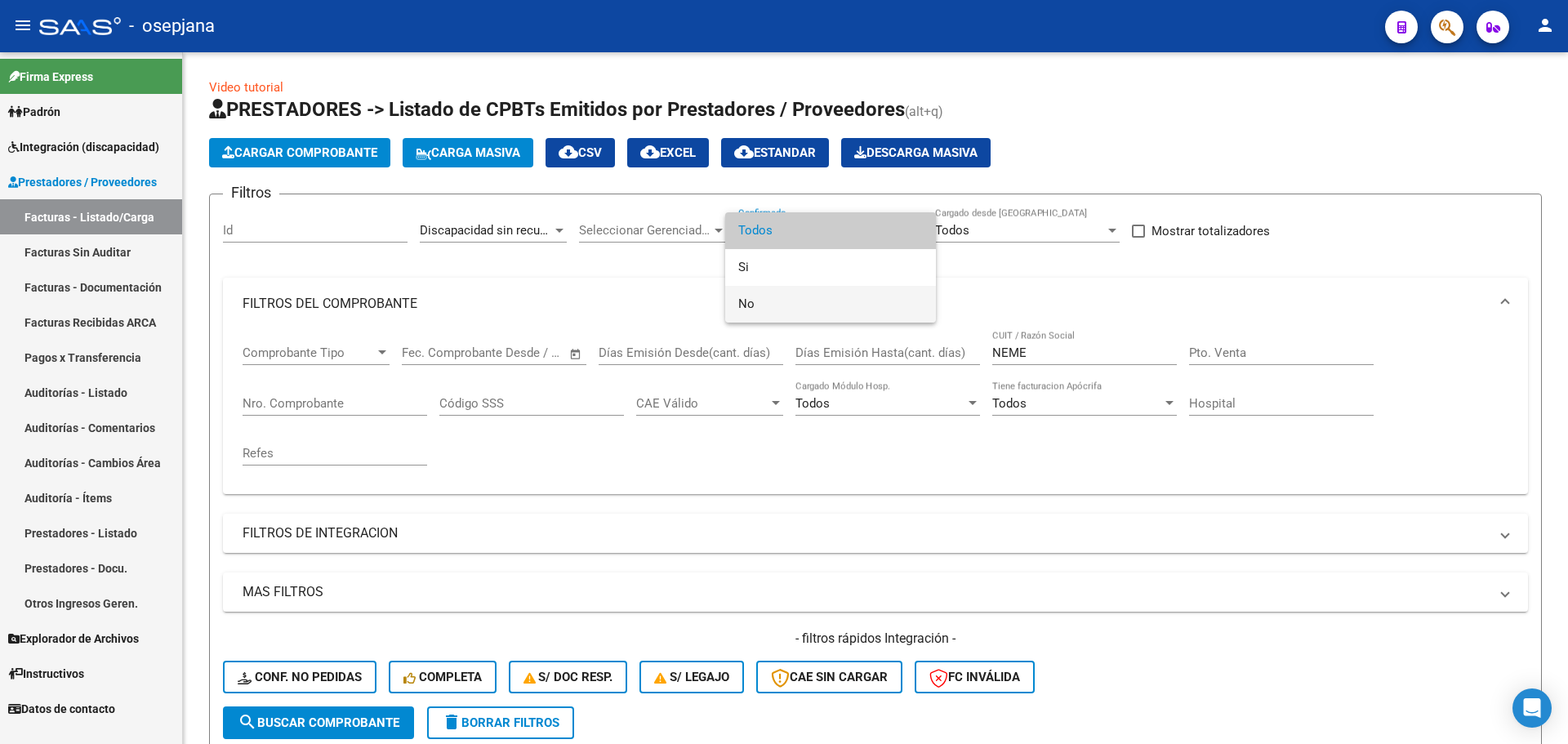
click at [789, 296] on span "No" at bounding box center [830, 304] width 185 height 37
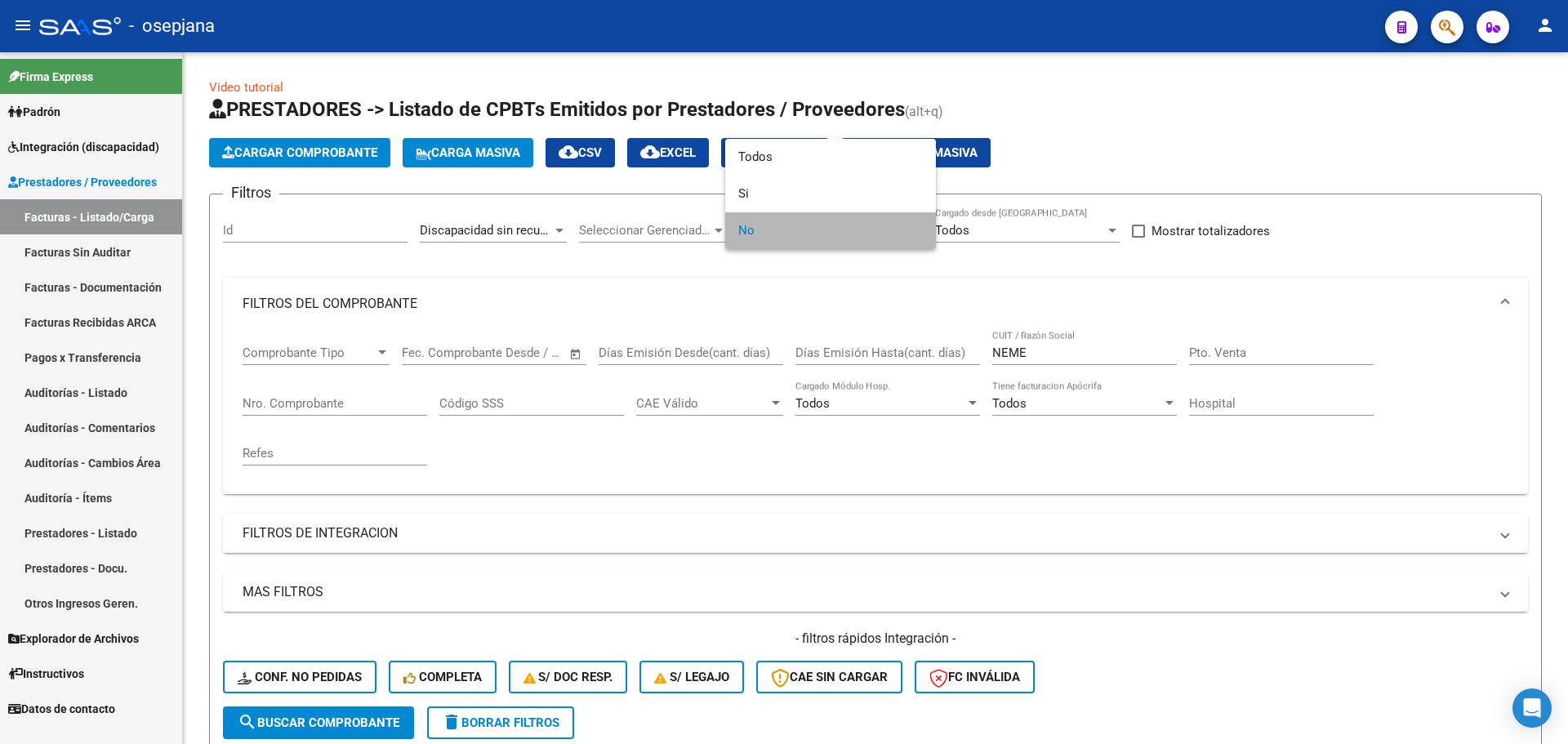
click at [796, 221] on span "No" at bounding box center [830, 230] width 185 height 37
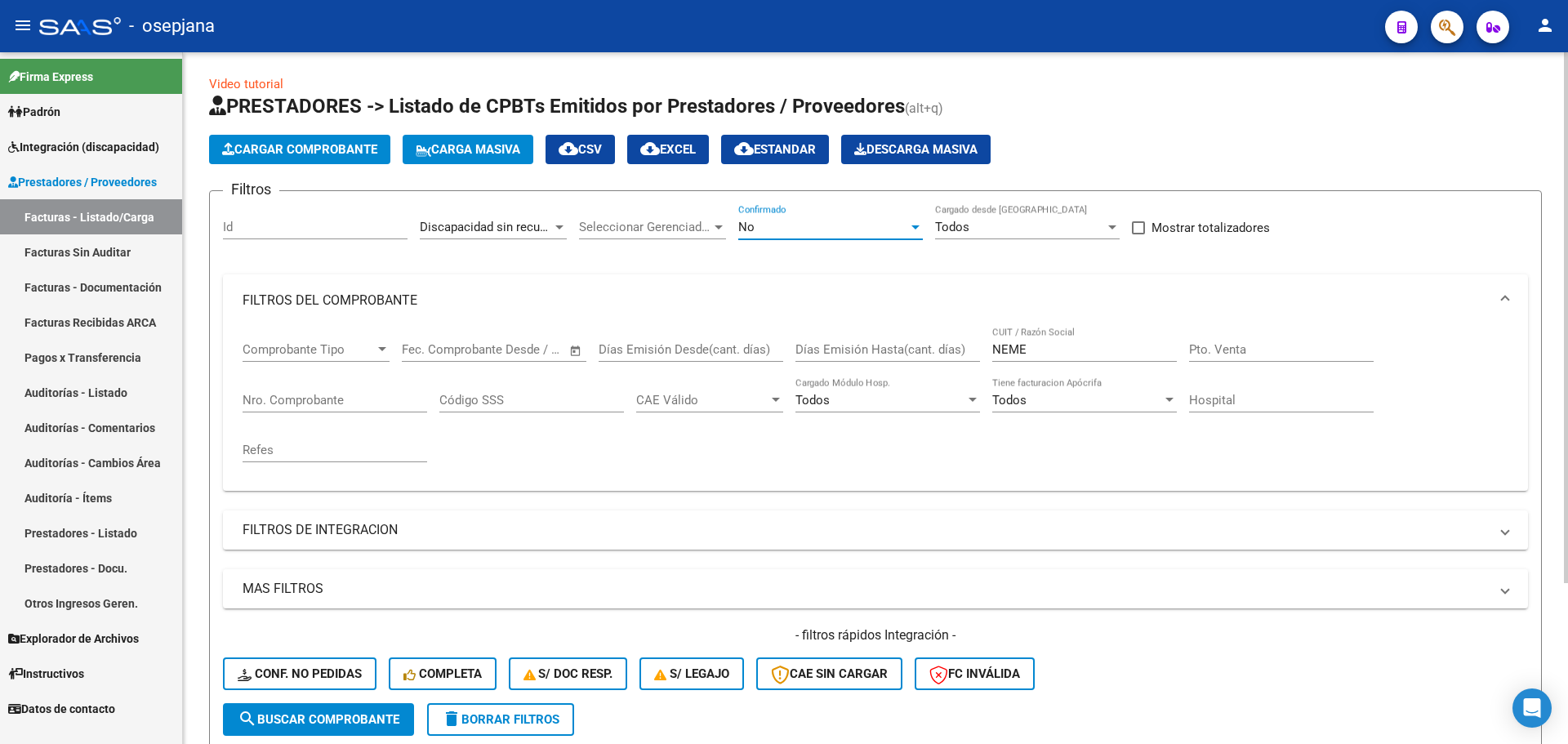
scroll to position [0, 0]
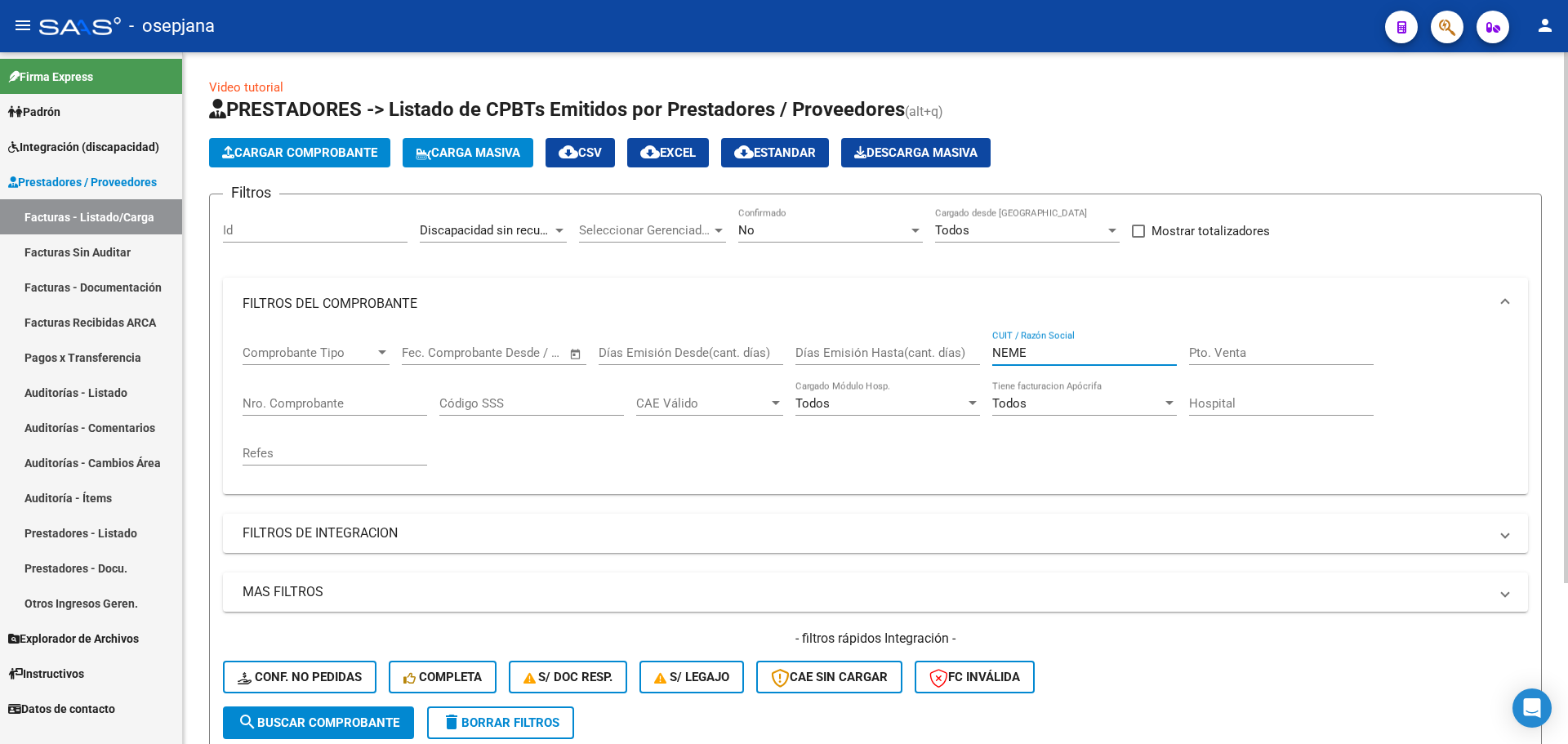
drag, startPoint x: 1077, startPoint y: 358, endPoint x: 945, endPoint y: 352, distance: 132.1
click at [945, 352] on div "Comprobante Tipo Comprobante Tipo Start date – End date Fec. Comprobante Desde …" at bounding box center [875, 405] width 1266 height 151
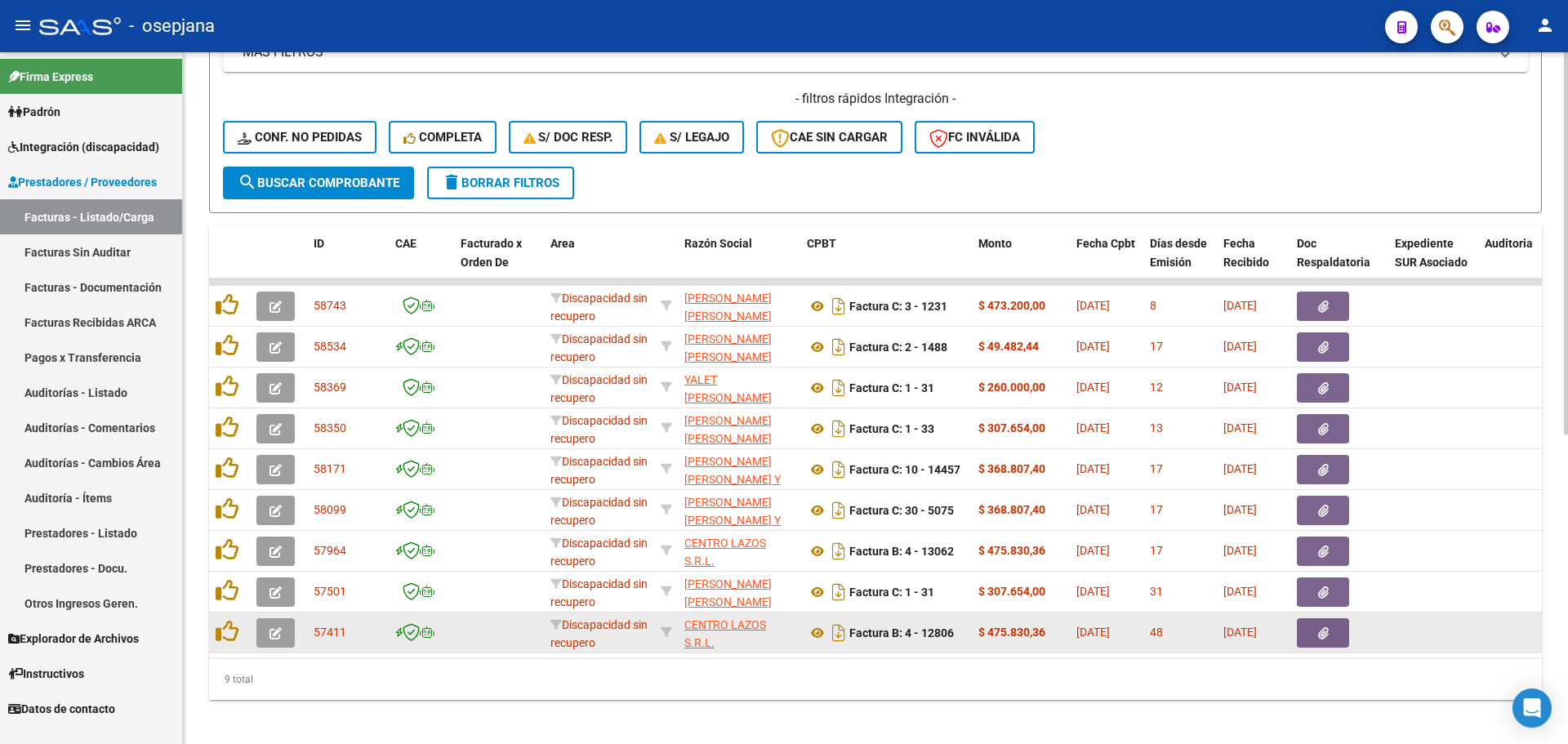
scroll to position [560, 0]
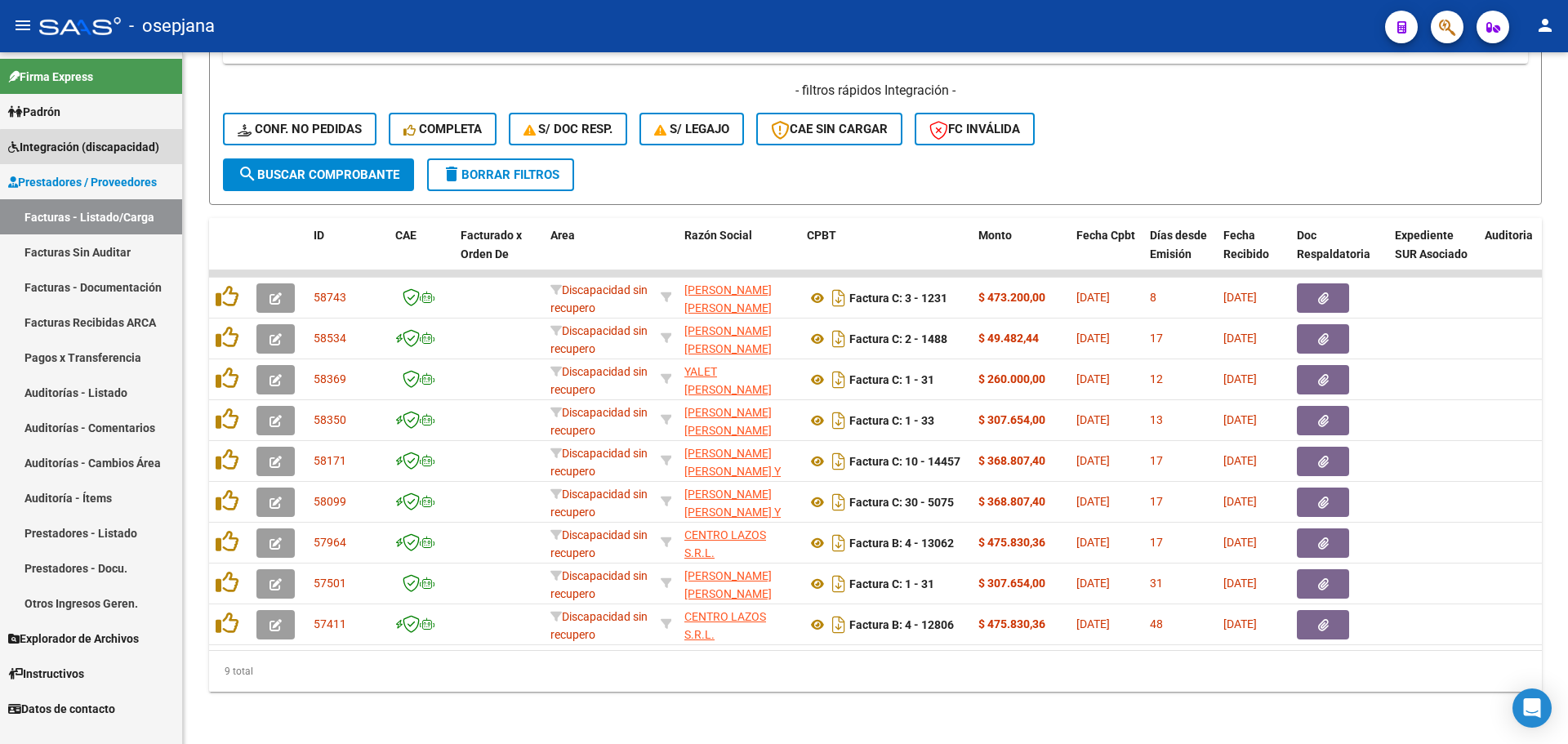
click at [93, 151] on span "Integración (discapacidad)" at bounding box center [83, 147] width 151 height 18
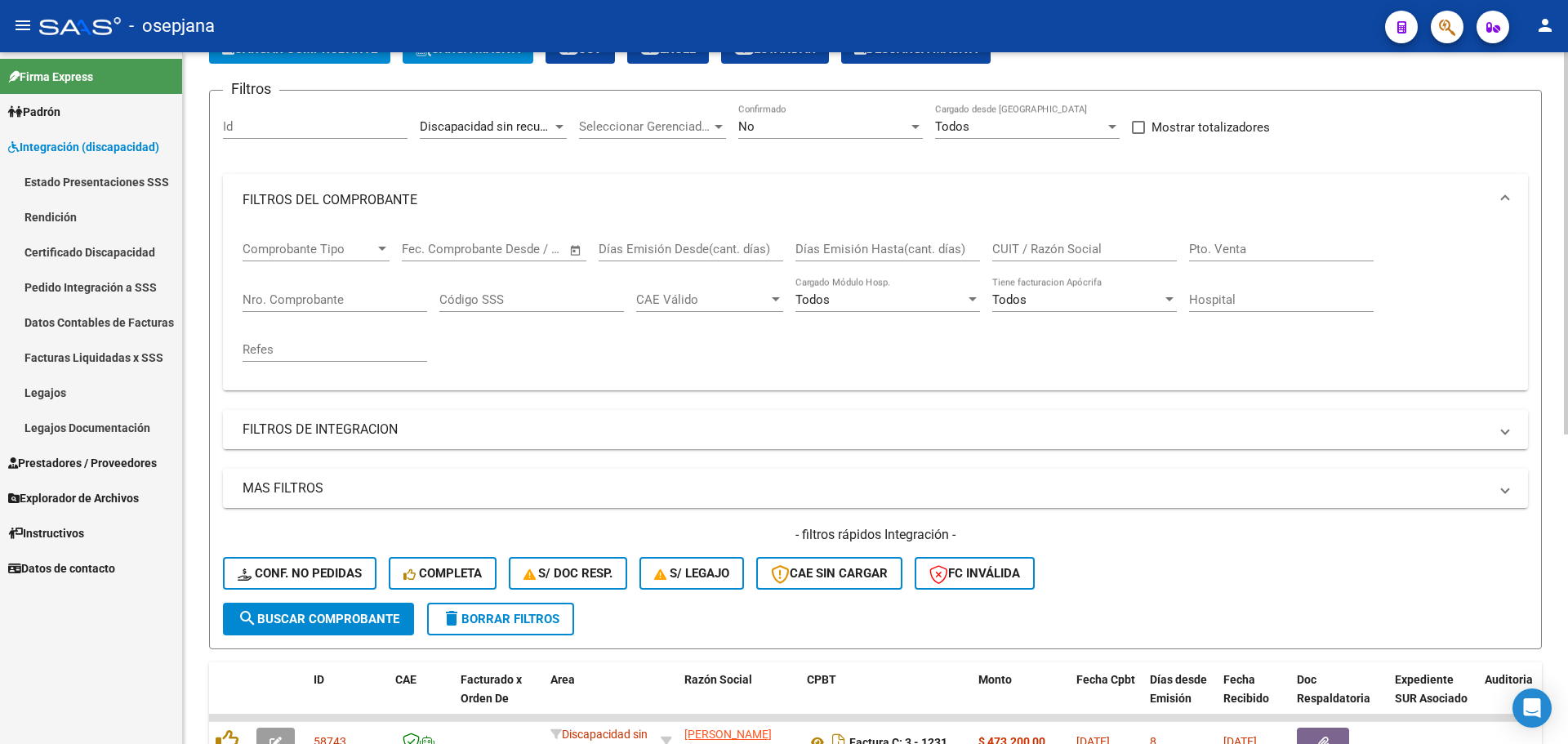
scroll to position [0, 0]
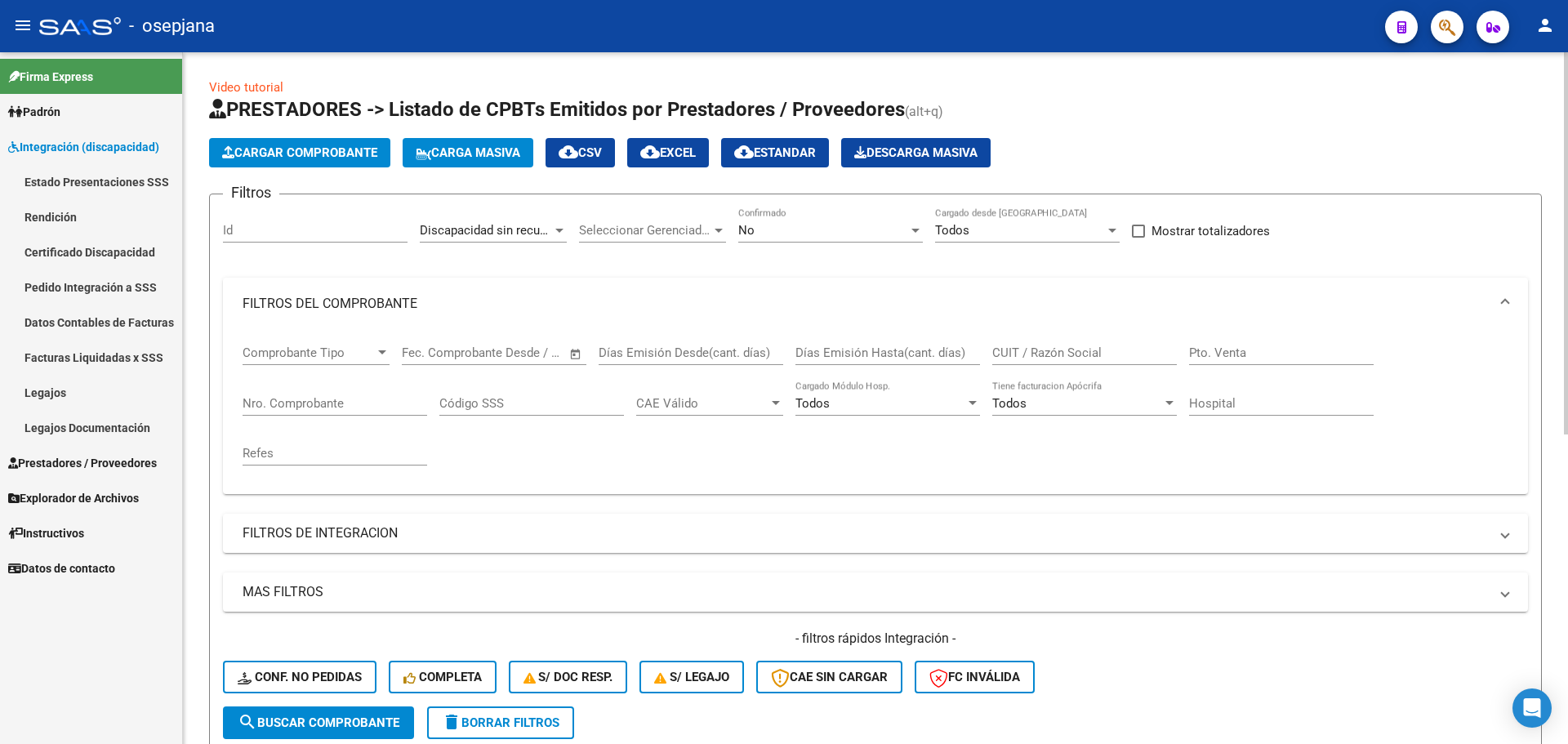
click at [562, 228] on div at bounding box center [559, 230] width 8 height 4
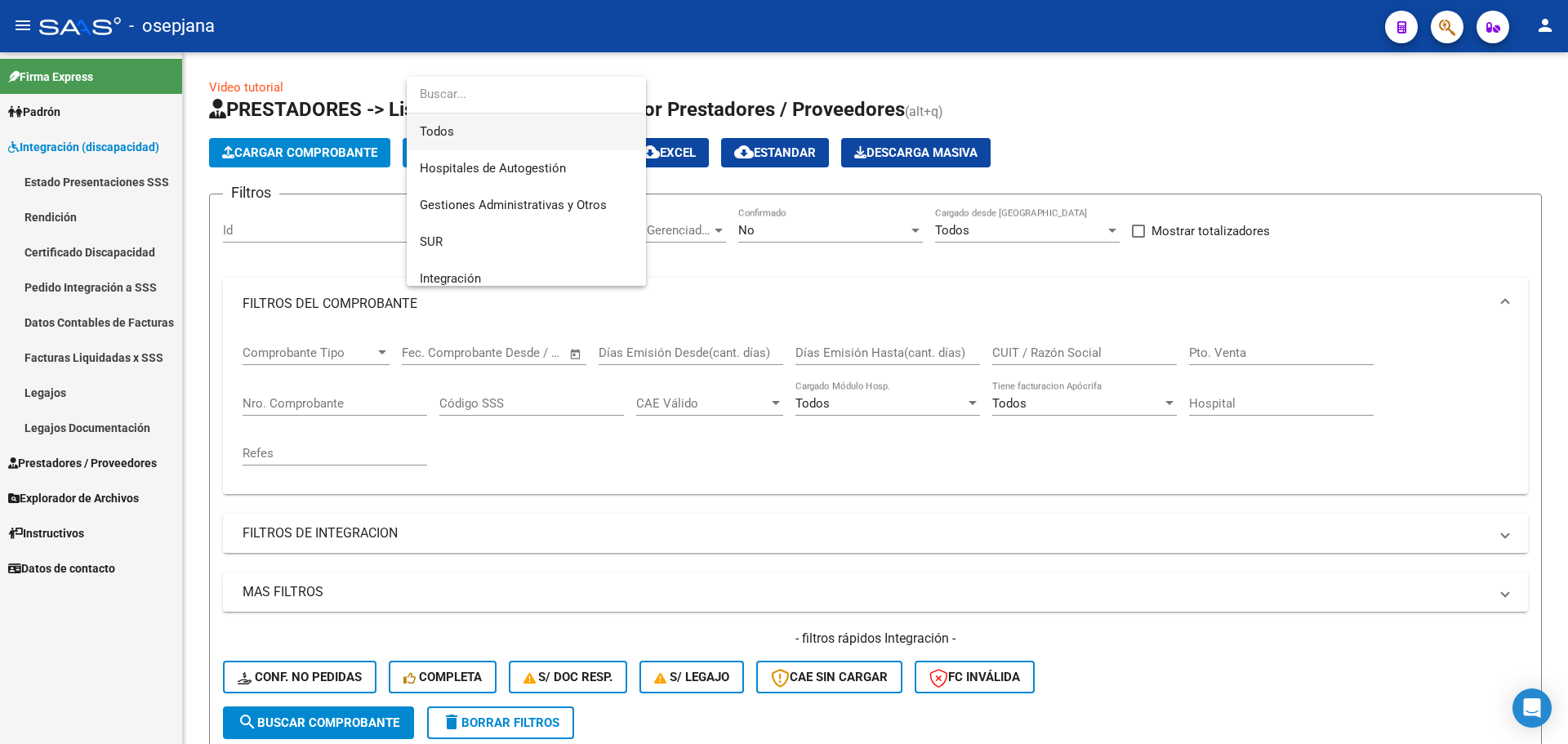
click at [547, 125] on span "Todos" at bounding box center [526, 131] width 214 height 37
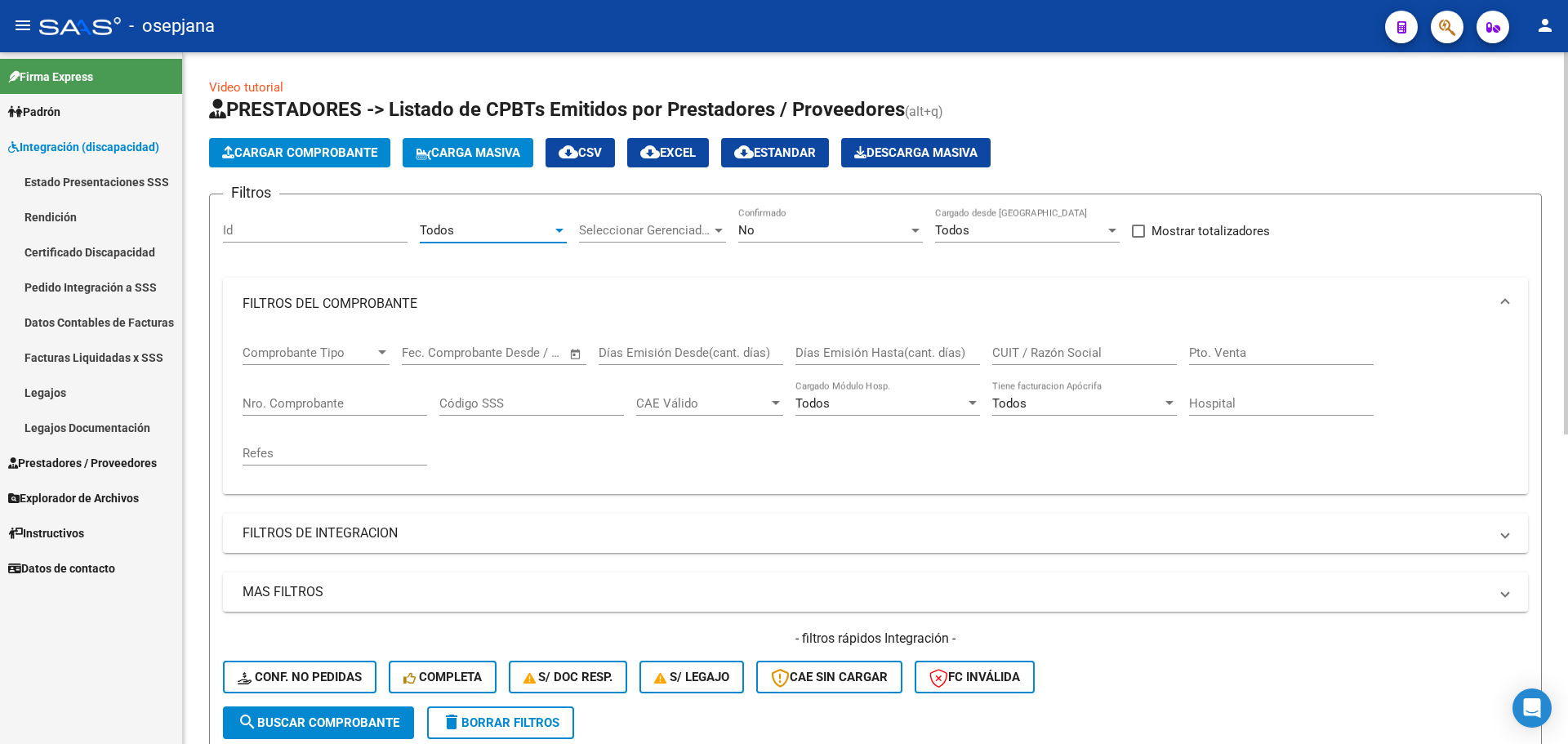
click at [755, 228] on div "No" at bounding box center [822, 230] width 170 height 15
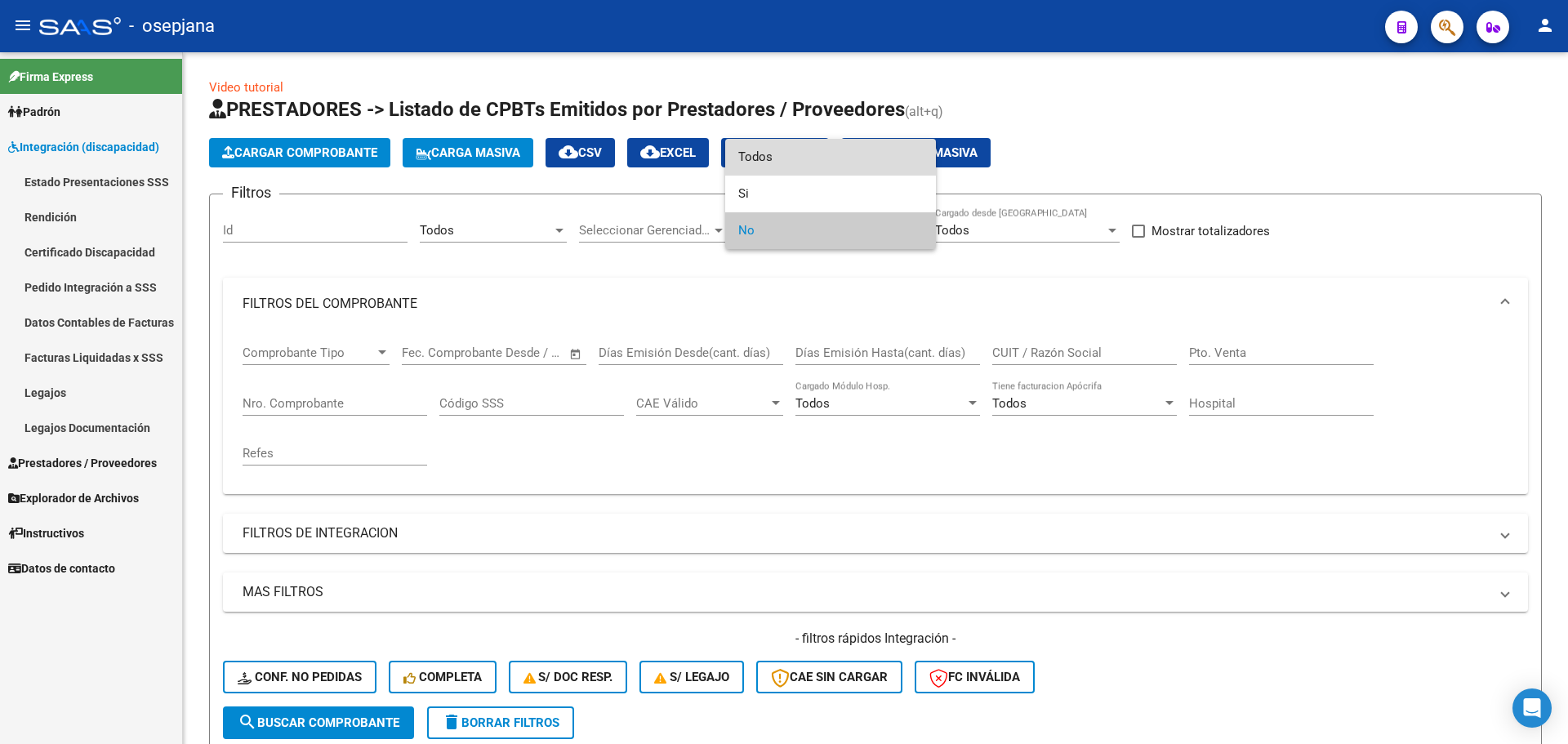
click at [780, 154] on span "Todos" at bounding box center [830, 157] width 185 height 37
click at [610, 275] on div at bounding box center [784, 372] width 1568 height 744
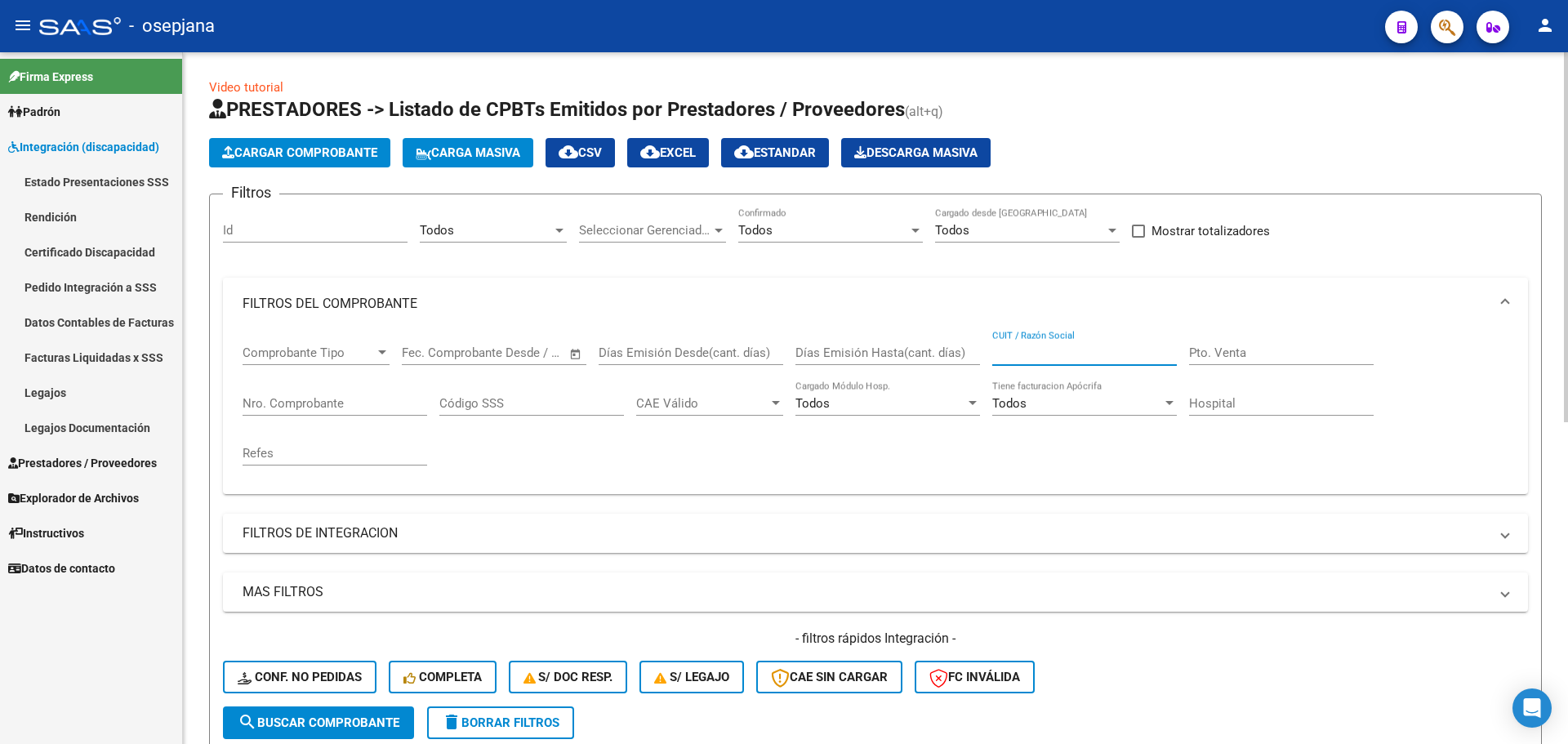
click at [1039, 358] on input "CUIT / Razón Social" at bounding box center [1084, 353] width 185 height 15
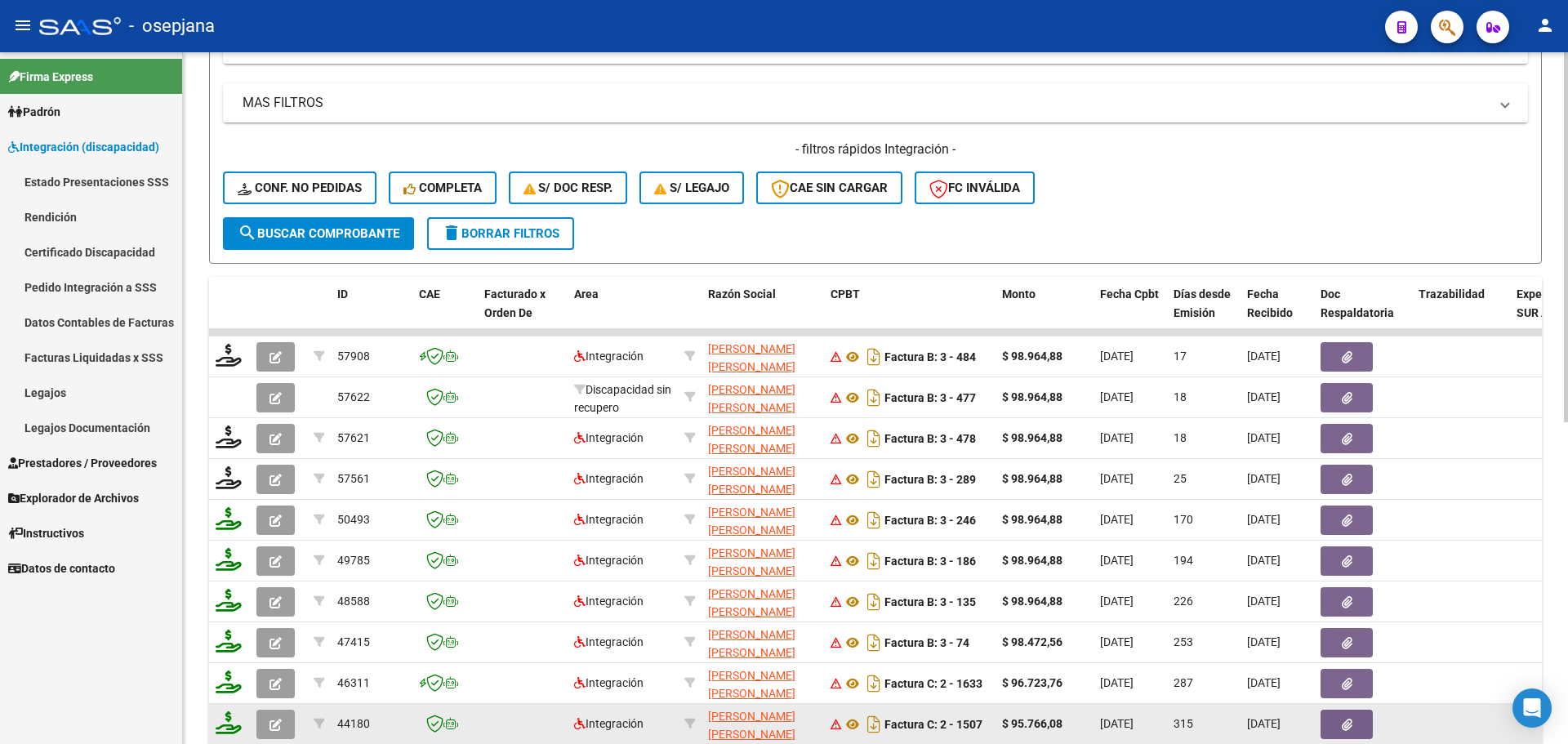
scroll to position [490, 0]
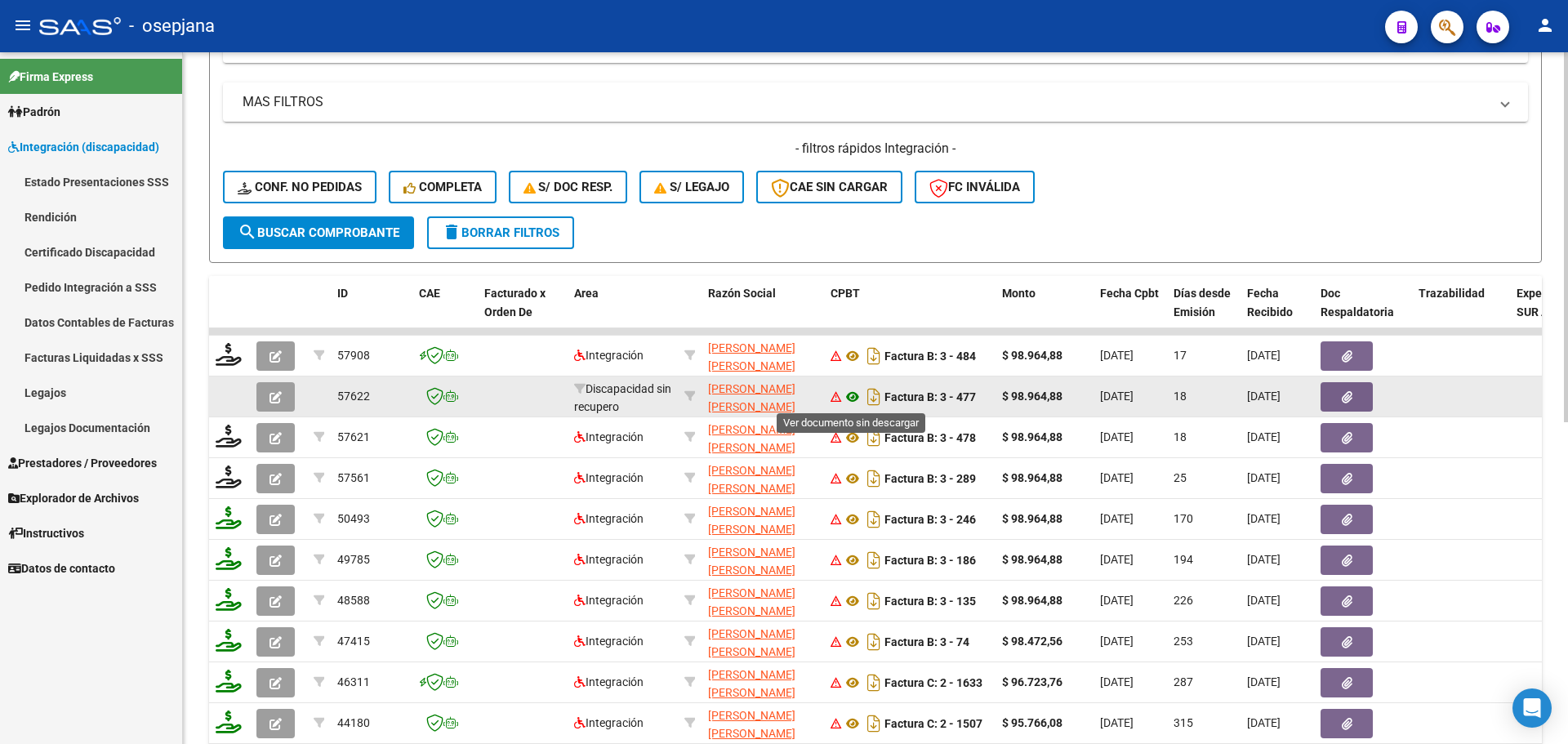
type input "neme"
click at [853, 394] on icon at bounding box center [852, 397] width 21 height 20
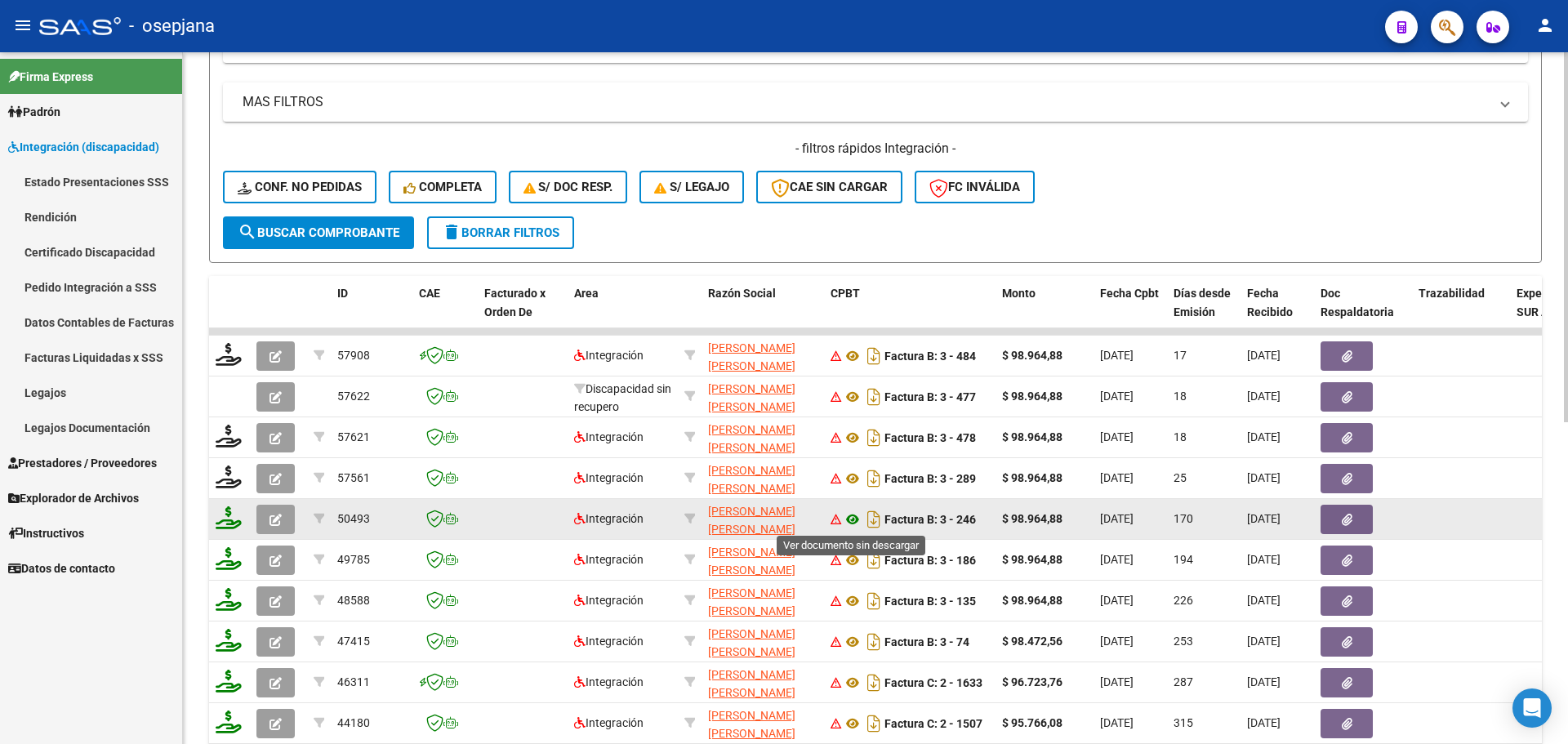
click at [853, 522] on icon at bounding box center [852, 520] width 21 height 20
